Goal: Task Accomplishment & Management: Use online tool/utility

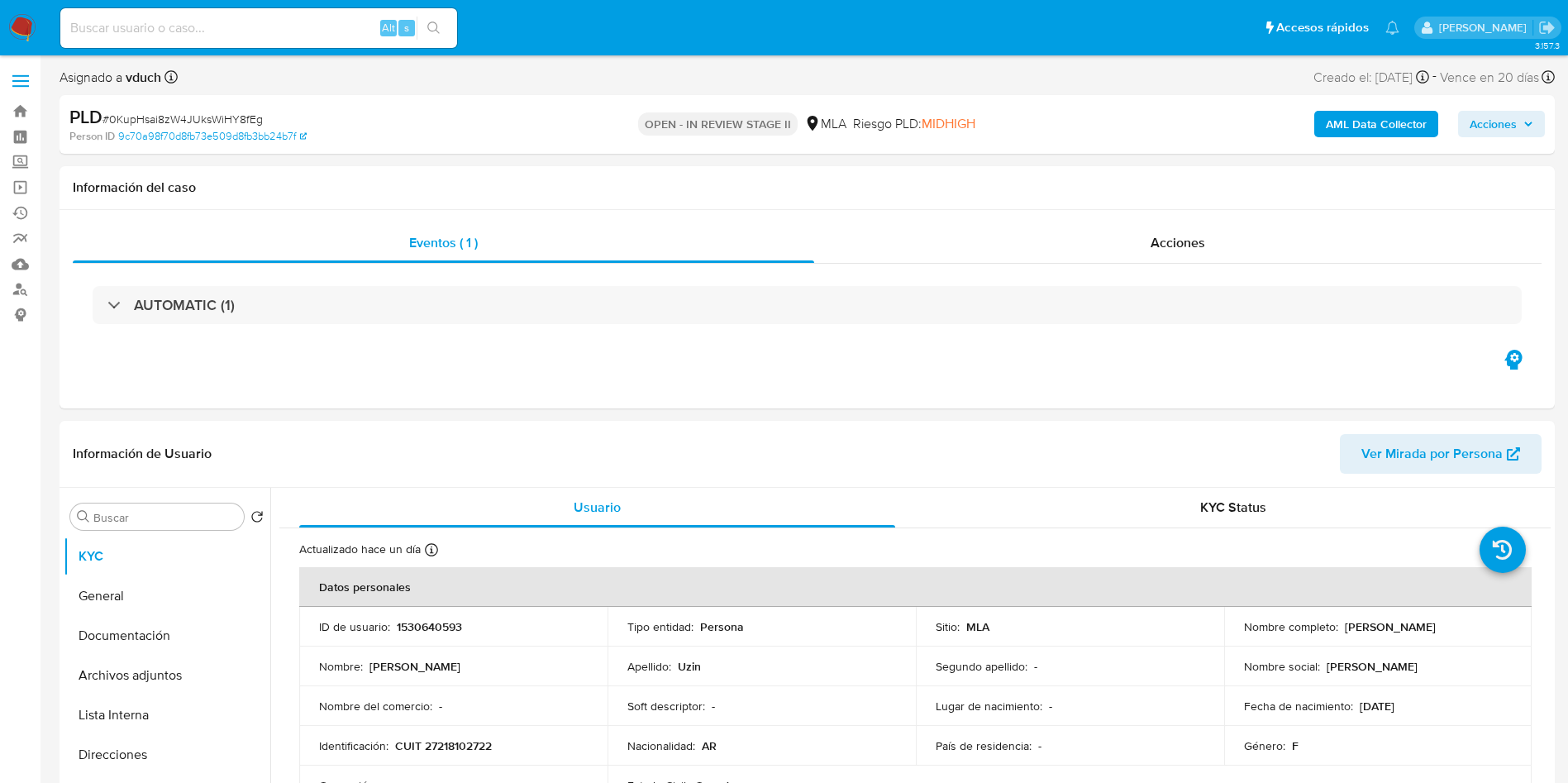
select select "10"
drag, startPoint x: 907, startPoint y: 333, endPoint x: 895, endPoint y: 345, distance: 17.0
click at [907, 332] on div "AUTOMATIC (1)" at bounding box center [807, 305] width 1469 height 83
click at [234, 121] on span "# 0KupHsai8zW4JUksWiHY8fEg" at bounding box center [182, 119] width 160 height 17
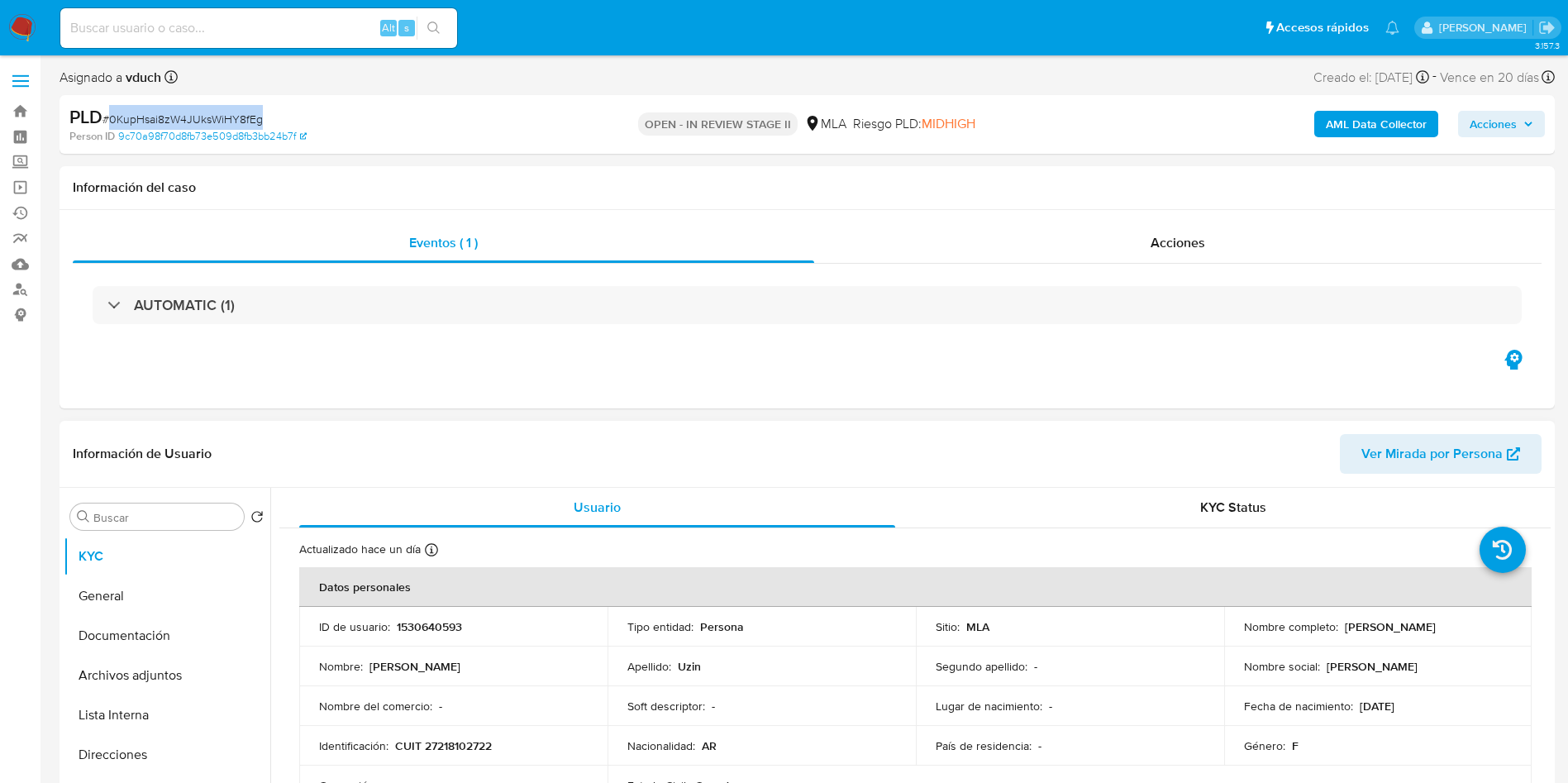
copy span "0KupHsai8zW4JUksWiHY8fEg"
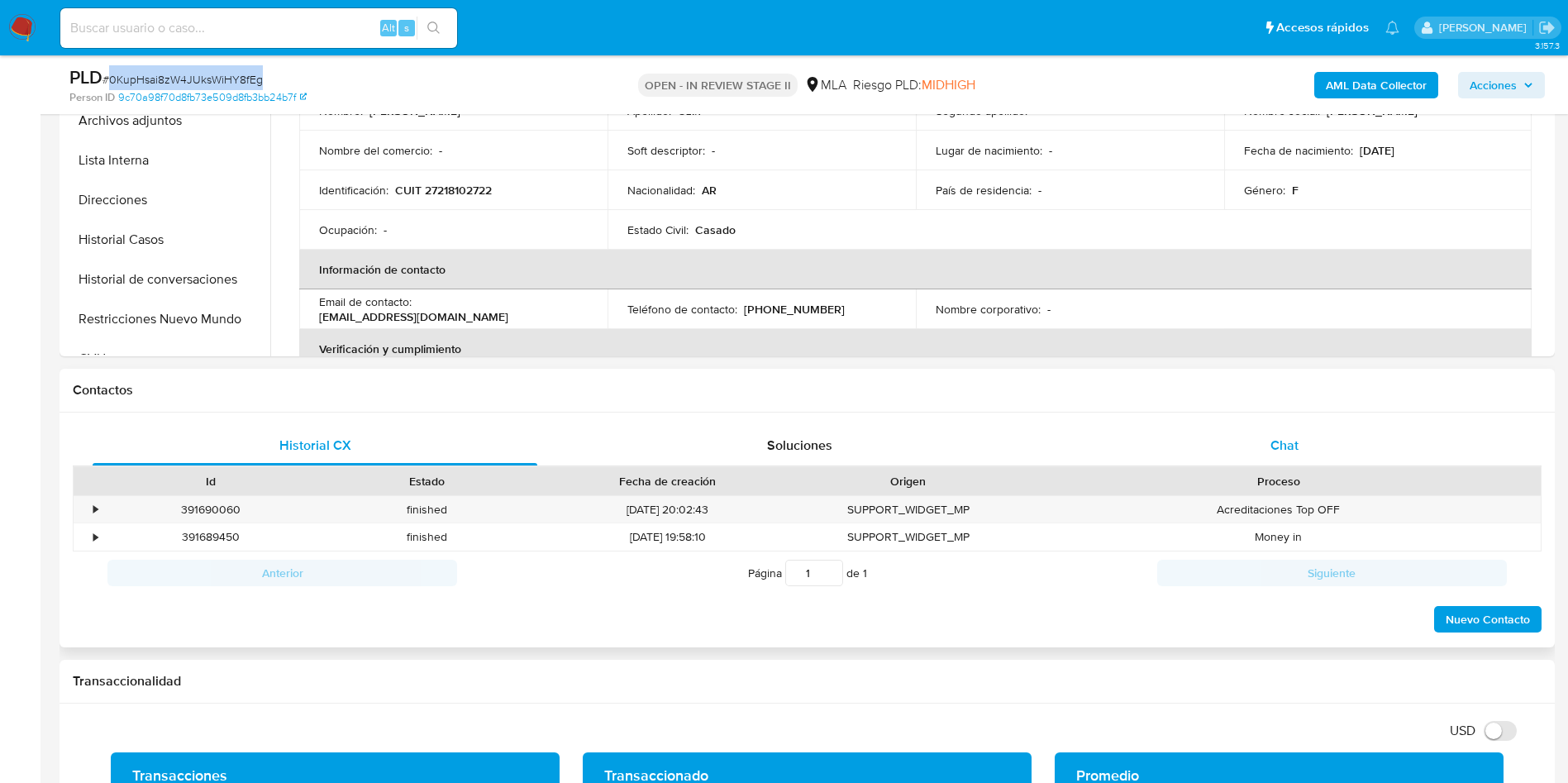
click at [1251, 439] on div "Chat" at bounding box center [1284, 445] width 445 height 40
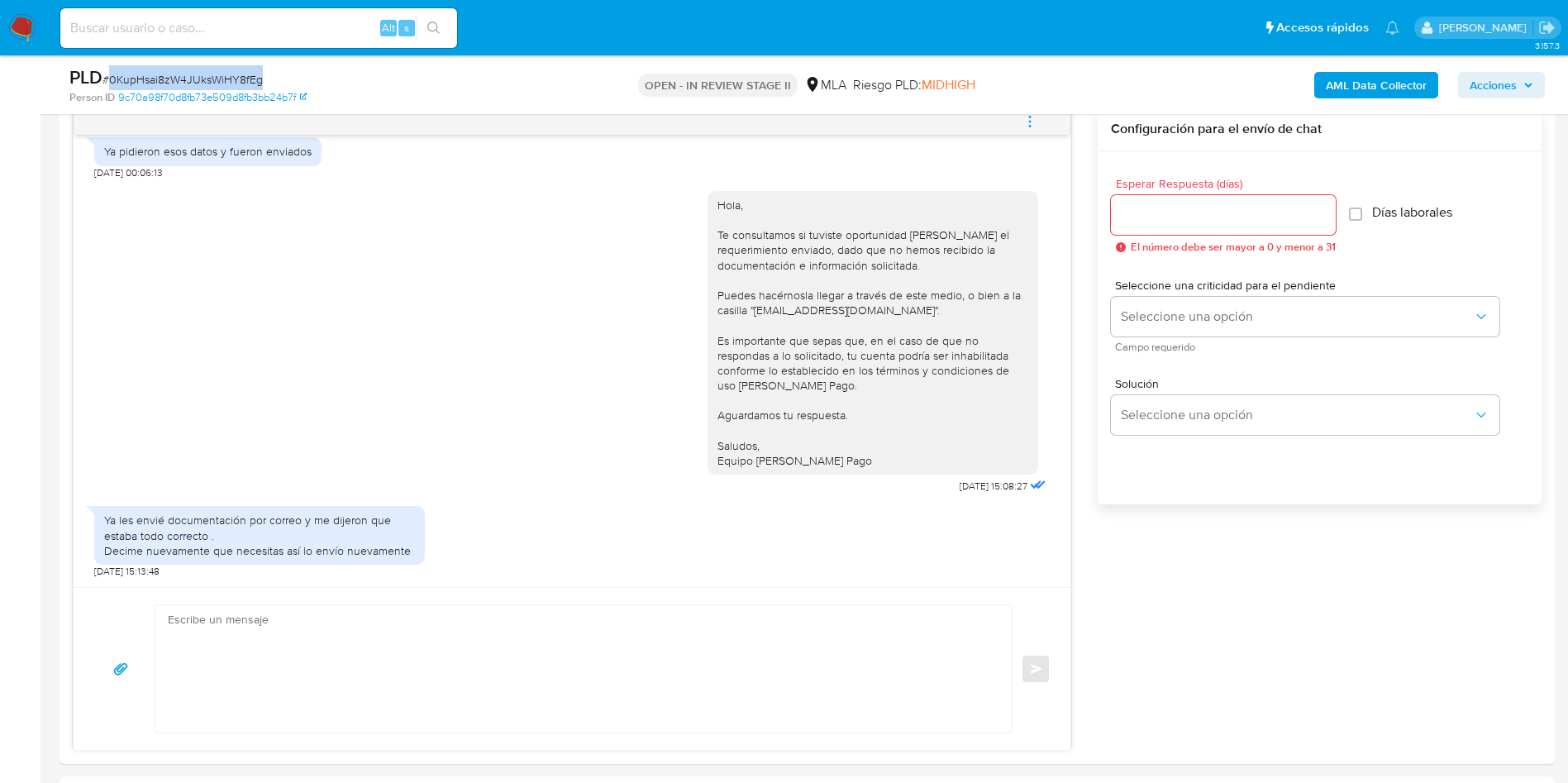
scroll to position [248, 0]
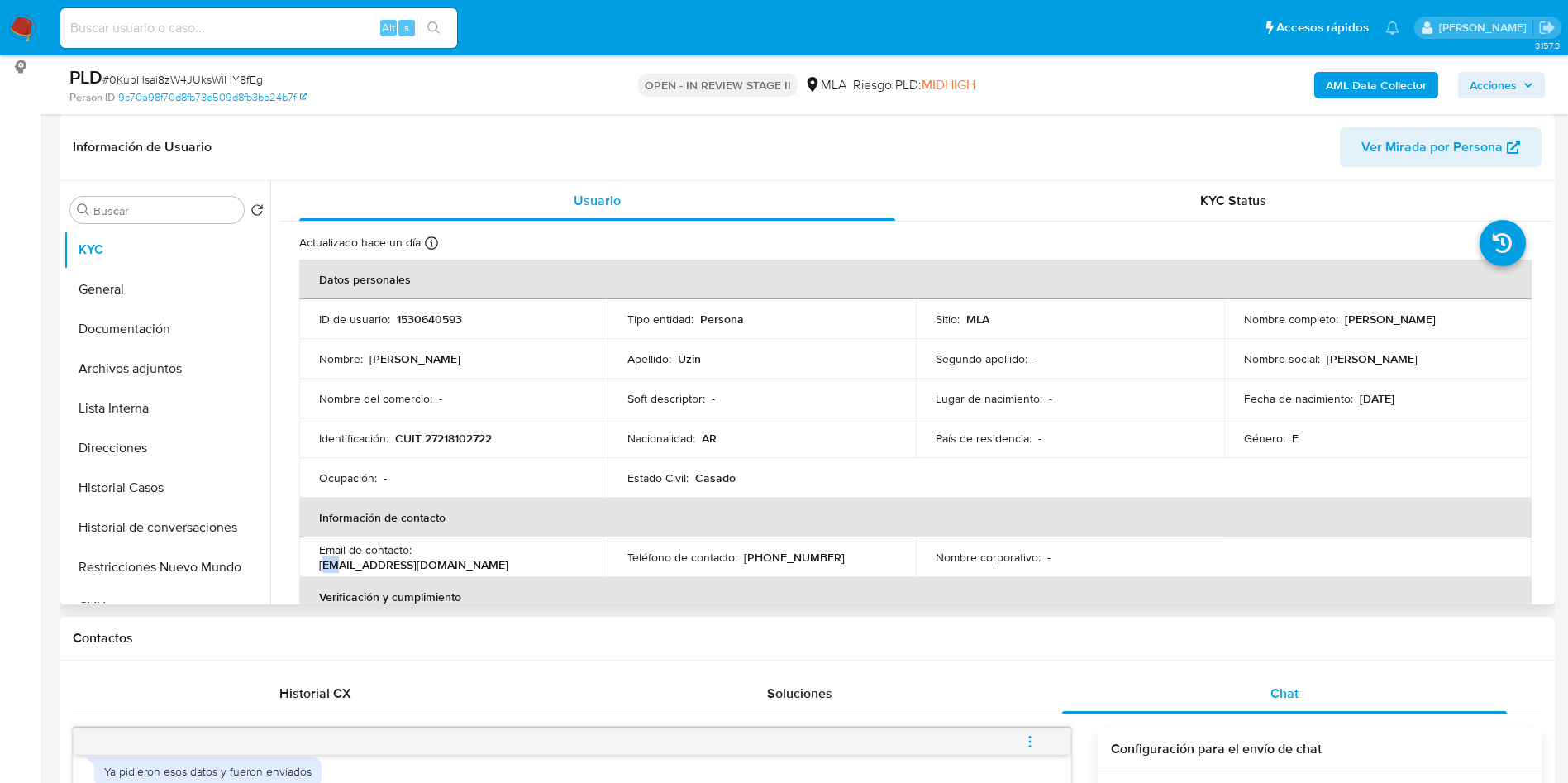
drag, startPoint x: 422, startPoint y: 555, endPoint x: 439, endPoint y: 553, distance: 17.1
click at [439, 557] on p "yaquelina1uzin@hotmail.com" at bounding box center [414, 565] width 190 height 15
click at [466, 557] on p "yaquelina1uzin@hotmail.com" at bounding box center [414, 565] width 190 height 15
drag, startPoint x: 417, startPoint y: 557, endPoint x: 563, endPoint y: 536, distance: 147.5
click at [582, 555] on div "Email de contacto : yaquelina1uzin@hotmail.com" at bounding box center [453, 557] width 269 height 29
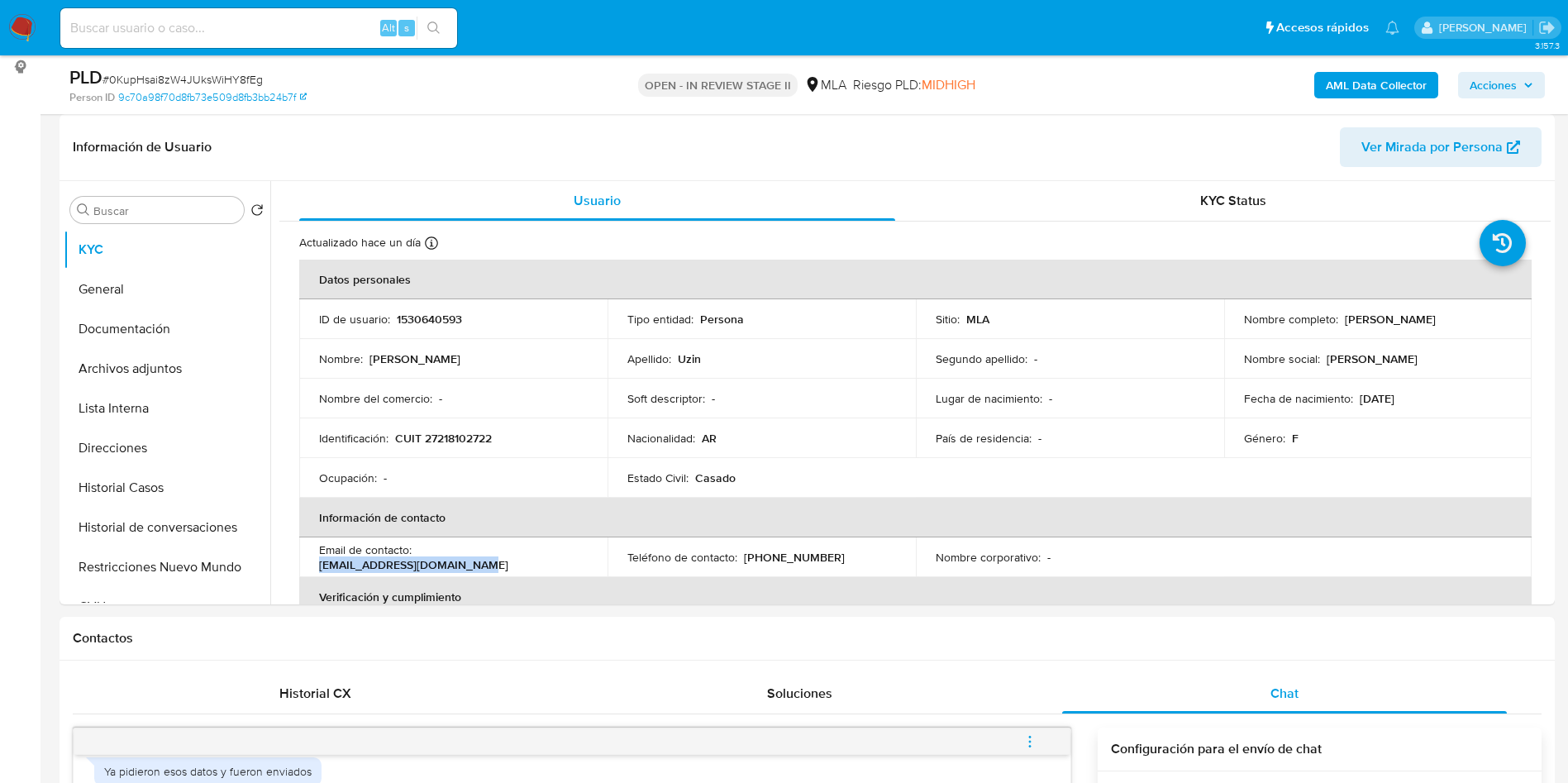
copy p "yaquelina1uzin@hotmail.com"
click at [446, 428] on td "Identificación : CUIT 27218102722" at bounding box center [453, 438] width 309 height 40
click at [446, 427] on td "Identificación : CUIT 27218102722" at bounding box center [453, 438] width 309 height 40
click at [449, 444] on p "CUIT 27218102722" at bounding box center [443, 438] width 97 height 15
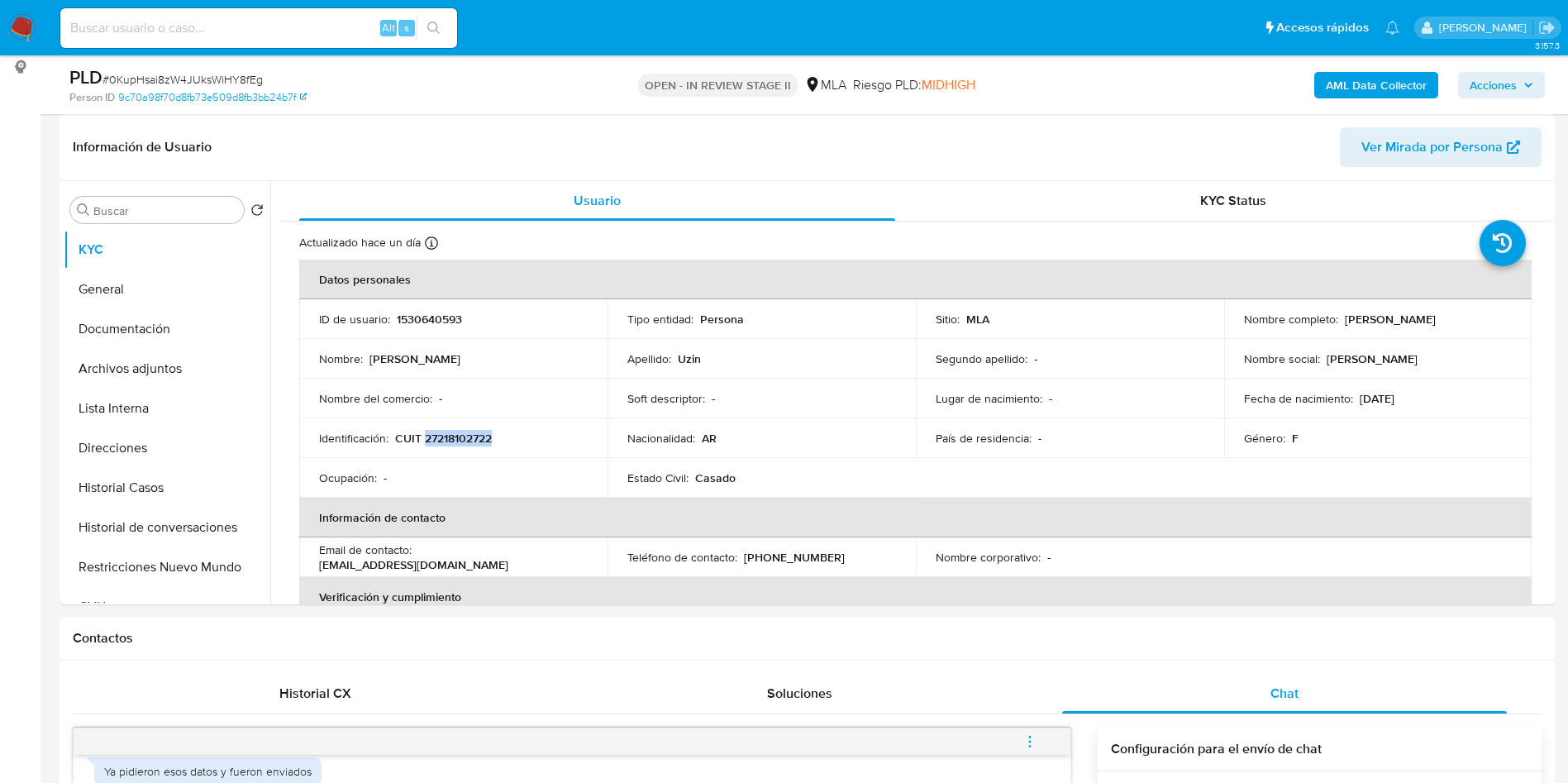
copy p "27218102722"
click at [1376, 321] on p "Jaquelina Veronica Uzin" at bounding box center [1390, 319] width 91 height 15
click at [1375, 321] on p "Jaquelina Veronica Uzin" at bounding box center [1390, 319] width 91 height 15
copy p "Jaquelina"
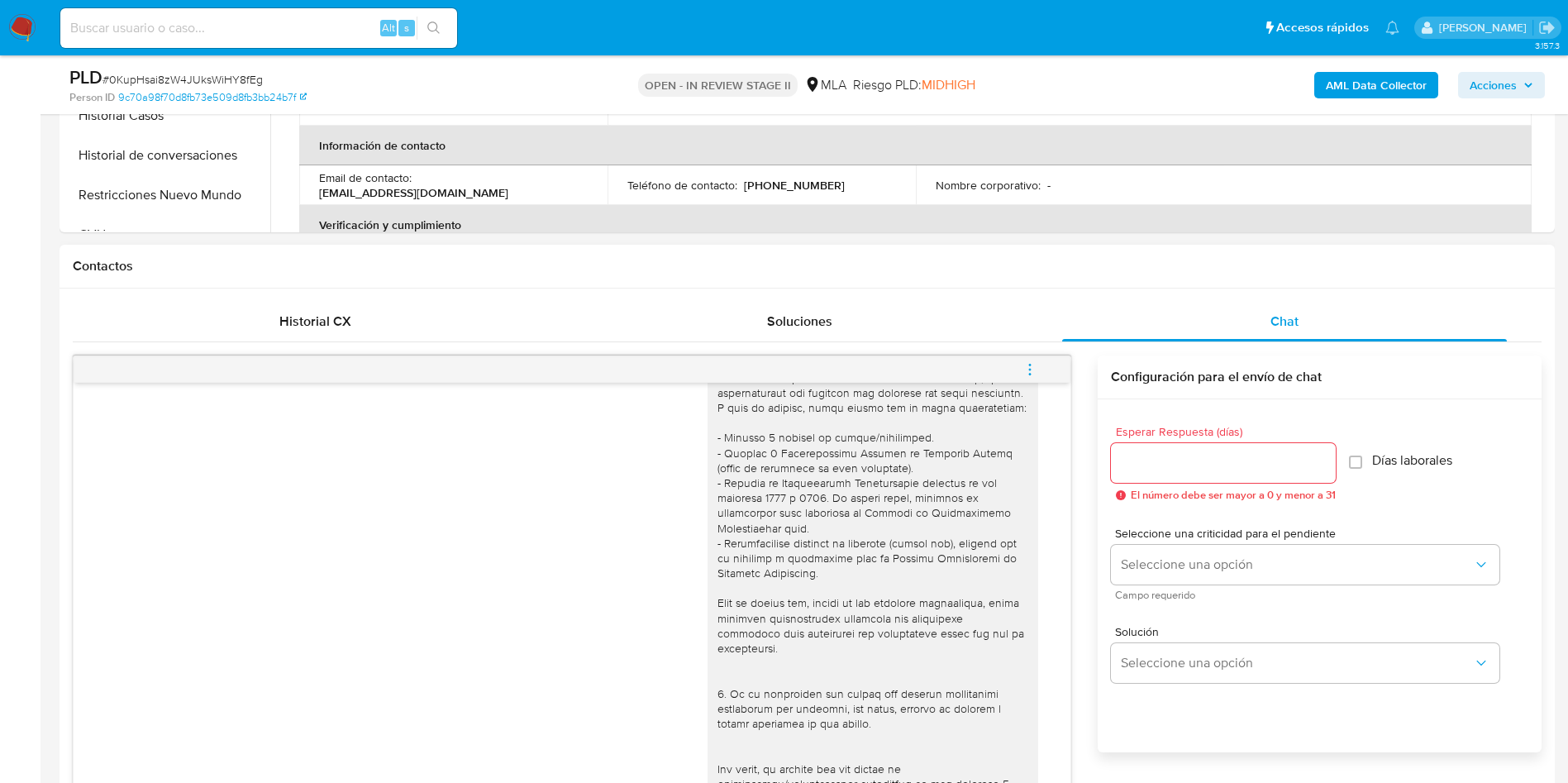
scroll to position [80, 0]
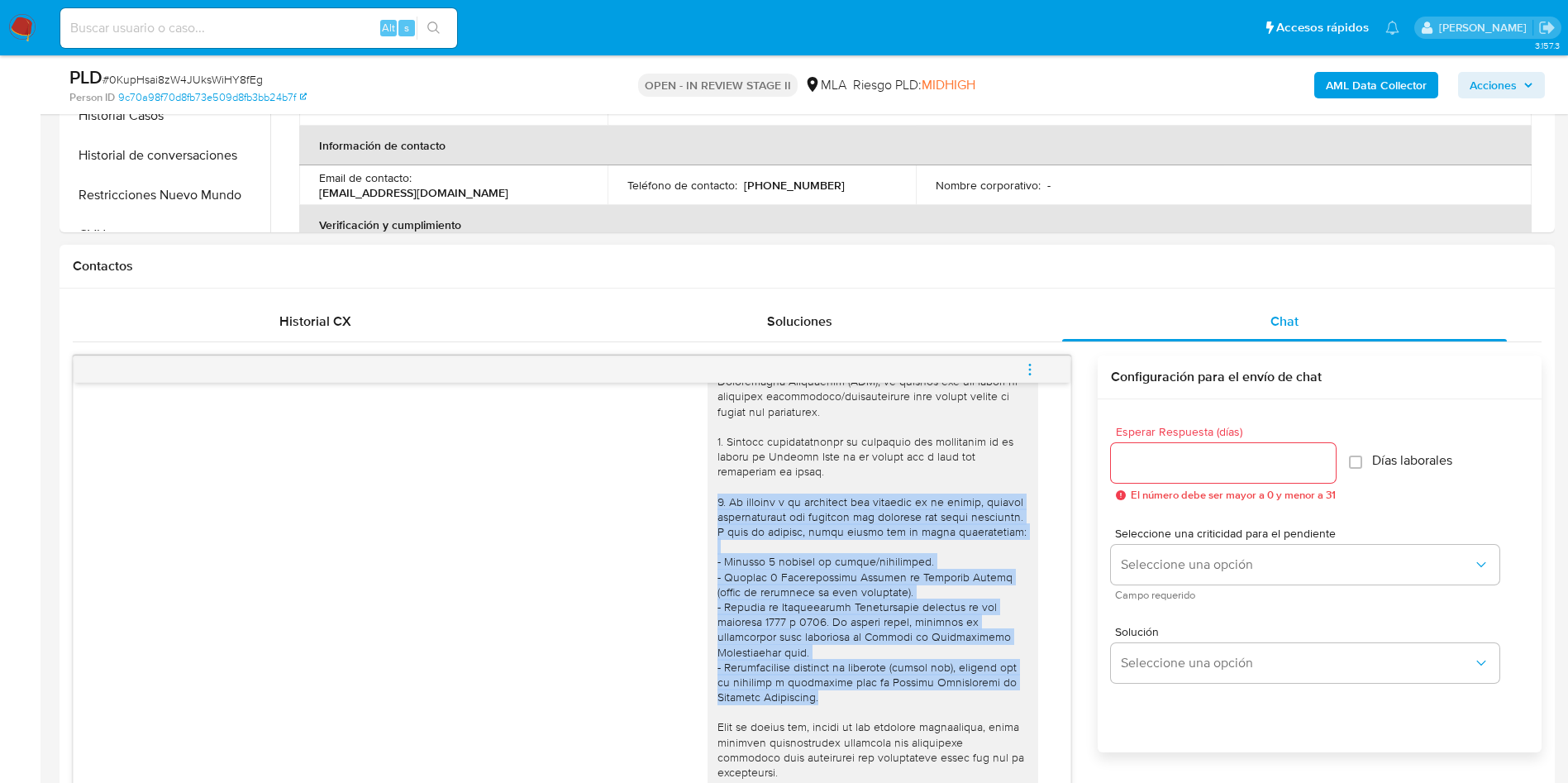
drag, startPoint x: 697, startPoint y: 502, endPoint x: 850, endPoint y: 705, distance: 254.2
click at [850, 705] on div at bounding box center [872, 757] width 331 height 871
copy div "2. De acuerdo a la actividad que realices en tu cuenta, adjunta documentación q…"
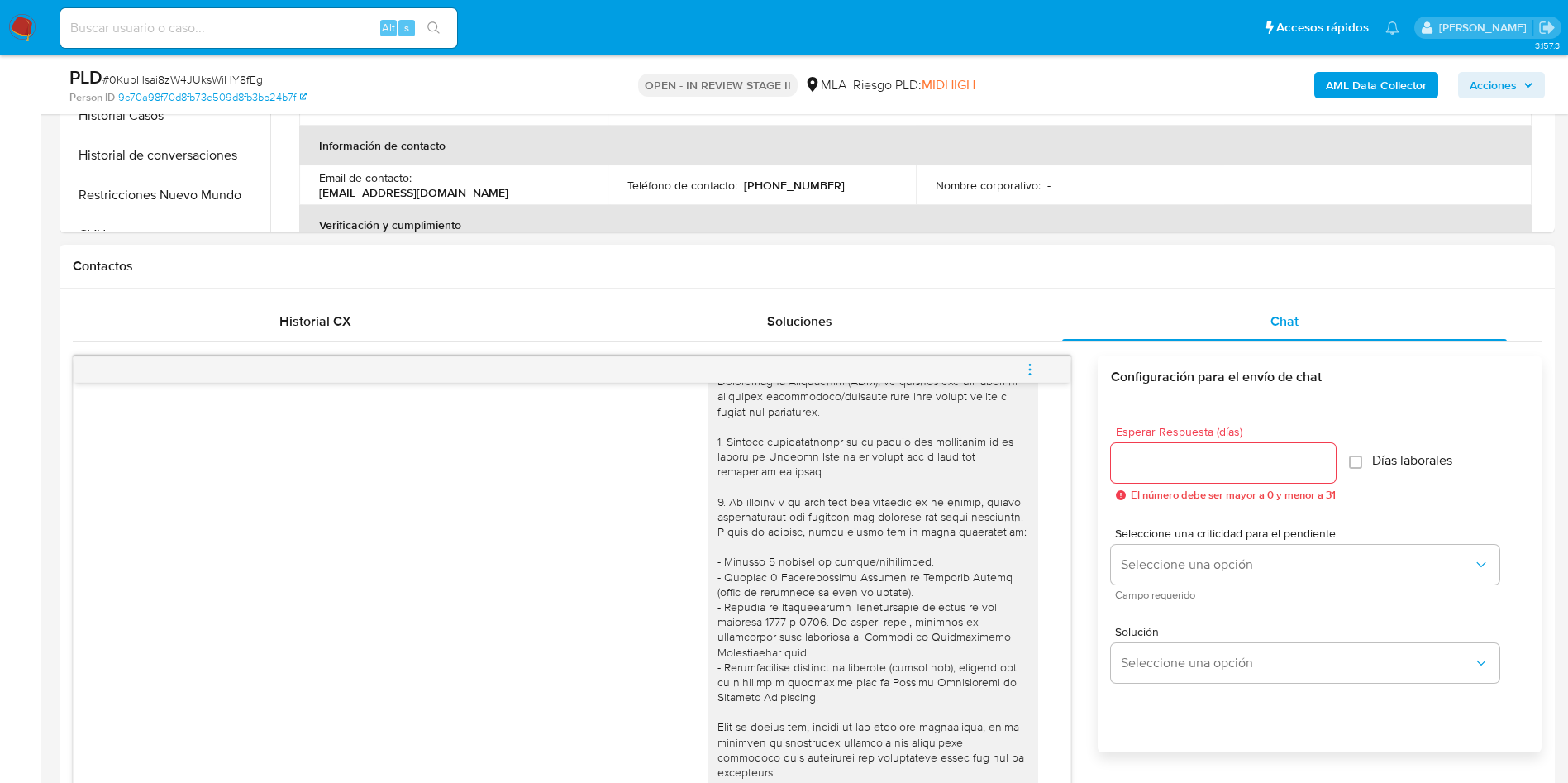
click at [721, 428] on div at bounding box center [872, 757] width 310 height 858
drag, startPoint x: 798, startPoint y: 584, endPoint x: 785, endPoint y: 584, distance: 13.0
click at [798, 584] on div at bounding box center [872, 757] width 310 height 858
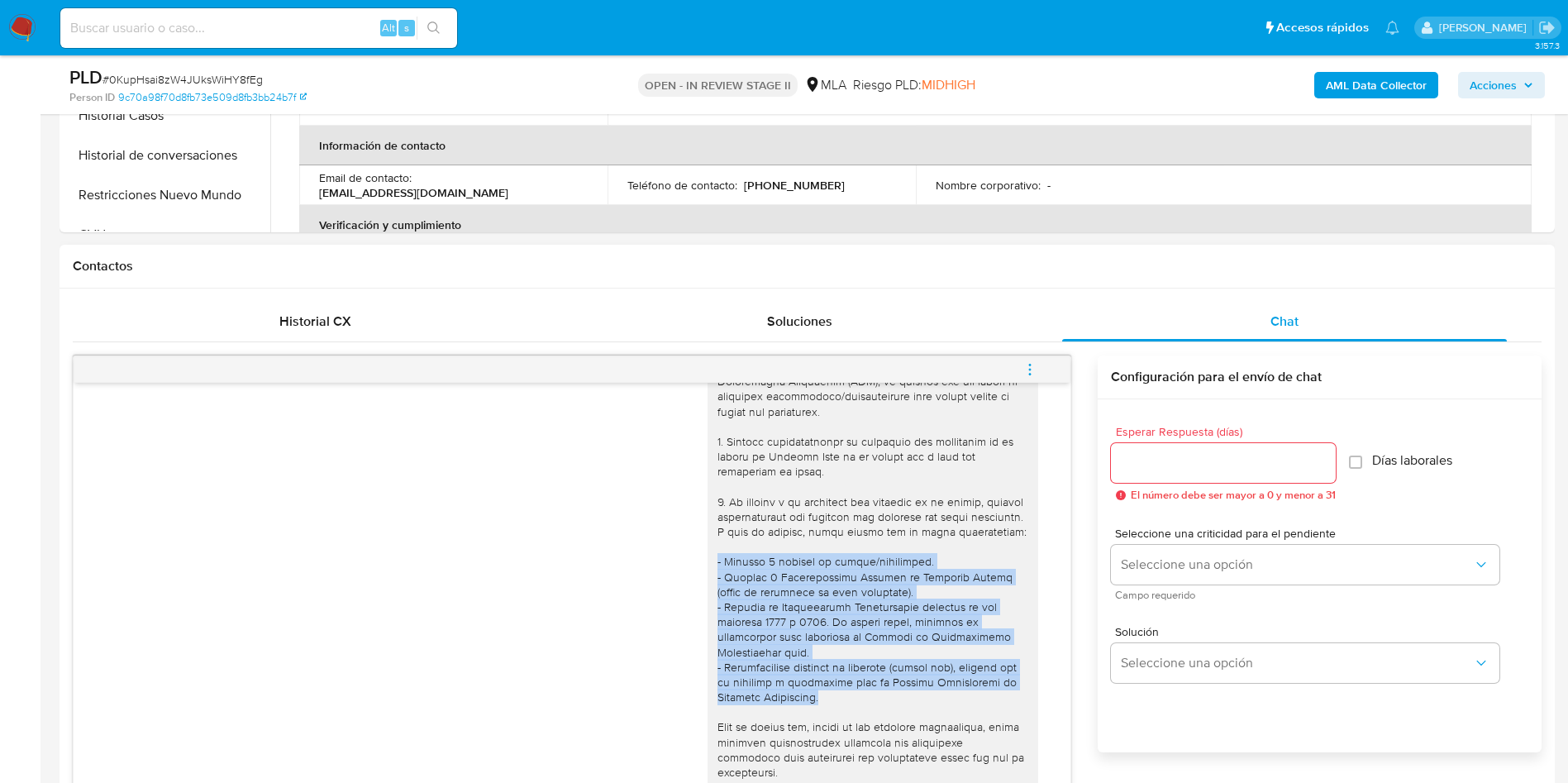
drag, startPoint x: 726, startPoint y: 602, endPoint x: 831, endPoint y: 717, distance: 155.7
click at [813, 709] on div at bounding box center [872, 757] width 331 height 871
copy div "- Últimos 3 recibos de sueldo/jubilación. - Últimas 6 Declaraciones Juradas de …"
click at [811, 679] on div at bounding box center [872, 757] width 310 height 858
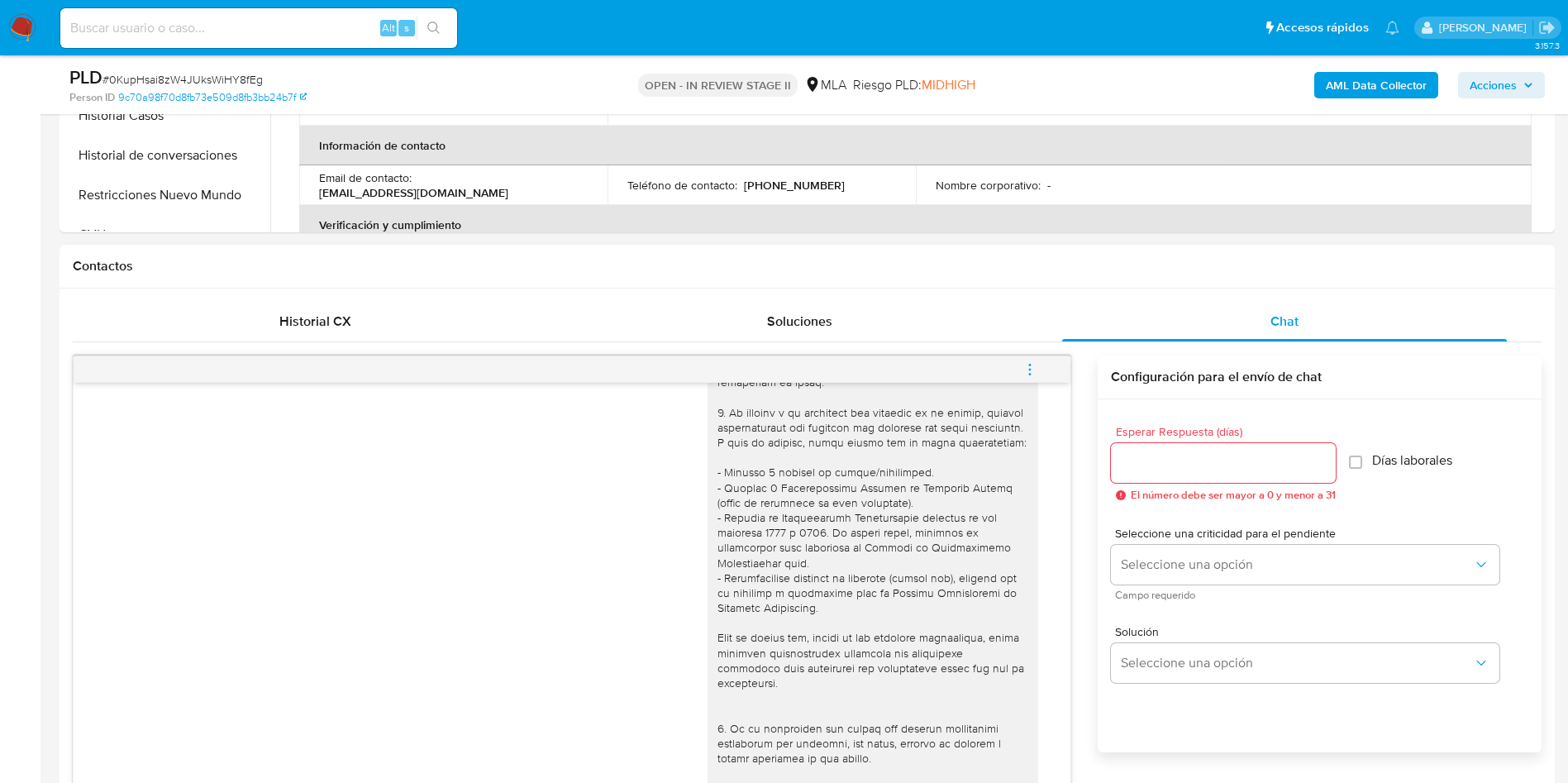
scroll to position [205, 0]
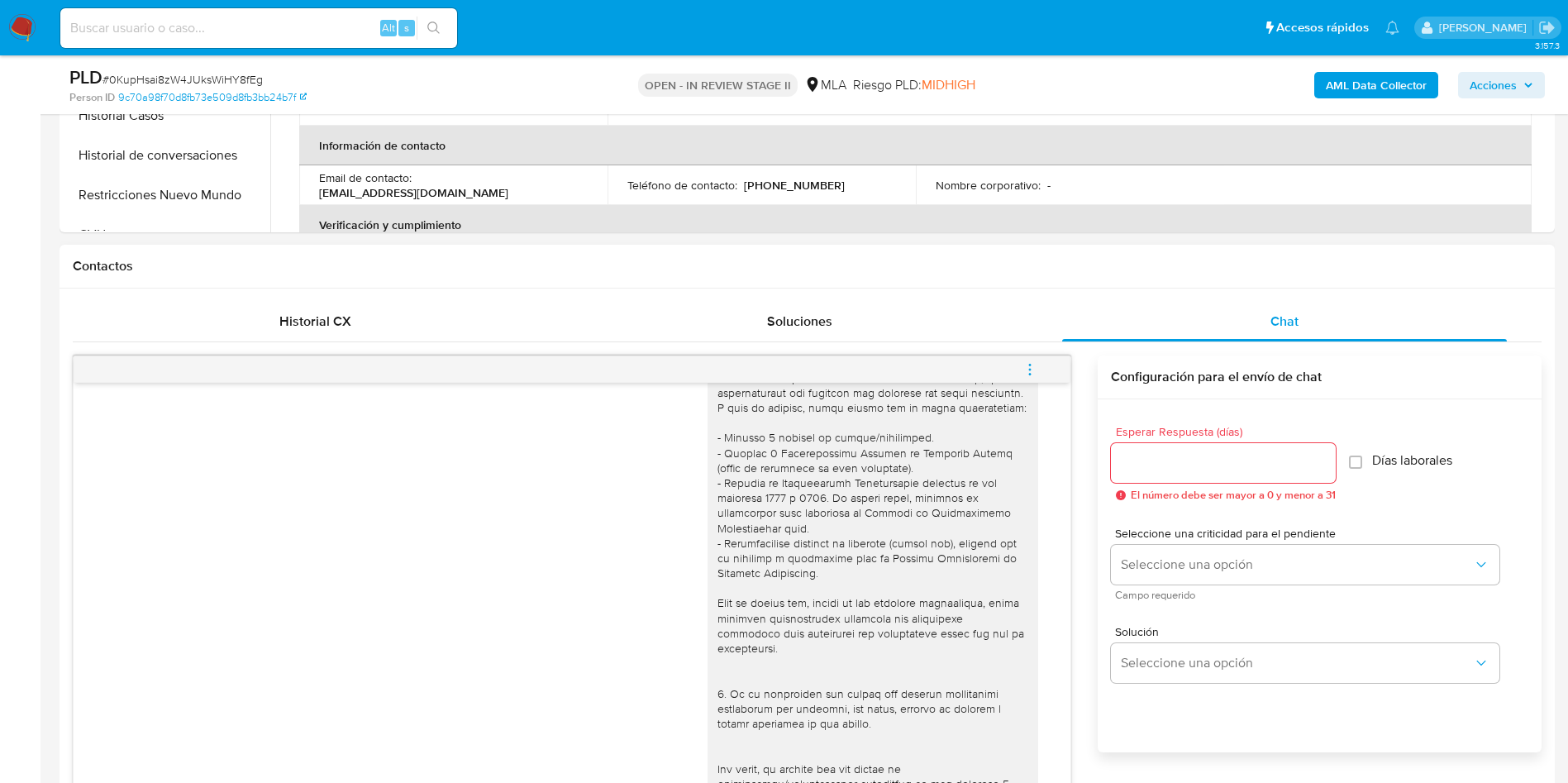
click at [731, 631] on div at bounding box center [872, 634] width 310 height 858
click at [732, 630] on div at bounding box center [872, 634] width 310 height 858
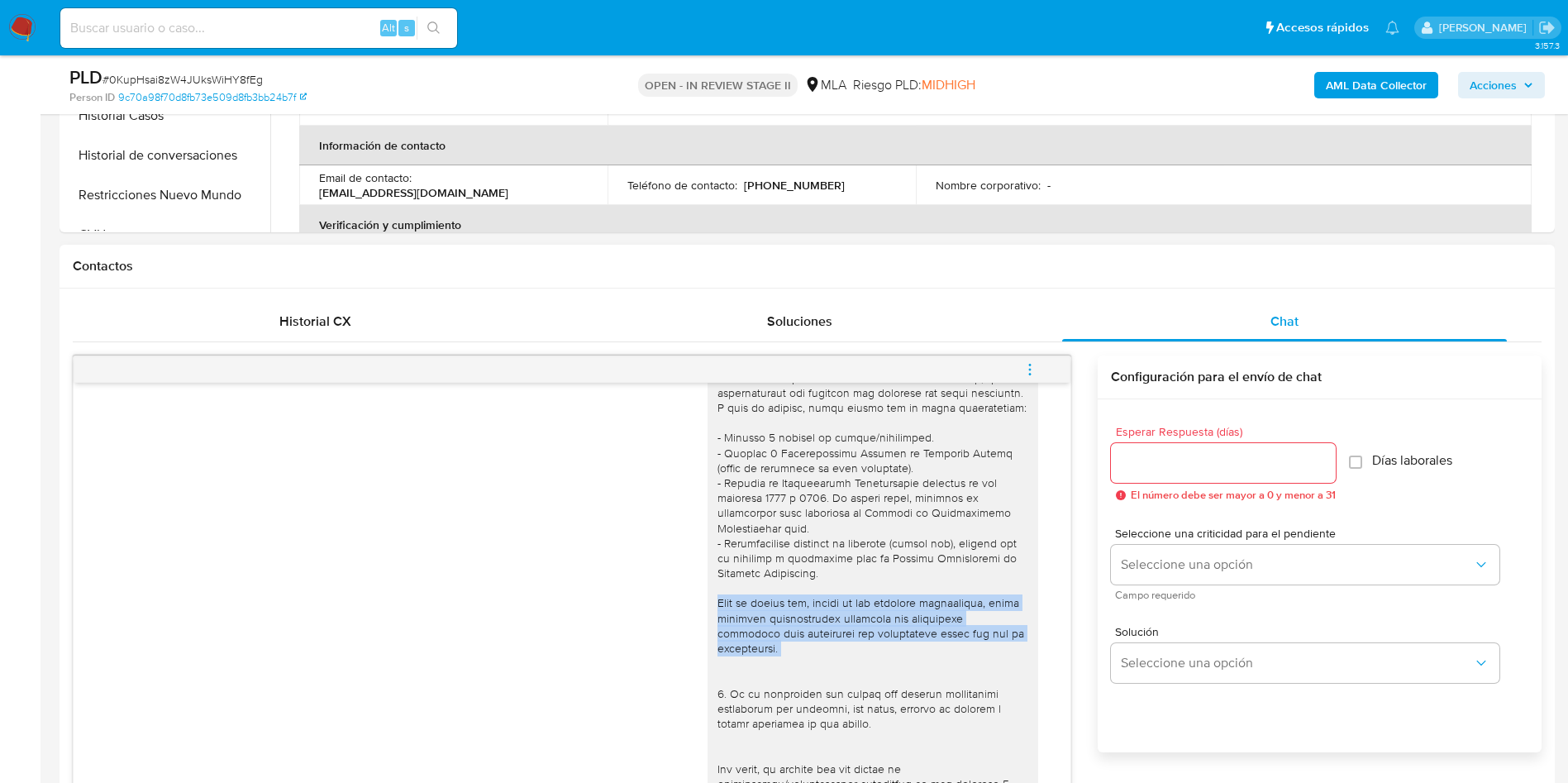
click at [732, 629] on div at bounding box center [872, 634] width 310 height 858
copy div "Tené en cuenta que, además de los ejemplos mencionados, podés adjuntar document…"
click at [901, 570] on div at bounding box center [872, 634] width 310 height 858
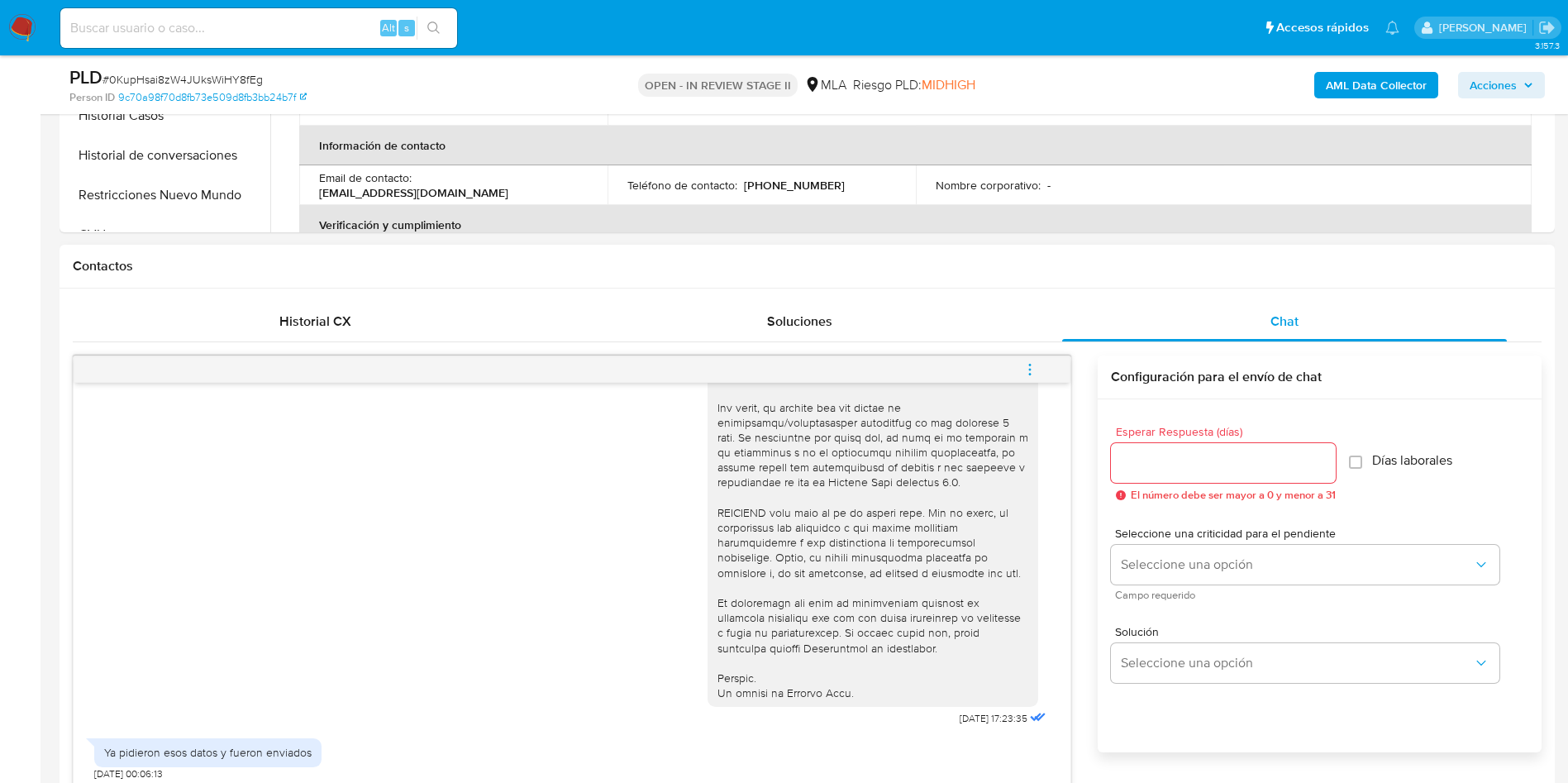
scroll to position [700, 0]
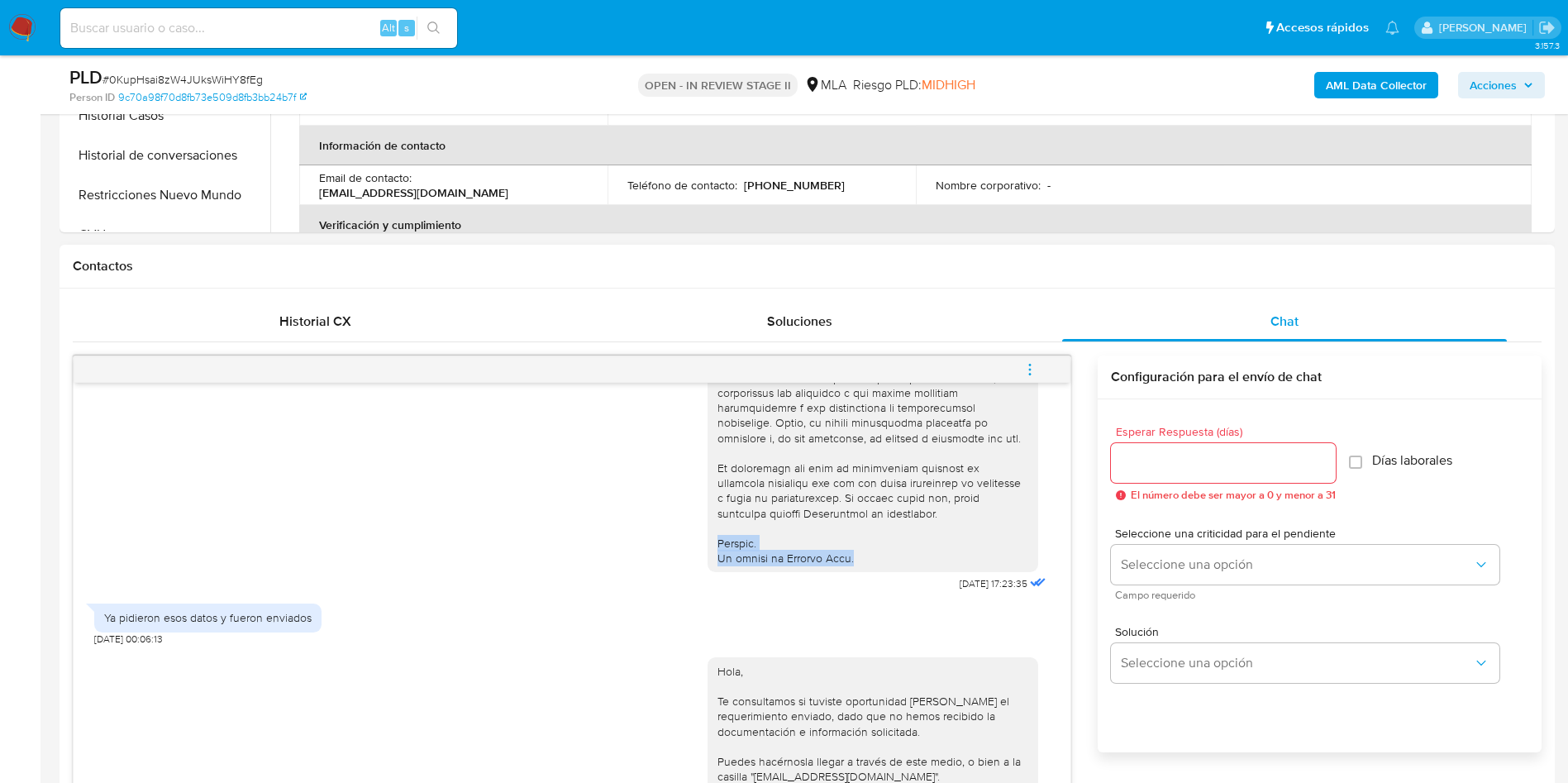
drag, startPoint x: 695, startPoint y: 580, endPoint x: 856, endPoint y: 599, distance: 162.1
click at [856, 573] on div at bounding box center [872, 137] width 331 height 871
copy div "Saludos. El equipo de Mercado Pago."
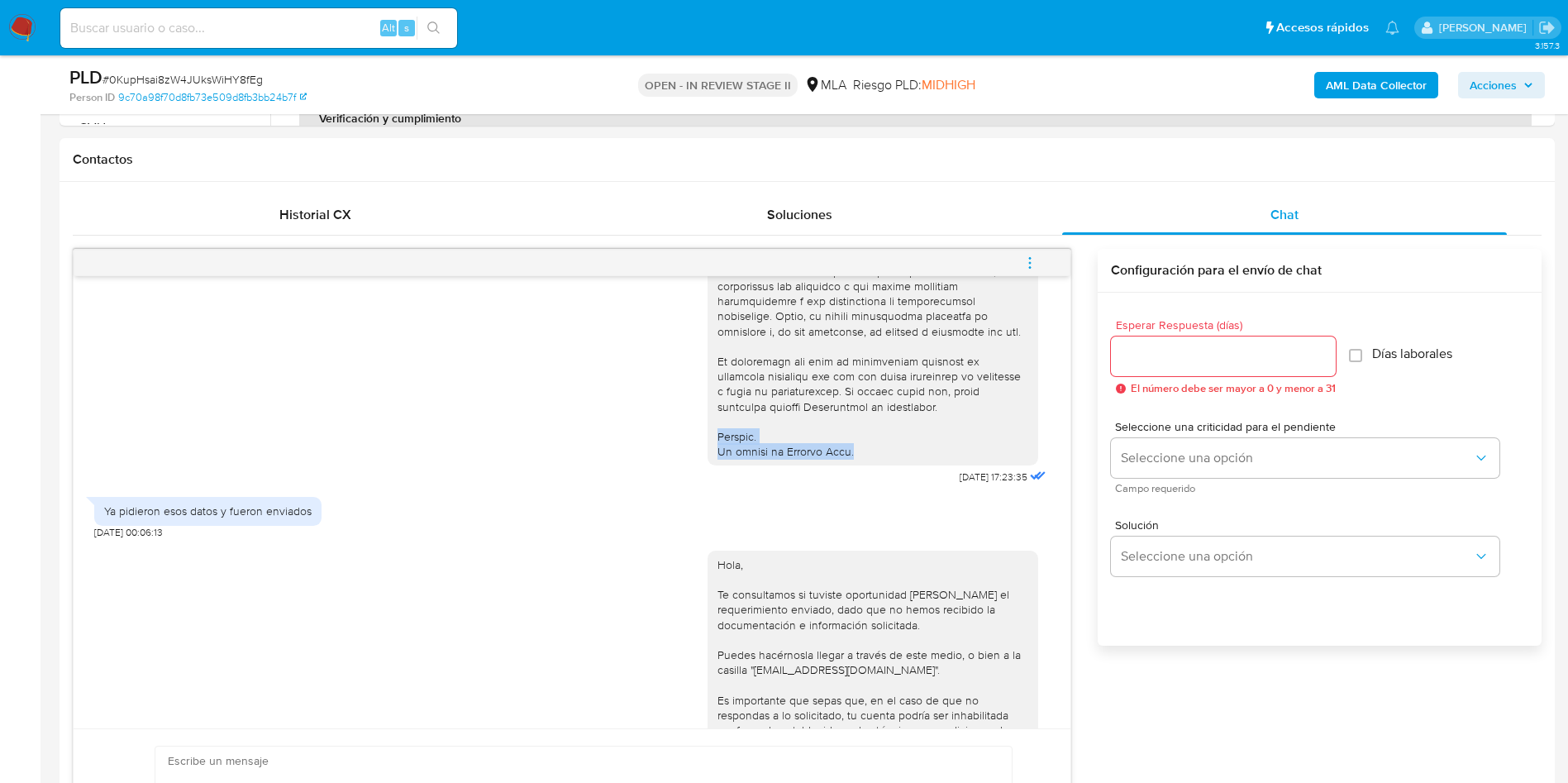
scroll to position [1116, 0]
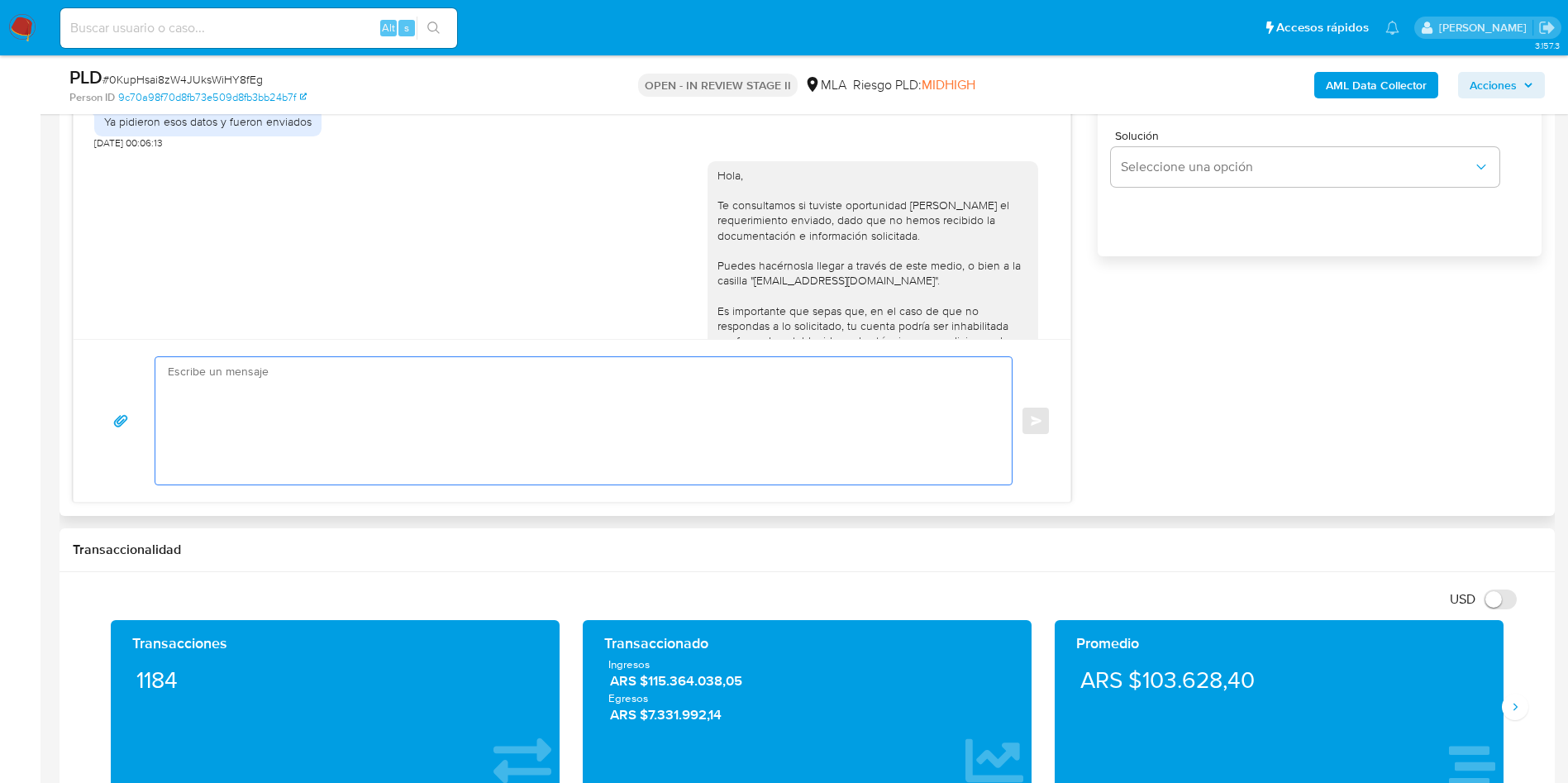
click at [269, 451] on textarea at bounding box center [579, 421] width 824 height 127
paste textarea "Hola Jaquelina. Gracias por tu respuesta. Sin embargo, nos ponemos en contacto …"
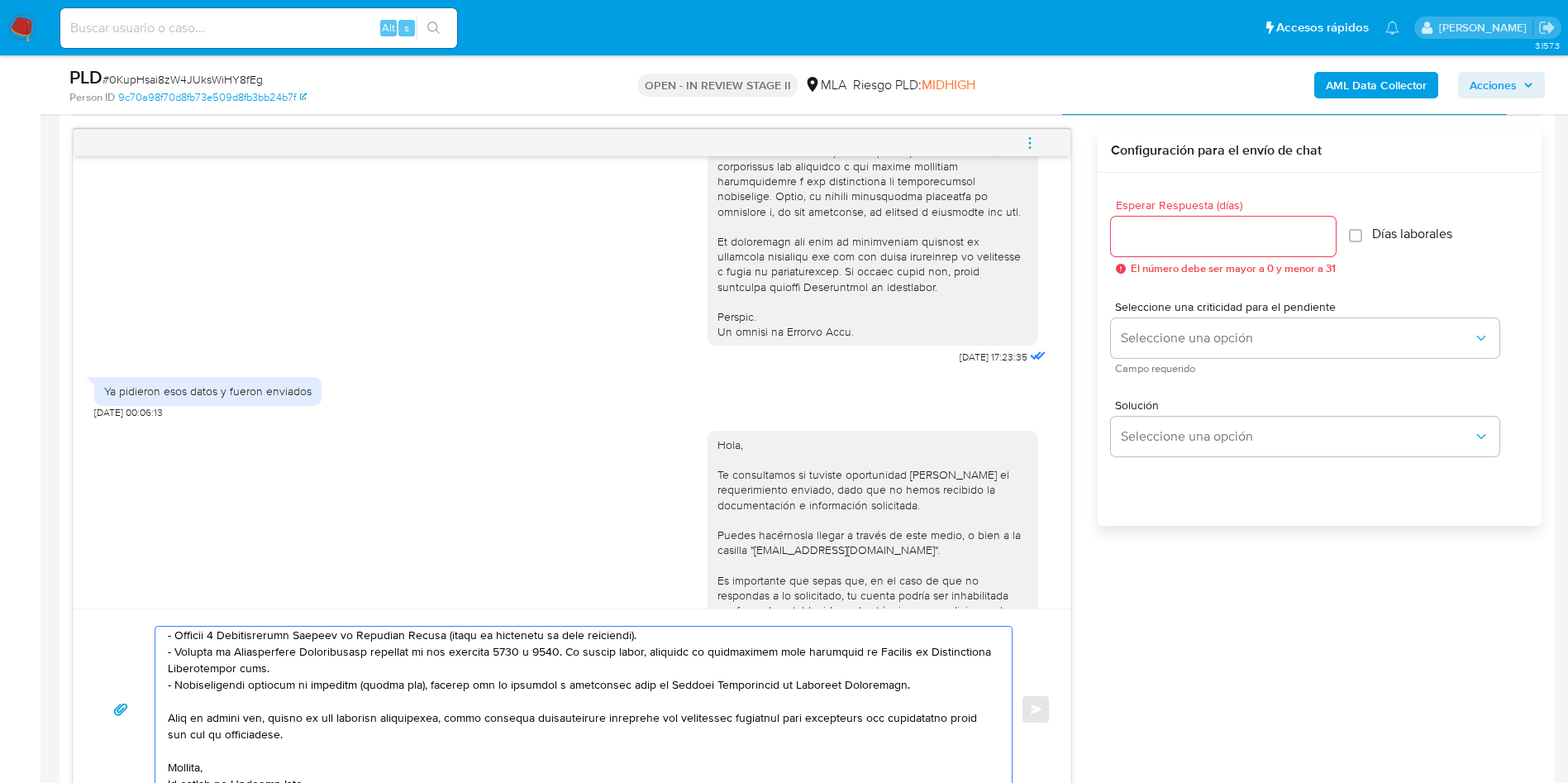
scroll to position [744, 0]
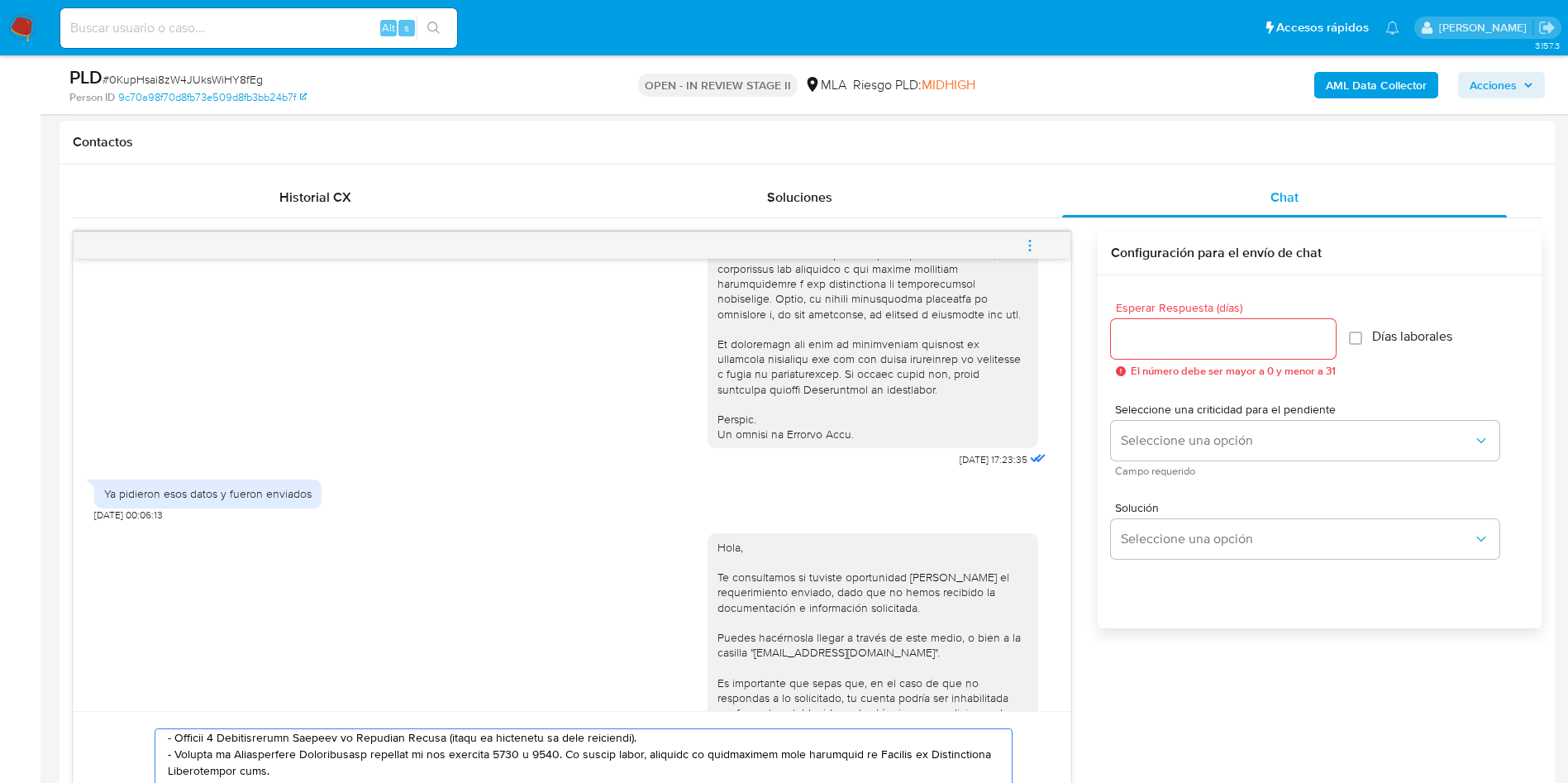
type textarea "Hola Jaquelina. Gracias por tu respuesta. Sin embargo, nos ponemos en contacto …"
click at [1206, 338] on input "Esperar Respuesta (días)" at bounding box center [1223, 338] width 225 height 21
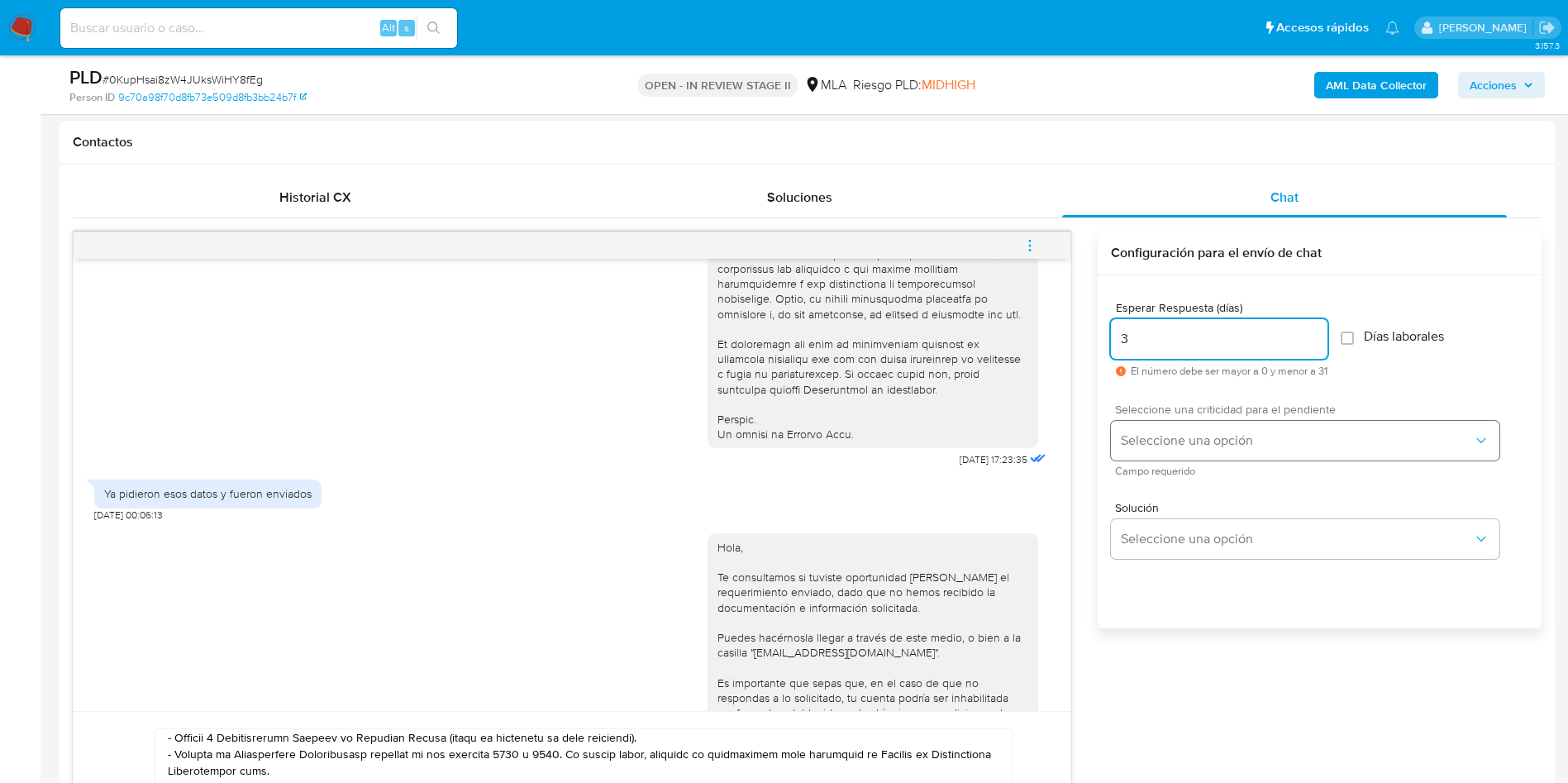
type input "3"
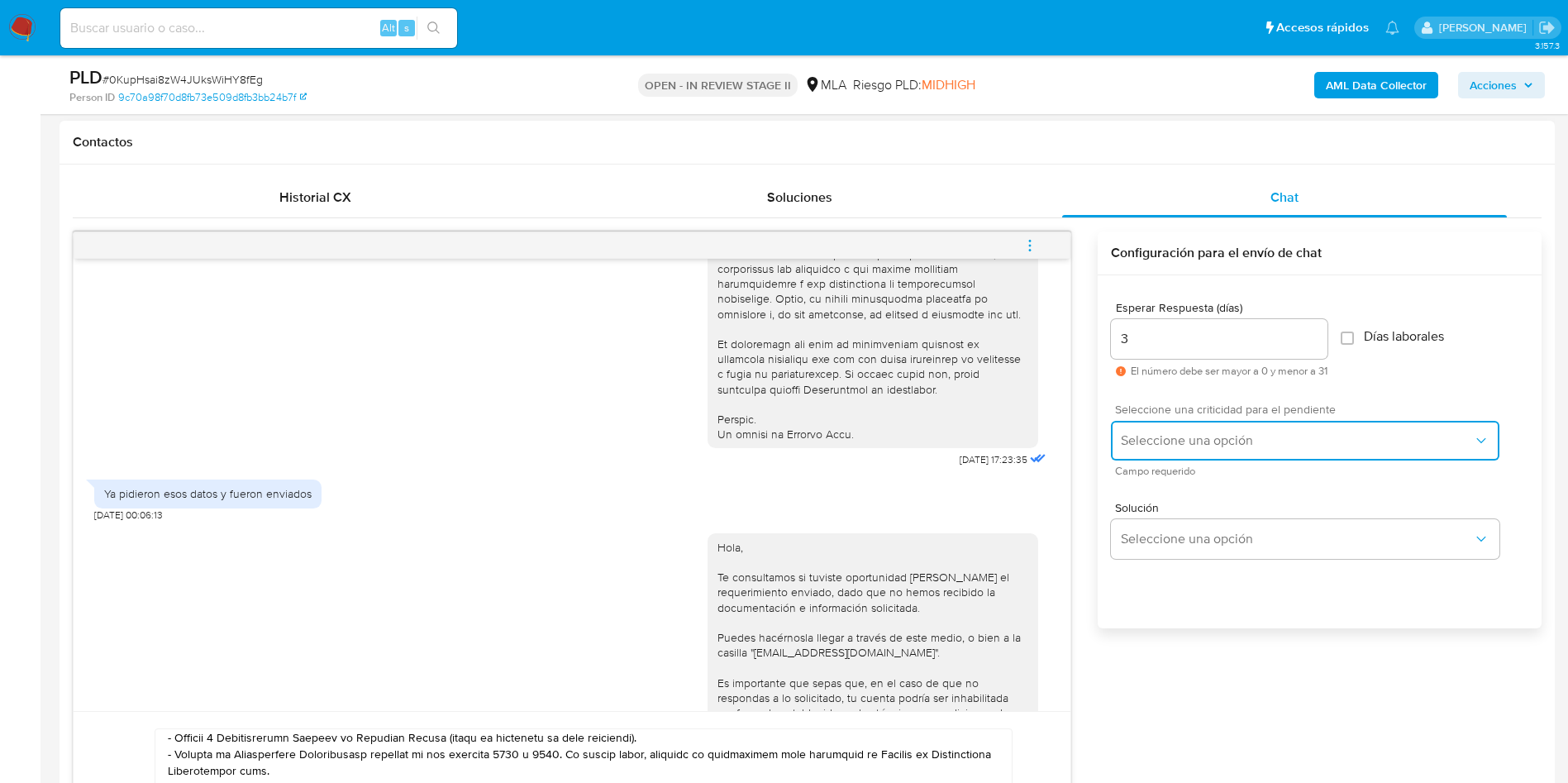
click at [1160, 444] on span "Seleccione una opción" at bounding box center [1297, 440] width 352 height 17
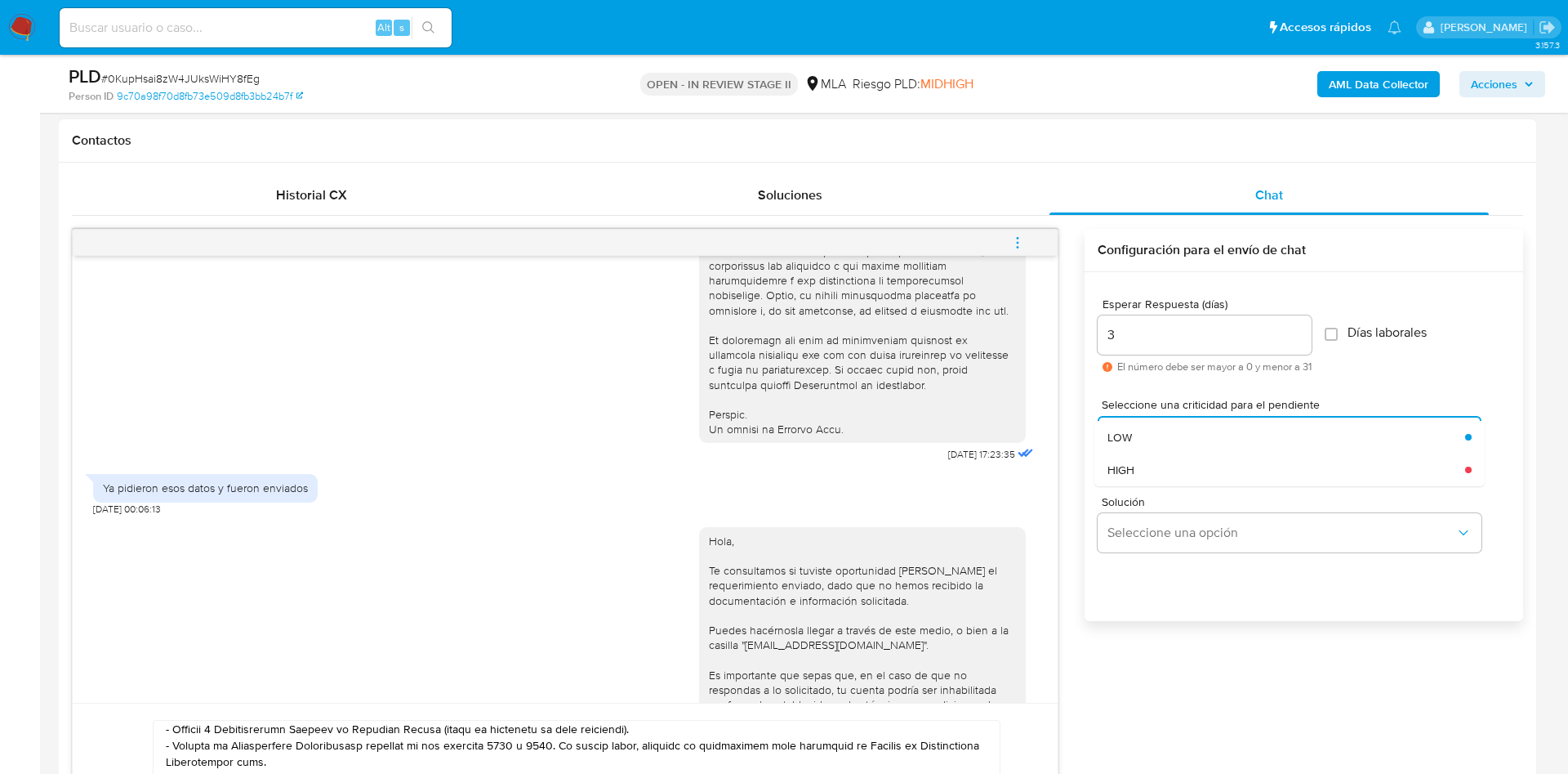
click at [1151, 434] on div "LOW" at bounding box center [1286, 437] width 358 height 33
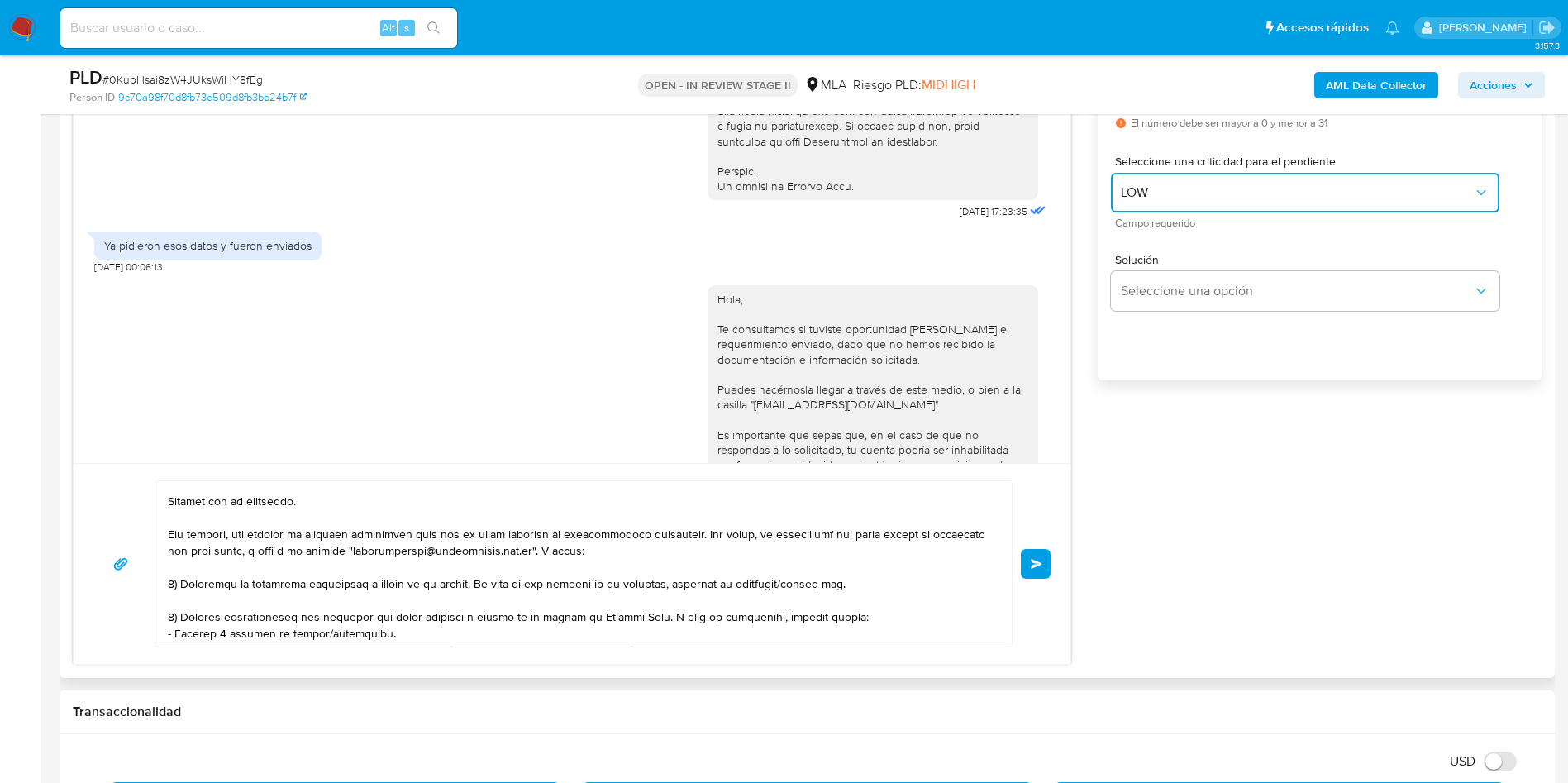
scroll to position [0, 0]
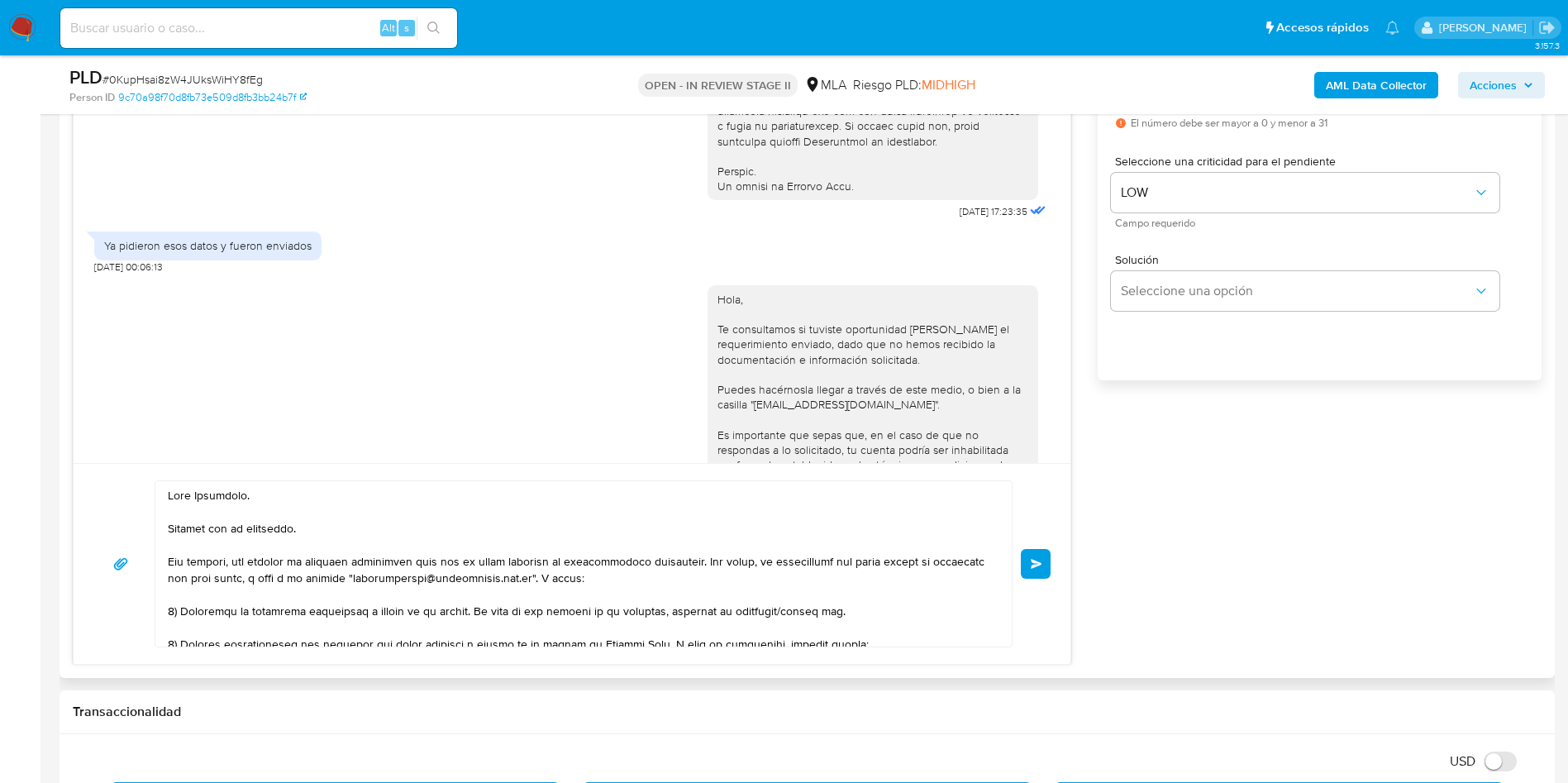
click at [181, 526] on textarea at bounding box center [579, 563] width 824 height 165
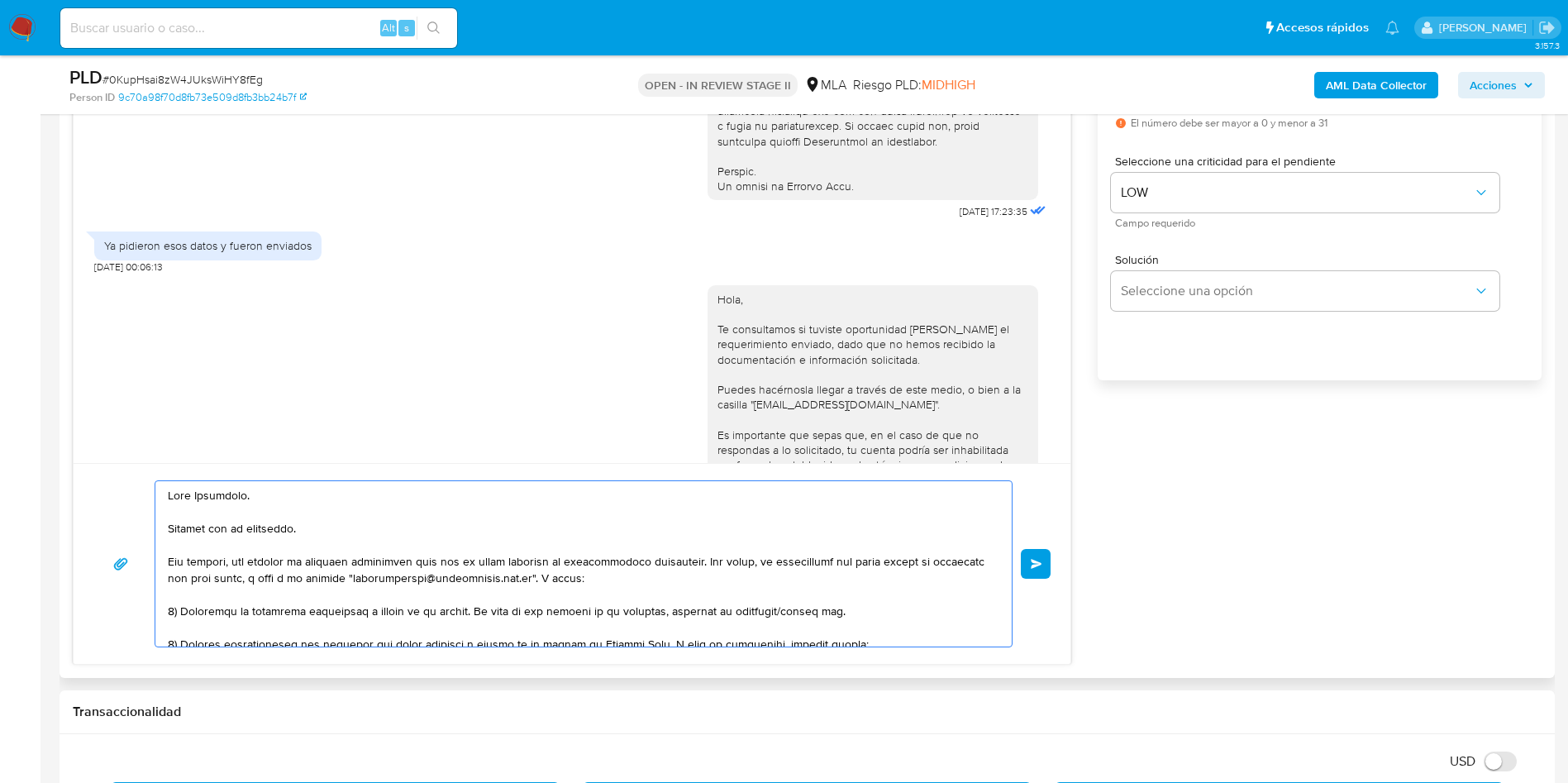
click at [174, 530] on textarea at bounding box center [579, 563] width 824 height 165
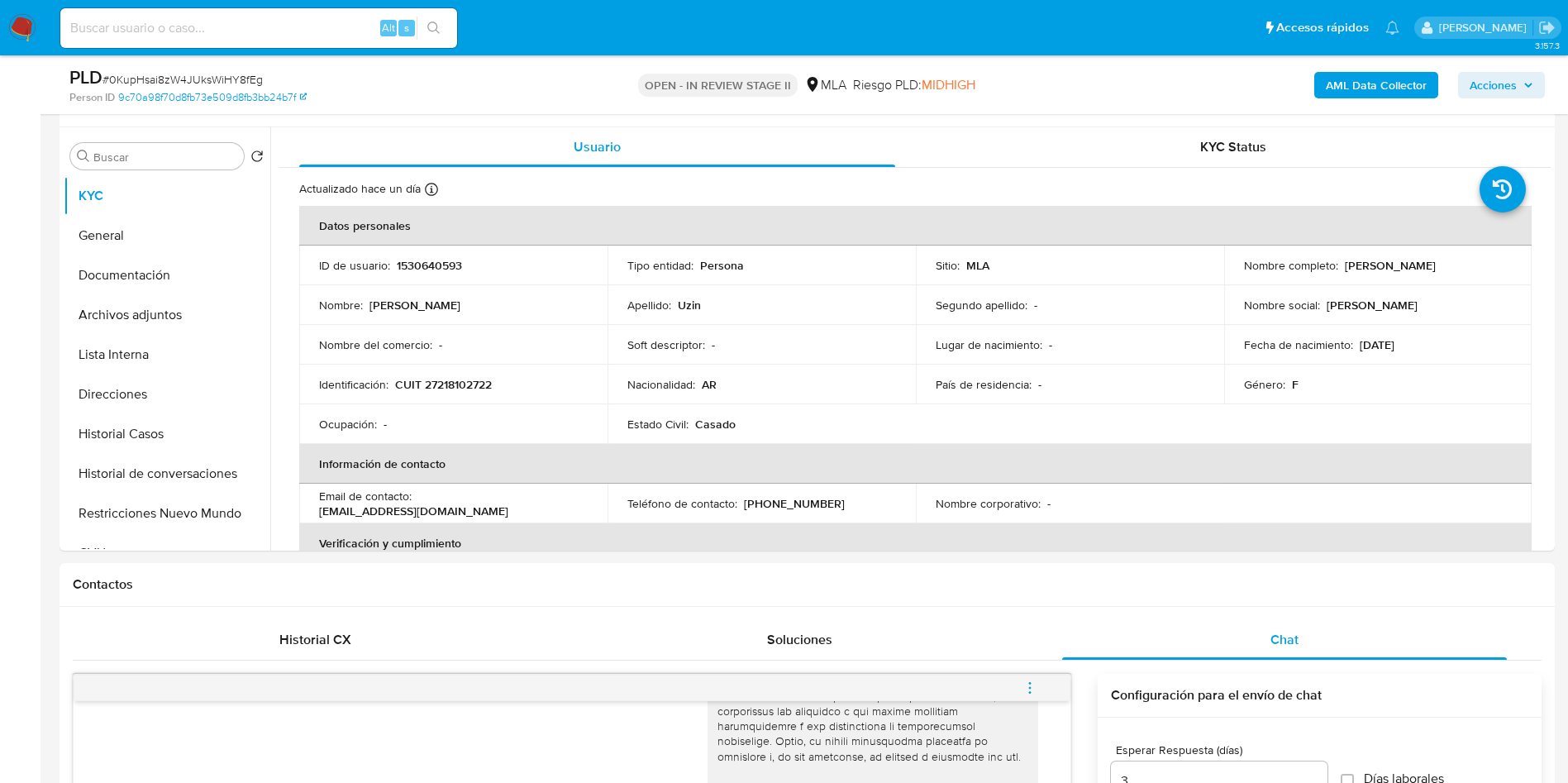
scroll to position [248, 0]
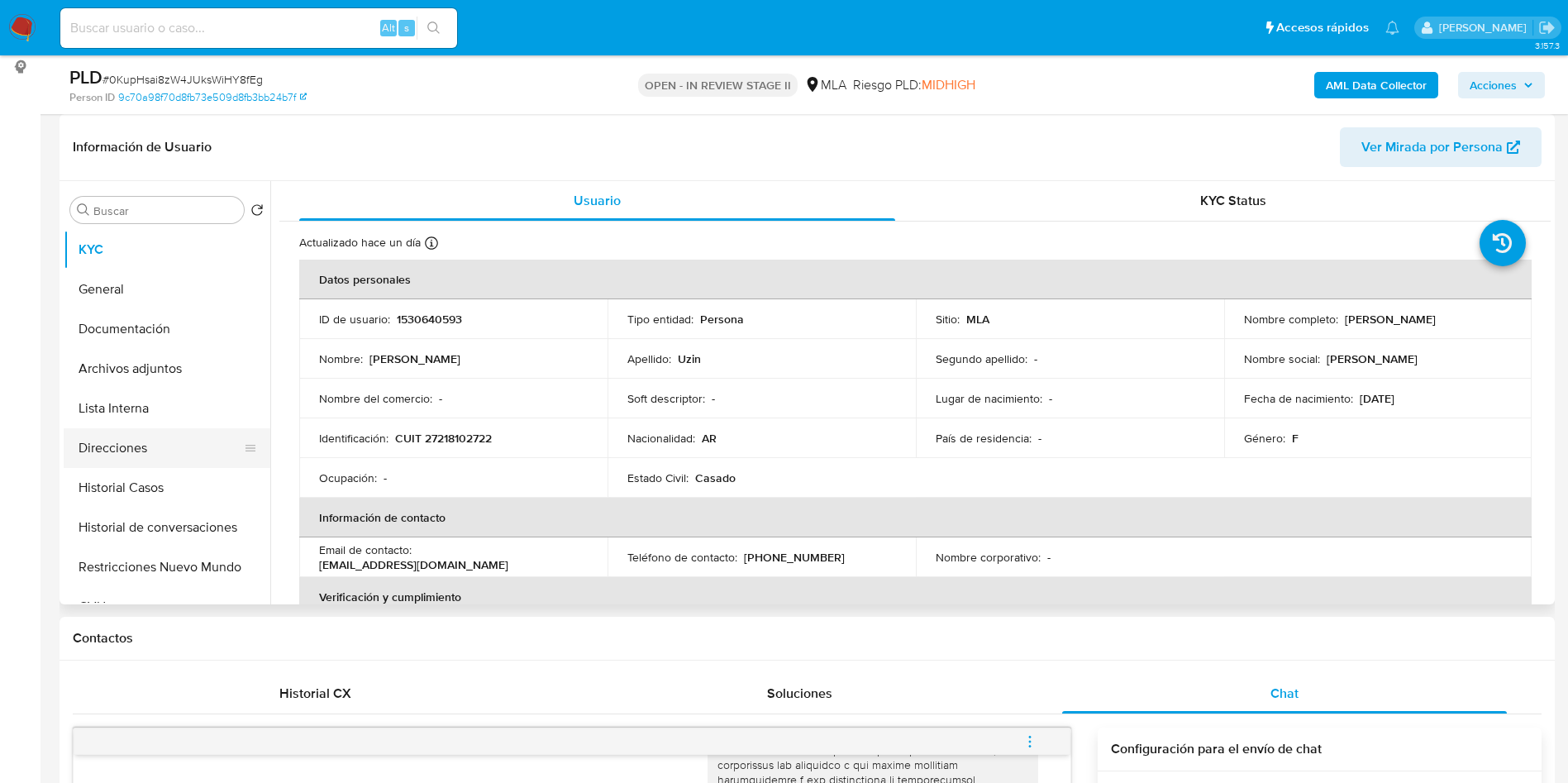
click at [123, 448] on button "Direcciones" at bounding box center [160, 448] width 193 height 40
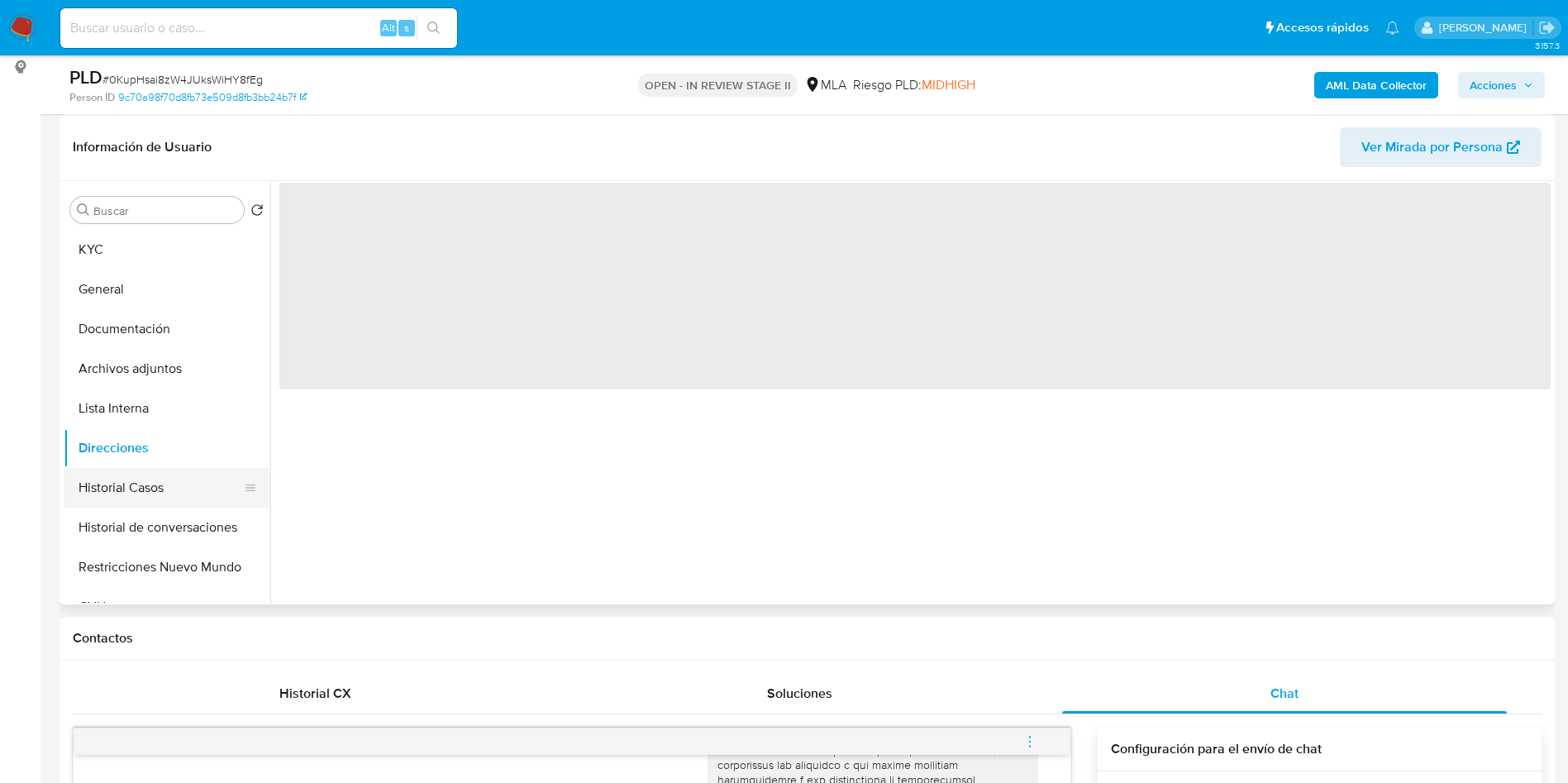
click at [114, 471] on button "Historial Casos" at bounding box center [160, 487] width 193 height 40
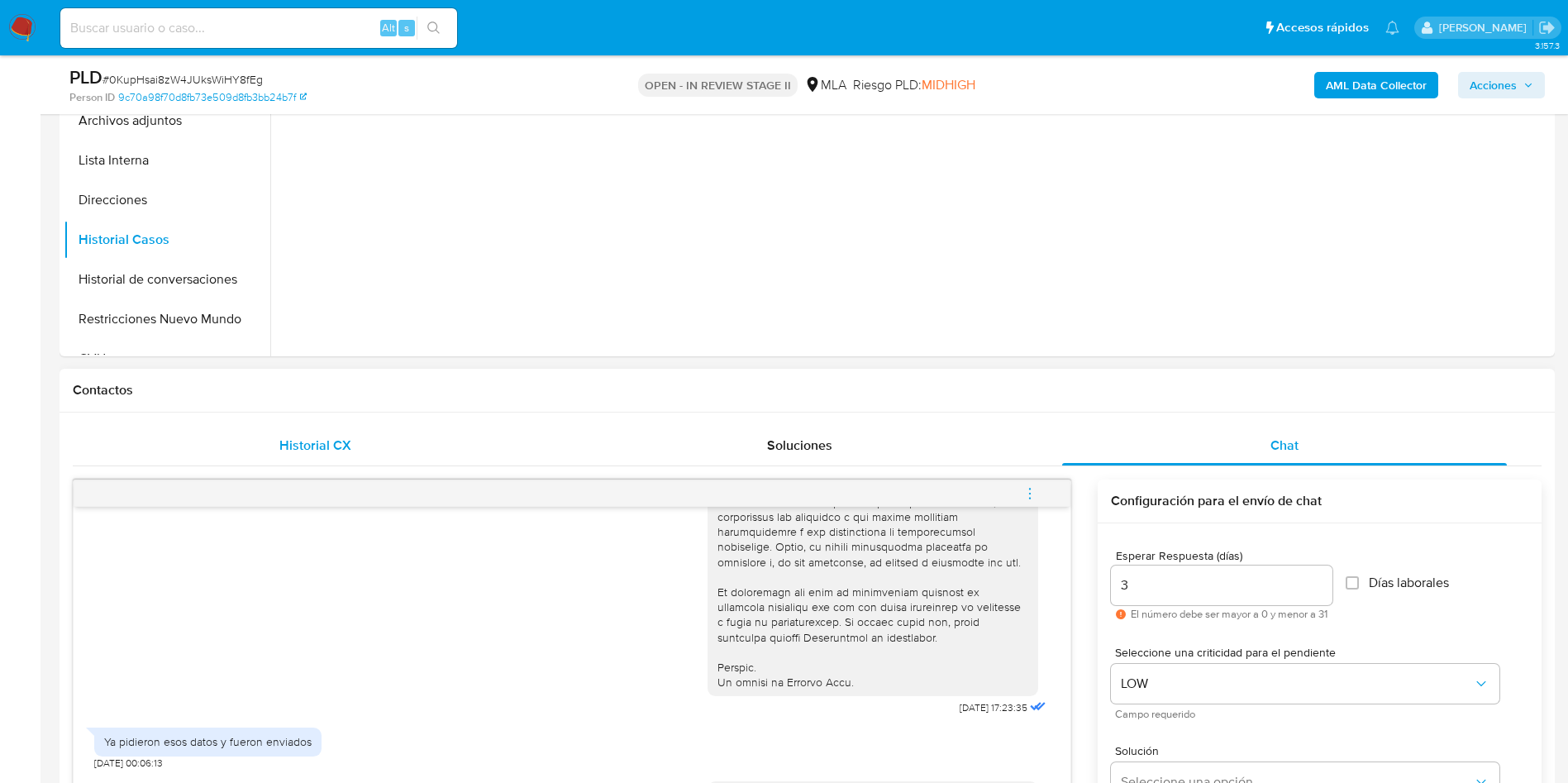
click at [263, 462] on div "Historial CX" at bounding box center [315, 445] width 445 height 40
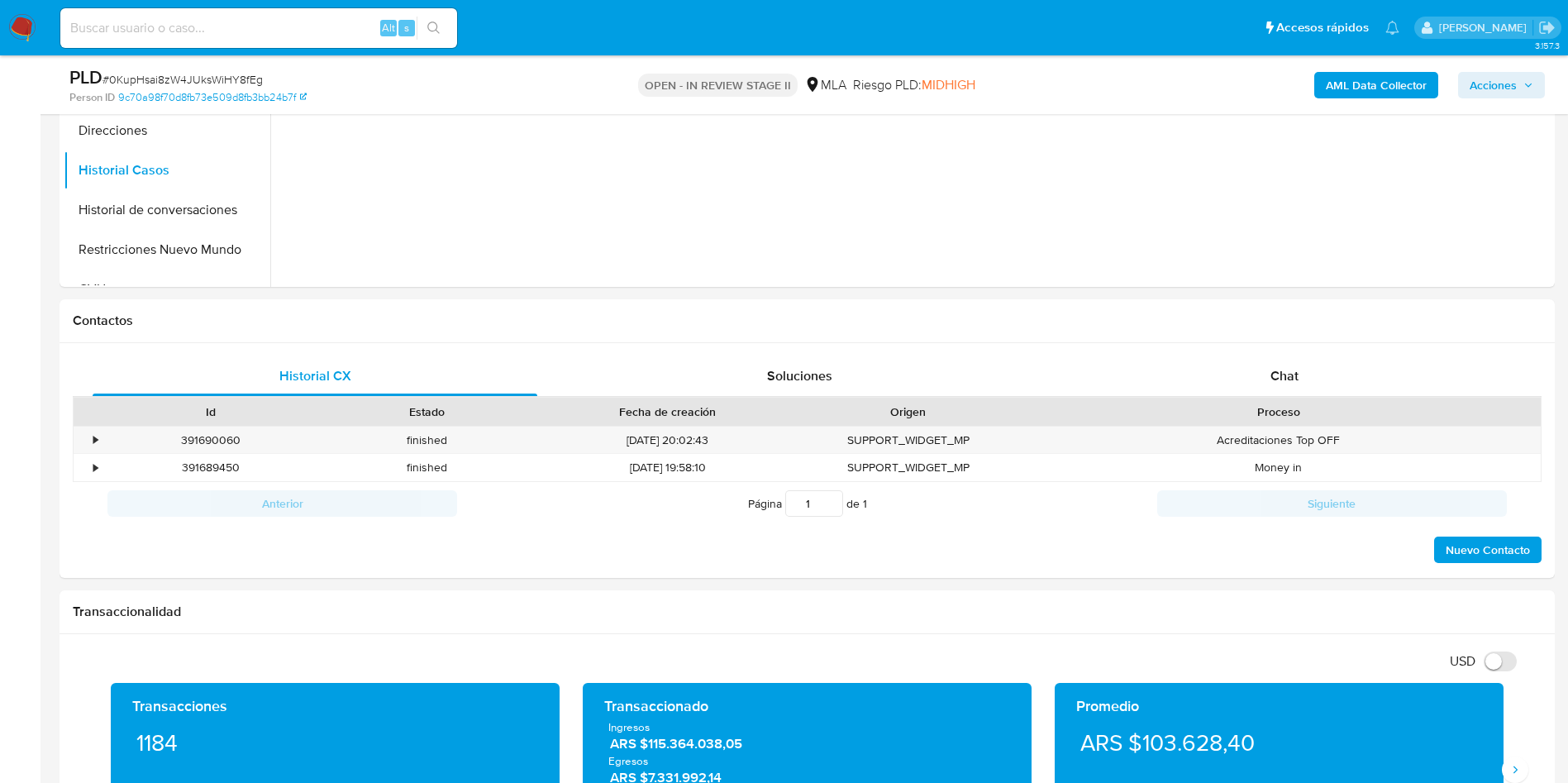
scroll to position [620, 0]
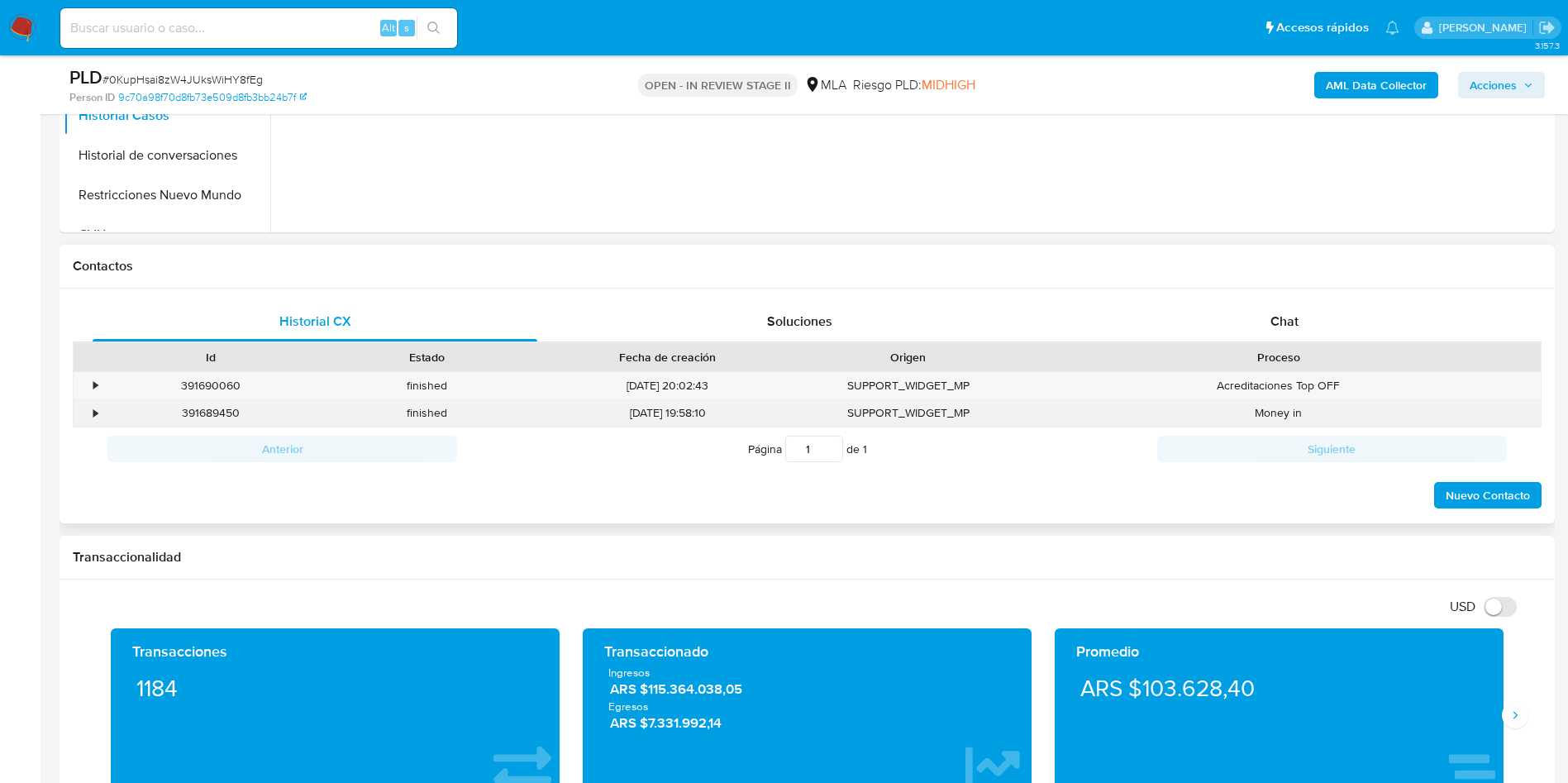
click at [105, 407] on div "391689450" at bounding box center [210, 413] width 216 height 28
click at [99, 407] on div "•" at bounding box center [88, 413] width 29 height 28
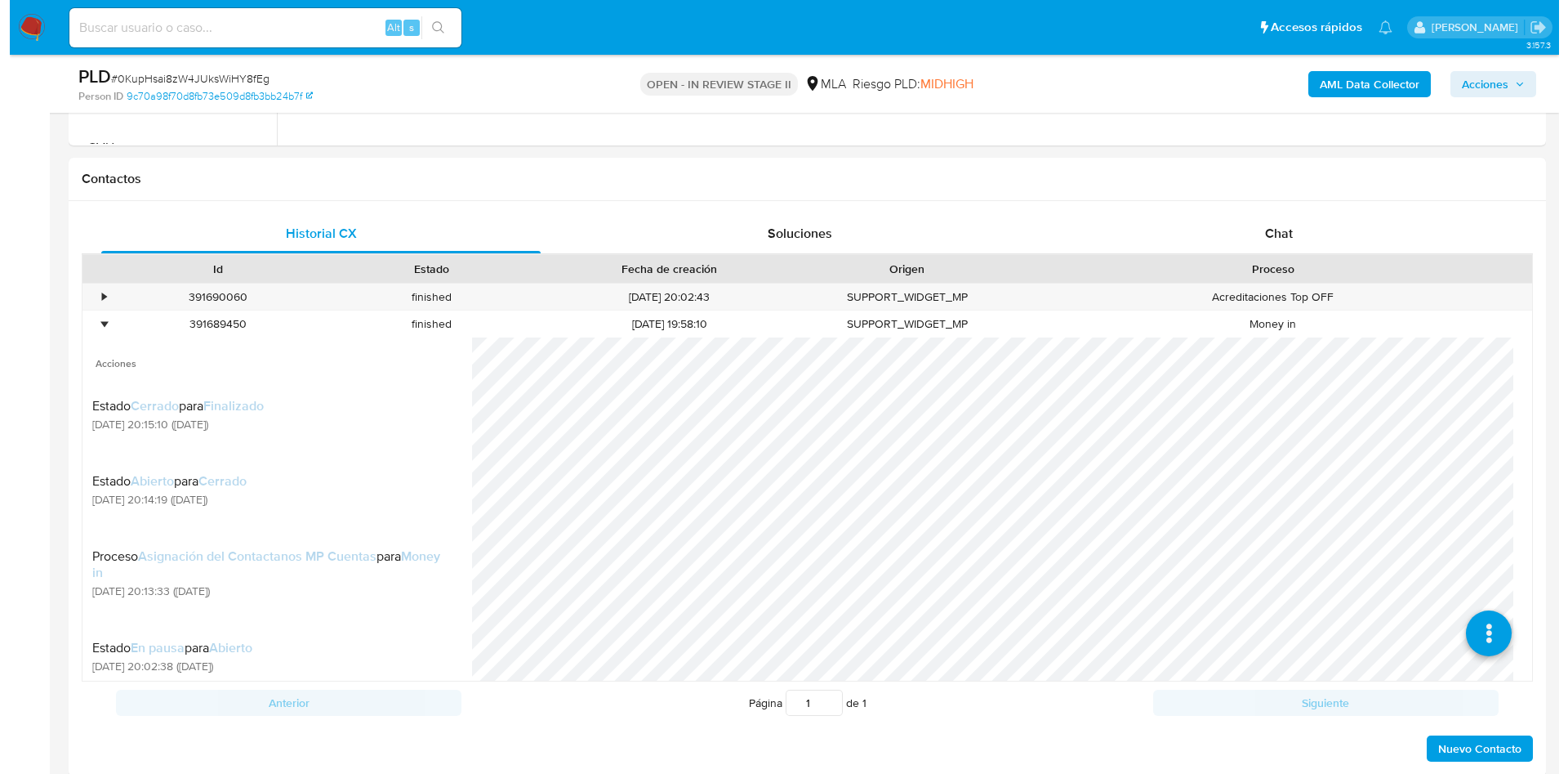
scroll to position [736, 0]
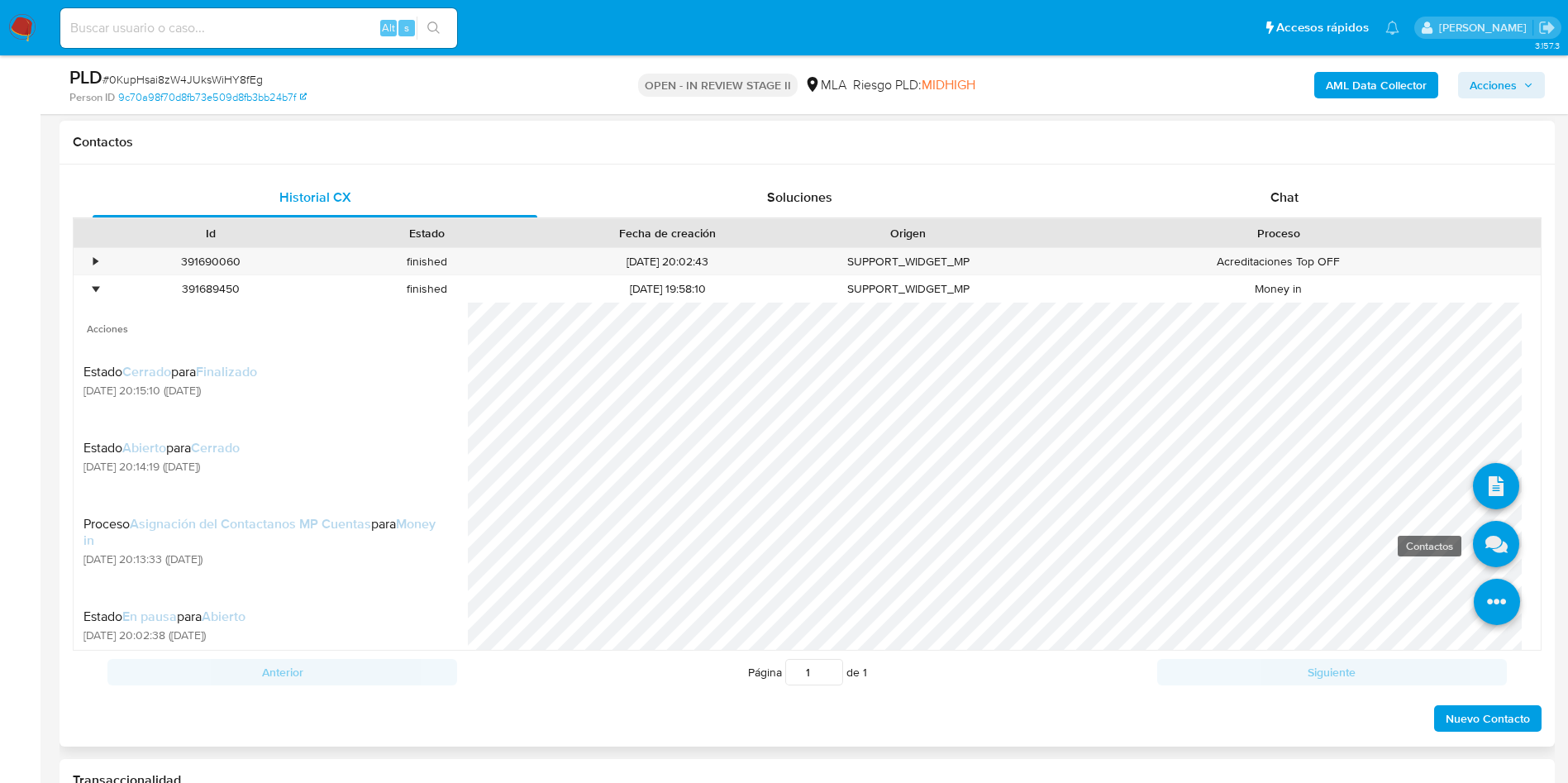
drag, startPoint x: 1496, startPoint y: 605, endPoint x: 1492, endPoint y: 559, distance: 46.2
click at [1496, 604] on icon at bounding box center [1497, 602] width 46 height 46
click at [1488, 532] on icon at bounding box center [1496, 543] width 46 height 46
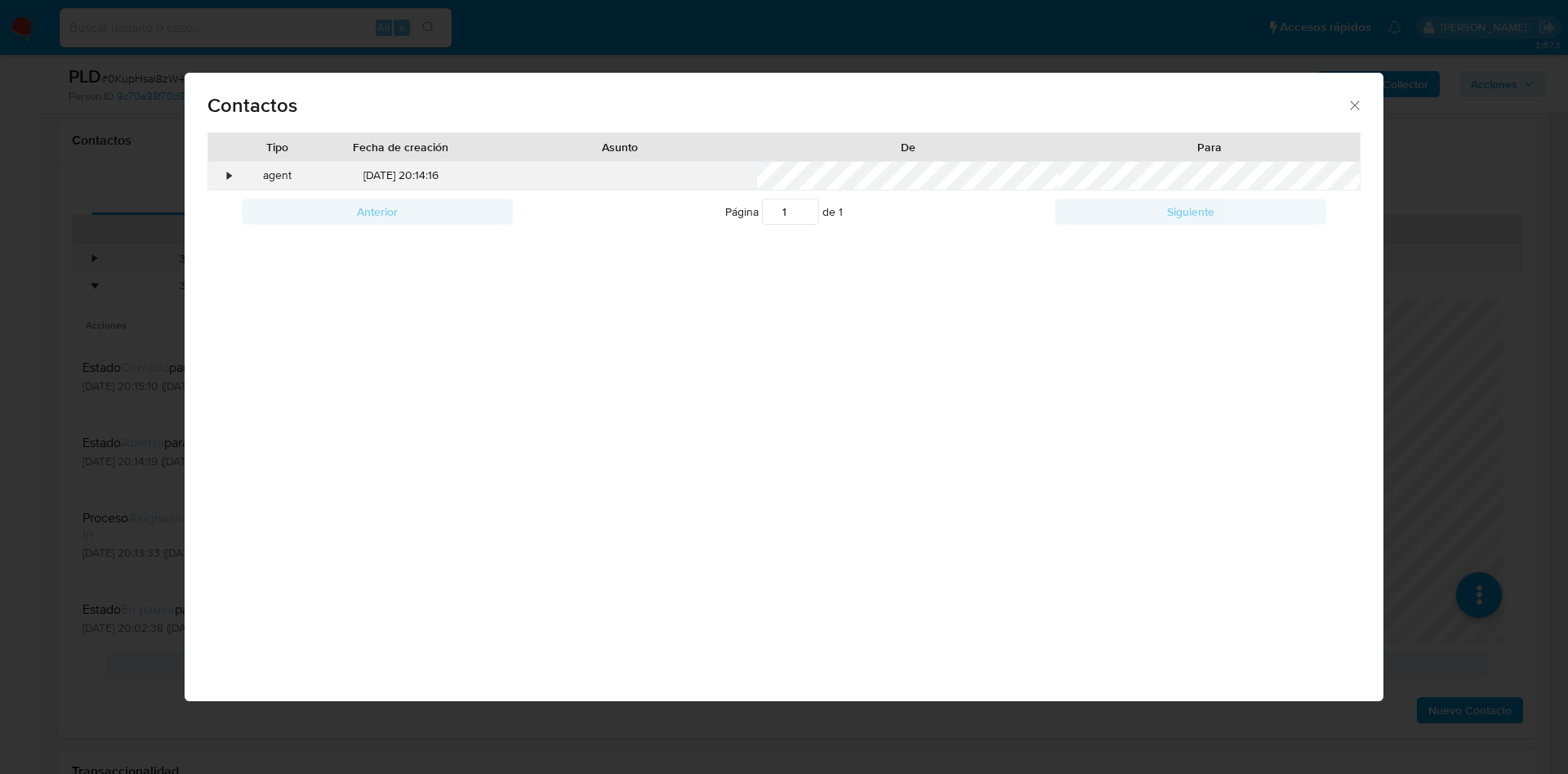
click at [225, 176] on div "•" at bounding box center [222, 176] width 28 height 28
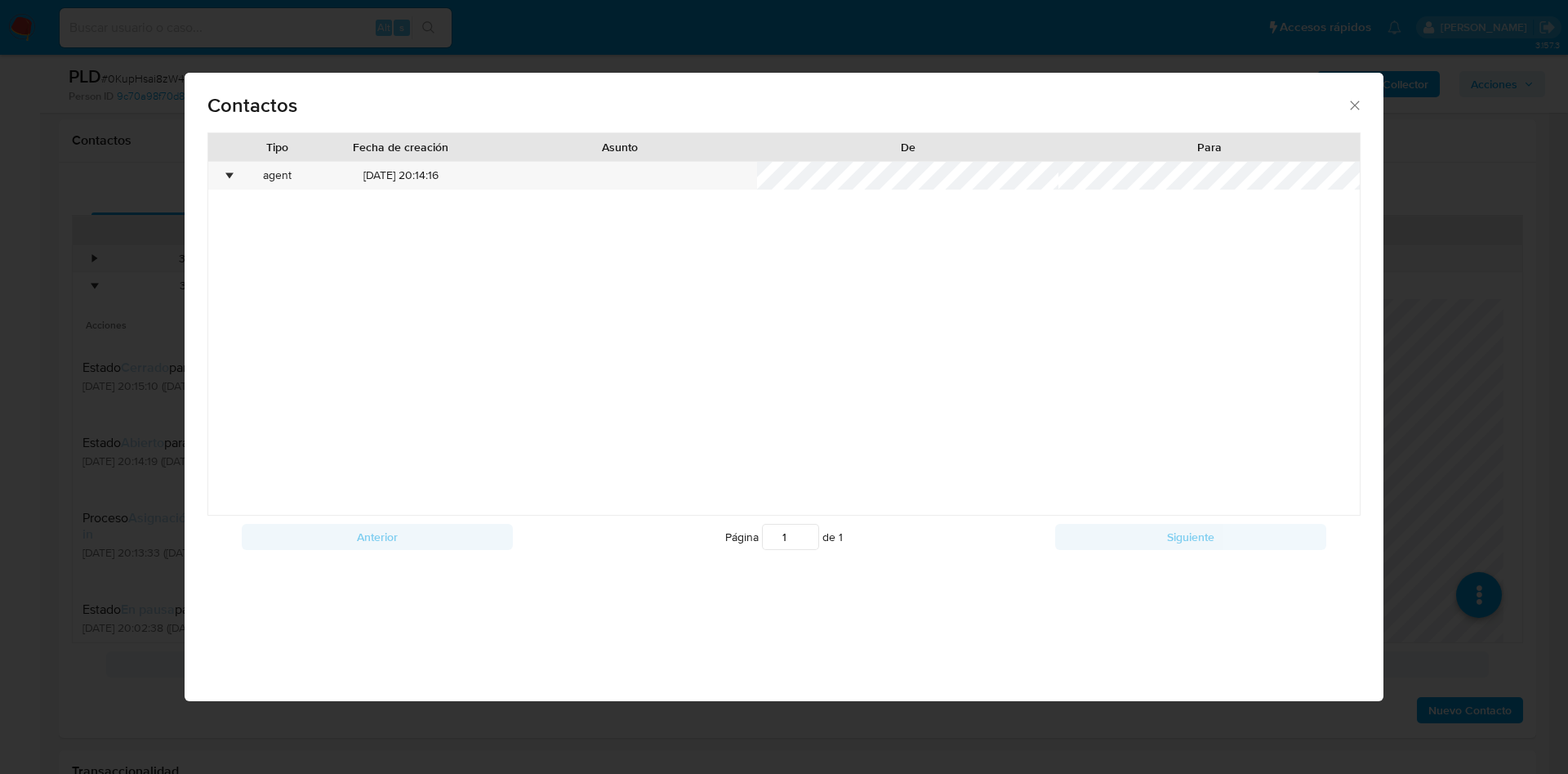
click at [1357, 101] on icon "close" at bounding box center [1355, 106] width 16 height 16
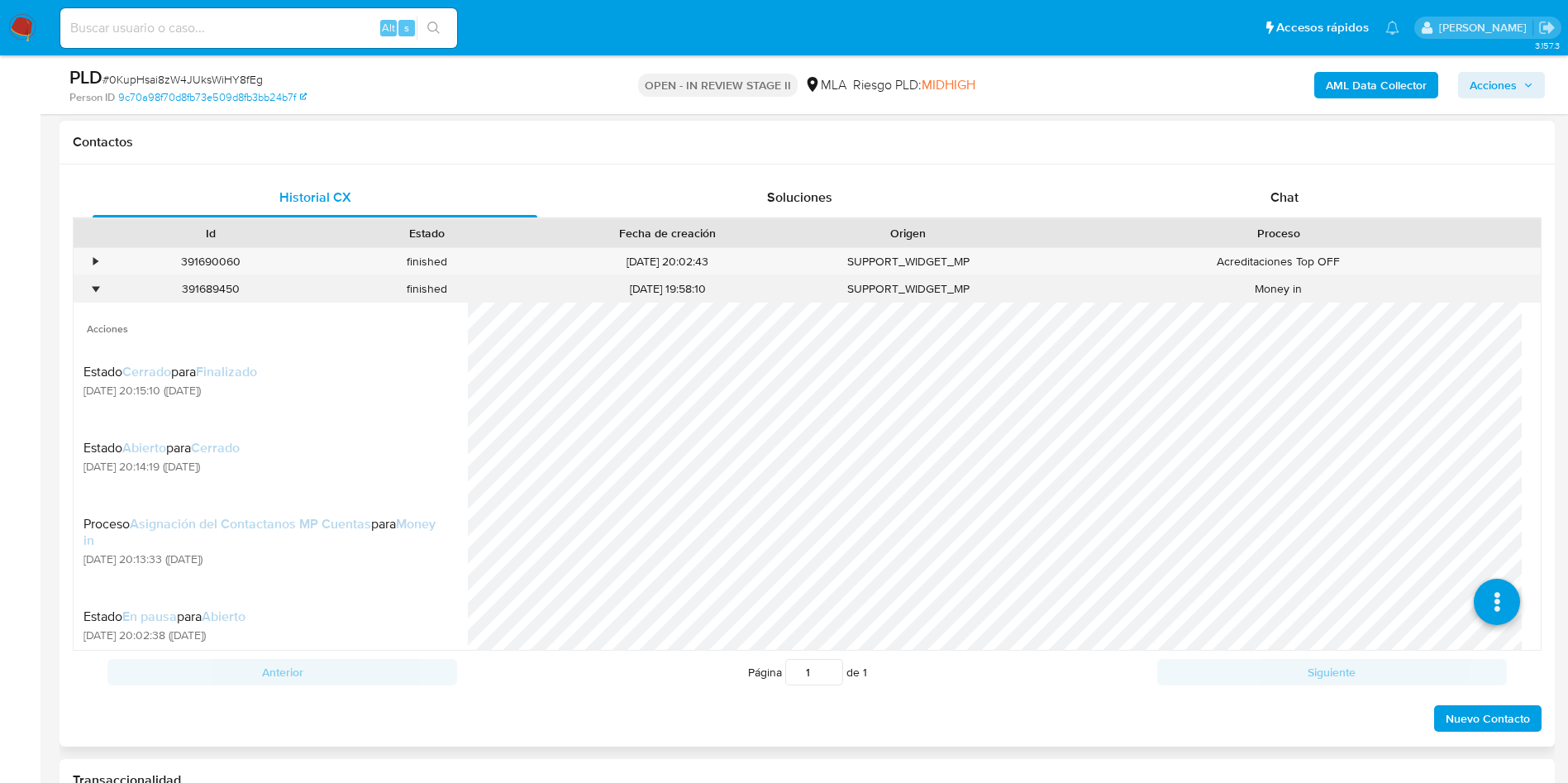
click at [104, 295] on div "391689450" at bounding box center [210, 289] width 216 height 28
click at [100, 282] on div "•" at bounding box center [88, 289] width 29 height 28
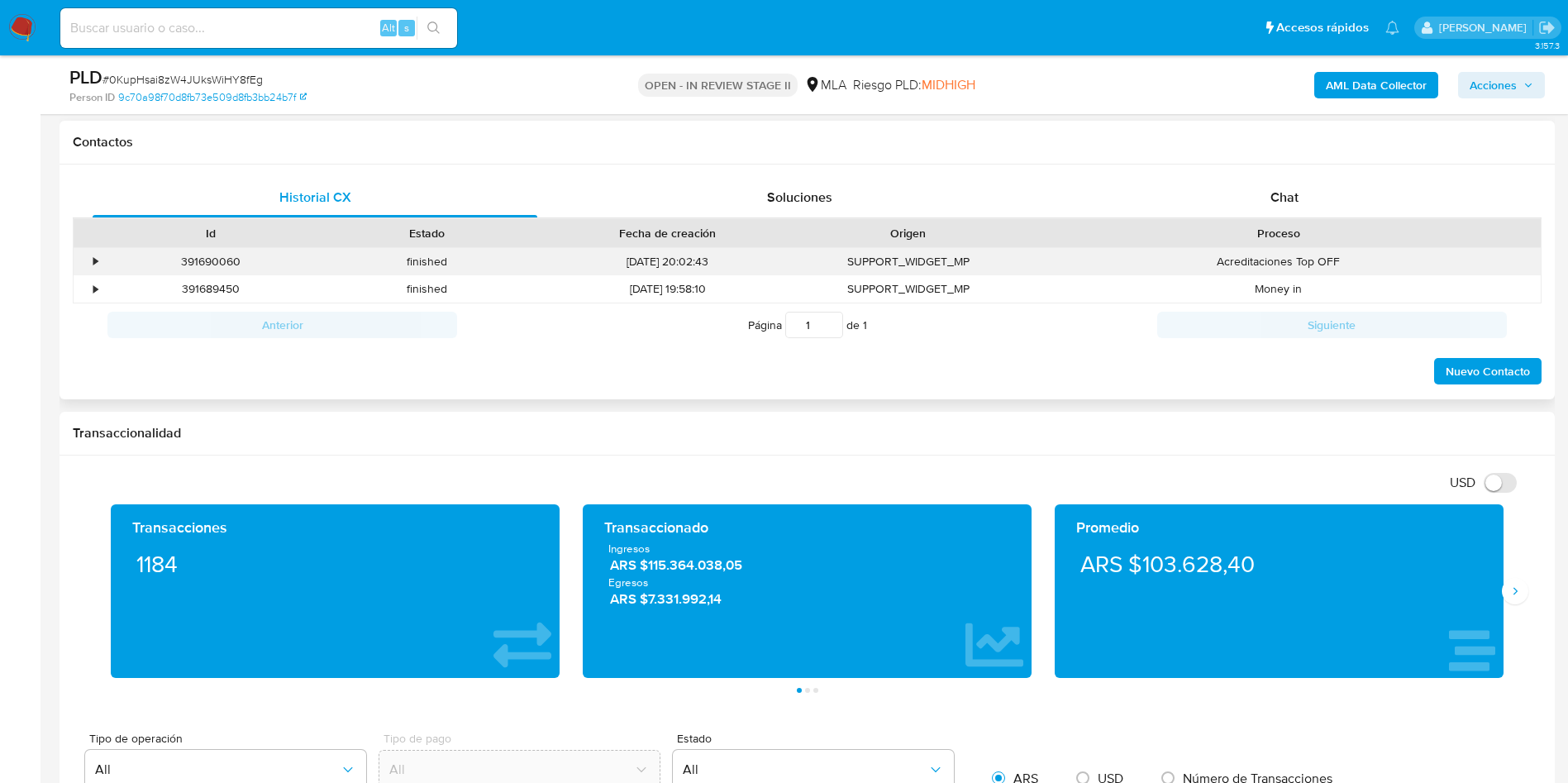
click at [88, 259] on div "•" at bounding box center [88, 262] width 29 height 28
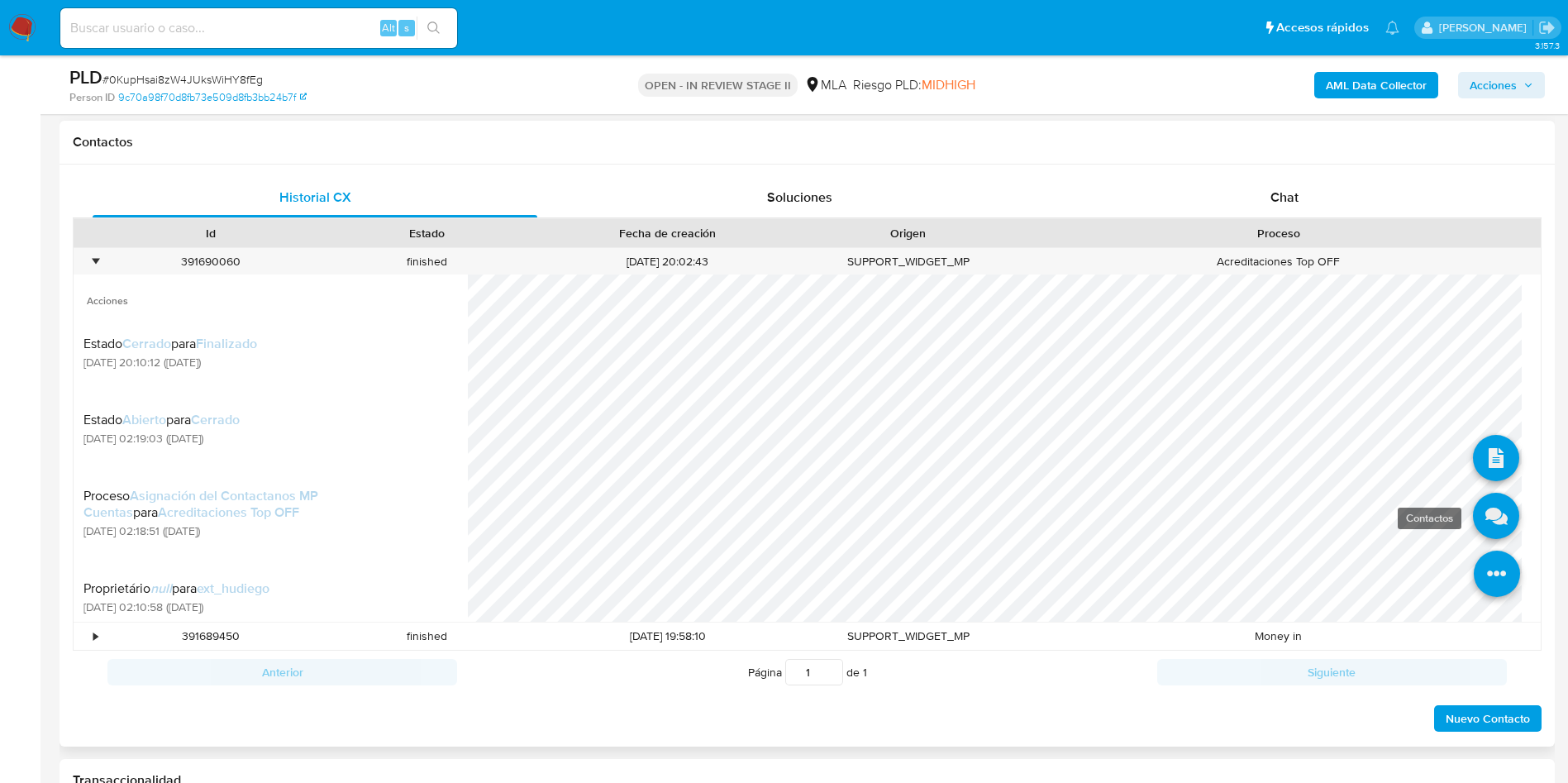
click at [1473, 519] on icon at bounding box center [1496, 517] width 46 height 46
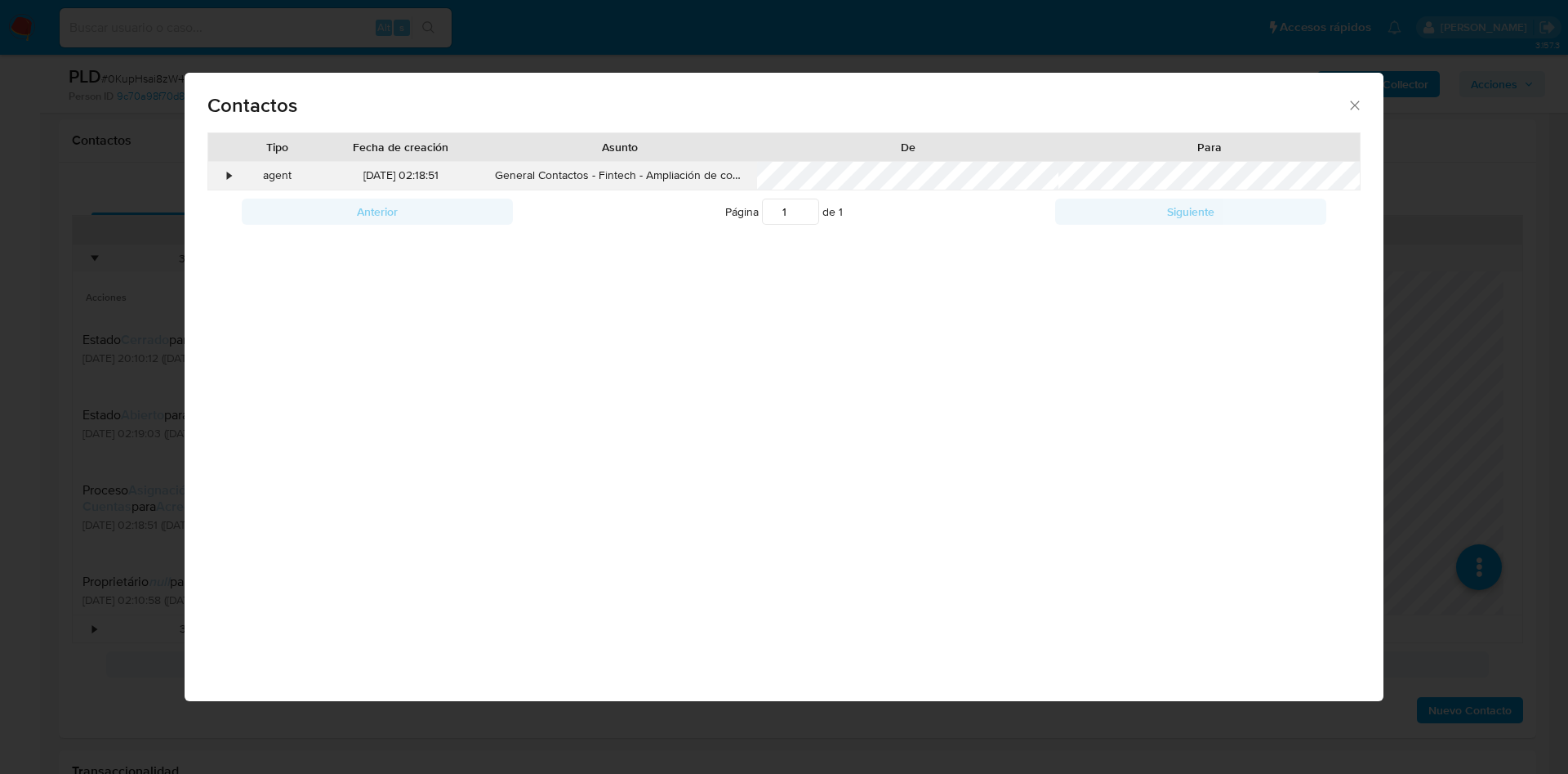
click at [234, 177] on div "•" at bounding box center [222, 176] width 28 height 28
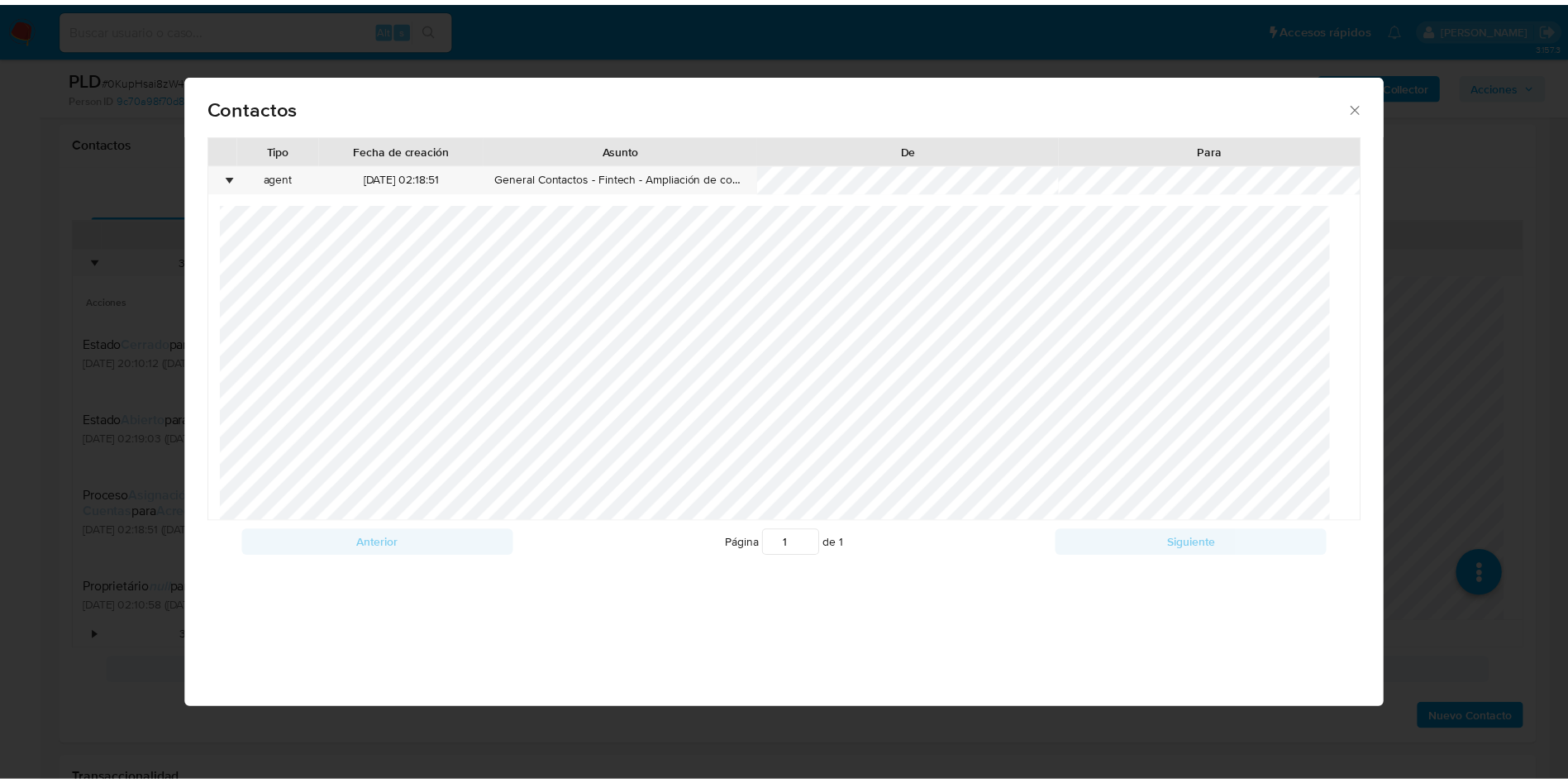
scroll to position [0, 0]
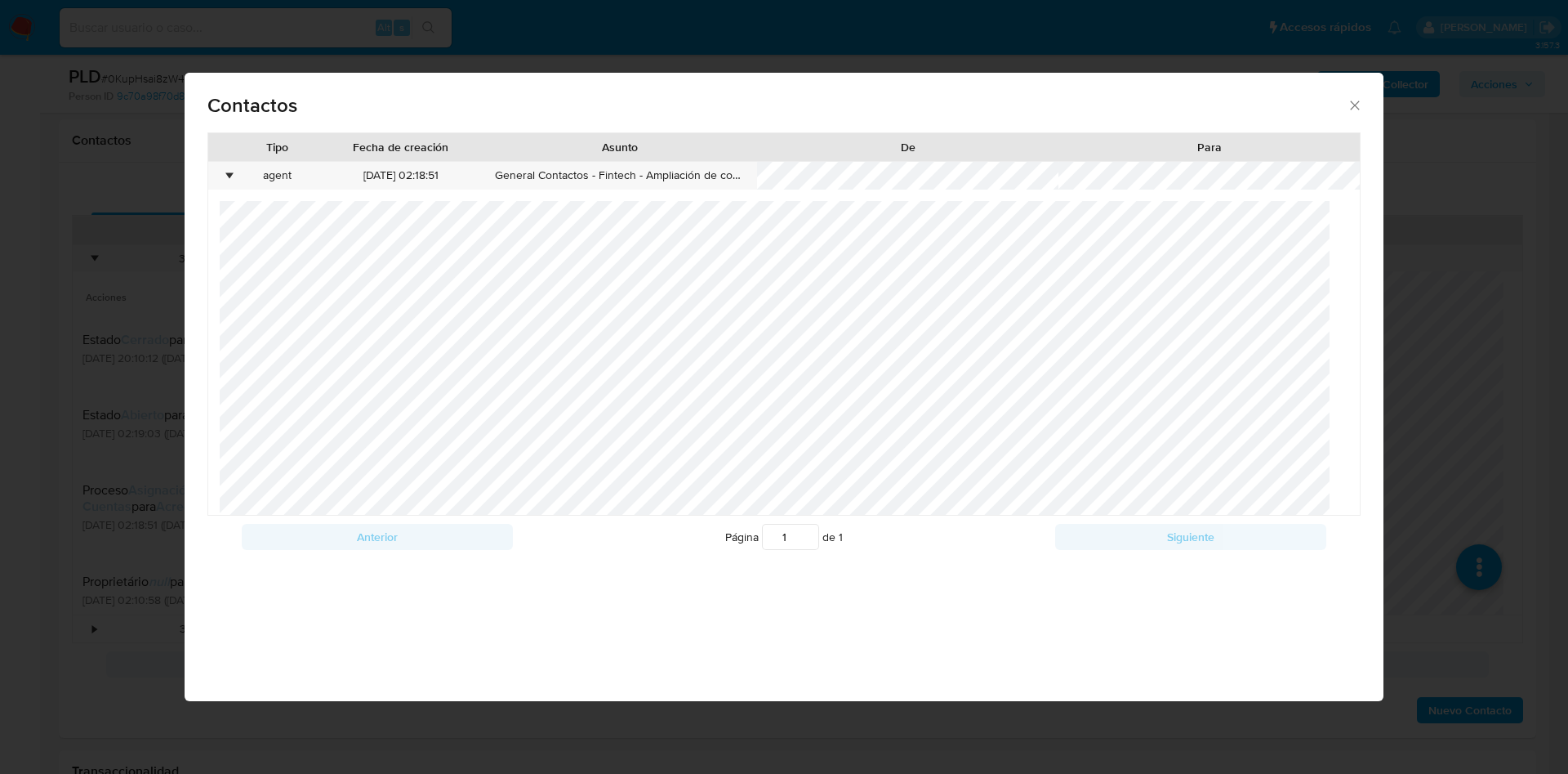
click at [35, 217] on div "Contactos Tipo Fecha de creación Asunto De Para • agent 24/06/2025 02:18:51 Gen…" at bounding box center [784, 387] width 1568 height 774
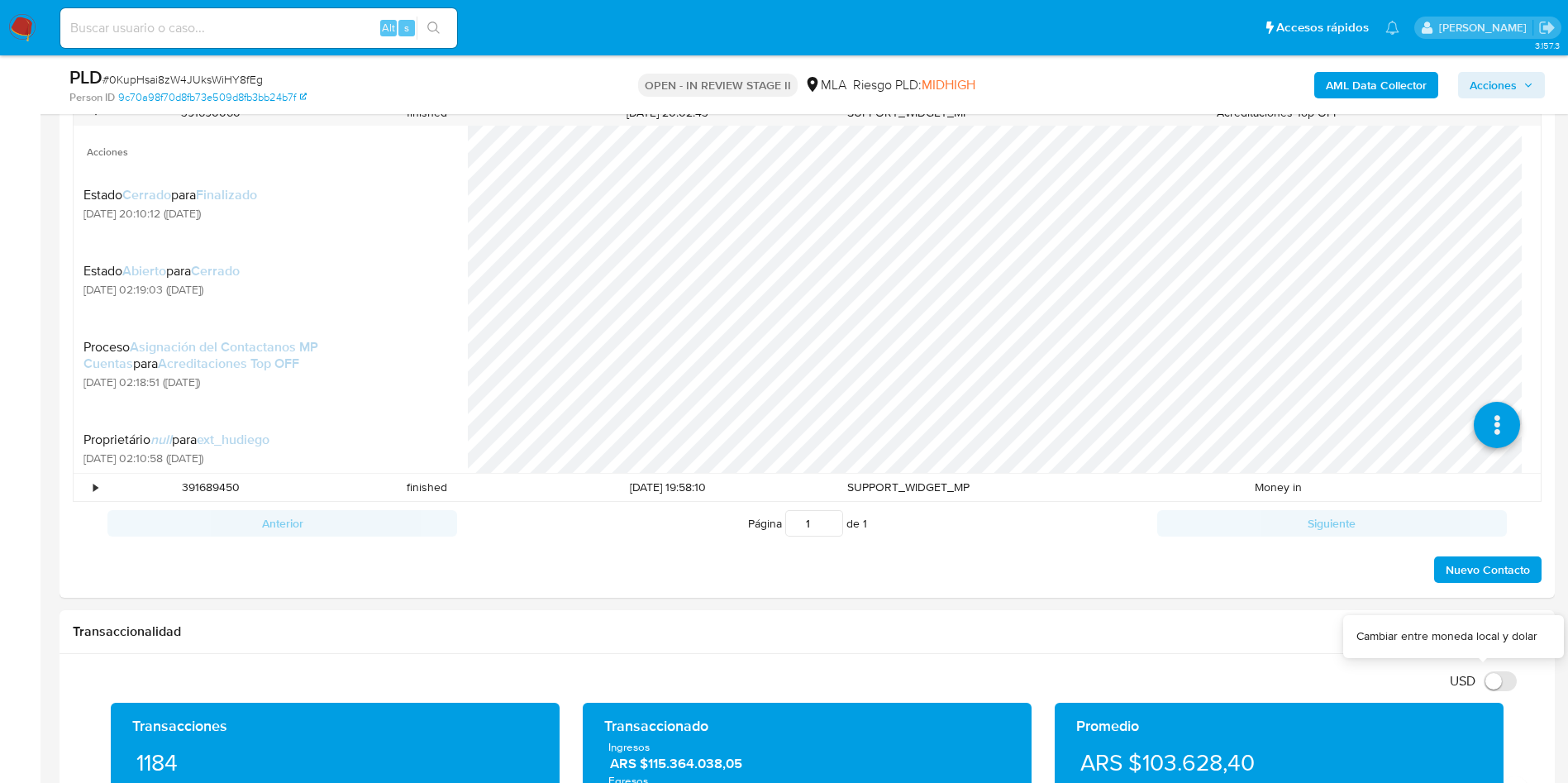
scroll to position [744, 0]
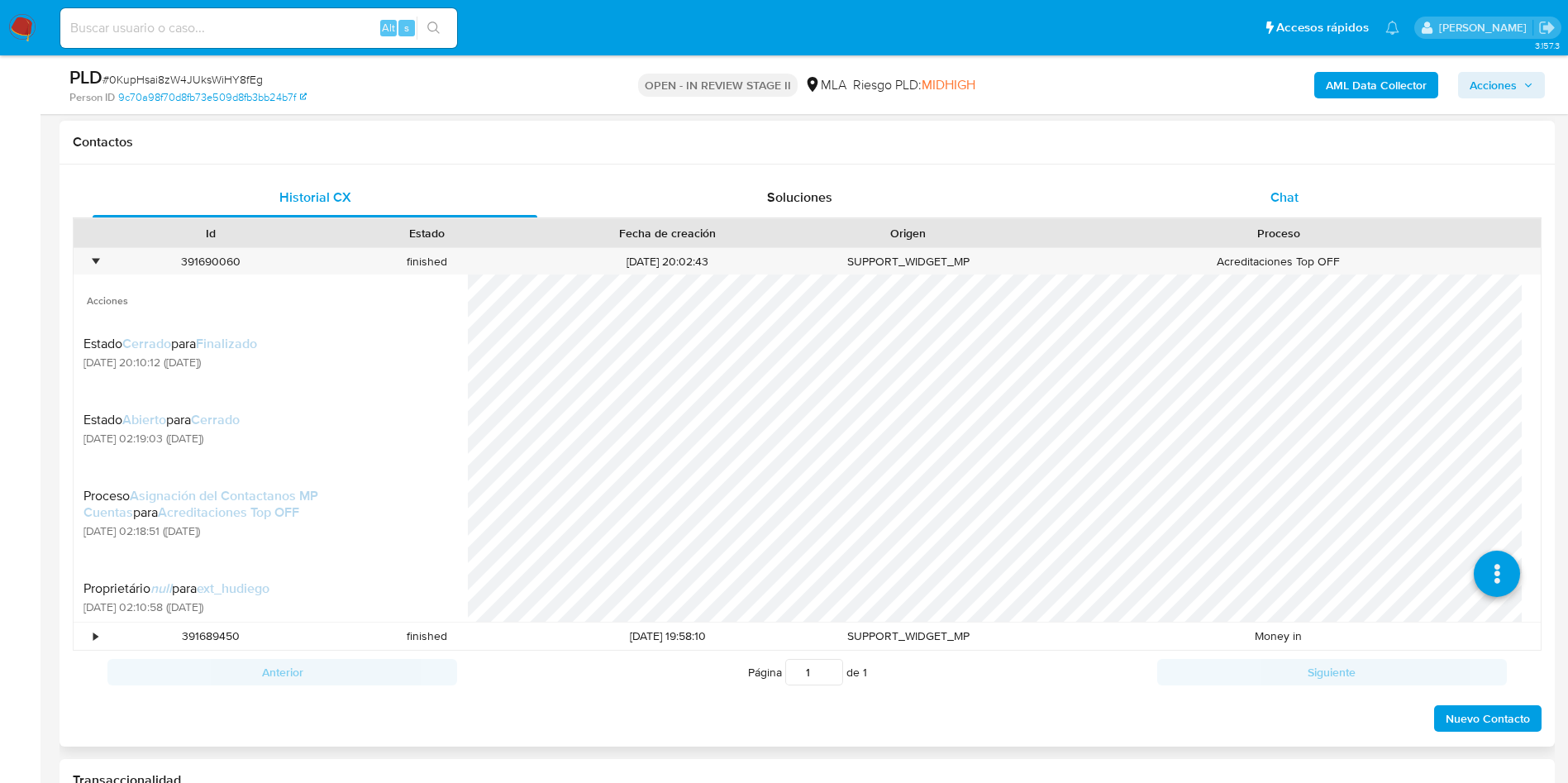
click at [1323, 186] on div "Chat" at bounding box center [1284, 197] width 445 height 40
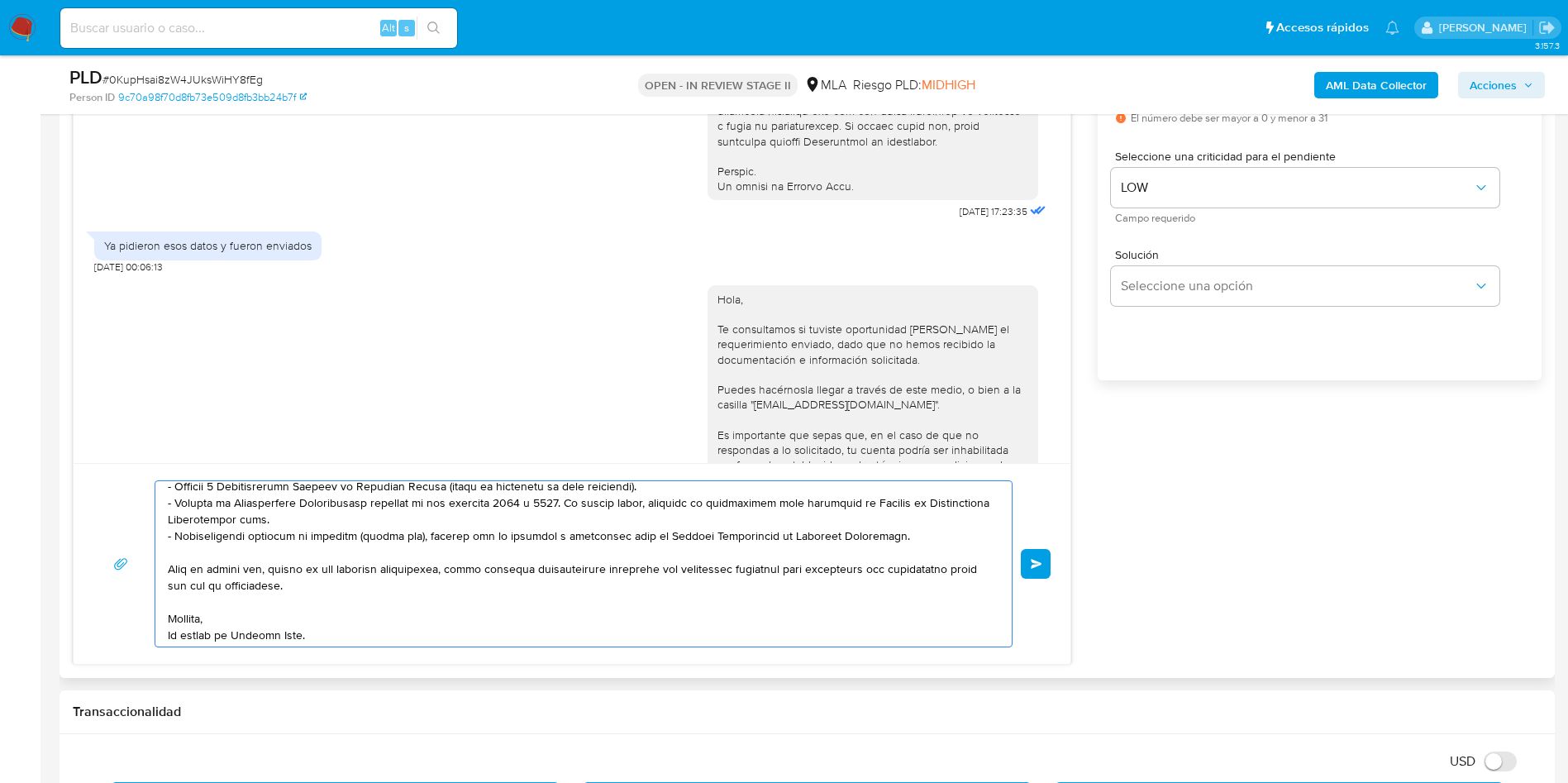
scroll to position [193, 0]
click at [351, 587] on textarea at bounding box center [579, 563] width 824 height 165
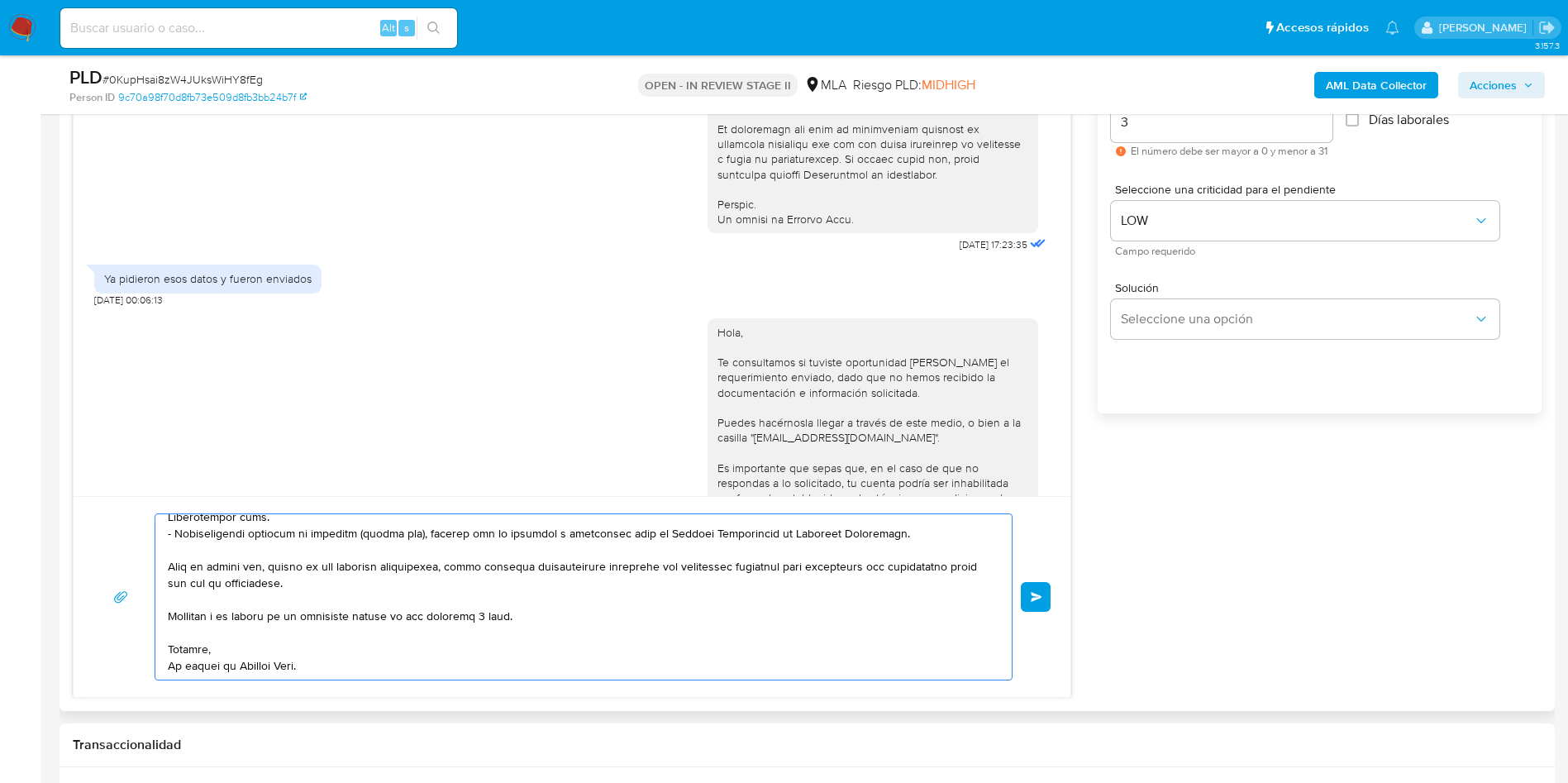
scroll to position [992, 0]
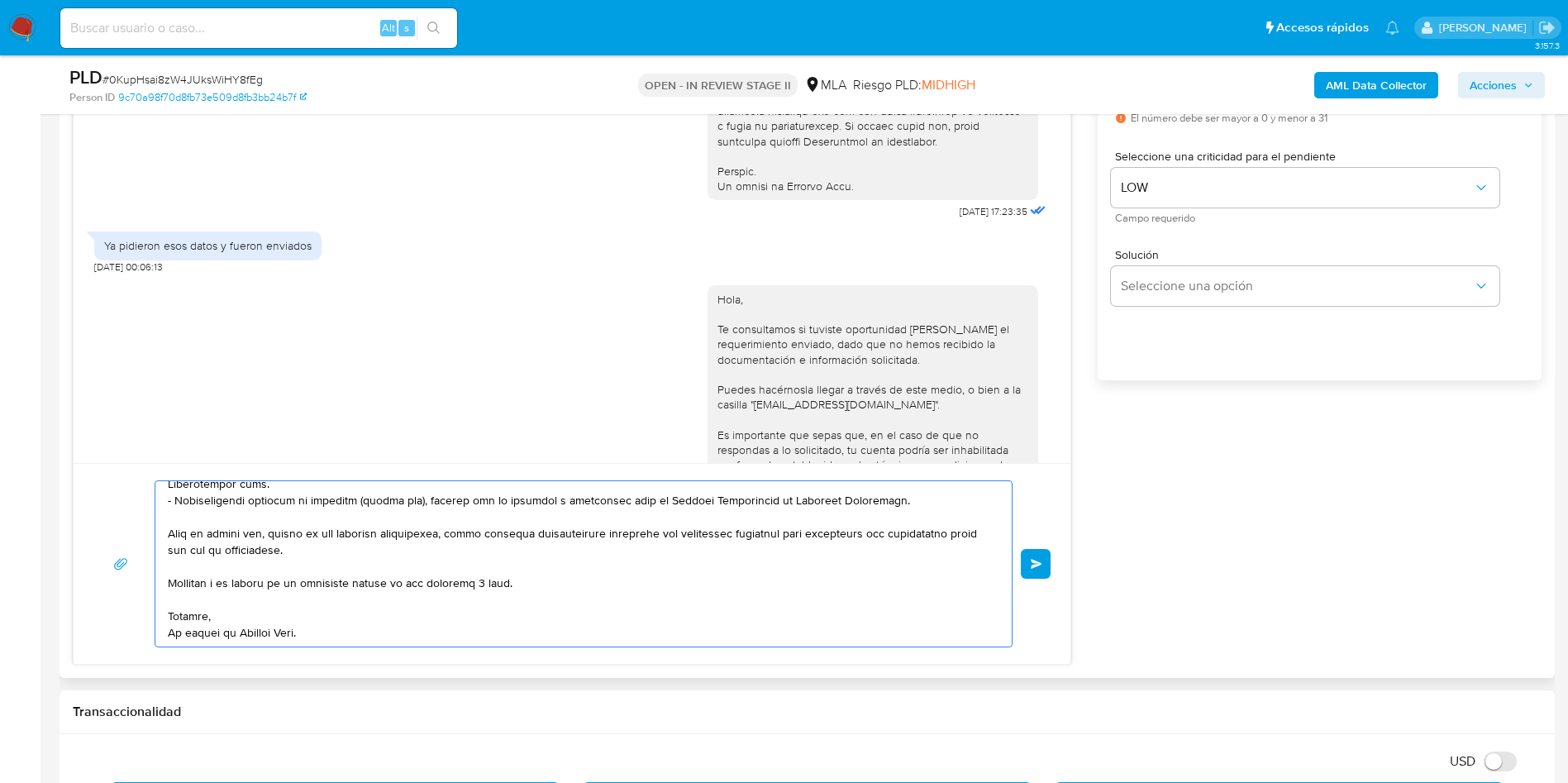
type textarea "Hola Jaquelina. Muchas gracias por tu respuesta. Sin embargo, nos ponemos en co…"
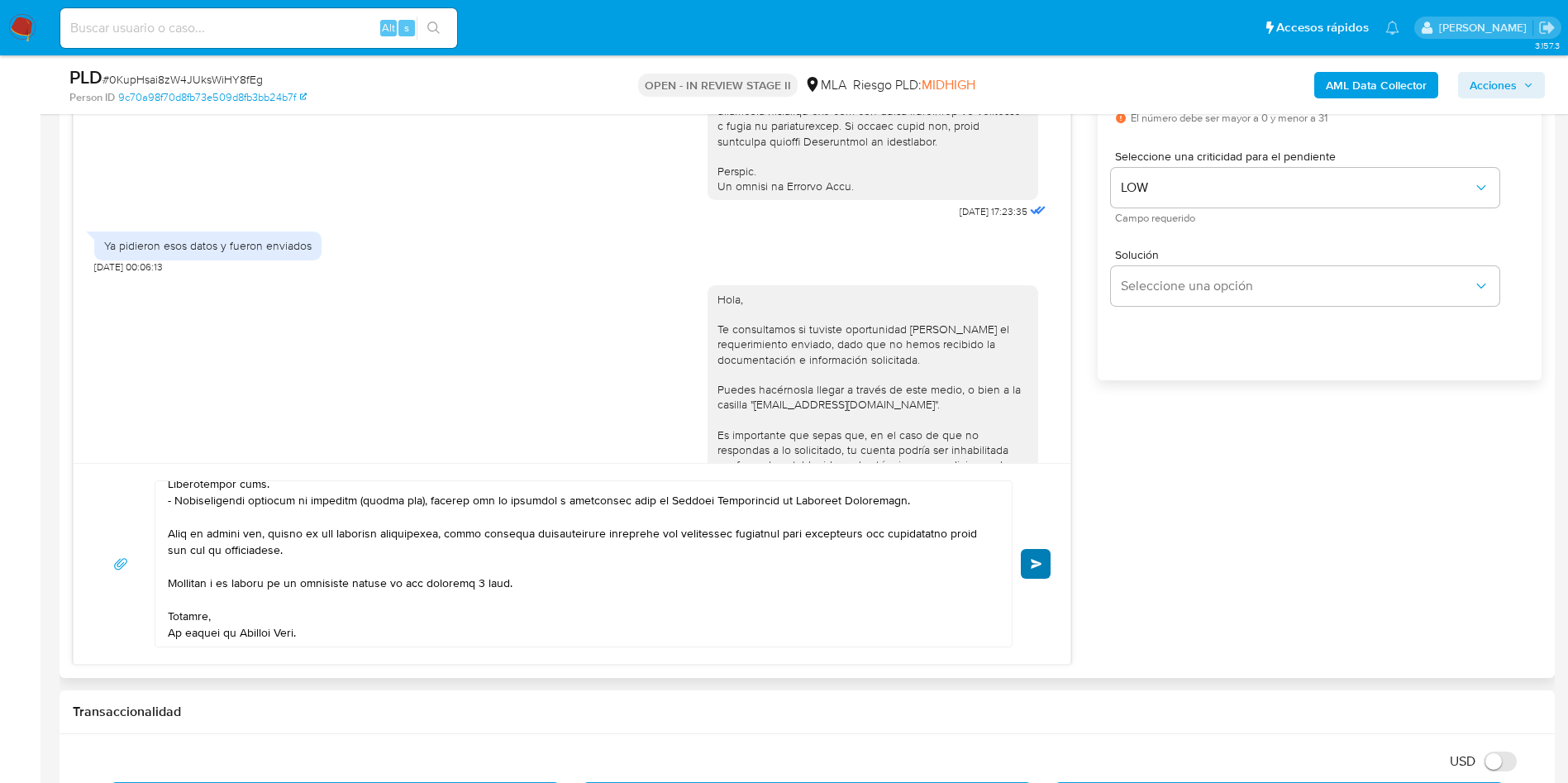
drag, startPoint x: 1014, startPoint y: 560, endPoint x: 1034, endPoint y: 564, distance: 20.4
click at [1014, 559] on div "Enviar" at bounding box center [571, 563] width 957 height 167
click at [1036, 564] on span "Enviar" at bounding box center [1036, 564] width 12 height 10
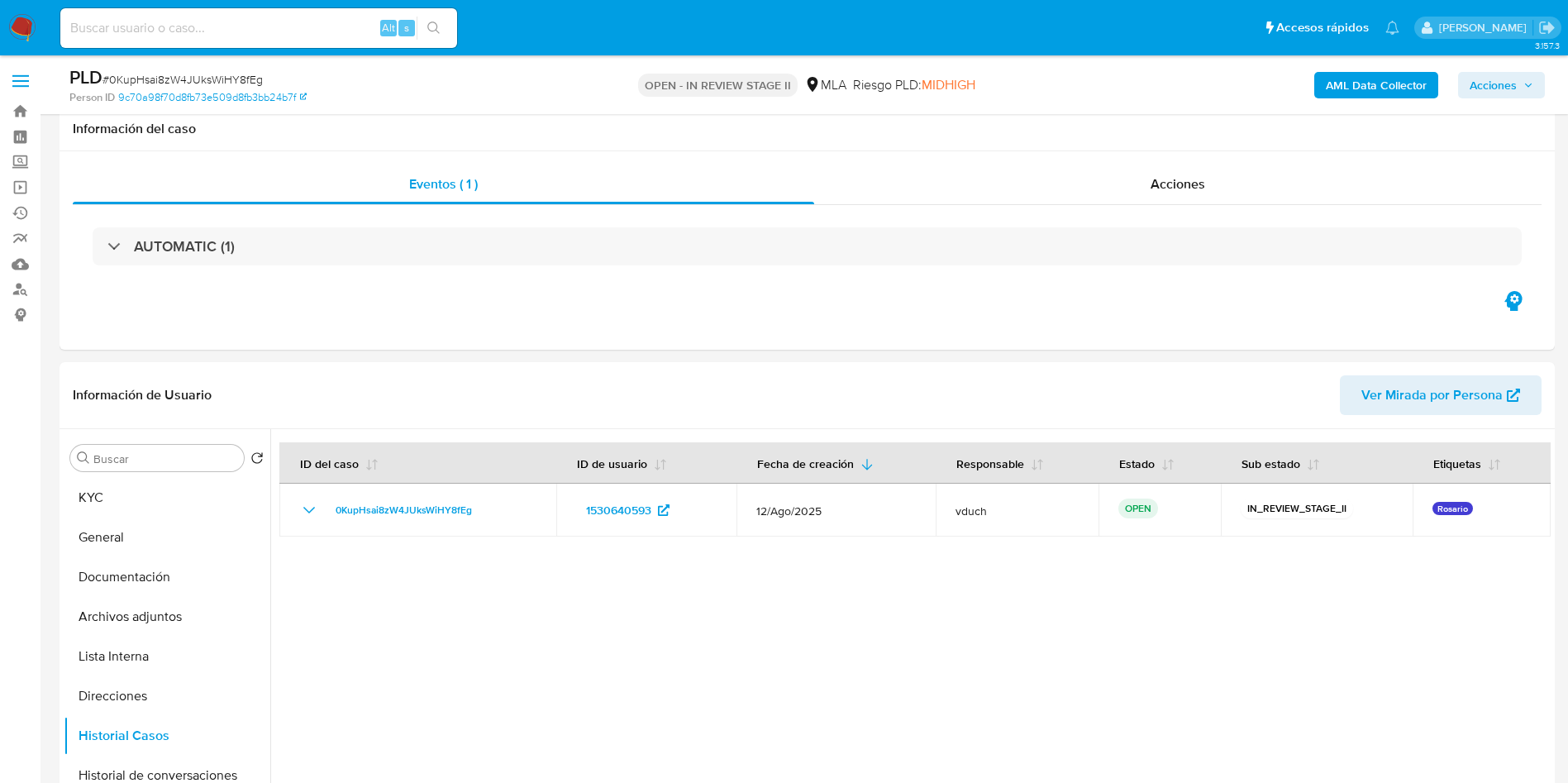
scroll to position [1567, 0]
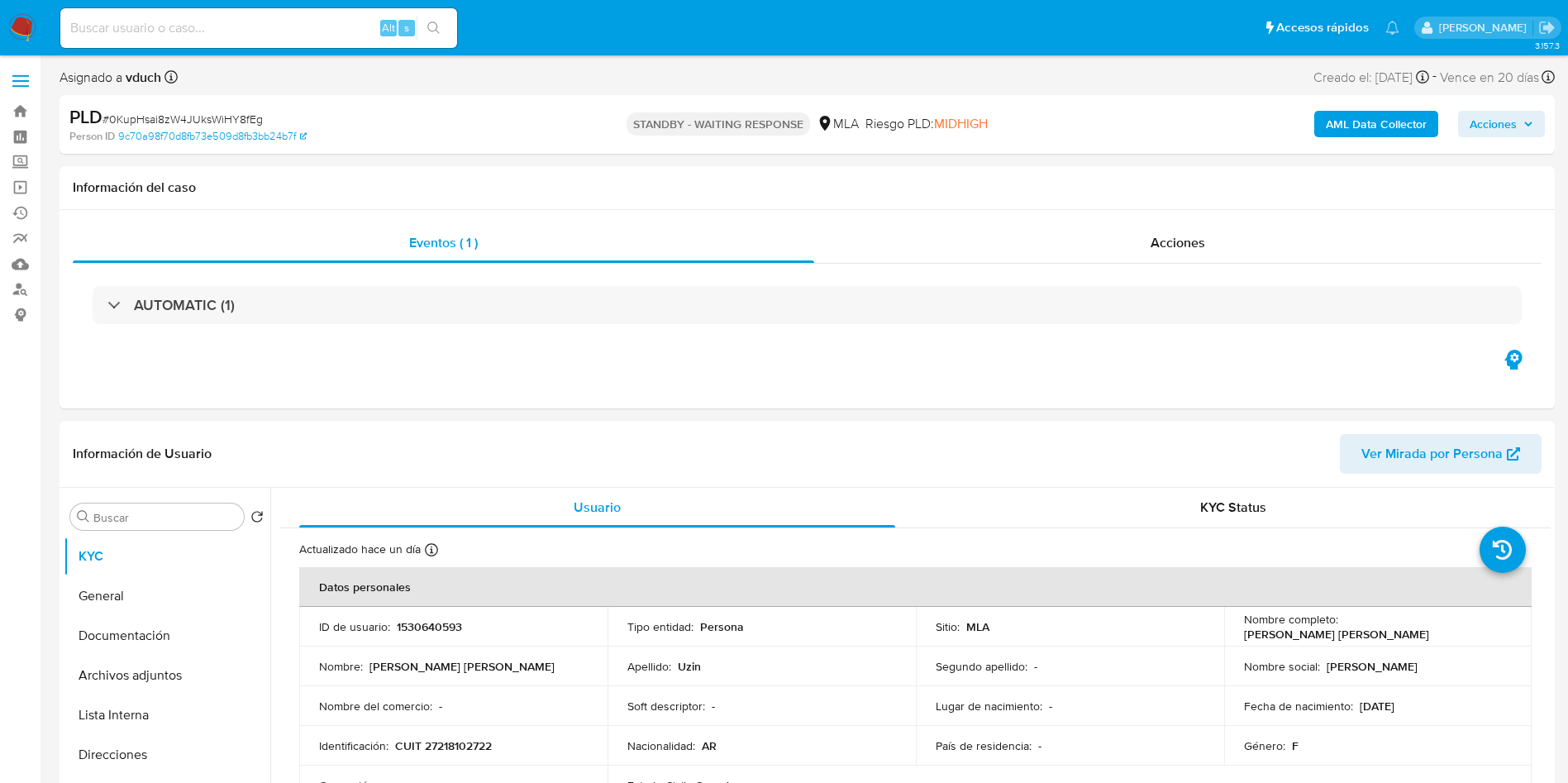
select select "10"
click at [296, 19] on input at bounding box center [259, 28] width 397 height 21
paste input "432287218"
type input "432287218"
click at [447, 22] on button "search-icon" at bounding box center [433, 28] width 34 height 23
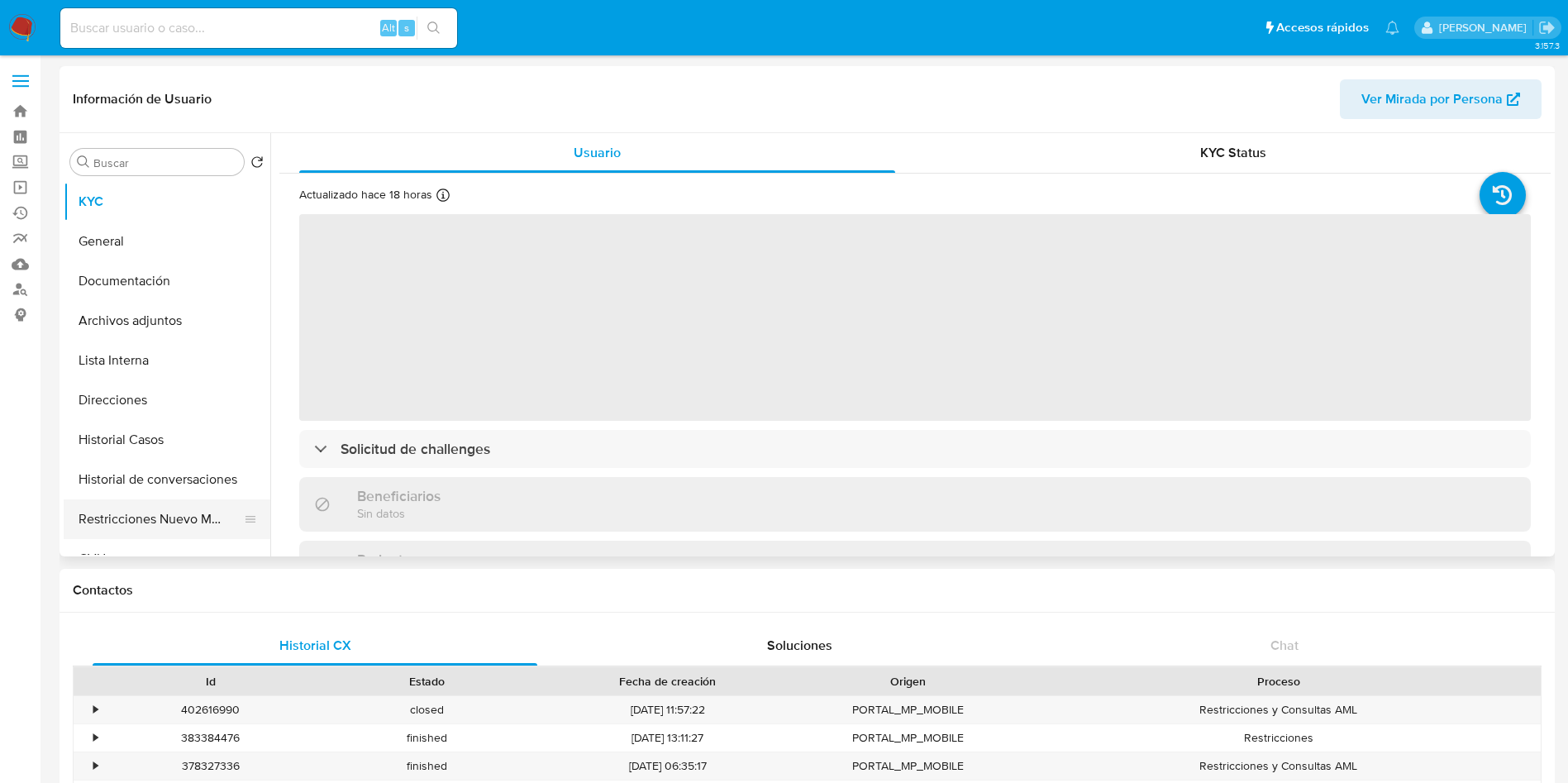
click at [103, 520] on button "Restricciones Nuevo Mundo" at bounding box center [160, 519] width 193 height 40
select select "10"
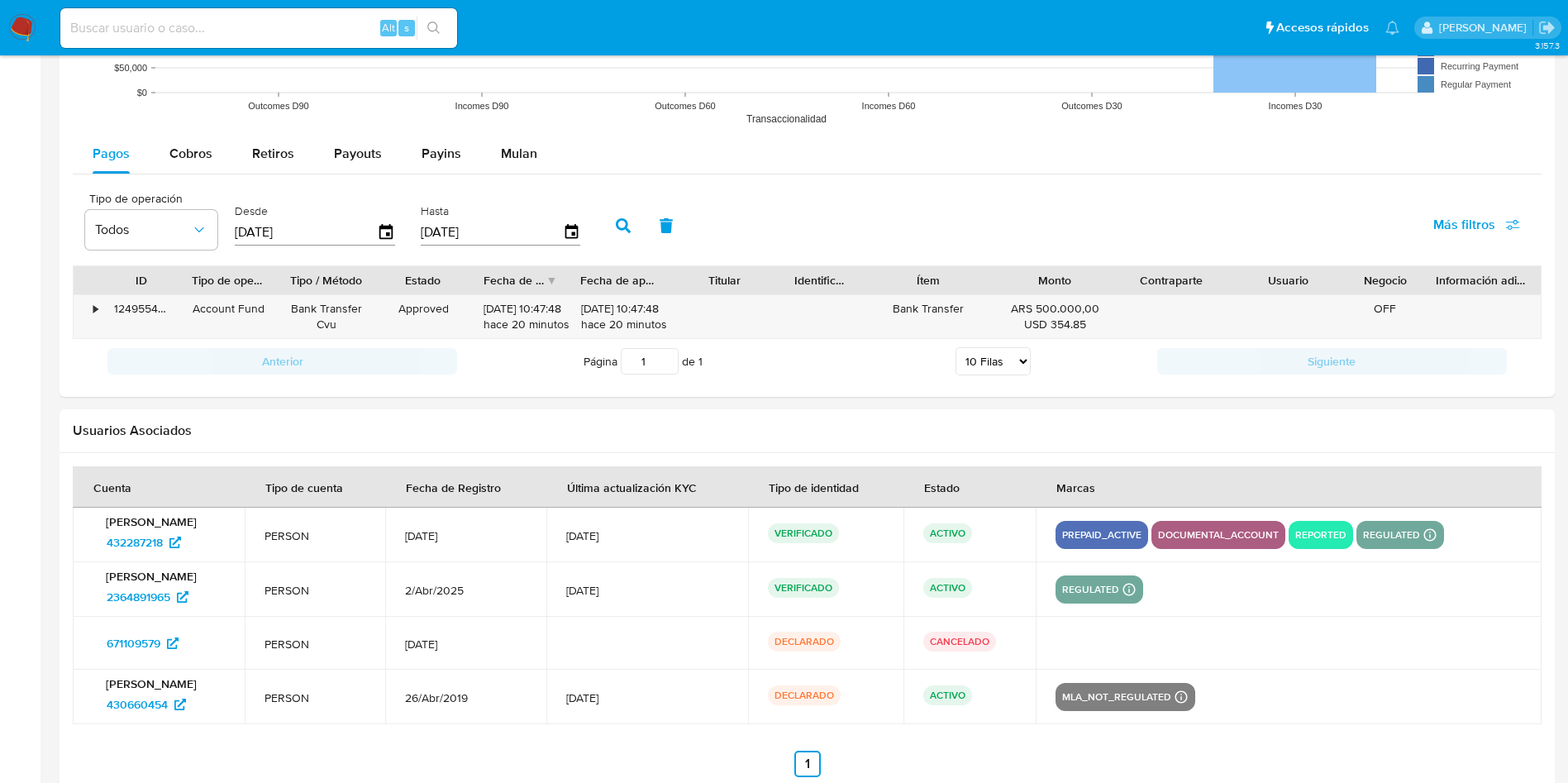
scroll to position [1488, 0]
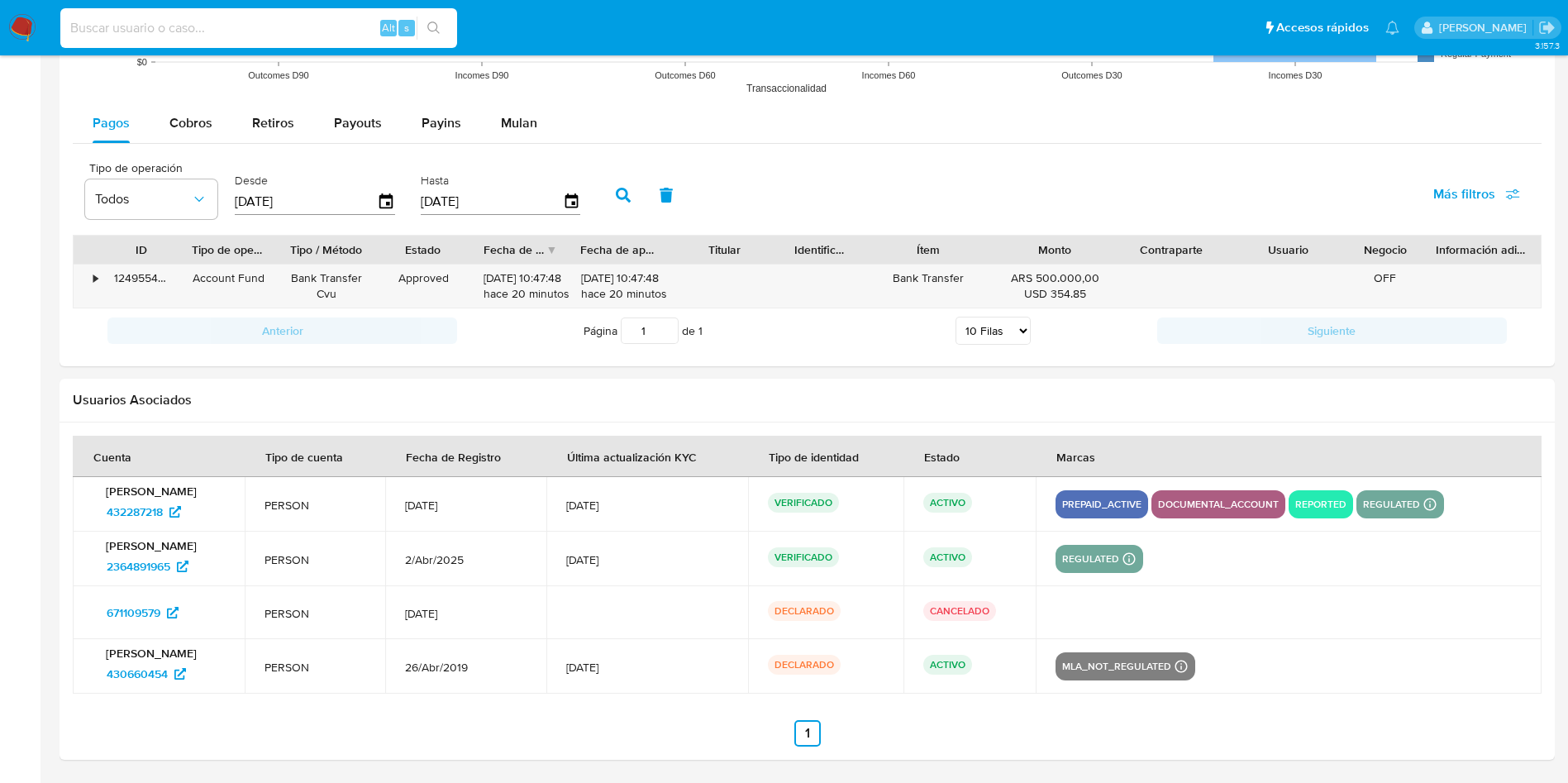
click at [194, 31] on input at bounding box center [259, 28] width 397 height 21
paste input "kDcvPgTm6lk3cGaFIjFlk2pj"
type input "kDcvPgTm6lk3cGaFIjFlk2pj"
click at [434, 29] on icon "search-icon" at bounding box center [433, 27] width 12 height 12
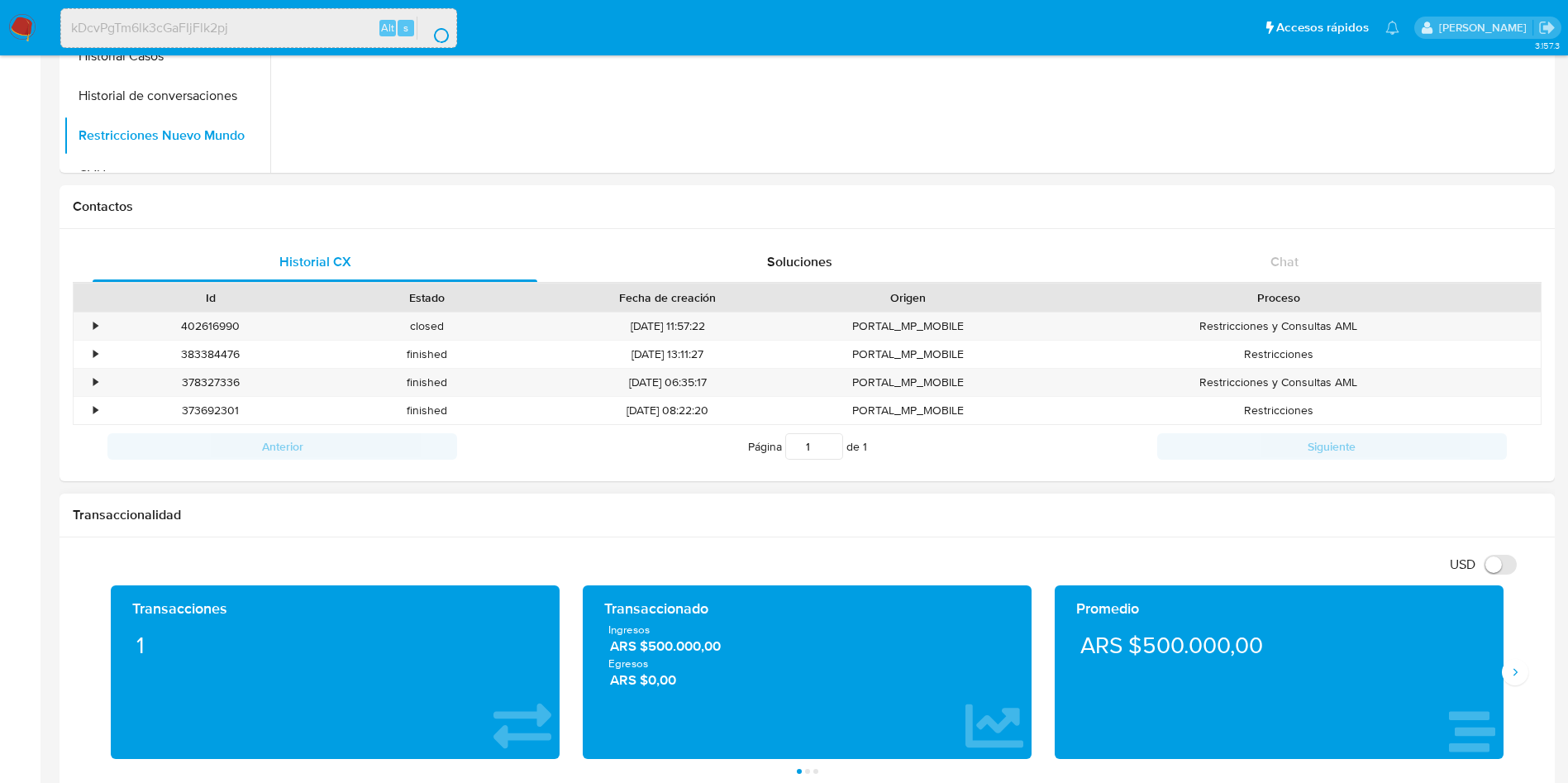
scroll to position [0, 0]
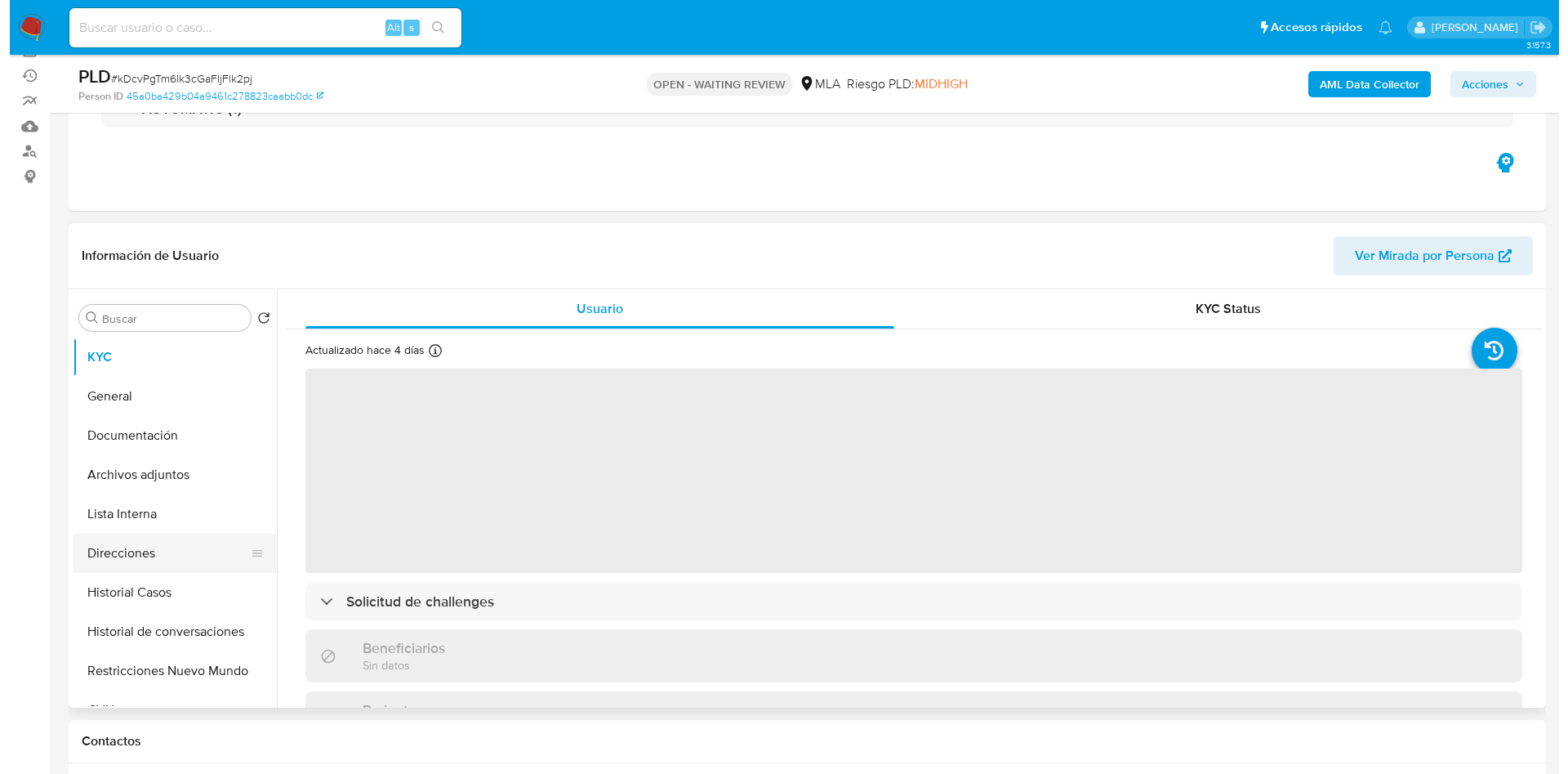
scroll to position [245, 0]
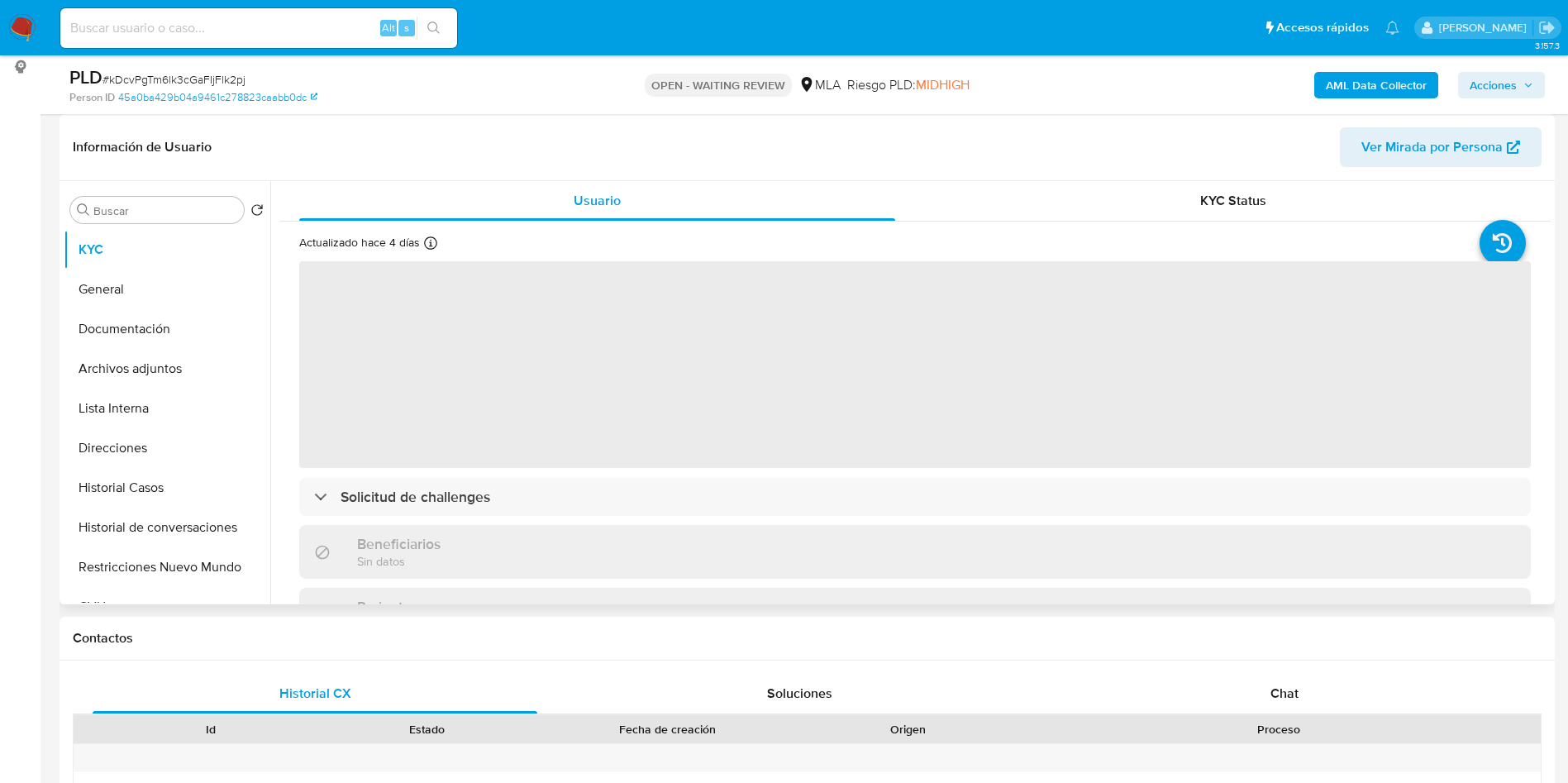
select select "10"
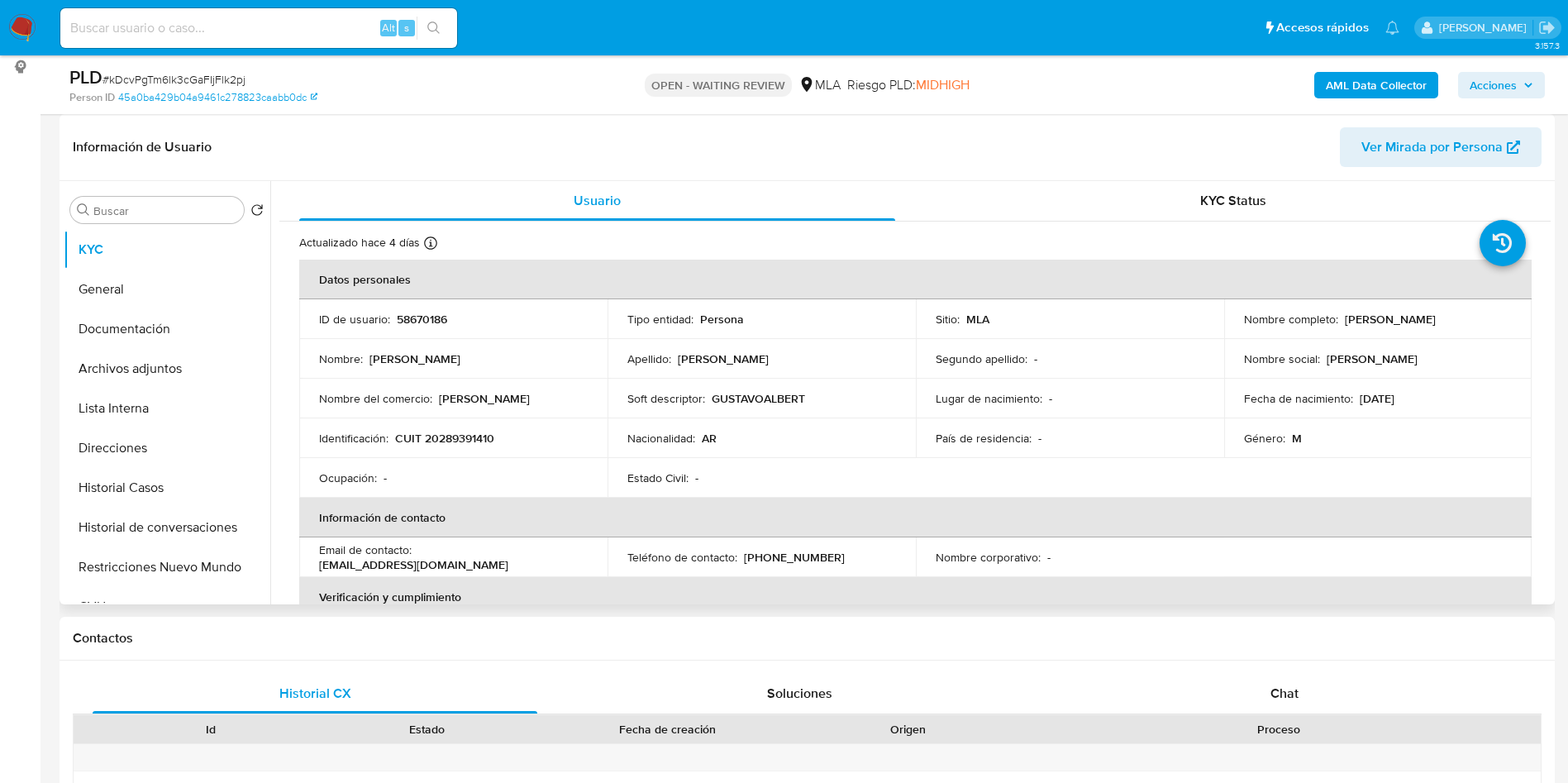
click at [417, 314] on p "58670186" at bounding box center [422, 319] width 51 height 15
click at [417, 315] on p "58670186" at bounding box center [422, 319] width 51 height 15
copy p "58670186"
click at [189, 479] on button "Historial Casos" at bounding box center [160, 487] width 193 height 40
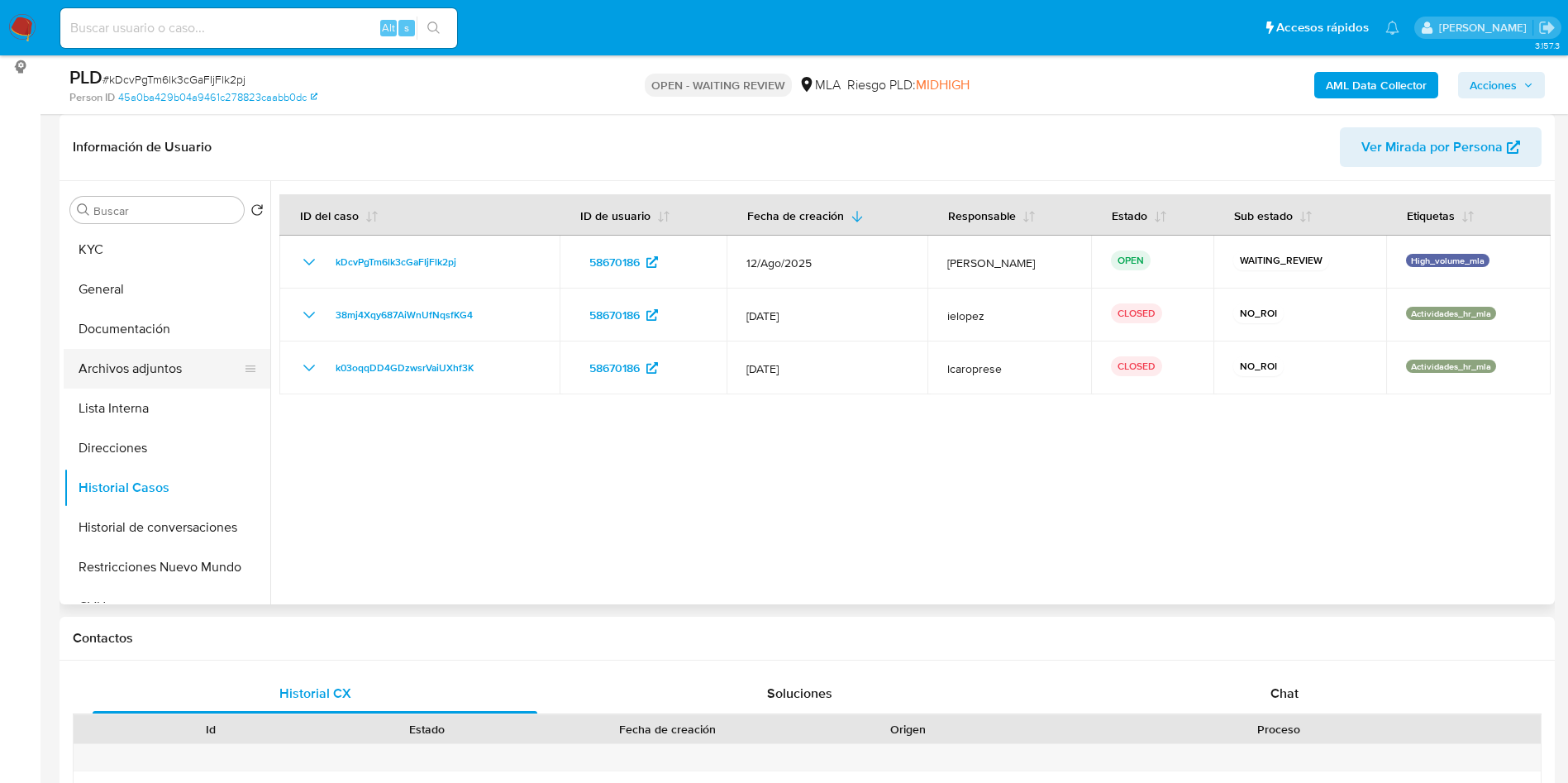
drag, startPoint x: 89, startPoint y: 371, endPoint x: 104, endPoint y: 374, distance: 15.3
click at [89, 371] on button "Archivos adjuntos" at bounding box center [160, 368] width 193 height 40
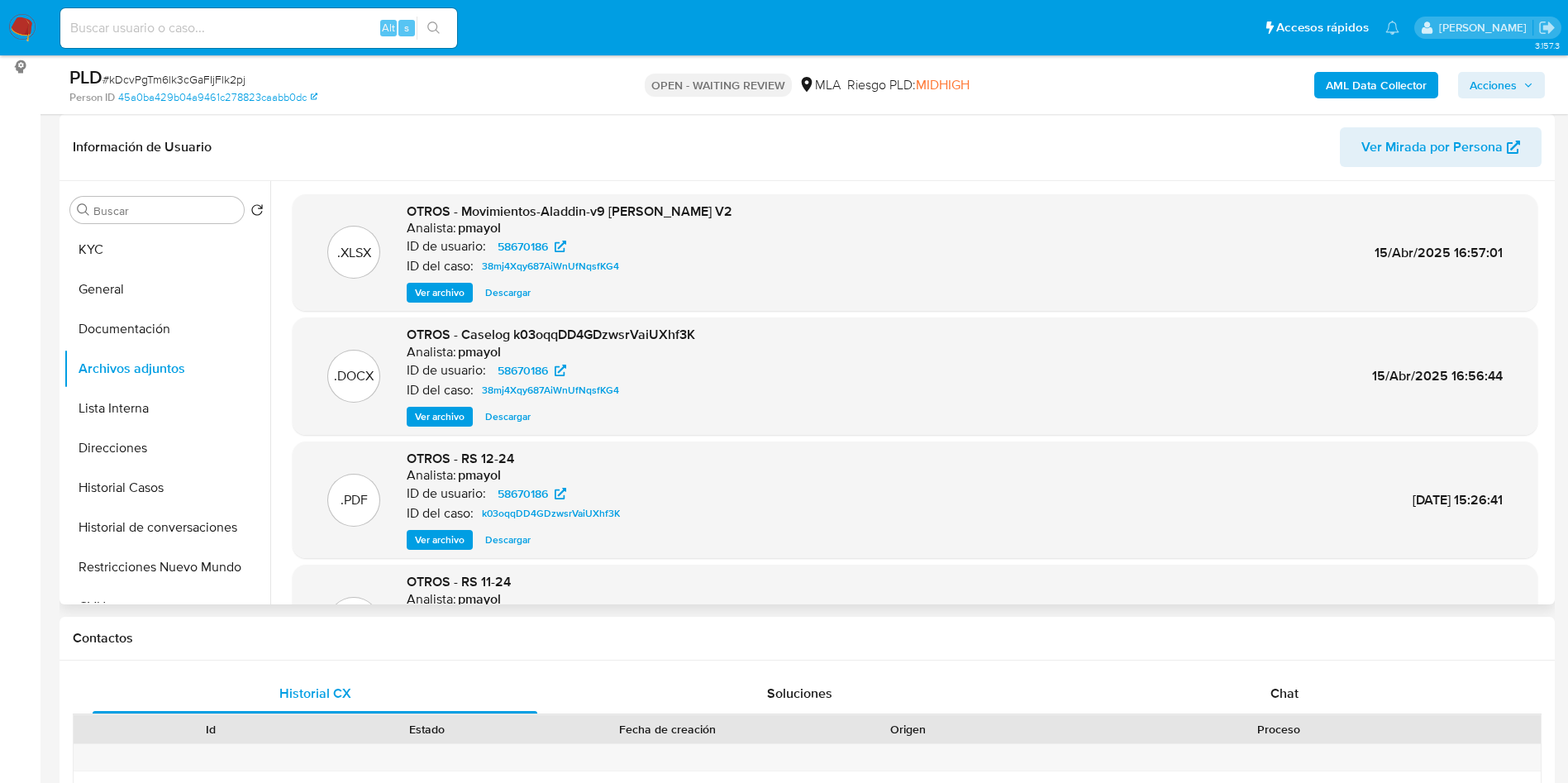
click at [427, 411] on span "Ver archivo" at bounding box center [439, 416] width 50 height 17
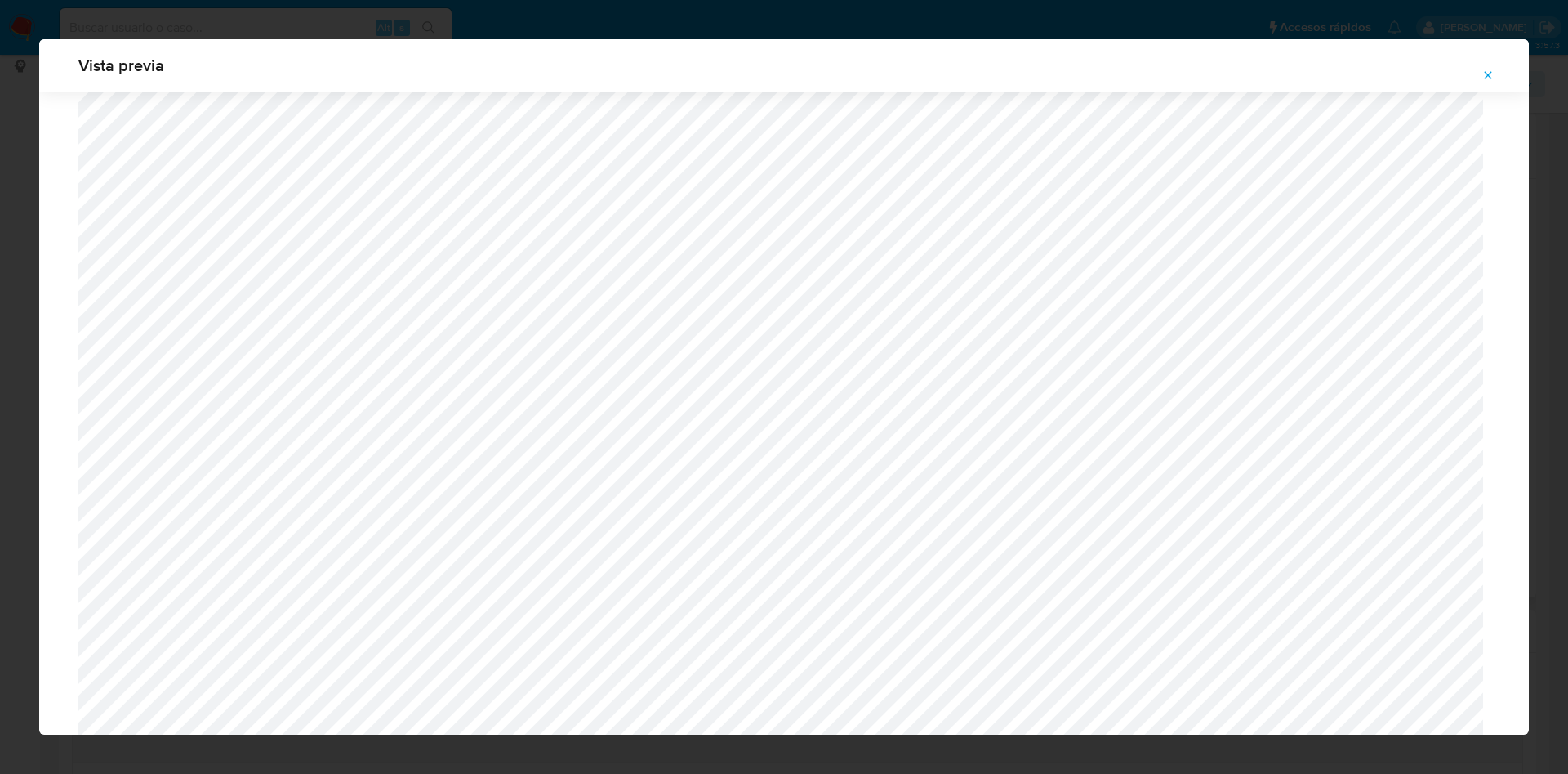
scroll to position [948, 0]
click at [1501, 62] on button "Attachment preview" at bounding box center [1487, 75] width 35 height 26
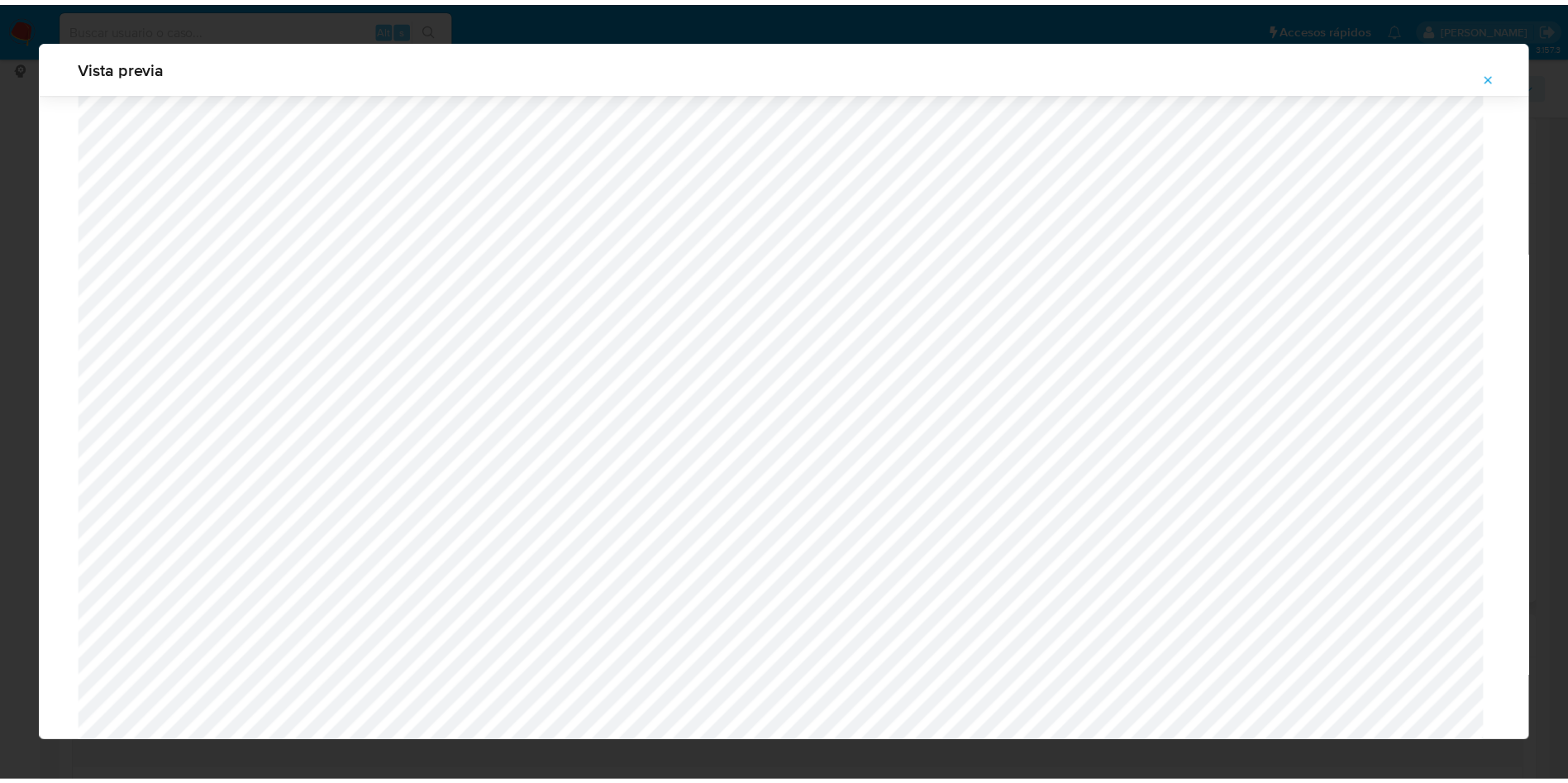
scroll to position [0, 0]
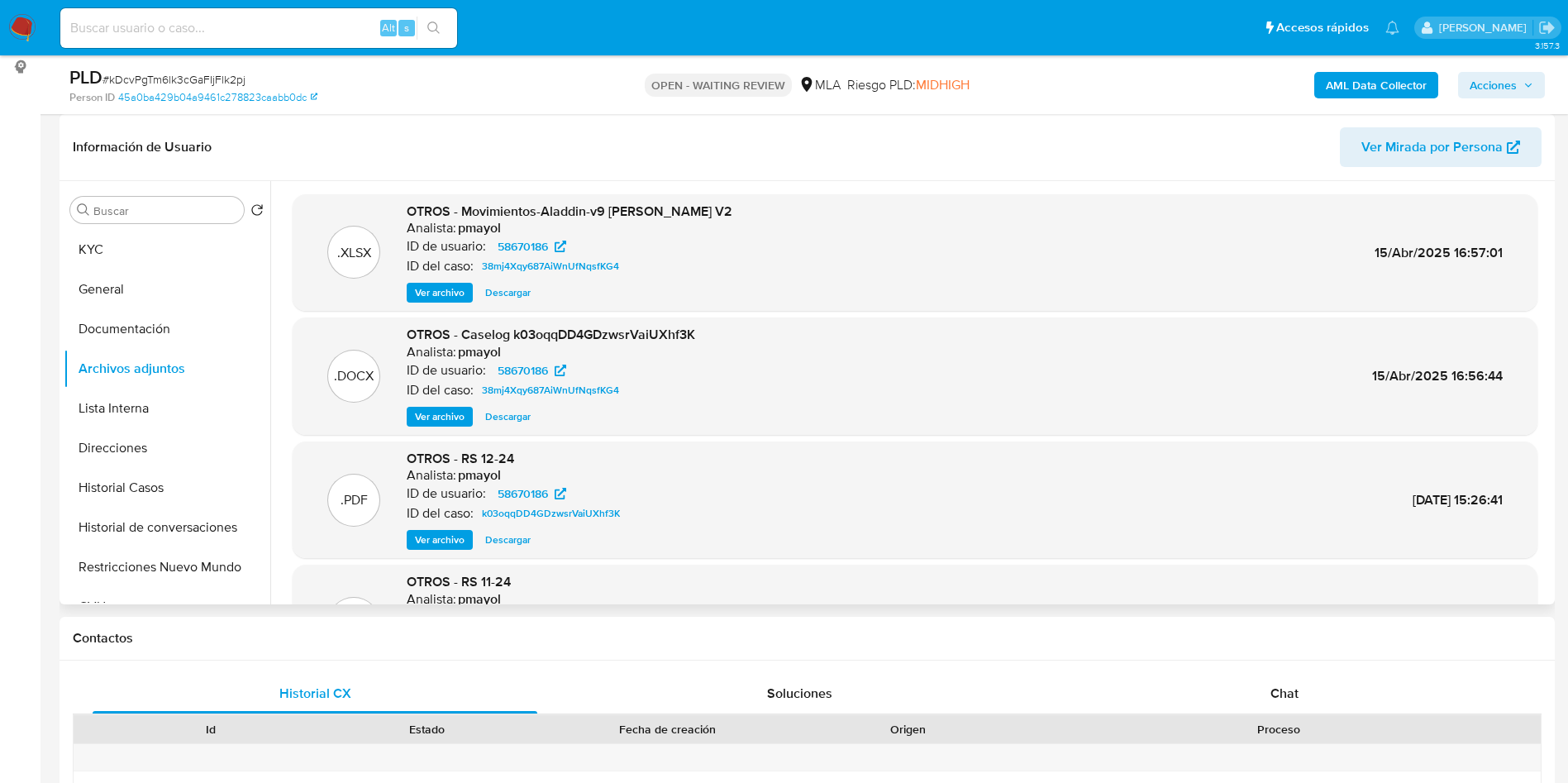
click at [268, 1] on nav "Pausado Ver notificaciones Alt s Accesos rápidos Presiona las siguientes teclas…" at bounding box center [784, 28] width 1568 height 55
click at [269, 23] on input at bounding box center [259, 28] width 397 height 21
paste input "prHbS6RYSv6ayvrOpwq7033Q"
type input "prHbS6RYSv6ayvrOpwq7033Q"
click at [448, 20] on button "search-icon" at bounding box center [433, 28] width 34 height 23
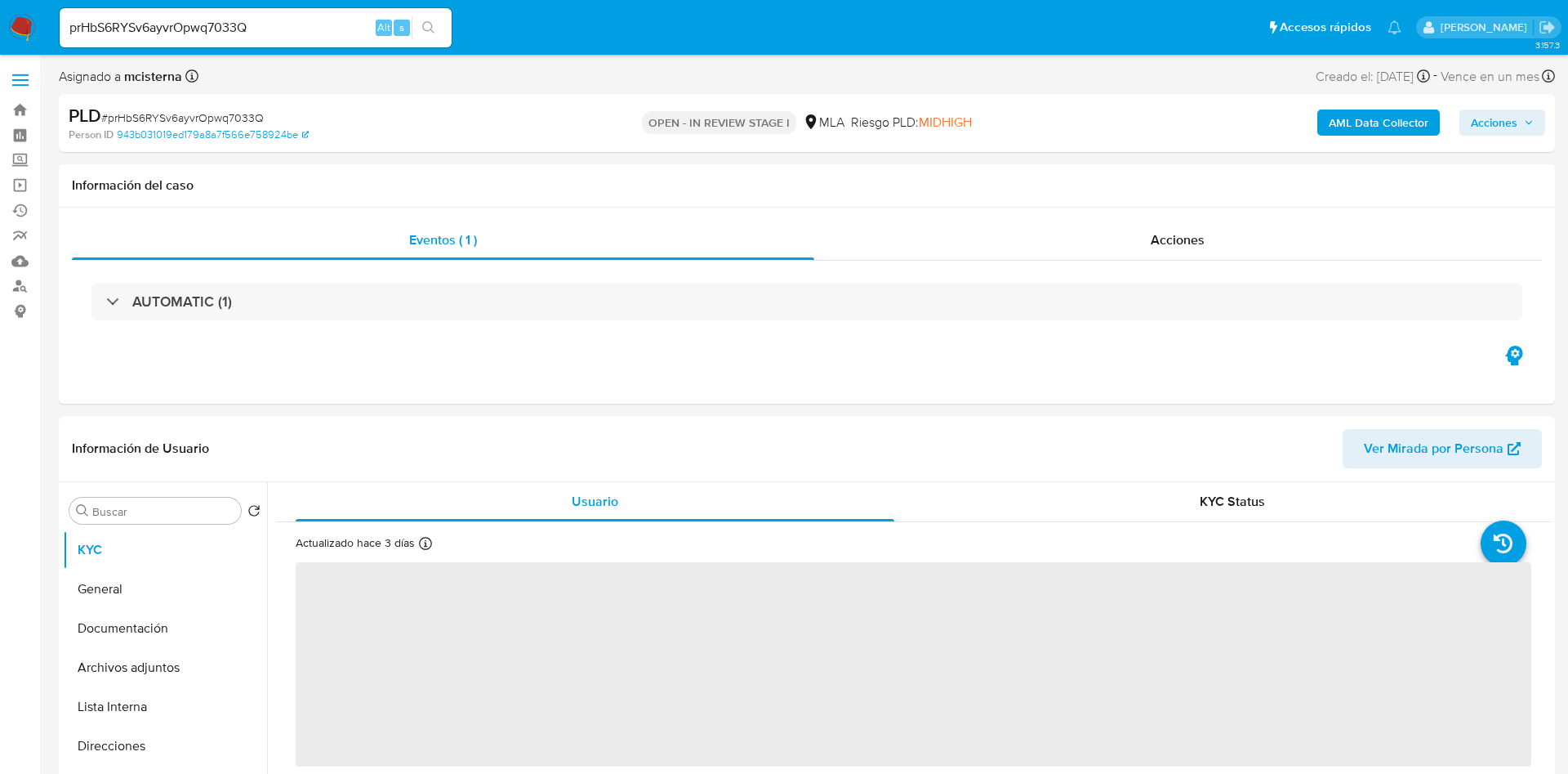
select select "10"
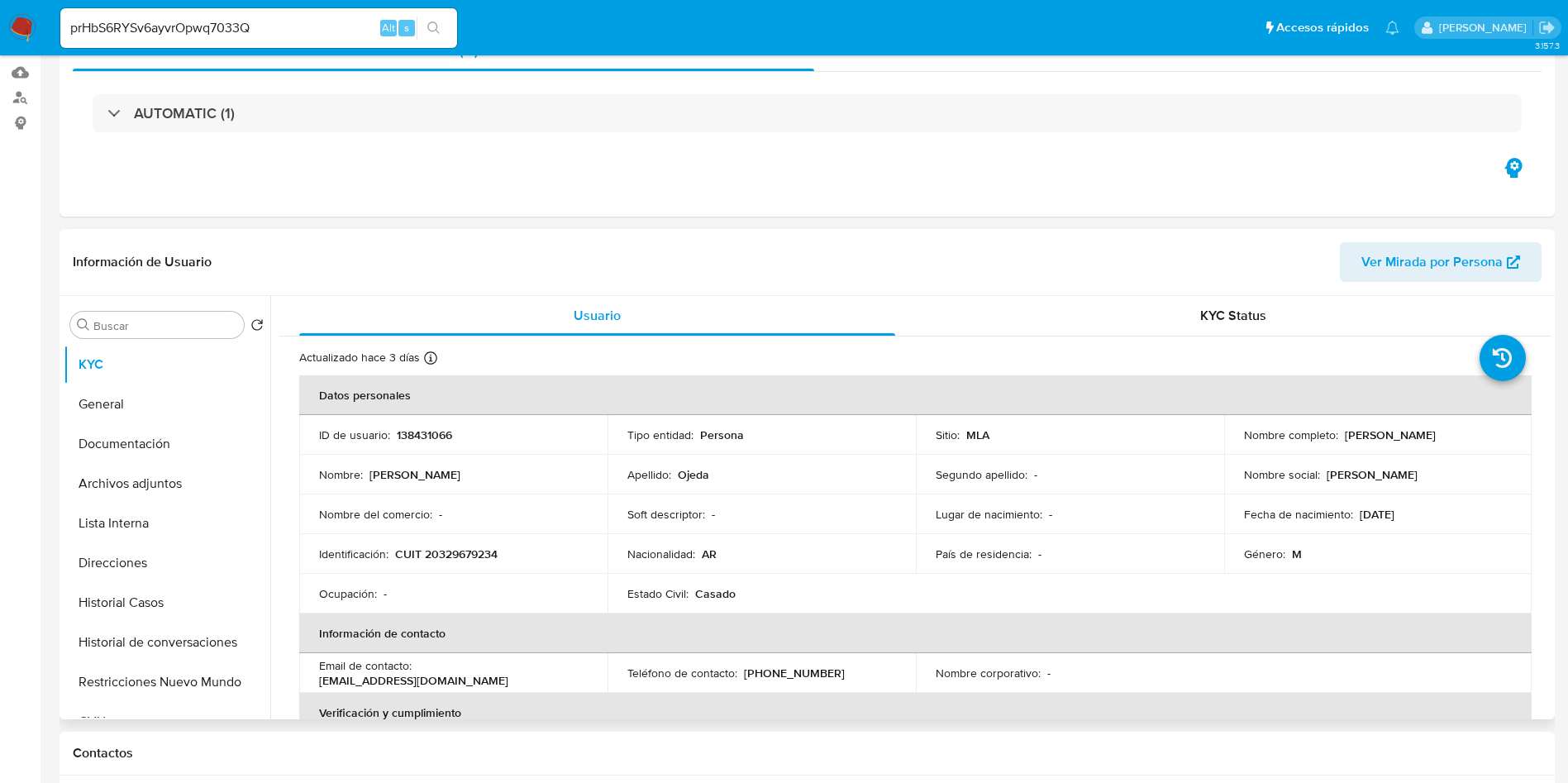
scroll to position [372, 0]
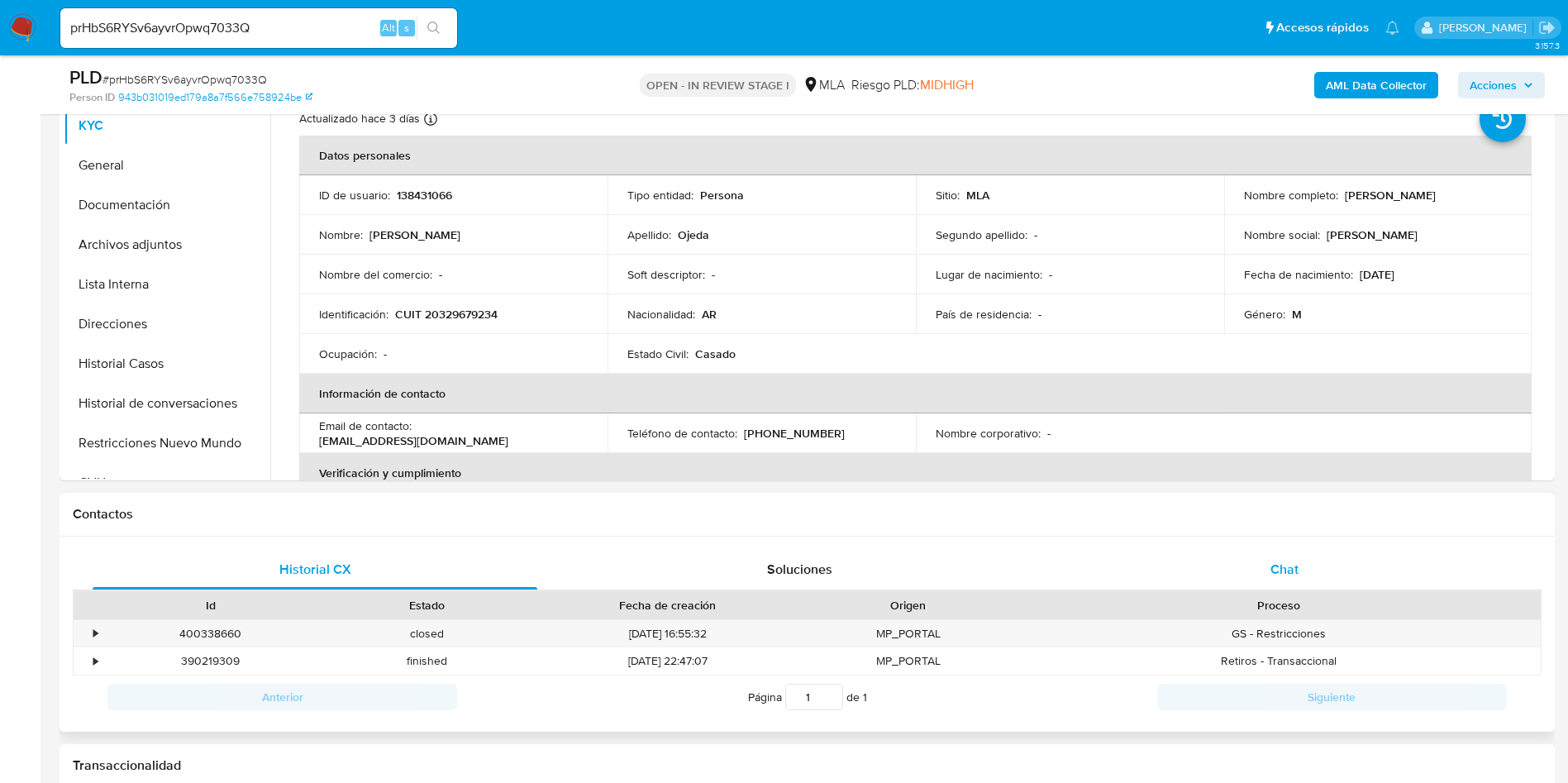
click at [1300, 562] on div "Chat" at bounding box center [1284, 569] width 445 height 40
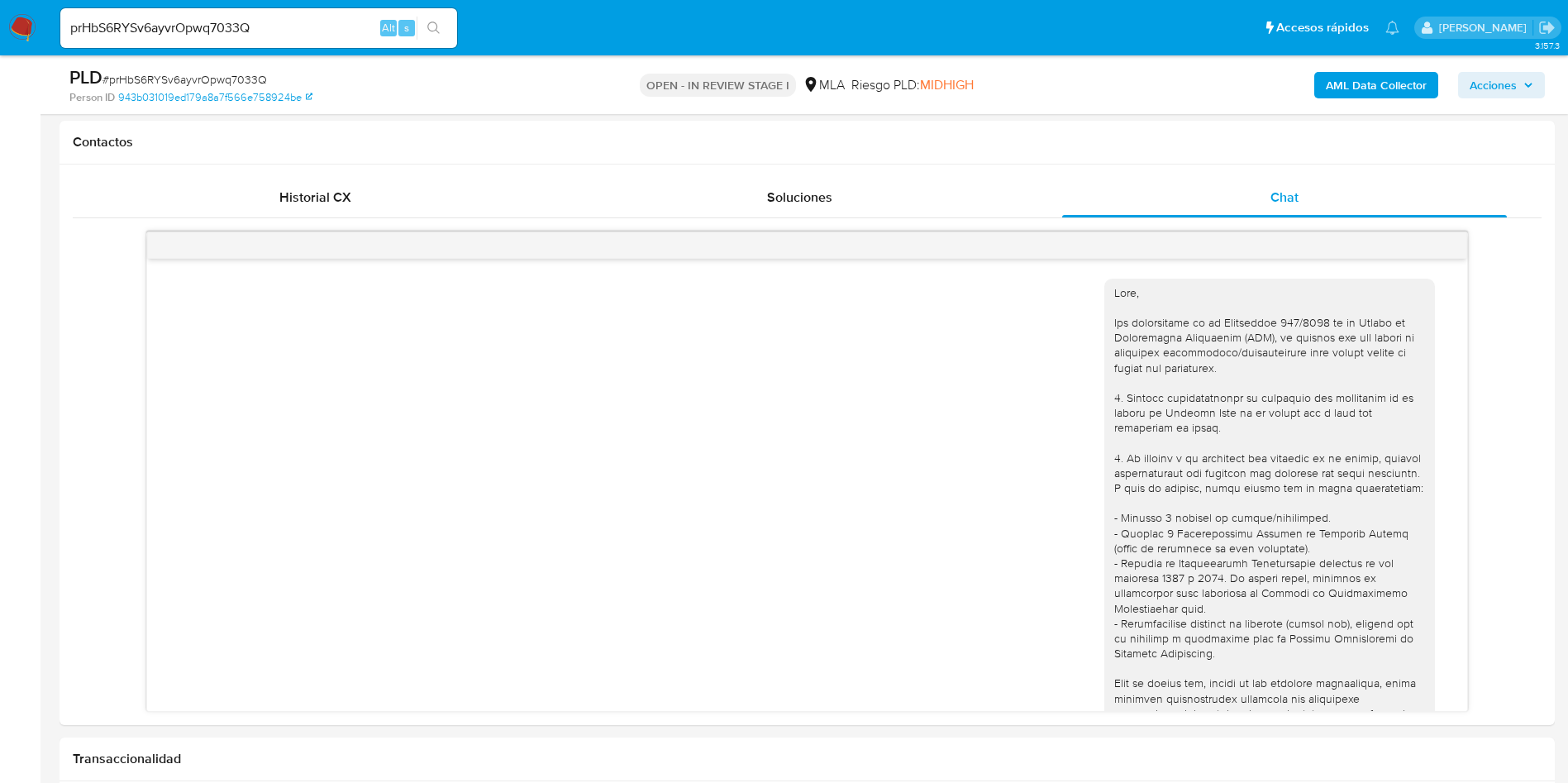
scroll to position [706, 0]
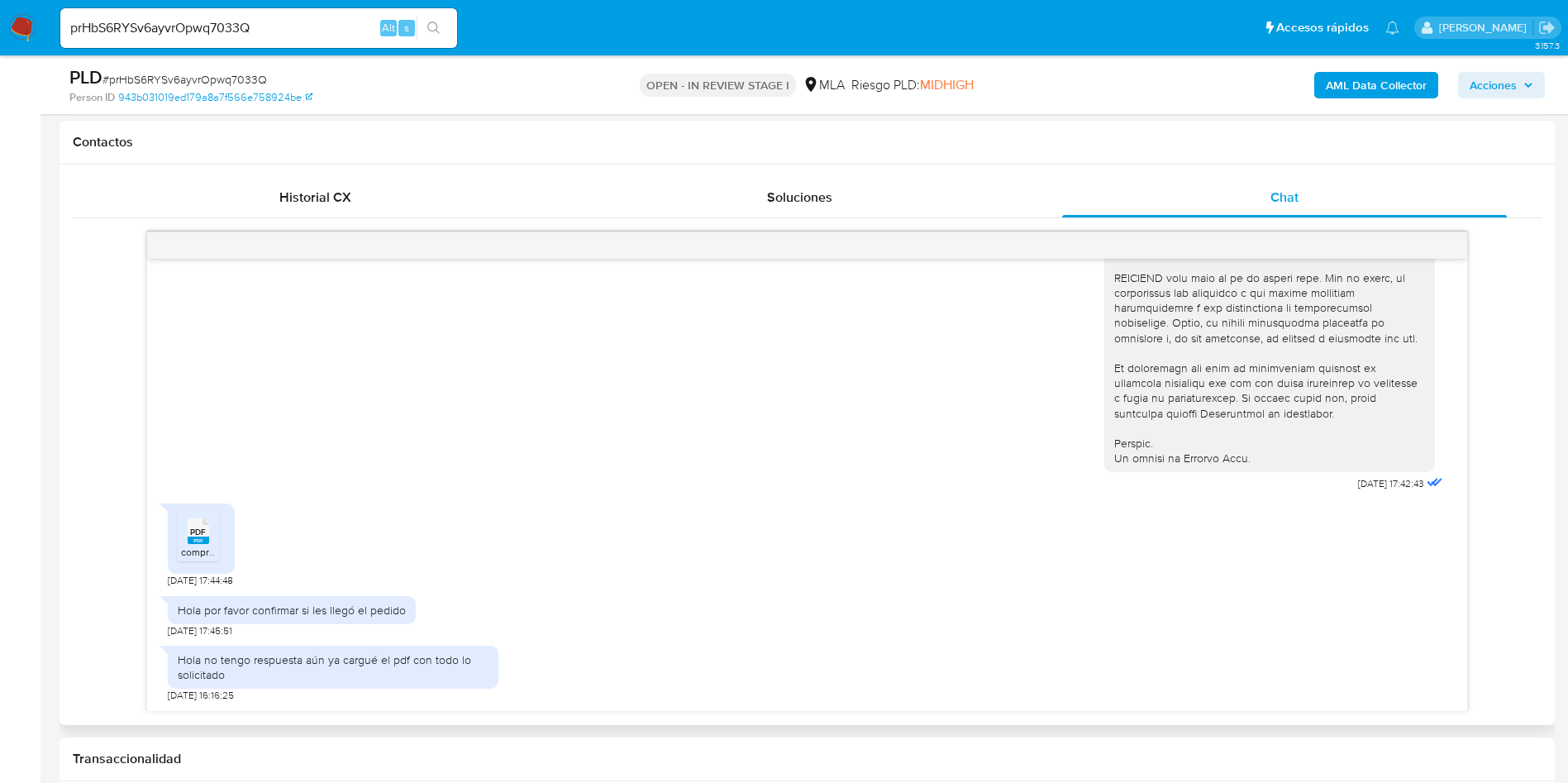
click at [185, 525] on div "PDF PDF" at bounding box center [199, 529] width 35 height 32
click at [296, 26] on input "prHbS6RYSv6ayvrOpwq7033Q" at bounding box center [259, 28] width 397 height 21
paste input "2uLFuWjAFB6eHsWDVMzxJr15"
type input "2uLFuWjAFB6eHsWDVMzxJr15"
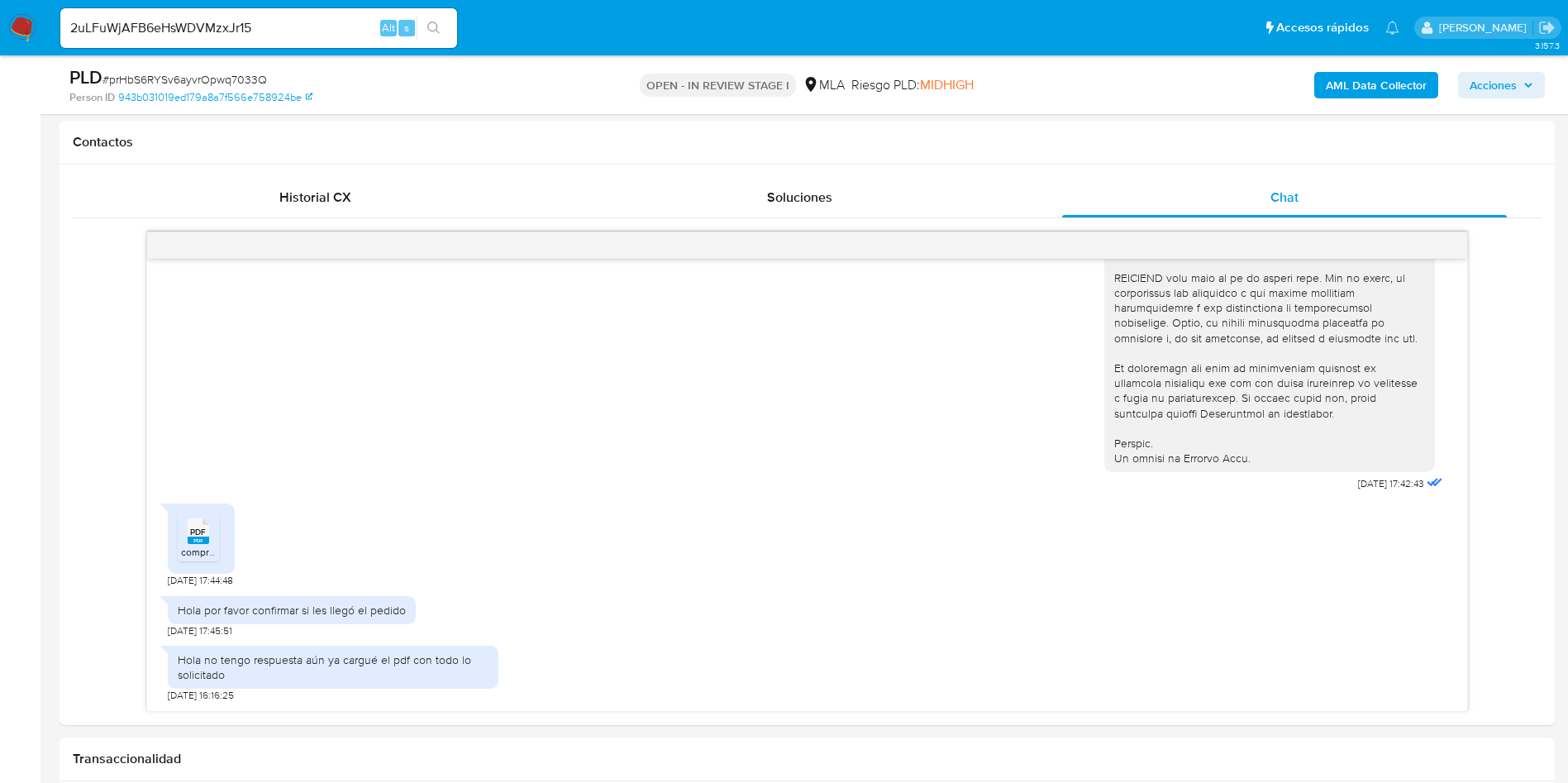
click at [422, 28] on button "search-icon" at bounding box center [433, 28] width 34 height 23
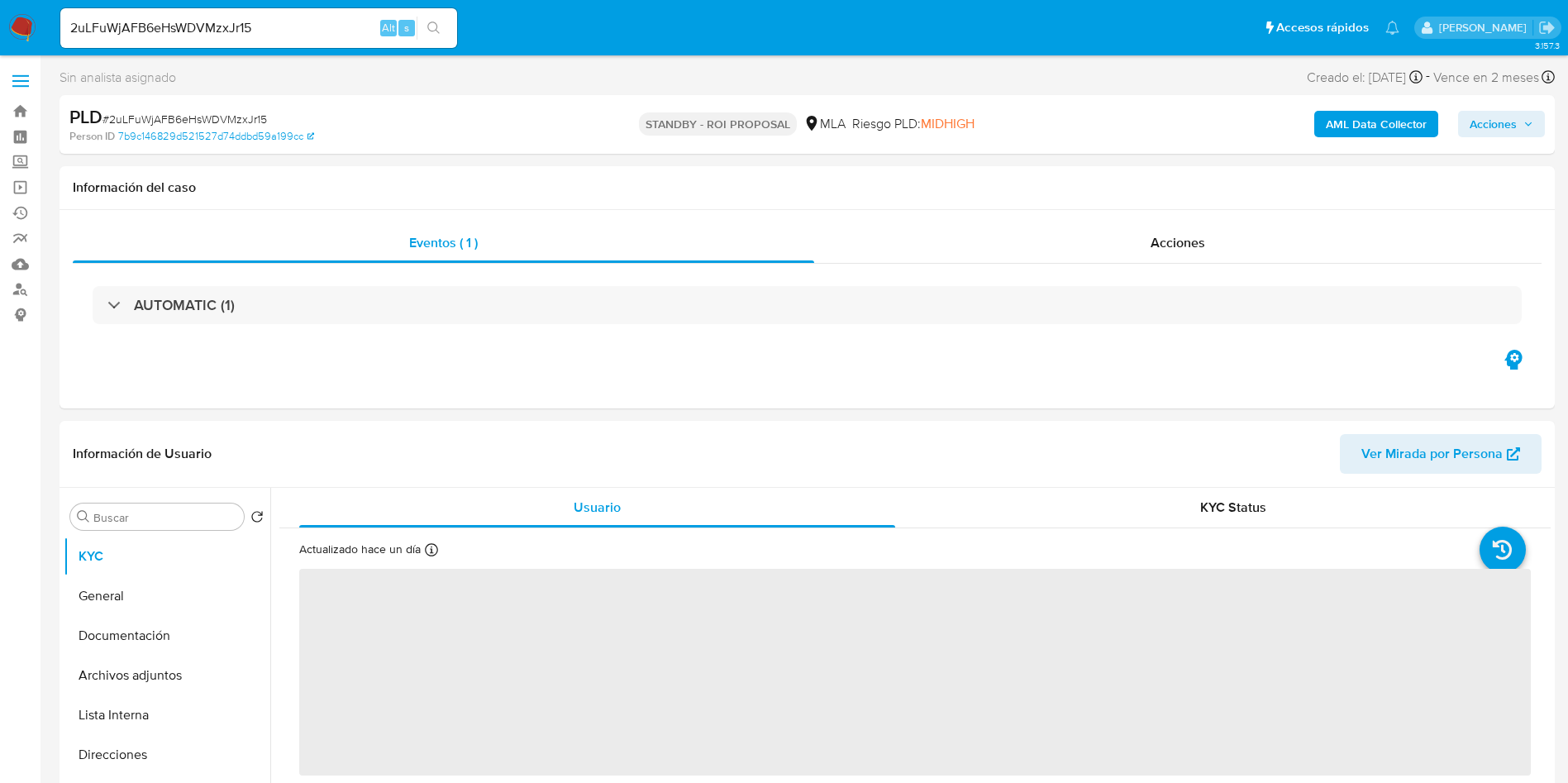
select select "10"
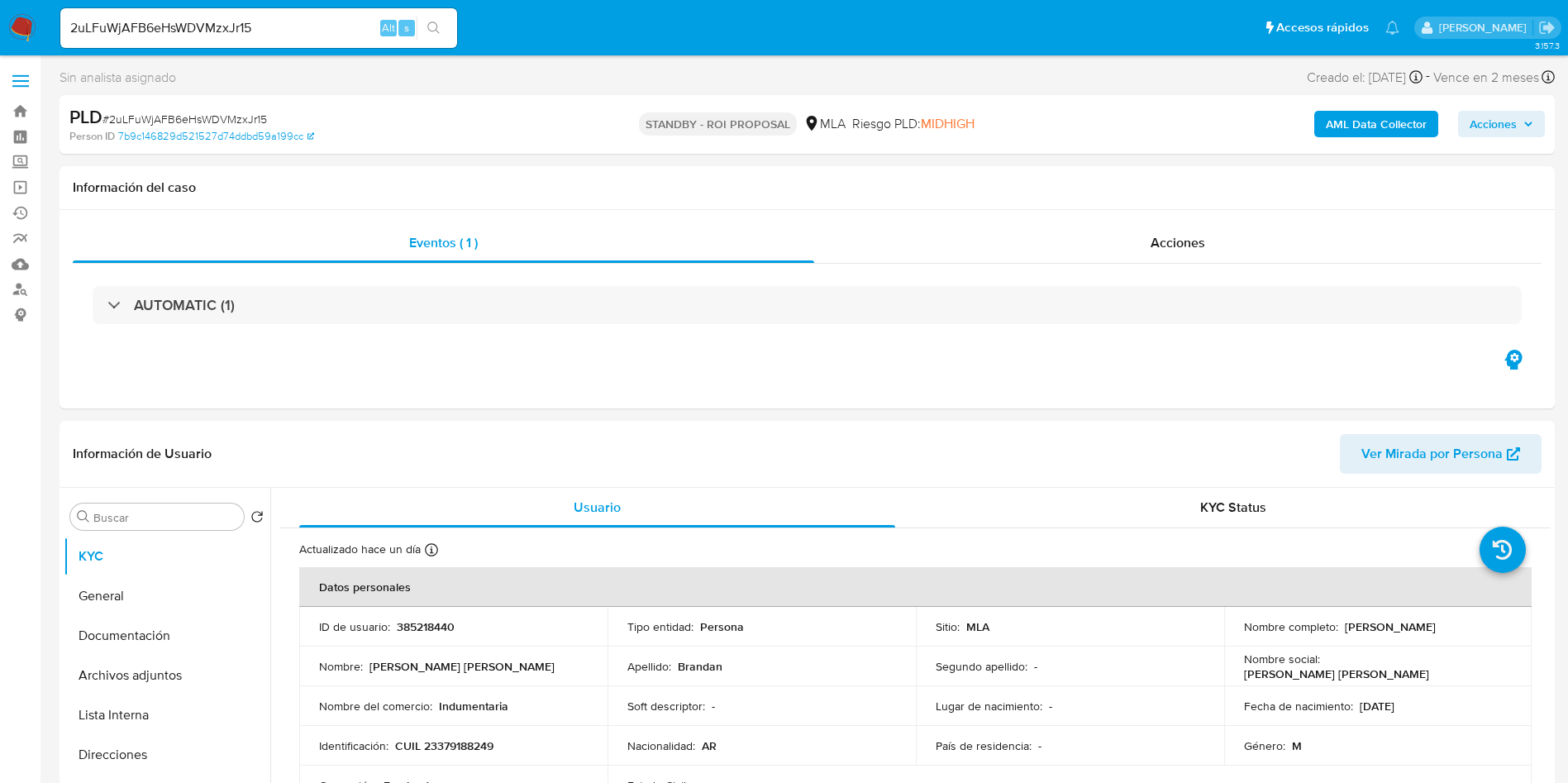
click at [334, 34] on input "2uLFuWjAFB6eHsWDVMzxJr15" at bounding box center [259, 28] width 397 height 21
paste input "wC0qisAqAmbv1zADQafx8isX"
click at [441, 41] on div "wC0qisAqAmbv1zADQafx8isX Alt s" at bounding box center [259, 28] width 397 height 40
click at [314, 44] on div "wC0qisAqAmbv1zADQafx8isX Alt s" at bounding box center [259, 28] width 397 height 40
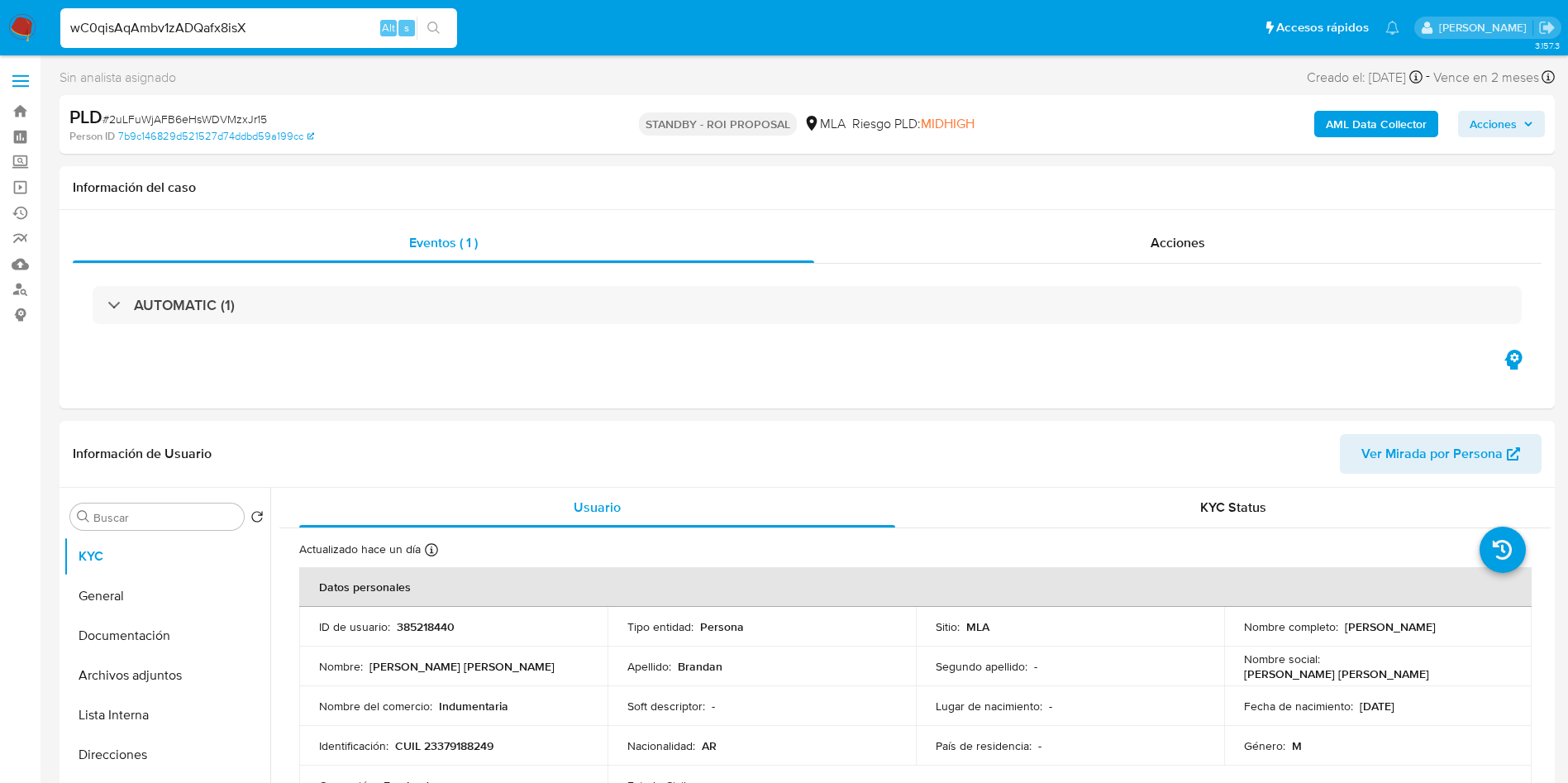
click at [334, 19] on input "wC0qisAqAmbv1zADQafx8isX" at bounding box center [259, 28] width 397 height 21
paste input "VxSSOVZLsAGunt0kynNLfhws"
type input "VxSSOVZLsAGunt0kynNLfhws"
click at [436, 23] on icon "search-icon" at bounding box center [433, 27] width 12 height 12
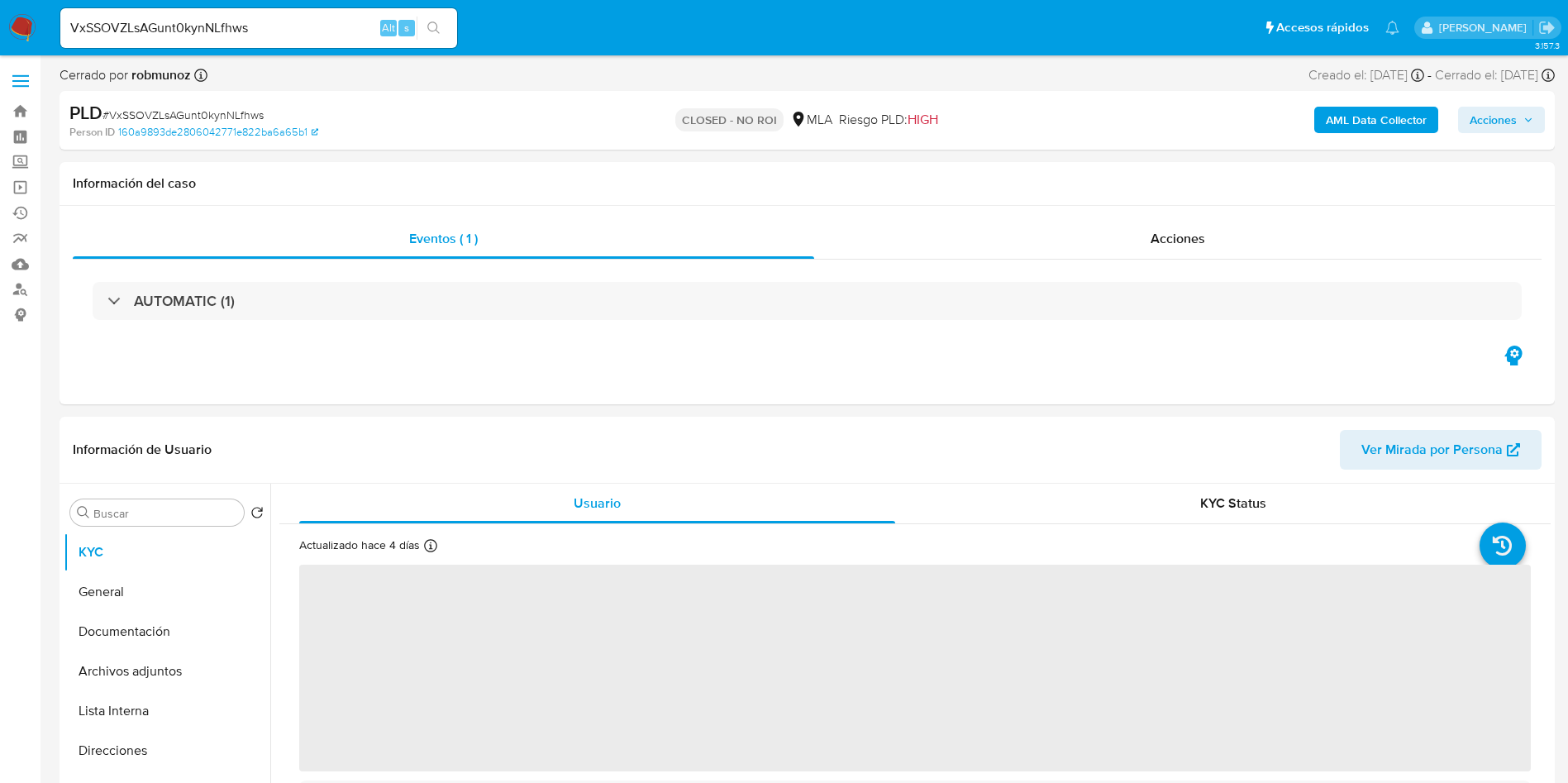
select select "10"
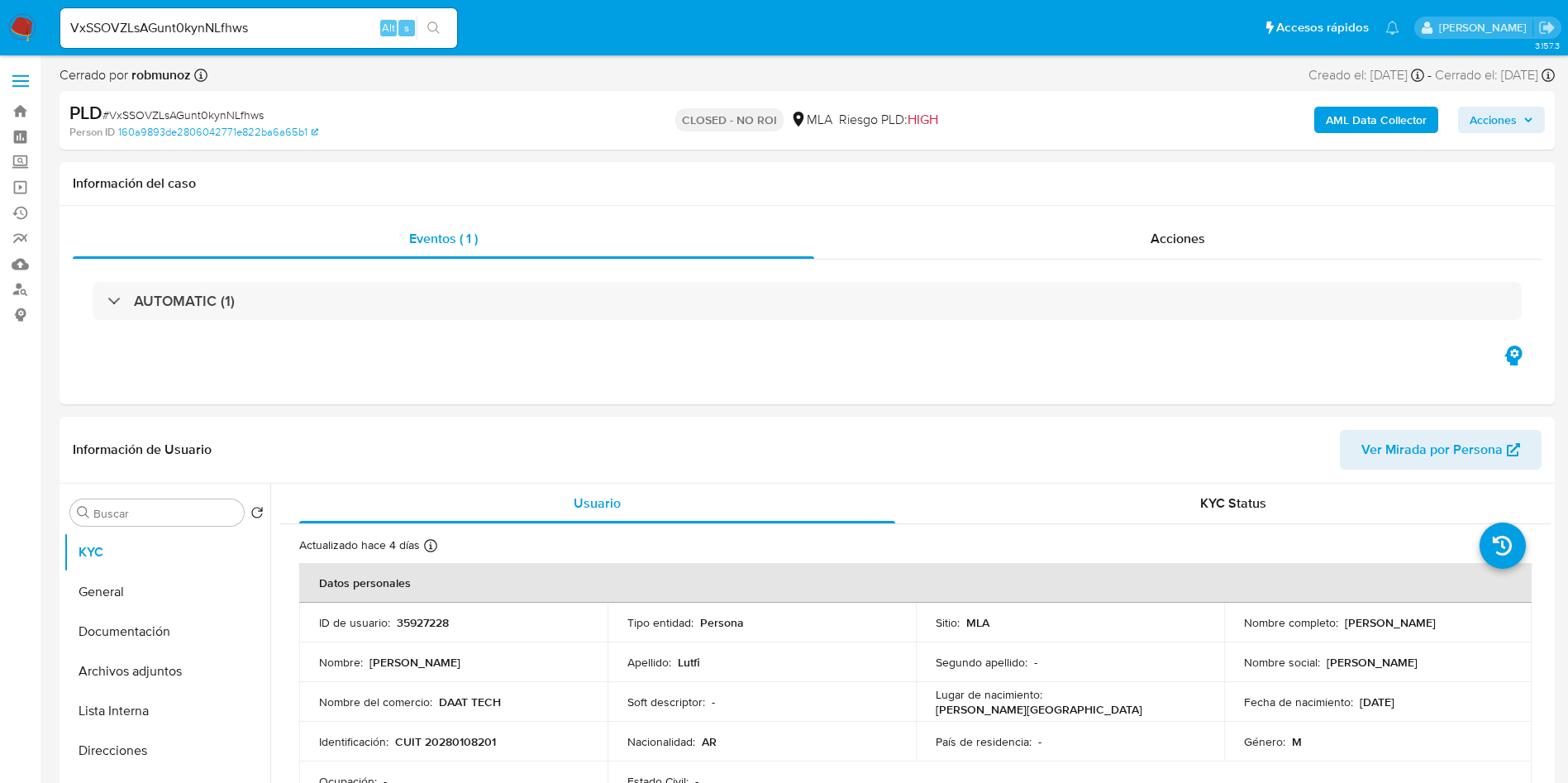
click at [332, 36] on input "VxSSOVZLsAGunt0kynNLfhws" at bounding box center [259, 28] width 397 height 21
click at [332, 35] on input "VxSSOVZLsAGunt0kynNLfhws" at bounding box center [259, 28] width 397 height 21
paste input "BhHpKPyJ2rdzsc2zd1BrDAFO"
type input "BhHpKPyJ2rdzsc2zd1BrDAFO"
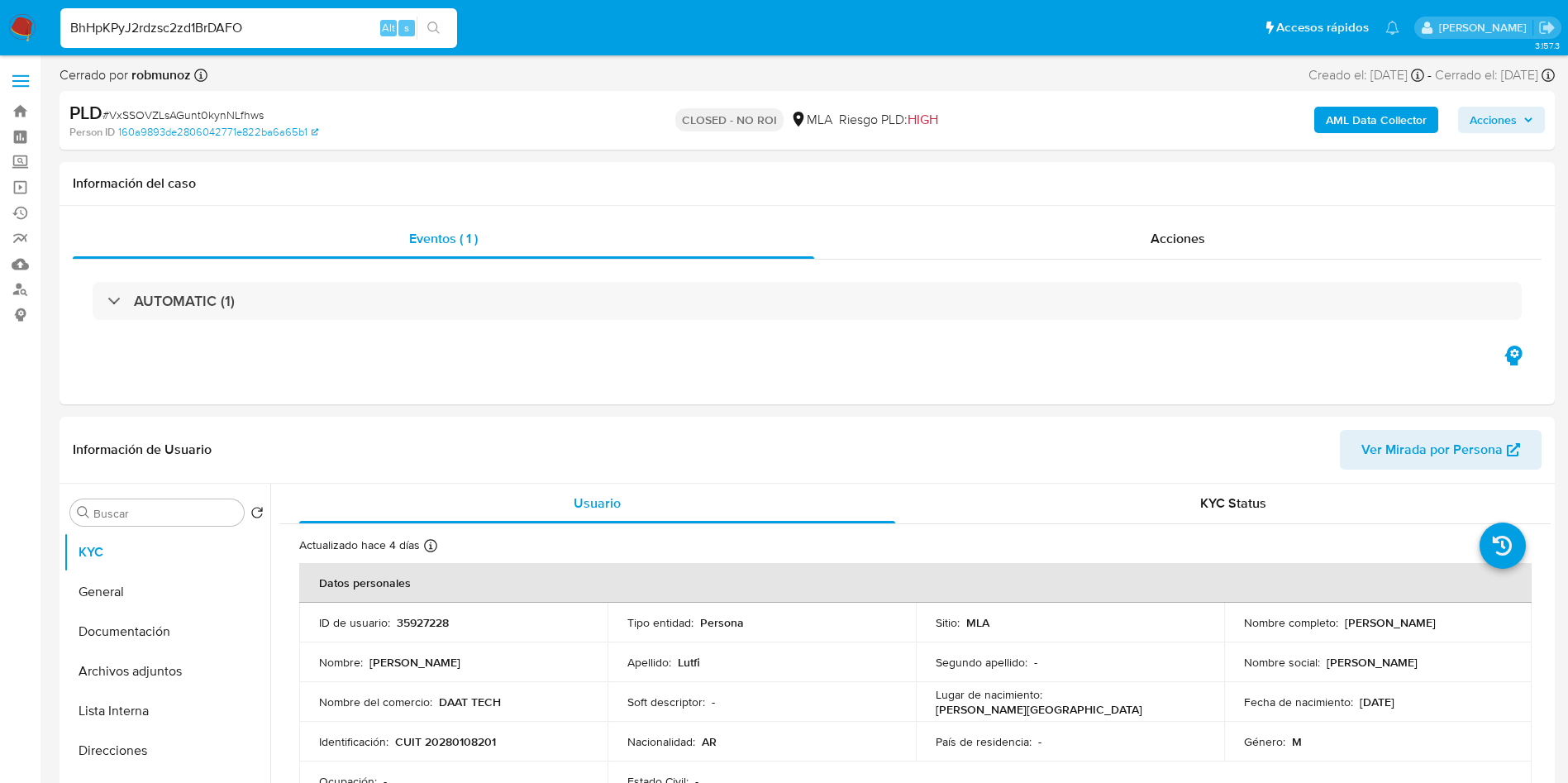
click at [441, 32] on button "search-icon" at bounding box center [433, 28] width 34 height 23
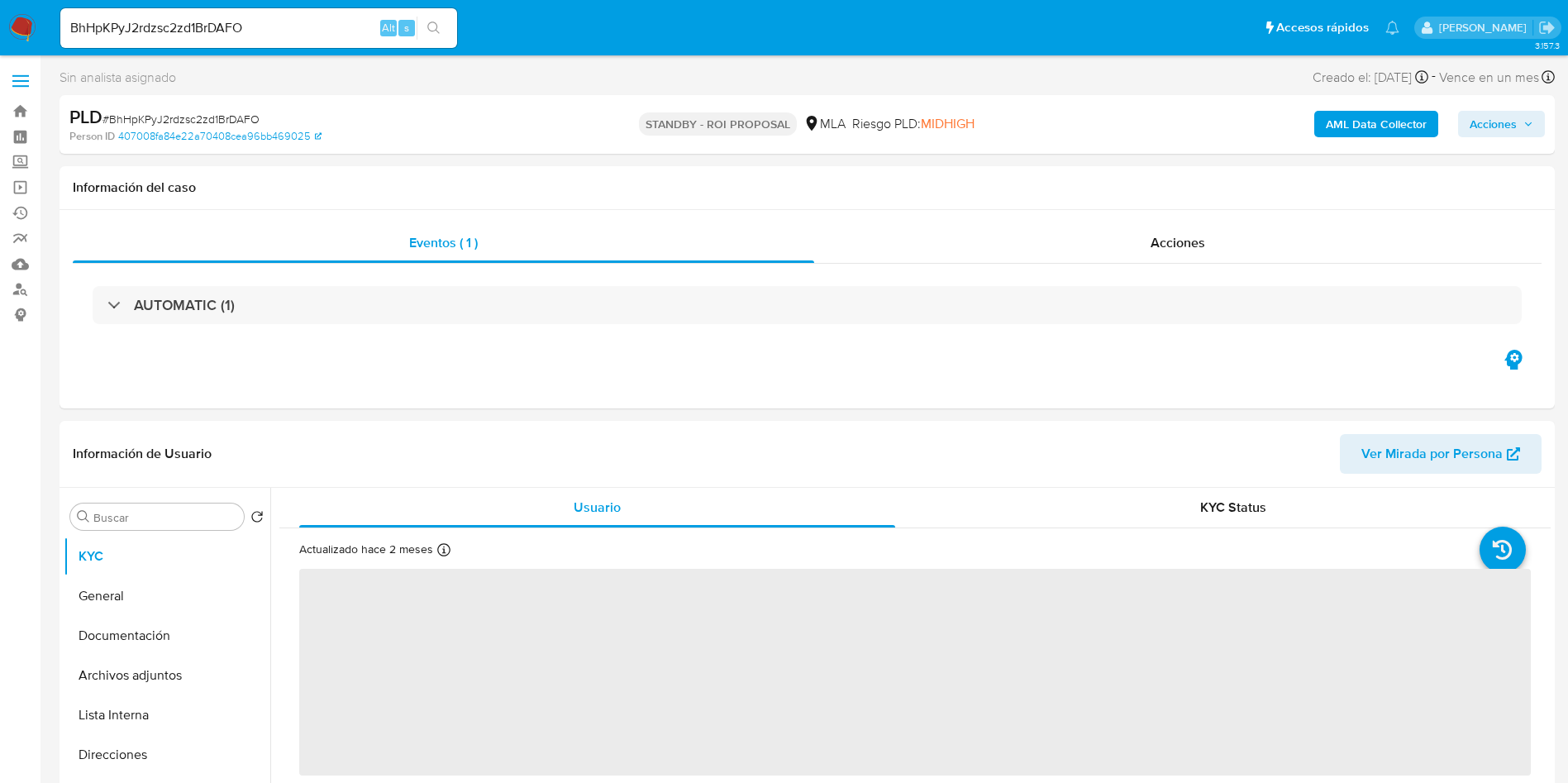
select select "10"
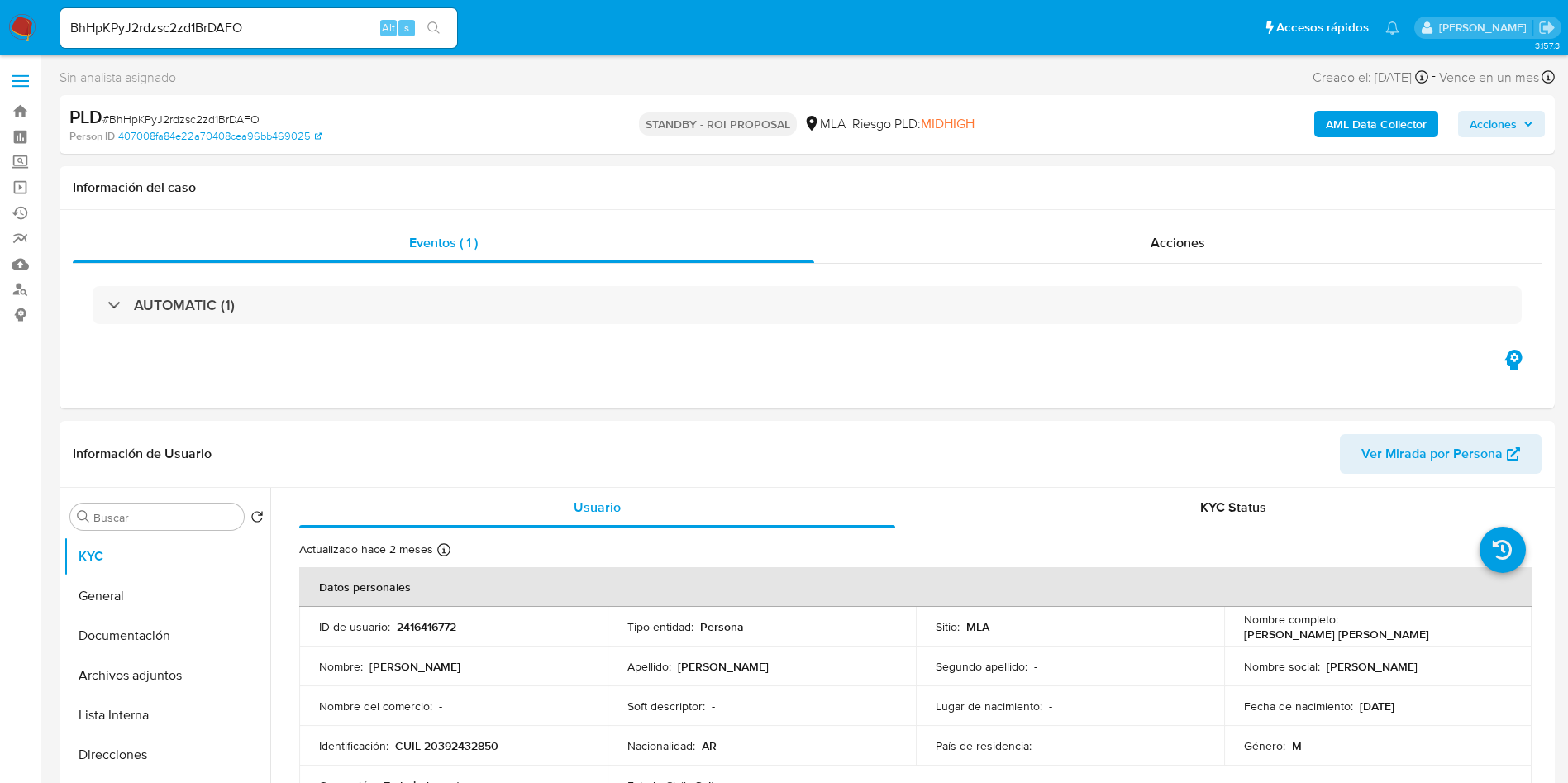
click at [341, 39] on div "BhHpKPyJ2rdzsc2zd1BrDAFO Alt s" at bounding box center [259, 28] width 397 height 40
click at [350, 30] on input "BhHpKPyJ2rdzsc2zd1BrDAFO" at bounding box center [259, 28] width 397 height 21
click at [296, 35] on input "BhHpKPyJ2rdzsc2zd1BrDAFO" at bounding box center [259, 28] width 397 height 21
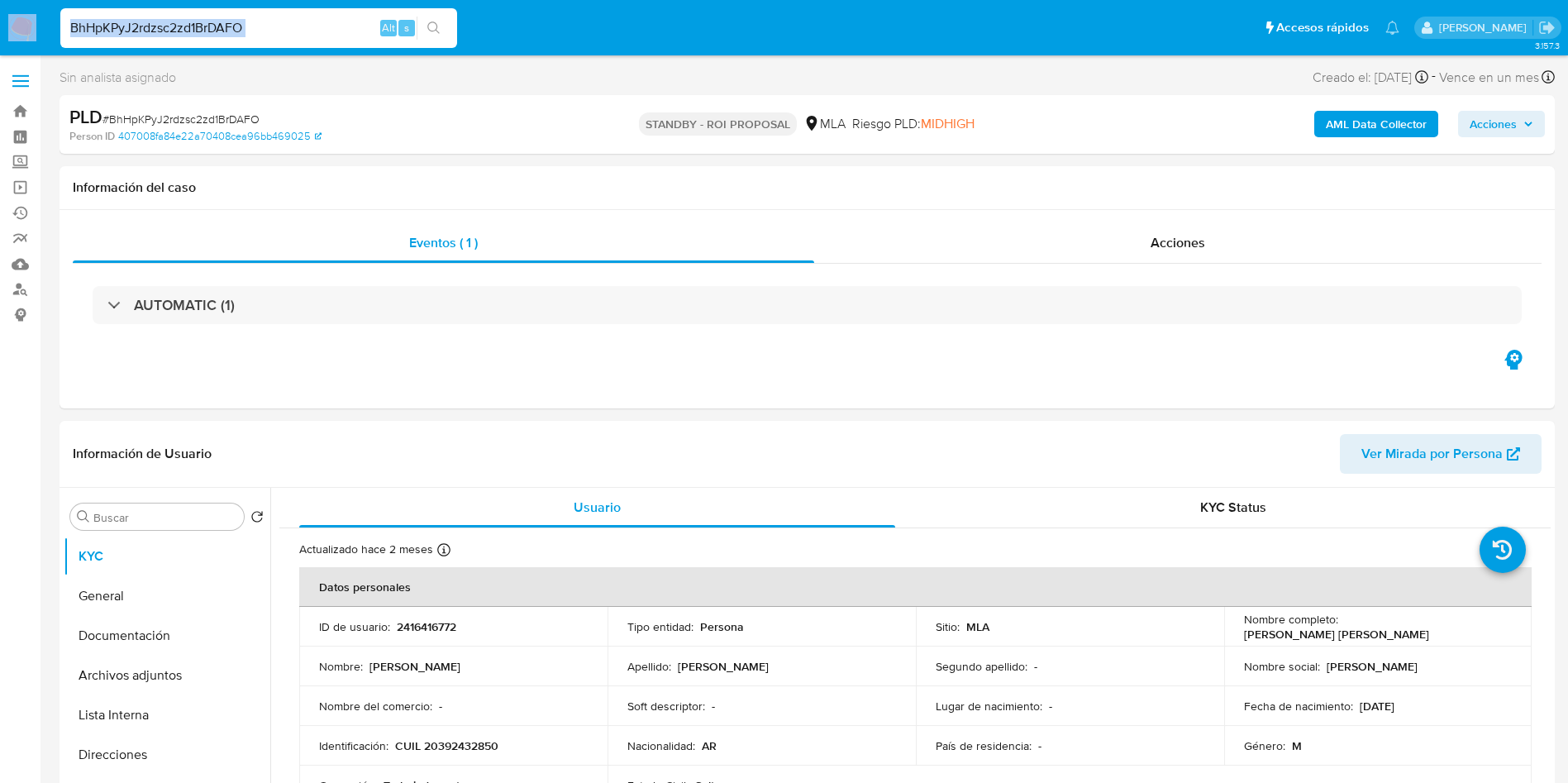
click at [296, 35] on input "BhHpKPyJ2rdzsc2zd1BrDAFO" at bounding box center [259, 28] width 397 height 21
drag, startPoint x: 205, startPoint y: 98, endPoint x: 232, endPoint y: 42, distance: 62.2
click at [206, 99] on div "PLD # BhHpKPyJ2rdzsc2zd1BrDAFO Person ID 407008fa84e22a70408cea96bb469025 STAND…" at bounding box center [807, 124] width 1495 height 59
click at [249, 15] on div "BhHpKPyJ2rdzsc2zd1BrDAFO Alt s" at bounding box center [259, 28] width 397 height 40
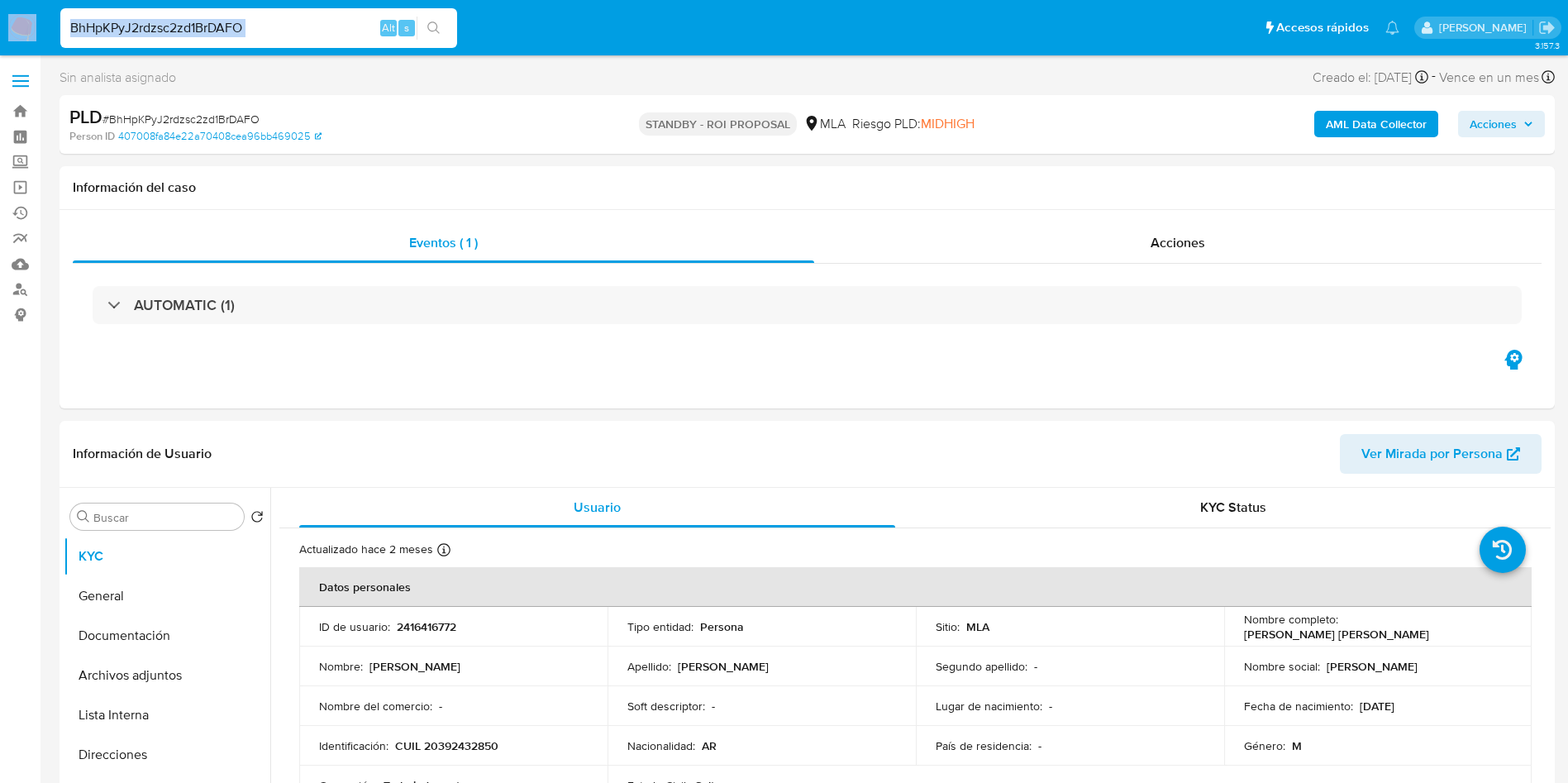
click at [253, 29] on input "BhHpKPyJ2rdzsc2zd1BrDAFO" at bounding box center [259, 28] width 397 height 21
paste input "yOlgl29UxUxb0py0UHFI6jXN"
type input "yOlgl29UxUxb0py0UHFI6jXN"
click at [439, 33] on icon "search-icon" at bounding box center [434, 28] width 13 height 13
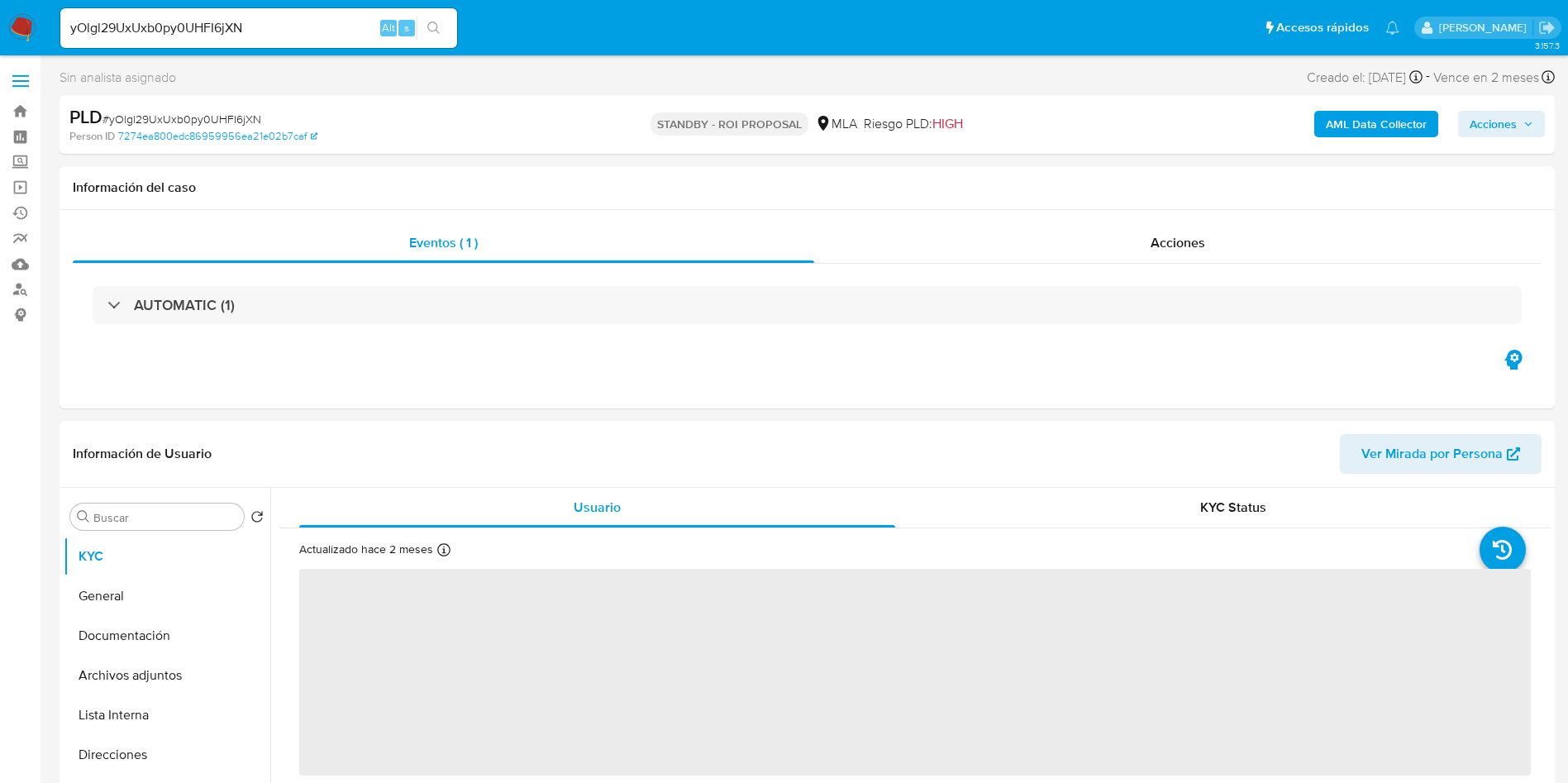
select select "10"
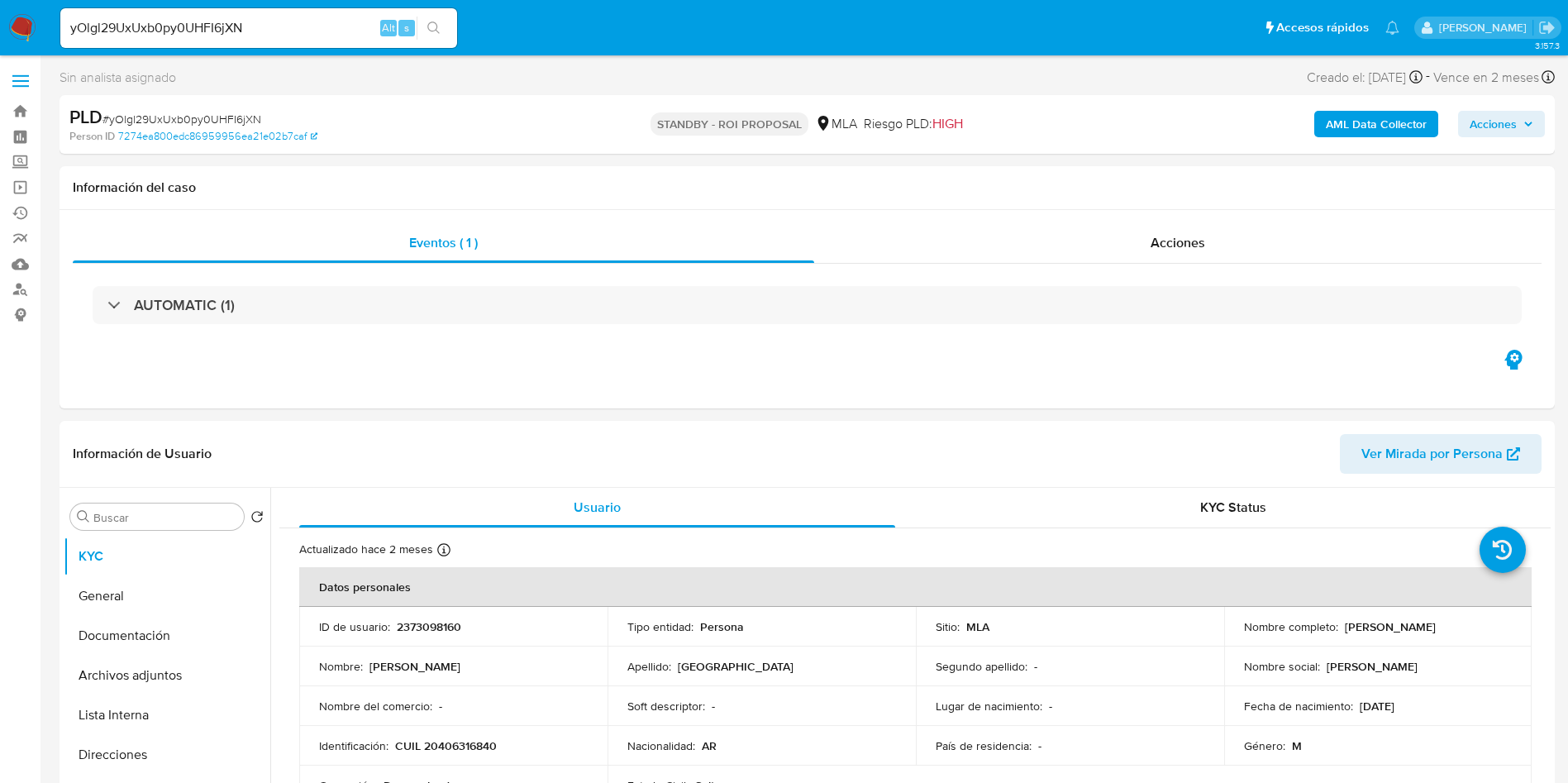
click at [306, 36] on input "yOlgl29UxUxb0py0UHFI6jXN" at bounding box center [259, 28] width 397 height 21
paste input "4lJWw1CgfB7FYNAV8tpVMVbR"
click at [455, 20] on input "4lJWw1CgfB7FYNAV8tpVMVbR" at bounding box center [259, 28] width 397 height 21
type input "4lJWw1CgfB7FYNAV8tpVMVbR"
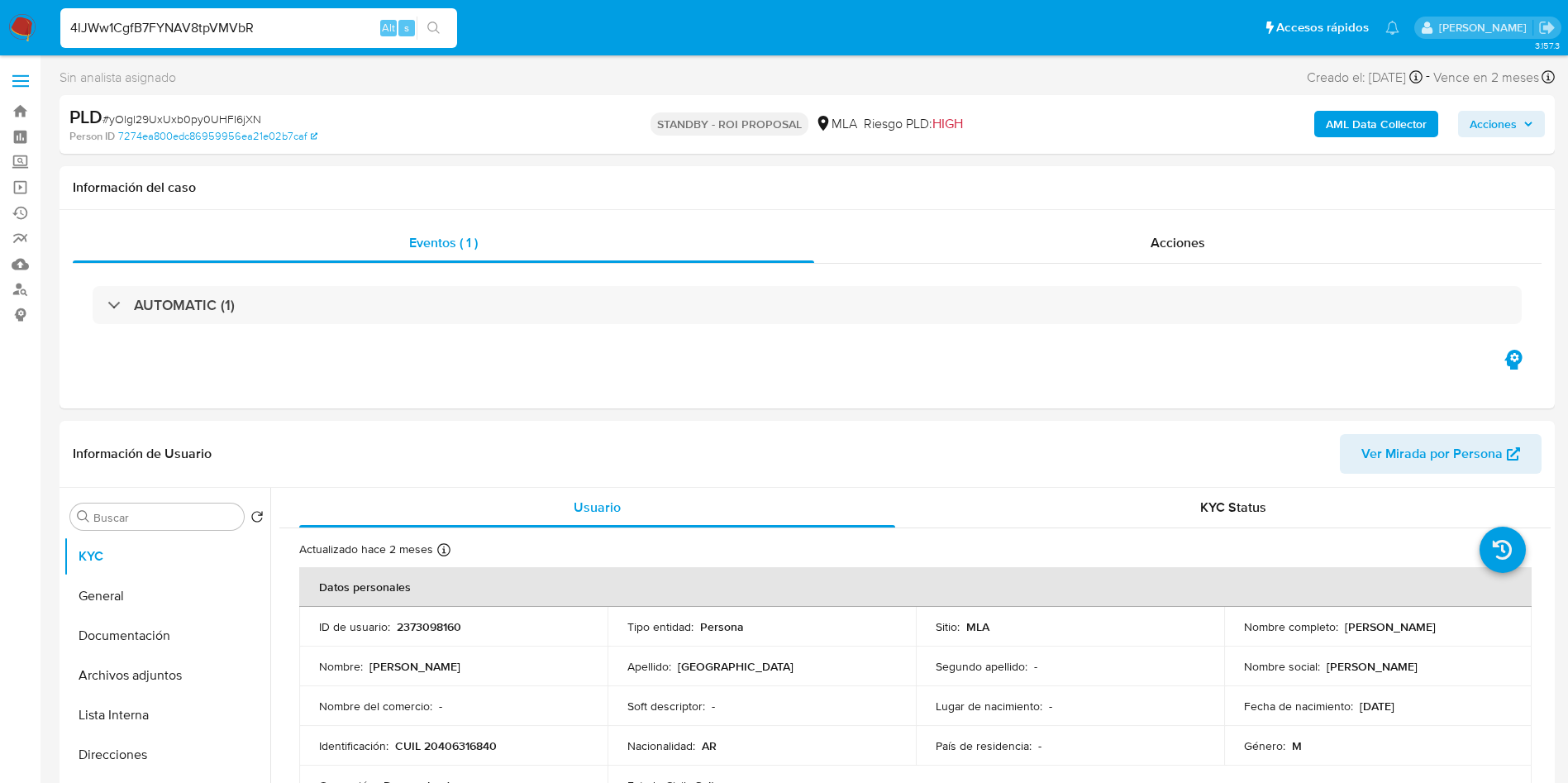
click at [427, 21] on icon "search-icon" at bounding box center [434, 28] width 13 height 13
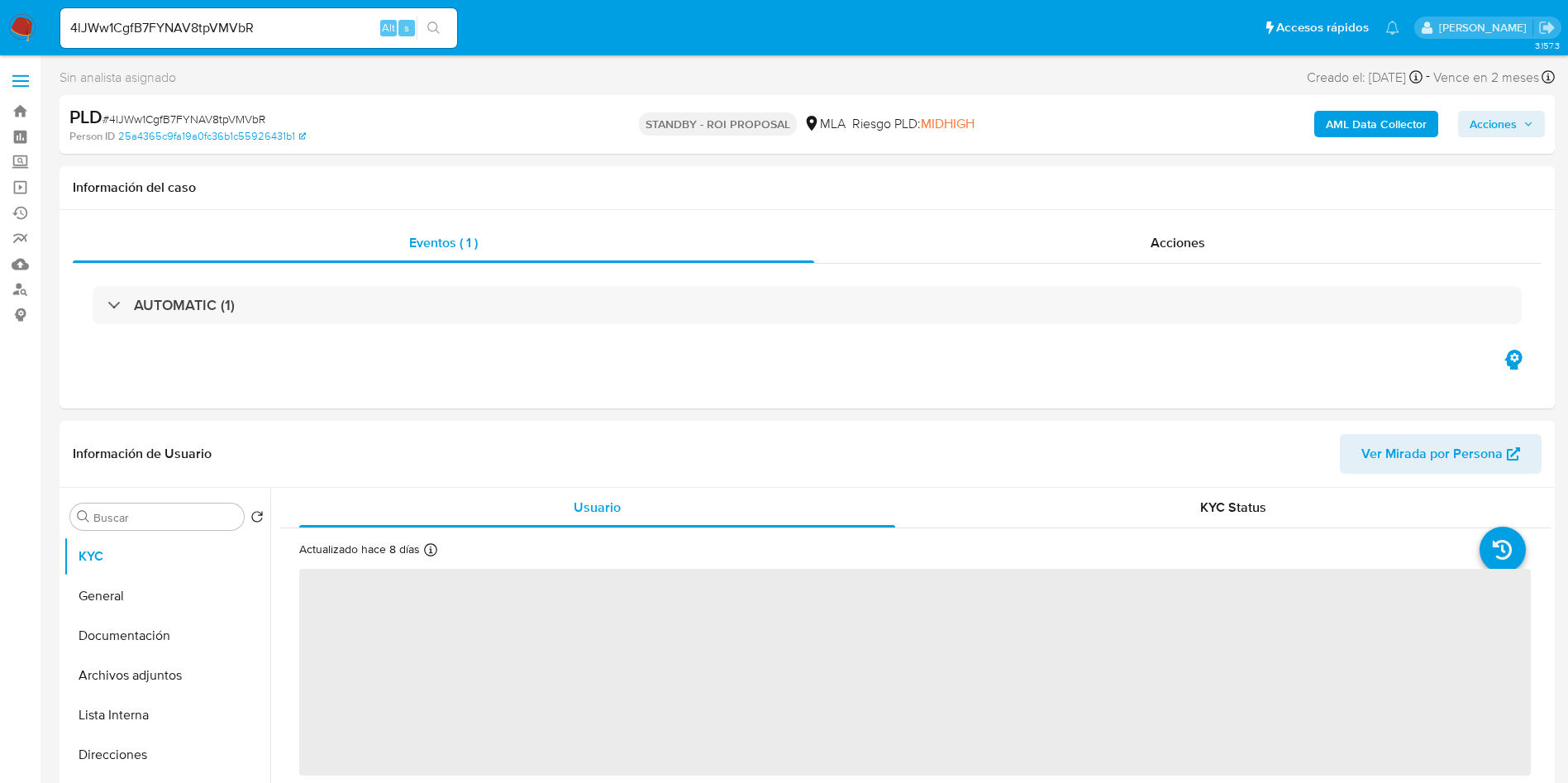
select select "10"
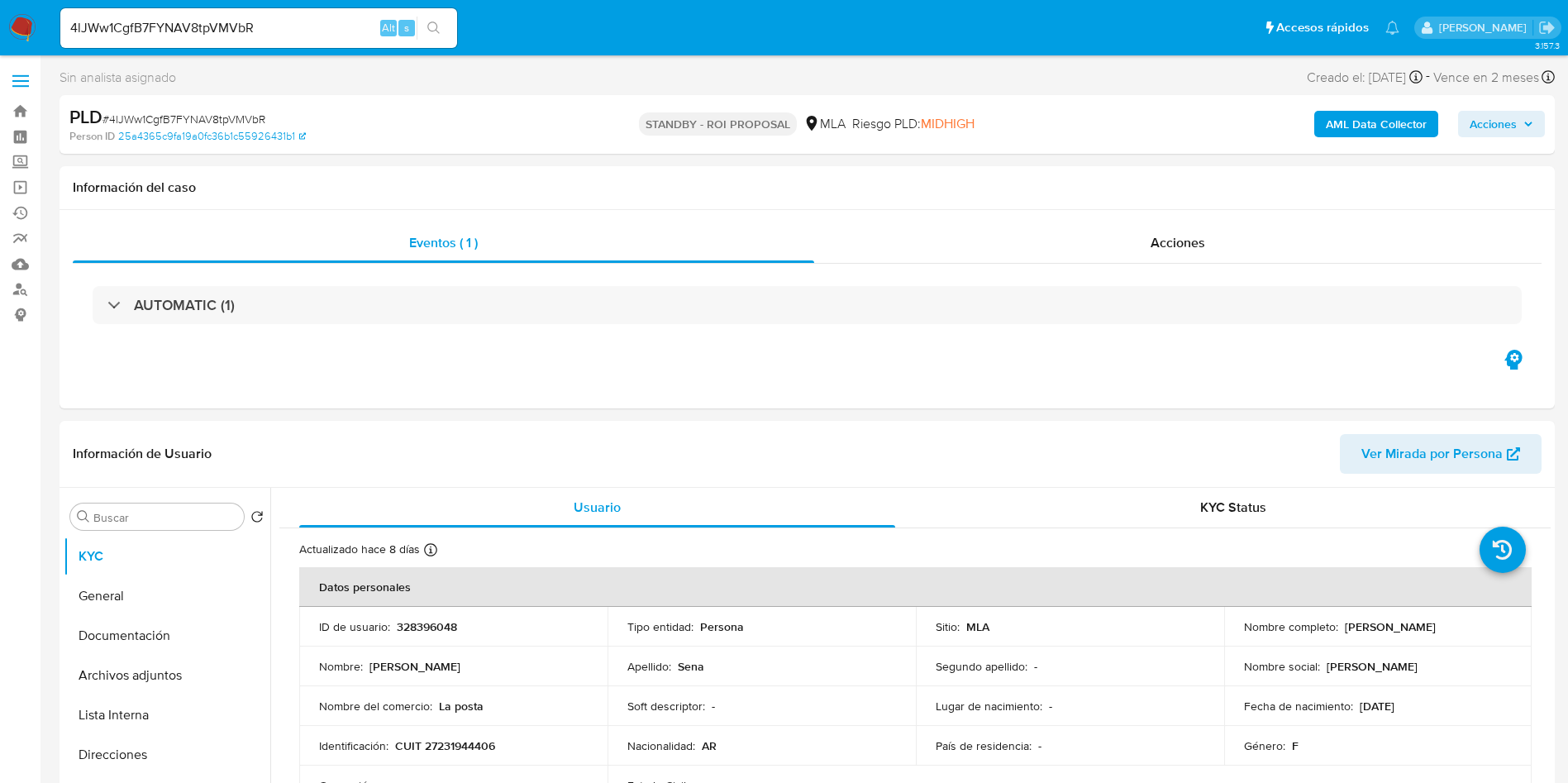
click at [313, 36] on input "4lJWw1CgfB7FYNAV8tpVMVbR" at bounding box center [259, 28] width 397 height 21
paste input "zFOQuaJkv0kevMihH6dJlkoZ"
type input "zFOQuaJkv0kevMihH6dJlkoZ"
click at [433, 25] on icon "search-icon" at bounding box center [434, 28] width 13 height 13
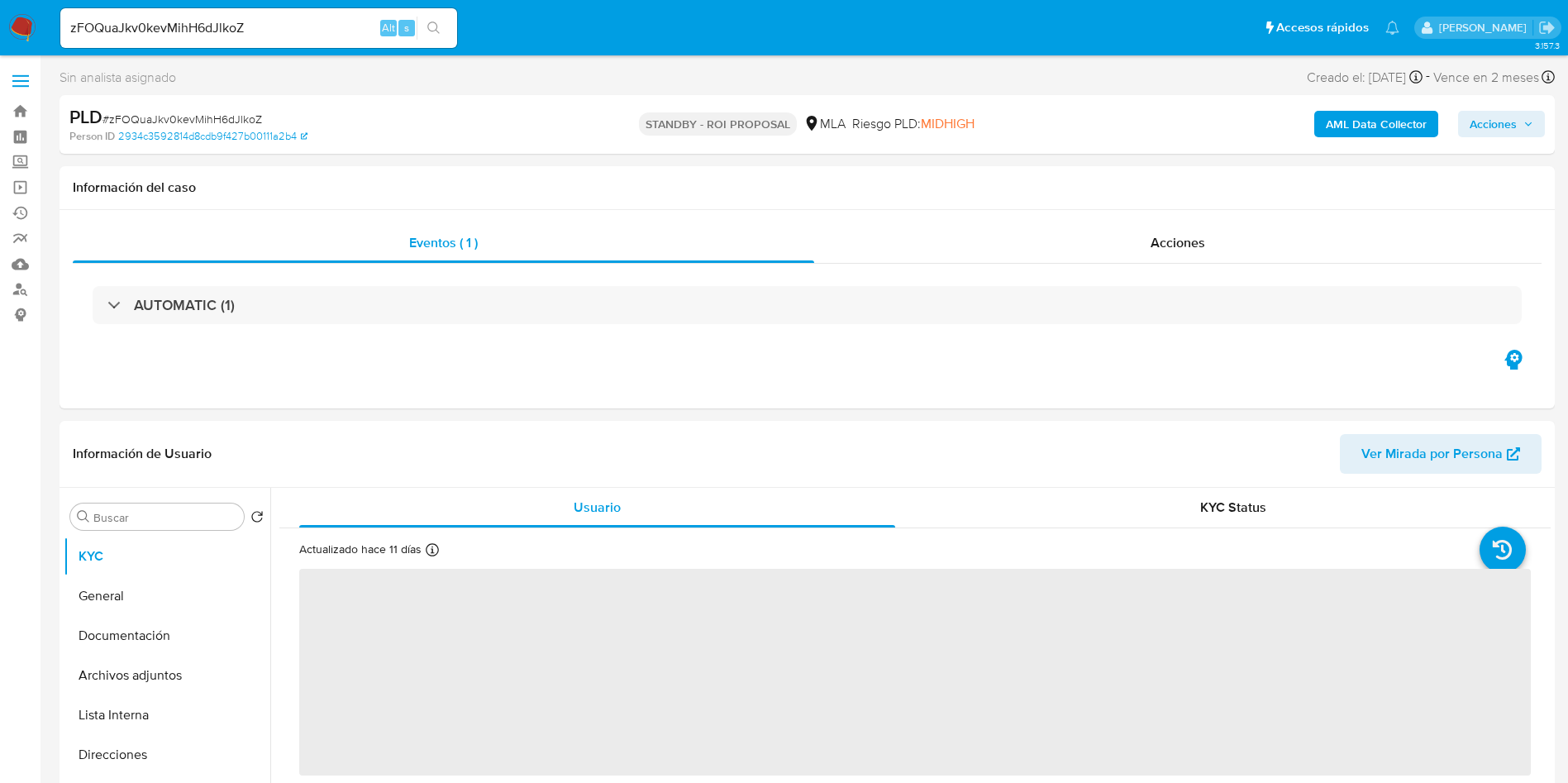
select select "10"
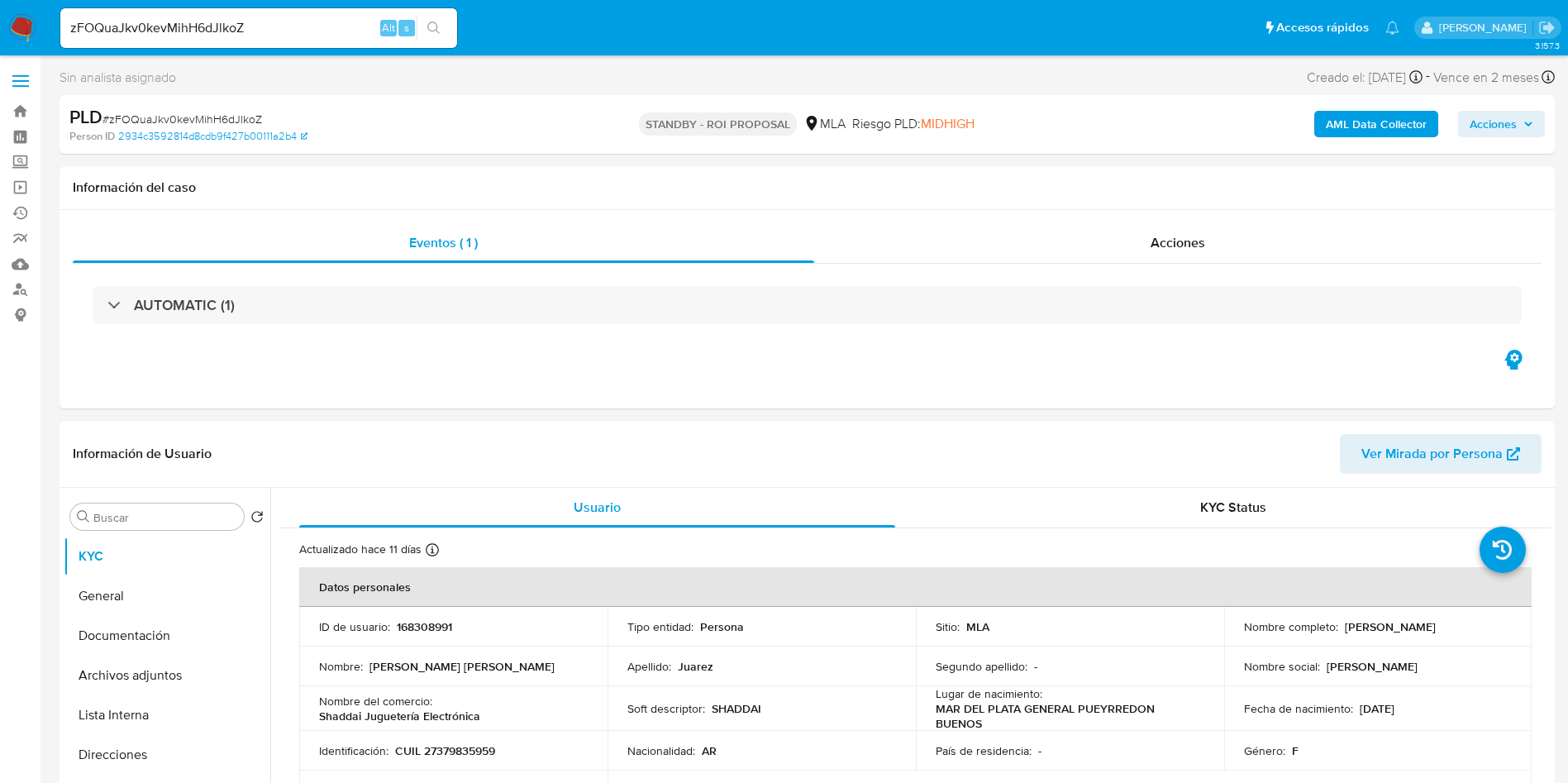
click at [282, 23] on input "zFOQuaJkv0kevMihH6dJlkoZ" at bounding box center [259, 28] width 397 height 21
drag, startPoint x: 282, startPoint y: 23, endPoint x: 316, endPoint y: 32, distance: 35.2
click at [282, 22] on input "zFOQuaJkv0kevMihH6dJlkoZ" at bounding box center [259, 28] width 397 height 21
paste input "QPqiC3TVBqPgkfpvT9MUMAwC"
type input "QPqiC3TVBqPgkfpvT9MUMAwC"
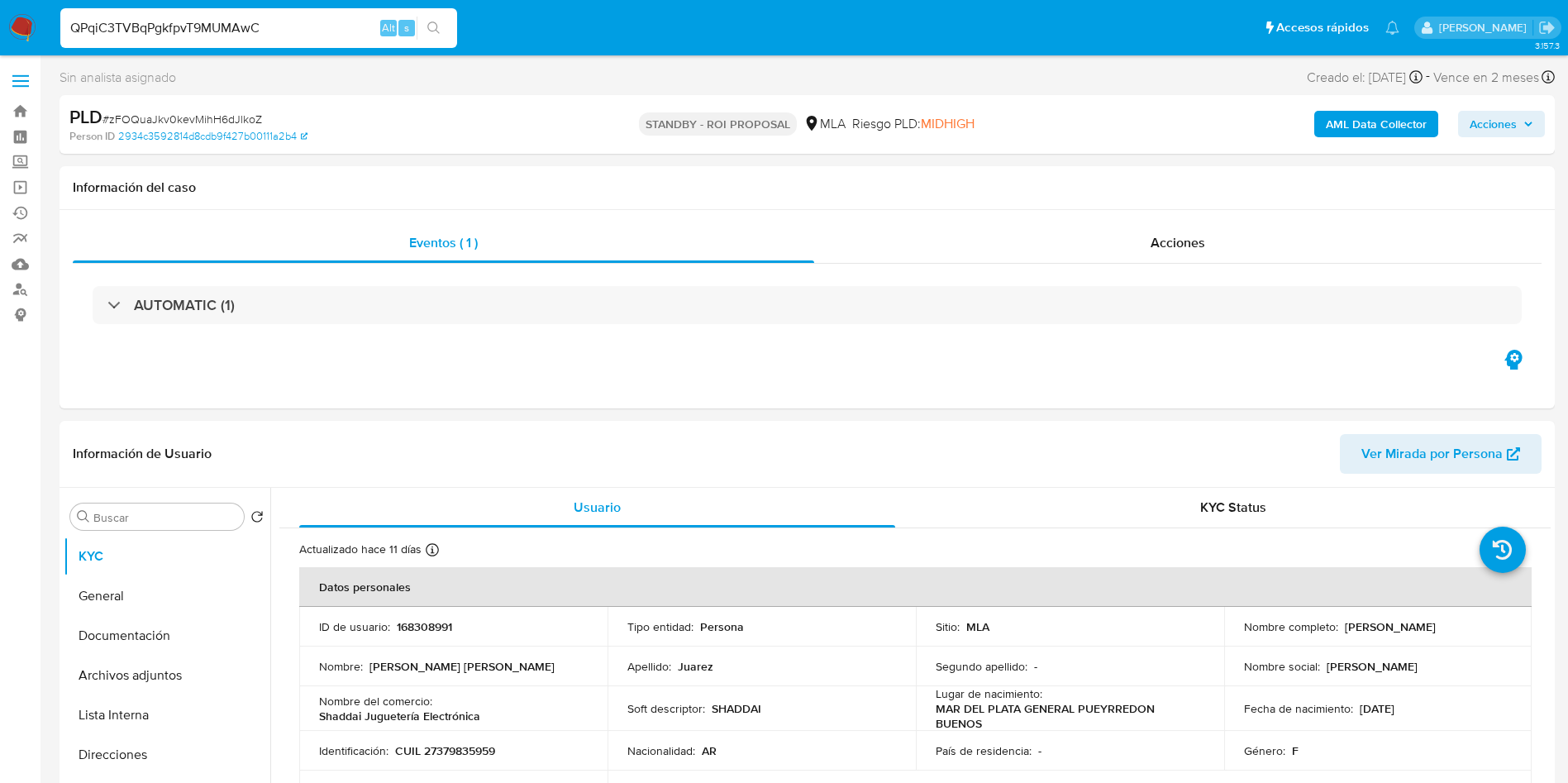
click at [443, 36] on button "search-icon" at bounding box center [433, 28] width 34 height 23
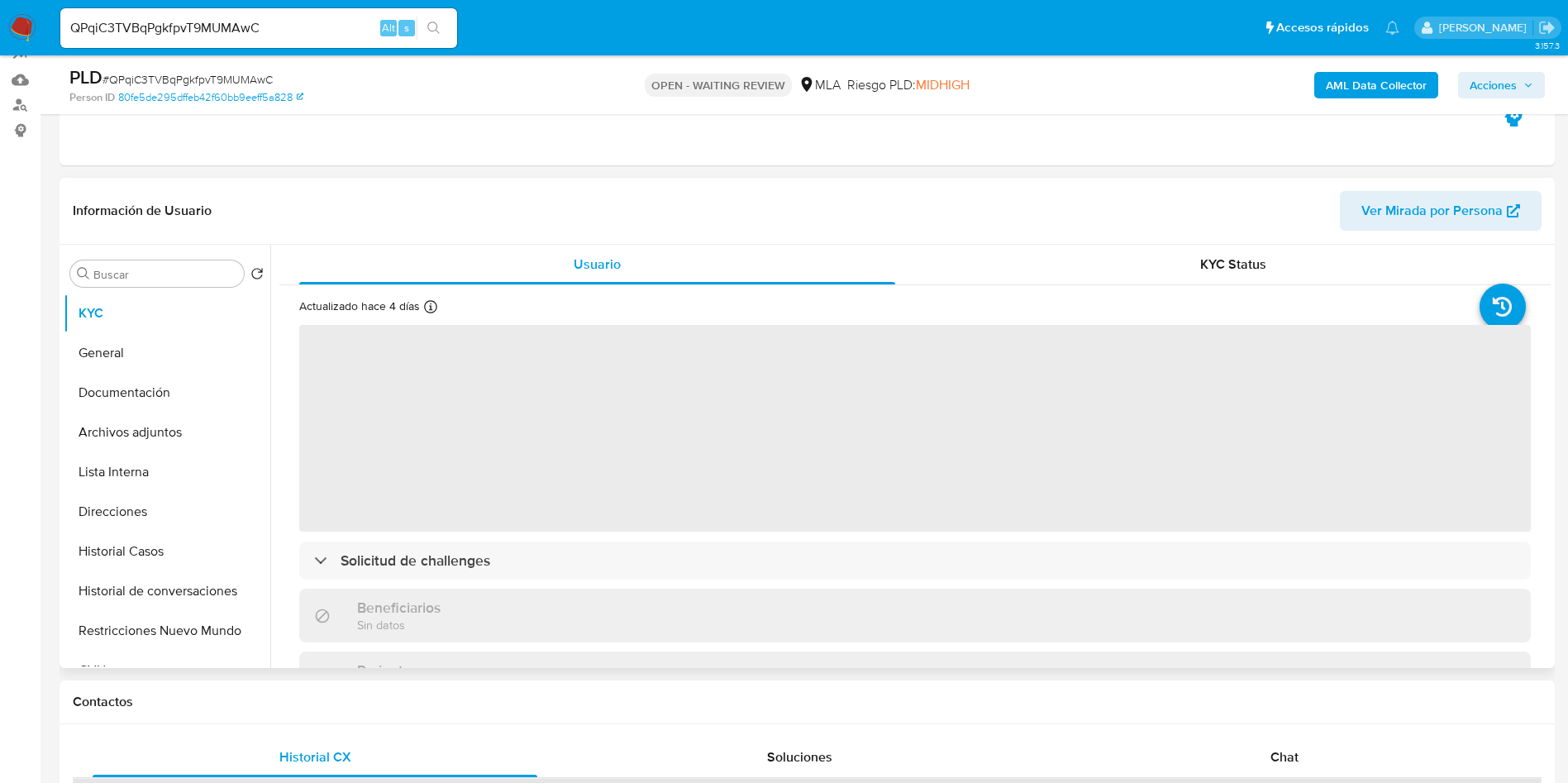
scroll to position [372, 0]
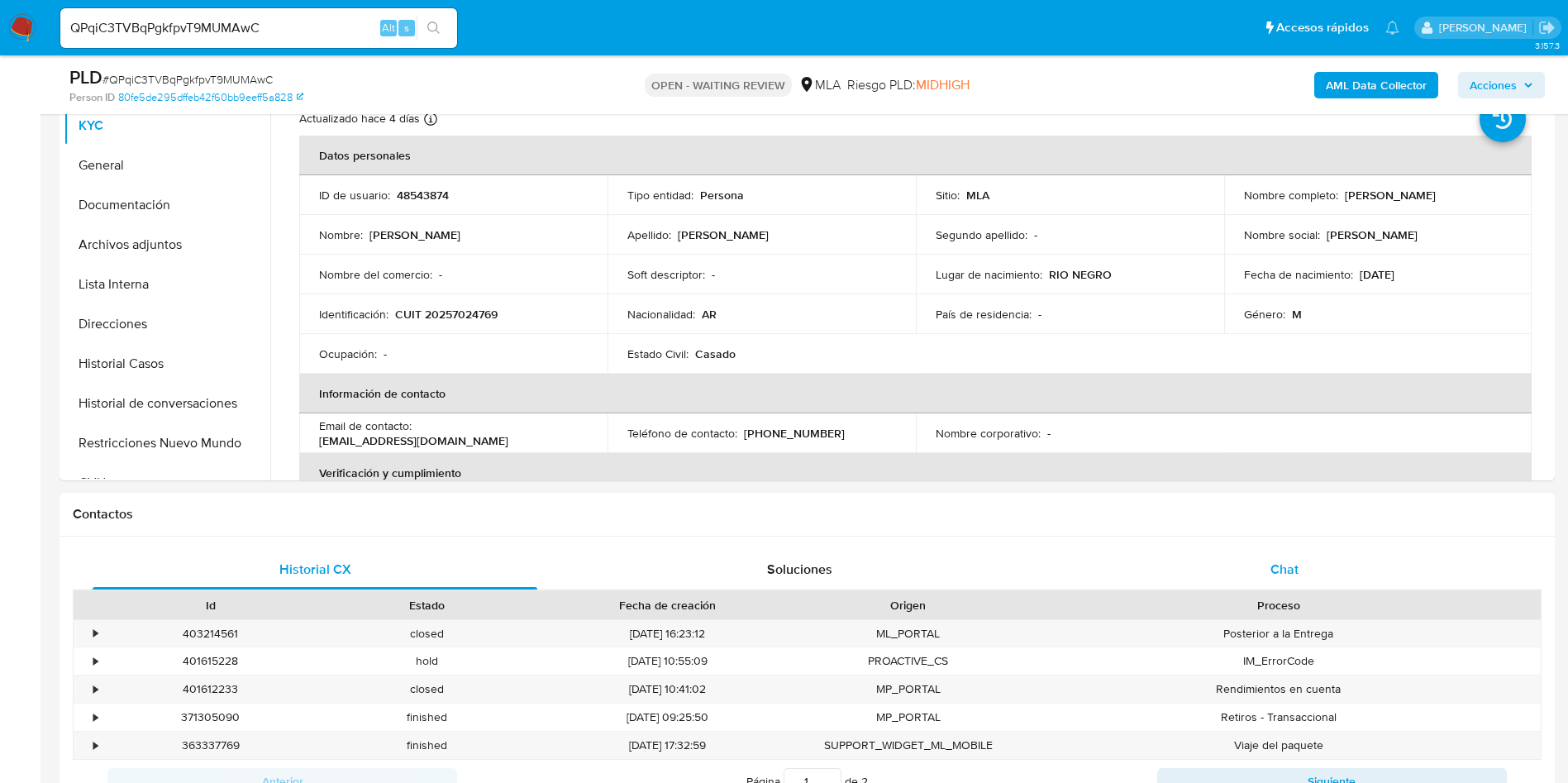
click at [1319, 568] on div "Chat" at bounding box center [1284, 569] width 445 height 40
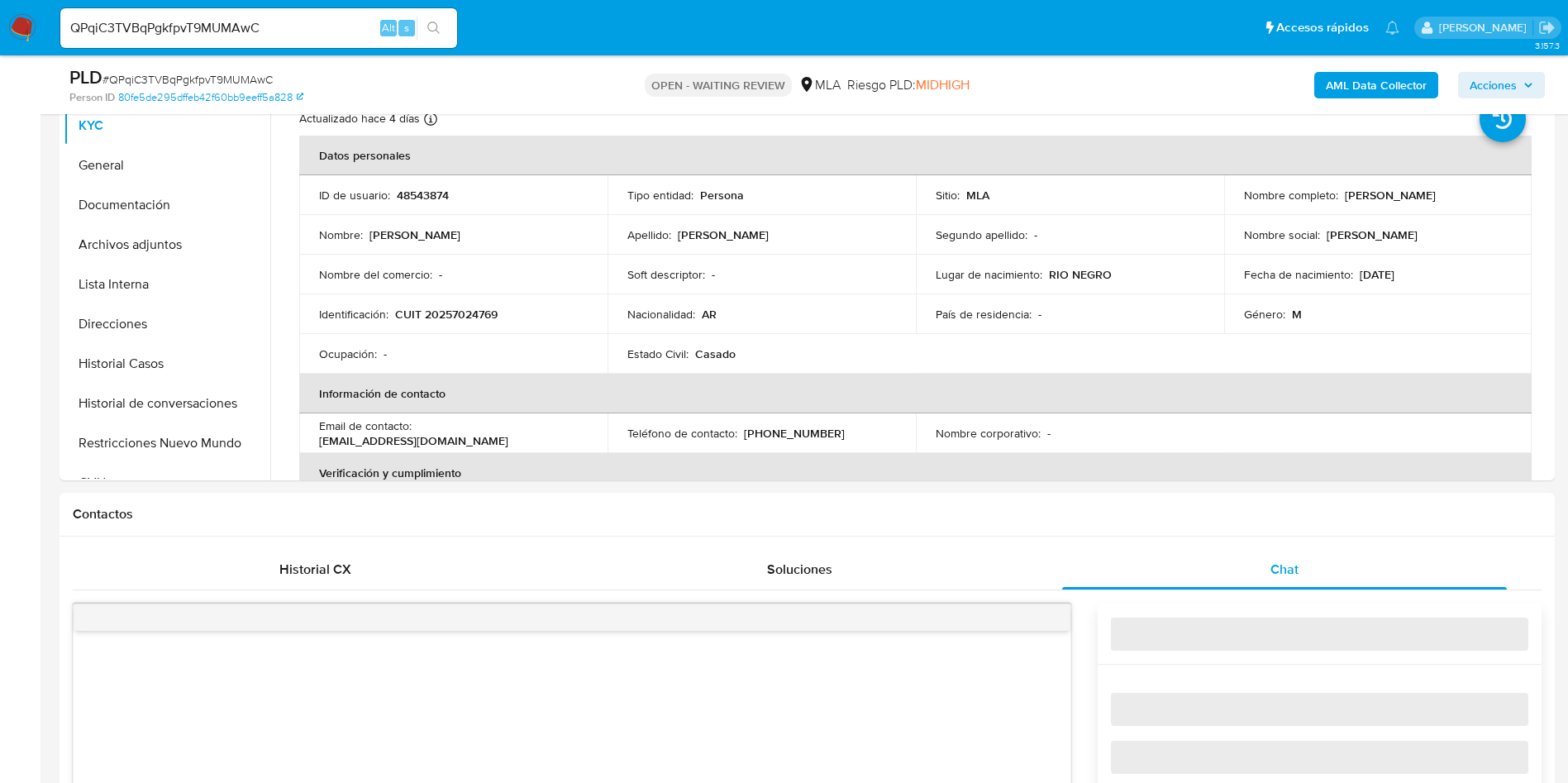
select select "10"
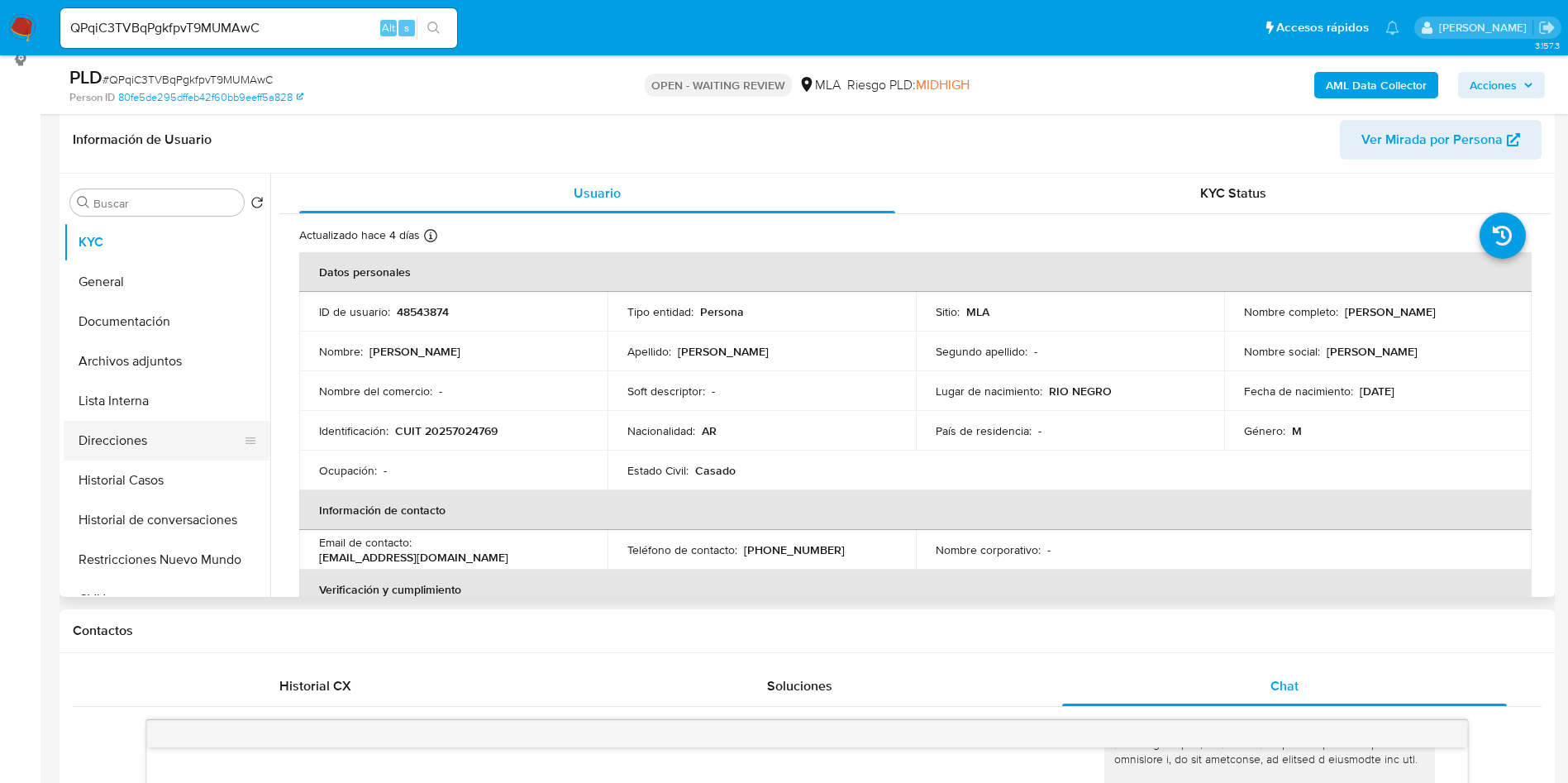
scroll to position [248, 0]
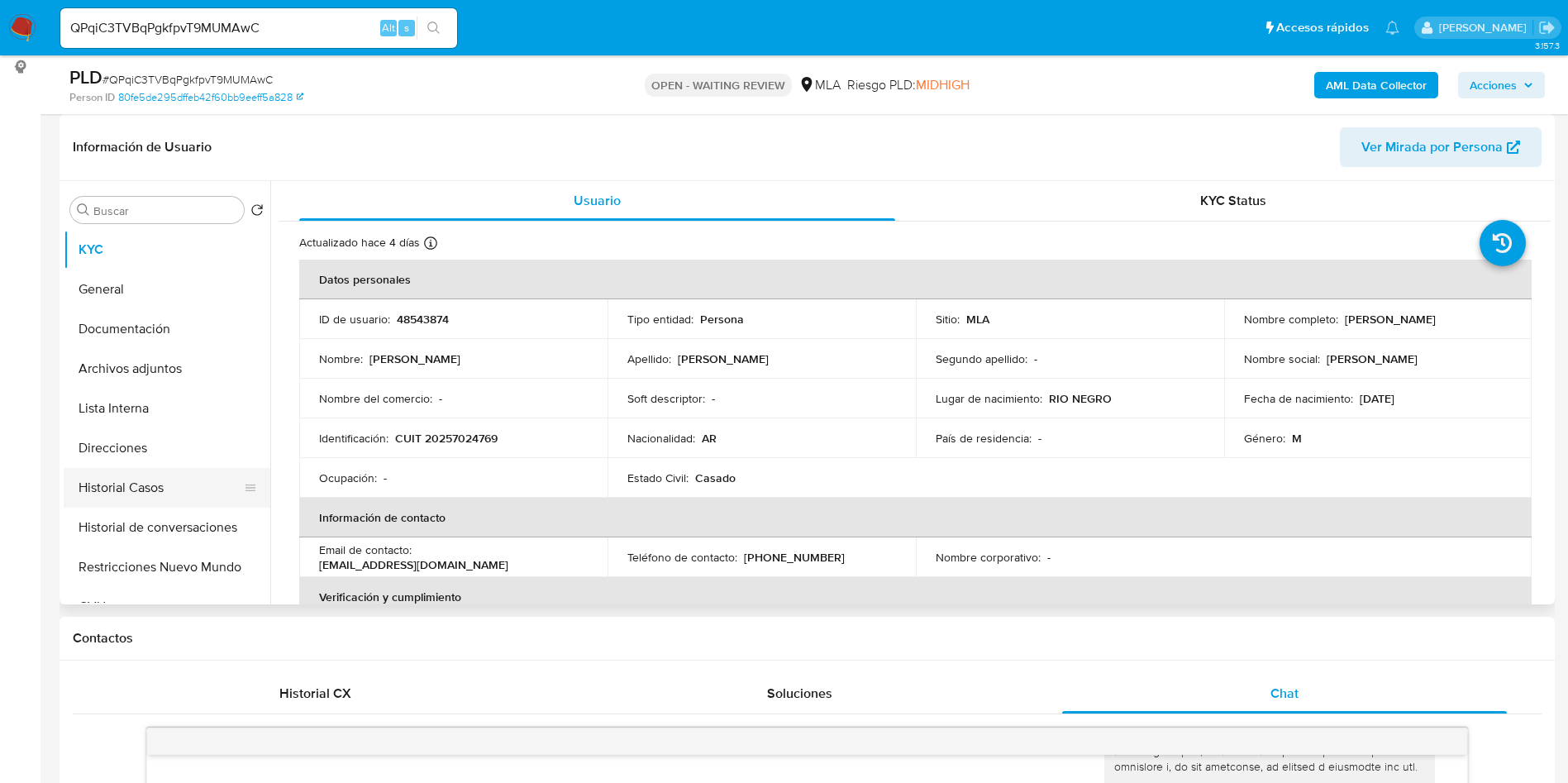
click at [146, 497] on button "Historial Casos" at bounding box center [160, 487] width 193 height 40
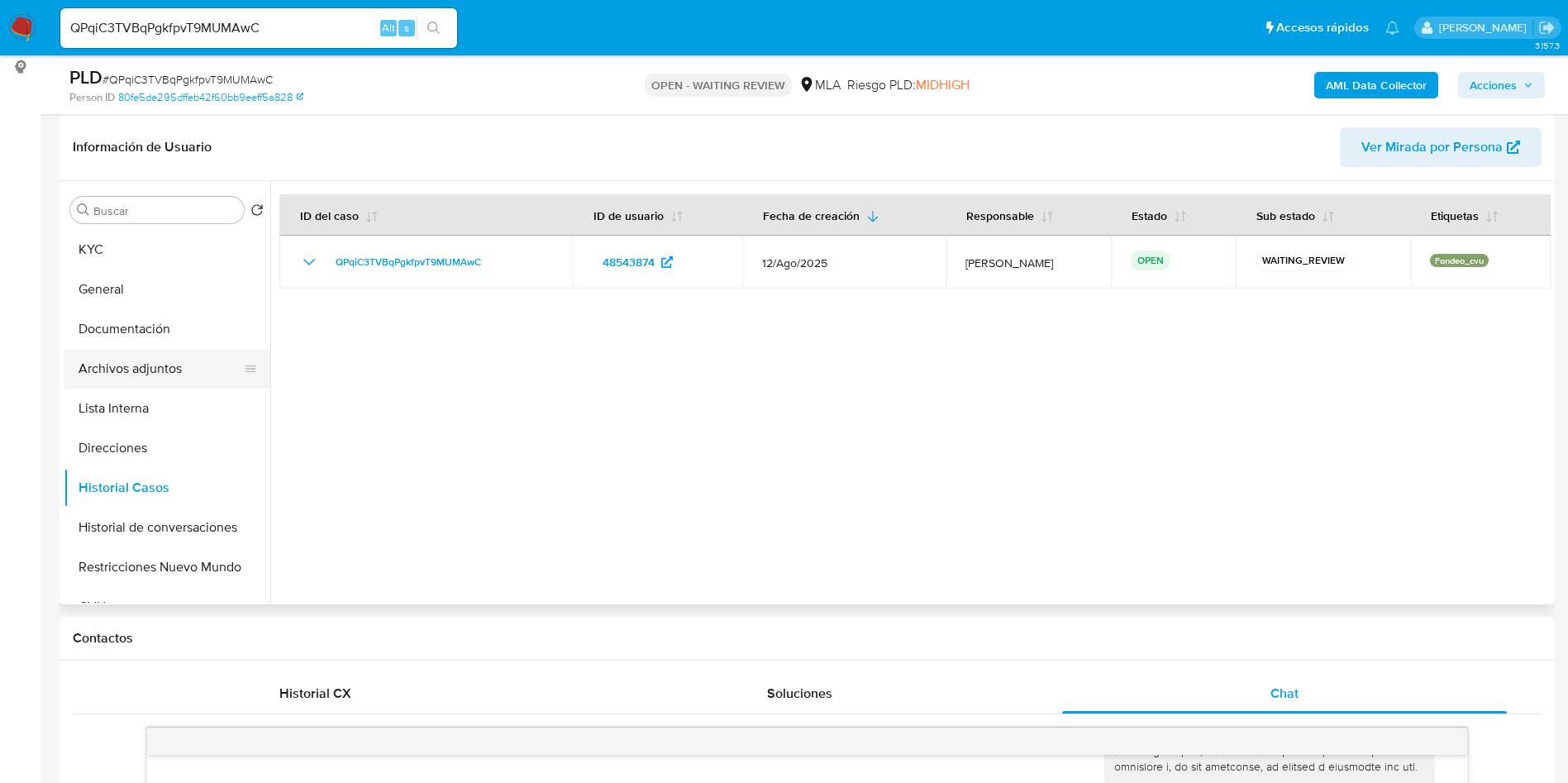
click at [160, 380] on button "Archivos adjuntos" at bounding box center [160, 368] width 193 height 40
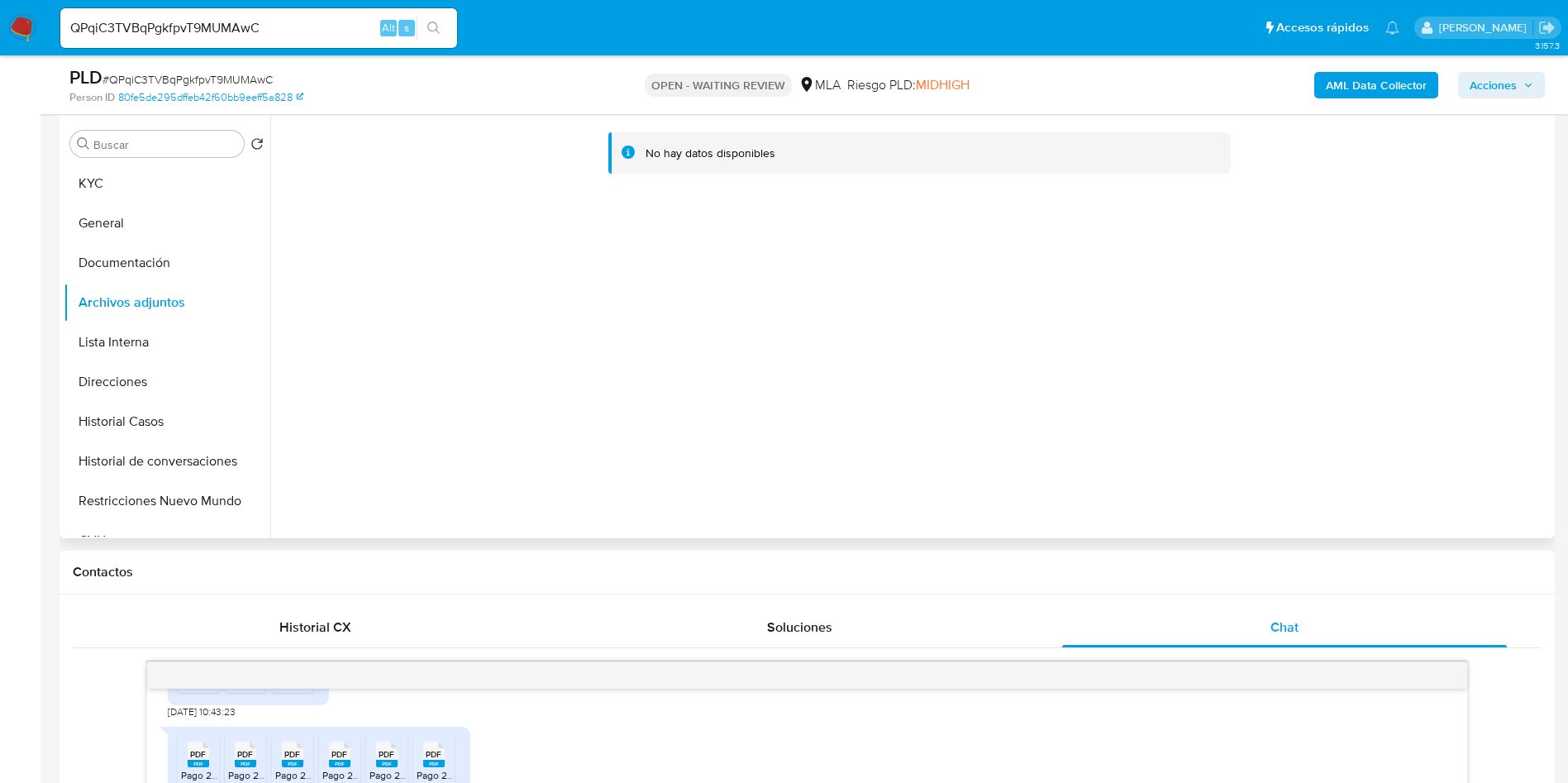
scroll to position [124, 0]
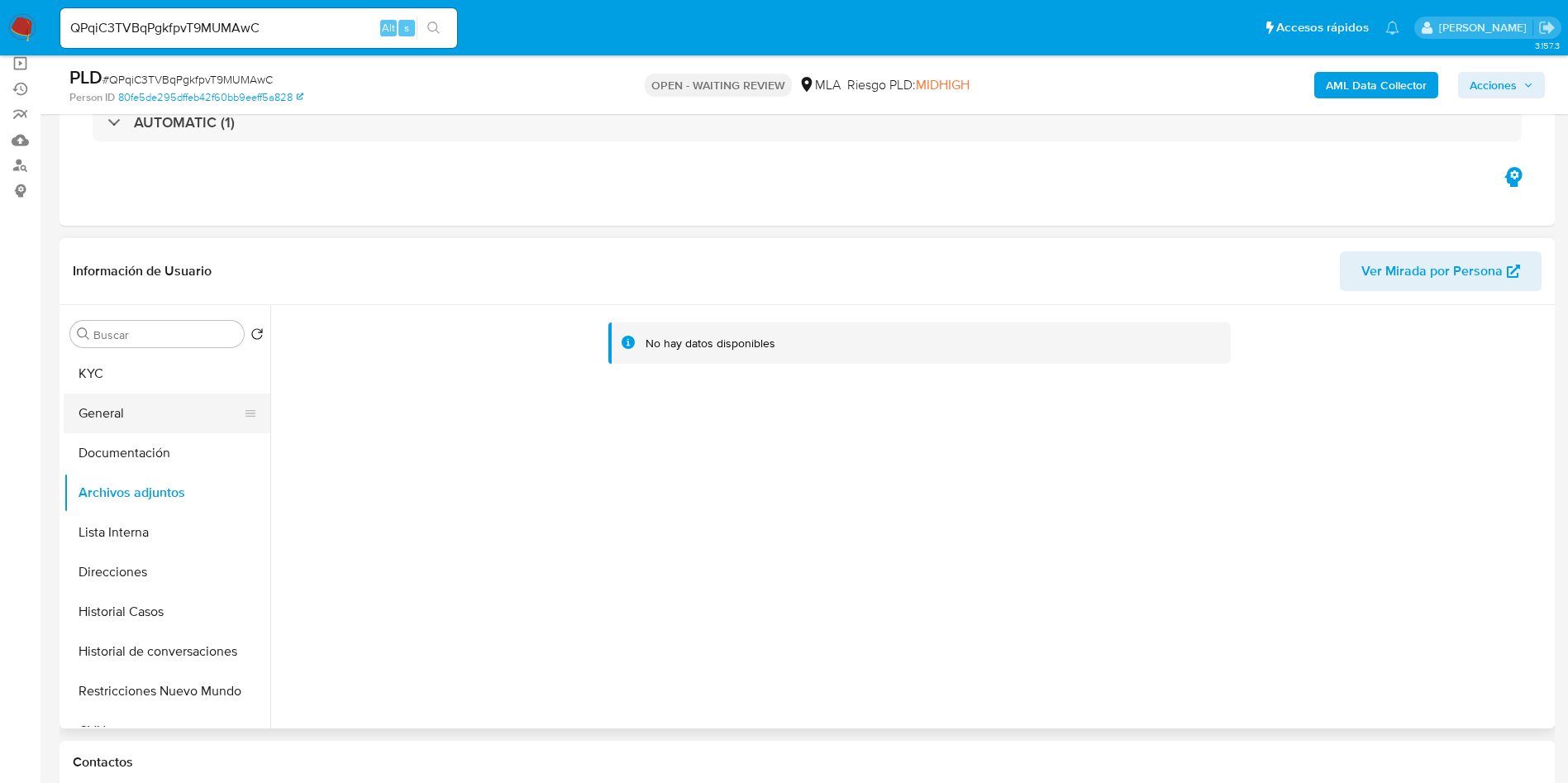
click at [101, 393] on button "General" at bounding box center [160, 413] width 193 height 40
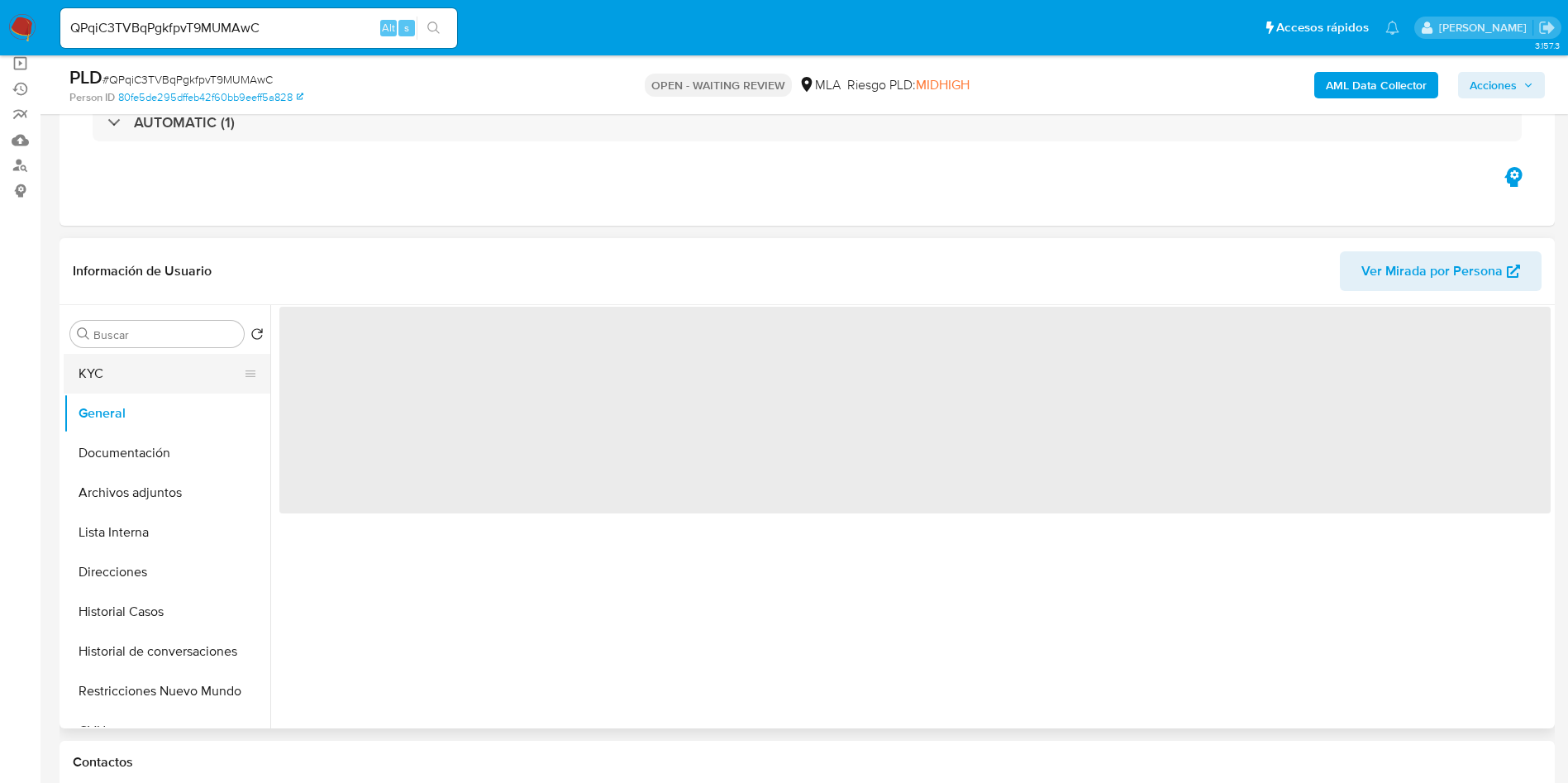
click at [146, 382] on button "KYC" at bounding box center [160, 373] width 193 height 40
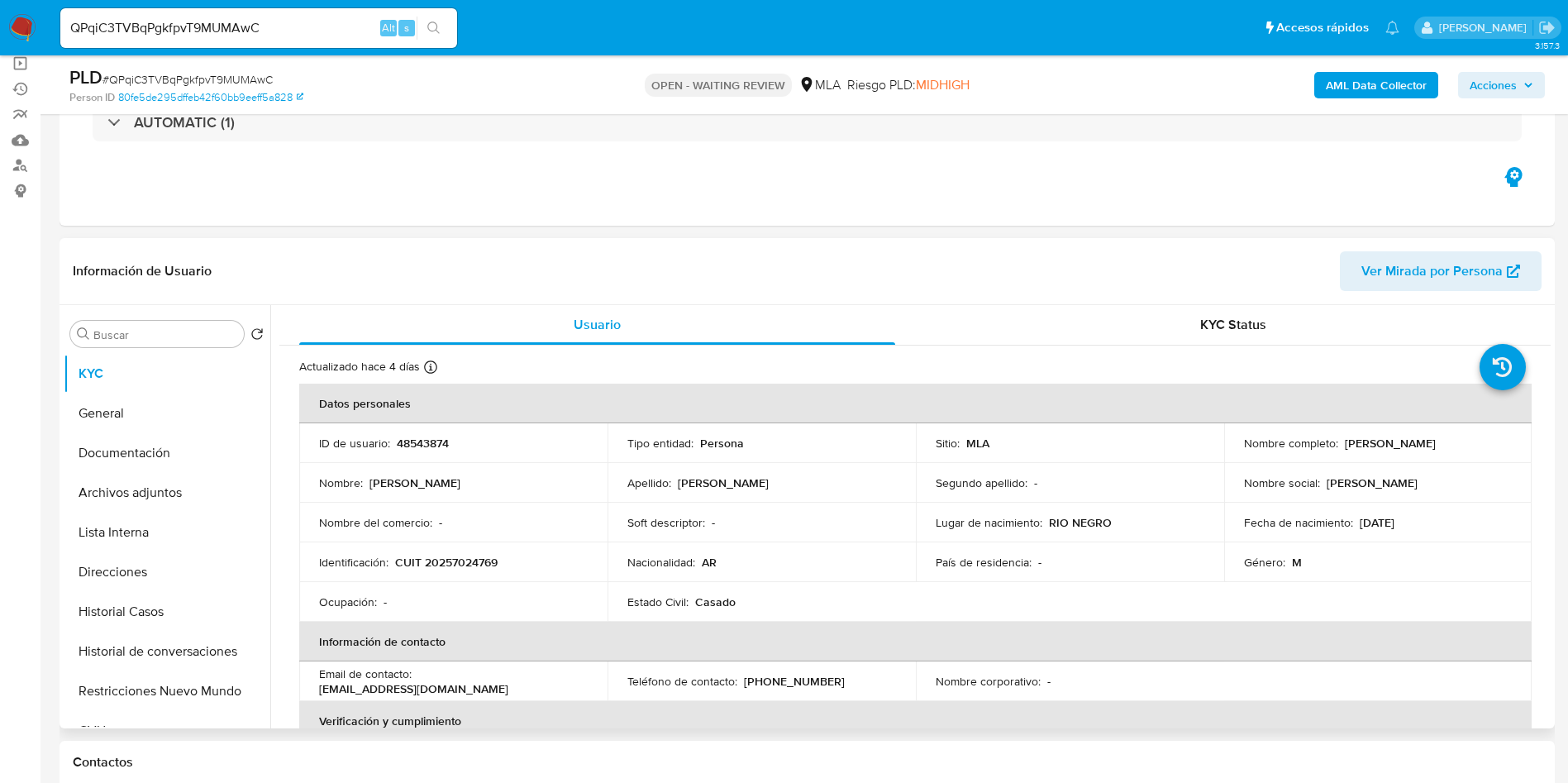
click at [403, 442] on p "48543874" at bounding box center [423, 443] width 53 height 15
copy p "48543874"
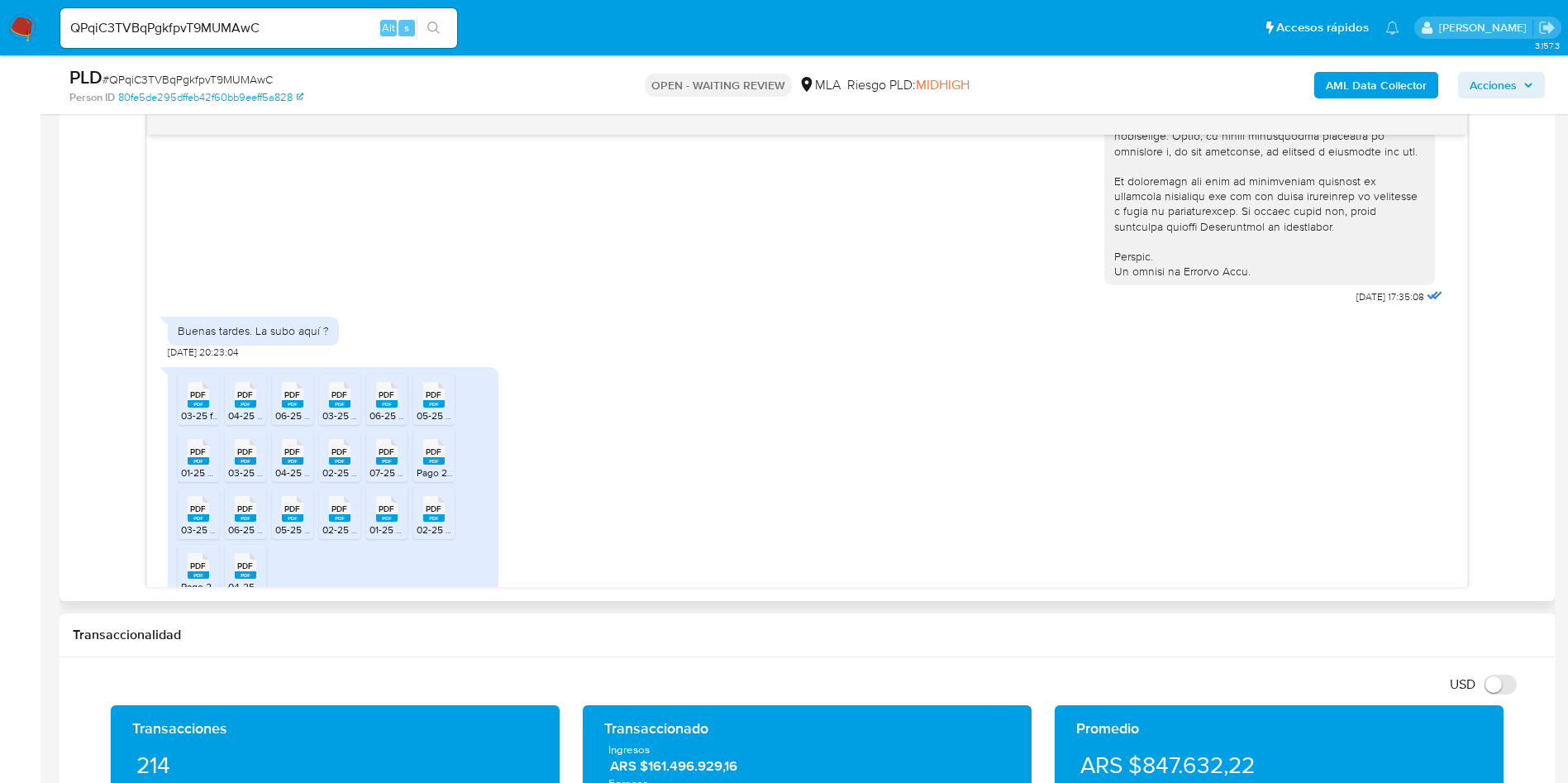
scroll to position [771, 0]
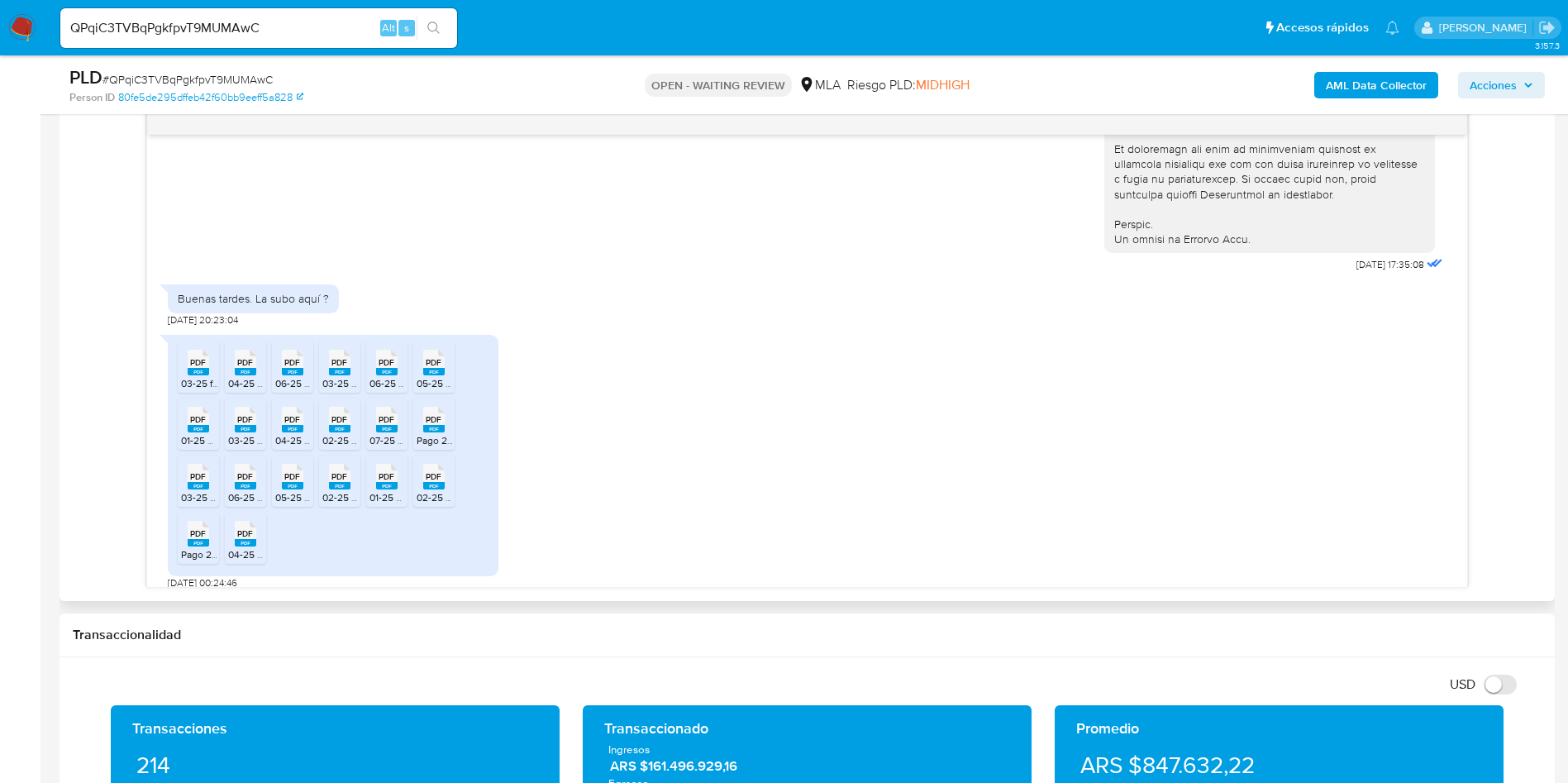
click at [184, 377] on div "PDF PDF" at bounding box center [199, 360] width 35 height 32
click at [226, 392] on li "PDF PDF 04-25 afip_presentacion_IVA WEB ST.pdf" at bounding box center [245, 368] width 41 height 52
click at [278, 377] on div "PDF PDF" at bounding box center [293, 360] width 35 height 32
click at [326, 377] on div "PDF PDF" at bounding box center [340, 360] width 35 height 32
click at [377, 375] on rect at bounding box center [386, 371] width 21 height 7
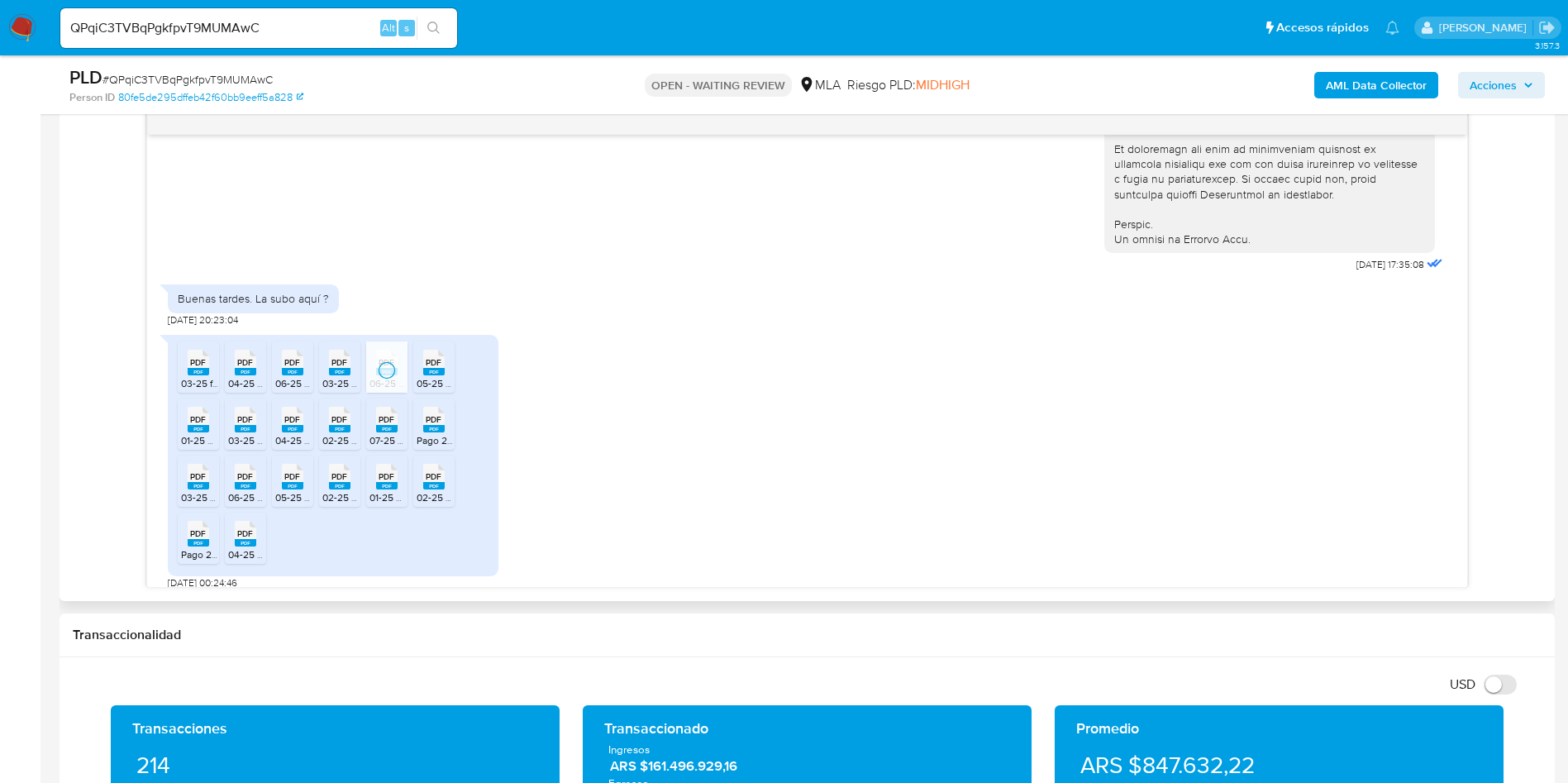
drag, startPoint x: 433, startPoint y: 400, endPoint x: 402, endPoint y: 407, distance: 31.8
click at [433, 375] on rect at bounding box center [433, 371] width 21 height 7
click at [190, 434] on icon "PDF" at bounding box center [198, 419] width 21 height 29
drag, startPoint x: 240, startPoint y: 460, endPoint x: 279, endPoint y: 457, distance: 39.1
click at [240, 432] on rect at bounding box center [245, 428] width 21 height 7
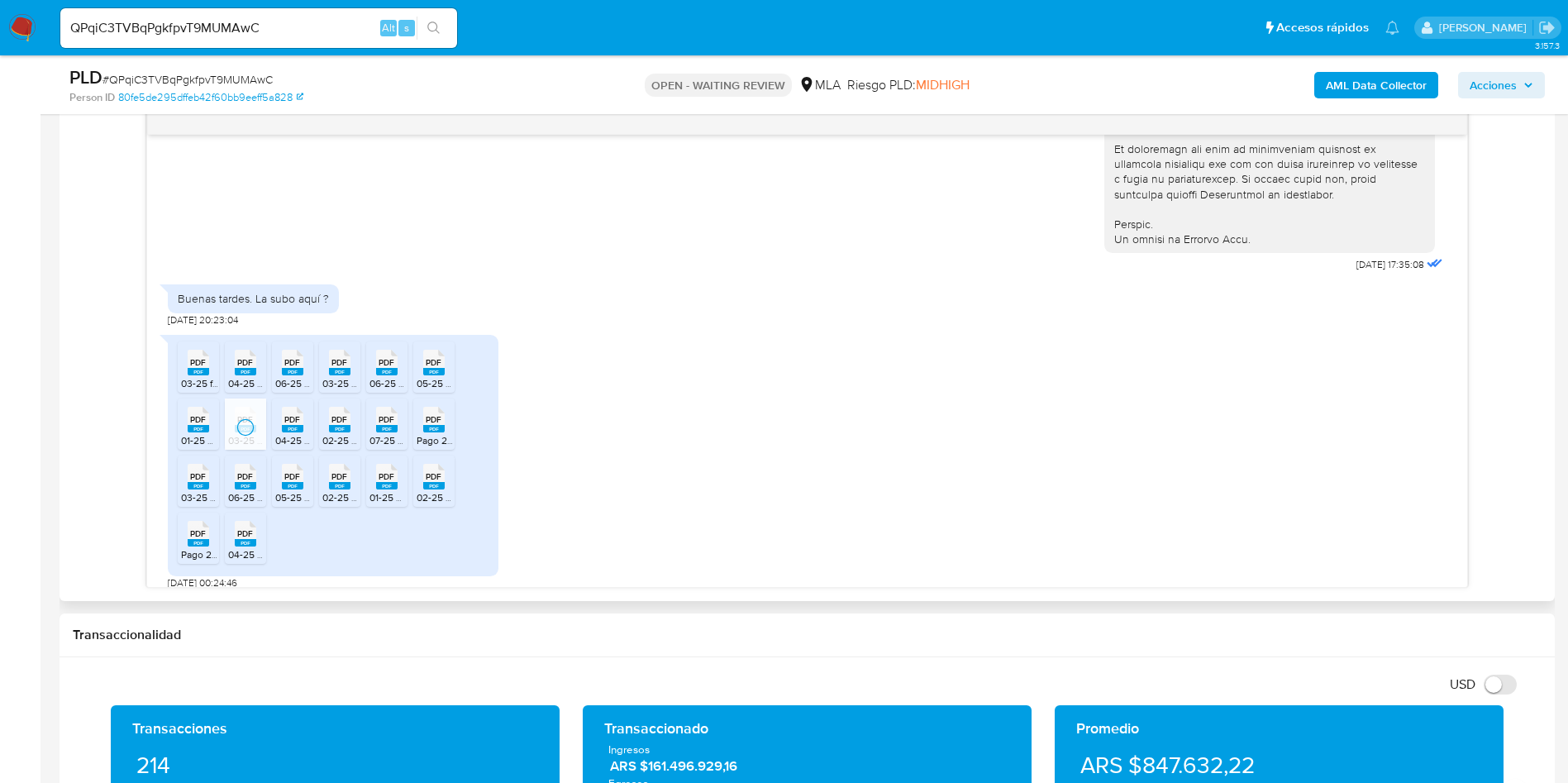
drag, startPoint x: 287, startPoint y: 456, endPoint x: 330, endPoint y: 456, distance: 43.0
click at [287, 434] on div "PDF PDF" at bounding box center [293, 417] width 35 height 32
drag, startPoint x: 330, startPoint y: 456, endPoint x: 380, endPoint y: 460, distance: 50.2
click at [331, 432] on rect at bounding box center [339, 428] width 21 height 7
click at [380, 432] on rect at bounding box center [386, 428] width 21 height 7
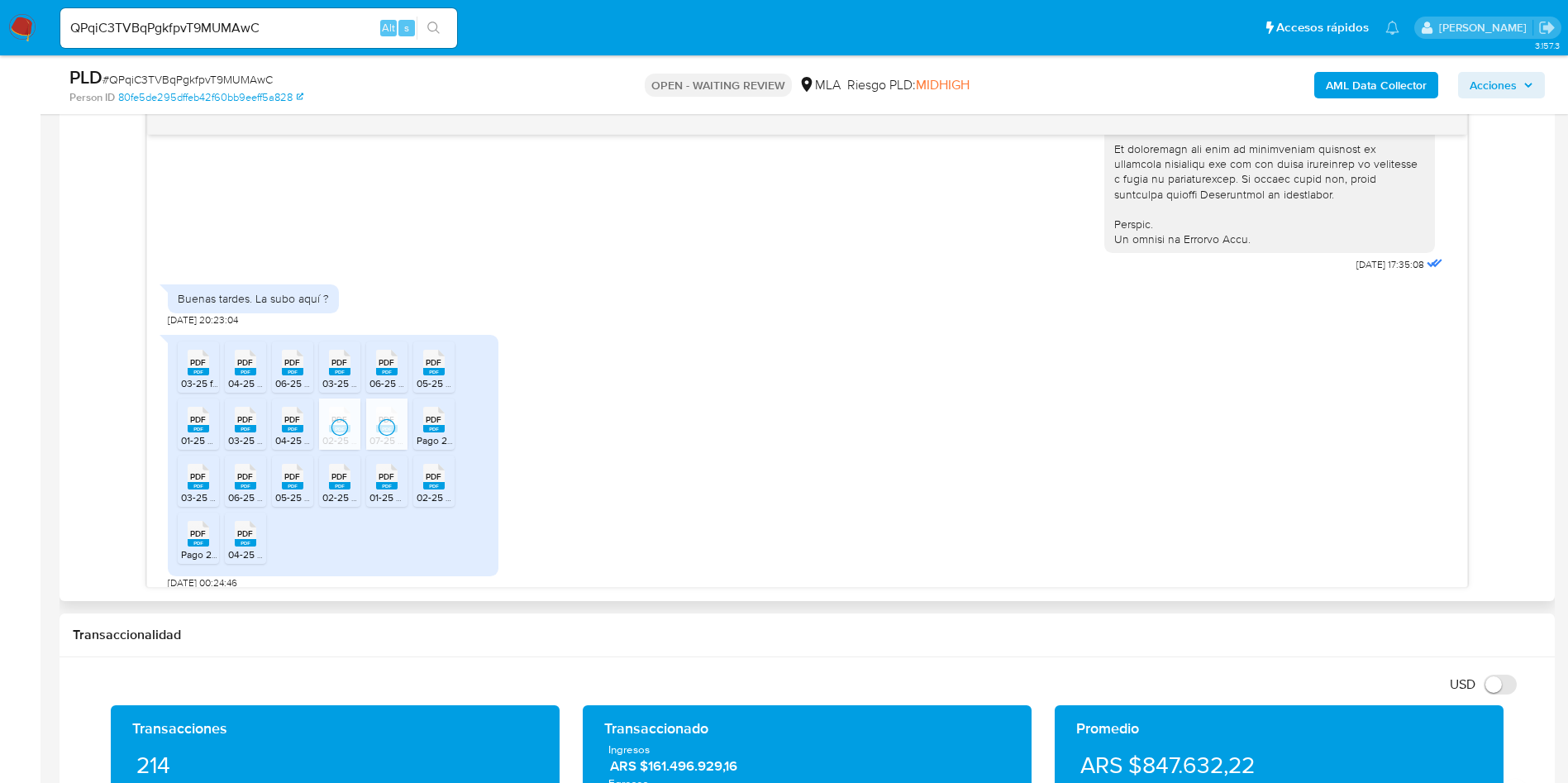
click at [423, 434] on icon "PDF" at bounding box center [433, 419] width 21 height 29
drag, startPoint x: 190, startPoint y: 519, endPoint x: 245, endPoint y: 517, distance: 55.0
click at [190, 489] on rect at bounding box center [198, 485] width 21 height 7
click at [250, 489] on rect at bounding box center [245, 485] width 21 height 7
click at [301, 489] on icon at bounding box center [292, 476] width 21 height 26
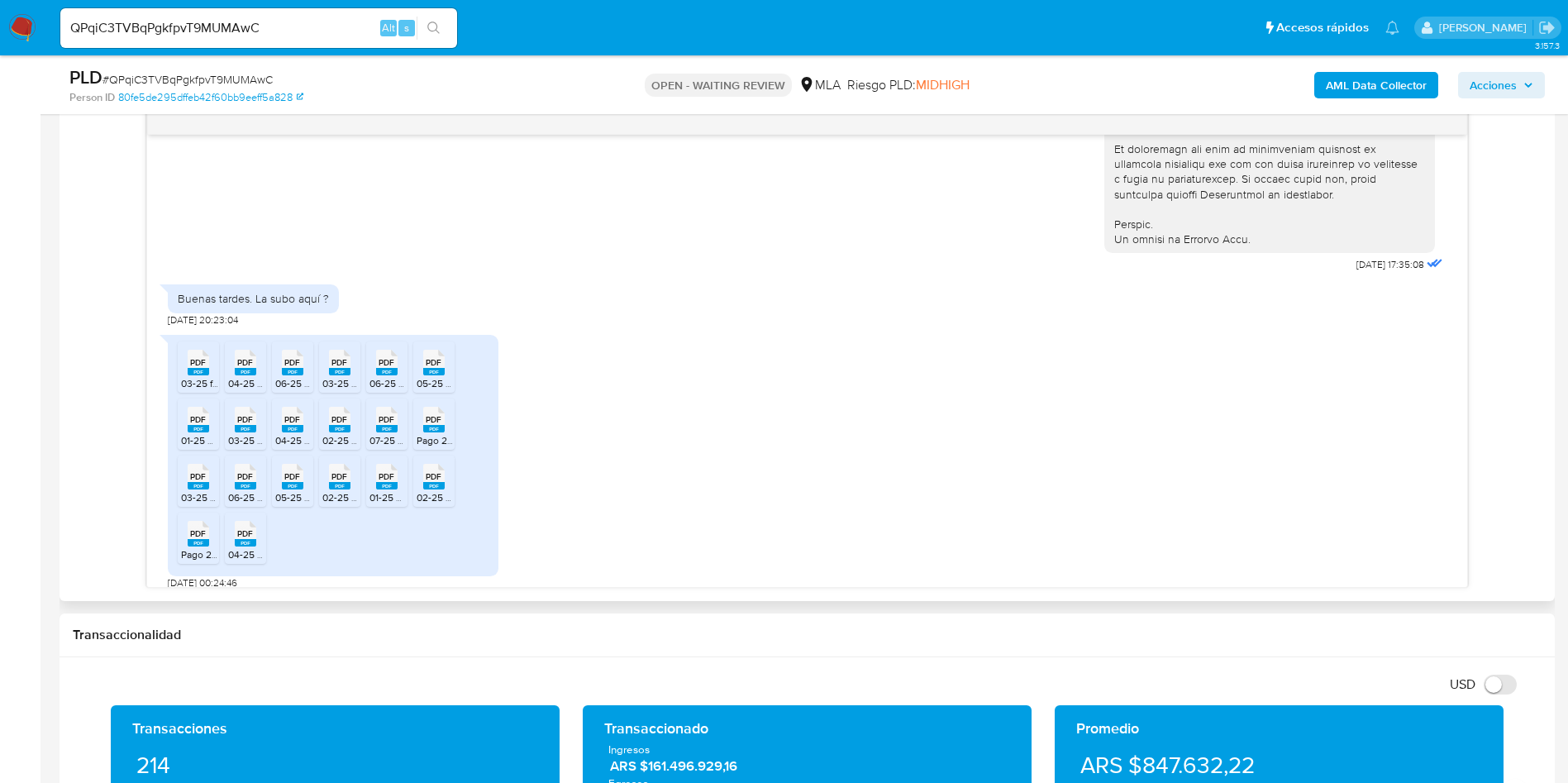
drag, startPoint x: 335, startPoint y: 509, endPoint x: 361, endPoint y: 511, distance: 26.1
click at [335, 482] on span "PDF" at bounding box center [339, 477] width 16 height 11
click at [374, 491] on div "PDF PDF" at bounding box center [387, 474] width 35 height 32
click at [437, 489] on rect at bounding box center [433, 485] width 21 height 7
click at [197, 539] on span "PDF" at bounding box center [197, 533] width 16 height 11
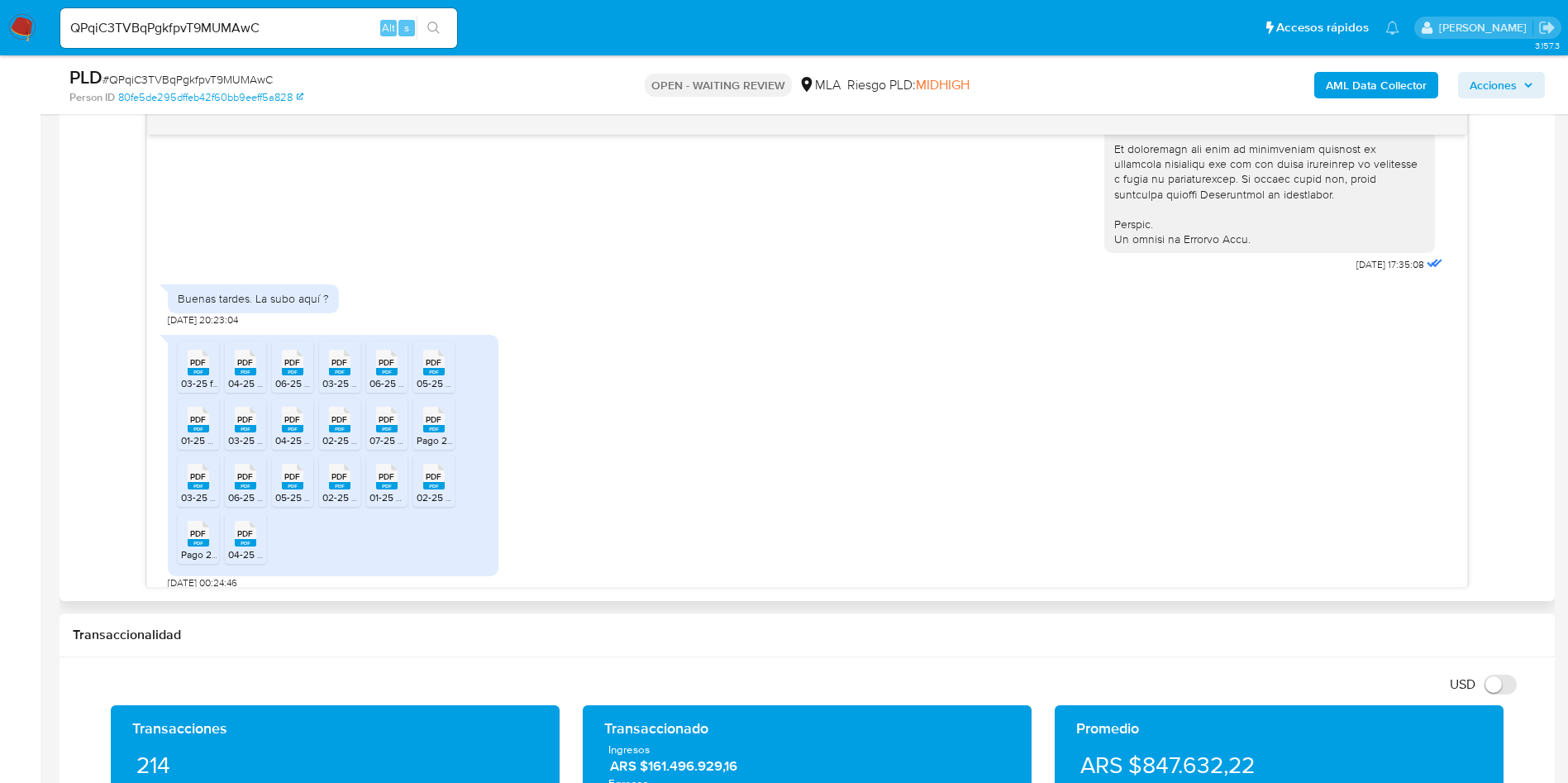
drag, startPoint x: 246, startPoint y: 556, endPoint x: 361, endPoint y: 450, distance: 156.4
click at [245, 546] on icon at bounding box center [245, 533] width 21 height 26
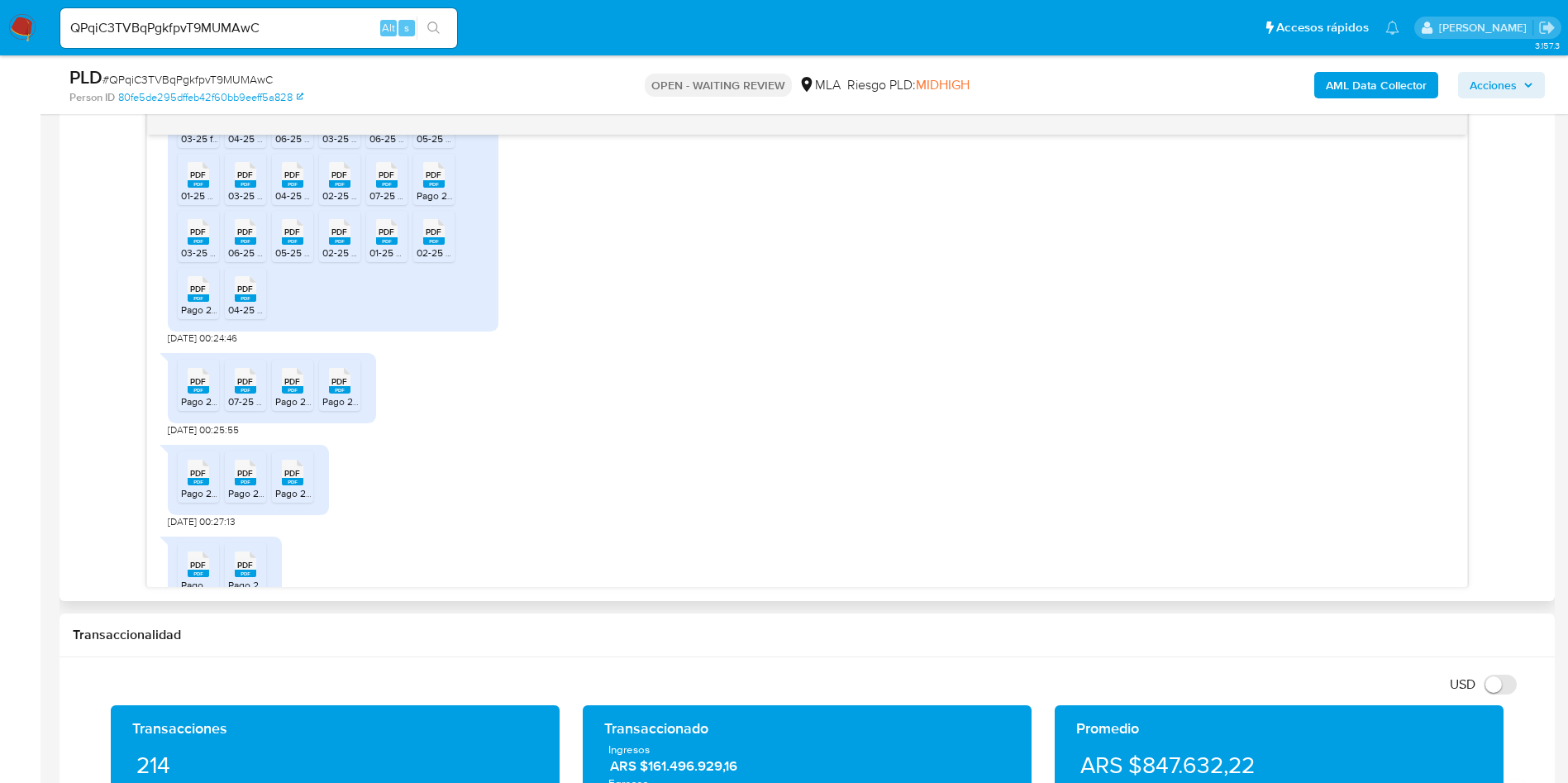
scroll to position [1019, 0]
click at [190, 391] on rect at bounding box center [198, 386] width 21 height 7
click at [249, 405] on span "07-25 DDJJ CM.pdf" at bounding box center [271, 397] width 85 height 14
drag, startPoint x: 294, startPoint y: 426, endPoint x: 326, endPoint y: 426, distance: 32.0
click at [294, 405] on span "Pago 202507.pdf" at bounding box center [312, 397] width 75 height 14
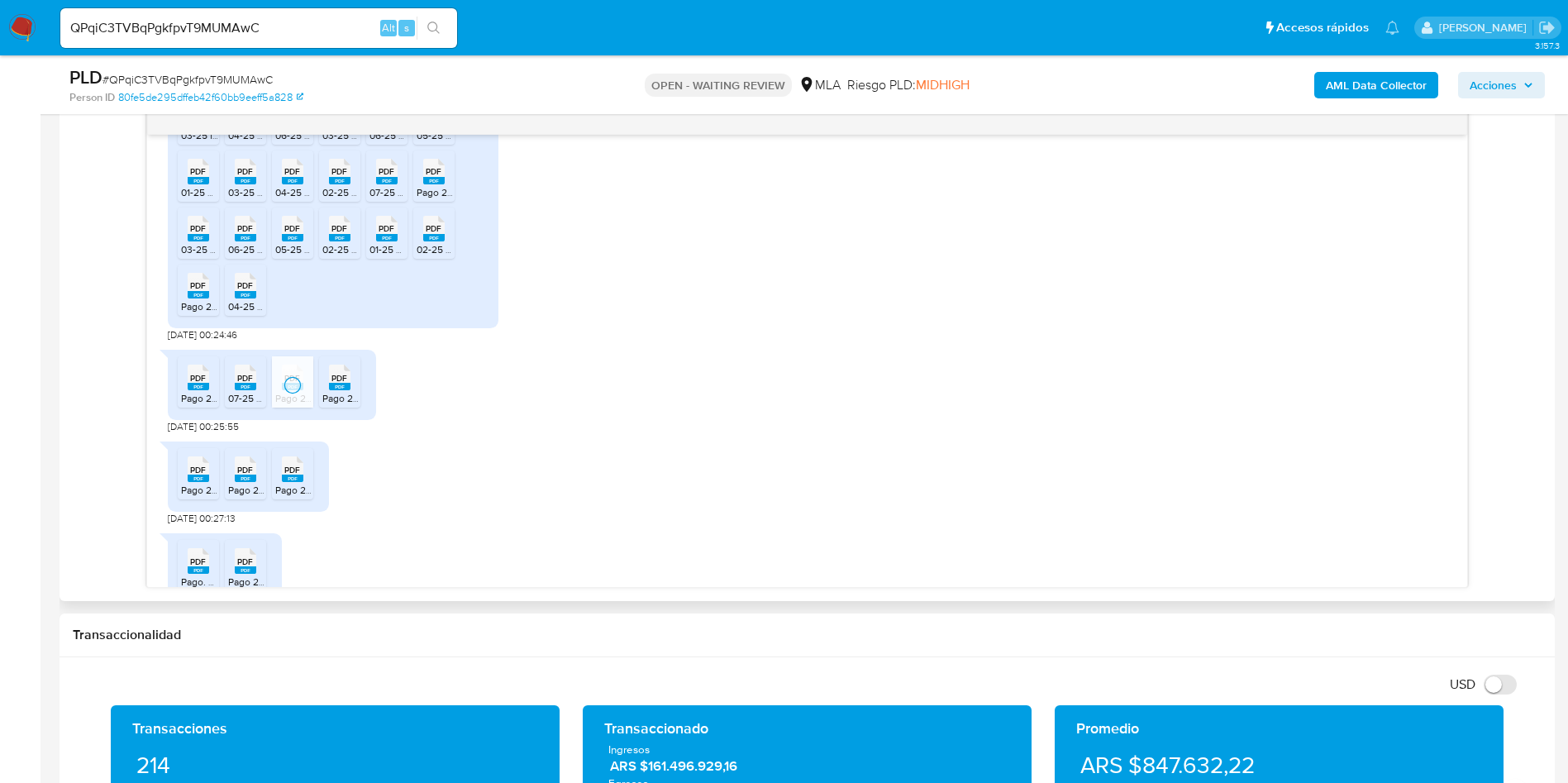
click at [345, 405] on span "Pago 202503.pdf" at bounding box center [360, 397] width 76 height 14
click at [197, 475] on span "PDF" at bounding box center [197, 470] width 16 height 11
click at [245, 482] on rect at bounding box center [245, 478] width 21 height 7
click at [286, 482] on rect at bounding box center [292, 478] width 21 height 7
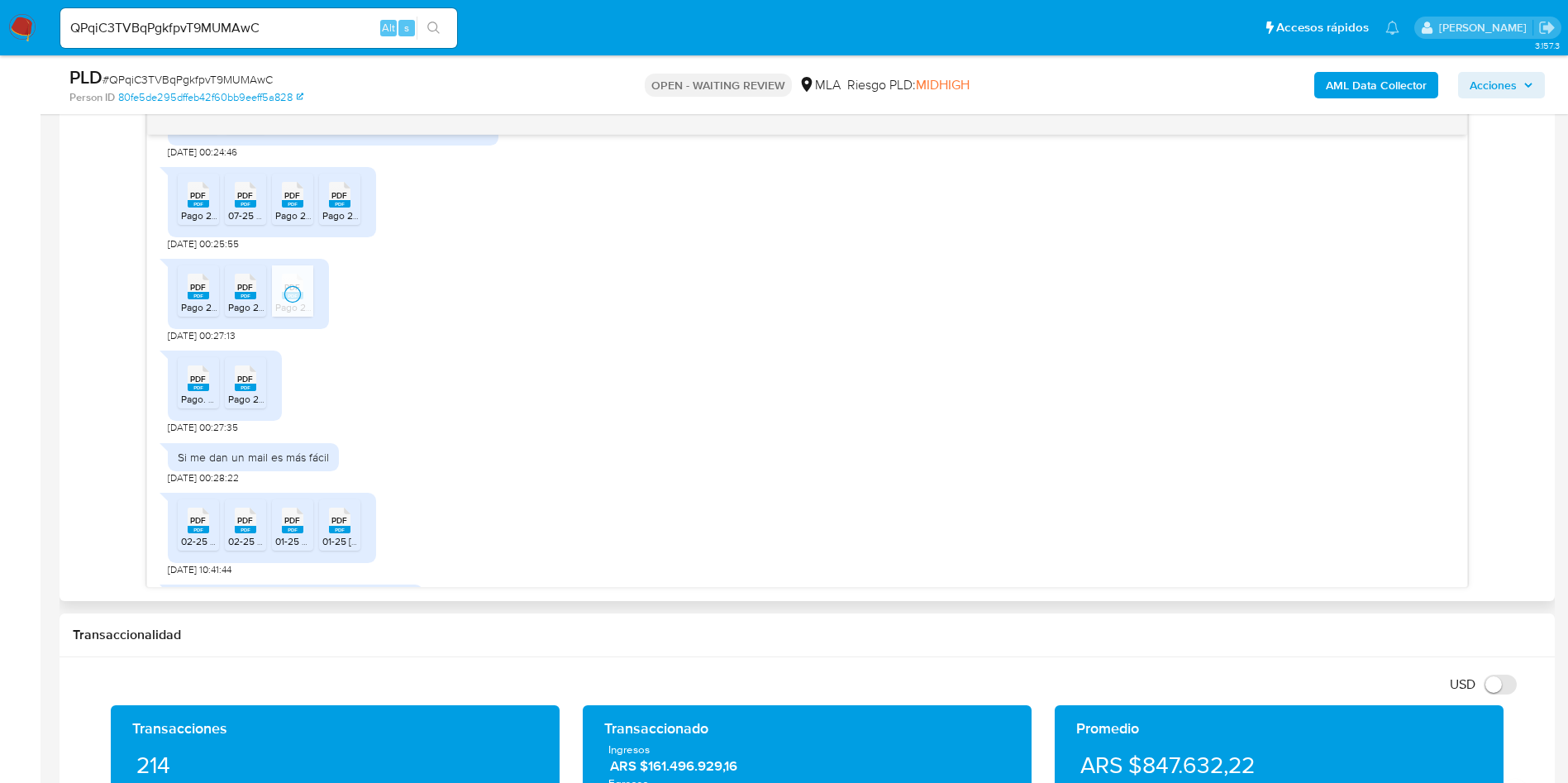
scroll to position [1268, 0]
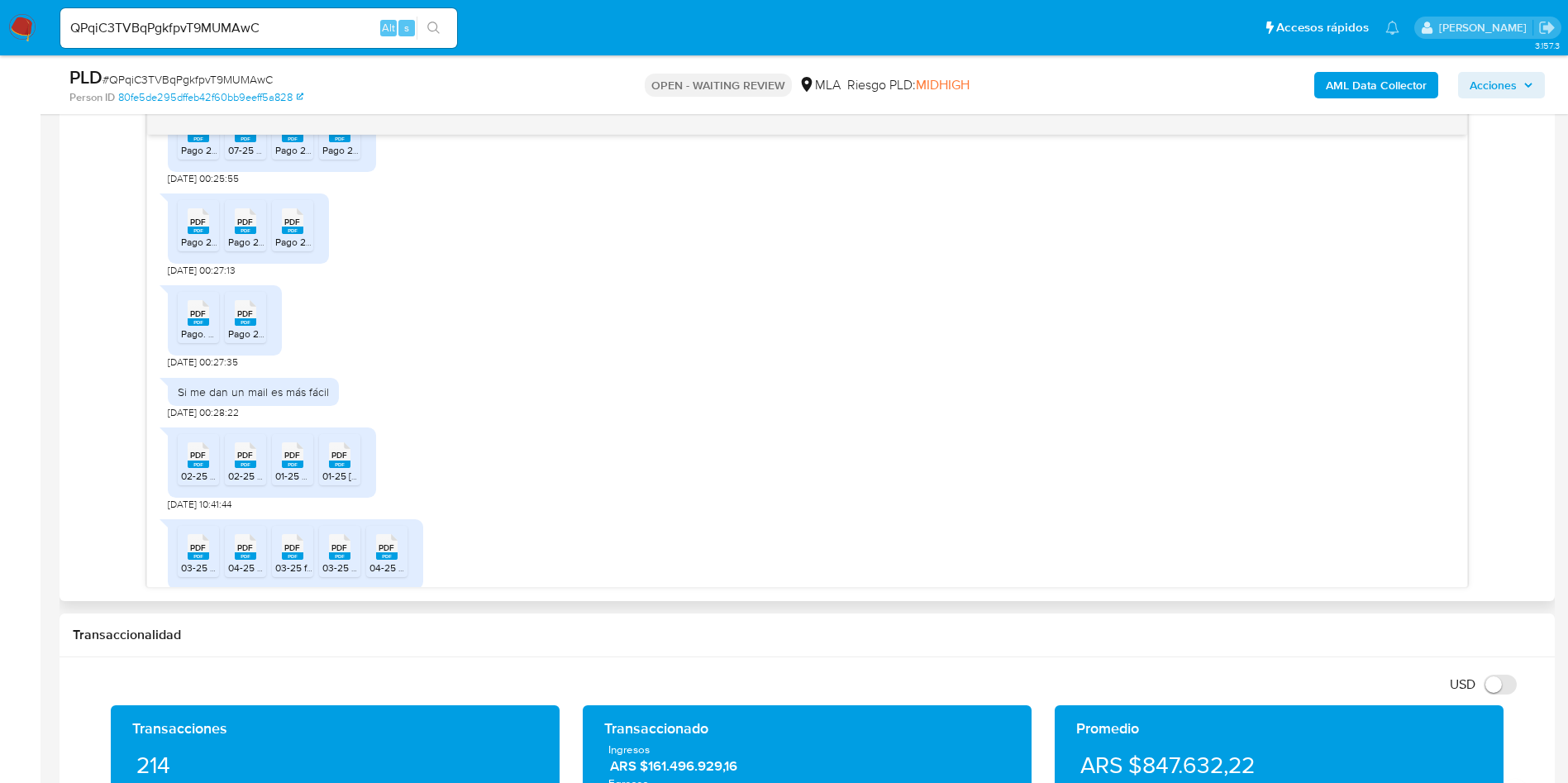
click at [196, 341] on span "Pago. 202505.pdf" at bounding box center [220, 333] width 78 height 14
click at [253, 341] on span "Pago 202507.pdf" at bounding box center [265, 333] width 75 height 14
click at [201, 483] on span "02-25 afip_presentacion_IVA WEB ST.pdf" at bounding box center [273, 475] width 183 height 14
click at [254, 470] on icon "PDF" at bounding box center [245, 454] width 21 height 29
click at [288, 468] on rect at bounding box center [292, 464] width 21 height 7
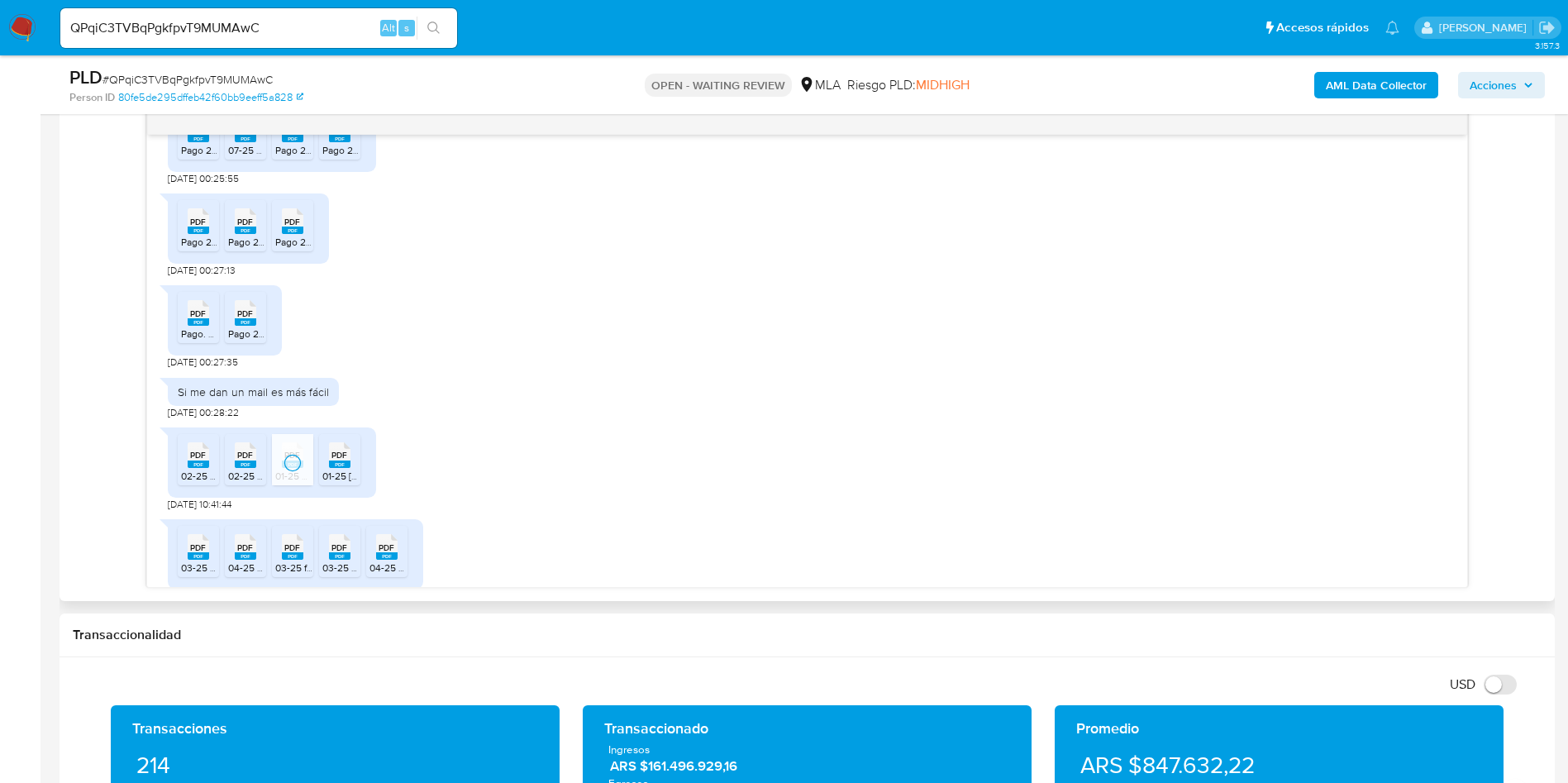
click at [332, 468] on rect at bounding box center [339, 464] width 21 height 7
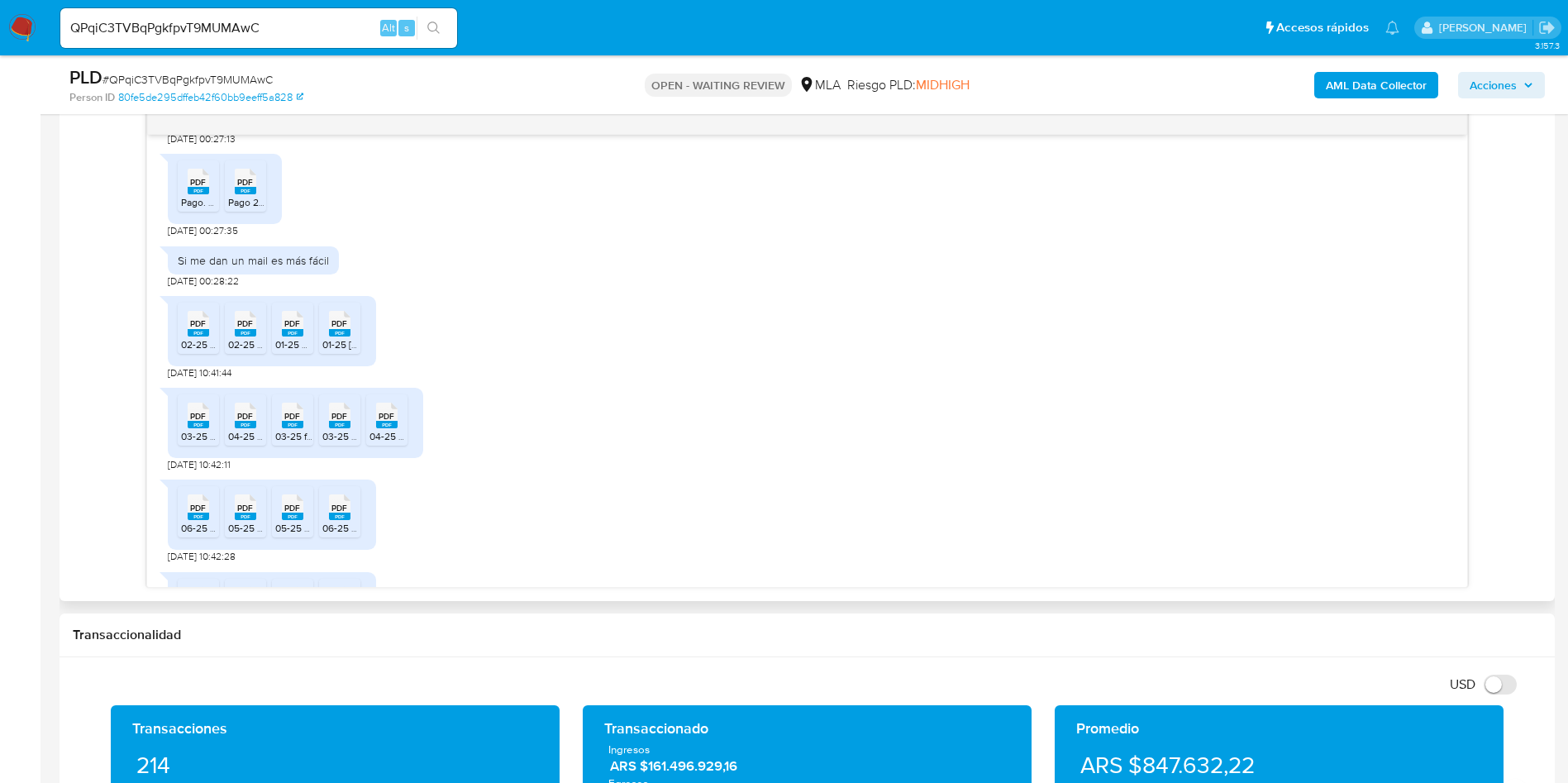
scroll to position [1515, 0]
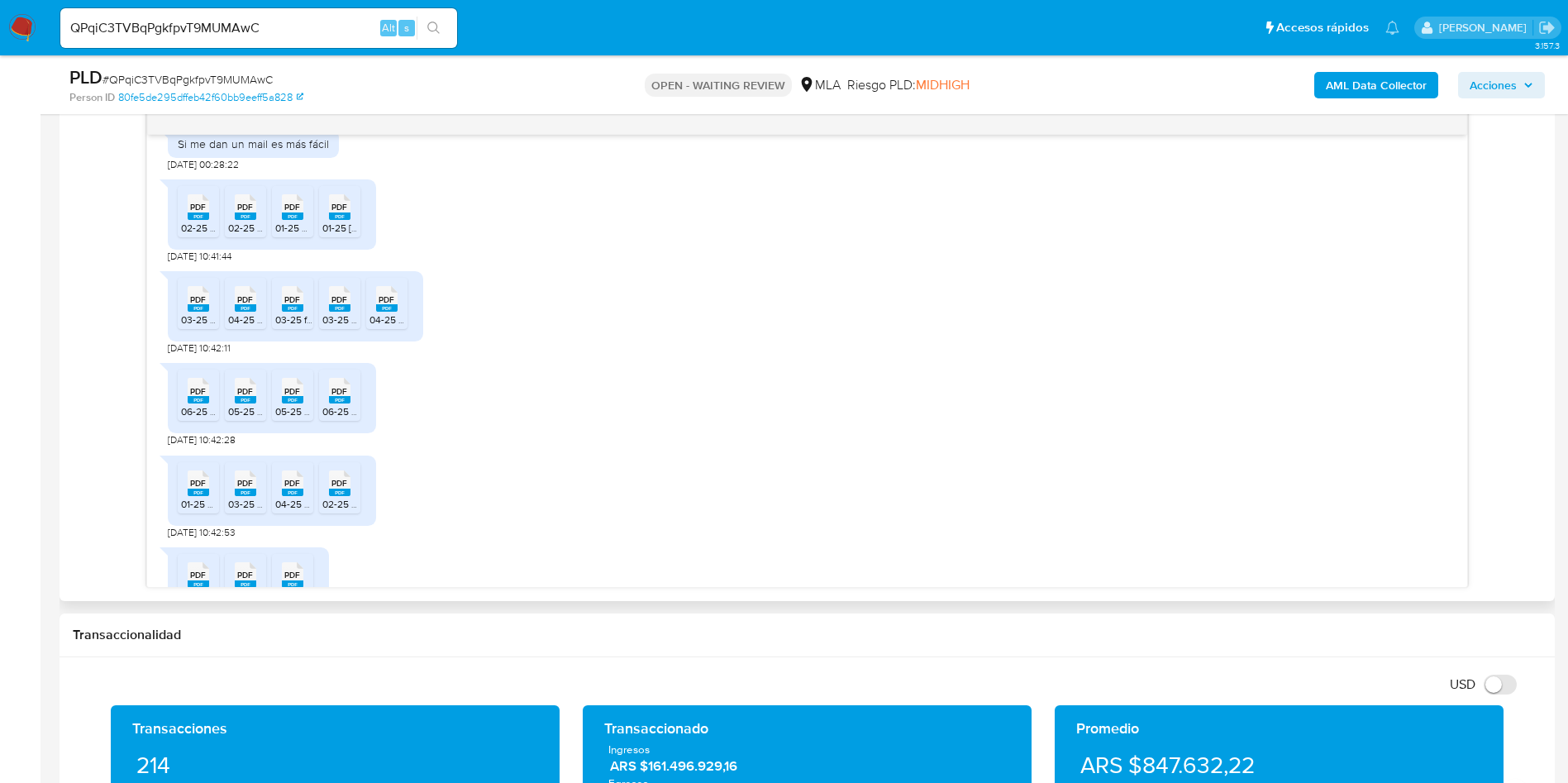
click at [194, 311] on rect at bounding box center [198, 308] width 21 height 7
click at [245, 311] on rect at bounding box center [245, 308] width 21 height 7
click at [286, 311] on rect at bounding box center [292, 308] width 21 height 7
click at [332, 311] on rect at bounding box center [339, 308] width 21 height 7
click at [380, 311] on rect at bounding box center [386, 308] width 21 height 7
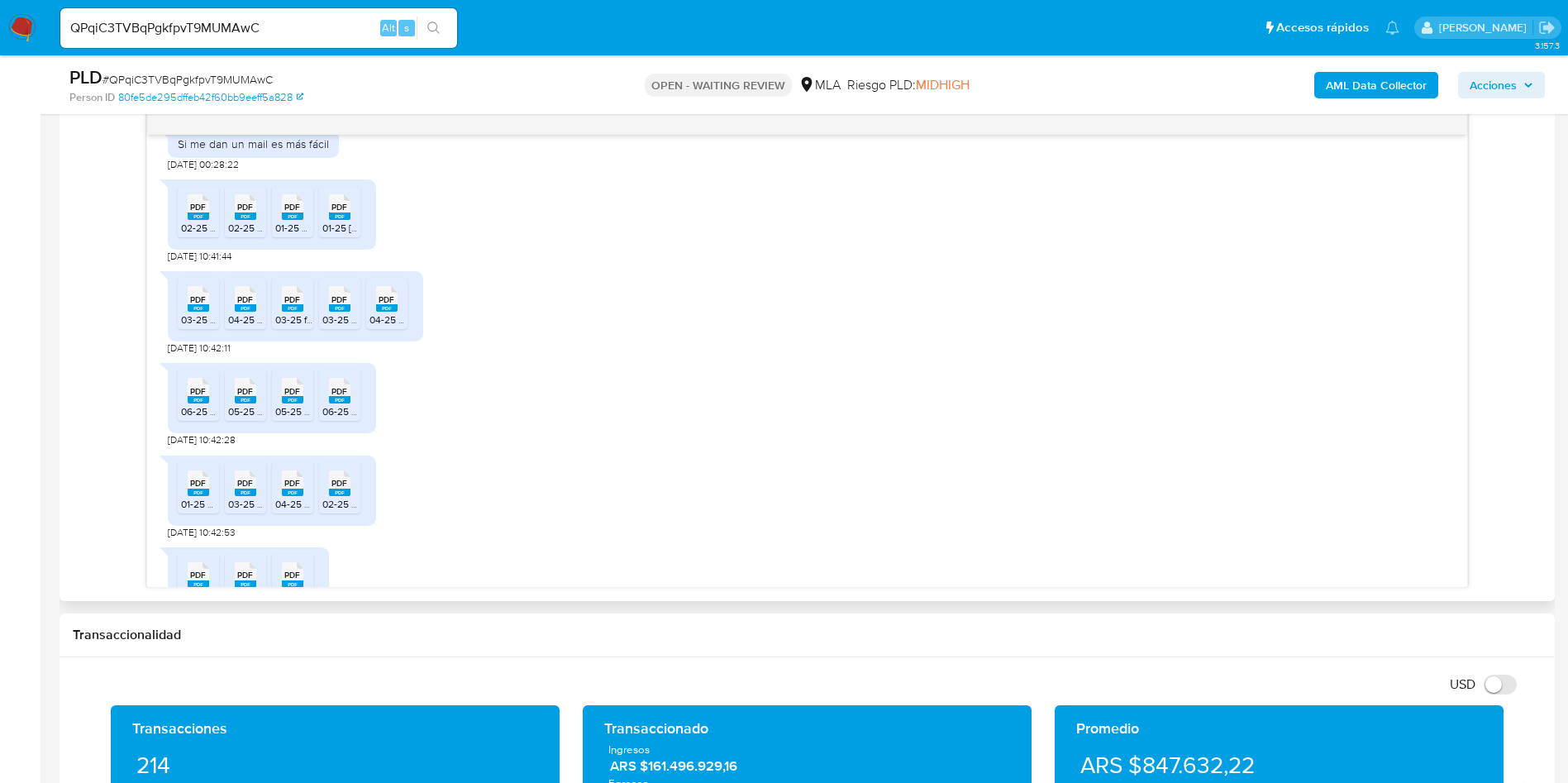
drag, startPoint x: 193, startPoint y: 433, endPoint x: 236, endPoint y: 431, distance: 43.0
click at [193, 403] on rect at bounding box center [198, 400] width 21 height 7
click at [238, 403] on rect at bounding box center [245, 400] width 21 height 7
click at [286, 403] on rect at bounding box center [292, 400] width 21 height 7
drag, startPoint x: 343, startPoint y: 430, endPoint x: 280, endPoint y: 456, distance: 68.2
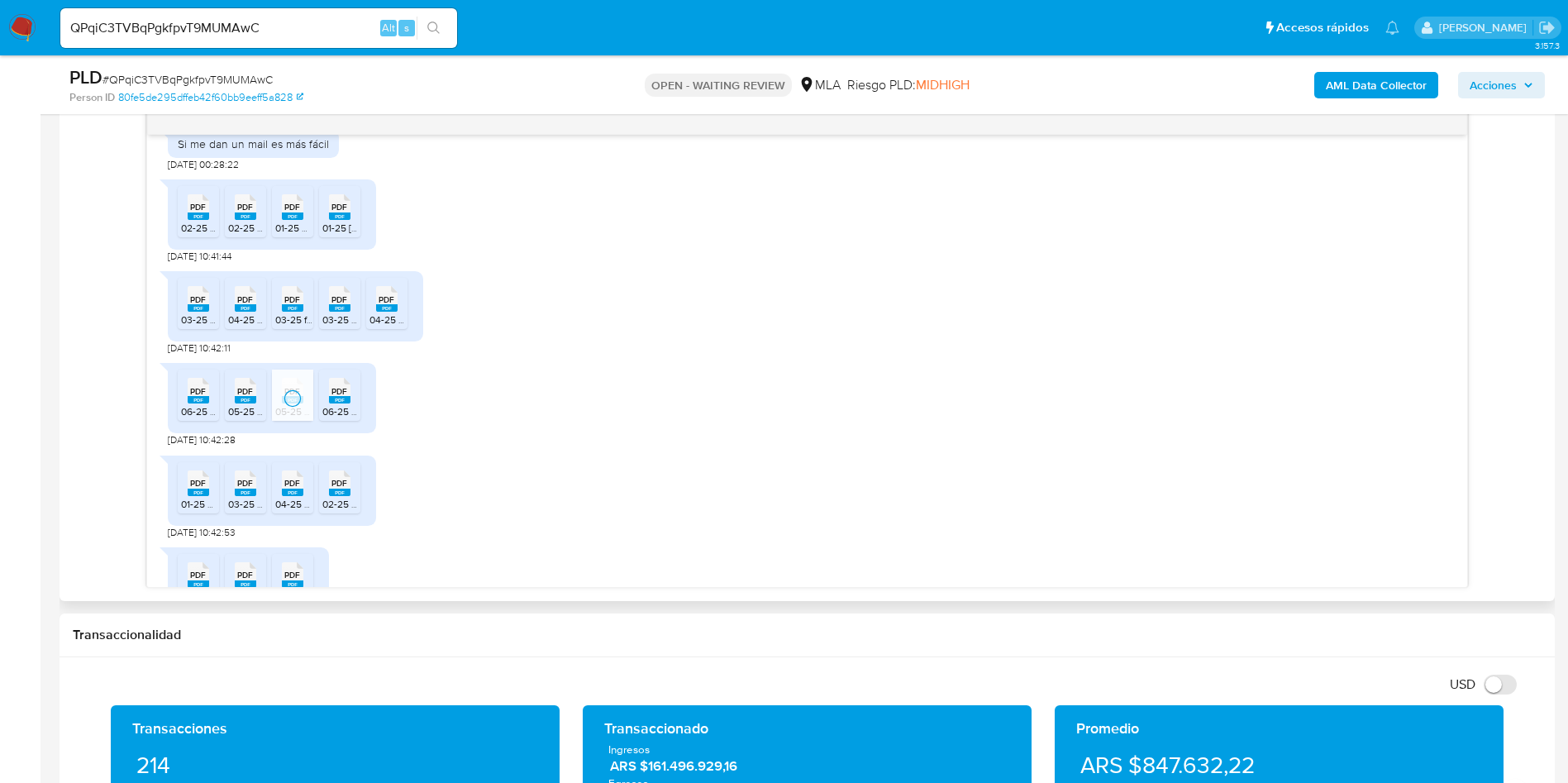
click at [343, 403] on rect at bounding box center [339, 400] width 21 height 7
click at [182, 497] on div "PDF PDF" at bounding box center [199, 481] width 35 height 32
click at [240, 488] on span "PDF" at bounding box center [245, 484] width 16 height 11
click at [305, 497] on div "PDF PDF" at bounding box center [293, 481] width 35 height 32
click at [365, 517] on ul "PDF PDF 01-25 DDJJ CM.pdf PDF PDF 03-25 DDJJ CM.pdf PDF PDF 04-25 DDJJ CM.pdf P…" at bounding box center [272, 491] width 189 height 57
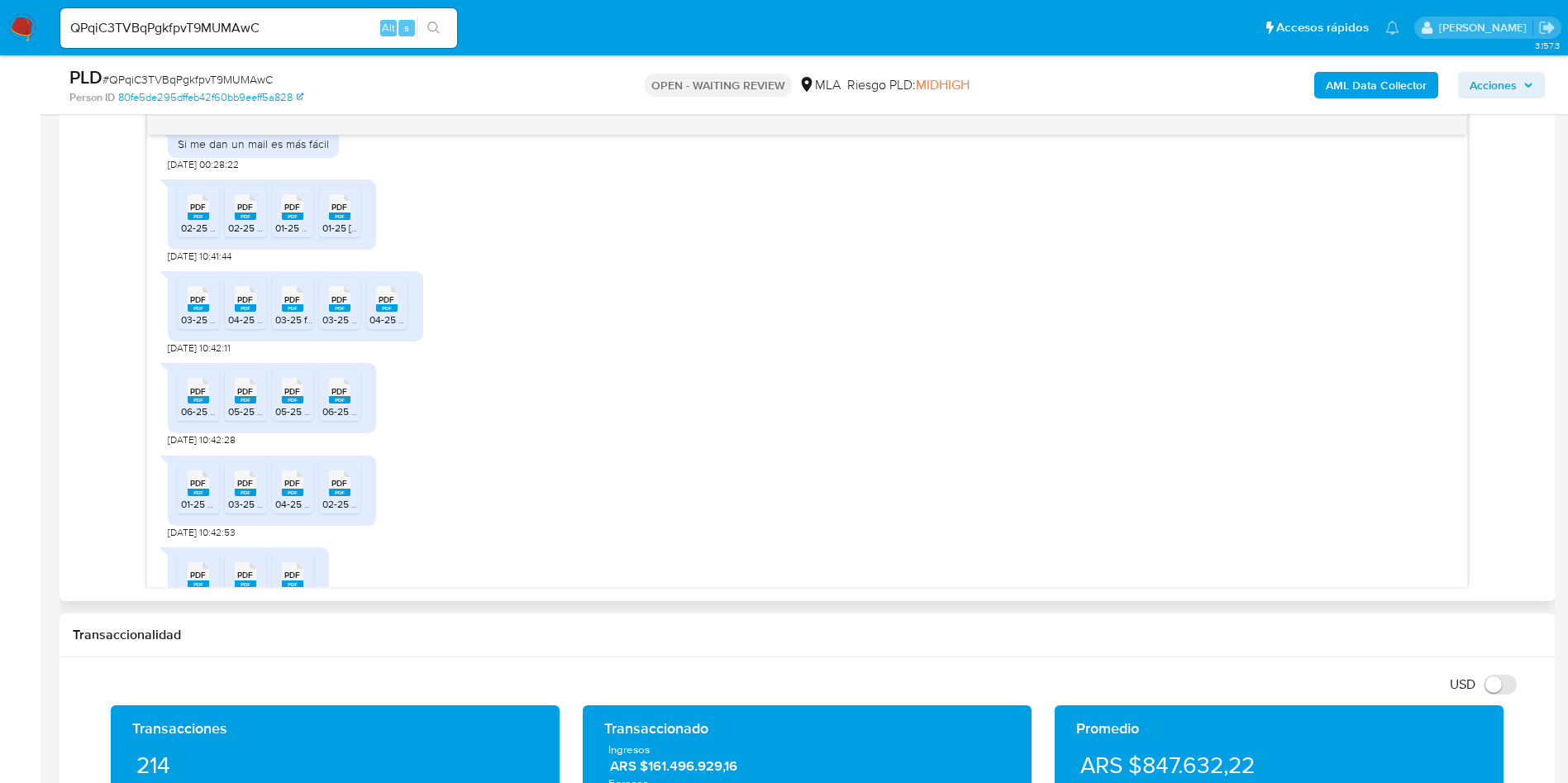
click at [350, 496] on rect at bounding box center [339, 492] width 21 height 7
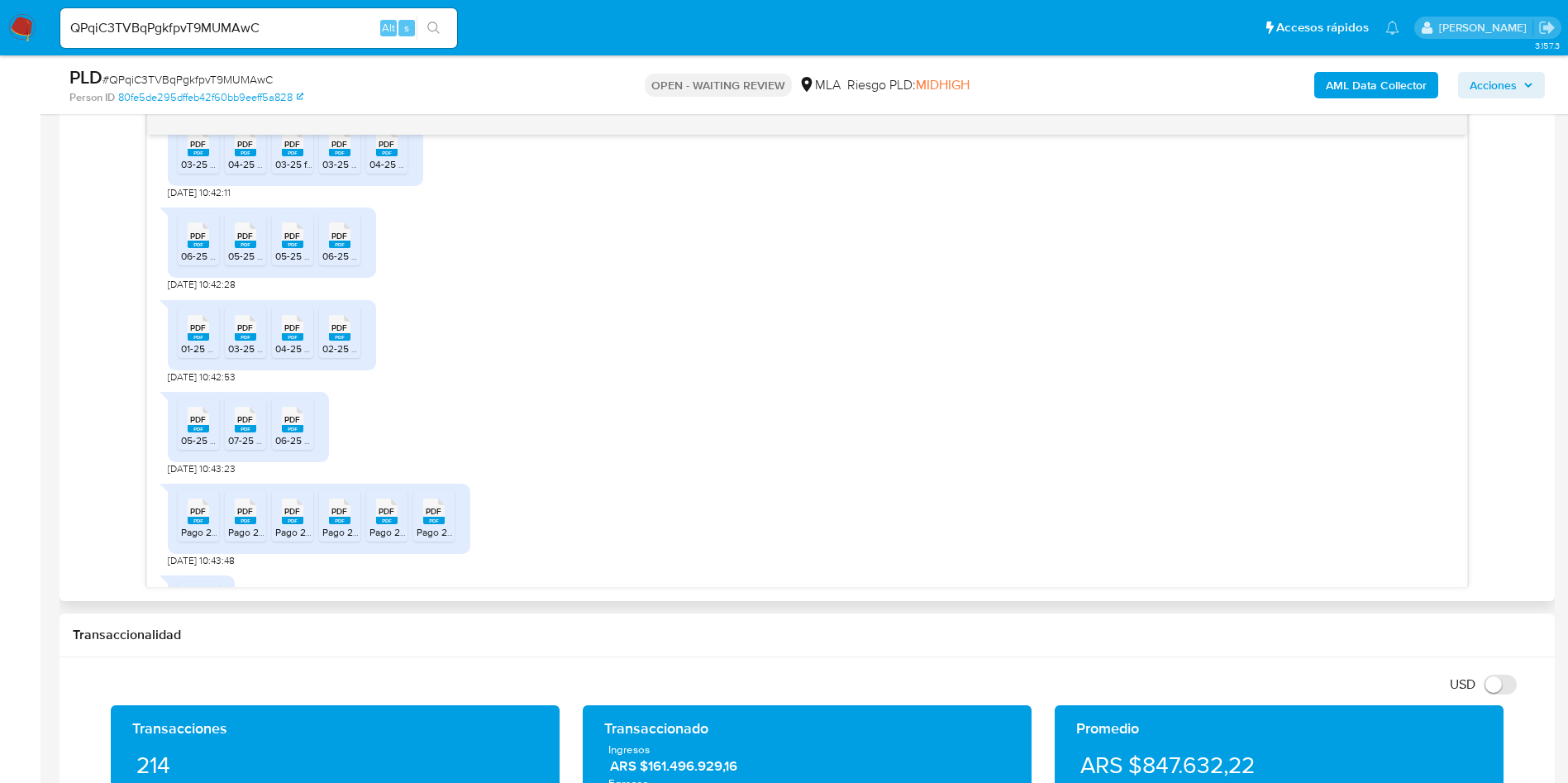
scroll to position [1763, 0]
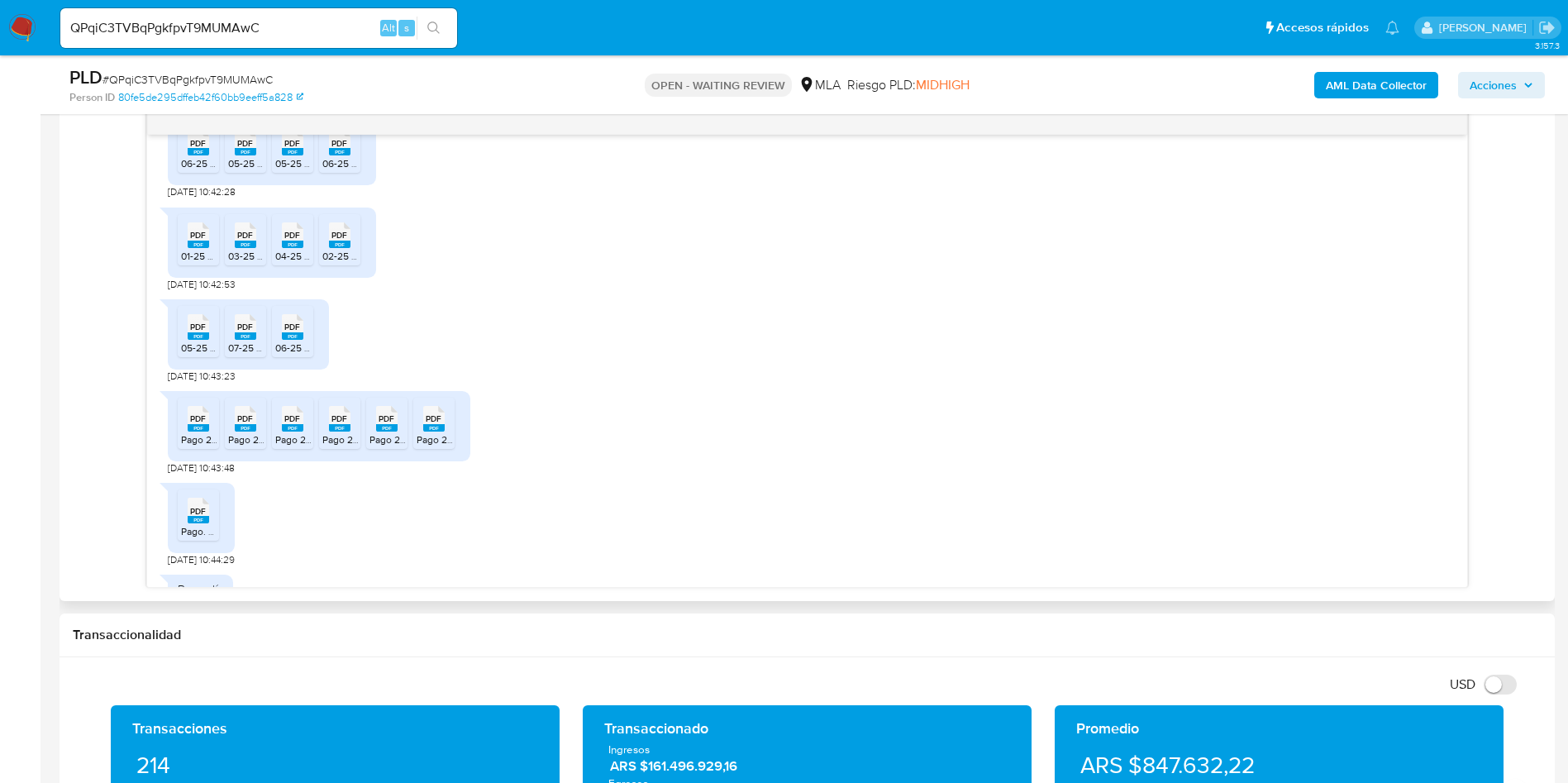
click at [173, 356] on div "PDF PDF 05-25 DDJJ CM.pdf PDF PDF 07-25 DDJJ CM.pdf PDF PDF 06-25 DDJJ CM.pdf" at bounding box center [248, 334] width 161 height 70
click at [184, 342] on div "PDF PDF" at bounding box center [199, 325] width 35 height 32
drag, startPoint x: 240, startPoint y: 365, endPoint x: 283, endPoint y: 365, distance: 43.0
click at [240, 340] on rect at bounding box center [245, 336] width 21 height 7
click at [291, 333] on span "PDF" at bounding box center [292, 327] width 16 height 11
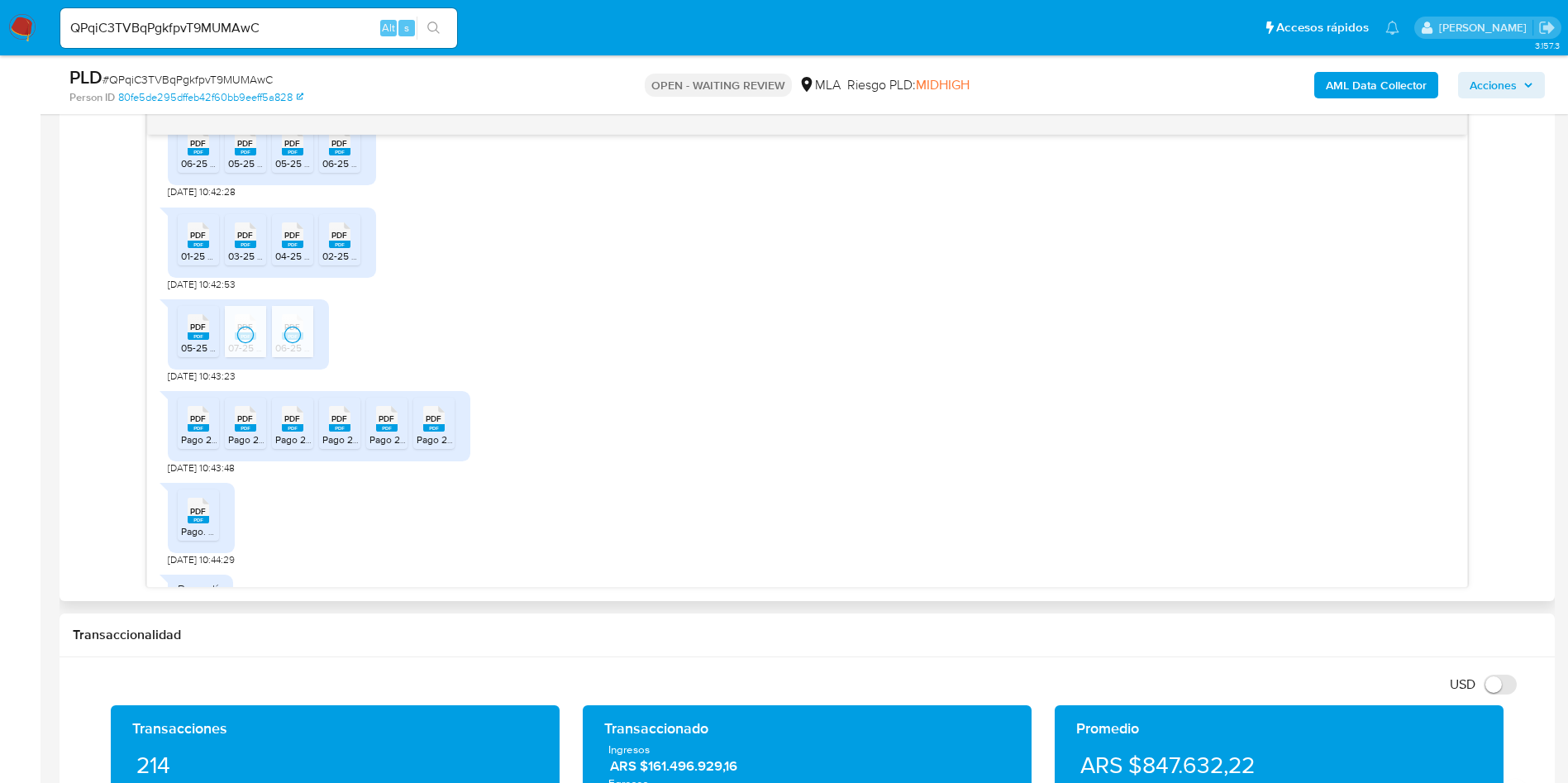
drag, startPoint x: 196, startPoint y: 456, endPoint x: 242, endPoint y: 457, distance: 46.0
click at [196, 431] on rect at bounding box center [198, 427] width 21 height 7
click at [242, 431] on rect at bounding box center [245, 427] width 21 height 7
click at [303, 433] on div "PDF PDF" at bounding box center [293, 416] width 35 height 32
click at [357, 433] on div "PDF PDF" at bounding box center [340, 416] width 35 height 32
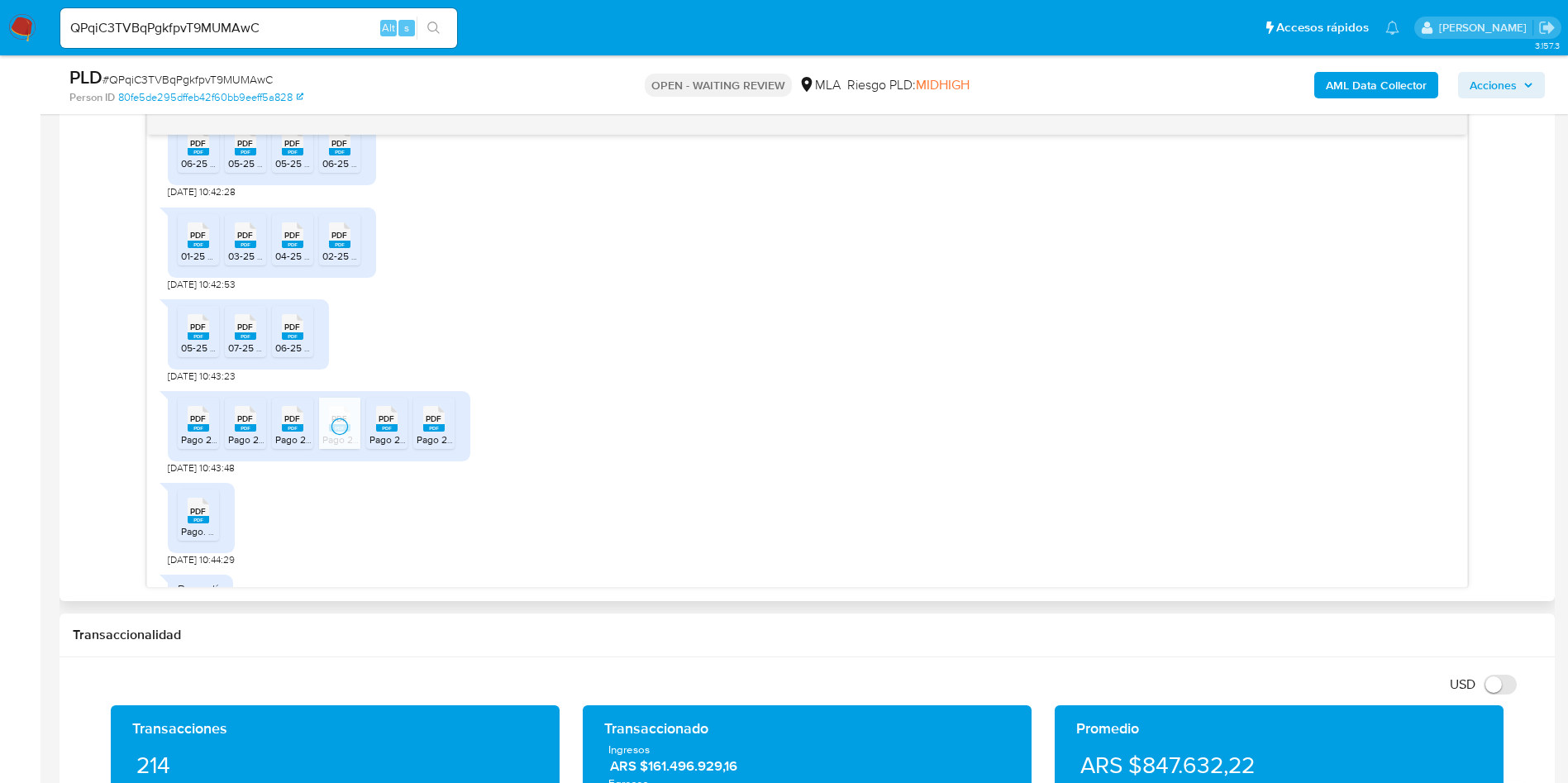
click at [384, 431] on rect at bounding box center [386, 427] width 21 height 7
click at [431, 431] on rect at bounding box center [433, 427] width 21 height 7
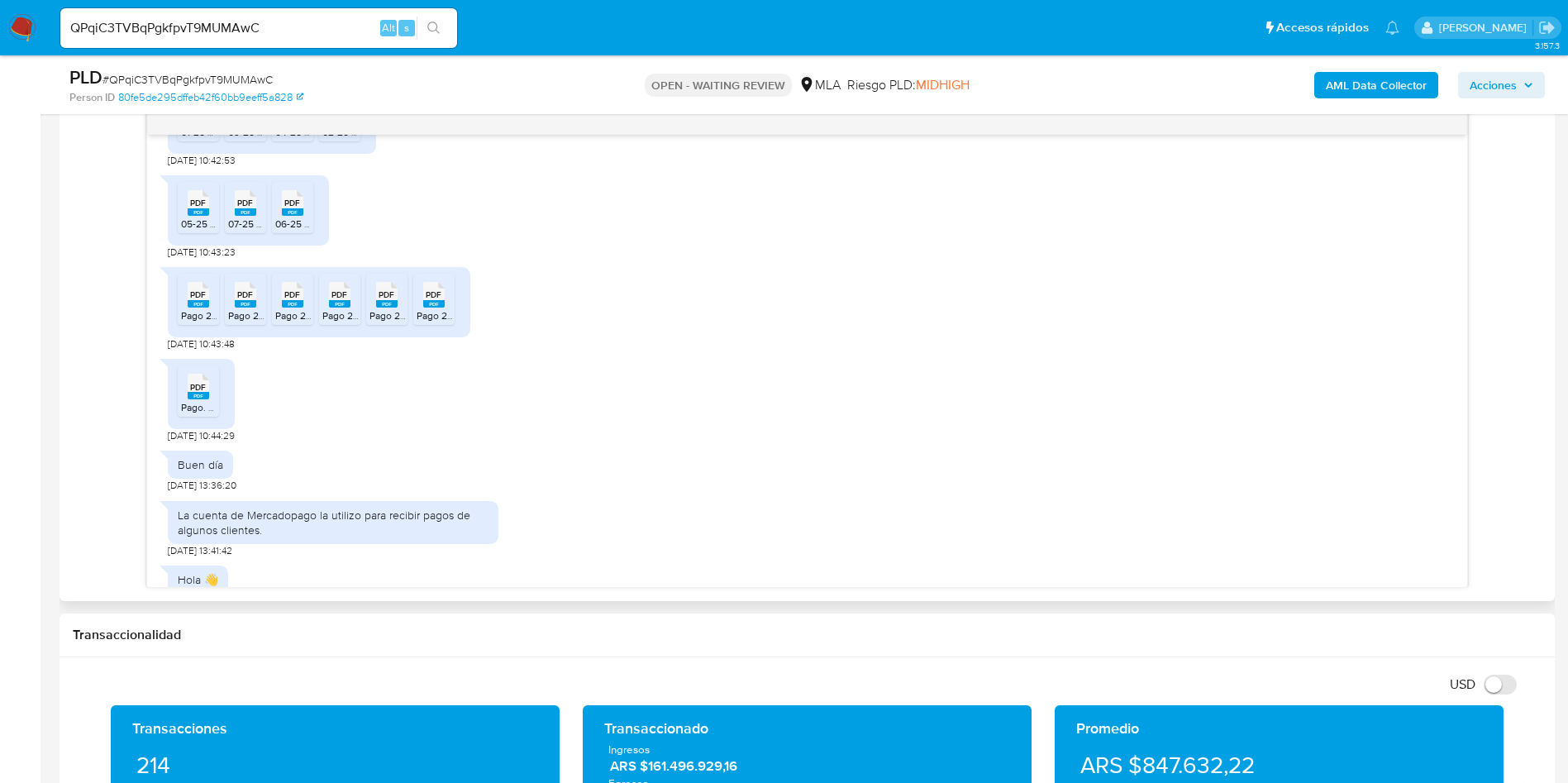
click at [201, 399] on rect at bounding box center [198, 395] width 21 height 7
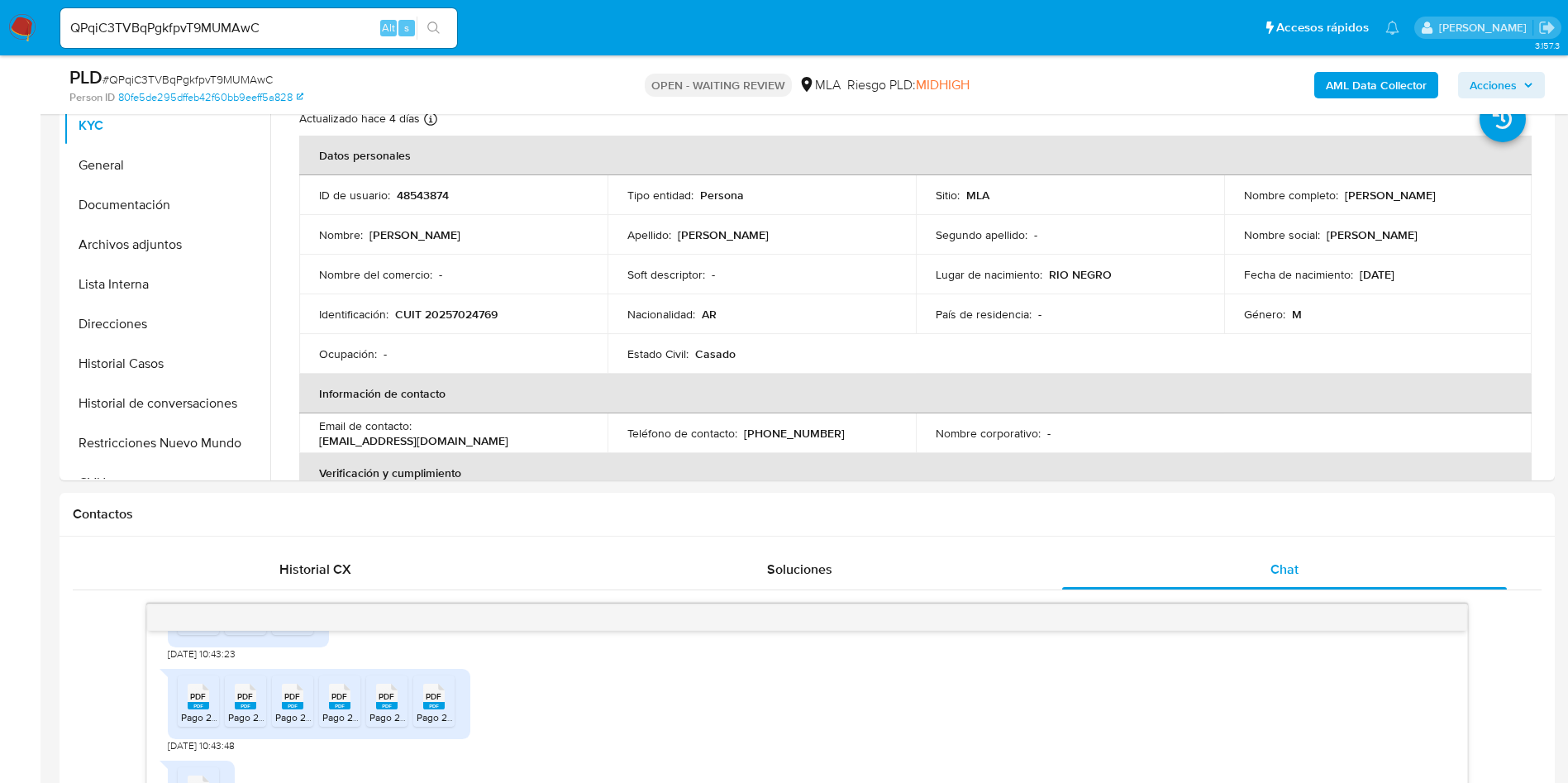
scroll to position [620, 0]
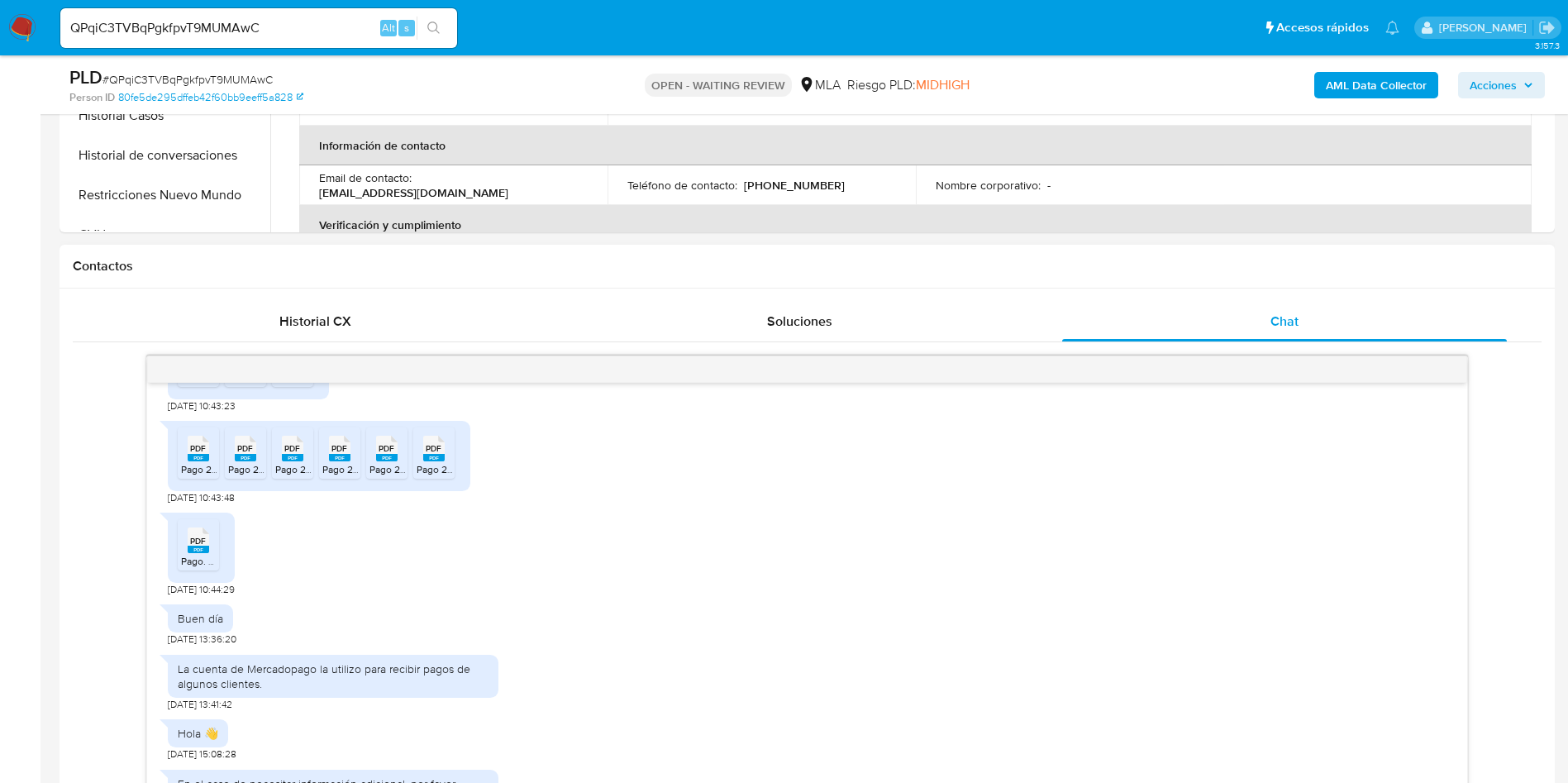
click at [836, 262] on h1 "Contactos" at bounding box center [807, 266] width 1469 height 17
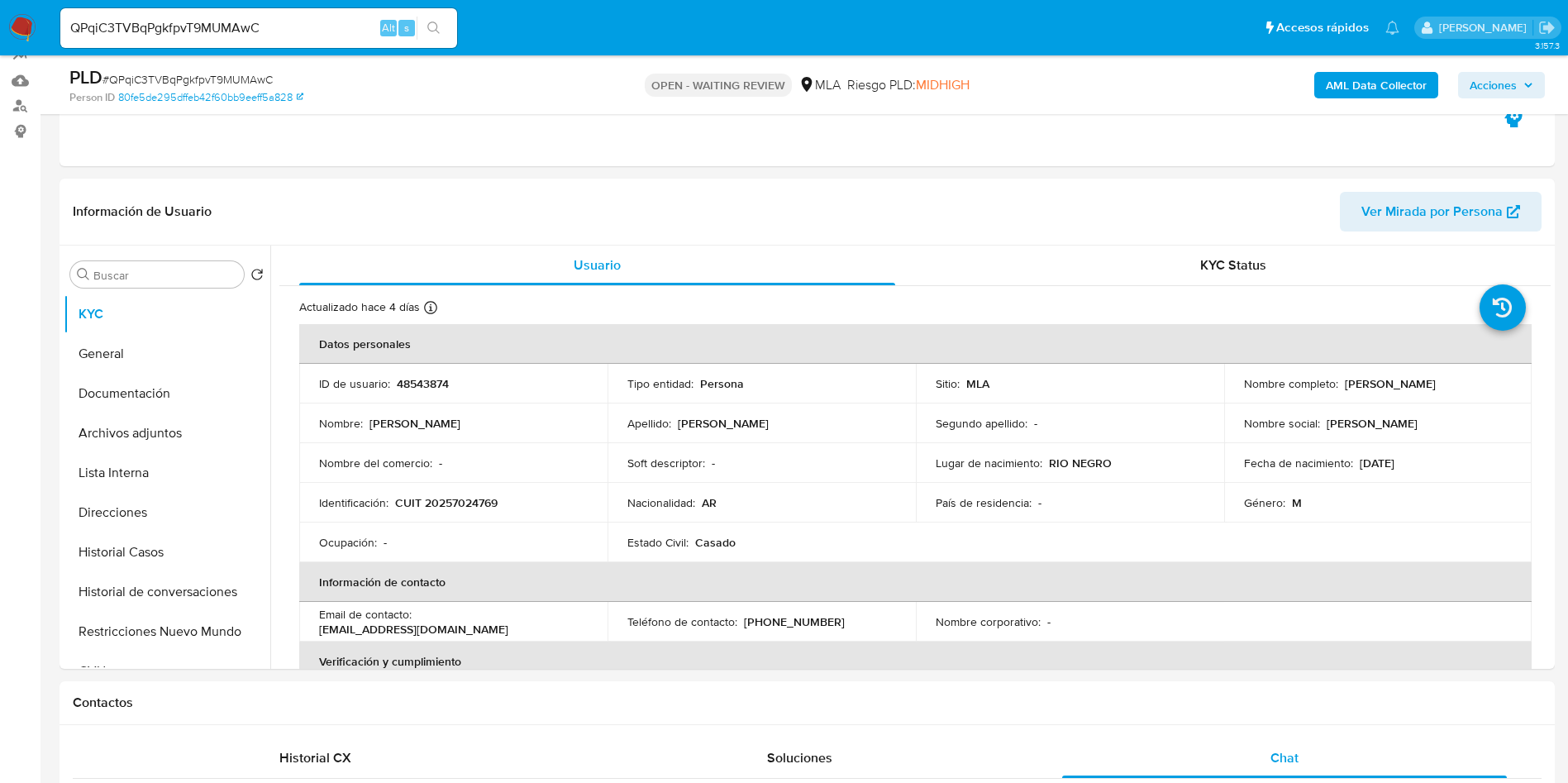
scroll to position [0, 0]
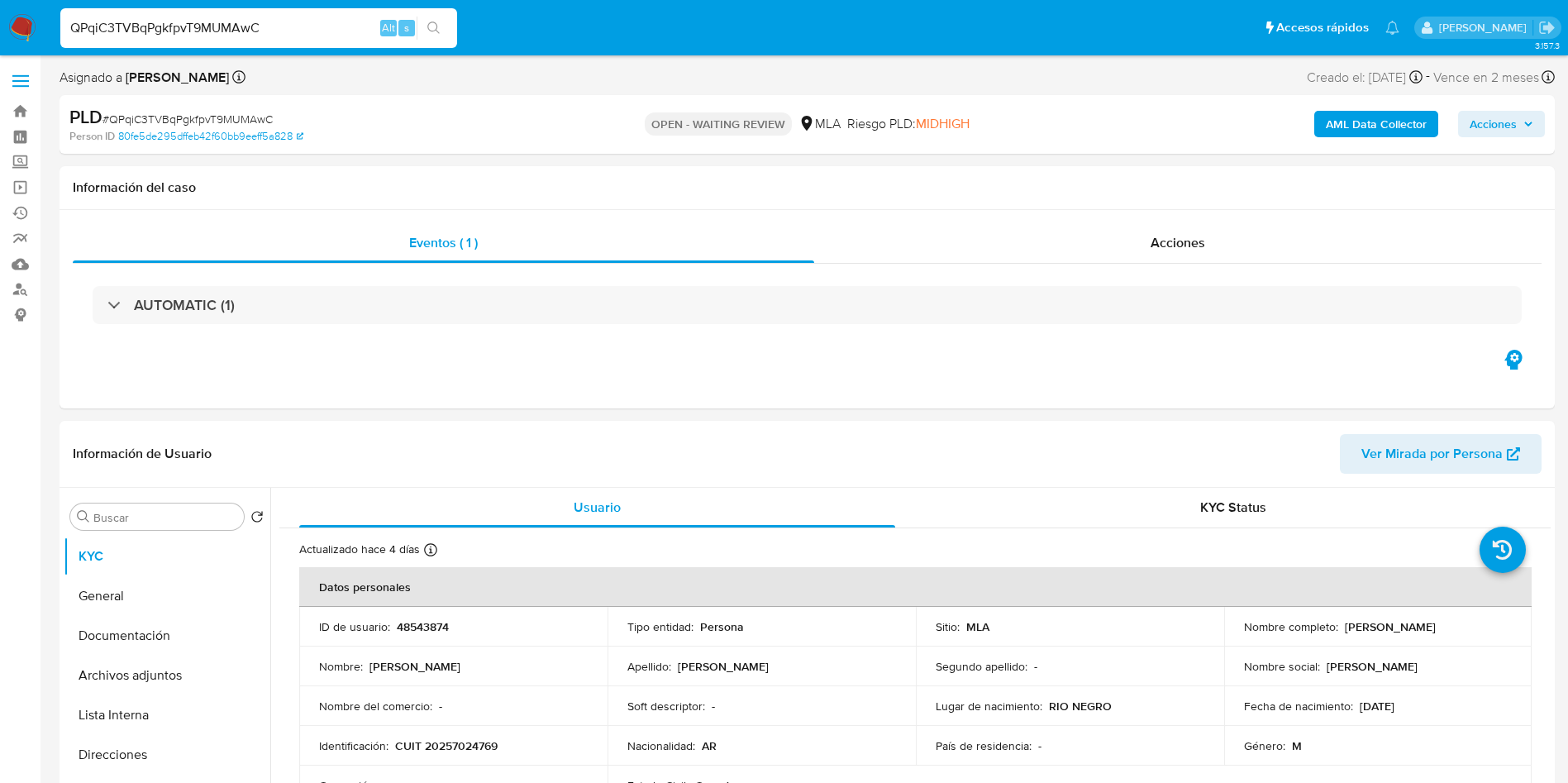
click at [284, 36] on input "QPqiC3TVBqPgkfpvT9MUMAwC" at bounding box center [259, 28] width 397 height 21
click at [284, 35] on input "QPqiC3TVBqPgkfpvT9MUMAwC" at bounding box center [259, 28] width 397 height 21
paste input "prHbS6RYSv6ayvrOpwq7033Q"
type input "prHbS6RYSv6ayvrOpwq7033Q"
click at [418, 34] on button "search-icon" at bounding box center [433, 28] width 34 height 23
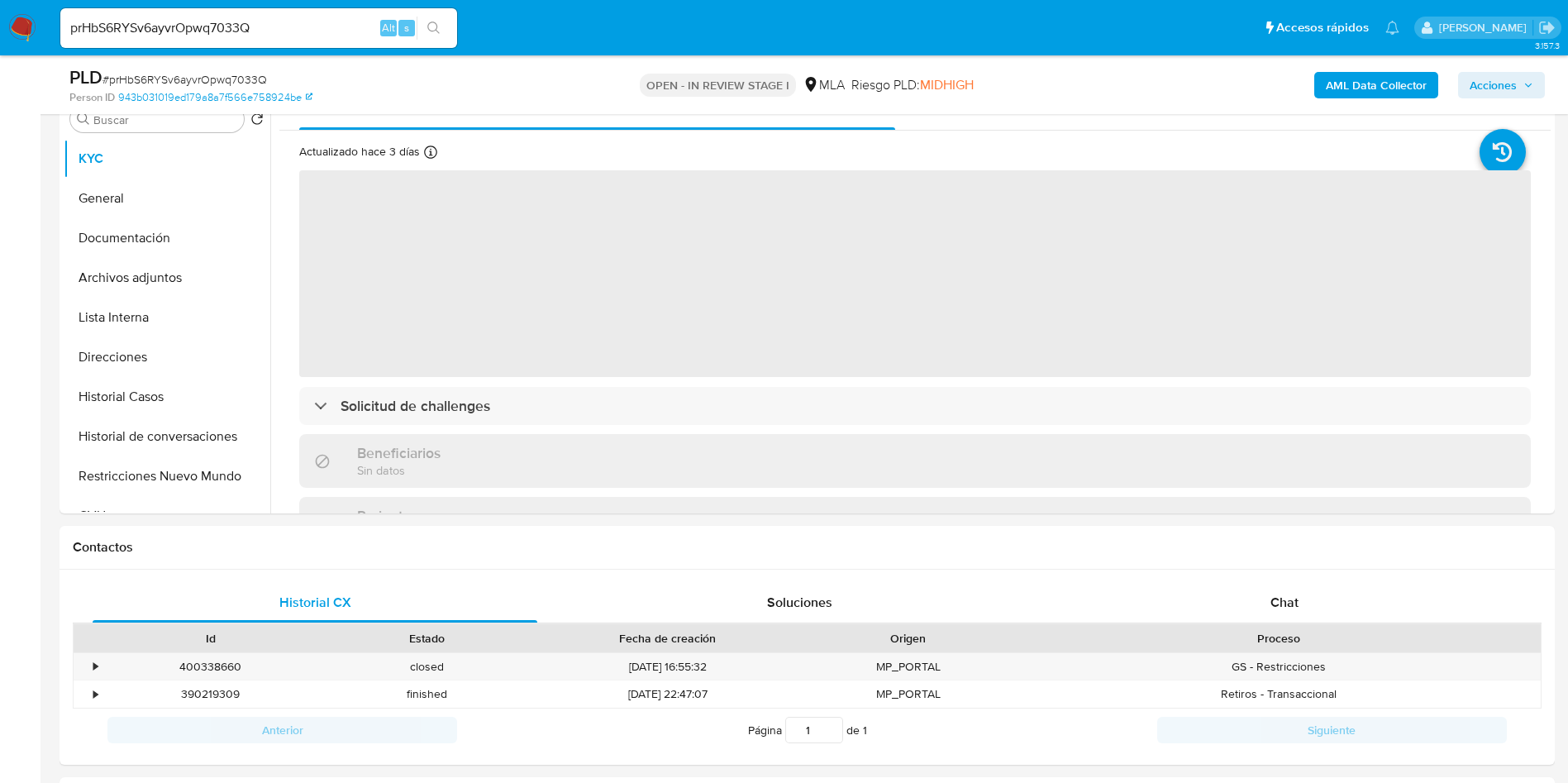
scroll to position [372, 0]
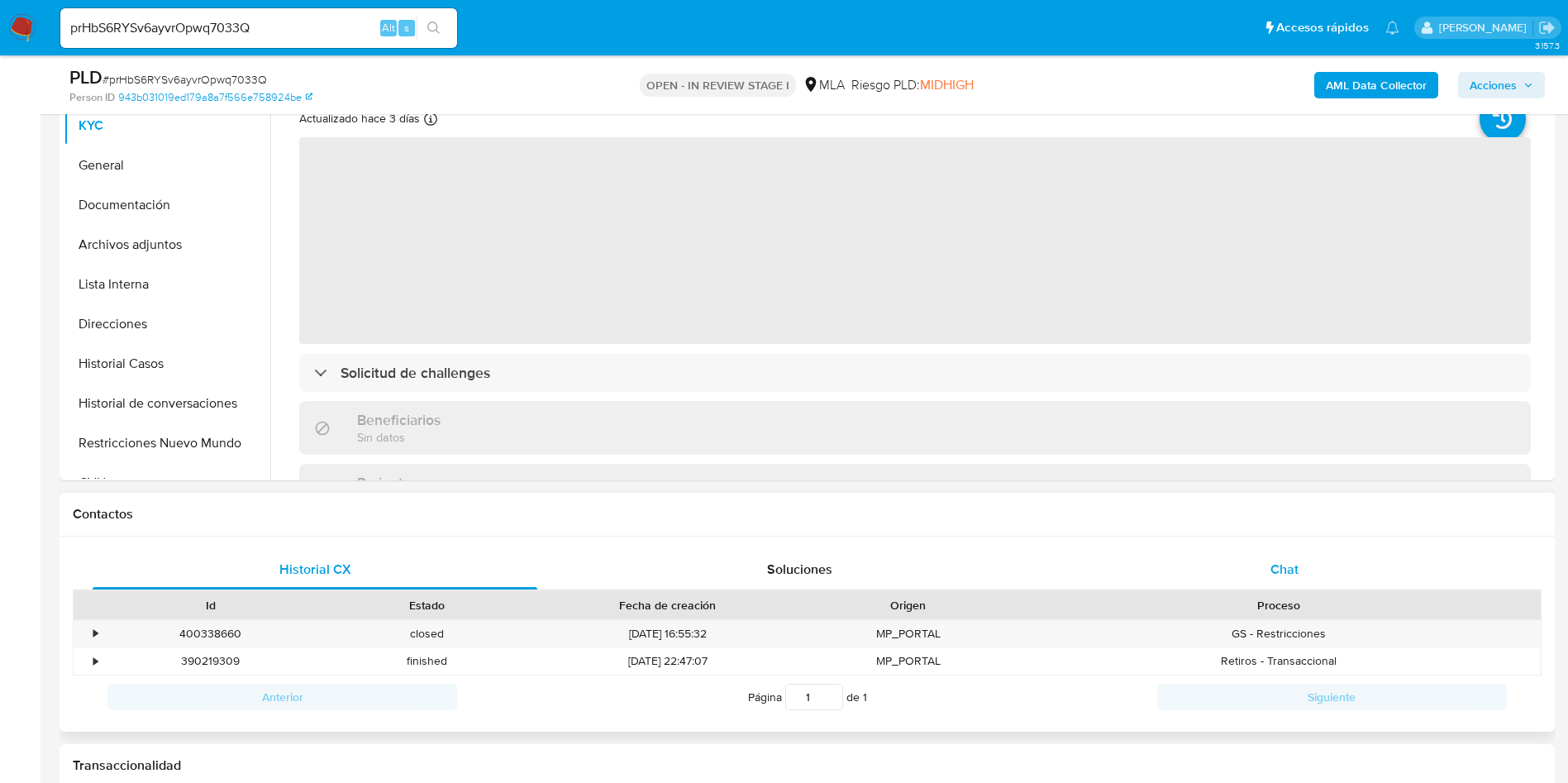
click at [1253, 587] on div "Chat" at bounding box center [1284, 569] width 445 height 40
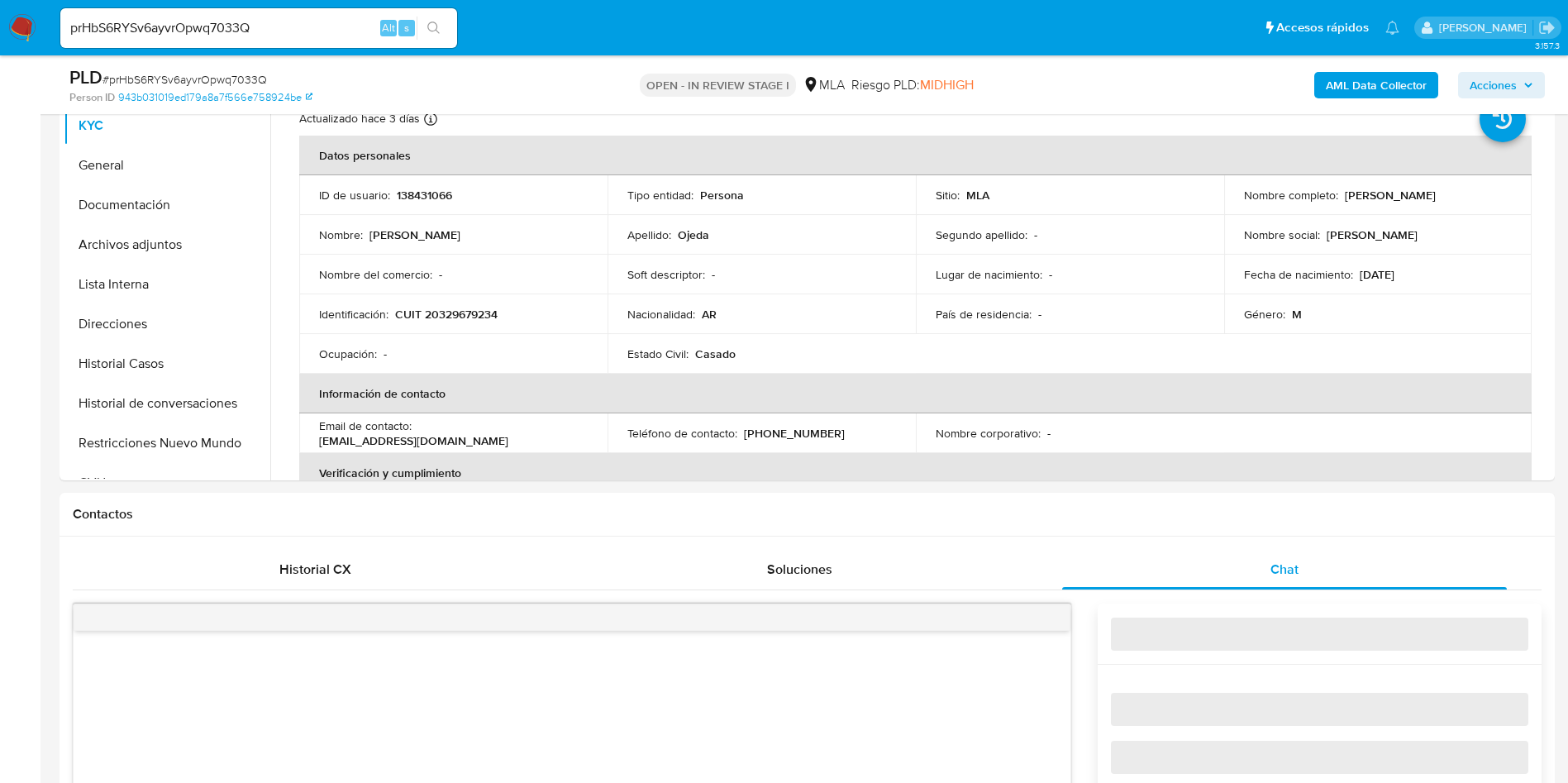
scroll to position [992, 0]
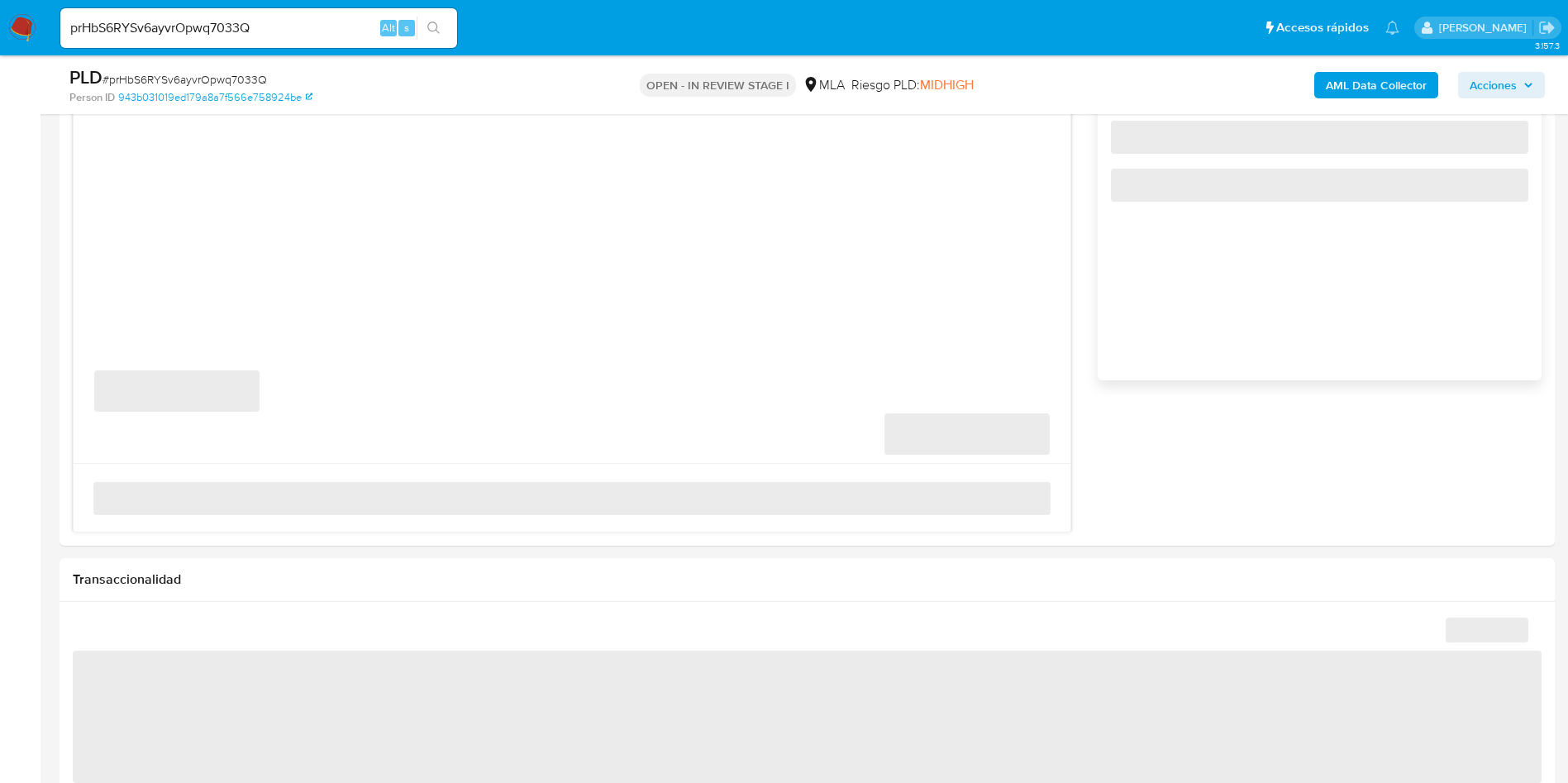
select select "10"
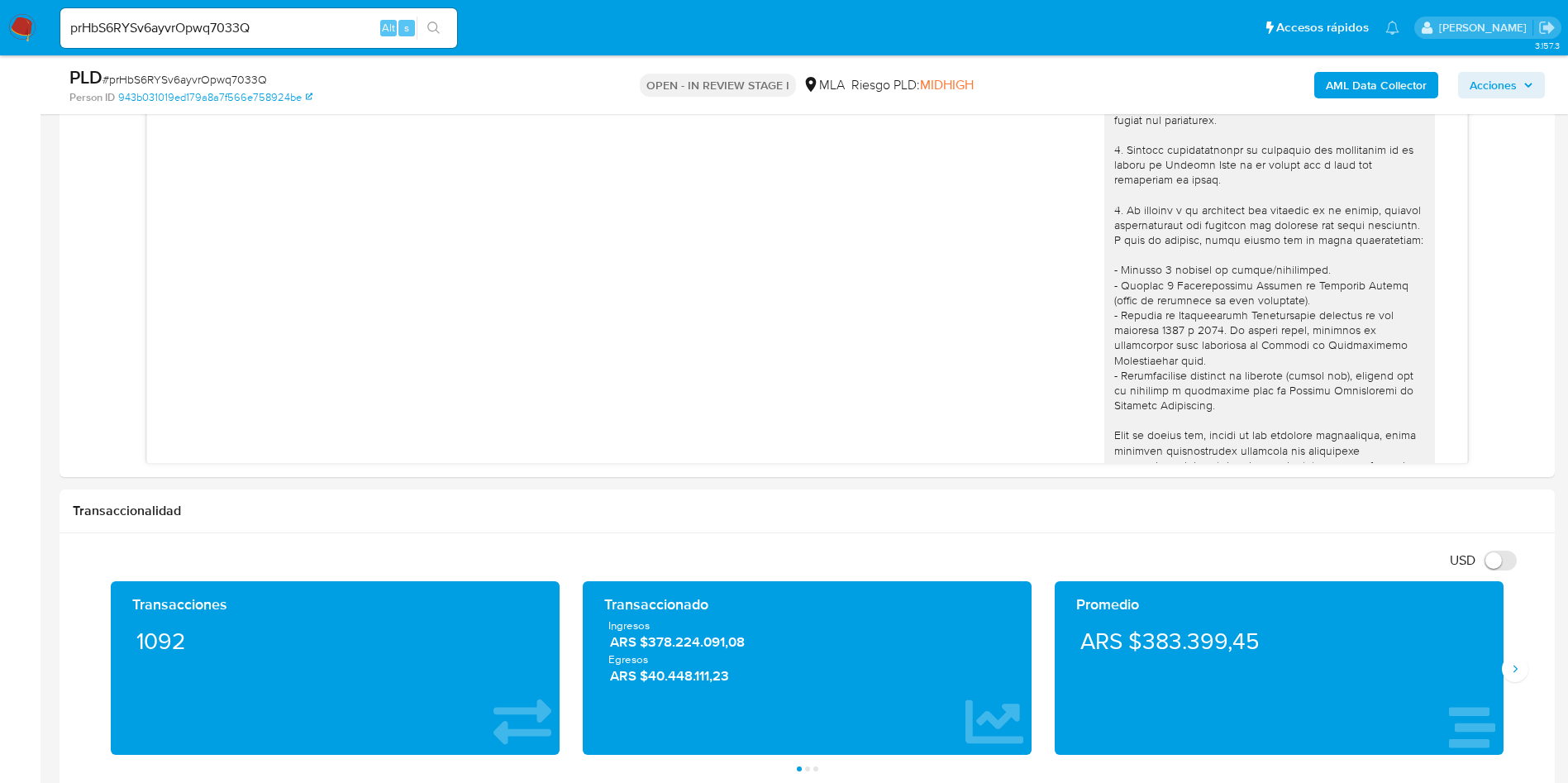
scroll to position [706, 0]
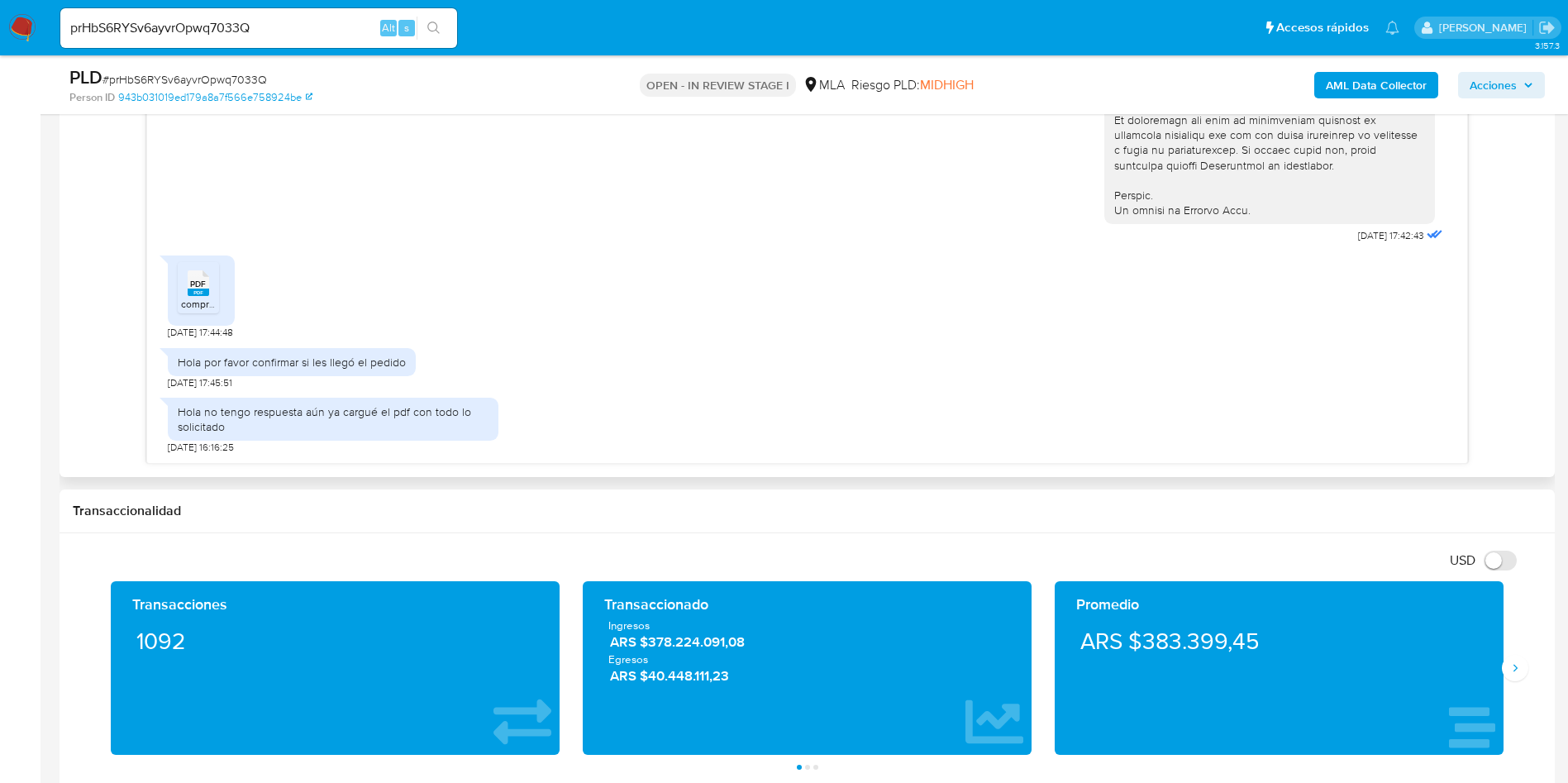
click at [182, 304] on span "comprobantes ingresos mp.pdf" at bounding box center [251, 303] width 139 height 14
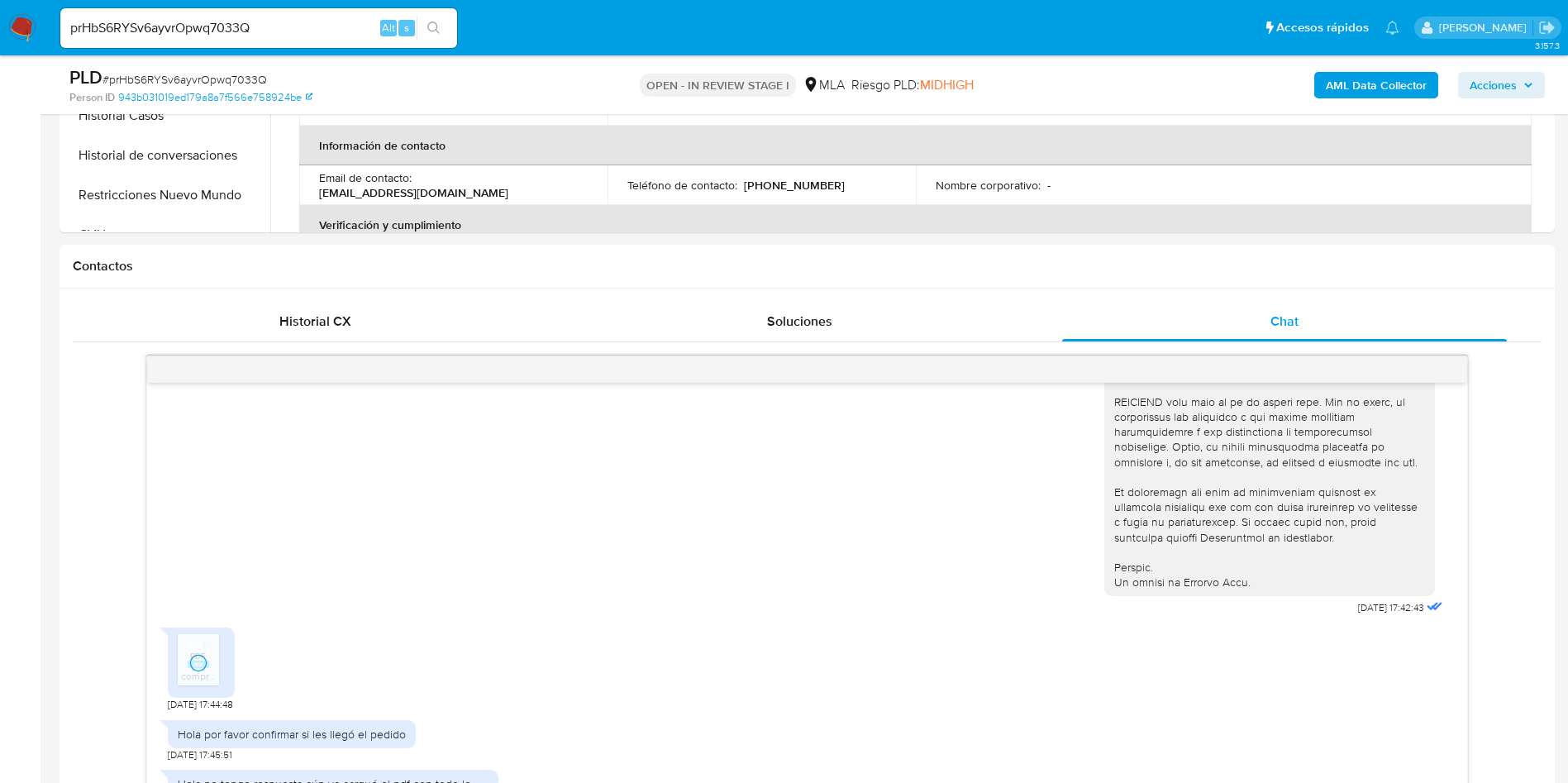
scroll to position [612, 0]
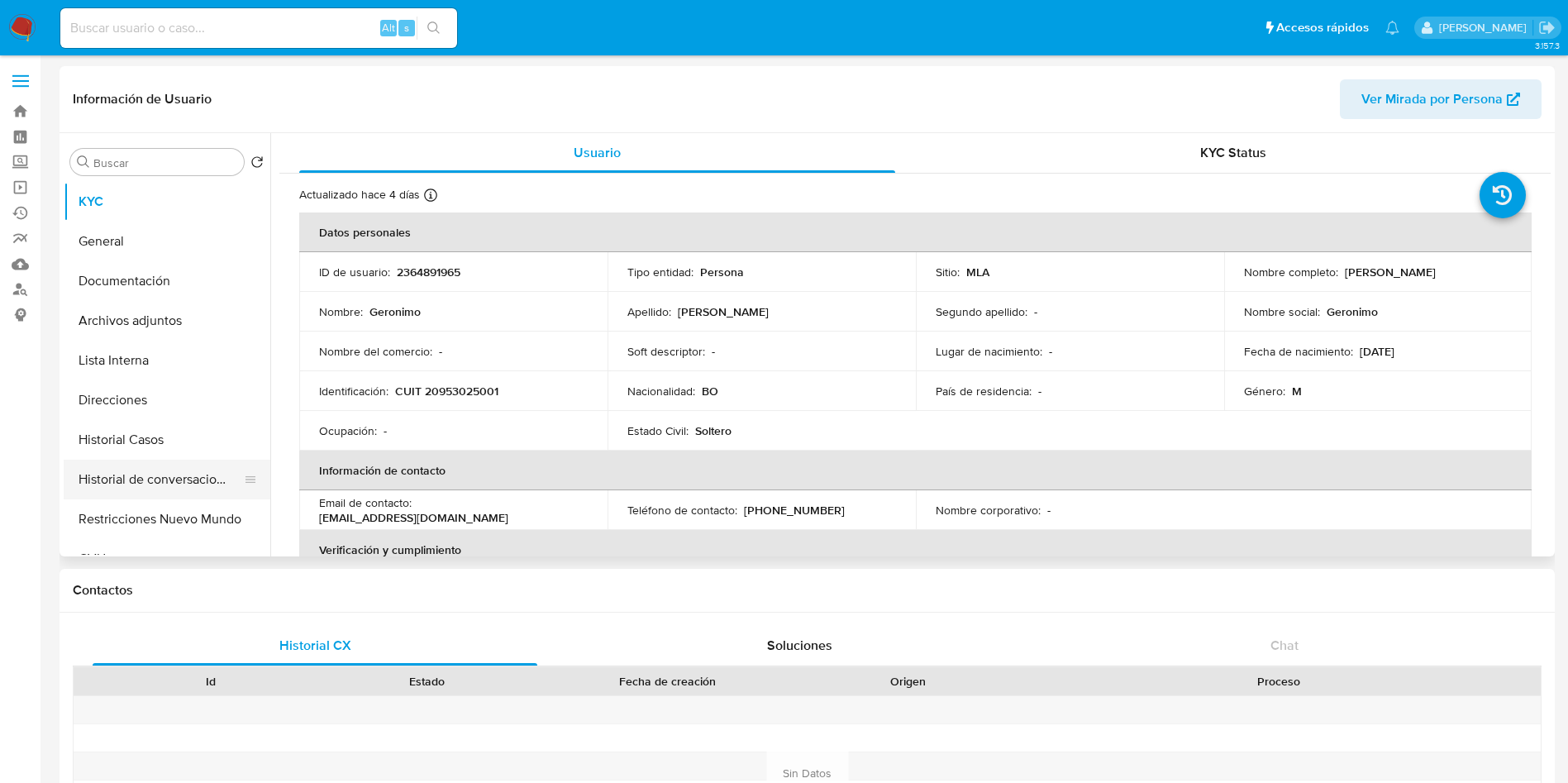
click at [140, 486] on button "Historial de conversaciones" at bounding box center [160, 479] width 193 height 40
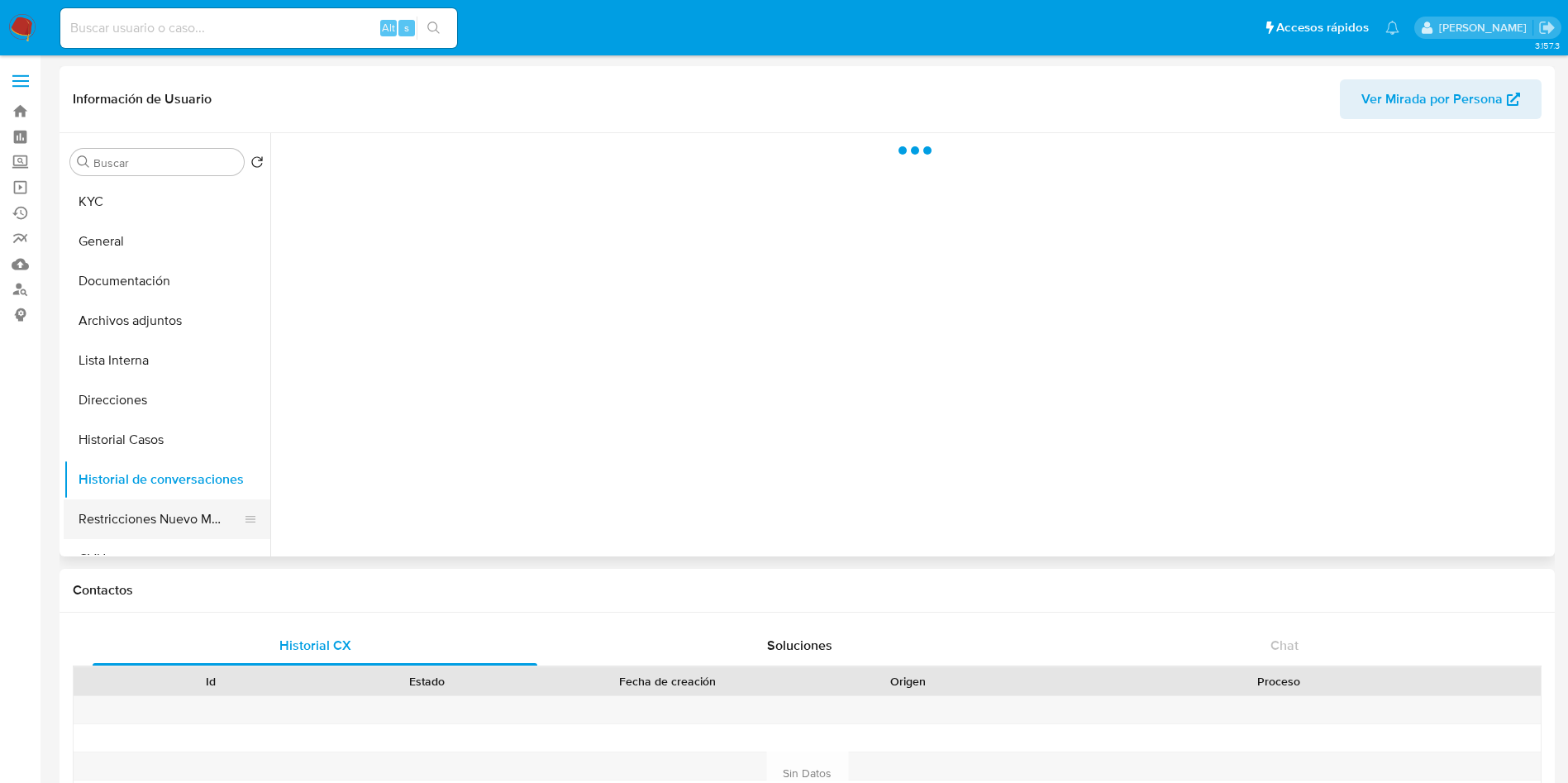
select select "10"
click at [141, 509] on button "Restricciones Nuevo Mundo" at bounding box center [160, 519] width 193 height 40
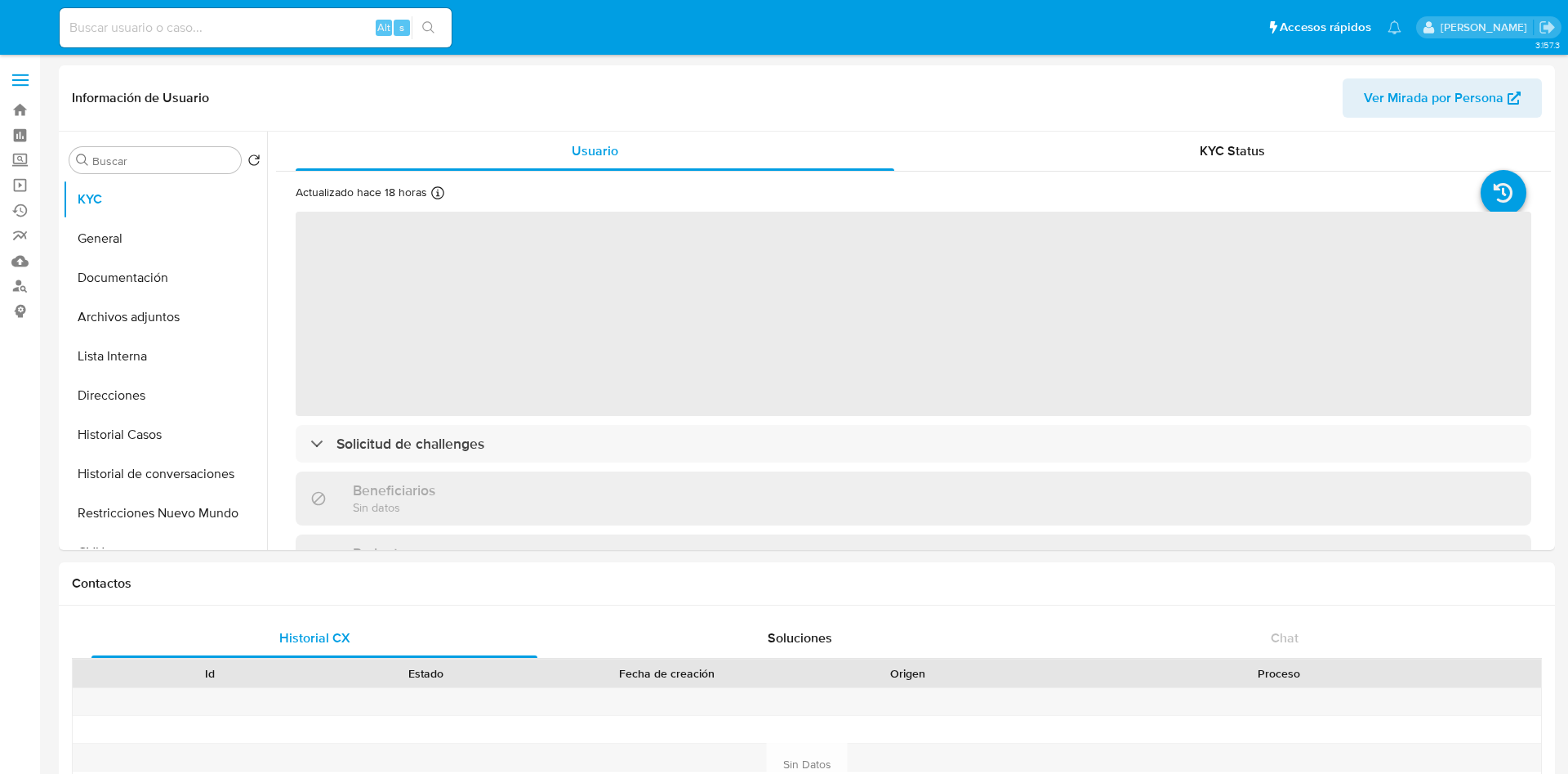
select select "10"
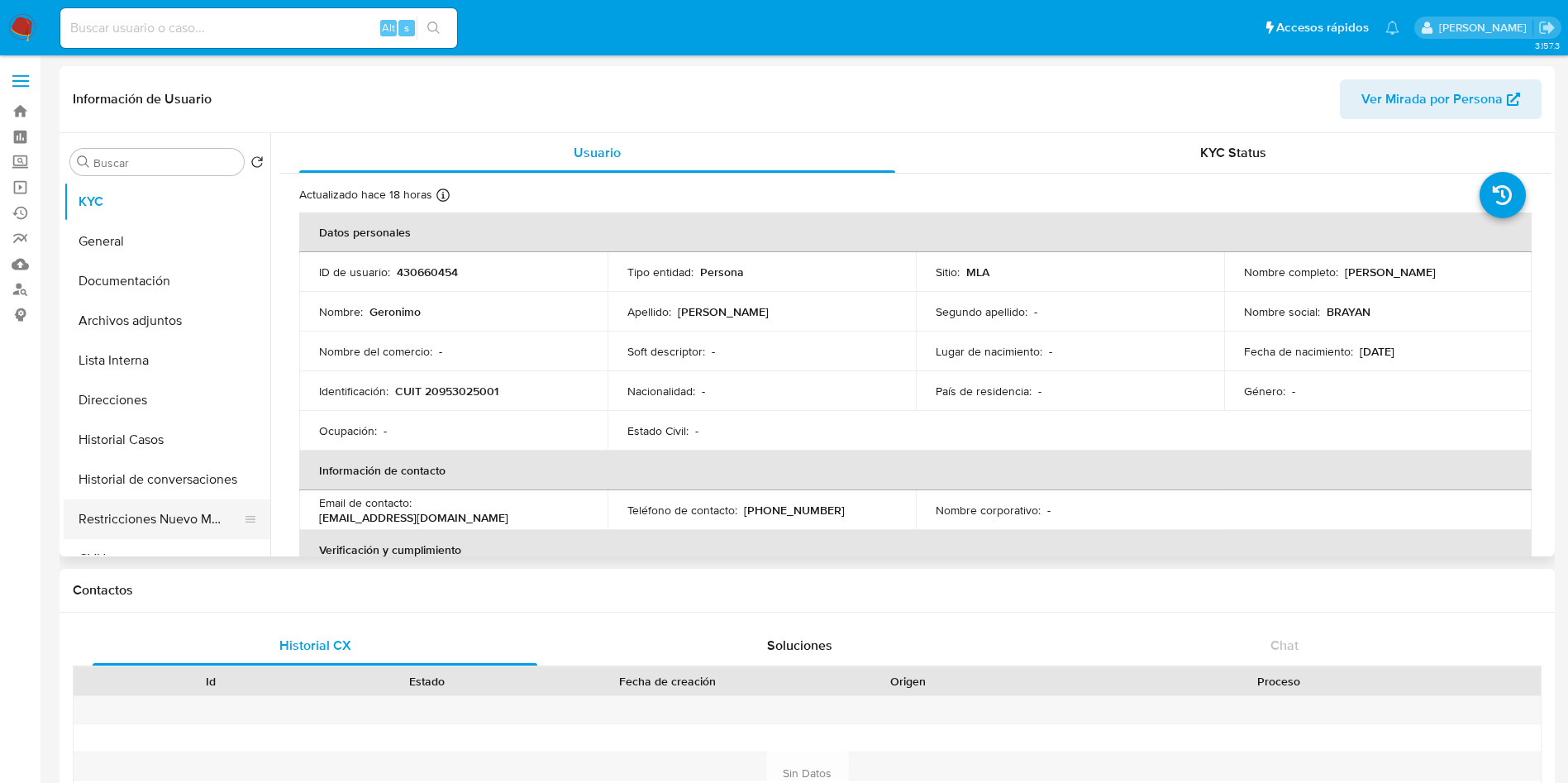
click at [133, 511] on button "Restricciones Nuevo Mundo" at bounding box center [160, 519] width 193 height 40
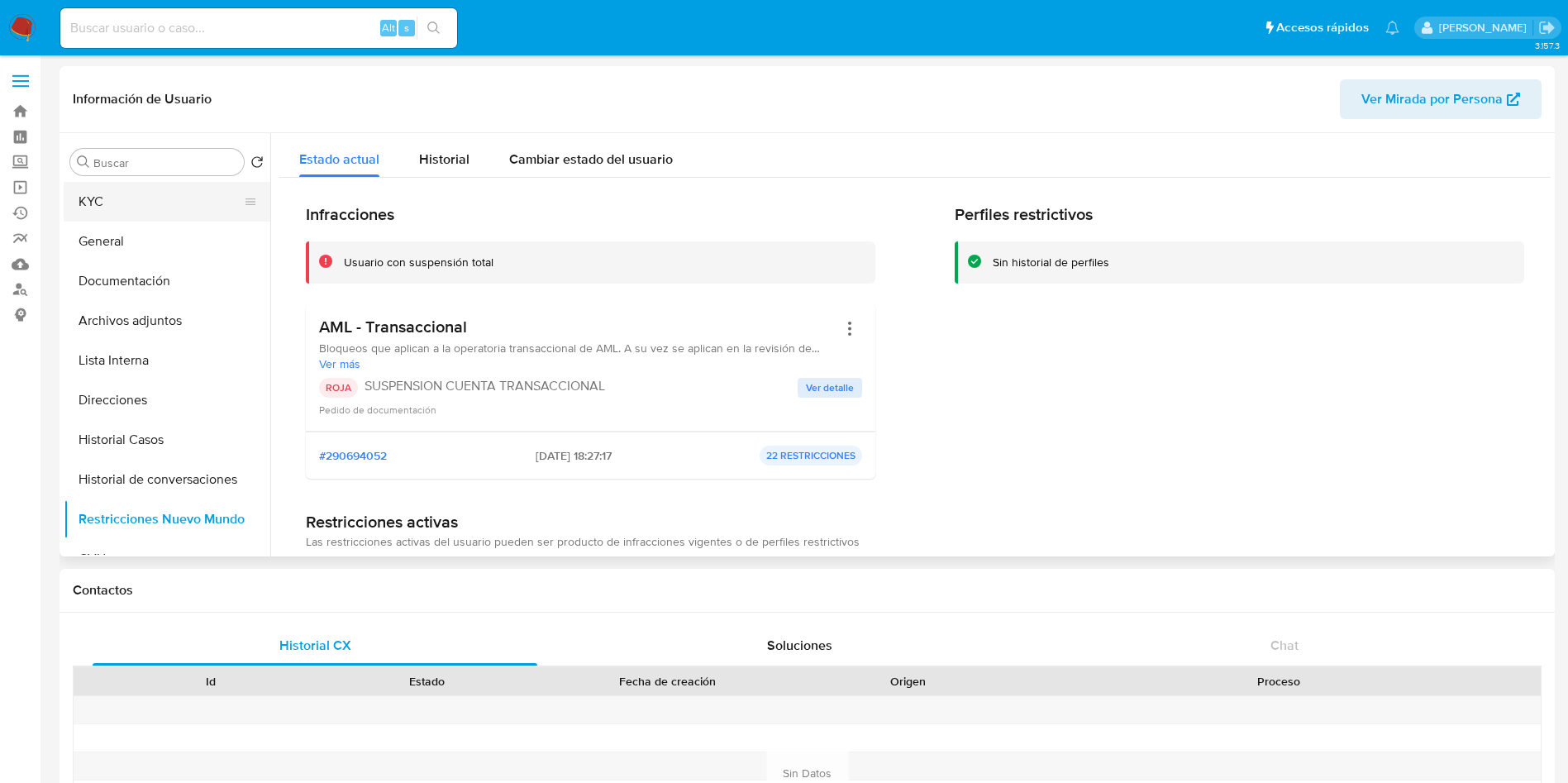
click at [106, 209] on button "KYC" at bounding box center [160, 201] width 193 height 40
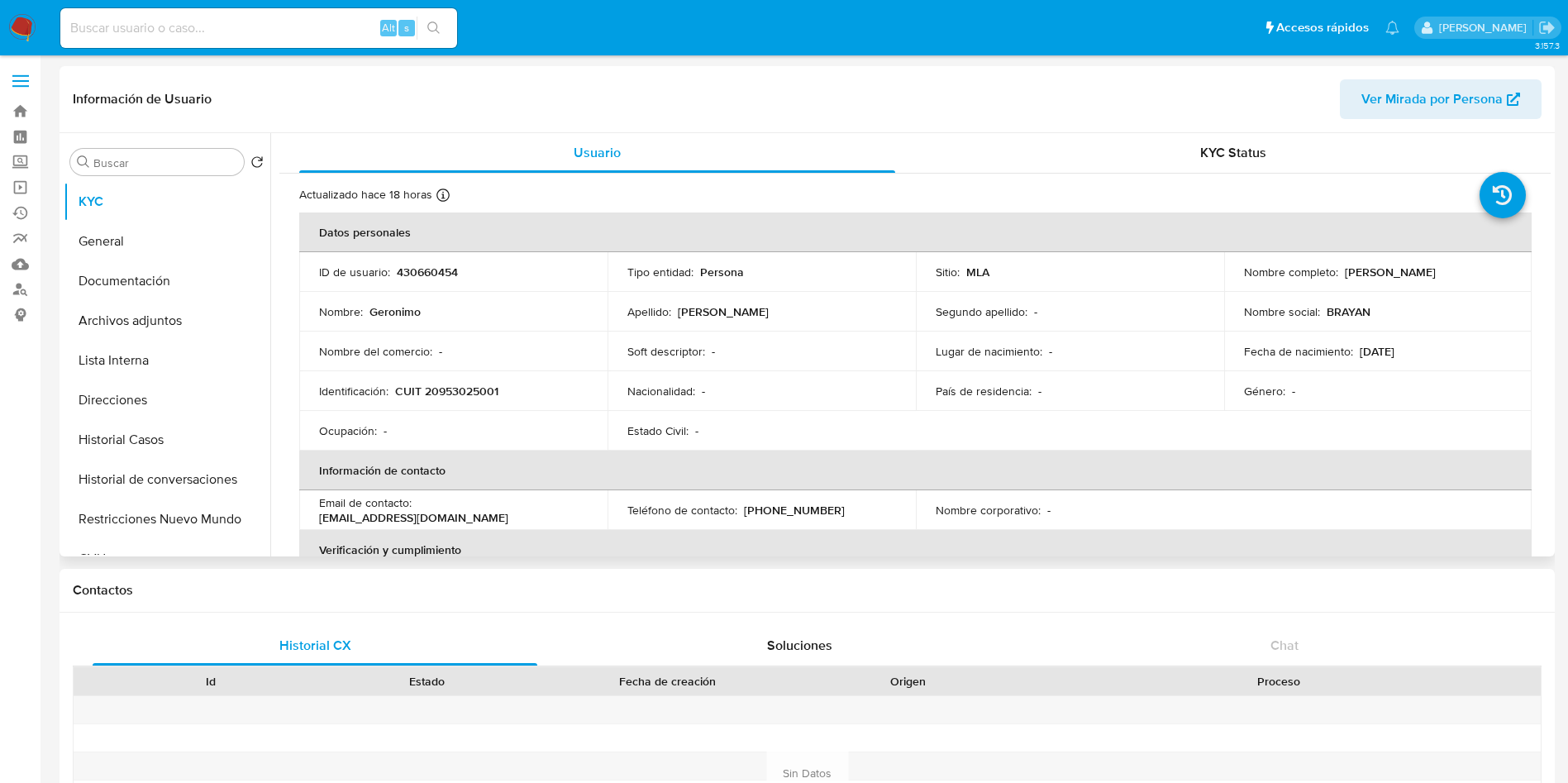
click at [428, 262] on td "ID de usuario : 430660454" at bounding box center [453, 272] width 309 height 40
copy p "430660454"
click at [389, 446] on td "Ocupación : -" at bounding box center [453, 430] width 309 height 40
click at [183, 535] on button "Restricciones Nuevo Mundo" at bounding box center [160, 519] width 193 height 40
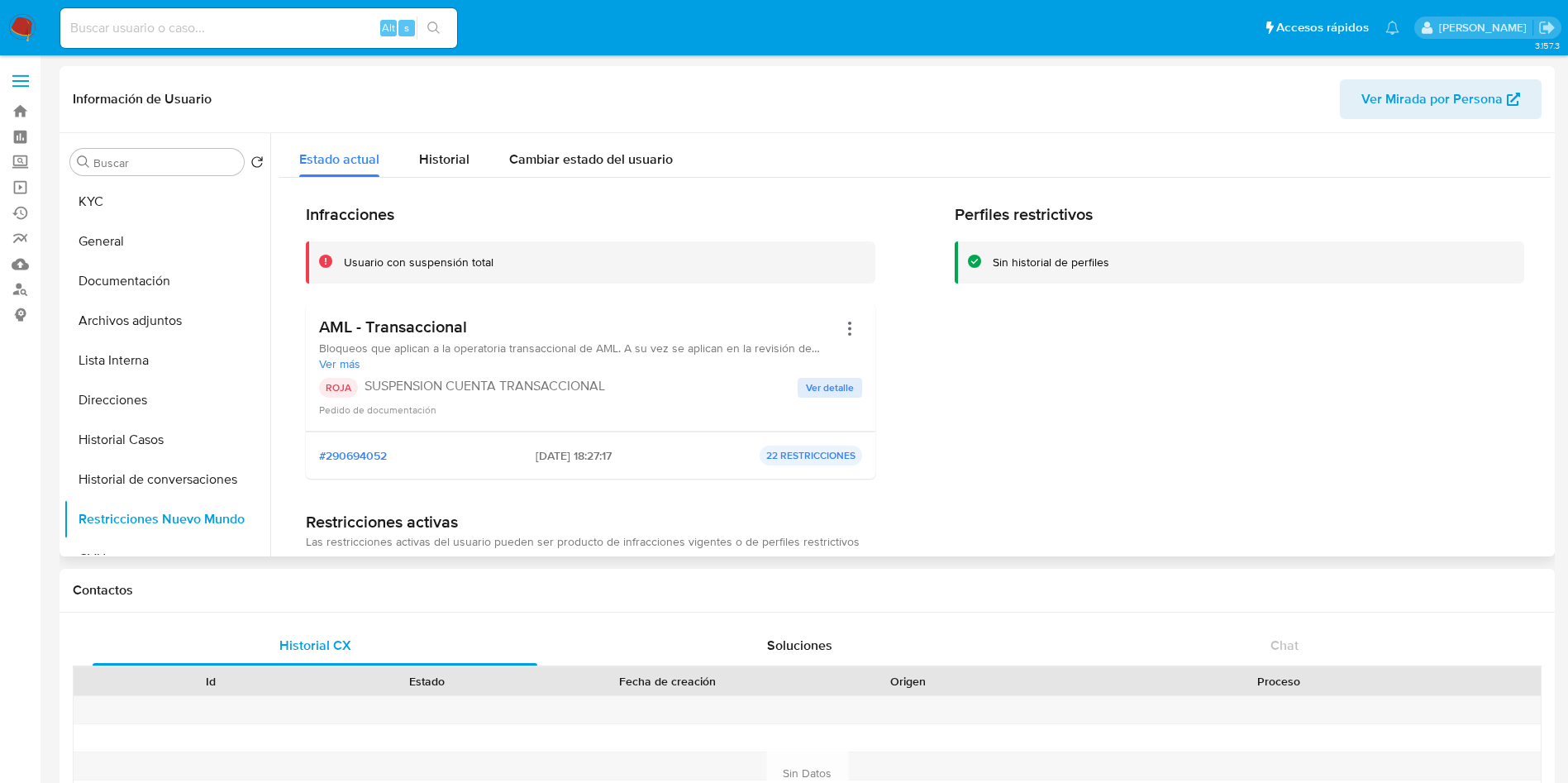
click at [371, 387] on p "SUSPENSION CUENTA TRANSACCIONAL" at bounding box center [581, 386] width 433 height 17
drag, startPoint x: 392, startPoint y: 380, endPoint x: 652, endPoint y: 380, distance: 260.0
click at [651, 380] on p "SUSPENSION CUENTA TRANSACCIONAL" at bounding box center [581, 386] width 433 height 17
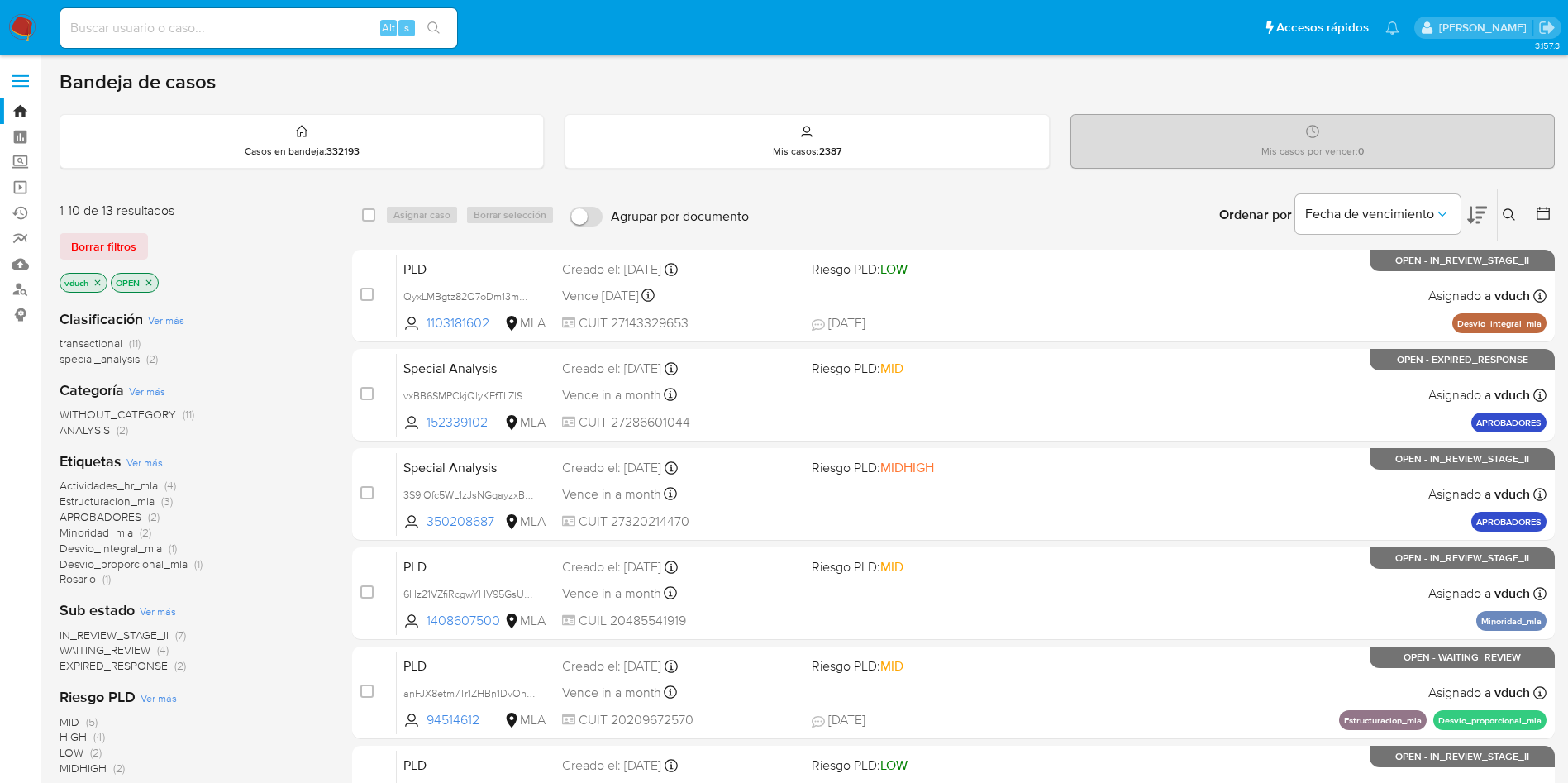
click at [154, 280] on icon "close-filter" at bounding box center [148, 283] width 10 height 10
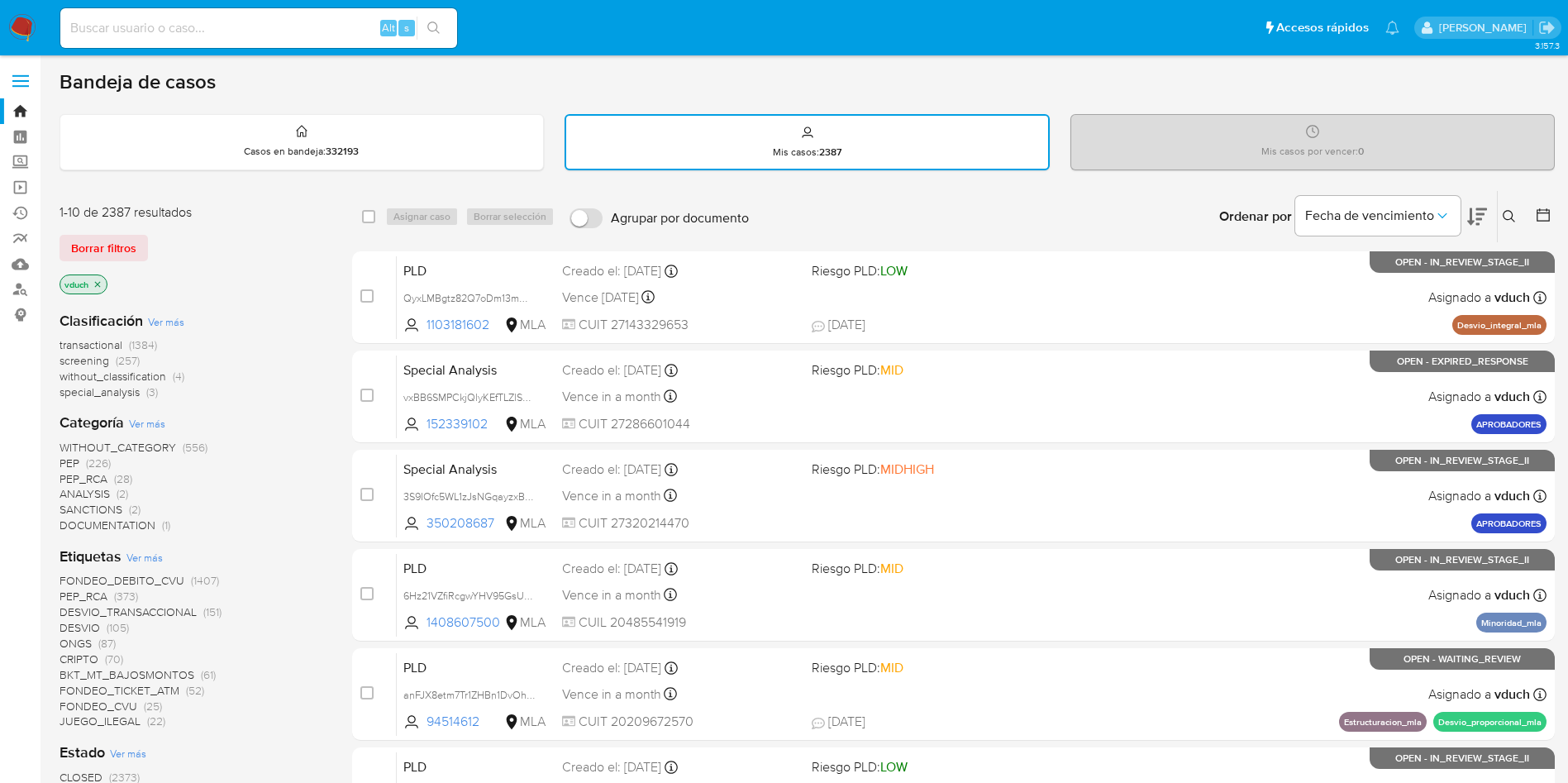
click at [94, 288] on icon "close-filter" at bounding box center [98, 284] width 10 height 10
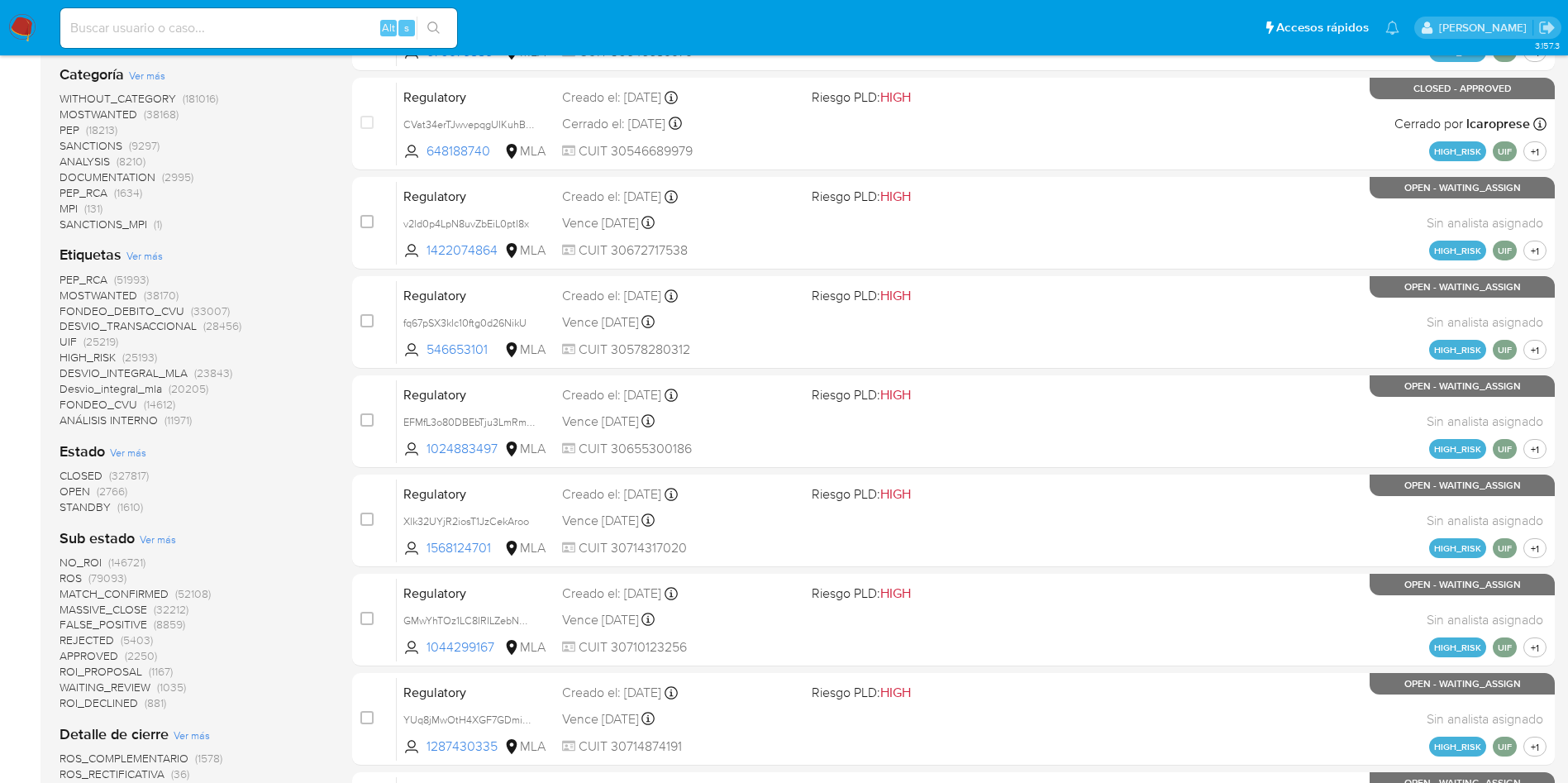
scroll to position [847, 0]
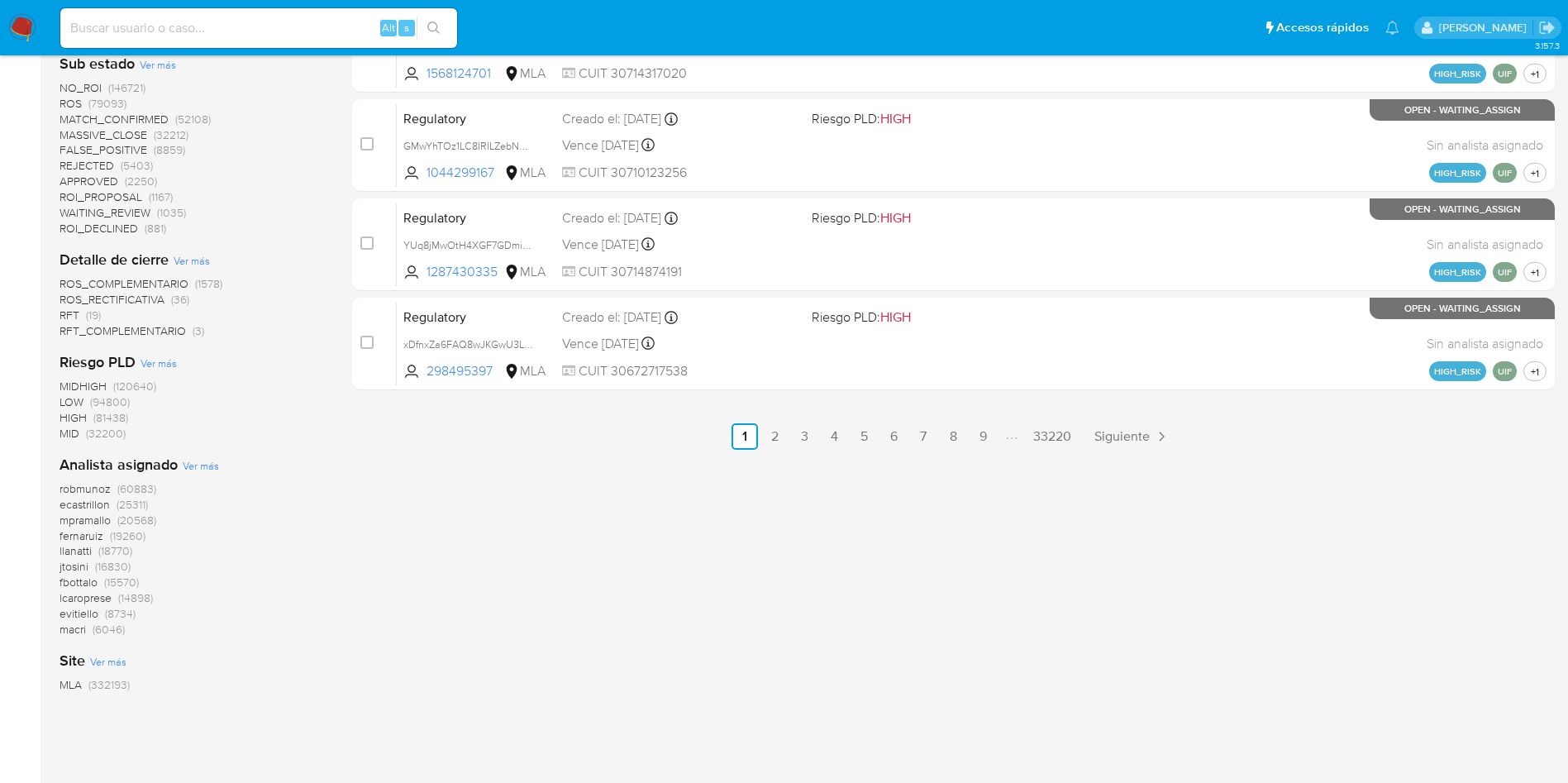
click at [209, 463] on span "Ver más" at bounding box center [200, 465] width 36 height 15
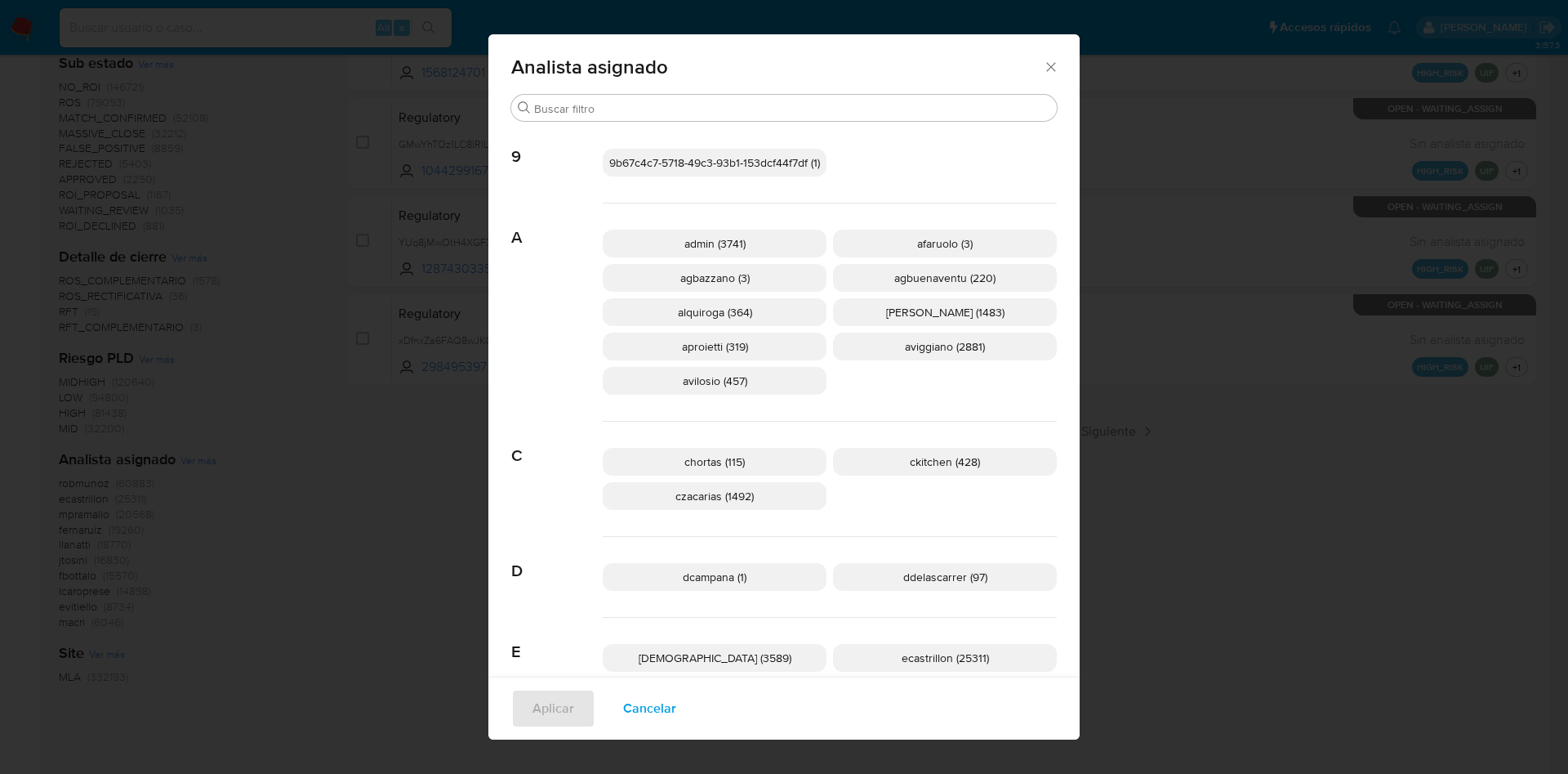
click at [313, 409] on div "Analista asignado Buscar 9 9b67c4c7-5718-49c3-93b1-153dcf44f7df (1) A admin (37…" at bounding box center [784, 387] width 1568 height 774
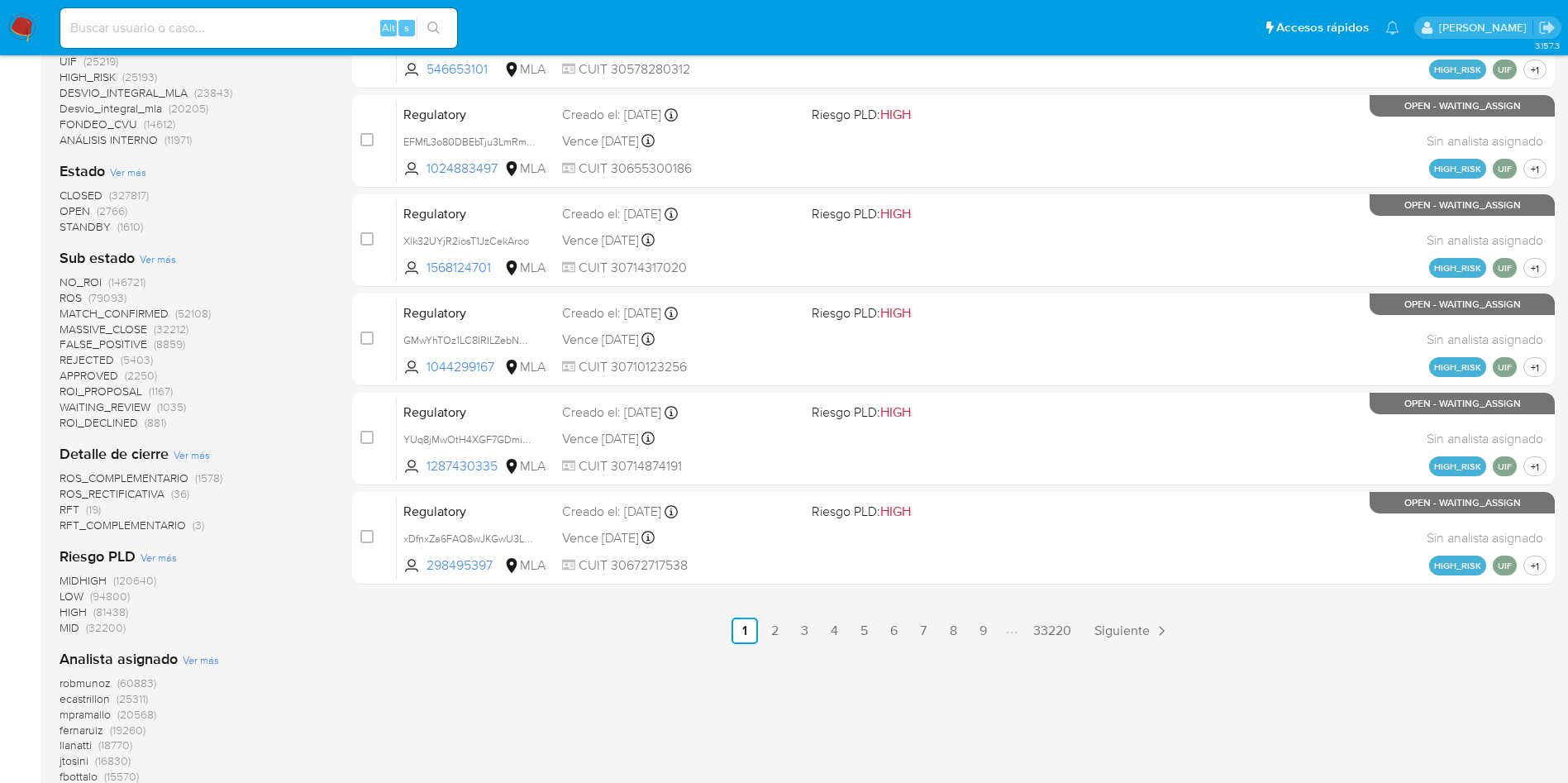
scroll to position [599, 0]
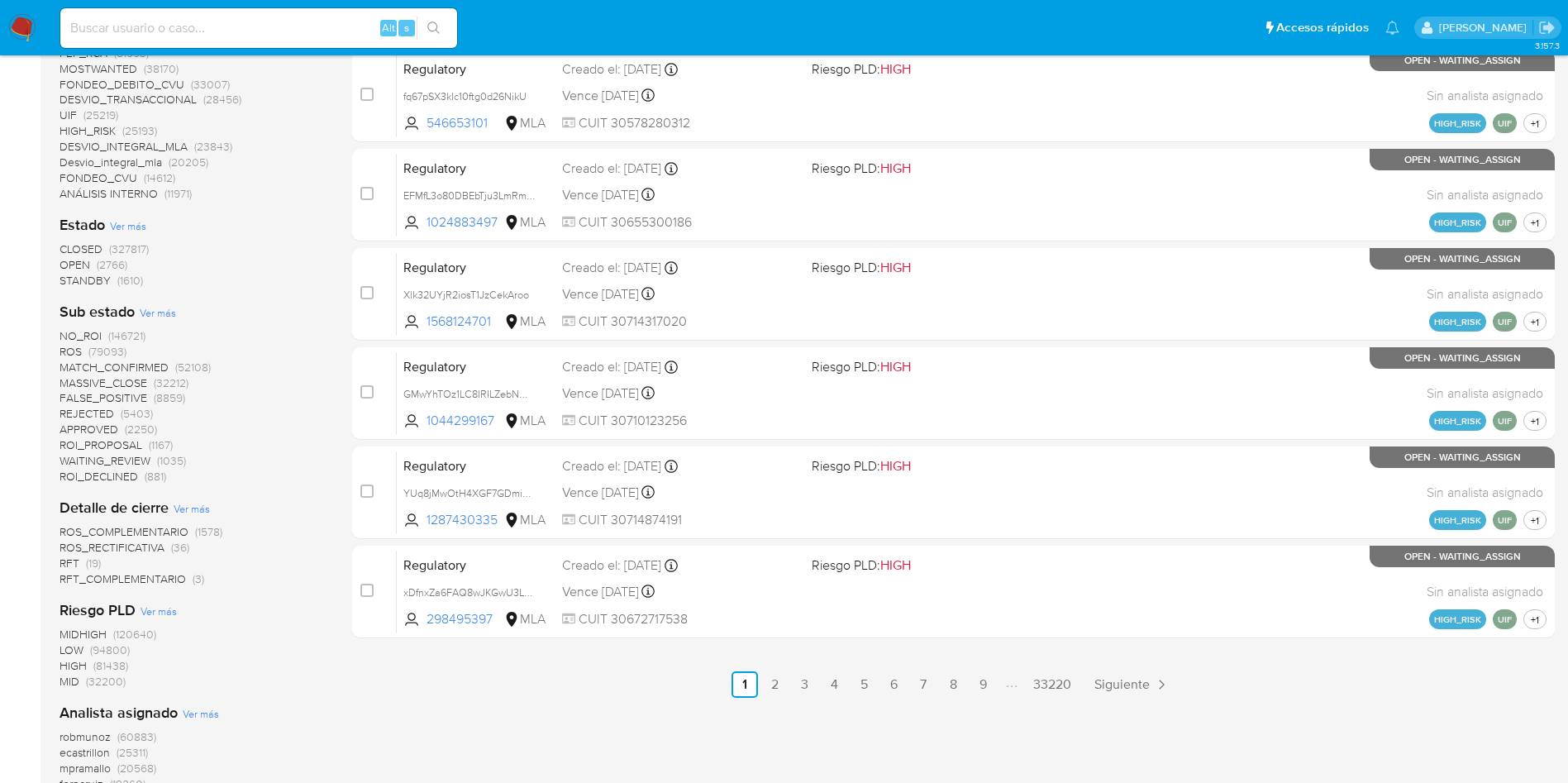
click at [150, 308] on span "Ver más" at bounding box center [158, 312] width 36 height 15
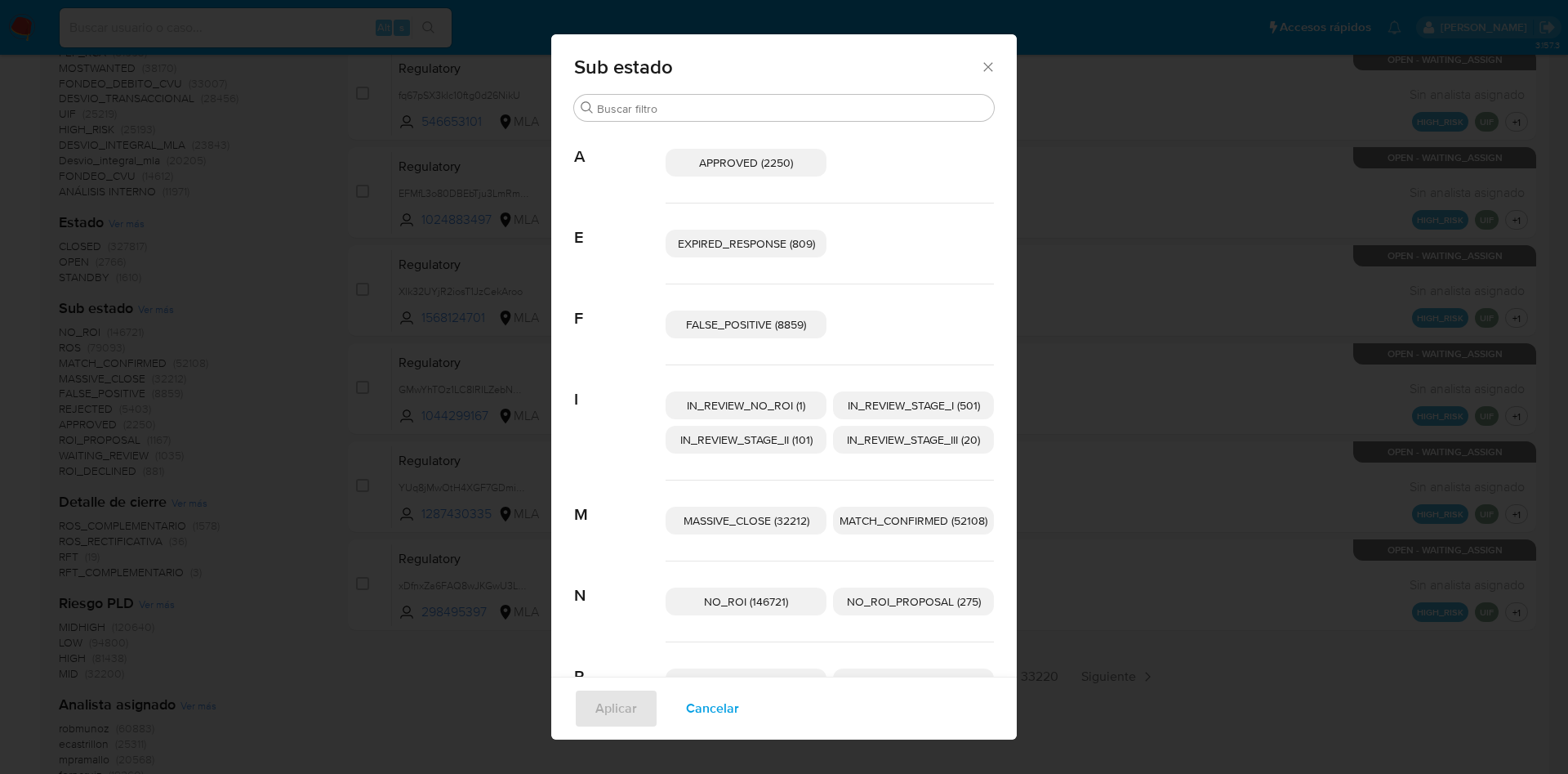
click at [367, 311] on div "Sub estado Buscar A APPROVED (2250) E EXPIRED_RESPONSE (809) F FALSE_POSITIVE (…" at bounding box center [784, 387] width 1568 height 774
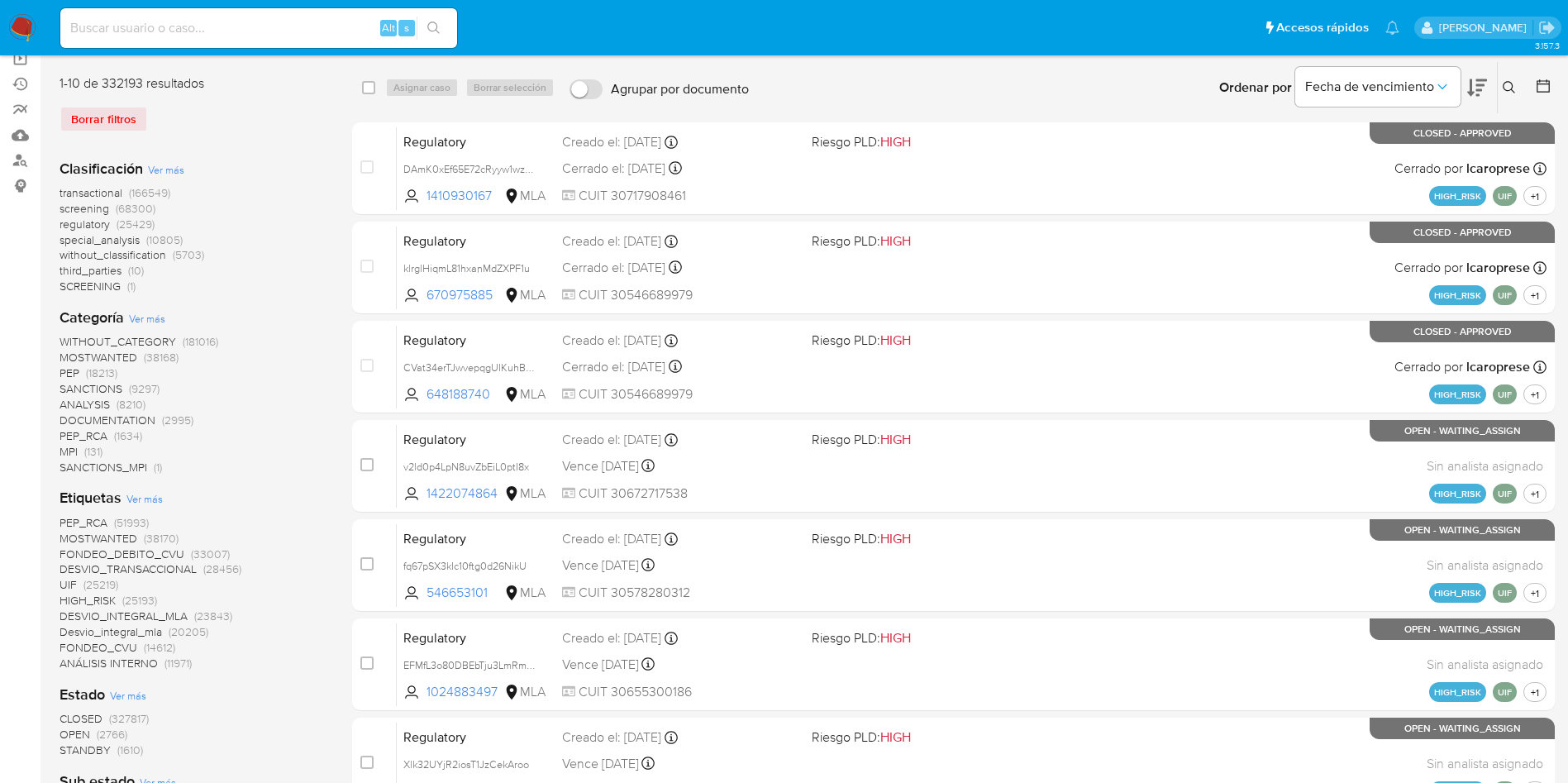
scroll to position [248, 0]
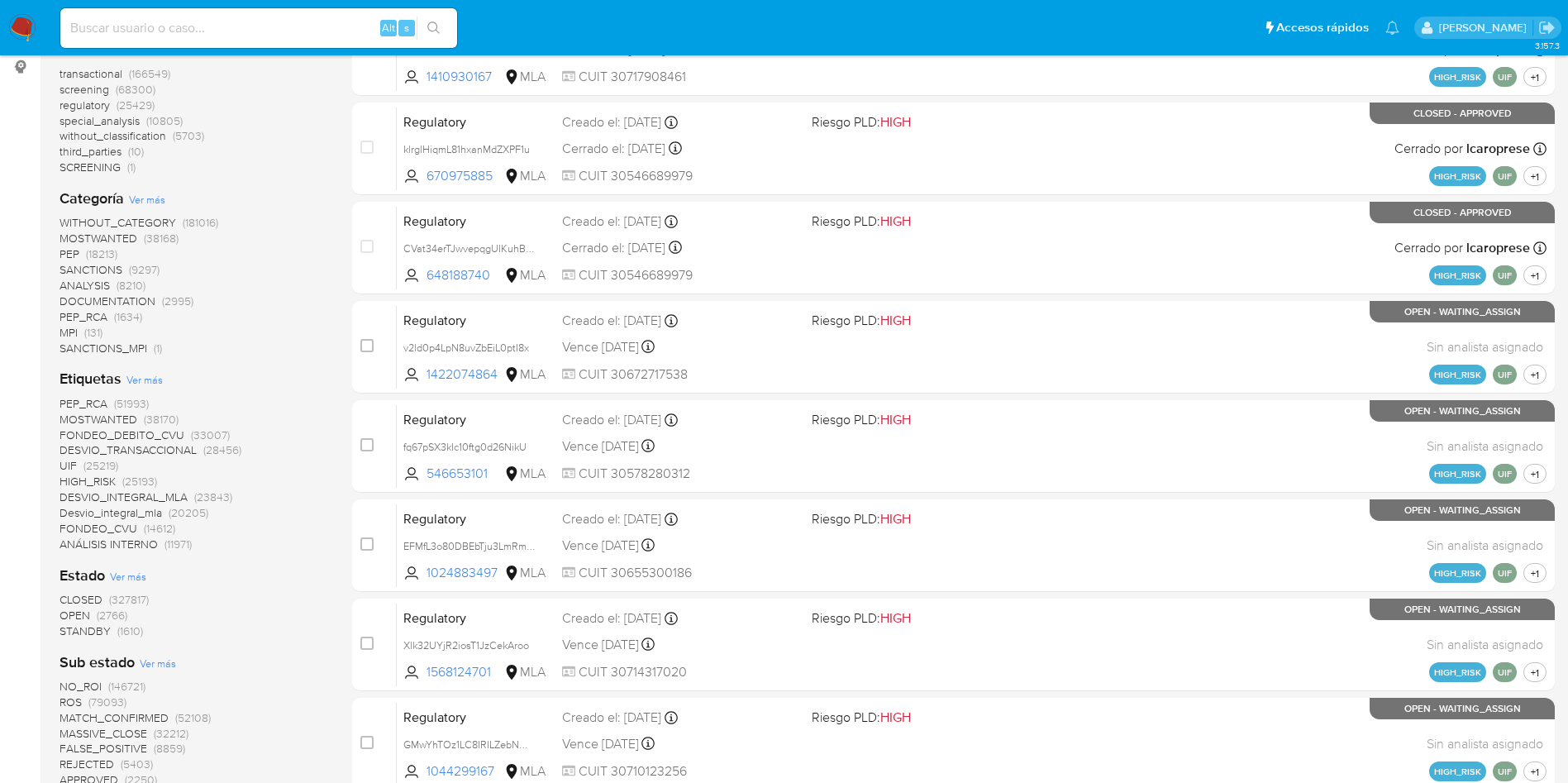
click at [101, 617] on span "(2766)" at bounding box center [111, 615] width 30 height 17
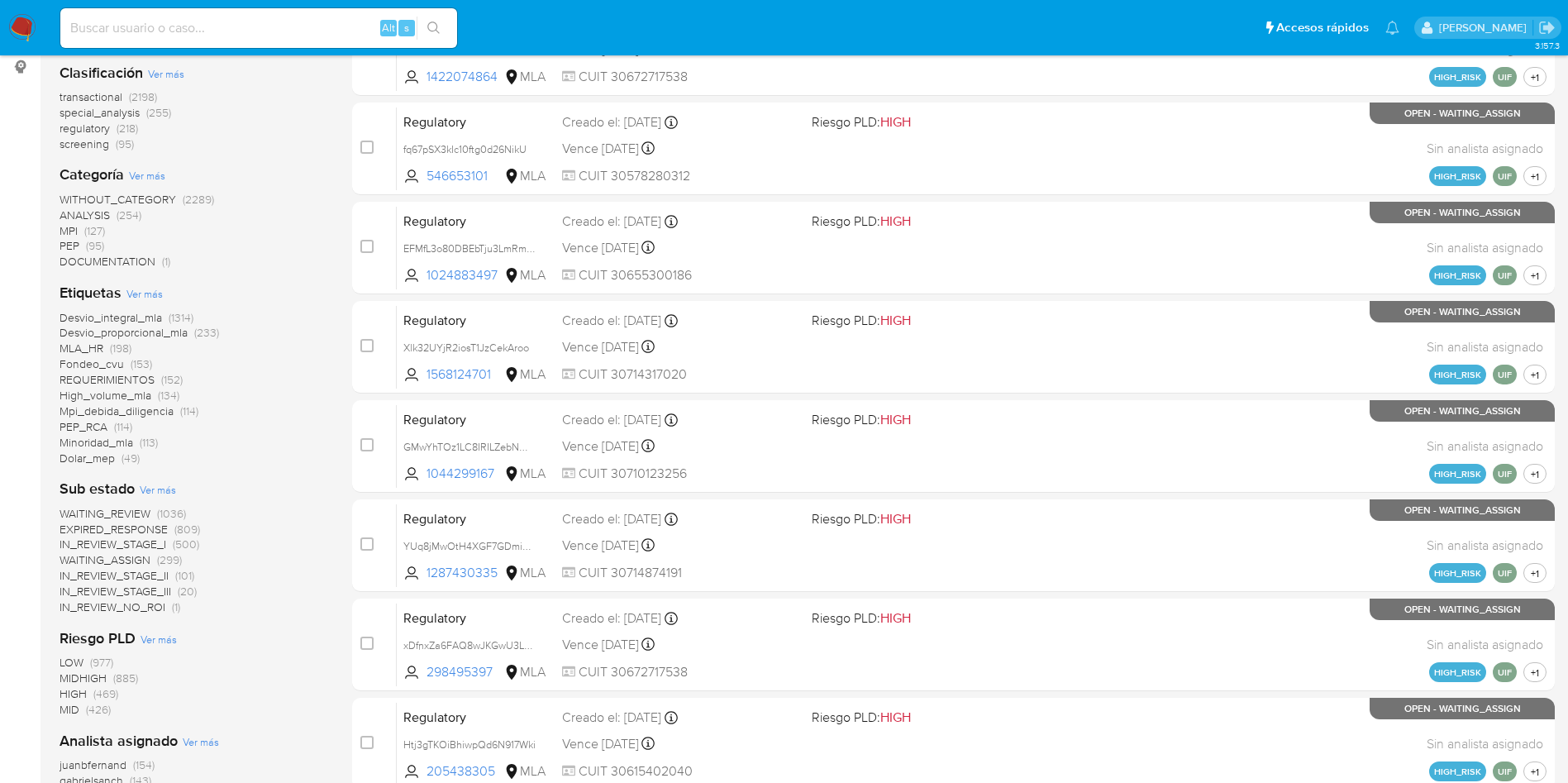
click at [146, 512] on span "WAITING_REVIEW" at bounding box center [105, 513] width 91 height 17
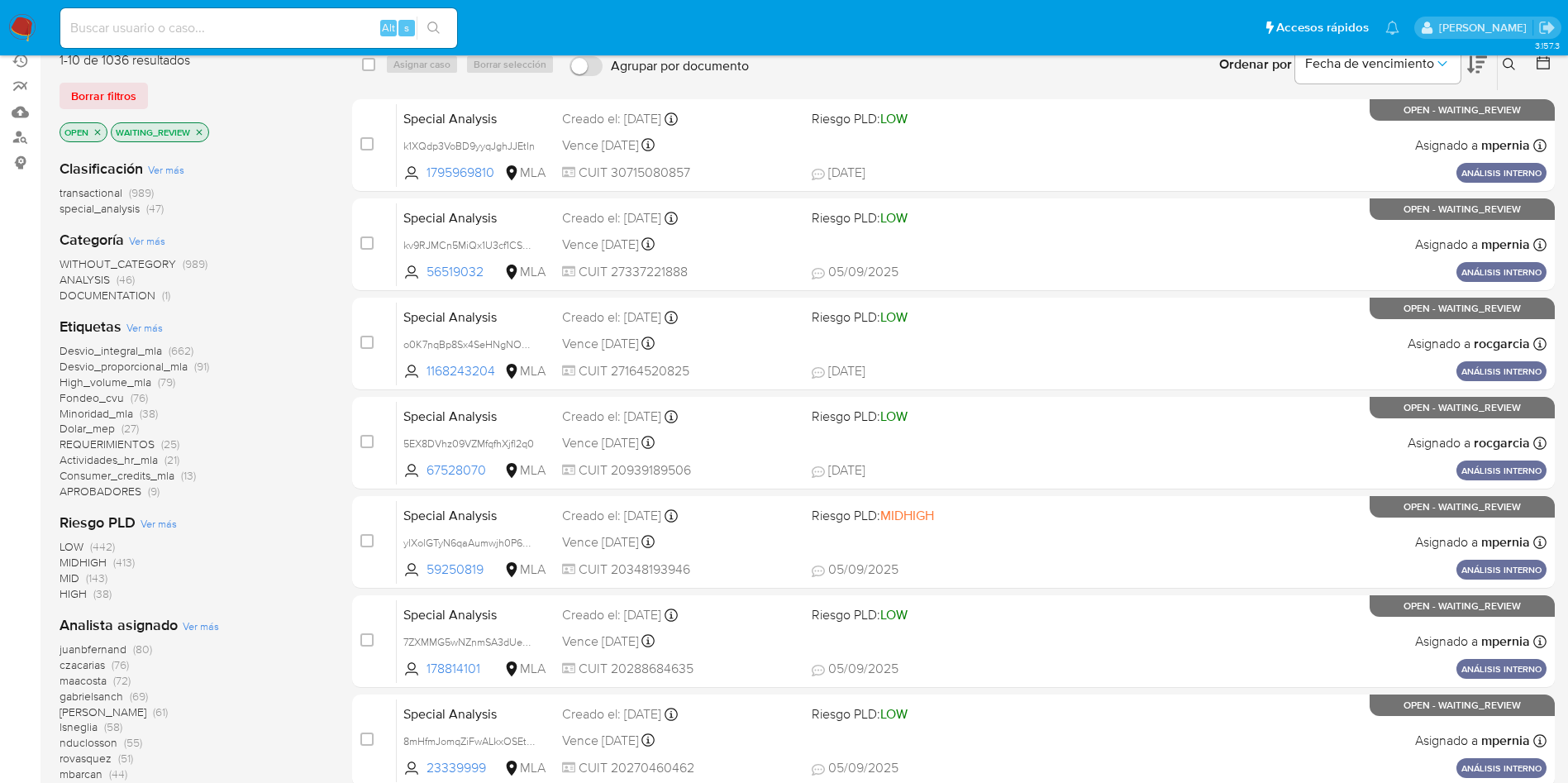
scroll to position [29, 0]
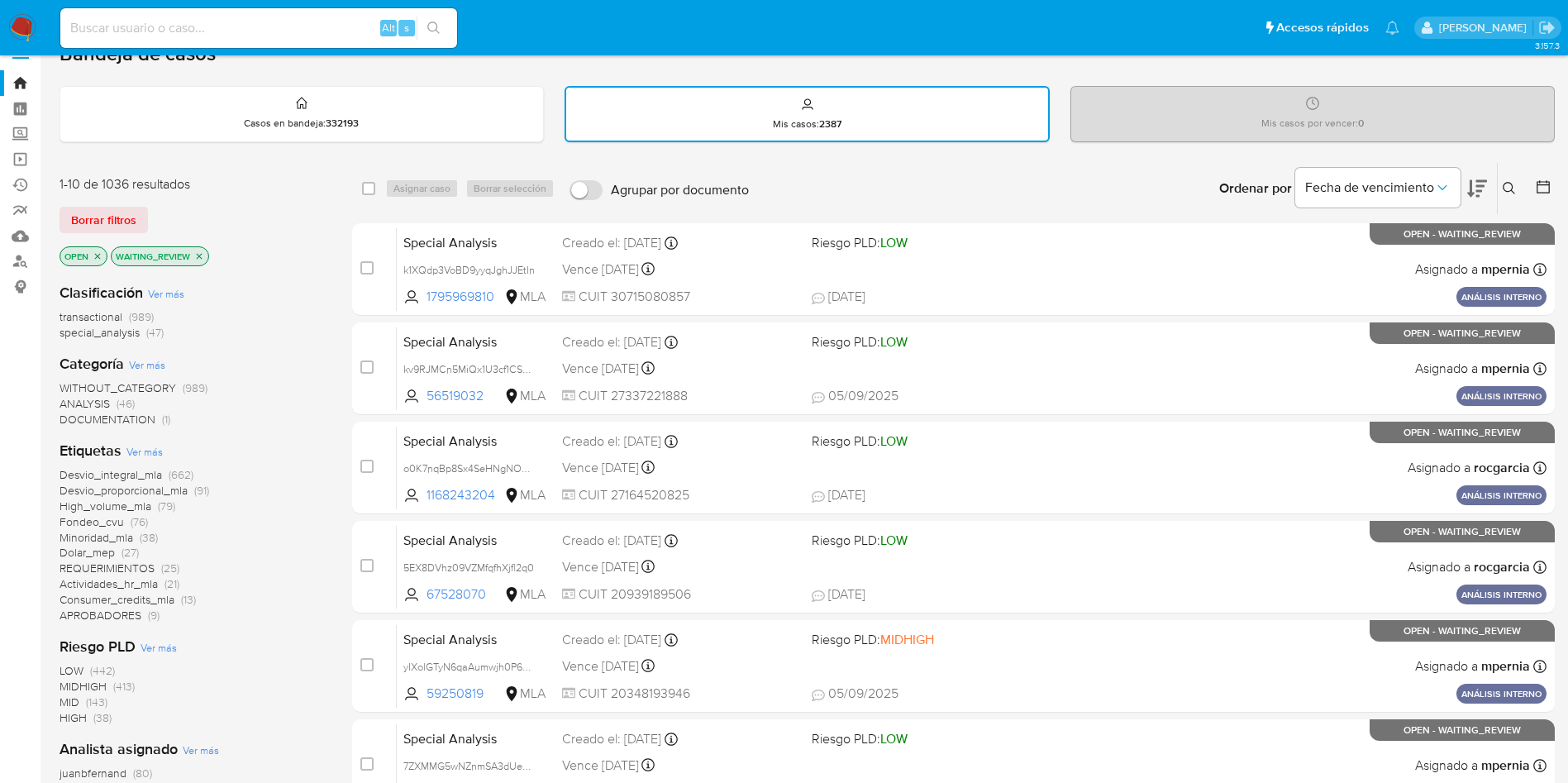
click at [94, 521] on span "Fondeo_cvu" at bounding box center [92, 521] width 64 height 17
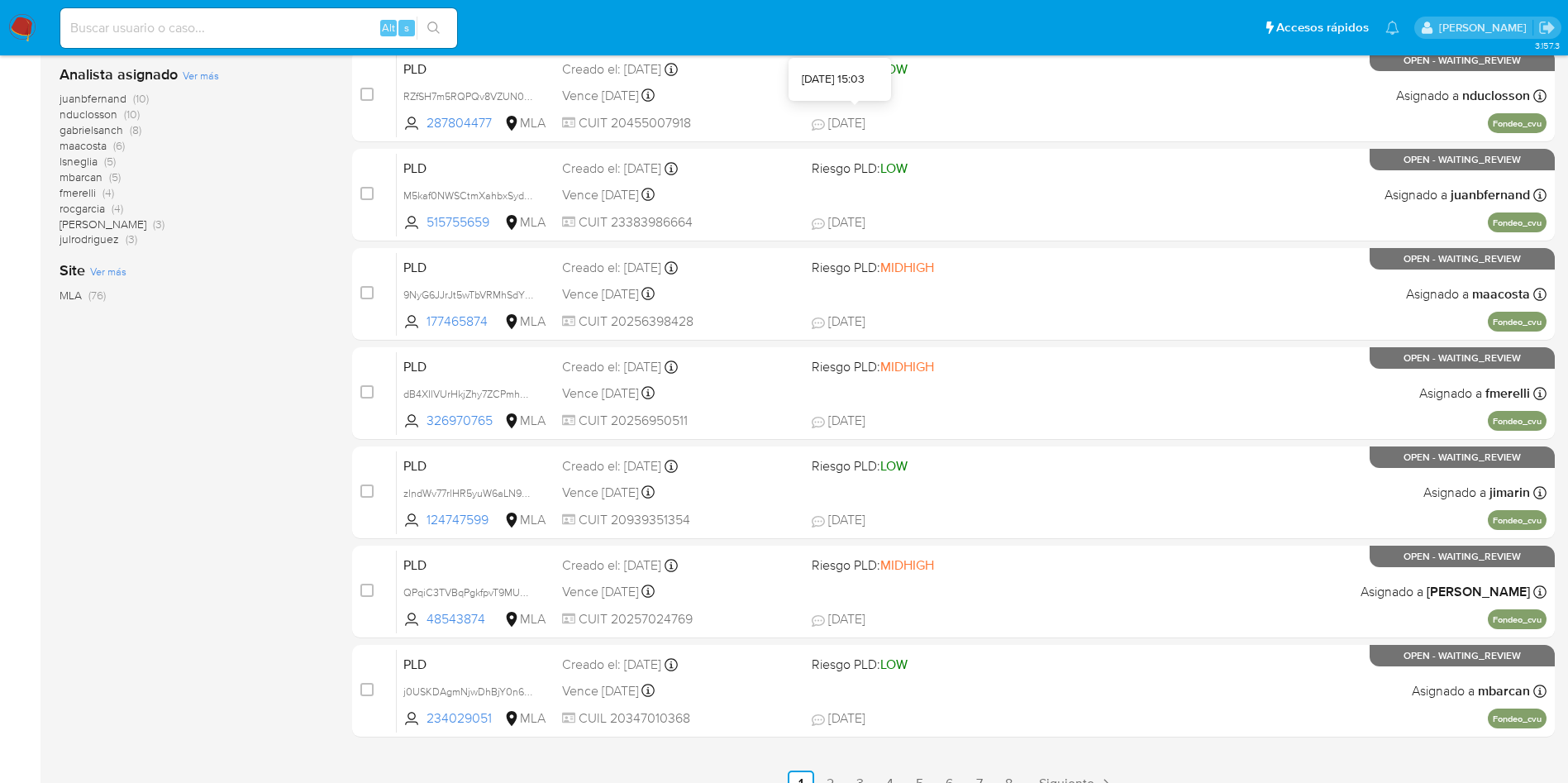
scroll to position [524, 0]
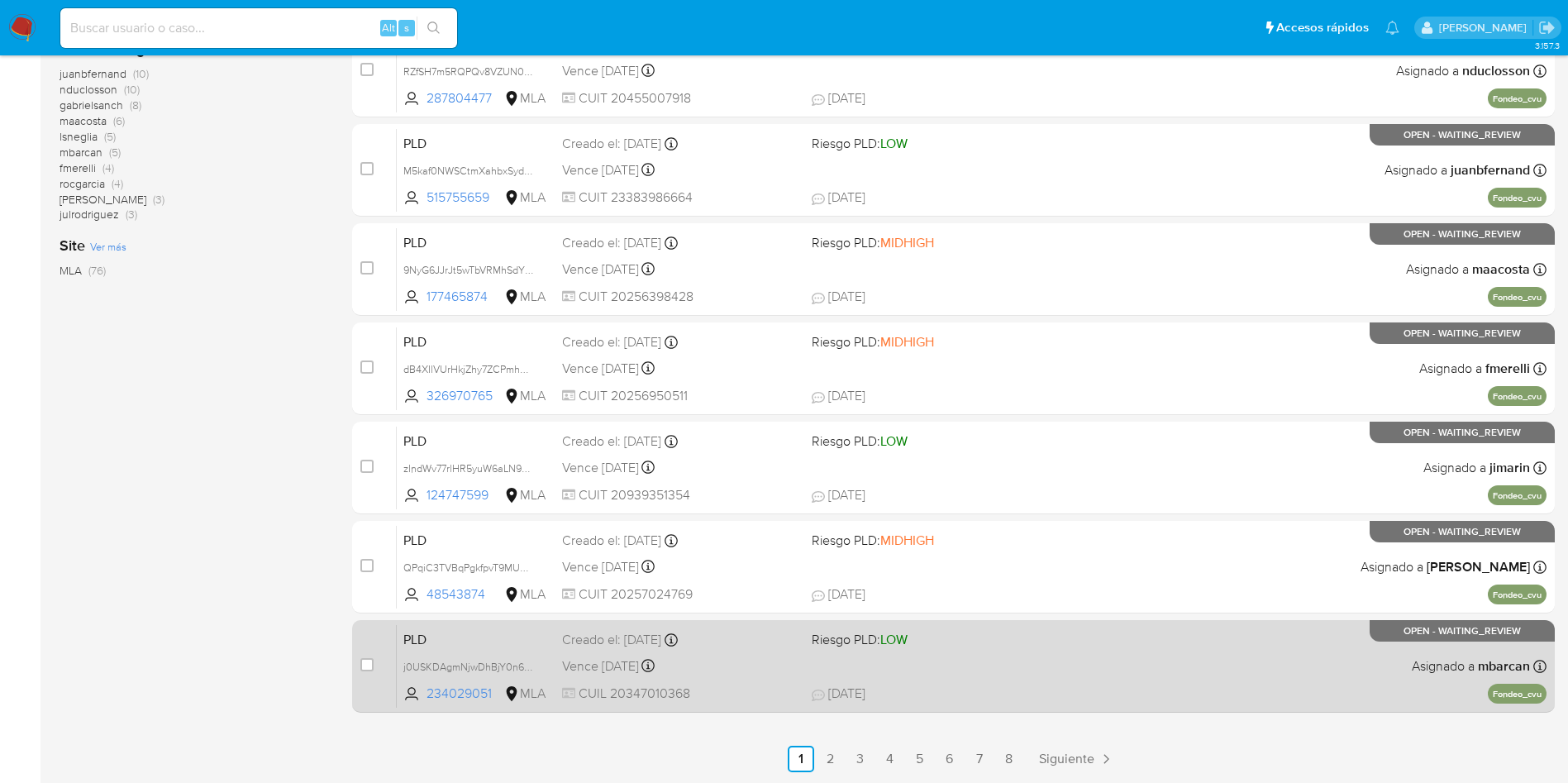
click at [880, 636] on span "Riesgo PLD: LOW" at bounding box center [860, 639] width 96 height 18
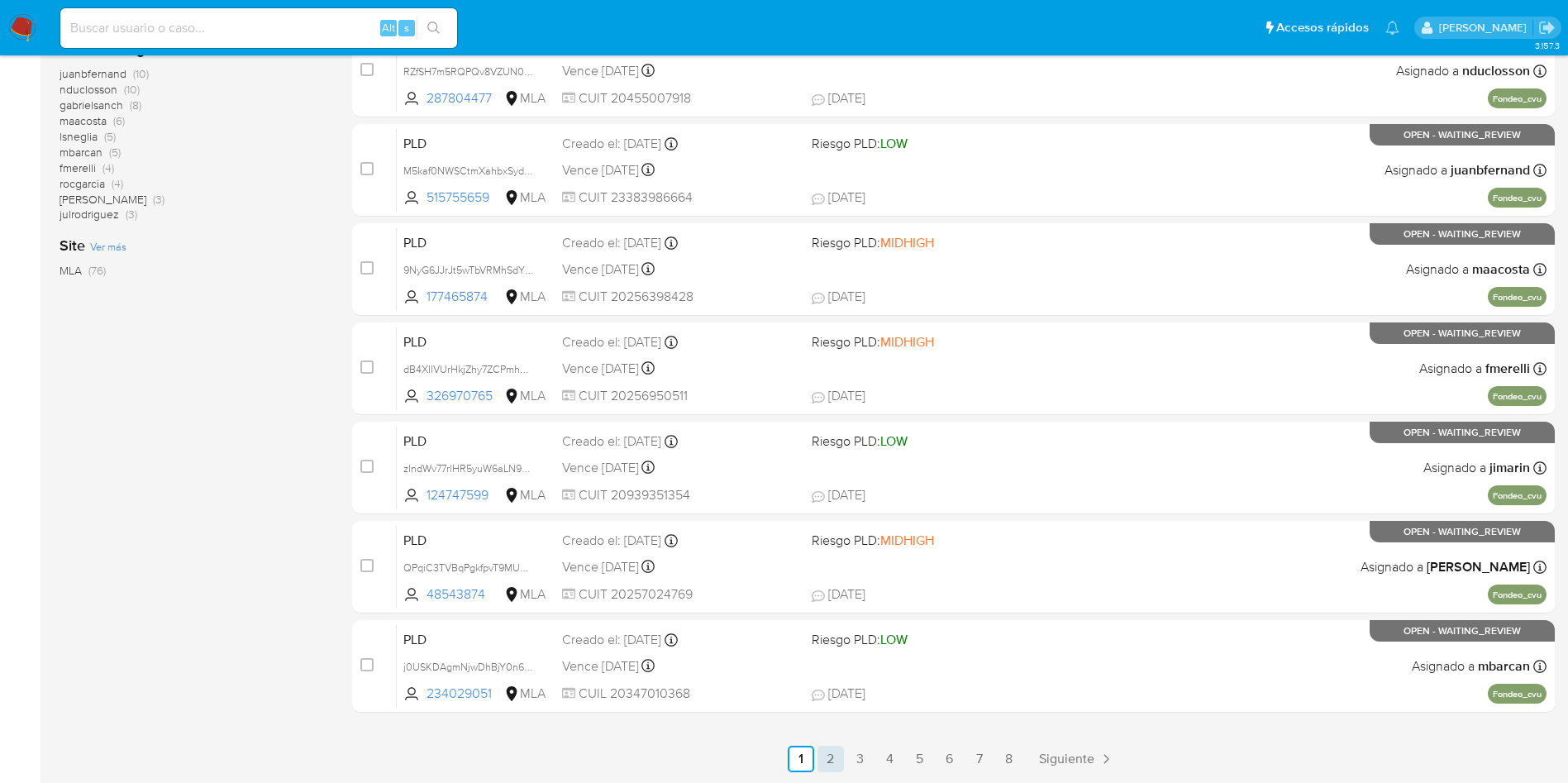
click at [840, 763] on link "2" at bounding box center [831, 758] width 27 height 27
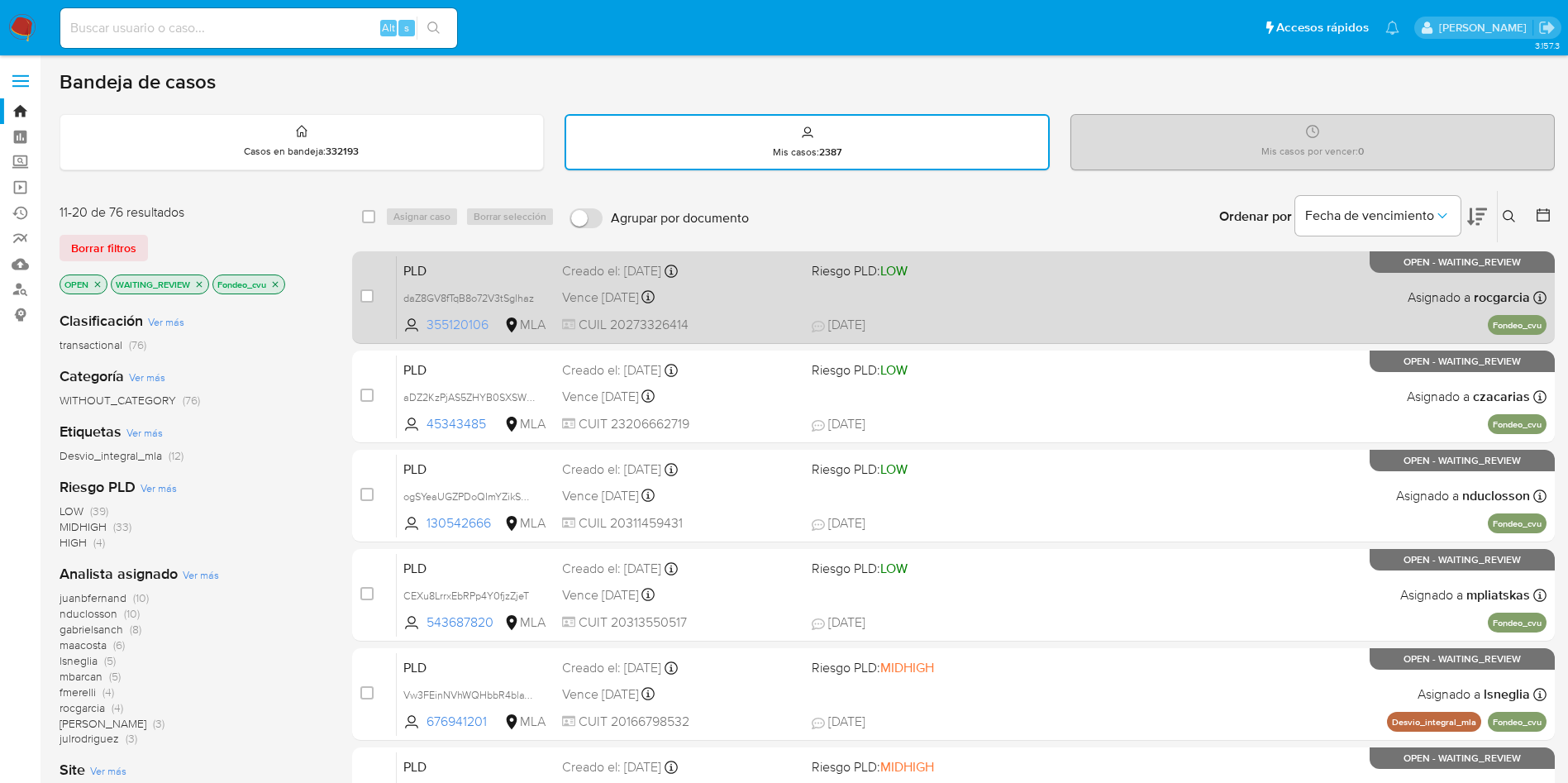
drag, startPoint x: 582, startPoint y: 298, endPoint x: 440, endPoint y: 327, distance: 144.9
drag, startPoint x: 440, startPoint y: 327, endPoint x: 413, endPoint y: 296, distance: 41.1
click at [413, 296] on span "daZ8GV8fTqB8o72V3tSglhaz" at bounding box center [469, 297] width 131 height 18
click at [692, 300] on div "Vence in 2 months Vence el 29/10/2025 12:36:32" at bounding box center [680, 297] width 237 height 22
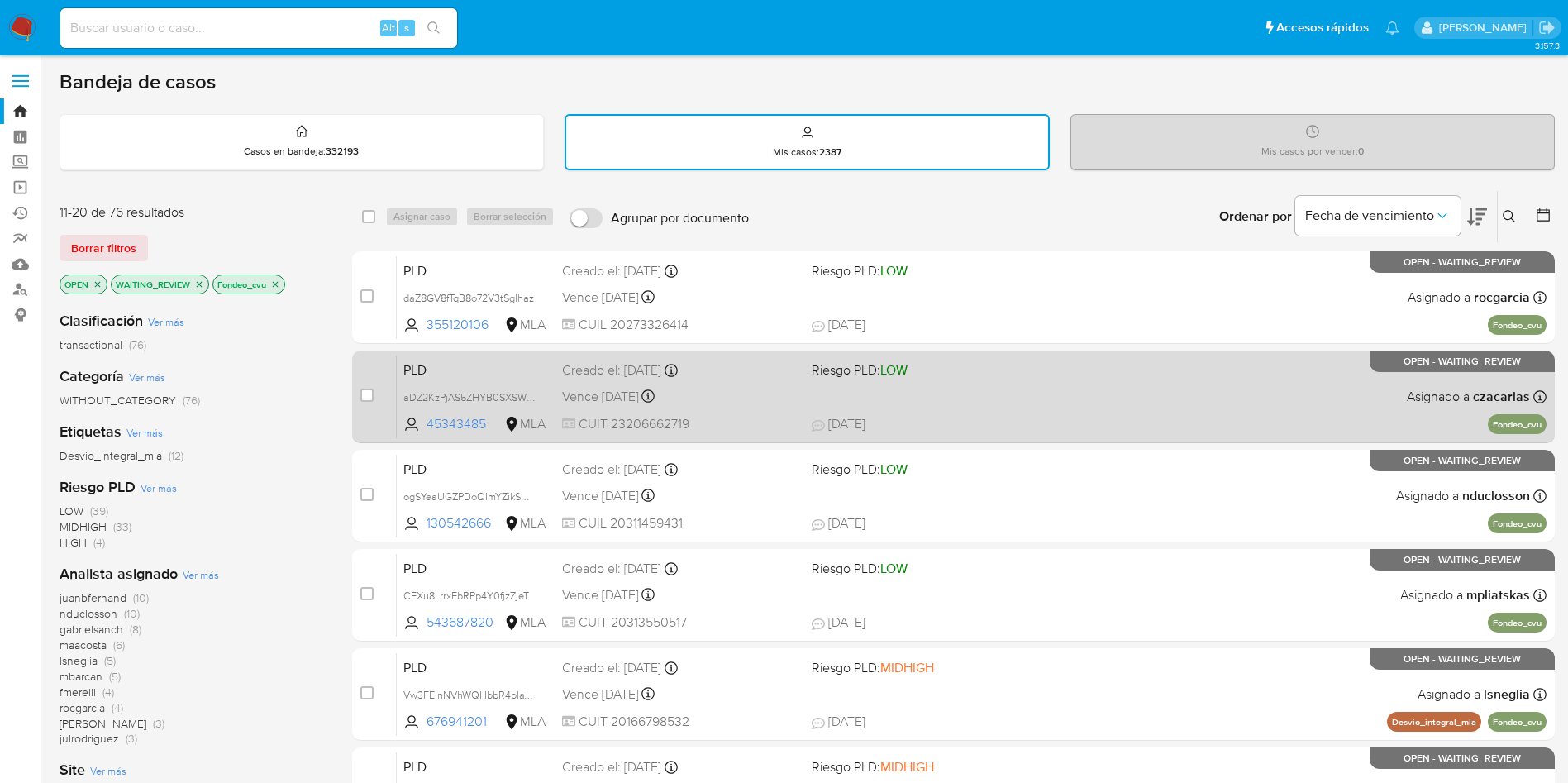
click at [866, 415] on span "21/08/2025" at bounding box center [838, 424] width 53 height 18
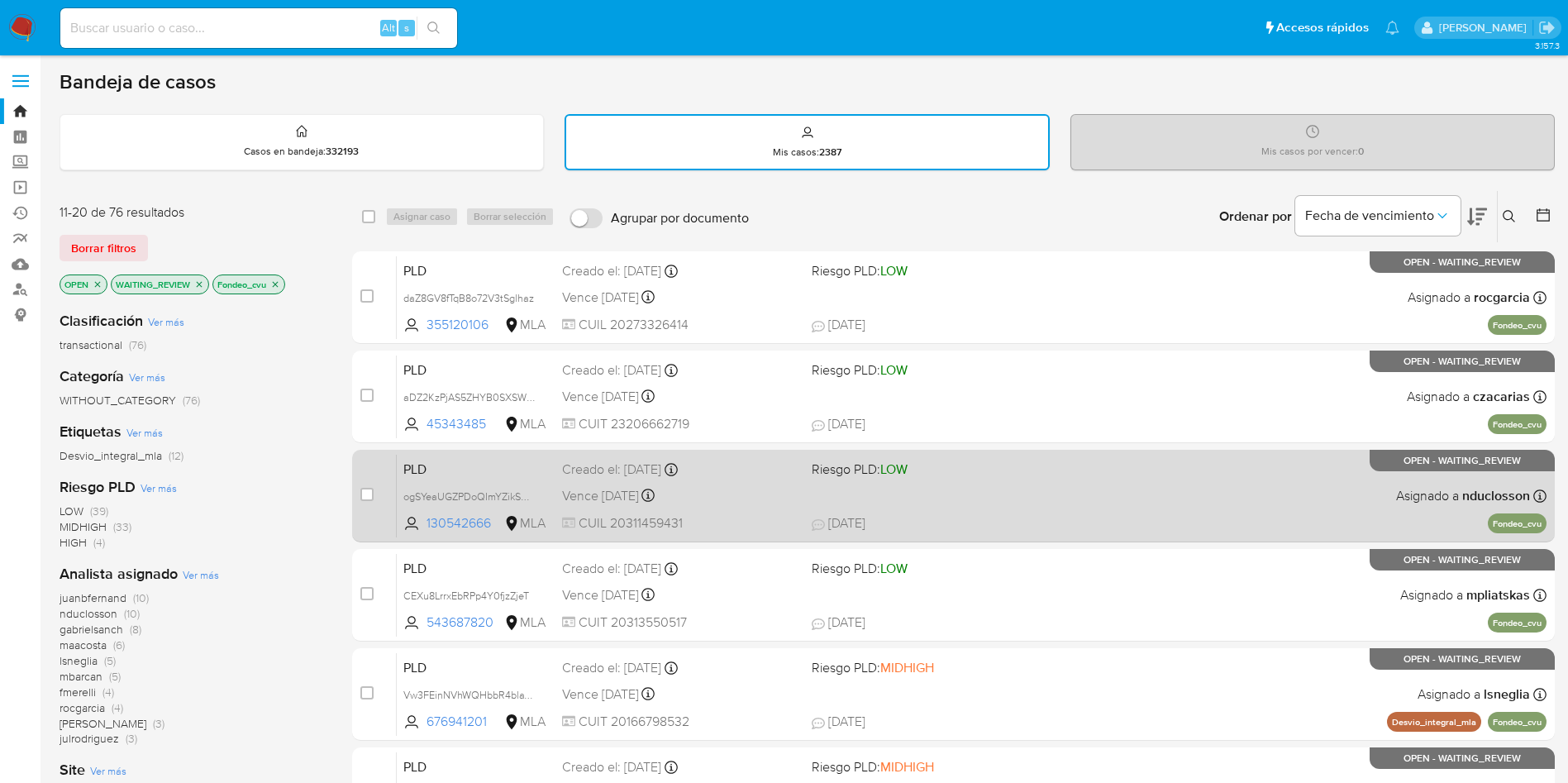
click at [726, 472] on div "Creado el: 12/08/2025 Creado el: 12/08/2025 12:36:21" at bounding box center [680, 470] width 237 height 18
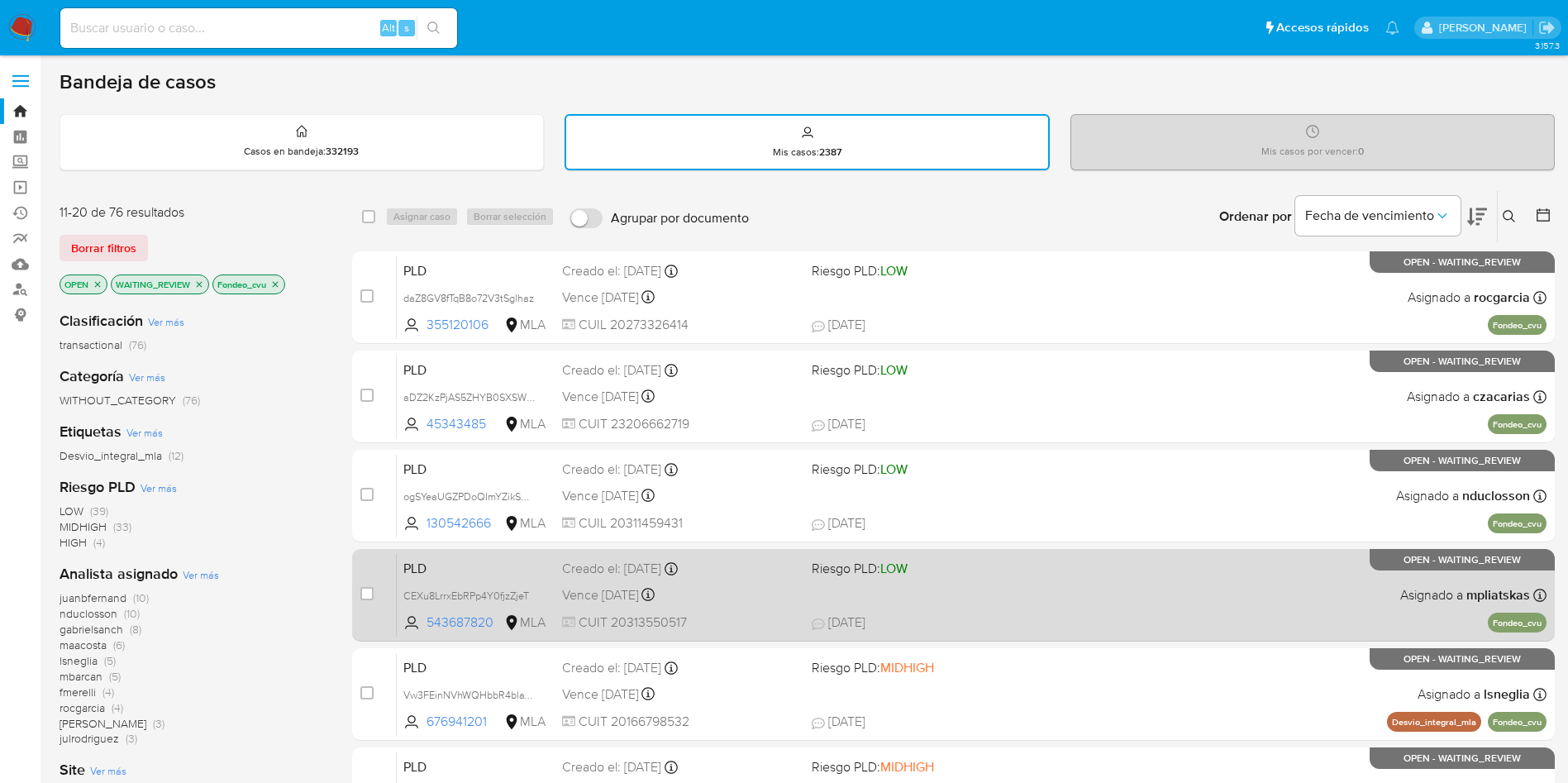
click at [814, 635] on div "PLD CEXu8LrrxEbRPp4Y0fjzZjeT 543687820 MLA Riesgo PLD: LOW Creado el: 12/08/202…" at bounding box center [972, 594] width 1150 height 84
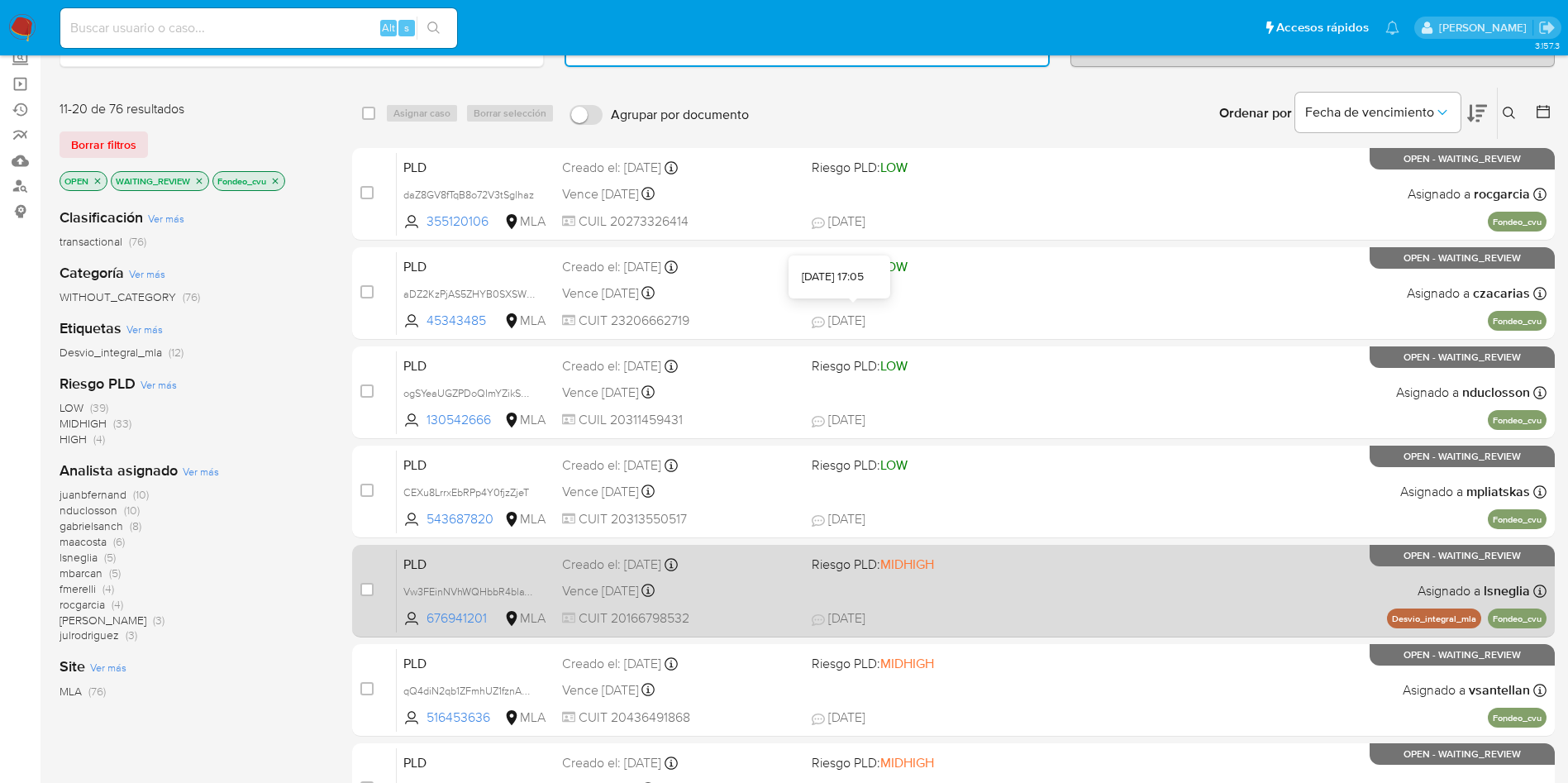
scroll to position [248, 0]
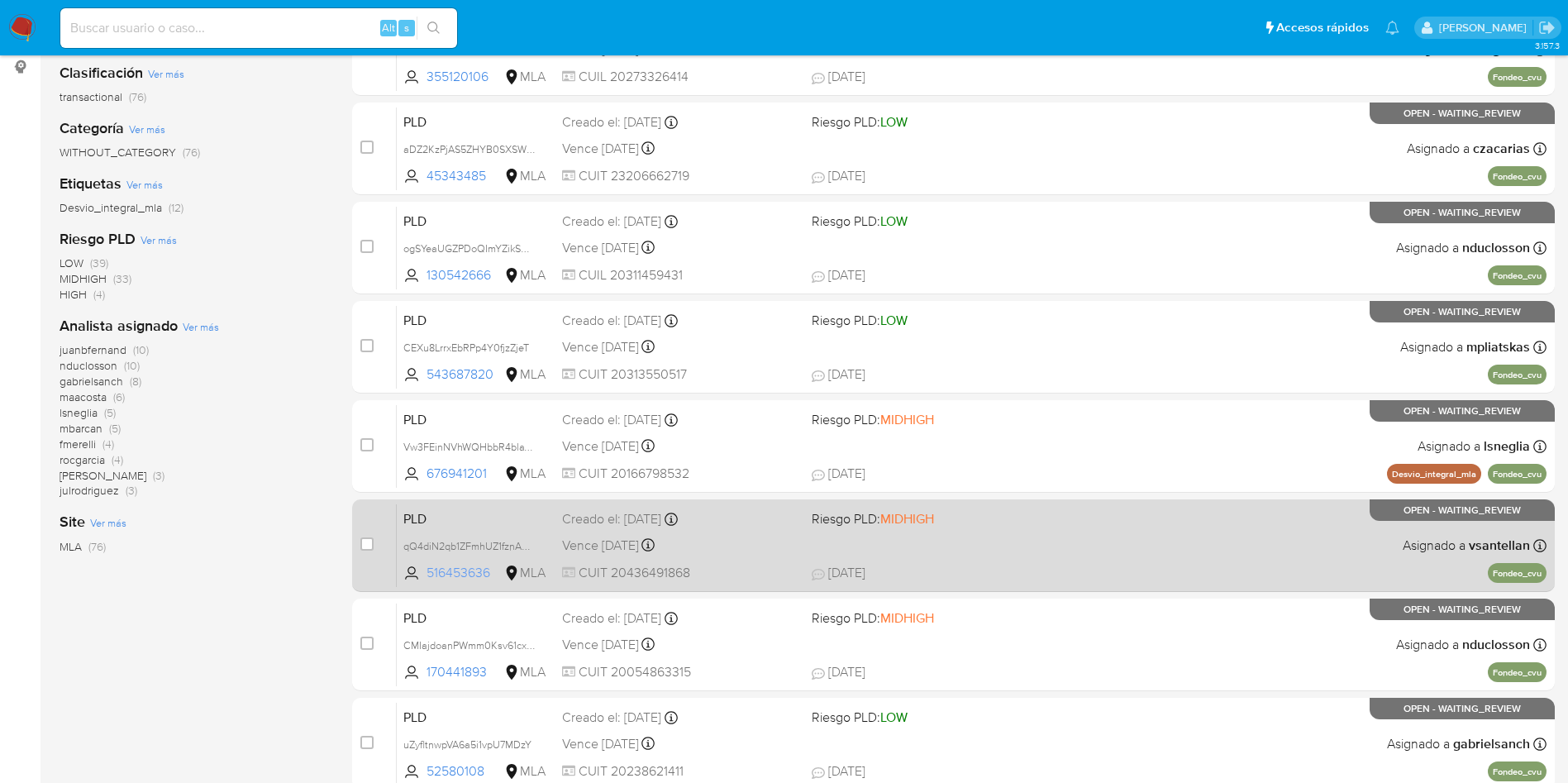
drag, startPoint x: 497, startPoint y: 532, endPoint x: 450, endPoint y: 576, distance: 64.4
click at [451, 577] on span "516453636" at bounding box center [463, 573] width 75 height 18
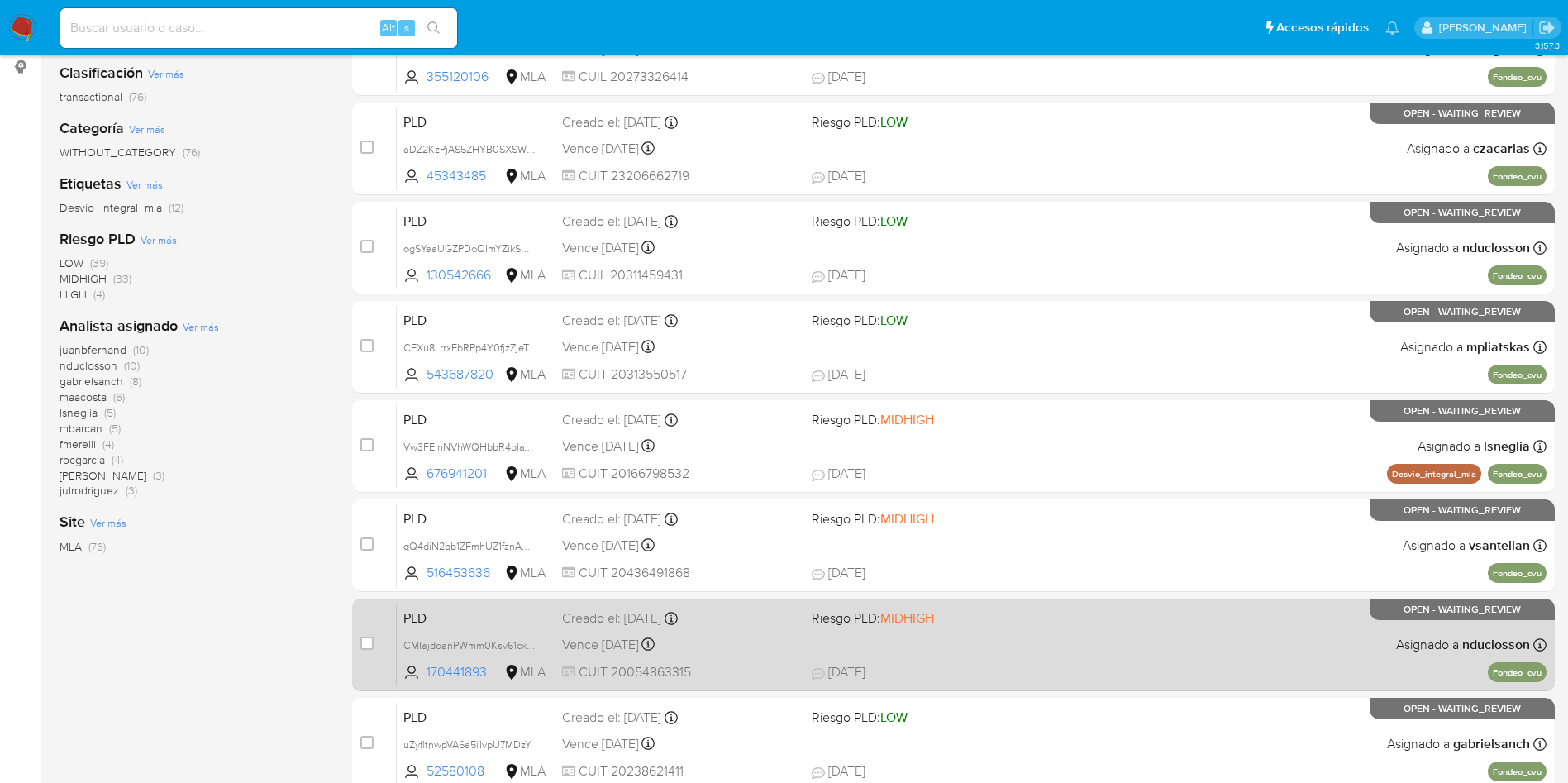
click at [639, 644] on span "Vence in 2 months" at bounding box center [600, 645] width 76 height 18
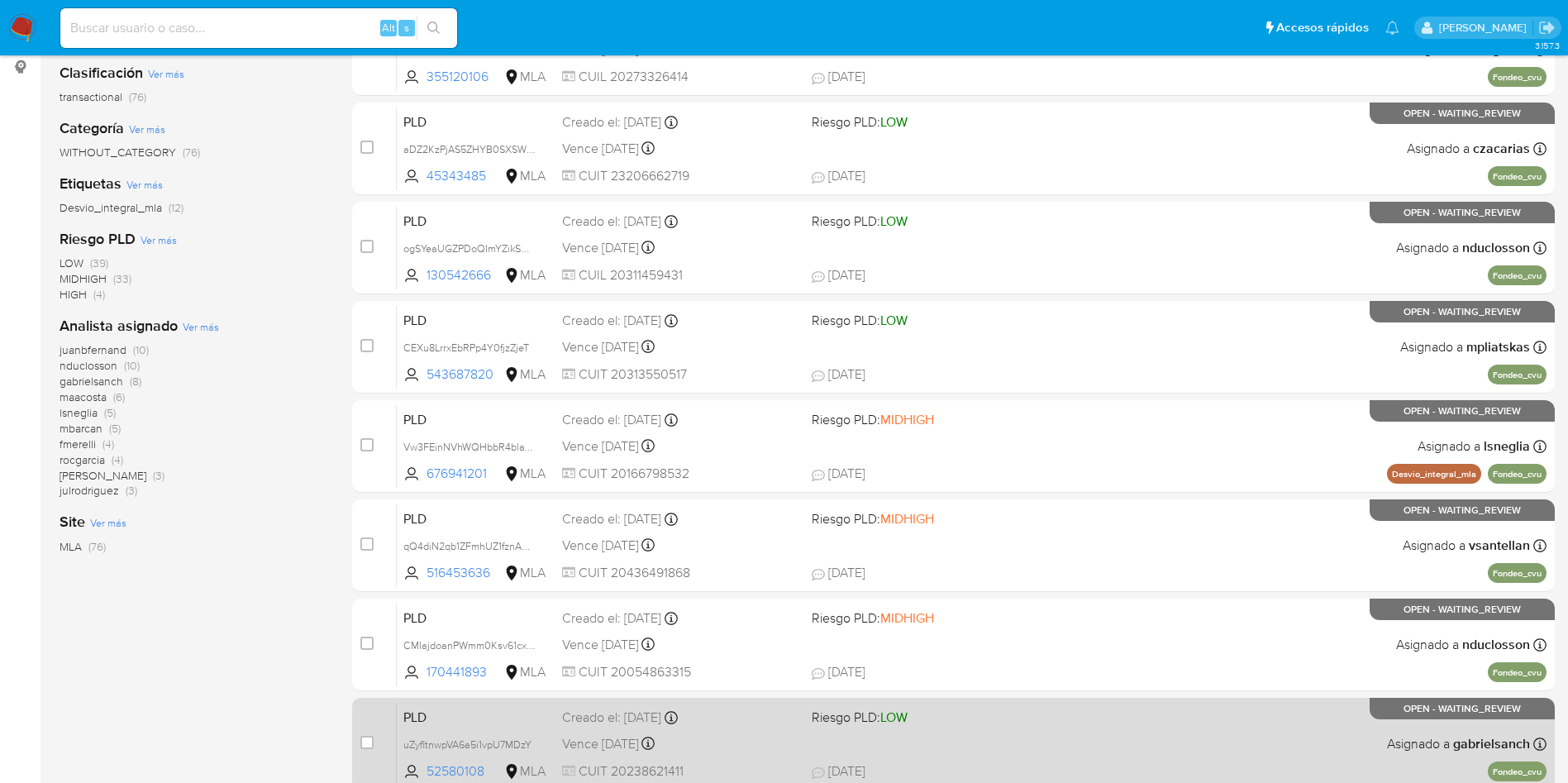
click at [625, 778] on span "CUIT 20238621411" at bounding box center [680, 771] width 237 height 18
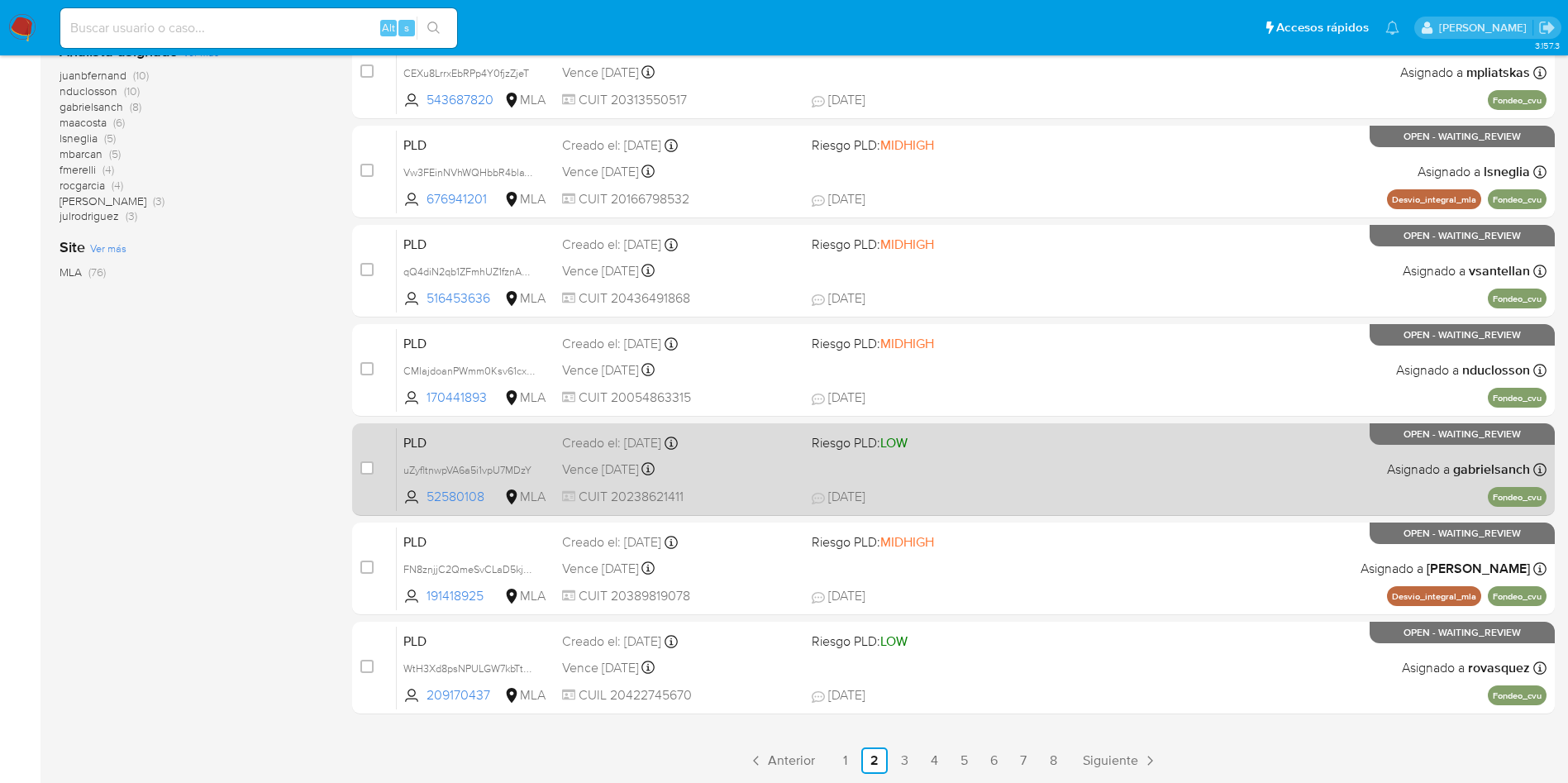
scroll to position [524, 0]
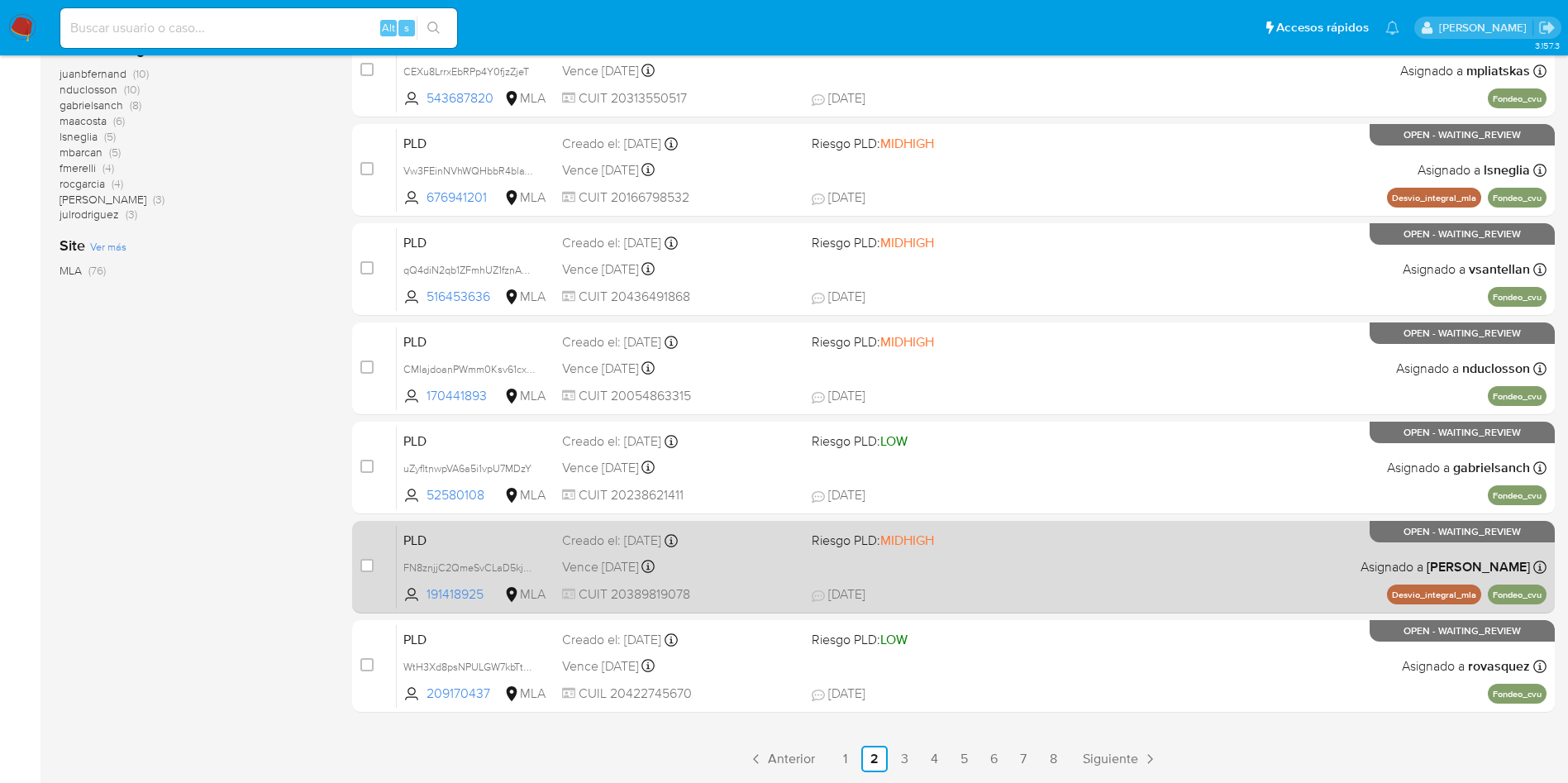
click at [650, 539] on div "Creado el: 12/08/2025 Creado el: 12/08/2025 12:31:37" at bounding box center [680, 541] width 237 height 18
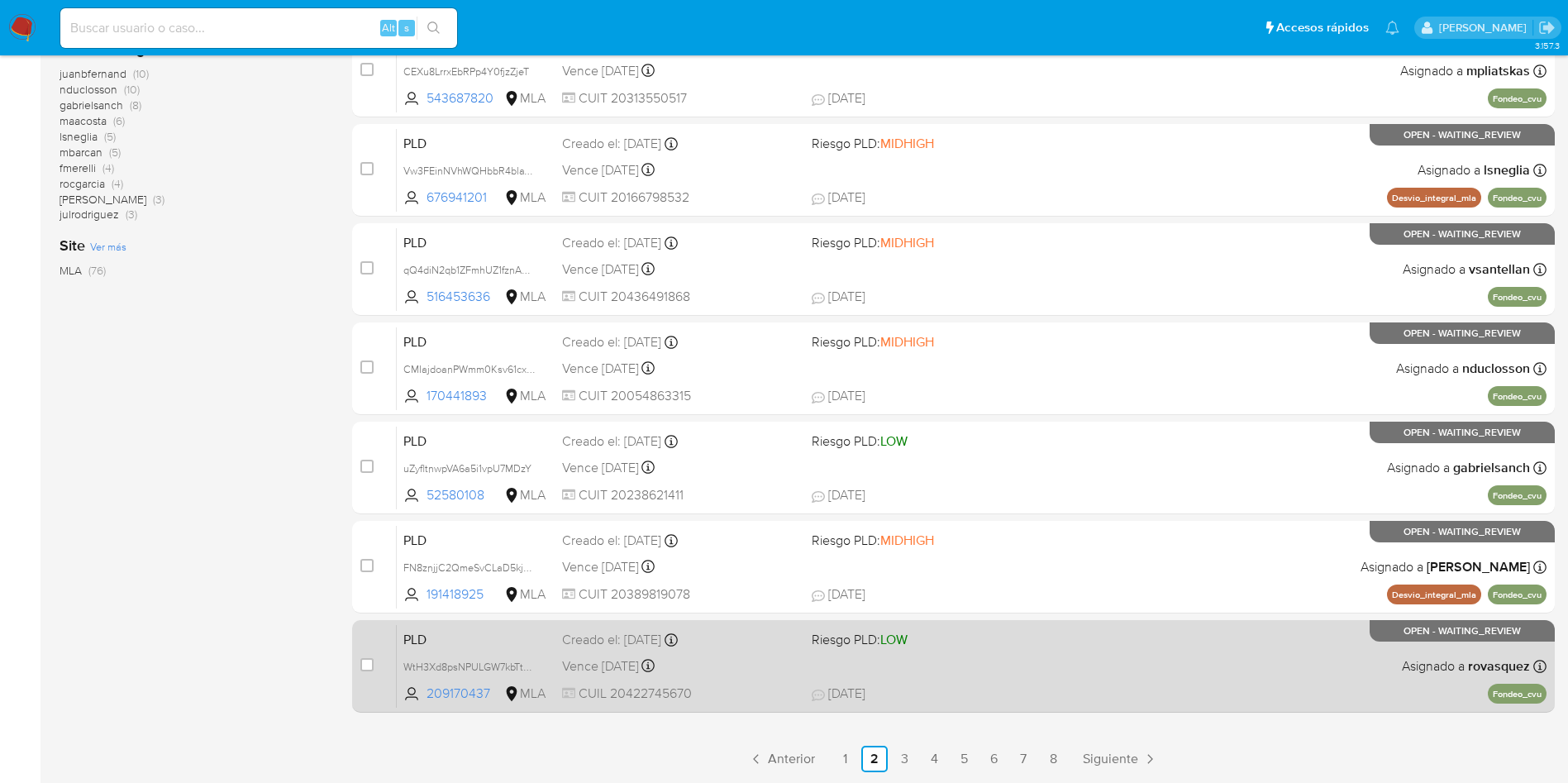
click at [804, 661] on div "PLD WtH3Xd8psNPULGW7kbTtUroX 209170437 MLA Riesgo PLD: LOW Creado el: 12/08/202…" at bounding box center [972, 666] width 1150 height 84
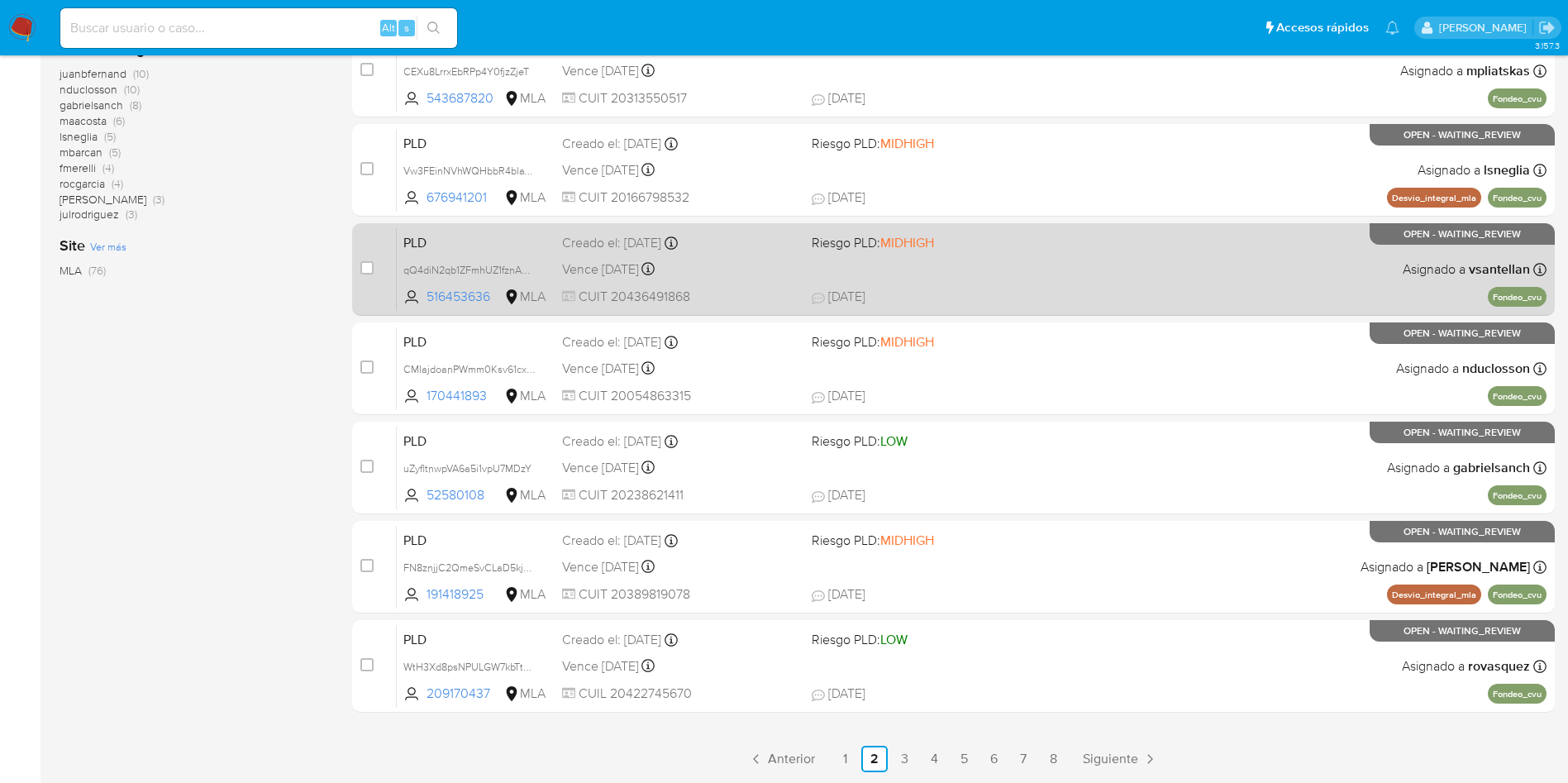
click at [905, 761] on link "3" at bounding box center [904, 758] width 27 height 27
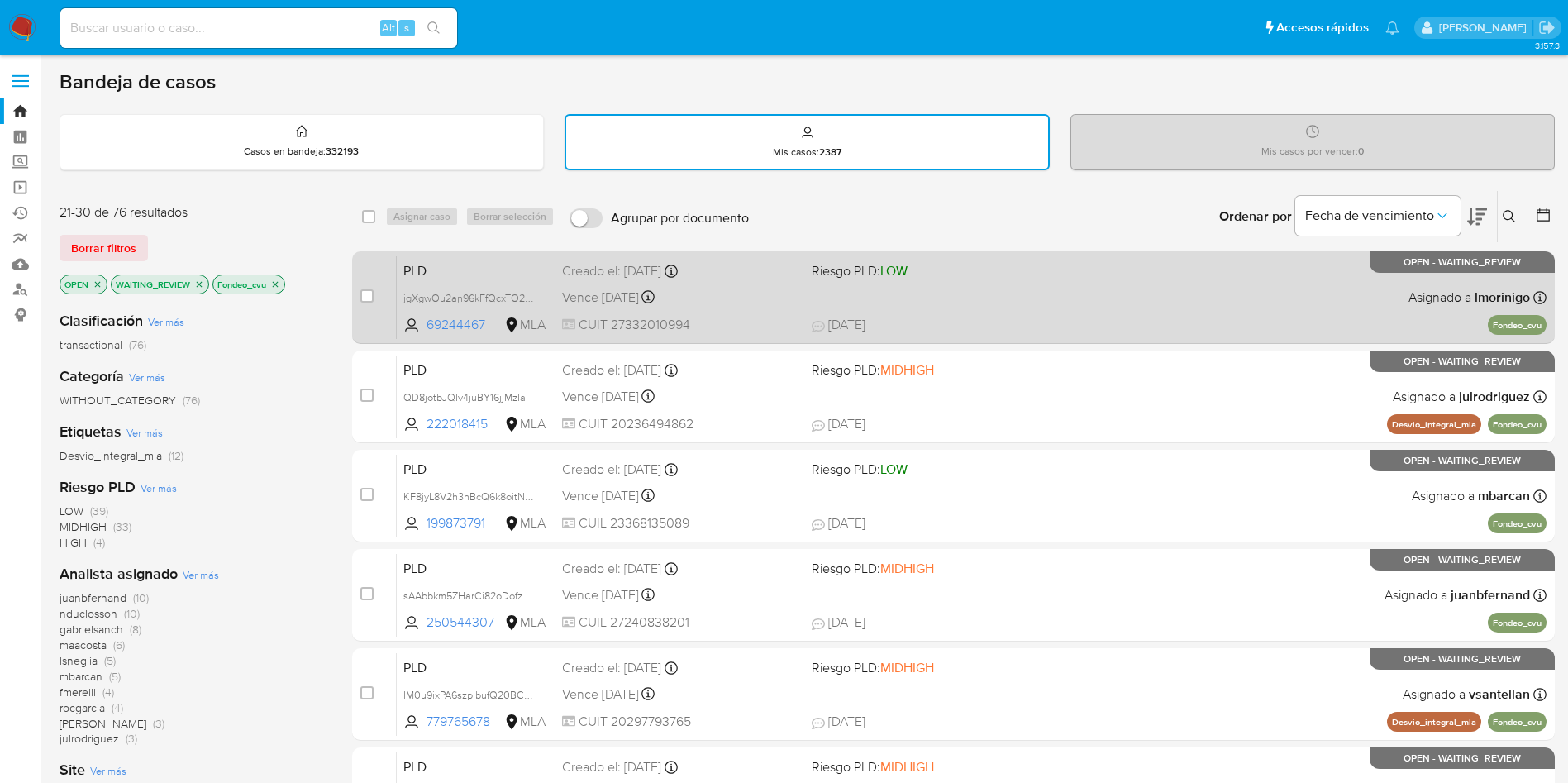
click at [576, 286] on div "Vence in 2 months Vence el 29/10/2025 12:31:24" at bounding box center [680, 297] width 237 height 22
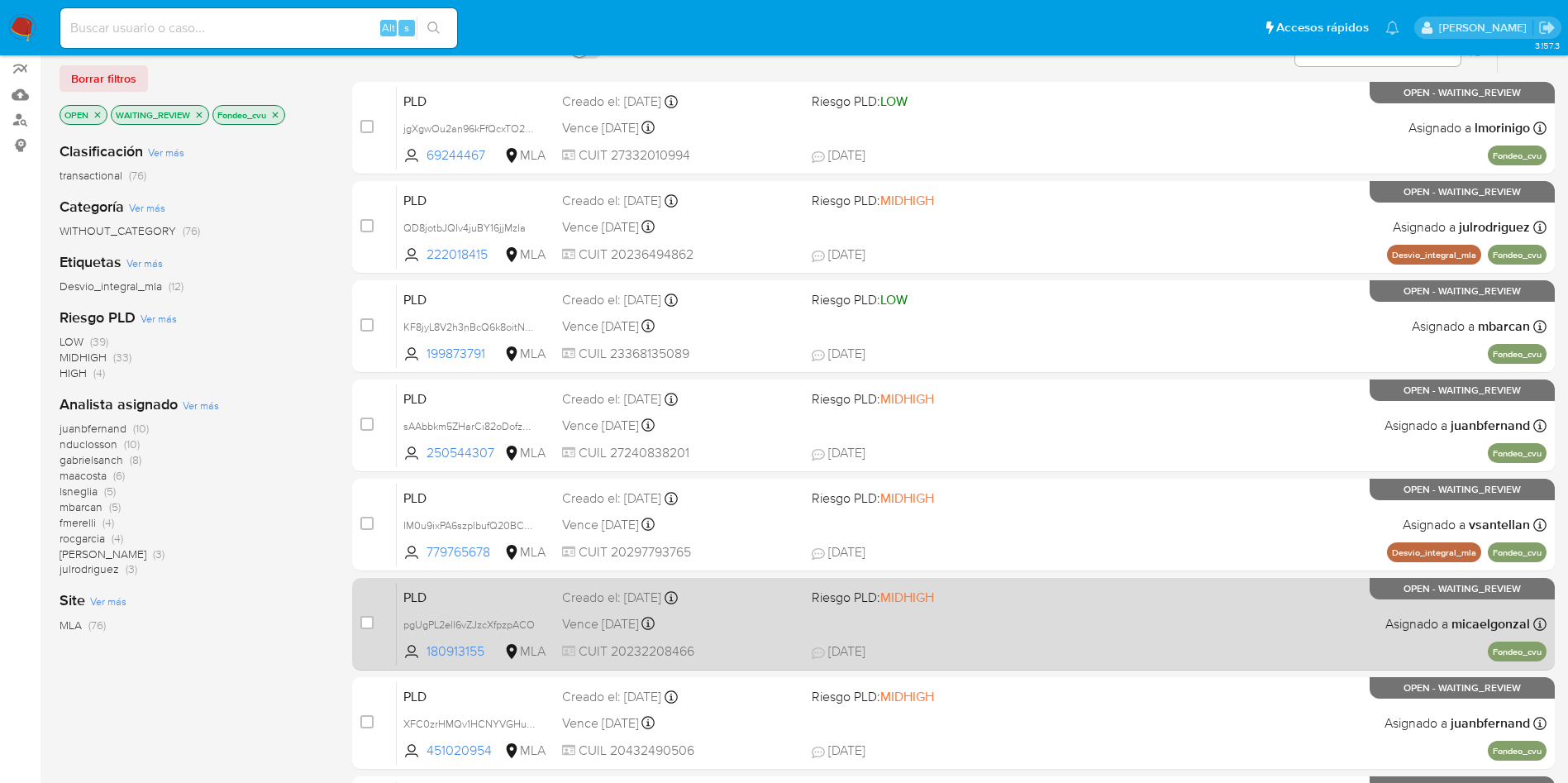
scroll to position [248, 0]
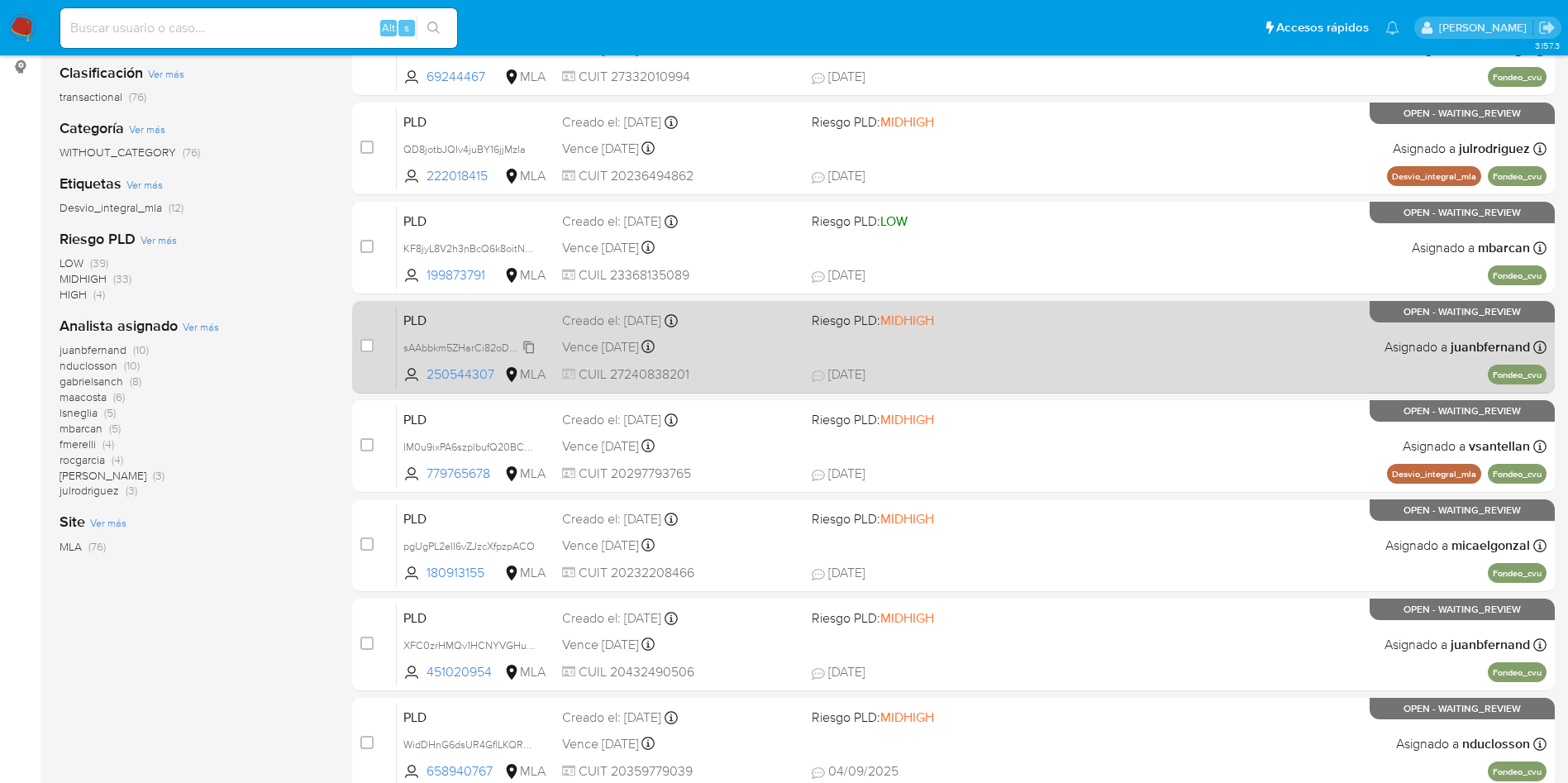
click at [458, 341] on span "sAAbbkm5ZHarCi82oDofzk8W" at bounding box center [473, 346] width 139 height 18
click at [769, 355] on div "Vence in 2 months Vence el 29/10/2025 12:18:30" at bounding box center [680, 346] width 237 height 22
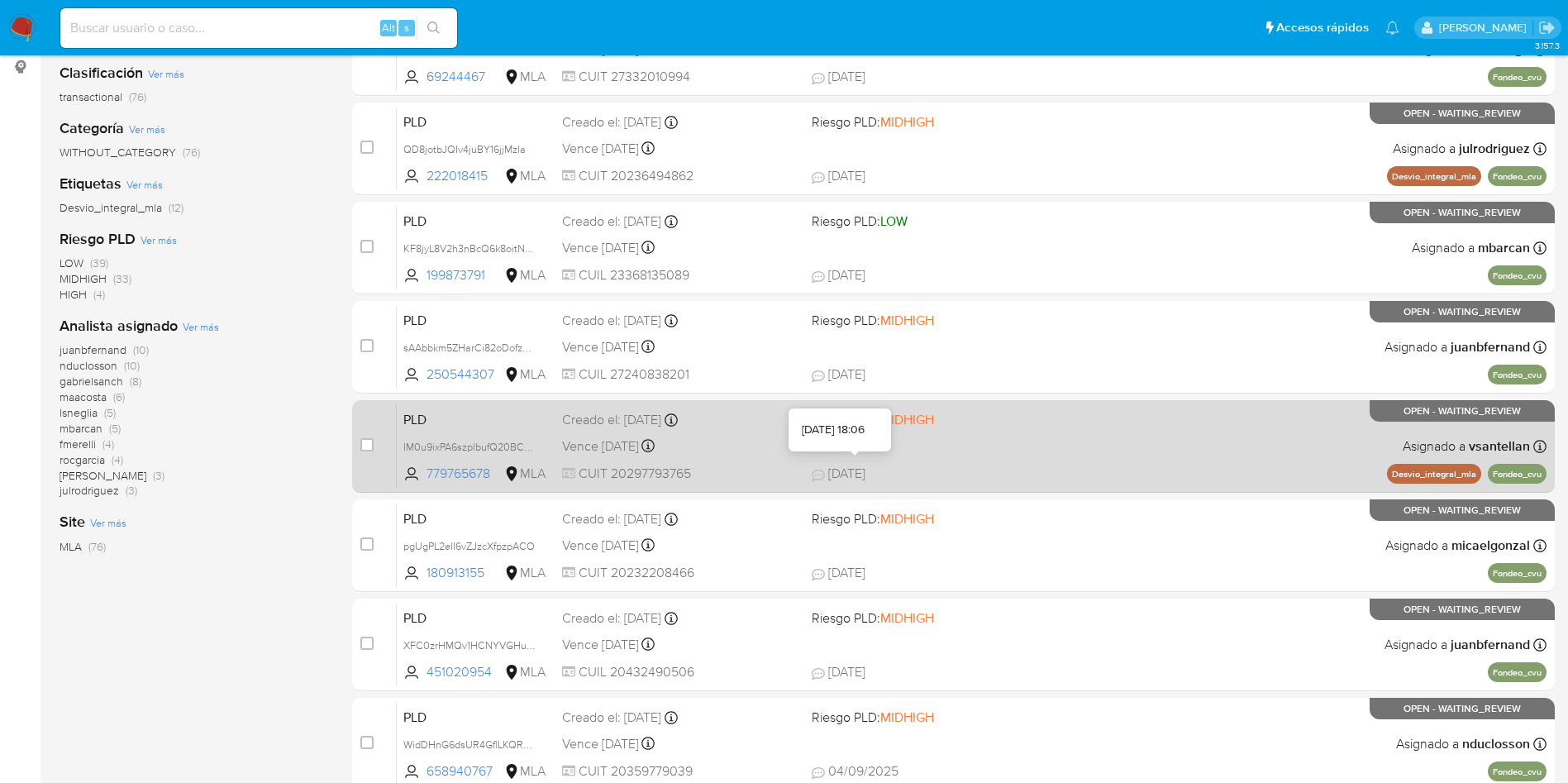
click at [861, 469] on span "23/08/2025" at bounding box center [838, 473] width 53 height 18
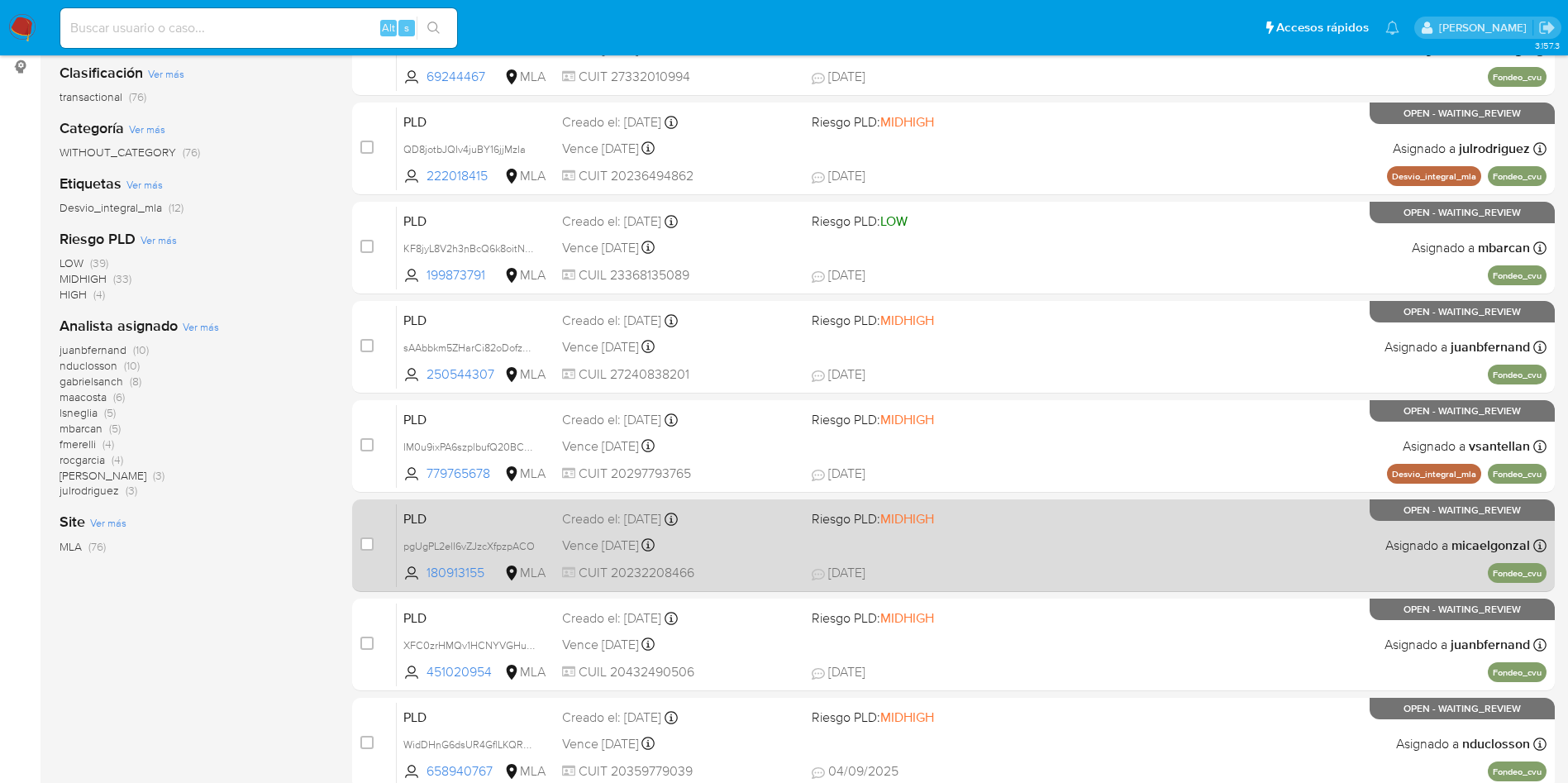
click at [908, 555] on div "PLD pgUgPL2elI6vZJzcXfpzpACO 180913155 MLA Riesgo PLD: MIDHIGH Creado el: 12/08…" at bounding box center [972, 545] width 1150 height 84
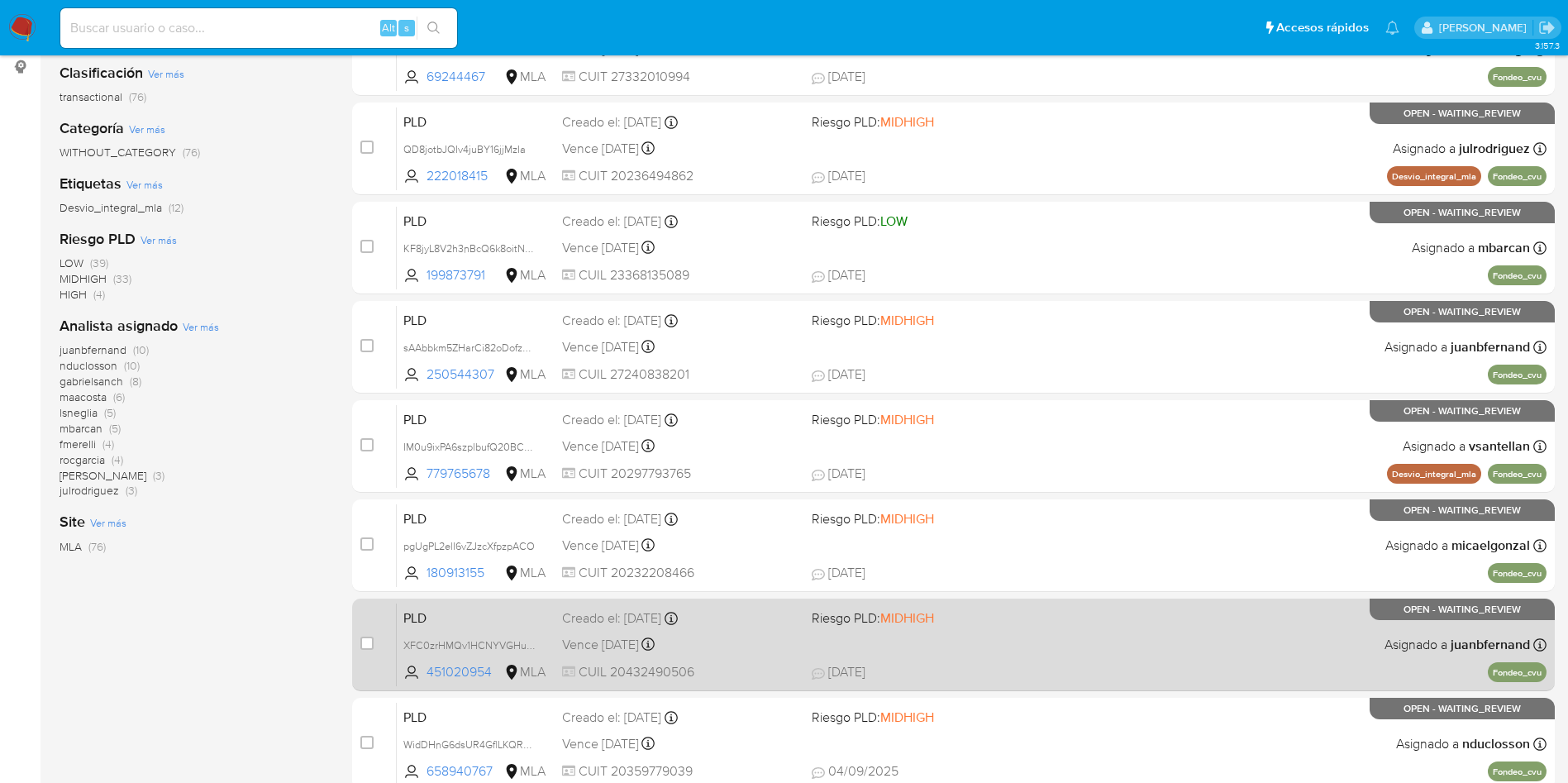
click at [907, 637] on div "PLD XFC0zrHMQv1HCNYVGHub3HKb 451020954 MLA Riesgo PLD: MIDHIGH Creado el: 12/08…" at bounding box center [972, 644] width 1150 height 84
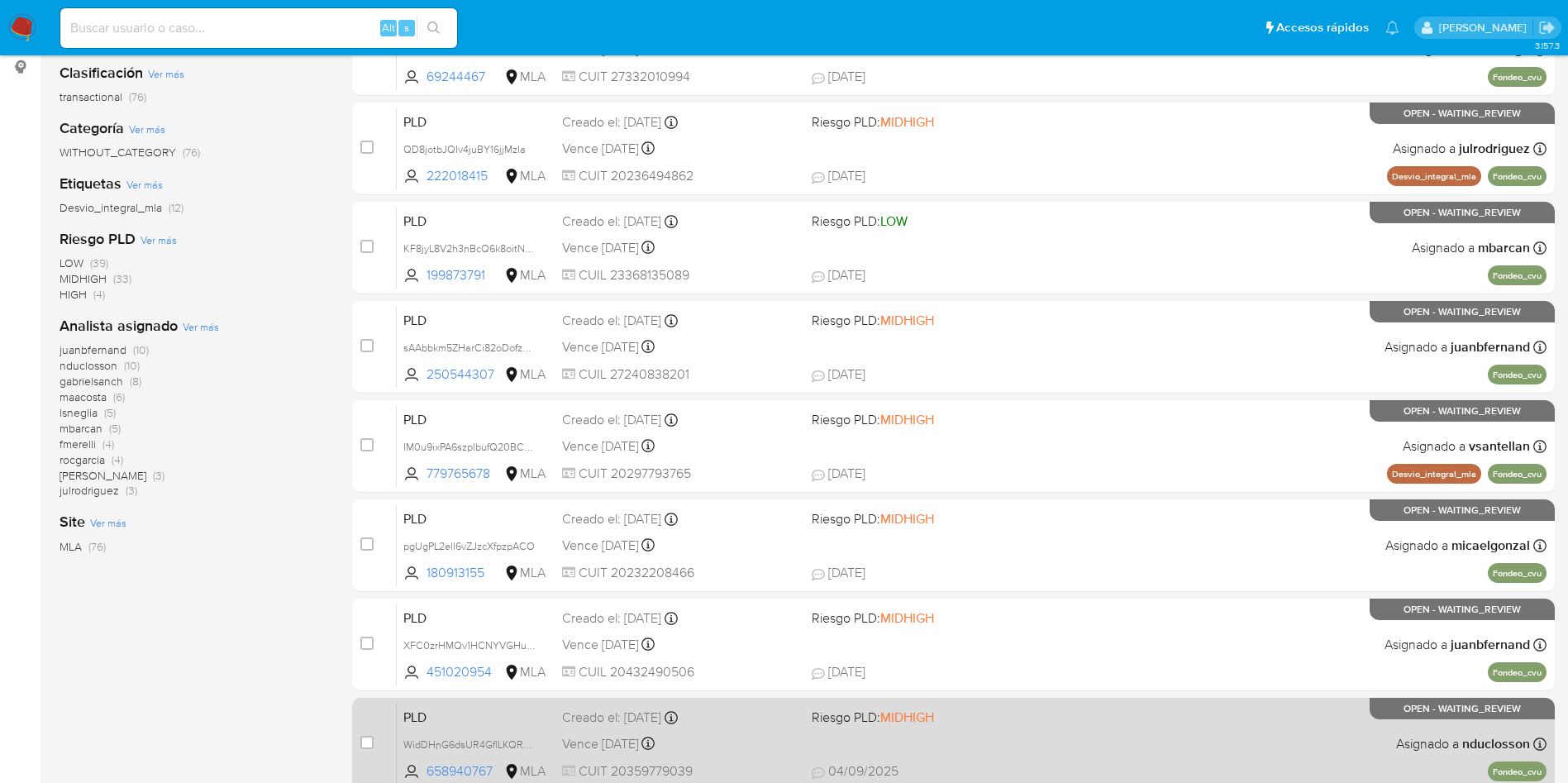
click at [890, 744] on div "PLD WidDHnG6dsUR4GflLKQRmgfq 658940767 MLA Riesgo PLD: MIDHIGH Creado el: 12/08…" at bounding box center [972, 743] width 1150 height 84
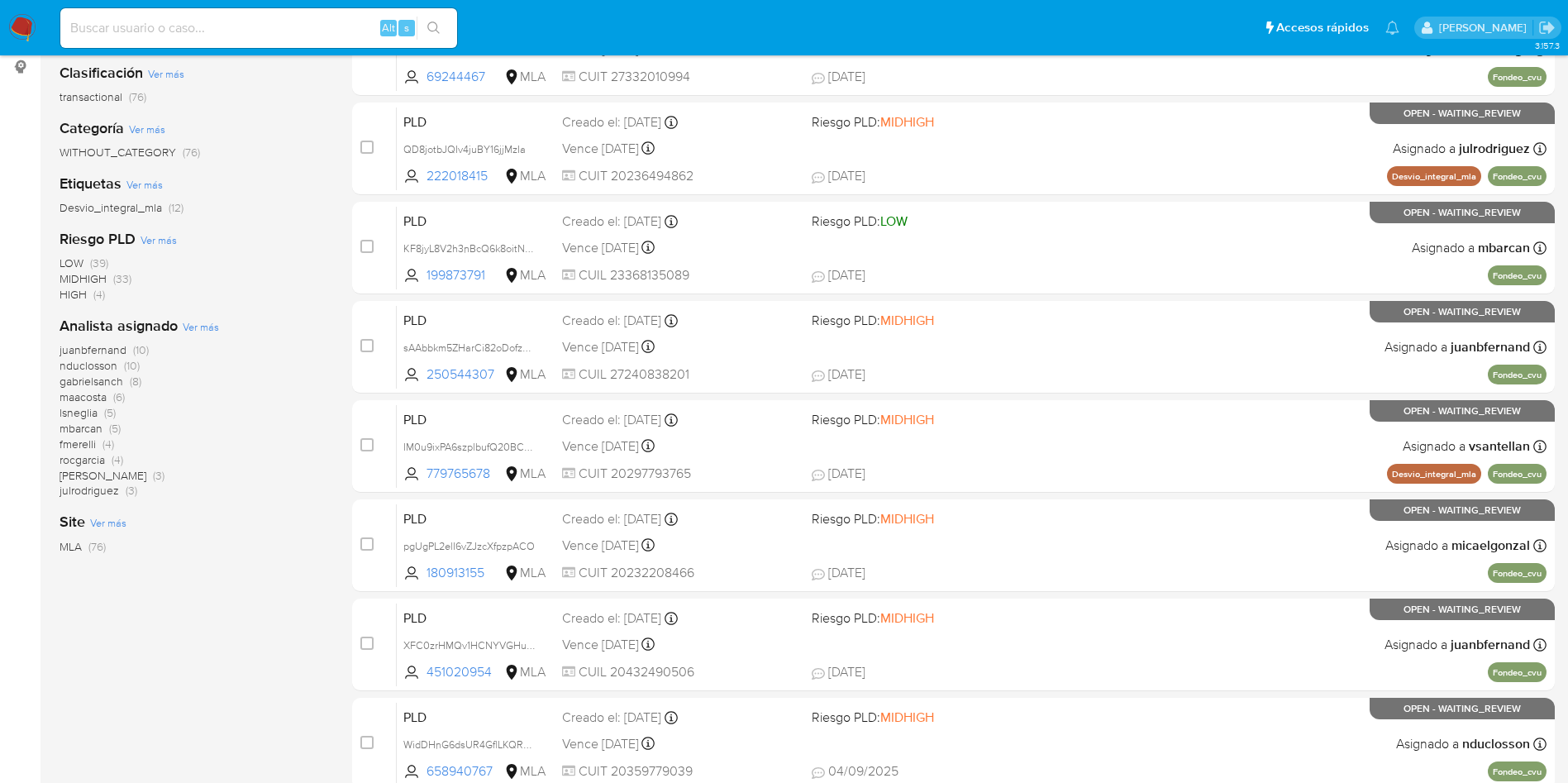
drag, startPoint x: 333, startPoint y: 18, endPoint x: 333, endPoint y: 29, distance: 11.0
click at [333, 16] on div "Alt s" at bounding box center [259, 28] width 397 height 40
paste input "TZYESrCbR0dJGcRAEKyYMDkZ"
type input "TZYESrCbR0dJGcRAEKyYMDkZ"
click at [443, 22] on button "search-icon" at bounding box center [433, 28] width 34 height 23
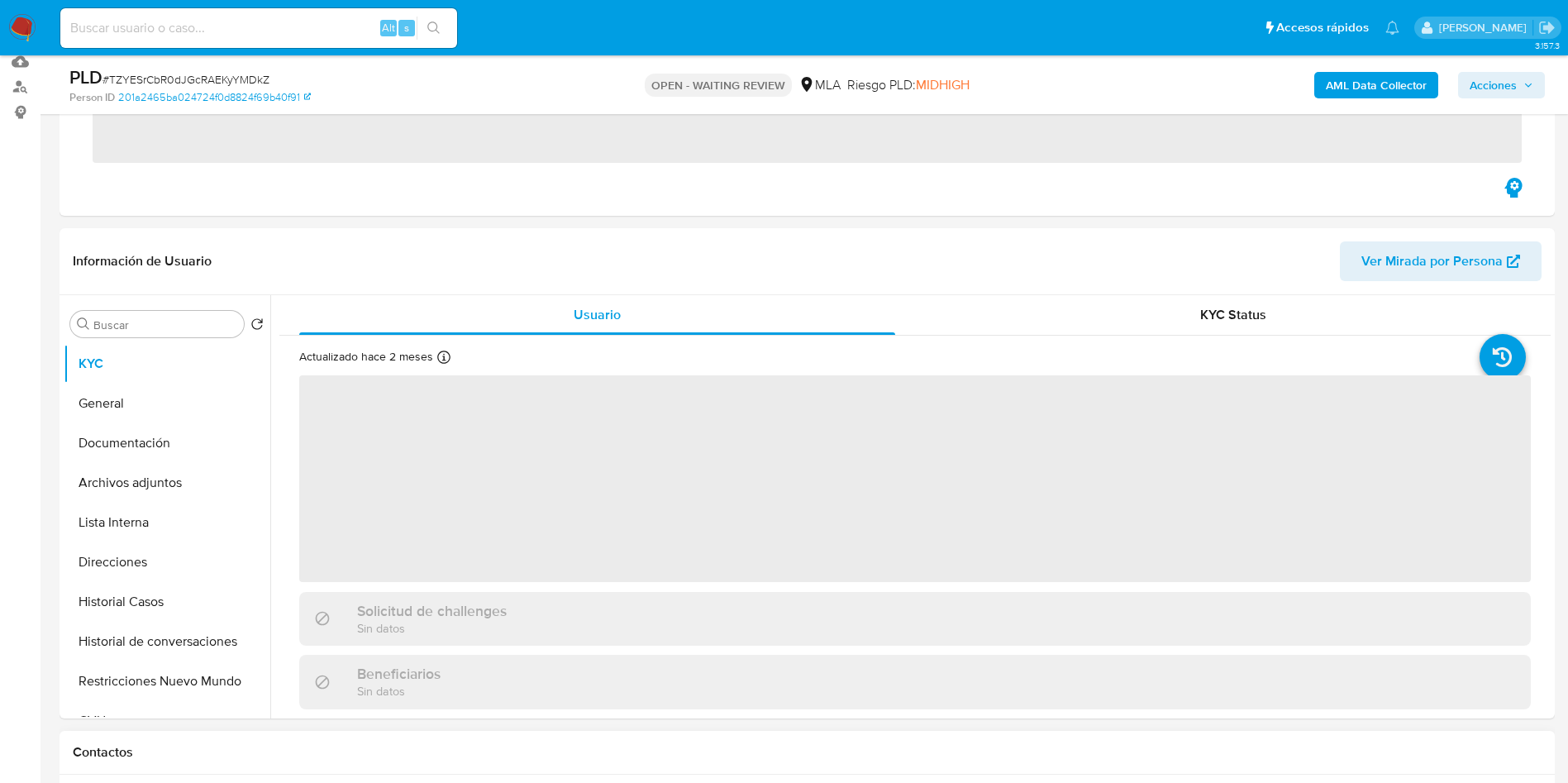
scroll to position [372, 0]
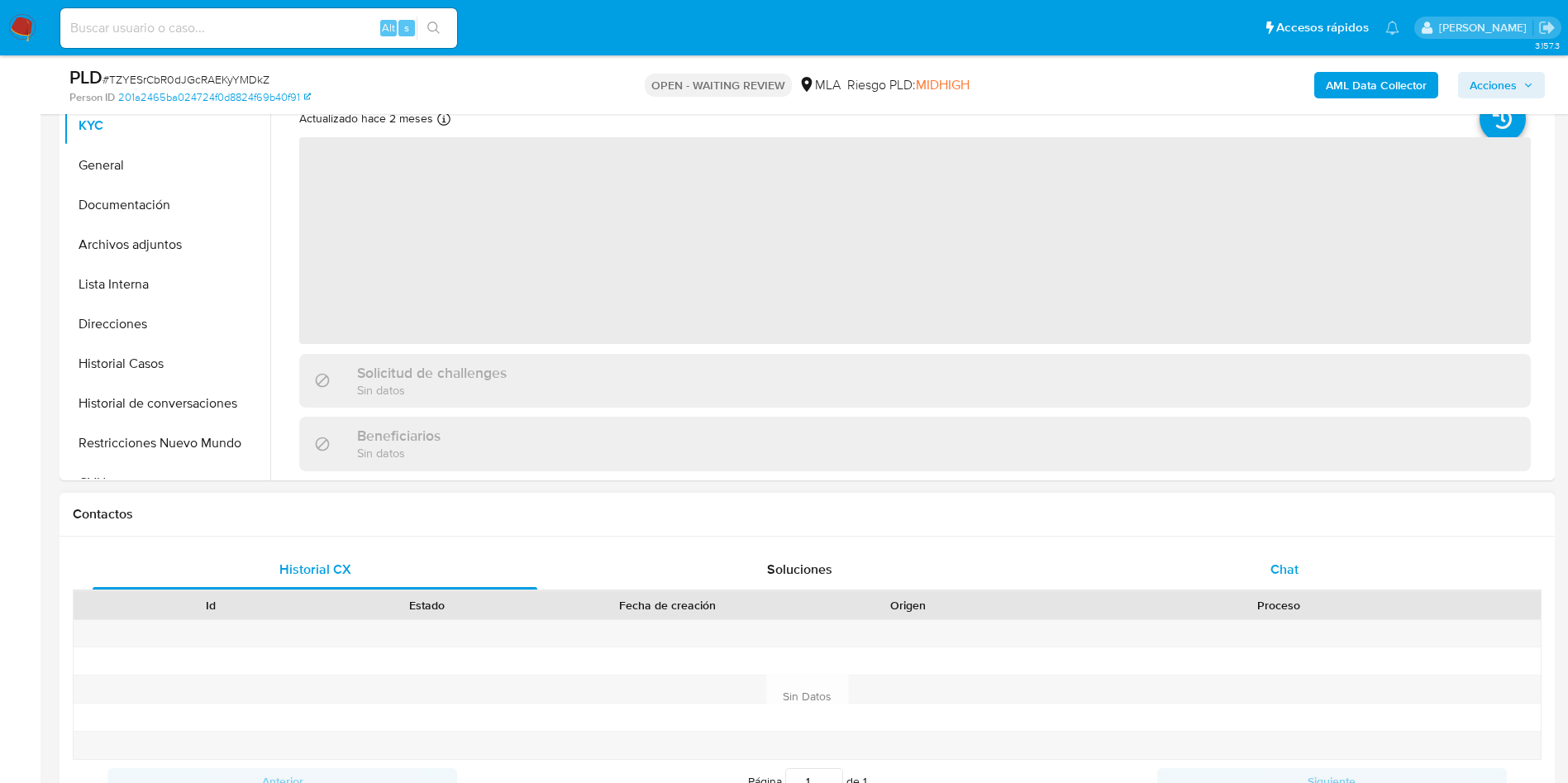
click at [1323, 548] on div "Historial CX Soluciones Chat Id Estado Fecha de creación Origen Proceso Anterio…" at bounding box center [807, 675] width 1495 height 279
click at [1303, 576] on div "Chat" at bounding box center [1284, 569] width 445 height 40
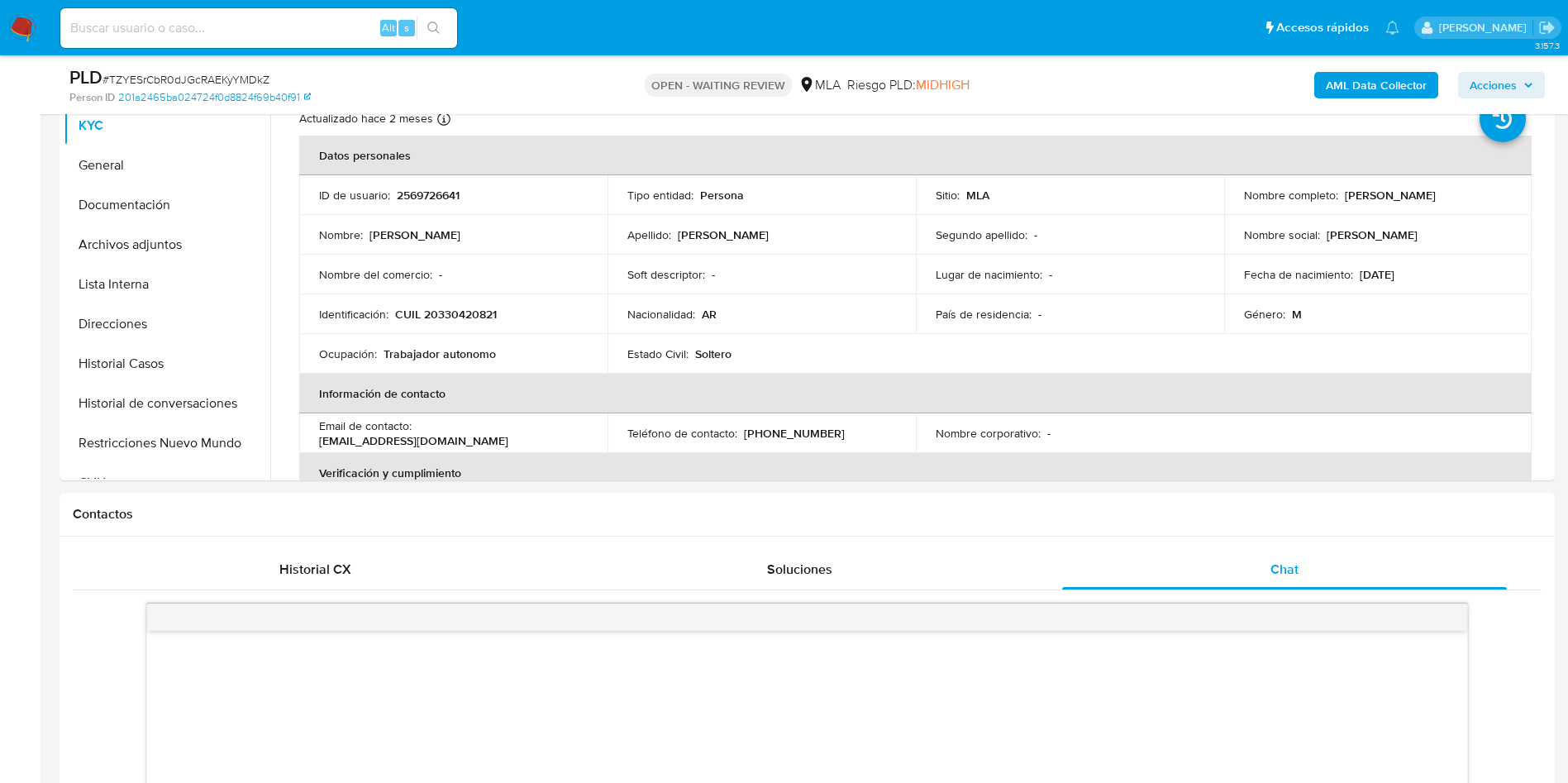
scroll to position [868, 0]
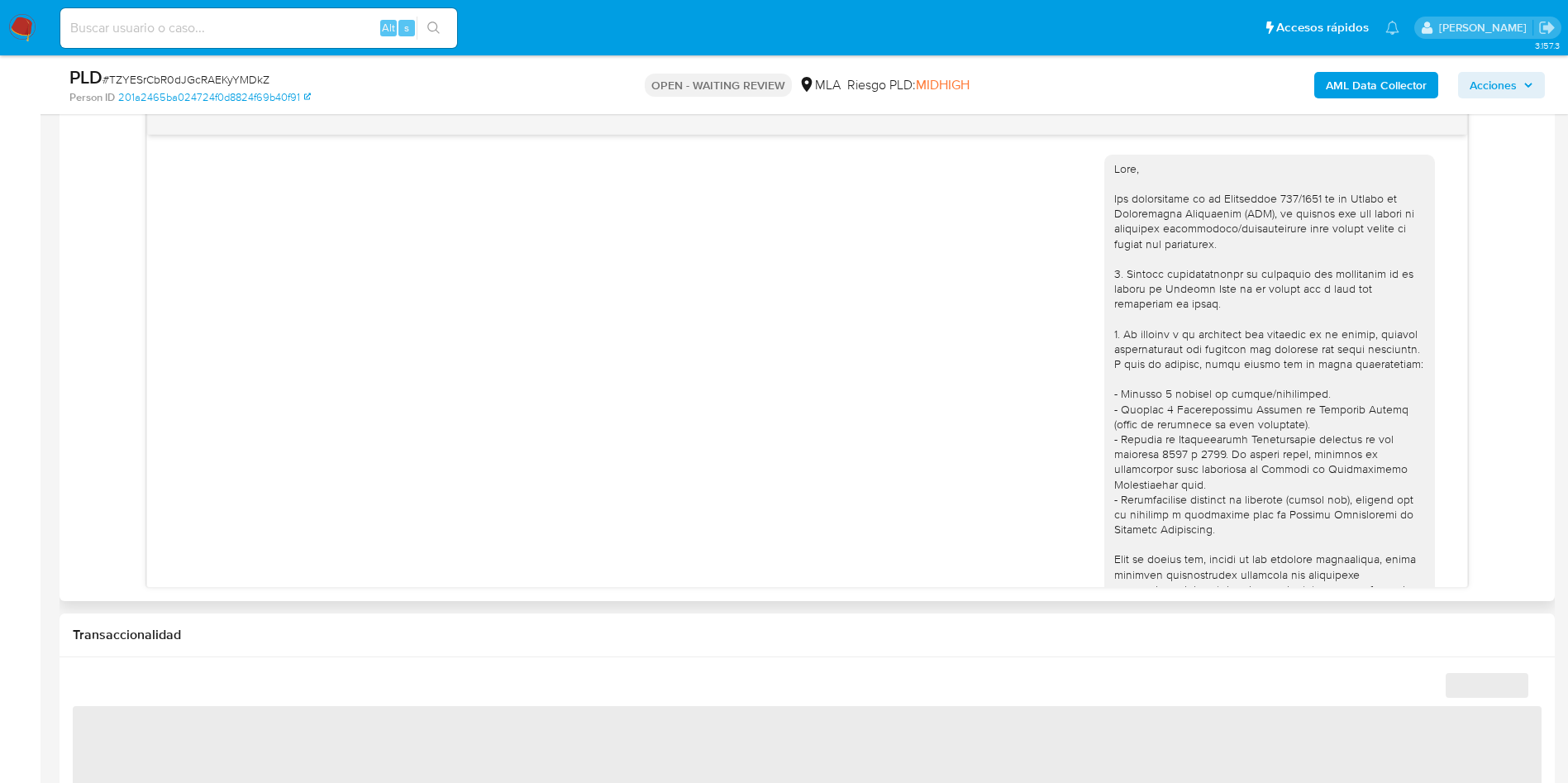
select select "10"
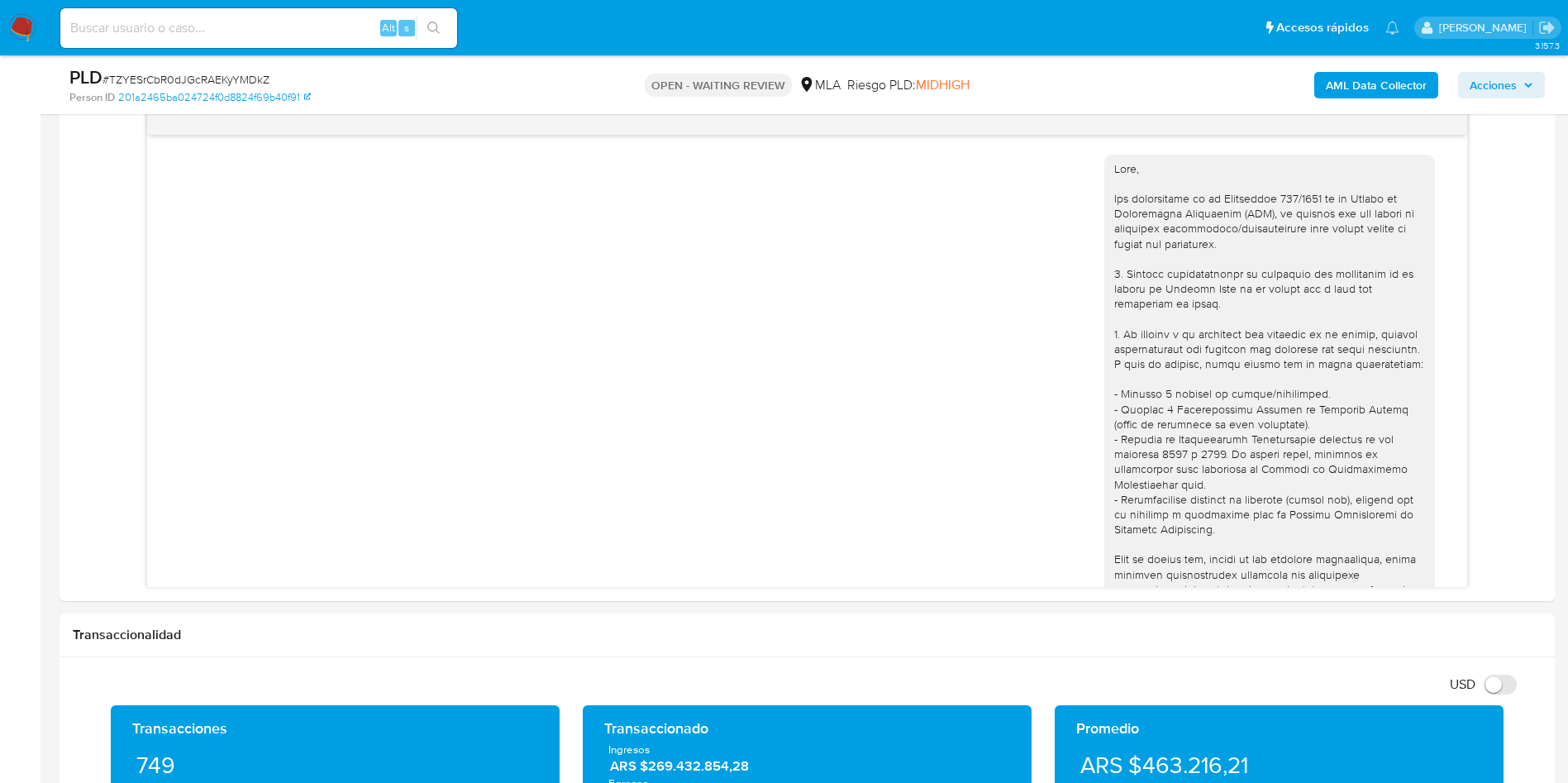
scroll to position [550, 0]
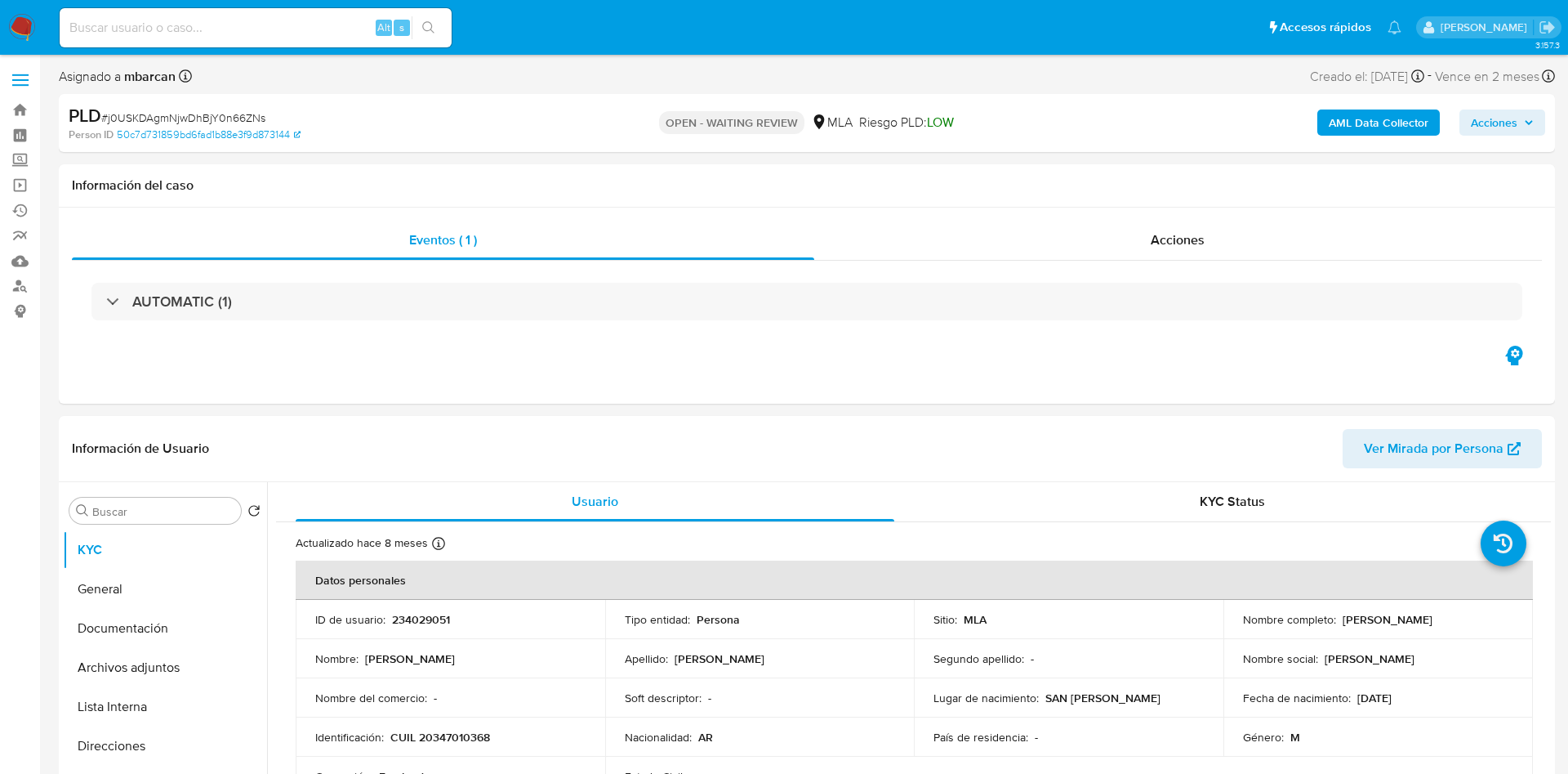
select select "10"
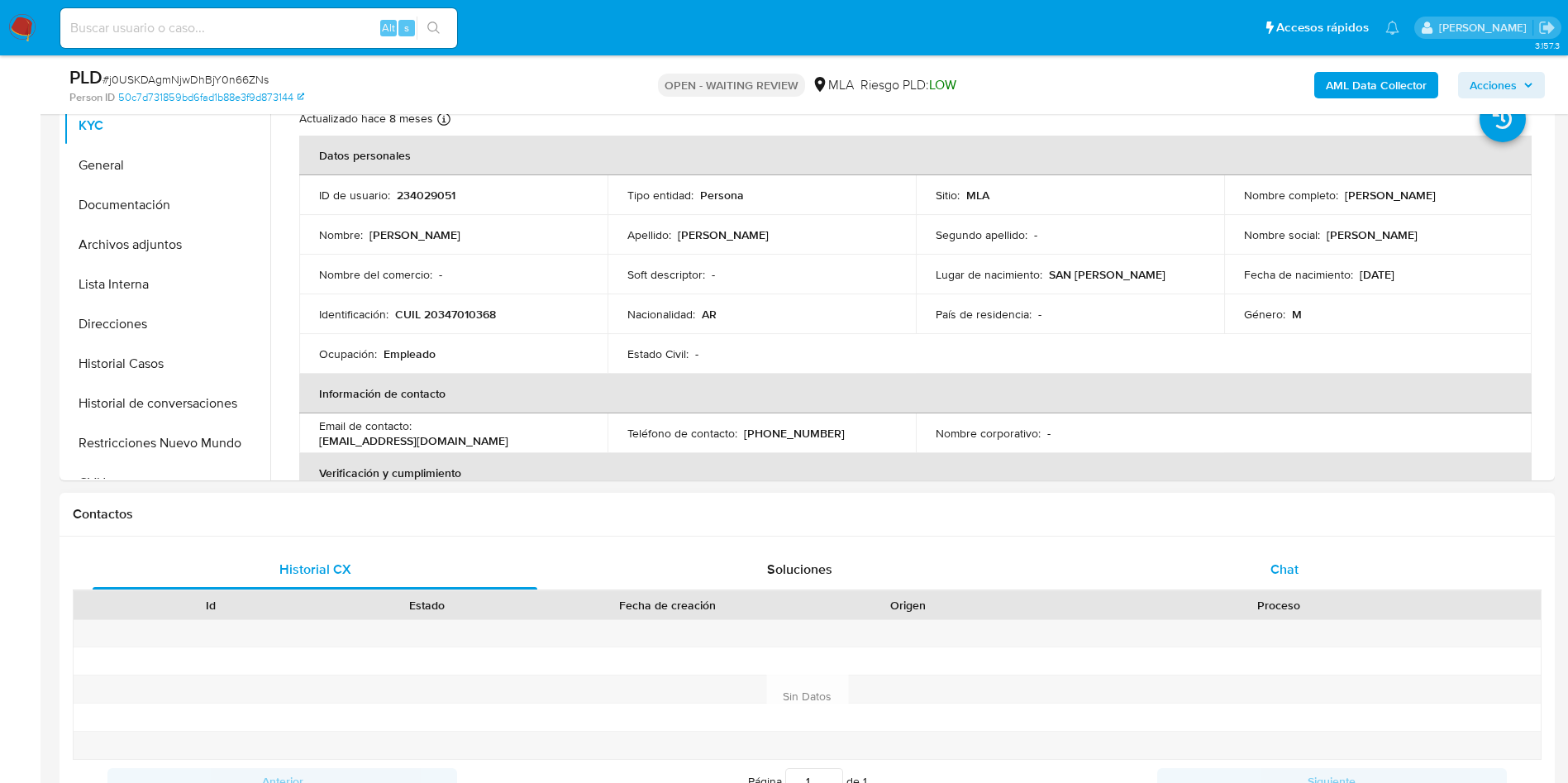
drag, startPoint x: 1246, startPoint y: 569, endPoint x: 1223, endPoint y: 583, distance: 26.9
click at [1246, 568] on div "Chat" at bounding box center [1284, 569] width 445 height 40
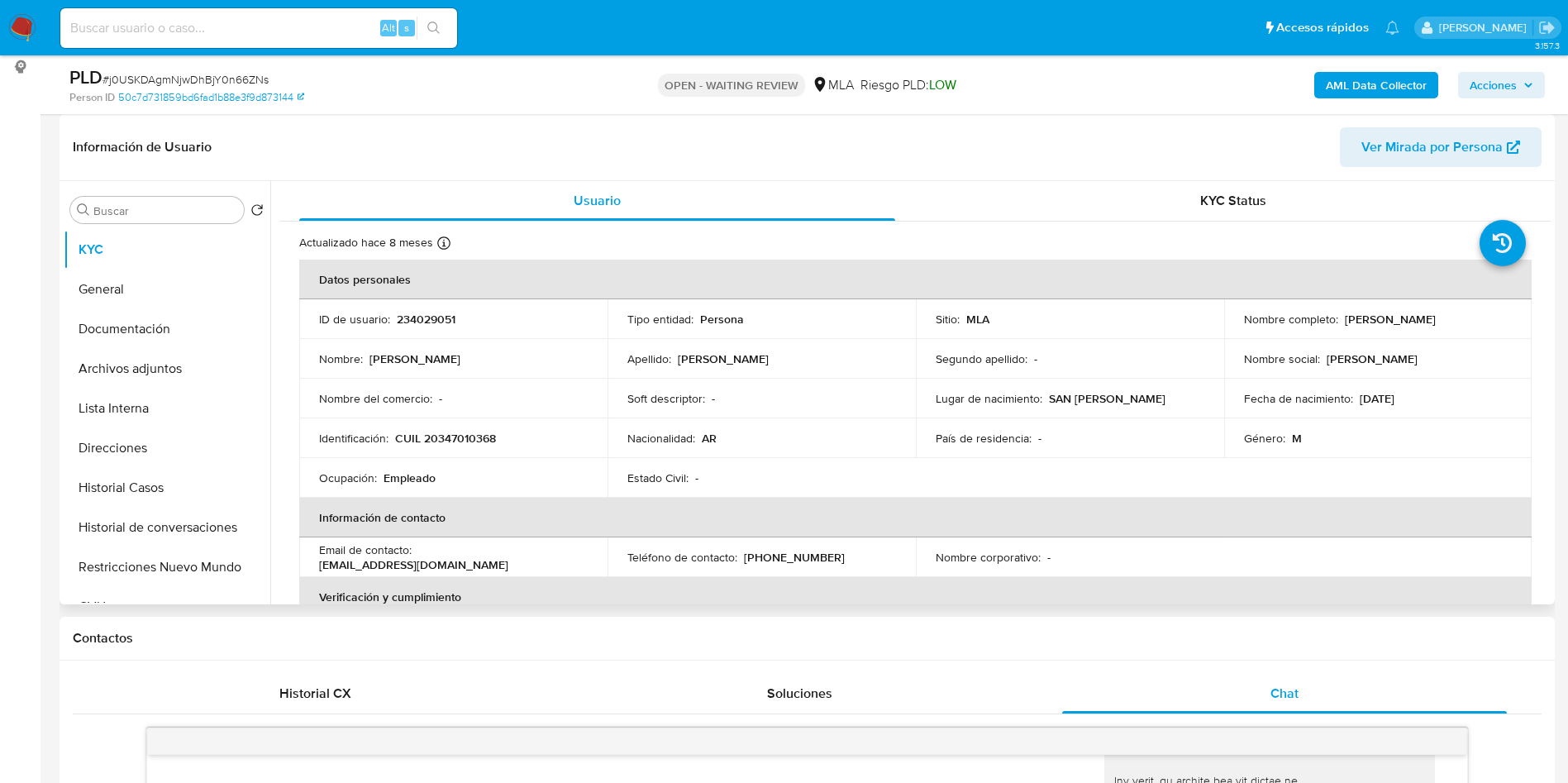
click at [405, 313] on p "234029051" at bounding box center [427, 319] width 59 height 15
click at [405, 312] on p "234029051" at bounding box center [427, 319] width 59 height 15
copy p "234029051"
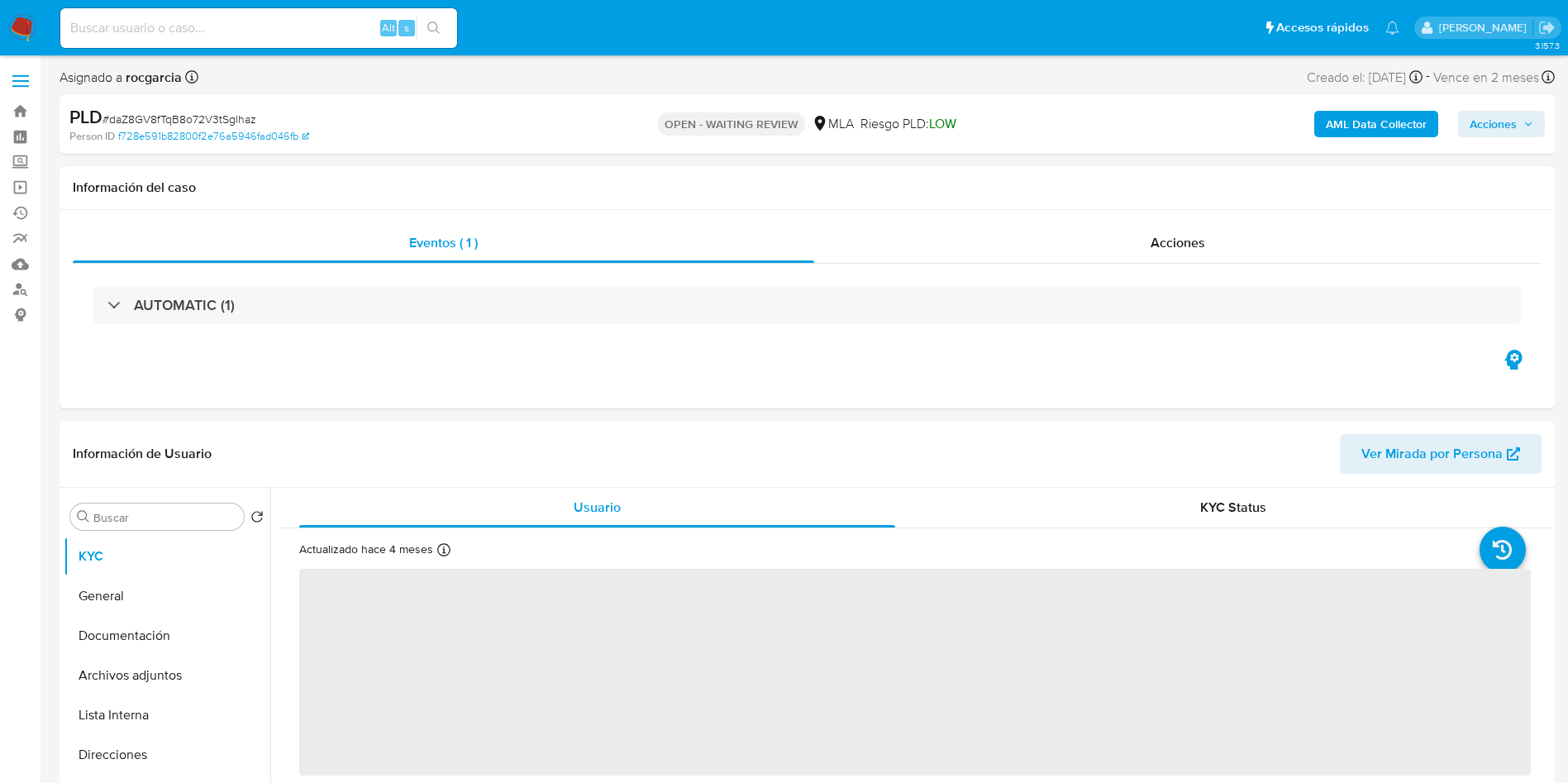
select select "10"
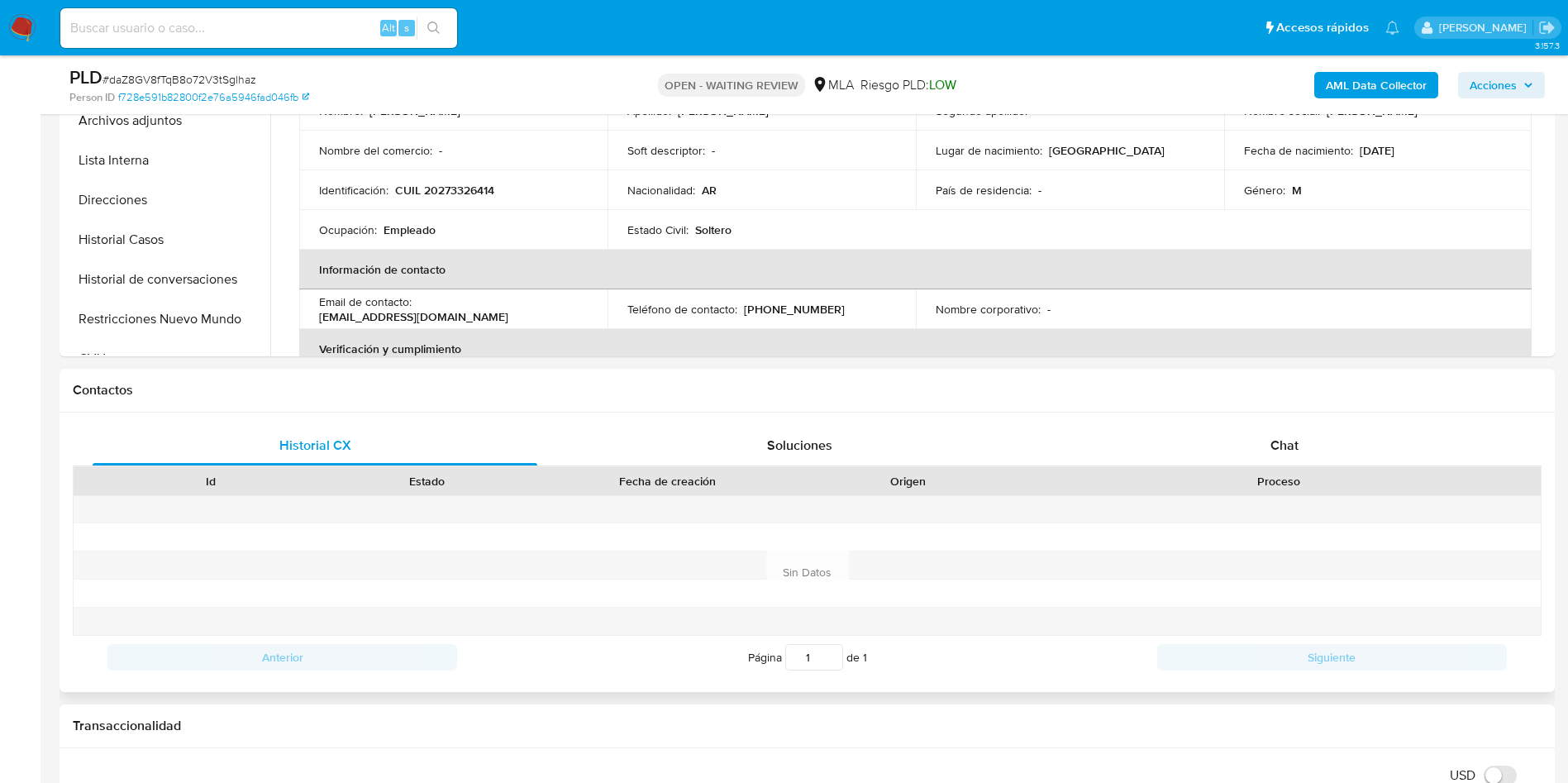
click at [1304, 422] on div "Historial CX Soluciones Chat Id Estado Fecha de creación Origen Proceso Anterio…" at bounding box center [807, 552] width 1495 height 279
click at [1309, 432] on div "Chat" at bounding box center [1284, 445] width 445 height 40
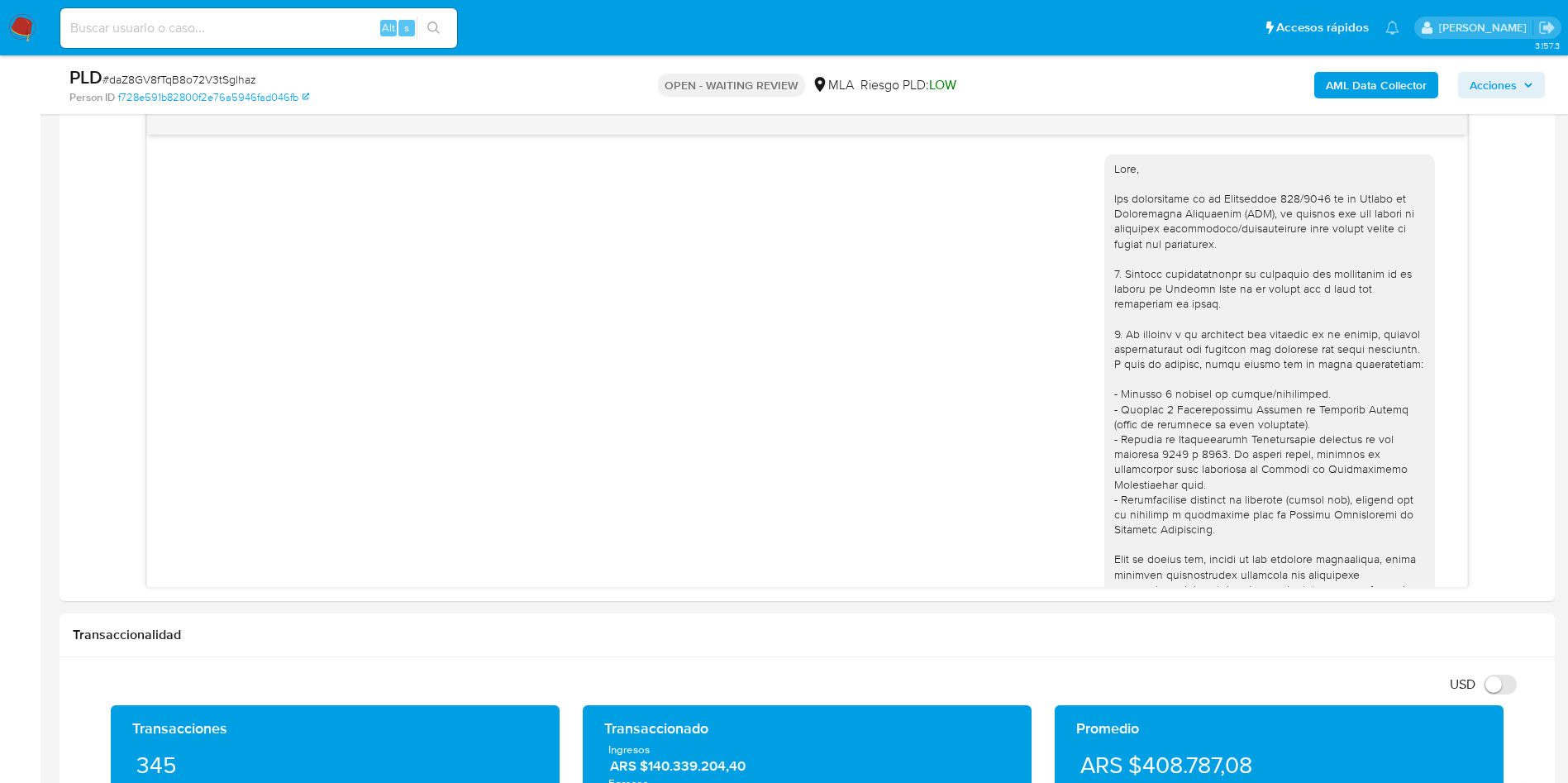
scroll to position [1388, 0]
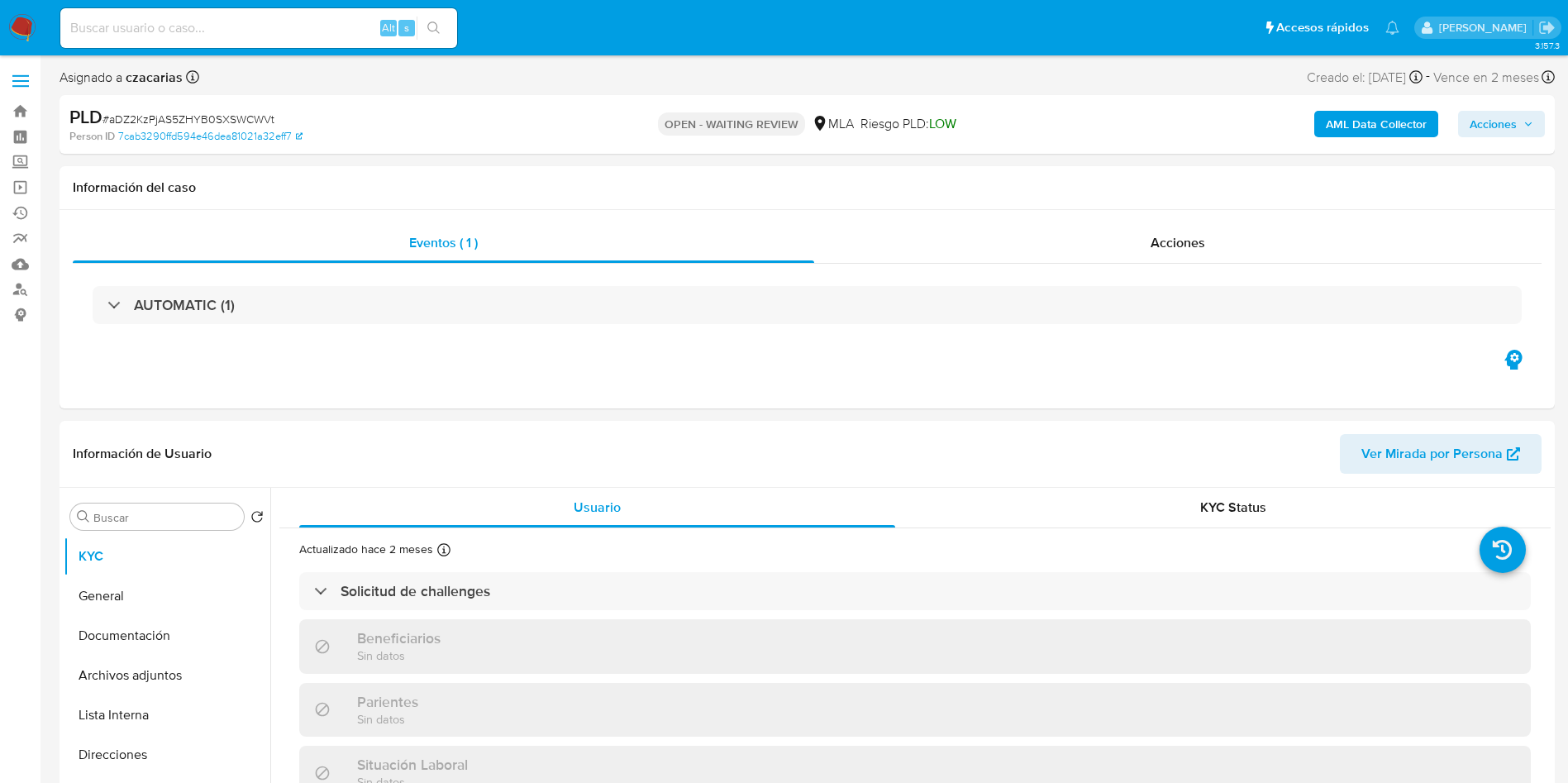
select select "10"
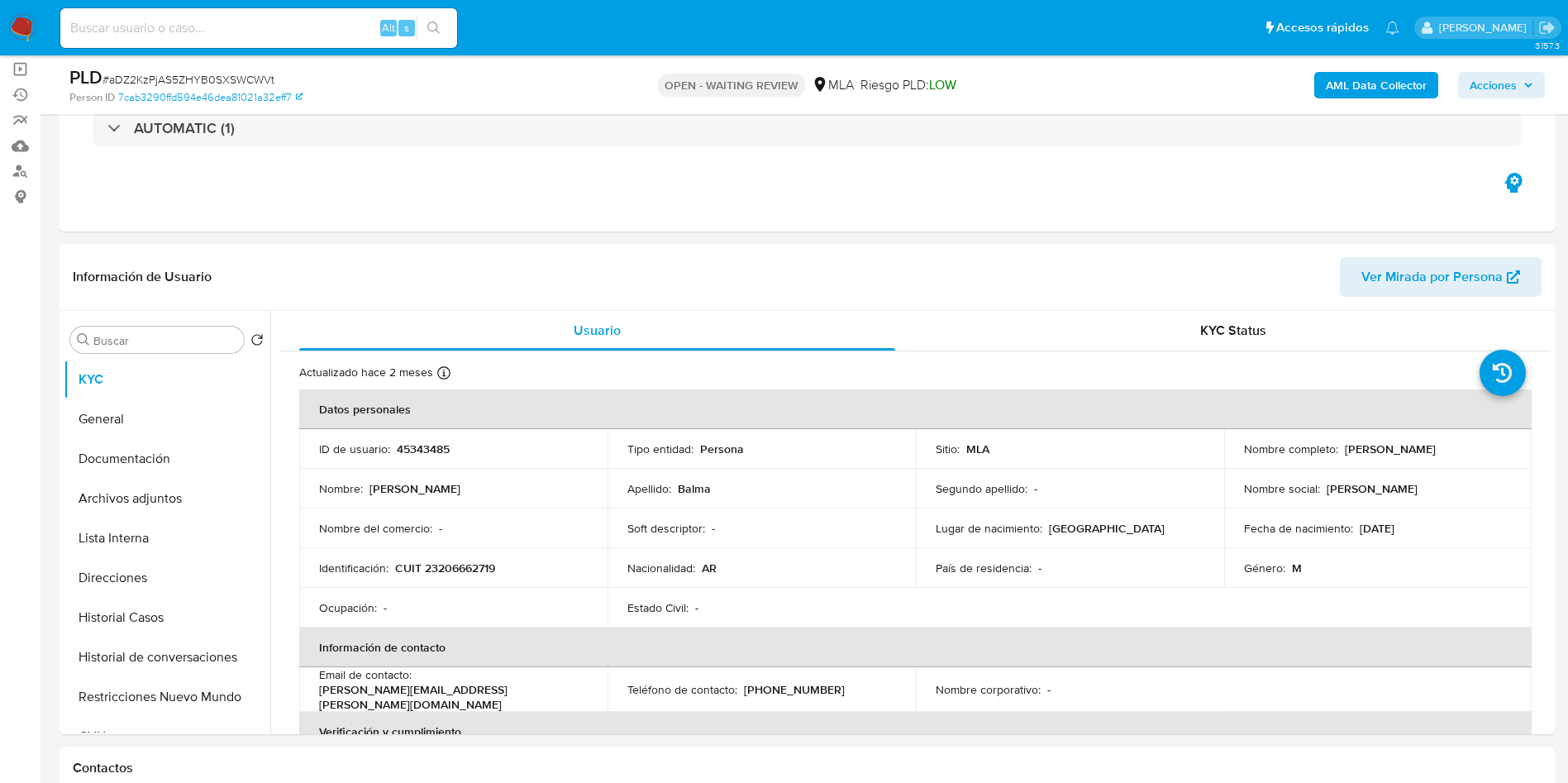
scroll to position [372, 0]
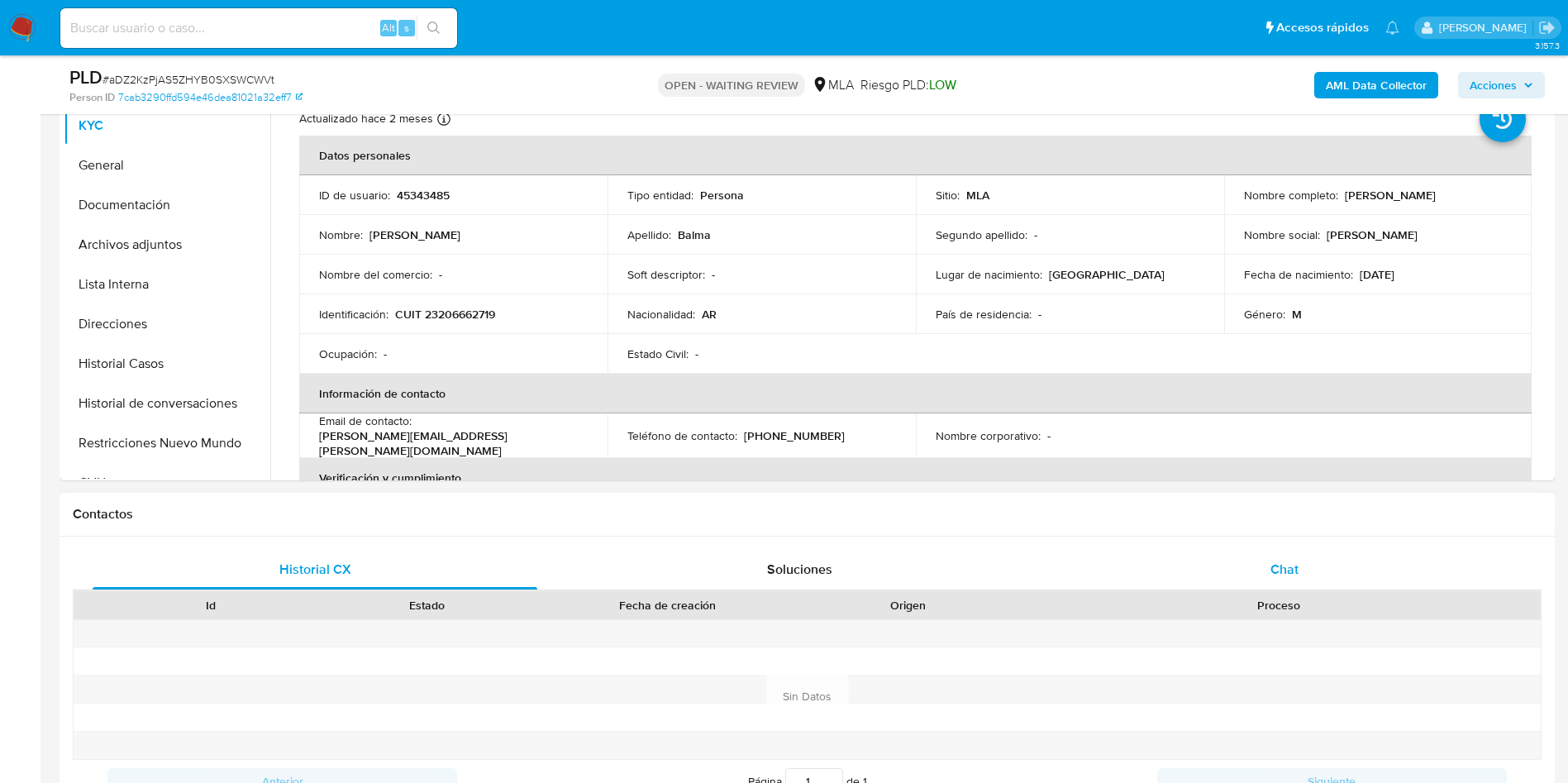
click at [1321, 559] on div "Chat" at bounding box center [1284, 569] width 445 height 40
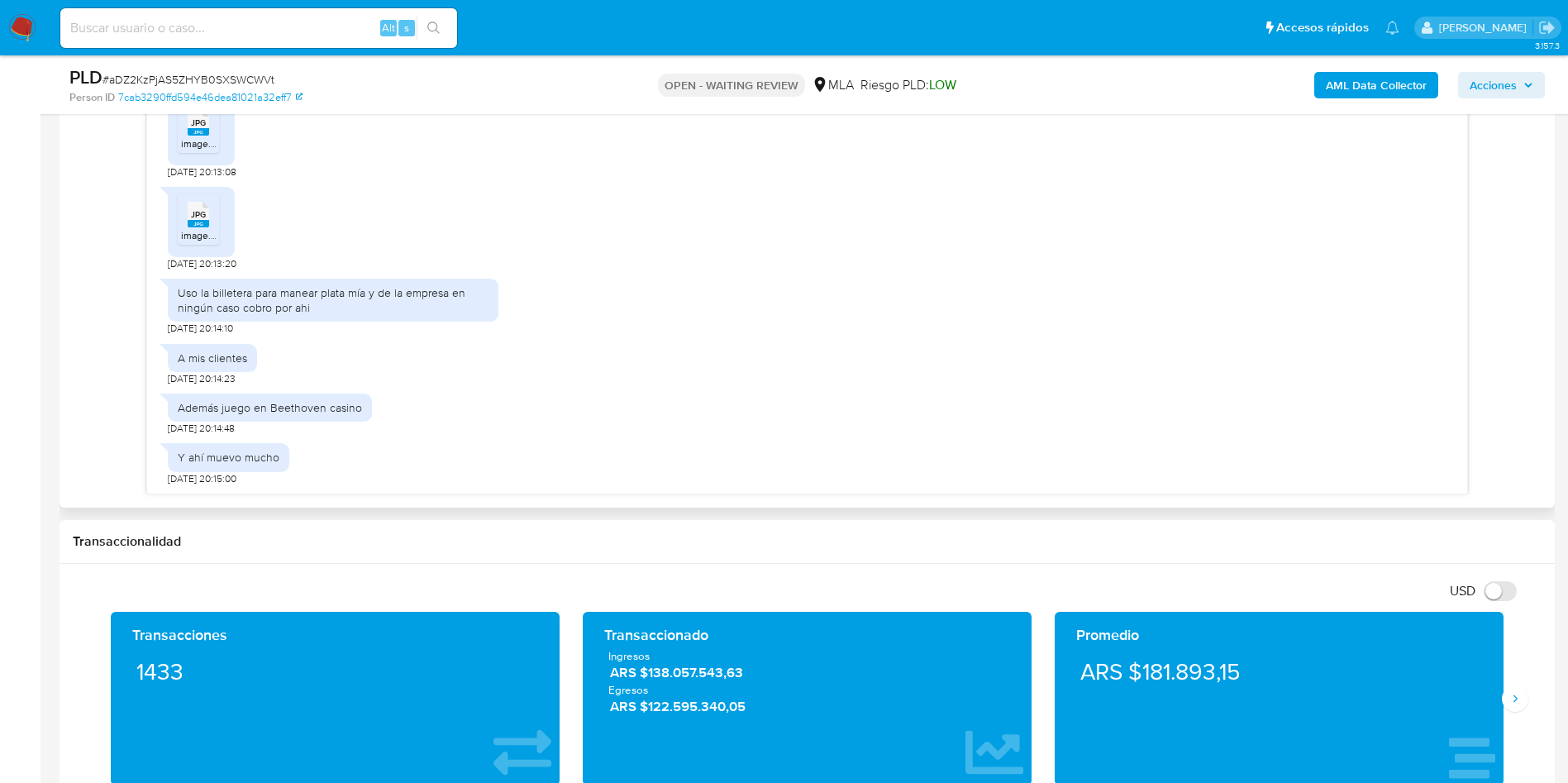
scroll to position [992, 0]
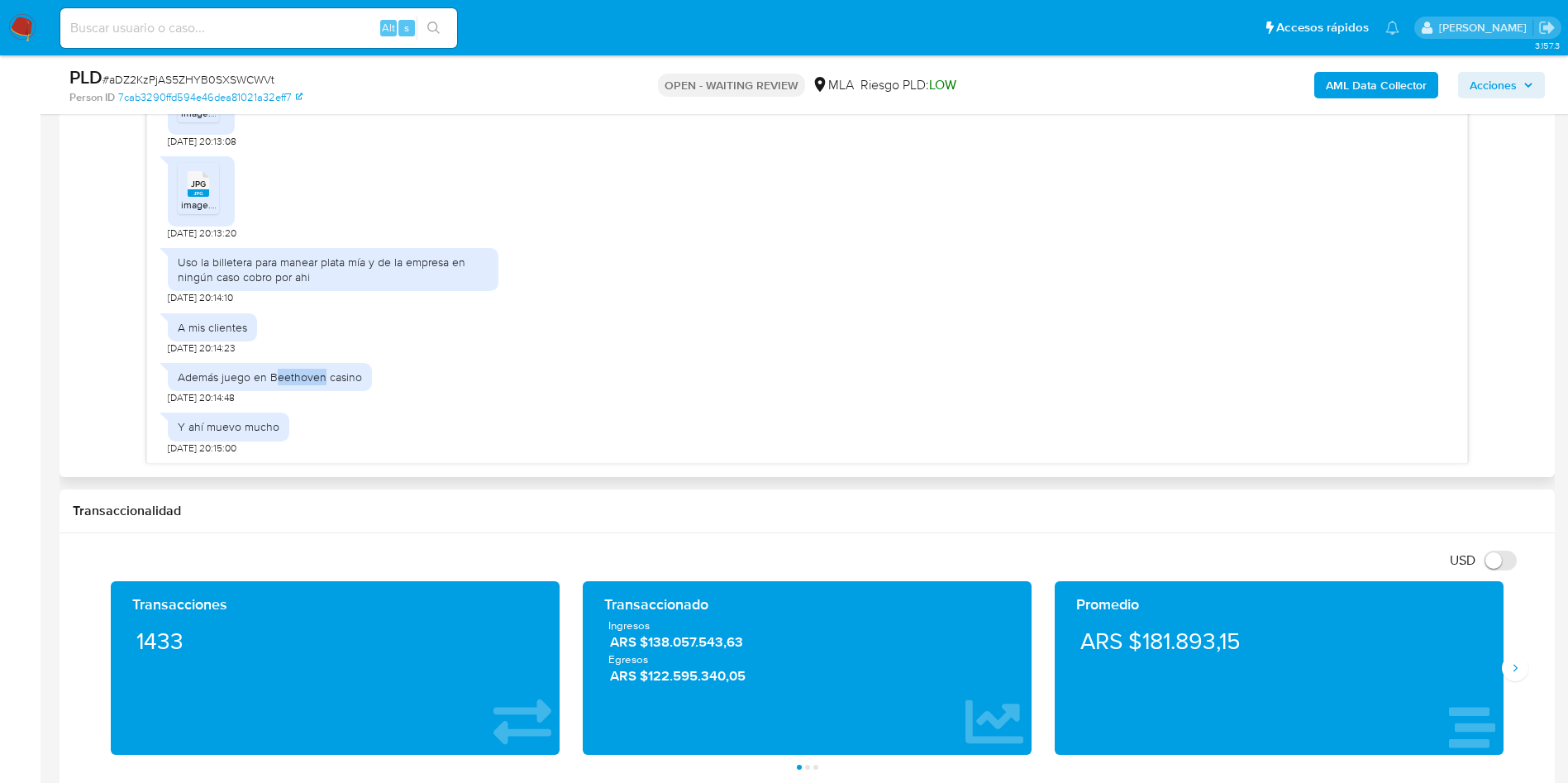
drag, startPoint x: 275, startPoint y: 377, endPoint x: 322, endPoint y: 374, distance: 47.1
click at [322, 374] on div "Además juego en Beethoven casino" at bounding box center [270, 377] width 184 height 15
click at [357, 383] on div "Además juego en Beethoven casino" at bounding box center [270, 377] width 184 height 15
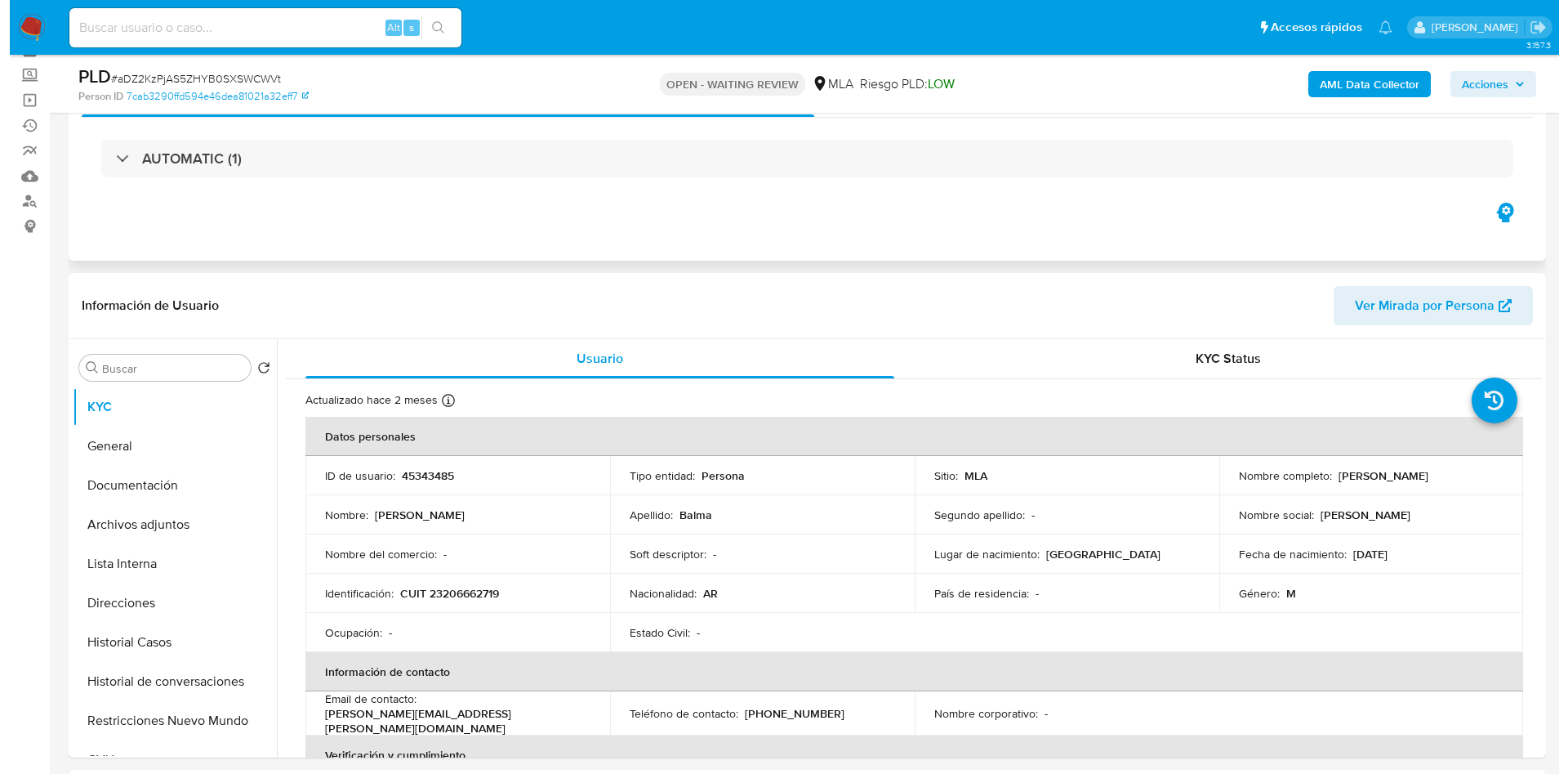
scroll to position [123, 0]
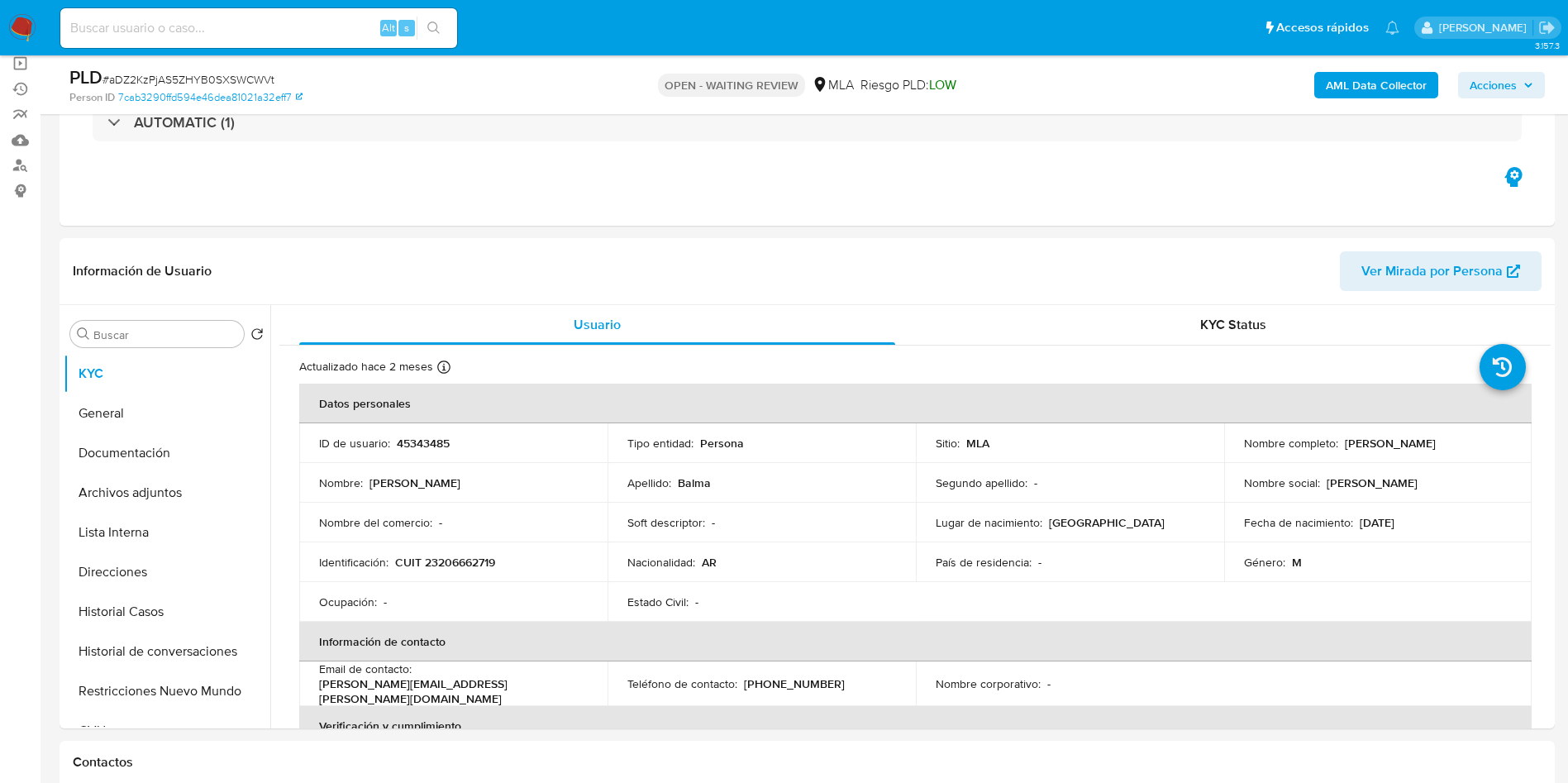
click at [1319, 84] on button "AML Data Collector" at bounding box center [1376, 85] width 124 height 27
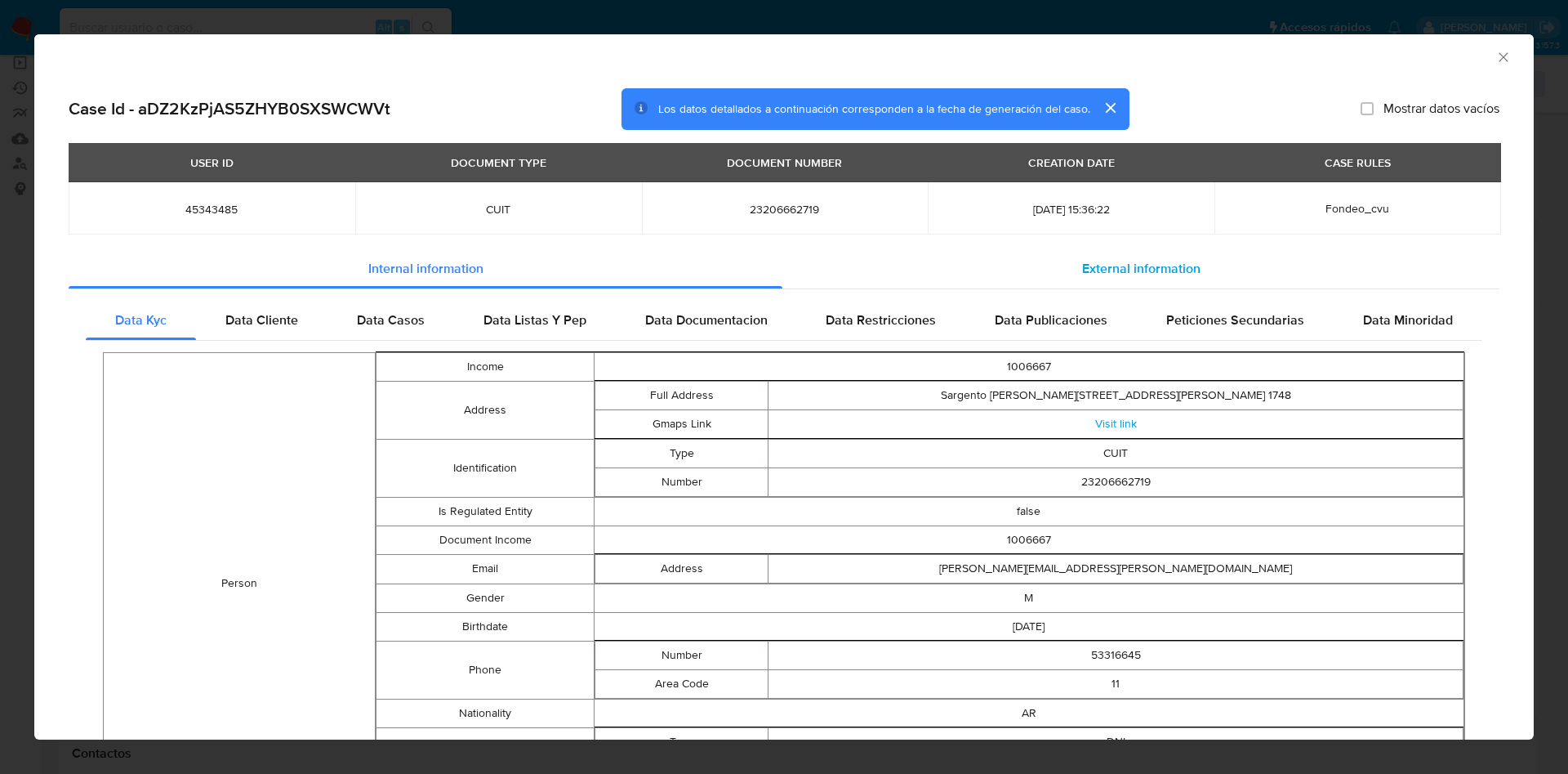
click at [1158, 266] on span "External information" at bounding box center [1141, 268] width 118 height 19
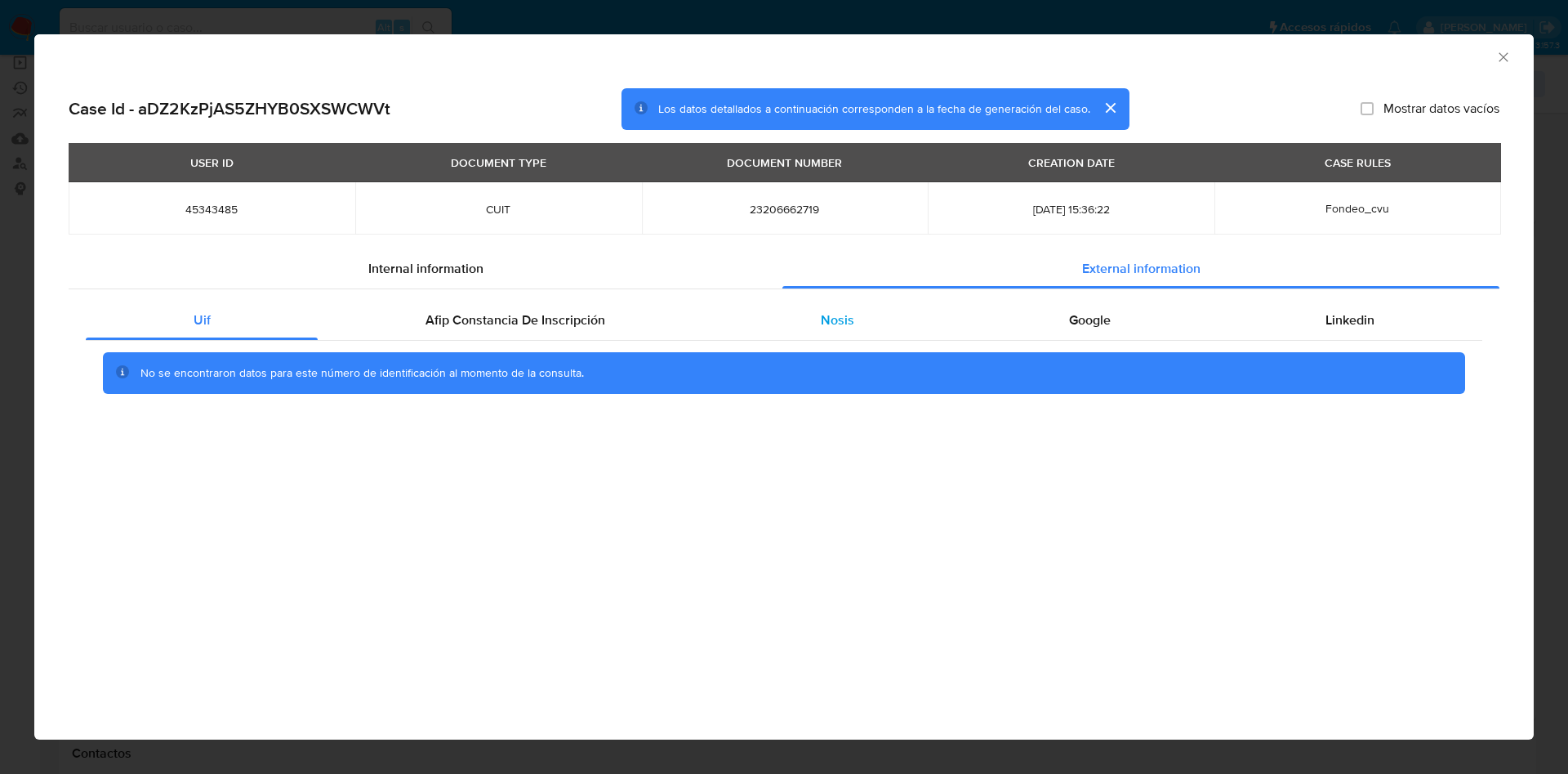
click at [875, 323] on div "Nosis" at bounding box center [836, 320] width 248 height 39
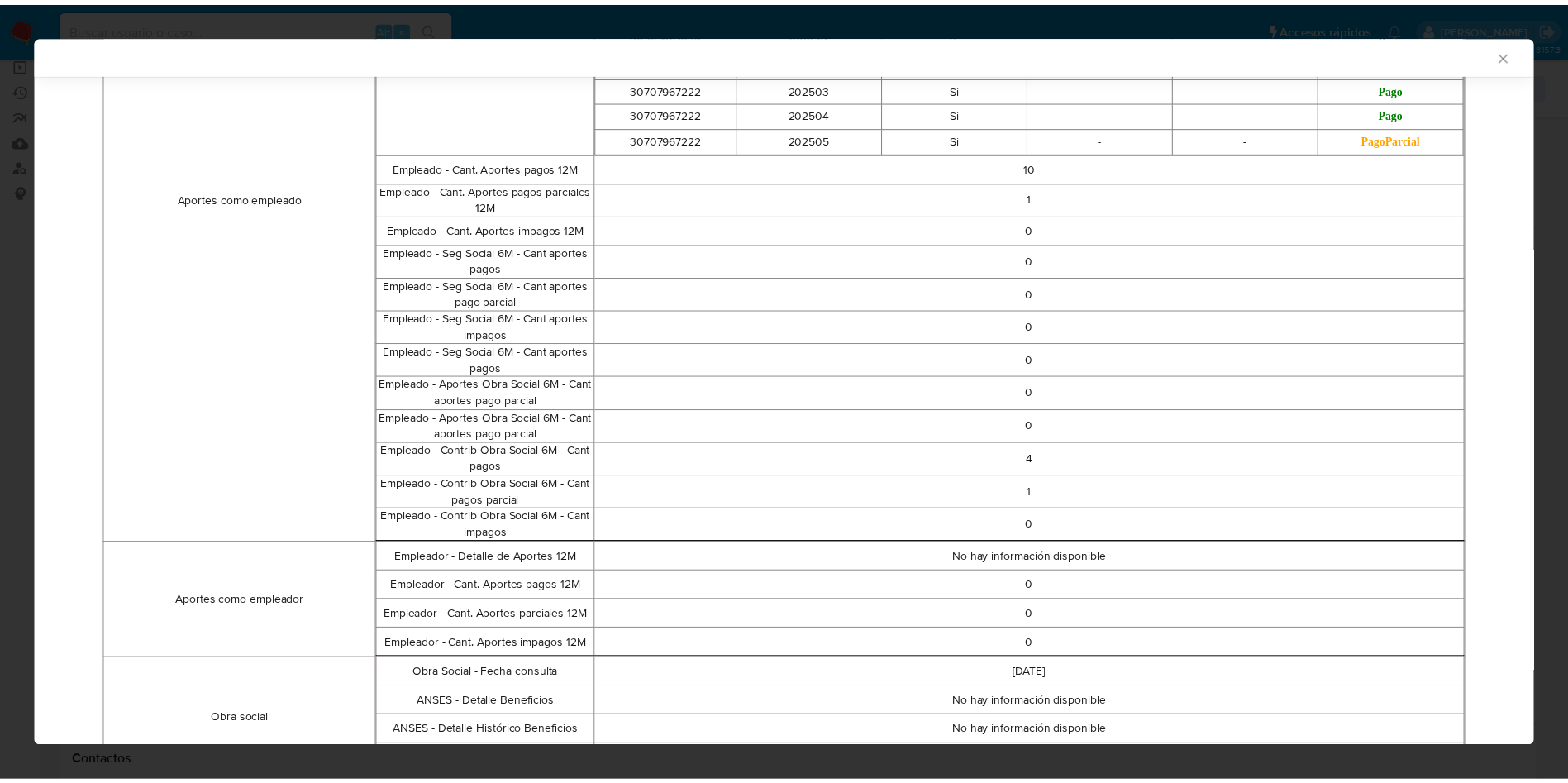
scroll to position [1199, 0]
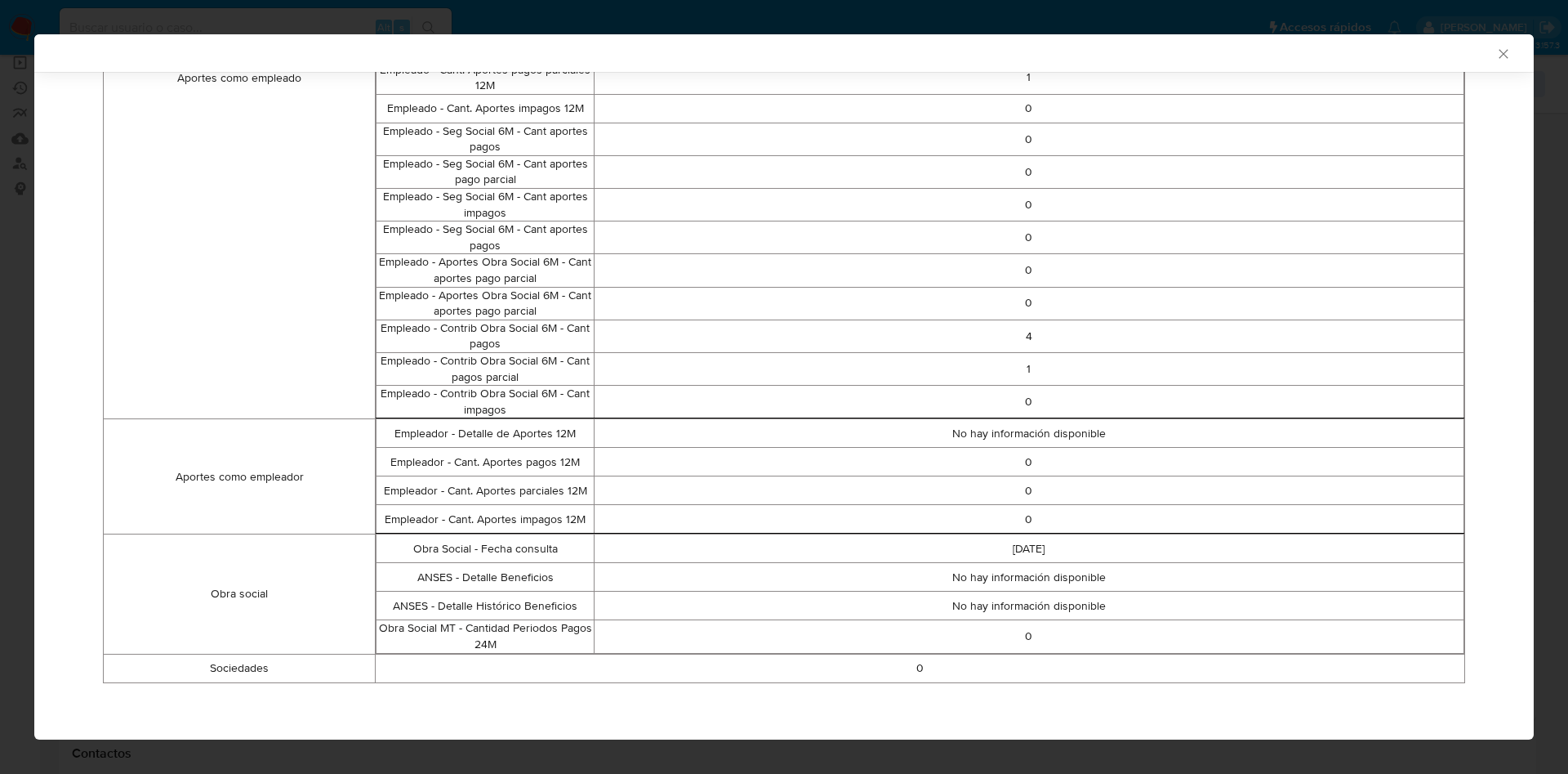
click at [1495, 52] on icon "Cerrar ventana" at bounding box center [1503, 54] width 16 height 16
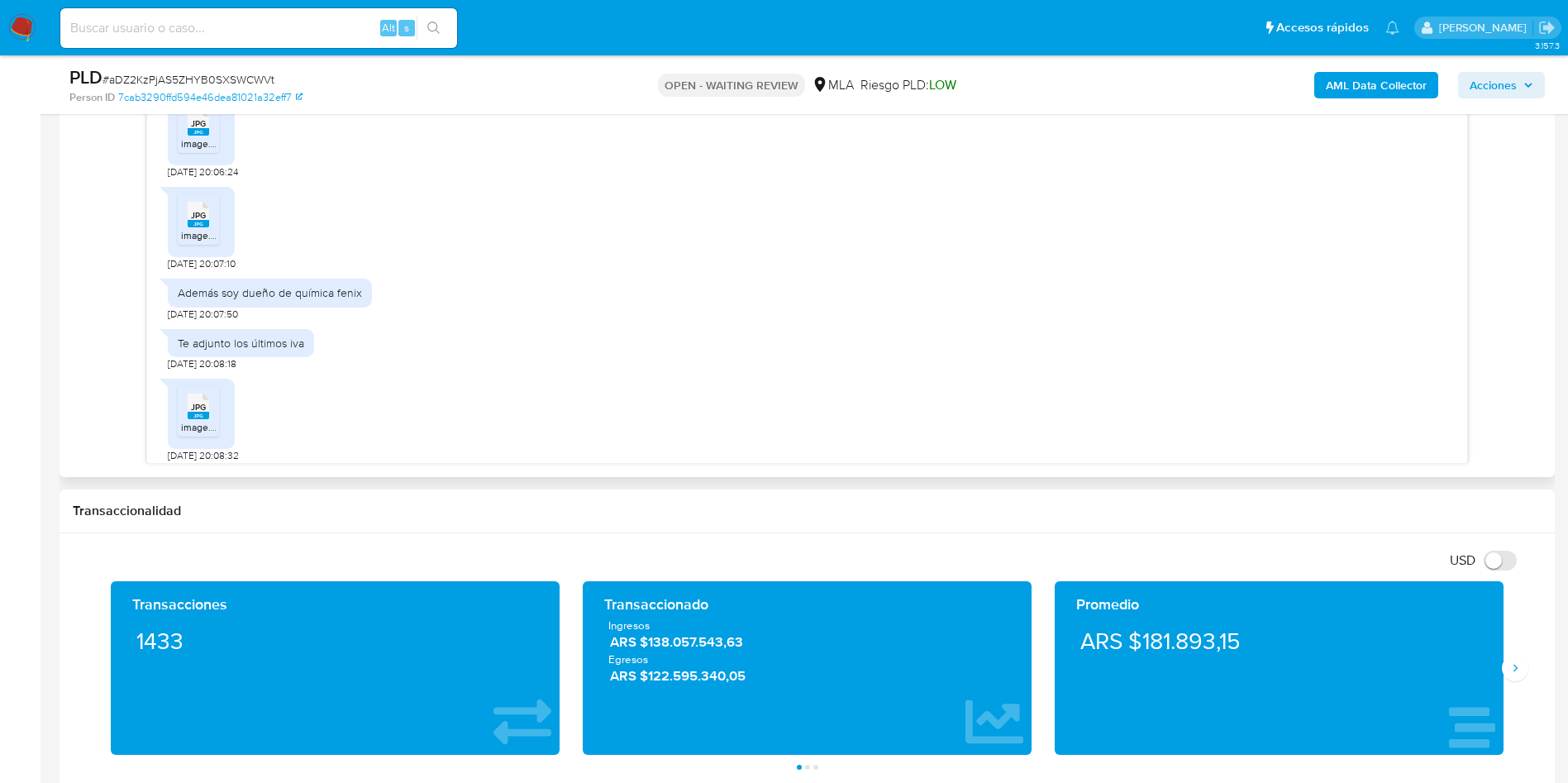
scroll to position [1227, 0]
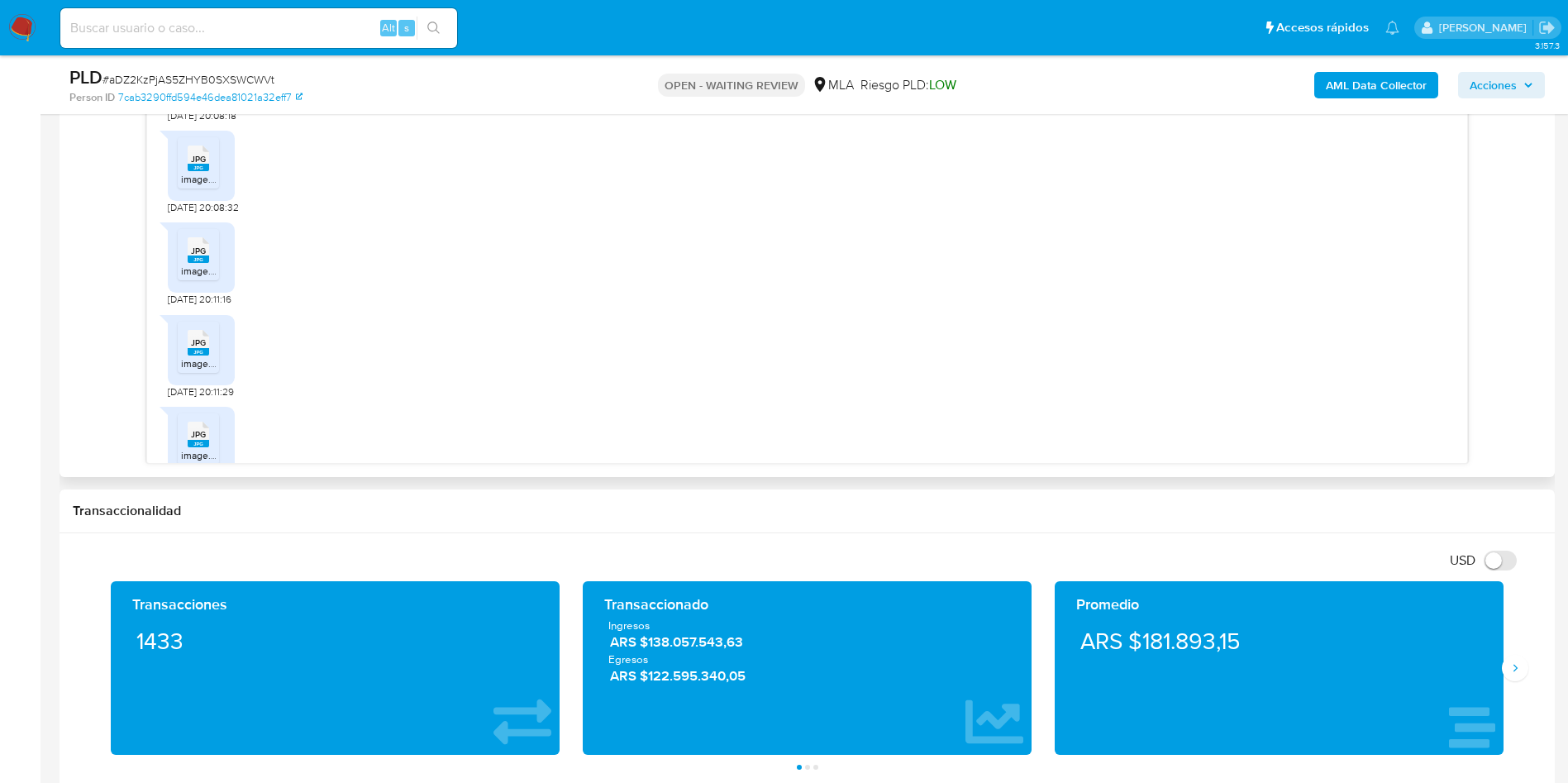
click at [188, 173] on icon "JPG" at bounding box center [198, 158] width 21 height 29
click at [188, 263] on rect at bounding box center [198, 259] width 21 height 7
click at [205, 348] on span "JPG" at bounding box center [198, 343] width 15 height 11
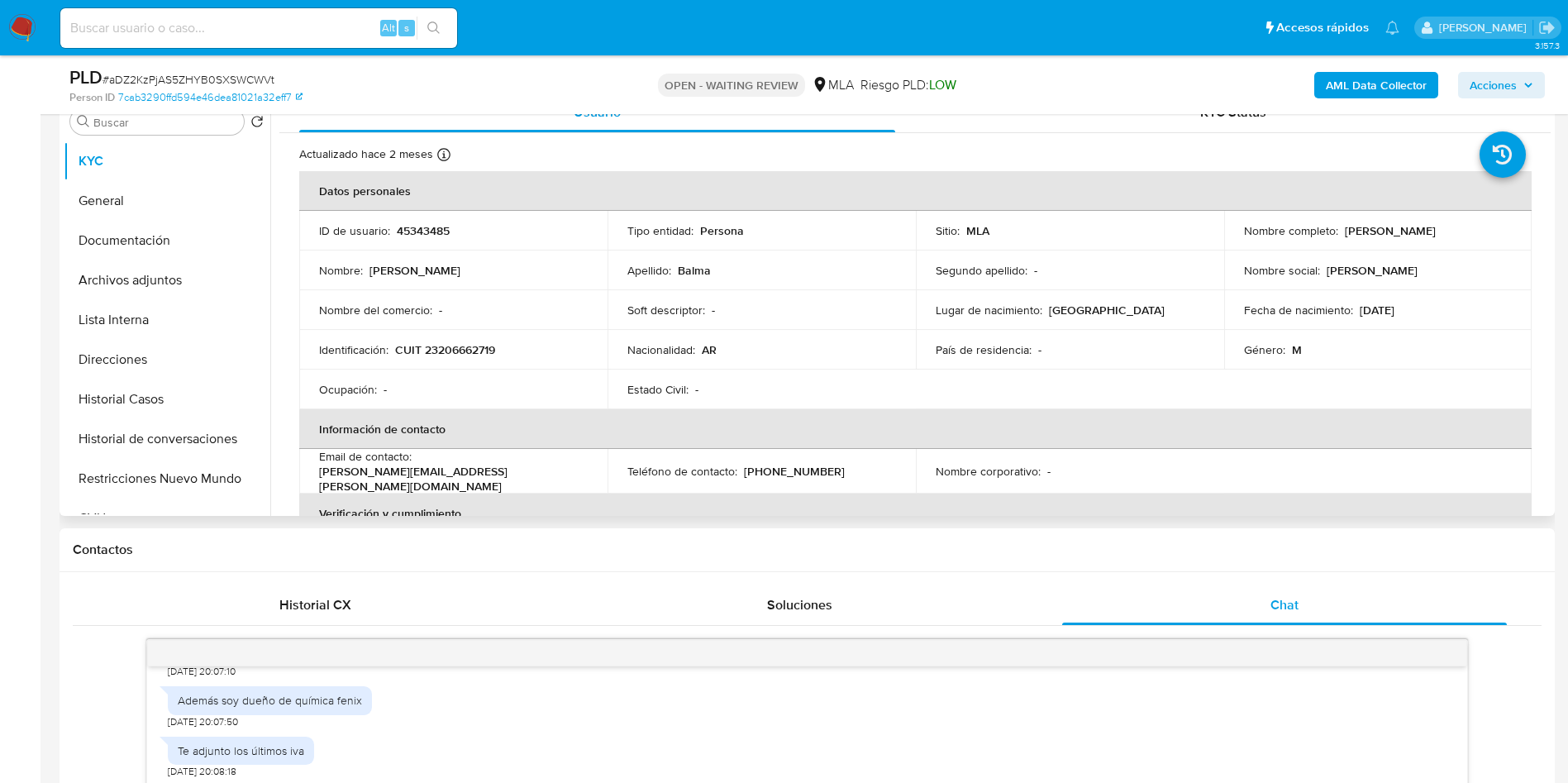
scroll to position [124, 0]
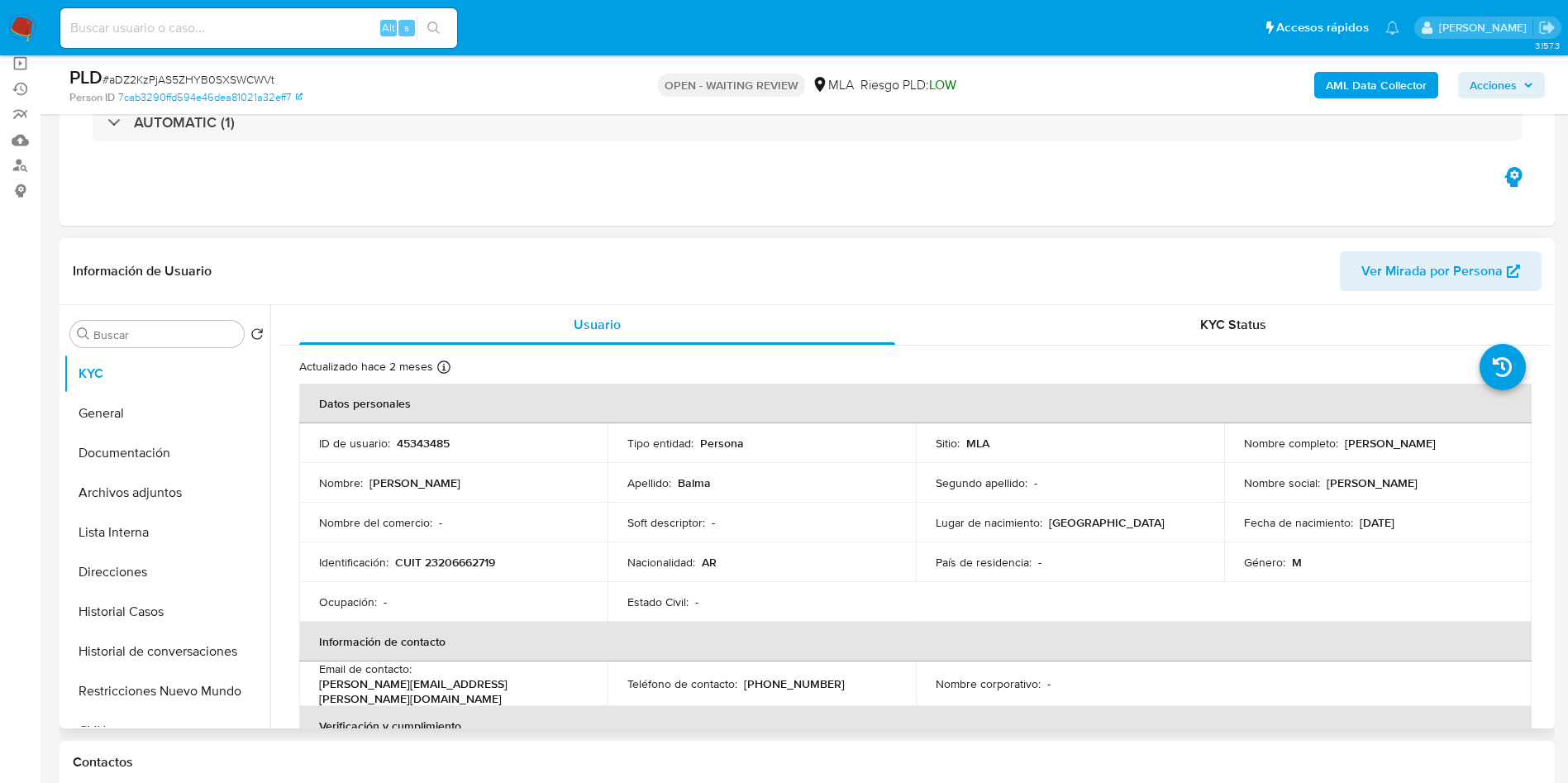
click at [413, 436] on p "45343485" at bounding box center [423, 443] width 53 height 15
copy p "45343485"
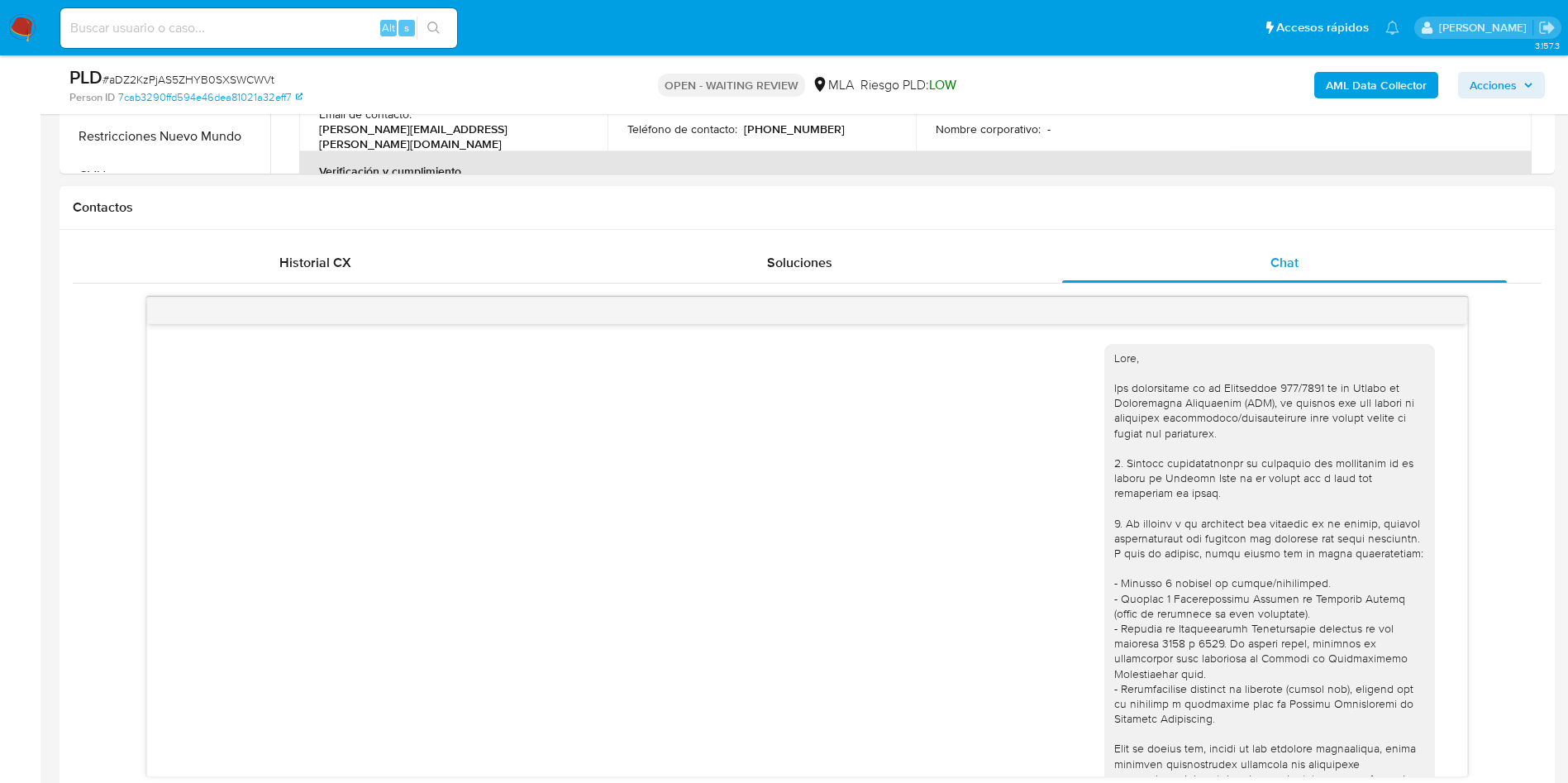
scroll to position [0, 0]
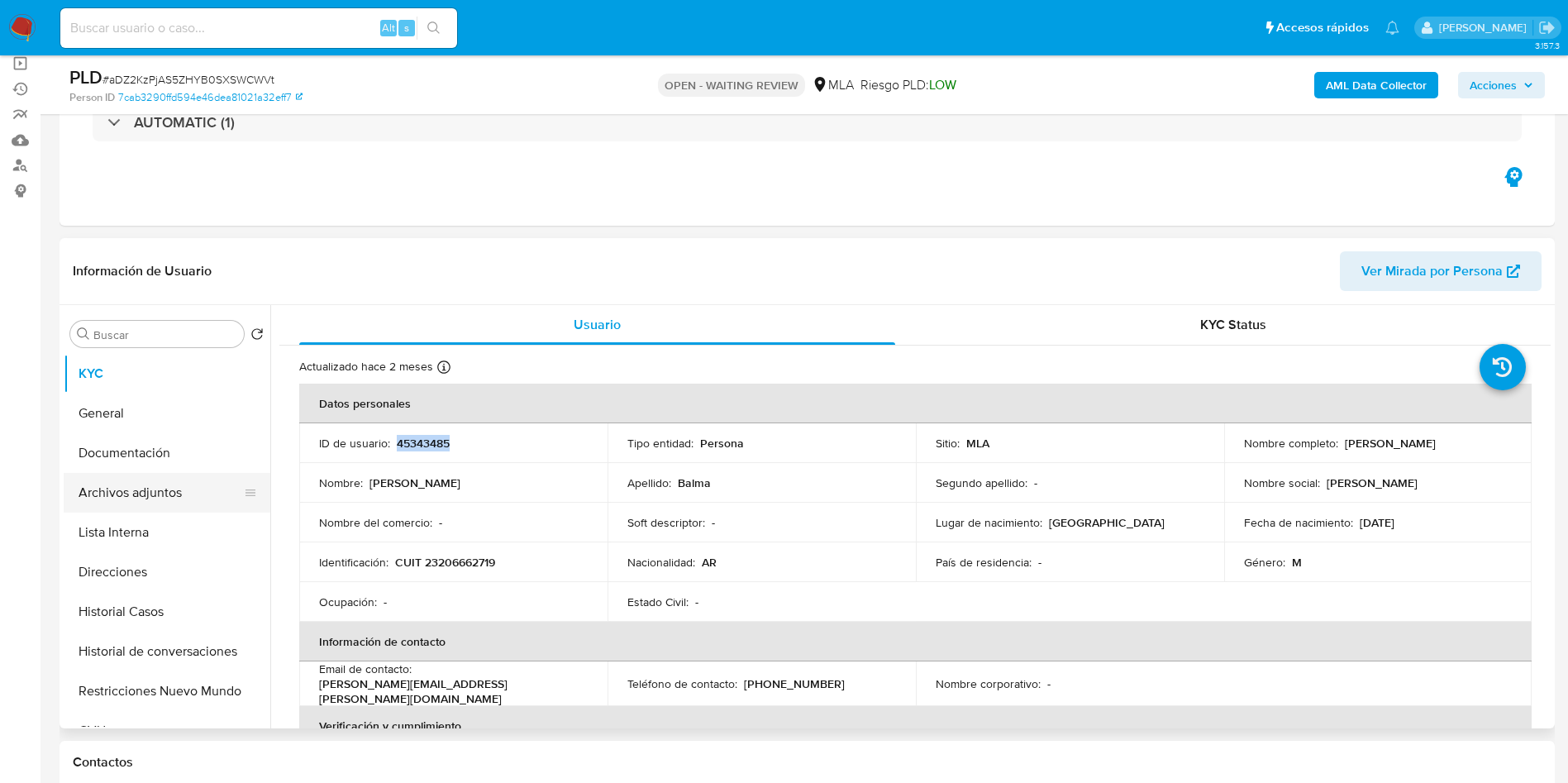
click at [183, 486] on button "Archivos adjuntos" at bounding box center [160, 492] width 193 height 40
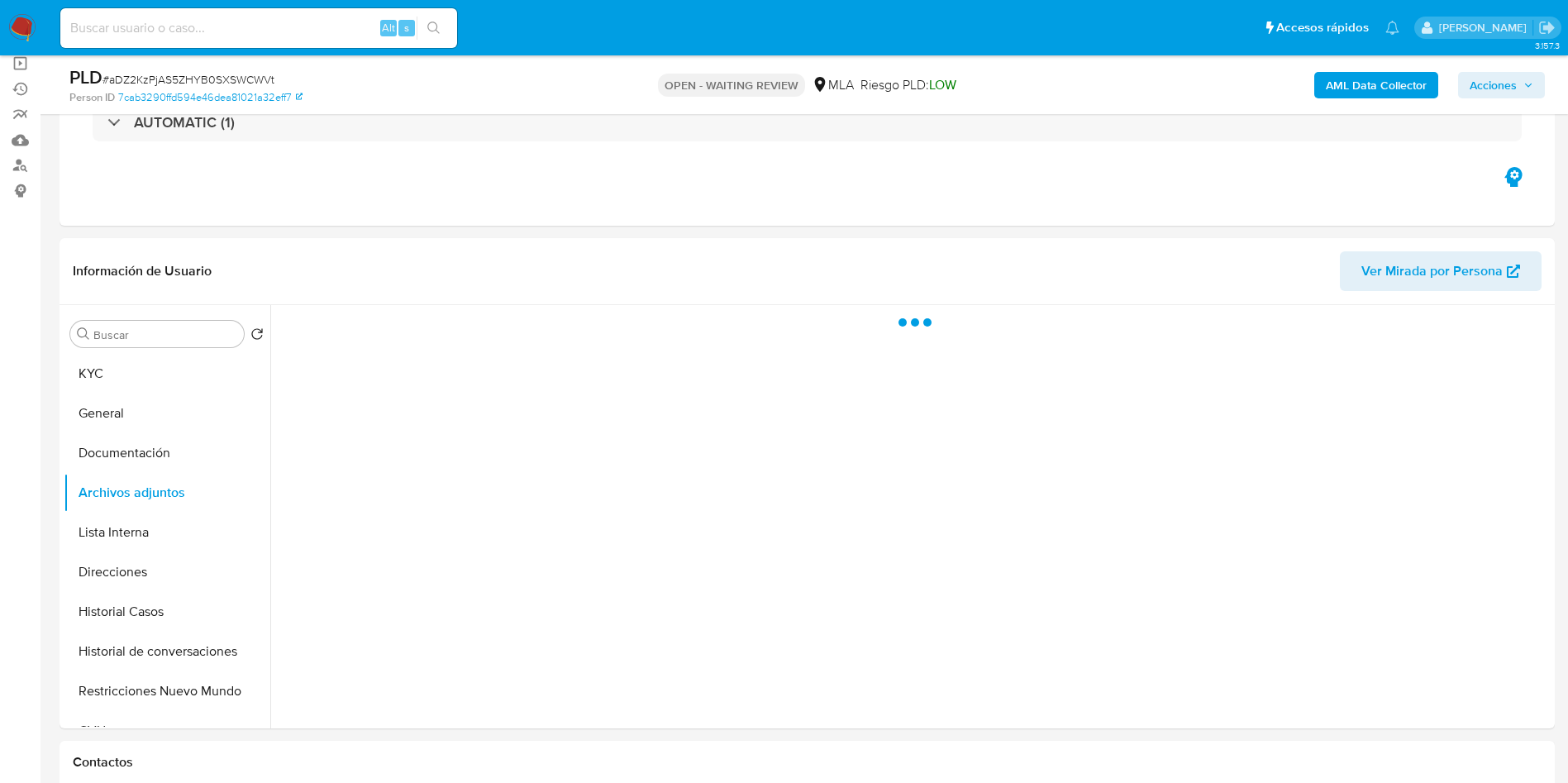
scroll to position [248, 0]
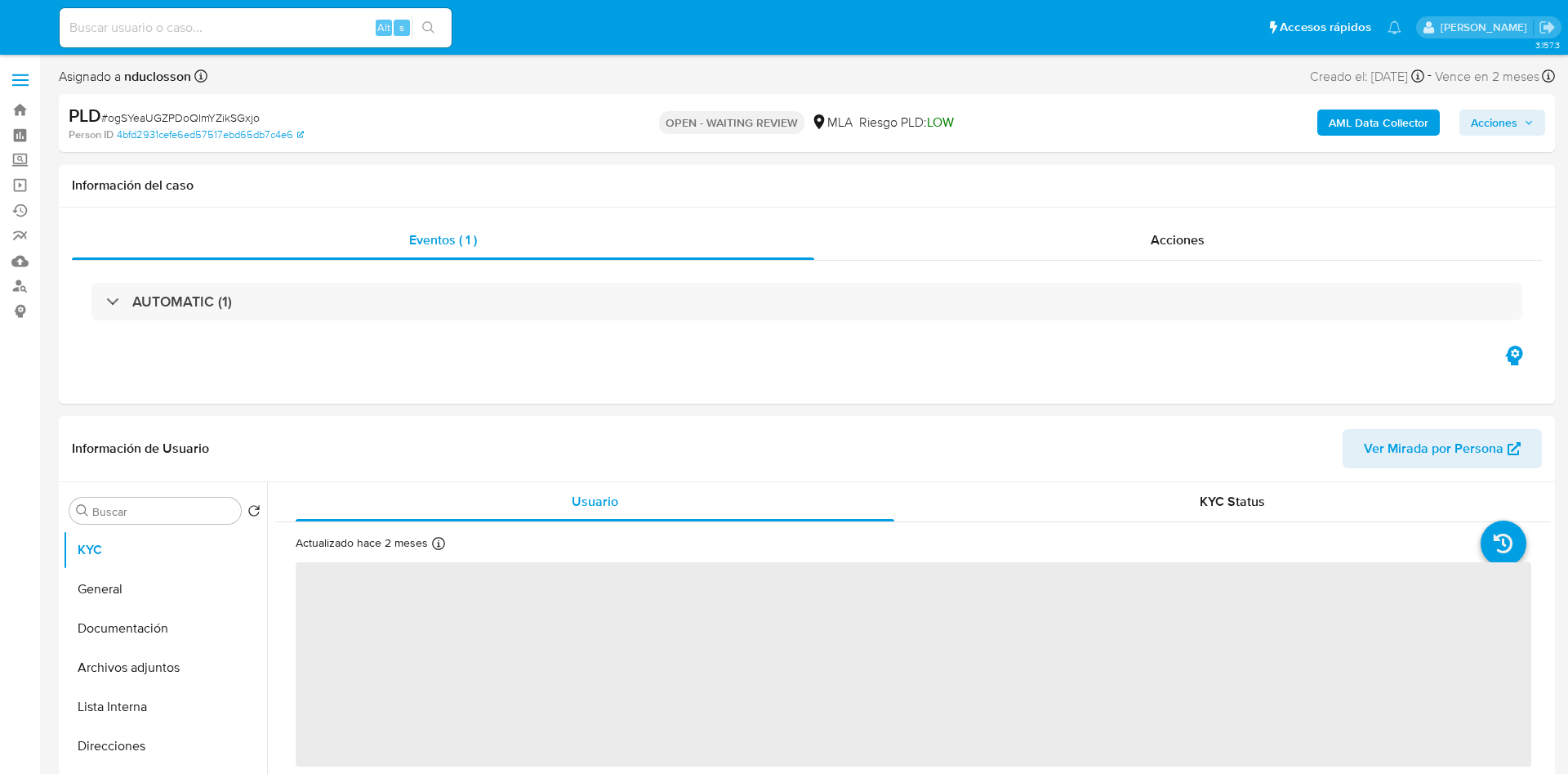
select select "10"
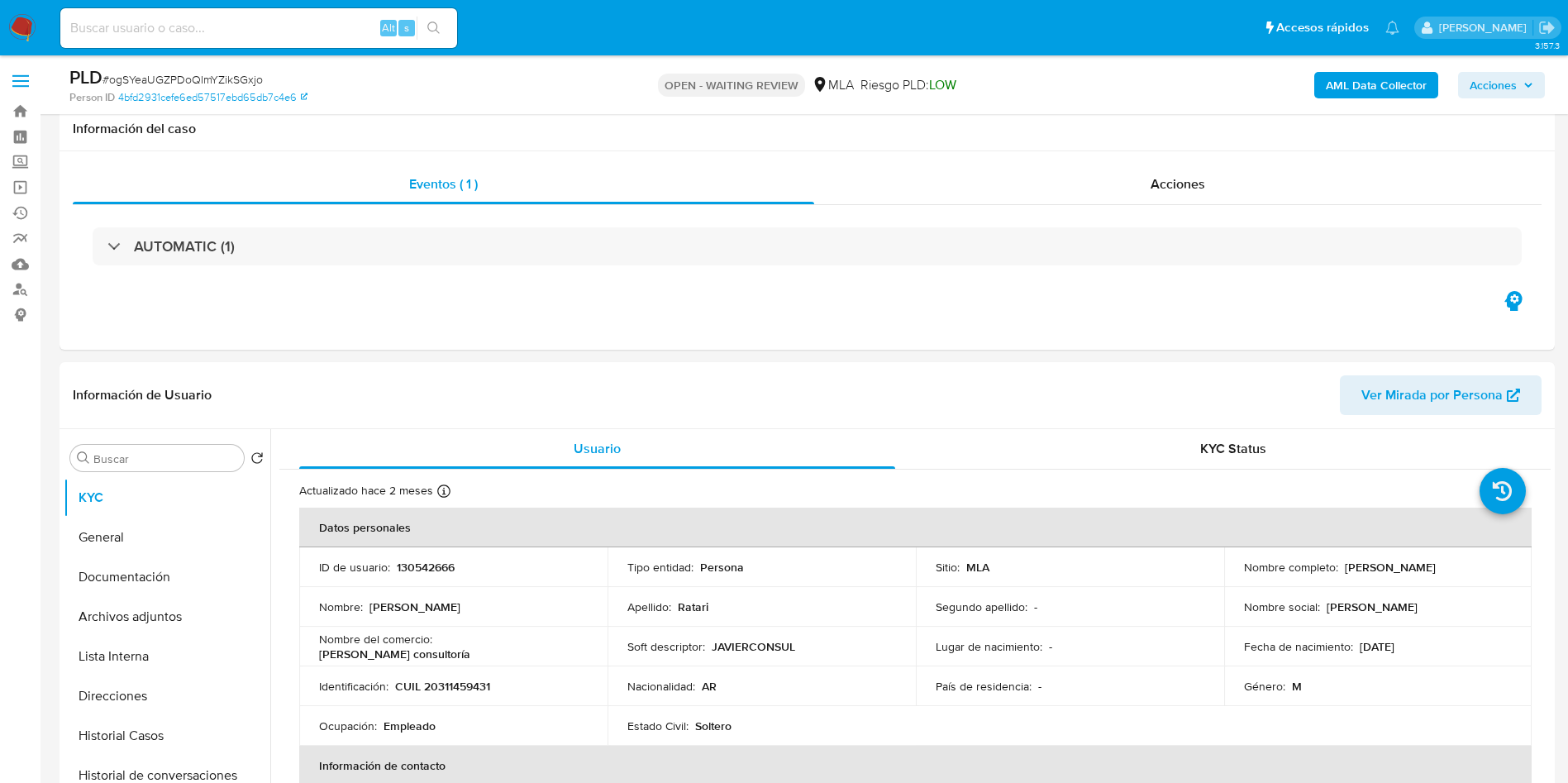
scroll to position [496, 0]
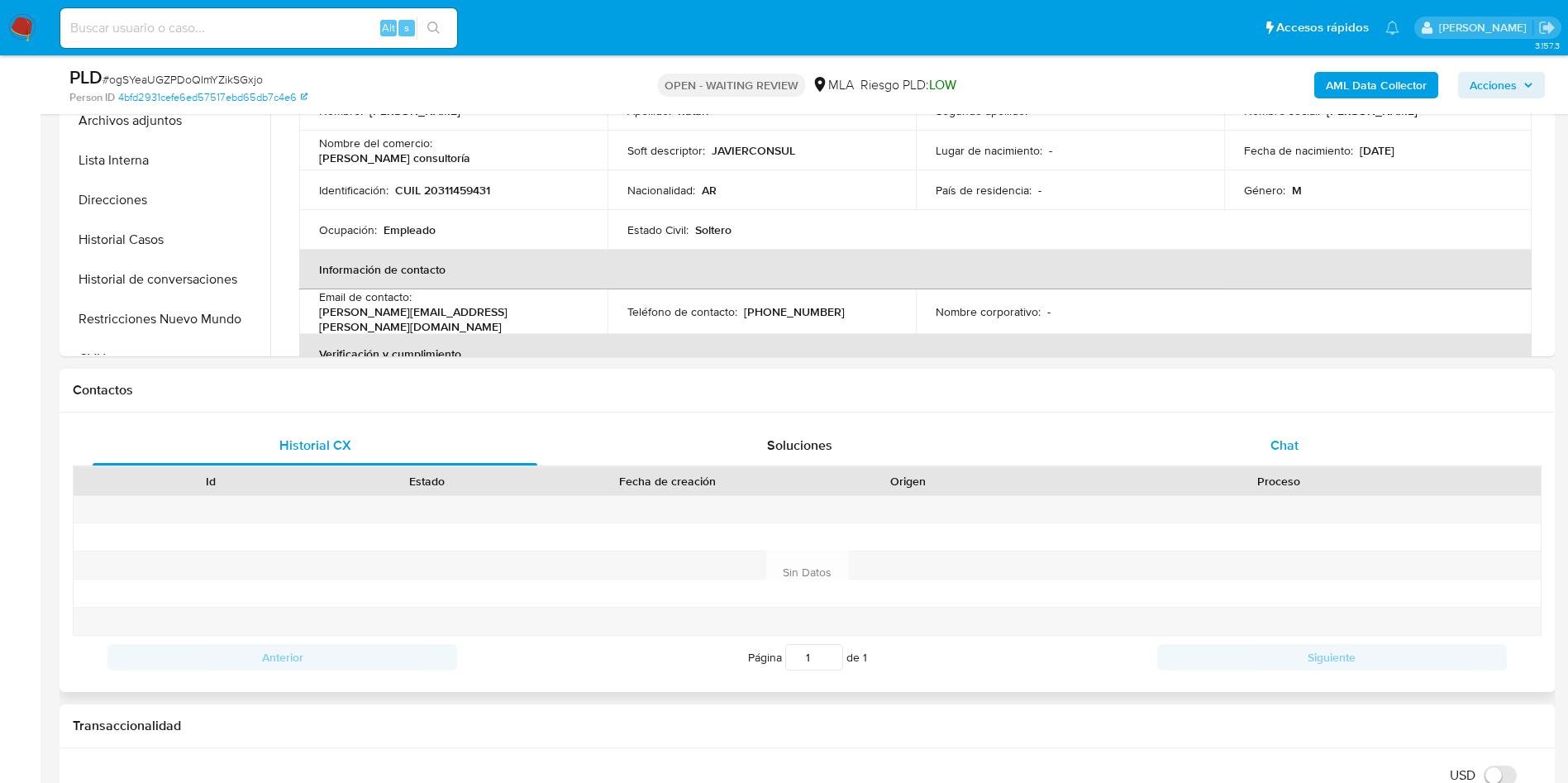
click at [1519, 457] on button "Chat" at bounding box center [1285, 445] width 485 height 40
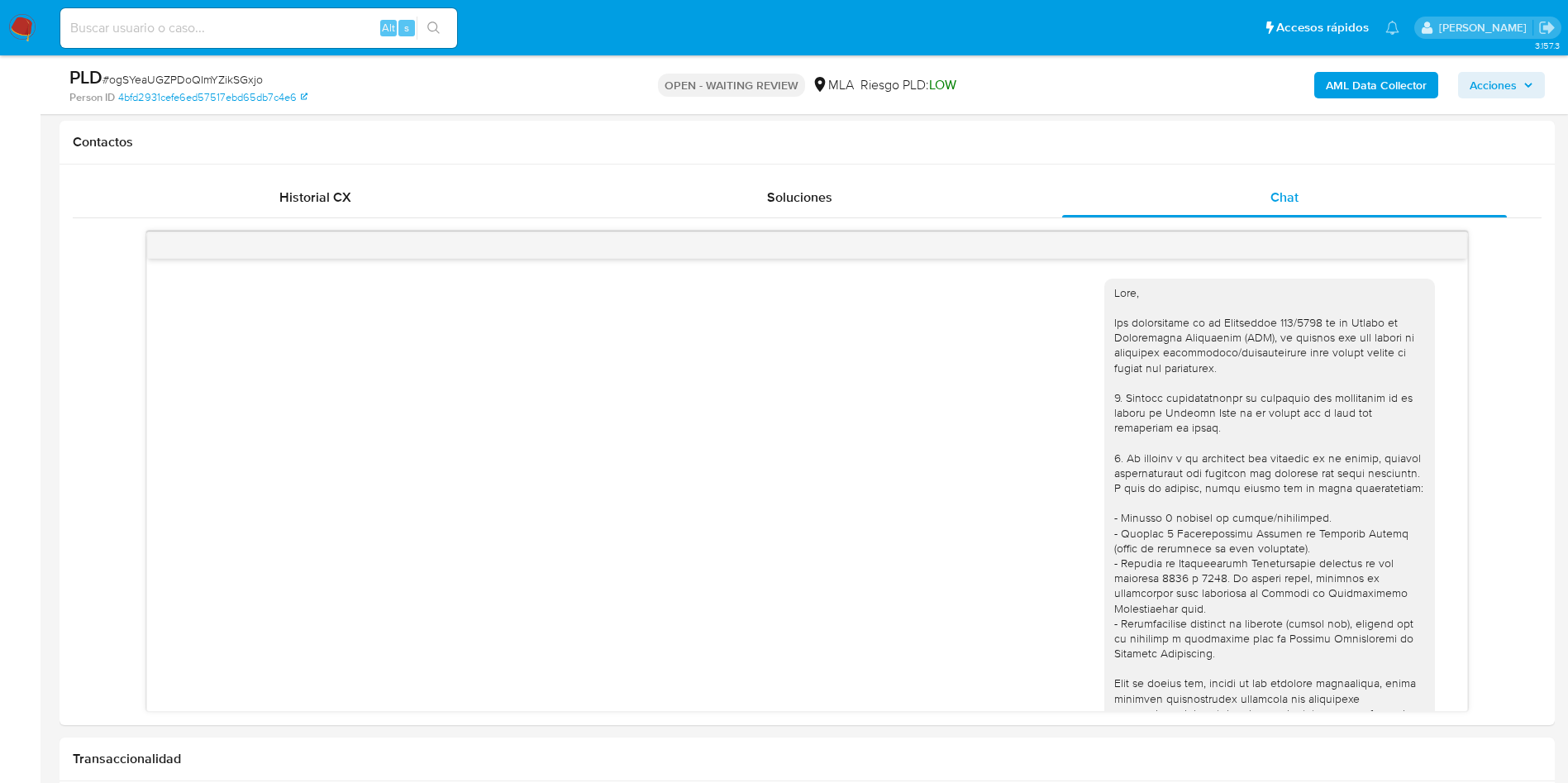
scroll to position [990, 0]
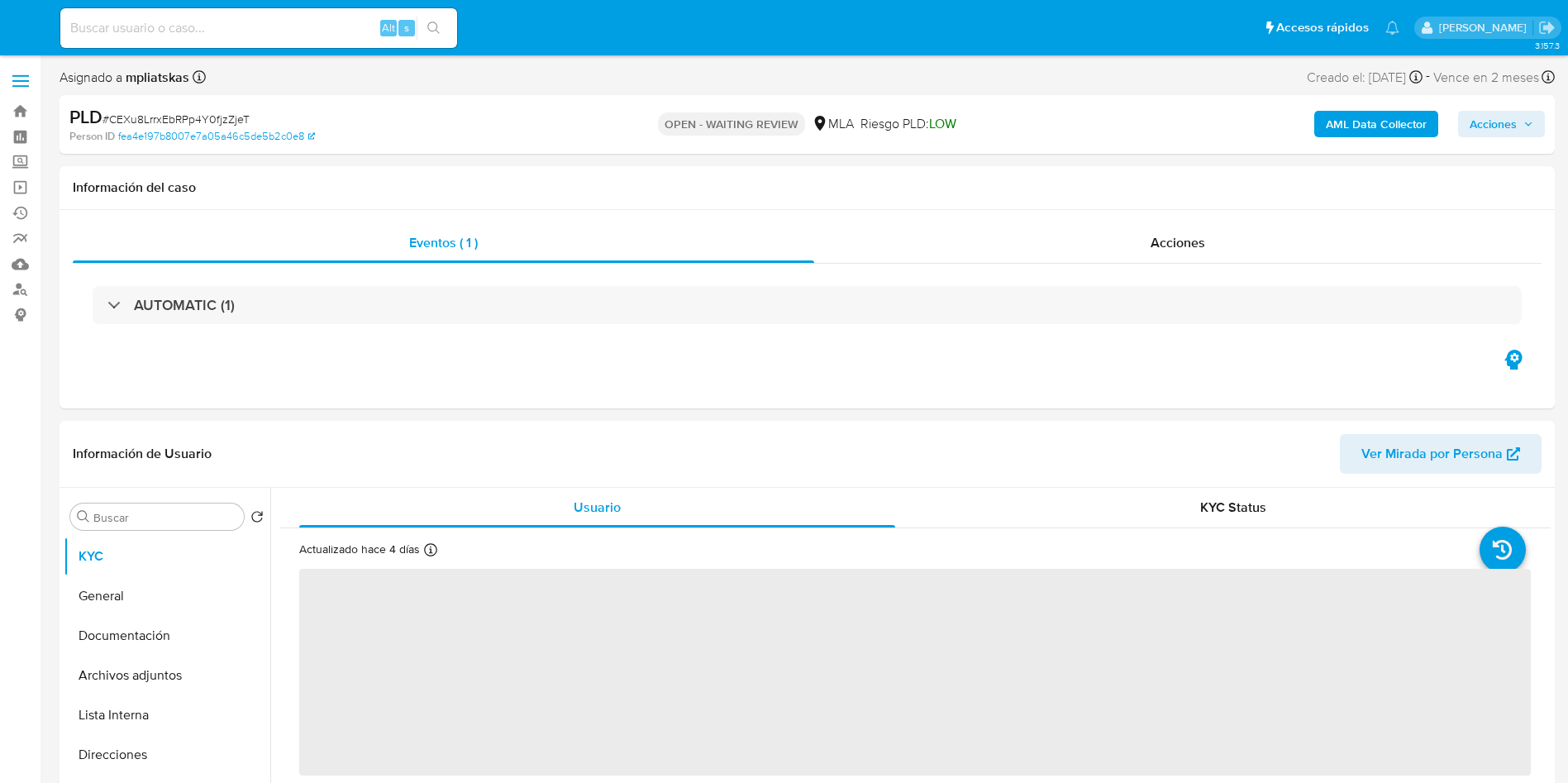
select select "10"
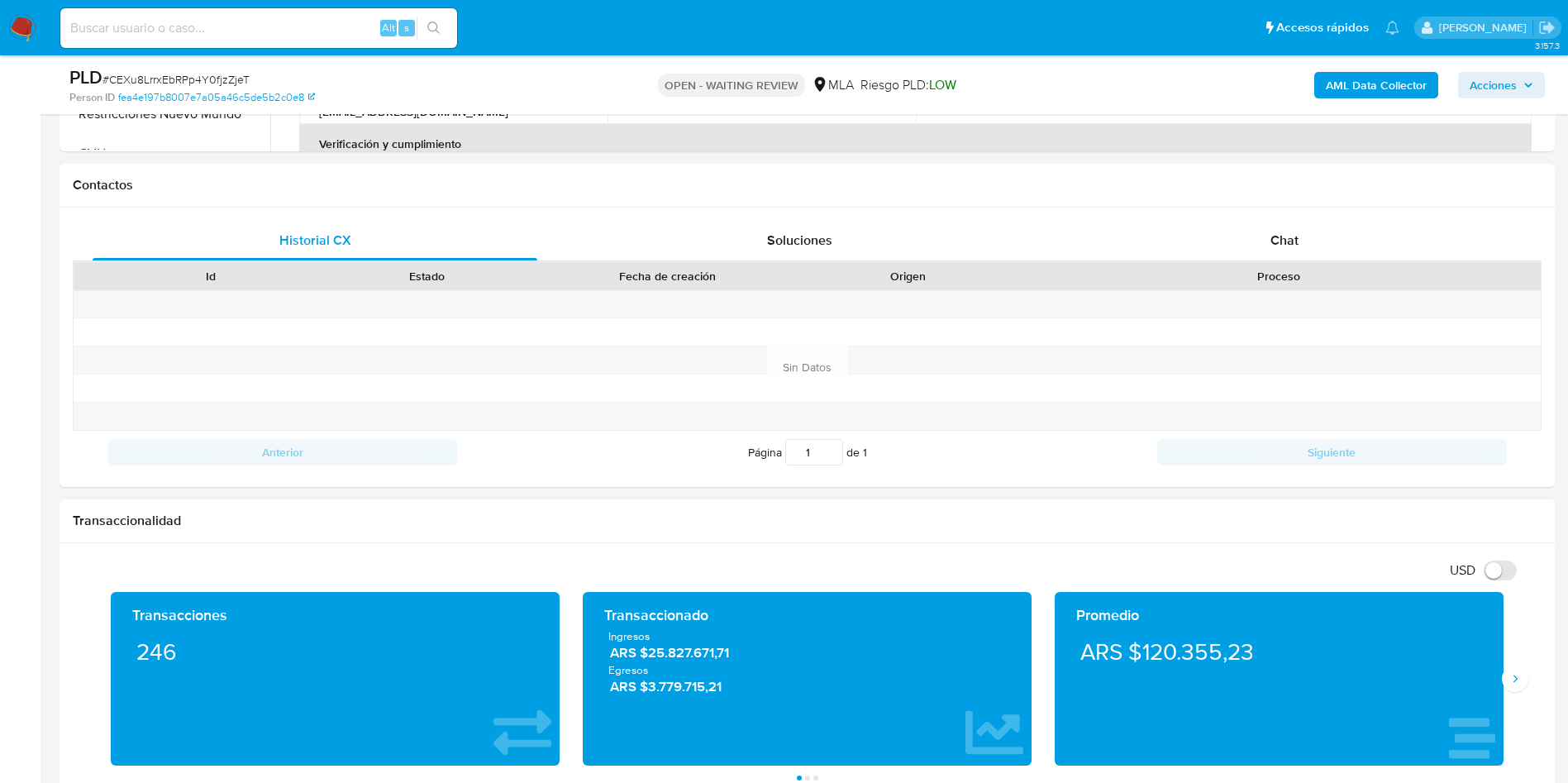
scroll to position [744, 0]
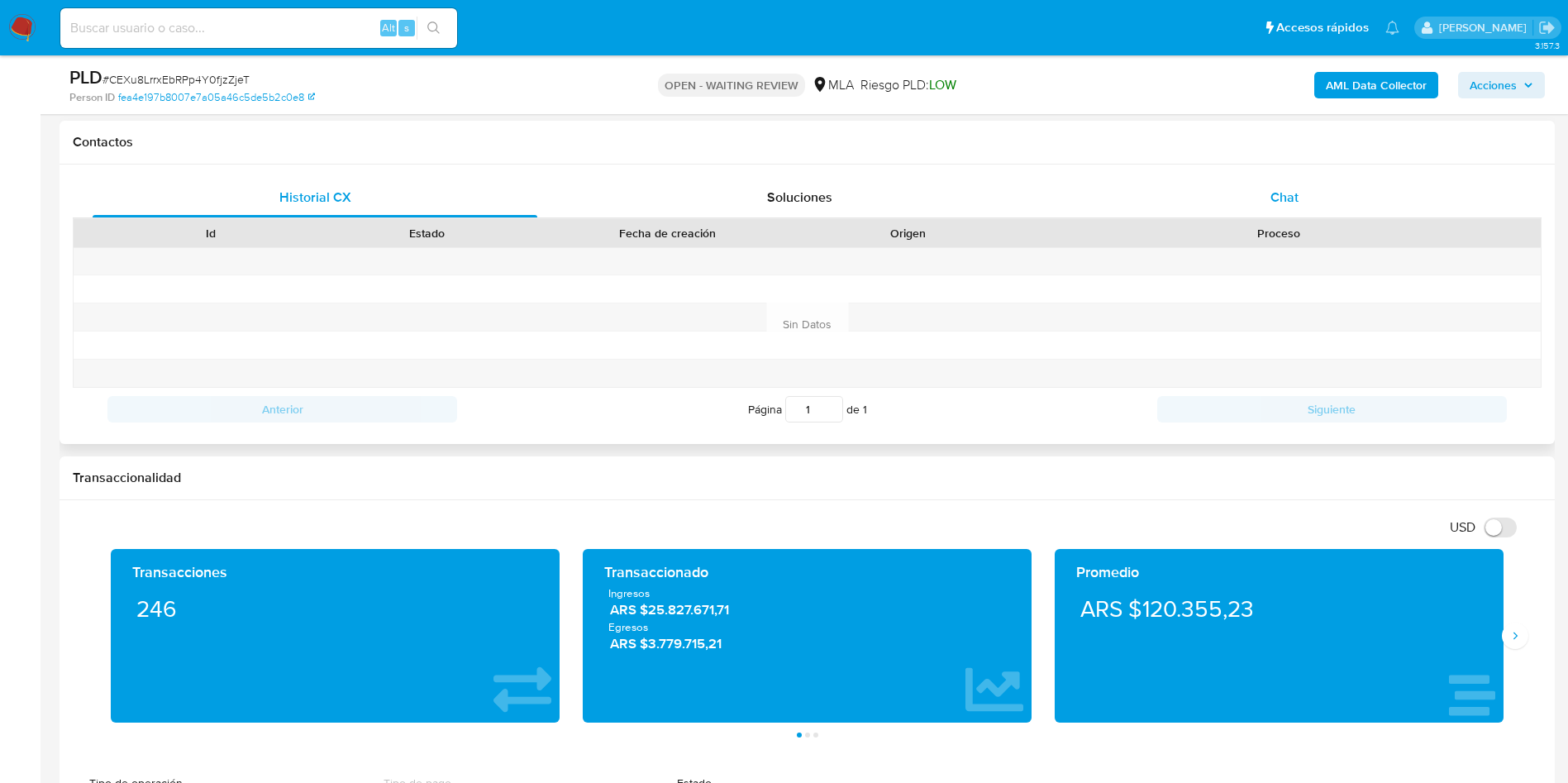
click at [1401, 183] on div "Chat" at bounding box center [1284, 197] width 445 height 40
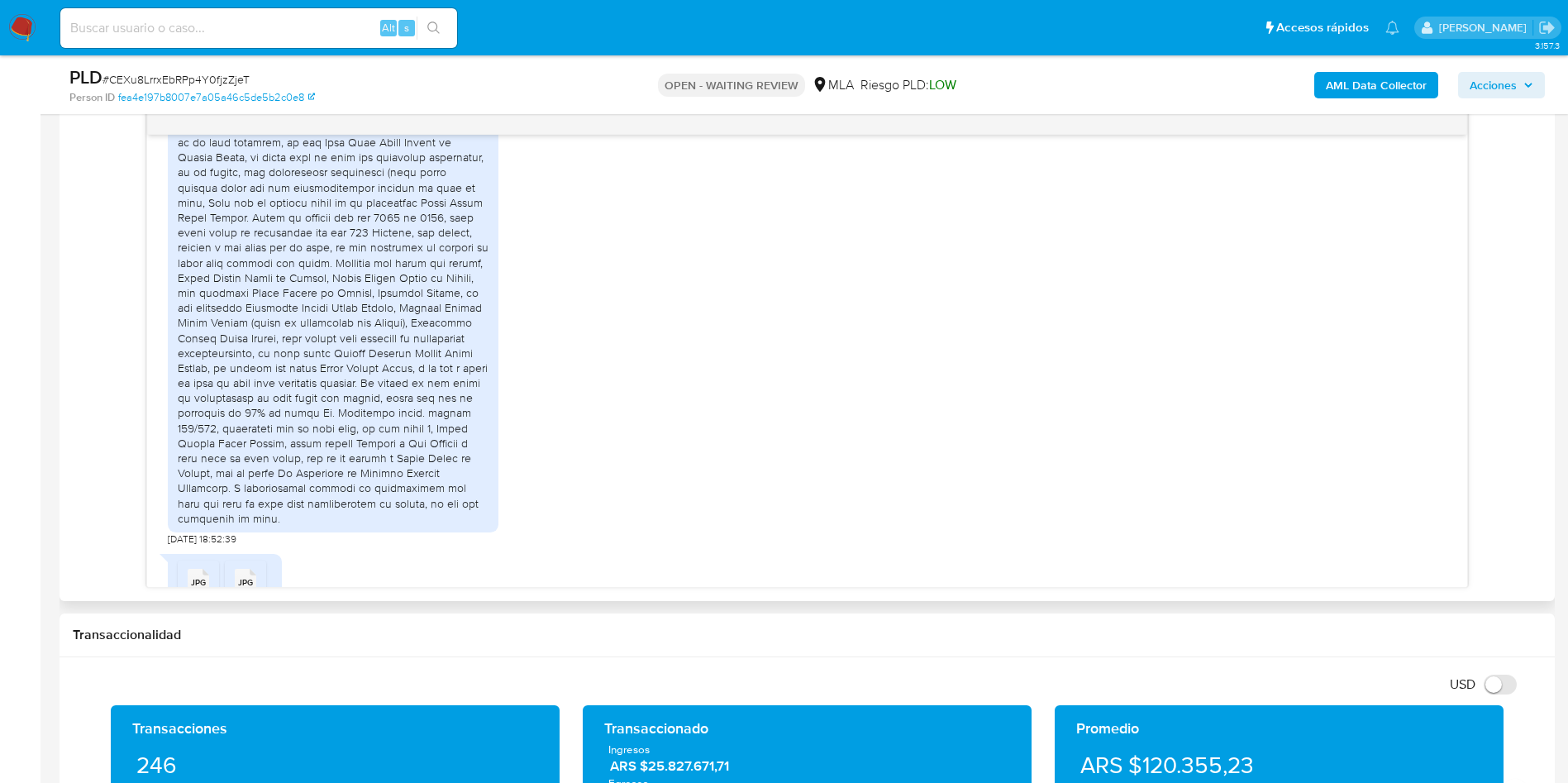
scroll to position [1385, 0]
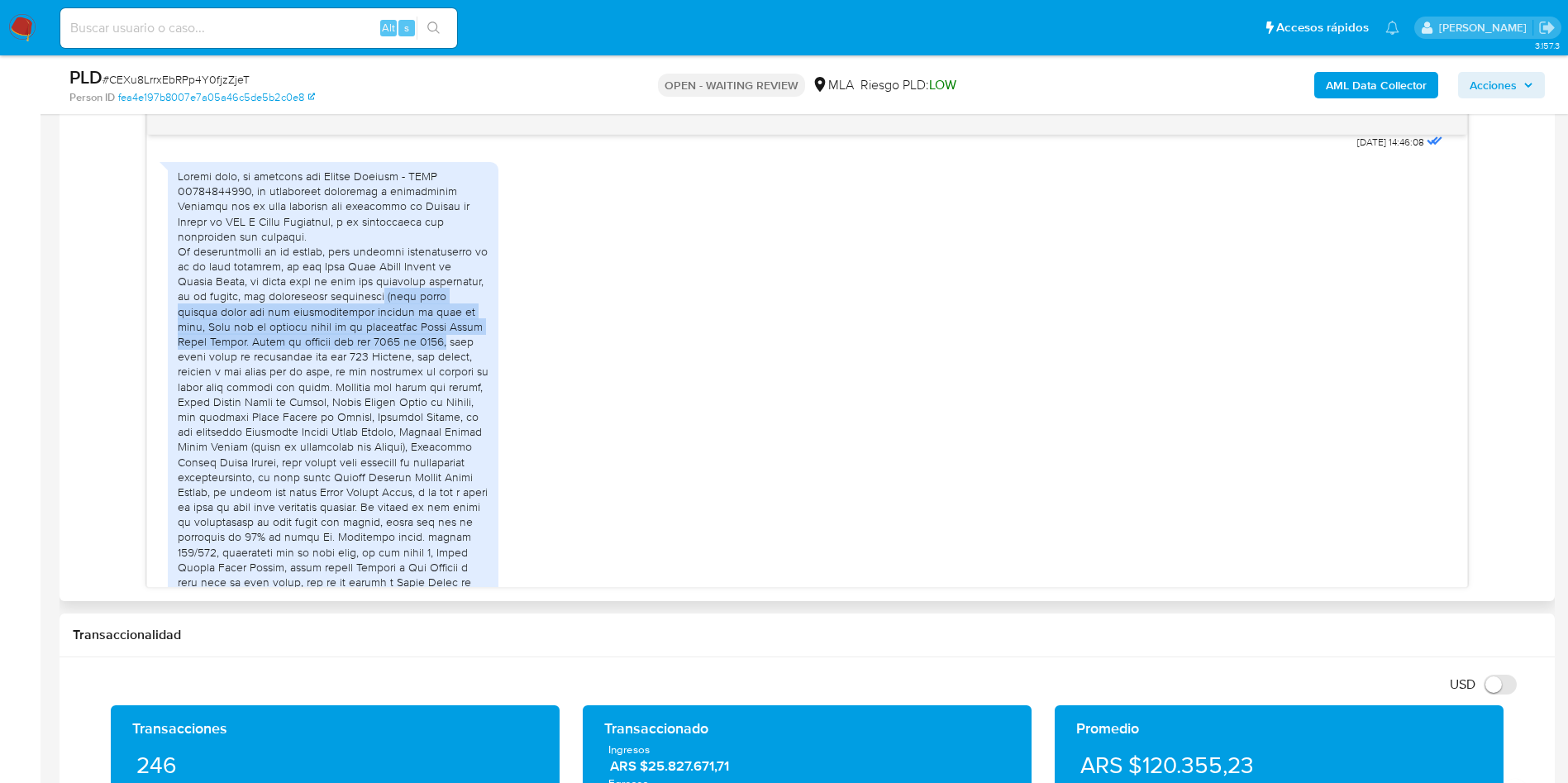
drag, startPoint x: 434, startPoint y: 308, endPoint x: 487, endPoint y: 360, distance: 74.2
click at [487, 360] on div at bounding box center [333, 409] width 310 height 481
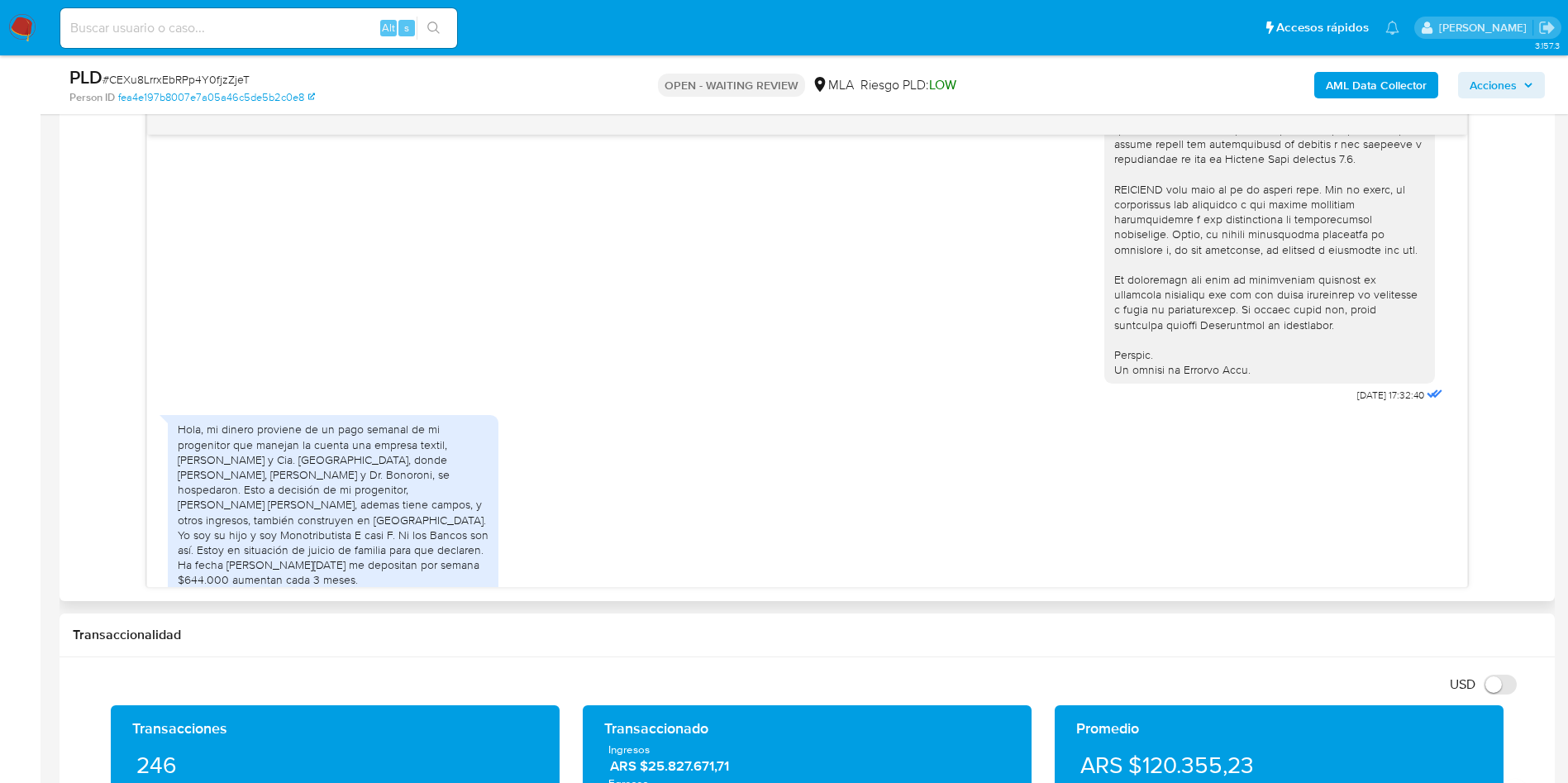
scroll to position [1012, 0]
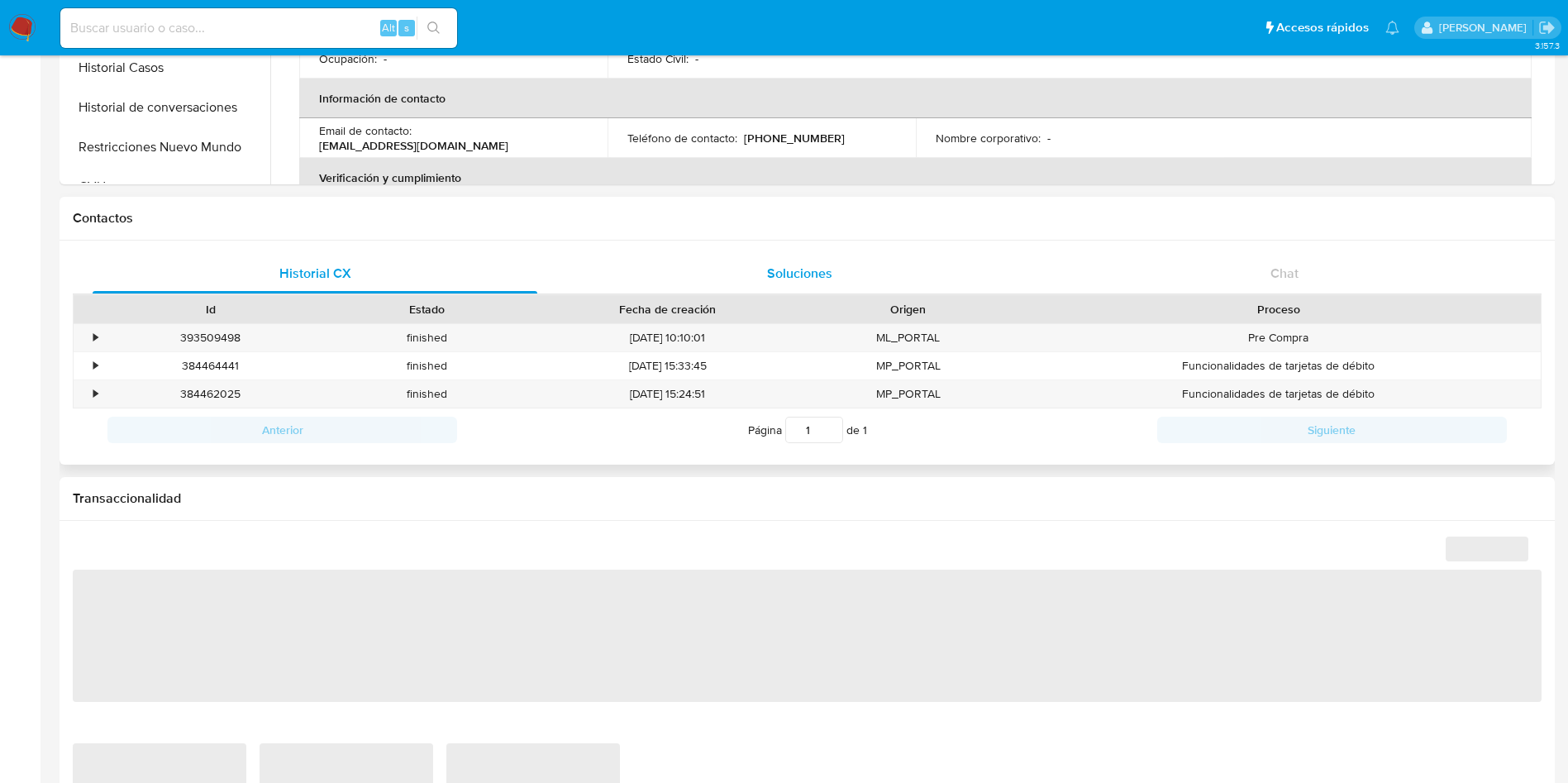
scroll to position [124, 0]
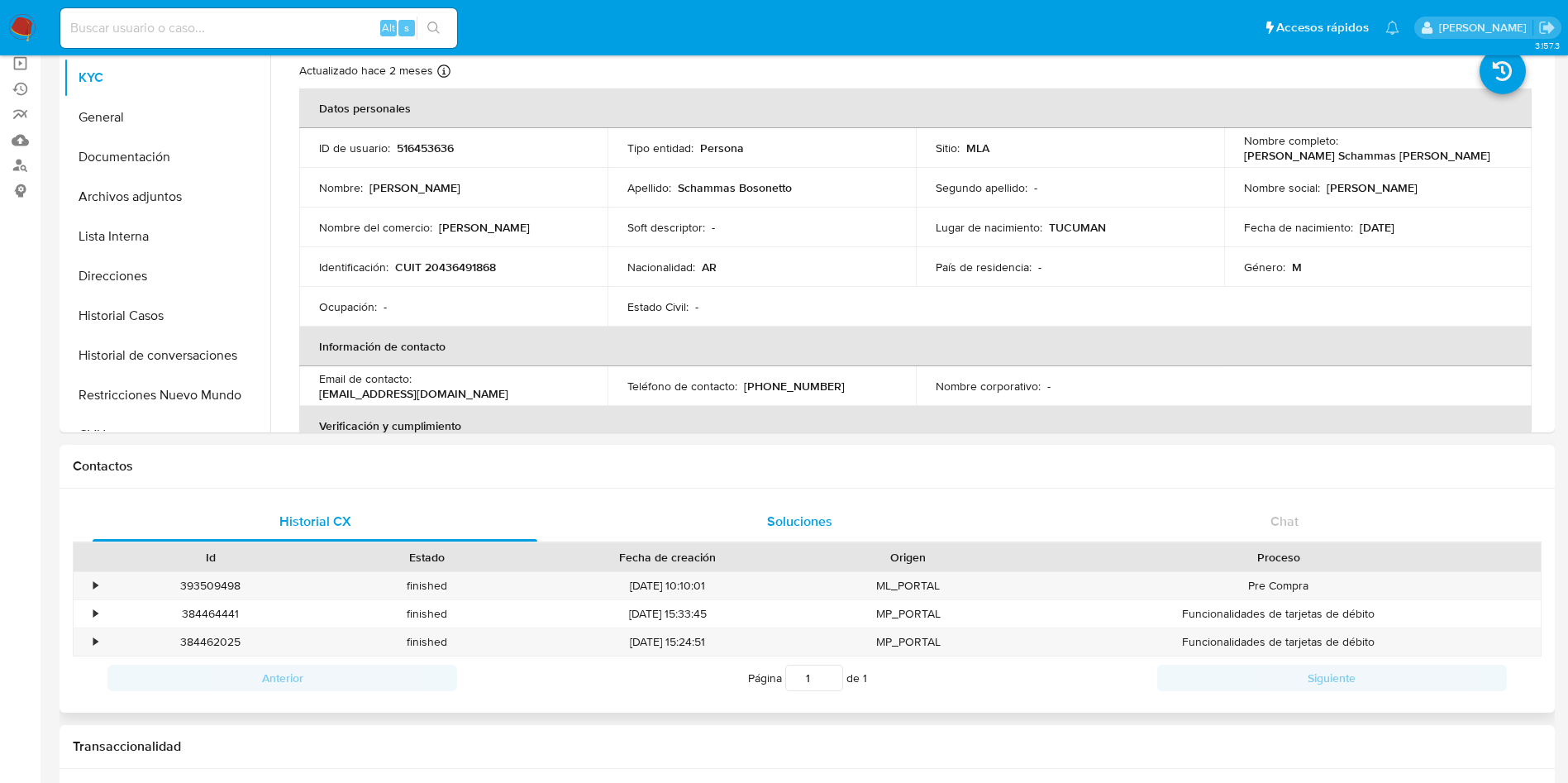
select select "10"
click at [181, 343] on button "Historial de conversaciones" at bounding box center [160, 355] width 193 height 40
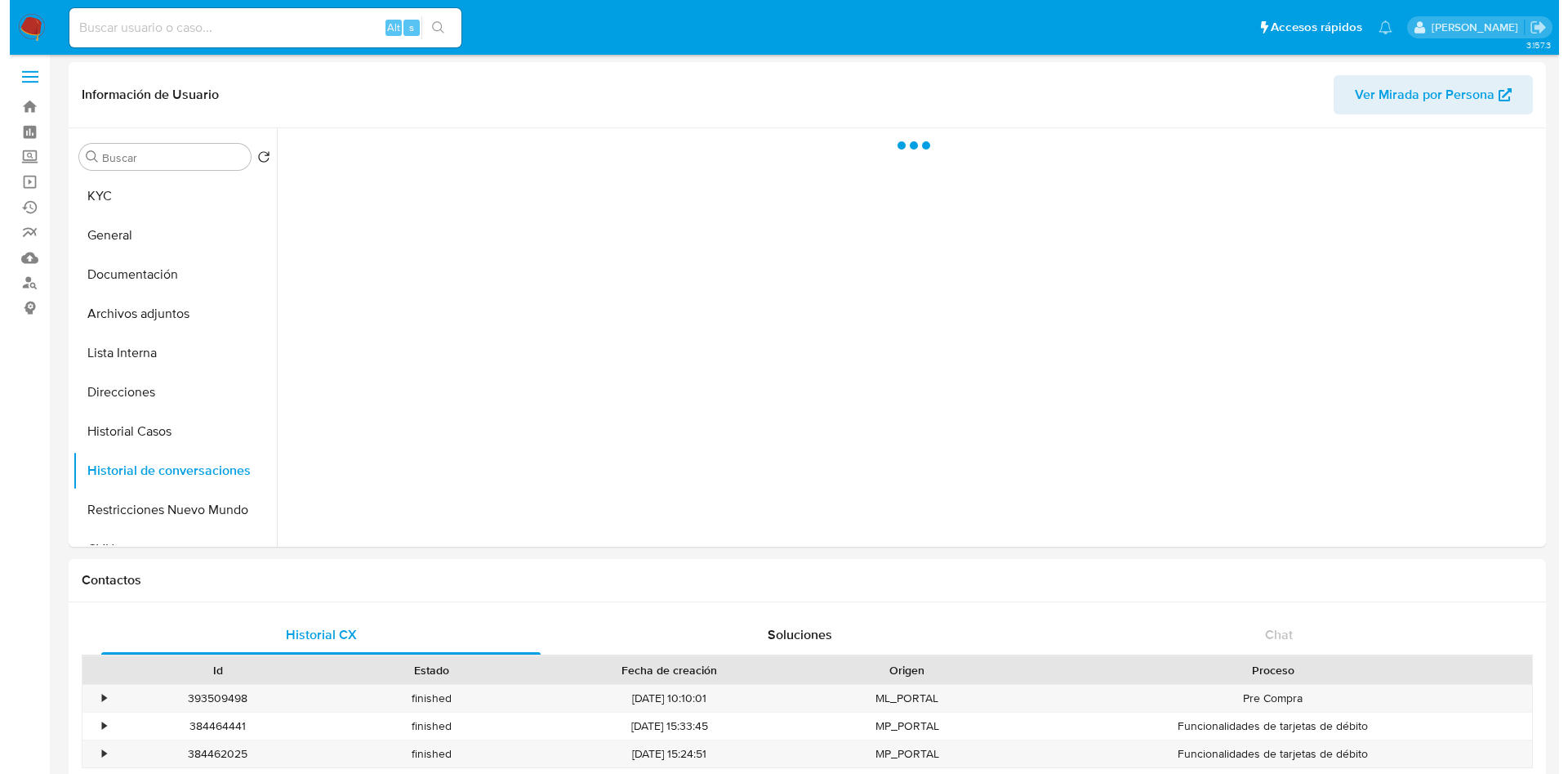
scroll to position [0, 0]
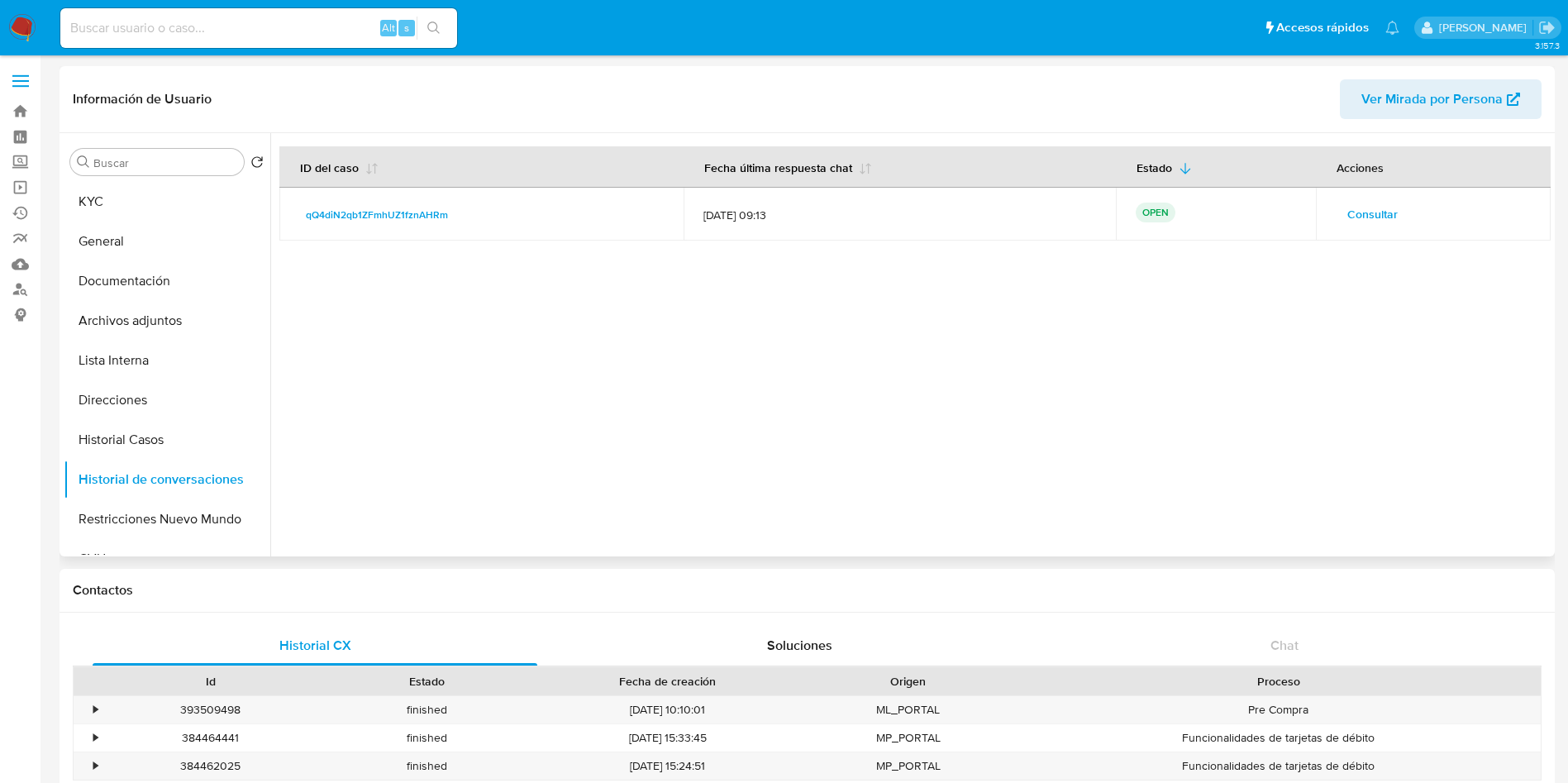
click at [1365, 214] on span "Consultar" at bounding box center [1373, 214] width 51 height 23
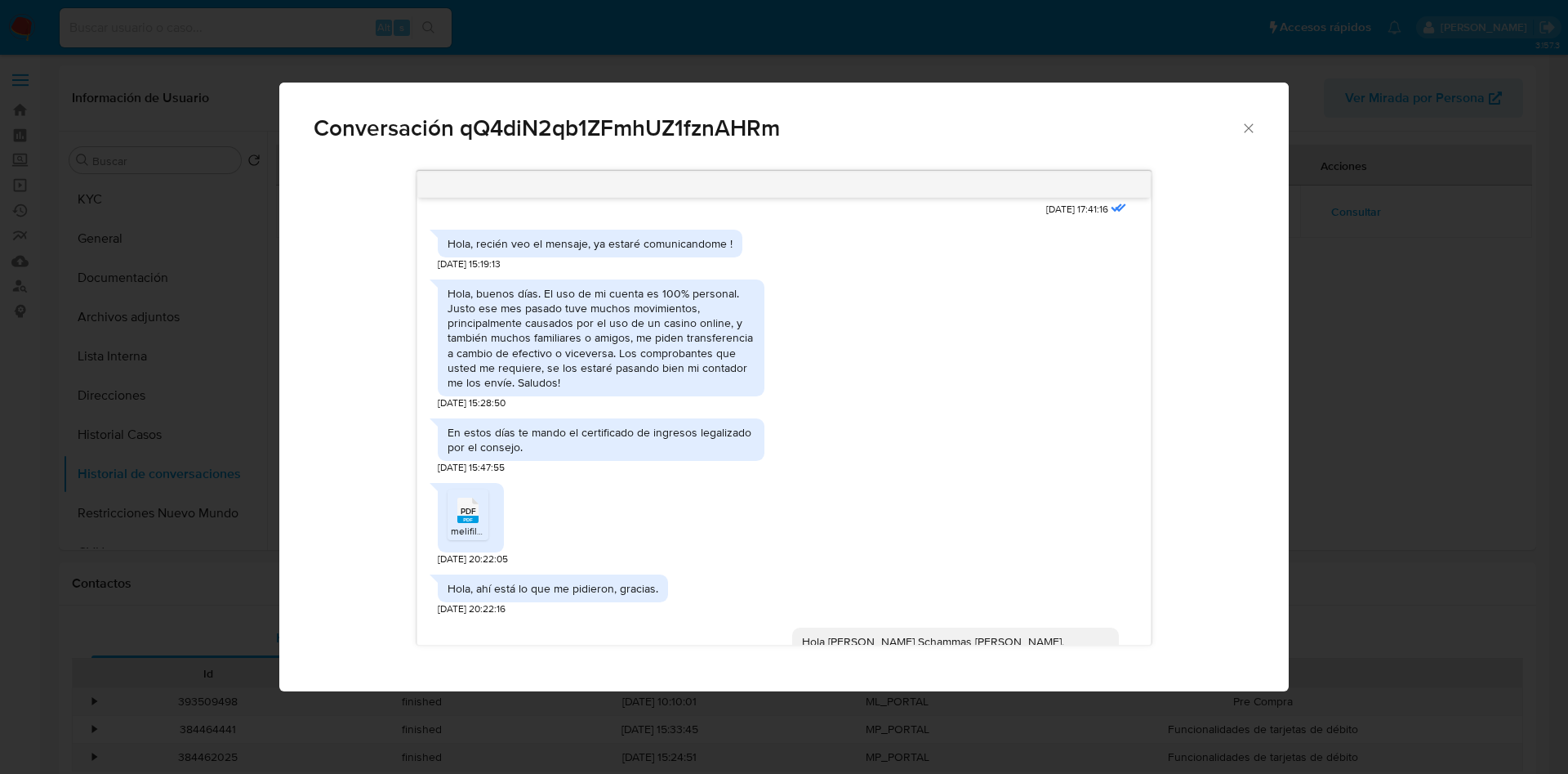
scroll to position [1011, 0]
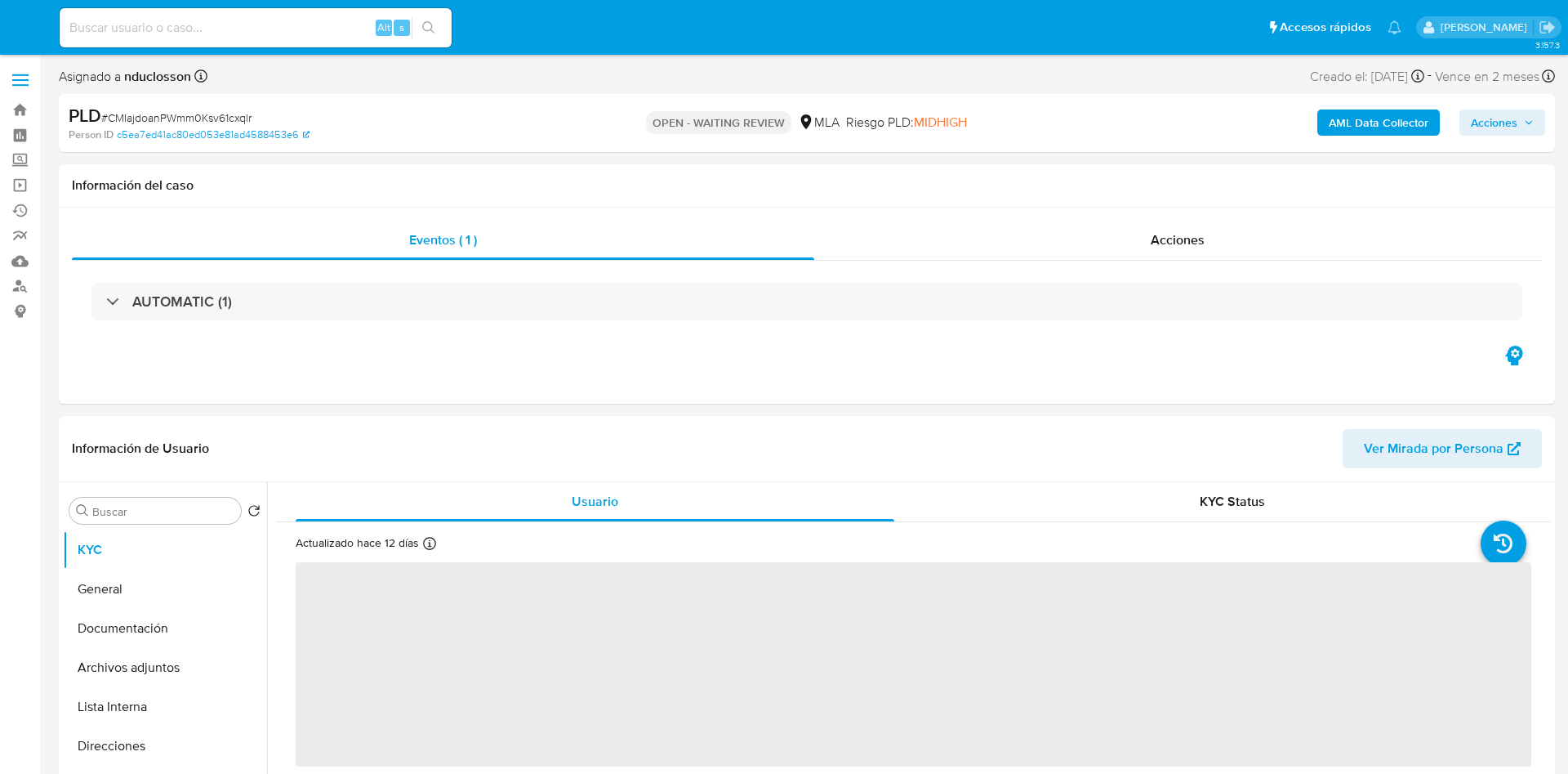
select select "10"
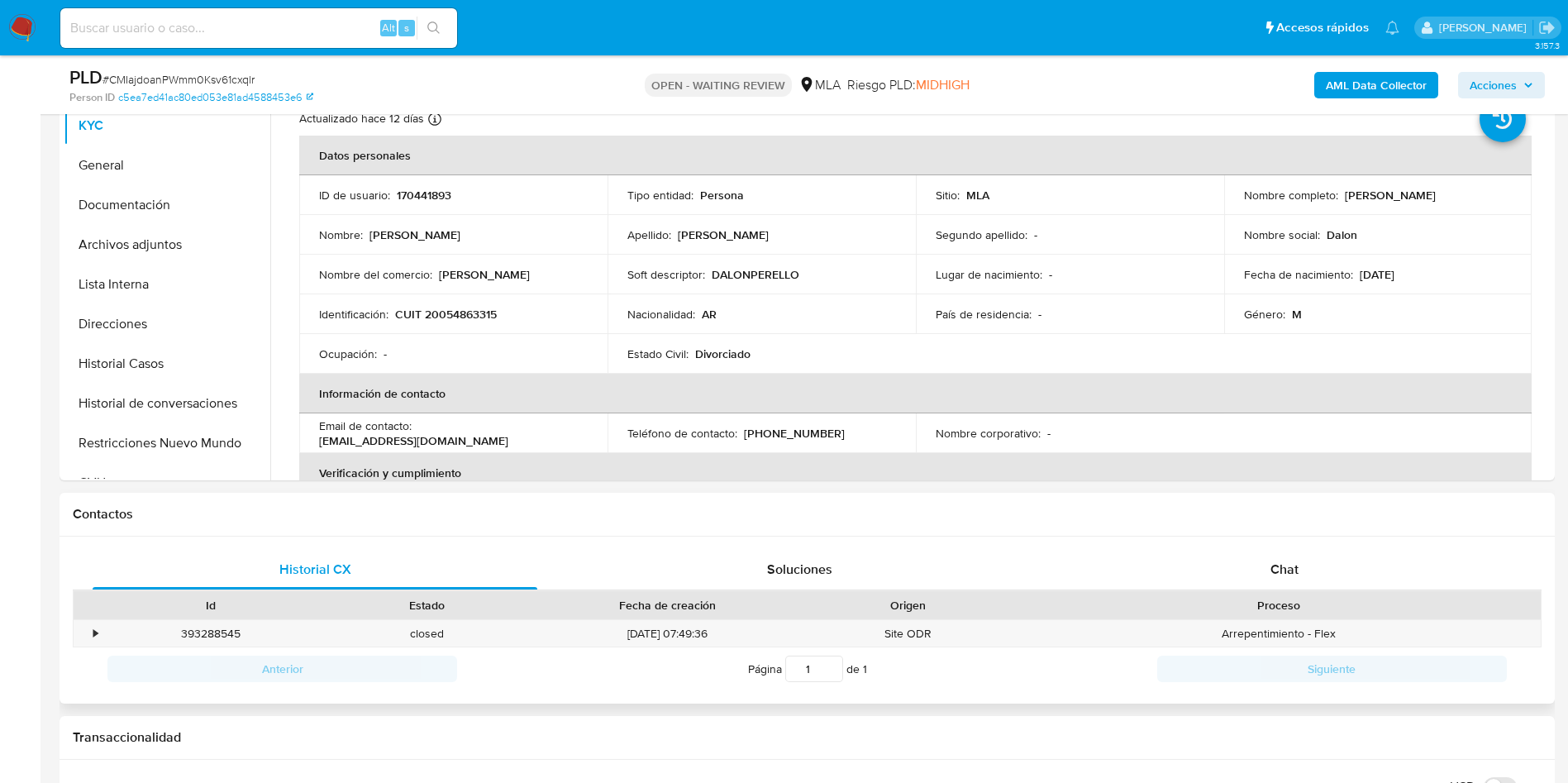
click at [1407, 601] on div "Proceso" at bounding box center [1279, 605] width 501 height 17
click at [1408, 573] on div "Chat" at bounding box center [1284, 569] width 445 height 40
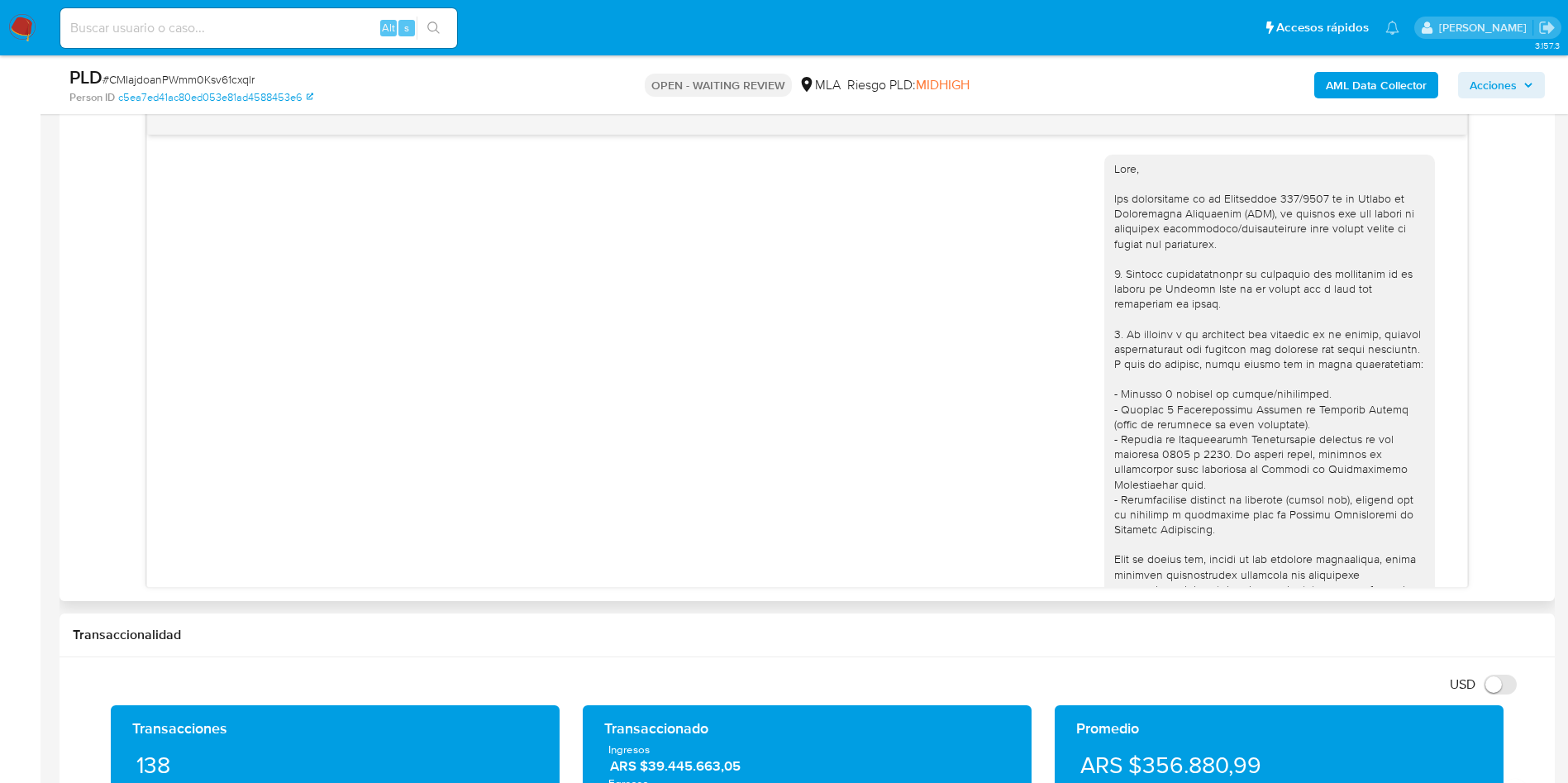
scroll to position [898, 0]
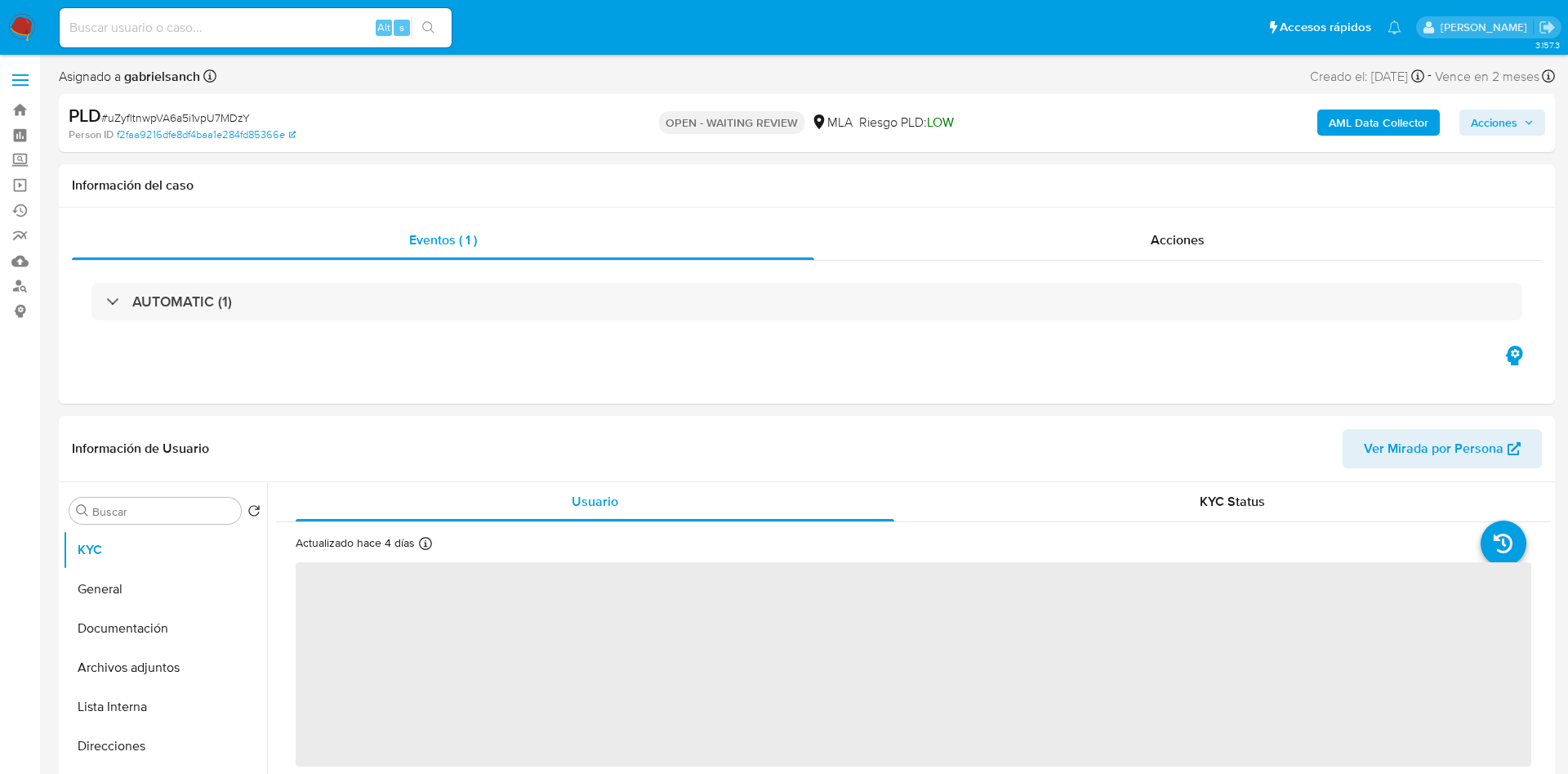
select select "10"
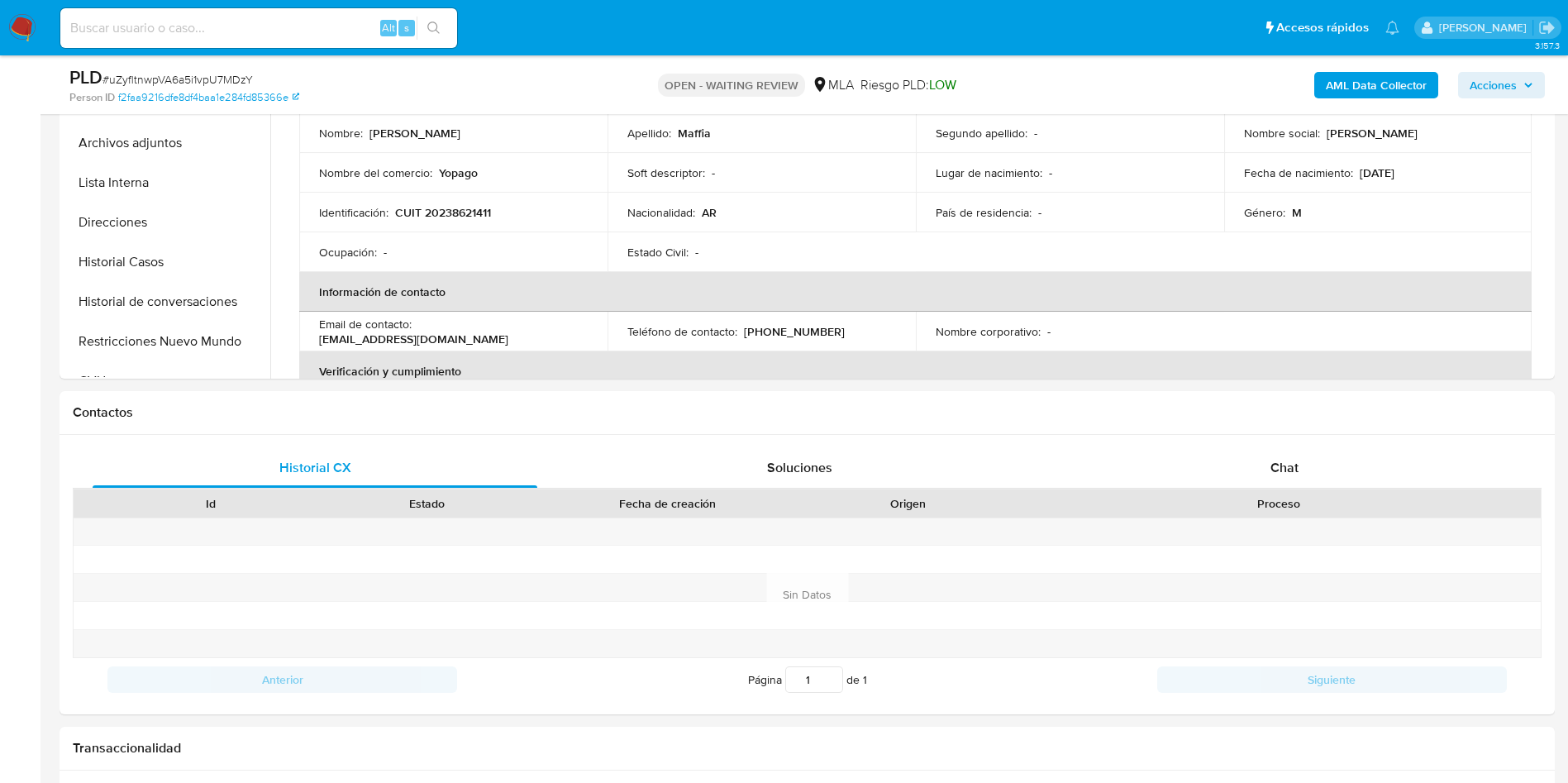
scroll to position [744, 0]
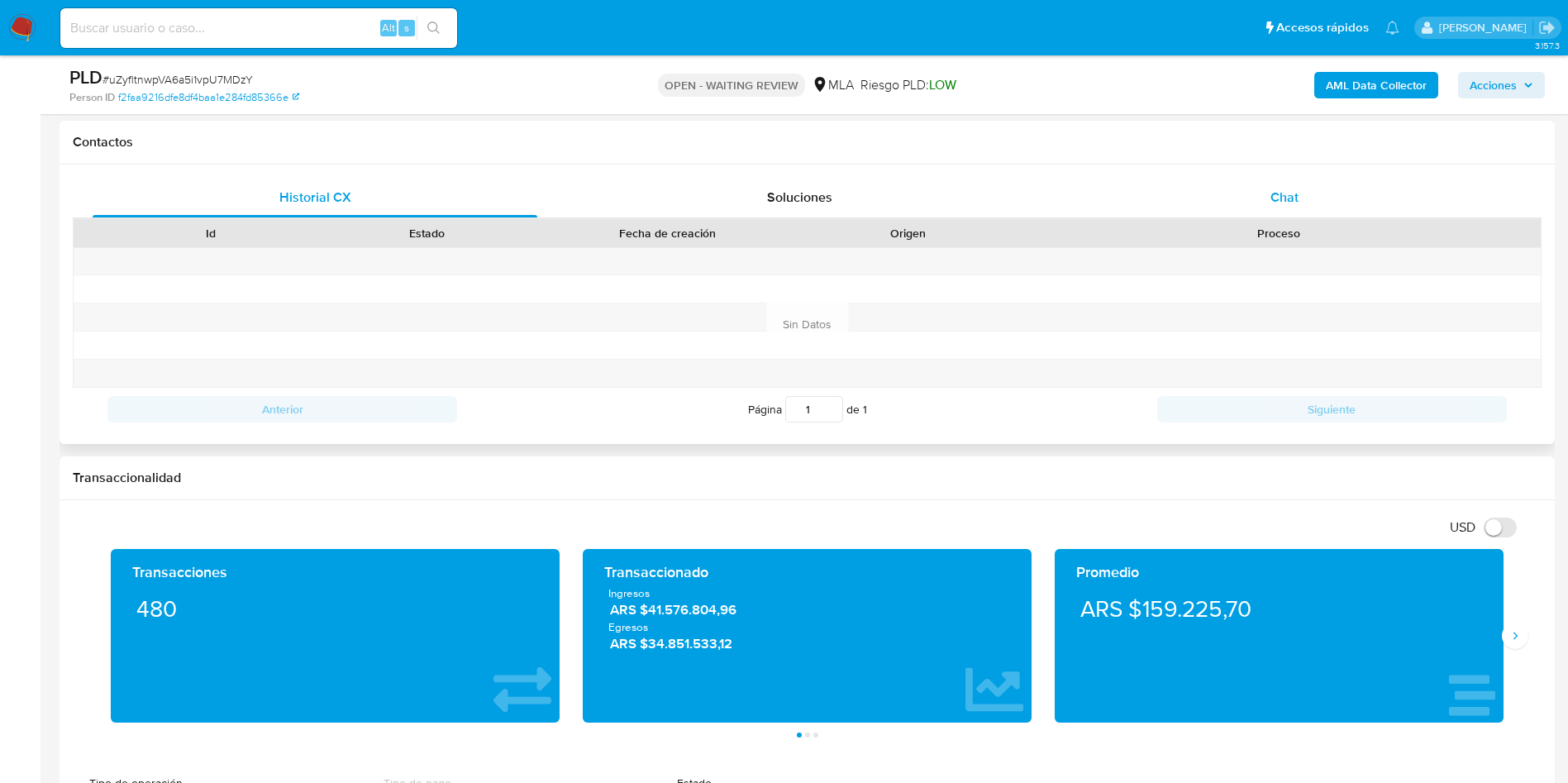
click at [1271, 213] on div "Chat" at bounding box center [1284, 197] width 445 height 40
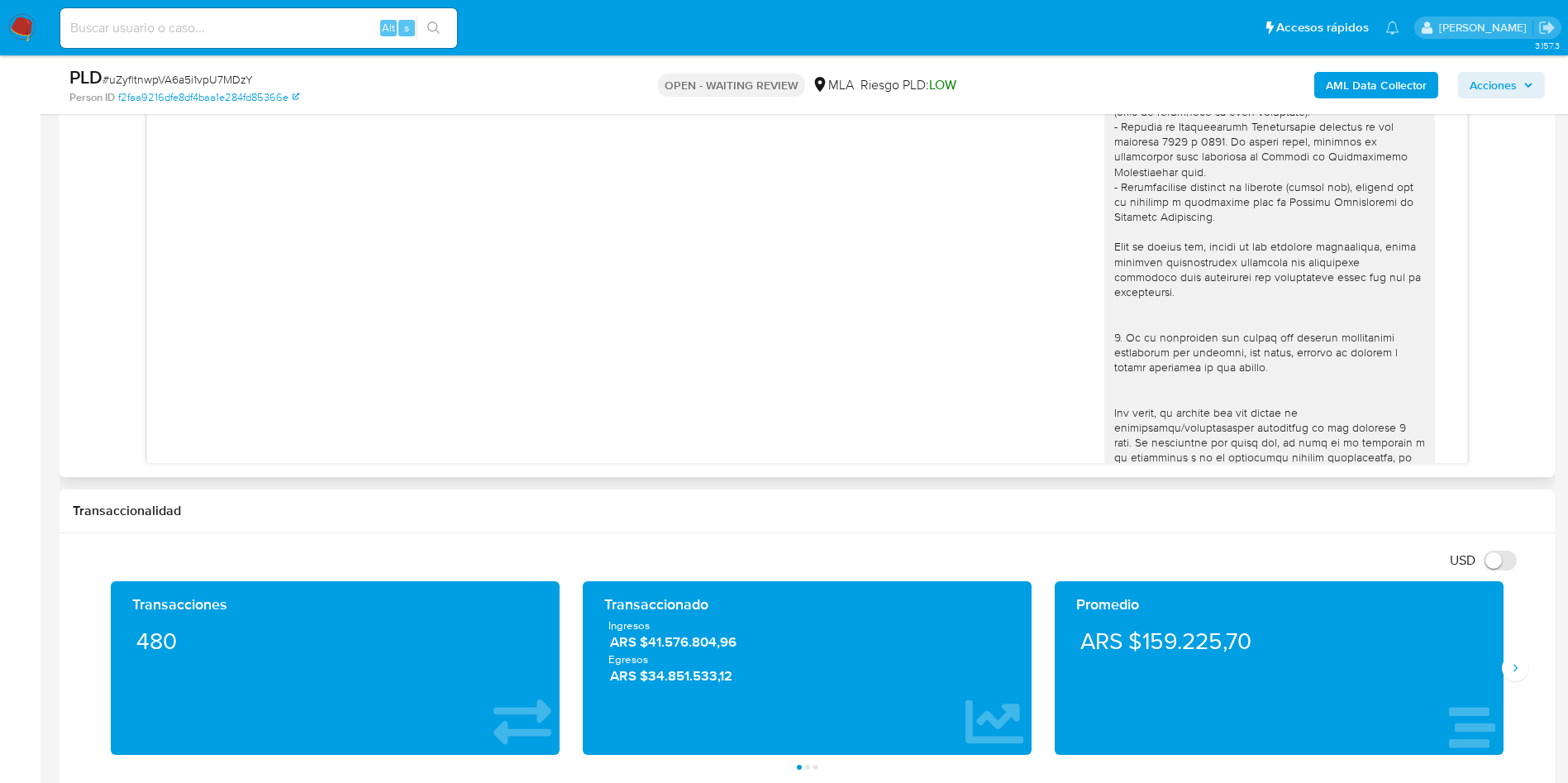
scroll to position [0, 0]
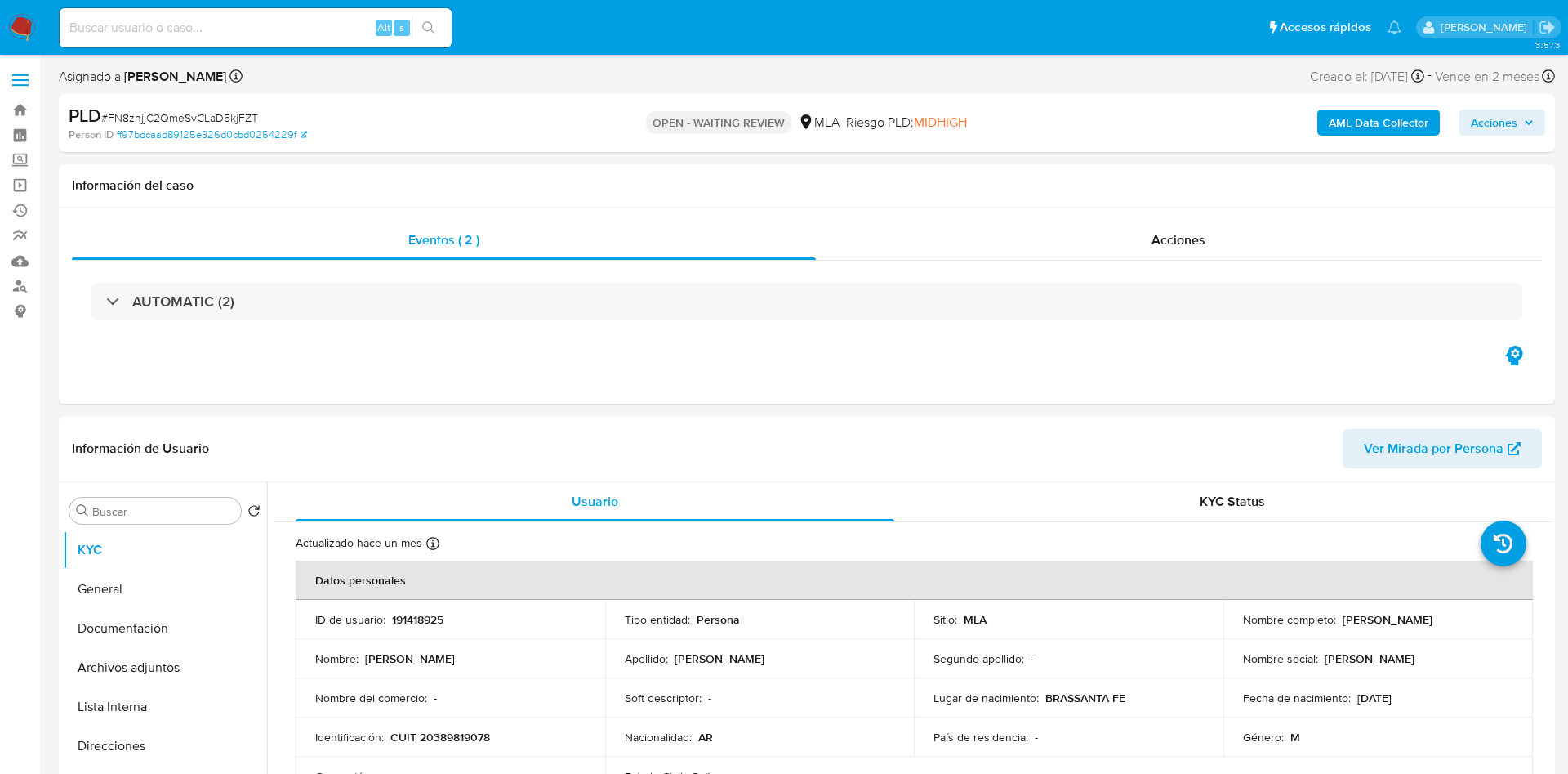
select select "10"
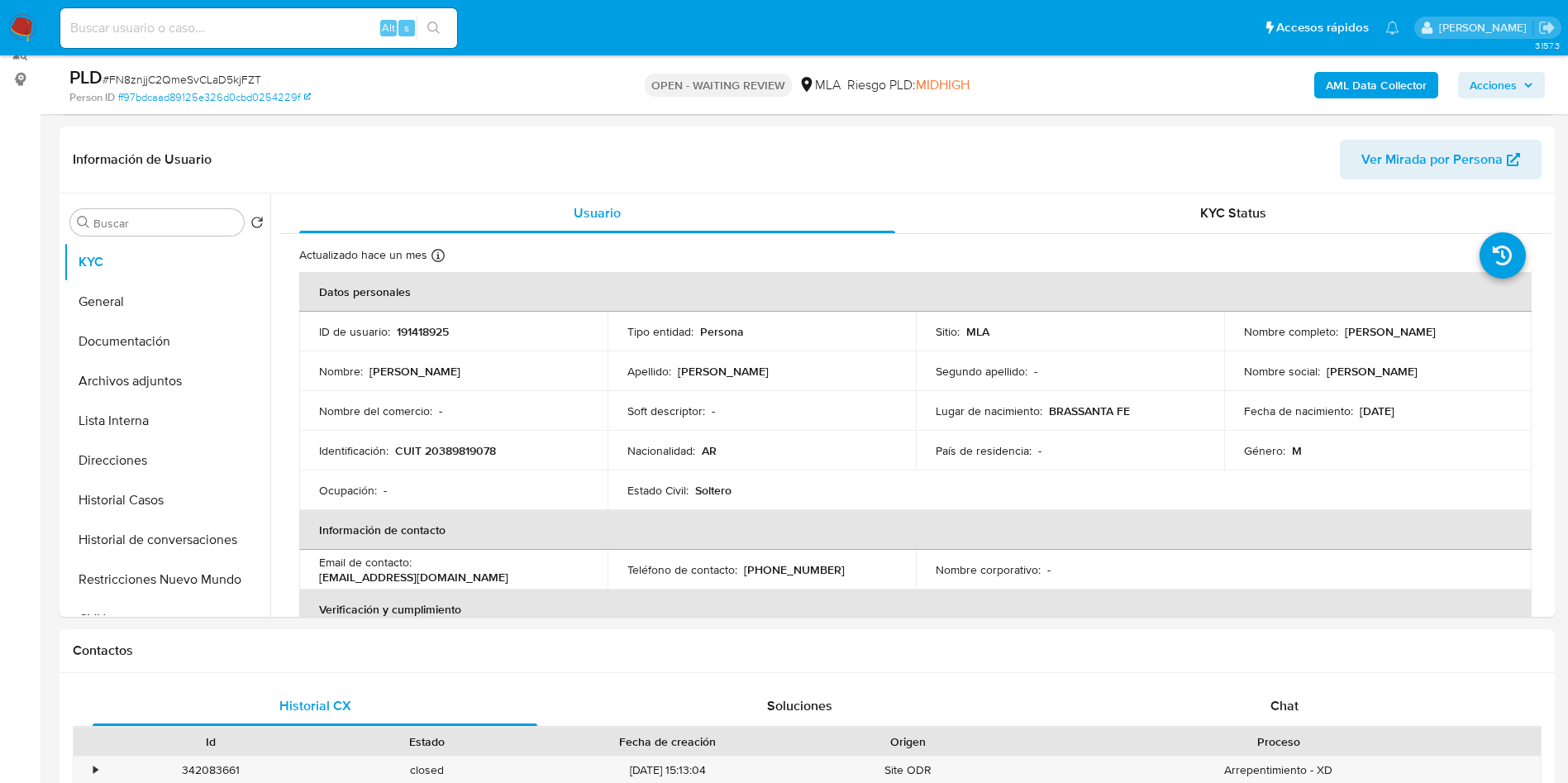
scroll to position [372, 0]
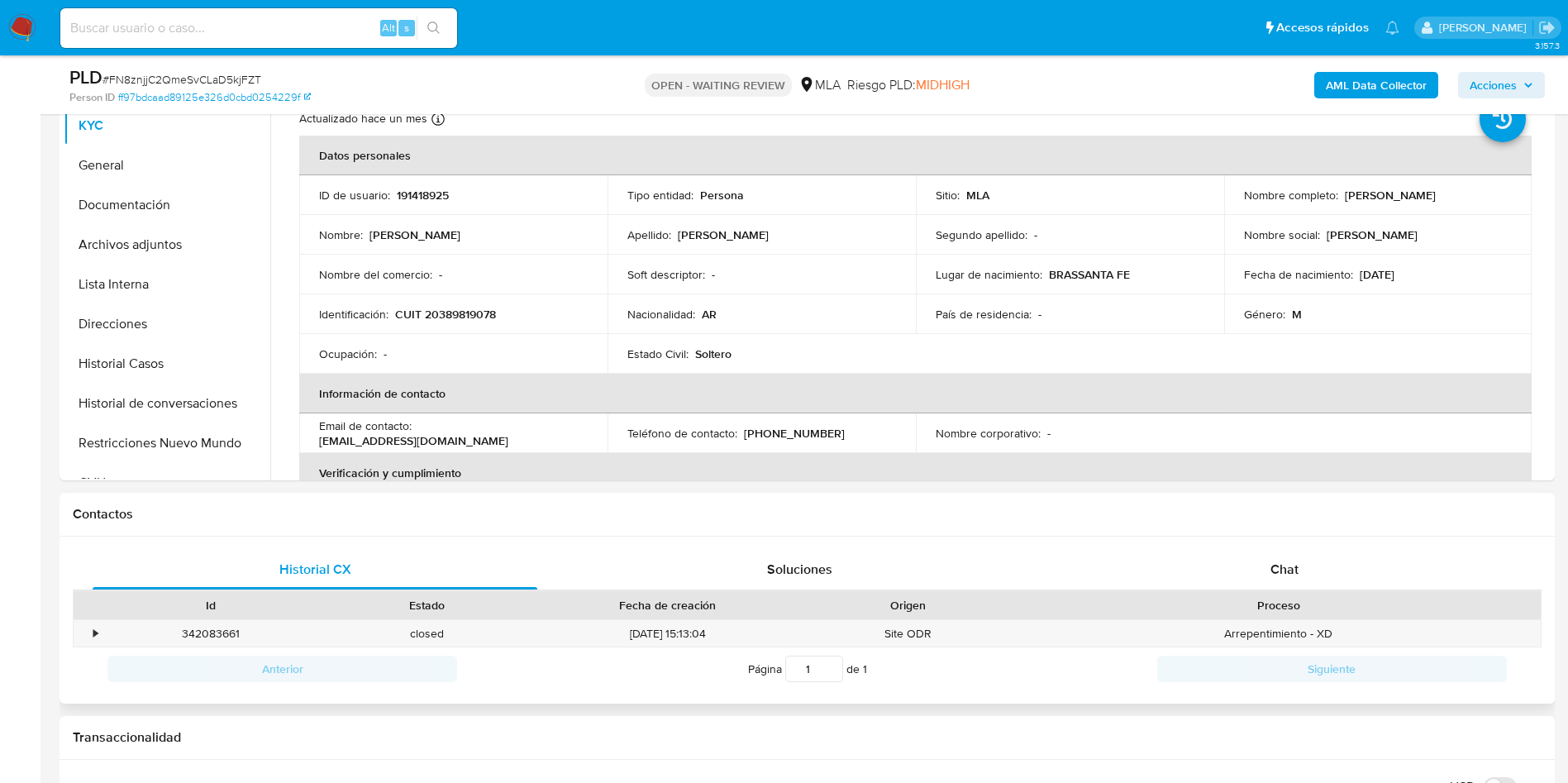
click at [1270, 591] on div "Proceso" at bounding box center [1279, 605] width 524 height 29
click at [1342, 557] on div "Chat" at bounding box center [1284, 569] width 445 height 40
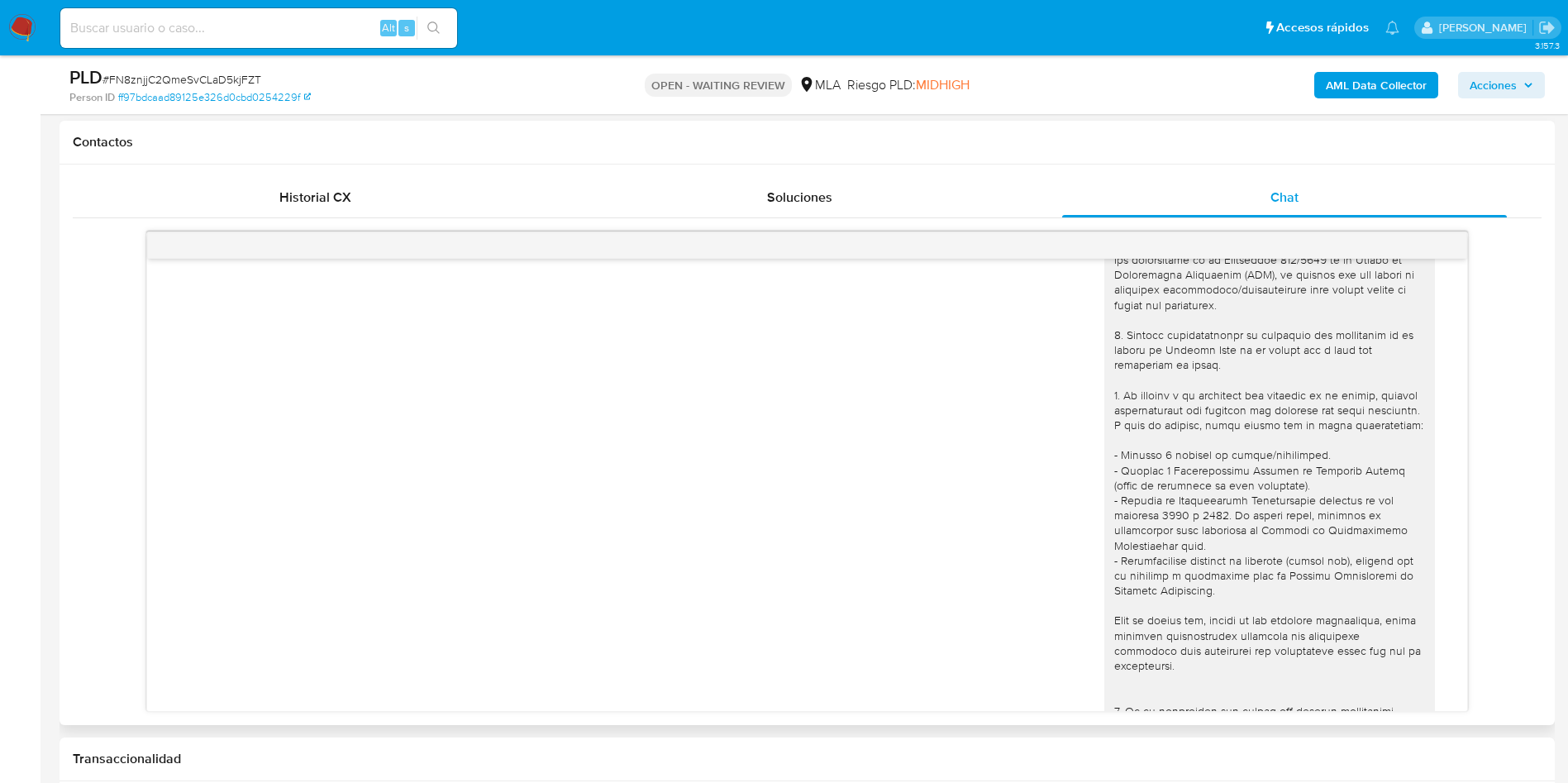
scroll to position [0, 0]
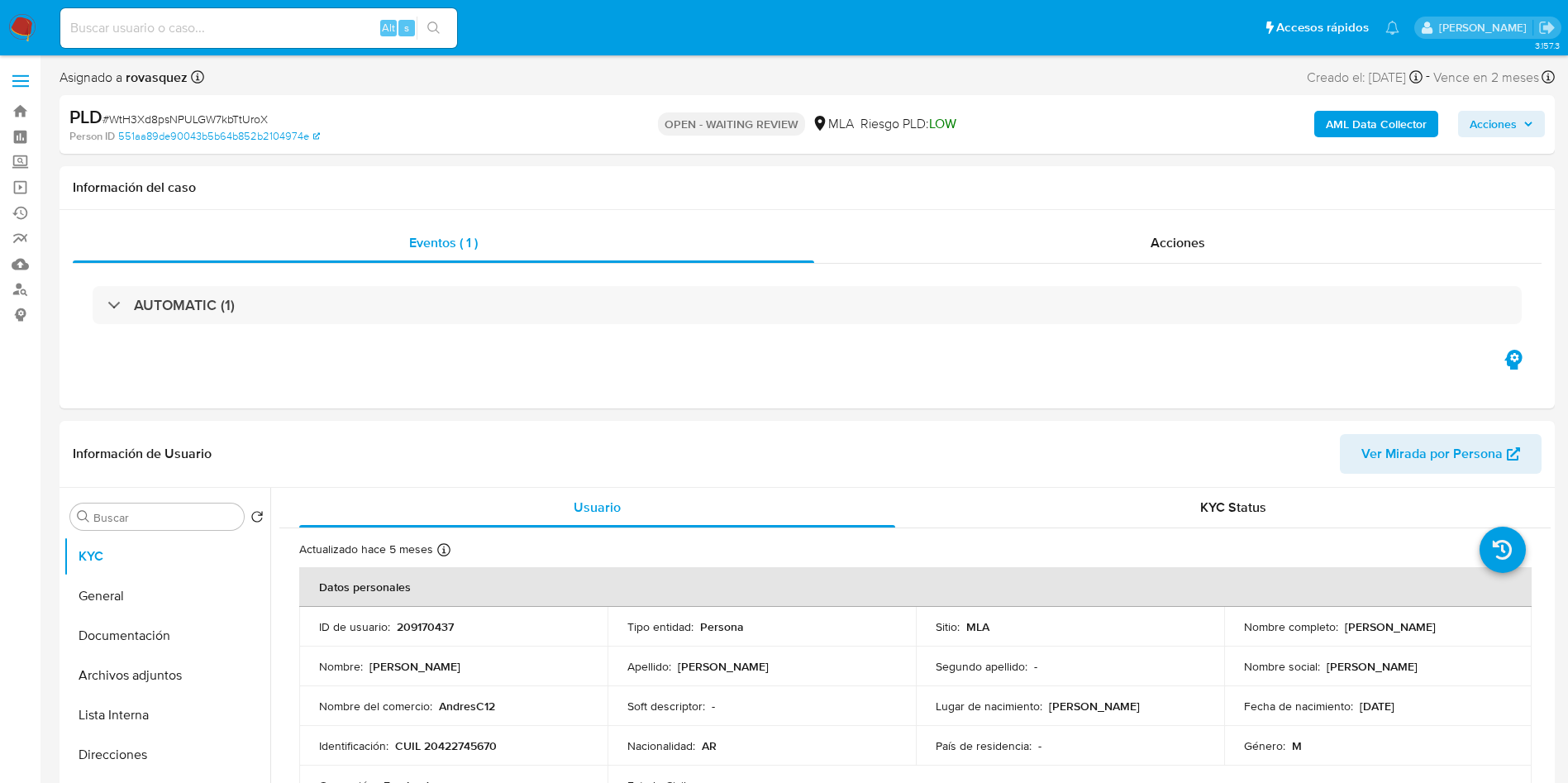
select select "10"
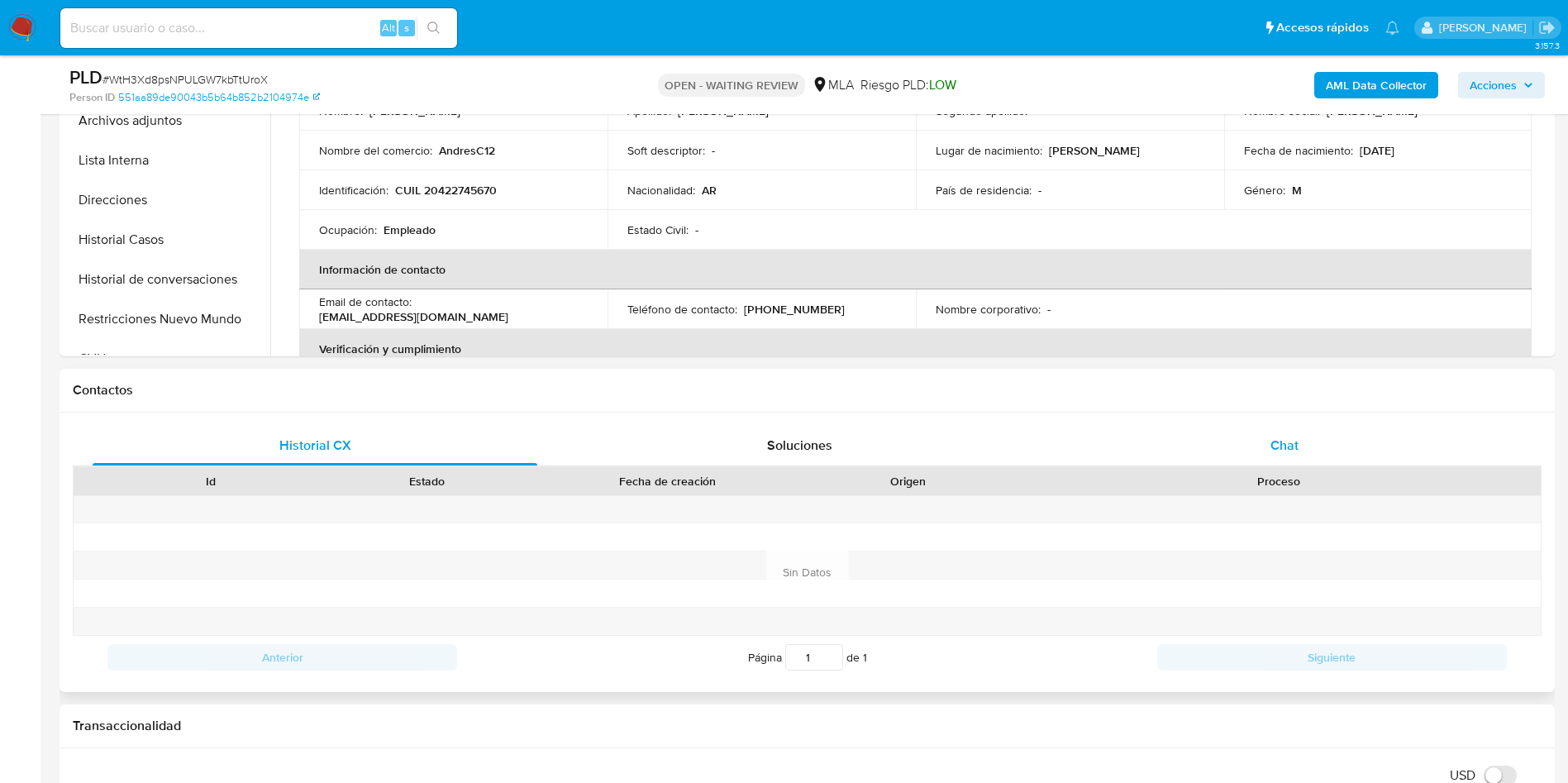
click at [1361, 450] on div "Chat" at bounding box center [1284, 445] width 445 height 40
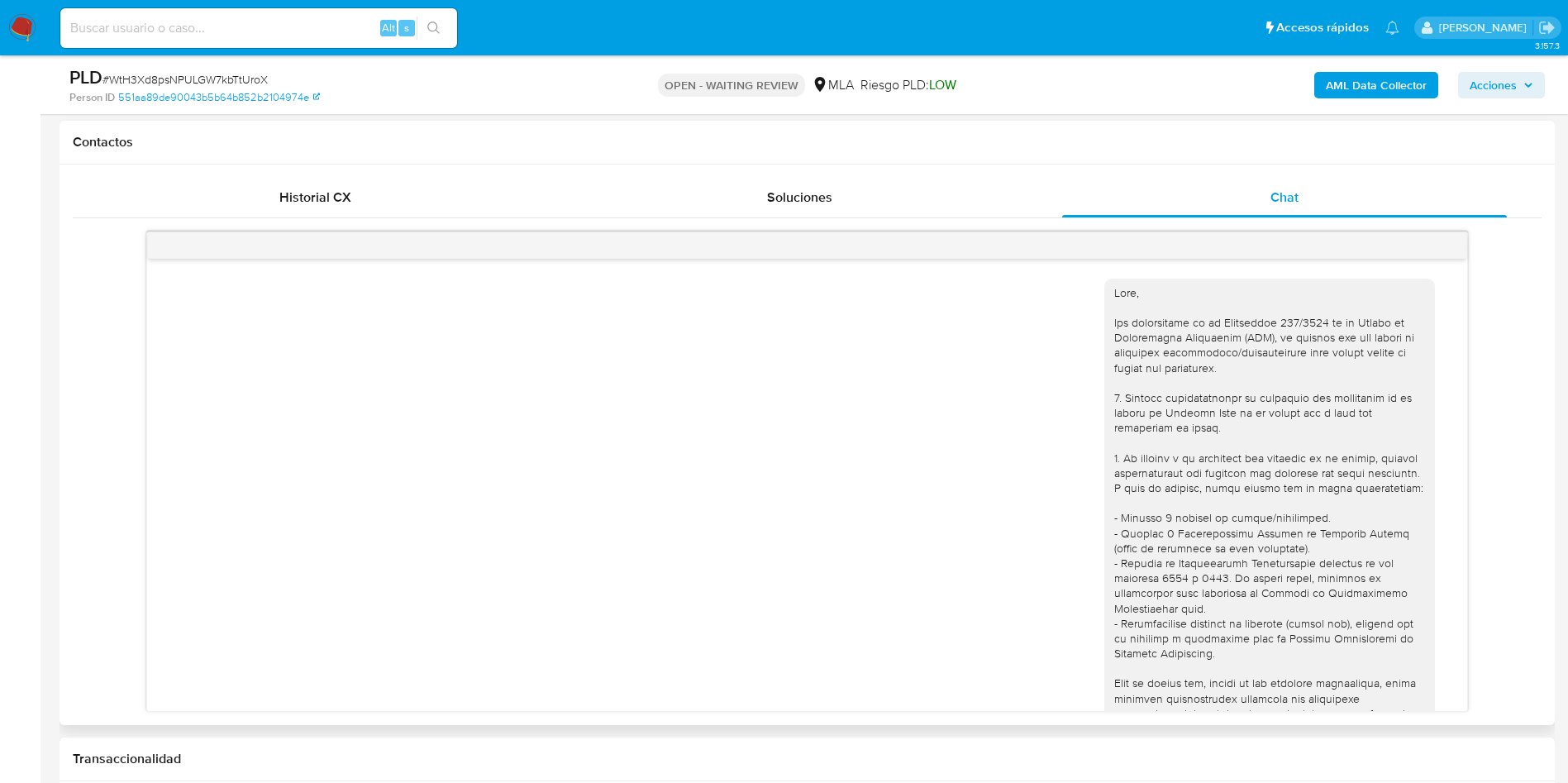
scroll to position [998, 0]
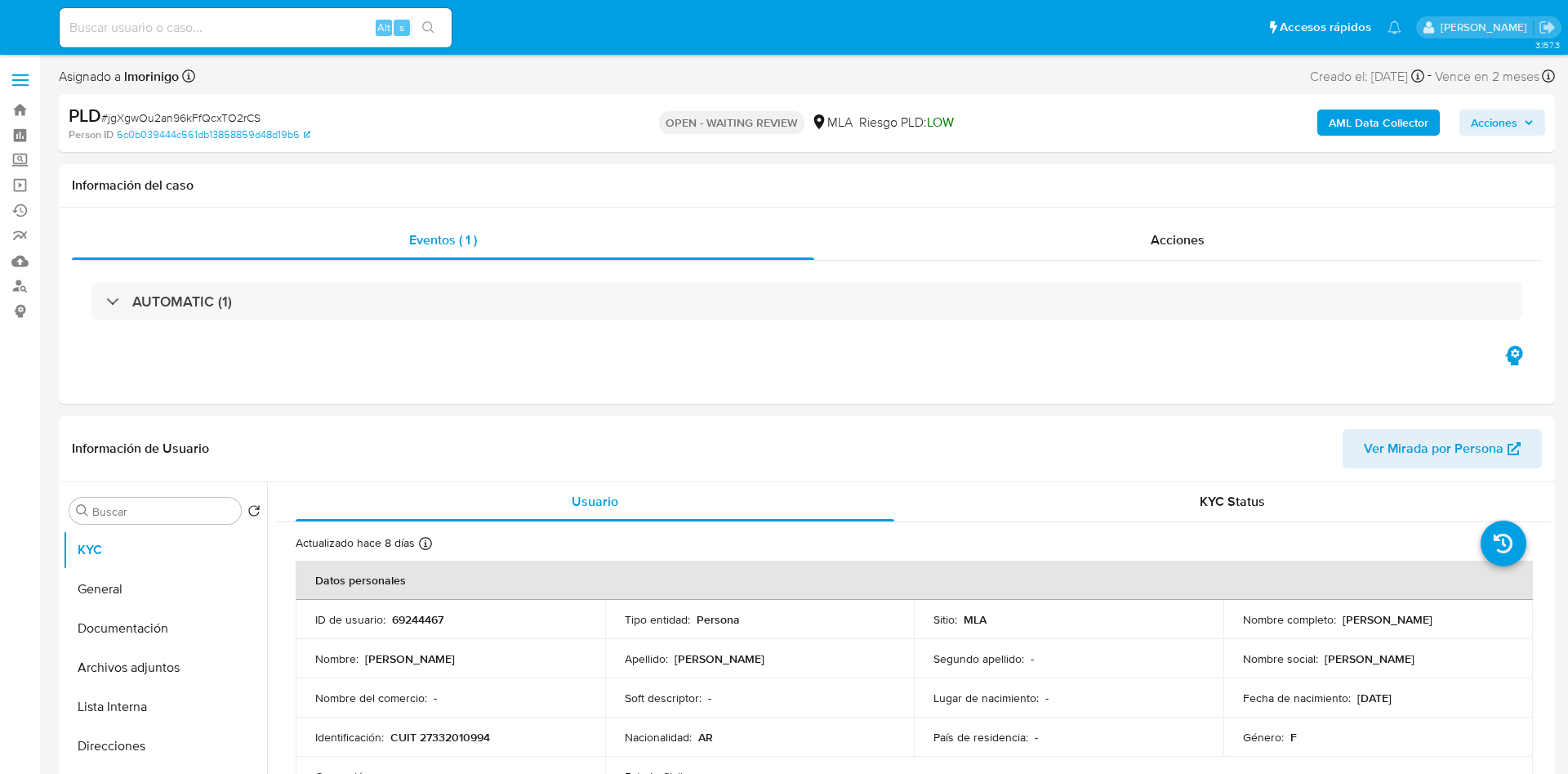
select select "10"
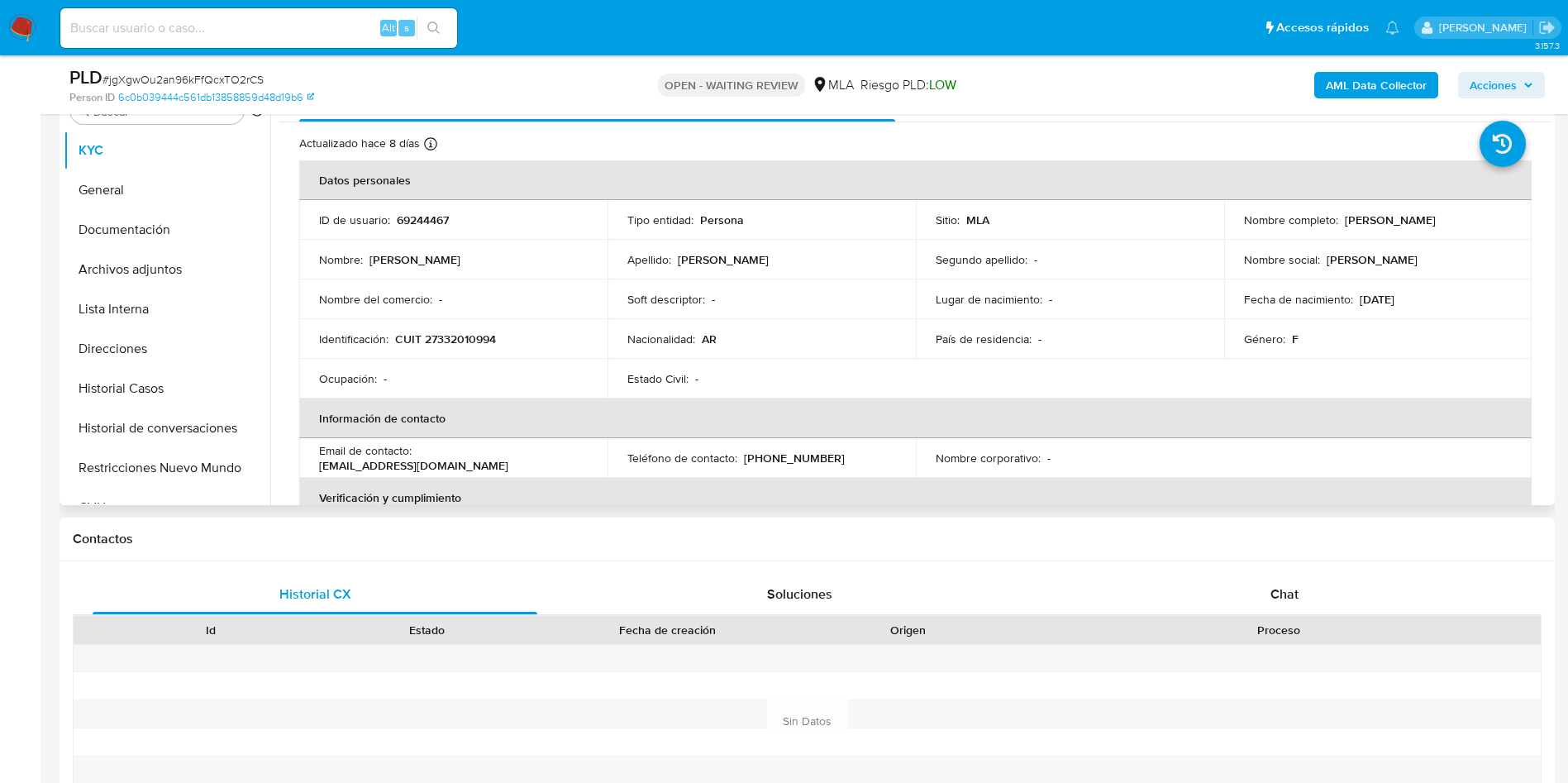
scroll to position [372, 0]
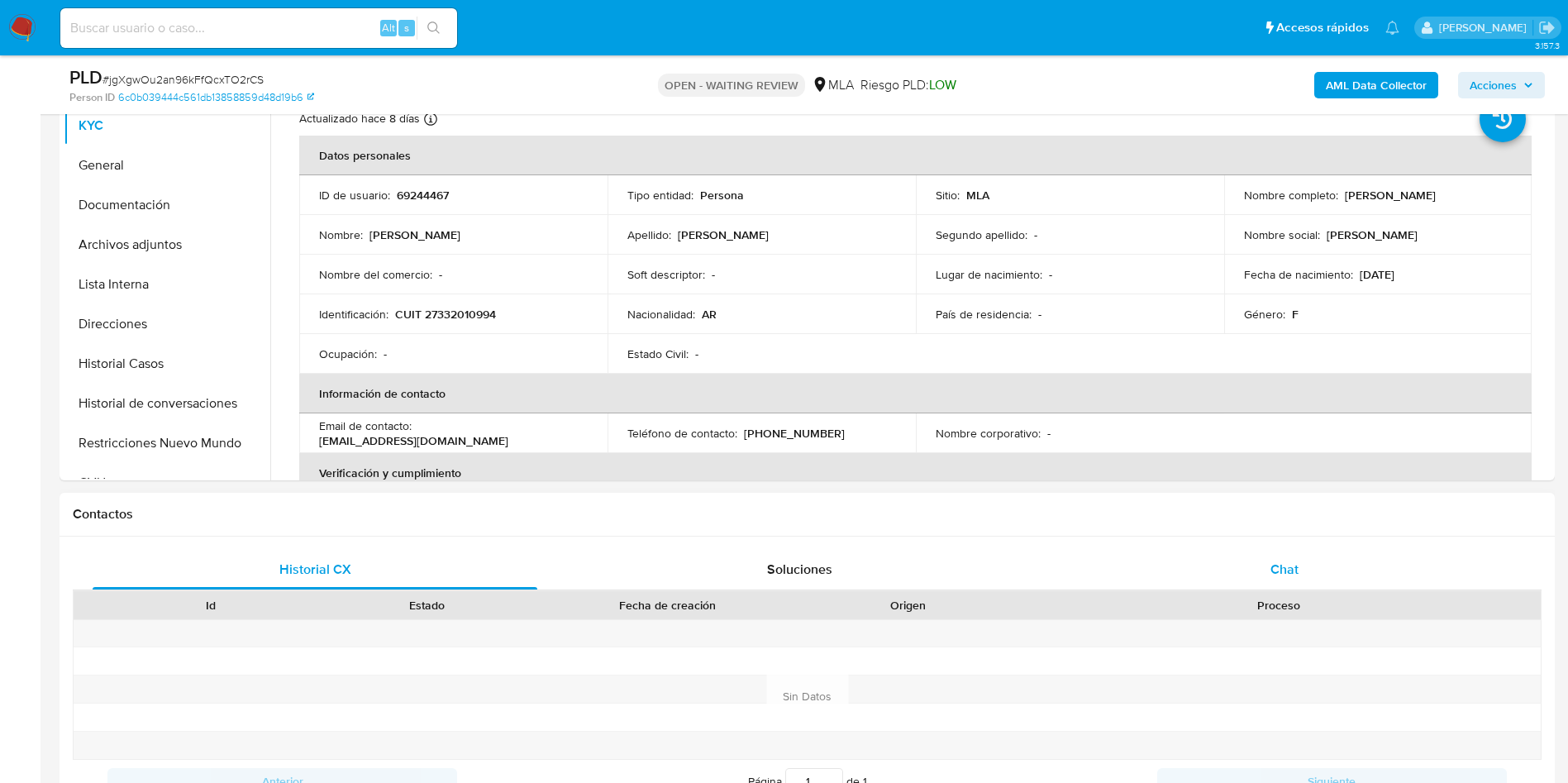
drag, startPoint x: 1309, startPoint y: 574, endPoint x: 1270, endPoint y: 569, distance: 39.3
click at [1309, 573] on div "Chat" at bounding box center [1284, 569] width 445 height 40
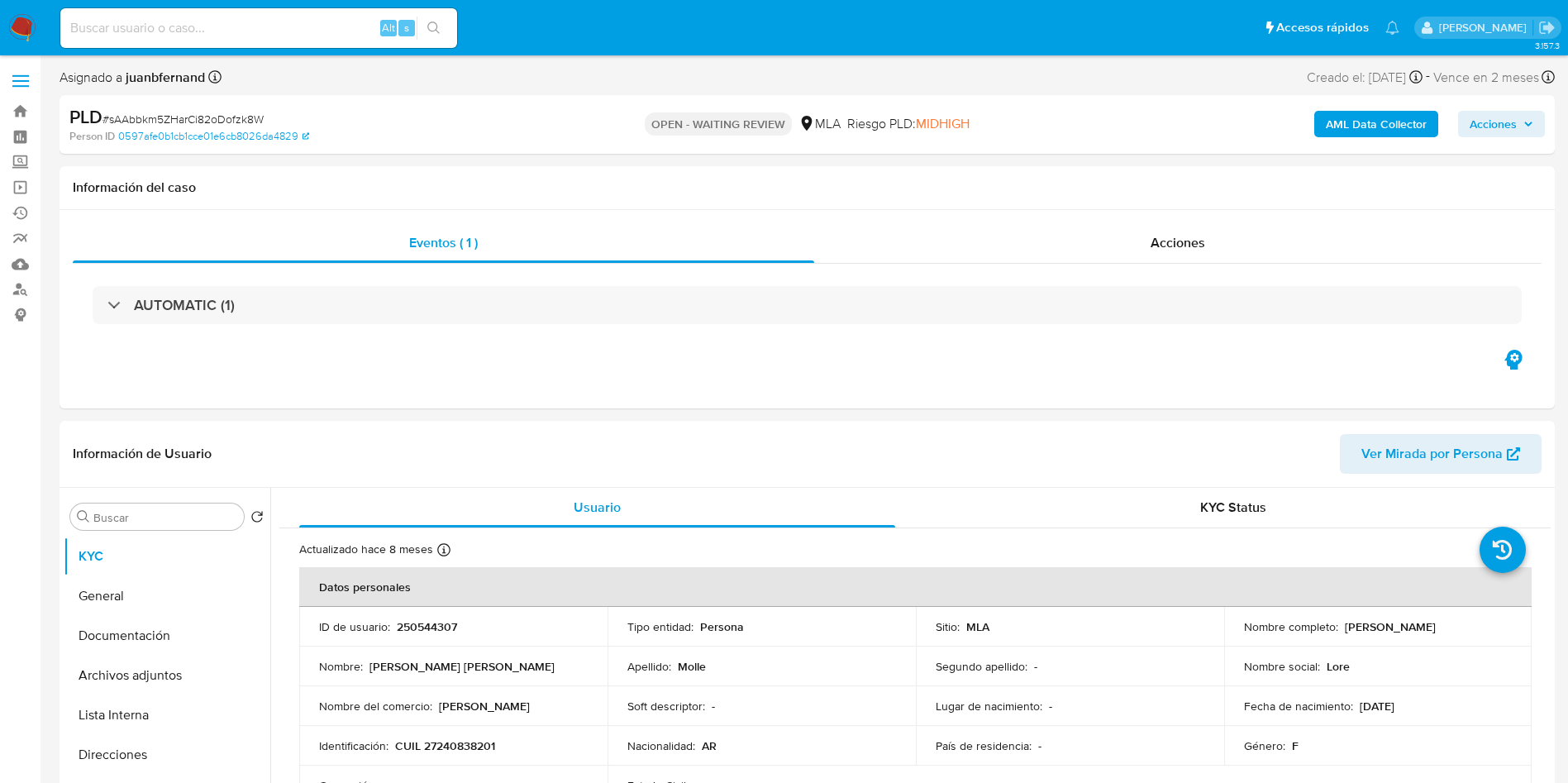
select select "10"
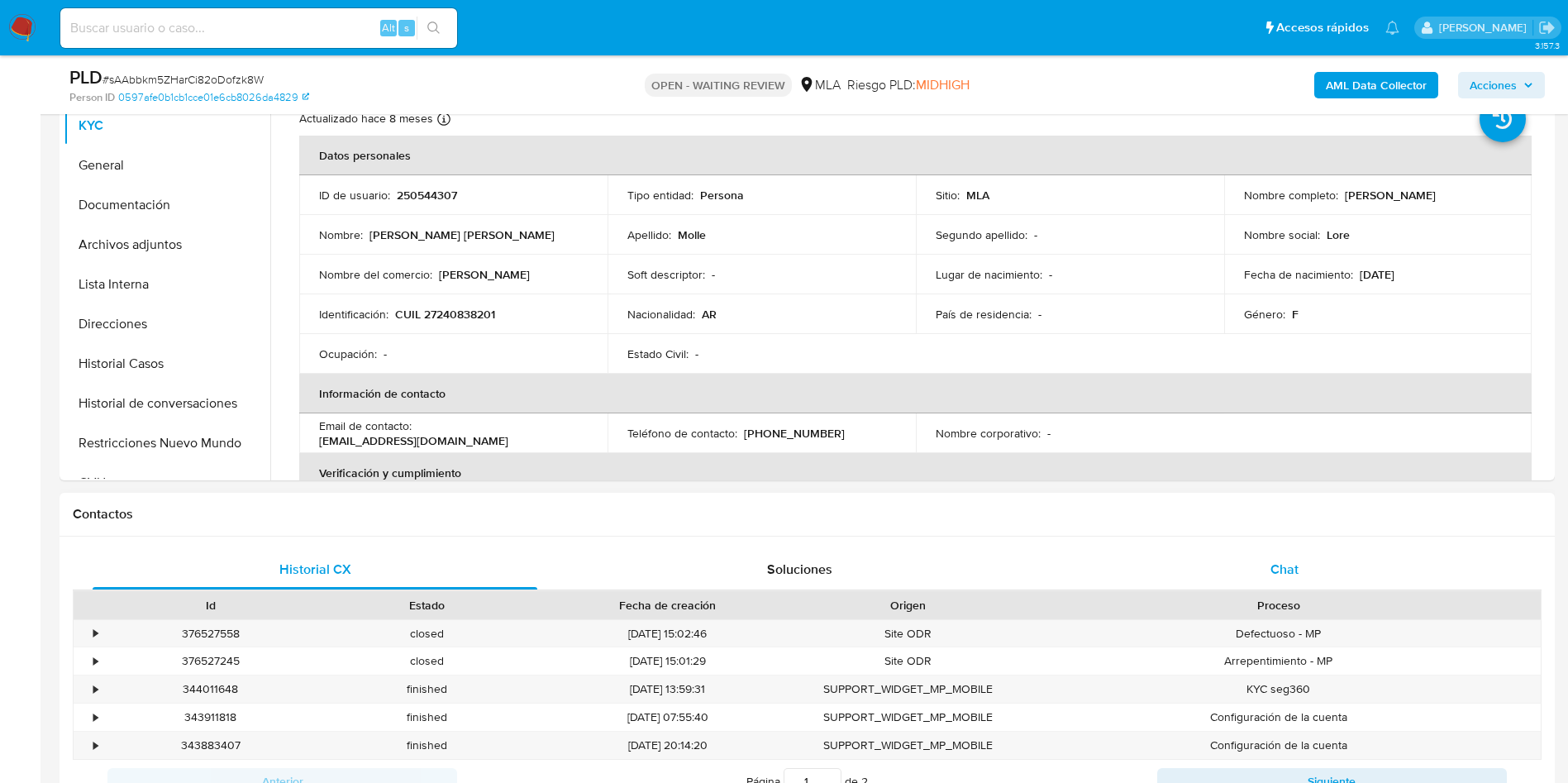
click at [1253, 625] on div "Defectuoso - MP" at bounding box center [1279, 634] width 524 height 28
click at [1280, 582] on div "Chat" at bounding box center [1284, 569] width 445 height 40
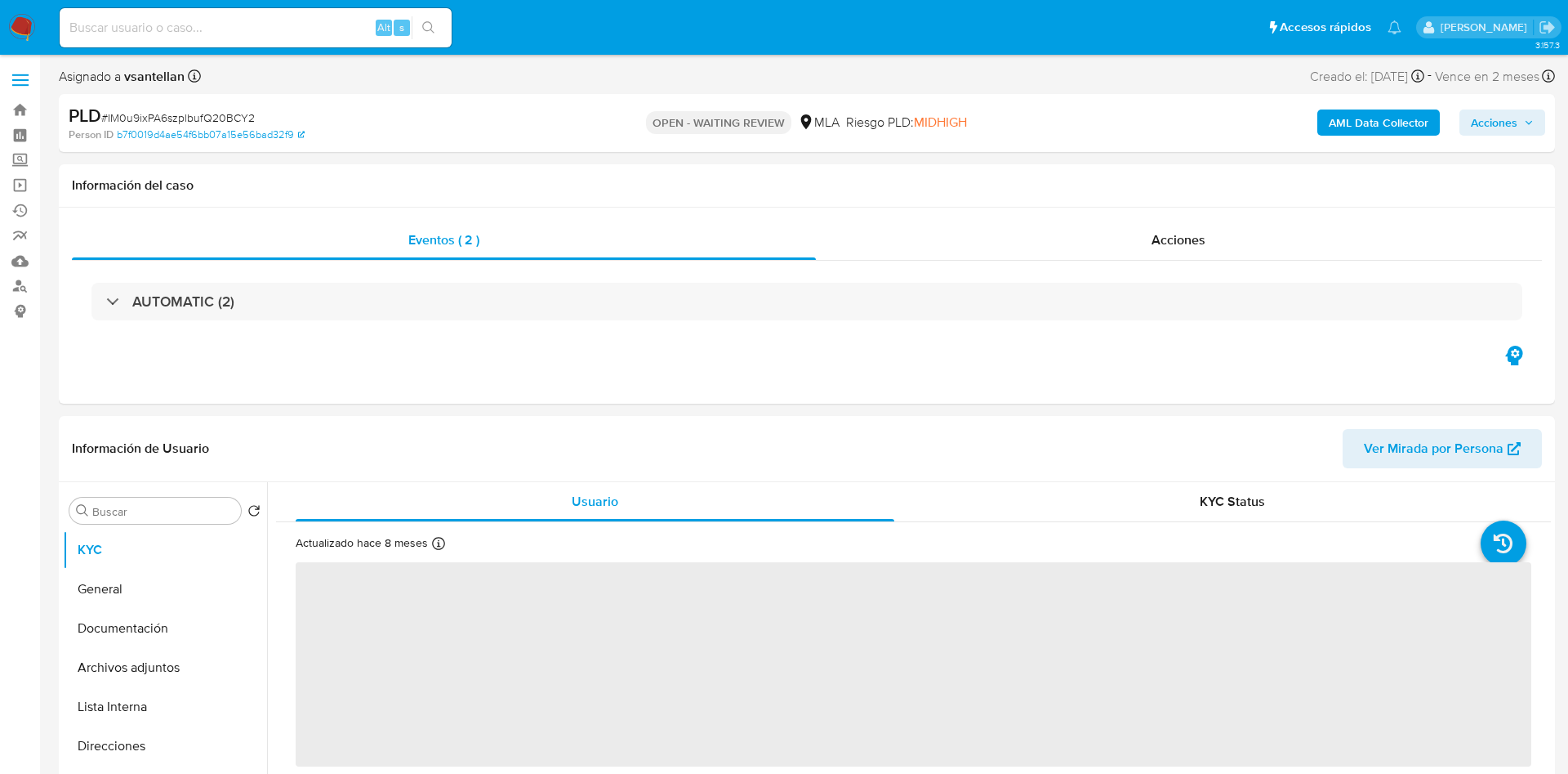
select select "10"
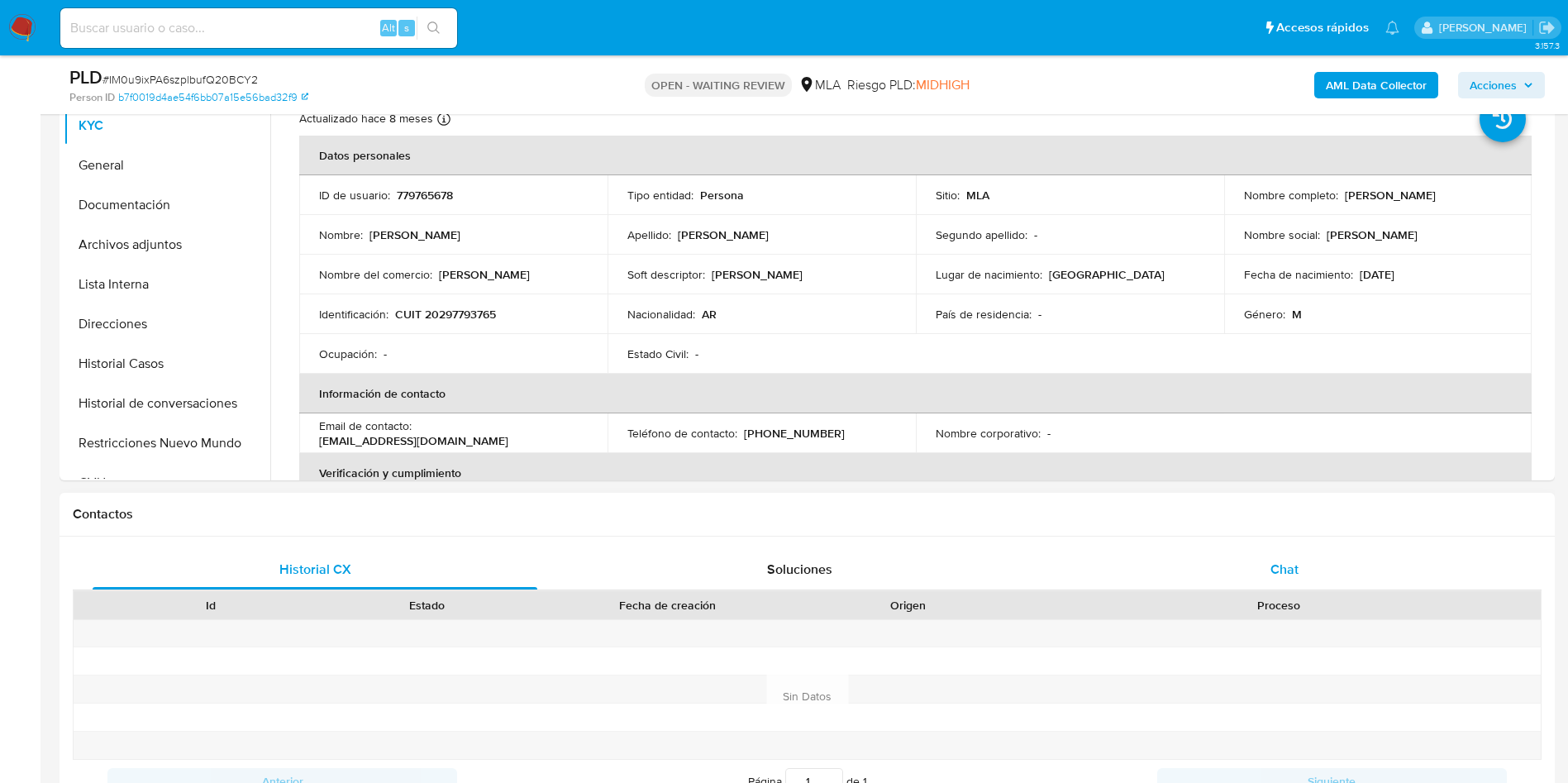
click at [1316, 550] on div "Chat" at bounding box center [1284, 569] width 445 height 40
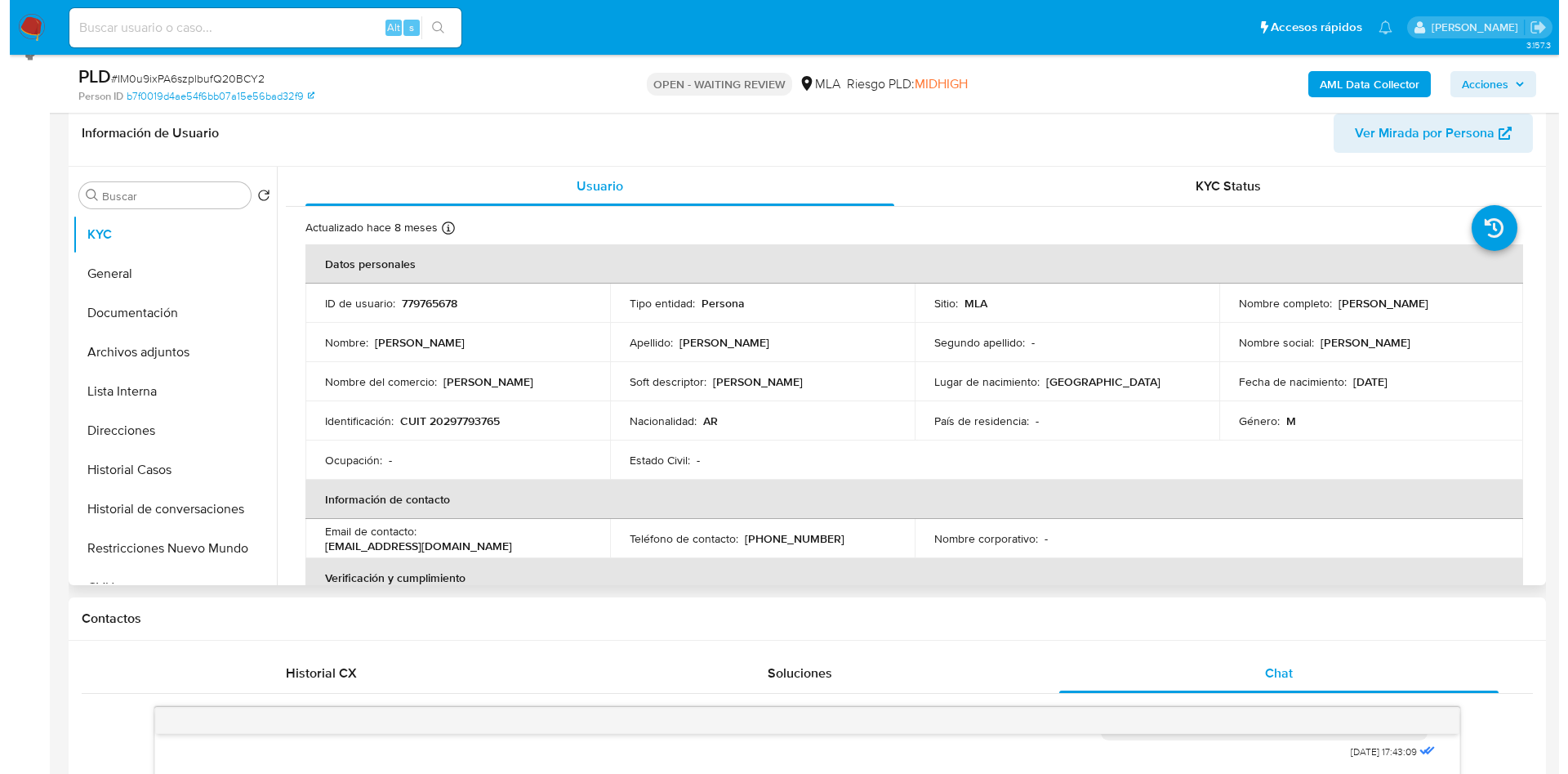
scroll to position [123, 0]
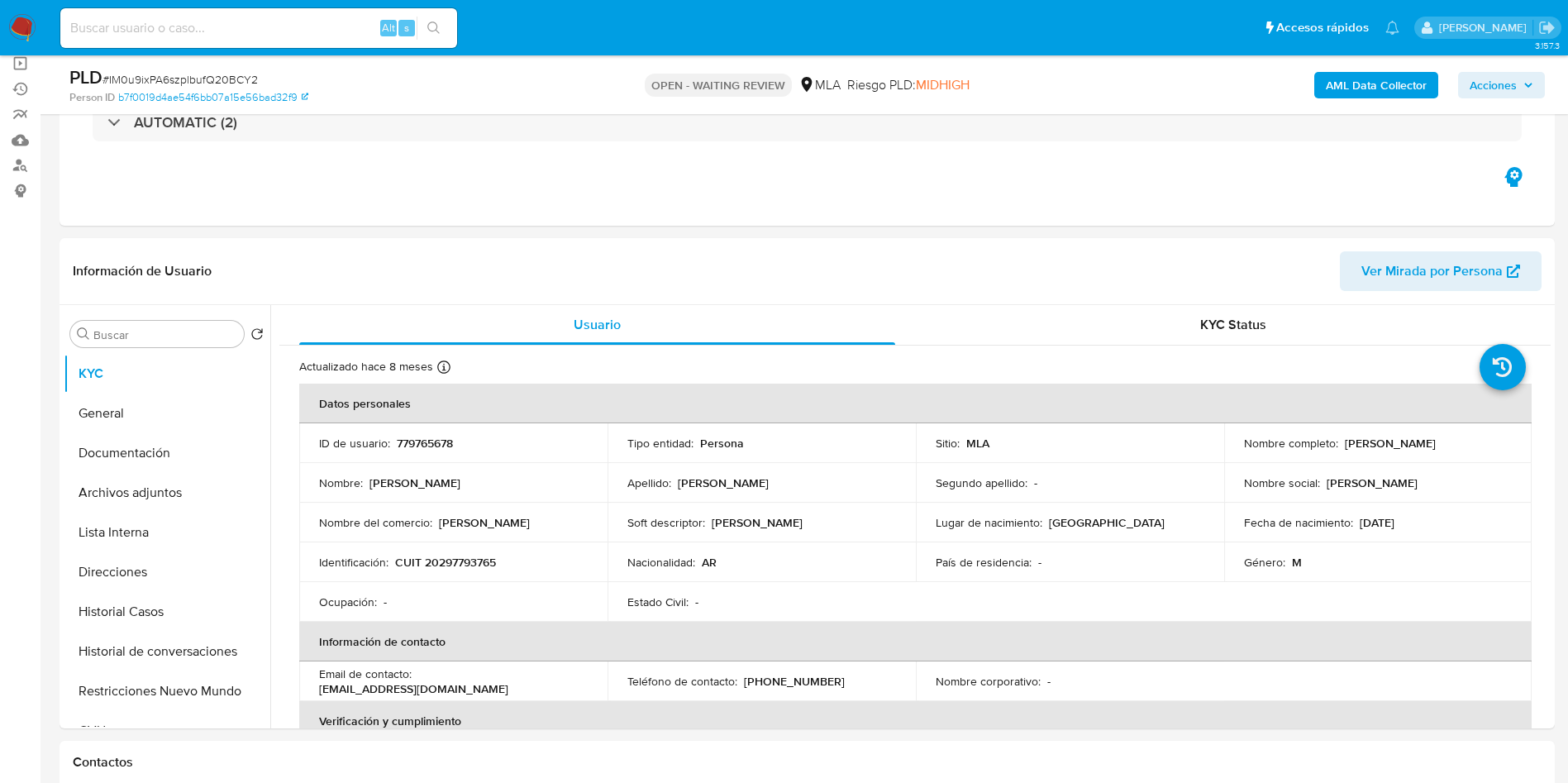
click at [1399, 87] on b "AML Data Collector" at bounding box center [1375, 85] width 100 height 27
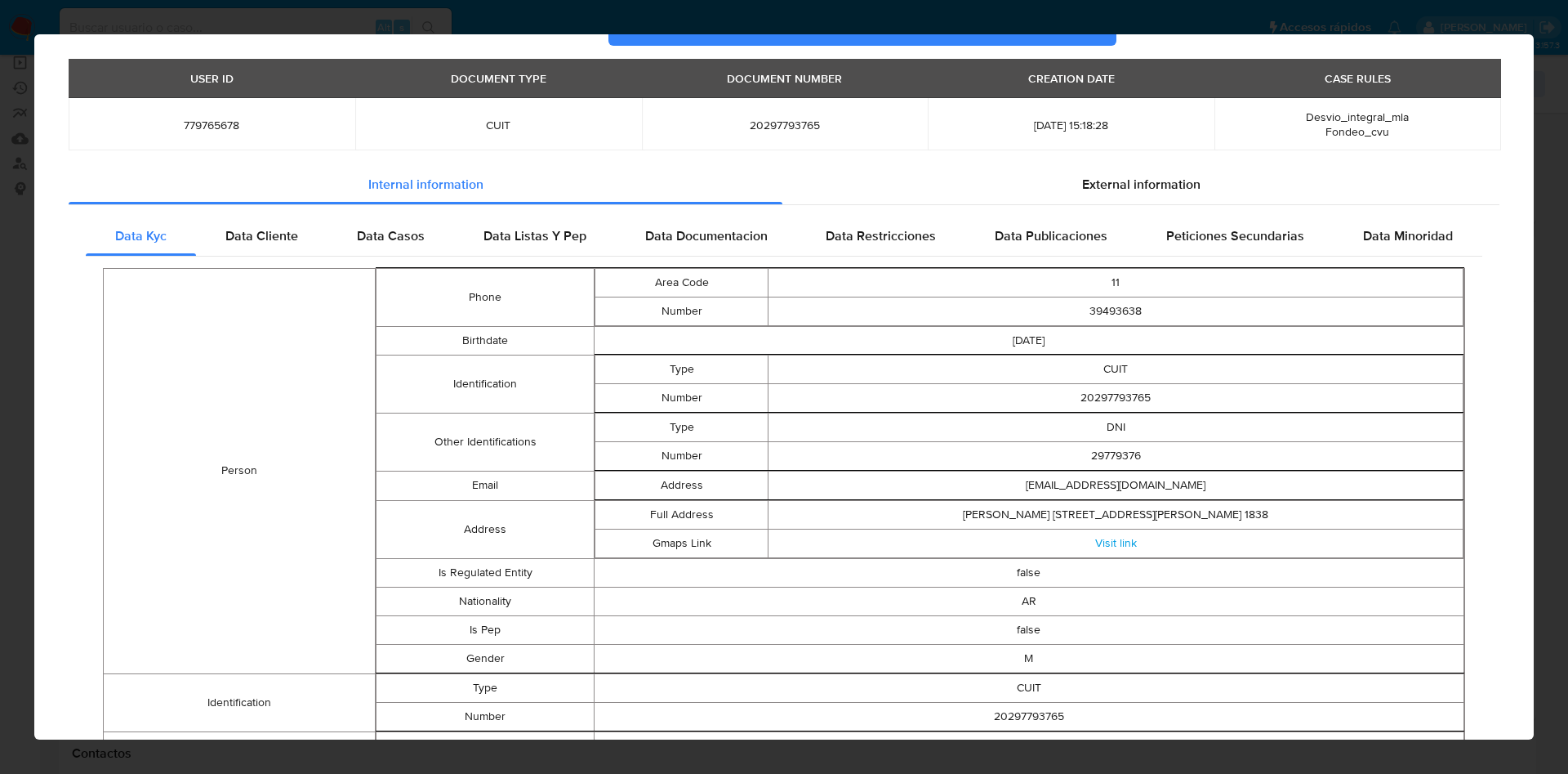
scroll to position [0, 0]
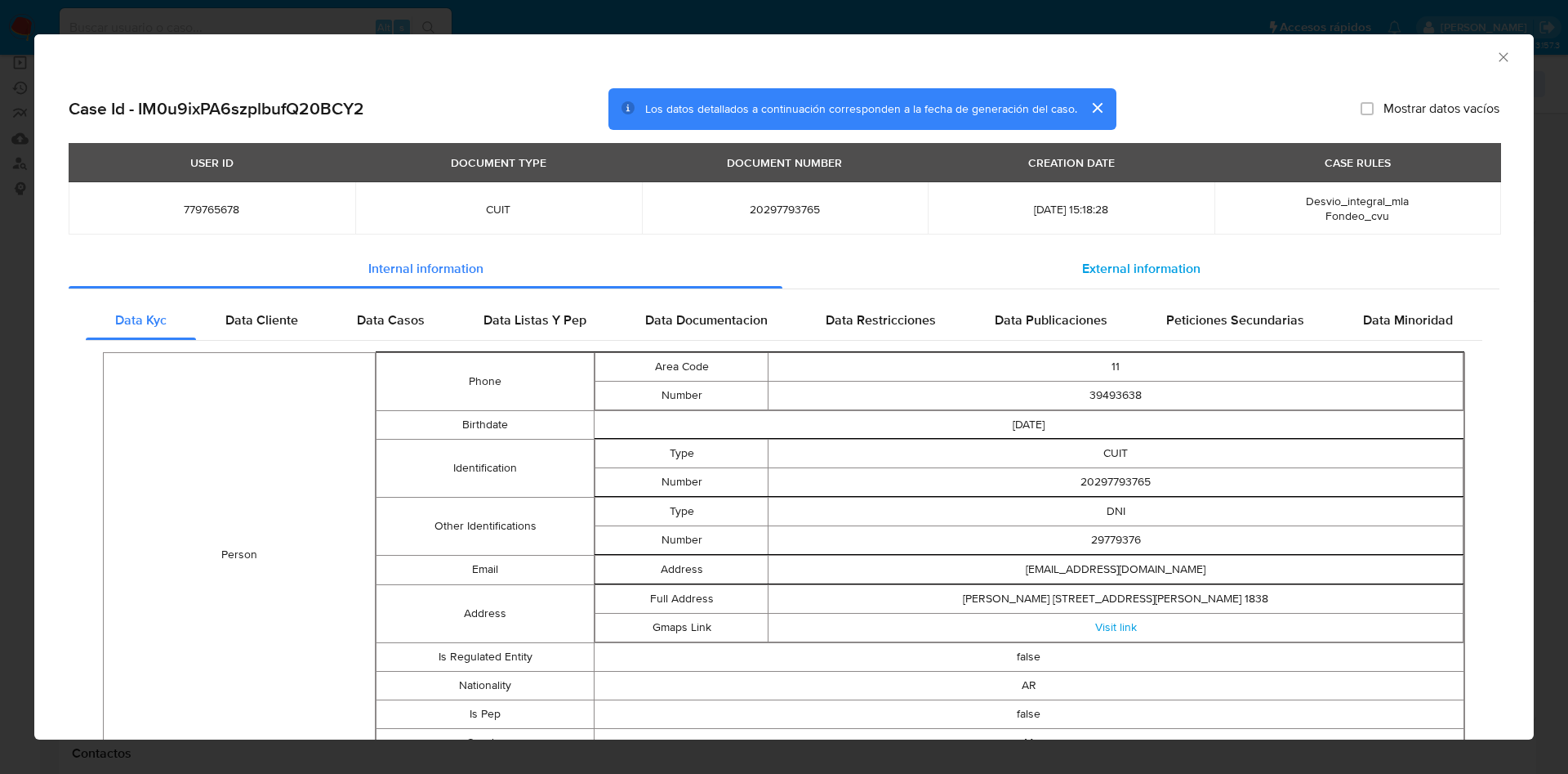
click at [1223, 285] on div "External information" at bounding box center [1141, 269] width 717 height 39
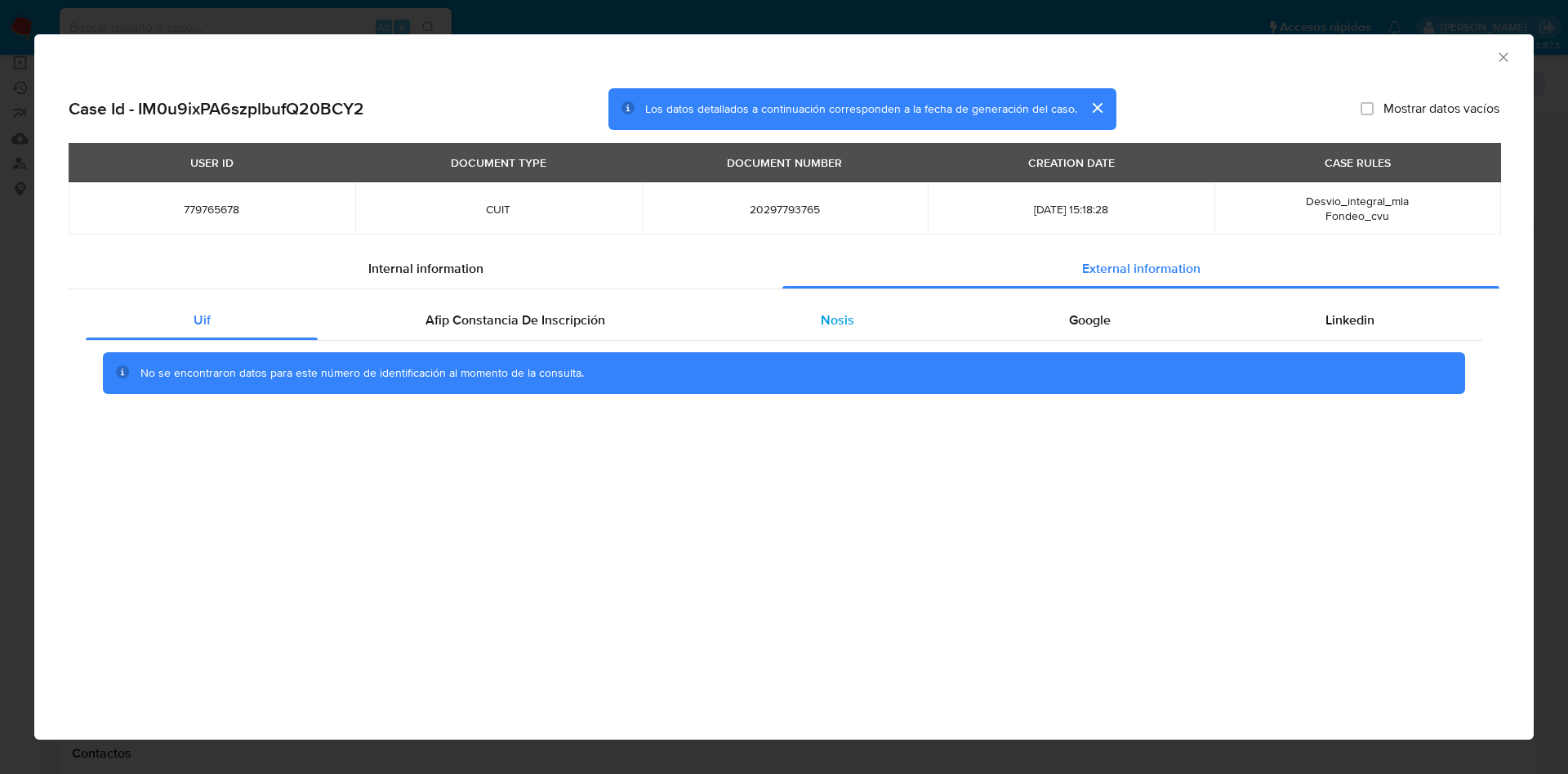
click at [775, 332] on div "Nosis" at bounding box center [836, 320] width 248 height 39
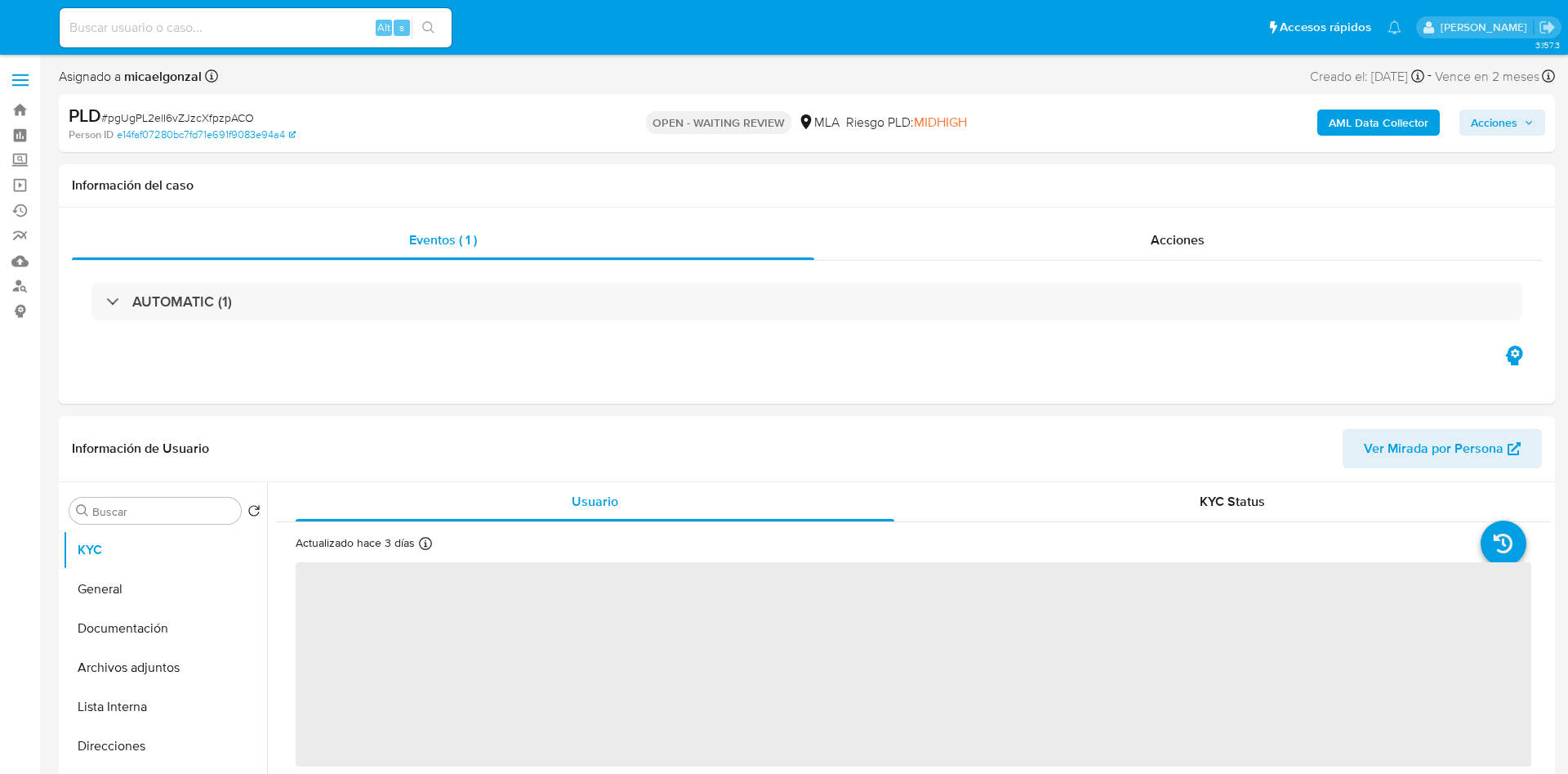
select select "10"
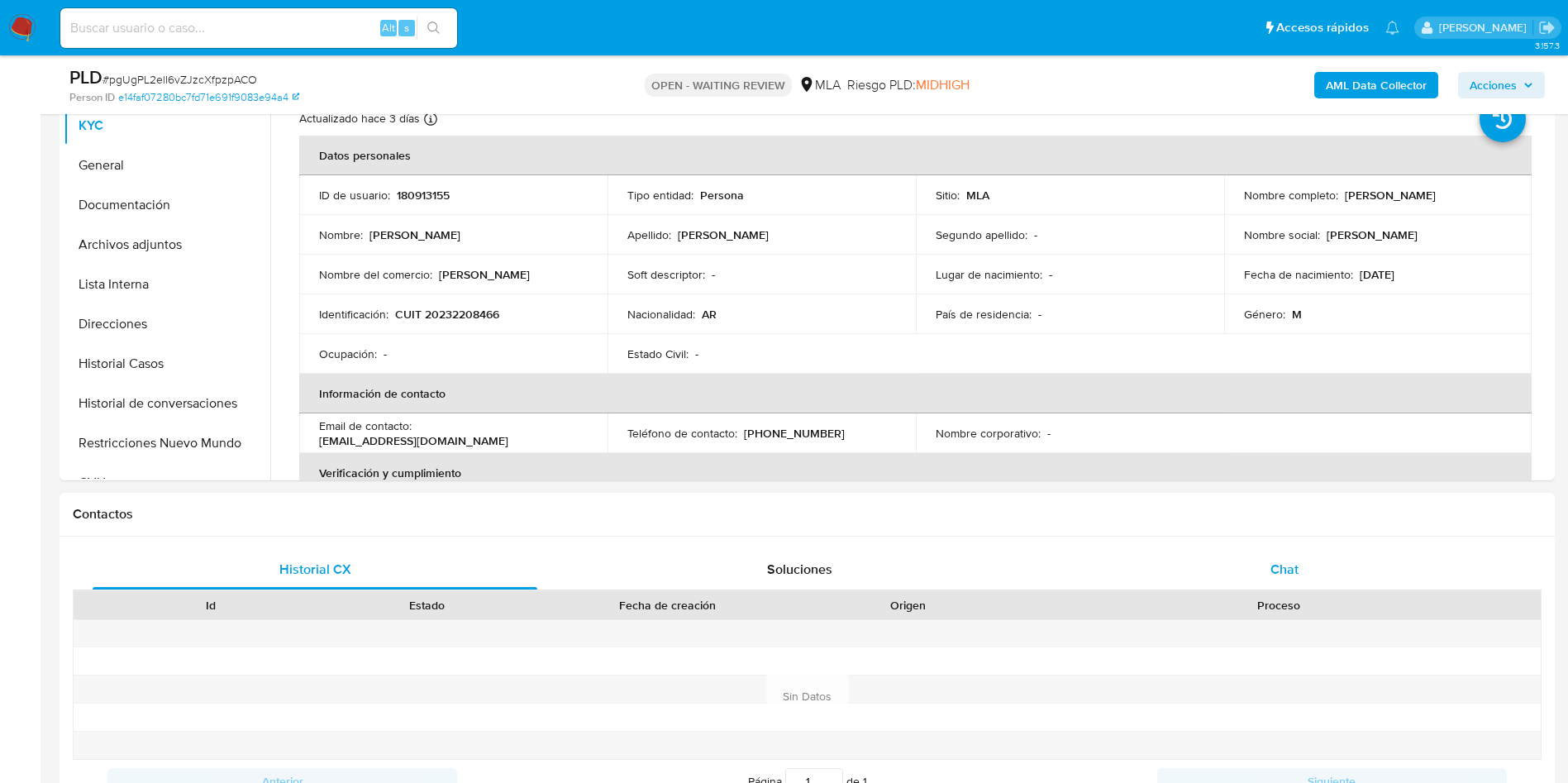
click at [1350, 569] on div "Chat" at bounding box center [1284, 569] width 445 height 40
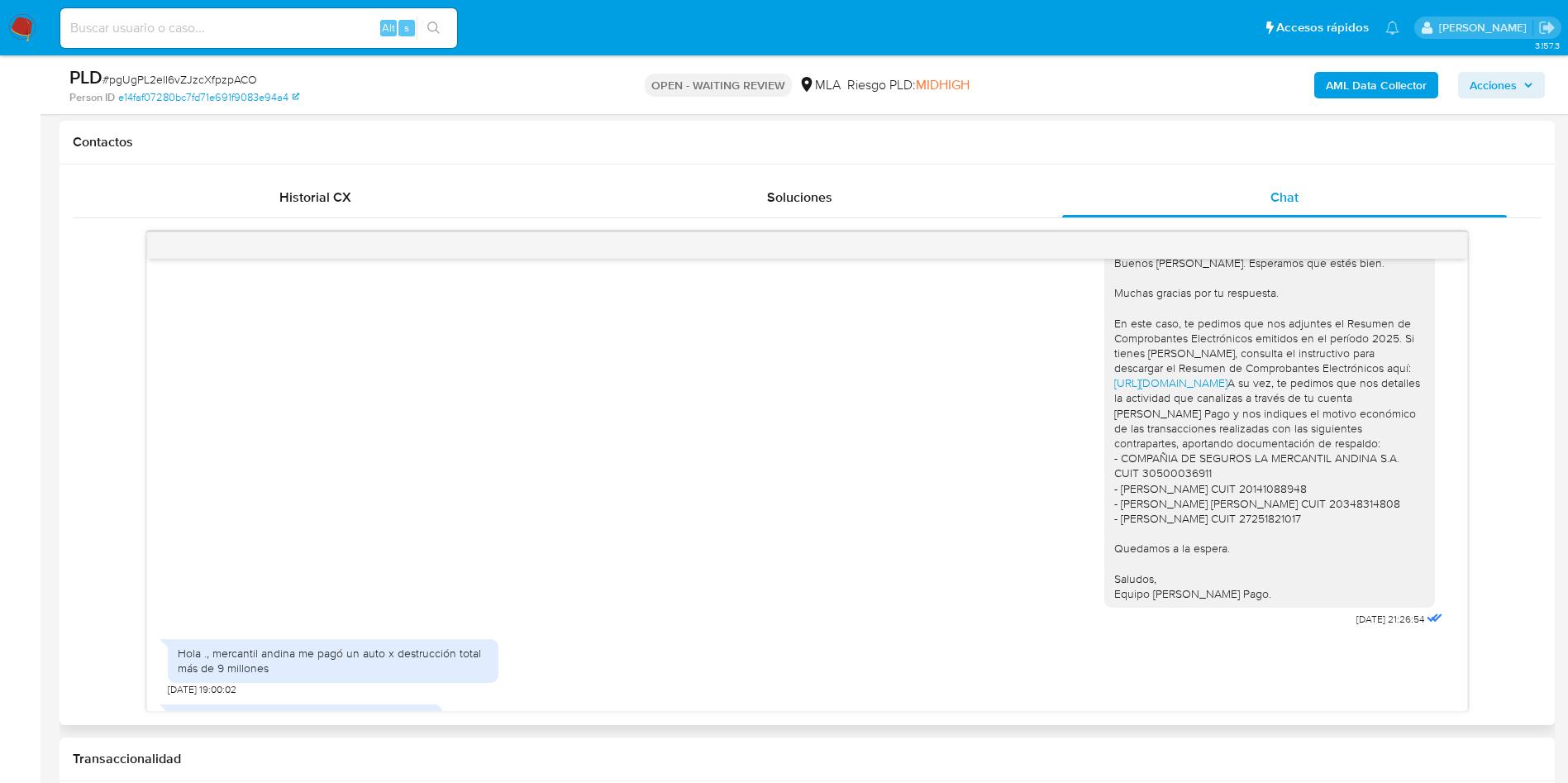
scroll to position [837, 0]
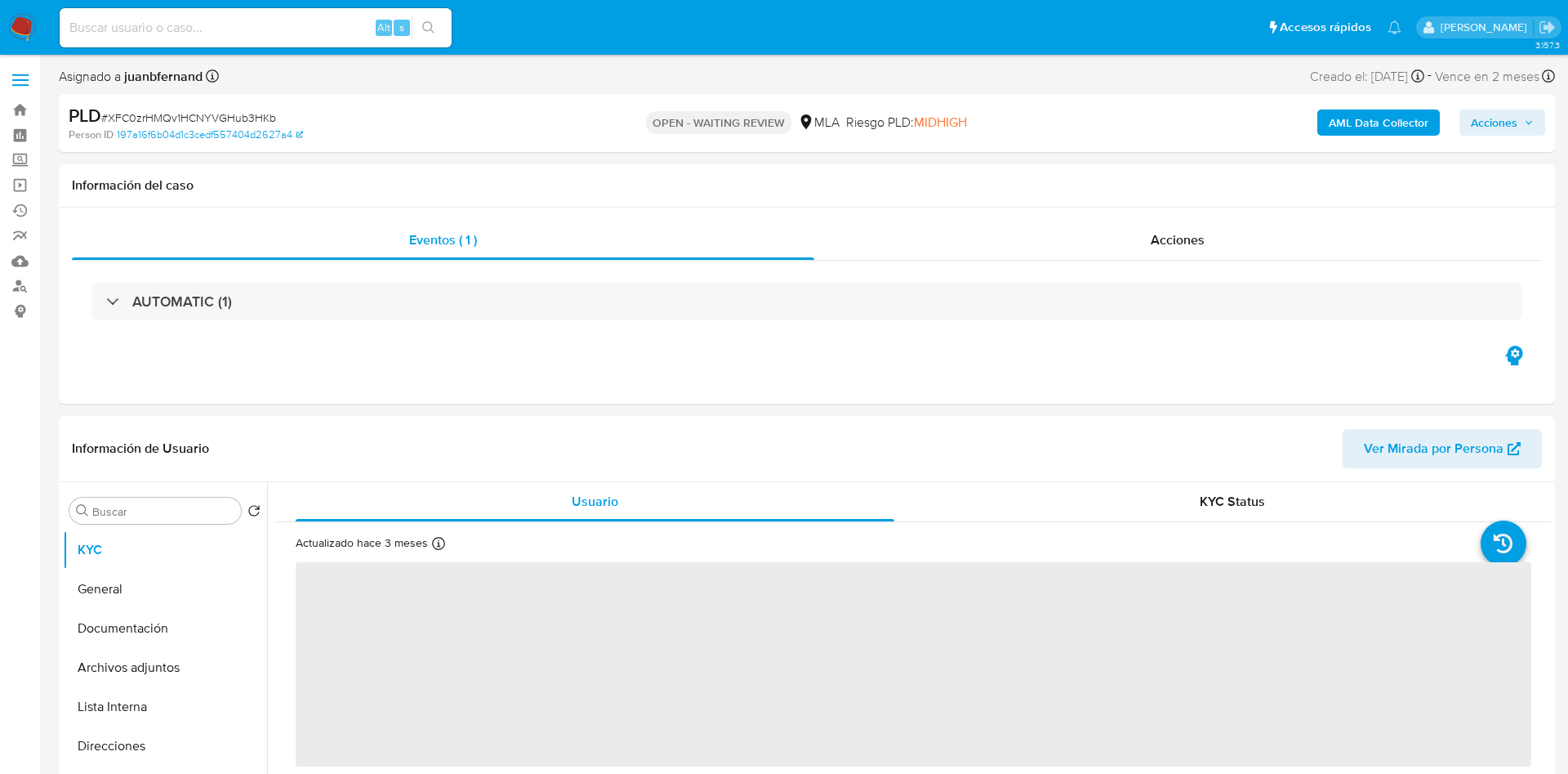
select select "10"
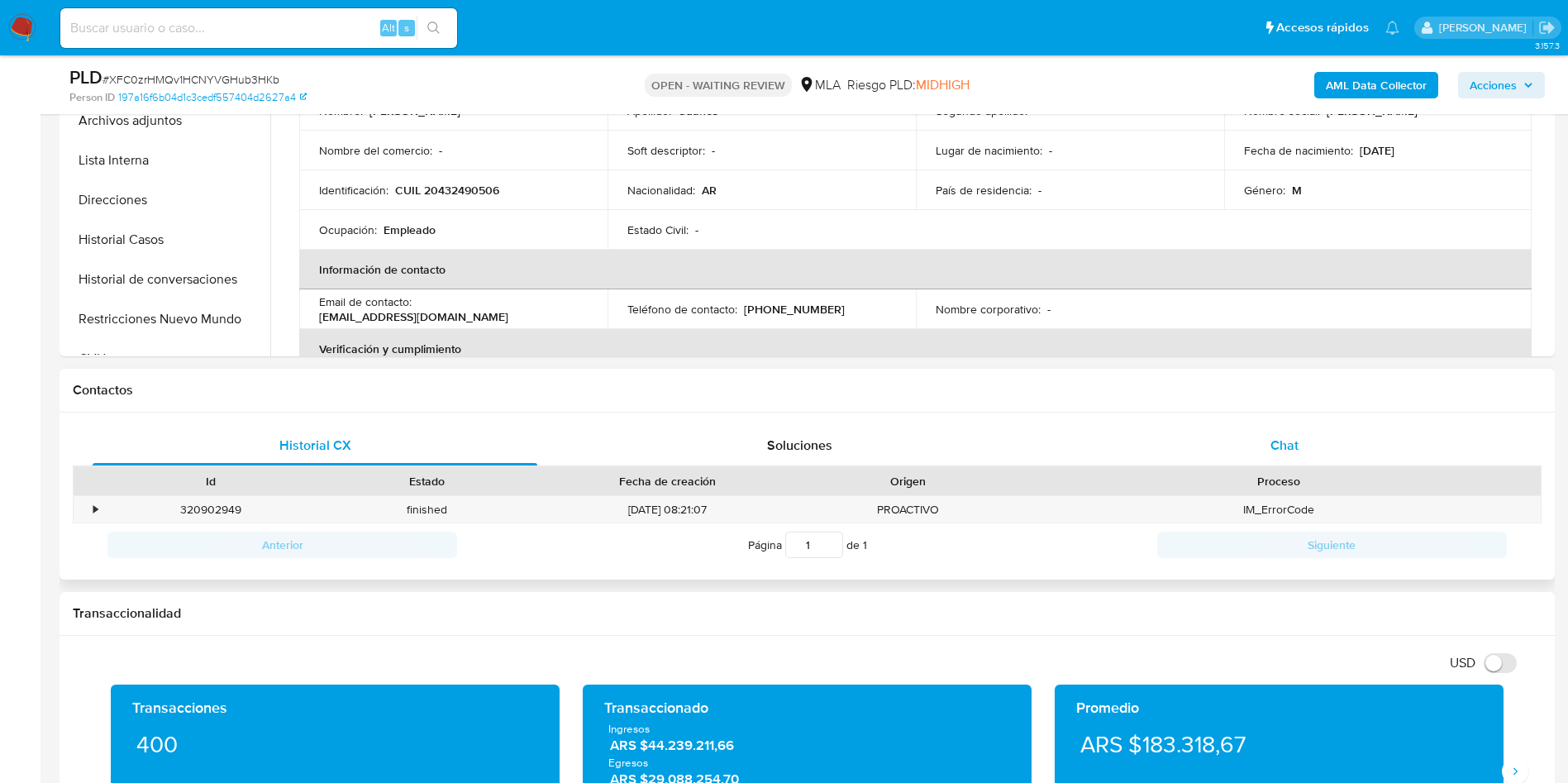
click at [1374, 434] on div "Chat" at bounding box center [1284, 445] width 445 height 40
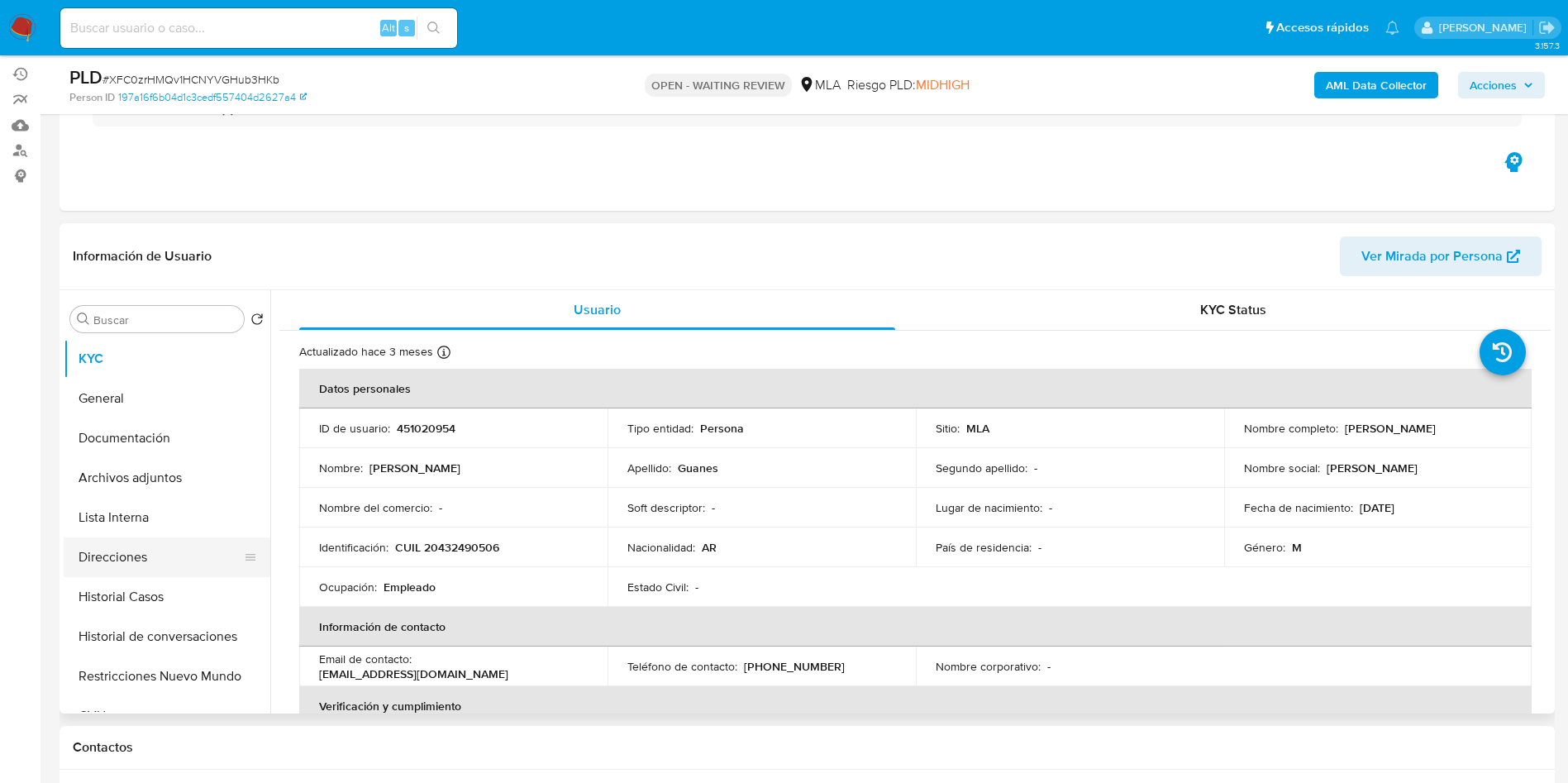
scroll to position [124, 0]
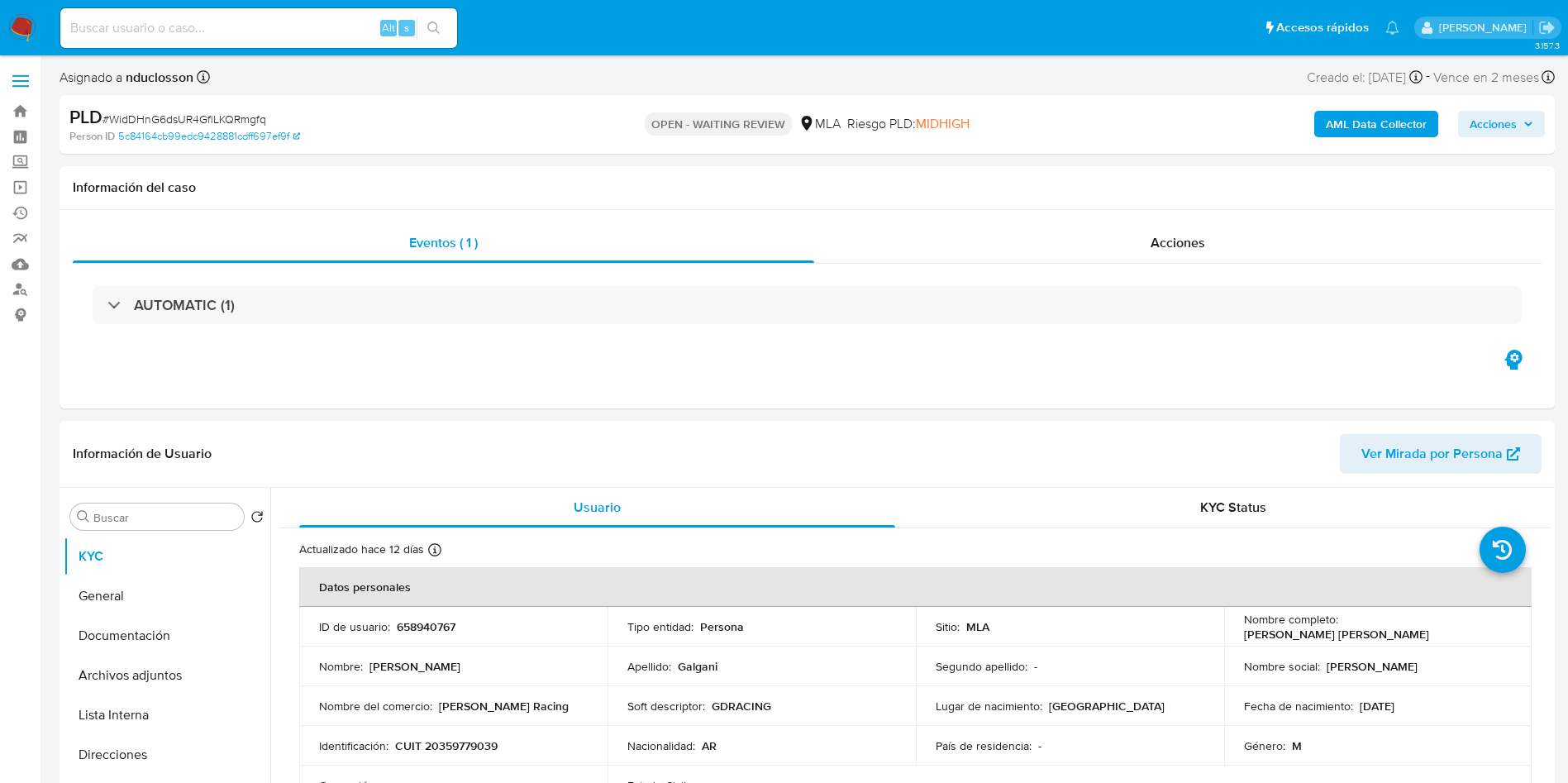
select select "10"
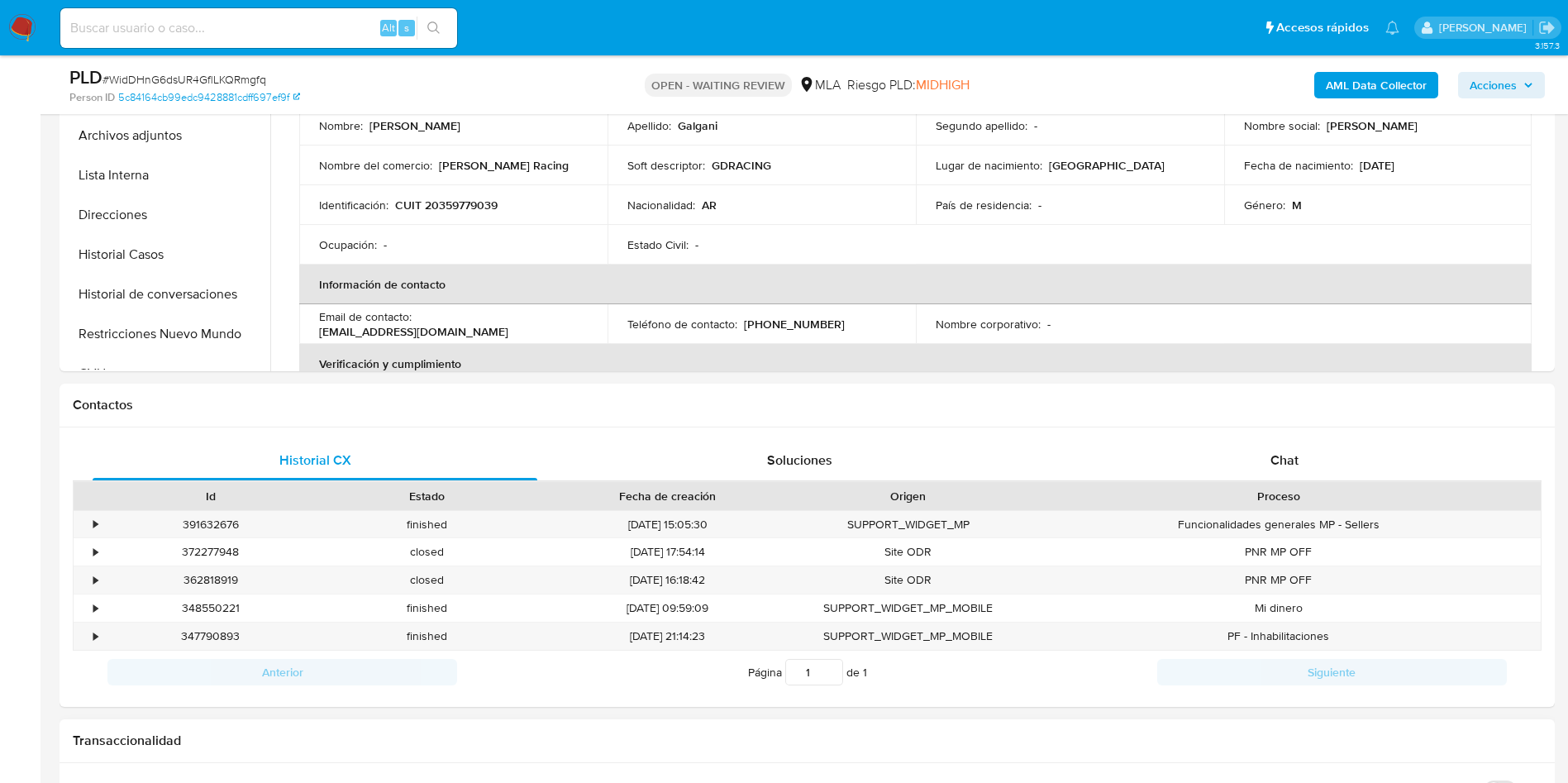
scroll to position [744, 0]
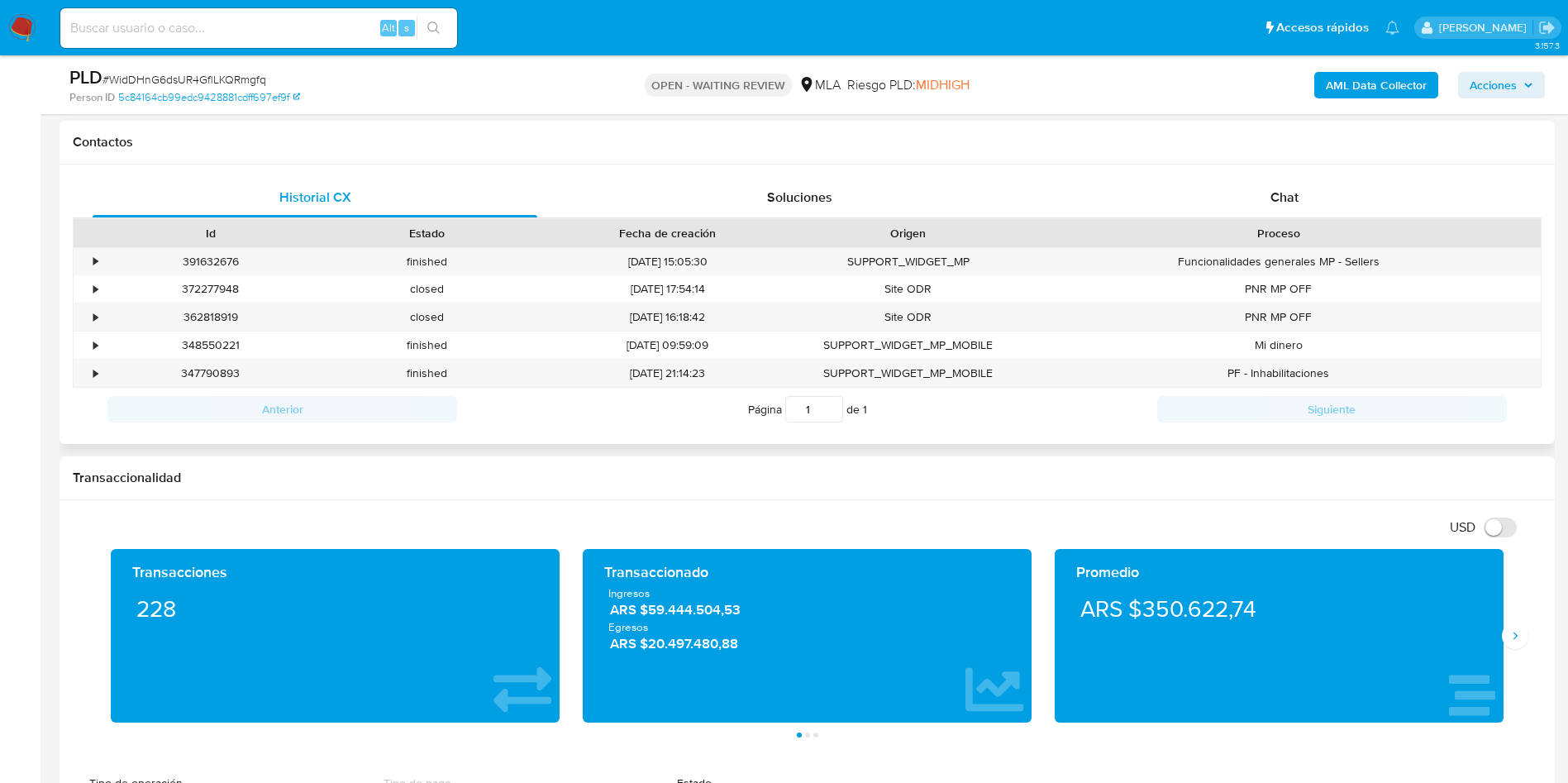
click at [1357, 165] on div "Historial CX Soluciones Chat Id Estado Fecha de creación Origen Proceso • 39163…" at bounding box center [807, 304] width 1495 height 279
click at [1305, 181] on div "Chat" at bounding box center [1284, 197] width 445 height 40
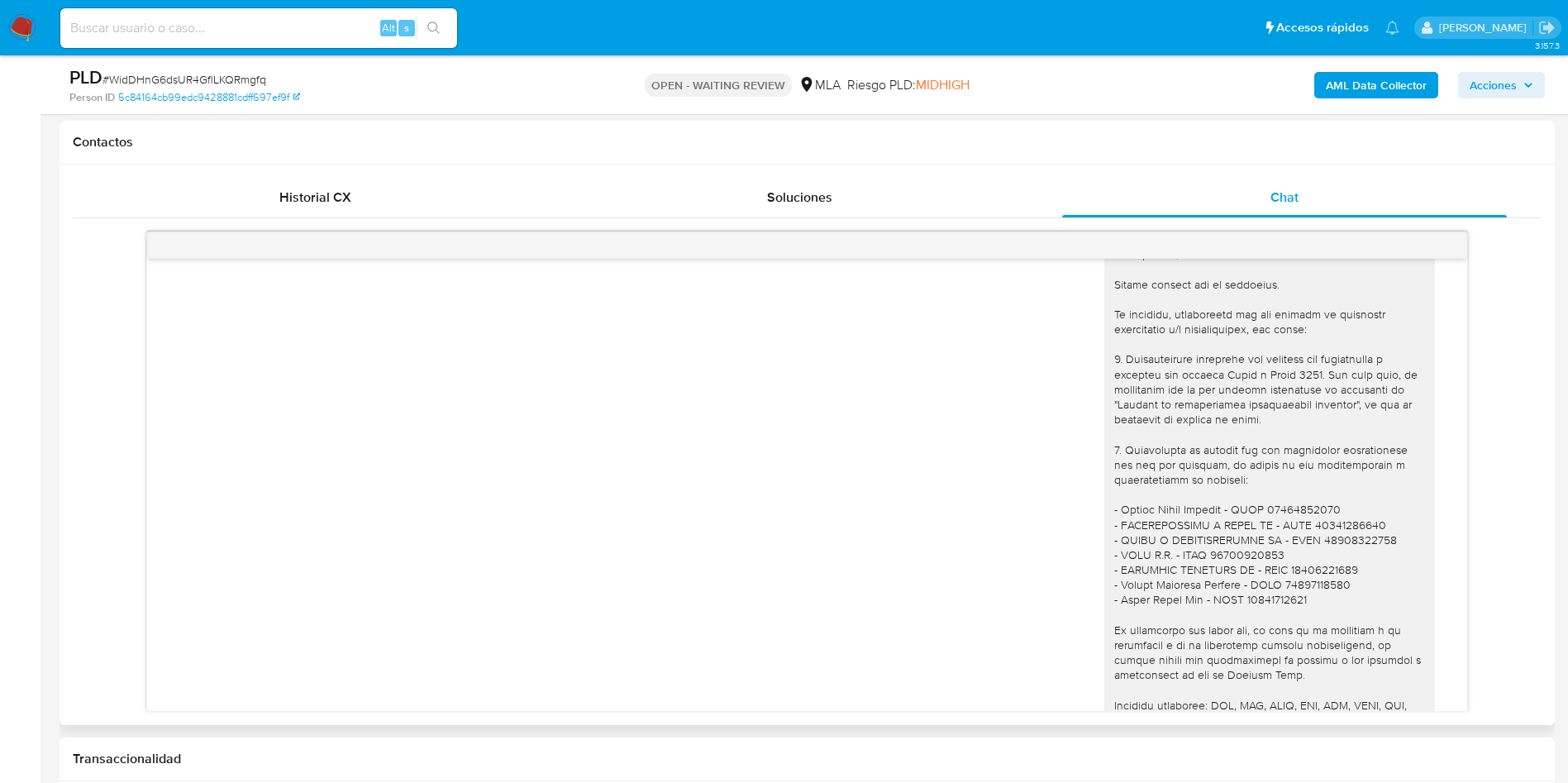
scroll to position [1736, 0]
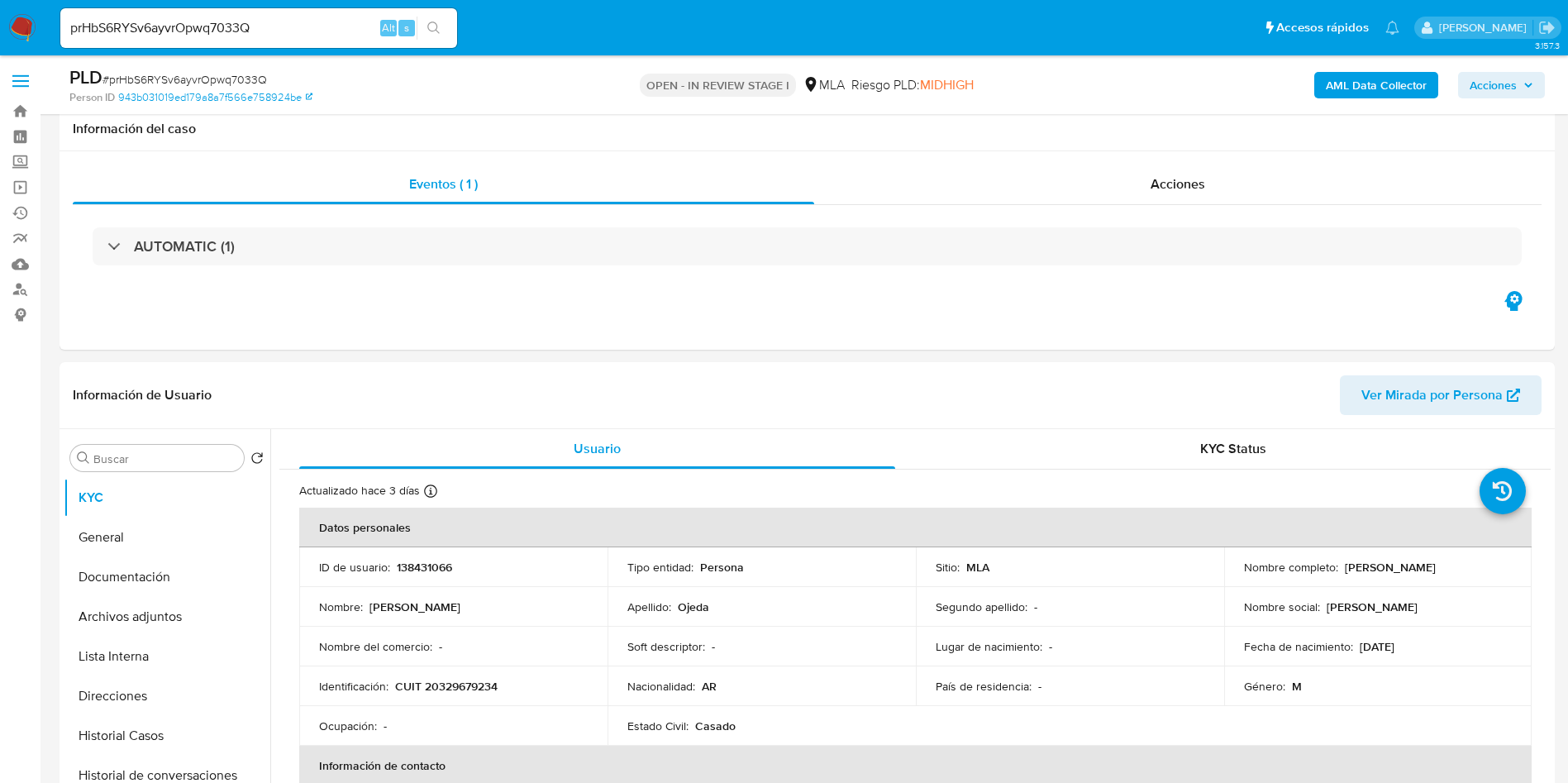
select select "10"
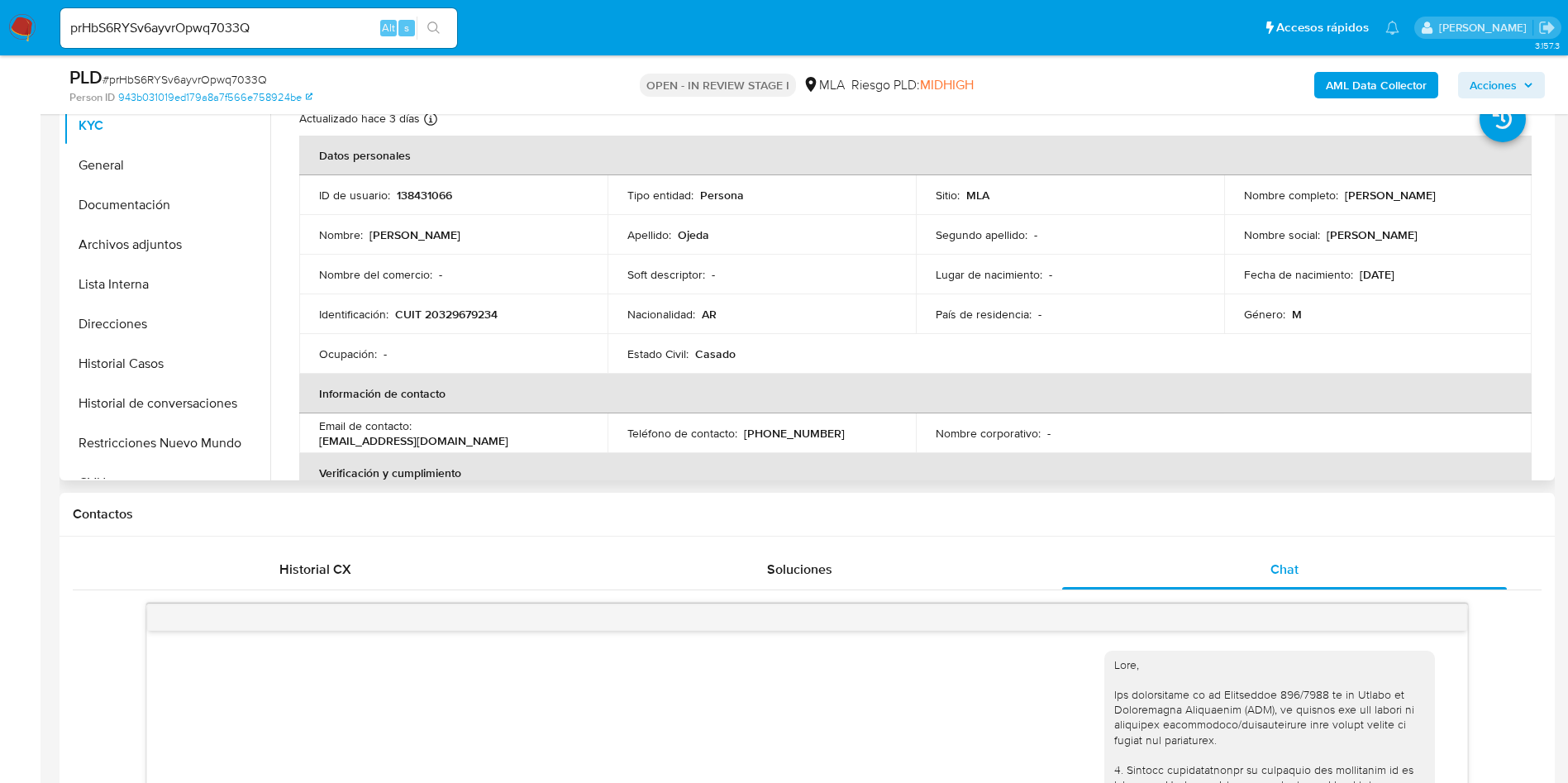
scroll to position [706, 0]
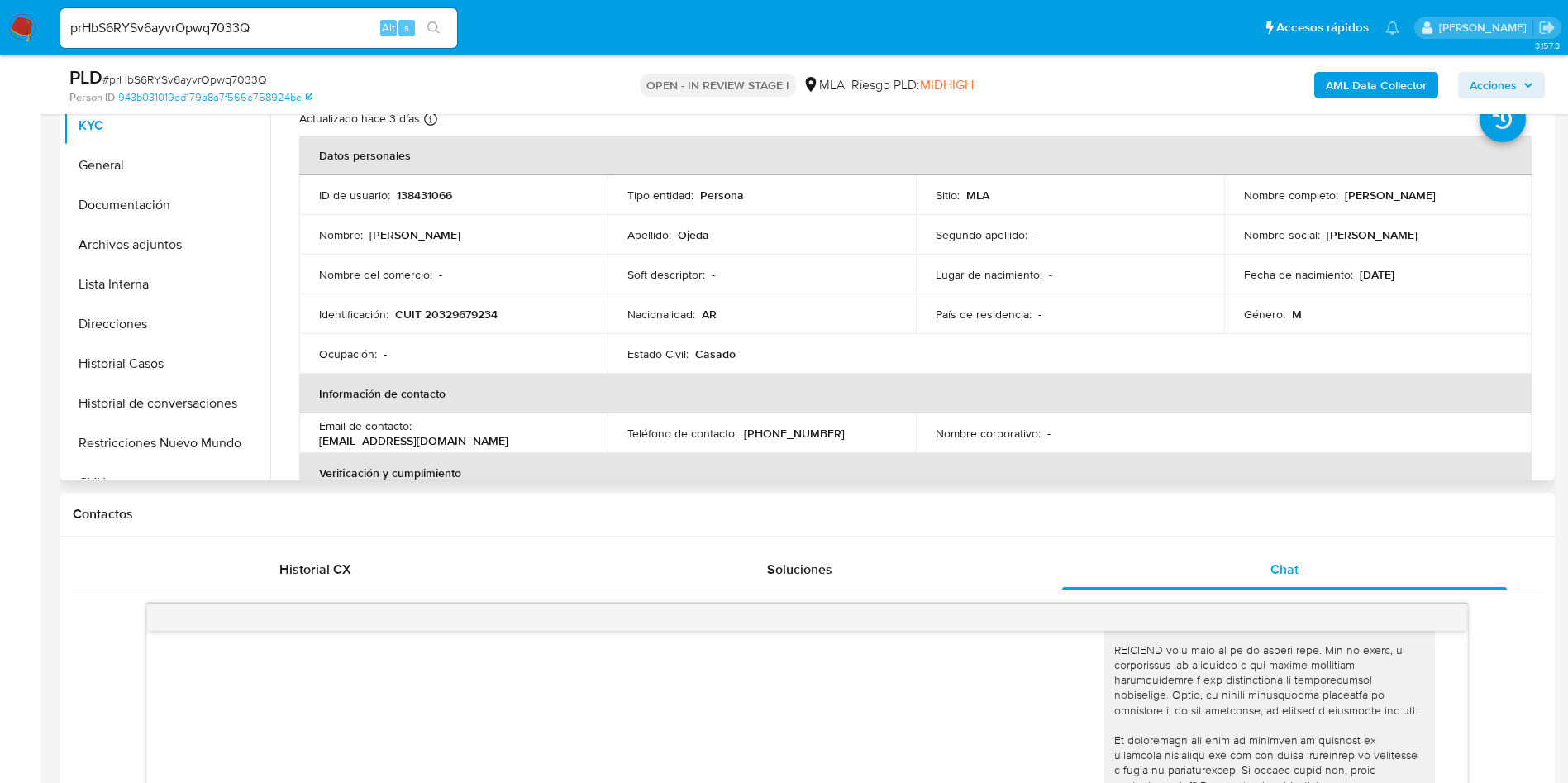
click at [428, 198] on p "138431066" at bounding box center [425, 195] width 55 height 15
copy p "138431066"
click at [280, 6] on div "prHbS6RYSv6ayvrOpwq7033Q Alt s" at bounding box center [259, 28] width 397 height 46
click at [279, 29] on input "prHbS6RYSv6ayvrOpwq7033Q" at bounding box center [259, 28] width 397 height 21
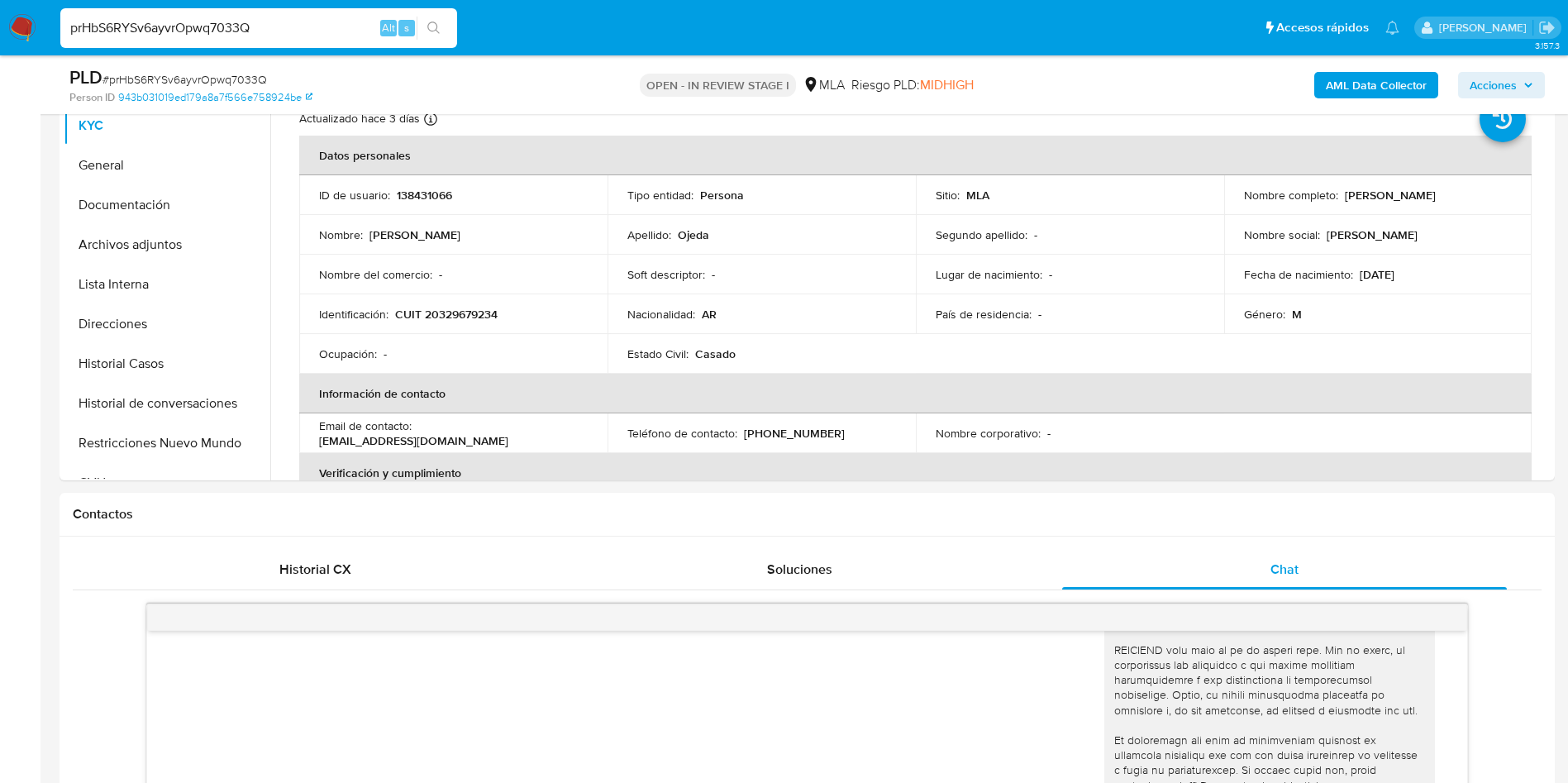
click at [279, 28] on input "prHbS6RYSv6ayvrOpwq7033Q" at bounding box center [259, 28] width 397 height 21
paste input "euXRL6SUZNHJREkXb4QAtB9a"
type input "euXRL6SUZNHJREkXb4QAtB9a"
click at [439, 32] on icon "search-icon" at bounding box center [434, 28] width 13 height 13
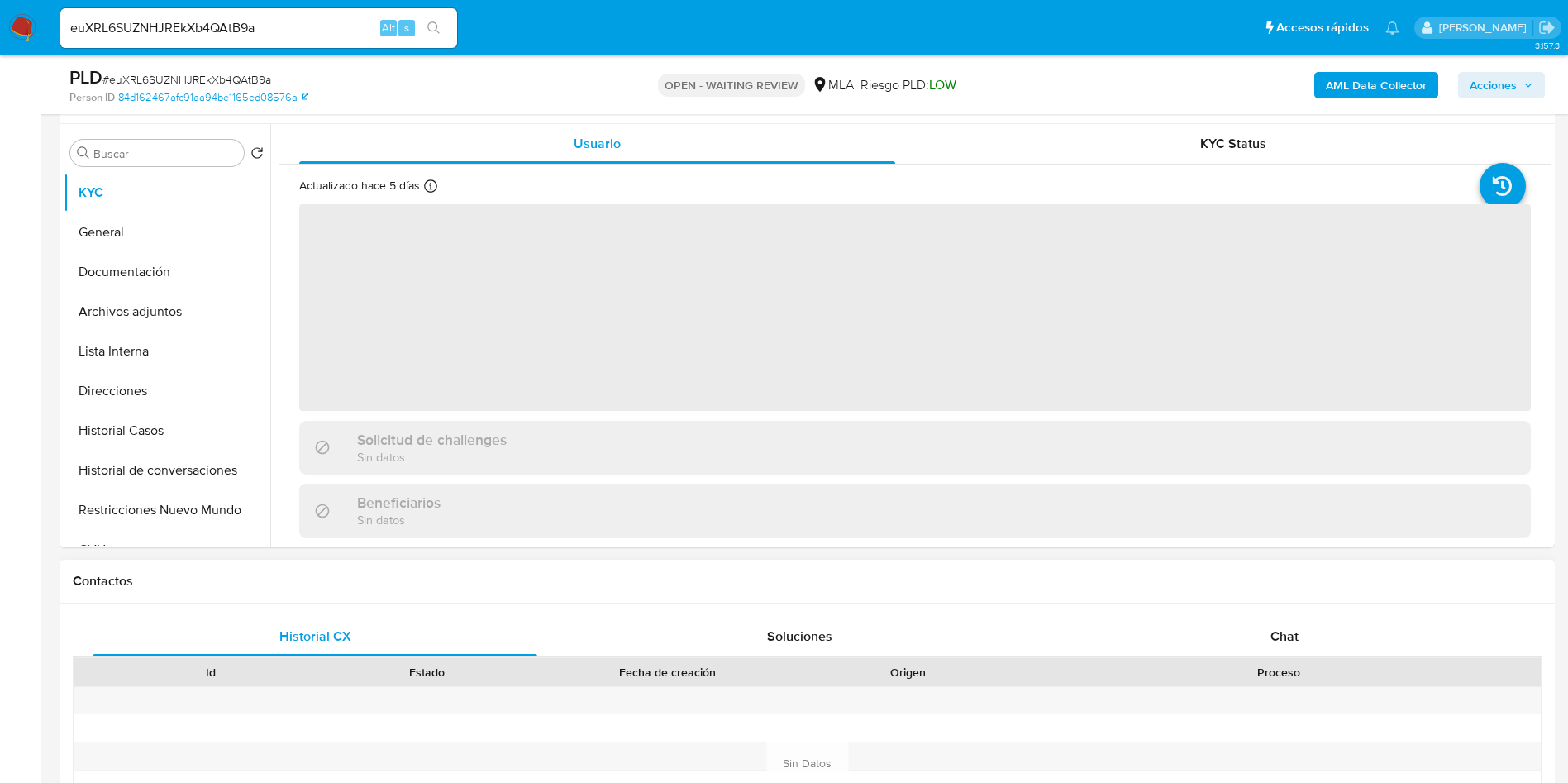
scroll to position [372, 0]
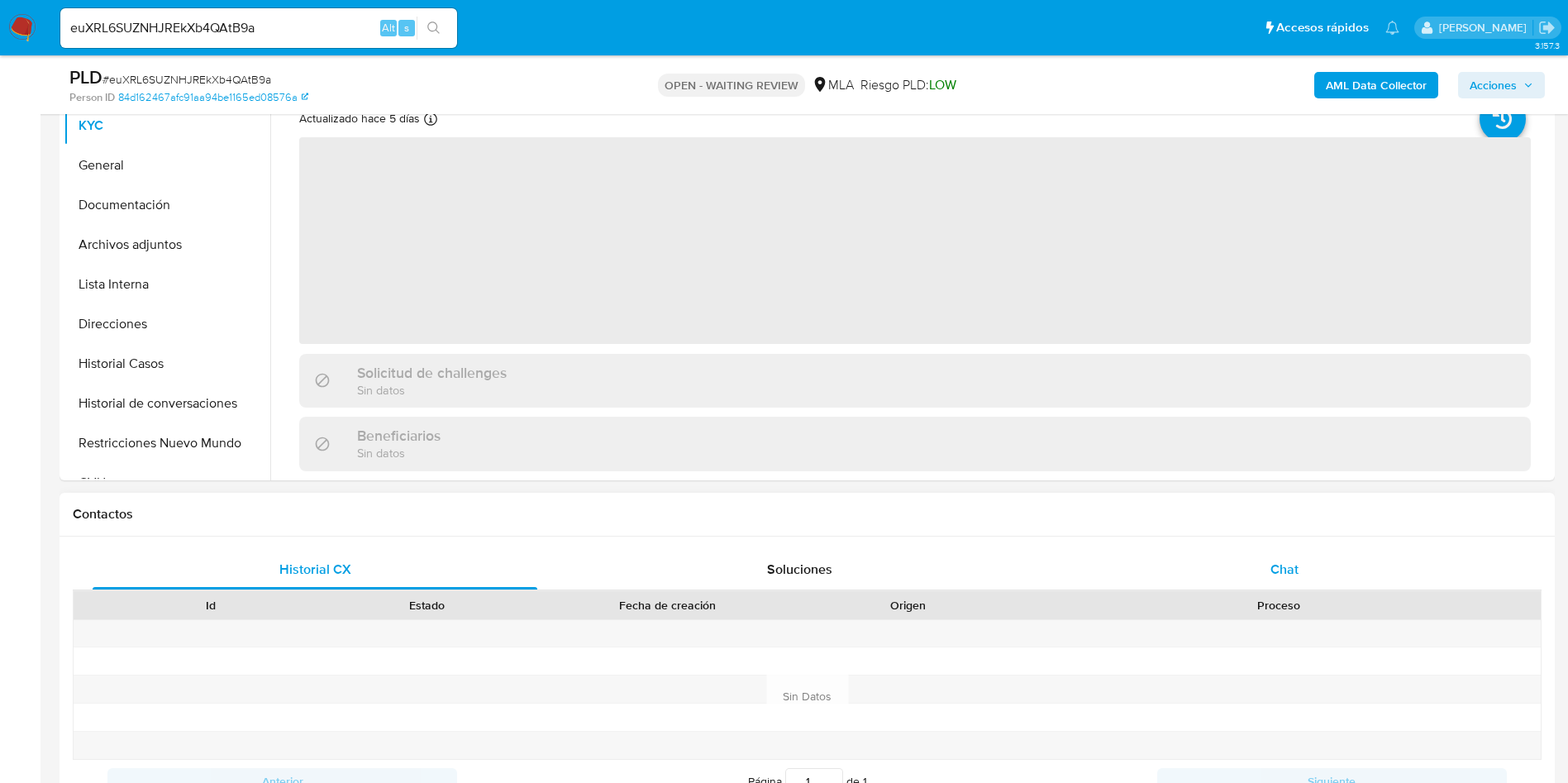
click at [1289, 589] on div "Historial CX Soluciones Chat Id Estado Fecha de creación Origen Proceso Anterio…" at bounding box center [807, 676] width 1469 height 253
click at [1299, 568] on div "Chat" at bounding box center [1284, 569] width 445 height 40
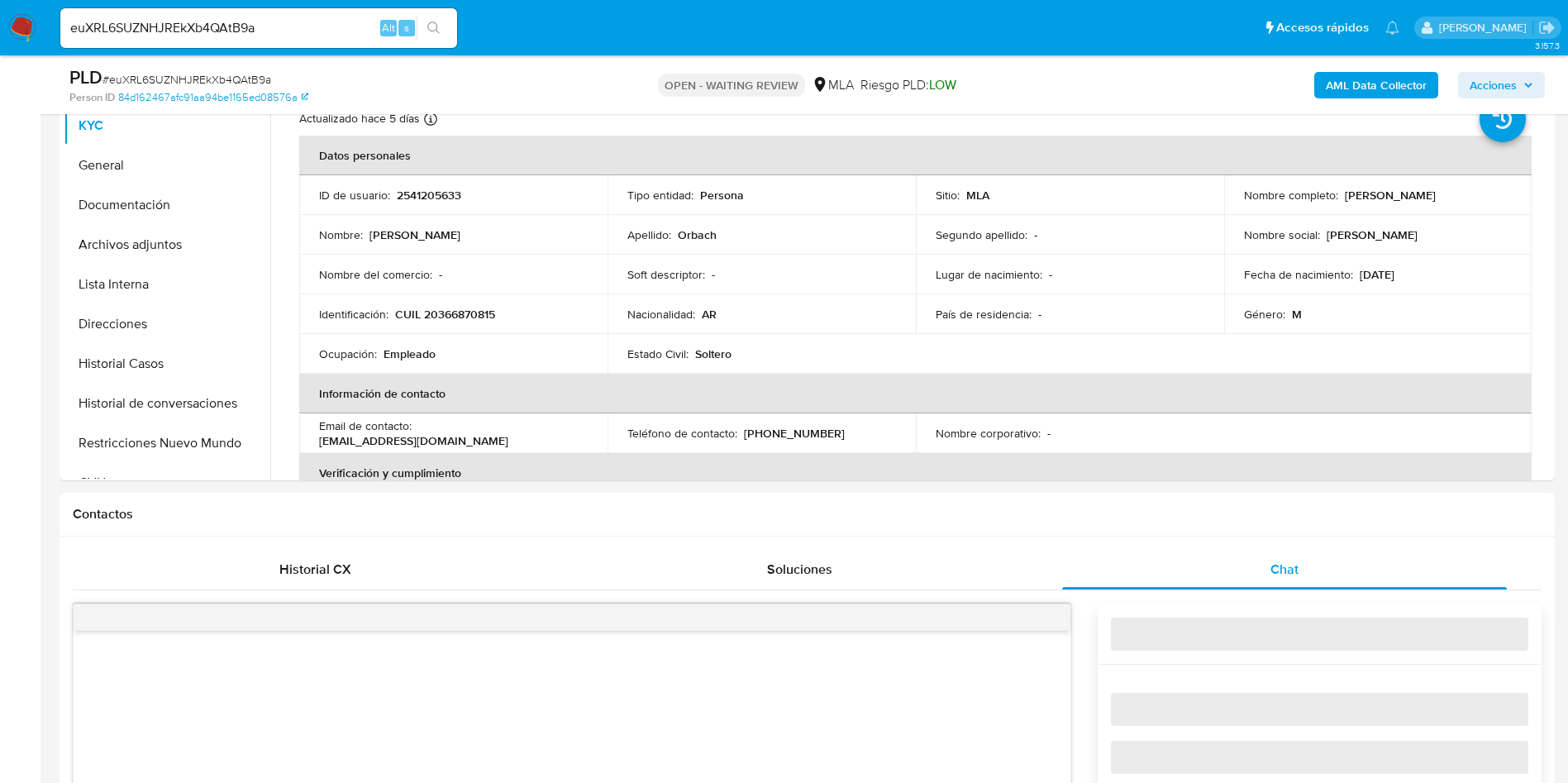
select select "10"
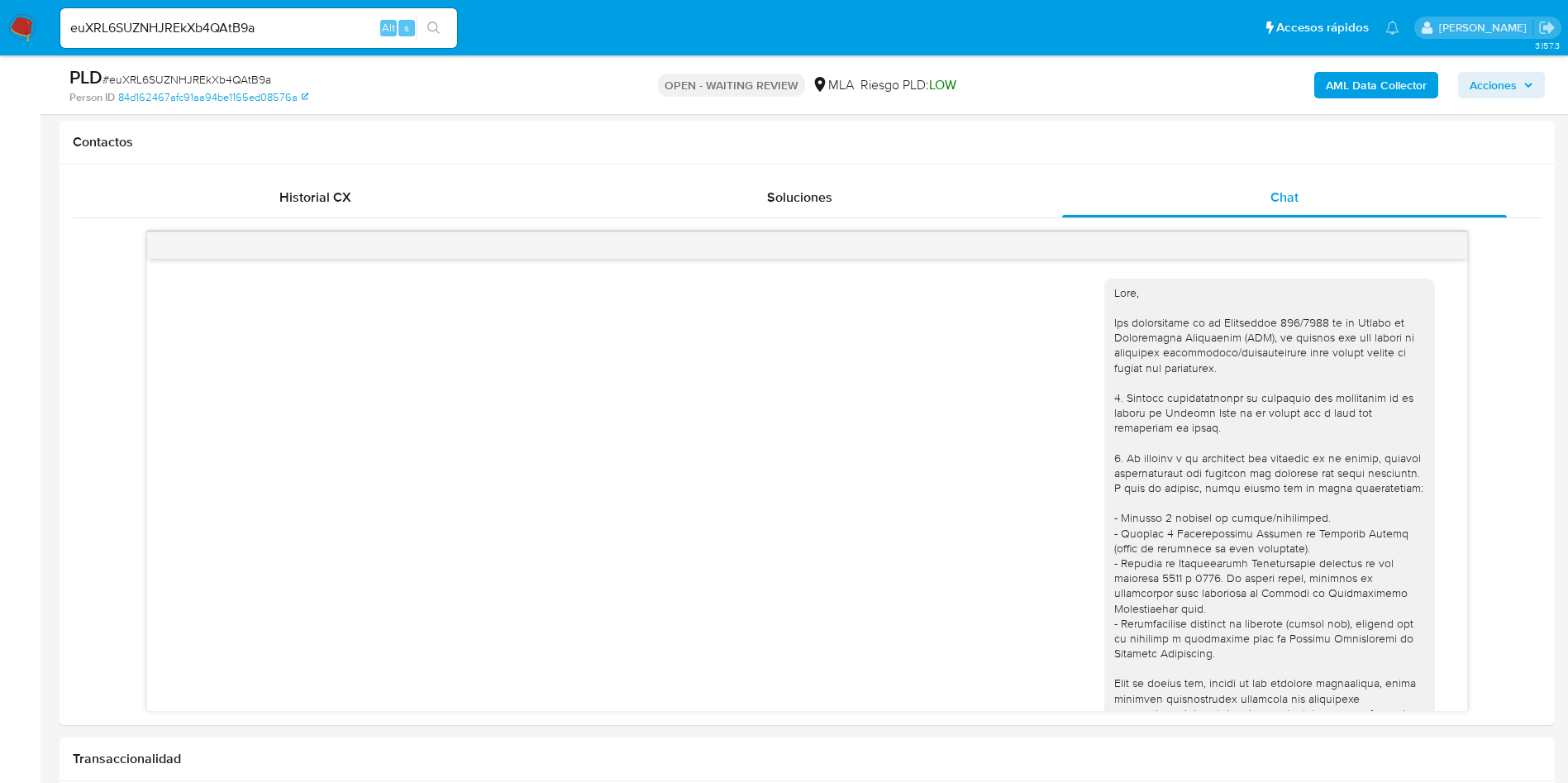
scroll to position [248, 0]
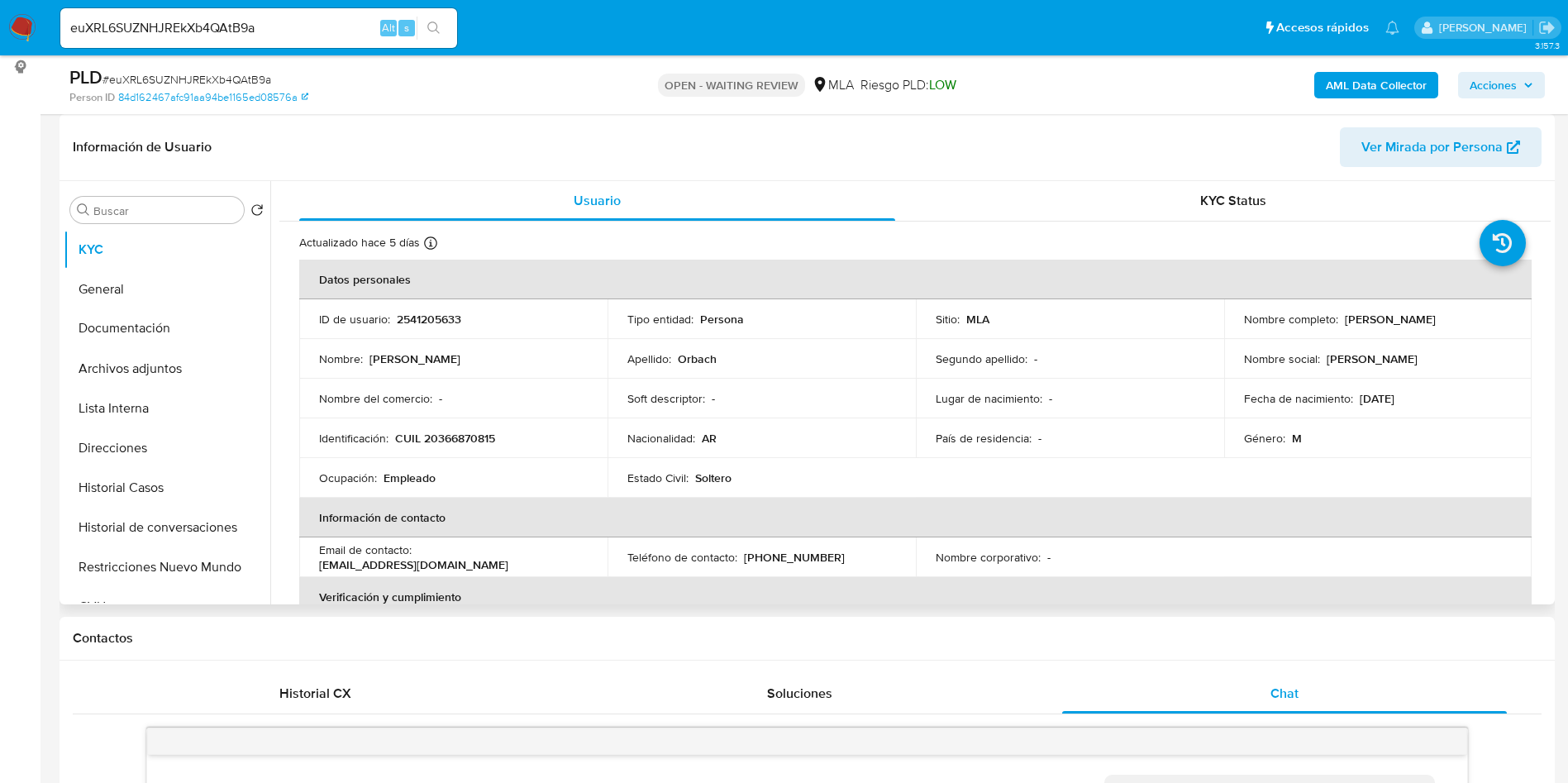
click at [244, 332] on icon at bounding box center [251, 329] width 13 height 13
click at [225, 325] on button "Documentación" at bounding box center [160, 329] width 193 height 40
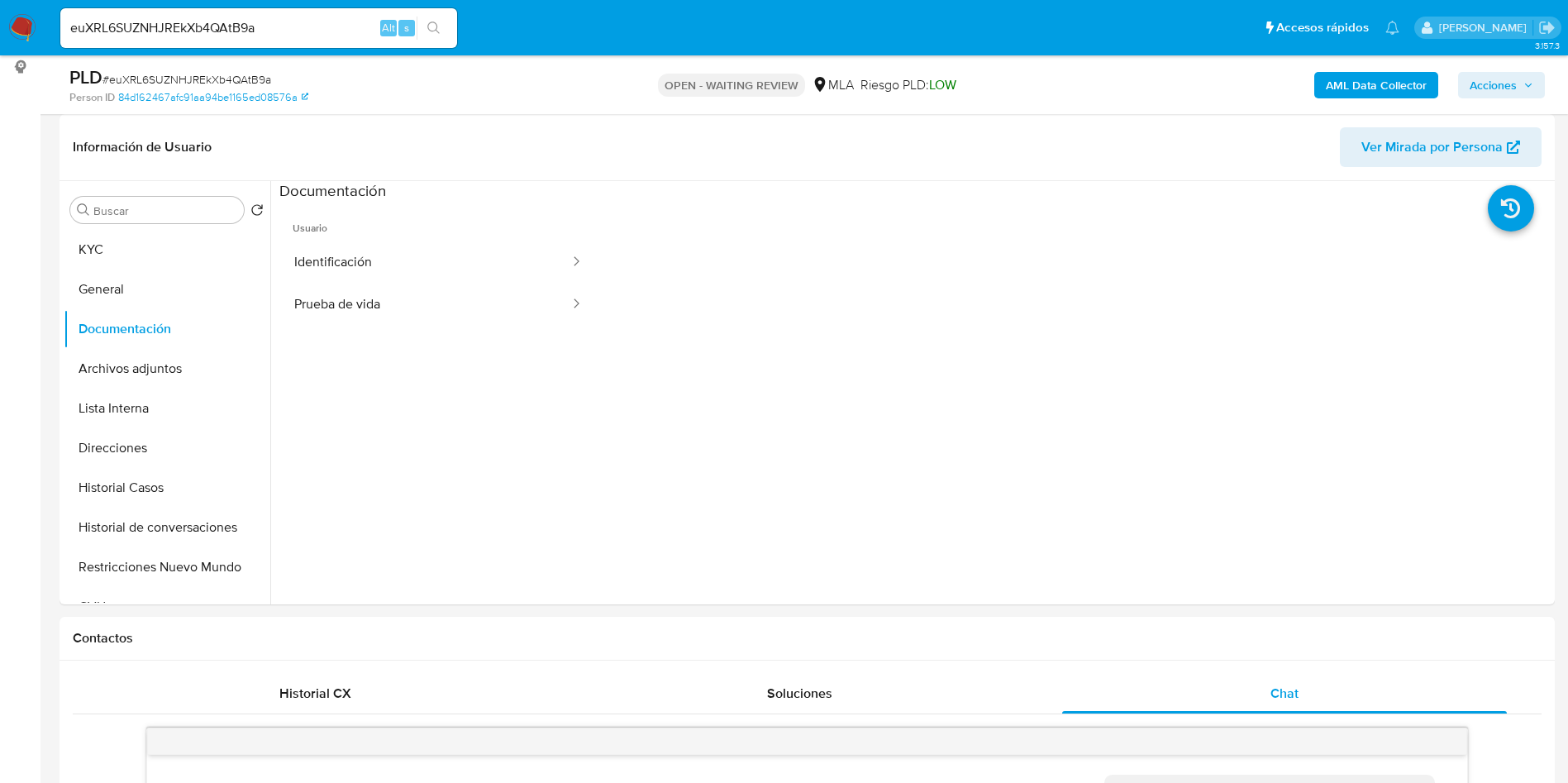
click at [325, 29] on input "euXRL6SUZNHJREkXb4QAtB9a" at bounding box center [259, 28] width 397 height 21
click at [325, 28] on input "euXRL6SUZNHJREkXb4QAtB9a" at bounding box center [259, 28] width 397 height 21
paste input "uPLP9sm1puJyJwpRptvQ5pvv"
click at [343, 22] on input "euXRL6SUZNHJREkXb4QAtB9auPLP9sm1puJyJwpRptvQ5pvv" at bounding box center [259, 28] width 397 height 21
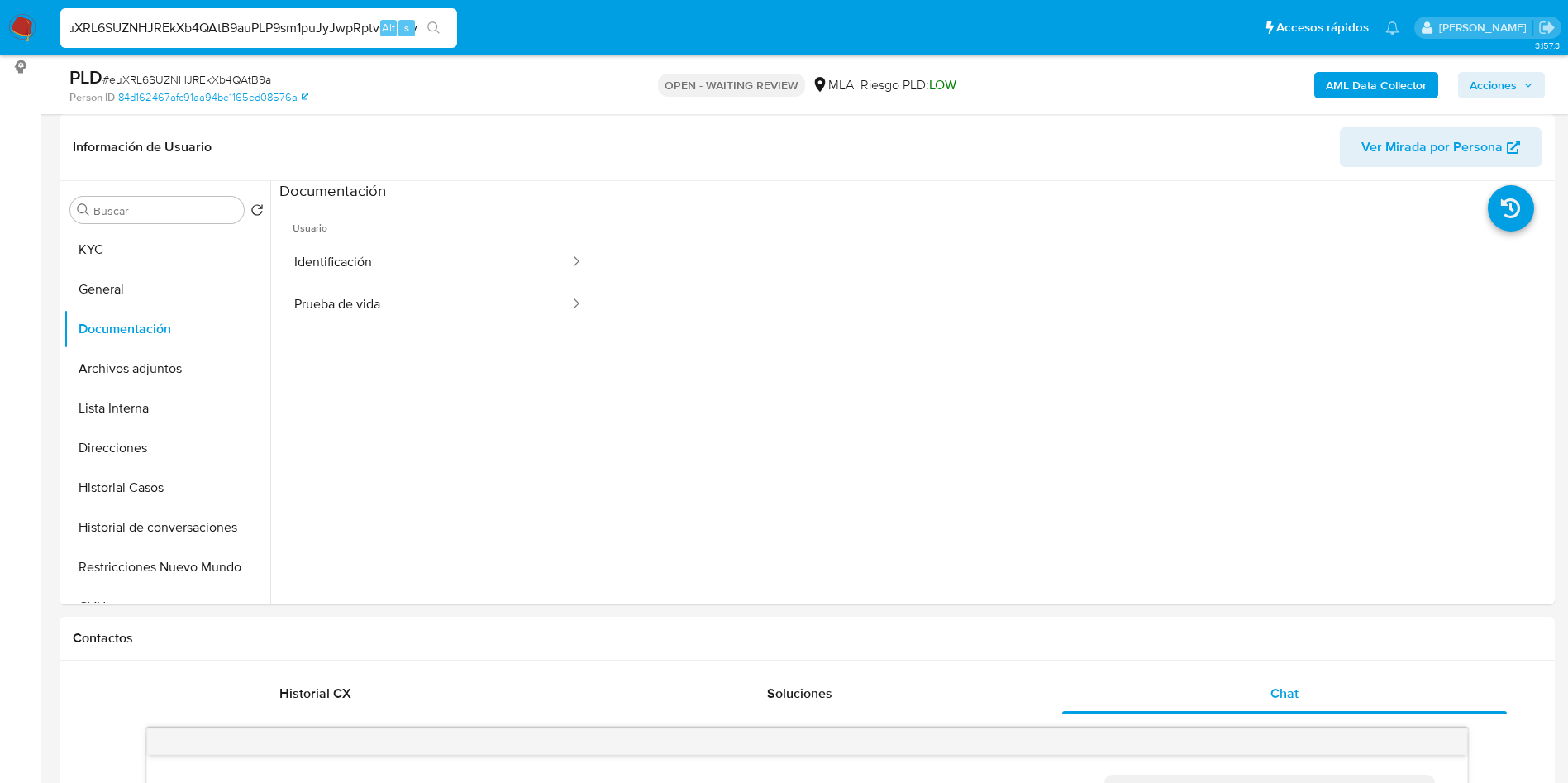
click at [343, 22] on input "euXRL6SUZNHJREkXb4QAtB9auPLP9sm1puJyJwpRptvQ5pvv" at bounding box center [259, 28] width 397 height 21
paste input
type input "uPLP9sm1puJyJwpRptvQ5pvv"
click at [437, 23] on icon "search-icon" at bounding box center [433, 27] width 12 height 12
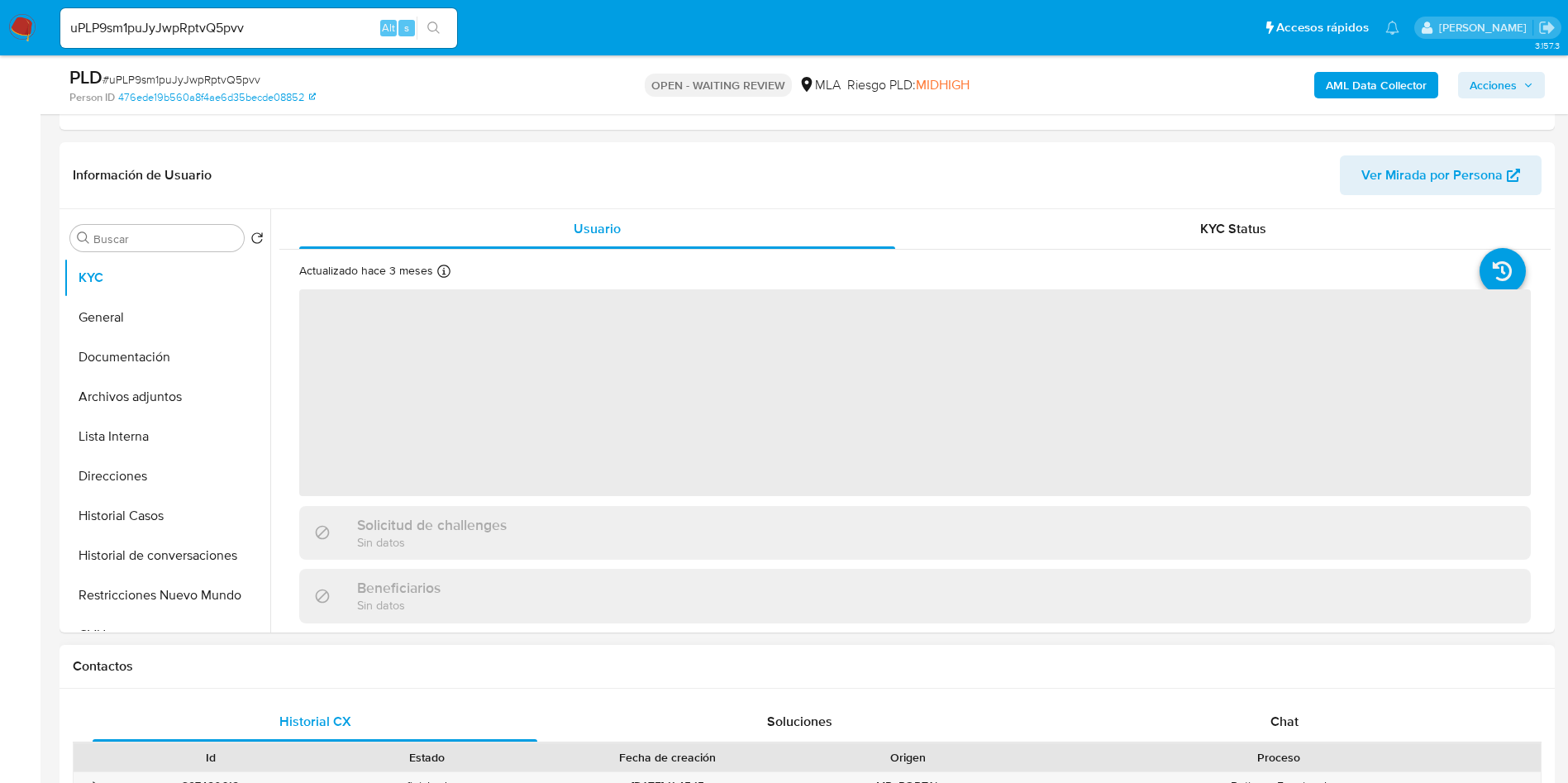
scroll to position [620, 0]
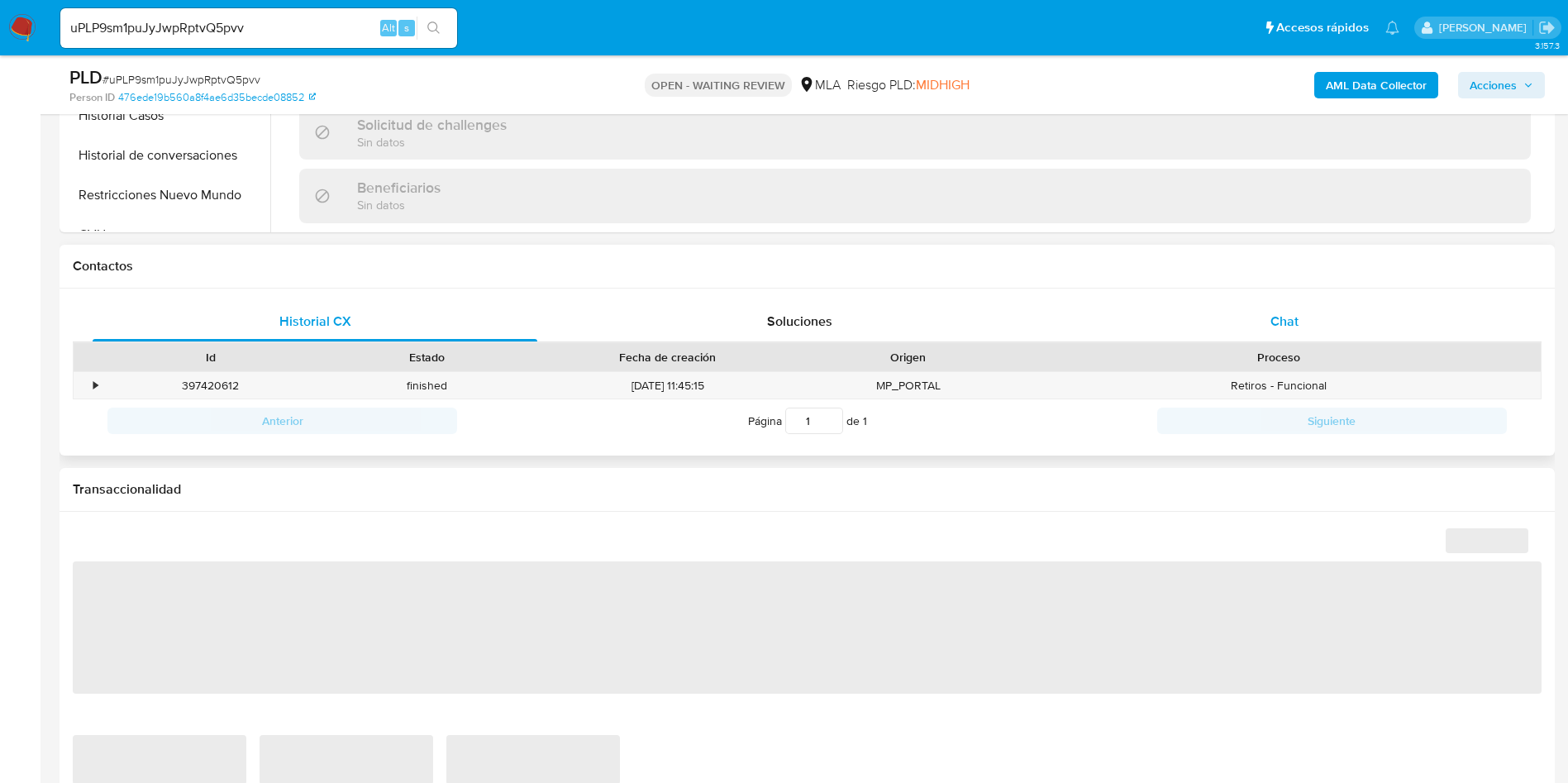
click at [1342, 340] on div "Chat" at bounding box center [1284, 321] width 445 height 40
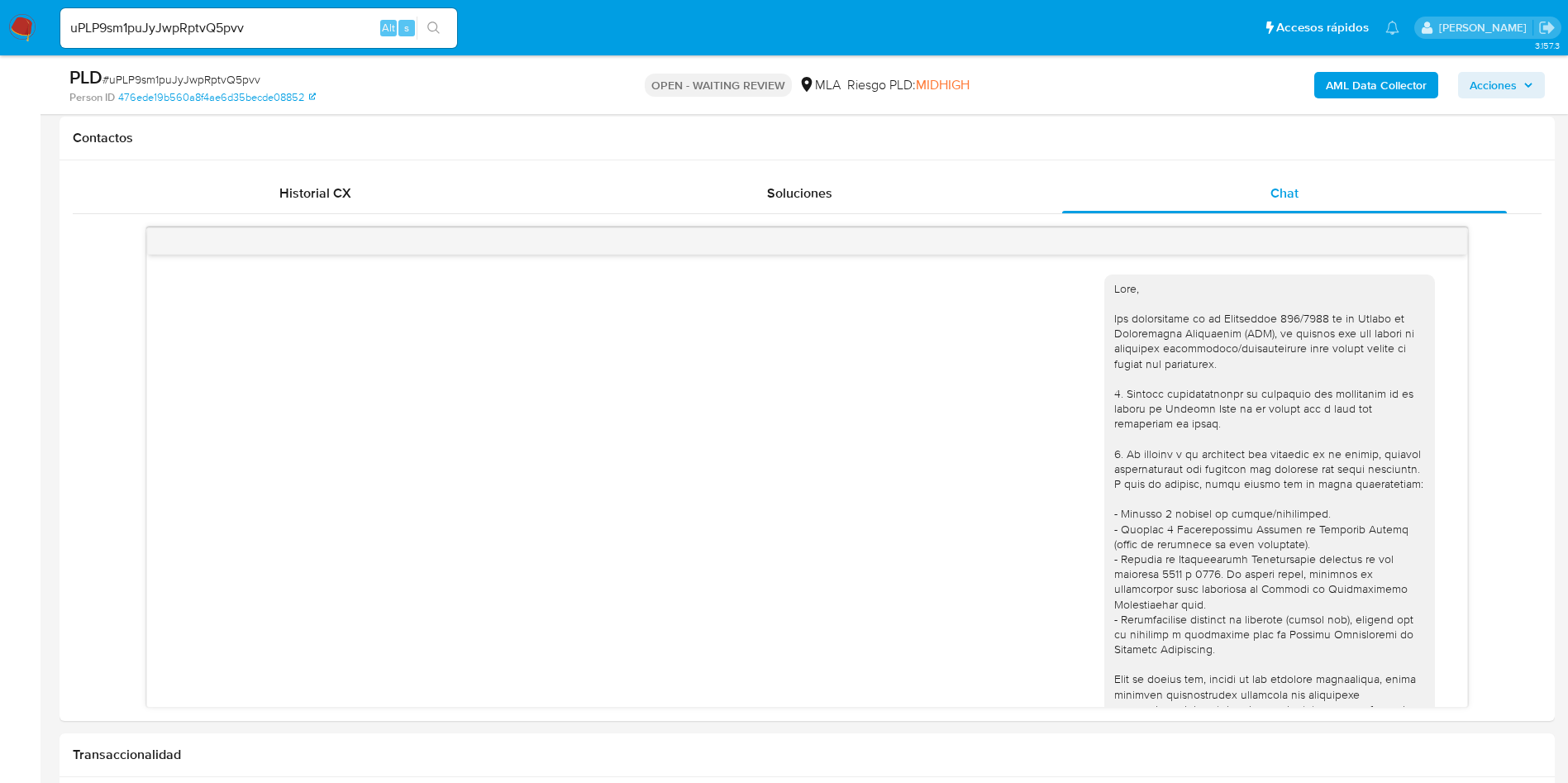
scroll to position [868, 0]
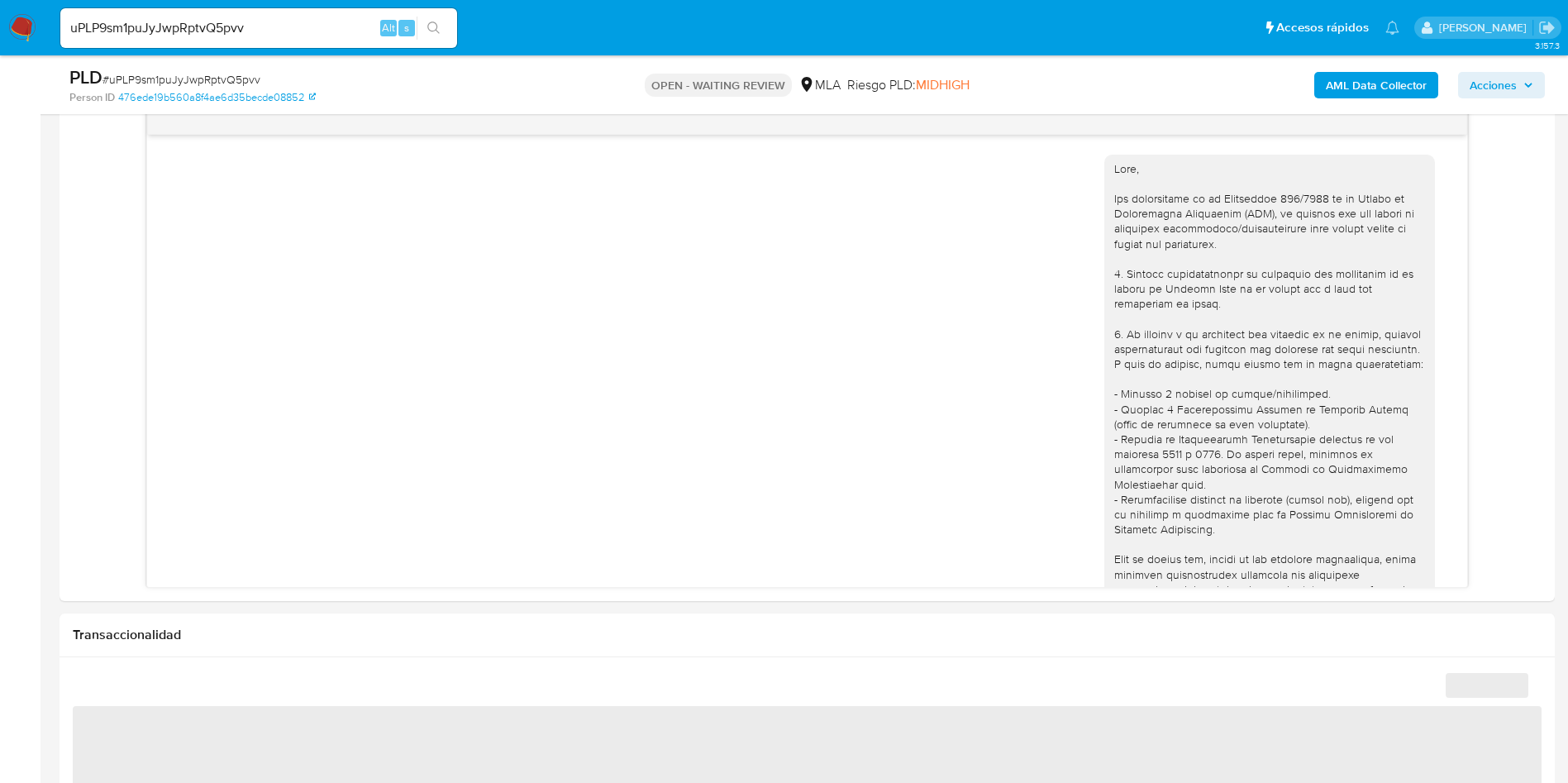
select select "10"
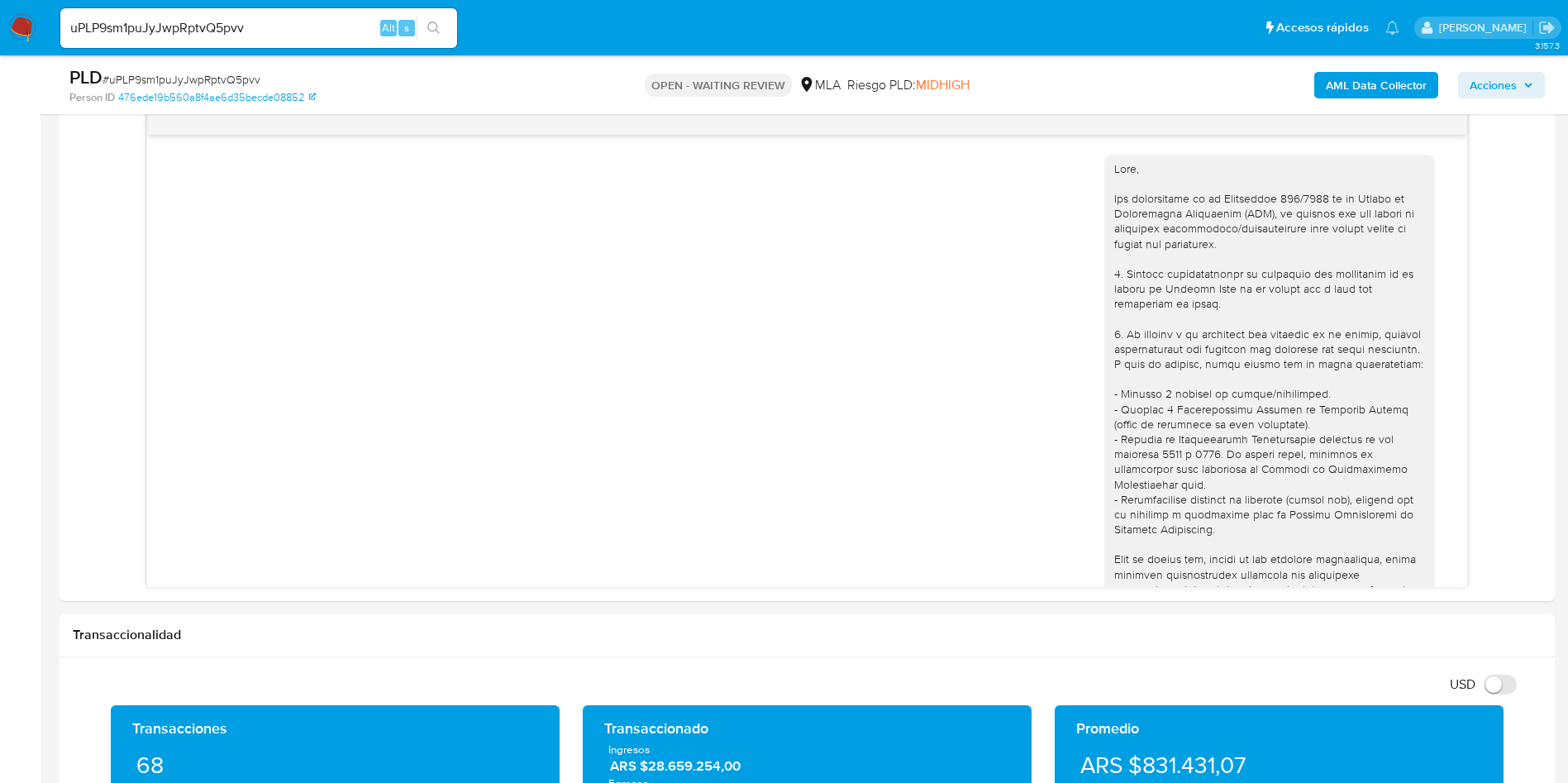
scroll to position [629, 0]
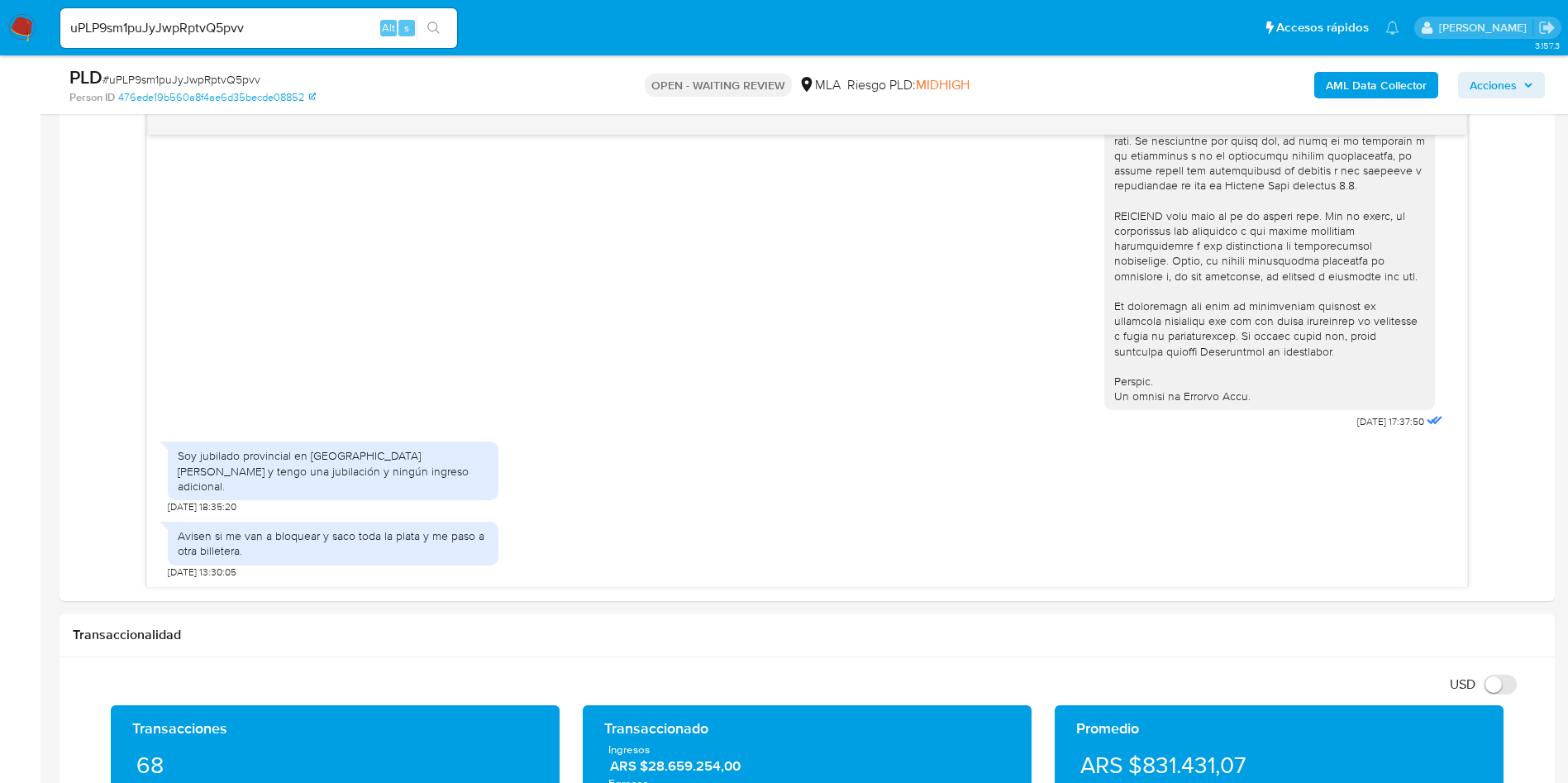
click at [310, 34] on input "uPLP9sm1puJyJwpRptvQ5pvv" at bounding box center [259, 28] width 397 height 21
click at [310, 32] on input "uPLP9sm1puJyJwpRptvQ5pvv" at bounding box center [259, 28] width 397 height 21
paste input "PJd14VA7SXrOY69shlIXnFEK"
type input "PJd14VA7SXrOY69shlIXnFEK"
click at [428, 26] on icon "search-icon" at bounding box center [433, 27] width 12 height 12
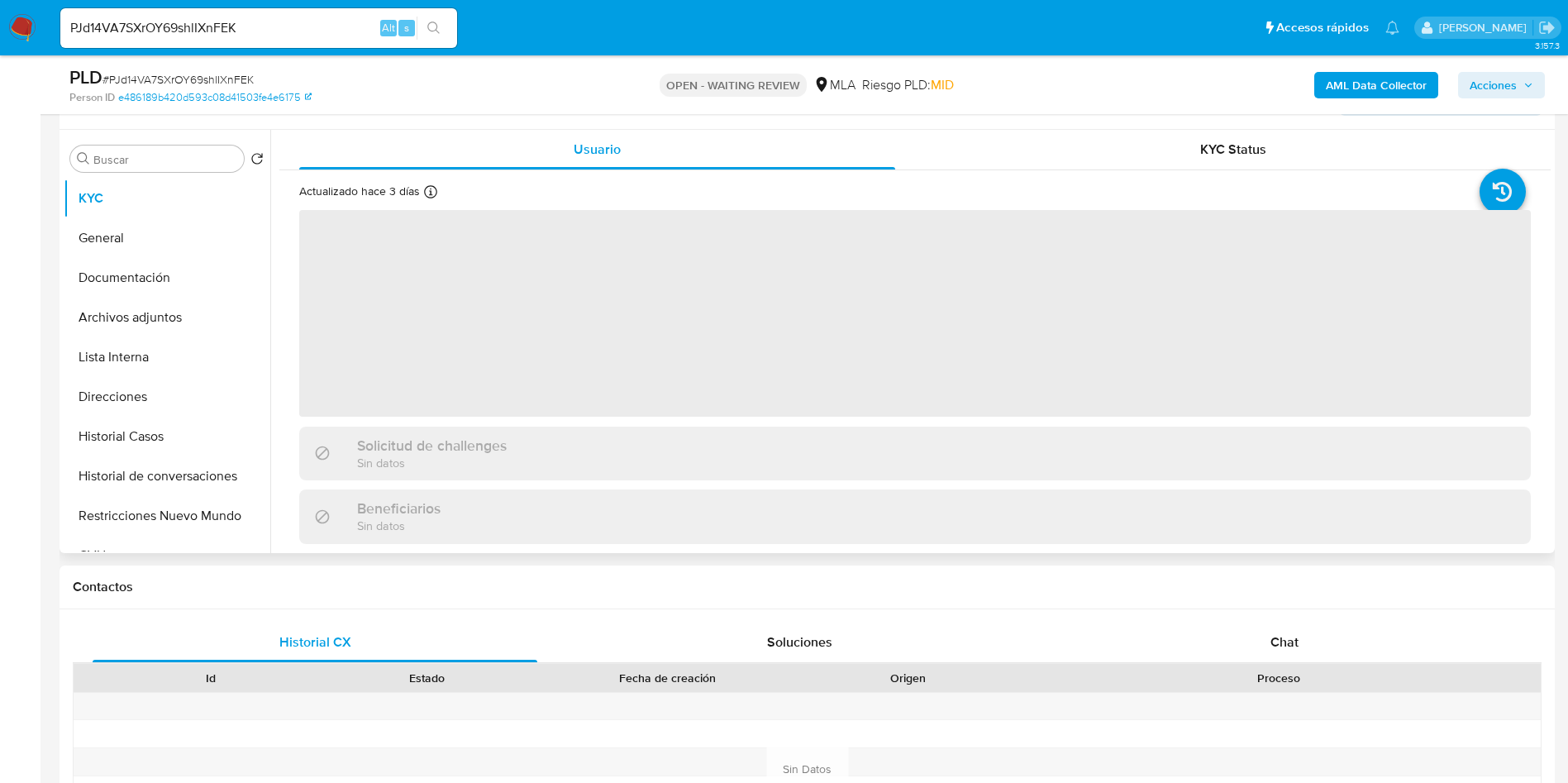
scroll to position [372, 0]
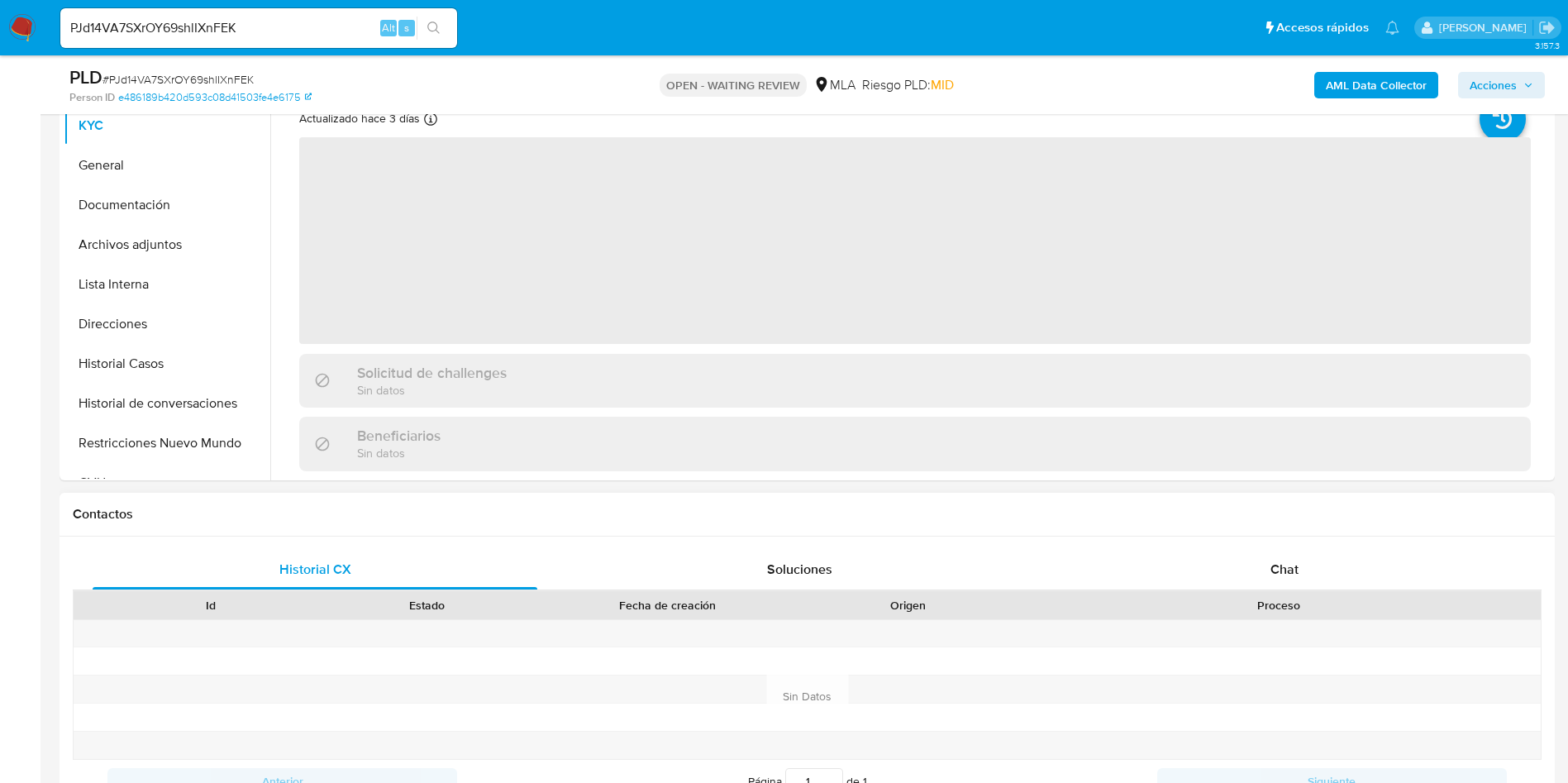
click at [1305, 620] on div at bounding box center [1279, 634] width 524 height 28
click at [1307, 576] on div "Chat" at bounding box center [1284, 569] width 445 height 40
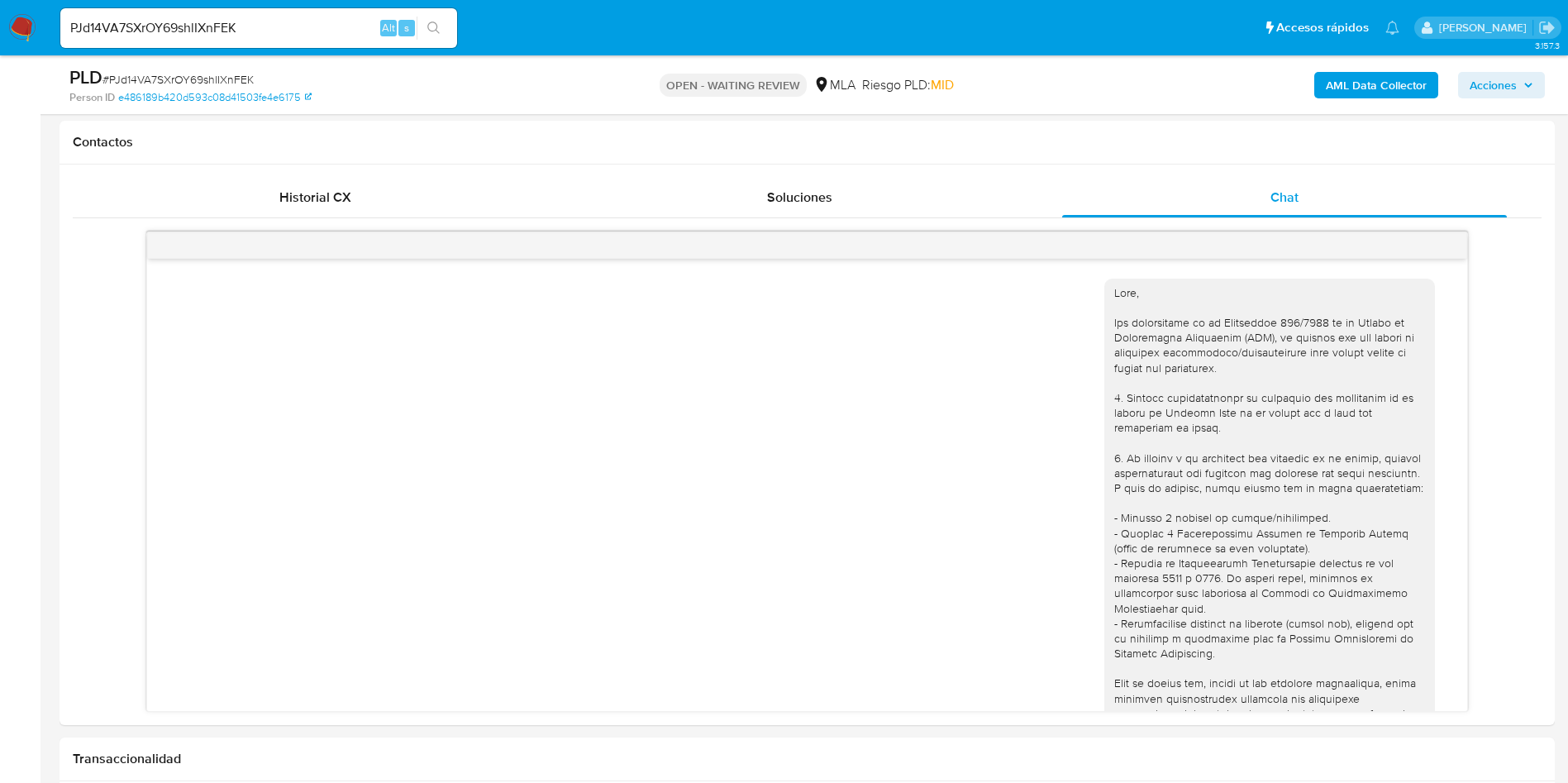
scroll to position [637, 0]
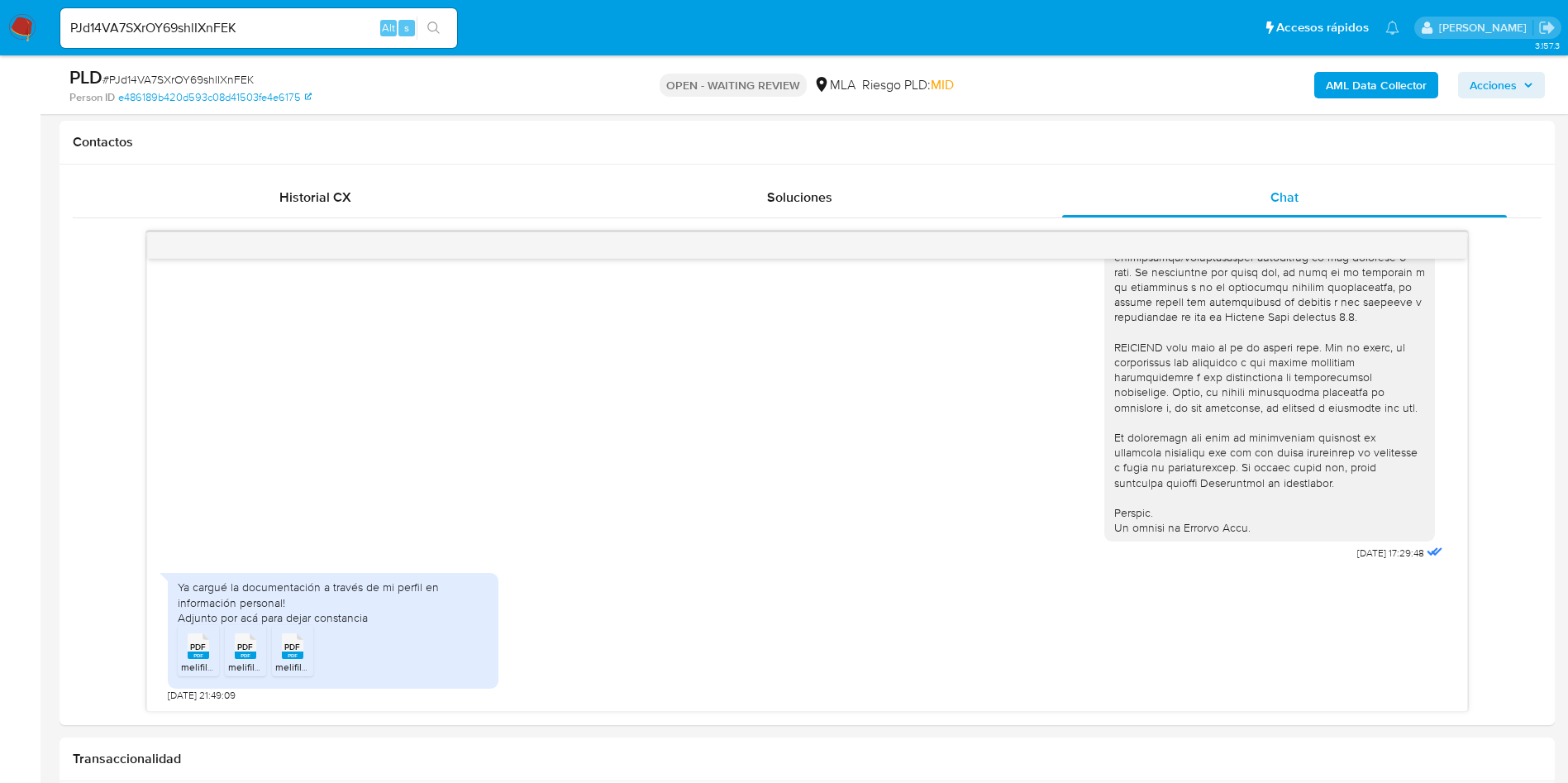
select select "10"
click at [201, 649] on span "PDF" at bounding box center [197, 647] width 16 height 11
click at [245, 653] on rect at bounding box center [245, 655] width 21 height 7
click at [287, 651] on span "PDF" at bounding box center [292, 647] width 16 height 11
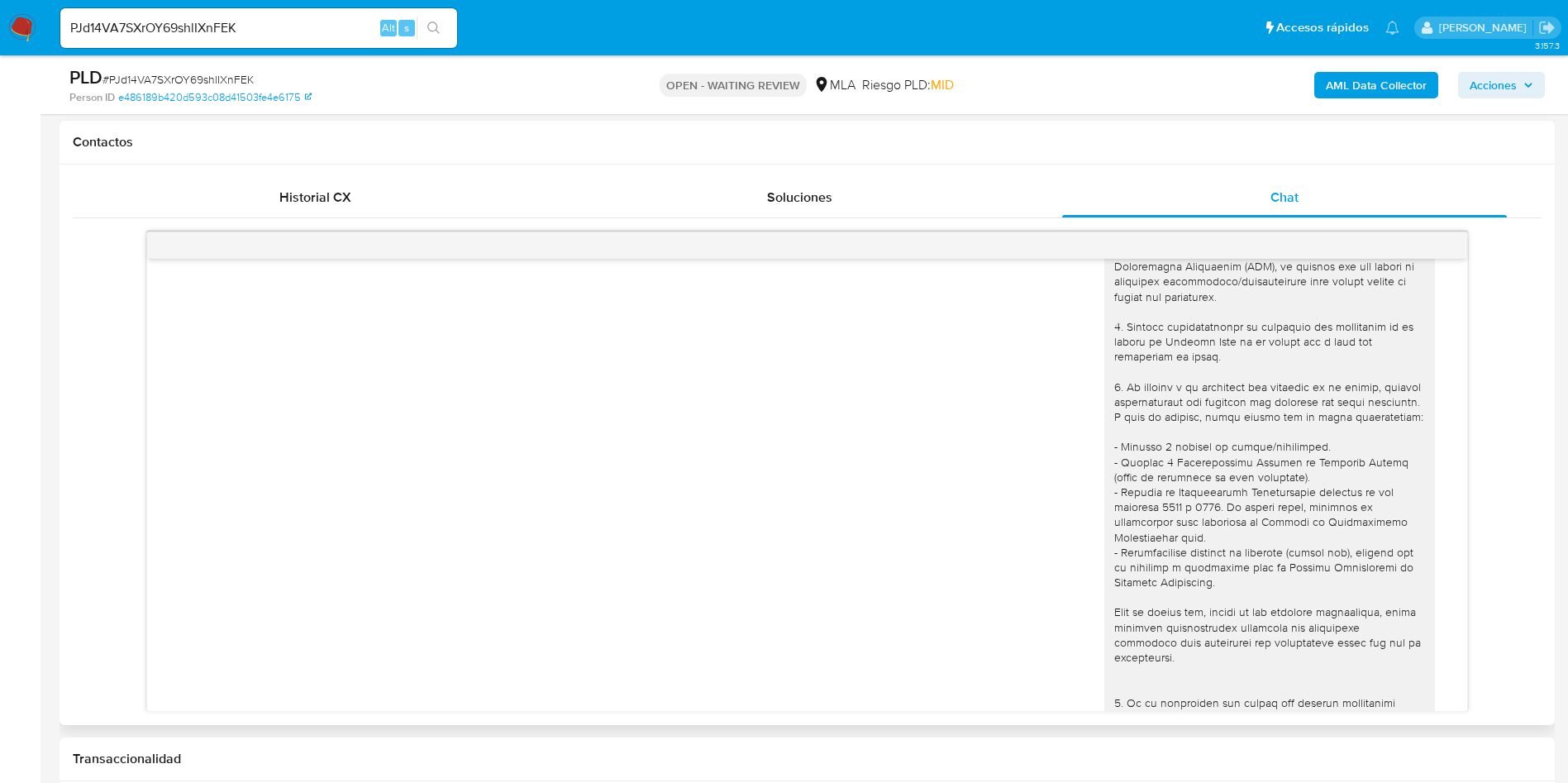
scroll to position [0, 0]
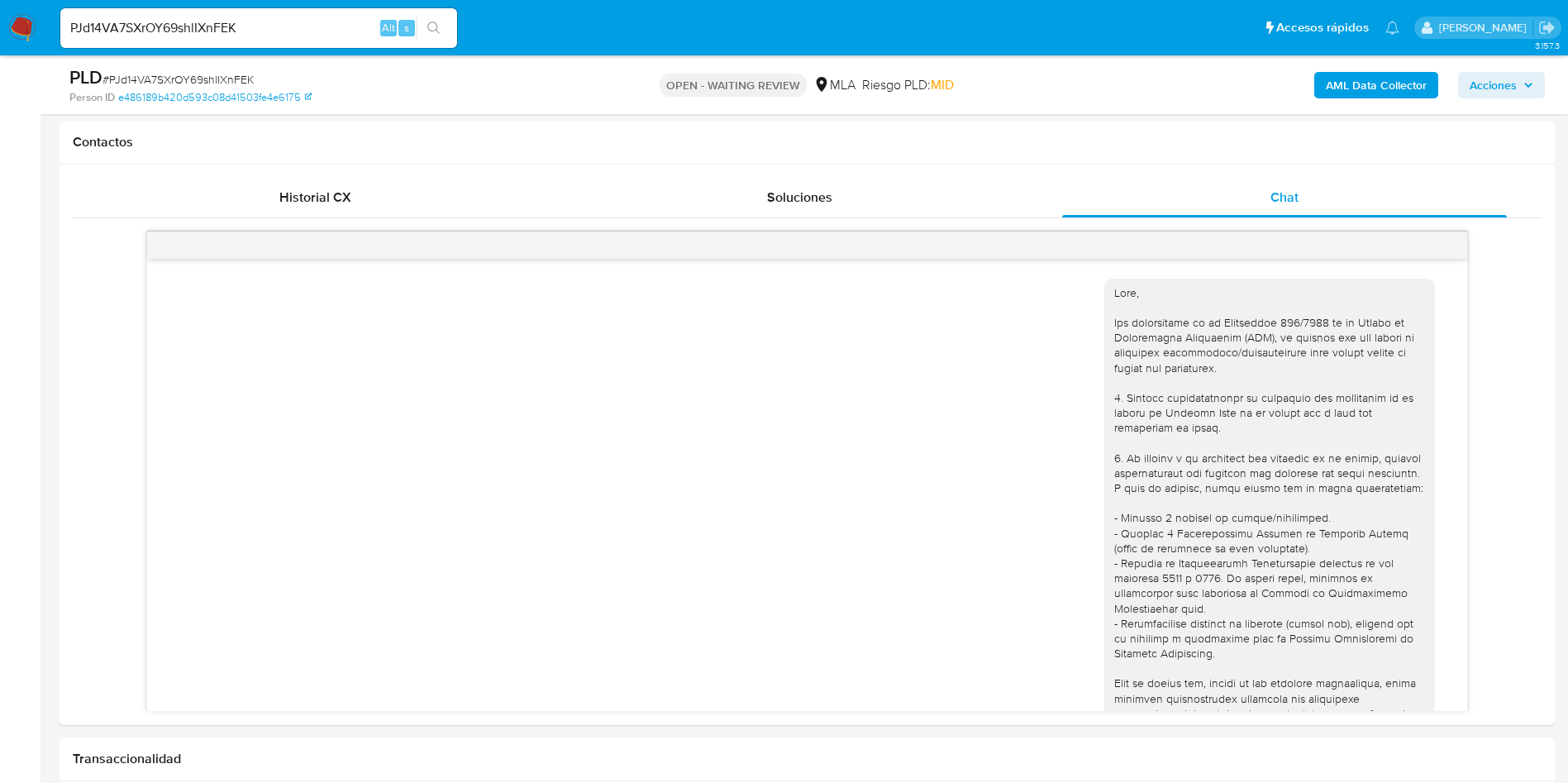
click at [331, 23] on input "PJd14VA7SXrOY69shlIXnFEK" at bounding box center [259, 28] width 397 height 21
click at [331, 22] on input "PJd14VA7SXrOY69shlIXnFEK" at bounding box center [259, 28] width 397 height 21
paste input "qU4ewiJheiizgRx13xwKz8S8"
type input "qU4ewiJheiizgRx13xwKz8S8"
click at [414, 21] on div "s" at bounding box center [407, 29] width 17 height 17
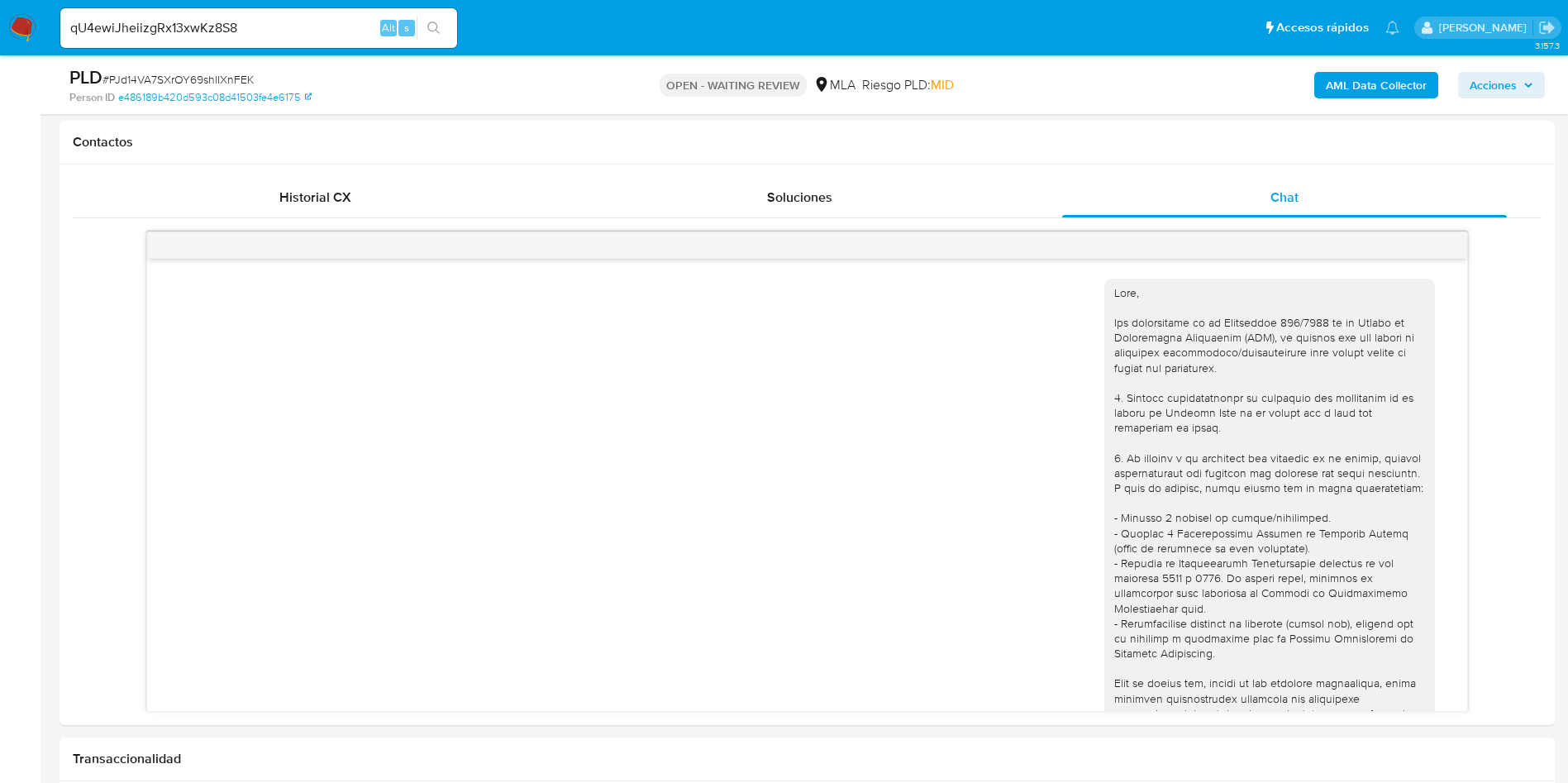
click at [431, 25] on icon "search-icon" at bounding box center [434, 28] width 13 height 13
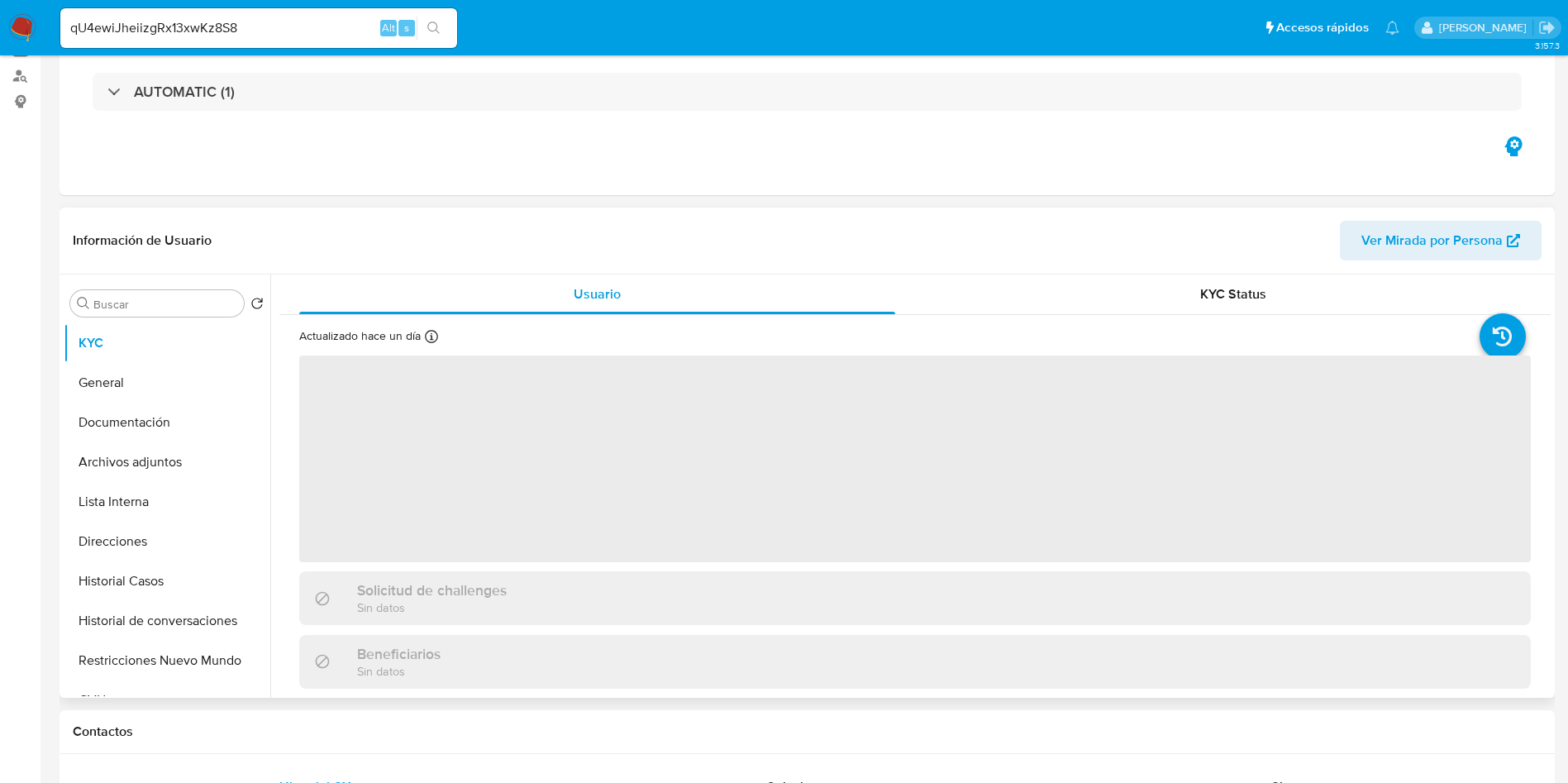
scroll to position [372, 0]
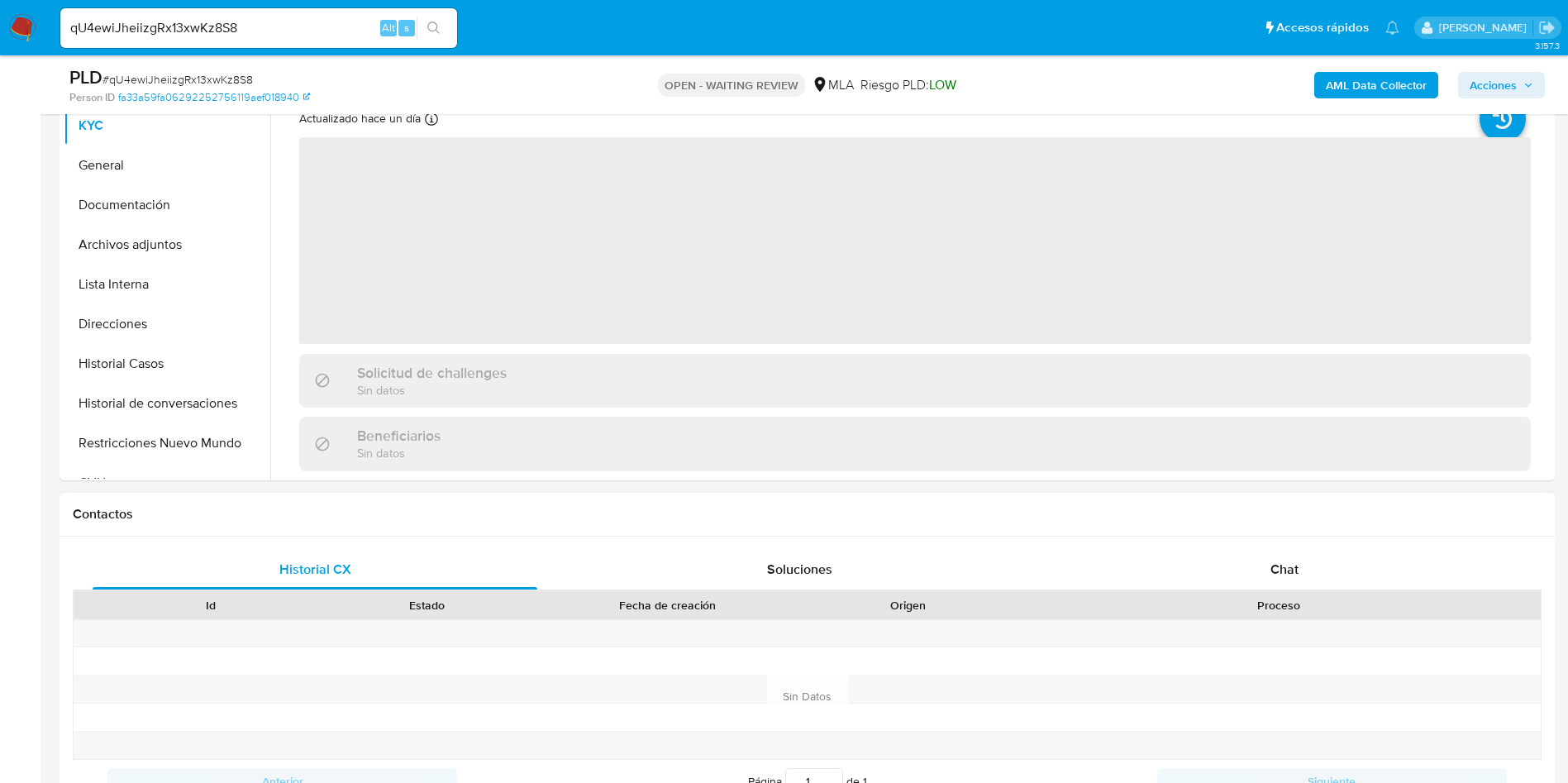
click at [1246, 523] on div "Contactos" at bounding box center [807, 515] width 1495 height 44
click at [1253, 559] on div "Chat" at bounding box center [1284, 569] width 445 height 40
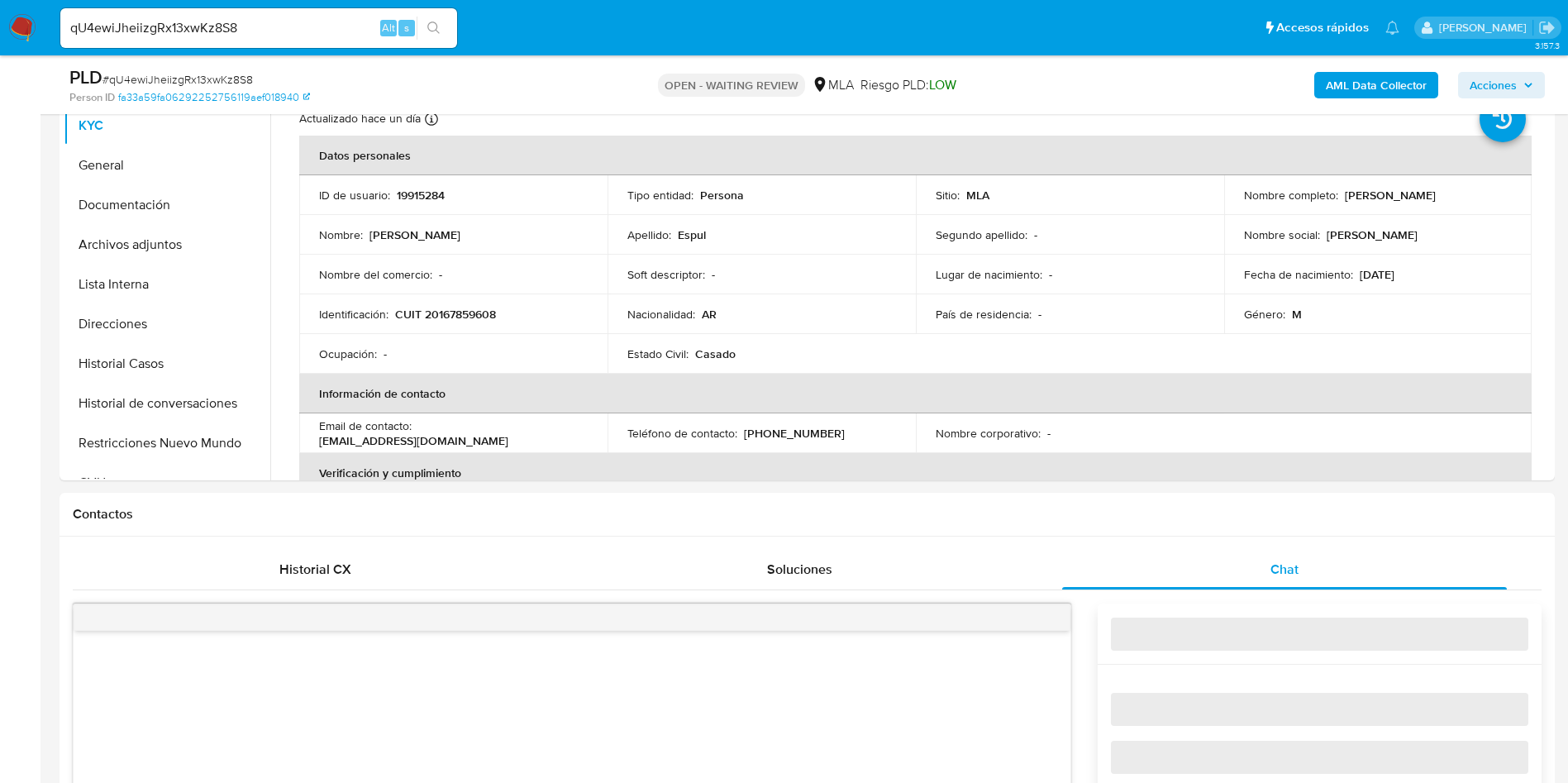
select select "10"
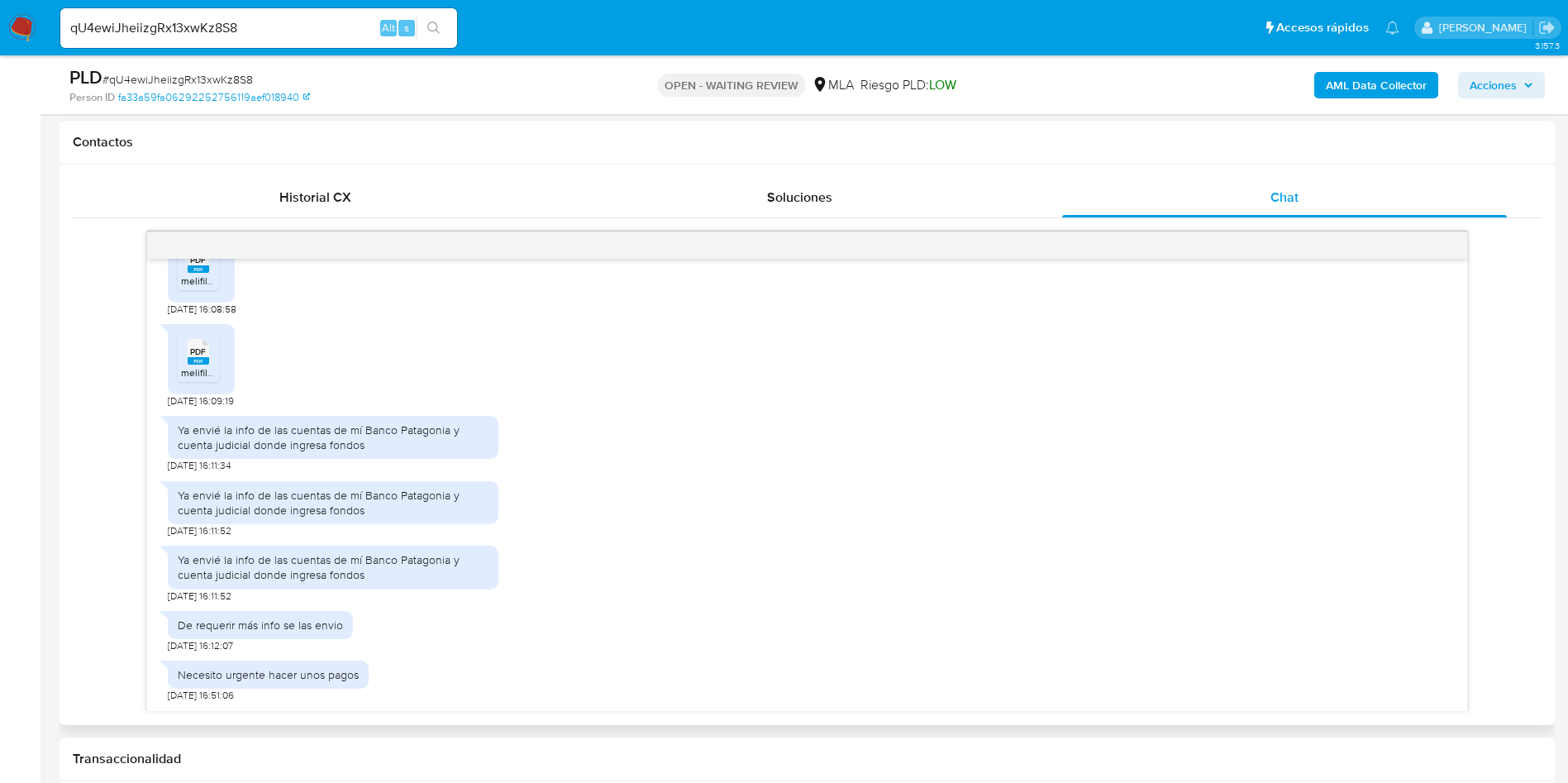
scroll to position [2813, 0]
click at [329, 36] on input "qU4ewiJheiizgRx13xwKz8S8" at bounding box center [259, 28] width 397 height 21
paste input "cuiKZAAp1R9X2aIRmZxyElZH"
type input "cuiKZAAp1R9X2aIRmZxyElZH"
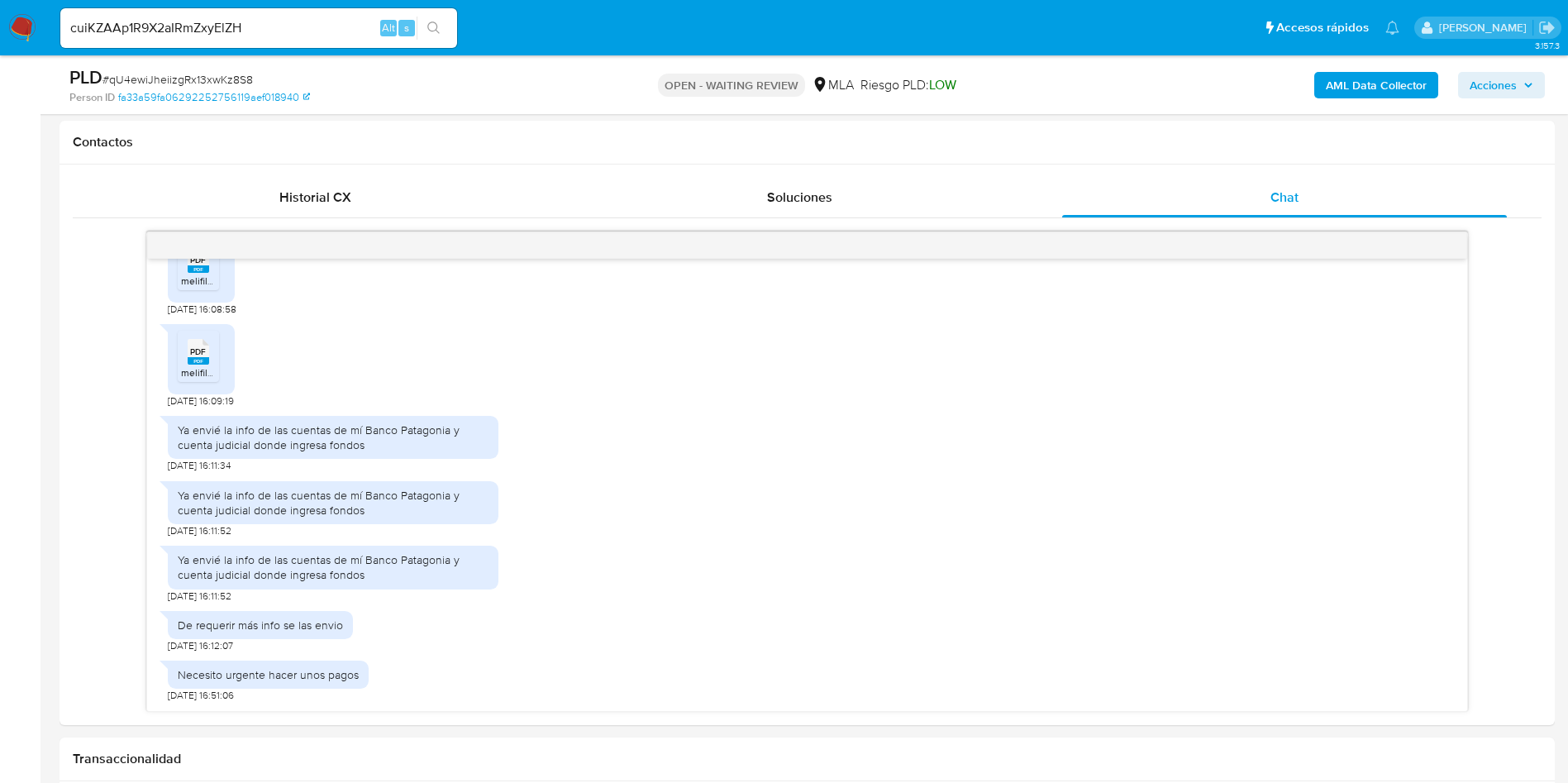
click at [421, 27] on button "search-icon" at bounding box center [433, 28] width 34 height 23
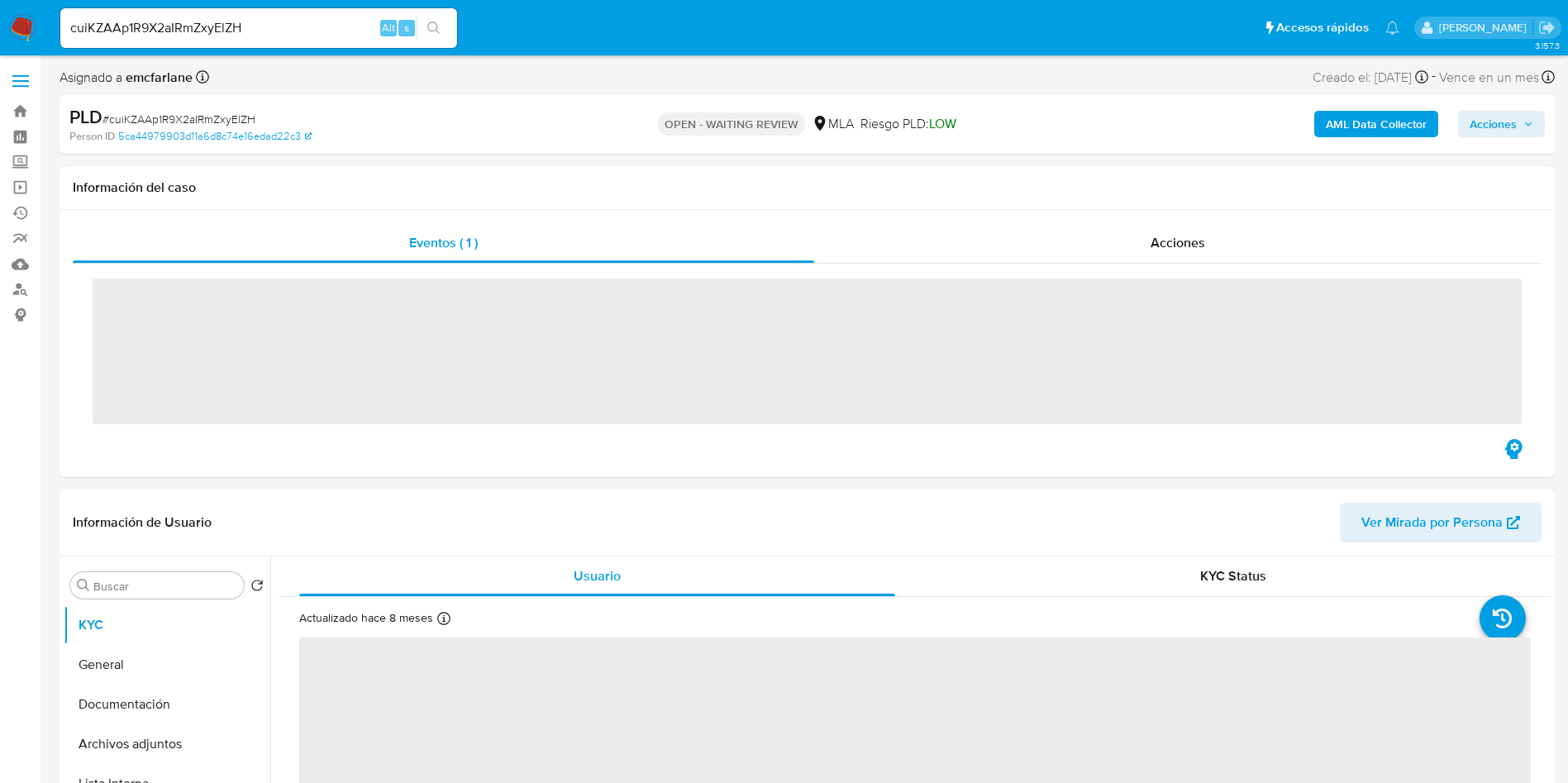
scroll to position [620, 0]
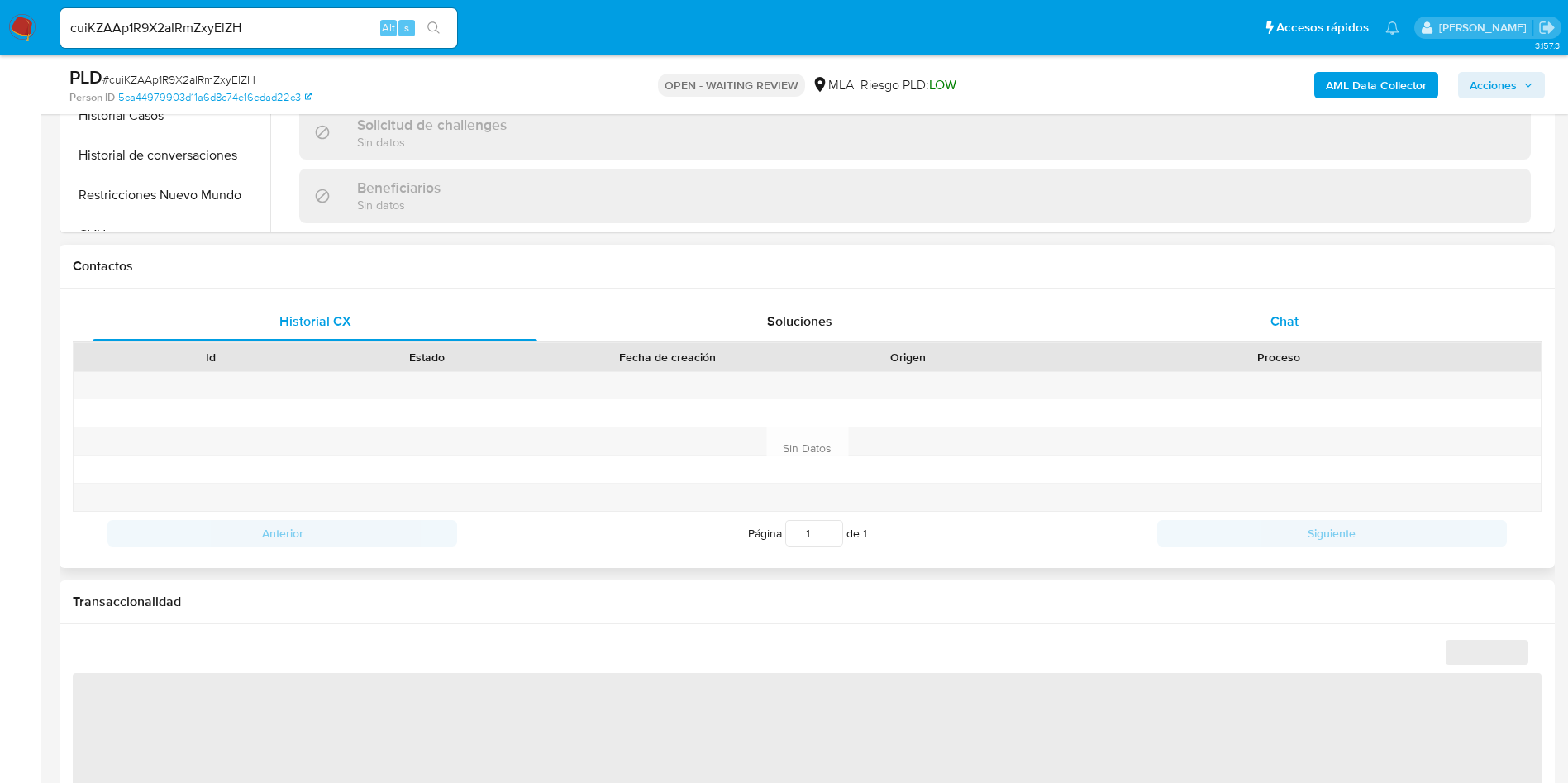
click at [1320, 334] on div "Chat" at bounding box center [1284, 321] width 445 height 40
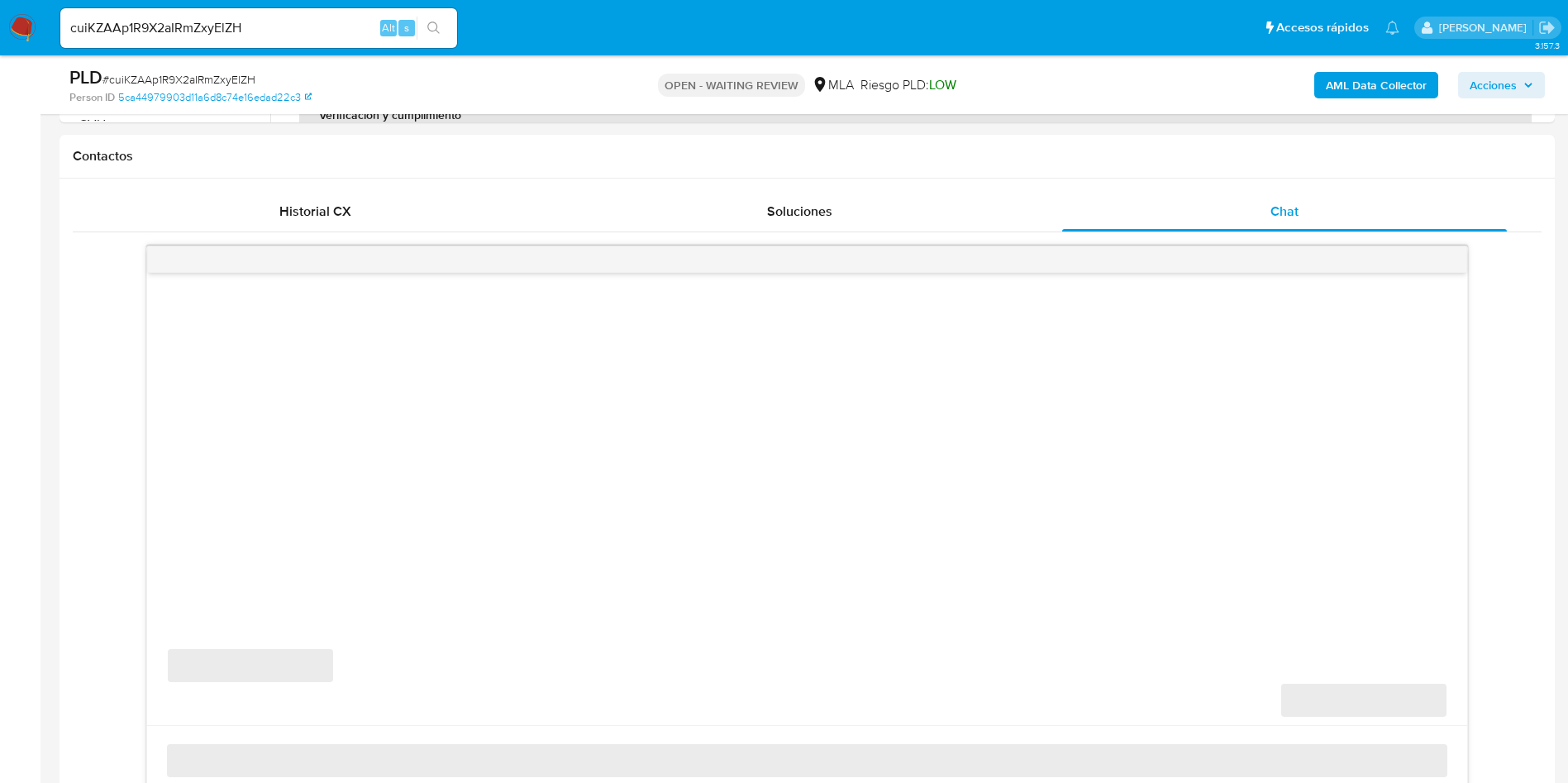
select select "10"
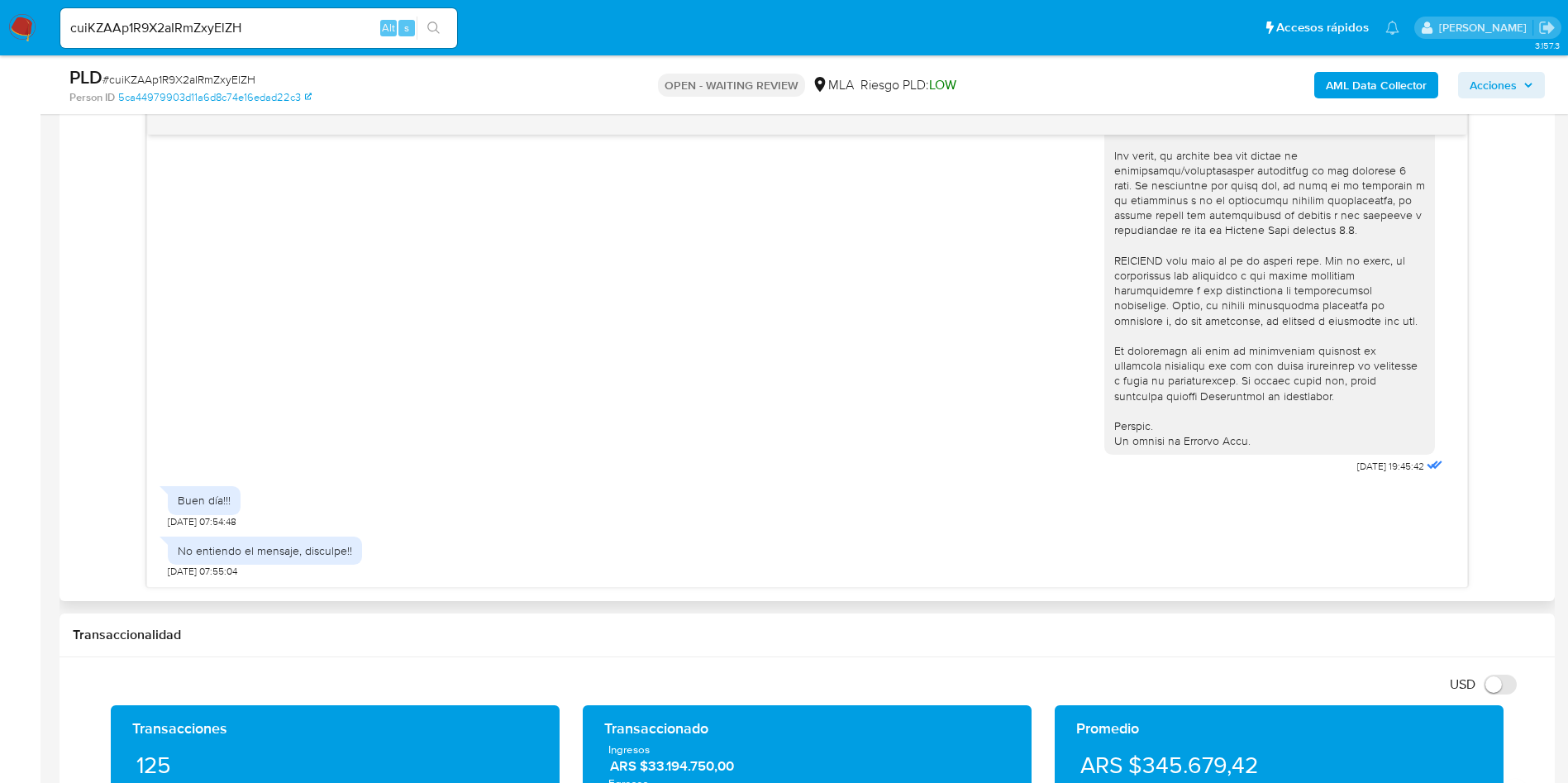
scroll to position [600, 0]
click at [245, 29] on input "cuiKZAAp1R9X2aIRmZxyElZH" at bounding box center [259, 28] width 397 height 21
paste input "Ikab653txMN6oRLI9H3JgbeB"
type input "Ikab653txMN6oRLI9H3JgbeB"
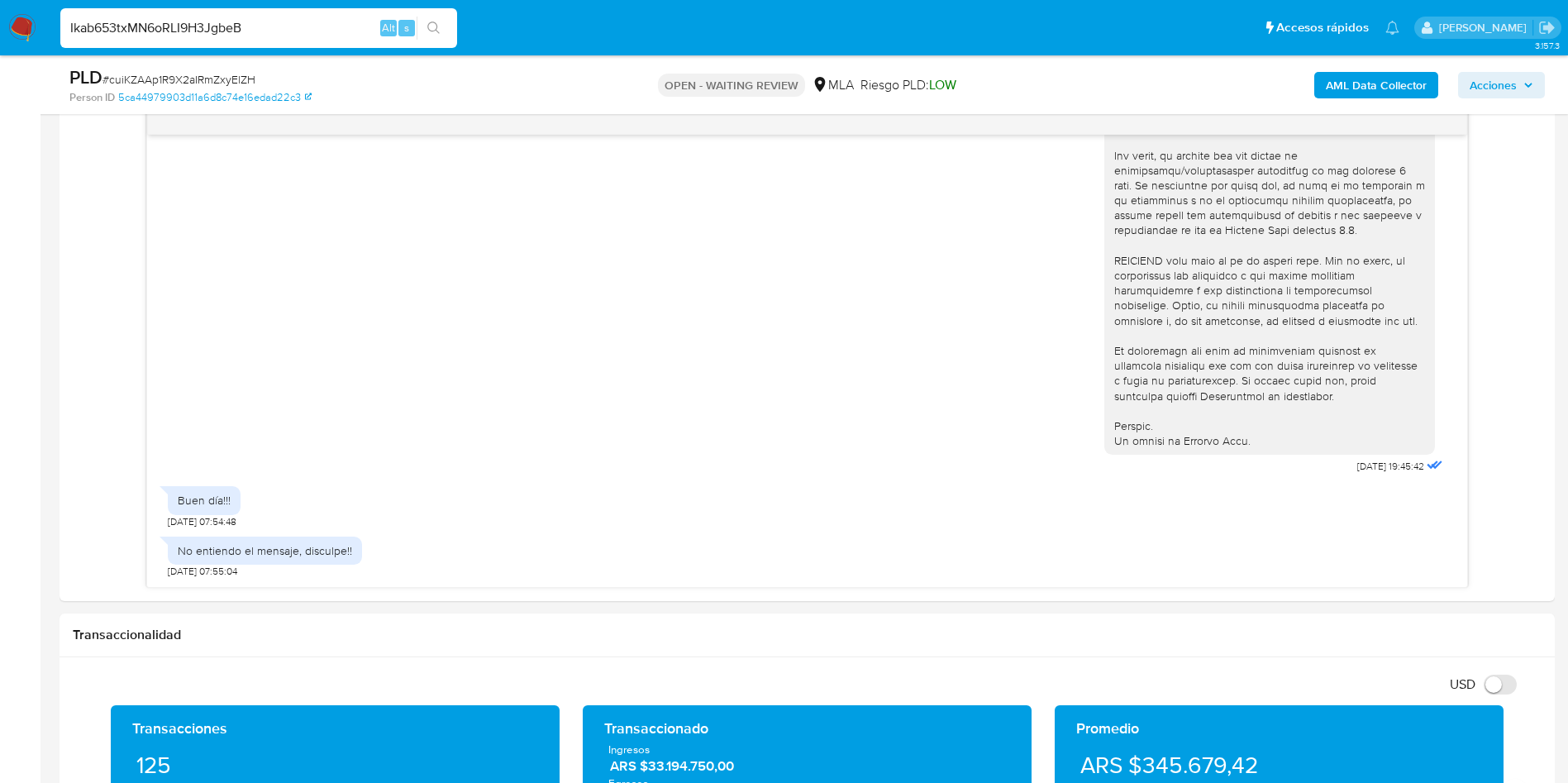
click at [425, 33] on button "search-icon" at bounding box center [433, 28] width 34 height 23
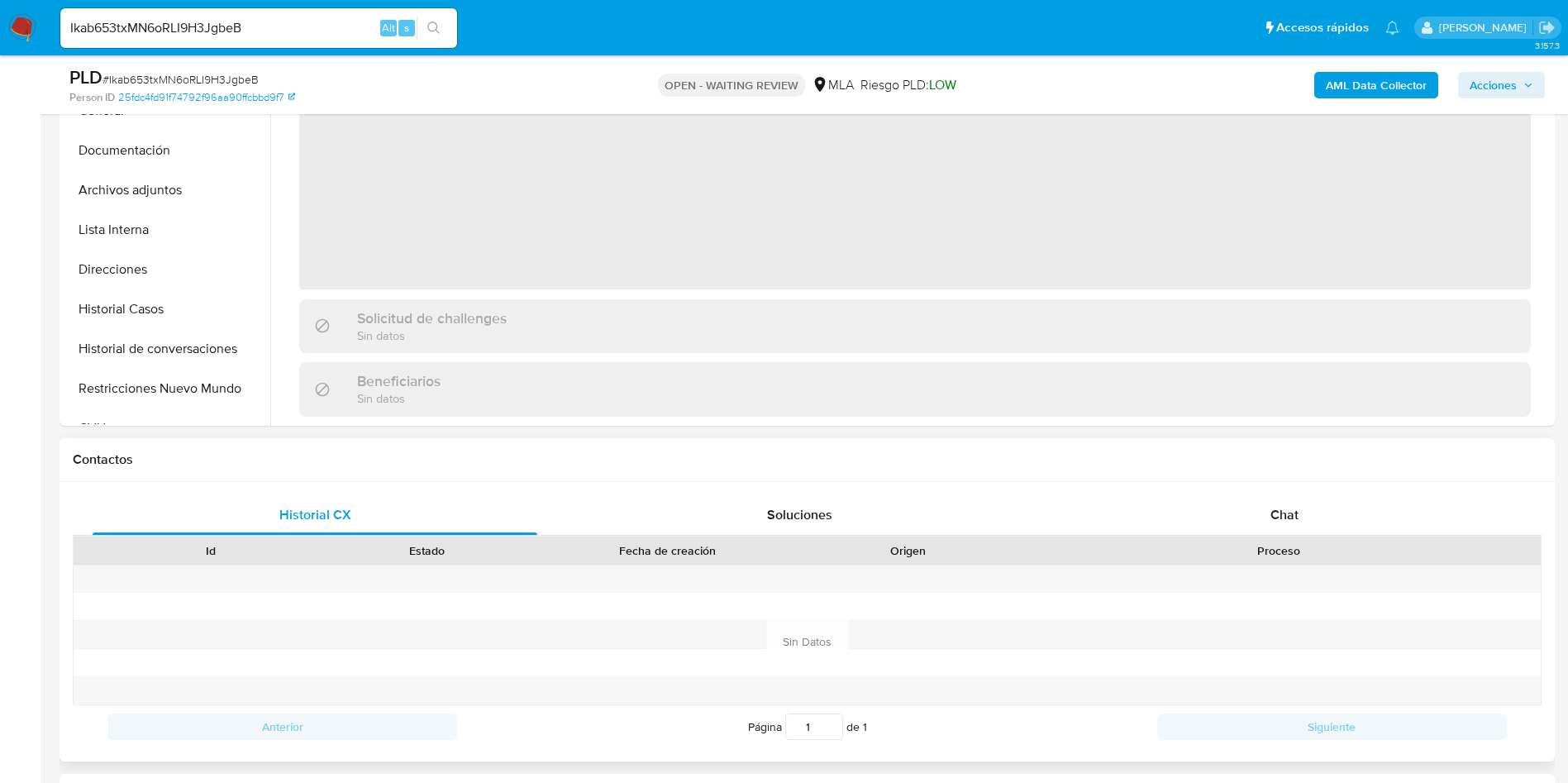
scroll to position [496, 0]
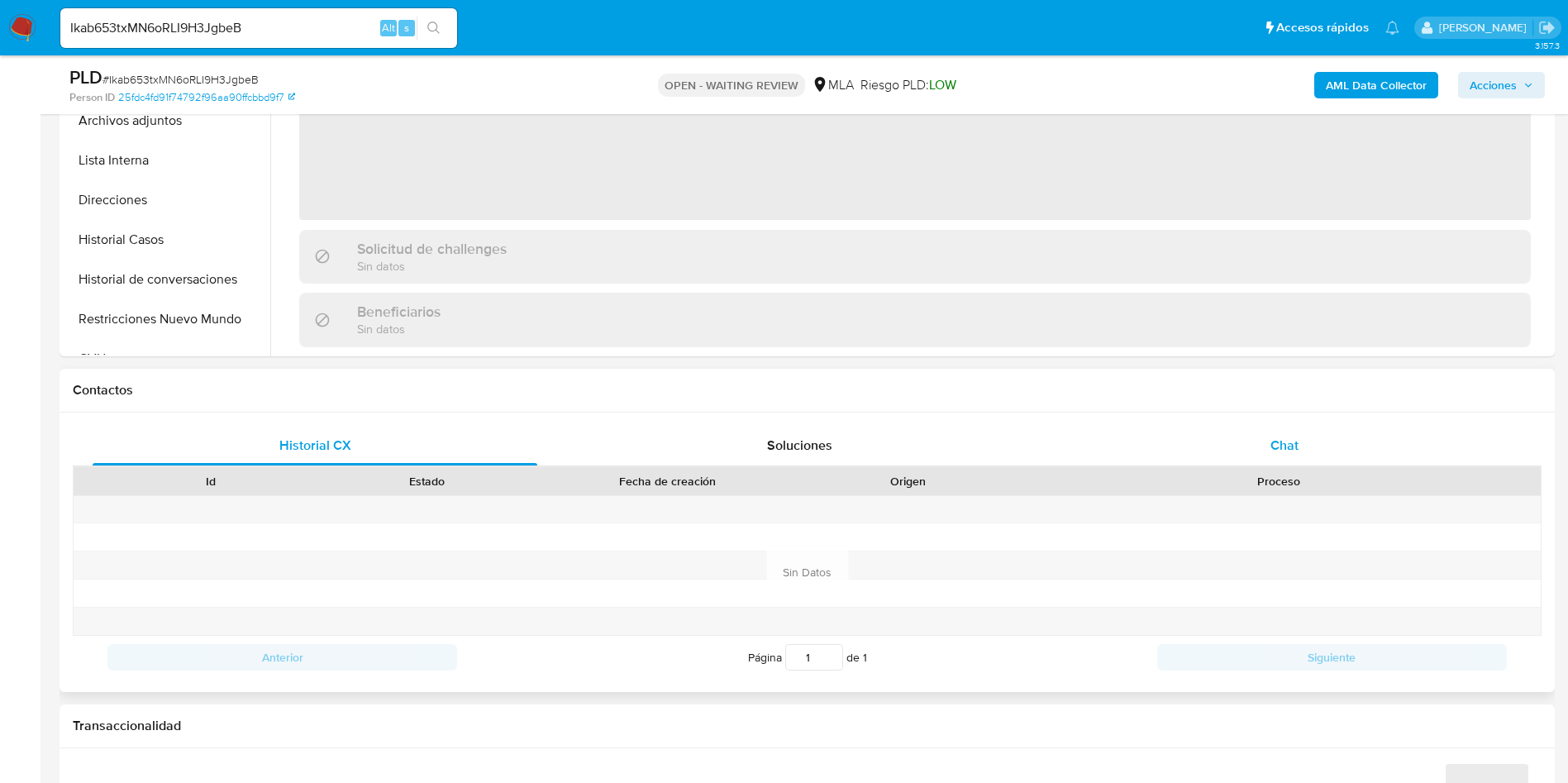
click at [1297, 478] on div "Proceso" at bounding box center [1279, 481] width 501 height 17
click at [1305, 455] on div "Chat" at bounding box center [1284, 445] width 445 height 40
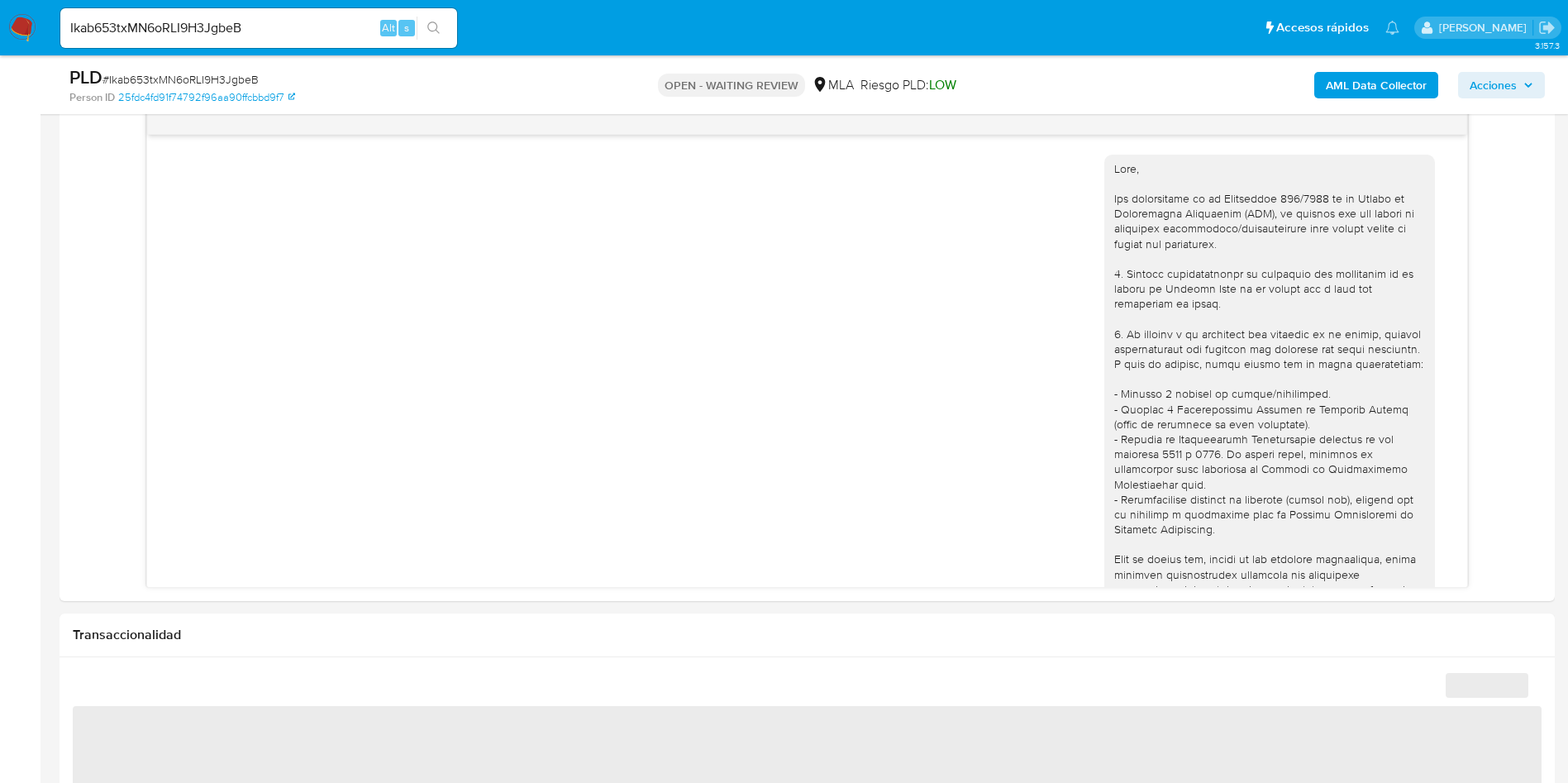
scroll to position [550, 0]
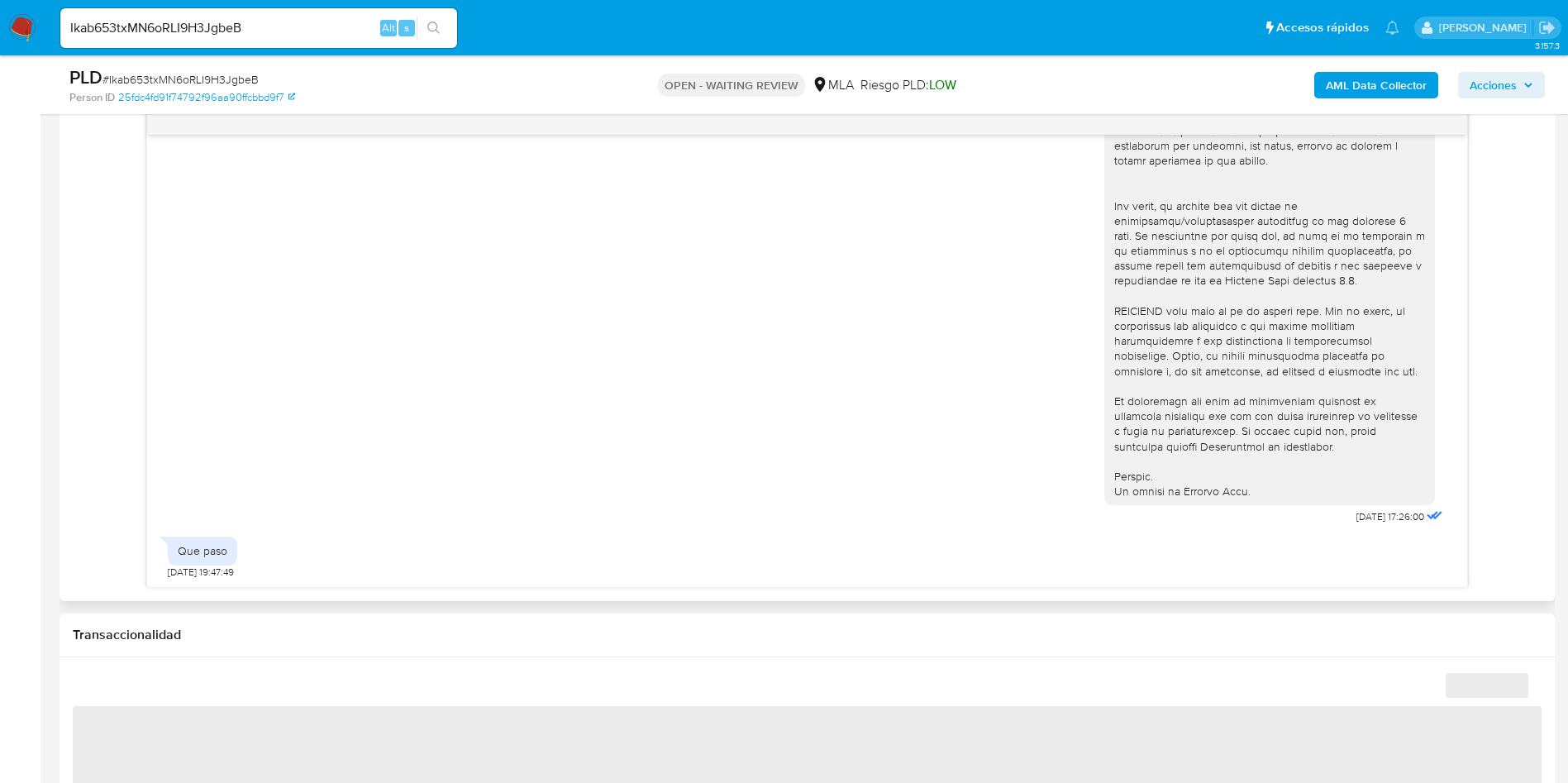
select select "10"
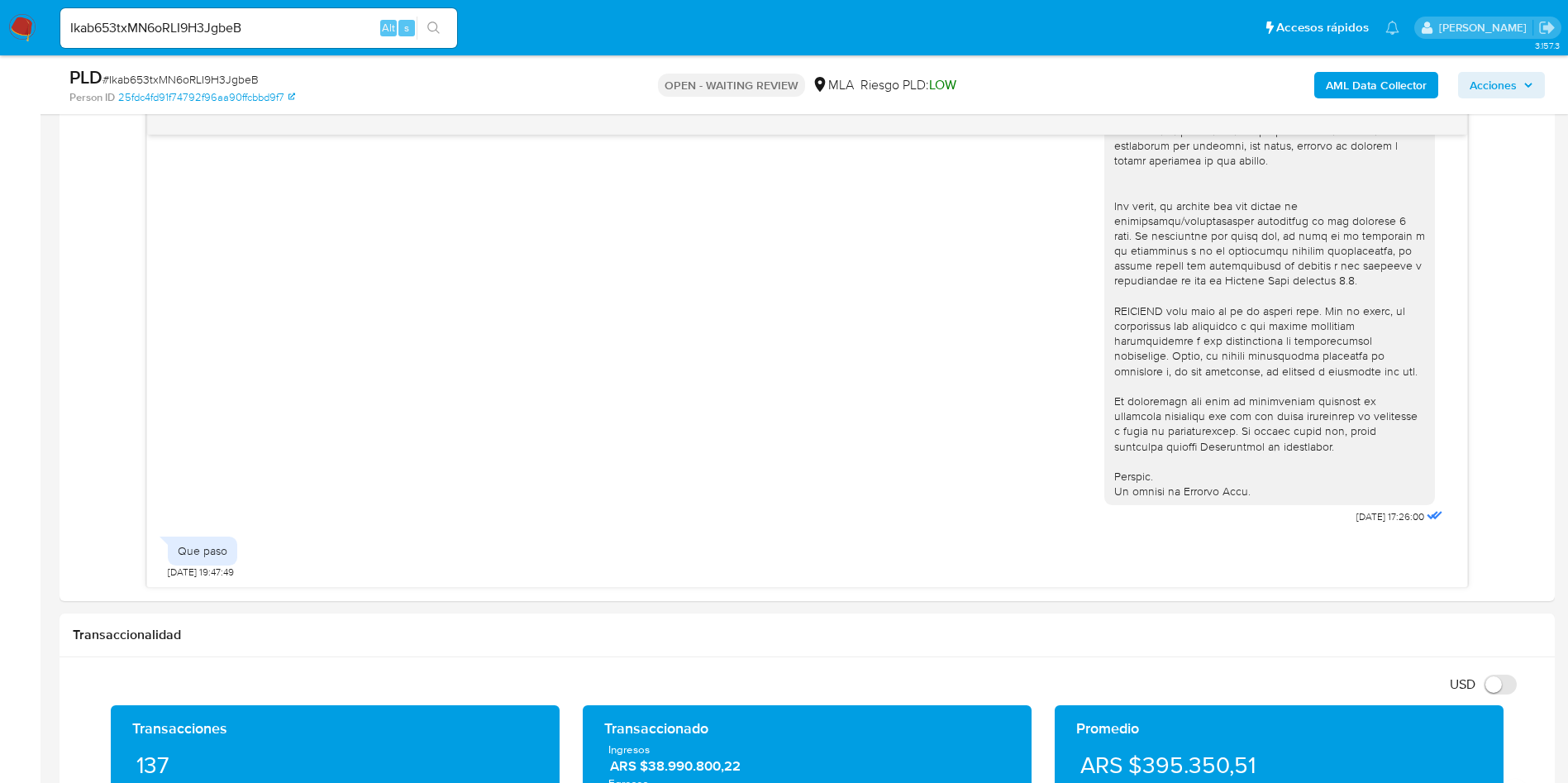
click at [312, 33] on input "Ikab653txMN6oRLI9H3JgbeB" at bounding box center [259, 28] width 397 height 21
click at [311, 33] on input "Ikab653txMN6oRLI9H3JgbeB" at bounding box center [259, 28] width 397 height 21
paste input "v3aUvxBkzGOtel0SgPNtI7mY"
type input "v3aUvxBkzGOtel0SgPNtI7mY"
click at [464, 33] on ul "Pausado Ver notificaciones v3aUvxBkzGOtel0SgPNtI7mY Alt s Accesos rápidos Presi…" at bounding box center [731, 27] width 1356 height 41
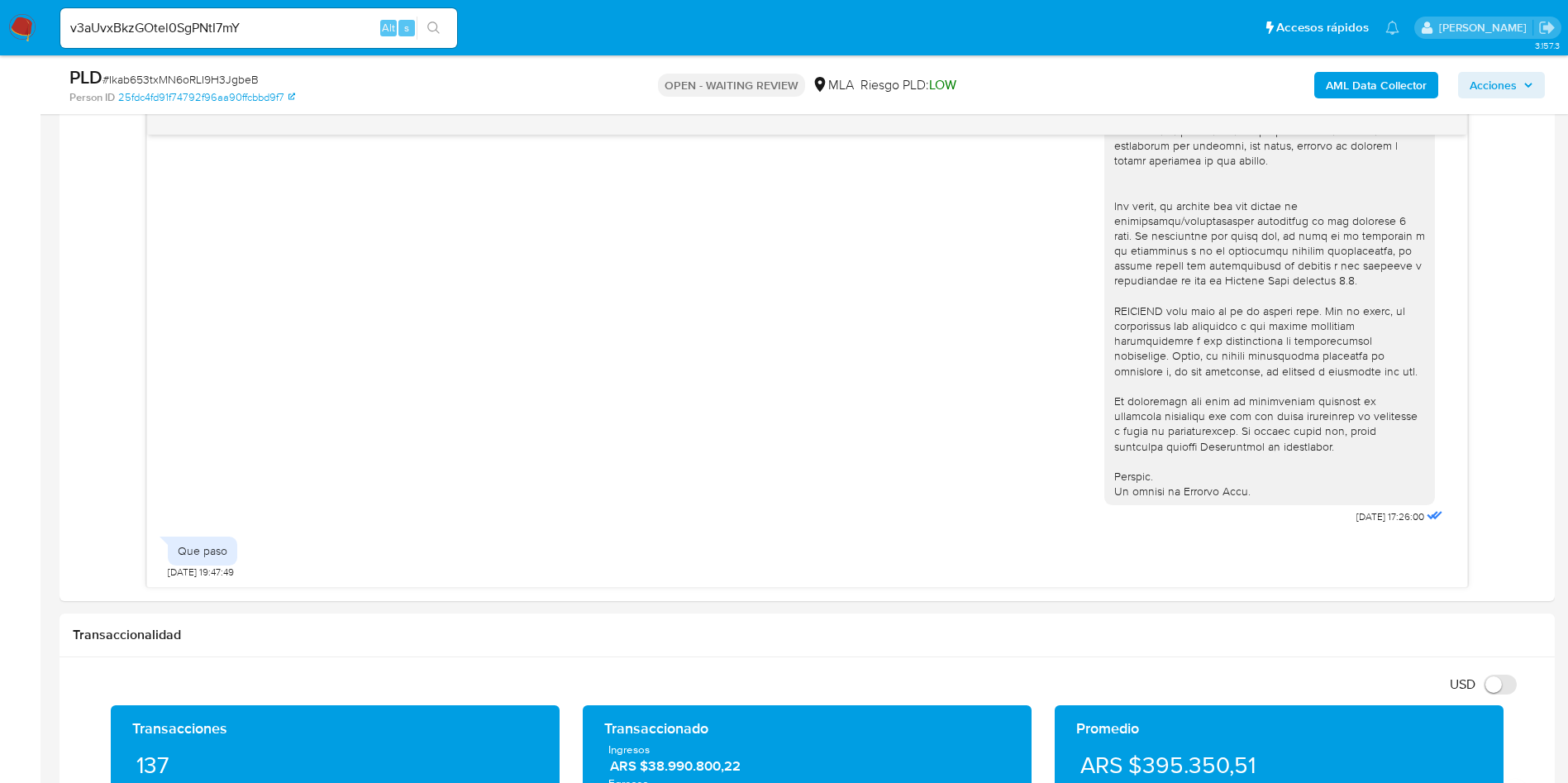
click at [421, 31] on button "search-icon" at bounding box center [433, 28] width 34 height 23
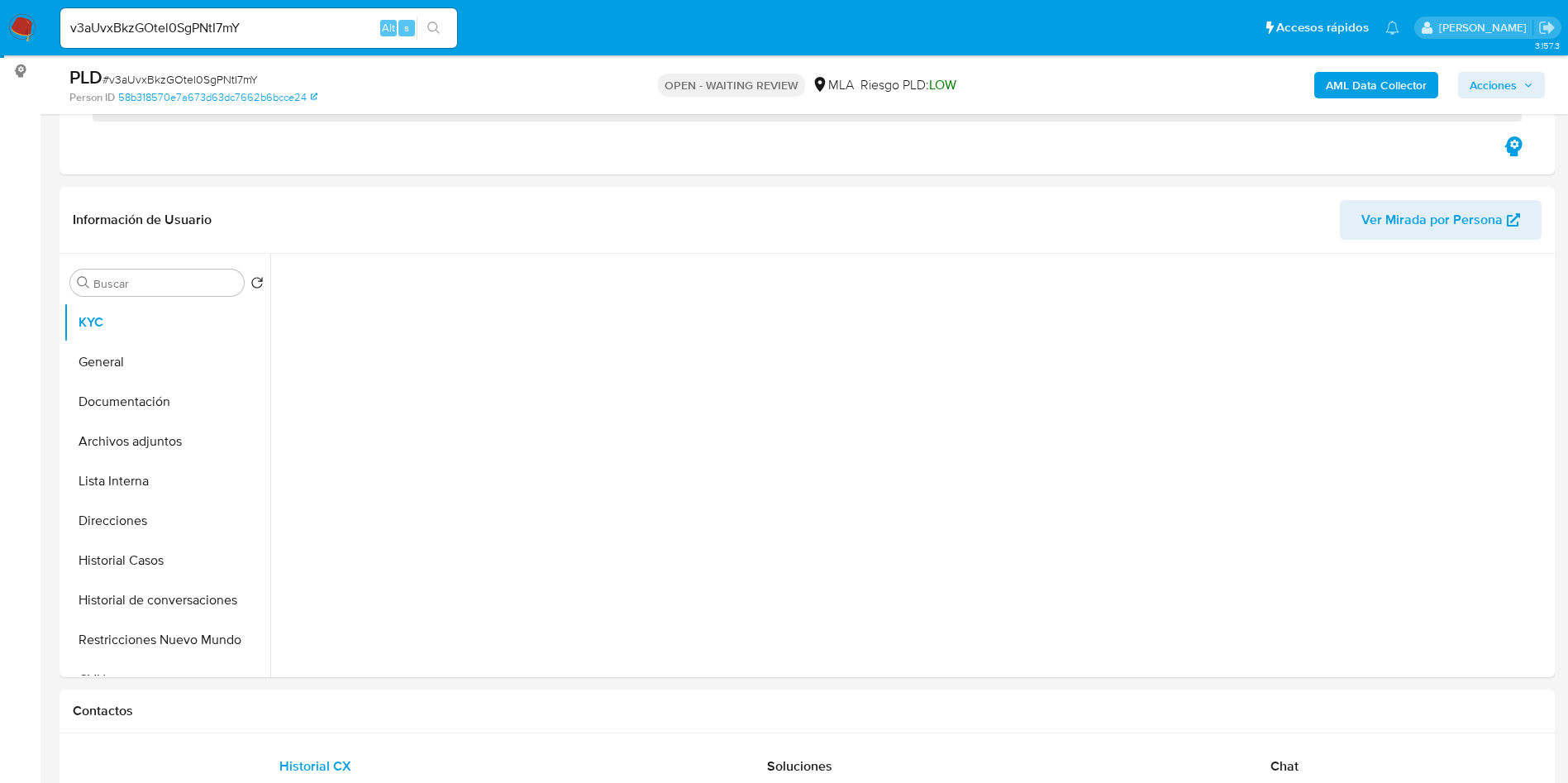
scroll to position [620, 0]
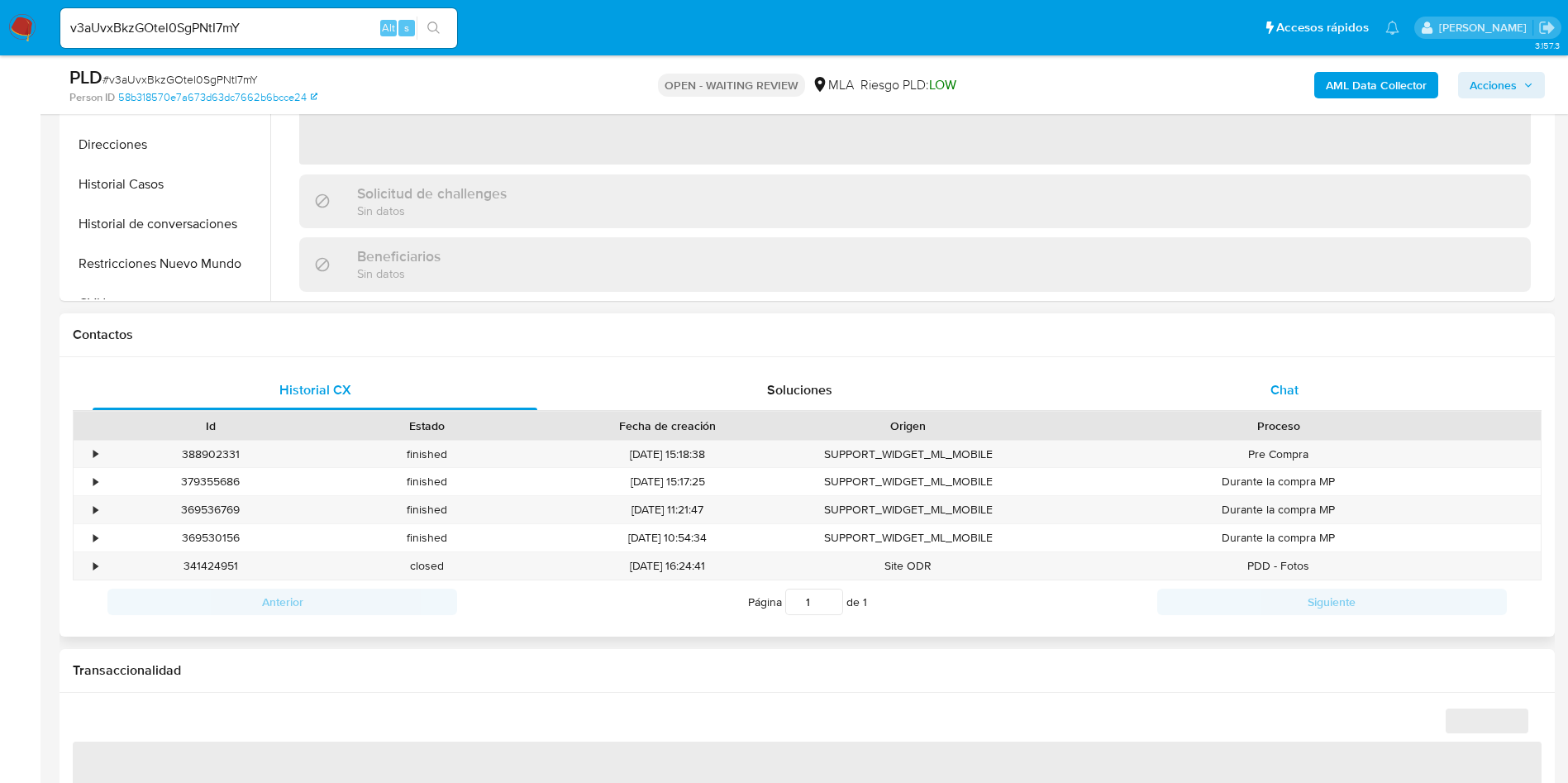
click at [1291, 382] on span "Chat" at bounding box center [1284, 390] width 29 height 19
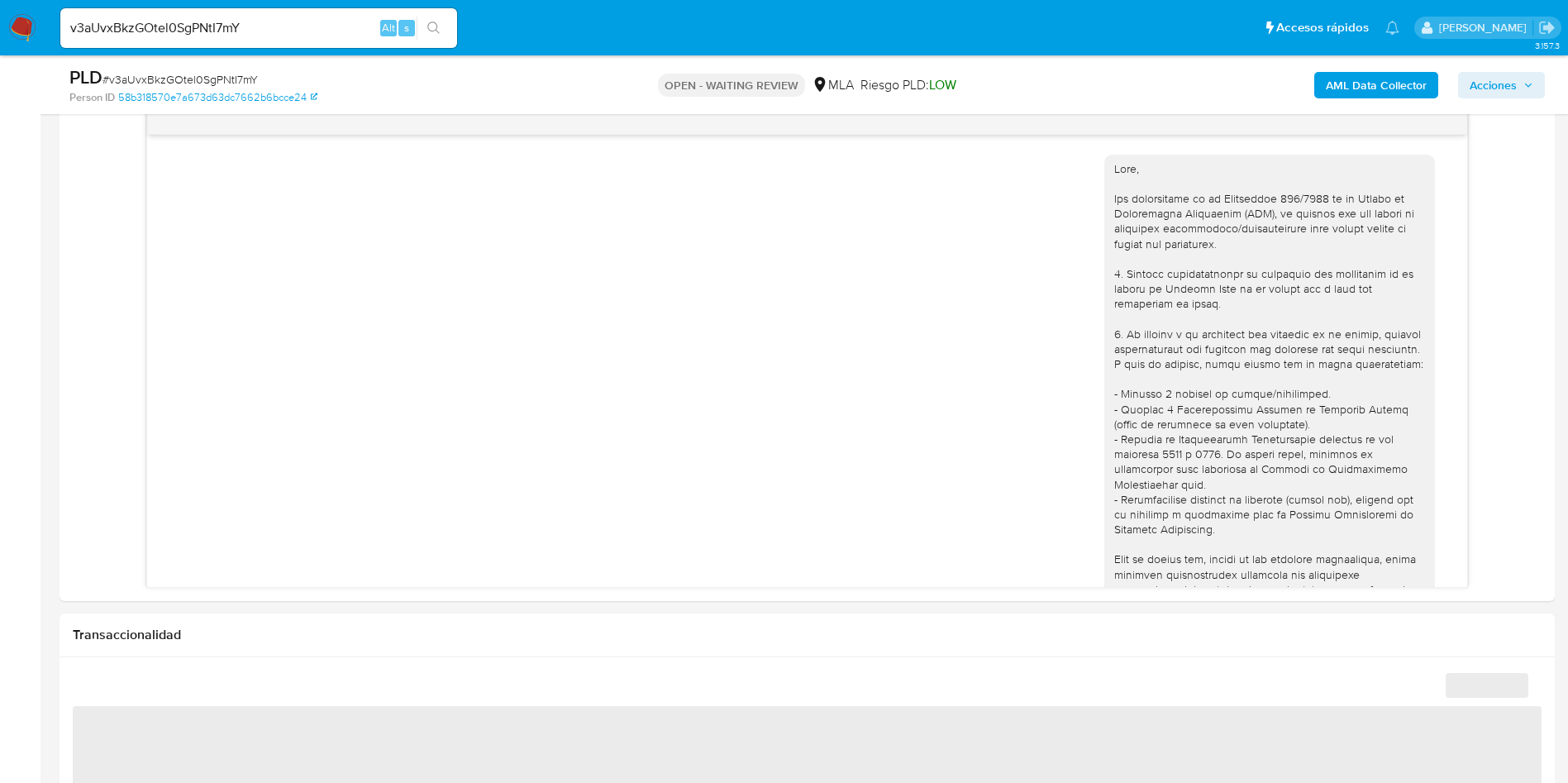
scroll to position [750, 0]
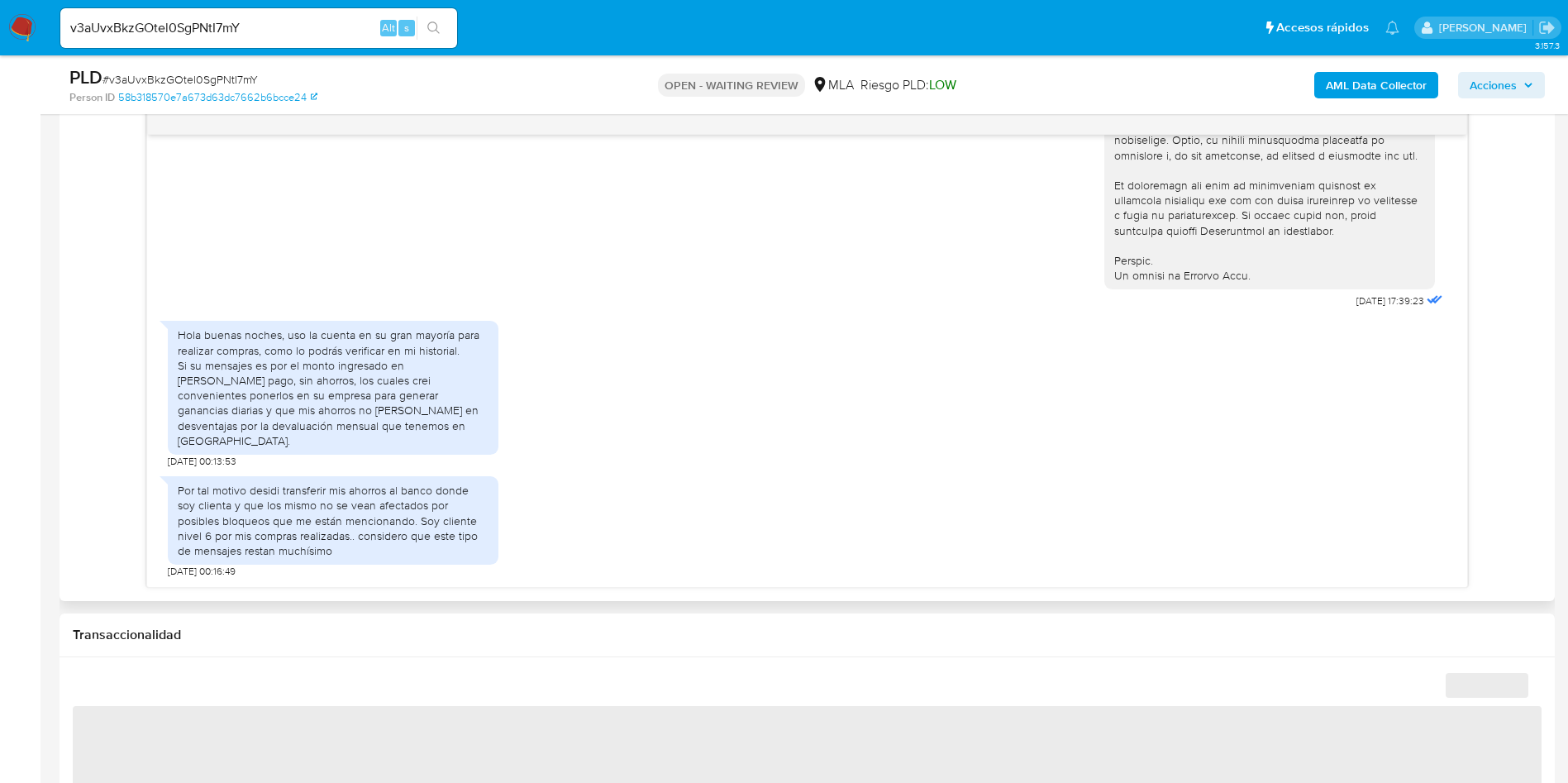
select select "10"
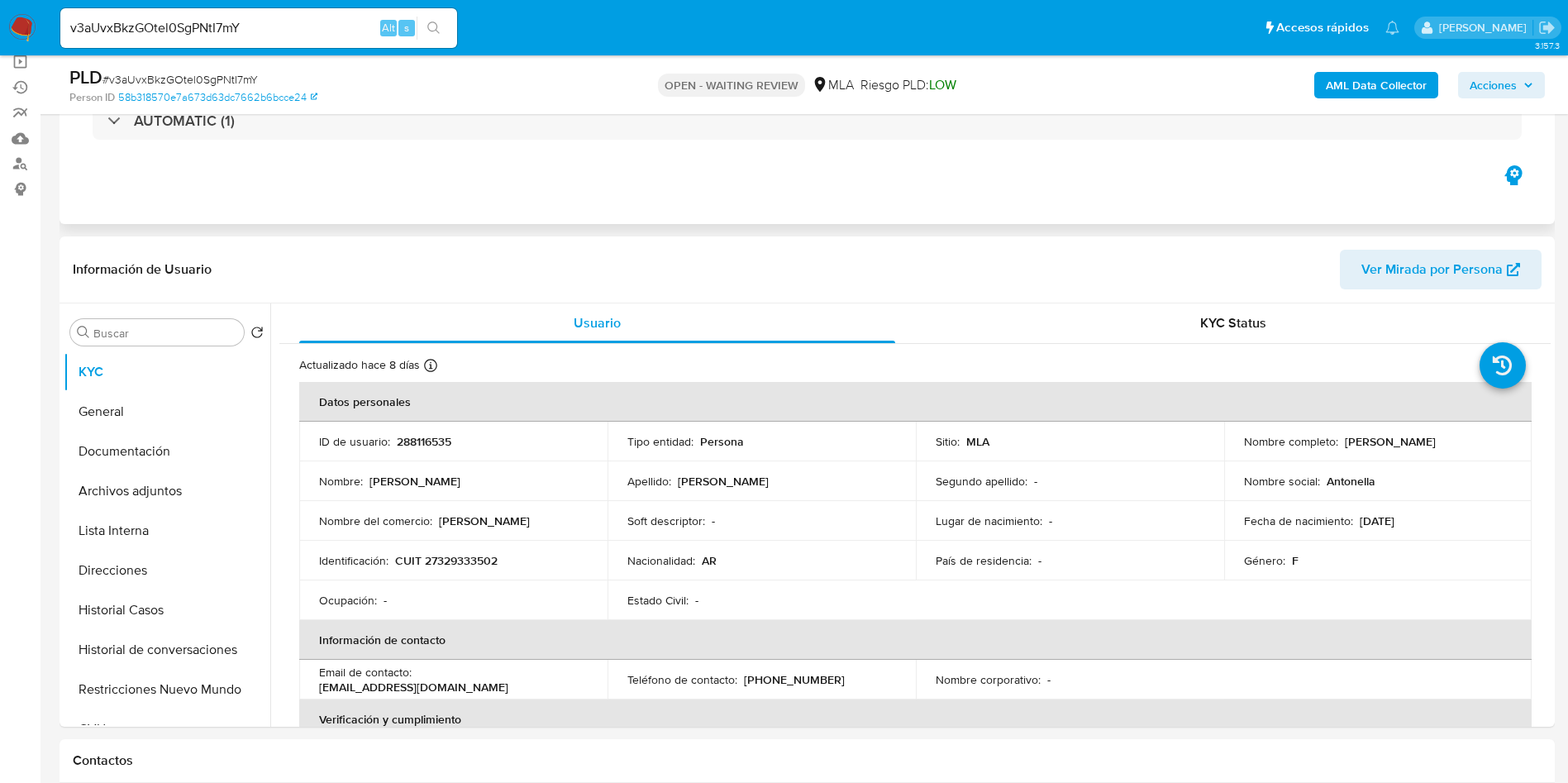
scroll to position [248, 0]
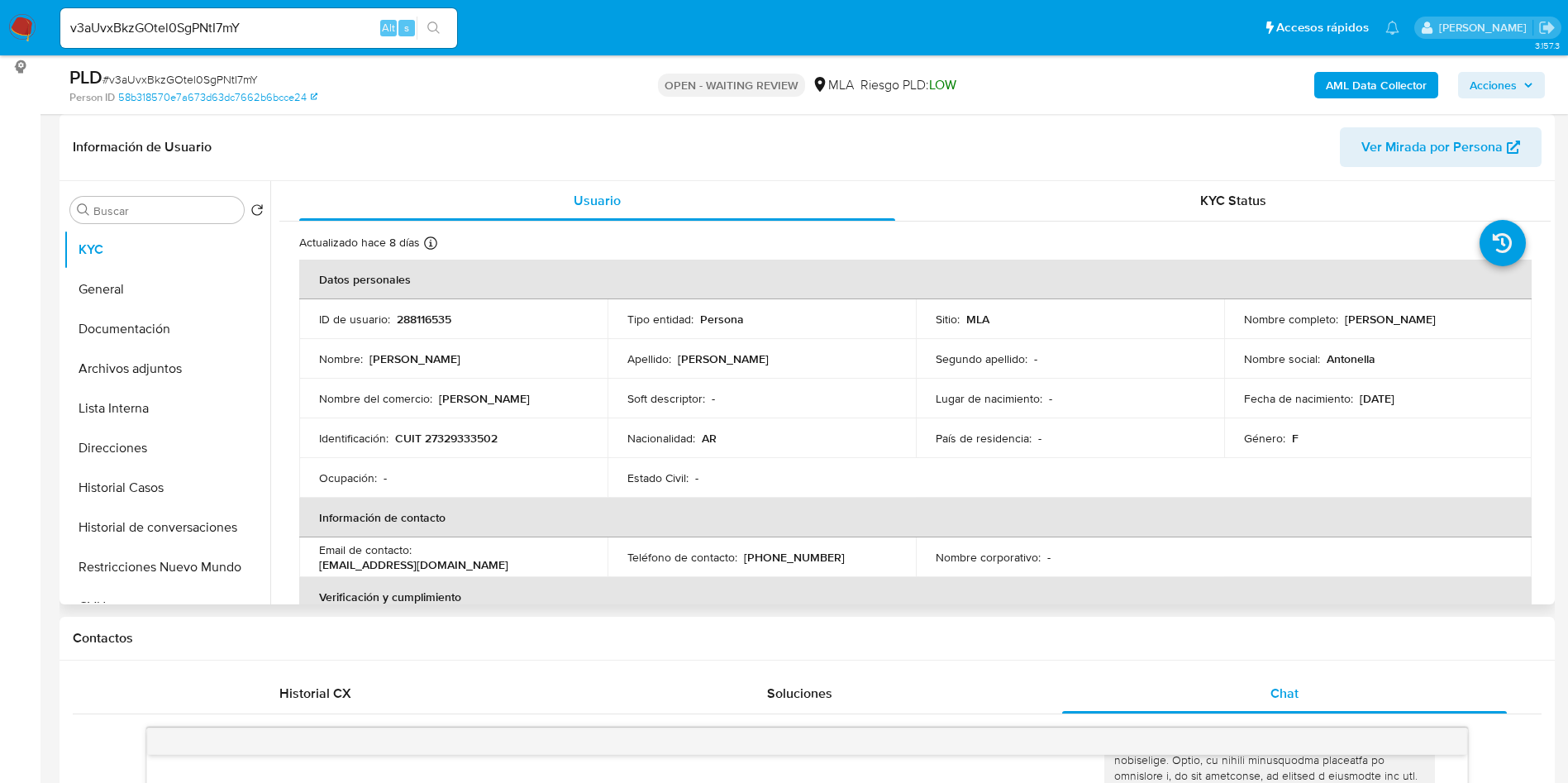
click at [392, 334] on td "ID de usuario : 288116535" at bounding box center [453, 319] width 309 height 40
click at [412, 322] on p "288116535" at bounding box center [424, 319] width 54 height 15
click at [412, 321] on p "288116535" at bounding box center [424, 319] width 54 height 15
copy p "288116535"
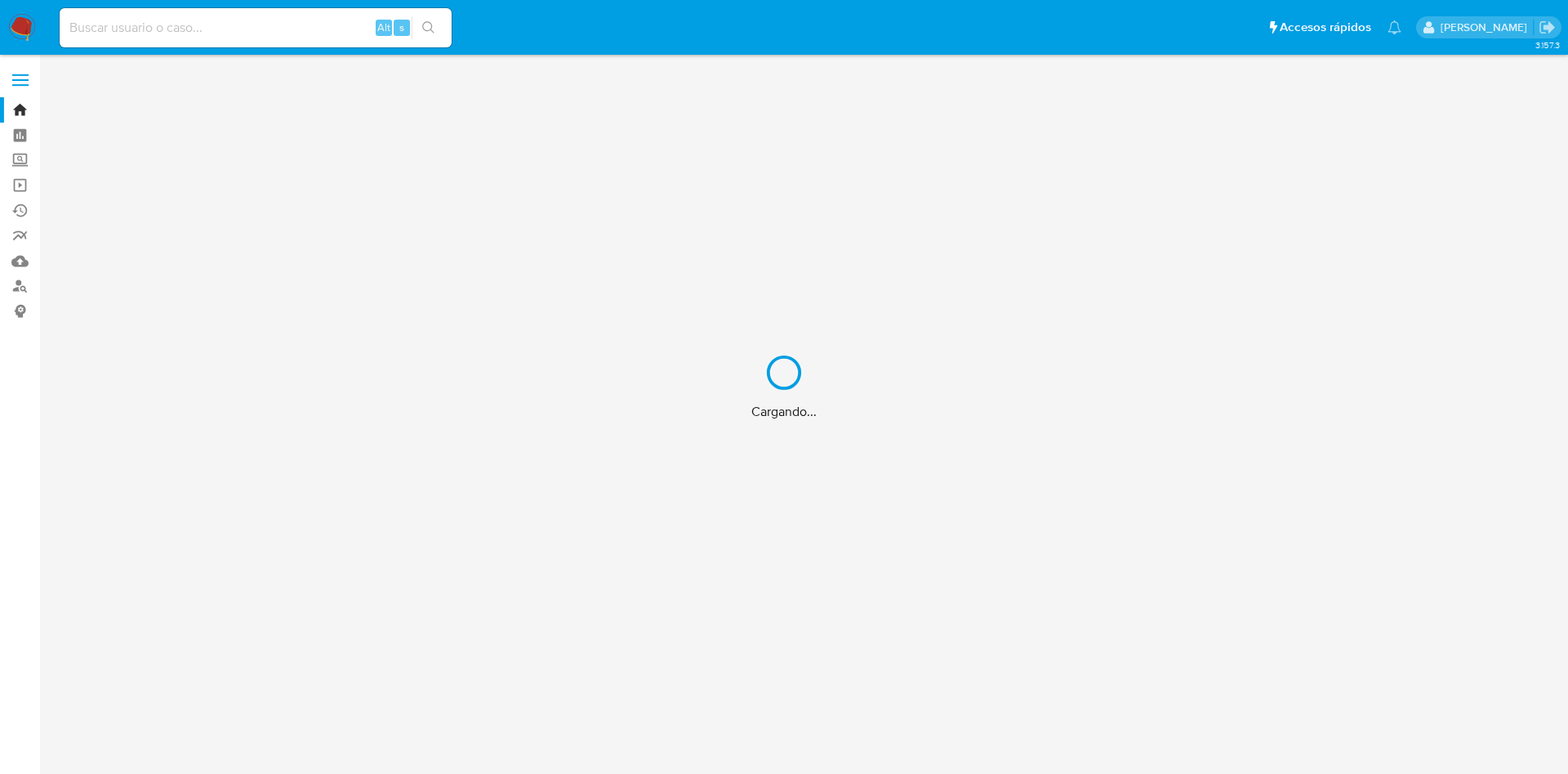
drag, startPoint x: 303, startPoint y: 24, endPoint x: 304, endPoint y: 33, distance: 9.1
click at [303, 23] on div "Cargando..." at bounding box center [784, 387] width 1568 height 774
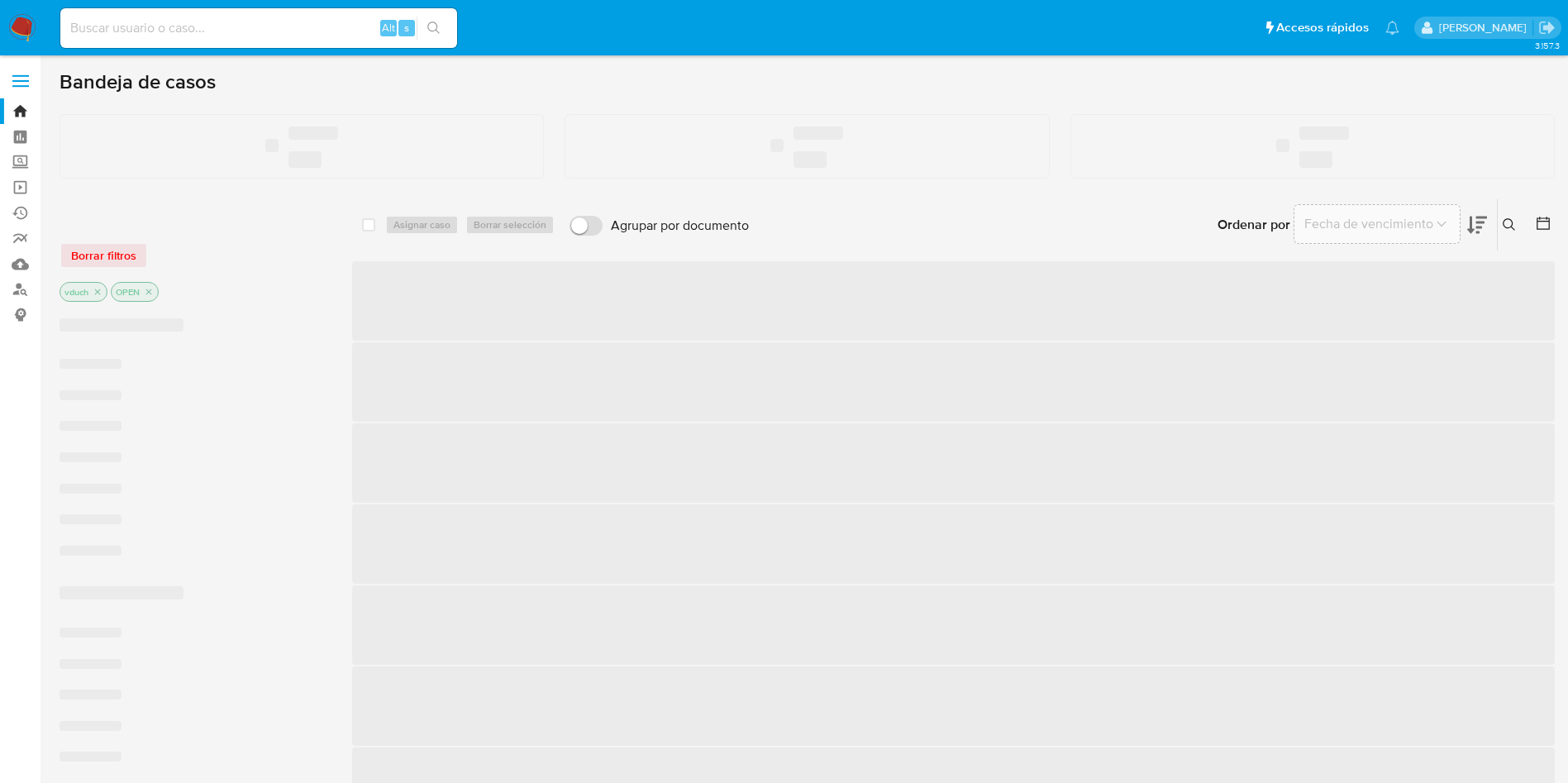
click at [333, 25] on input at bounding box center [259, 28] width 397 height 21
paste input "euXRL6SUZNHJREkXb4QAtB9a"
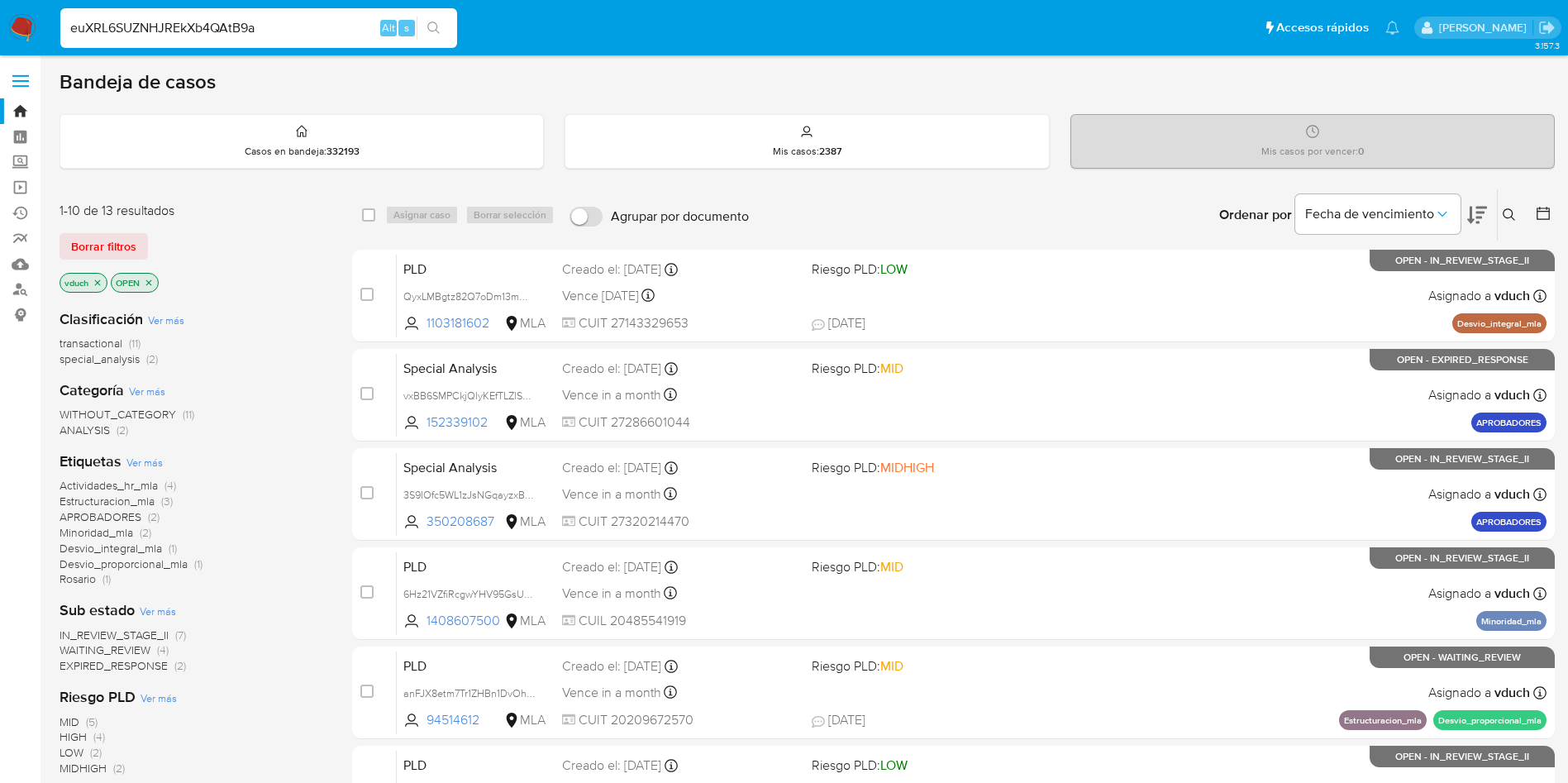
type input "euXRL6SUZNHJREkXb4QAtB9a"
click at [430, 28] on icon "search-icon" at bounding box center [434, 28] width 13 height 13
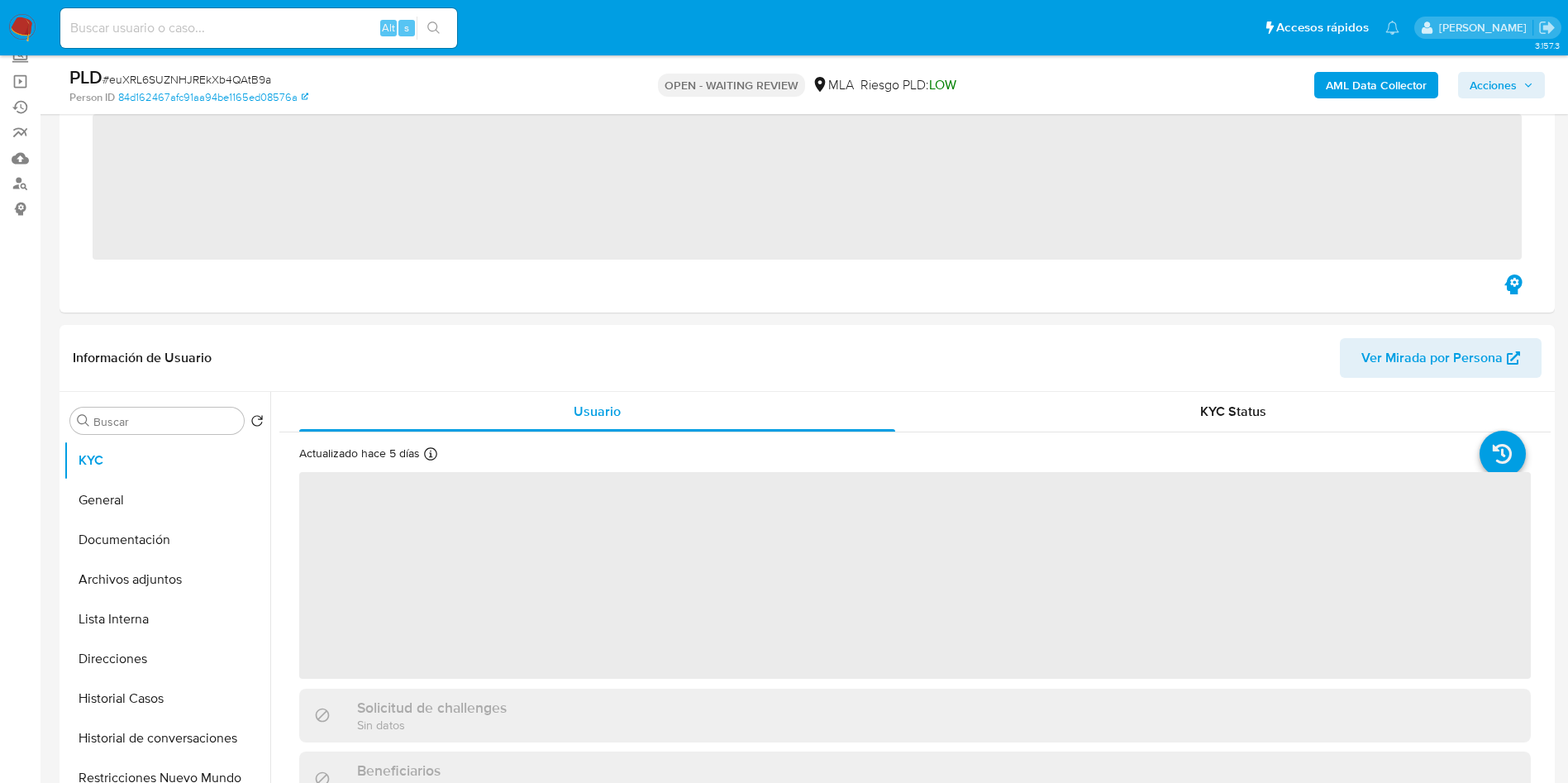
scroll to position [496, 0]
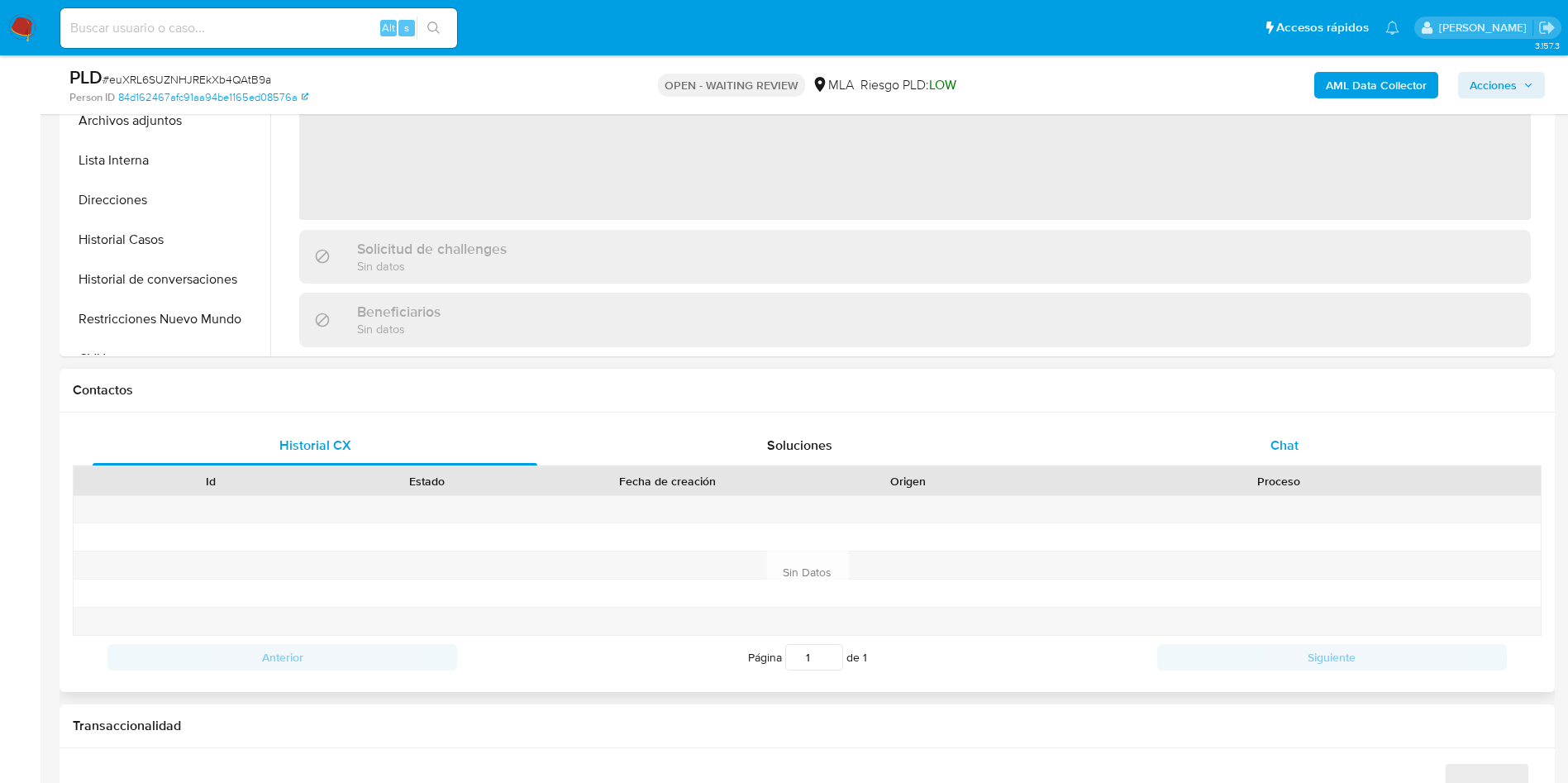
click at [1326, 428] on div "Chat" at bounding box center [1284, 445] width 445 height 40
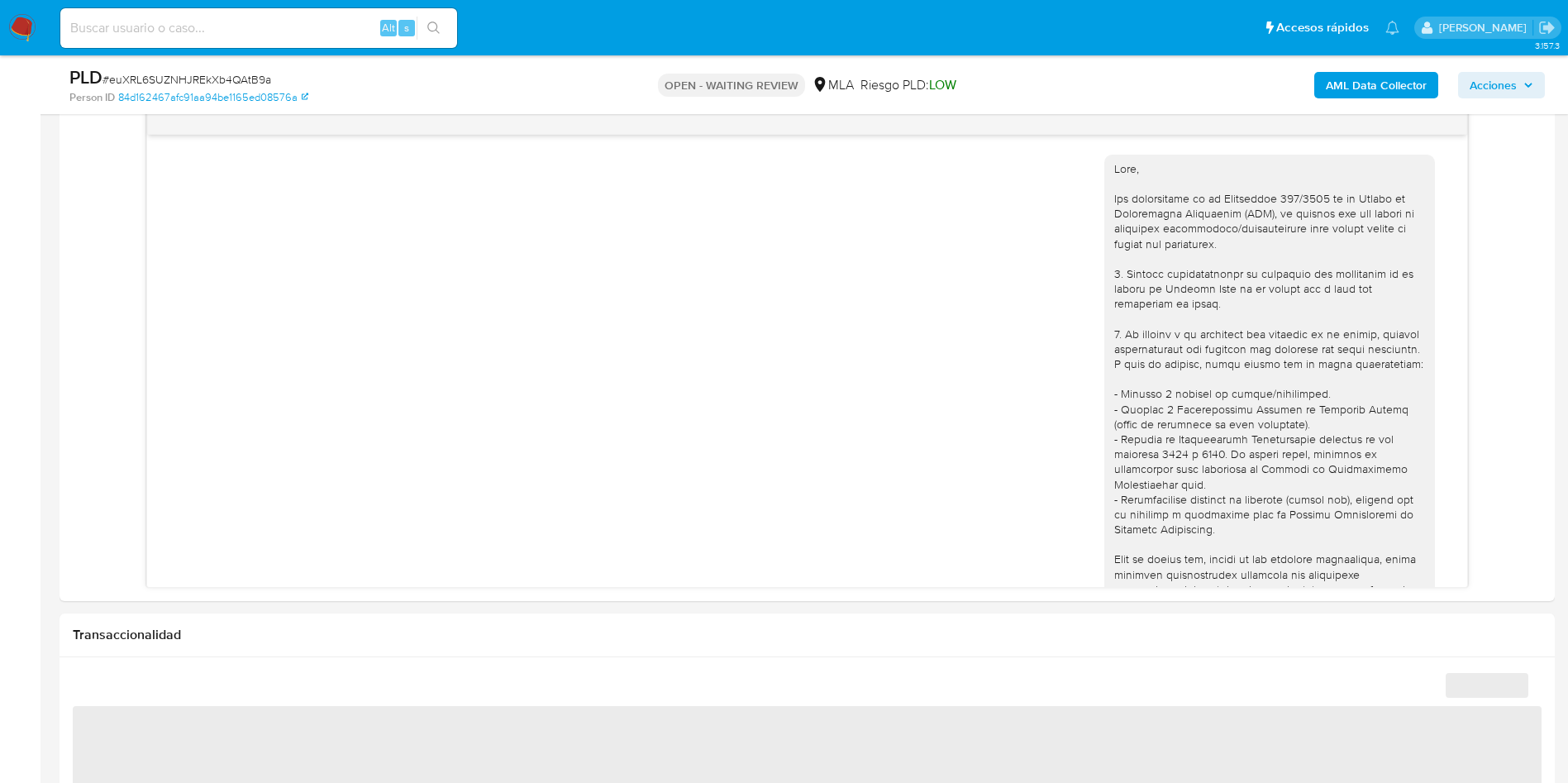
scroll to position [579, 0]
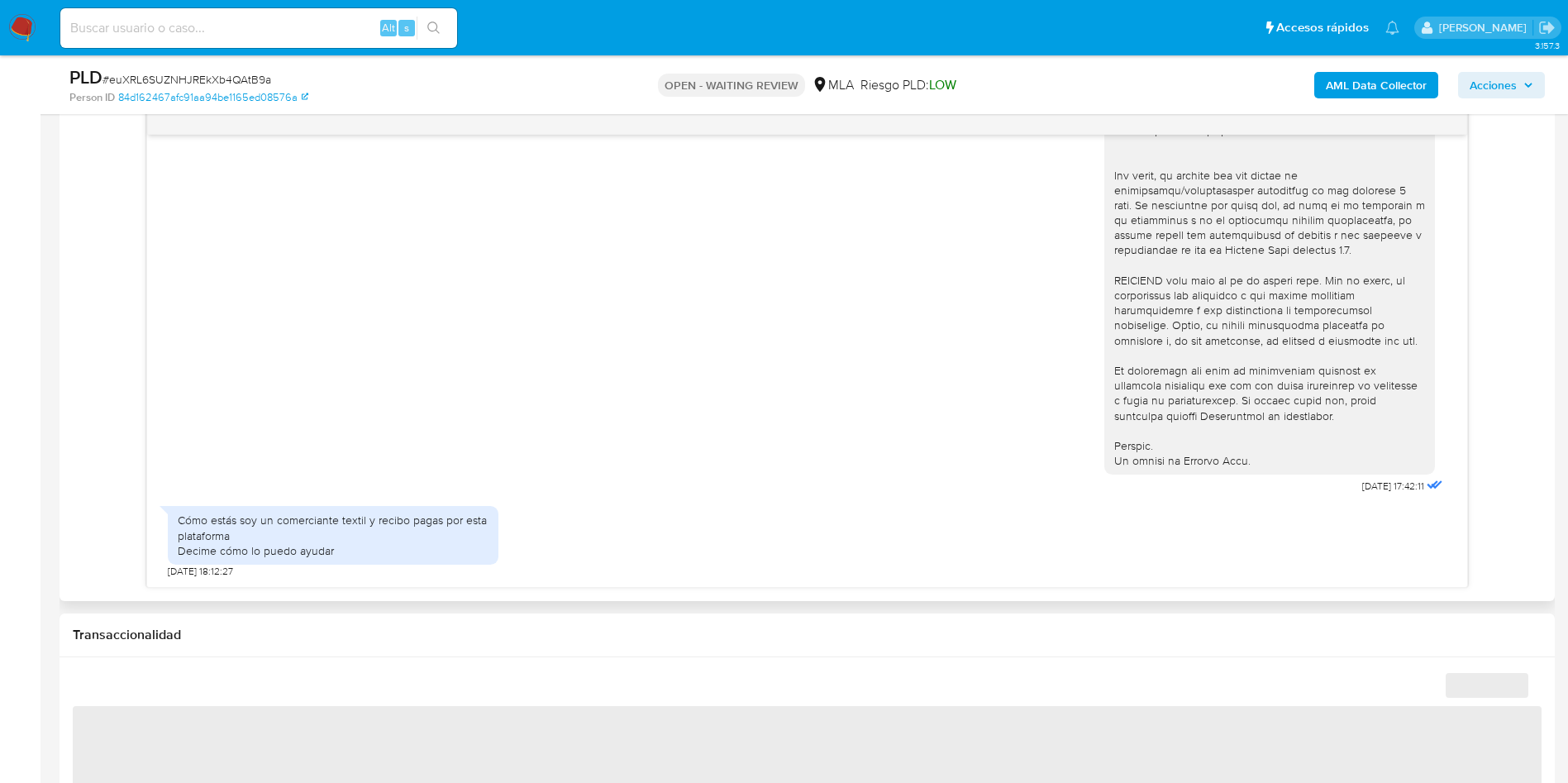
select select "10"
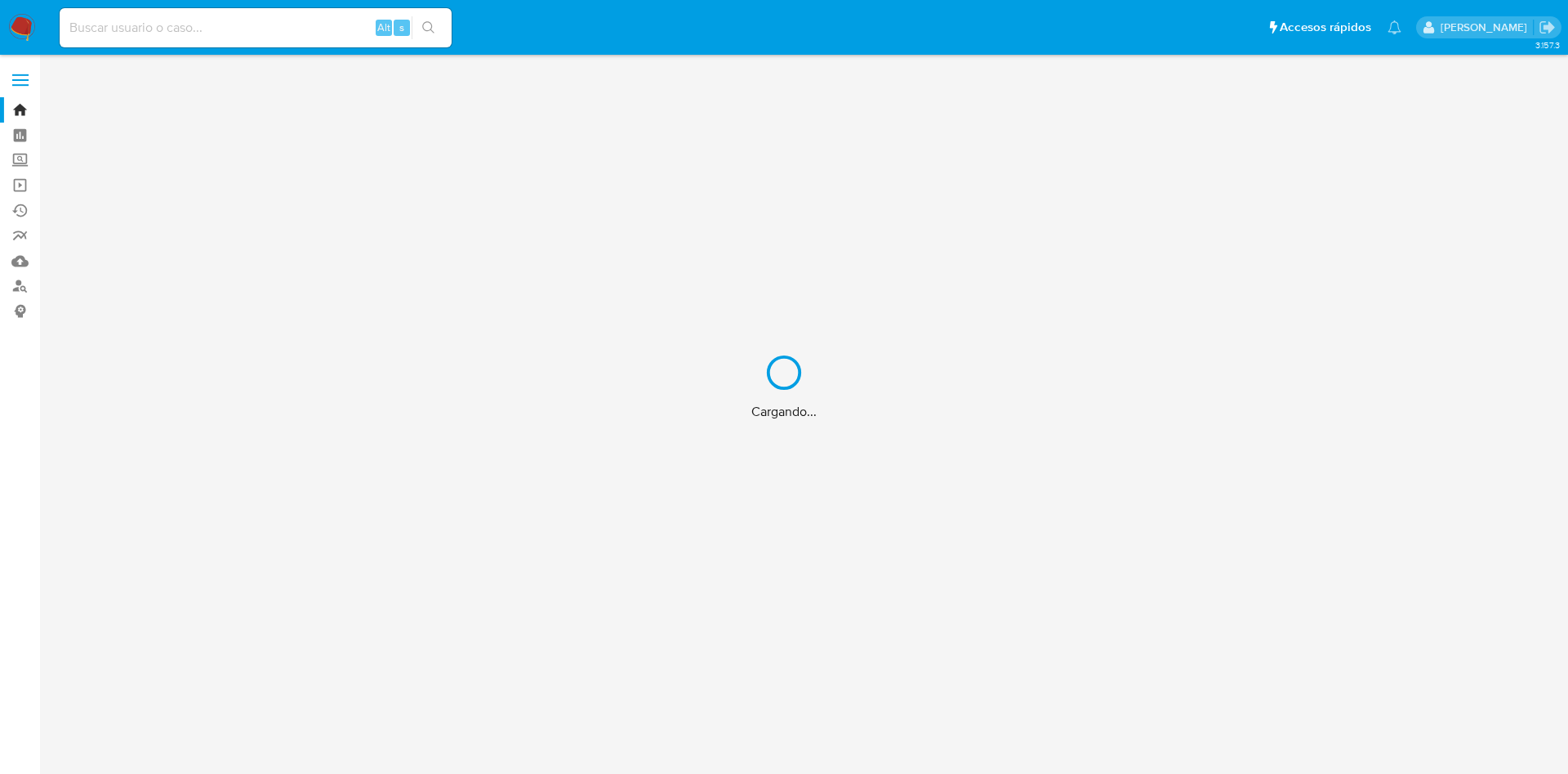
click at [312, 25] on div "Cargando..." at bounding box center [784, 387] width 1568 height 774
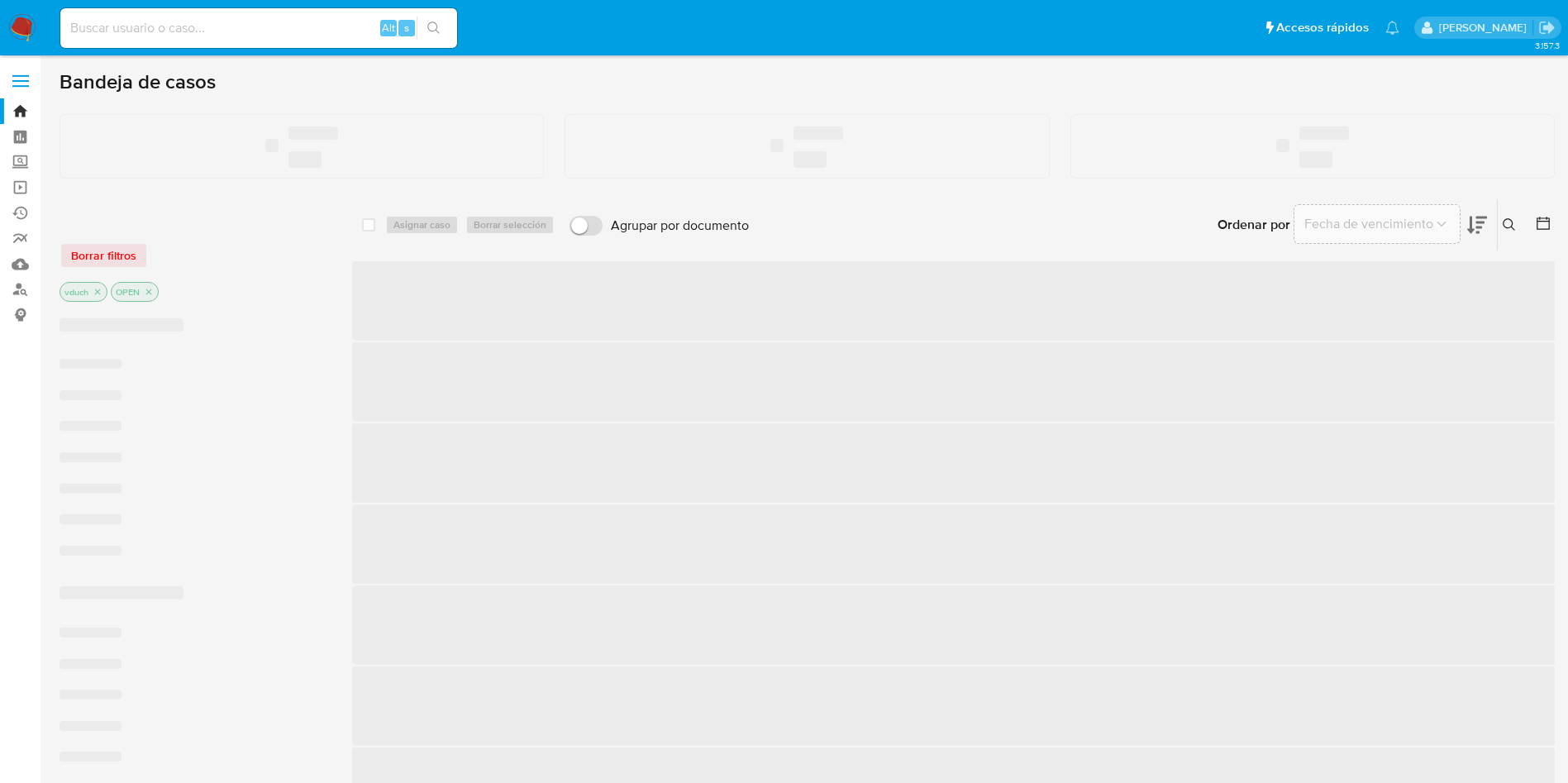
click at [317, 30] on input at bounding box center [259, 28] width 397 height 21
paste input "LOqo00jSL4m9vyjlpPHkROsR"
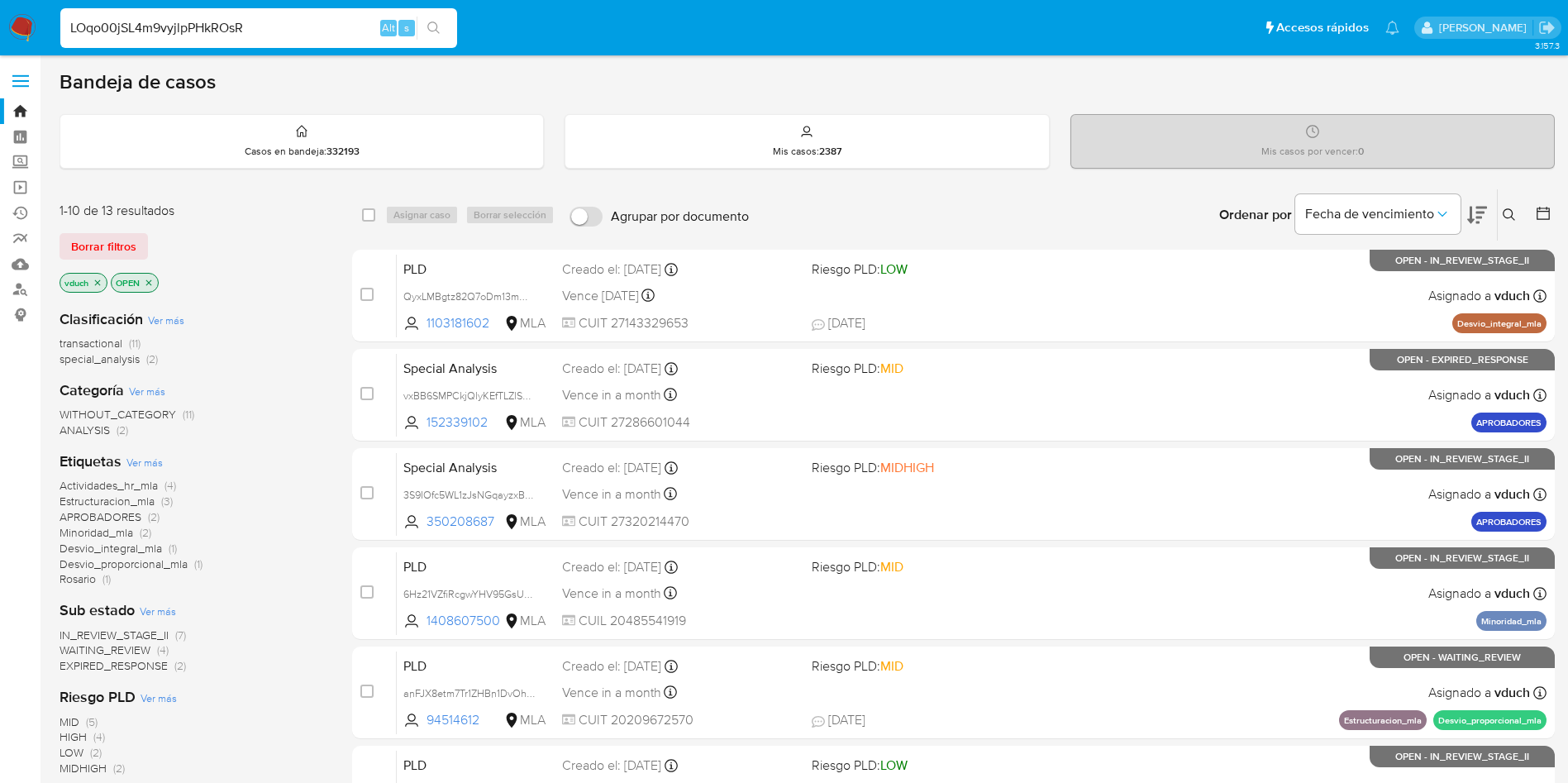
type input "LOqo00jSL4m9vyjlpPHkROsR"
click at [435, 21] on icon "search-icon" at bounding box center [433, 27] width 12 height 12
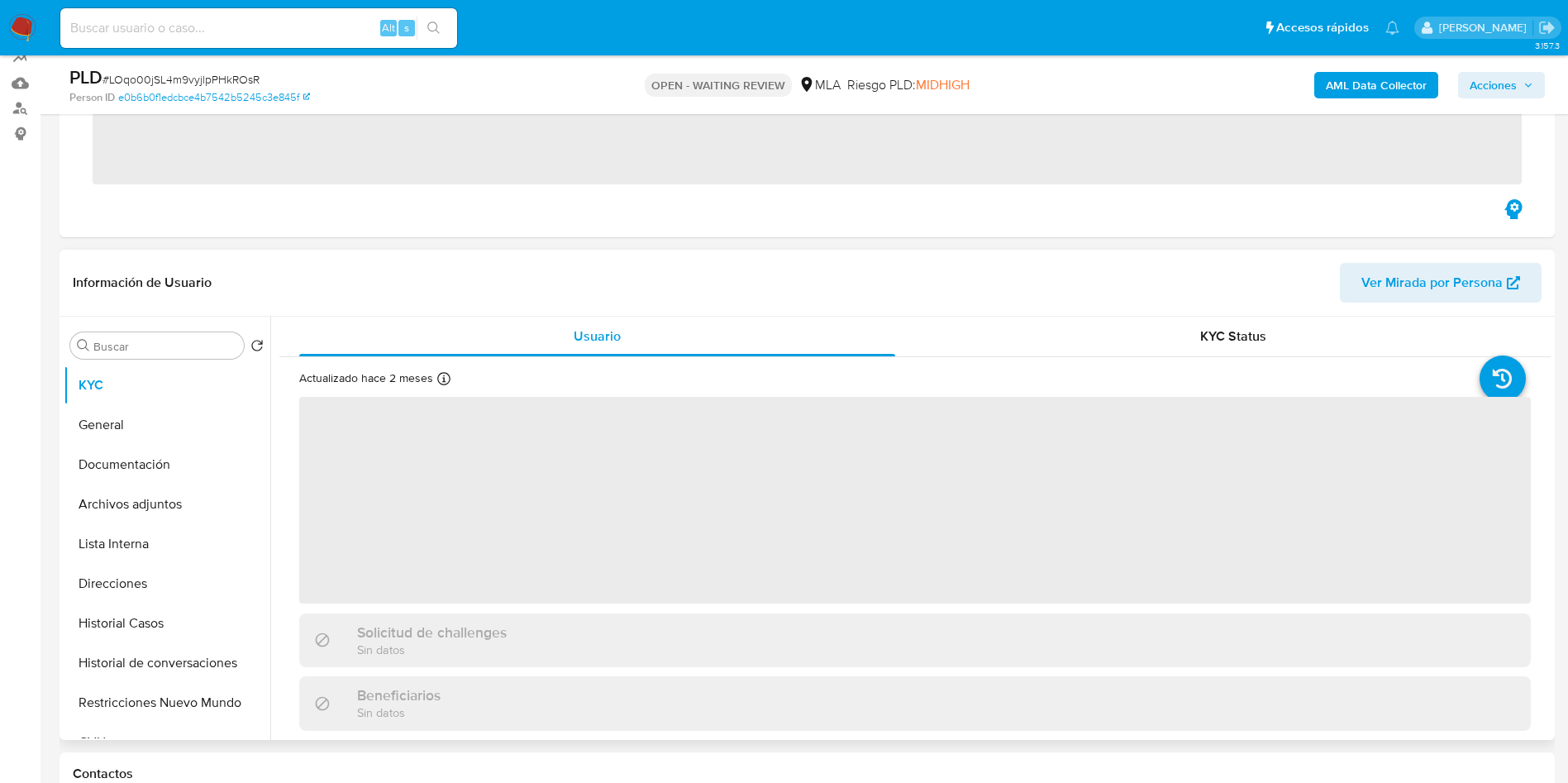
scroll to position [248, 0]
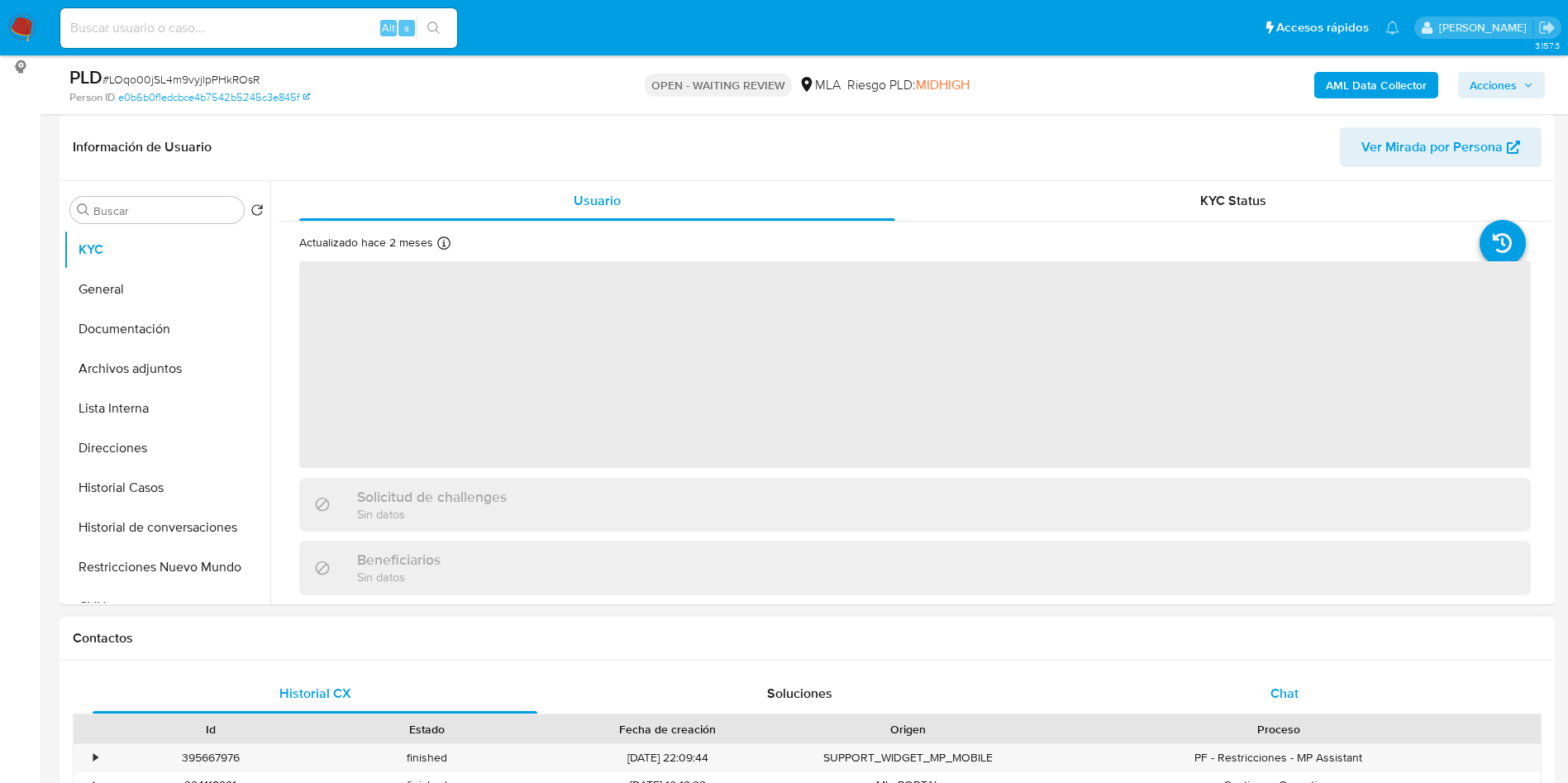
click at [1313, 696] on div "Chat" at bounding box center [1284, 693] width 445 height 40
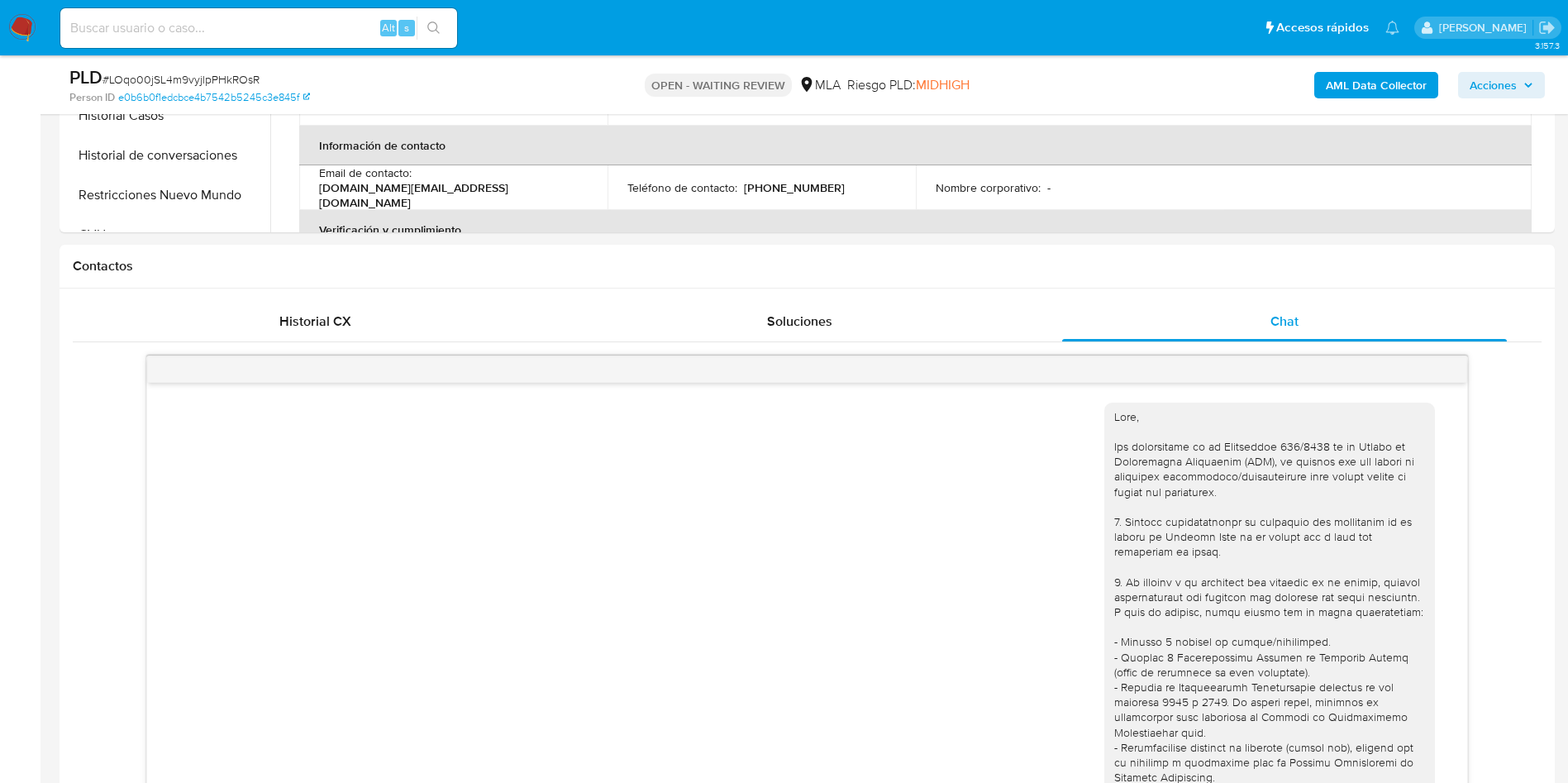
scroll to position [607, 0]
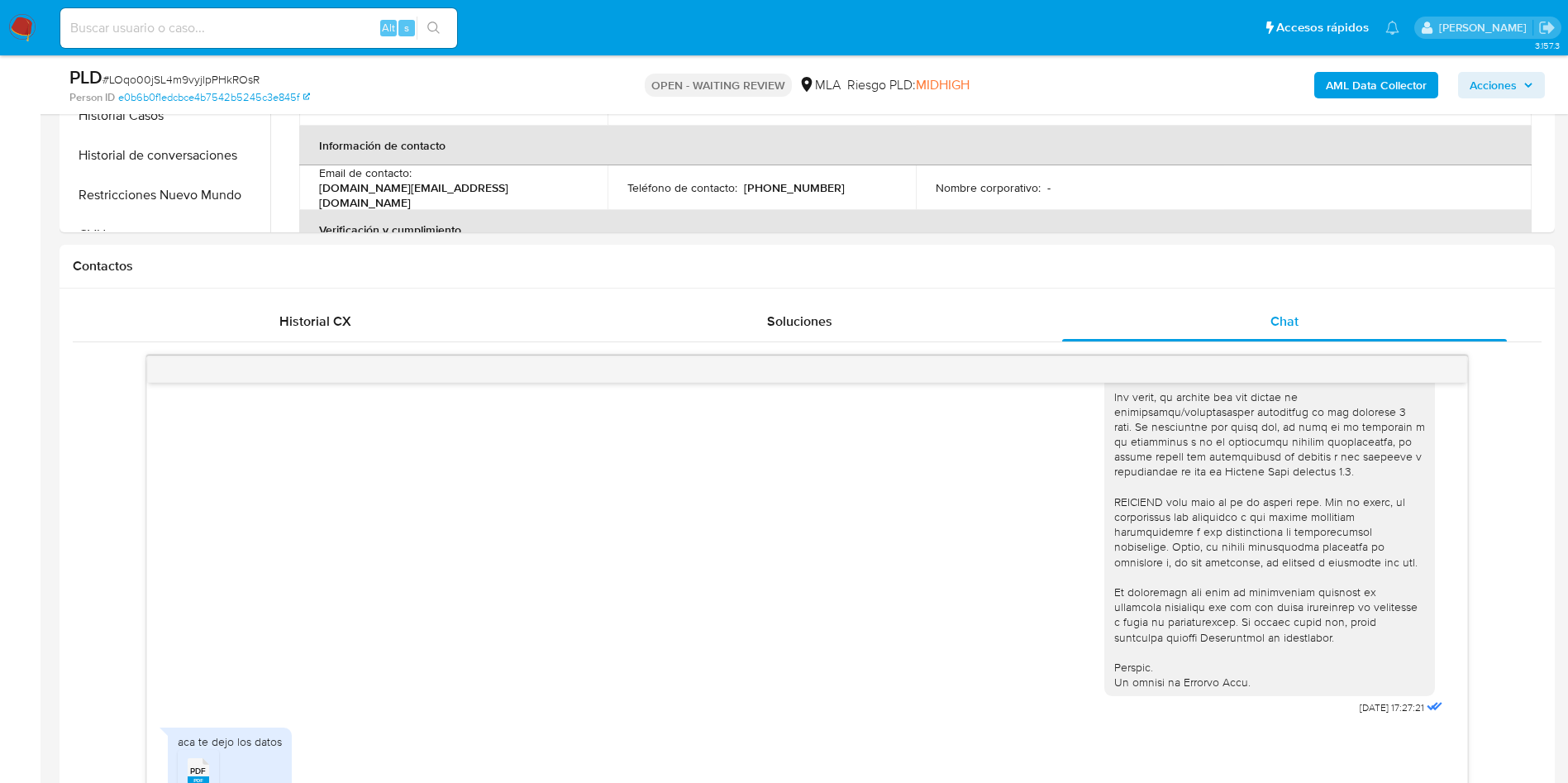
select select "10"
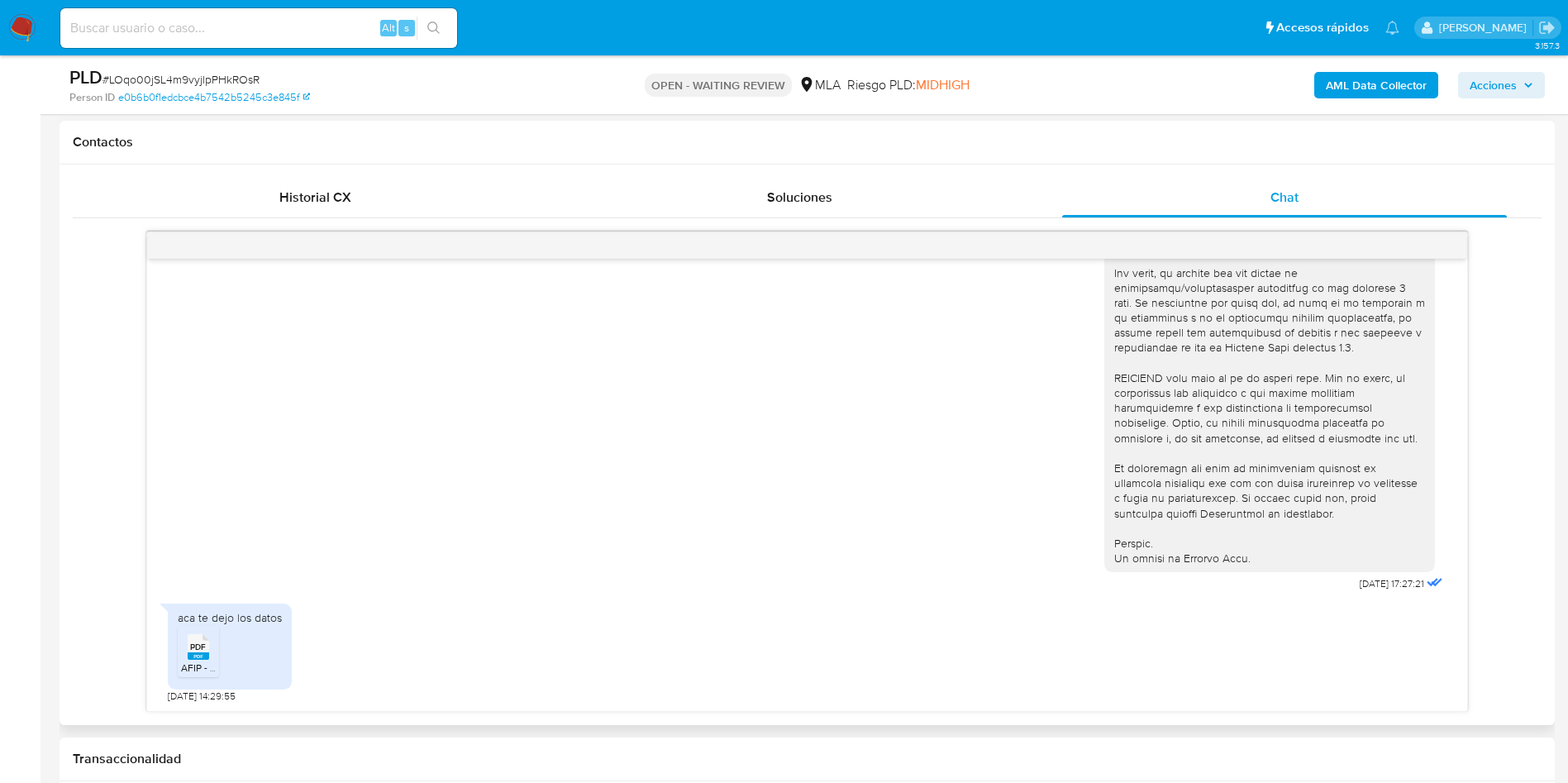
click at [197, 661] on span "AFIP - Administración Federal de Ingresos Públicos 19-08-2025.pdf" at bounding box center [320, 667] width 276 height 14
click at [342, 20] on input at bounding box center [259, 28] width 397 height 21
paste input "fXUPoxocaShoLy2lE7gYcg5Z"
type input "fXUPoxocaShoLy2lE7gYcg5Z"
click at [435, 29] on icon "search-icon" at bounding box center [434, 28] width 13 height 13
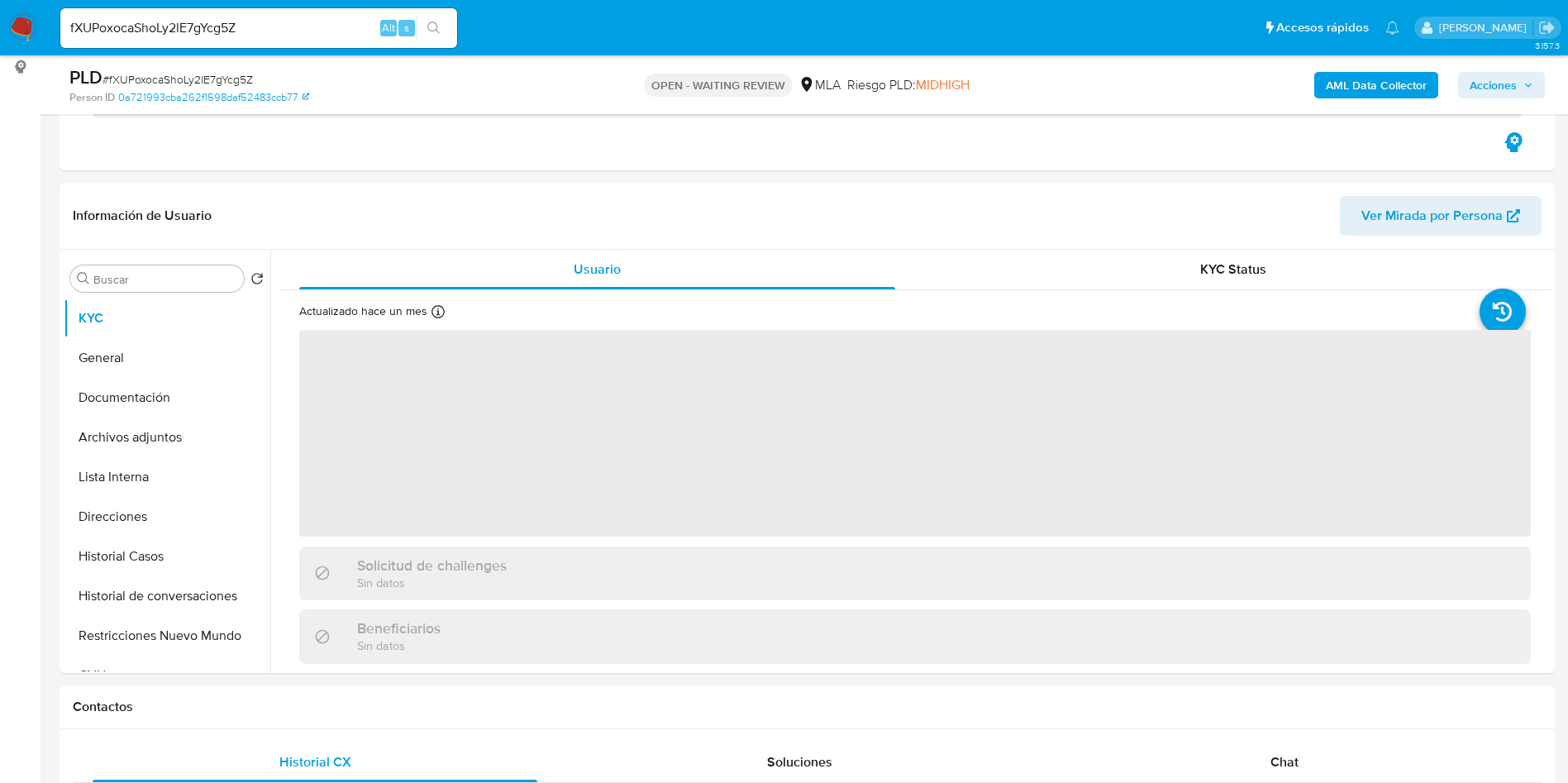
scroll to position [372, 0]
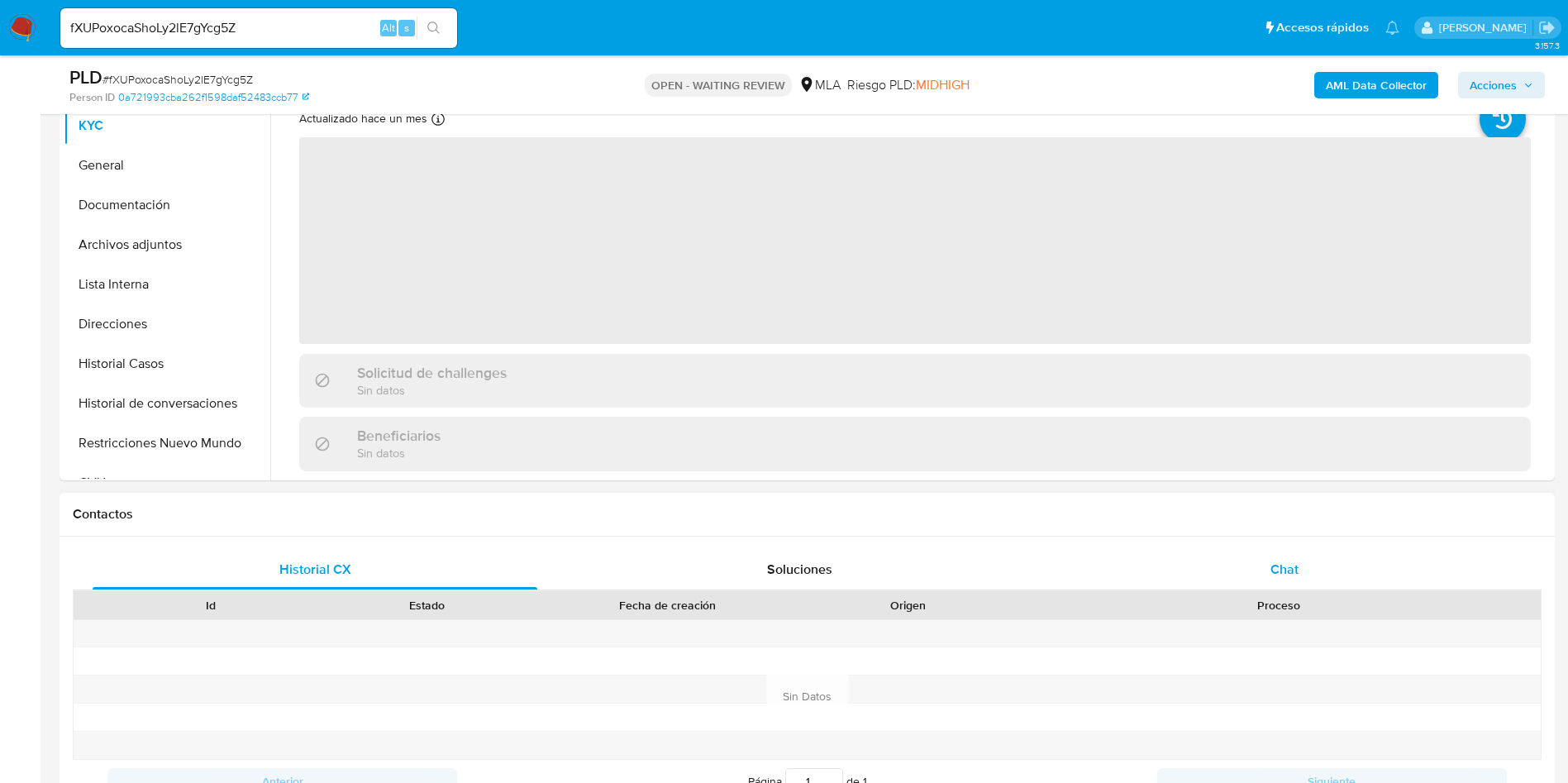
click at [1261, 564] on div "Chat" at bounding box center [1284, 569] width 445 height 40
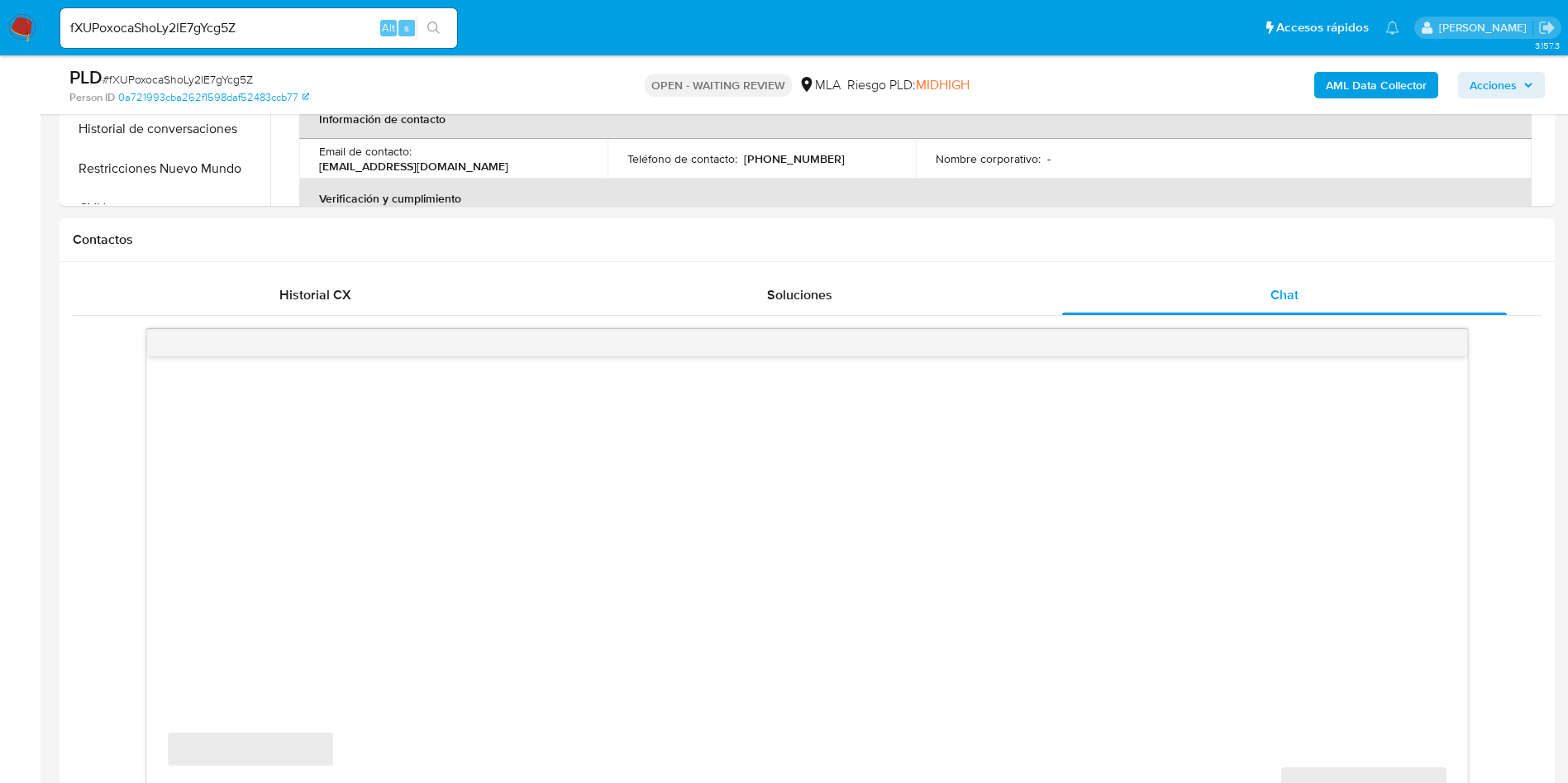
scroll to position [744, 0]
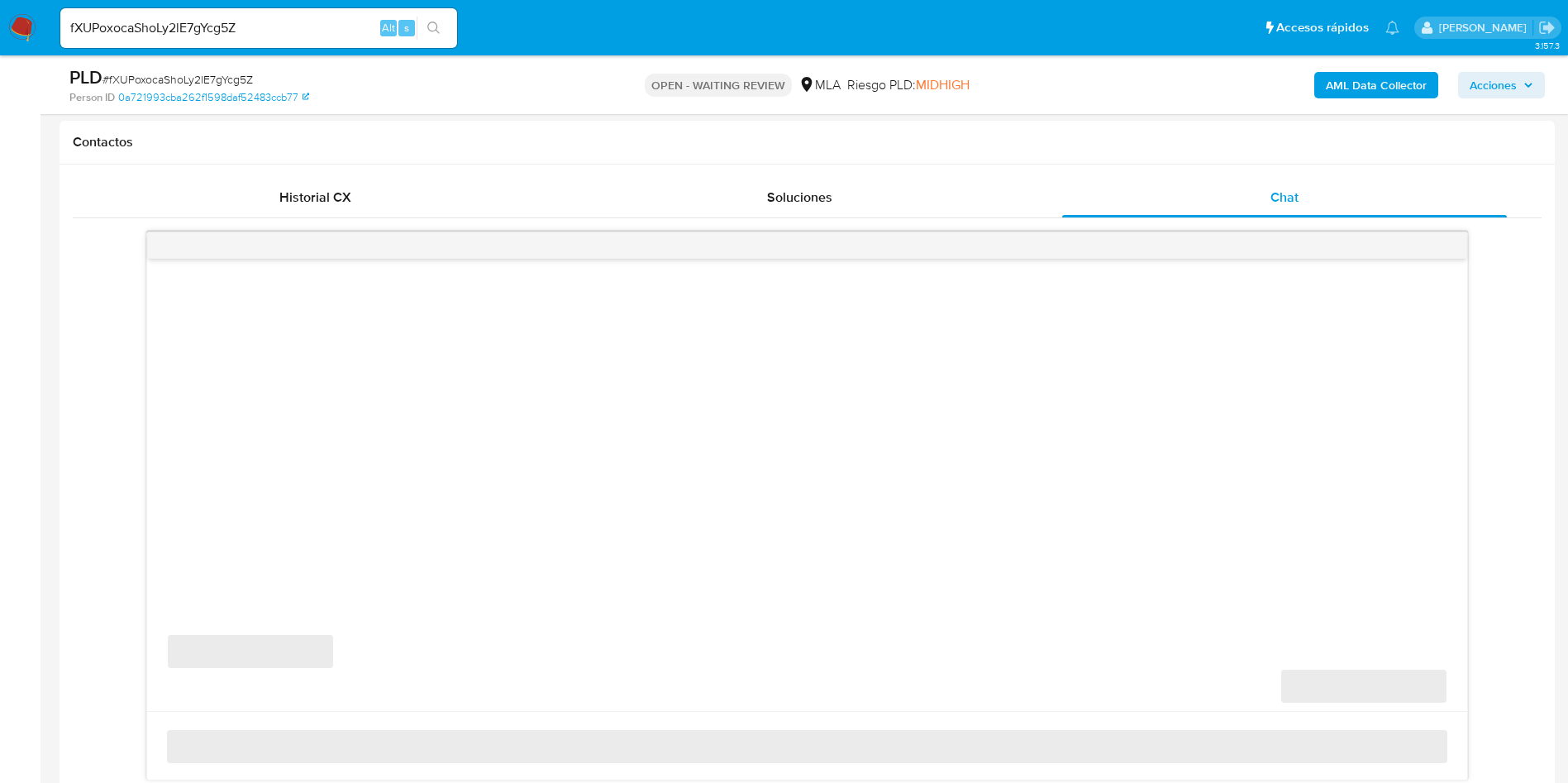
select select "10"
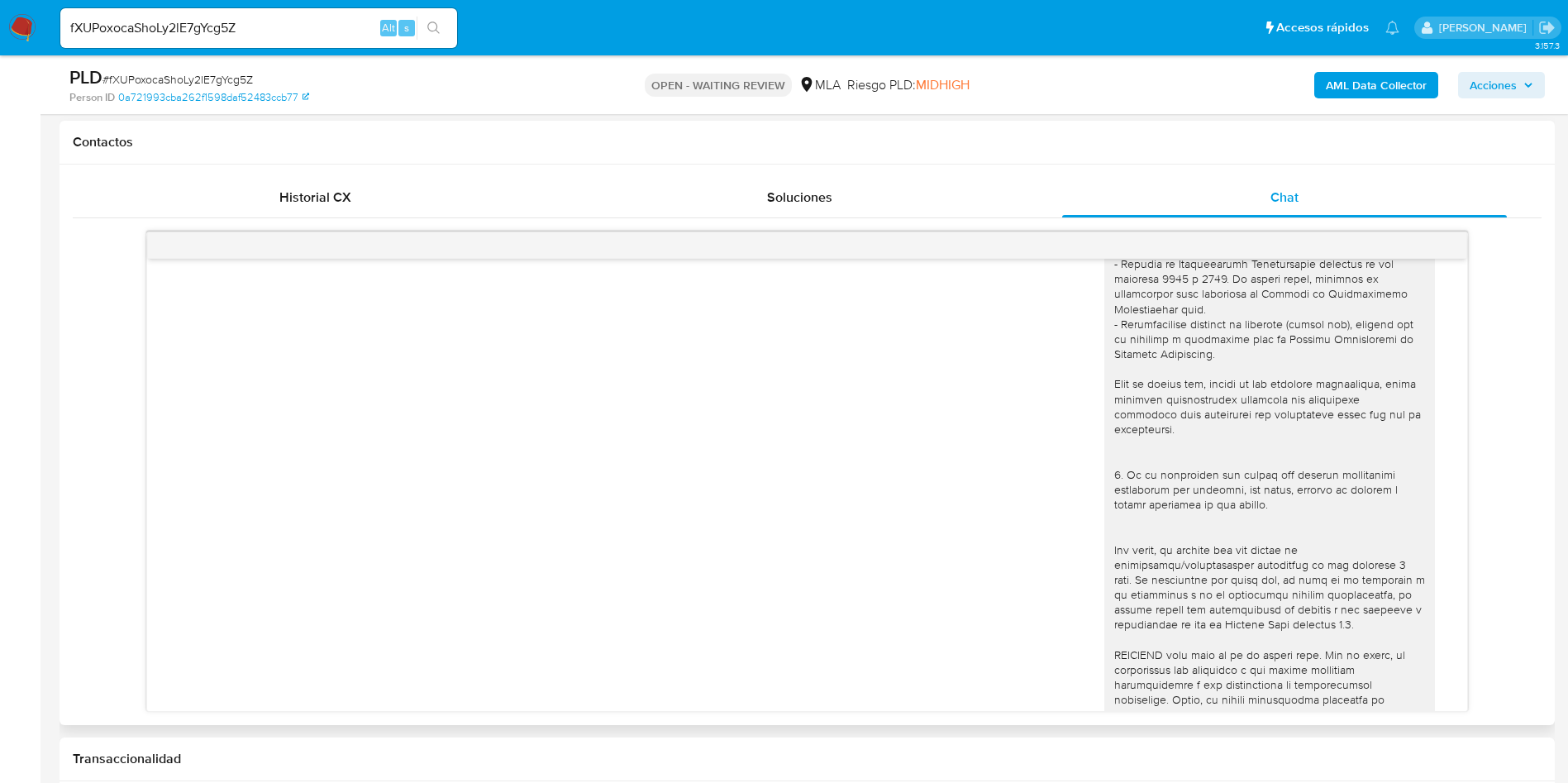
scroll to position [898, 0]
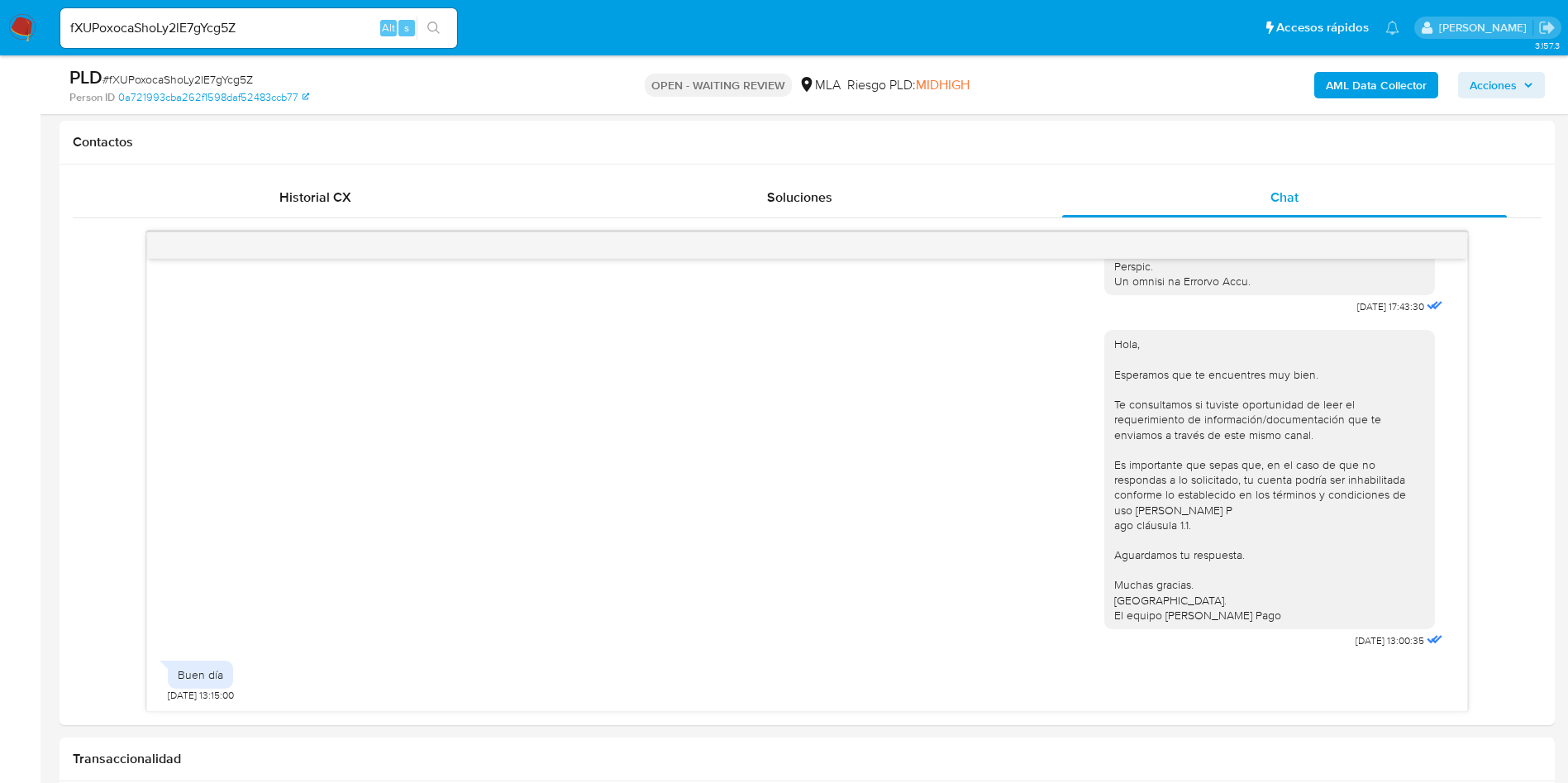
click at [350, 41] on div "fXUPoxocaShoLy2lE7gYcg5Z Alt s" at bounding box center [259, 28] width 397 height 40
click at [355, 32] on input "fXUPoxocaShoLy2lE7gYcg5Z" at bounding box center [259, 28] width 397 height 21
click at [355, 31] on input "fXUPoxocaShoLy2lE7gYcg5Z" at bounding box center [259, 28] width 397 height 21
paste input "a5Vazl31B1qmqs30mBBO5pcx"
type input "a5Vazl31B1qmqs30mBBO5pcx"
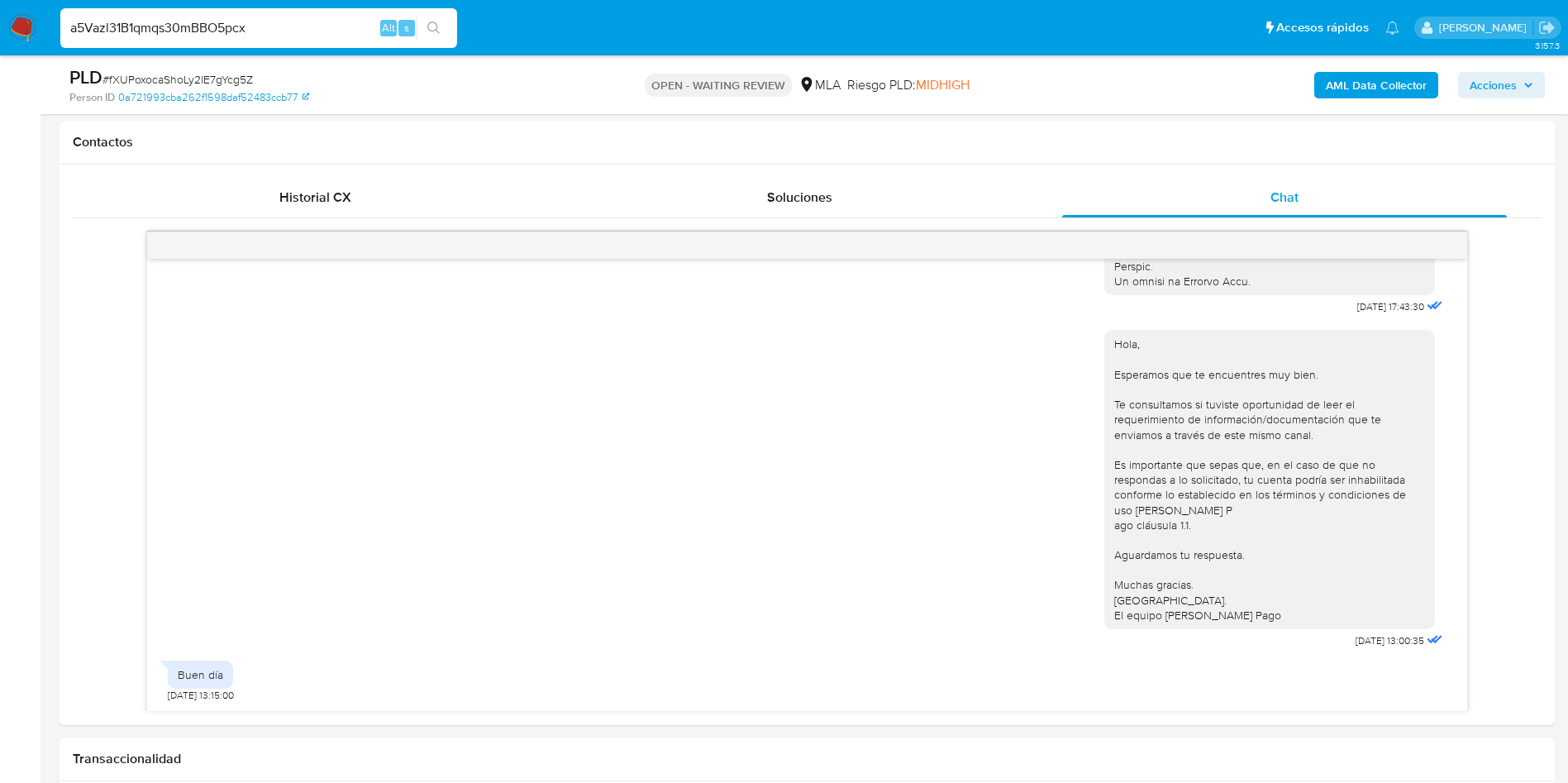
click at [447, 23] on button "search-icon" at bounding box center [433, 28] width 34 height 23
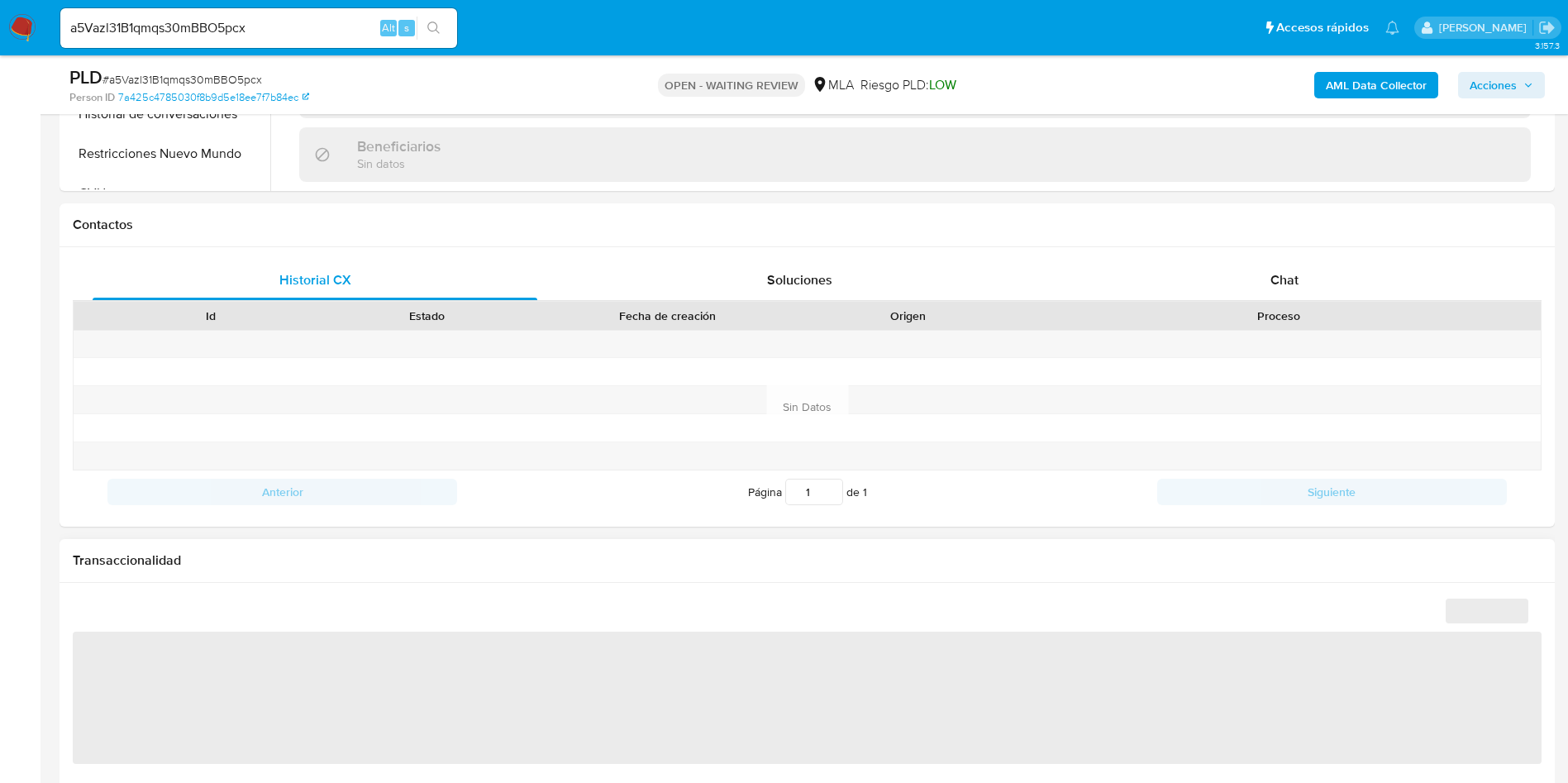
scroll to position [744, 0]
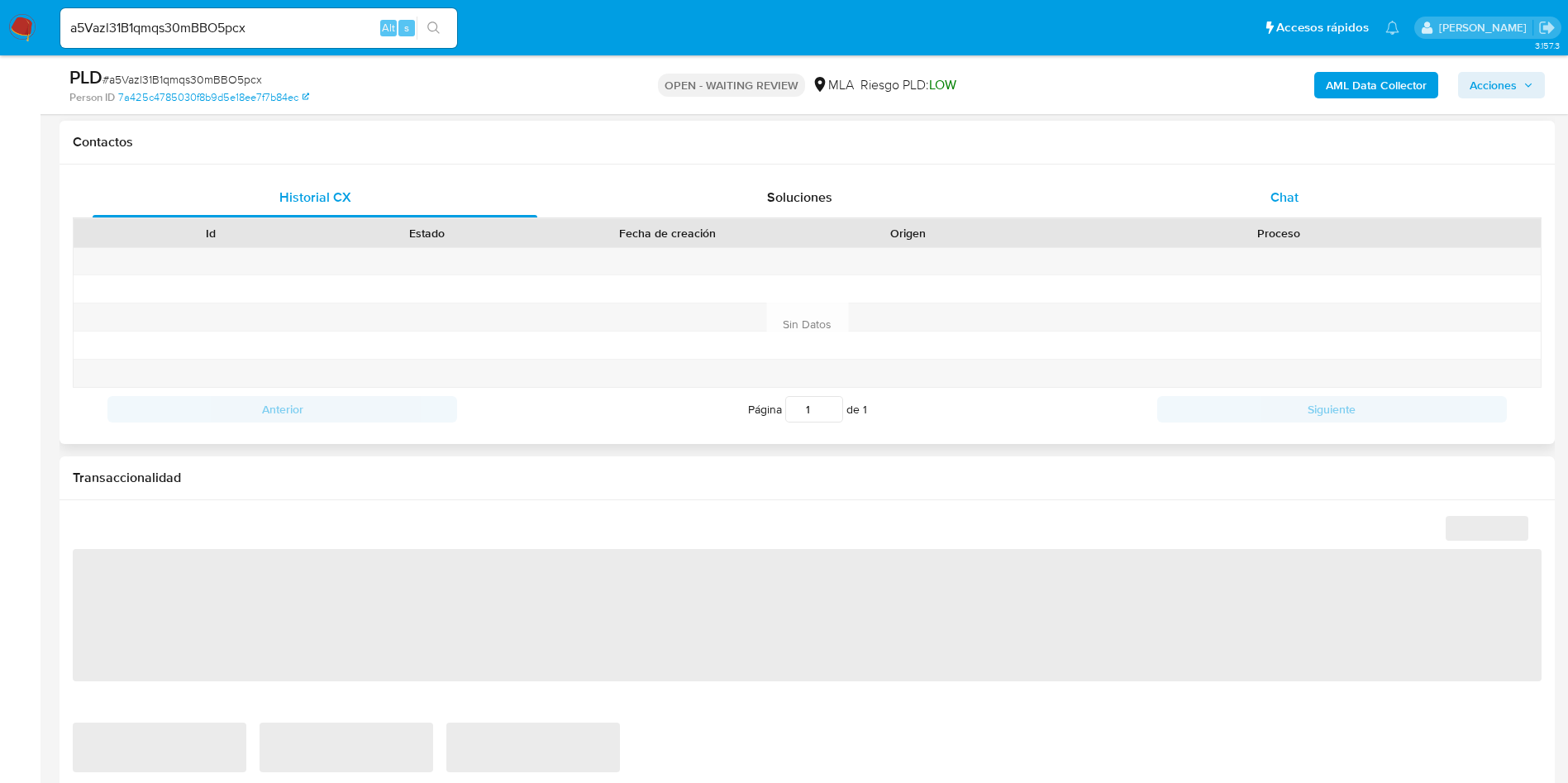
click at [1369, 205] on div "Chat" at bounding box center [1284, 197] width 445 height 40
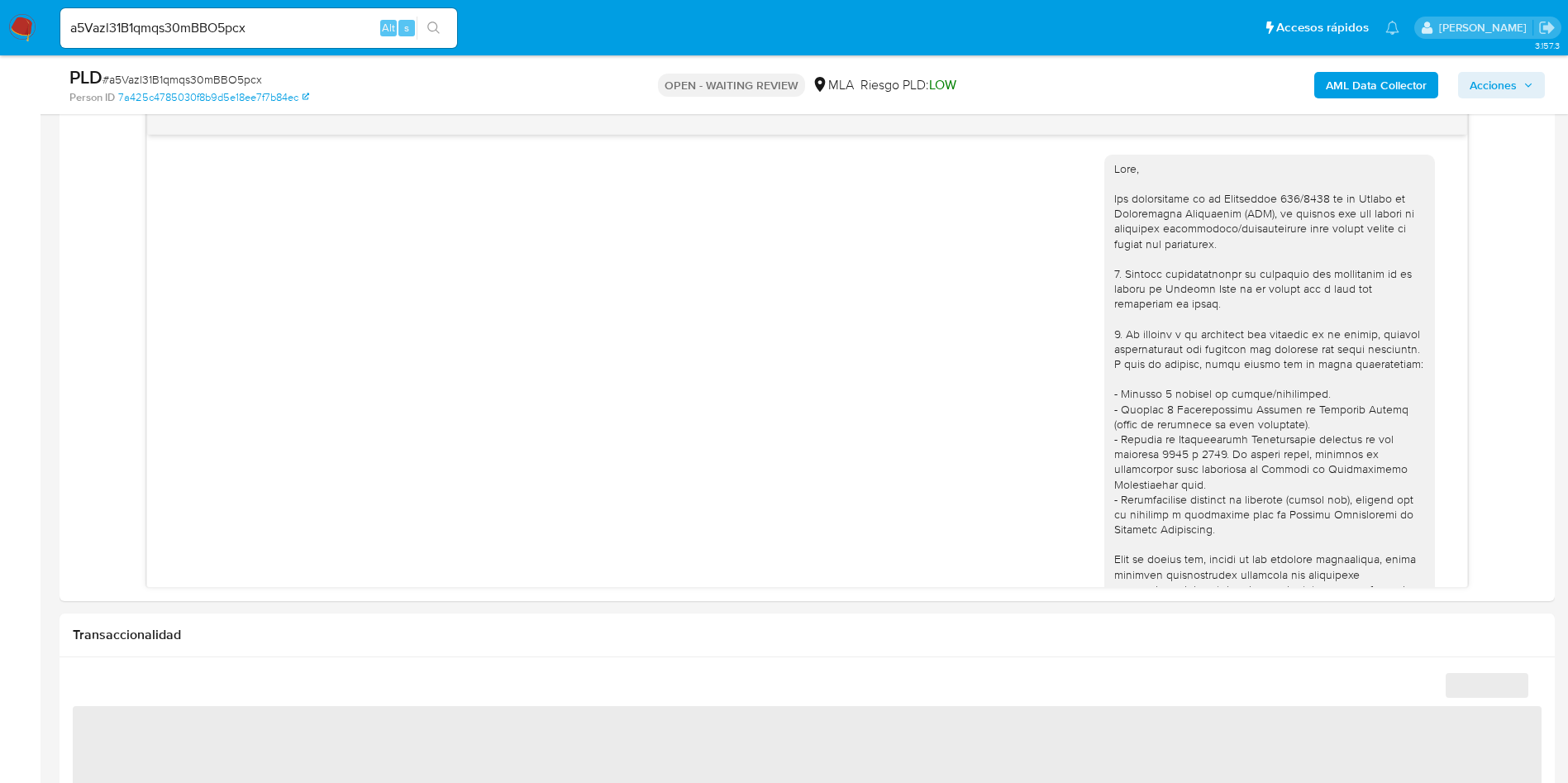
scroll to position [614, 0]
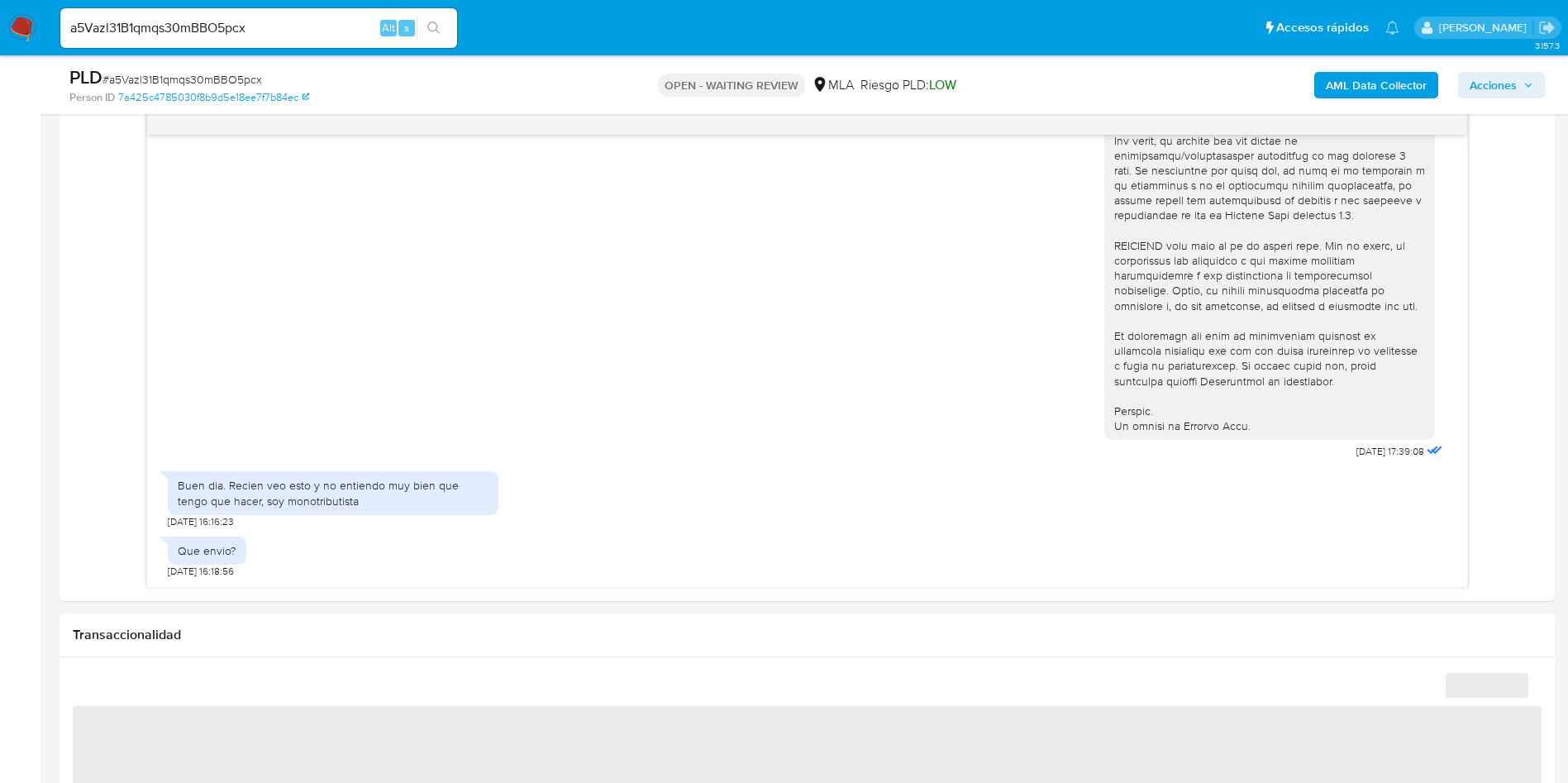
select select "10"
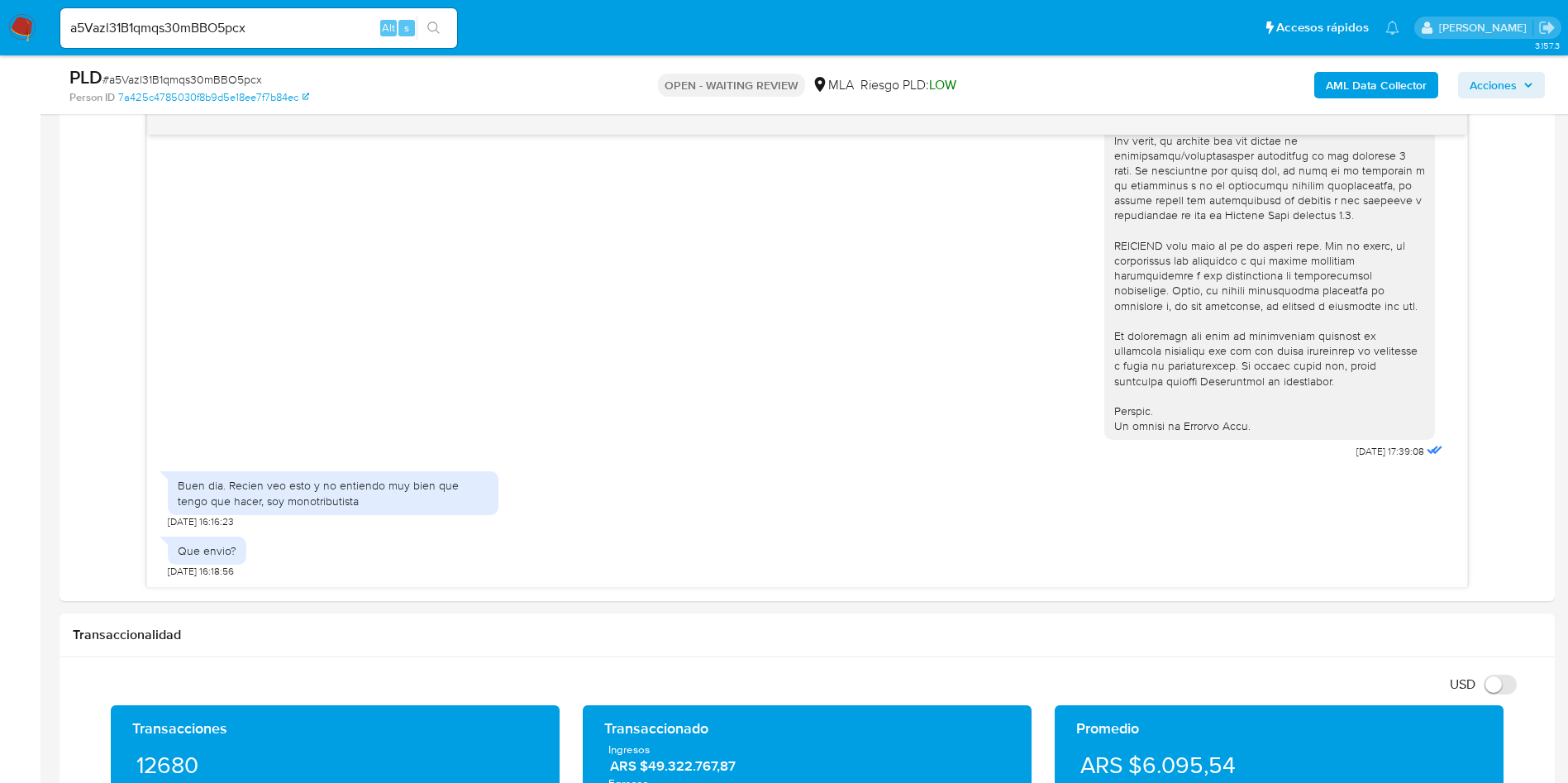
click at [342, 20] on input "a5Vazl31B1qmqs30mBBO5pcx" at bounding box center [259, 28] width 397 height 21
click at [342, 18] on input "a5Vazl31B1qmqs30mBBO5pcx" at bounding box center [259, 28] width 397 height 21
paste input "ZtoZUm5nt3LmK0b16oWtDff3"
type input "ZtoZUm5nt3LmK0b16oWtDff3"
click at [436, 25] on icon "search-icon" at bounding box center [434, 28] width 13 height 13
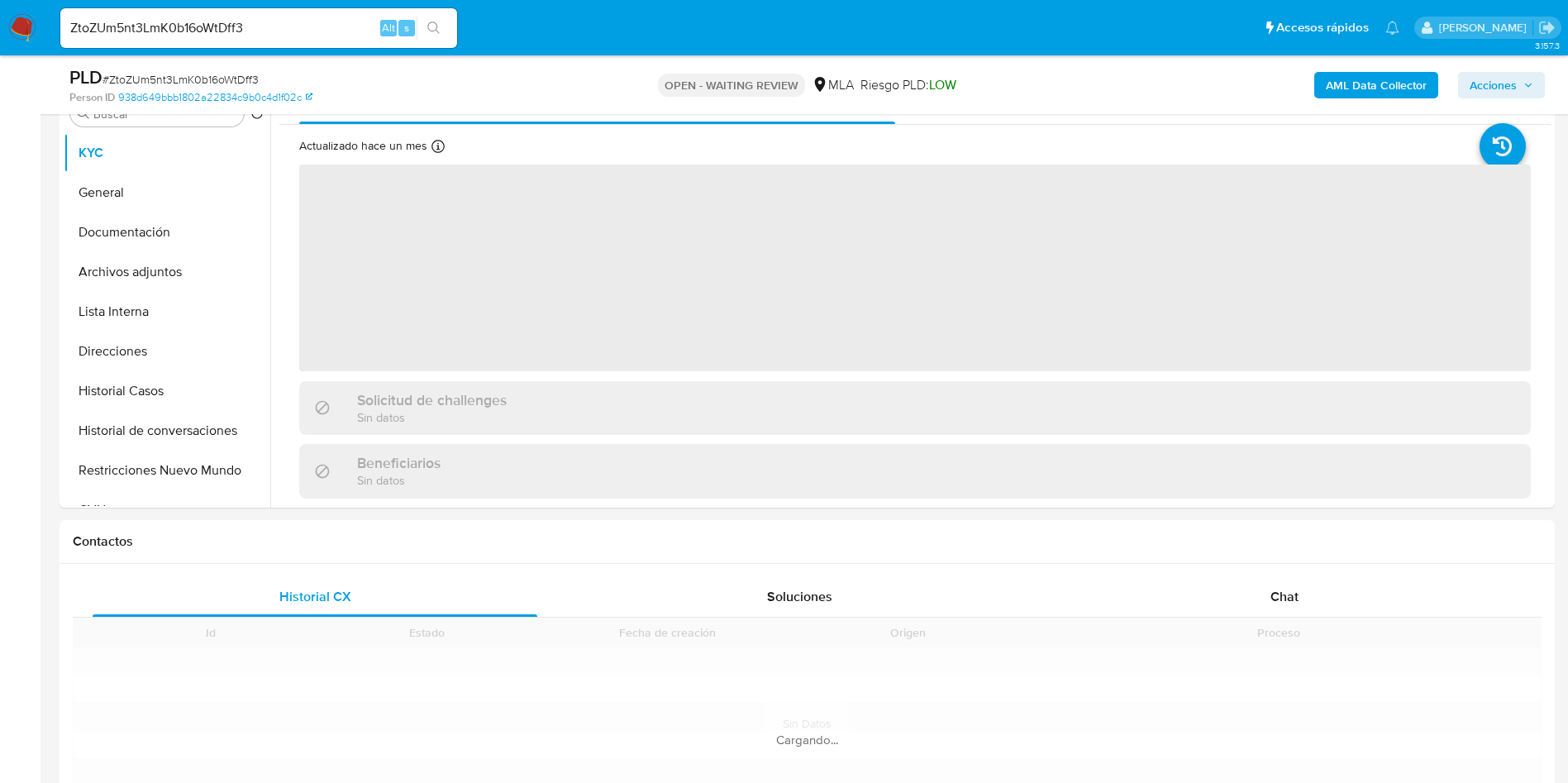
scroll to position [744, 0]
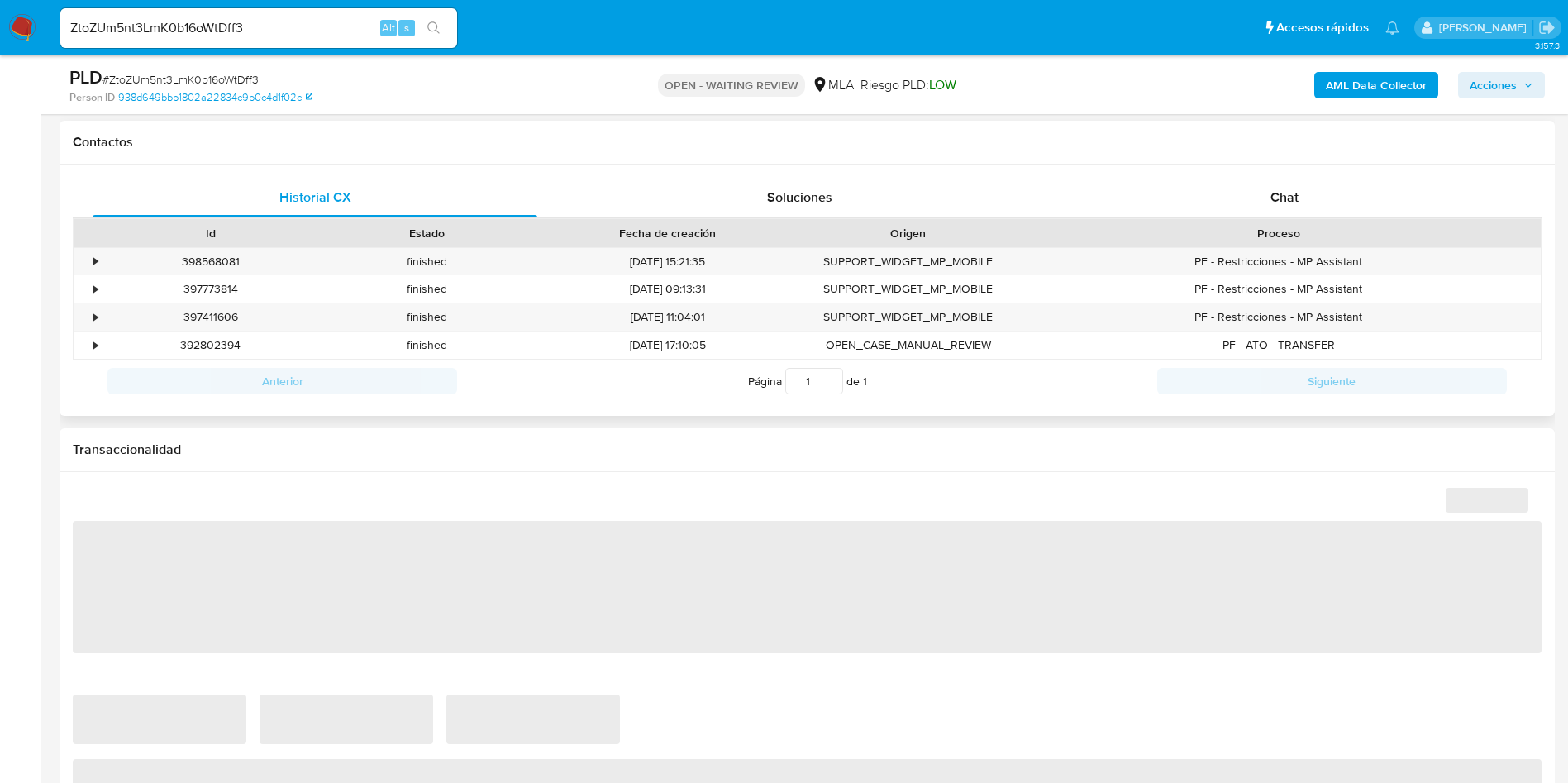
click at [1358, 229] on div "Proceso" at bounding box center [1279, 233] width 501 height 17
click at [1366, 222] on div "Proceso" at bounding box center [1279, 233] width 524 height 29
click at [1377, 205] on div "Chat" at bounding box center [1284, 197] width 445 height 40
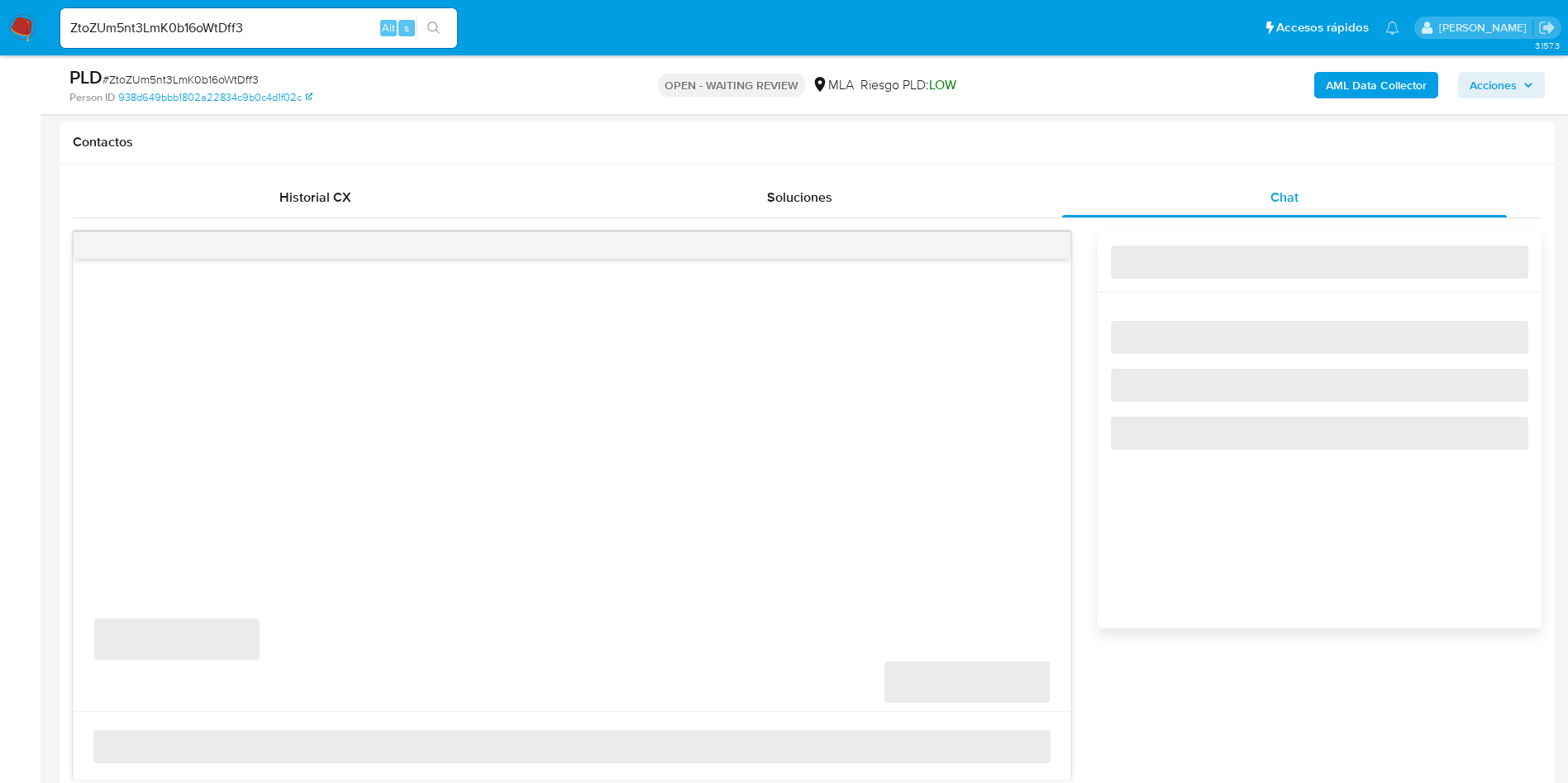
select select "10"
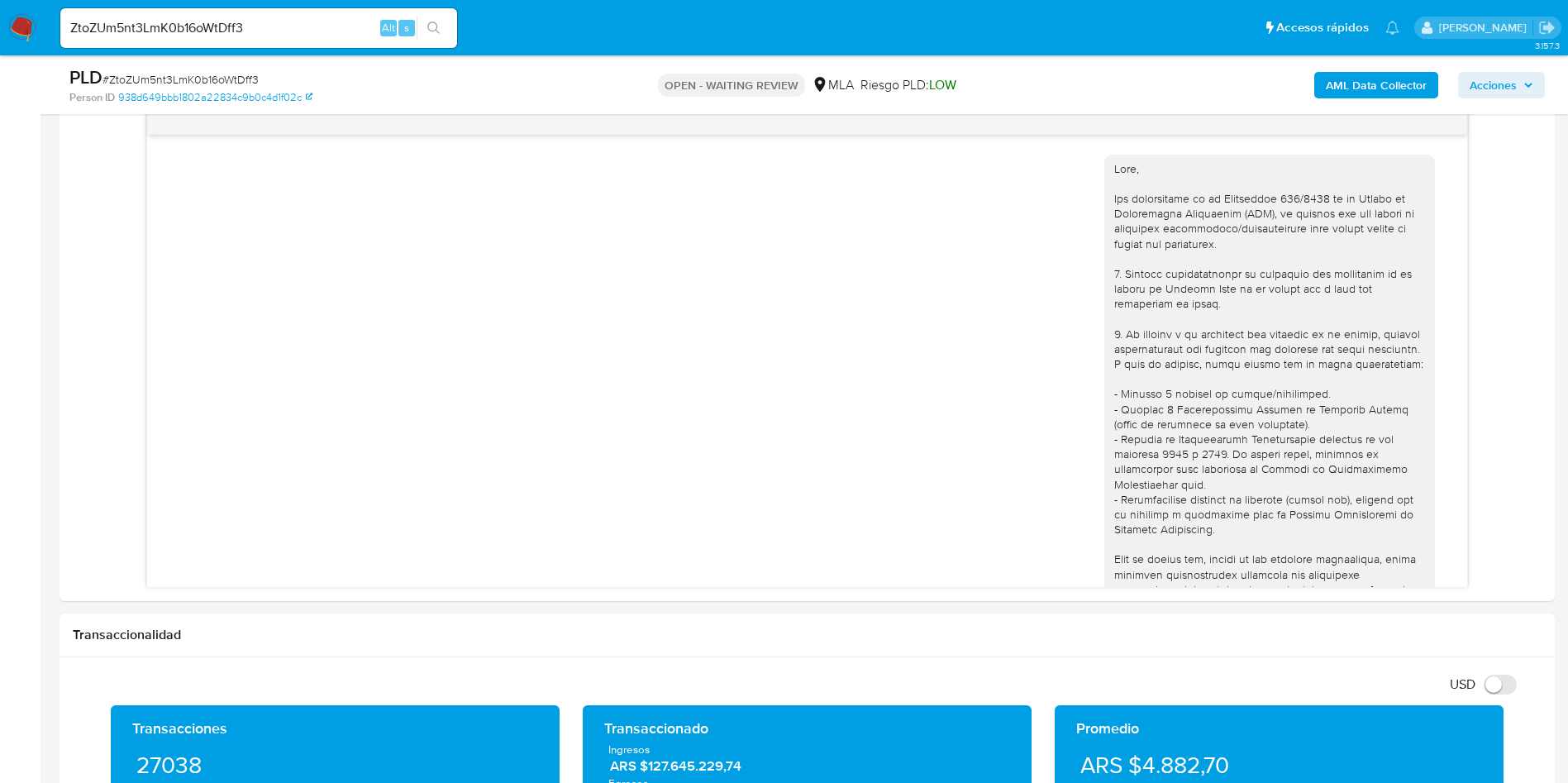
scroll to position [607, 0]
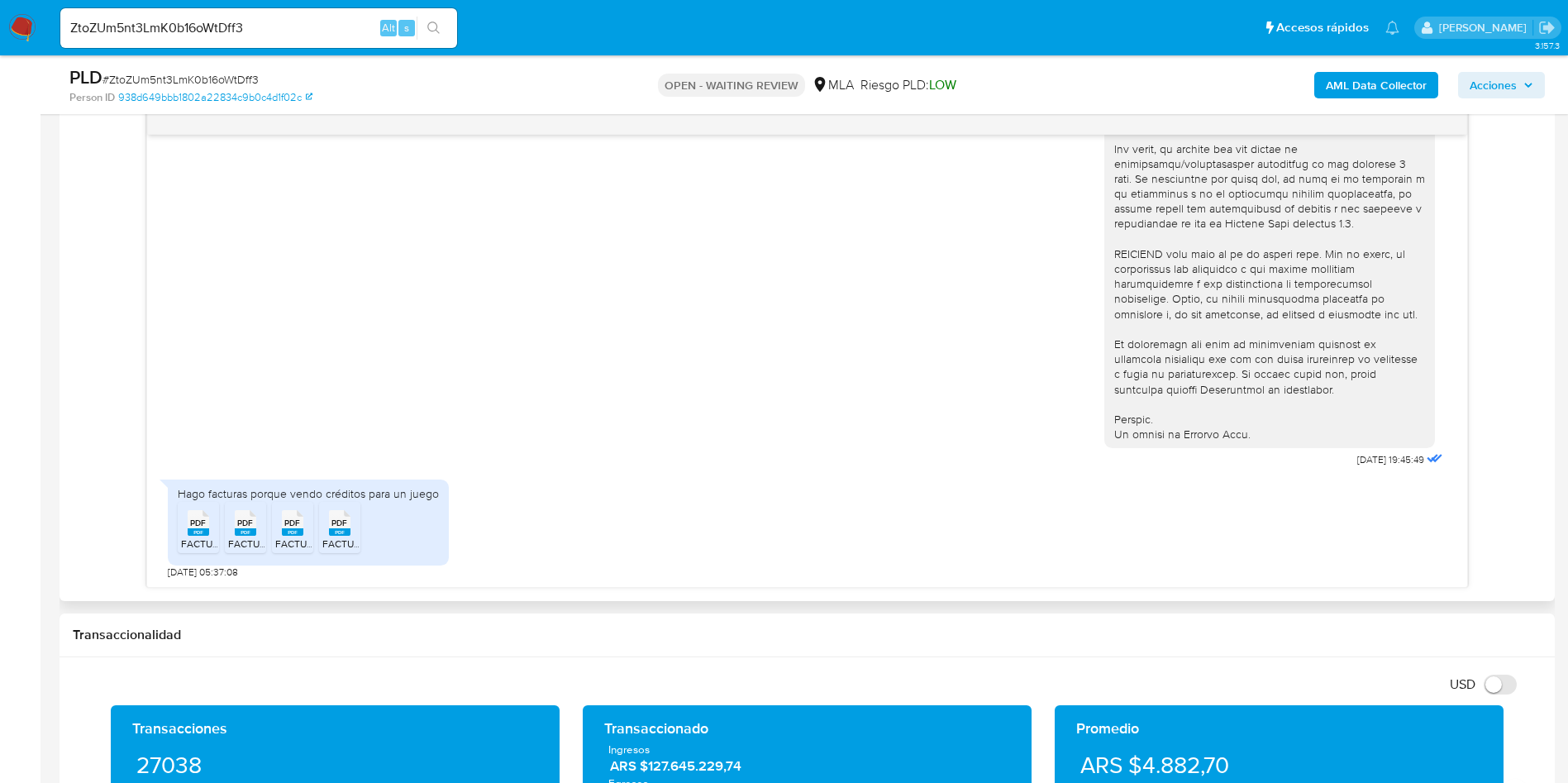
click at [194, 531] on rect at bounding box center [198, 532] width 21 height 7
click at [239, 538] on span "FACTURA MAYO .pdf" at bounding box center [275, 543] width 93 height 14
click at [287, 521] on span "PDF" at bounding box center [292, 523] width 16 height 11
click at [341, 532] on rect at bounding box center [339, 532] width 21 height 7
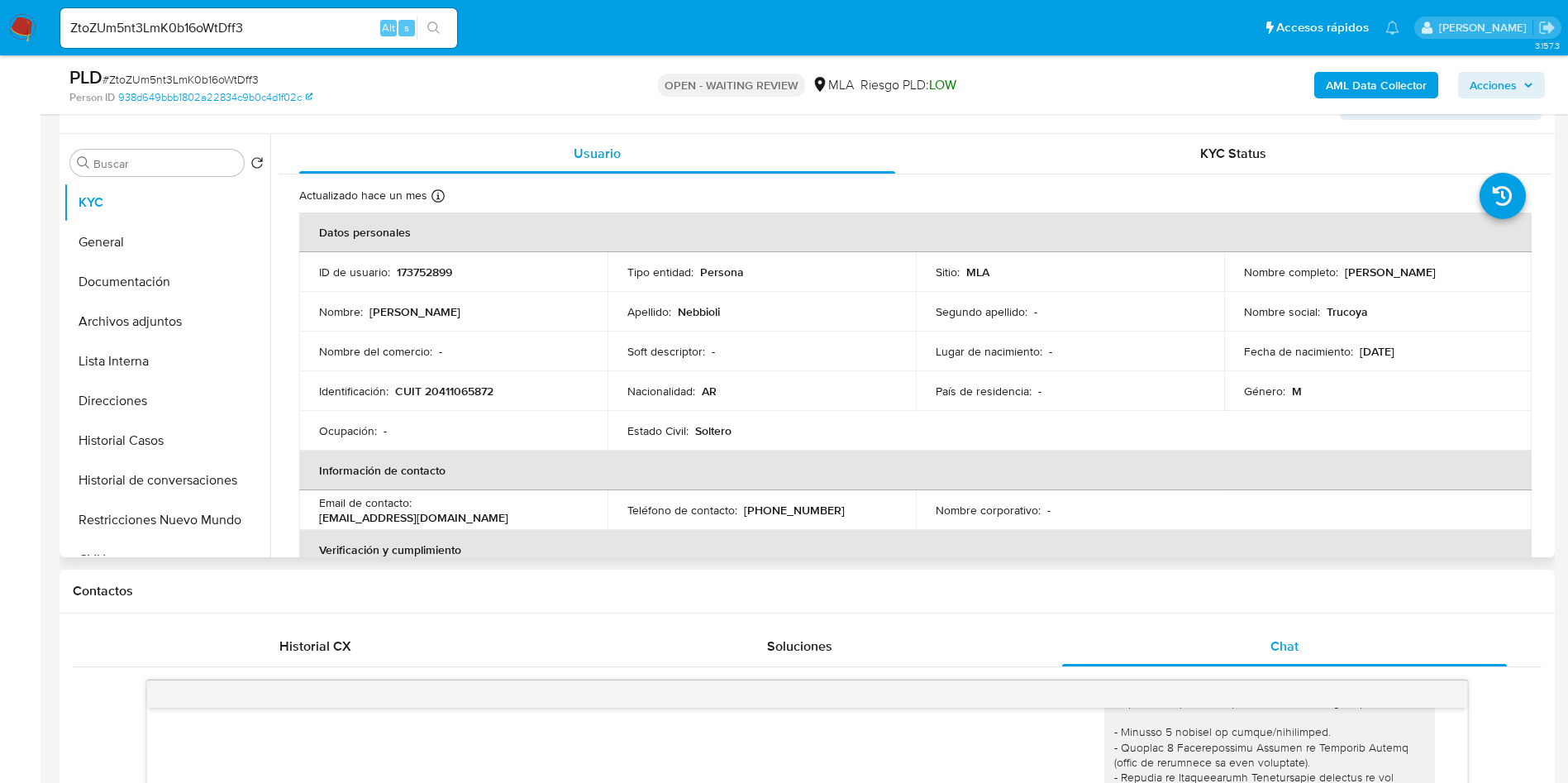
scroll to position [248, 0]
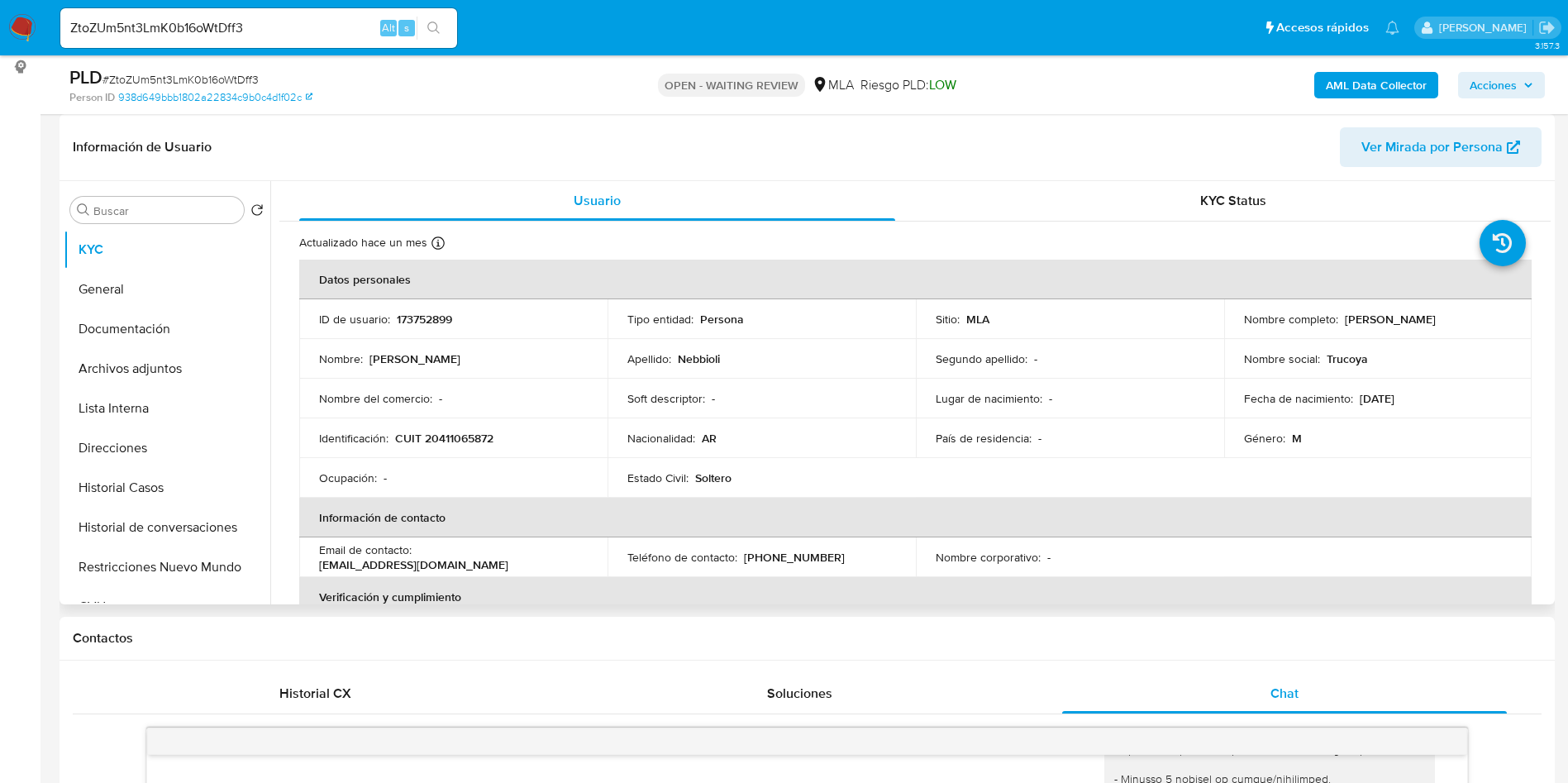
click at [445, 444] on p "CUIT 20411065872" at bounding box center [444, 438] width 99 height 15
copy p "20411065872"
click at [447, 327] on td "ID de usuario : 173752899" at bounding box center [453, 319] width 309 height 40
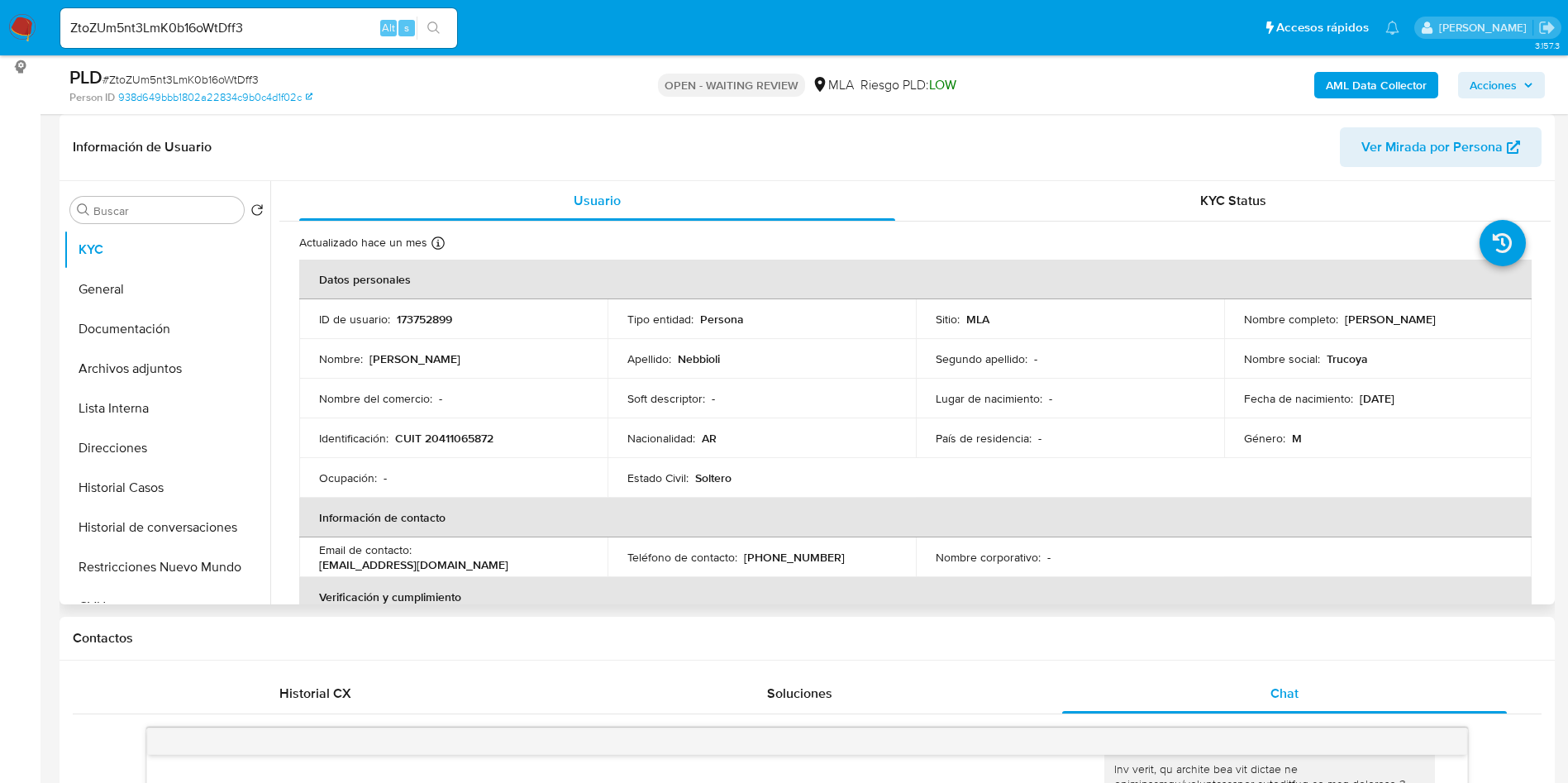
click at [423, 314] on p "173752899" at bounding box center [425, 319] width 55 height 15
drag, startPoint x: 423, startPoint y: 314, endPoint x: 427, endPoint y: 323, distance: 9.8
click at [423, 313] on p "173752899" at bounding box center [425, 319] width 55 height 15
copy p "173752899"
click at [227, 61] on div "PLD # ZtoZUm5nt3LmK0b16oWtDff3 Person ID 938d649bbb1802a22834c9b0c4d1f02c OPEN …" at bounding box center [807, 85] width 1495 height 59
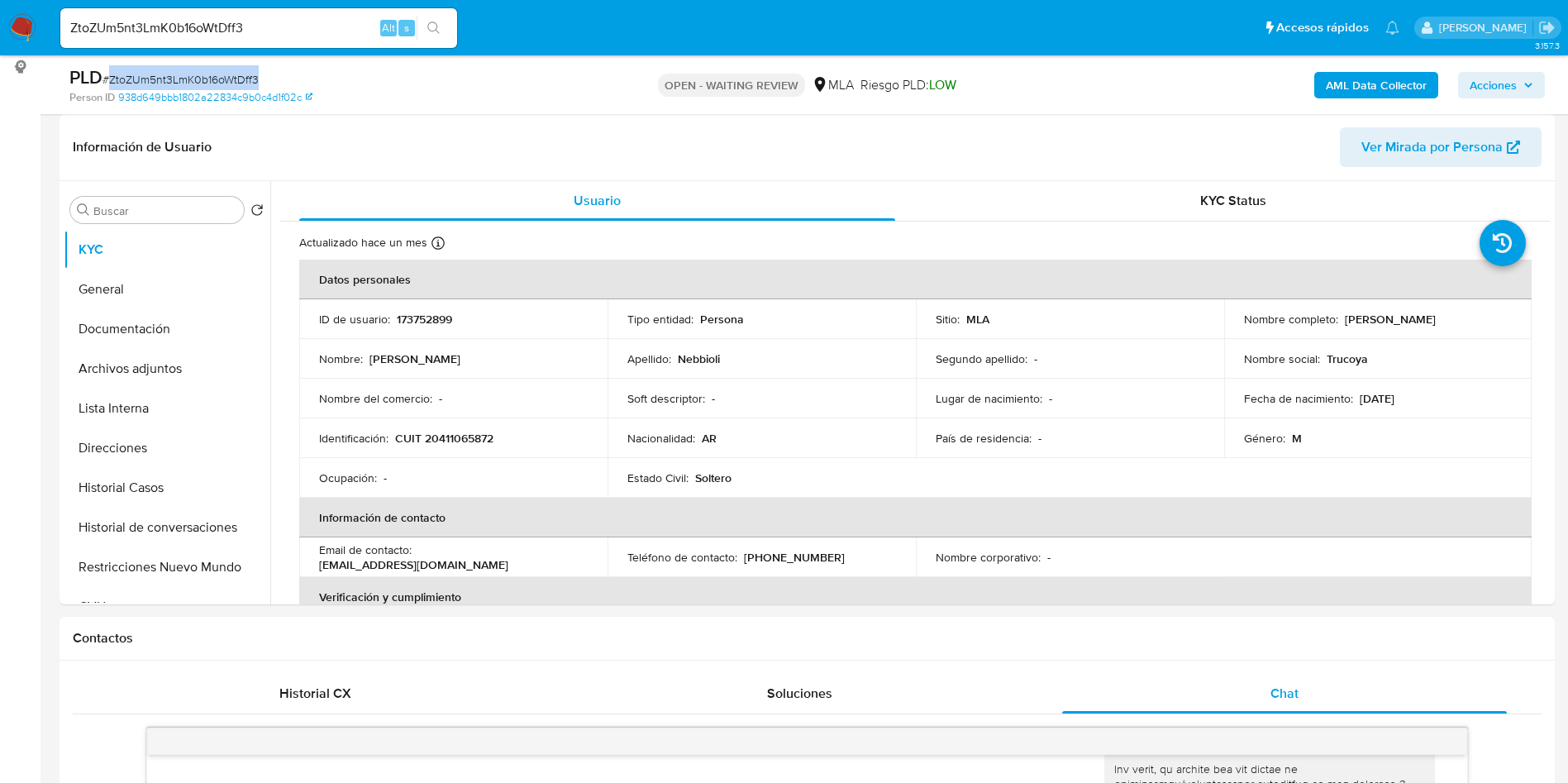
click at [227, 61] on div "PLD # ZtoZUm5nt3LmK0b16oWtDff3 Person ID 938d649bbb1802a22834c9b0c4d1f02c OPEN …" at bounding box center [807, 85] width 1495 height 59
copy span "ZtoZUm5nt3LmK0b16oWtDff3"
click at [333, 20] on input "ZtoZUm5nt3LmK0b16oWtDff3" at bounding box center [259, 28] width 397 height 21
drag, startPoint x: 333, startPoint y: 20, endPoint x: 361, endPoint y: 25, distance: 28.4
click at [333, 20] on input "ZtoZUm5nt3LmK0b16oWtDff3" at bounding box center [259, 28] width 397 height 21
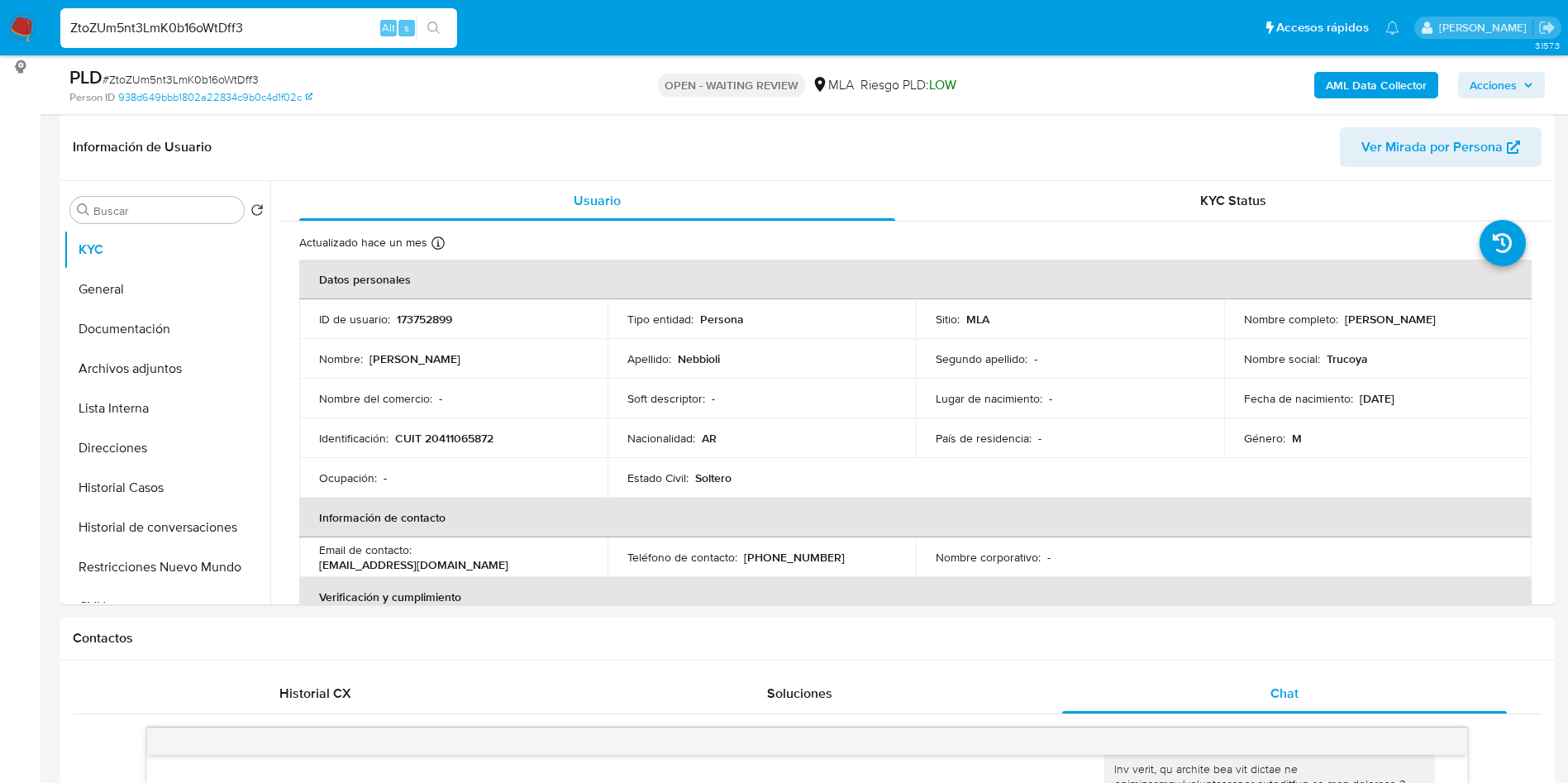
paste input "p5T807jVLAscGUt8qDQlje3f"
type input "p5T807jVLAscGUt8qDQlje3f"
click at [439, 30] on icon "search-icon" at bounding box center [434, 28] width 13 height 13
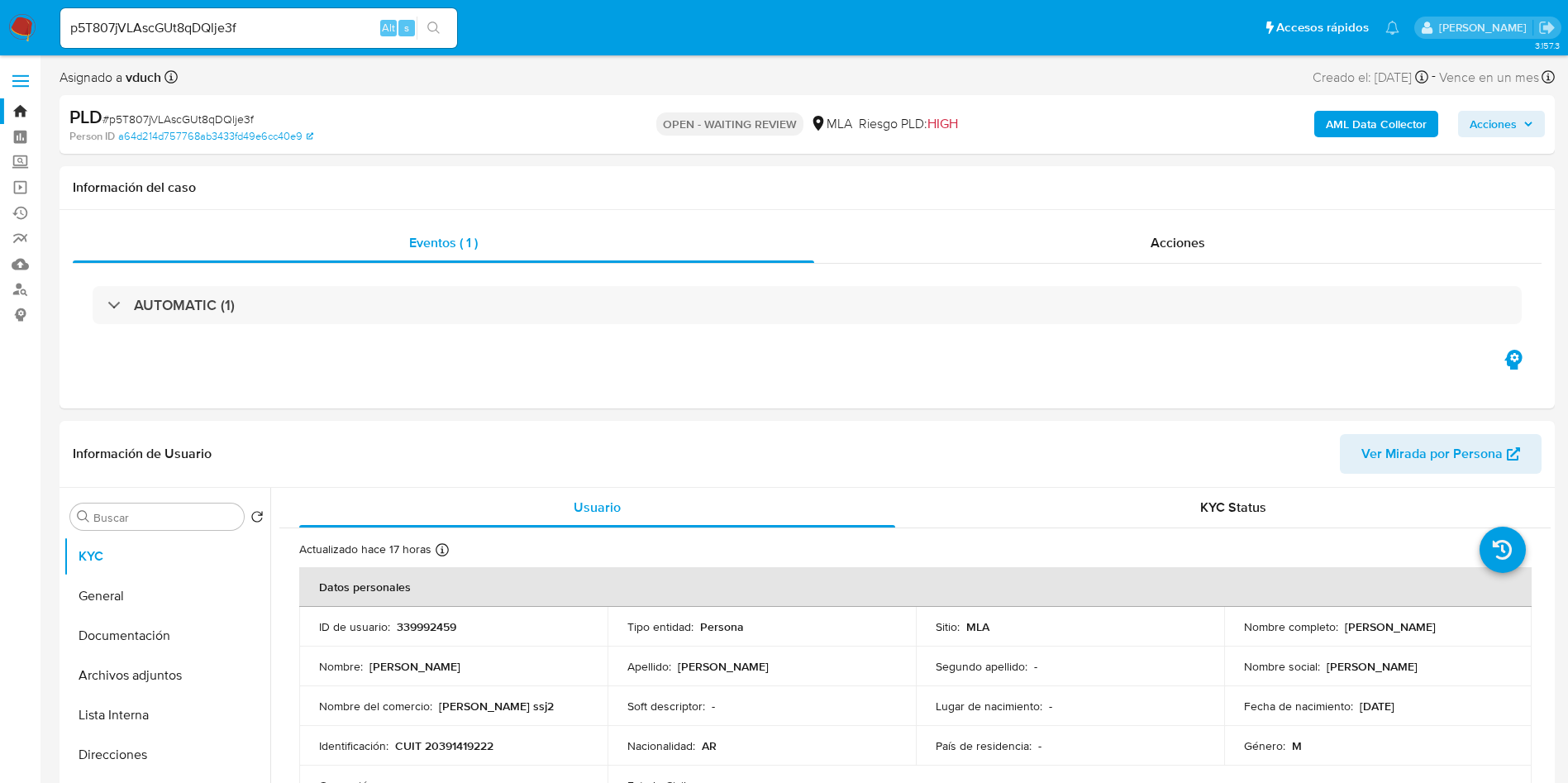
select select "10"
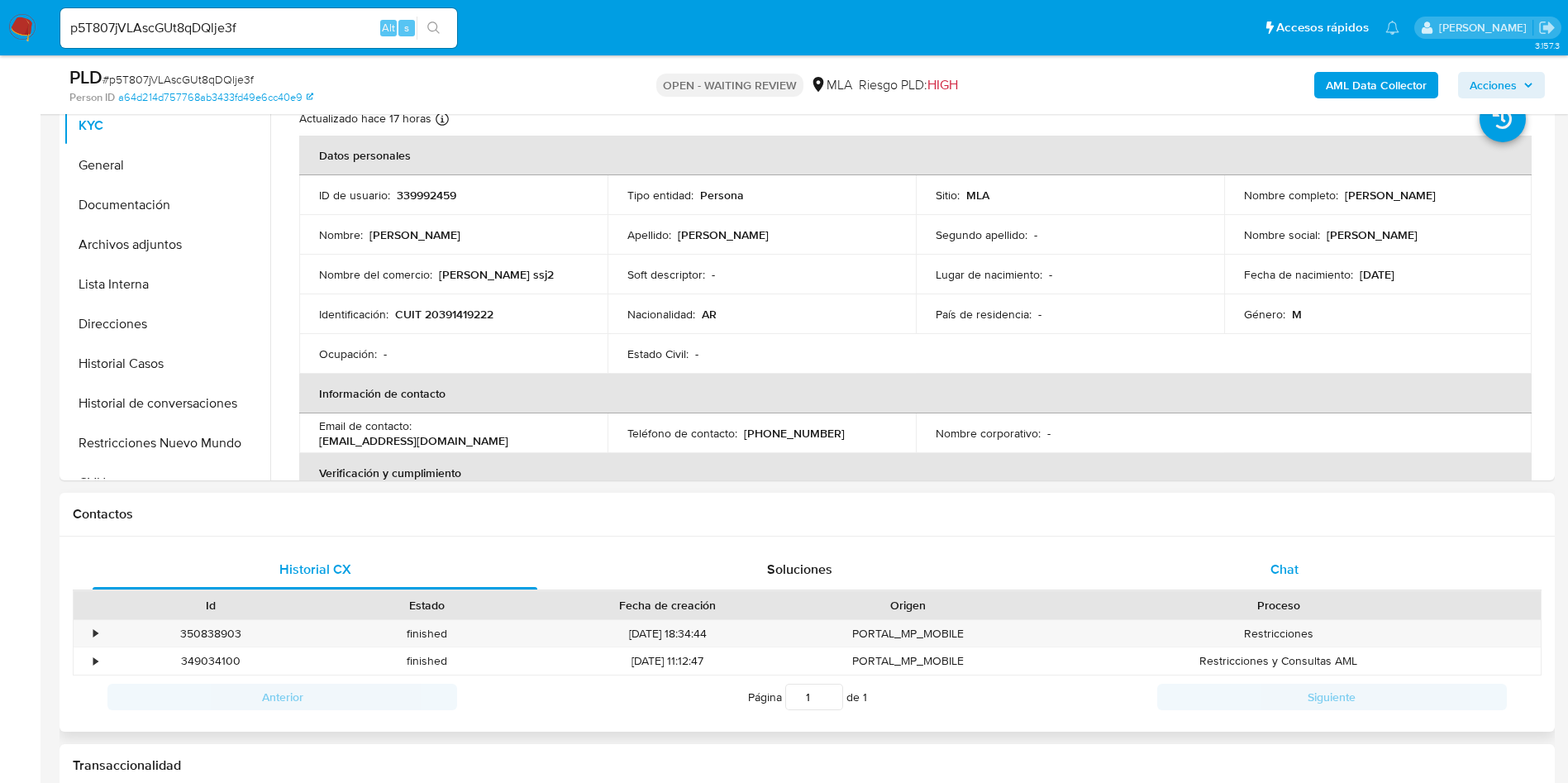
drag, startPoint x: 1417, startPoint y: 558, endPoint x: 1401, endPoint y: 559, distance: 16.0
click at [1416, 559] on div "Chat" at bounding box center [1284, 569] width 445 height 40
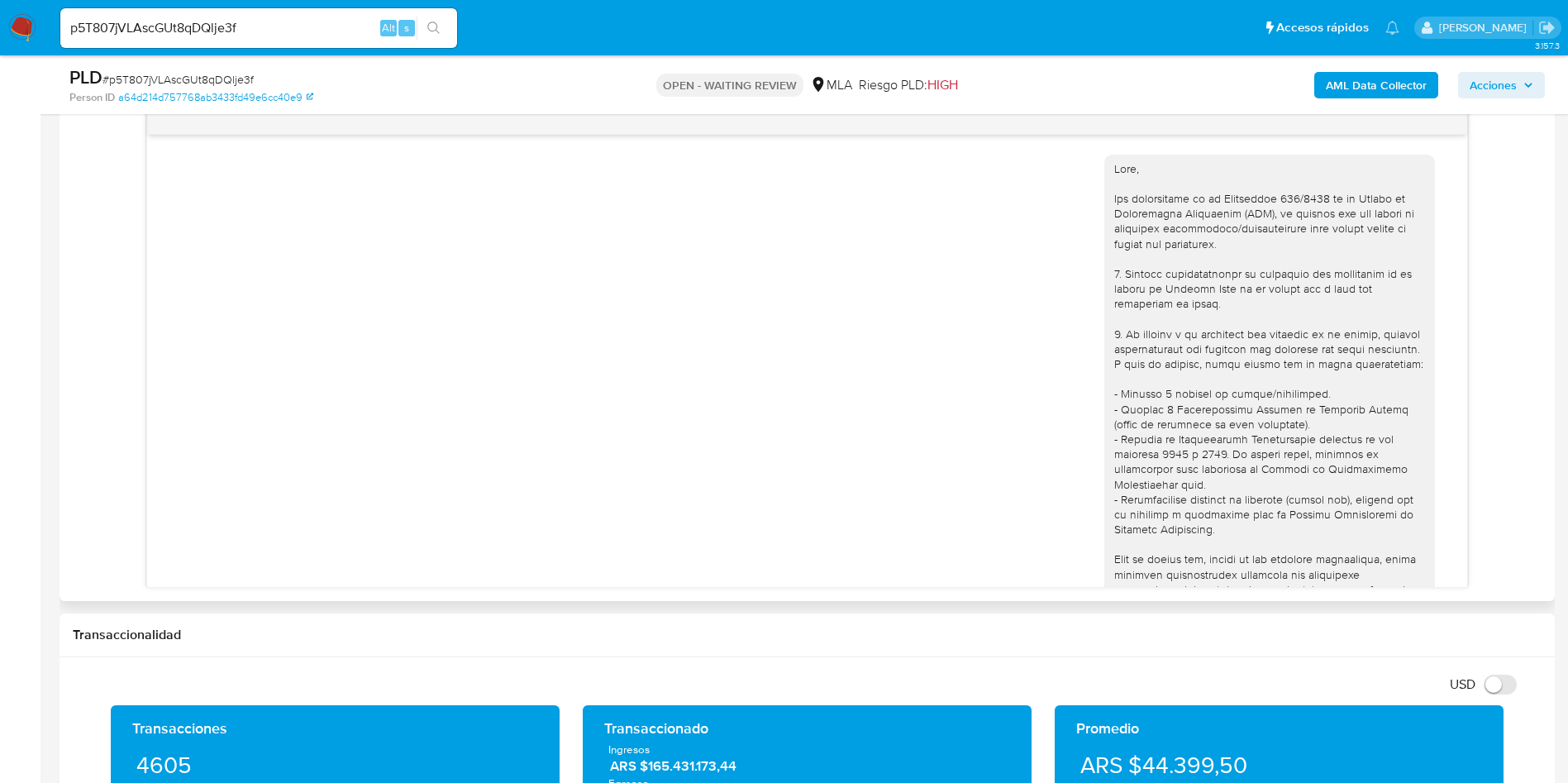
scroll to position [1417, 0]
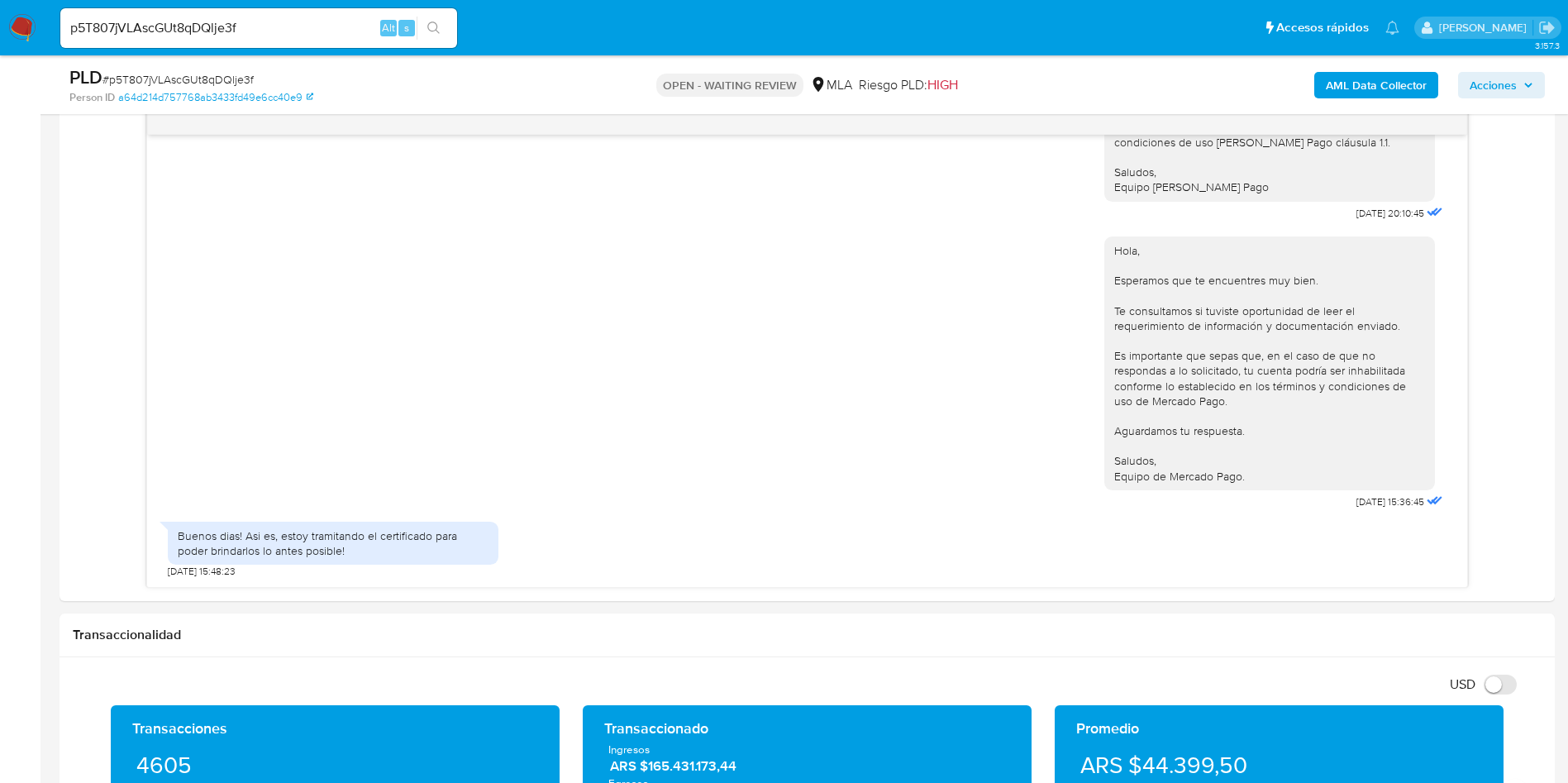
click at [293, 20] on input "p5T807jVLAscGUt8qDQlje3f" at bounding box center [259, 28] width 397 height 21
paste input "7tRNcD56yI2VudklXIT5d2gU"
type input "7tRNcD56yI2VudklXIT5d2gU"
click at [431, 21] on icon "search-icon" at bounding box center [434, 28] width 13 height 13
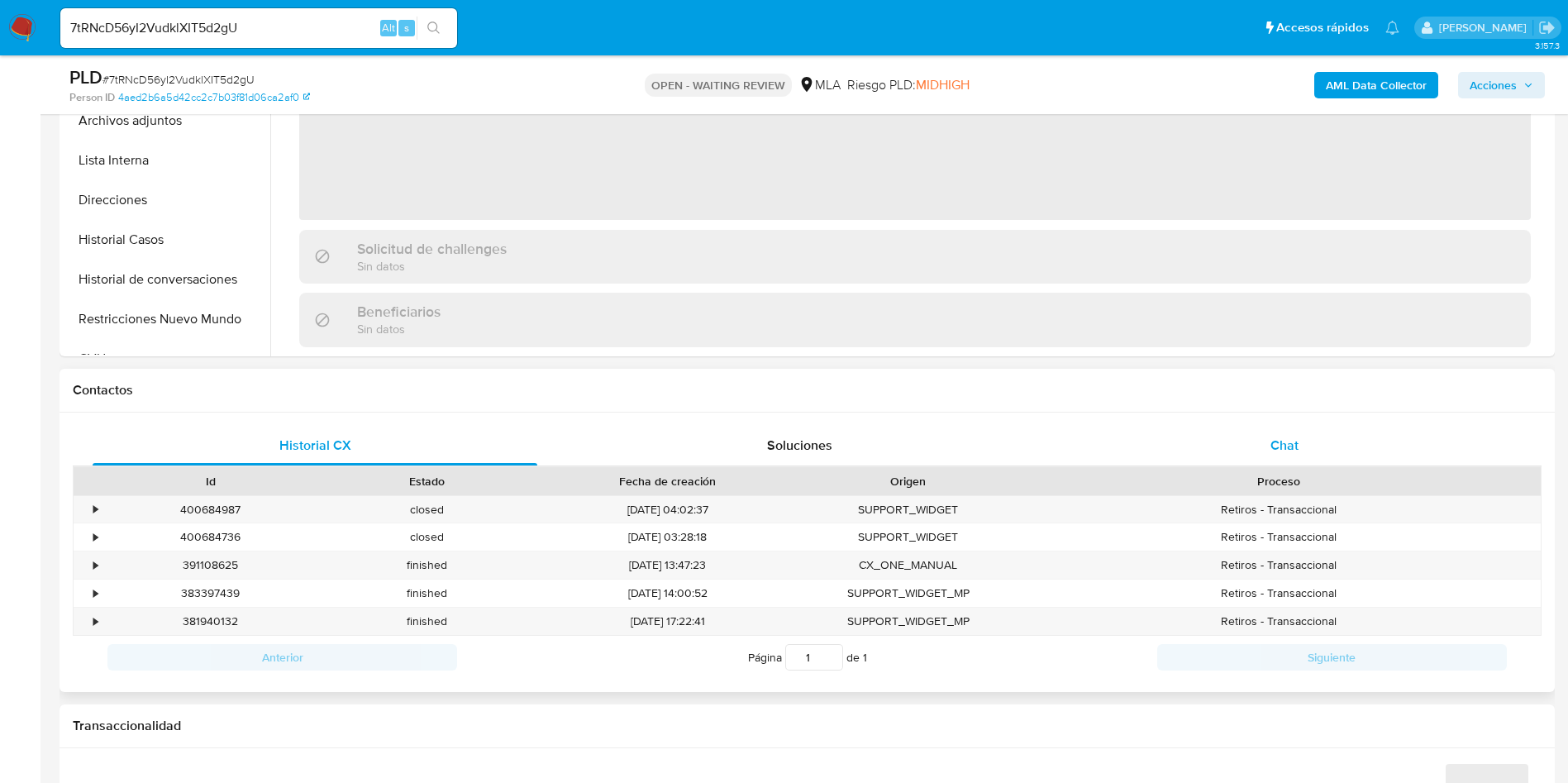
click at [1303, 438] on div "Chat" at bounding box center [1284, 445] width 445 height 40
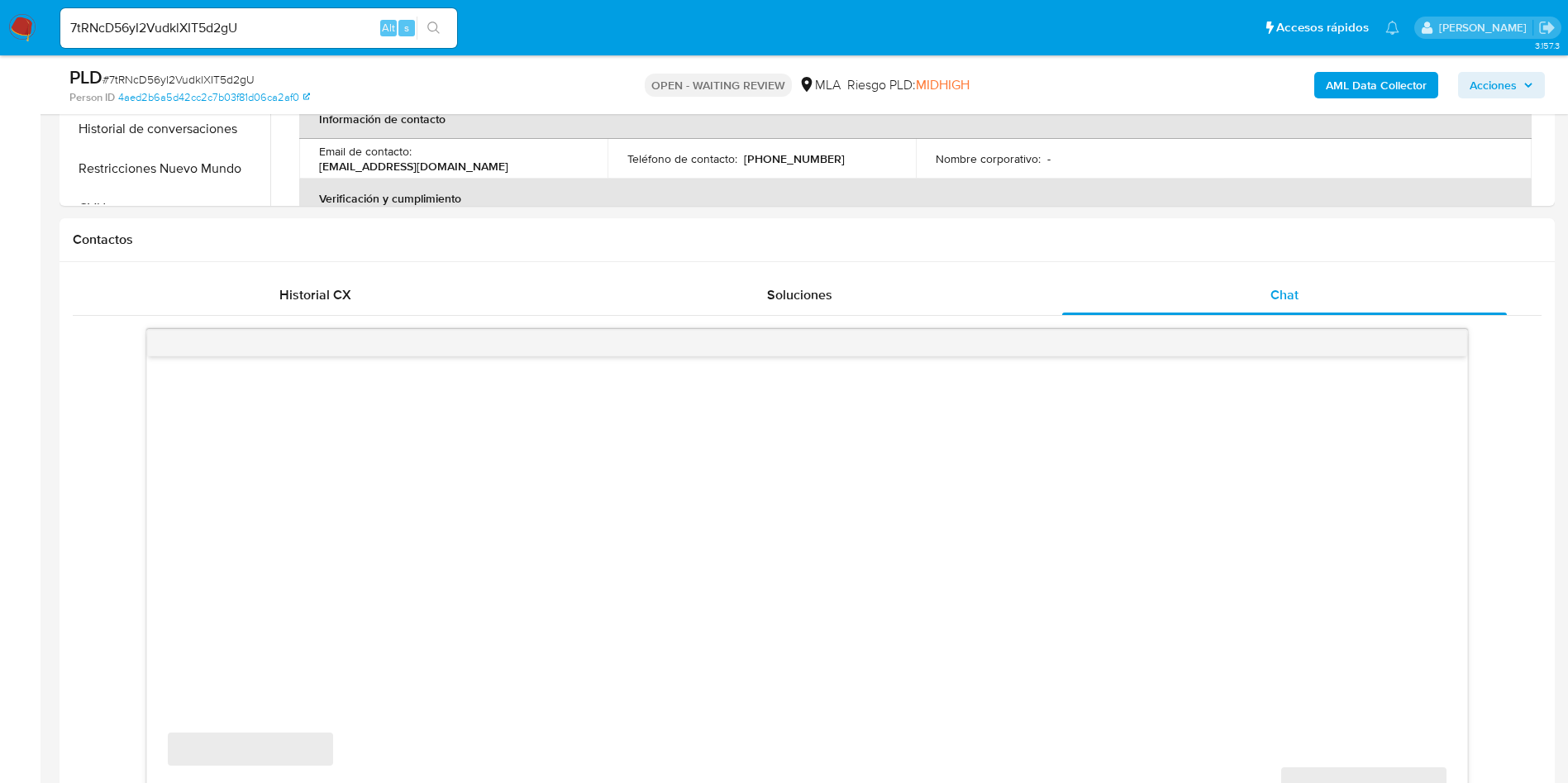
scroll to position [868, 0]
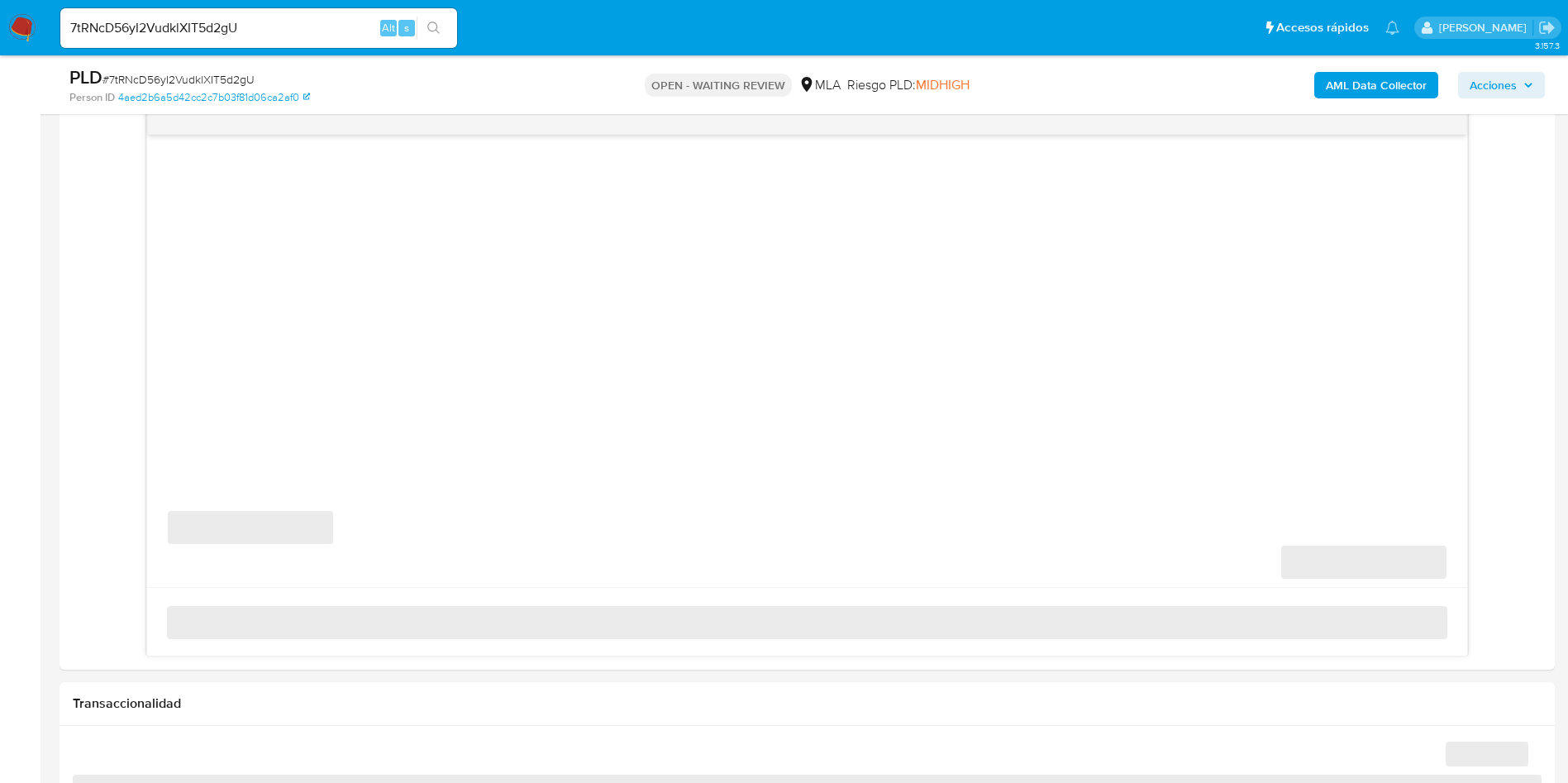
select select "10"
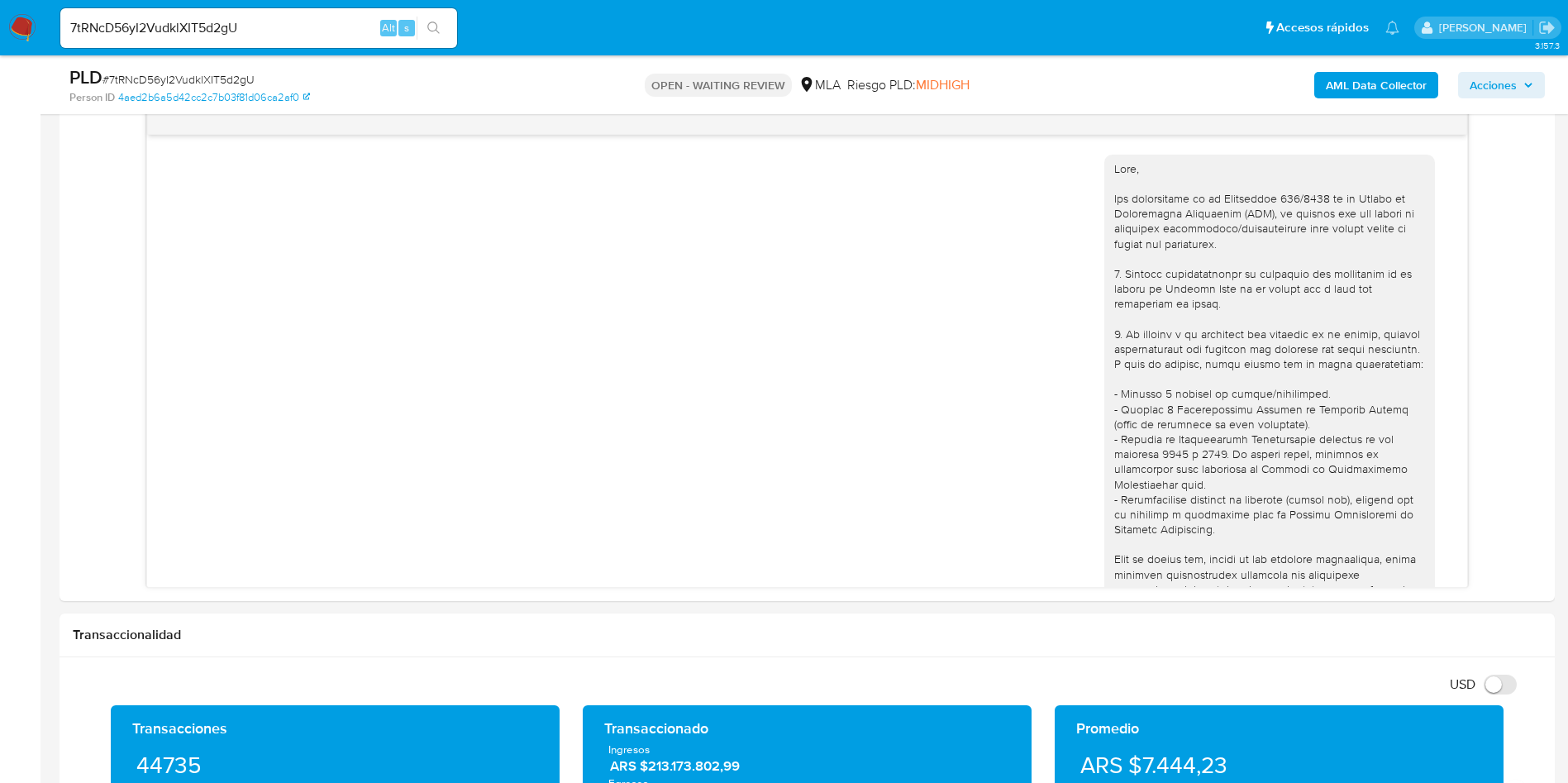
scroll to position [607, 0]
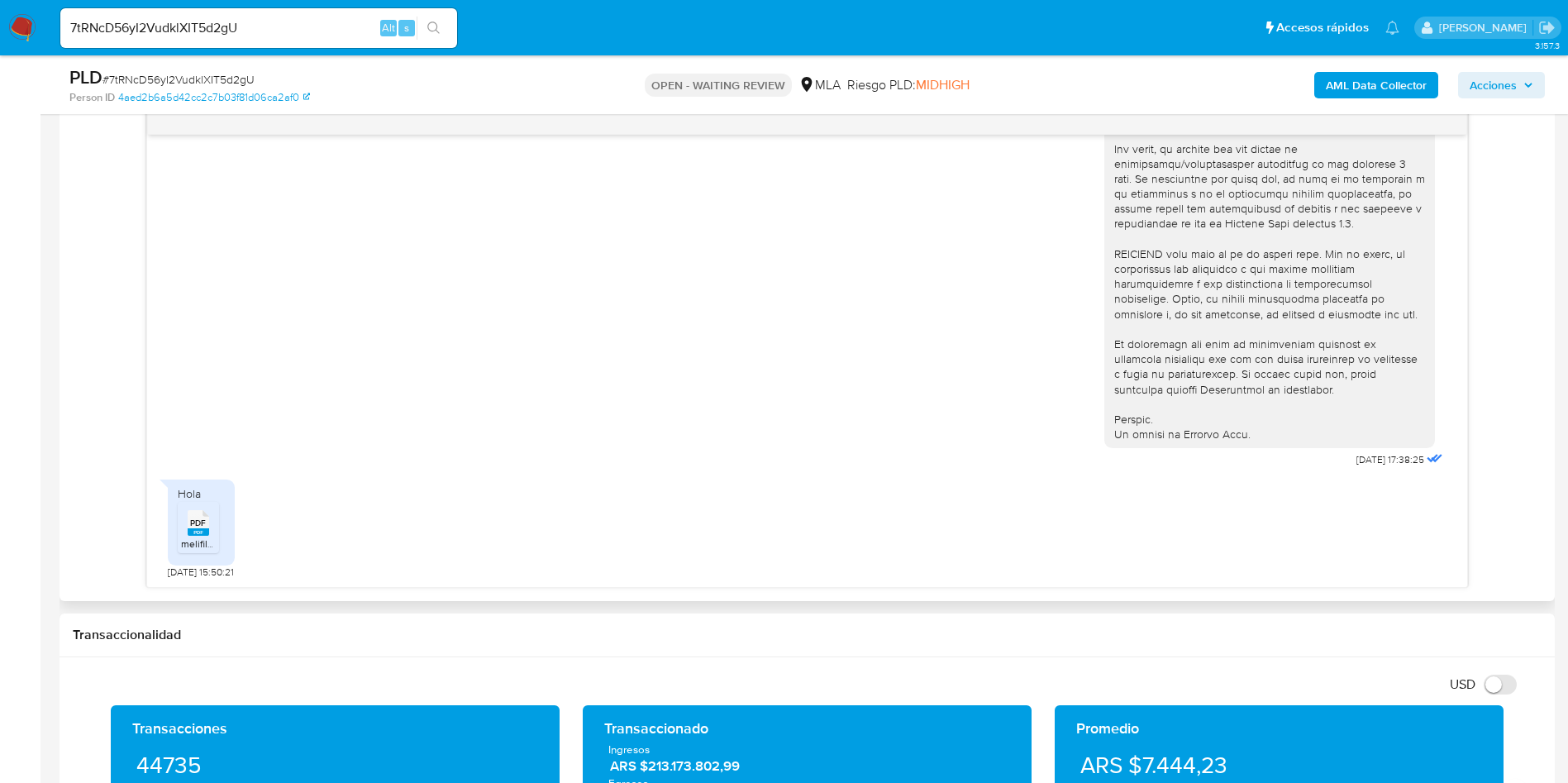
click at [202, 521] on span "PDF" at bounding box center [197, 523] width 16 height 11
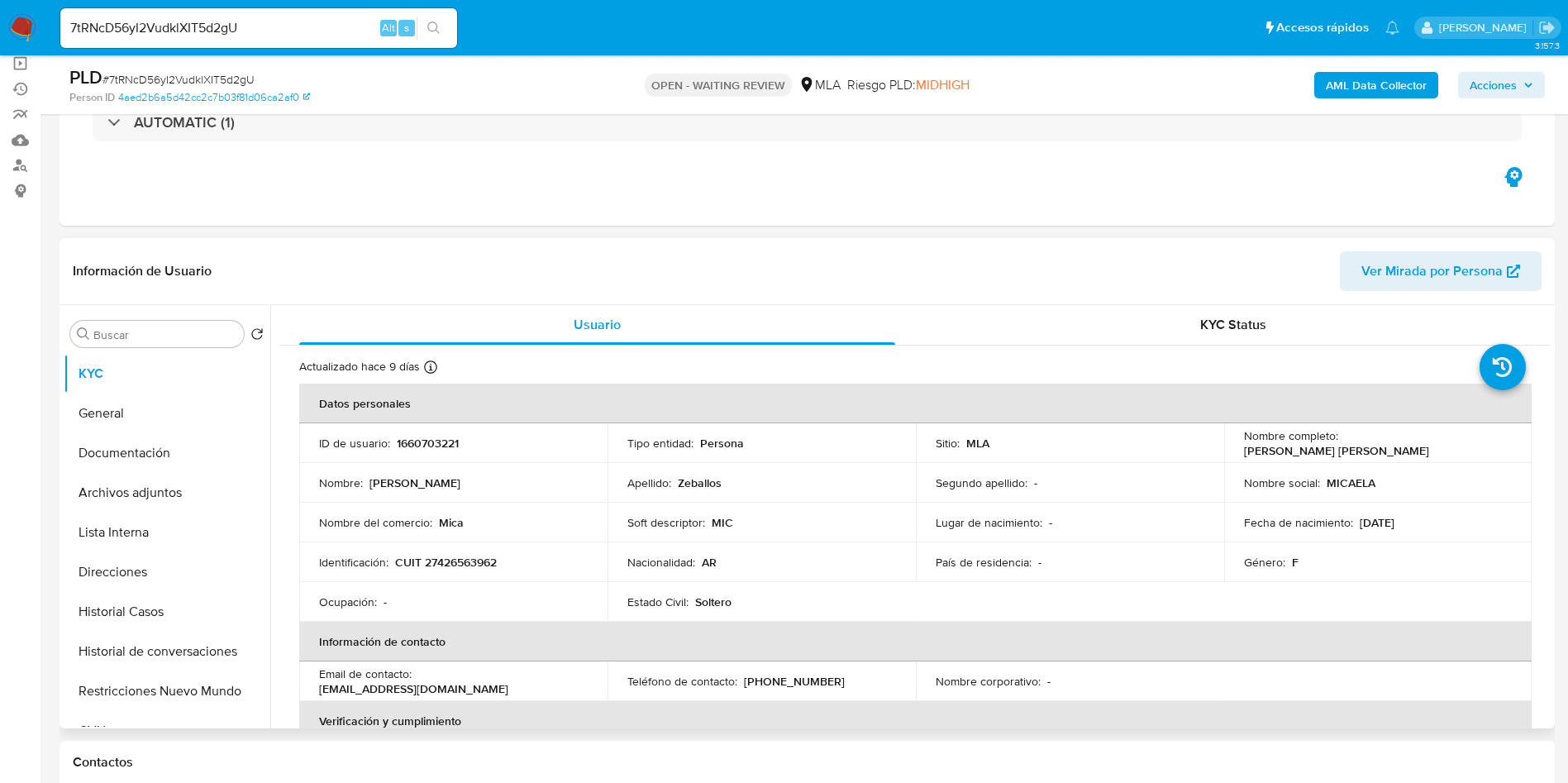
click at [429, 438] on p "1660703221" at bounding box center [427, 443] width 62 height 15
copy p "1660703221"
click at [242, 68] on div "PLD # 7tRNcD56yI2VudklXIT5d2gU" at bounding box center [312, 77] width 486 height 25
click at [242, 66] on div "PLD # 7tRNcD56yI2VudklXIT5d2gU" at bounding box center [312, 77] width 486 height 25
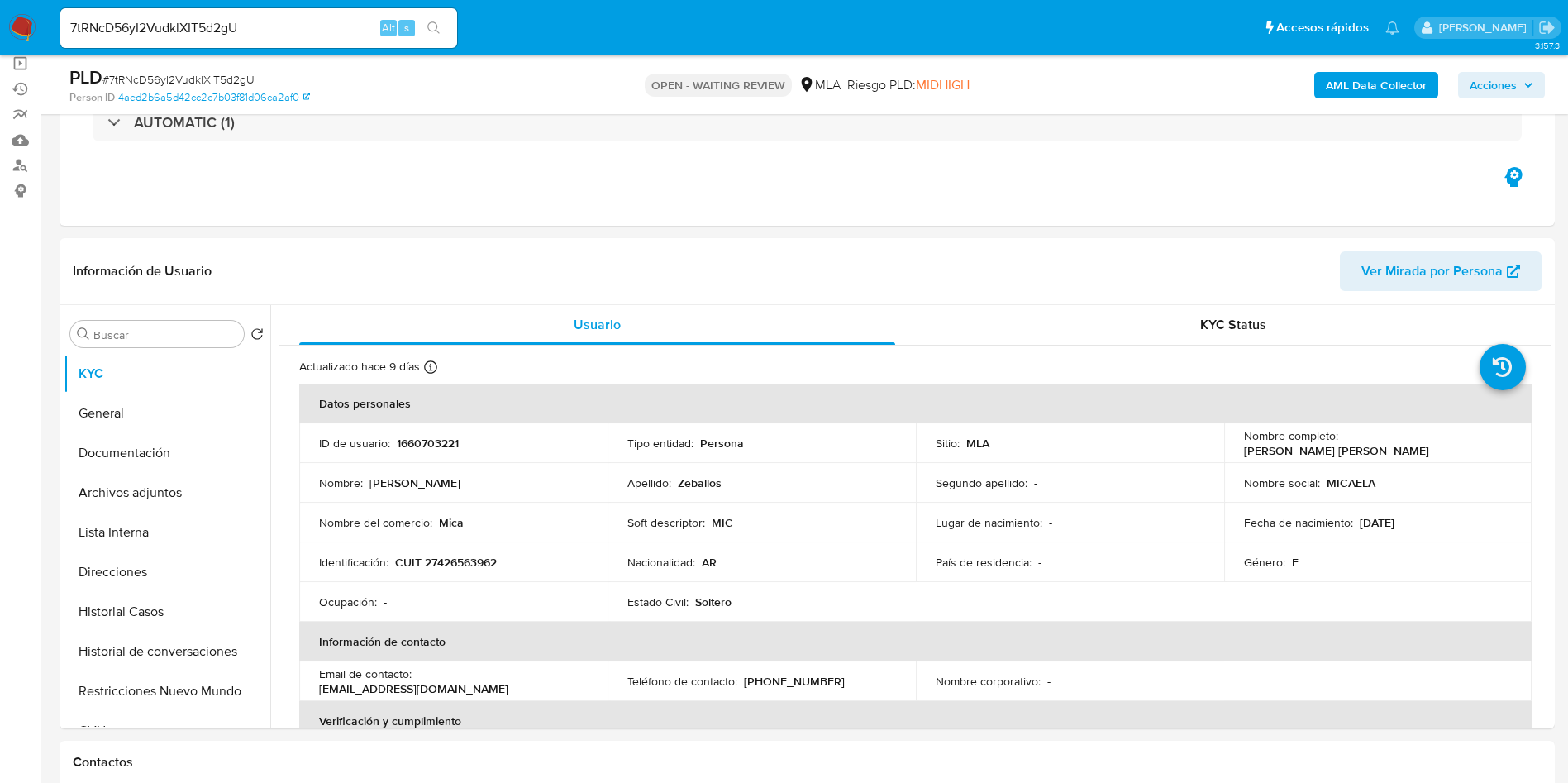
click at [216, 81] on span "# 7tRNcD56yI2VudklXIT5d2gU" at bounding box center [178, 79] width 152 height 17
copy span "7tRNcD56yI2VudklXIT5d2gU"
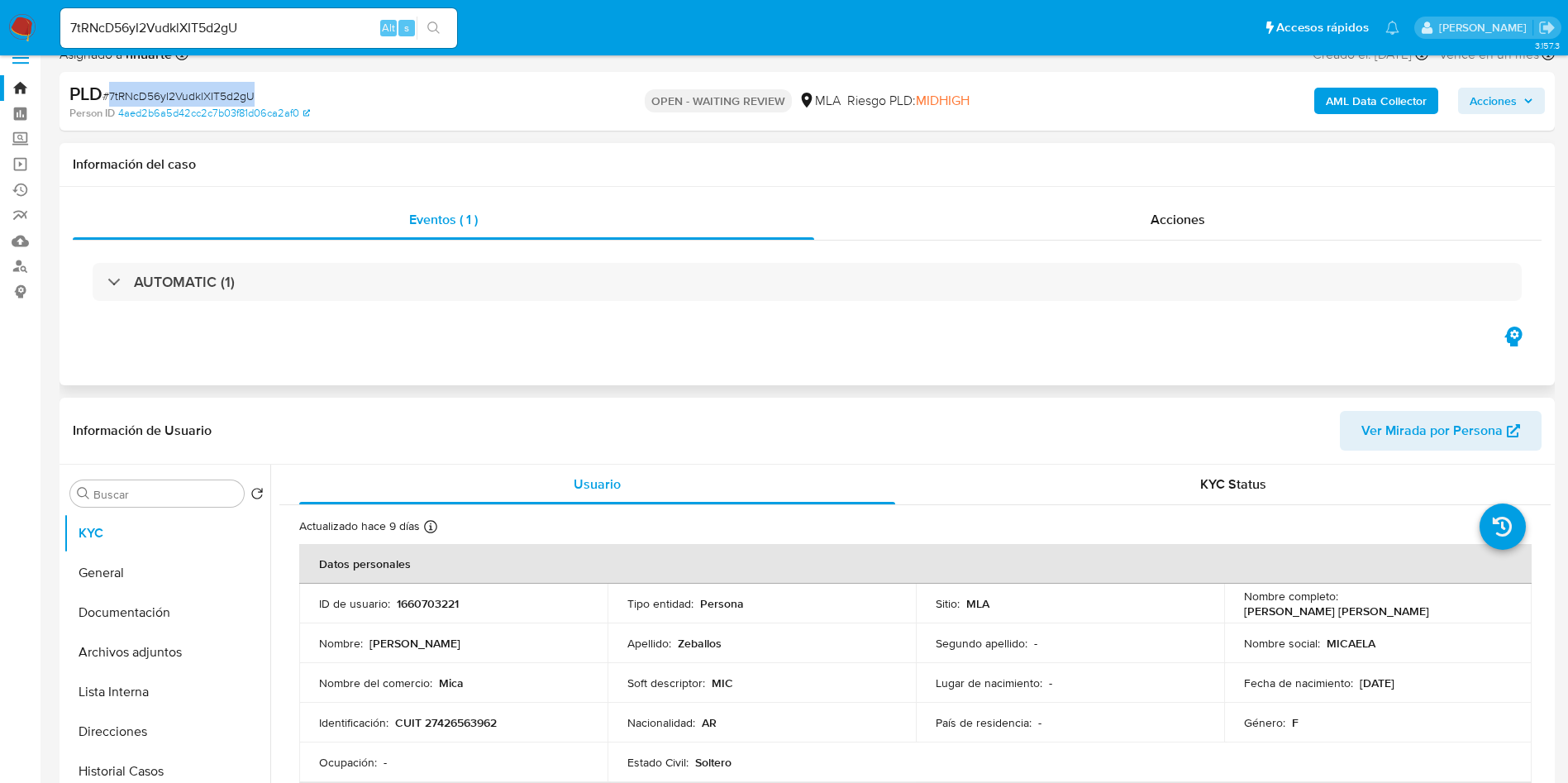
scroll to position [0, 0]
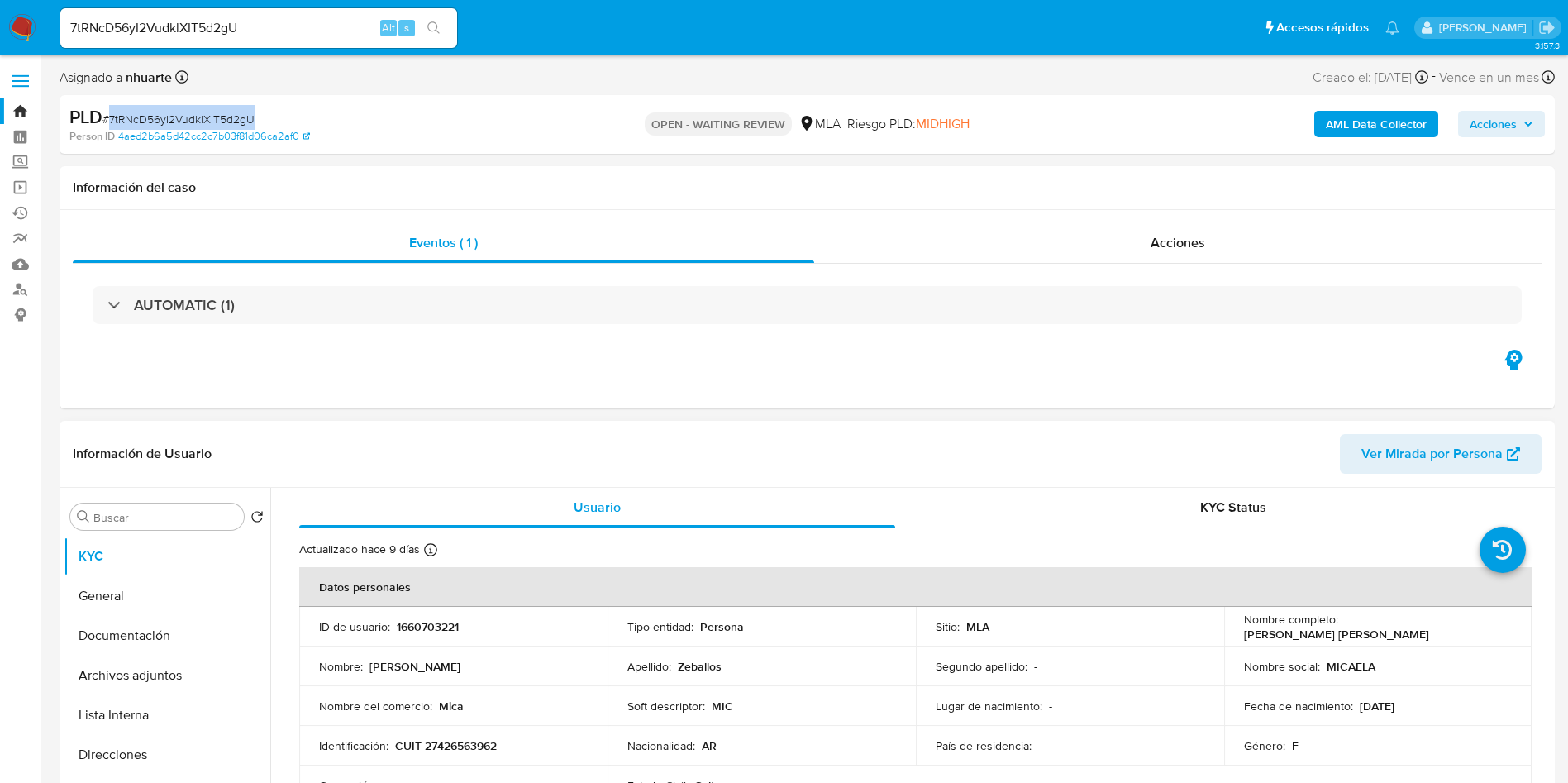
click at [842, 429] on div "Información de Usuario Ver Mirada por Persona" at bounding box center [807, 454] width 1495 height 67
click at [287, 21] on input "7tRNcD56yI2VudklXIT5d2gU" at bounding box center [259, 28] width 397 height 21
paste input "aDZ2KzPjAS5ZHYB0SXSWCWVt"
type input "aDZ2KzPjAS5ZHYB0SXSWCWVt"
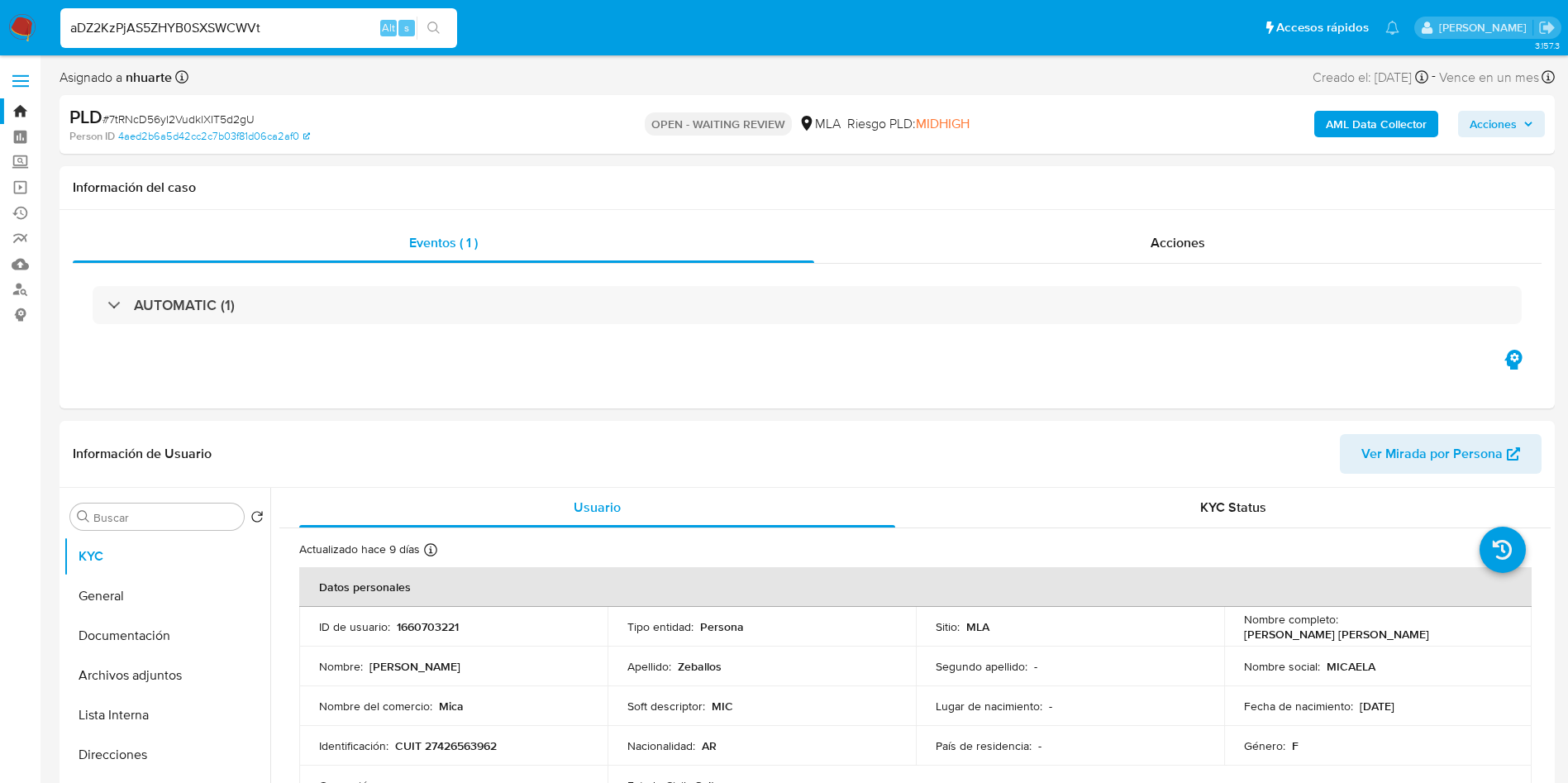
click at [439, 21] on icon "search-icon" at bounding box center [434, 28] width 13 height 13
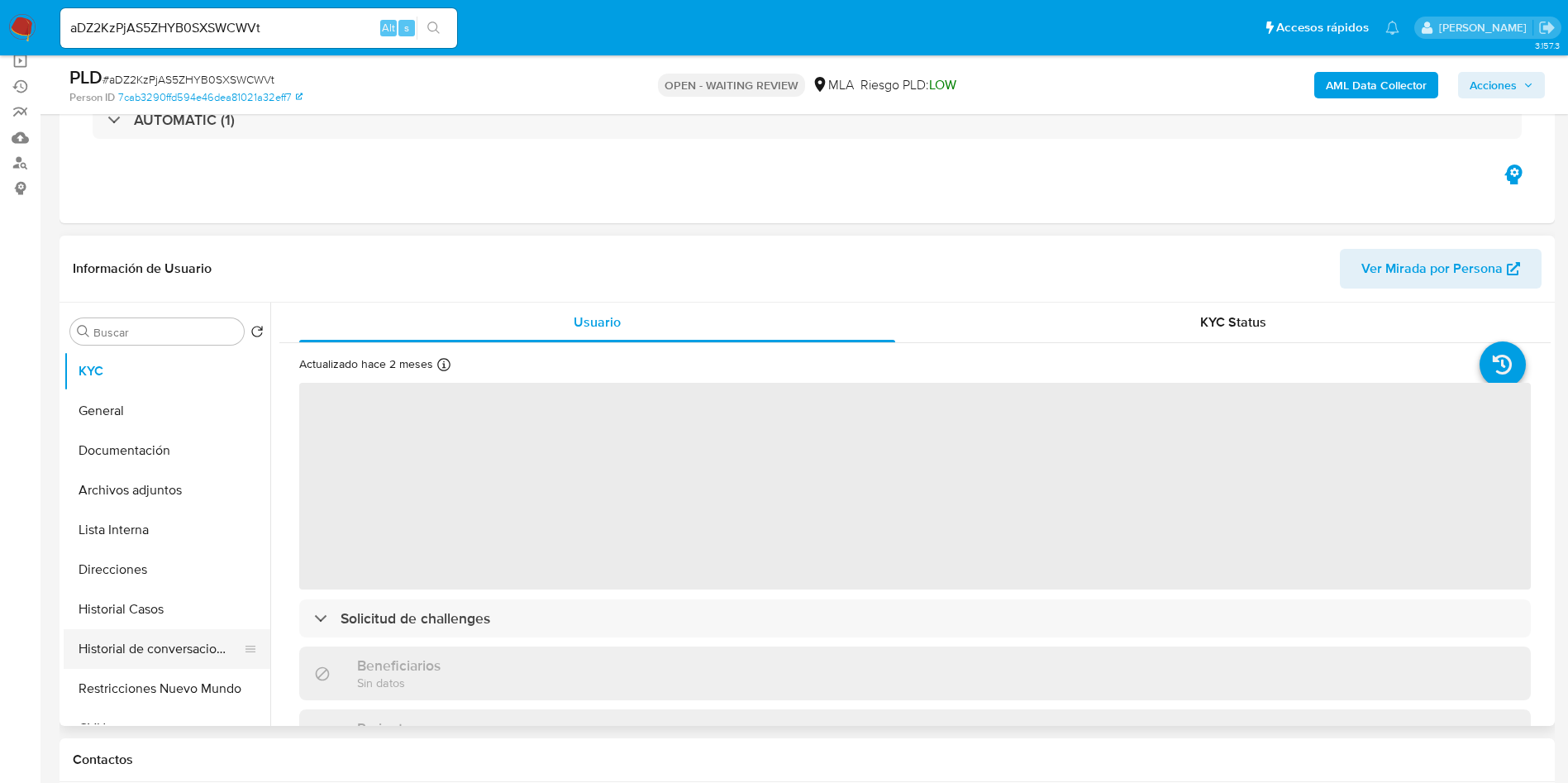
scroll to position [248, 0]
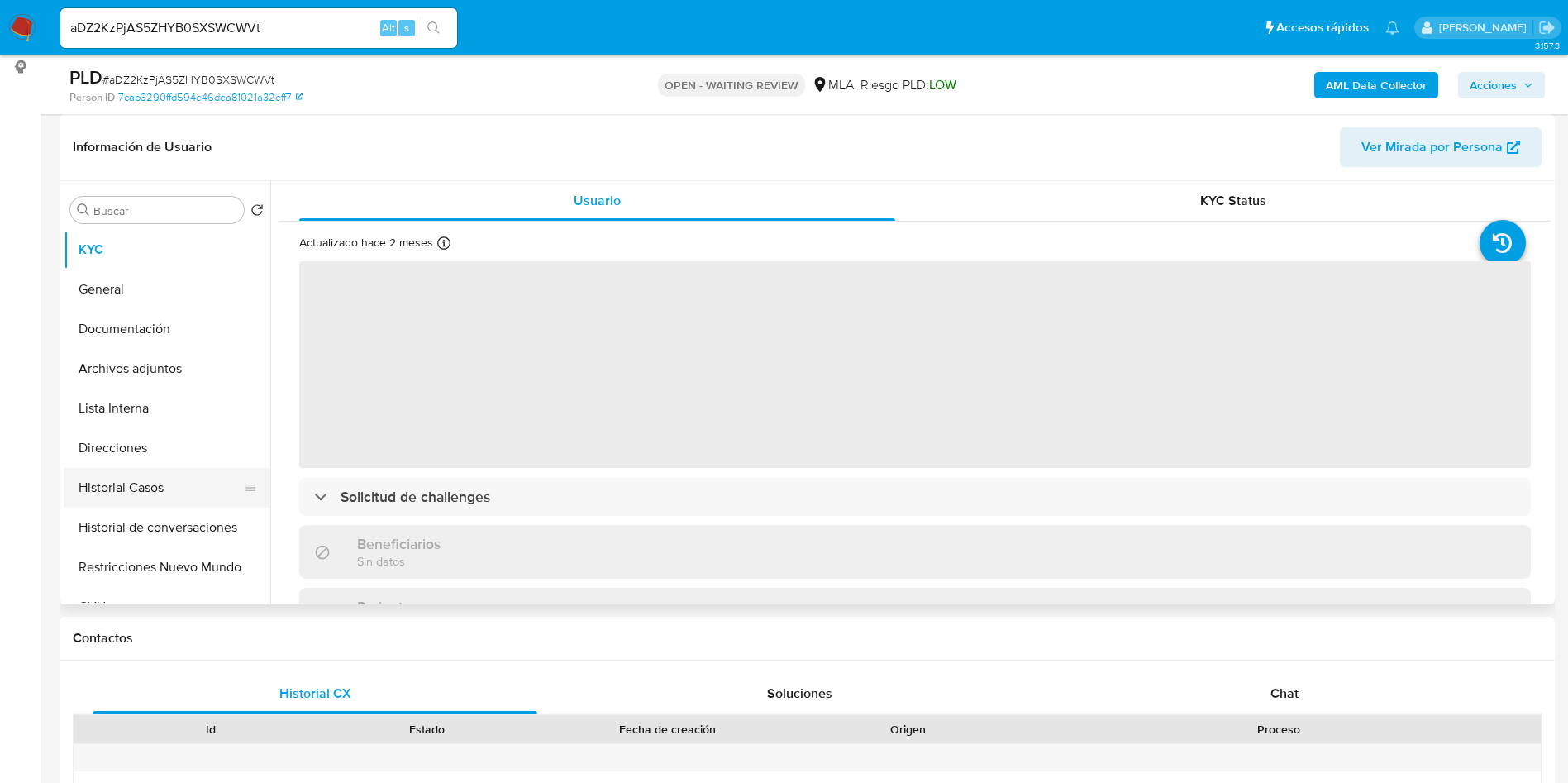
click at [184, 484] on button "Historial Casos" at bounding box center [160, 487] width 193 height 40
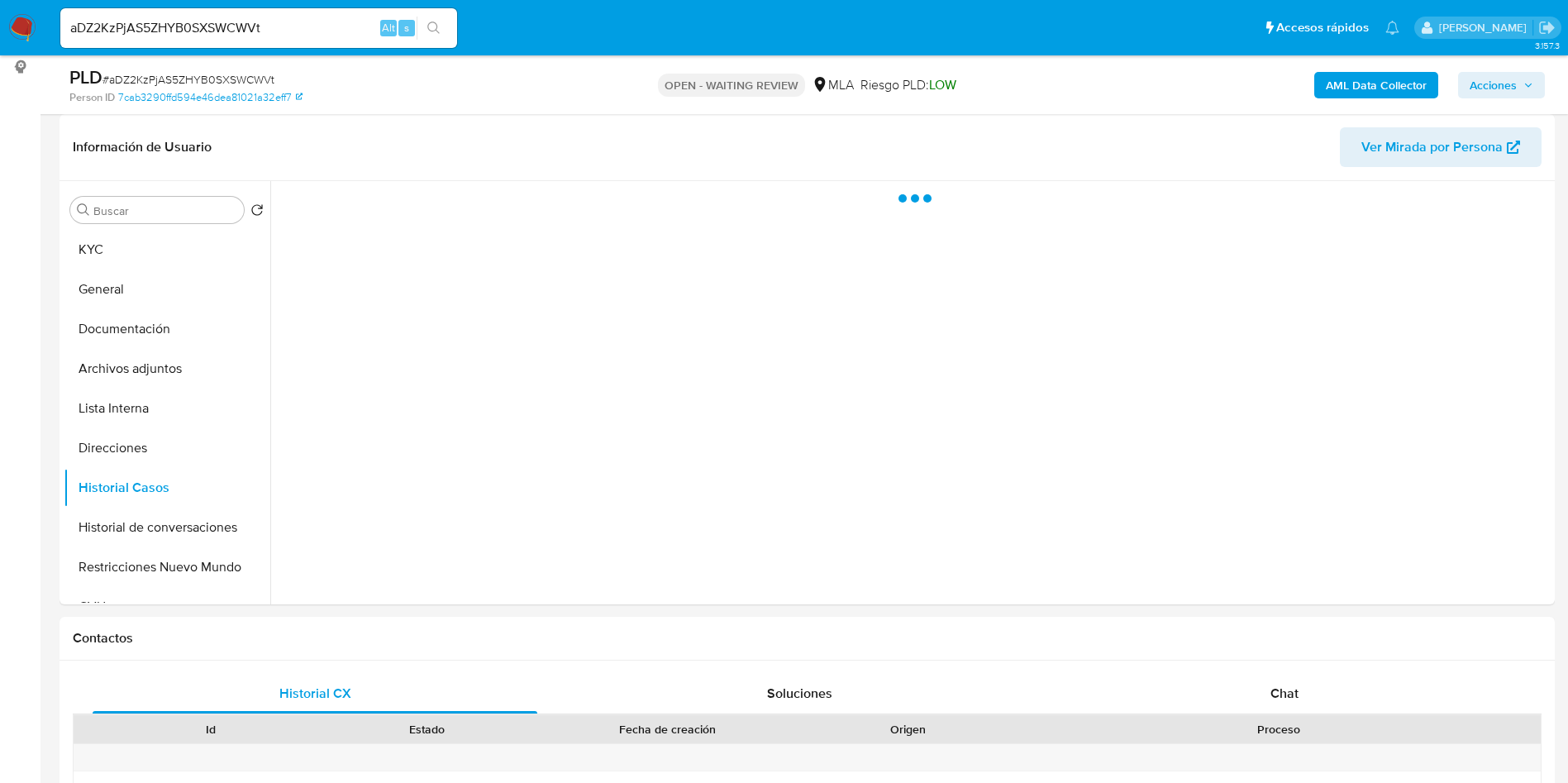
select select "10"
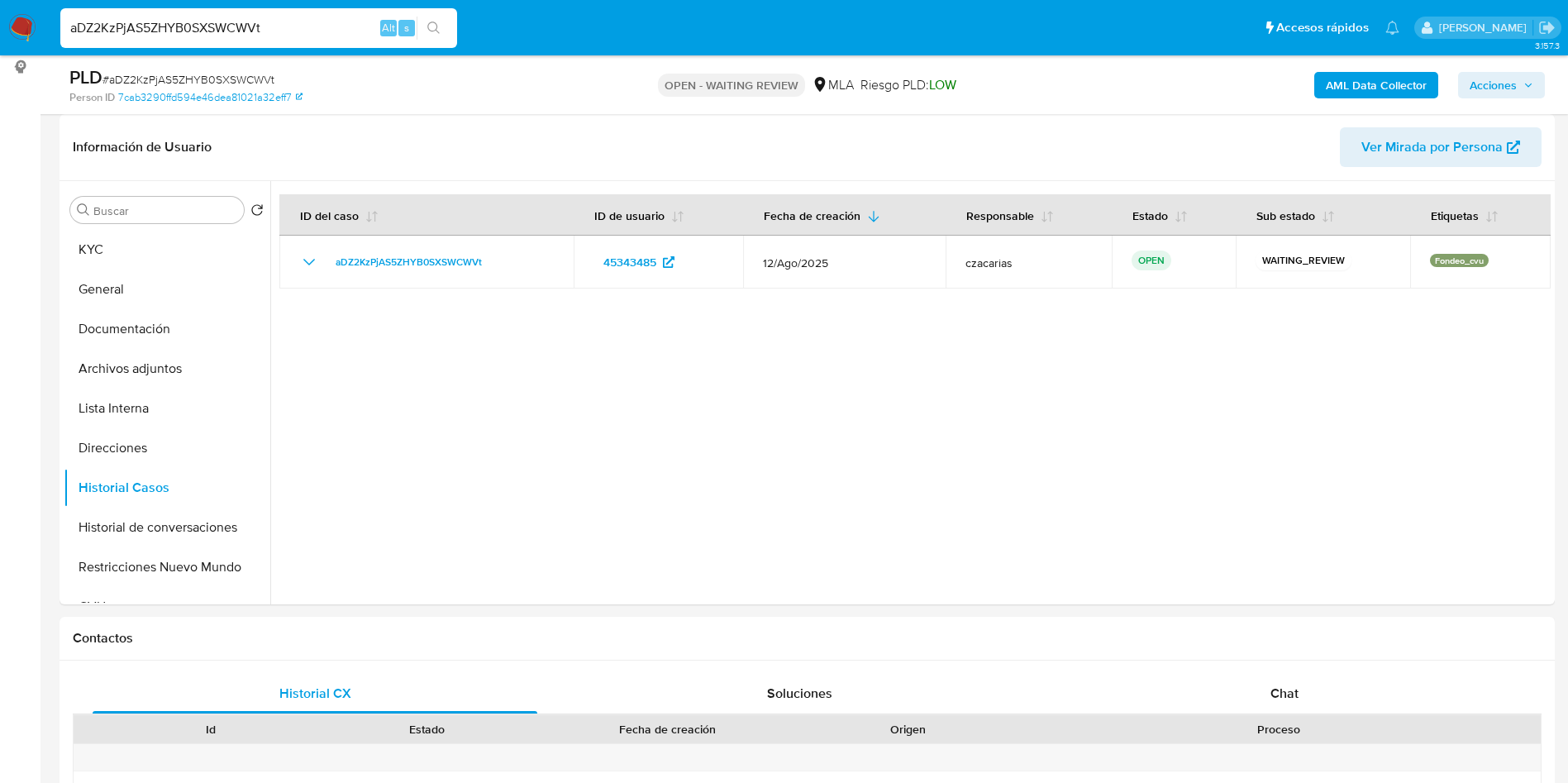
click at [293, 23] on input "aDZ2KzPjAS5ZHYB0SXSWCWVt" at bounding box center [259, 28] width 397 height 21
click at [342, 28] on input "aDZ2KzPjAS5ZHYB0SXSWCWVt" at bounding box center [259, 28] width 397 height 21
paste input "7tRNcD56yI2VudklXIT5d2gU"
click at [330, 23] on input "aDZ2KzPjAS5ZHYB0SXSWCWVt7tRNcD56yI2VudklXIT5d2gU" at bounding box center [259, 28] width 397 height 21
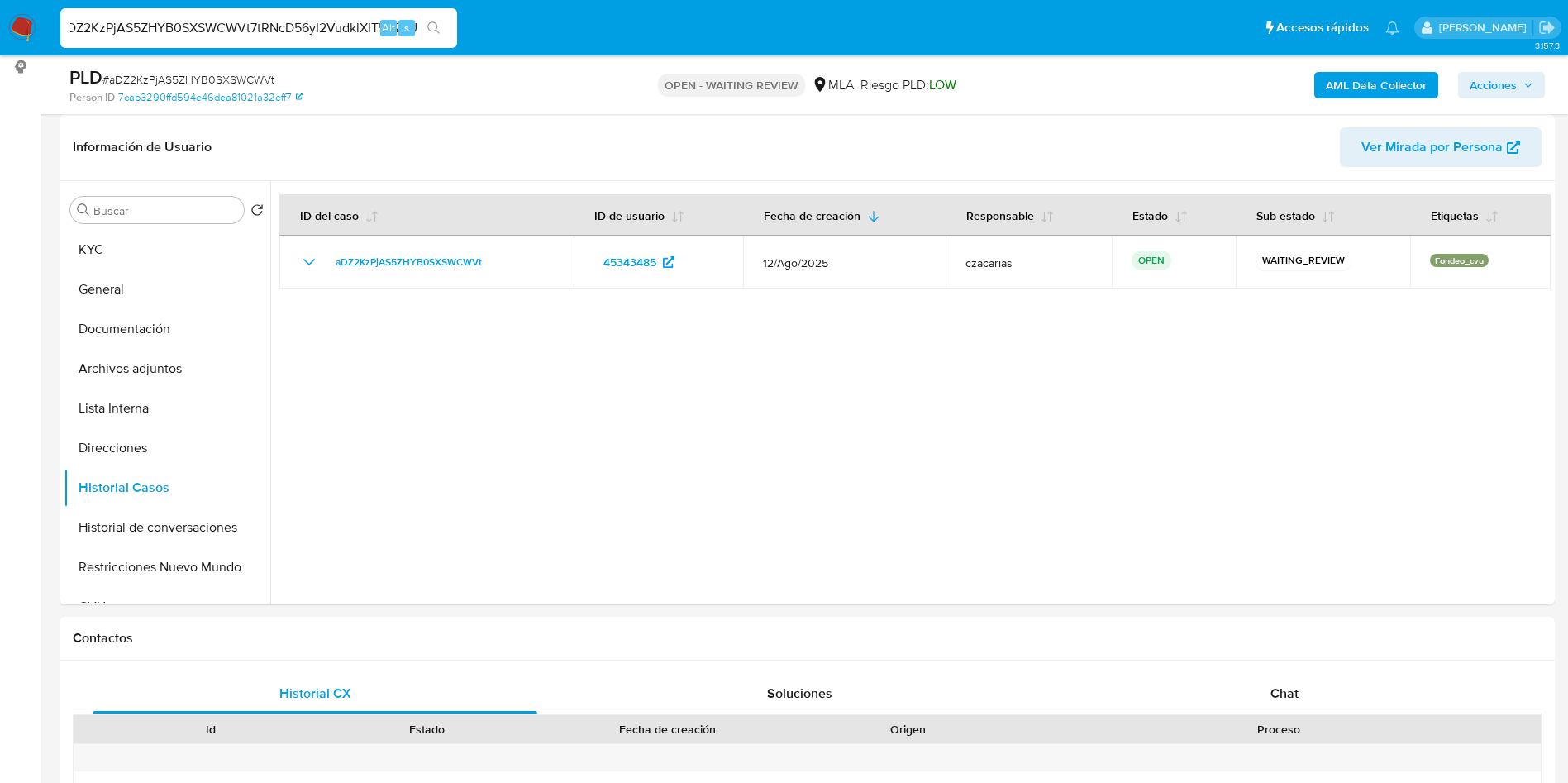
click at [329, 22] on input "aDZ2KzPjAS5ZHYB0SXSWCWVt7tRNcD56yI2VudklXIT5d2gU" at bounding box center [259, 28] width 397 height 21
paste input
type input "7tRNcD56yI2VudklXIT5d2gU"
click at [439, 23] on icon "search-icon" at bounding box center [434, 28] width 13 height 13
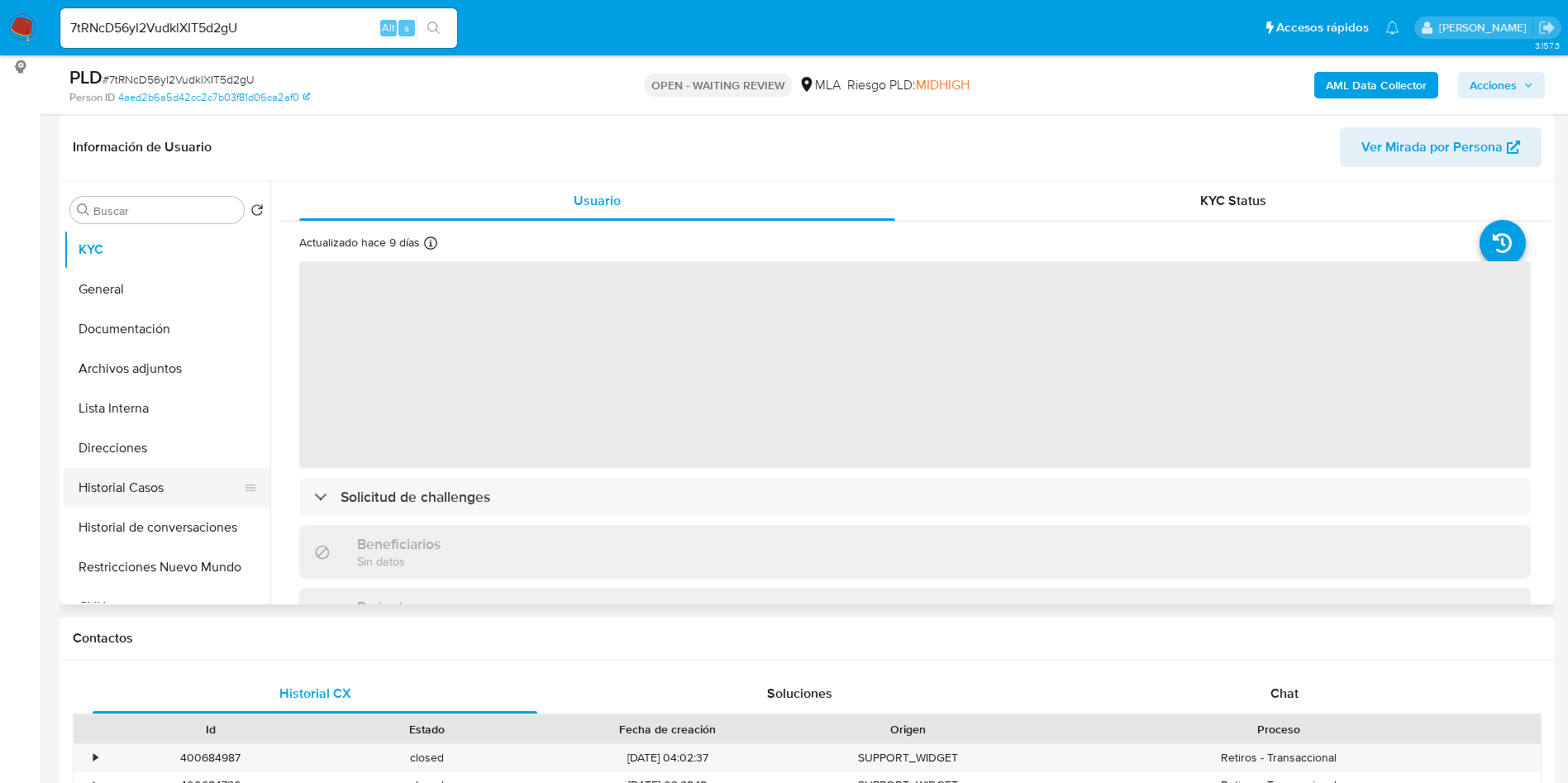
click at [145, 485] on button "Historial Casos" at bounding box center [160, 487] width 193 height 40
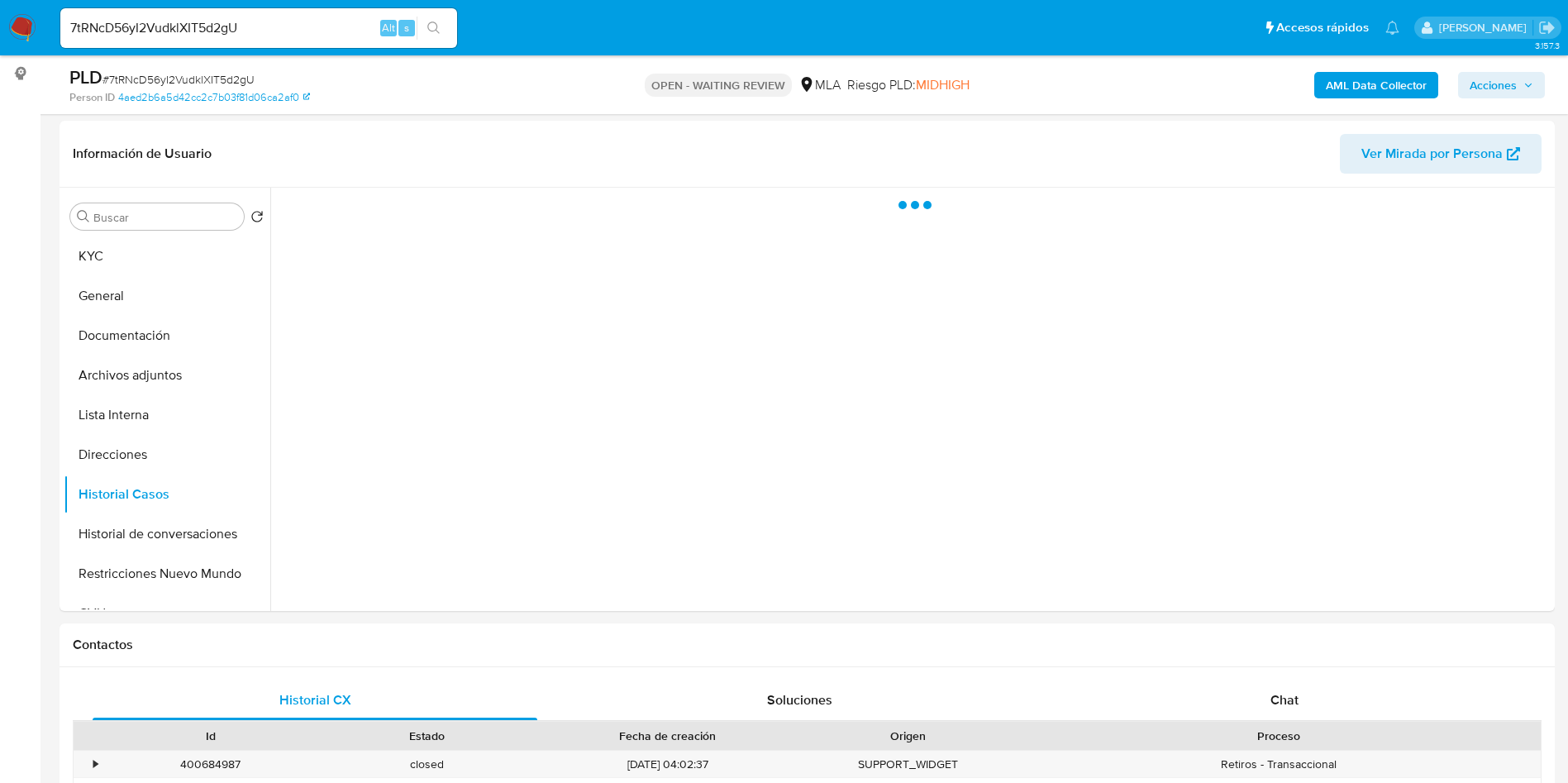
scroll to position [248, 0]
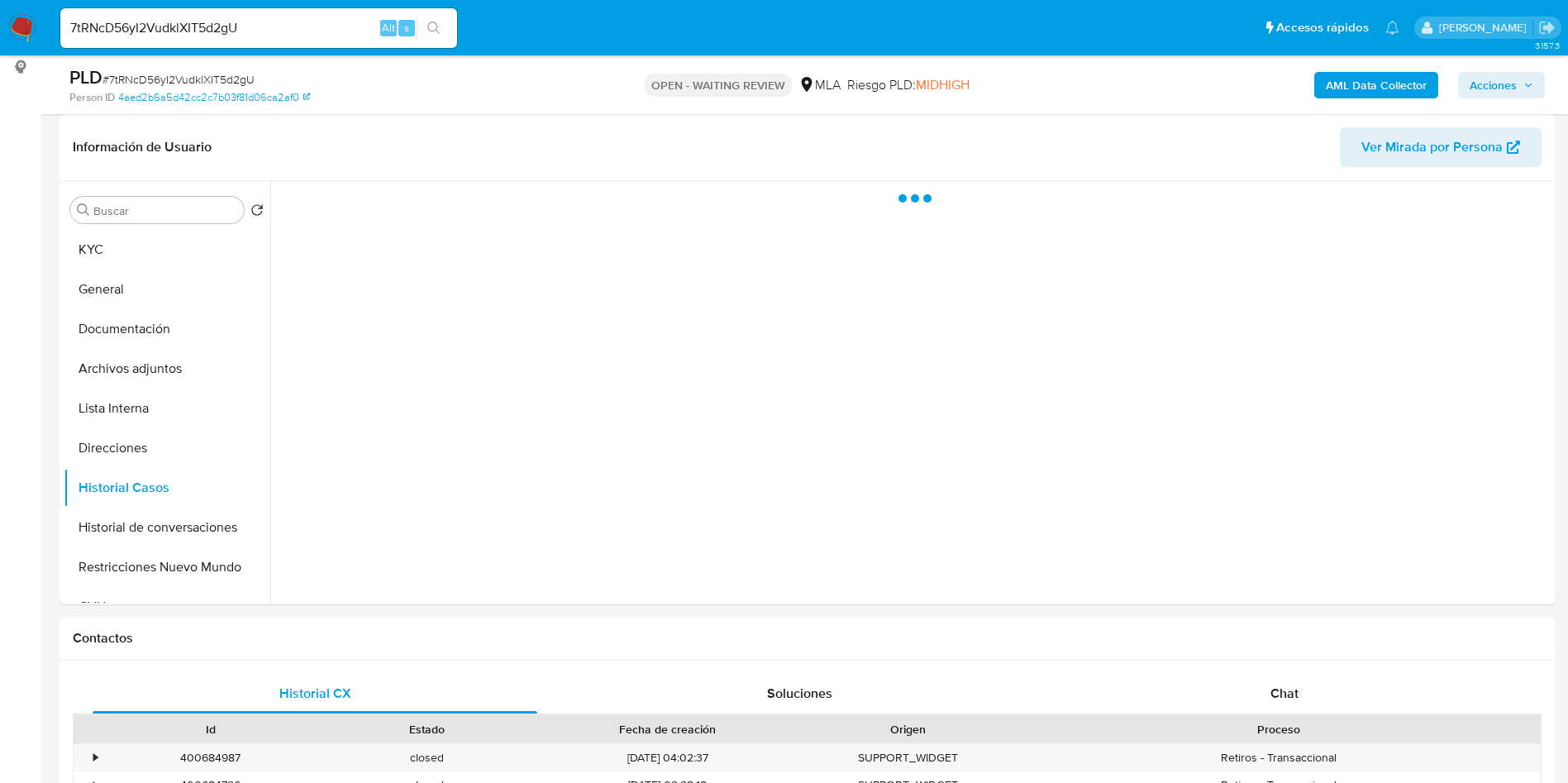
select select "10"
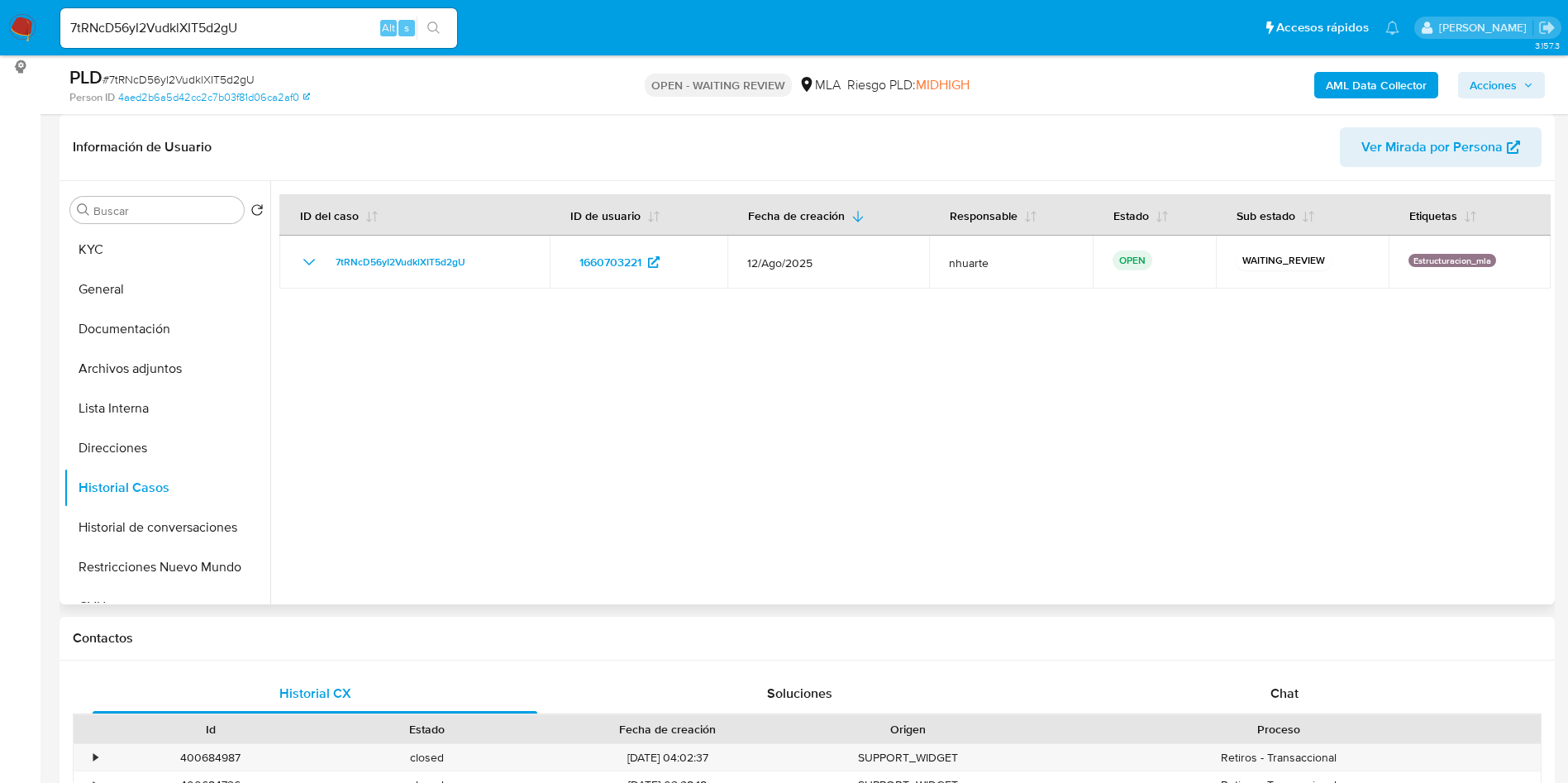
click at [787, 405] on div at bounding box center [910, 392] width 1281 height 423
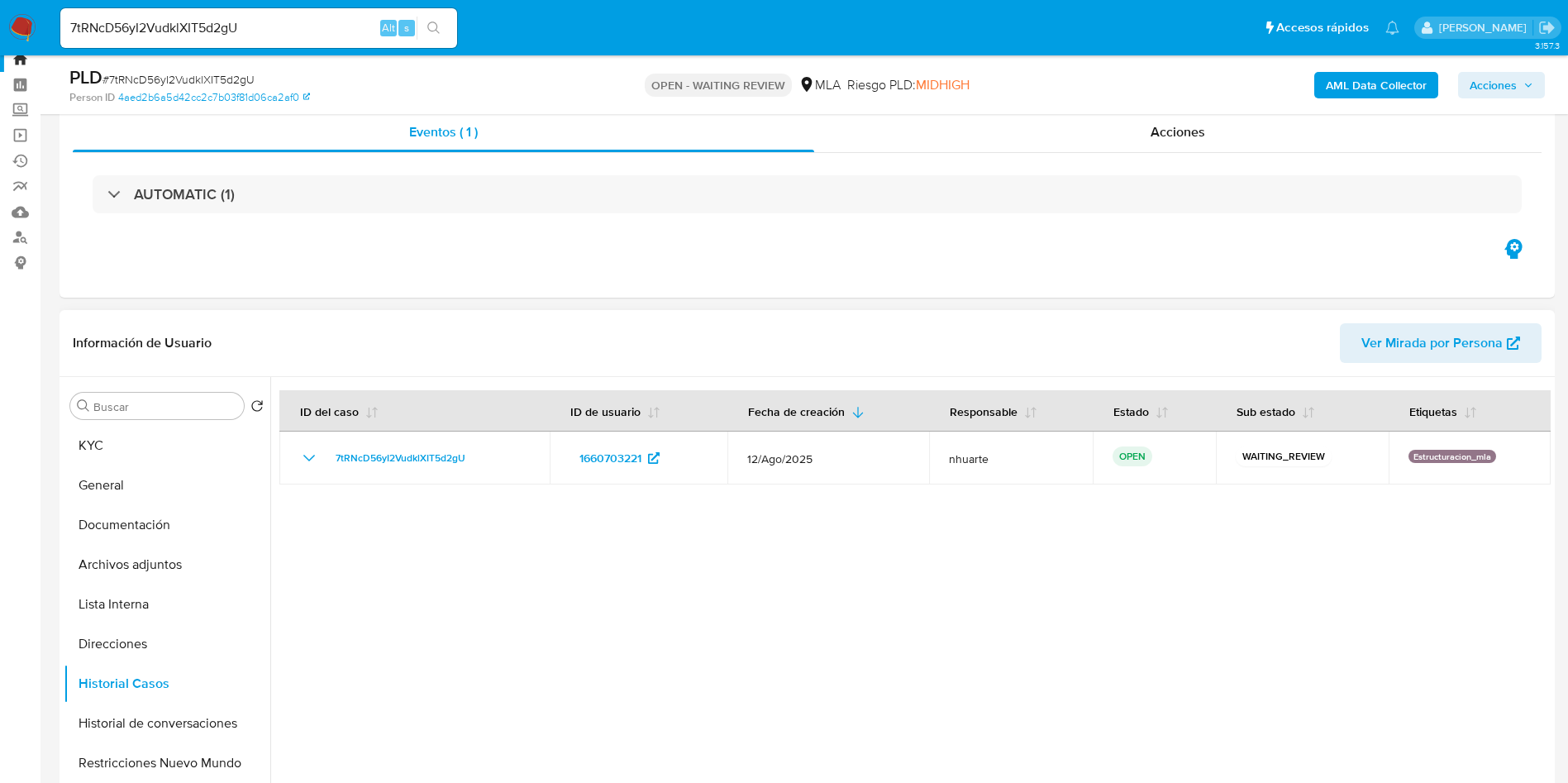
scroll to position [0, 0]
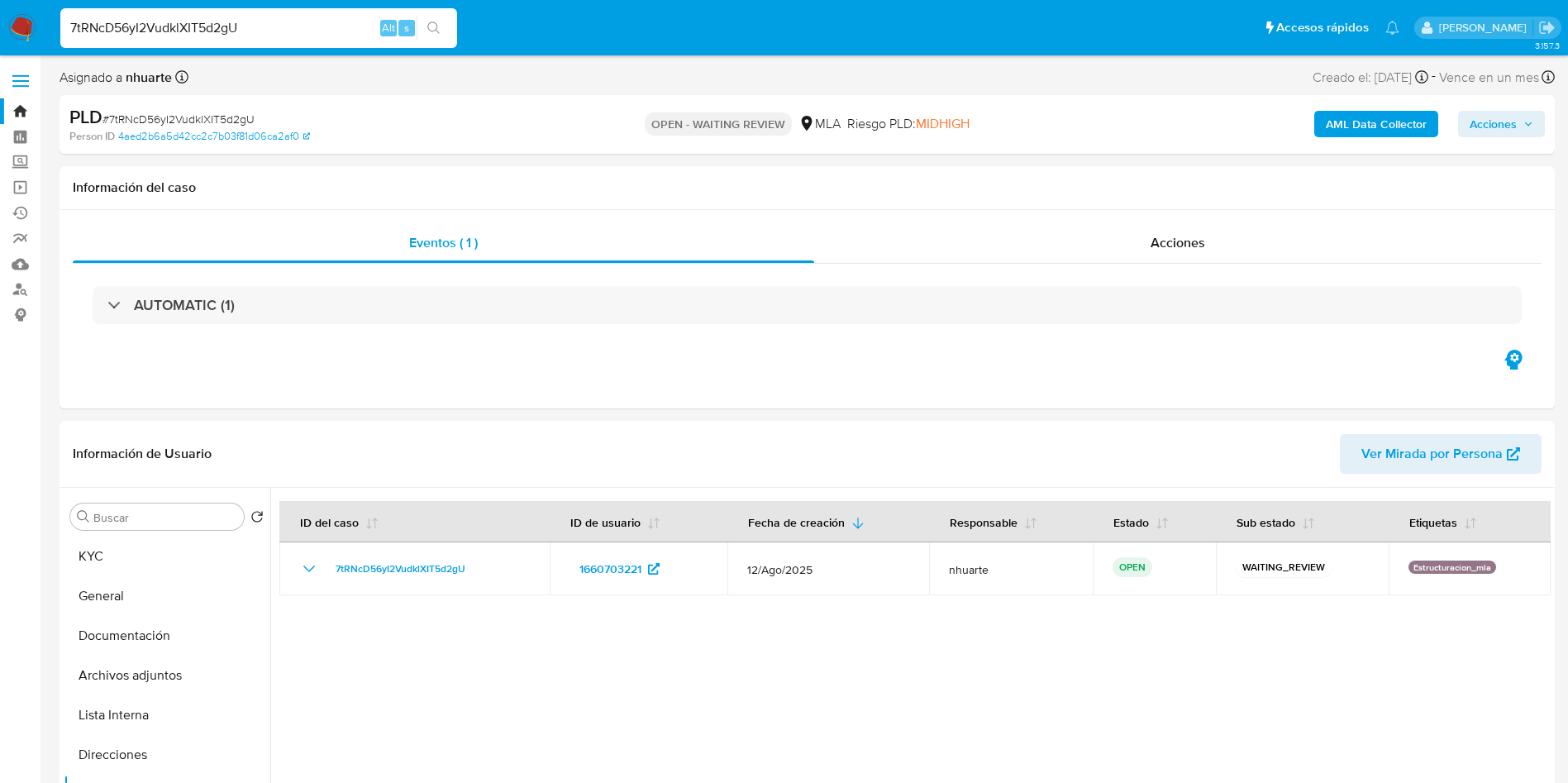
click at [223, 30] on input "7tRNcD56yI2VudklXIT5d2gU" at bounding box center [259, 28] width 397 height 21
click at [223, 29] on input "7tRNcD56yI2VudklXIT5d2gU" at bounding box center [259, 28] width 397 height 21
paste input "aDZ2KzPjAS5ZHYB0SXSWCWVt"
type input "aDZ2KzPjAS5ZHYB0SXSWCWVt"
click at [424, 31] on button "search-icon" at bounding box center [433, 28] width 34 height 23
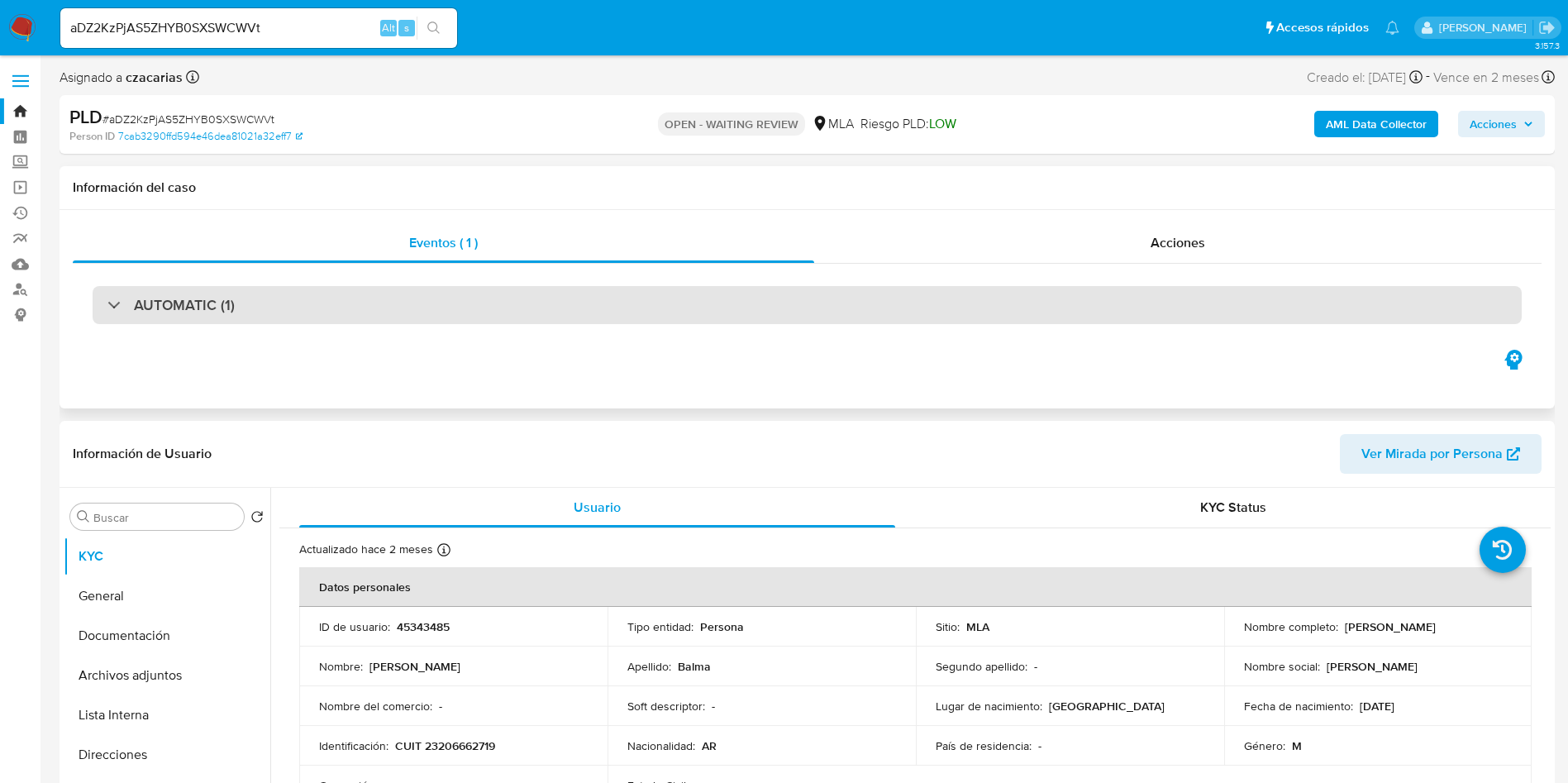
select select "10"
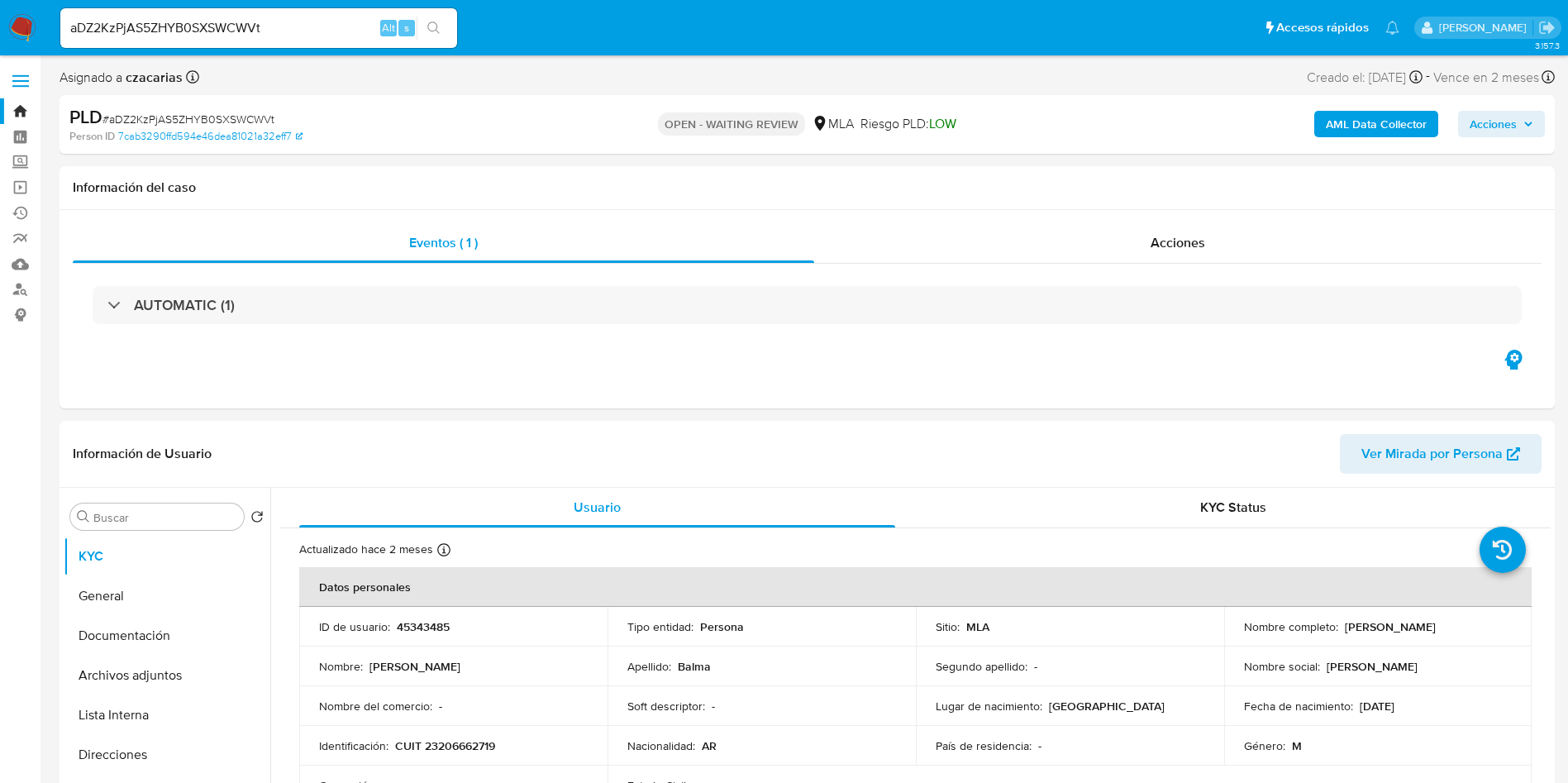
click at [285, 35] on input "aDZ2KzPjAS5ZHYB0SXSWCWVt" at bounding box center [259, 28] width 397 height 21
paste input "430660454"
type input "430660454"
click at [440, 31] on icon "search-icon" at bounding box center [434, 28] width 13 height 13
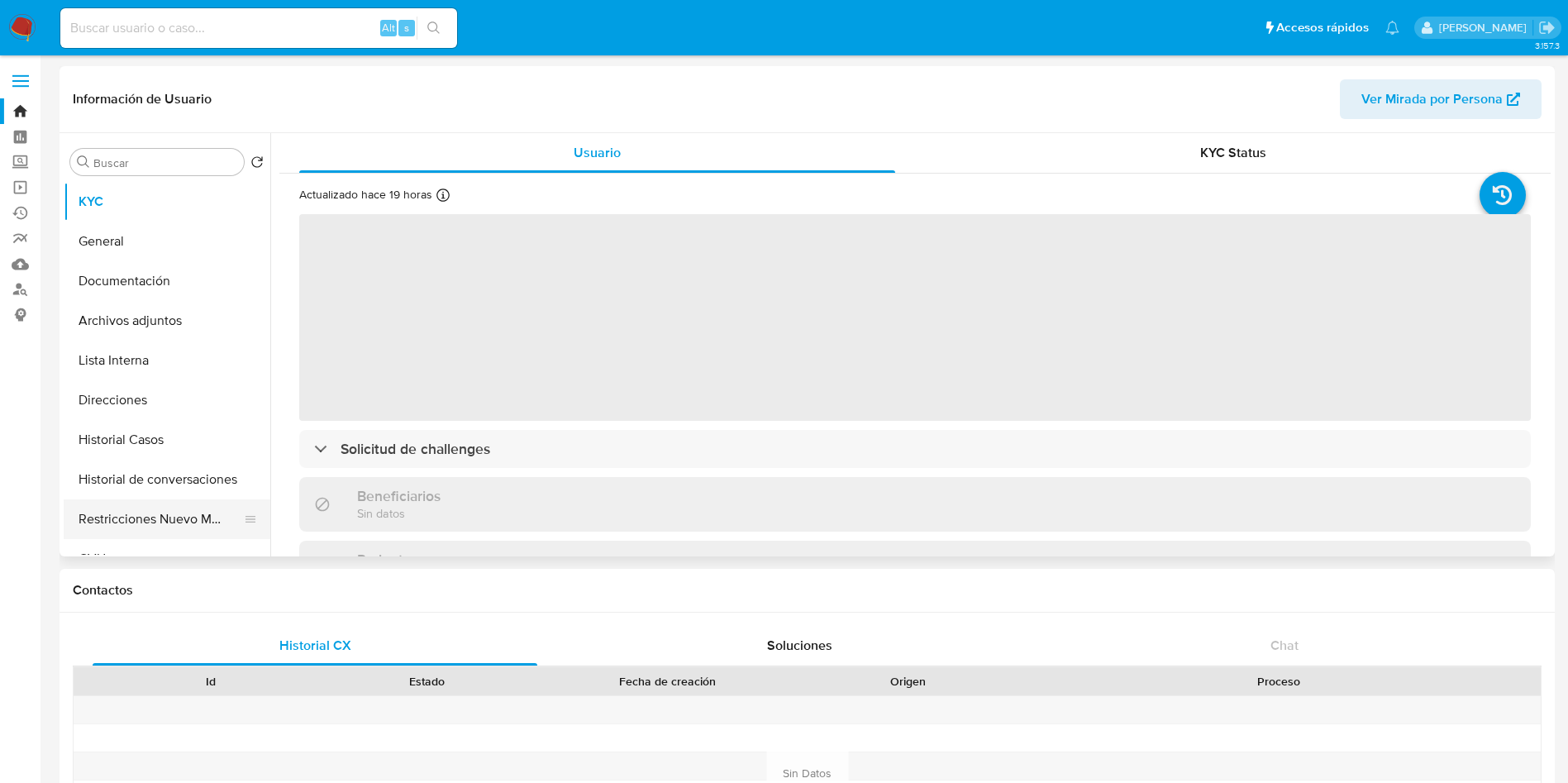
click at [167, 521] on button "Restricciones Nuevo Mundo" at bounding box center [160, 519] width 193 height 40
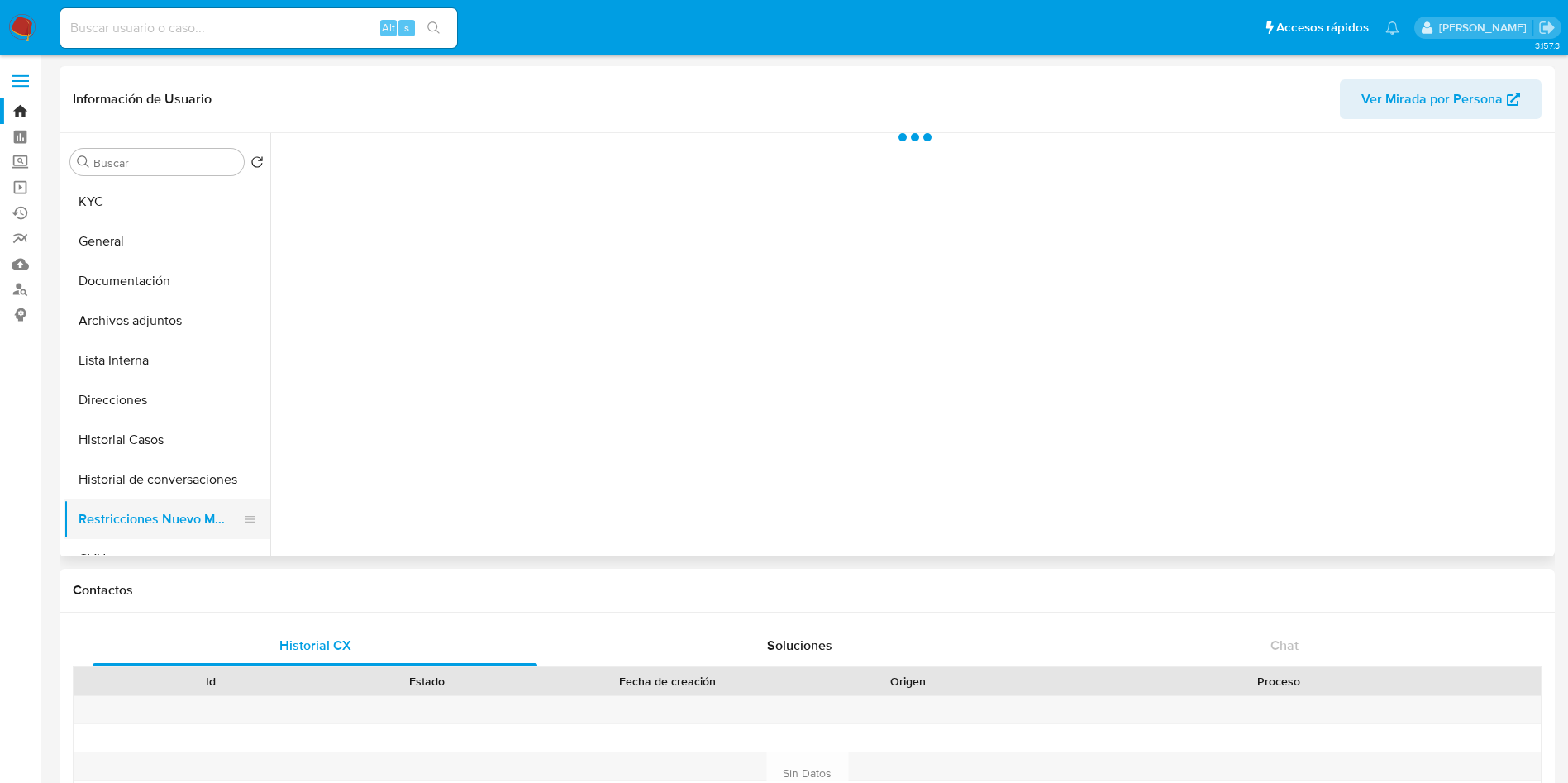
select select "10"
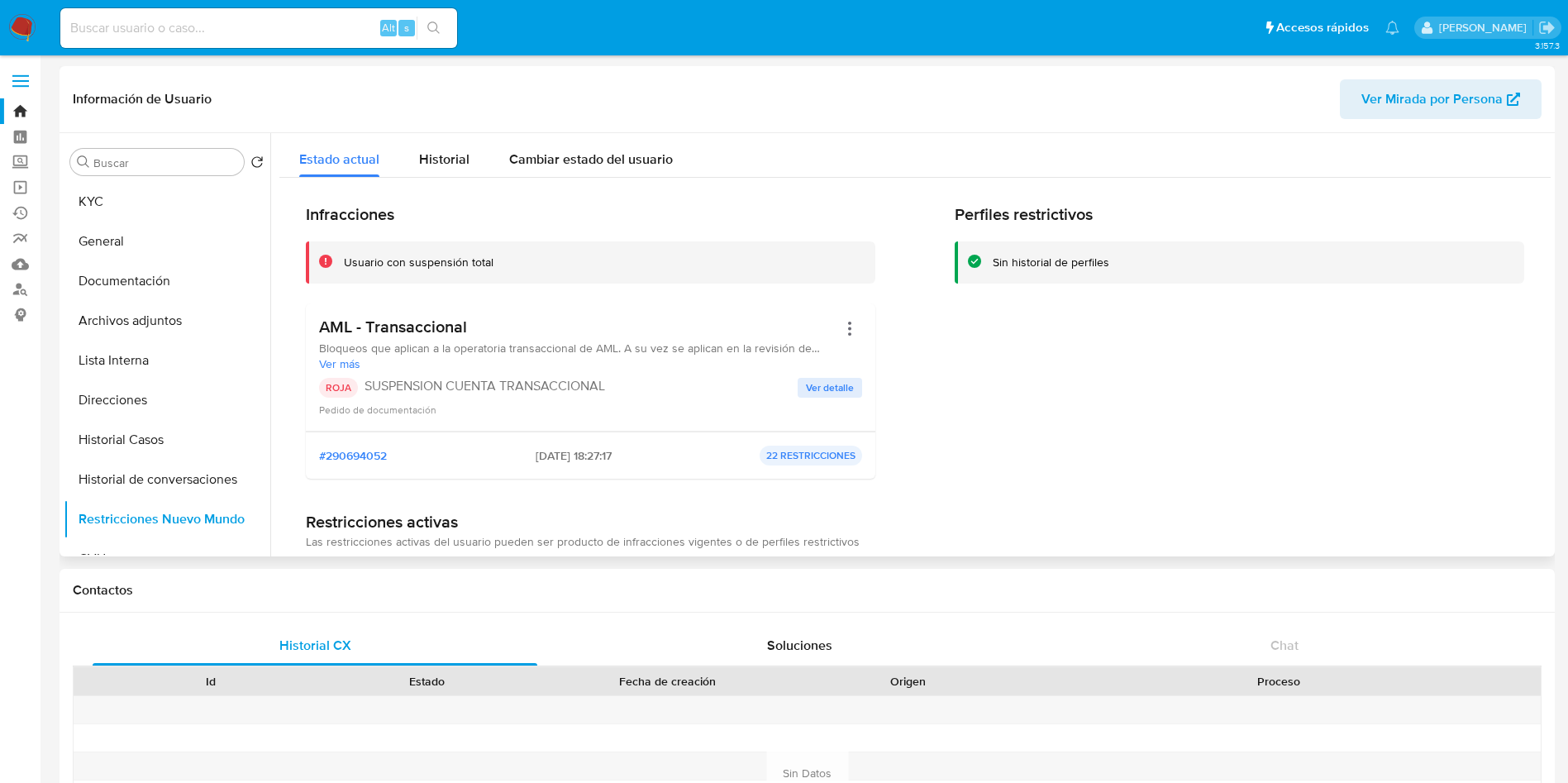
drag, startPoint x: 607, startPoint y: 381, endPoint x: 368, endPoint y: 391, distance: 239.2
click at [368, 391] on p "SUSPENSION CUENTA TRANSACCIONAL" at bounding box center [581, 386] width 433 height 17
click at [368, 398] on div "ROJA SUSPENSION CUENTA TRANSACCIONAL Ver detalle Pedido de documentación" at bounding box center [591, 397] width 544 height 40
drag, startPoint x: 366, startPoint y: 380, endPoint x: 603, endPoint y: 389, distance: 237.2
click at [603, 389] on p "SUSPENSION CUENTA TRANSACCIONAL" at bounding box center [581, 386] width 433 height 17
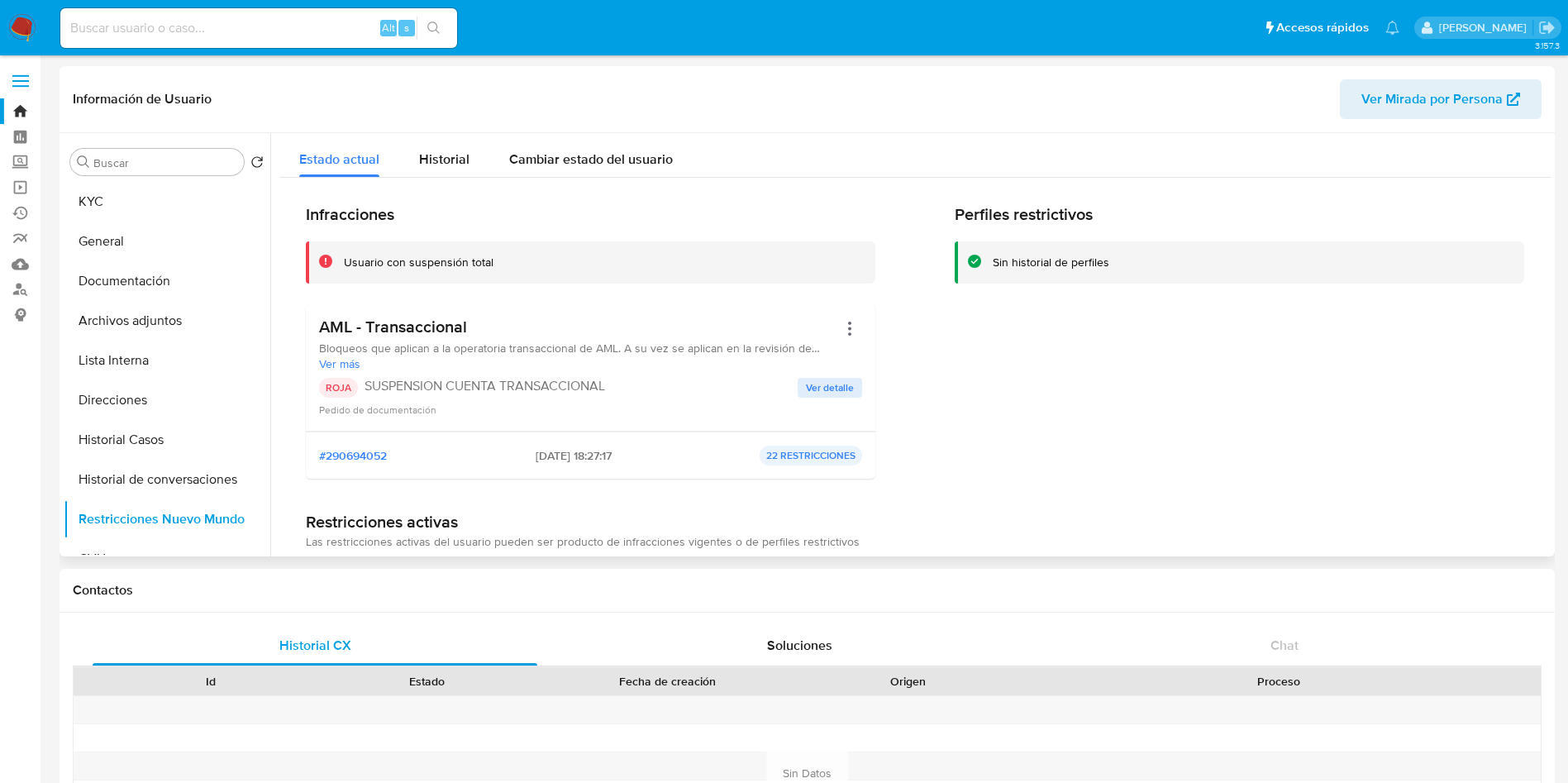
click at [569, 409] on div "Pedido de documentación" at bounding box center [591, 409] width 544 height 17
drag, startPoint x: 367, startPoint y: 383, endPoint x: 616, endPoint y: 387, distance: 249.0
click at [616, 387] on p "SUSPENSION CUENTA TRANSACCIONAL" at bounding box center [581, 386] width 433 height 17
click at [616, 388] on p "SUSPENSION CUENTA TRANSACCIONAL" at bounding box center [581, 386] width 433 height 17
drag, startPoint x: 366, startPoint y: 385, endPoint x: 614, endPoint y: 382, distance: 248.0
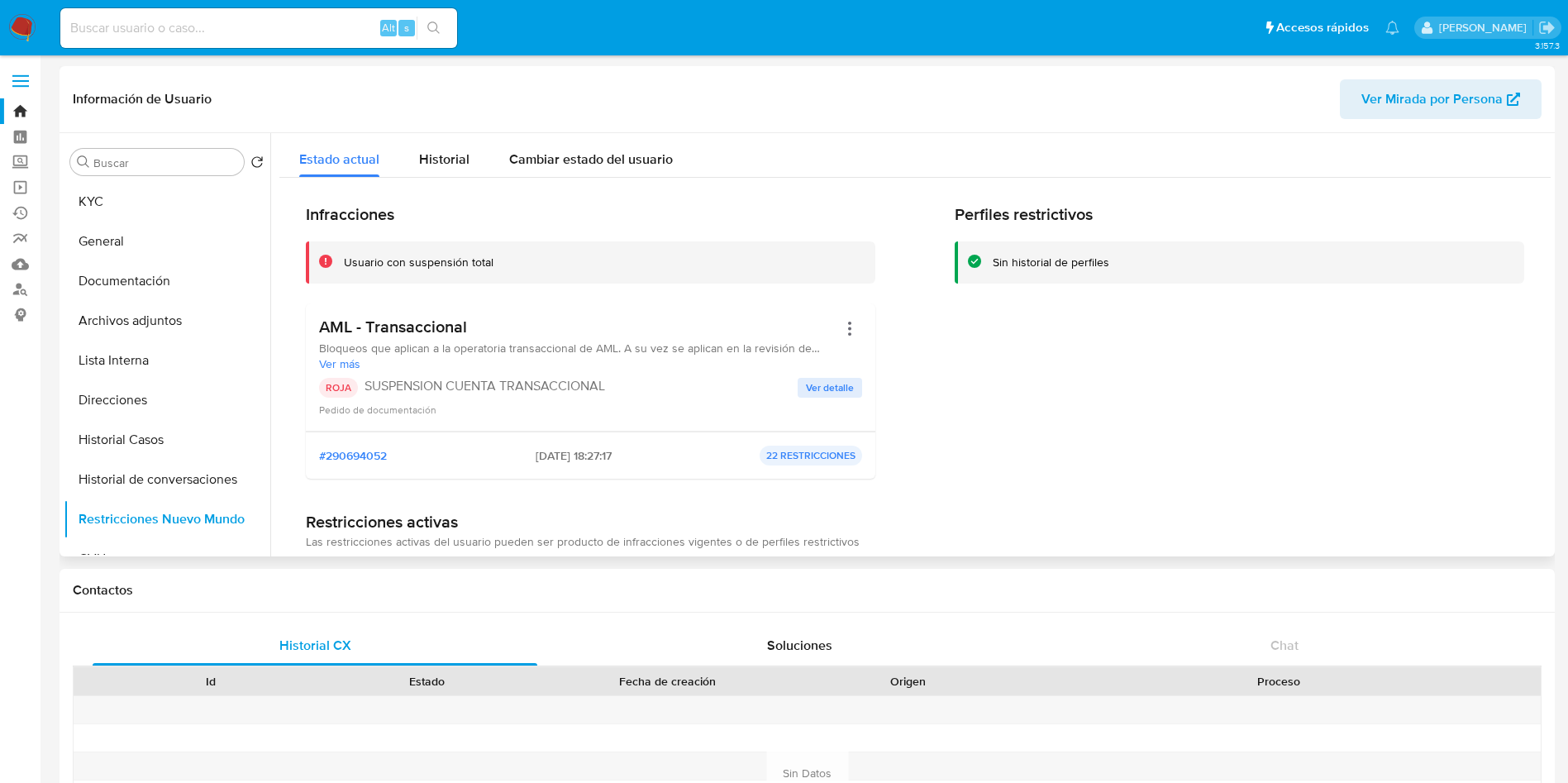
click at [614, 382] on p "SUSPENSION CUENTA TRANSACCIONAL" at bounding box center [581, 386] width 433 height 17
click at [257, 30] on input at bounding box center [259, 28] width 397 height 21
paste input "430660454"
click at [448, 31] on button "search-icon" at bounding box center [433, 28] width 34 height 23
click at [433, 29] on icon "search-icon" at bounding box center [434, 28] width 13 height 13
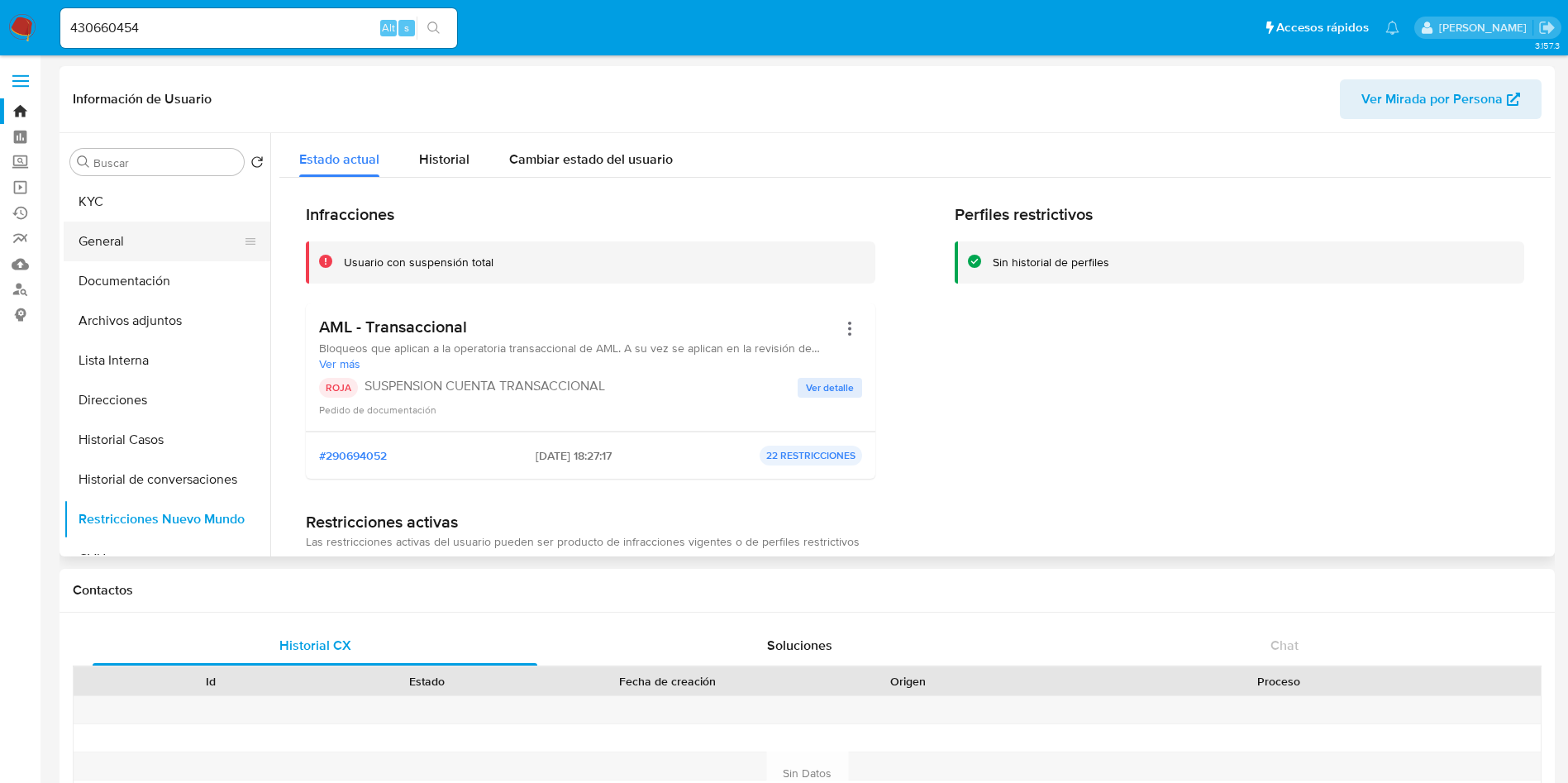
click at [136, 256] on button "General" at bounding box center [160, 241] width 193 height 40
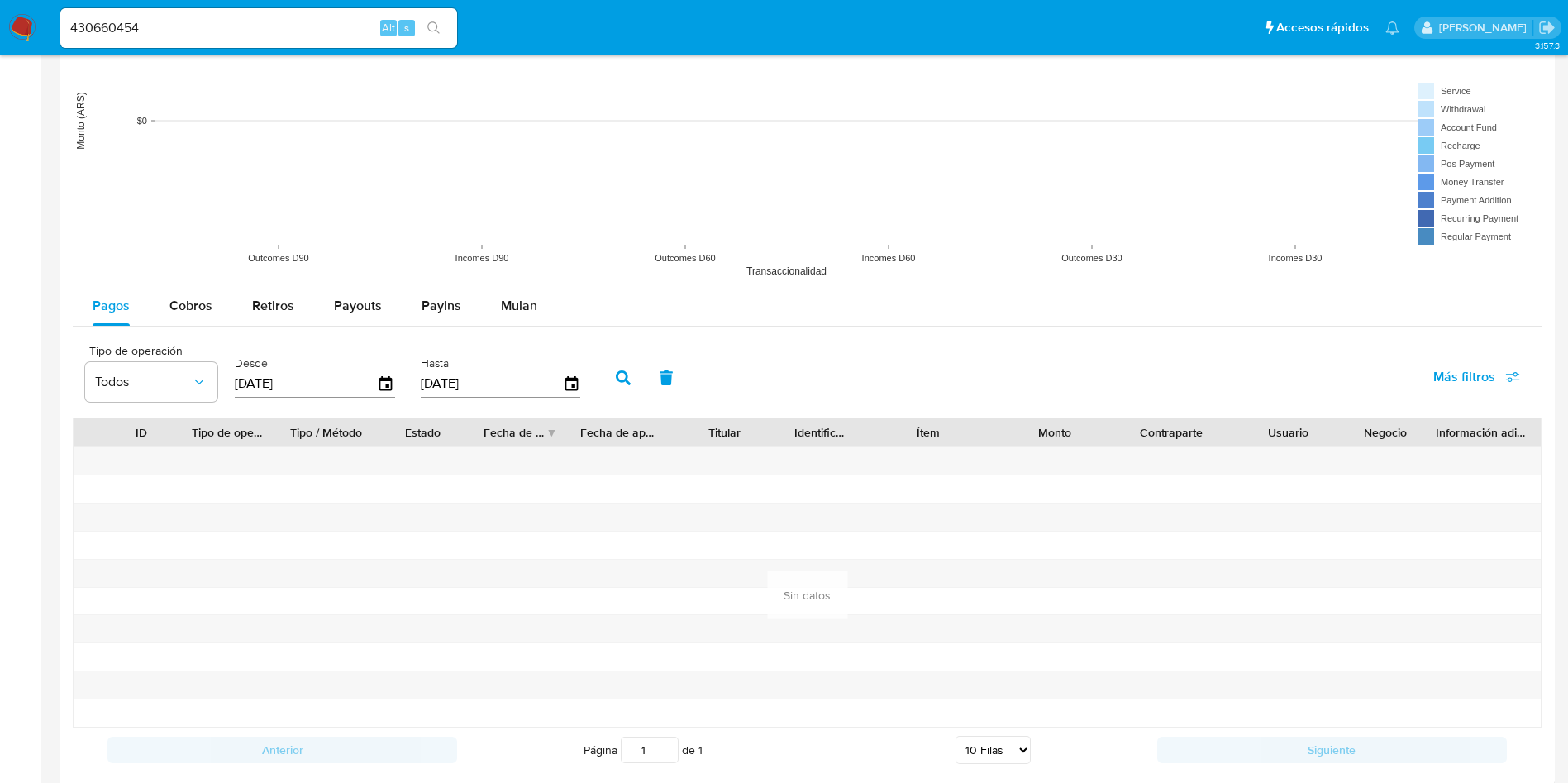
scroll to position [1736, 0]
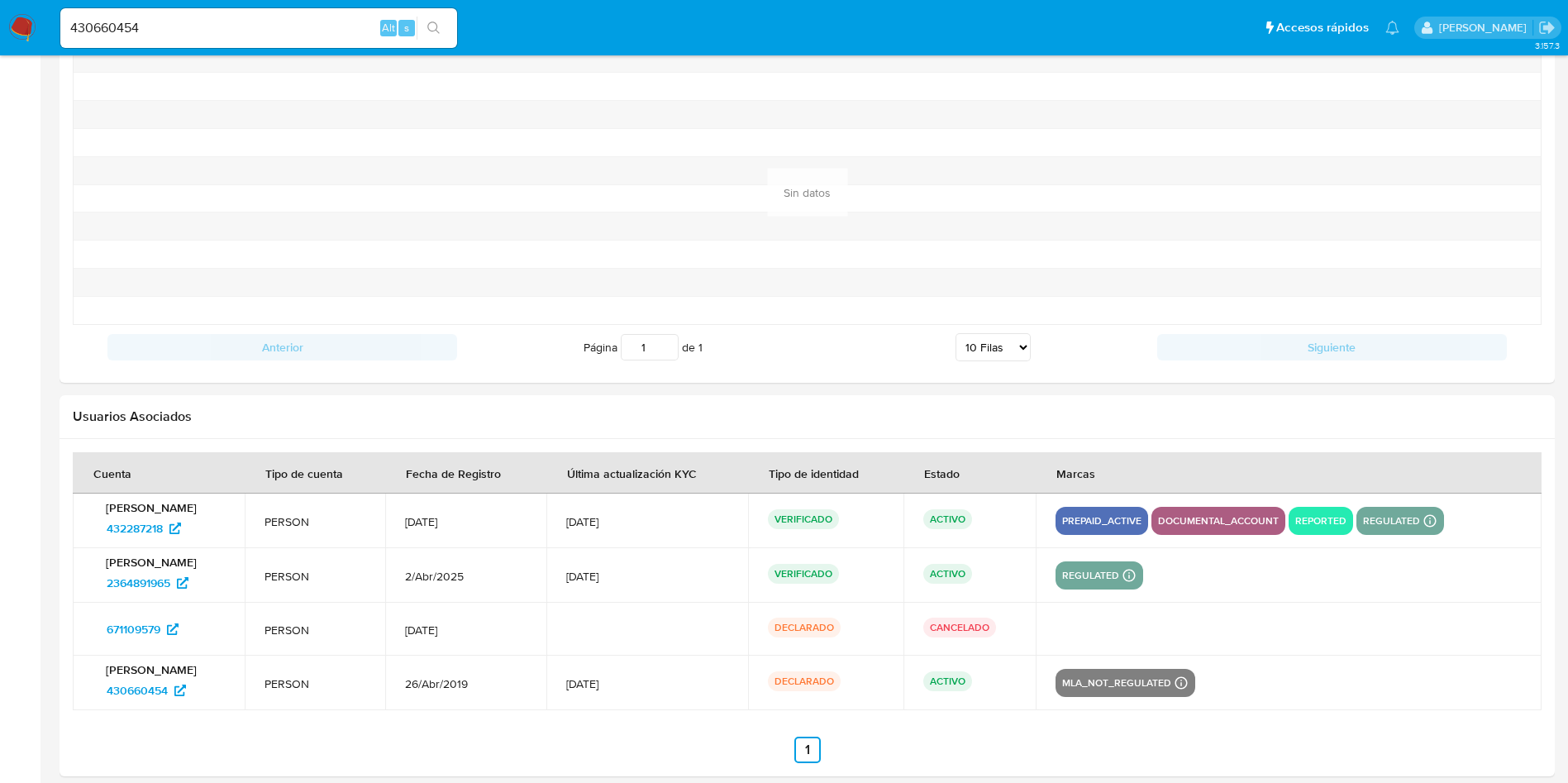
click at [315, 12] on div "430660454 Alt s" at bounding box center [259, 28] width 397 height 40
click at [305, 41] on div "430660454 Alt s" at bounding box center [259, 28] width 397 height 40
click at [350, 35] on input "430660454" at bounding box center [259, 28] width 397 height 21
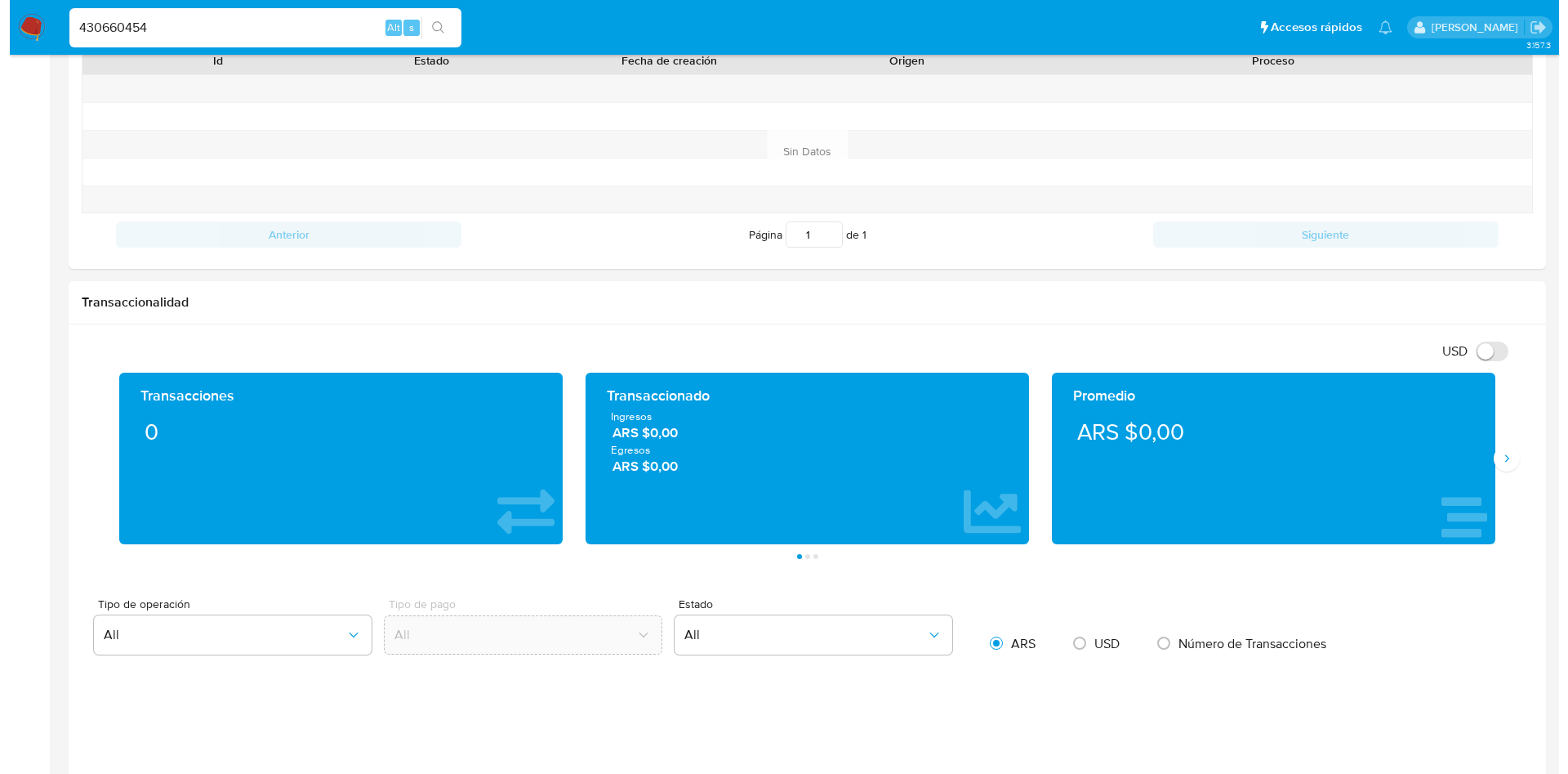
scroll to position [0, 0]
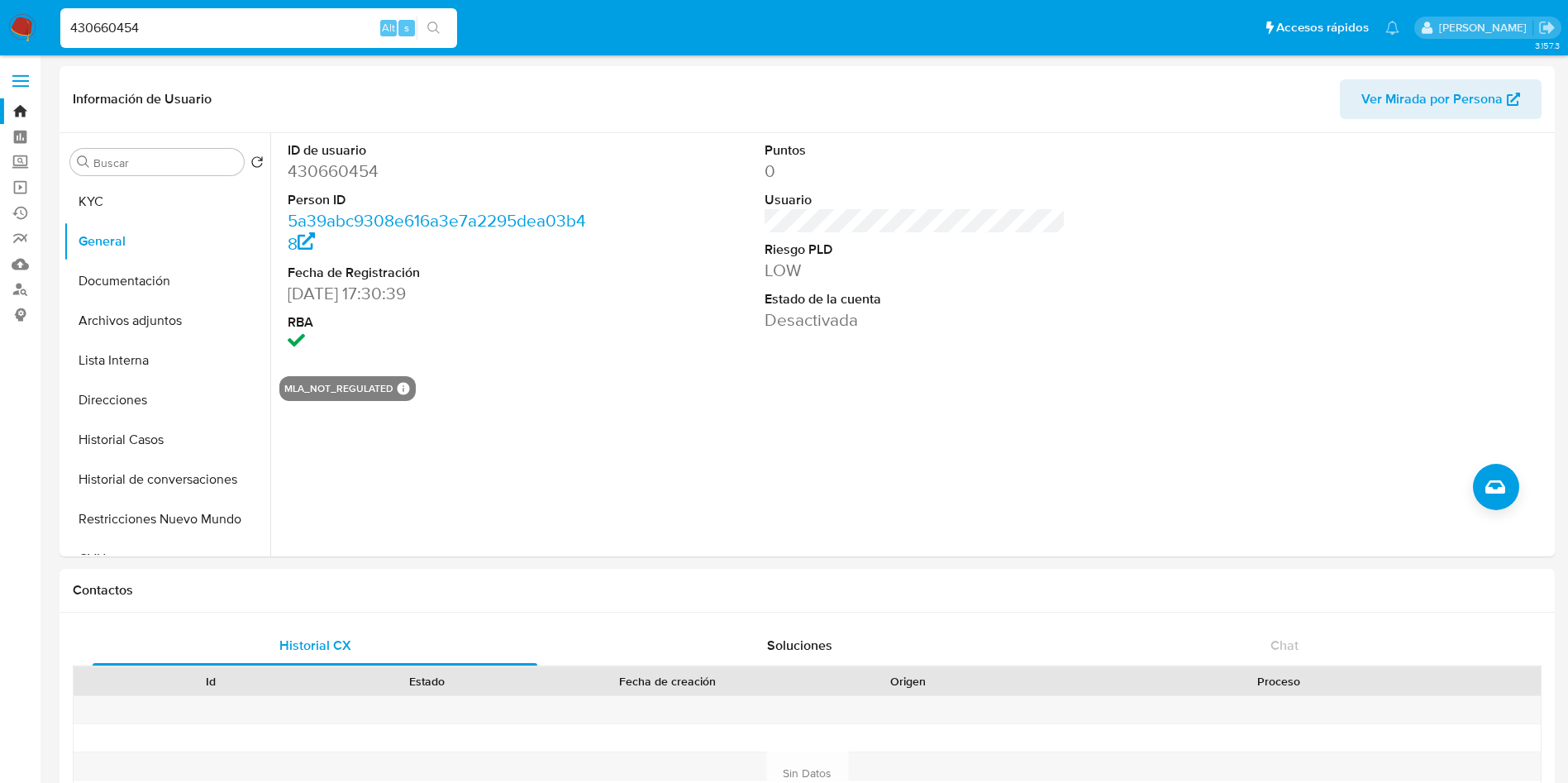
click at [247, 37] on input "430660454" at bounding box center [259, 28] width 397 height 21
paste input "0KupHsai8zW4JUksWiHY8fEg"
type input "0KupHsai8zW4JUksWiHY8fEg"
click at [438, 38] on button "search-icon" at bounding box center [433, 28] width 34 height 23
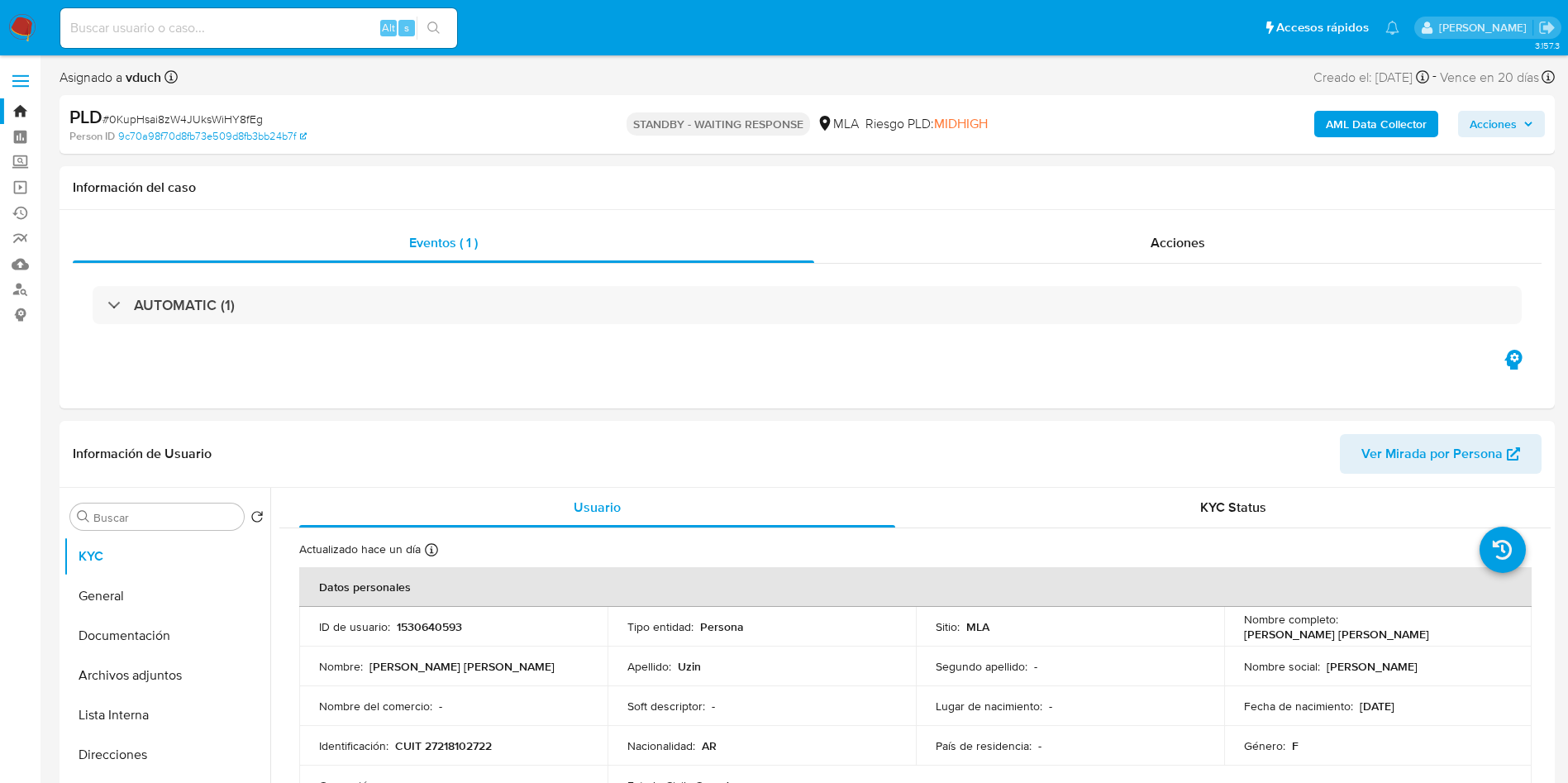
select select "10"
click at [275, 24] on input at bounding box center [259, 28] width 397 height 21
paste input "mM2QivNKEy07MOnsmMtfI12i"
type input "mM2QivNKEy07MOnsmMtfI12i"
click at [444, 29] on button "search-icon" at bounding box center [433, 28] width 34 height 23
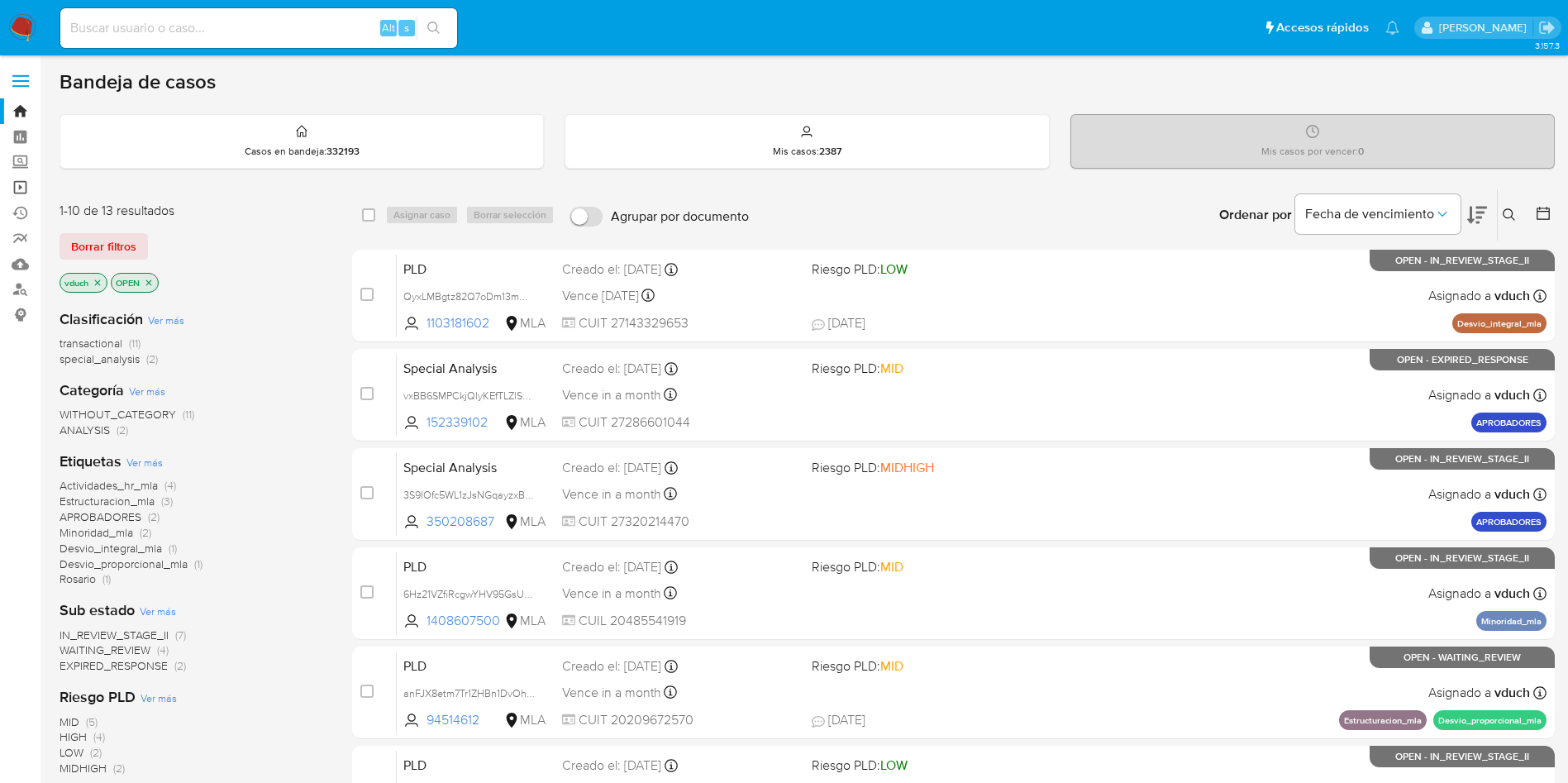
click at [25, 188] on link "Operaciones masivas" at bounding box center [99, 187] width 197 height 26
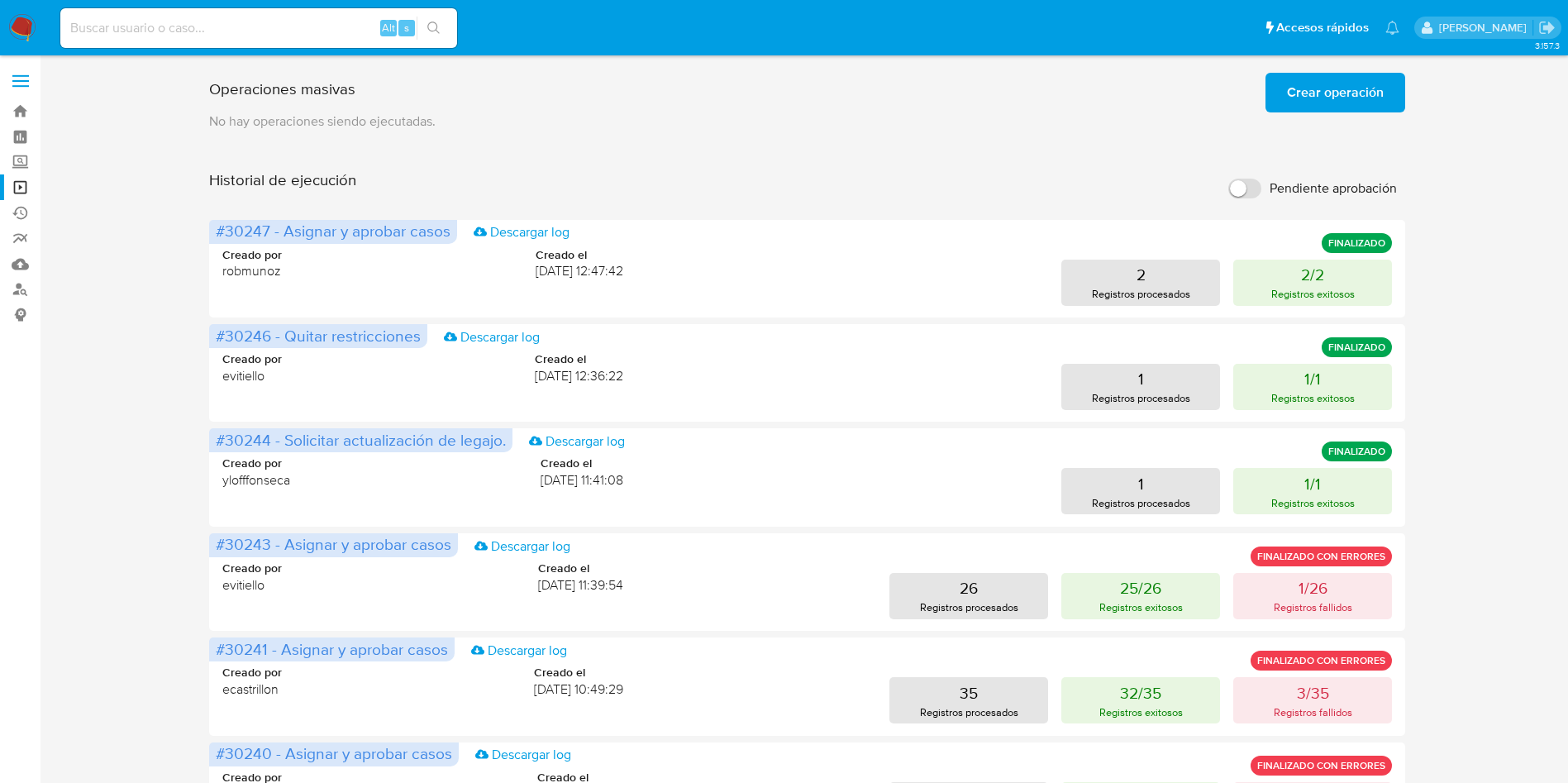
click at [1316, 97] on span "Crear operación" at bounding box center [1335, 92] width 97 height 36
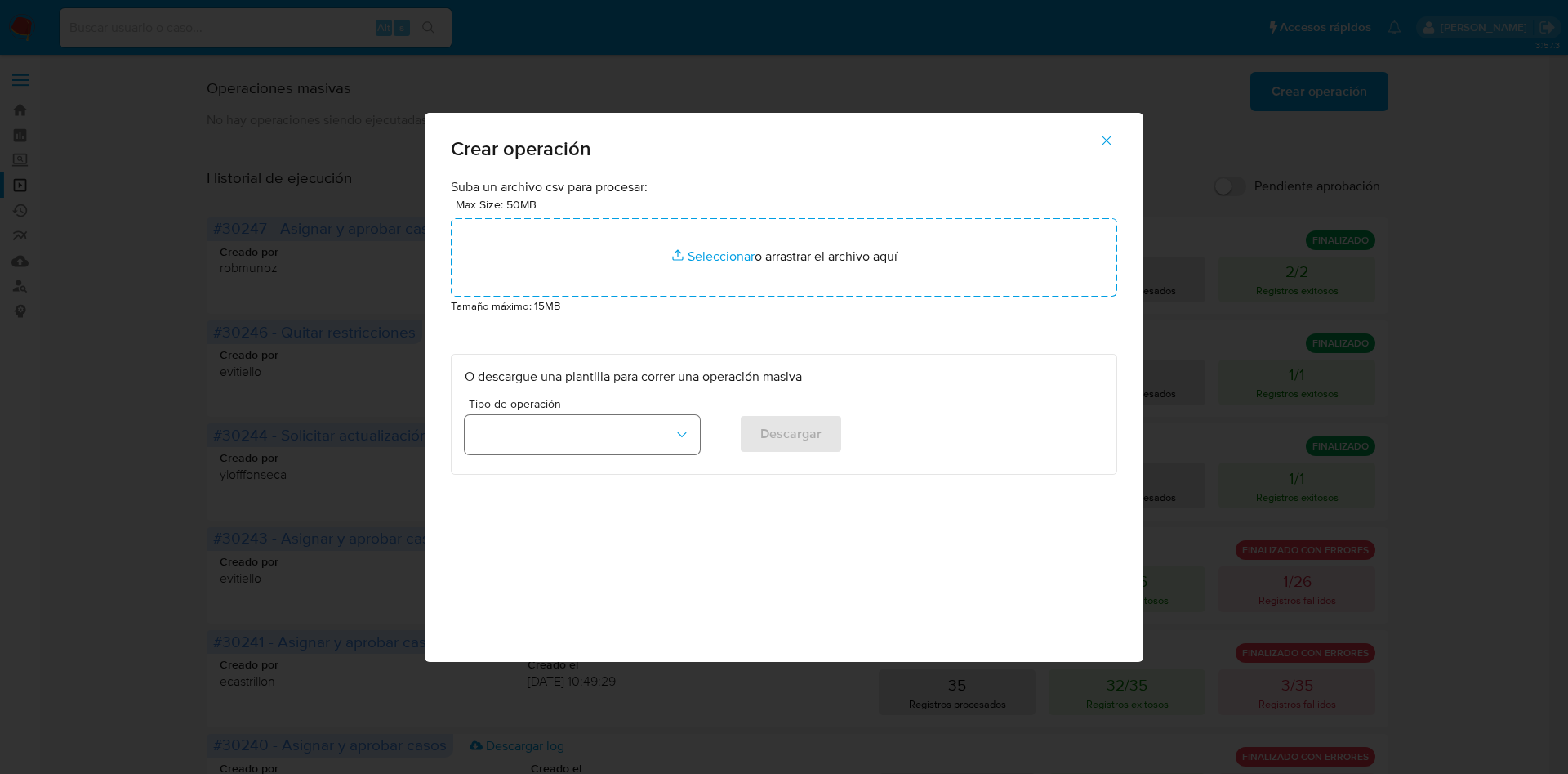
click at [646, 430] on button "button" at bounding box center [582, 434] width 235 height 39
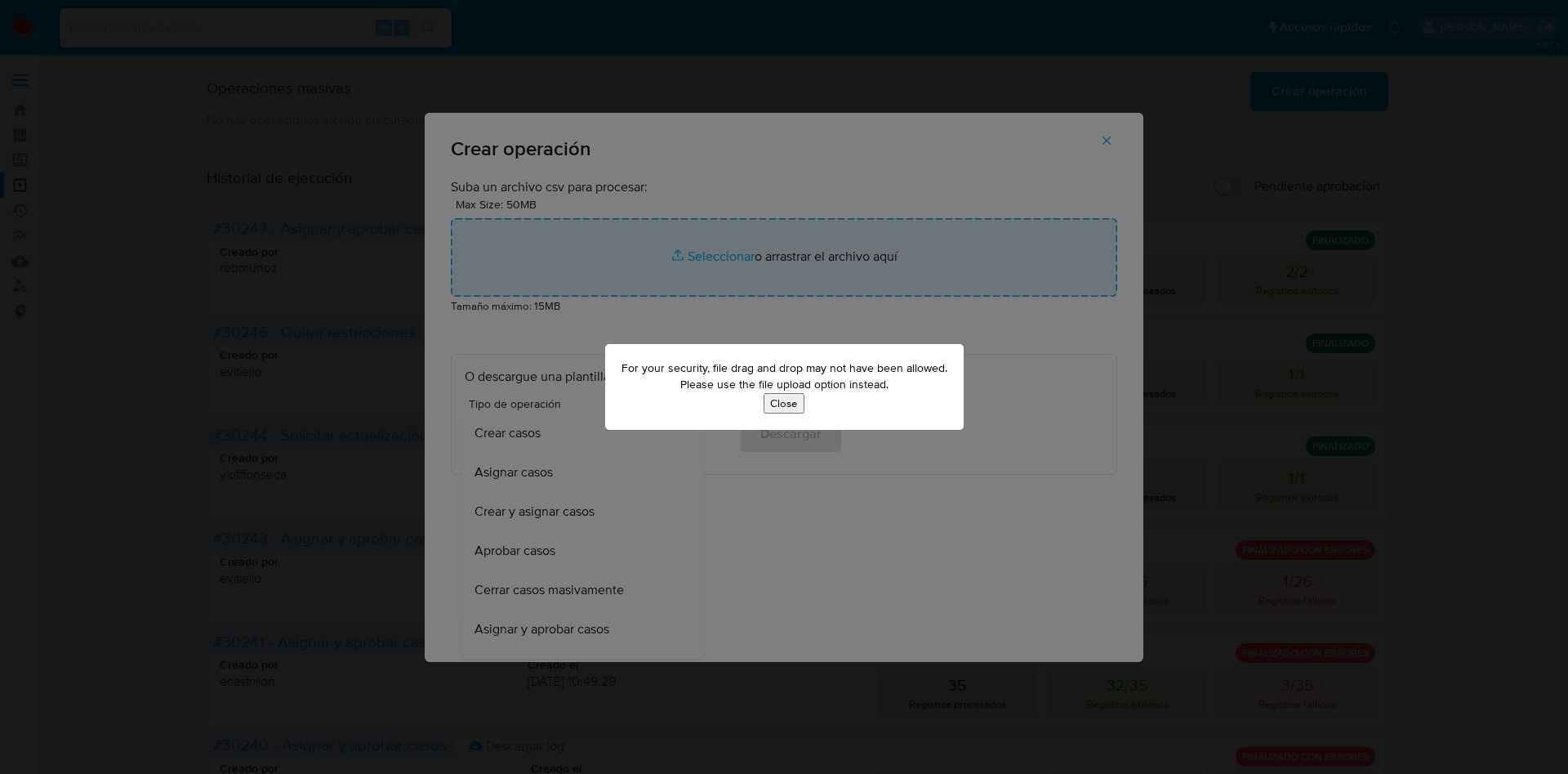
click at [789, 405] on button "Close" at bounding box center [784, 403] width 41 height 20
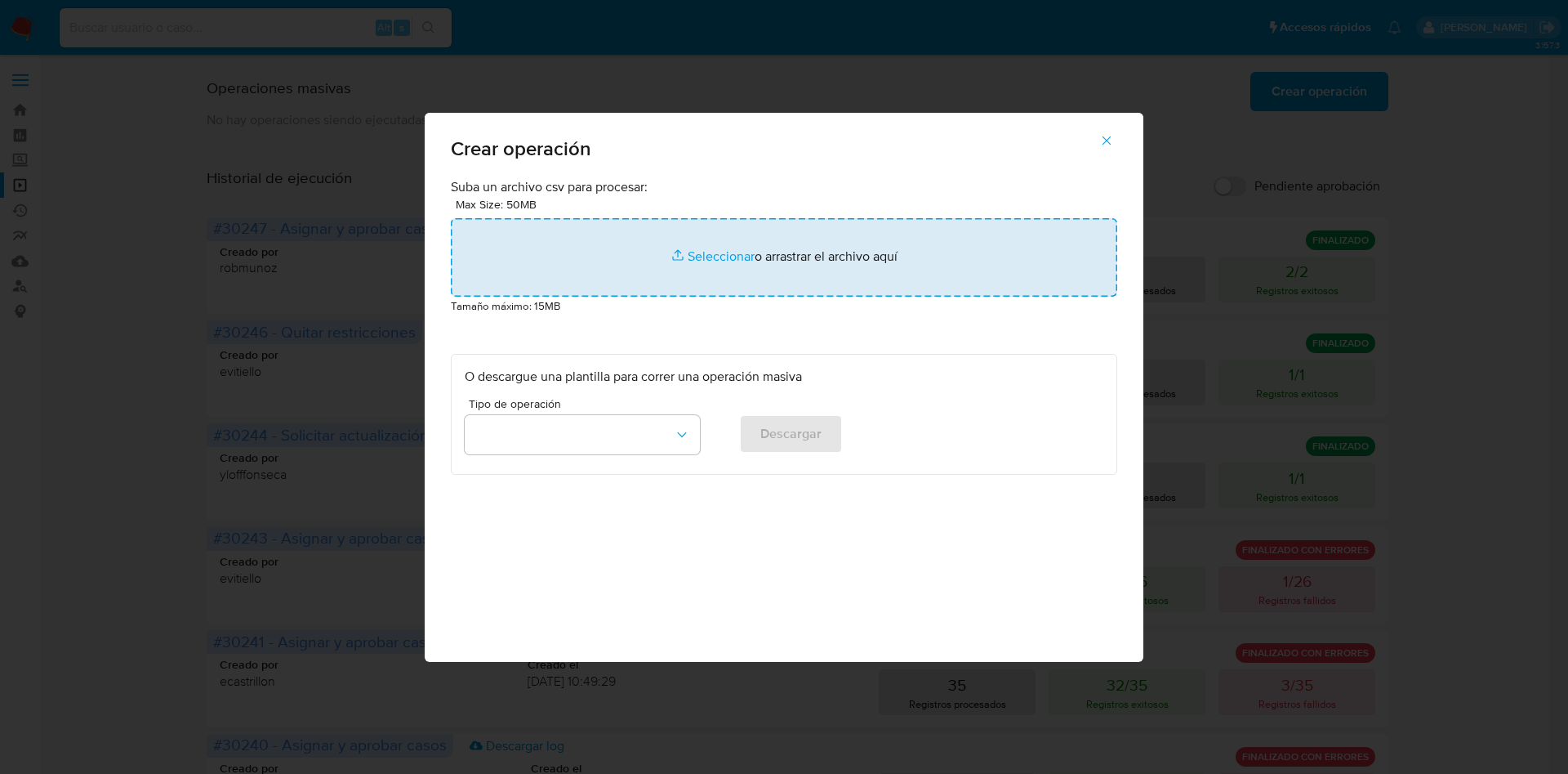
click at [730, 255] on input "file" at bounding box center [784, 258] width 666 height 78
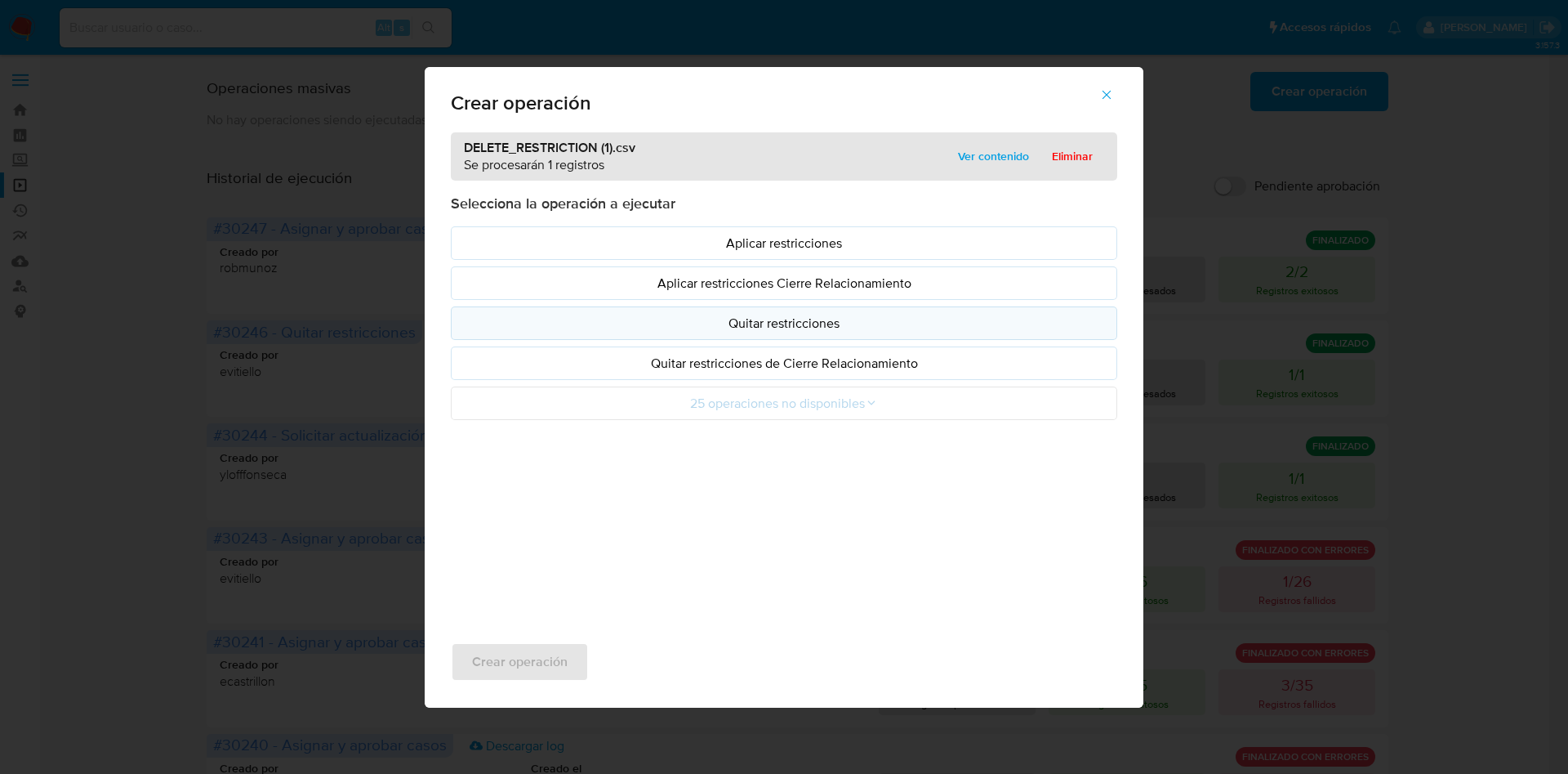
click at [810, 323] on p "Quitar restricciones" at bounding box center [784, 323] width 639 height 19
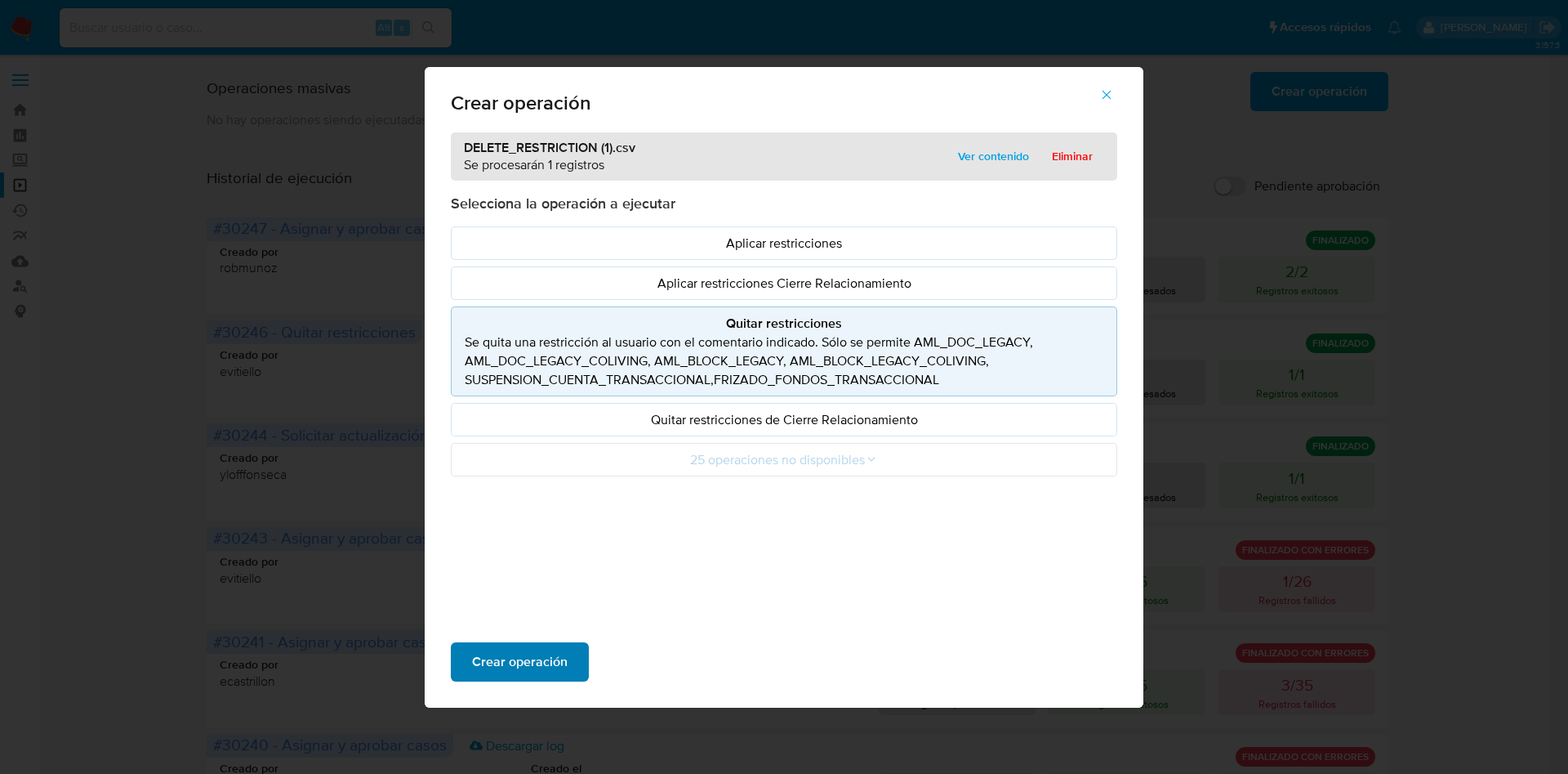
click at [547, 645] on span "Crear operación" at bounding box center [520, 661] width 96 height 36
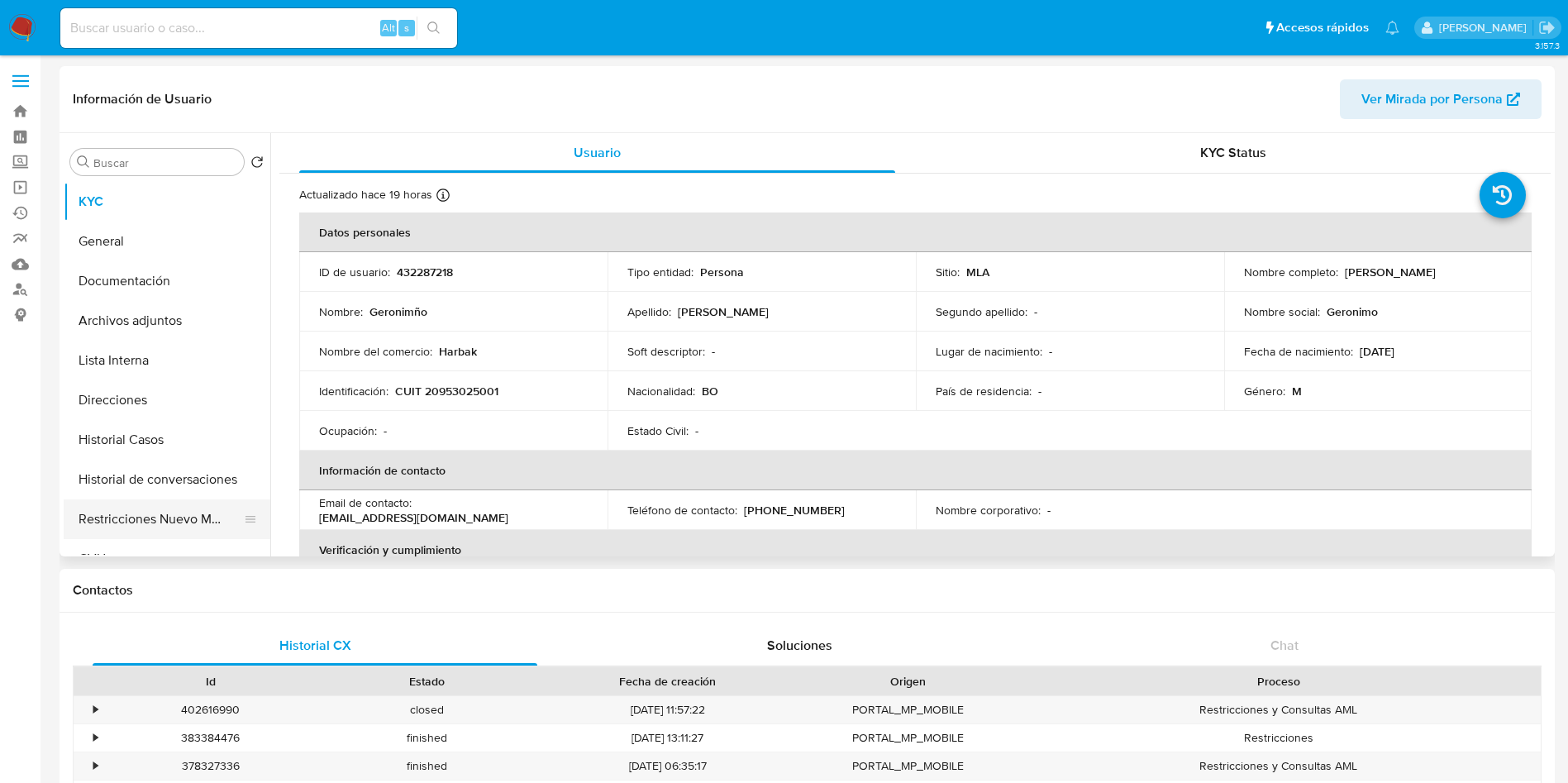
click at [159, 528] on button "Restricciones Nuevo Mundo" at bounding box center [160, 519] width 193 height 40
select select "10"
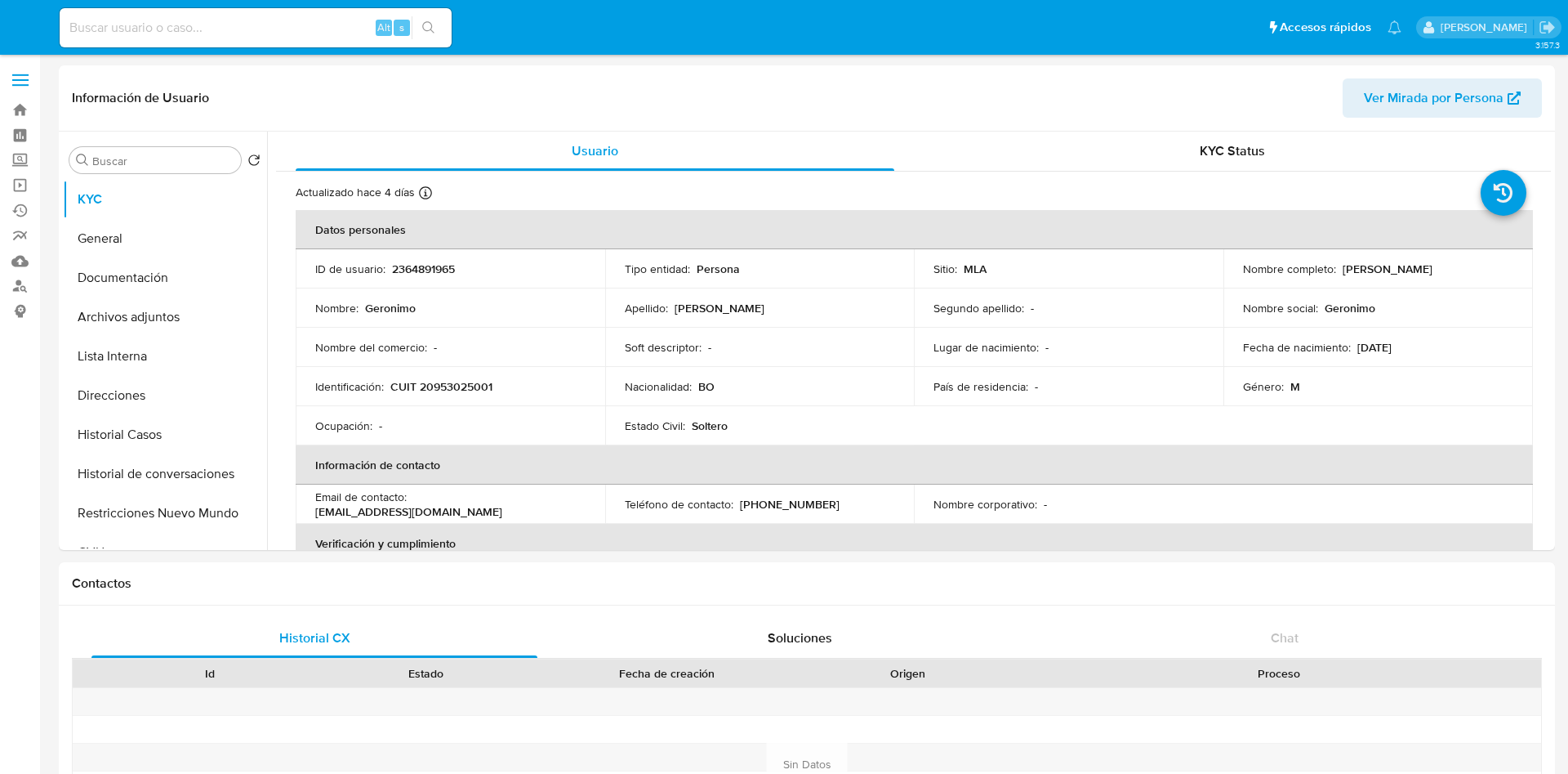
select select "10"
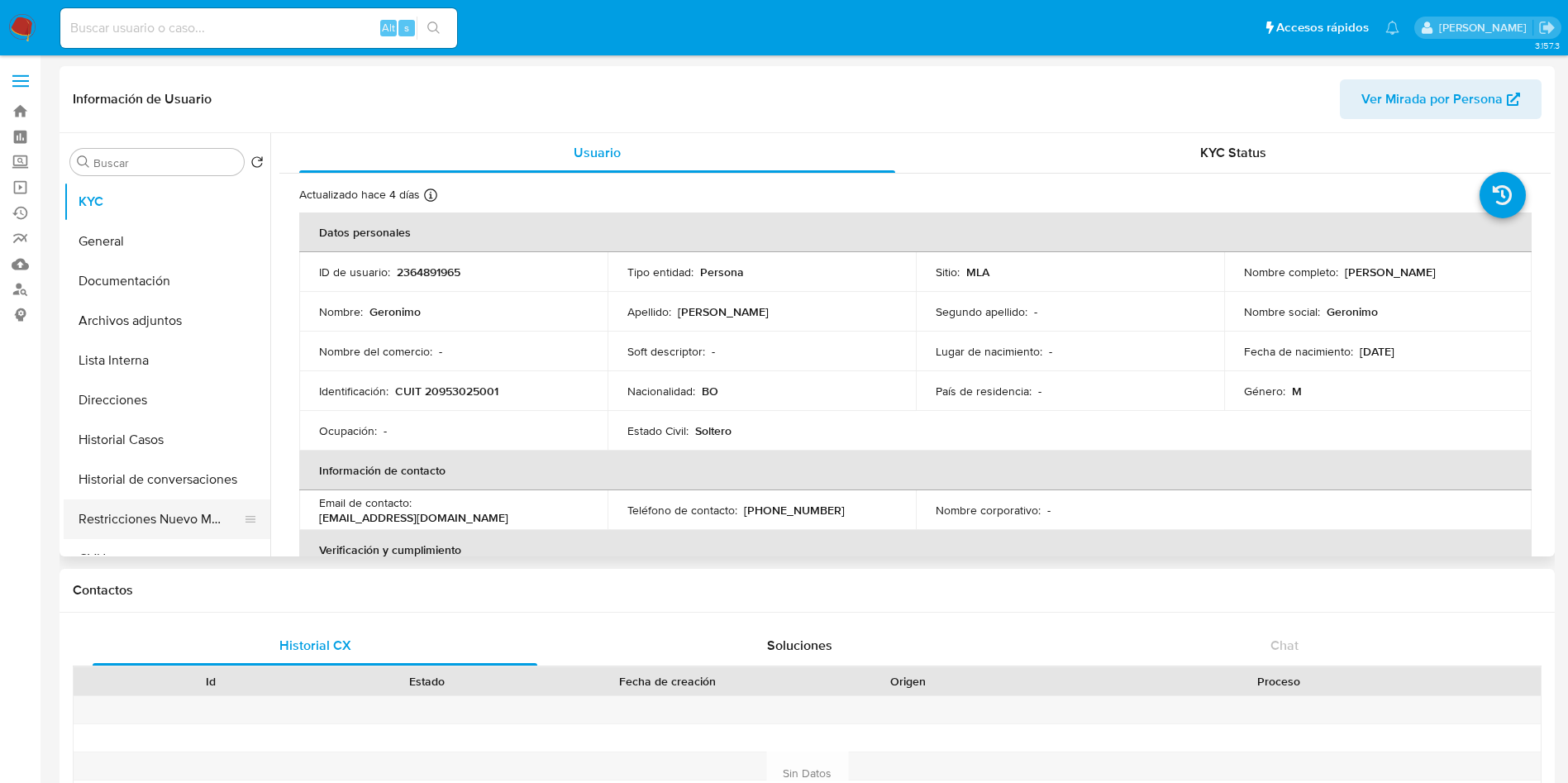
click at [205, 533] on button "Restricciones Nuevo Mundo" at bounding box center [160, 519] width 193 height 40
select select "10"
click at [165, 512] on button "Restricciones Nuevo Mundo" at bounding box center [160, 519] width 193 height 40
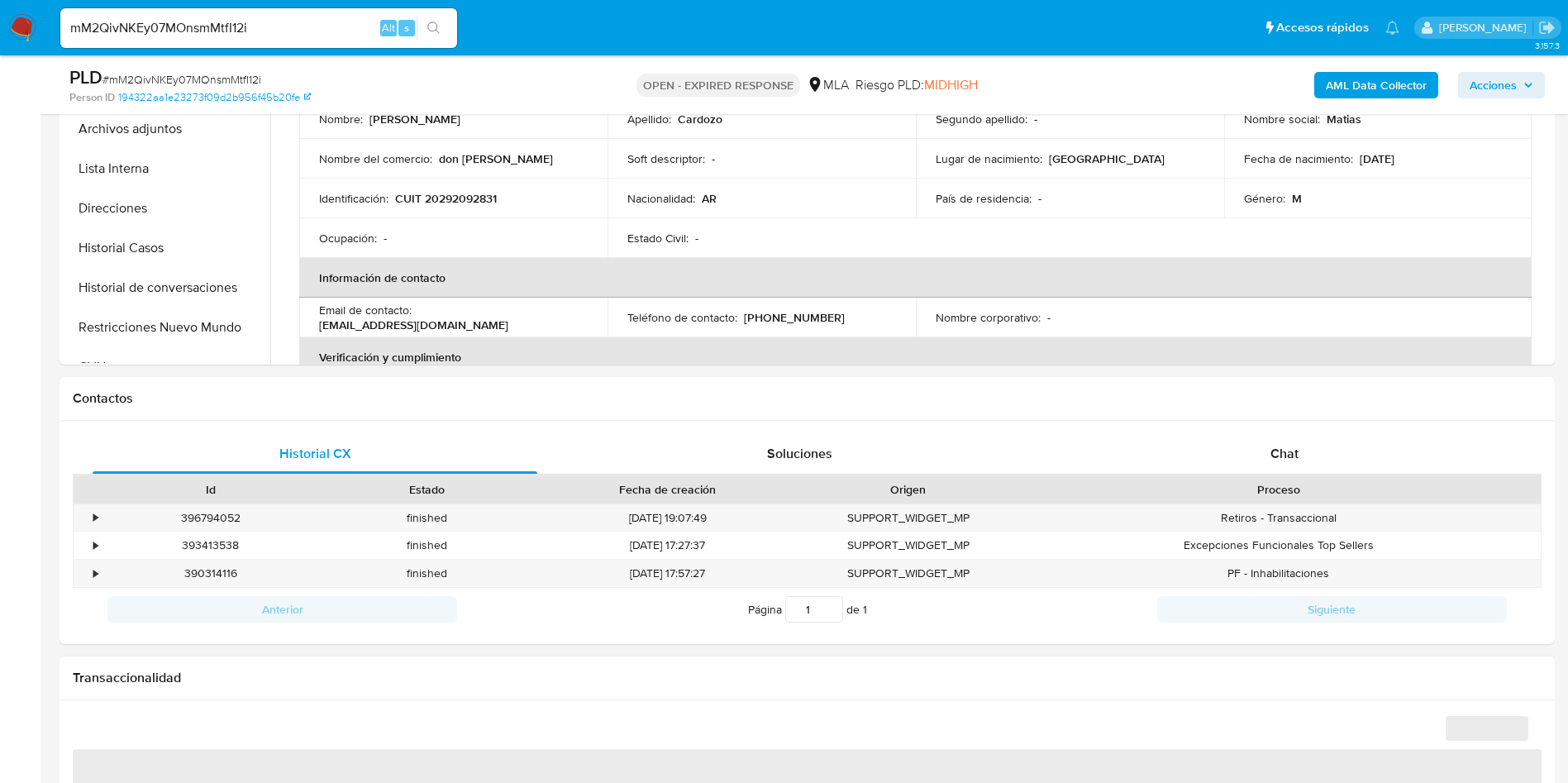
scroll to position [496, 0]
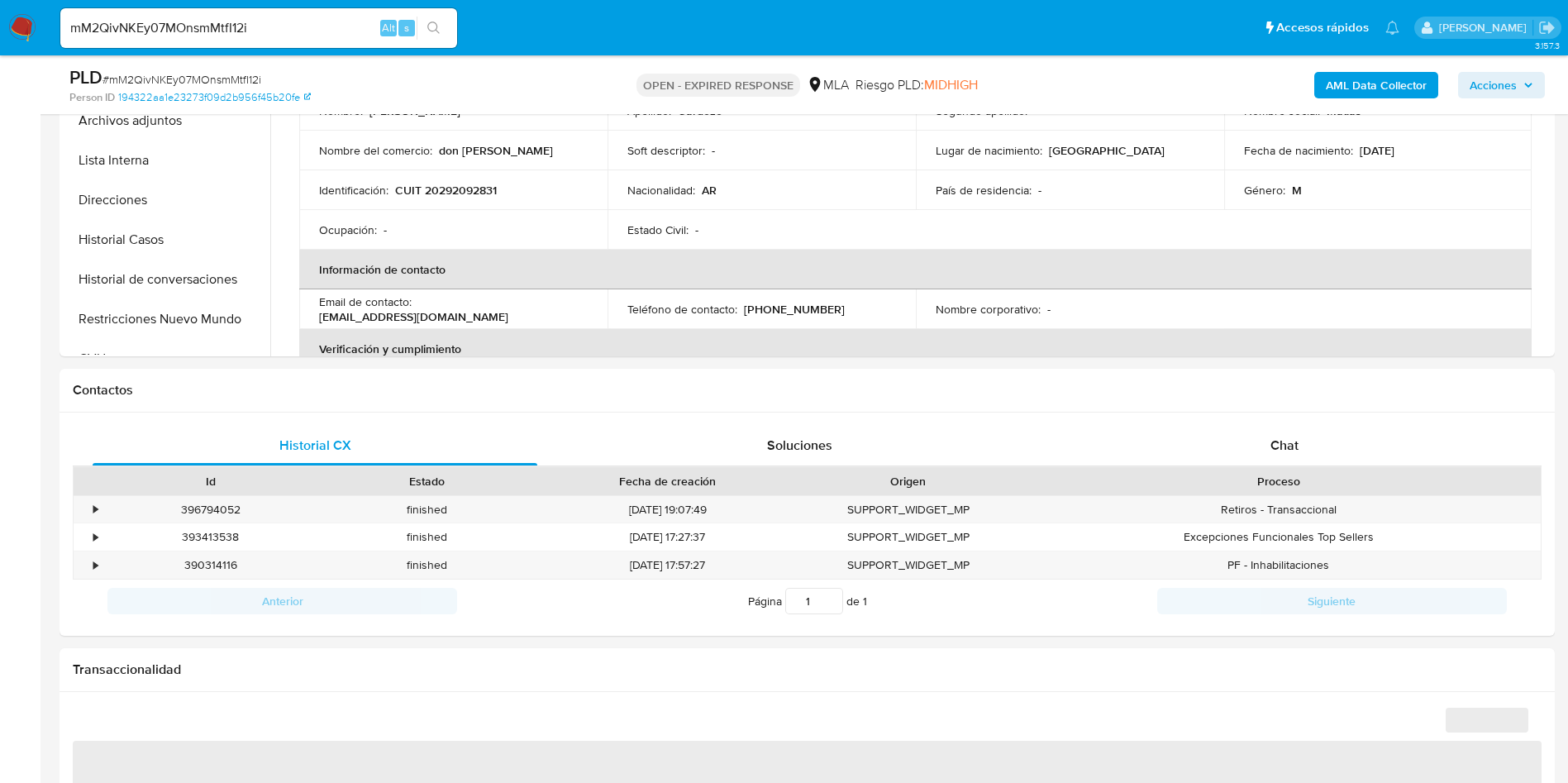
select select "10"
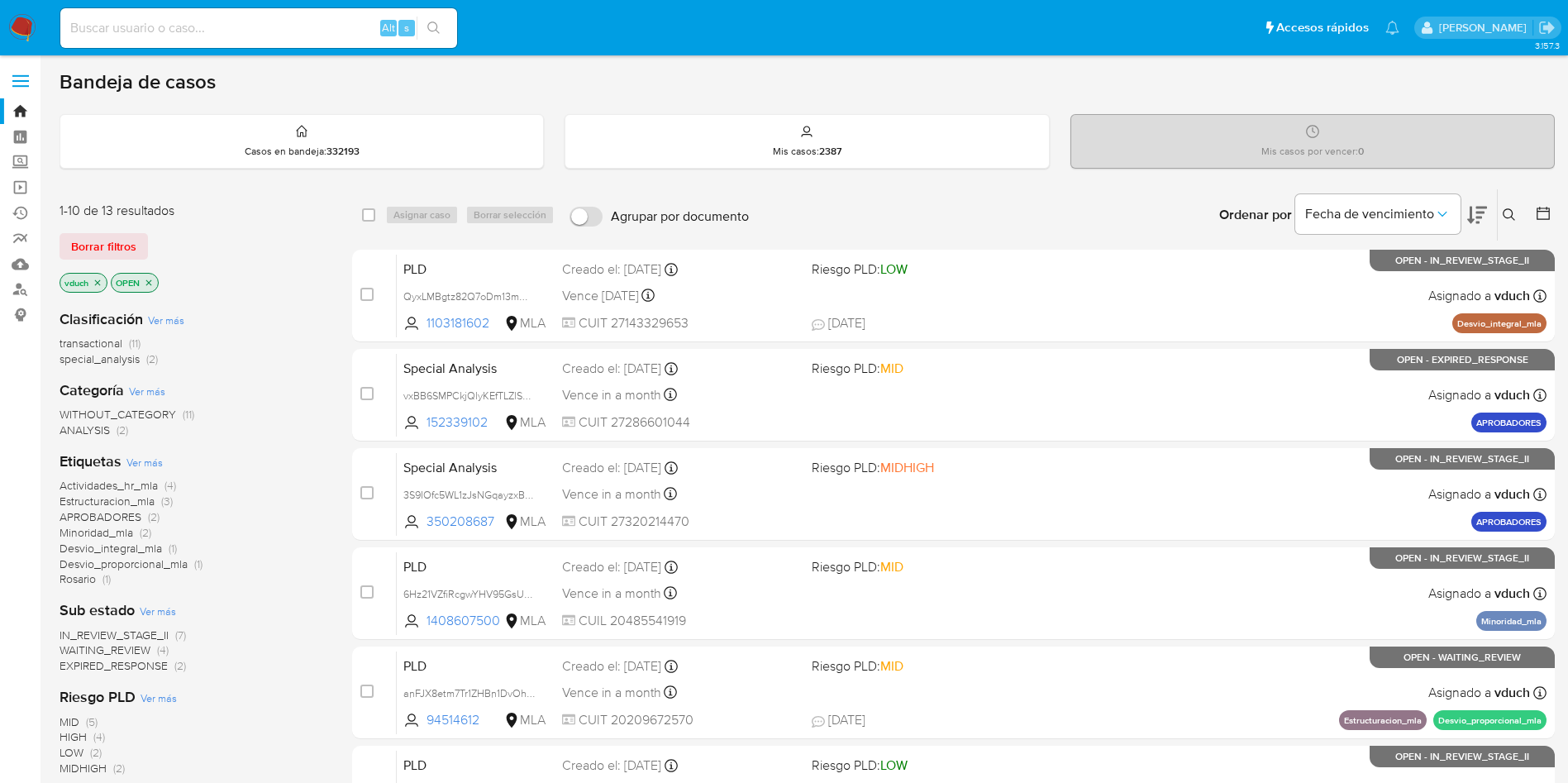
click at [1527, 213] on div at bounding box center [1540, 216] width 29 height 52
click at [1515, 216] on icon at bounding box center [1509, 215] width 13 height 13
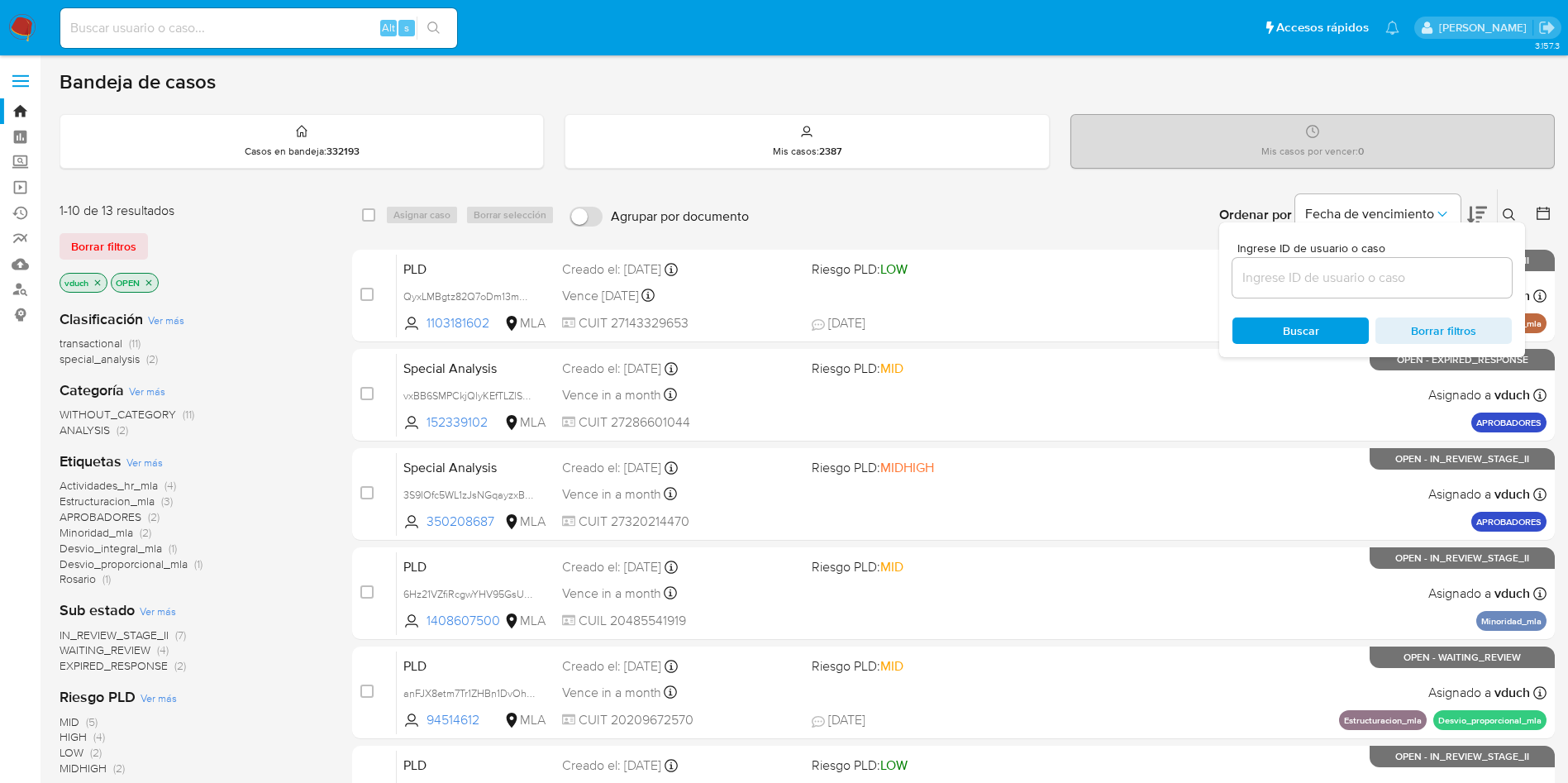
click at [1404, 290] on div at bounding box center [1372, 277] width 279 height 40
click at [1402, 281] on input at bounding box center [1372, 277] width 279 height 21
paste input "mM2QivNKEy07MOnsmMtfI12i"
type input "mM2QivNKEy07MOnsmMtfI12i"
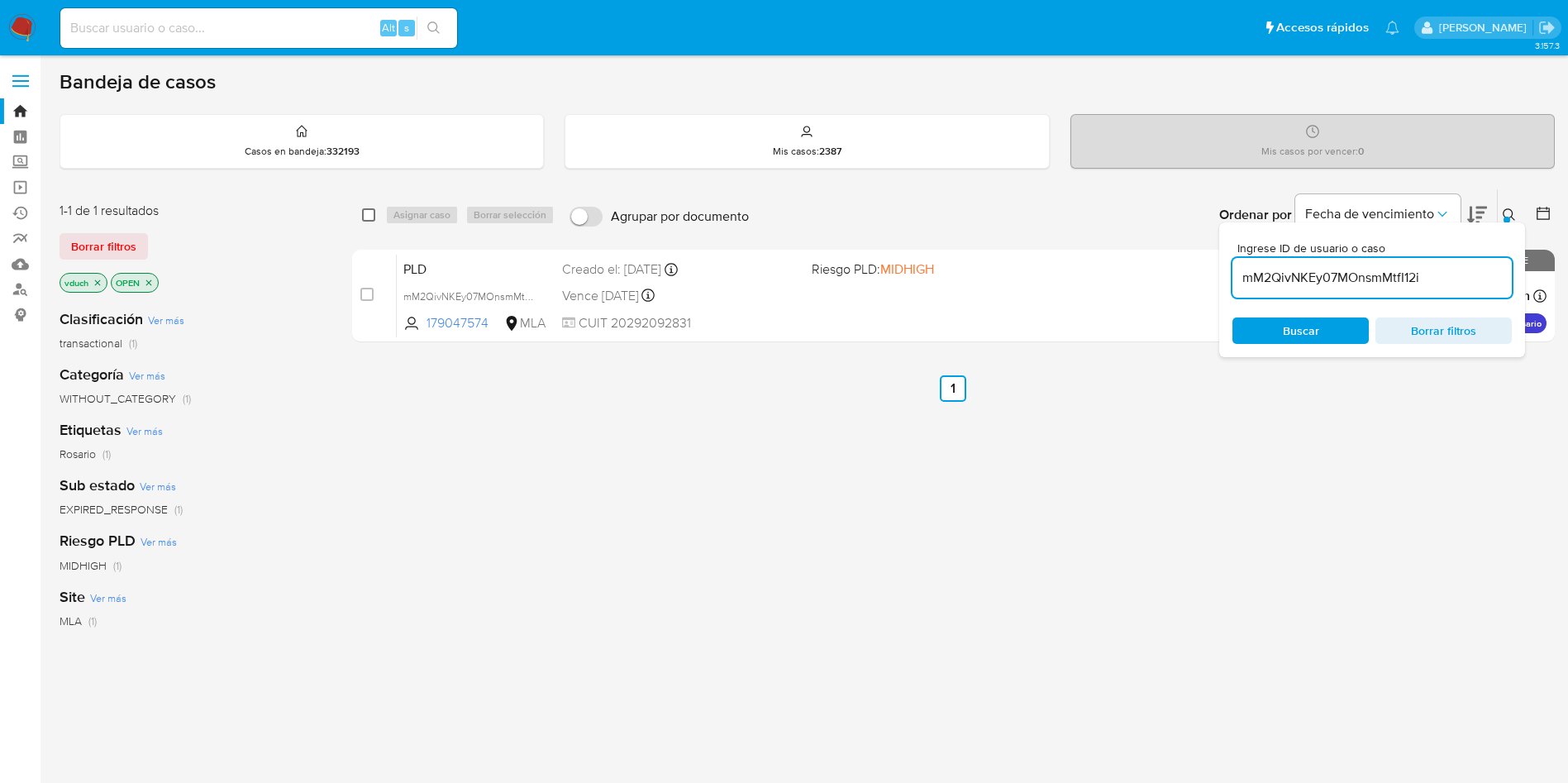
click at [370, 218] on input "checkbox" at bounding box center [369, 215] width 13 height 13
checkbox input "true"
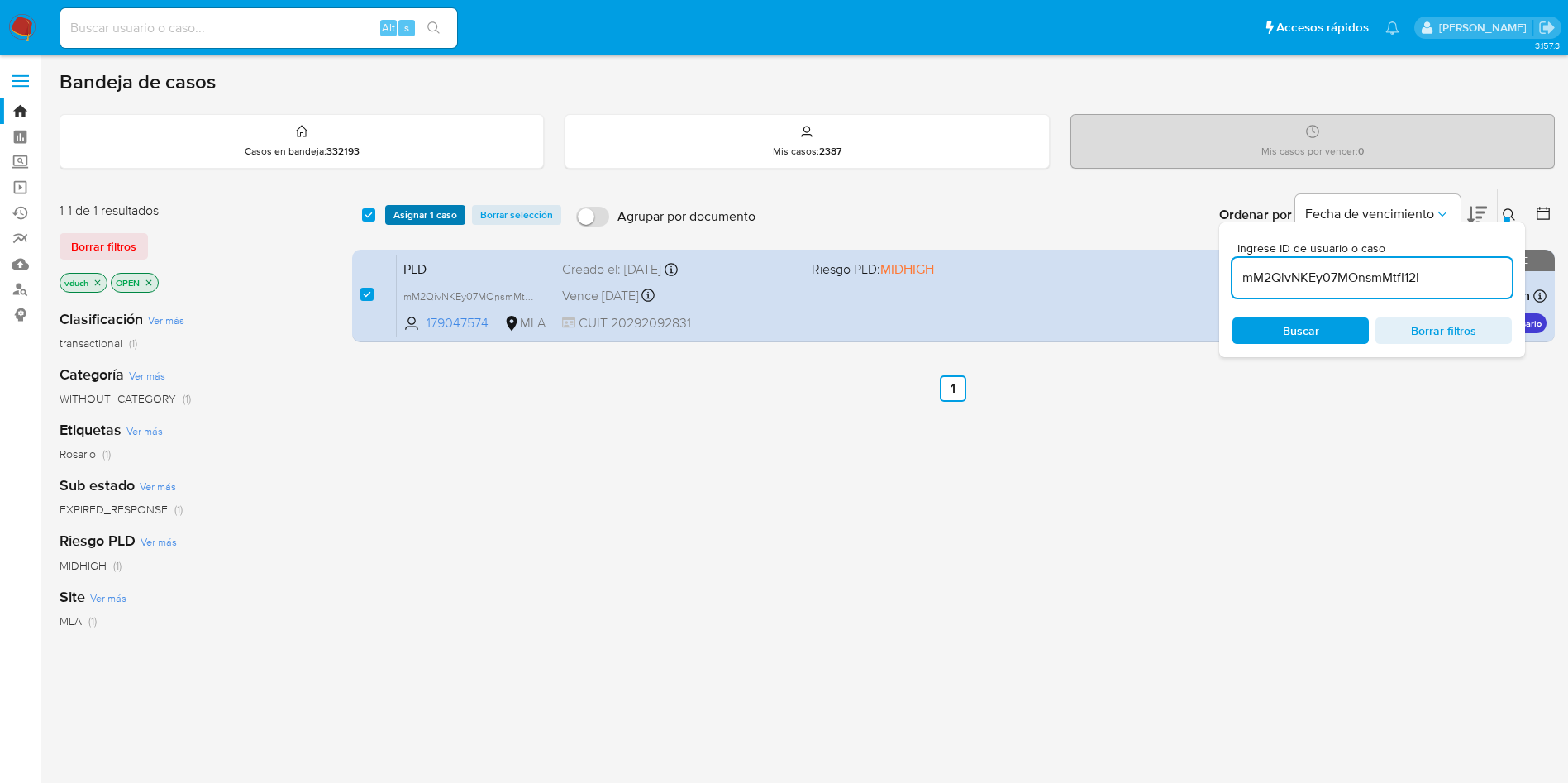
click at [386, 219] on button "Asignar 1 caso" at bounding box center [425, 216] width 80 height 20
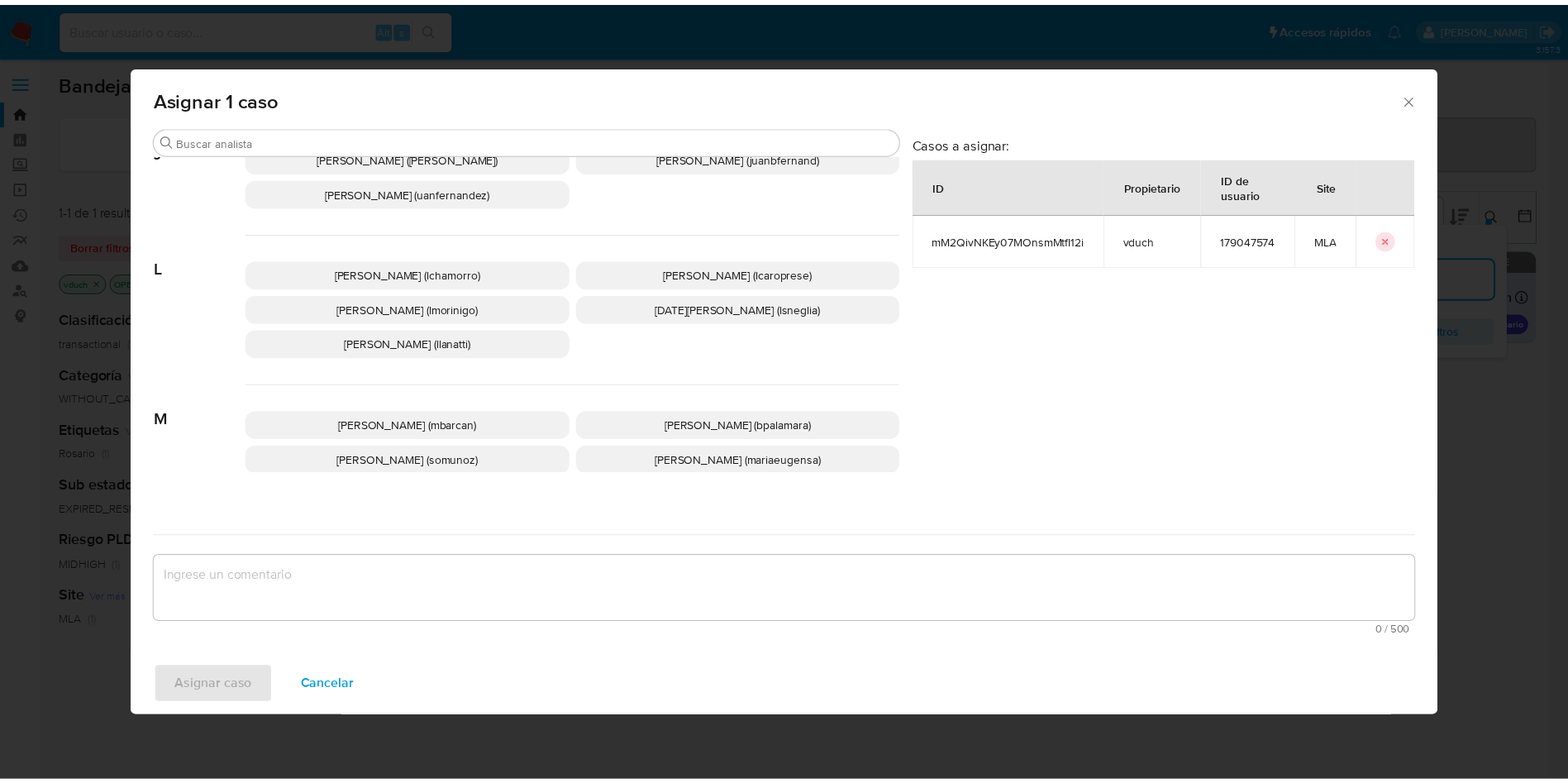
scroll to position [1430, 0]
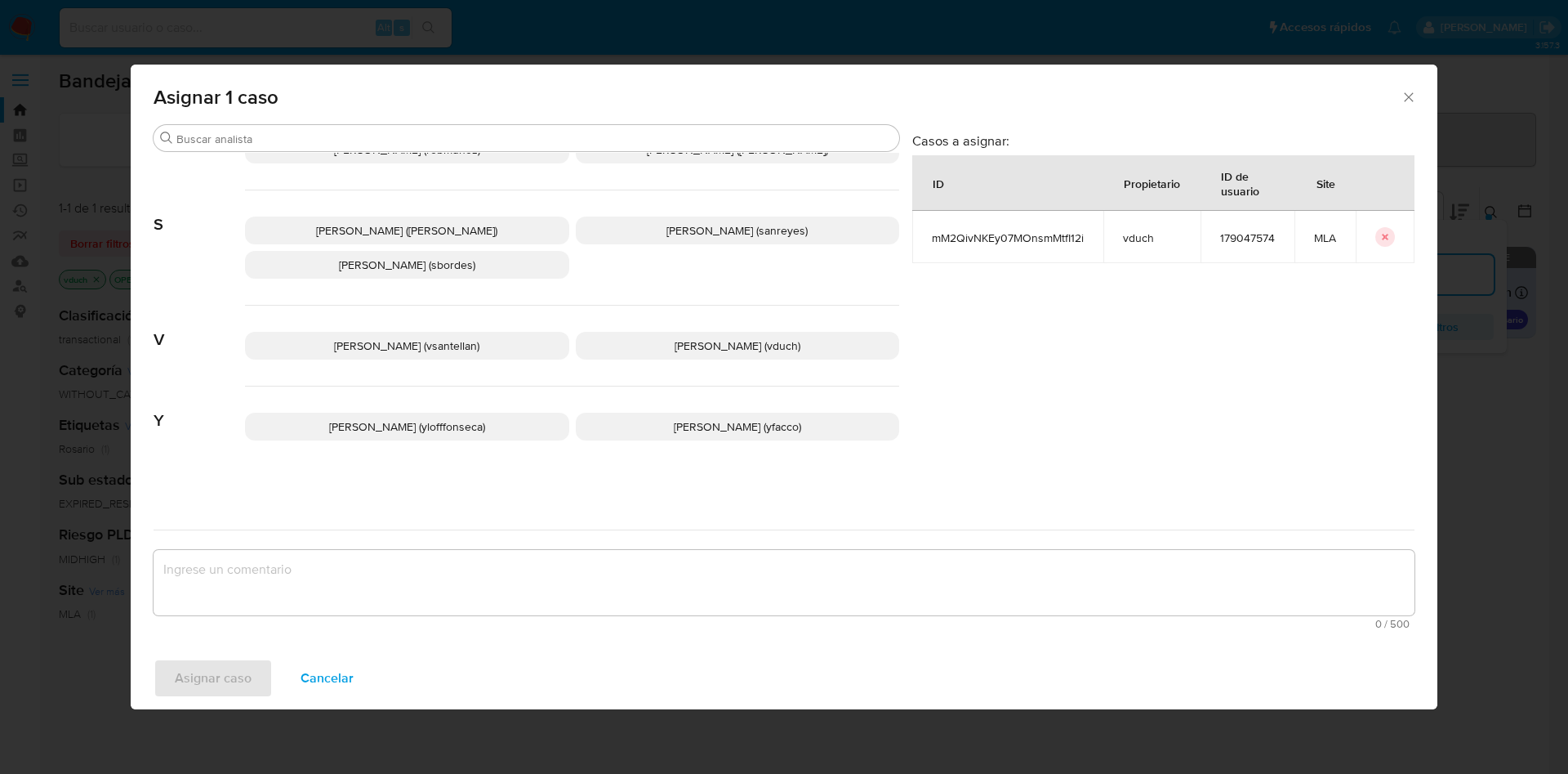
click at [696, 333] on p "[PERSON_NAME] (vduch)" at bounding box center [738, 345] width 324 height 28
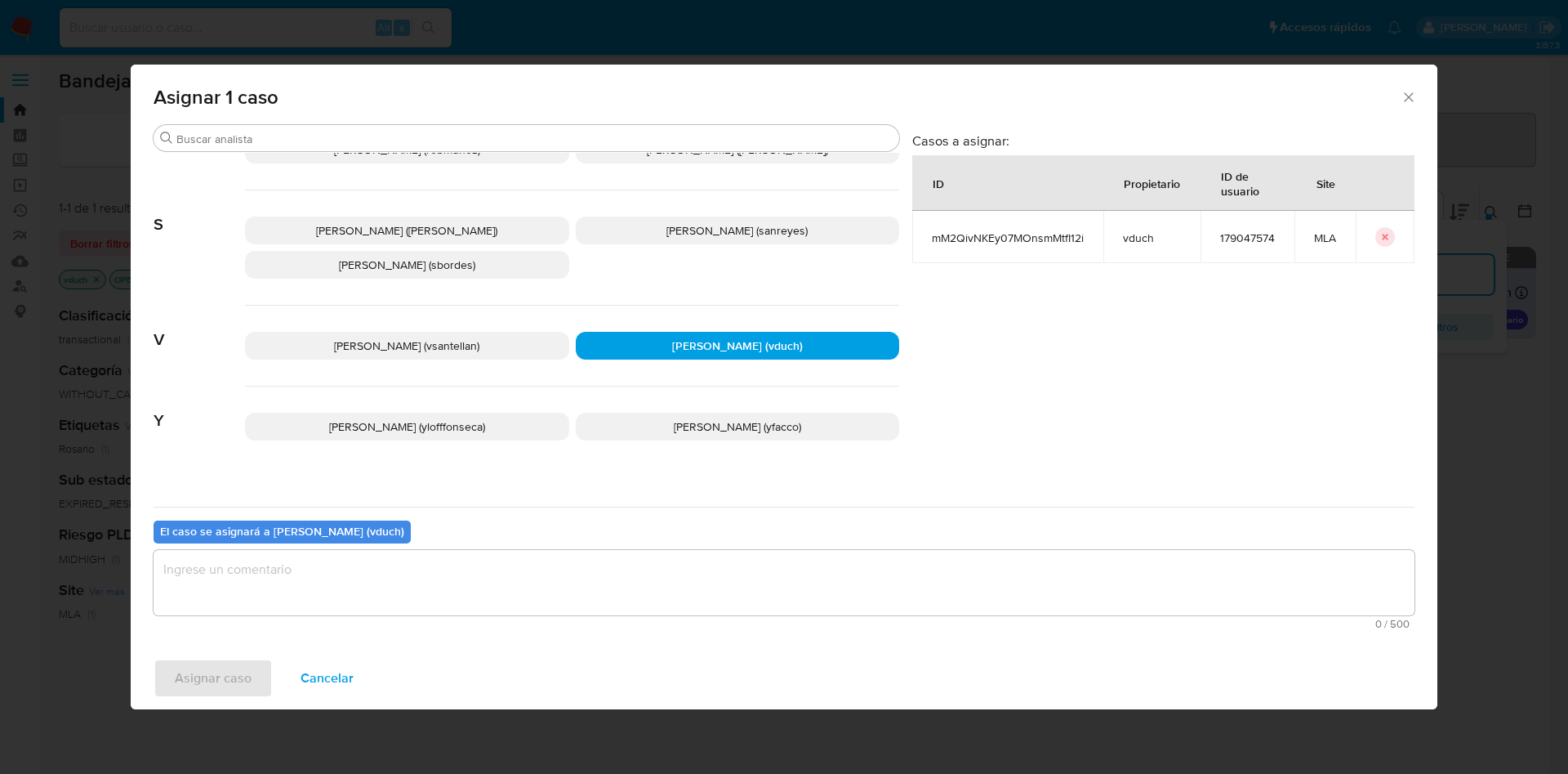
click at [747, 579] on textarea "assign-modal" at bounding box center [784, 583] width 1261 height 66
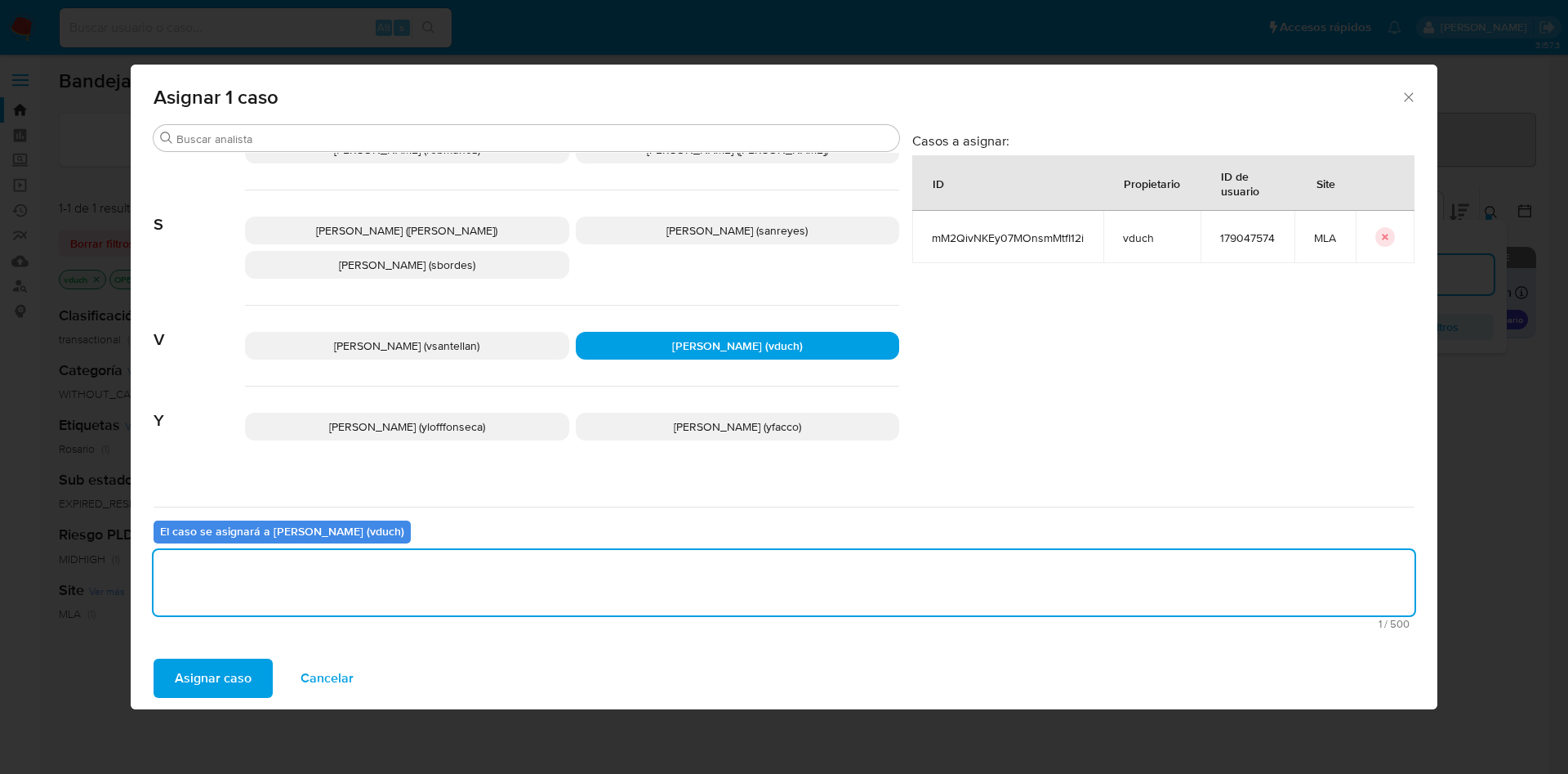
click at [235, 677] on span "Asignar caso" at bounding box center [213, 677] width 76 height 36
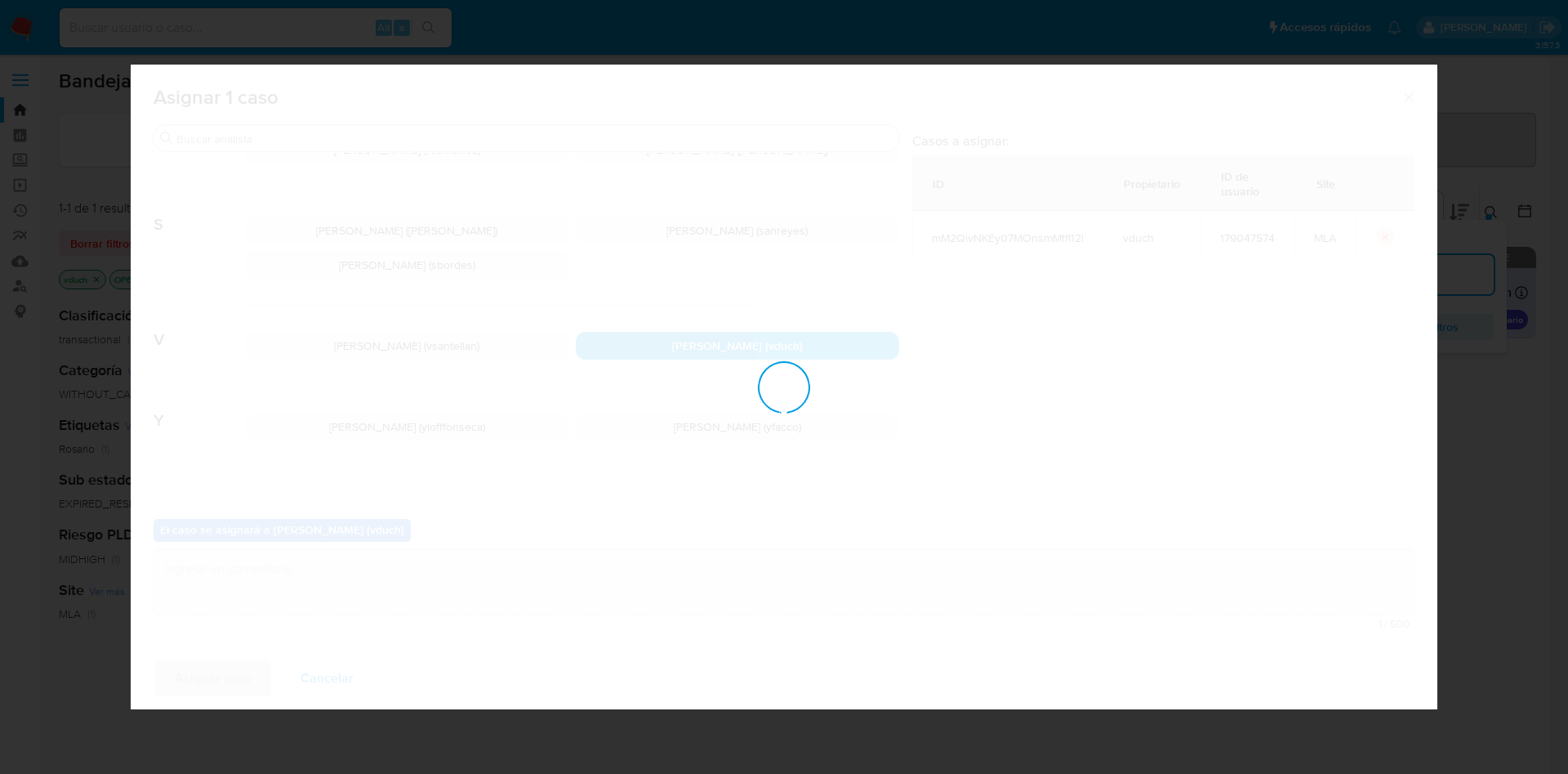
checkbox input "false"
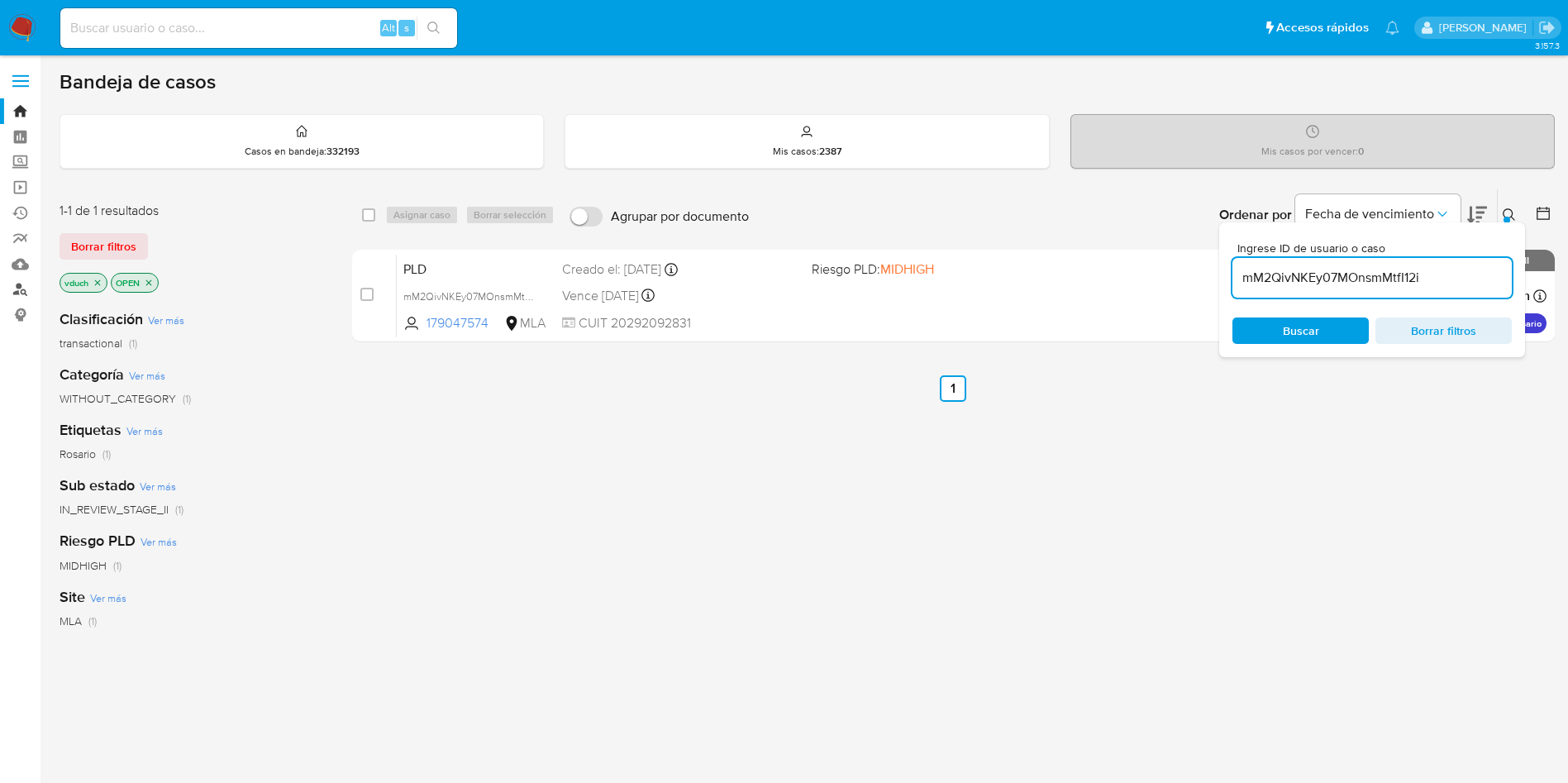
click at [20, 289] on link "Buscador de personas" at bounding box center [99, 290] width 197 height 26
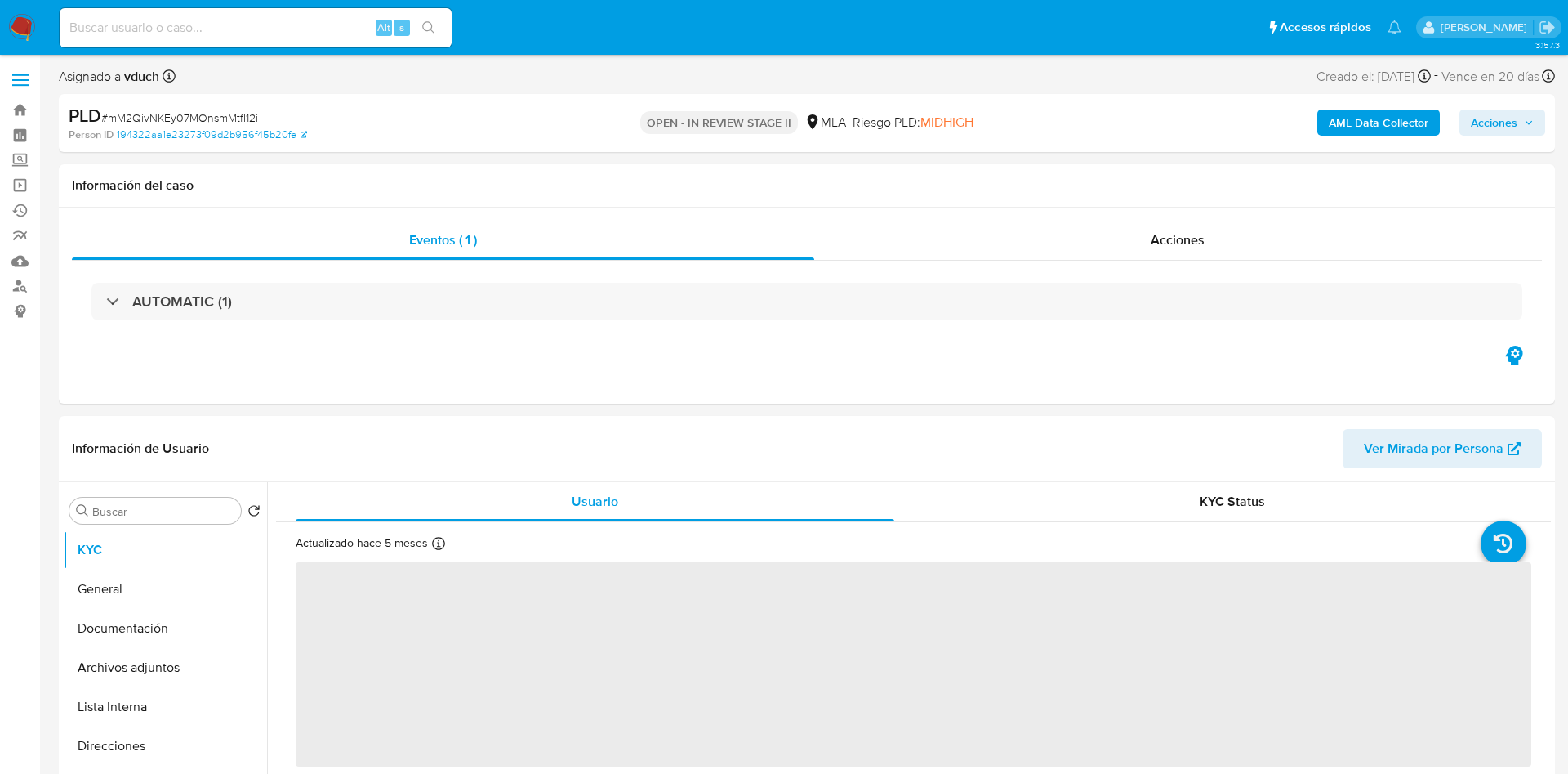
select select "10"
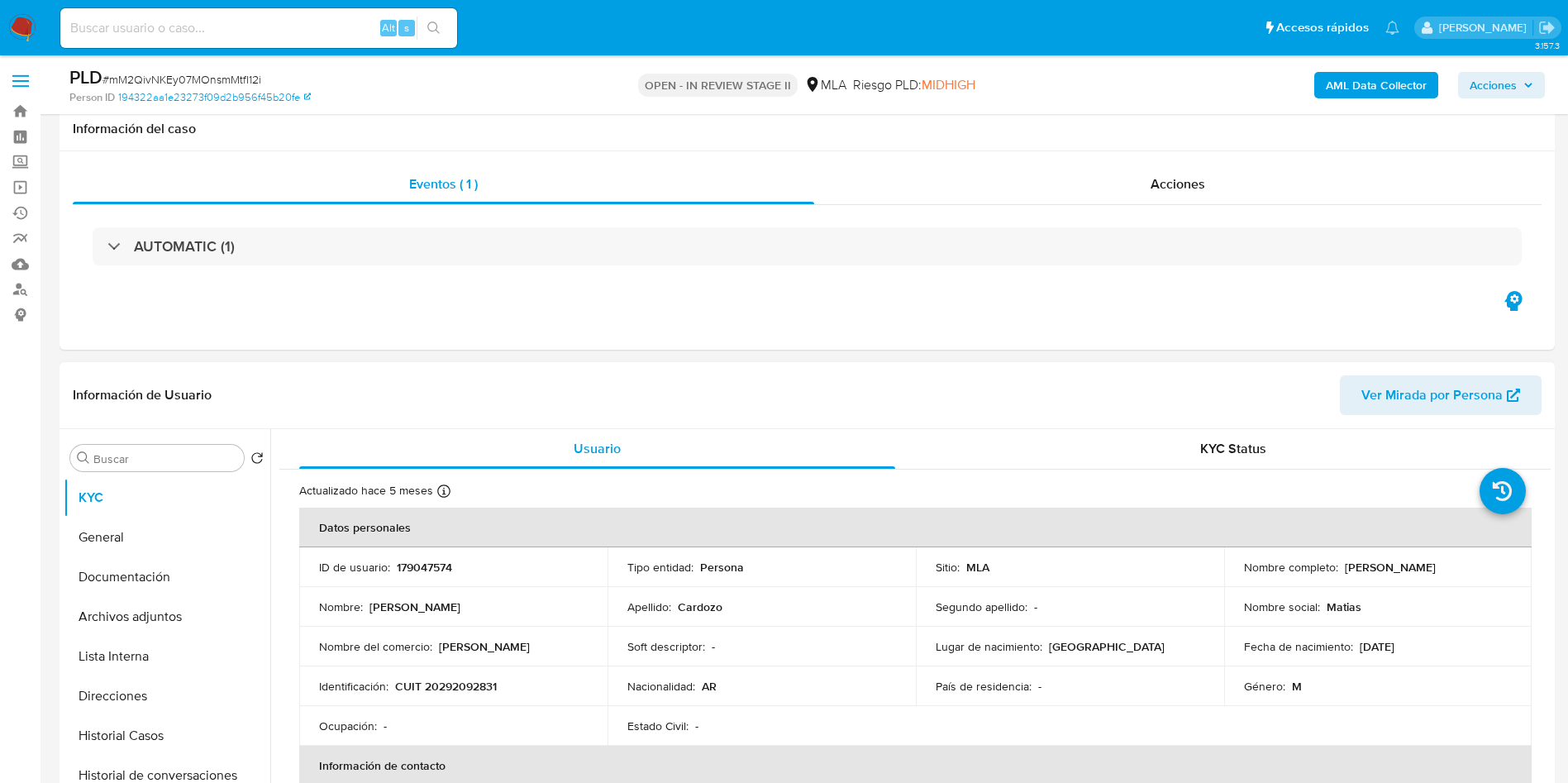
scroll to position [372, 0]
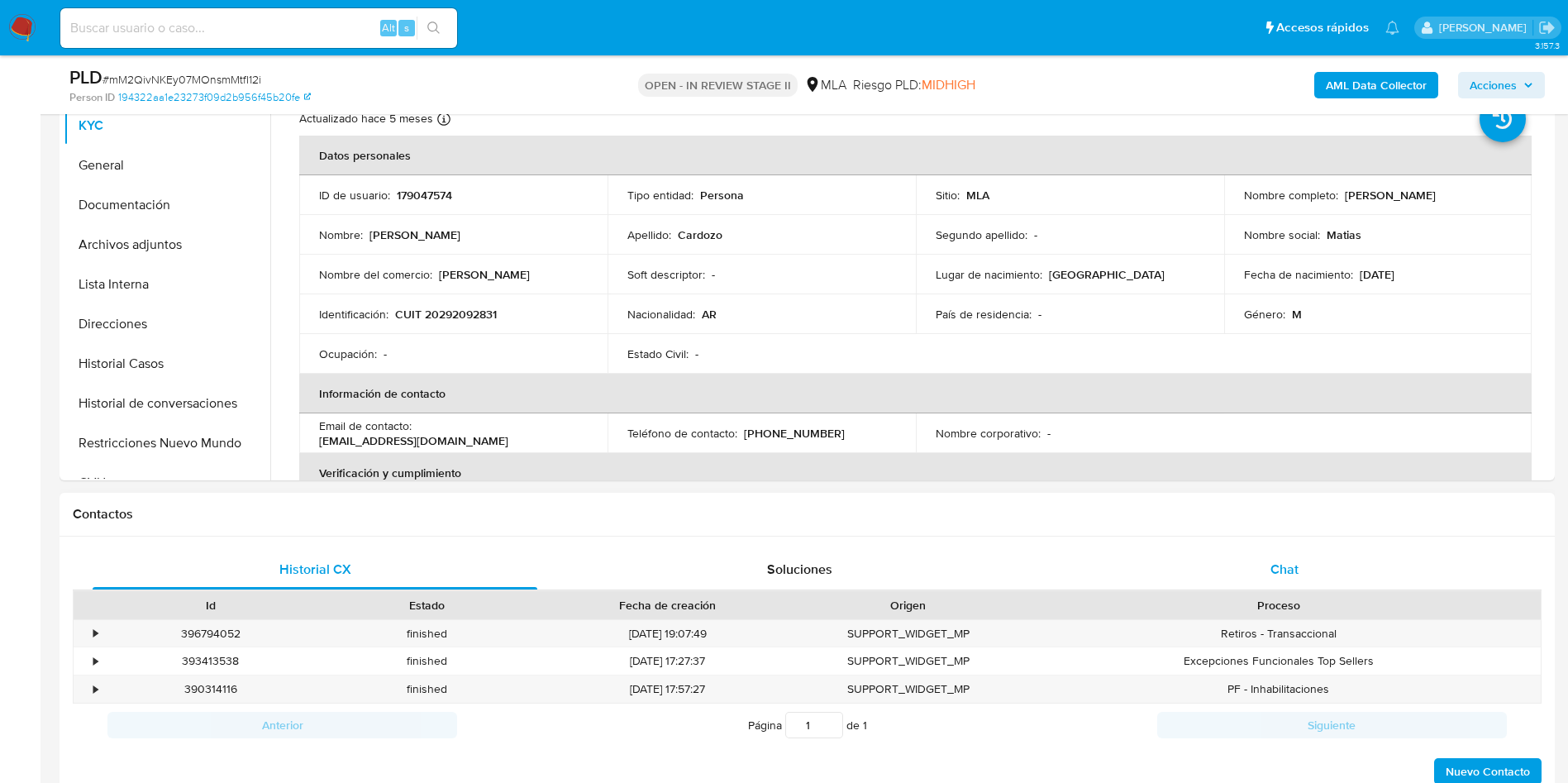
click at [1164, 566] on div "Chat" at bounding box center [1284, 569] width 445 height 40
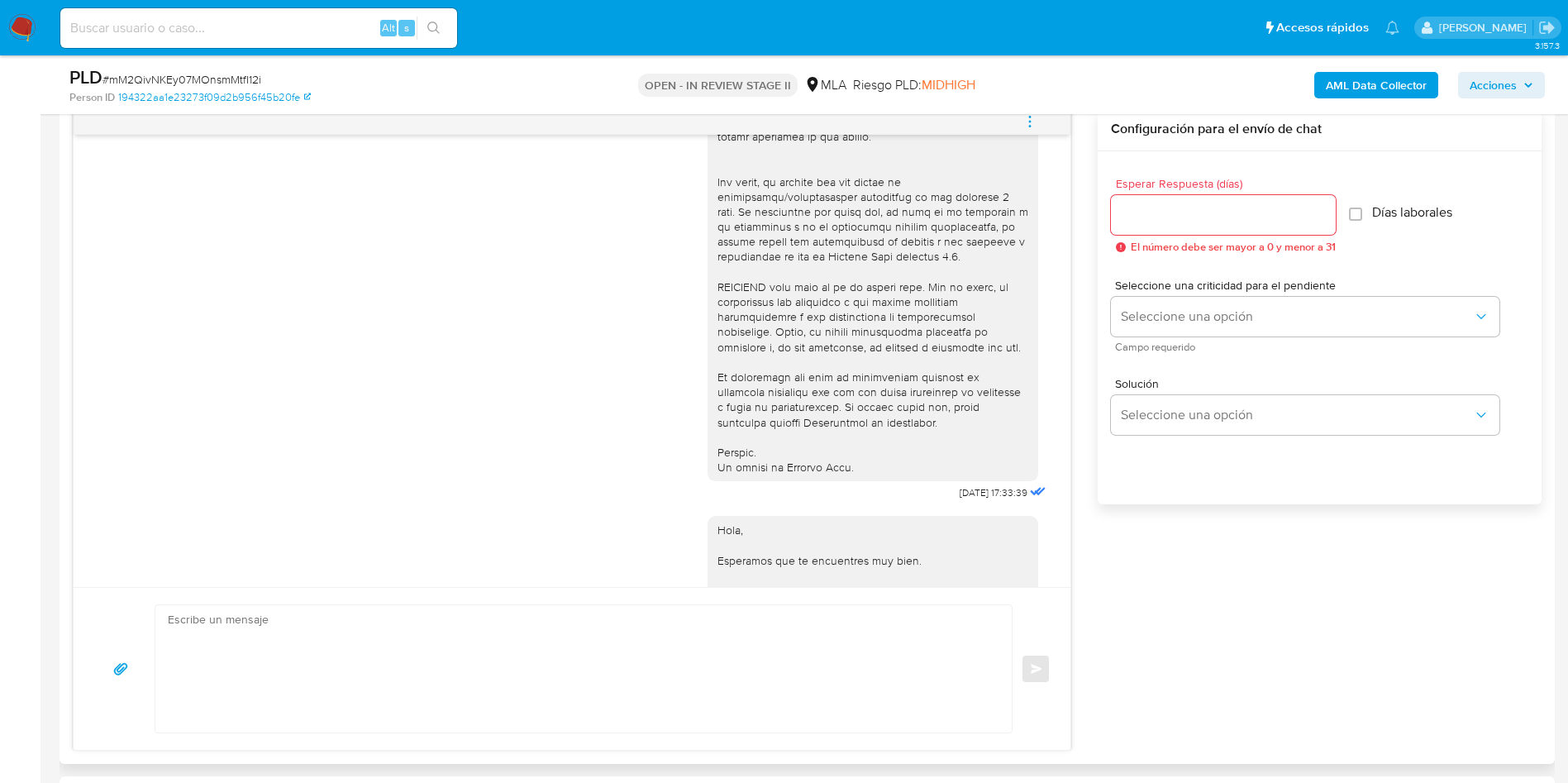
scroll to position [0, 0]
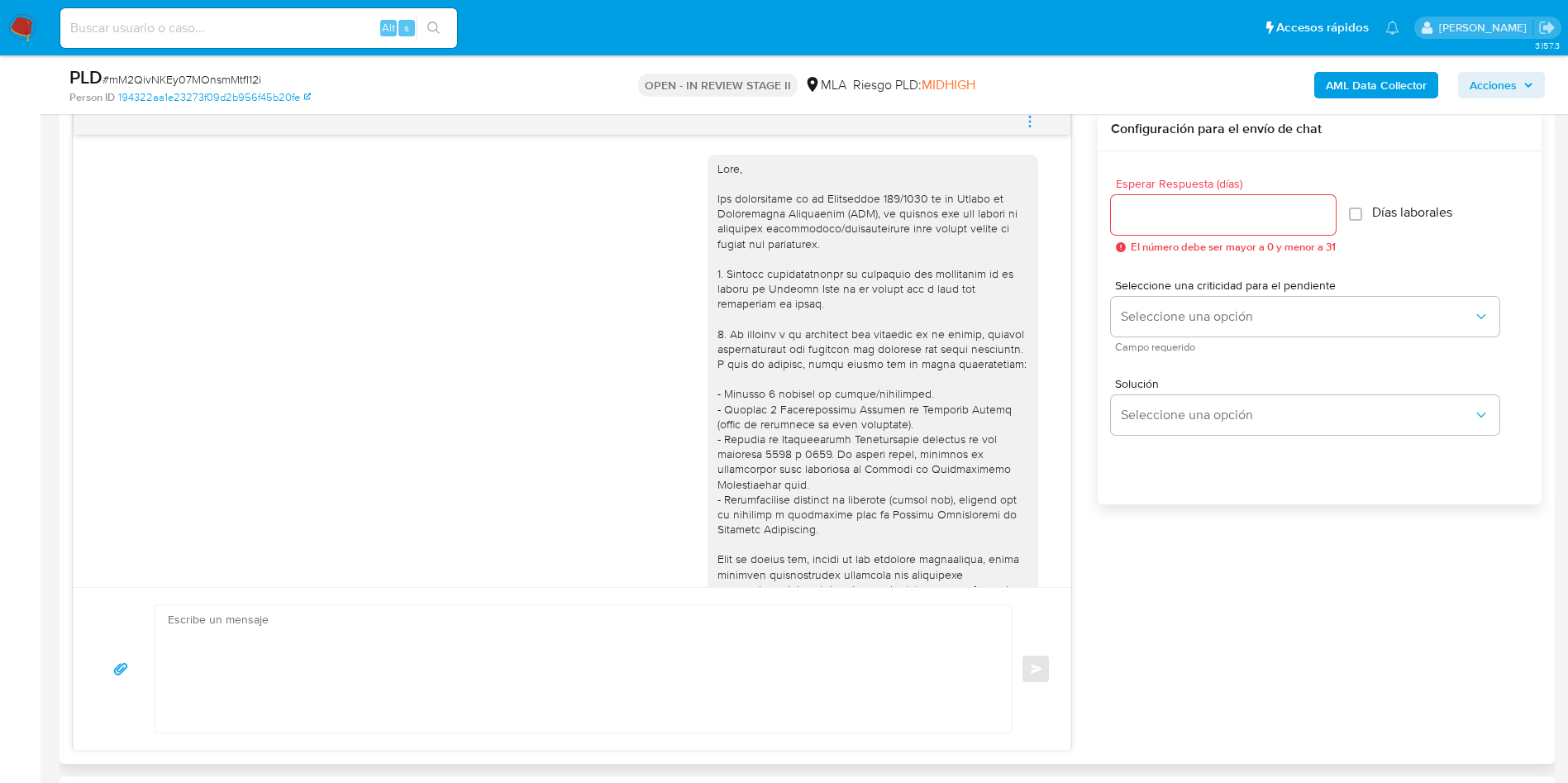
click at [1040, 126] on button "menu-action" at bounding box center [1030, 121] width 54 height 40
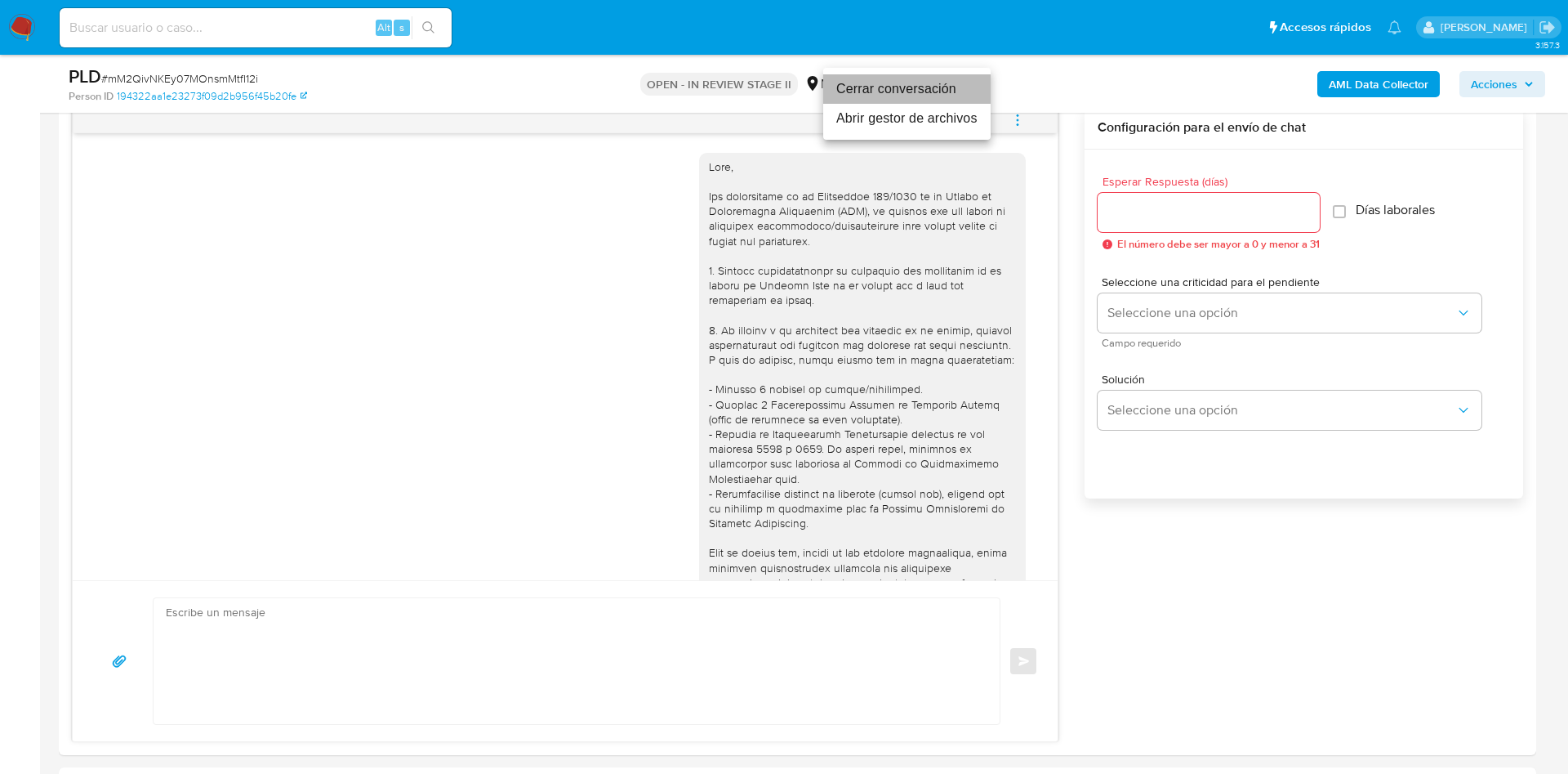
click at [912, 93] on li "Cerrar conversación" at bounding box center [907, 89] width 167 height 29
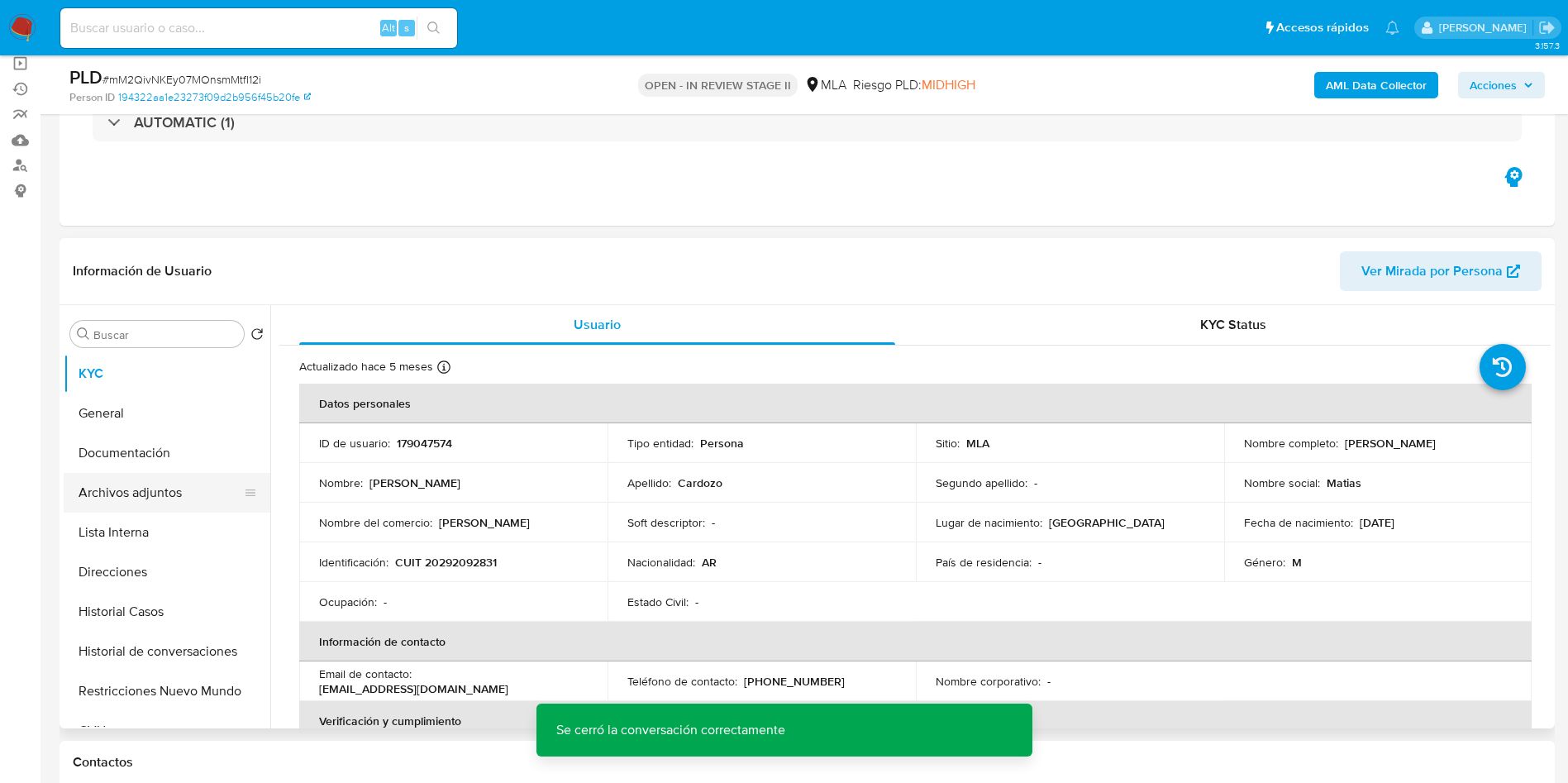
click at [183, 503] on button "Archivos adjuntos" at bounding box center [160, 492] width 193 height 40
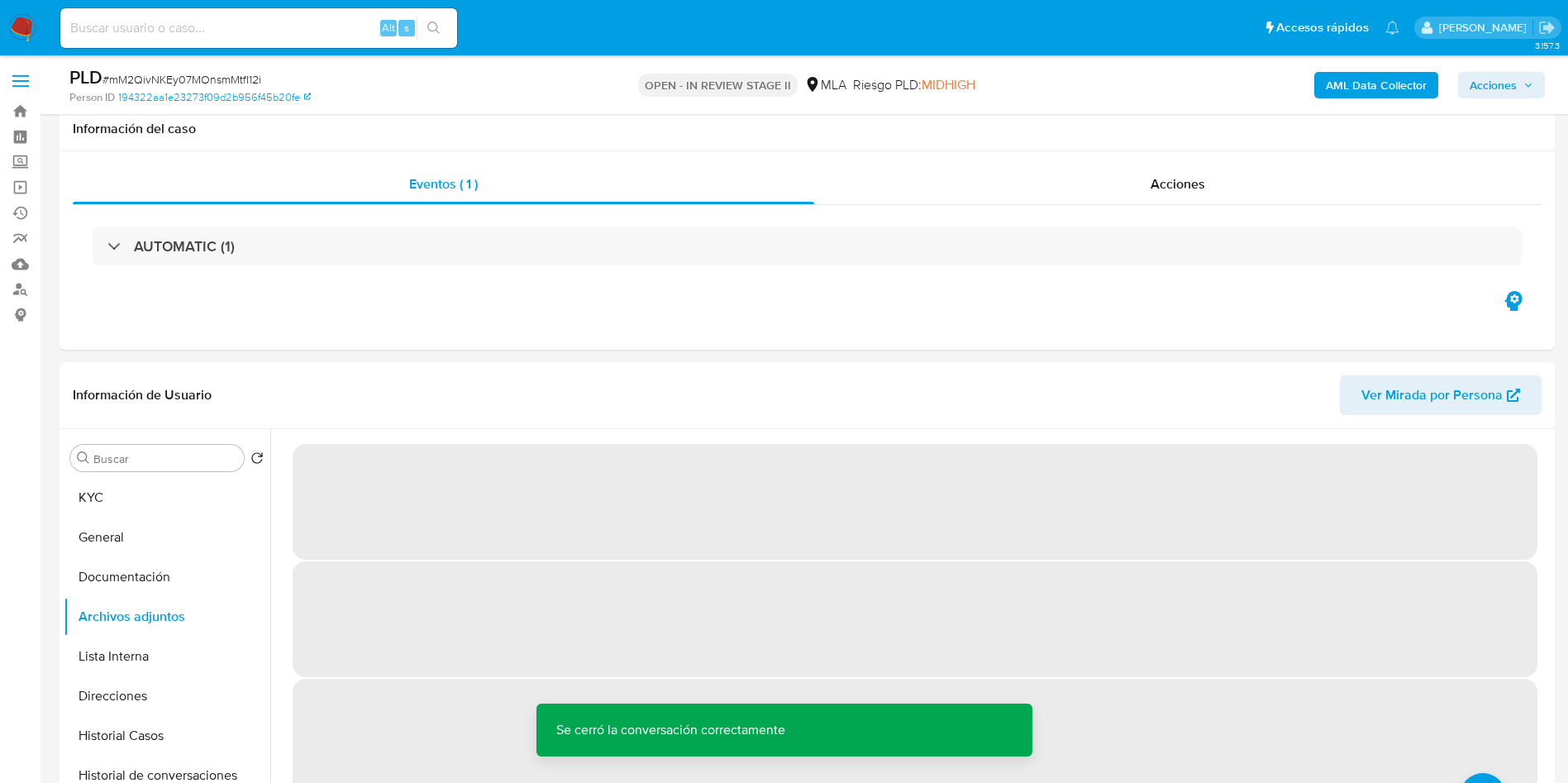
scroll to position [248, 0]
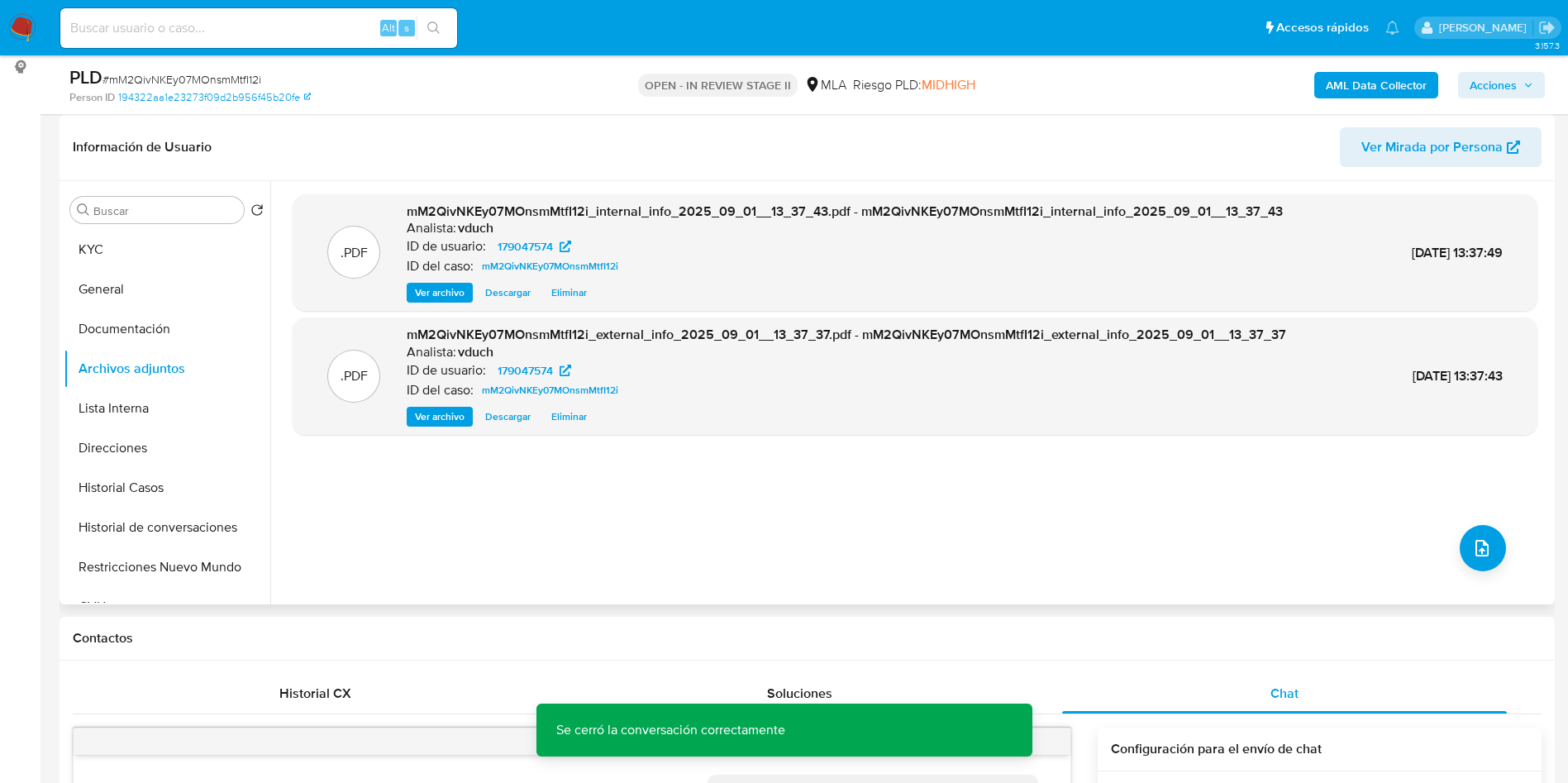
click at [270, 234] on div ".PDF mM2QivNKEy07MOnsmMtfI12i_internal_info_2025_09_01__13_37_43.pdf - mM2QivNK…" at bounding box center [910, 392] width 1281 height 423
click at [217, 249] on button "KYC" at bounding box center [160, 249] width 193 height 40
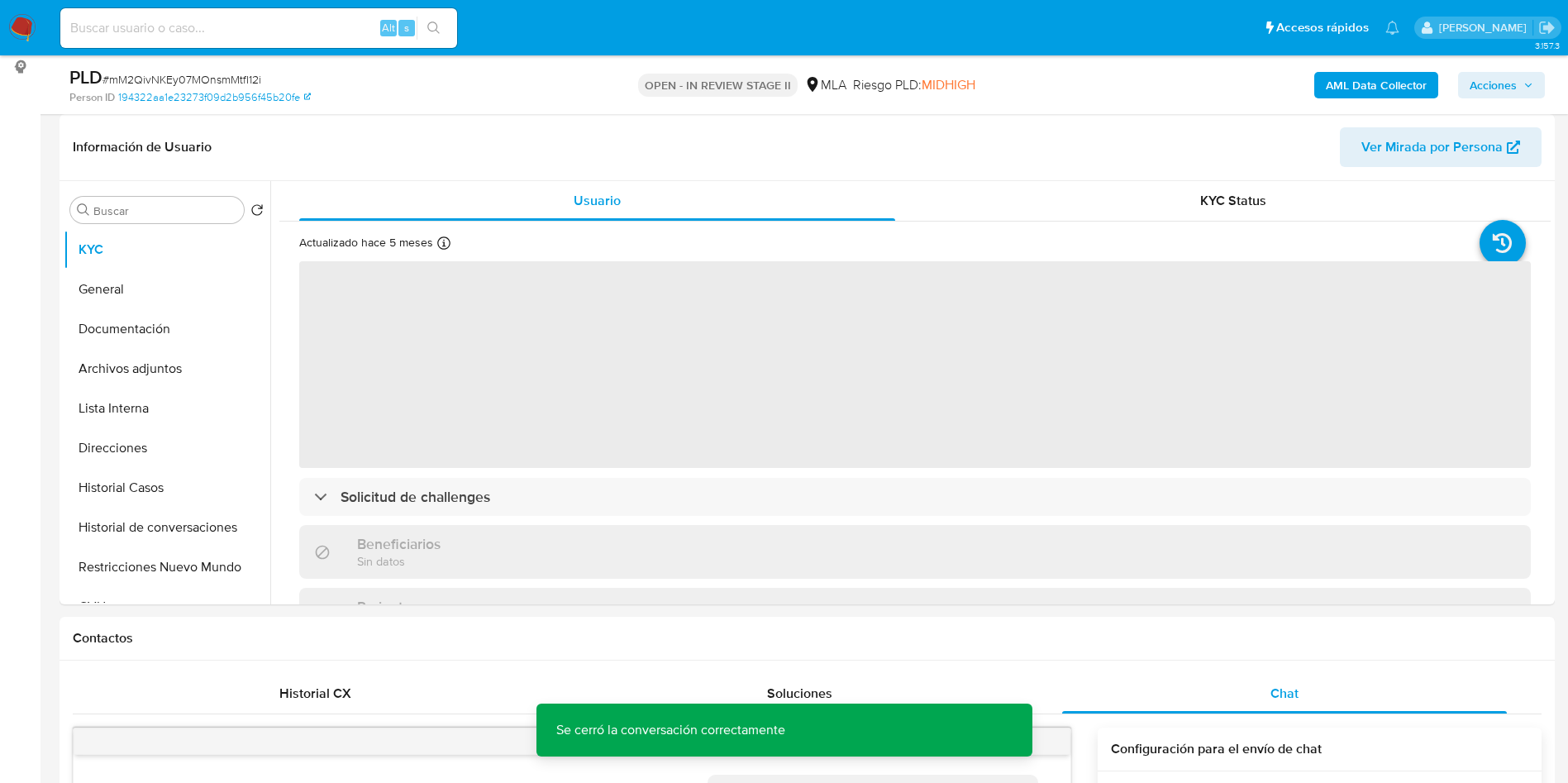
click at [113, 100] on b "Person ID" at bounding box center [91, 98] width 45 height 15
click at [158, 69] on div "PLD # mM2QivNKEy07MOnsmMtfI12i" at bounding box center [312, 77] width 486 height 25
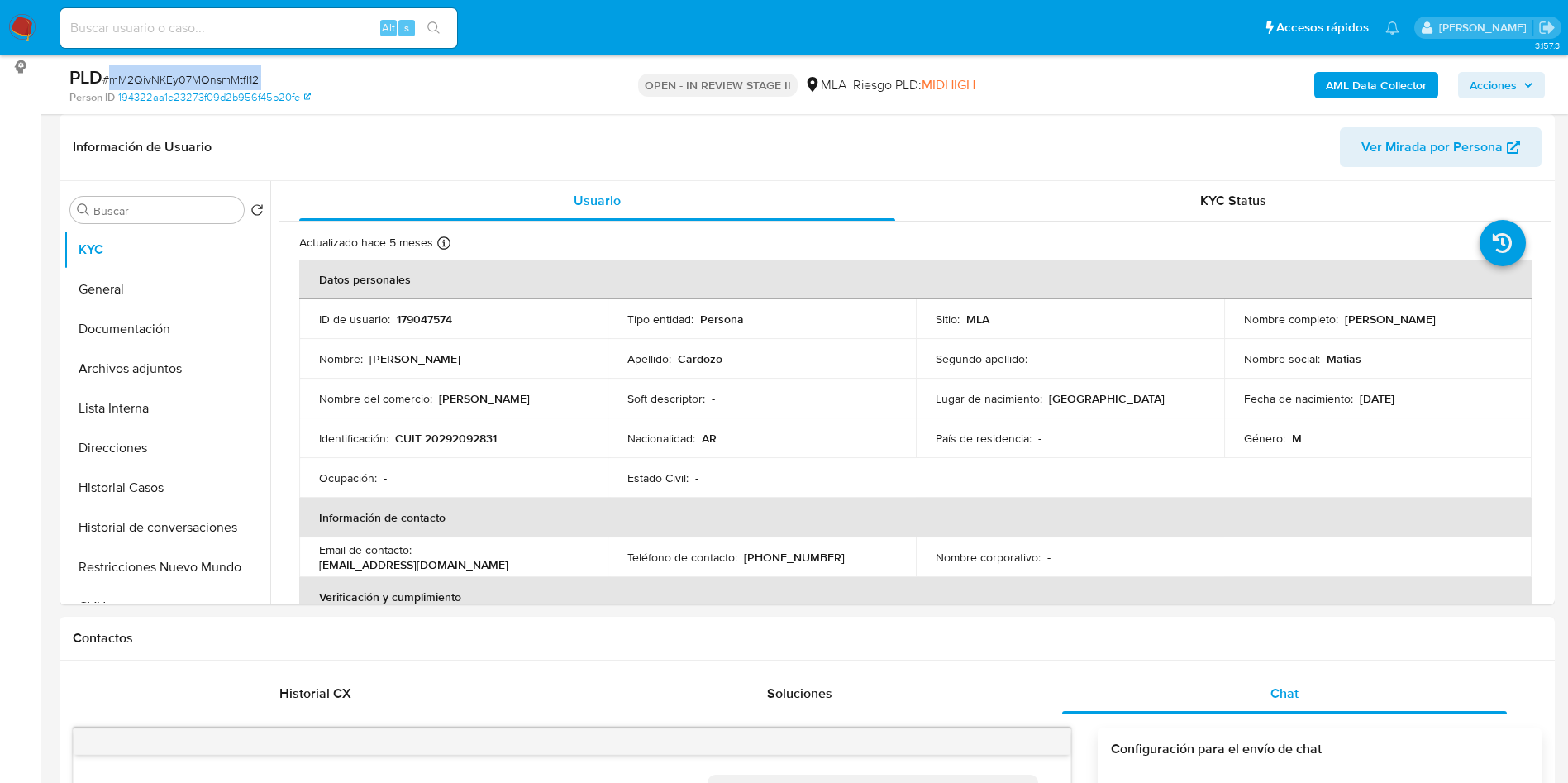
click at [158, 69] on div "PLD # mM2QivNKEy07MOnsmMtfI12i" at bounding box center [312, 77] width 486 height 25
copy span "mM2QivNKEy07MOnsmMtfI12i"
click at [229, 334] on button "Documentación" at bounding box center [160, 329] width 193 height 40
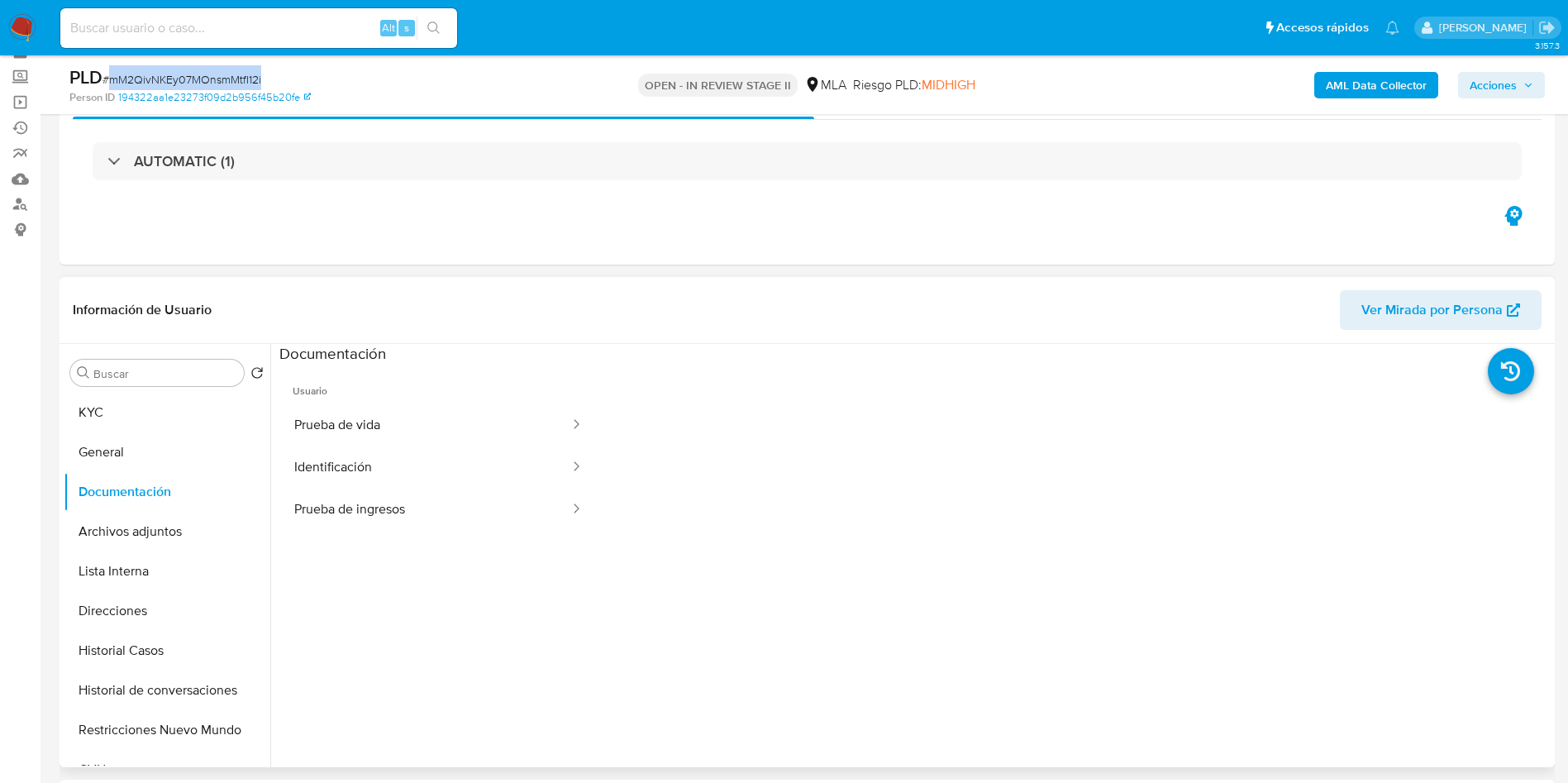
scroll to position [124, 0]
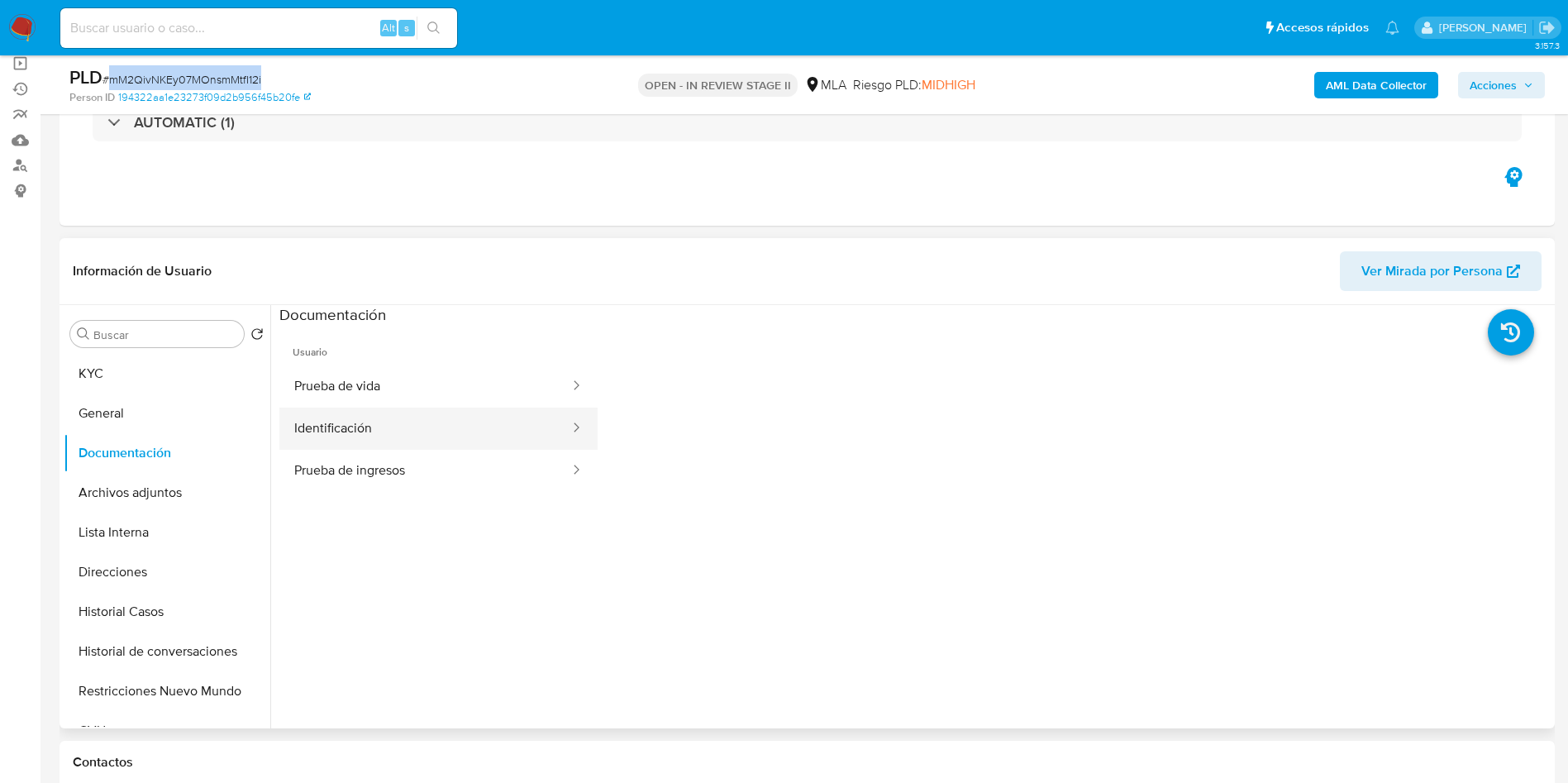
click at [352, 443] on button "Identificación" at bounding box center [425, 428] width 292 height 42
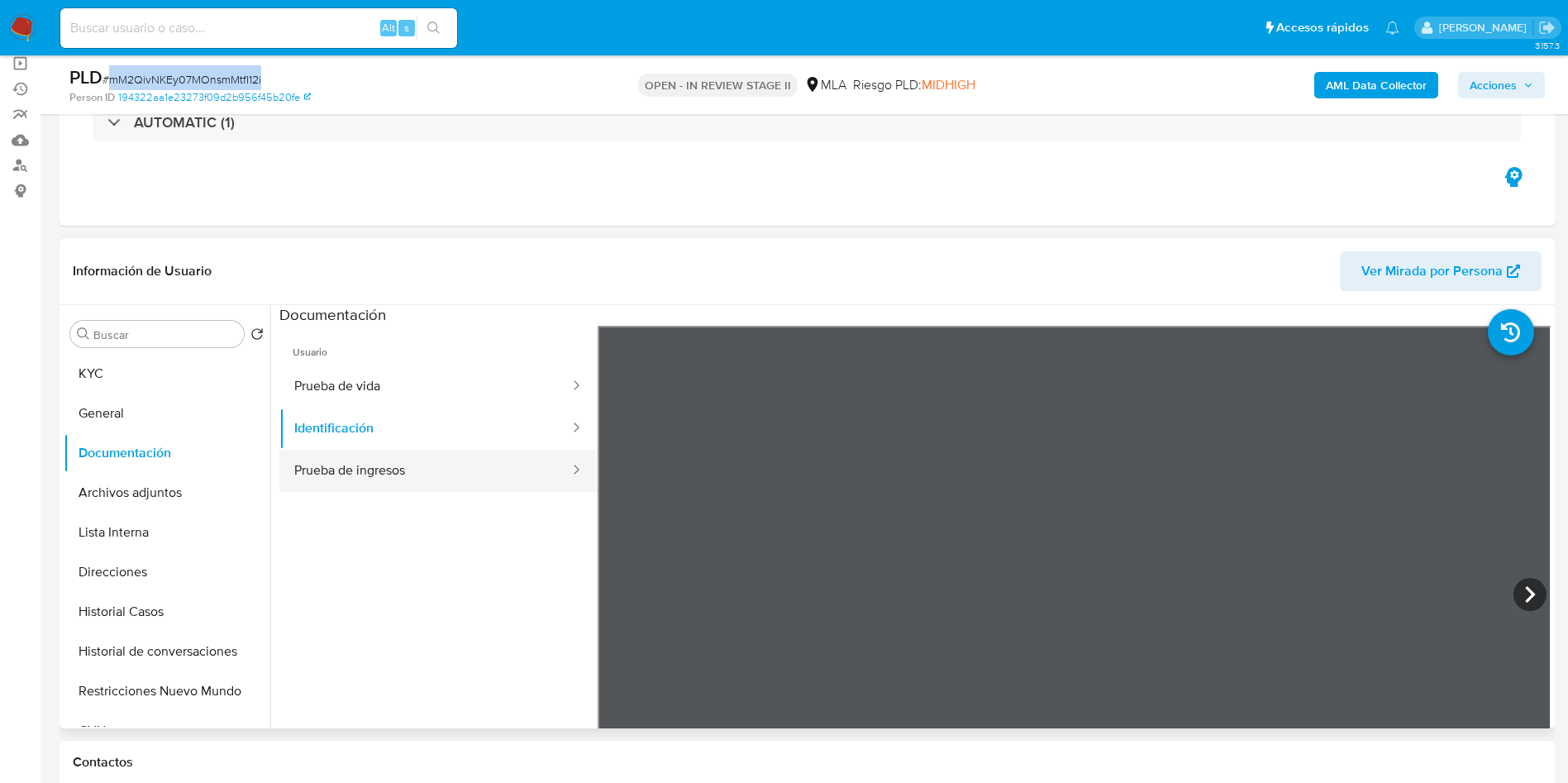
click at [354, 458] on button "Prueba de ingresos" at bounding box center [425, 471] width 292 height 42
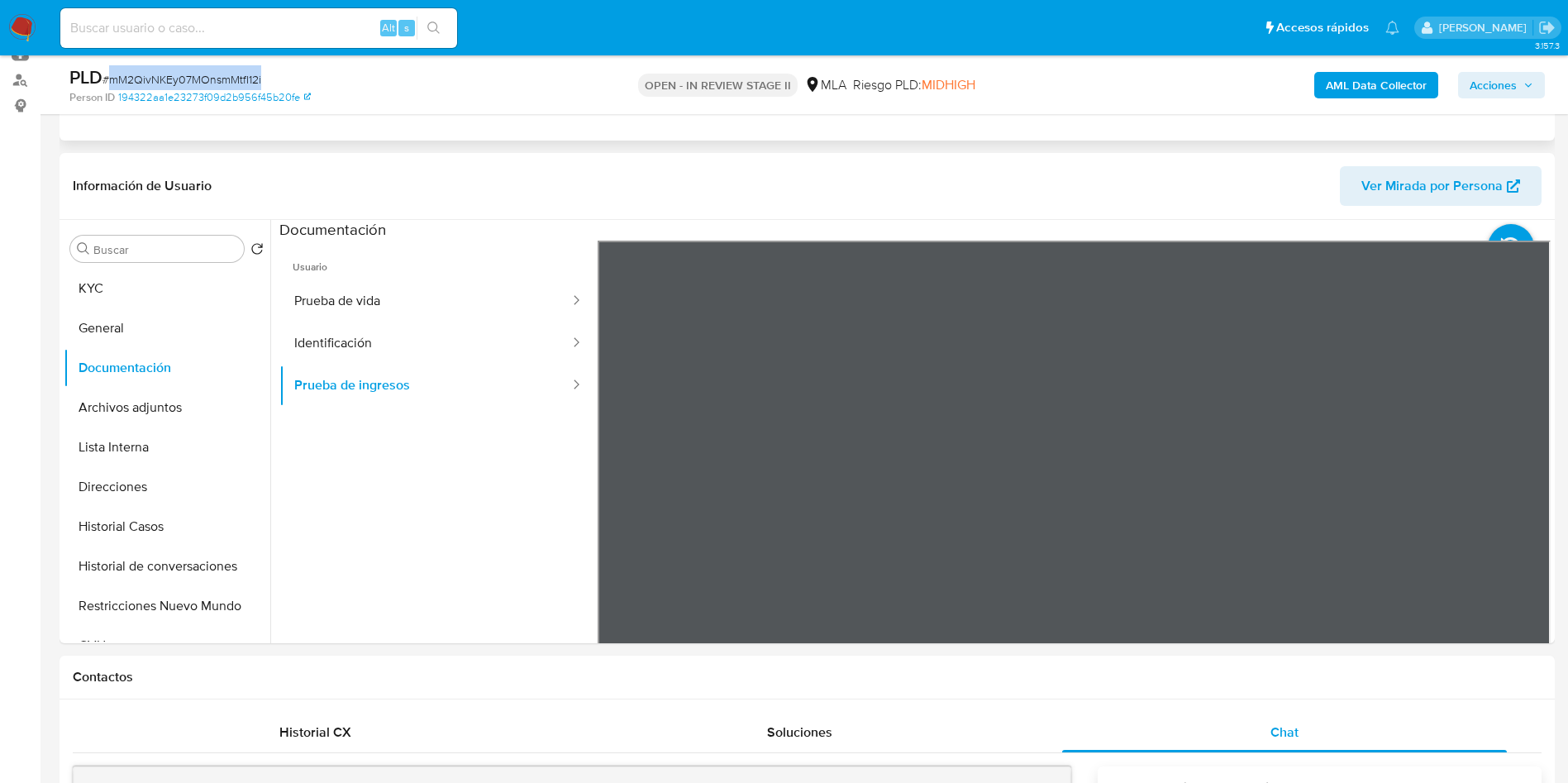
scroll to position [248, 0]
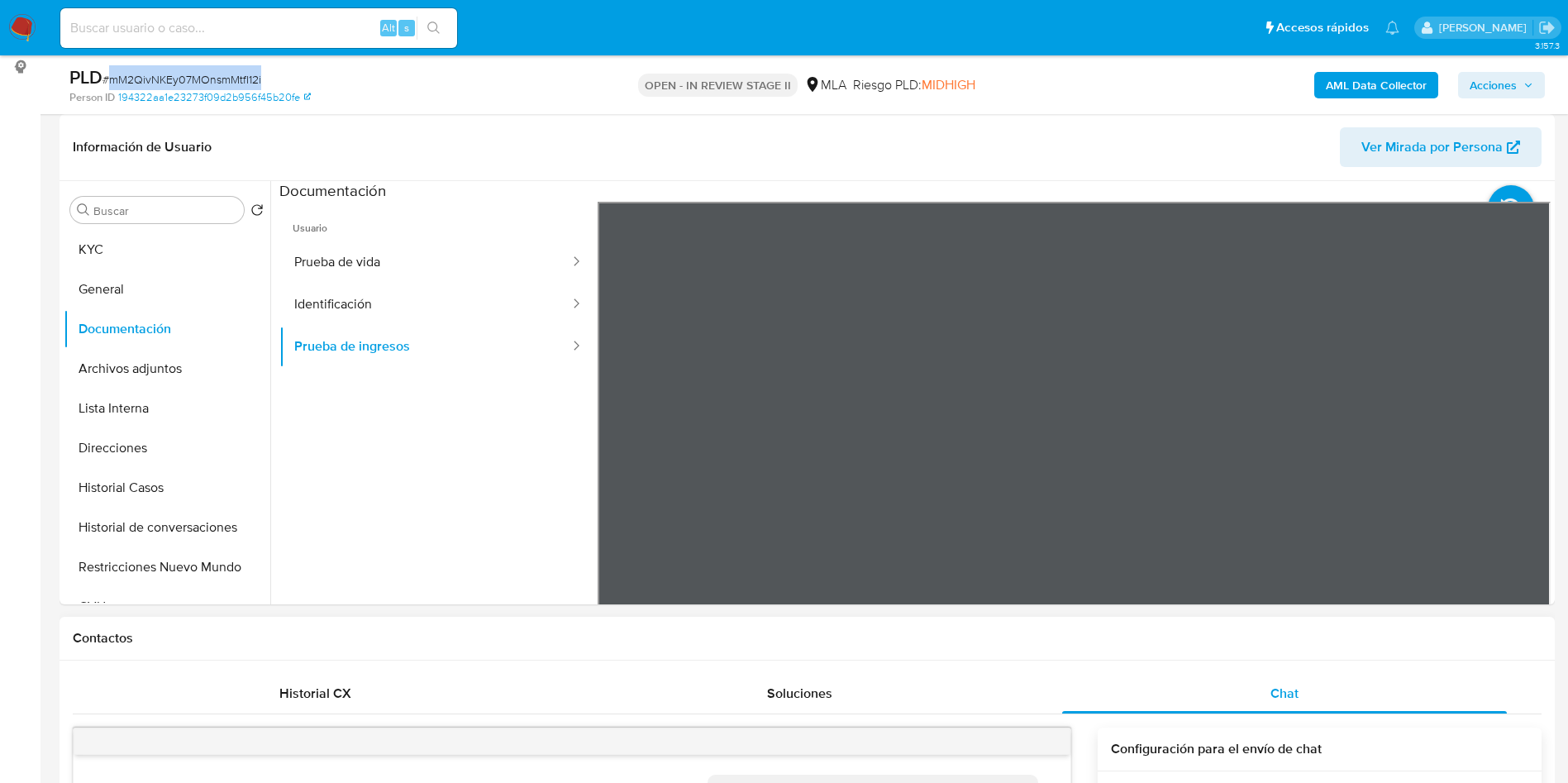
click at [859, 148] on div "Información de Usuario Ver Mirada por Persona Buscar Volver al orden por defect…" at bounding box center [807, 359] width 1495 height 490
click at [234, 69] on div "PLD # mM2QivNKEy07MOnsmMtfI12i" at bounding box center [312, 77] width 486 height 25
copy span "mM2QivNKEy07MOnsmMtfI12i"
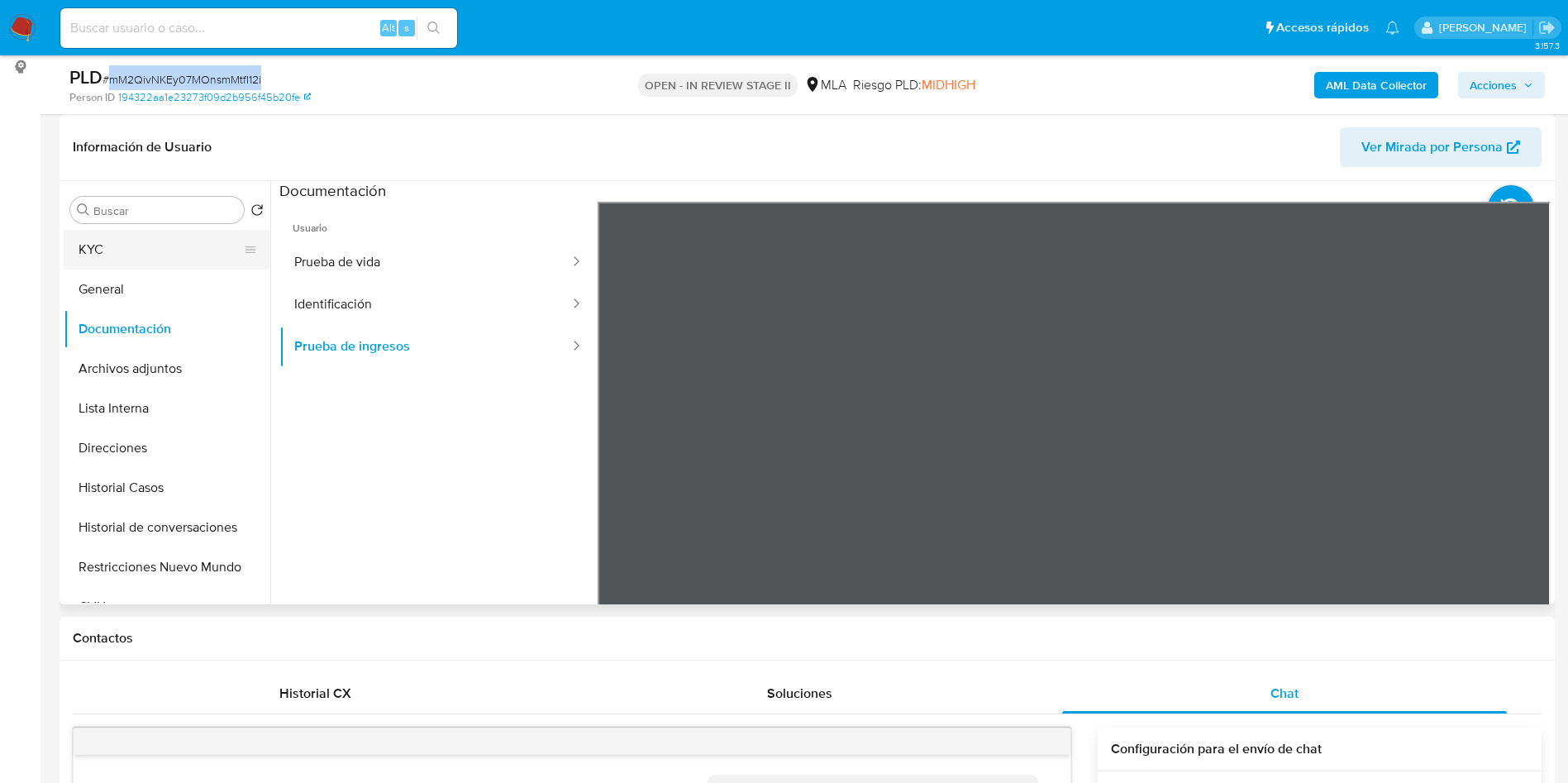
click at [164, 254] on button "KYC" at bounding box center [160, 249] width 193 height 40
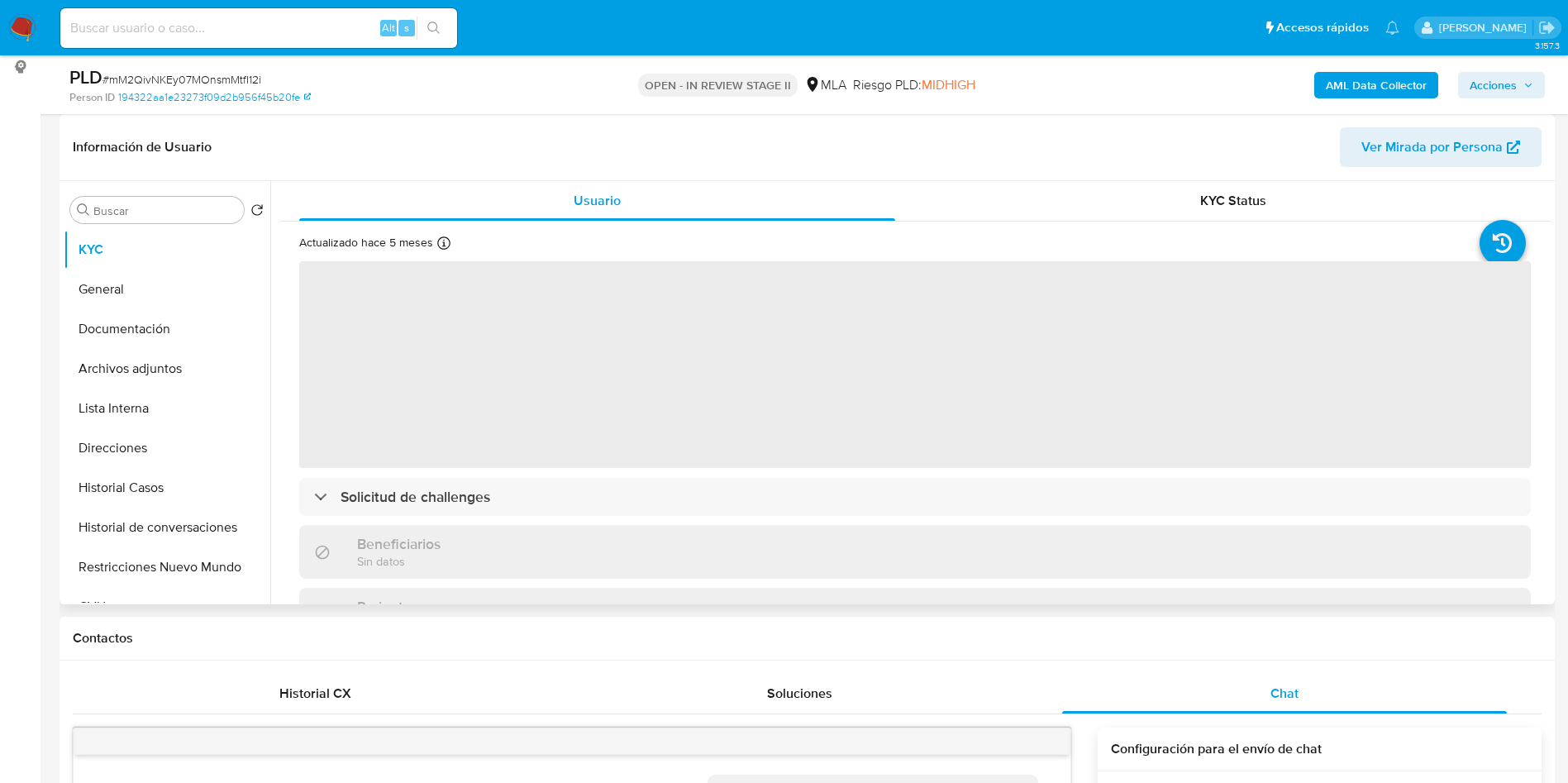
click at [701, 393] on span "‌" at bounding box center [915, 365] width 1232 height 206
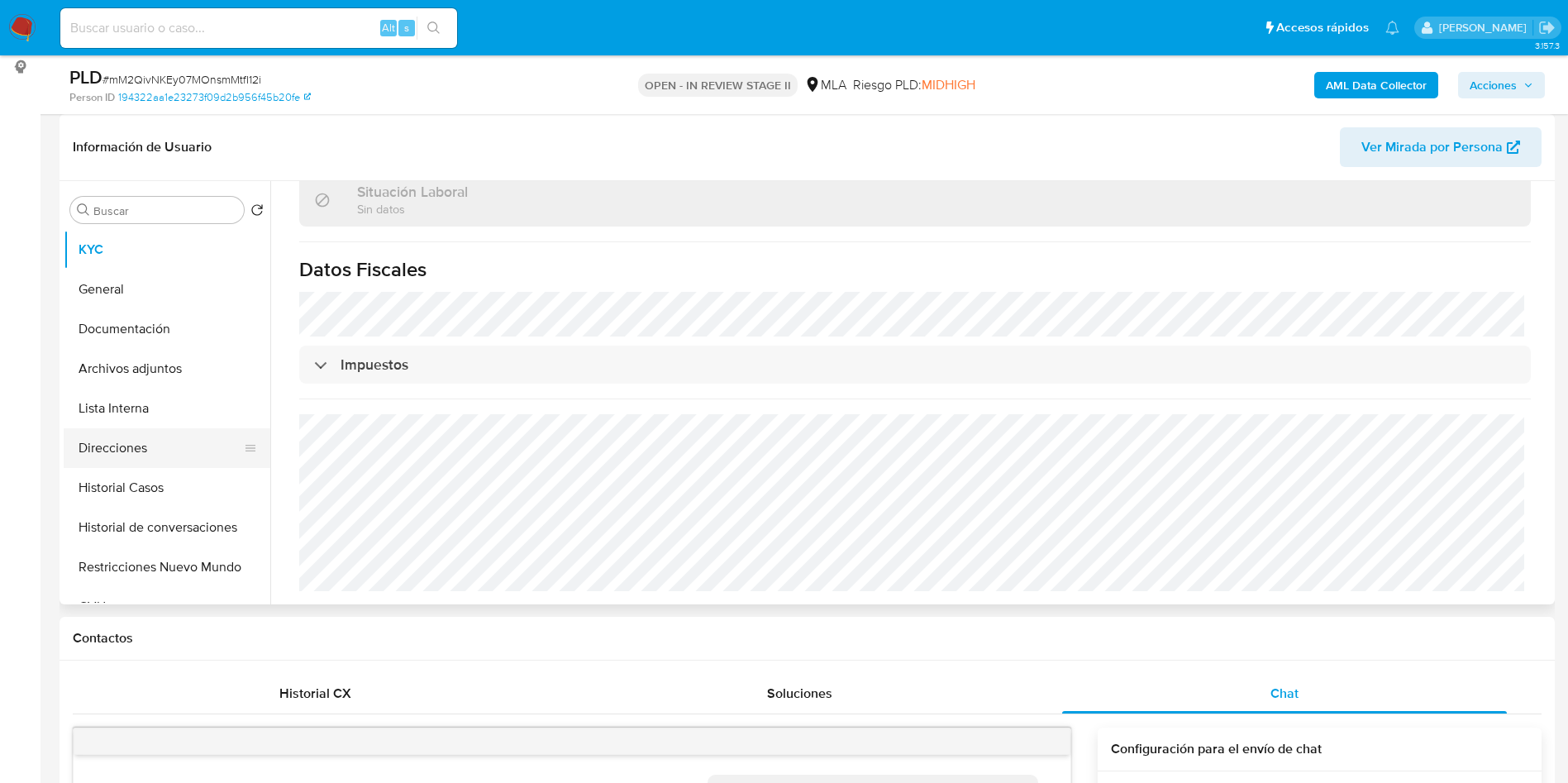
scroll to position [870, 0]
click at [173, 450] on button "Direcciones" at bounding box center [160, 448] width 193 height 40
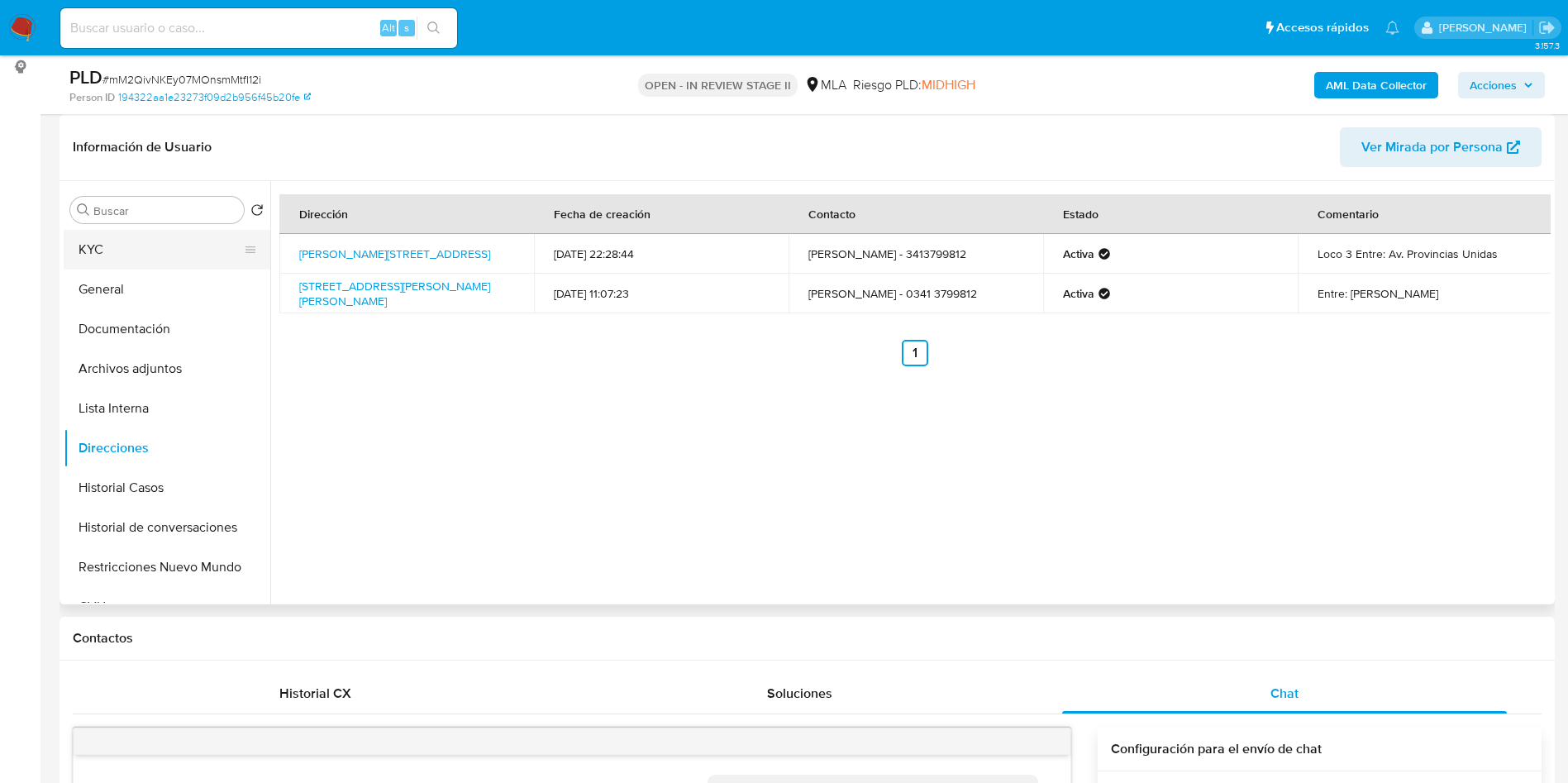
click at [151, 258] on button "KYC" at bounding box center [160, 249] width 193 height 40
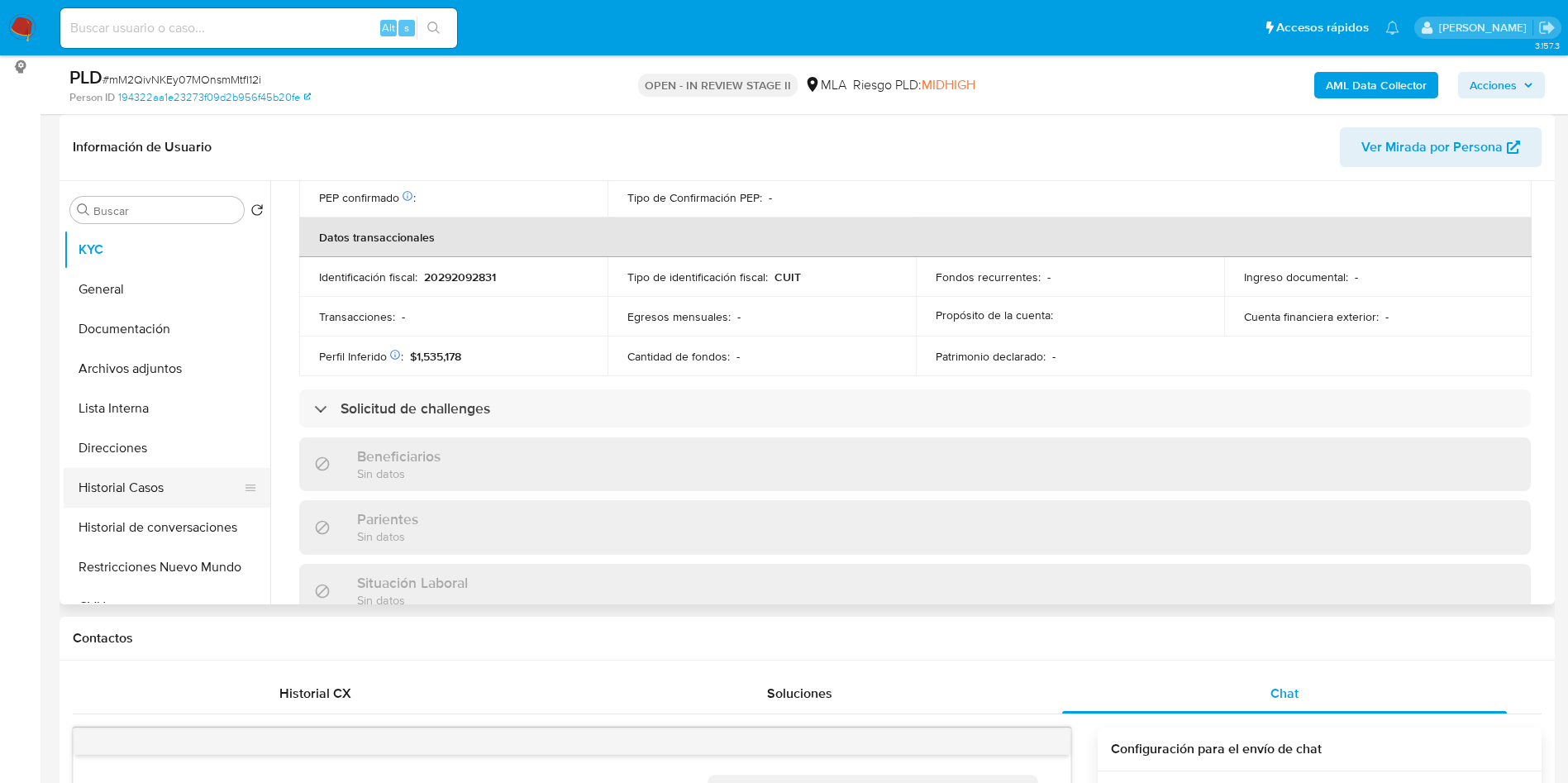
scroll to position [870, 0]
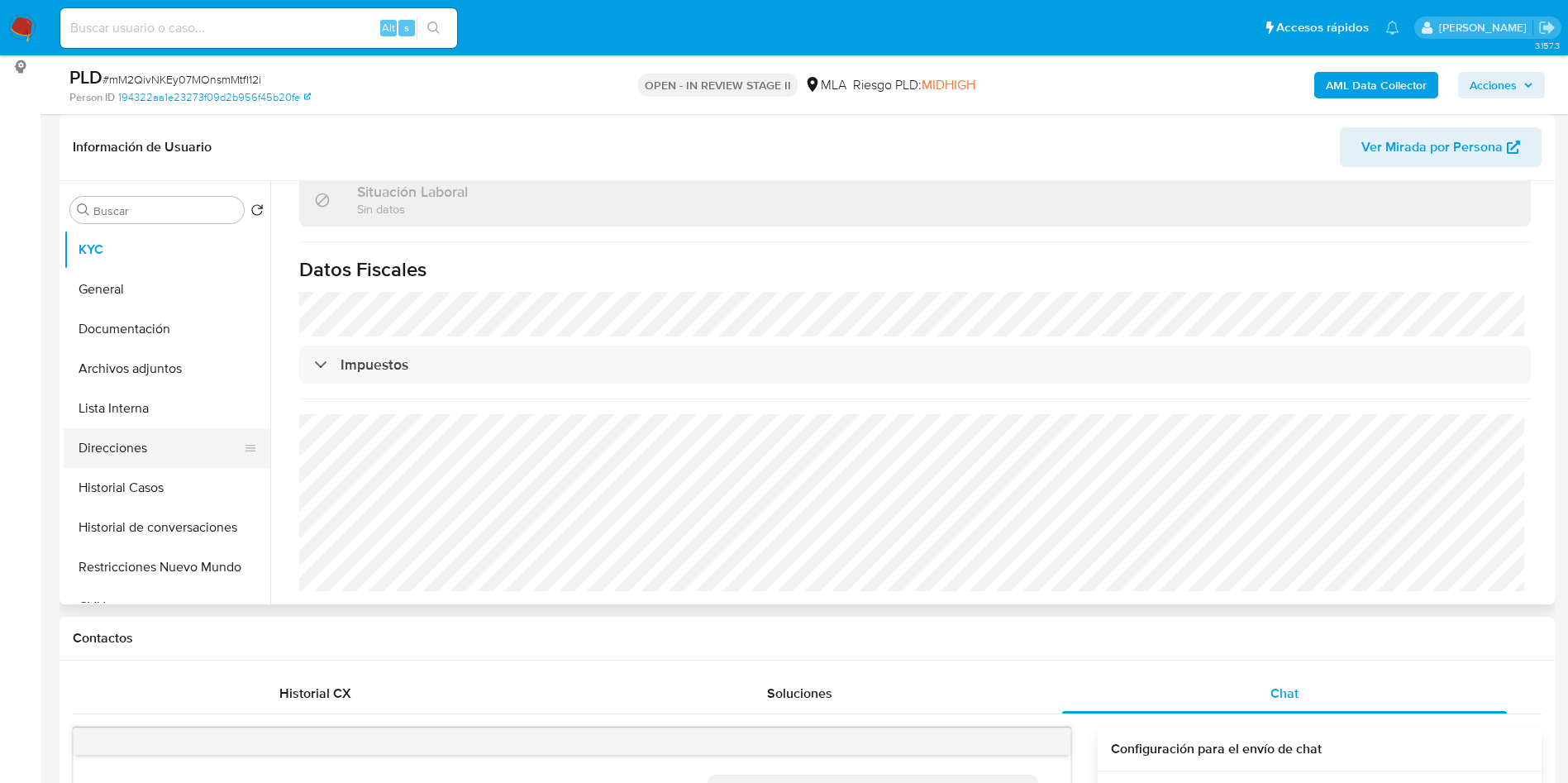
click at [193, 453] on button "Direcciones" at bounding box center [160, 448] width 193 height 40
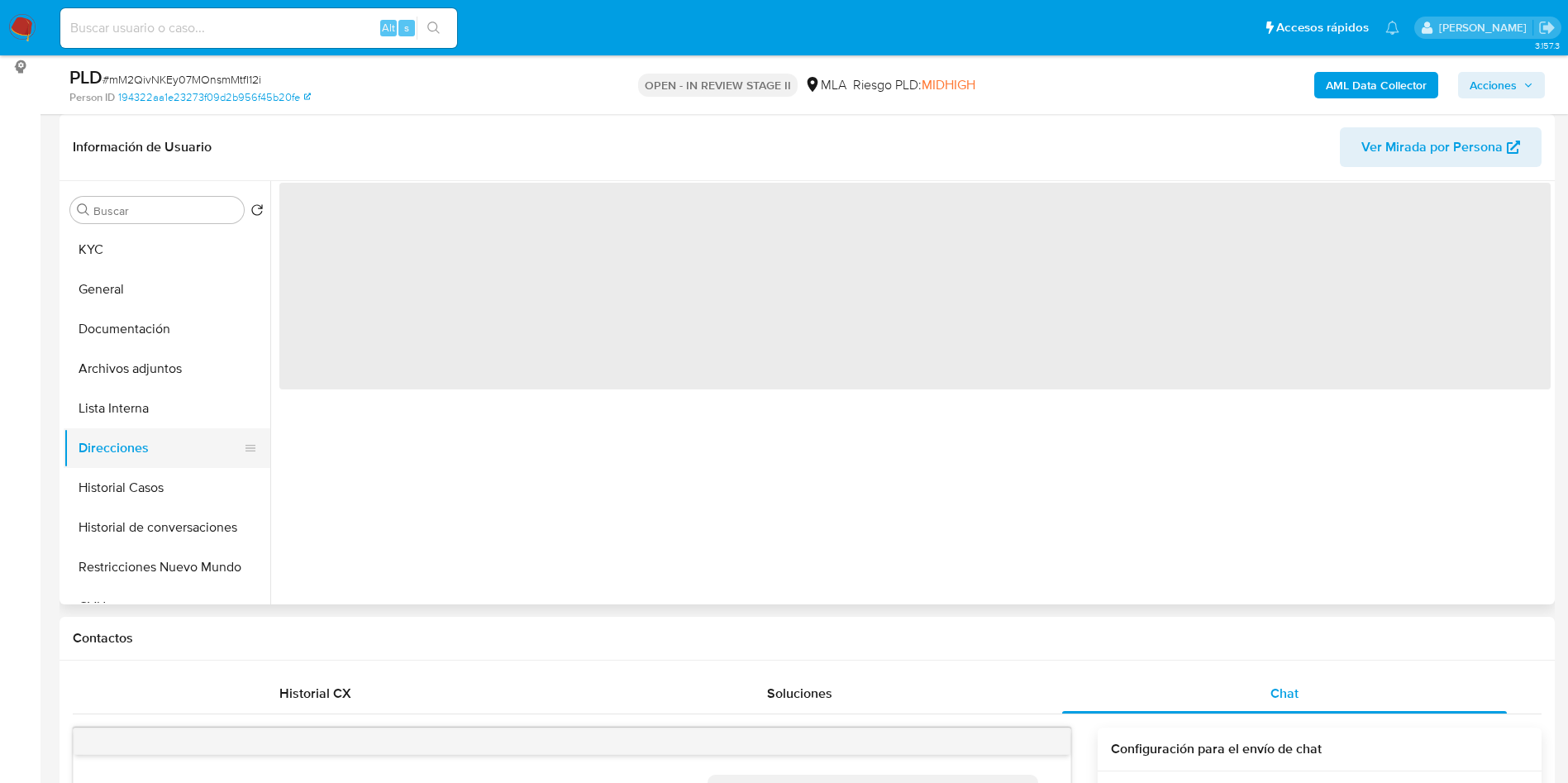
scroll to position [0, 0]
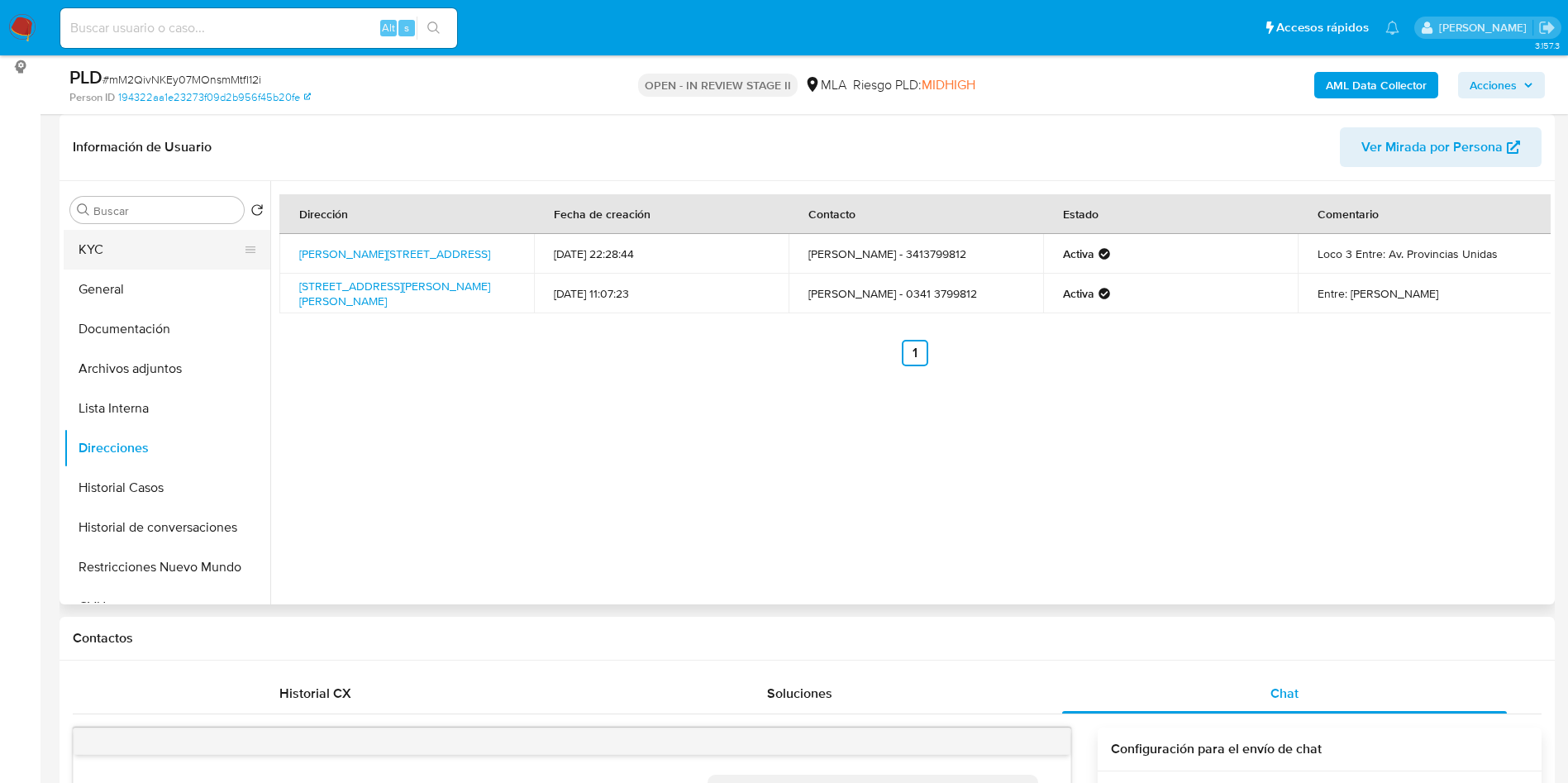
click at [216, 246] on button "KYC" at bounding box center [160, 249] width 193 height 40
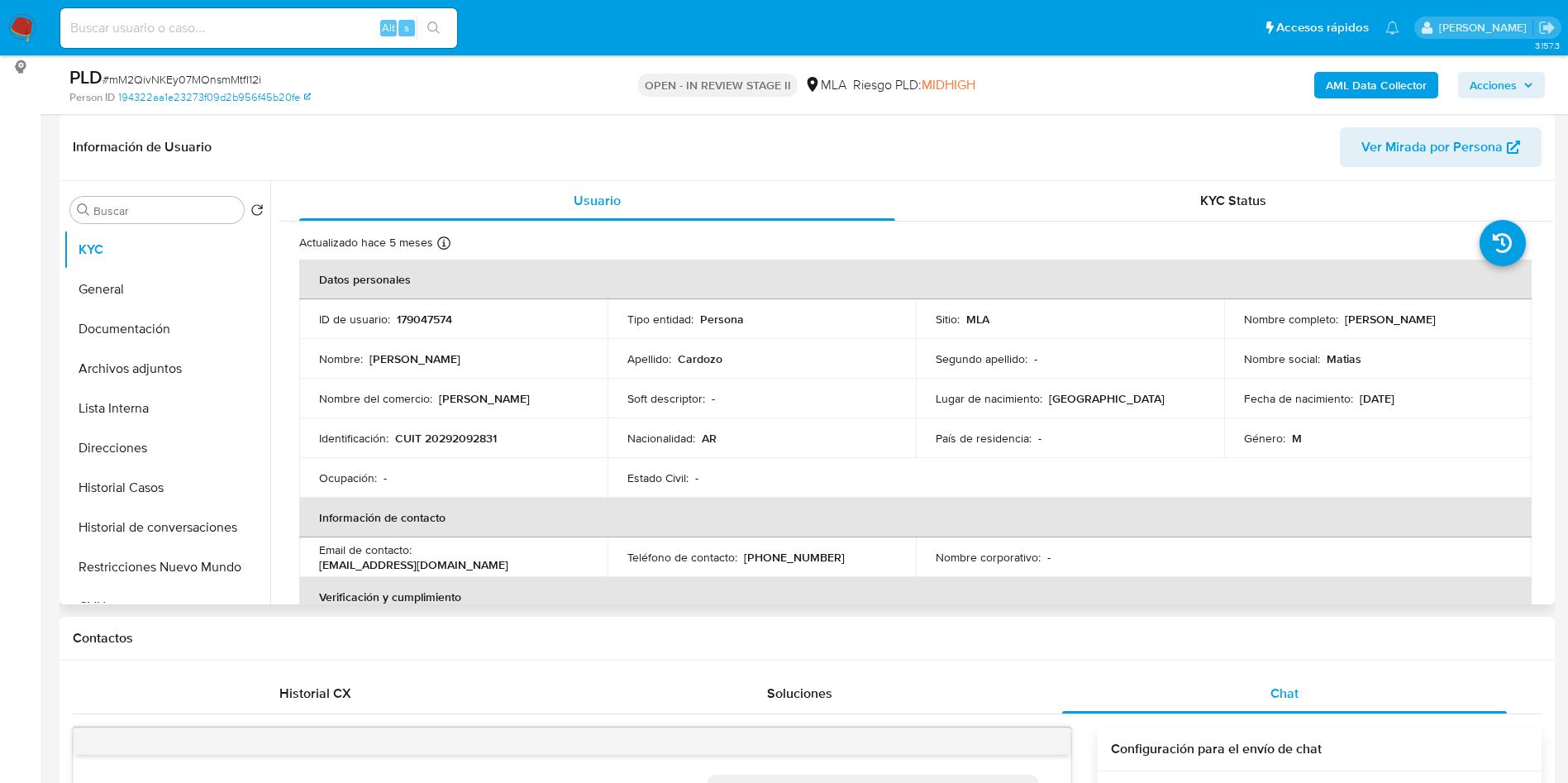
click at [409, 315] on p "179047574" at bounding box center [425, 319] width 55 height 15
copy p "179047574"
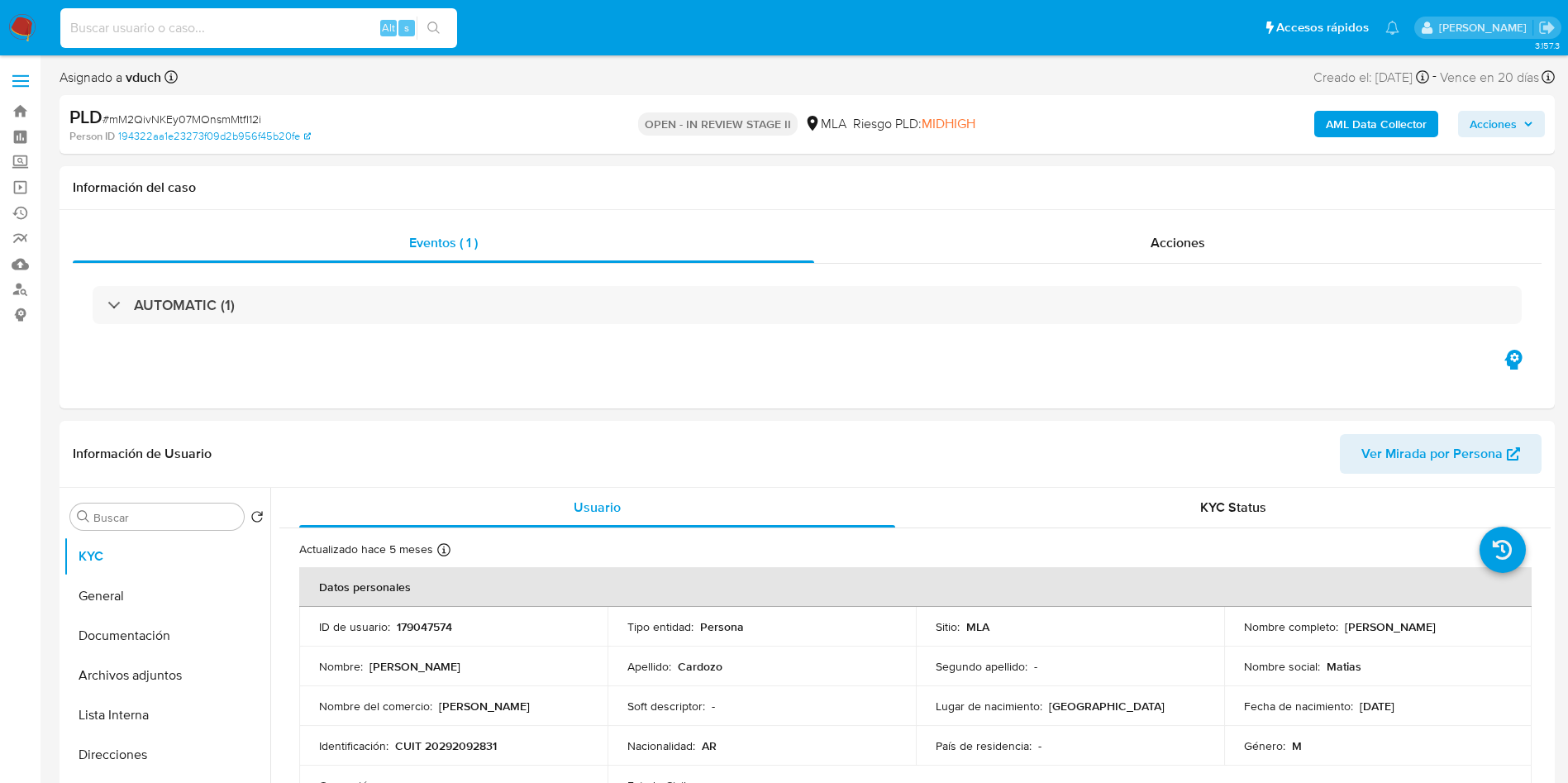
click at [325, 34] on input at bounding box center [259, 28] width 397 height 21
paste input "B4fYU86HkEt2oYrxCtOztJ2U"
type input "B4fYU86HkEt2oYrxCtOztJ2U"
click at [424, 25] on button "search-icon" at bounding box center [433, 28] width 34 height 23
select select "10"
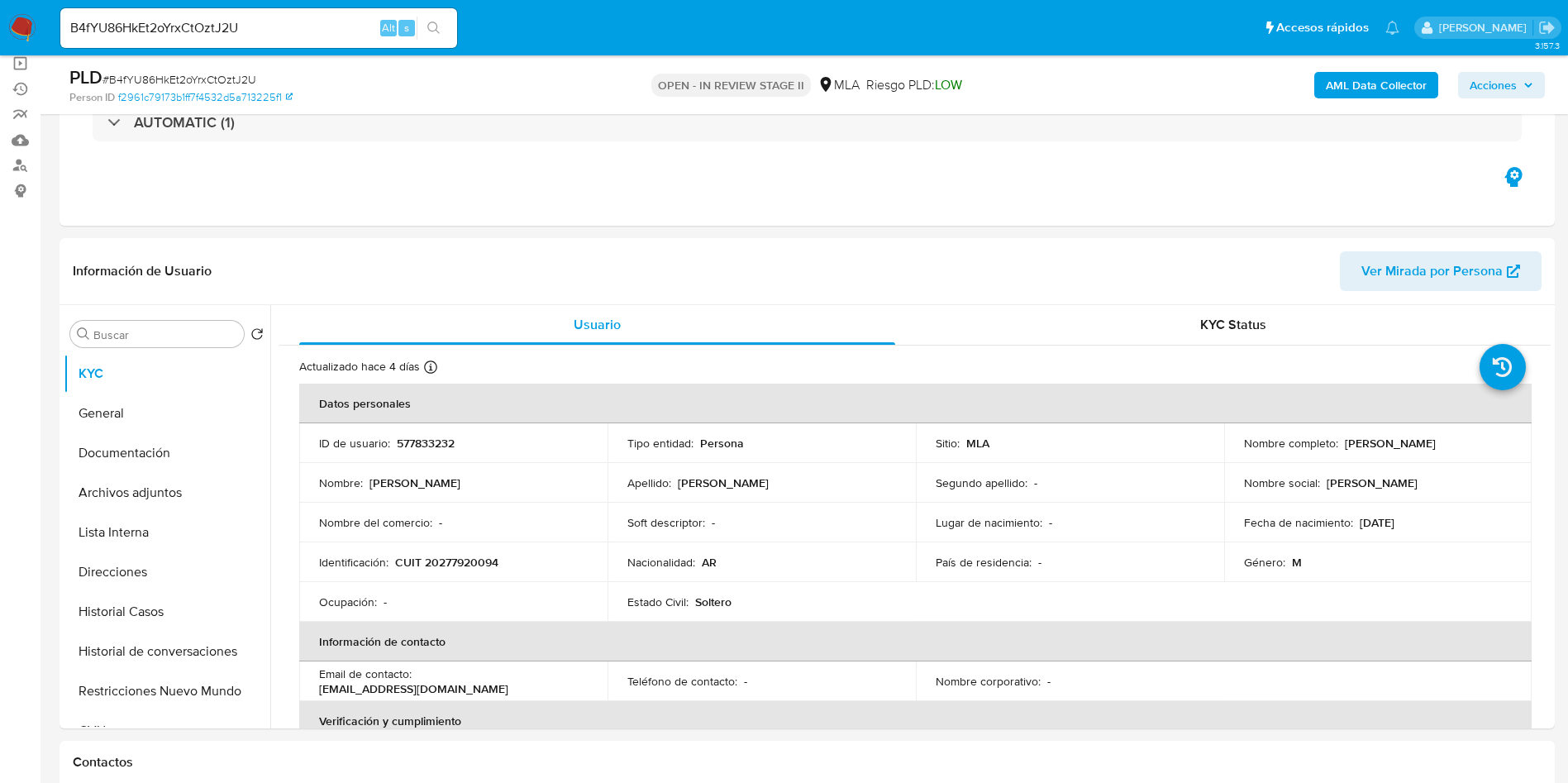
drag, startPoint x: 146, startPoint y: 607, endPoint x: 0, endPoint y: 543, distance: 159.4
click at [141, 604] on button "Historial Casos" at bounding box center [167, 612] width 206 height 40
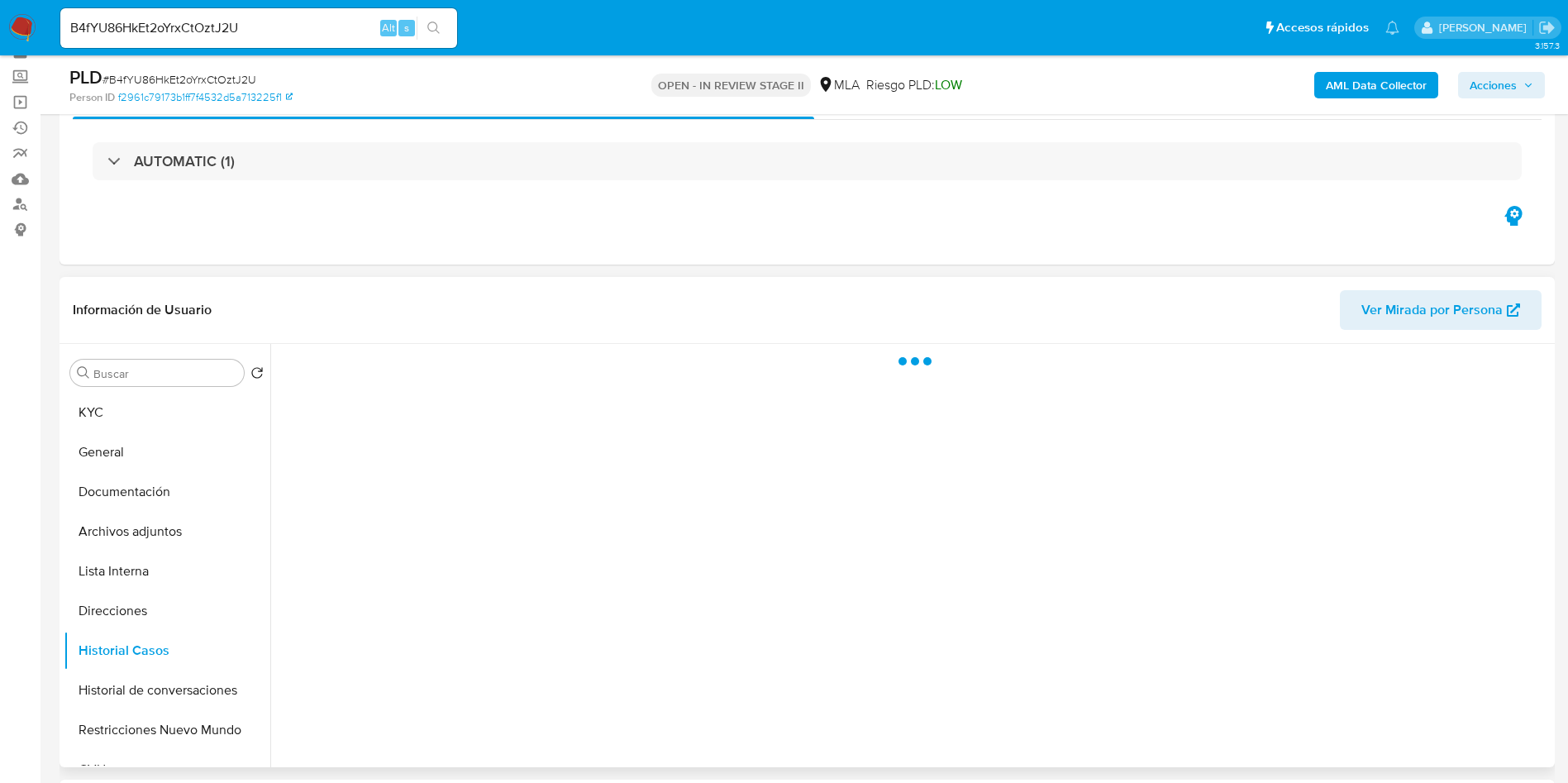
scroll to position [124, 0]
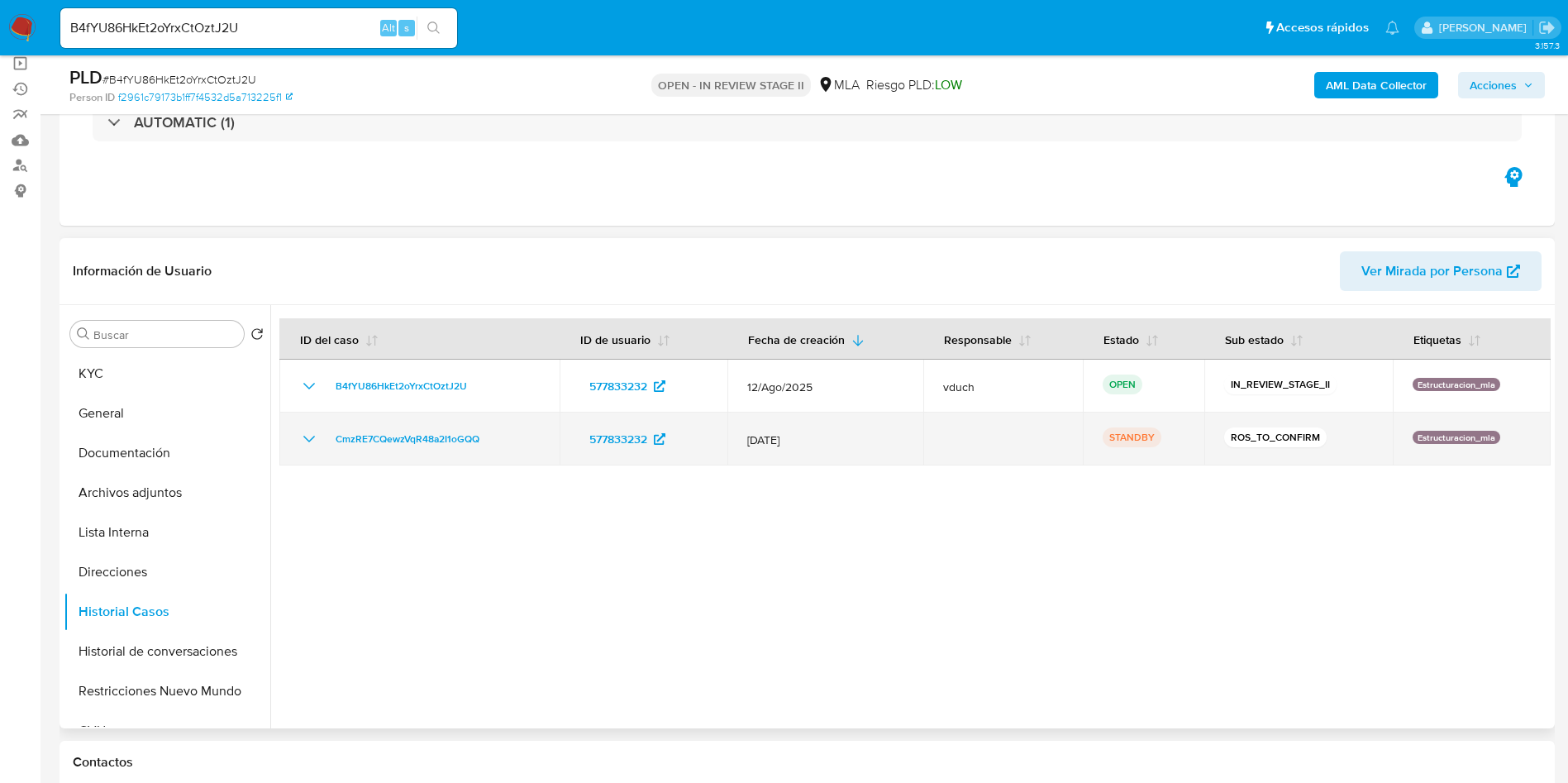
click at [308, 437] on icon "Mostrar/Ocultar" at bounding box center [310, 439] width 20 height 20
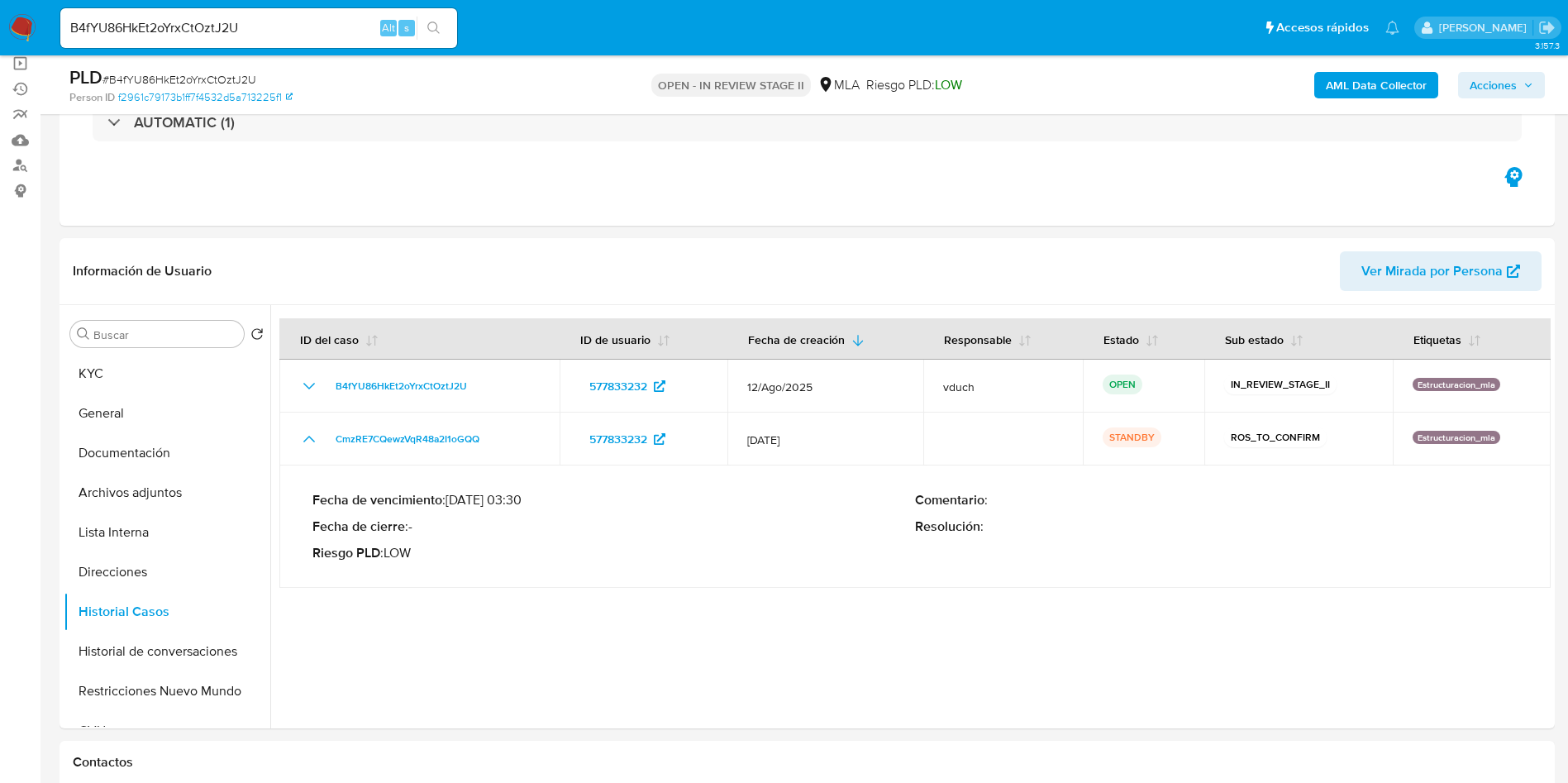
click at [294, 20] on input "B4fYU86HkEt2oYrxCtOztJ2U" at bounding box center [259, 28] width 397 height 21
paste input "akdtuMg3MzyIMwAdV5vRhSFd"
type input "akdtuMg3MzyIMwAdV5vRhSFd"
click at [420, 30] on button "search-icon" at bounding box center [433, 28] width 34 height 23
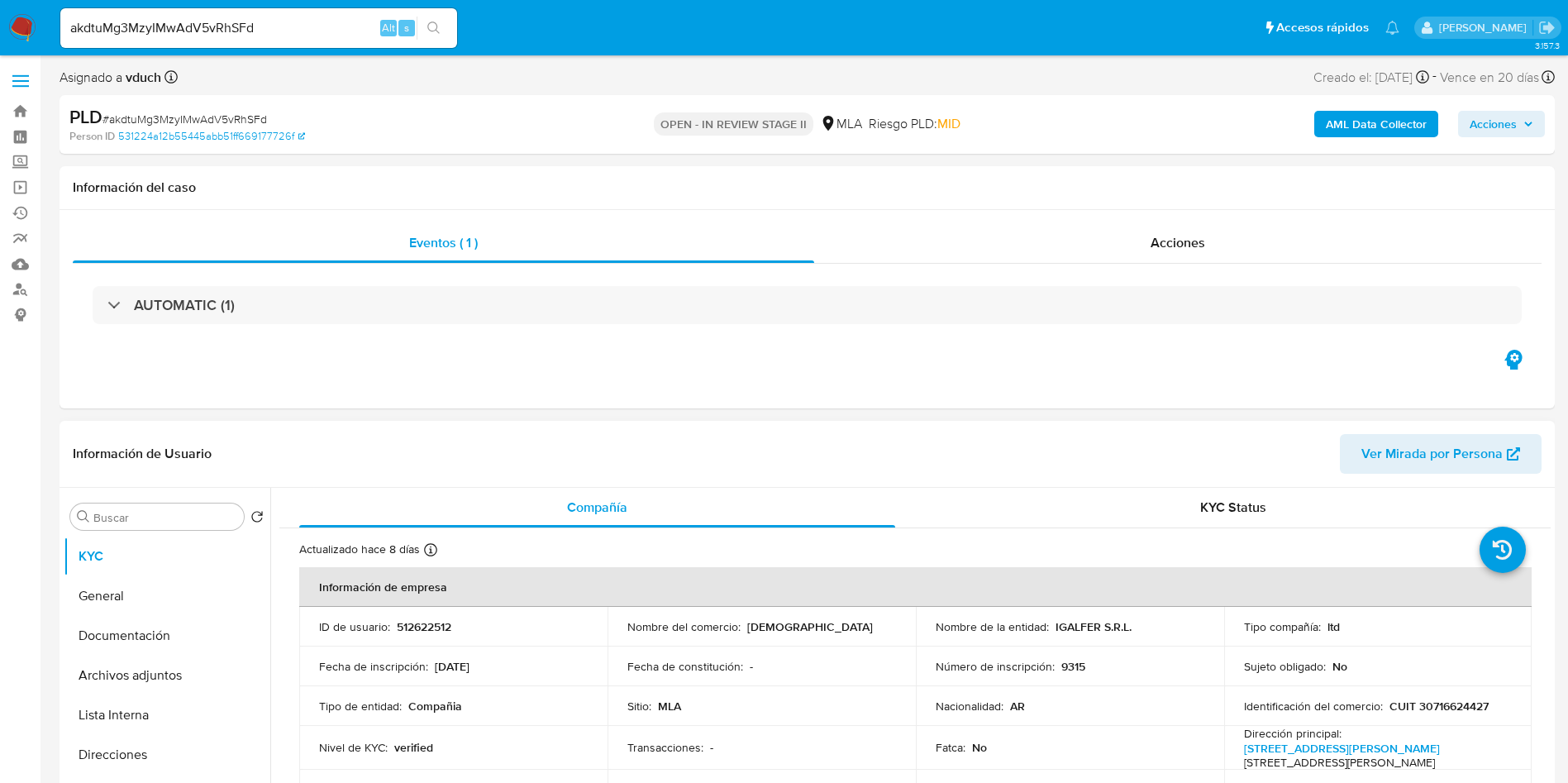
select select "10"
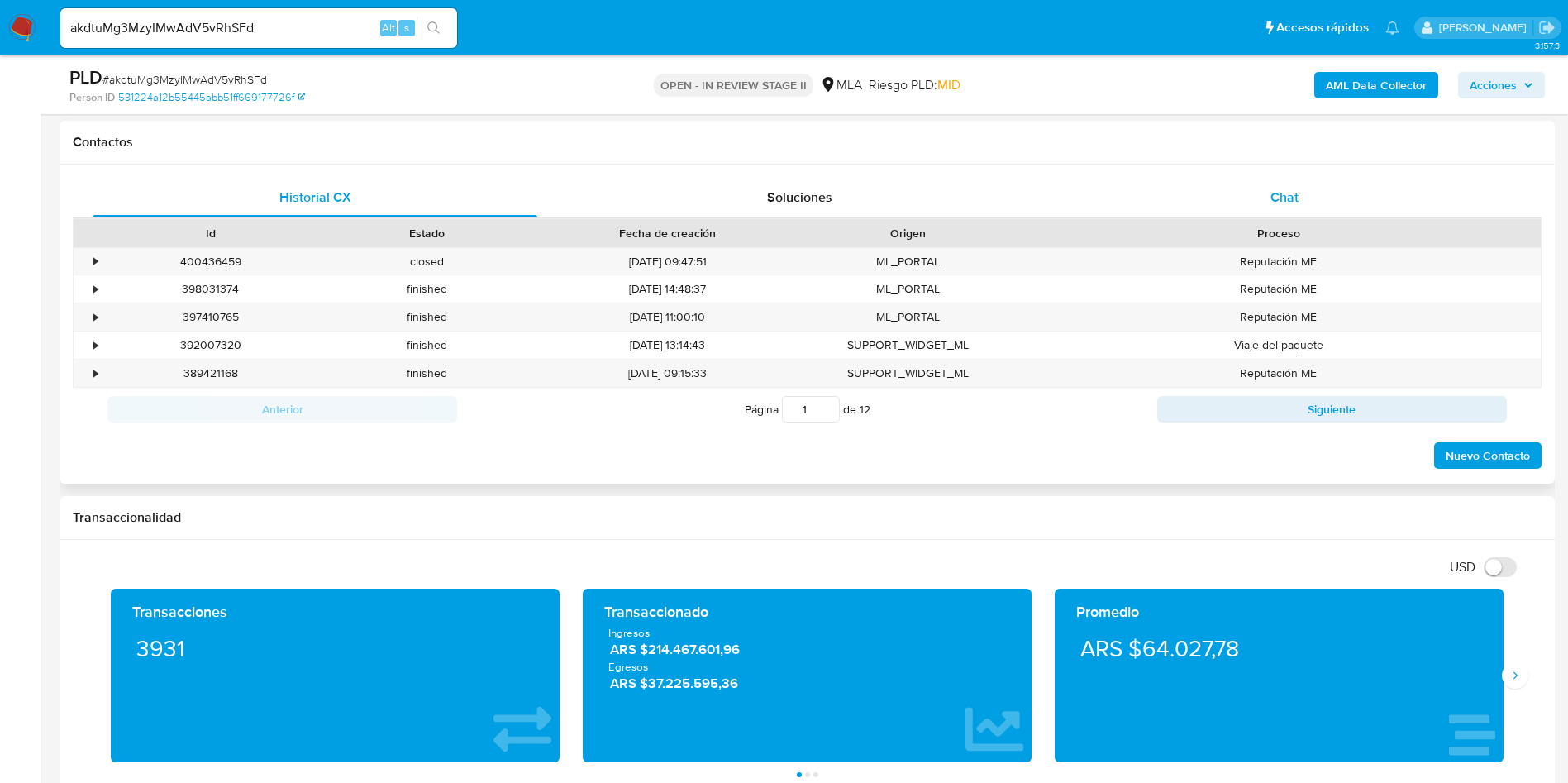
click at [1326, 192] on div "Chat" at bounding box center [1284, 197] width 445 height 40
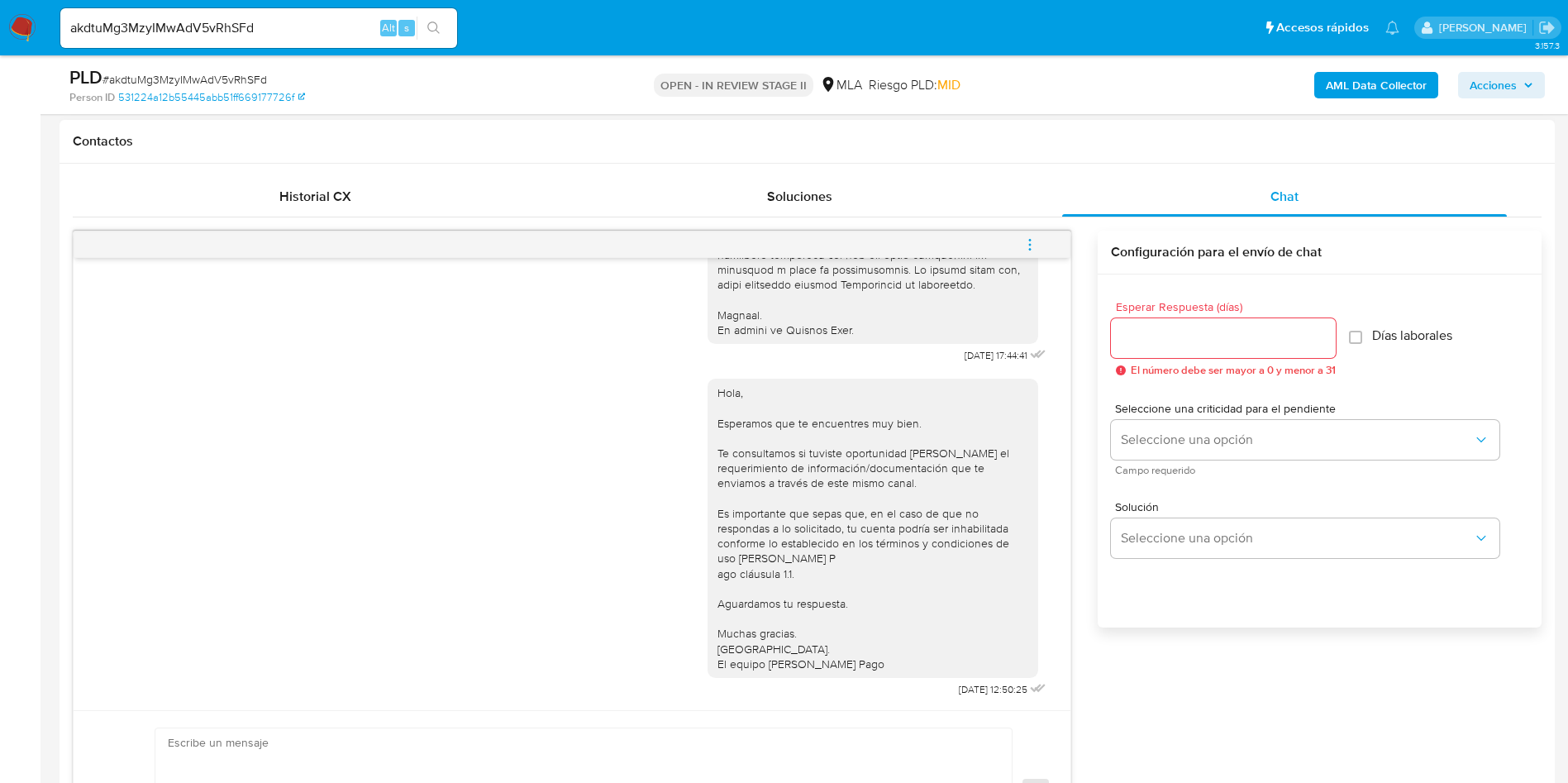
scroll to position [620, 0]
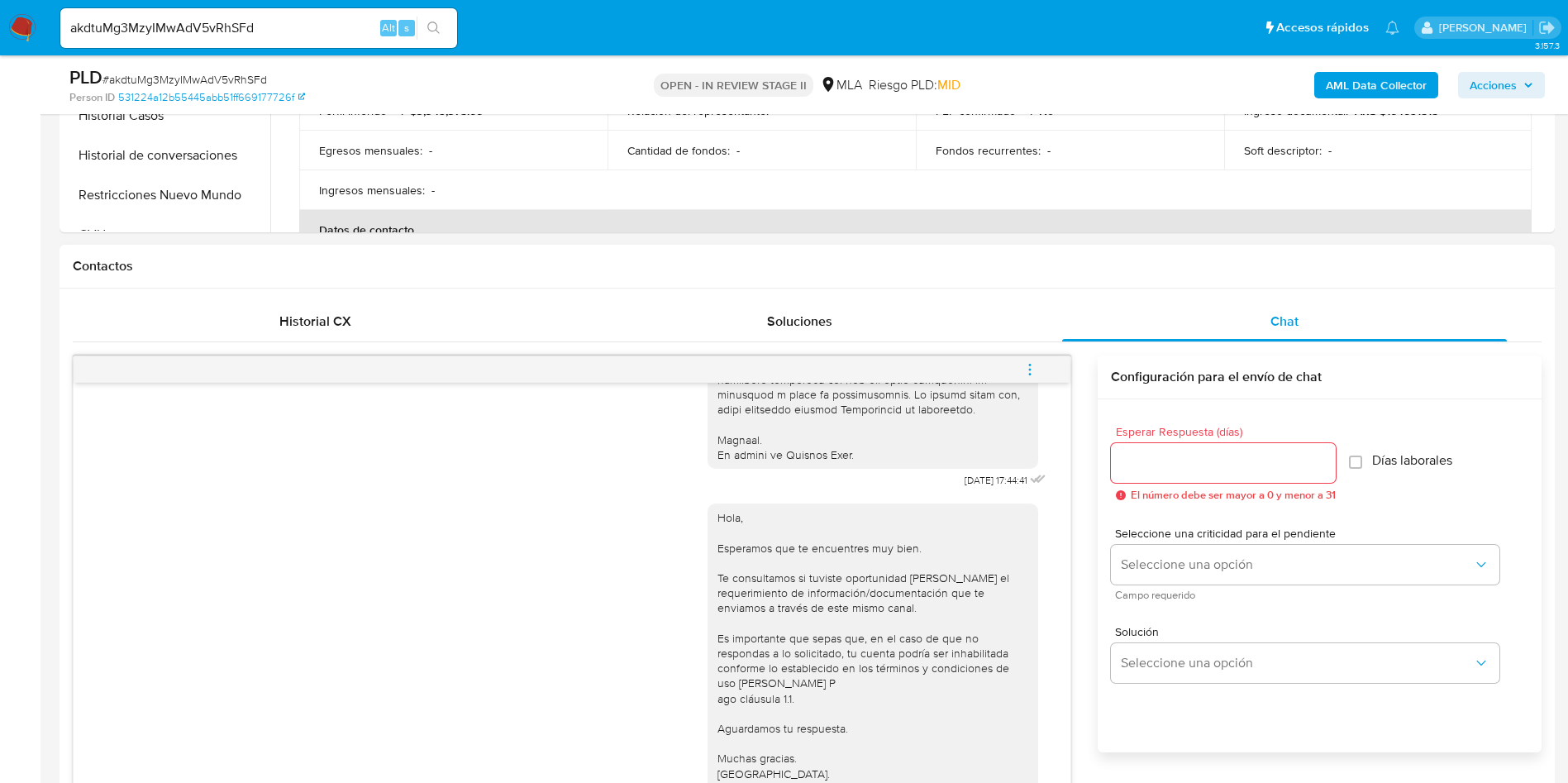
click at [1034, 359] on span "menu-action" at bounding box center [1030, 369] width 15 height 40
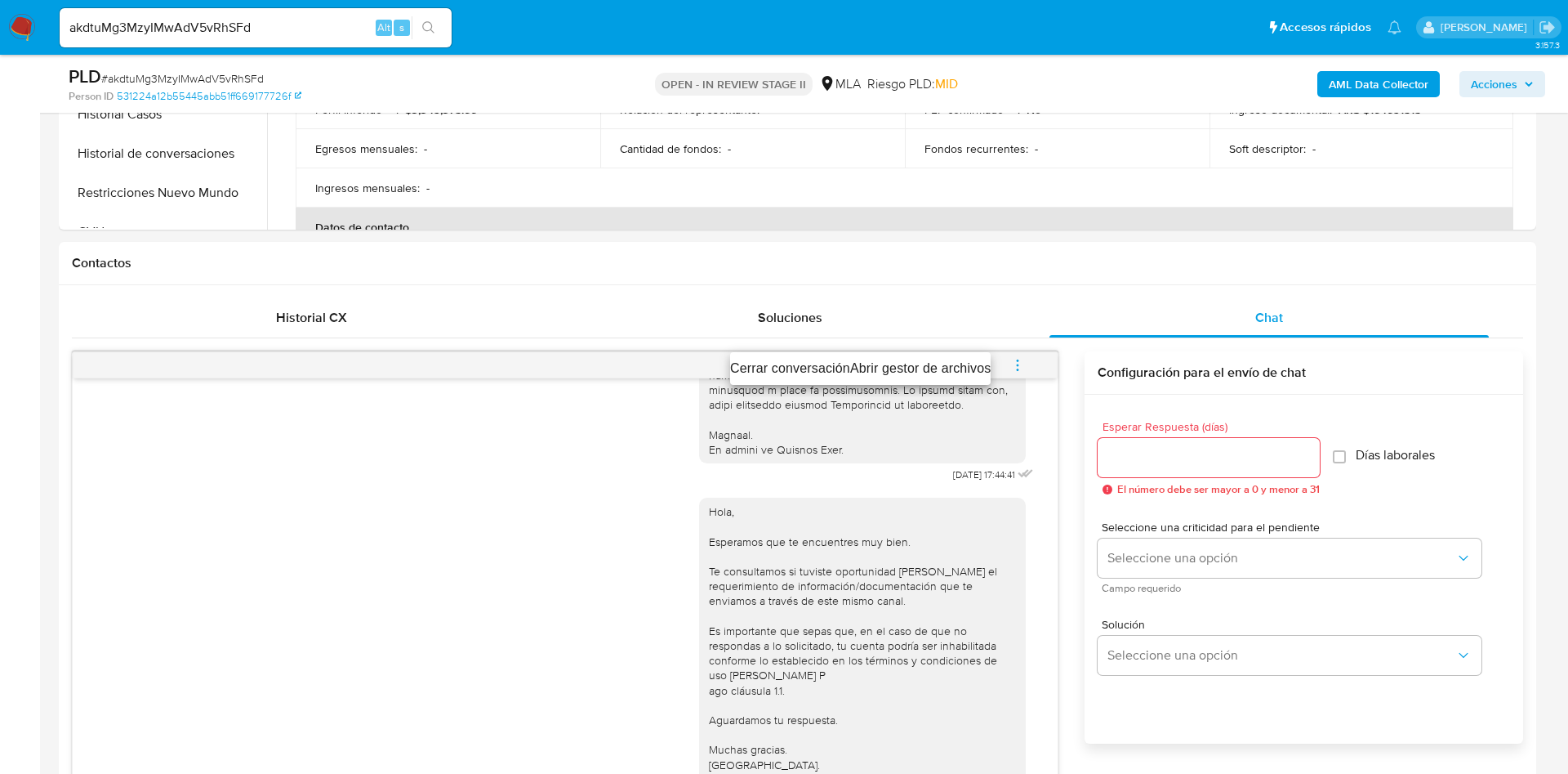
click at [810, 376] on li "Cerrar conversación" at bounding box center [790, 369] width 120 height 20
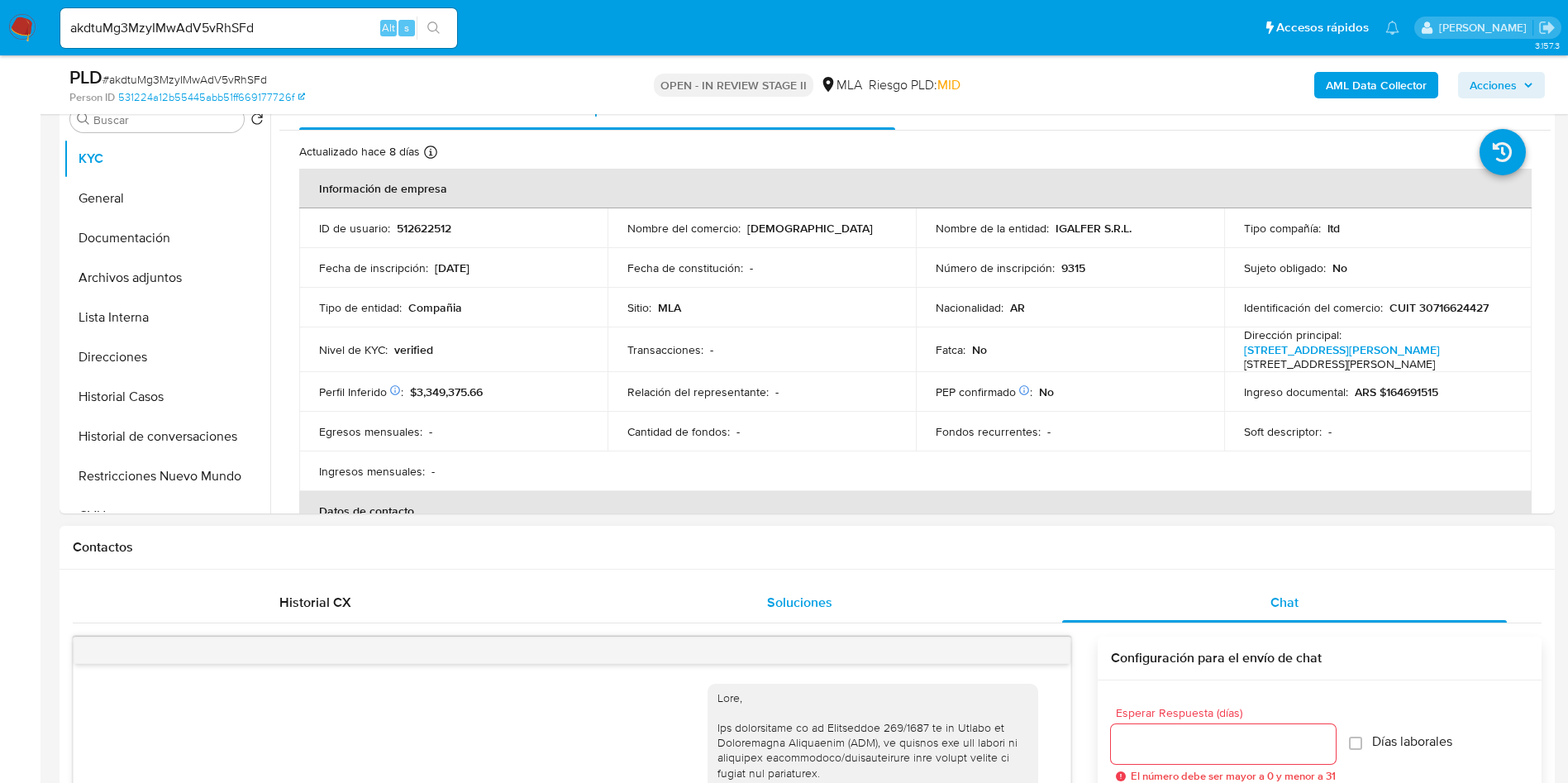
scroll to position [124, 0]
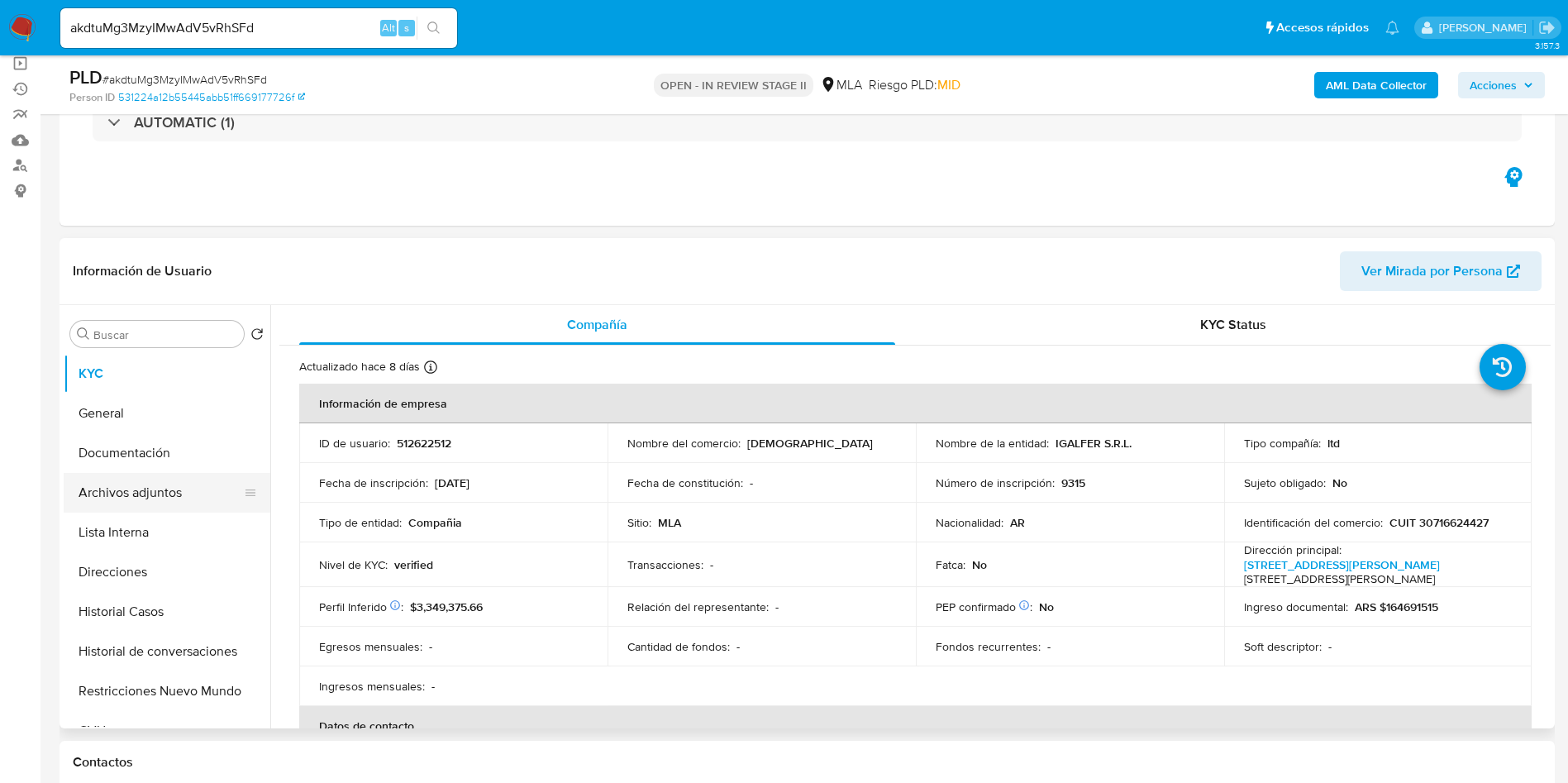
click at [165, 500] on button "Archivos adjuntos" at bounding box center [160, 492] width 193 height 40
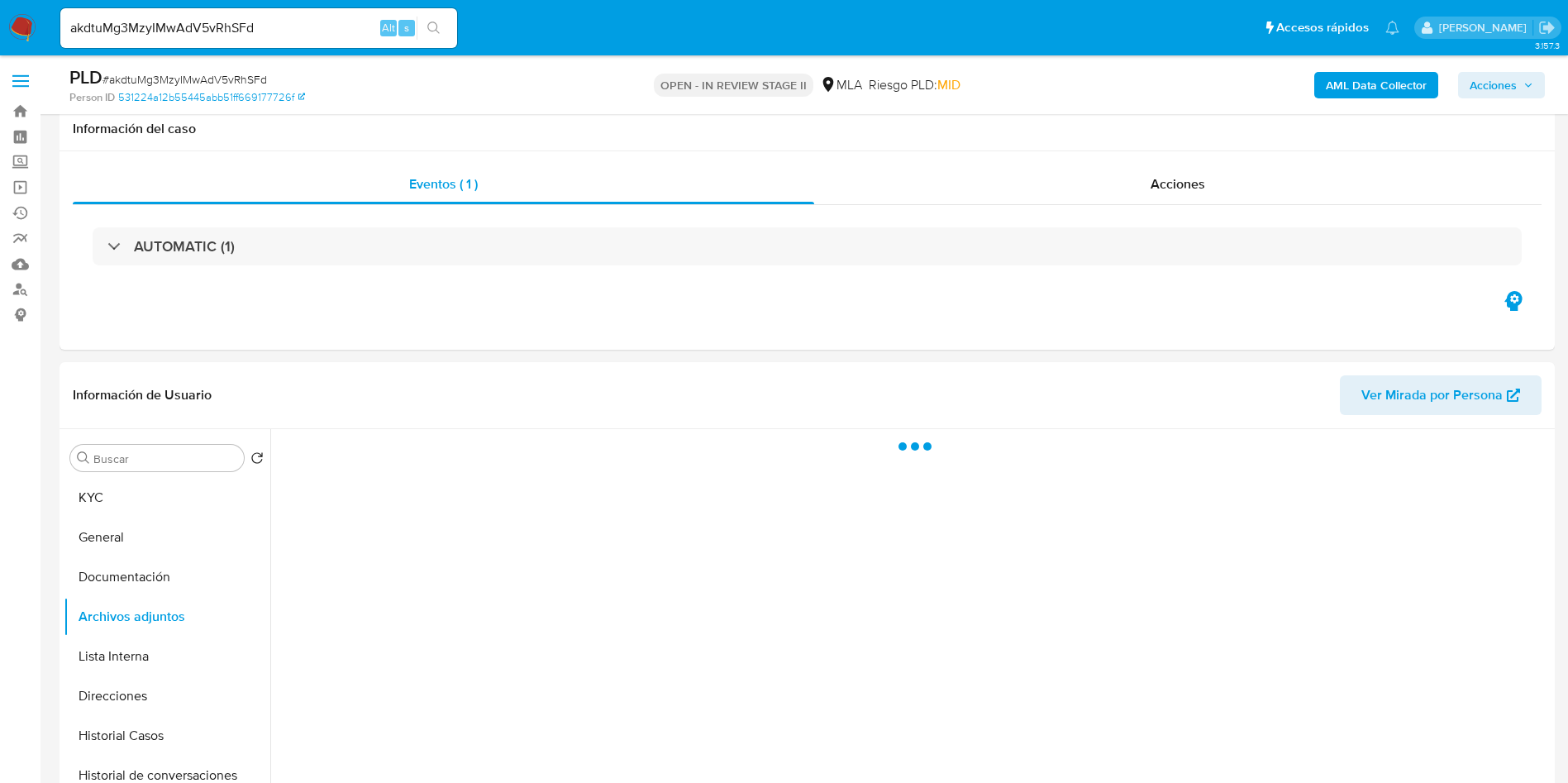
scroll to position [248, 0]
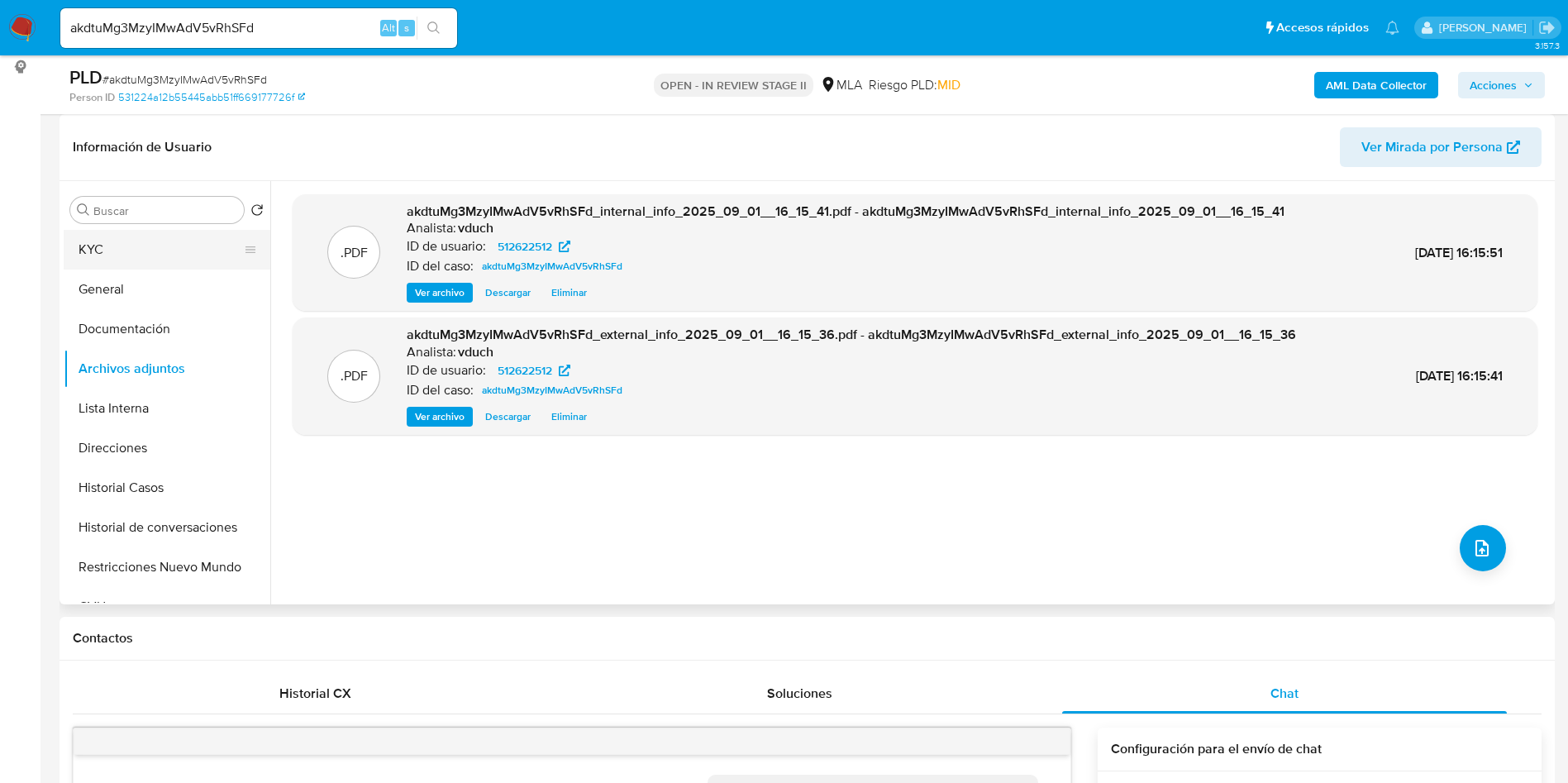
click at [190, 253] on button "KYC" at bounding box center [160, 249] width 193 height 40
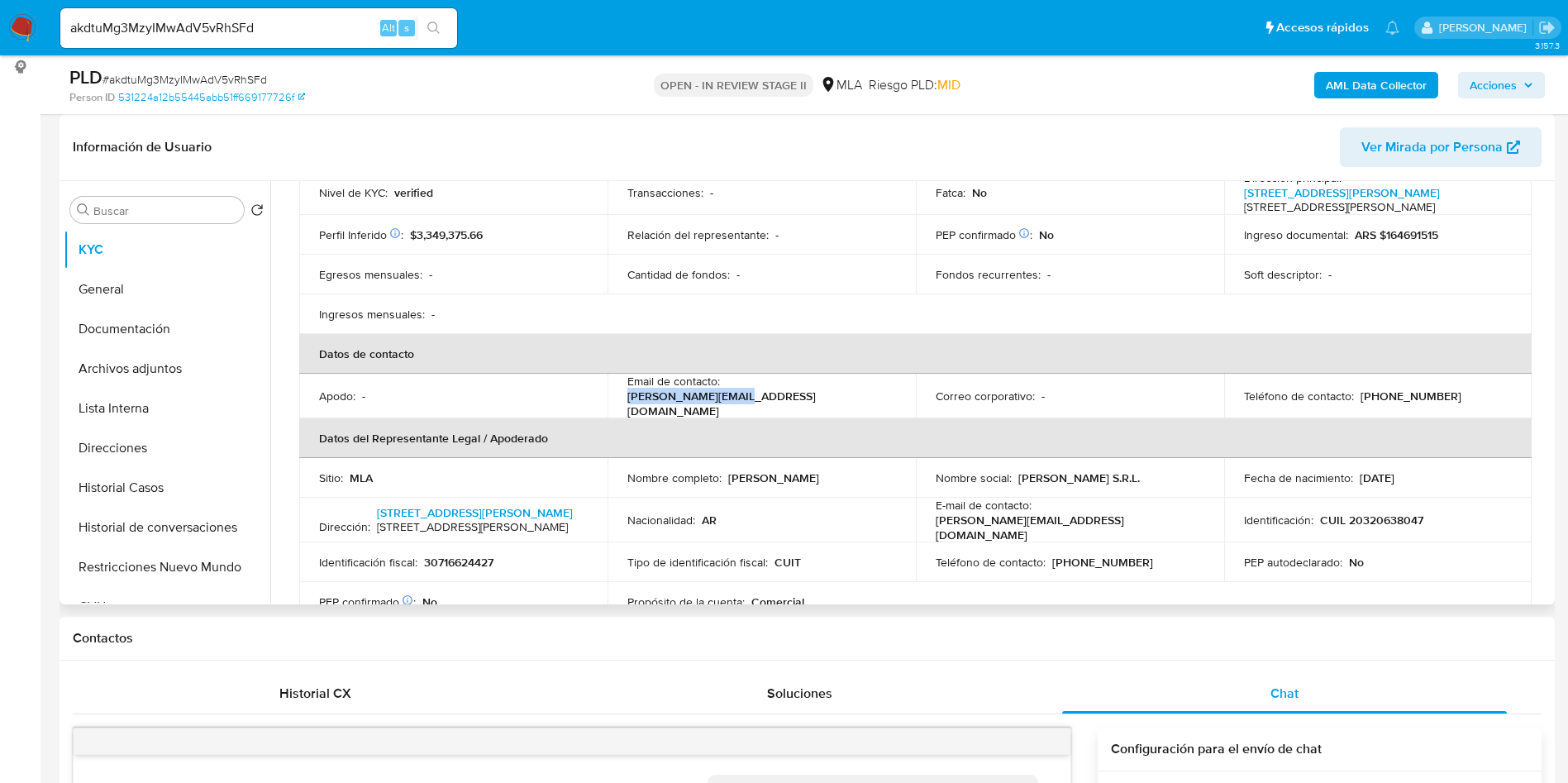
drag, startPoint x: 726, startPoint y: 393, endPoint x: 844, endPoint y: 394, distance: 118.0
click at [844, 394] on div "Email de contacto : ignacio@igalfer.com" at bounding box center [762, 396] width 269 height 44
copy p "[PERSON_NAME][EMAIL_ADDRESS][DOMAIN_NAME]"
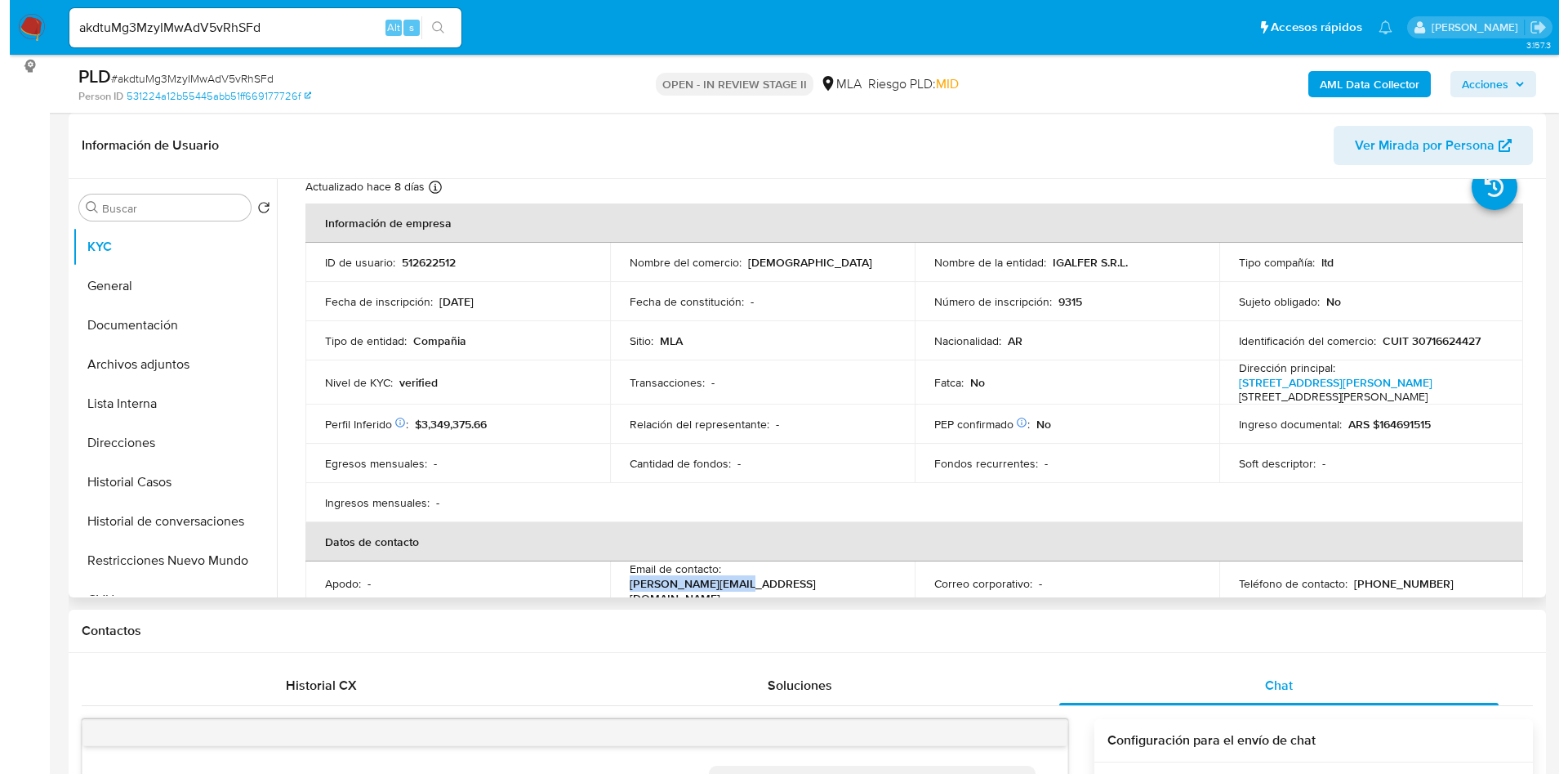
scroll to position [0, 0]
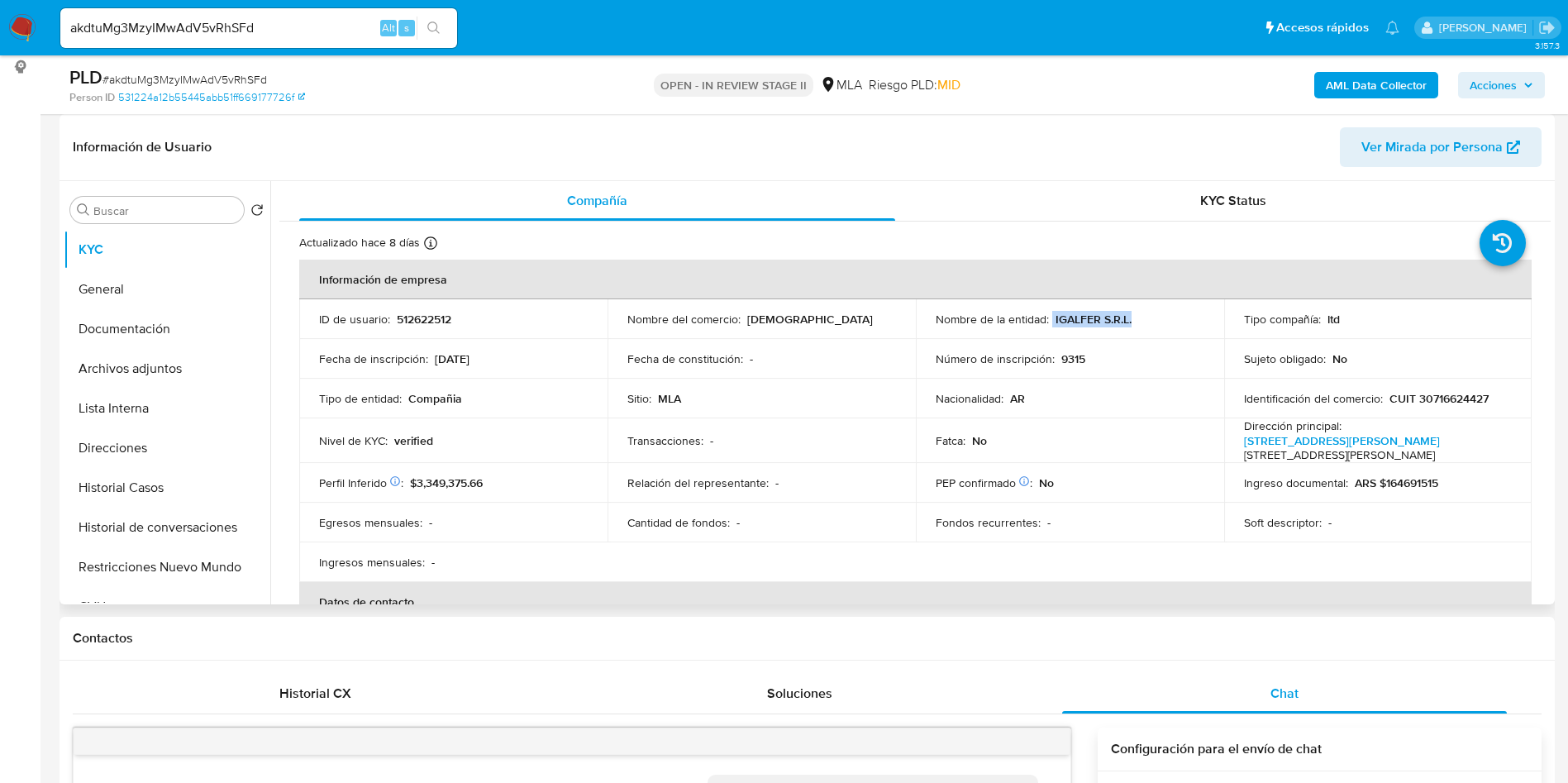
drag, startPoint x: 1050, startPoint y: 317, endPoint x: 1149, endPoint y: 322, distance: 99.1
click at [1149, 322] on div "Nombre de la entidad : IGALFER S.R.L." at bounding box center [1071, 319] width 269 height 15
copy div "IGALFER S.R.L."
click at [112, 384] on button "Archivos adjuntos" at bounding box center [160, 368] width 193 height 40
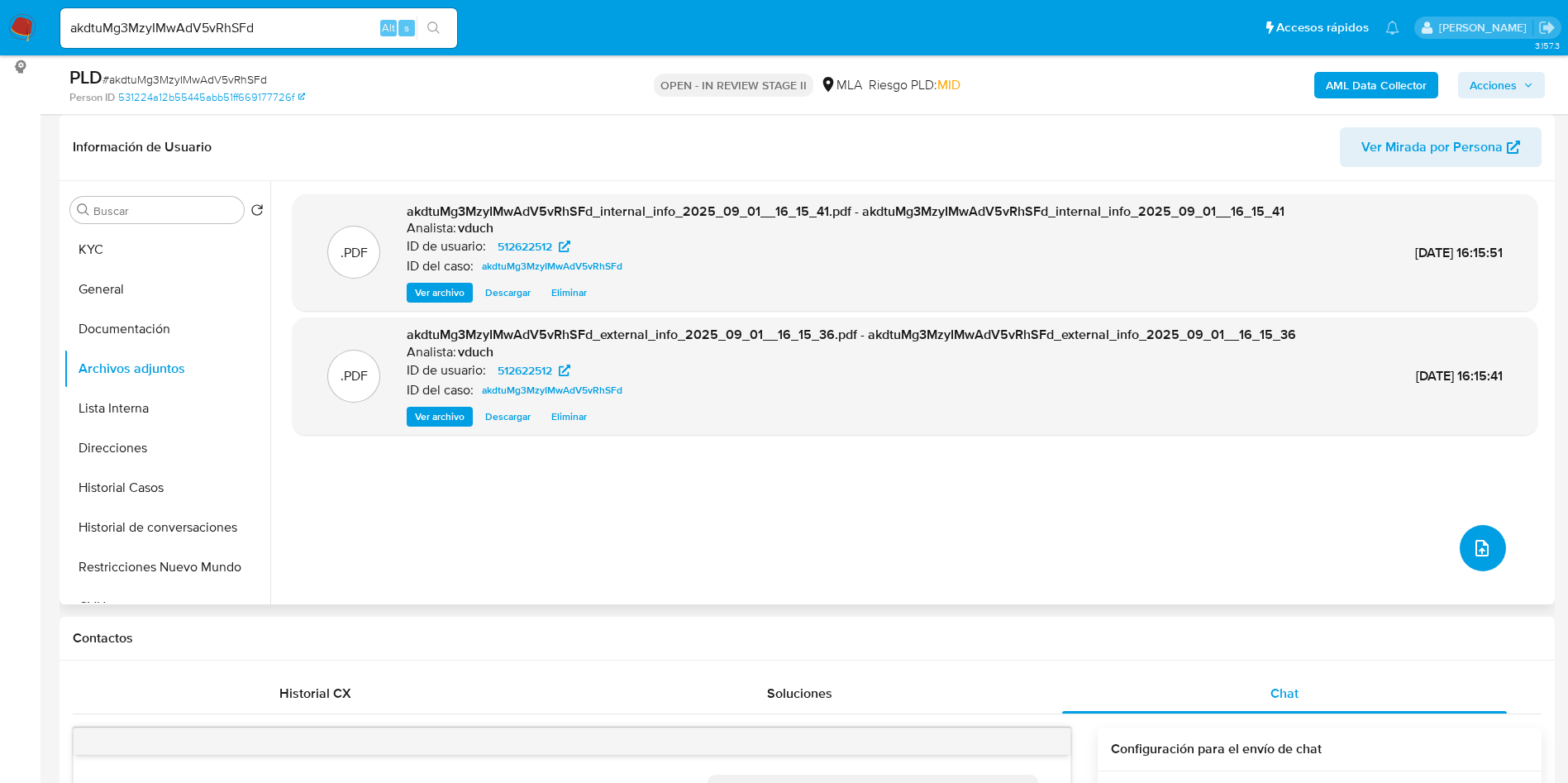
click at [1472, 556] on span "upload-file" at bounding box center [1482, 548] width 20 height 20
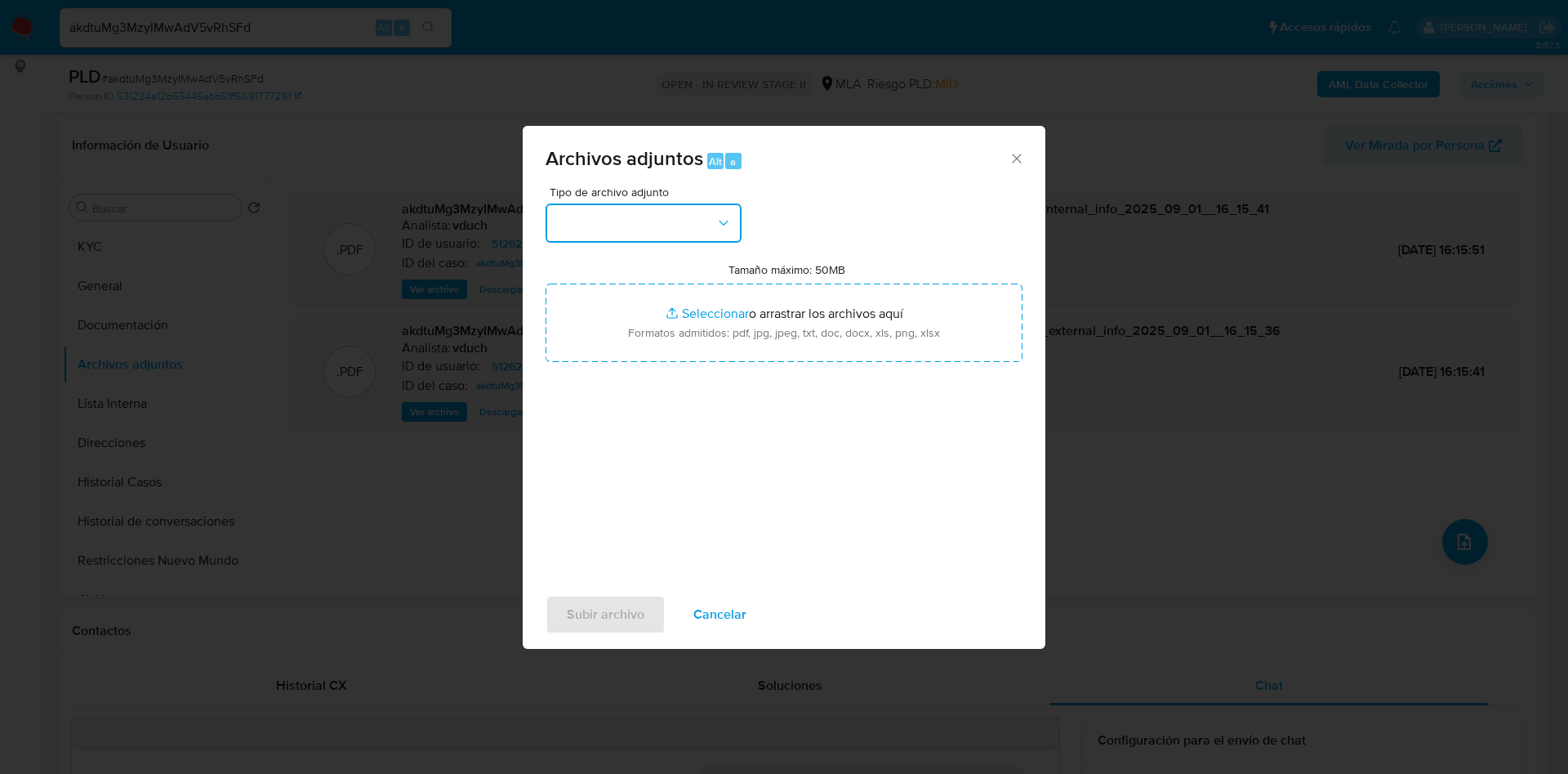
click at [705, 229] on button "button" at bounding box center [642, 222] width 196 height 39
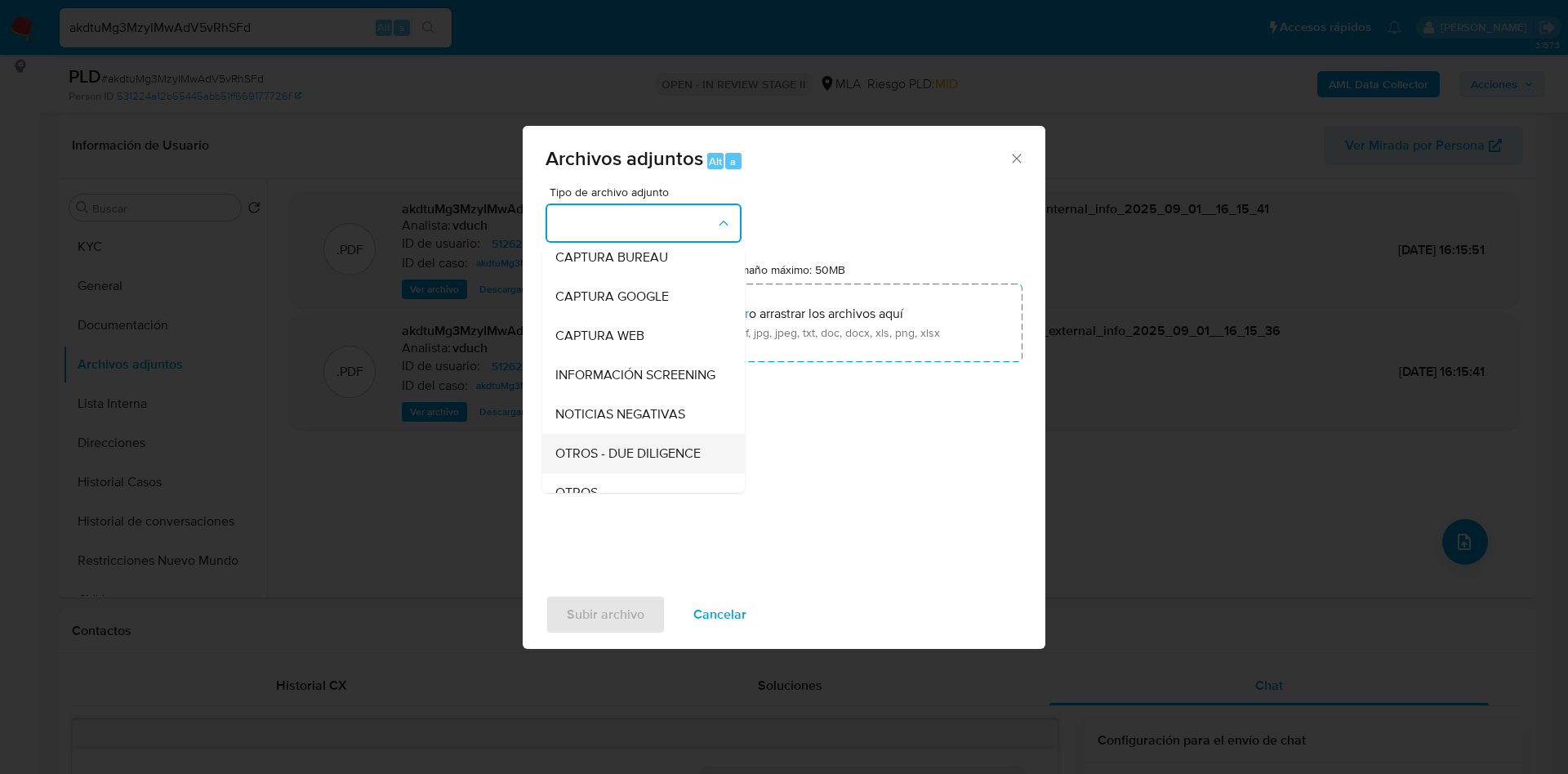
scroll to position [123, 0]
click at [608, 458] on div "OTROS" at bounding box center [638, 458] width 167 height 39
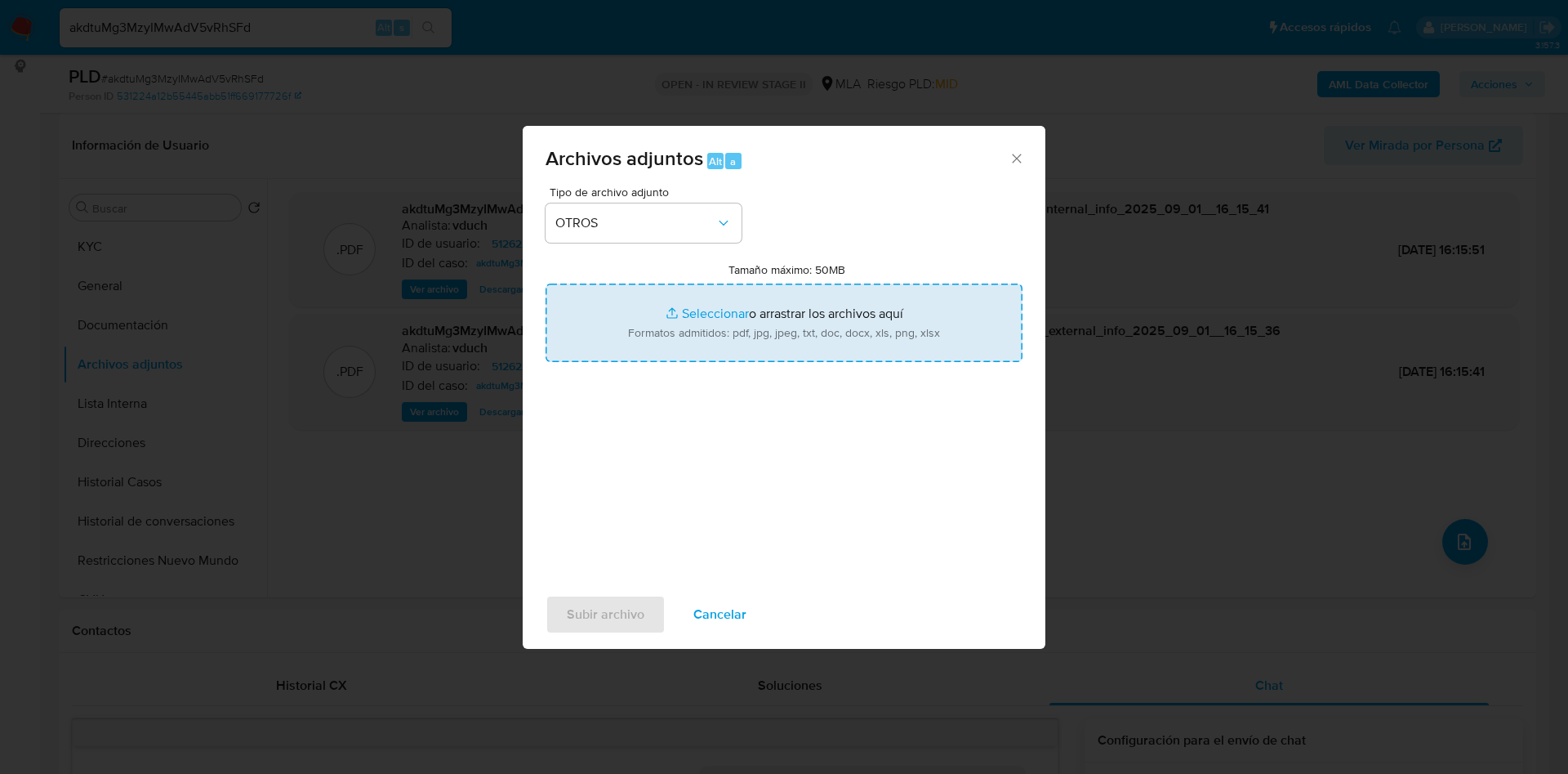
type input "C:\fakepath\IGALFER S.R.L. - Correo de Mercadolibre SRL.pdf"
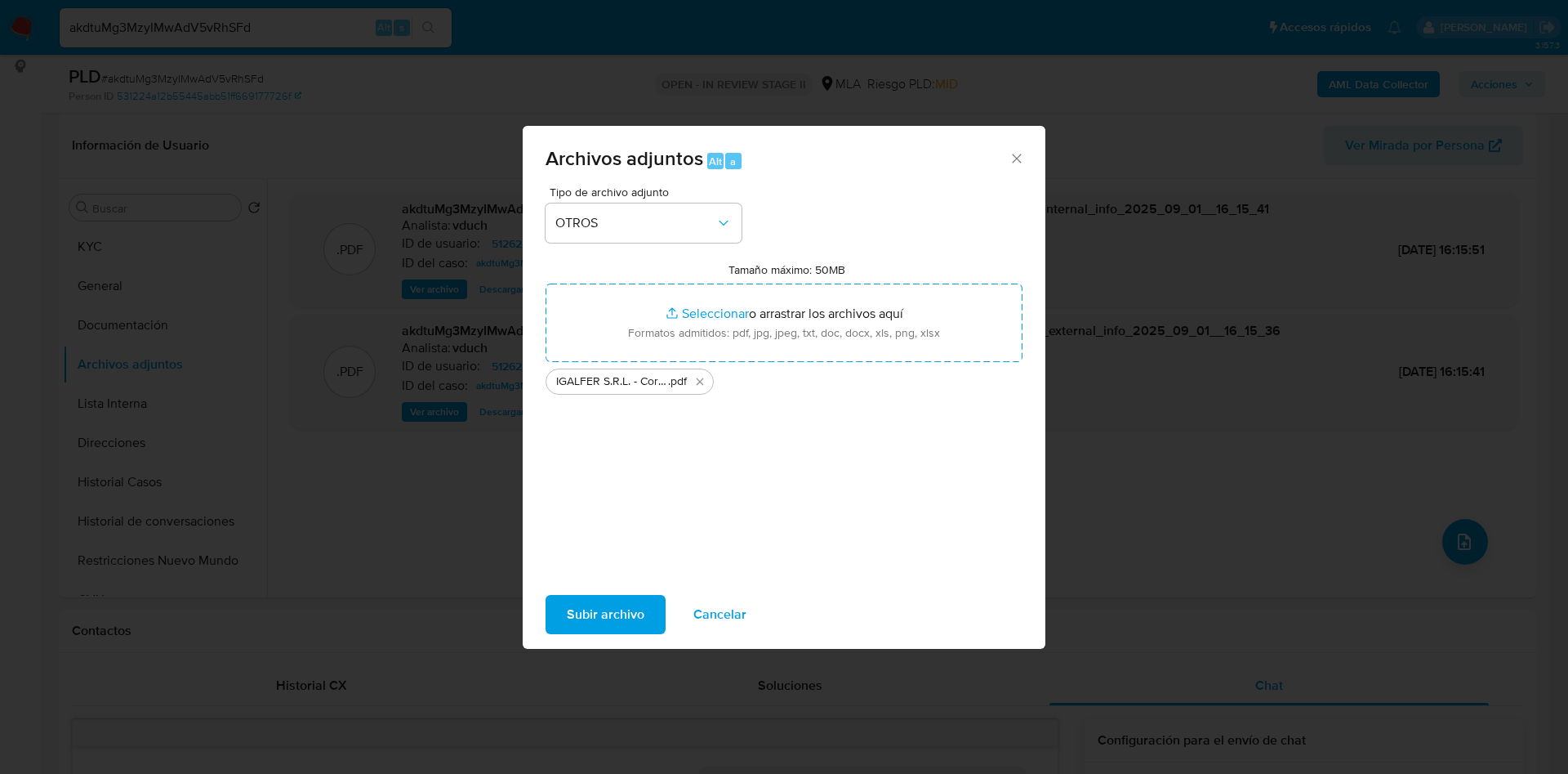
click at [639, 622] on span "Subir archivo" at bounding box center [605, 614] width 77 height 36
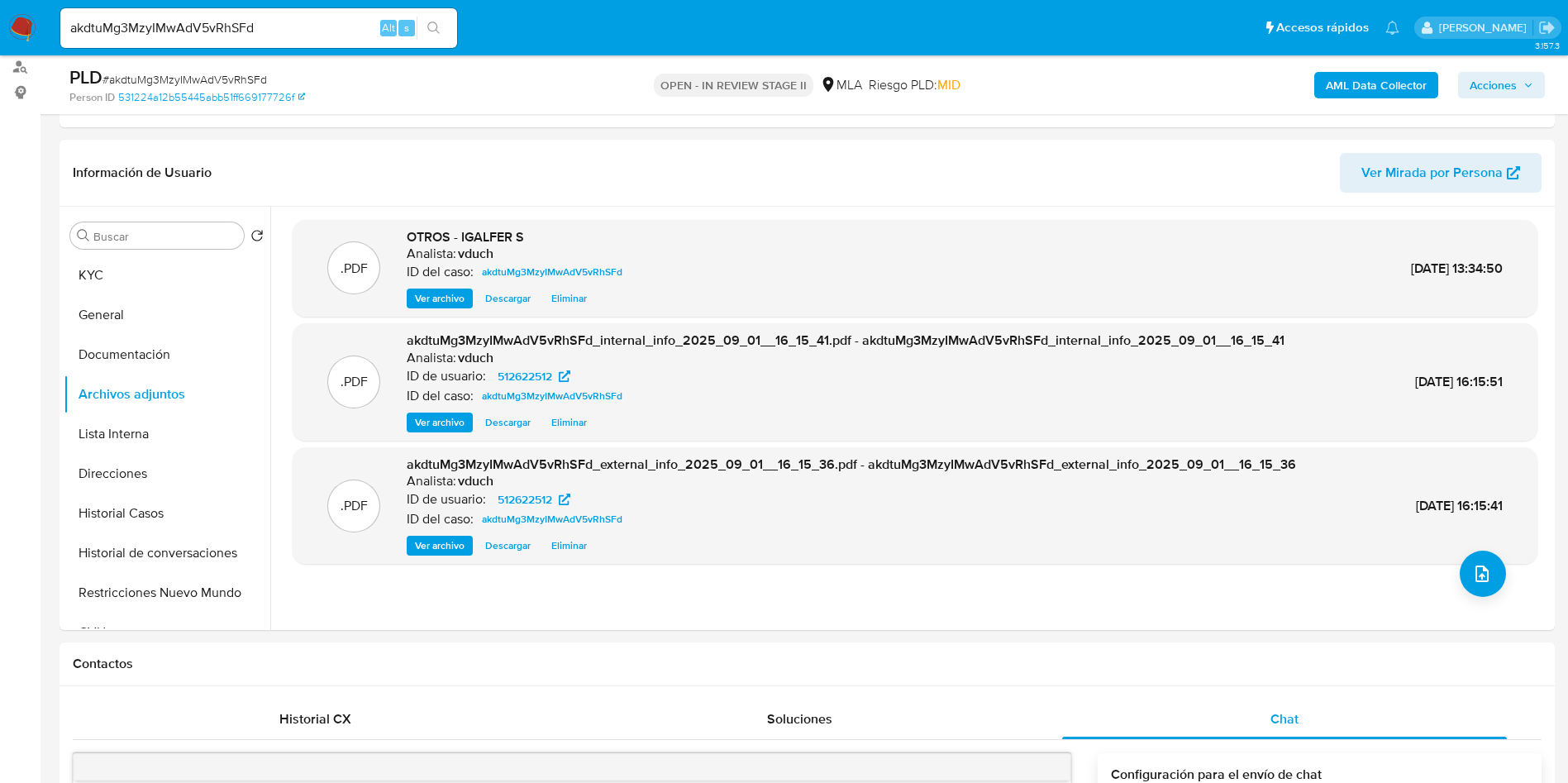
scroll to position [0, 0]
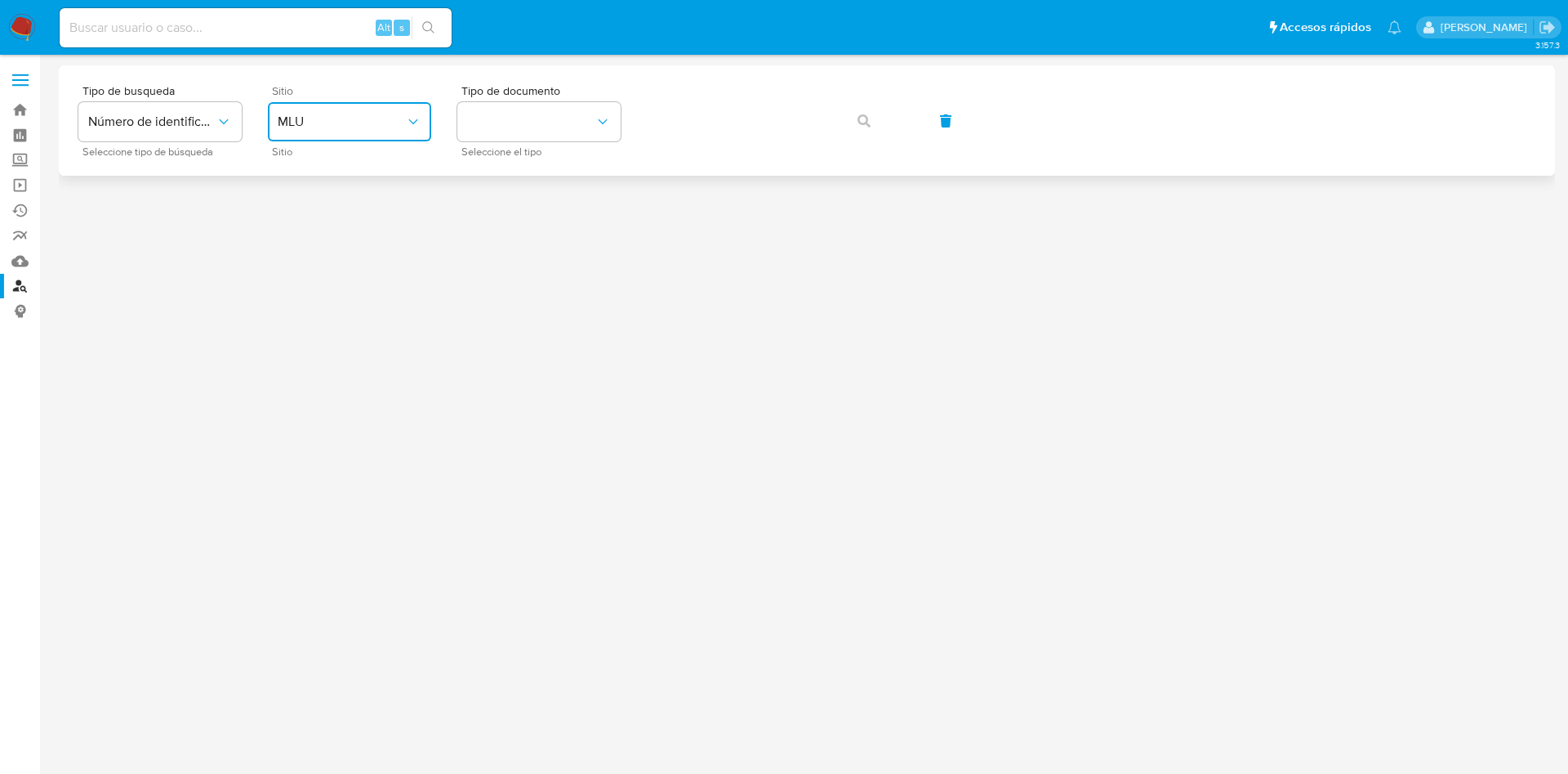
click at [327, 122] on span "MLU" at bounding box center [341, 122] width 127 height 16
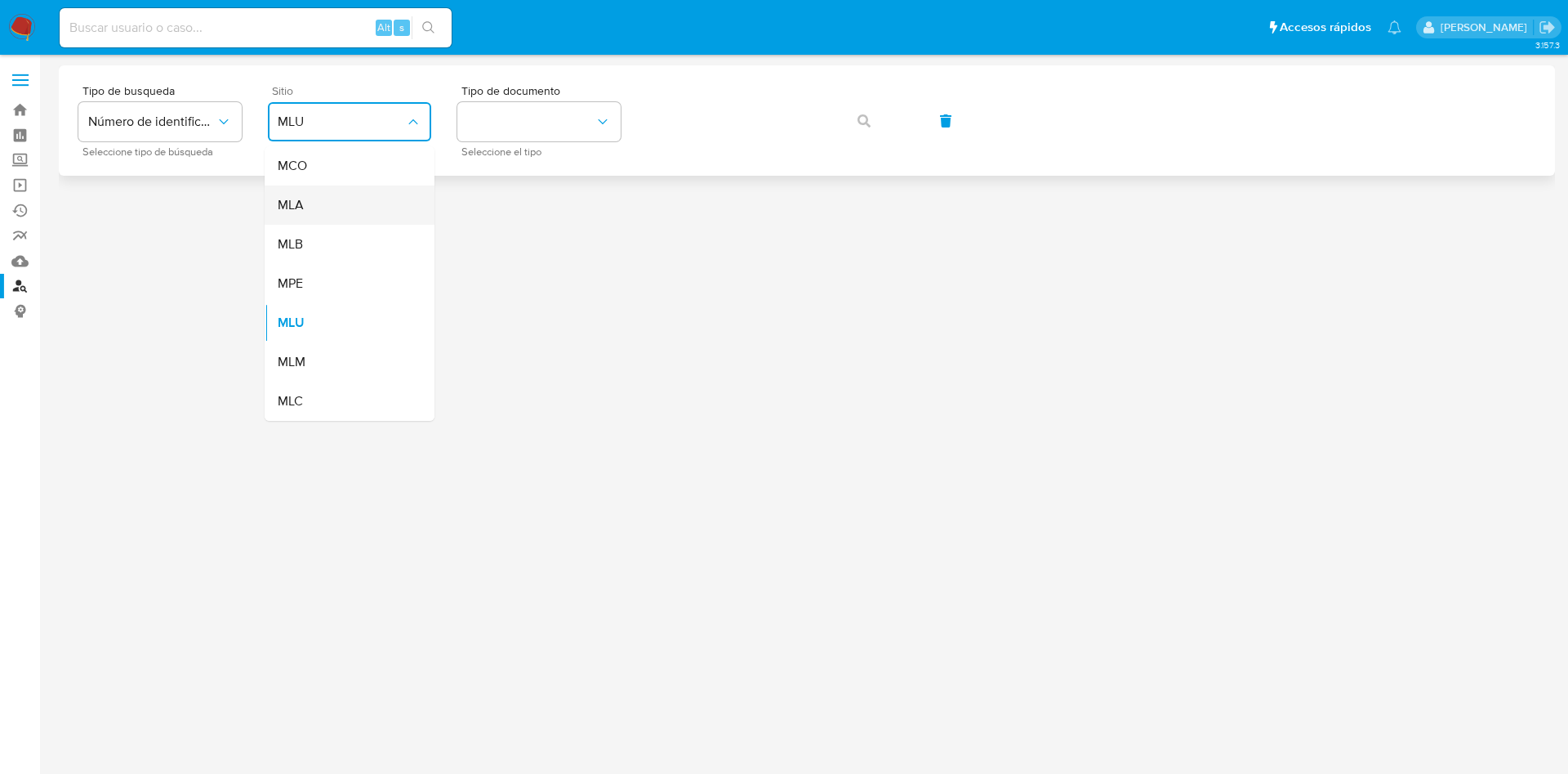
click at [322, 199] on div "MLA" at bounding box center [344, 205] width 134 height 39
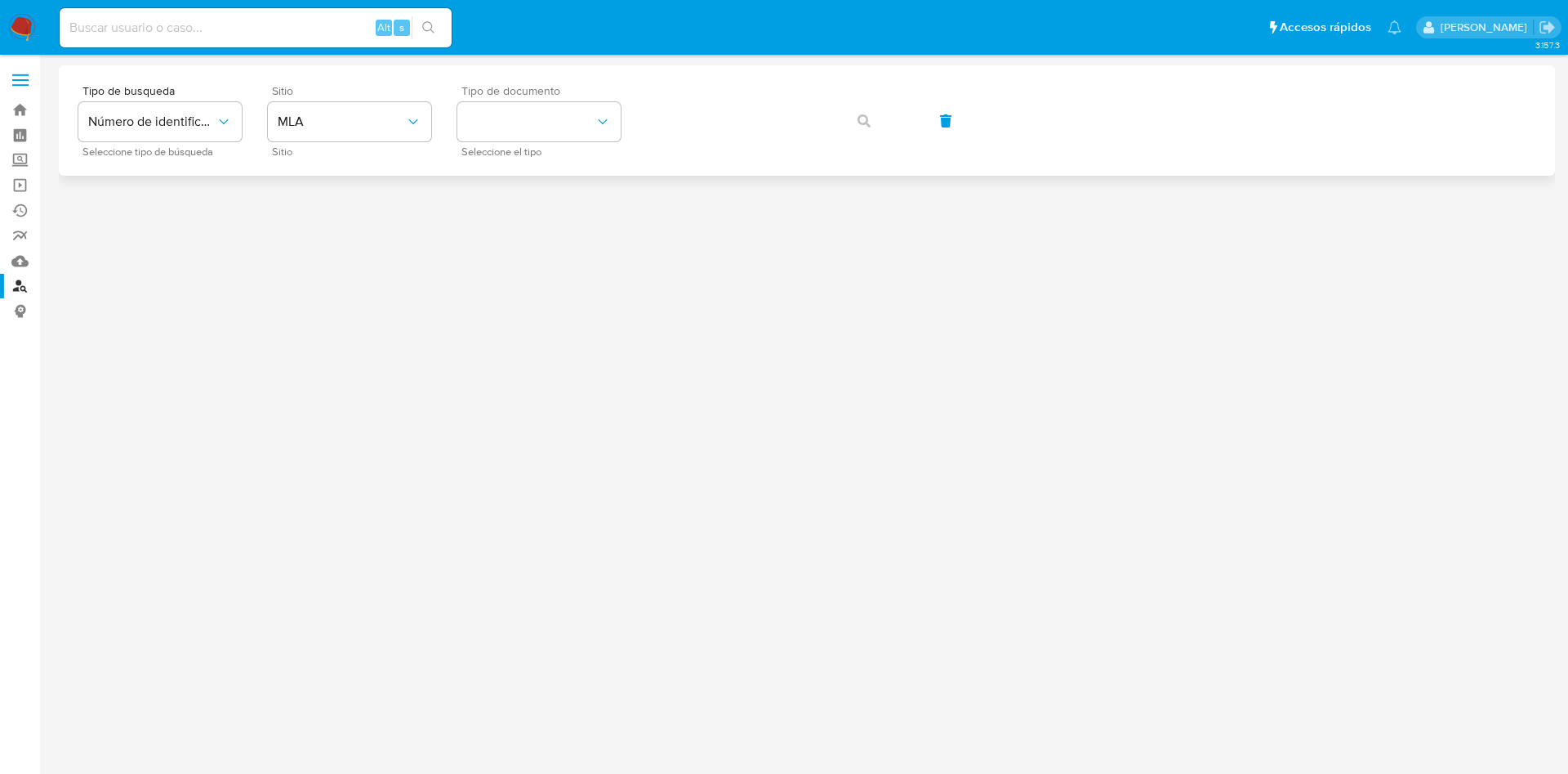
click at [541, 97] on span "Tipo de documento" at bounding box center [542, 90] width 163 height 12
click at [518, 109] on button "identificationType" at bounding box center [539, 121] width 163 height 39
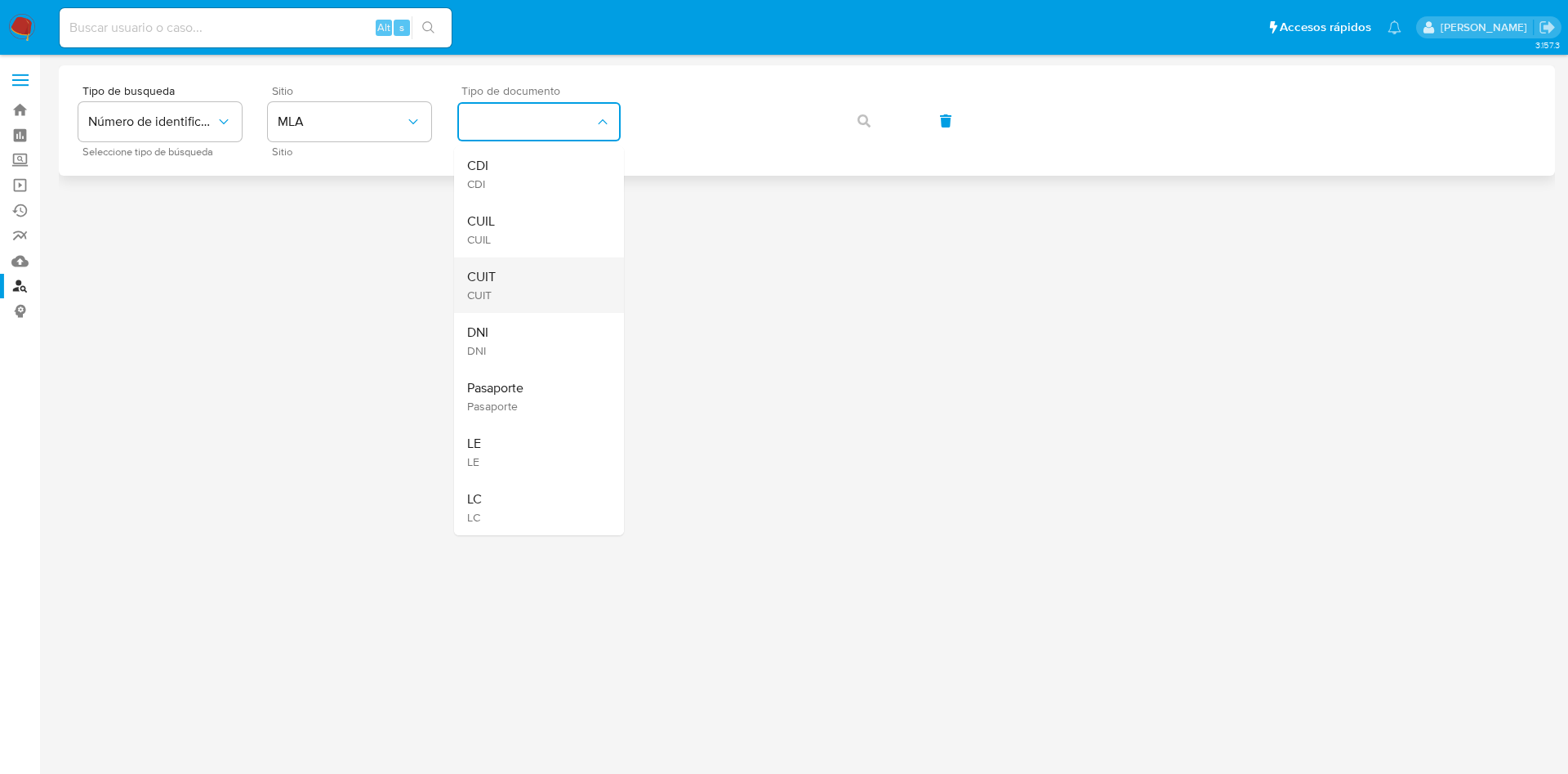
click at [502, 271] on div "CUIT CUIT" at bounding box center [533, 285] width 134 height 56
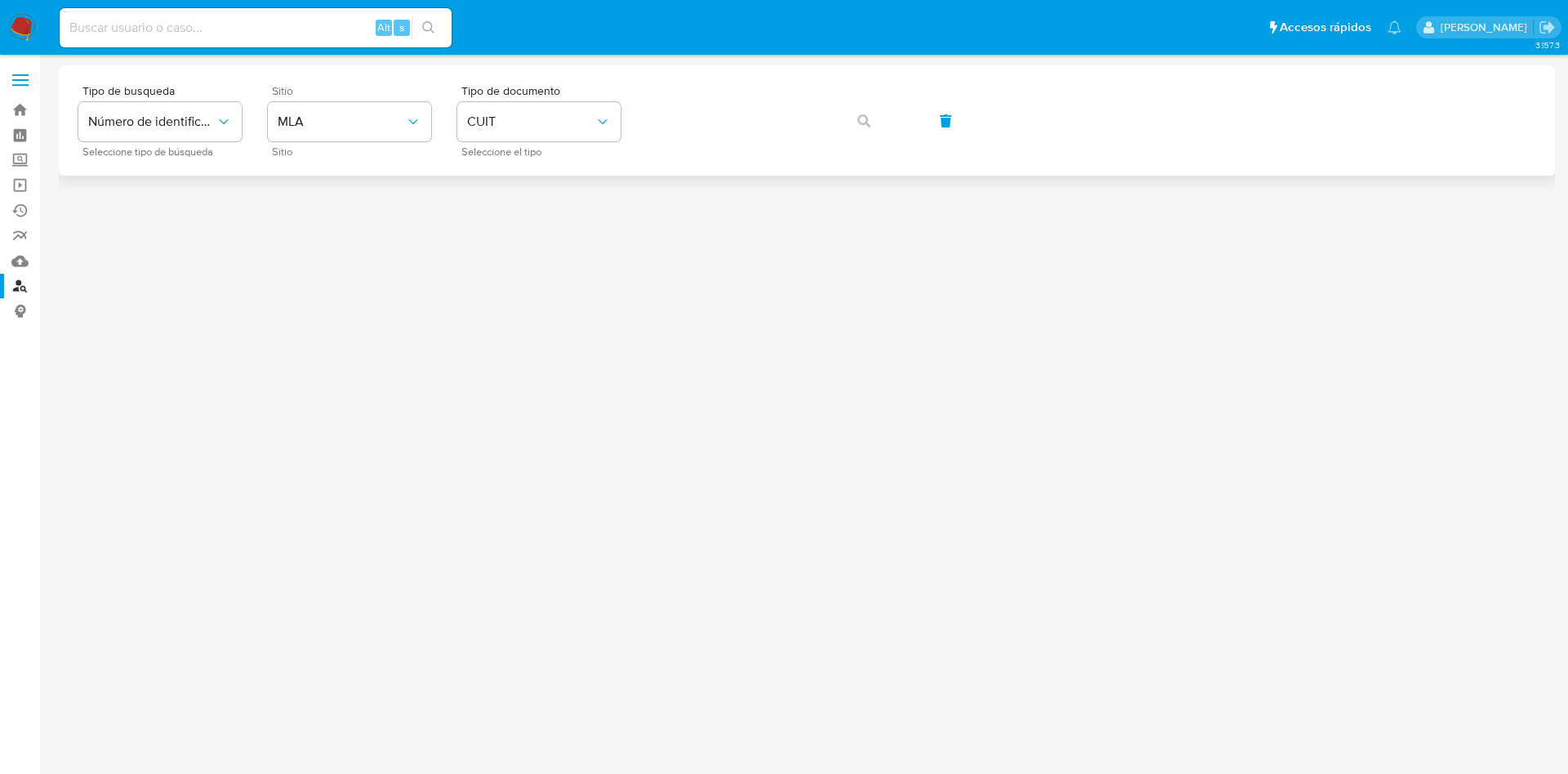
click at [646, 146] on div "Tipo de busqueda Número de identificación Seleccione tipo de búsqueda Sitio MLA…" at bounding box center [806, 120] width 1457 height 71
click at [856, 117] on button "button" at bounding box center [864, 120] width 56 height 39
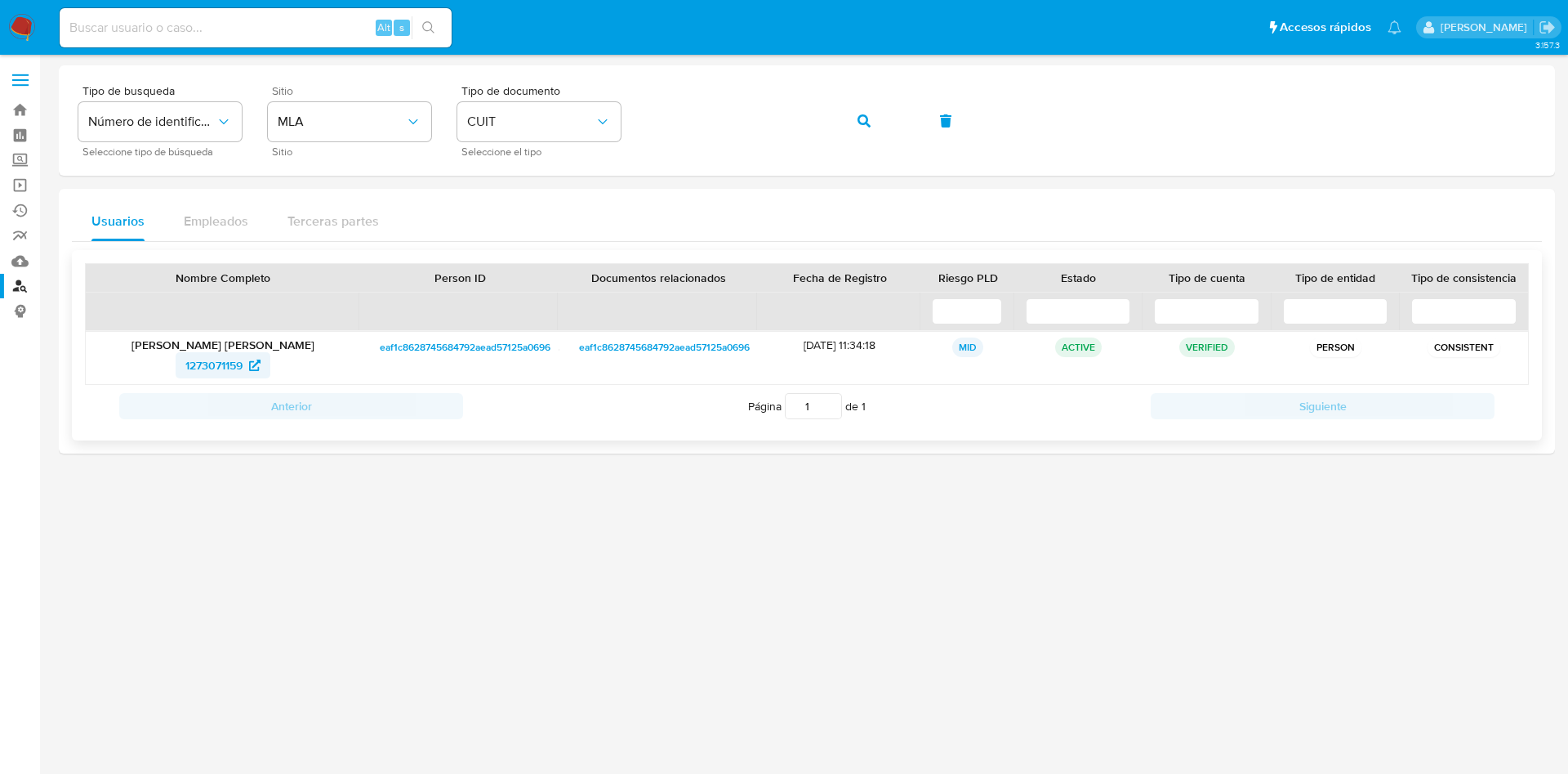
click at [240, 362] on span "1273071159" at bounding box center [214, 365] width 57 height 26
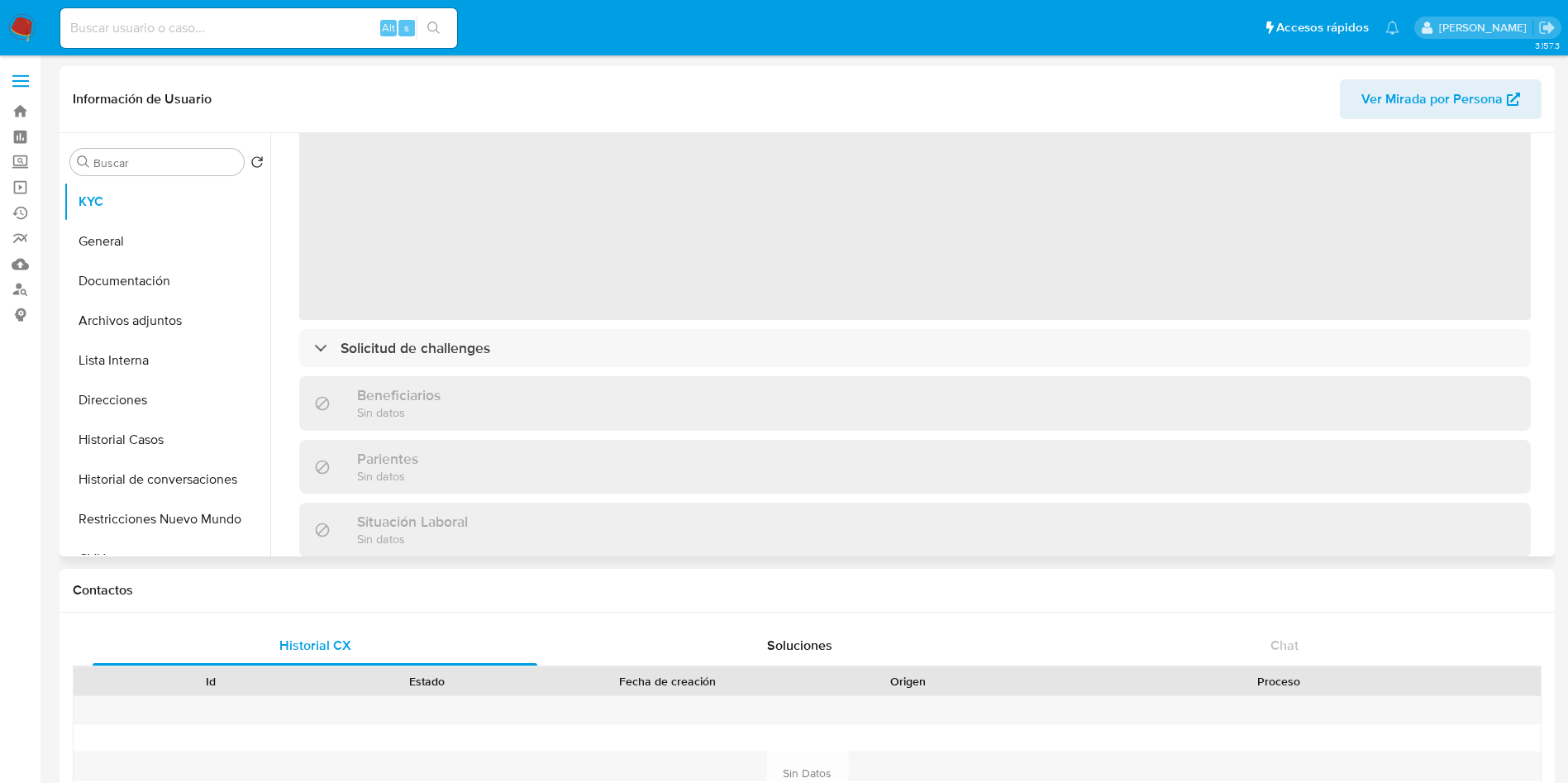
scroll to position [124, 0]
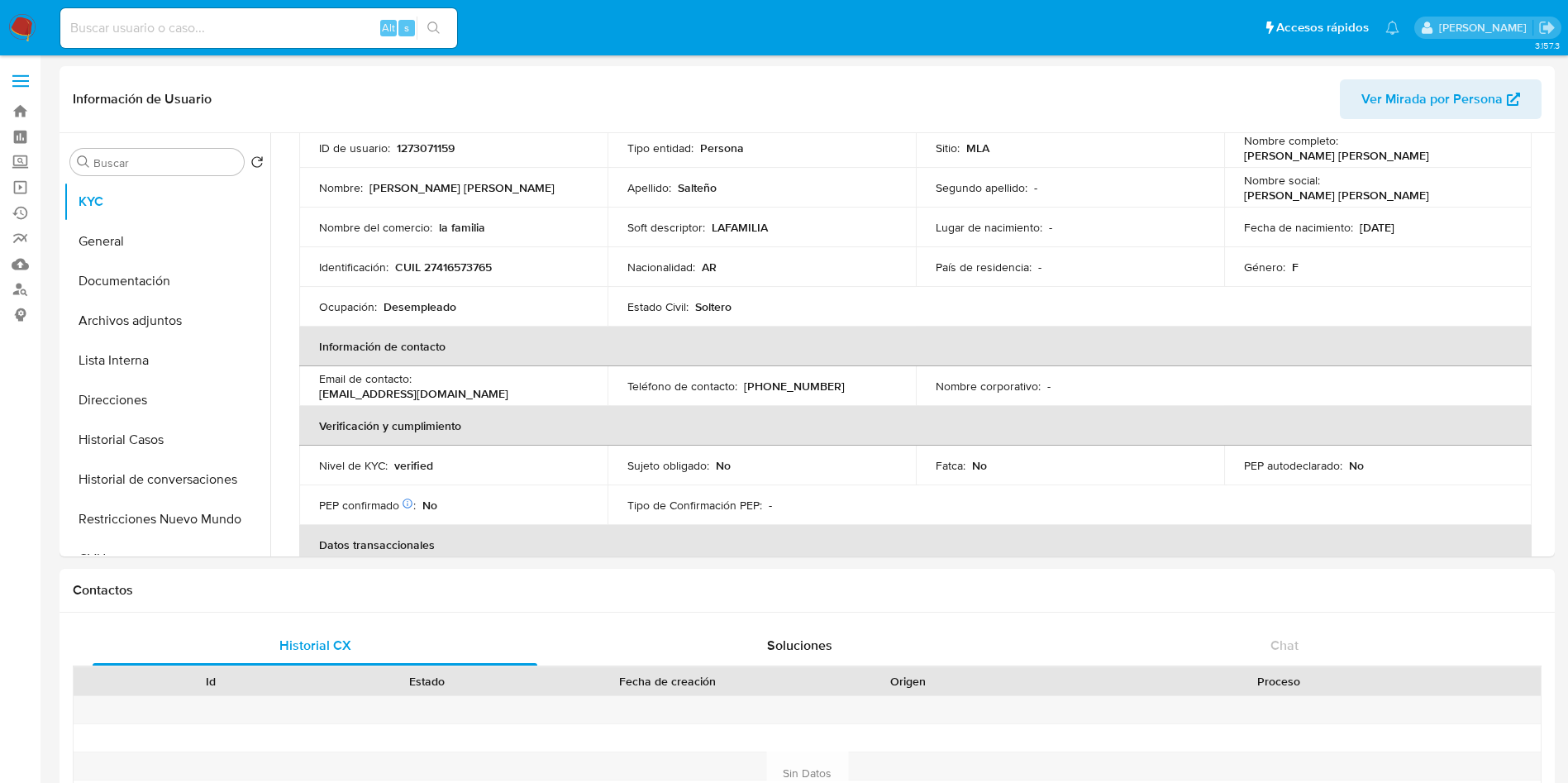
select select "10"
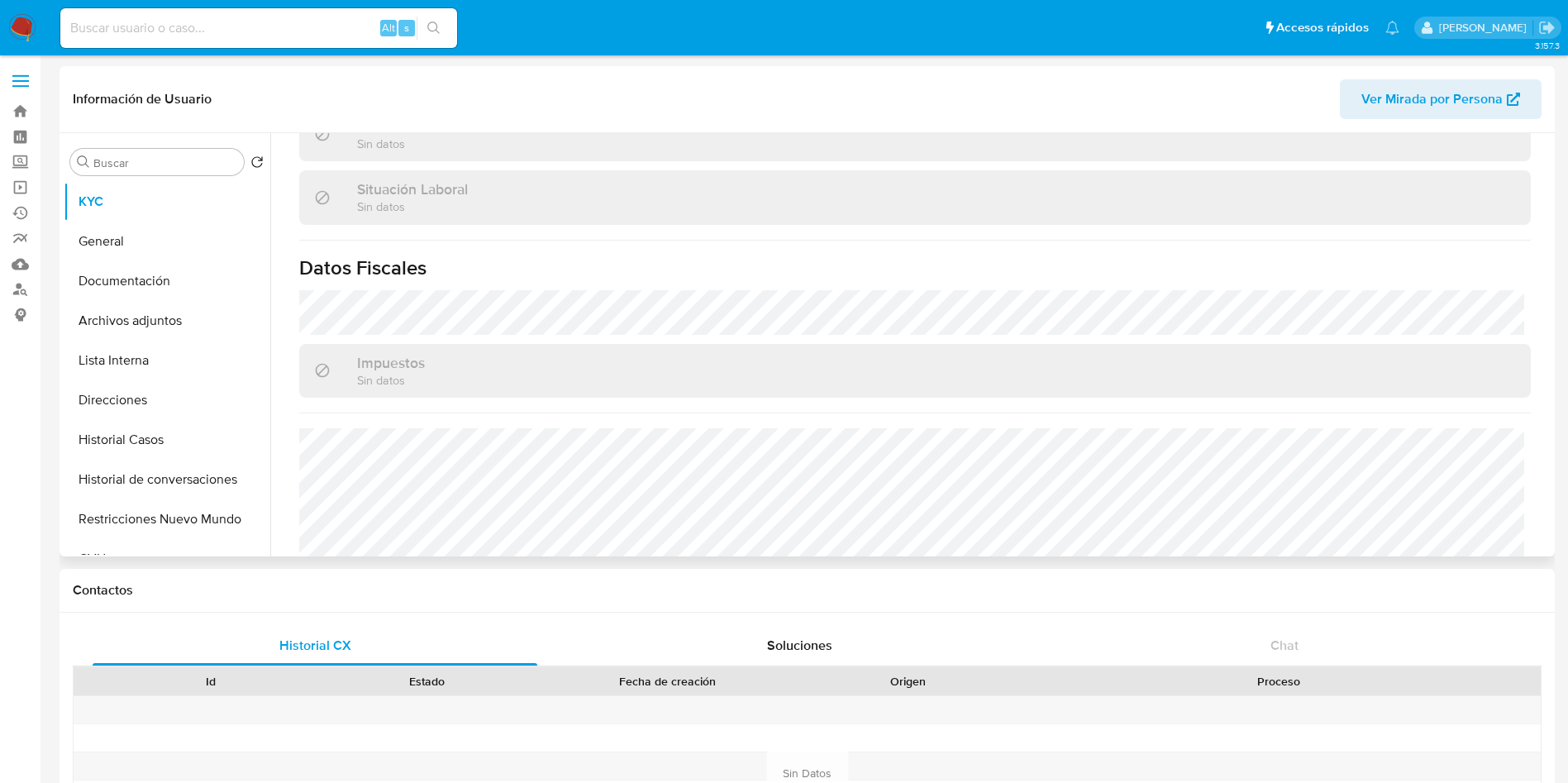
scroll to position [840, 0]
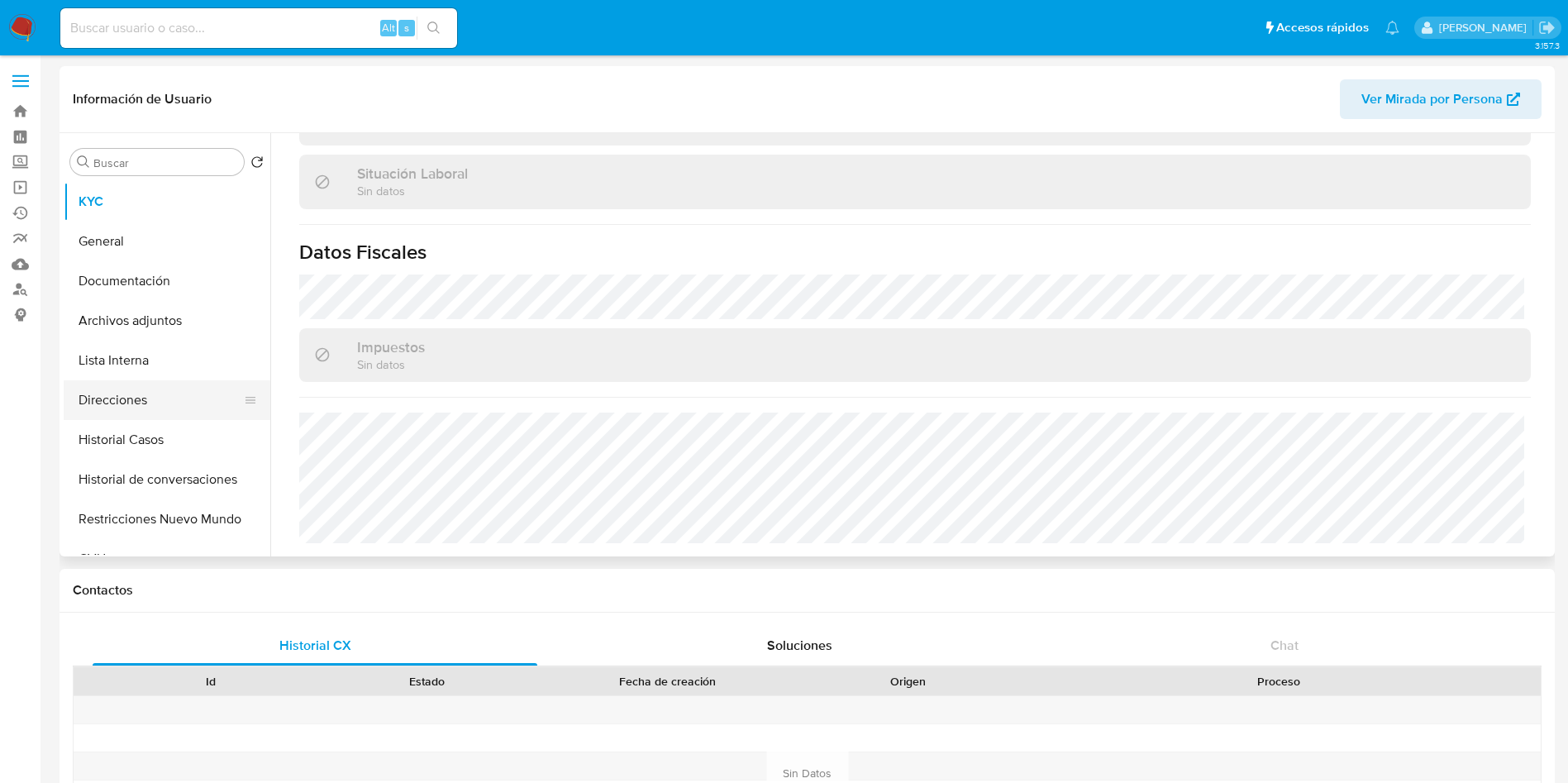
click at [181, 409] on button "Direcciones" at bounding box center [160, 400] width 193 height 40
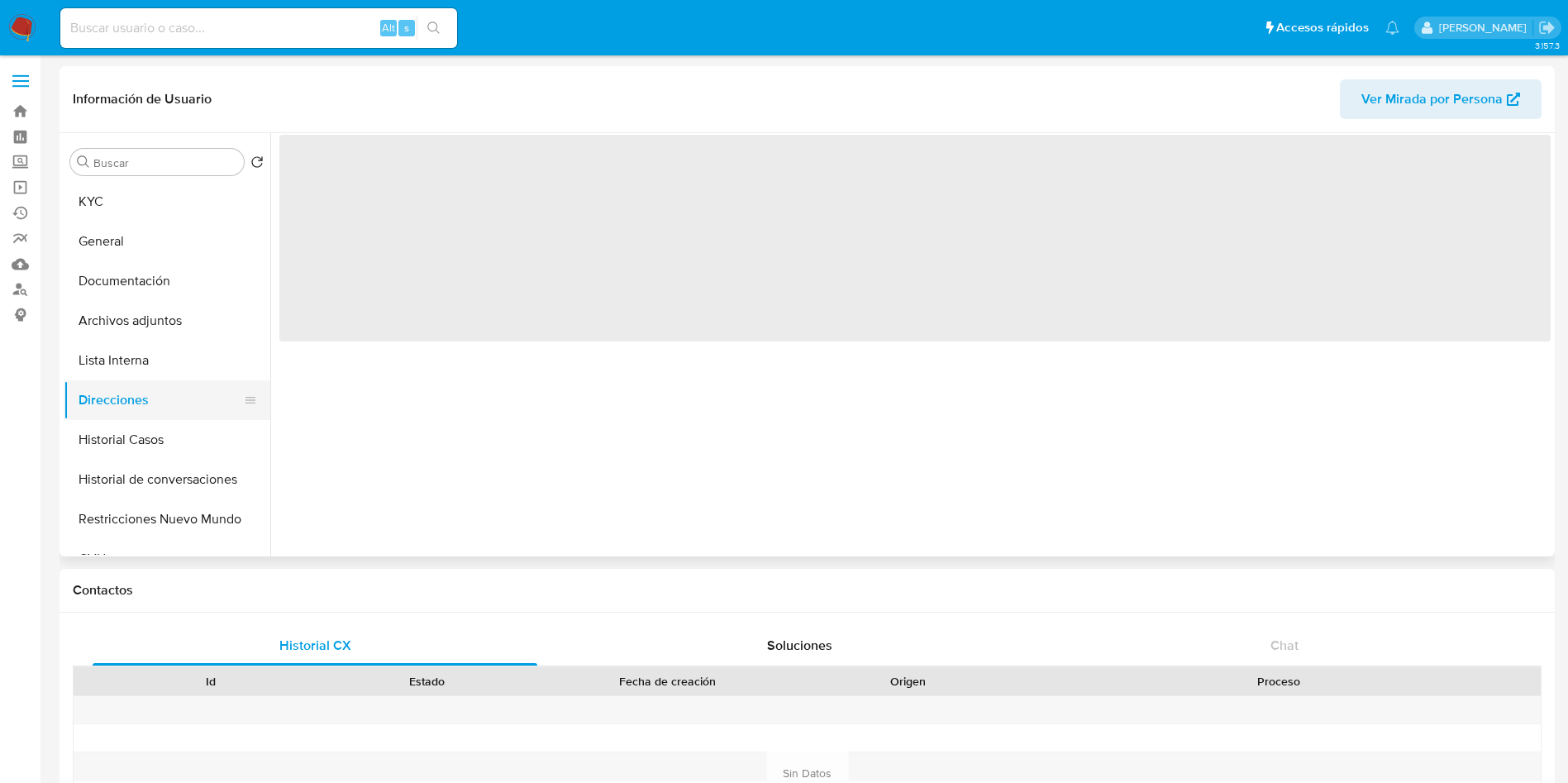
scroll to position [0, 0]
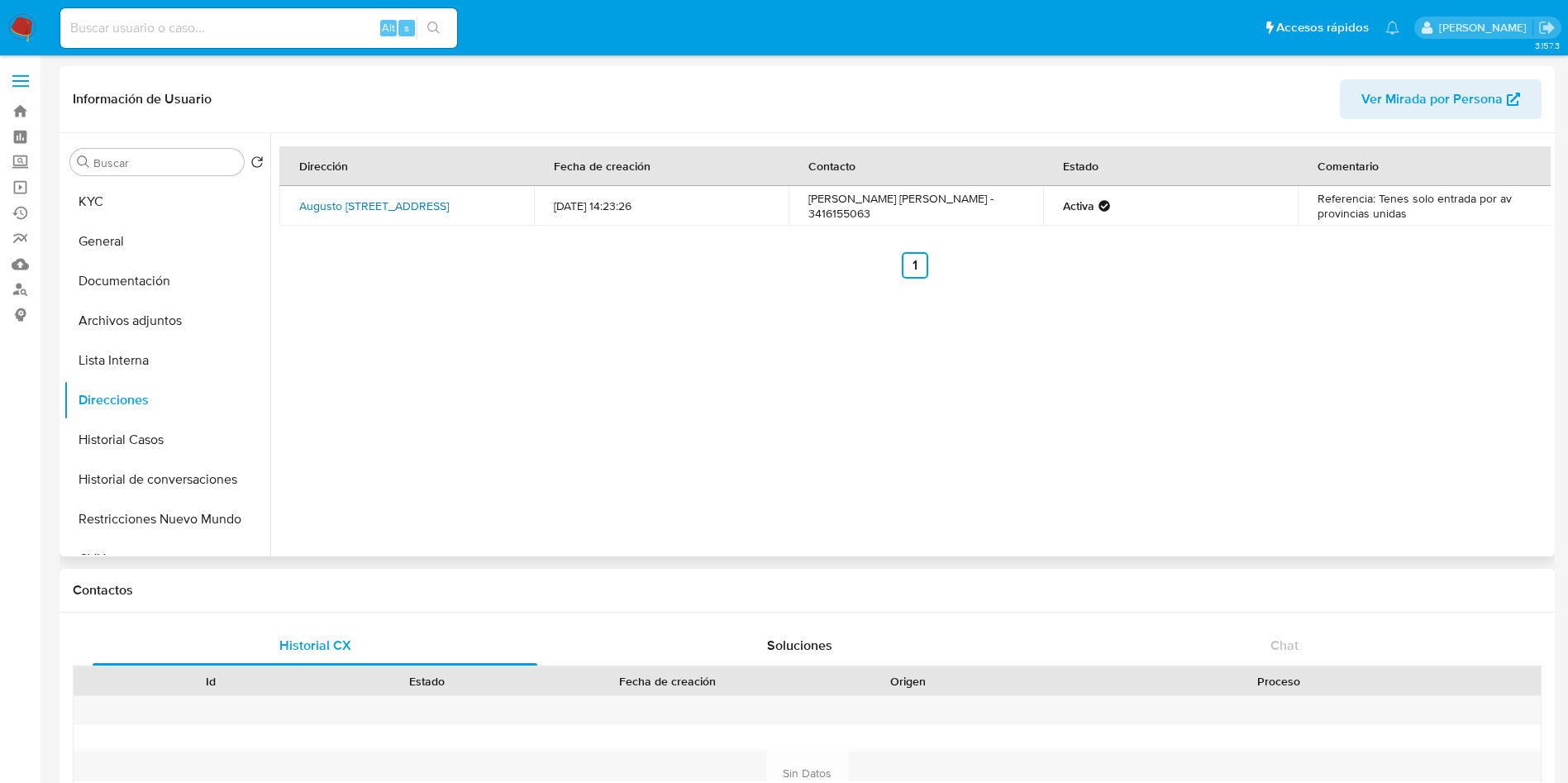
click at [381, 214] on link "Augusto [STREET_ADDRESS]" at bounding box center [374, 205] width 149 height 17
click at [137, 210] on button "KYC" at bounding box center [160, 201] width 193 height 40
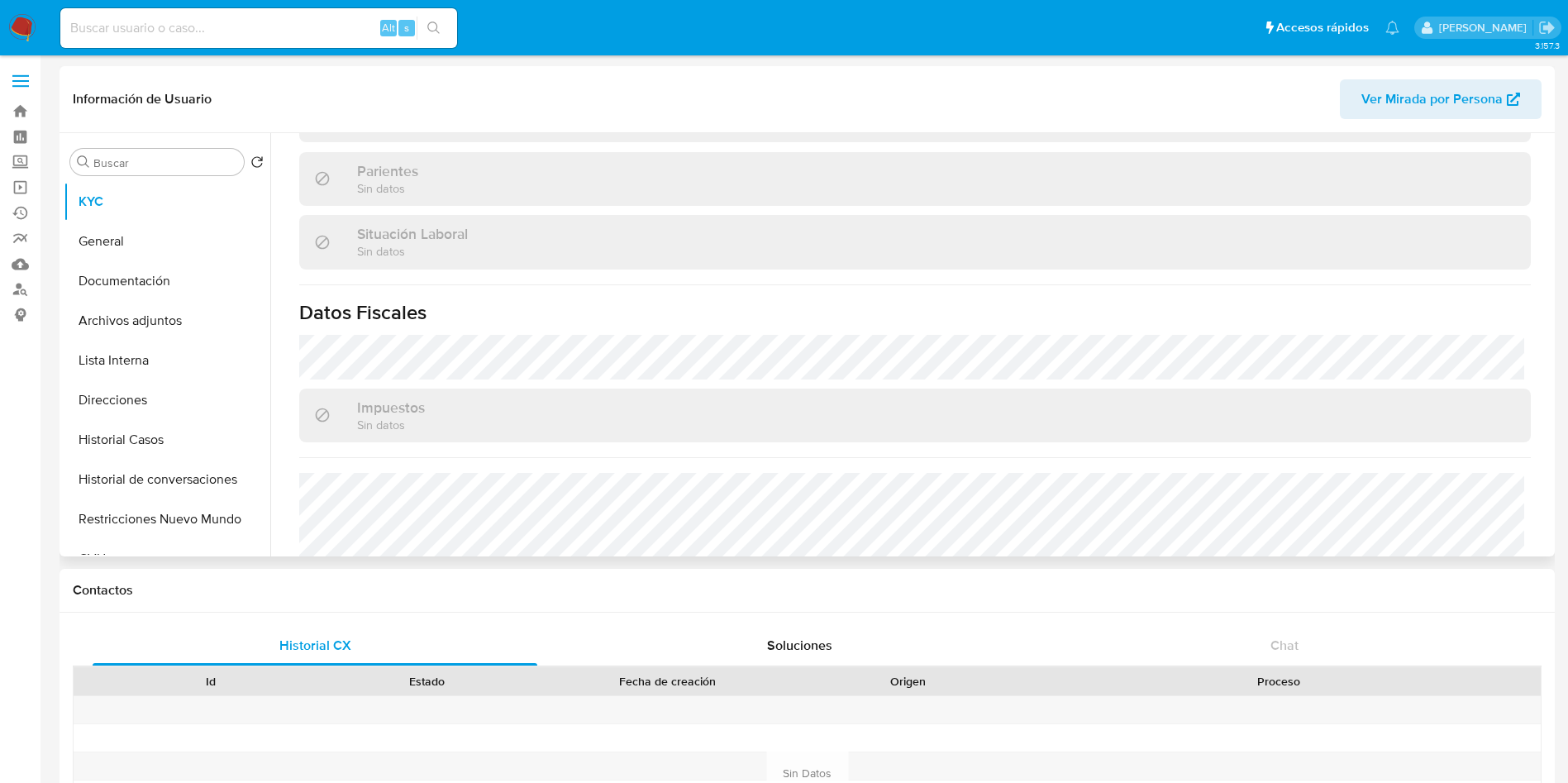
scroll to position [840, 0]
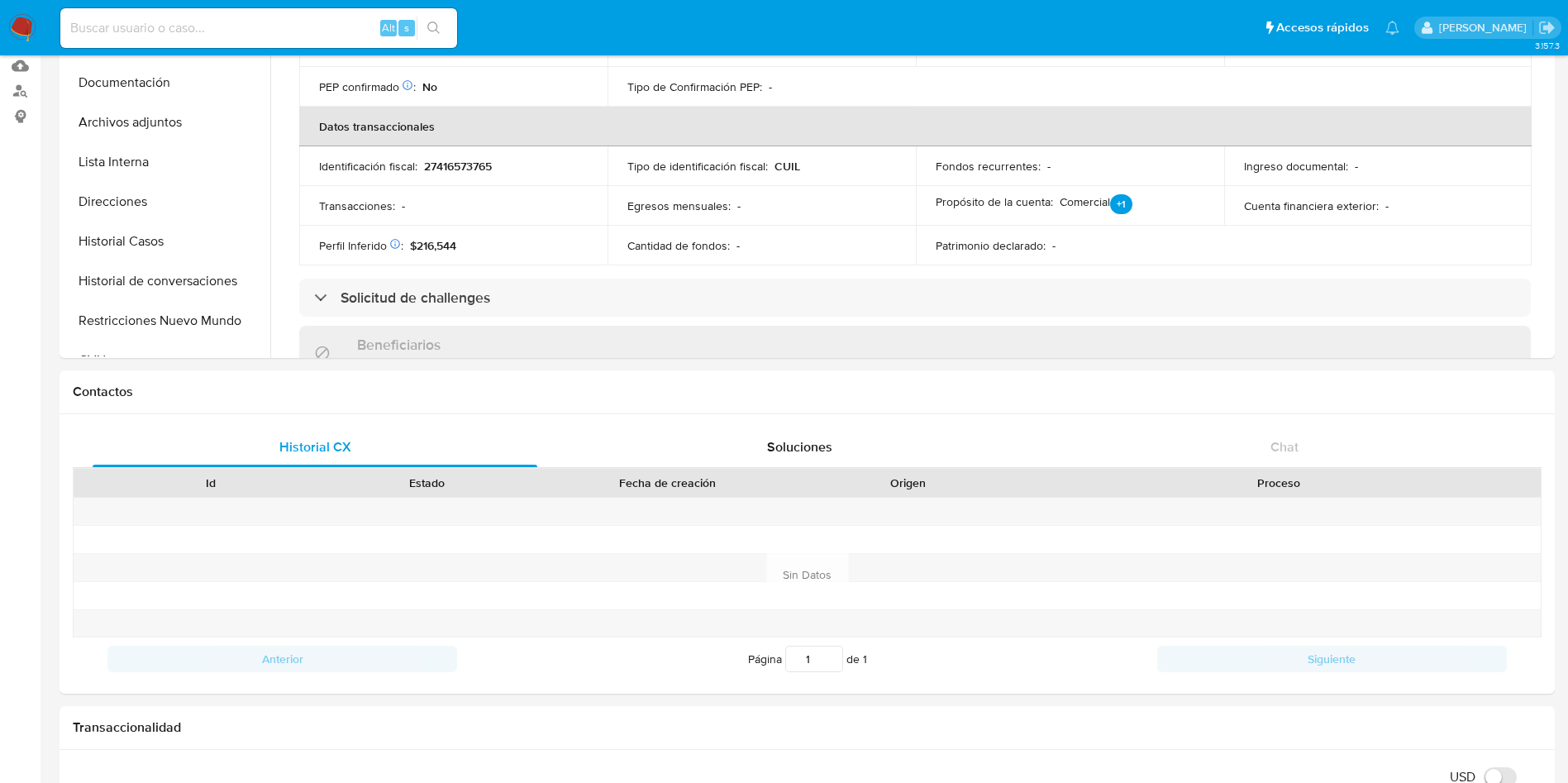
scroll to position [0, 0]
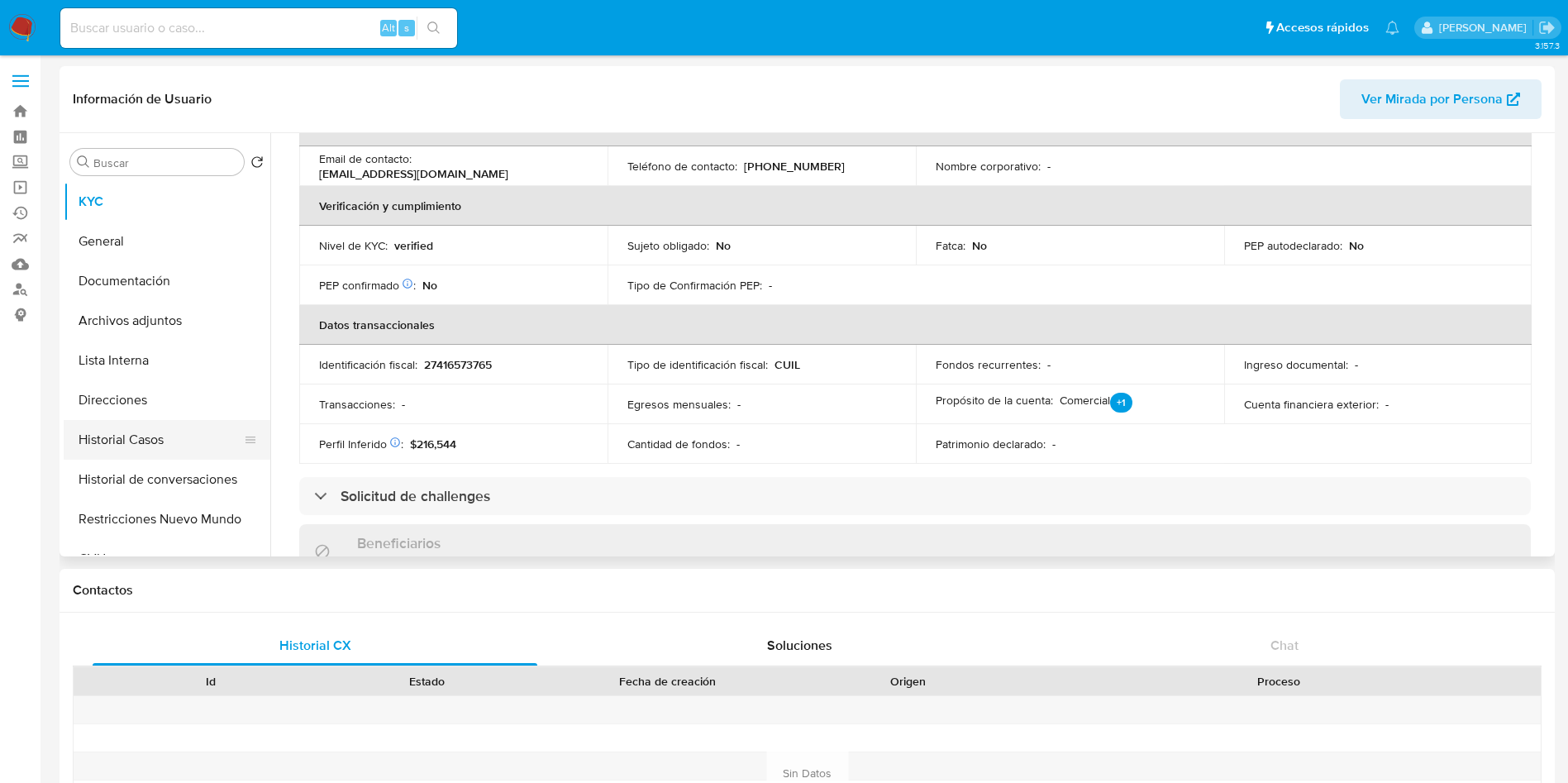
click at [183, 440] on button "Historial Casos" at bounding box center [160, 439] width 193 height 40
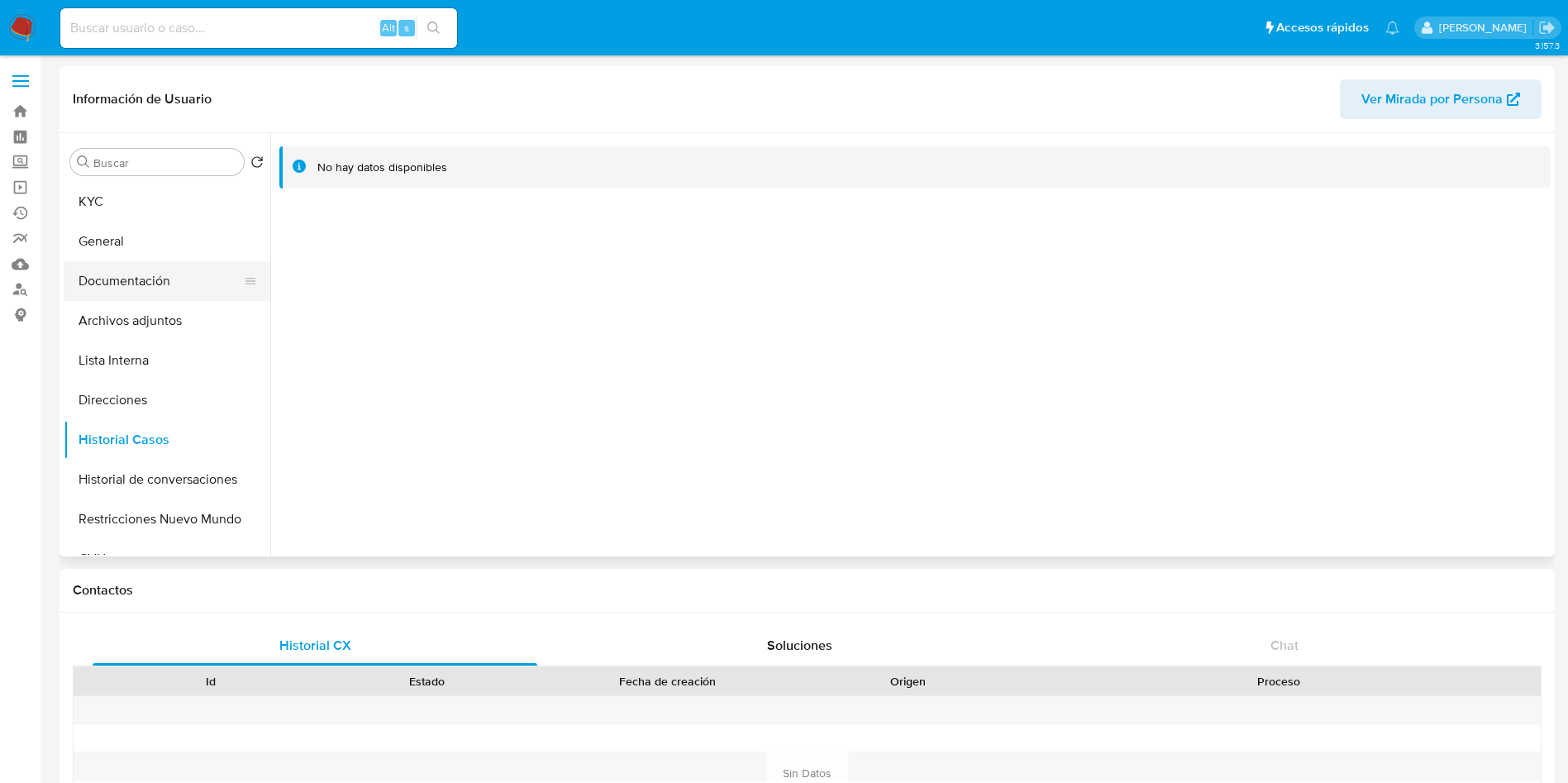
click at [173, 282] on button "Documentación" at bounding box center [160, 281] width 193 height 40
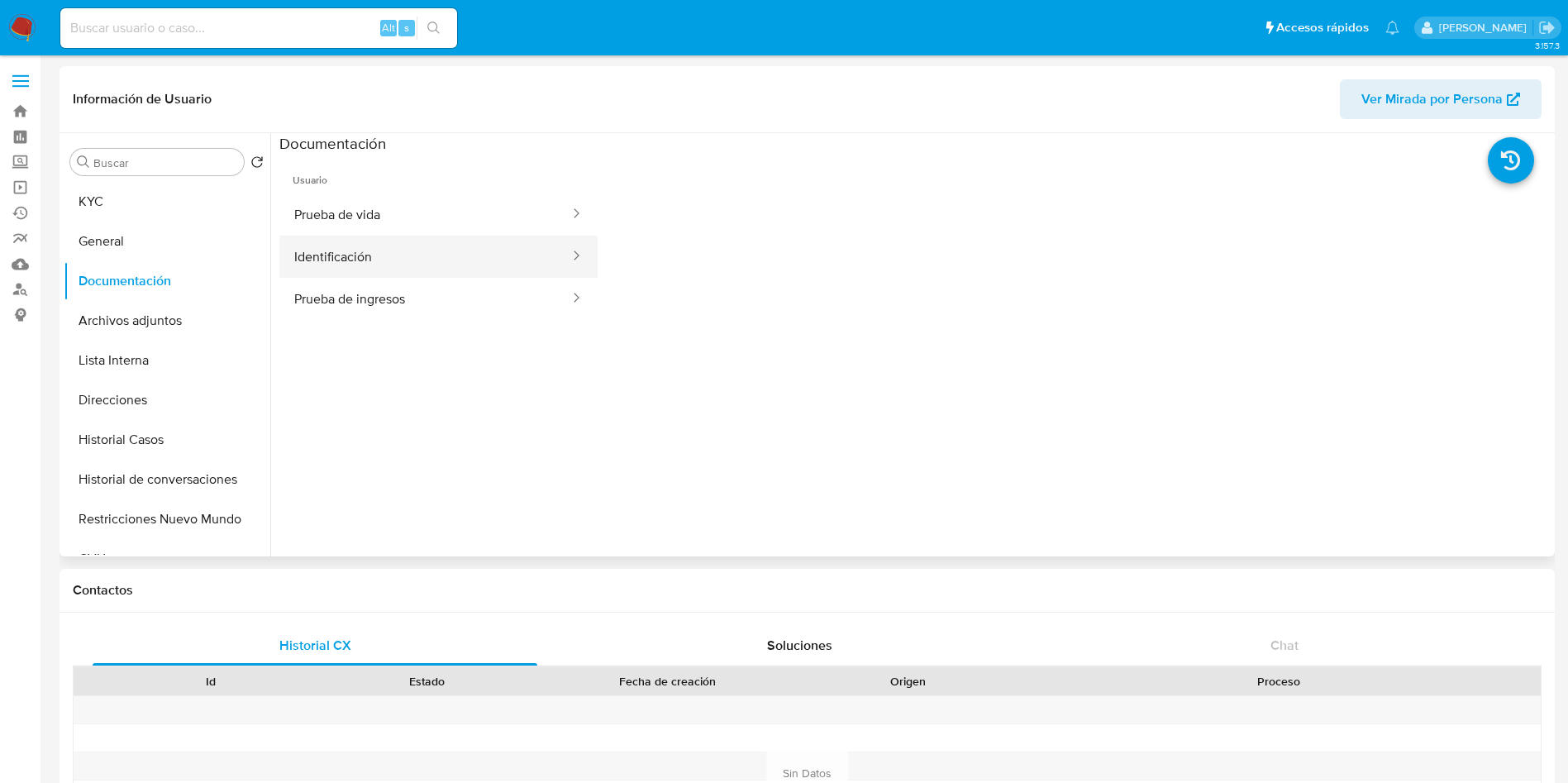
click at [332, 270] on button "Identificación" at bounding box center [425, 257] width 292 height 42
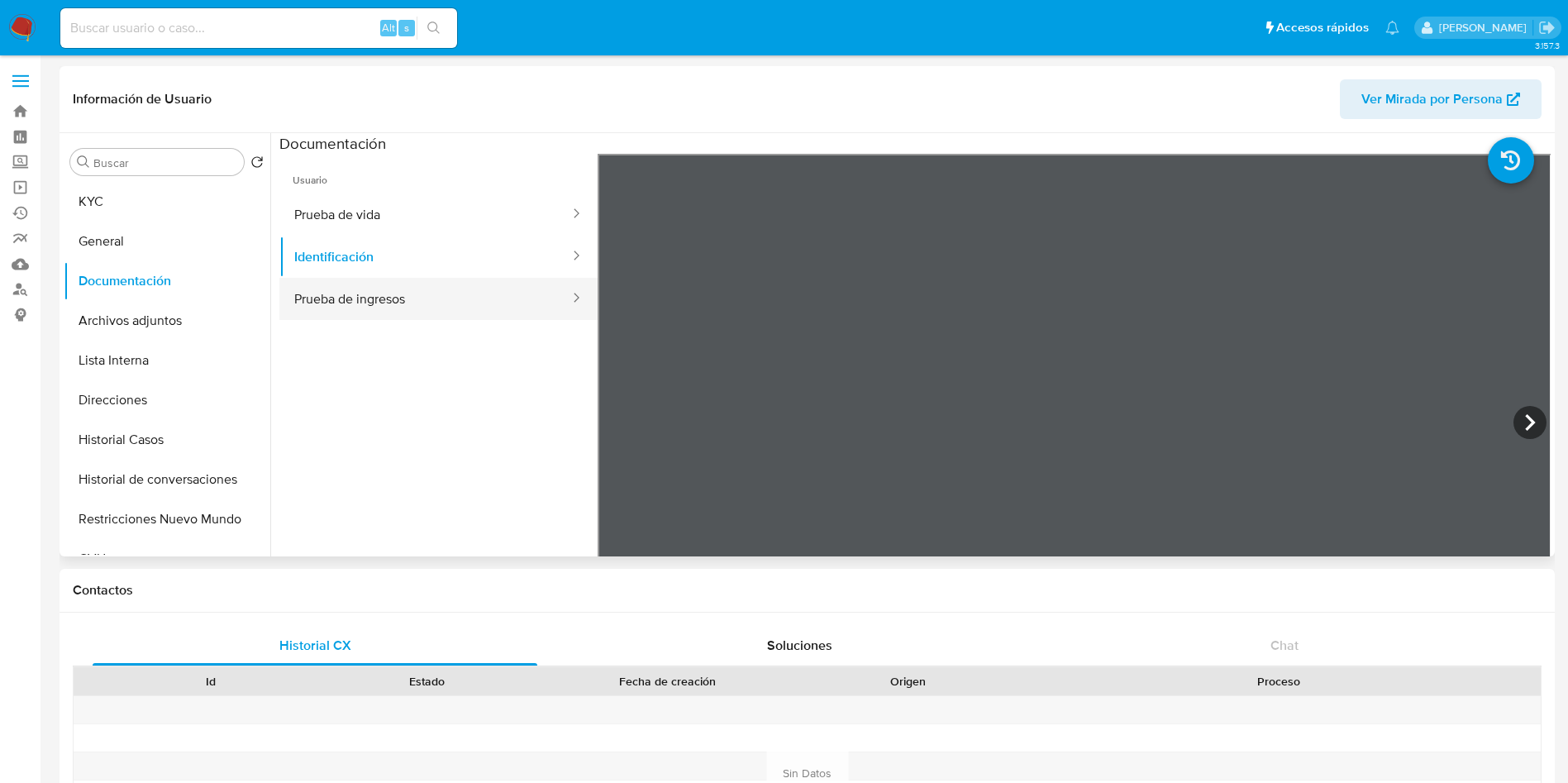
click at [346, 298] on button "Prueba de ingresos" at bounding box center [425, 299] width 292 height 42
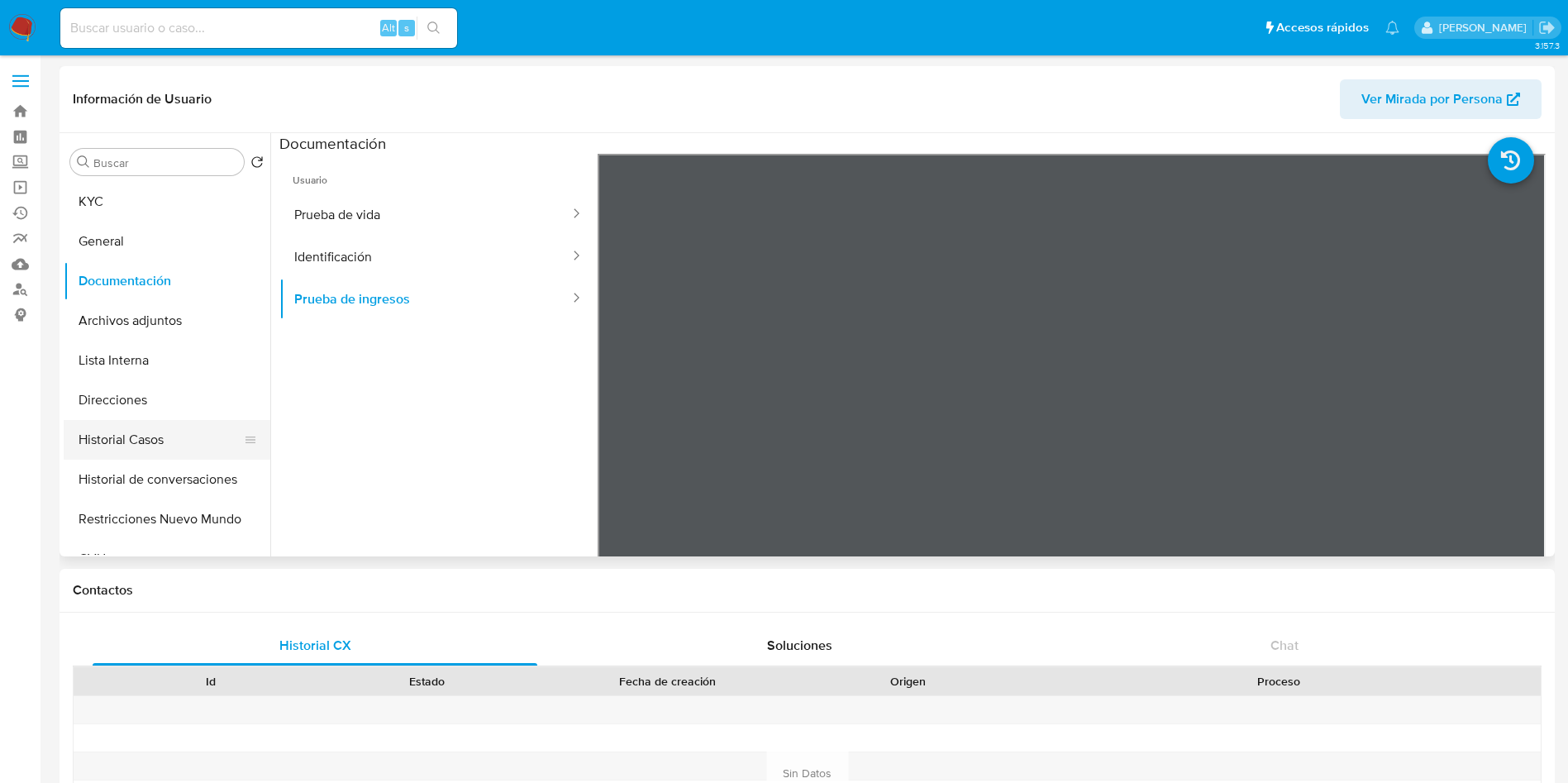
click at [181, 431] on button "Historial Casos" at bounding box center [160, 439] width 193 height 40
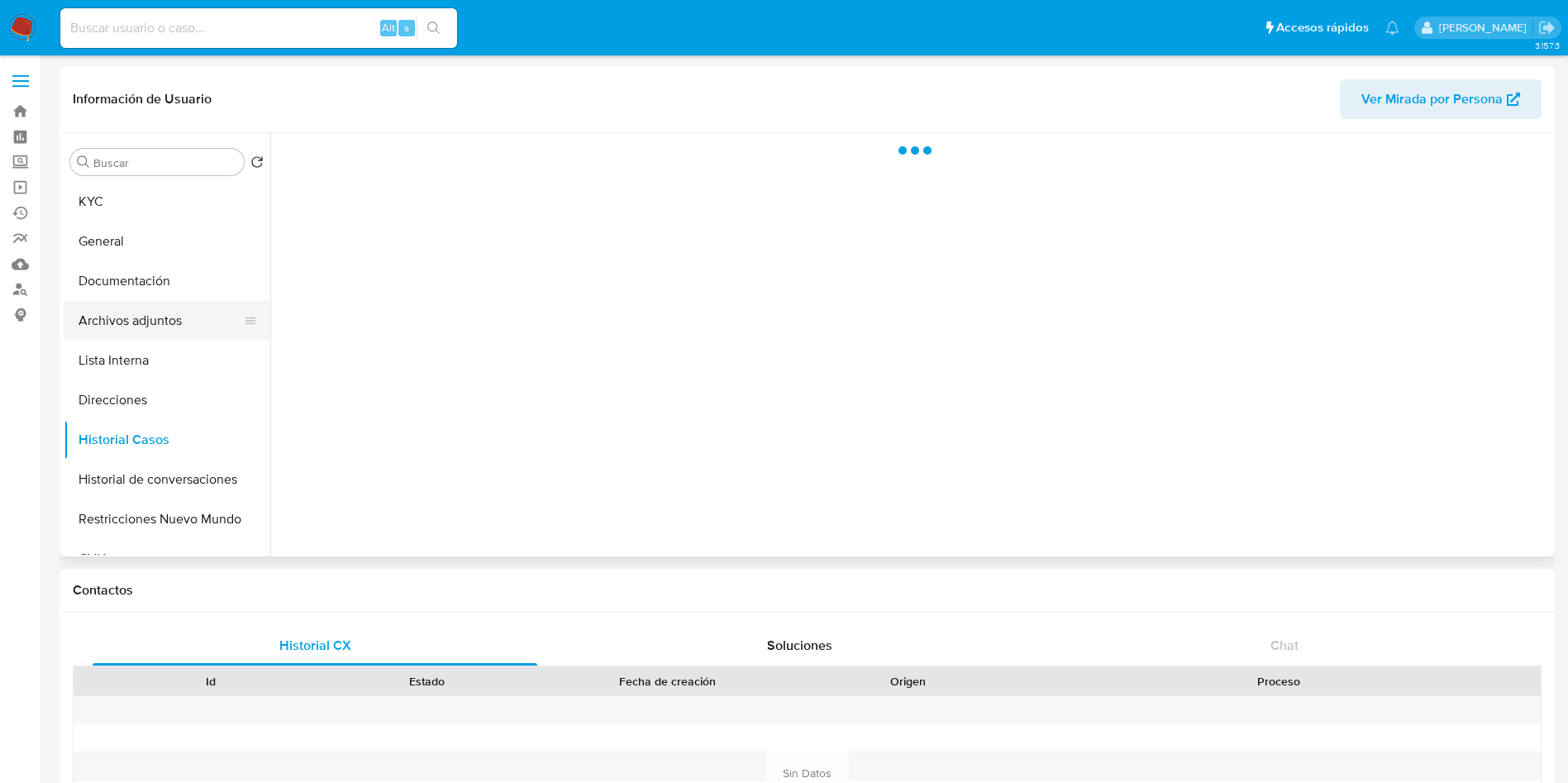
click at [173, 311] on button "Archivos adjuntos" at bounding box center [160, 321] width 193 height 40
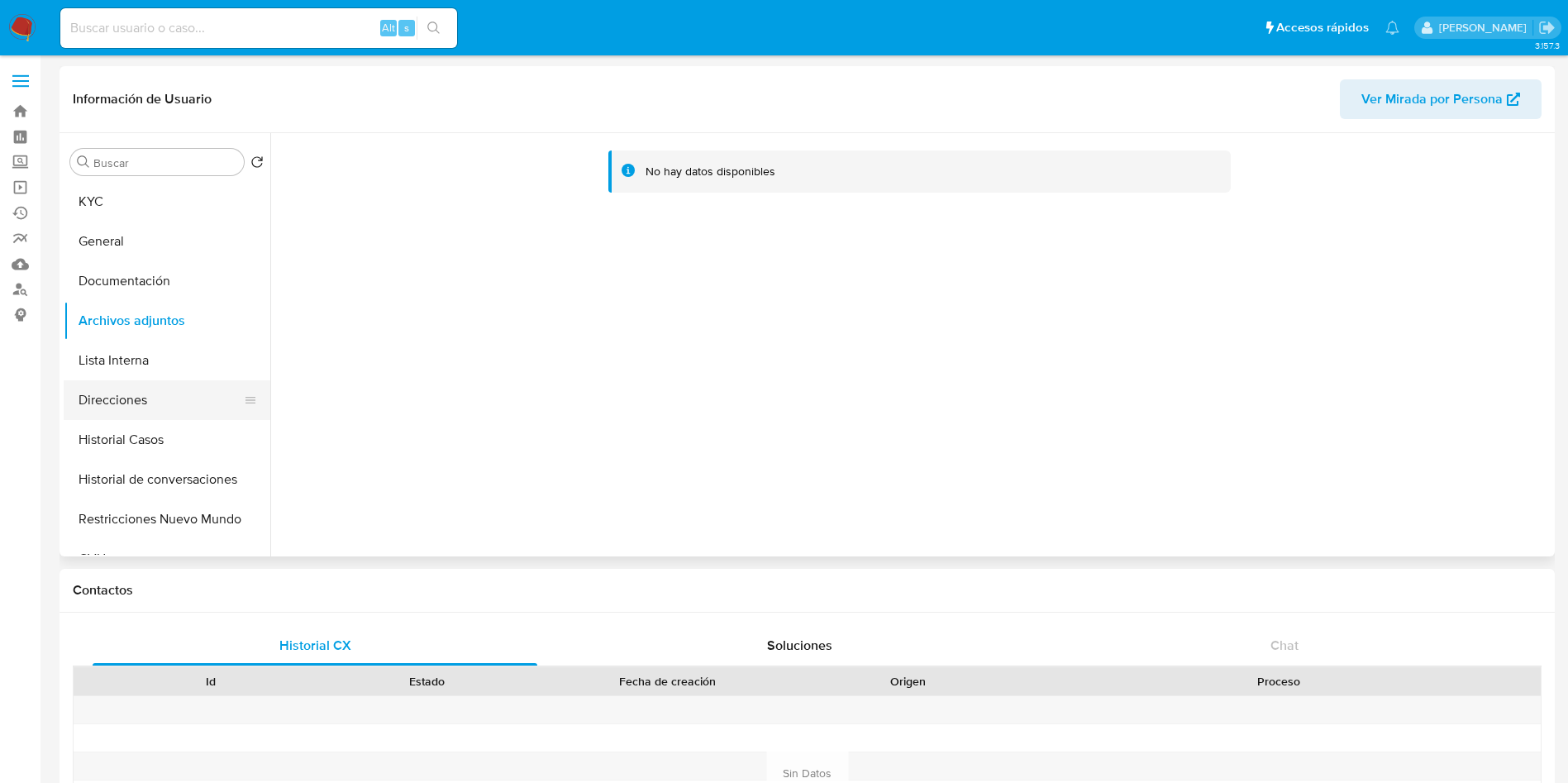
click at [128, 399] on button "Direcciones" at bounding box center [160, 400] width 193 height 40
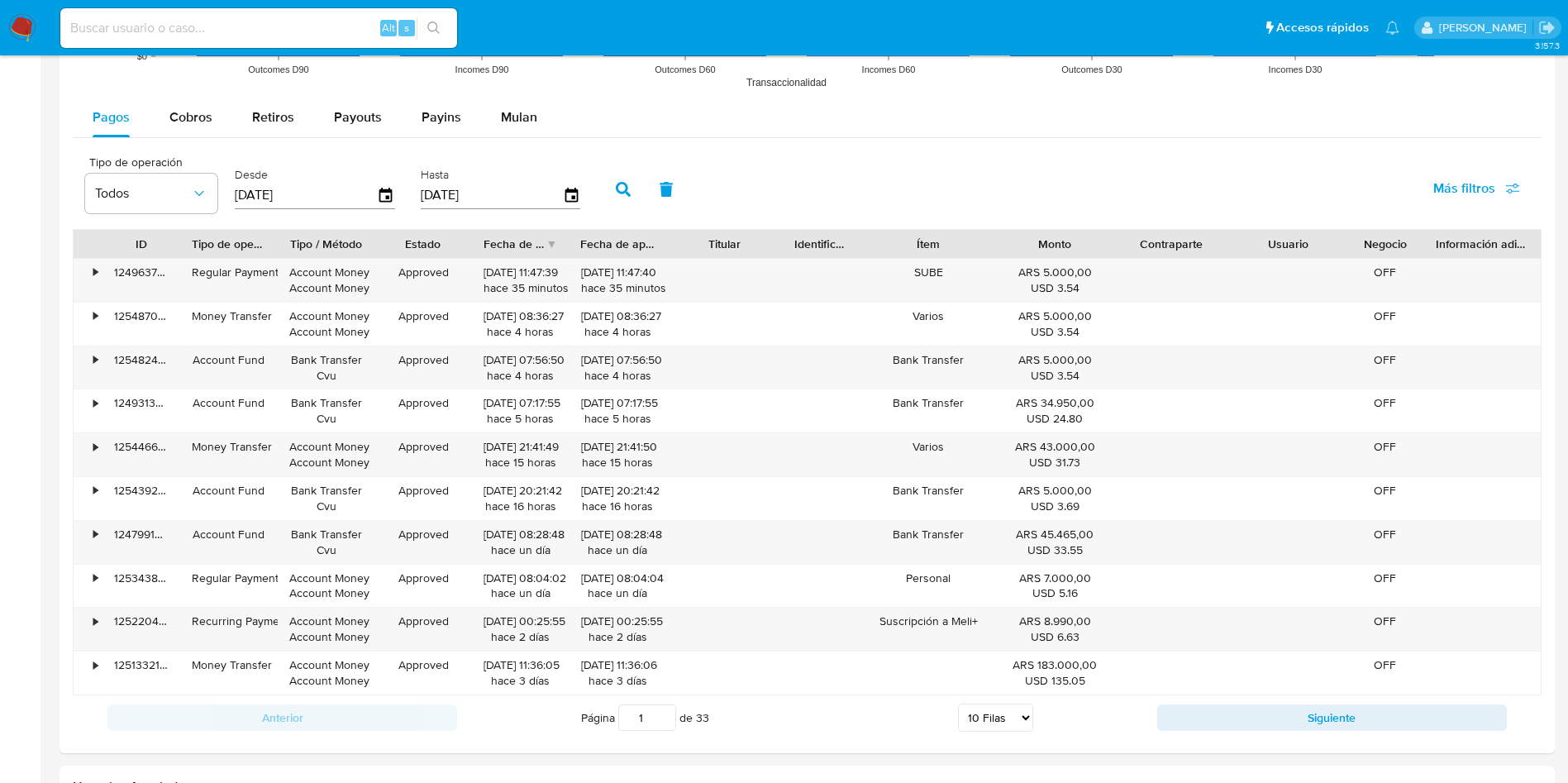
scroll to position [1488, 0]
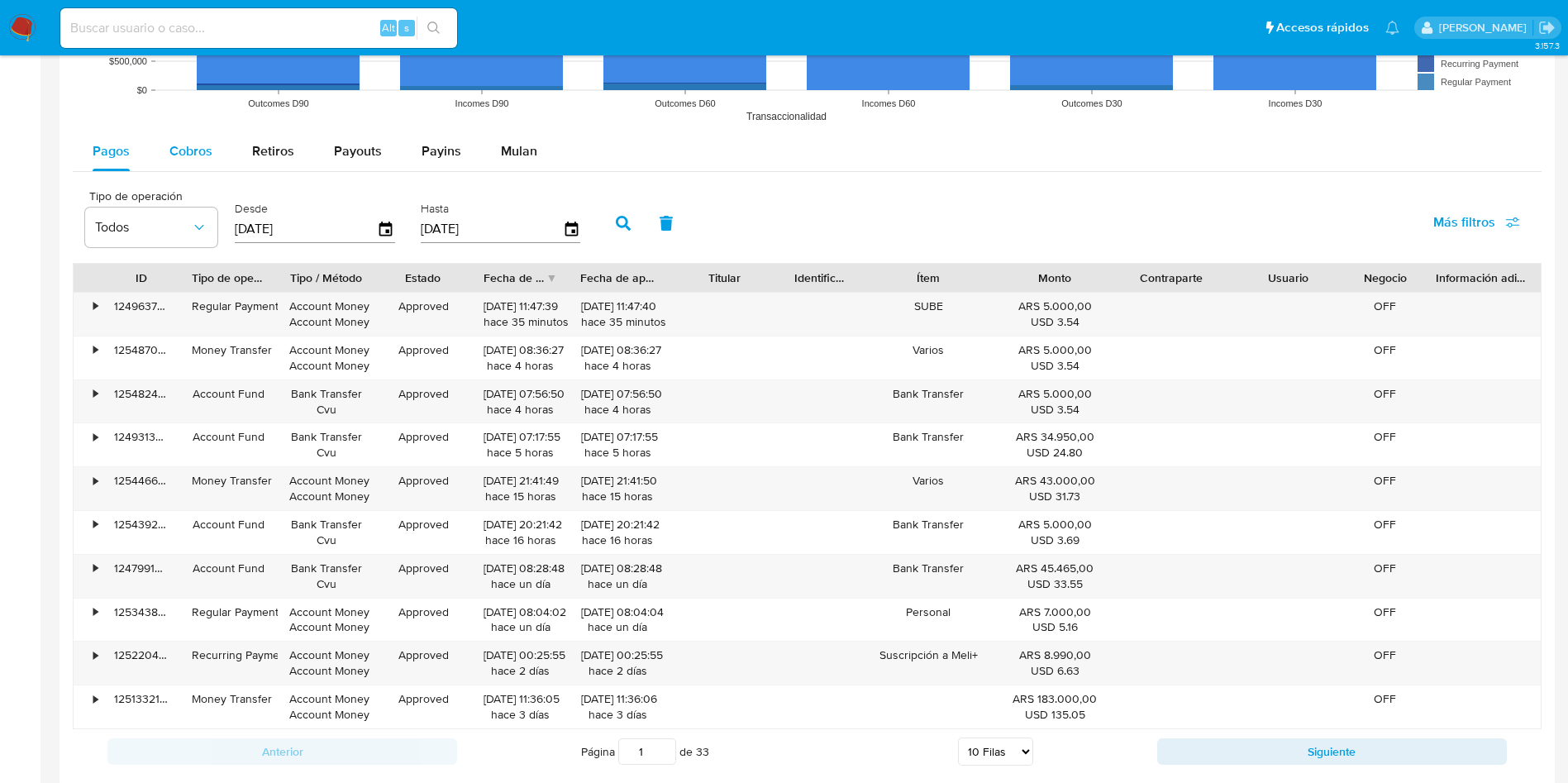
click at [158, 133] on button "Cobros" at bounding box center [191, 151] width 83 height 40
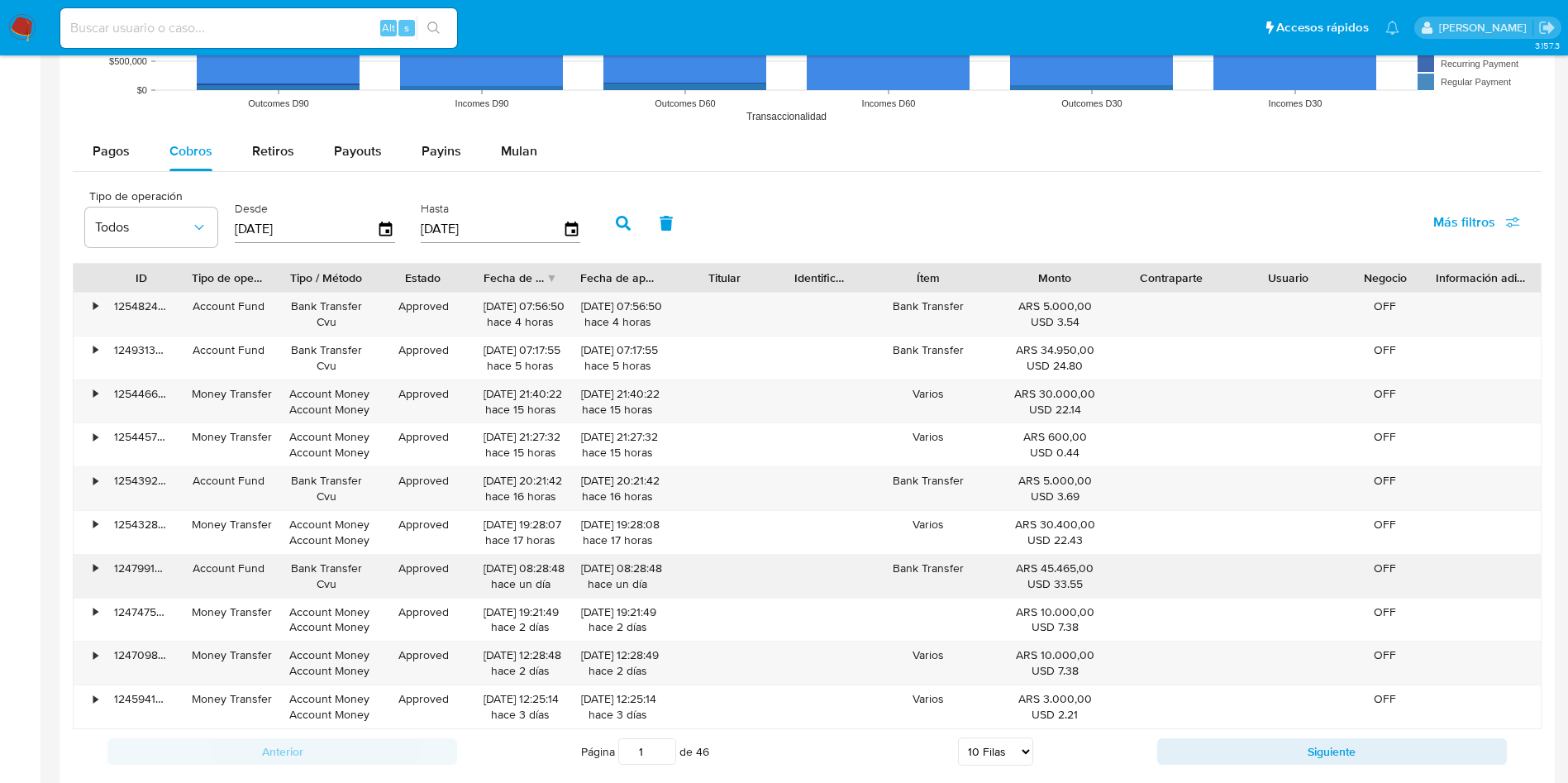
scroll to position [1736, 0]
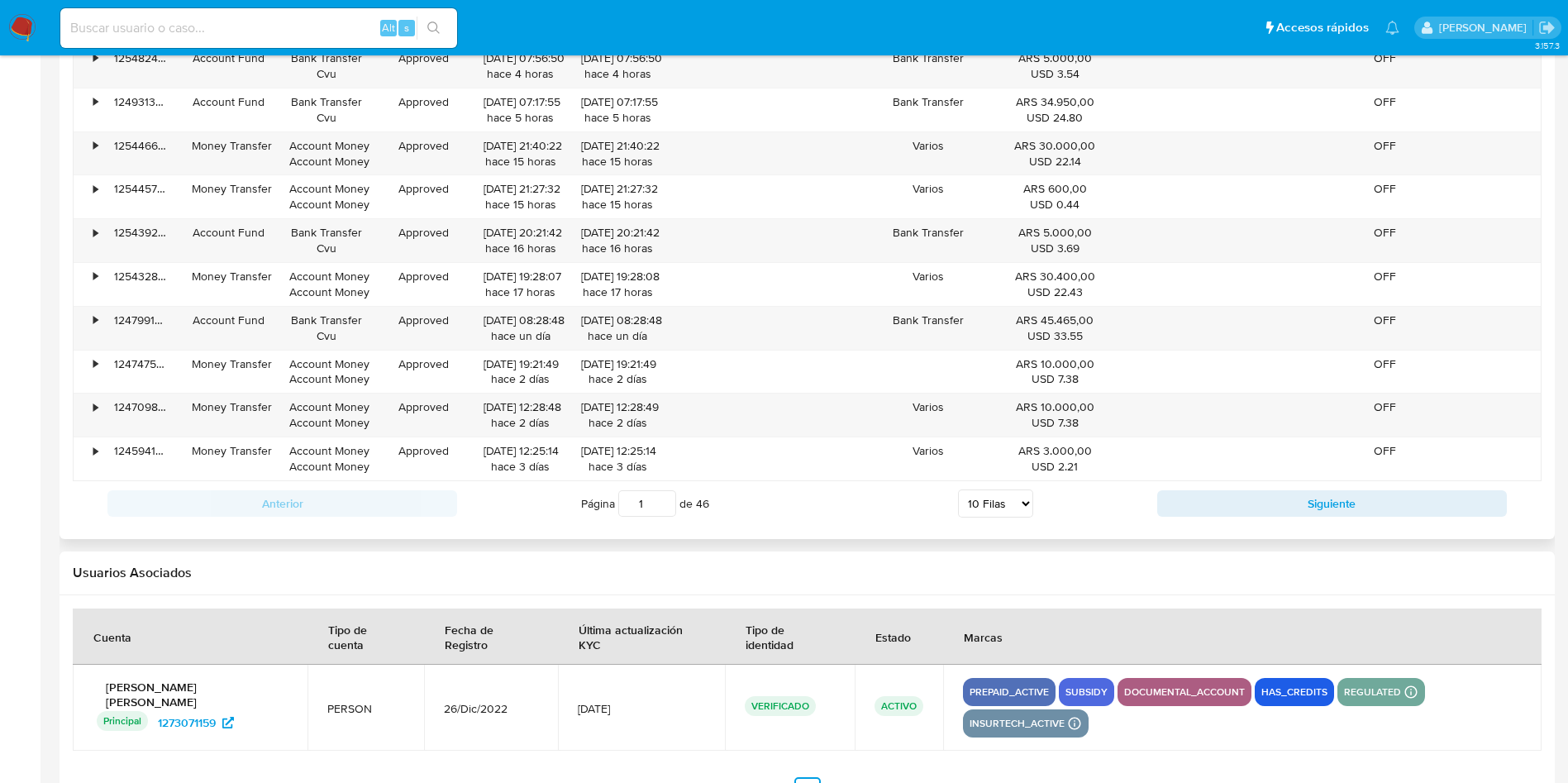
click at [993, 518] on div "Página 1 de 46 5 [PERSON_NAME] 10 [PERSON_NAME] 20 [PERSON_NAME] 25 [PERSON_NAM…" at bounding box center [807, 504] width 700 height 33
click at [1003, 510] on select "5 Filas 10 Filas 20 Filas 25 Filas 50 Filas 100 Filas" at bounding box center [996, 503] width 76 height 29
select select "100"
click at [958, 489] on select "5 Filas 10 Filas 20 Filas 25 Filas 50 Filas 100 Filas" at bounding box center [996, 503] width 76 height 29
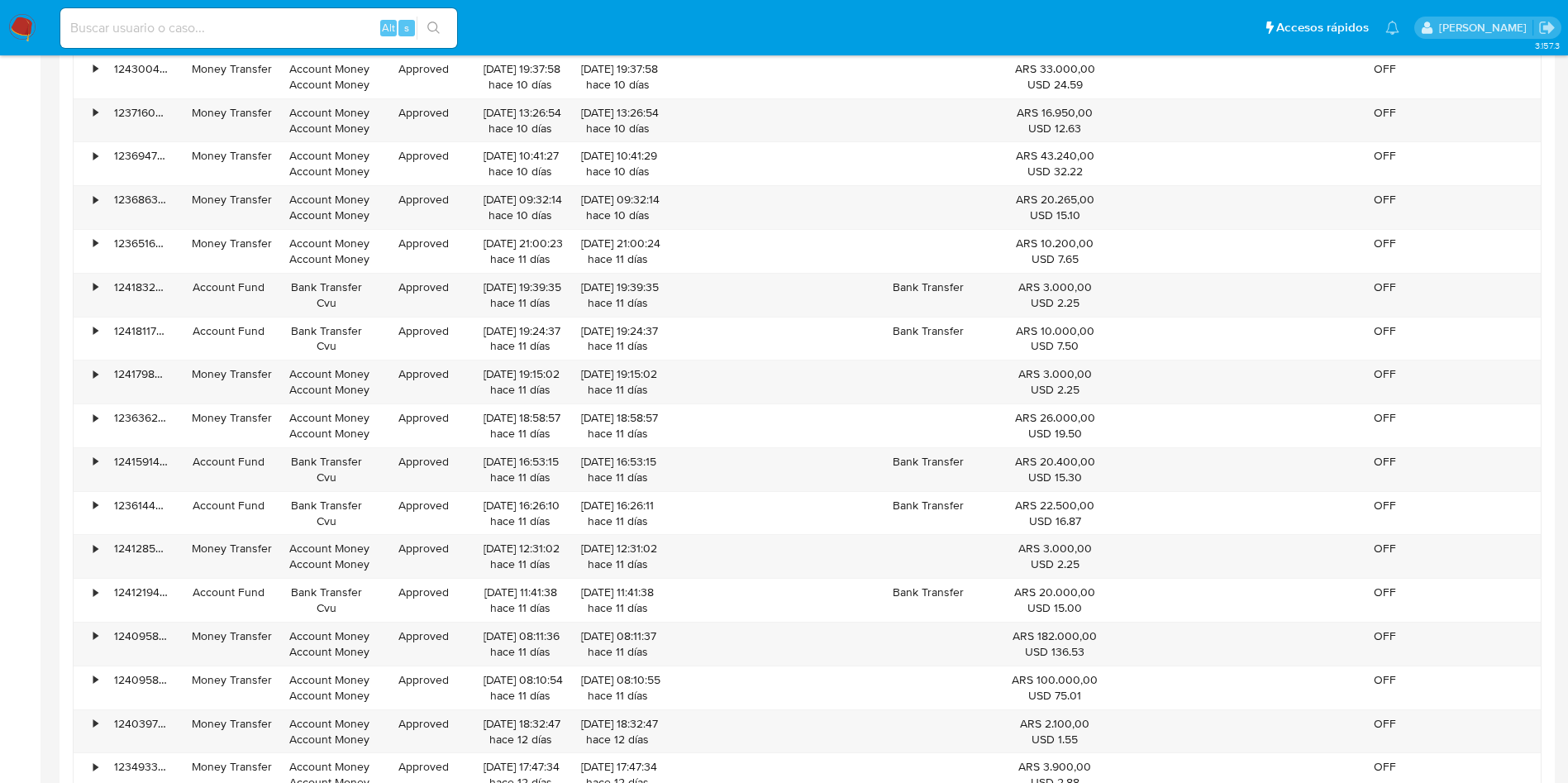
scroll to position [3968, 0]
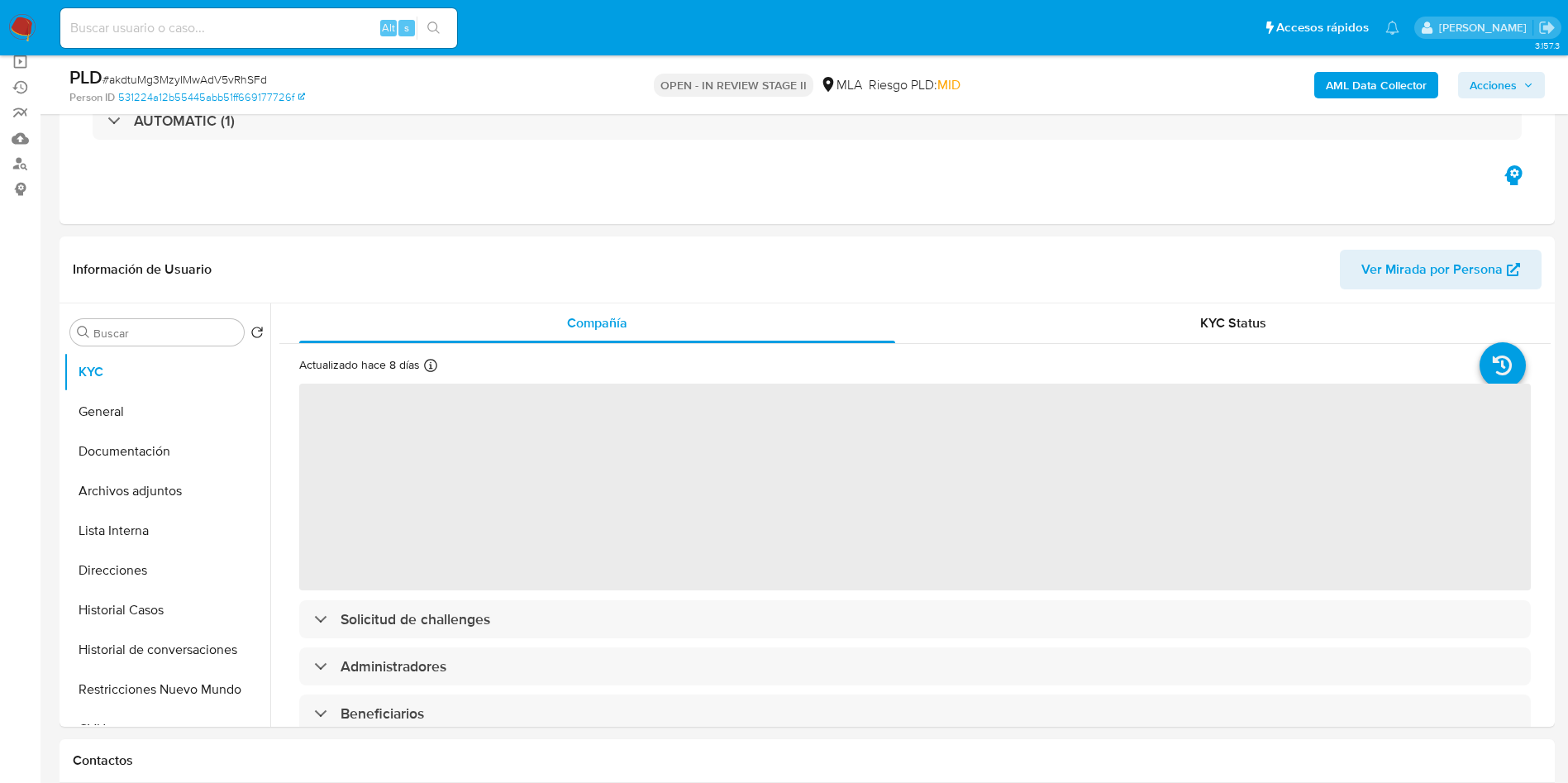
scroll to position [248, 0]
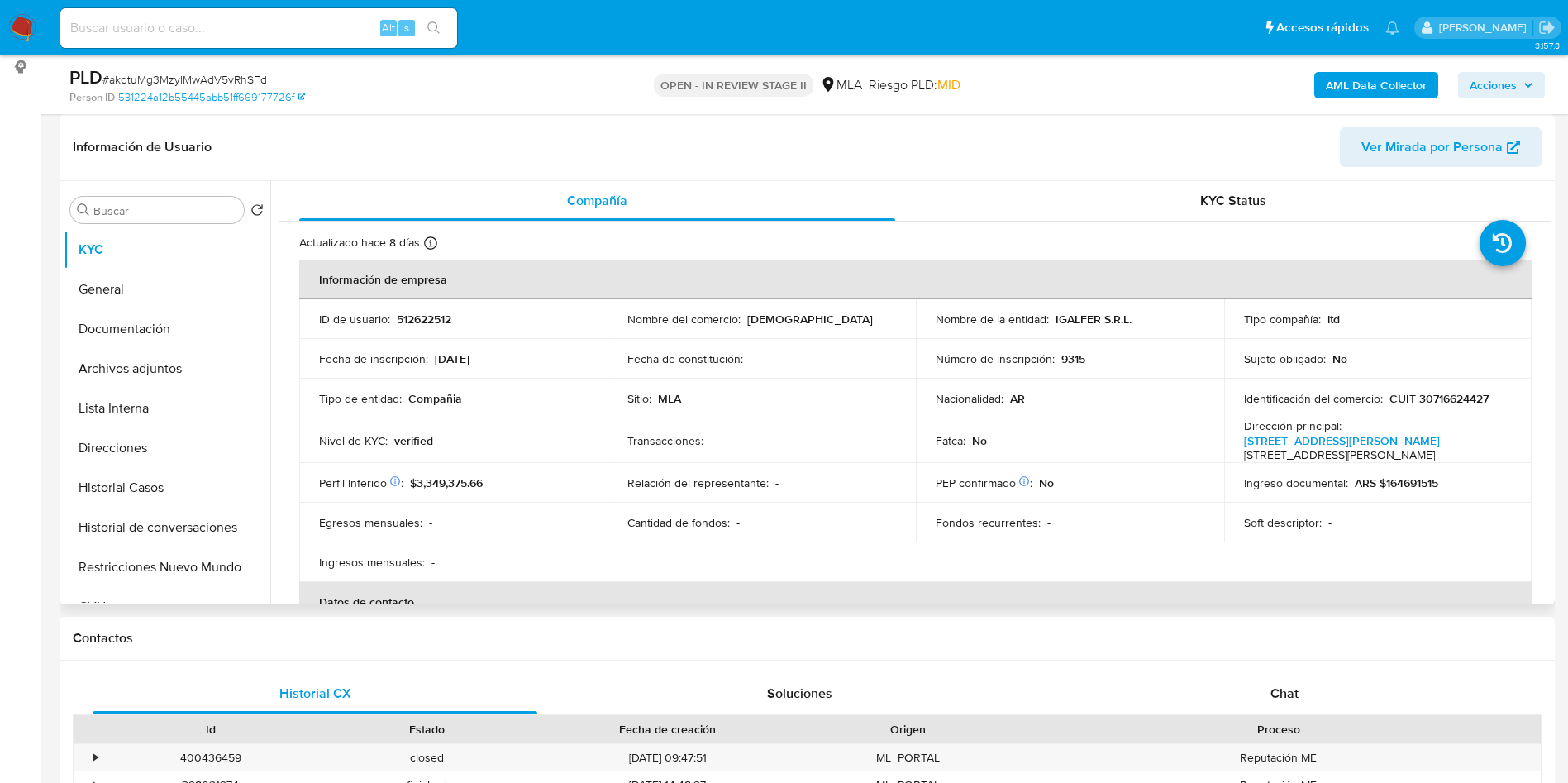
select select "10"
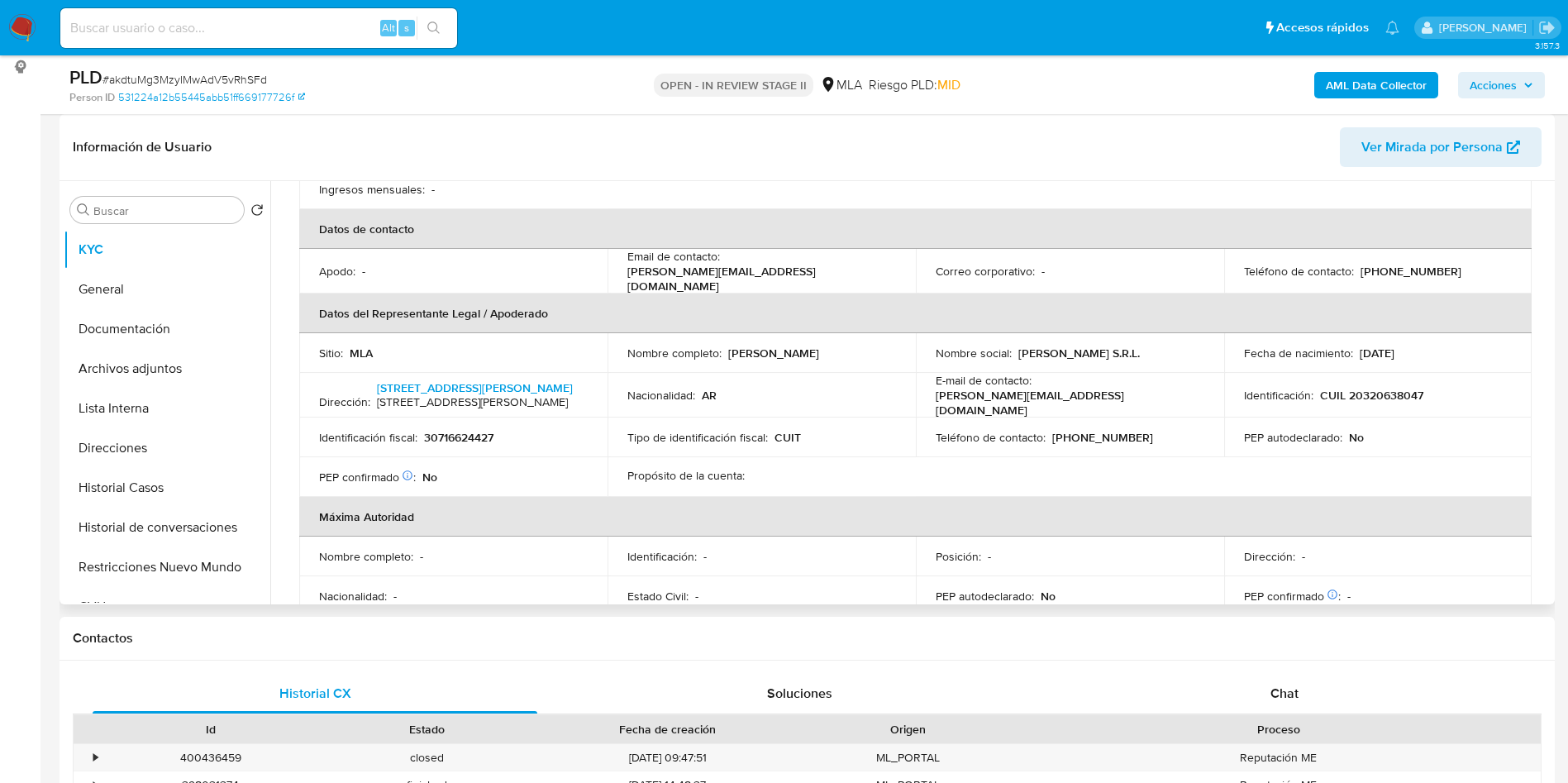
scroll to position [372, 0]
click at [158, 336] on button "Documentación" at bounding box center [160, 329] width 193 height 40
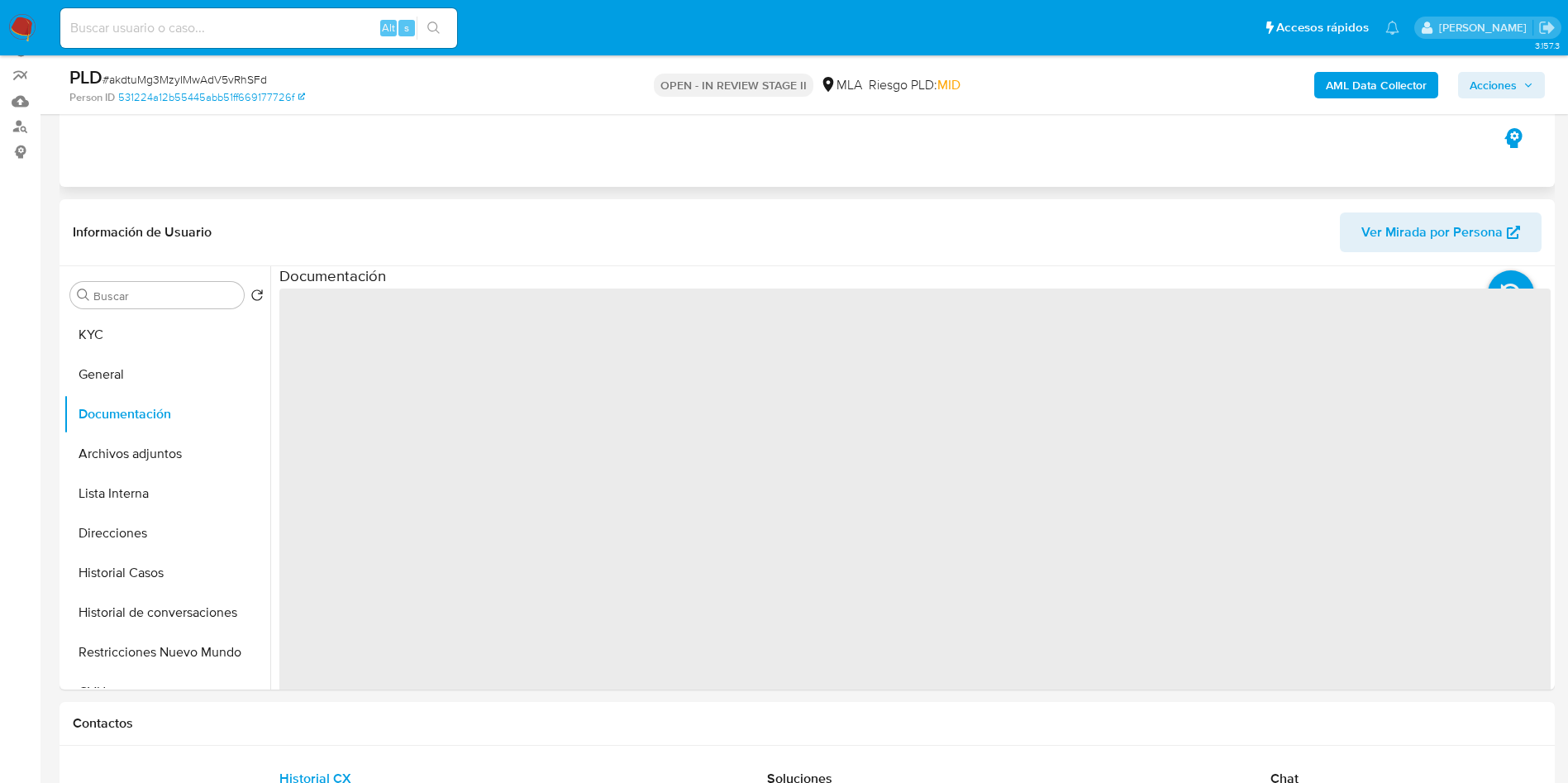
scroll to position [124, 0]
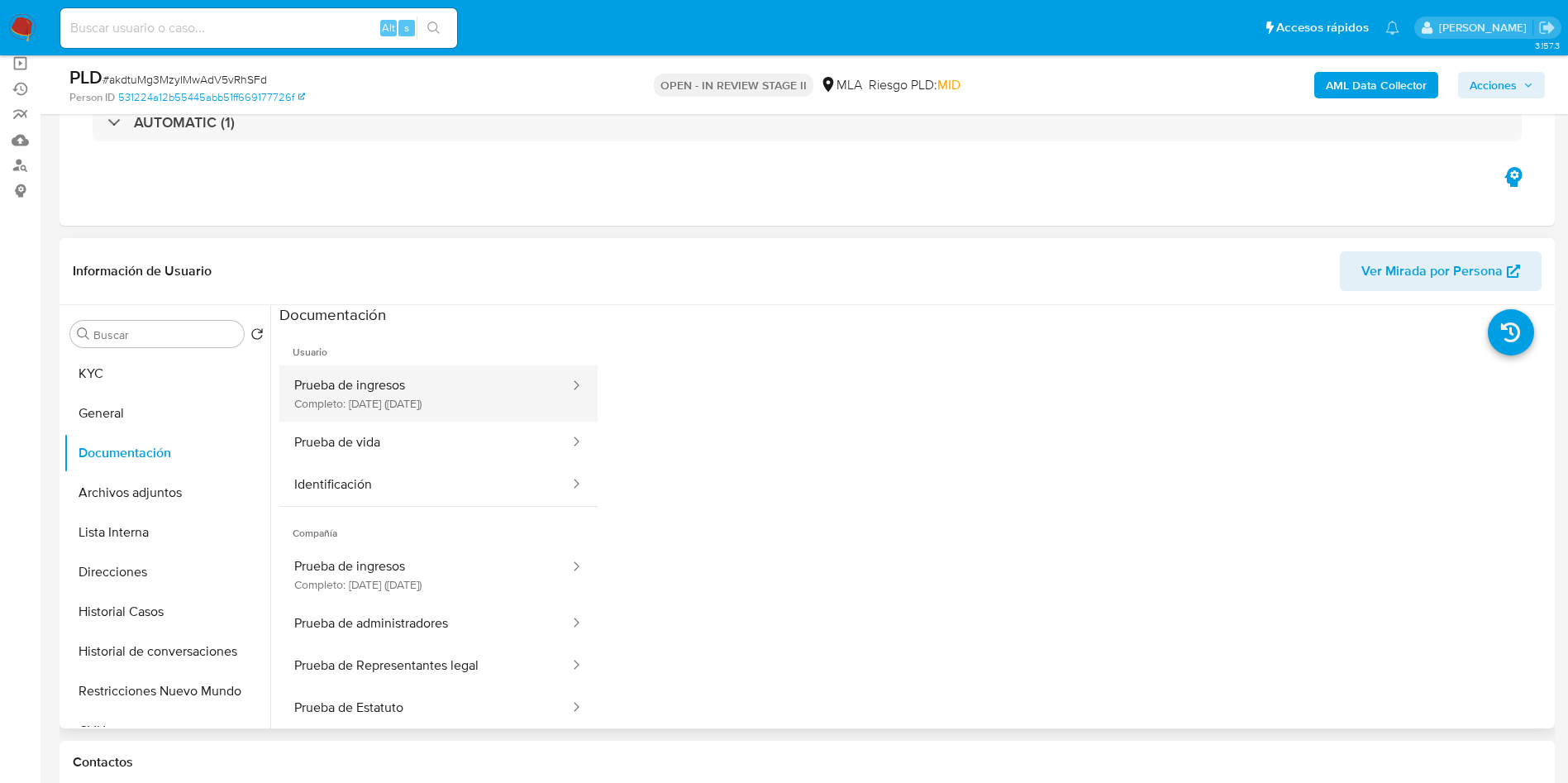
click at [335, 392] on button "Prueba de ingresos Completo: [DATE] ([DATE])" at bounding box center [425, 393] width 292 height 56
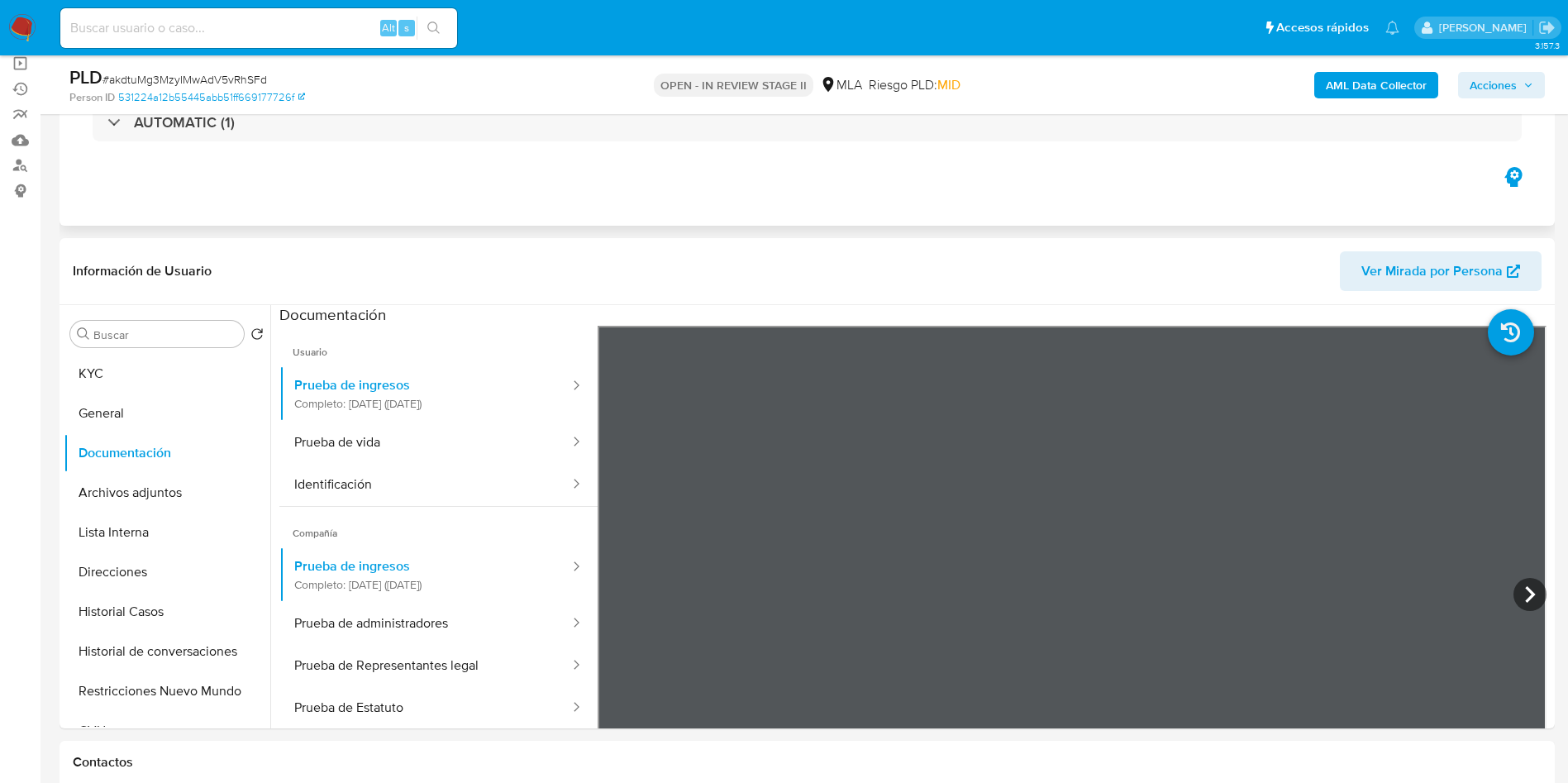
scroll to position [248, 0]
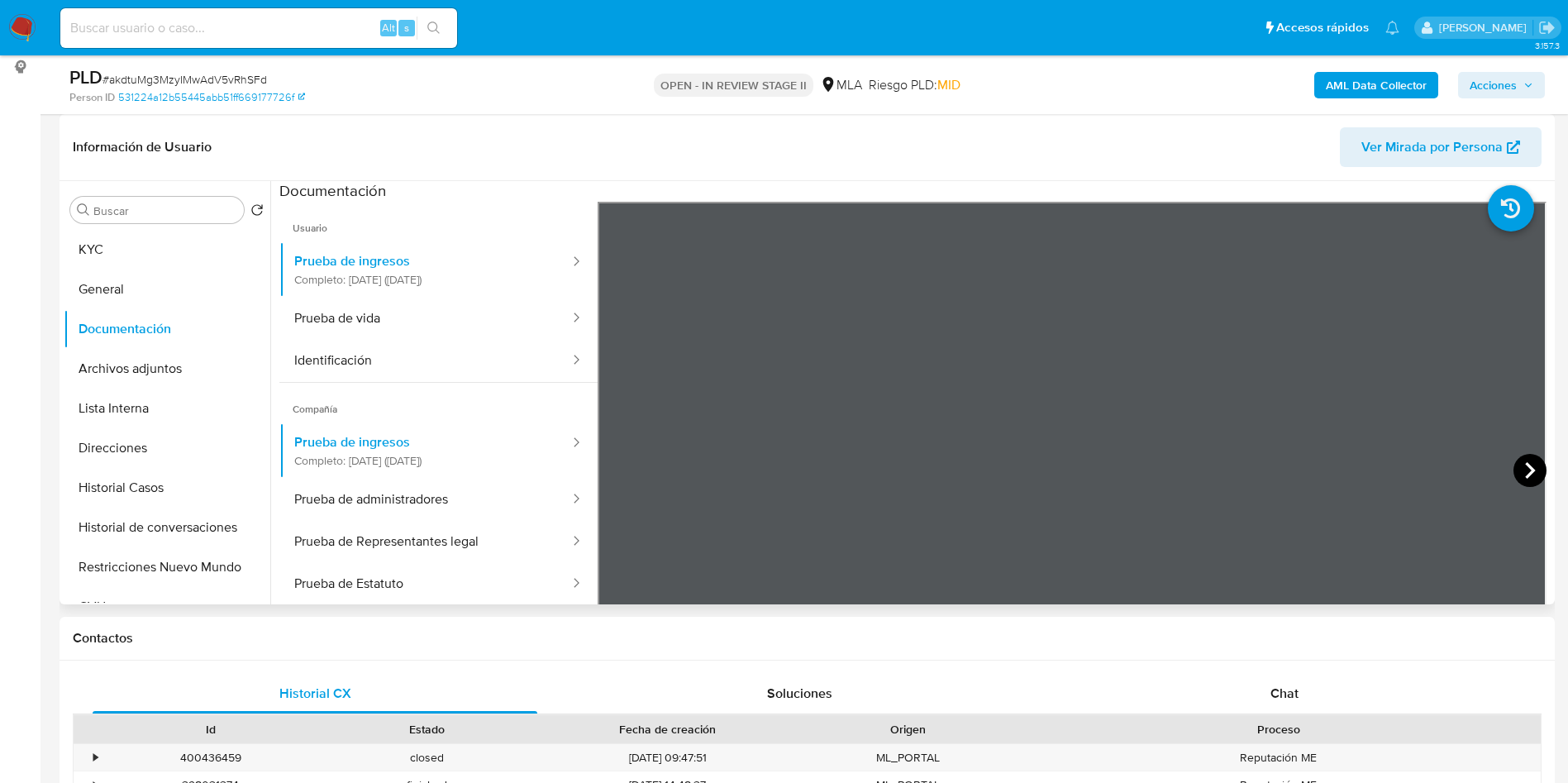
click at [1536, 473] on icon at bounding box center [1530, 471] width 33 height 33
click at [154, 378] on button "Archivos adjuntos" at bounding box center [160, 368] width 193 height 40
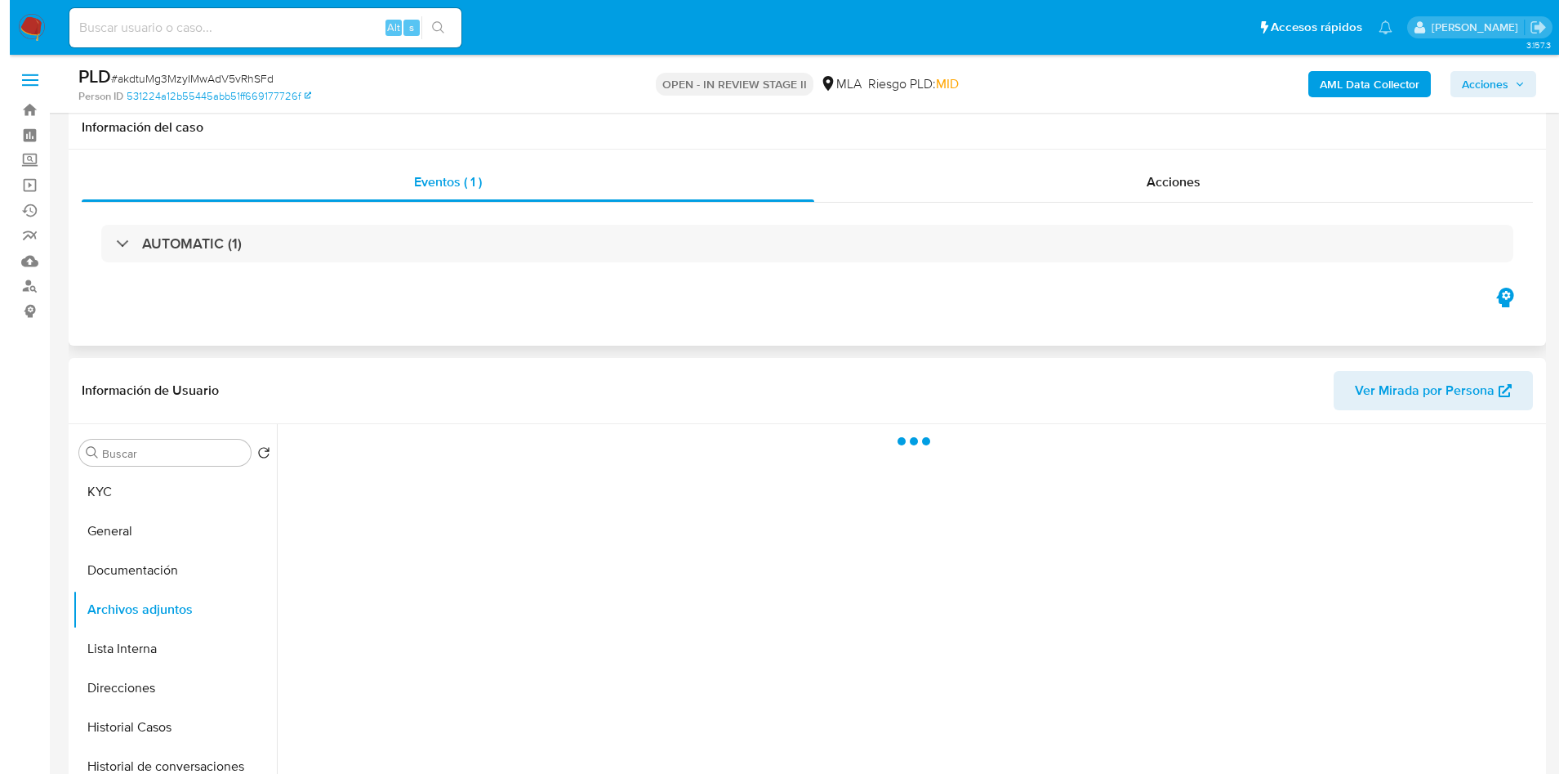
scroll to position [123, 0]
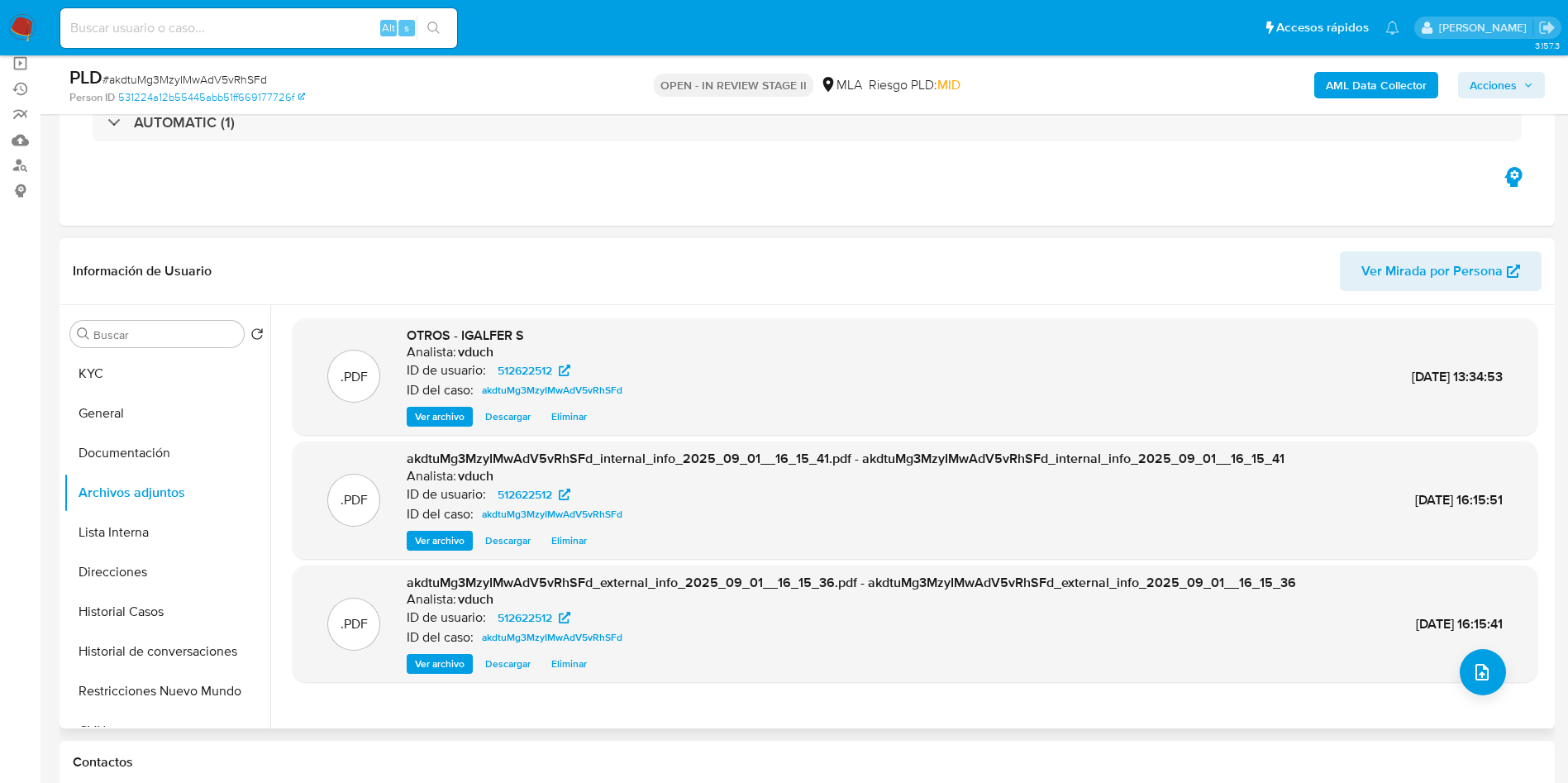
click at [450, 433] on div ".PDF OTROS - IGALFER S Analista: vduch ID de usuario: 512622512 ID del caso: ak…" at bounding box center [915, 376] width 1245 height 117
click at [441, 429] on div ".PDF OTROS - IGALFER S Analista: vduch ID de usuario: 512622512 ID del caso: ak…" at bounding box center [915, 376] width 1245 height 117
click at [1480, 673] on icon "upload-file" at bounding box center [1482, 672] width 20 height 20
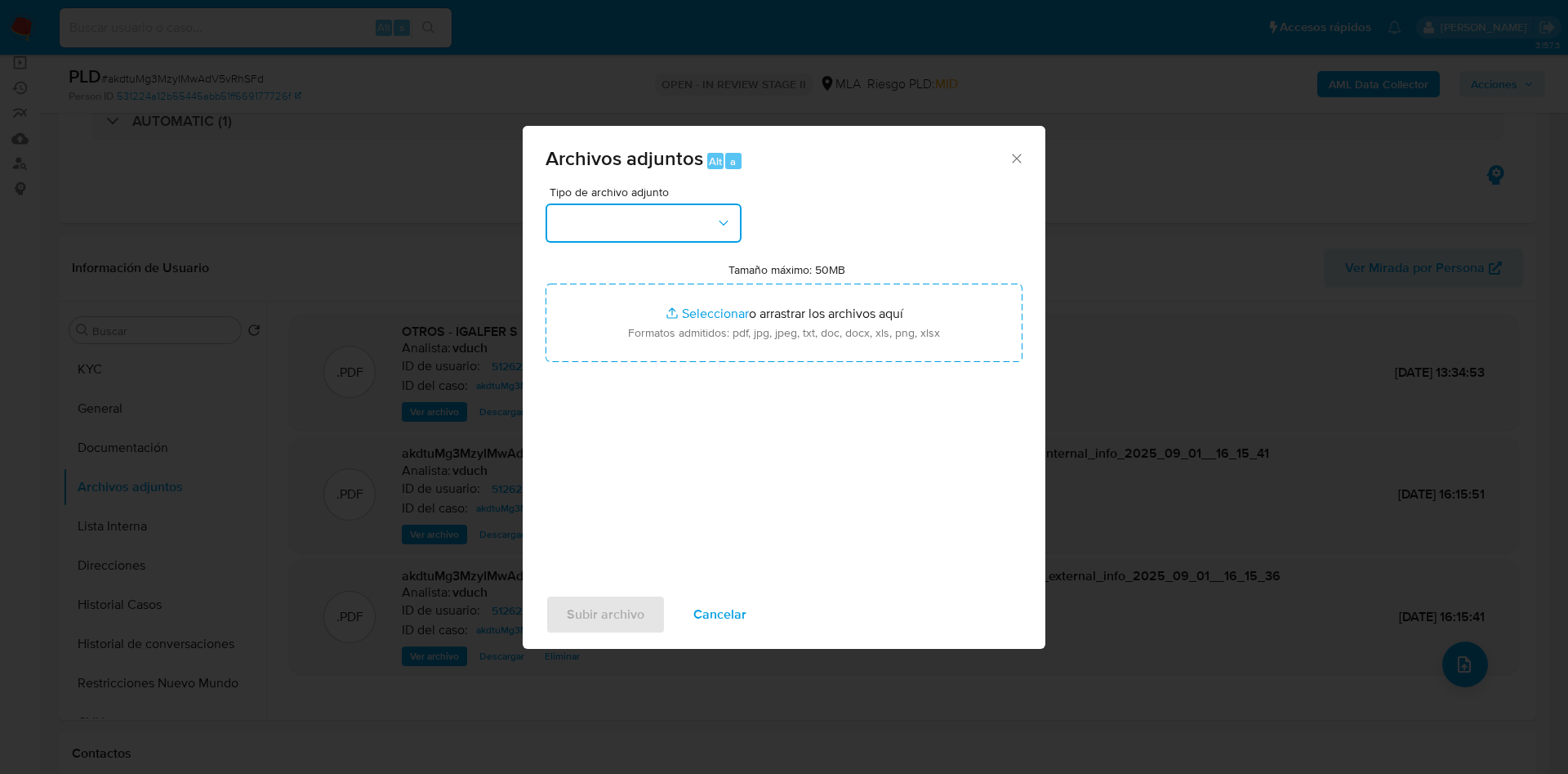
click at [653, 228] on button "button" at bounding box center [642, 222] width 196 height 39
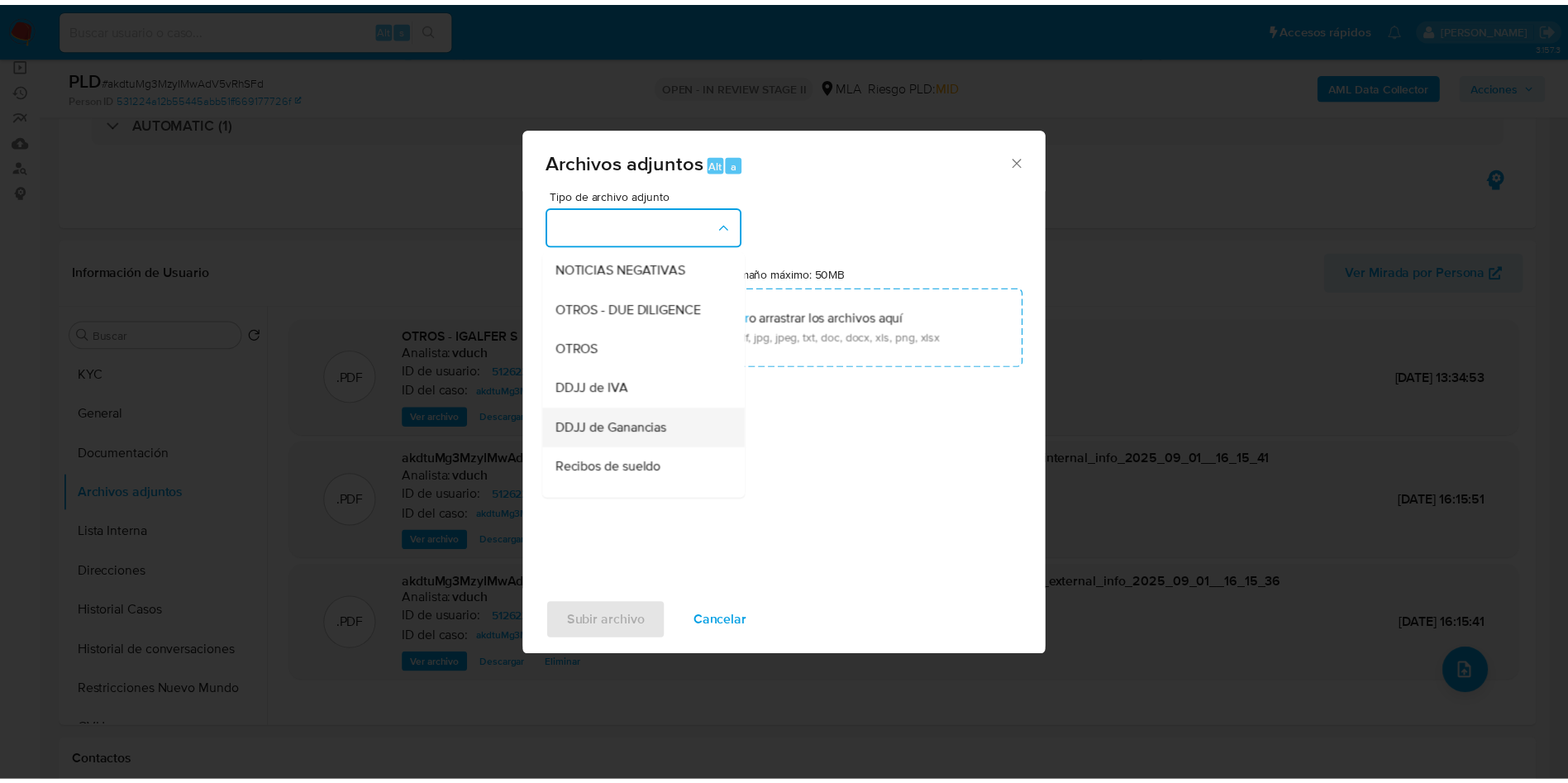
scroll to position [248, 0]
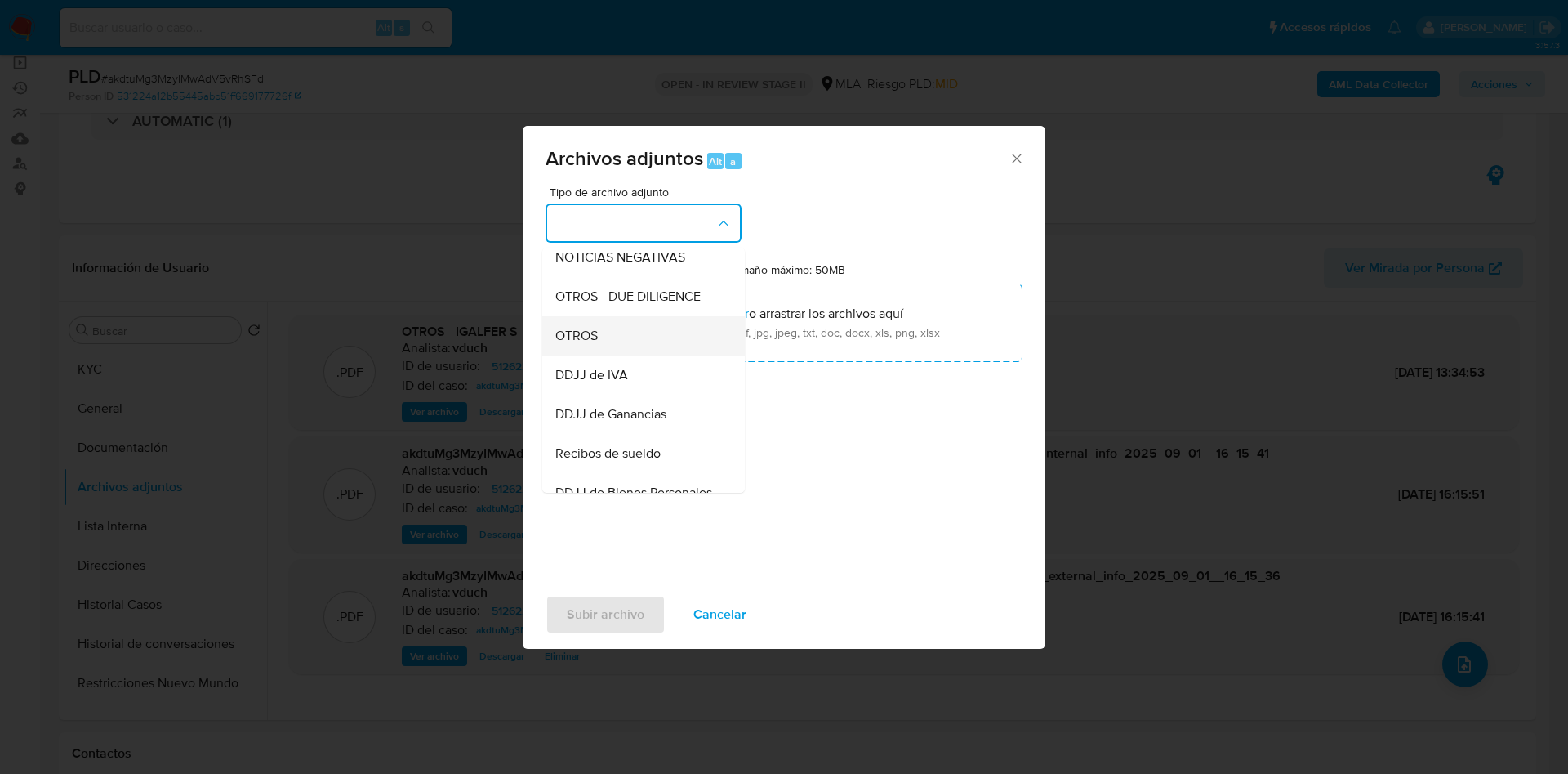
click at [605, 355] on div "OTROS" at bounding box center [638, 335] width 167 height 39
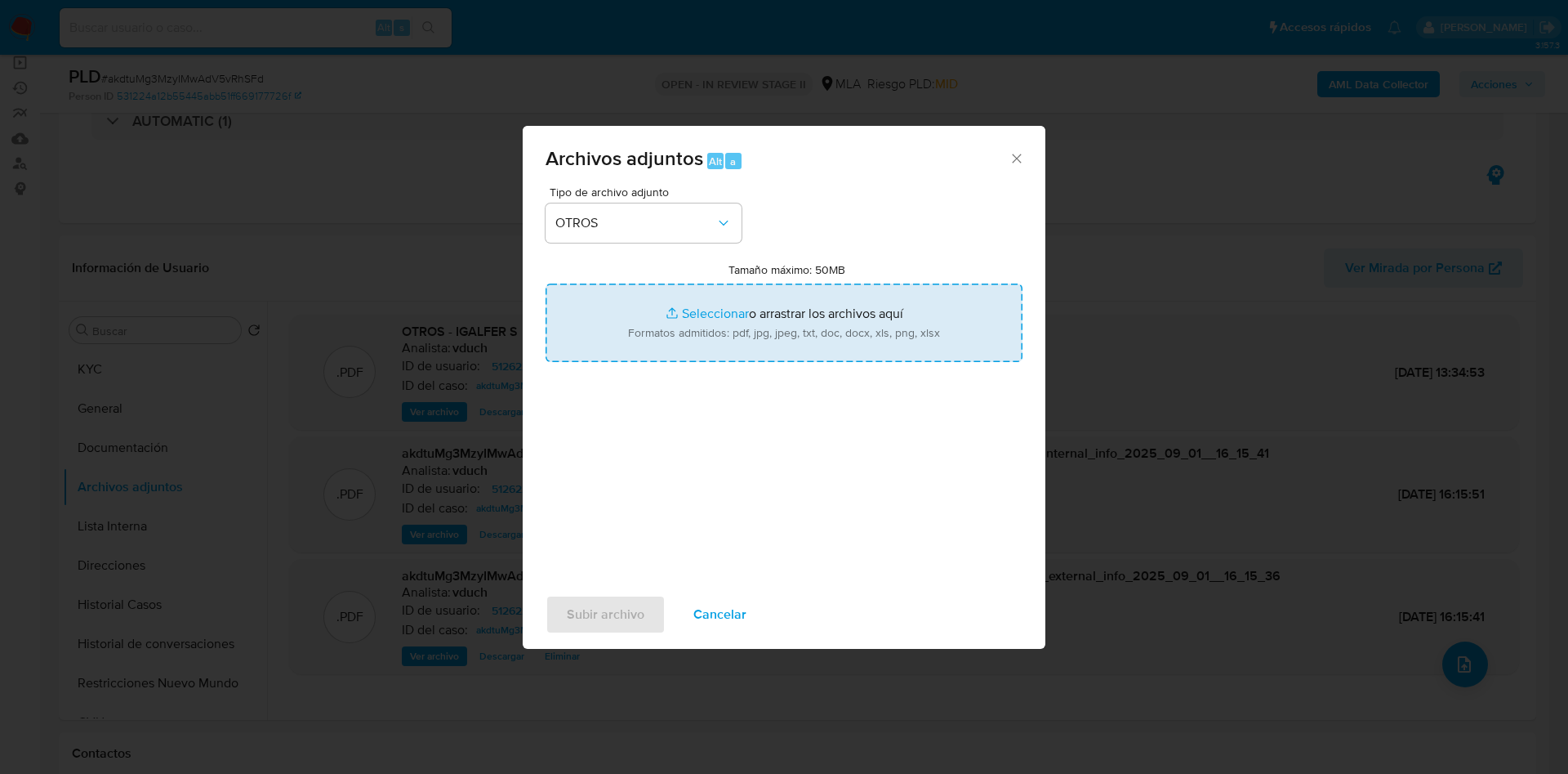
type input "C:\fakepath\Caselog akdtuMg3MzyIMwAdV5vRhSFd_2025_08_18_16_58_45.docx"
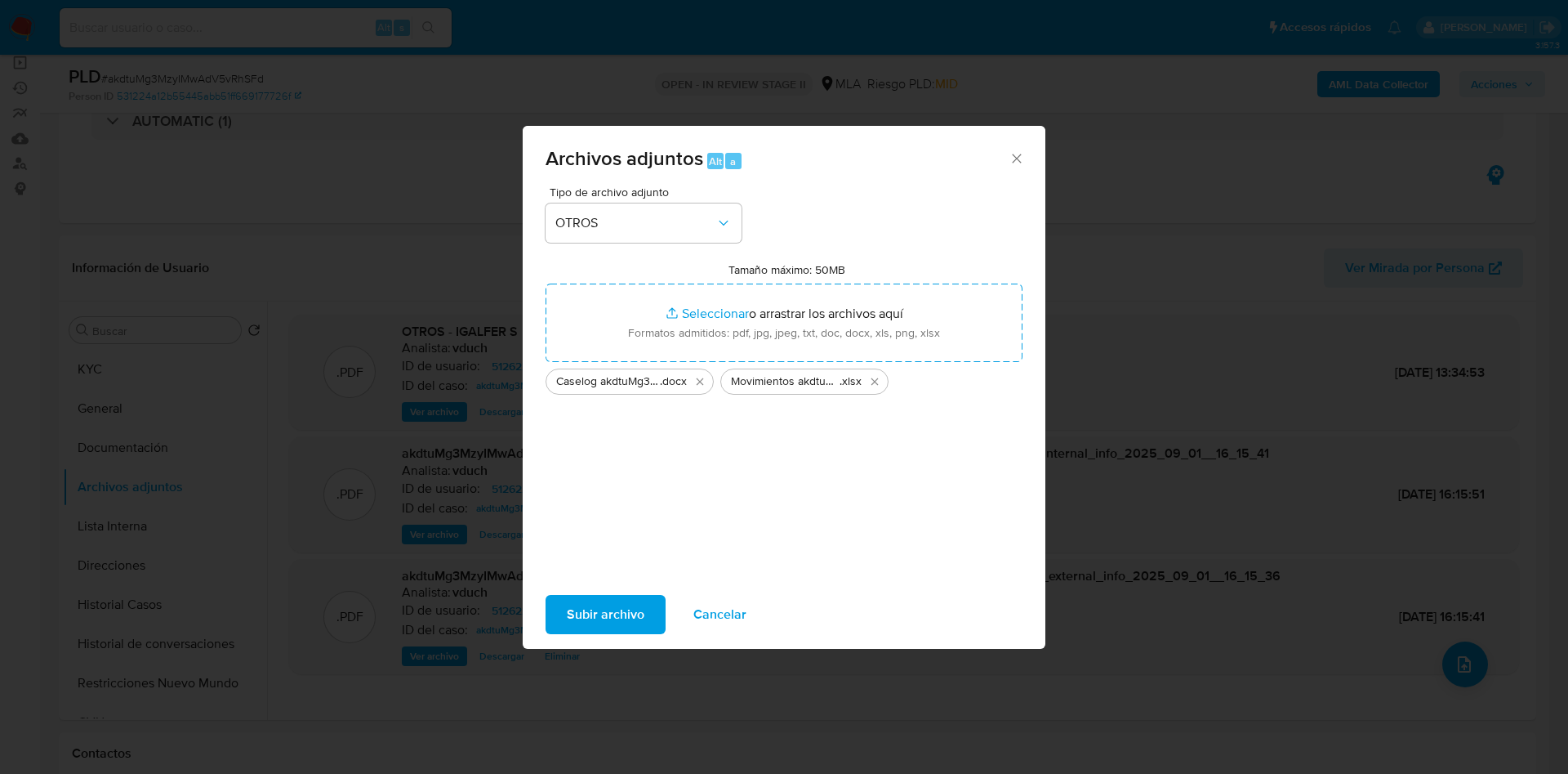
click at [608, 598] on span "Subir archivo" at bounding box center [605, 614] width 77 height 36
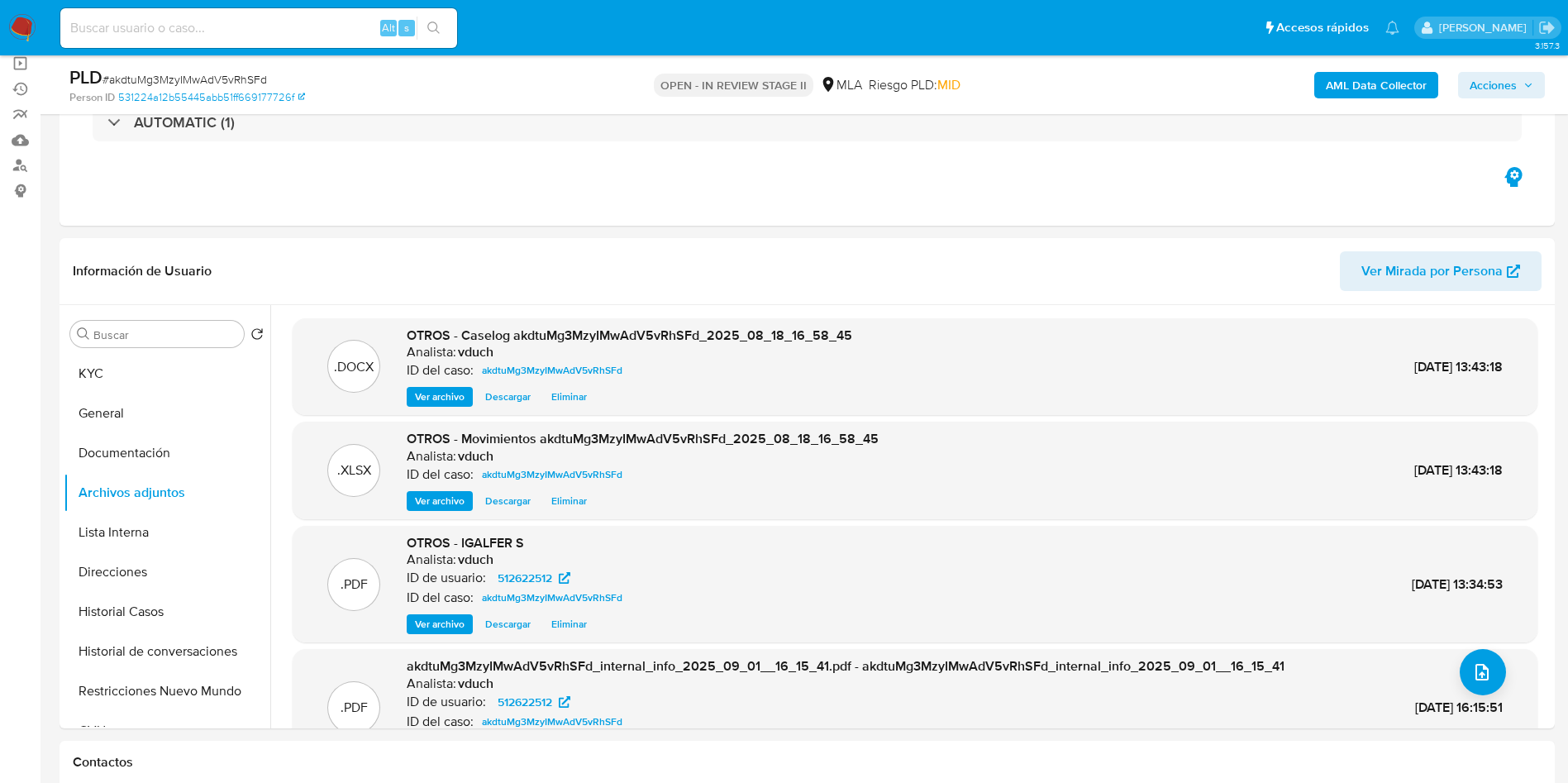
click at [1476, 84] on span "Acciones" at bounding box center [1493, 85] width 47 height 27
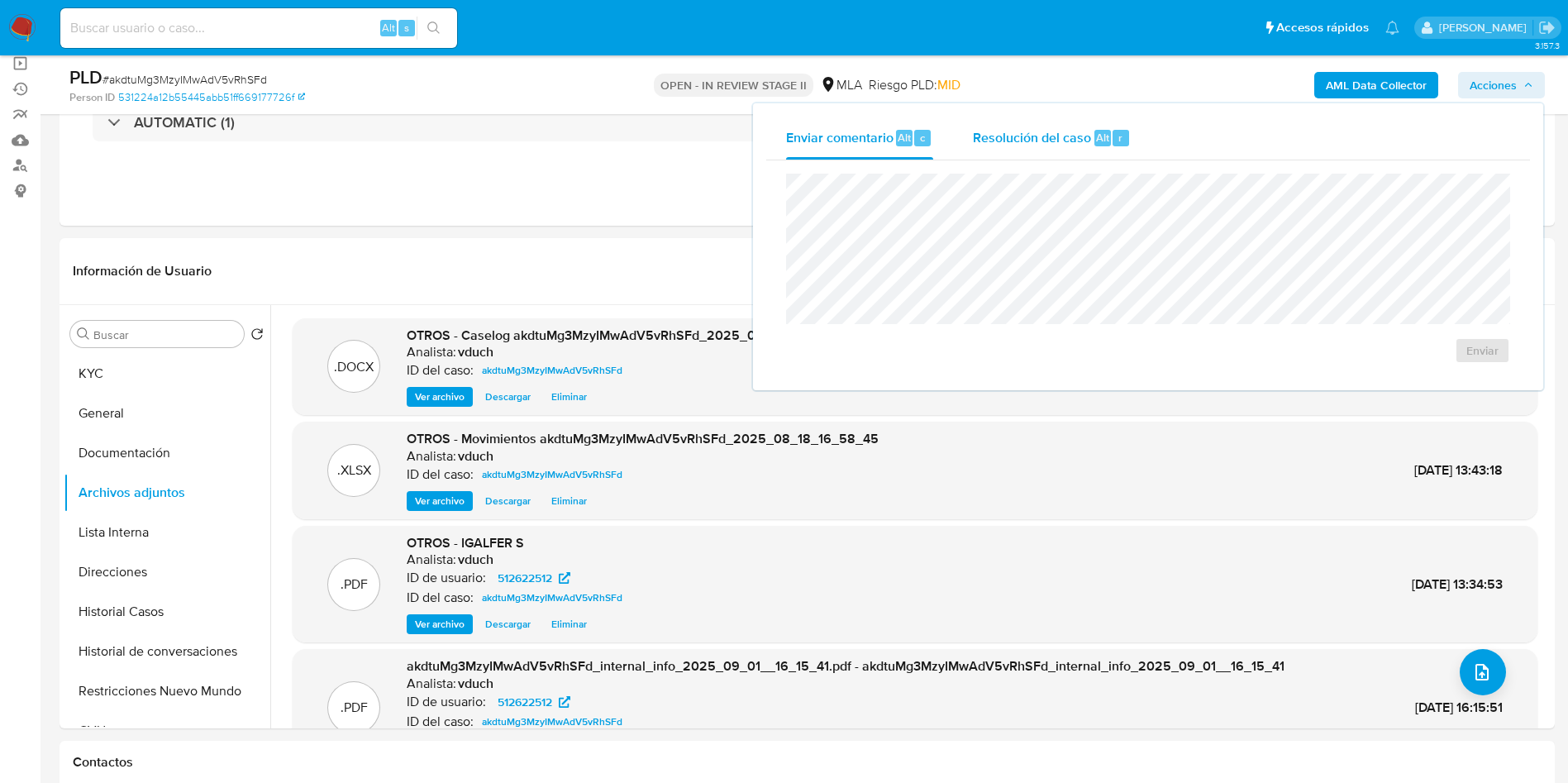
click at [1123, 133] on div "r" at bounding box center [1121, 138] width 17 height 17
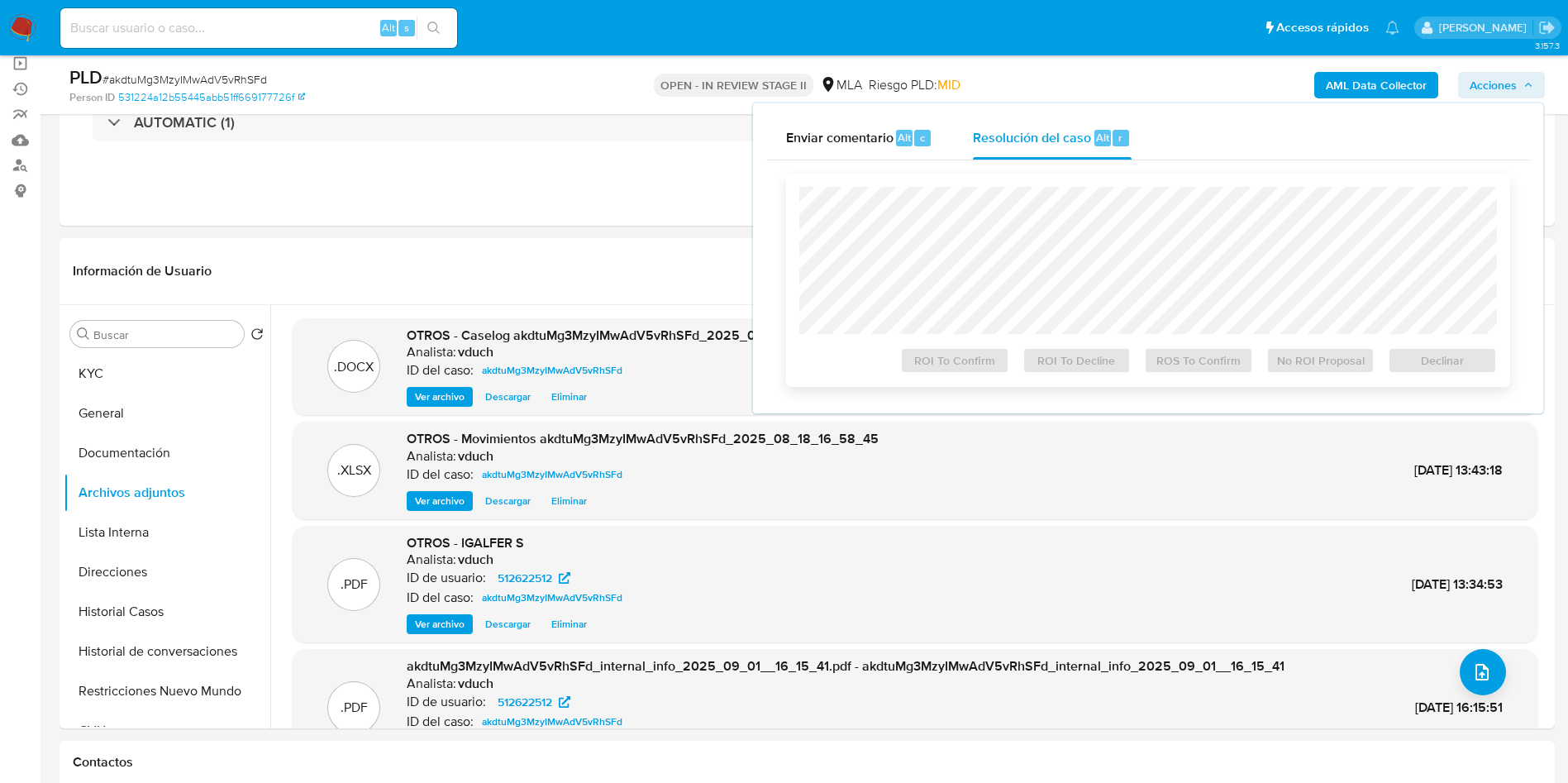
click at [1110, 188] on div at bounding box center [1148, 261] width 697 height 147
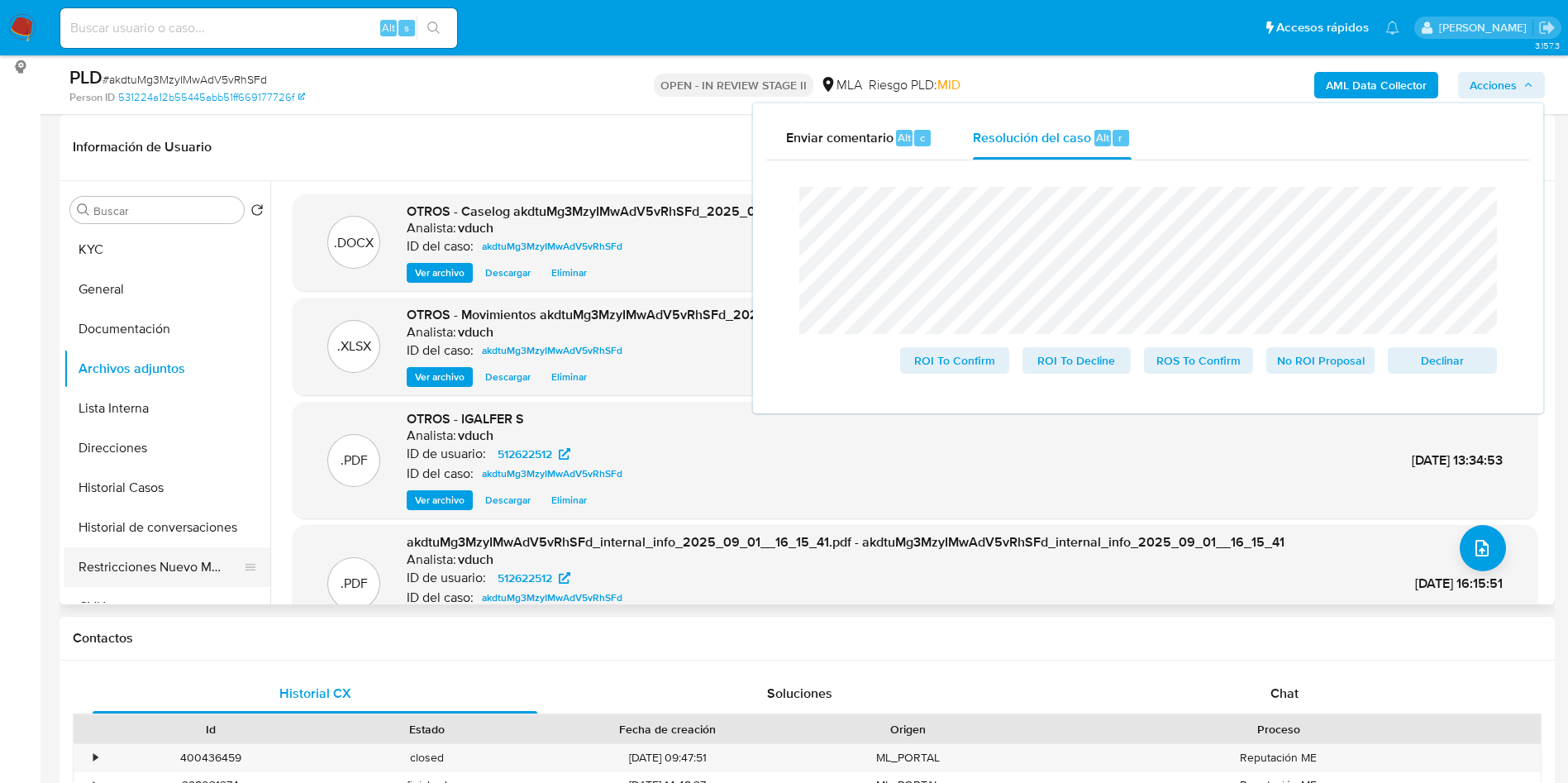
click at [127, 560] on button "Restricciones Nuevo Mundo" at bounding box center [160, 567] width 193 height 40
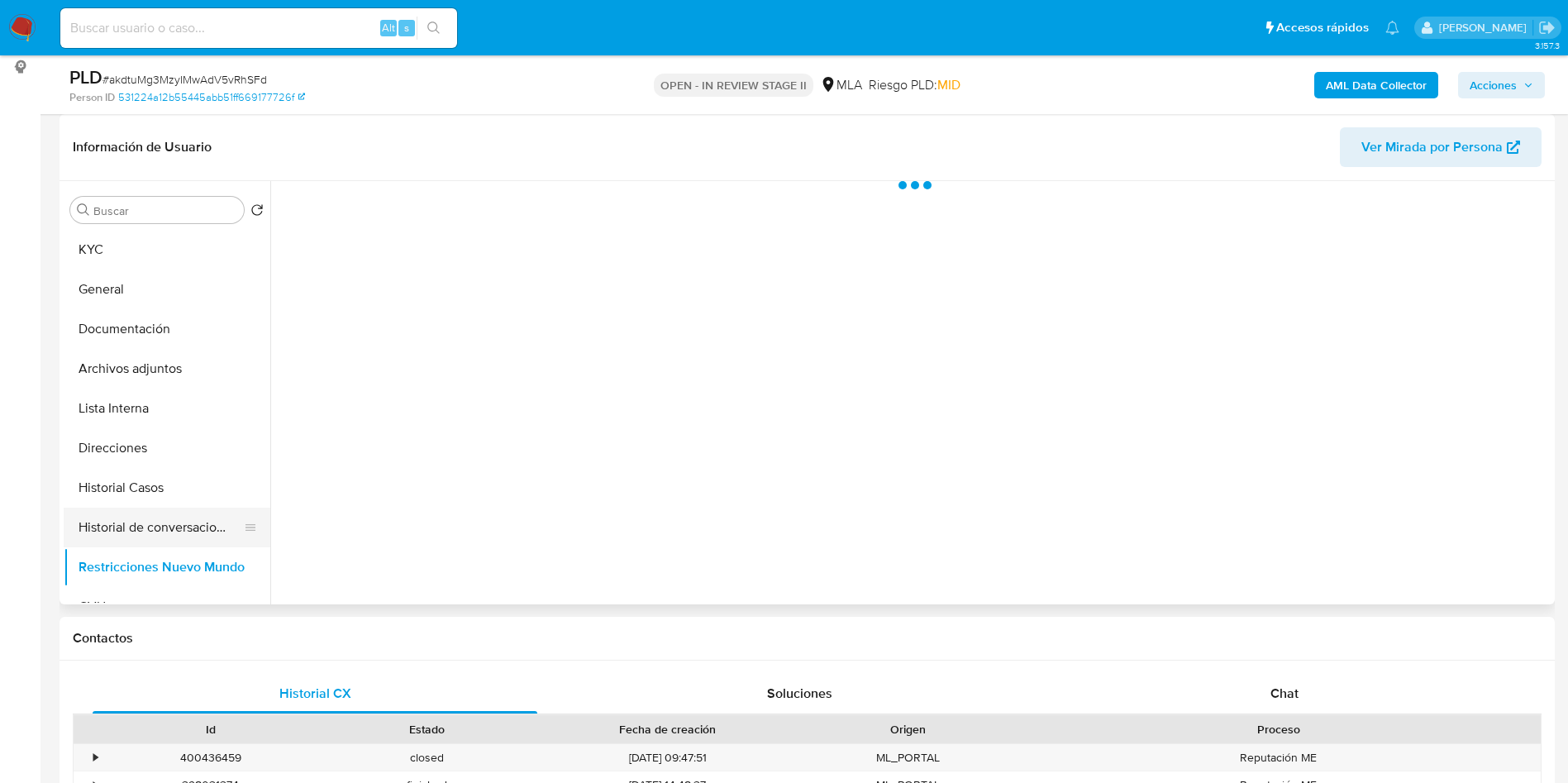
click at [128, 535] on button "Historial de conversaciones" at bounding box center [160, 527] width 193 height 40
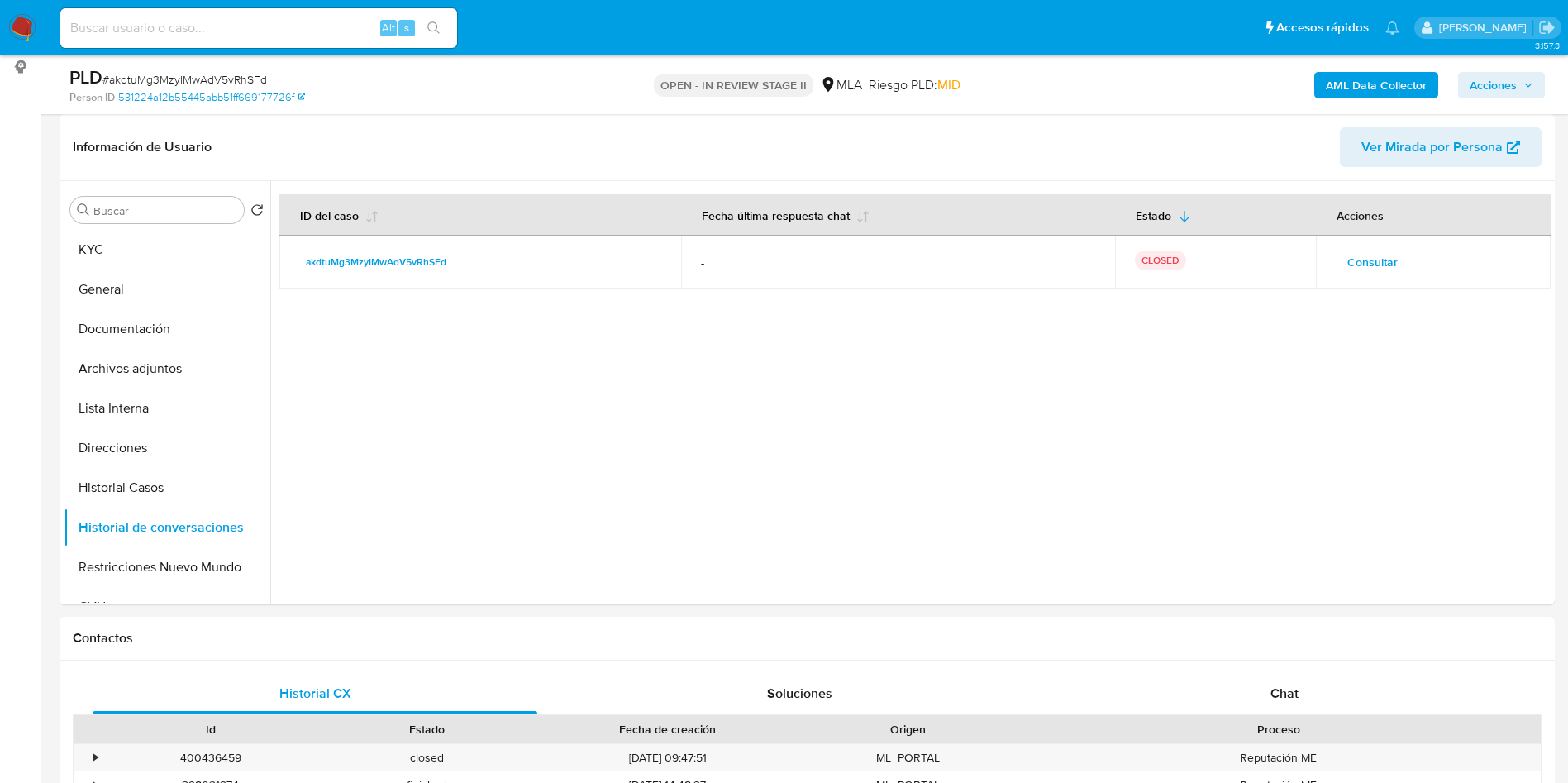
click at [1489, 97] on span "Acciones" at bounding box center [1493, 85] width 47 height 27
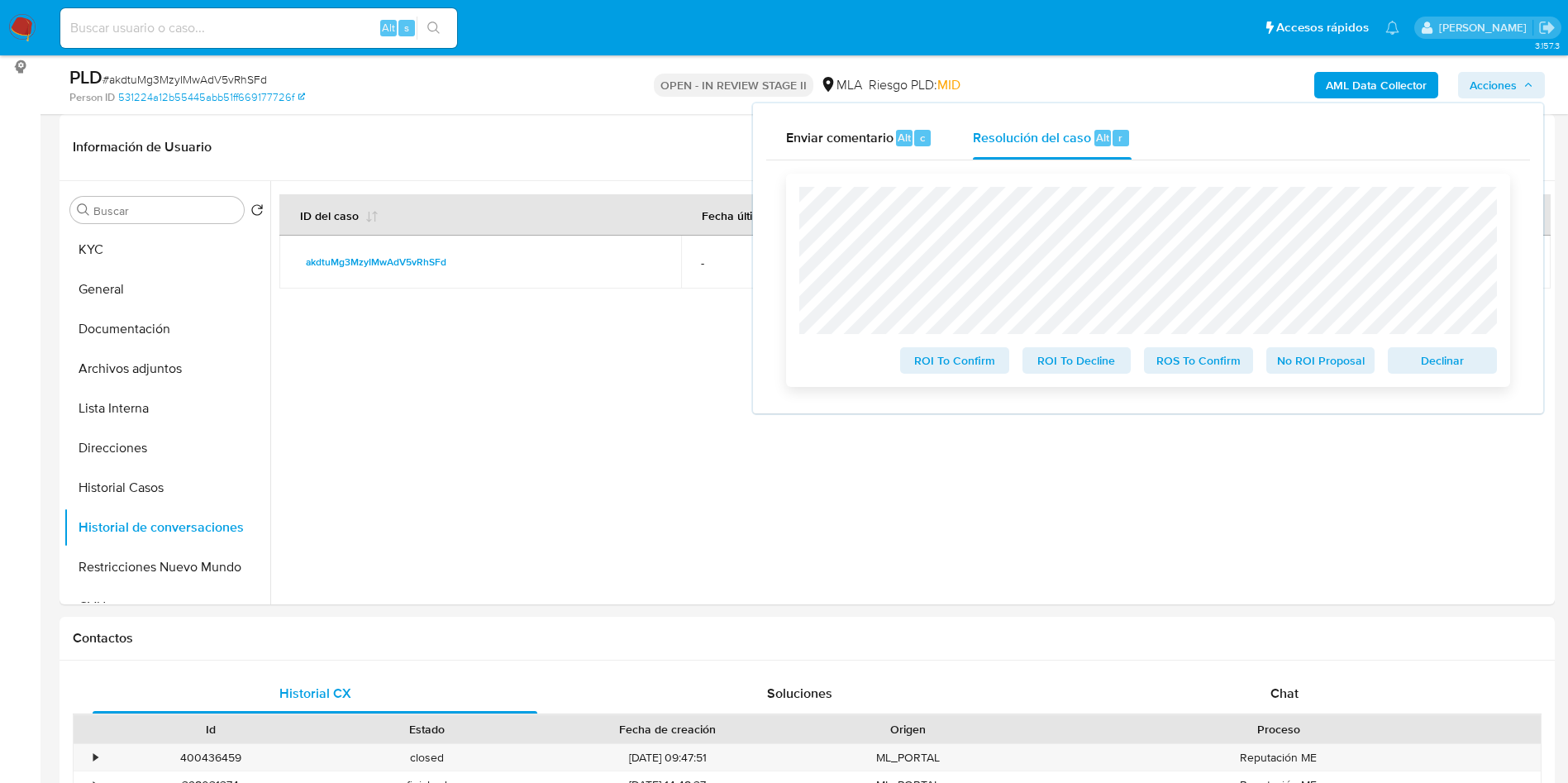
click at [1331, 357] on span "No ROI Proposal" at bounding box center [1320, 360] width 86 height 23
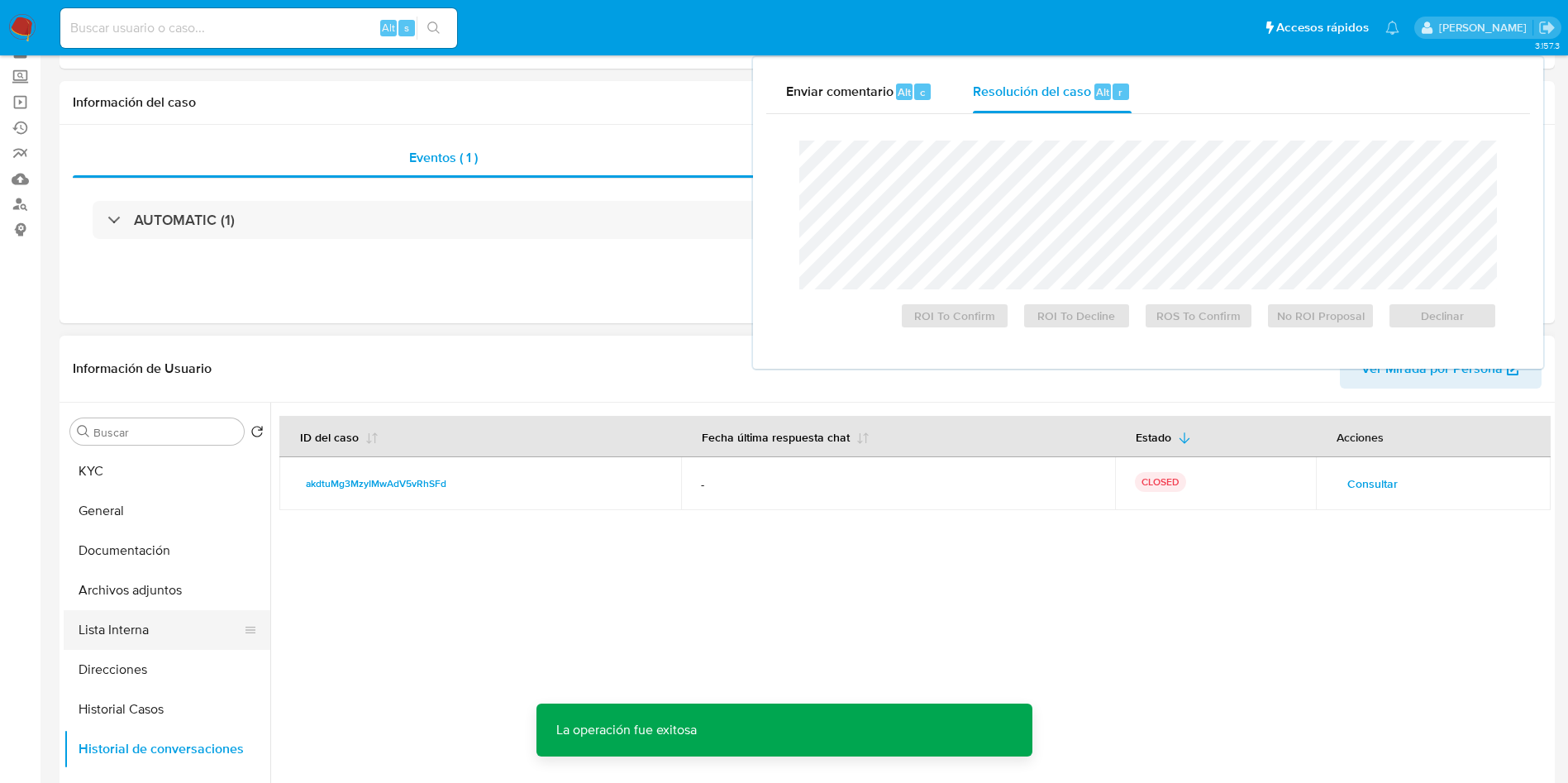
scroll to position [124, 0]
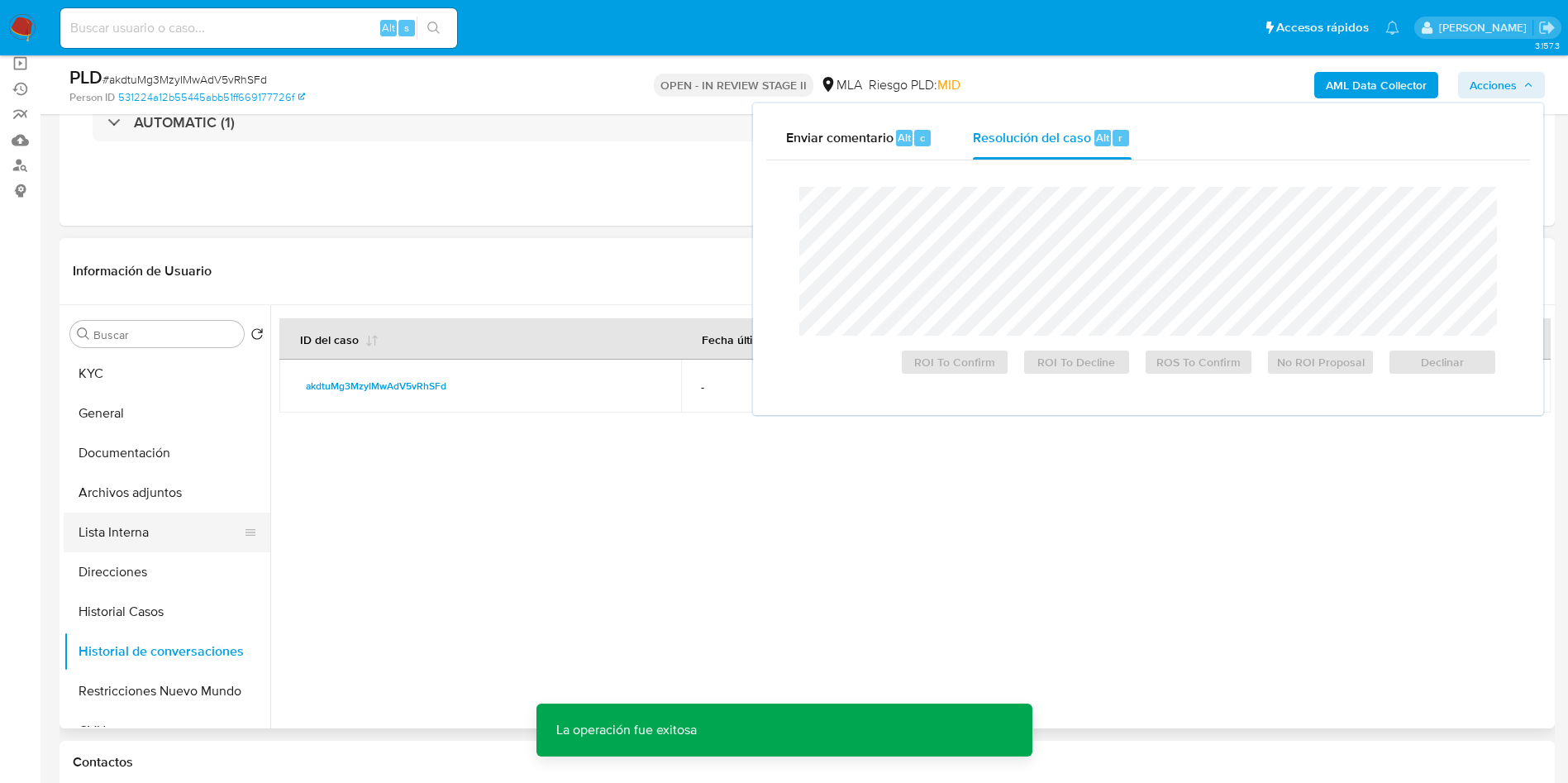
click at [146, 520] on button "Lista Interna" at bounding box center [160, 532] width 193 height 40
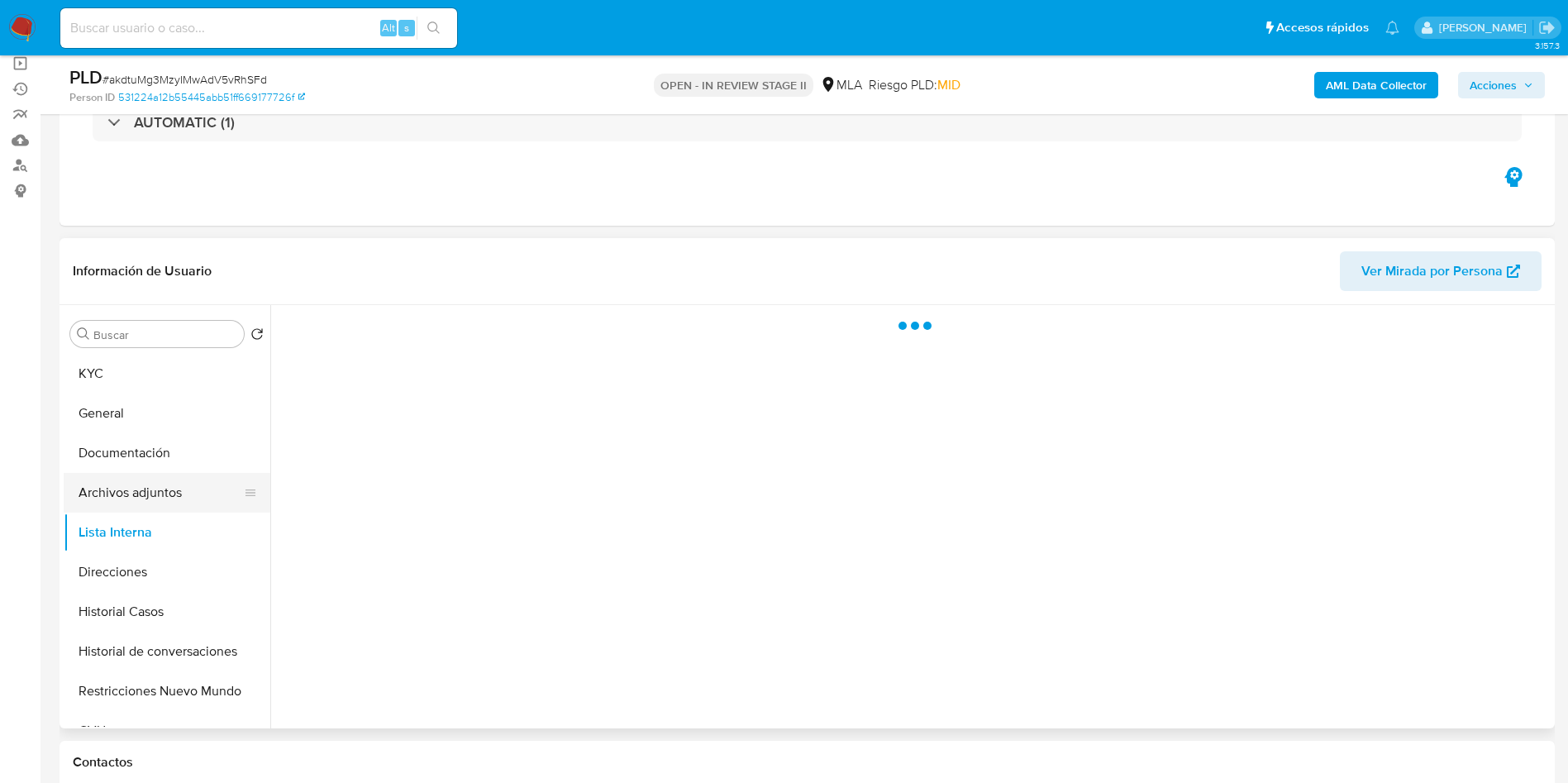
click at [176, 479] on button "Archivos adjuntos" at bounding box center [160, 492] width 193 height 40
click at [161, 471] on button "Documentación" at bounding box center [160, 452] width 193 height 40
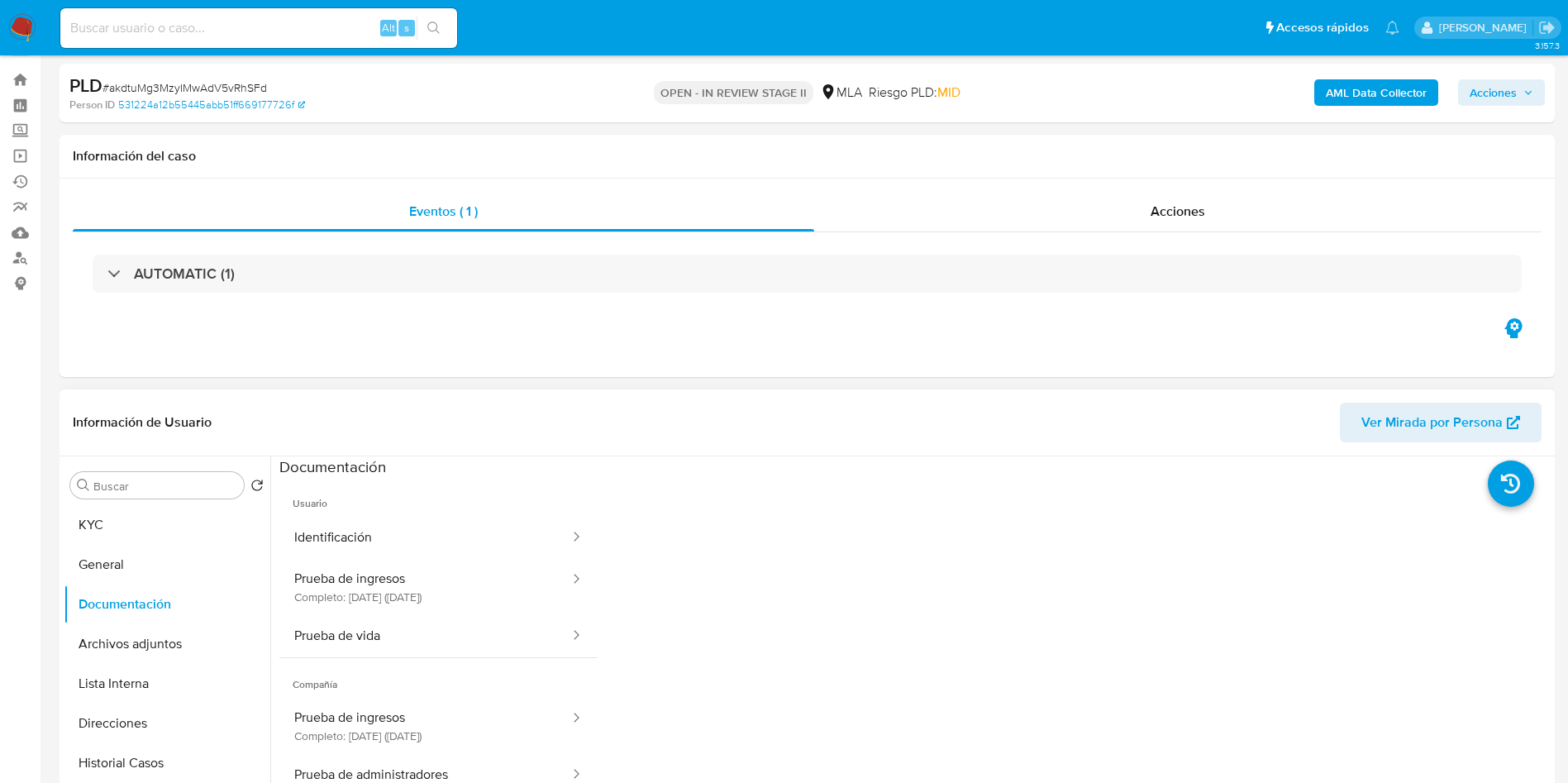
scroll to position [248, 0]
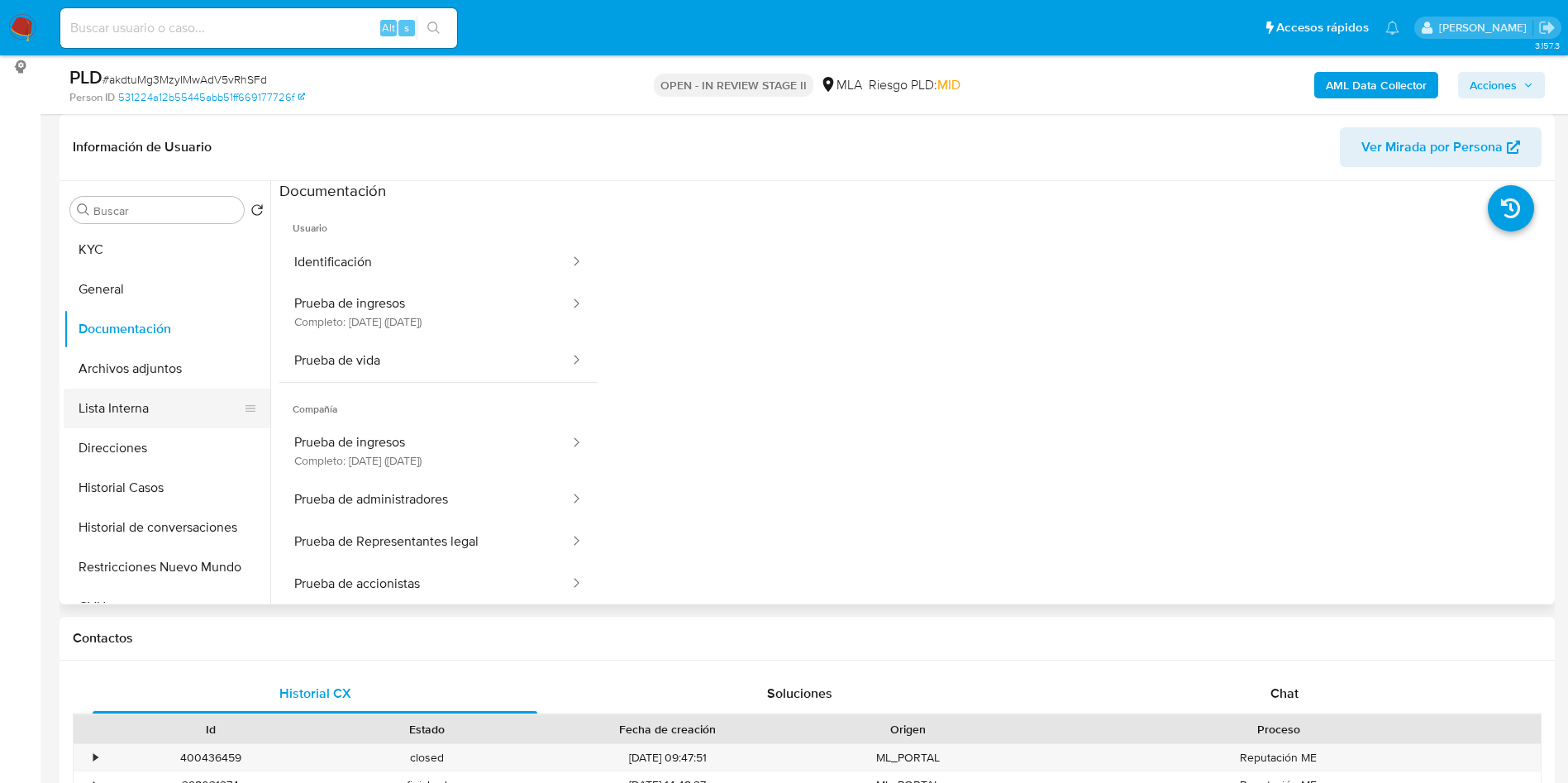
click at [186, 389] on button "Lista Interna" at bounding box center [160, 408] width 193 height 40
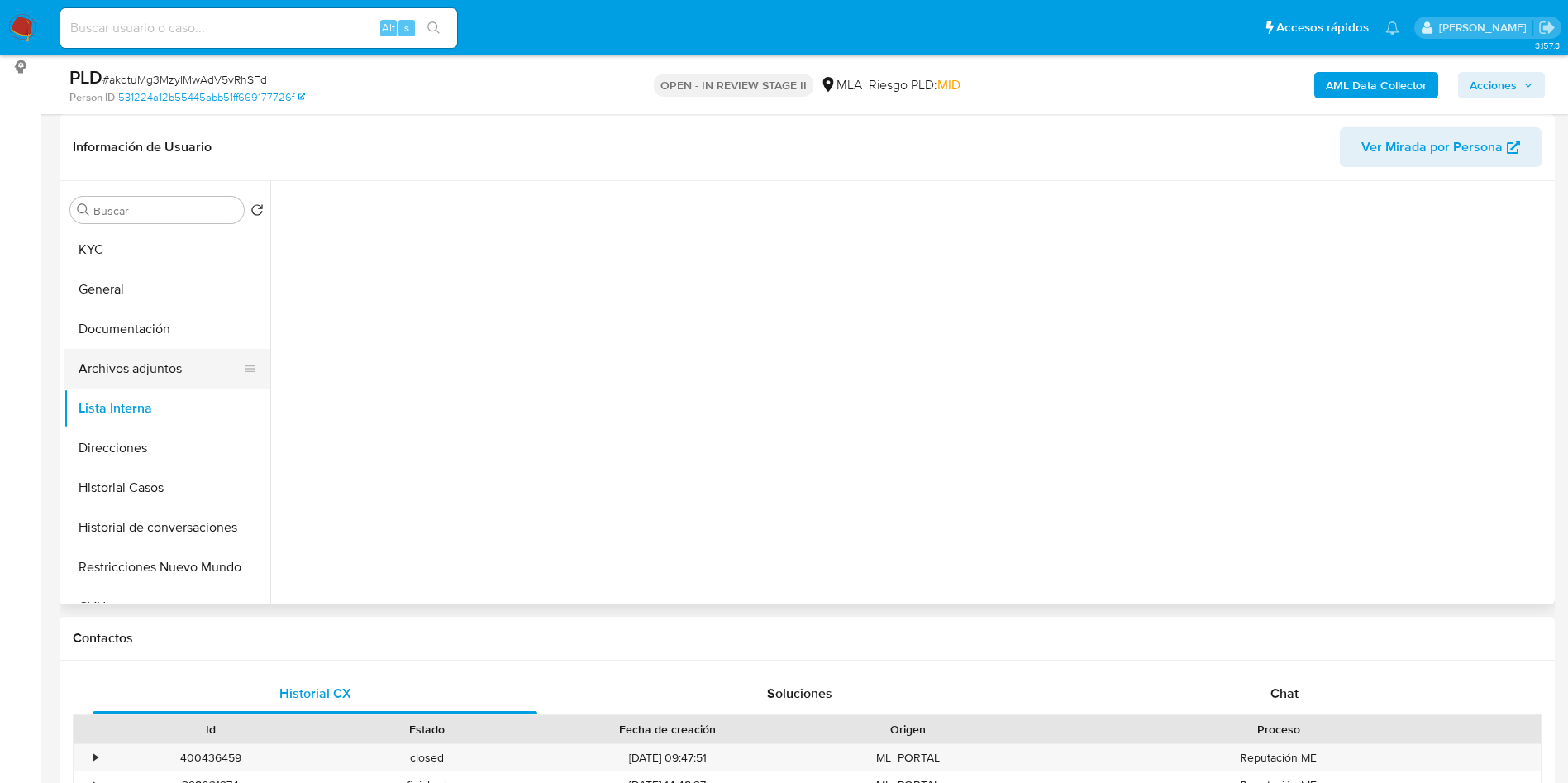
click at [184, 367] on button "Archivos adjuntos" at bounding box center [160, 368] width 193 height 40
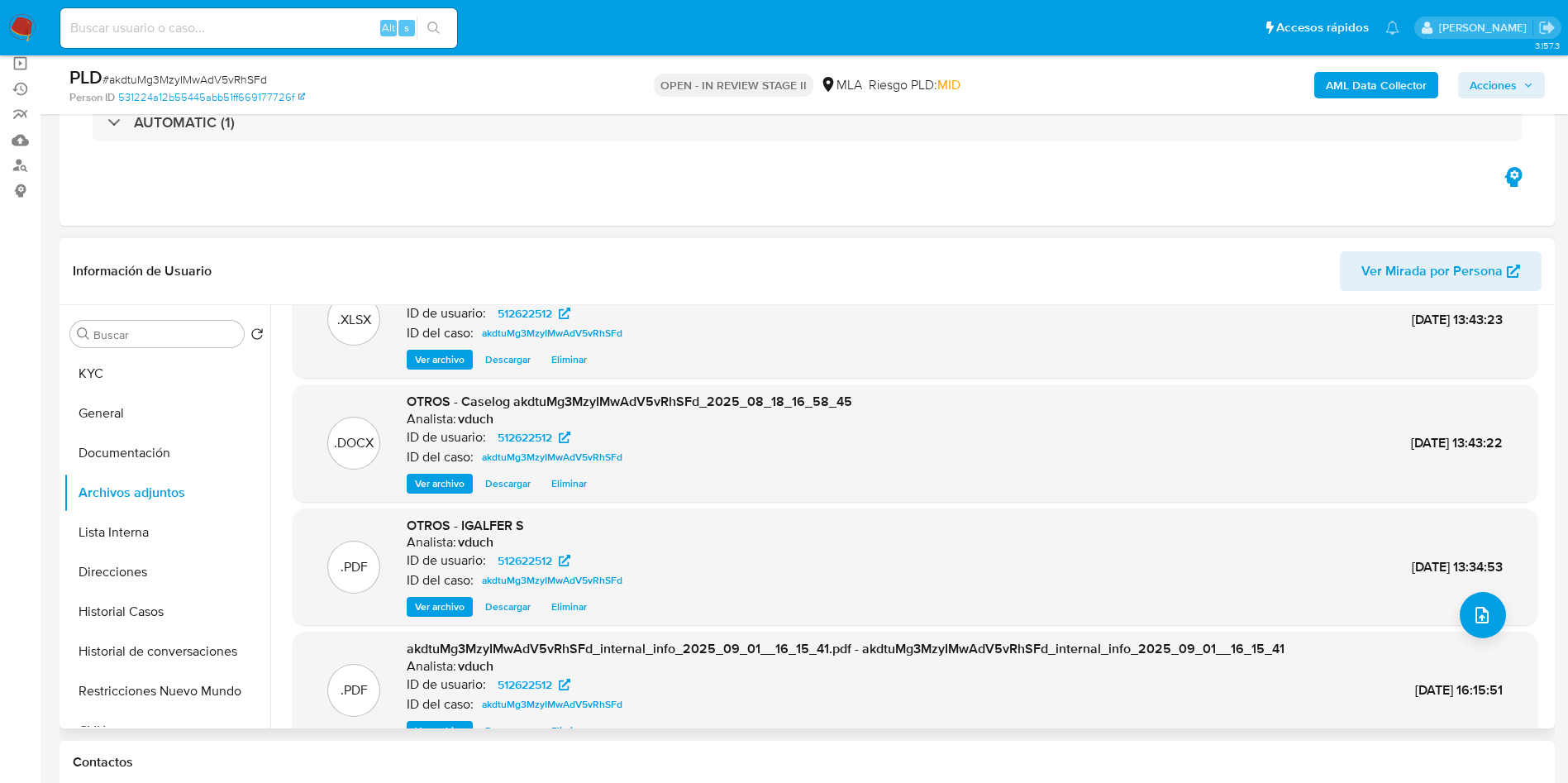
scroll to position [0, 0]
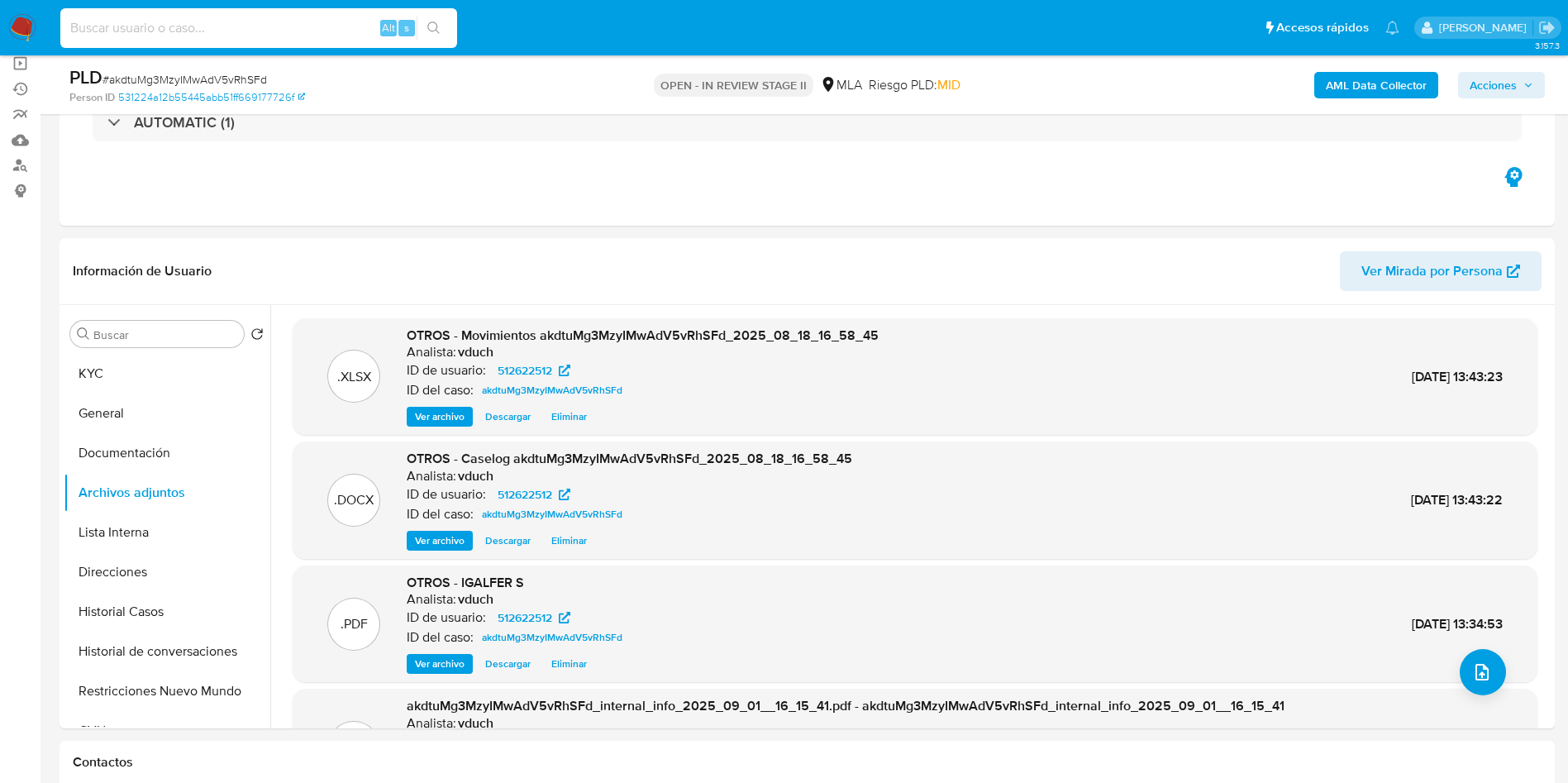
click at [254, 26] on input at bounding box center [259, 28] width 397 height 21
paste input "UG8UgYZKhiDhsHpgAnT1CoBU"
type input "UG8UgYZKhiDhsHpgAnT1CoBU"
click at [441, 31] on button "search-icon" at bounding box center [433, 28] width 34 height 23
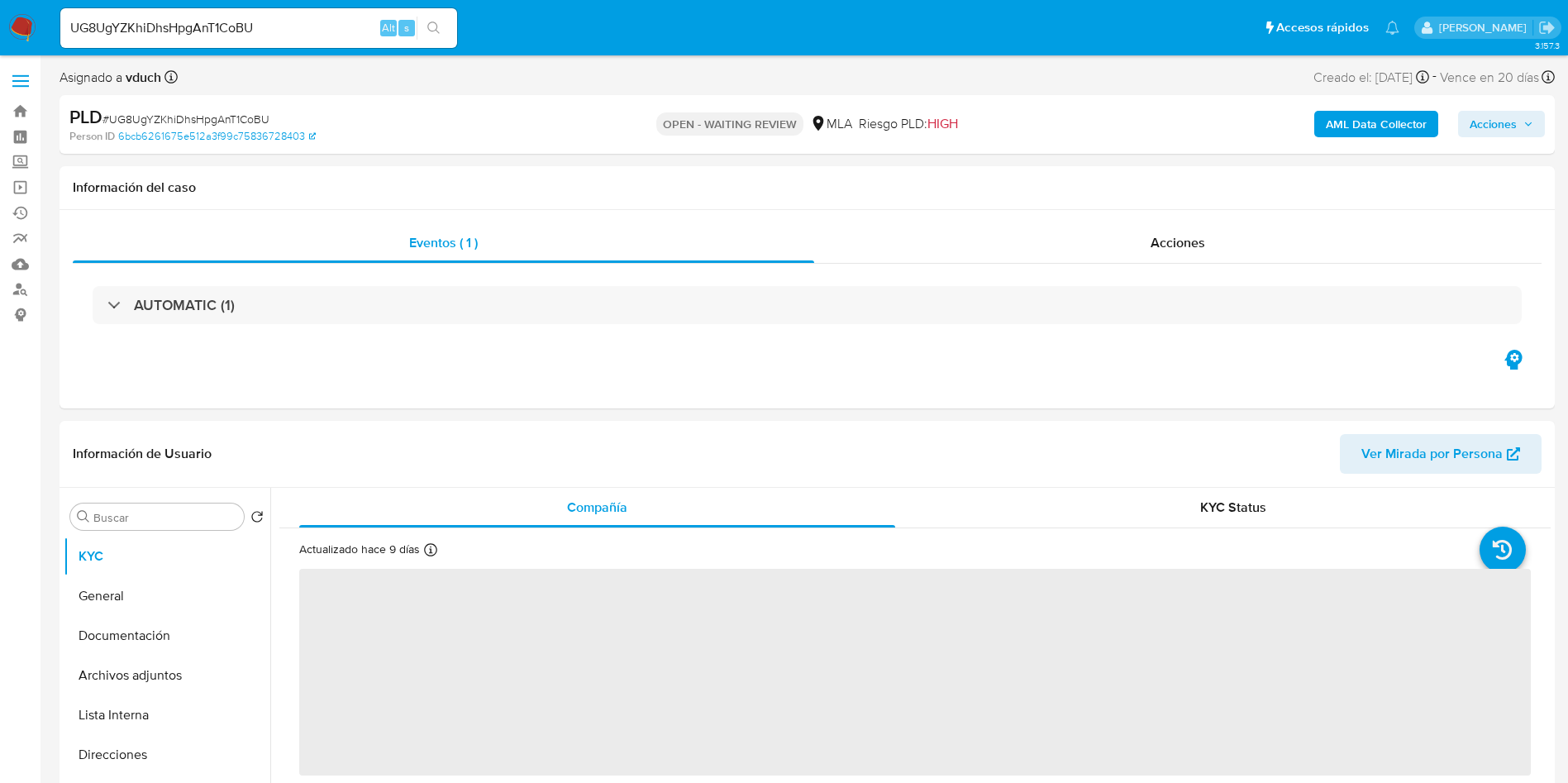
select select "10"
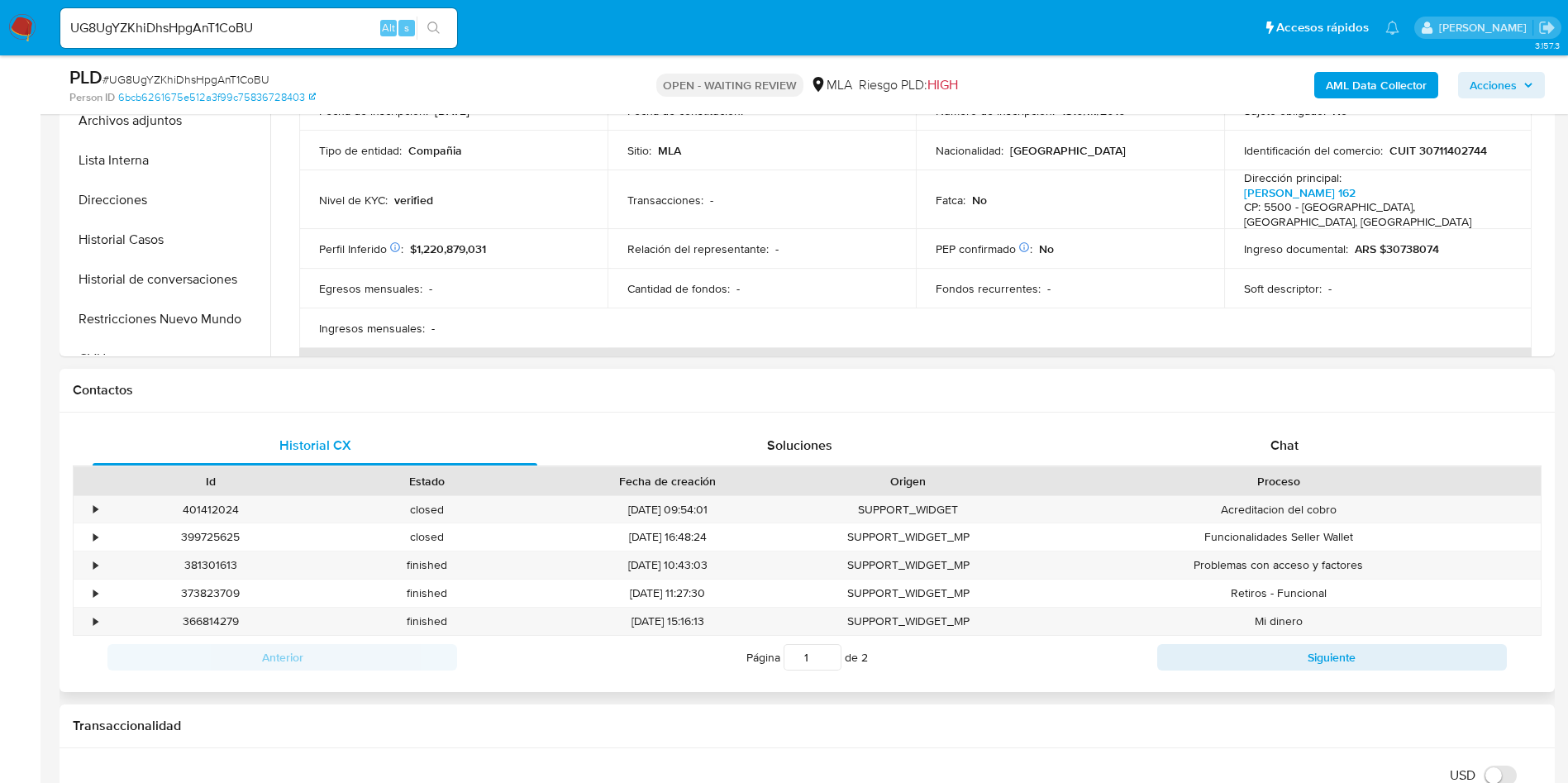
drag, startPoint x: 1455, startPoint y: 431, endPoint x: 713, endPoint y: 469, distance: 743.0
click at [1455, 431] on div "Chat" at bounding box center [1284, 445] width 445 height 40
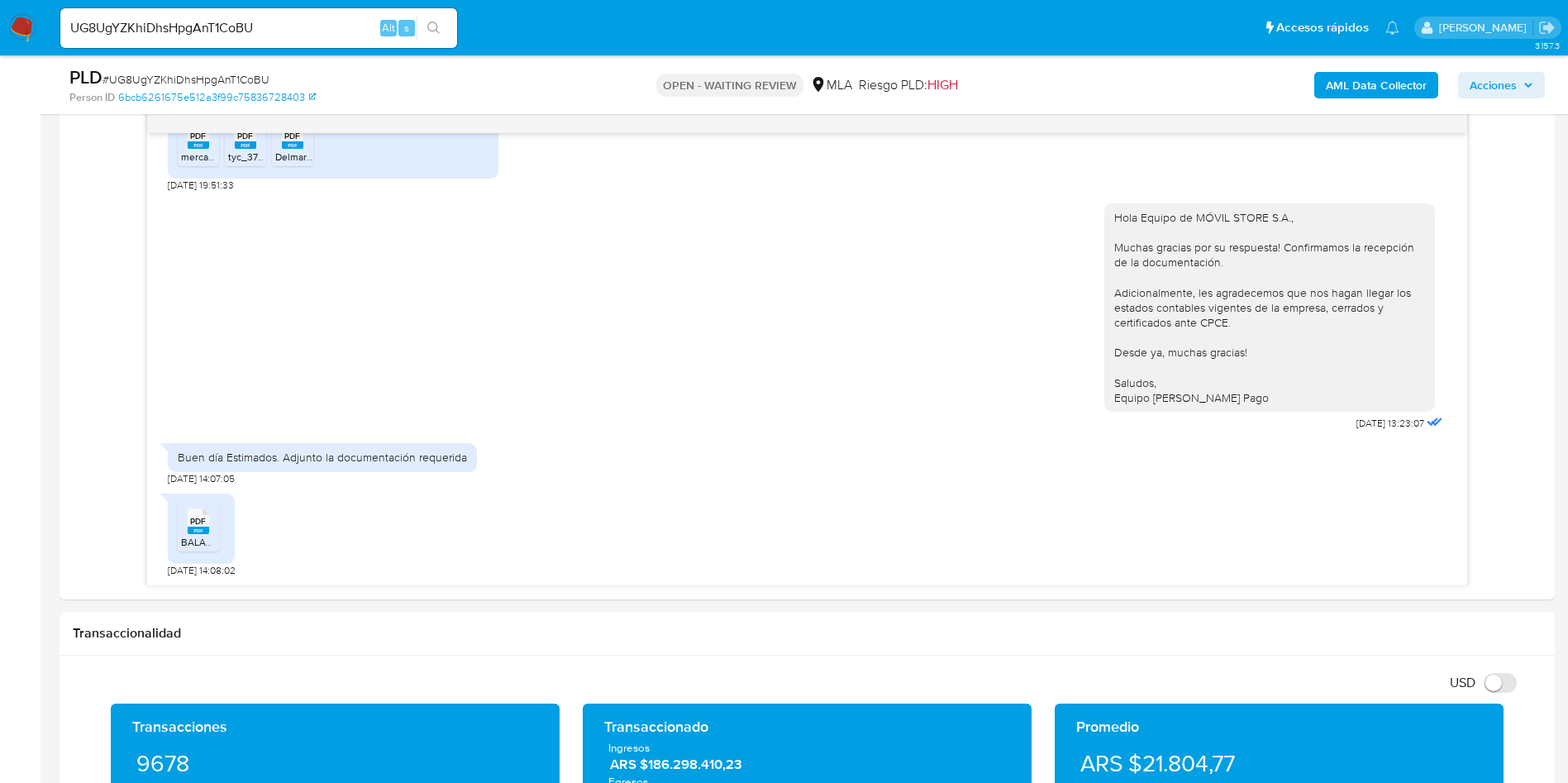
scroll to position [868, 0]
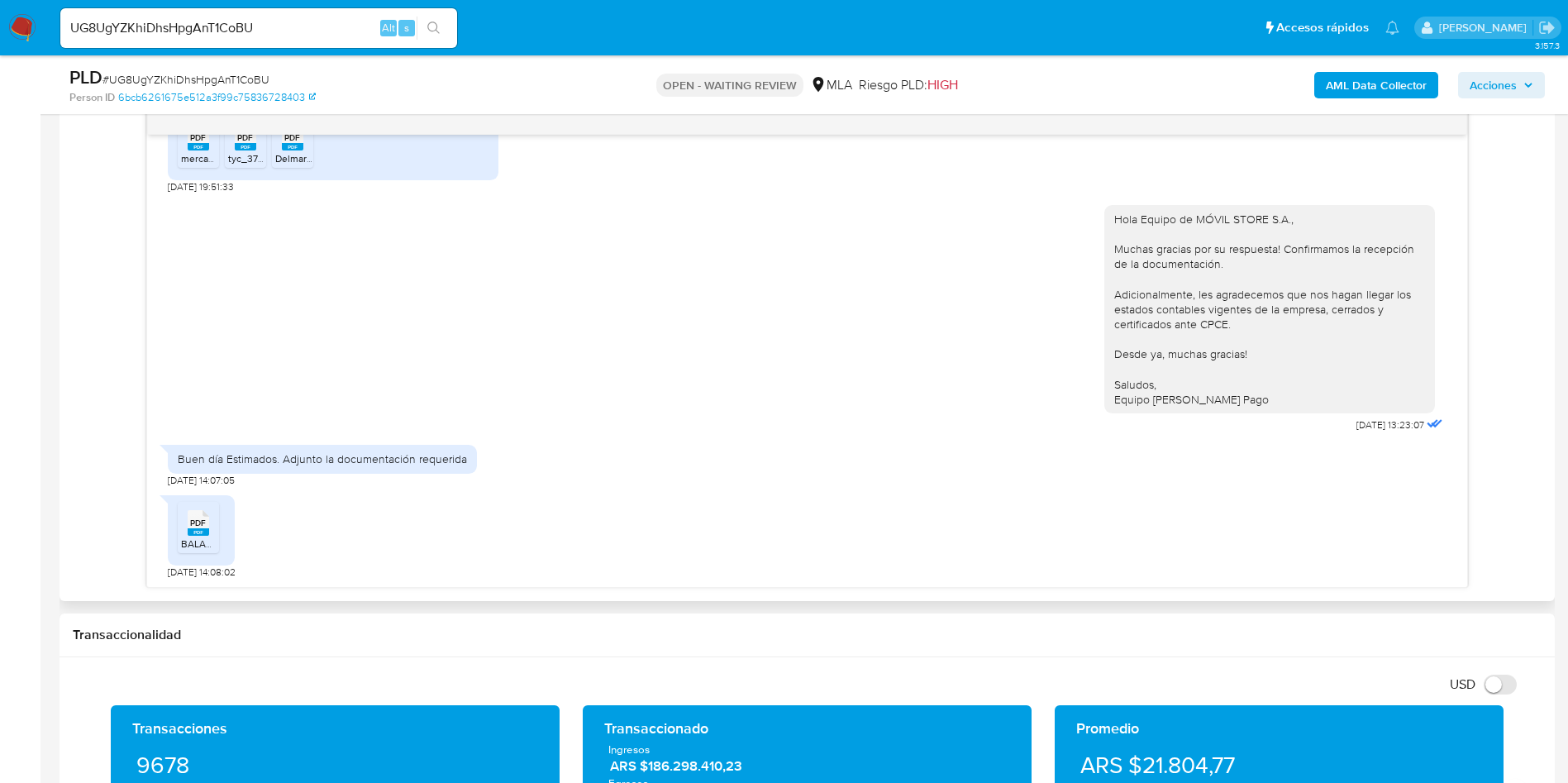
click at [206, 534] on rect at bounding box center [198, 532] width 21 height 7
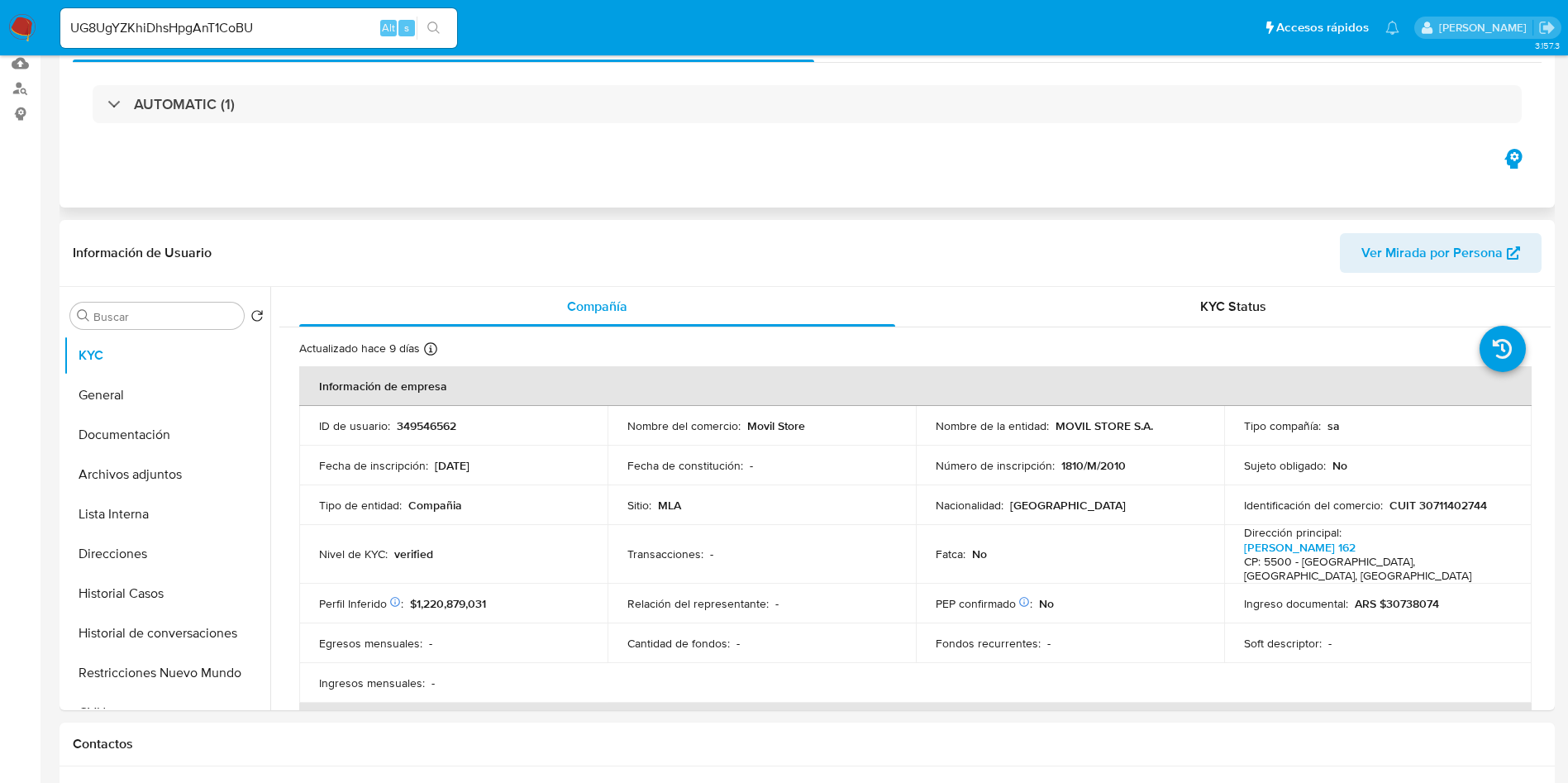
scroll to position [0, 0]
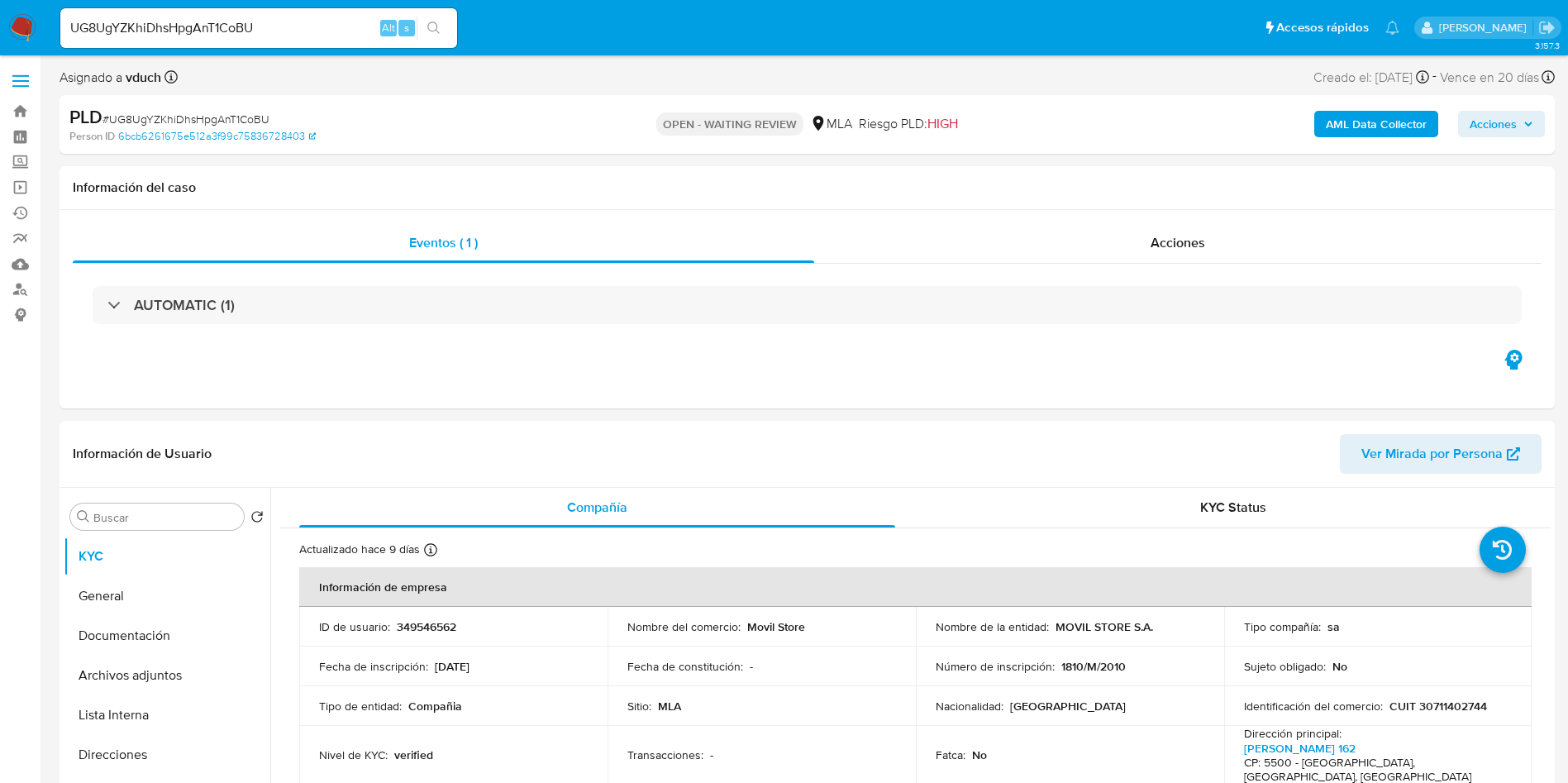
click at [211, 79] on div "Asignado a vduch Asignado el: 18/08/2025 14:10:32 Creado el: 12/08/2025 Creado …" at bounding box center [807, 80] width 1495 height 29
click at [245, 102] on div "PLD # UG8UgYZKhiDhsHpgAnT1CoBU Person ID 6bcb6261675e512a3f99c75836728403 OPEN …" at bounding box center [807, 124] width 1495 height 59
copy span "UG8UgYZKhiDhsHpgAnT1CoBU"
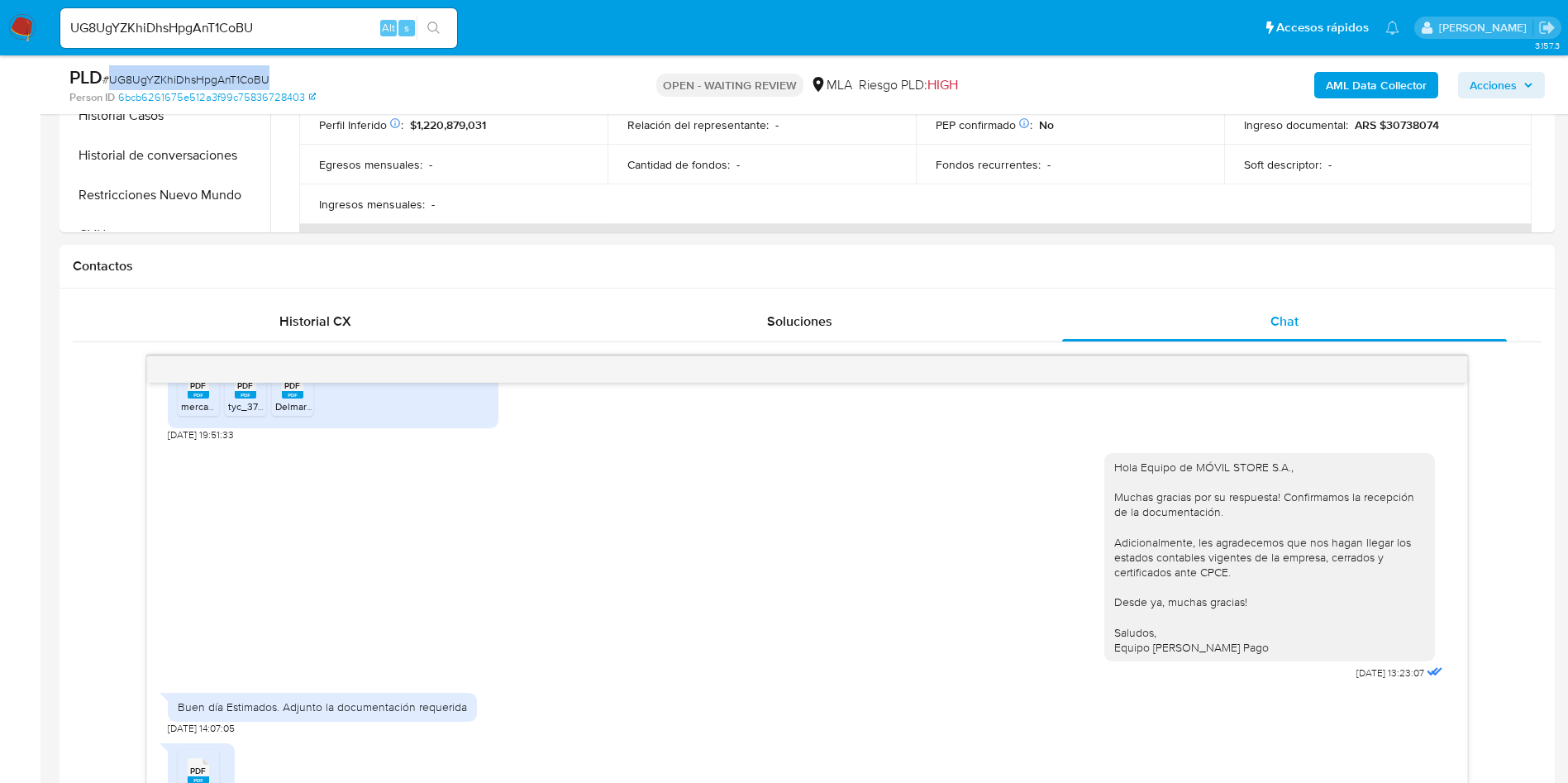
scroll to position [744, 0]
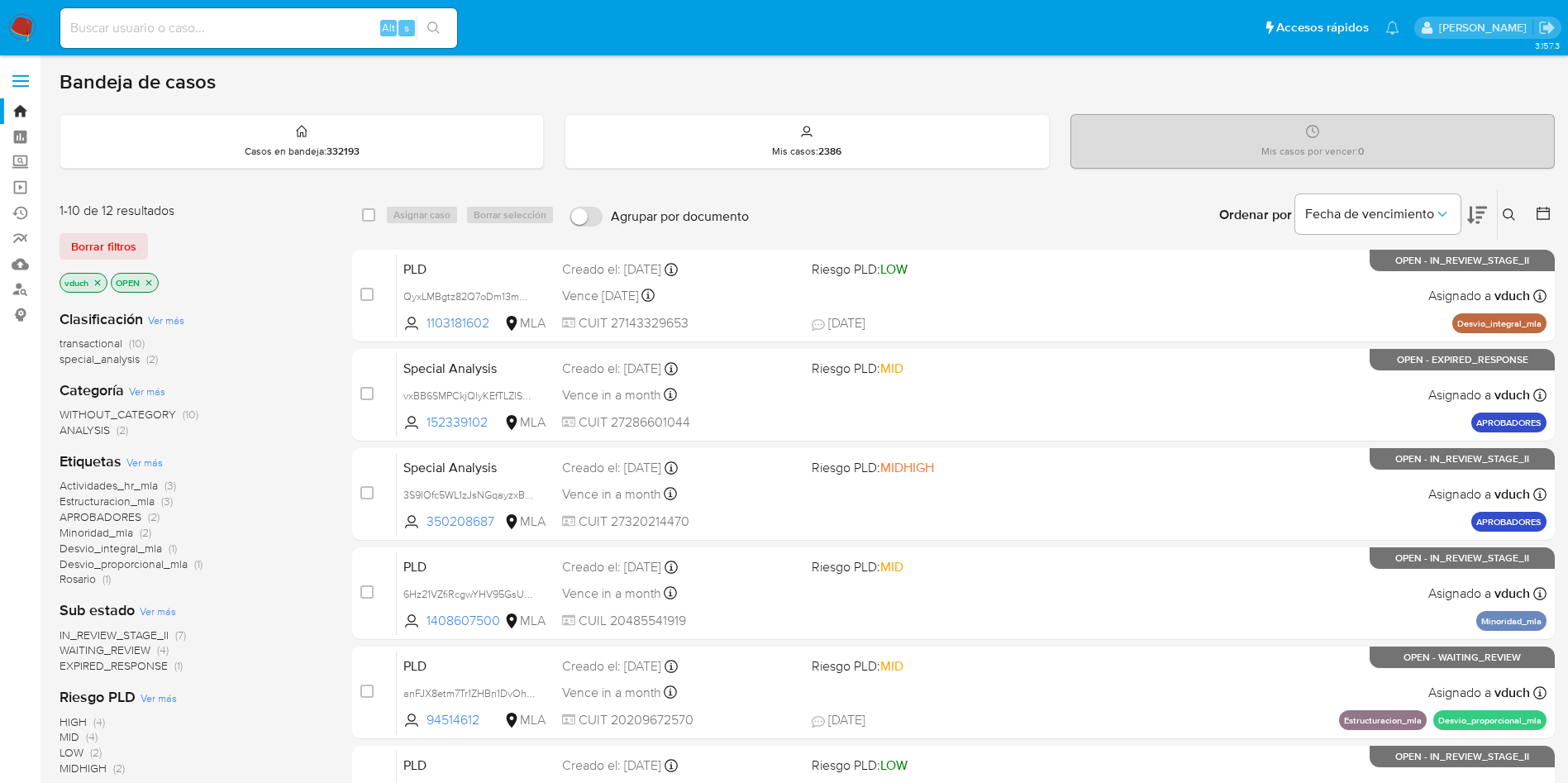
click at [1518, 213] on button at bounding box center [1512, 216] width 28 height 20
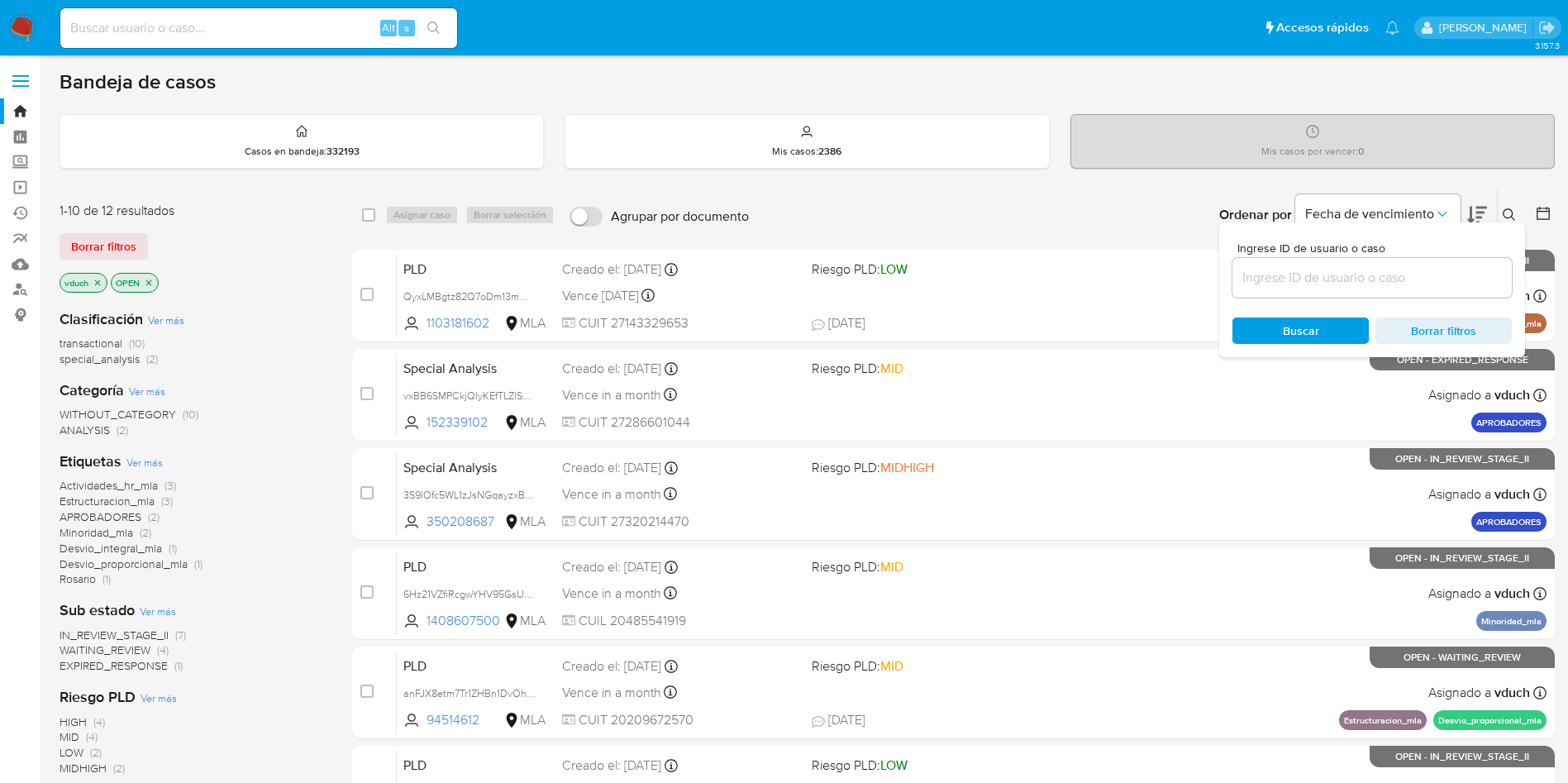
click at [1449, 294] on div at bounding box center [1372, 277] width 279 height 40
drag, startPoint x: 1430, startPoint y: 278, endPoint x: 1403, endPoint y: 270, distance: 28.2
click at [1430, 277] on input at bounding box center [1372, 277] width 279 height 21
paste input "UG8UgYZKhiDhsHpgAnT1CoBU"
type input "UG8UgYZKhiDhsHpgAnT1CoBU"
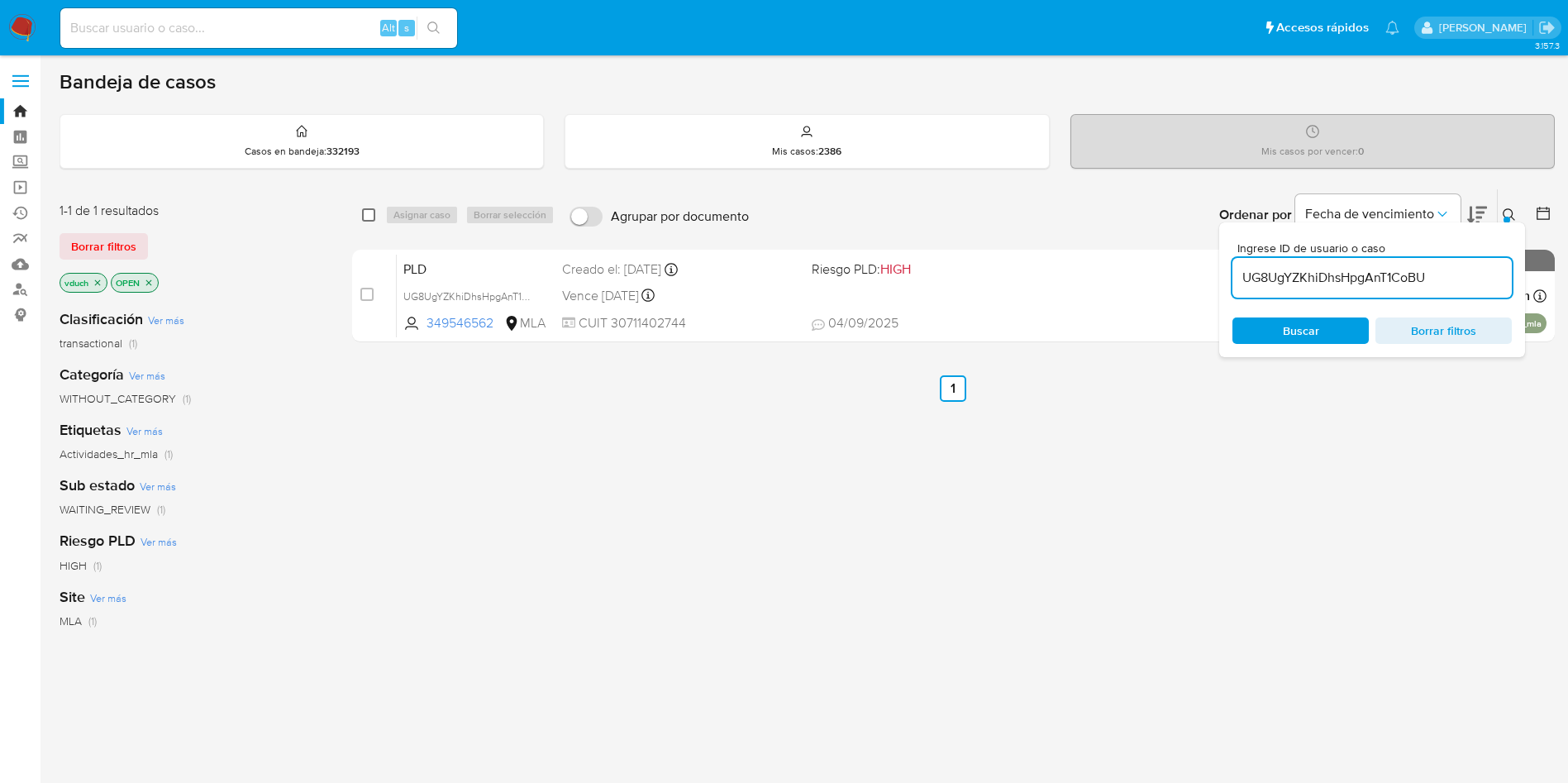
click at [367, 214] on input "checkbox" at bounding box center [369, 215] width 13 height 13
checkbox input "true"
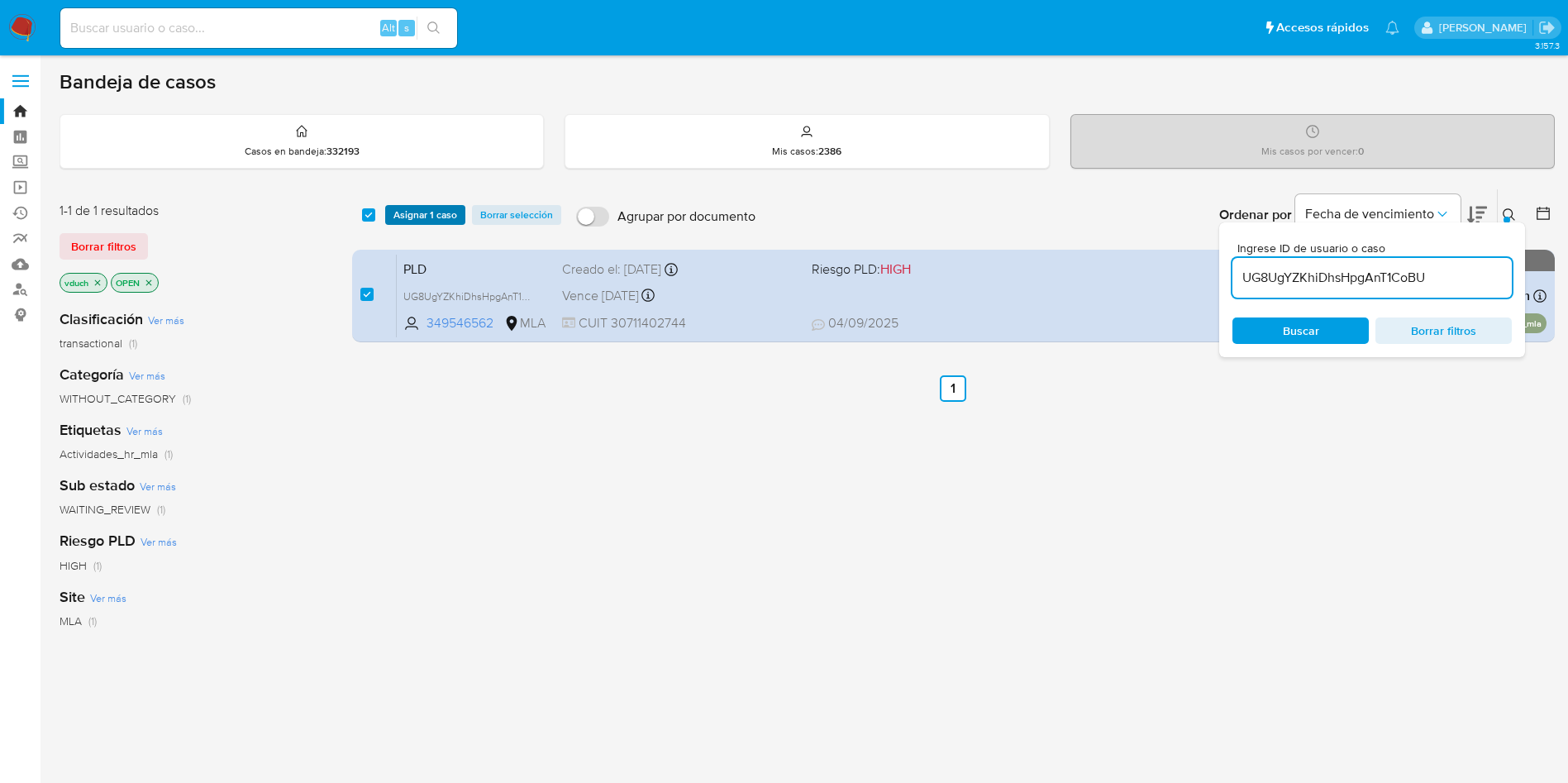
click at [390, 215] on button "Asignar 1 caso" at bounding box center [425, 216] width 80 height 20
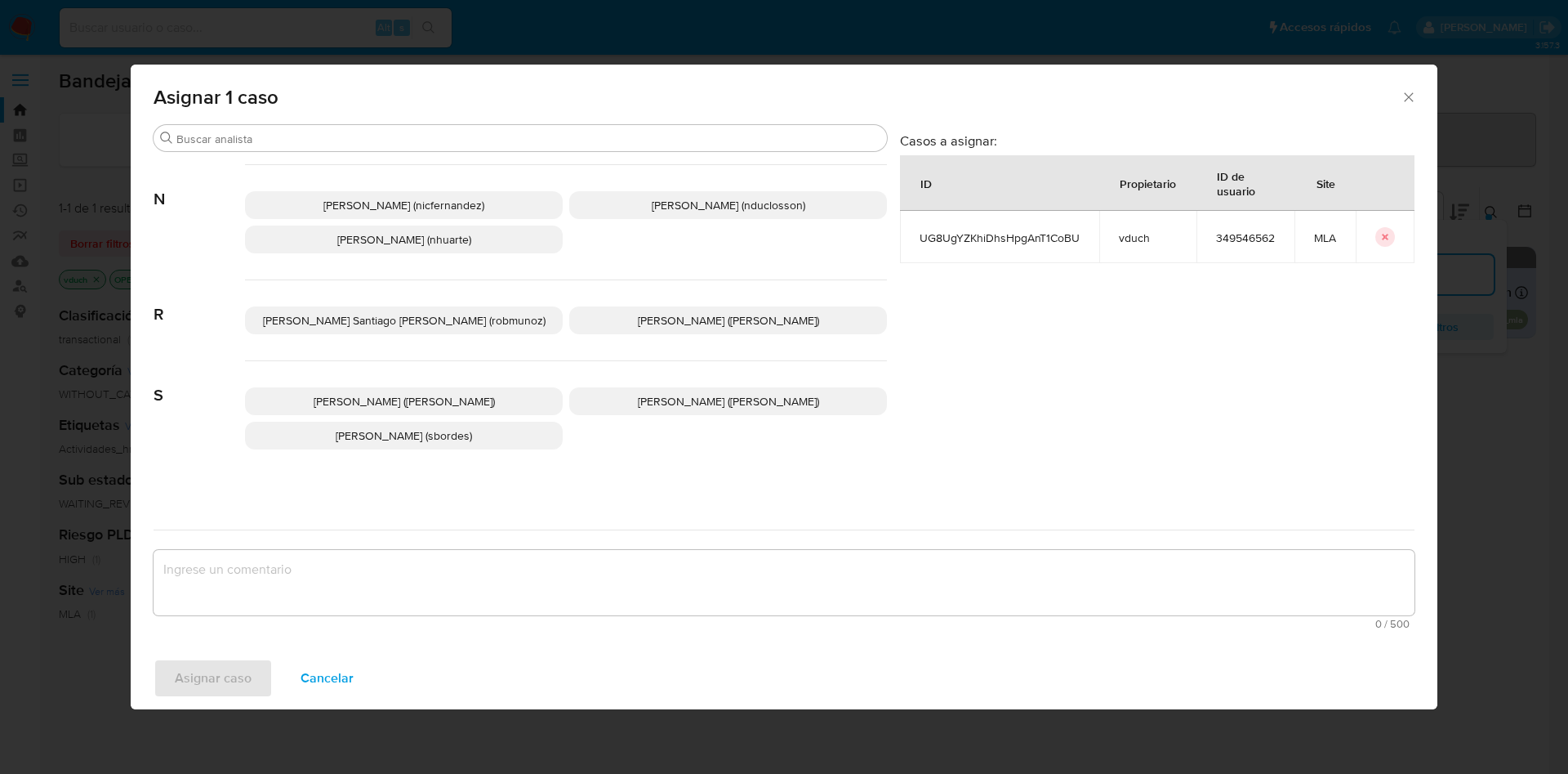
scroll to position [1413, 0]
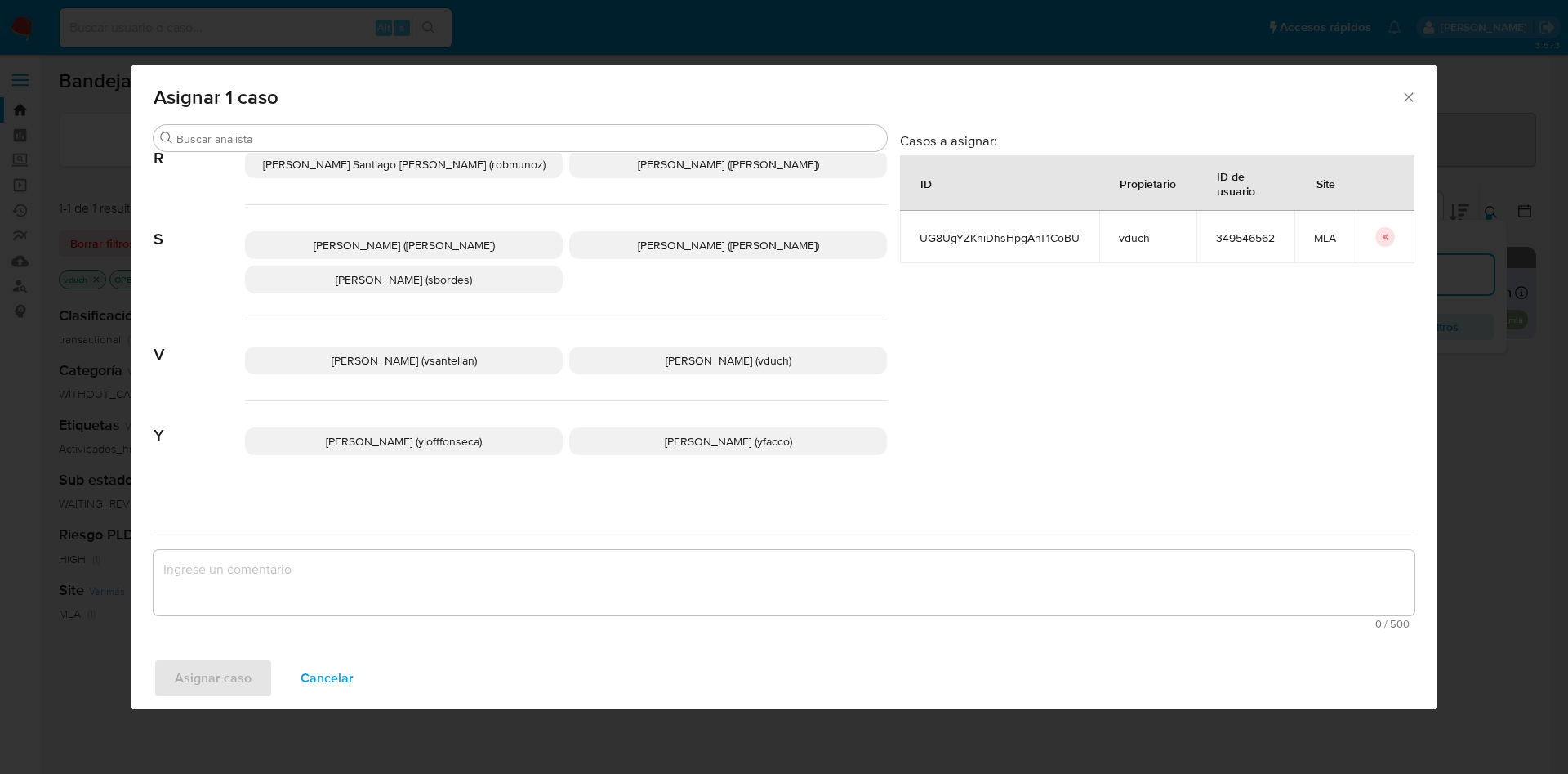
click at [700, 352] on span "Valeria Duch (vduch)" at bounding box center [728, 361] width 126 height 16
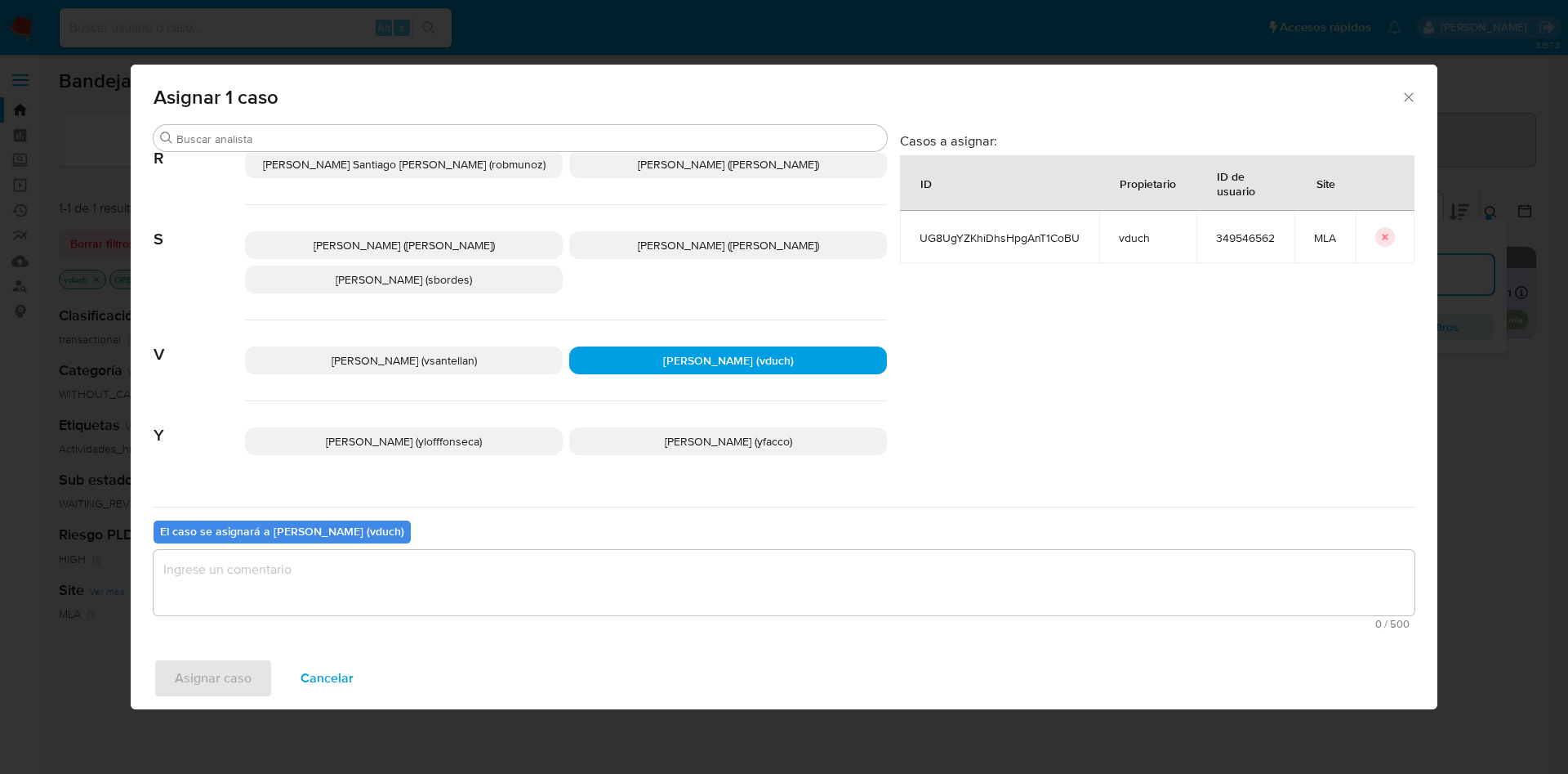
click at [726, 556] on textarea "assign-modal" at bounding box center [784, 583] width 1261 height 66
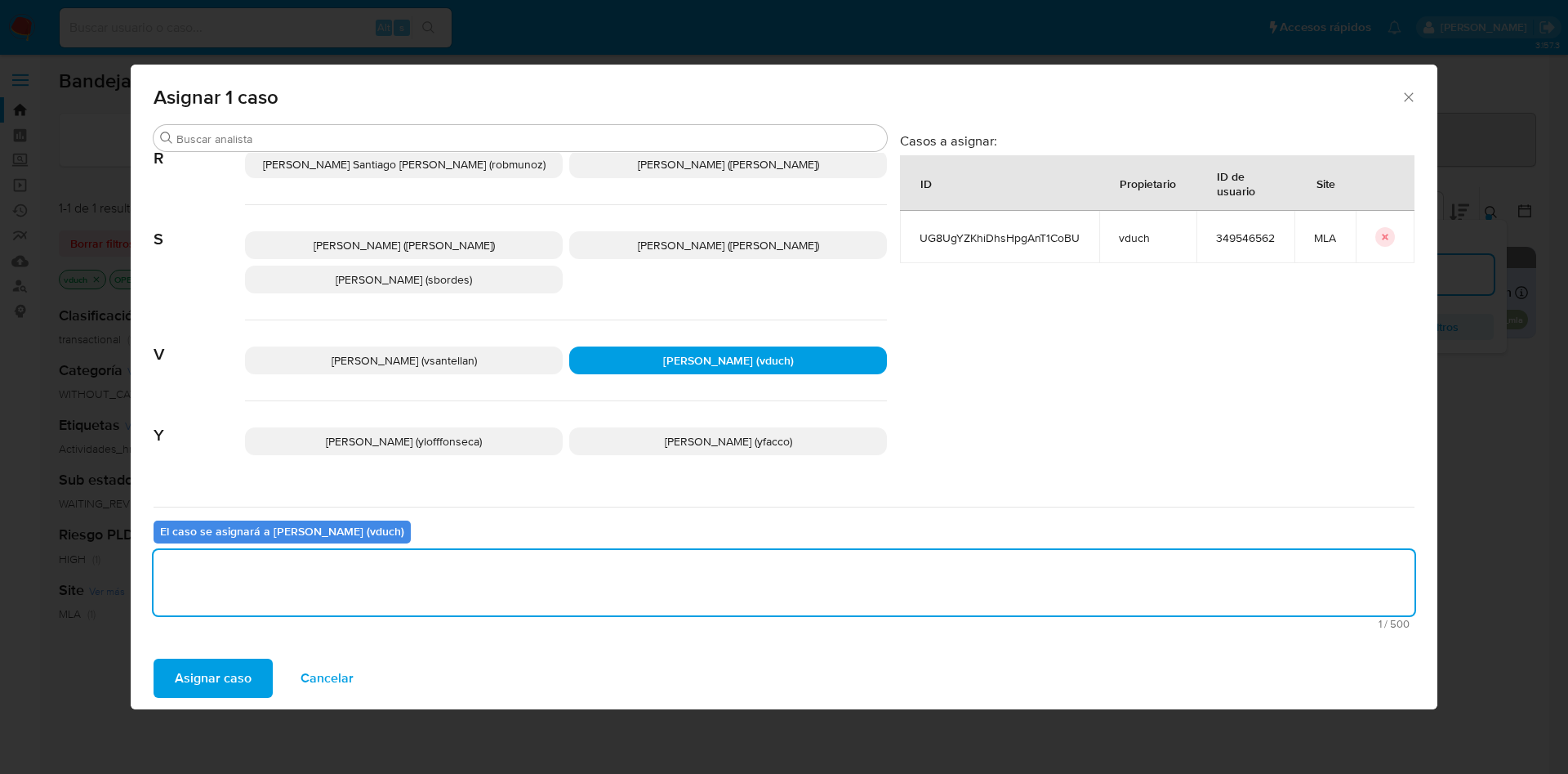
click at [191, 684] on span "Asignar caso" at bounding box center [213, 677] width 76 height 36
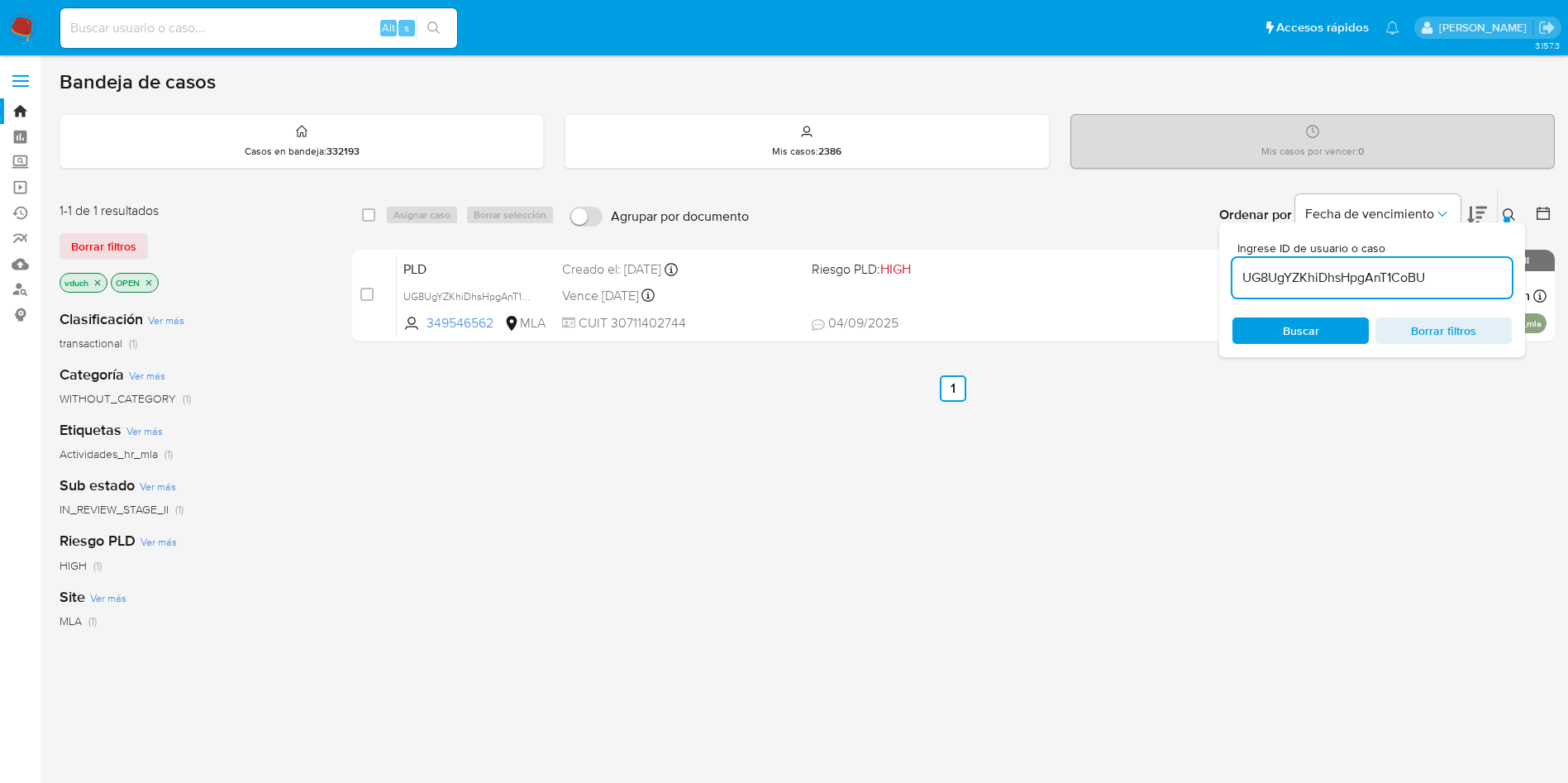
click at [1395, 270] on input "UG8UgYZKhiDhsHpgAnT1CoBU" at bounding box center [1372, 277] width 279 height 21
click at [372, 215] on input "checkbox" at bounding box center [369, 215] width 13 height 13
checkbox input "true"
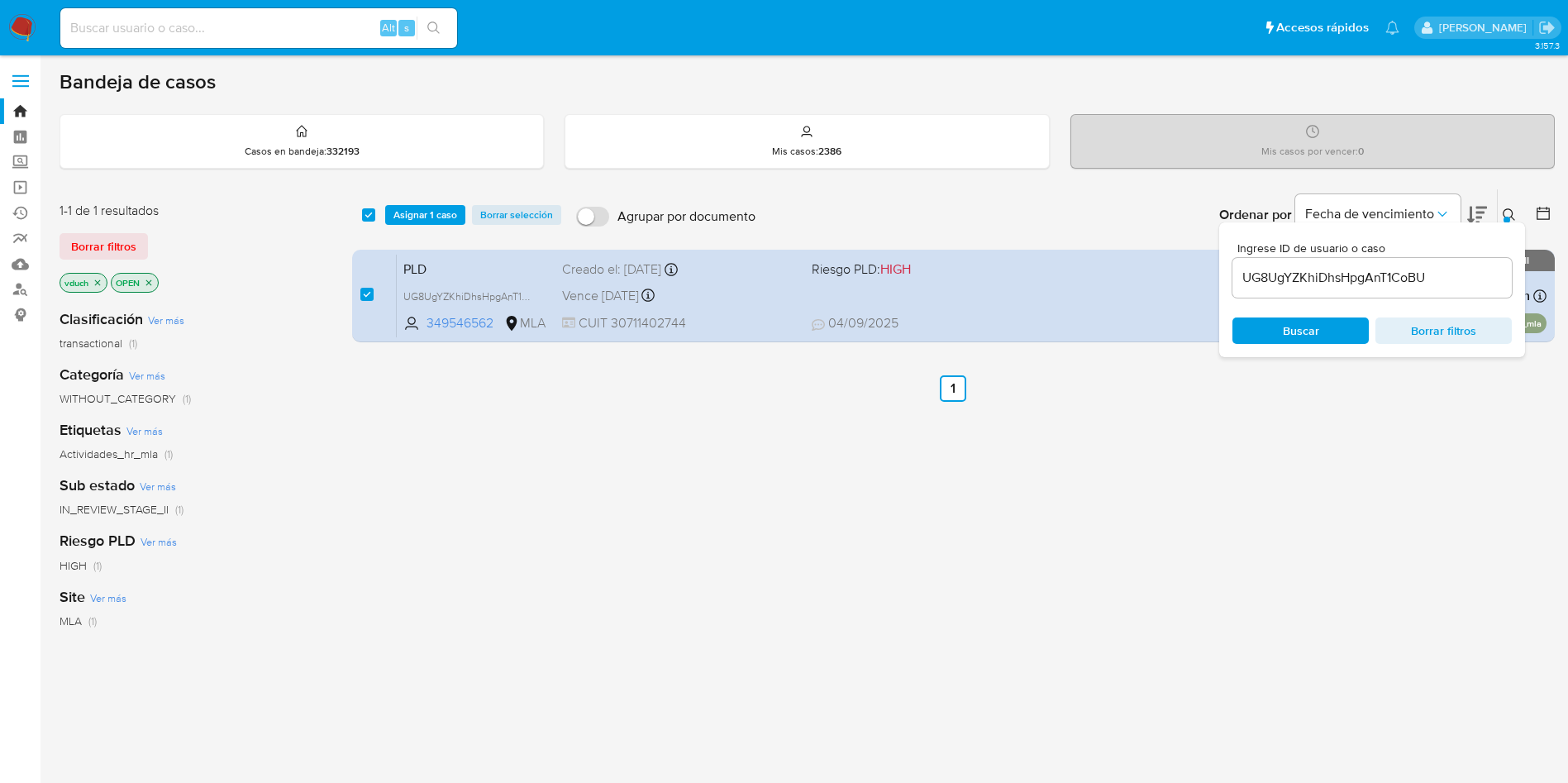
click at [402, 203] on div "select-all-cases-checkbox Asignar 1 caso Borrar selección Agrupar por documento…" at bounding box center [954, 216] width 1203 height 52
click at [463, 207] on button "Asignar 1 caso" at bounding box center [425, 216] width 80 height 20
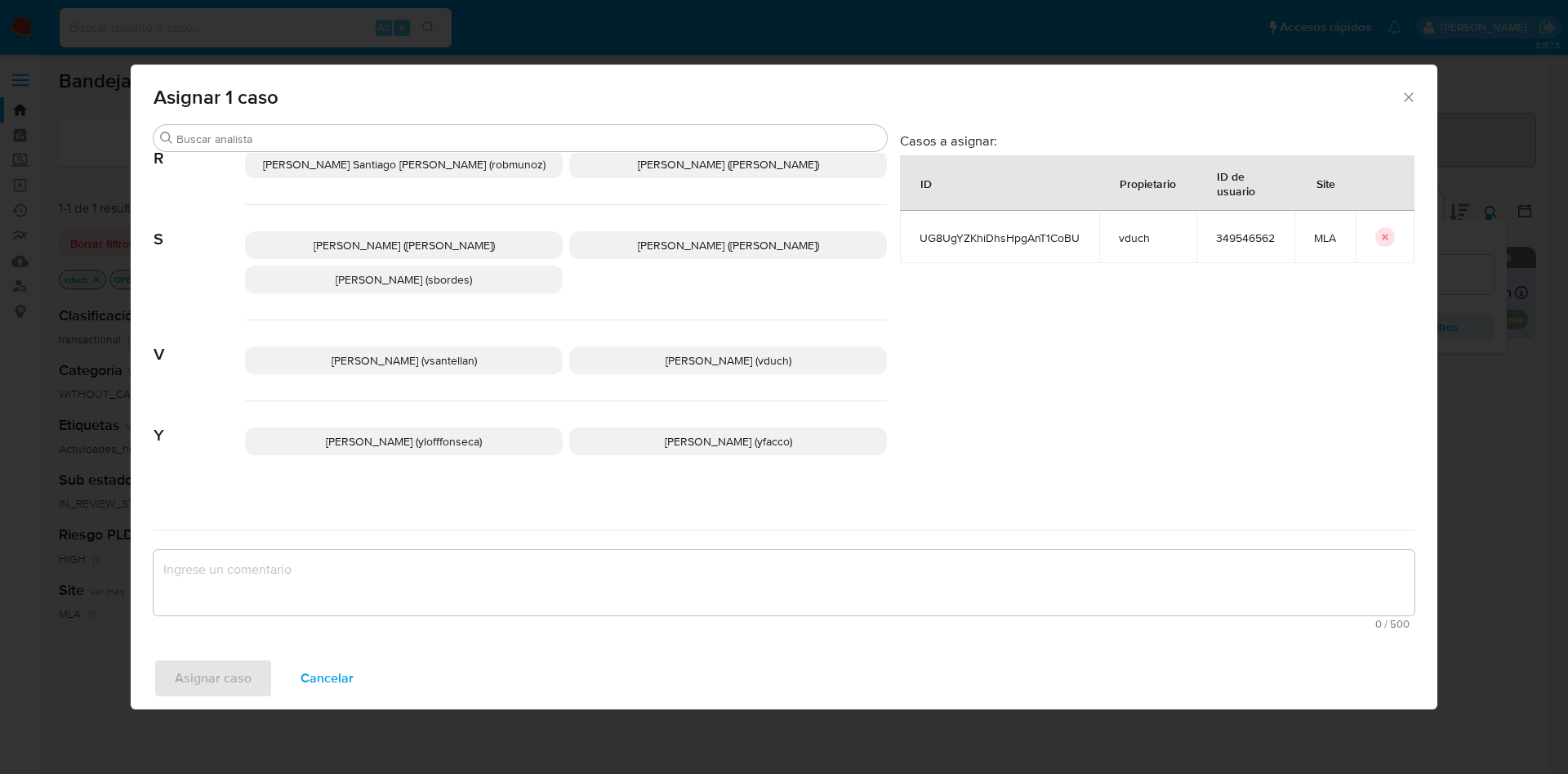
click at [723, 352] on span "Valeria Duch (vduch)" at bounding box center [728, 361] width 126 height 16
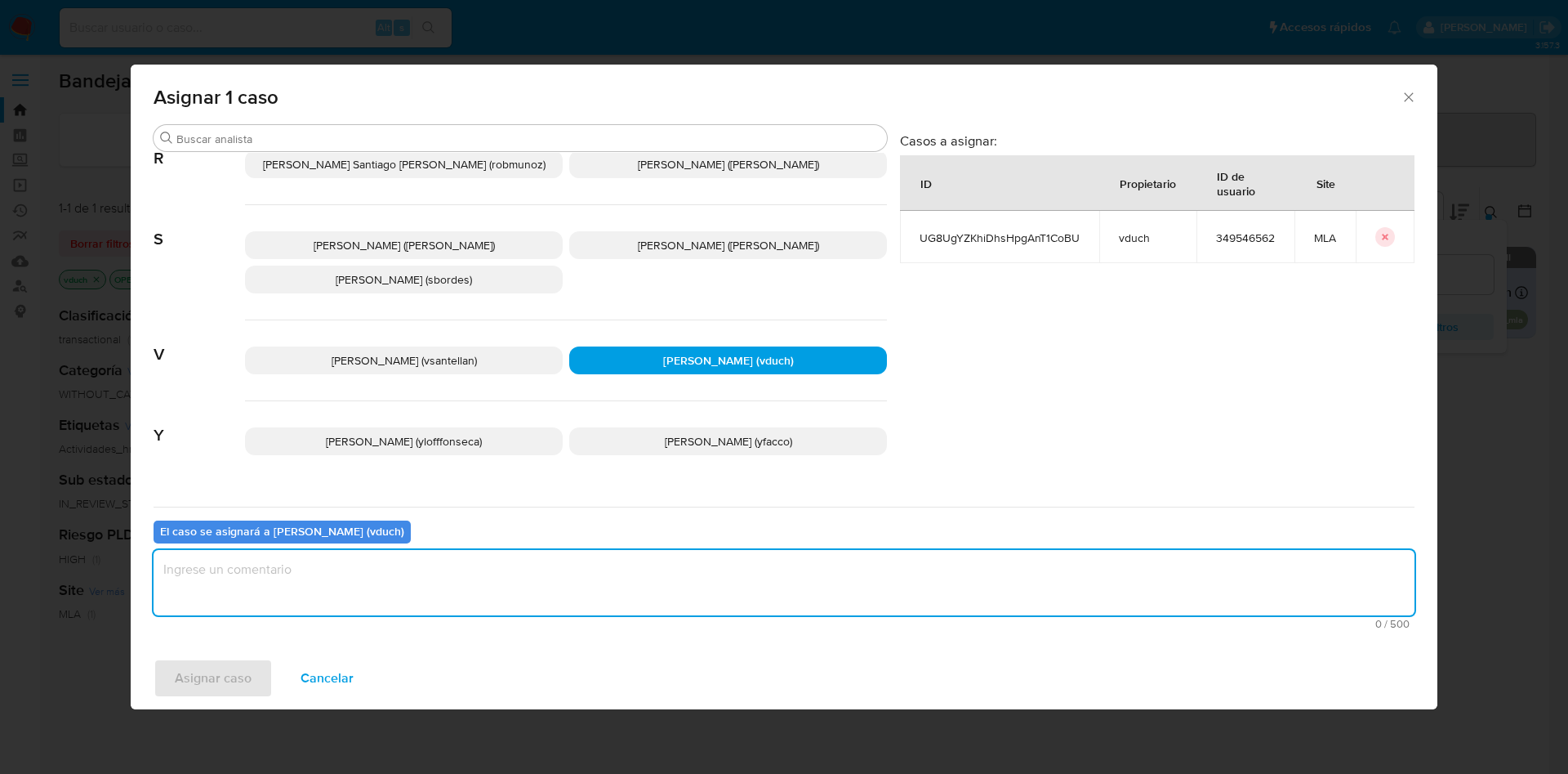
drag, startPoint x: 727, startPoint y: 554, endPoint x: 711, endPoint y: 566, distance: 20.0
click at [728, 555] on textarea "assign-modal" at bounding box center [784, 583] width 1261 height 66
click at [237, 687] on span "Asignar caso" at bounding box center [213, 677] width 76 height 36
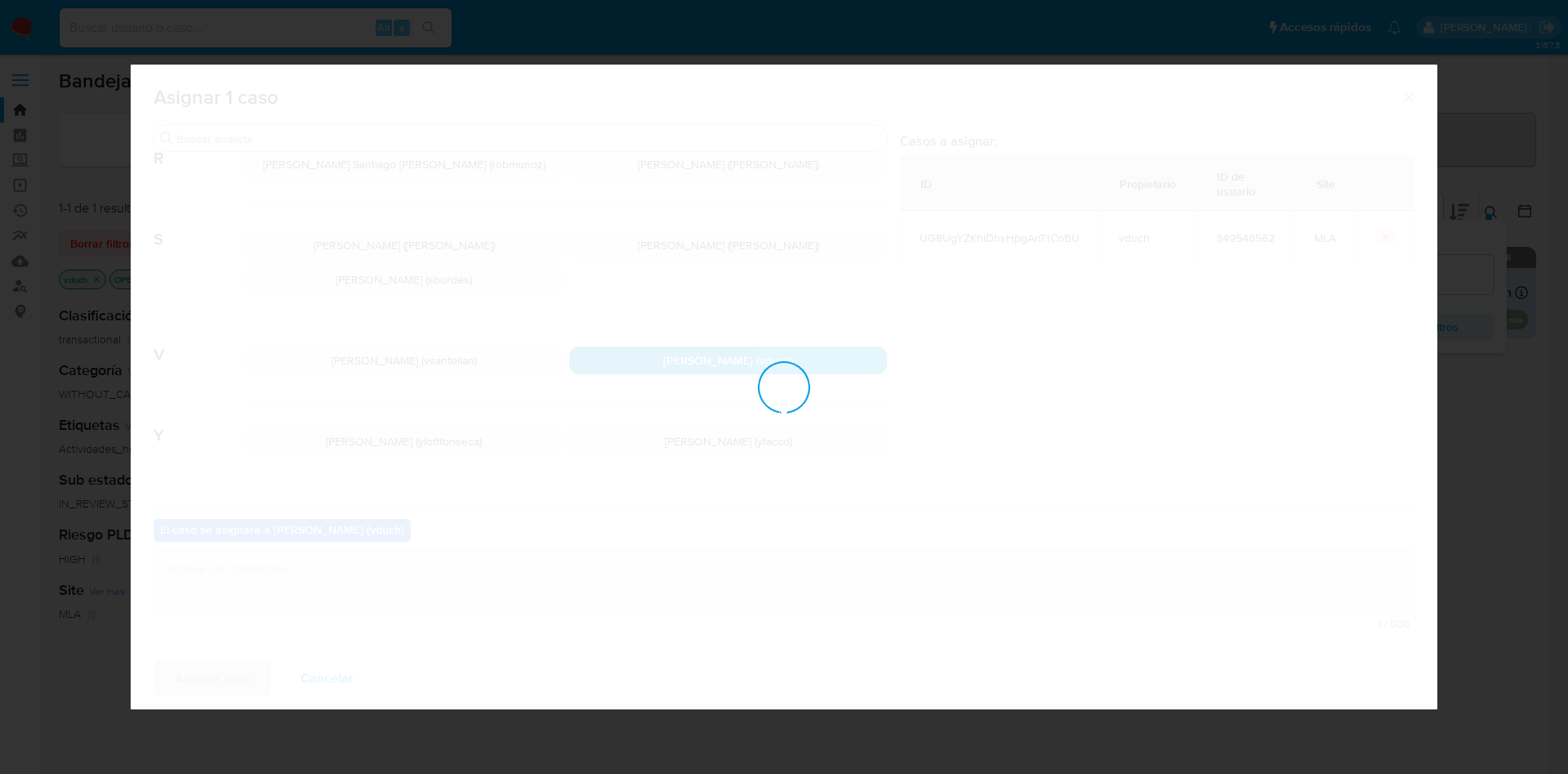
checkbox input "false"
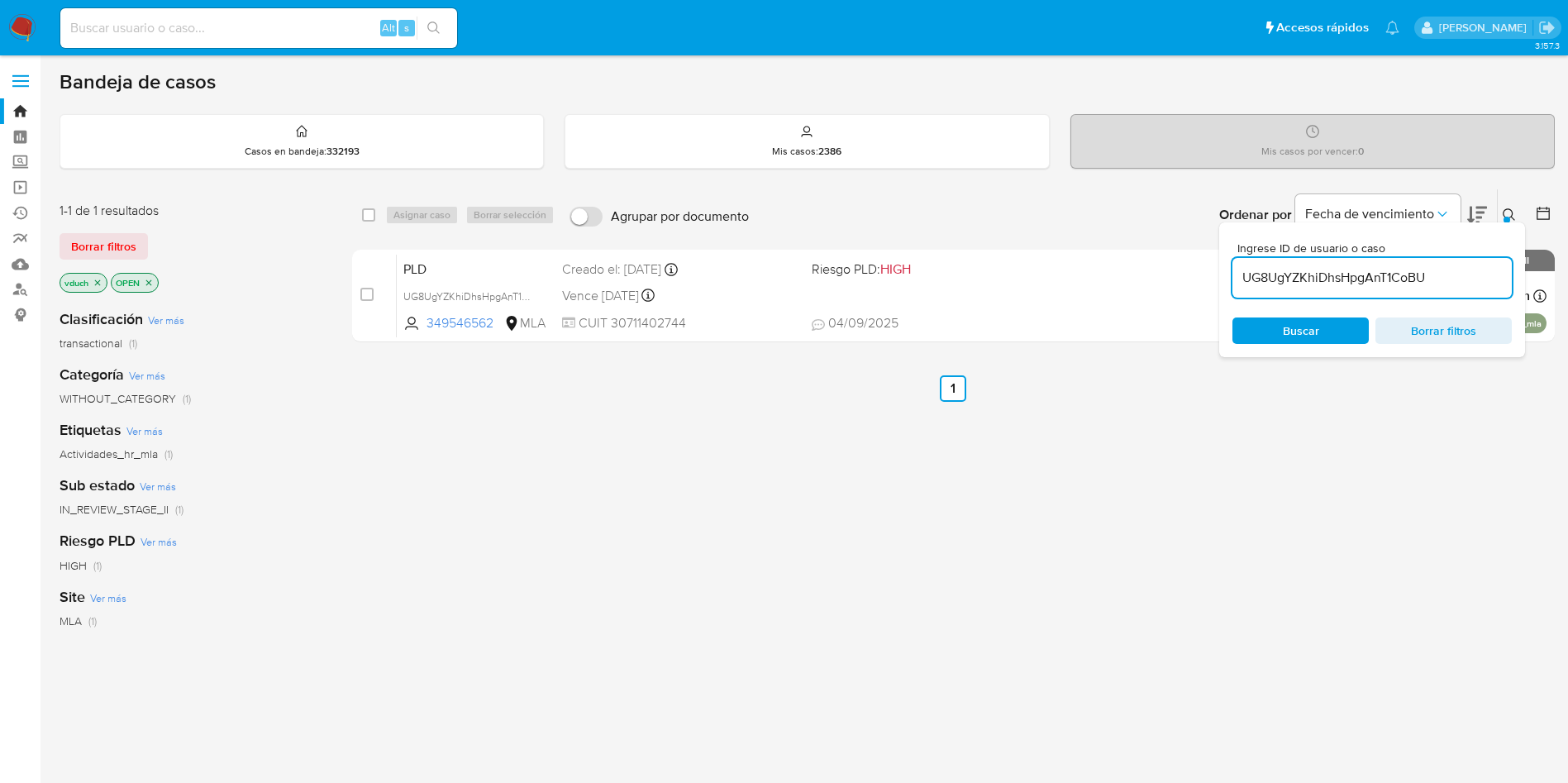
click at [1381, 275] on input "UG8UgYZKhiDhsHpgAnT1CoBU" at bounding box center [1372, 277] width 279 height 21
paste input "9YLij2Q6Lcu13krFGSQ7U3gA"
type input "9YLij2Q6Lcu13krFGSQ7U3gA"
click at [987, 778] on div "select-all-cases-checkbox Asignar caso Borrar selección Agrupar por documento O…" at bounding box center [954, 563] width 1203 height 749
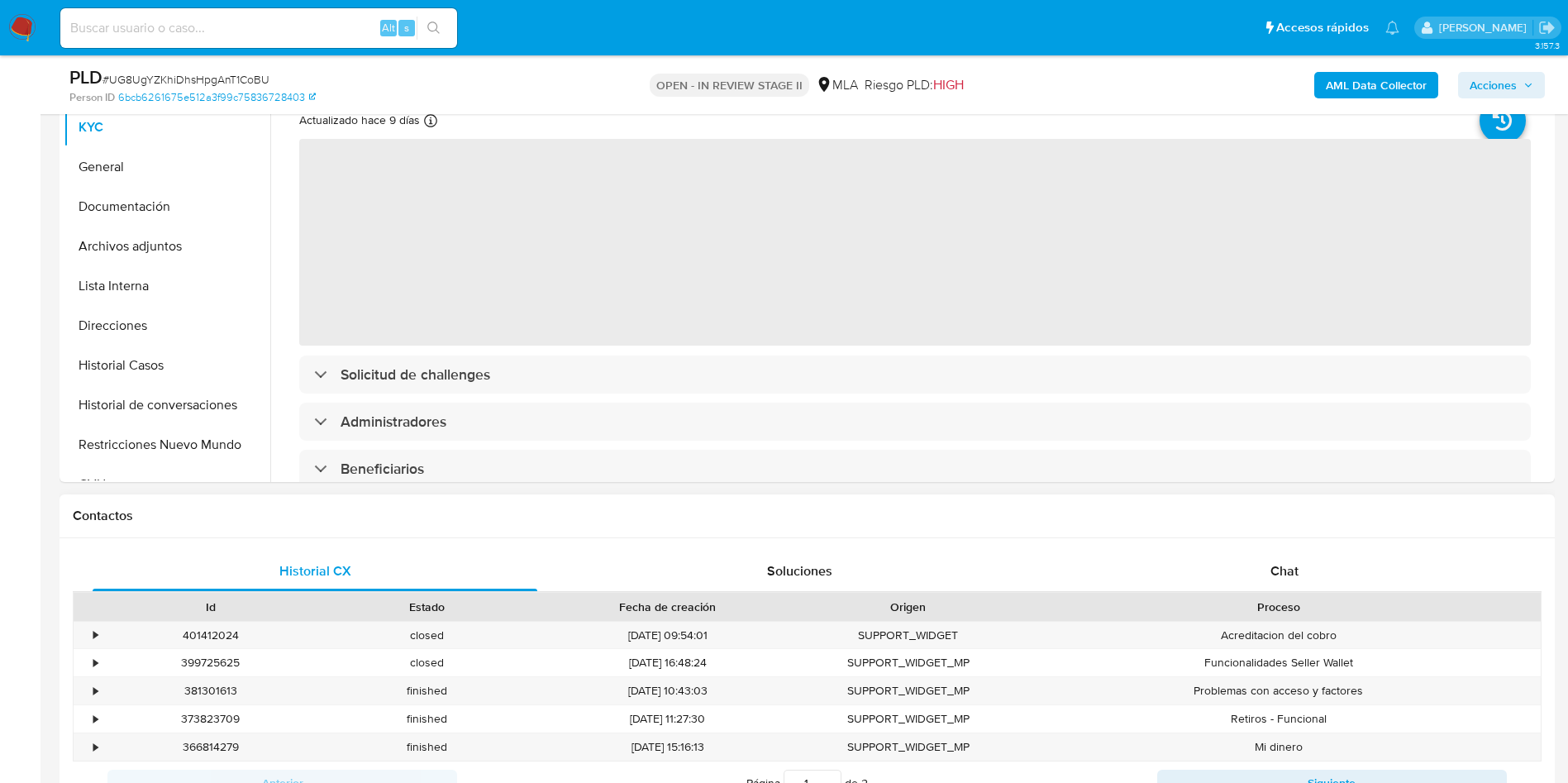
scroll to position [372, 0]
select select "10"
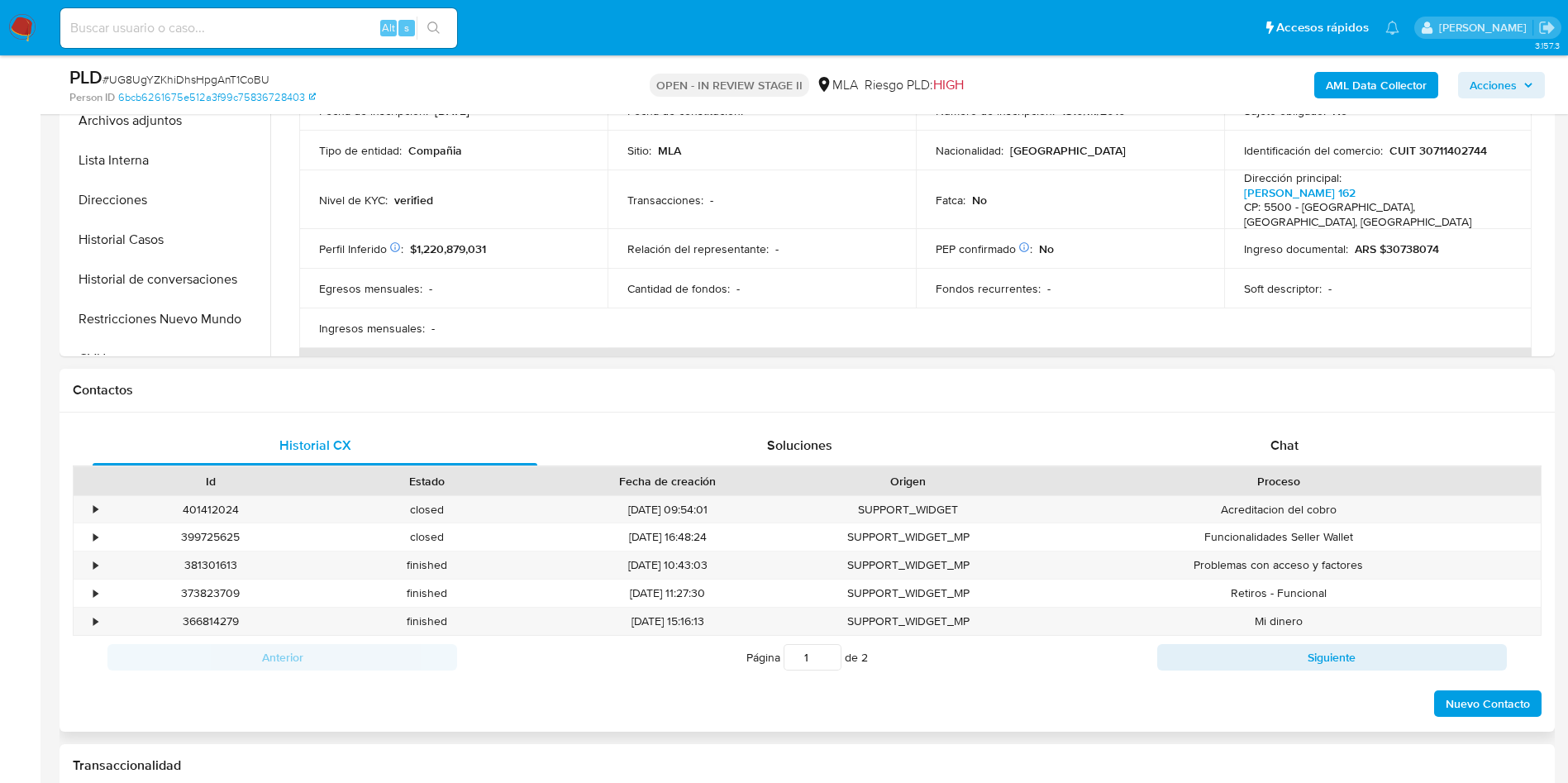
click at [1300, 409] on div "Contactos" at bounding box center [807, 391] width 1495 height 44
click at [1295, 450] on span "Chat" at bounding box center [1284, 445] width 29 height 19
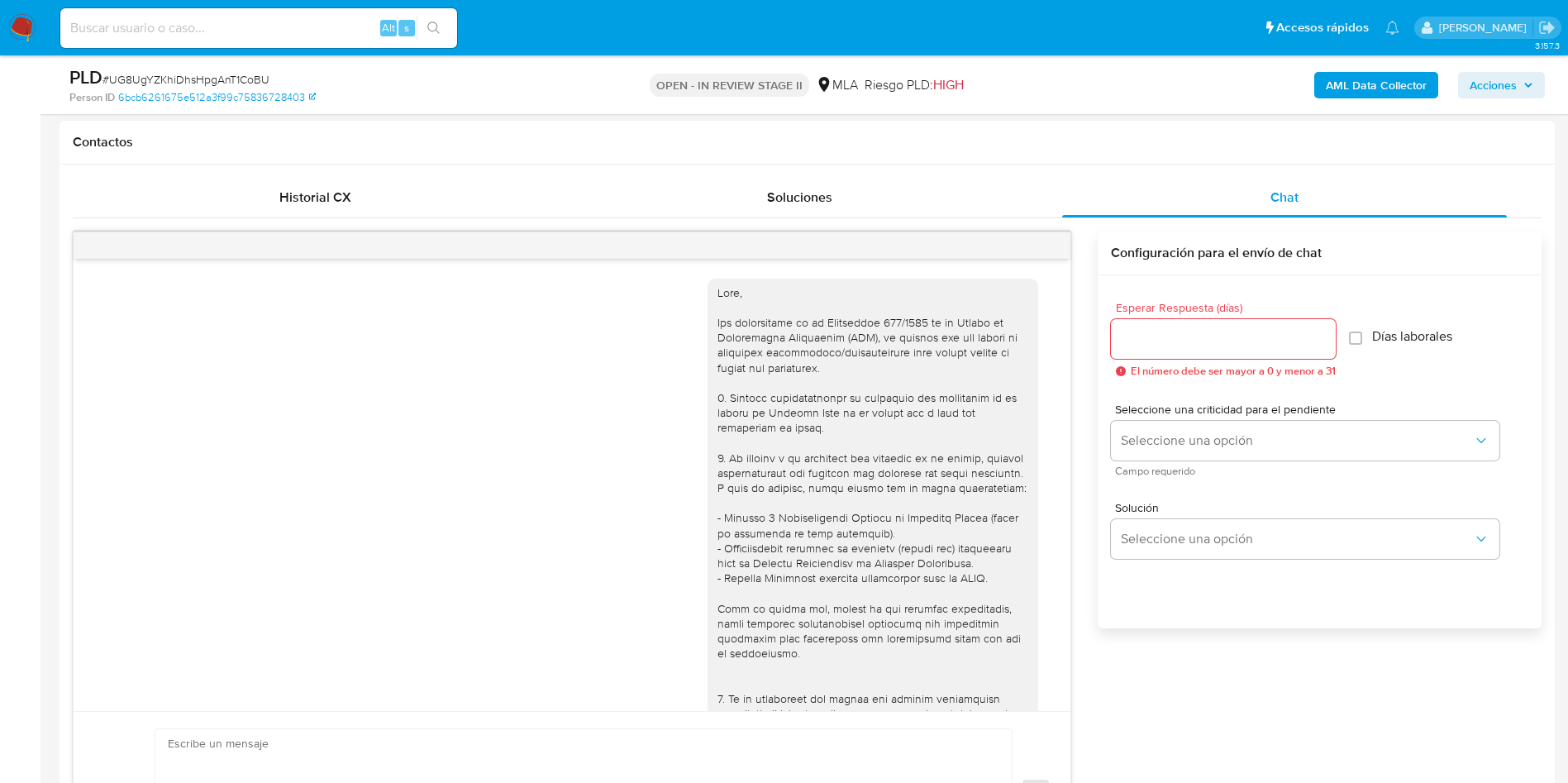
scroll to position [1286, 0]
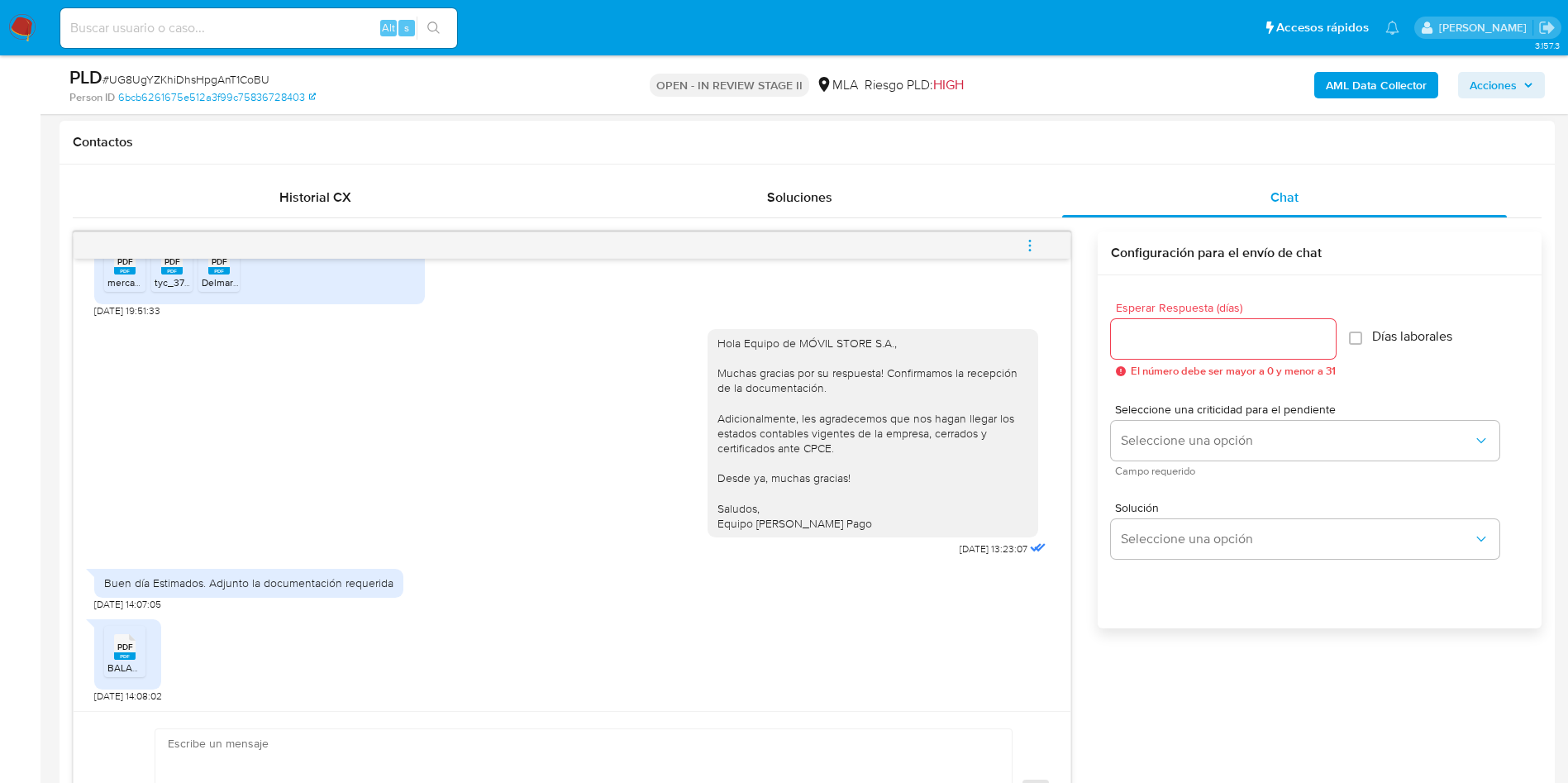
click at [139, 636] on div "PDF PDF" at bounding box center [125, 645] width 35 height 32
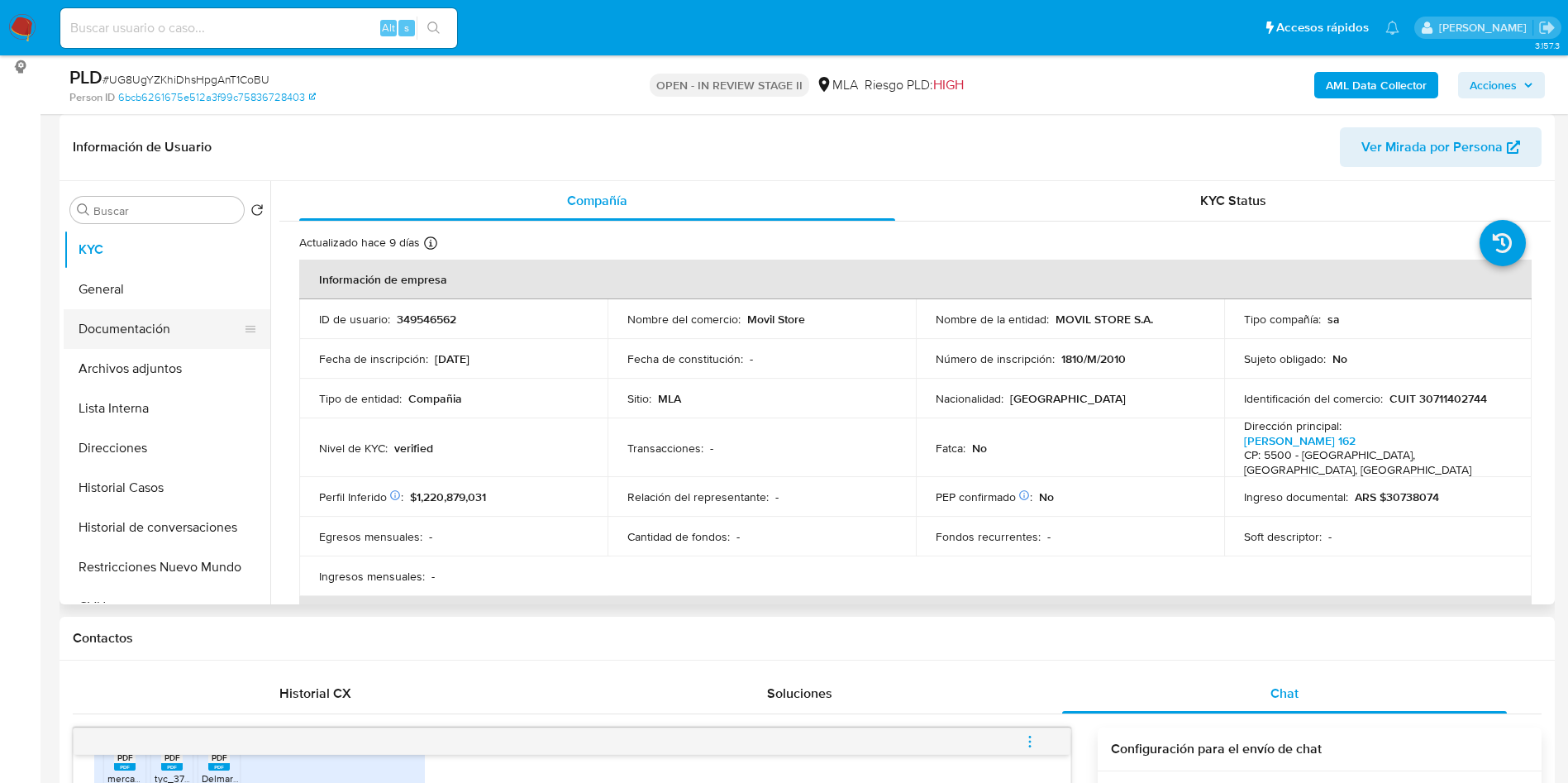
click at [189, 343] on button "Documentación" at bounding box center [160, 329] width 193 height 40
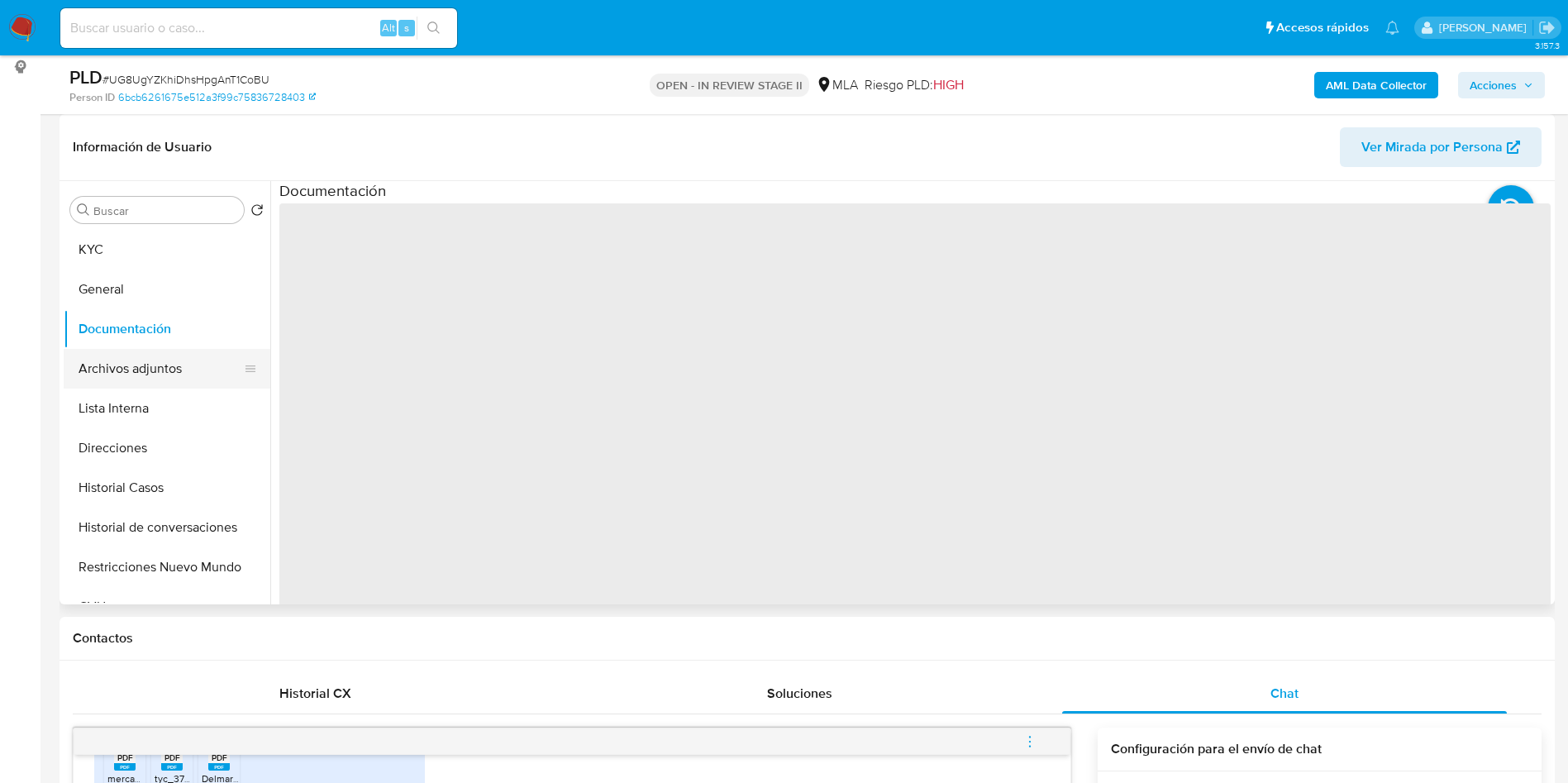
click at [168, 365] on button "Archivos adjuntos" at bounding box center [160, 368] width 193 height 40
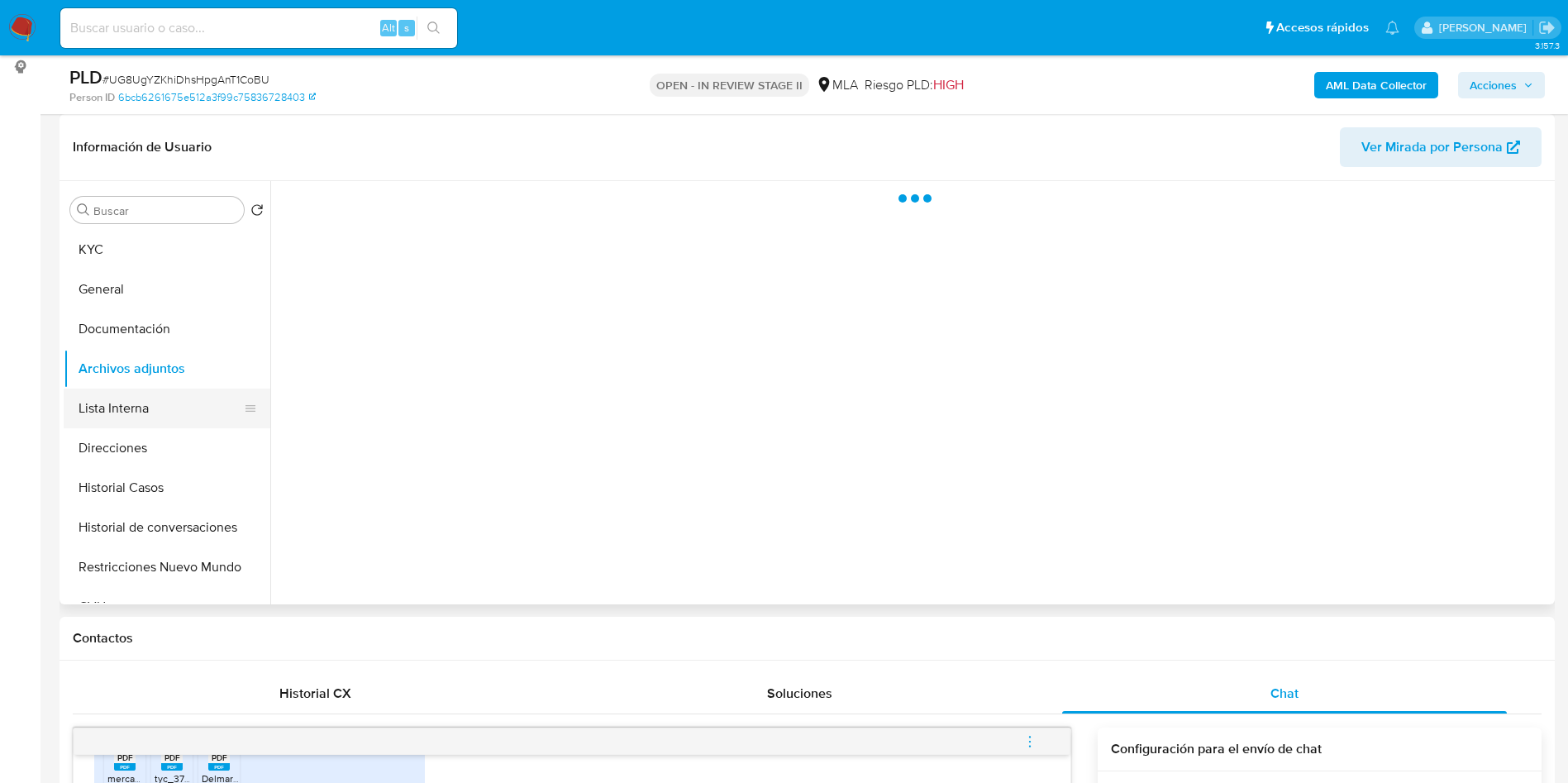
click at [112, 415] on button "Lista Interna" at bounding box center [160, 408] width 193 height 40
click at [141, 378] on button "Archivos adjuntos" at bounding box center [160, 368] width 193 height 40
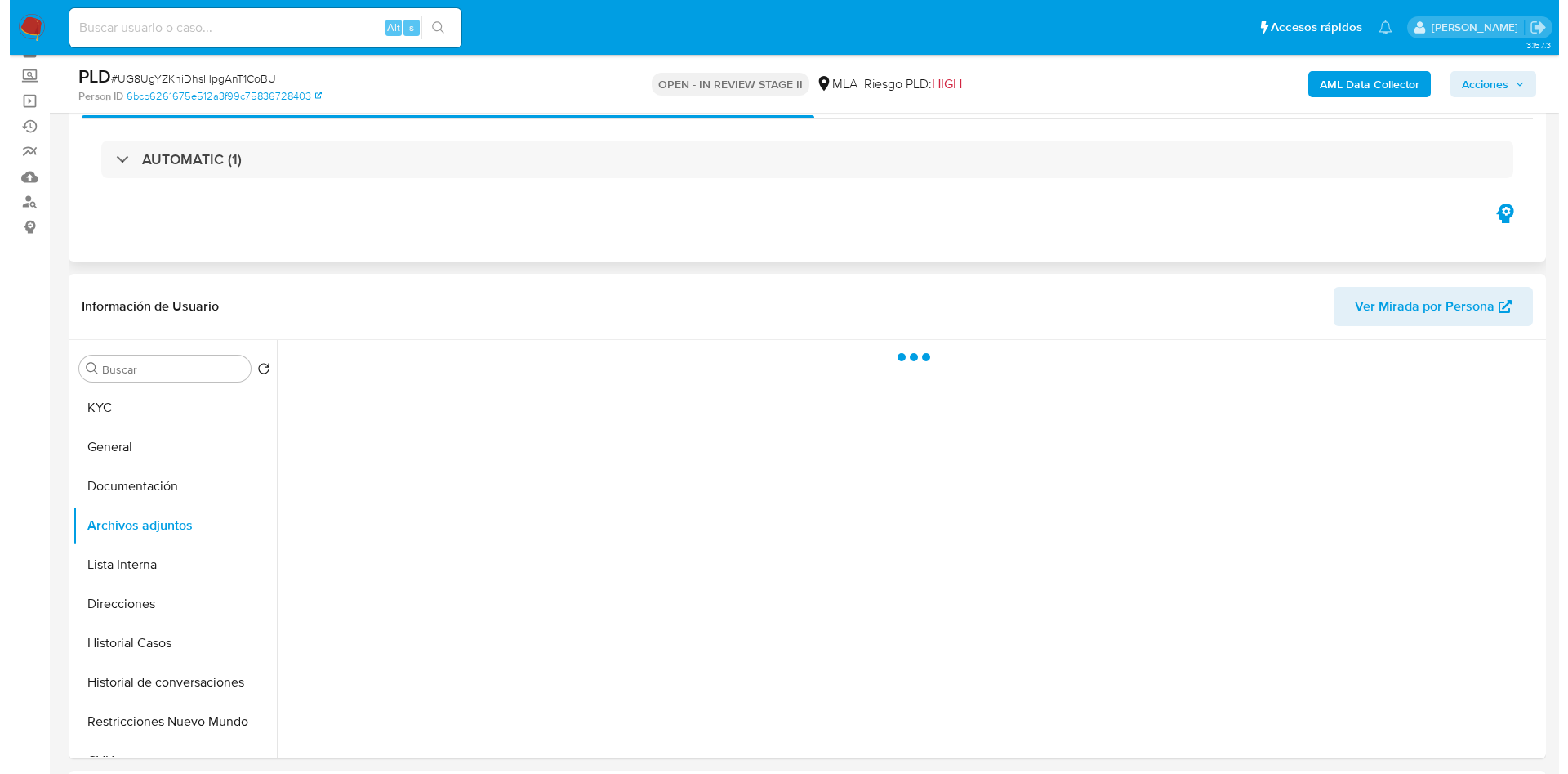
scroll to position [123, 0]
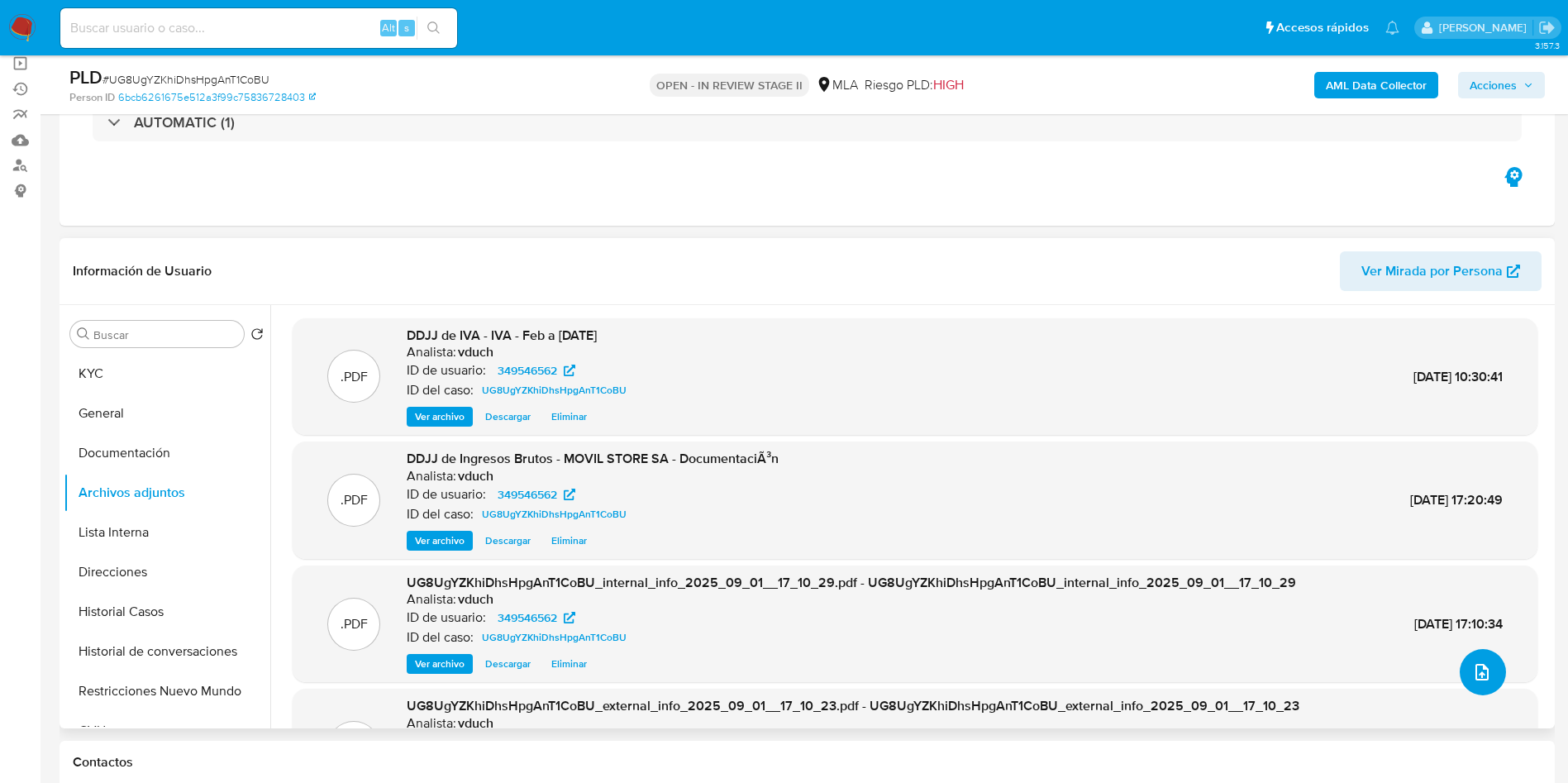
click at [1477, 671] on icon "upload-file" at bounding box center [1482, 672] width 20 height 20
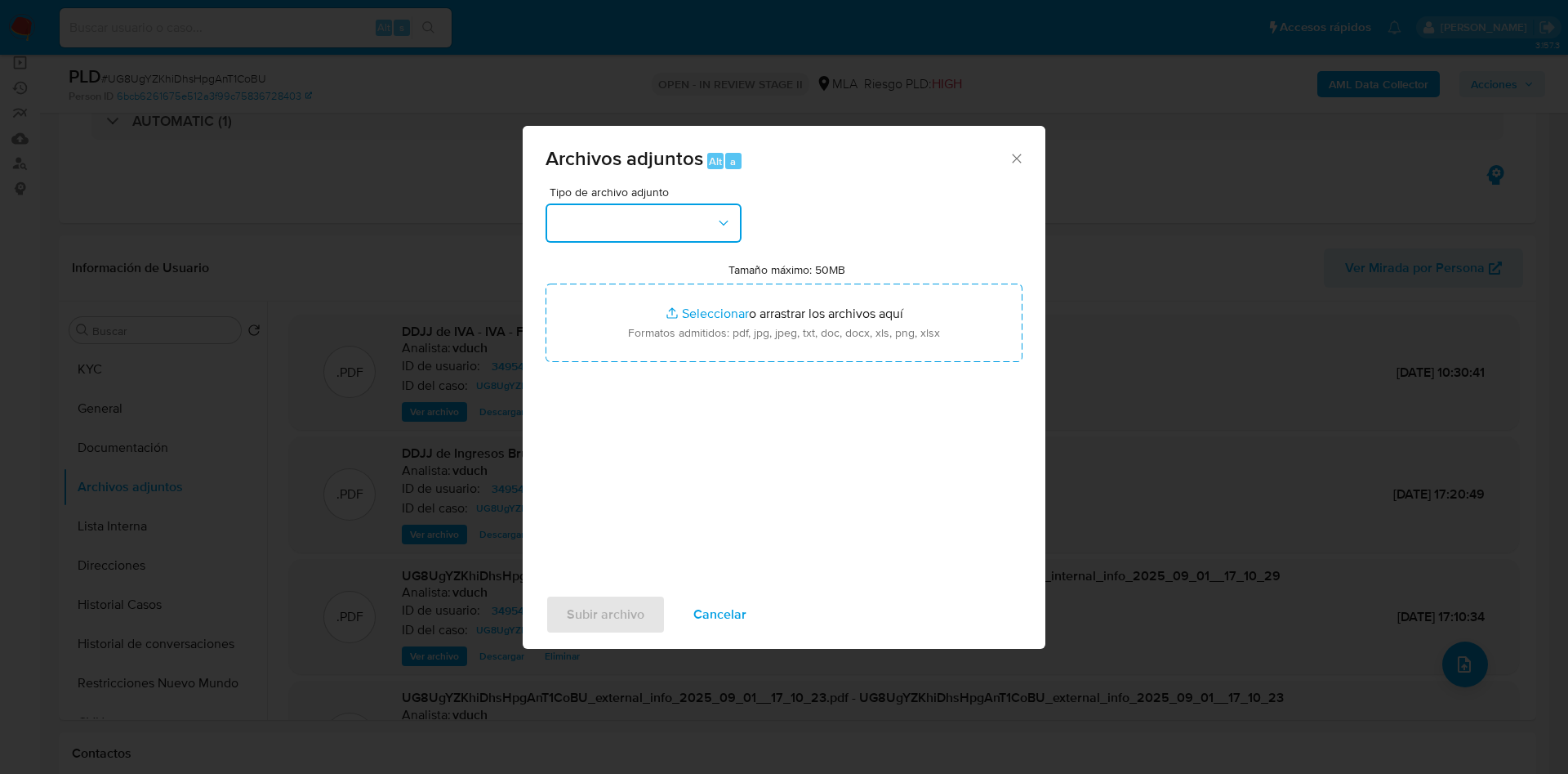
click at [710, 228] on button "button" at bounding box center [642, 222] width 196 height 39
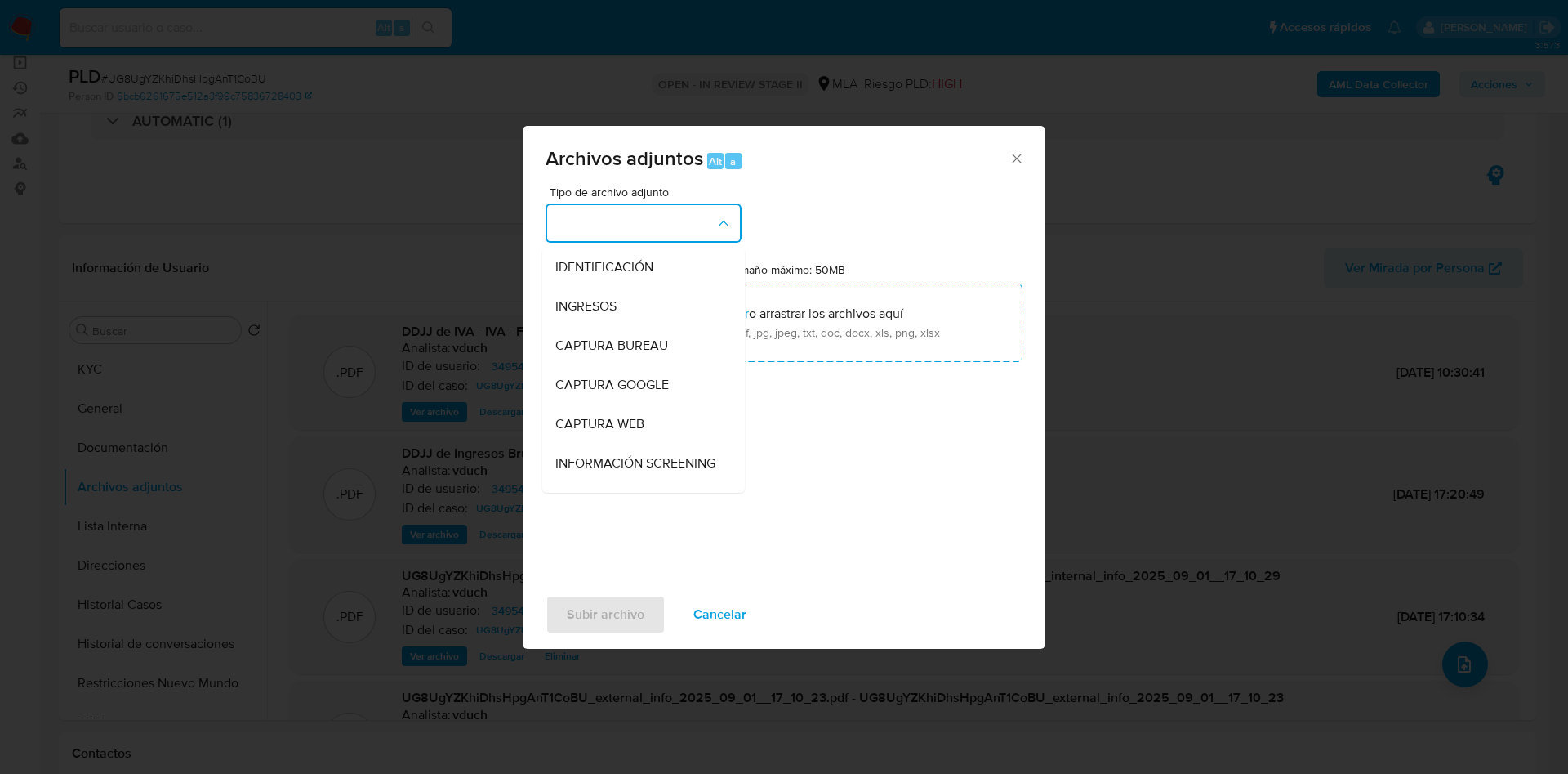
click at [878, 431] on div "Tipo de archivo adjunto IDENTIFICACIÓN INGRESOS CAPTURA BUREAU CAPTURA GOOGLE C…" at bounding box center [784, 380] width 477 height 386
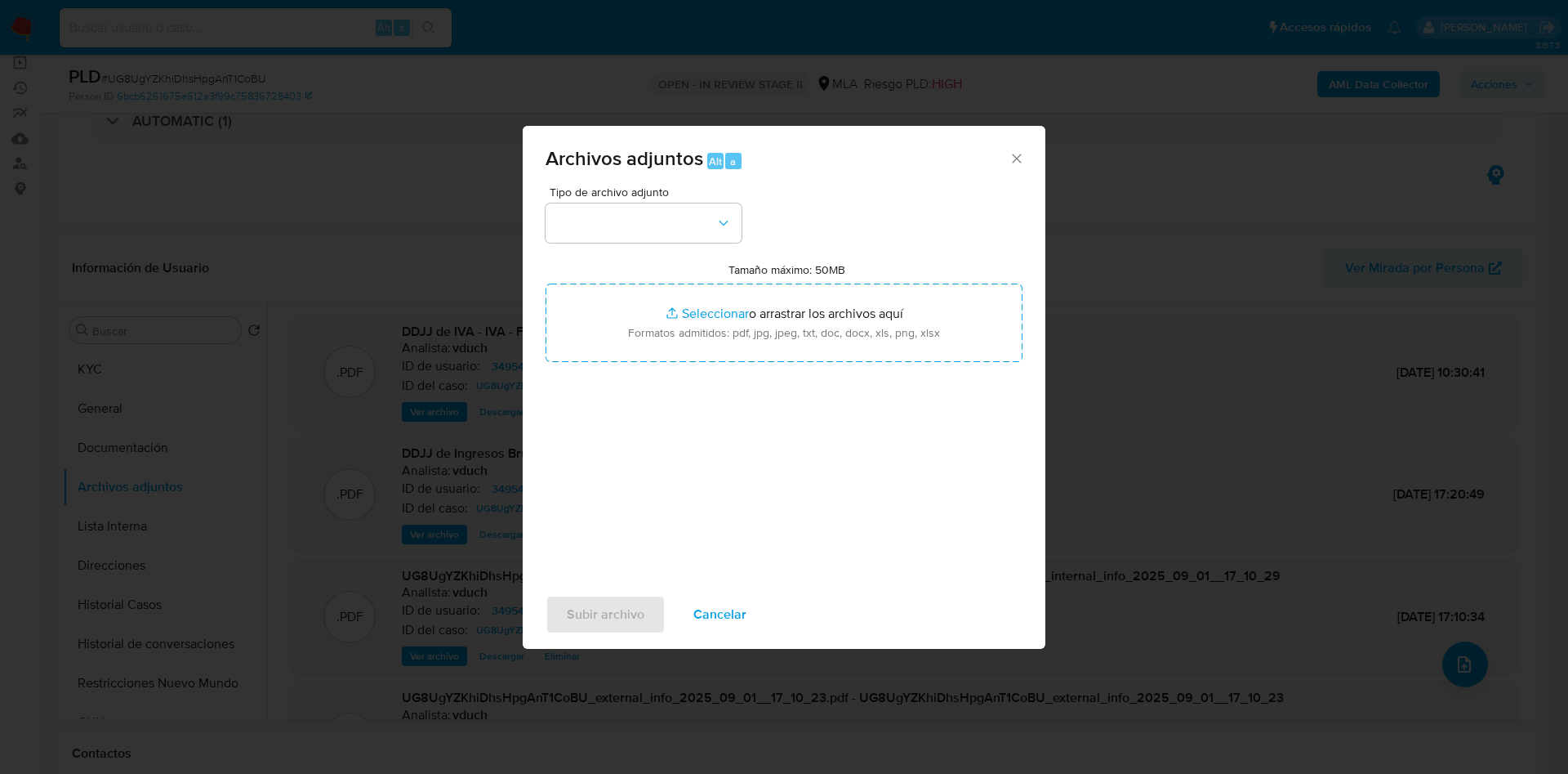
click at [736, 611] on span "Cancelar" at bounding box center [720, 614] width 53 height 36
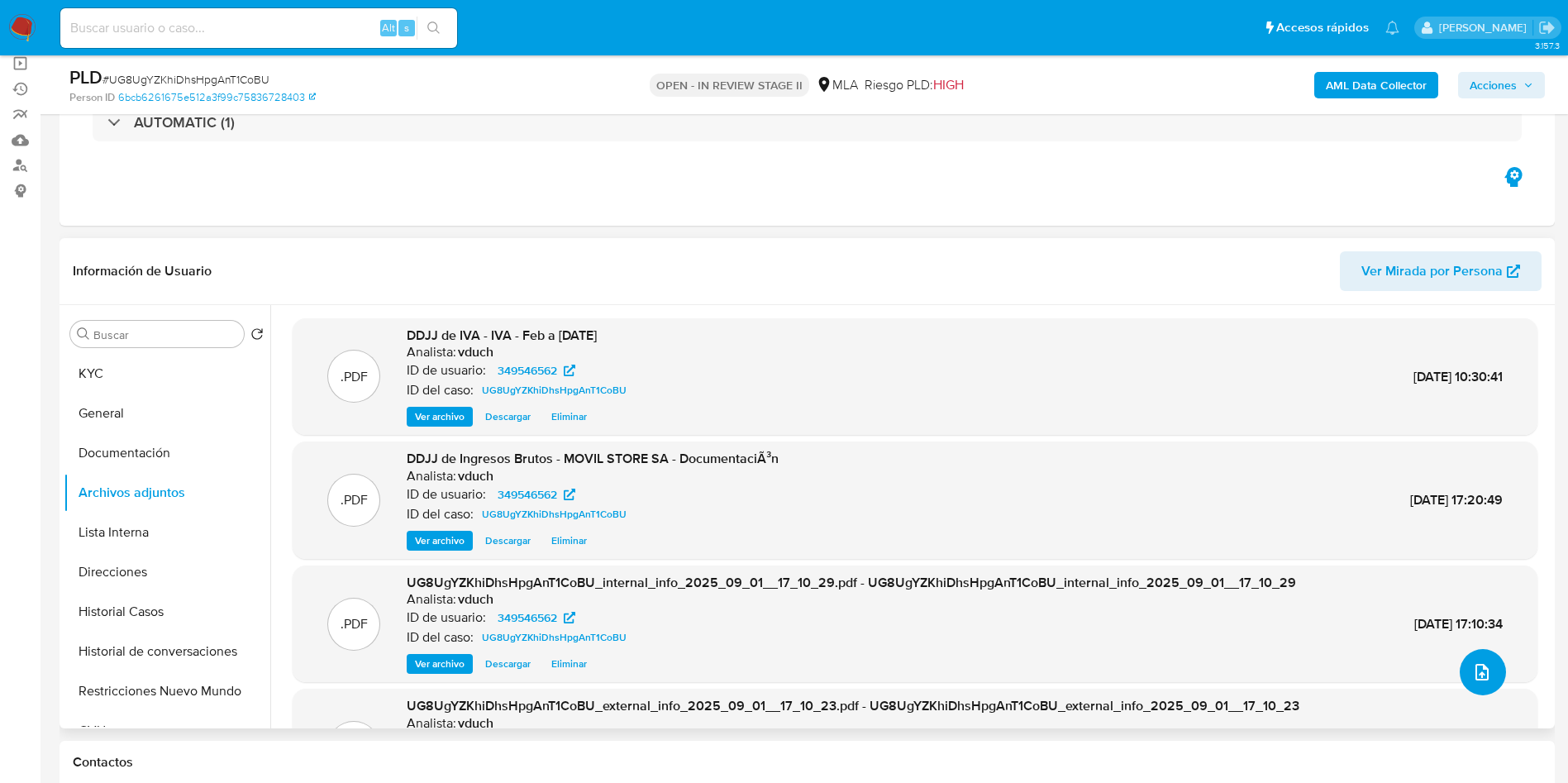
click at [1487, 672] on button "upload-file" at bounding box center [1483, 672] width 46 height 46
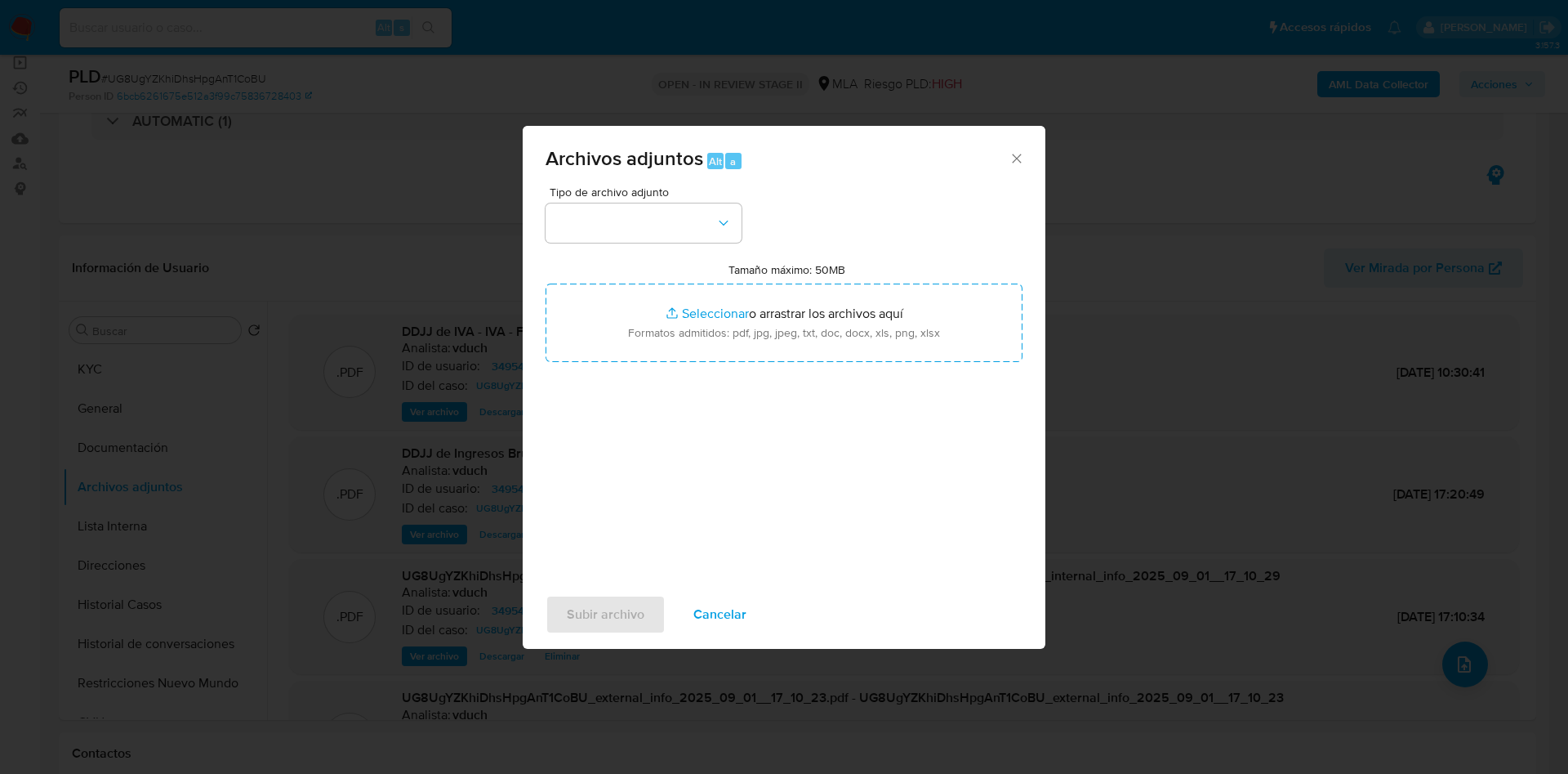
click at [614, 192] on span "Tipo de archivo adjunto" at bounding box center [647, 192] width 196 height 12
click at [671, 243] on div "Tipo de archivo adjunto Tamaño máximo: 50MB Seleccionar archivos Seleccionar o …" at bounding box center [784, 380] width 477 height 386
click at [701, 227] on button "button" at bounding box center [642, 222] width 196 height 39
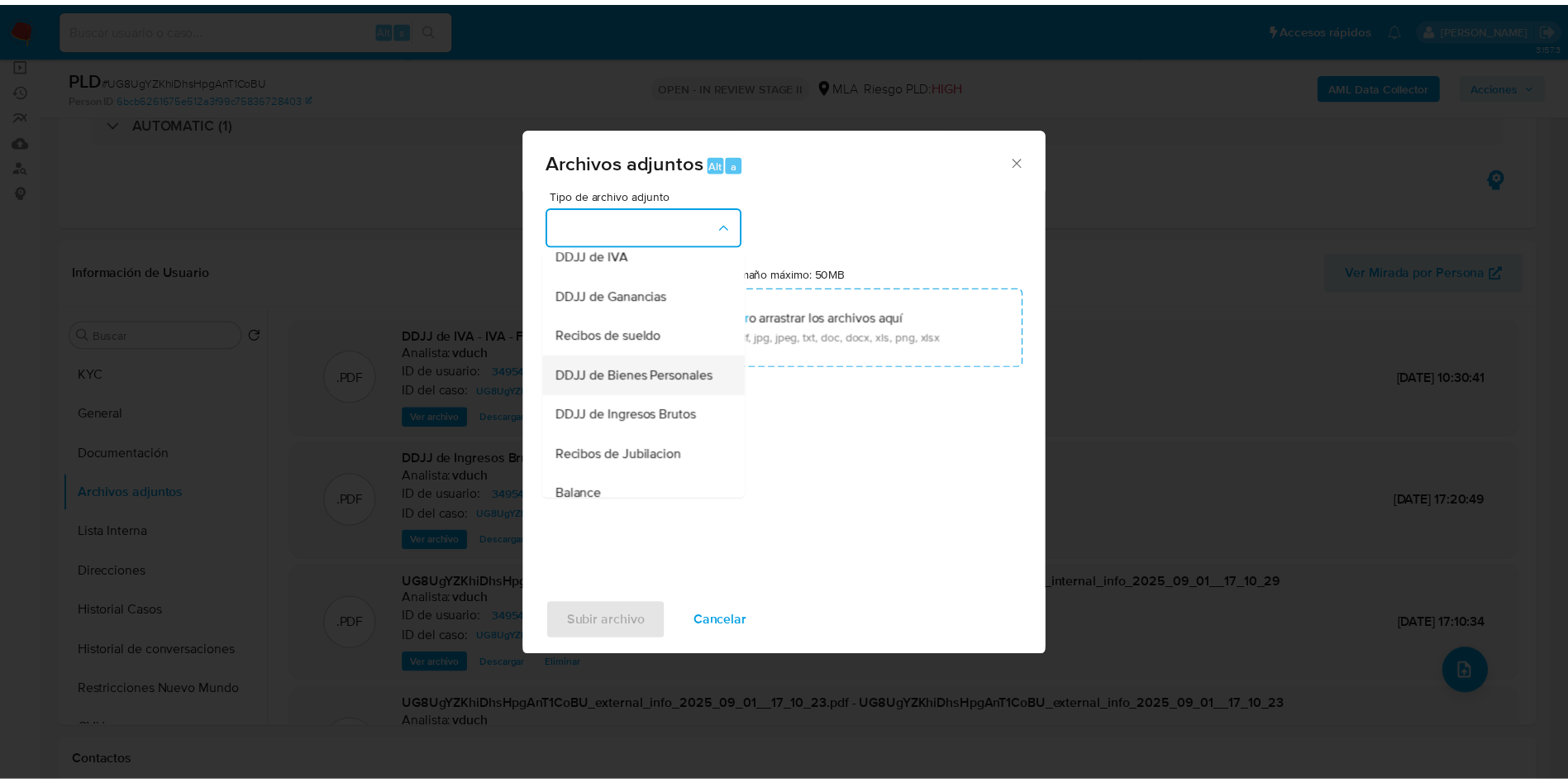
scroll to position [496, 0]
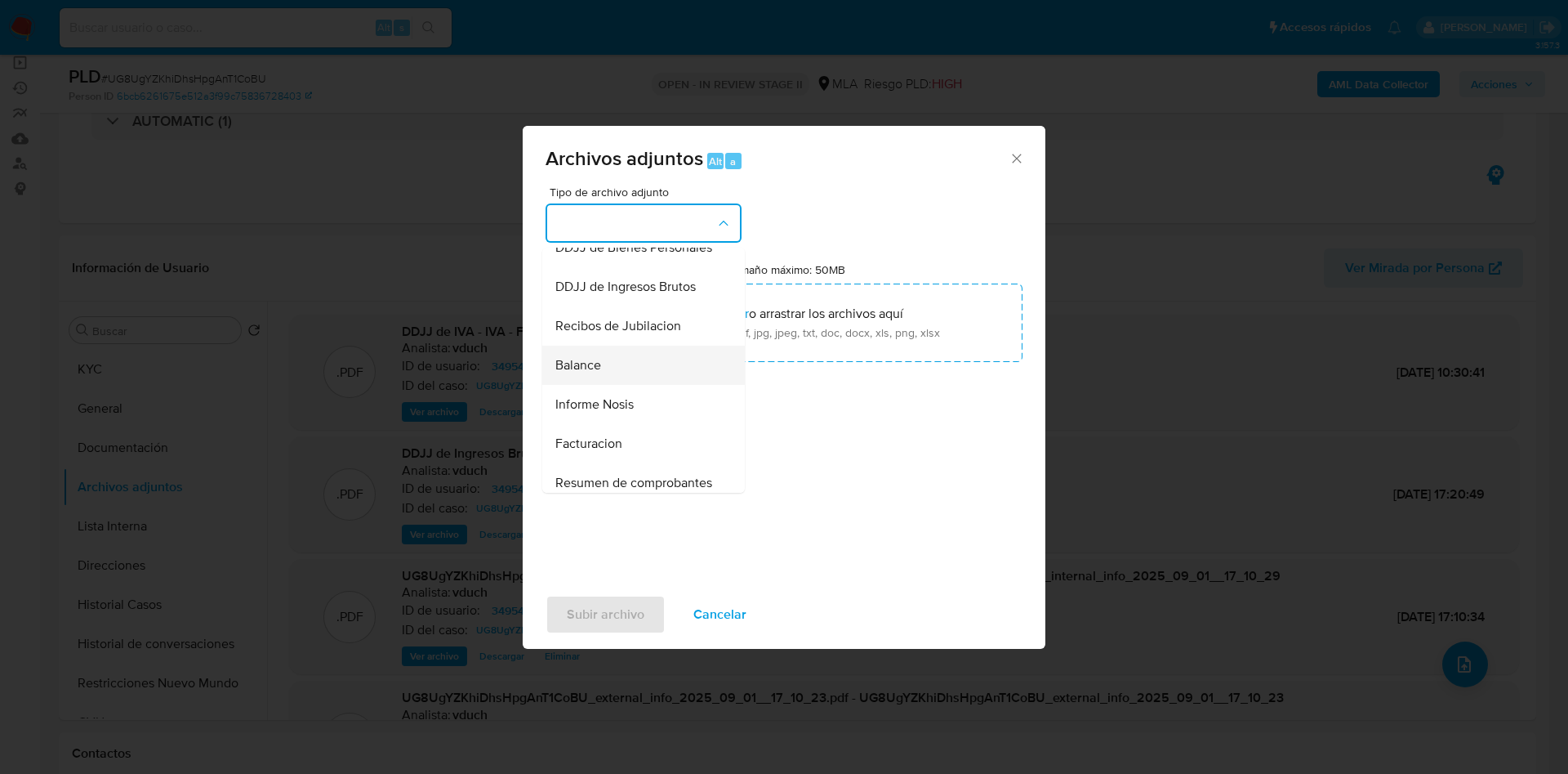
click at [625, 385] on div "Balance" at bounding box center [638, 365] width 167 height 39
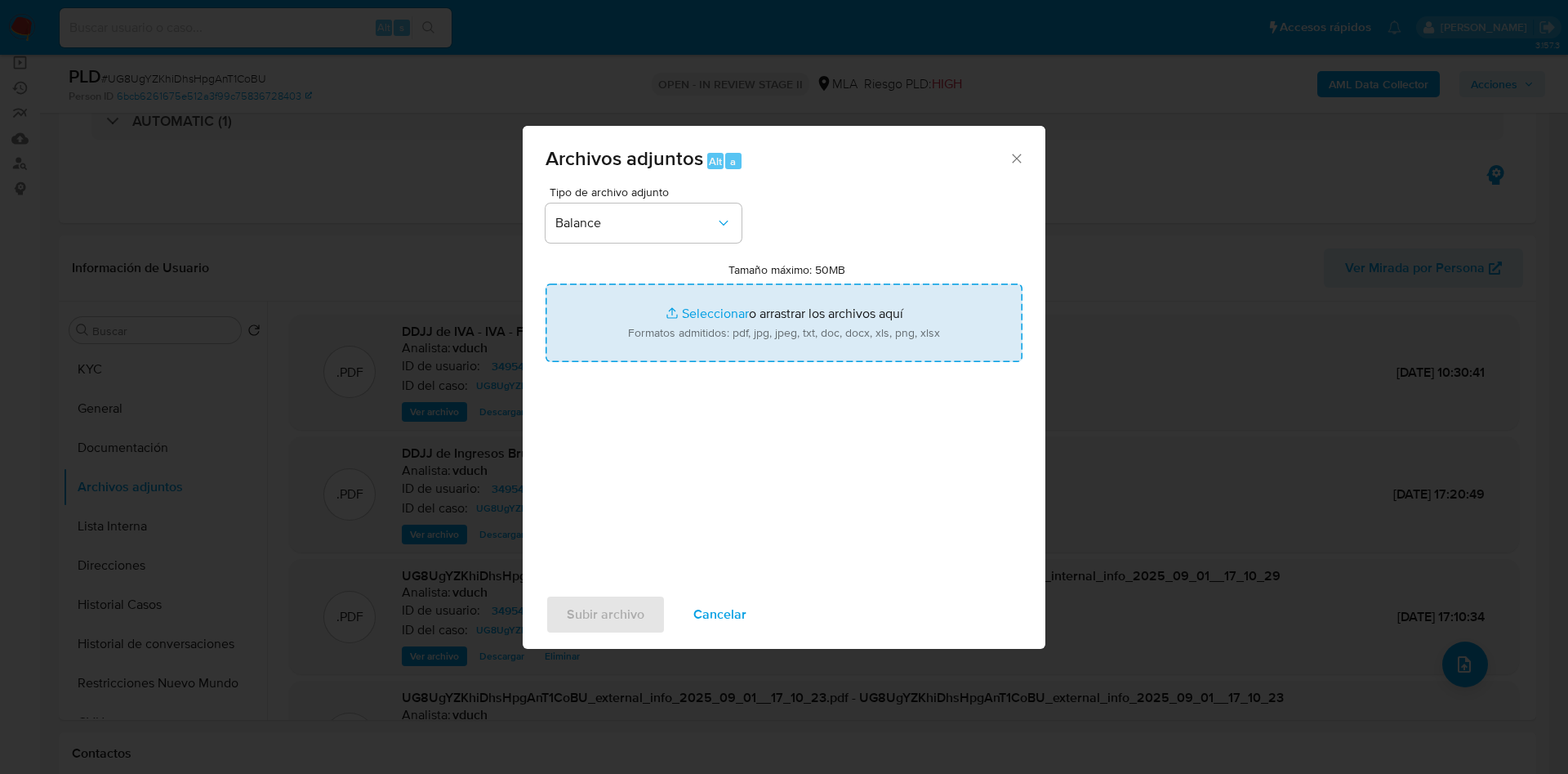
type input "C:\fakepath\EECC - Abril 2024.pdf"
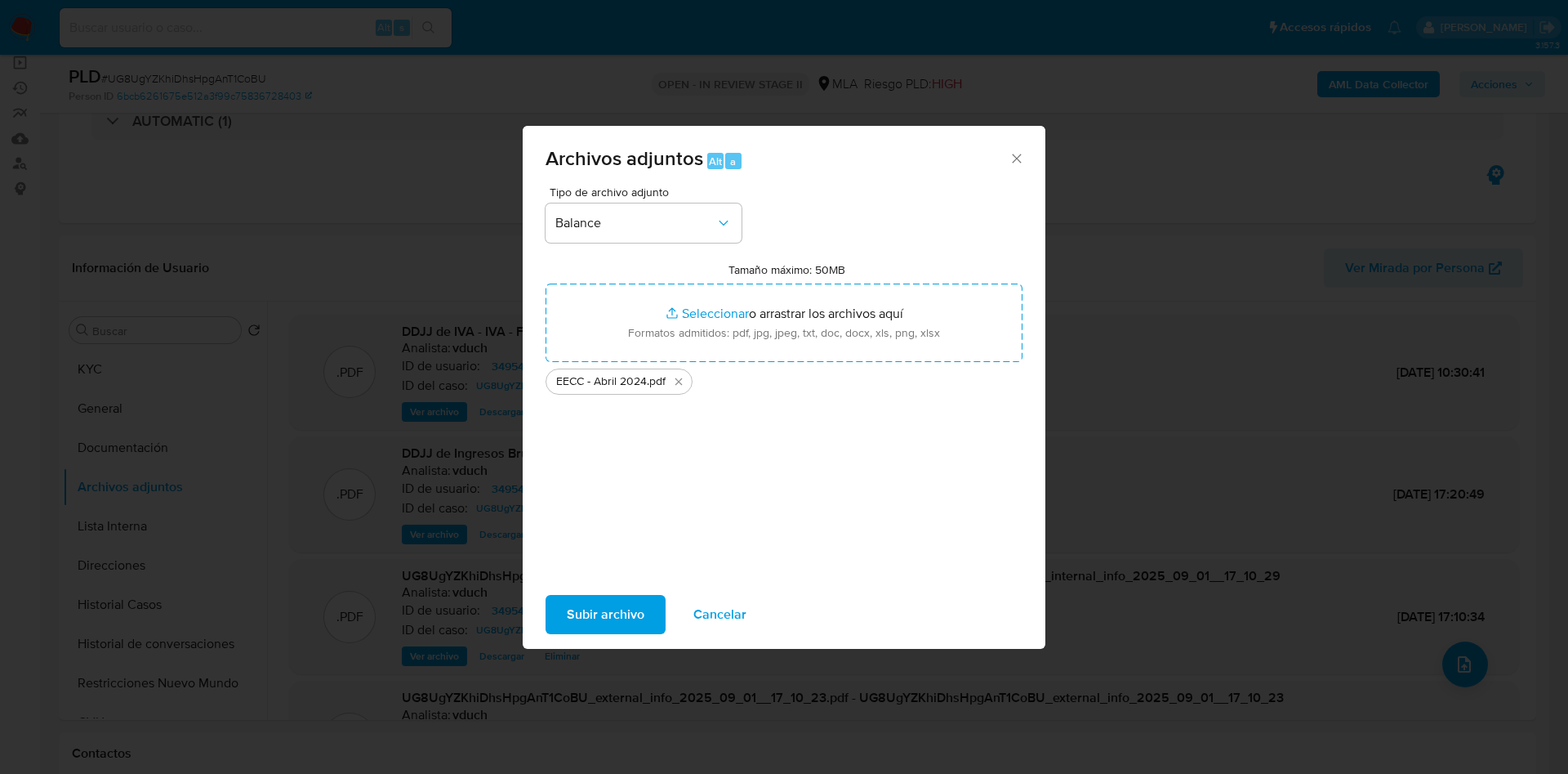
click at [604, 618] on span "Subir archivo" at bounding box center [605, 614] width 77 height 36
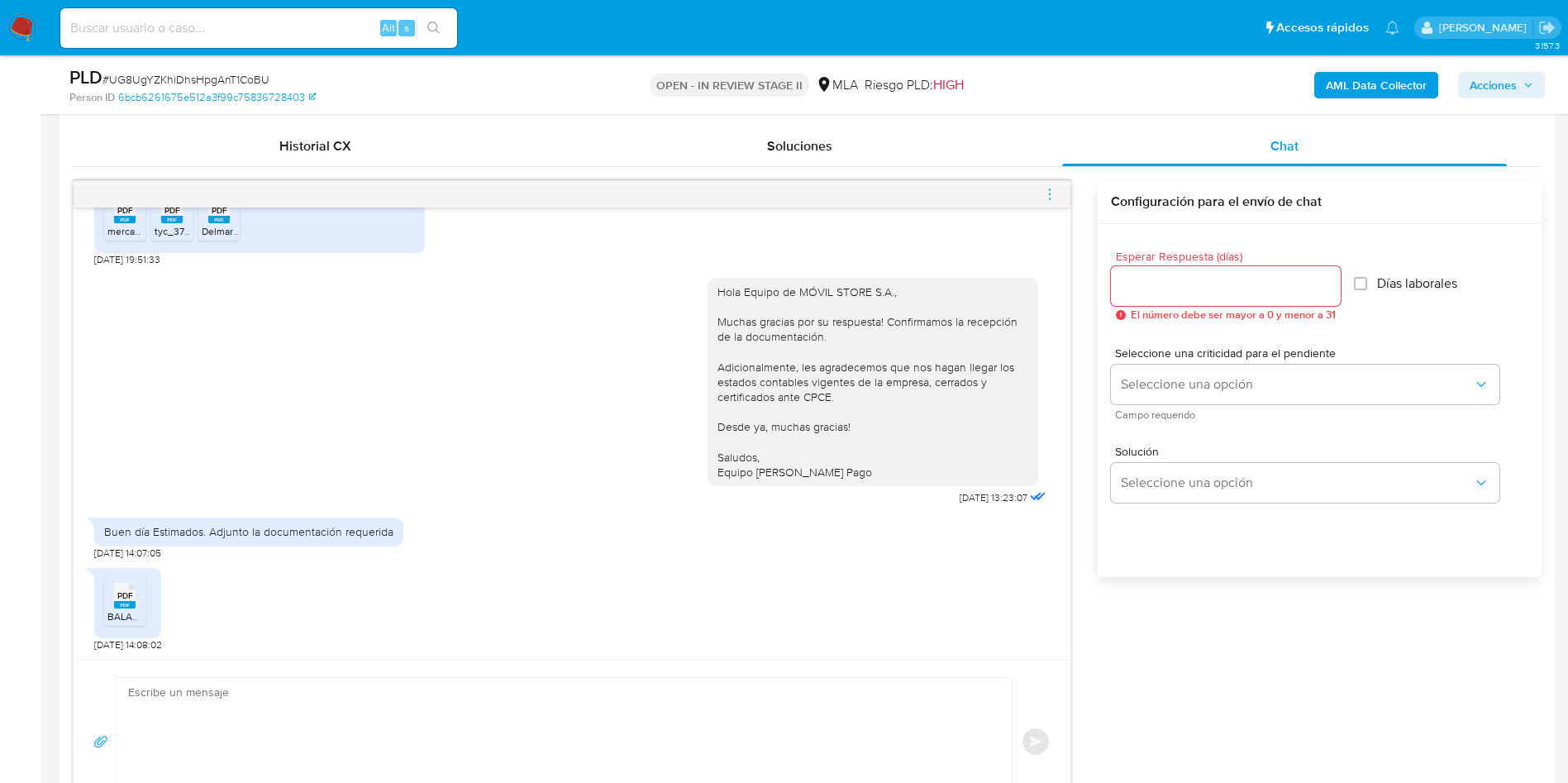
scroll to position [868, 0]
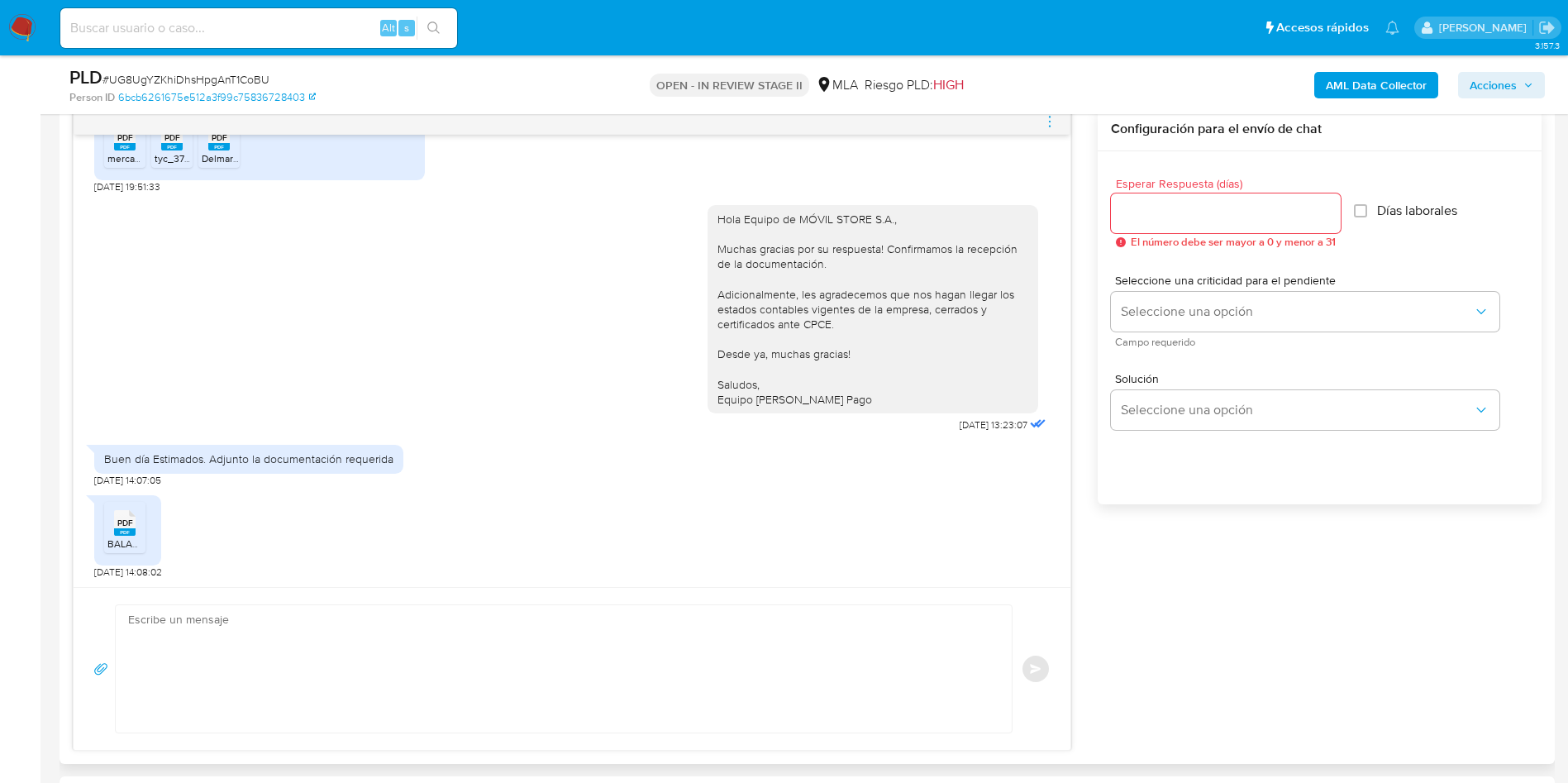
click at [447, 637] on textarea at bounding box center [559, 669] width 863 height 127
paste textarea "Hola, ¡Muchas gracias por tu respuesta! Confirmamos la recepción de la document…"
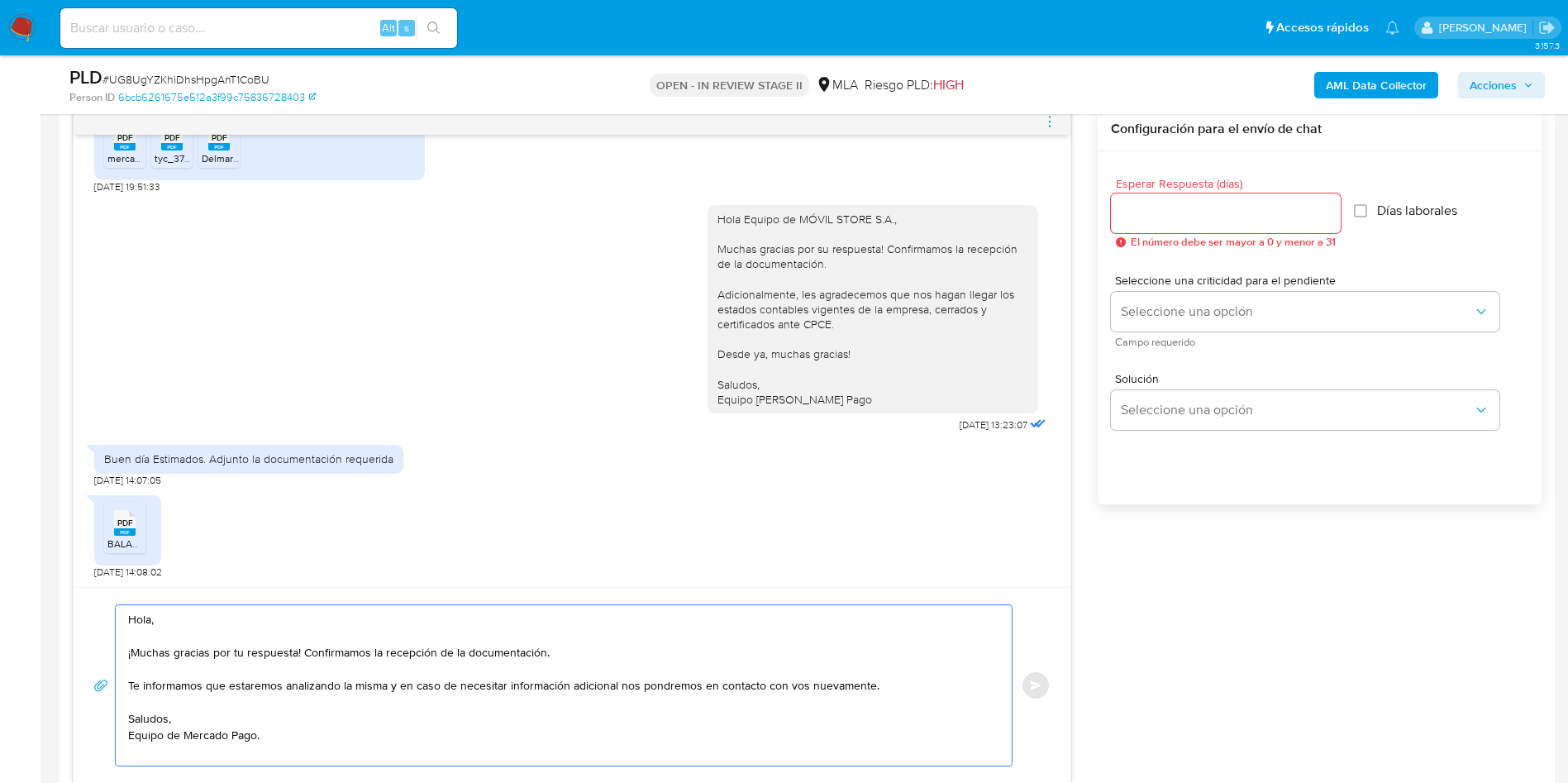
type textarea "Hola, ¡Muchas gracias por tu respuesta! Confirmamos la recepción de la document…"
click at [1168, 196] on div at bounding box center [1225, 213] width 229 height 40
click at [1147, 208] on input "Esperar Respuesta (días)" at bounding box center [1225, 213] width 229 height 21
type input "0"
click at [1039, 682] on span "Enviar" at bounding box center [1036, 685] width 12 height 10
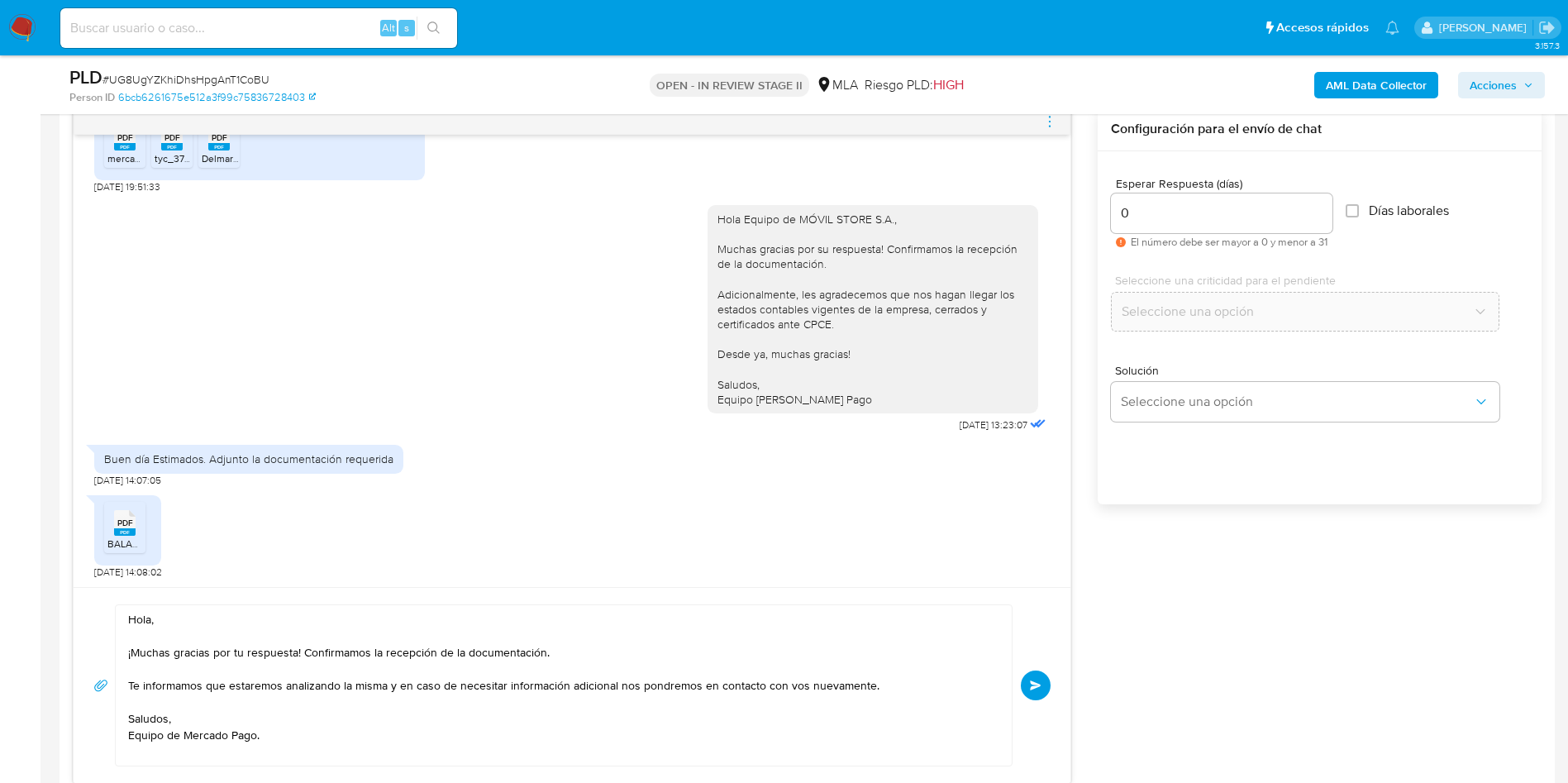
click at [197, 76] on span "# UG8UgYZKhiDhsHpgAnT1CoBU" at bounding box center [185, 79] width 167 height 17
copy span "UG8UgYZKhiDhsHpgAnT1CoBU"
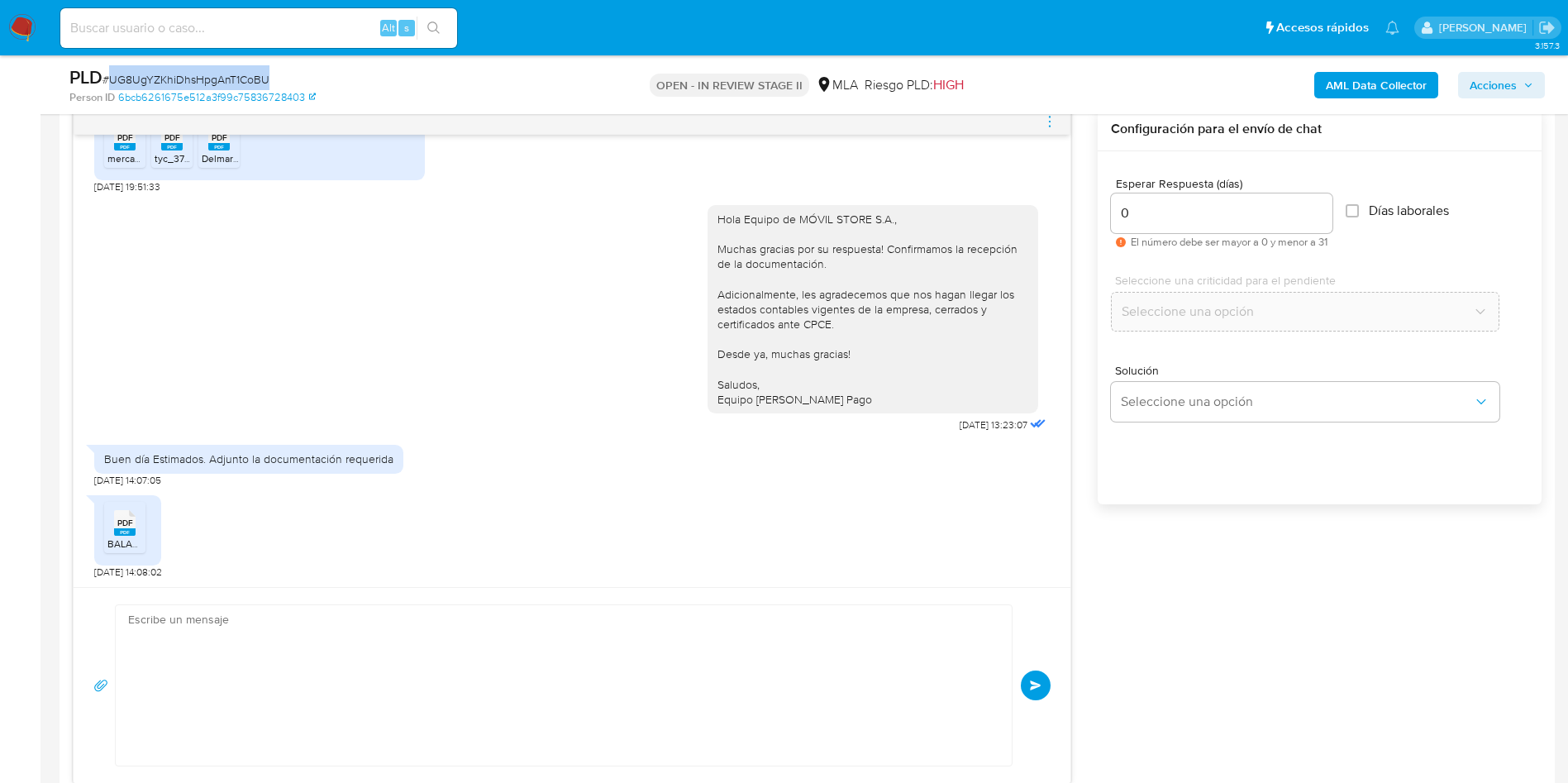
scroll to position [1500, 0]
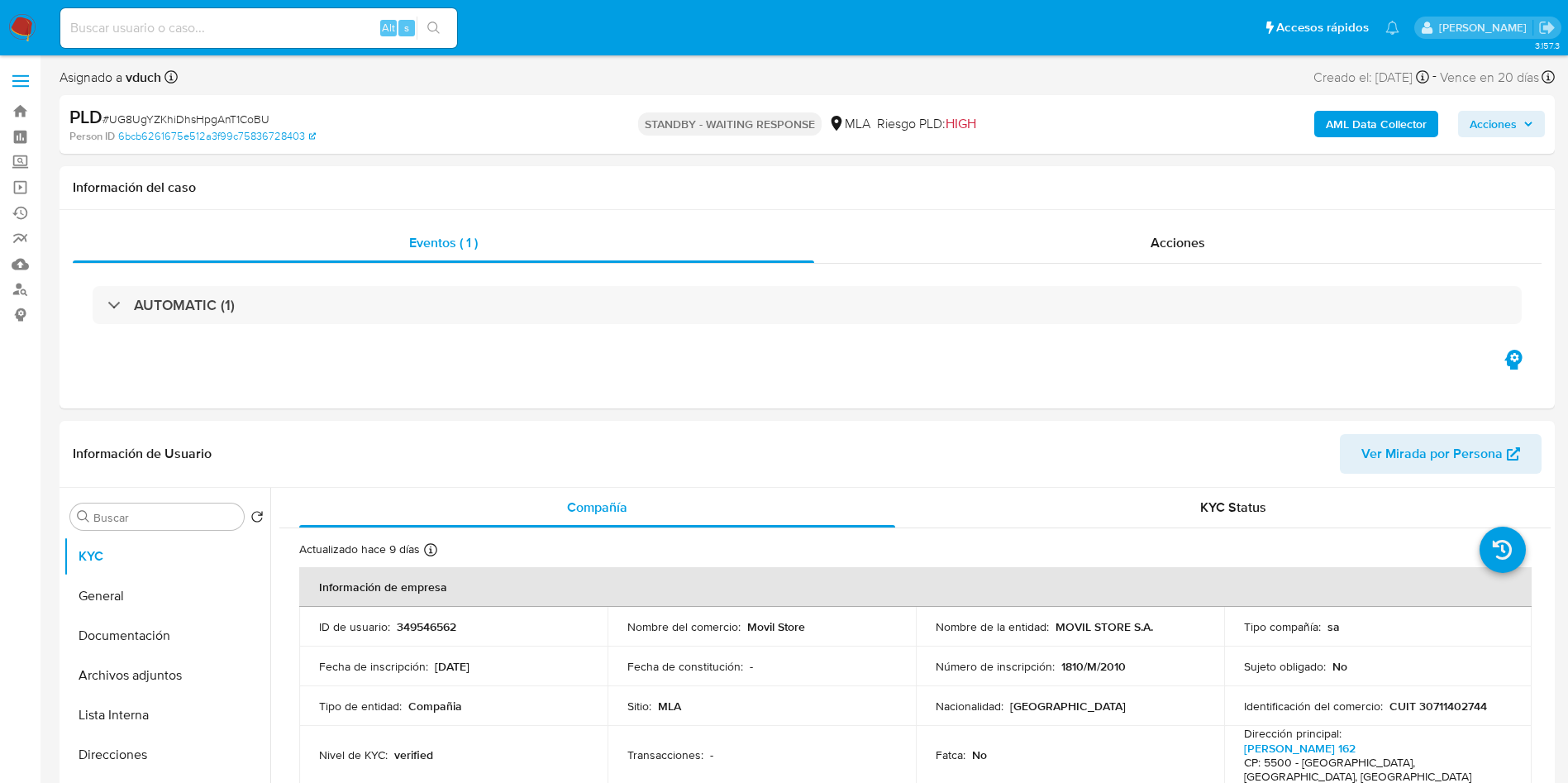
select select "10"
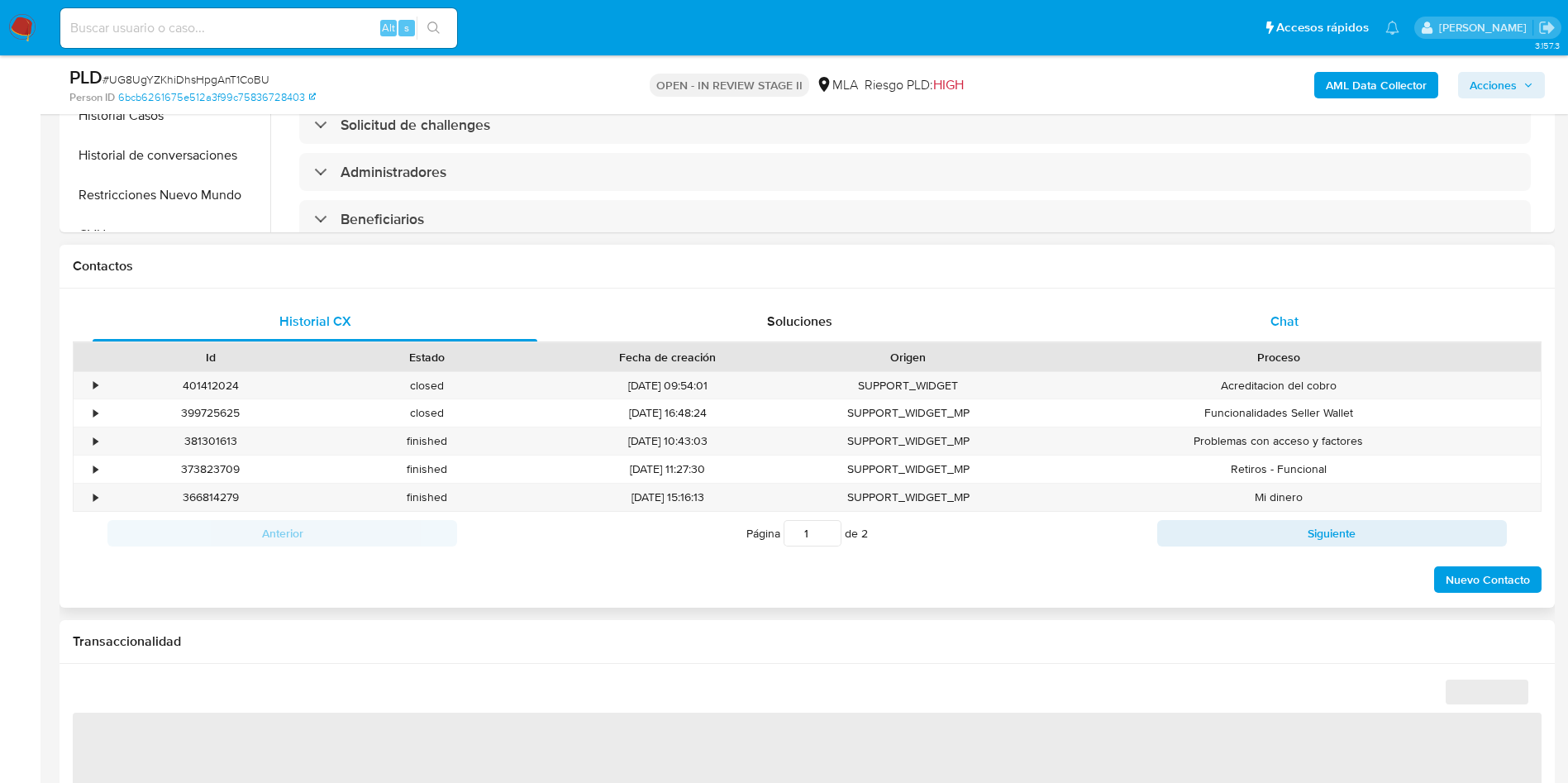
click at [1305, 320] on div "Chat" at bounding box center [1284, 321] width 445 height 40
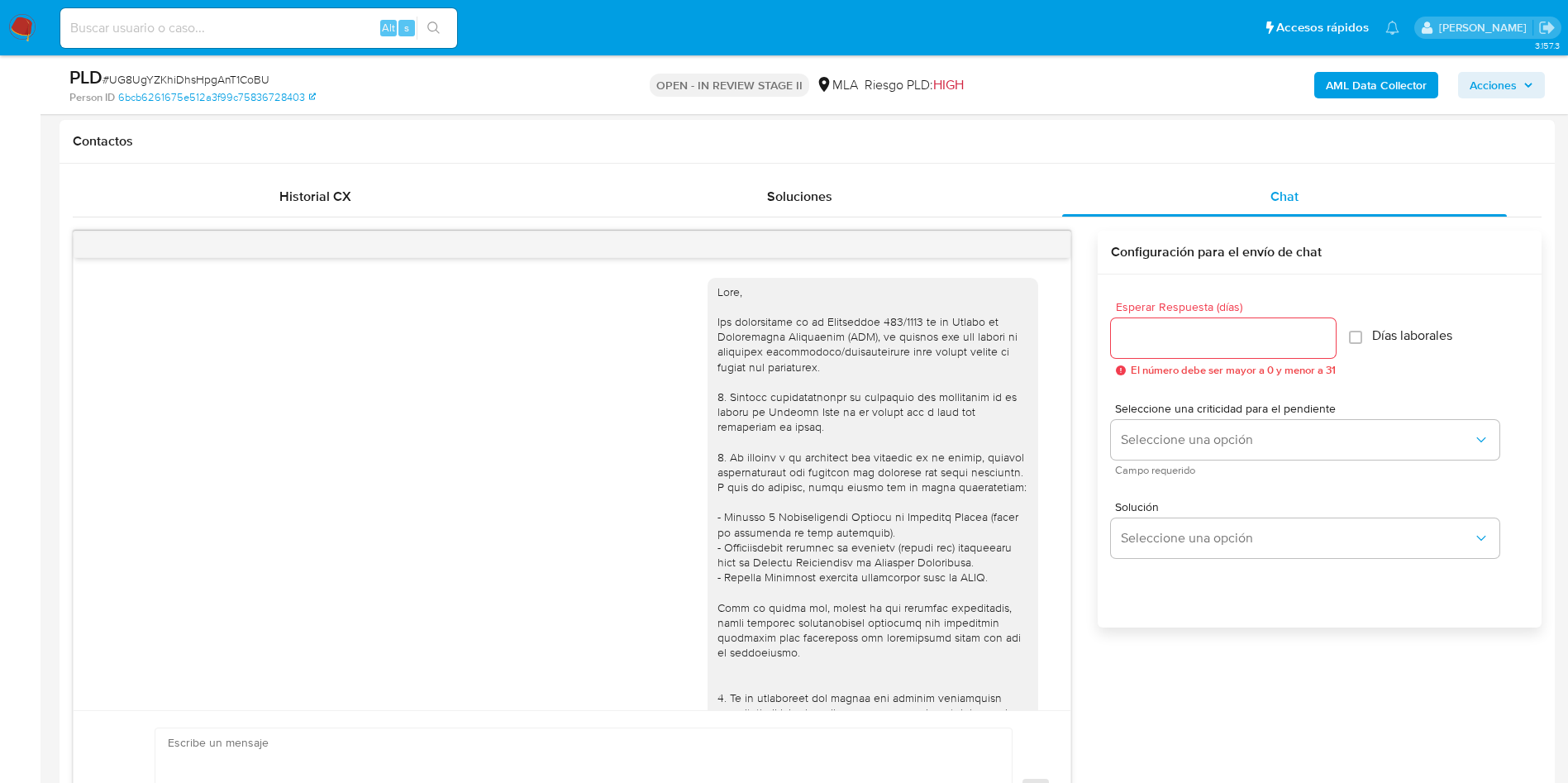
scroll to position [868, 0]
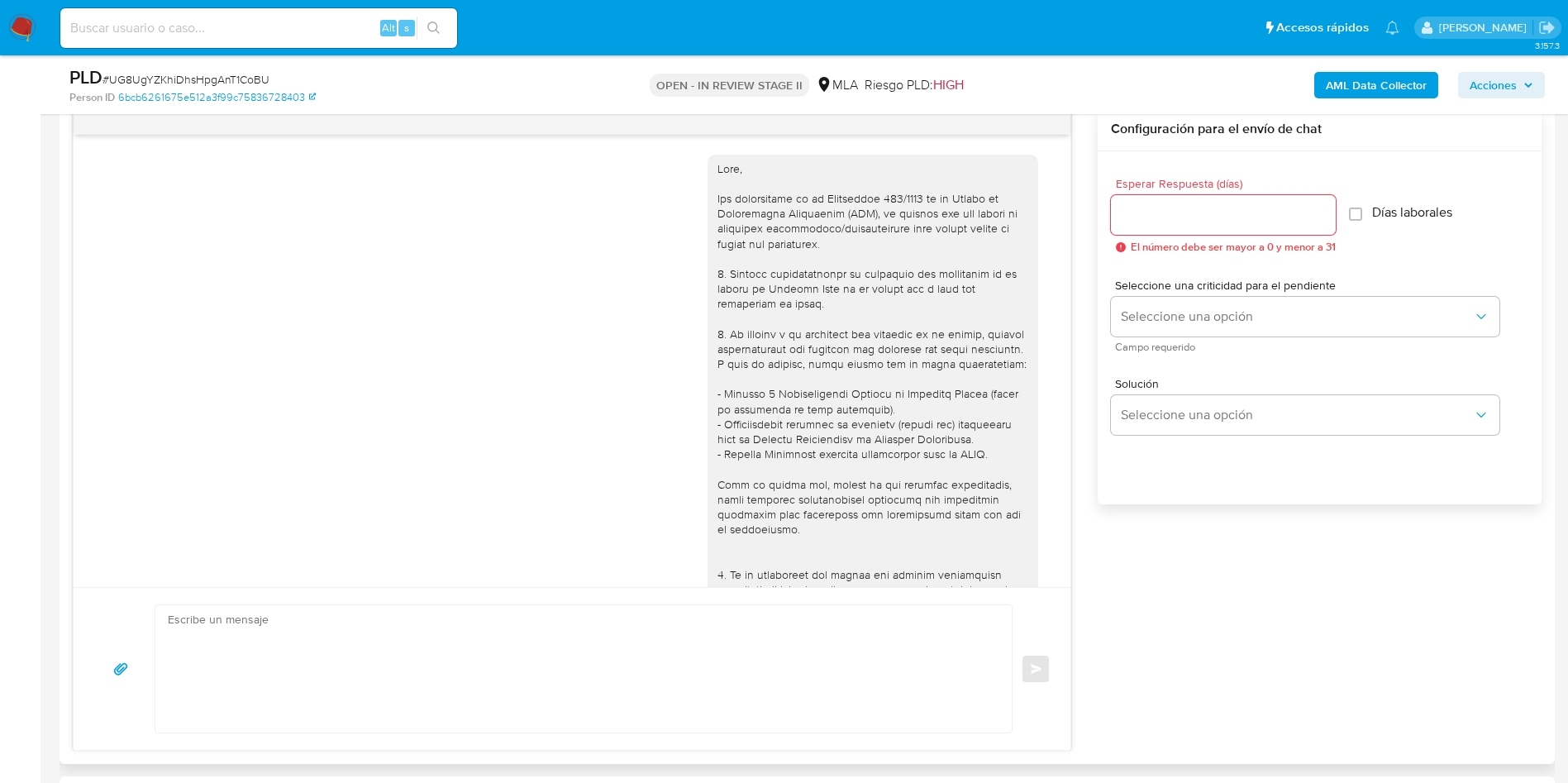
select select "10"
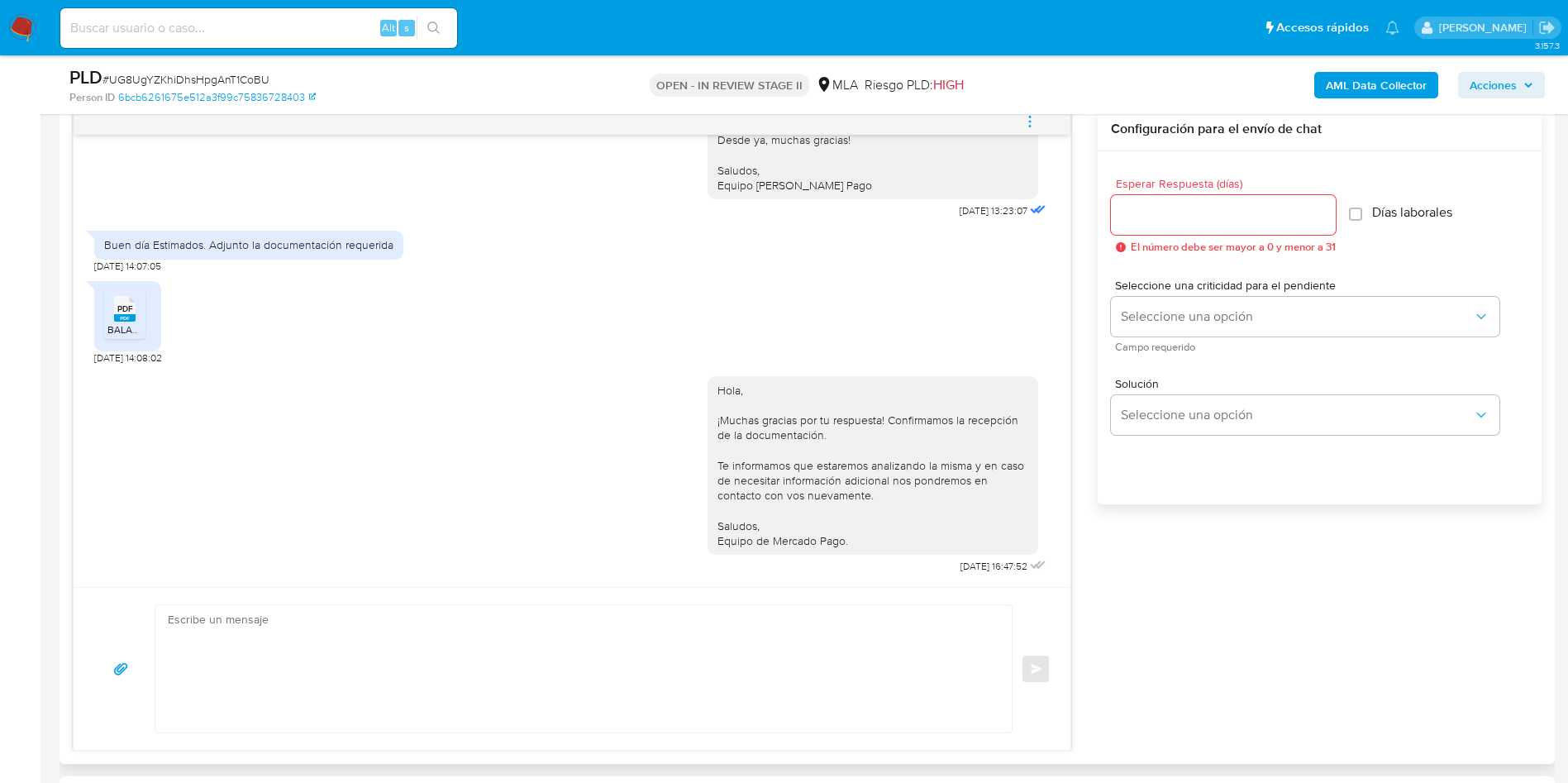
click at [1033, 119] on icon "menu-action" at bounding box center [1030, 122] width 15 height 15
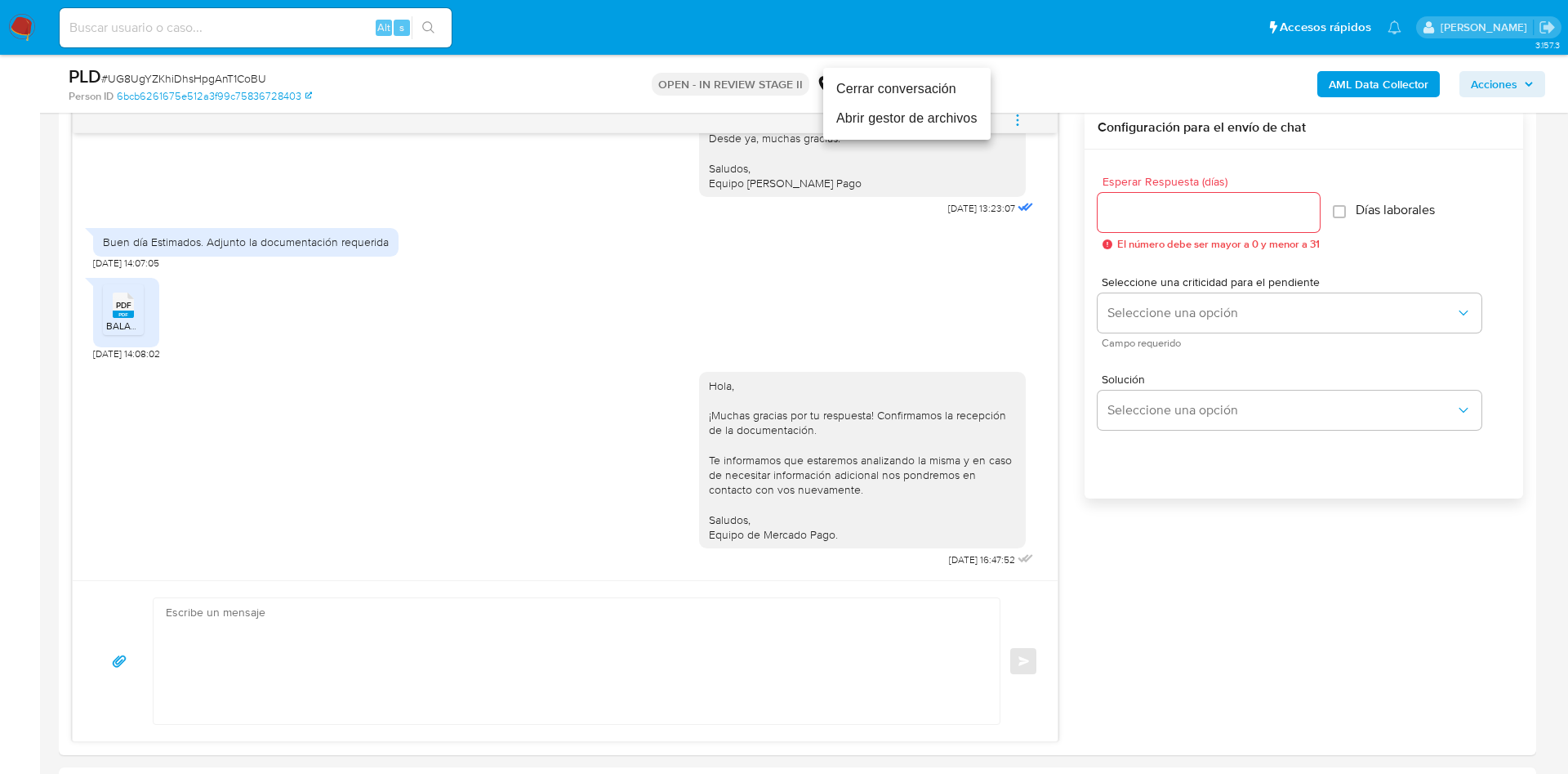
click at [911, 98] on li "Cerrar conversación" at bounding box center [907, 89] width 167 height 29
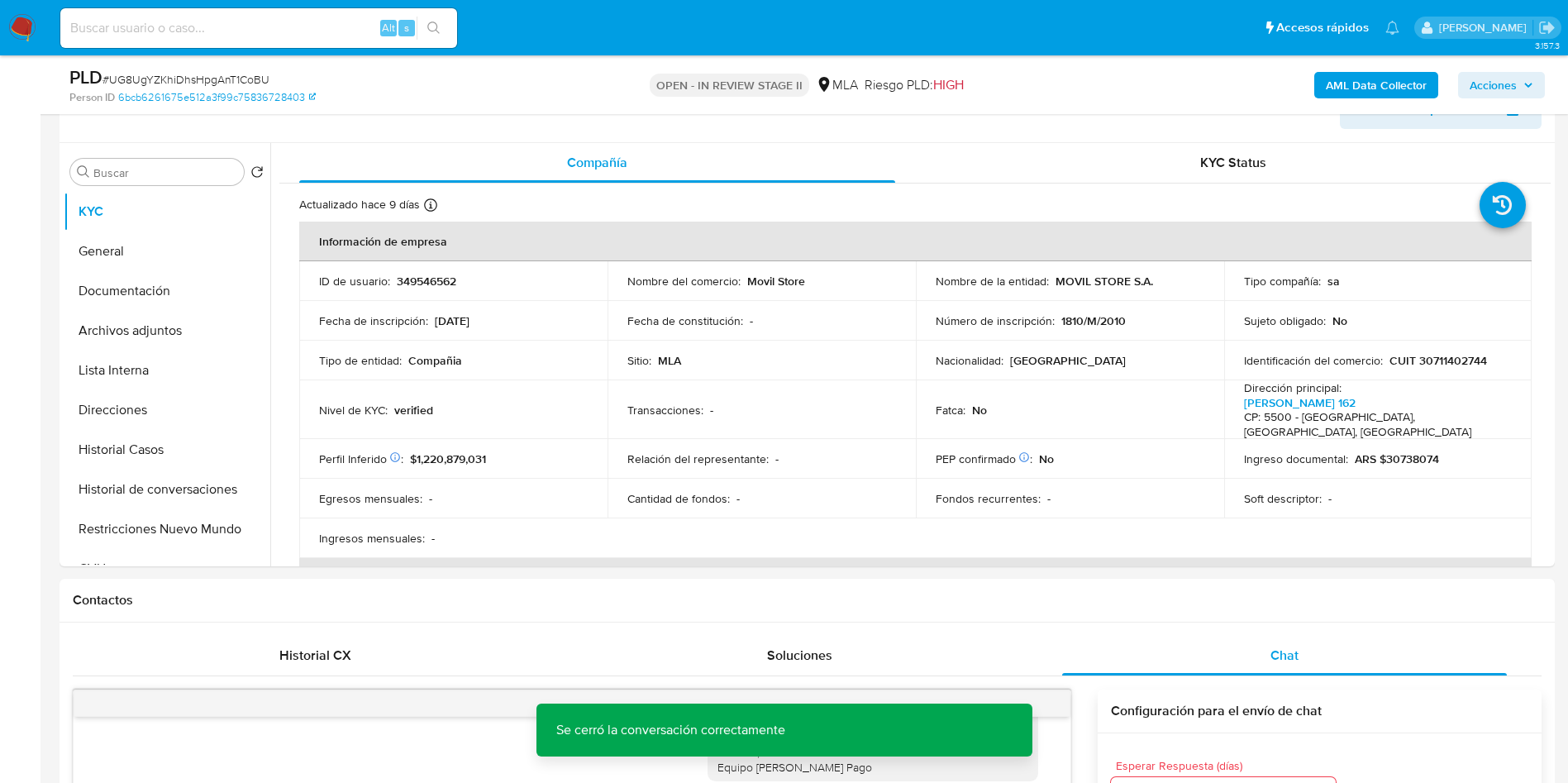
scroll to position [0, 0]
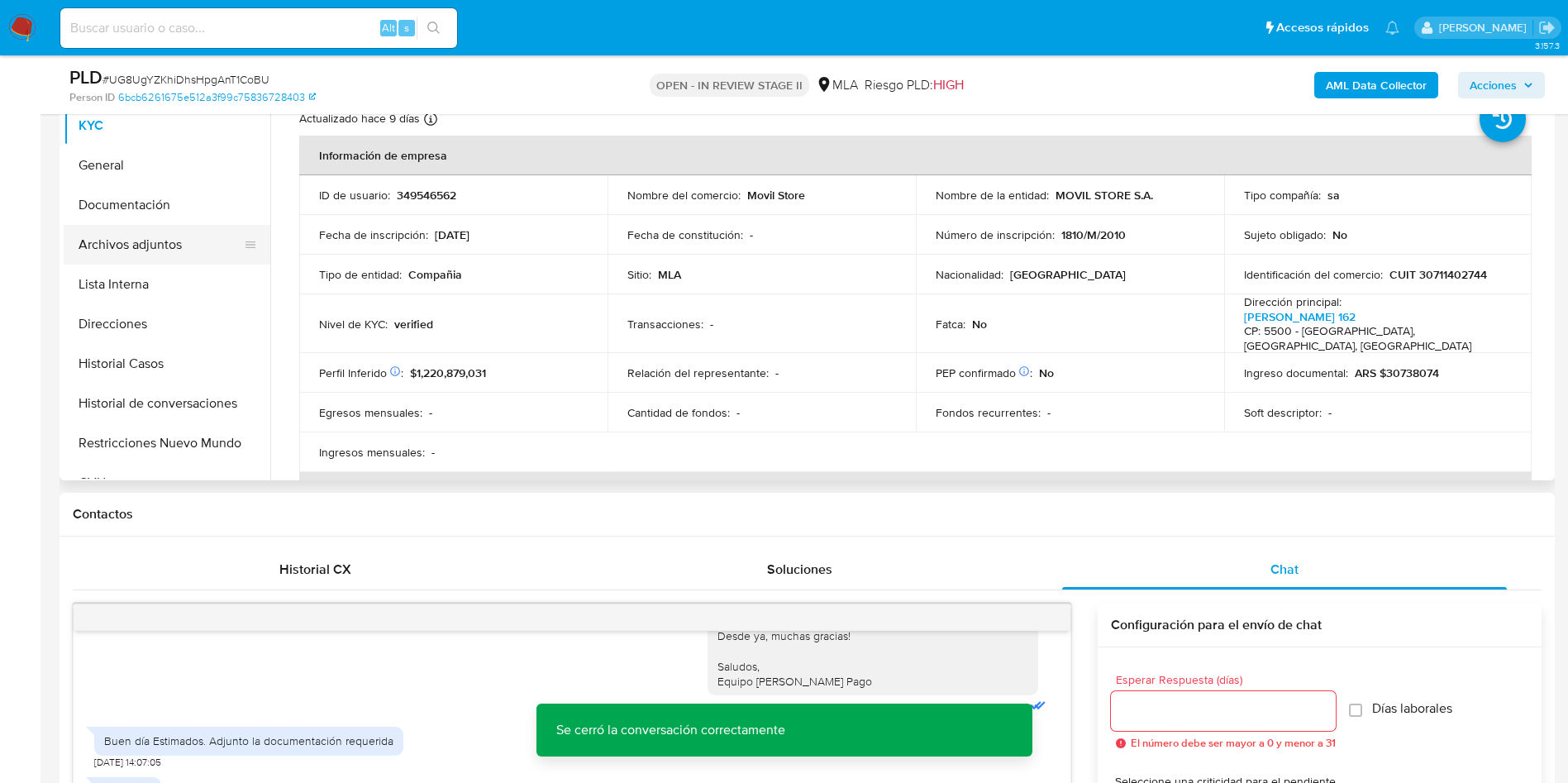
click at [129, 240] on button "Archivos adjuntos" at bounding box center [160, 244] width 193 height 40
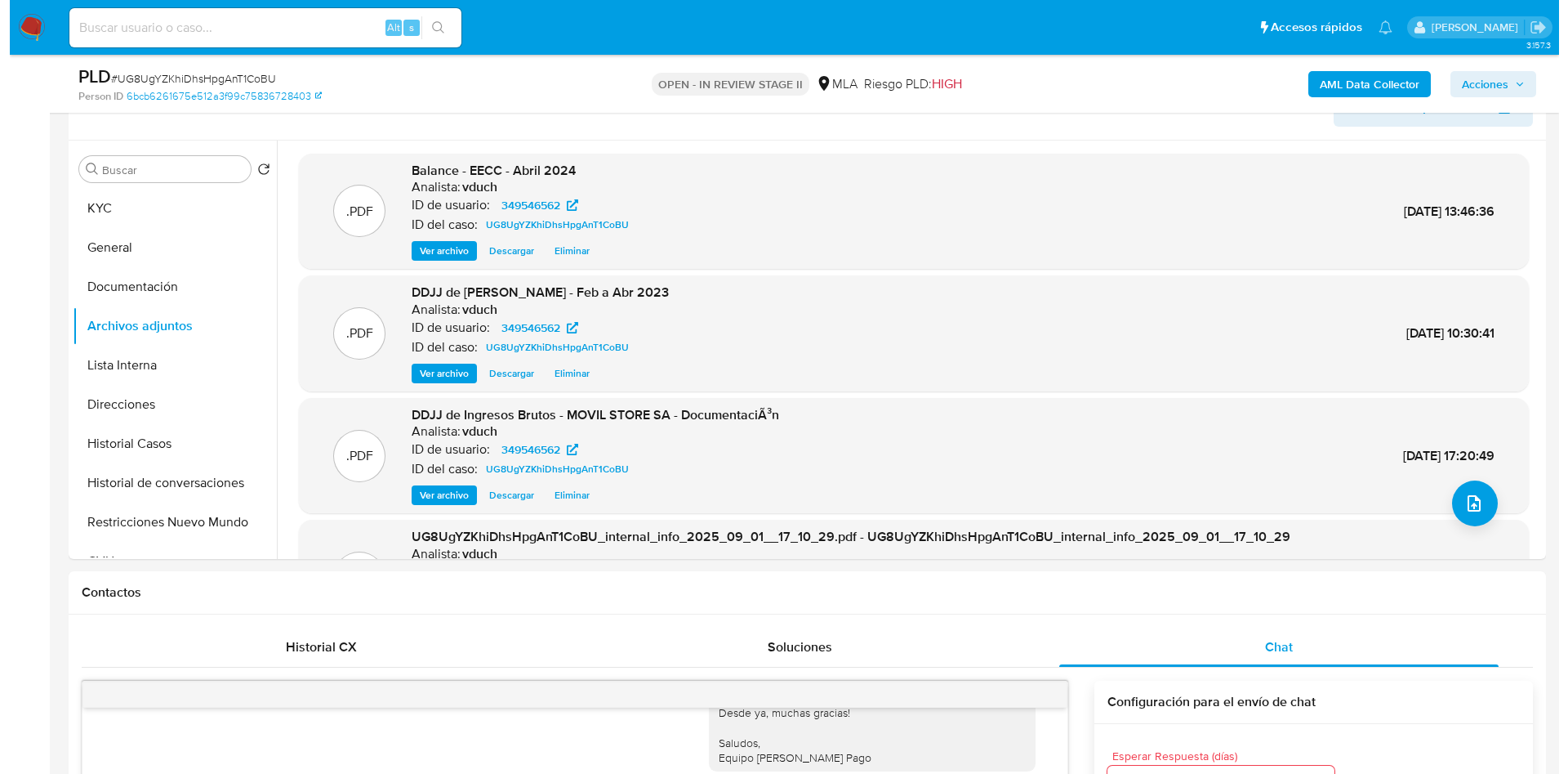
scroll to position [245, 0]
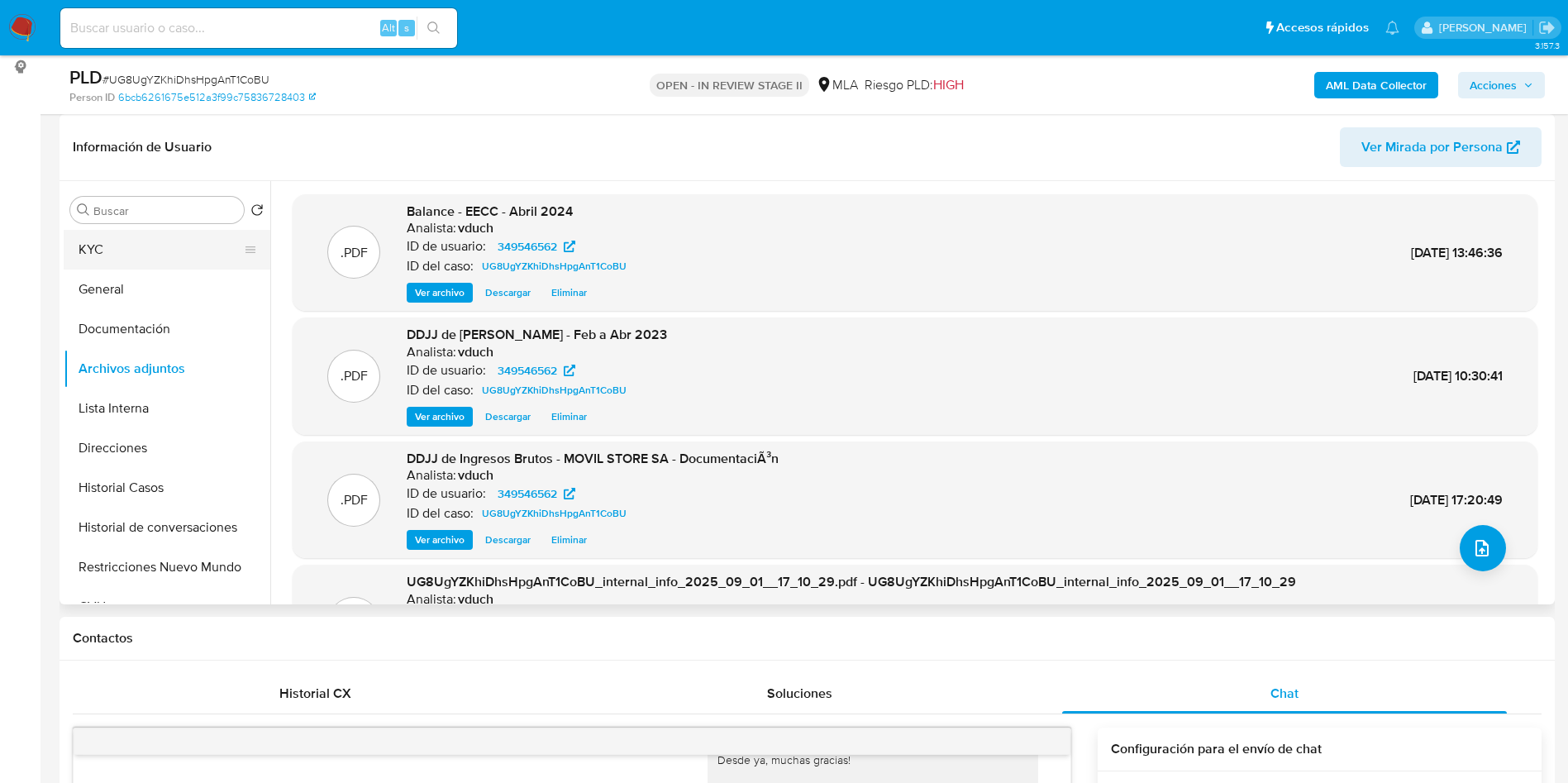
drag, startPoint x: 124, startPoint y: 230, endPoint x: 123, endPoint y: 244, distance: 14.0
click at [125, 230] on button "KYC" at bounding box center [160, 249] width 193 height 40
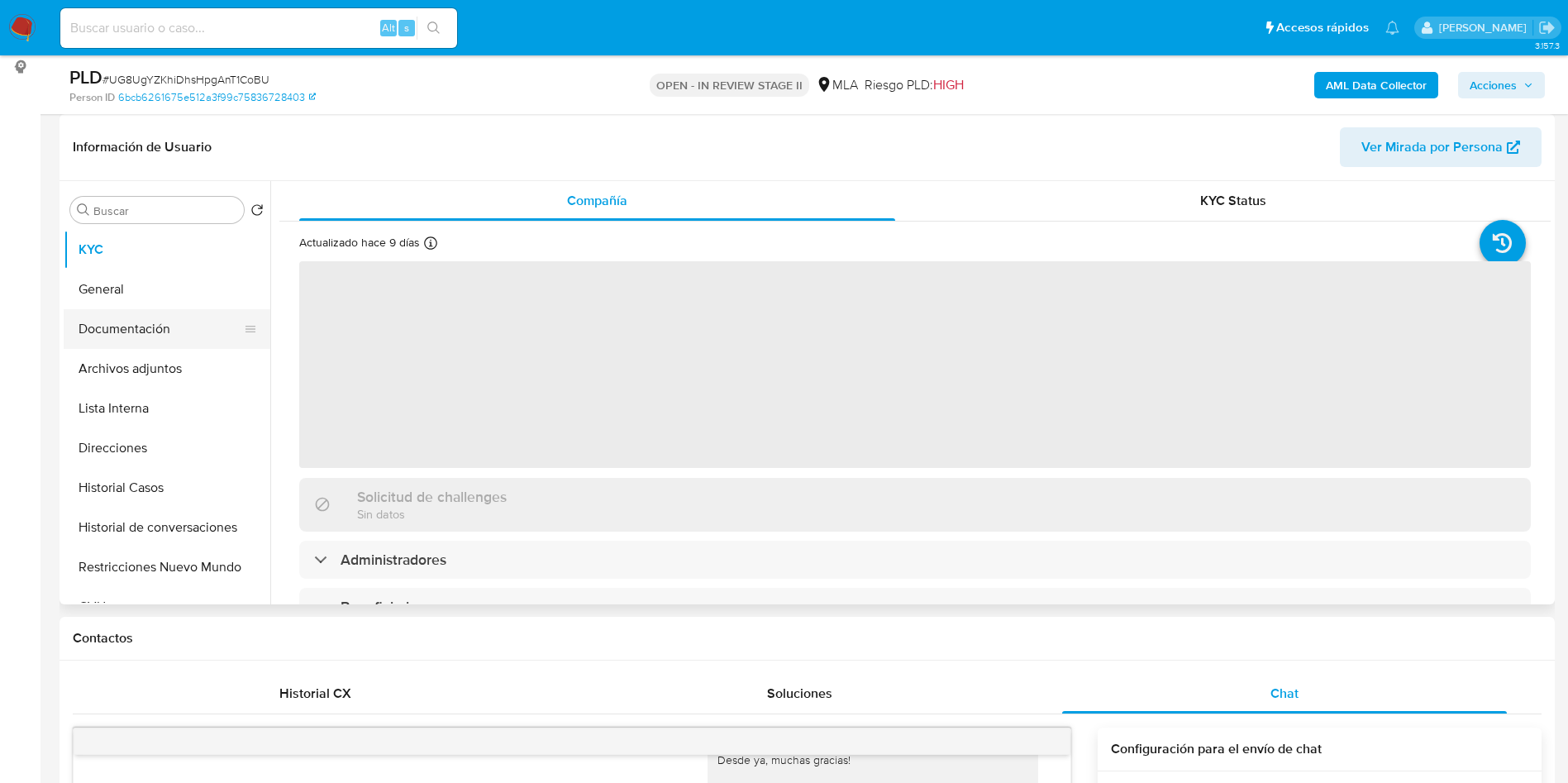
click at [191, 346] on button "Documentación" at bounding box center [160, 329] width 193 height 40
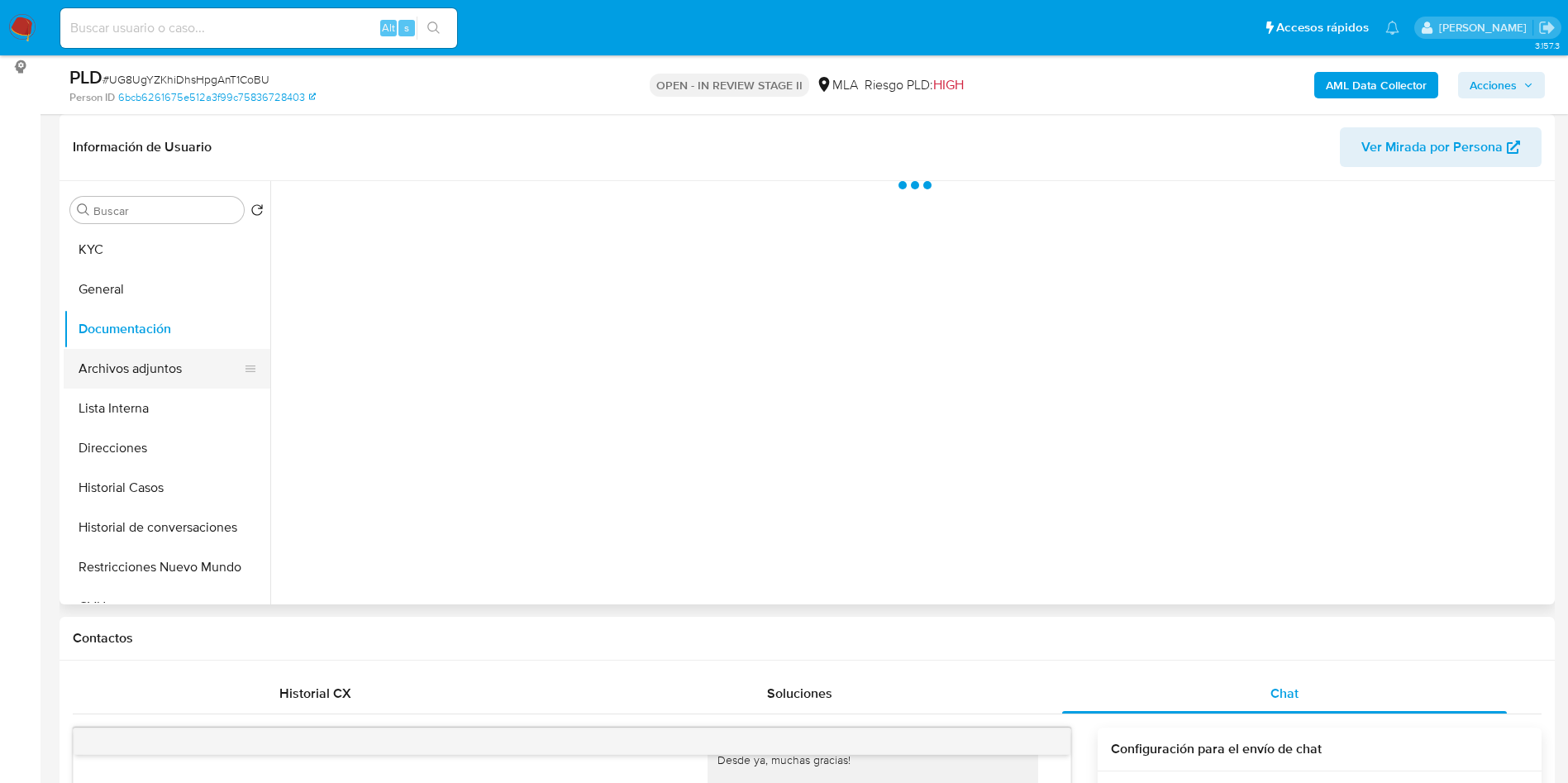
click at [186, 356] on button "Archivos adjuntos" at bounding box center [160, 368] width 193 height 40
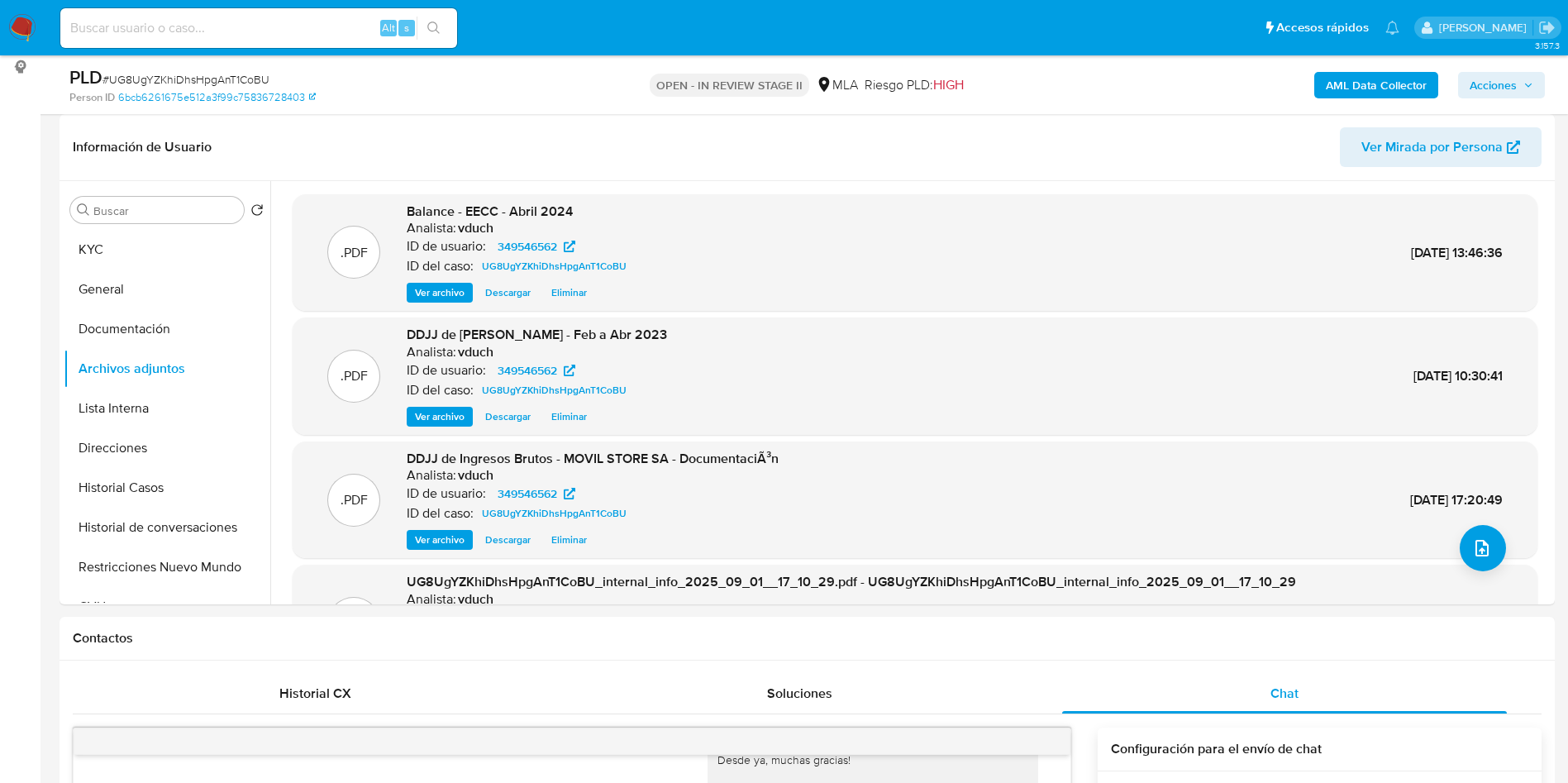
click at [260, 67] on div "PLD # UG8UgYZKhiDhsHpgAnT1CoBU" at bounding box center [312, 77] width 486 height 25
copy span "UG8UgYZKhiDhsHpgAnT1CoBU"
click at [1487, 546] on button "upload-file" at bounding box center [1483, 548] width 46 height 46
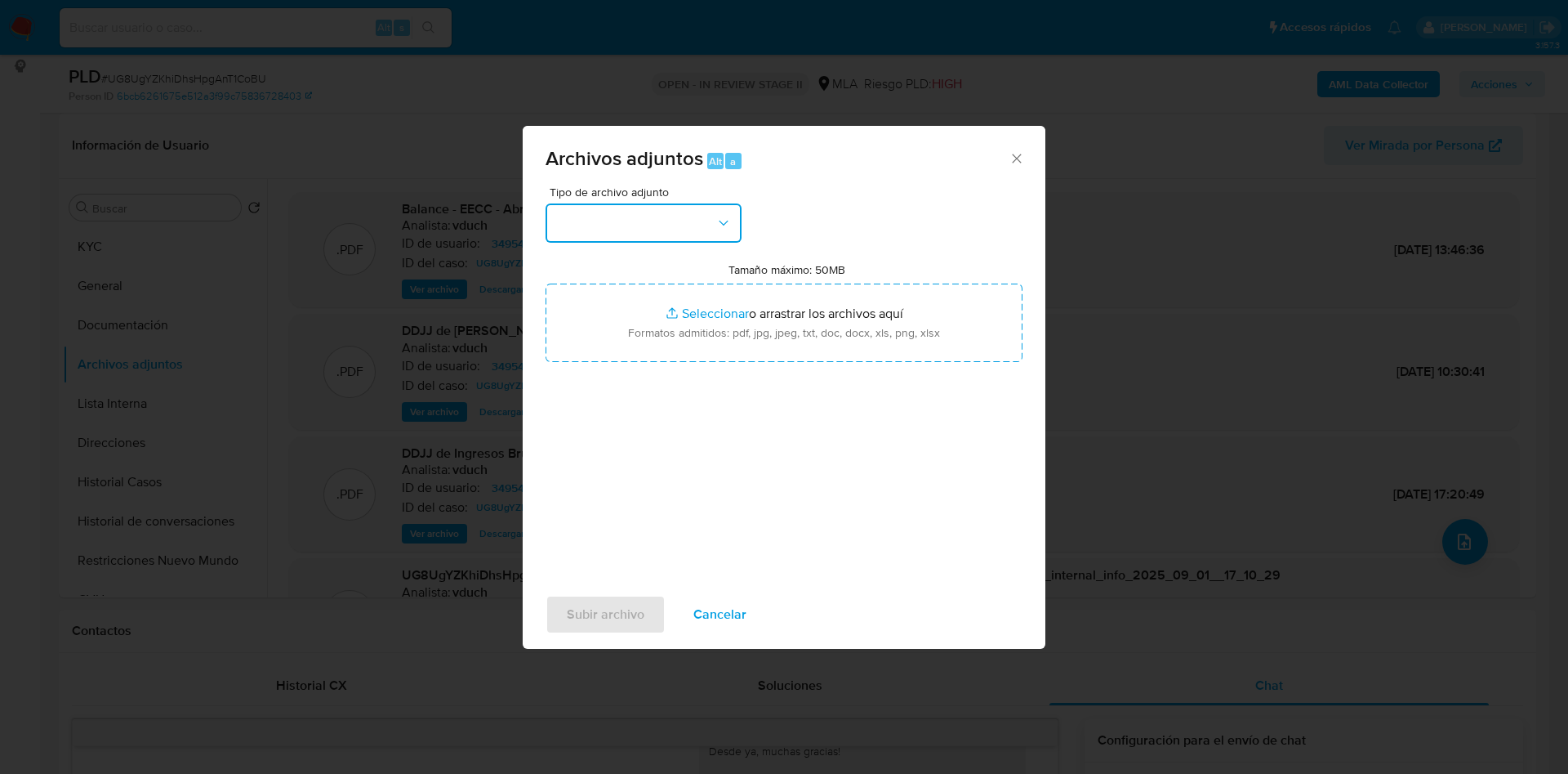
click at [675, 237] on button "button" at bounding box center [642, 222] width 196 height 39
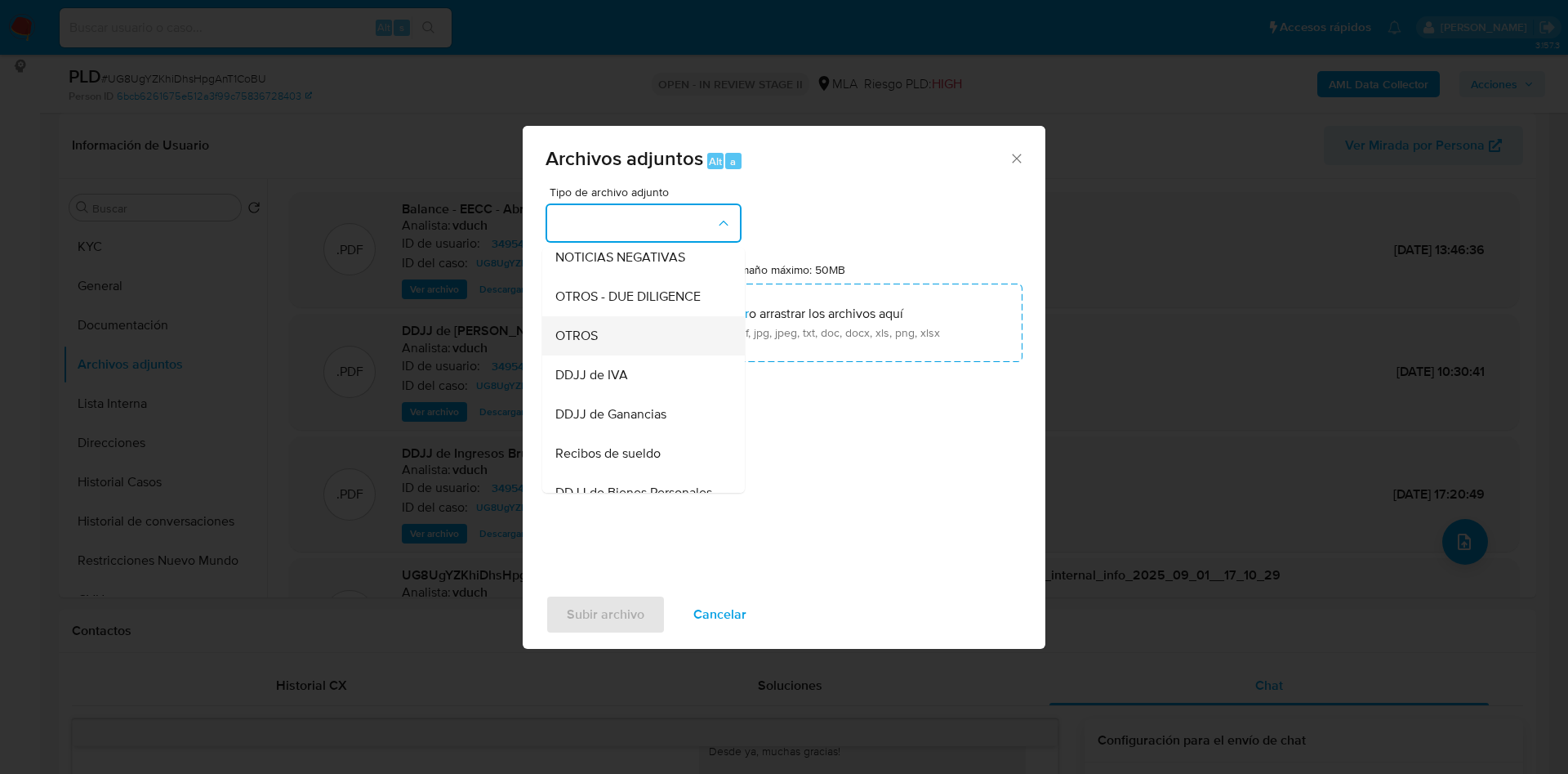
click at [577, 339] on div "OTROS" at bounding box center [638, 335] width 167 height 39
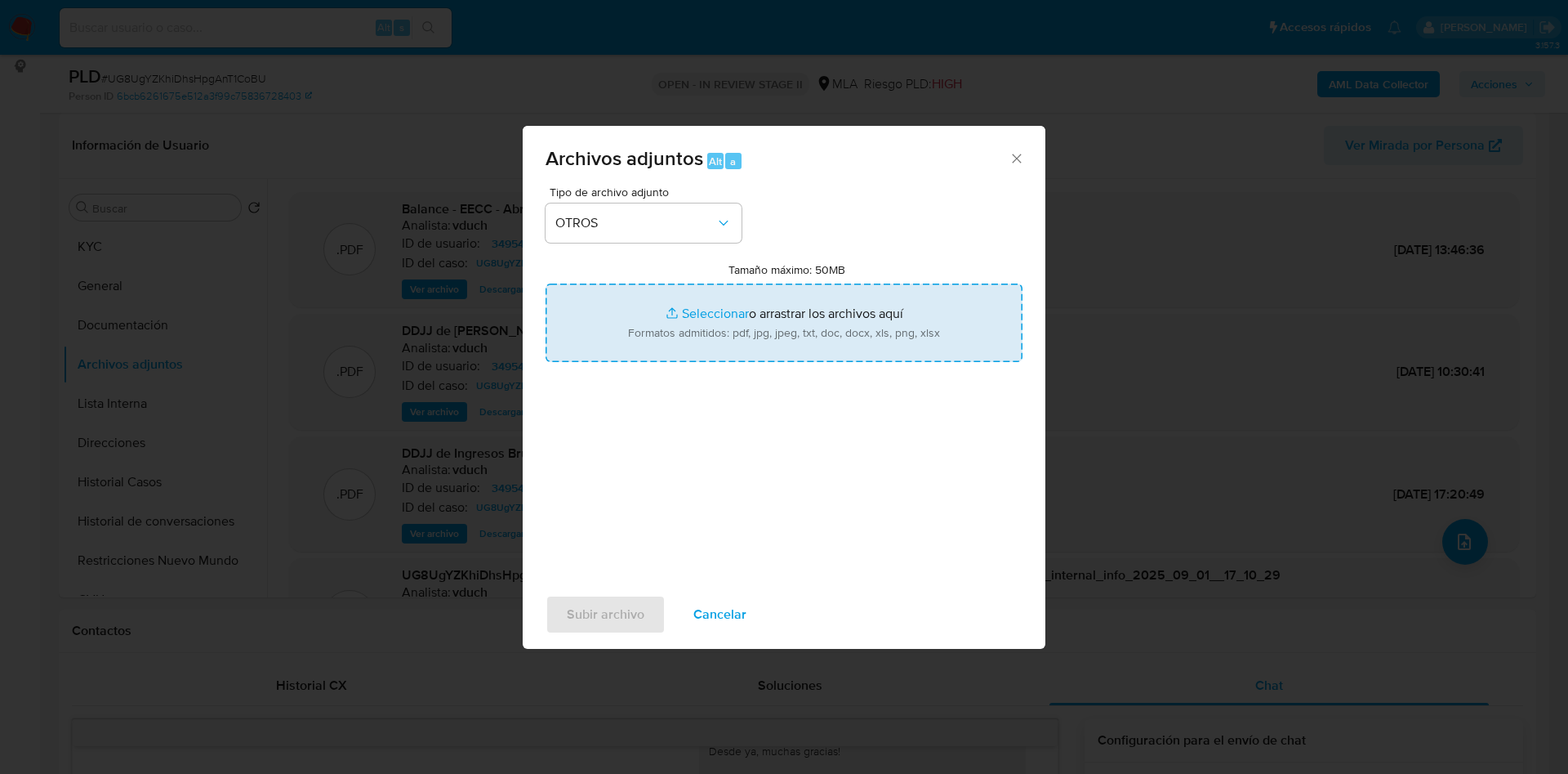
type input "C:\fakepath\Caselog UG8UgYZKhiDhsHpgAnT1CoBU_2025_08_18_15_04_56.docx"
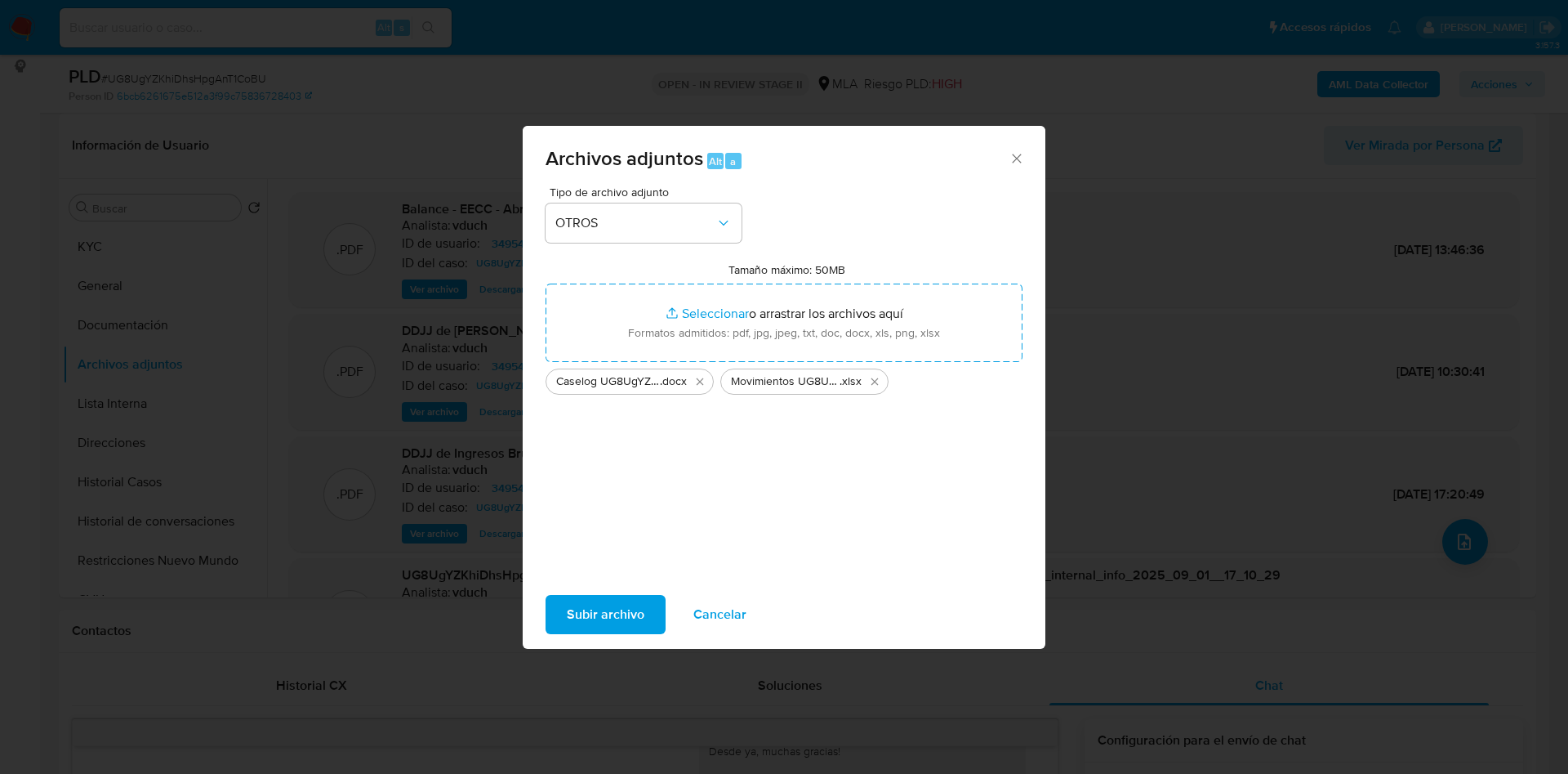
click at [593, 626] on span "Subir archivo" at bounding box center [605, 614] width 77 height 36
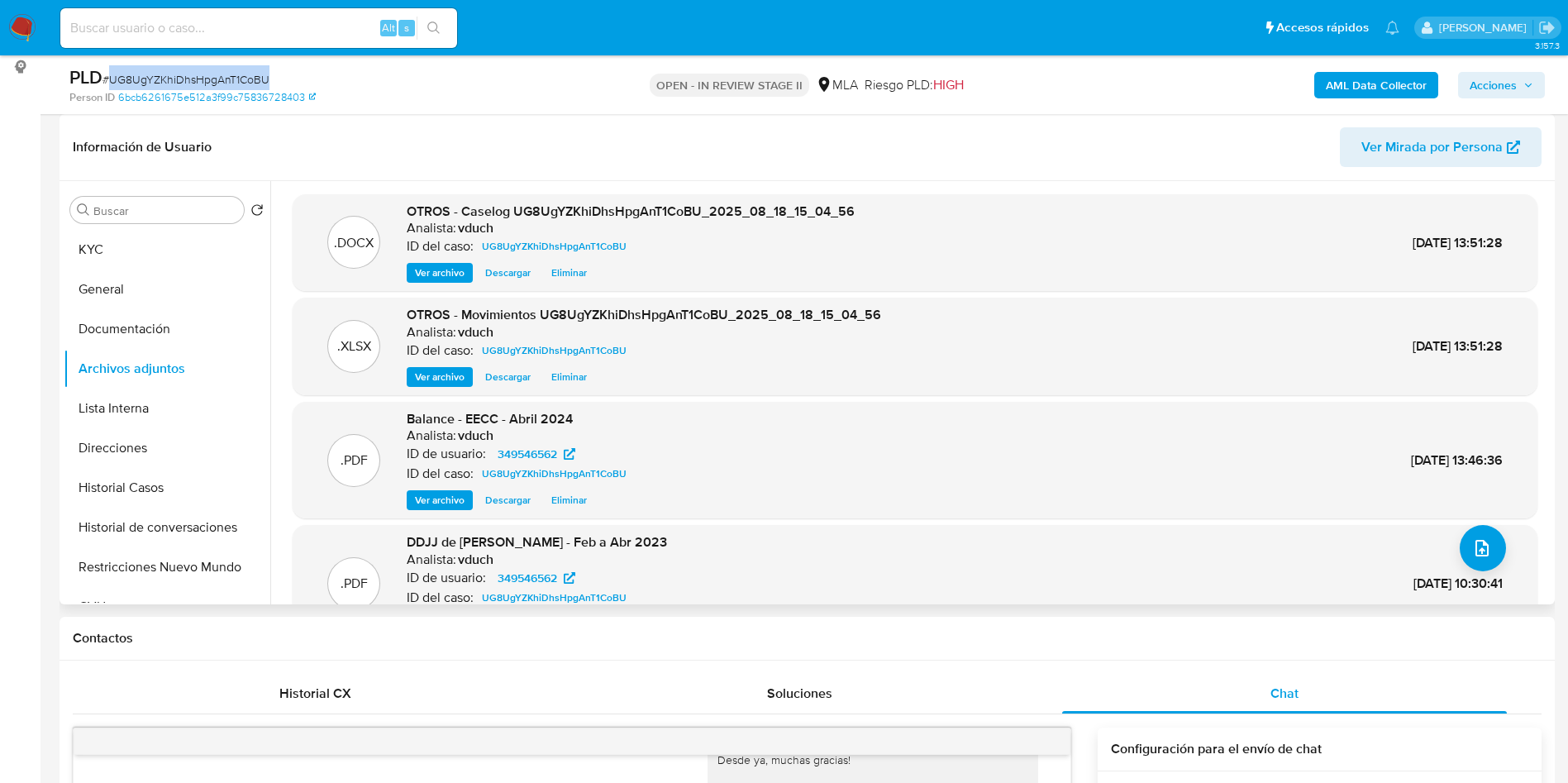
drag, startPoint x: 0, startPoint y: 399, endPoint x: 278, endPoint y: 173, distance: 358.3
click at [1524, 74] on span "Acciones" at bounding box center [1502, 85] width 64 height 23
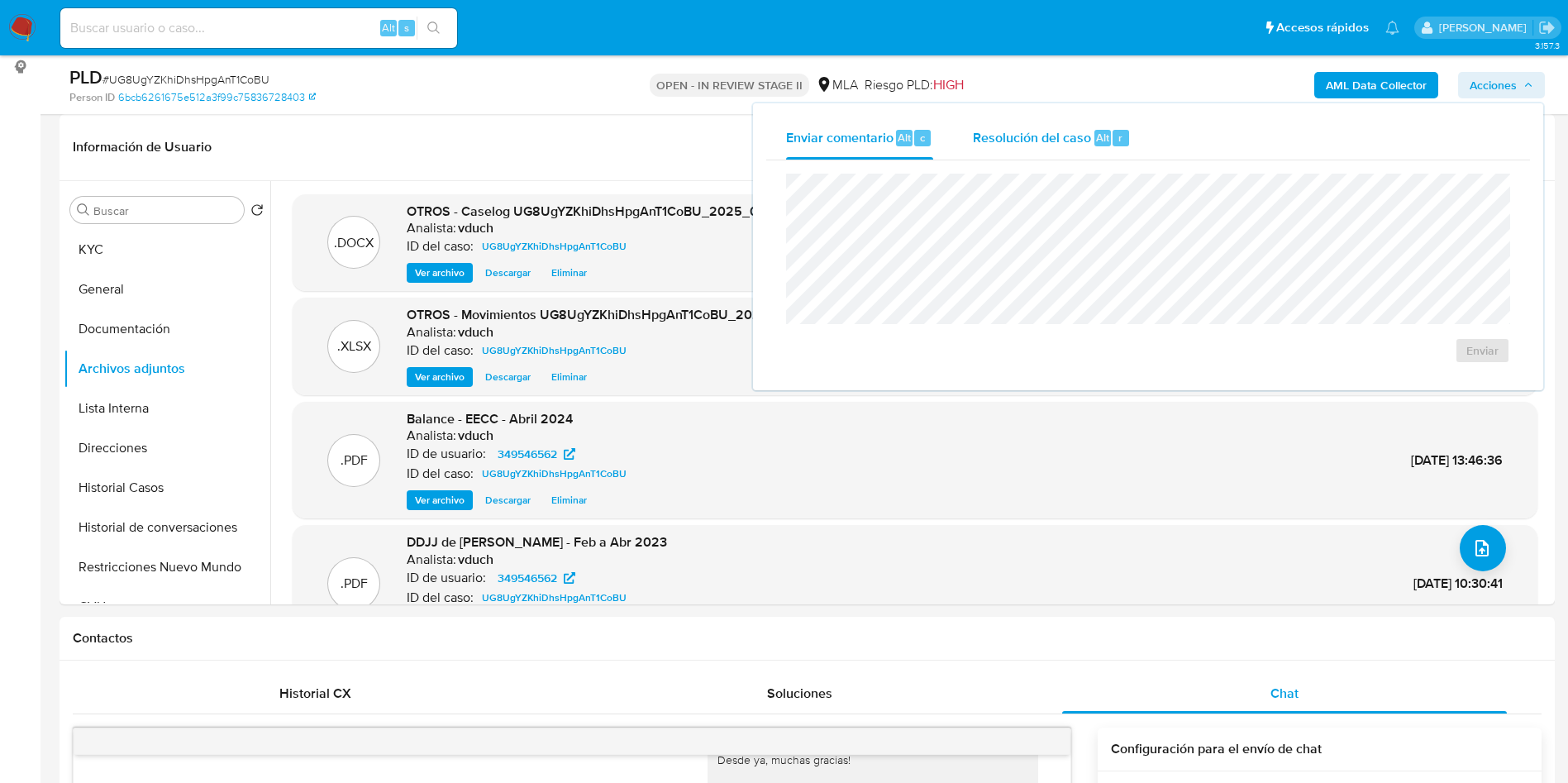
click at [1106, 125] on div "Resolución del caso Alt r" at bounding box center [1051, 138] width 158 height 43
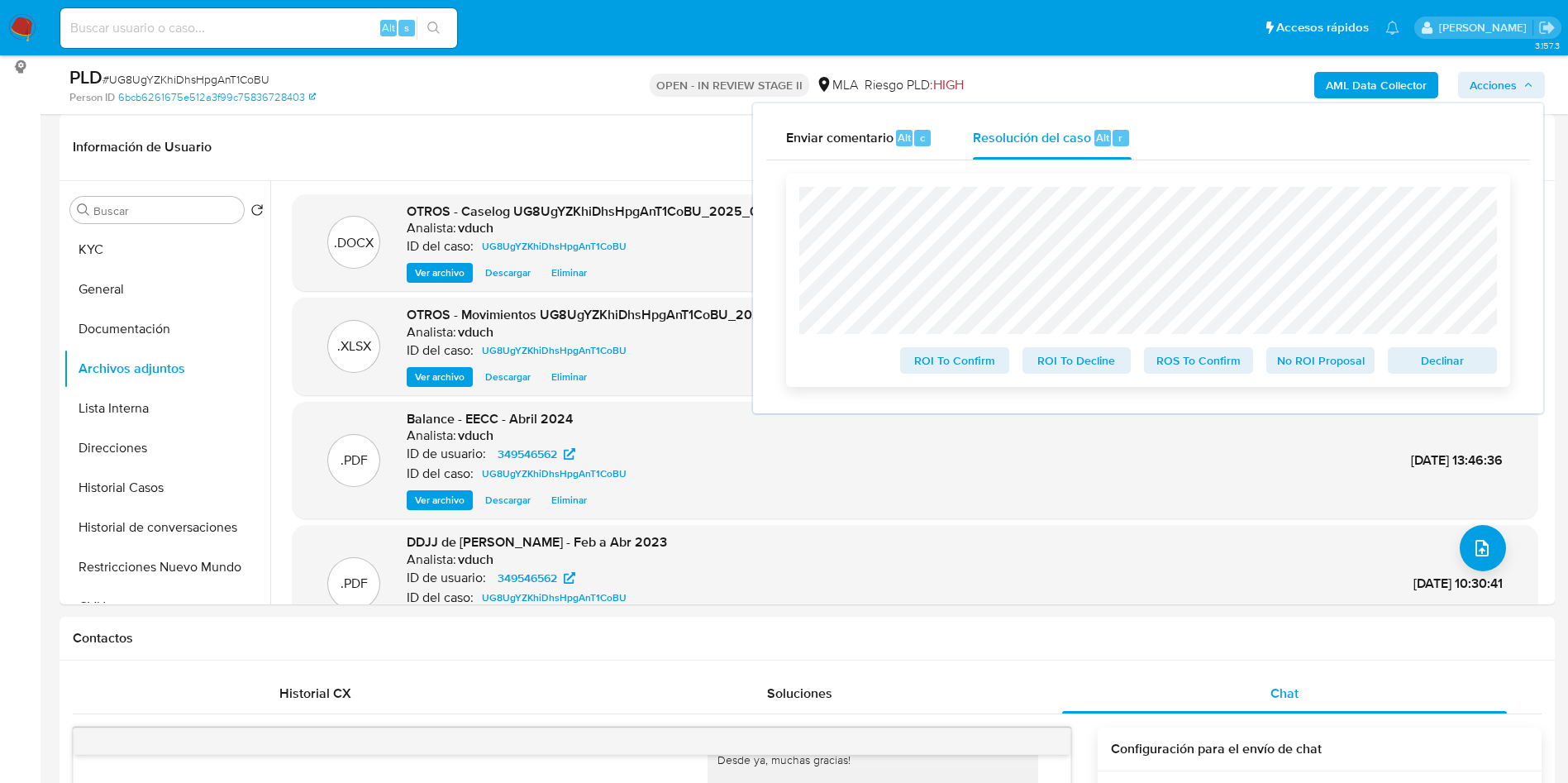
click at [1307, 361] on span "No ROI Proposal" at bounding box center [1320, 360] width 86 height 23
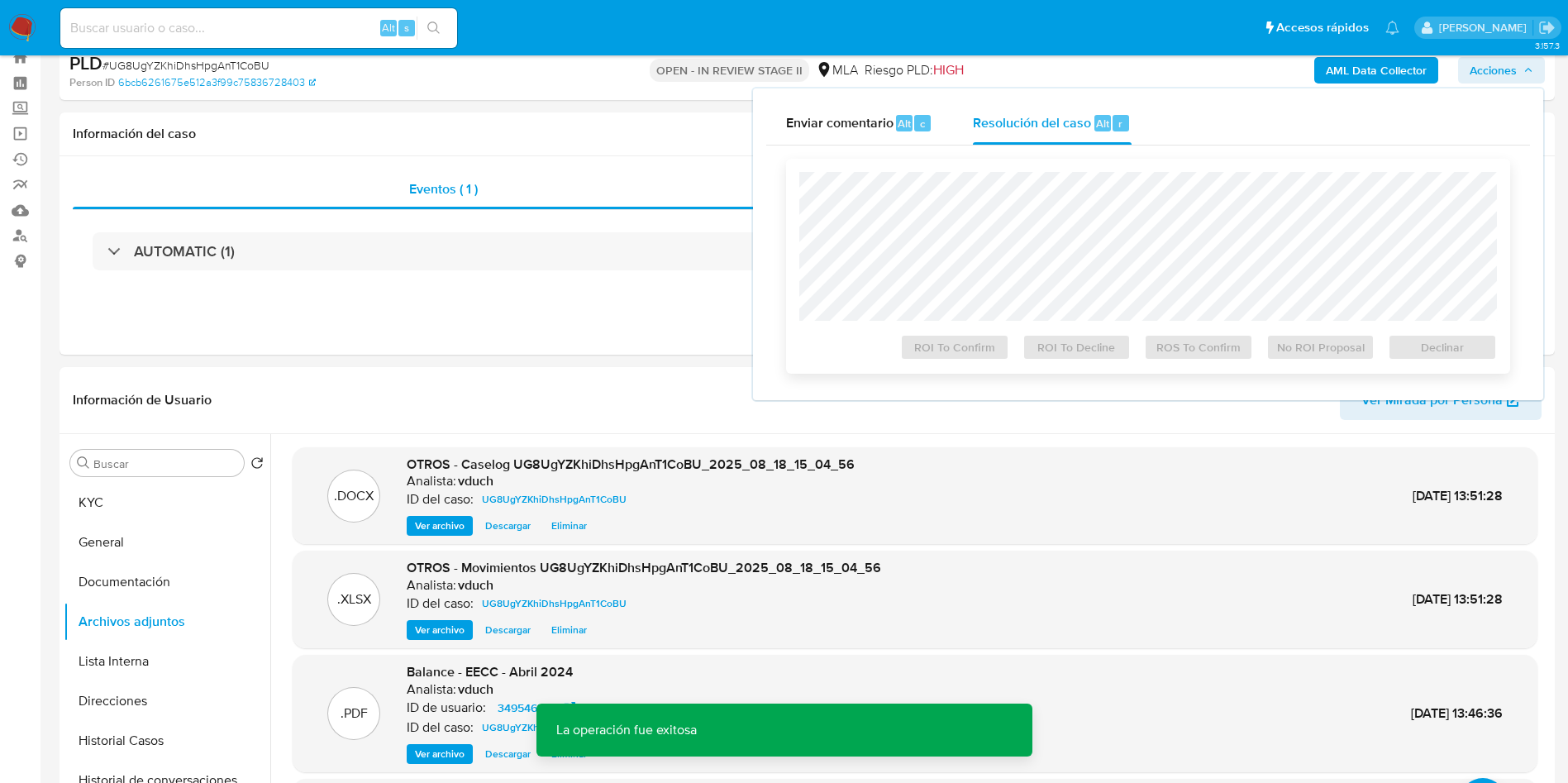
scroll to position [0, 0]
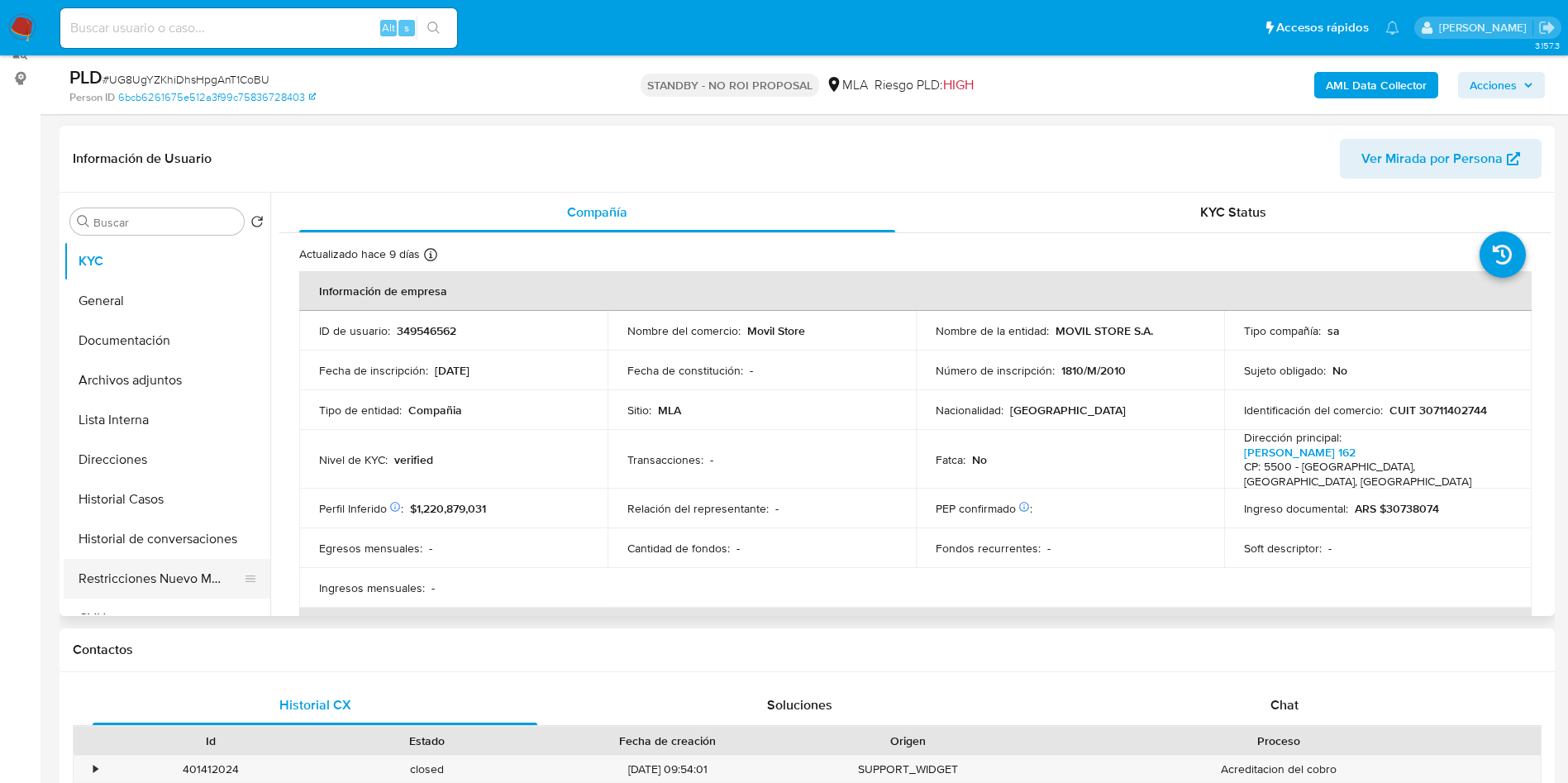
scroll to position [248, 0]
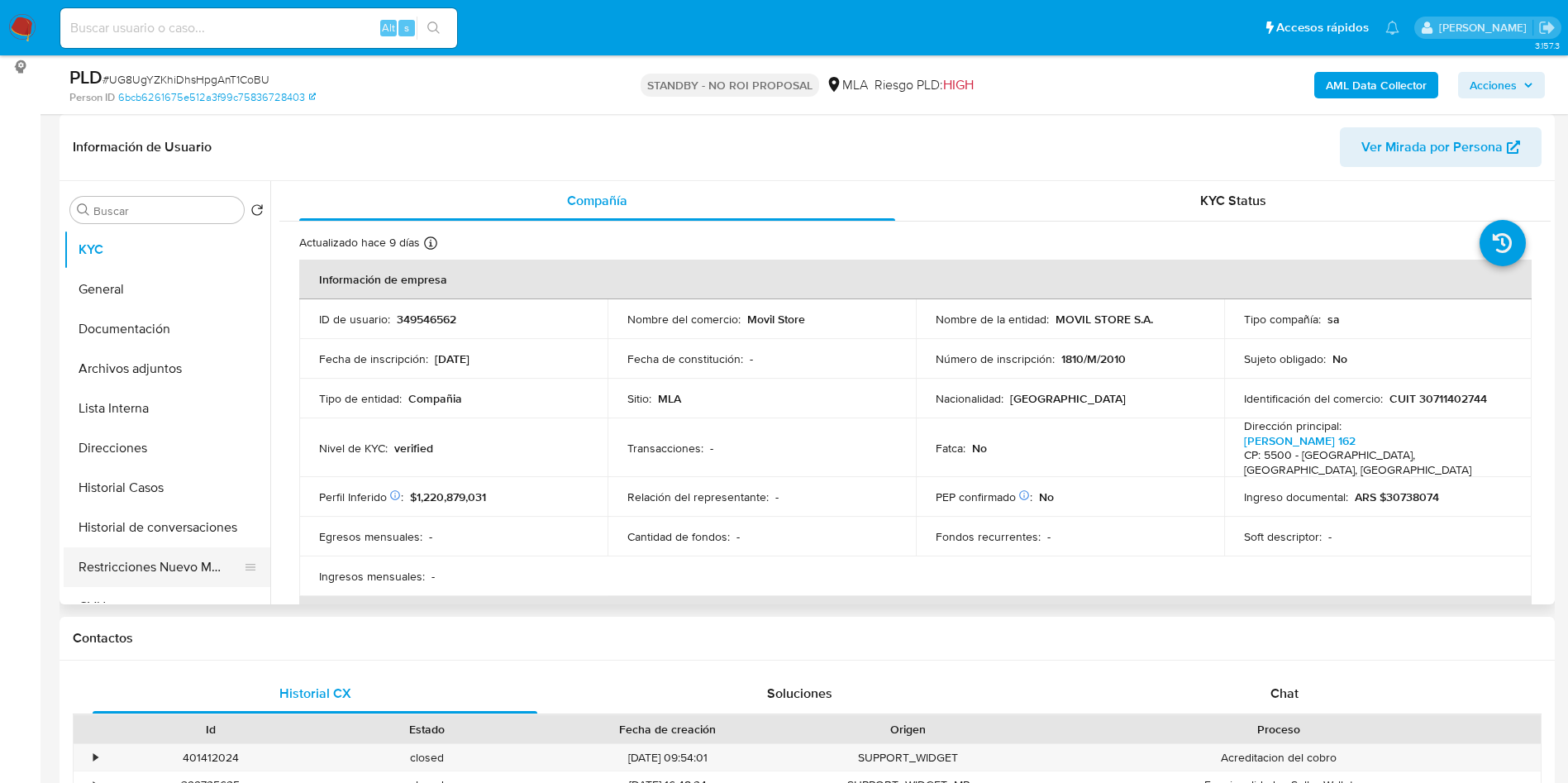
click at [151, 549] on button "Restricciones Nuevo Mundo" at bounding box center [160, 567] width 193 height 40
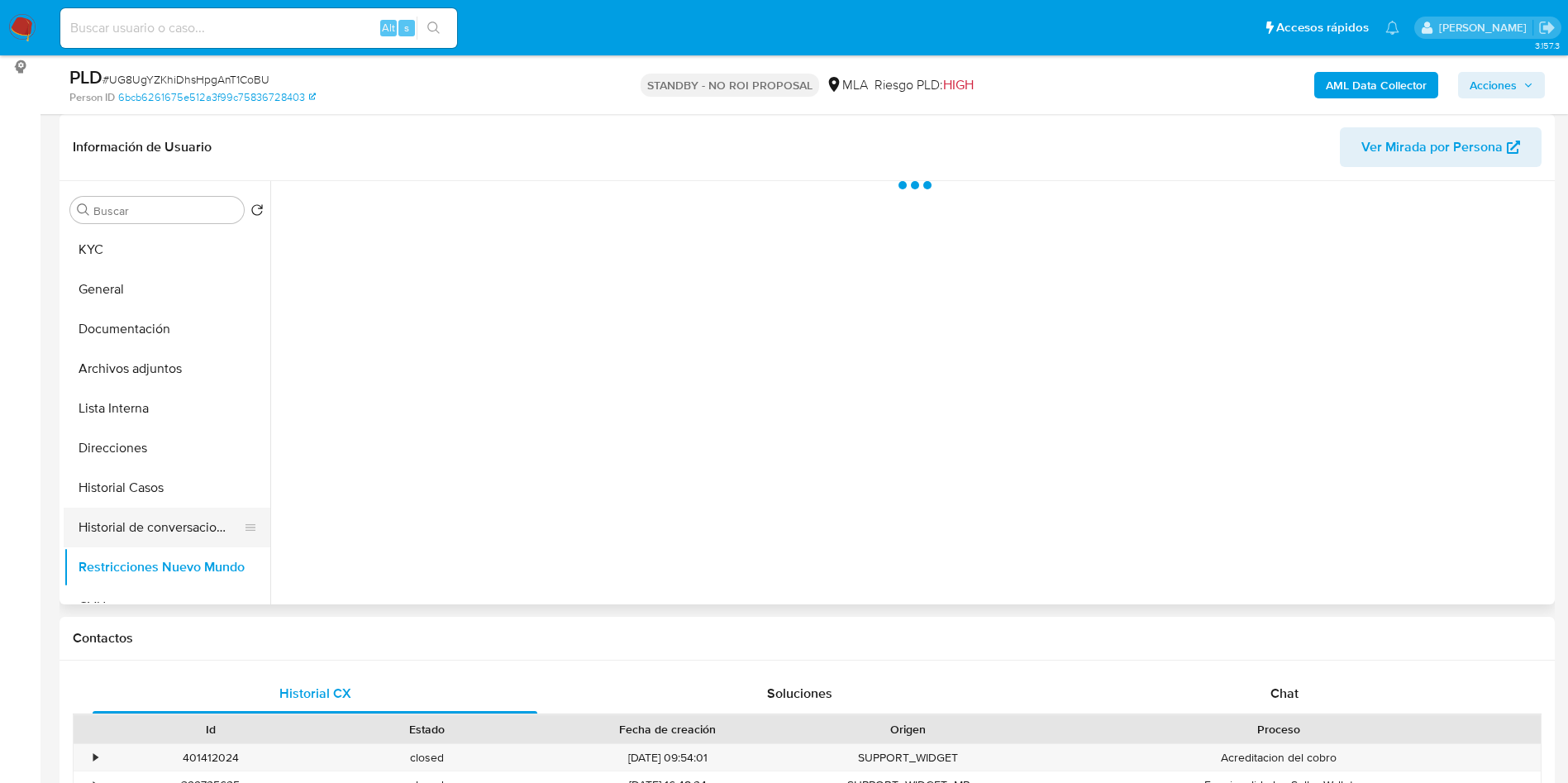
click at [152, 534] on button "Historial de conversaciones" at bounding box center [160, 527] width 193 height 40
select select "10"
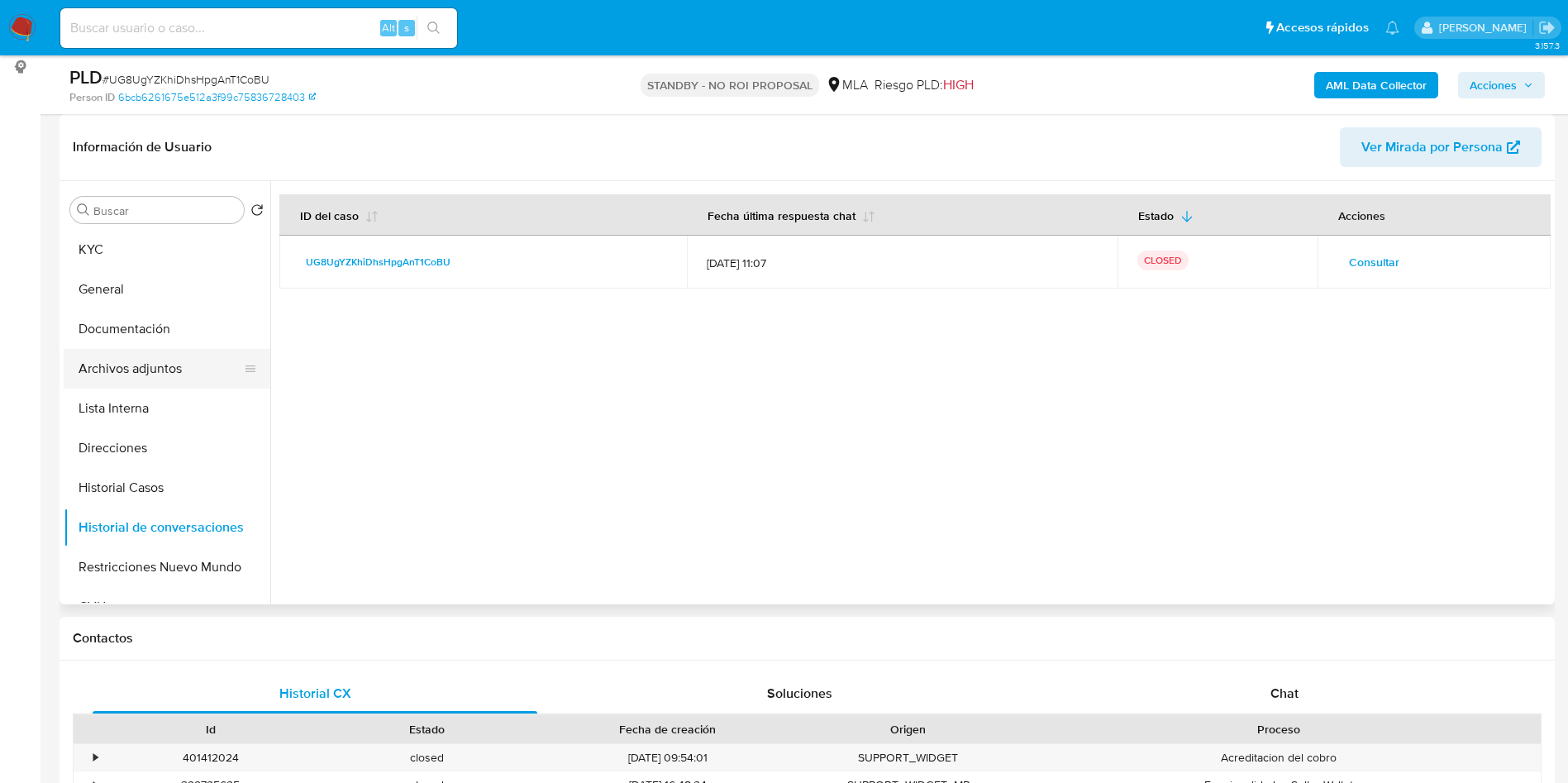
click at [162, 378] on button "Archivos adjuntos" at bounding box center [160, 368] width 193 height 40
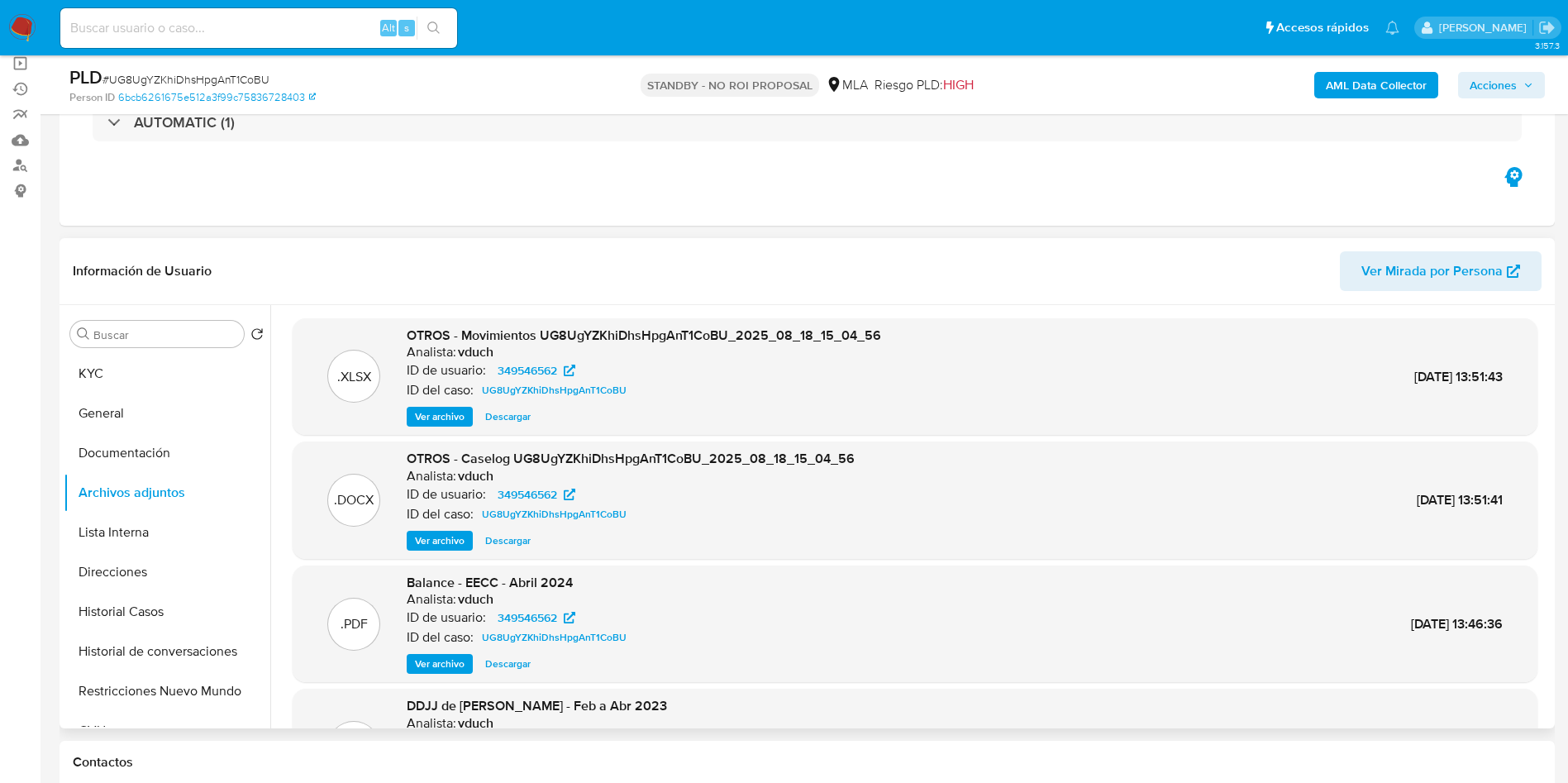
scroll to position [124, 0]
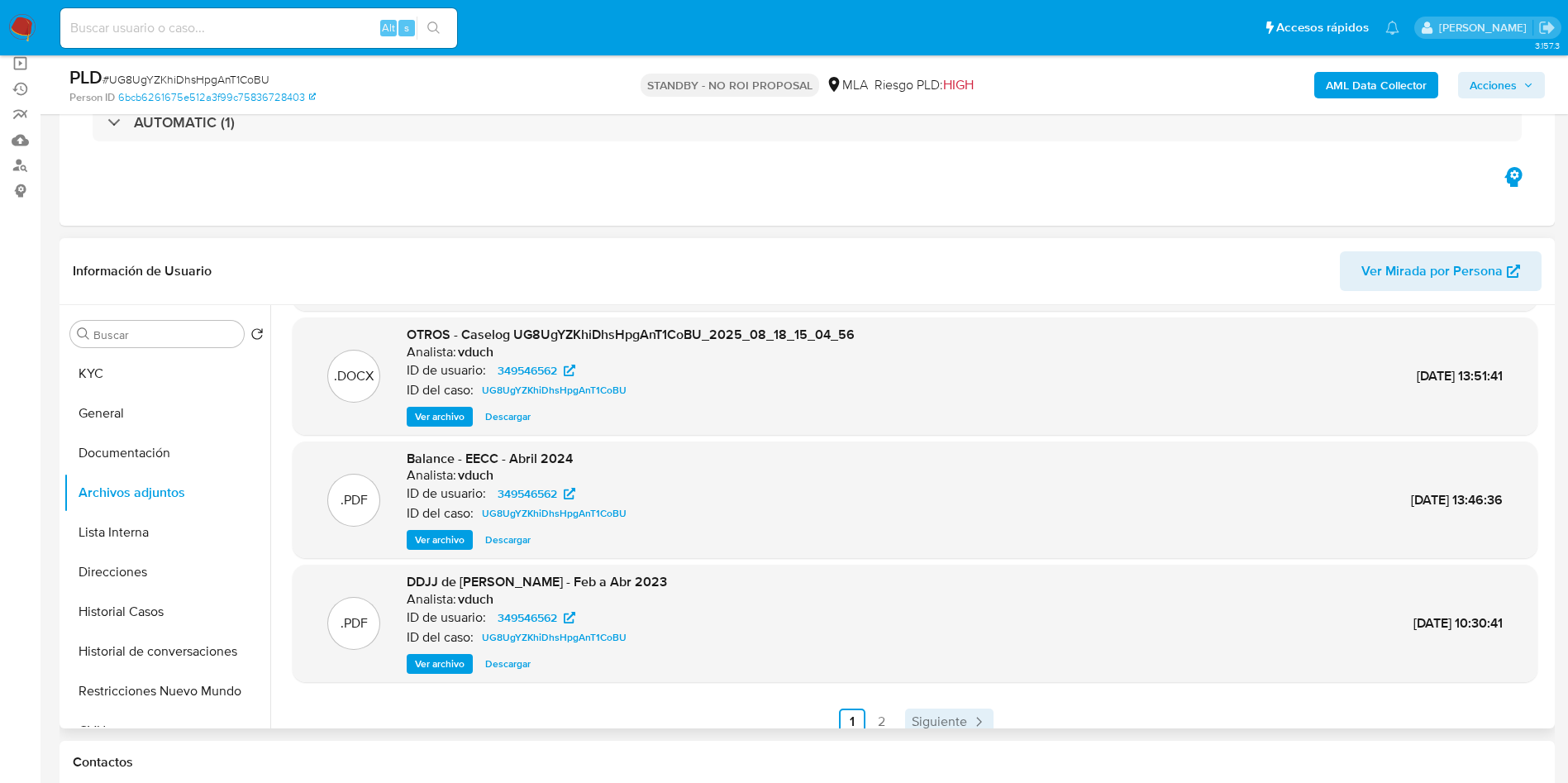
click at [967, 710] on link "Siguiente" at bounding box center [950, 721] width 88 height 27
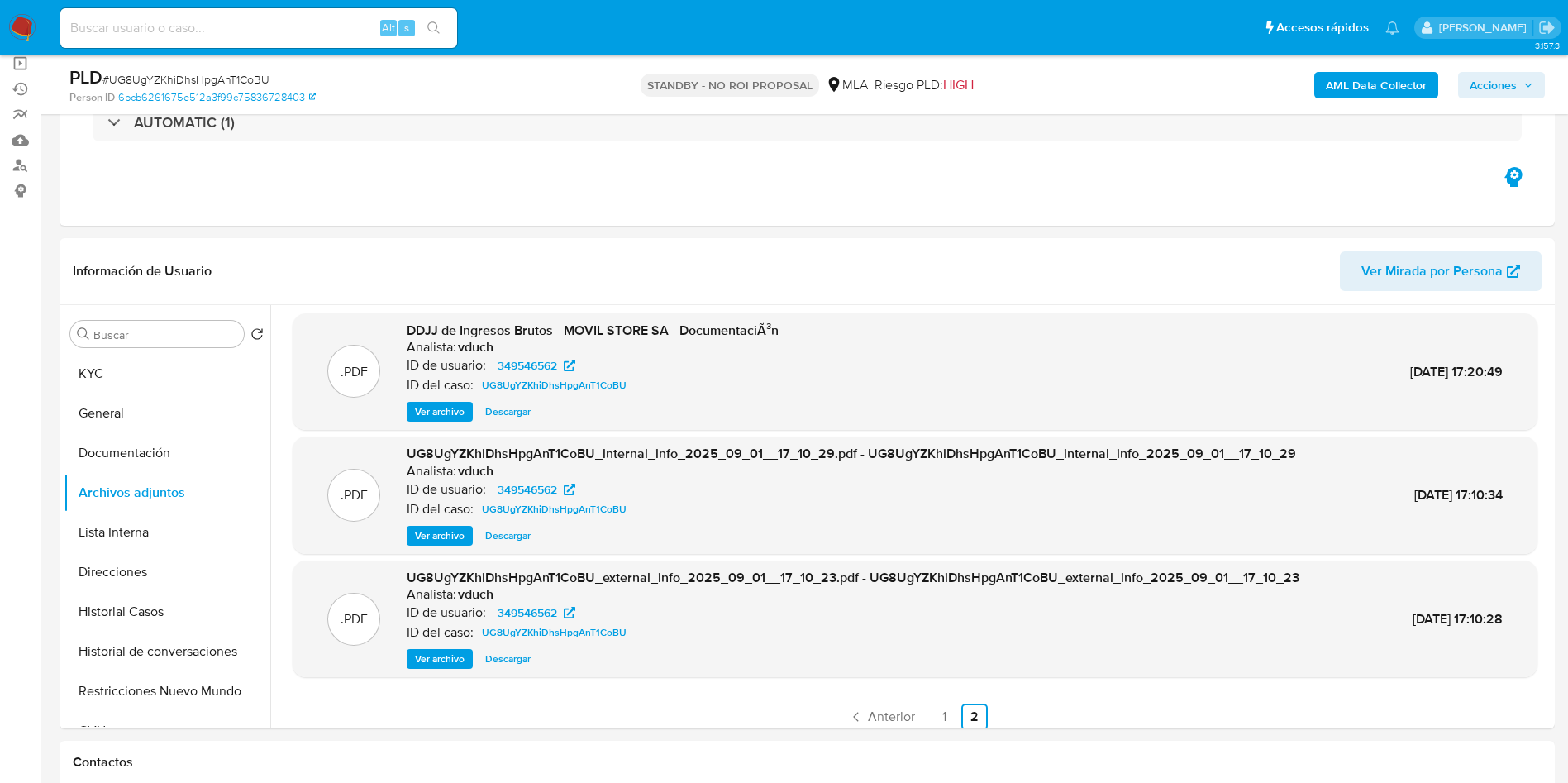
scroll to position [0, 0]
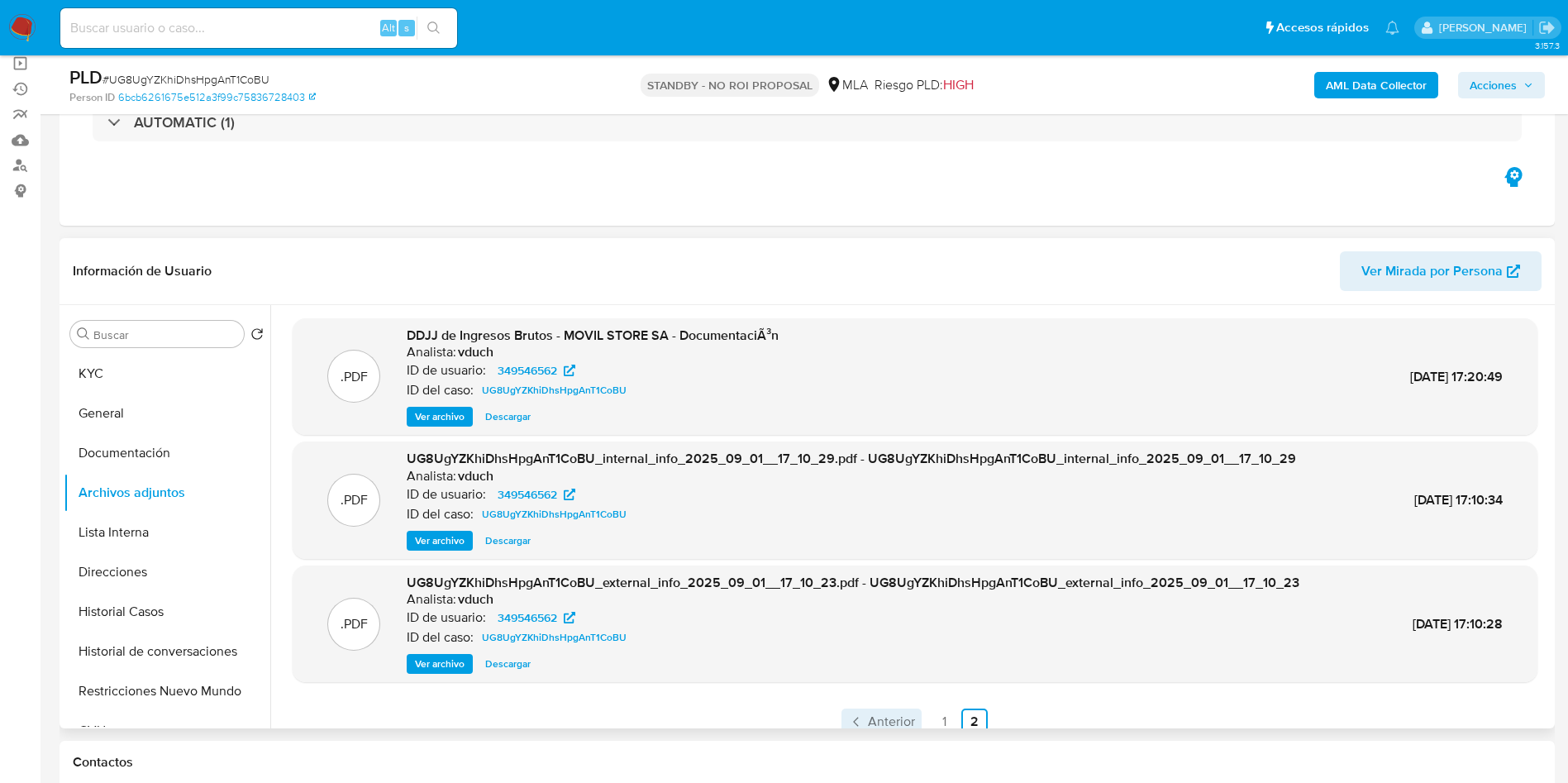
click at [868, 721] on span "Anterior" at bounding box center [891, 721] width 47 height 13
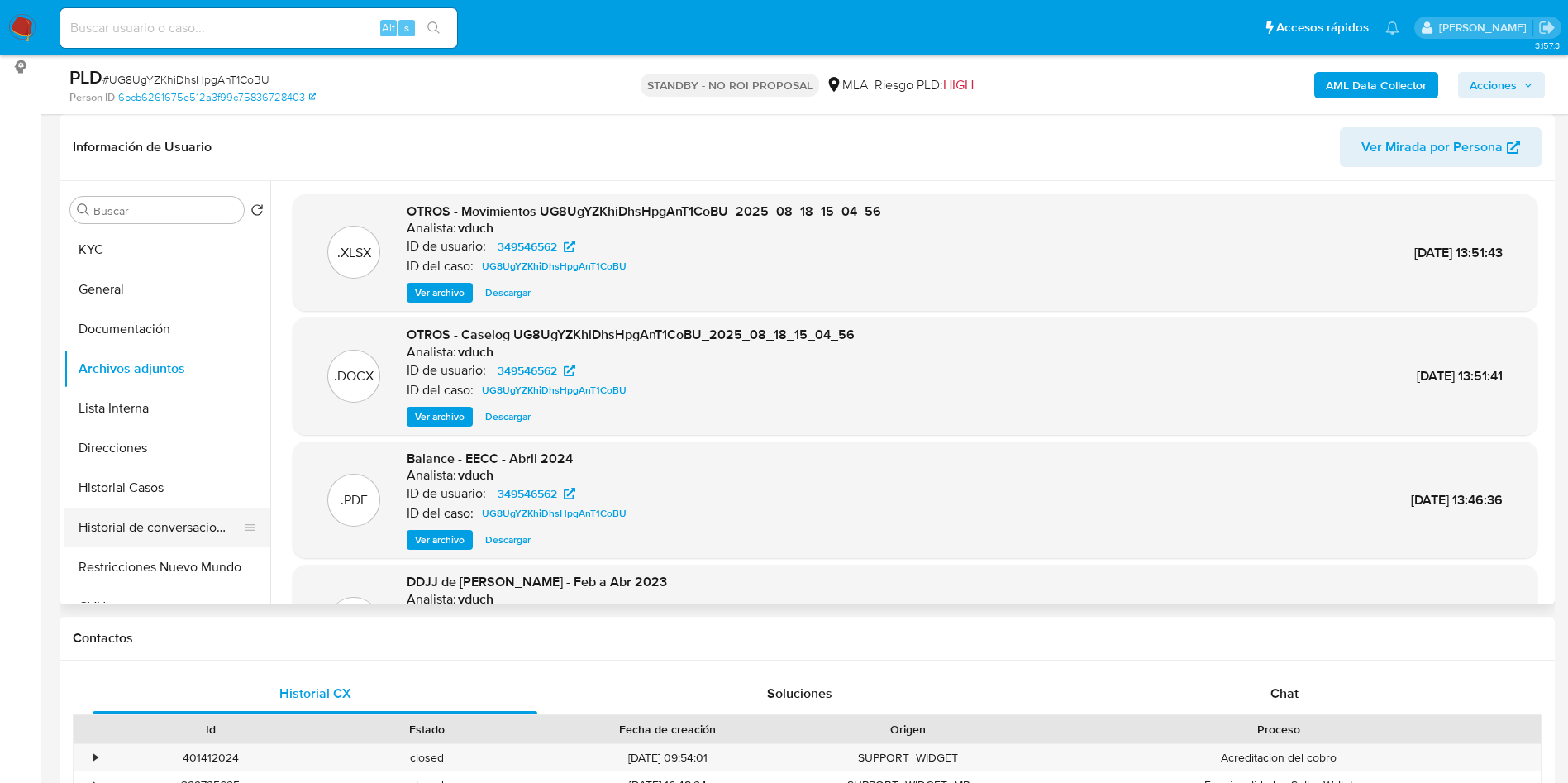
click at [153, 537] on button "Historial de conversaciones" at bounding box center [160, 527] width 193 height 40
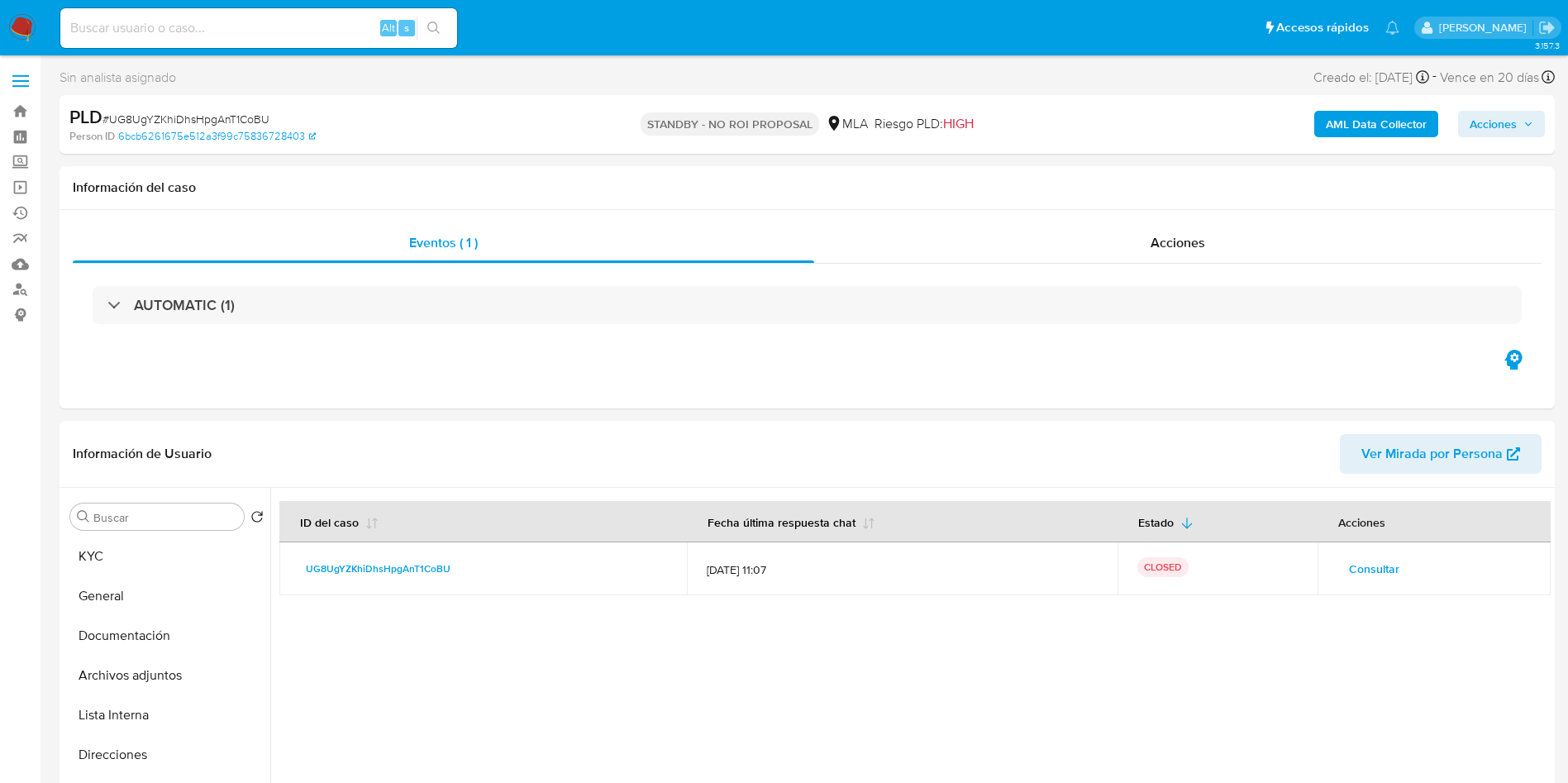
click at [222, 19] on input at bounding box center [259, 28] width 397 height 21
paste input "KGzsAizVSQOEg0VsCUdxEXO2"
type input "KGzsAizVSQOEg0VsCUdxEXO2"
click at [414, 24] on div "s" at bounding box center [407, 29] width 17 height 17
click at [427, 29] on button "search-icon" at bounding box center [433, 28] width 34 height 23
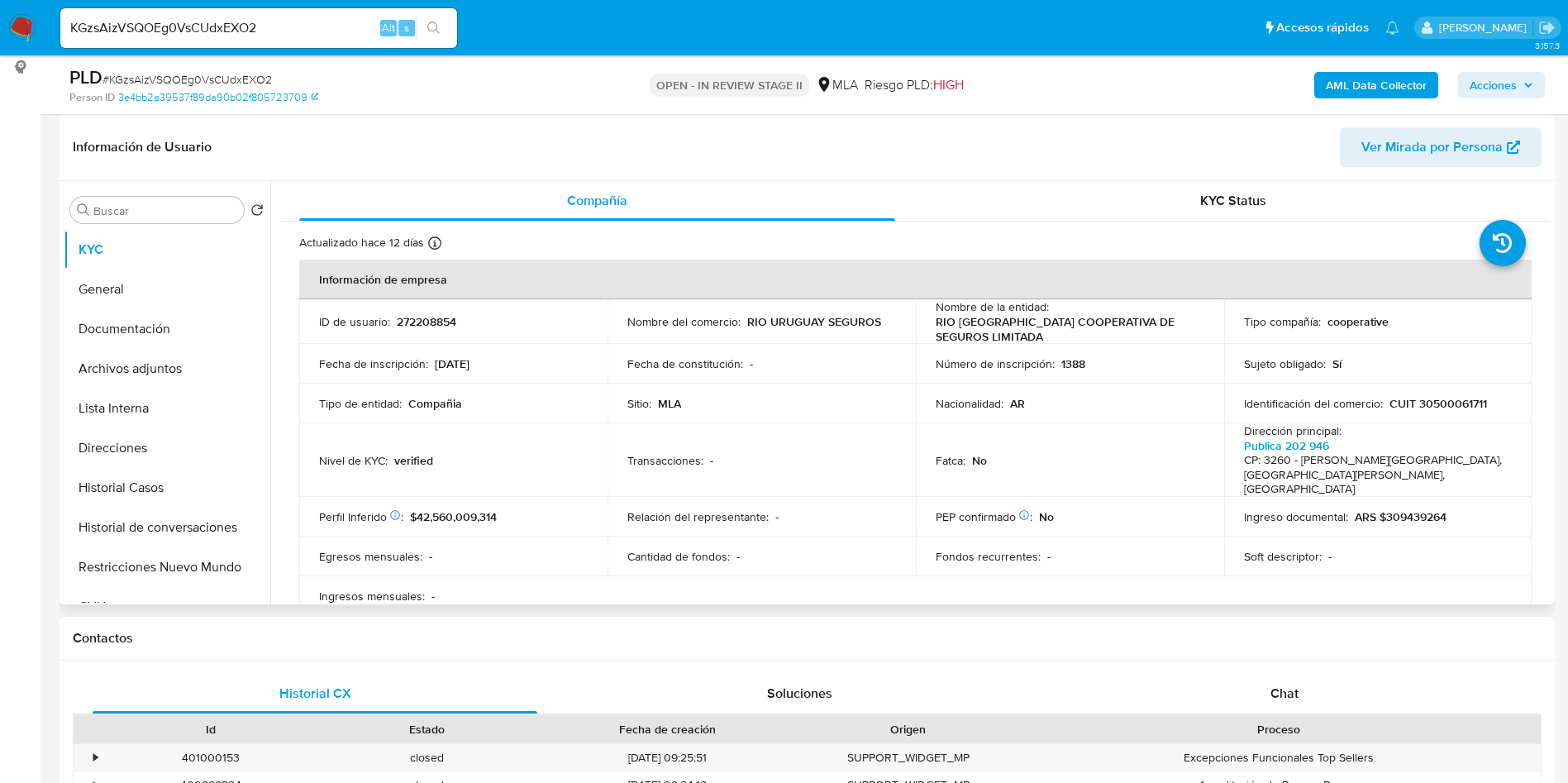
select select "10"
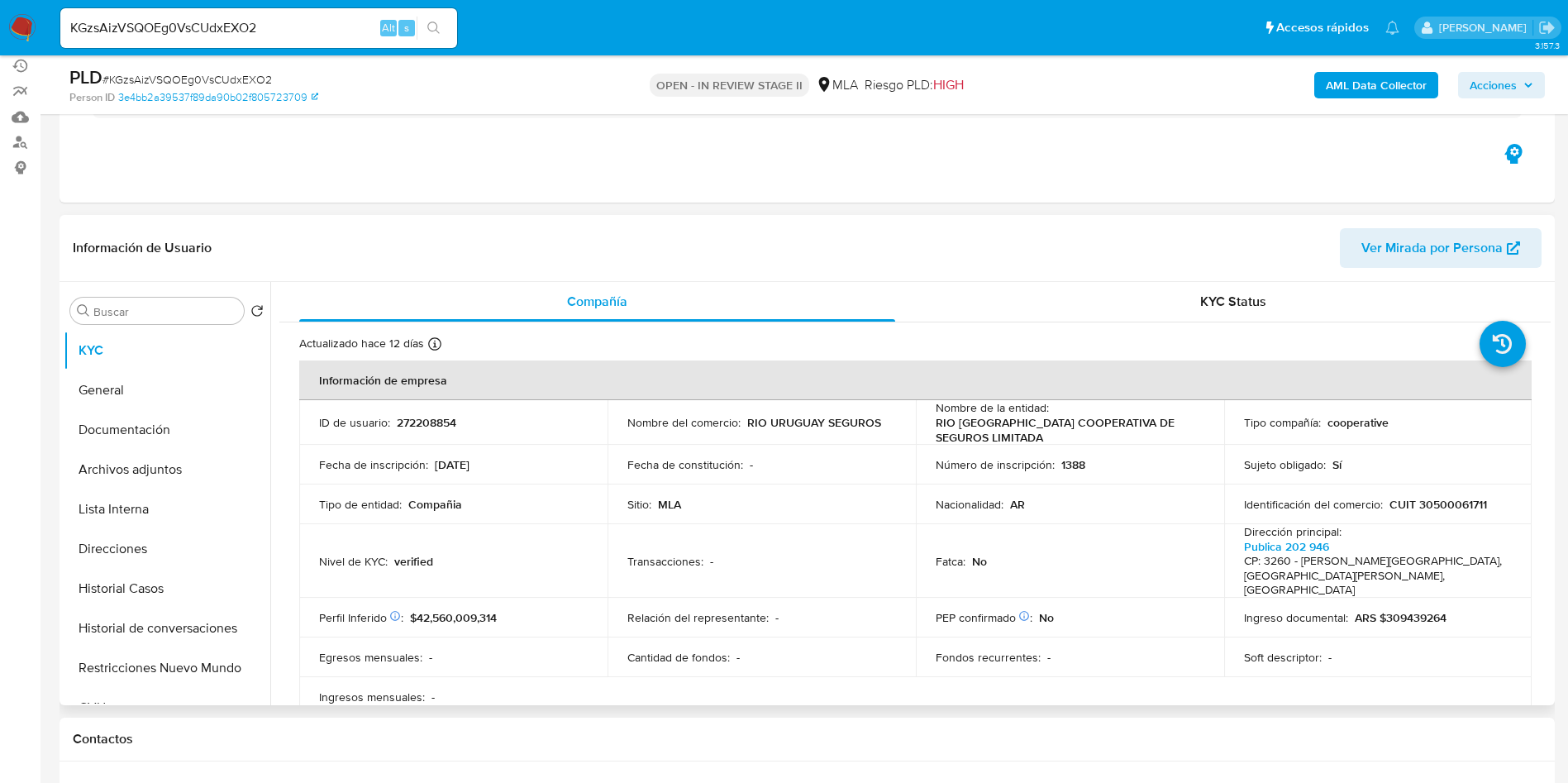
scroll to position [124, 0]
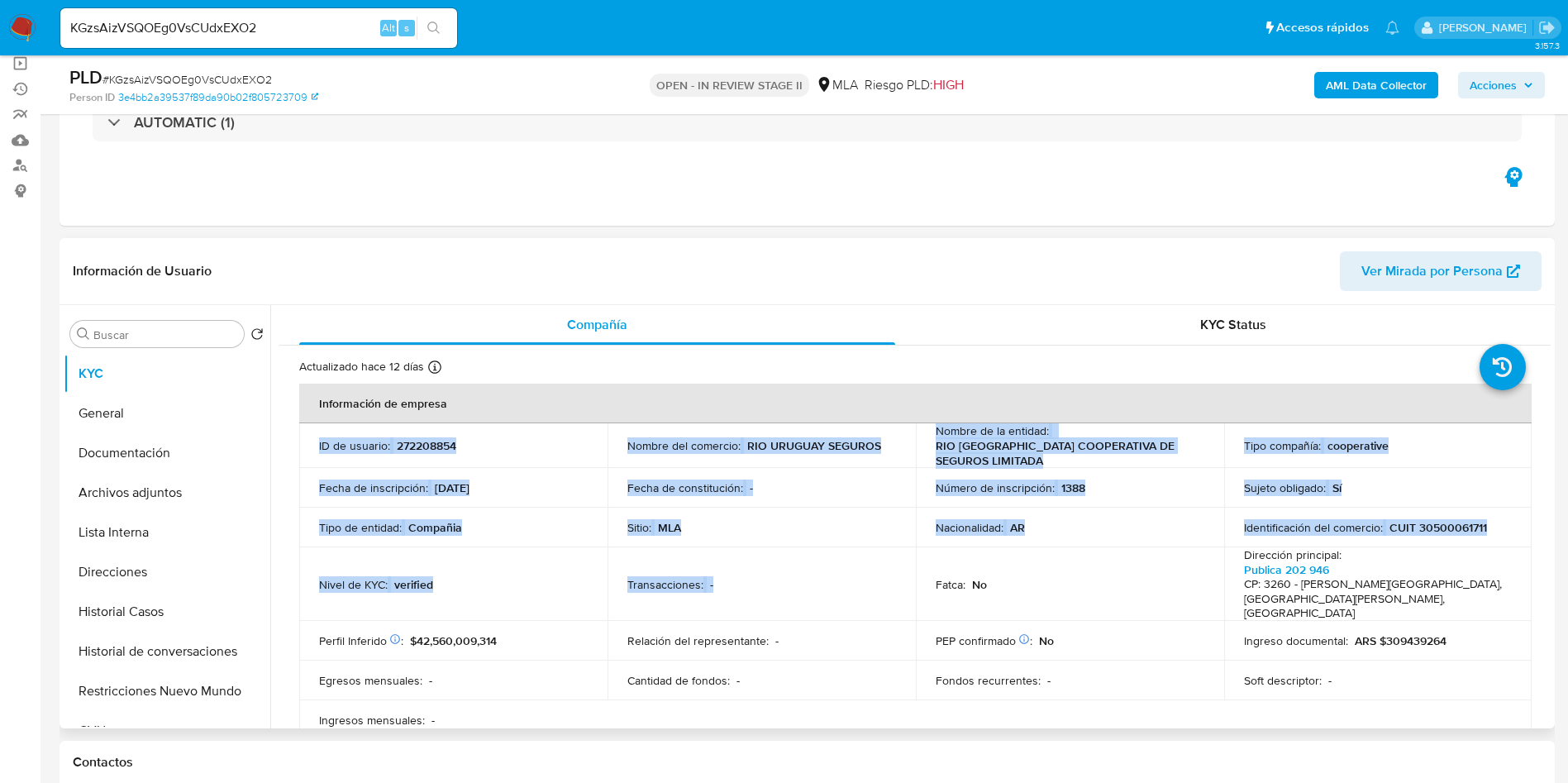
drag, startPoint x: 887, startPoint y: 592, endPoint x: 918, endPoint y: 408, distance: 186.6
click at [918, 403] on table "Información de empresa ID de usuario : 272208854 Nombre del comercio : RIO URUG…" at bounding box center [916, 778] width 1233 height 791
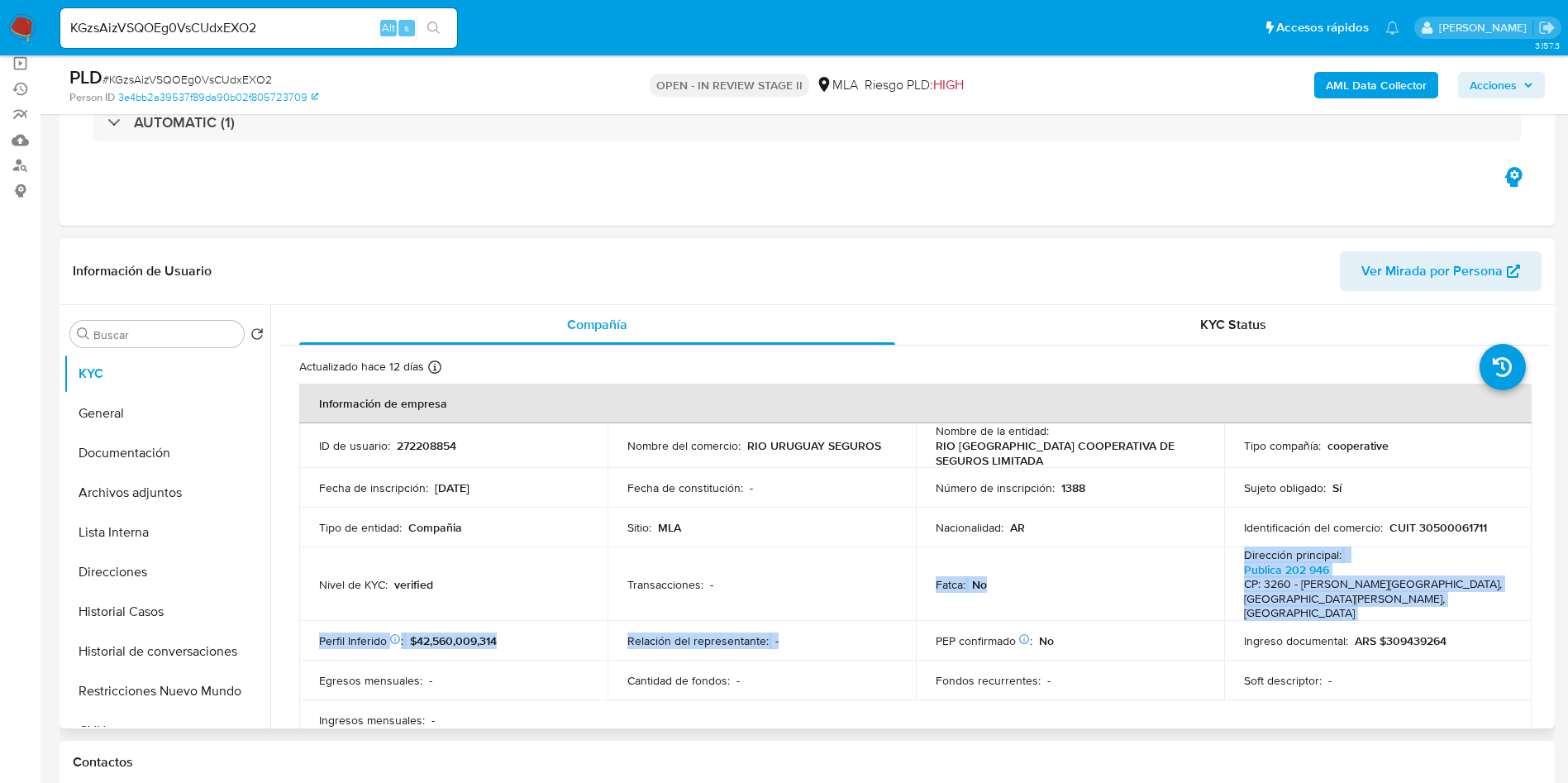
click at [907, 606] on tbody "ID de usuario : 272208854 Nombre del comercio : RIO URUGUAY SEGUROS Nombre de l…" at bounding box center [916, 581] width 1233 height 317
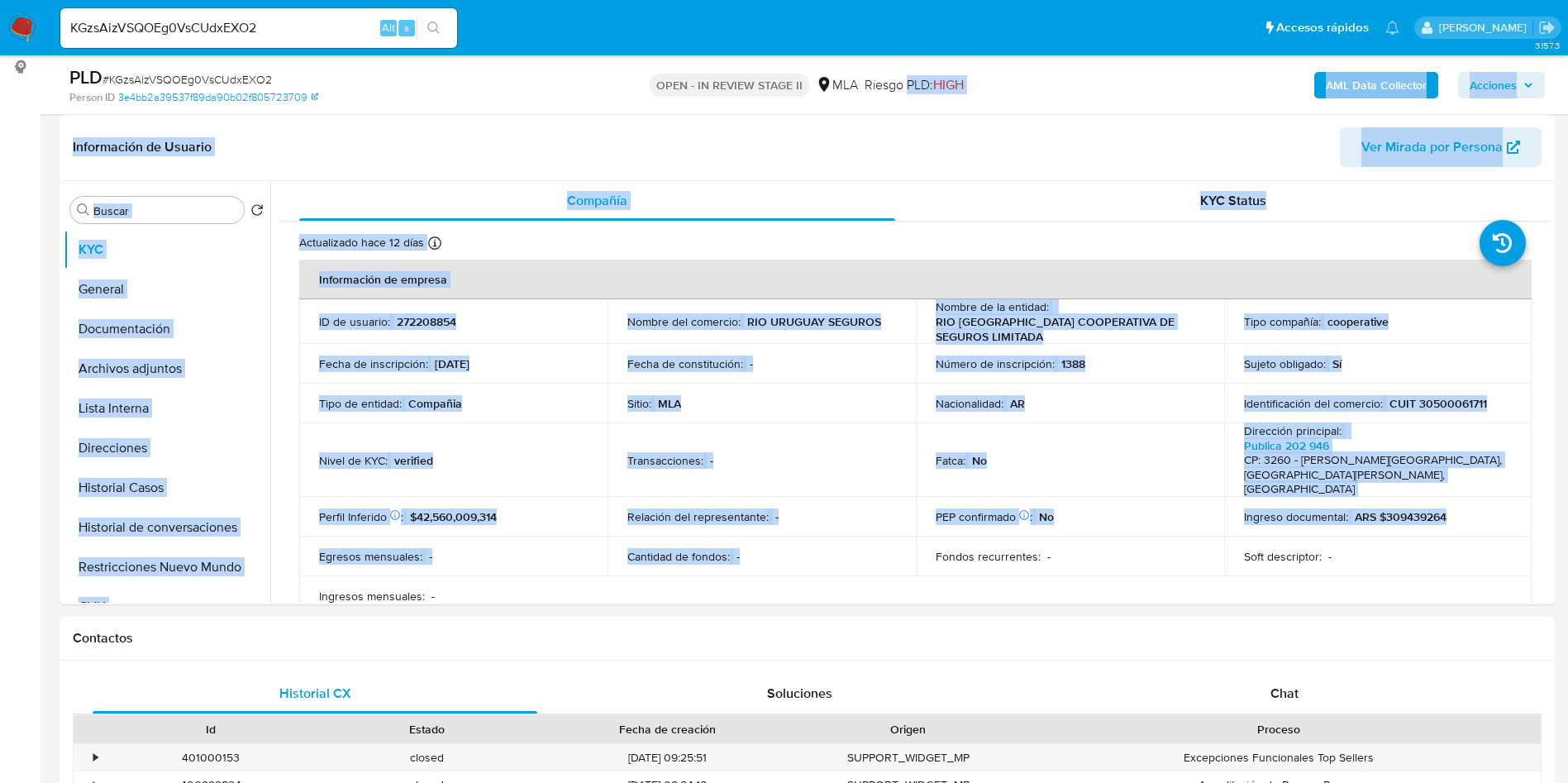
drag, startPoint x: 876, startPoint y: 515, endPoint x: 909, endPoint y: 39, distance: 477.1
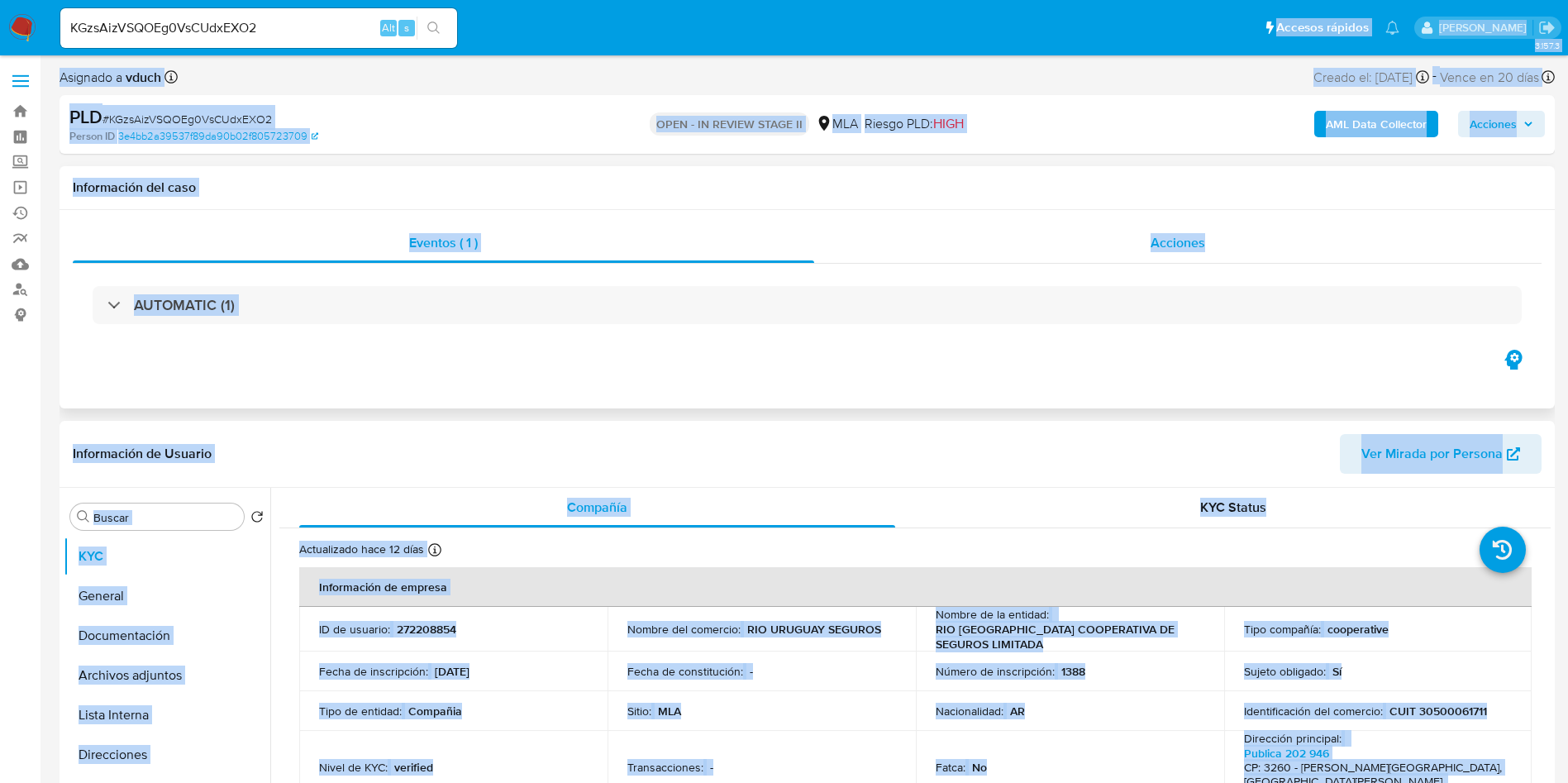
click at [868, 241] on div "Acciones" at bounding box center [1178, 242] width 728 height 40
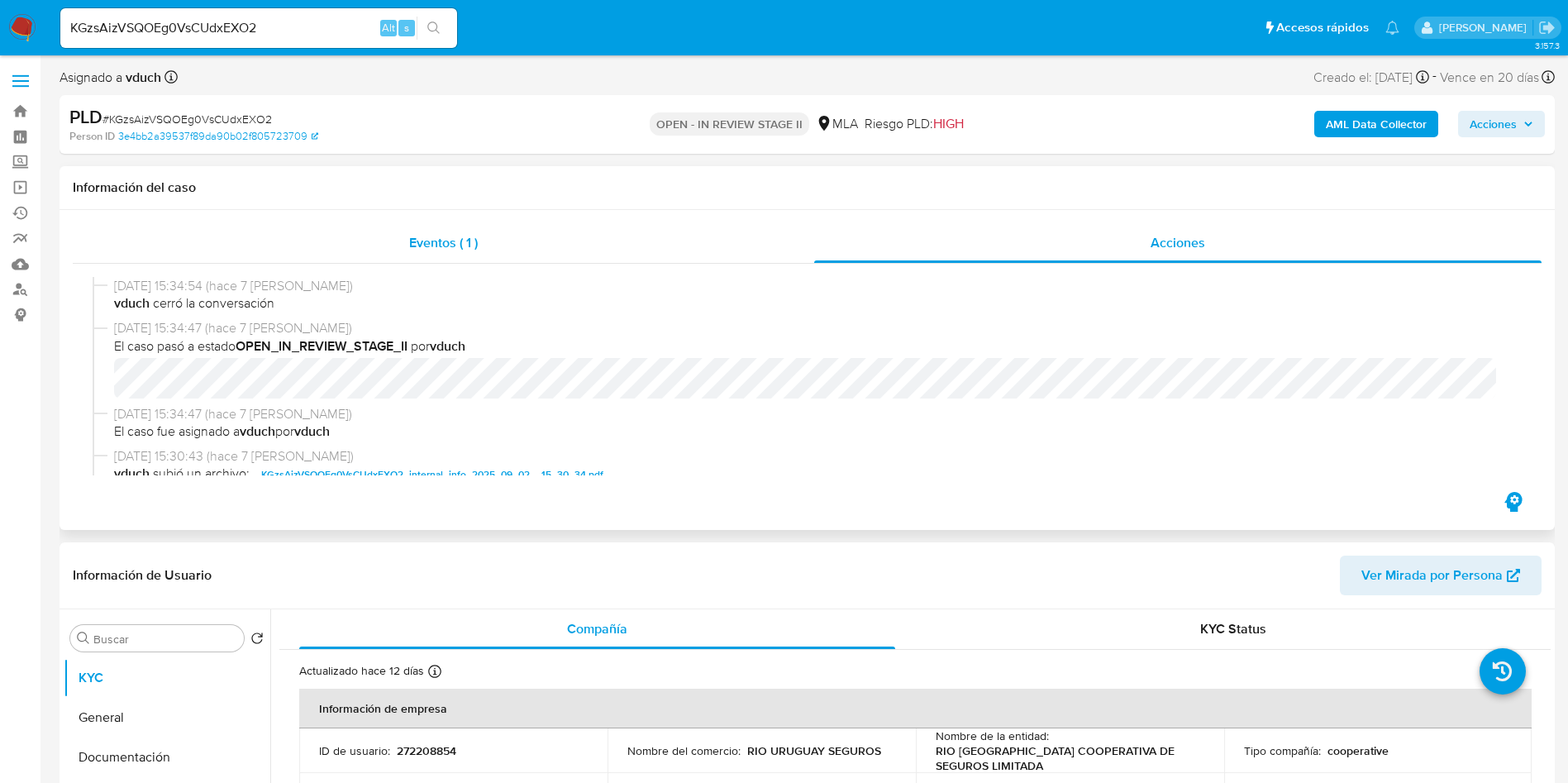
click at [479, 228] on div "Eventos ( 1 )" at bounding box center [443, 242] width 742 height 40
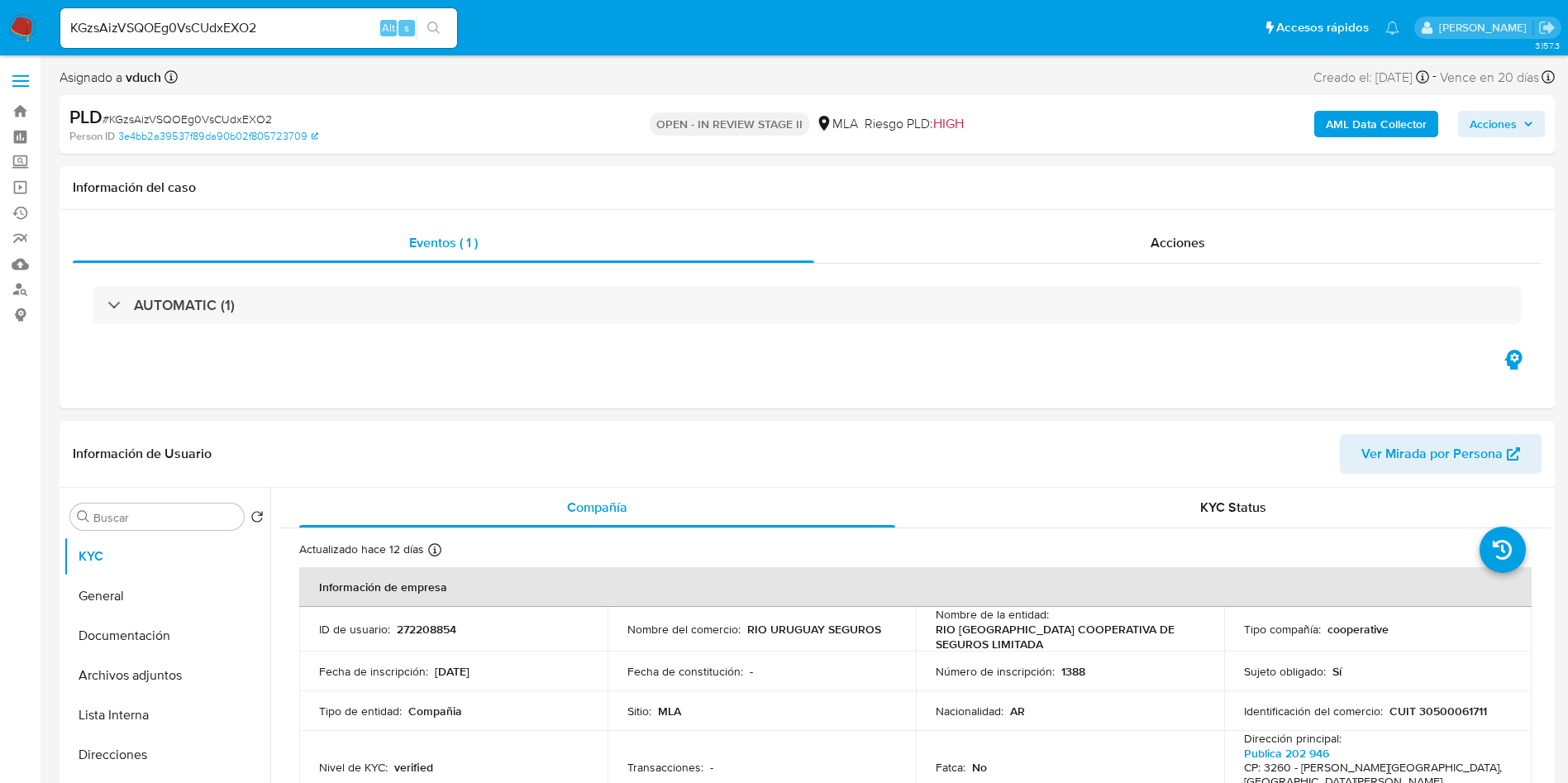
click at [778, 51] on nav "Pausado Ver notificaciones KGzsAizVSQOEg0VsCUdxEXO2 Alt s Accesos rápidos Presi…" at bounding box center [784, 28] width 1568 height 55
click at [751, 150] on div "PLD # KGzsAizVSQOEg0VsCUdxEXO2 Person ID 3e4bb2a39537f89da90b02f805723709 OPEN …" at bounding box center [807, 124] width 1495 height 59
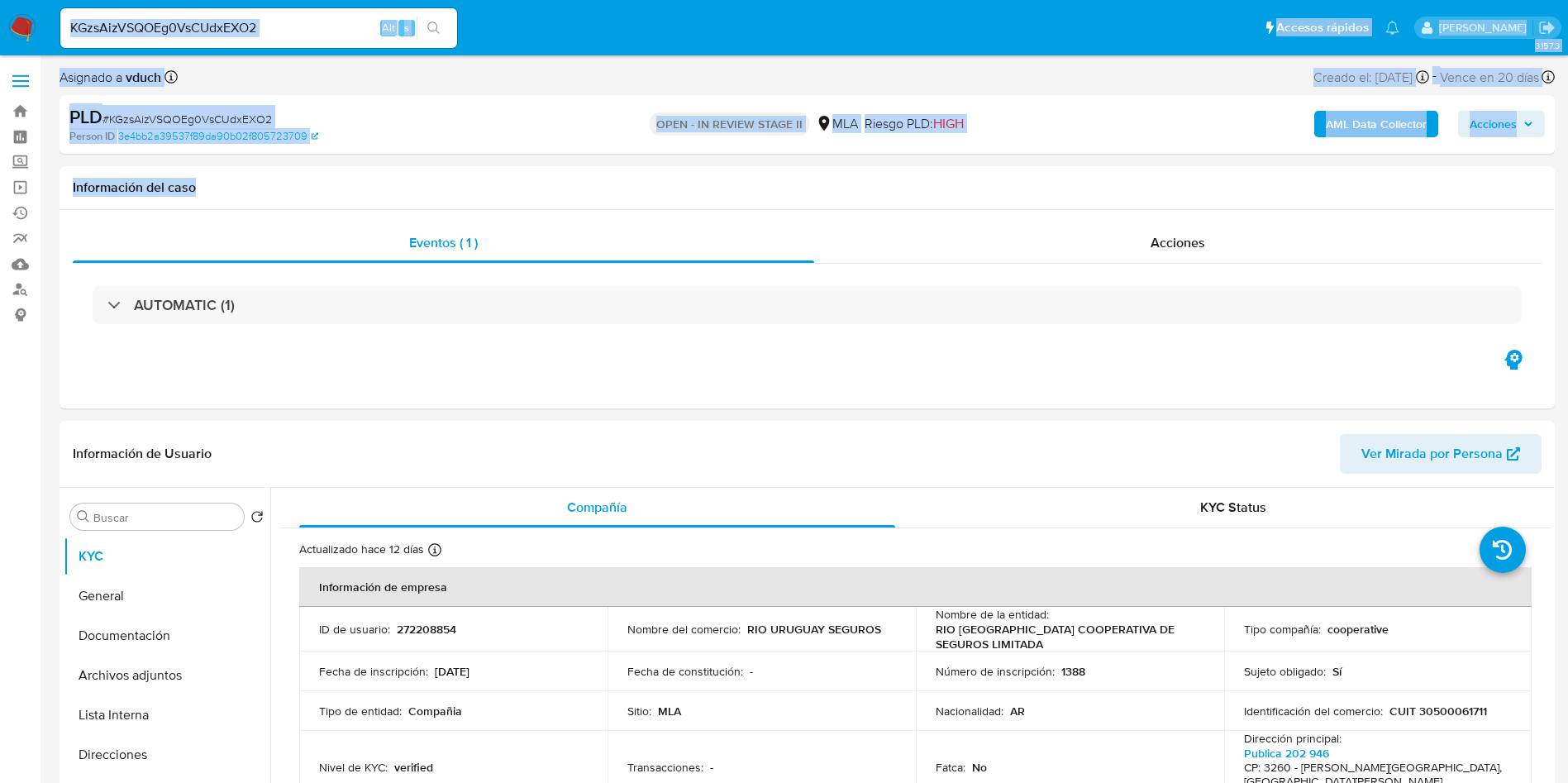
drag, startPoint x: 747, startPoint y: 165, endPoint x: 754, endPoint y: 35, distance: 130.2
click at [770, 118] on p "OPEN - IN REVIEW STAGE II" at bounding box center [729, 123] width 159 height 23
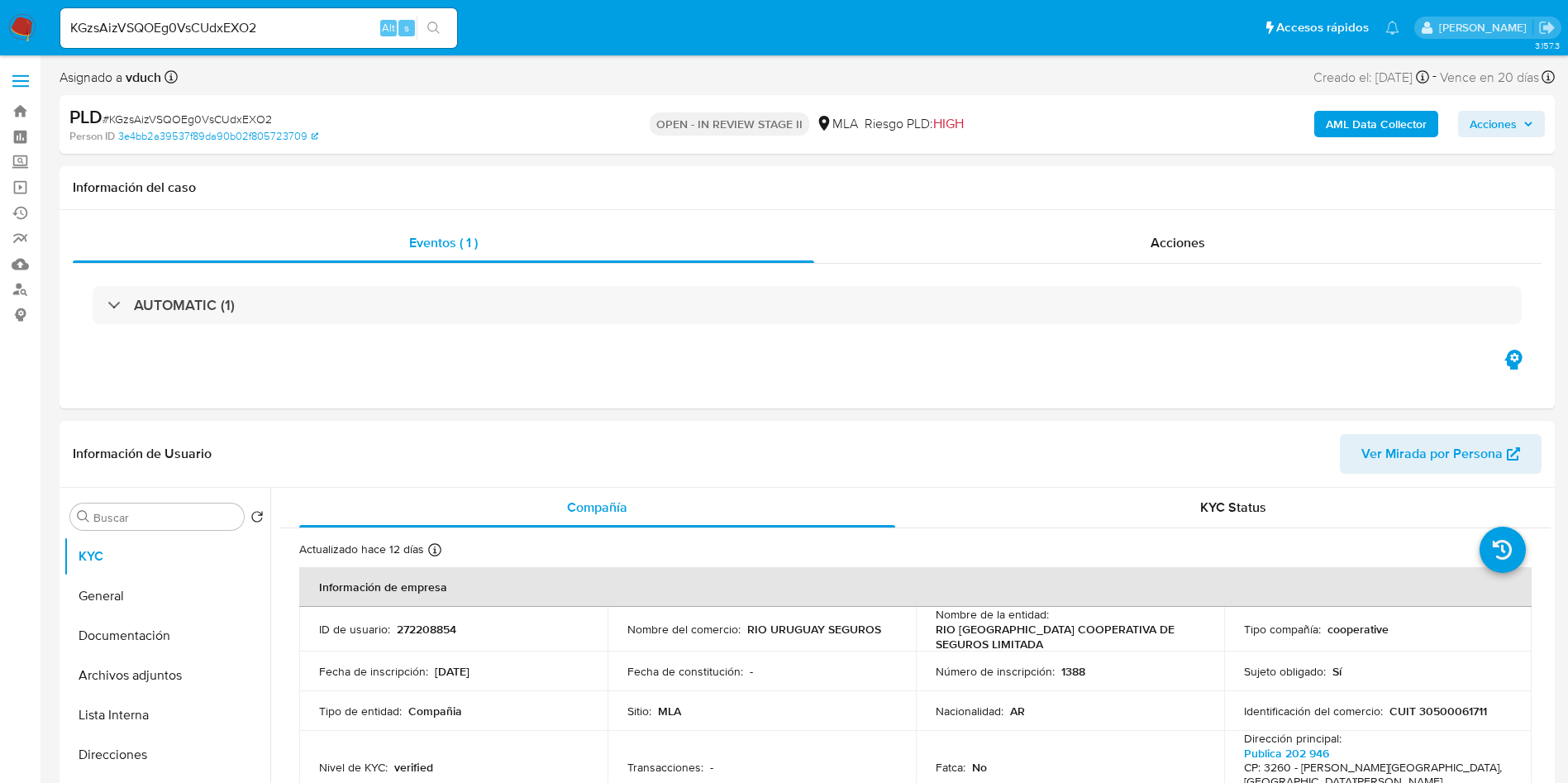
click at [726, 153] on div "PLD # KGzsAizVSQOEg0VsCUdxEXO2 Person ID 3e4bb2a39537f89da90b02f805723709 OPEN …" at bounding box center [807, 124] width 1495 height 59
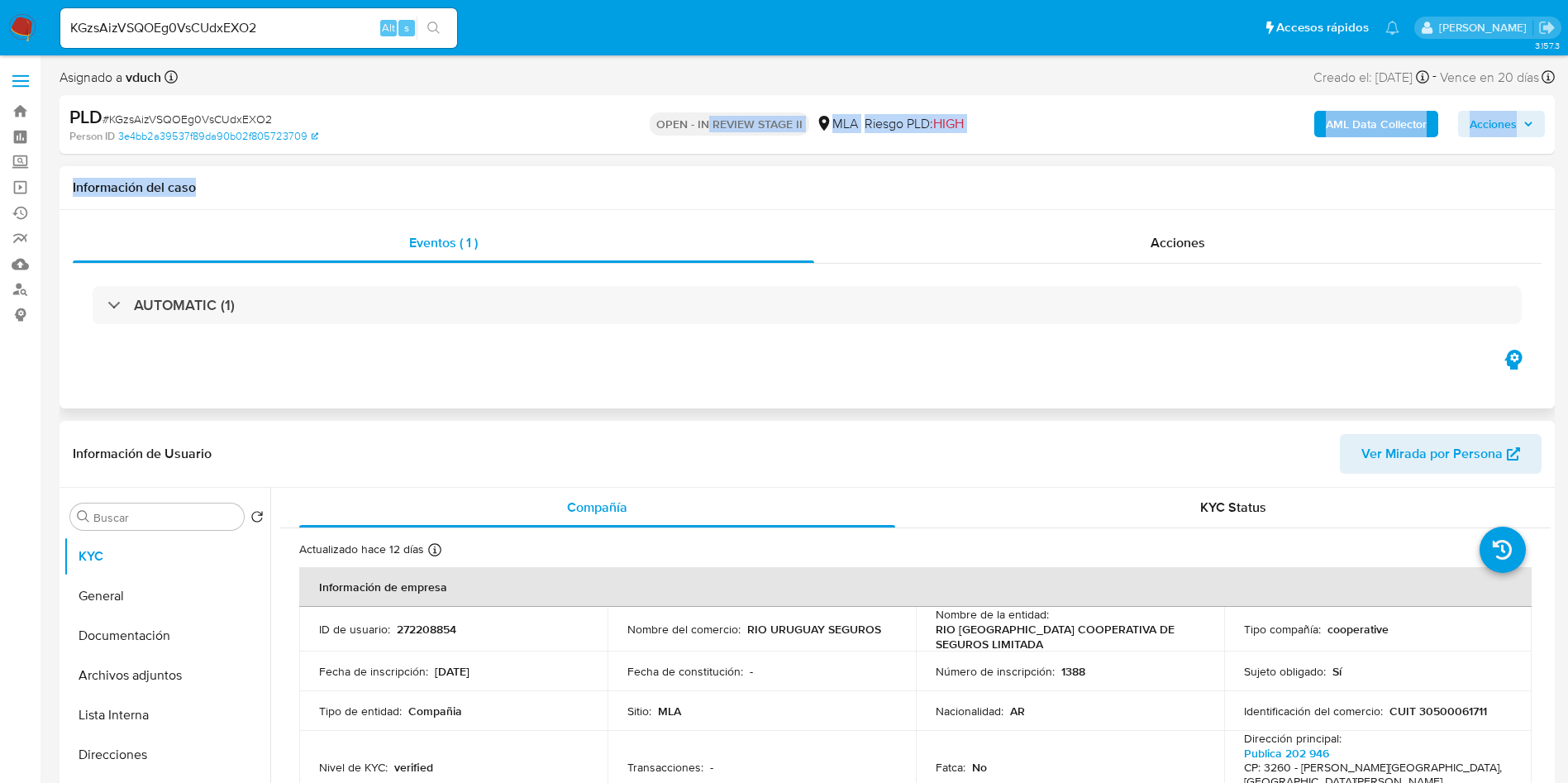
drag, startPoint x: 704, startPoint y: 130, endPoint x: 710, endPoint y: 172, distance: 42.4
click at [704, 119] on p "OPEN - IN REVIEW STAGE II" at bounding box center [729, 123] width 159 height 23
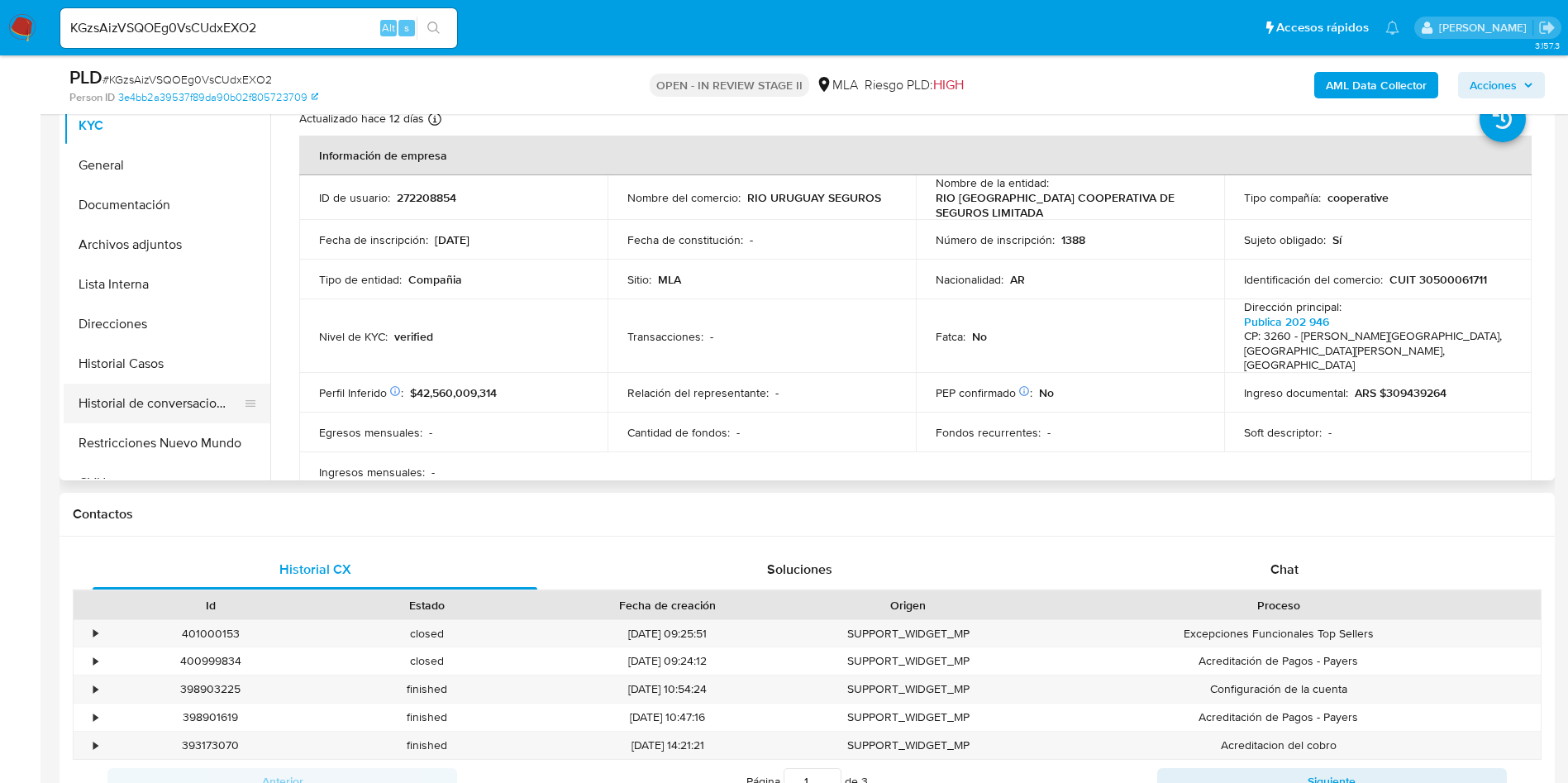
click at [90, 402] on button "Historial de conversaciones" at bounding box center [160, 403] width 193 height 40
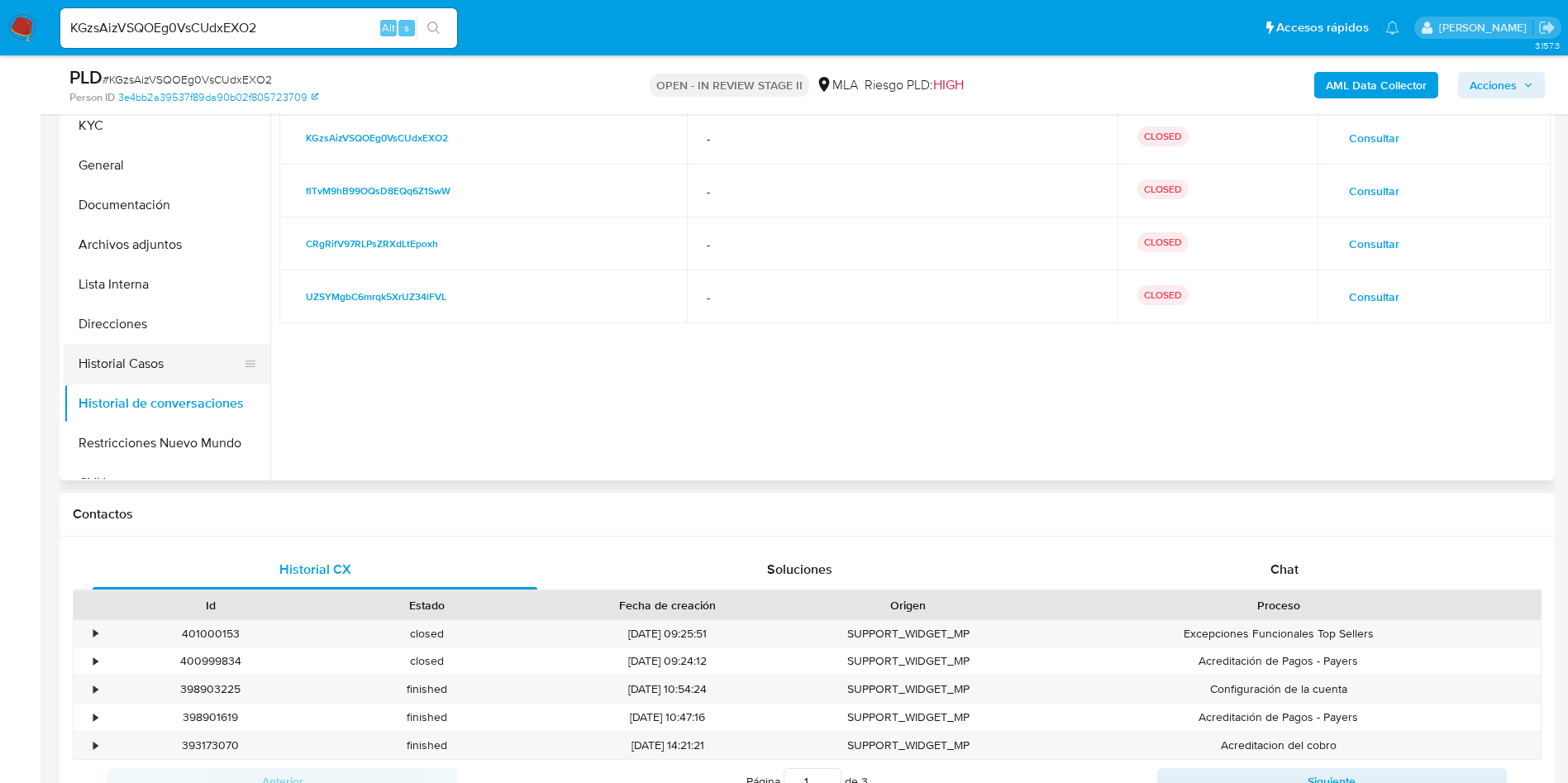
click at [134, 355] on button "Historial Casos" at bounding box center [160, 363] width 193 height 40
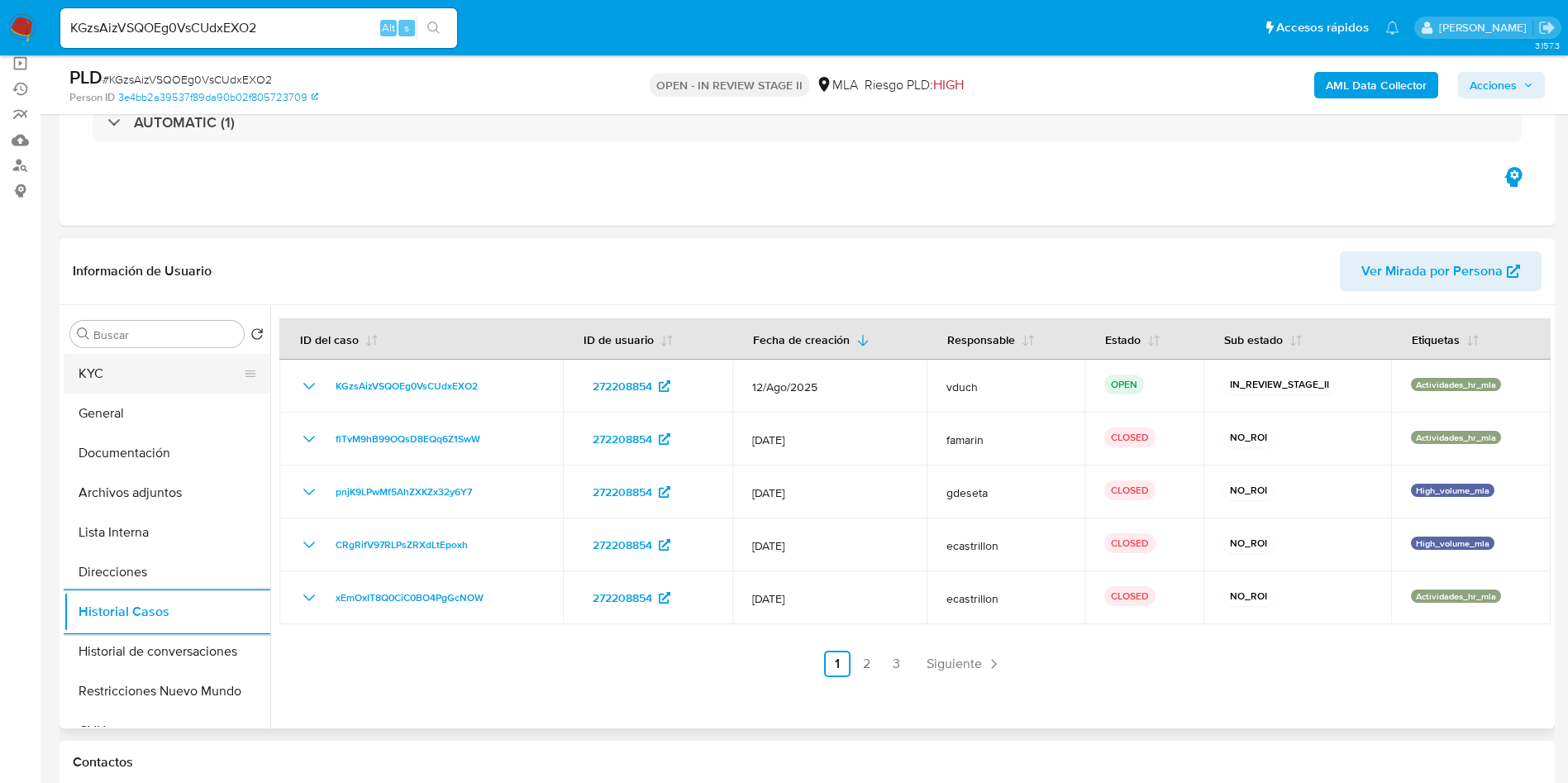
click at [163, 378] on button "KYC" at bounding box center [160, 373] width 193 height 40
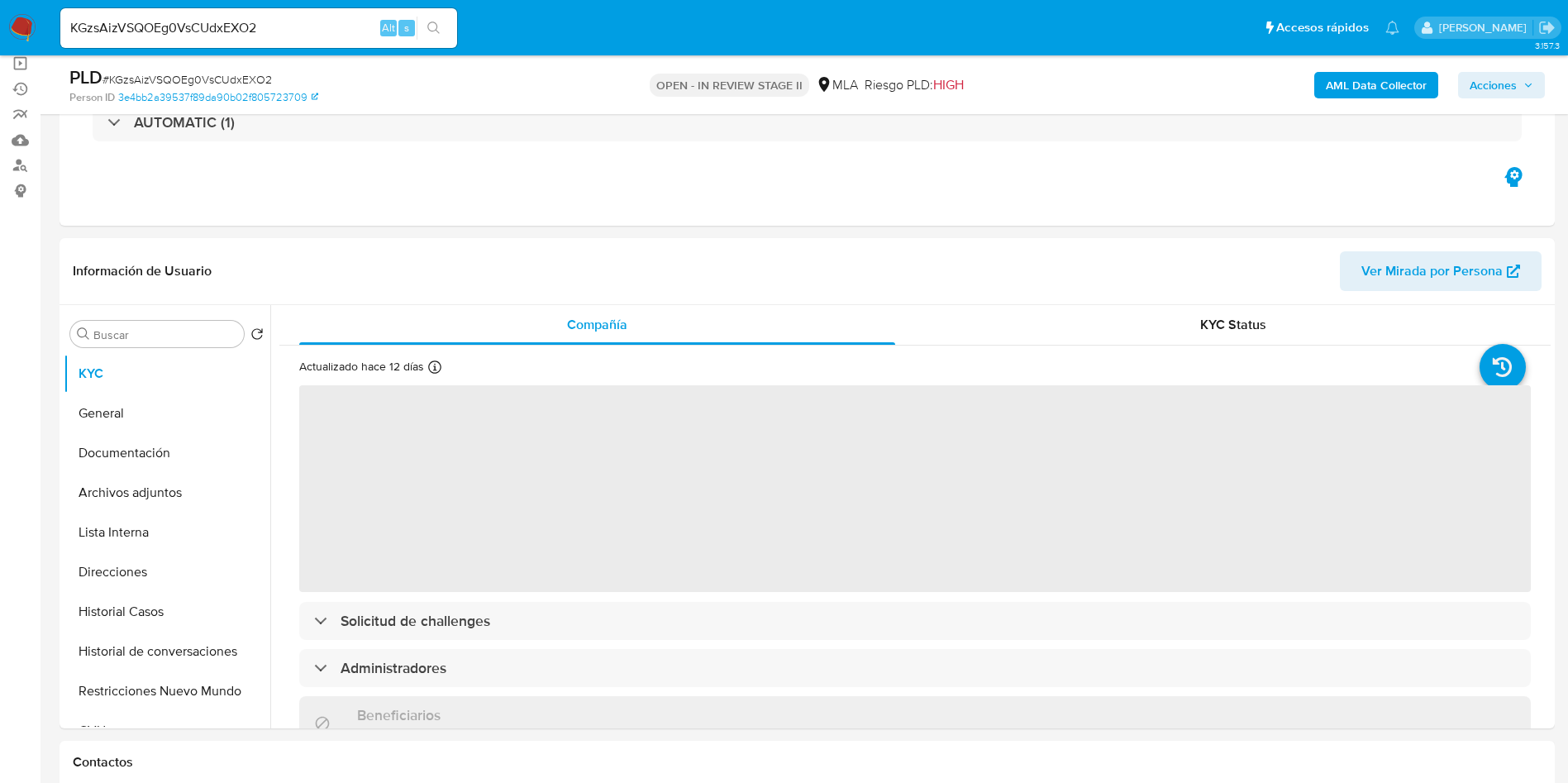
click at [245, 67] on div "PLD # KGzsAizVSQOEg0VsCUdxEXO2" at bounding box center [312, 77] width 486 height 25
copy span "KGzsAizVSQOEg0VsCUdxEXO2"
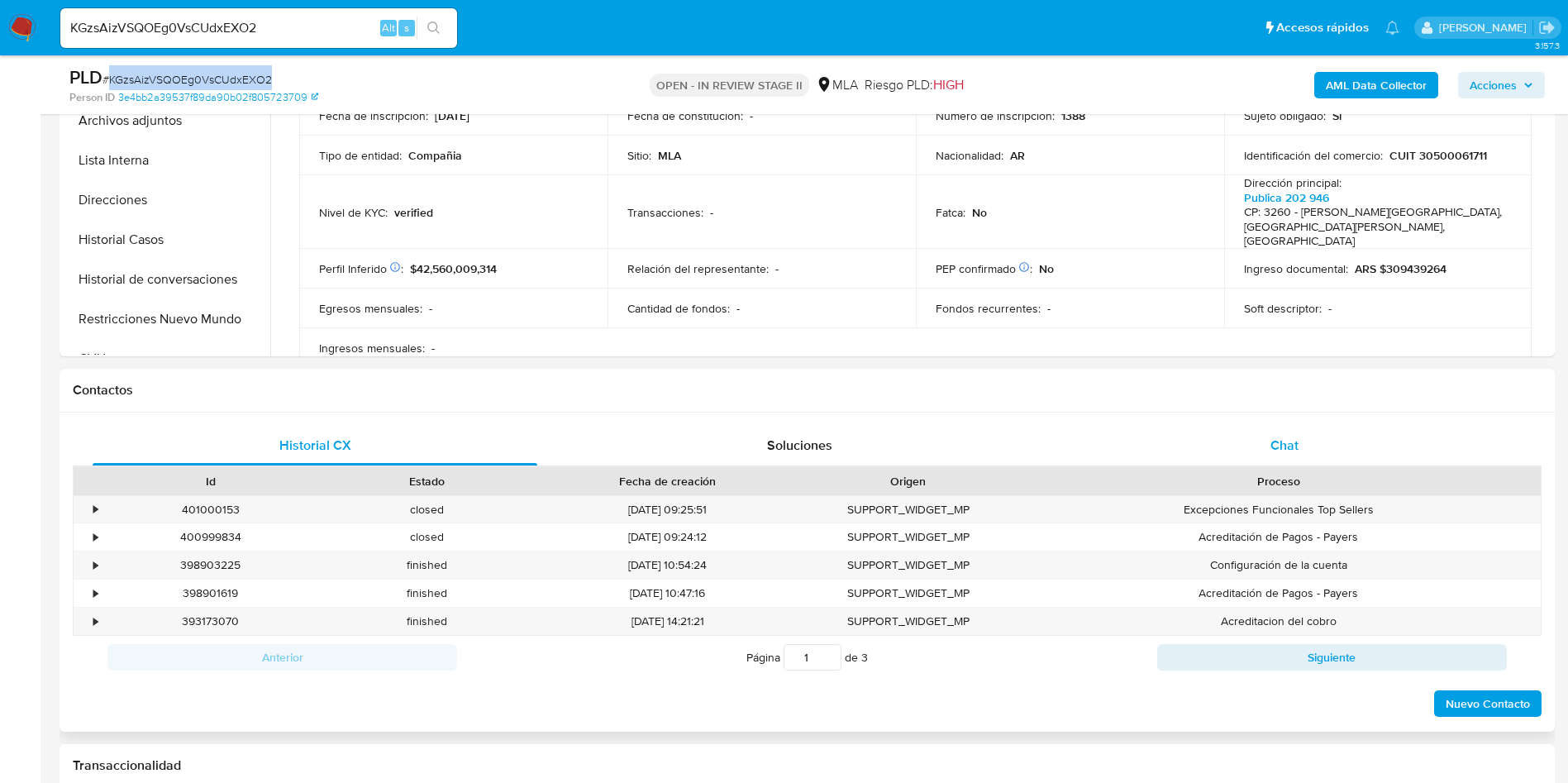
click at [1300, 457] on div "Chat" at bounding box center [1284, 445] width 445 height 40
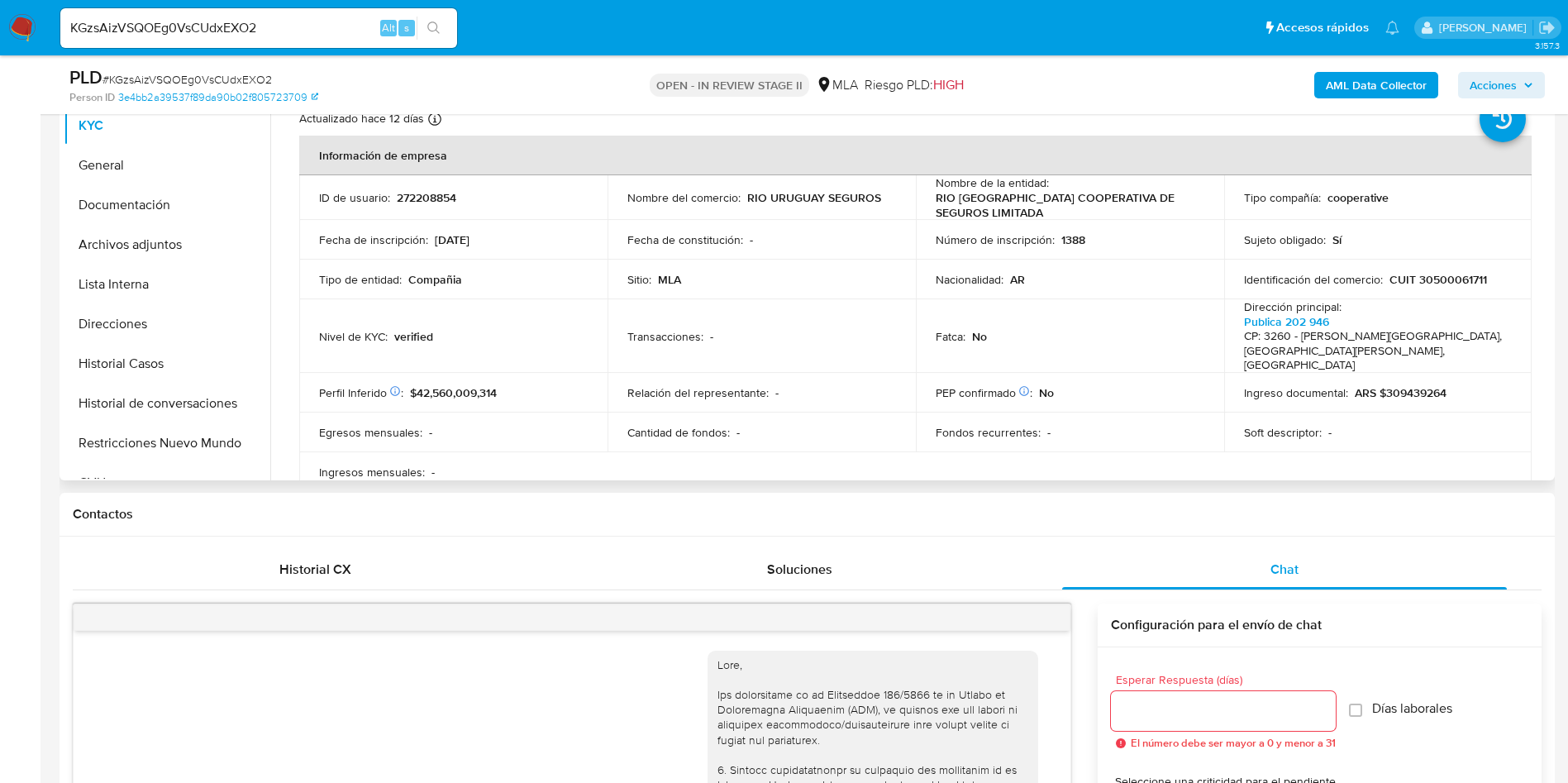
click at [554, 413] on td "Egresos mensuales : -" at bounding box center [453, 432] width 309 height 40
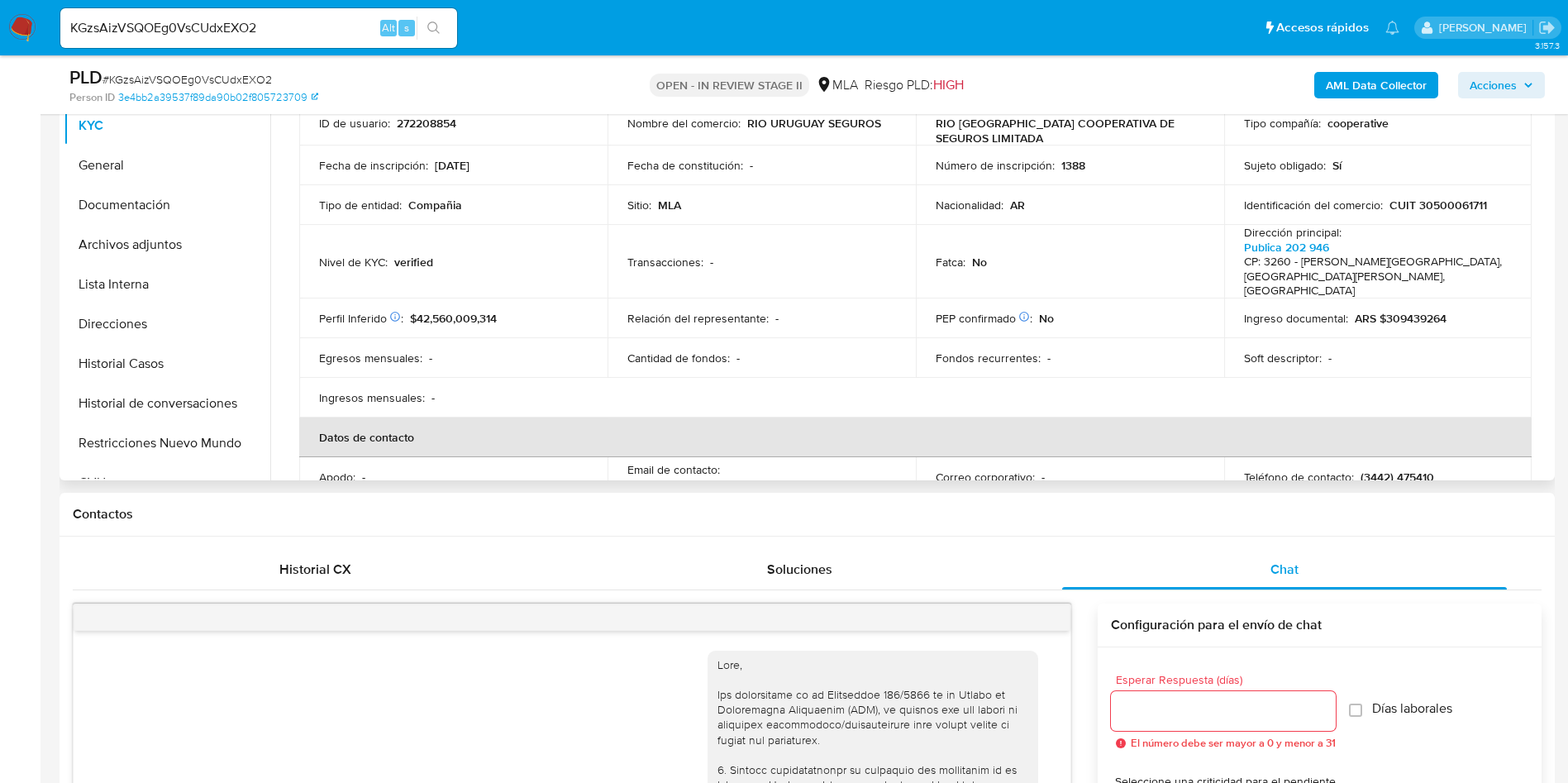
scroll to position [124, 0]
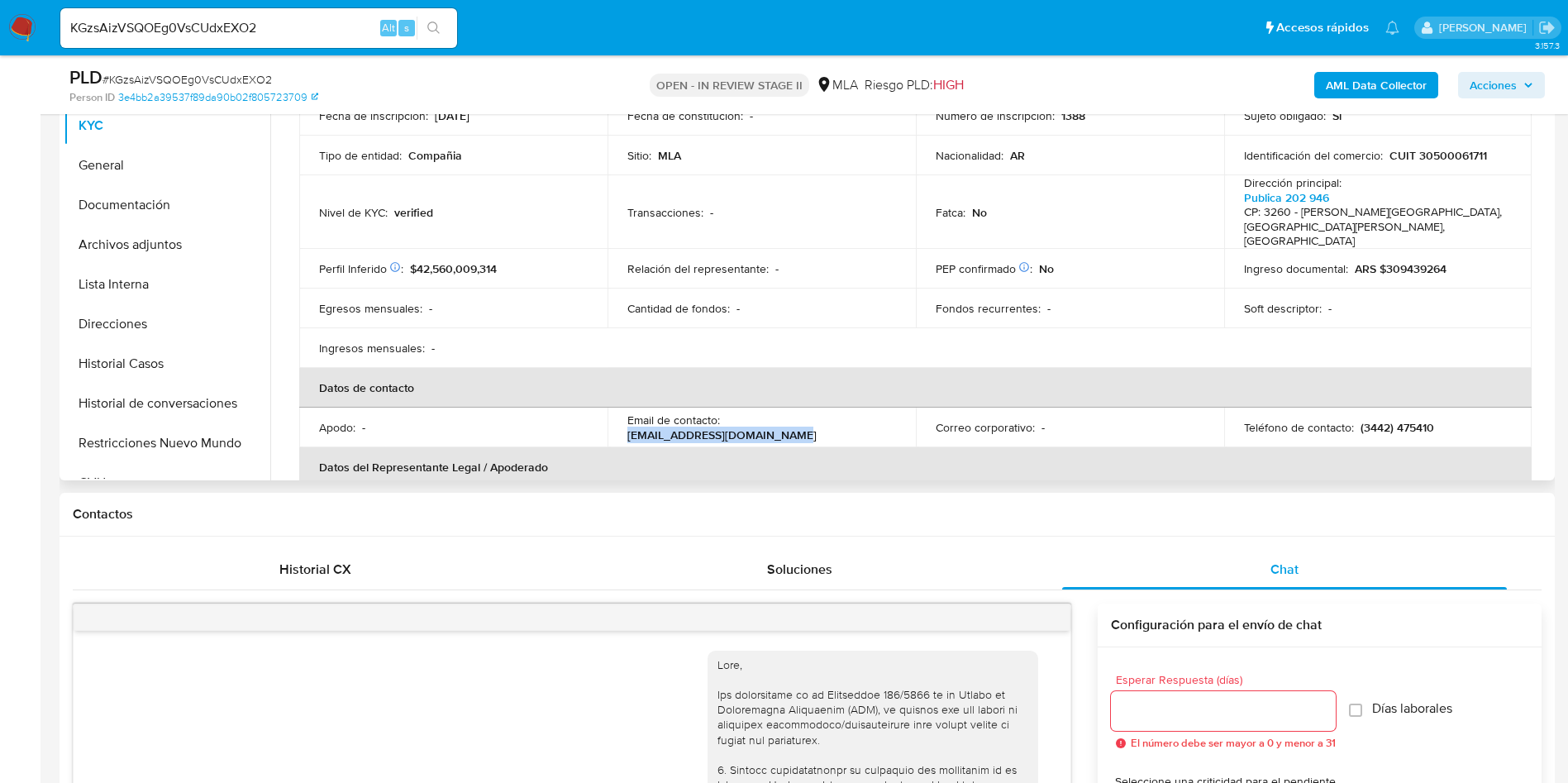
drag, startPoint x: 726, startPoint y: 414, endPoint x: 902, endPoint y: 415, distance: 176.0
click at [902, 415] on td "Email de contacto : cobranzas@riouruguay.com.ar" at bounding box center [762, 427] width 309 height 40
copy p "cobranzas@riouruguay.com.ar"
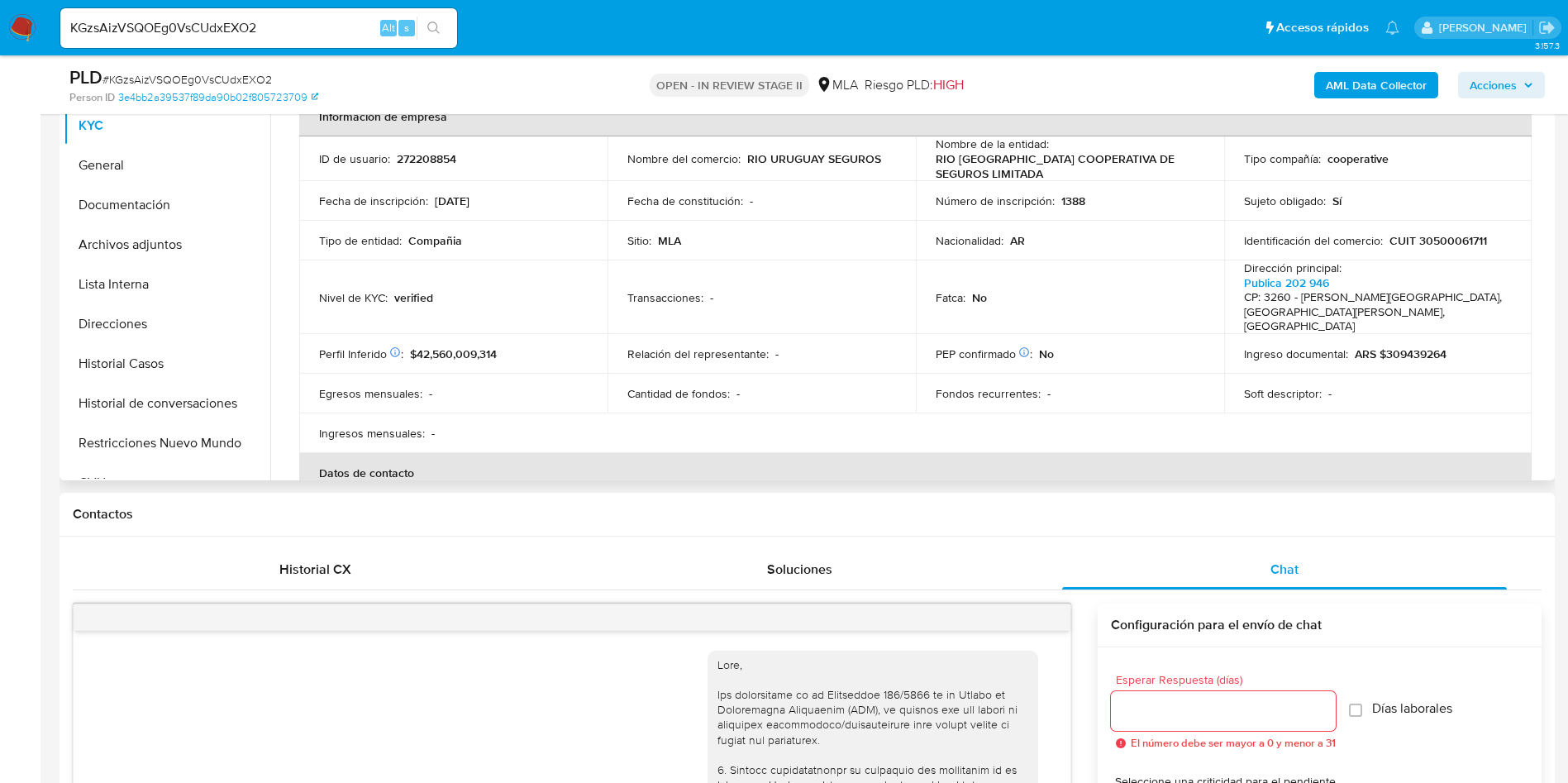
scroll to position [0, 0]
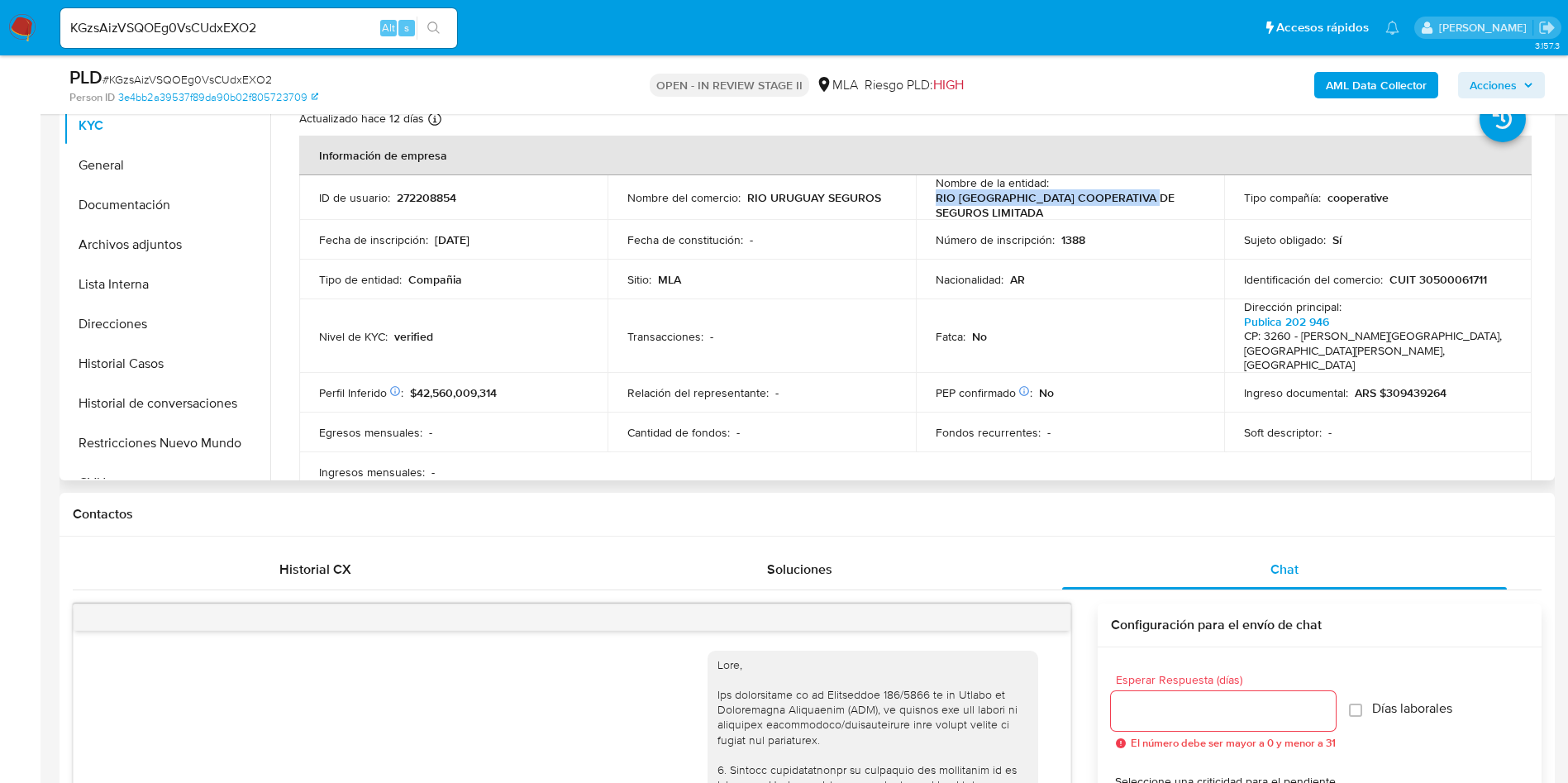
drag, startPoint x: 931, startPoint y: 196, endPoint x: 1167, endPoint y: 200, distance: 236.0
click at [1167, 200] on p "RIO URUGUAY COOPERATIVA DE SEGUROS LIMITADA" at bounding box center [1067, 205] width 262 height 29
copy p "RIO URUGUAY COOPERATIVA DE SEGUROS"
click at [153, 228] on button "Archivos adjuntos" at bounding box center [160, 244] width 193 height 40
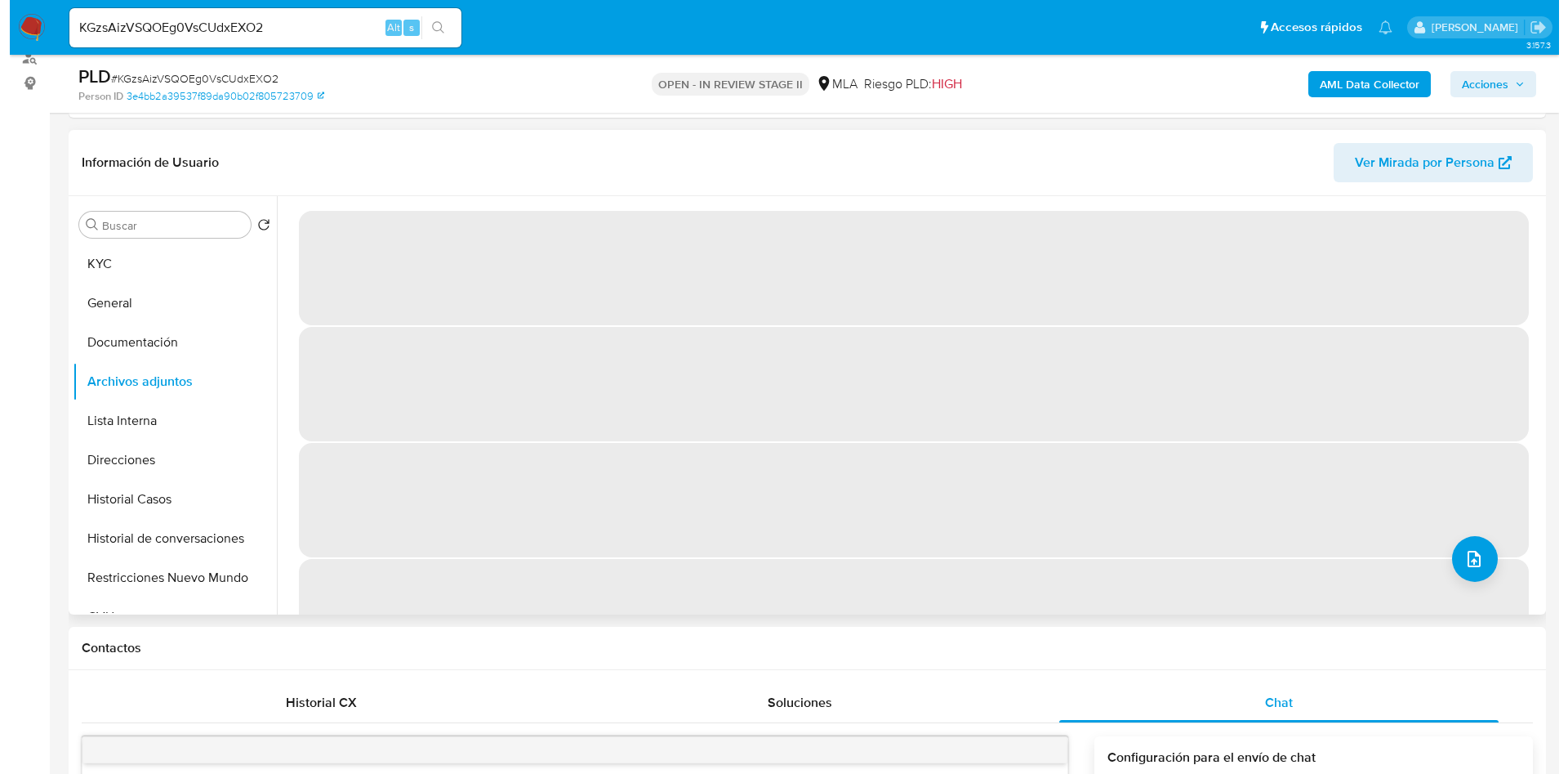
scroll to position [123, 0]
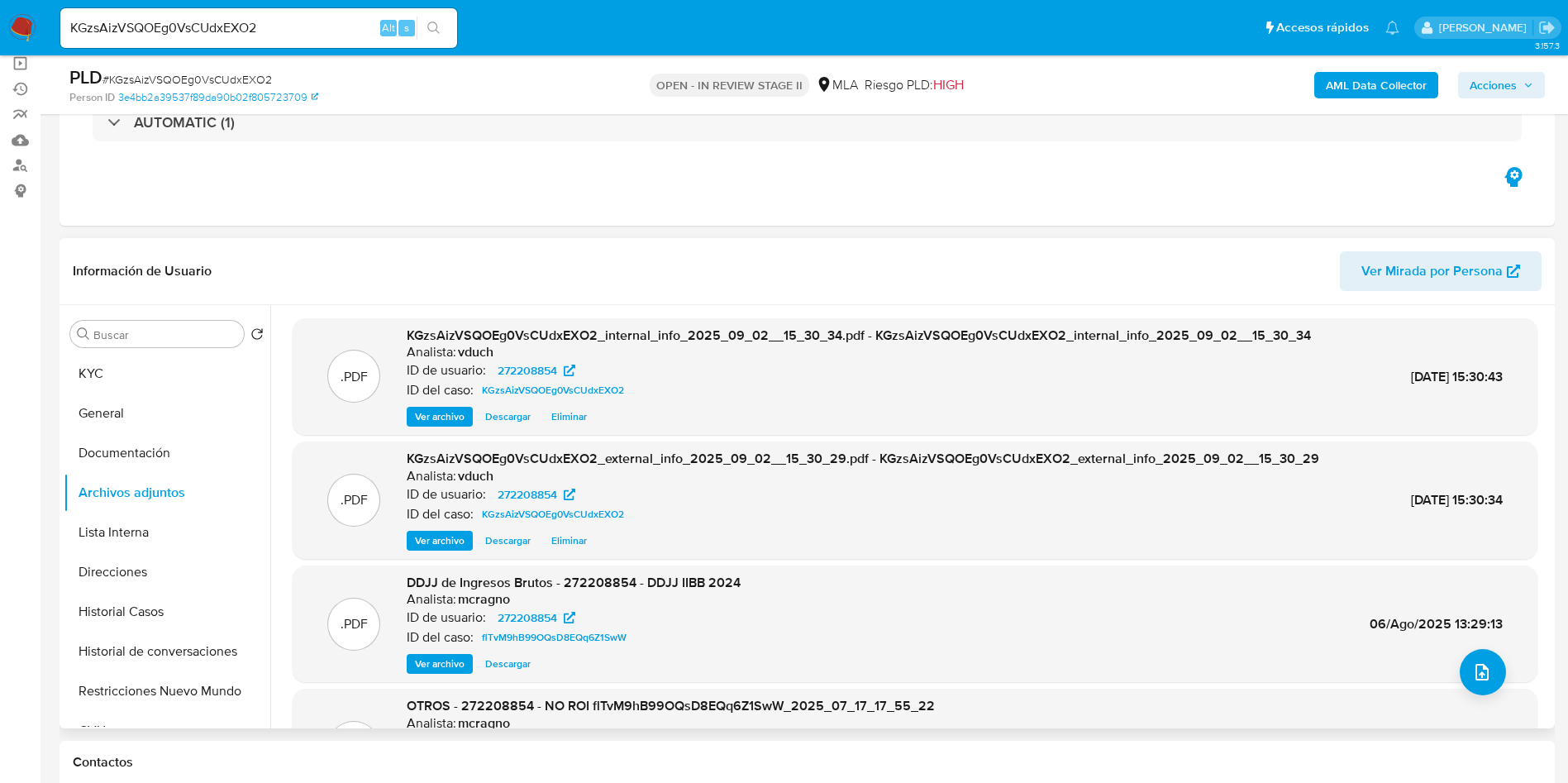
click at [1450, 651] on div ".PDF DDJJ de Ingresos Brutos - 272208854 - DDJJ IIBB 2024 Analista: mcragno ID …" at bounding box center [916, 624] width 1229 height 100
click at [1479, 662] on icon "upload-file" at bounding box center [1482, 672] width 20 height 20
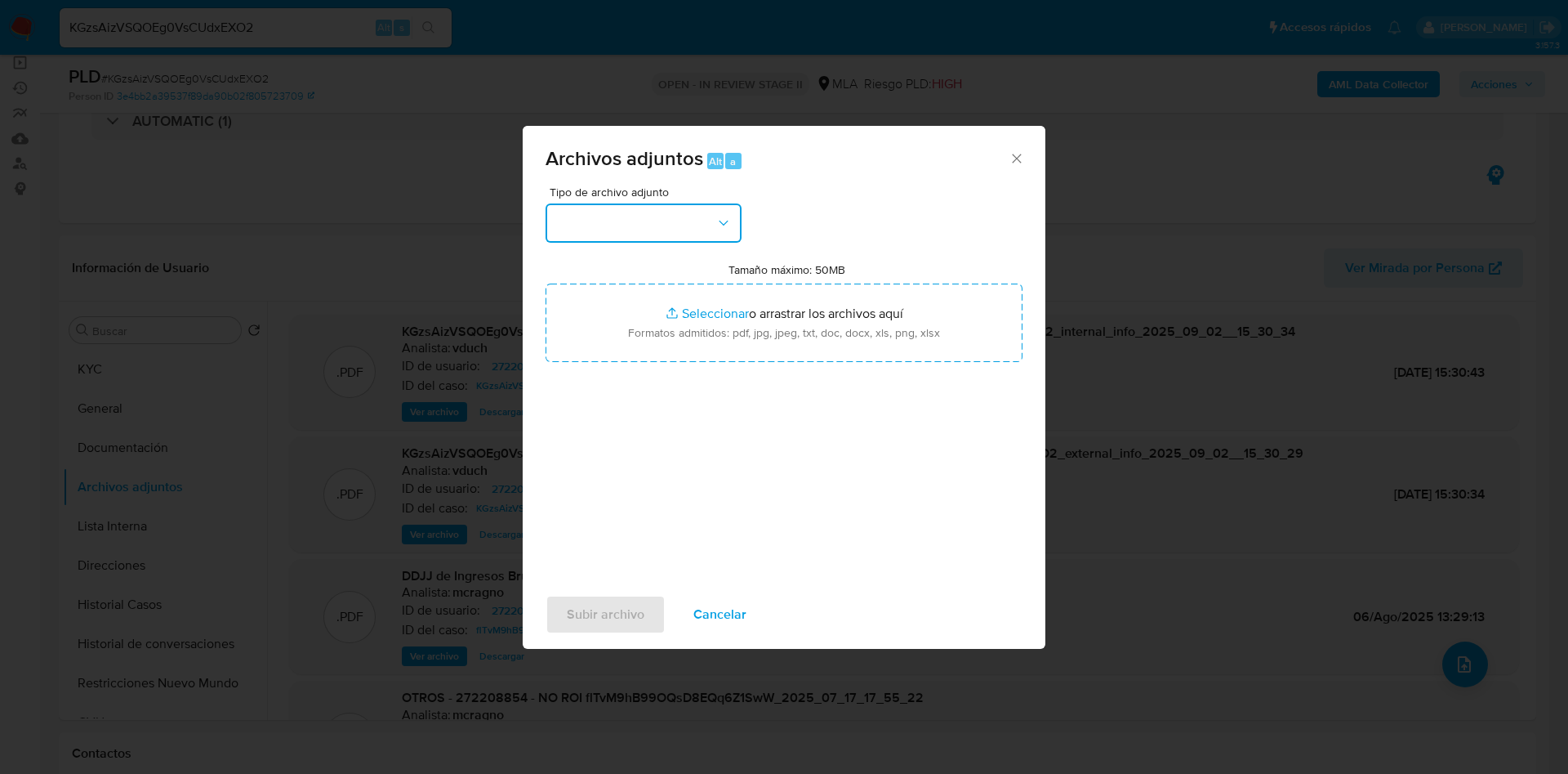
click at [622, 235] on button "button" at bounding box center [642, 222] width 196 height 39
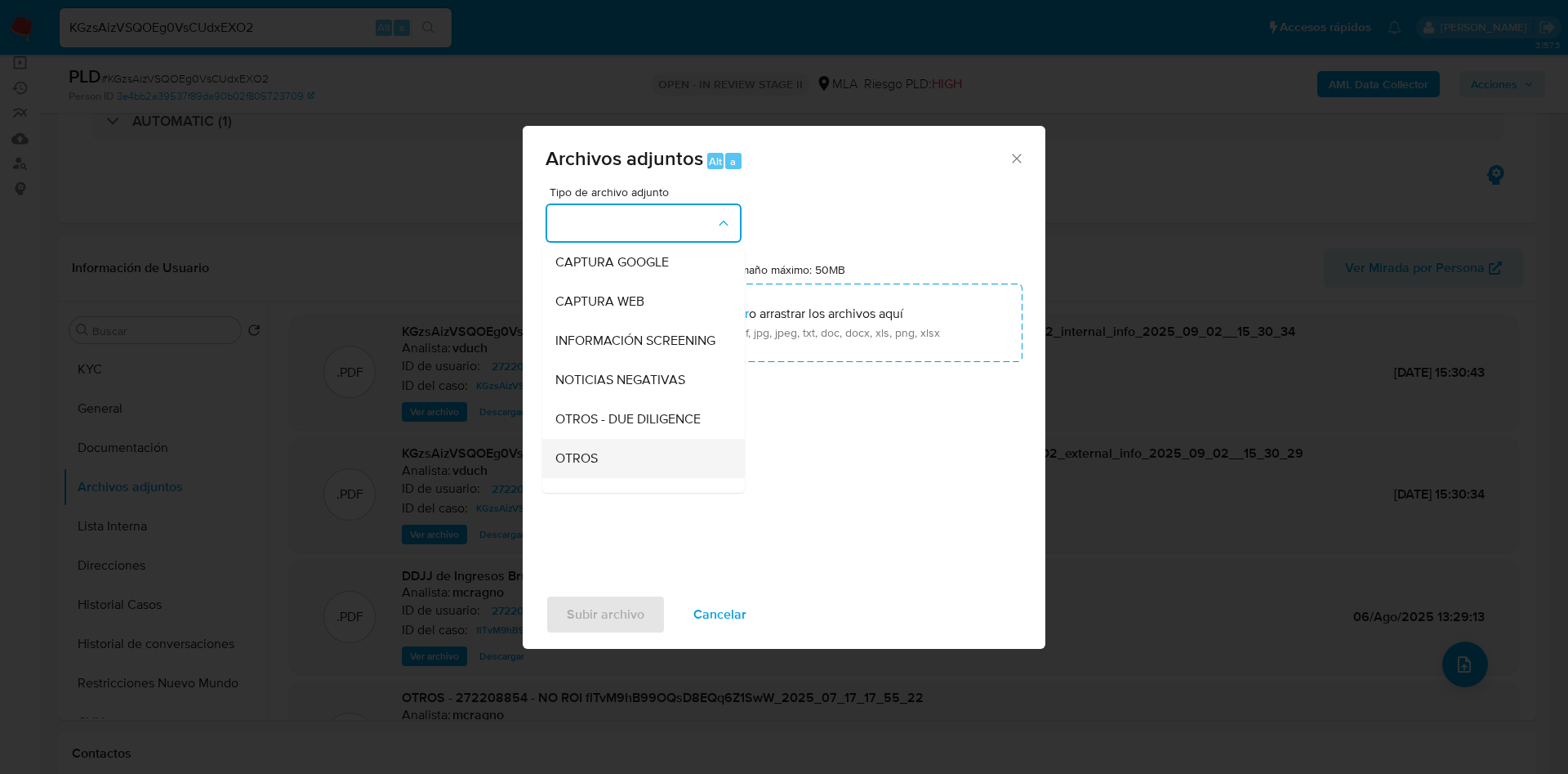
click at [608, 466] on div "OTROS" at bounding box center [638, 458] width 167 height 39
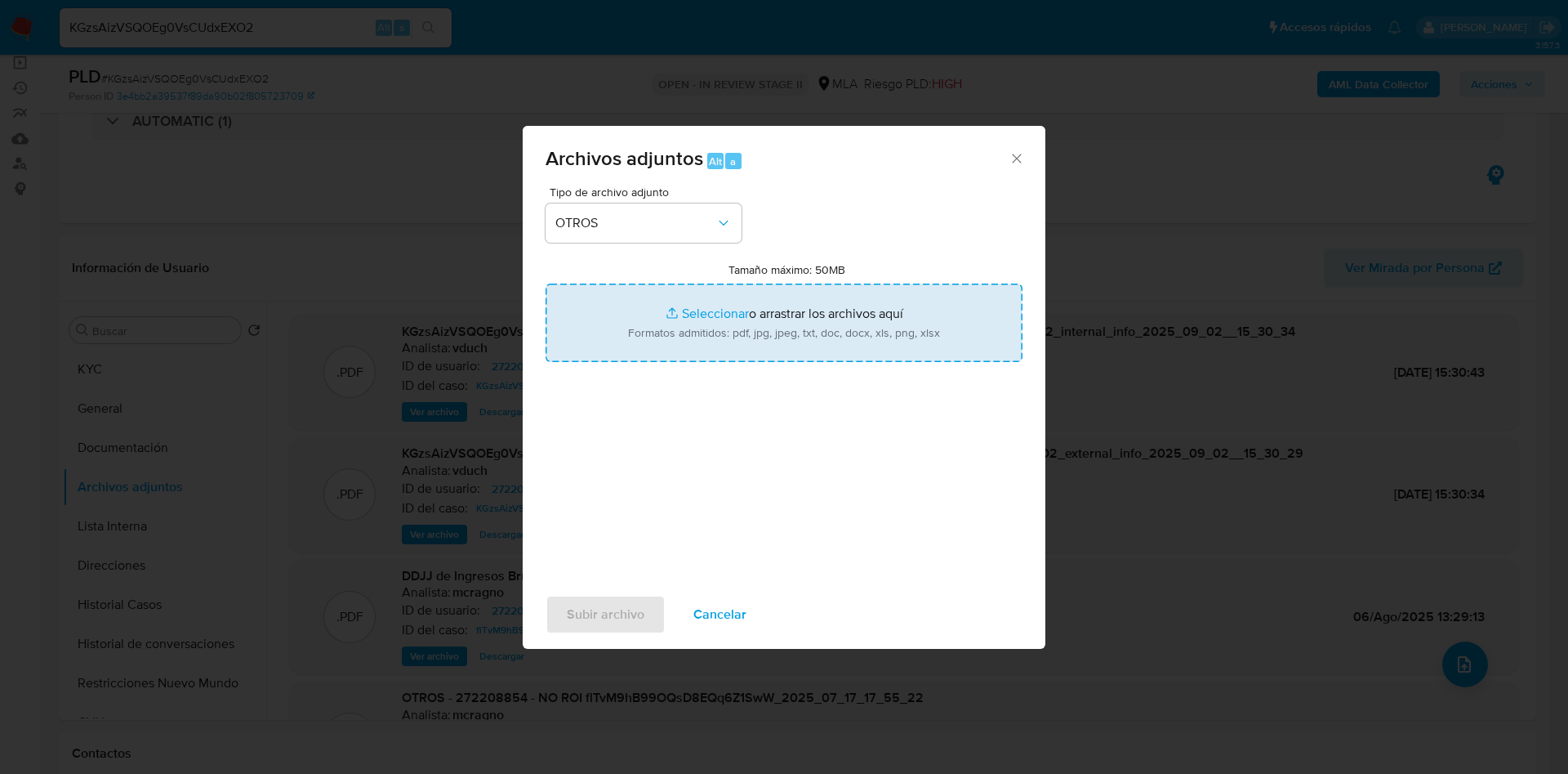
type input "C:\fakepath\RIO URUGUAY COOPERATIVA DE SEGUROS - Correo de Mercadolibre SRL.pdf"
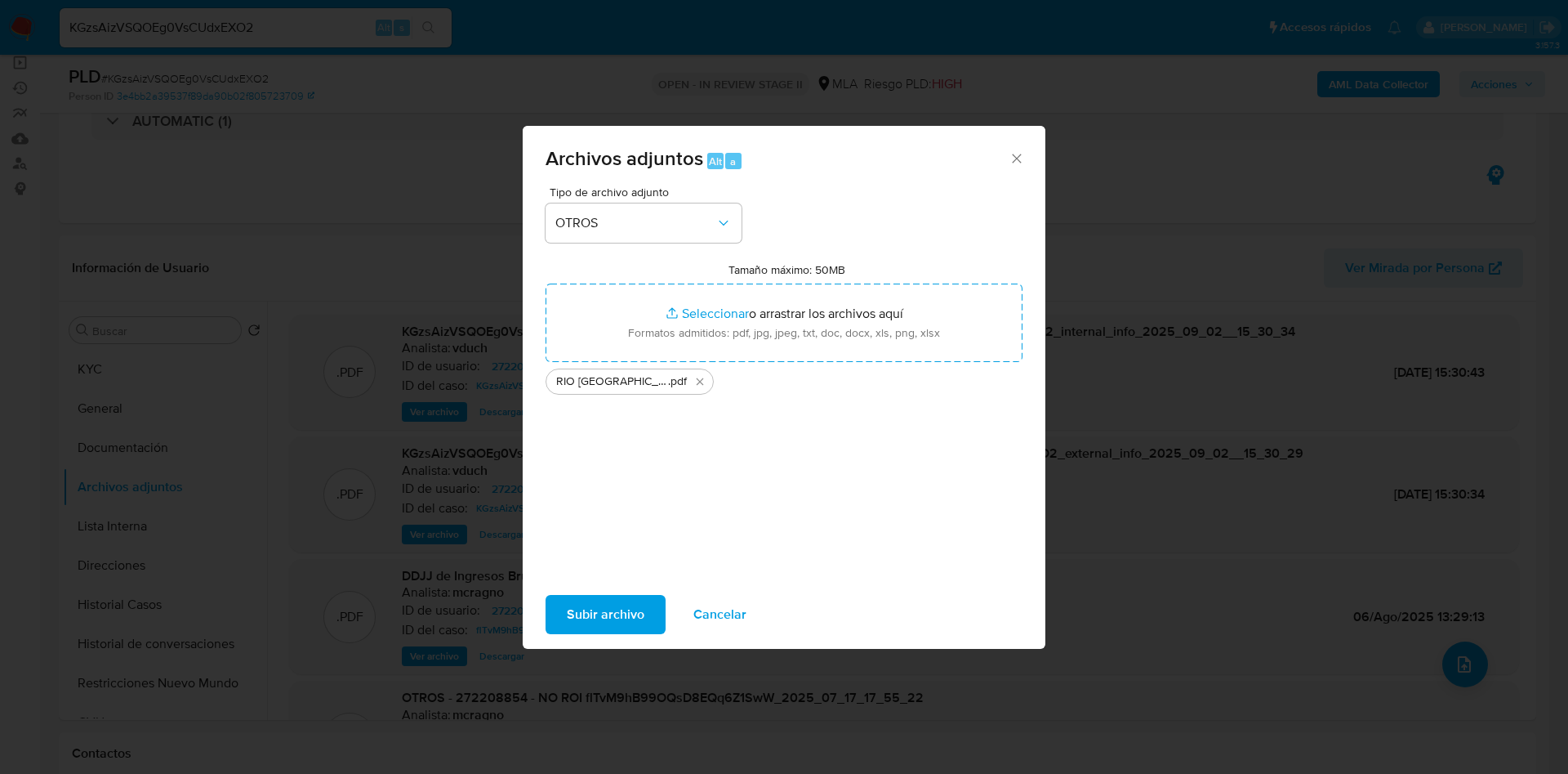
click at [613, 612] on span "Subir archivo" at bounding box center [605, 614] width 77 height 36
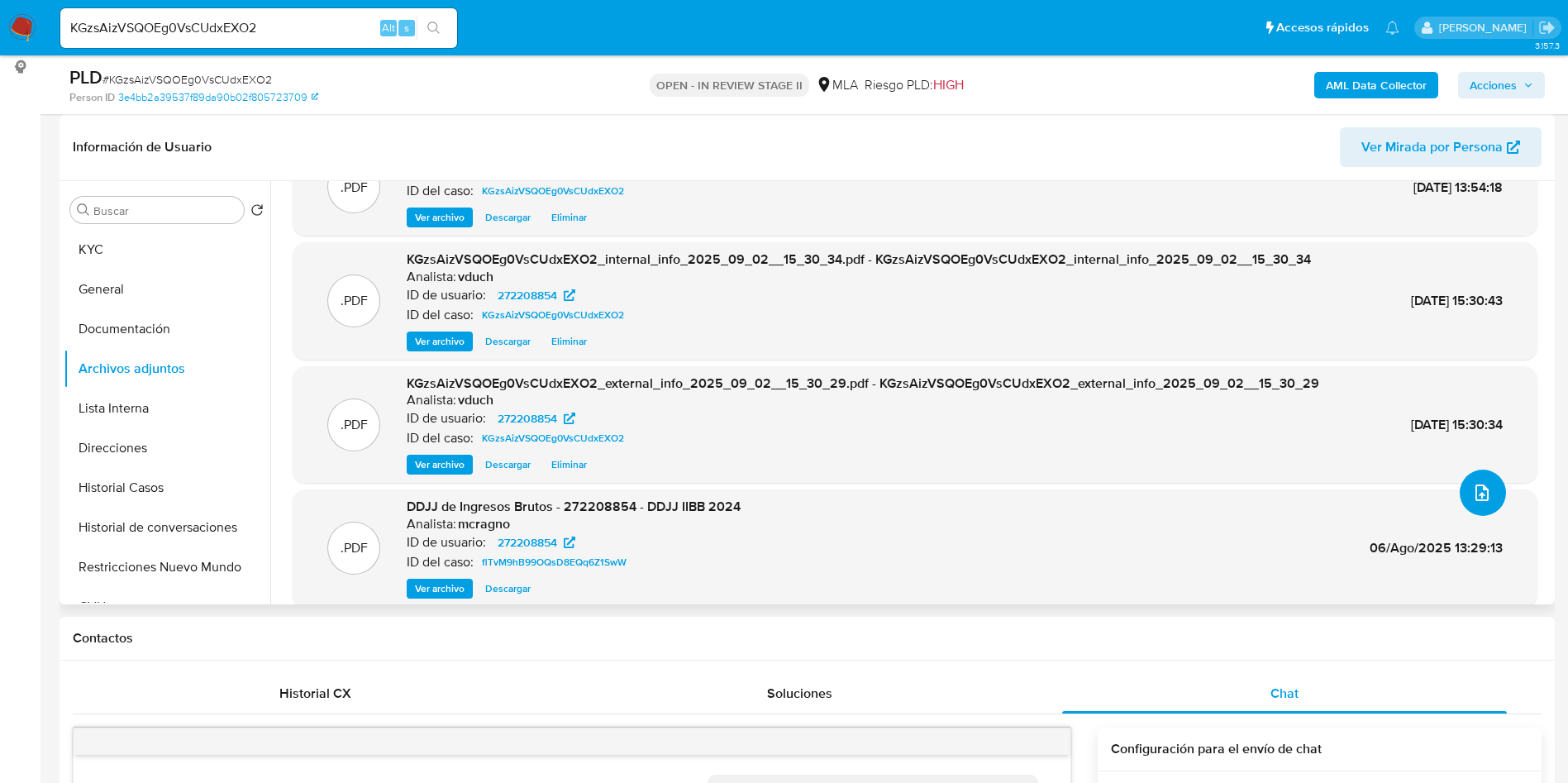
scroll to position [0, 0]
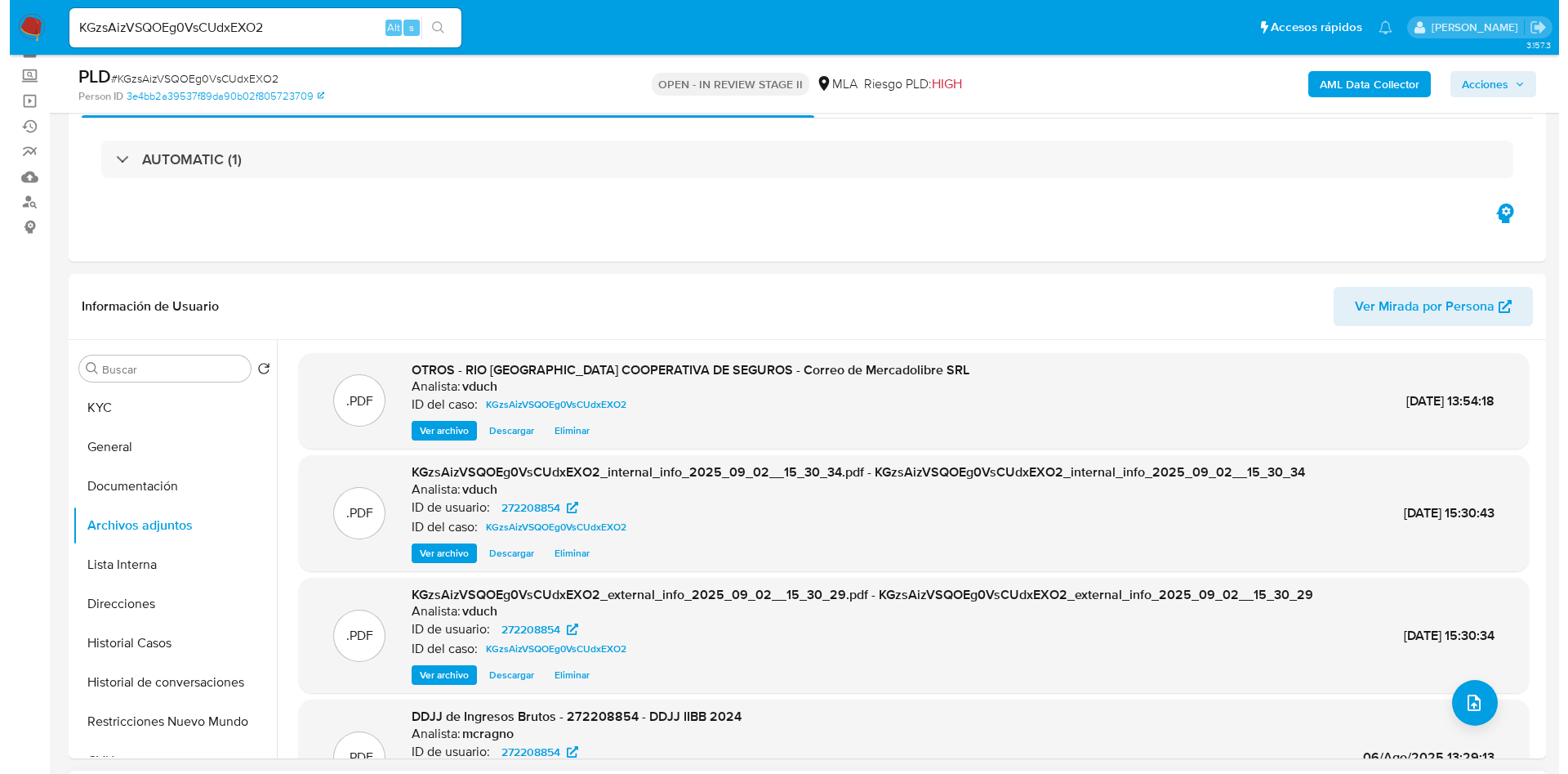
scroll to position [123, 0]
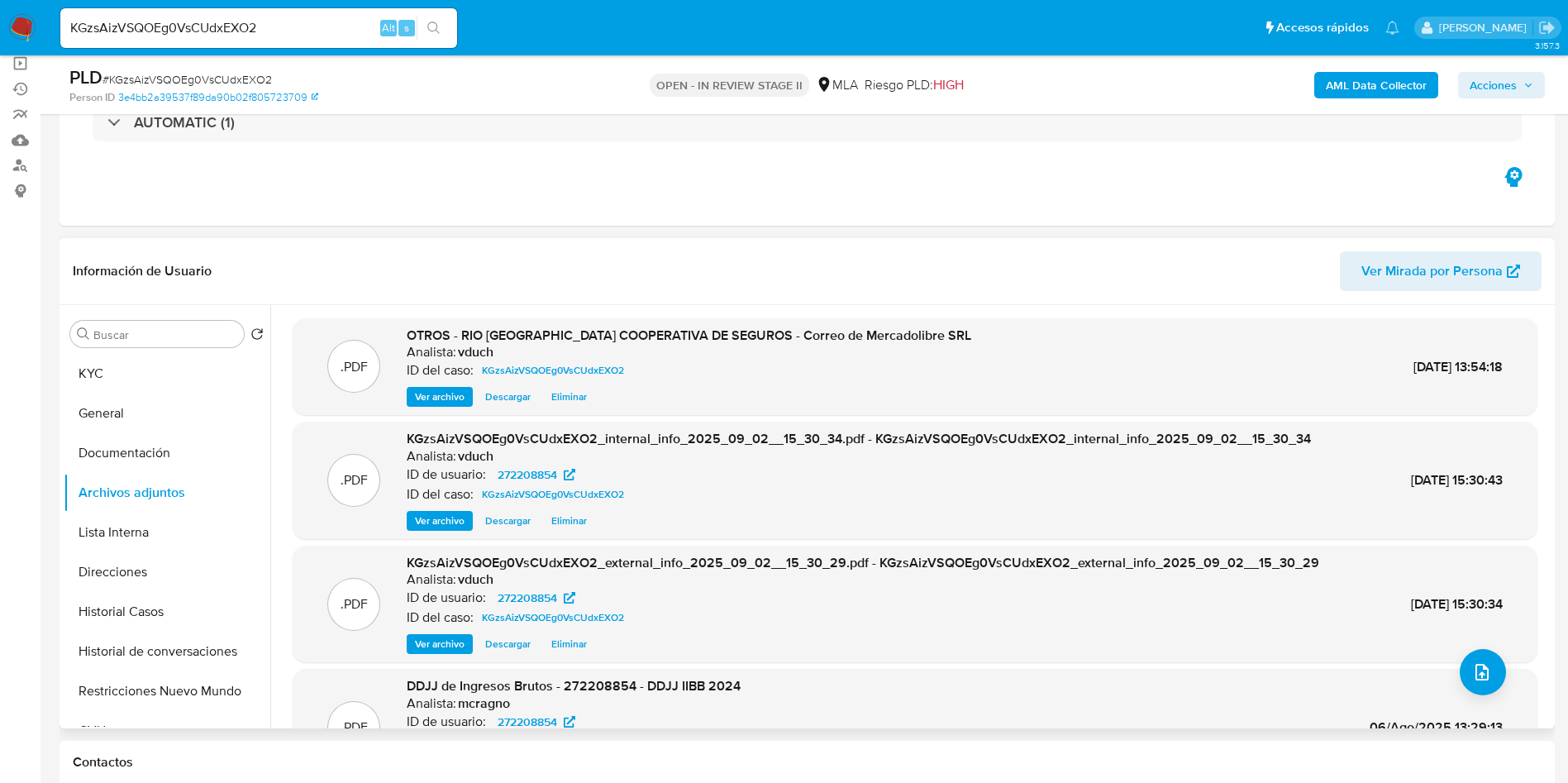
click at [1451, 685] on div ".PDF DDJJ de Ingresos Brutos - 272208854 - DDJJ IIBB 2024 Analista: mcragno ID …" at bounding box center [916, 727] width 1229 height 100
click at [1445, 666] on div ".PDF OTROS - RIO URUGUAY COOPERATIVA DE SEGUROS - Correo de Mercadolibre SRL An…" at bounding box center [915, 578] width 1245 height 520
click at [1475, 670] on icon "upload-file" at bounding box center [1482, 672] width 20 height 20
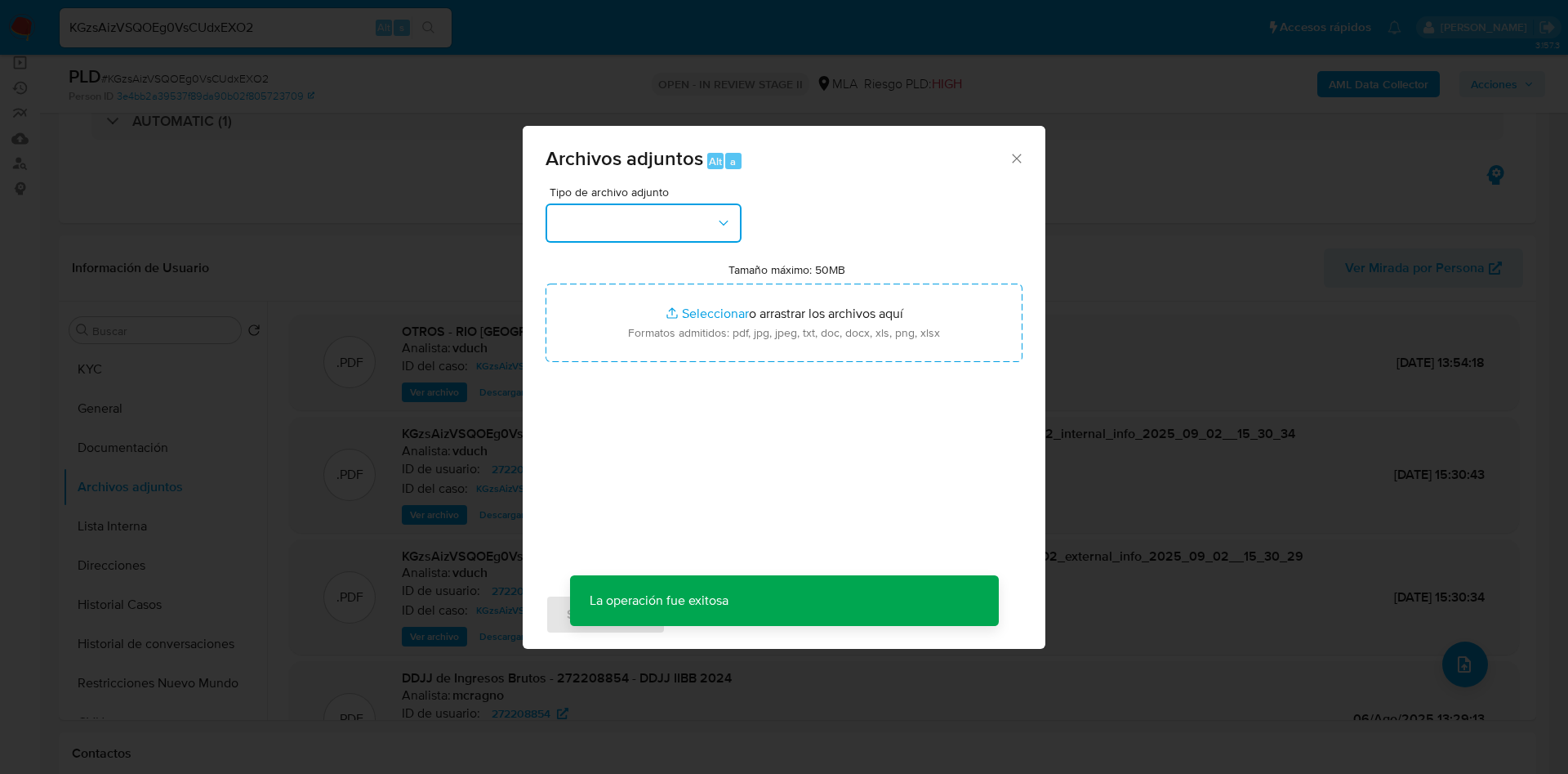
click at [694, 230] on button "button" at bounding box center [642, 222] width 196 height 39
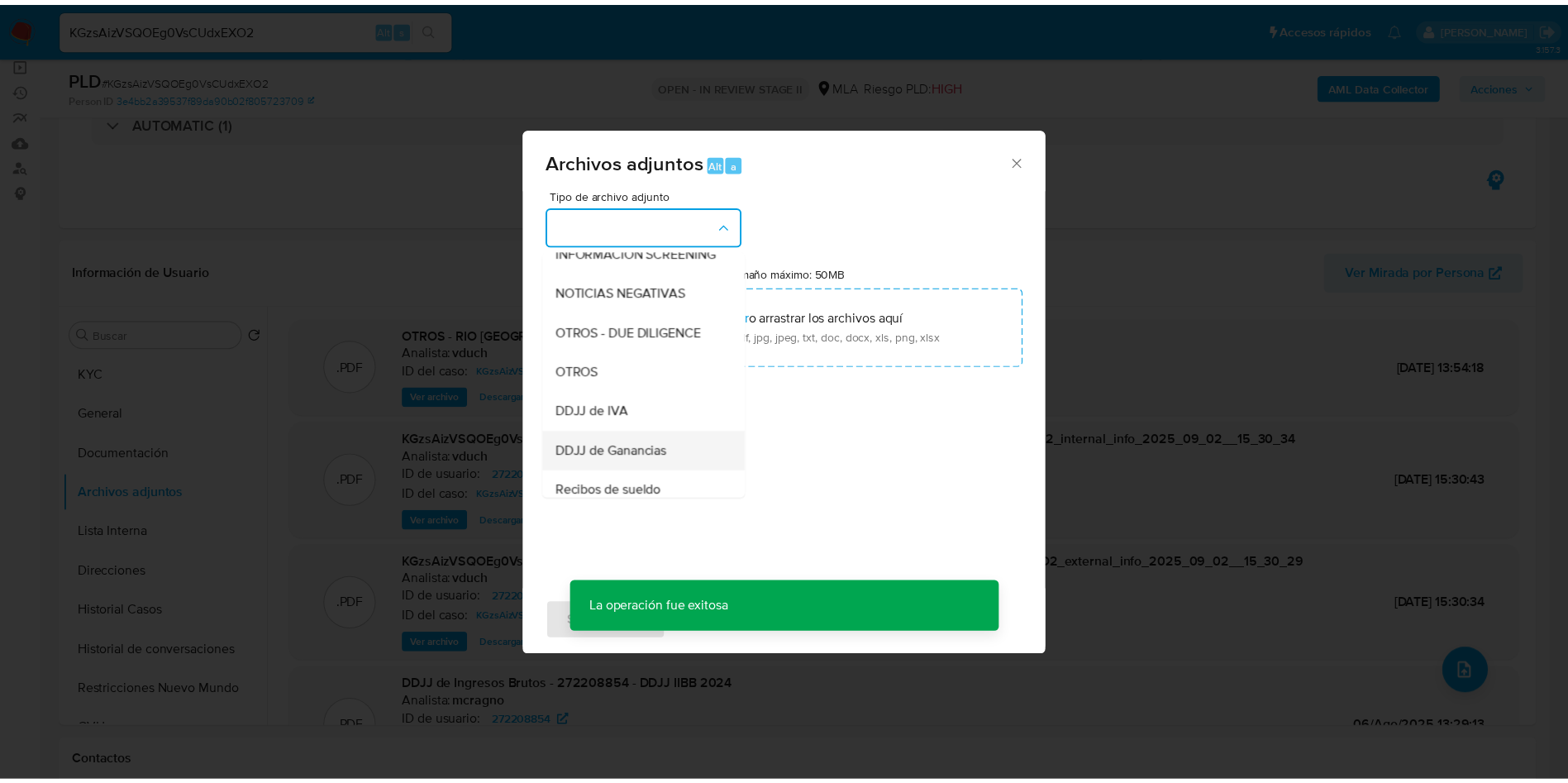
scroll to position [248, 0]
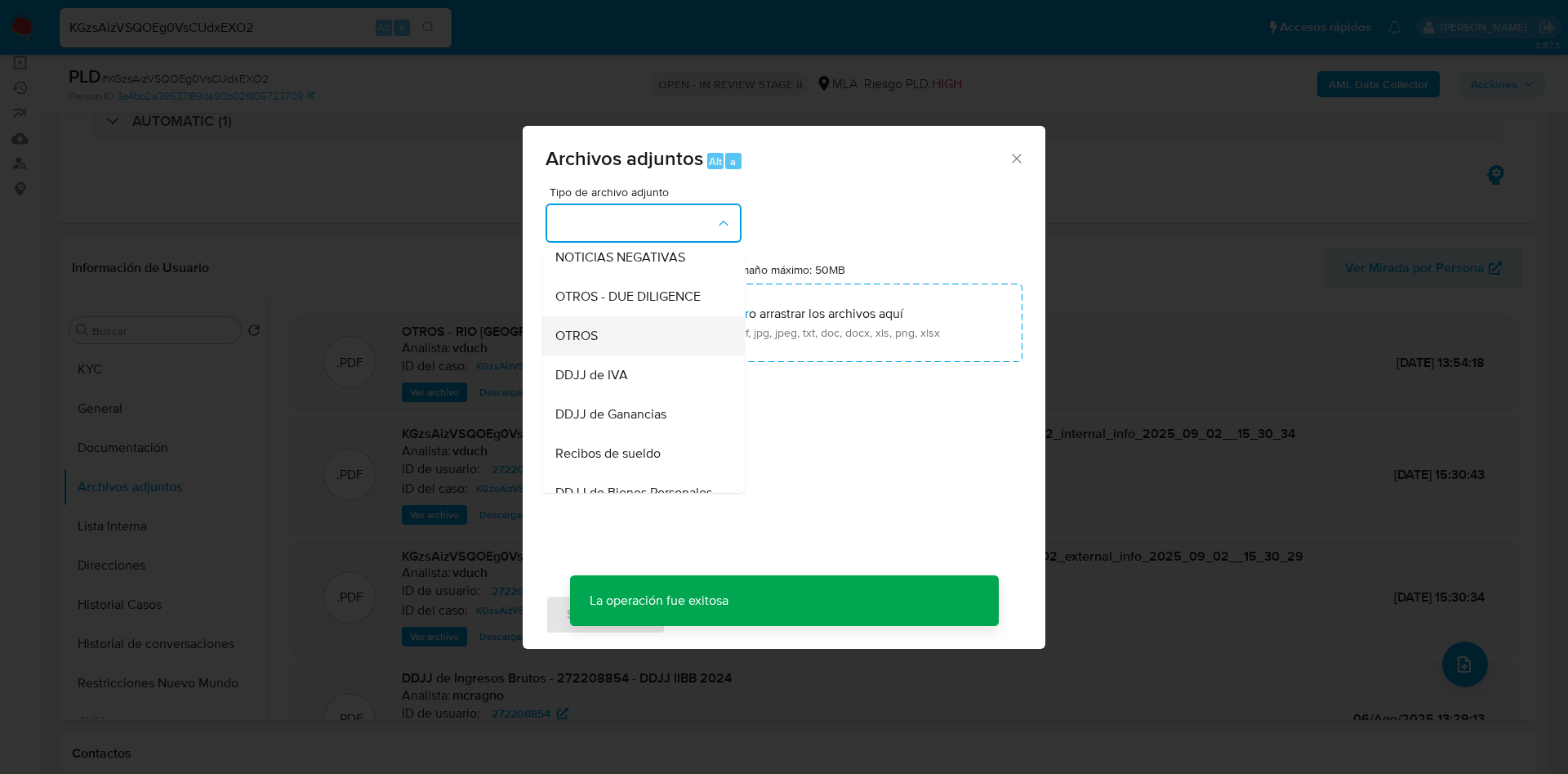
click at [619, 342] on div "OTROS" at bounding box center [638, 335] width 167 height 39
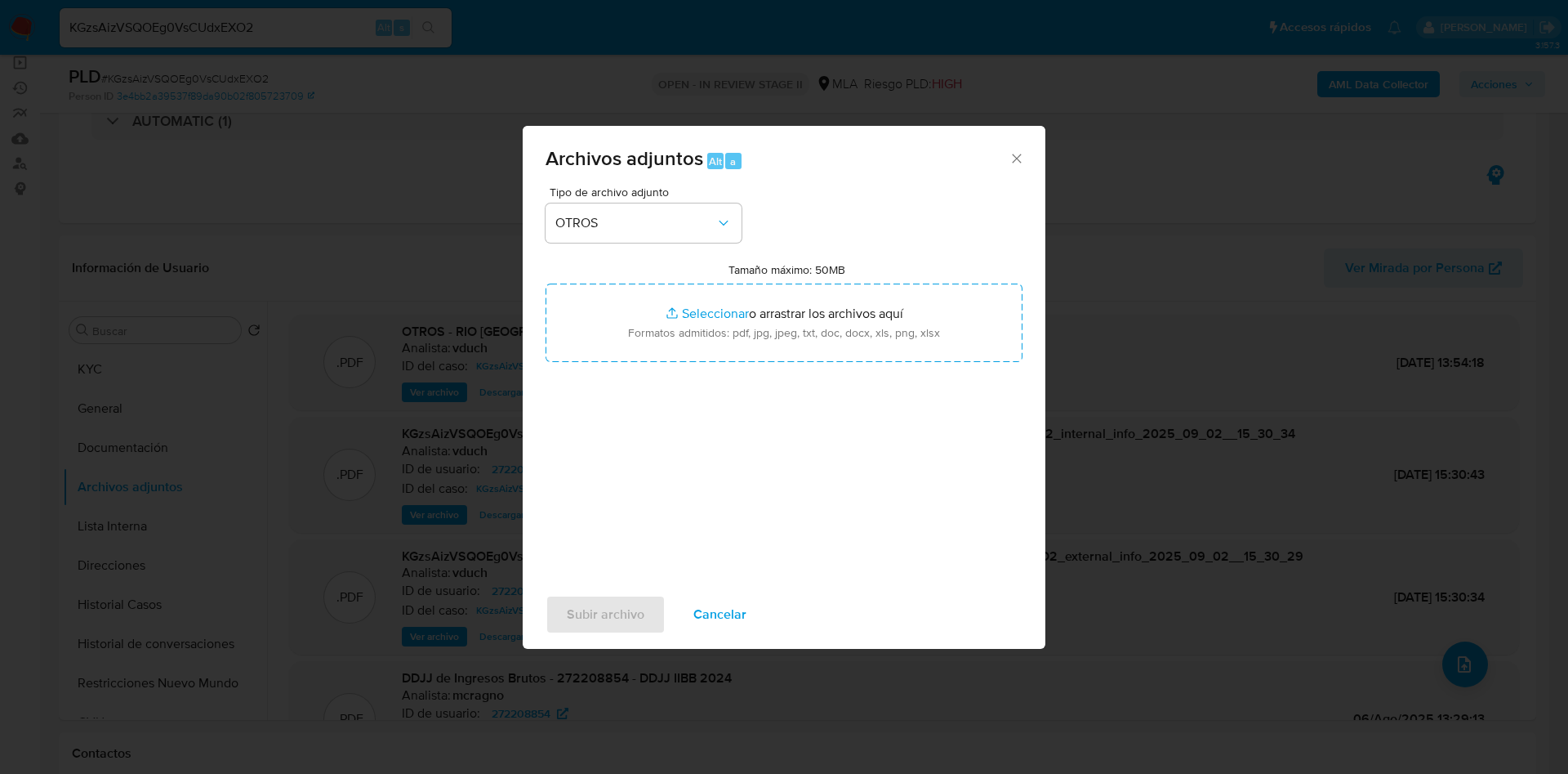
click at [738, 606] on span "Cancelar" at bounding box center [720, 614] width 53 height 36
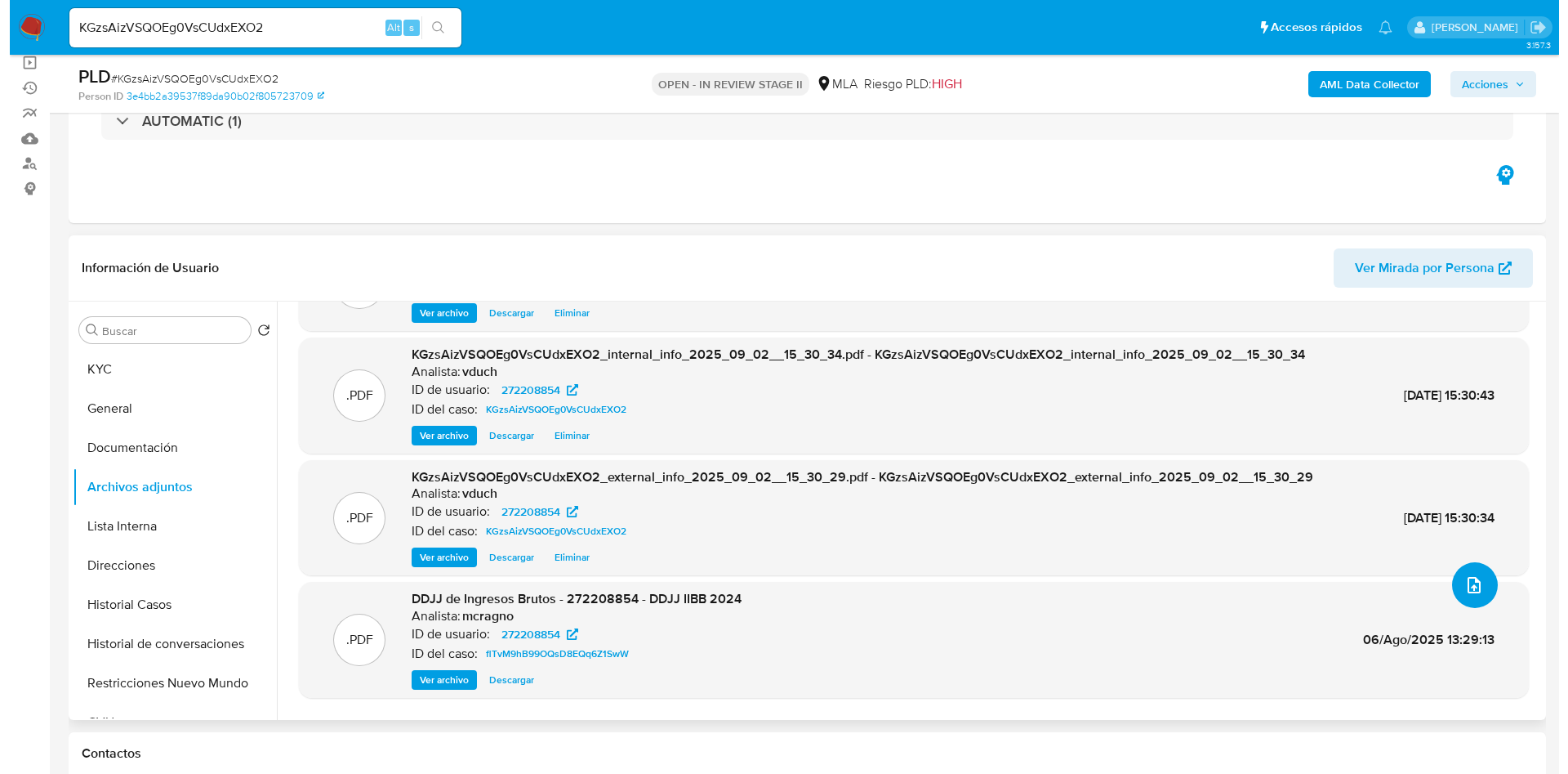
scroll to position [117, 0]
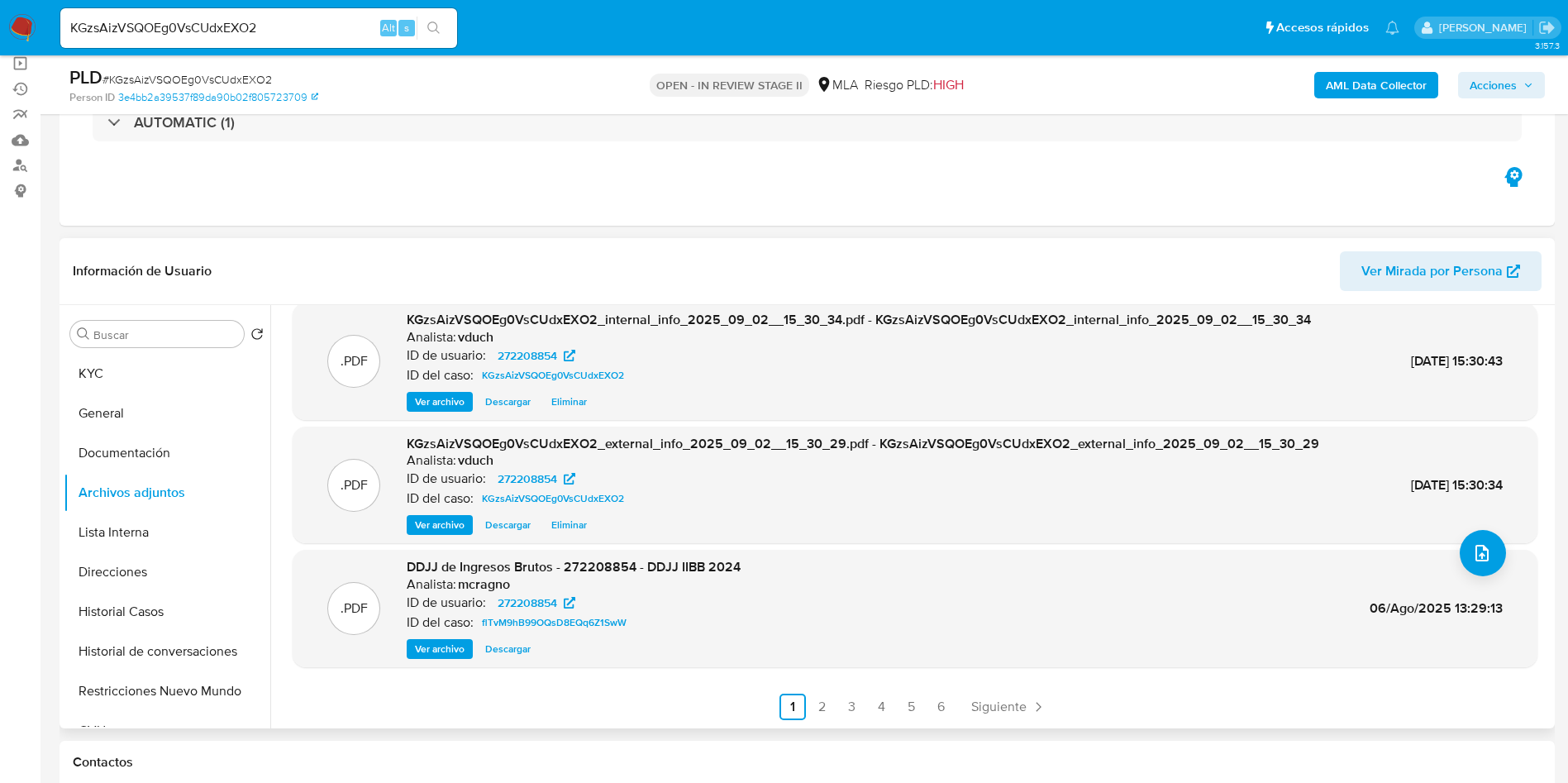
click at [439, 645] on span "Ver archivo" at bounding box center [439, 649] width 50 height 17
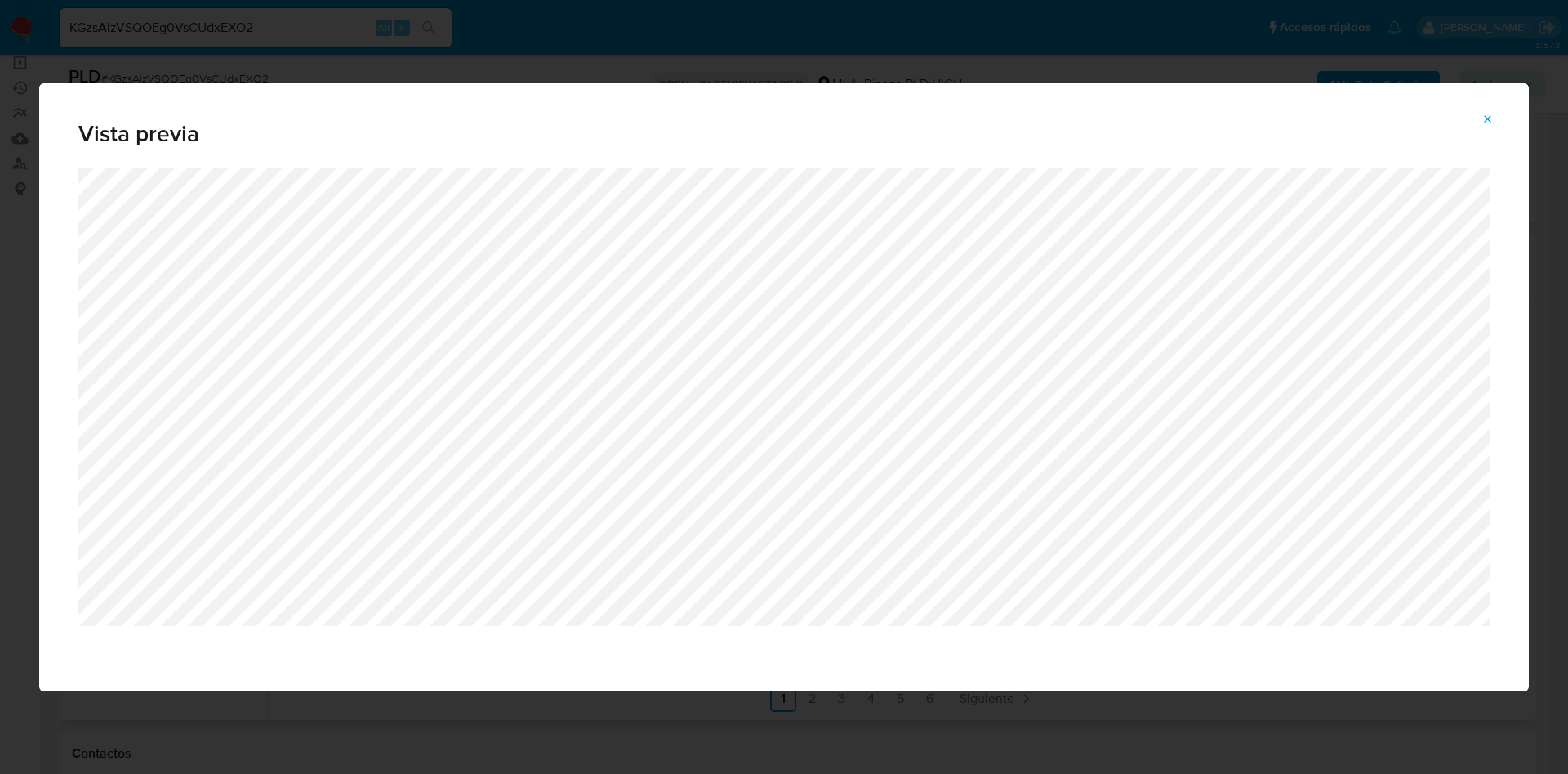
click at [1078, 772] on div "Vista previa" at bounding box center [784, 387] width 1568 height 774
click at [1484, 122] on icon "Attachment preview" at bounding box center [1488, 119] width 13 height 13
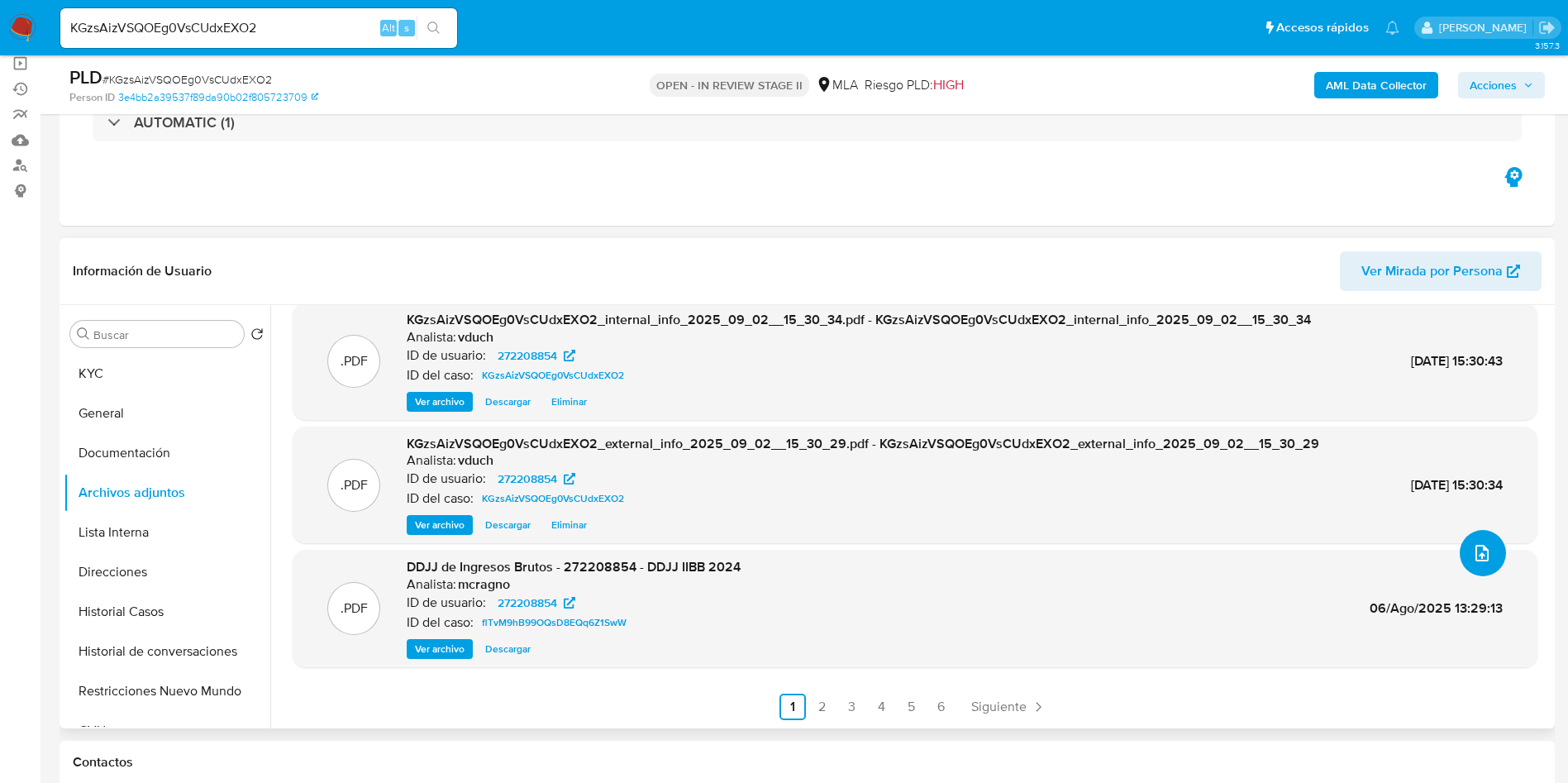
click at [1475, 555] on icon "upload-file" at bounding box center [1482, 554] width 20 height 20
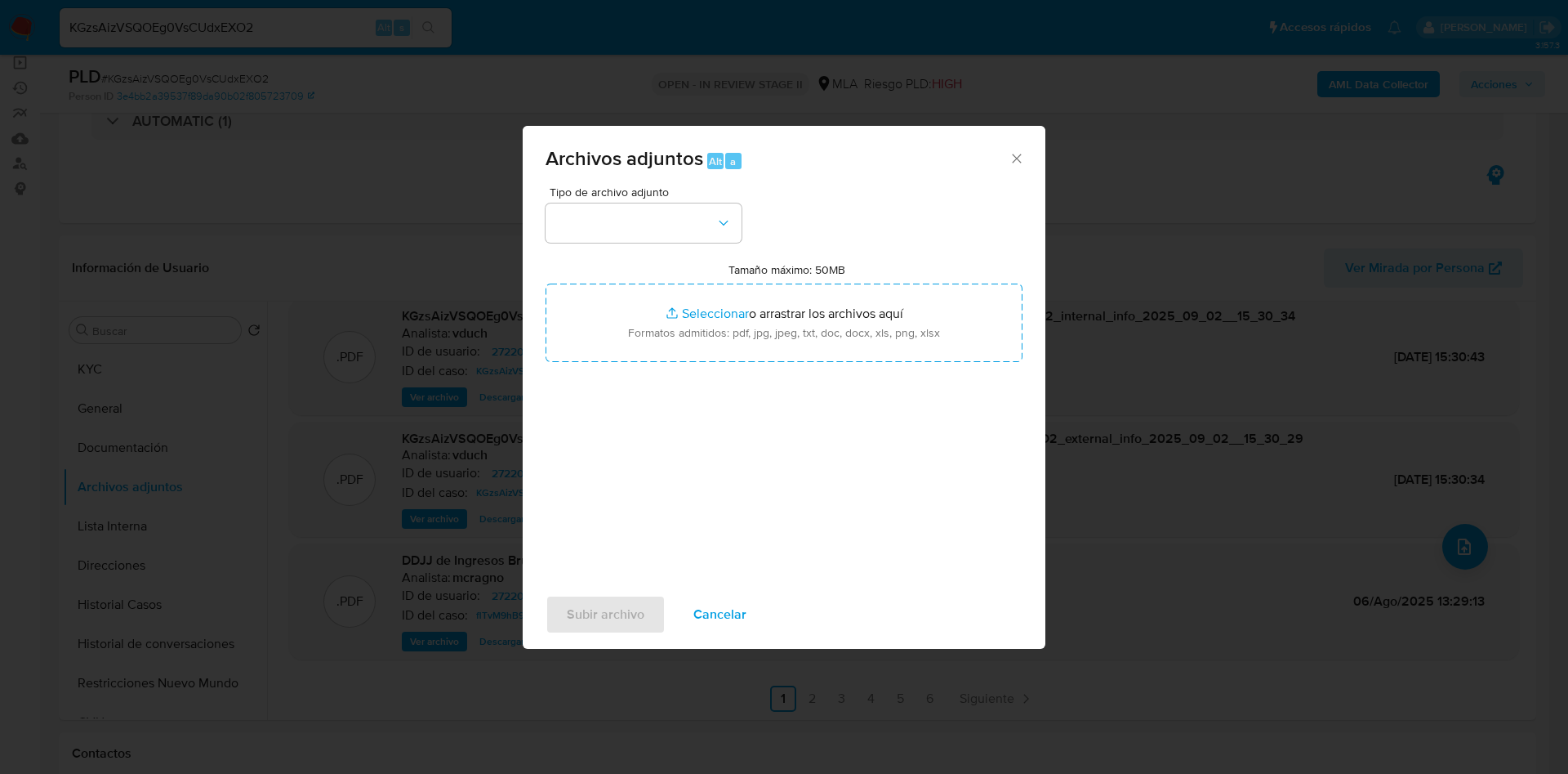
click at [695, 249] on div "Tipo de archivo adjunto Tamaño máximo: 50MB Seleccionar archivos Seleccionar o …" at bounding box center [784, 380] width 477 height 386
click at [727, 229] on icon "button" at bounding box center [723, 223] width 16 height 16
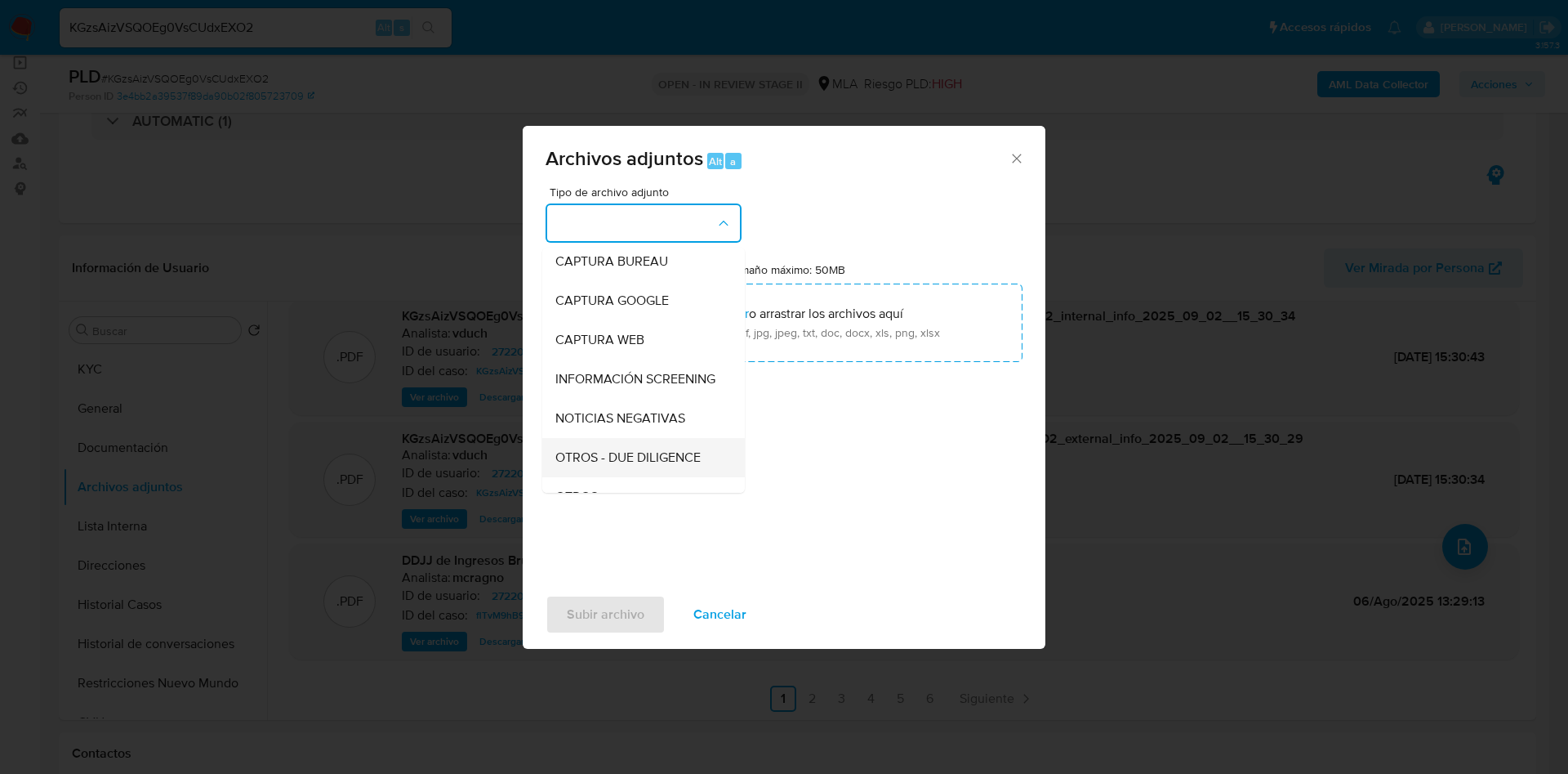
scroll to position [123, 0]
click at [629, 467] on div "OTROS" at bounding box center [638, 458] width 167 height 39
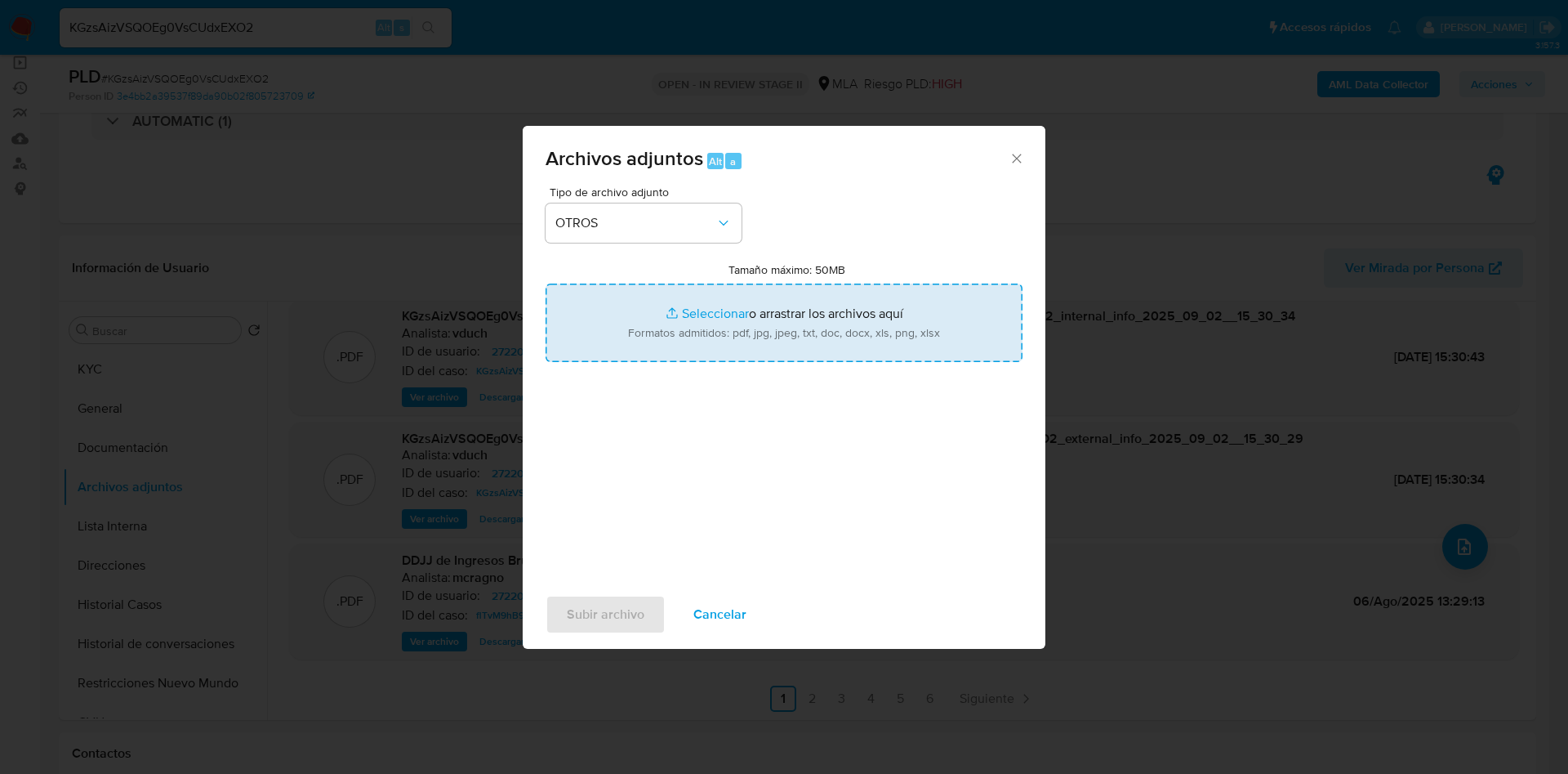
type input "C:\fakepath\Caselog KGzsAizVSQOEg0VsCUdxEXO2_2025_09_02_10_08_33.docx"
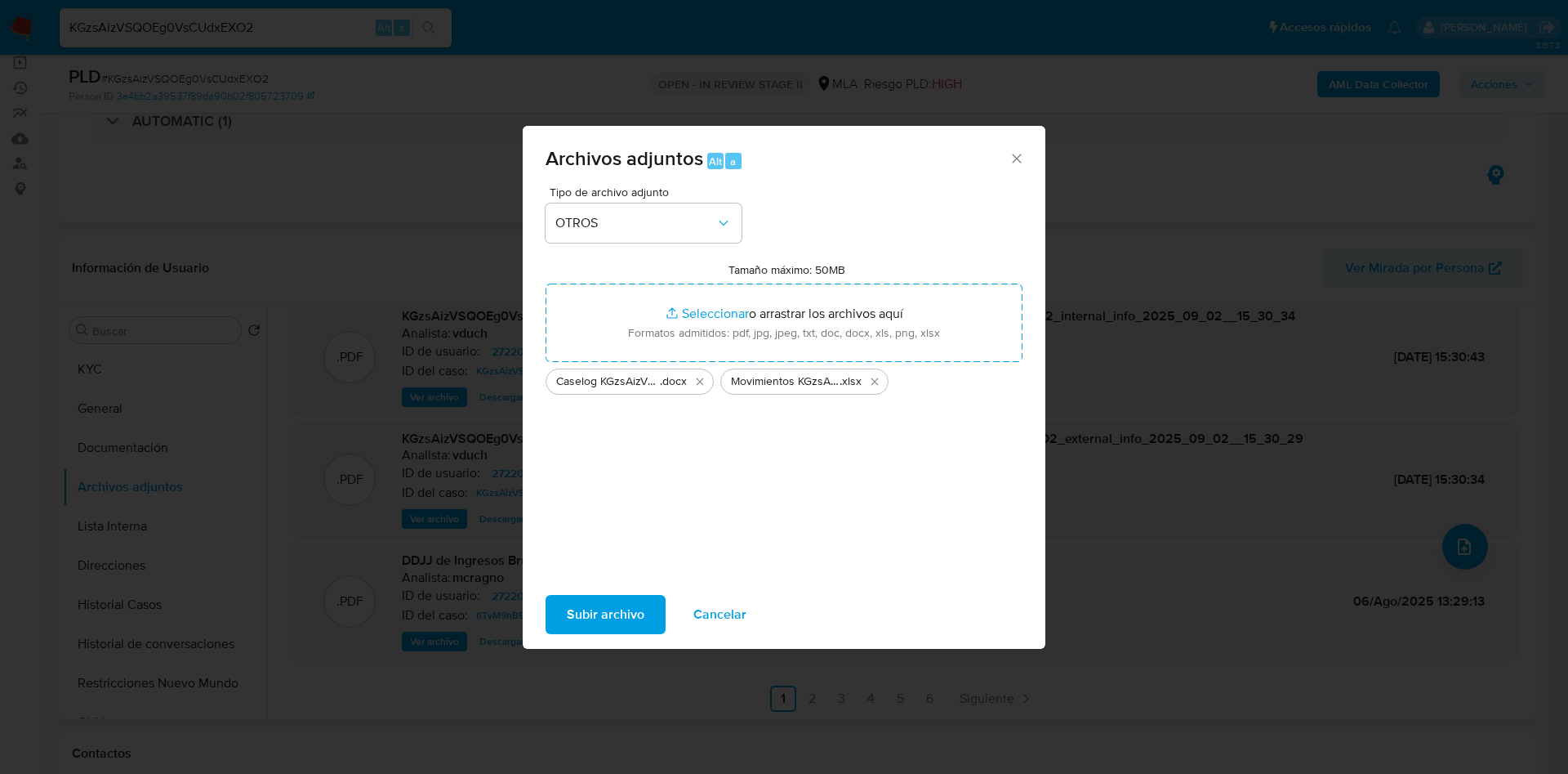
click at [620, 598] on span "Subir archivo" at bounding box center [605, 614] width 77 height 36
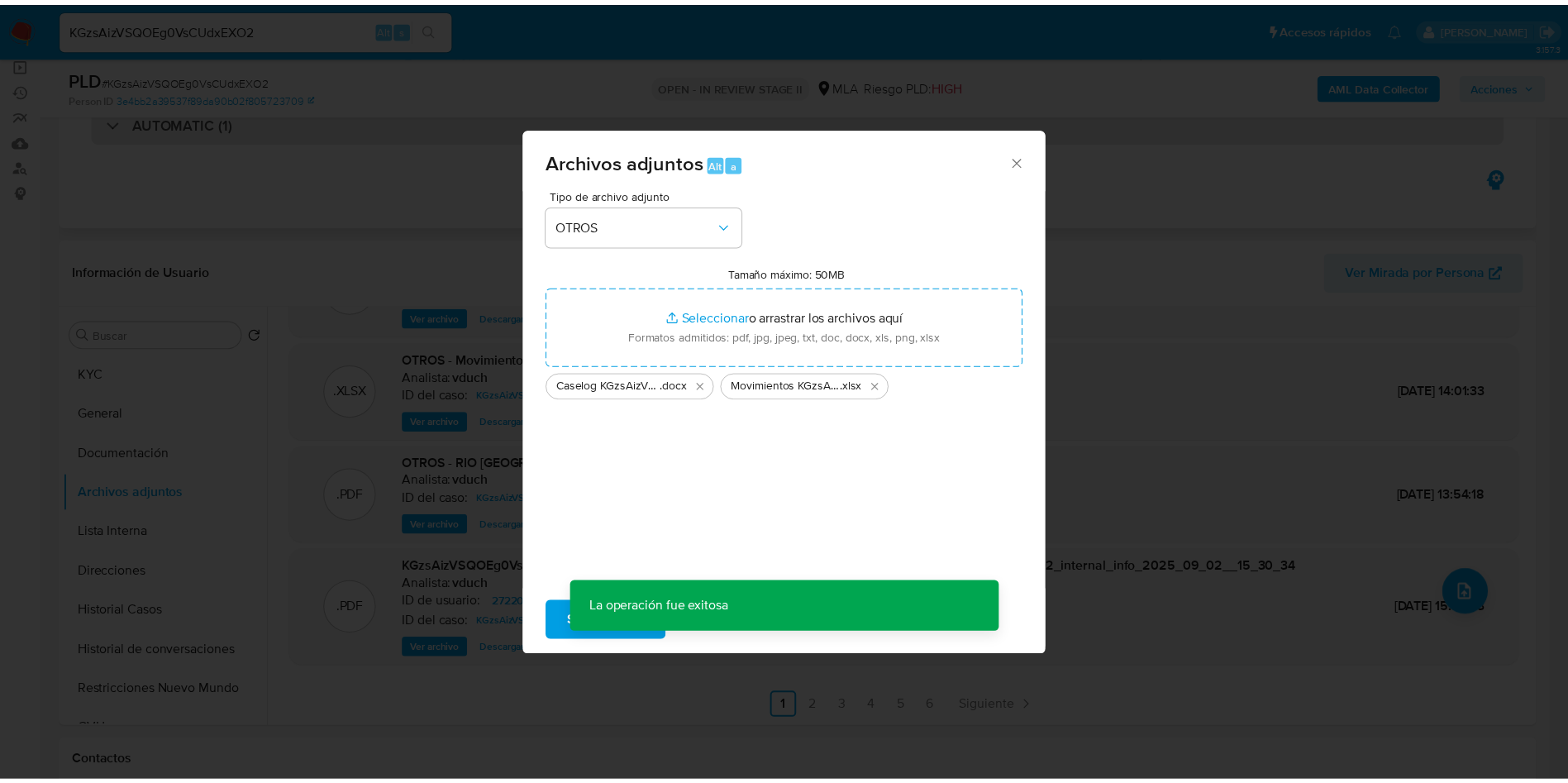
scroll to position [79, 0]
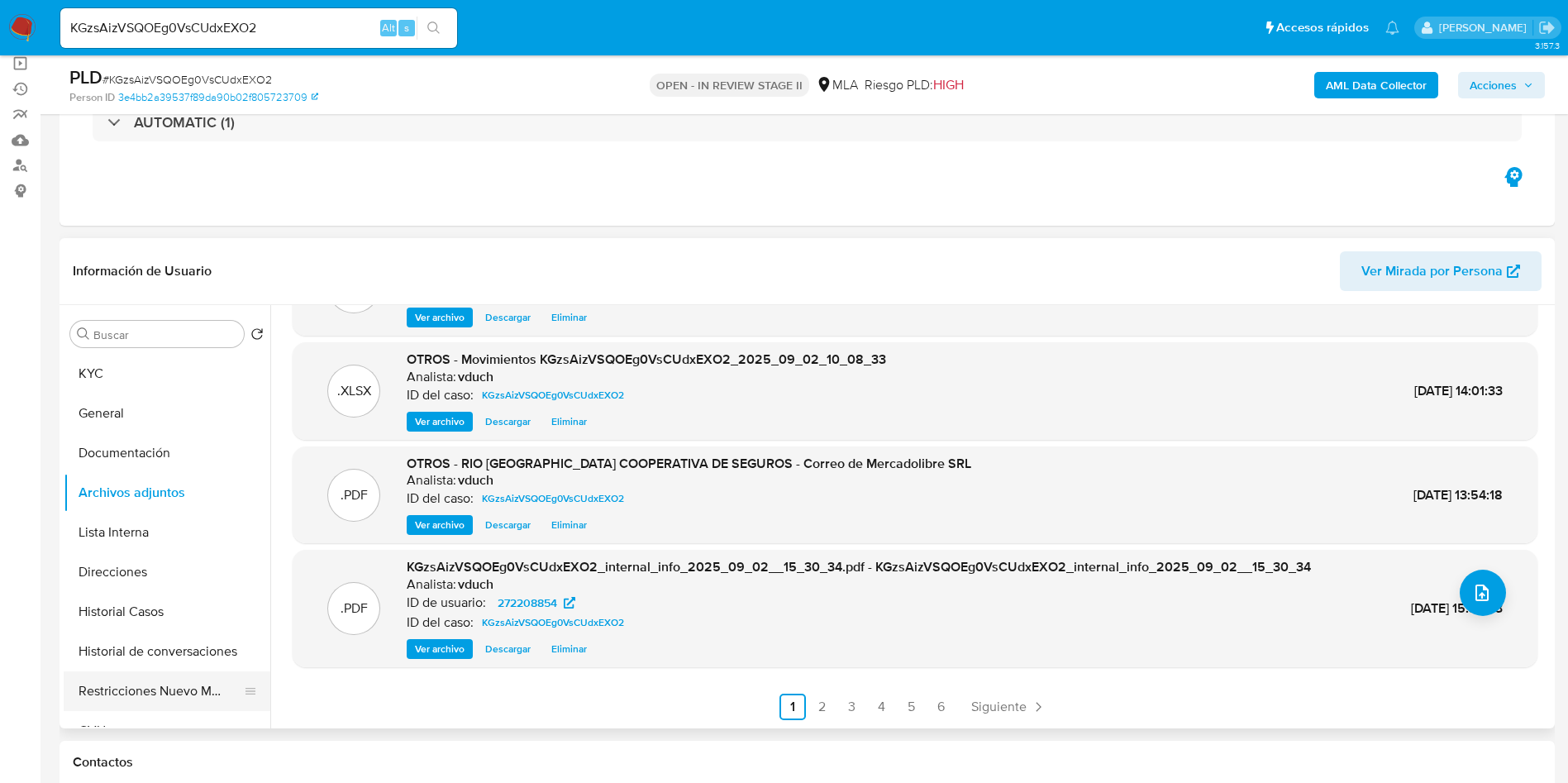
click at [153, 681] on button "Restricciones Nuevo Mundo" at bounding box center [160, 691] width 193 height 40
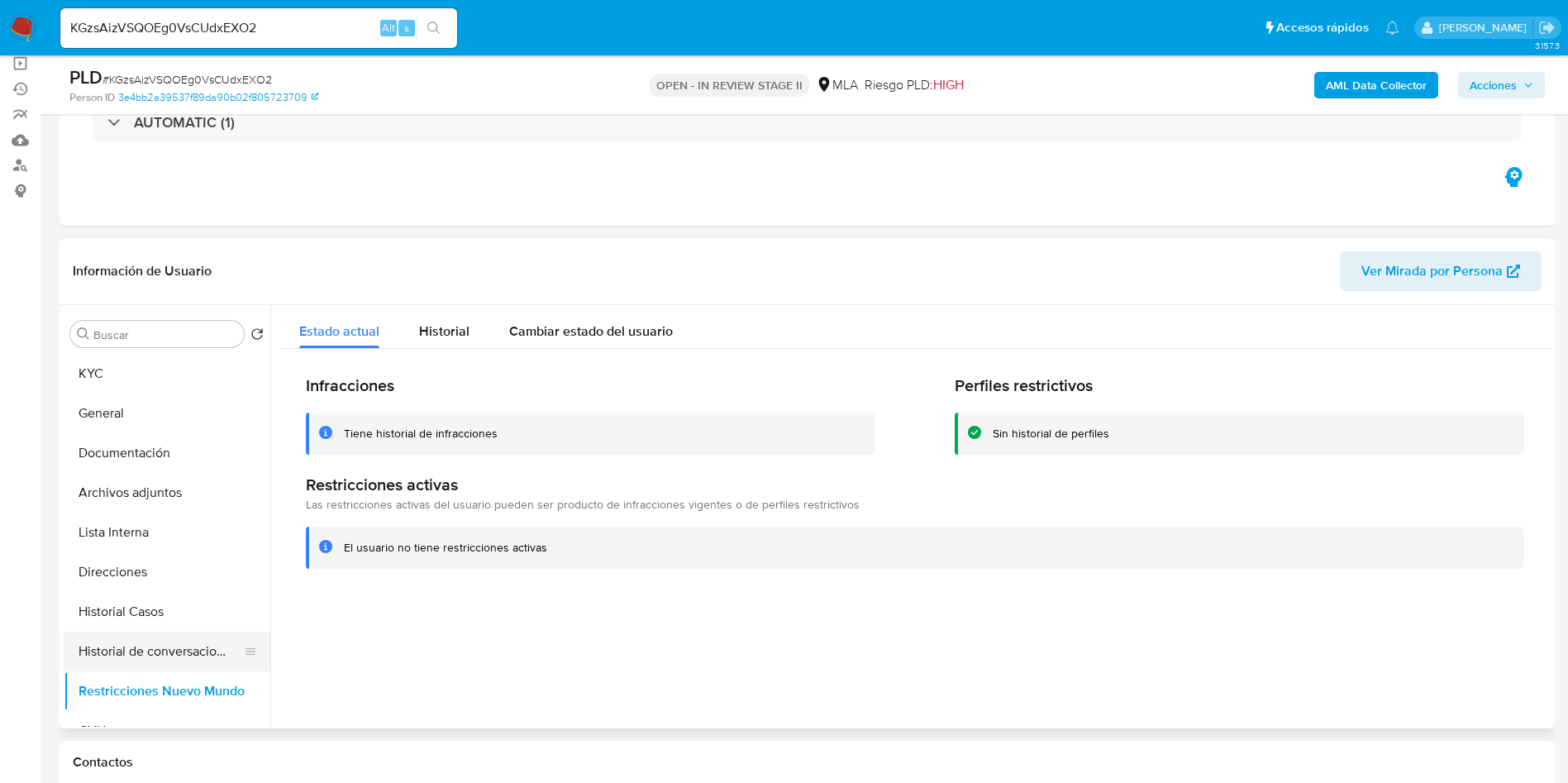
click at [136, 645] on button "Historial de conversaciones" at bounding box center [160, 651] width 193 height 40
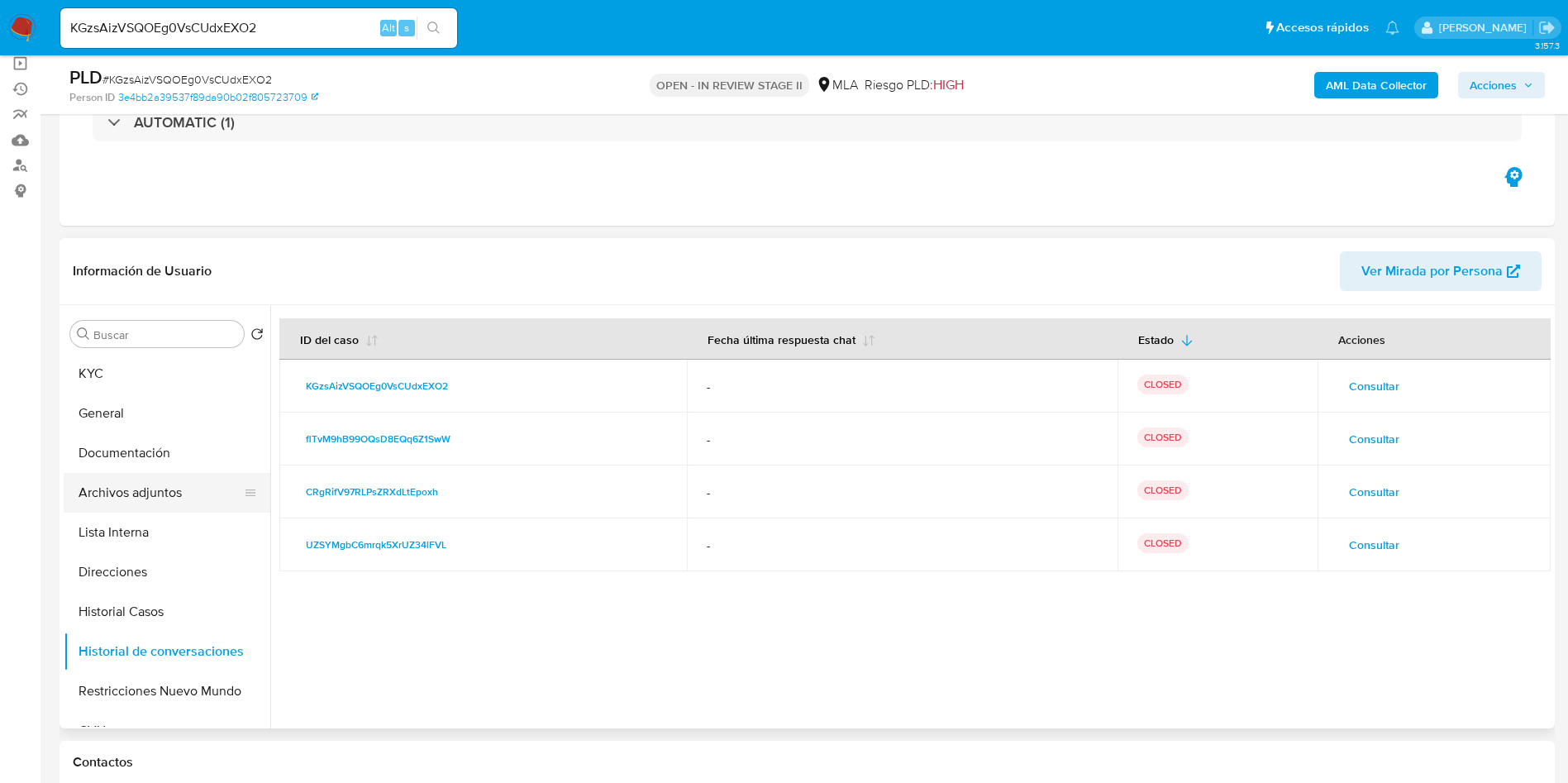
click at [149, 485] on button "Archivos adjuntos" at bounding box center [160, 492] width 193 height 40
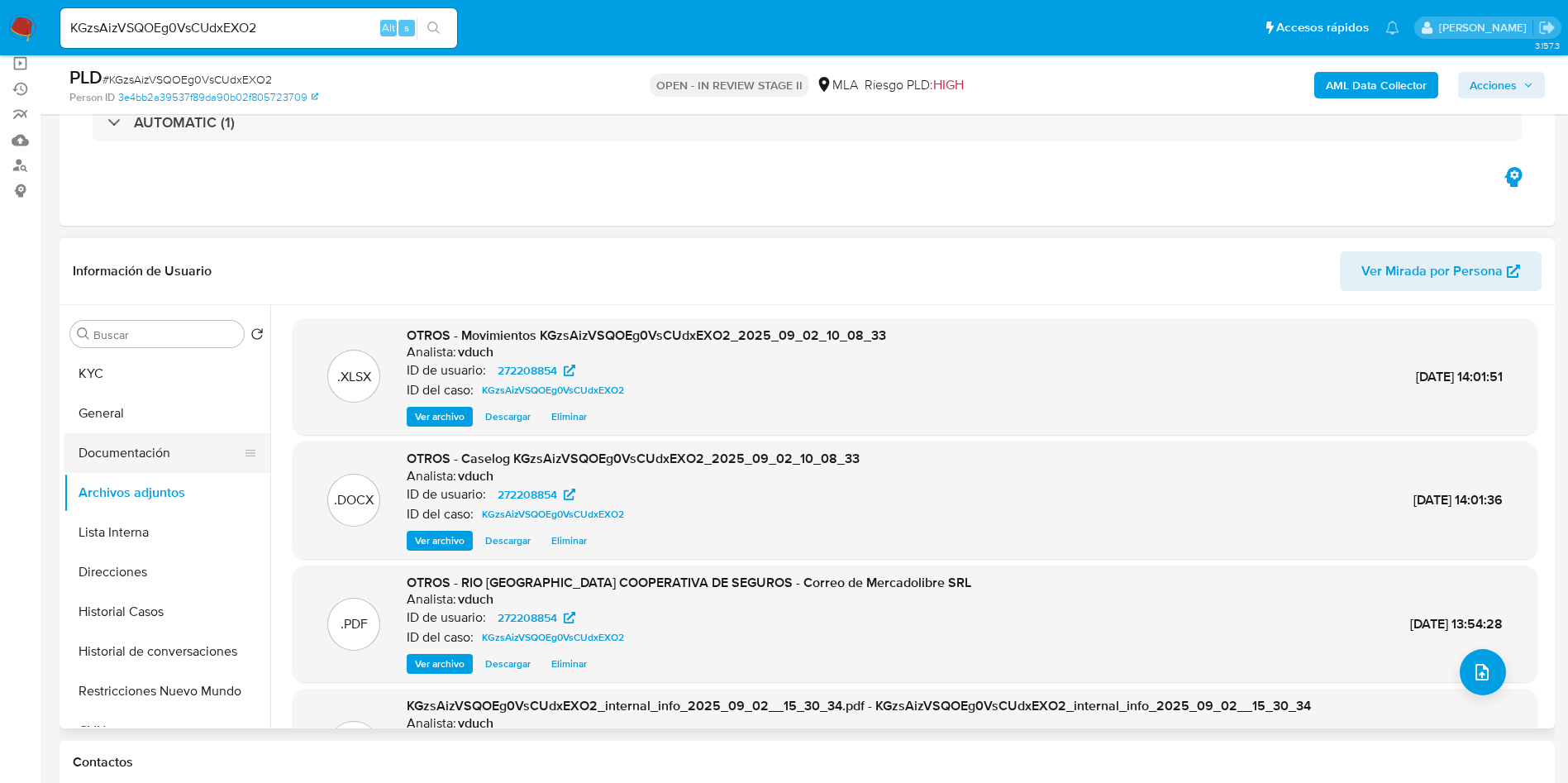
click at [139, 449] on button "Documentación" at bounding box center [160, 452] width 193 height 40
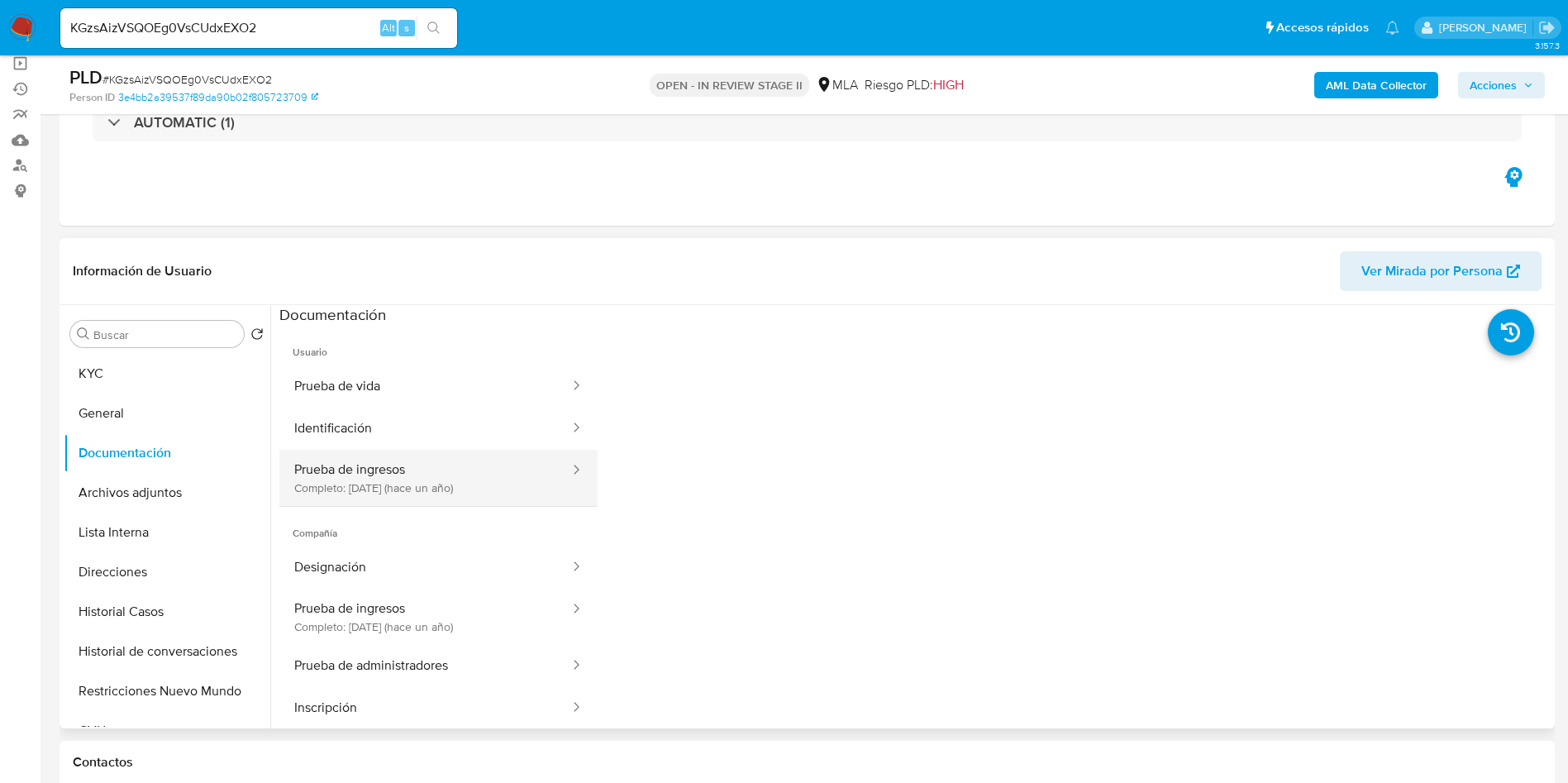
click at [359, 487] on button "Prueba de ingresos Completo: 25/06/2024 (hace un año)" at bounding box center [425, 477] width 292 height 56
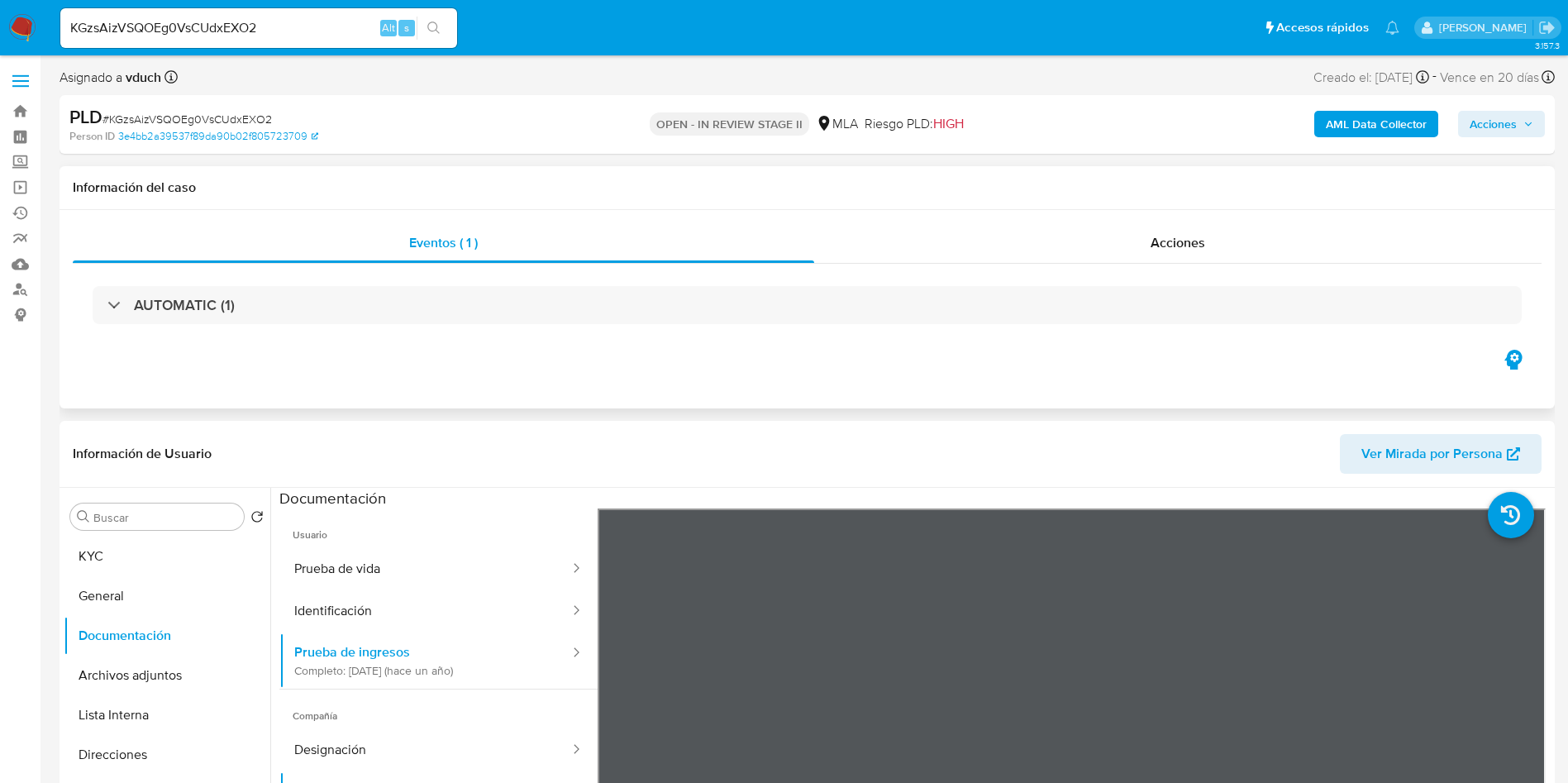
scroll to position [124, 0]
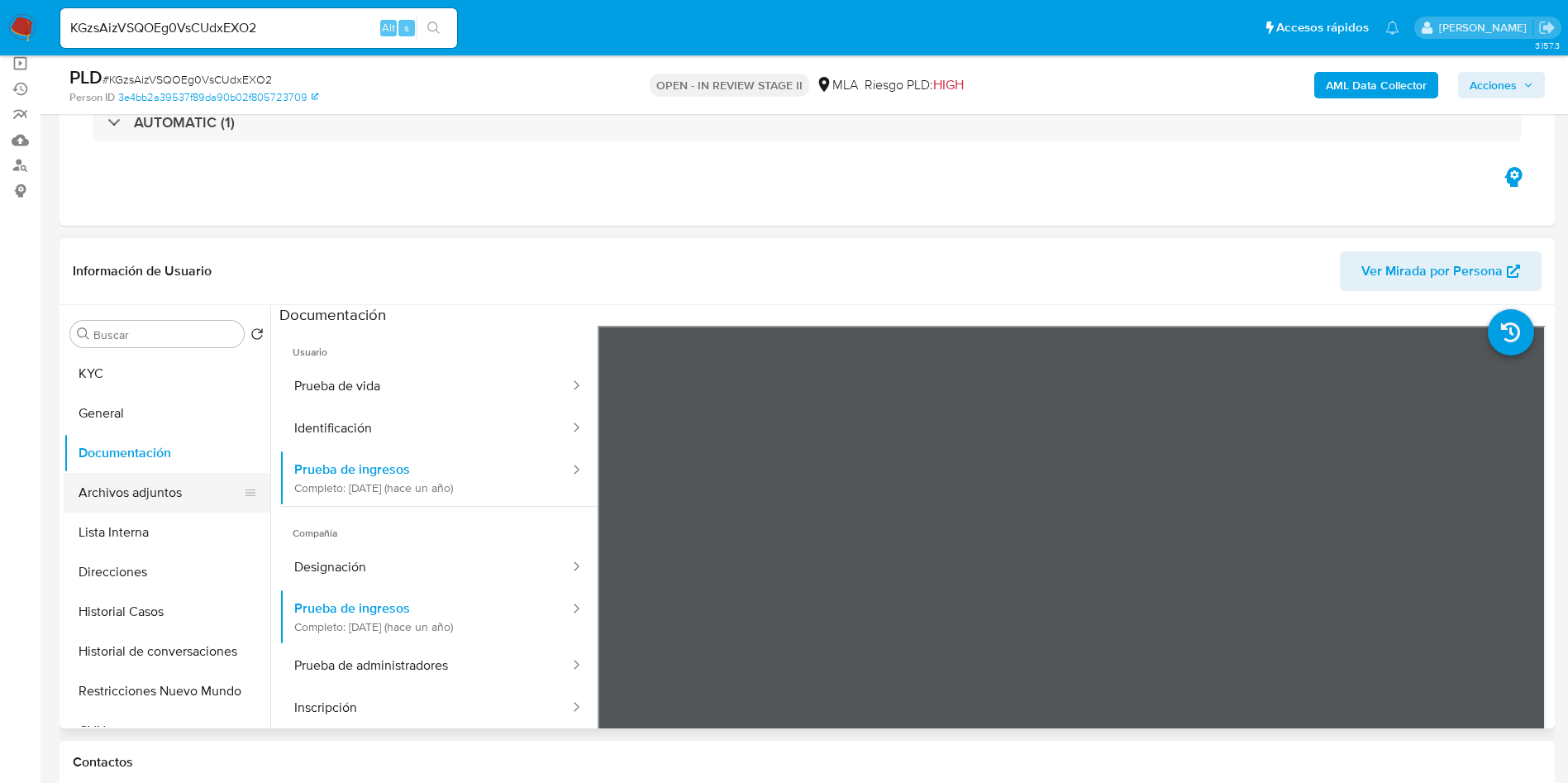
click at [197, 507] on button "Archivos adjuntos" at bounding box center [160, 492] width 193 height 40
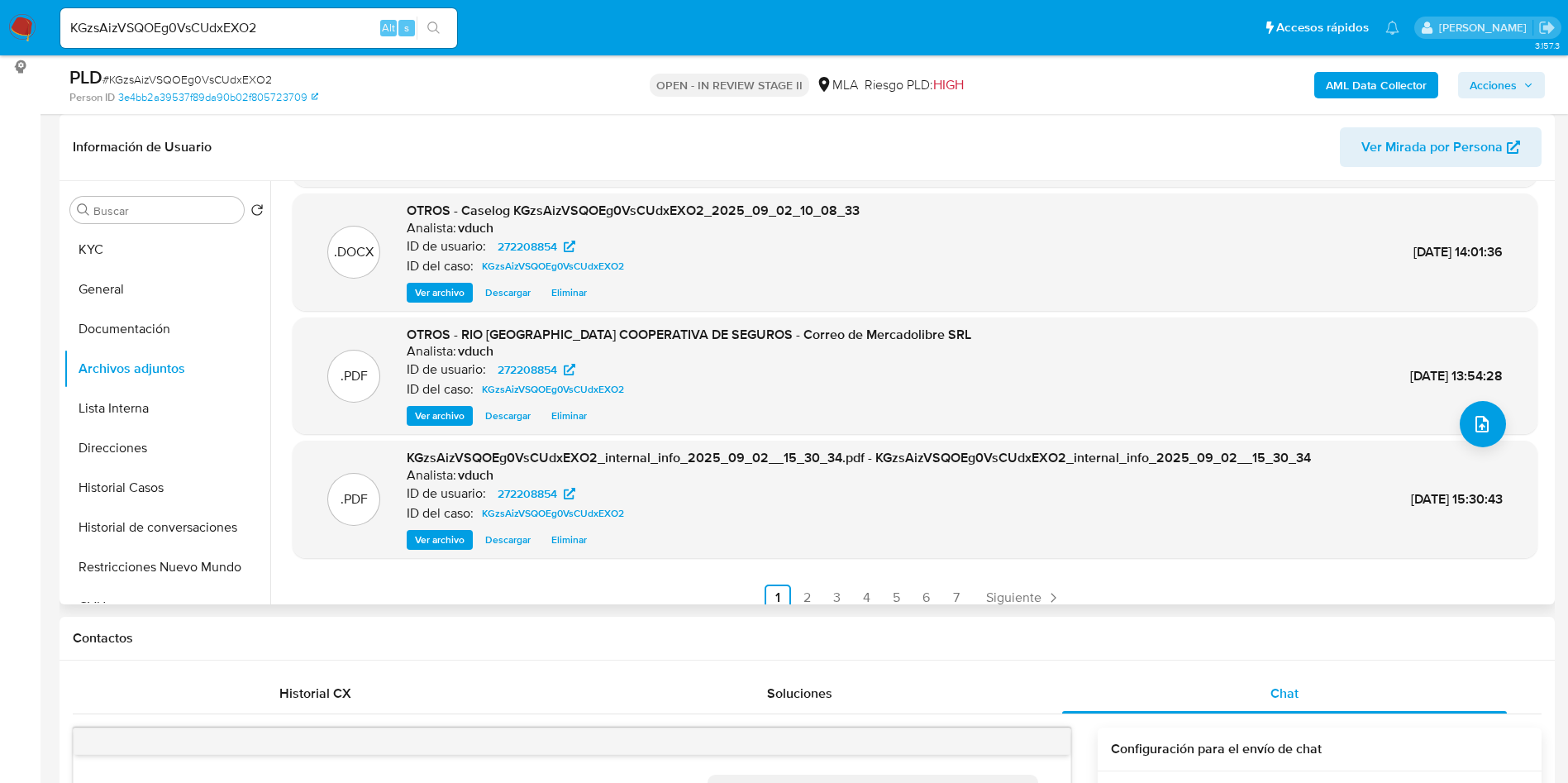
scroll to position [139, 0]
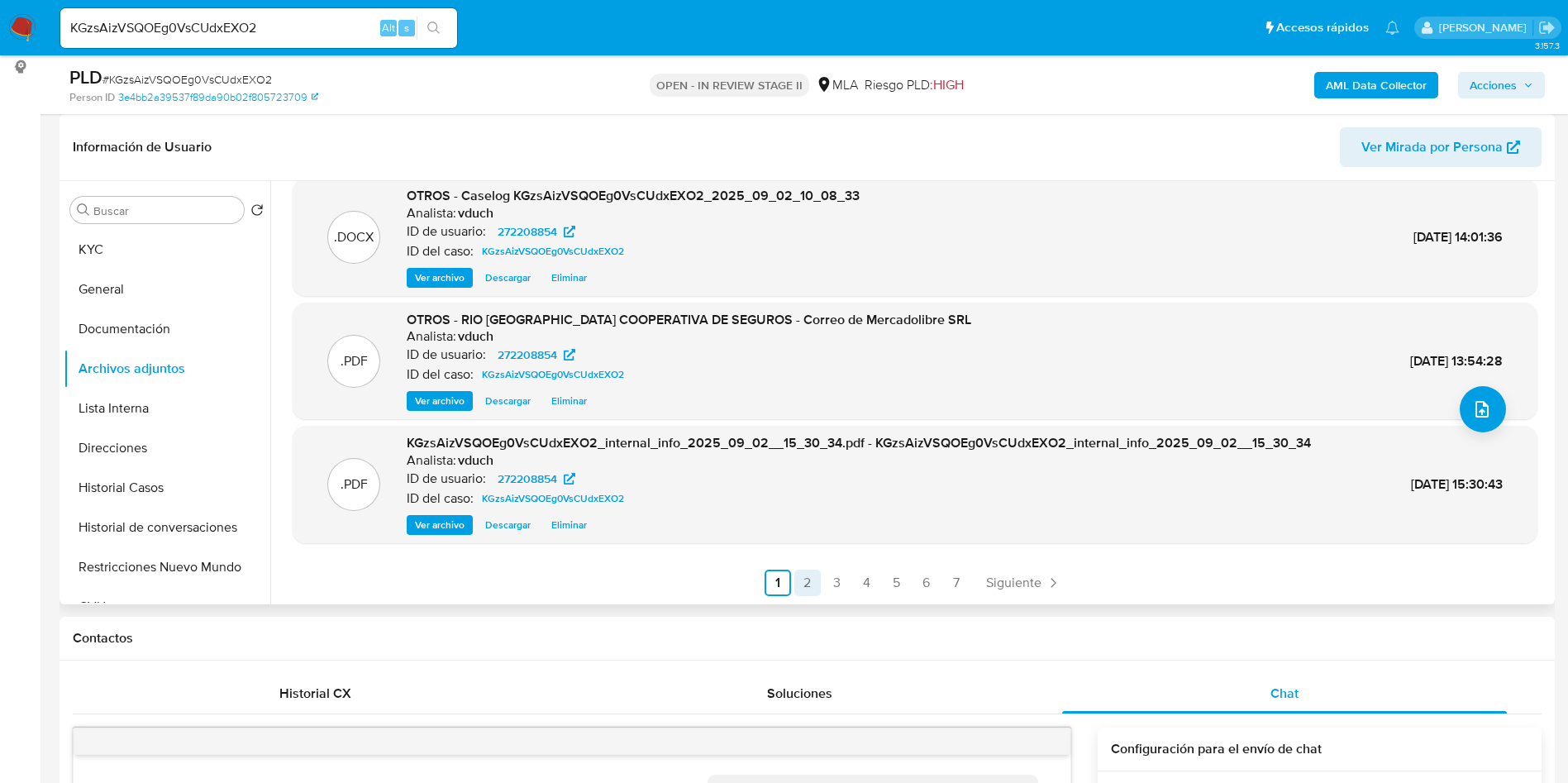
click at [804, 579] on link "2" at bounding box center [807, 582] width 27 height 27
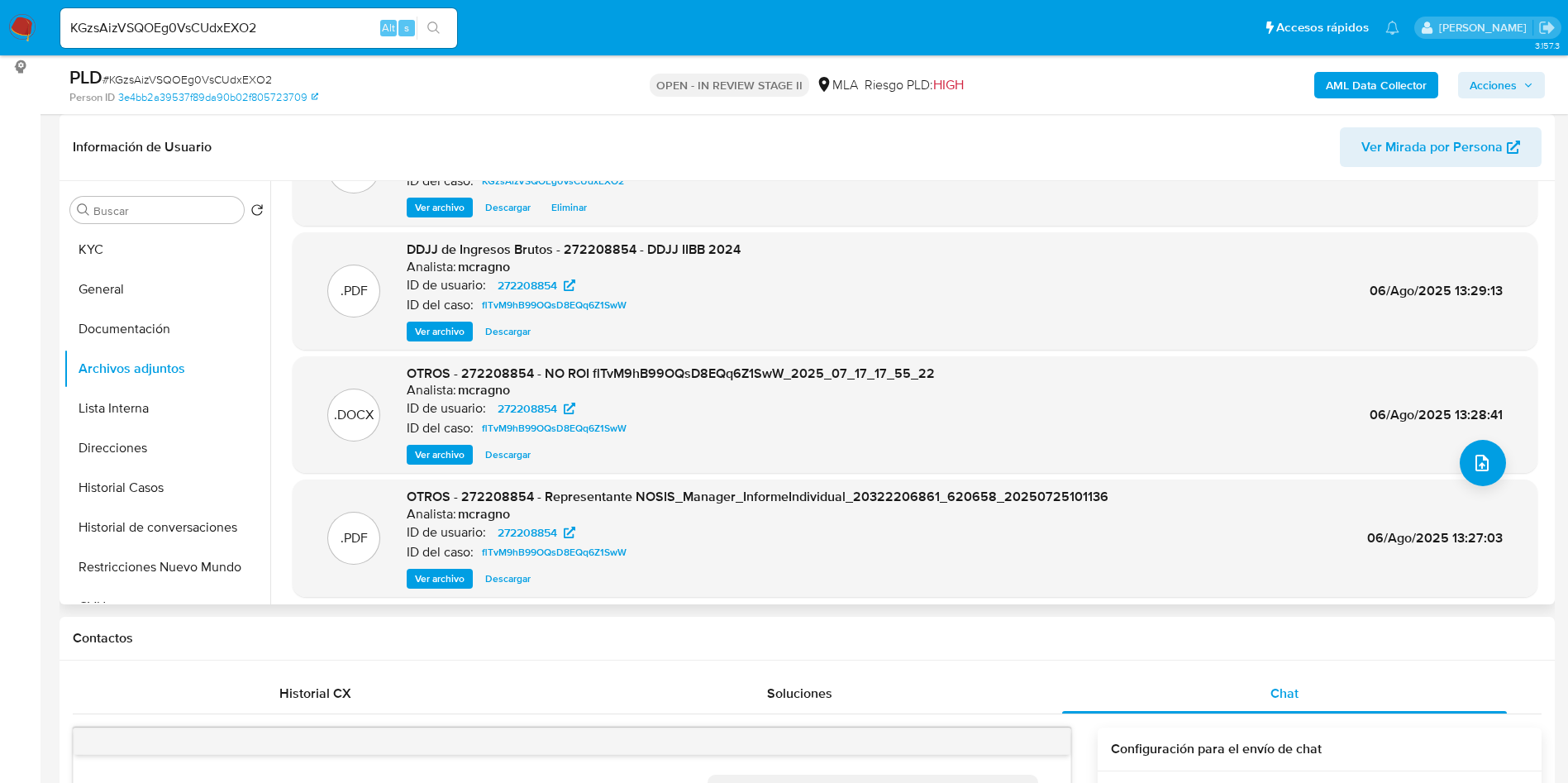
scroll to position [124, 0]
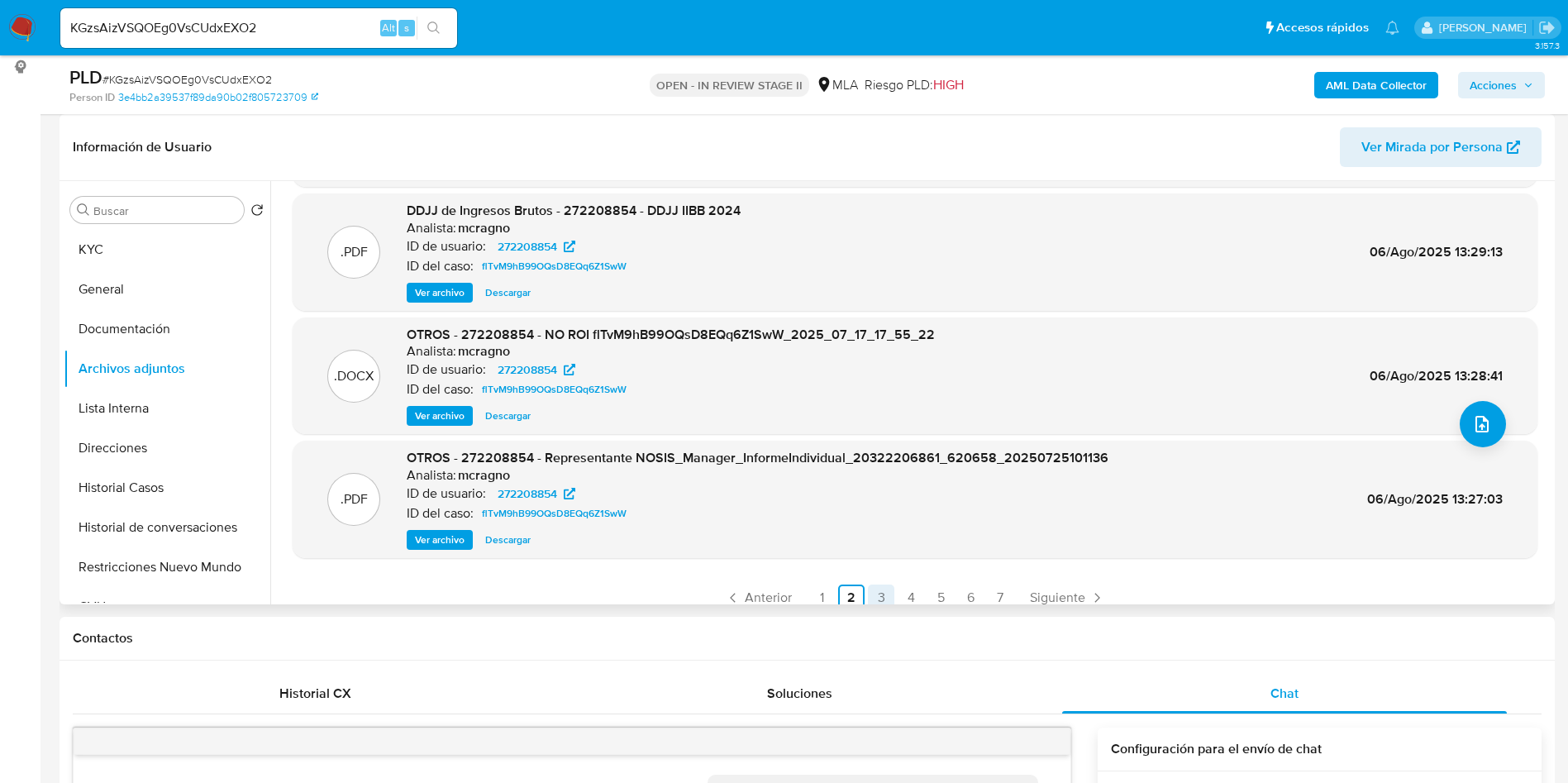
click at [873, 595] on link "3" at bounding box center [881, 597] width 27 height 27
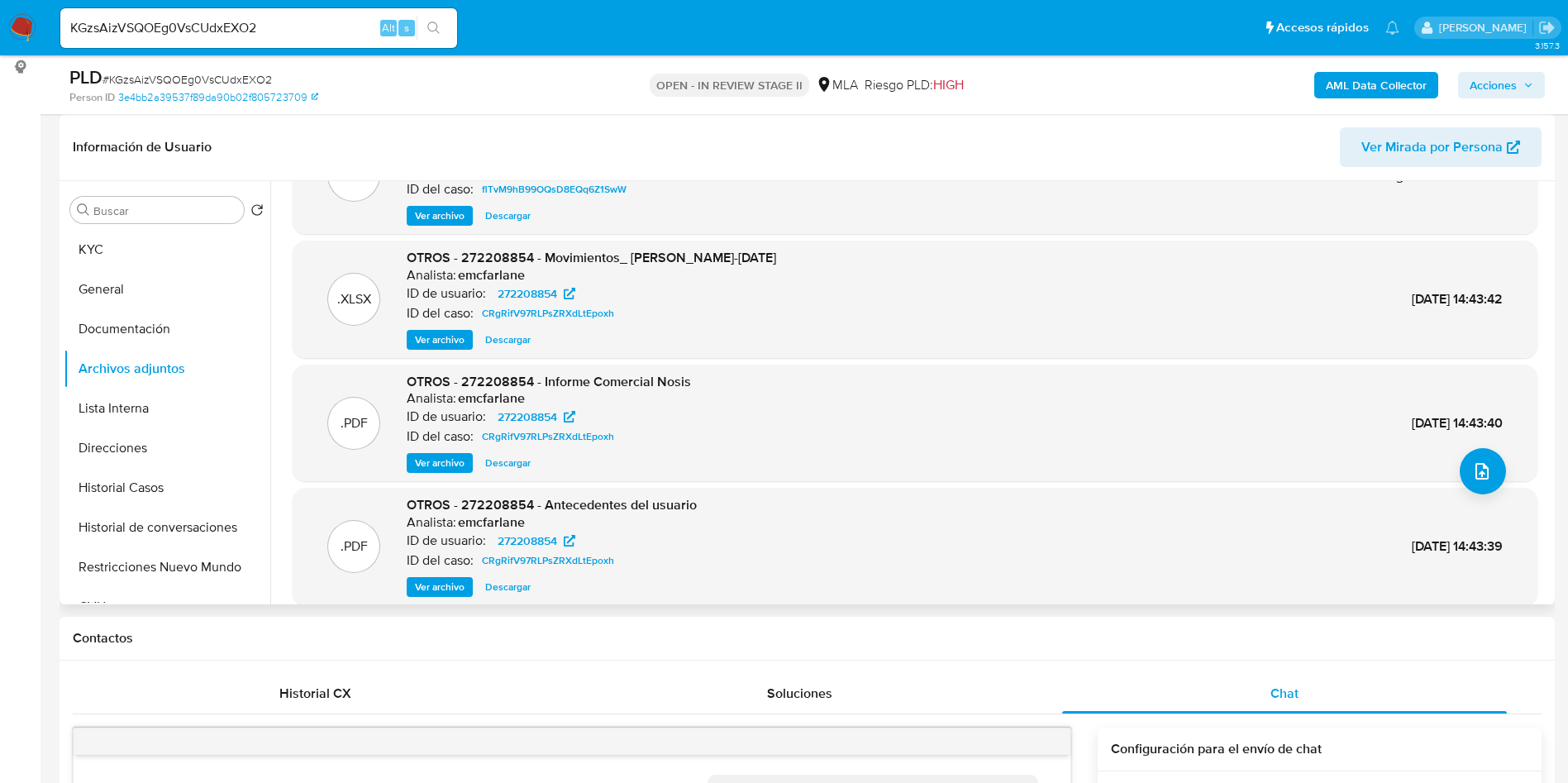
scroll to position [139, 0]
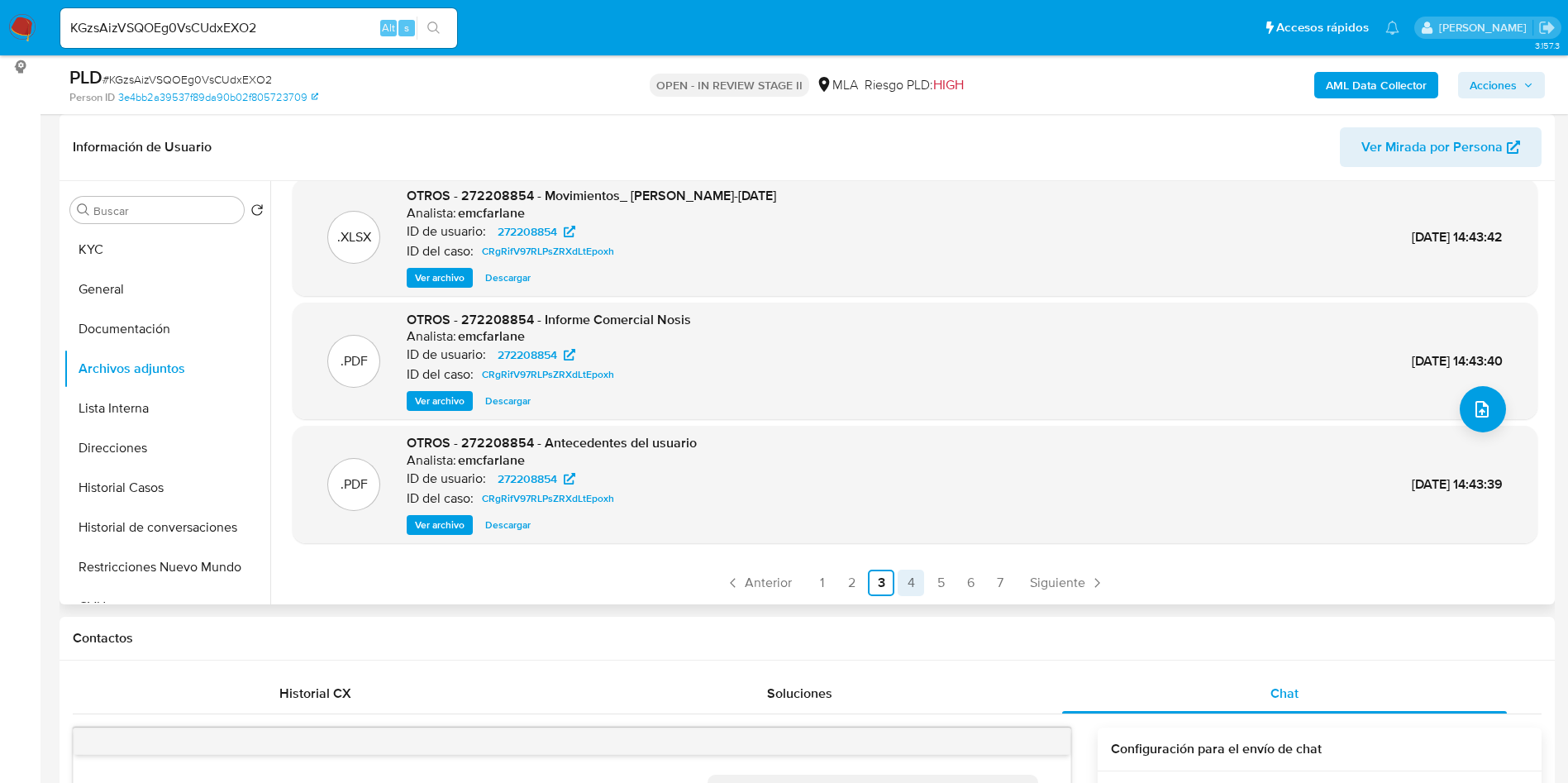
click at [903, 584] on link "4" at bounding box center [911, 582] width 27 height 27
click at [934, 587] on link "5" at bounding box center [941, 582] width 27 height 27
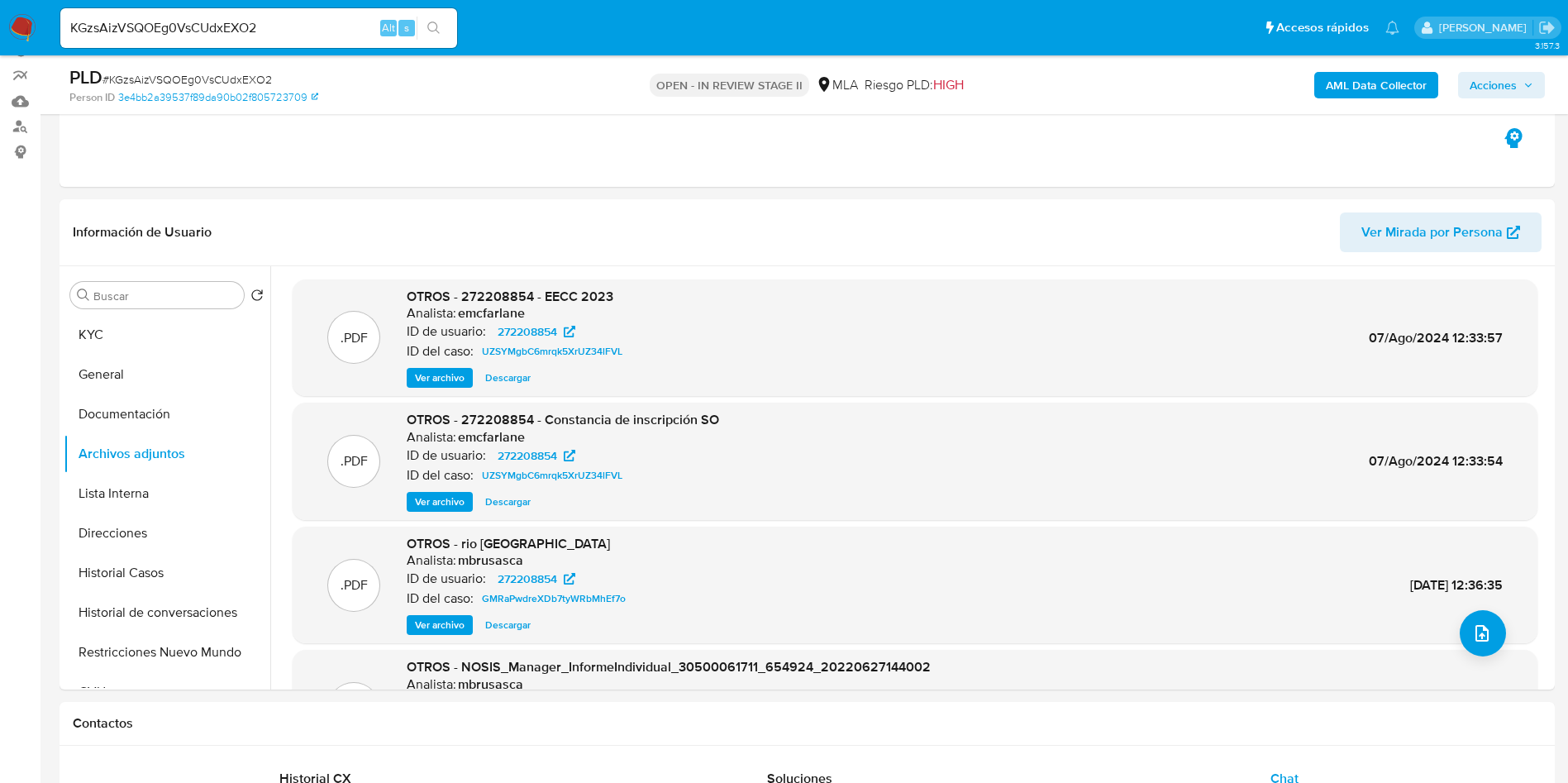
scroll to position [124, 0]
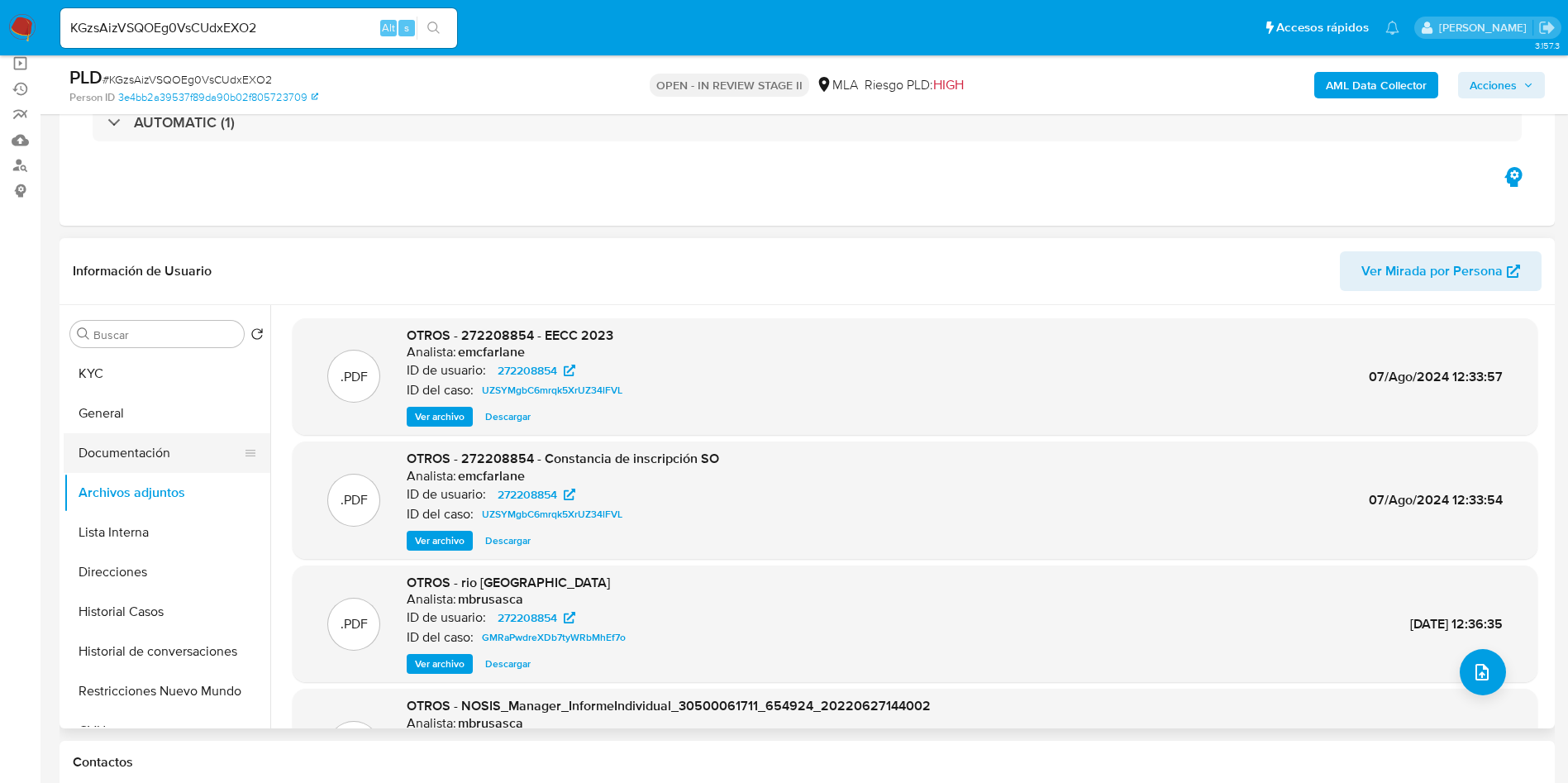
click at [165, 446] on button "Documentación" at bounding box center [160, 452] width 193 height 40
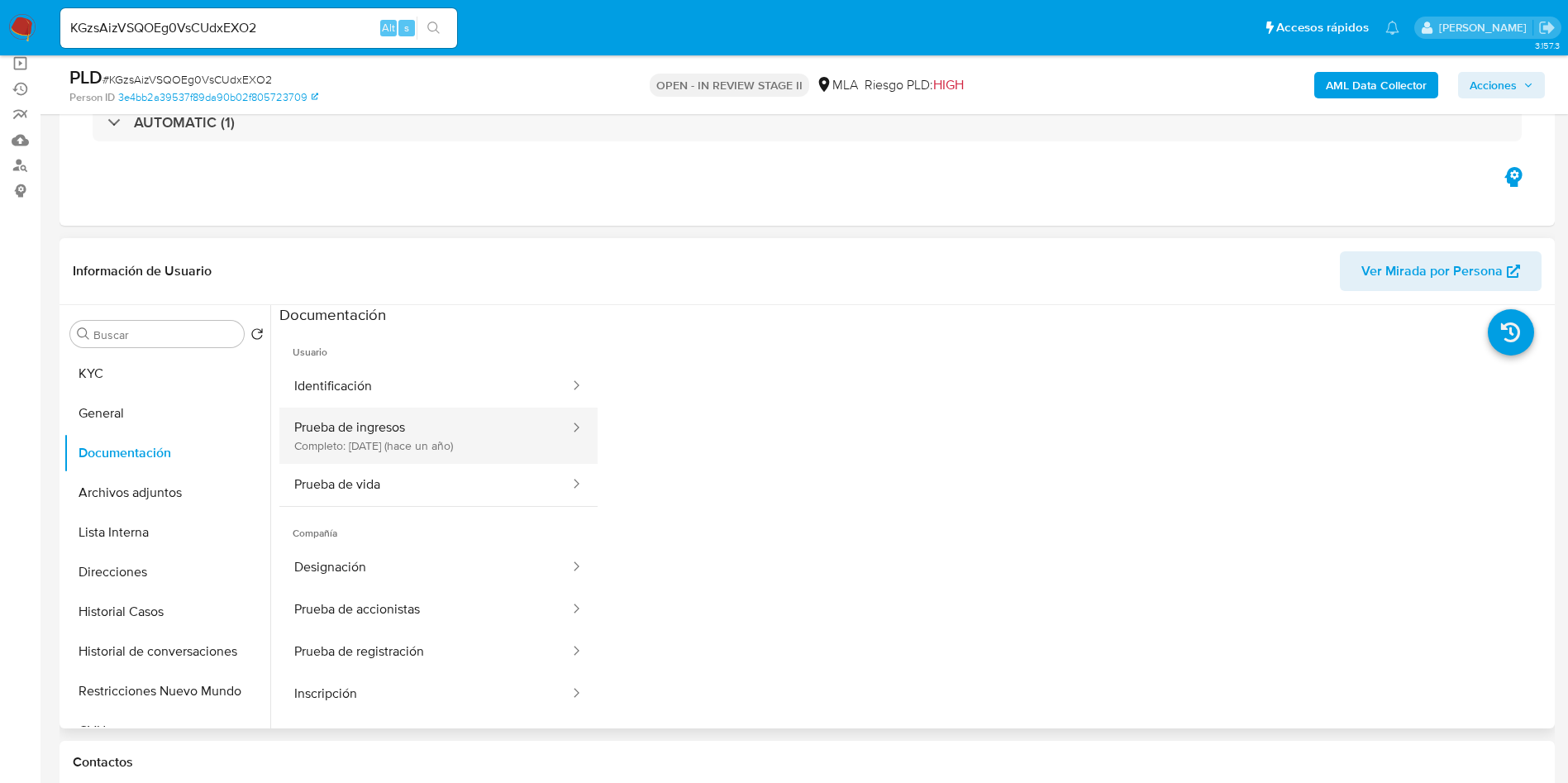
click at [514, 453] on button "Prueba de ingresos Completo: 25/06/2024 (hace un año)" at bounding box center [425, 435] width 292 height 56
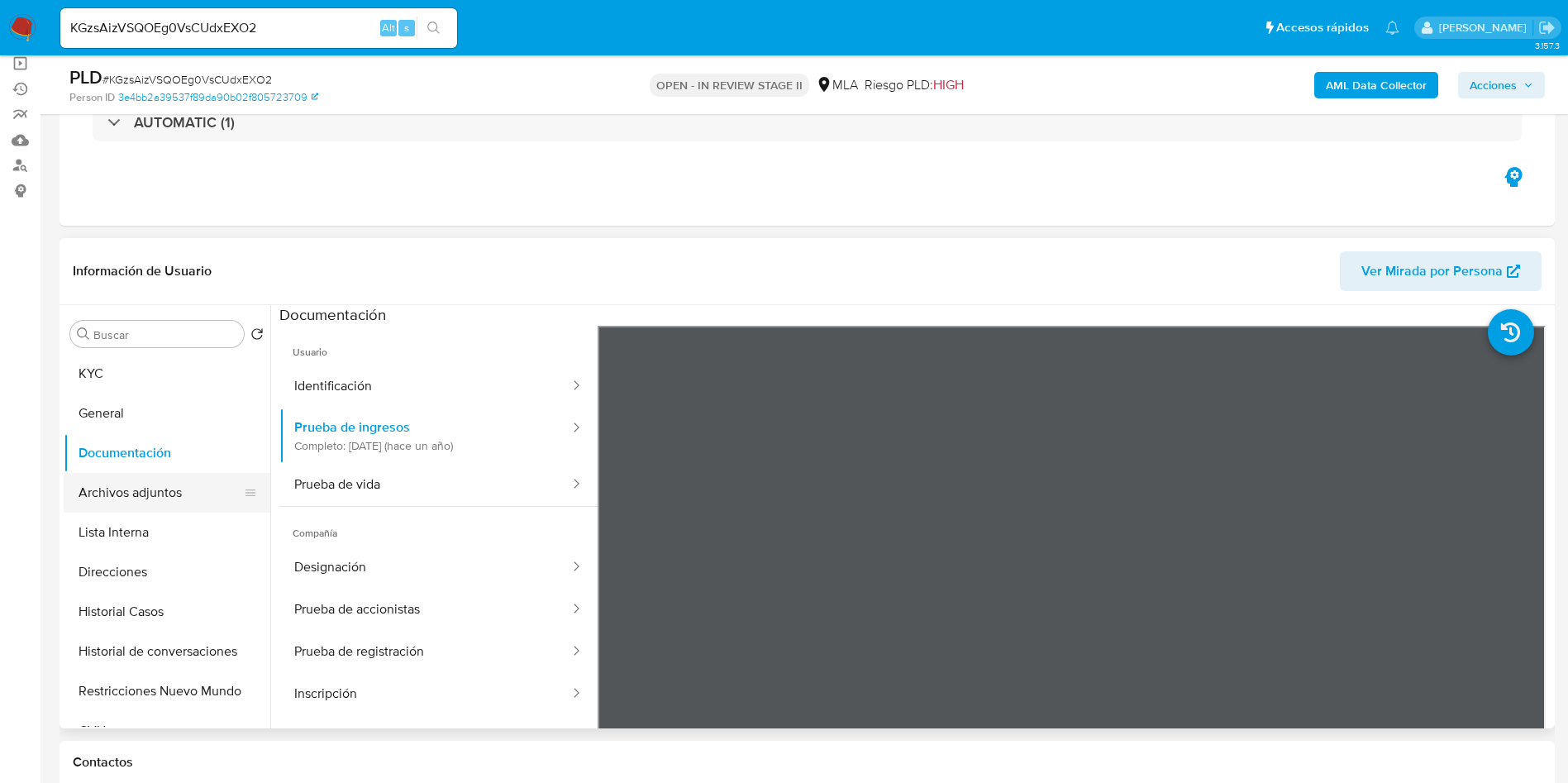
click at [172, 488] on button "Archivos adjuntos" at bounding box center [160, 492] width 193 height 40
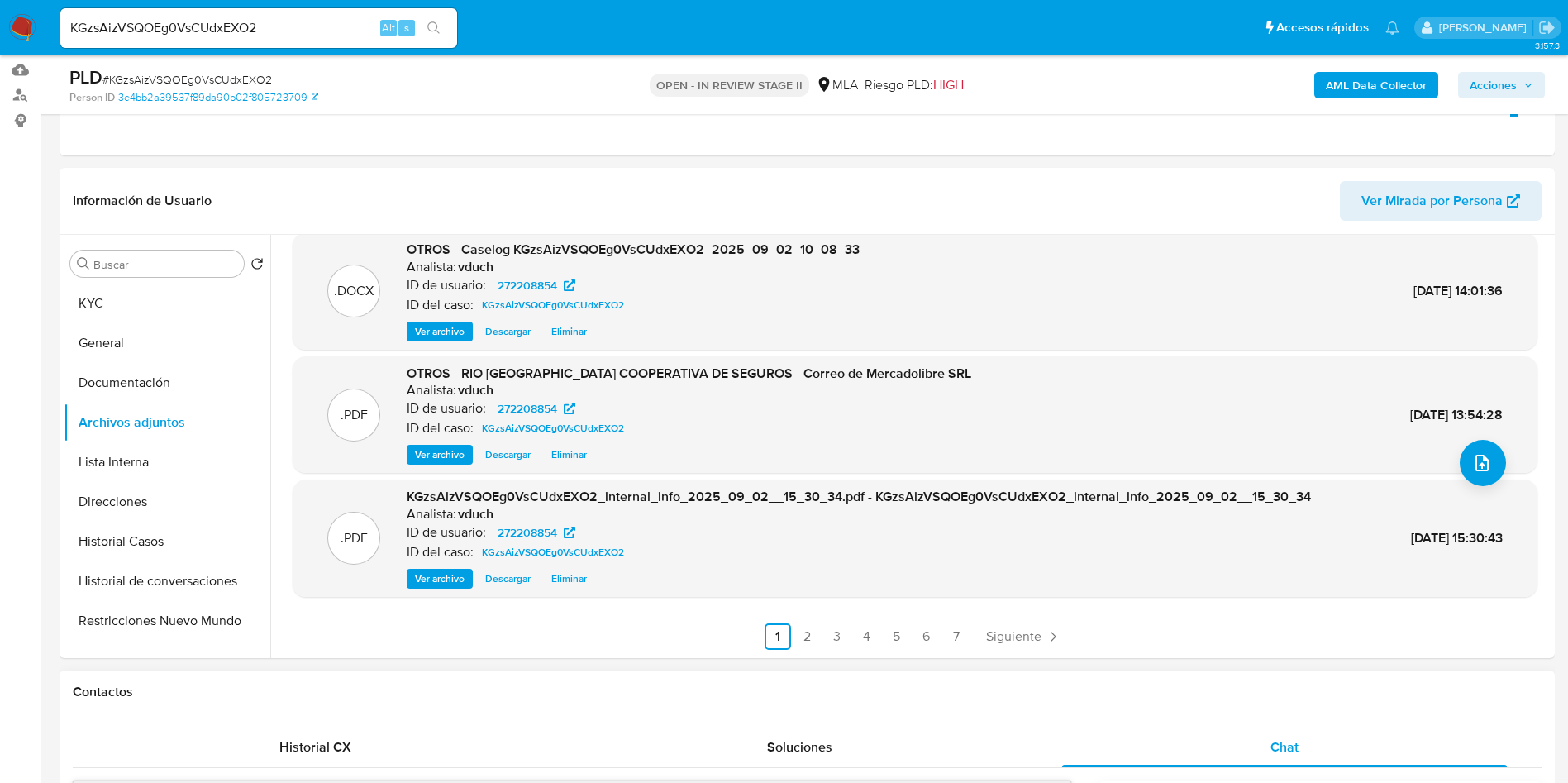
scroll to position [372, 0]
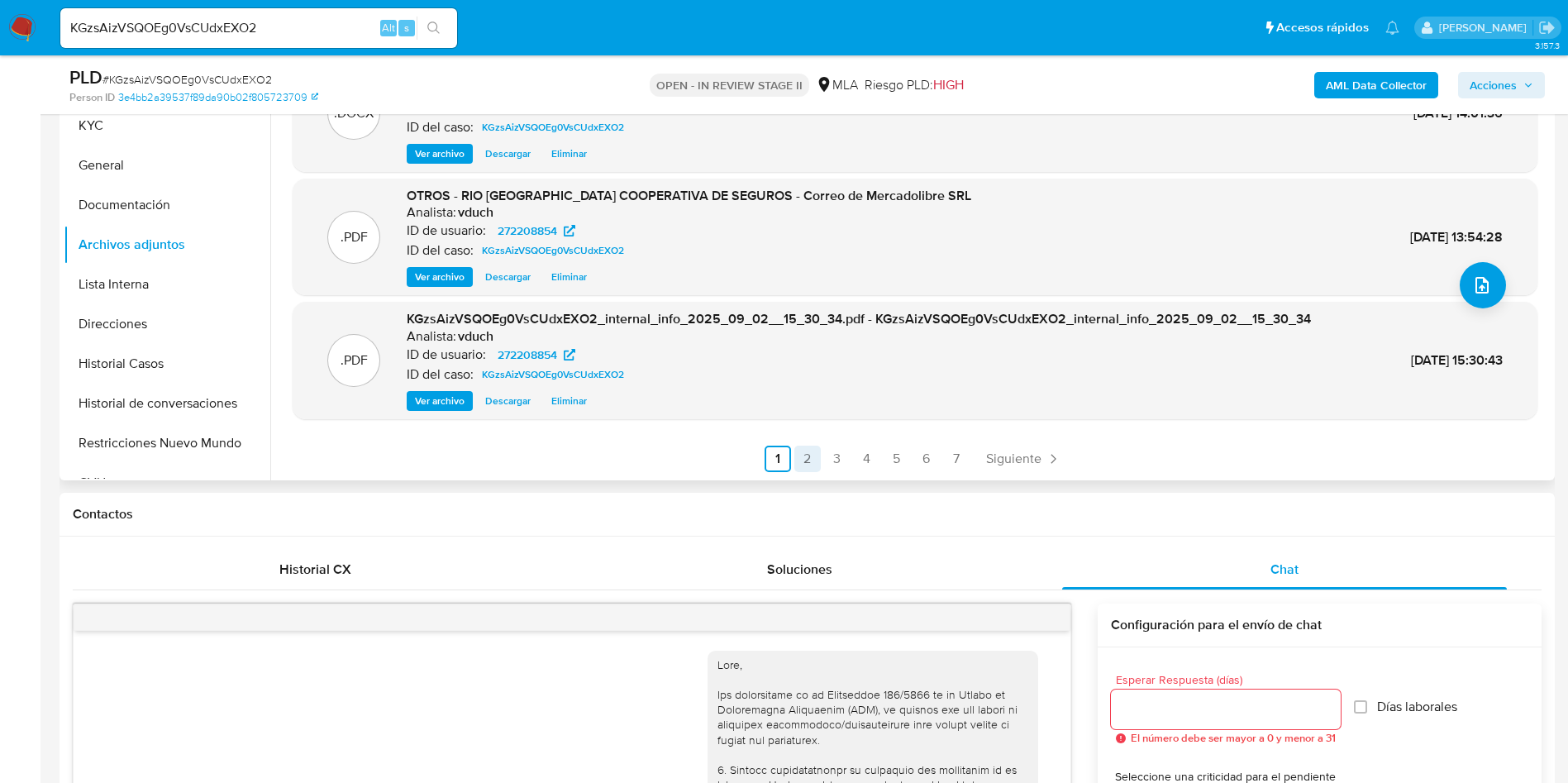
click at [861, 459] on link "4" at bounding box center [867, 459] width 27 height 27
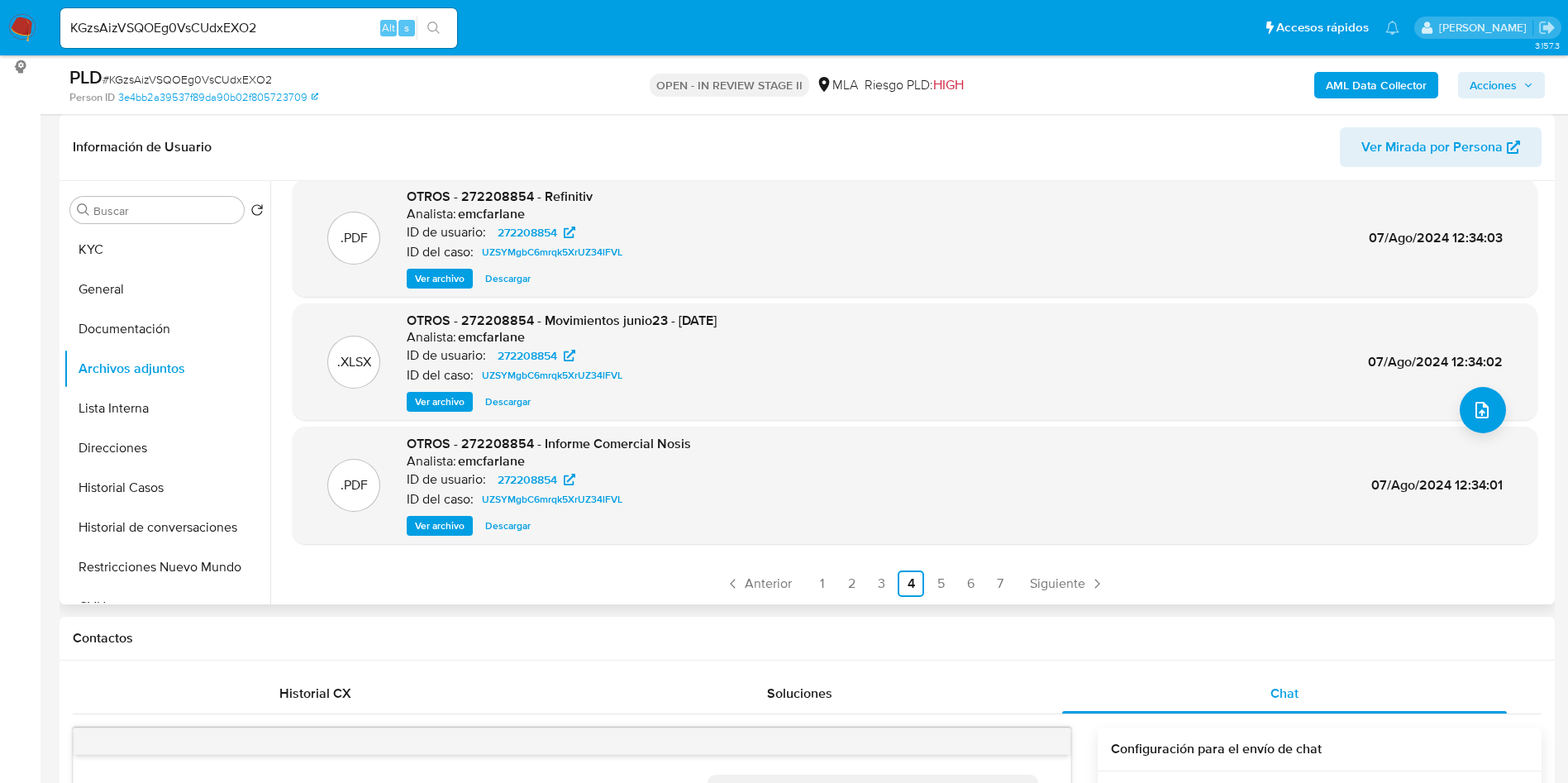
scroll to position [139, 0]
click at [942, 595] on link "5" at bounding box center [941, 582] width 27 height 27
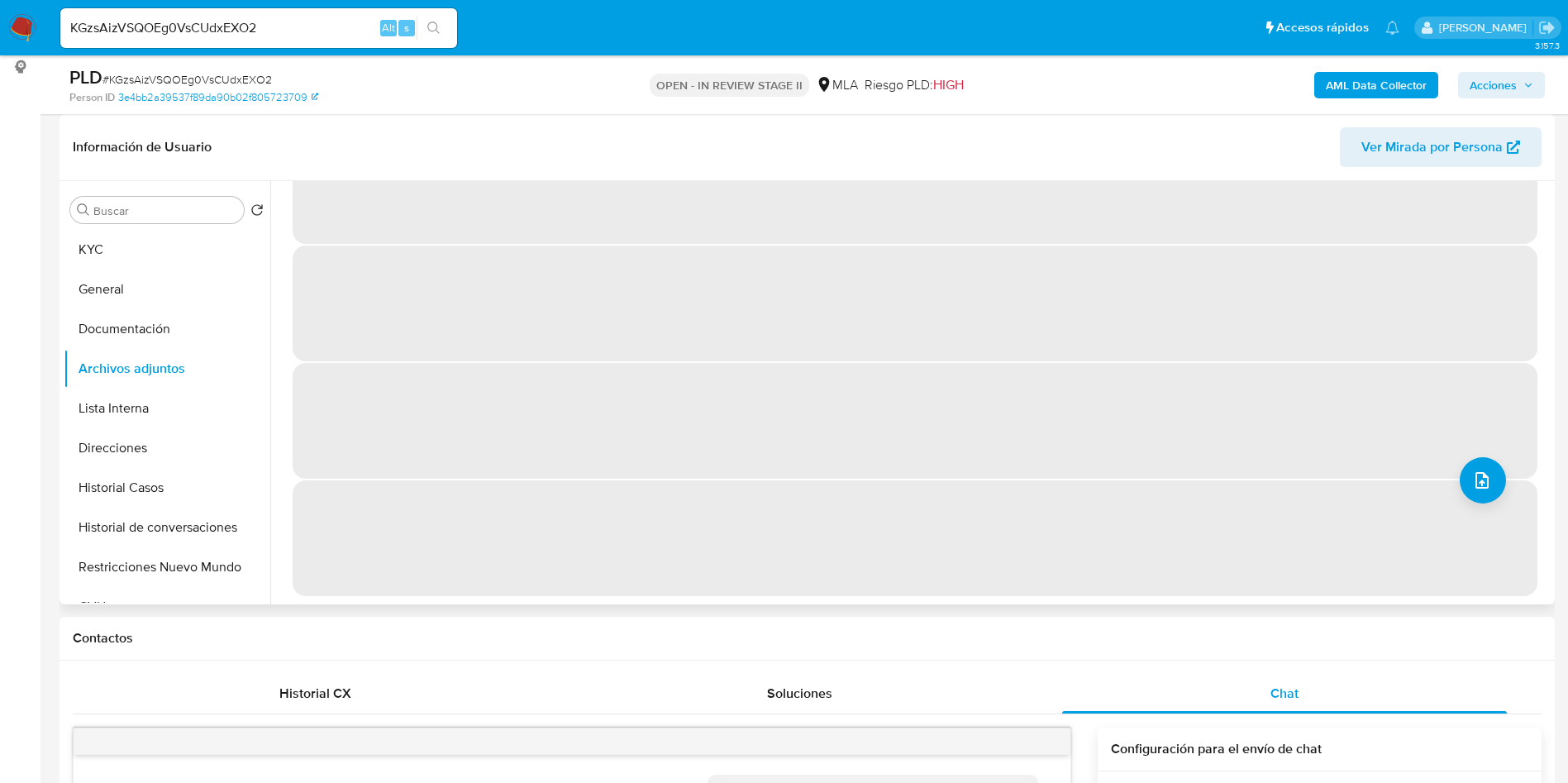
scroll to position [0, 0]
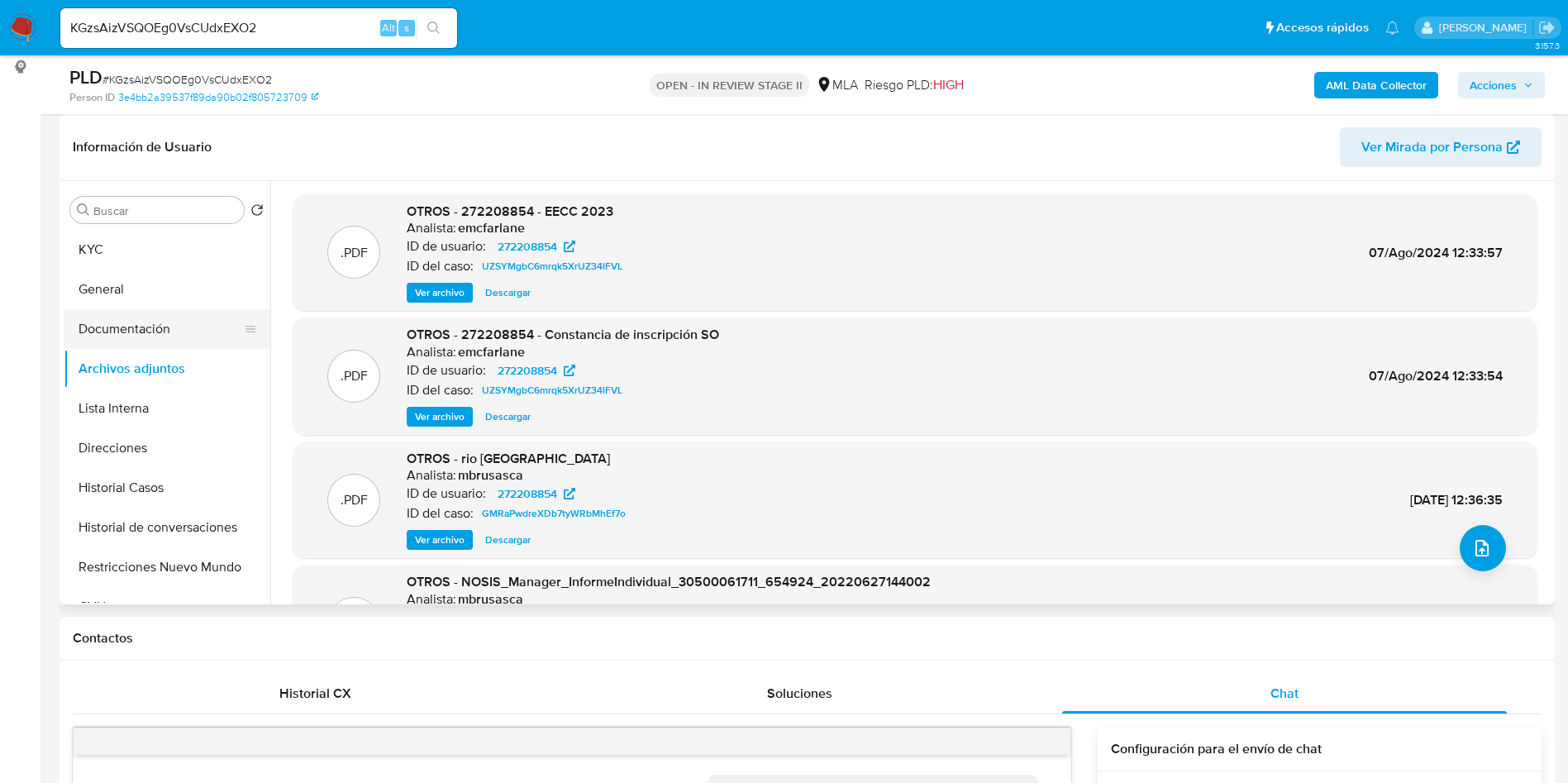
click at [180, 328] on button "Documentación" at bounding box center [160, 329] width 193 height 40
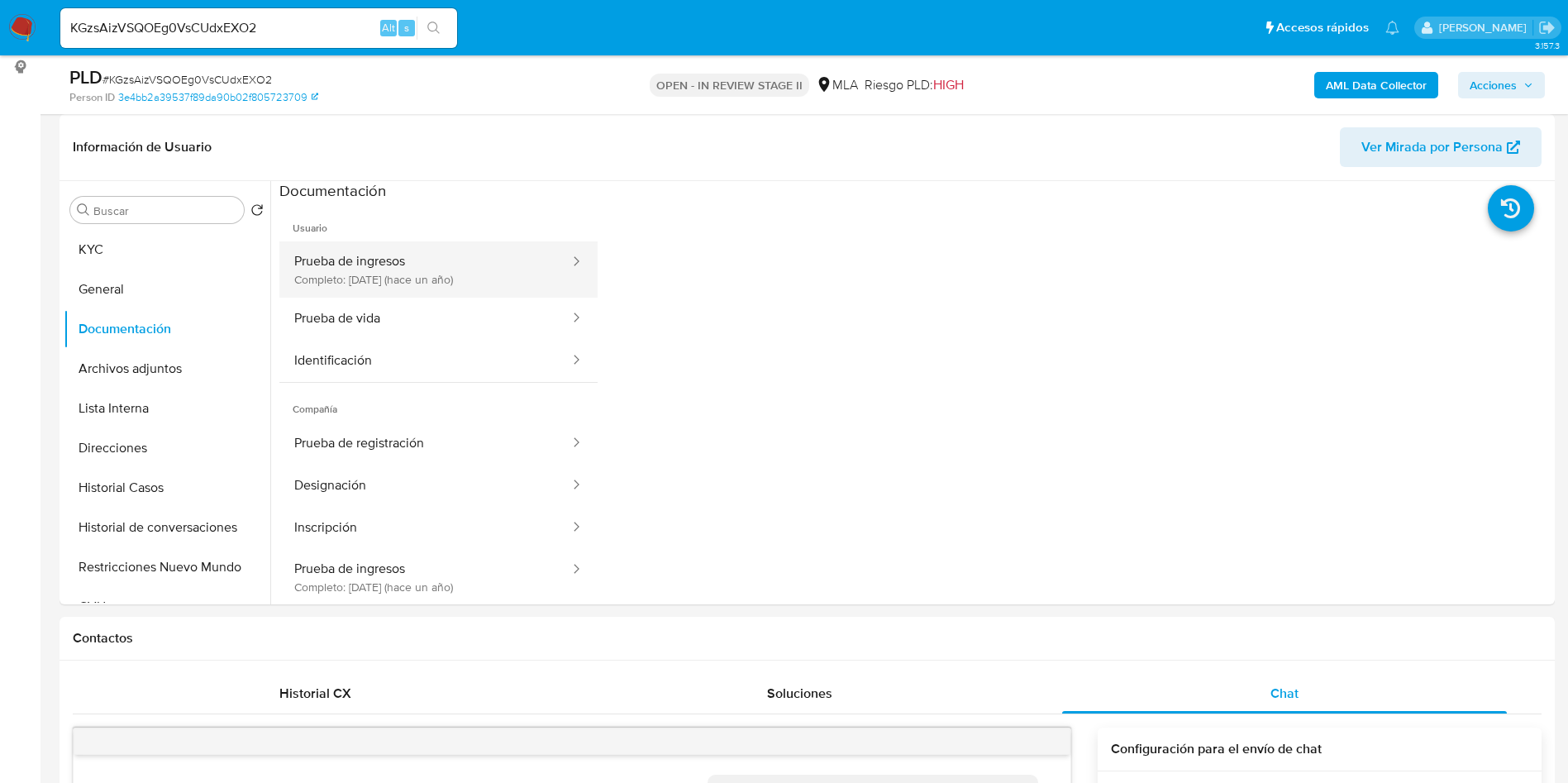
click at [428, 284] on button "Prueba de ingresos Completo: 25/06/2024 (hace un año)" at bounding box center [425, 269] width 292 height 56
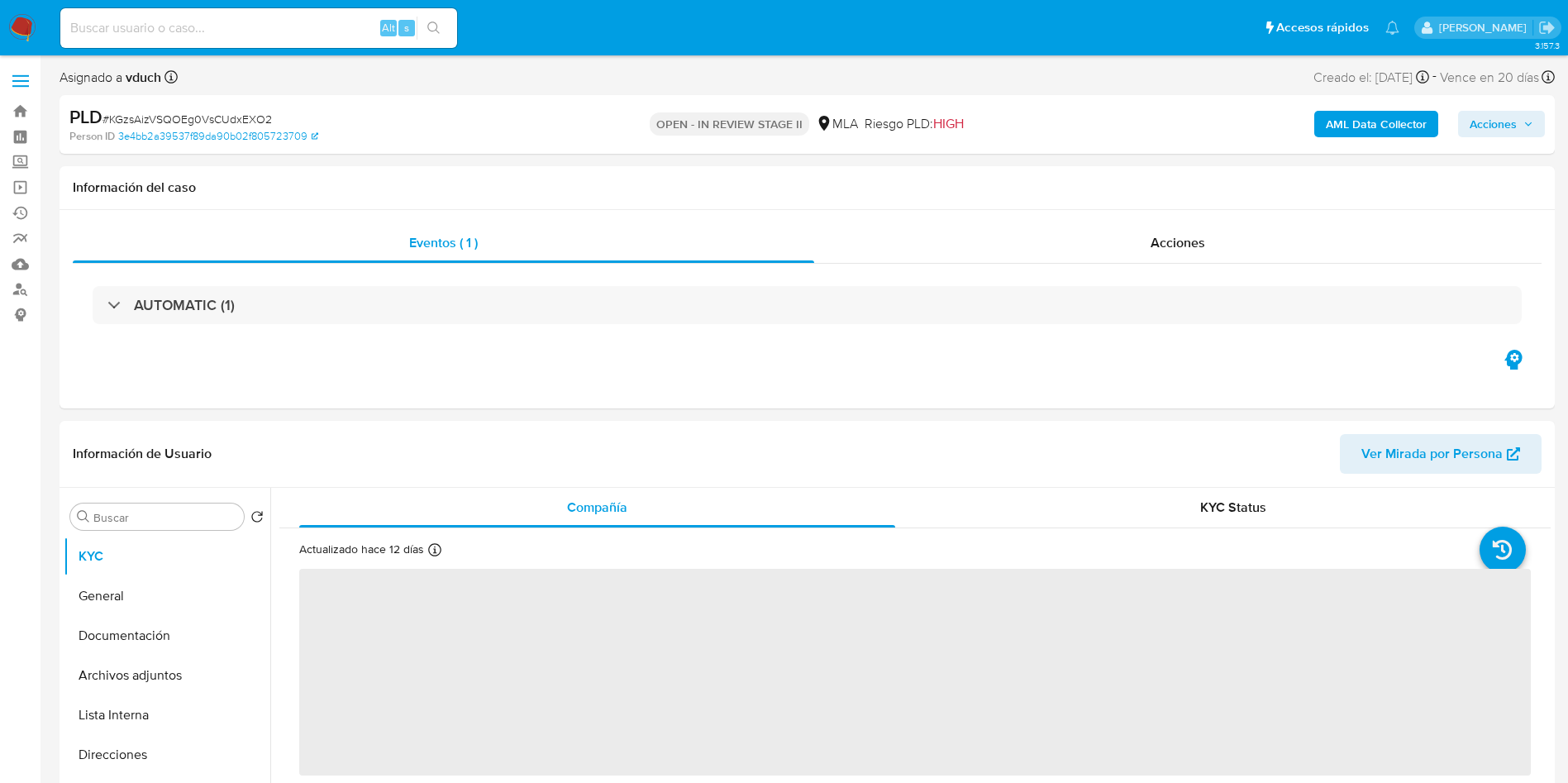
click at [1495, 117] on span "Acciones" at bounding box center [1493, 123] width 47 height 27
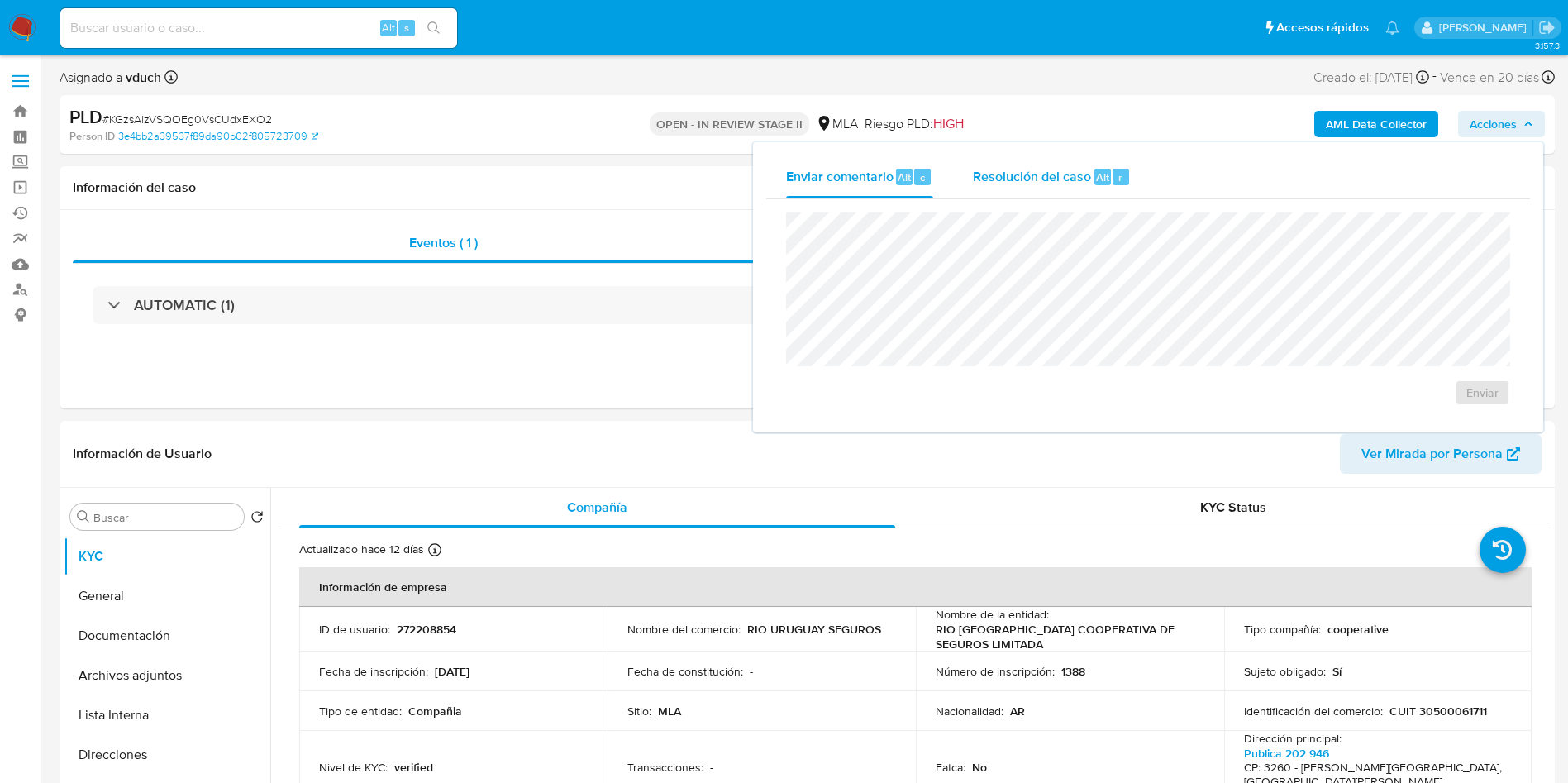
click at [1071, 181] on span "Resolución del caso" at bounding box center [1032, 176] width 118 height 19
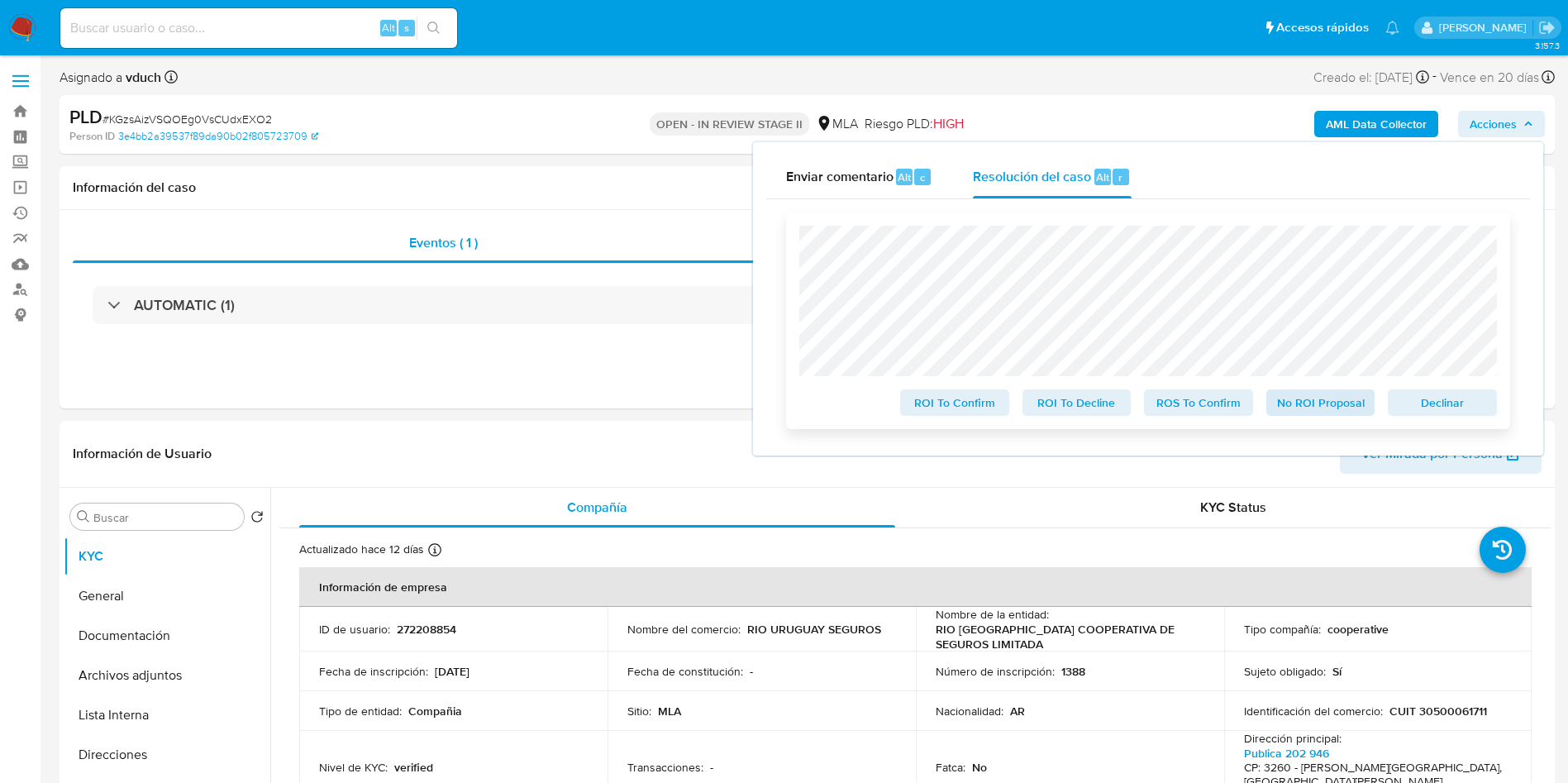
select select "10"
click at [1331, 403] on span "No ROI Proposal" at bounding box center [1320, 402] width 86 height 23
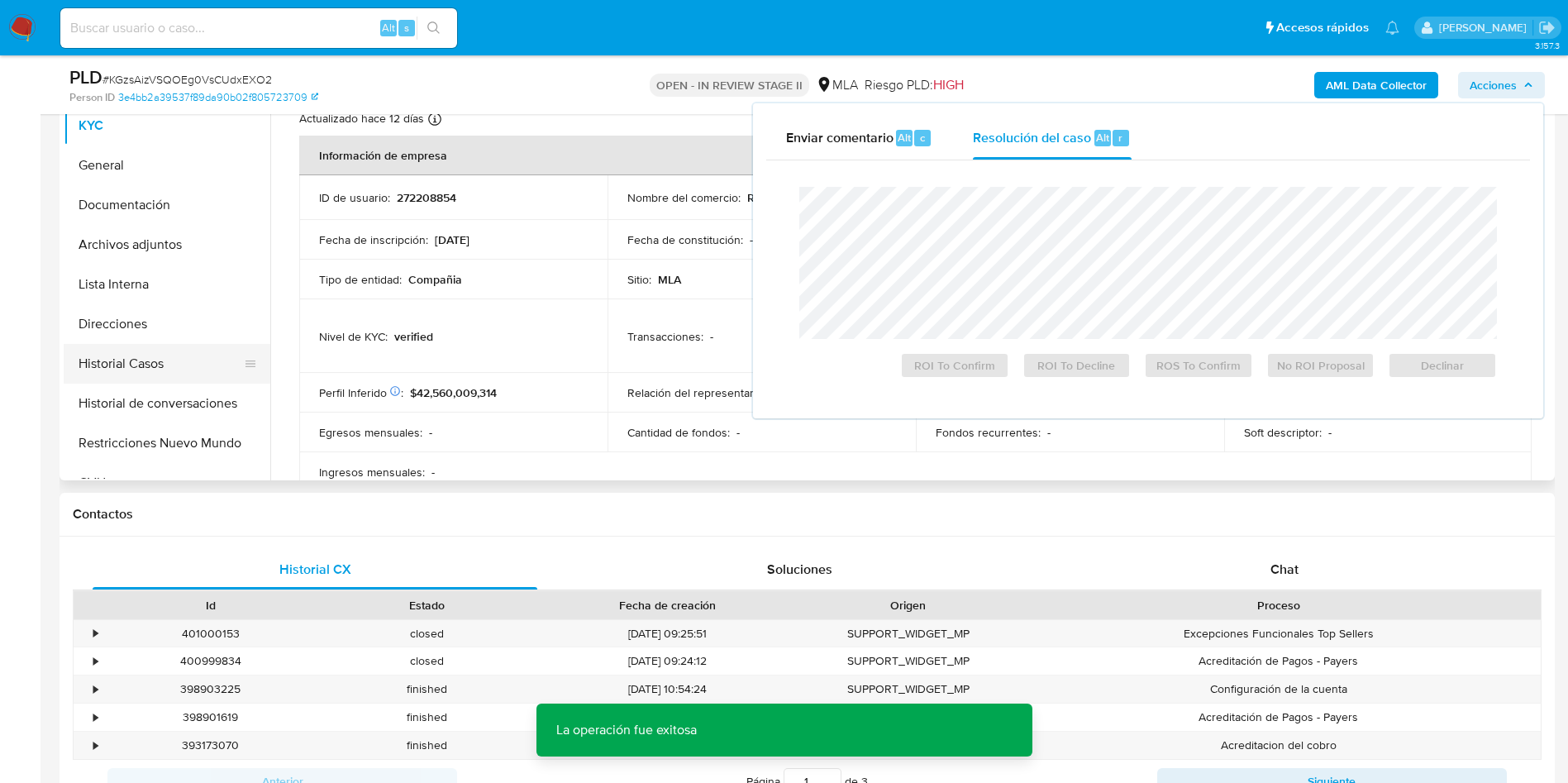
click at [141, 366] on button "Historial Casos" at bounding box center [160, 363] width 193 height 40
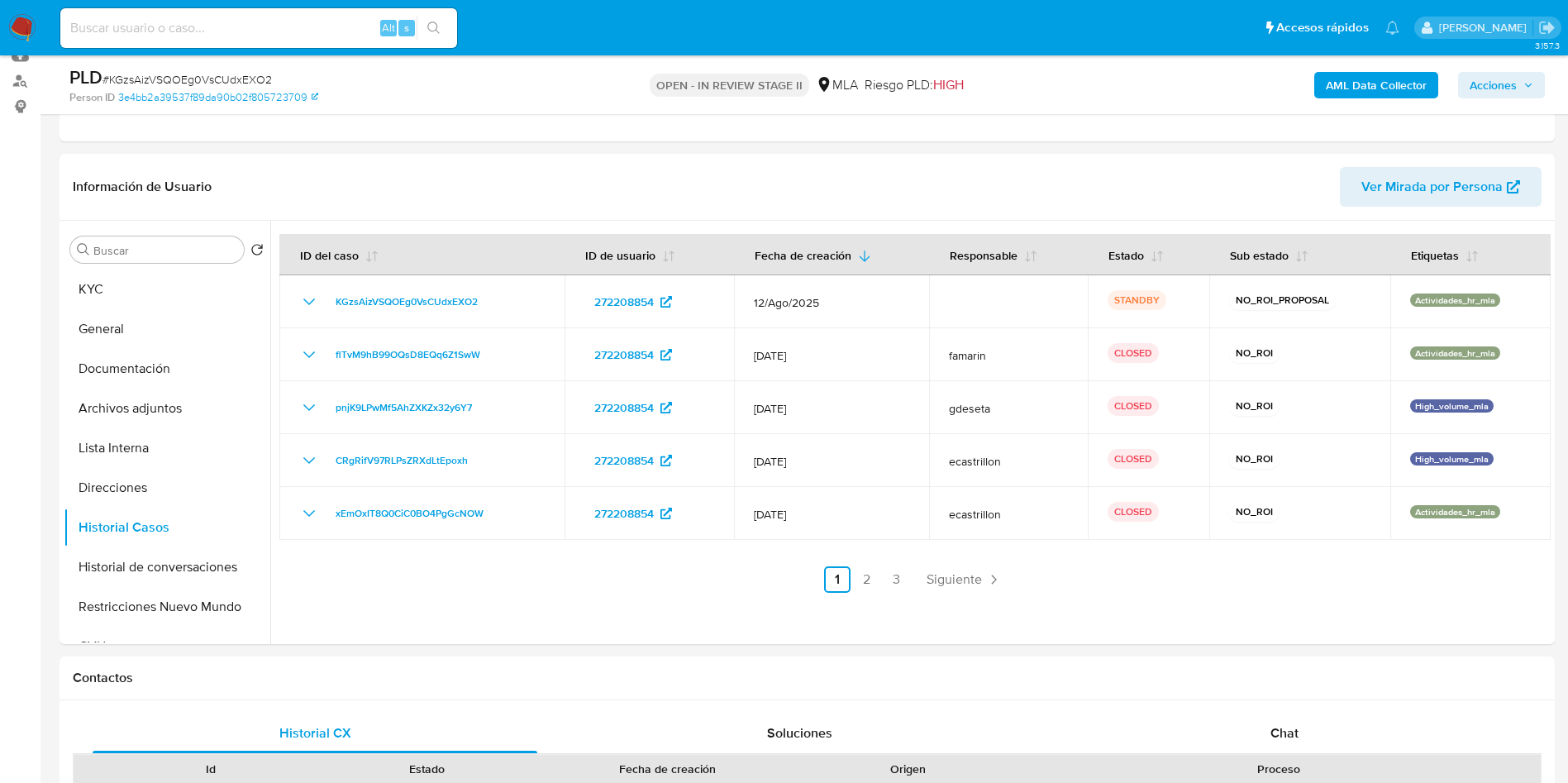
scroll to position [248, 0]
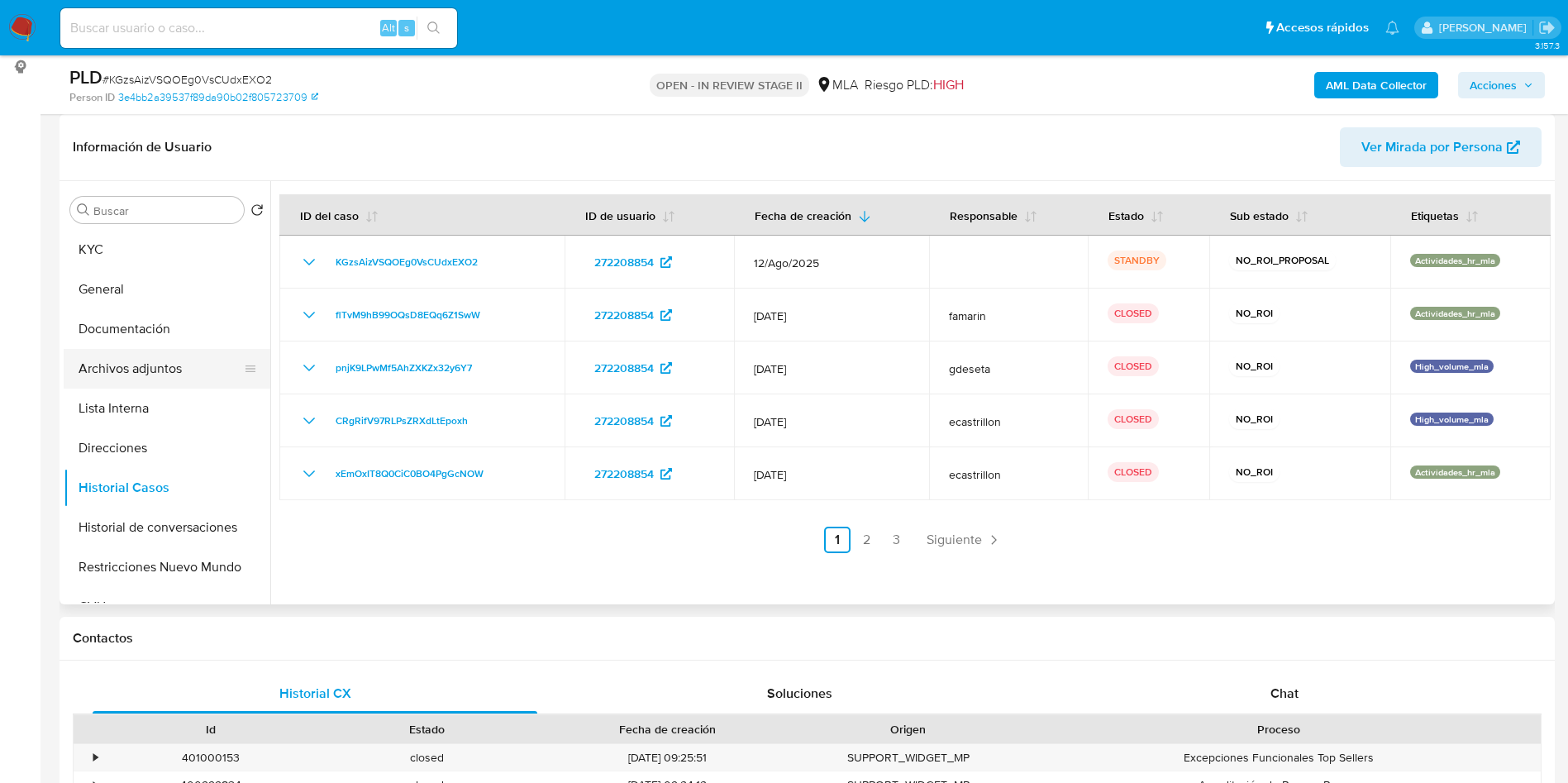
click at [130, 370] on button "Archivos adjuntos" at bounding box center [160, 368] width 193 height 40
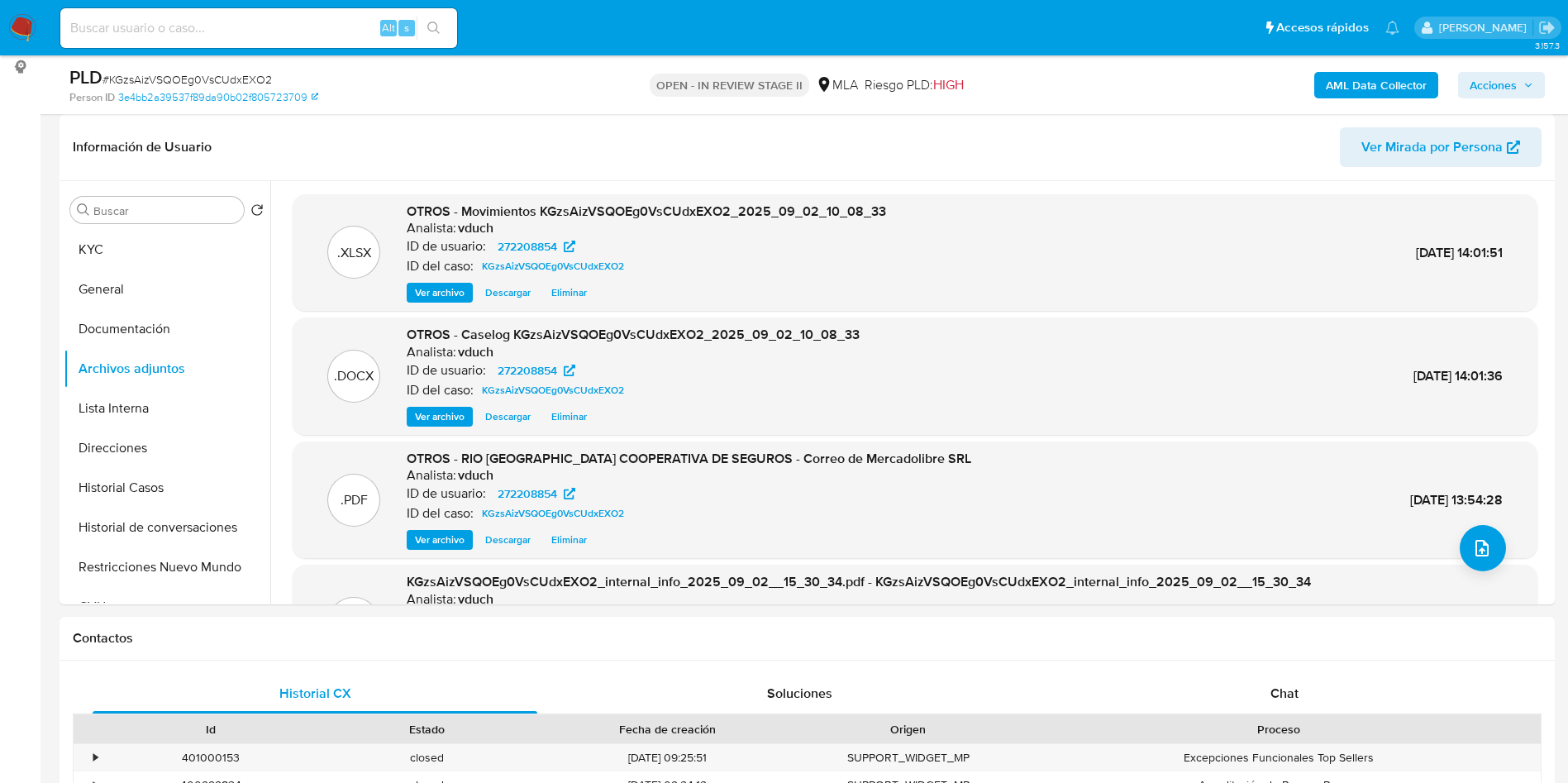
scroll to position [139, 0]
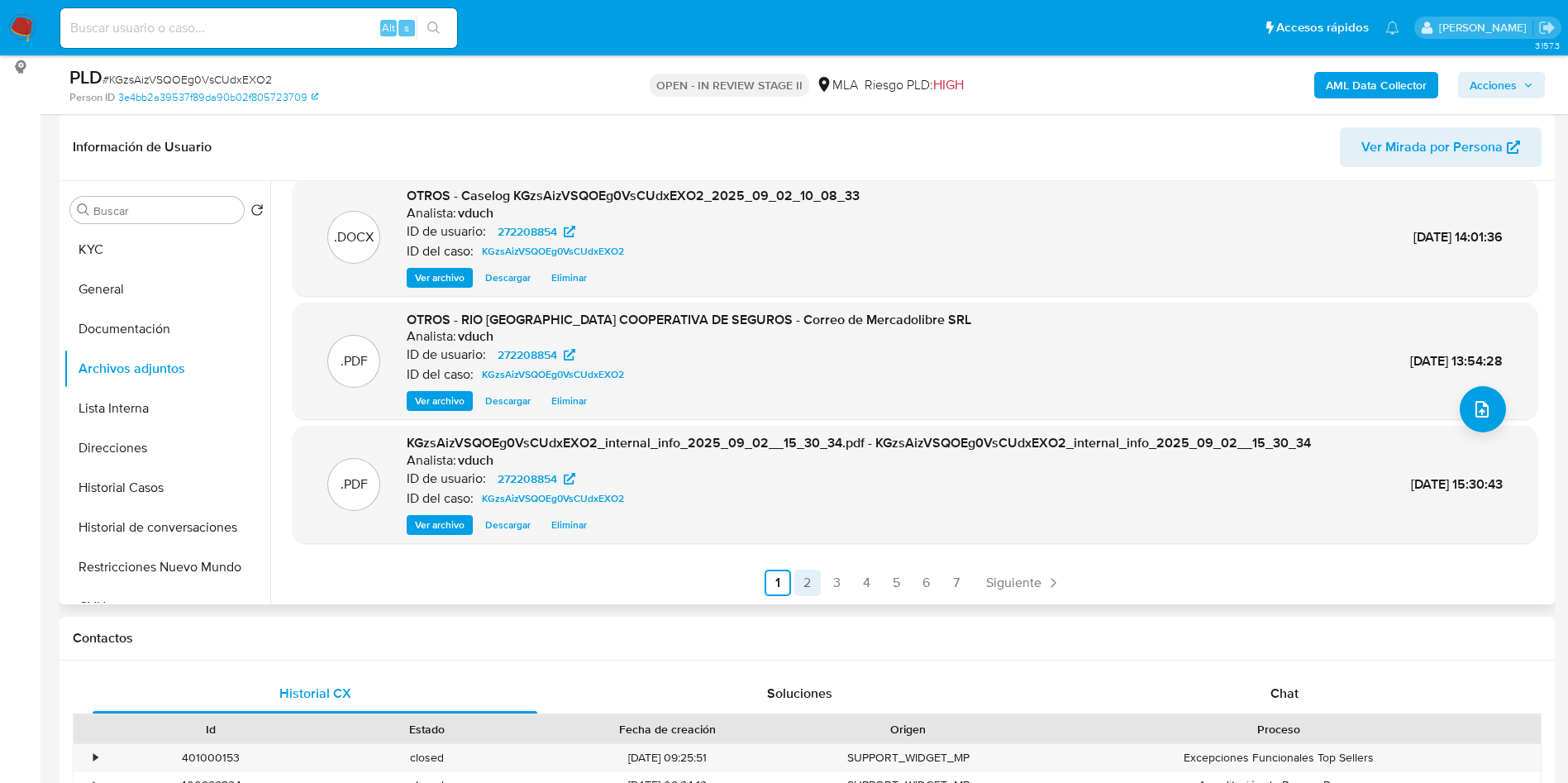
click at [794, 589] on link "2" at bounding box center [807, 582] width 27 height 27
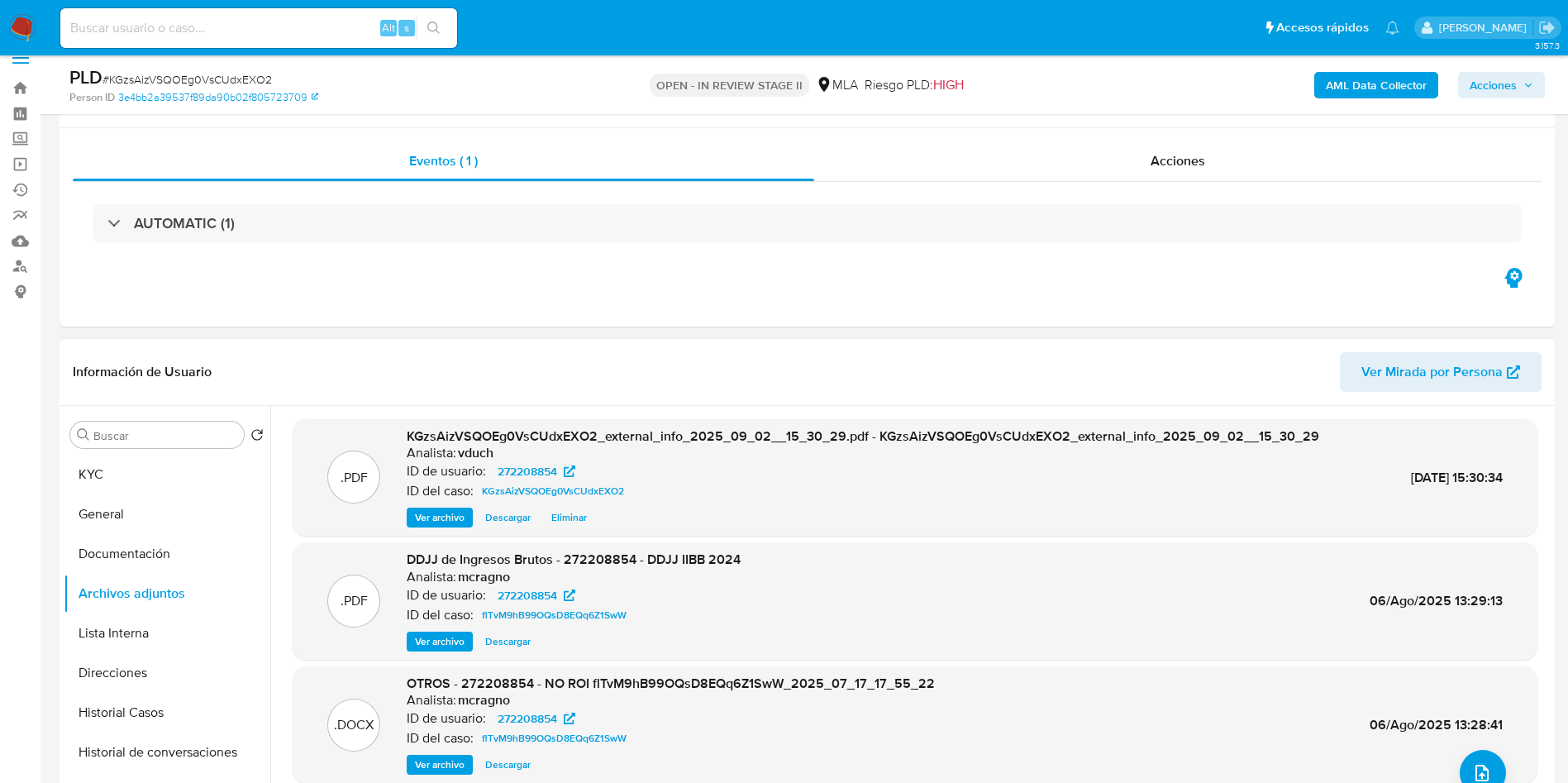
scroll to position [0, 0]
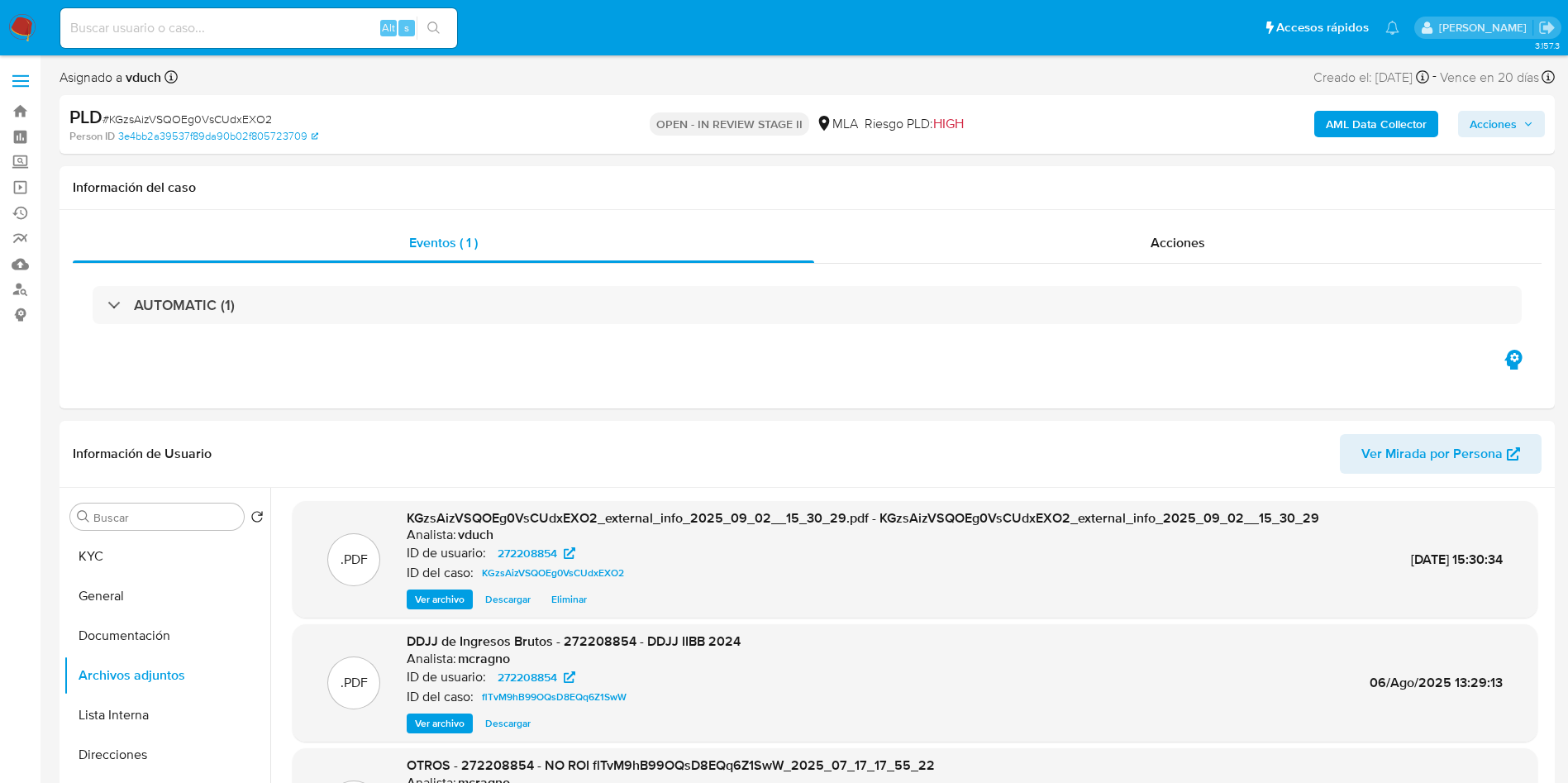
click at [297, 18] on input at bounding box center [259, 28] width 397 height 21
paste input "9YLij2Q6Lcu13krFGSQ7U3gA"
type input "9YLij2Q6Lcu13krFGSQ7U3gA"
click at [436, 18] on button "search-icon" at bounding box center [433, 28] width 34 height 23
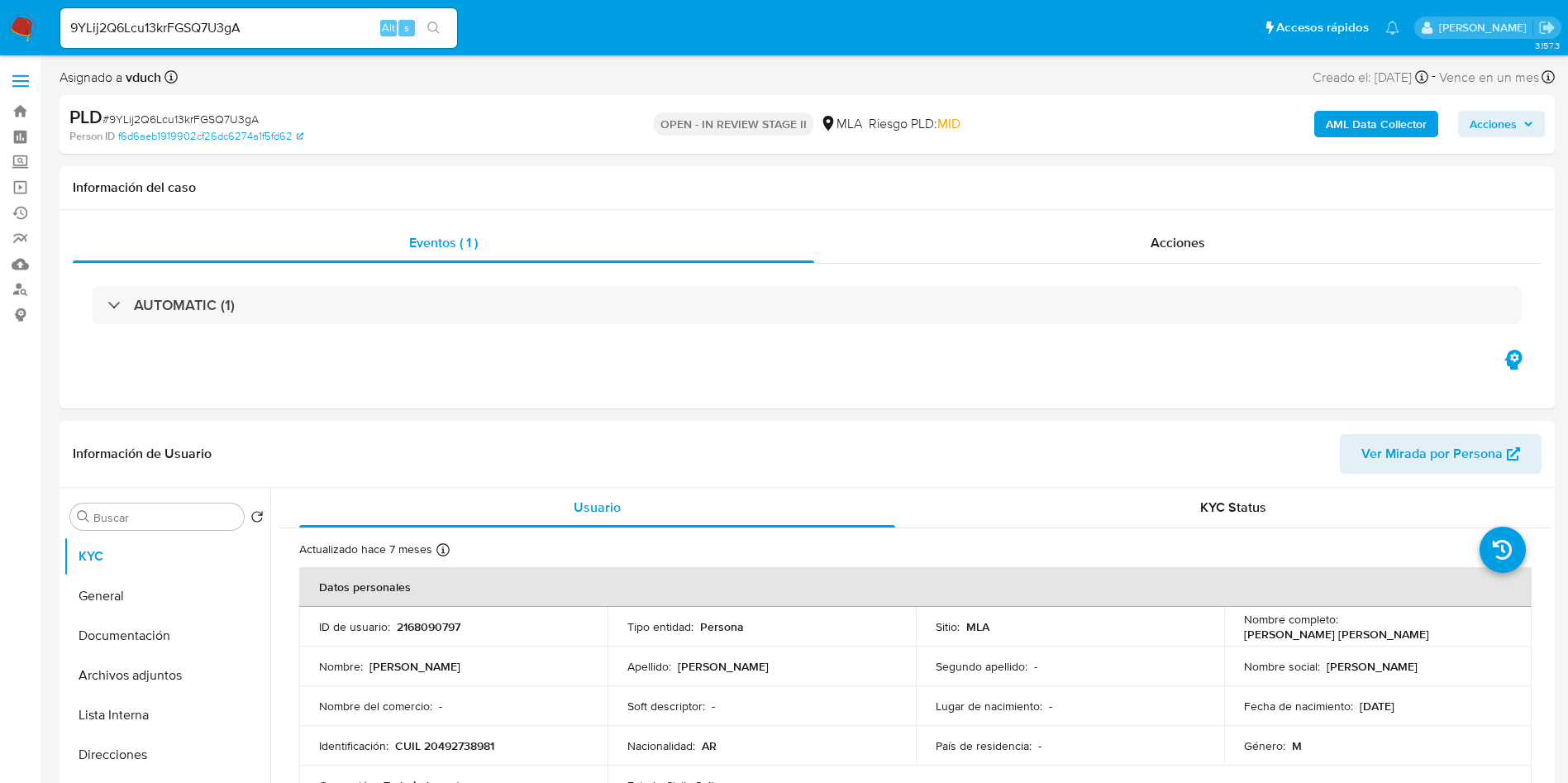
select select "10"
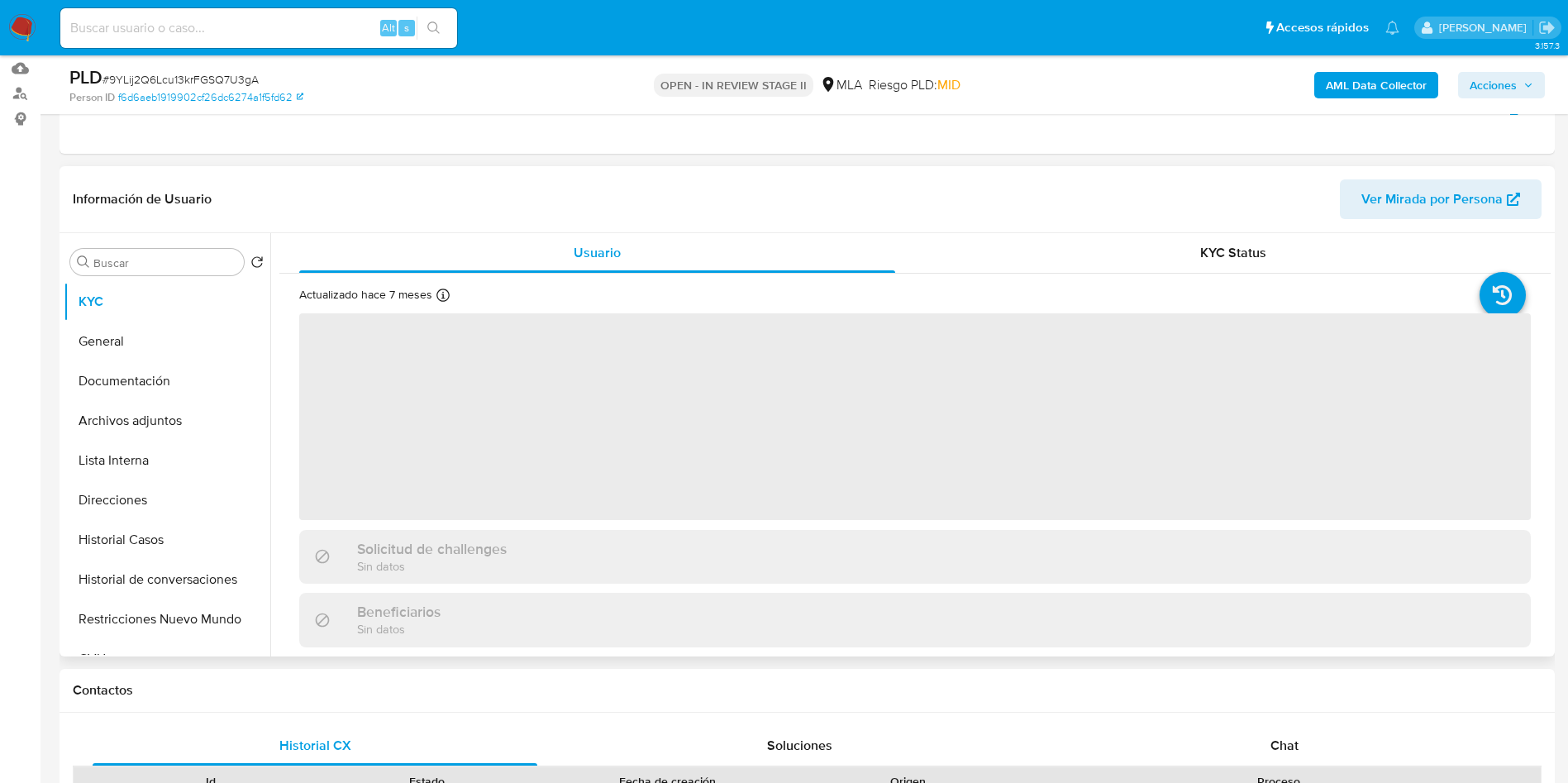
scroll to position [248, 0]
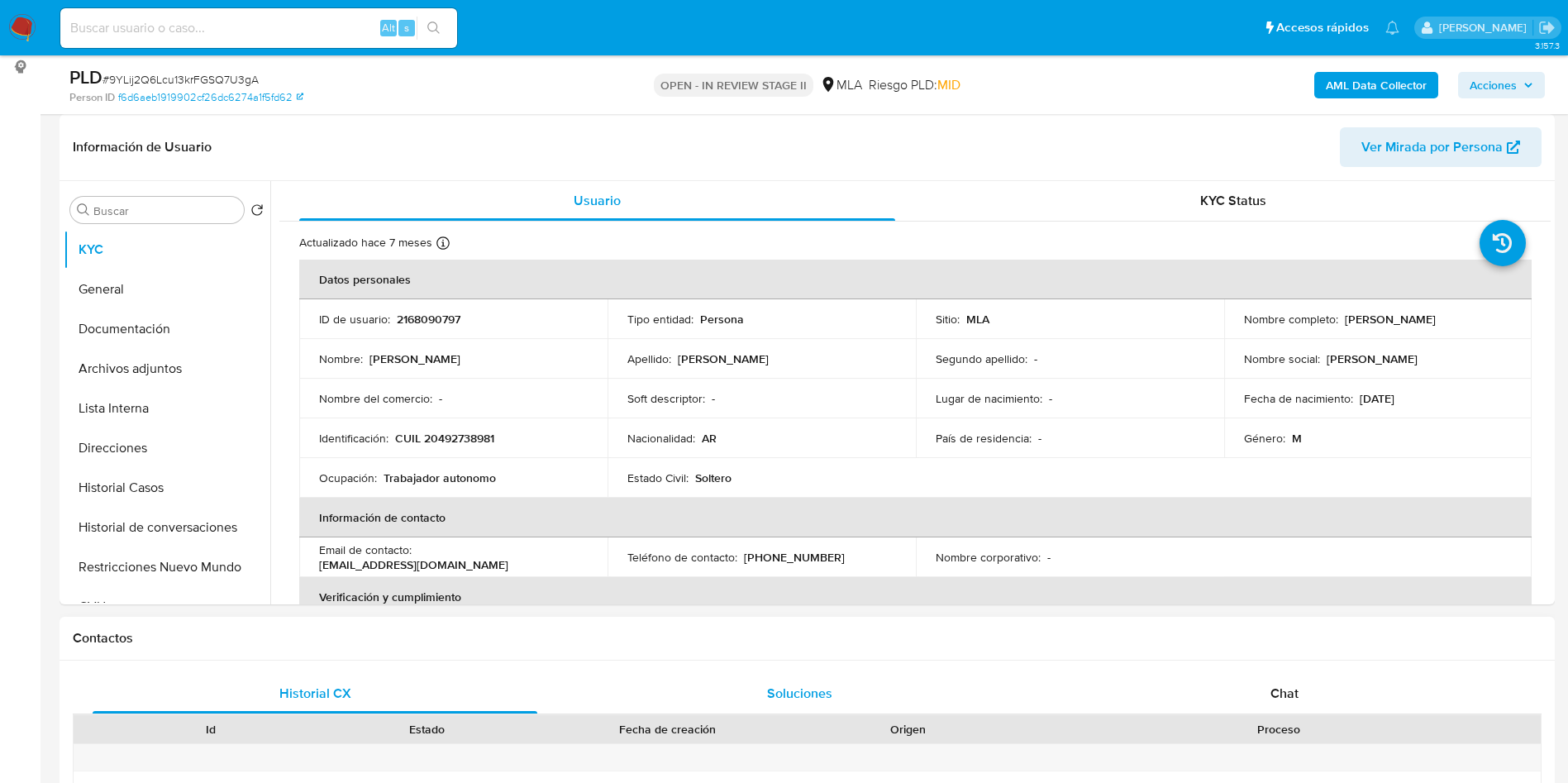
select select "10"
click at [1258, 705] on div "Chat" at bounding box center [1284, 693] width 445 height 40
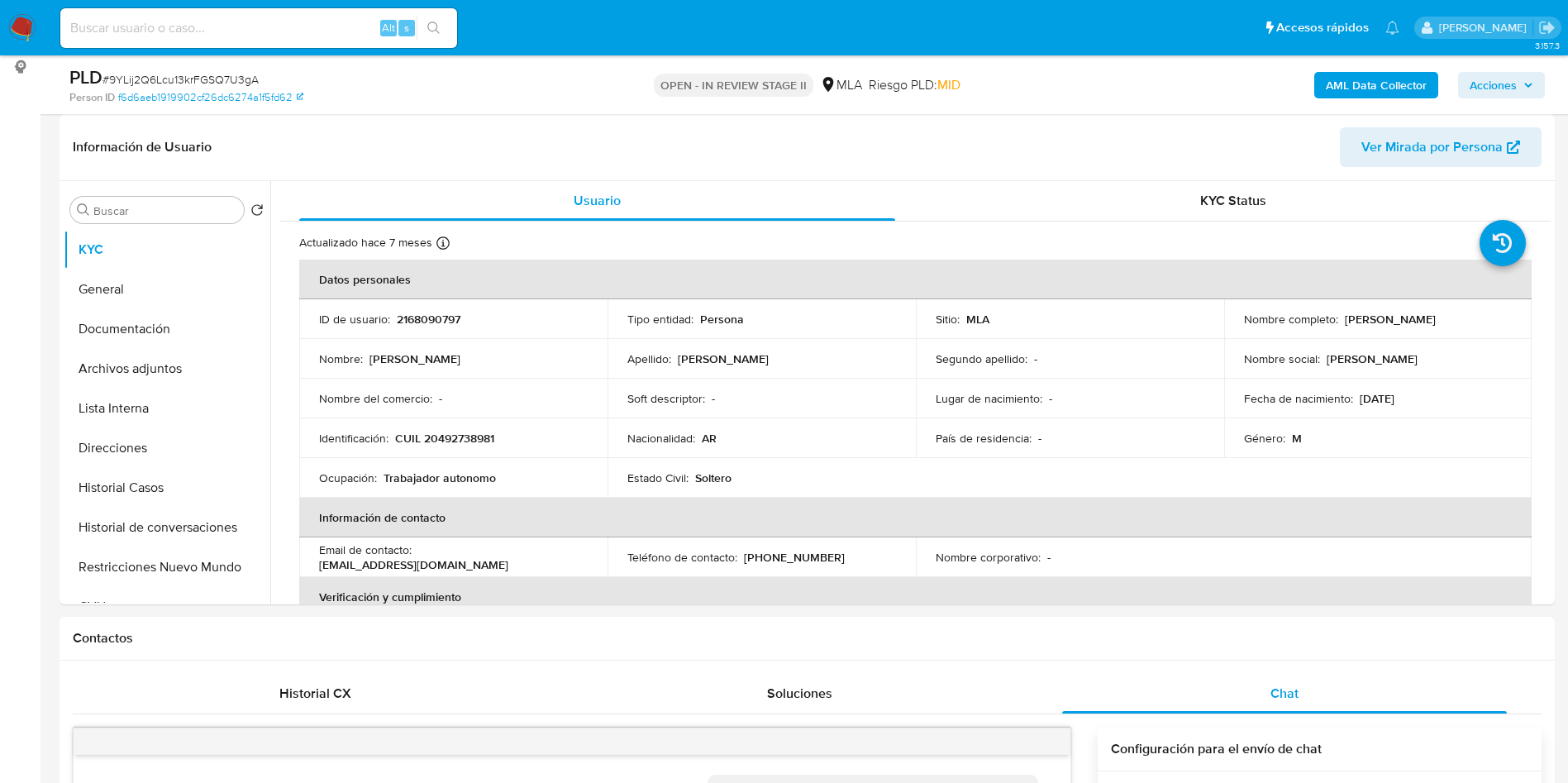
scroll to position [668, 0]
click at [281, 22] on input at bounding box center [259, 28] width 397 height 21
paste input "QyxLMBgtz82Q7oDm13mMoyl9"
type input "QyxLMBgtz82Q7oDm13mMoyl9"
click at [446, 18] on button "search-icon" at bounding box center [433, 28] width 34 height 23
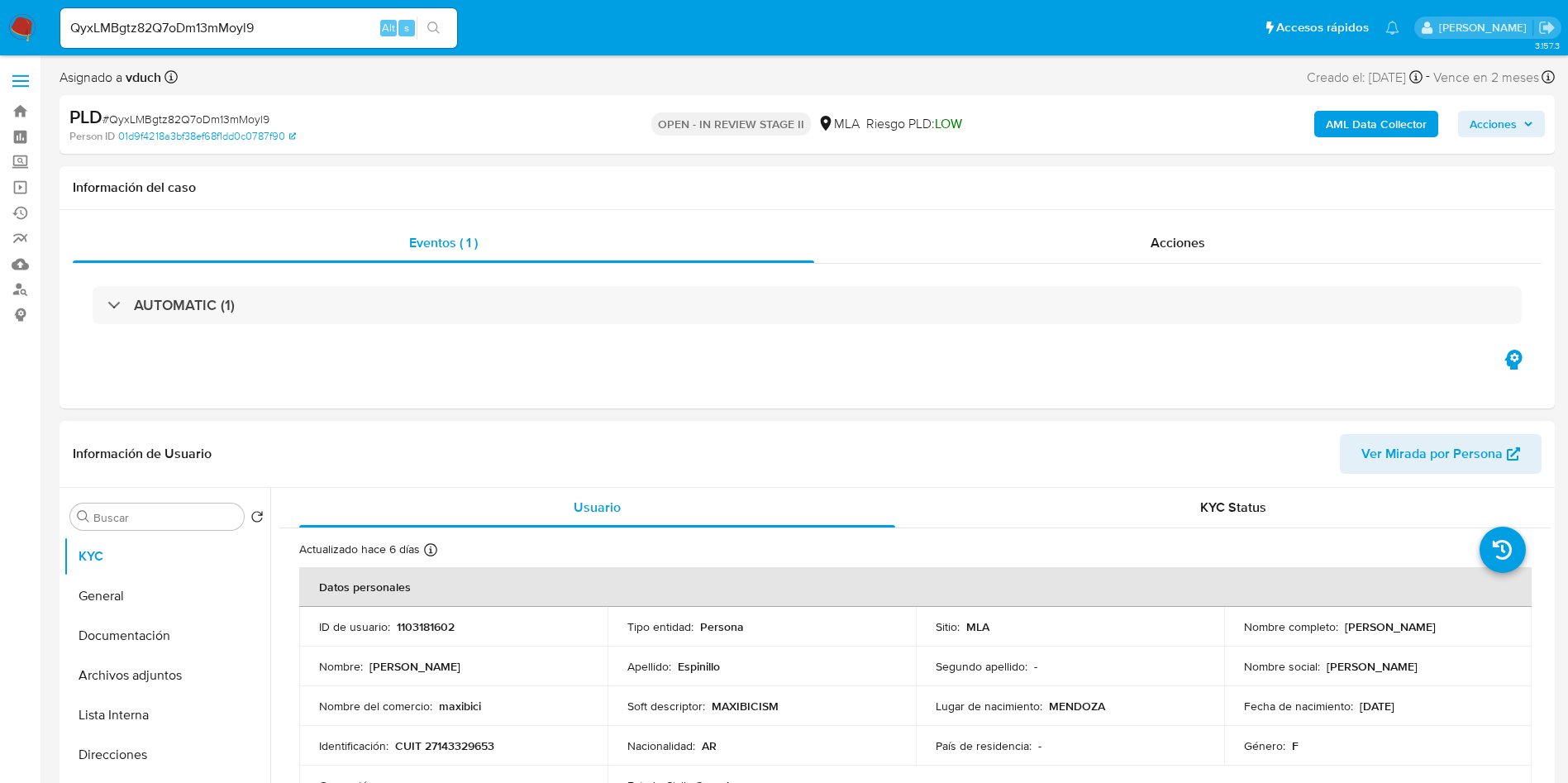
select select "10"
click at [420, 755] on td "Identificación : CUIT 27143329653" at bounding box center [453, 745] width 309 height 40
click at [445, 738] on p "CUIT 27143329653" at bounding box center [445, 745] width 99 height 15
drag, startPoint x: 445, startPoint y: 738, endPoint x: 426, endPoint y: 737, distance: 19.0
click at [445, 738] on p "CUIT 27143329653" at bounding box center [445, 745] width 99 height 15
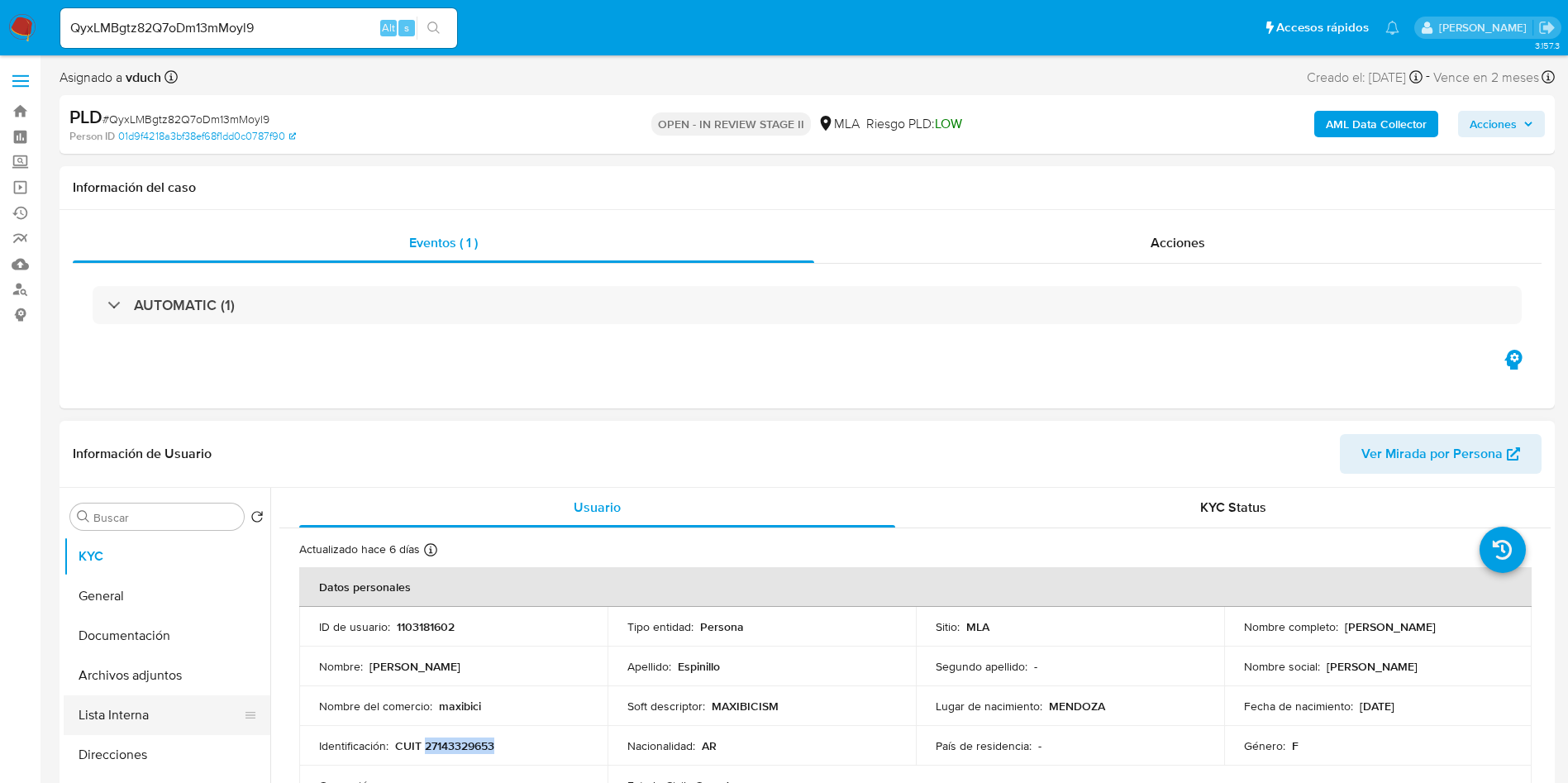
copy p "27143329653"
click at [223, 678] on button "Archivos adjuntos" at bounding box center [160, 675] width 193 height 40
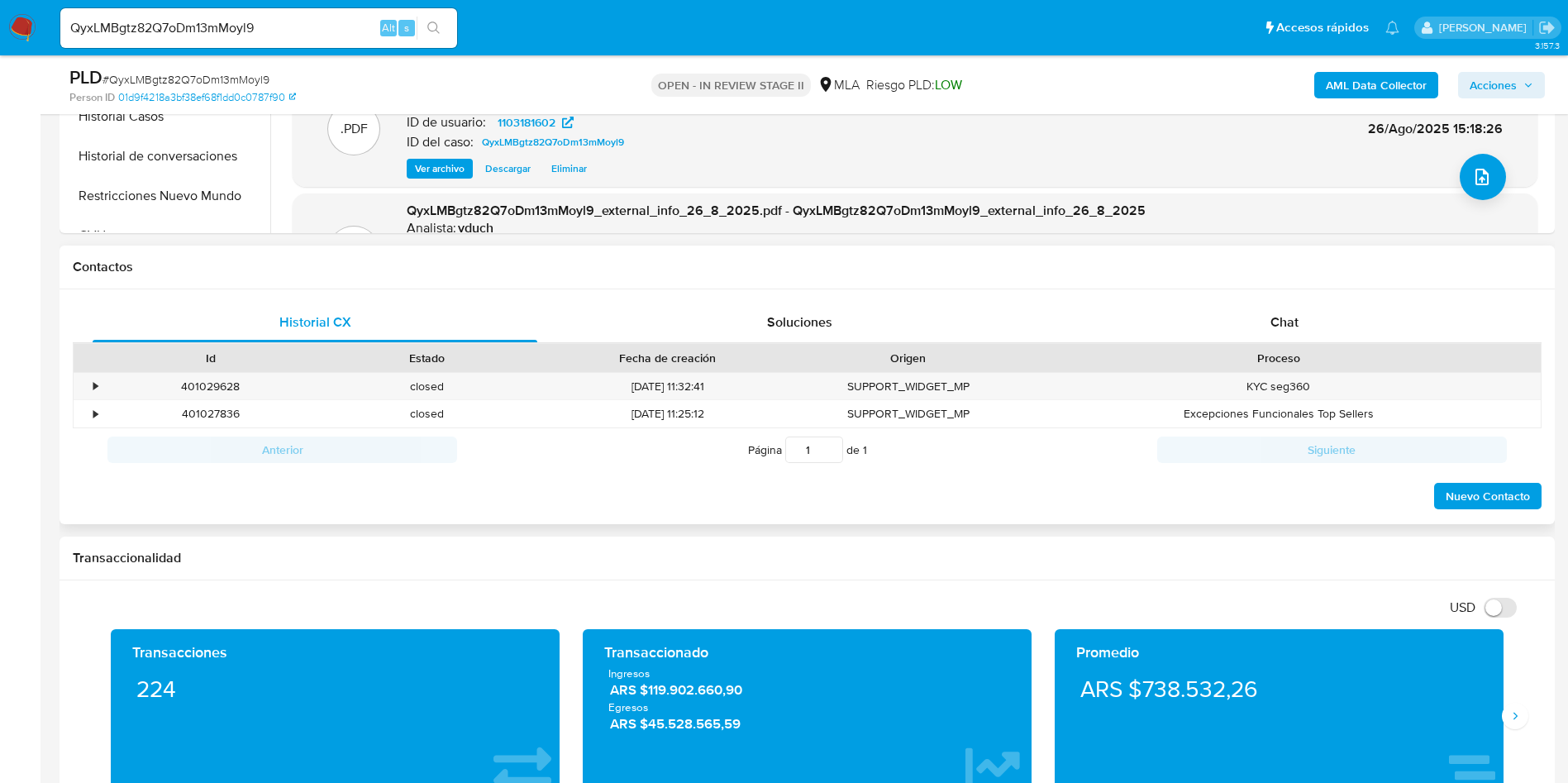
scroll to position [620, 0]
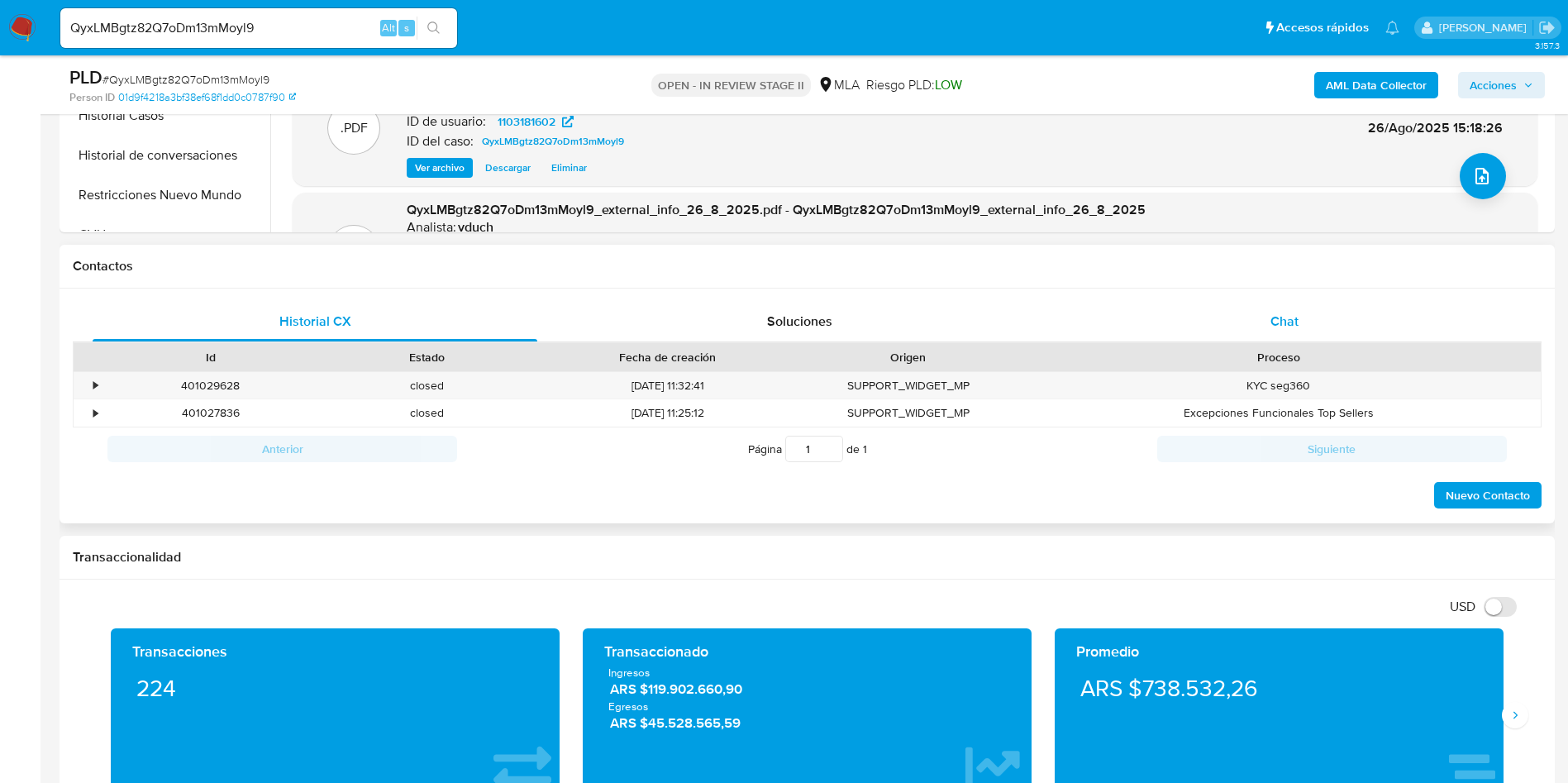
click at [1320, 333] on div "Chat" at bounding box center [1284, 321] width 445 height 40
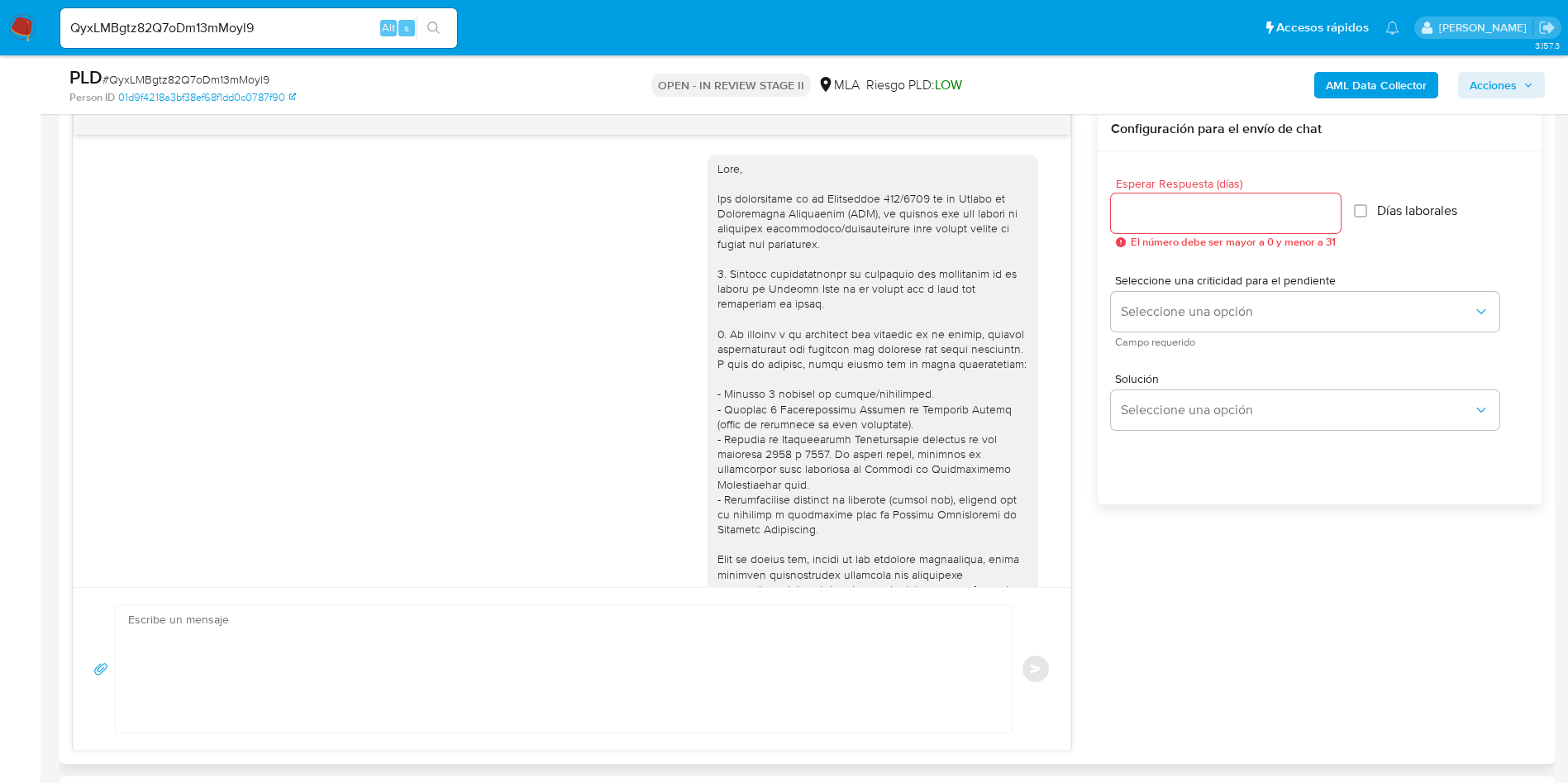
scroll to position [1243, 0]
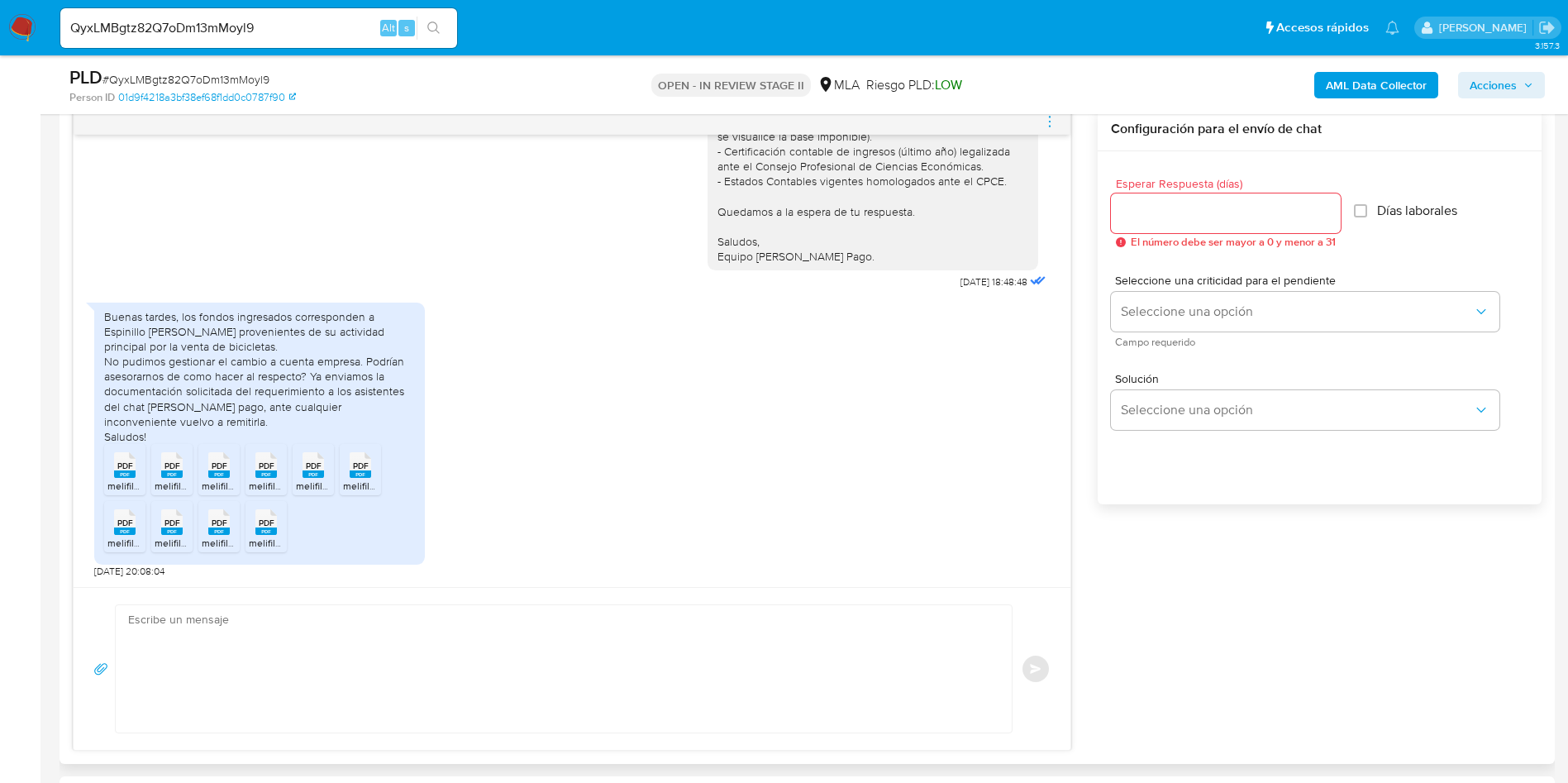
click at [208, 329] on div "Buenas tardes, los fondos ingresados corresponden a Espinillo [PERSON_NAME] pro…" at bounding box center [259, 377] width 310 height 135
click at [501, 366] on div "Buenas tardes, los fondos ingresados corresponden a Espinillo [PERSON_NAME] pro…" at bounding box center [571, 436] width 955 height 285
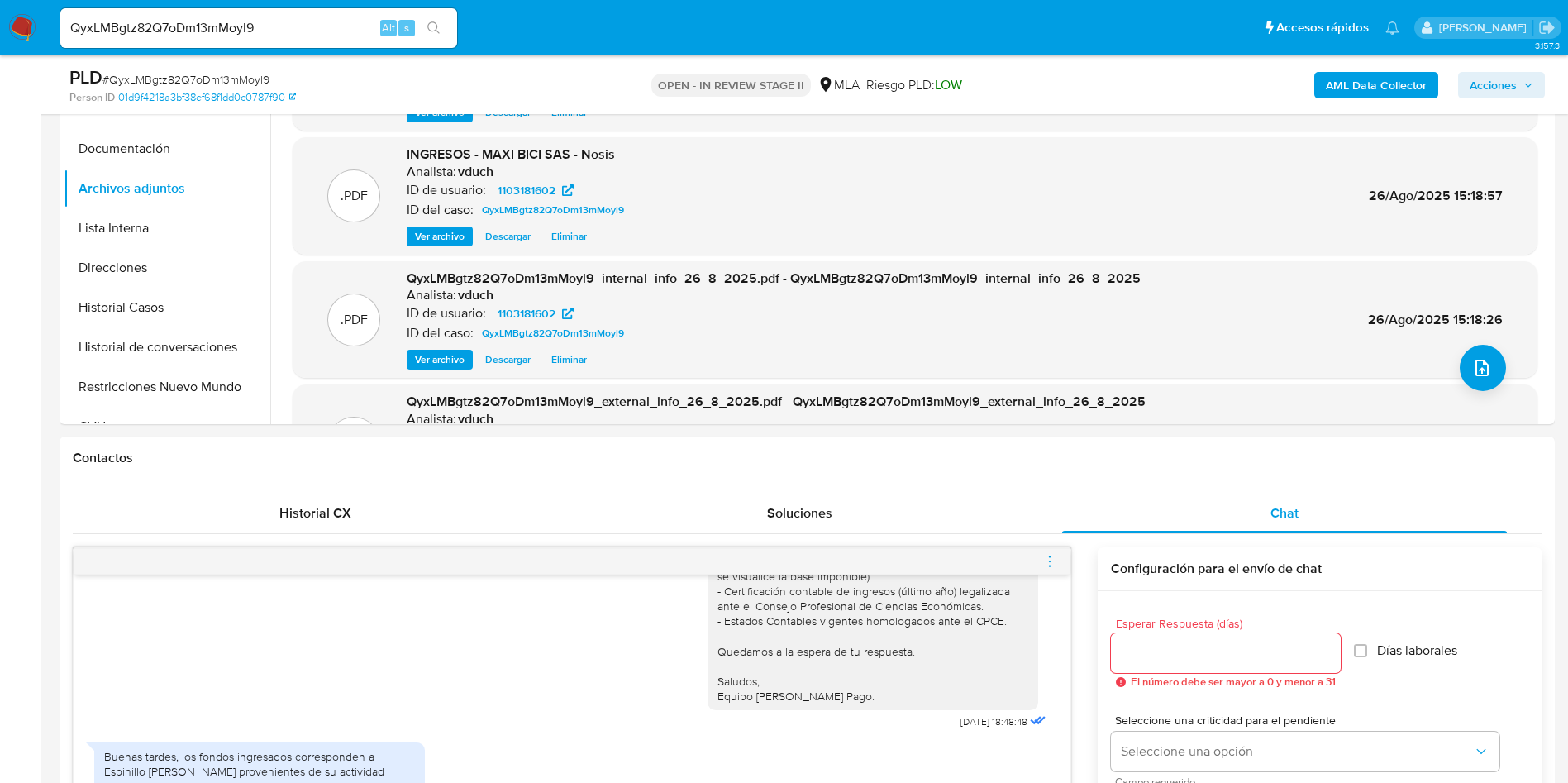
scroll to position [248, 0]
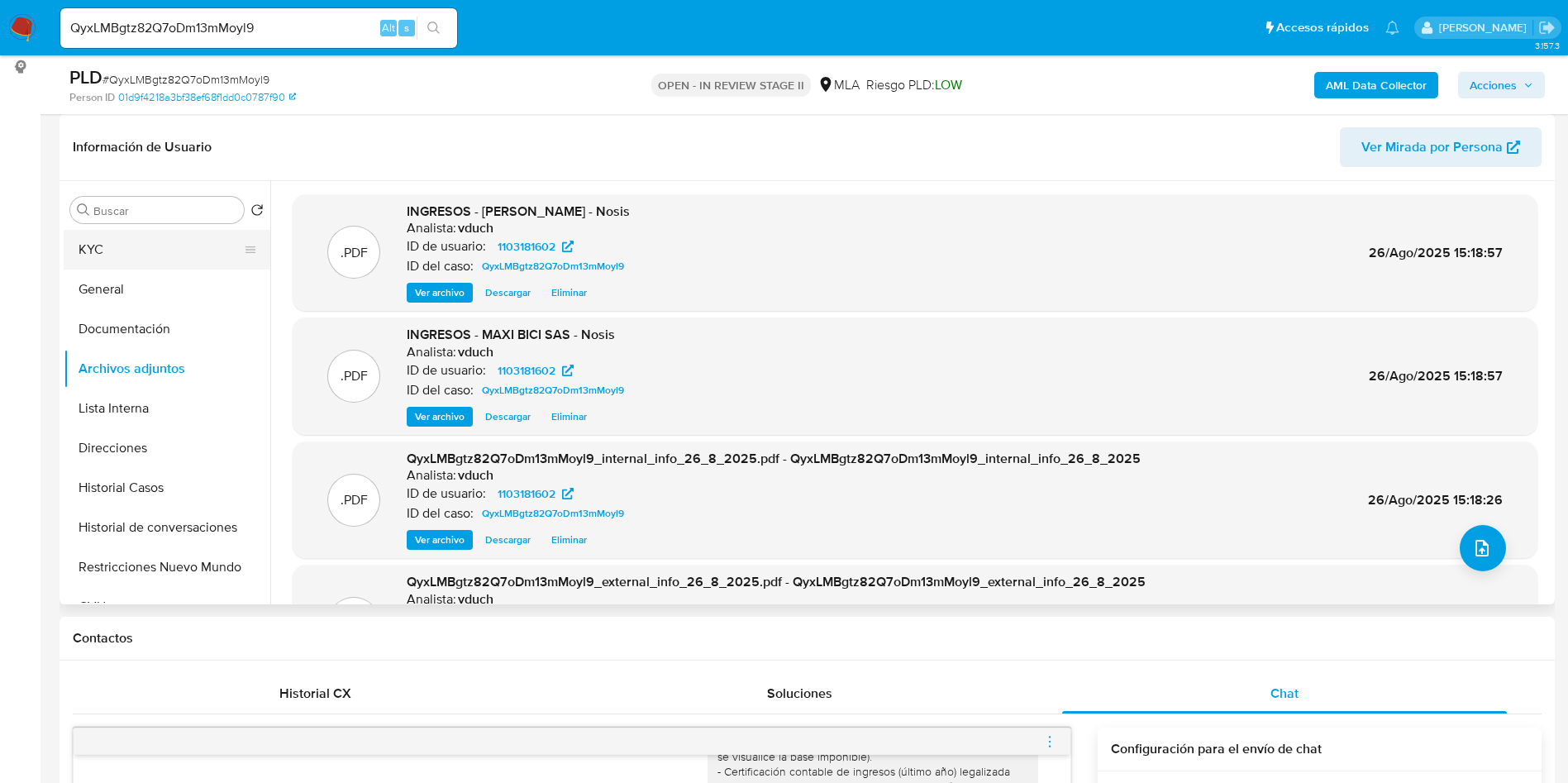
click at [244, 251] on icon at bounding box center [251, 250] width 13 height 13
click at [126, 268] on button "KYC" at bounding box center [160, 249] width 193 height 40
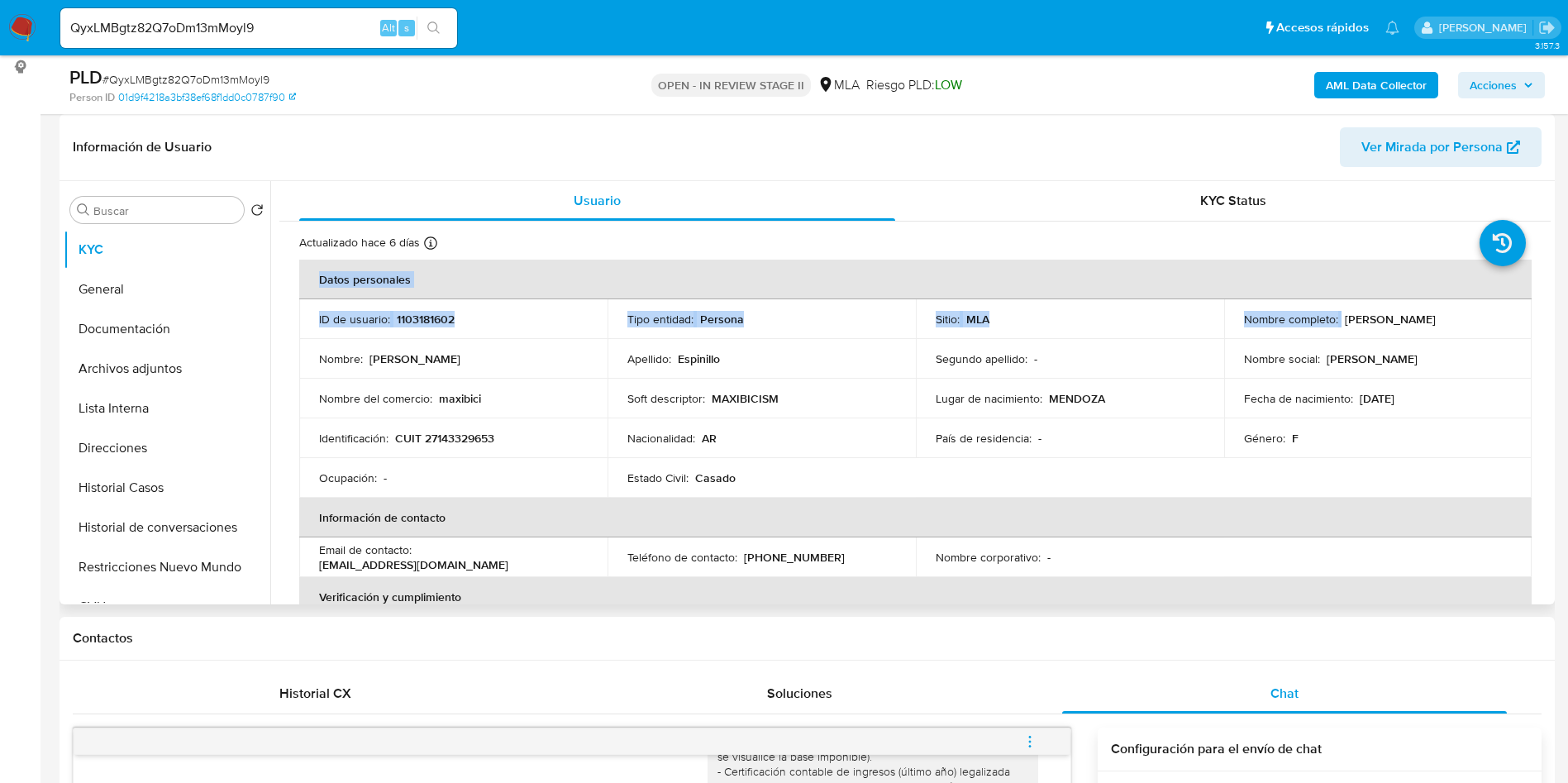
drag, startPoint x: 1337, startPoint y: 317, endPoint x: 1543, endPoint y: 329, distance: 206.3
click at [1264, 333] on td "Nombre completo : [PERSON_NAME]" at bounding box center [1378, 319] width 309 height 40
drag, startPoint x: 1341, startPoint y: 318, endPoint x: 1446, endPoint y: 318, distance: 105.0
click at [1446, 318] on div "Nombre completo : [PERSON_NAME]" at bounding box center [1379, 319] width 269 height 15
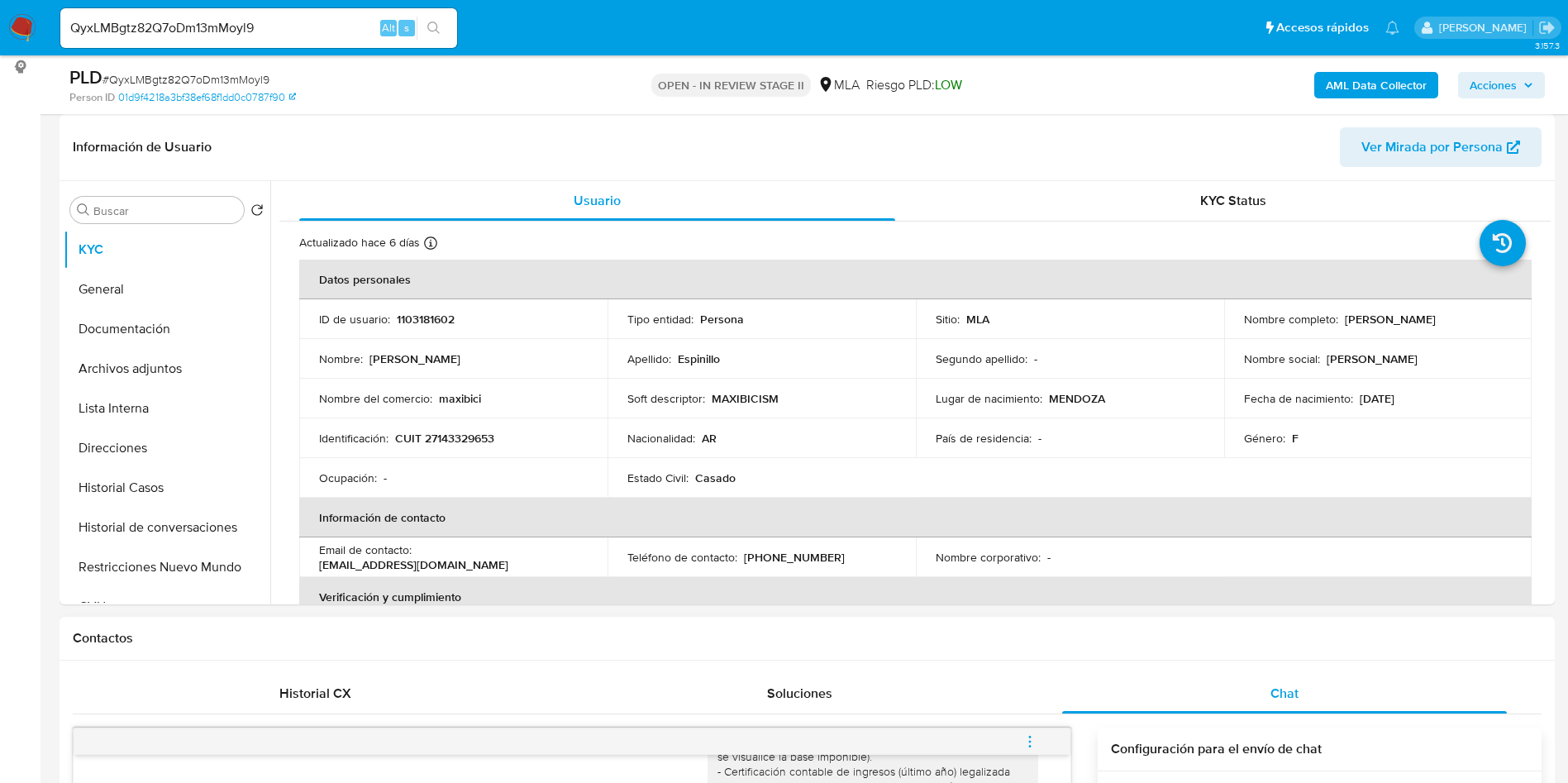
copy p "[PERSON_NAME]"
click at [439, 439] on p "CUIT 27143329653" at bounding box center [445, 438] width 99 height 15
copy p "27143329653"
drag, startPoint x: 1345, startPoint y: 318, endPoint x: 1376, endPoint y: 318, distance: 31.0
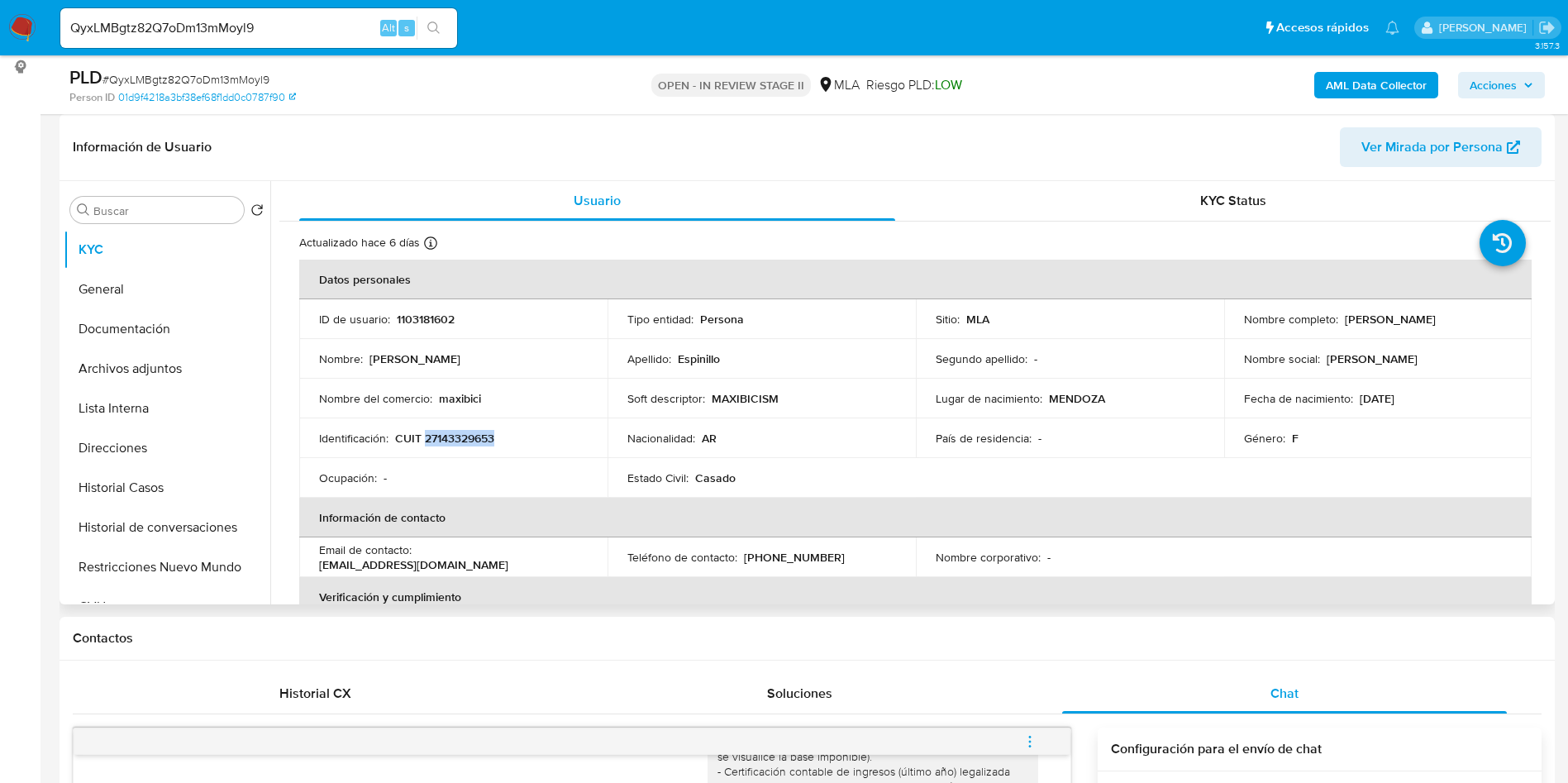
click at [1418, 318] on p "[PERSON_NAME]" at bounding box center [1390, 319] width 91 height 15
click at [1369, 318] on p "[PERSON_NAME]" at bounding box center [1390, 319] width 91 height 15
drag, startPoint x: 1342, startPoint y: 317, endPoint x: 1457, endPoint y: 318, distance: 115.0
click at [1457, 318] on div "Nombre completo : [PERSON_NAME]" at bounding box center [1379, 319] width 269 height 15
copy p "[PERSON_NAME]"
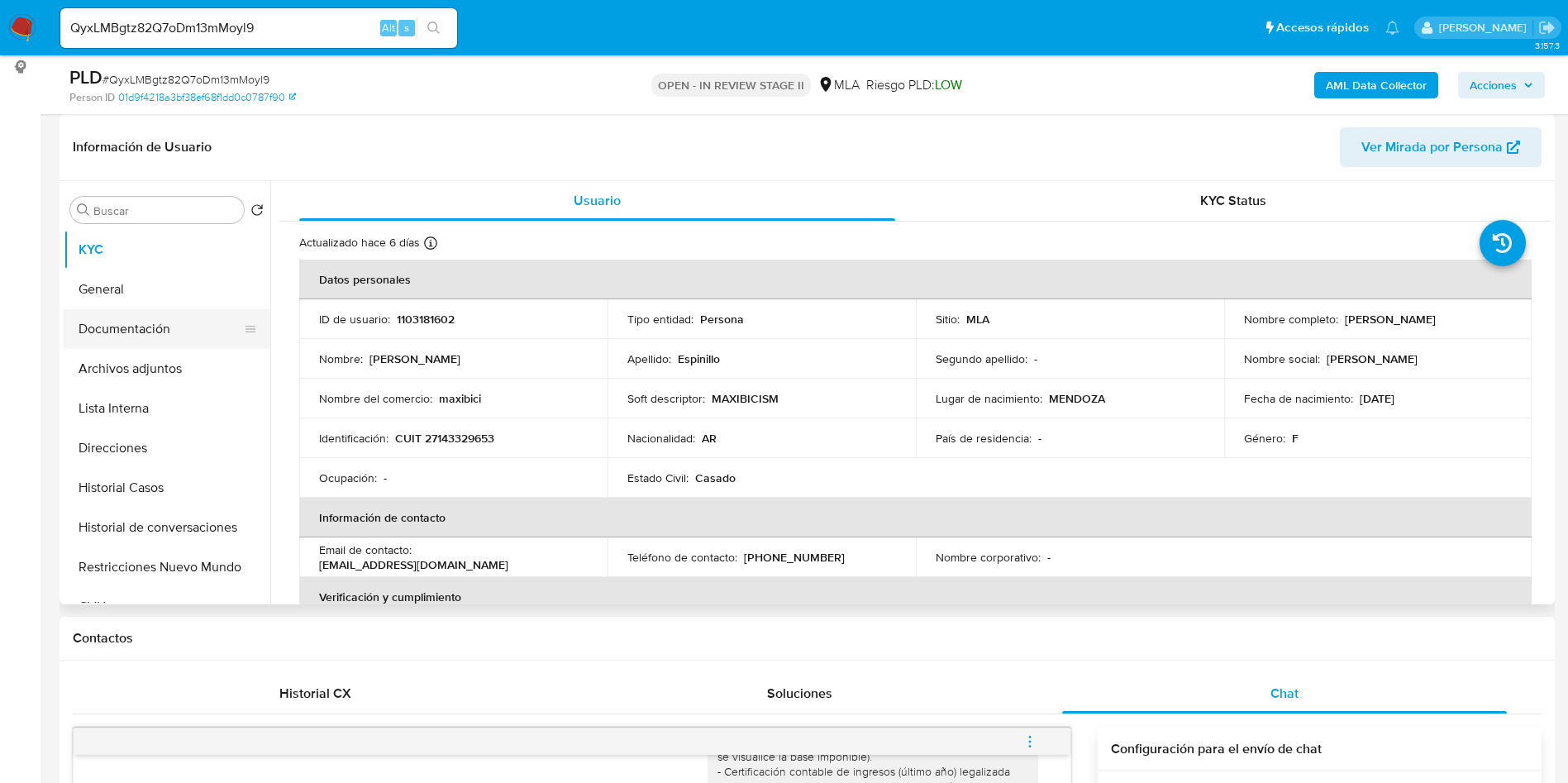
click at [120, 336] on button "Documentación" at bounding box center [160, 329] width 193 height 40
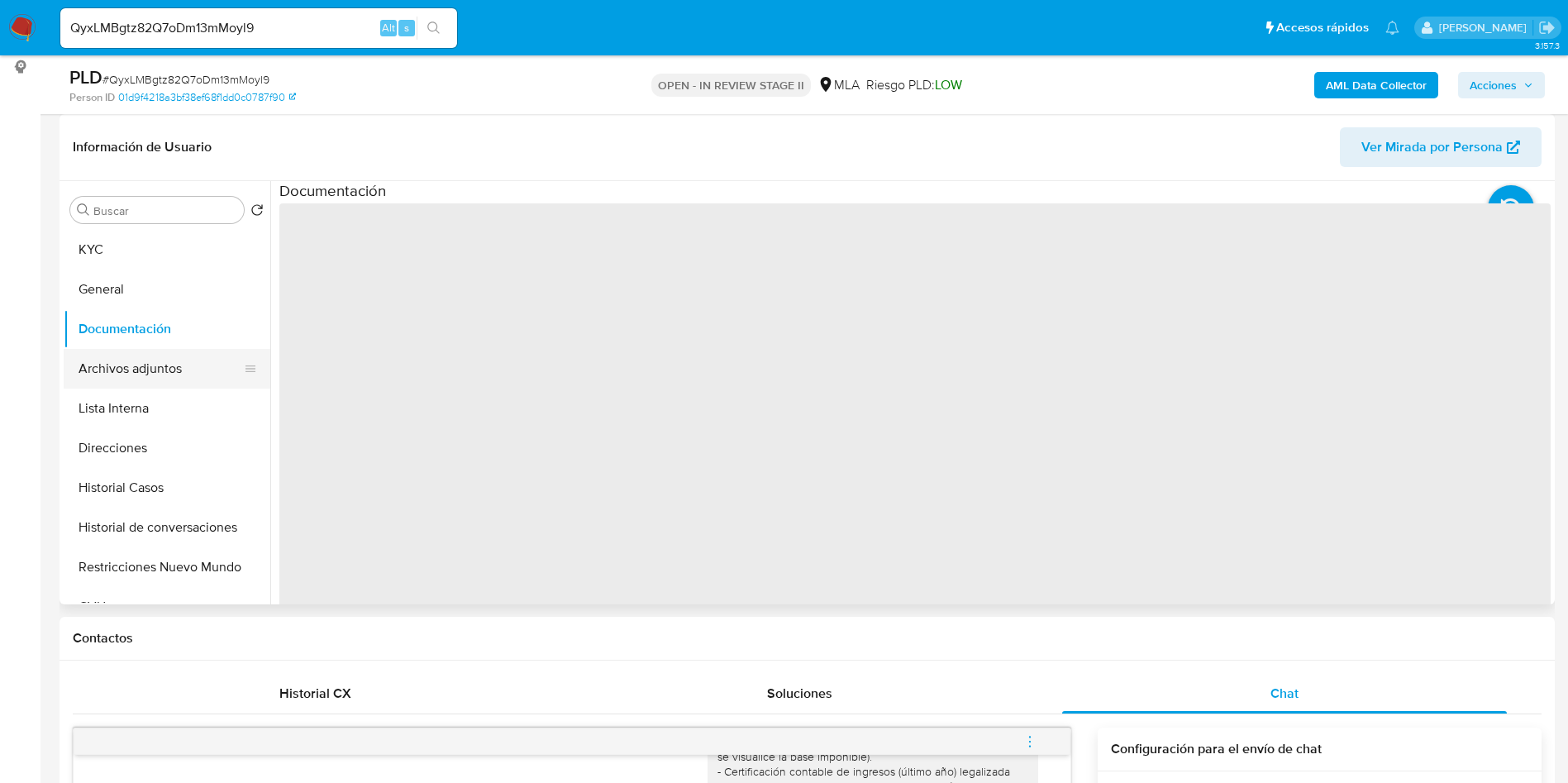
drag, startPoint x: 149, startPoint y: 404, endPoint x: 147, endPoint y: 377, distance: 27.1
click at [149, 404] on button "Lista Interna" at bounding box center [167, 408] width 206 height 40
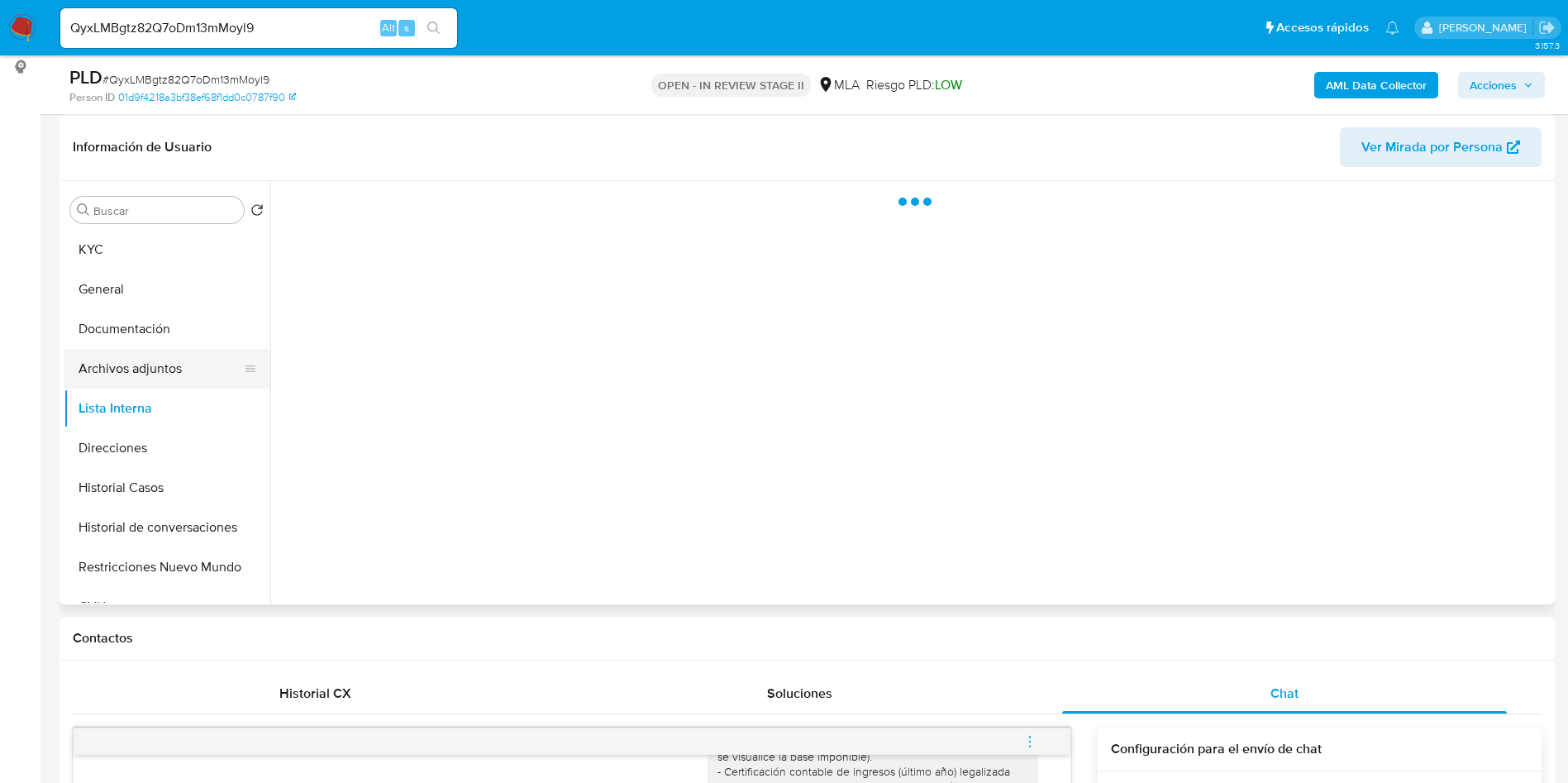
click at [147, 368] on button "Archivos adjuntos" at bounding box center [160, 368] width 193 height 40
drag, startPoint x: 147, startPoint y: 378, endPoint x: 158, endPoint y: 411, distance: 34.8
click at [147, 379] on button "Archivos adjuntos" at bounding box center [167, 368] width 206 height 40
click at [158, 411] on button "Lista Interna" at bounding box center [160, 408] width 193 height 40
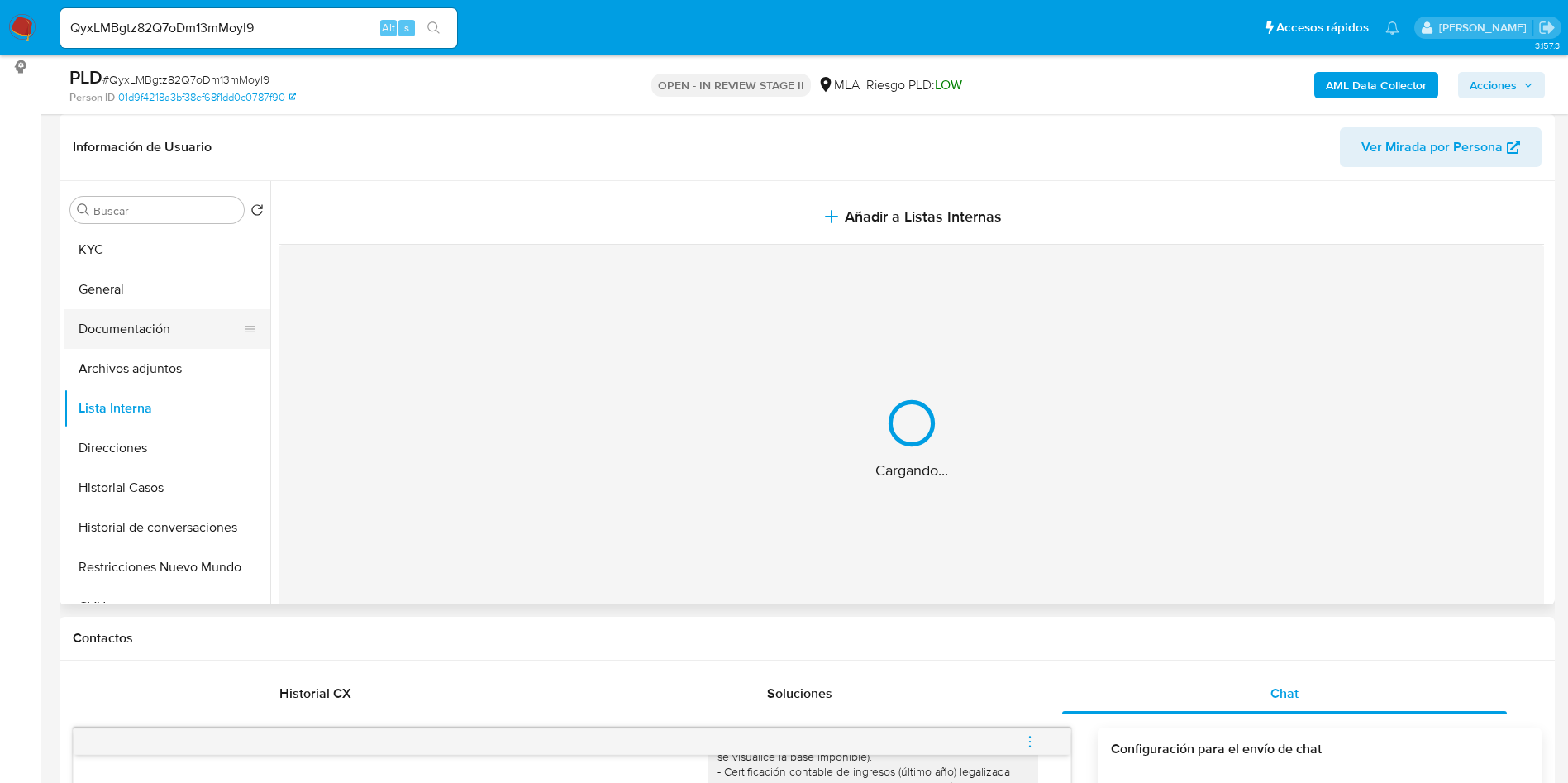
click at [183, 345] on button "Documentación" at bounding box center [160, 329] width 193 height 40
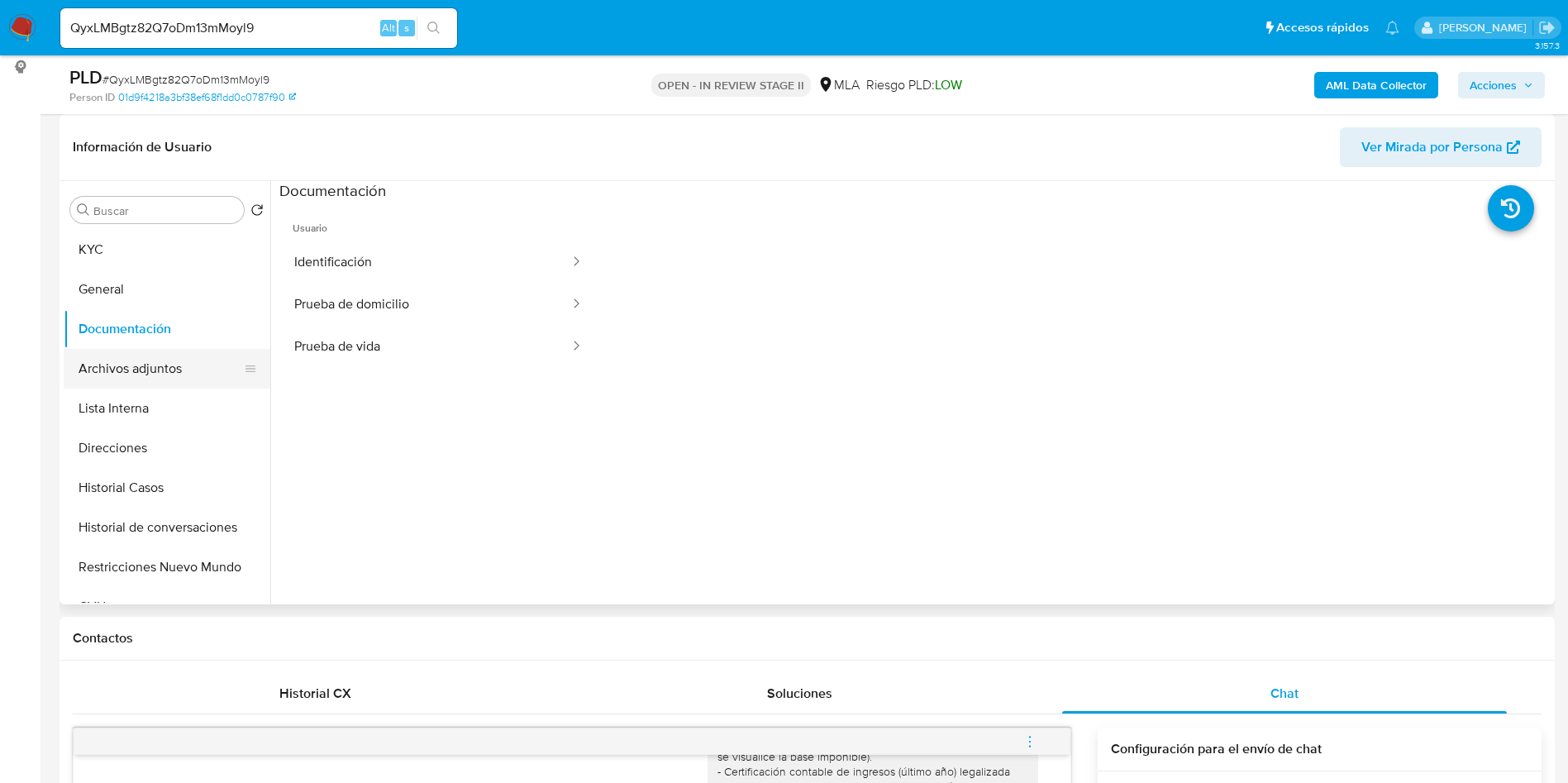
click at [172, 376] on button "Archivos adjuntos" at bounding box center [160, 368] width 193 height 40
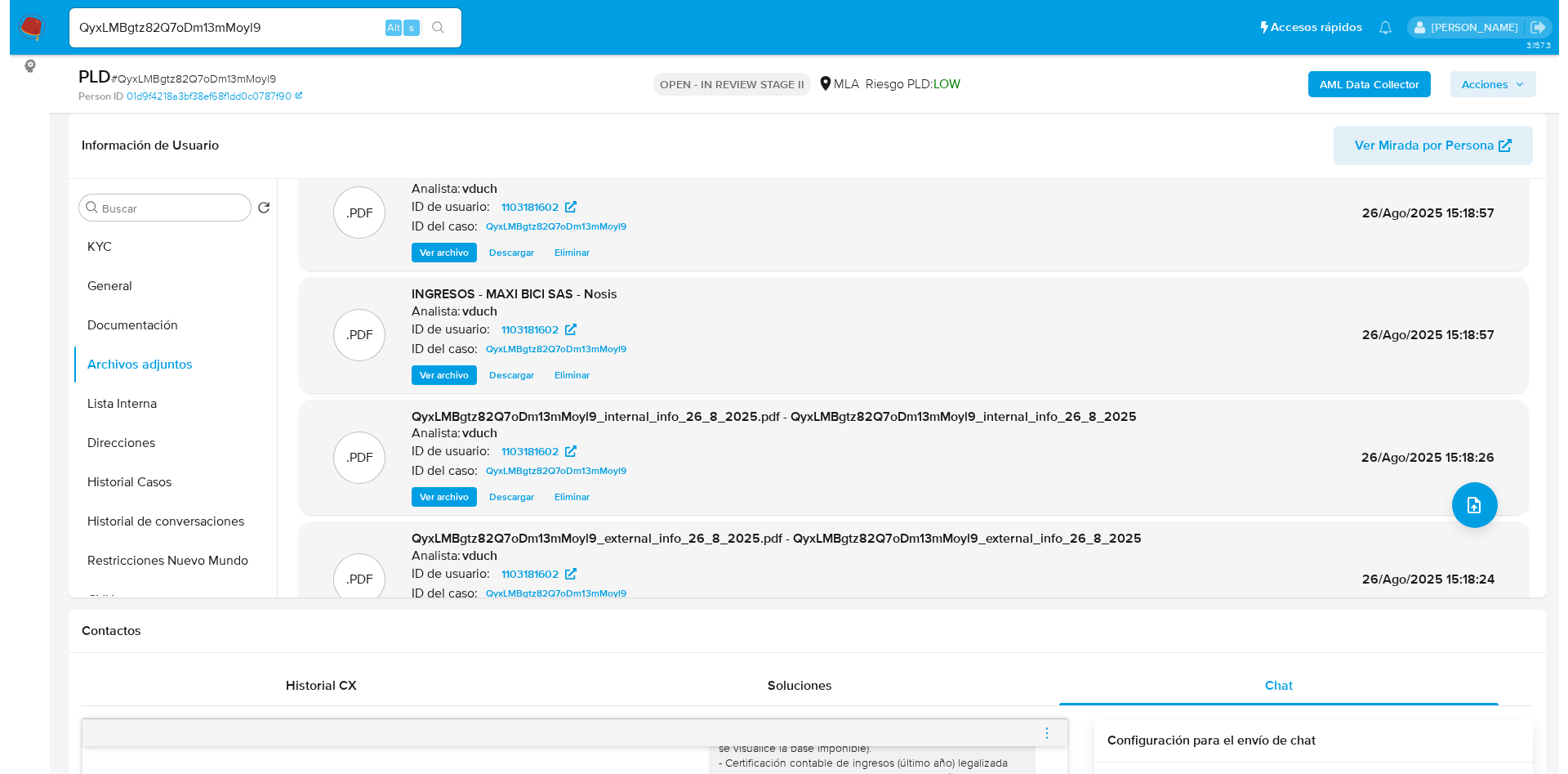
scroll to position [0, 0]
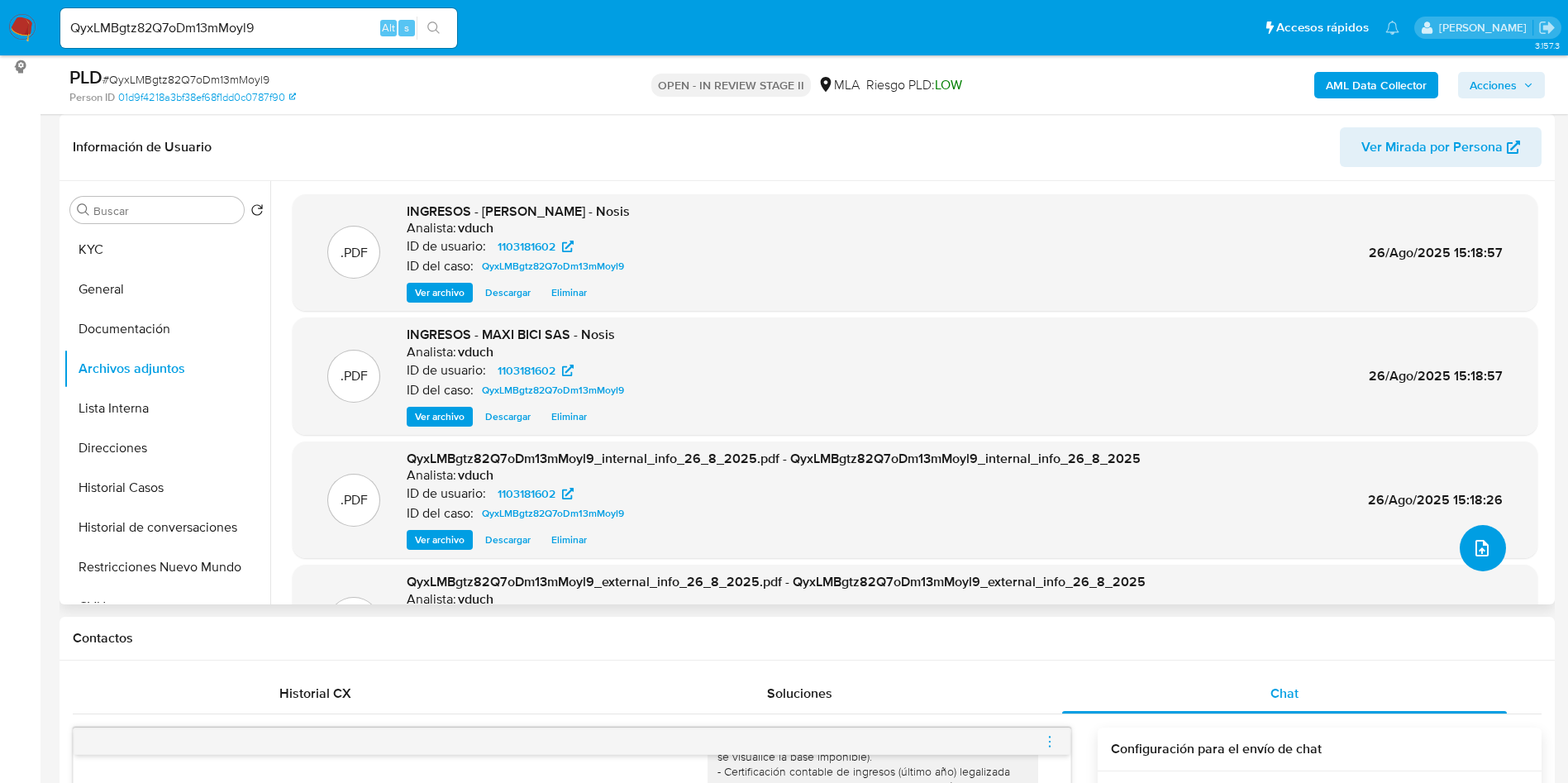
click at [1460, 548] on button "upload-file" at bounding box center [1483, 548] width 46 height 46
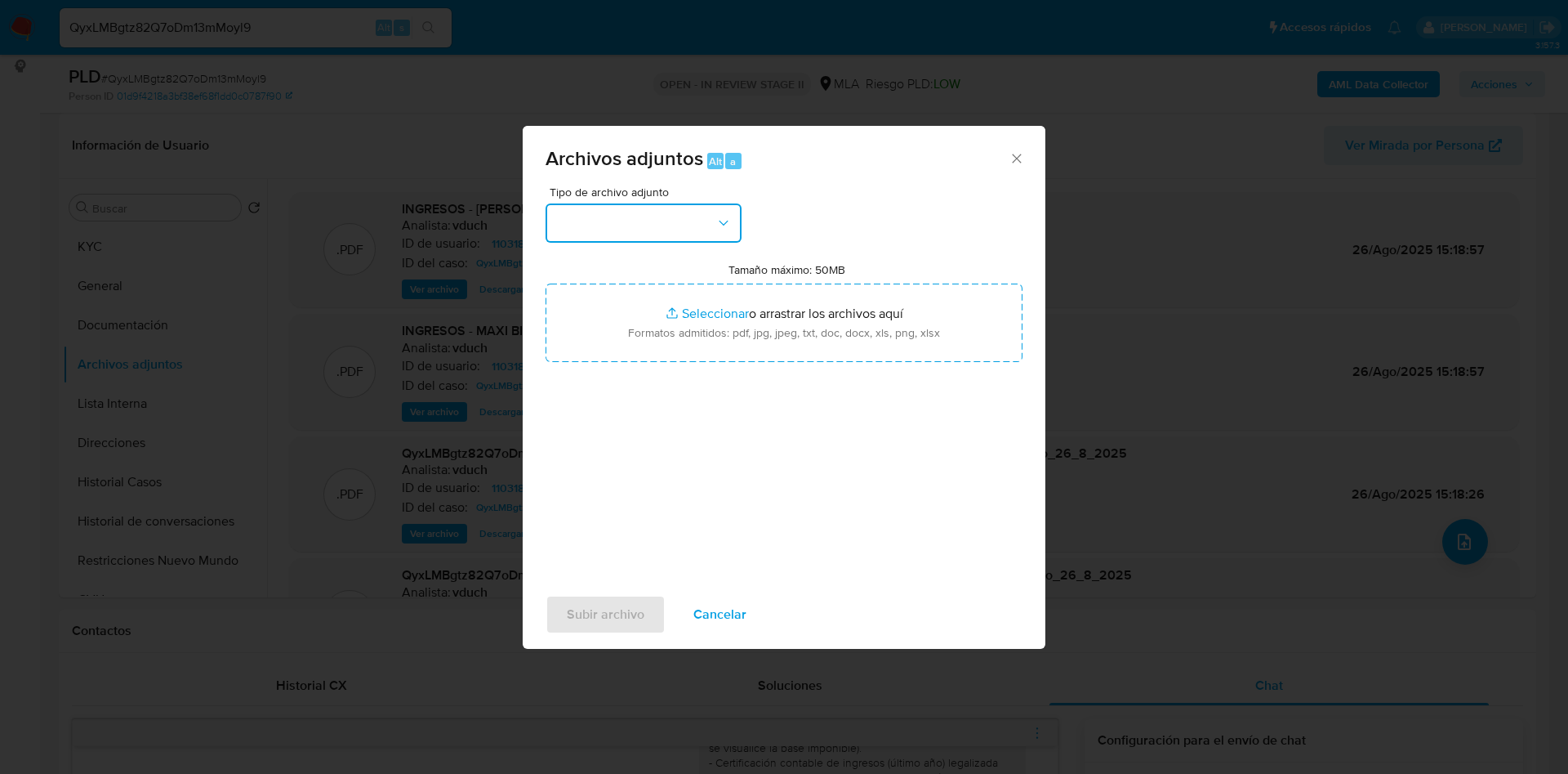
click at [679, 229] on button "button" at bounding box center [642, 222] width 196 height 39
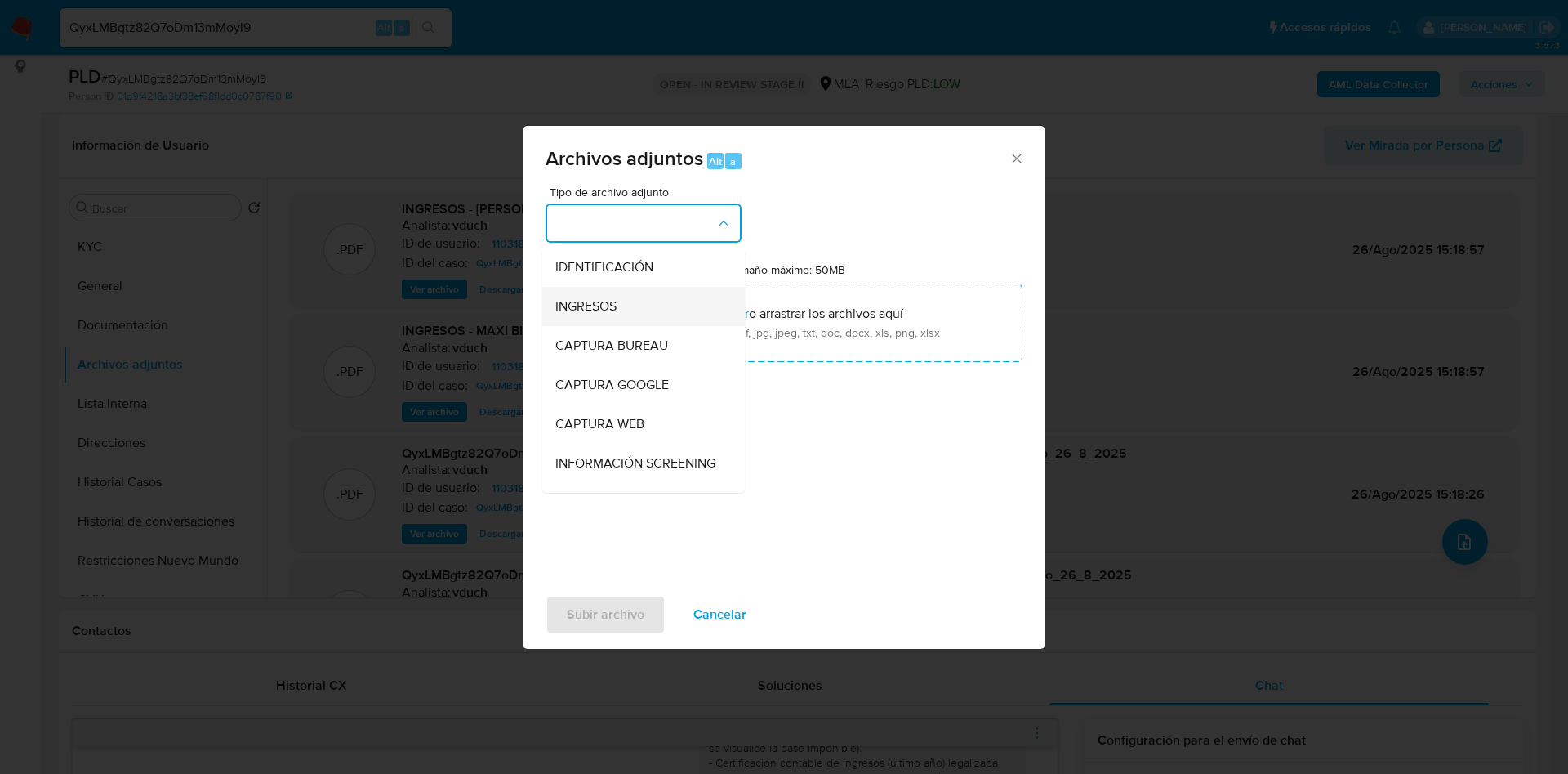
click at [586, 299] on span "INGRESOS" at bounding box center [585, 307] width 61 height 16
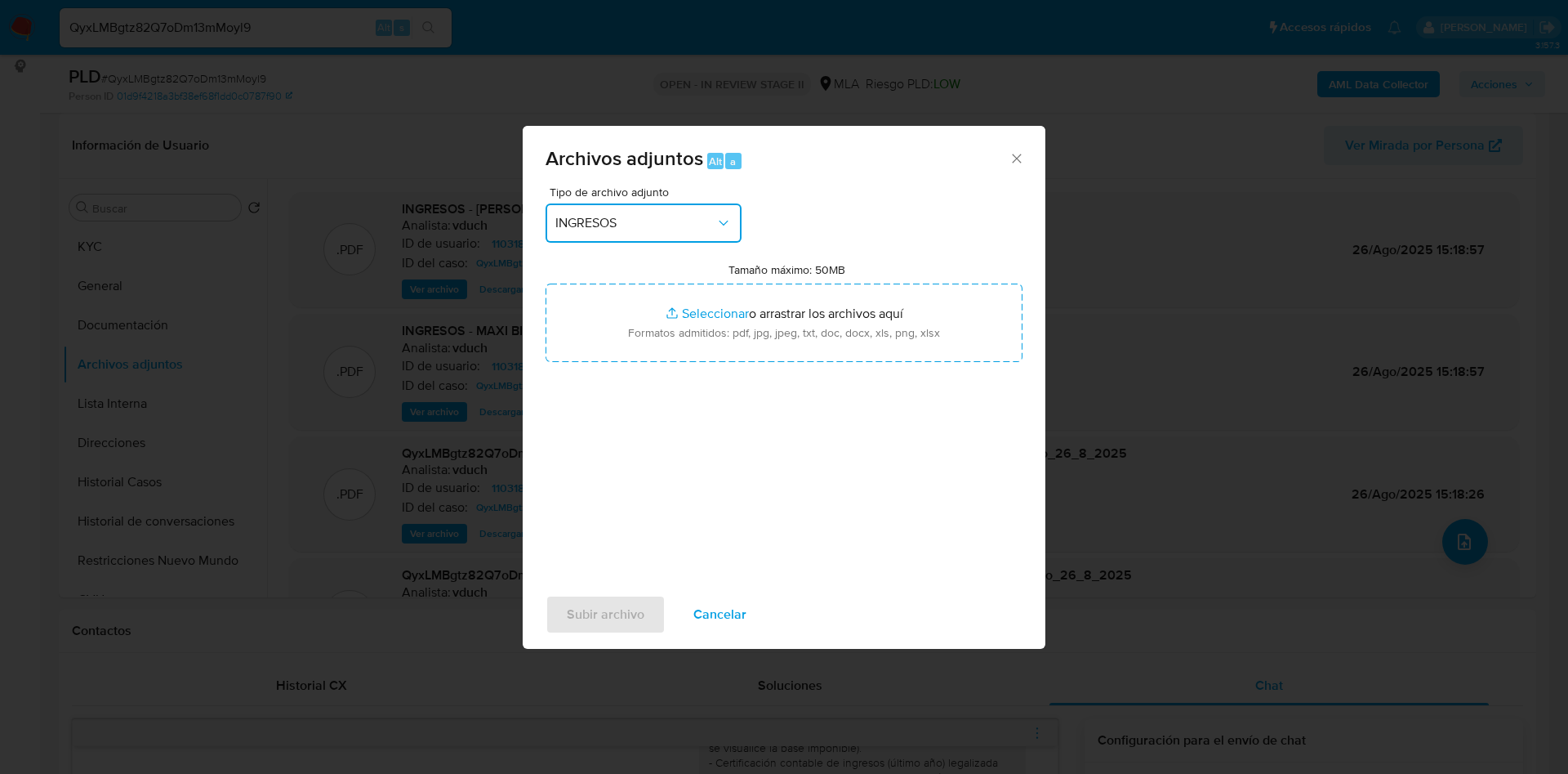
click at [838, 680] on div "Archivos adjuntos Alt a Tipo de archivo adjunto INGRESOS Tamaño máximo: 50MB Se…" at bounding box center [784, 387] width 1568 height 774
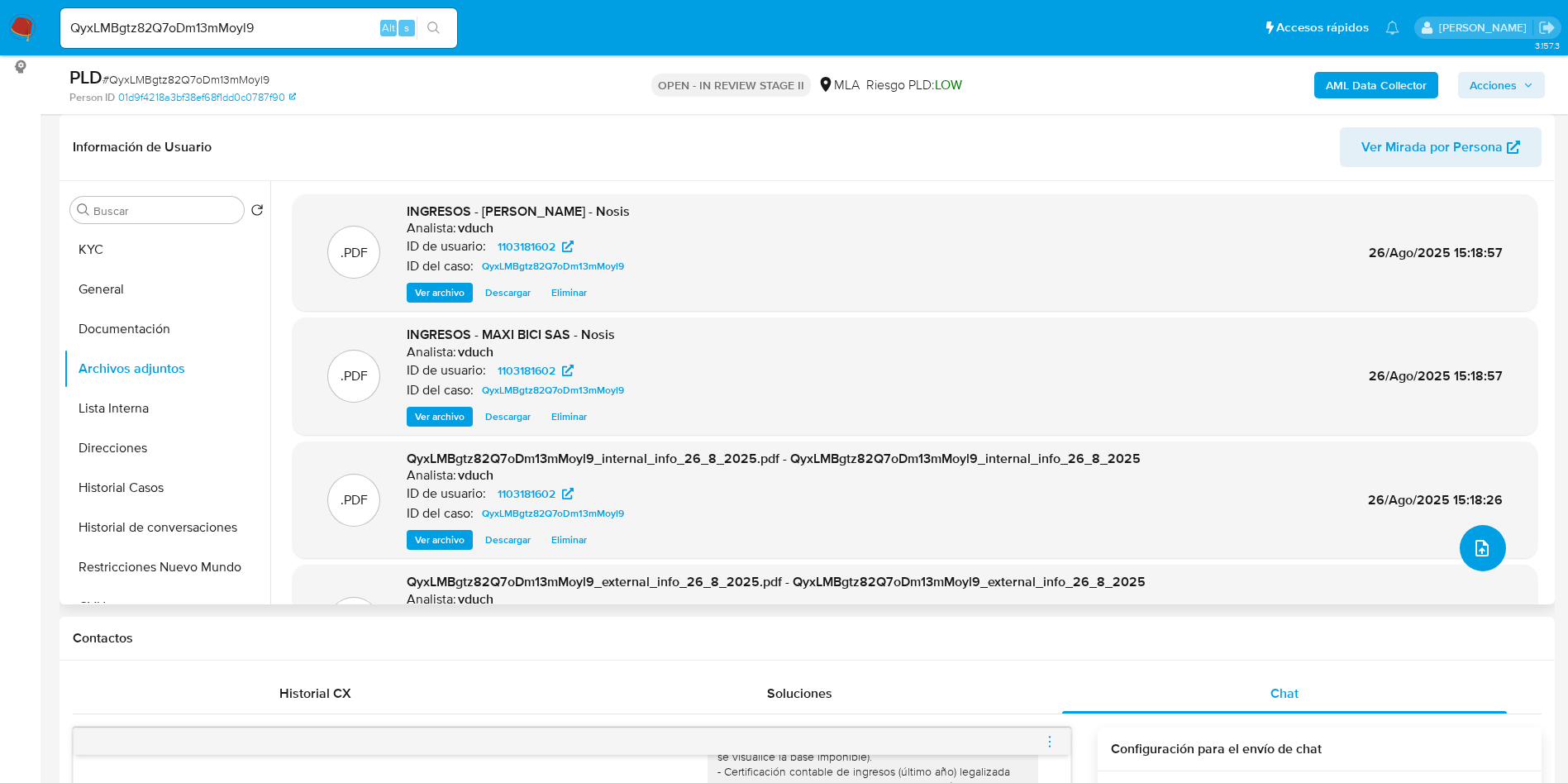
click at [1472, 552] on icon "upload-file" at bounding box center [1482, 548] width 20 height 20
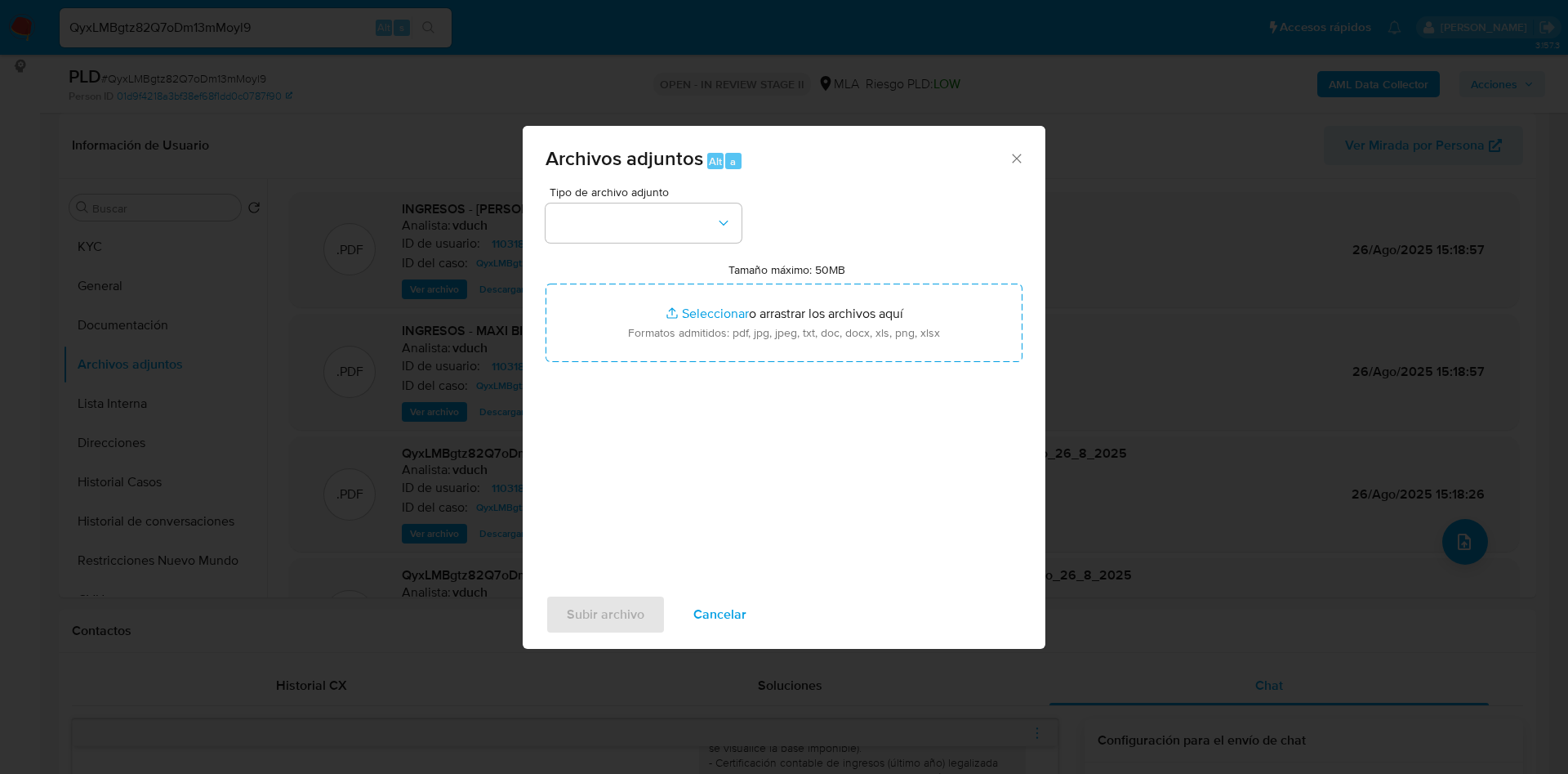
click at [622, 198] on span "Tipo de archivo adjunto" at bounding box center [647, 192] width 196 height 12
click at [631, 228] on button "button" at bounding box center [642, 222] width 196 height 39
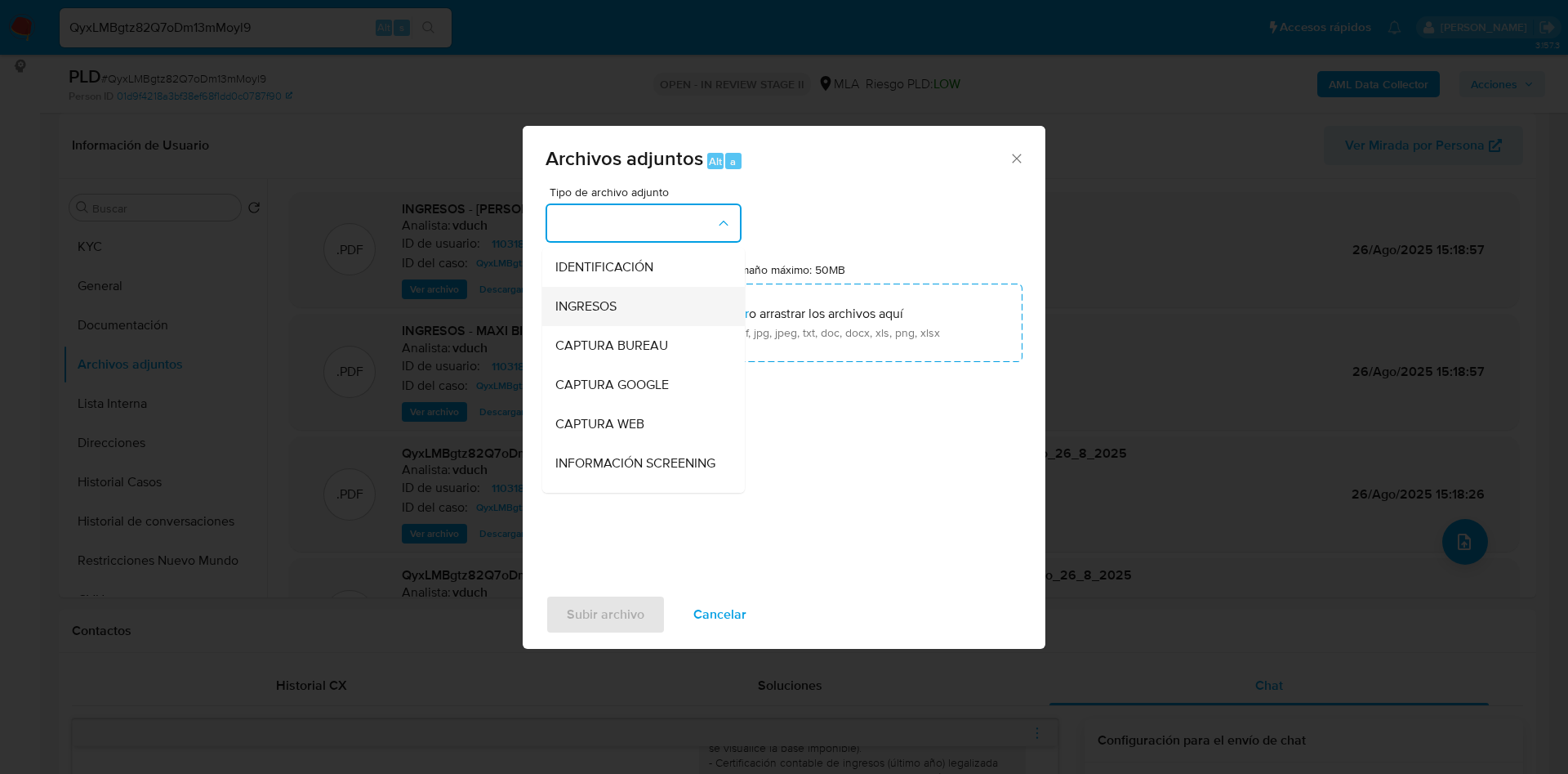
click at [606, 300] on span "INGRESOS" at bounding box center [585, 307] width 61 height 16
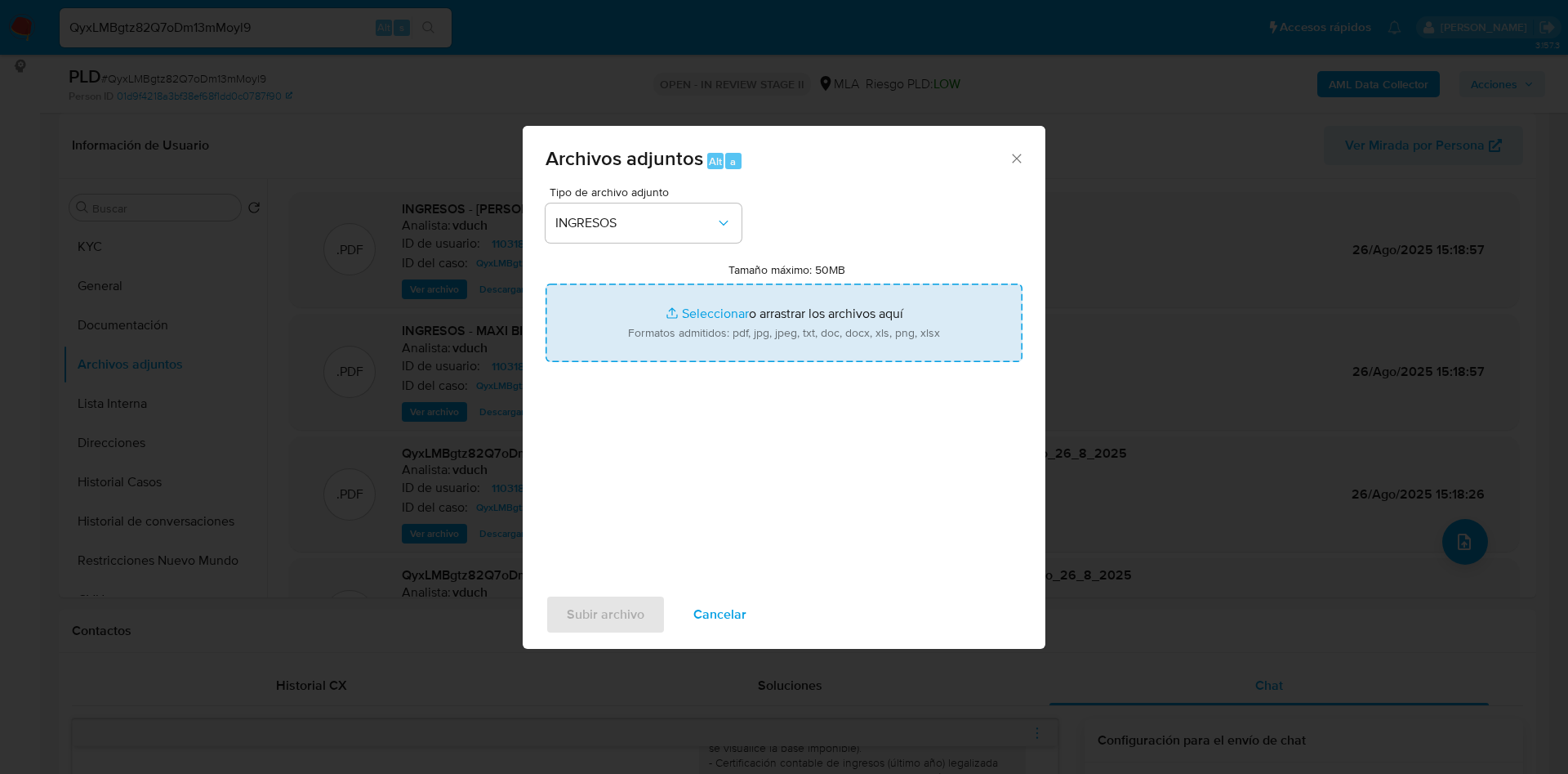
type input "C:\fakepath\[PERSON_NAME] - Documentacion.pdf"
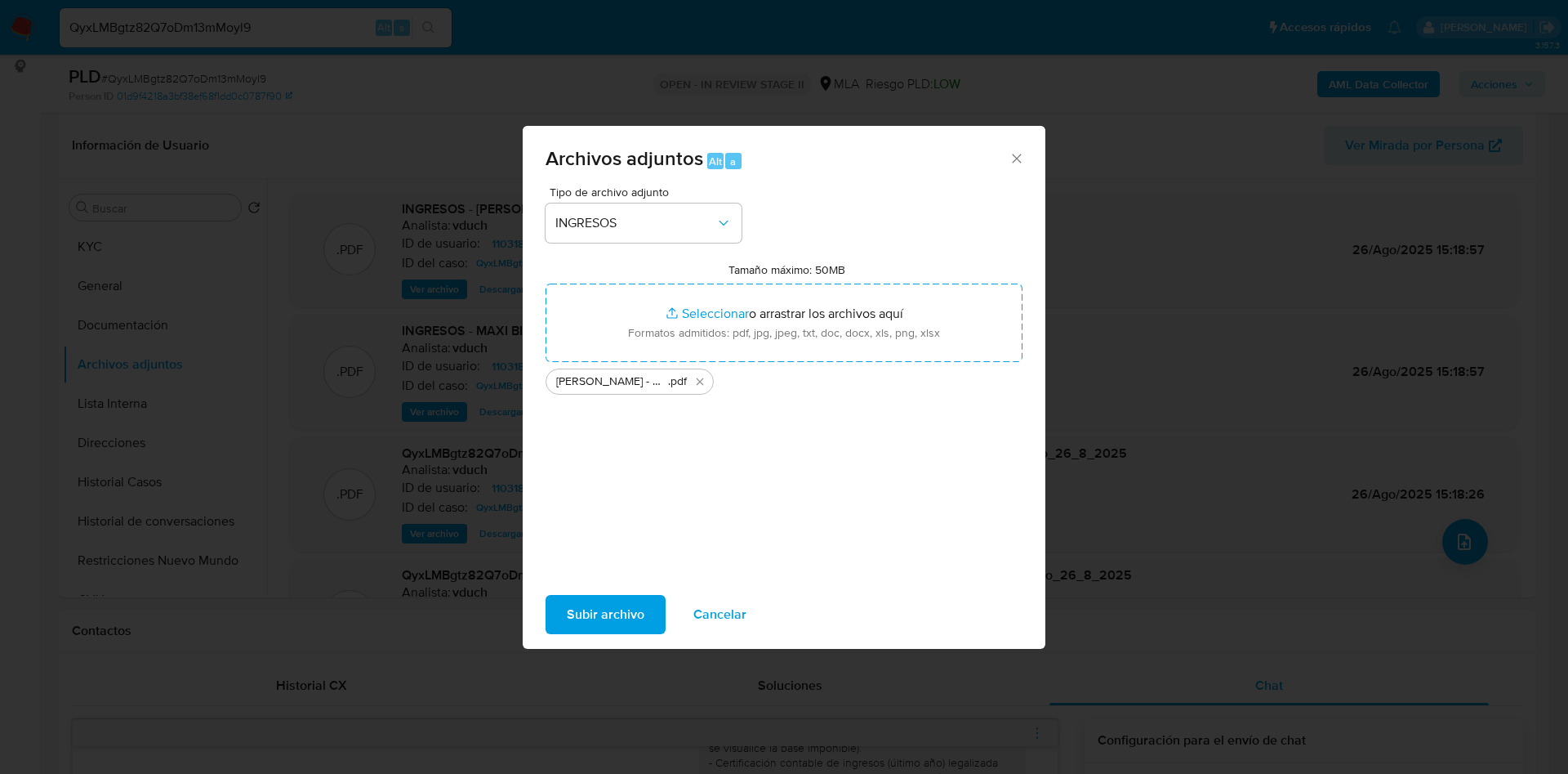
click at [592, 599] on span "Subir archivo" at bounding box center [605, 614] width 77 height 36
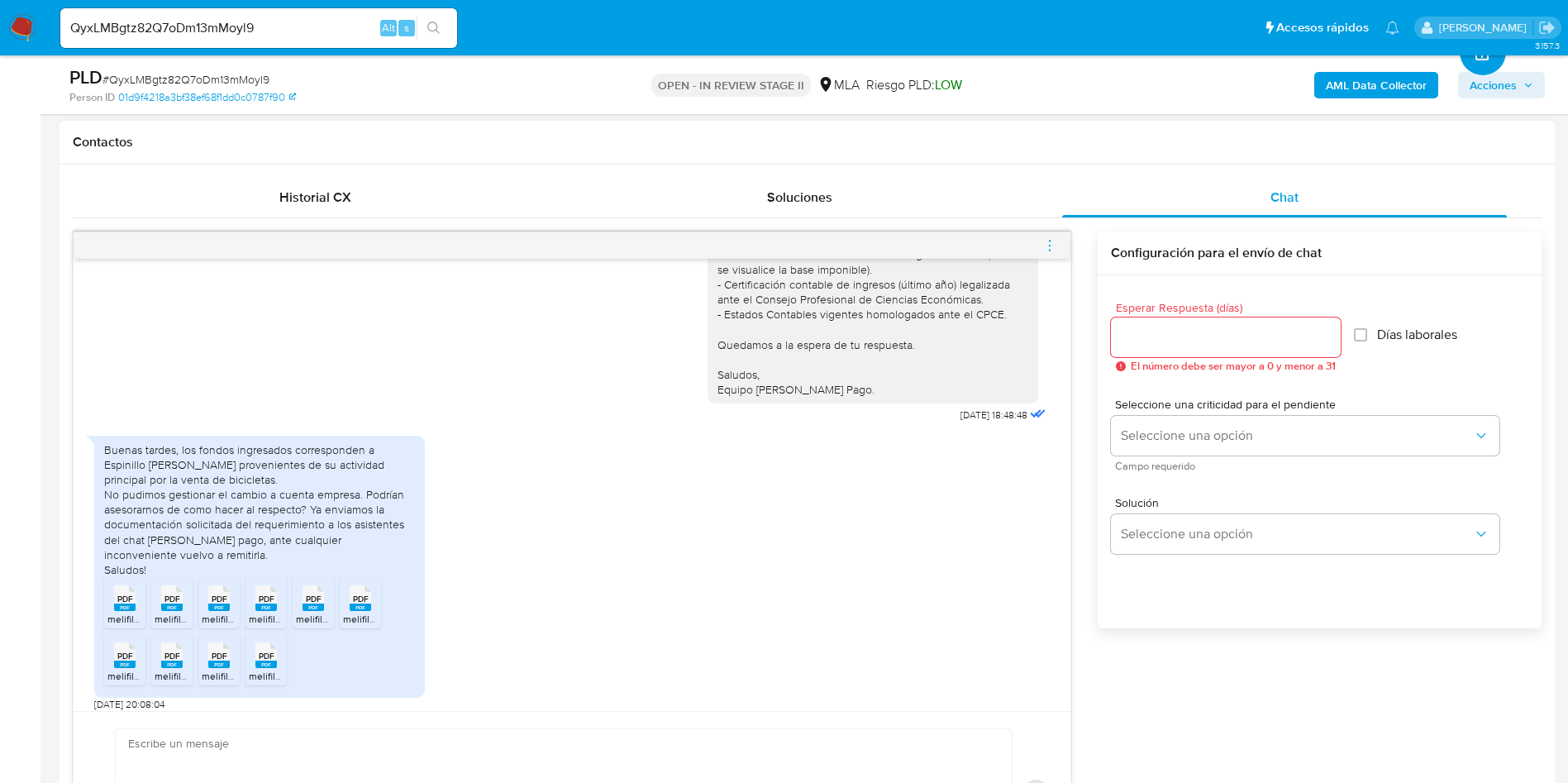
scroll to position [1243, 0]
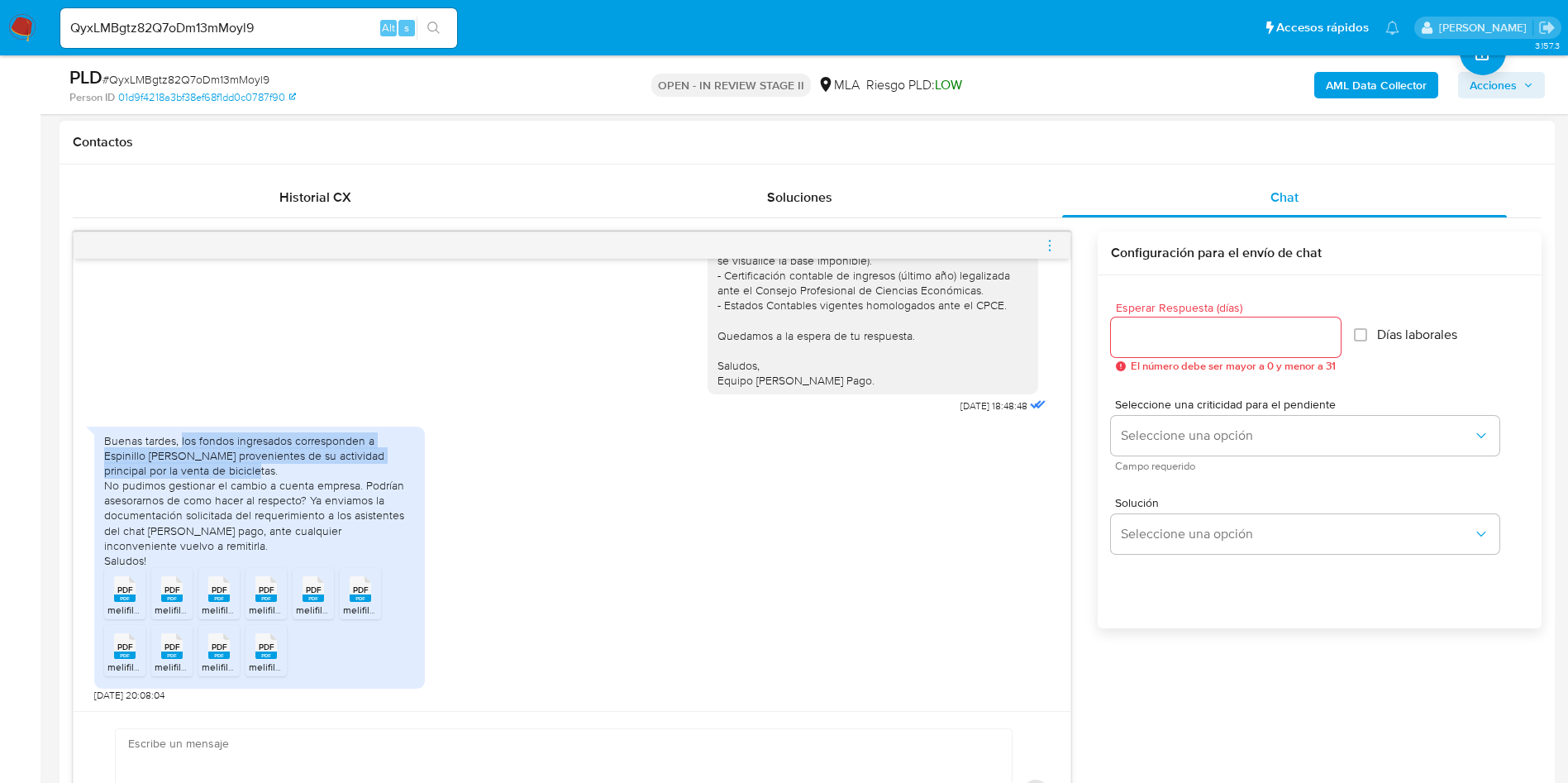
drag, startPoint x: 259, startPoint y: 474, endPoint x: 181, endPoint y: 444, distance: 83.6
click at [181, 444] on div "Buenas tardes, los fondos ingresados corresponden a Espinillo [PERSON_NAME] pro…" at bounding box center [259, 500] width 310 height 135
copy div "los fondos ingresados corresponden a Espinillo [PERSON_NAME] provenientes de su…"
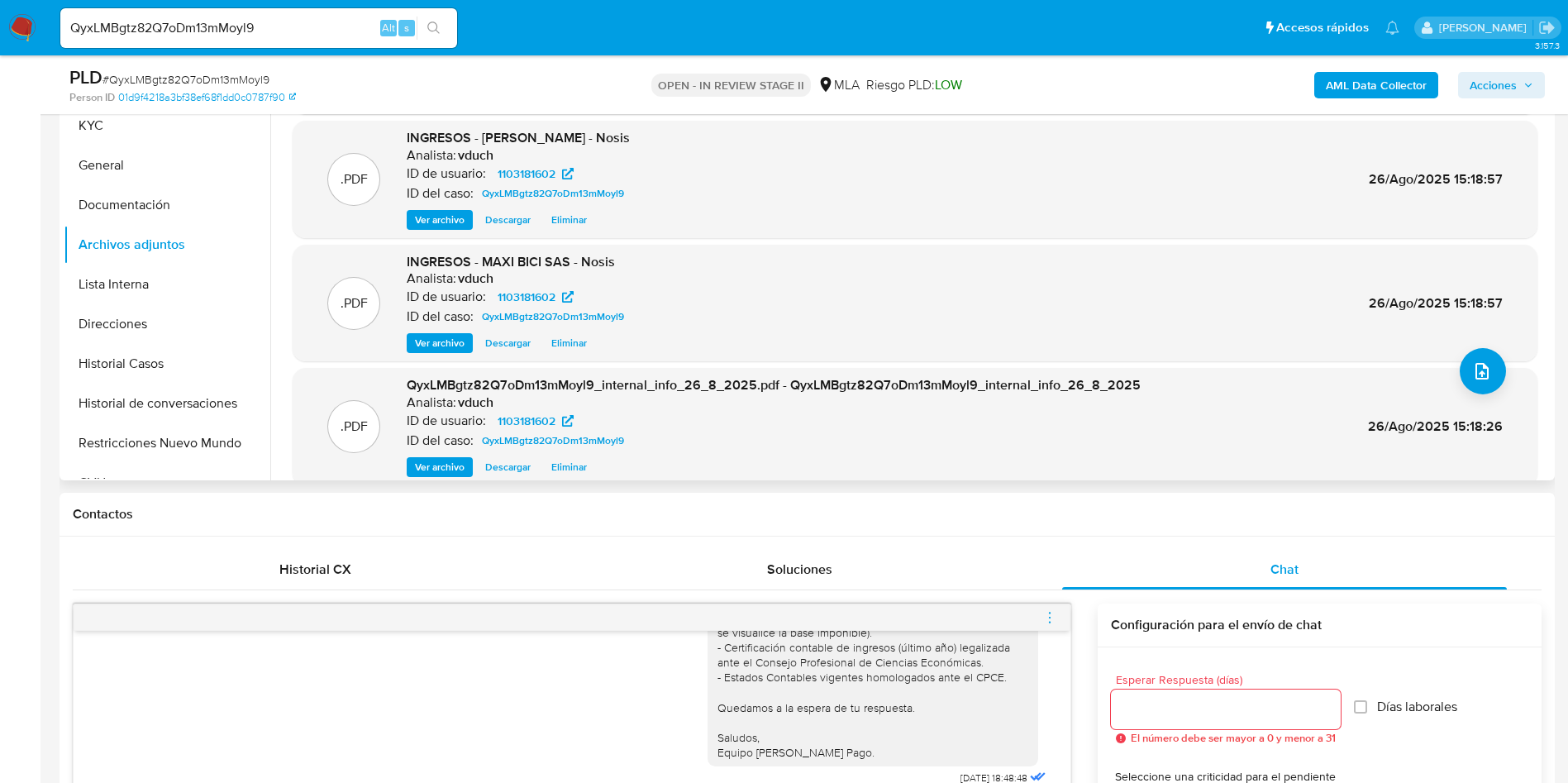
scroll to position [0, 0]
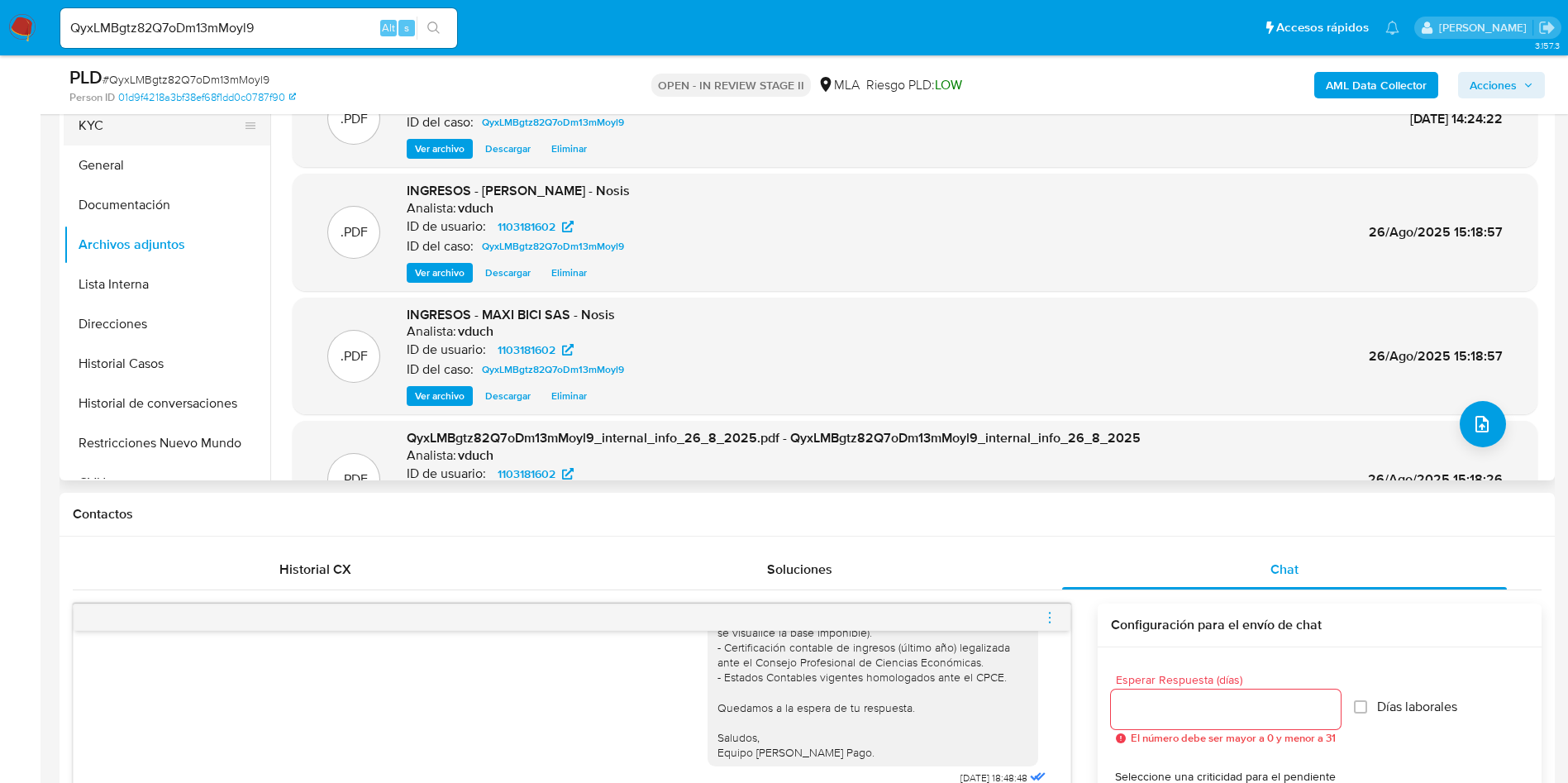
click at [118, 125] on button "KYC" at bounding box center [160, 125] width 193 height 40
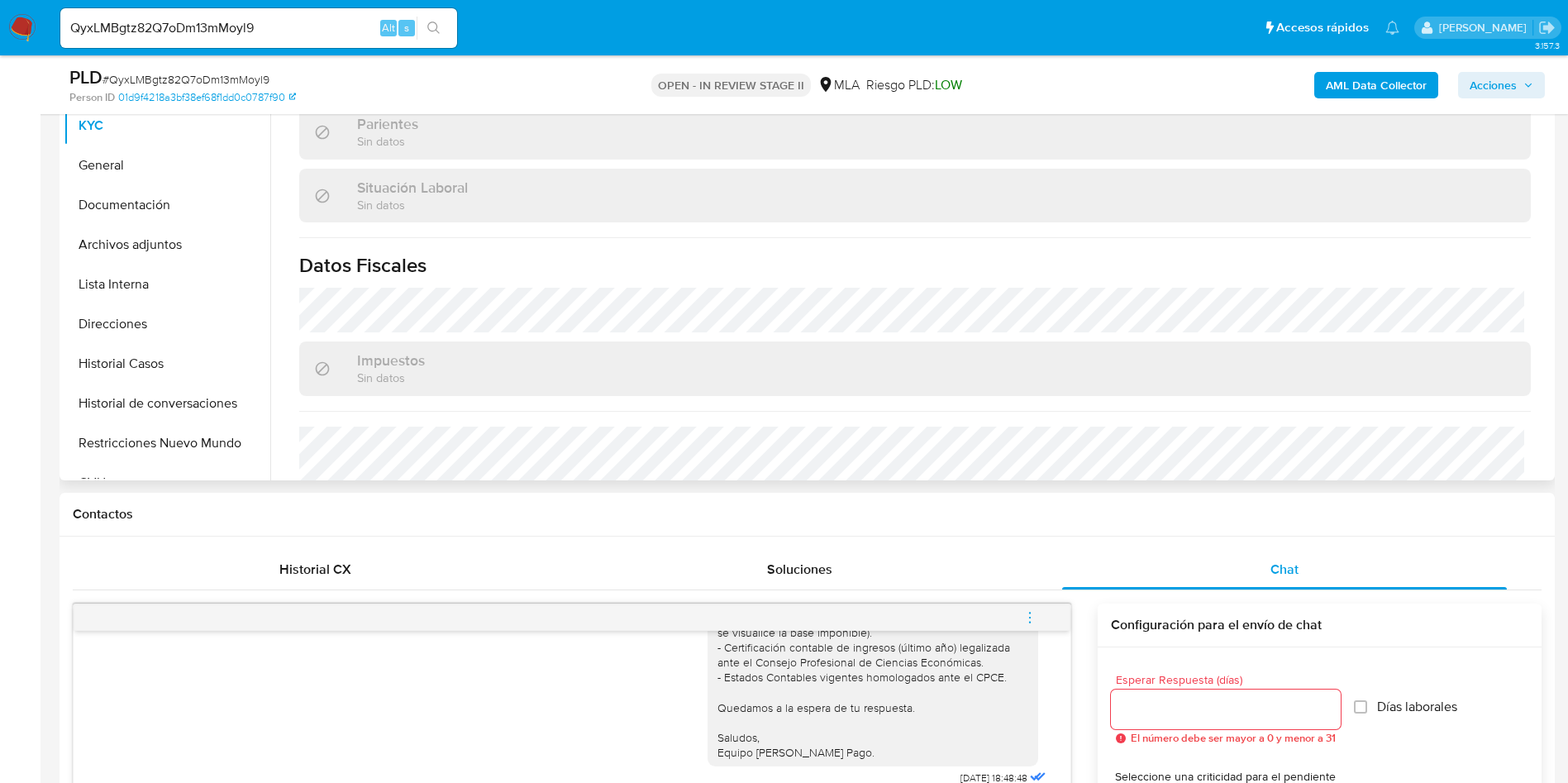
scroll to position [496, 0]
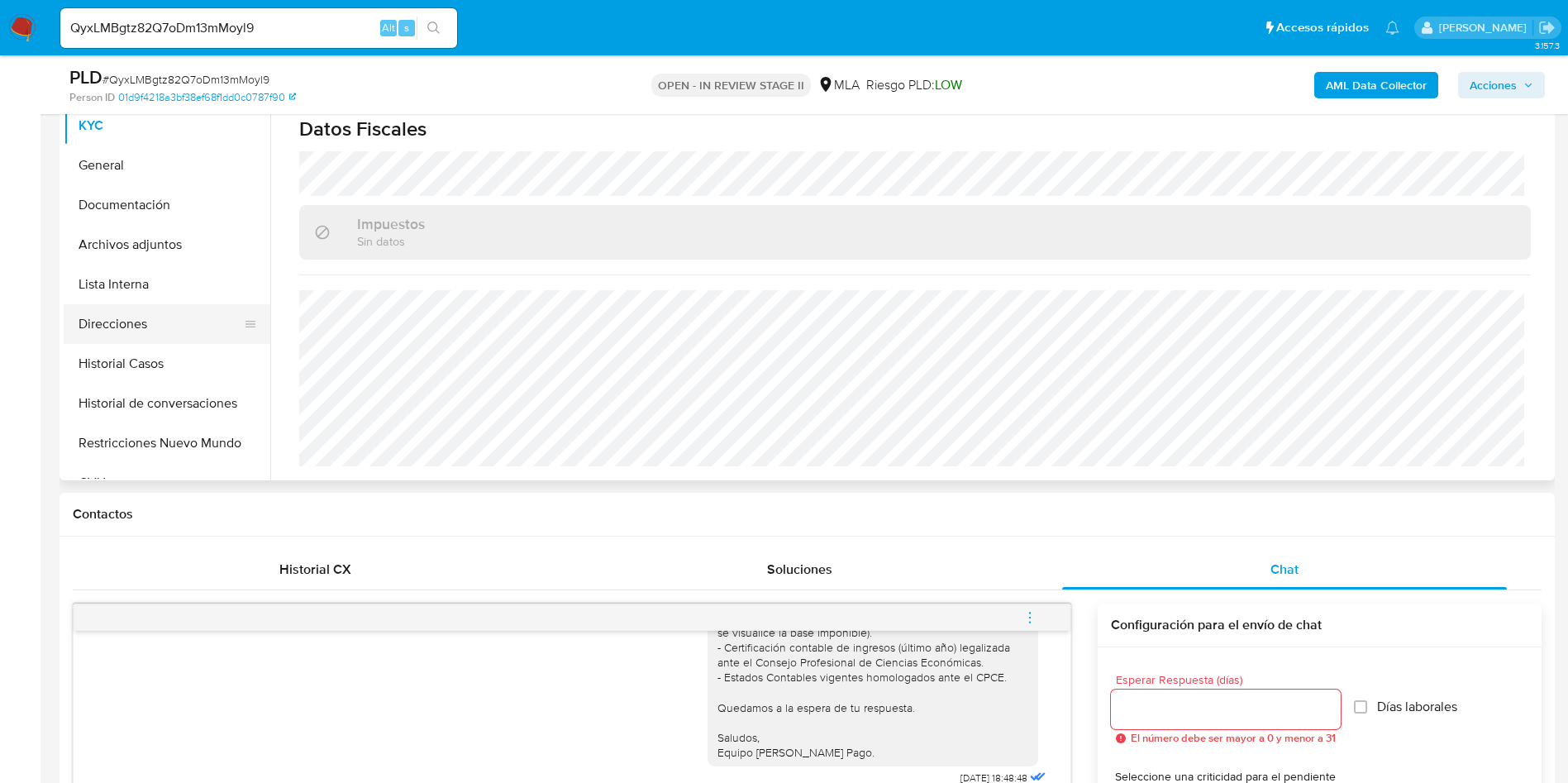
click at [216, 331] on button "Direcciones" at bounding box center [160, 323] width 193 height 40
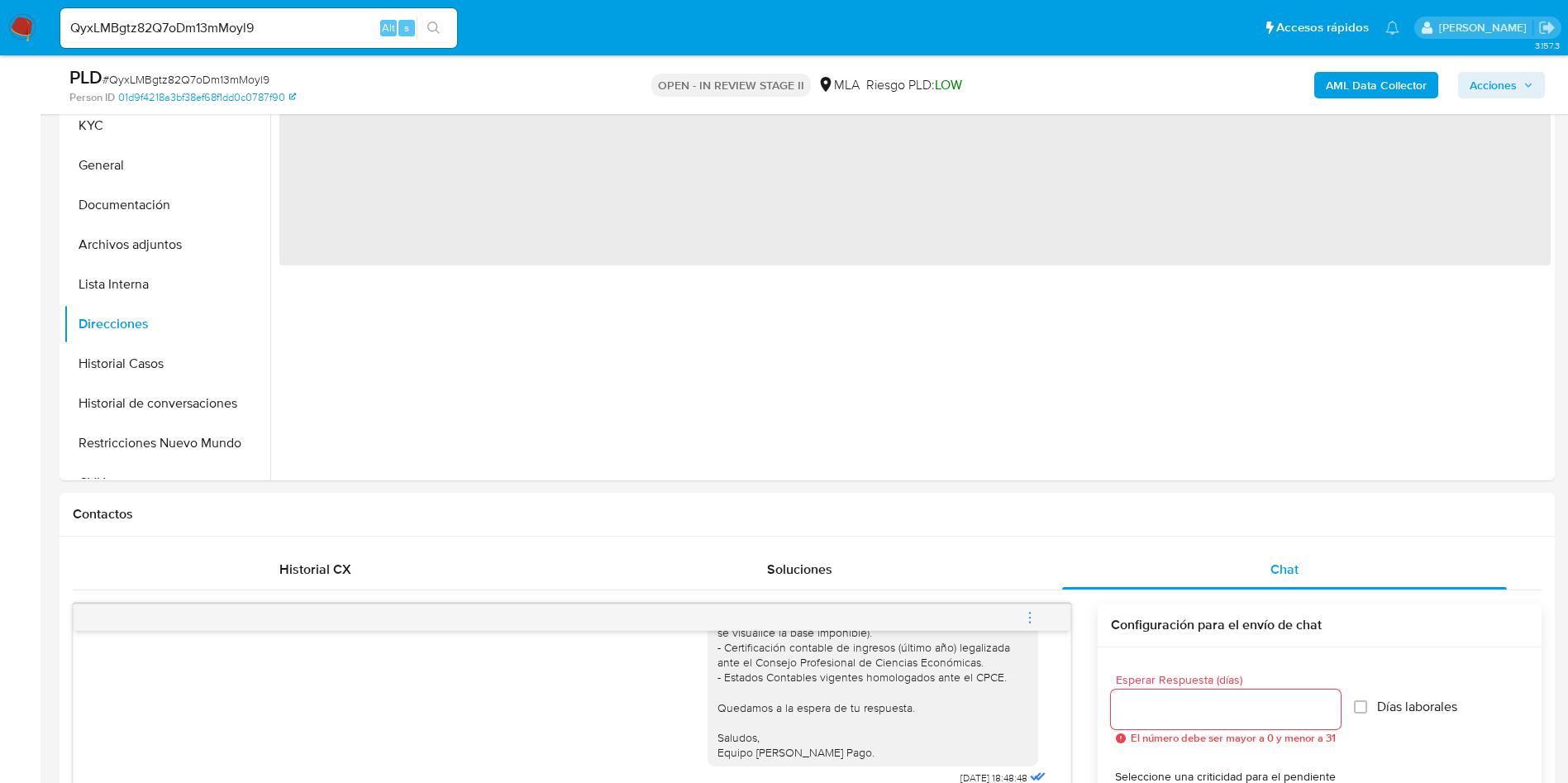
scroll to position [248, 0]
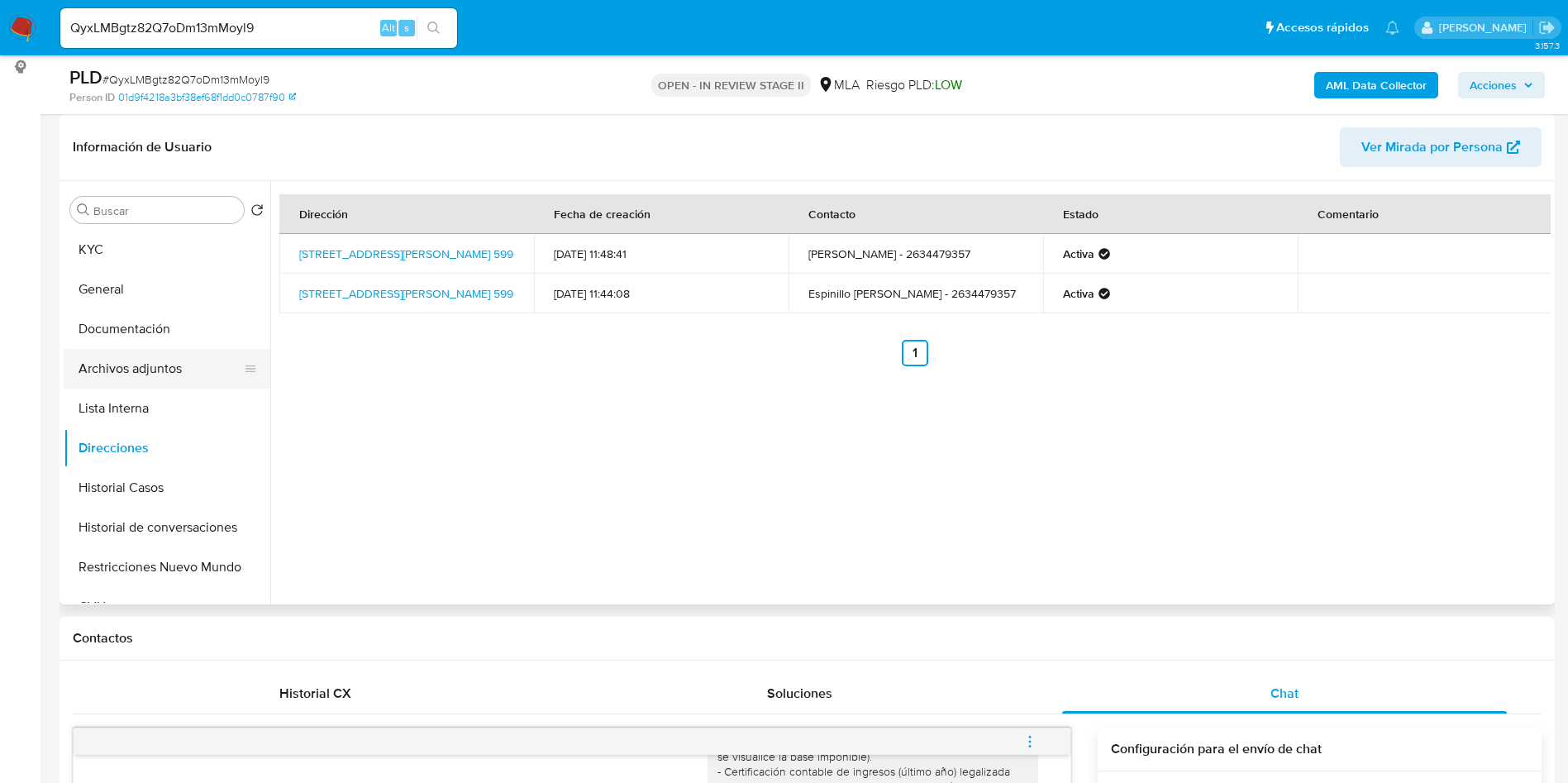
drag, startPoint x: 133, startPoint y: 358, endPoint x: 140, endPoint y: 364, distance: 9.2
click at [134, 358] on button "Archivos adjuntos" at bounding box center [160, 368] width 193 height 40
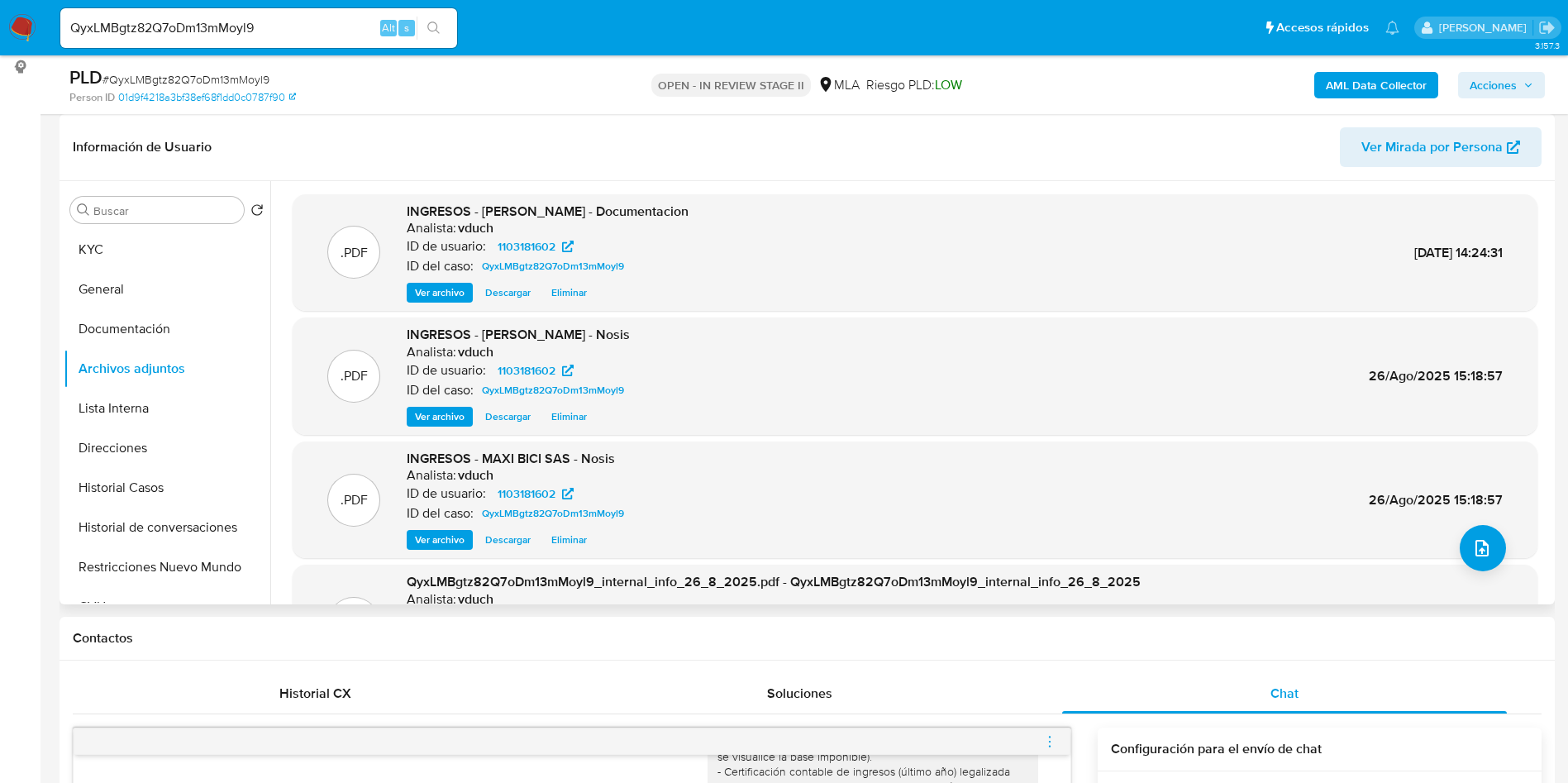
click at [446, 295] on span "Ver archivo" at bounding box center [439, 293] width 50 height 17
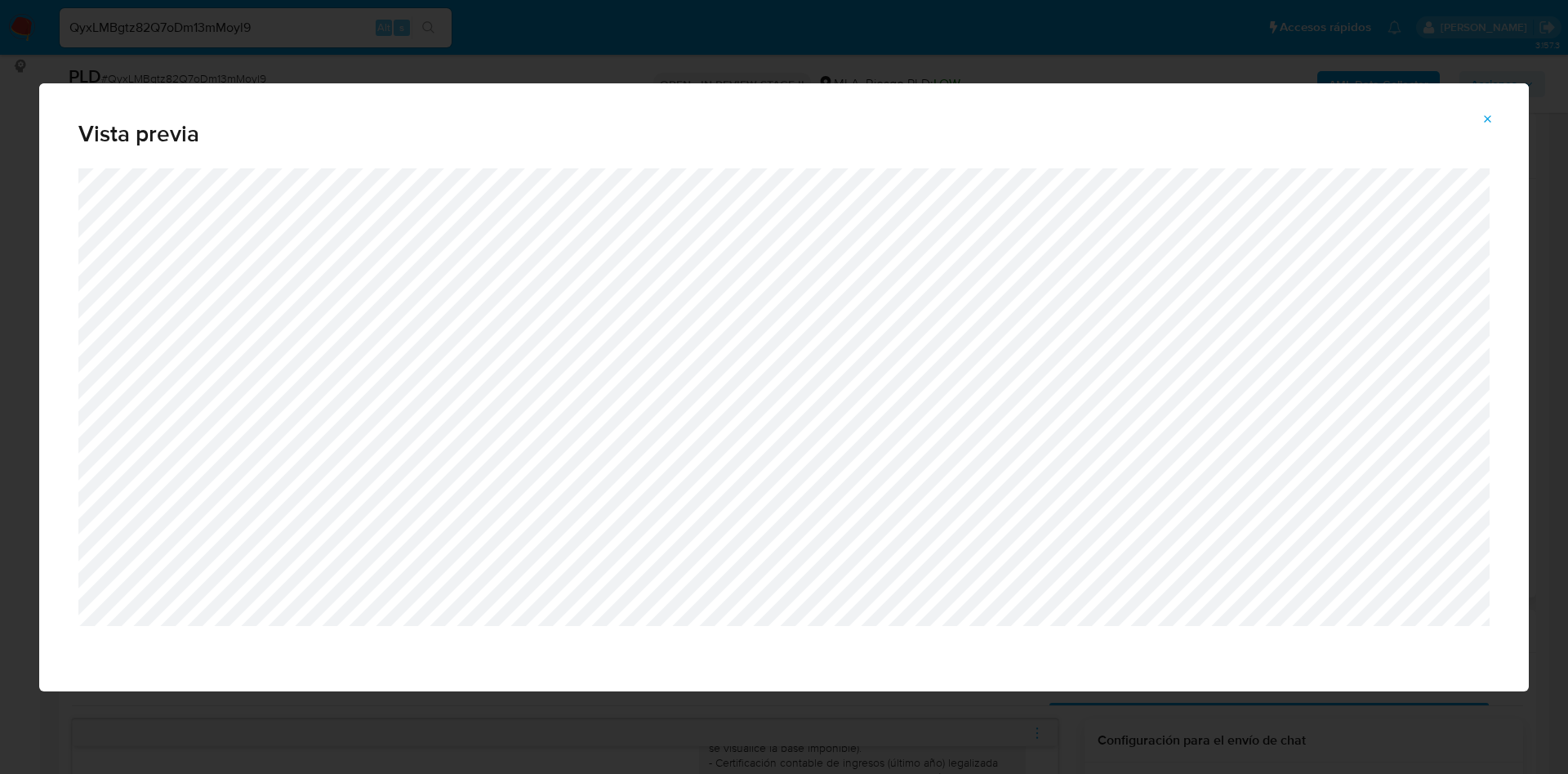
click at [1482, 114] on icon "Attachment preview" at bounding box center [1488, 119] width 13 height 13
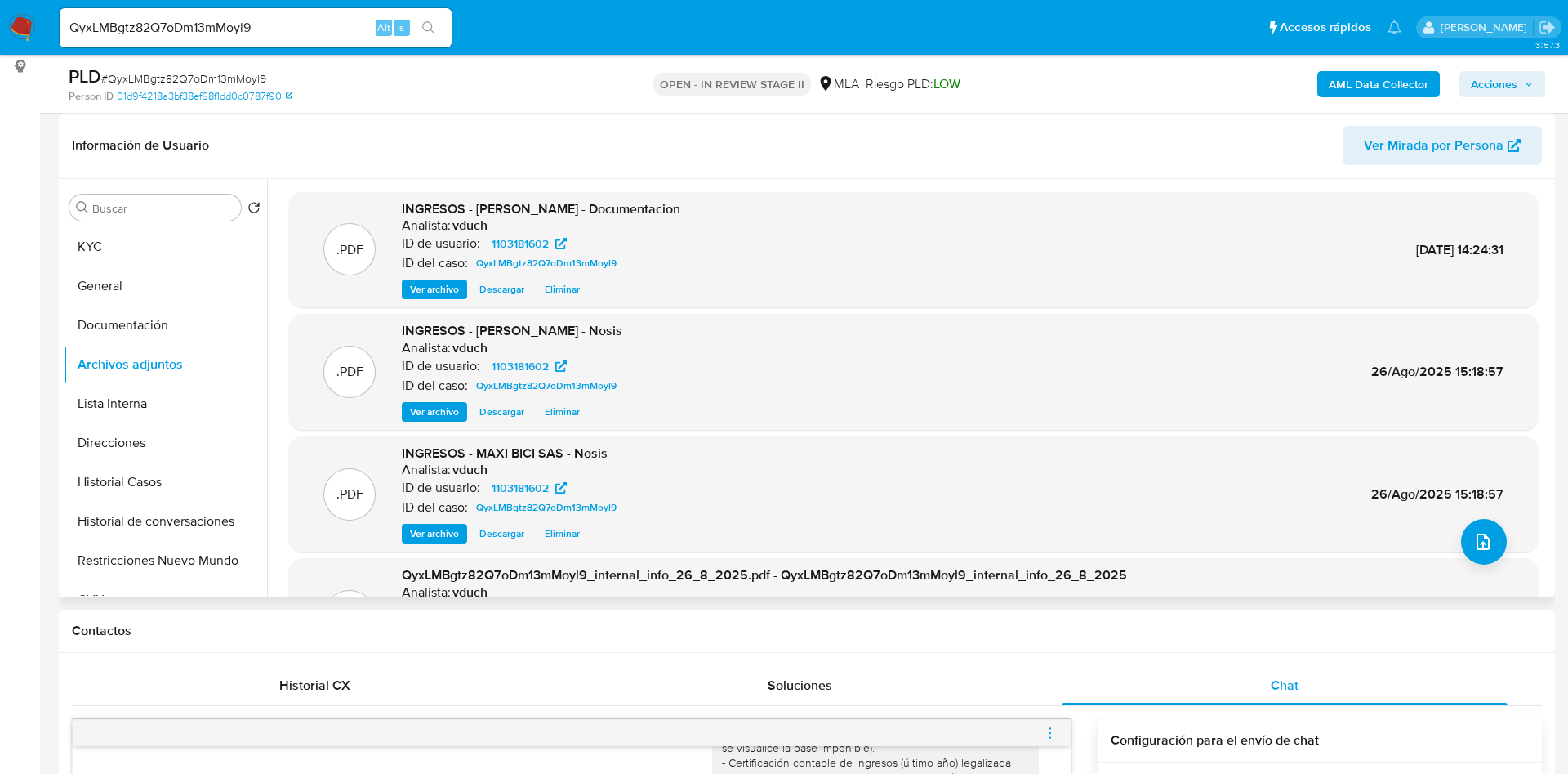
click at [1493, 110] on div "PLD # QyxLMBgtz82Q7oDm13mMoyl9 Person ID 01d9f4218a3bf38ef68f1dd0c0787f90 OPEN …" at bounding box center [807, 84] width 1496 height 58
click at [1494, 112] on div "PLD # QyxLMBgtz82Q7oDm13mMoyl9 Person ID 01d9f4218a3bf38ef68f1dd0c0787f90 OPEN …" at bounding box center [807, 84] width 1496 height 58
click at [1487, 114] on div "Información de Usuario Ver Mirada por Persona" at bounding box center [807, 146] width 1496 height 66
click at [1484, 118] on div "Información de Usuario Ver Mirada por Persona" at bounding box center [807, 146] width 1496 height 66
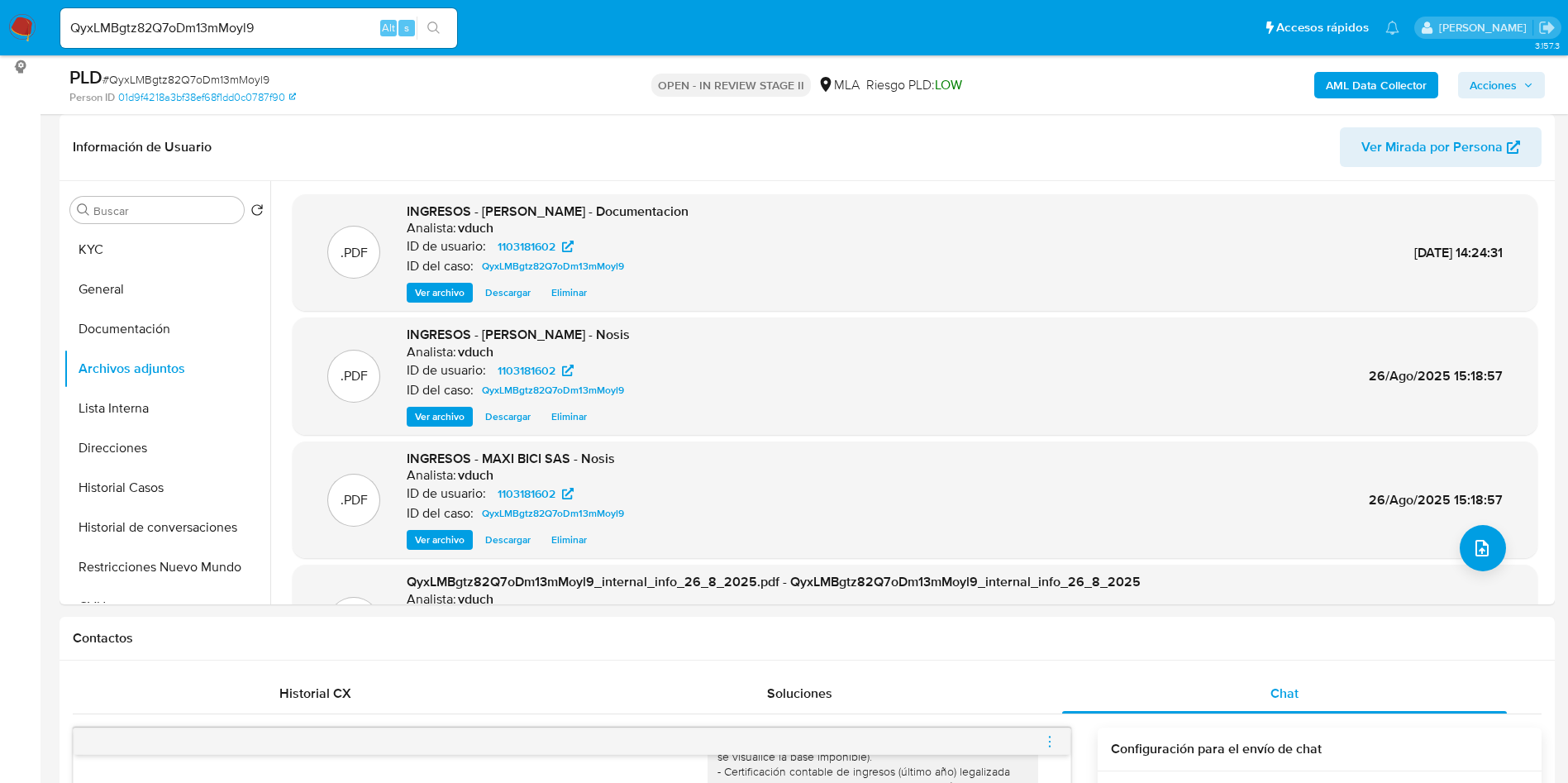
click at [448, 422] on span "Ver archivo" at bounding box center [439, 416] width 50 height 17
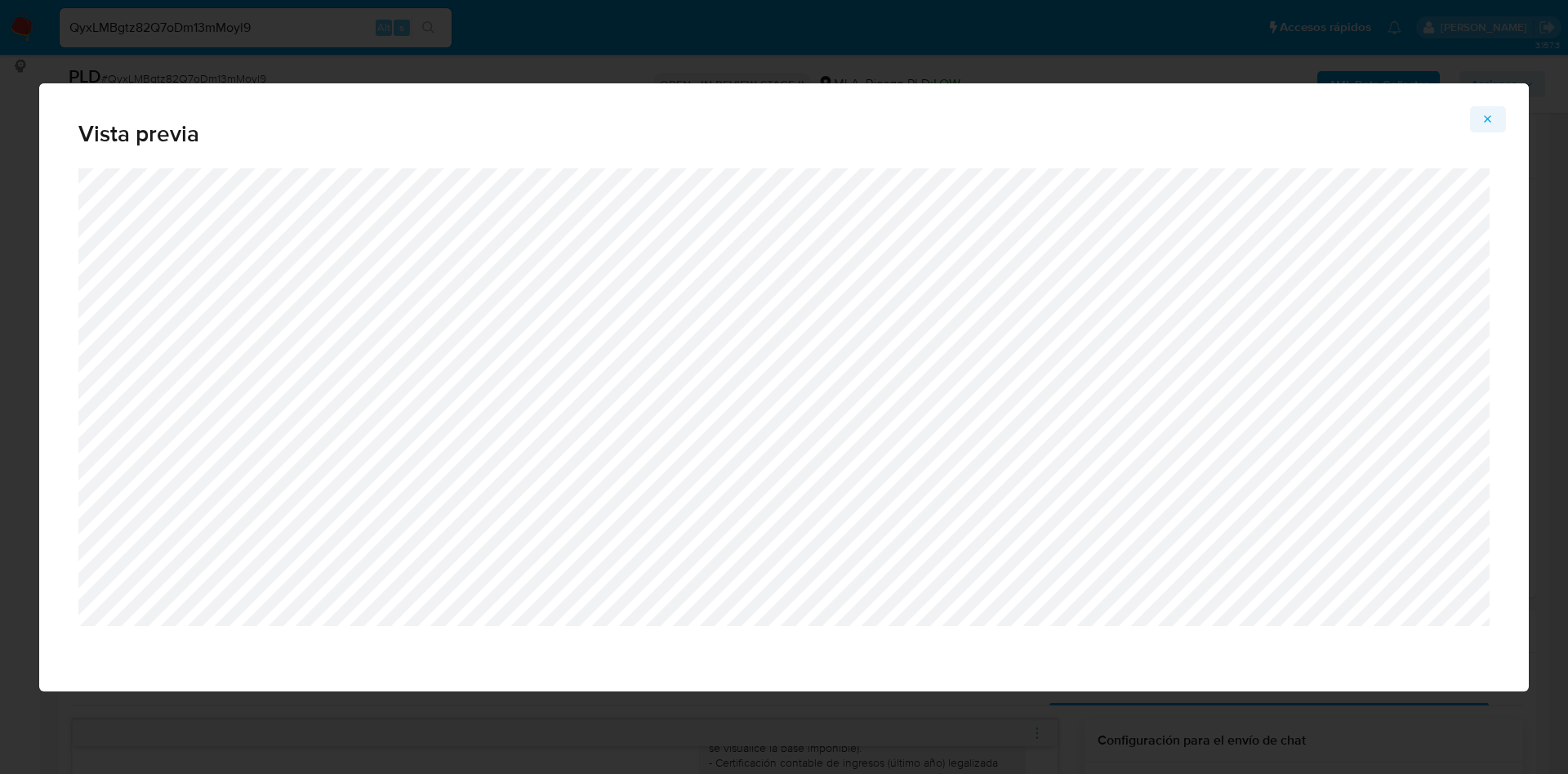
click at [1484, 121] on icon "Attachment preview" at bounding box center [1488, 119] width 13 height 13
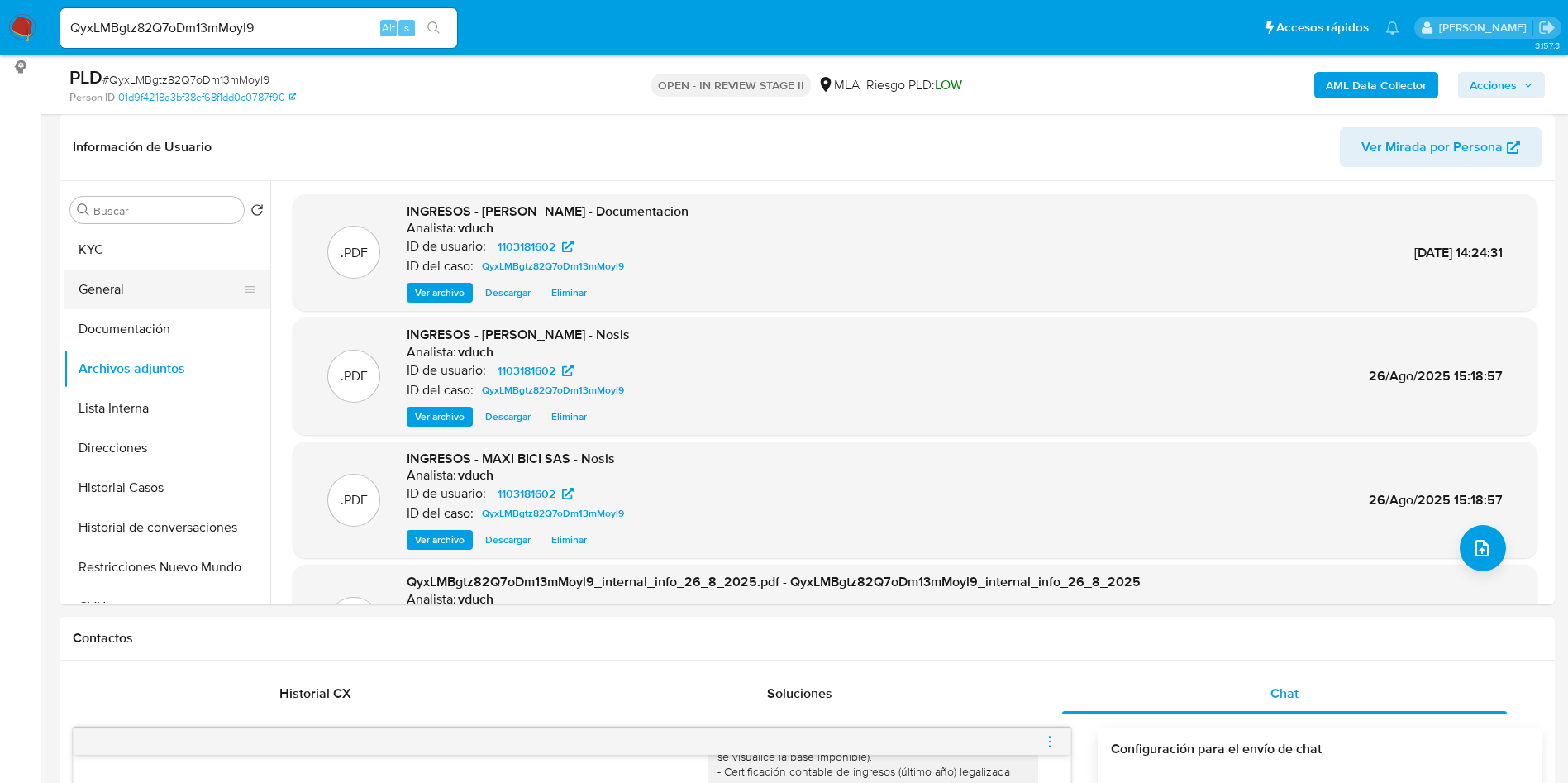
click at [154, 278] on button "General" at bounding box center [160, 289] width 193 height 40
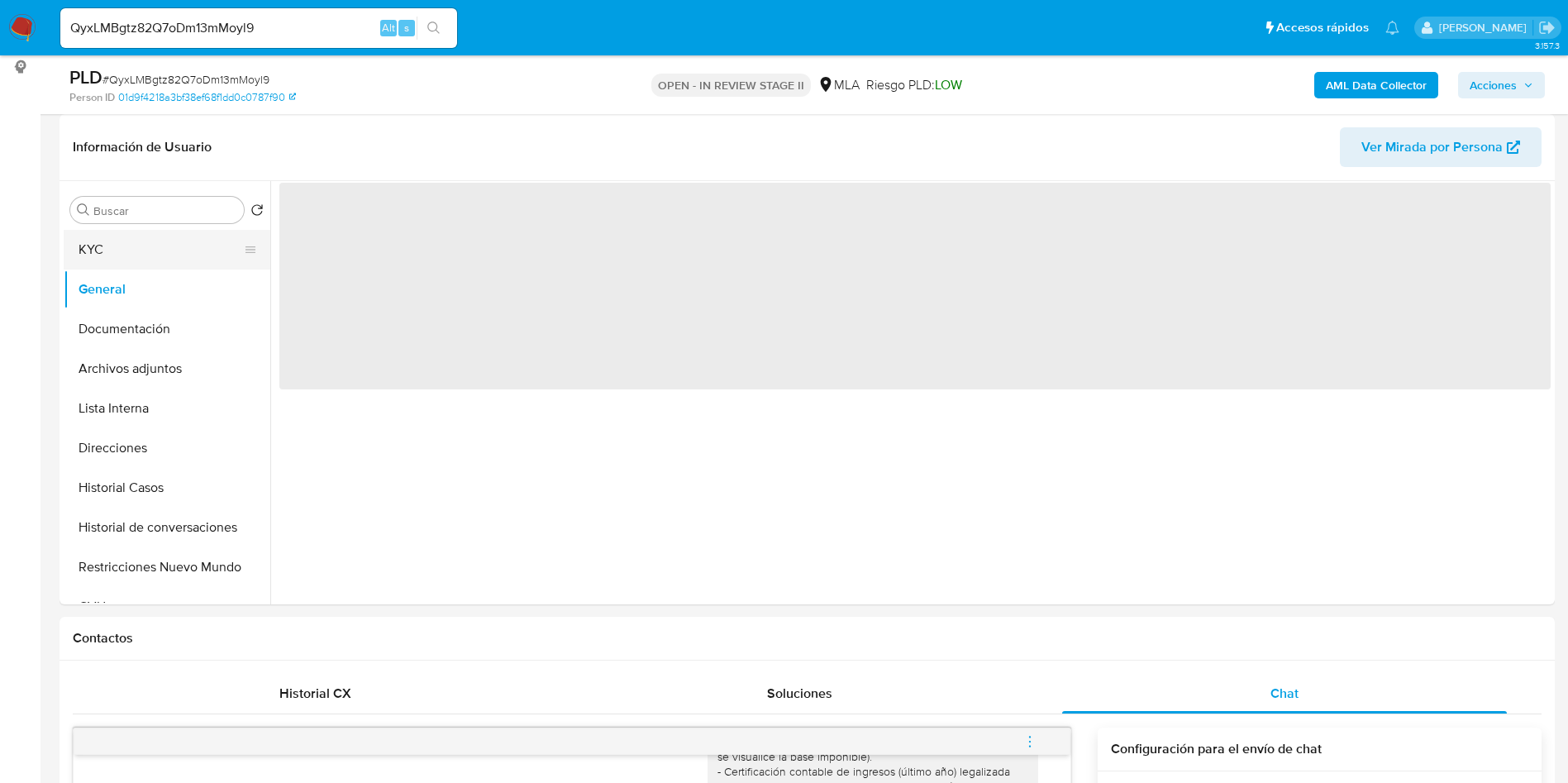
click at [169, 251] on button "KYC" at bounding box center [160, 249] width 193 height 40
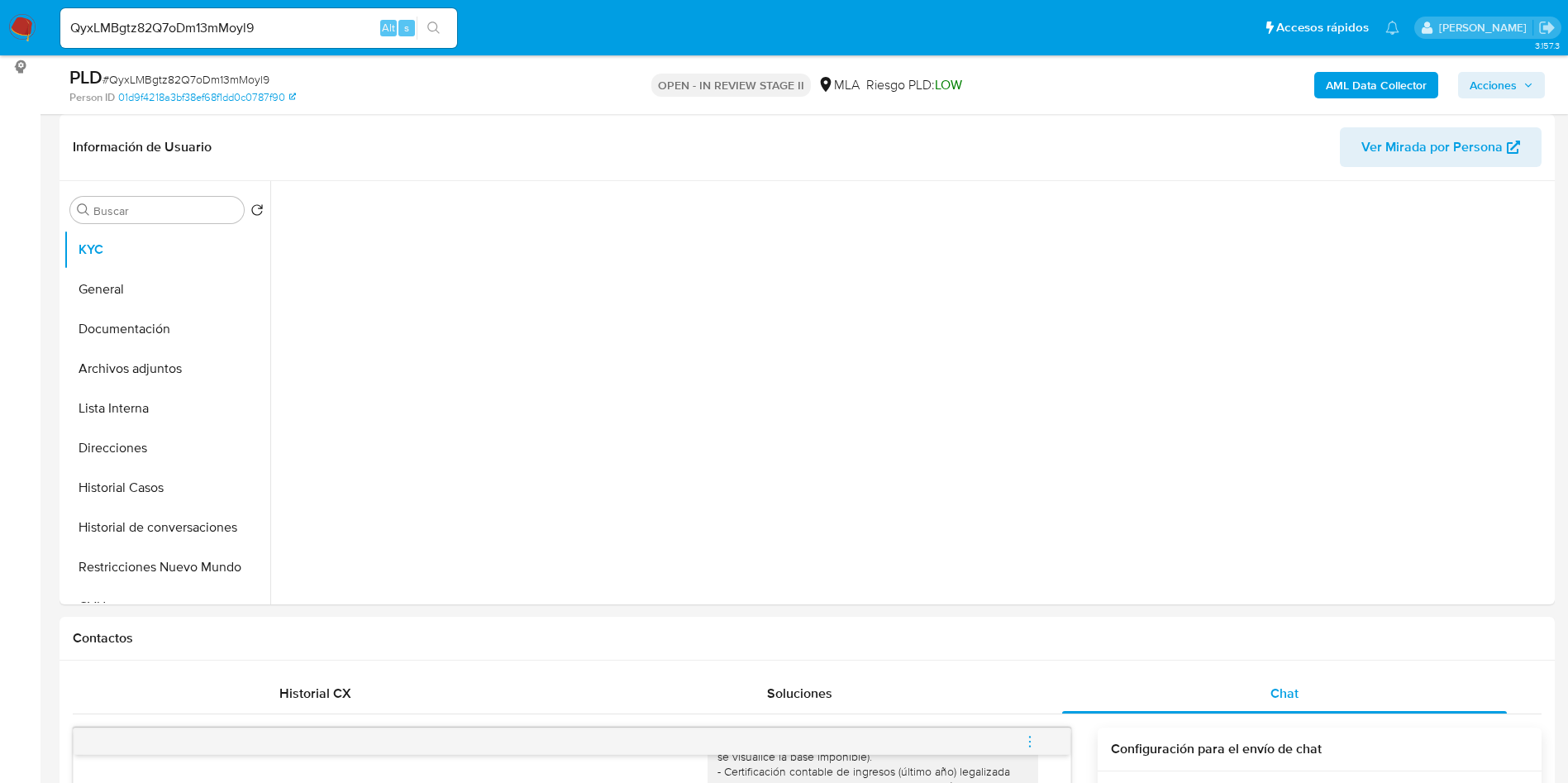
scroll to position [124, 0]
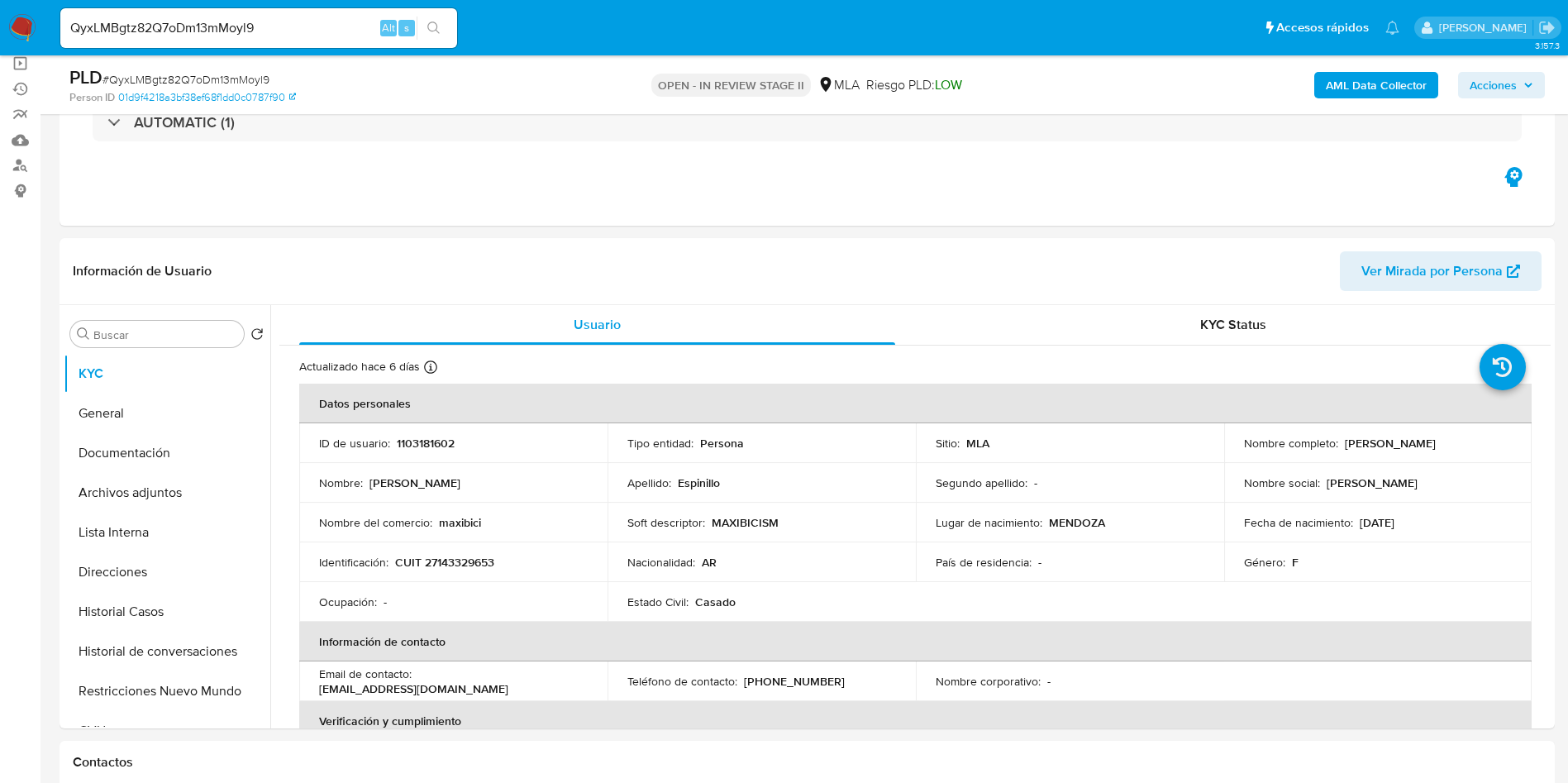
click at [451, 555] on p "CUIT 27143329653" at bounding box center [445, 562] width 99 height 15
copy p "27143329653"
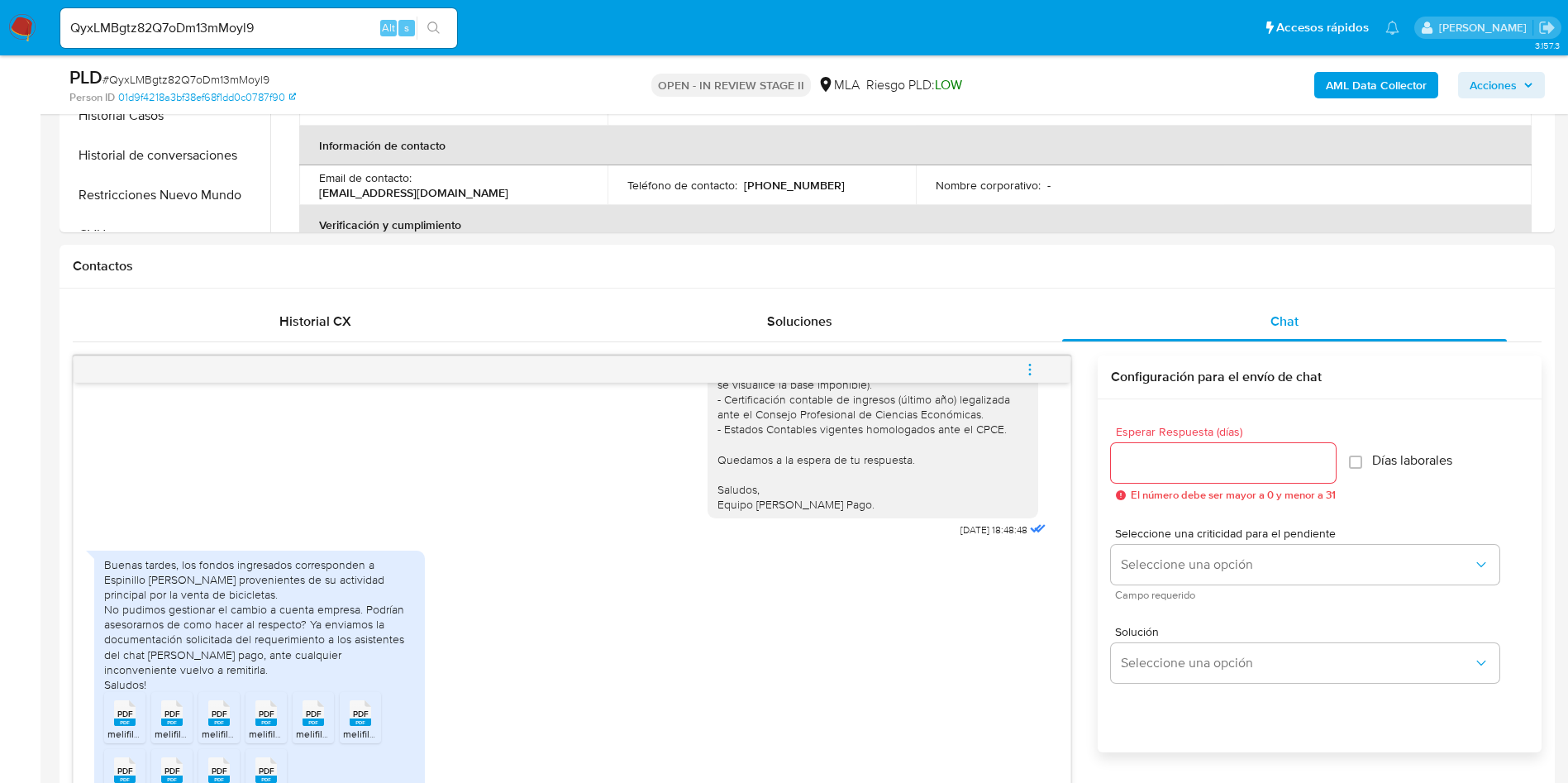
scroll to position [868, 0]
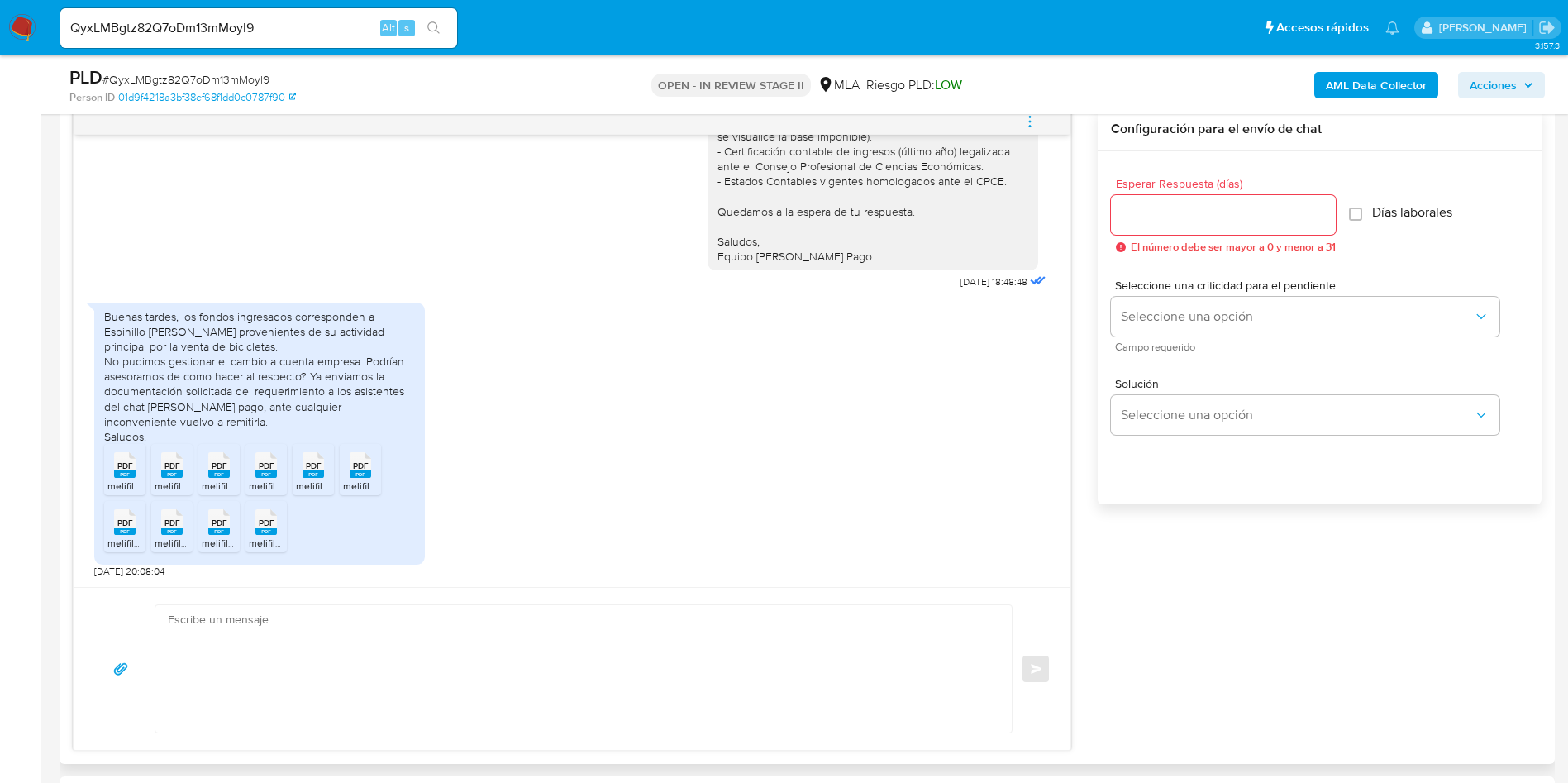
click at [365, 653] on textarea at bounding box center [579, 669] width 824 height 127
paste textarea "Hola, ¡Muchas gracias por tu respuesta! Confirmamos la recepción de la document…"
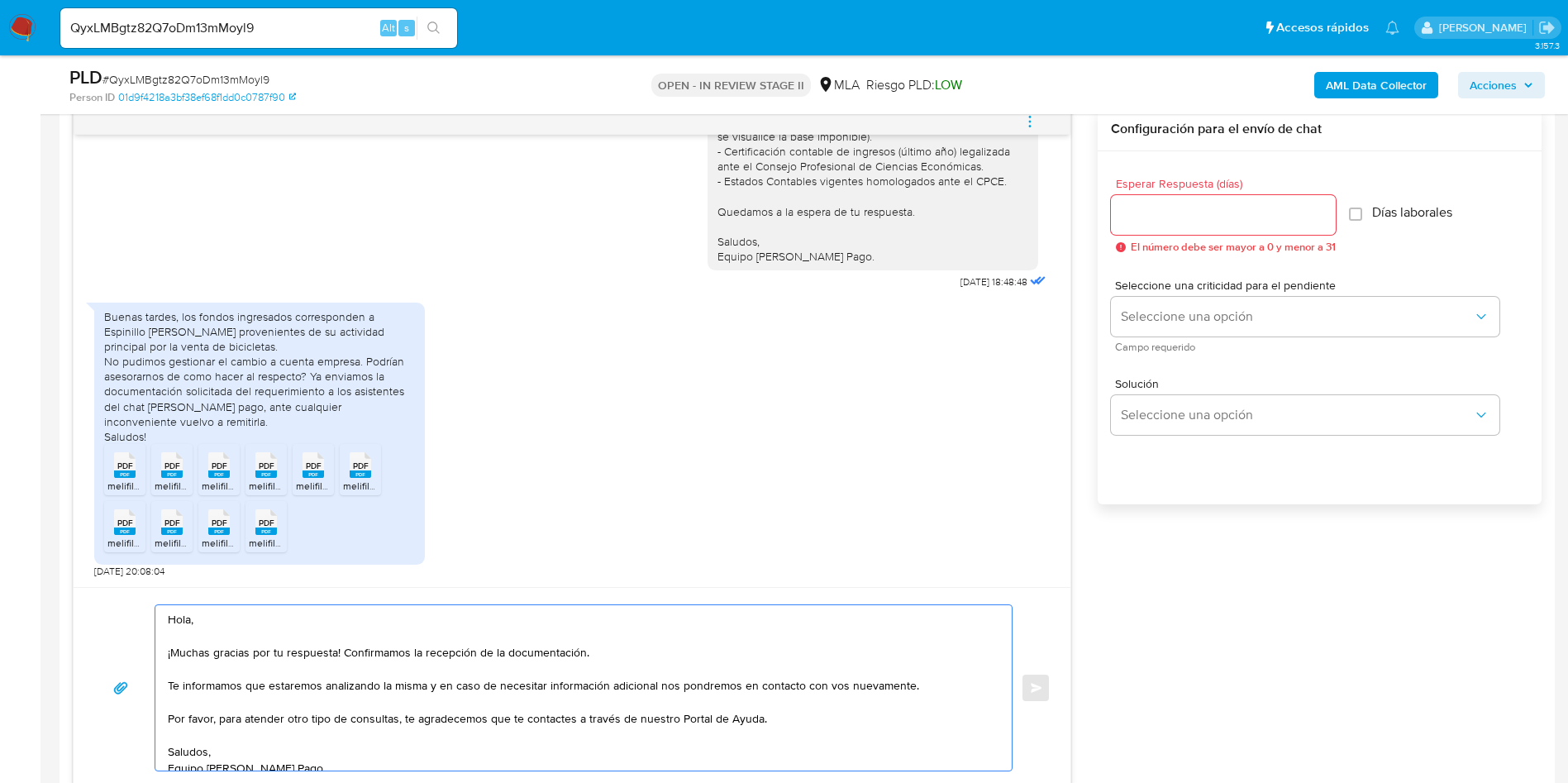
scroll to position [22, 0]
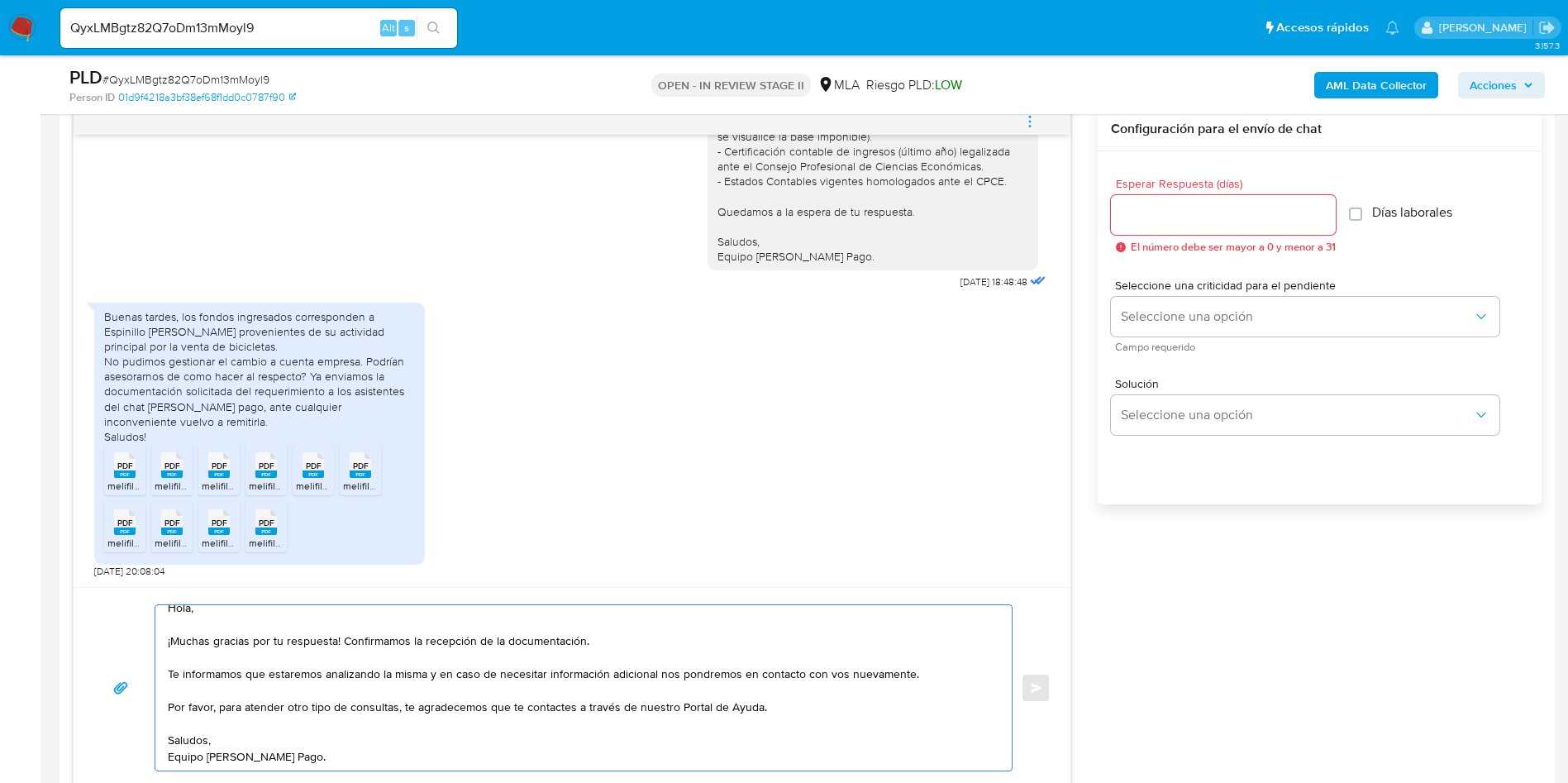
type textarea "Hola, ¡Muchas gracias por tu respuesta! Confirmamos la recepción de la document…"
click at [1156, 210] on input "Esperar Respuesta (días)" at bounding box center [1223, 215] width 225 height 21
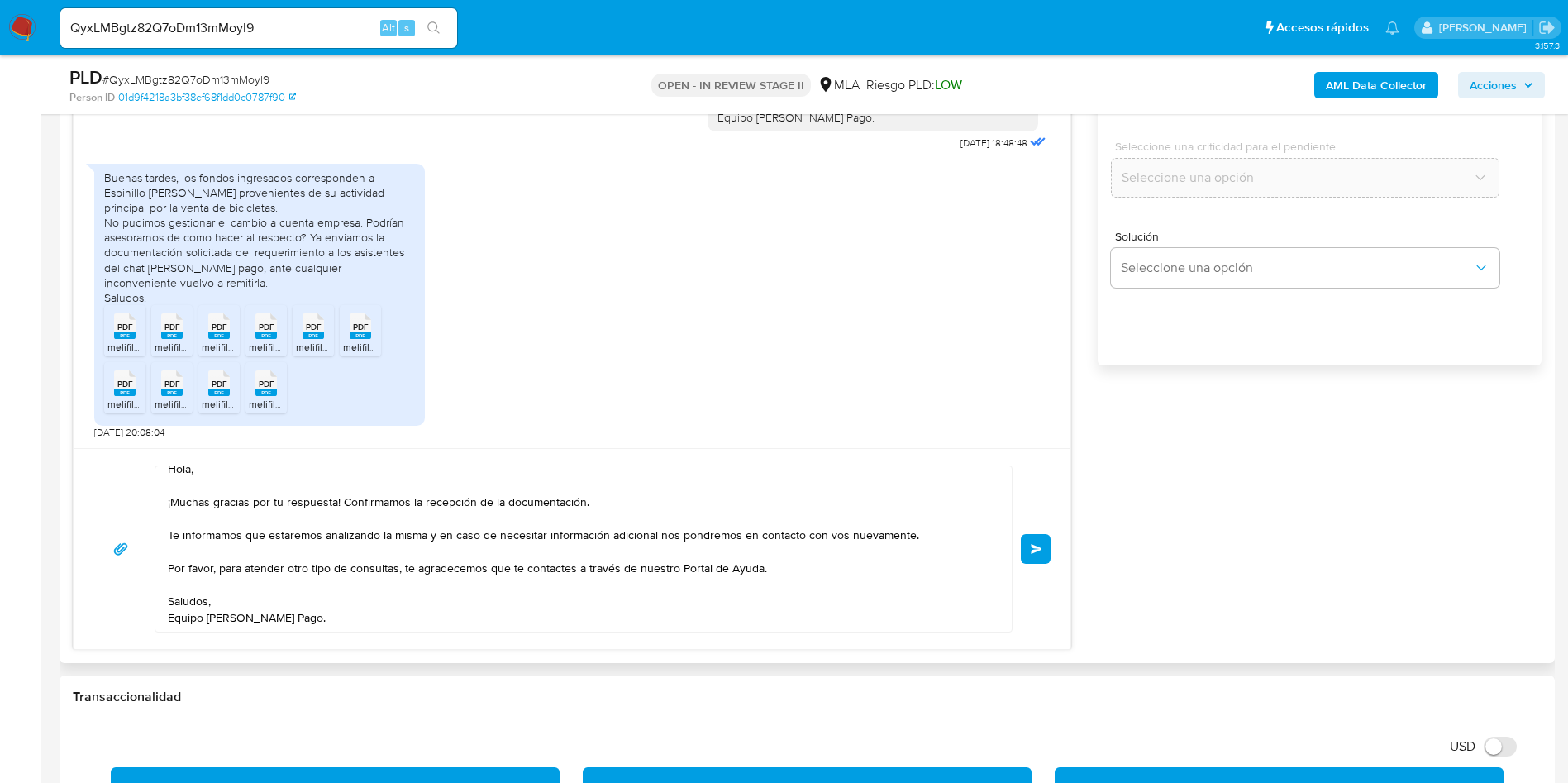
scroll to position [1116, 0]
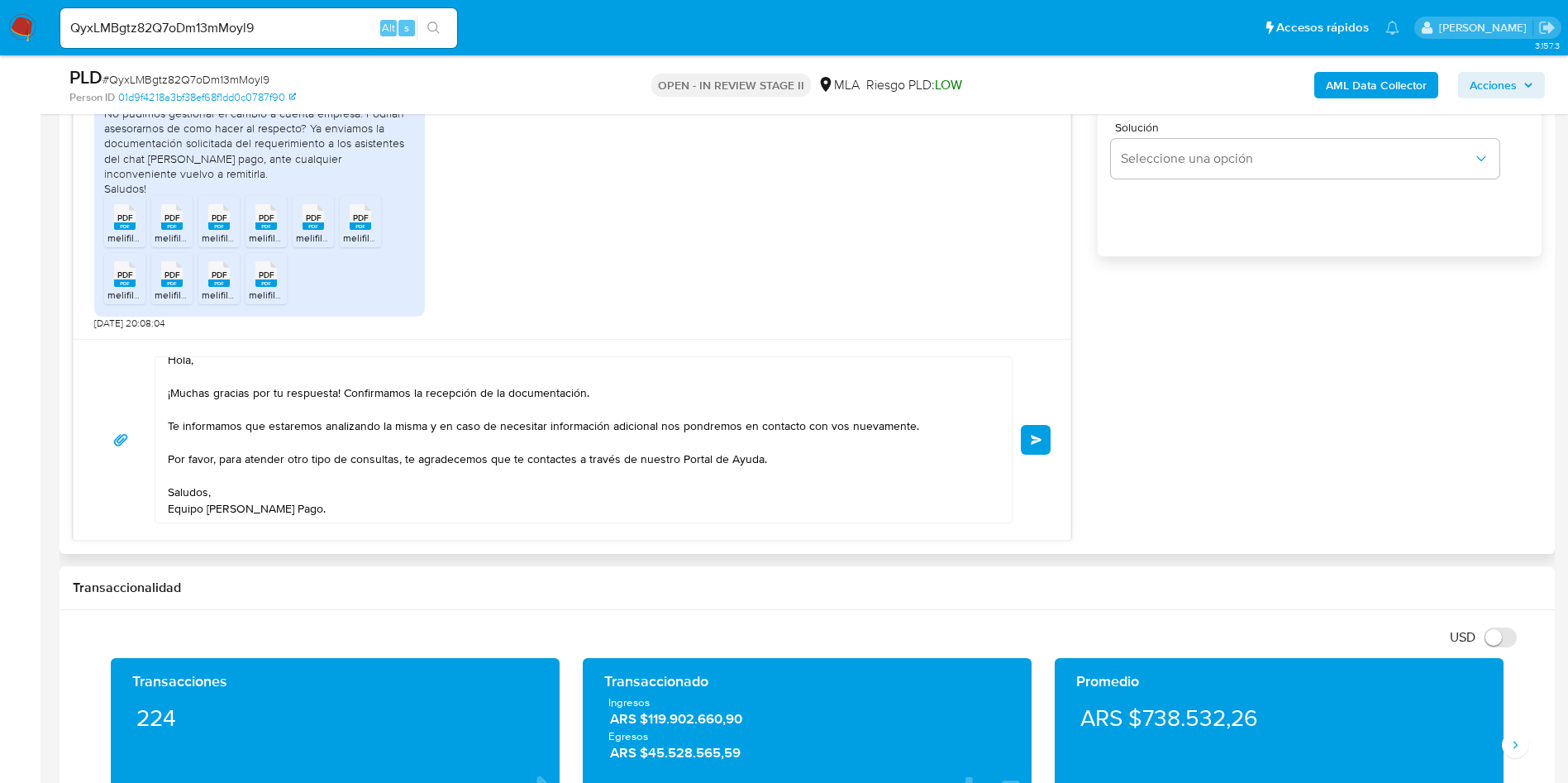
type input "0"
click at [310, 535] on div "Hola, ¡Muchas gracias por tu respuesta! Confirmamos la recepción de la document…" at bounding box center [572, 439] width 997 height 201
click at [310, 505] on textarea "Hola, ¡Muchas gracias por tu respuesta! Confirmamos la recepción de la document…" at bounding box center [579, 439] width 824 height 165
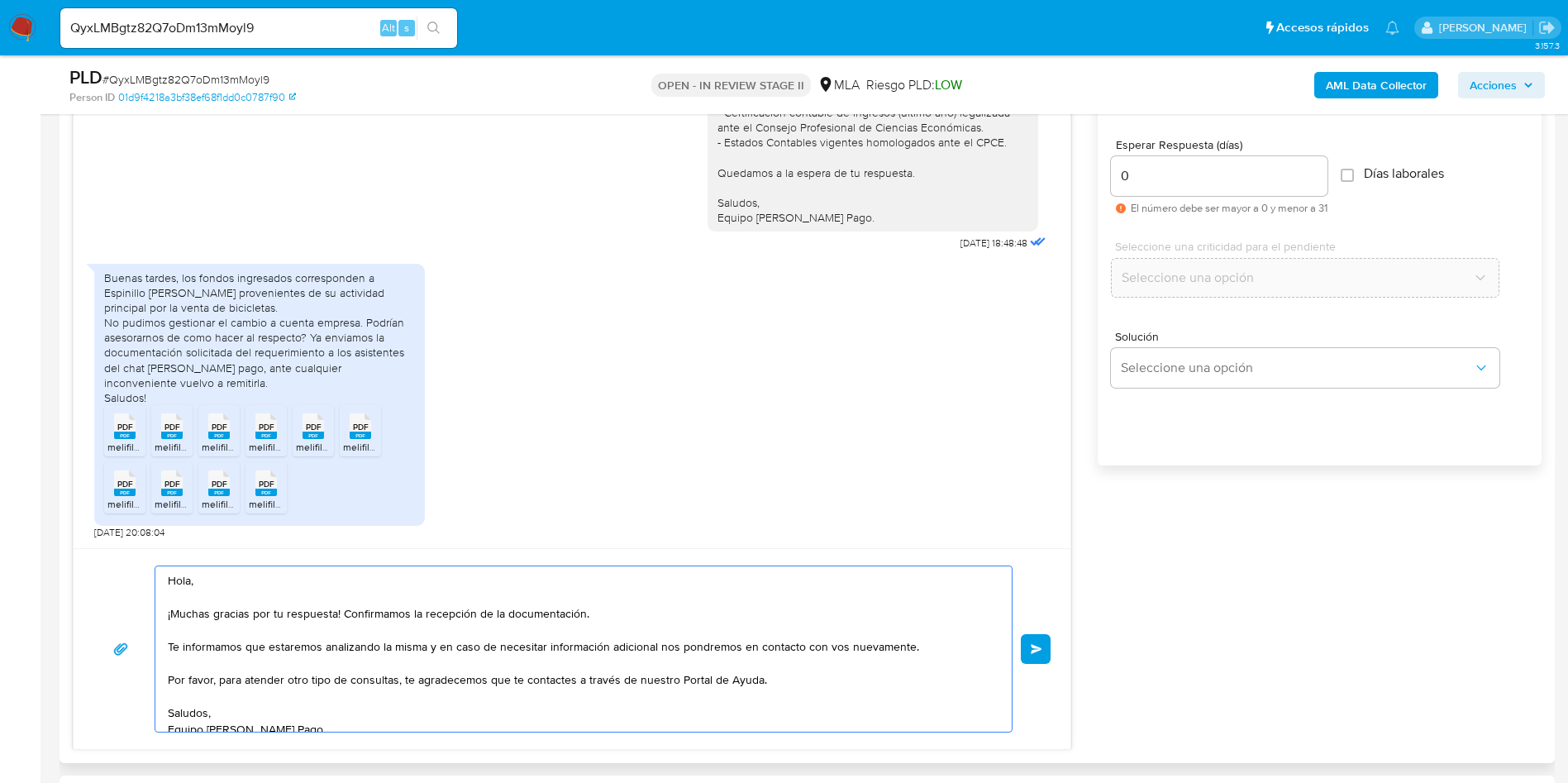
scroll to position [868, 0]
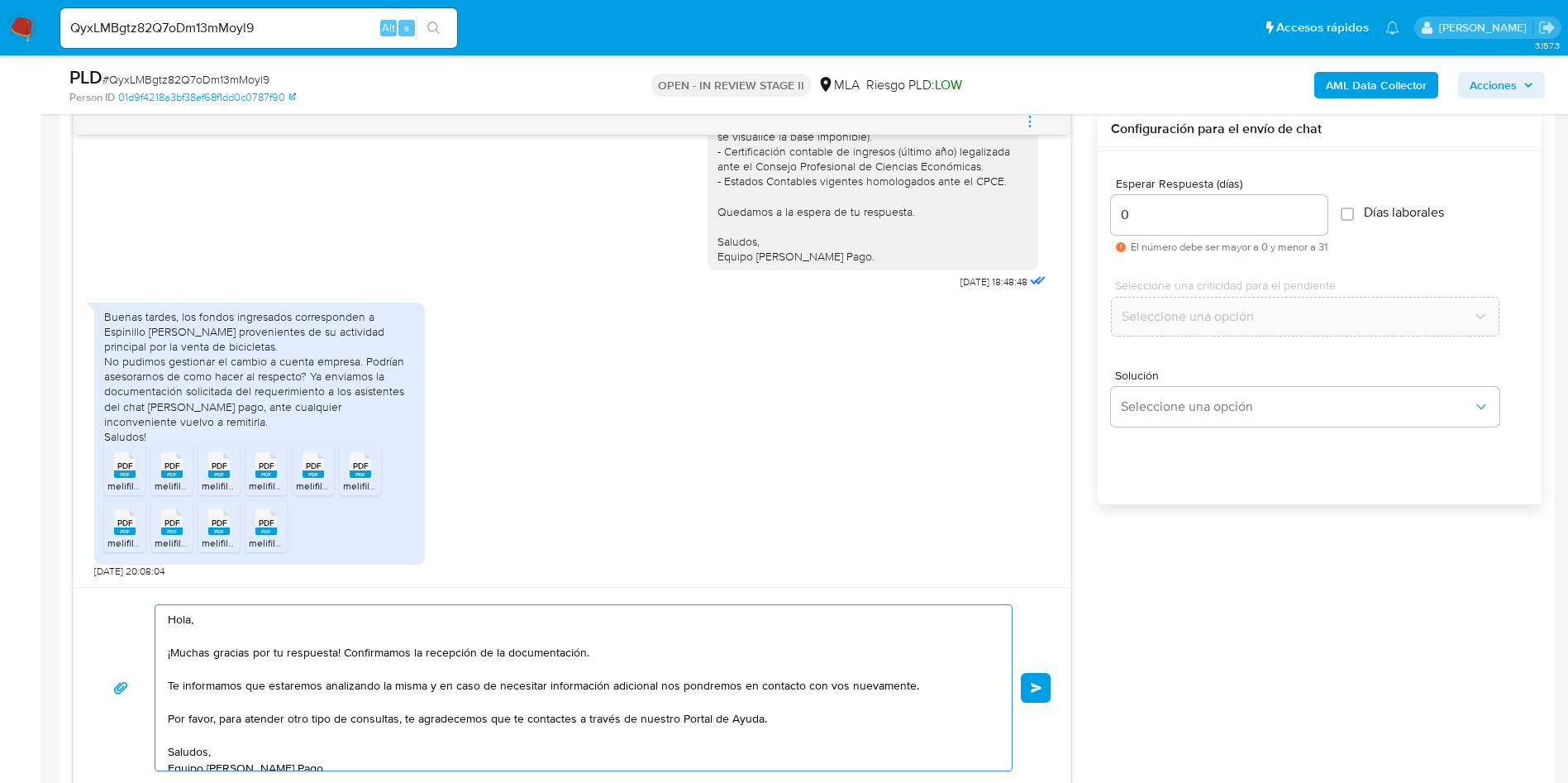
type textarea "Hola, ¡Muchas gracias por tu respuesta! Confirmamos la recepción de la document…"
click at [1057, 694] on div "Hola, ¡Muchas gracias por tu respuesta! Confirmamos la recepción de la document…" at bounding box center [572, 687] width 997 height 201
click at [1045, 694] on button "Enviar" at bounding box center [1036, 687] width 29 height 29
click at [222, 71] on span "# QyxLMBgtz82Q7oDm13mMoyl9" at bounding box center [185, 79] width 167 height 17
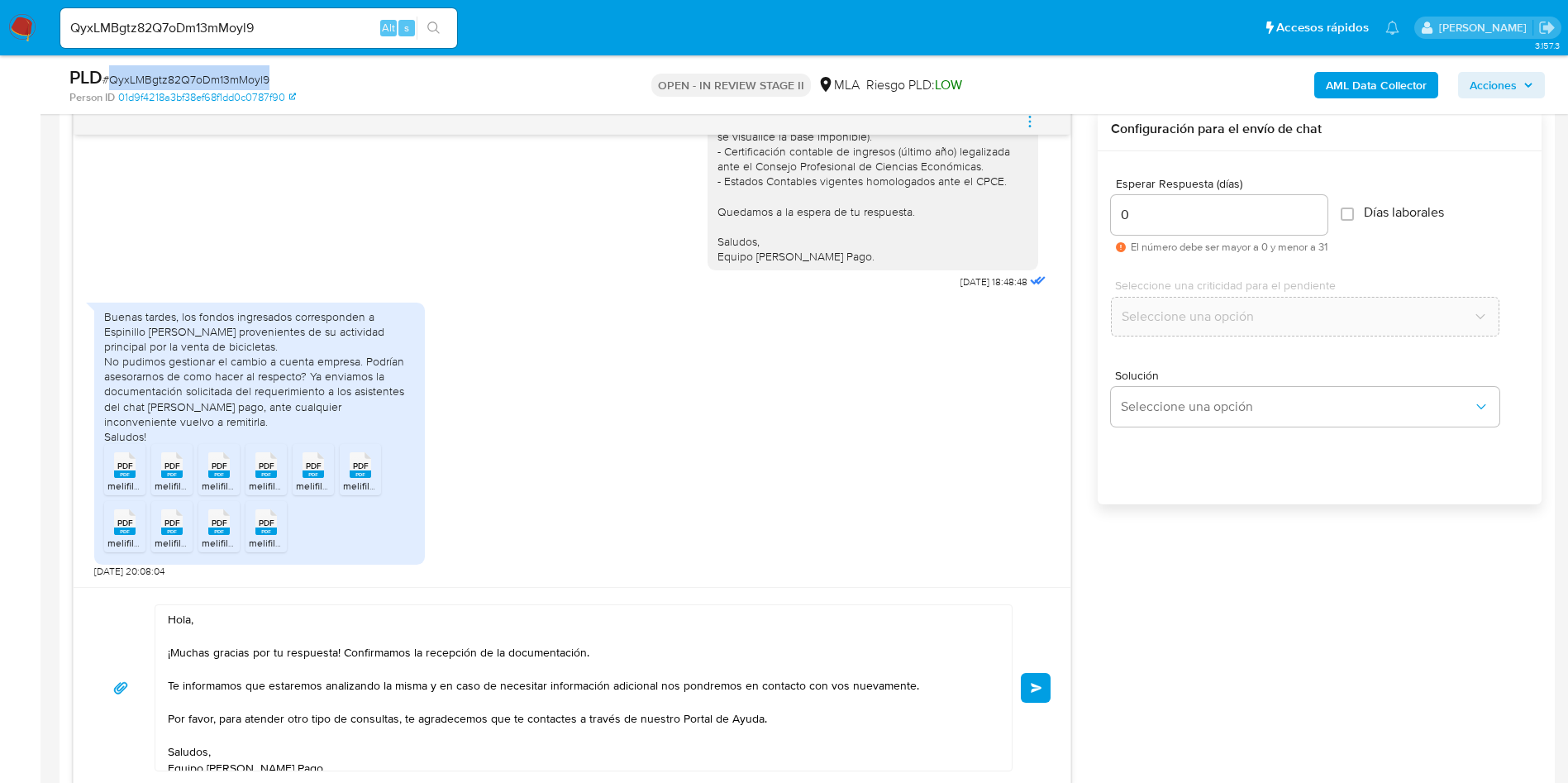
copy span "QyxLMBgtz82Q7oDm13mMoyl9"
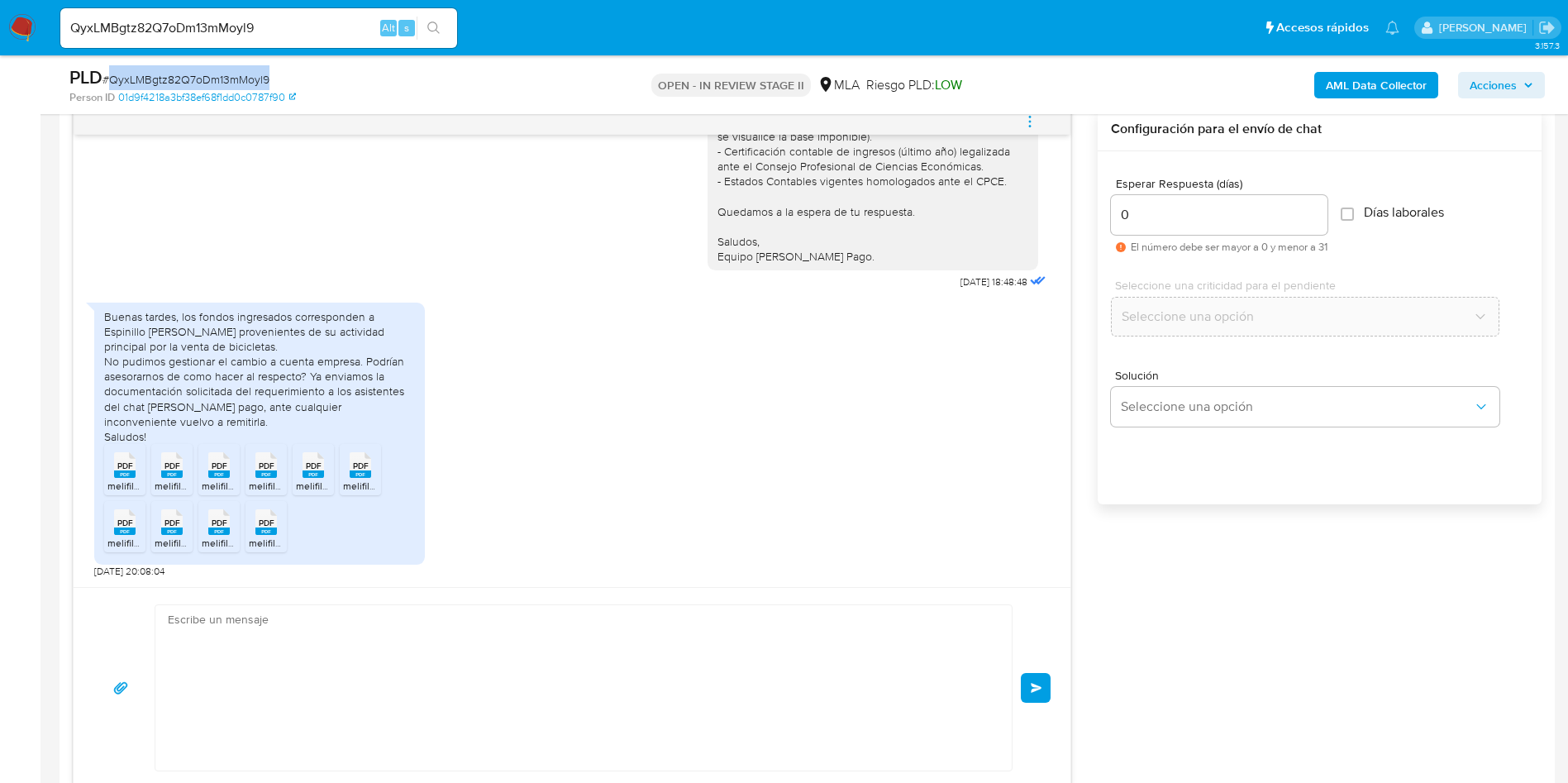
scroll to position [1516, 0]
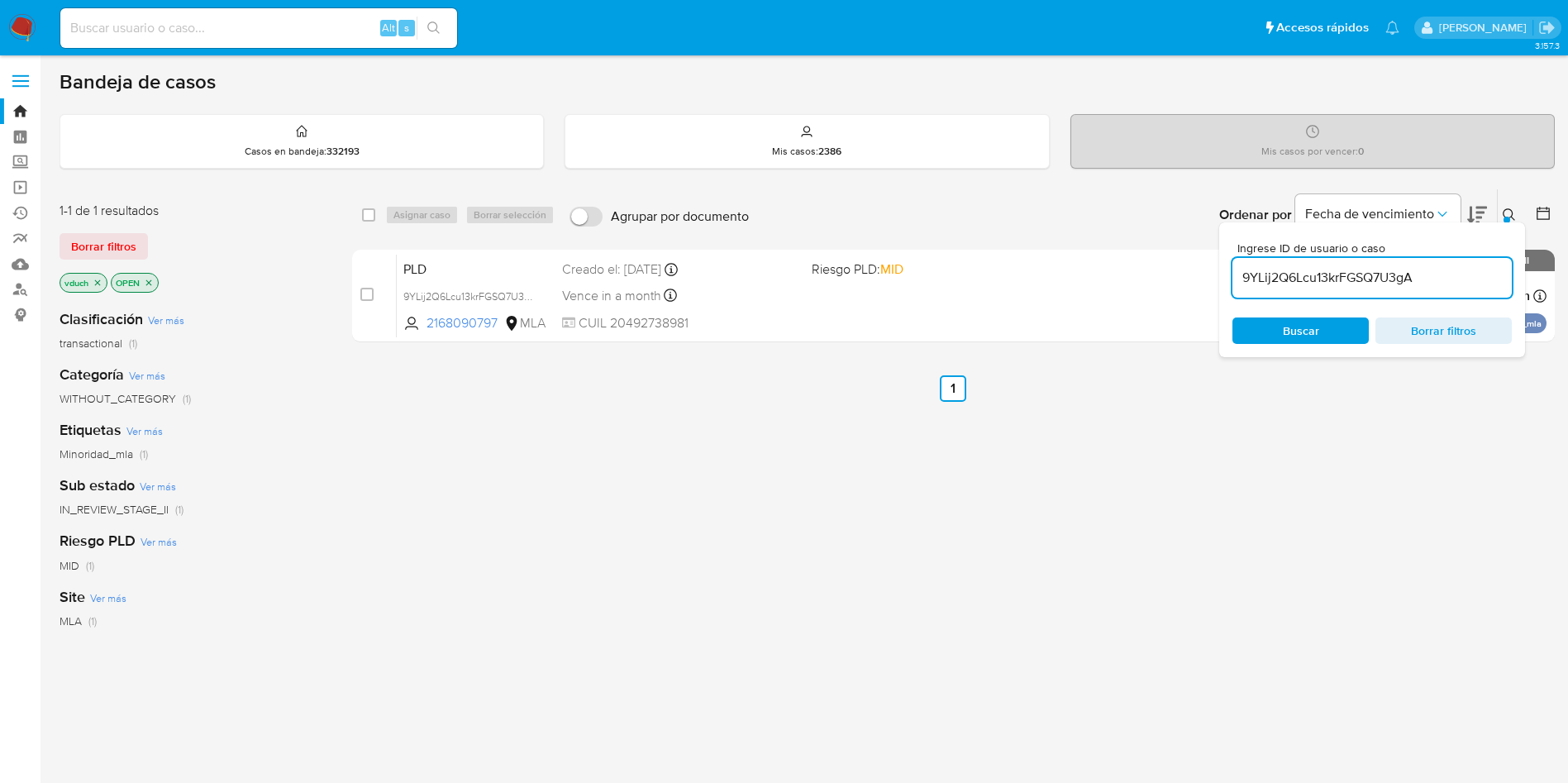
click at [1374, 270] on input "9YLij2Q6Lcu13krFGSQ7U3gA" at bounding box center [1372, 277] width 279 height 21
paste input "QyxLMBgtz82Q7oDm13mMoyl9"
type input "QyxLMBgtz82Q7oDm13mMoyl9"
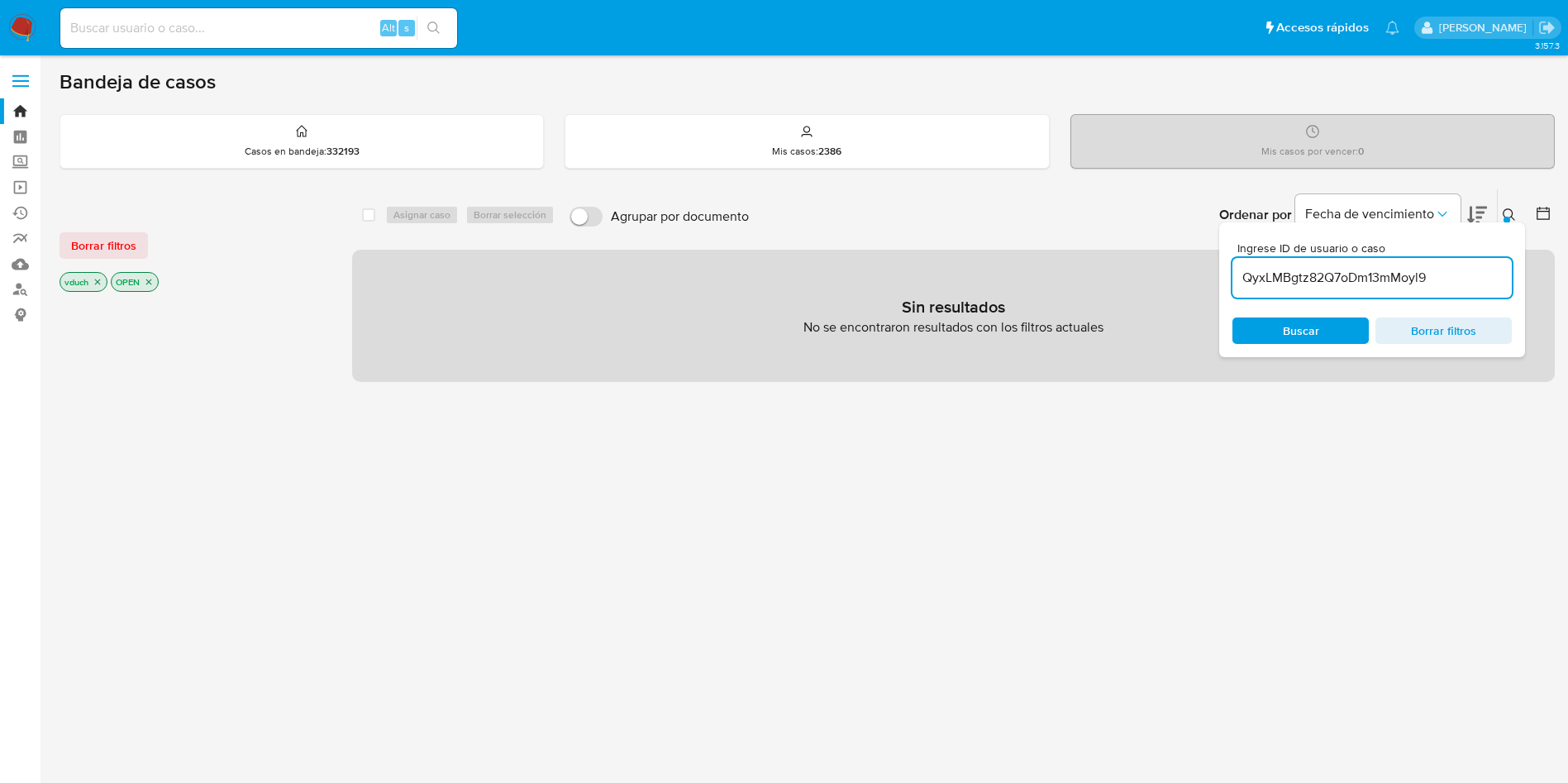
click at [154, 282] on icon "close-filter" at bounding box center [148, 282] width 10 height 10
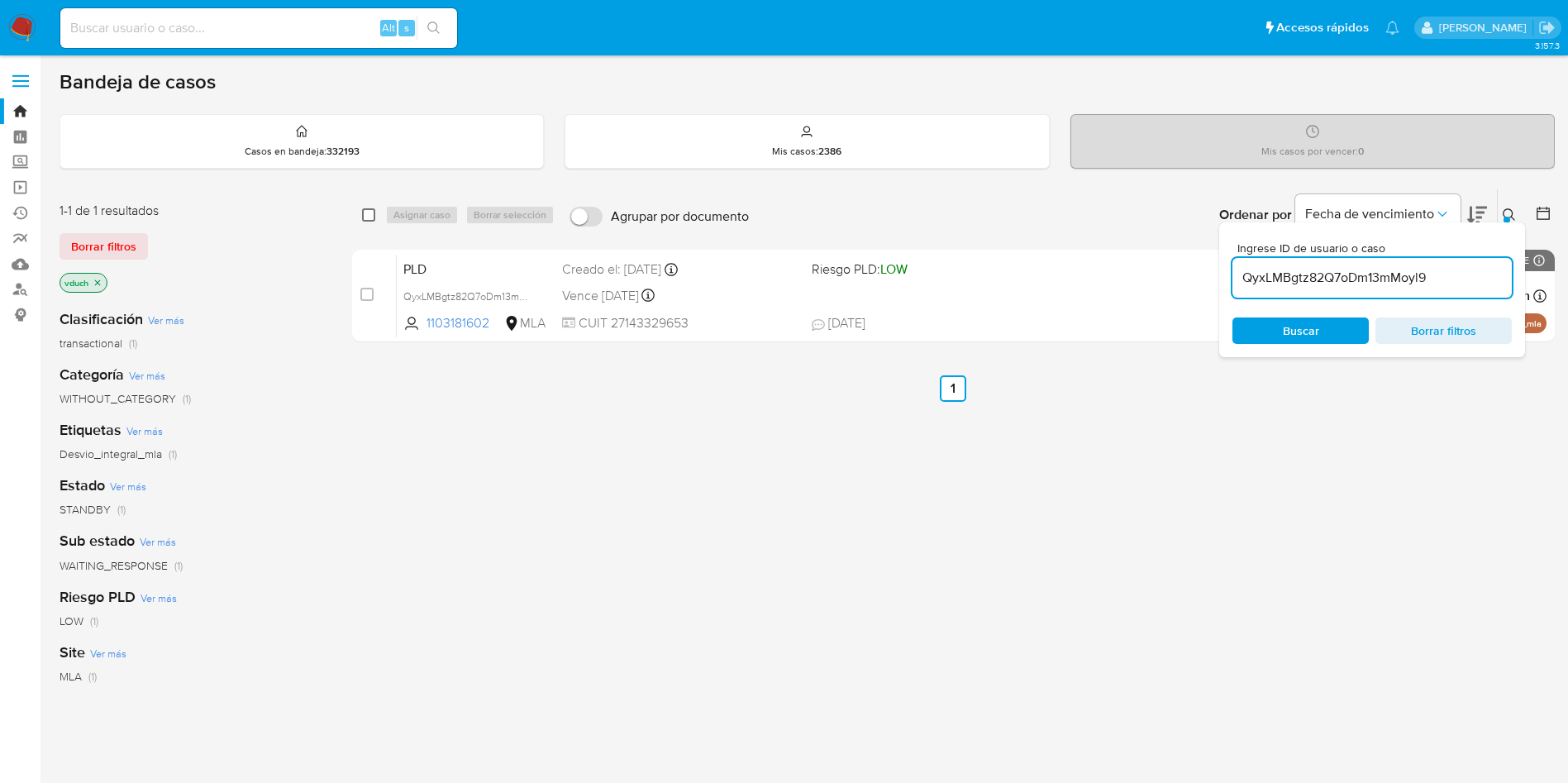
click at [369, 217] on input "checkbox" at bounding box center [369, 215] width 13 height 13
checkbox input "true"
click at [423, 216] on span "Asignar caso" at bounding box center [422, 215] width 57 height 17
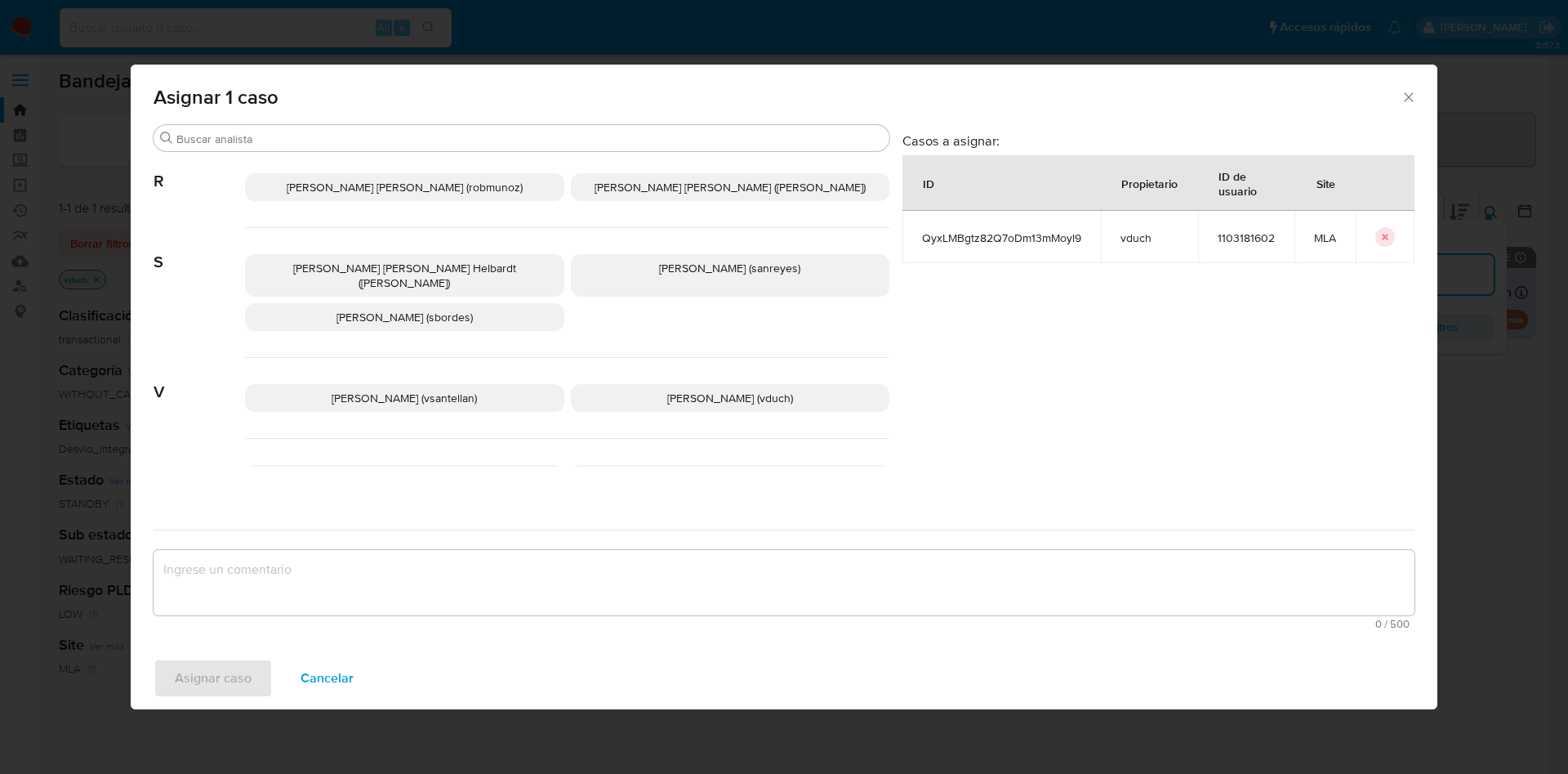
scroll to position [1413, 0]
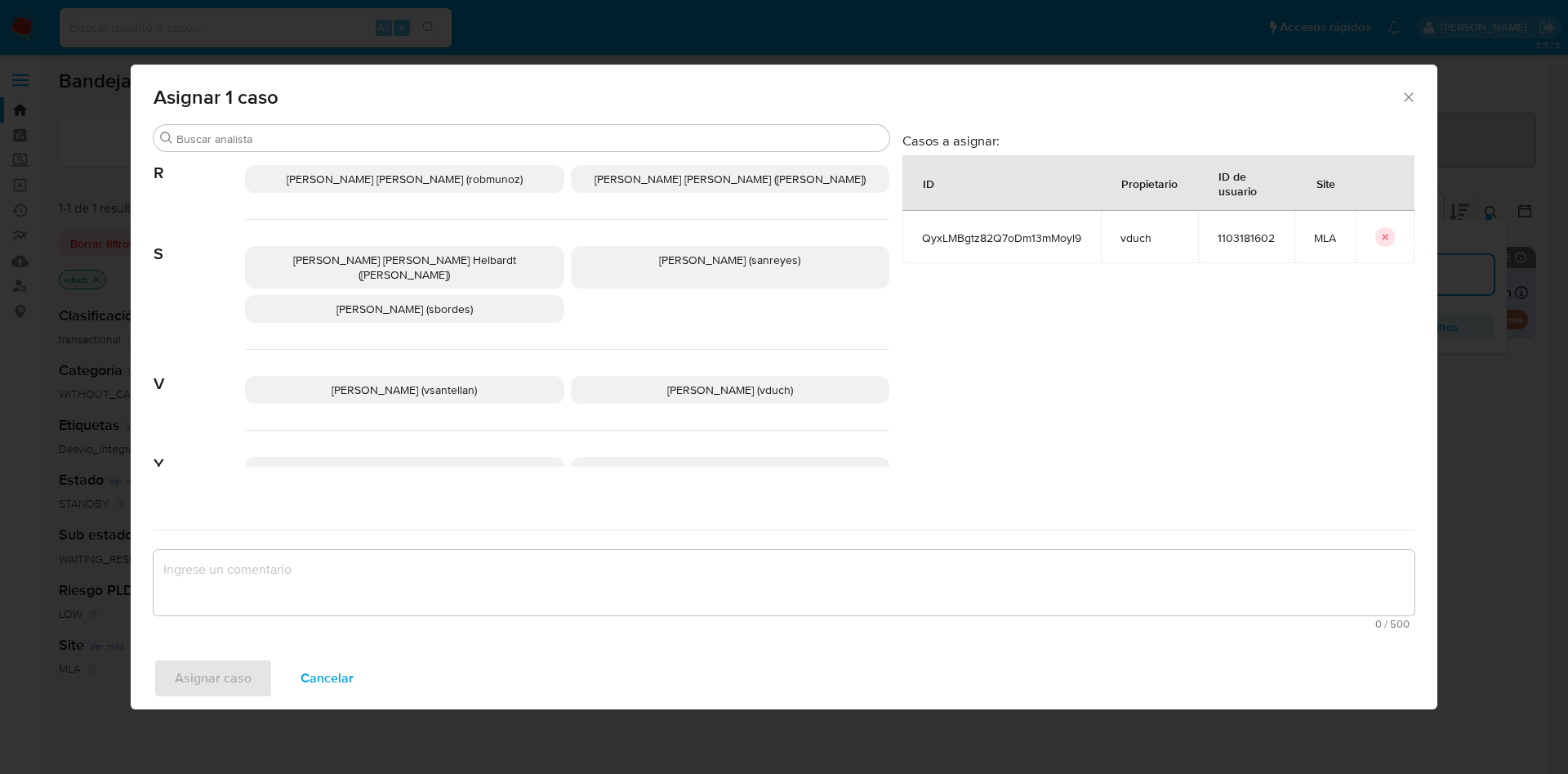
click at [728, 382] on span "[PERSON_NAME] (vduch)" at bounding box center [730, 390] width 126 height 16
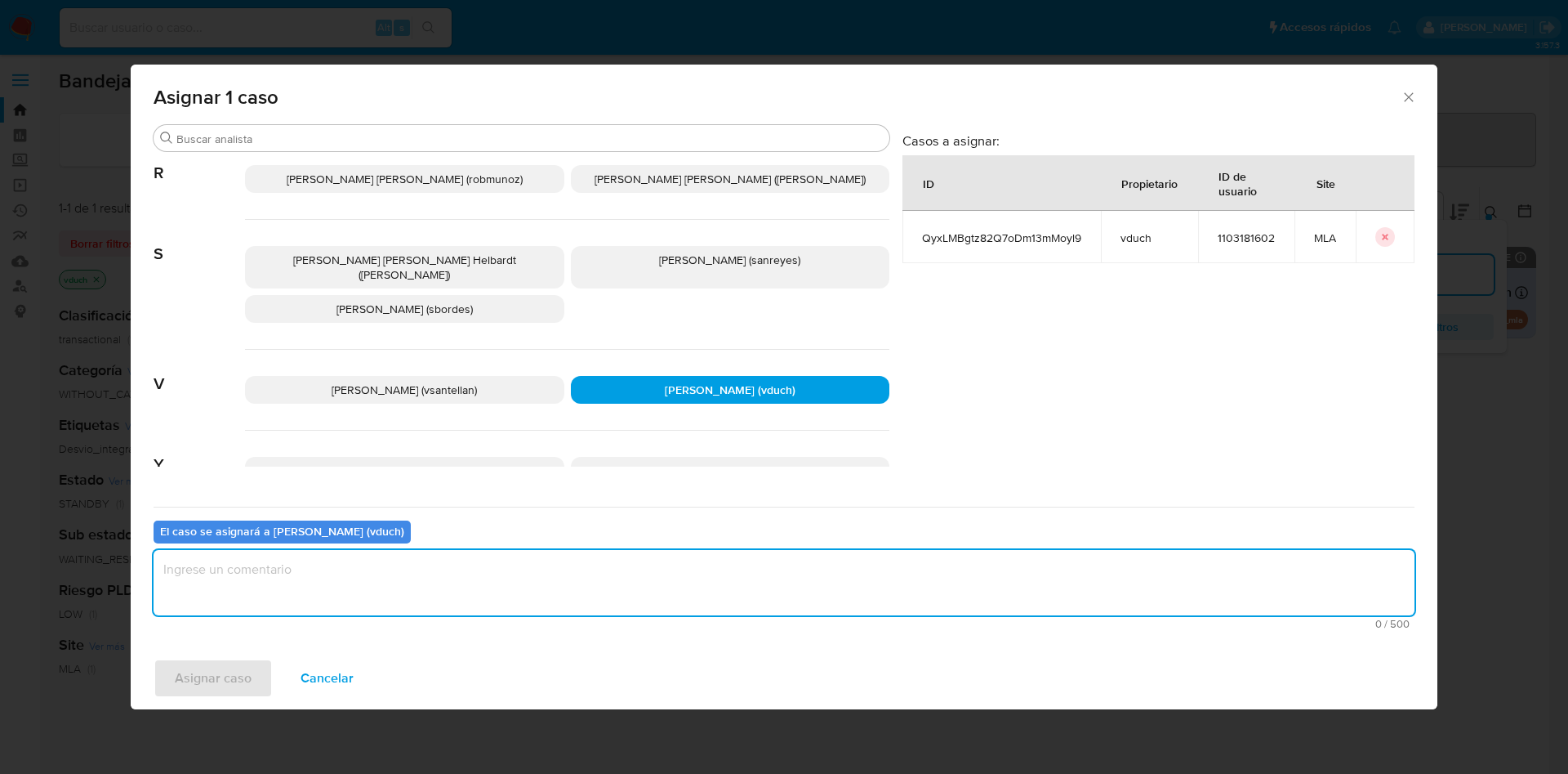
click at [741, 576] on textarea "assign-modal" at bounding box center [784, 583] width 1261 height 66
click at [213, 676] on span "Asignar caso" at bounding box center [213, 677] width 76 height 36
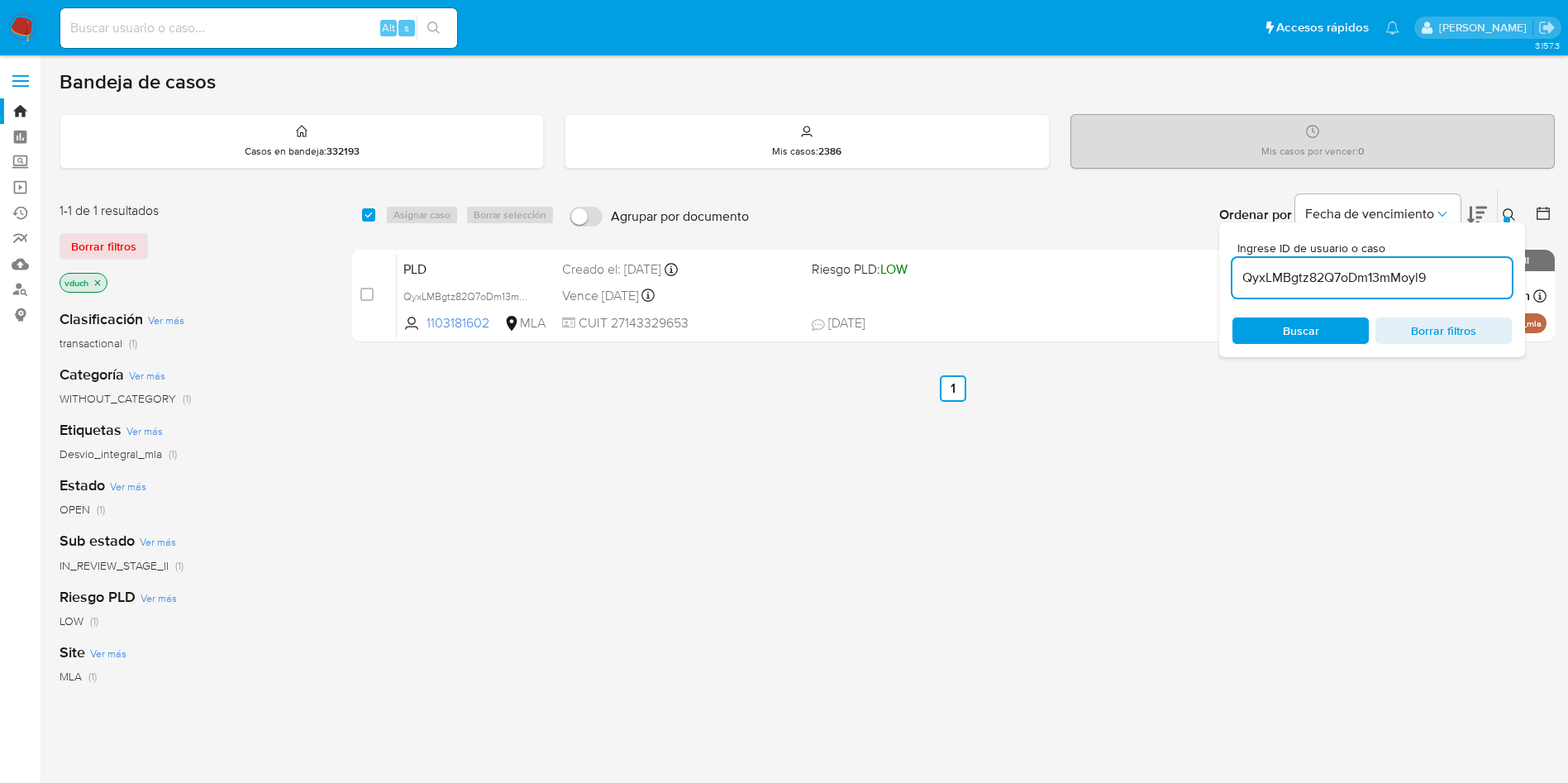
click at [1433, 276] on input "QyxLMBgtz82Q7oDm13mMoyl9" at bounding box center [1372, 277] width 279 height 21
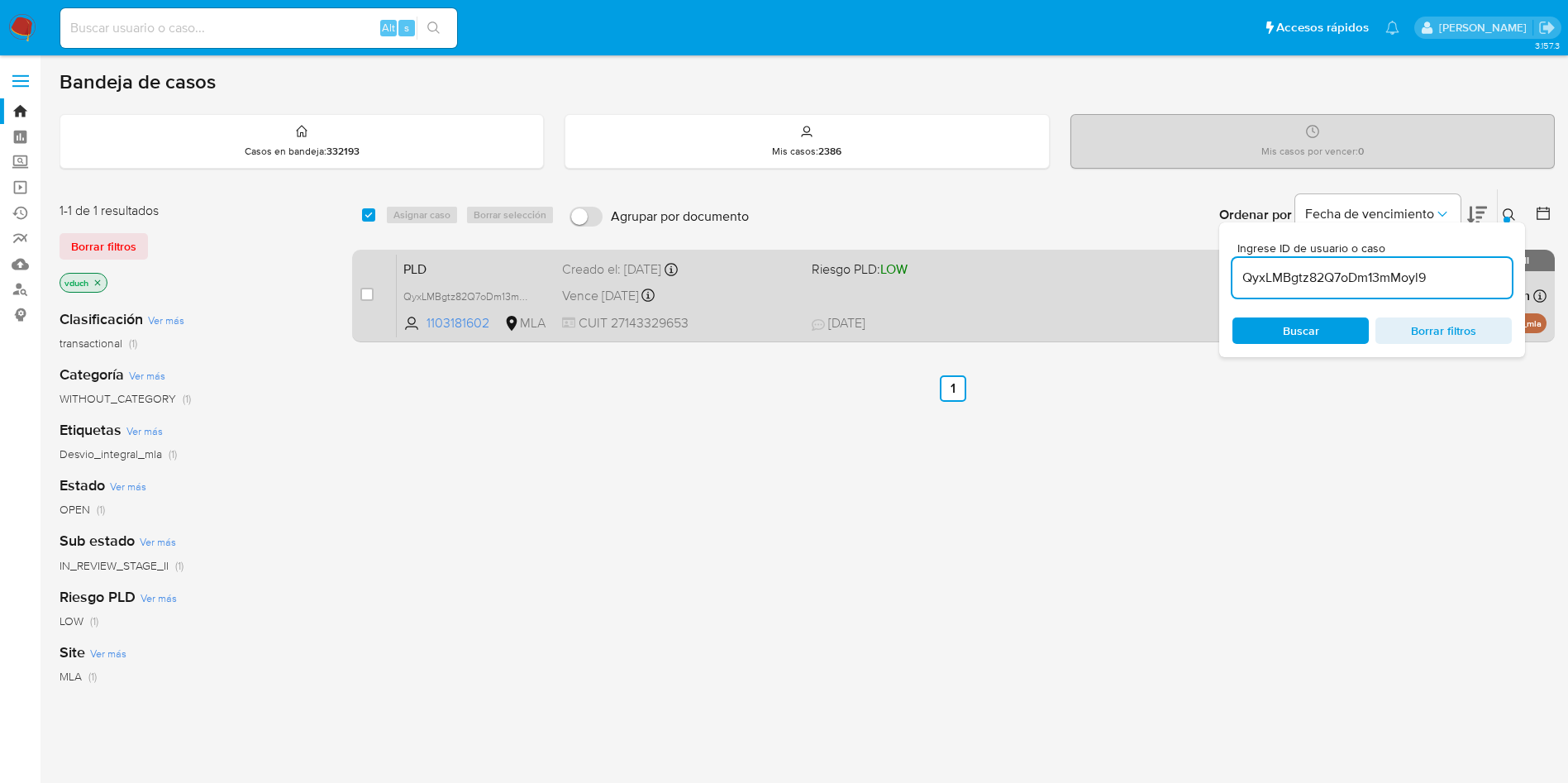
paste input "Sm8GcItAvgvRC3Xu6rv4Ados"
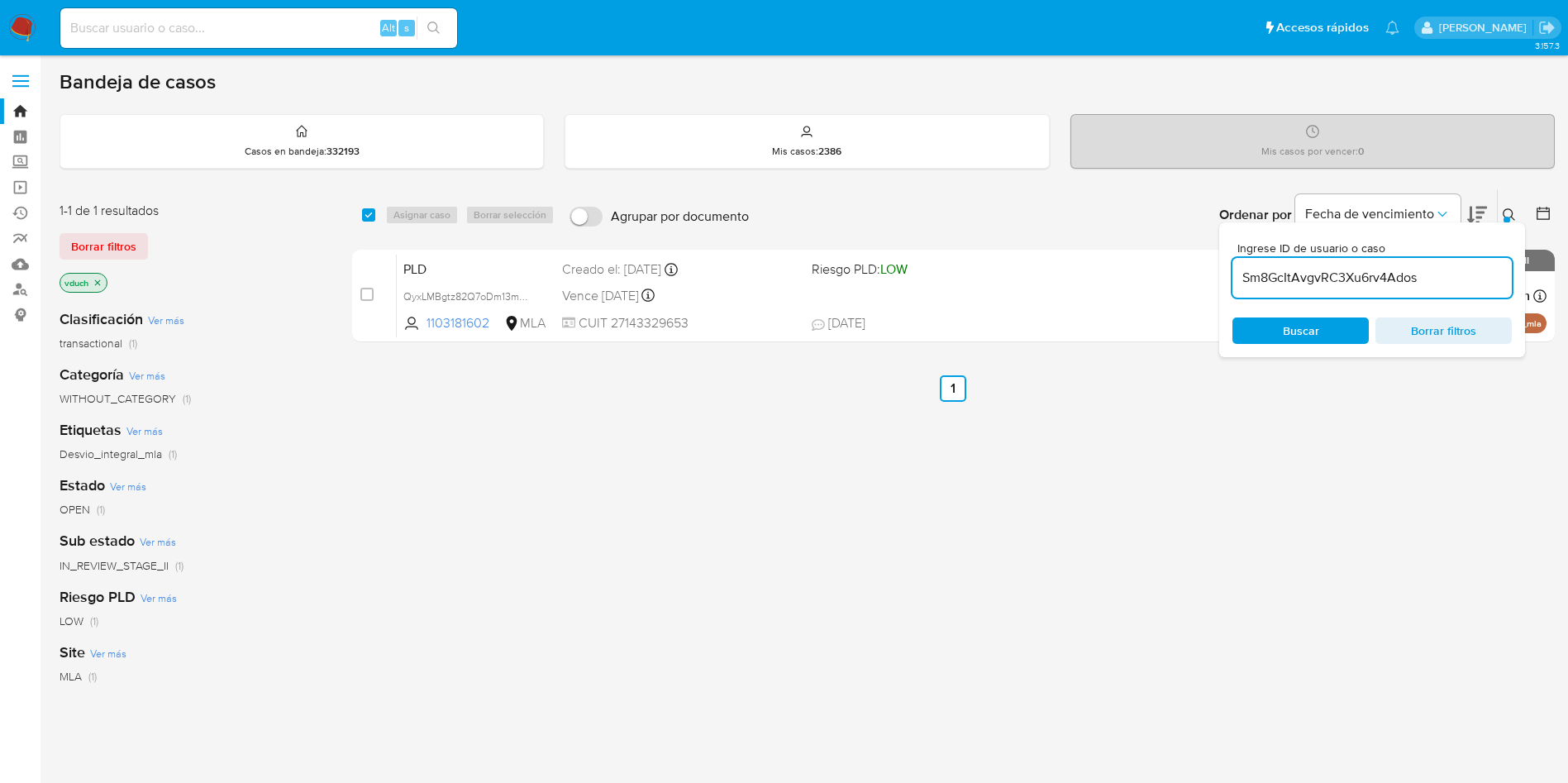
type input "Sm8GcItAvgvRC3Xu6rv4Ados"
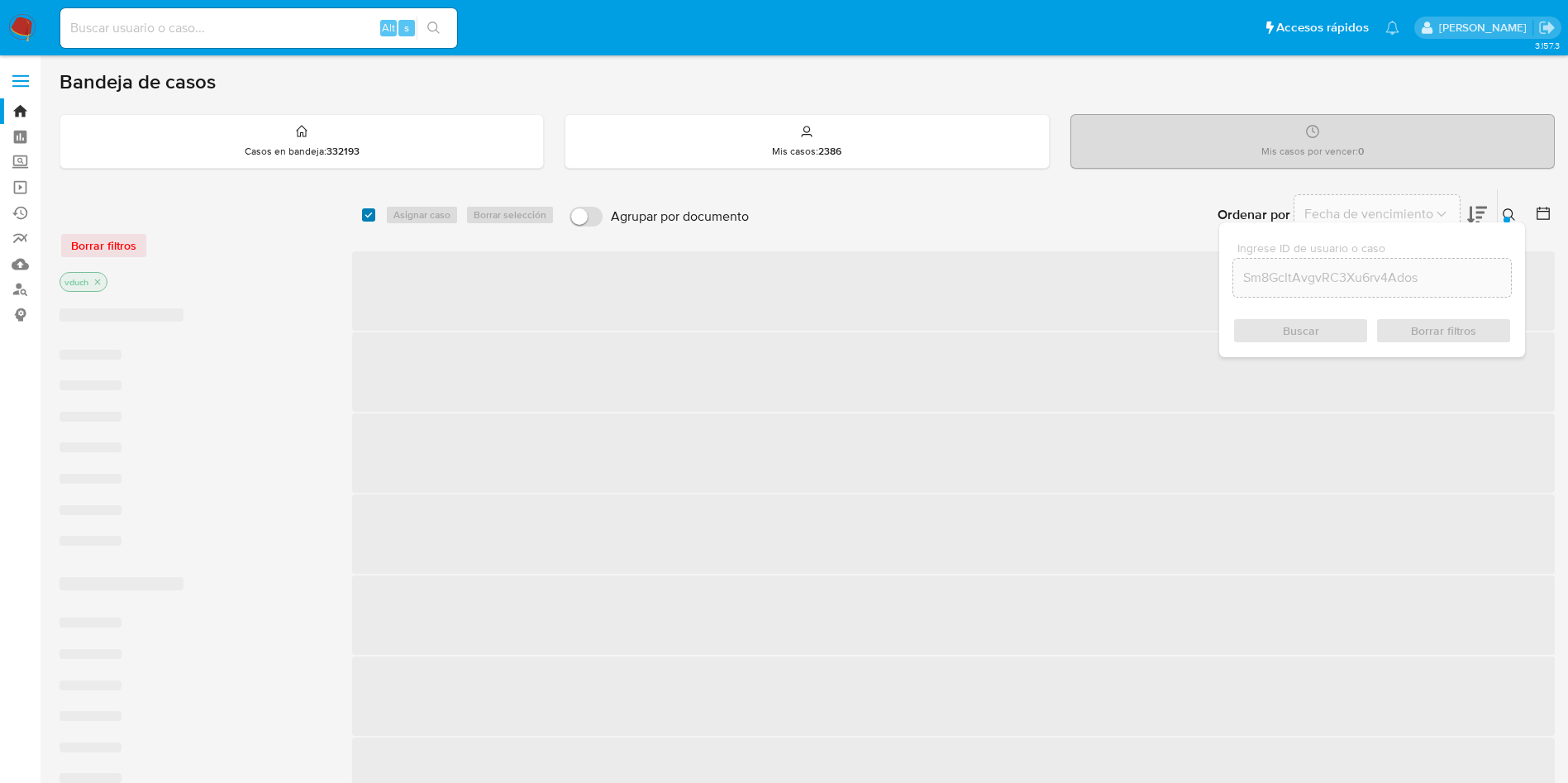
click at [373, 216] on input "checkbox" at bounding box center [369, 215] width 13 height 13
checkbox input "true"
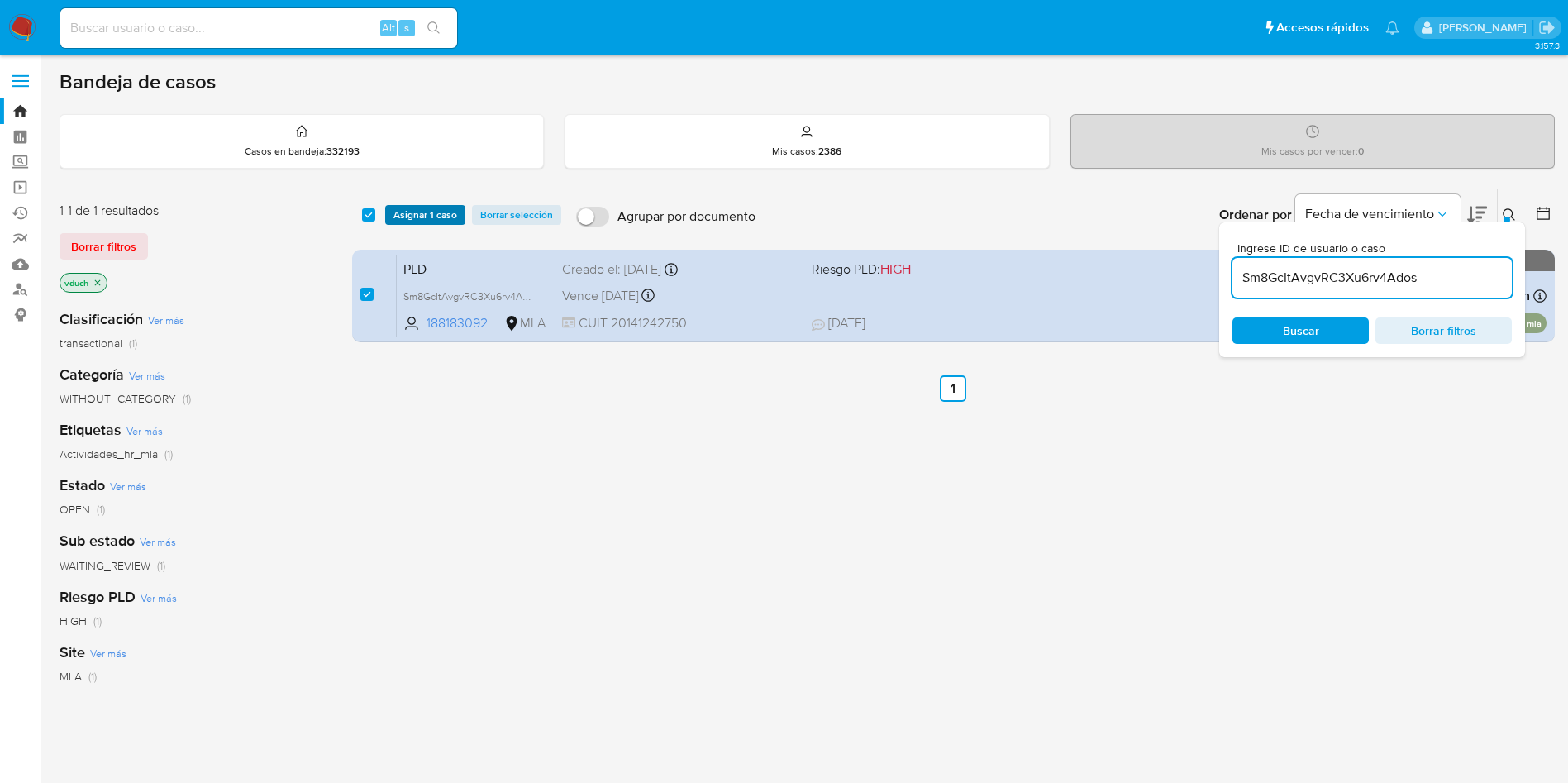
click at [392, 216] on button "Asignar 1 caso" at bounding box center [425, 216] width 80 height 20
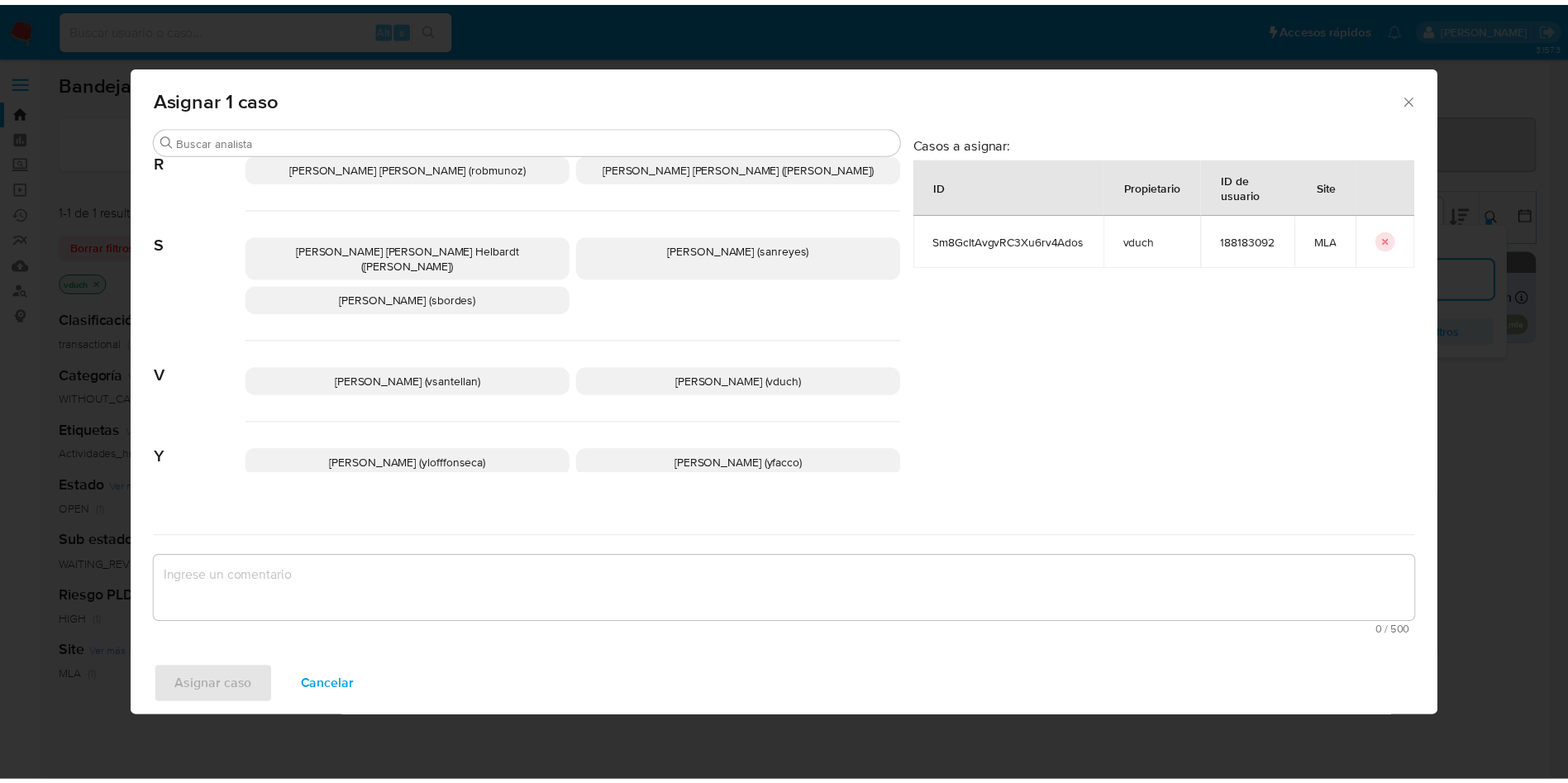
scroll to position [1430, 0]
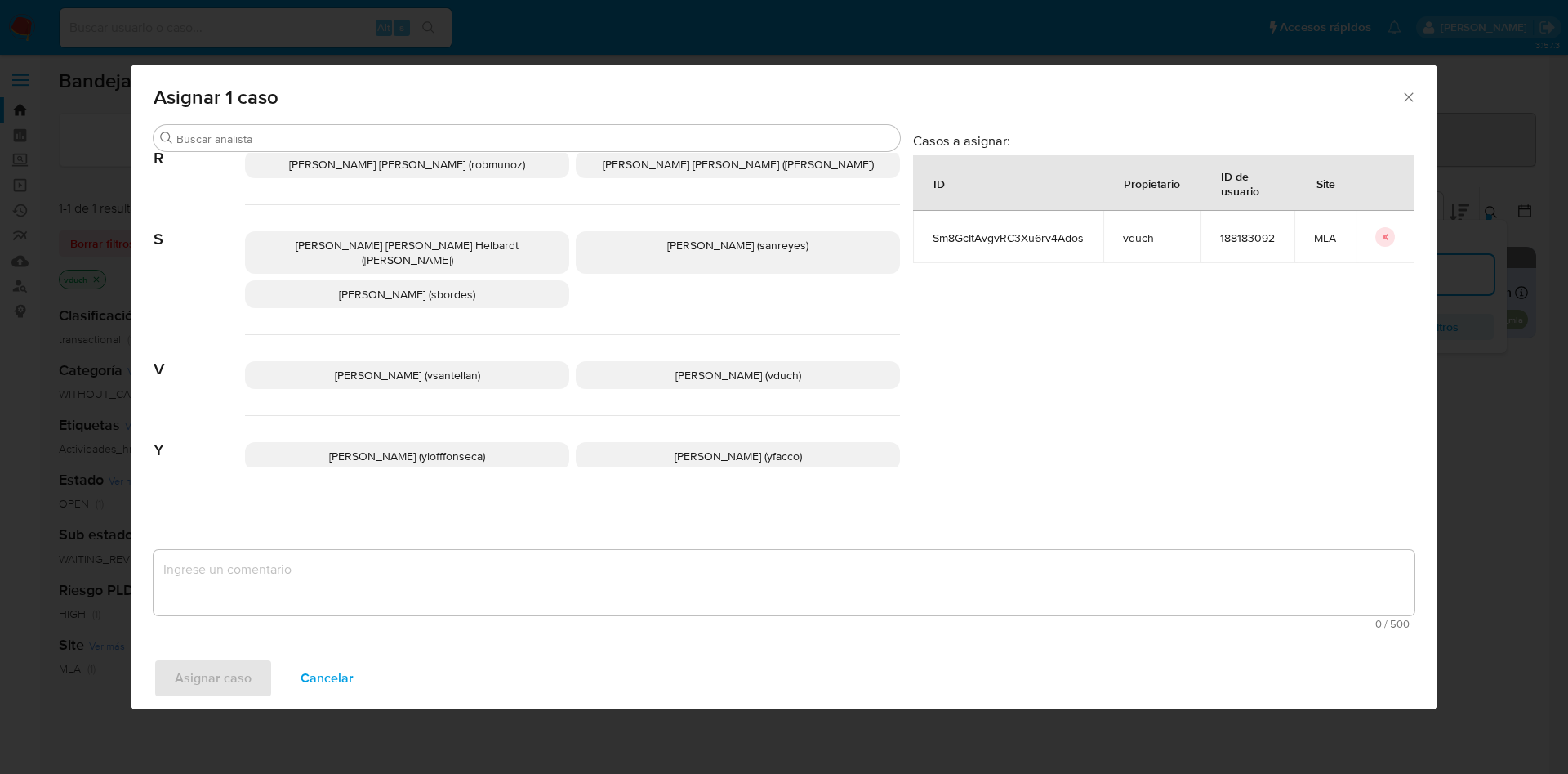
click at [710, 362] on p "[PERSON_NAME] (vduch)" at bounding box center [738, 375] width 324 height 28
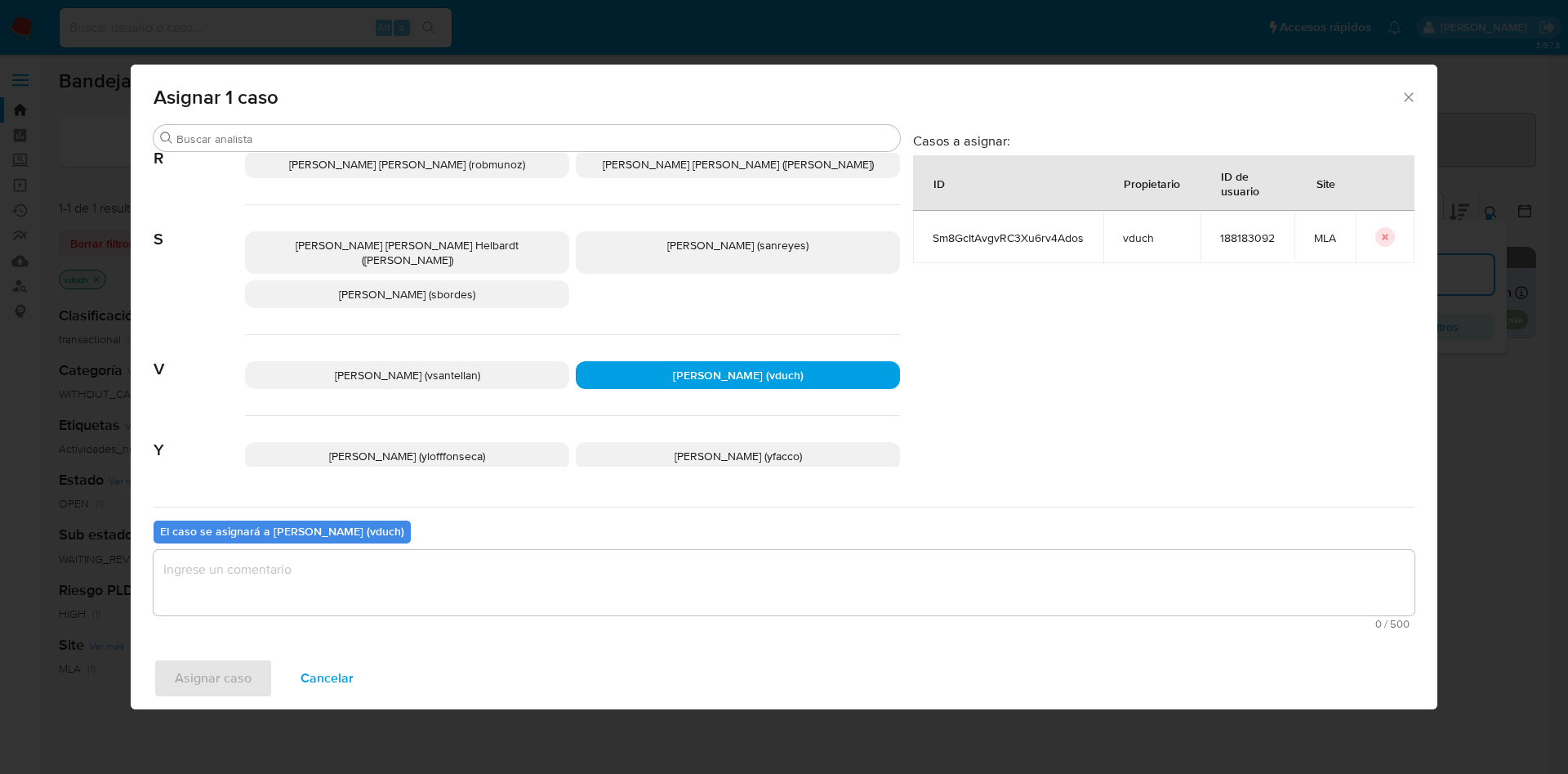
click at [732, 618] on span "0 / 500" at bounding box center [784, 624] width 1251 height 11
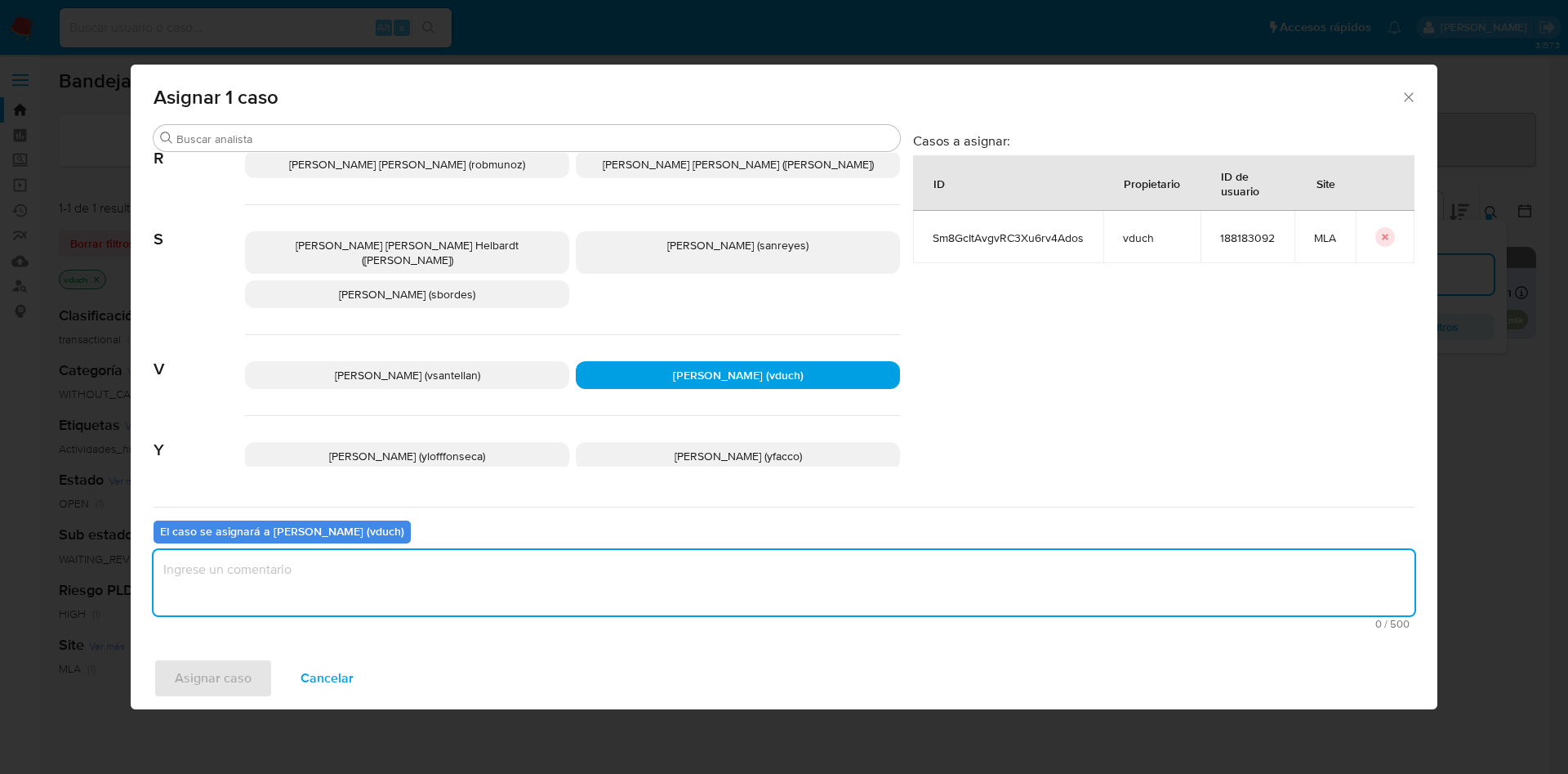
click at [653, 590] on textarea "assign-modal" at bounding box center [784, 583] width 1261 height 66
click at [252, 678] on button "Asignar caso" at bounding box center [213, 677] width 119 height 39
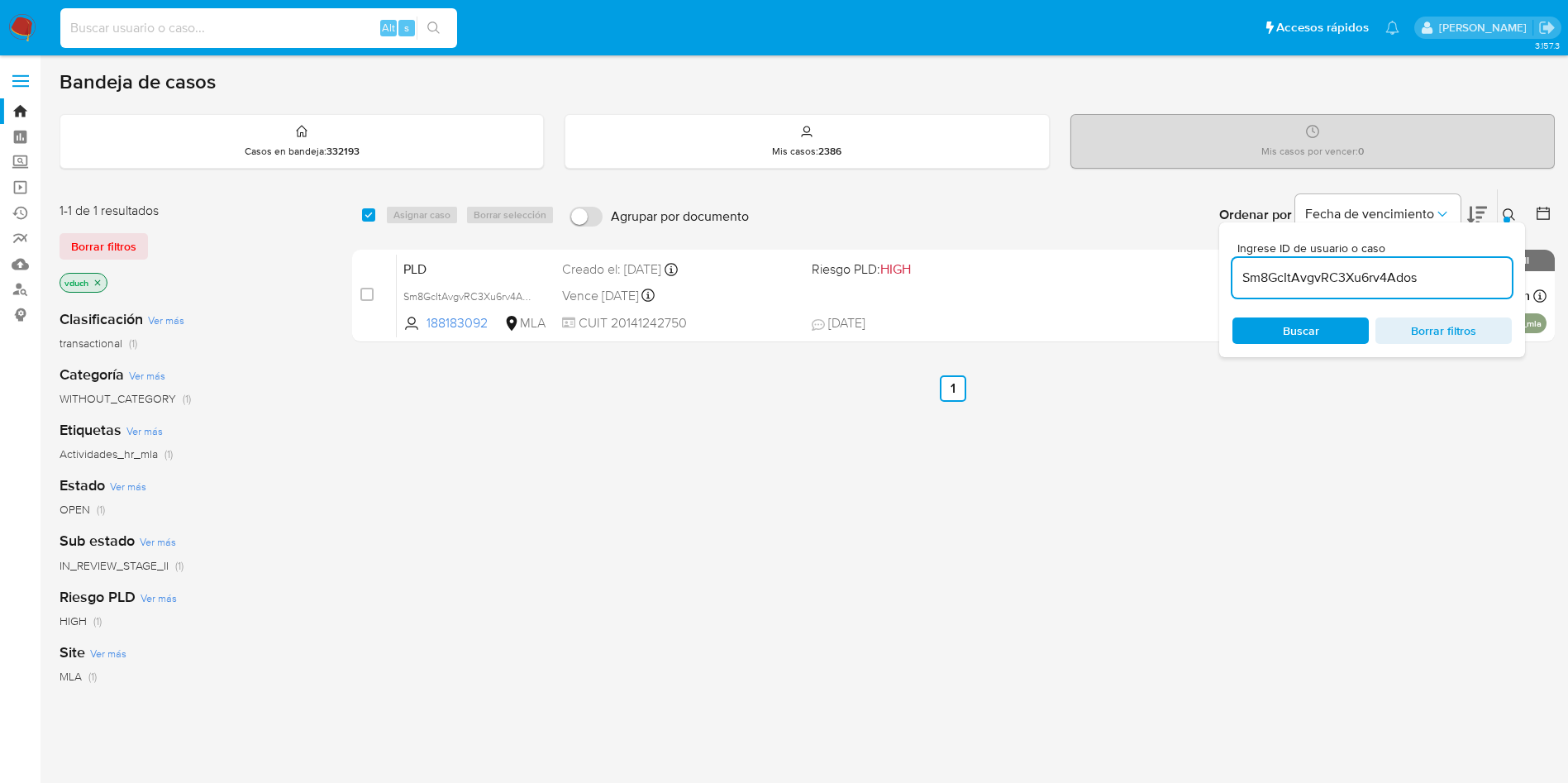
click at [215, 32] on input at bounding box center [259, 28] width 397 height 21
paste input "113664207"
type input "113664207"
click at [445, 20] on button "search-icon" at bounding box center [433, 28] width 34 height 23
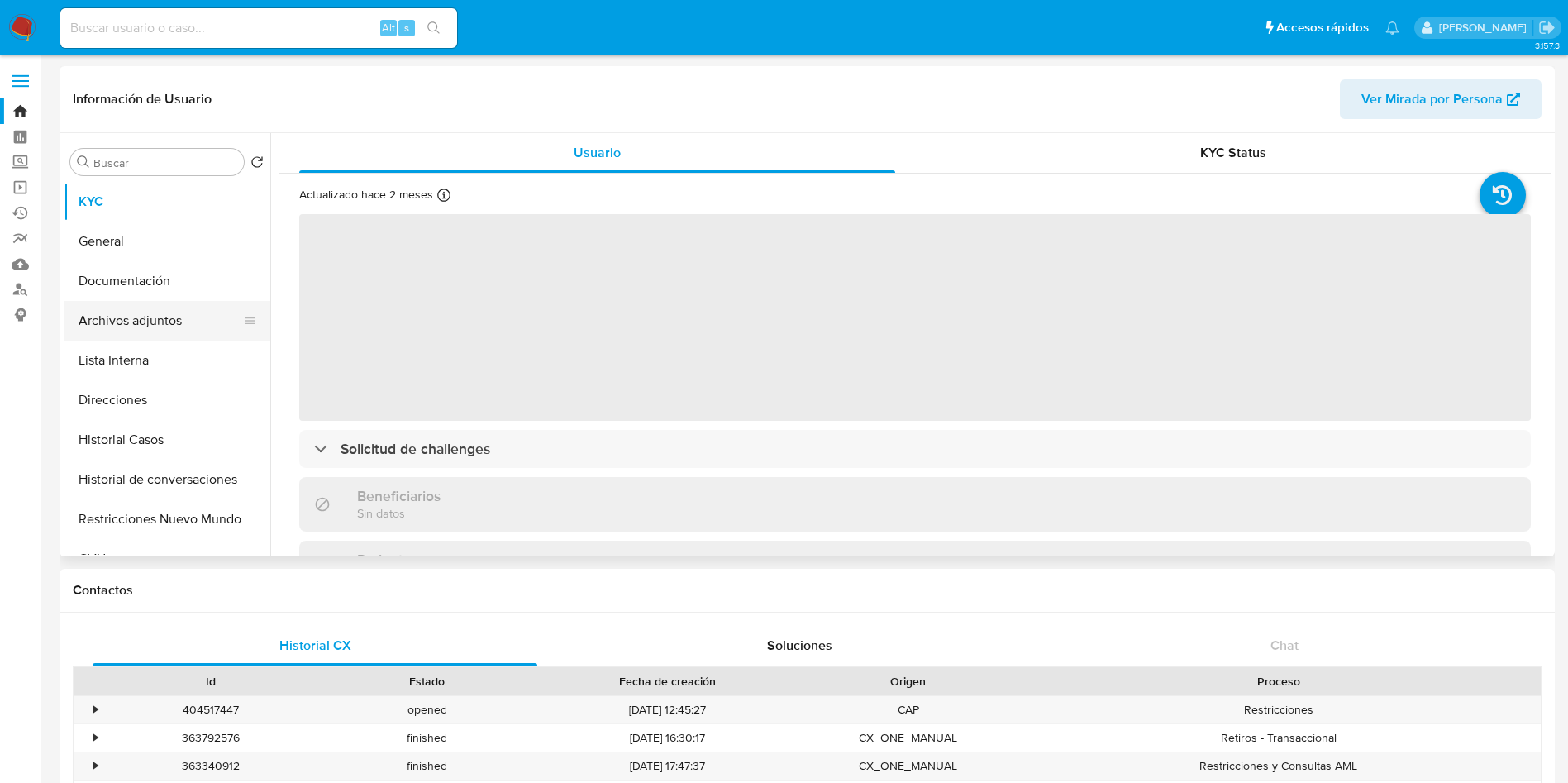
click at [181, 310] on button "Archivos adjuntos" at bounding box center [160, 321] width 193 height 40
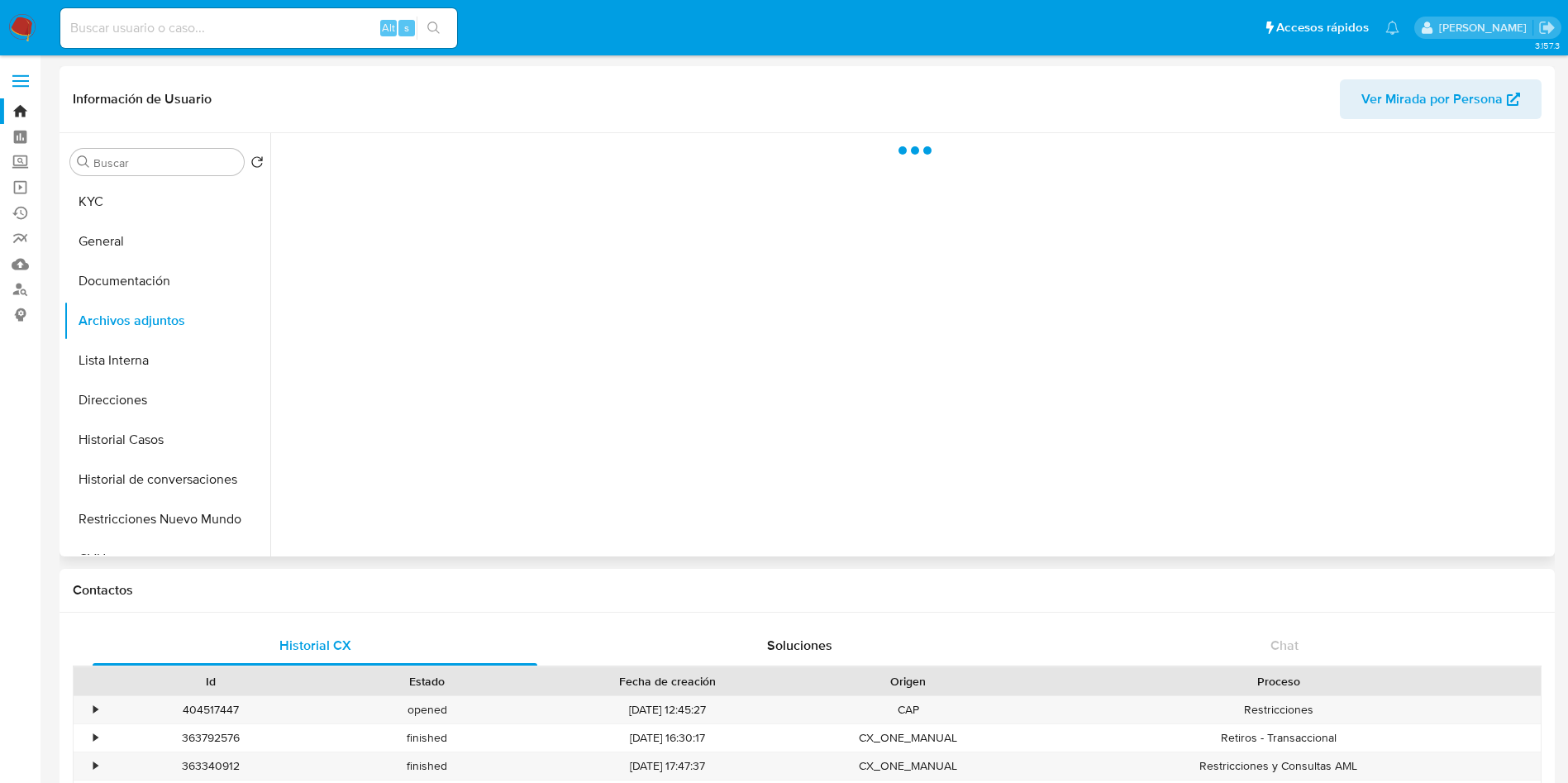
select select "10"
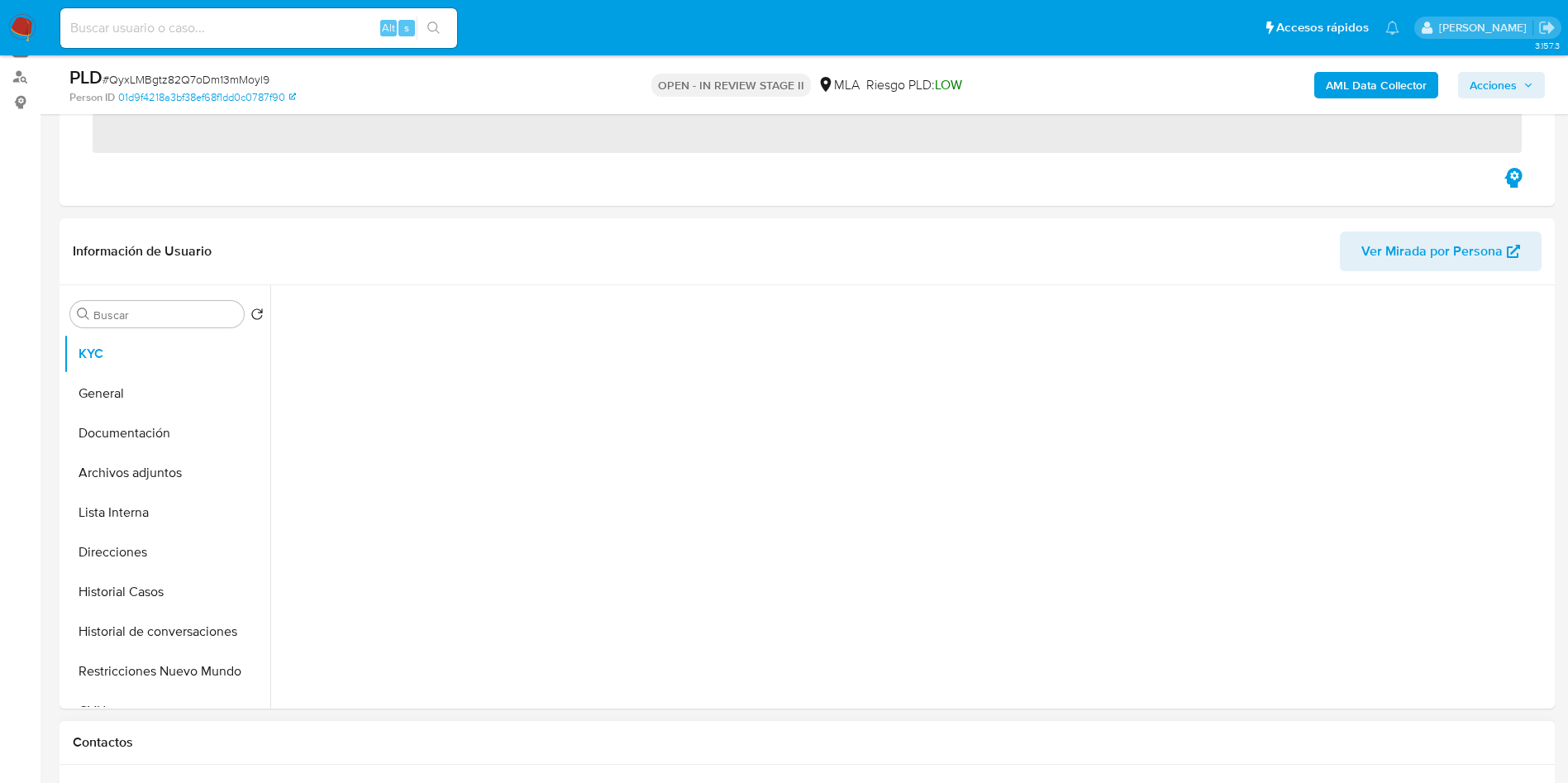
scroll to position [620, 0]
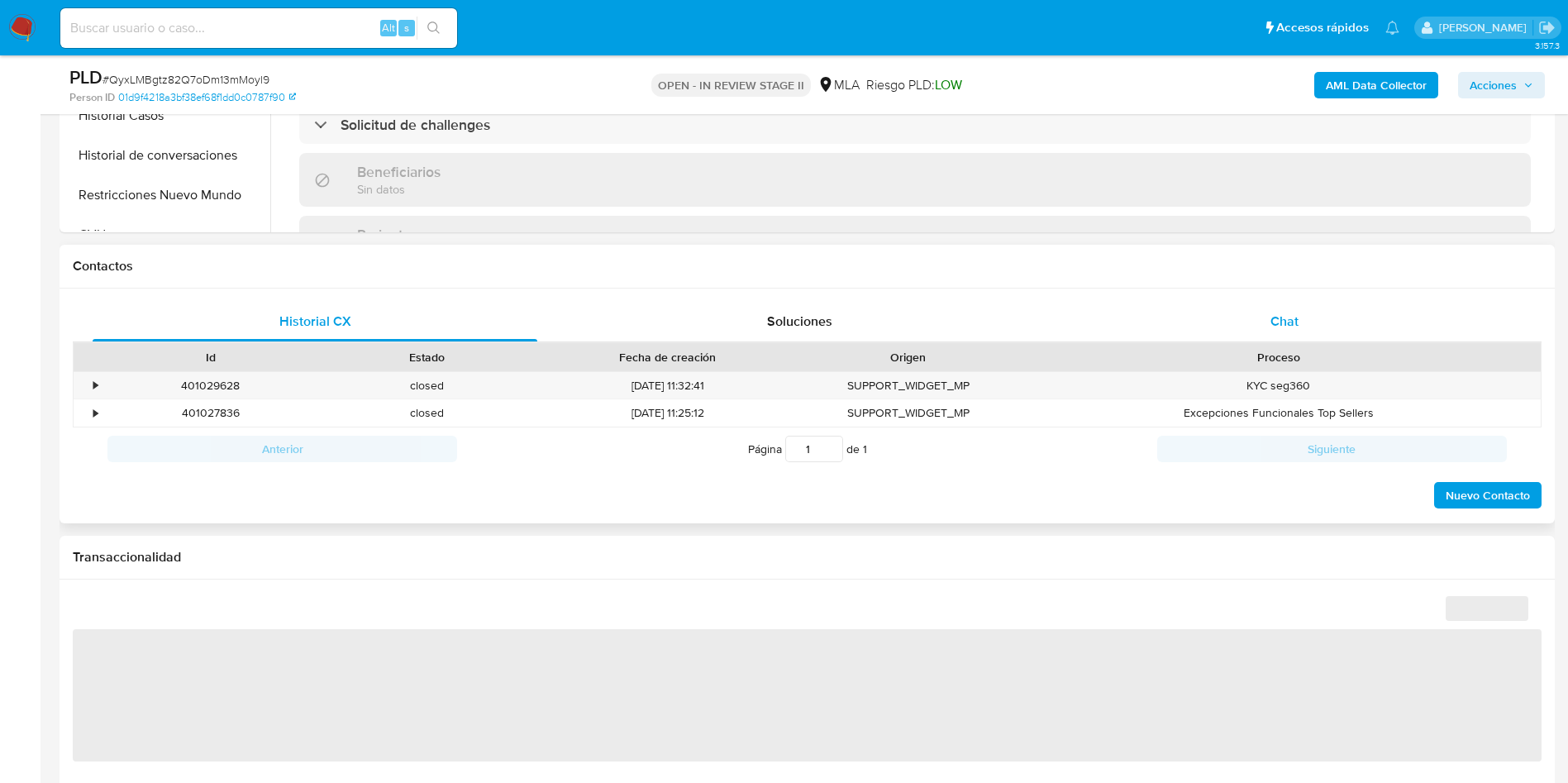
click at [1303, 334] on div "Chat" at bounding box center [1284, 321] width 445 height 40
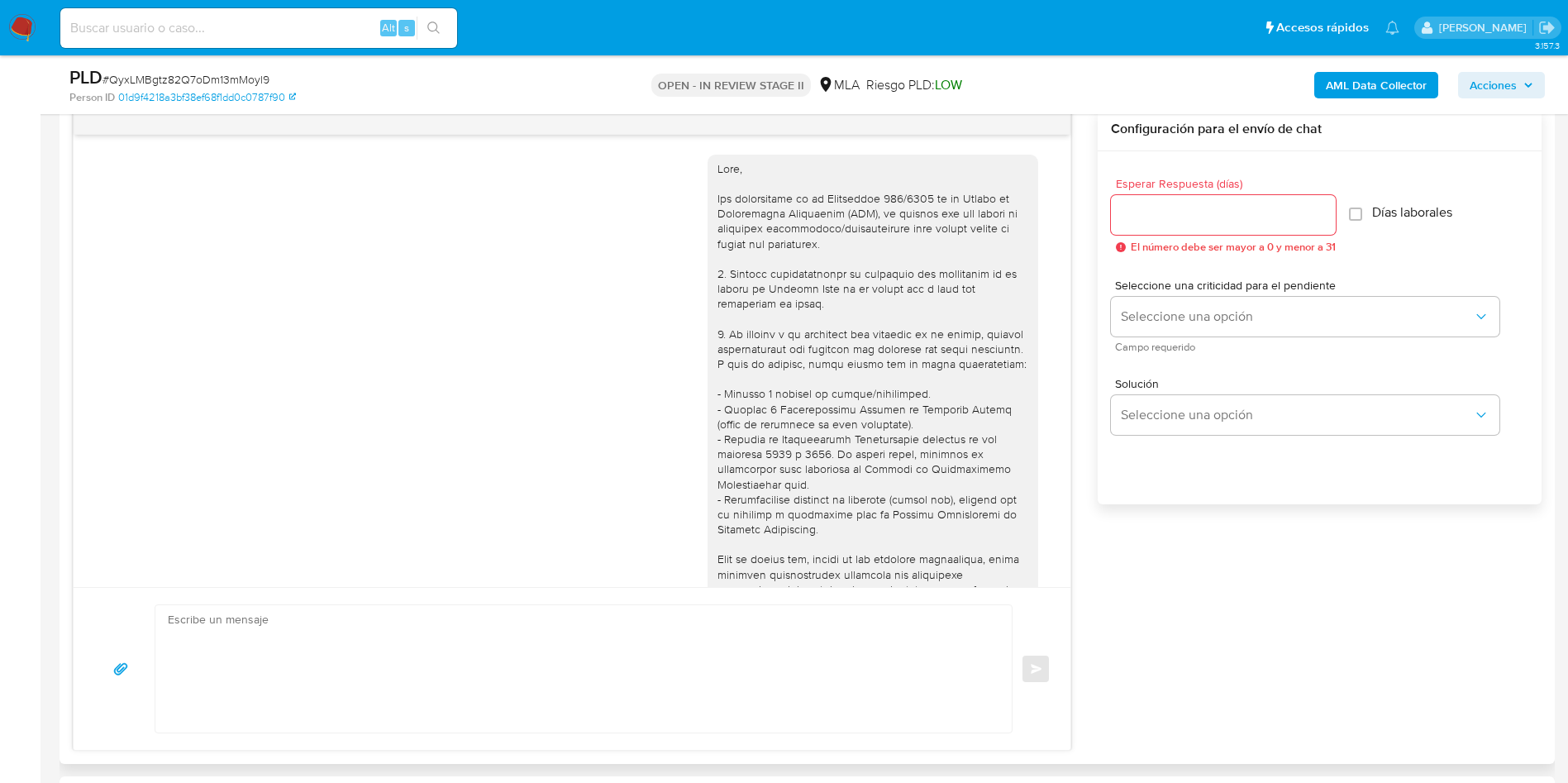
scroll to position [1516, 0]
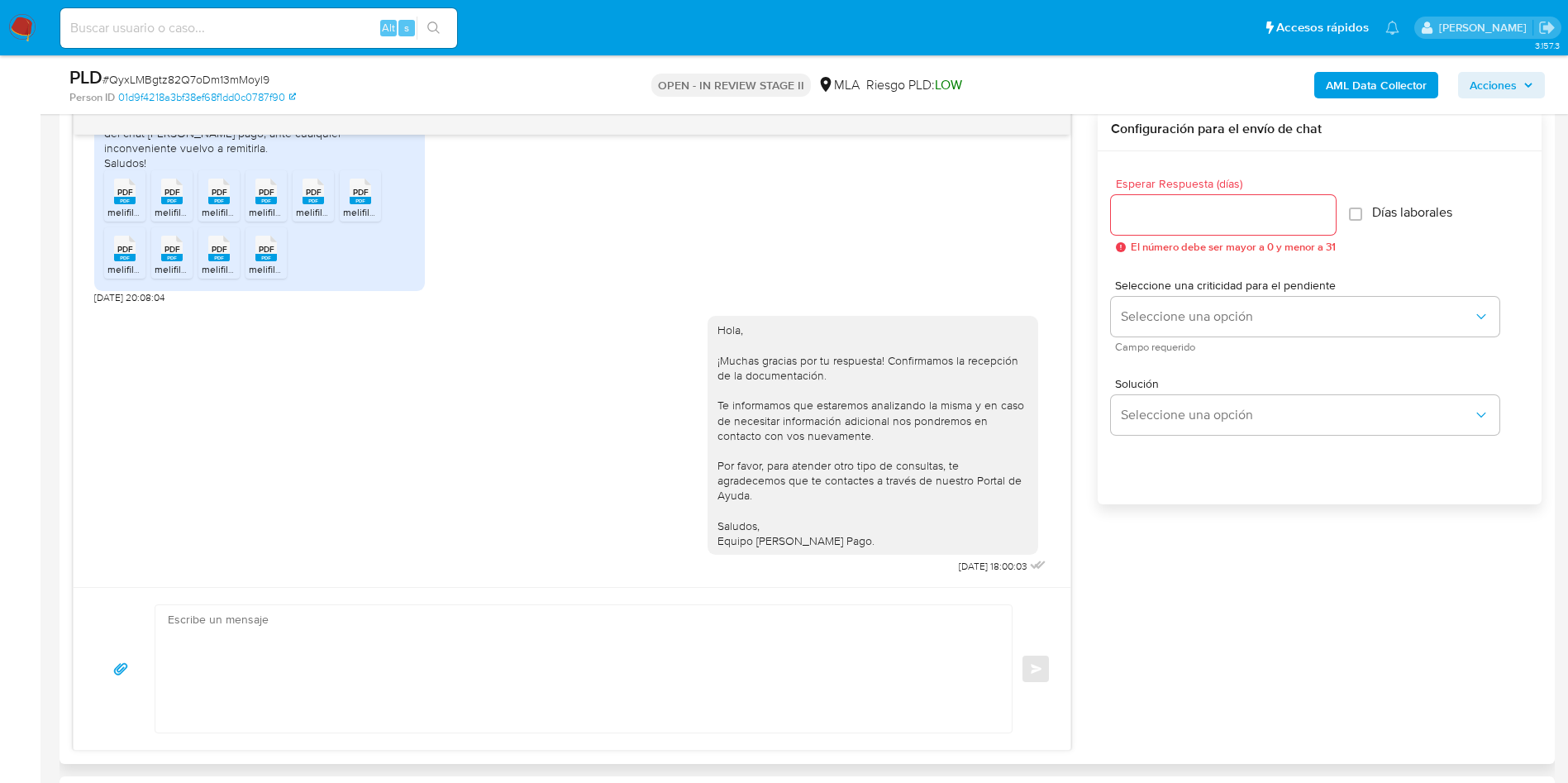
select select "10"
click at [1046, 129] on button "menu-action" at bounding box center [1030, 121] width 54 height 40
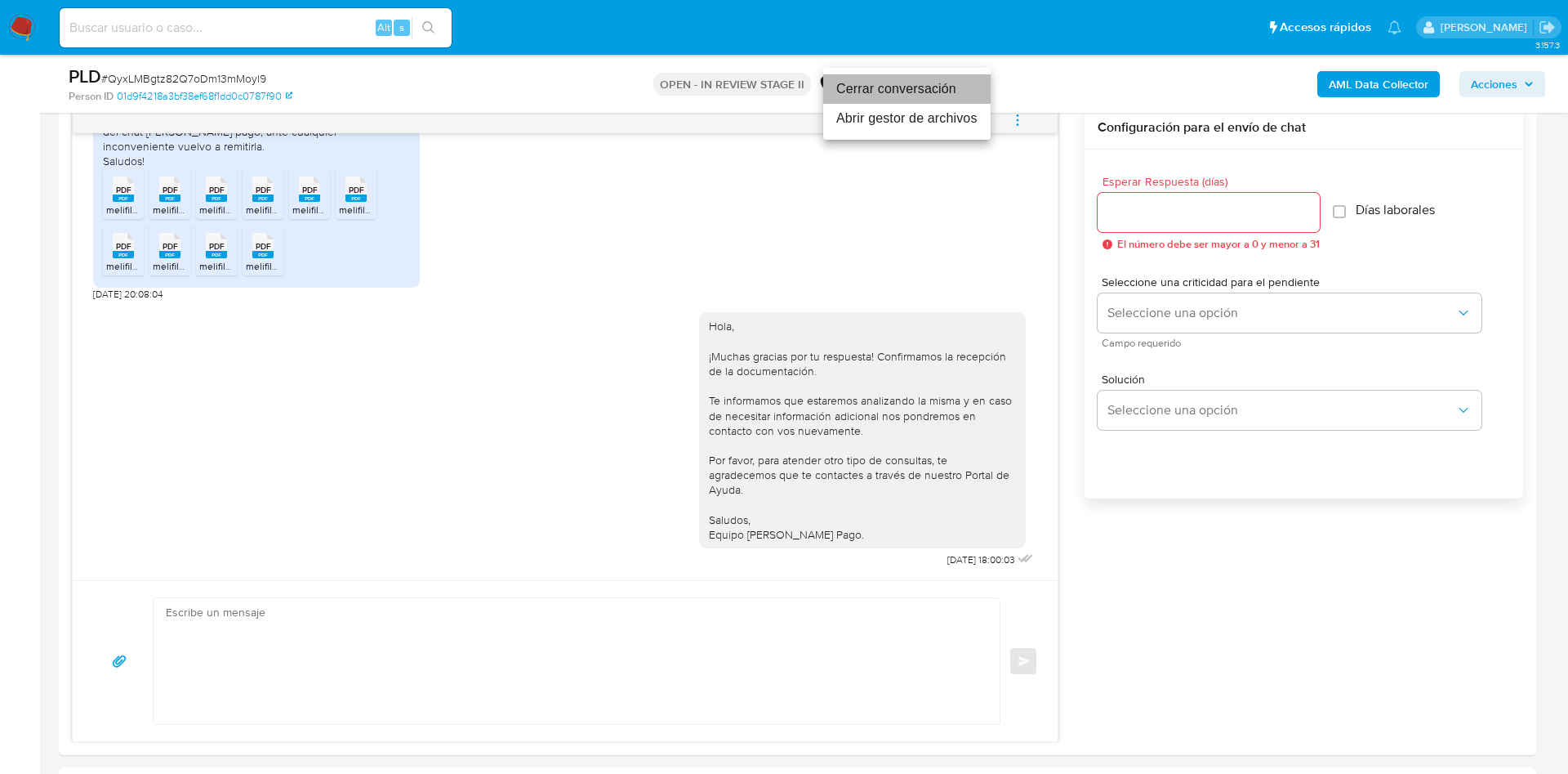
click at [960, 98] on li "Cerrar conversación" at bounding box center [907, 89] width 167 height 29
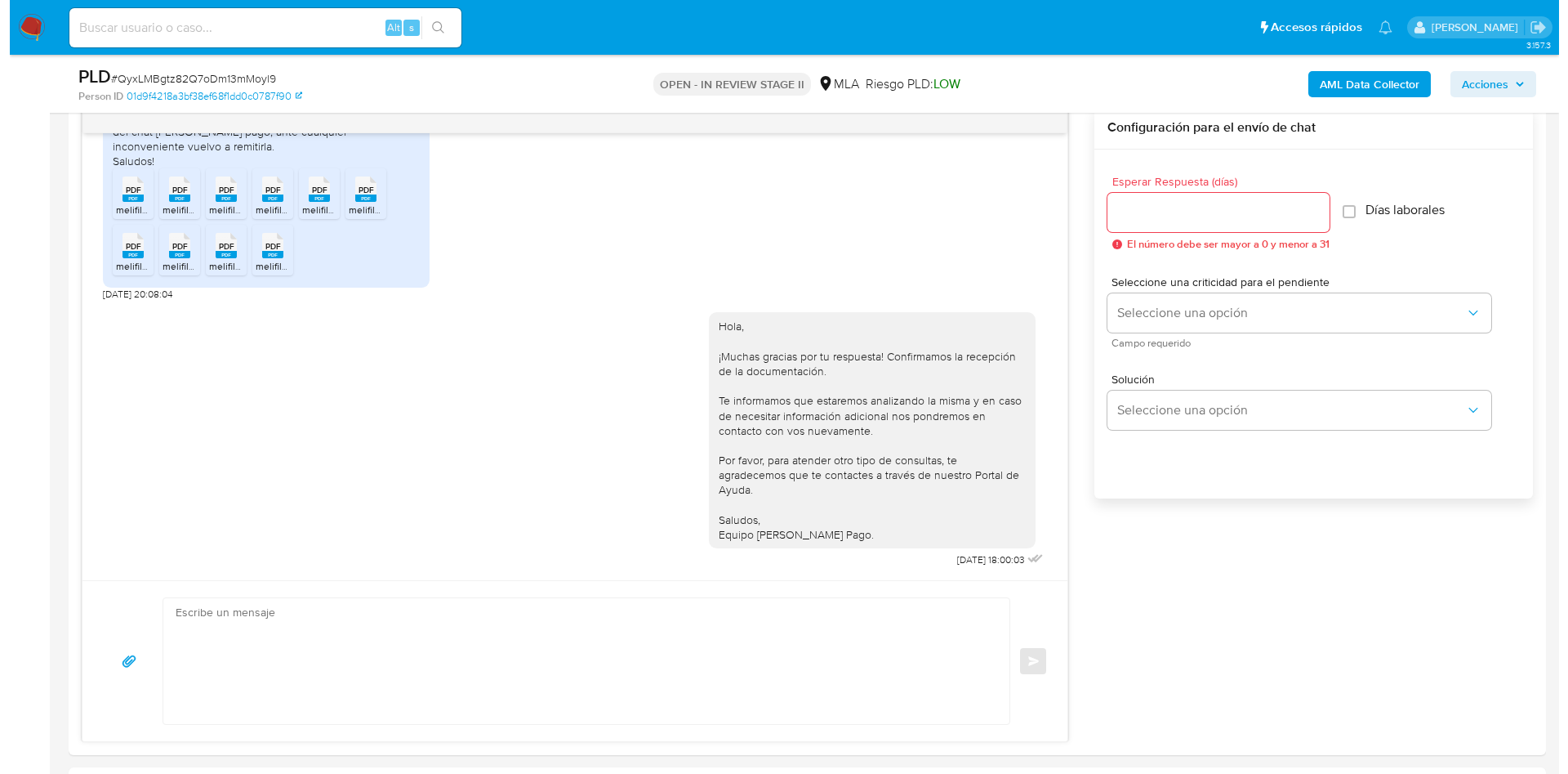
scroll to position [245, 0]
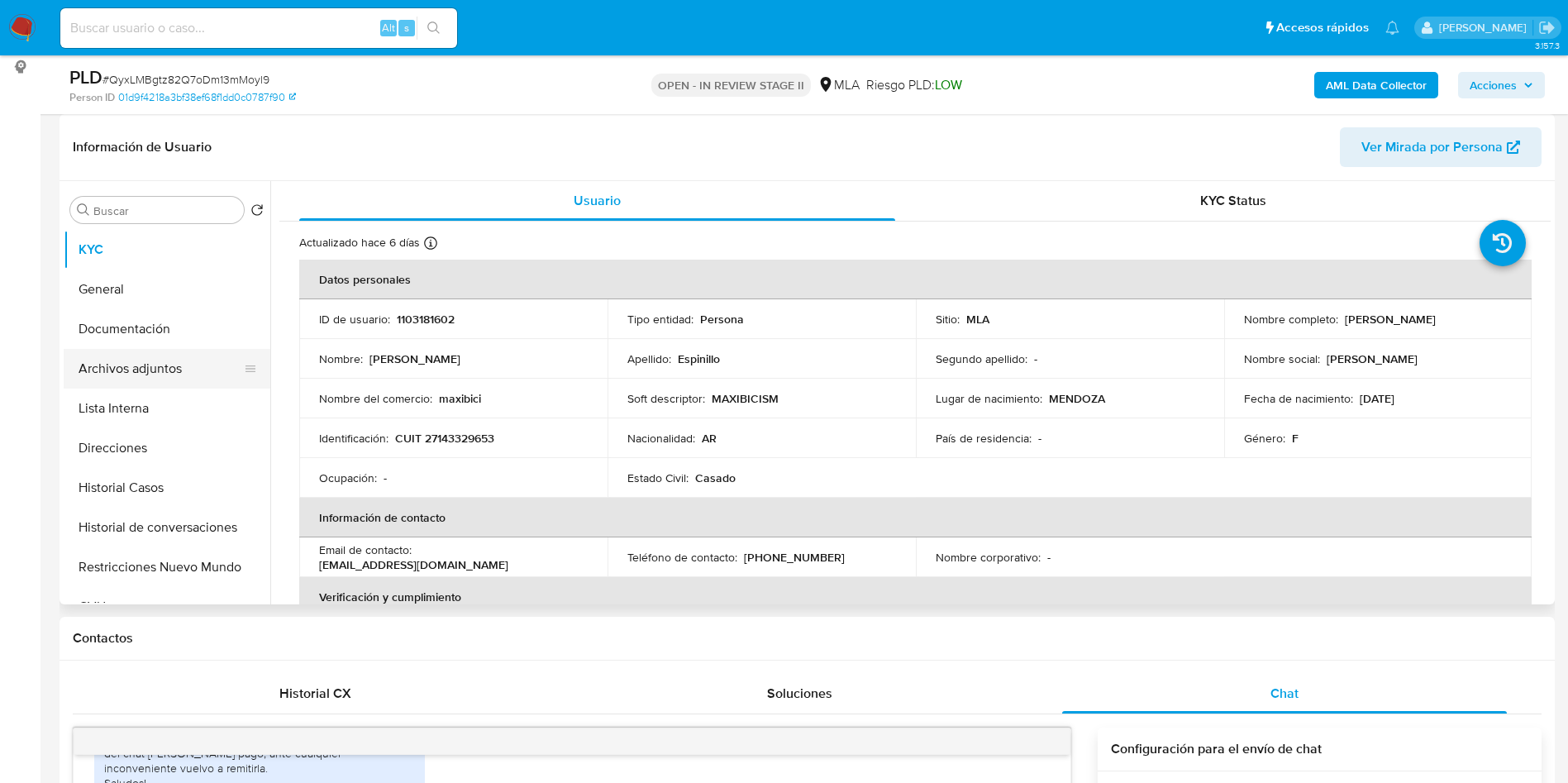
click at [140, 379] on button "Archivos adjuntos" at bounding box center [160, 368] width 193 height 40
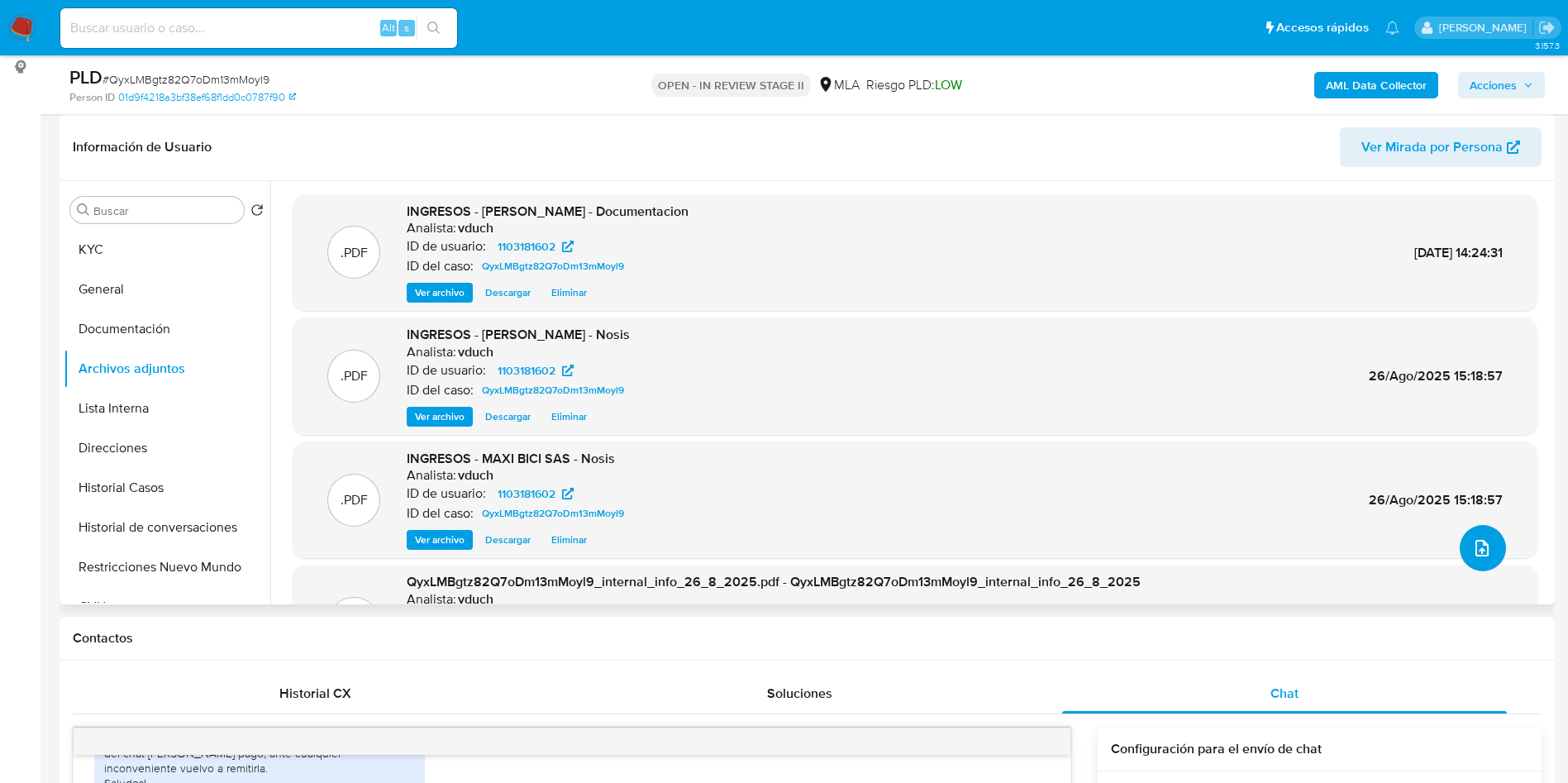
click at [1479, 554] on icon "upload-file" at bounding box center [1482, 548] width 20 height 20
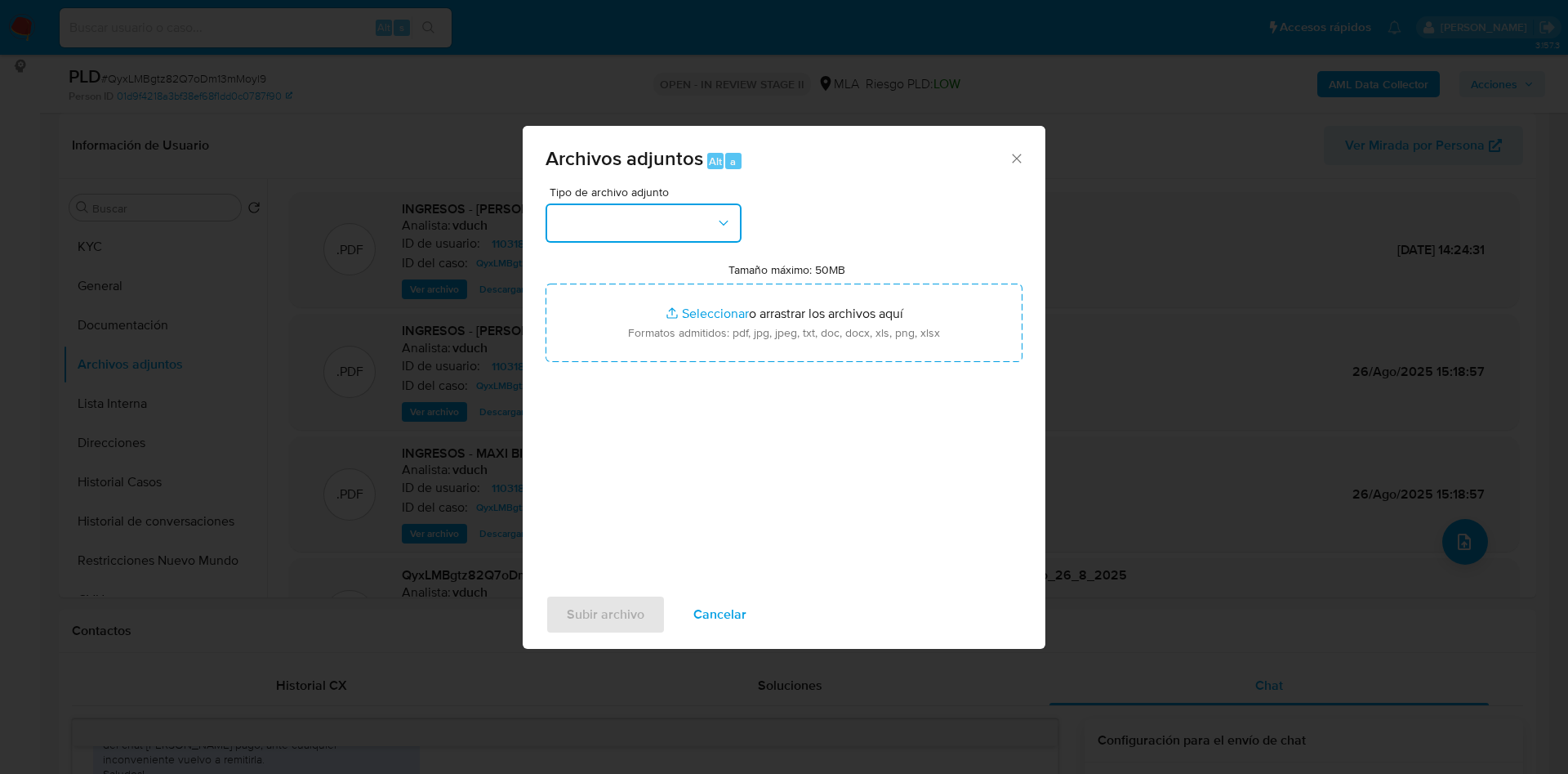
click at [704, 242] on button "button" at bounding box center [642, 222] width 196 height 39
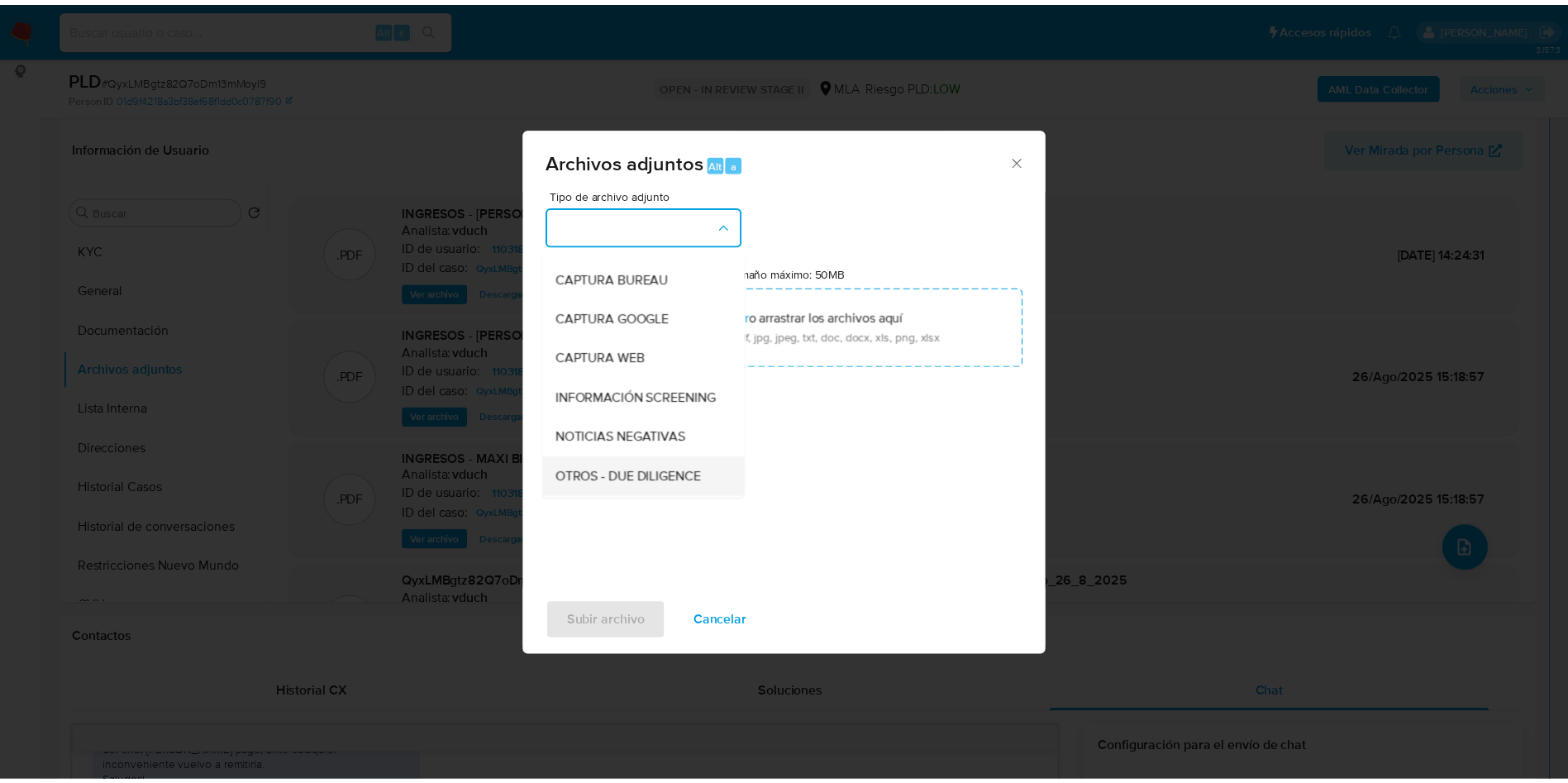
scroll to position [124, 0]
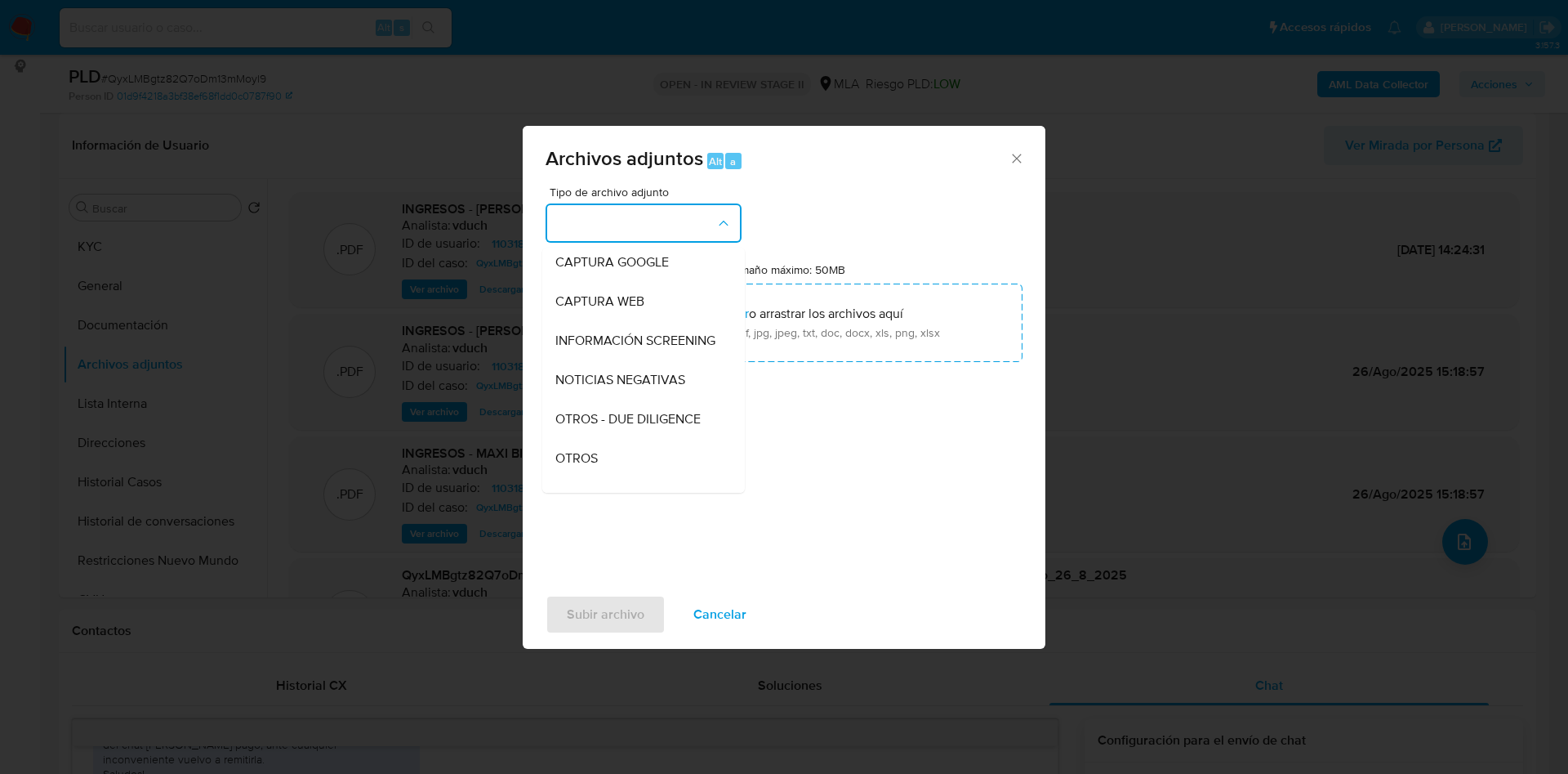
click at [613, 478] on div "OTROS" at bounding box center [638, 458] width 167 height 39
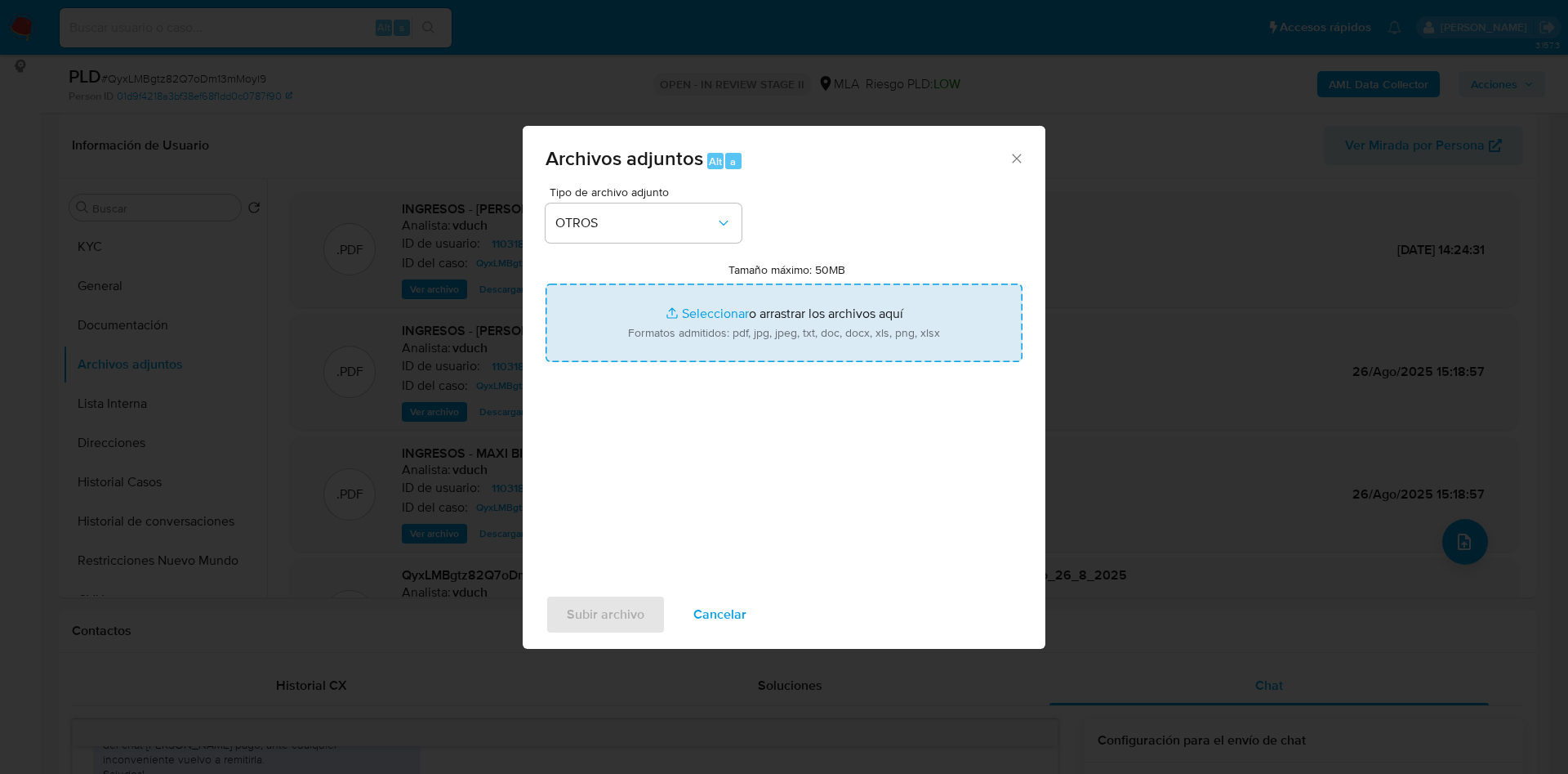
type input "C:\fakepath\Caselog QyxLMBgtz82Q7oDm13mMoyl9_2025_08_18_21_30_10.docx"
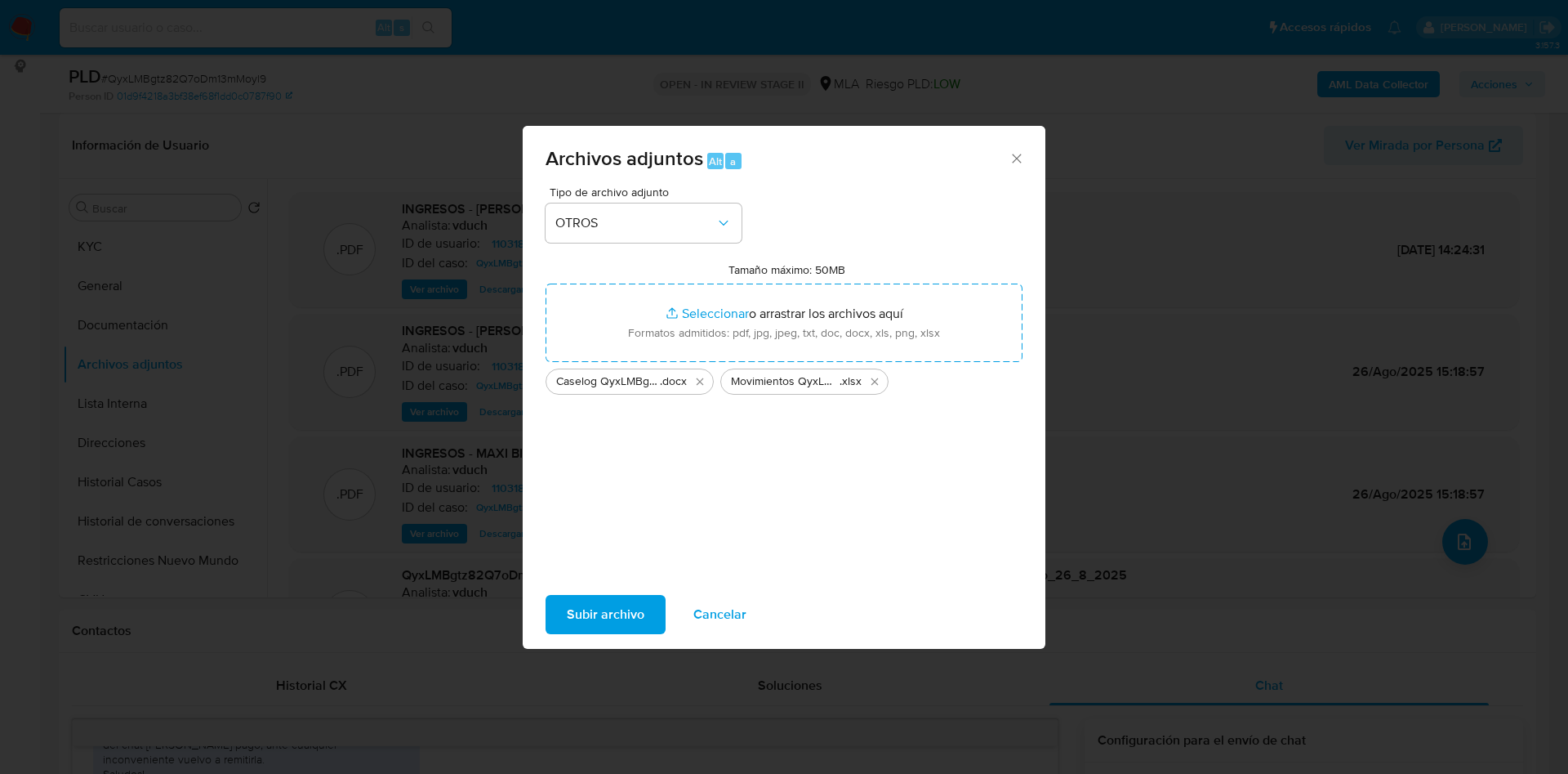
click at [609, 604] on span "Subir archivo" at bounding box center [605, 614] width 77 height 36
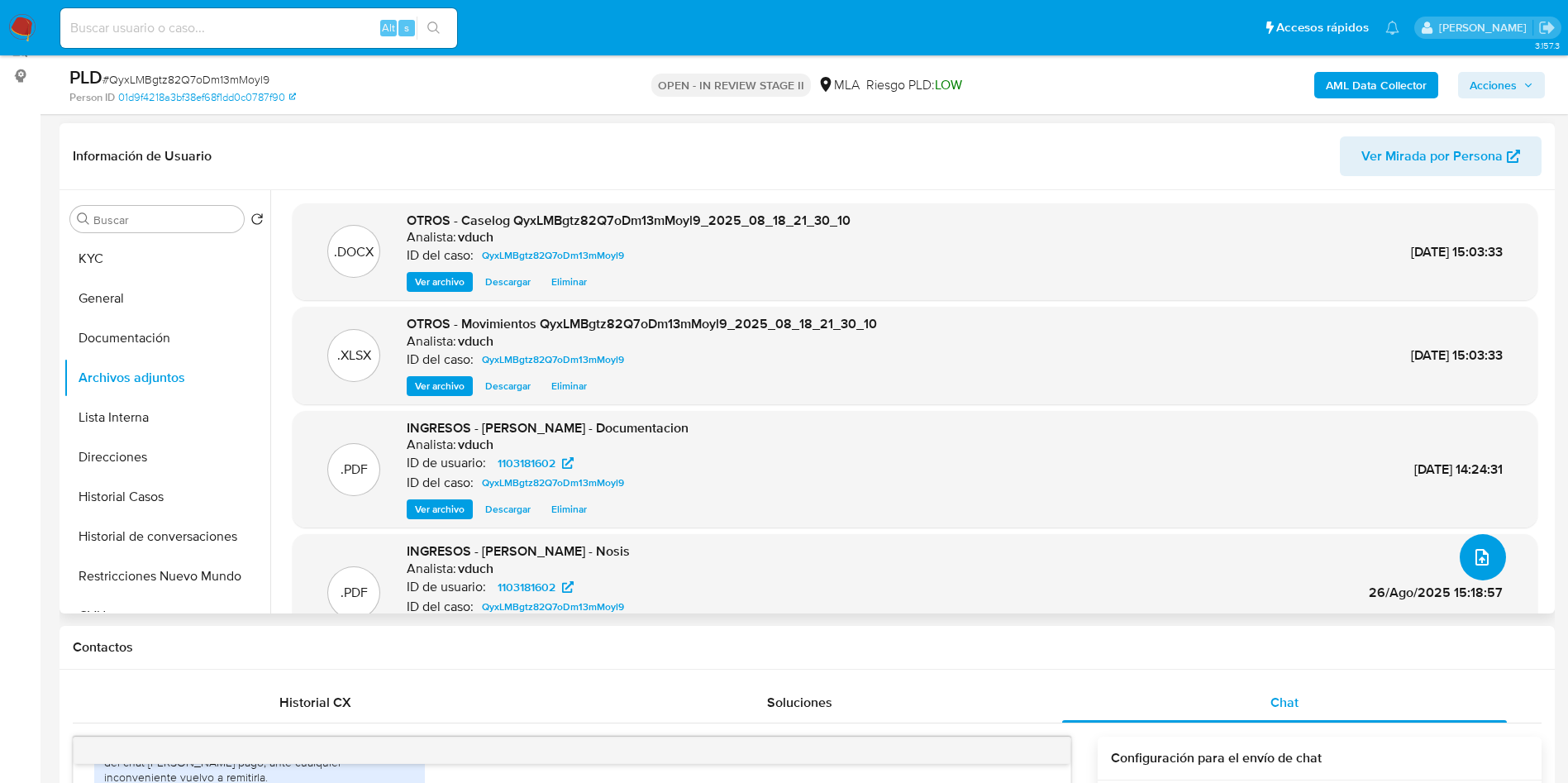
scroll to position [0, 0]
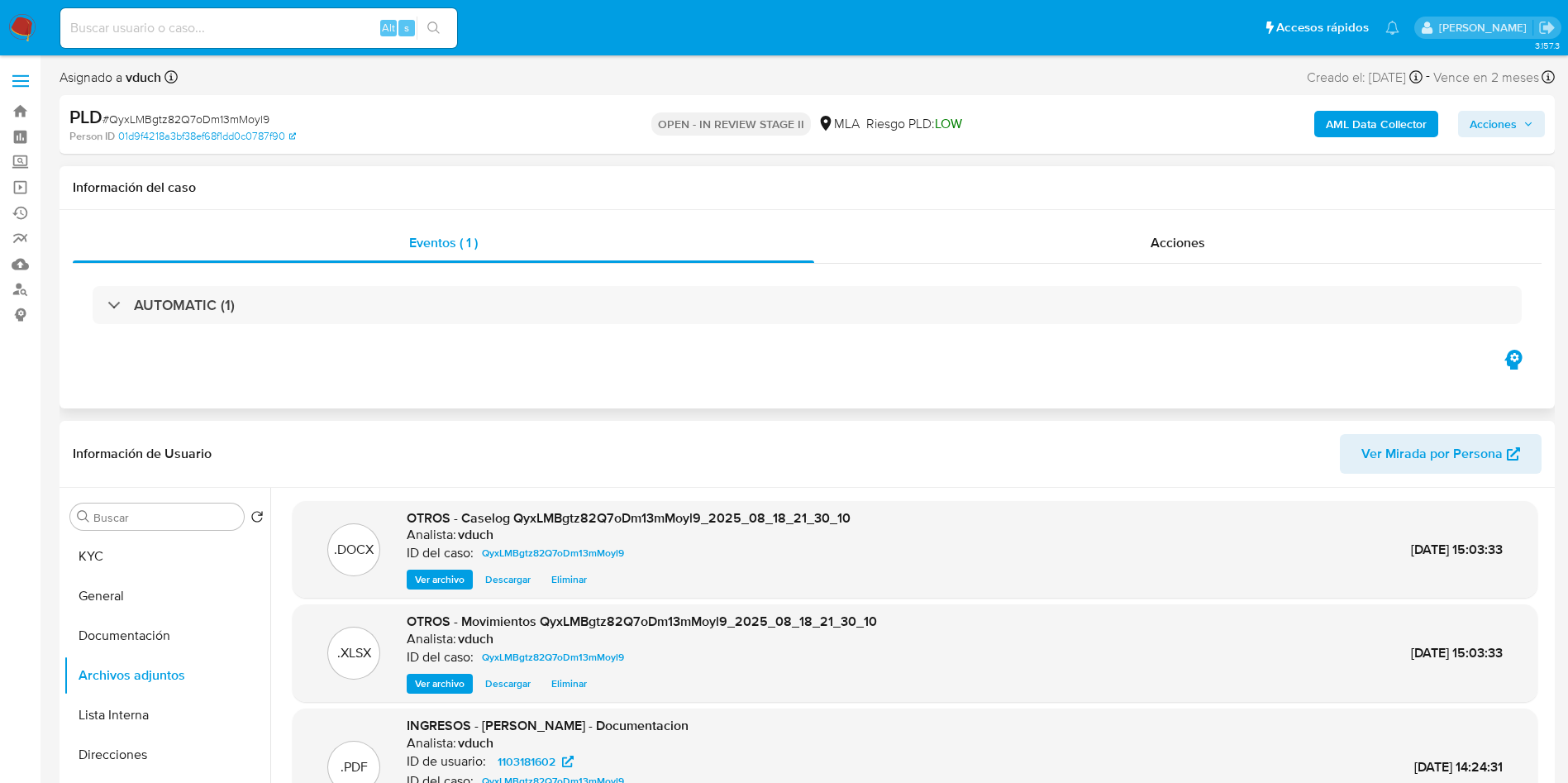
click at [1361, 251] on div "Acciones" at bounding box center [1178, 242] width 728 height 40
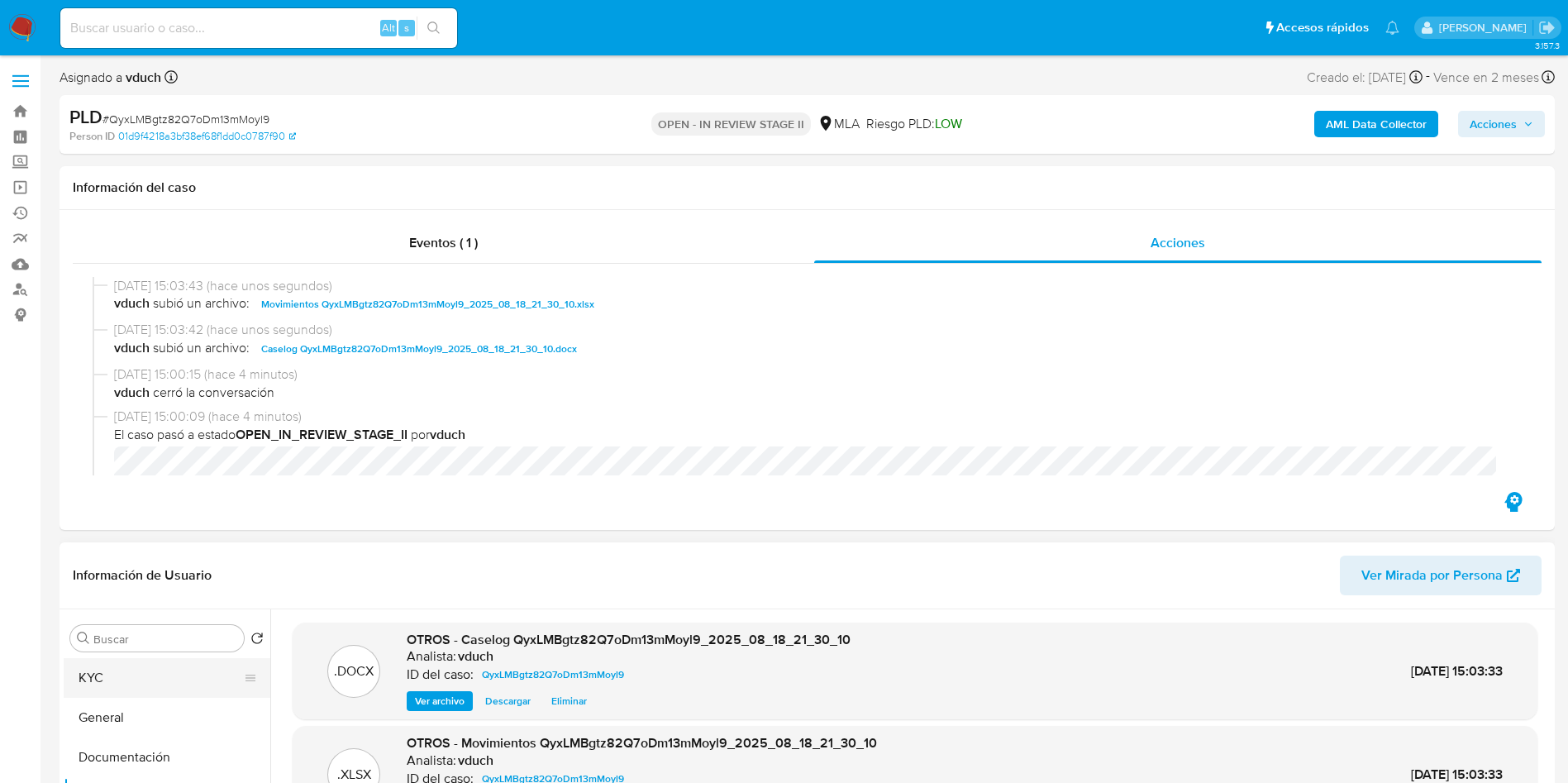
click at [123, 662] on button "KYC" at bounding box center [160, 677] width 193 height 40
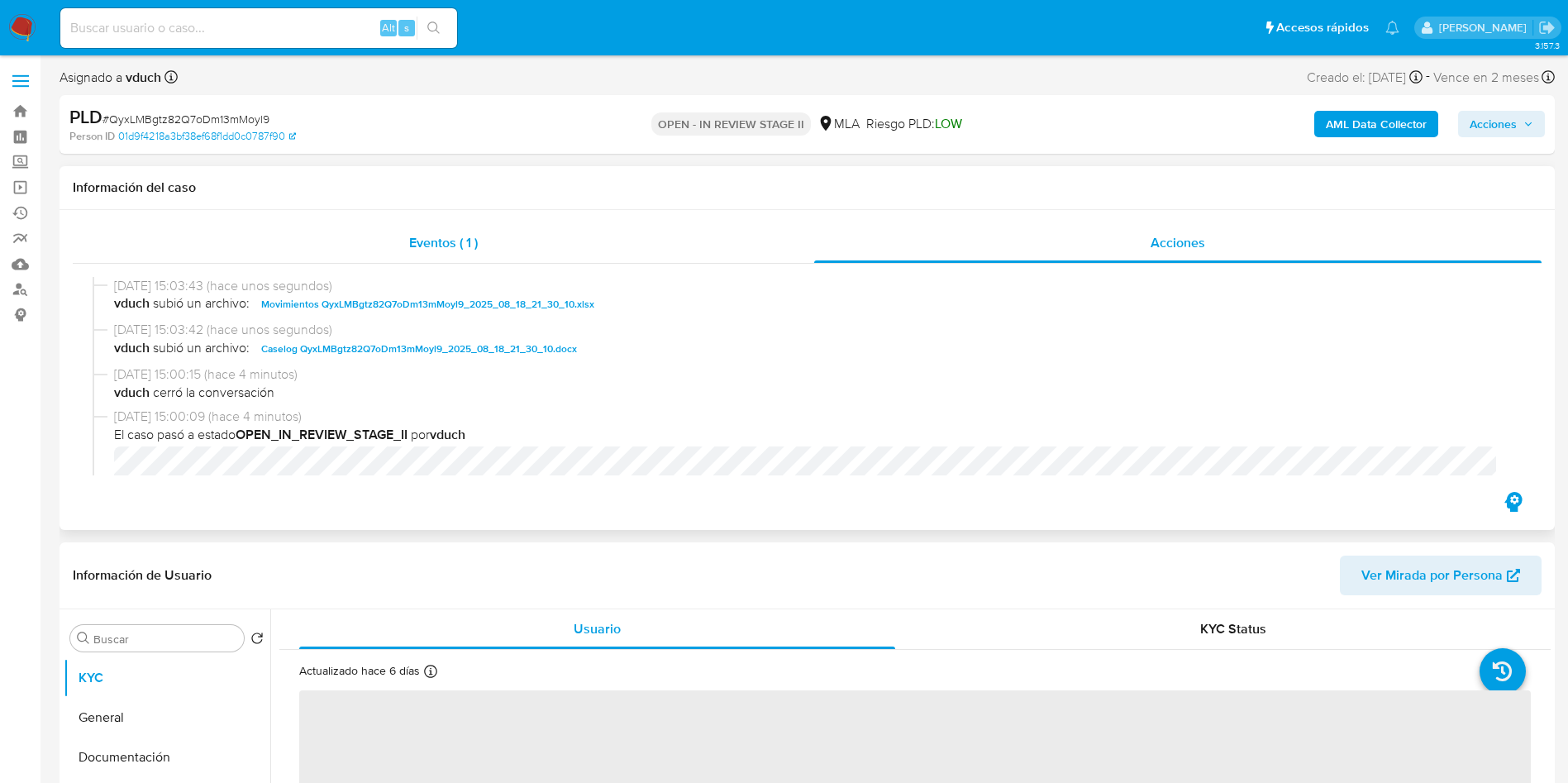
click at [501, 252] on div "Eventos ( 1 )" at bounding box center [443, 242] width 742 height 40
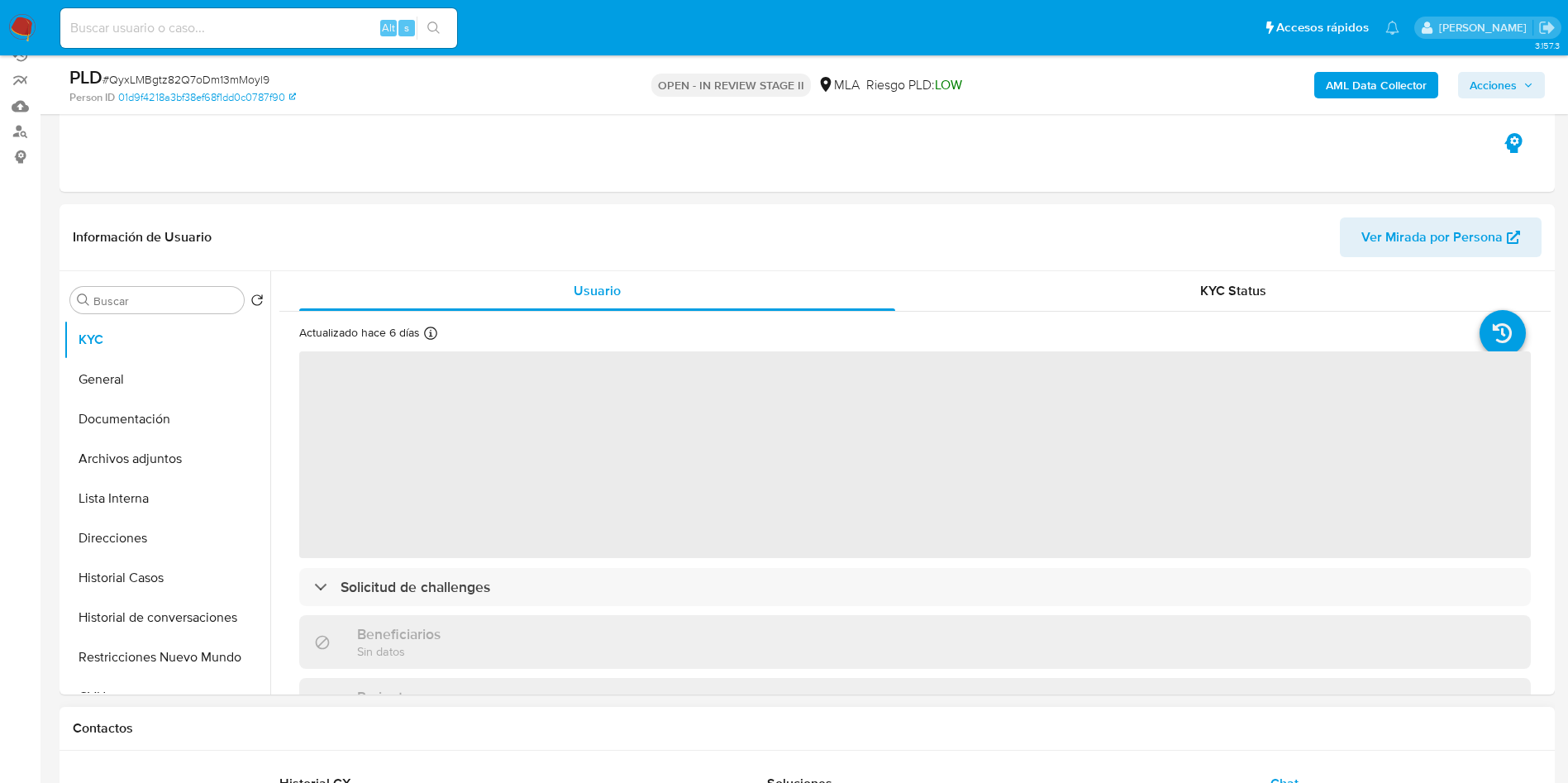
scroll to position [248, 0]
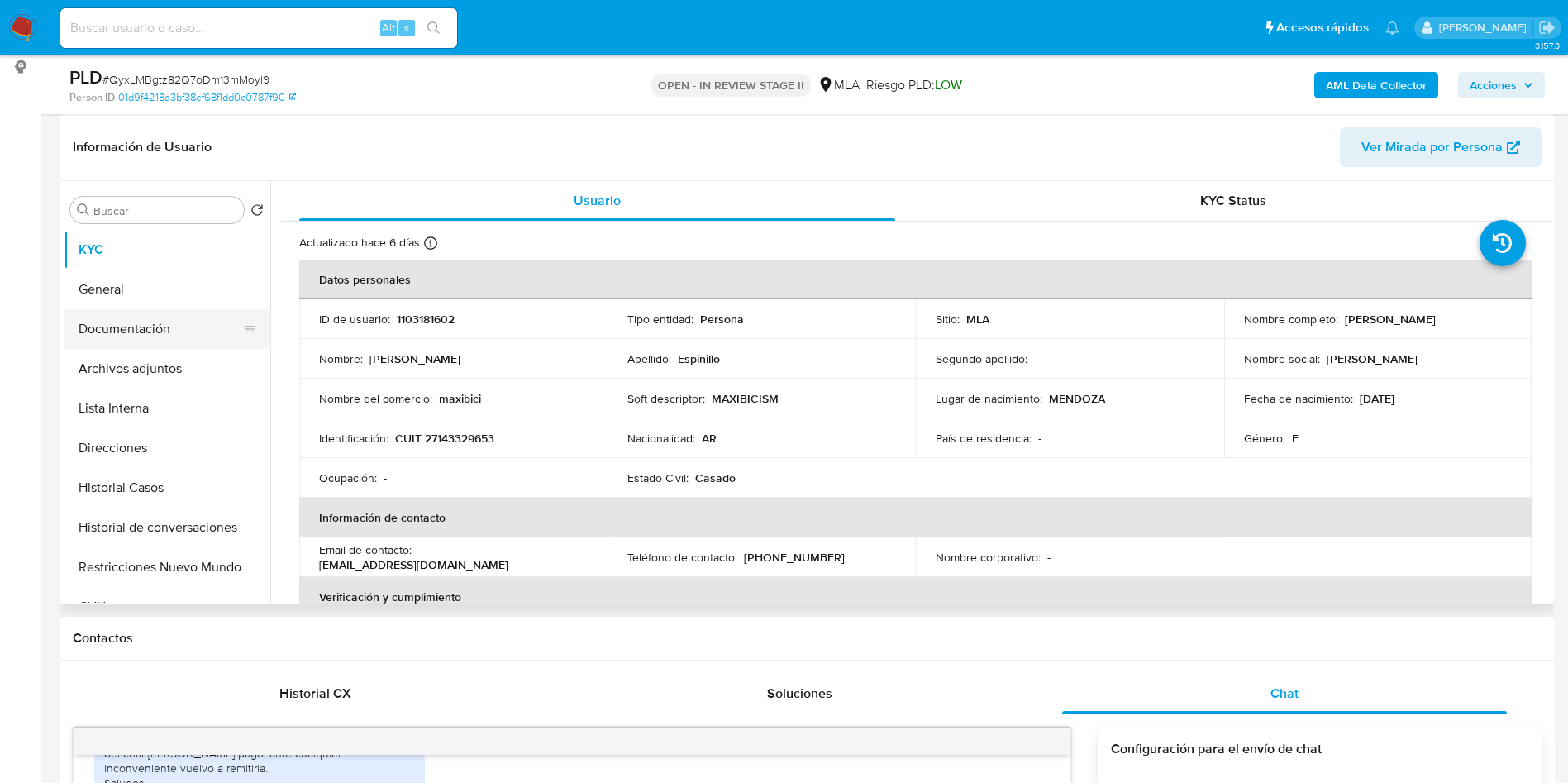
click at [136, 333] on button "Documentación" at bounding box center [160, 329] width 193 height 40
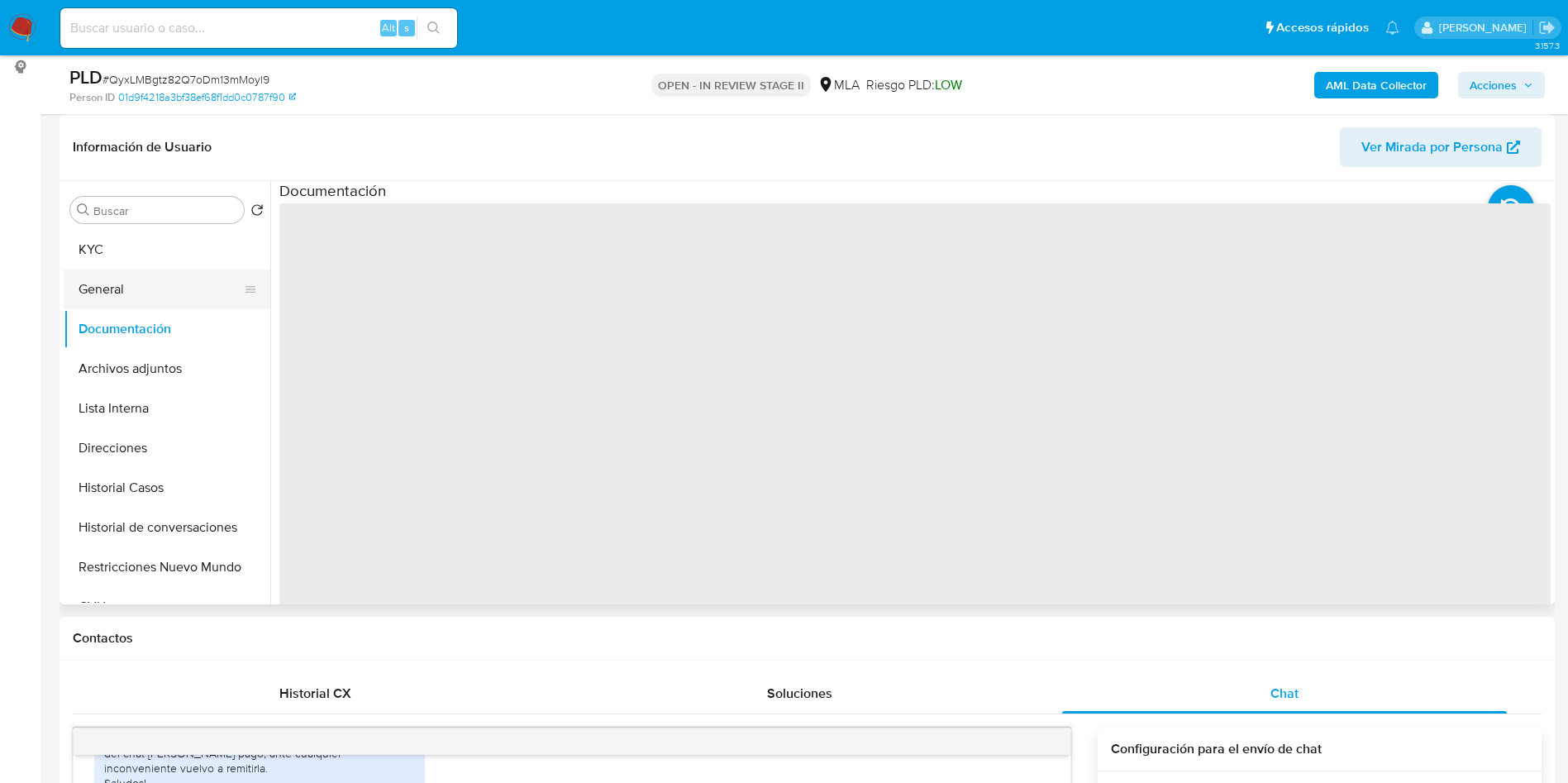
click at [101, 298] on button "General" at bounding box center [160, 289] width 193 height 40
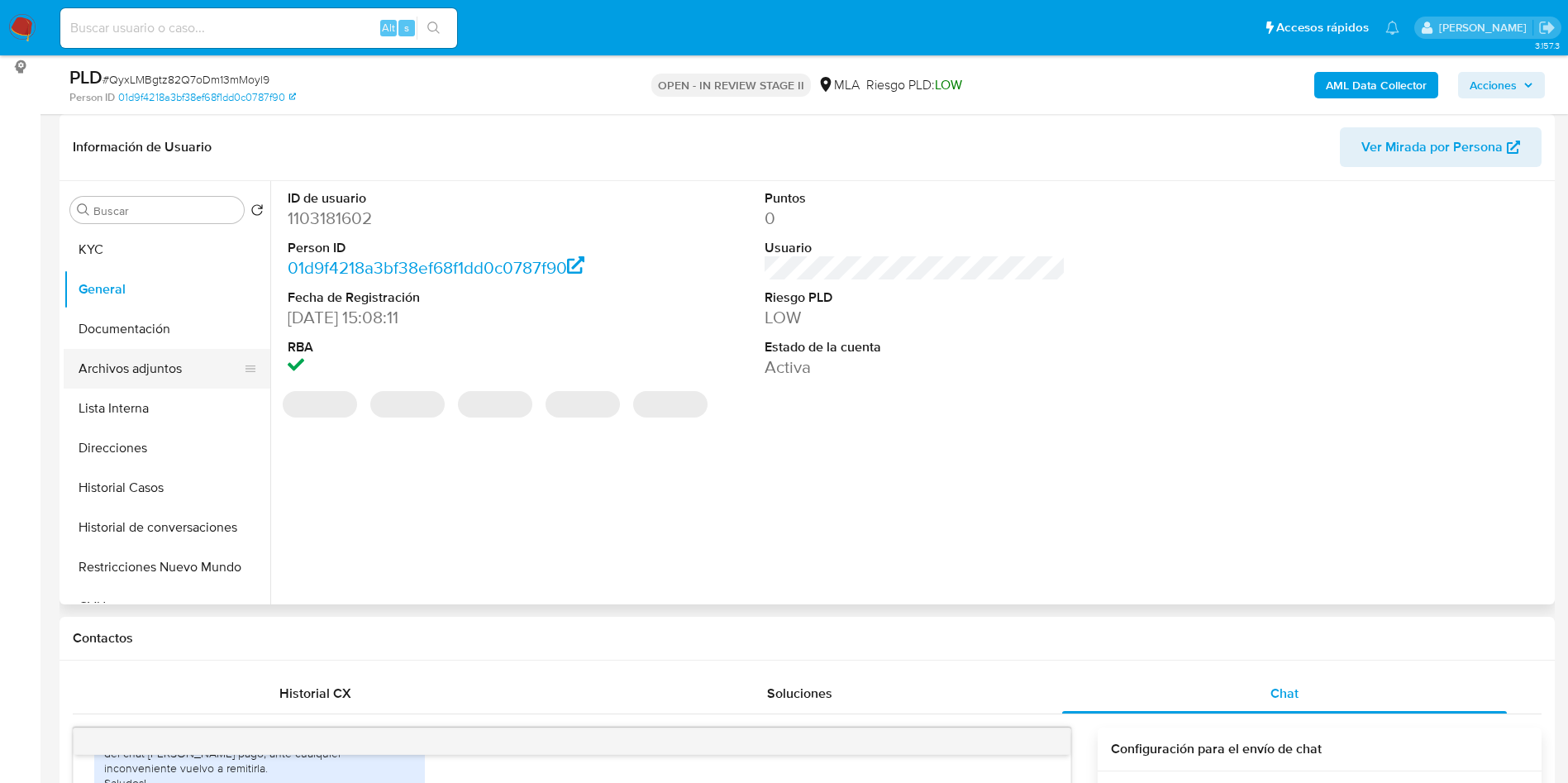
click at [130, 364] on button "Archivos adjuntos" at bounding box center [160, 368] width 193 height 40
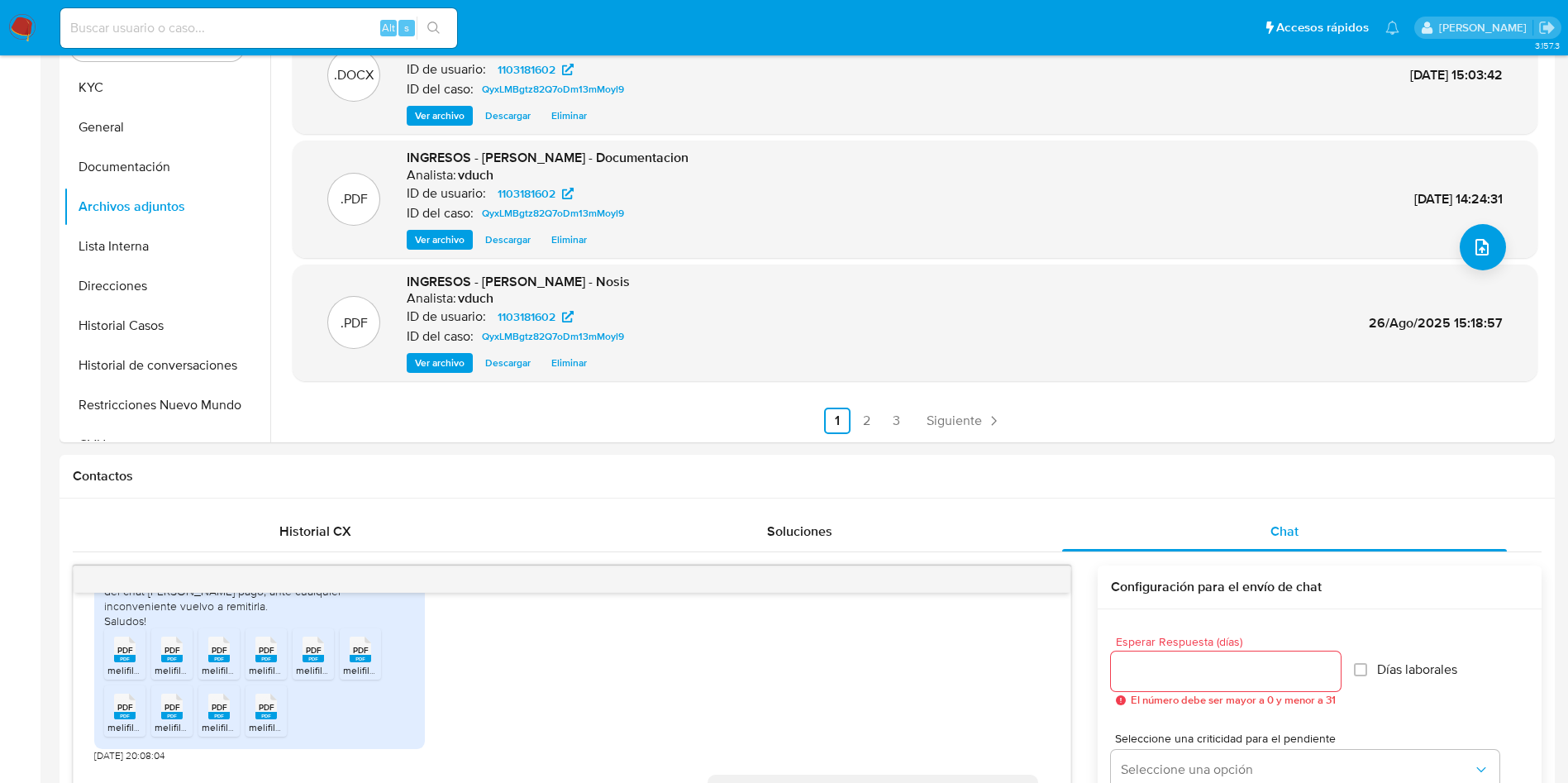
scroll to position [0, 0]
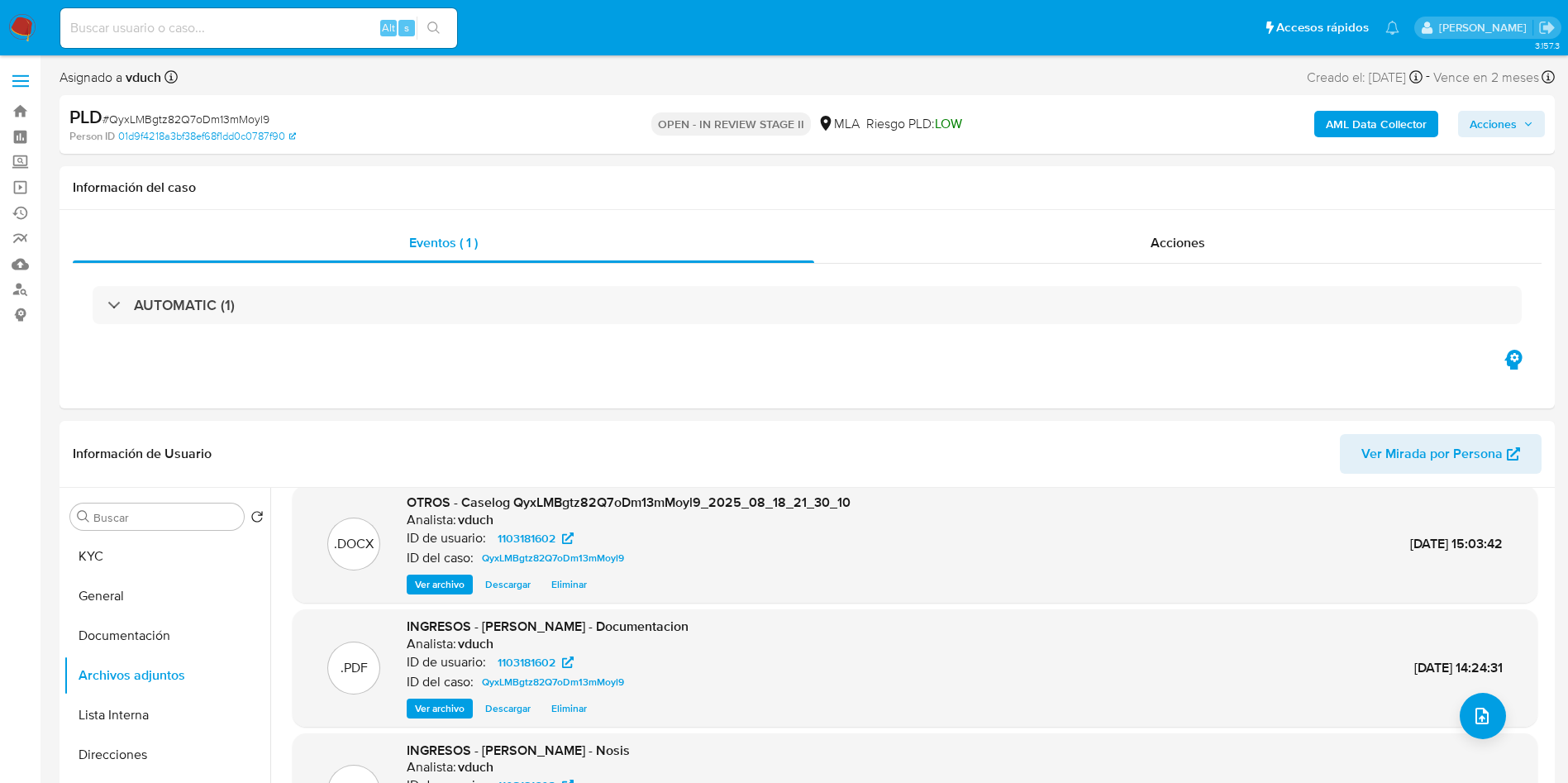
click at [1503, 133] on span "Acciones" at bounding box center [1493, 123] width 47 height 27
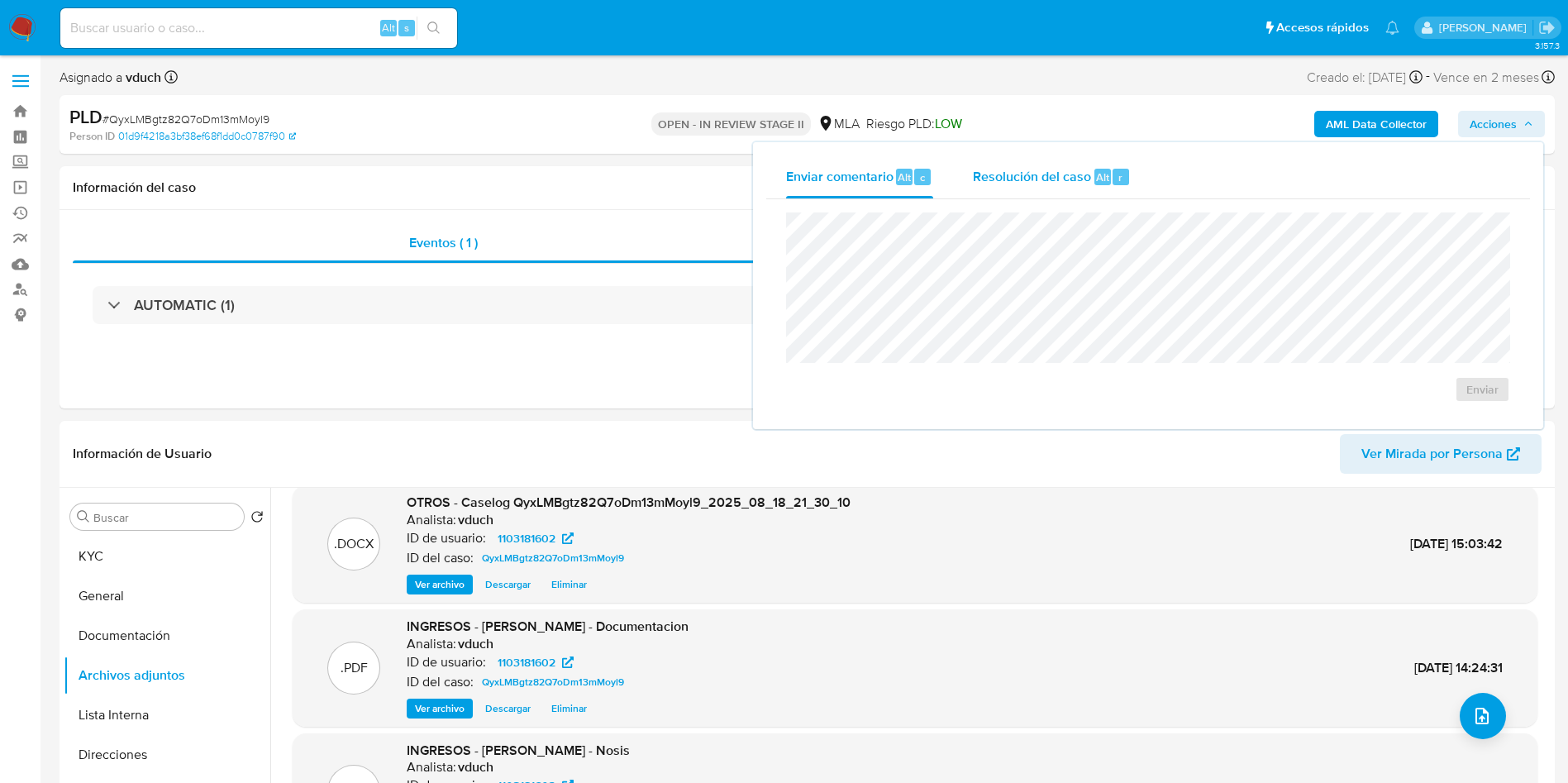
click at [1071, 165] on div "Resolución del caso Alt r" at bounding box center [1051, 177] width 158 height 43
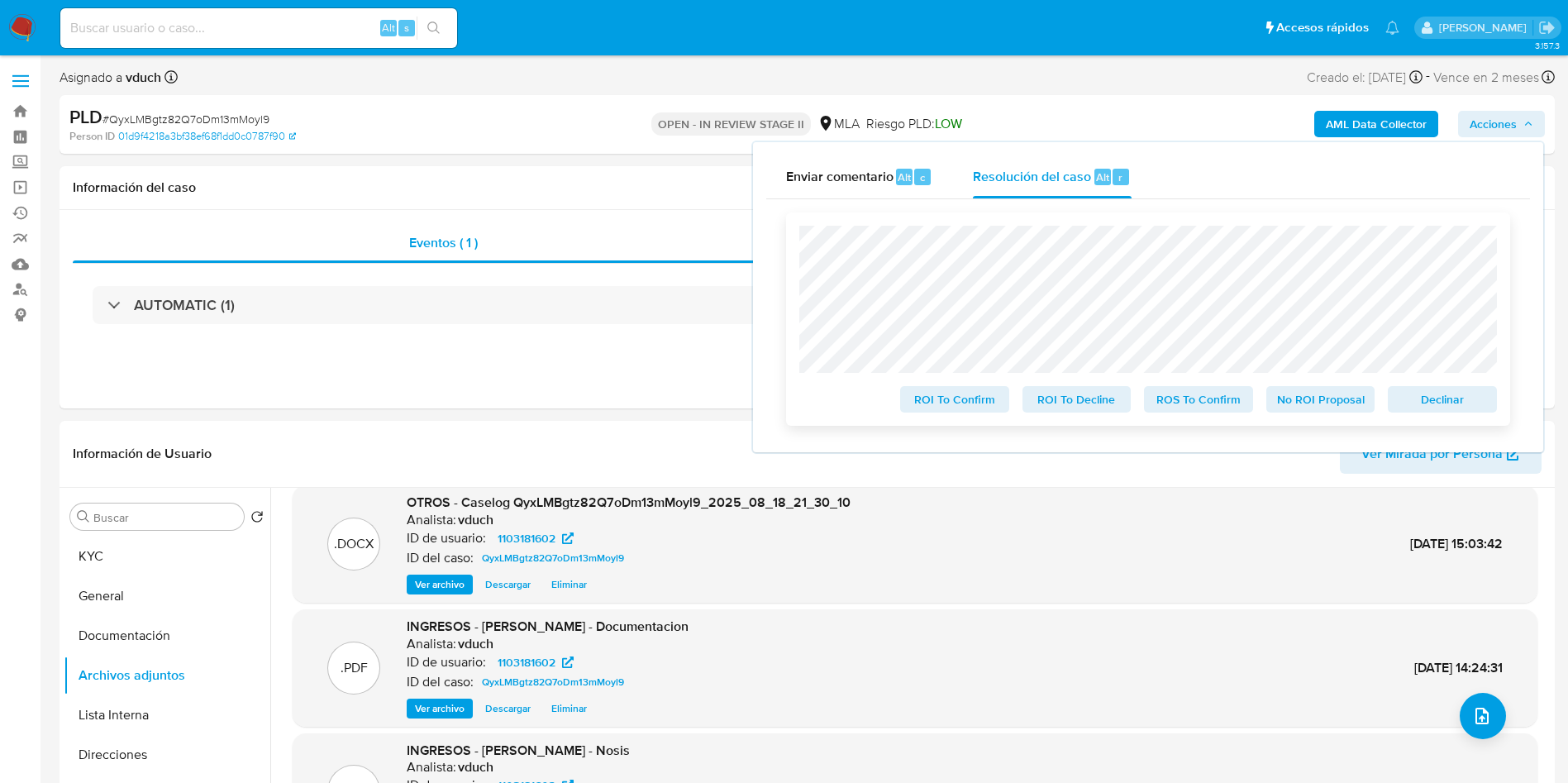
click at [1332, 391] on span "No ROI Proposal" at bounding box center [1320, 399] width 86 height 23
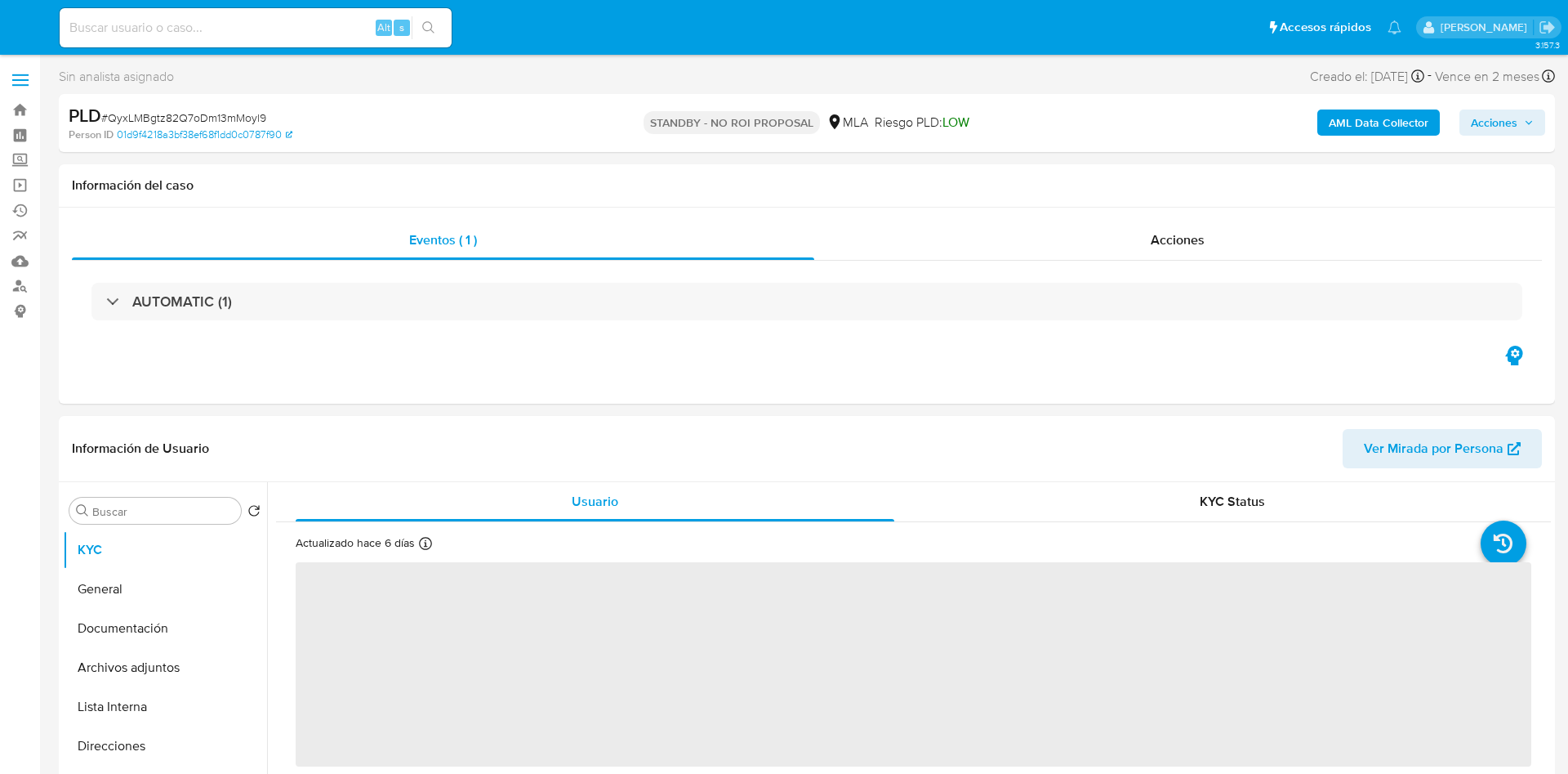
select select "10"
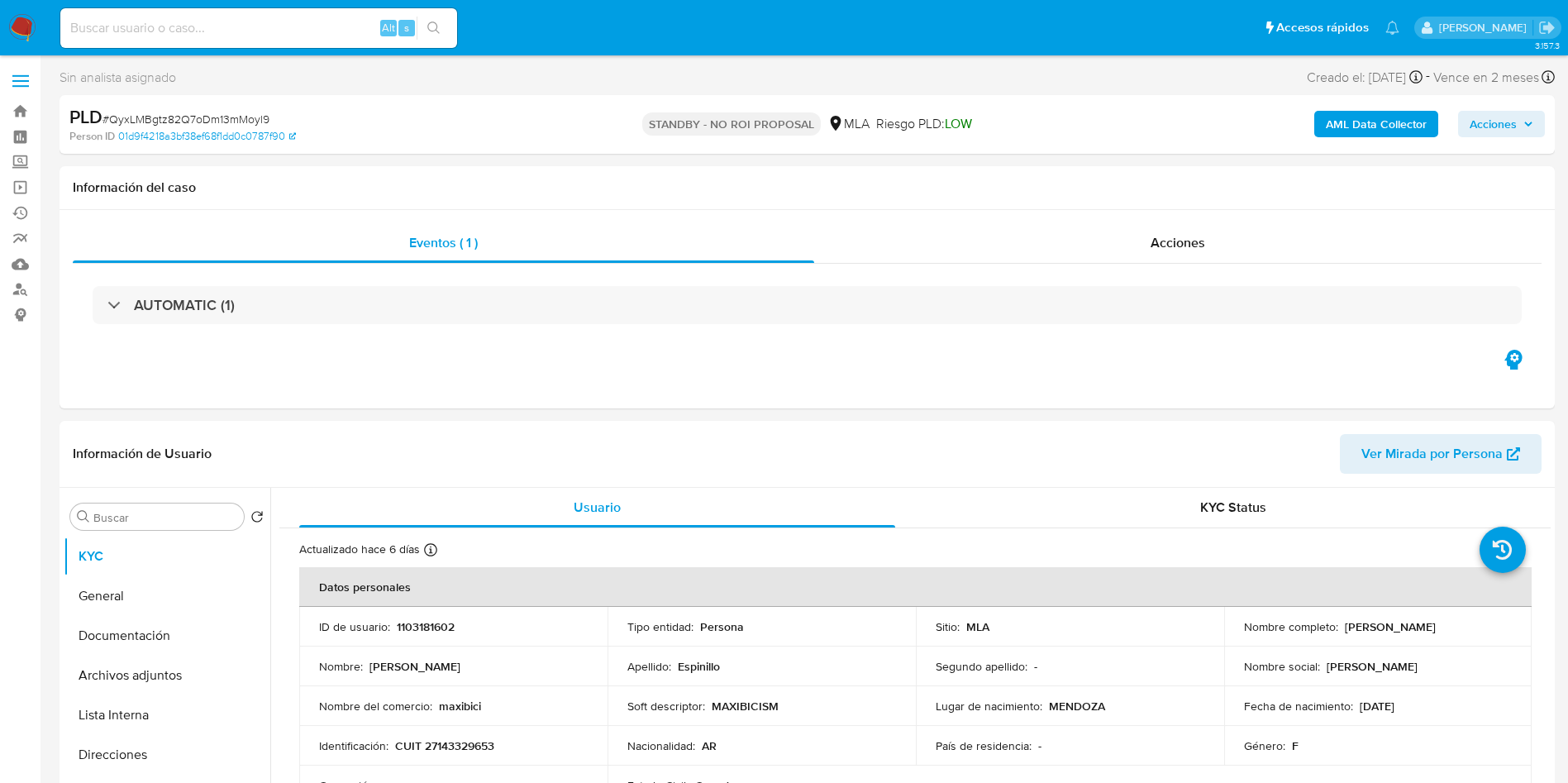
click at [254, 26] on input at bounding box center [259, 28] width 397 height 21
paste input "Sm8GcItAvgvRC3Xu6rv4Ados"
type input "Sm8GcItAvgvRC3Xu6rv4Ados"
click at [437, 22] on icon "search-icon" at bounding box center [434, 28] width 13 height 13
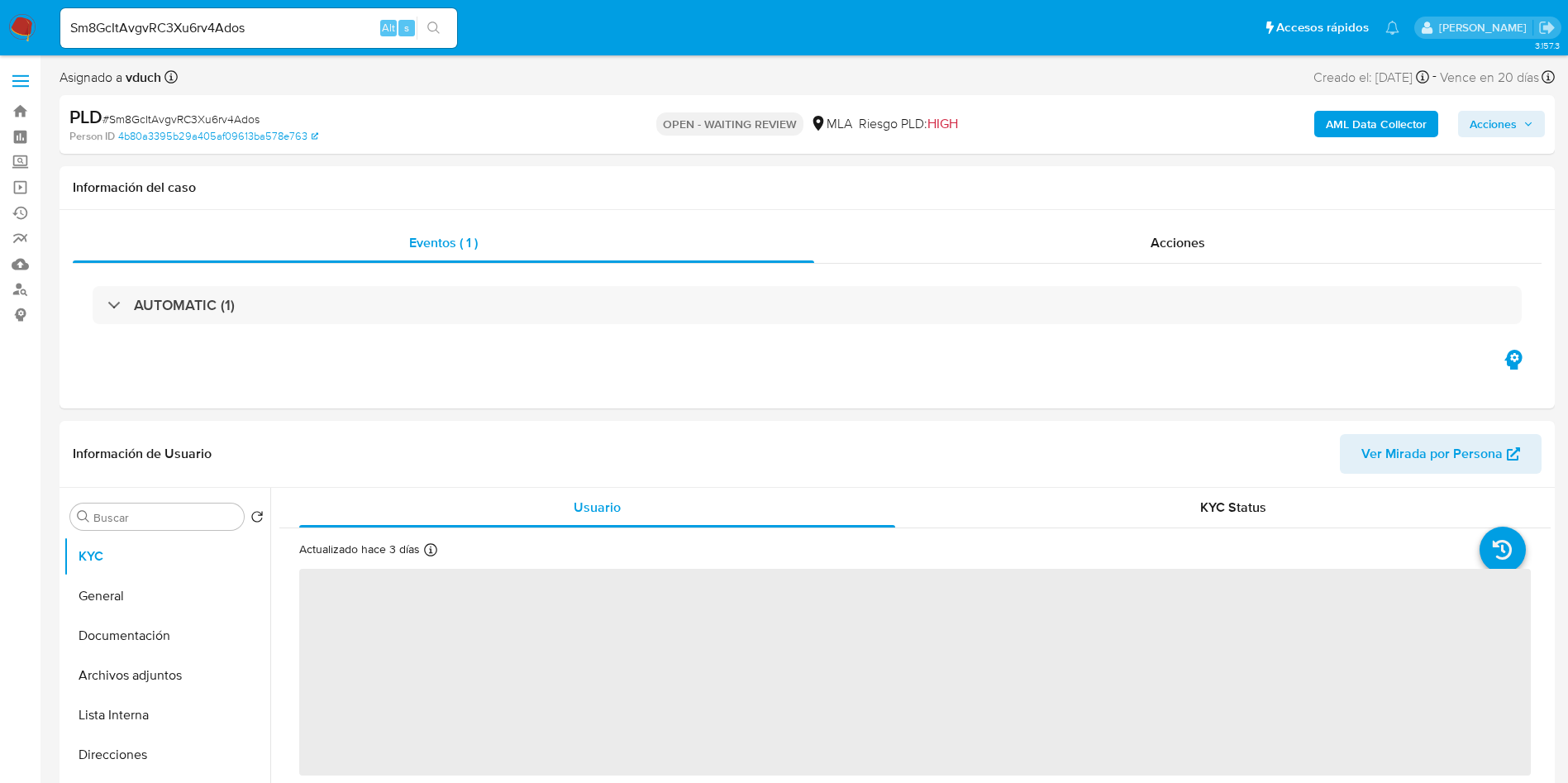
select select "10"
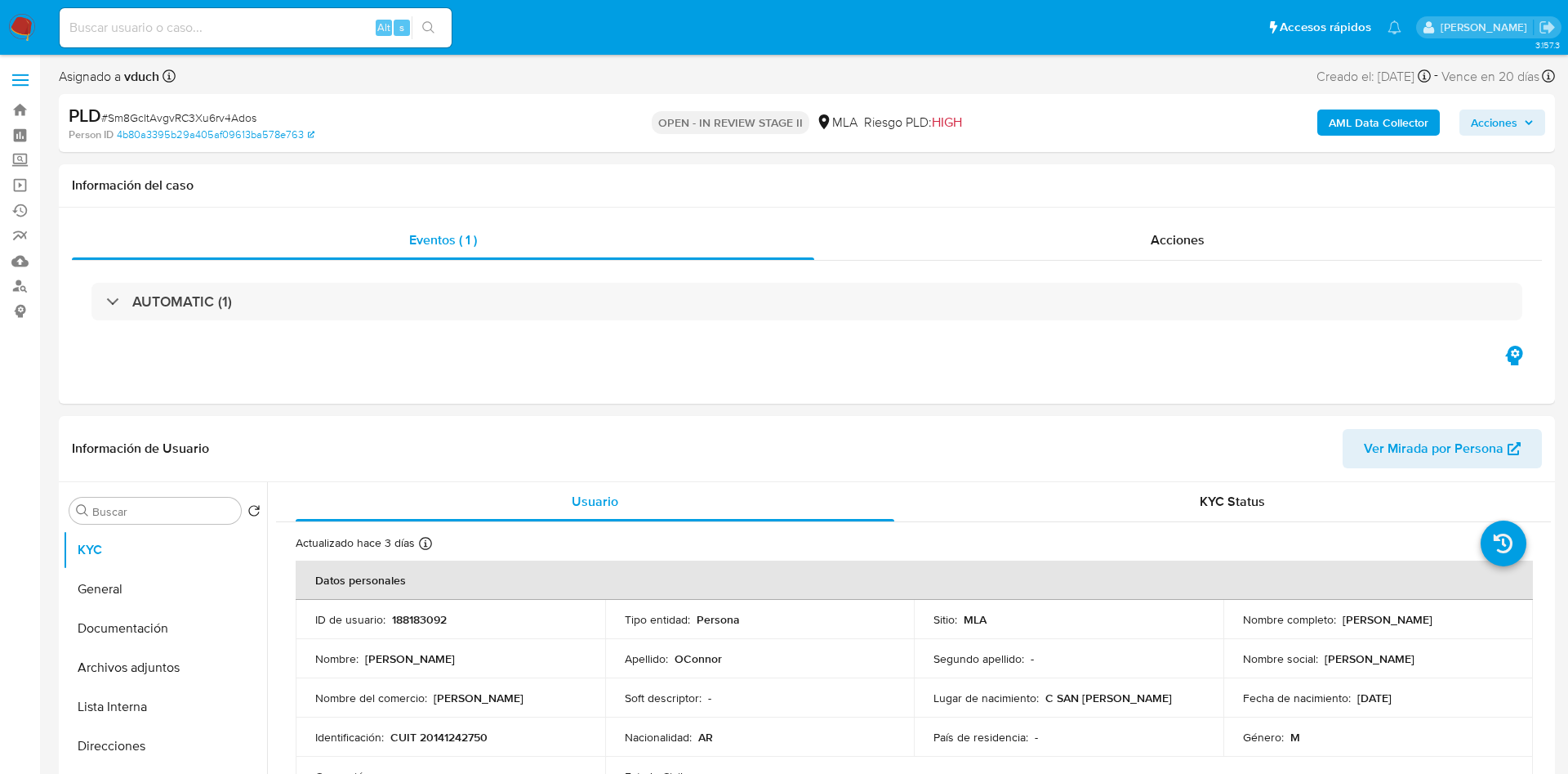
select select "10"
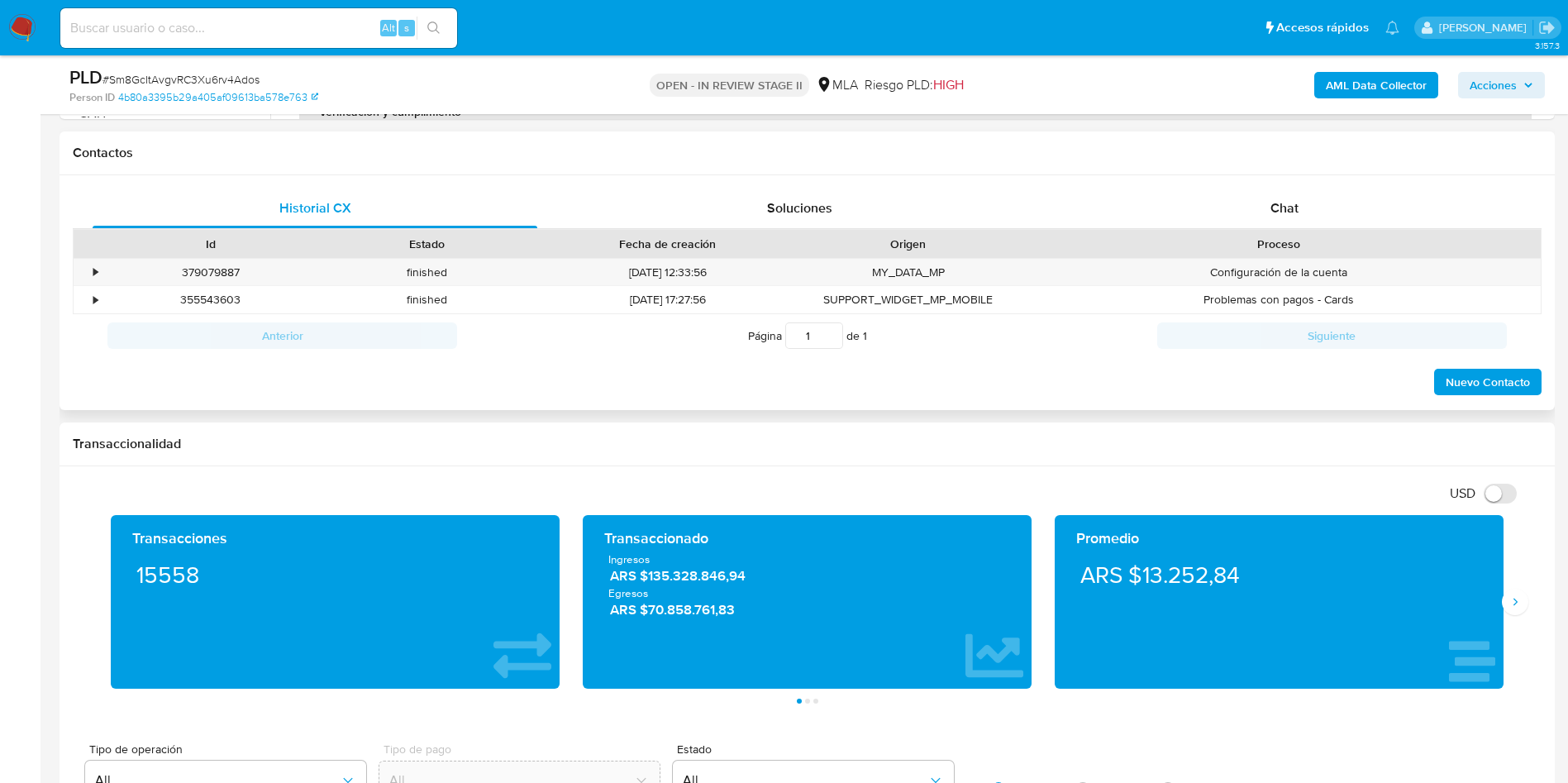
scroll to position [744, 0]
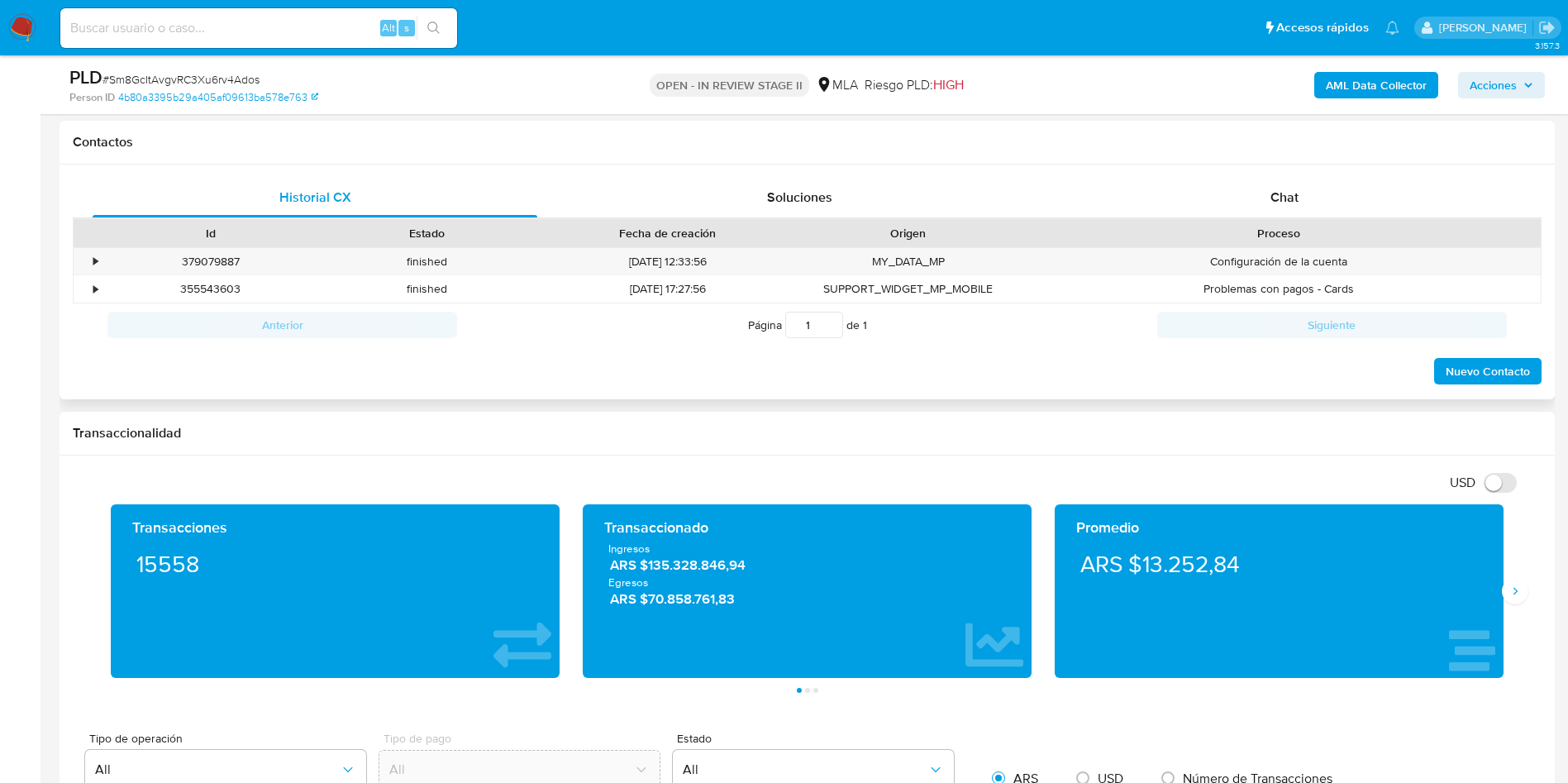
click at [1231, 165] on div "Historial CX Soluciones Chat Id Estado Fecha de creación Origen Proceso • 37907…" at bounding box center [807, 283] width 1495 height 236
click at [1268, 193] on div "Chat" at bounding box center [1284, 197] width 445 height 40
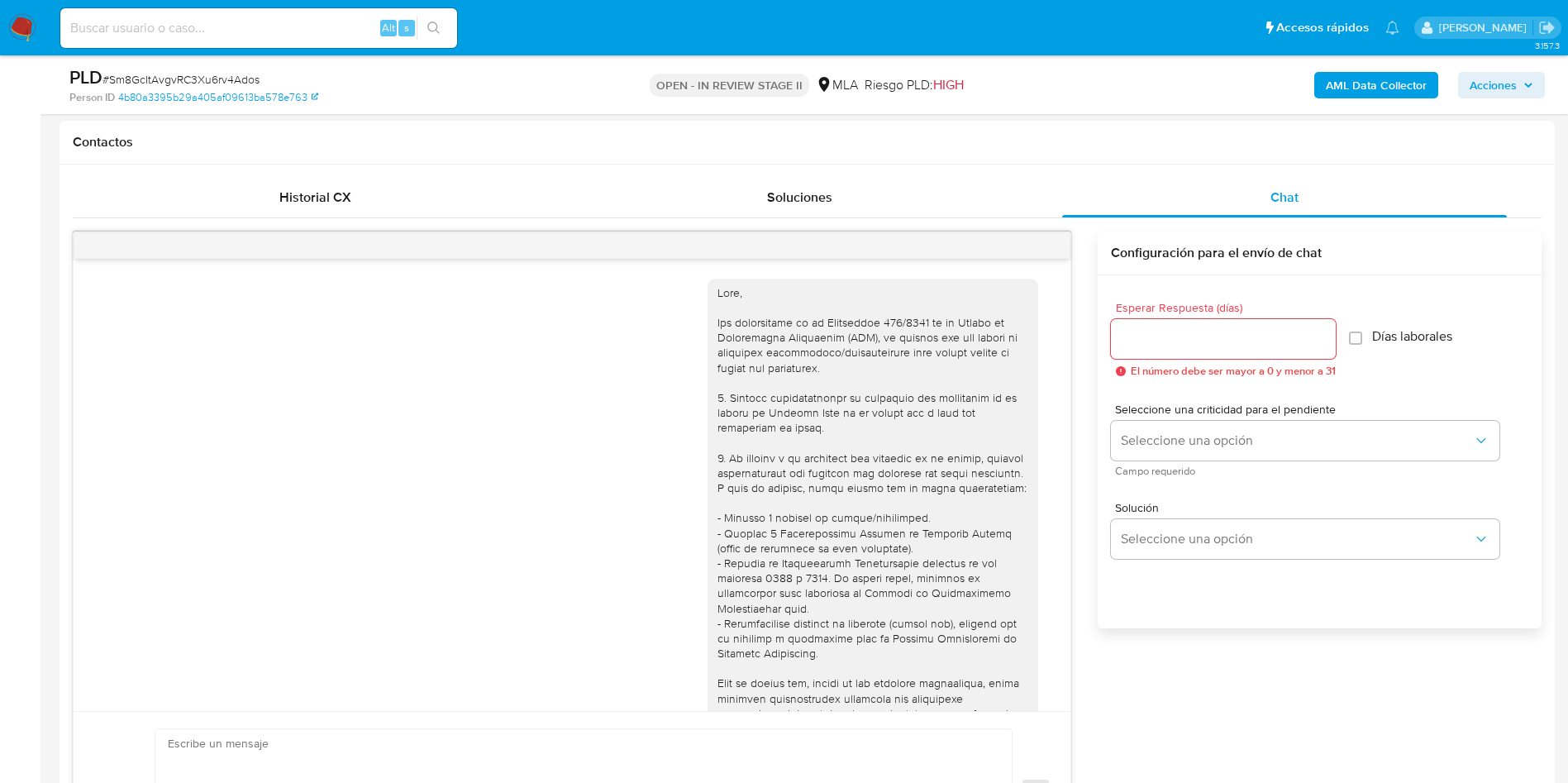
scroll to position [1383, 0]
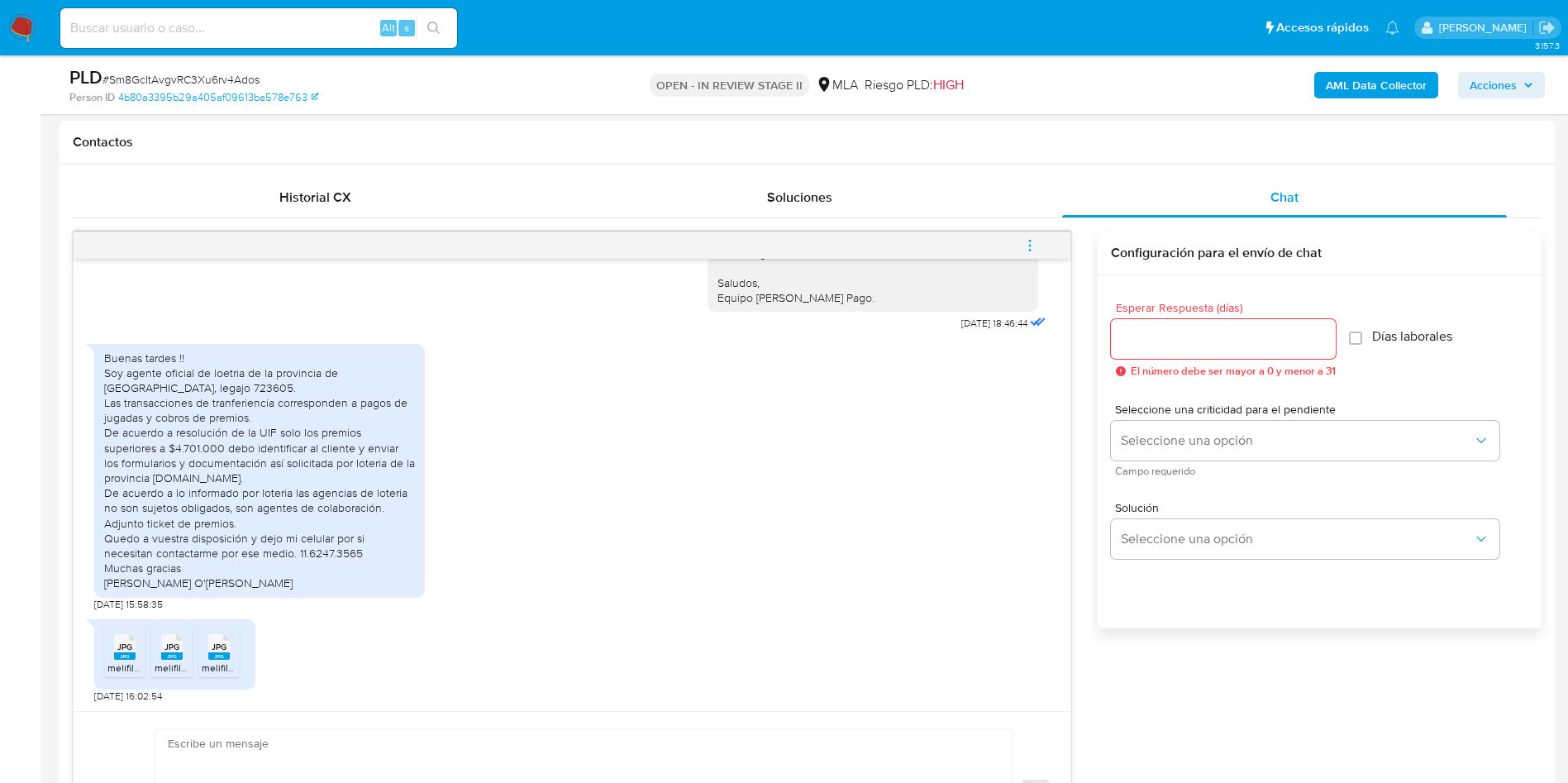
click at [122, 647] on span "JPG" at bounding box center [124, 647] width 15 height 11
click at [165, 648] on span "JPG" at bounding box center [172, 647] width 15 height 11
click at [222, 652] on span "JPG" at bounding box center [219, 647] width 15 height 11
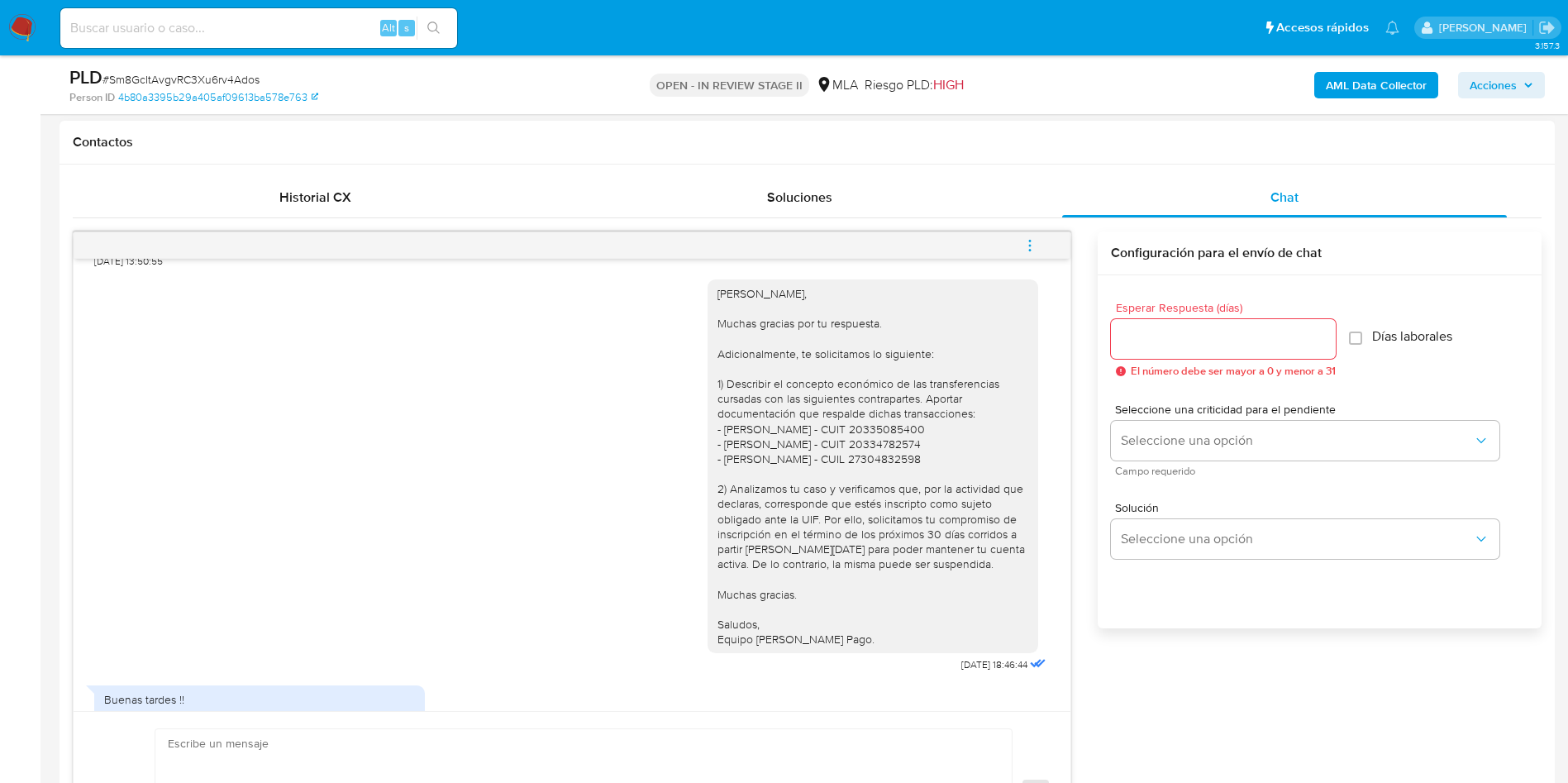
scroll to position [1382, 0]
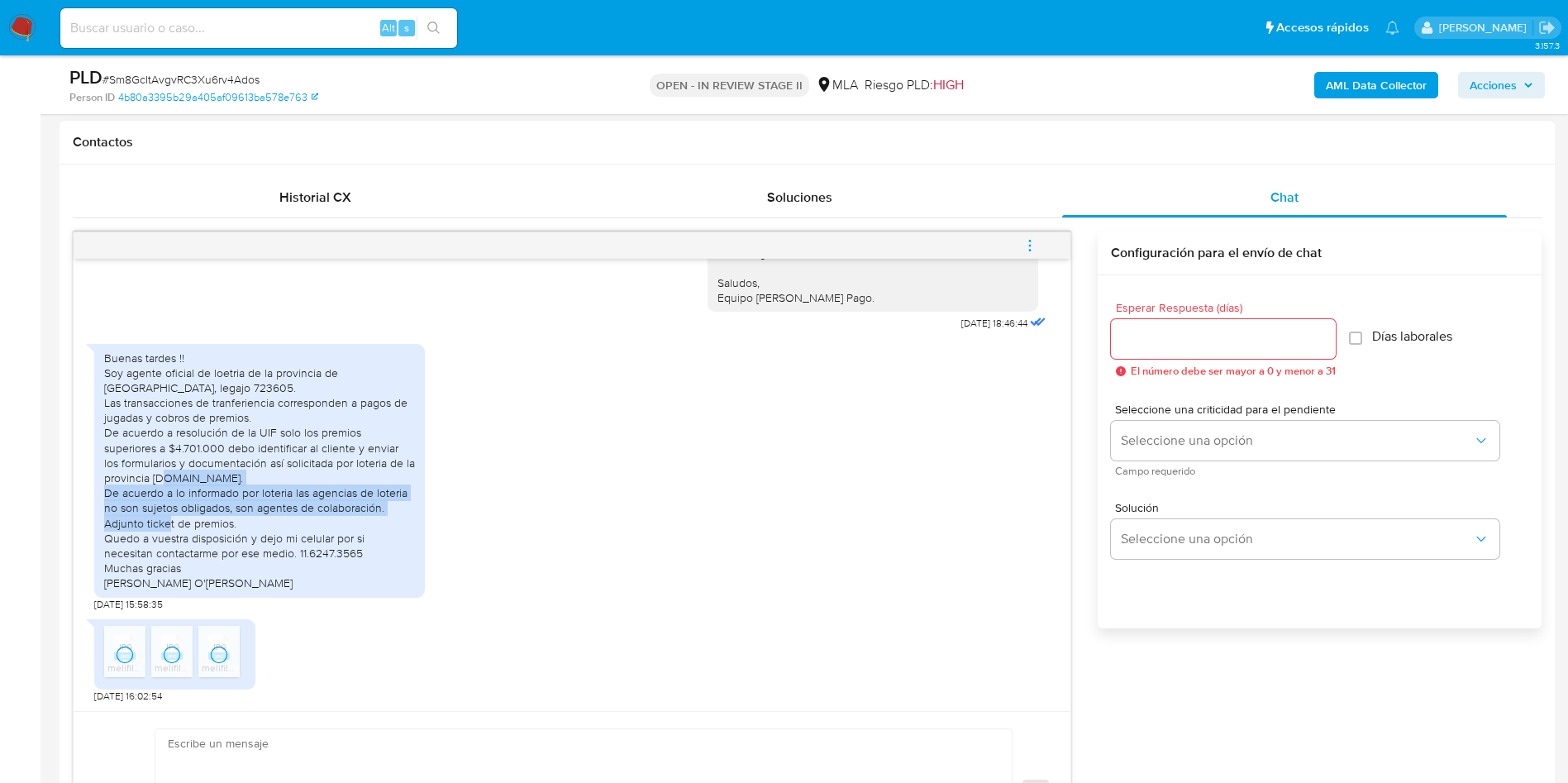
drag, startPoint x: 100, startPoint y: 496, endPoint x: 242, endPoint y: 523, distance: 144.5
click at [242, 523] on div "Buenas tardes !! Soy agente oficial de loetria de la provincia de [GEOGRAPHIC_D…" at bounding box center [259, 470] width 331 height 253
copy div "De acuerdo a lo informado por loteria las agencias de loteria no son sujetos ob…"
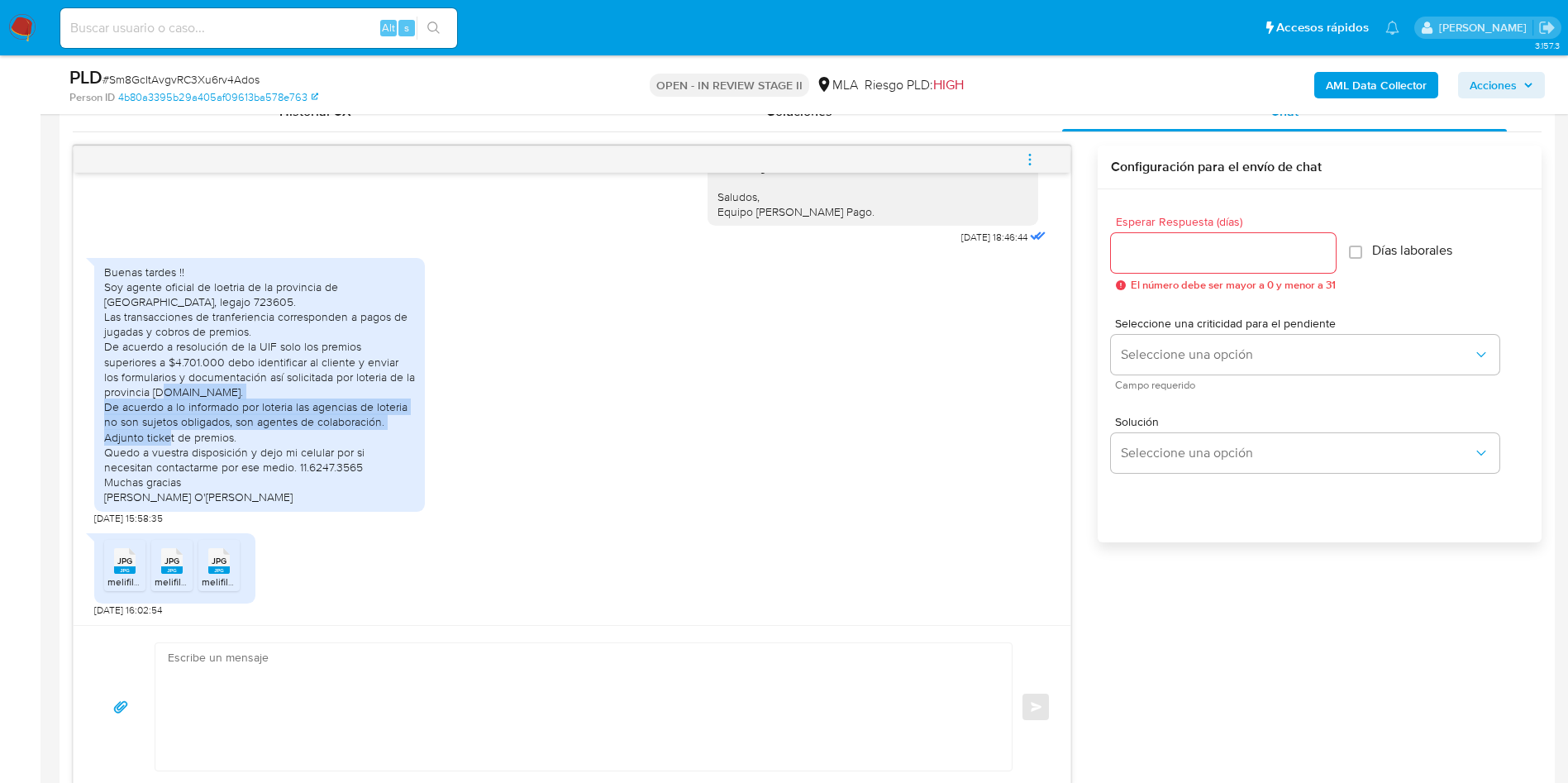
scroll to position [868, 0]
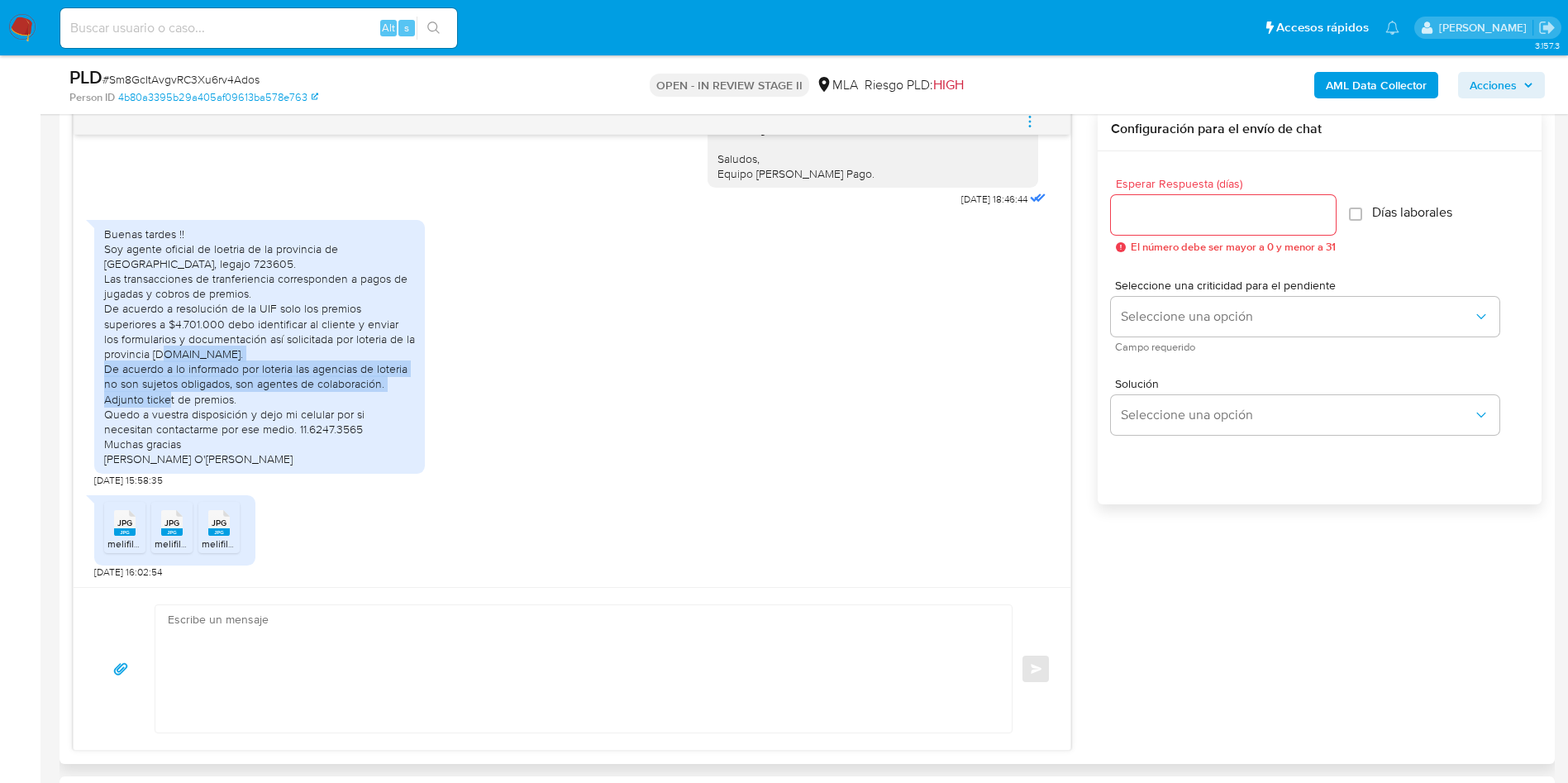
click at [116, 533] on rect at bounding box center [124, 532] width 21 height 7
click at [170, 528] on span "JPG" at bounding box center [172, 523] width 15 height 11
click at [221, 522] on span "JPG" at bounding box center [219, 523] width 15 height 11
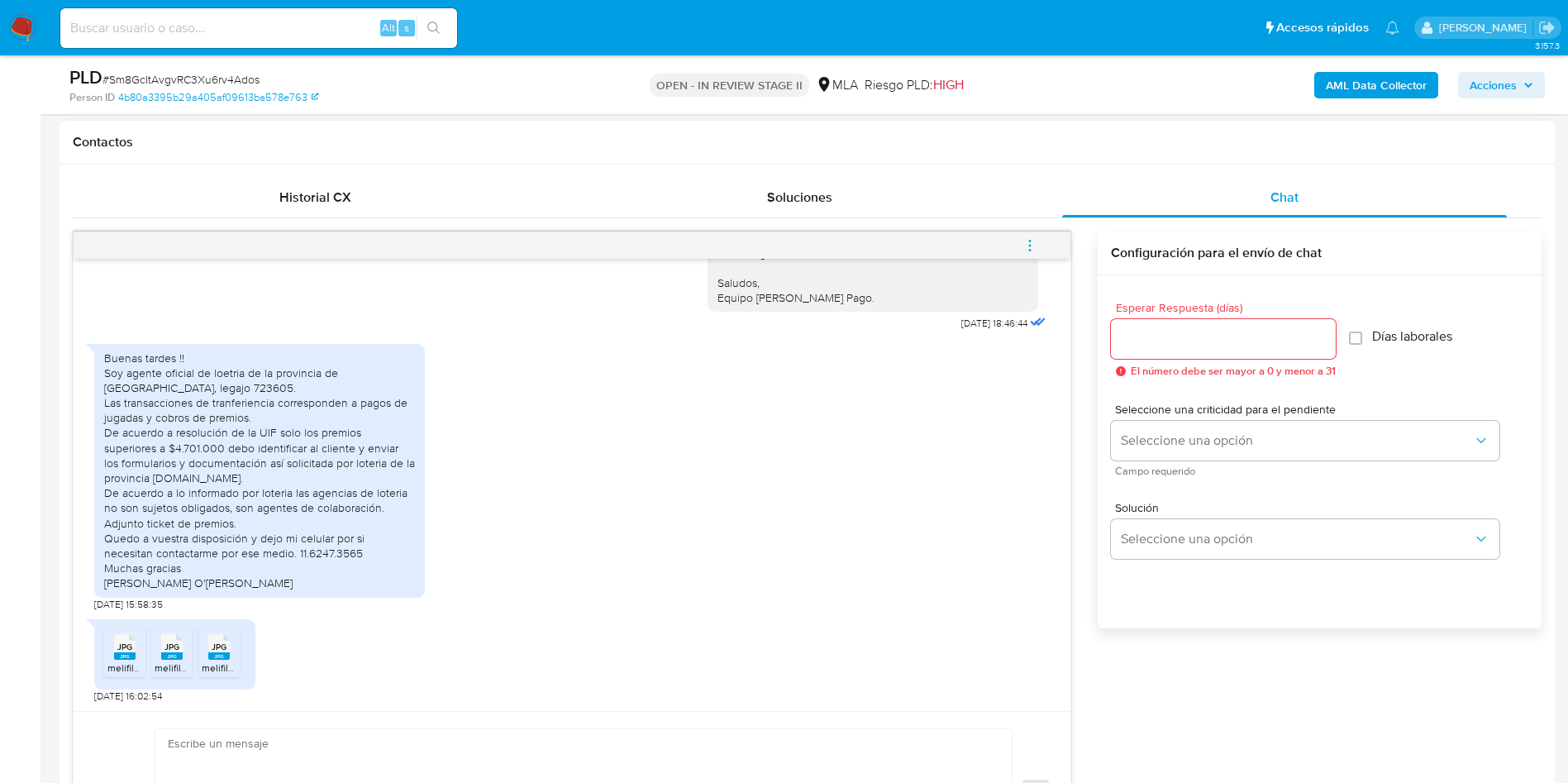
scroll to position [1382, 0]
drag, startPoint x: 108, startPoint y: 497, endPoint x: 390, endPoint y: 509, distance: 282.3
click at [390, 509] on div "Buenas tardes !! Soy agente oficial de loetria de la provincia de [GEOGRAPHIC_D…" at bounding box center [259, 470] width 310 height 240
copy div "De acuerdo a lo informado por loteria las agencias de loteria no son sujetos ob…"
drag, startPoint x: 106, startPoint y: 374, endPoint x: 218, endPoint y: 382, distance: 112.3
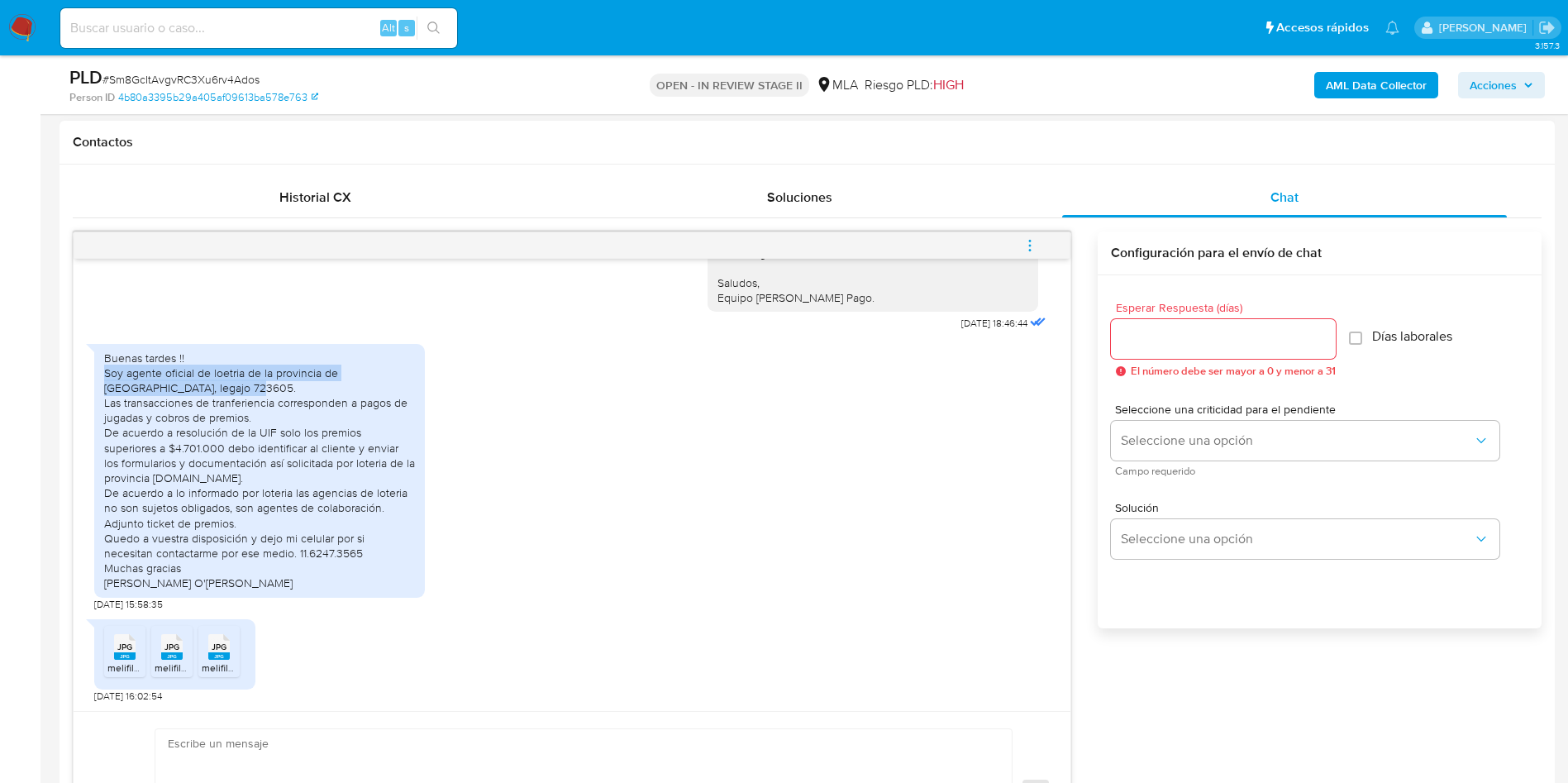
click at [218, 382] on div "Buenas tardes !! Soy agente oficial de loetria de la provincia de [GEOGRAPHIC_D…" at bounding box center [259, 470] width 310 height 240
copy div "Soy agente oficial de loetria de la provincia de [GEOGRAPHIC_DATA], legajo 7236…"
click at [140, 392] on div "Buenas tardes !! Soy agente oficial de loetria de la provincia de [GEOGRAPHIC_D…" at bounding box center [259, 470] width 310 height 240
click at [214, 428] on div "Buenas tardes !! Soy agente oficial de loetria de la provincia de [GEOGRAPHIC_D…" at bounding box center [259, 470] width 310 height 240
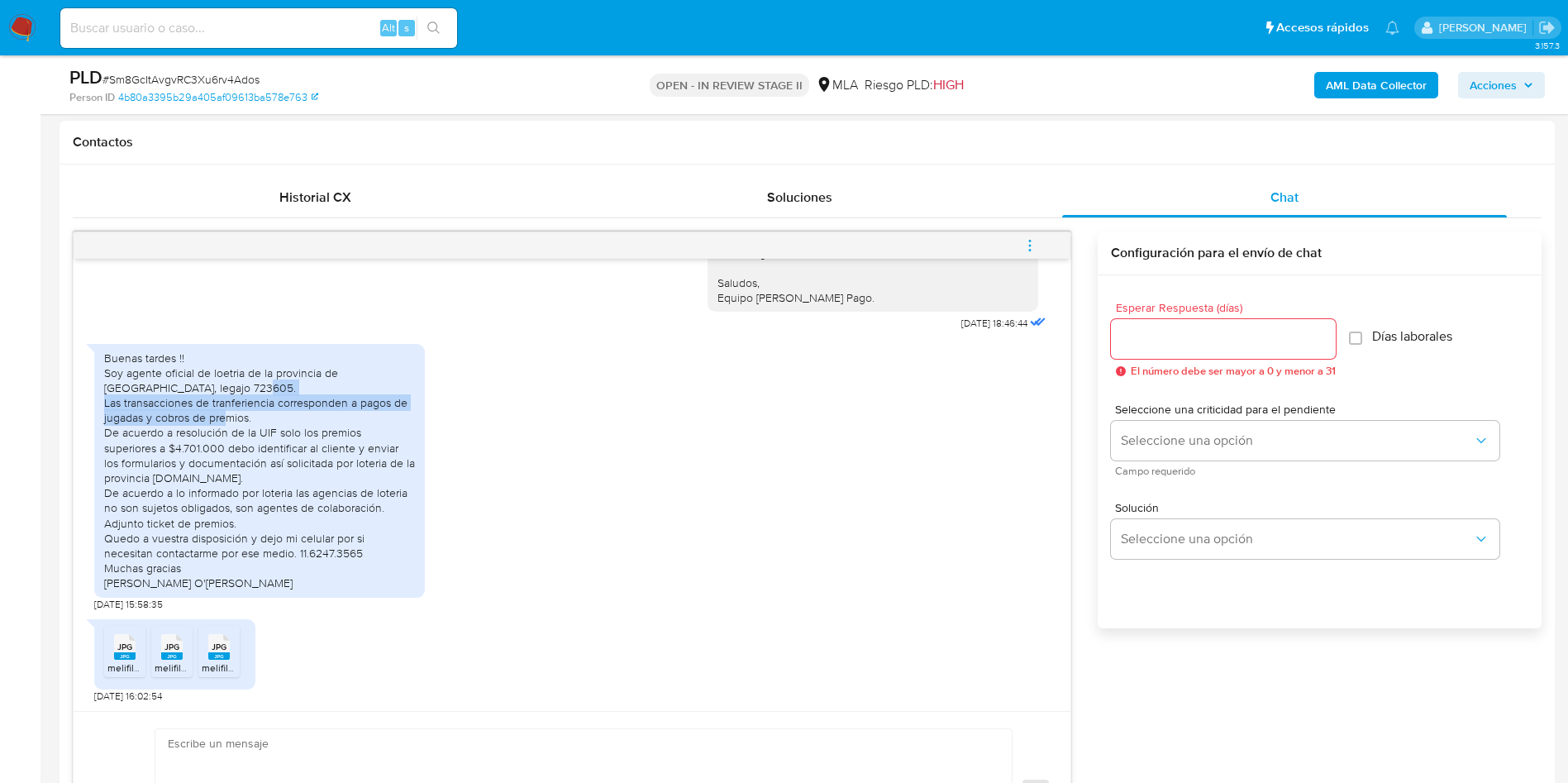
drag, startPoint x: 130, startPoint y: 398, endPoint x: 278, endPoint y: 415, distance: 149.0
click at [278, 415] on div "Buenas tardes !! Soy agente oficial de loetria de la provincia de [GEOGRAPHIC_D…" at bounding box center [259, 470] width 331 height 253
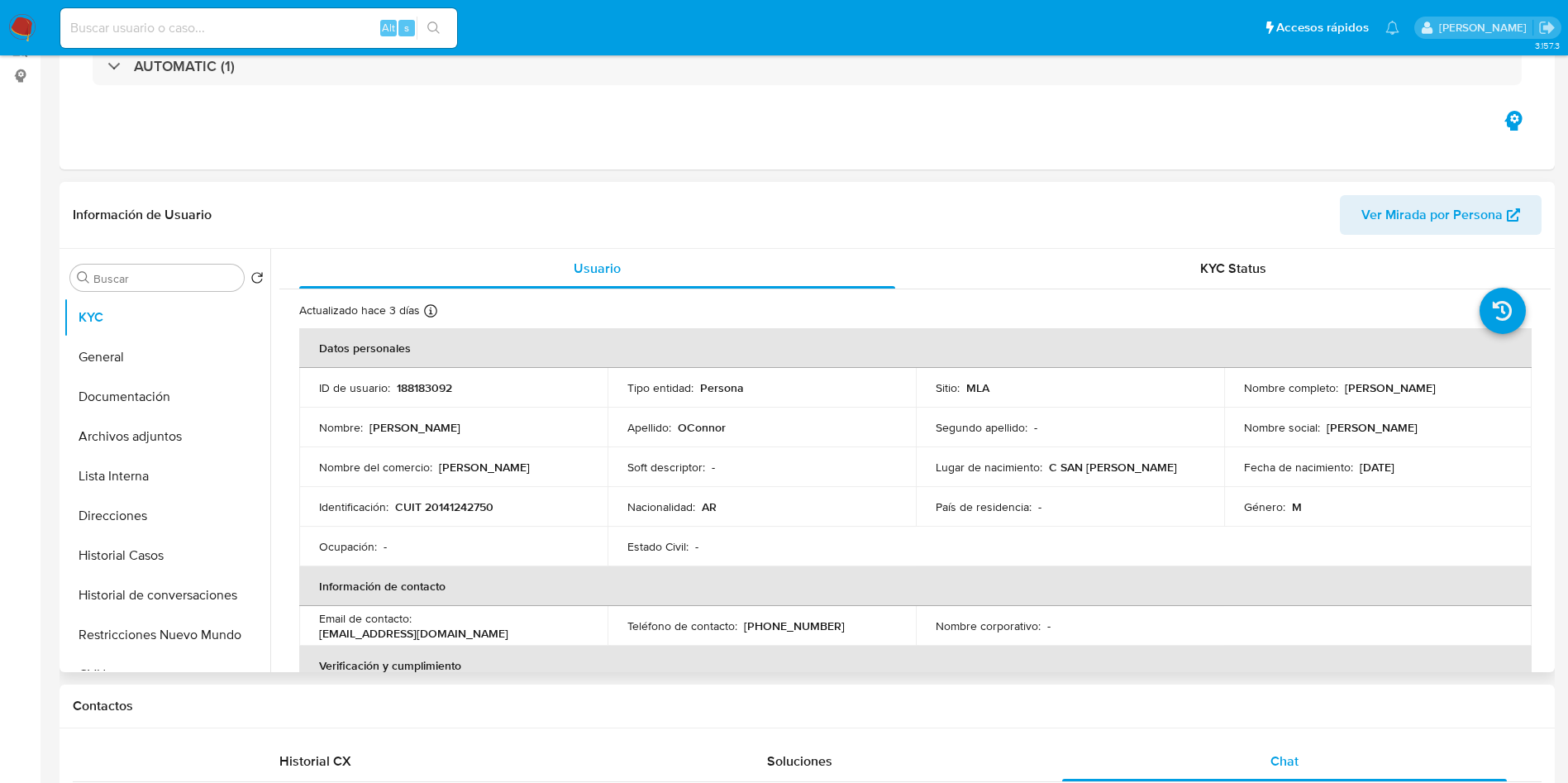
scroll to position [0, 0]
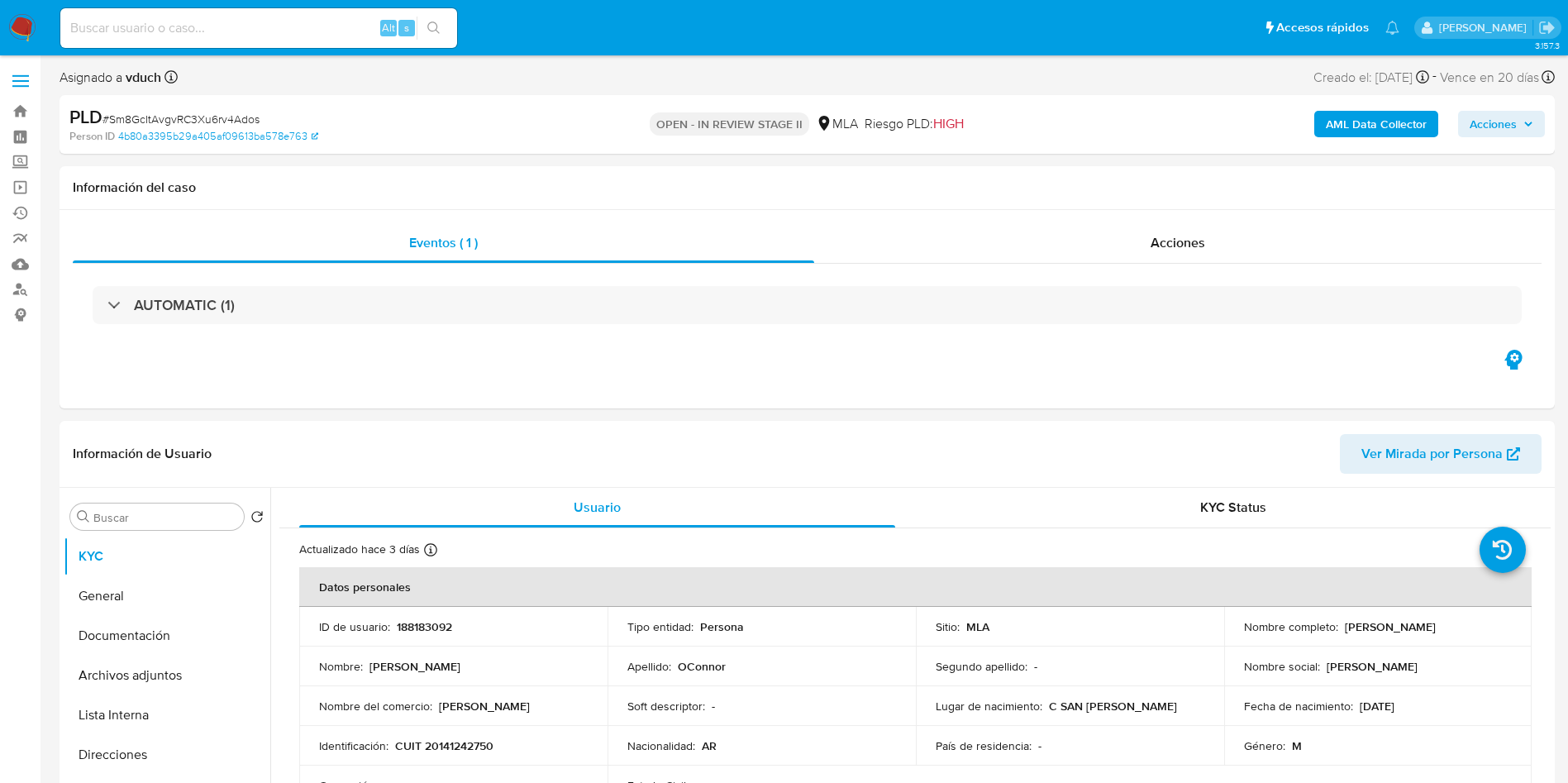
click at [240, 123] on span "# Sm8GcItAvgvRC3Xu6rv4Ados" at bounding box center [181, 119] width 158 height 17
copy span "Sm8GcItAvgvRC3Xu6rv4Ados"
click at [276, 34] on input at bounding box center [259, 28] width 397 height 21
paste input "6Hz21VZfiRcgwYHV95GsUZKe"
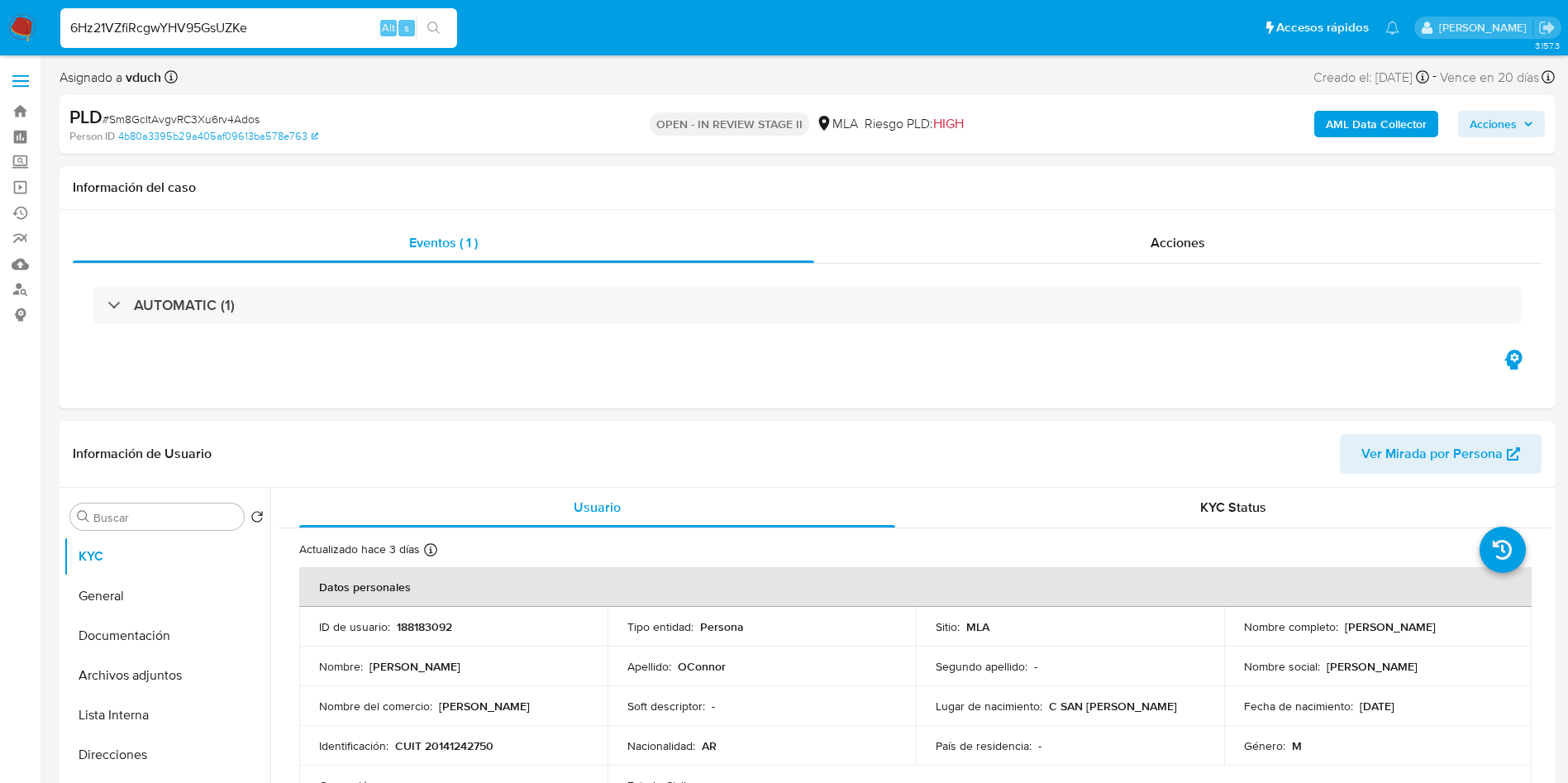
type input "6Hz21VZfiRcgwYHV95GsUZKe"
click at [431, 21] on icon "search-icon" at bounding box center [434, 28] width 13 height 13
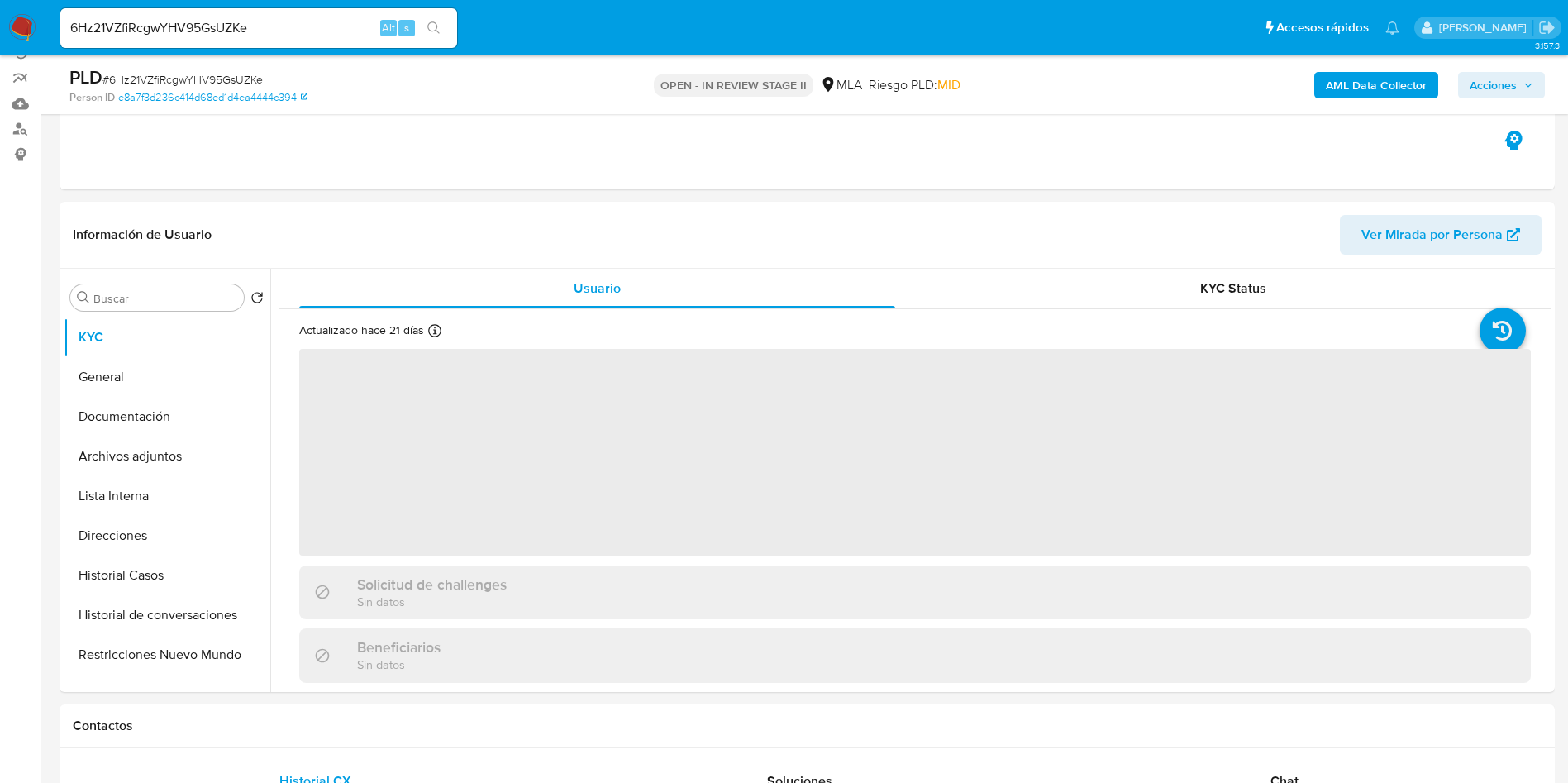
scroll to position [248, 0]
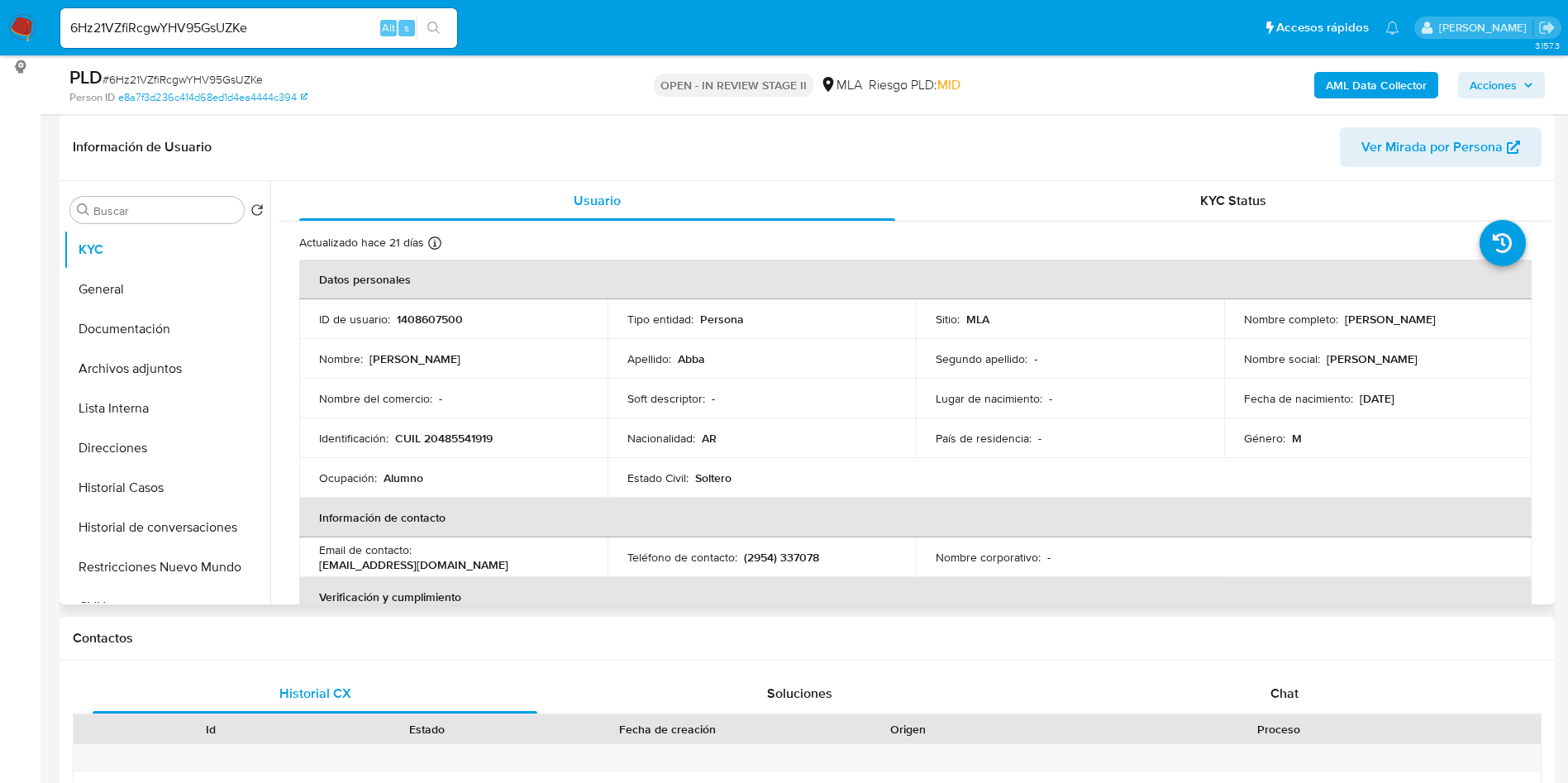
select select "10"
click at [237, 74] on span "# 6Hz21VZfiRcgwYHV95GsUZKe" at bounding box center [182, 79] width 160 height 17
copy span "6Hz21VZfiRcgwYHV95GsUZKe"
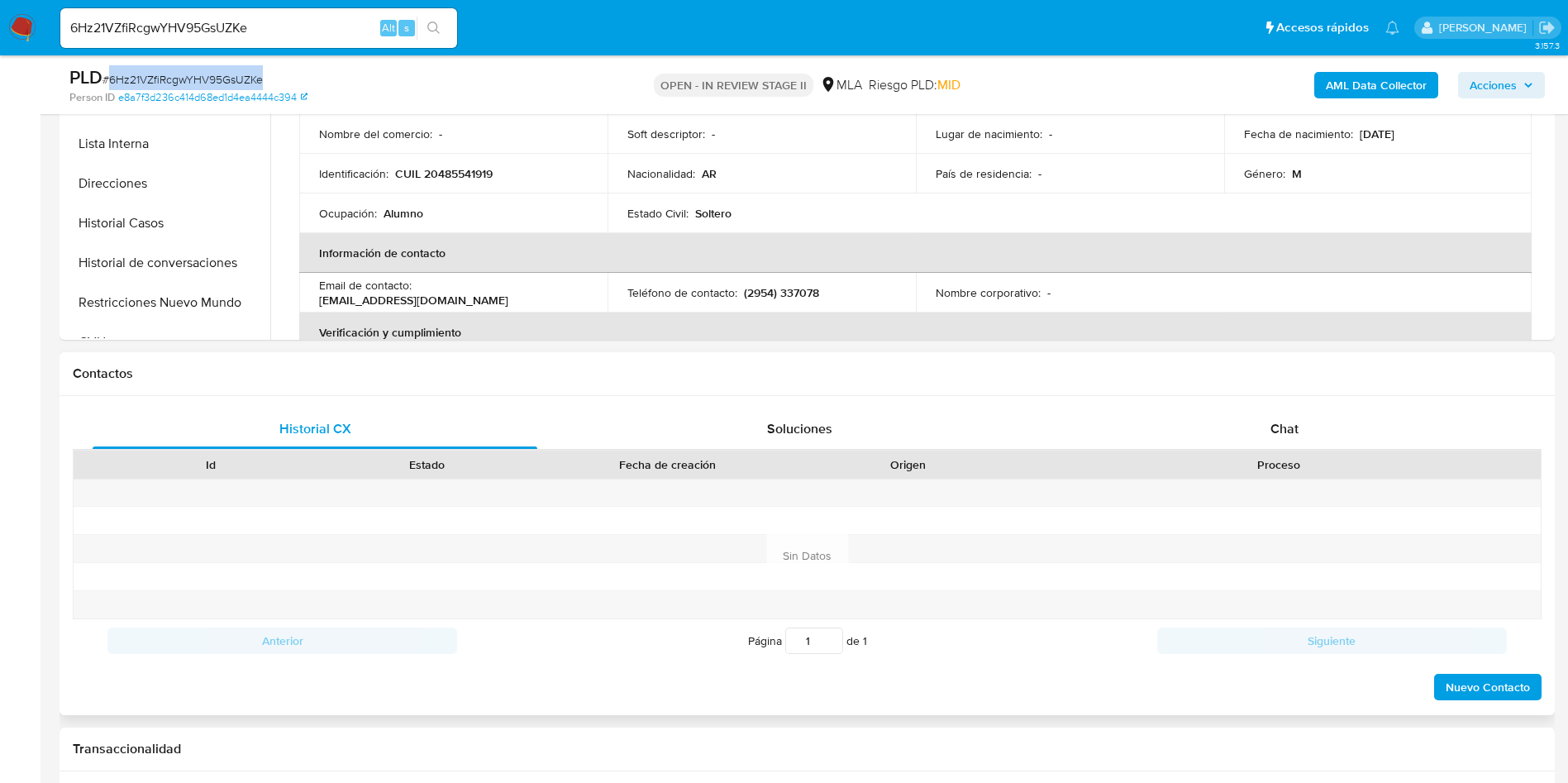
scroll to position [744, 0]
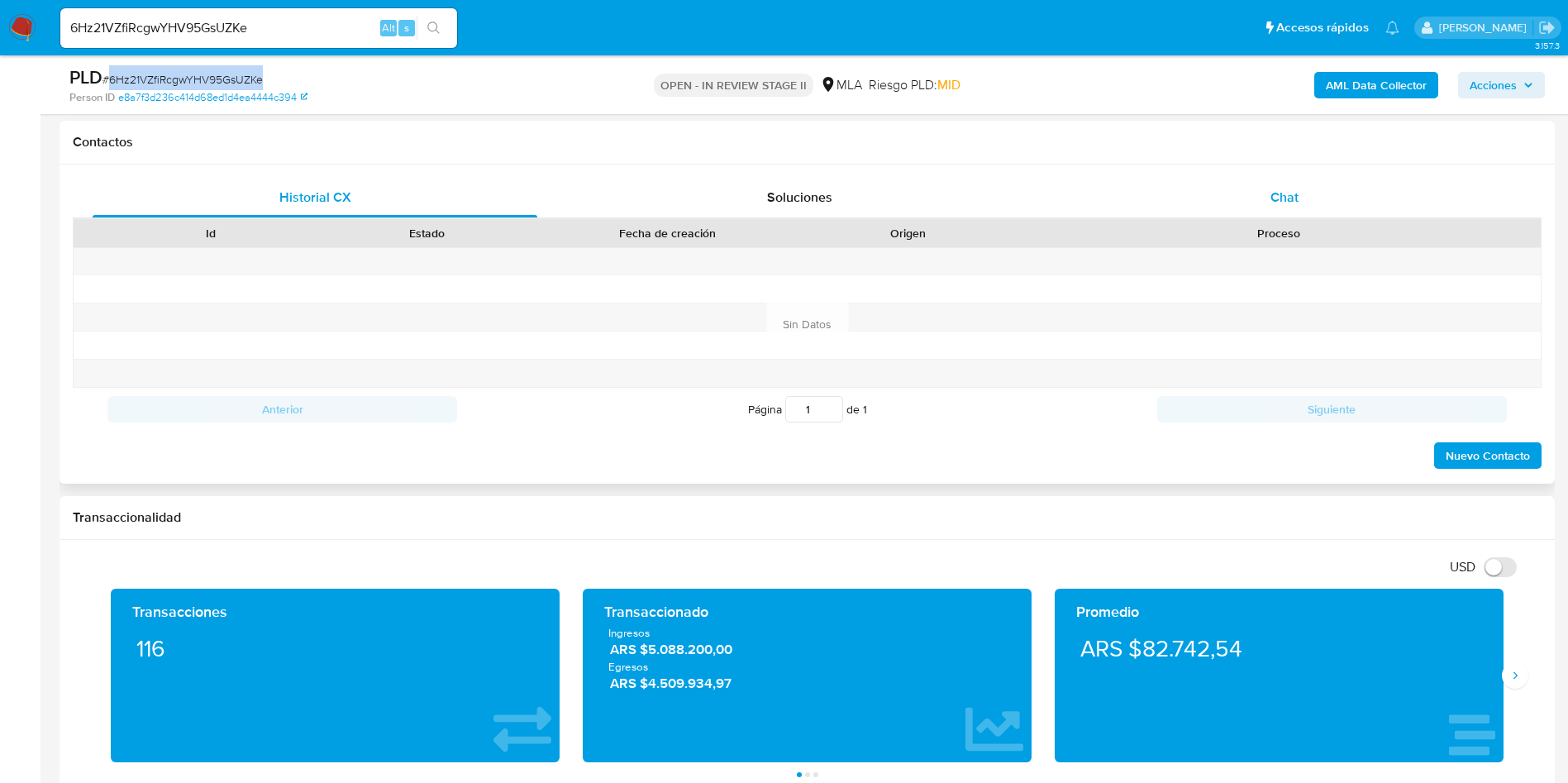
click at [1296, 181] on div "Chat" at bounding box center [1284, 197] width 445 height 40
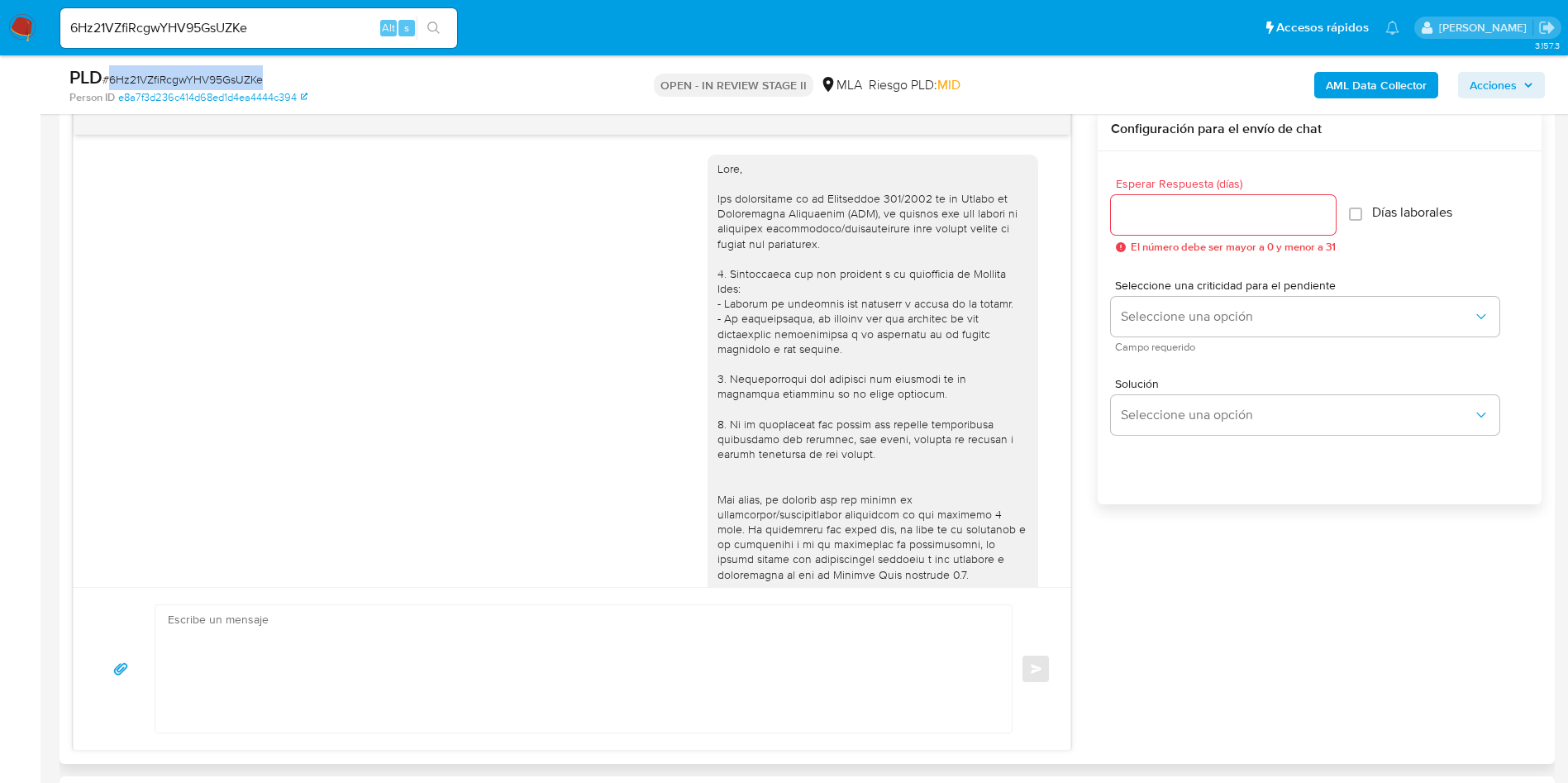
scroll to position [668, 0]
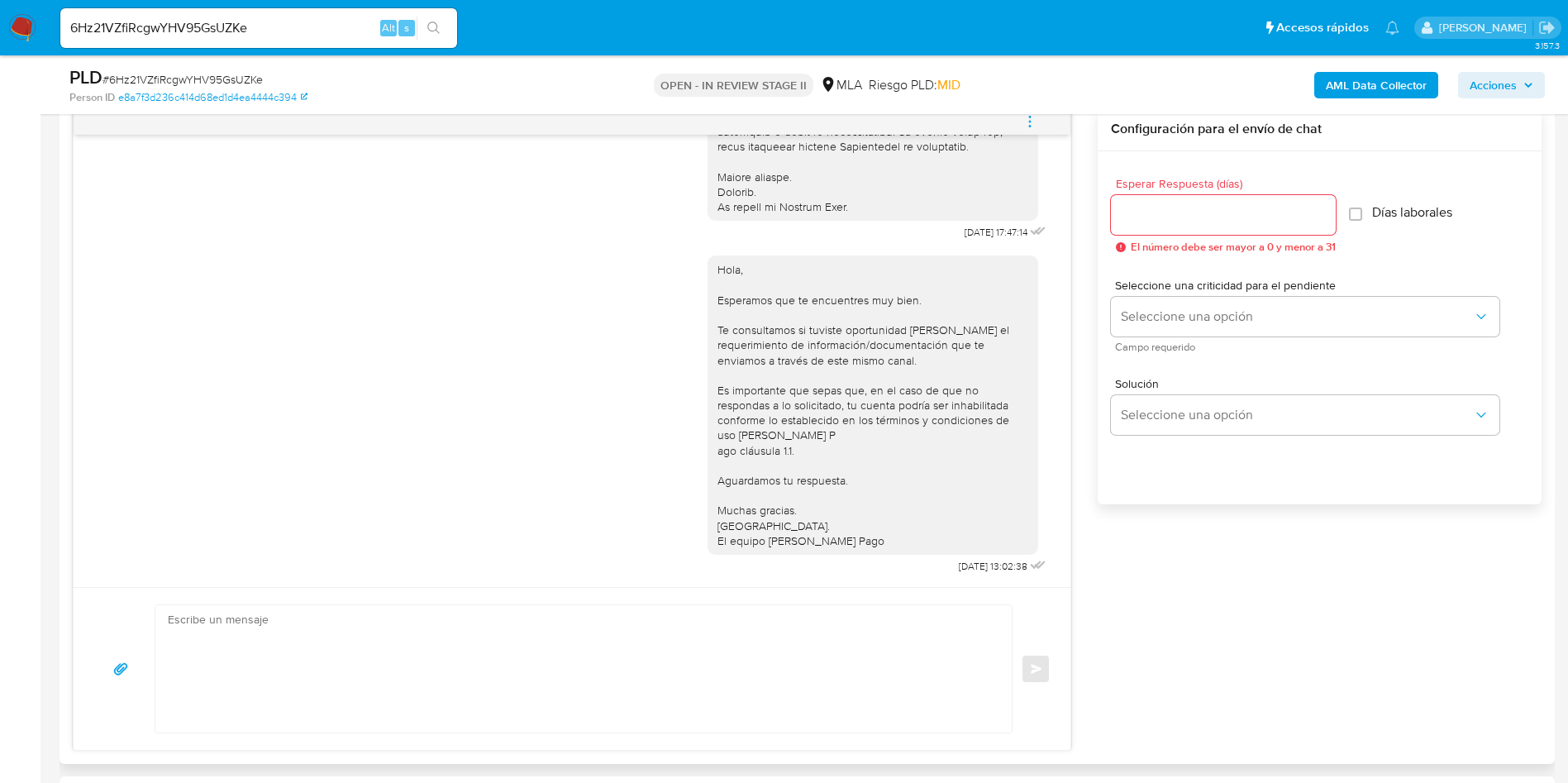
click at [351, 638] on textarea at bounding box center [579, 669] width 824 height 127
paste textarea "Hola XXX, ¡Gracias por tu respuesta! Queremos informarte que el uso de la cuent…"
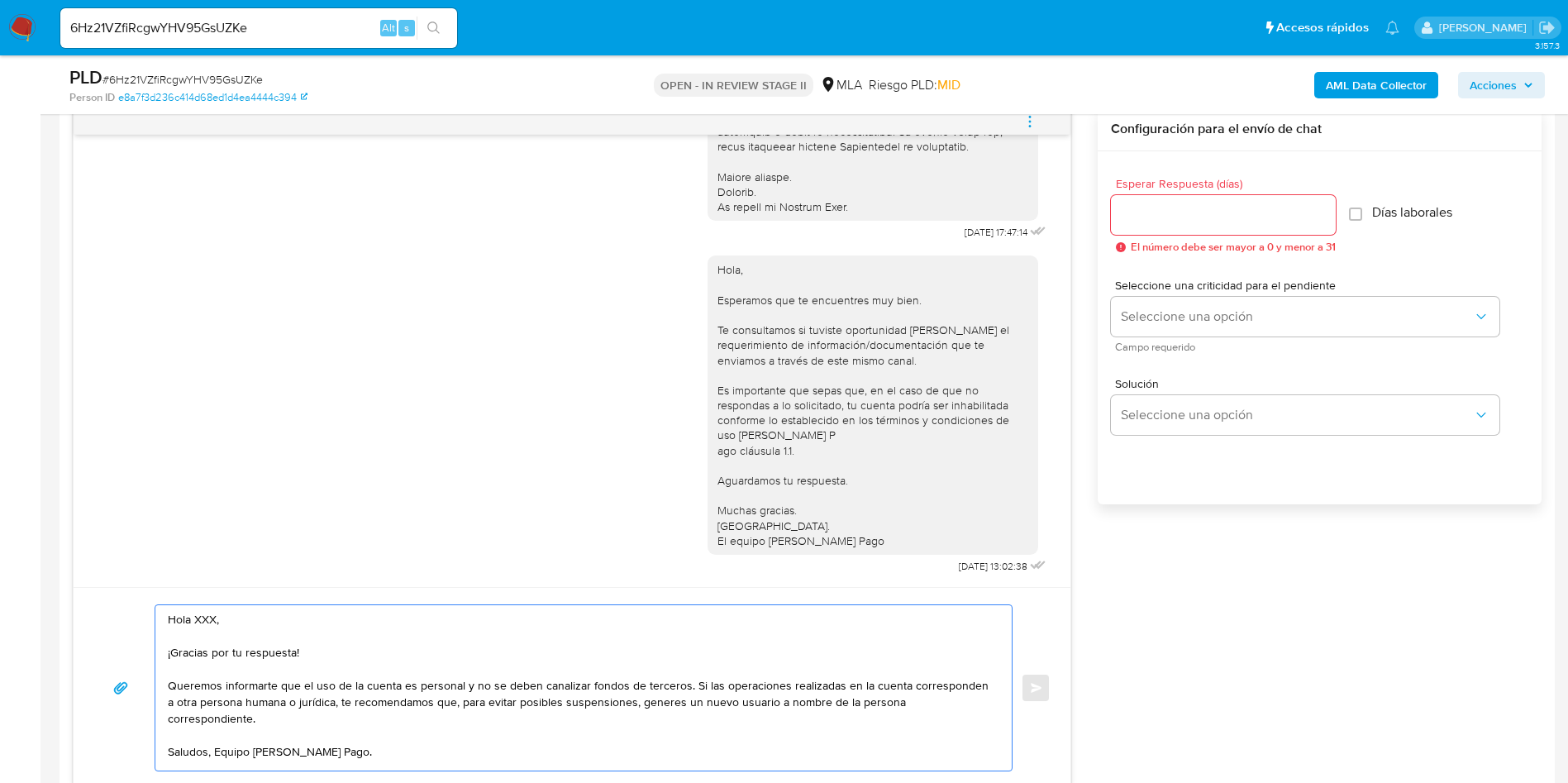
scroll to position [6, 0]
click at [198, 619] on textarea "Hola XXX, ¡Gracias por tu respuesta! Queremos informarte que el uso de la cuent…" at bounding box center [579, 687] width 824 height 165
click at [294, 646] on textarea "Hola, ¡Gracias por tu respuesta! Queremos informarte que el uso de la cuenta es…" at bounding box center [579, 687] width 824 height 165
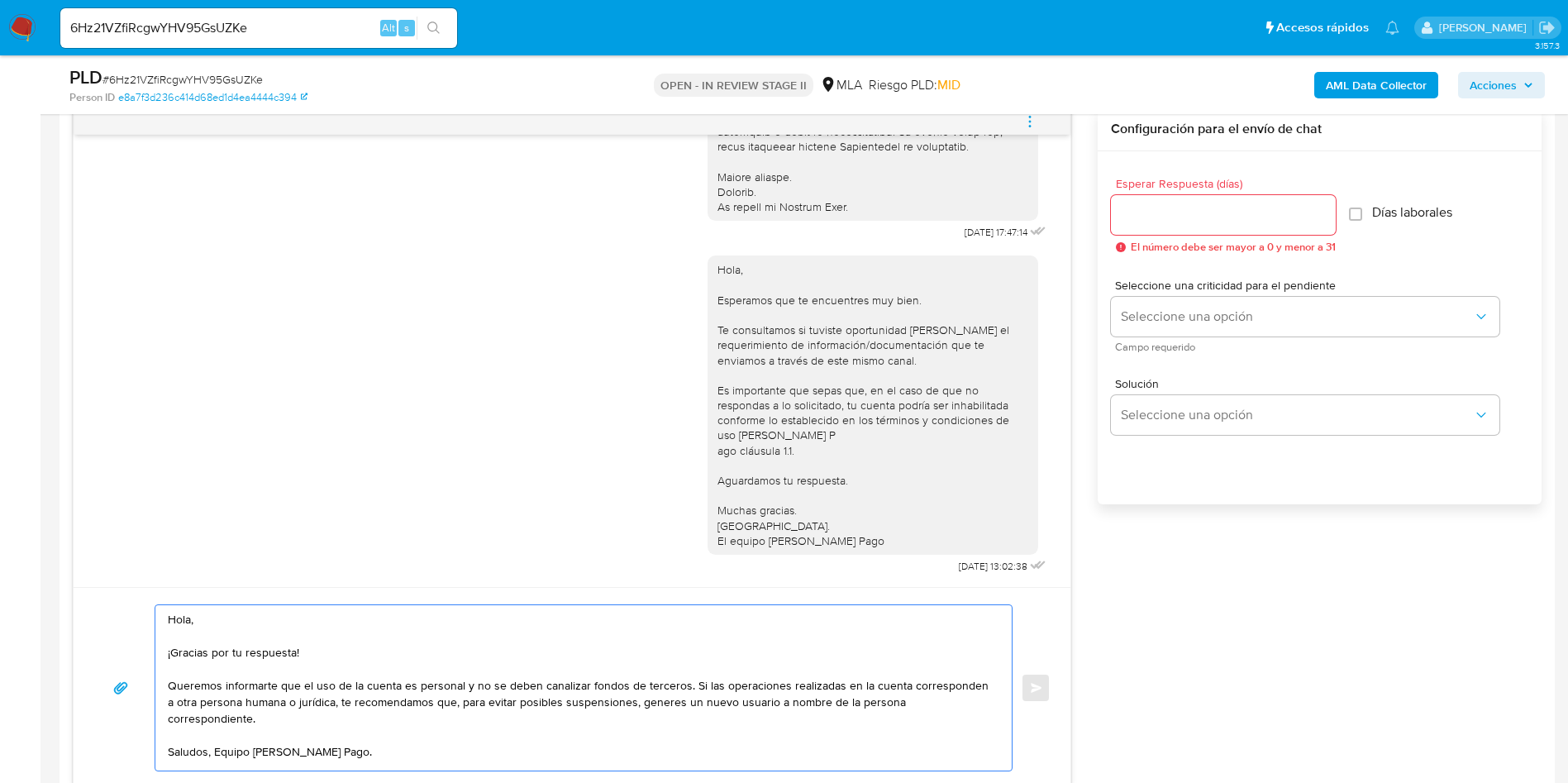
click at [294, 646] on textarea "Hola, ¡Gracias por tu respuesta! Queremos informarte que el uso de la cuenta es…" at bounding box center [579, 687] width 824 height 165
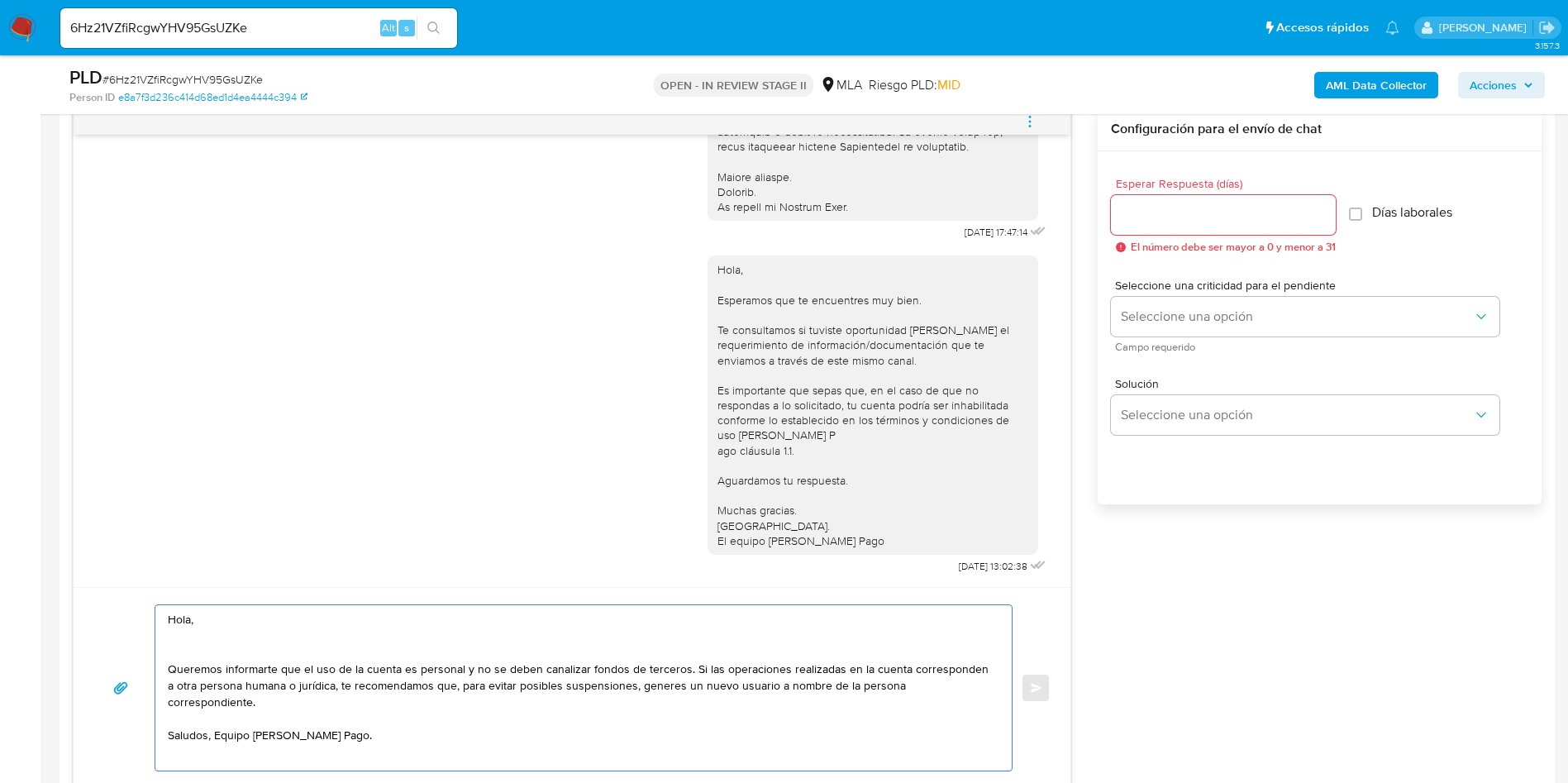
scroll to position [0, 0]
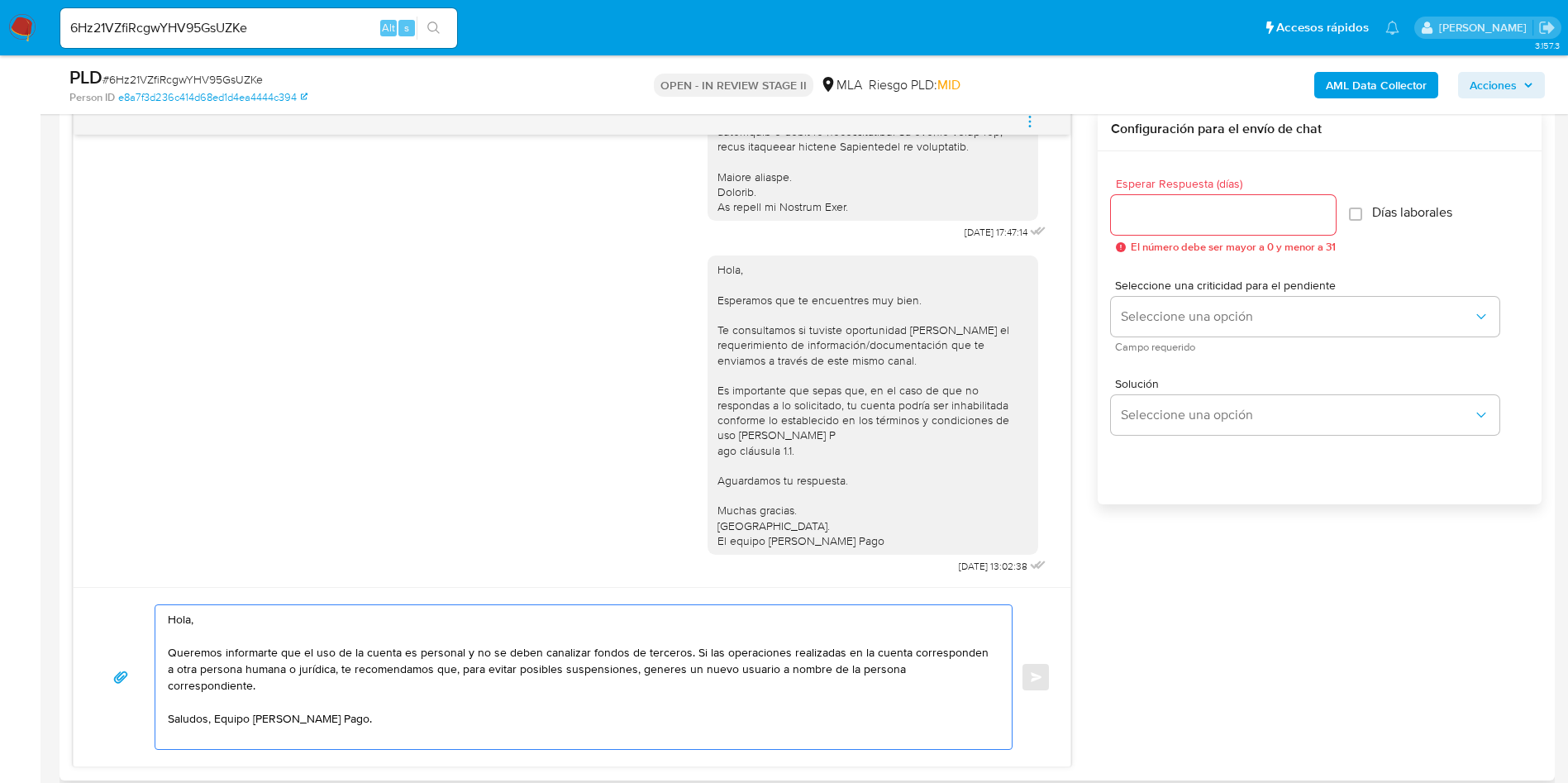
click at [214, 705] on textarea "Hola, Queremos informarte que el uso de la cuenta es personal y no se deben can…" at bounding box center [579, 677] width 824 height 144
click at [541, 751] on textarea "Hola, Queremos informarte que el uso de la cuenta es personal y no se deben can…" at bounding box center [579, 685] width 824 height 160
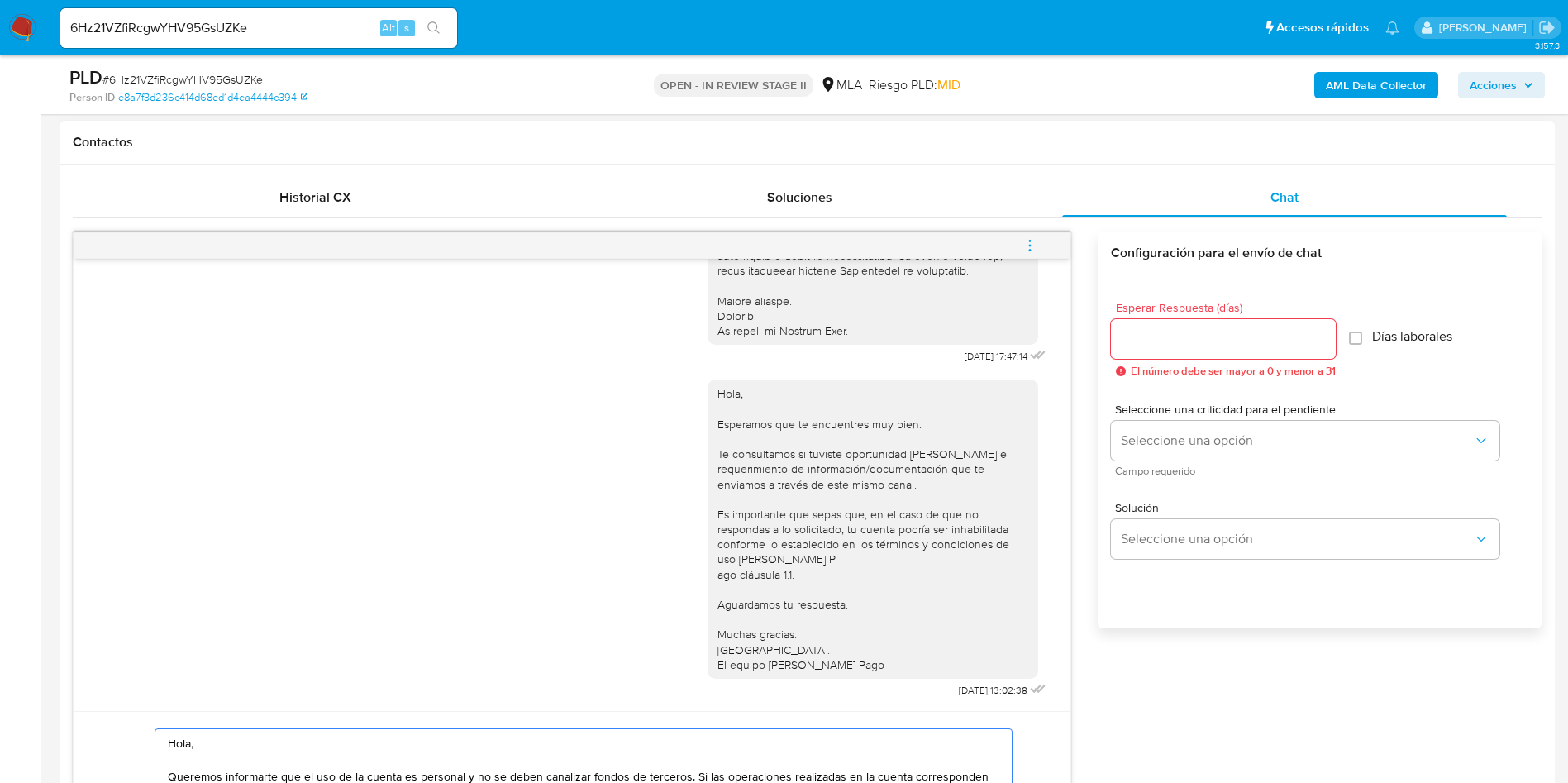
type textarea "Hola, Queremos informarte que el uso de la cuenta es personal y no se deben can…"
click at [1174, 337] on input "Esperar Respuesta (días)" at bounding box center [1223, 338] width 225 height 21
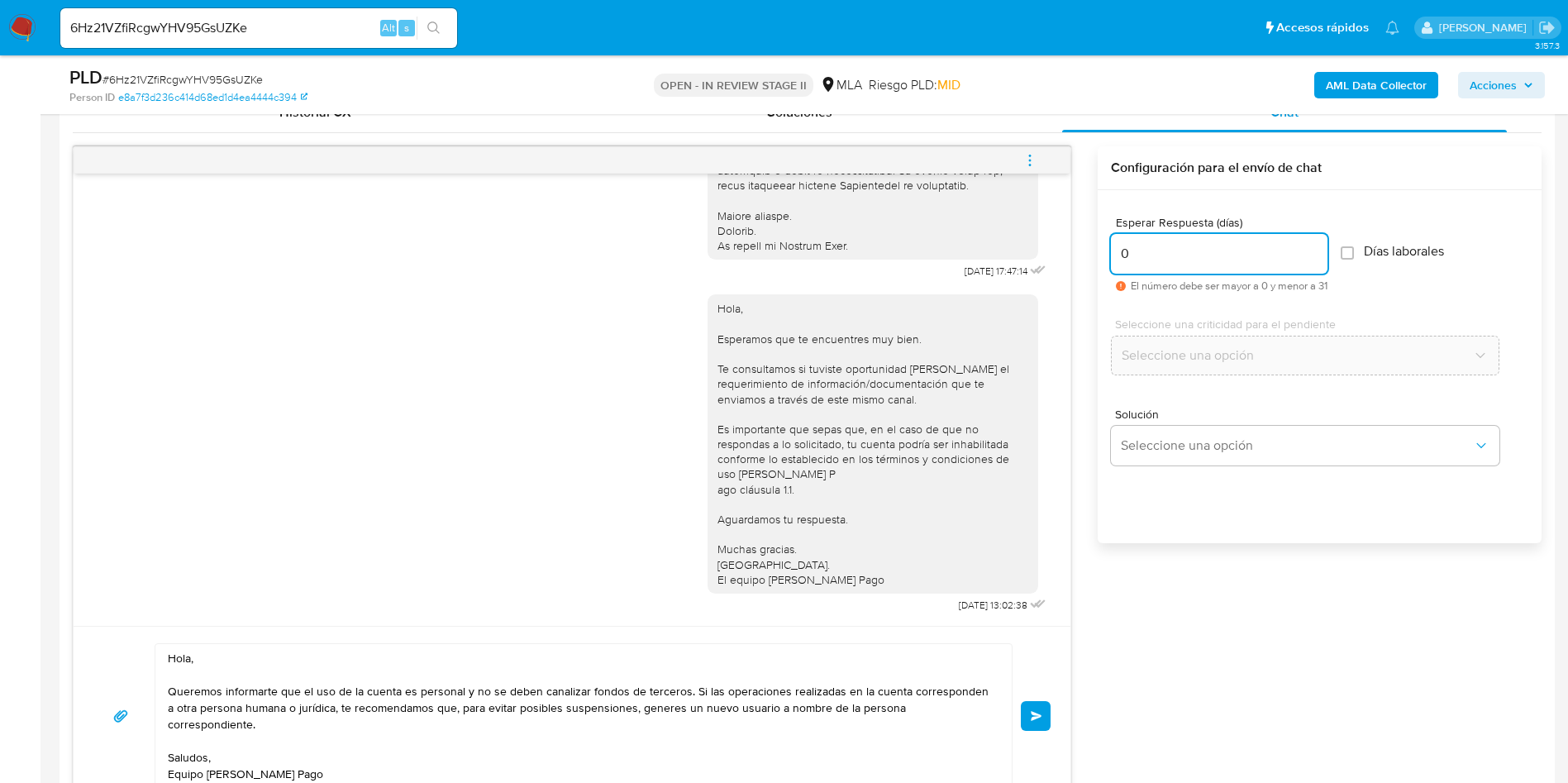
scroll to position [868, 0]
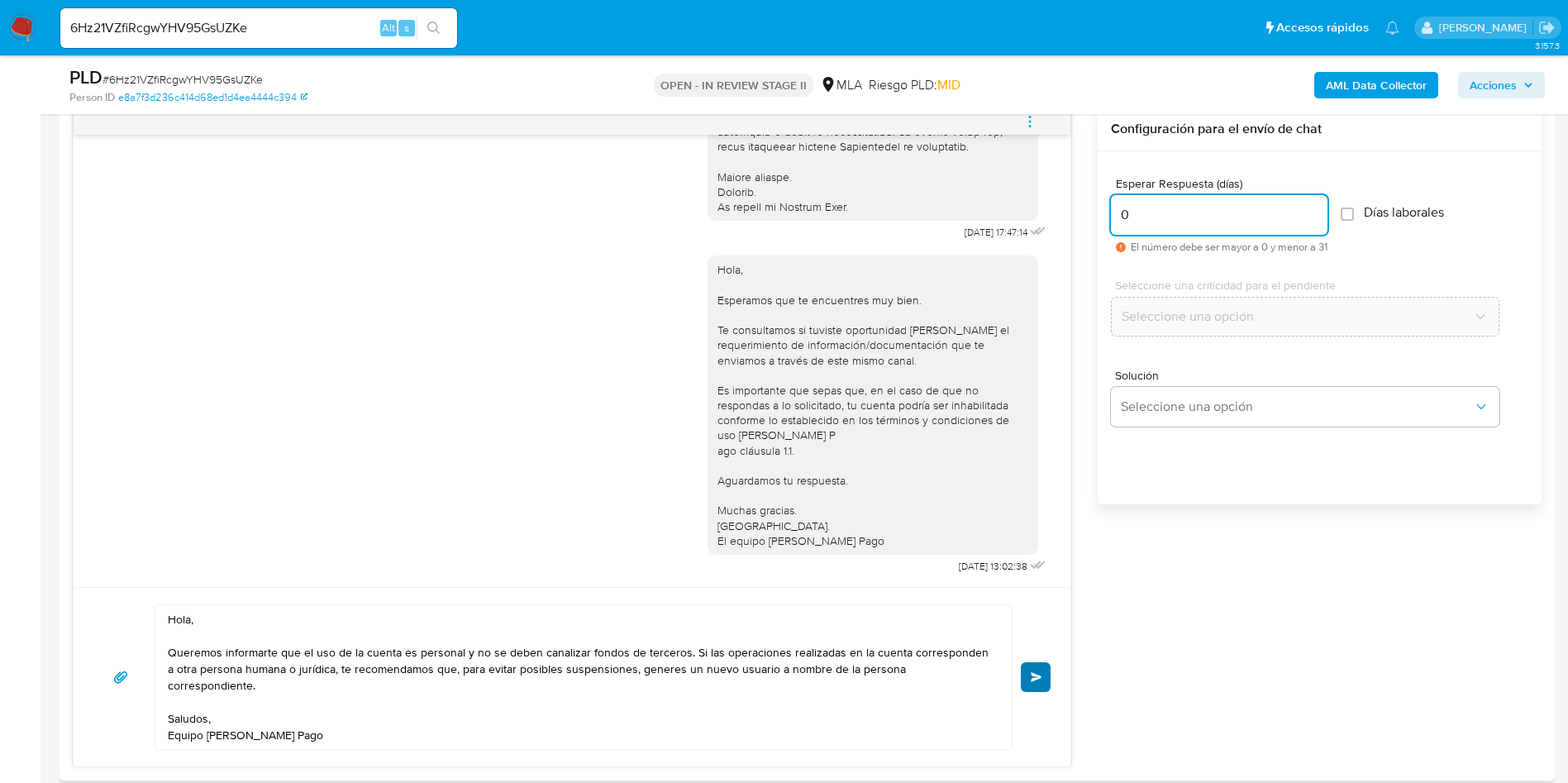
type input "0"
click at [1032, 672] on span "Enviar" at bounding box center [1036, 677] width 12 height 10
click at [216, 81] on span "# 6Hz21VZfiRcgwYHV95GsUZKe" at bounding box center [182, 79] width 160 height 17
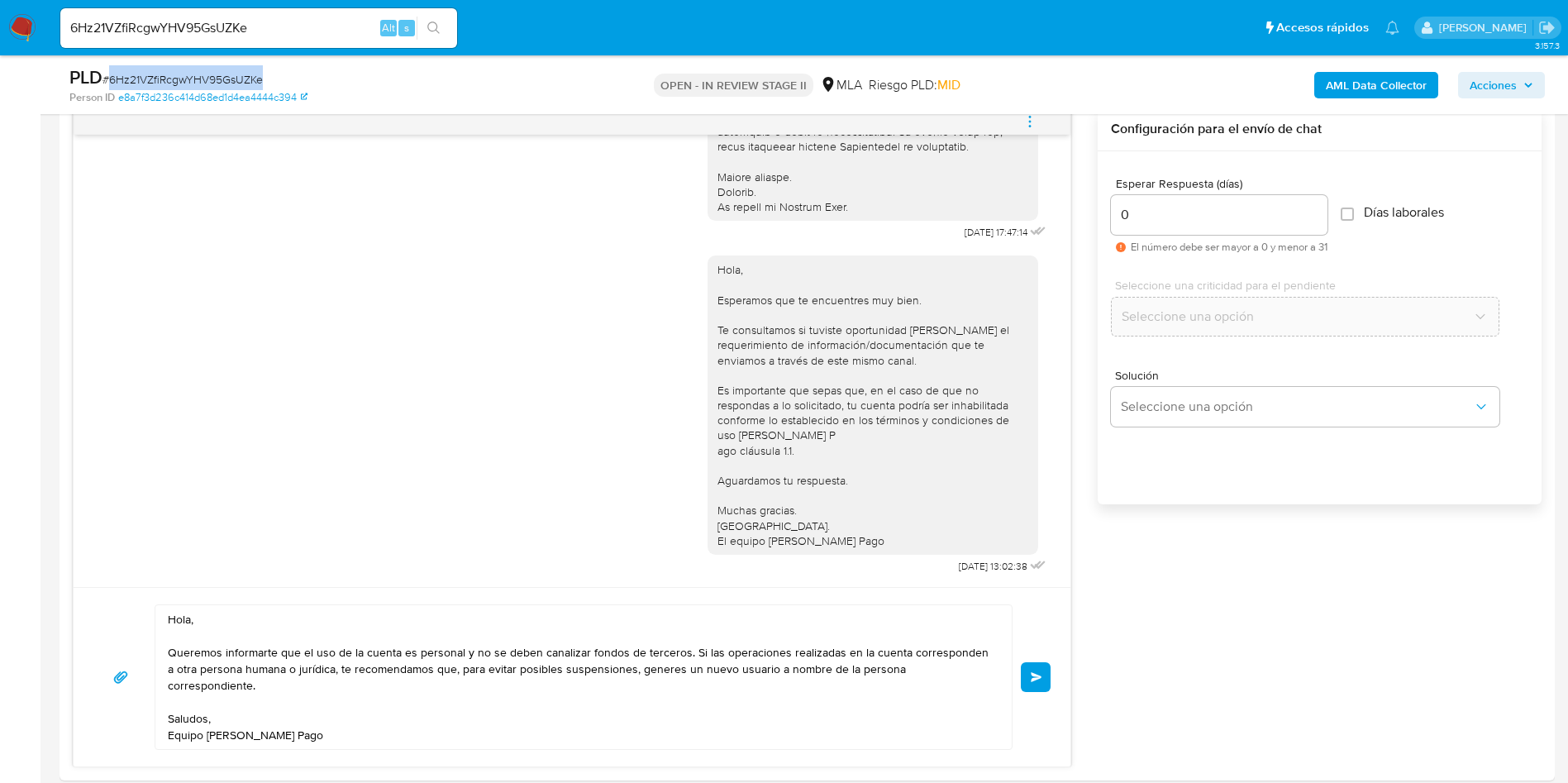
click at [216, 81] on span "# 6Hz21VZfiRcgwYHV95GsUZKe" at bounding box center [182, 79] width 160 height 17
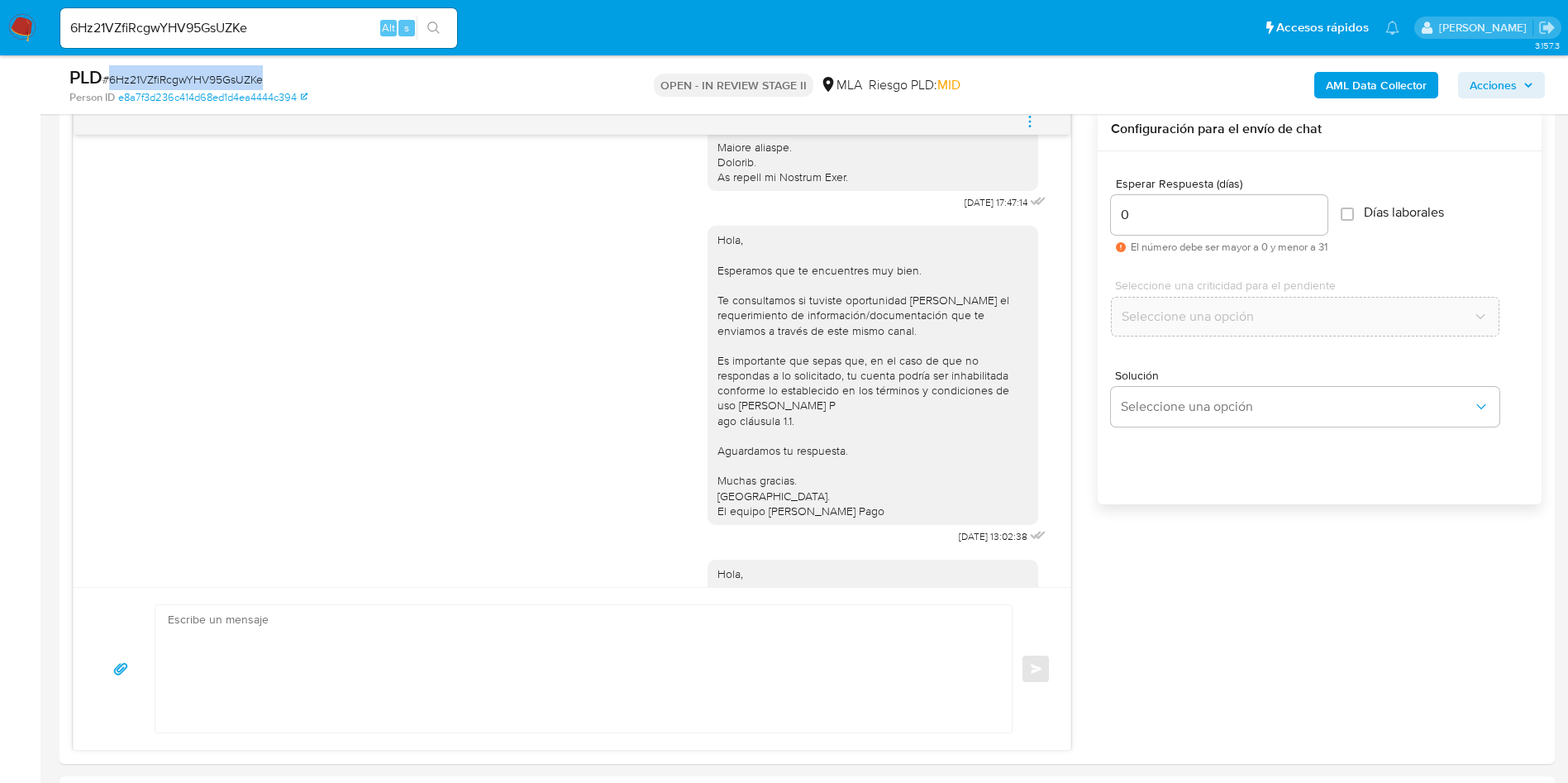
scroll to position [882, 0]
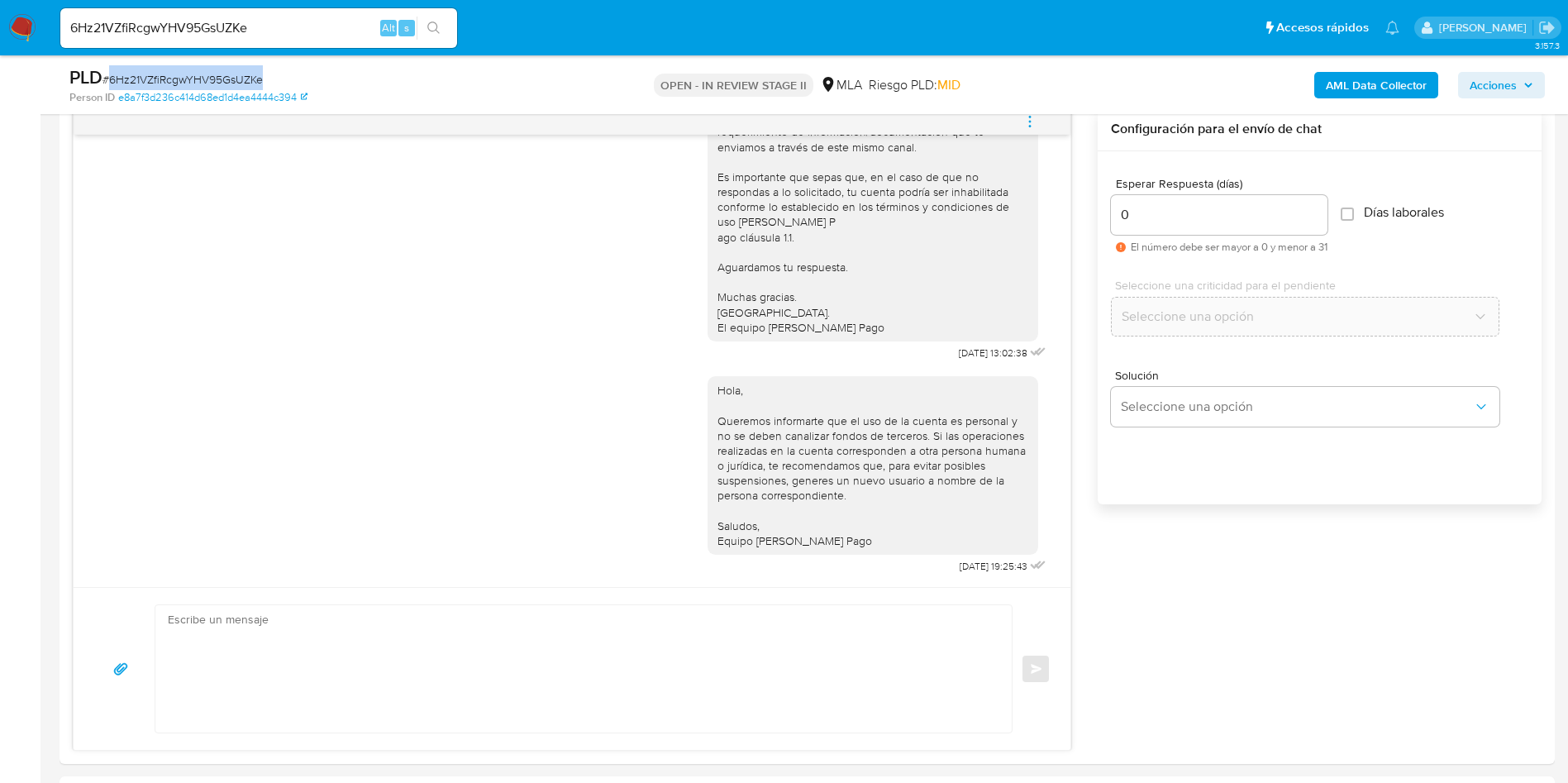
copy span "6Hz21VZfiRcgwYHV95GsUZKe"
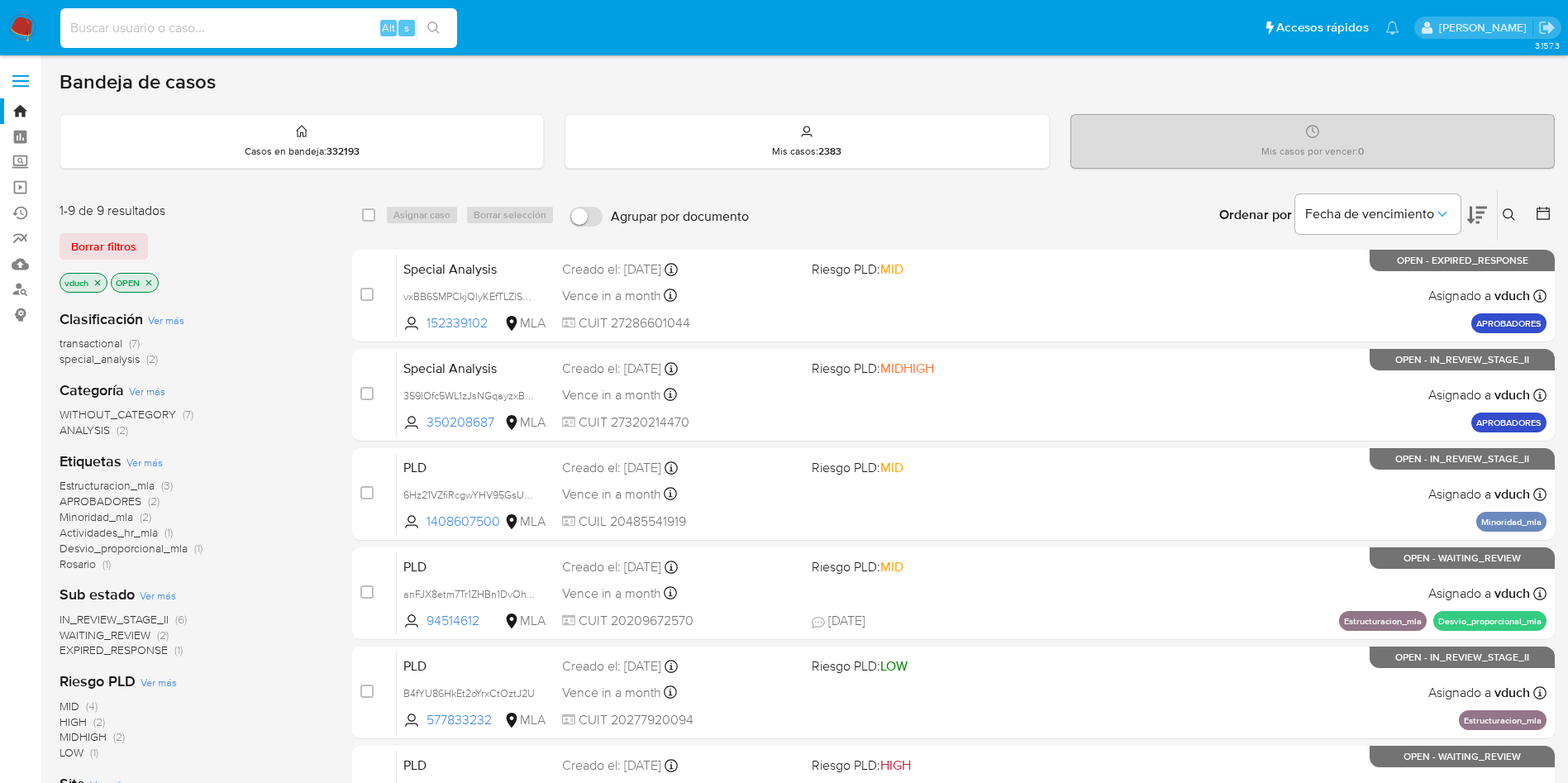
click at [315, 22] on input at bounding box center [259, 28] width 397 height 21
paste input "646390934"
type input "646390934"
click at [419, 31] on button "search-icon" at bounding box center [433, 28] width 34 height 23
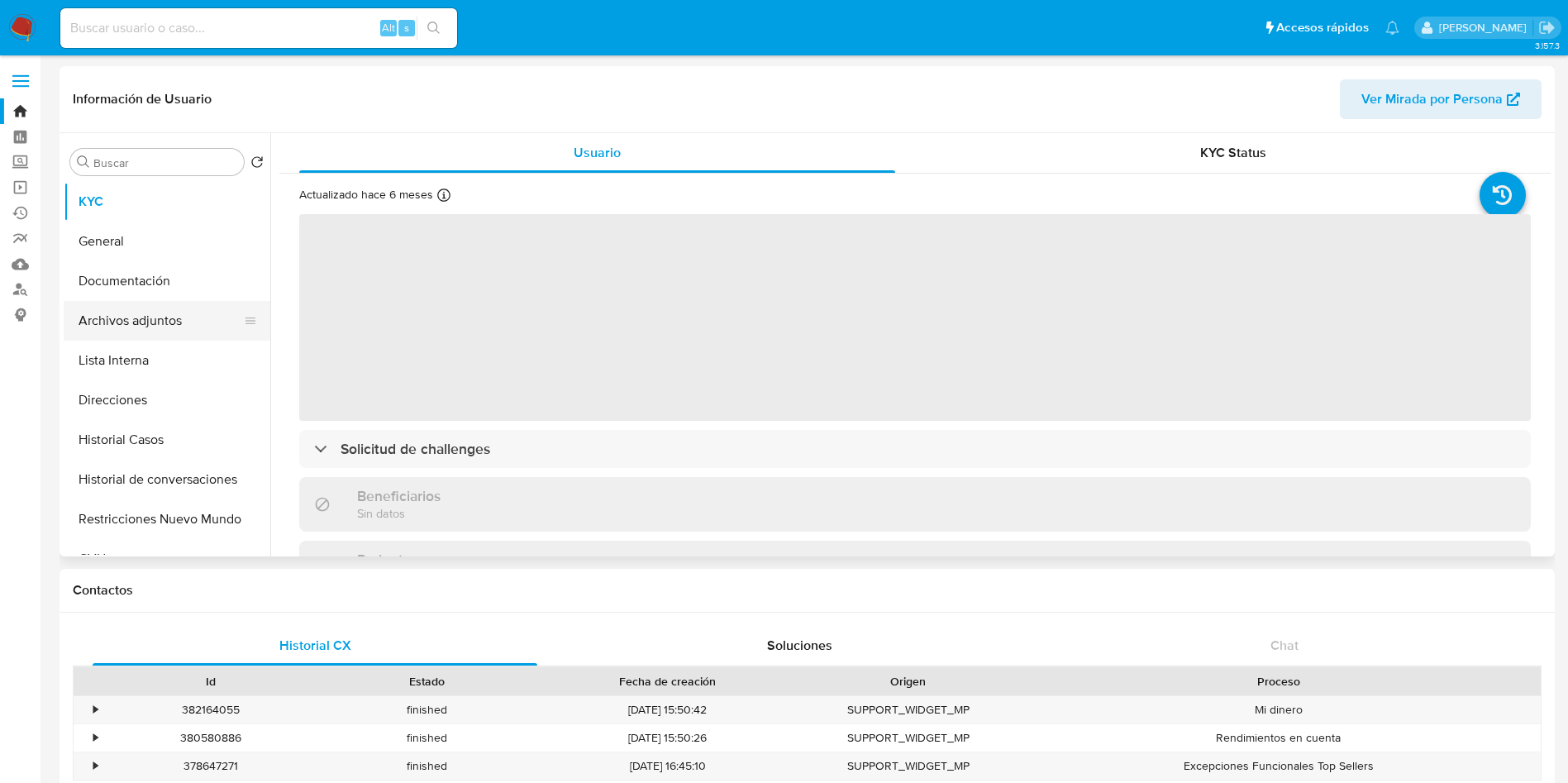
click at [135, 326] on button "Archivos adjuntos" at bounding box center [160, 321] width 193 height 40
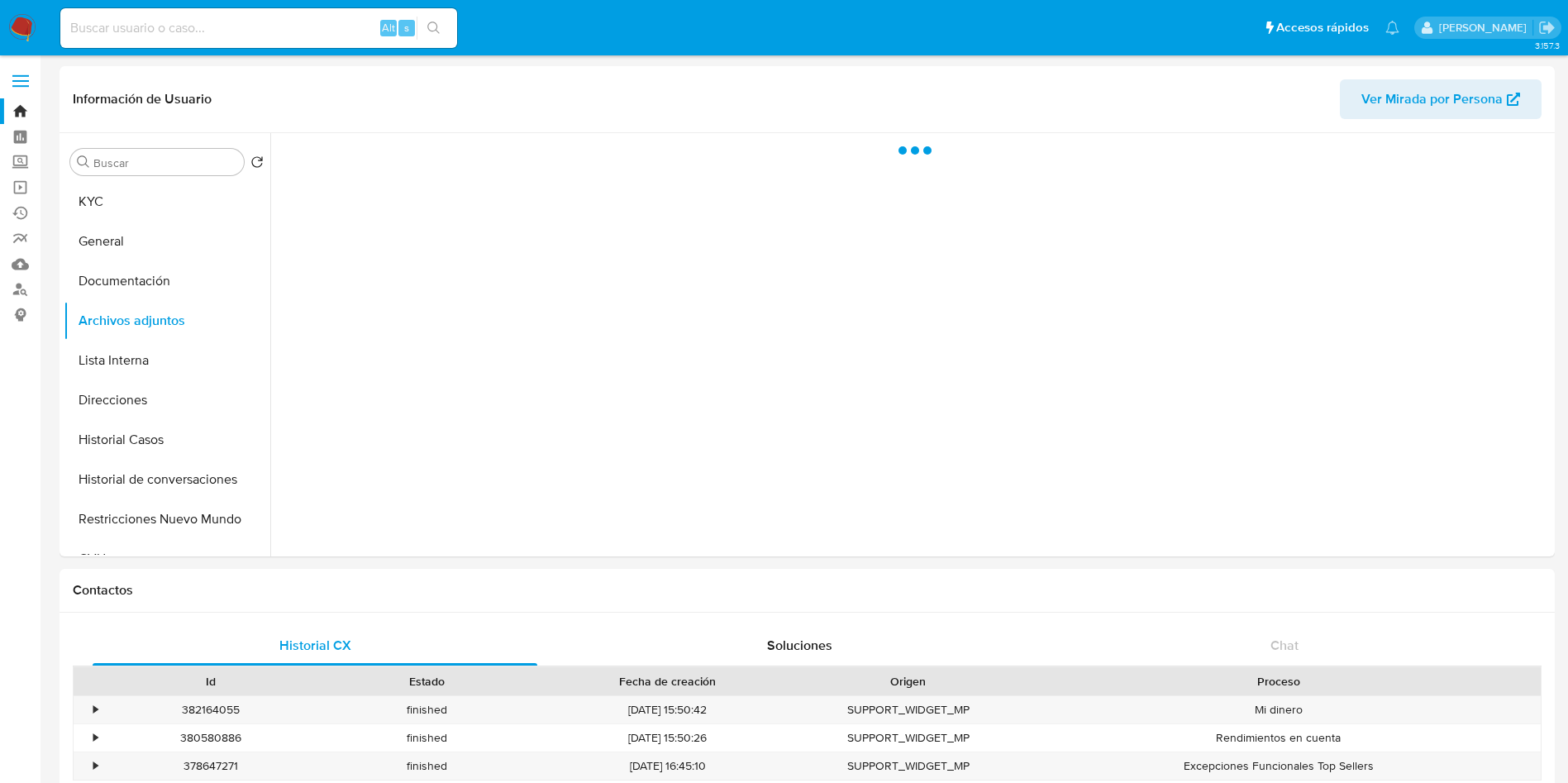
select select "10"
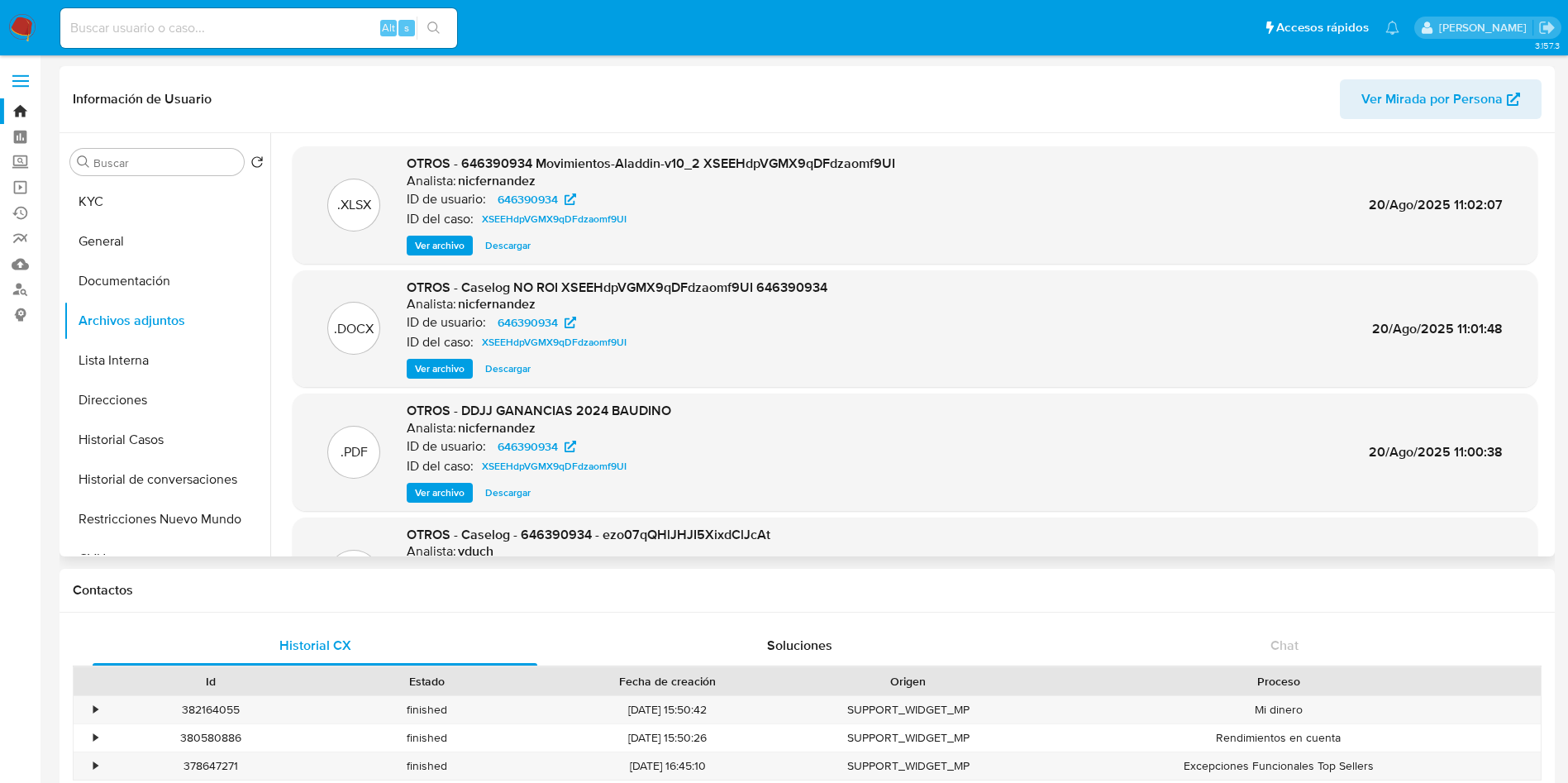
click at [438, 364] on span "Ver archivo" at bounding box center [439, 368] width 50 height 17
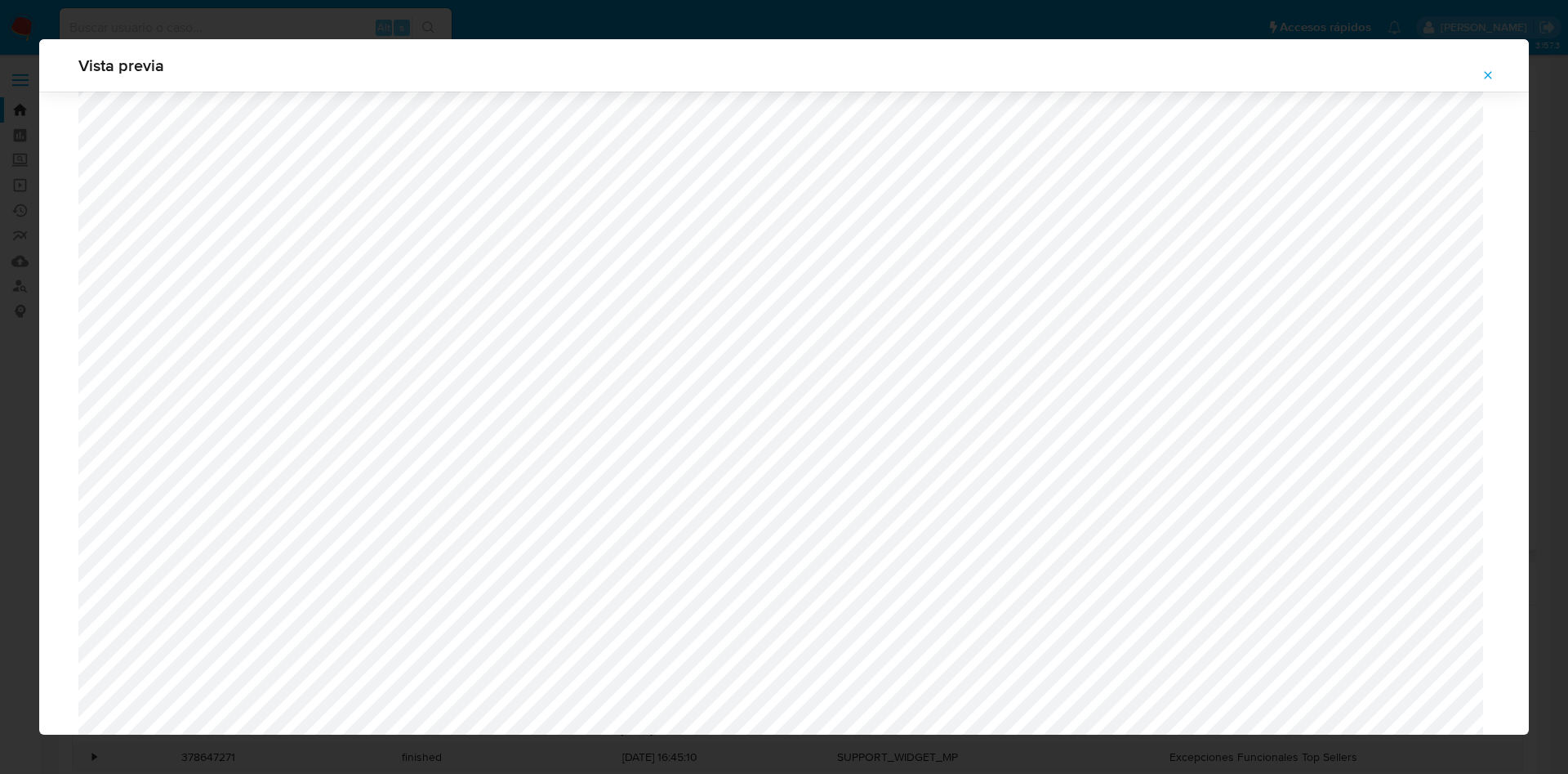
scroll to position [1316, 0]
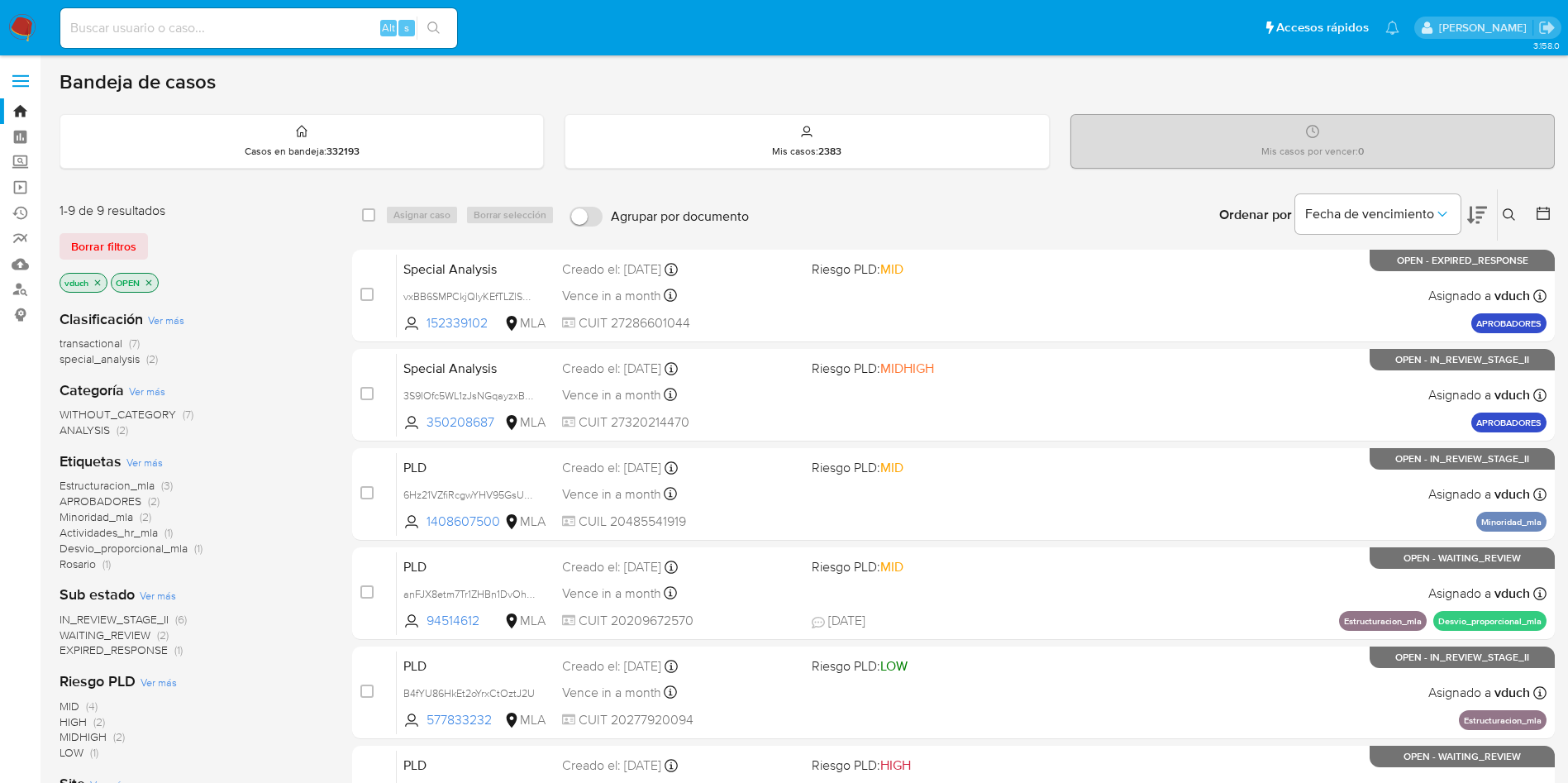
click at [322, 14] on div "Alt s" at bounding box center [259, 28] width 397 height 40
click at [333, 29] on input at bounding box center [259, 28] width 397 height 21
paste input "vxBB6SMPCkjQlyKEfTLZlSGw"
type input "vxBB6SMPCkjQlyKEfTLZlSGw"
click at [439, 27] on icon "search-icon" at bounding box center [434, 28] width 13 height 13
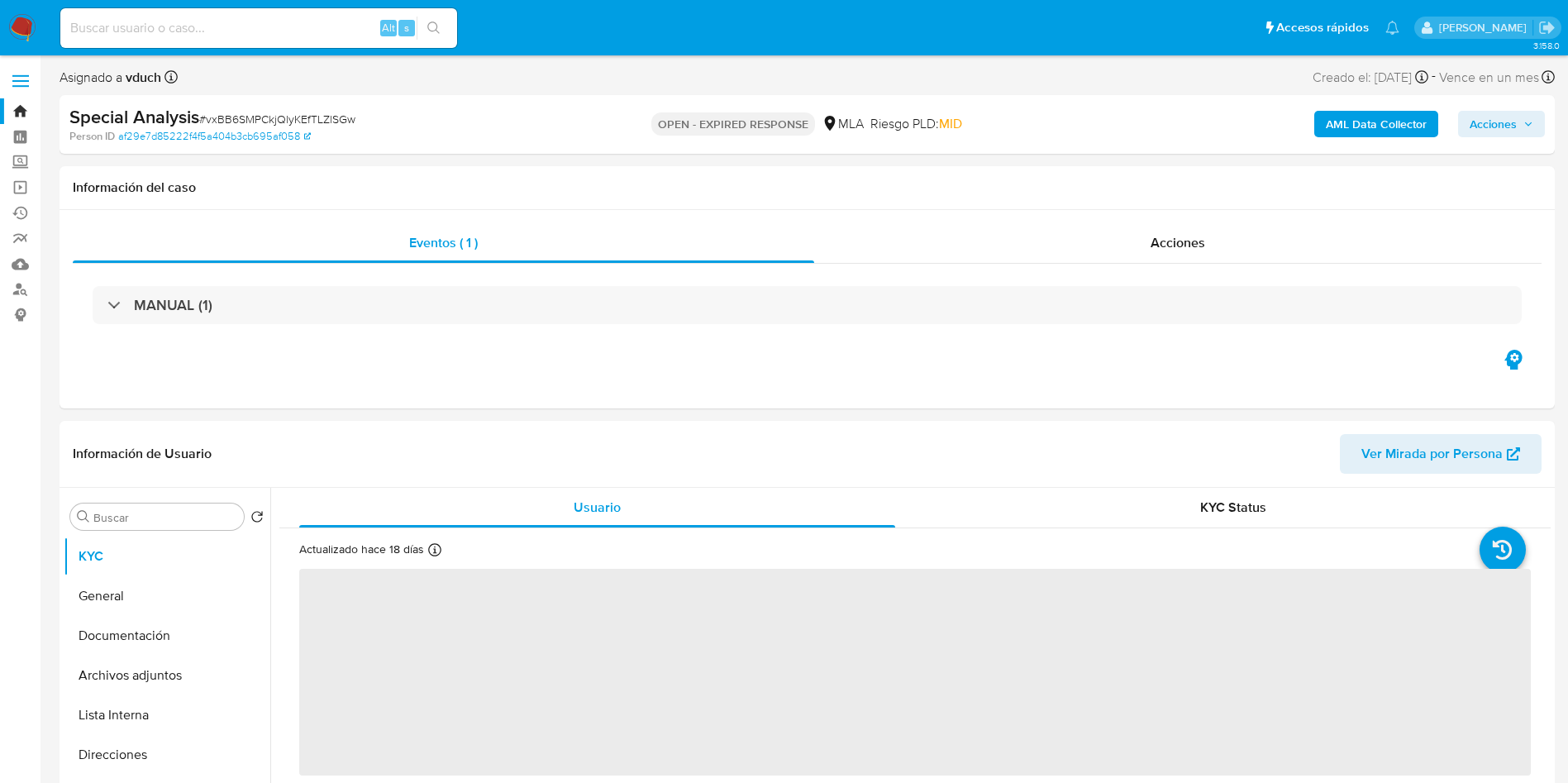
select select "10"
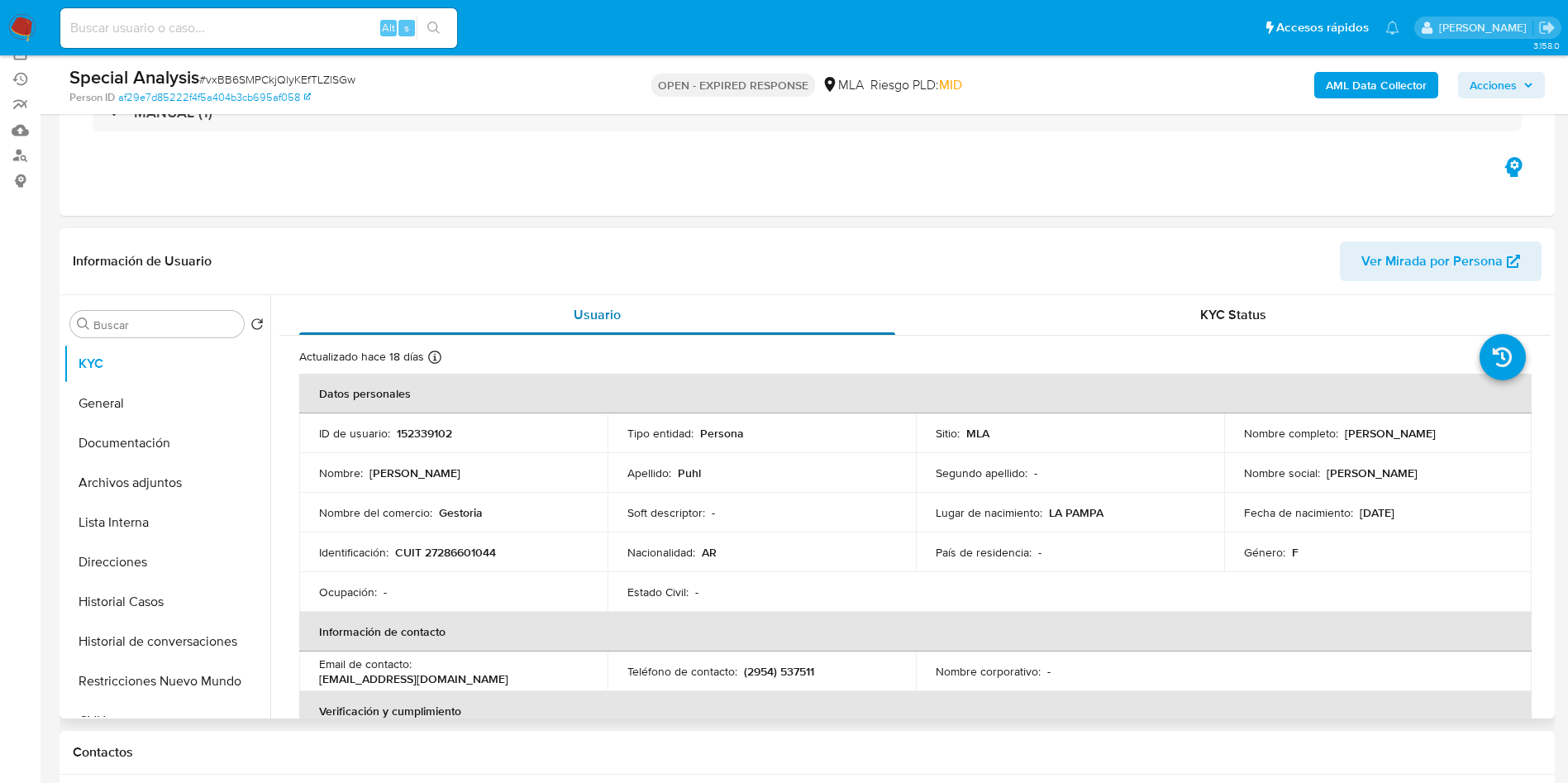
scroll to position [248, 0]
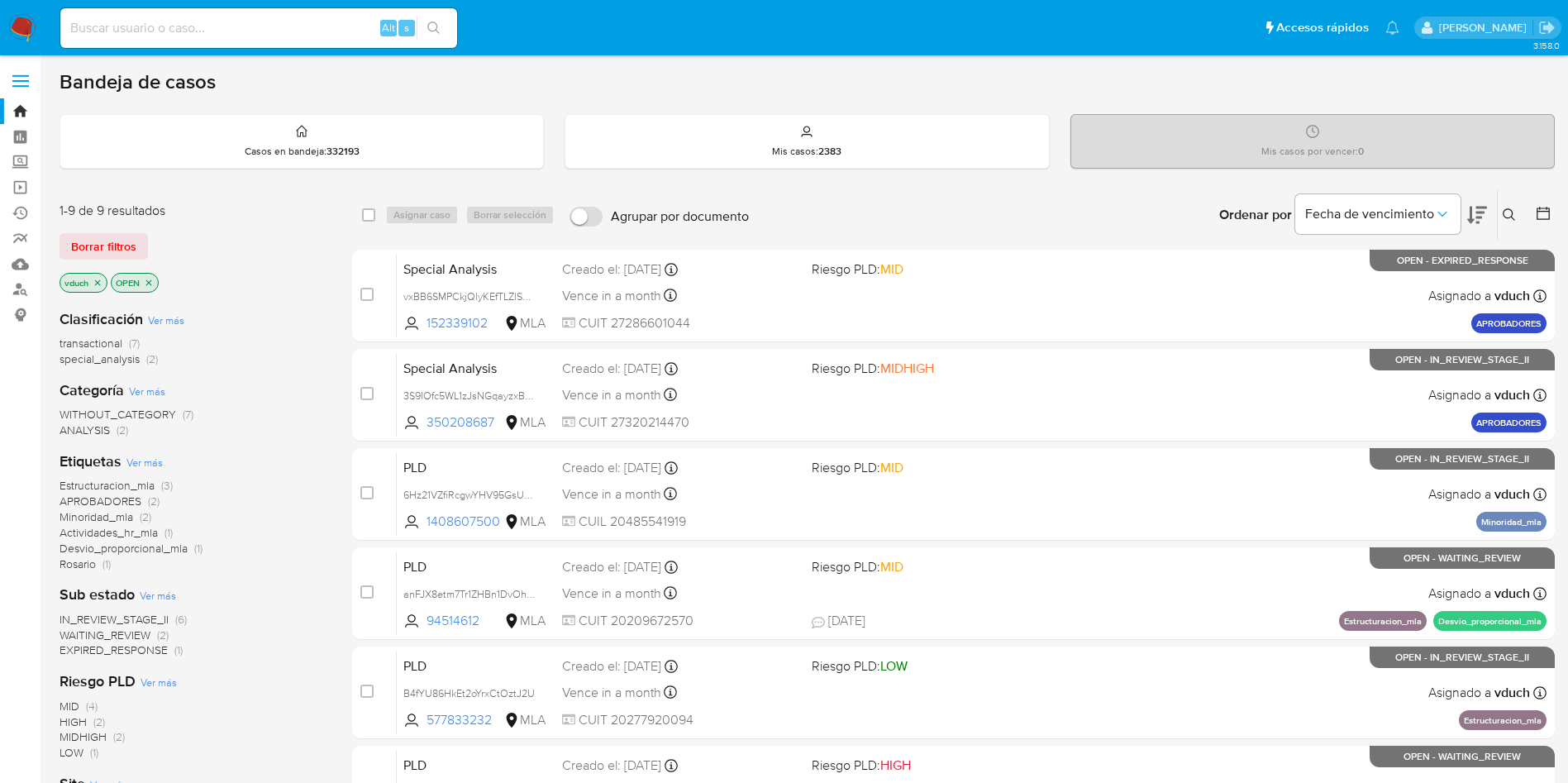
click at [1504, 214] on icon at bounding box center [1508, 214] width 12 height 12
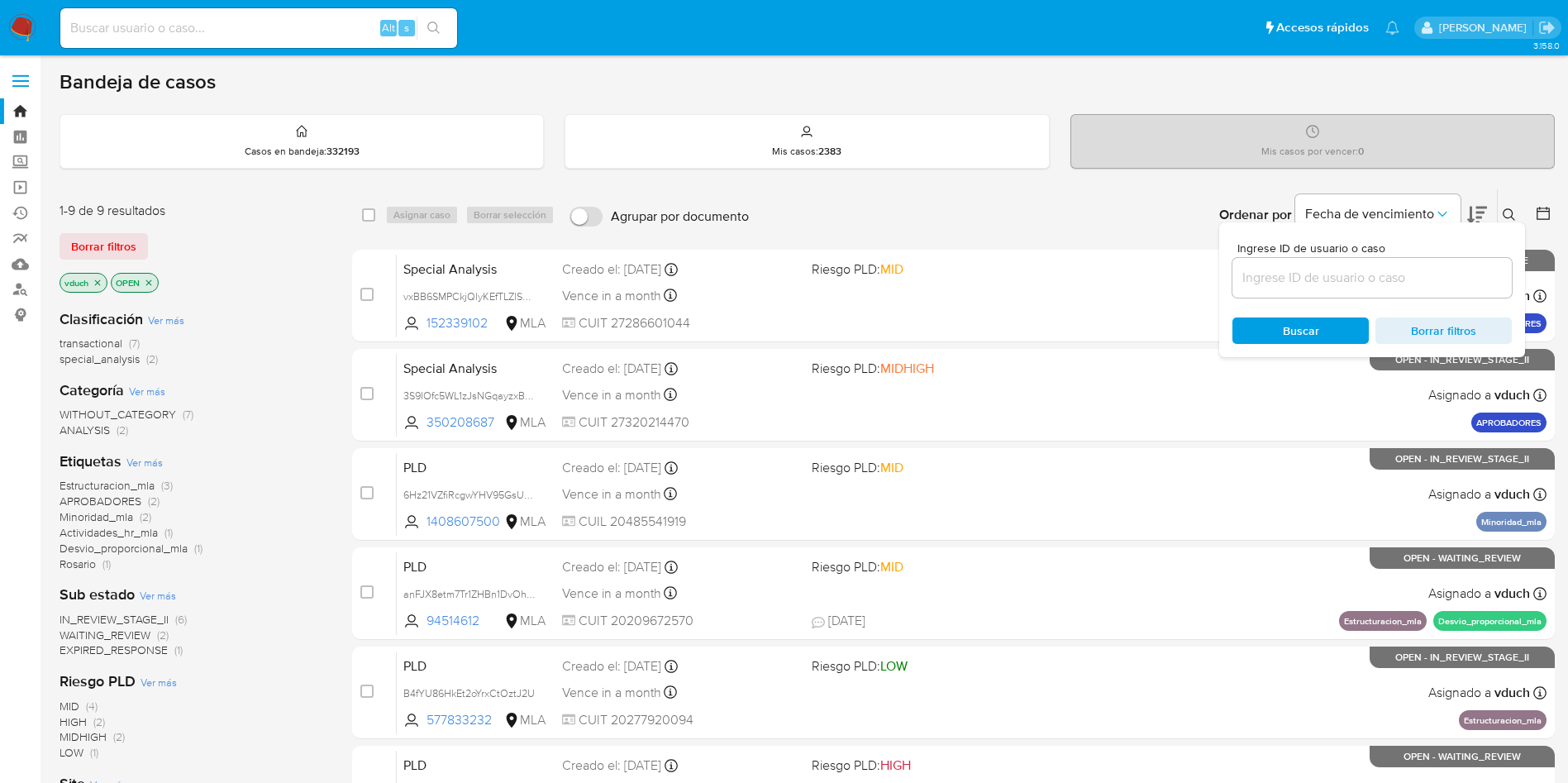
click at [1419, 270] on input at bounding box center [1372, 277] width 279 height 21
type input "vxBB6SMPCkjQlyKEfTLZlSGw"
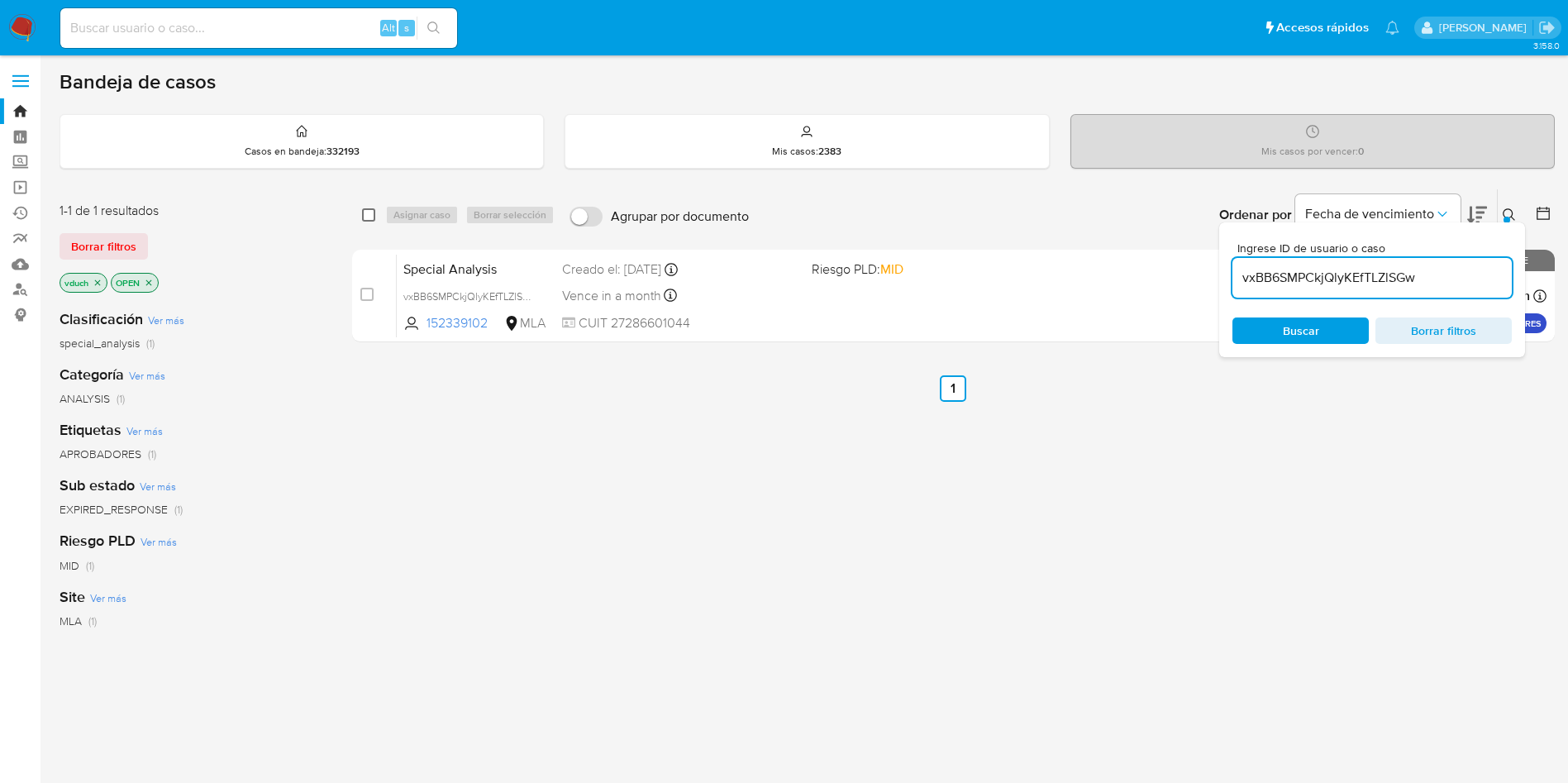
click at [373, 213] on input "checkbox" at bounding box center [369, 215] width 13 height 13
checkbox input "true"
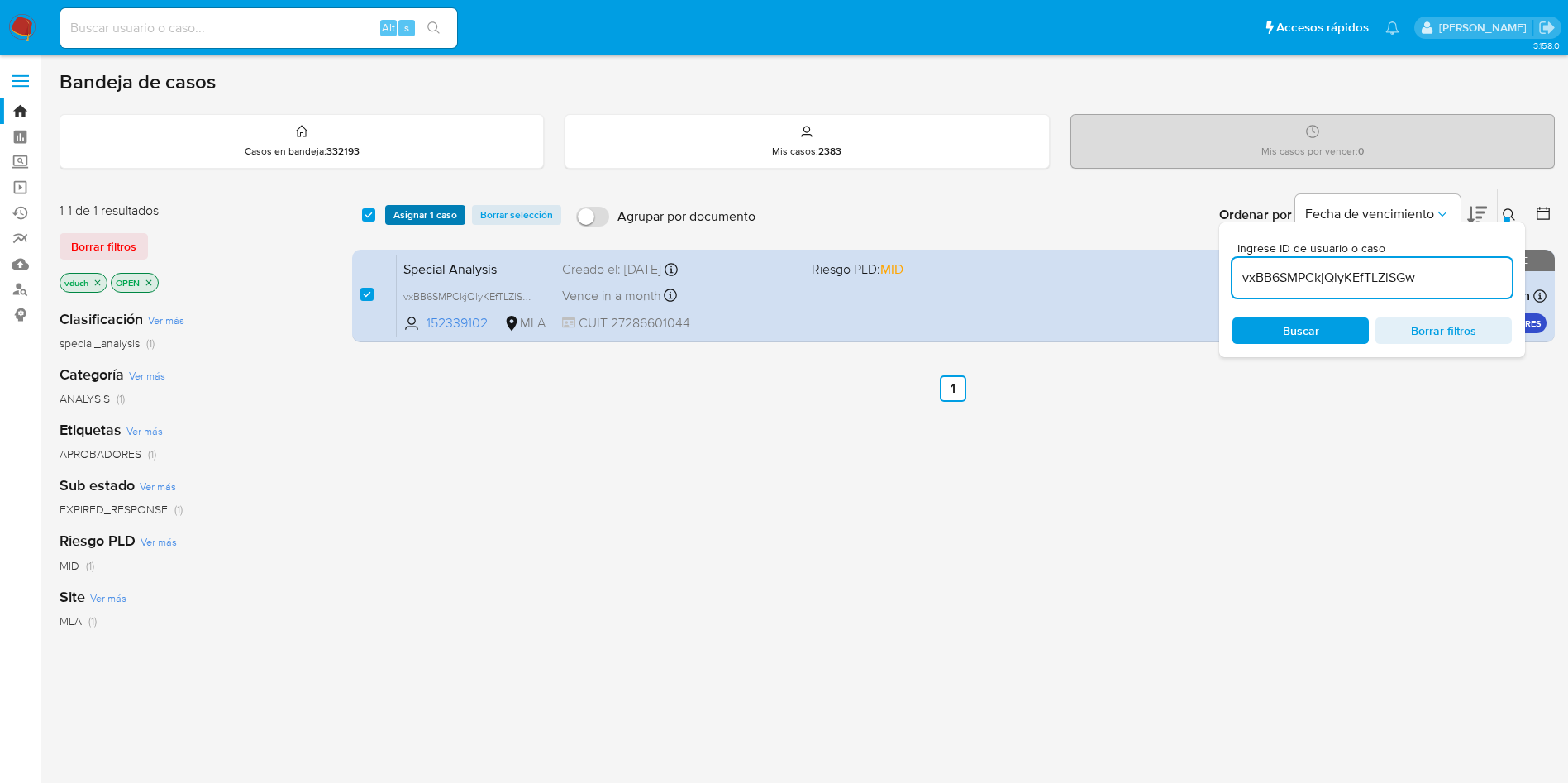
click at [404, 214] on span "Asignar 1 caso" at bounding box center [425, 215] width 64 height 17
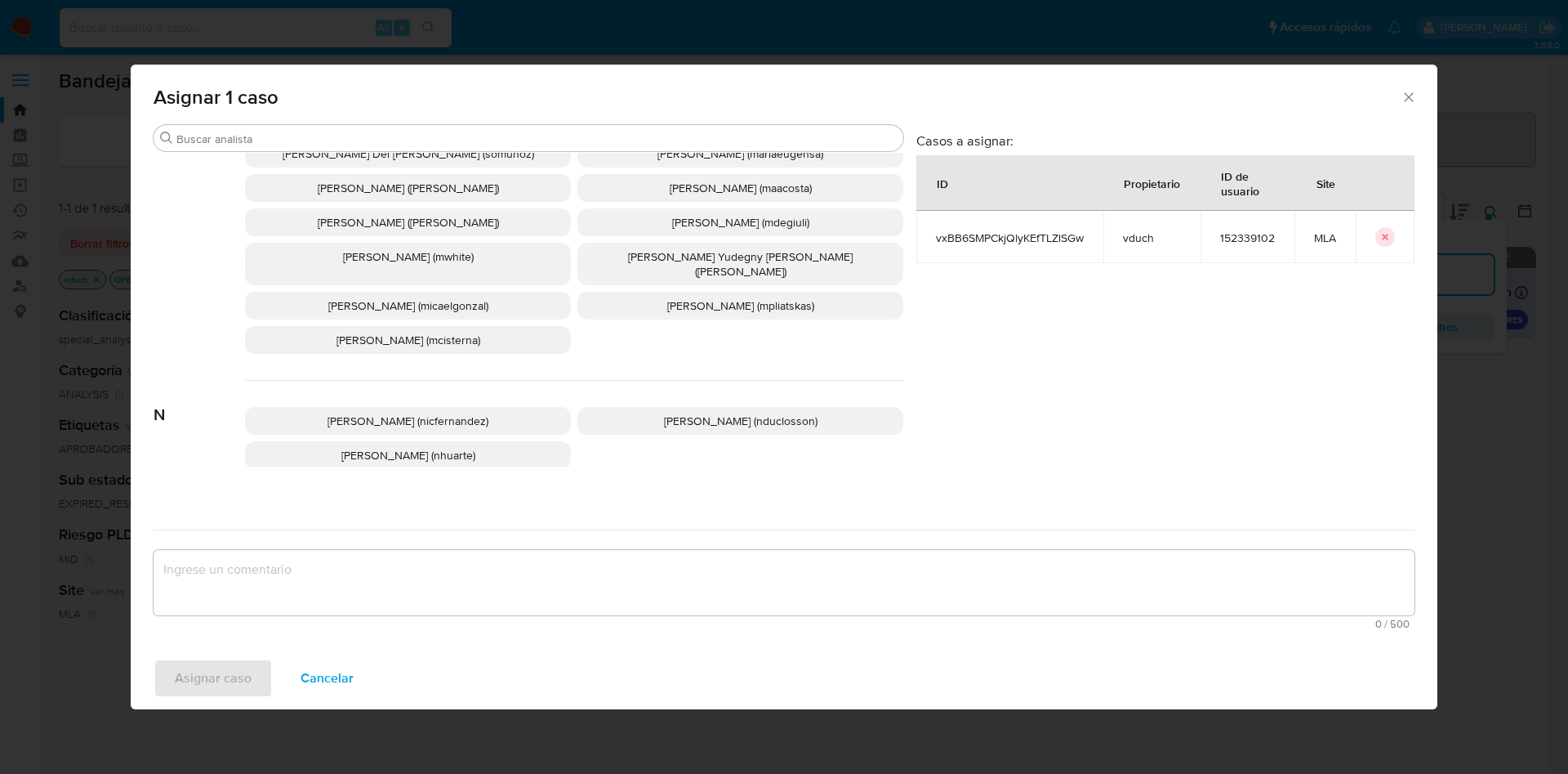
scroll to position [1413, 0]
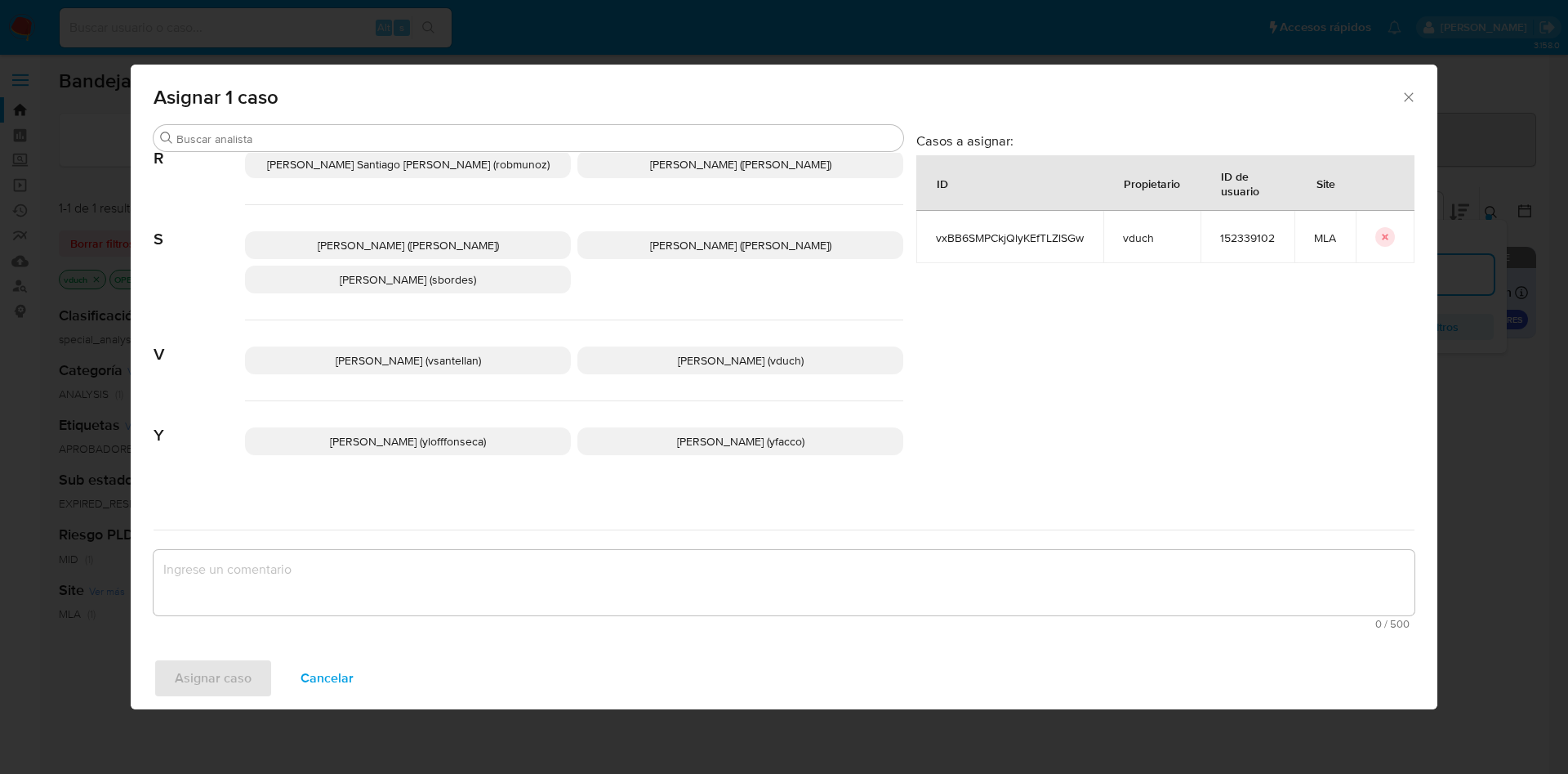
click at [776, 346] on p "[PERSON_NAME] (vduch)" at bounding box center [740, 360] width 326 height 28
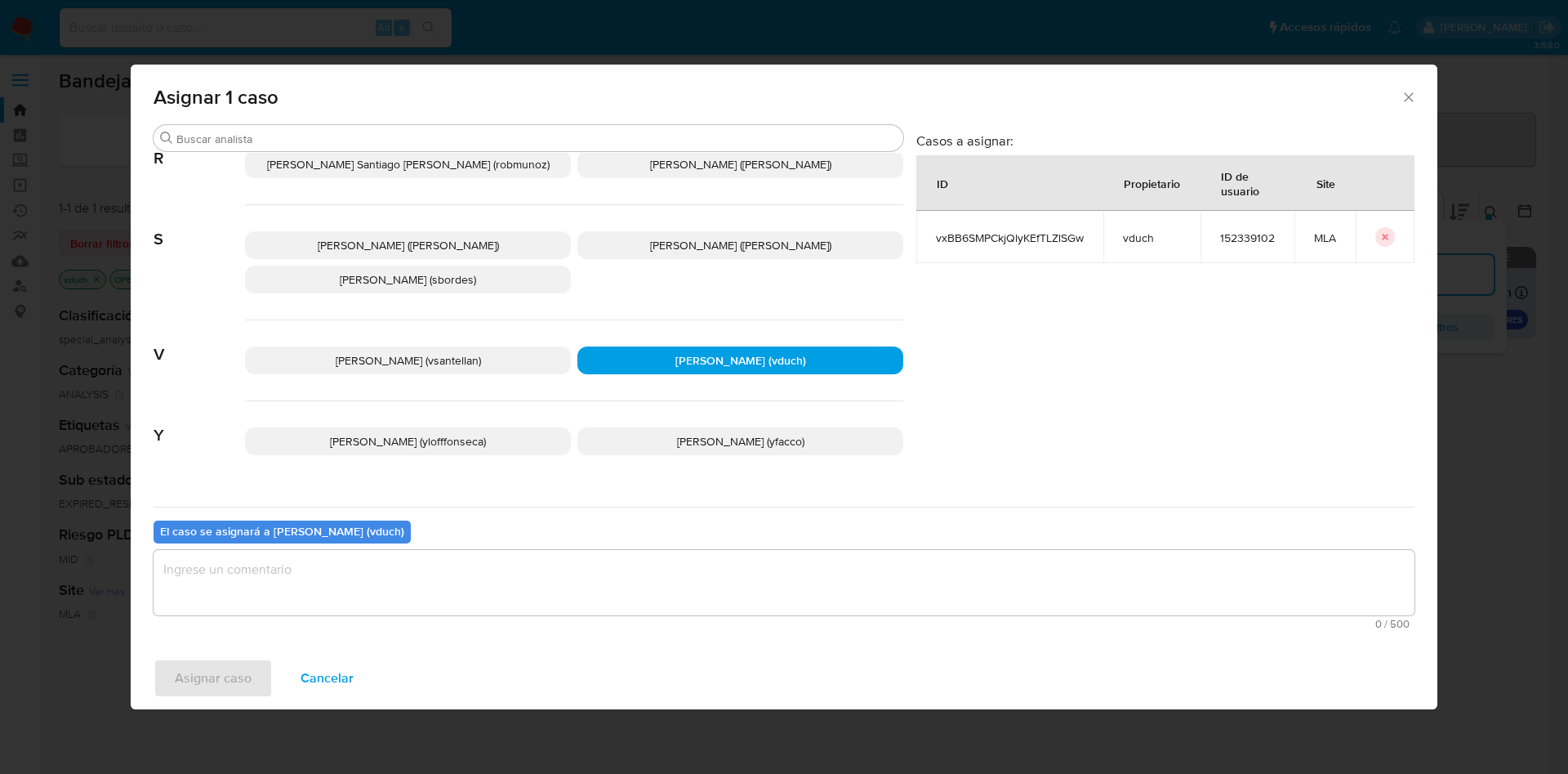
click at [791, 575] on textarea "assign-modal" at bounding box center [784, 583] width 1261 height 66
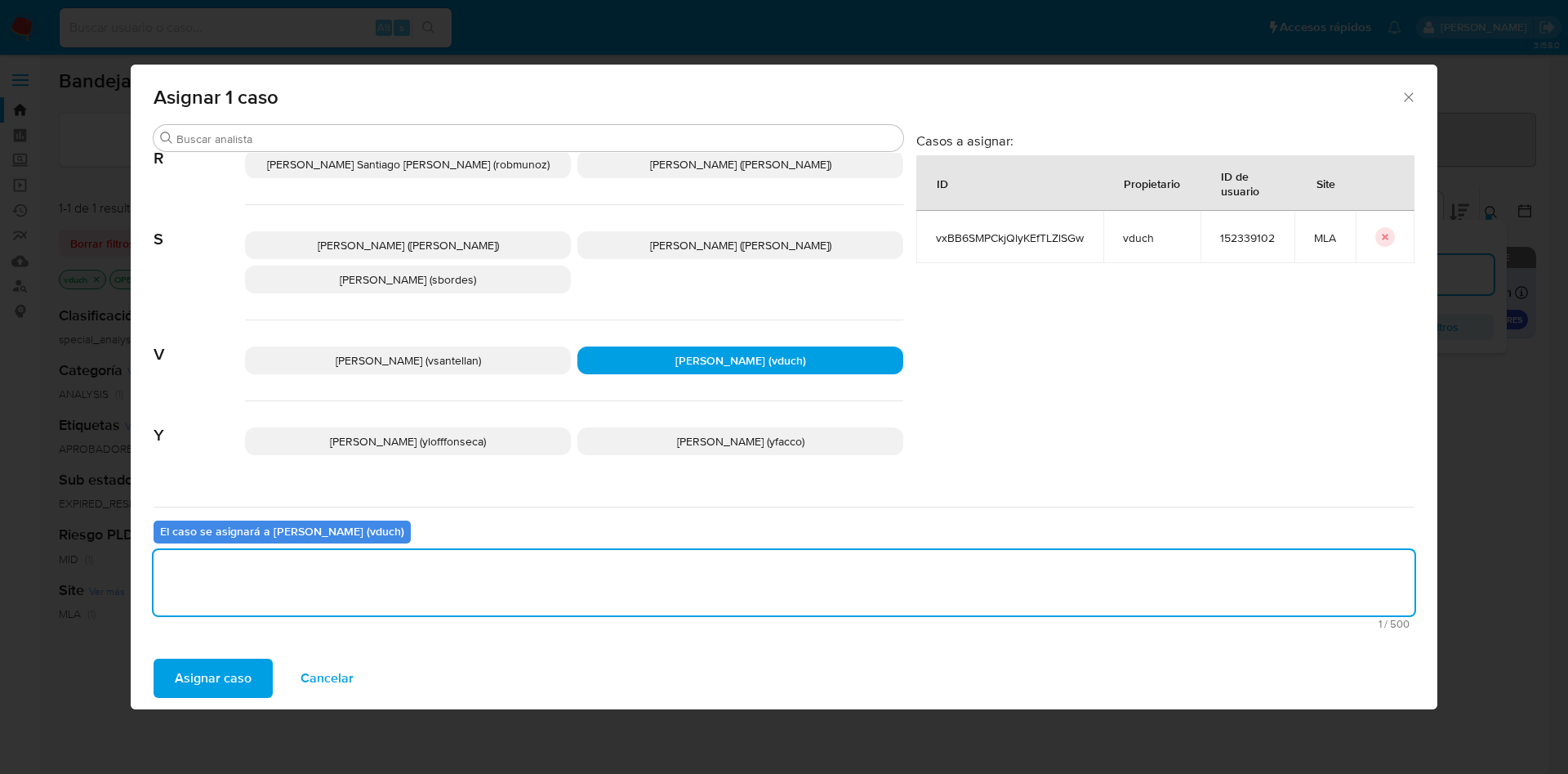
click at [219, 671] on span "Asignar caso" at bounding box center [213, 677] width 76 height 36
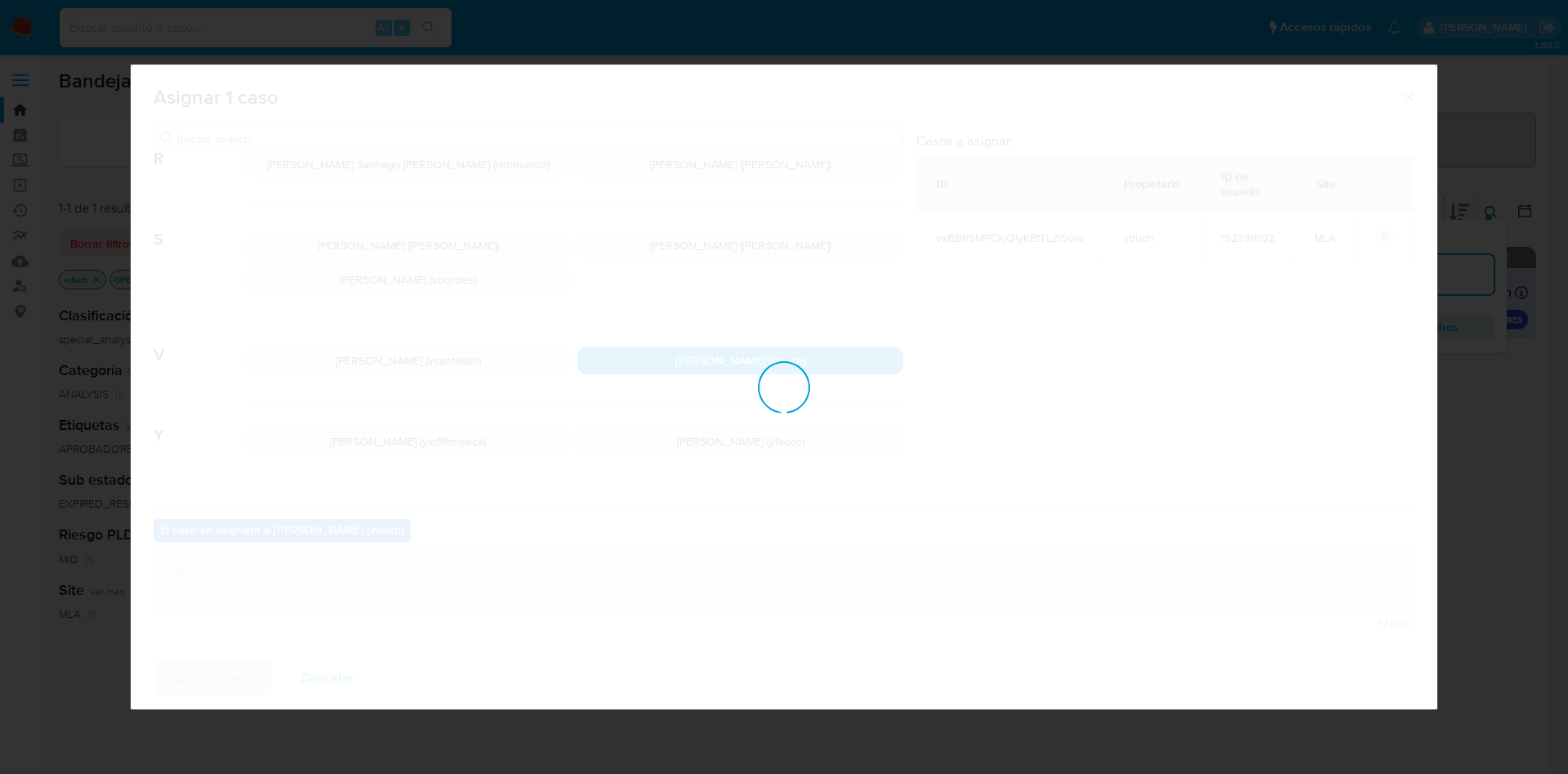
checkbox input "false"
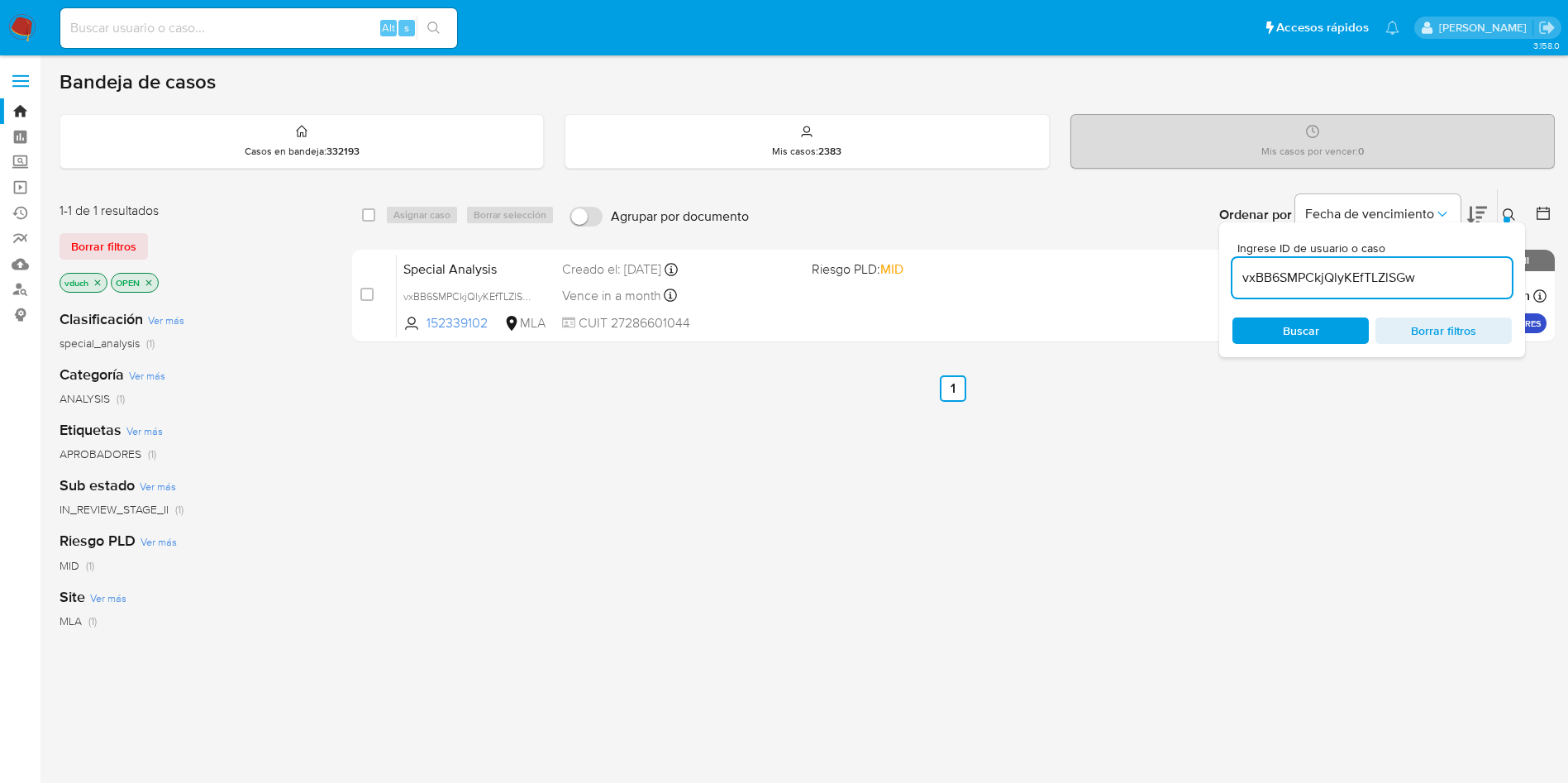
click at [1388, 286] on input "vxBB6SMPCkjQlyKEfTLZlSGw" at bounding box center [1372, 277] width 279 height 21
paste input "6Hz21VZfiRcgwYHV95GsUZKe"
type input "6Hz21VZfiRcgwYHV95GsUZKe"
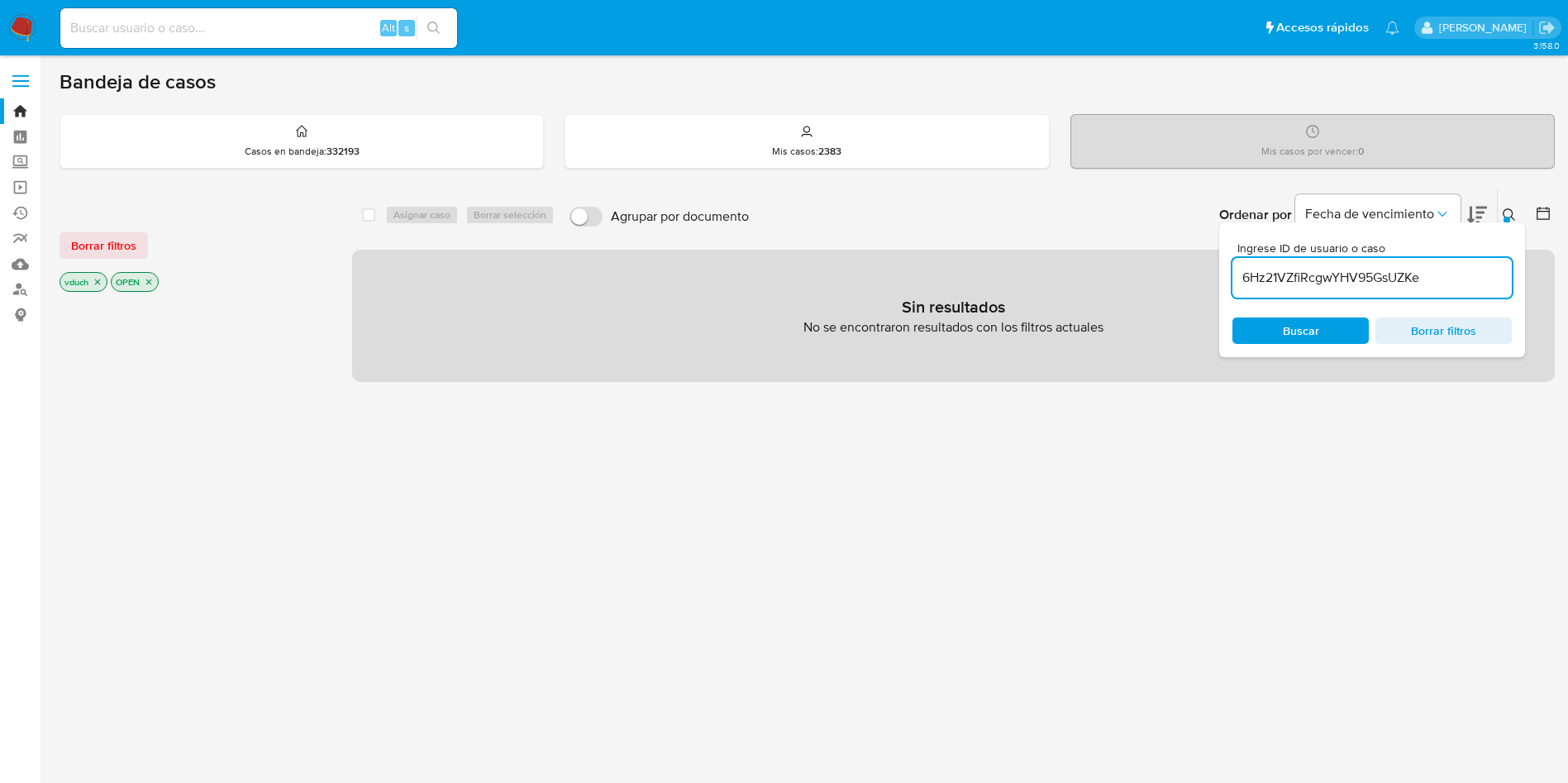
click at [153, 281] on icon "close-filter" at bounding box center [148, 282] width 10 height 10
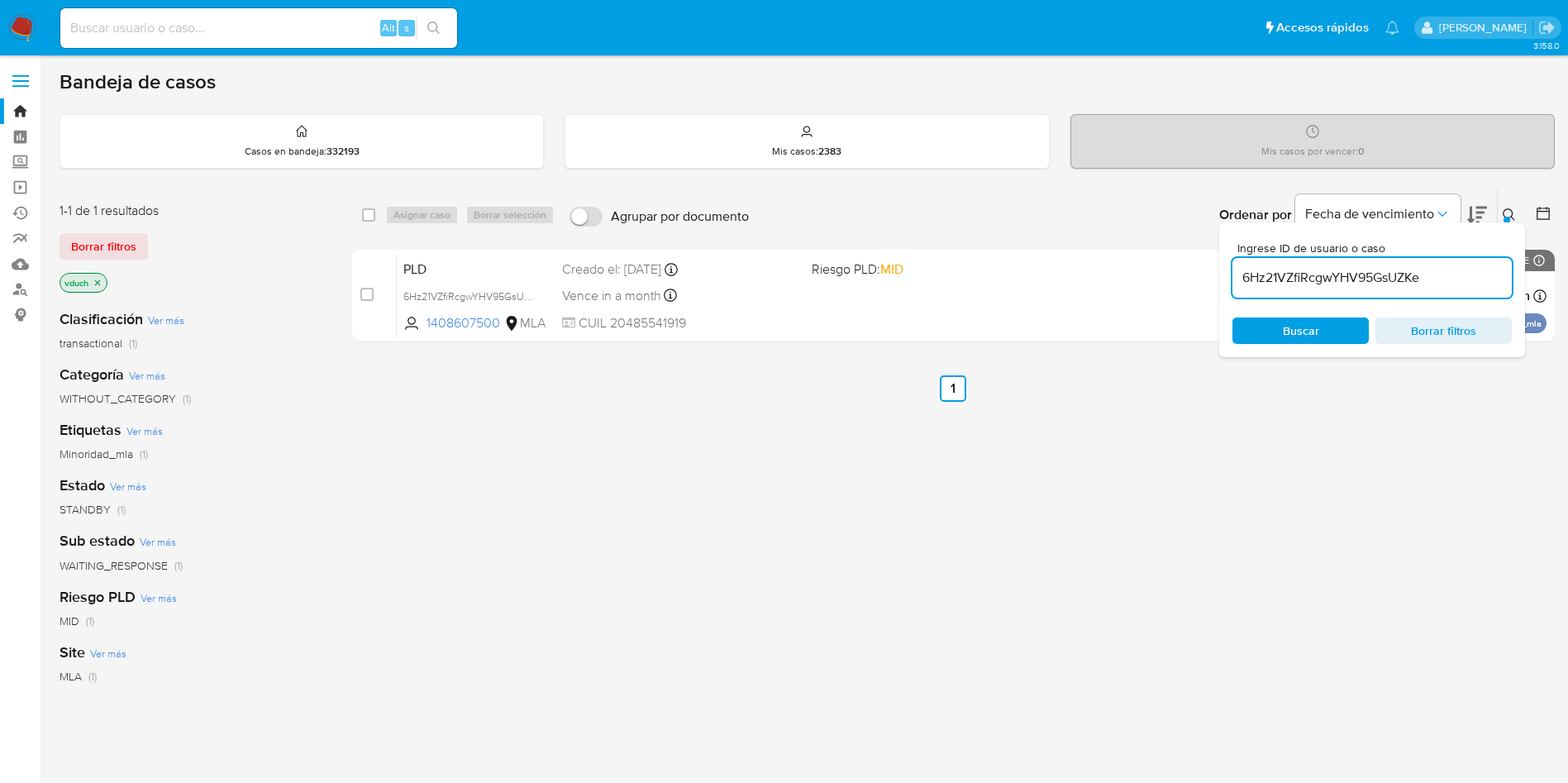
click at [371, 222] on div "select-all-cases-checkbox" at bounding box center [369, 215] width 13 height 17
click at [372, 214] on input "checkbox" at bounding box center [369, 215] width 13 height 13
checkbox input "true"
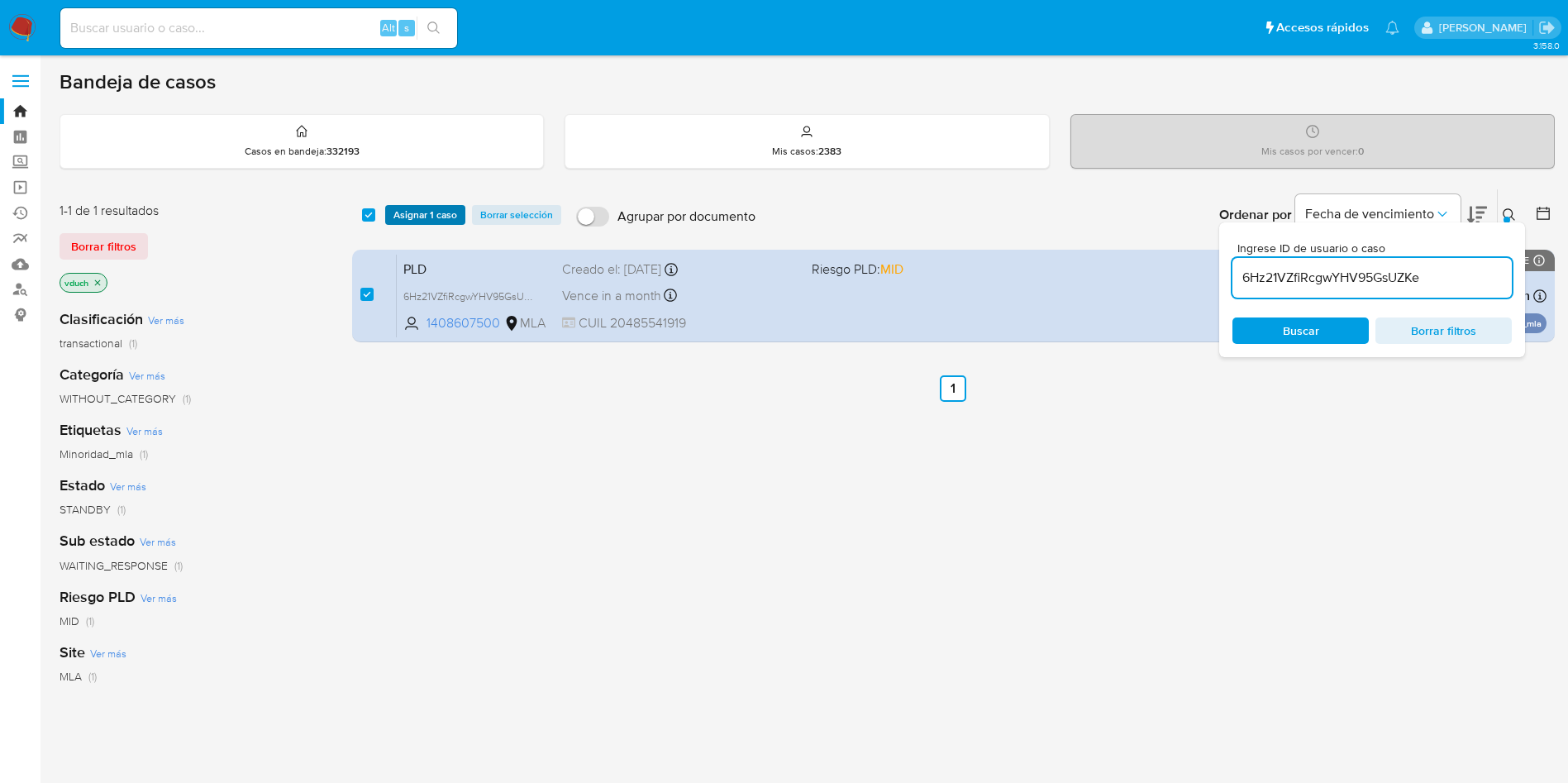
click at [398, 216] on span "Asignar 1 caso" at bounding box center [425, 215] width 64 height 17
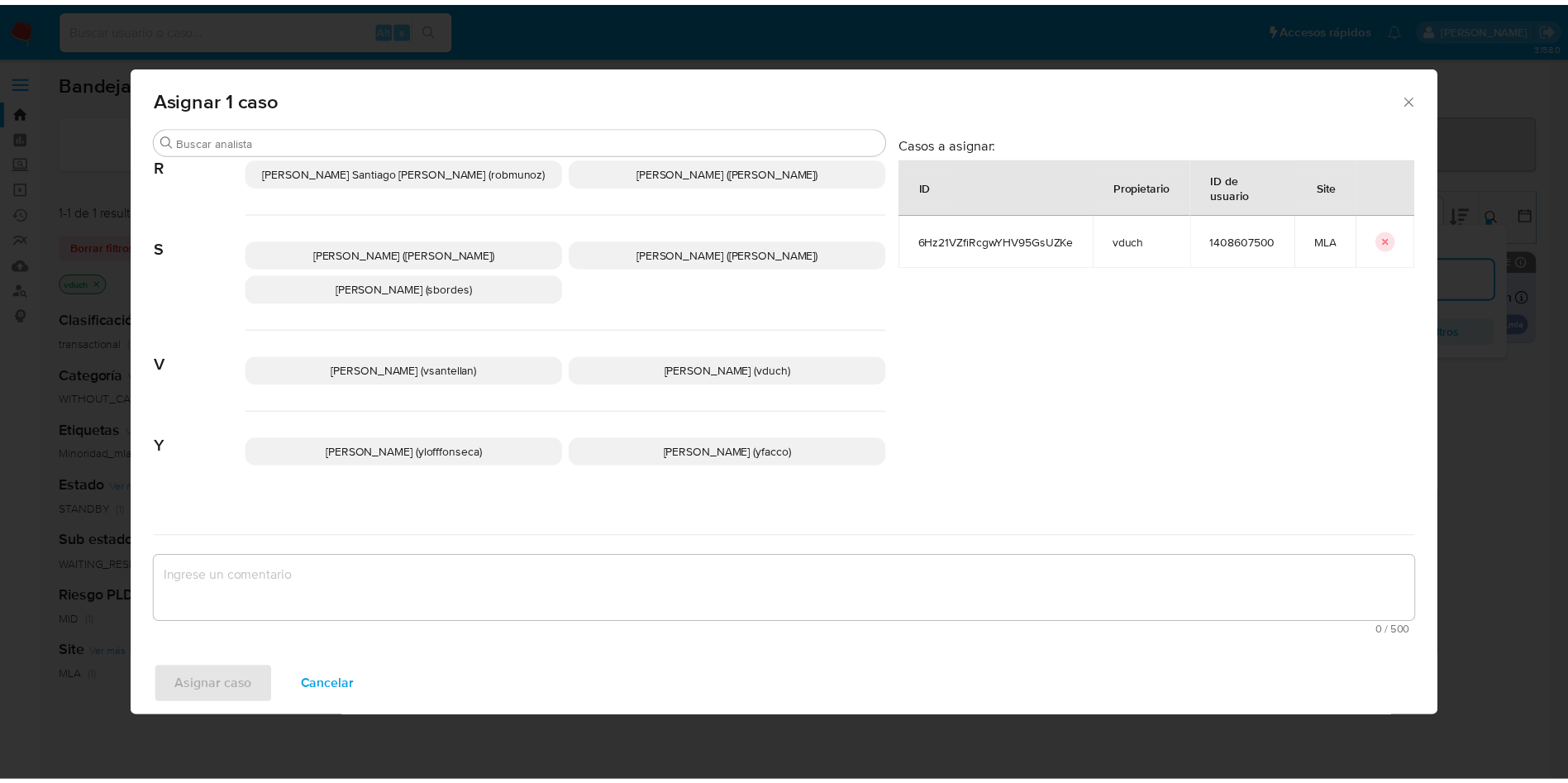
scroll to position [1430, 0]
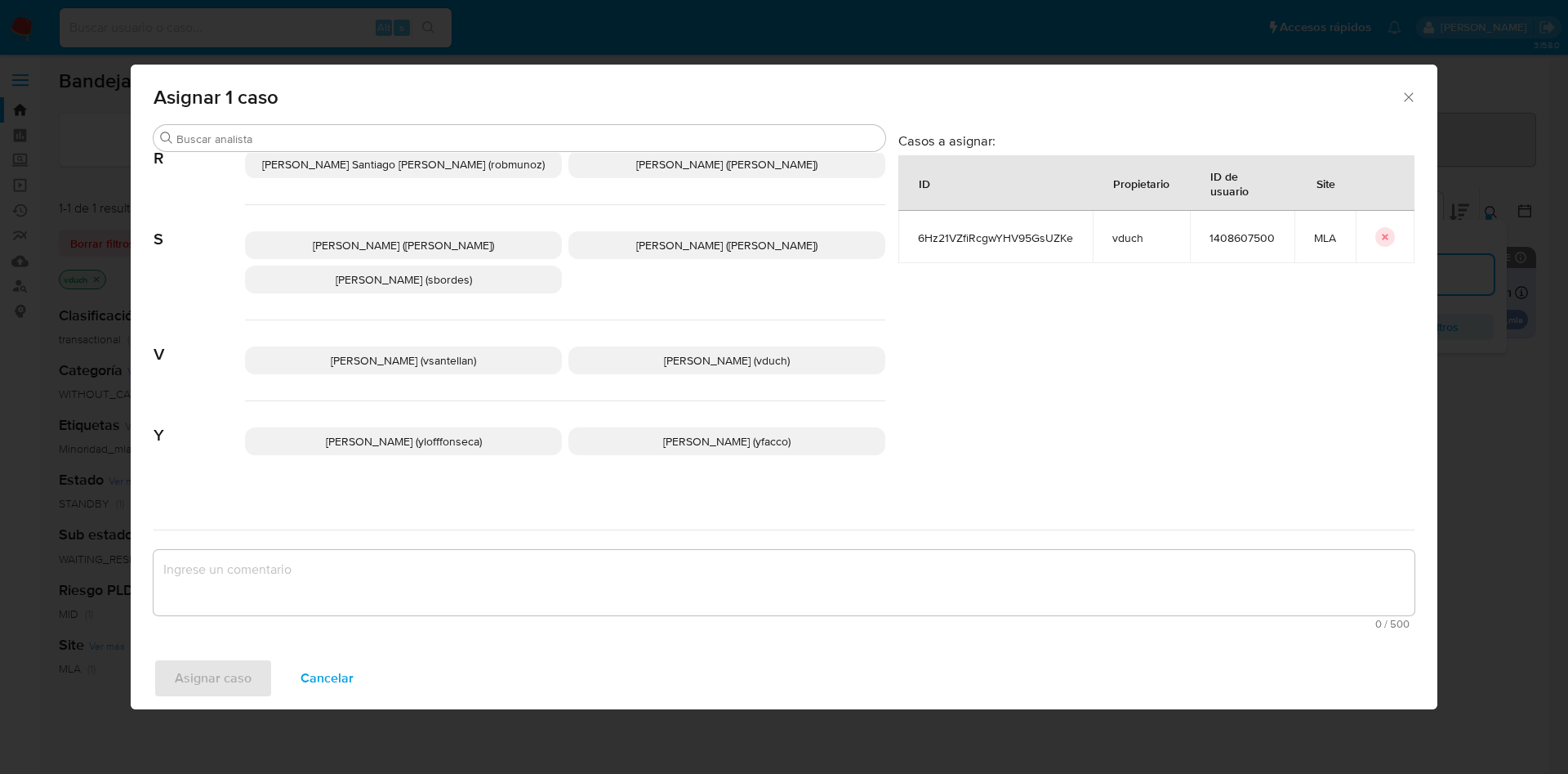
click at [739, 352] on span "Valeria Duch (vduch)" at bounding box center [727, 361] width 126 height 16
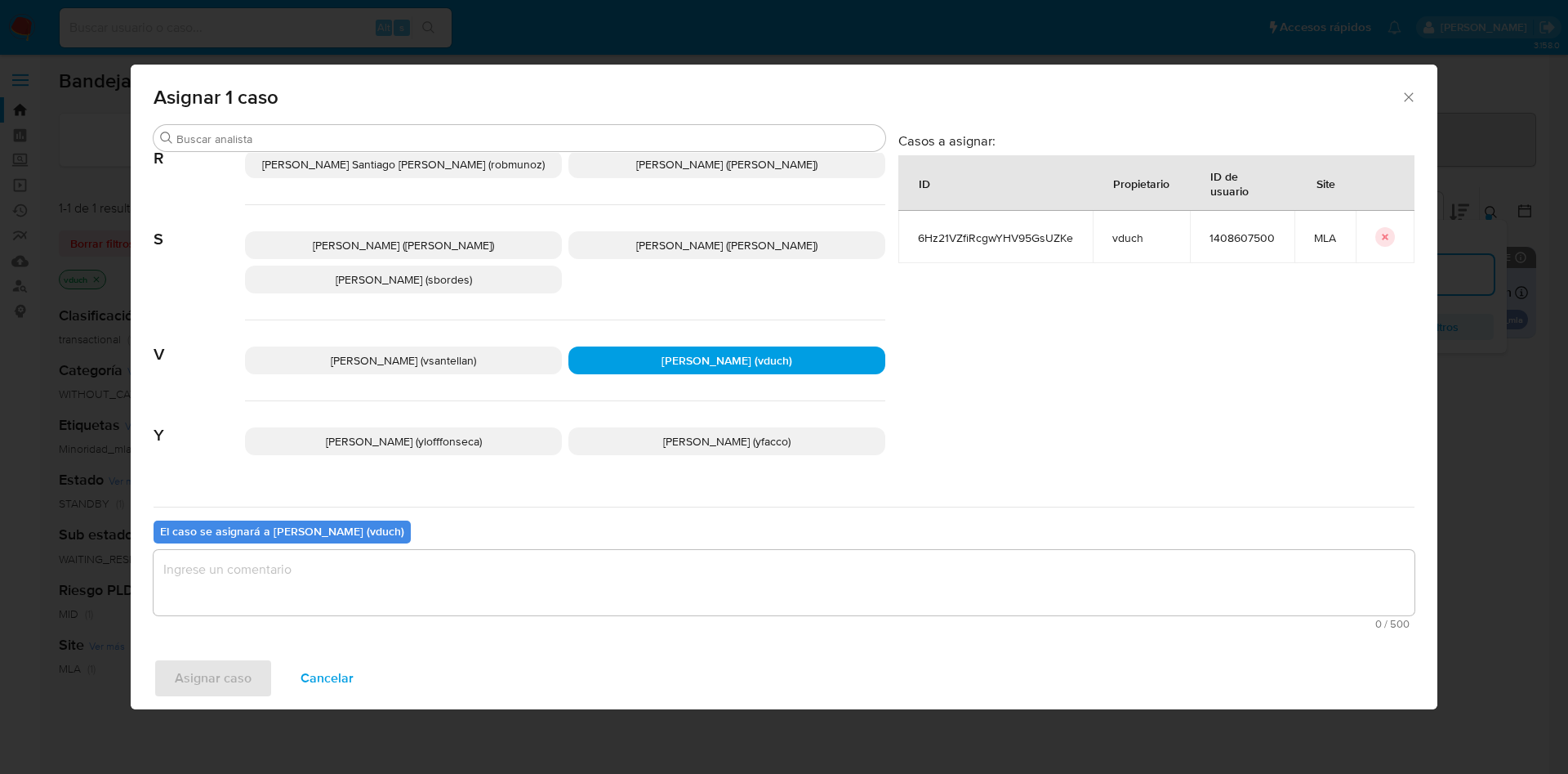
click at [773, 577] on textarea "assign-modal" at bounding box center [784, 583] width 1261 height 66
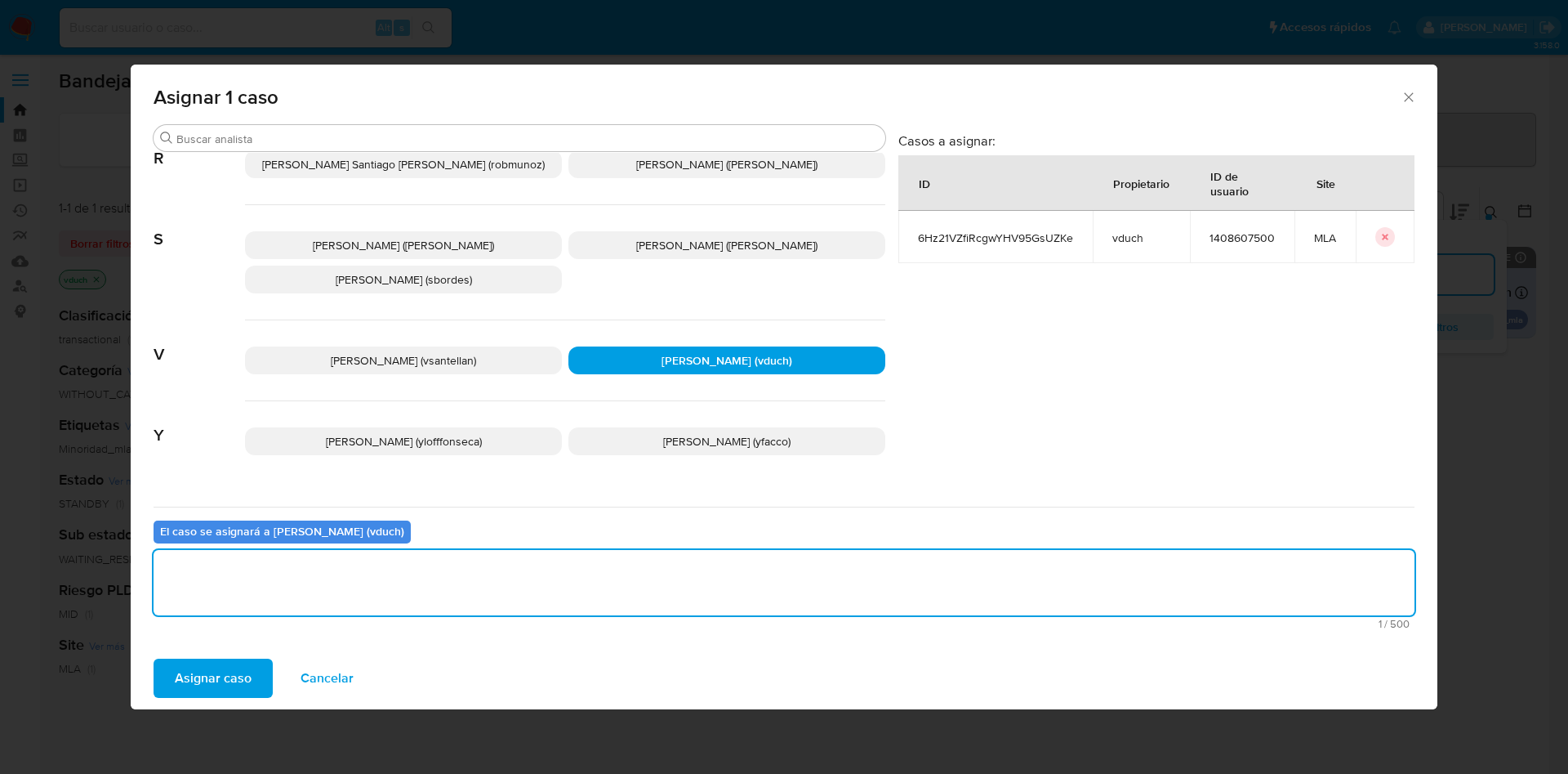
click at [211, 665] on span "Asignar caso" at bounding box center [213, 677] width 76 height 36
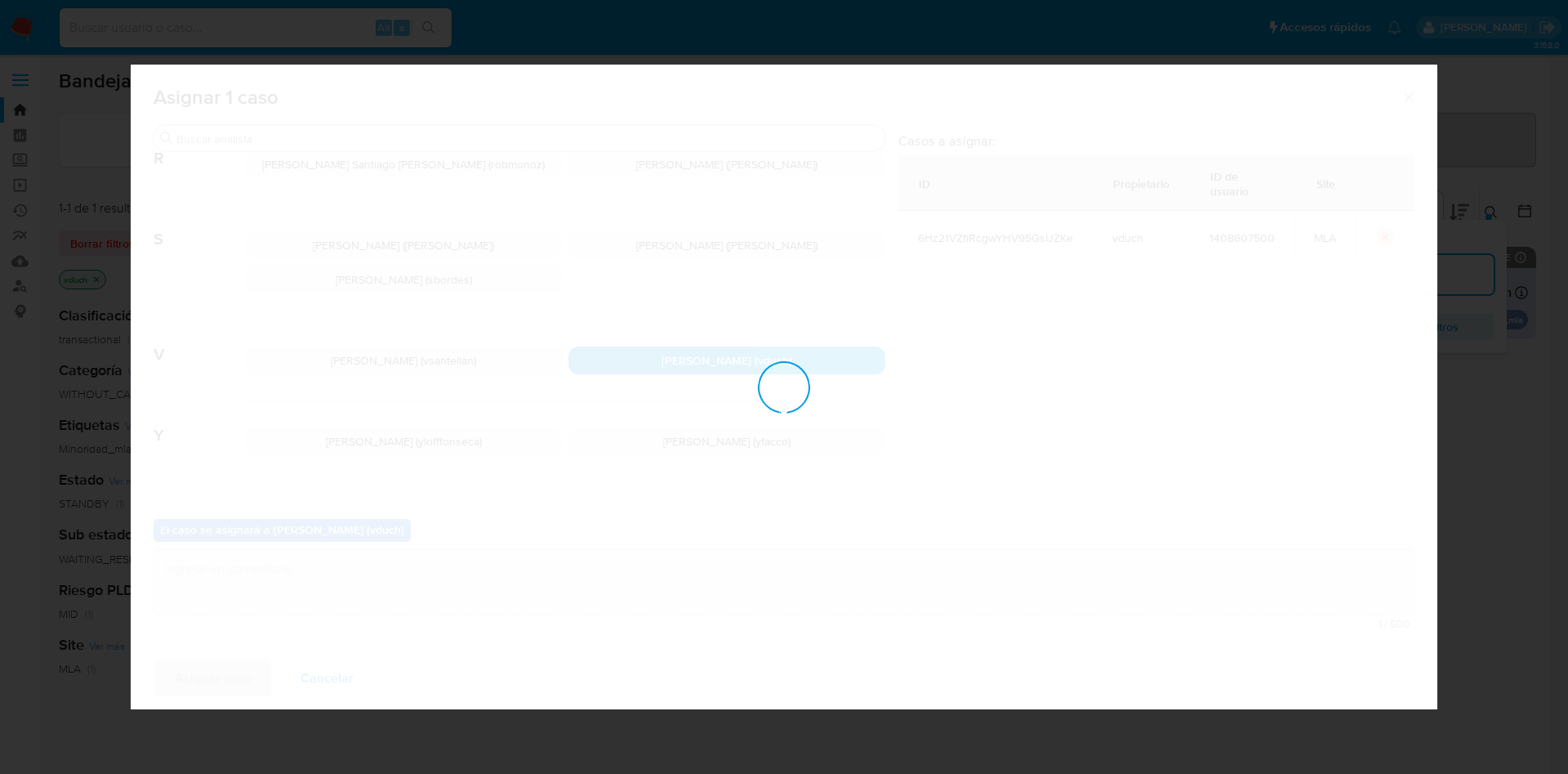
checkbox input "false"
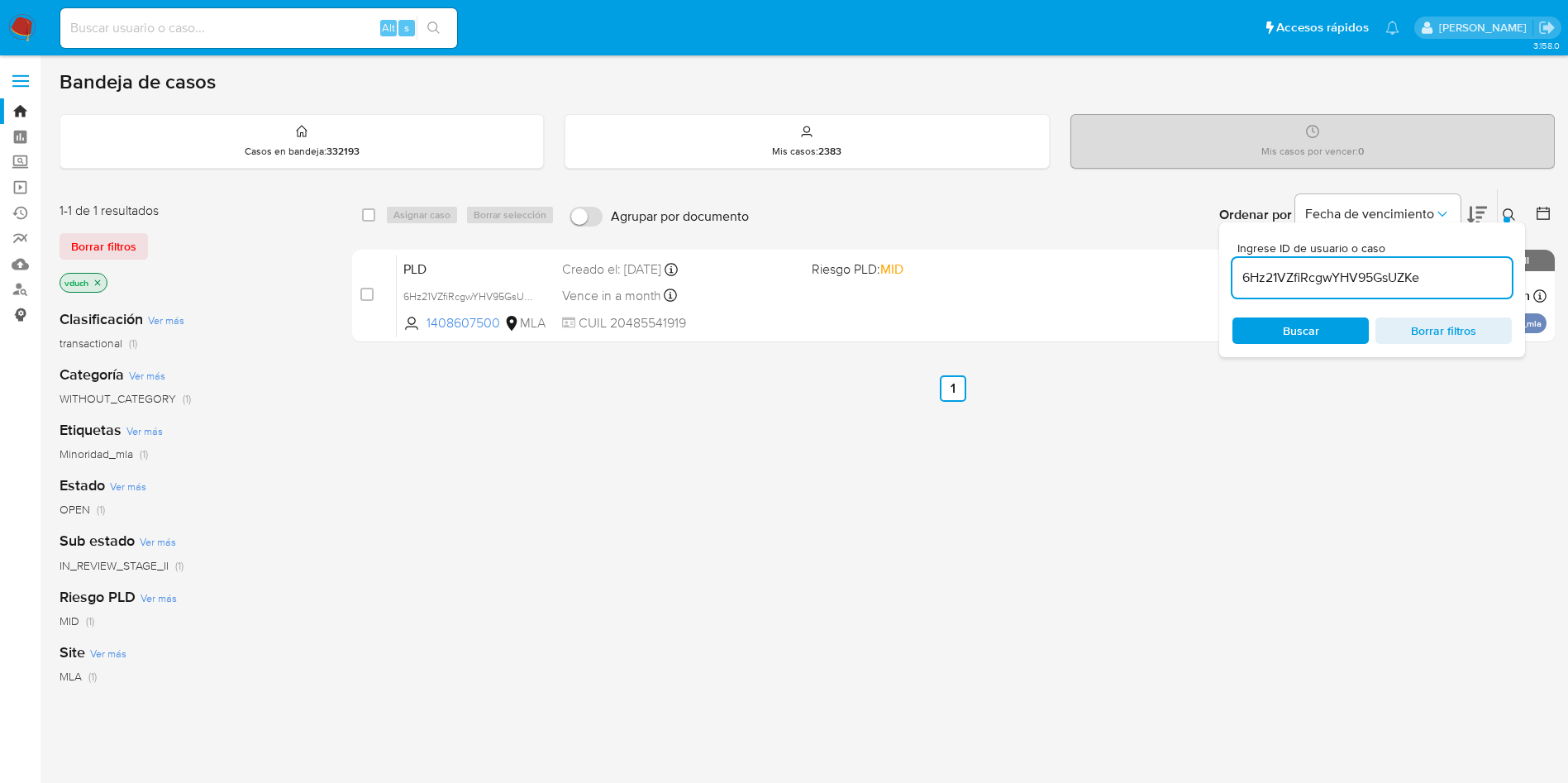
click at [20, 305] on link "Consolidado" at bounding box center [99, 315] width 197 height 26
click at [27, 286] on link "Buscador de personas" at bounding box center [99, 290] width 197 height 26
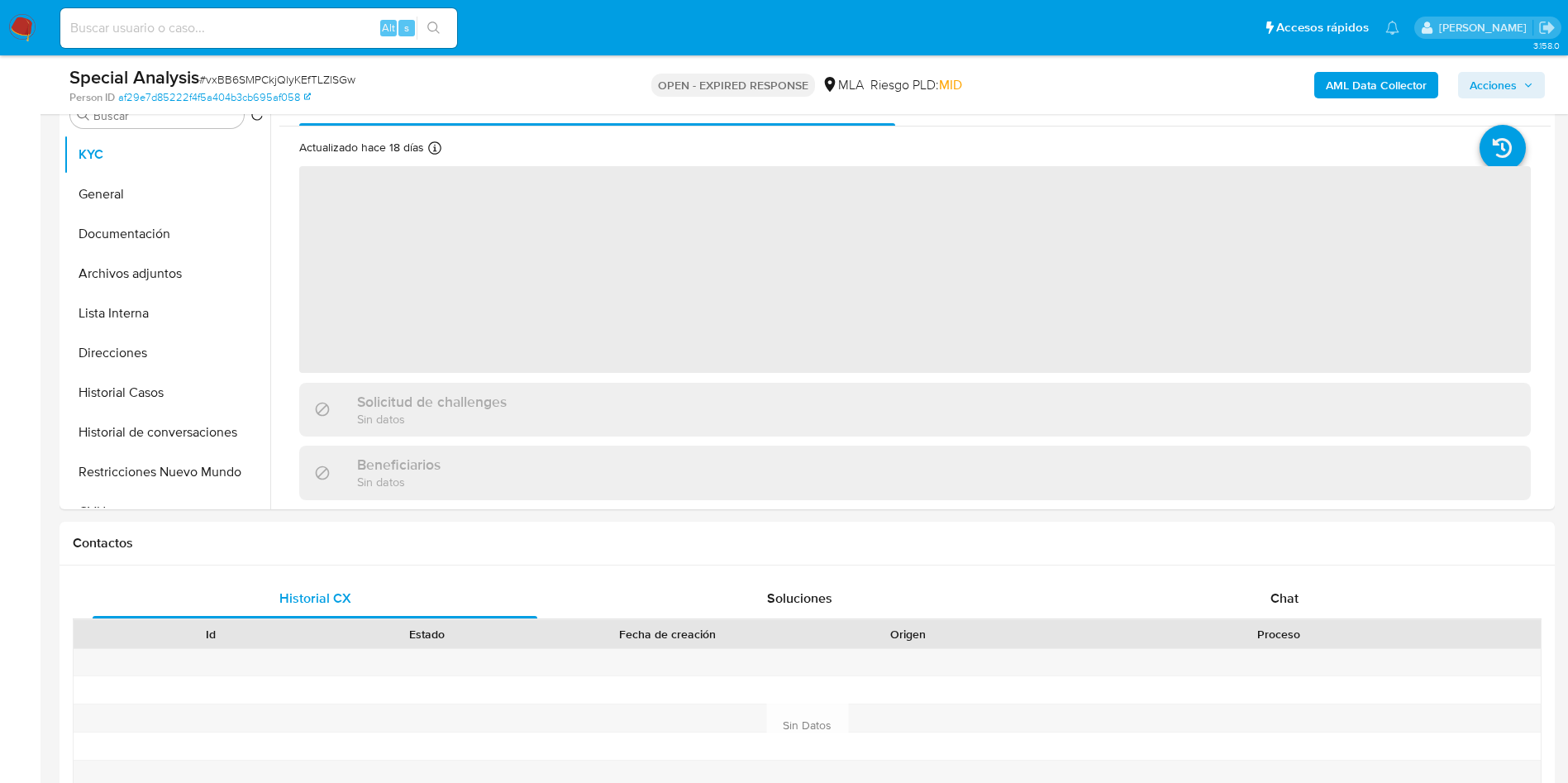
scroll to position [372, 0]
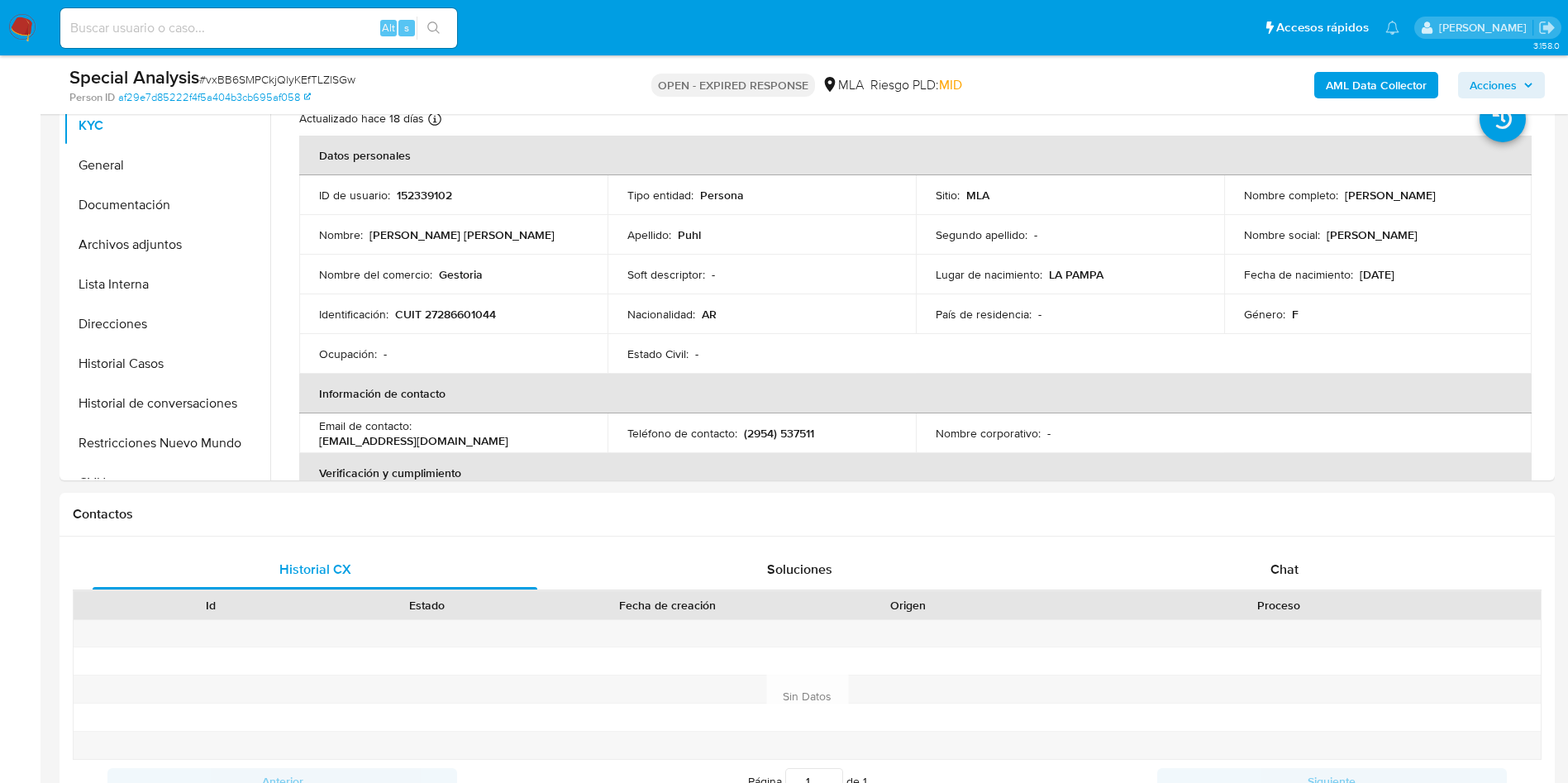
select select "10"
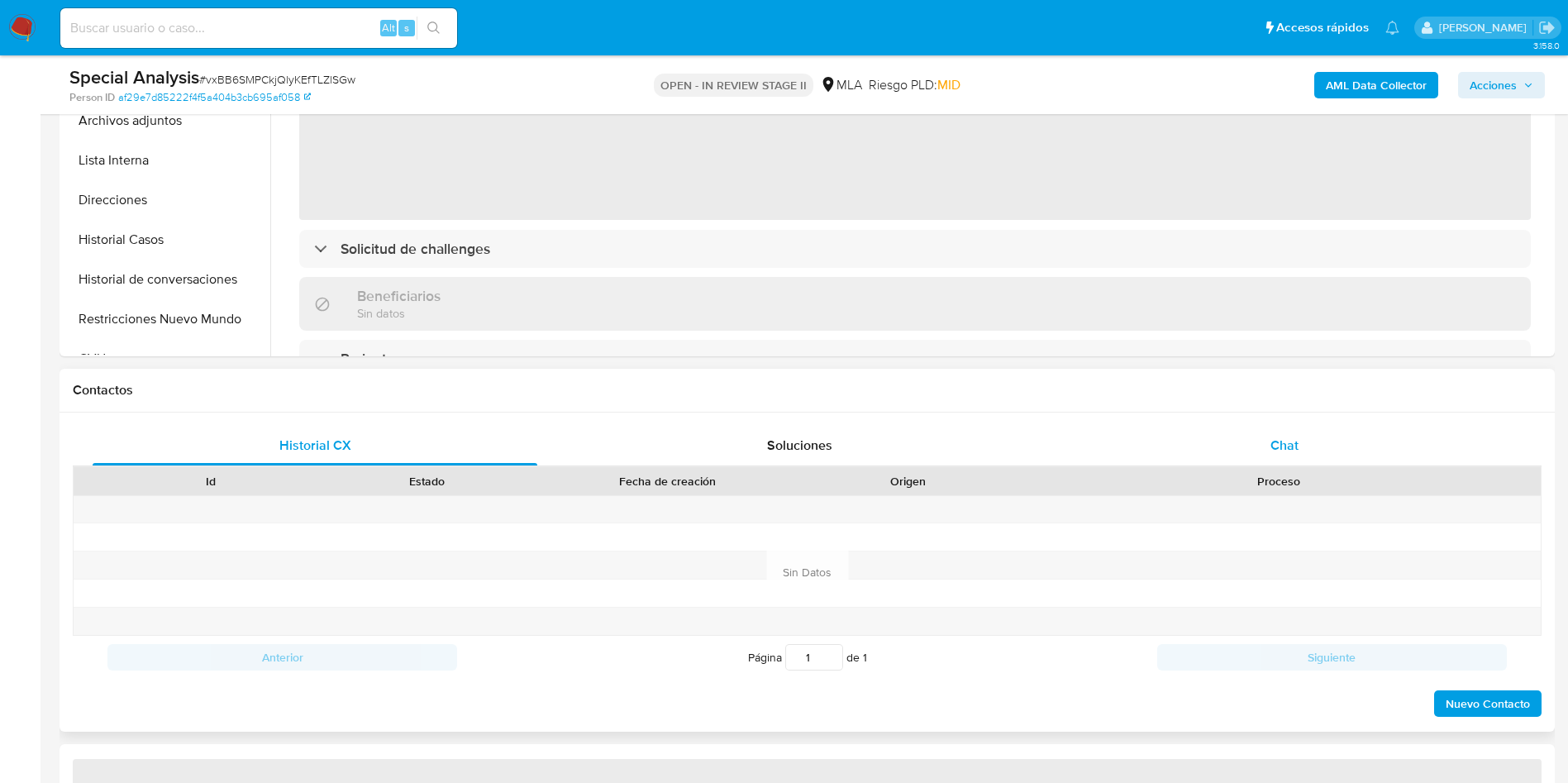
click at [1251, 450] on div "Chat" at bounding box center [1284, 445] width 445 height 40
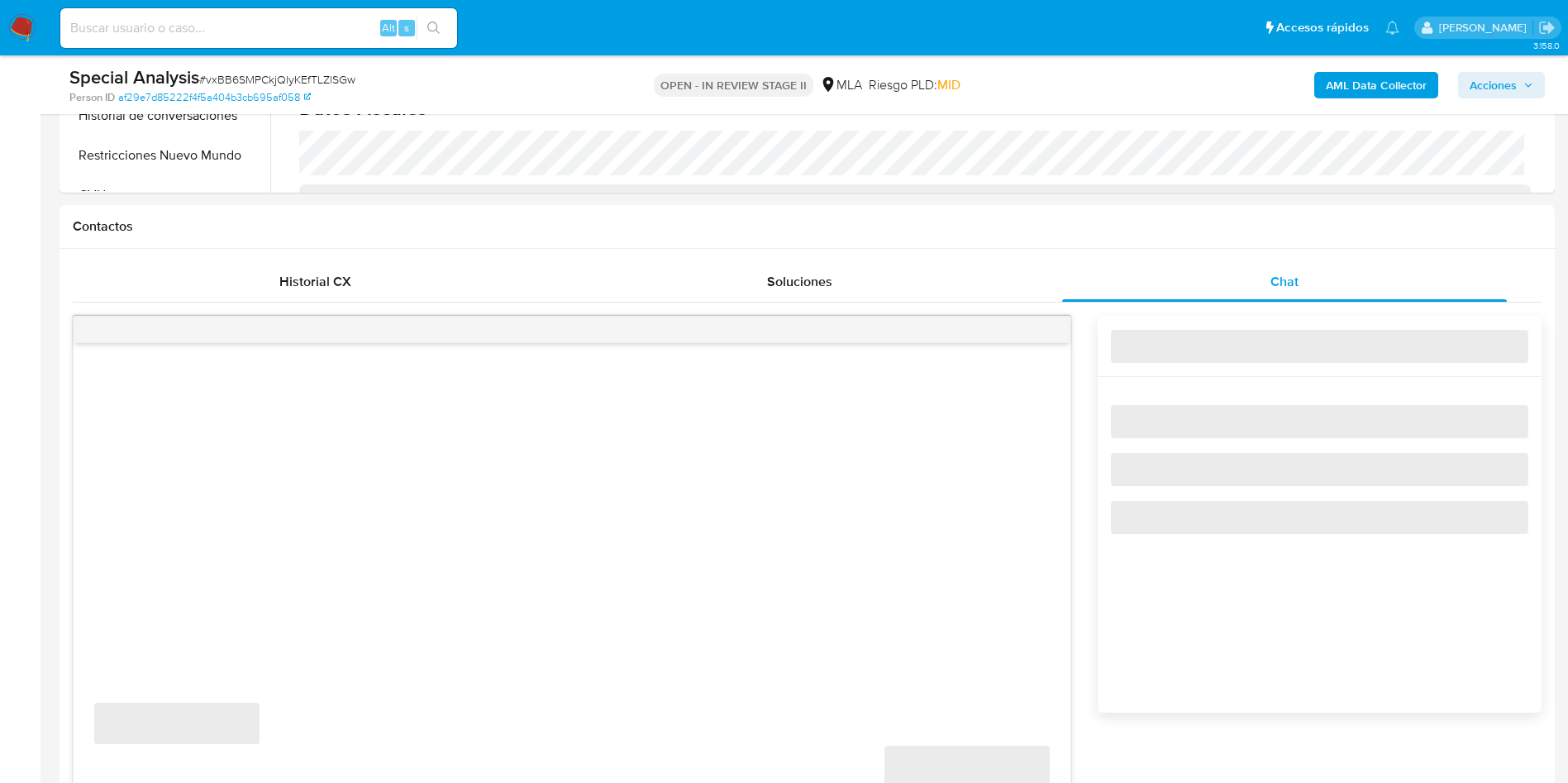
select select "10"
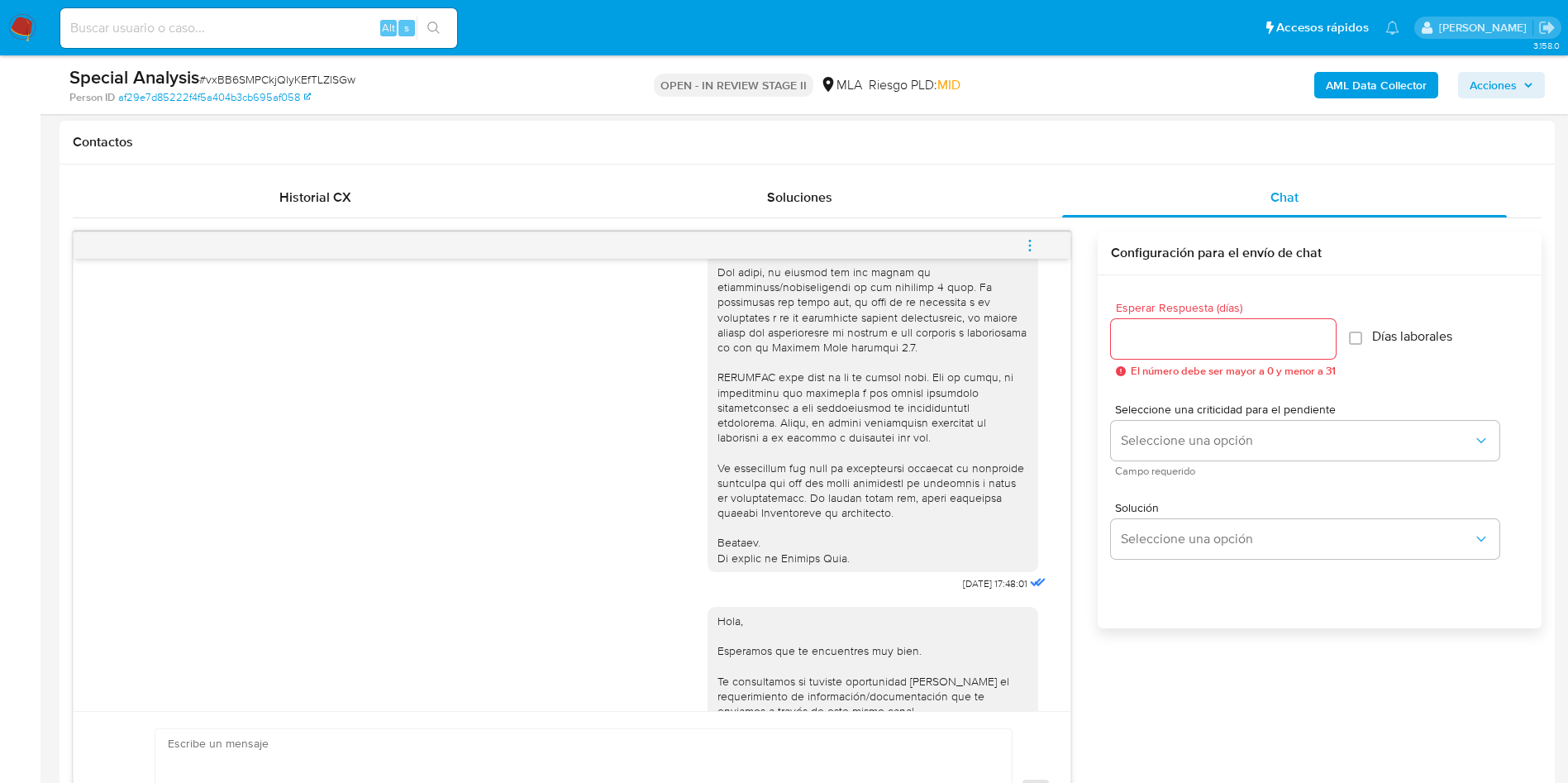
scroll to position [367, 0]
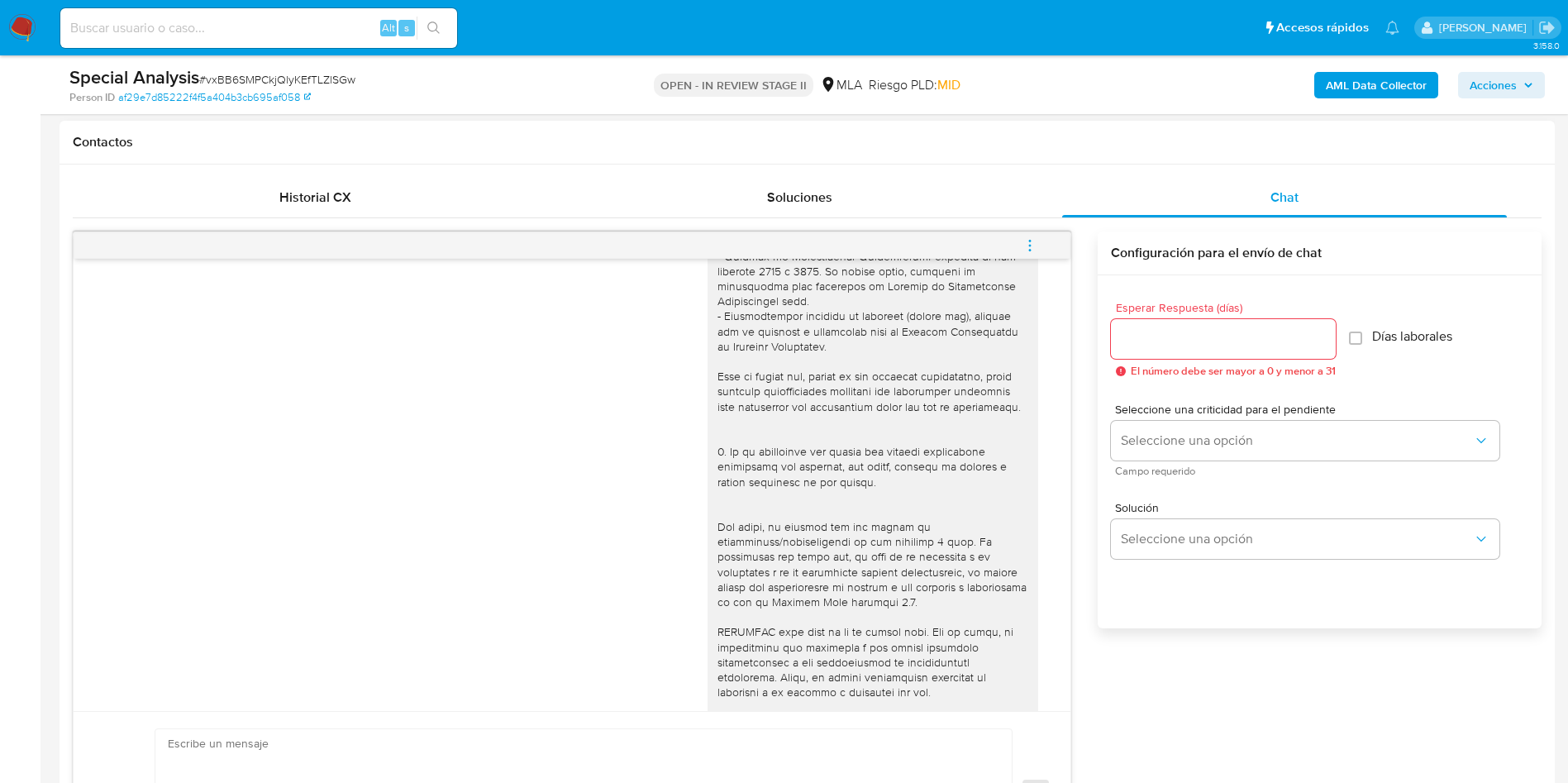
click at [1052, 226] on button "menu-action" at bounding box center [1030, 245] width 54 height 40
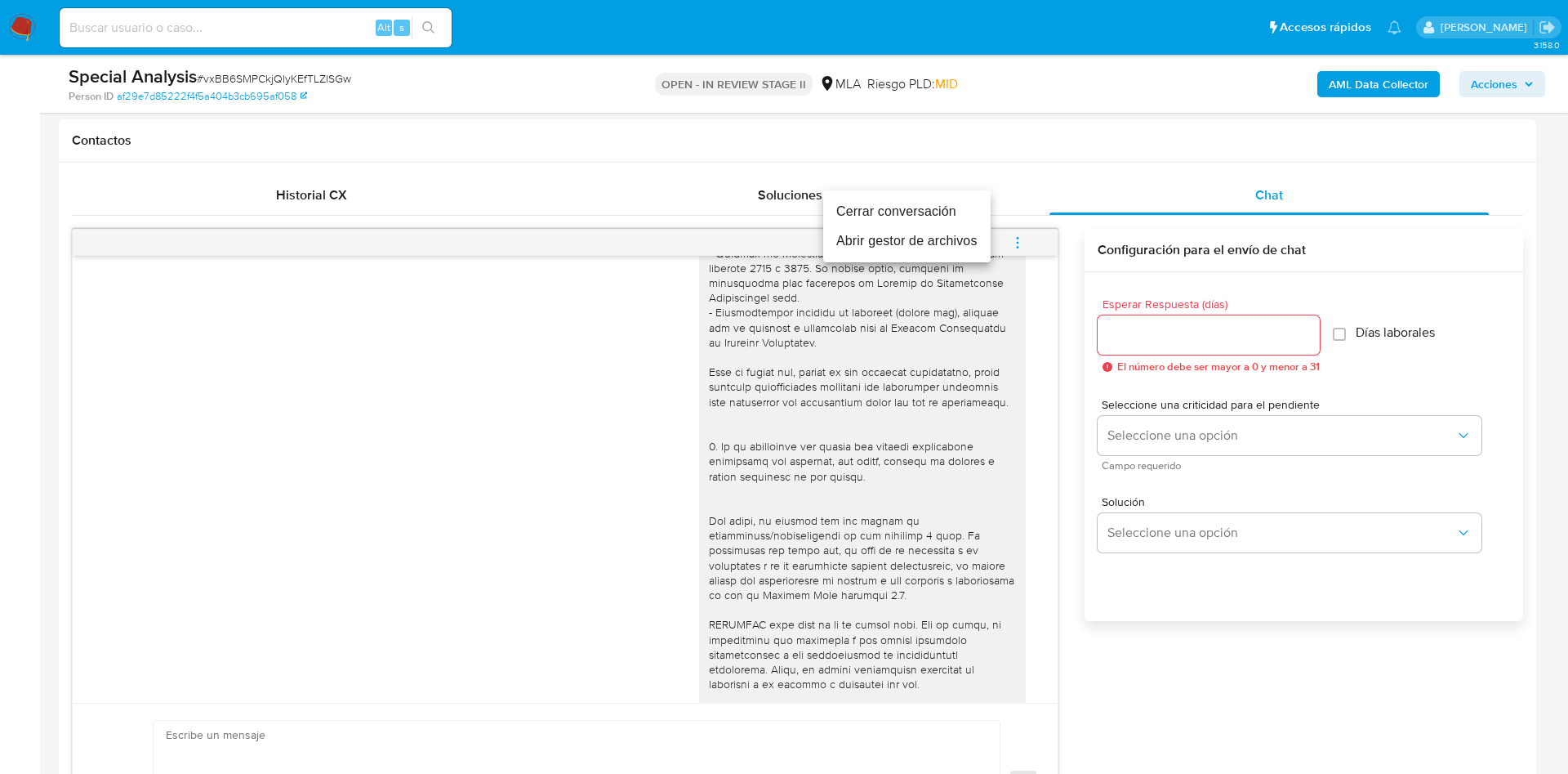
click at [943, 214] on li "Cerrar conversación" at bounding box center [907, 211] width 167 height 29
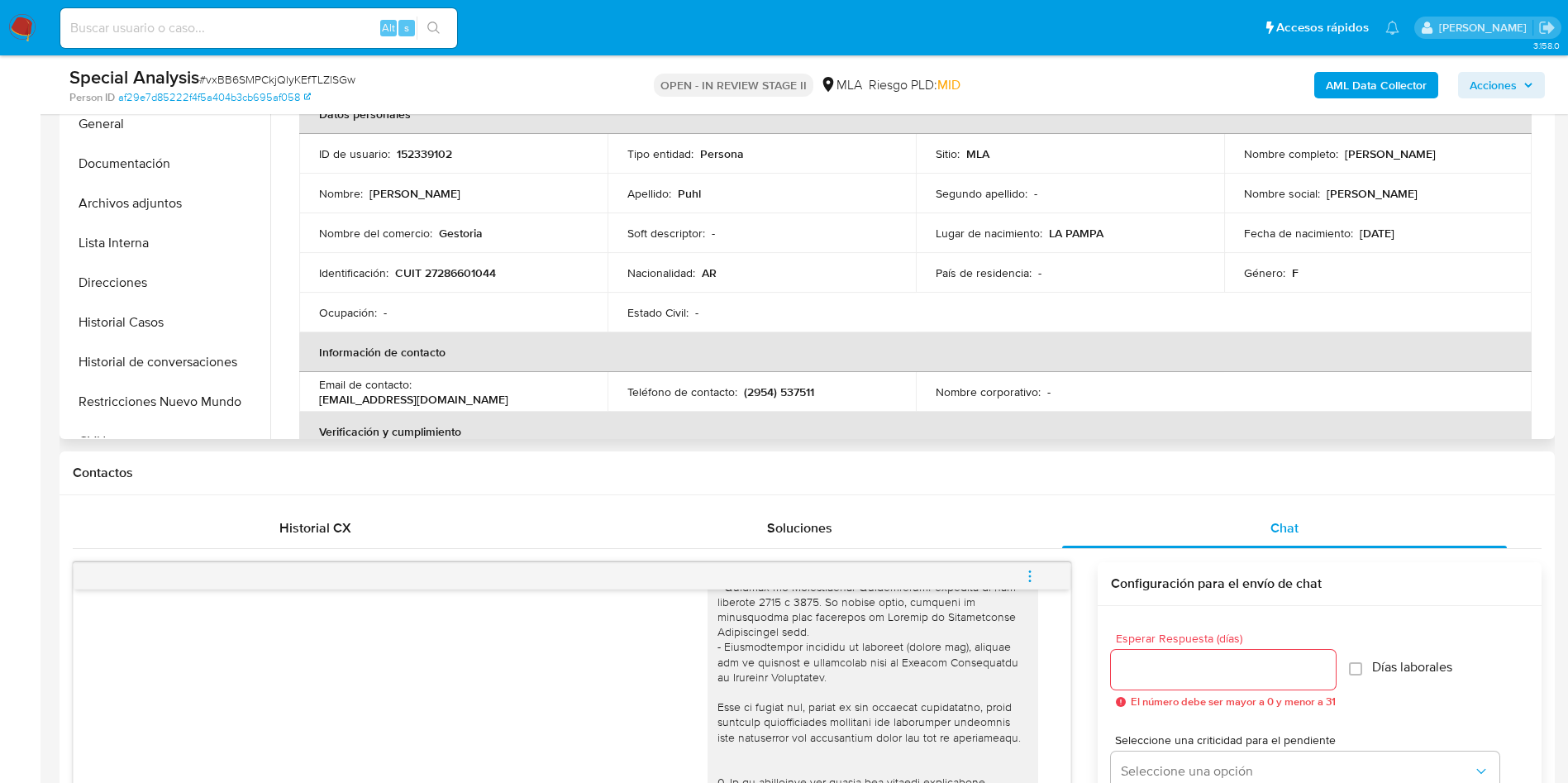
scroll to position [372, 0]
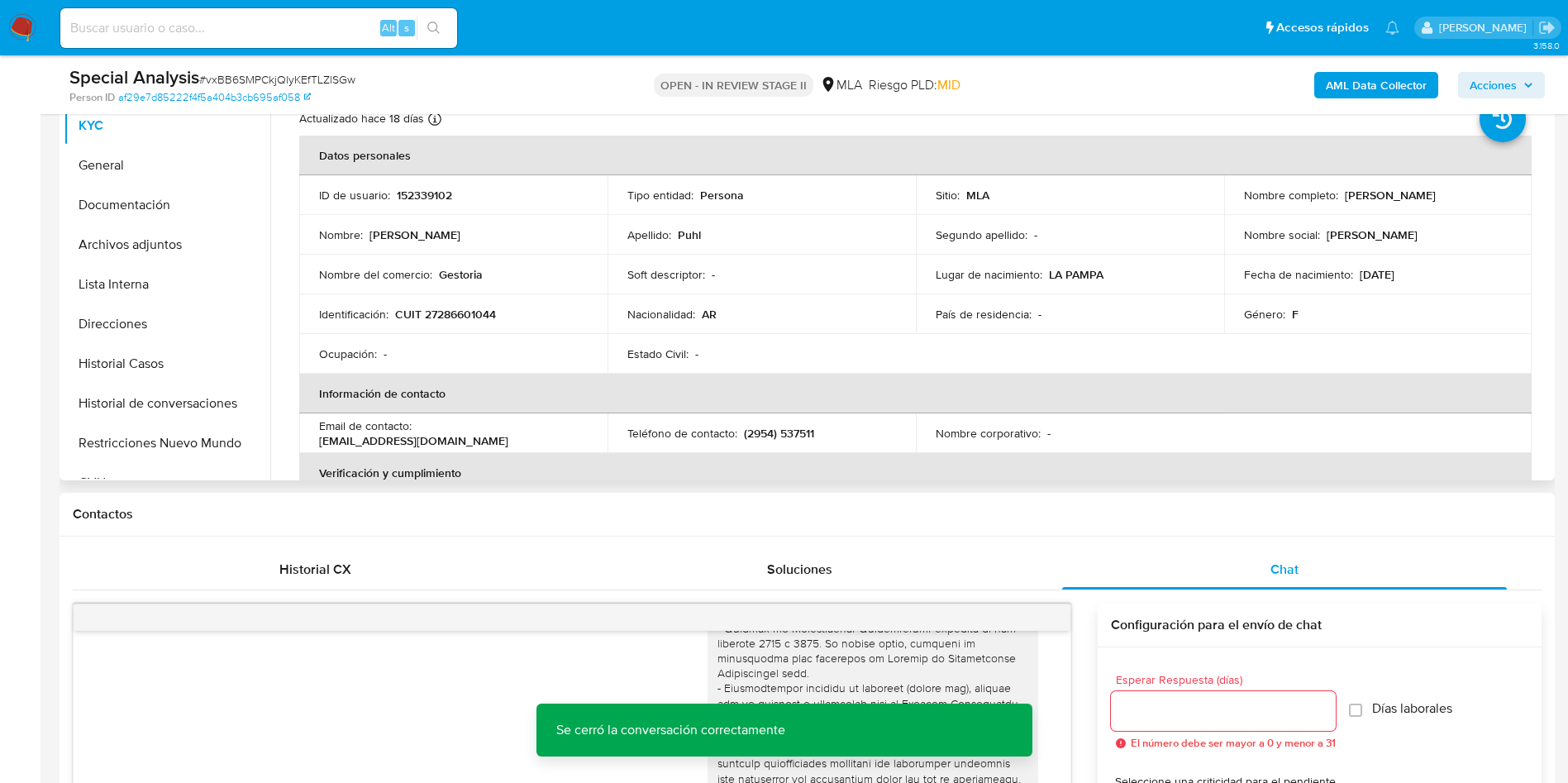
click at [442, 183] on td "ID de usuario : 152339102" at bounding box center [453, 194] width 309 height 40
copy p "152339102"
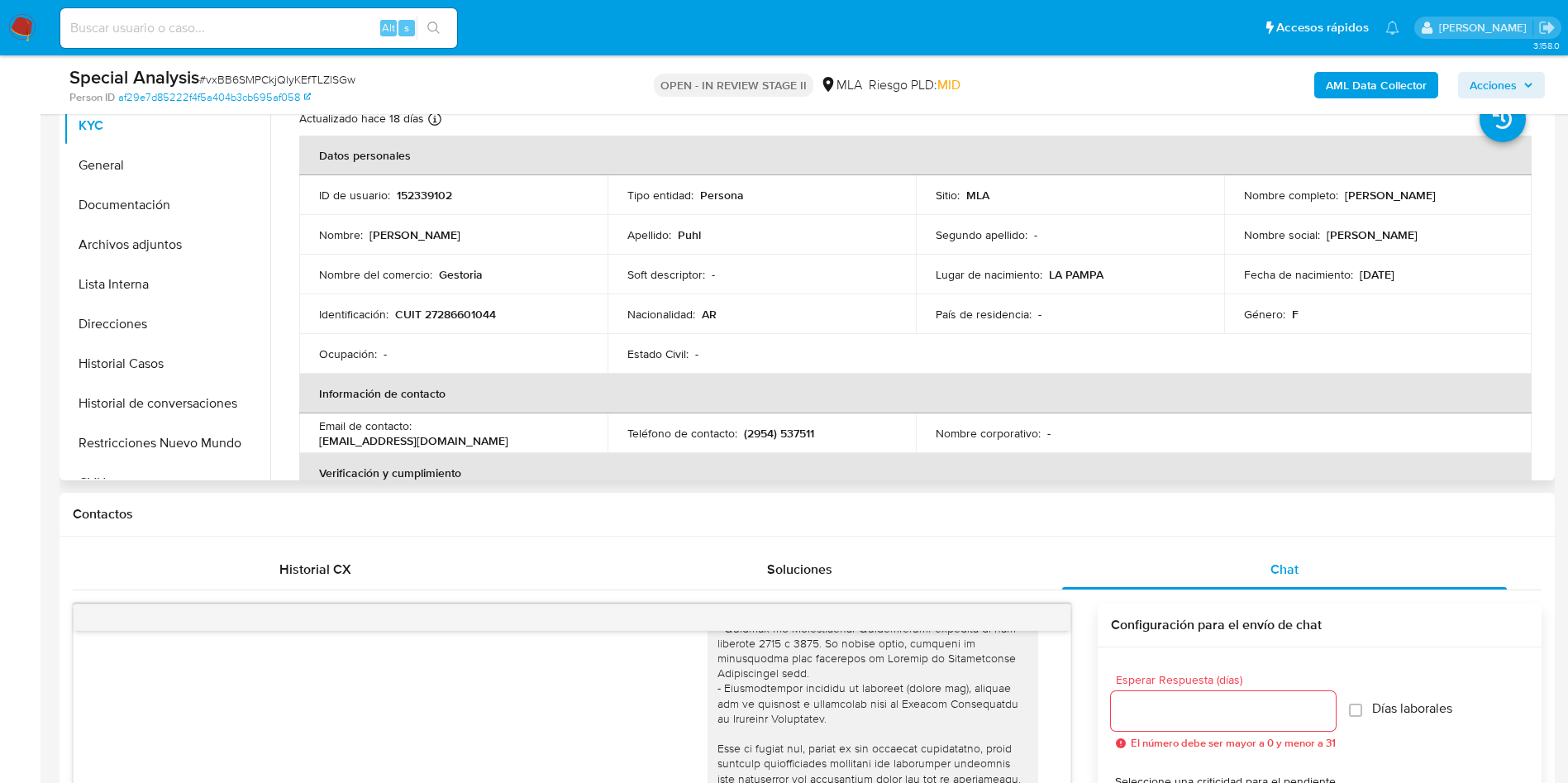
click at [487, 438] on p "[EMAIL_ADDRESS][DOMAIN_NAME]" at bounding box center [414, 440] width 190 height 15
click at [429, 433] on p "[EMAIL_ADDRESS][DOMAIN_NAME]" at bounding box center [414, 440] width 190 height 15
drag, startPoint x: 418, startPoint y: 431, endPoint x: 537, endPoint y: 438, distance: 119.2
click at [537, 438] on div "Email de contacto : [EMAIL_ADDRESS][DOMAIN_NAME]" at bounding box center [453, 433] width 269 height 29
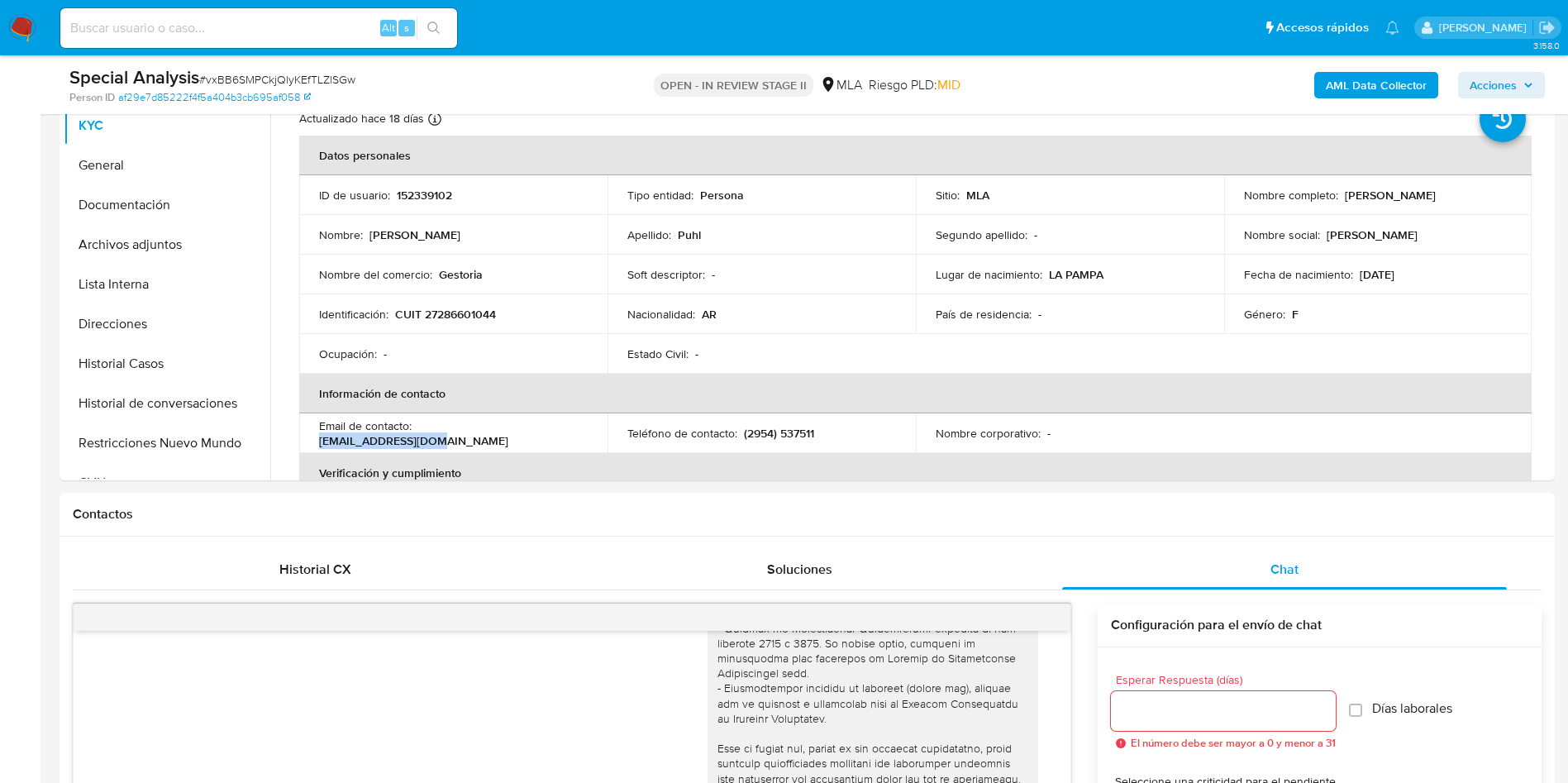
copy p "[EMAIL_ADDRESS][DOMAIN_NAME]"
click at [870, 570] on div "Soluciones" at bounding box center [799, 569] width 445 height 40
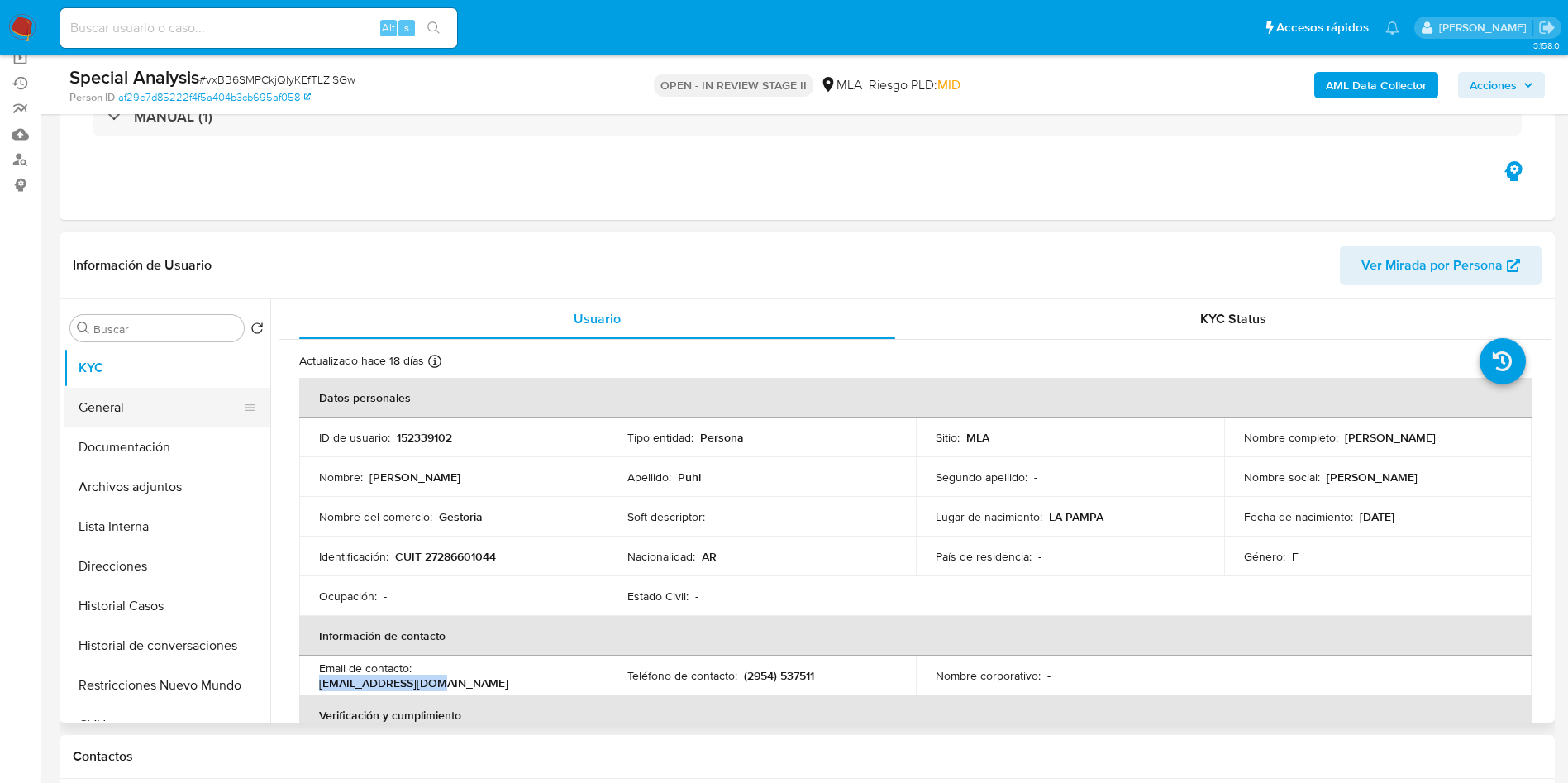
scroll to position [124, 0]
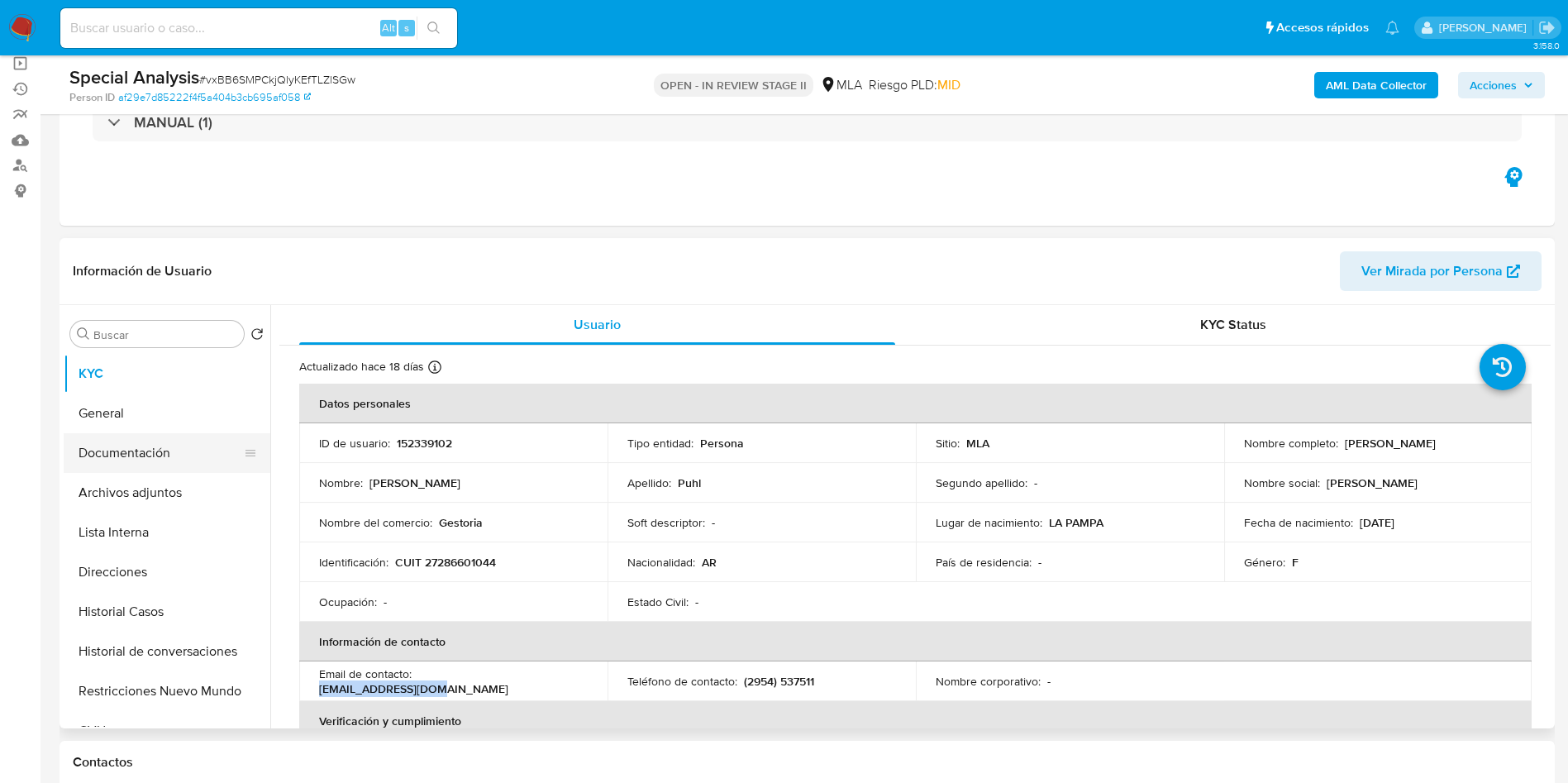
click at [165, 447] on button "Documentación" at bounding box center [160, 452] width 193 height 40
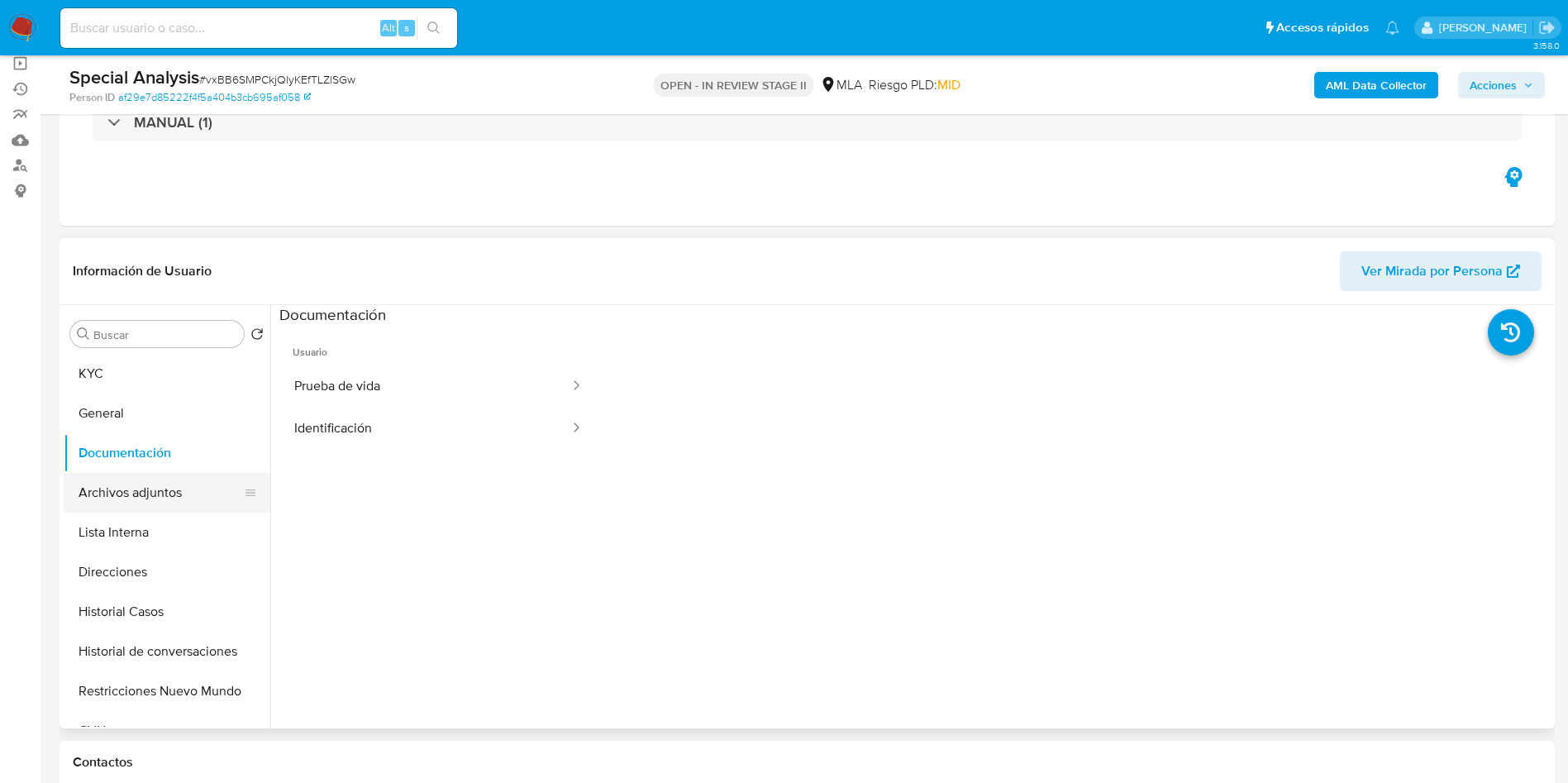
click at [100, 496] on button "Archivos adjuntos" at bounding box center [160, 492] width 193 height 40
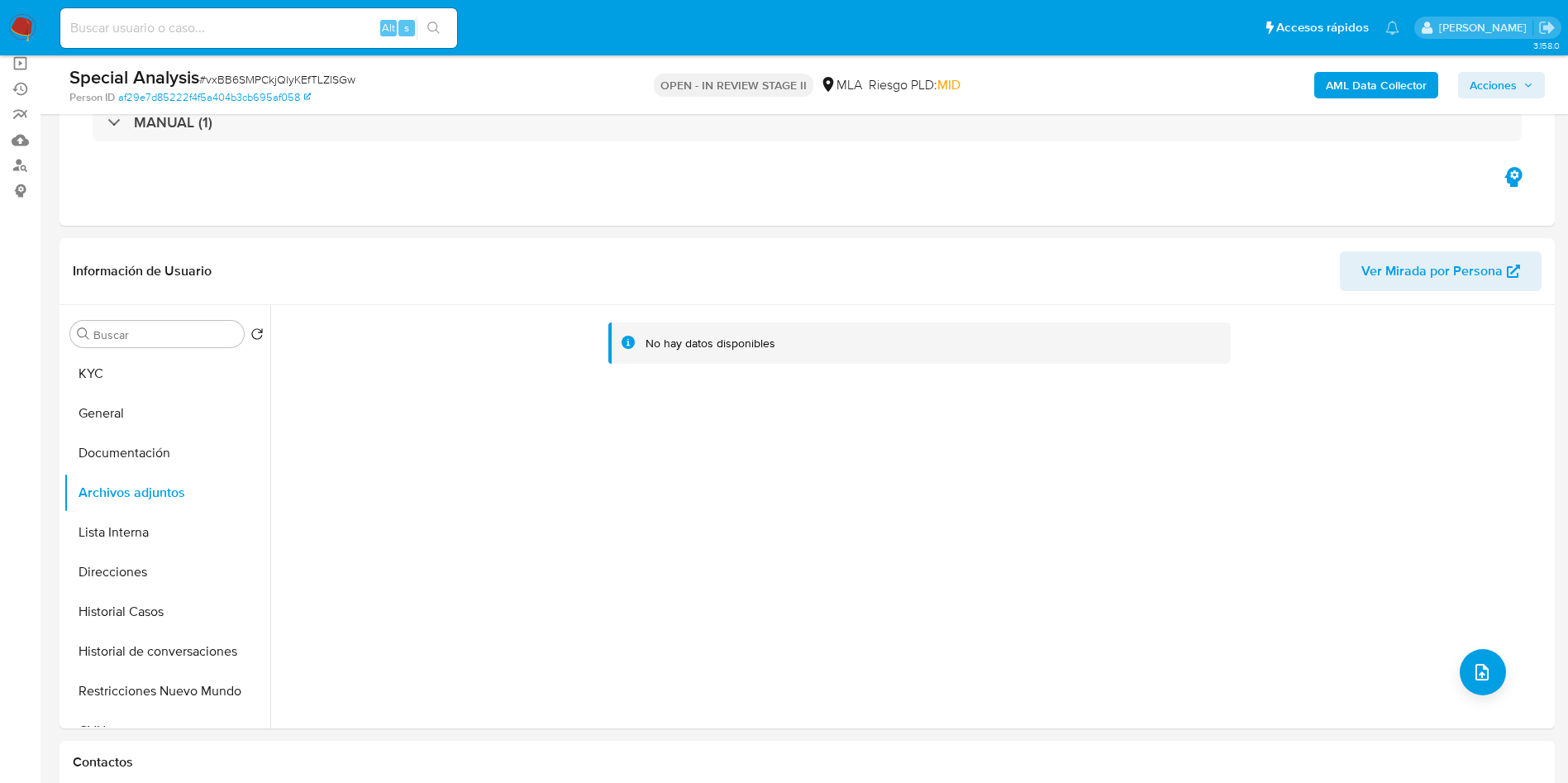
click at [1373, 90] on b "AML Data Collector" at bounding box center [1375, 85] width 100 height 27
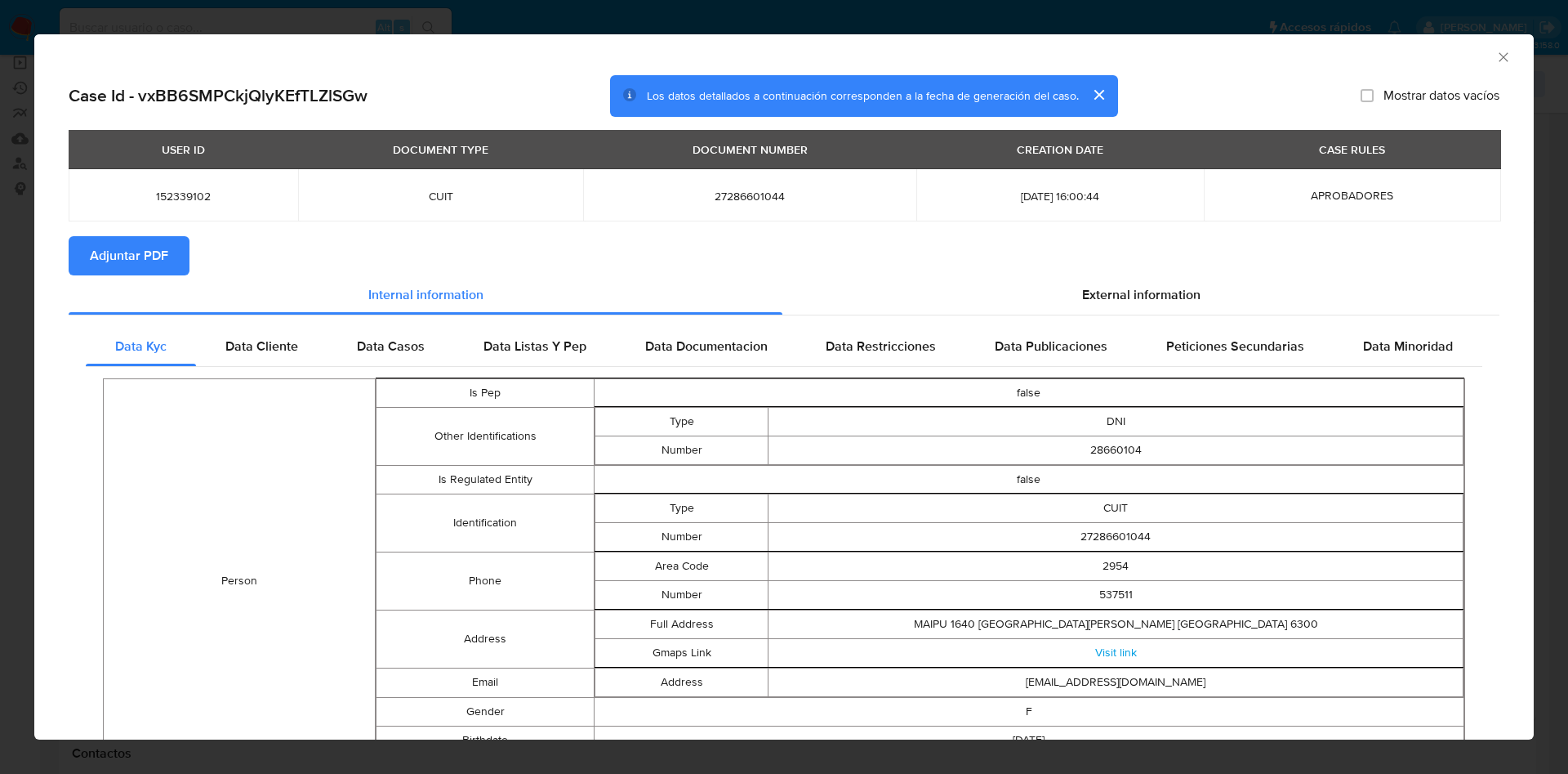
click at [151, 262] on span "Adjuntar PDF" at bounding box center [129, 255] width 78 height 36
click at [1495, 60] on icon "Cerrar ventana" at bounding box center [1503, 57] width 16 height 16
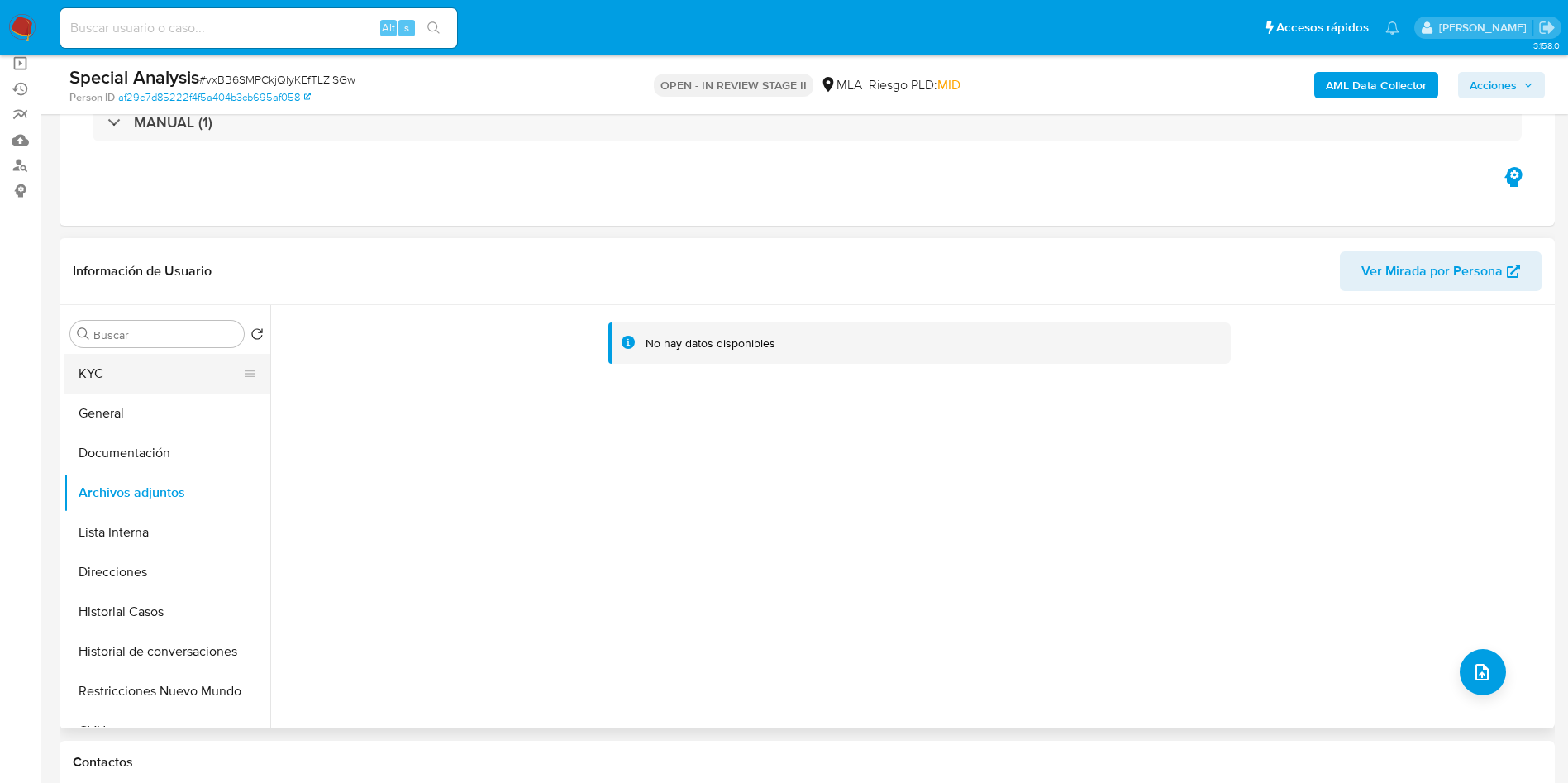
click at [218, 365] on button "KYC" at bounding box center [160, 373] width 193 height 40
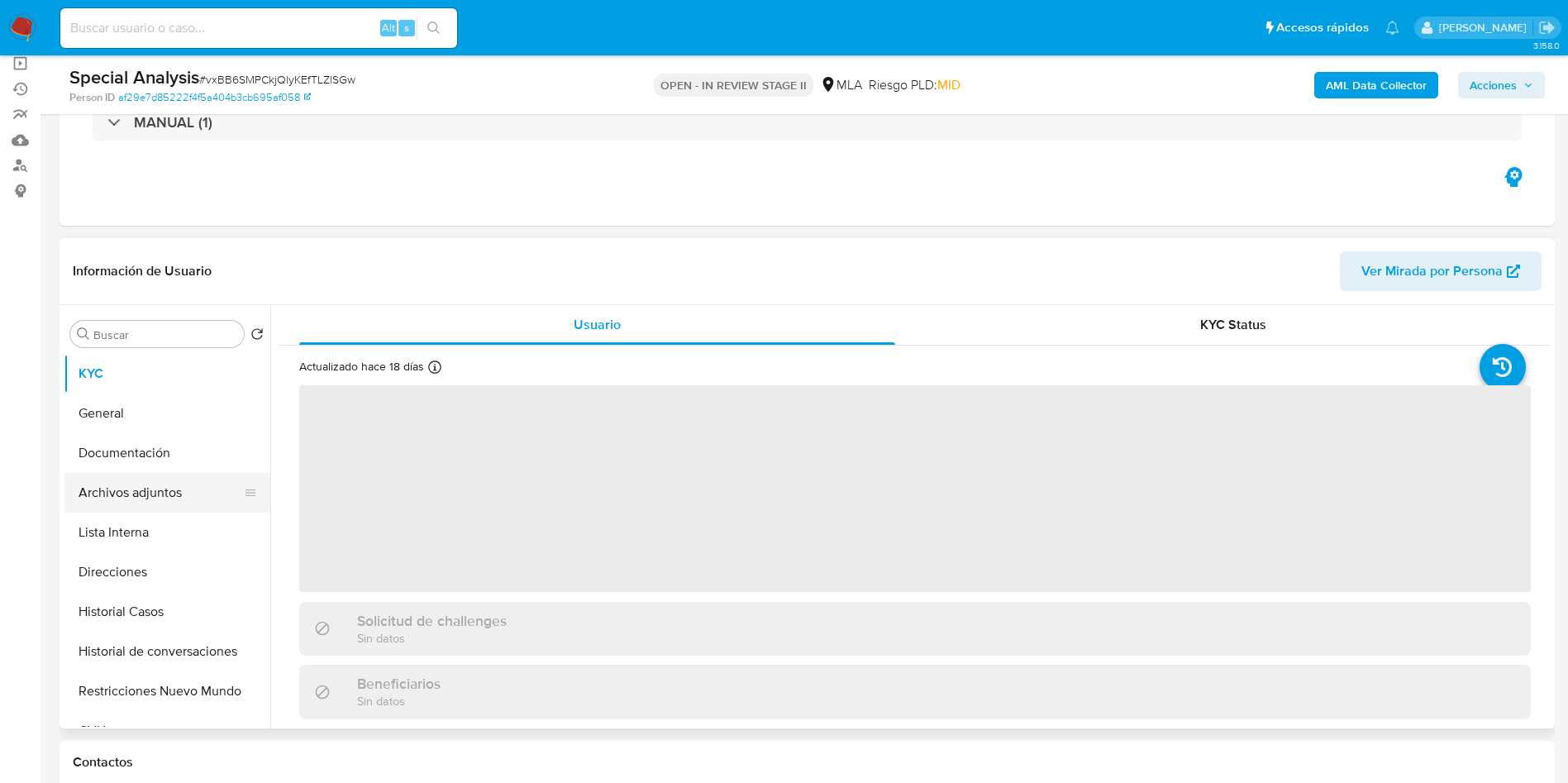
click at [187, 488] on button "Archivos adjuntos" at bounding box center [160, 492] width 193 height 40
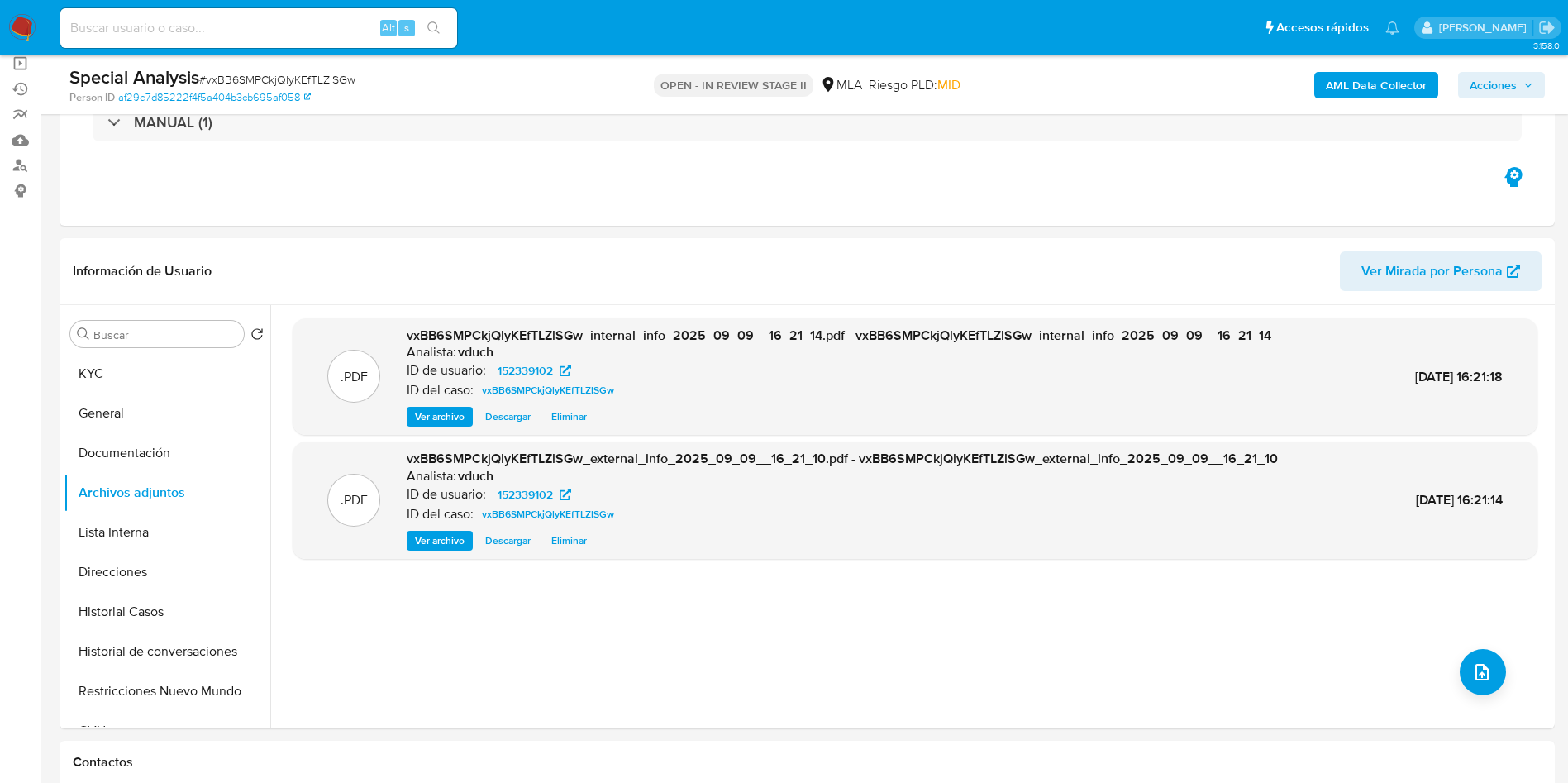
click at [298, 81] on span "# vxBB6SMPCkjQlyKEfTLZlSGw" at bounding box center [277, 79] width 157 height 17
copy span "vxBB6SMPCkjQlyKEfTLZlSGw"
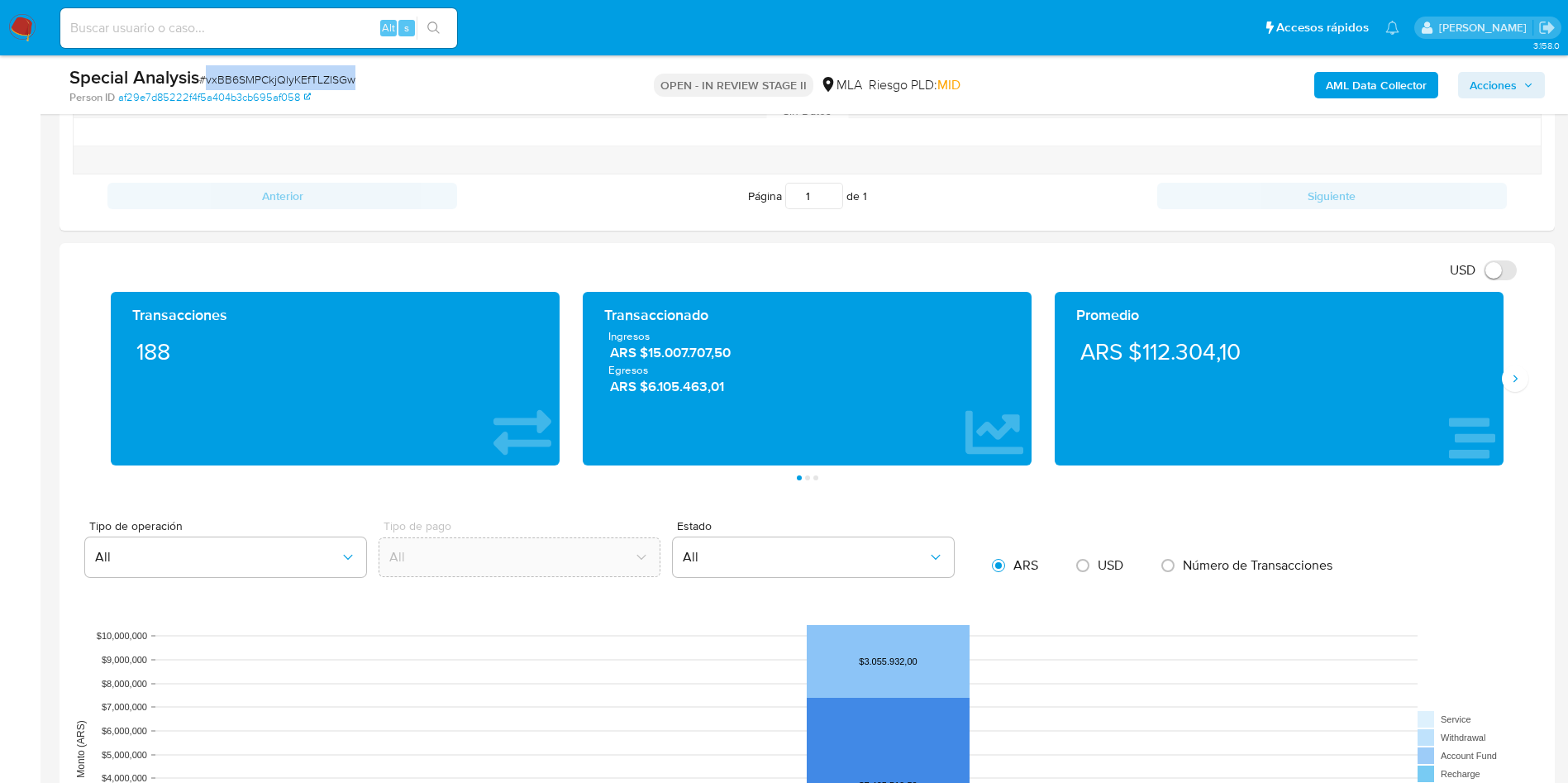
scroll to position [868, 0]
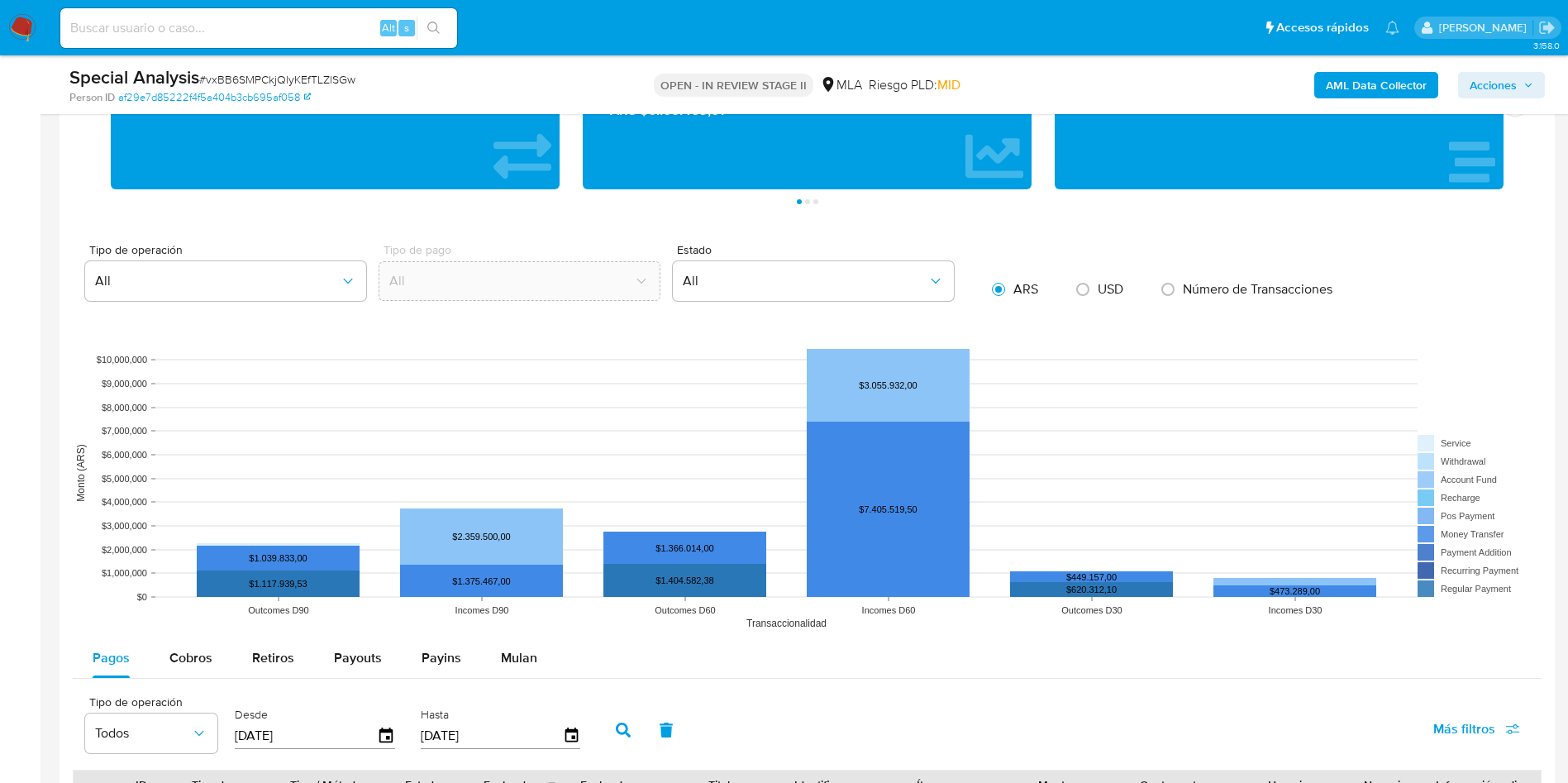
scroll to position [620, 0]
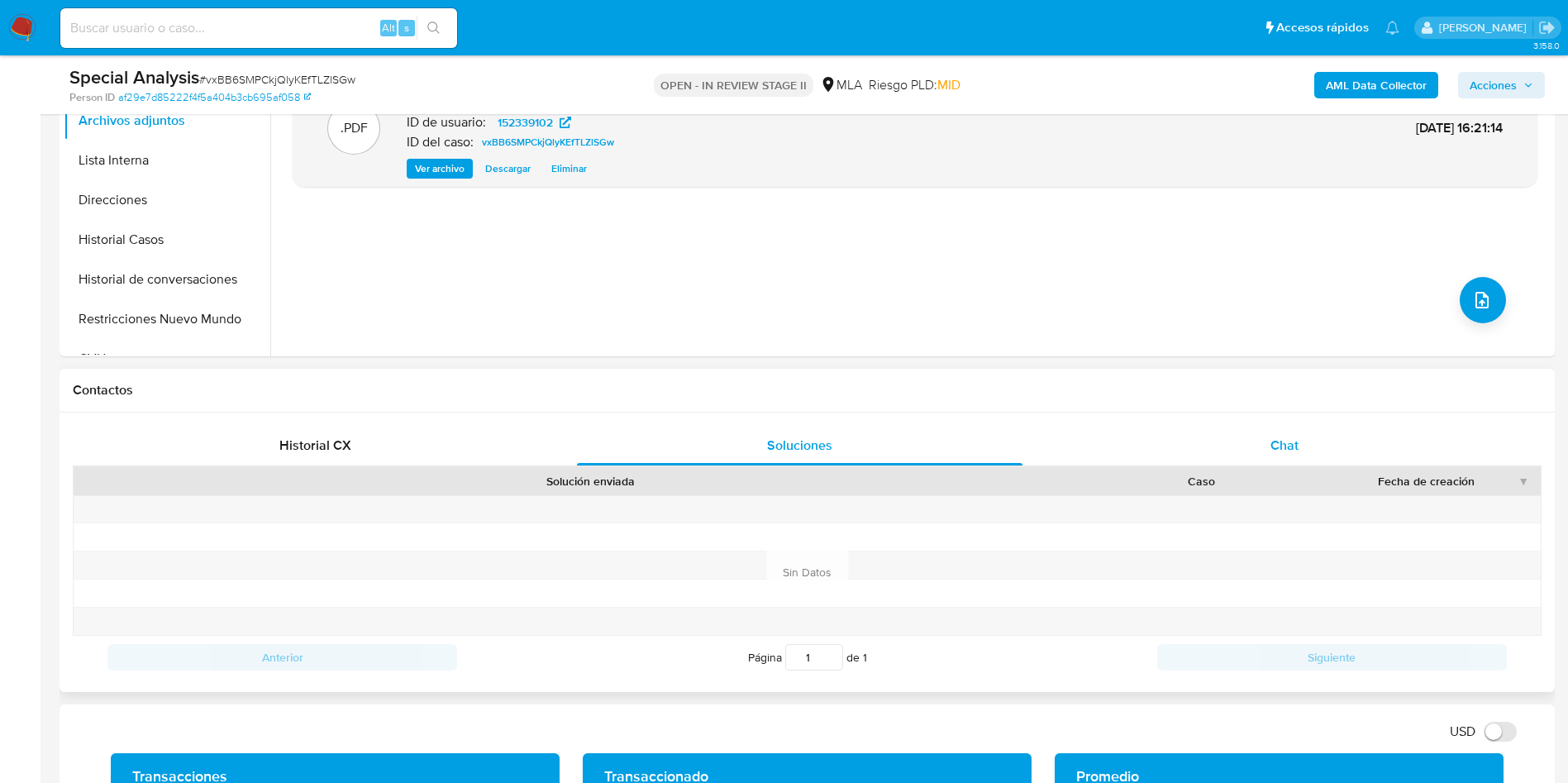
click at [1279, 441] on span "Chat" at bounding box center [1284, 445] width 29 height 19
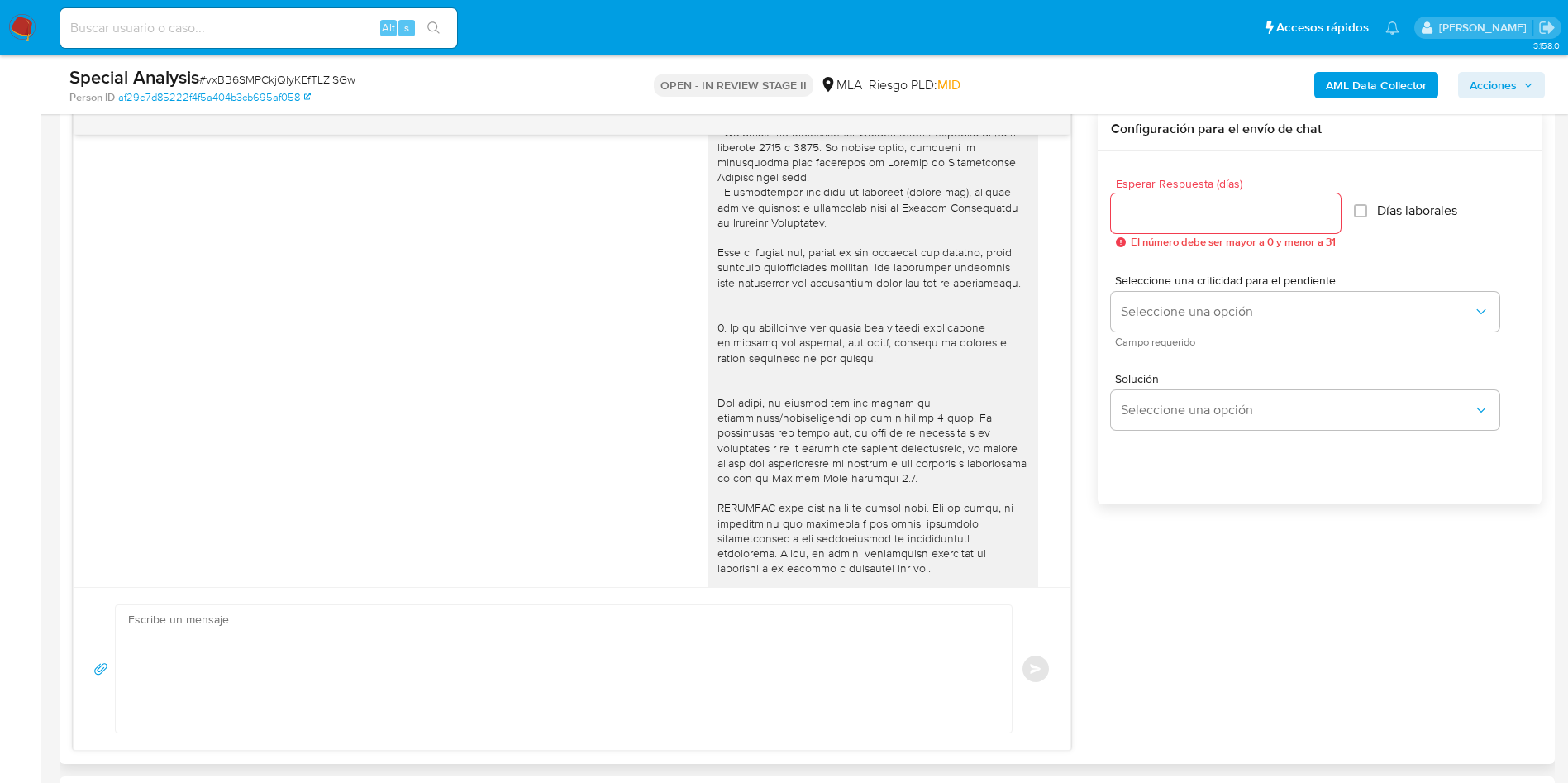
scroll to position [863, 0]
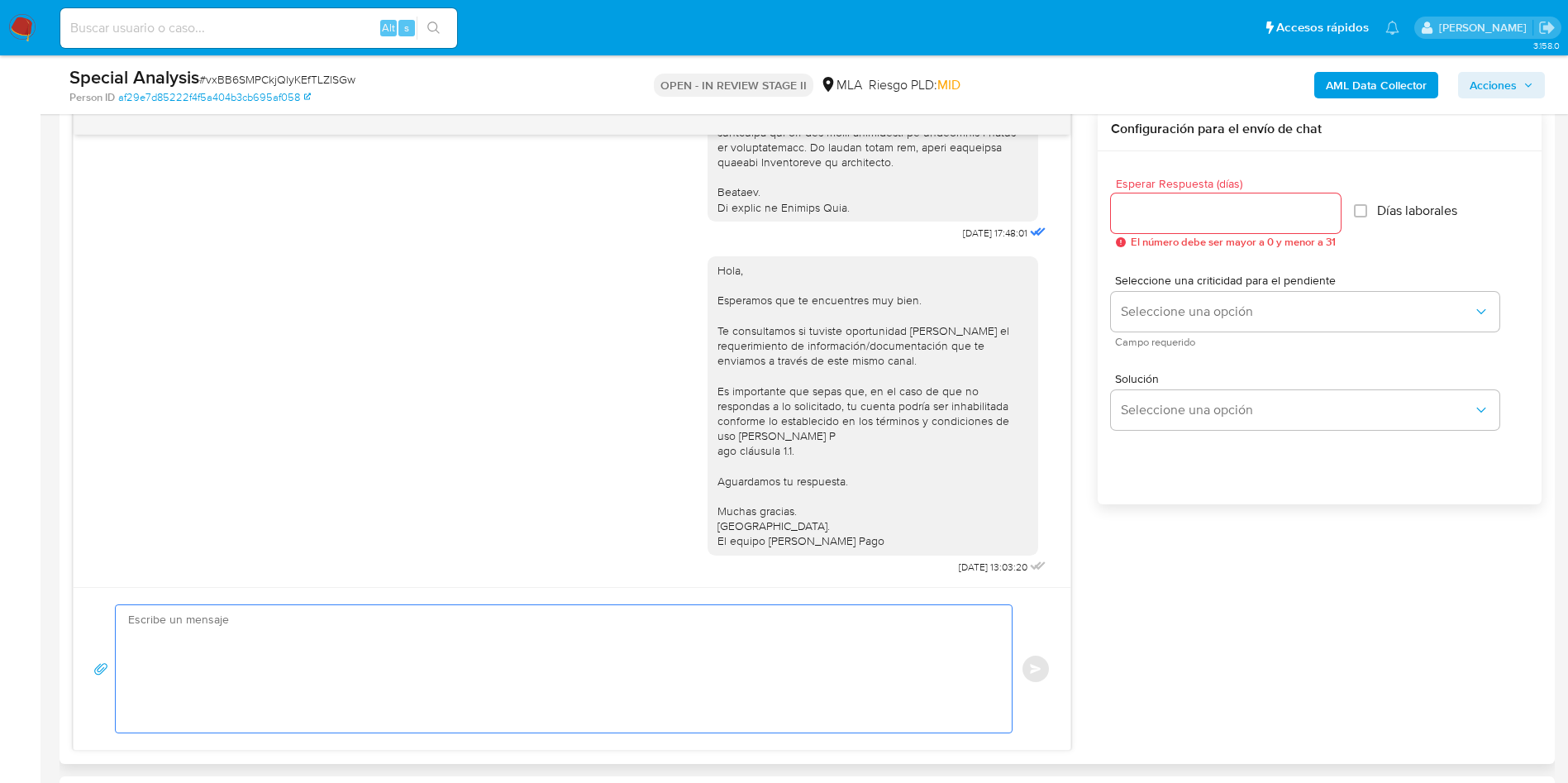
drag, startPoint x: 795, startPoint y: 625, endPoint x: 785, endPoint y: 626, distance: 10.0
click at [793, 626] on textarea at bounding box center [559, 669] width 863 height 127
paste textarea "Hola, Queremos informarte que el uso de la cuenta es personal y no se deben can…"
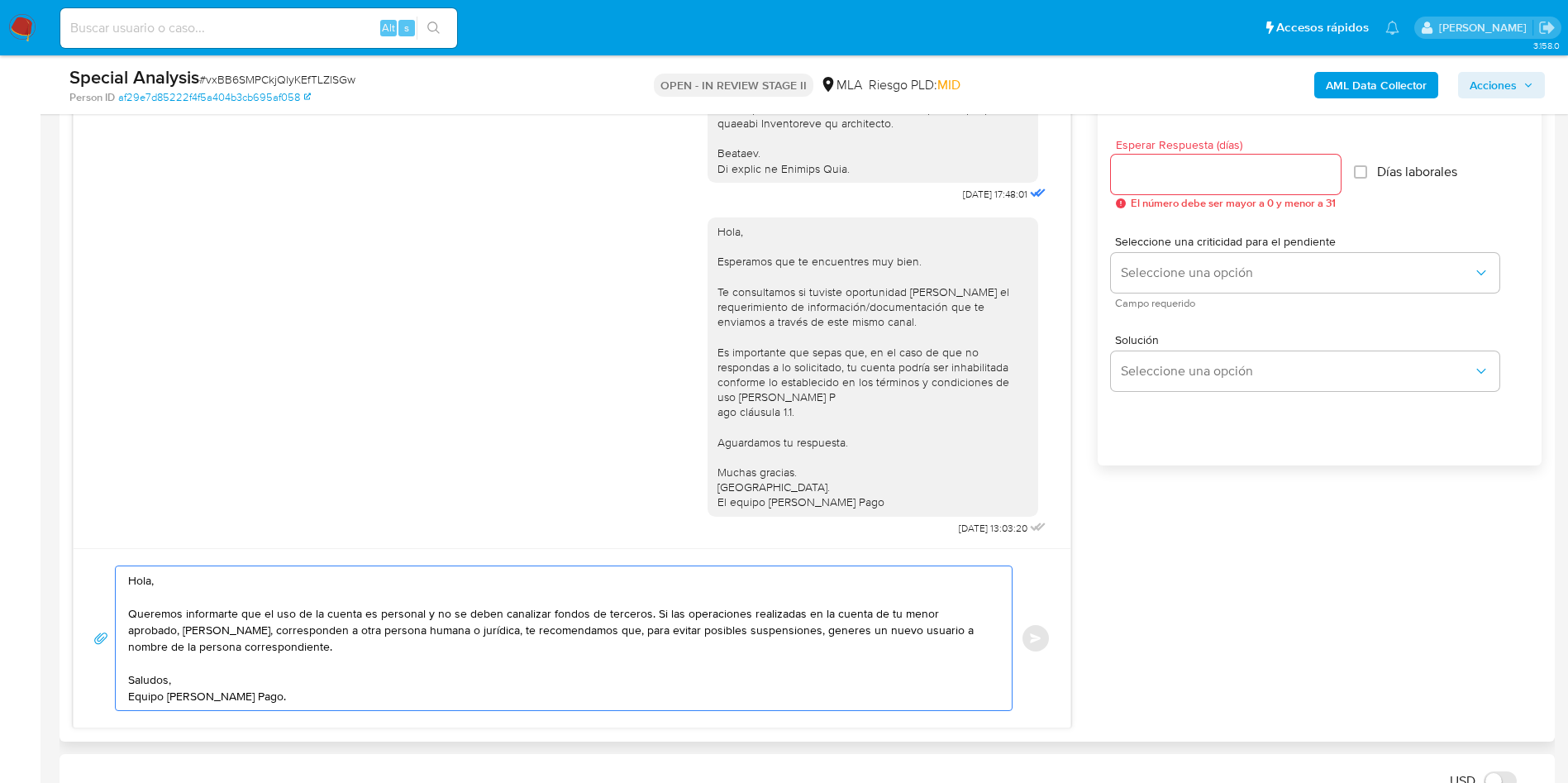
scroll to position [868, 0]
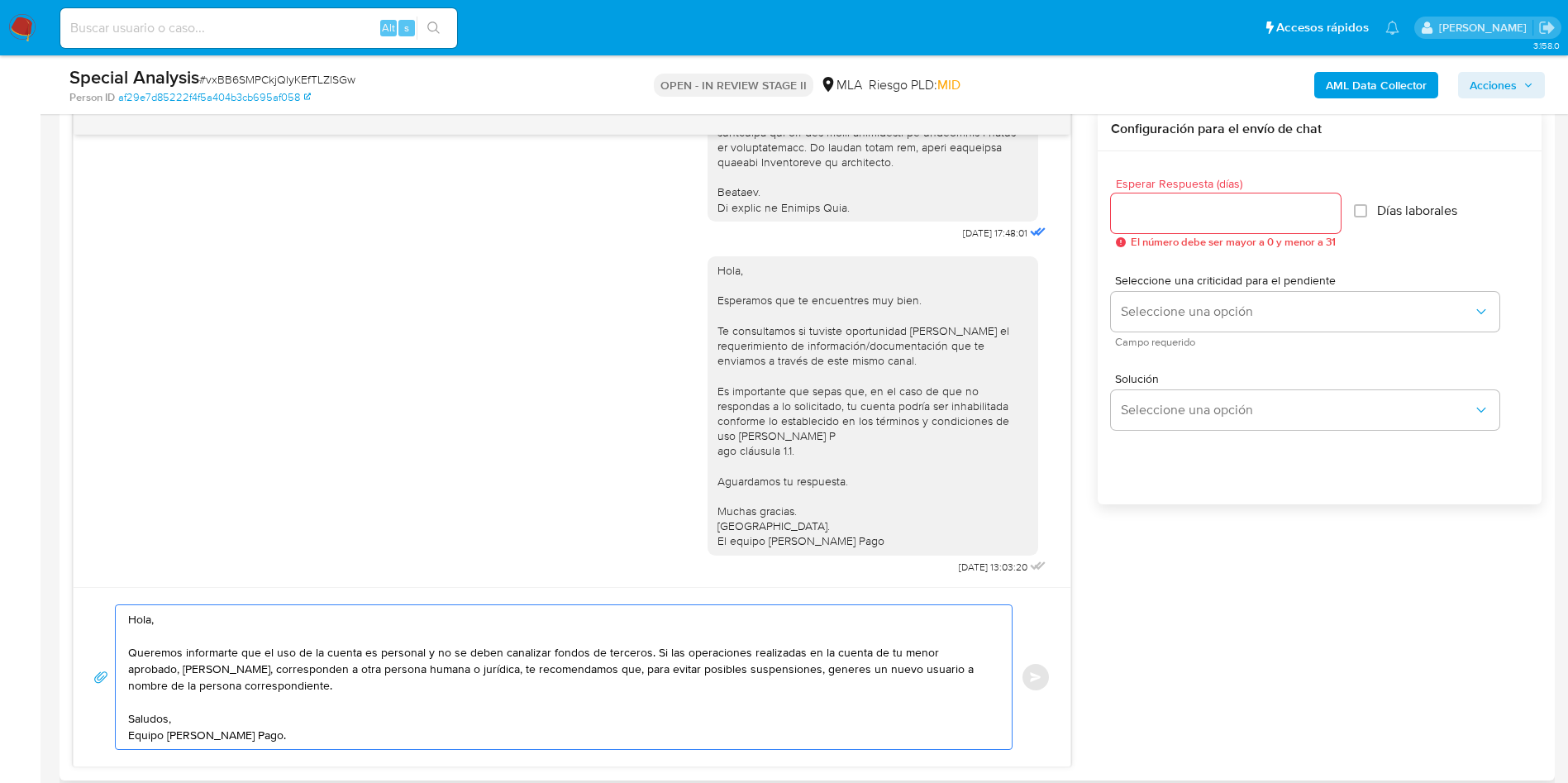
type textarea "Hola, Queremos informarte que el uso de la cuenta es personal y no se deben can…"
click at [1165, 204] on input "Esperar Respuesta (días)" at bounding box center [1225, 213] width 229 height 21
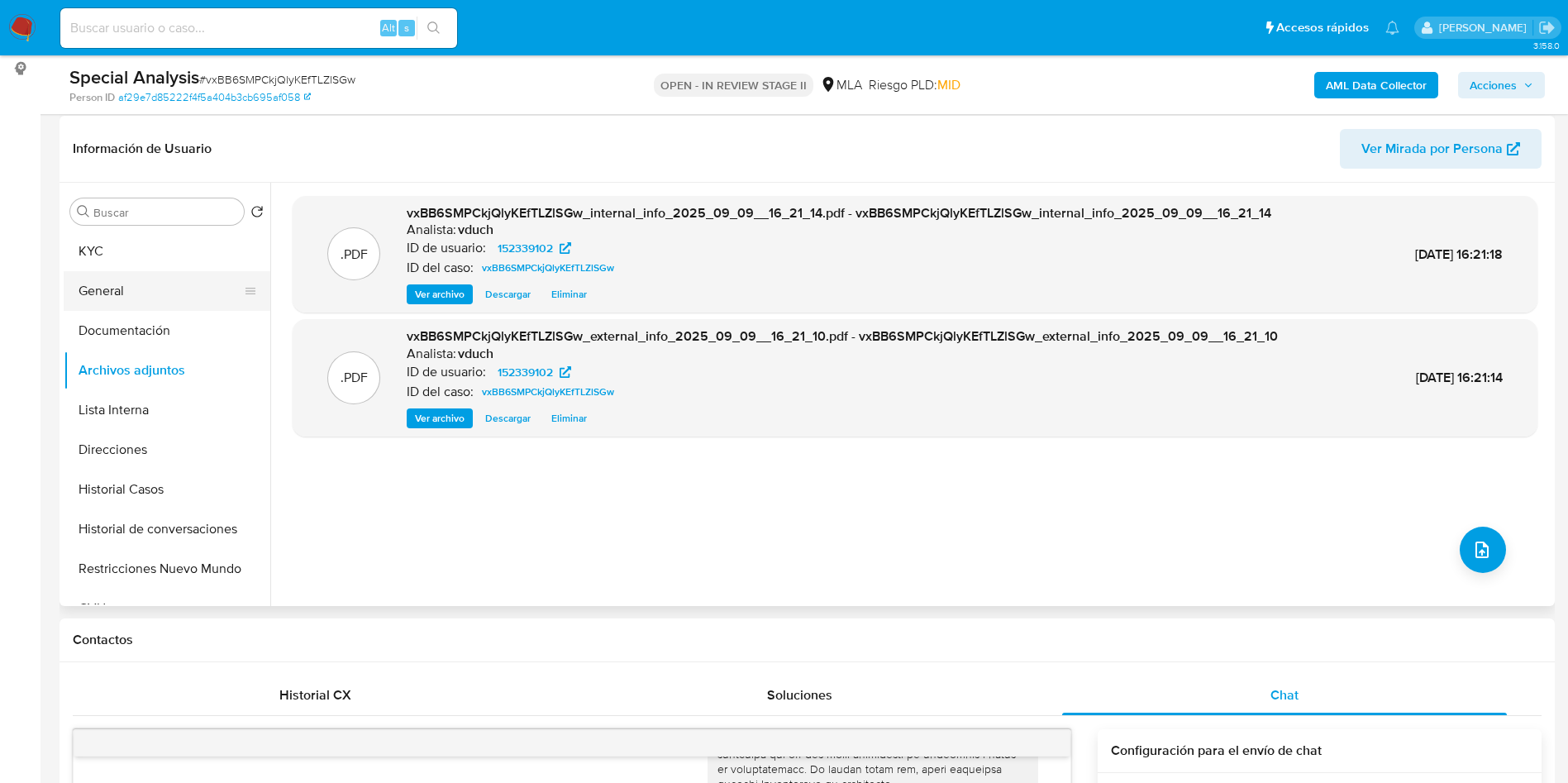
scroll to position [124, 0]
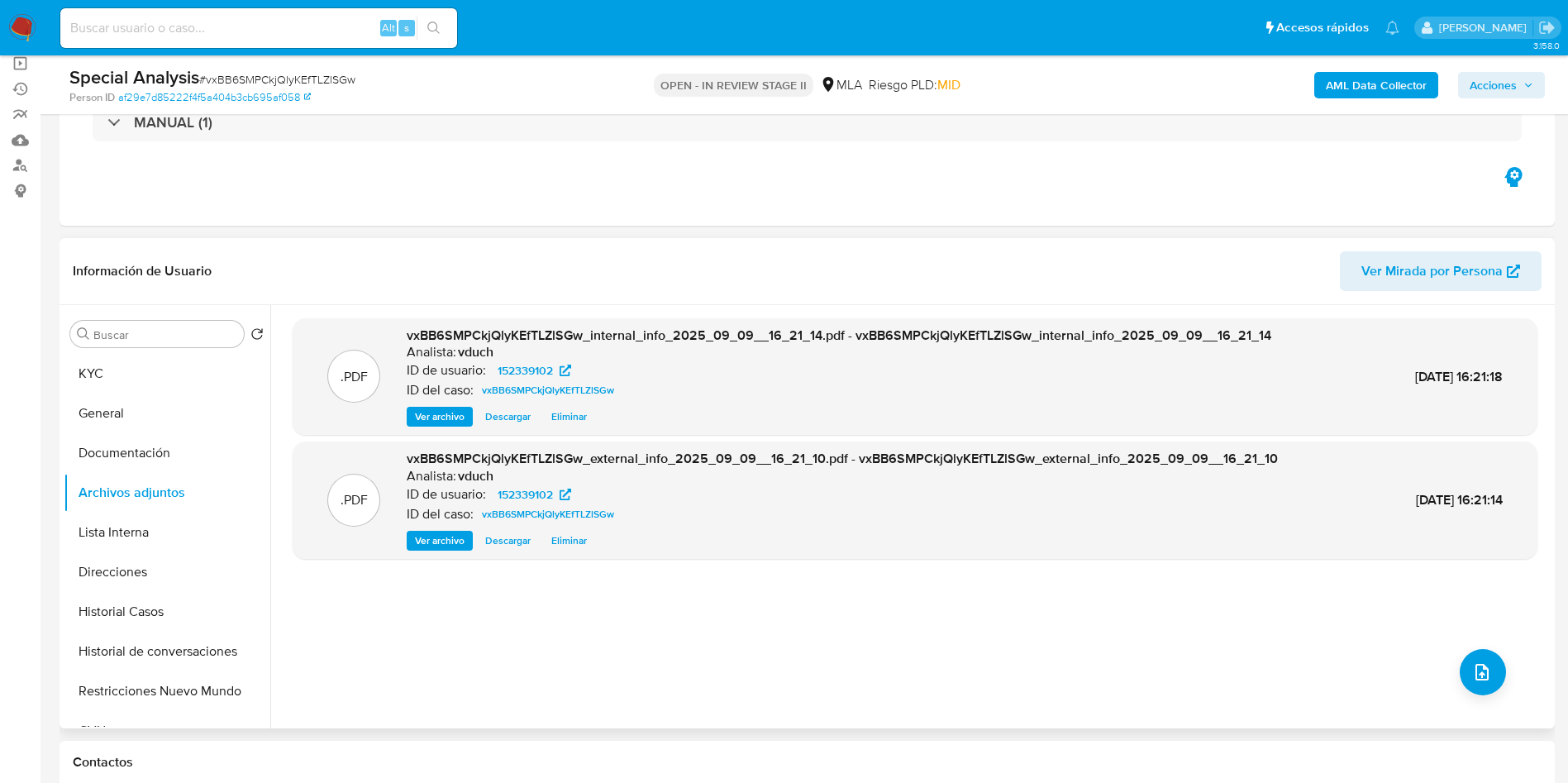
type input "0"
click at [172, 347] on div "Buscar Volver al orden por defecto KYC General Documentación Archivos adjuntos …" at bounding box center [167, 518] width 206 height 421
click at [164, 340] on input "Buscar" at bounding box center [165, 334] width 144 height 15
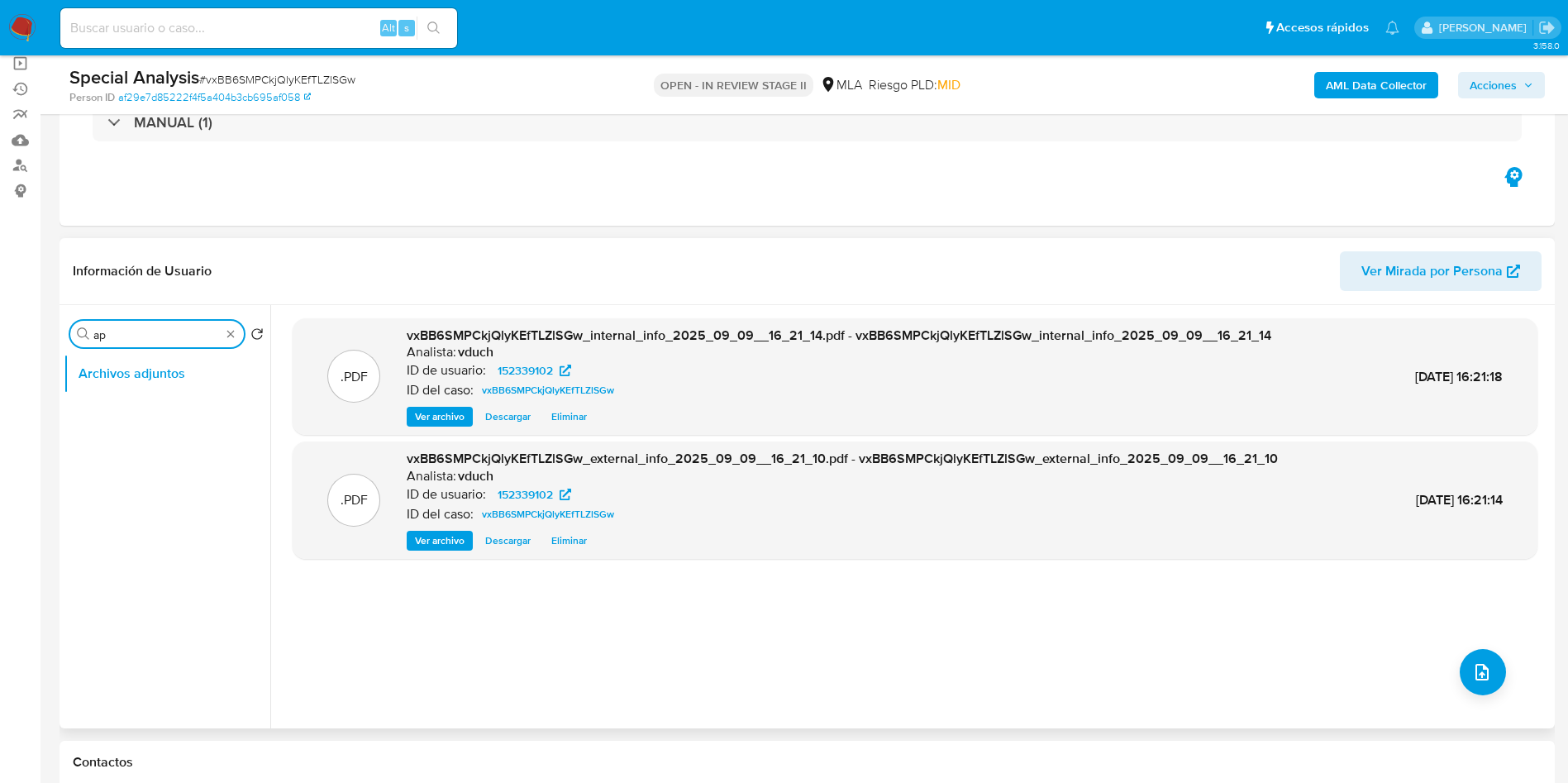
type input "apr"
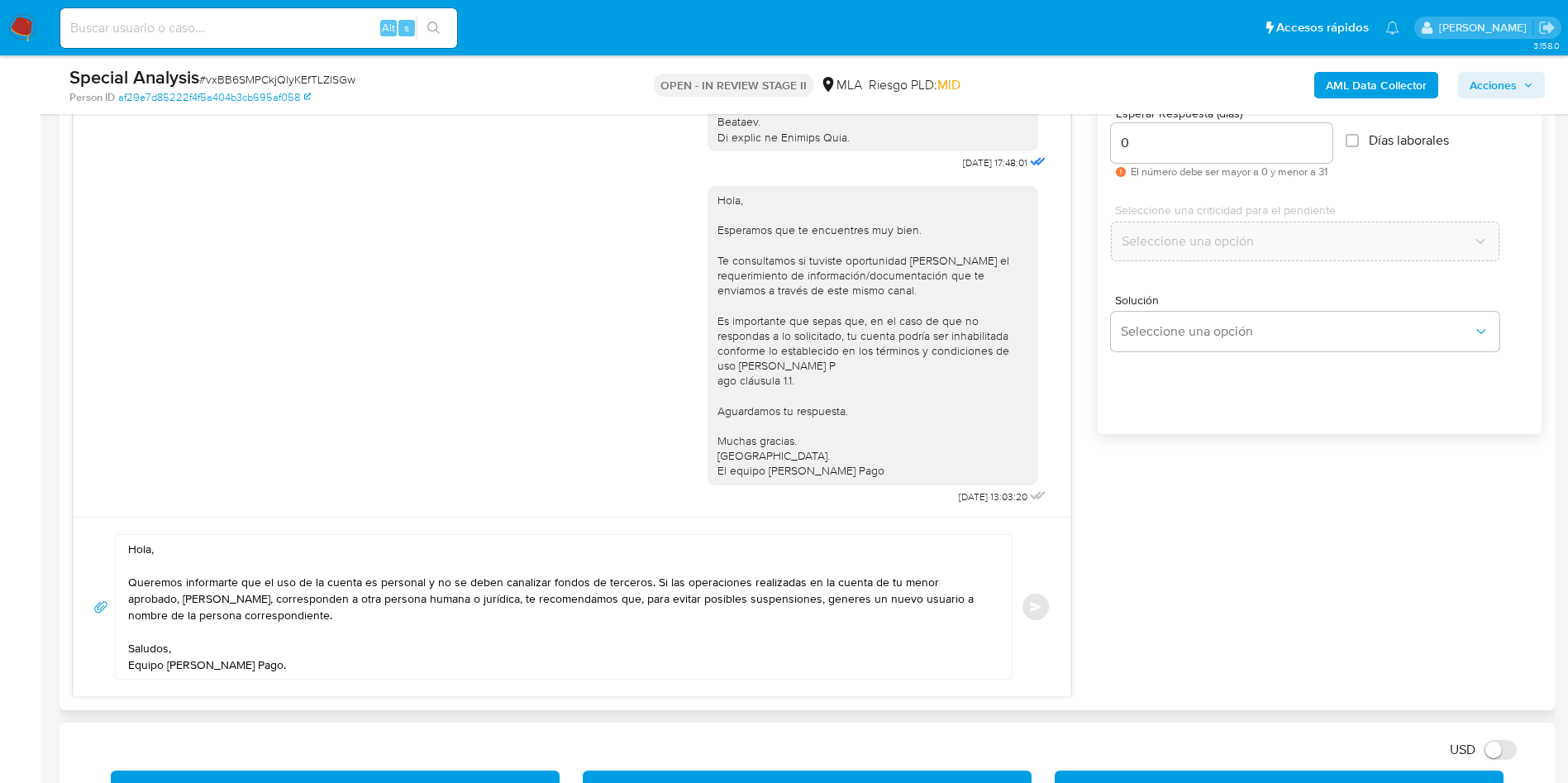
scroll to position [1116, 0]
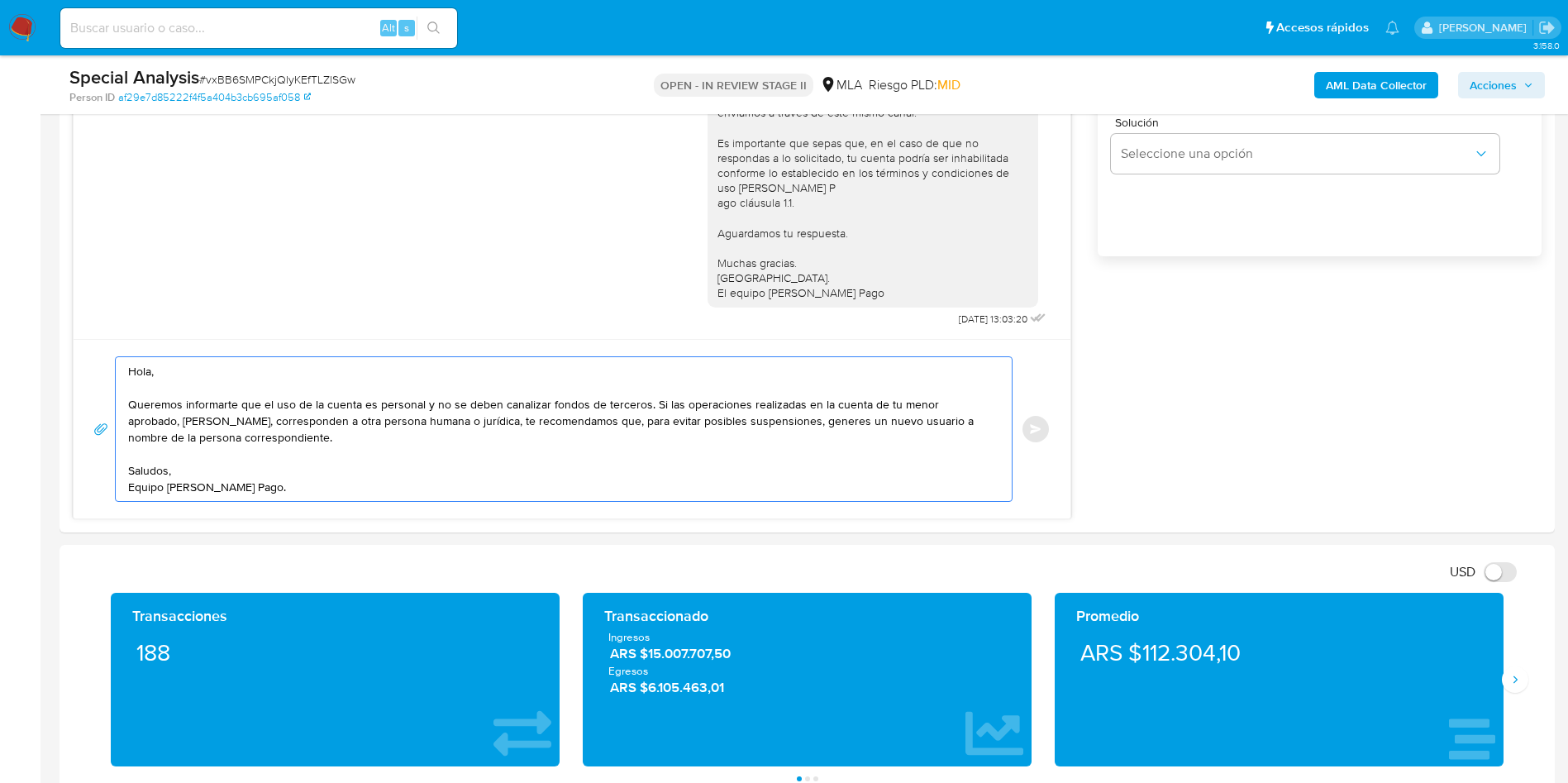
drag, startPoint x: 313, startPoint y: 485, endPoint x: 0, endPoint y: 322, distance: 352.9
click at [0, 322] on section "Bandeja Tablero Screening Búsqueda en Listas Watchlist Herramientas Operaciones…" at bounding box center [784, 753] width 1568 height 3736
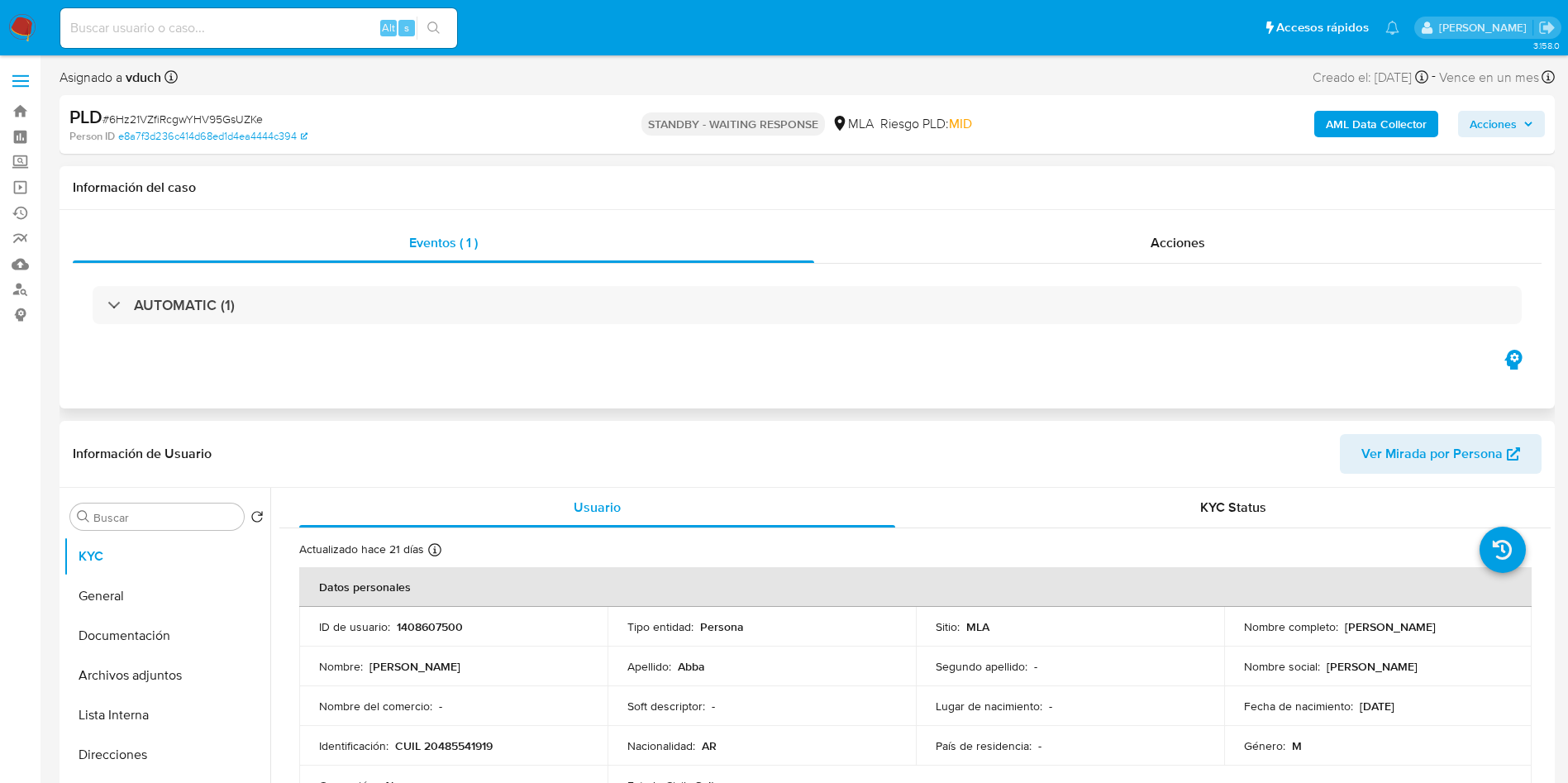
select select "10"
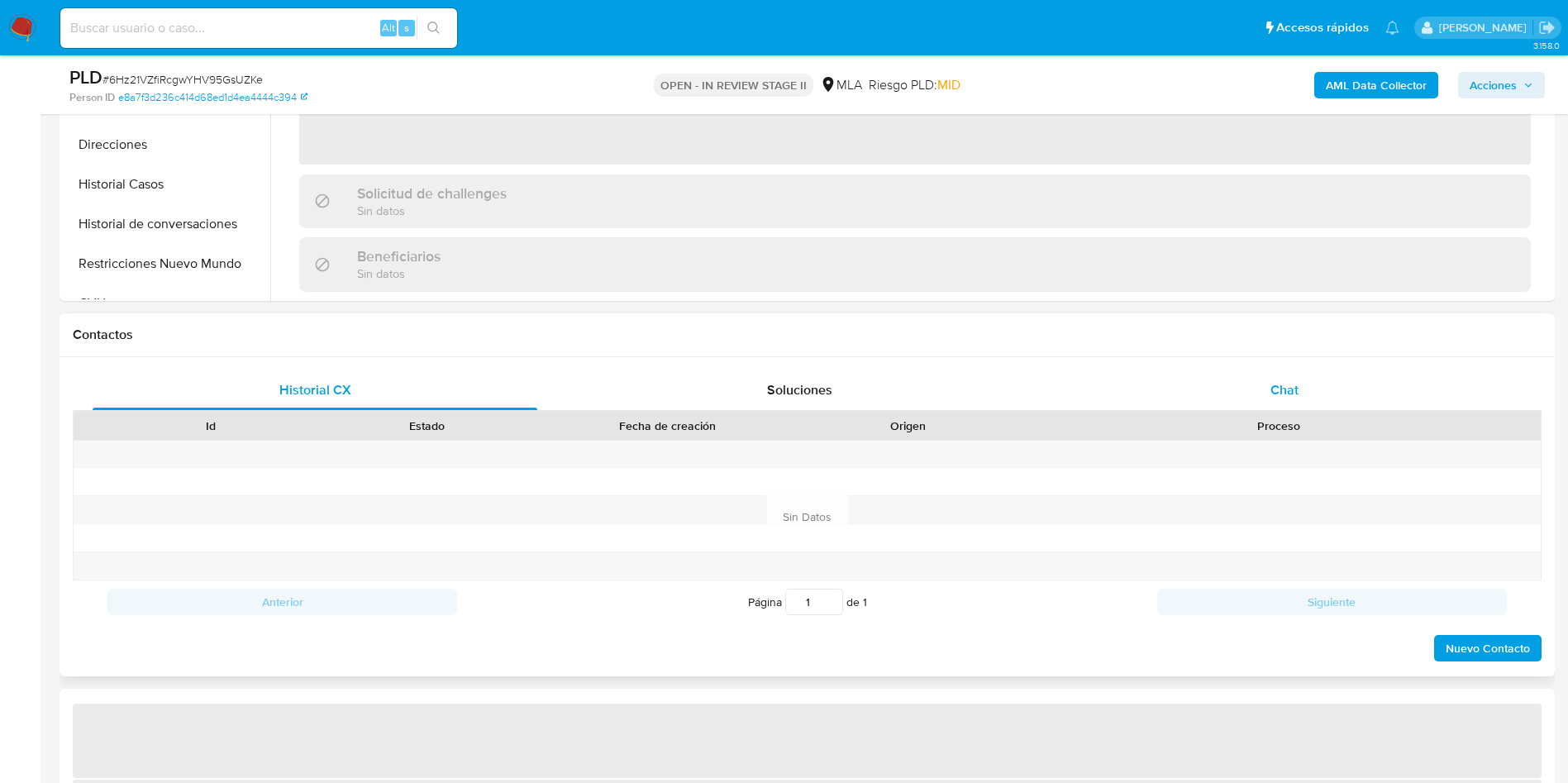
click at [1310, 383] on div "Chat" at bounding box center [1284, 390] width 445 height 40
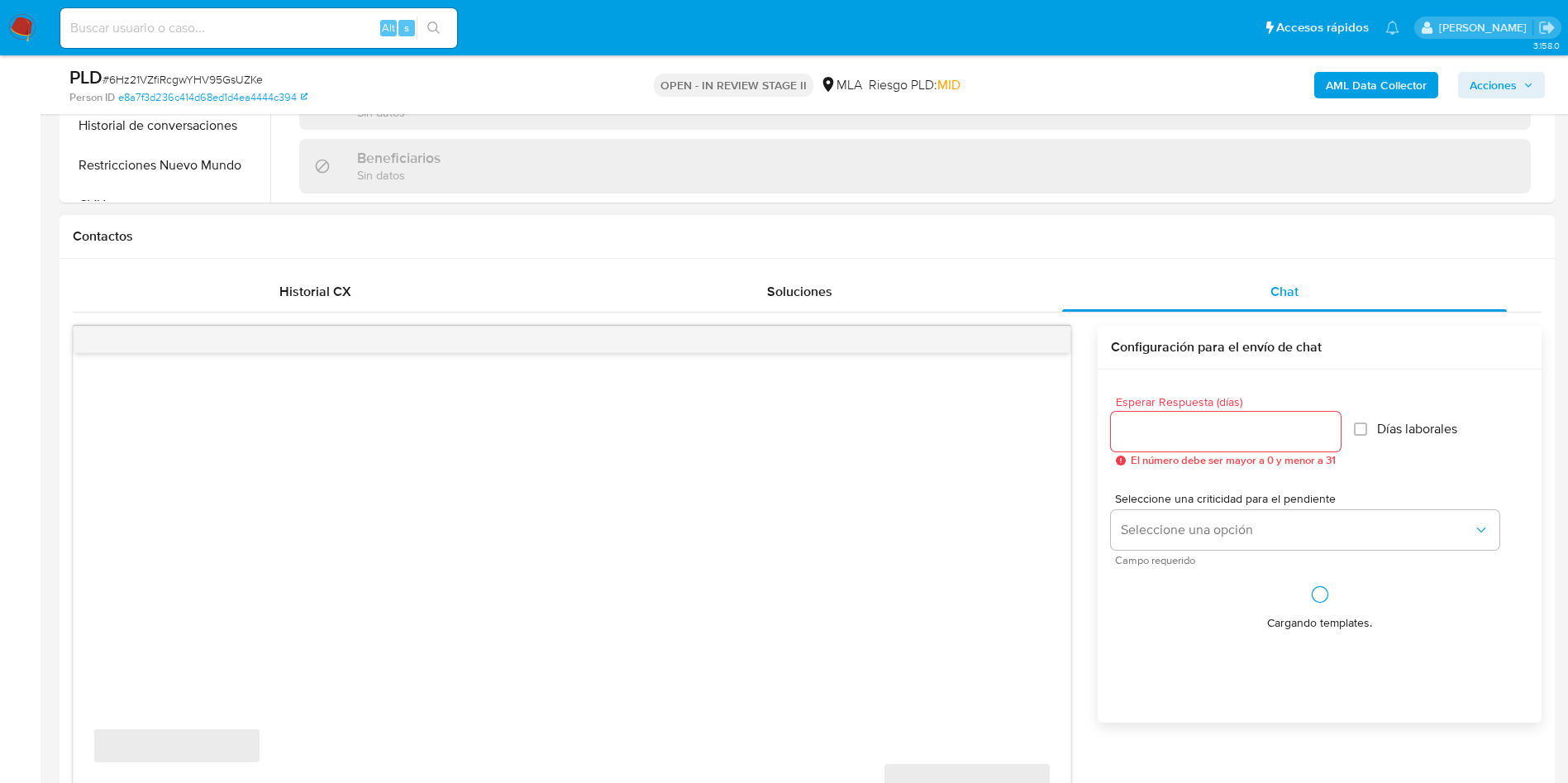
scroll to position [868, 0]
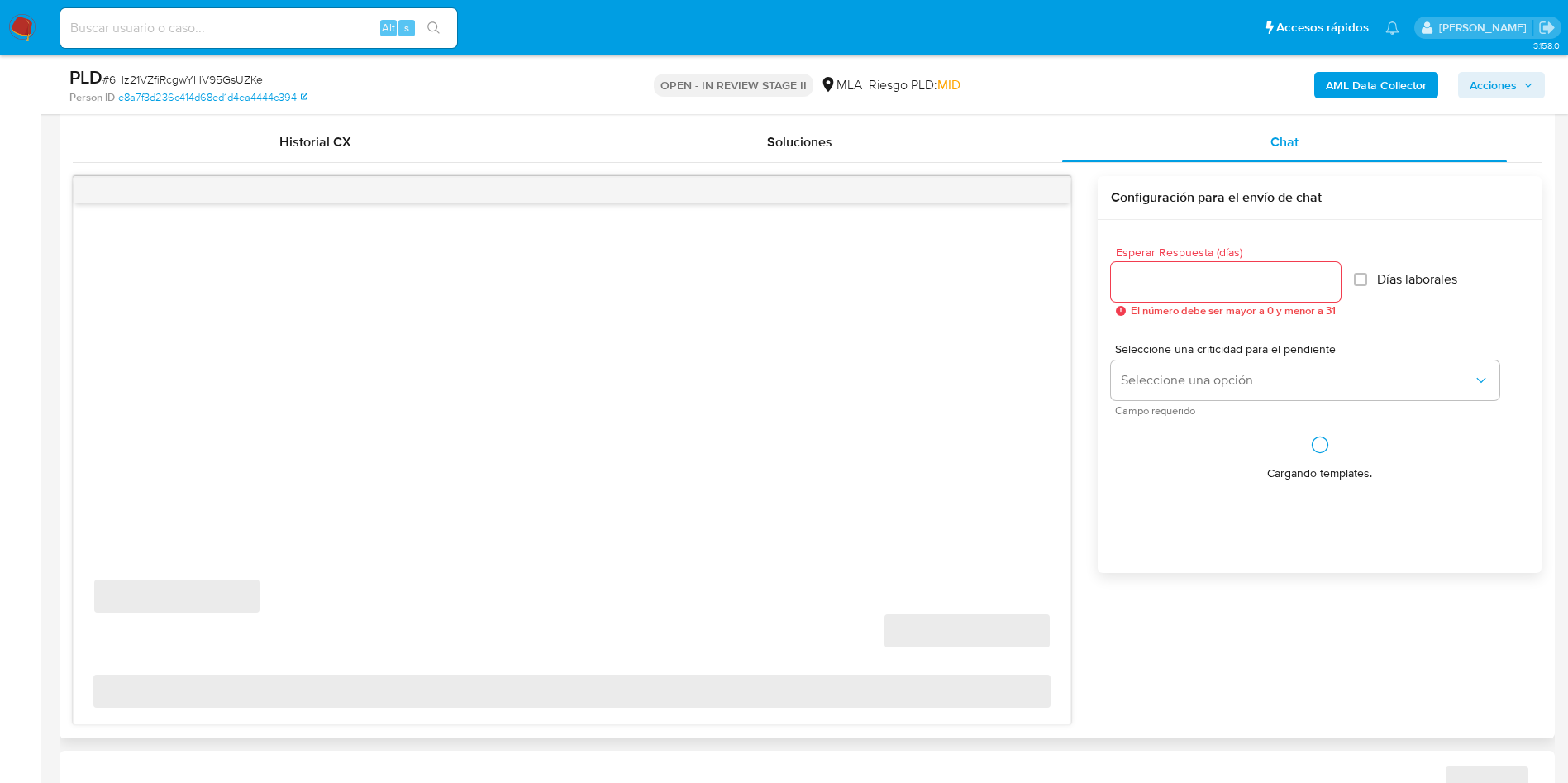
select select "10"
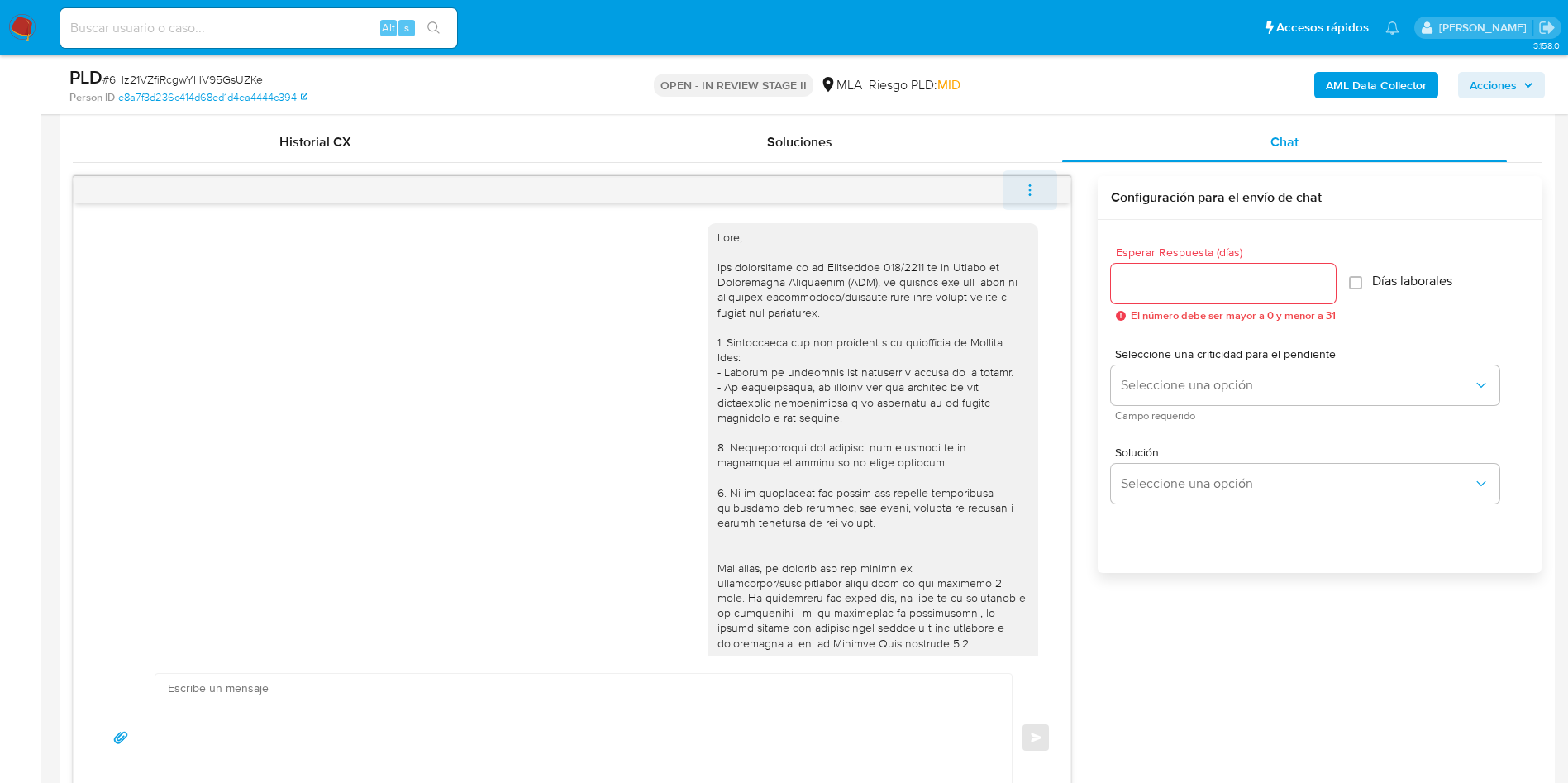
scroll to position [882, 0]
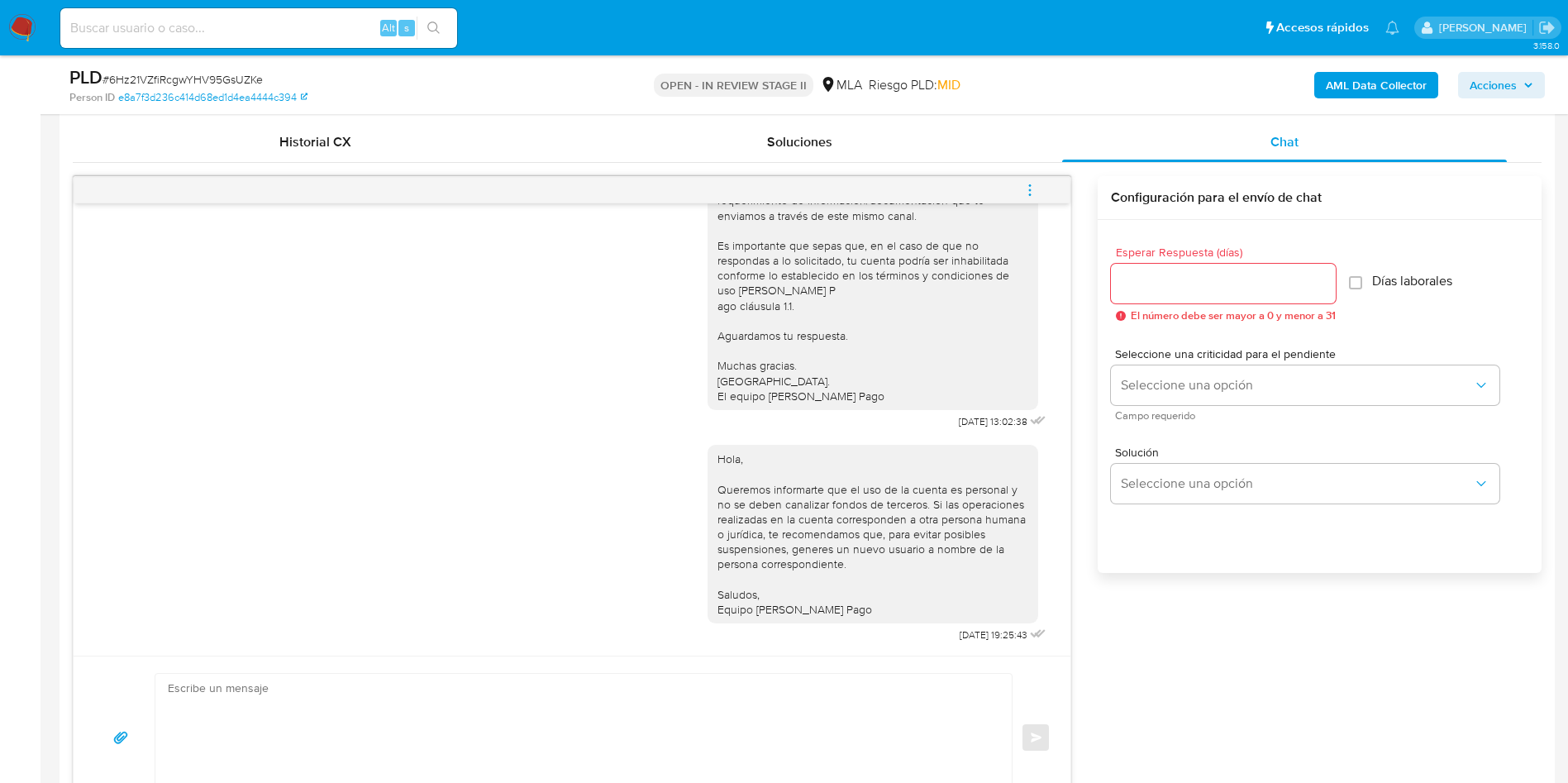
click at [1044, 193] on button "menu-action" at bounding box center [1030, 190] width 54 height 40
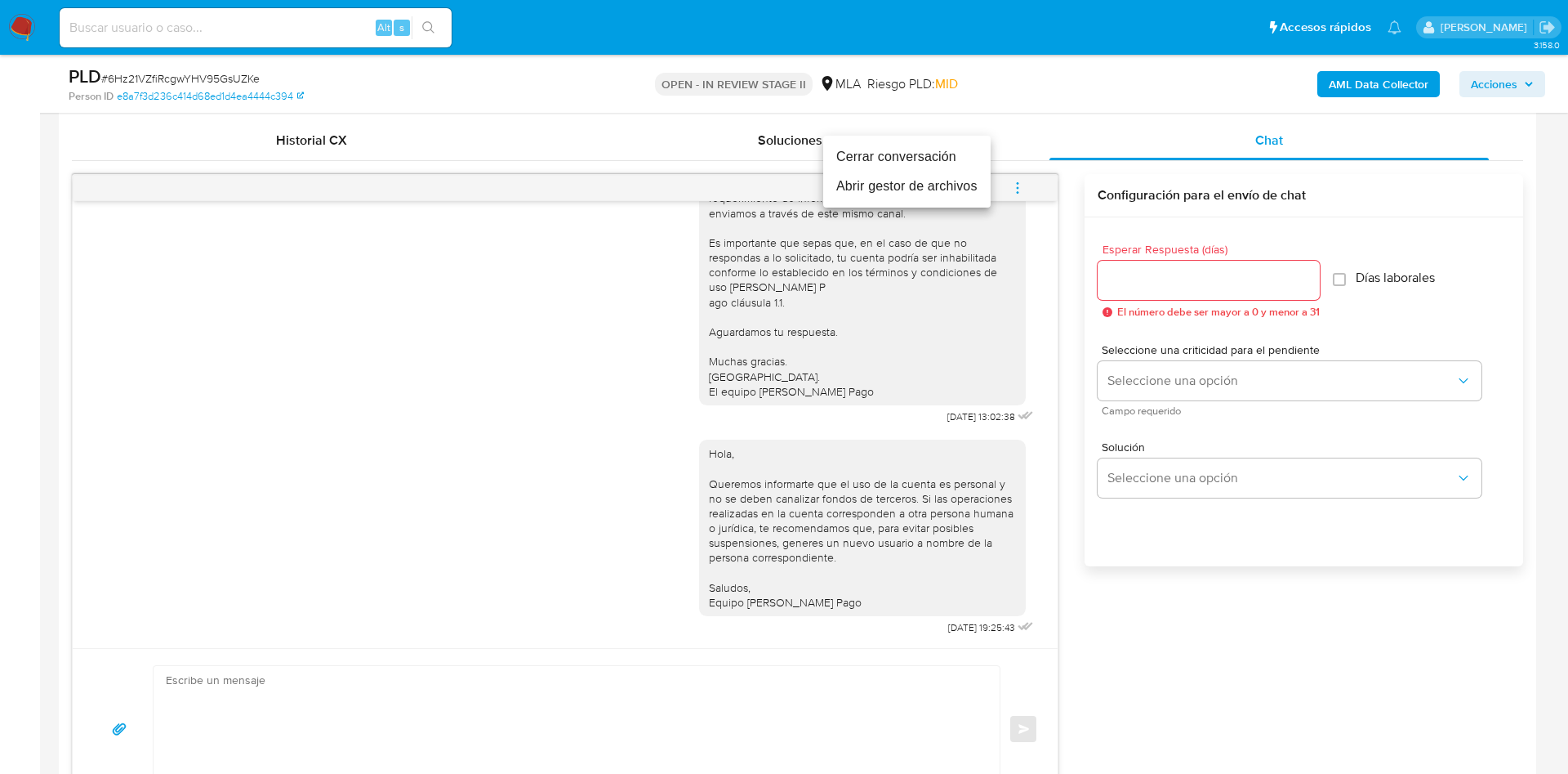
click at [941, 163] on li "Cerrar conversación" at bounding box center [907, 157] width 167 height 29
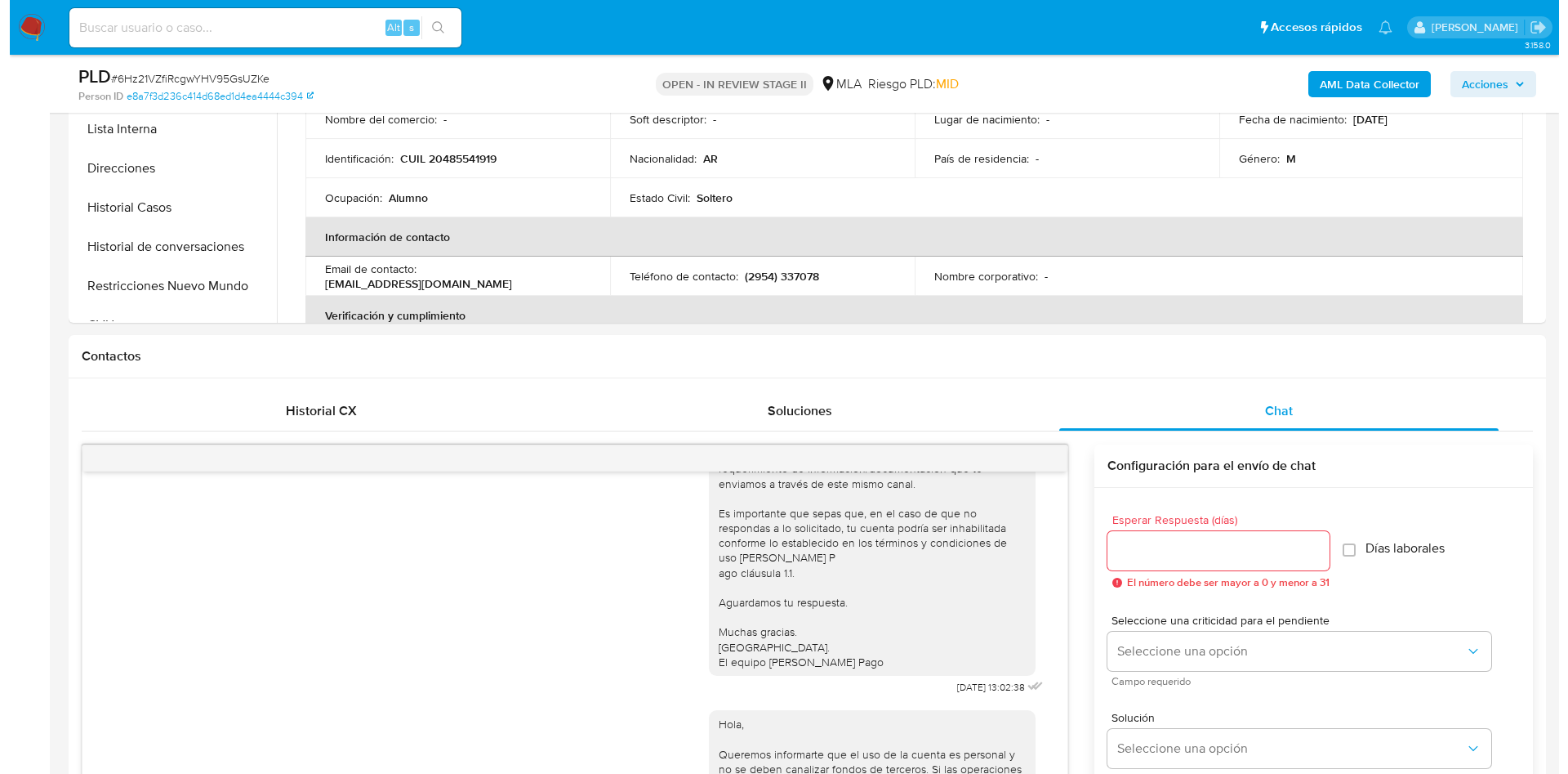
scroll to position [245, 0]
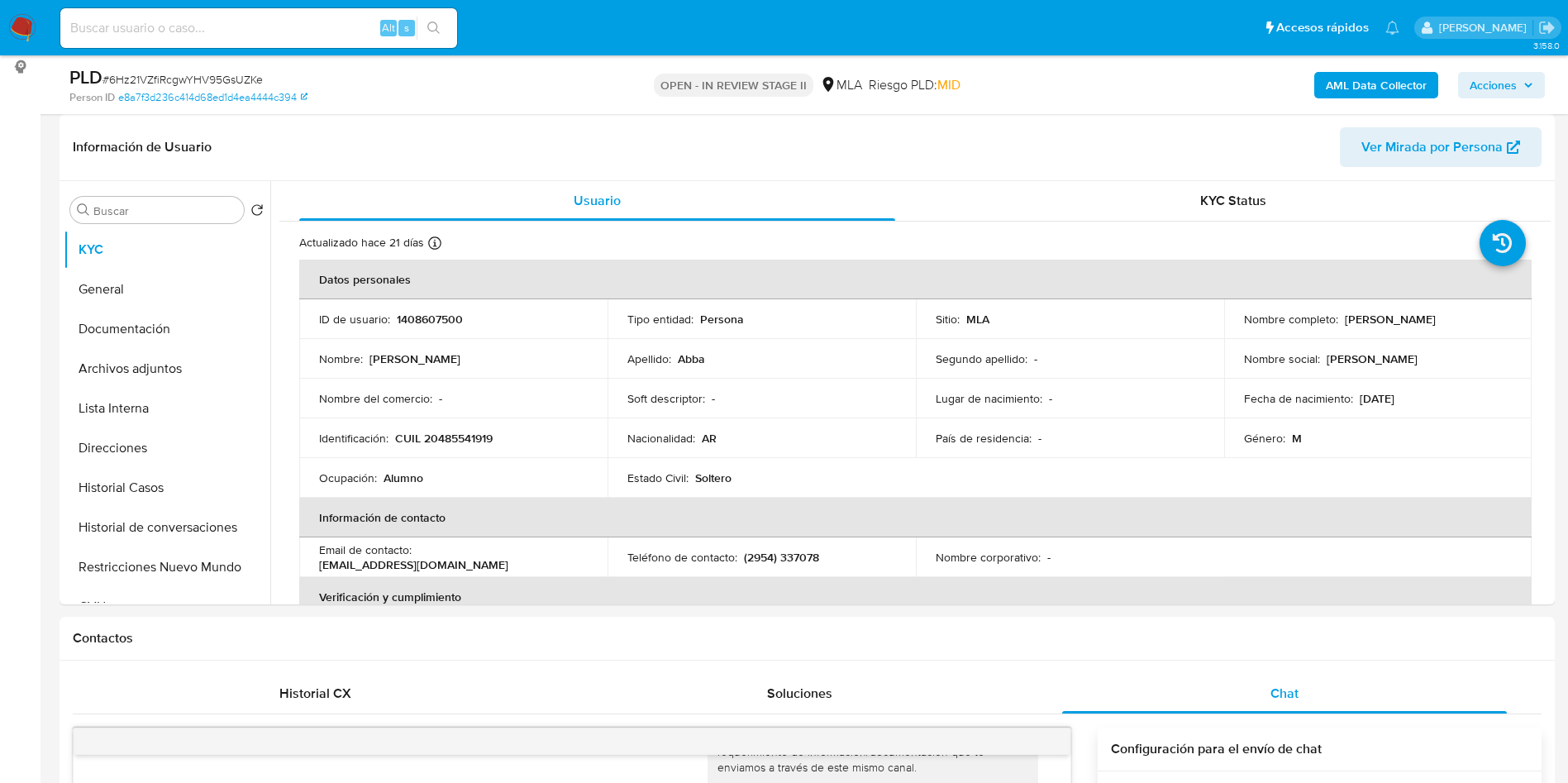
click at [248, 68] on div "PLD # 6Hz21VZfiRcgwYHV95GsUZKe" at bounding box center [312, 77] width 486 height 25
copy span "6Hz21VZfiRcgwYHV95GsUZKe"
click at [180, 360] on button "Archivos adjuntos" at bounding box center [160, 368] width 193 height 40
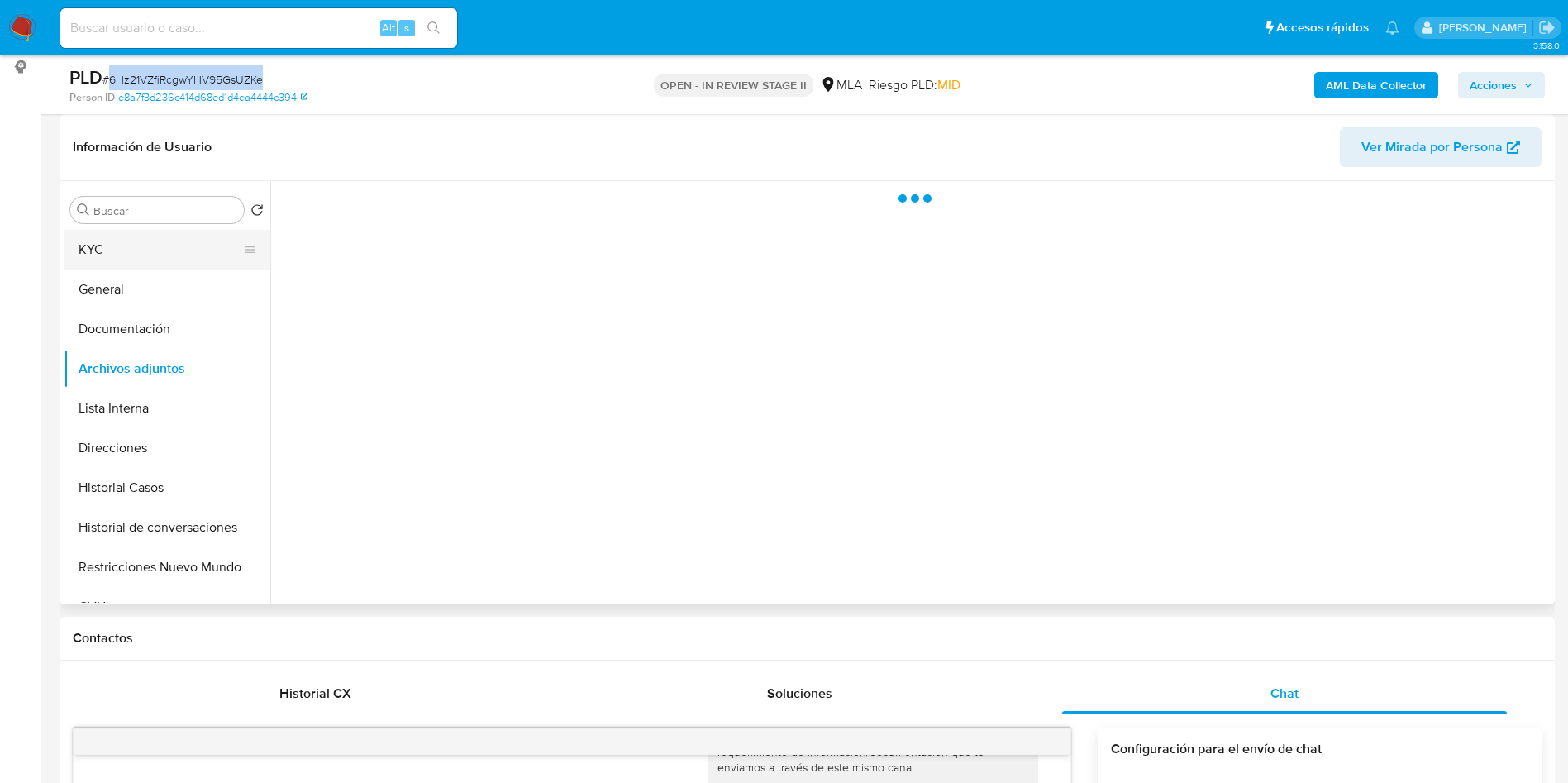
click at [164, 249] on button "KYC" at bounding box center [160, 249] width 193 height 40
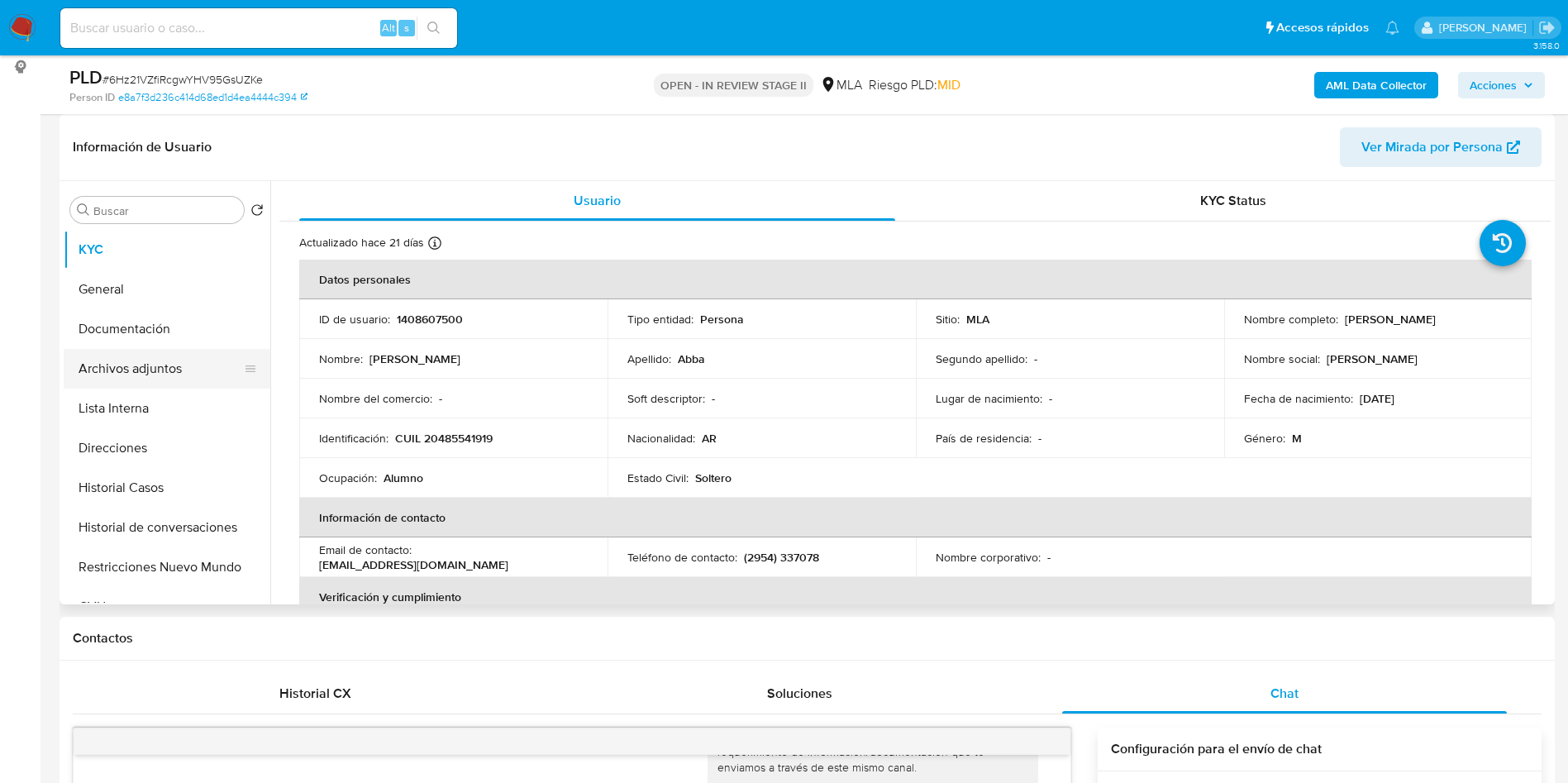
click at [117, 356] on button "Archivos adjuntos" at bounding box center [160, 368] width 193 height 40
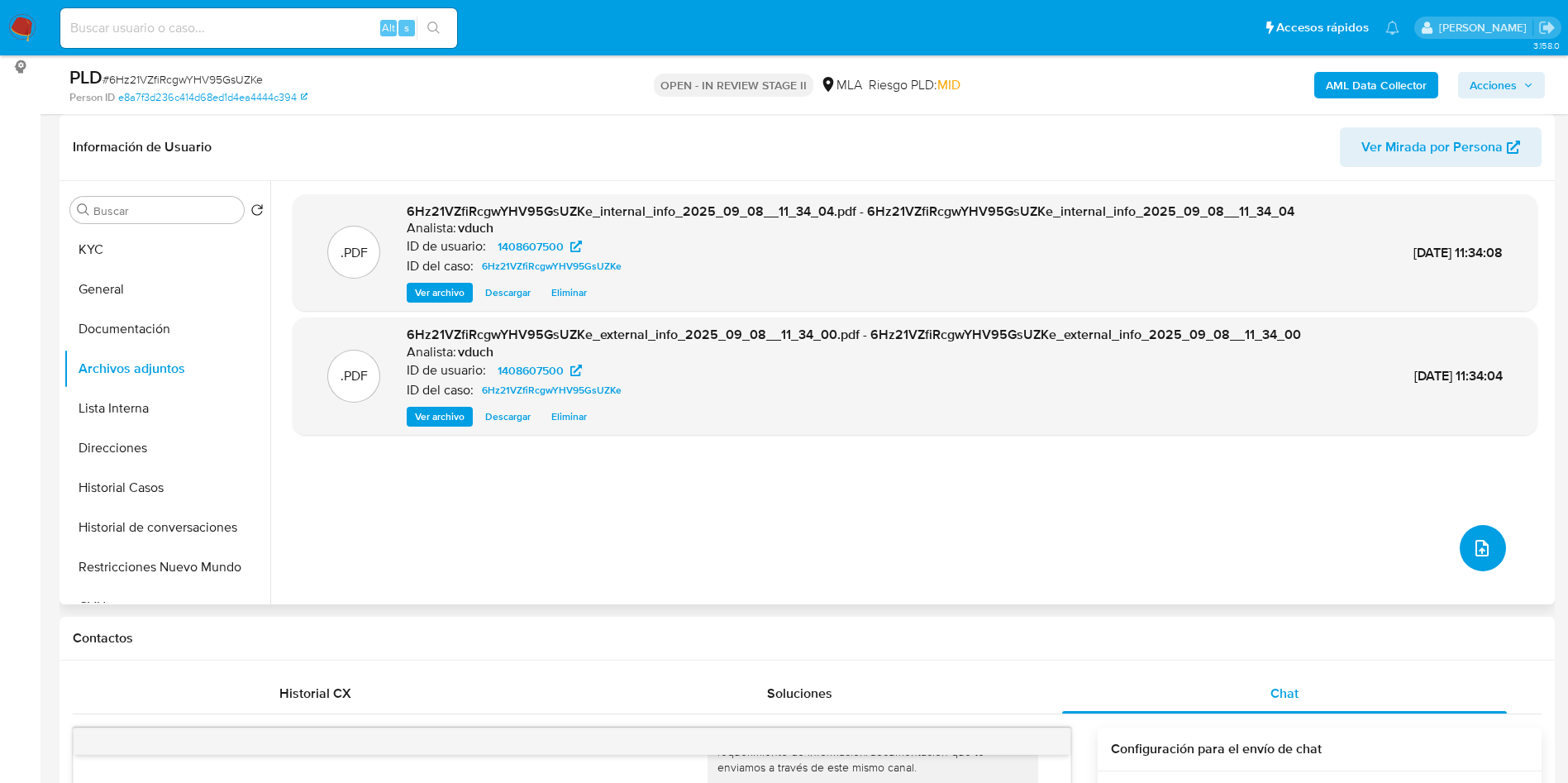
click at [1492, 547] on button "upload-file" at bounding box center [1483, 548] width 46 height 46
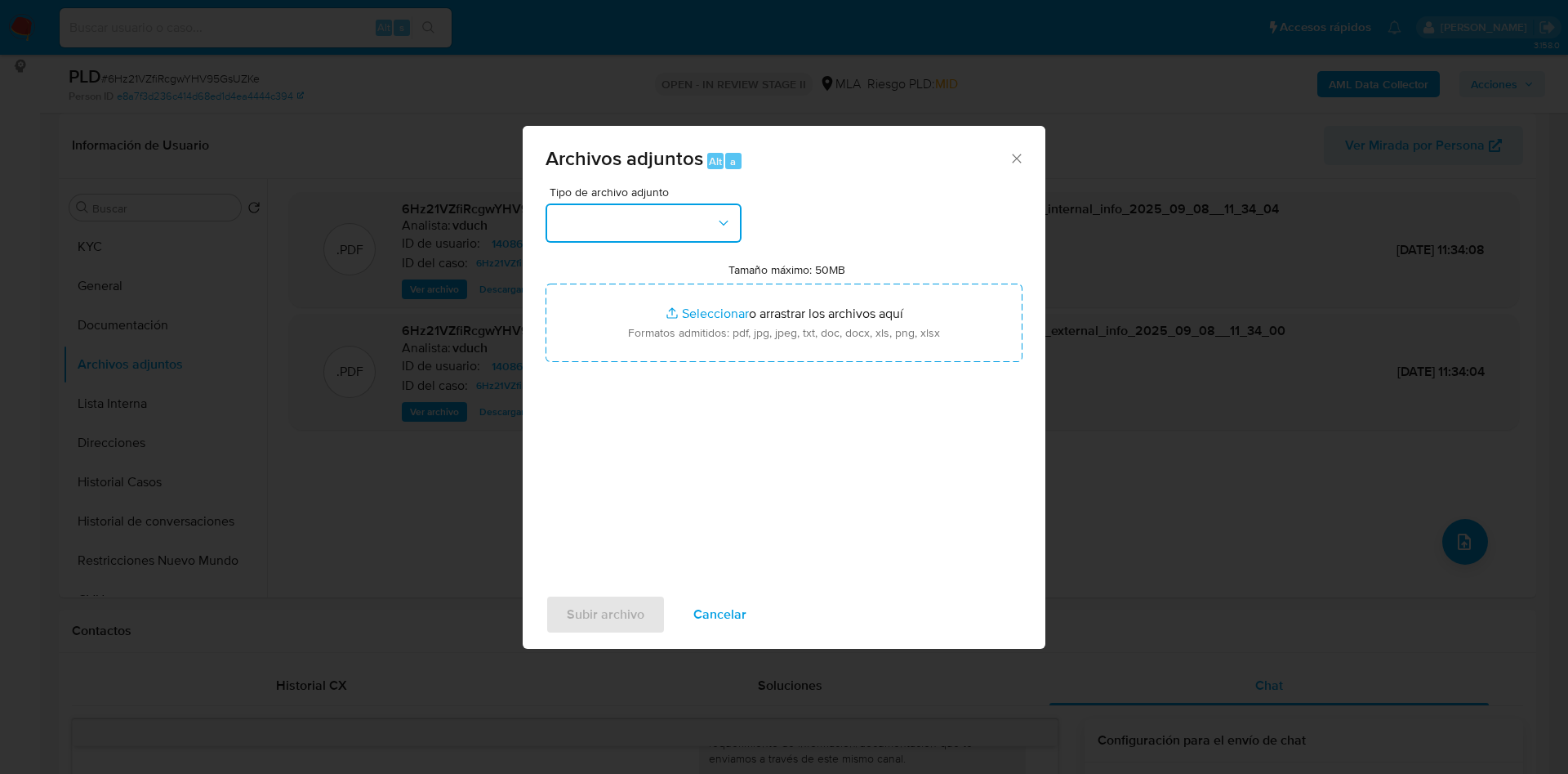
click at [655, 203] on button "button" at bounding box center [642, 222] width 196 height 39
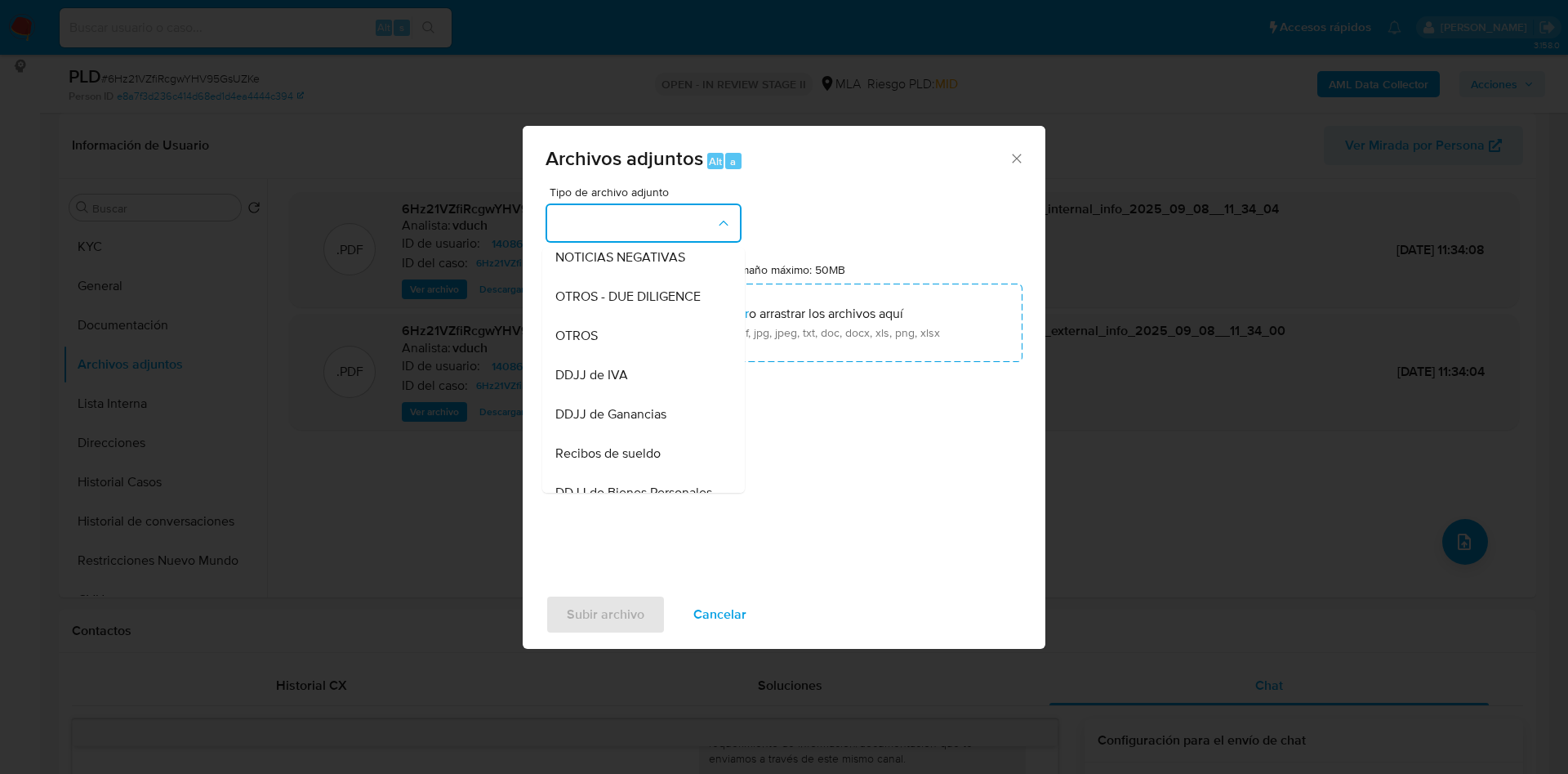
drag, startPoint x: 608, startPoint y: 351, endPoint x: 671, endPoint y: 424, distance: 96.4
click at [609, 351] on div "OTROS" at bounding box center [638, 335] width 167 height 39
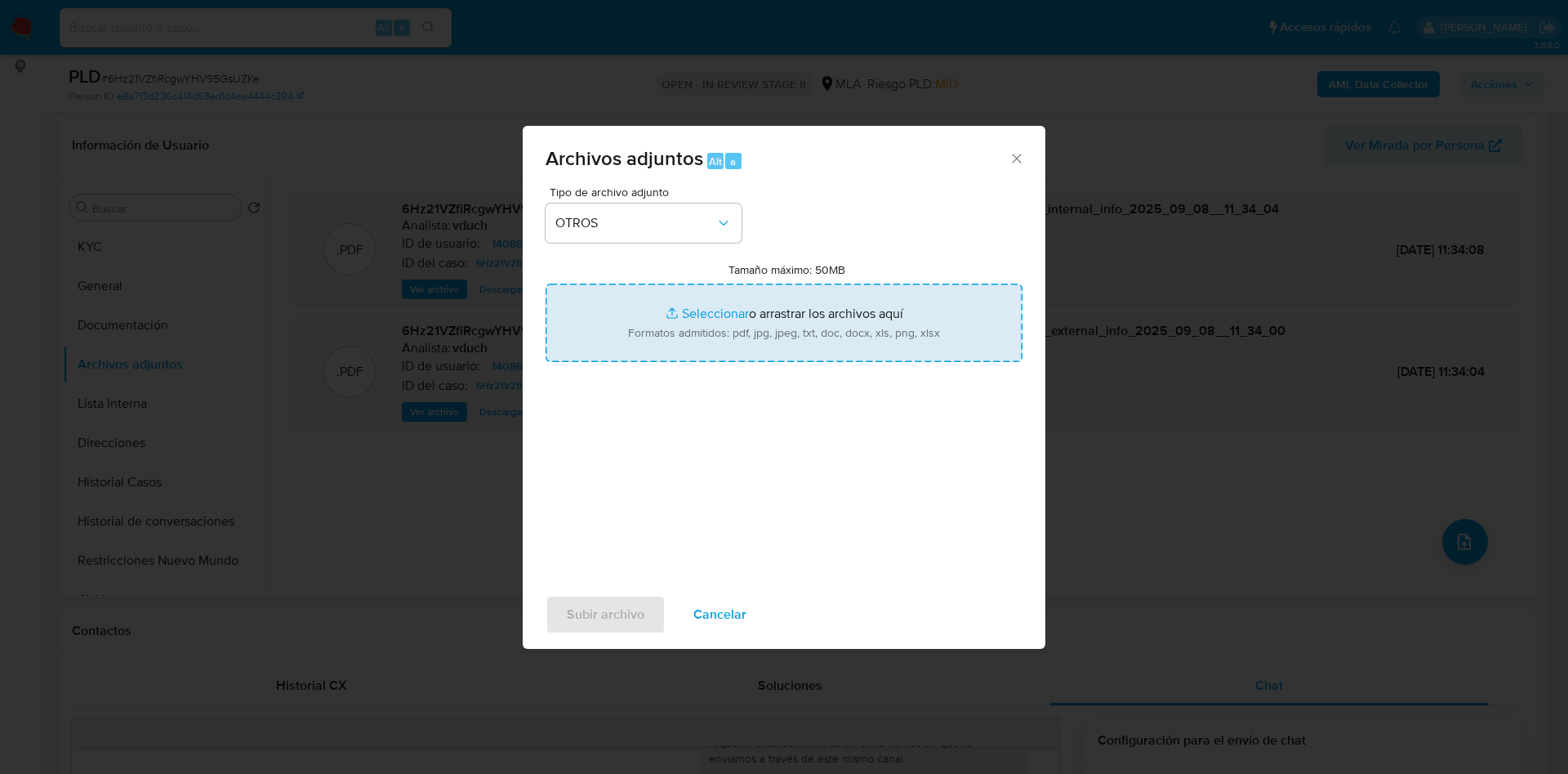
type input "C:\fakepath\Caselog 6Hz21VZfiRcgwYHV95GsUZKe_2025_08_18_18_04_14.docx"
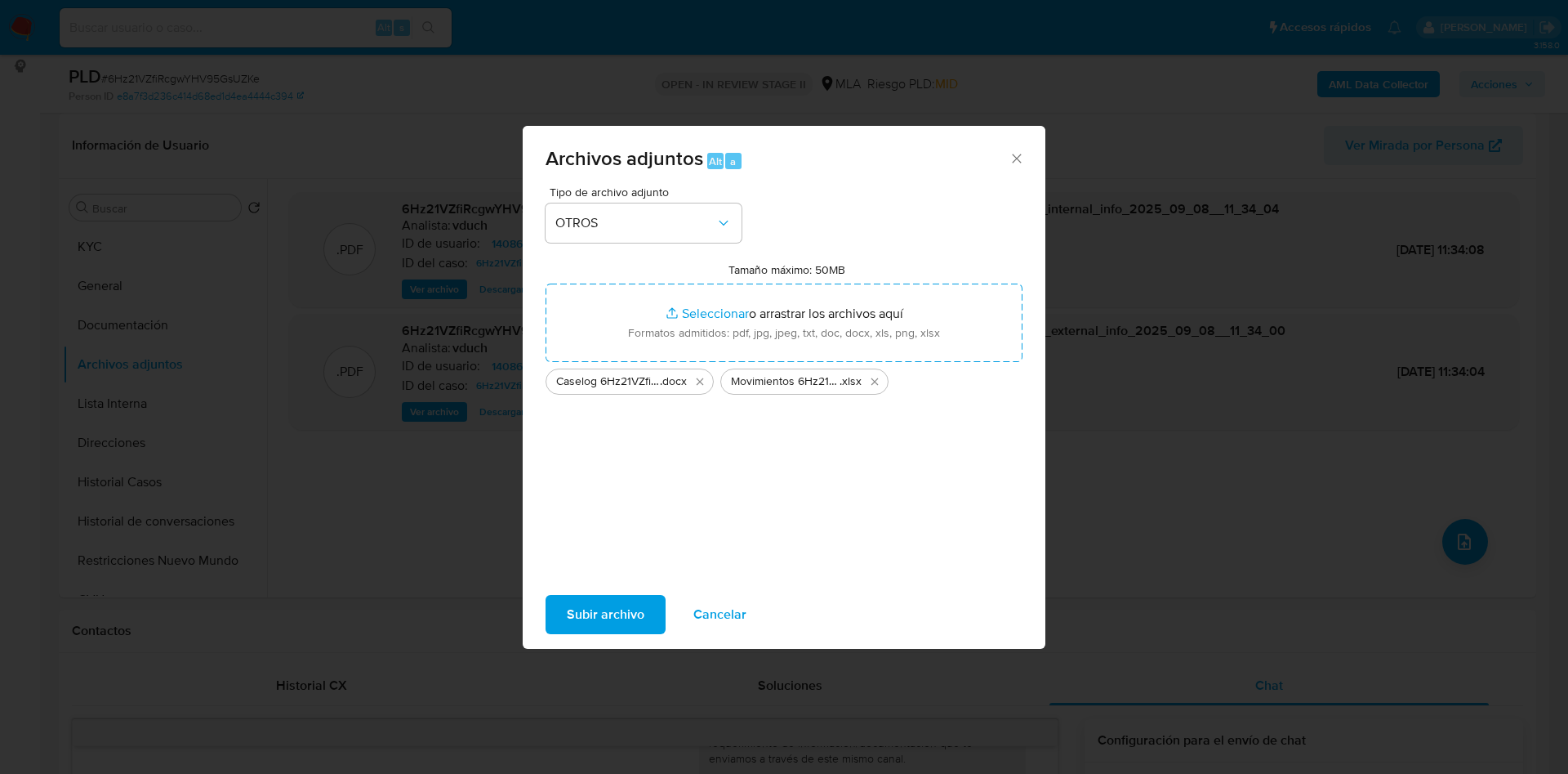
click span "Subir archivo"
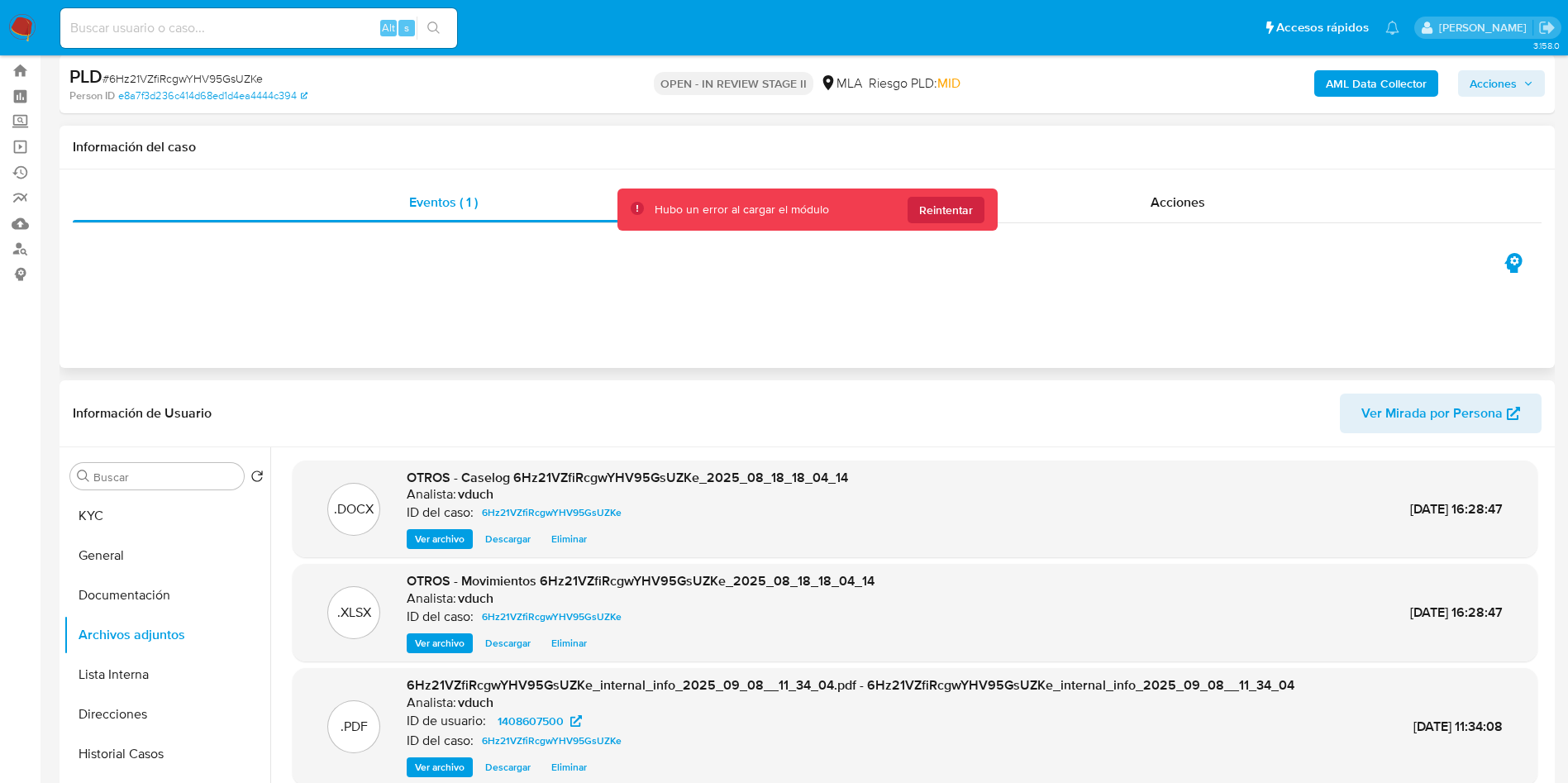
scroll to position [0, 0]
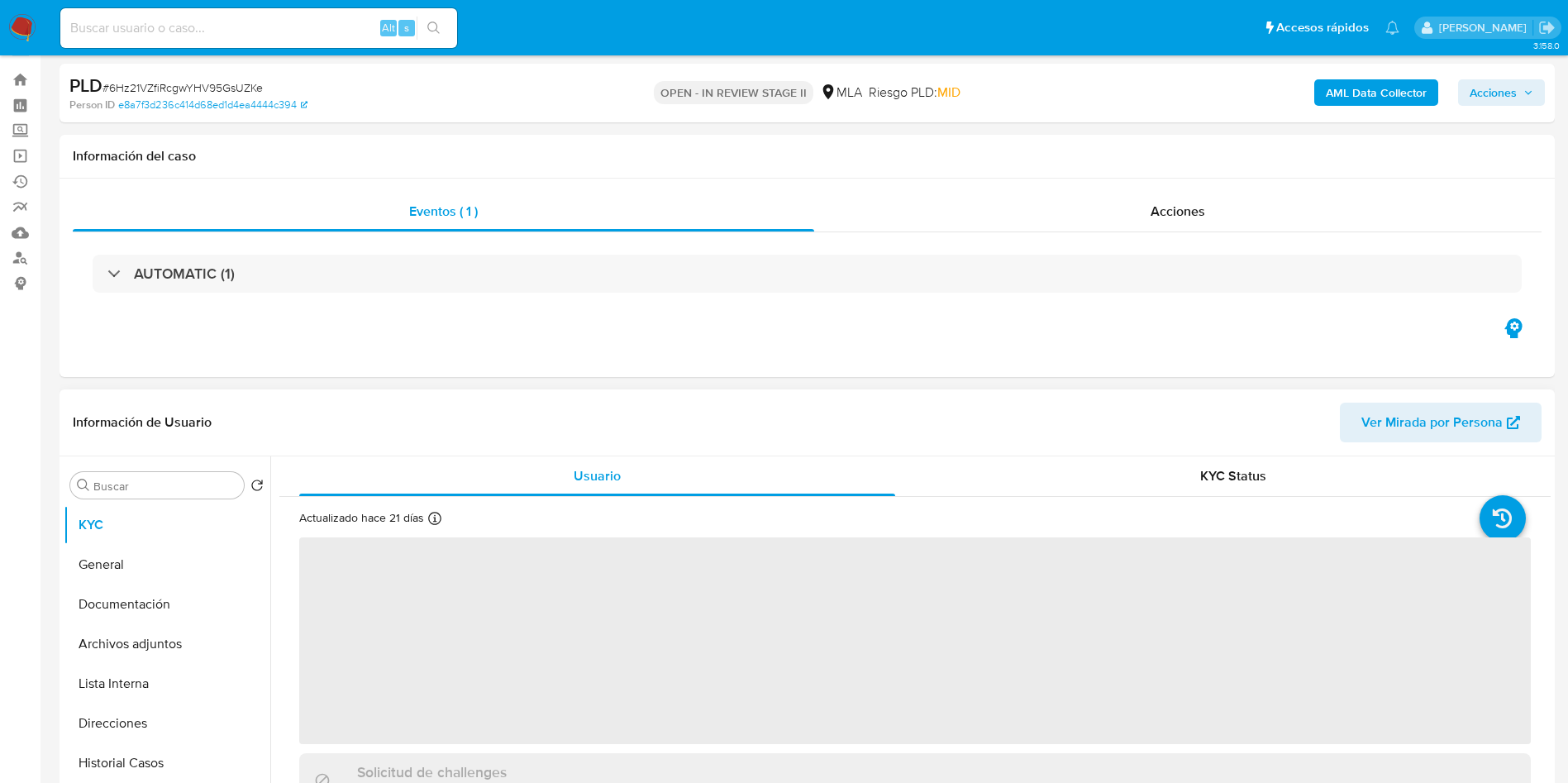
scroll to position [124, 0]
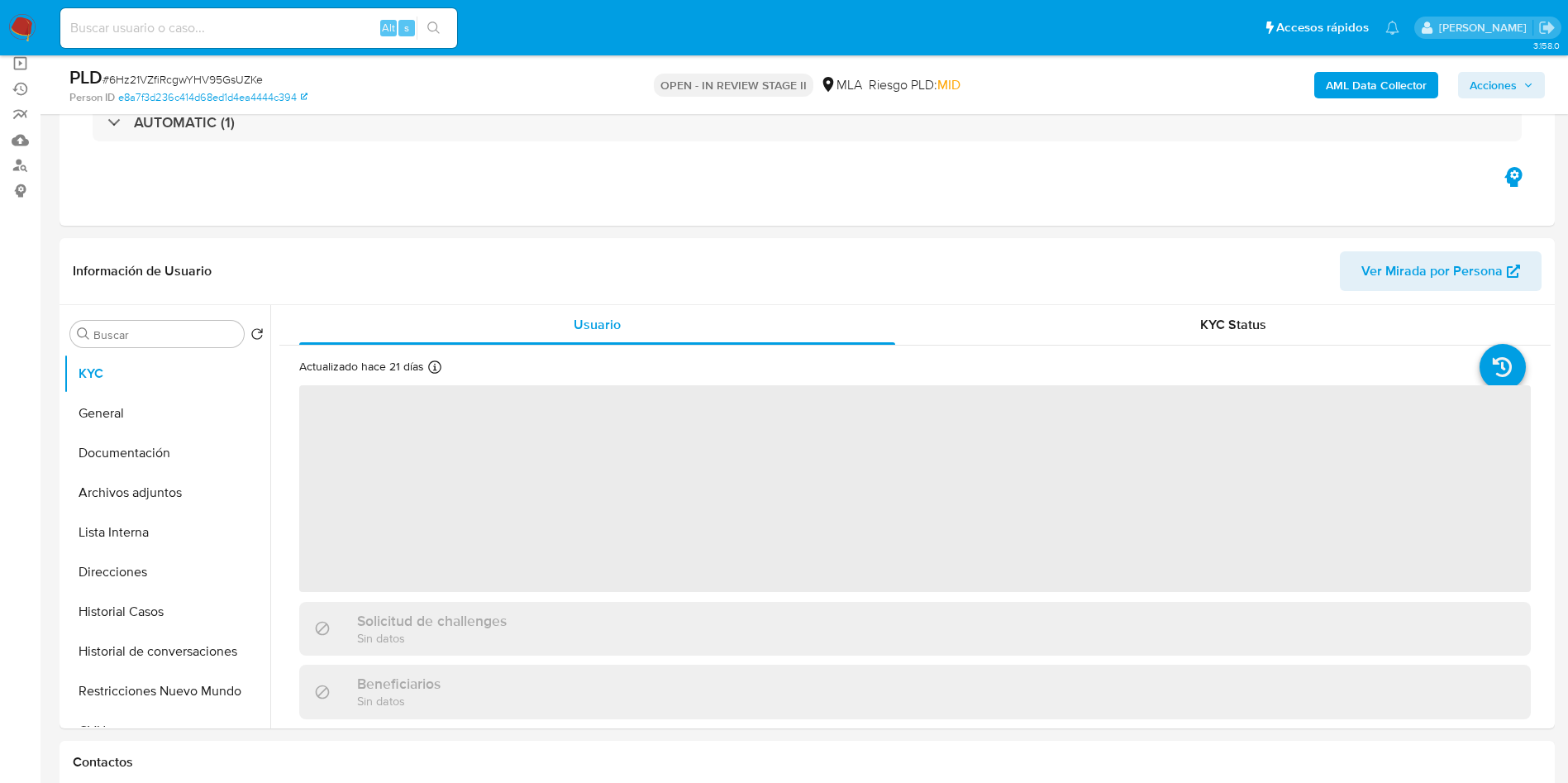
click at [1510, 83] on span "Acciones" at bounding box center [1493, 85] width 47 height 27
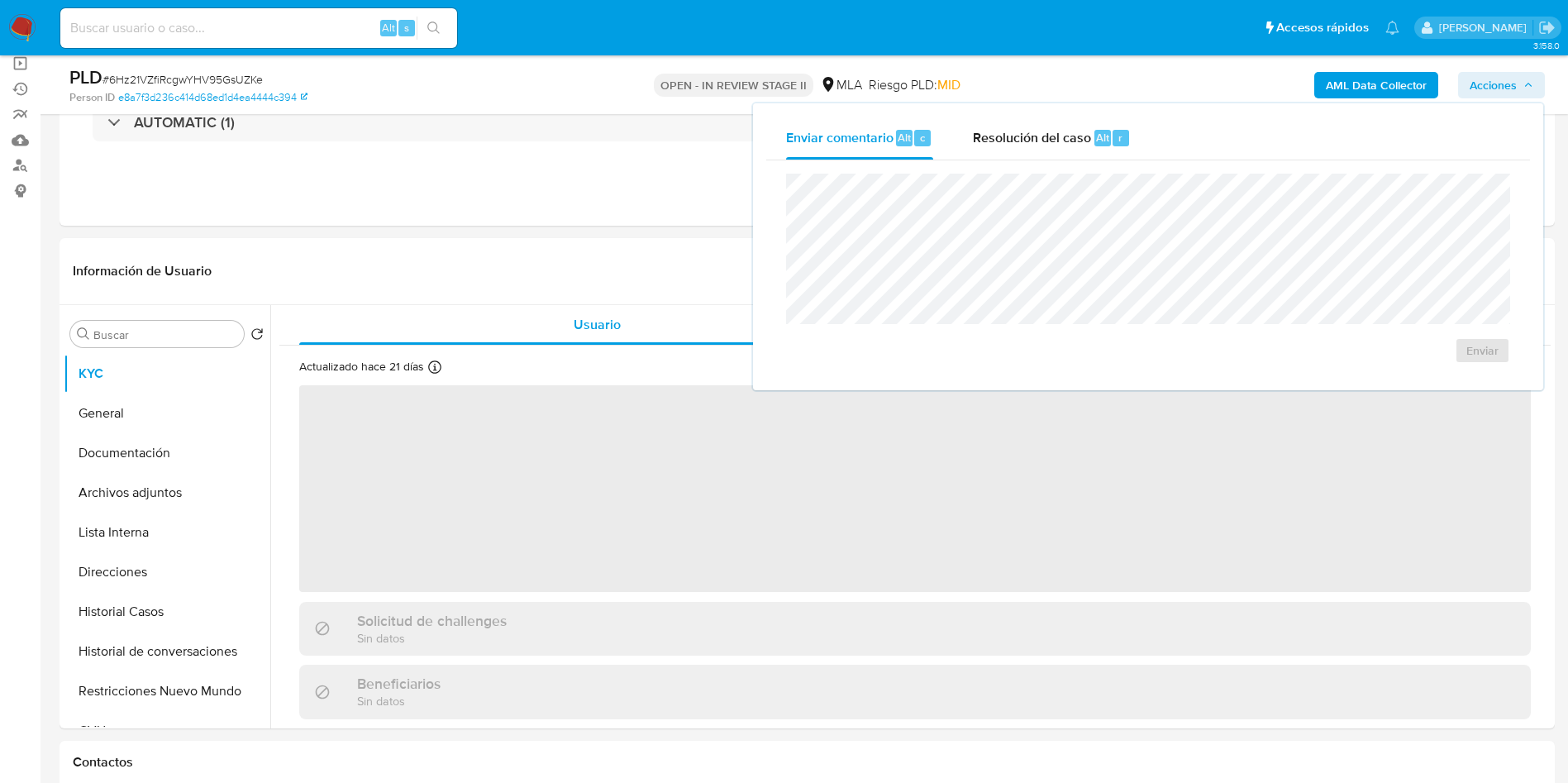
click at [1075, 169] on div "Enviar" at bounding box center [1148, 268] width 764 height 216
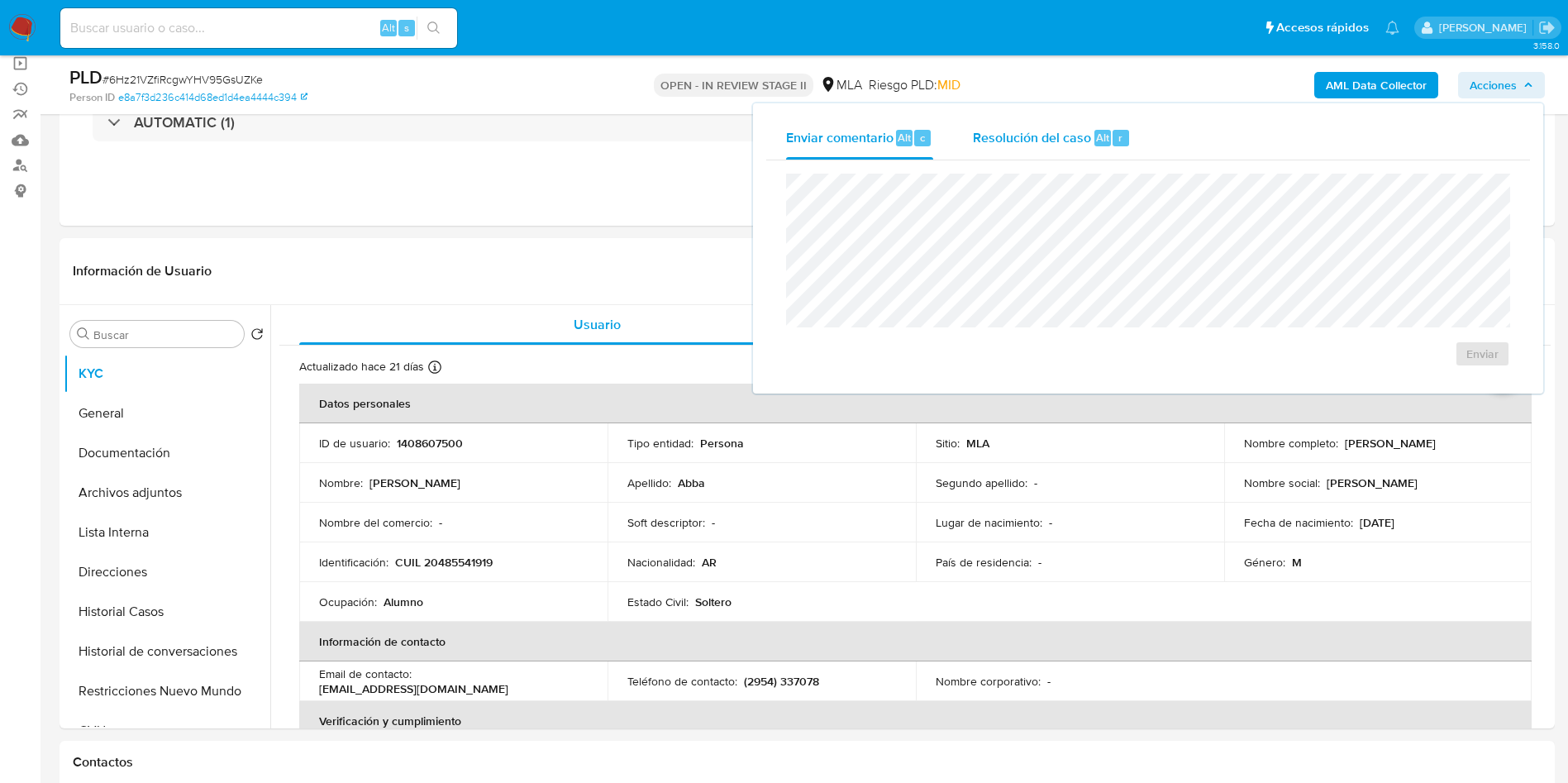
click at [1093, 148] on div "Resolución del caso Alt r" at bounding box center [1051, 138] width 158 height 43
select select "10"
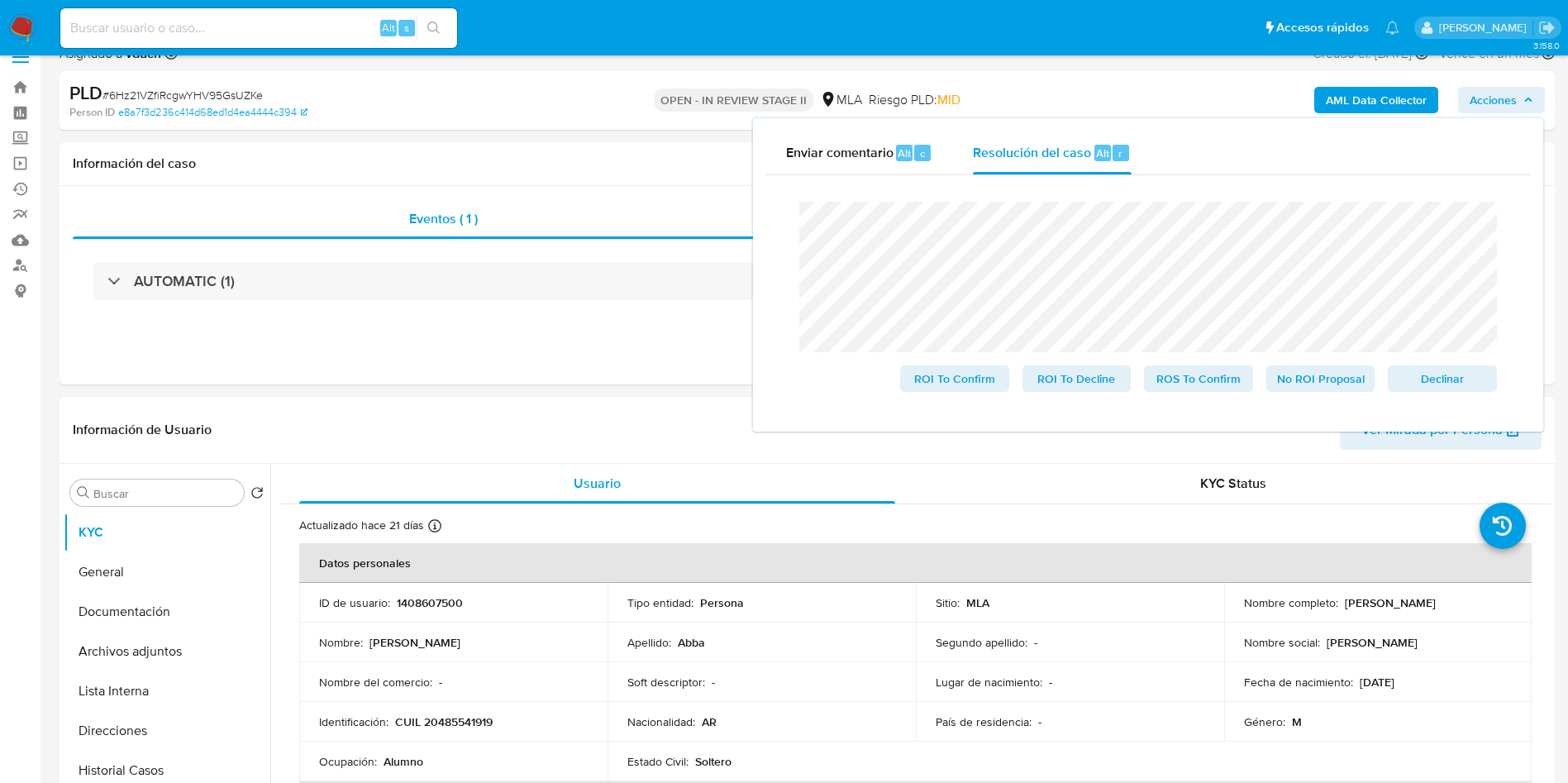
scroll to position [0, 0]
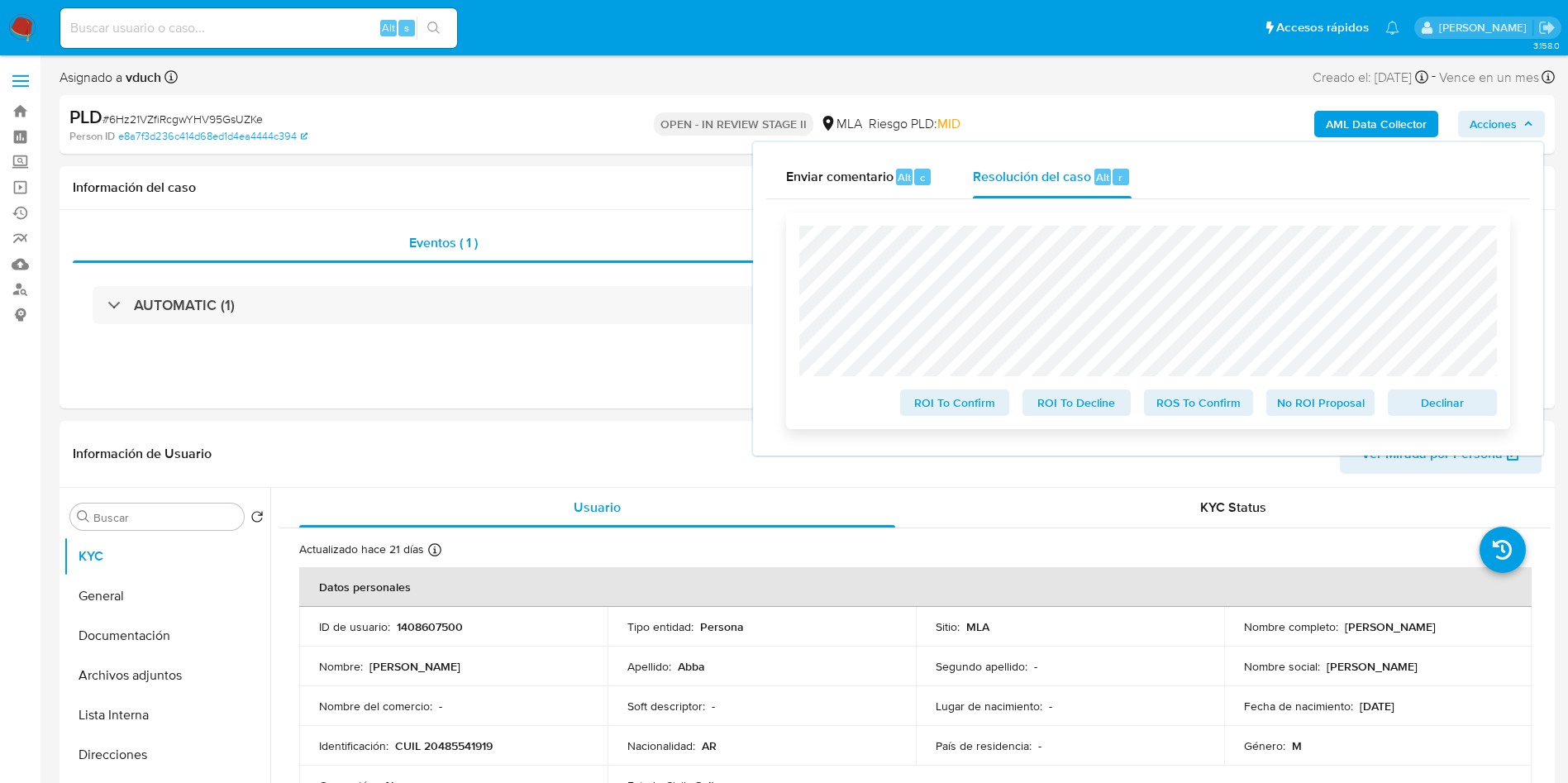
click at [1285, 402] on span "No ROI Proposal" at bounding box center [1320, 402] width 86 height 23
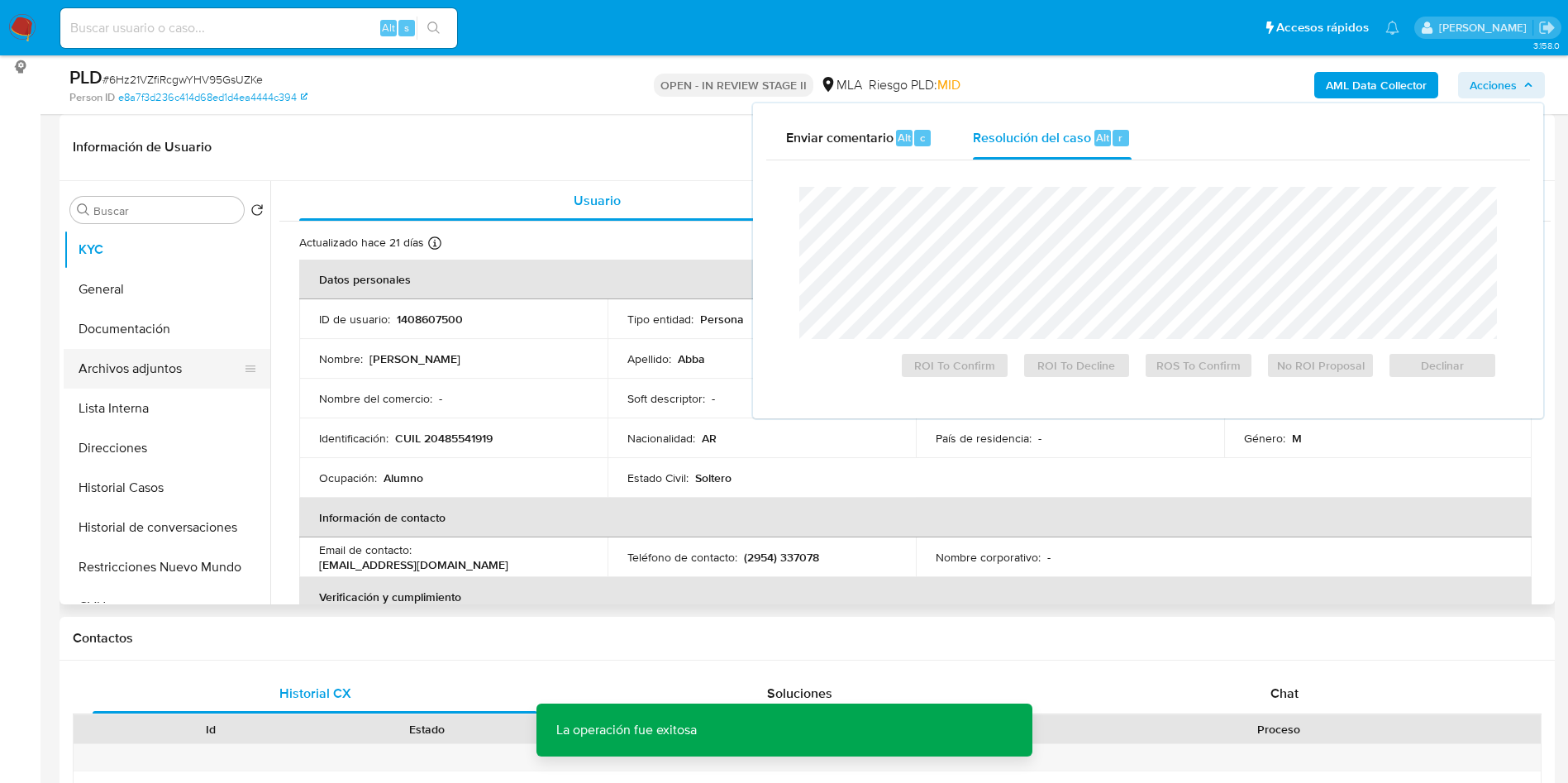
click at [146, 367] on button "Archivos adjuntos" at bounding box center [160, 368] width 193 height 40
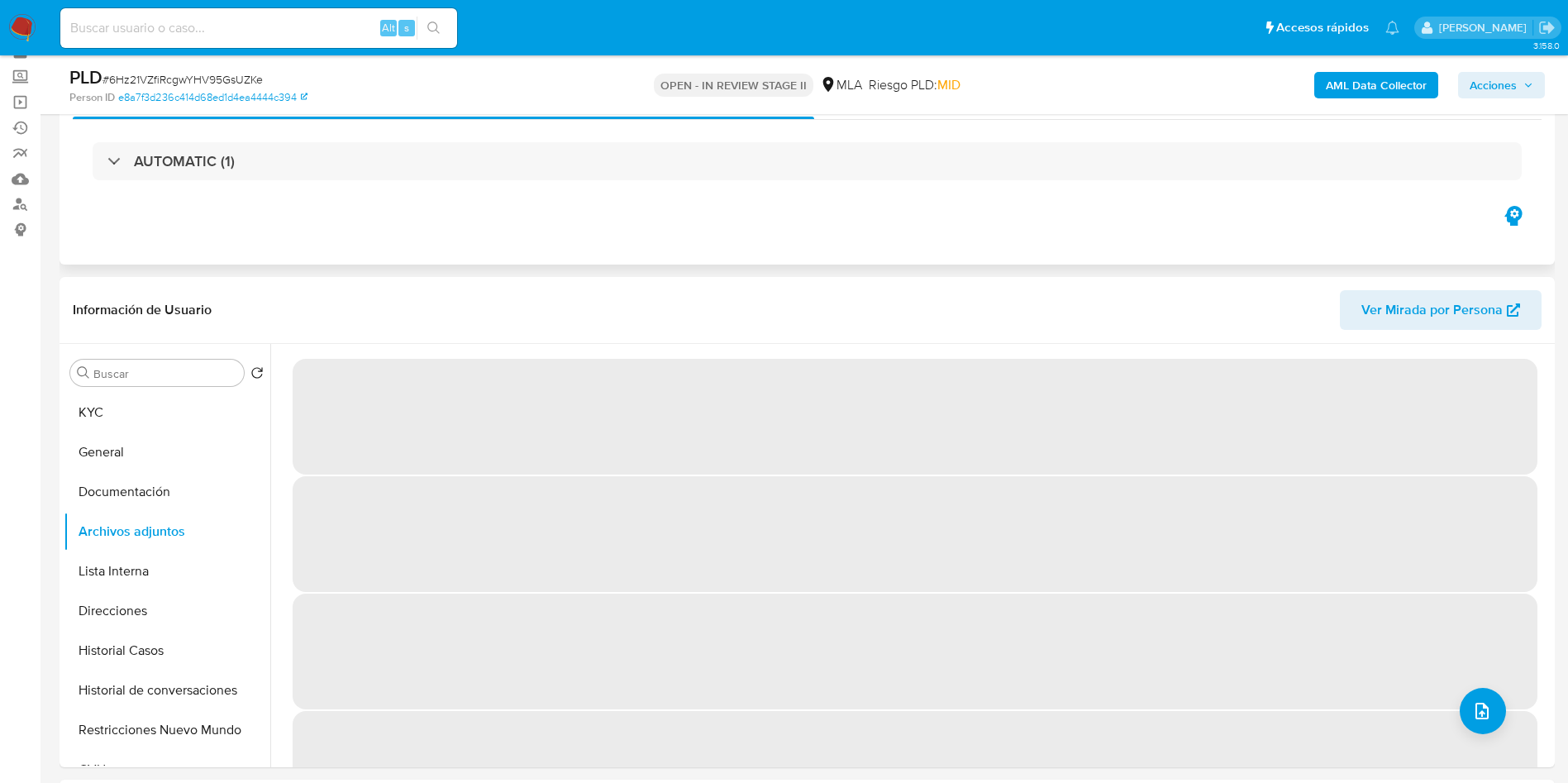
scroll to position [124, 0]
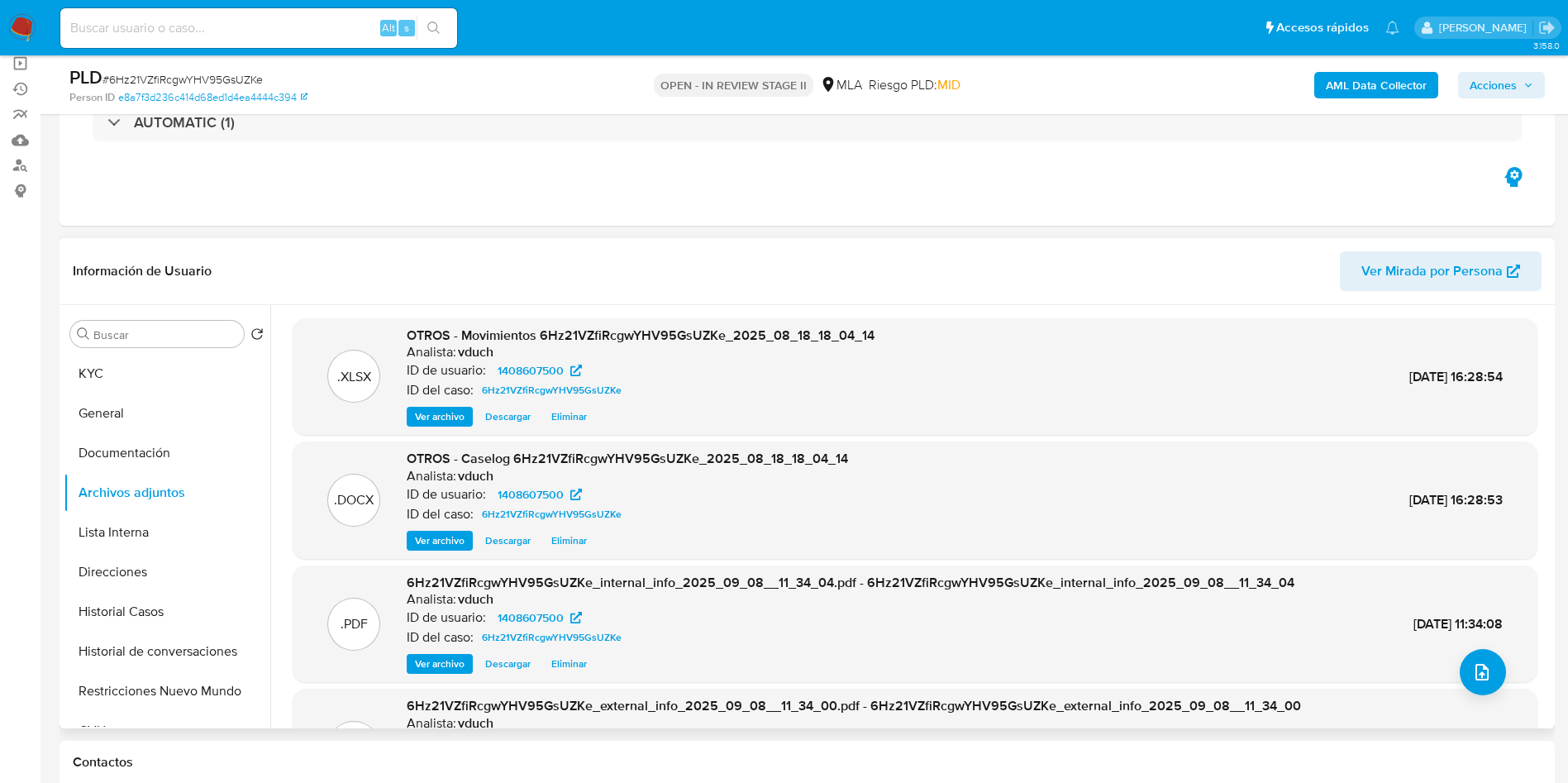
click at [448, 555] on div ".DOCX OTROS - Caselog 6Hz21VZfiRcgwYHV95GsUZKe_2025_08_18_18_04_14 Analista: vd…" at bounding box center [915, 499] width 1245 height 117
click at [449, 551] on div ".DOCX OTROS - Caselog 6Hz21VZfiRcgwYHV95GsUZKe_2025_08_18_18_04_14 Analista: vd…" at bounding box center [915, 499] width 1245 height 117
click at [450, 543] on span "Ver archivo" at bounding box center [439, 541] width 50 height 17
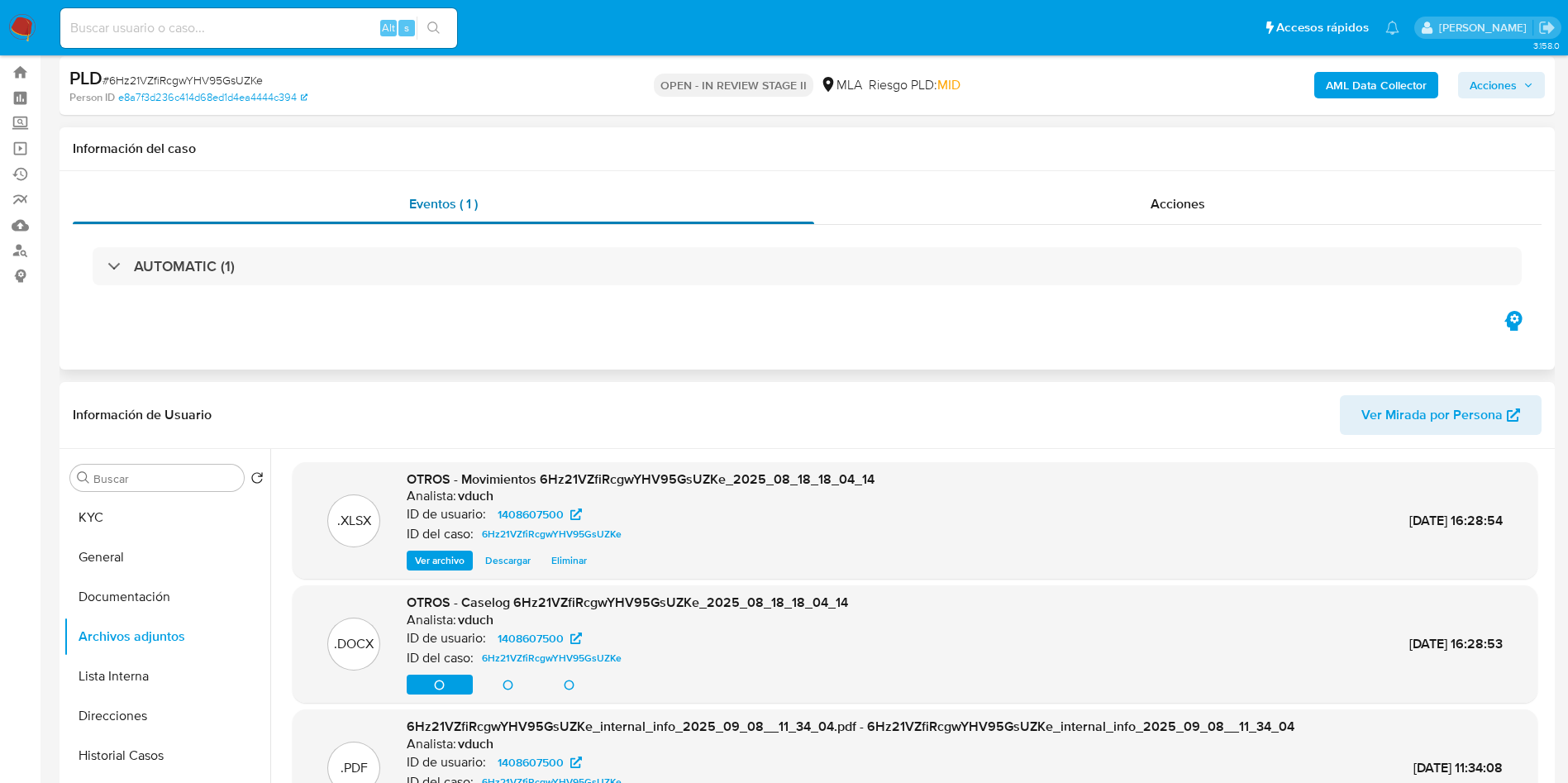
scroll to position [0, 0]
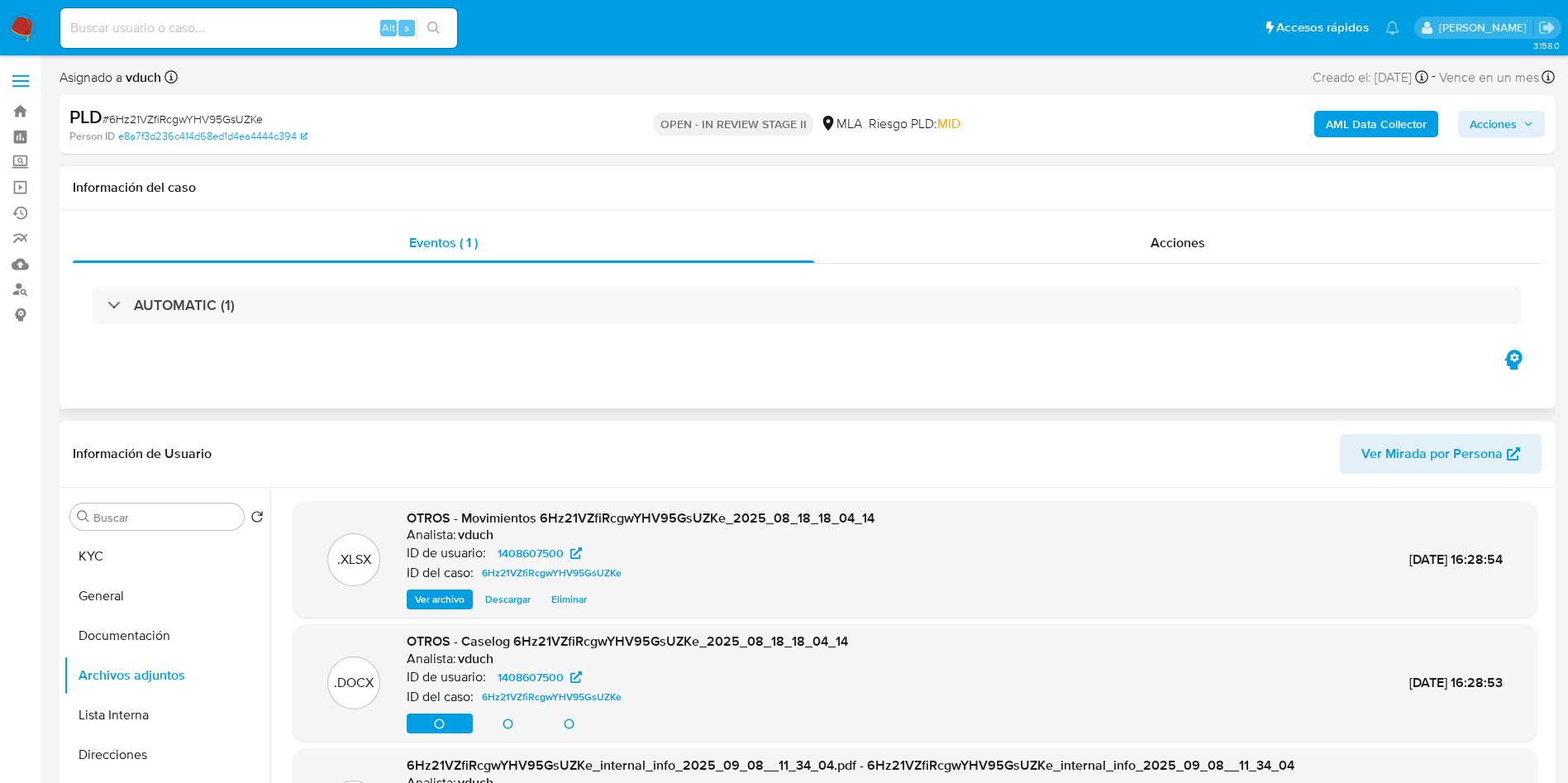
click at [737, 175] on div "Información del caso" at bounding box center [807, 188] width 1495 height 44
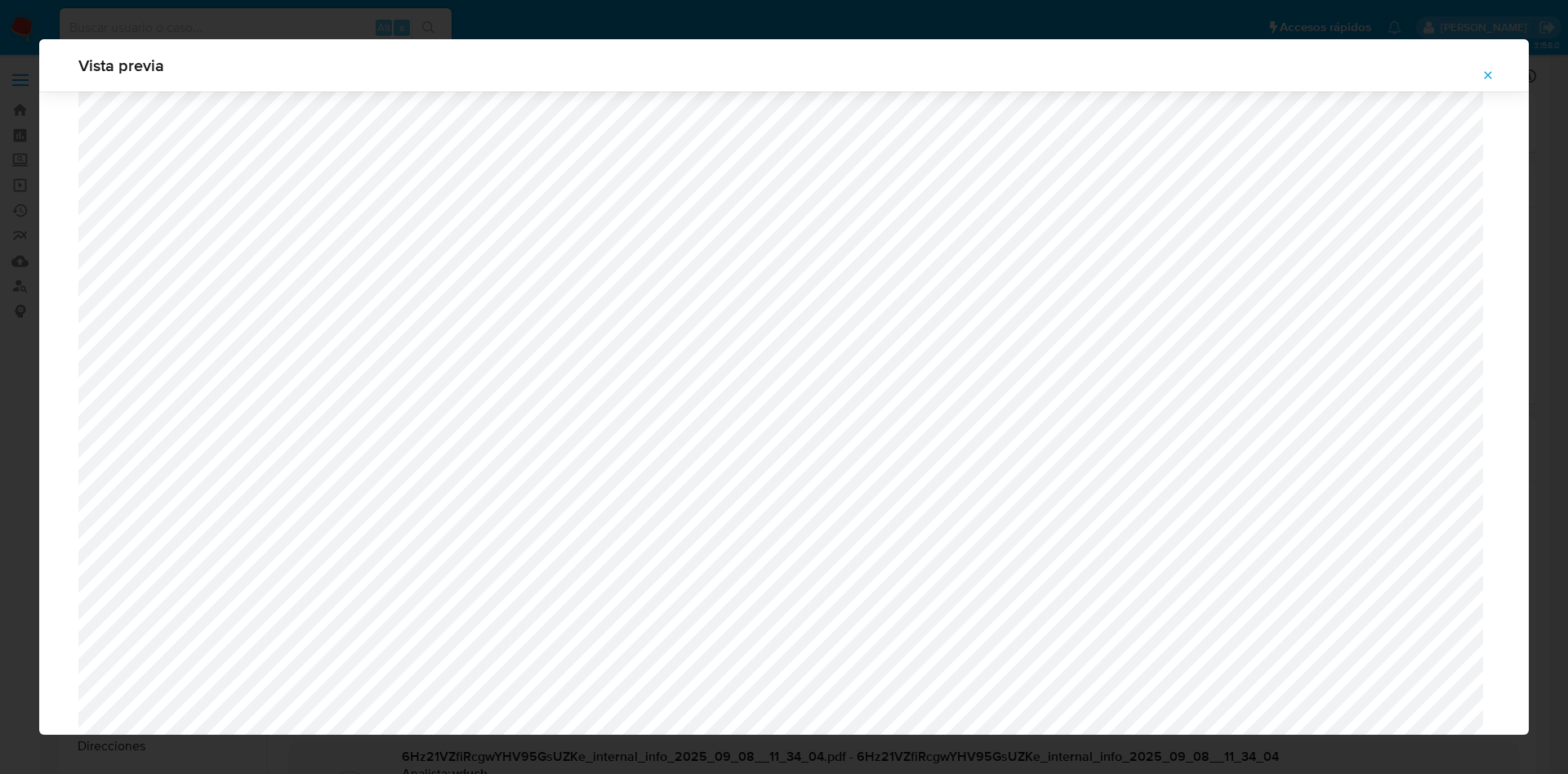
scroll to position [90, 0]
click at [1485, 83] on span "Attachment preview" at bounding box center [1488, 75] width 13 height 23
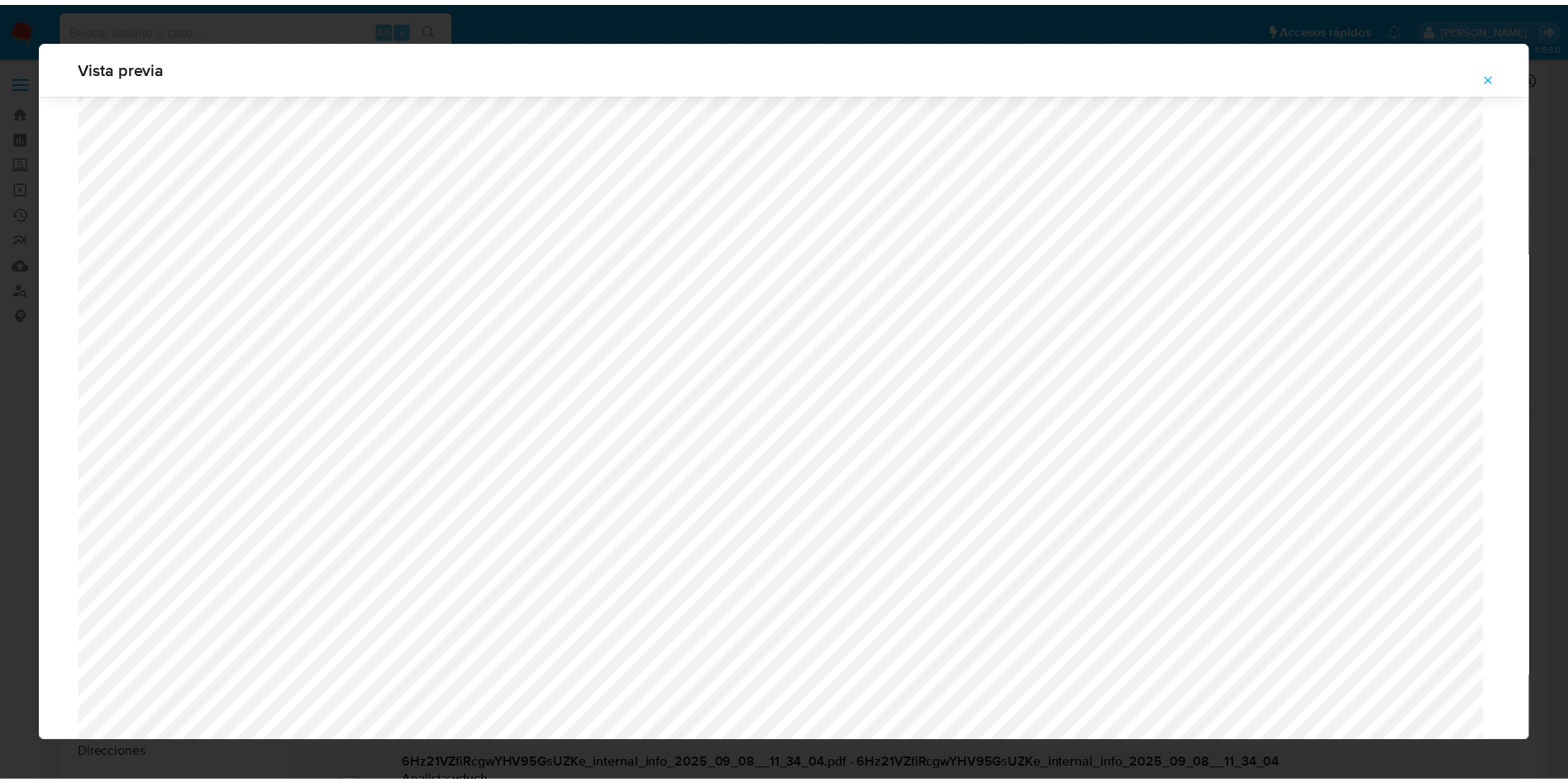
scroll to position [0, 0]
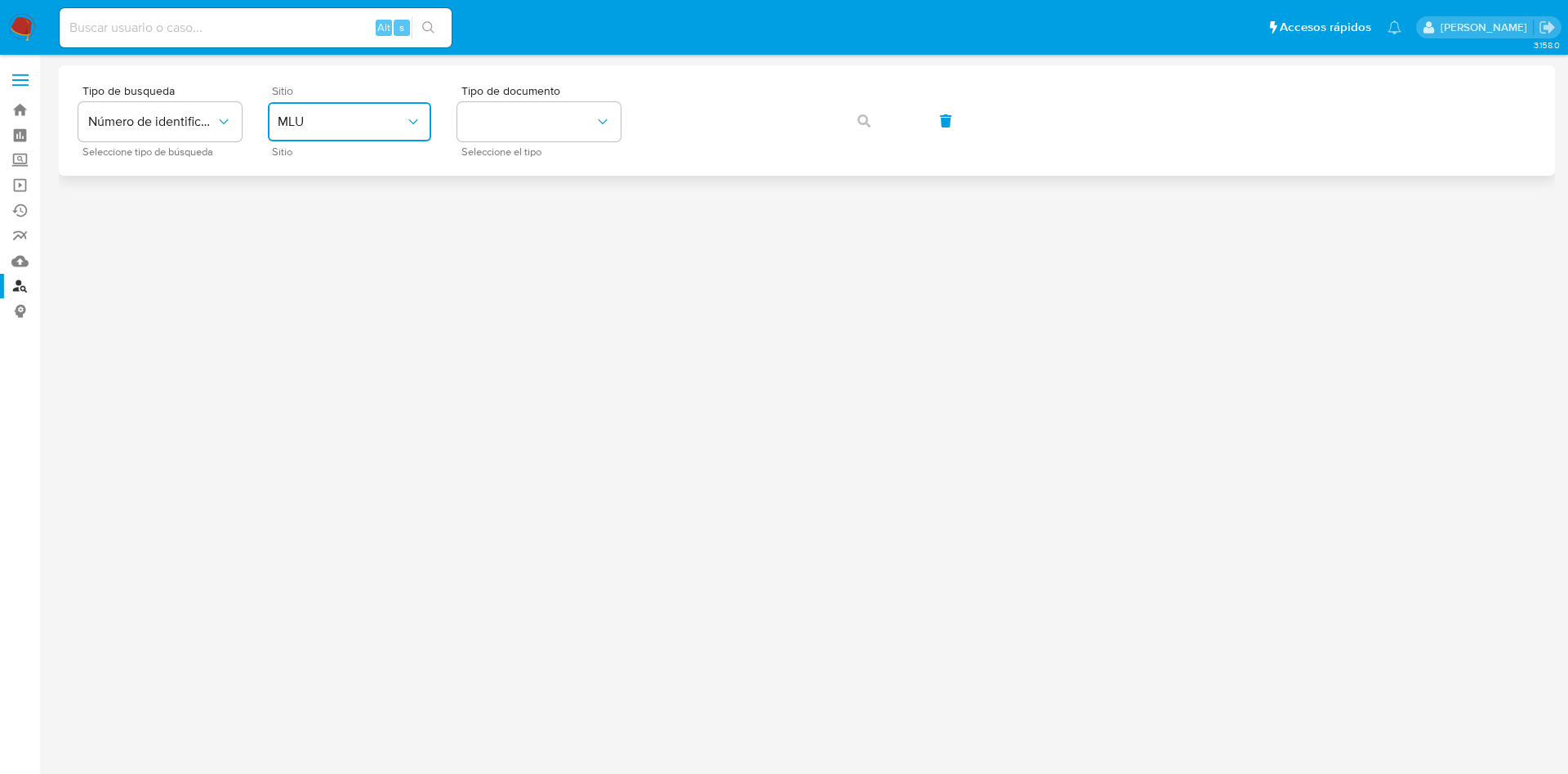
click at [362, 134] on button "MLU" at bounding box center [349, 121] width 163 height 39
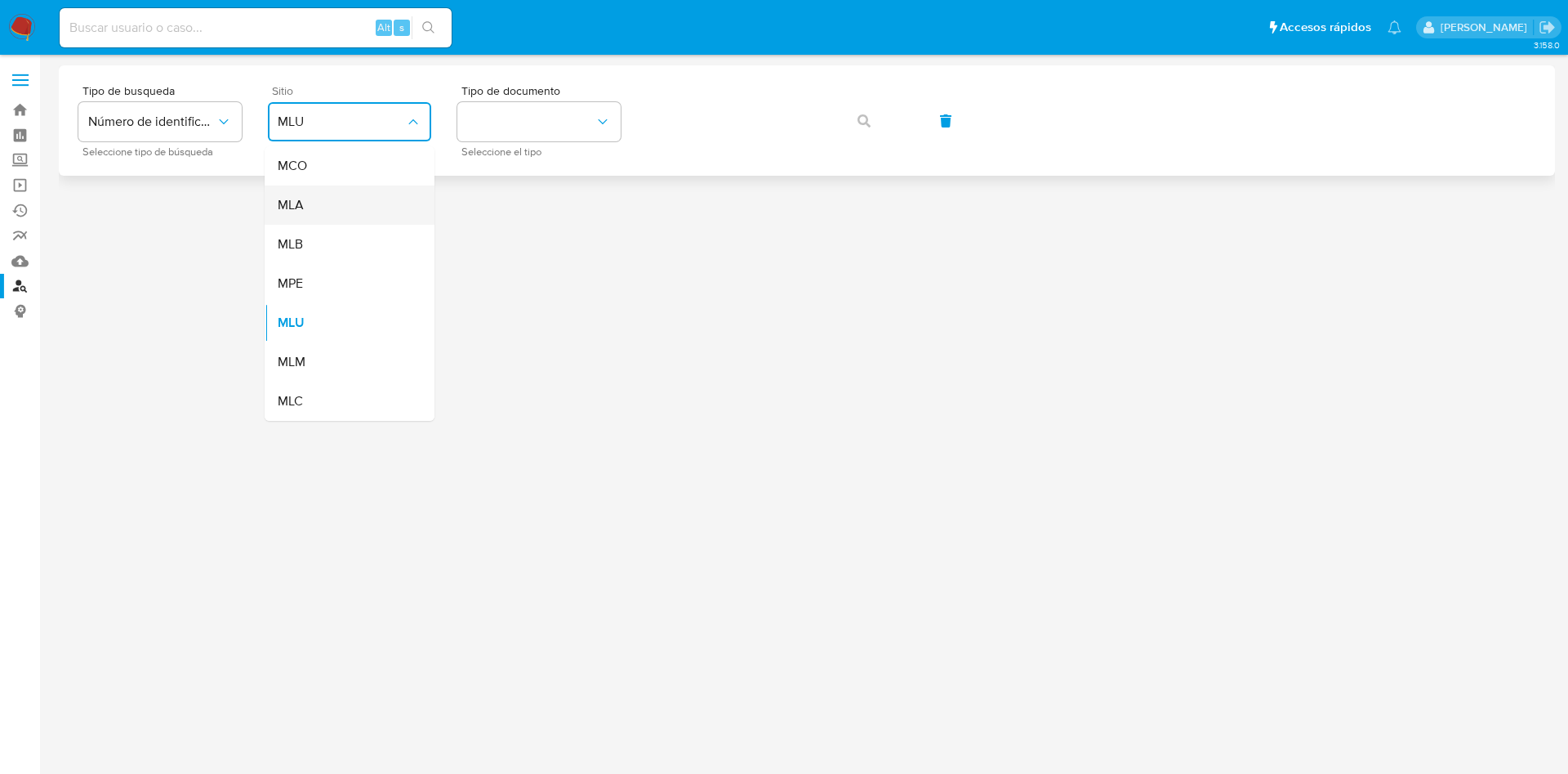
click at [308, 192] on div "MLA" at bounding box center [344, 205] width 134 height 39
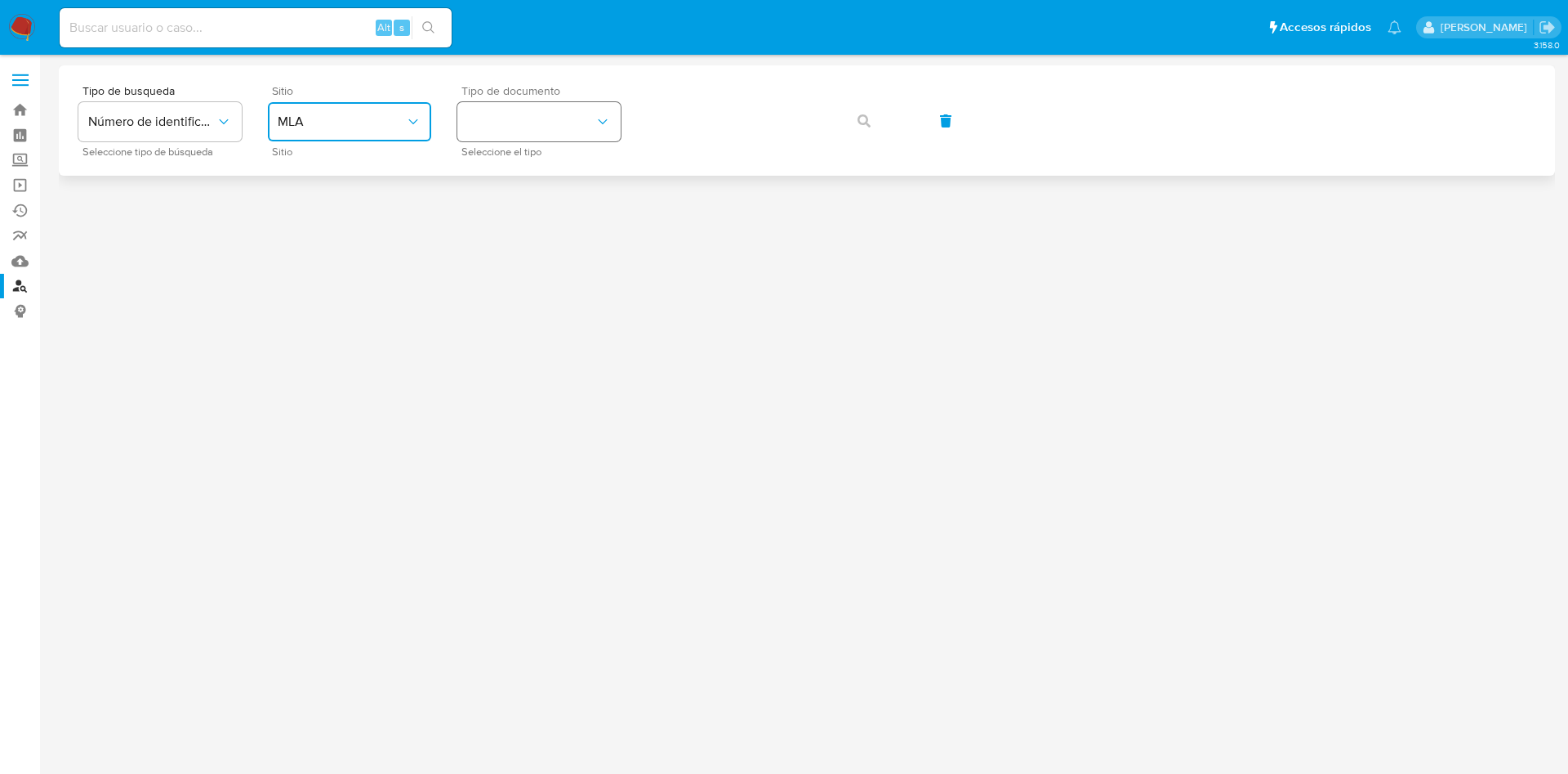
click at [489, 107] on button "identificationType" at bounding box center [539, 121] width 163 height 39
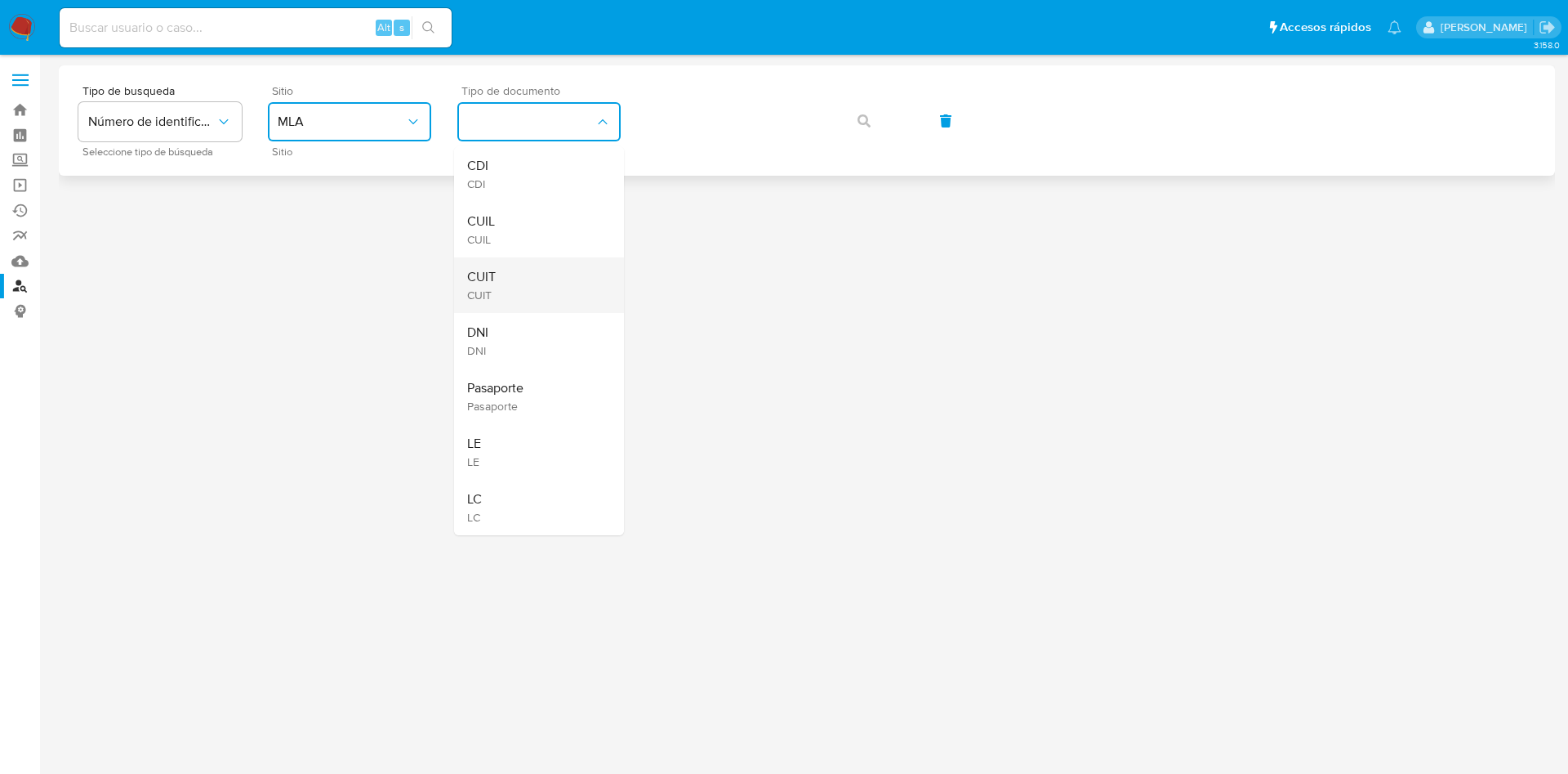
click at [499, 281] on div "CUIT CUIT" at bounding box center [533, 285] width 134 height 56
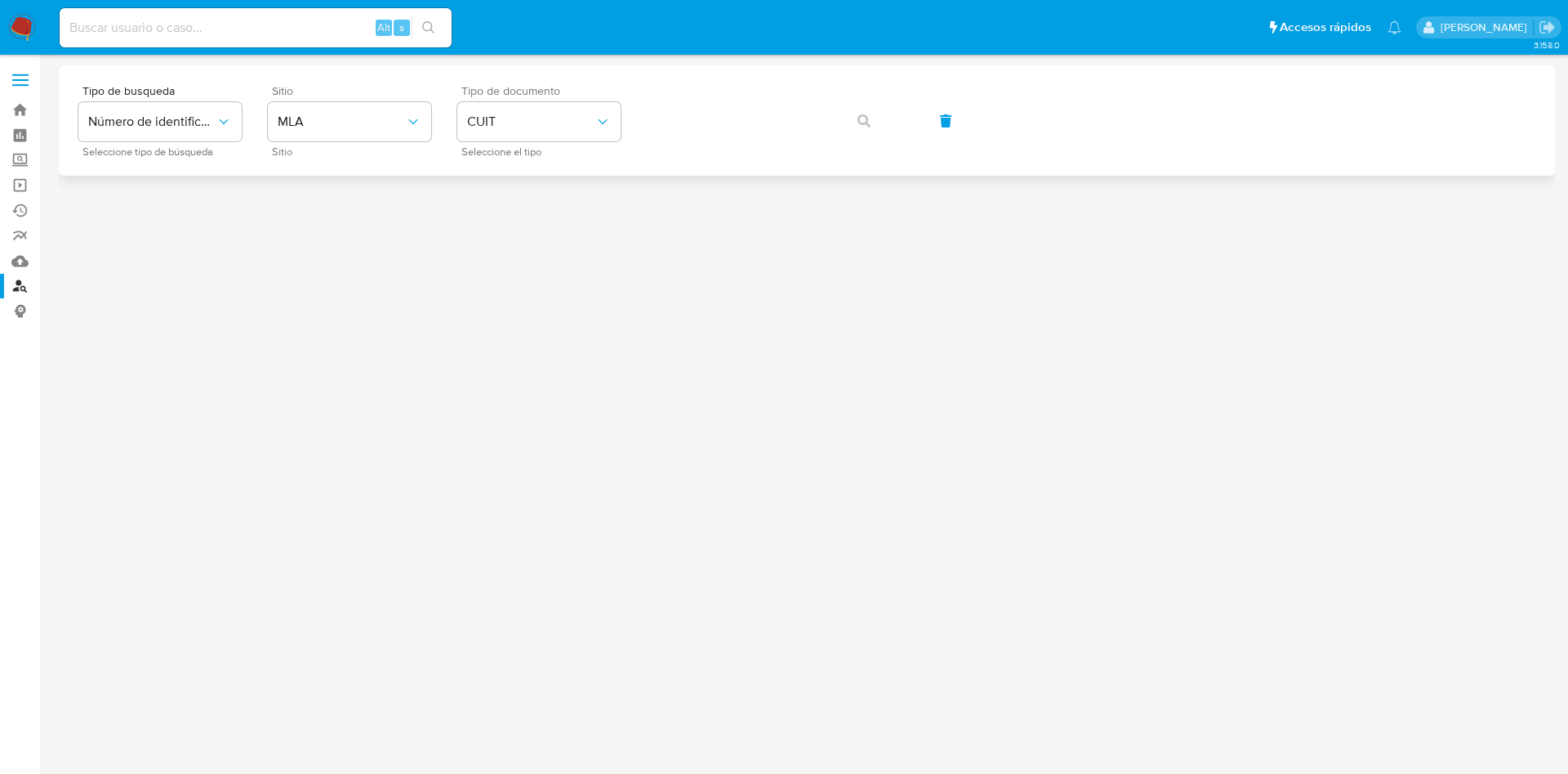
click at [717, 90] on div "Tipo de busqueda Número de identificación Seleccione tipo de búsqueda Sitio MLA…" at bounding box center [806, 120] width 1457 height 71
click at [871, 127] on button "button" at bounding box center [864, 120] width 56 height 39
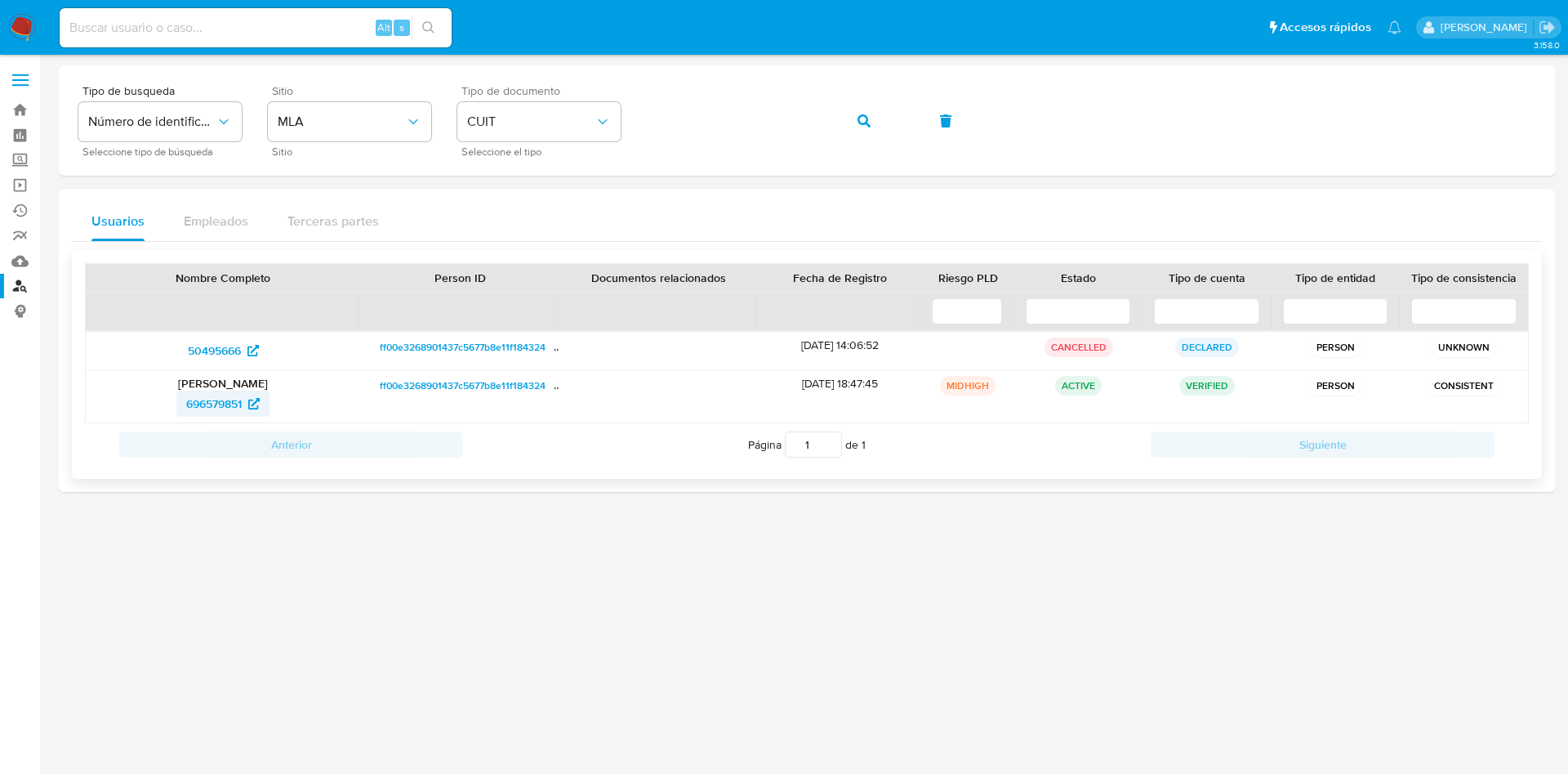
click at [221, 405] on span "696579851" at bounding box center [214, 403] width 56 height 26
click at [829, 115] on div "Tipo de busqueda Número de identificación Seleccione tipo de búsqueda Sitio MLA…" at bounding box center [806, 120] width 1457 height 71
click at [867, 117] on icon "button" at bounding box center [864, 121] width 13 height 13
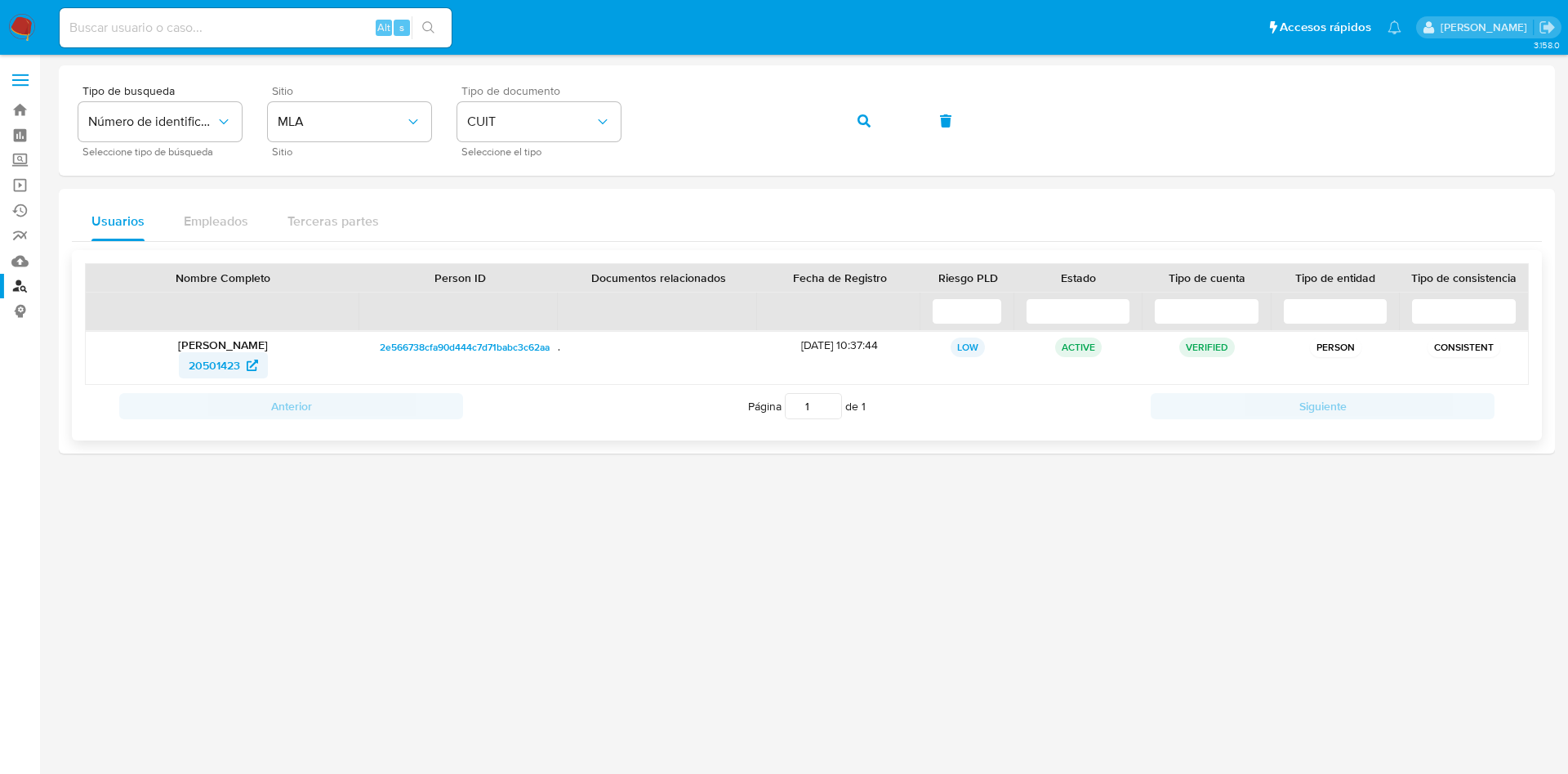
click at [205, 365] on span "20501423" at bounding box center [214, 365] width 52 height 26
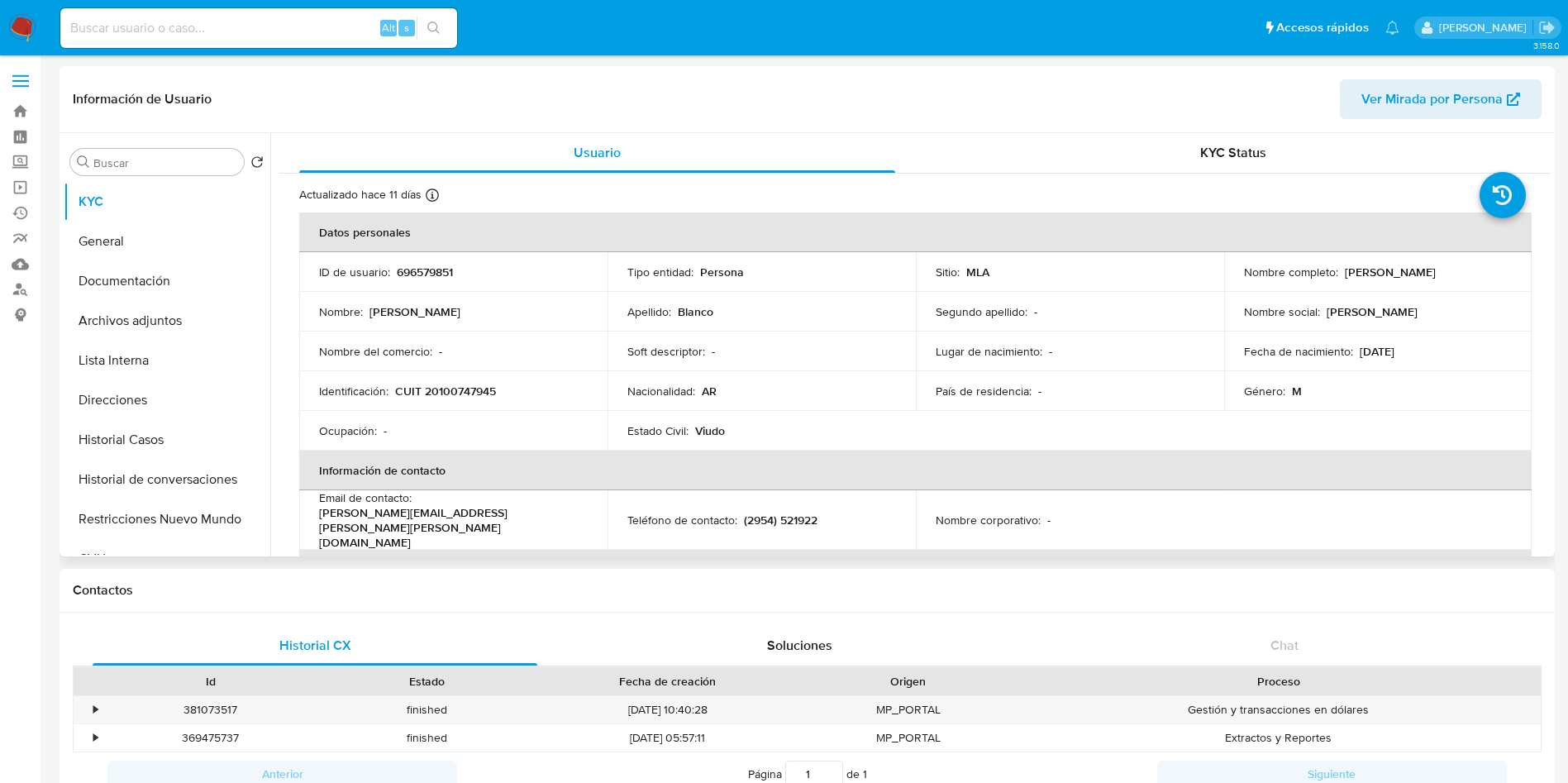
select select "10"
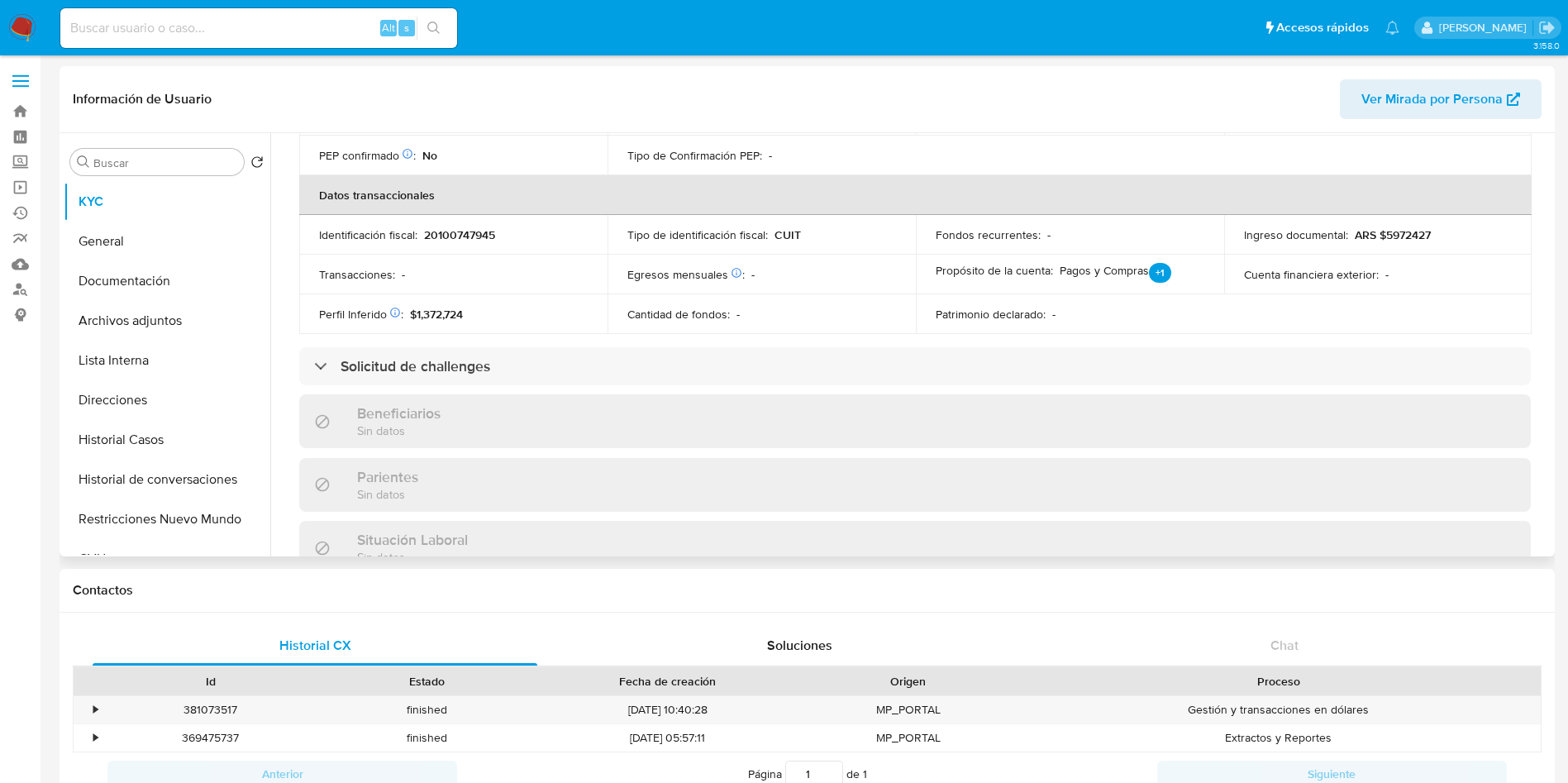
scroll to position [840, 0]
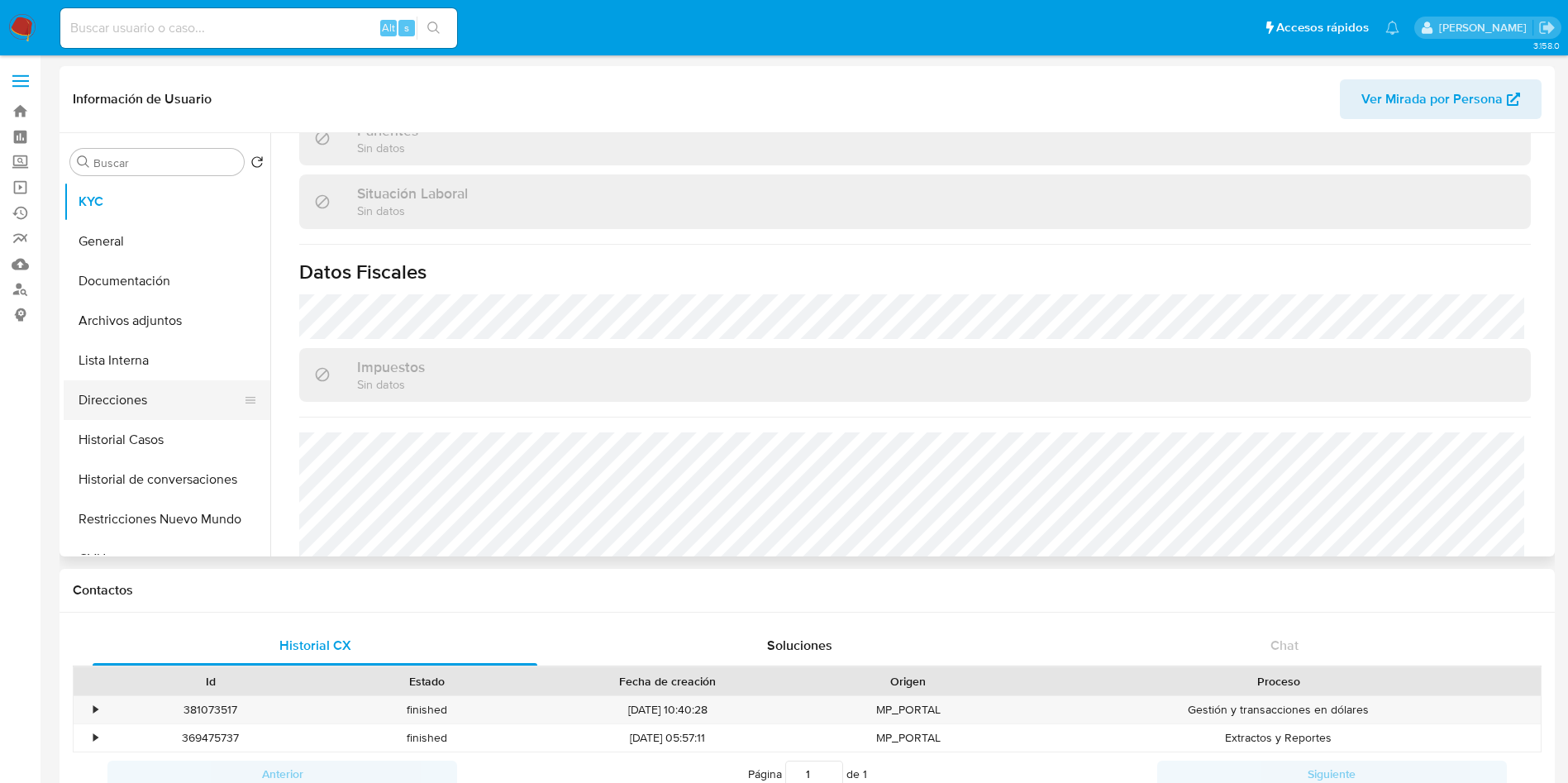
click at [127, 389] on button "Direcciones" at bounding box center [160, 400] width 193 height 40
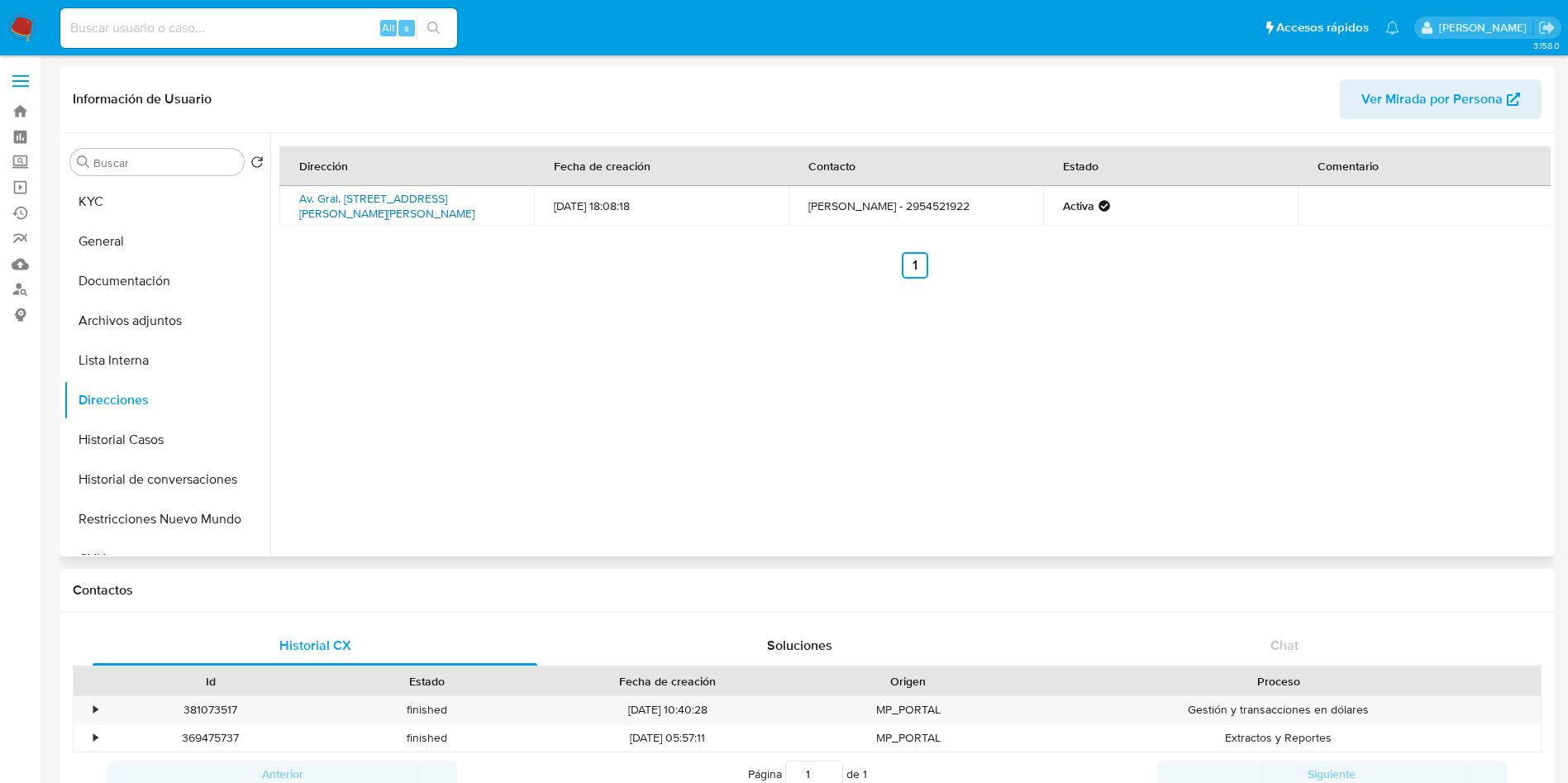
click at [430, 214] on link "Av. Gral. [STREET_ADDRESS][PERSON_NAME][PERSON_NAME]" at bounding box center [387, 205] width 175 height 31
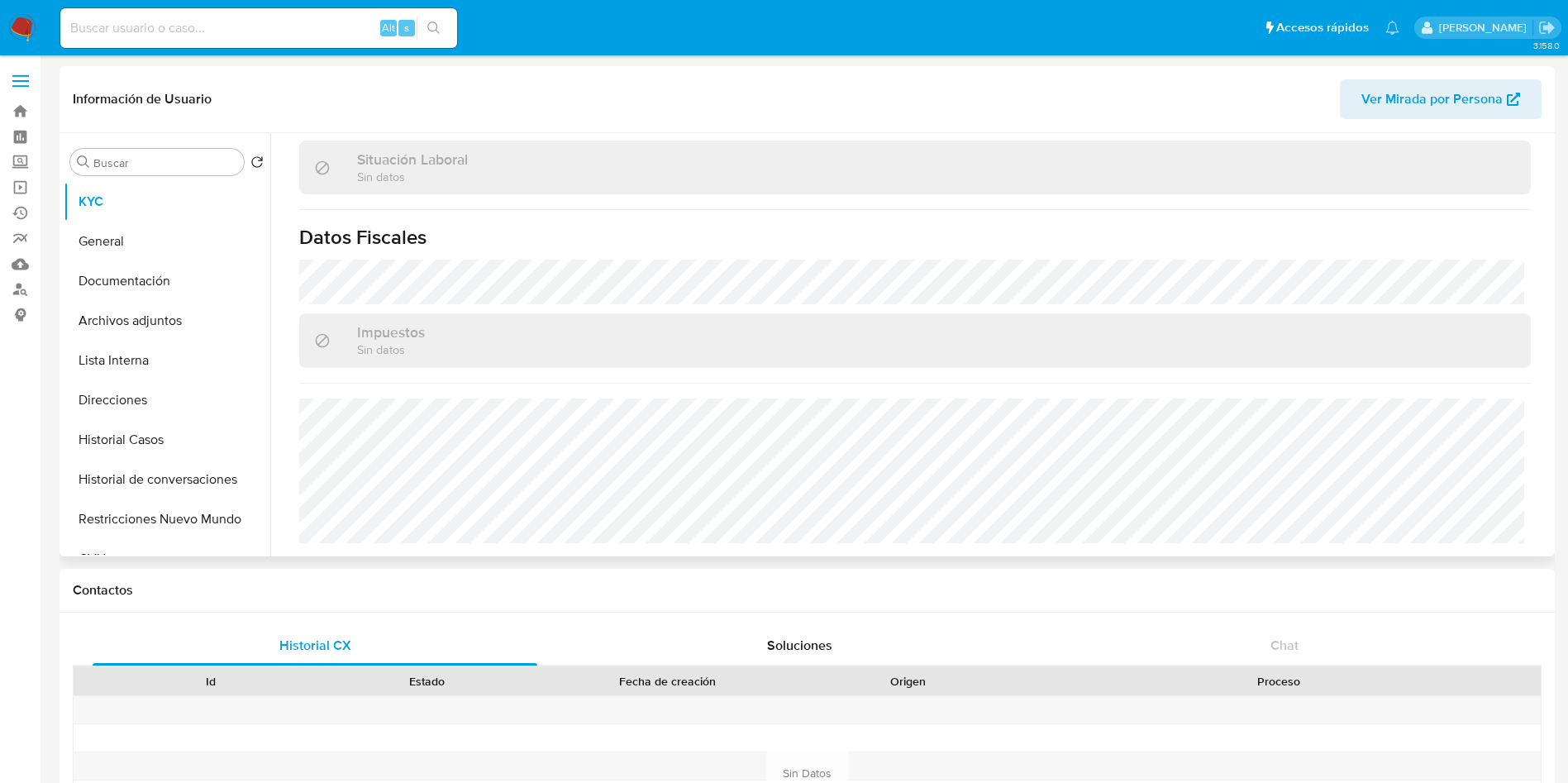
scroll to position [856, 0]
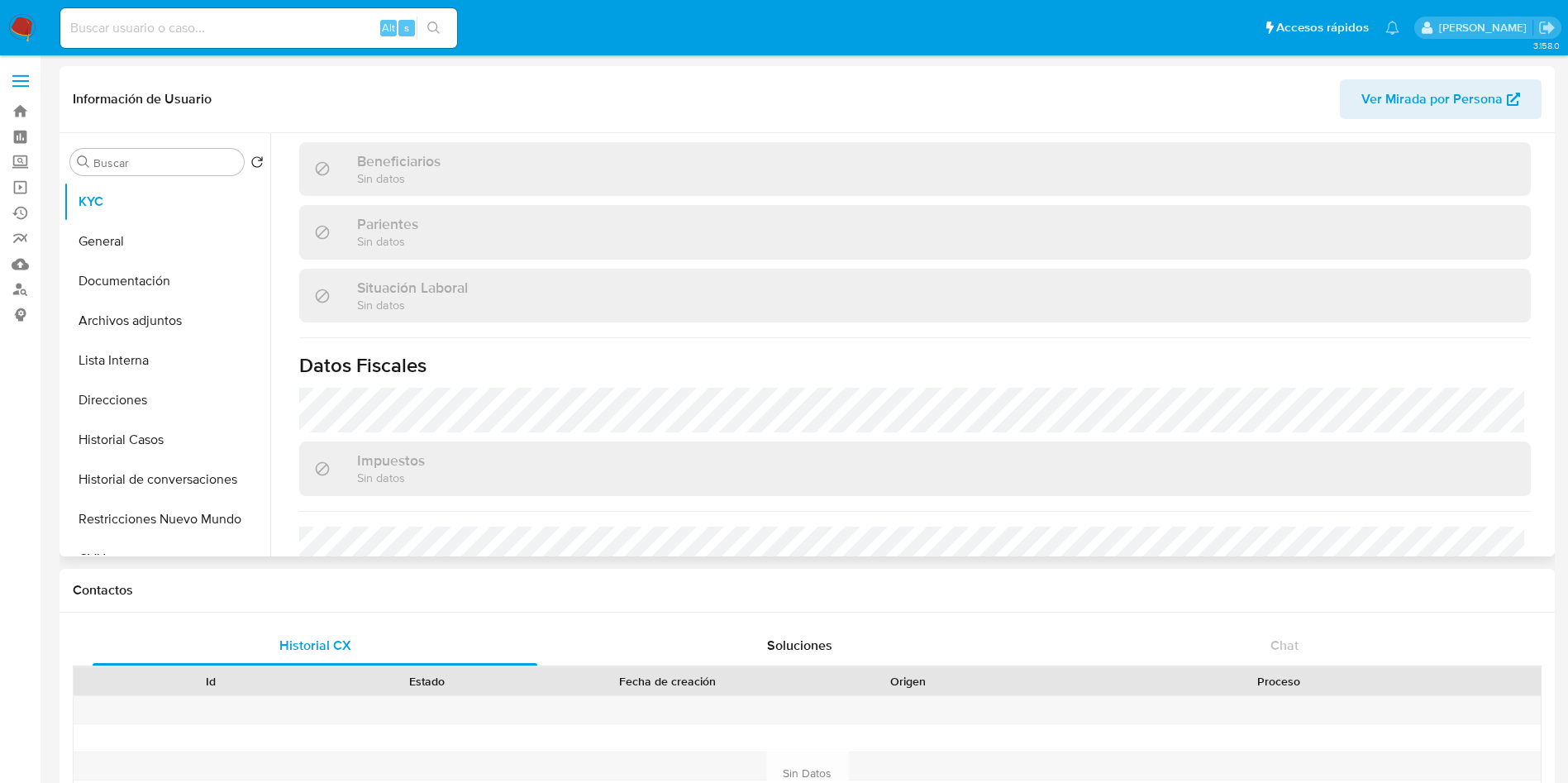
select select "10"
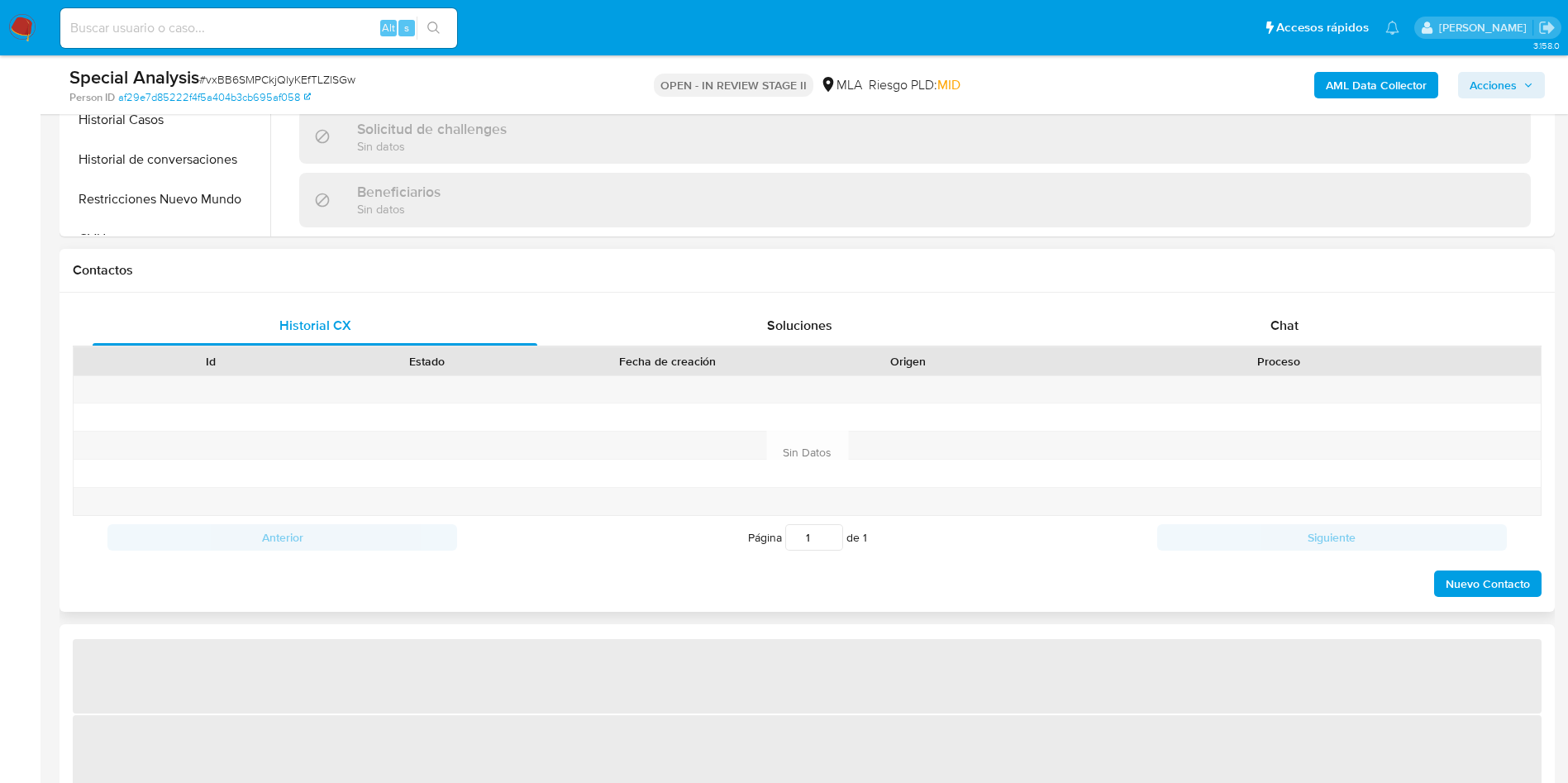
scroll to position [620, 0]
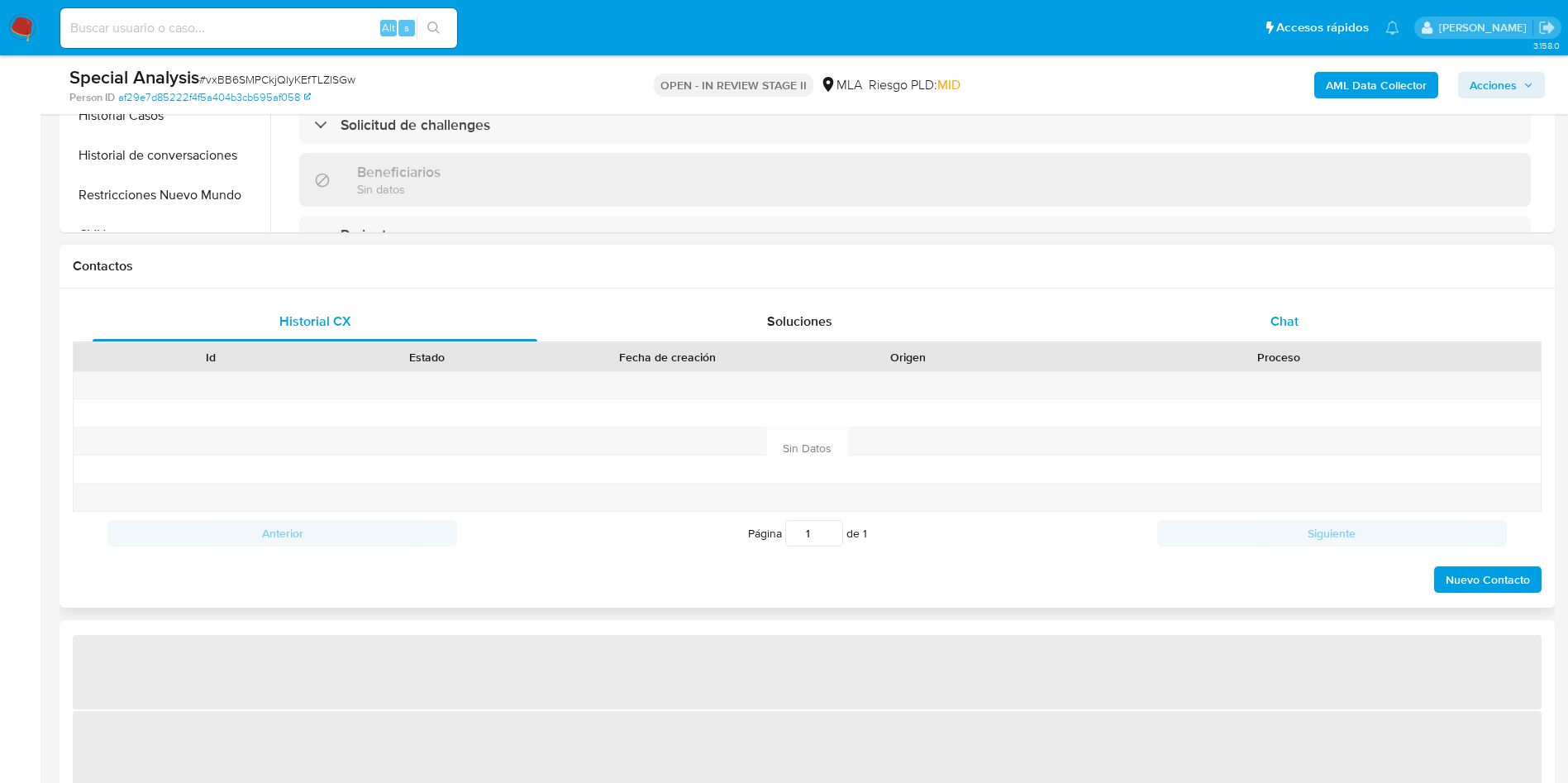
click at [1328, 324] on div "Chat" at bounding box center [1284, 321] width 445 height 40
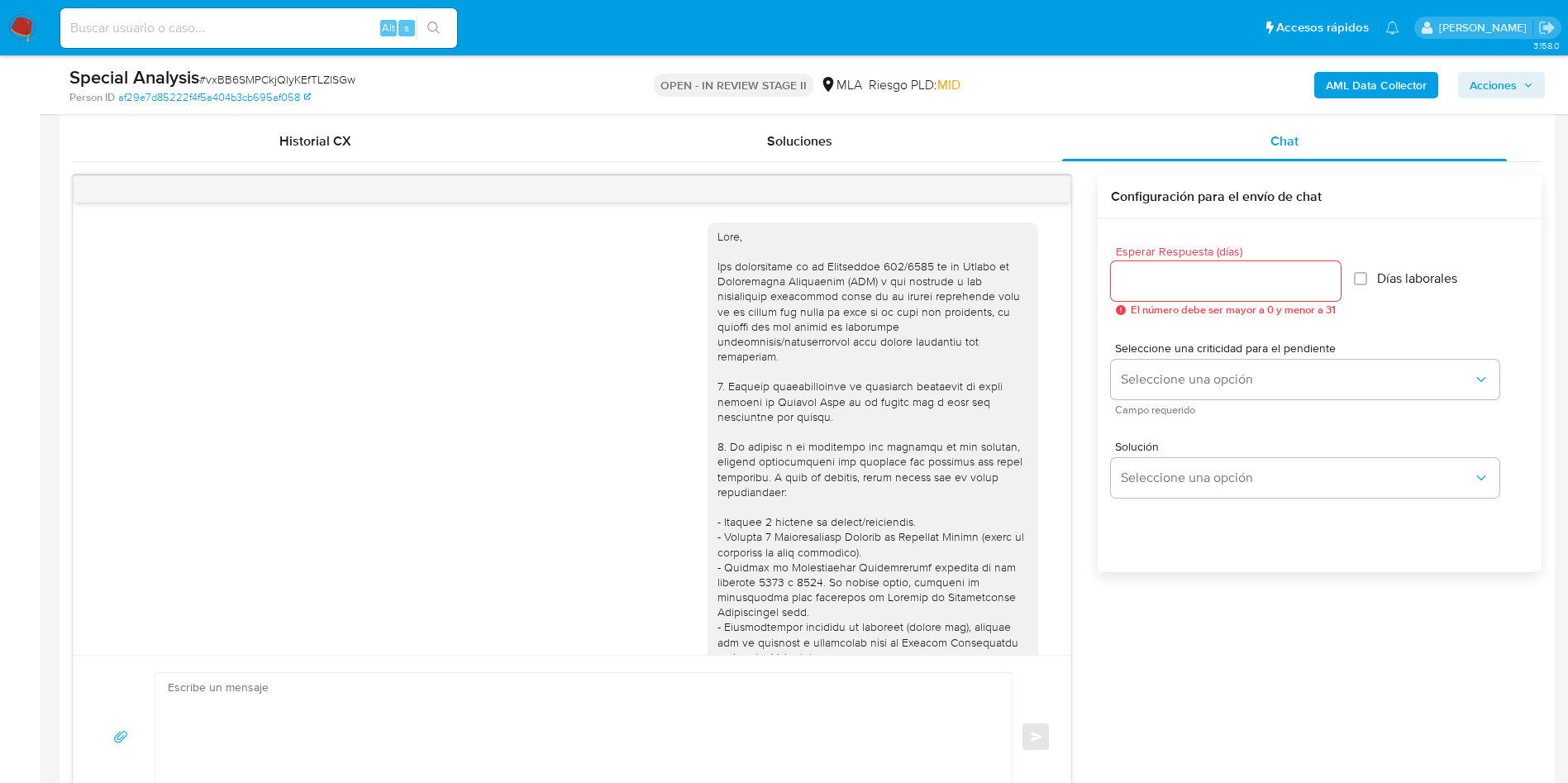
scroll to position [868, 0]
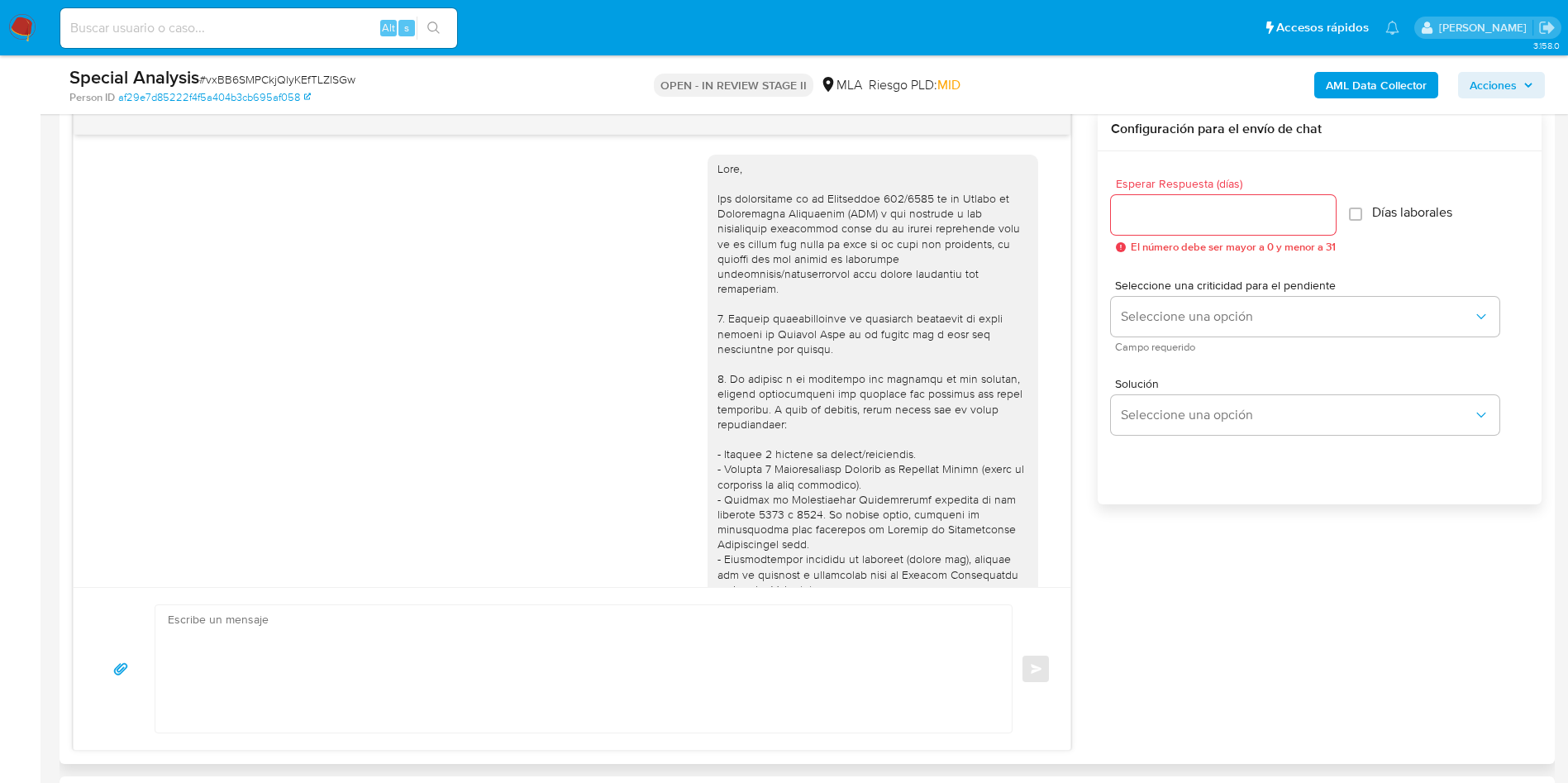
select select "10"
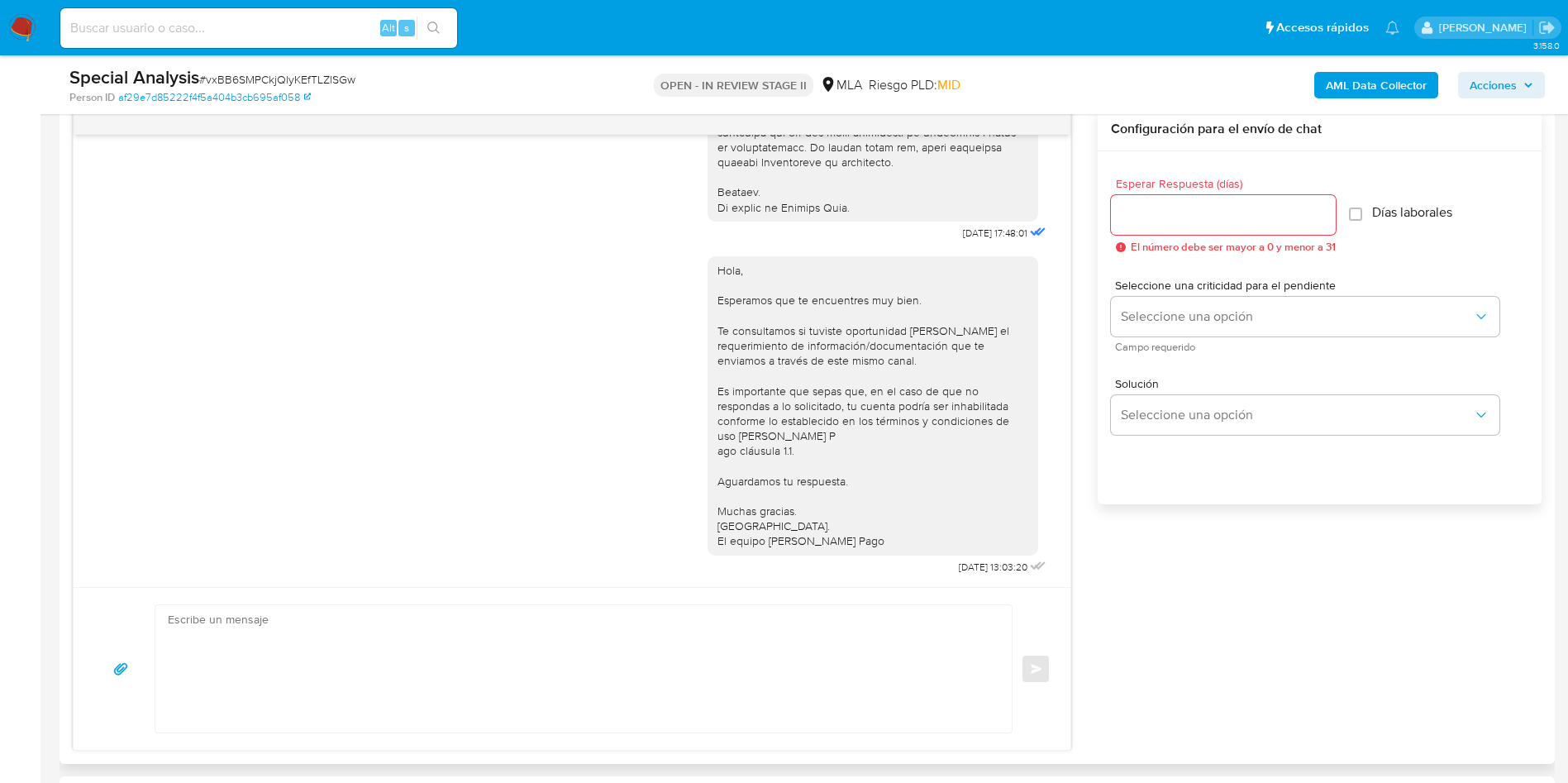
click at [403, 644] on textarea at bounding box center [579, 669] width 824 height 127
paste textarea "Hola, Queremos informarte que el uso de la cuenta es personal y no se deben can…"
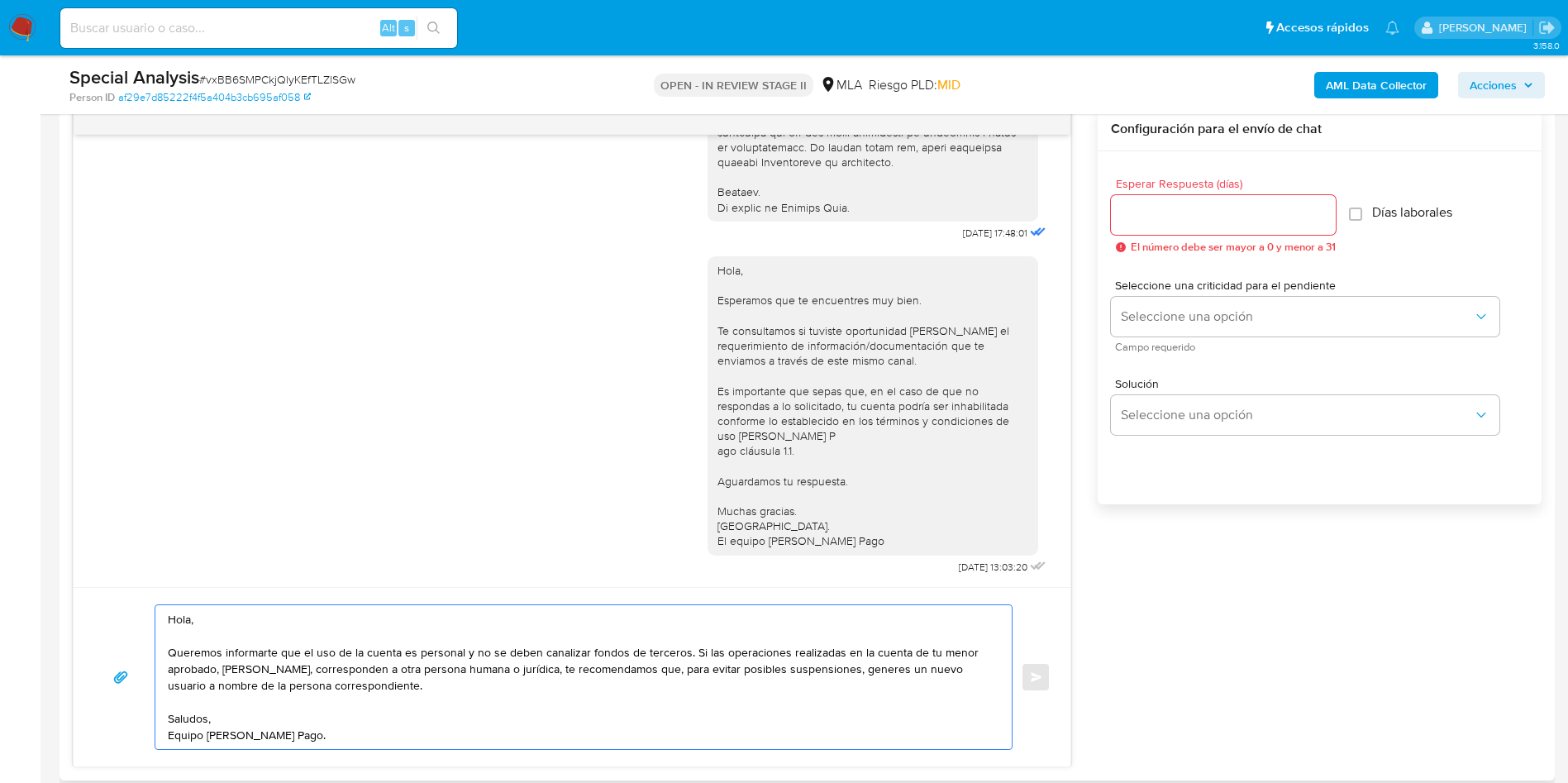
type textarea "Hola, Queremos informarte que el uso de la cuenta es personal y no se deben can…"
click at [1166, 220] on input "Esperar Respuesta (días)" at bounding box center [1223, 215] width 225 height 21
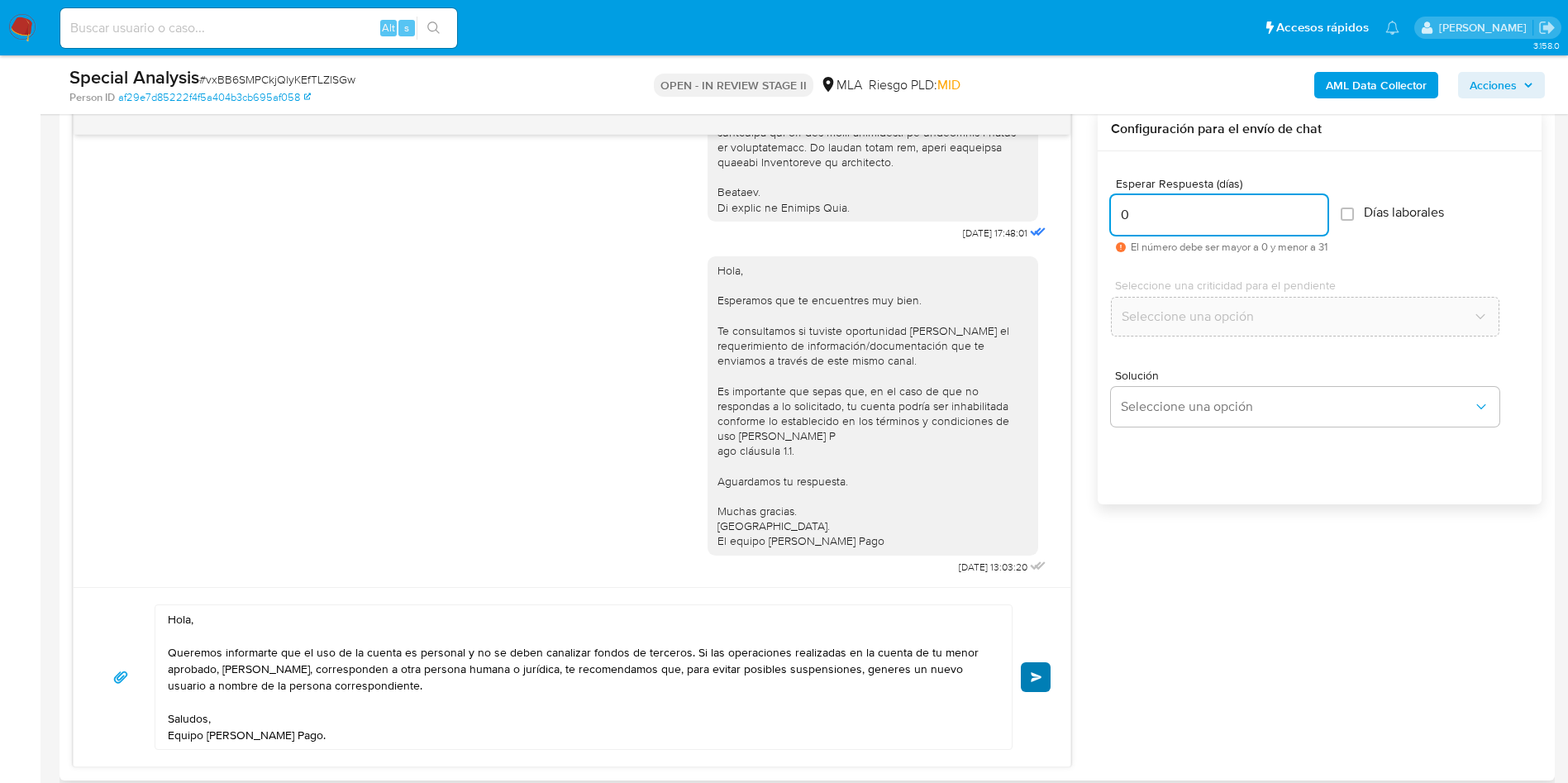
type input "0"
click at [1044, 679] on button "Enviar" at bounding box center [1036, 677] width 29 height 29
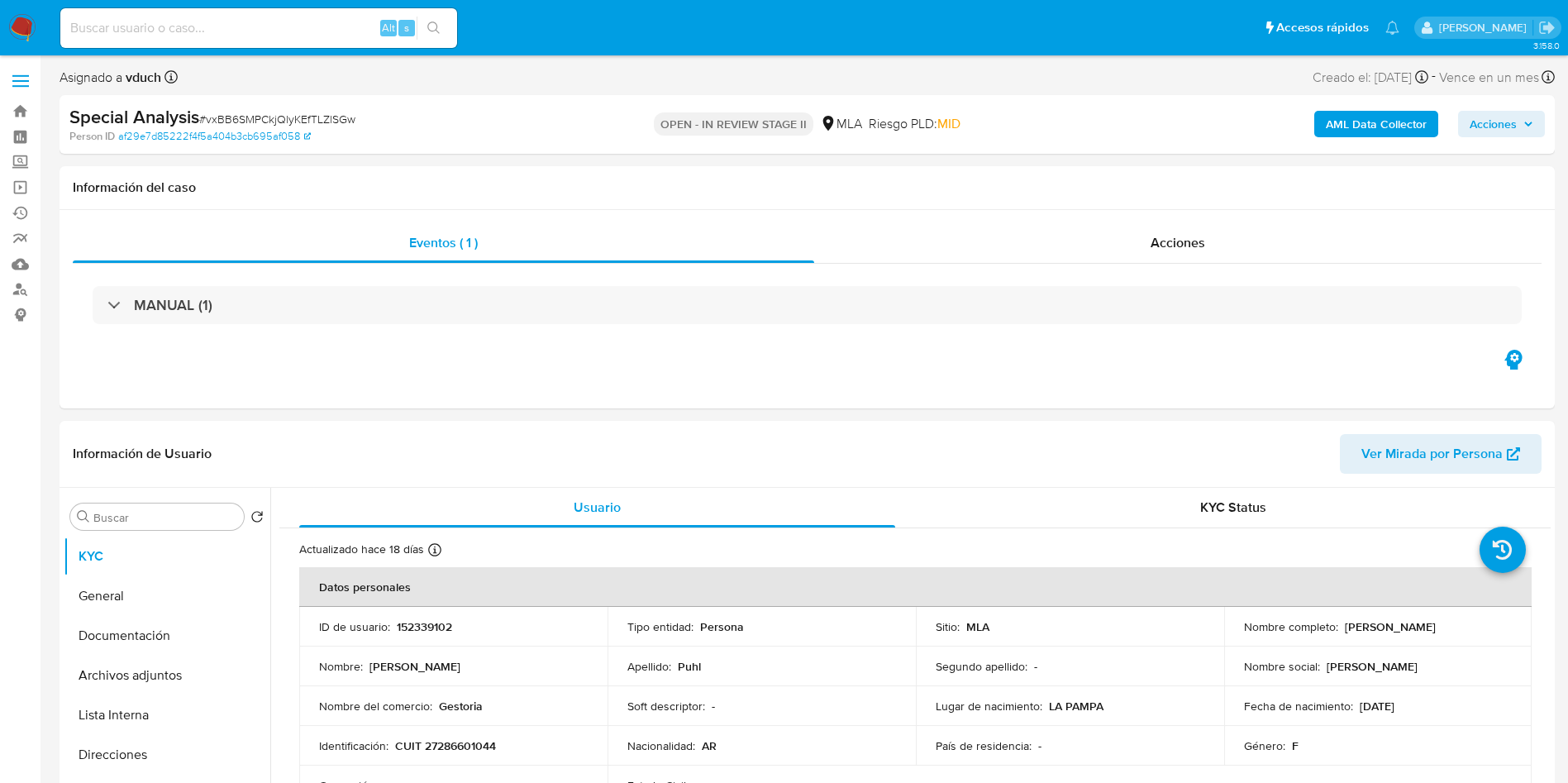
scroll to position [1092, 0]
click at [257, 111] on span "# vxBB6SMPCkjQlyKEfTLZlSGw" at bounding box center [277, 119] width 157 height 17
copy span "vxBB6SMPCkjQlyKEfTLZlSGw"
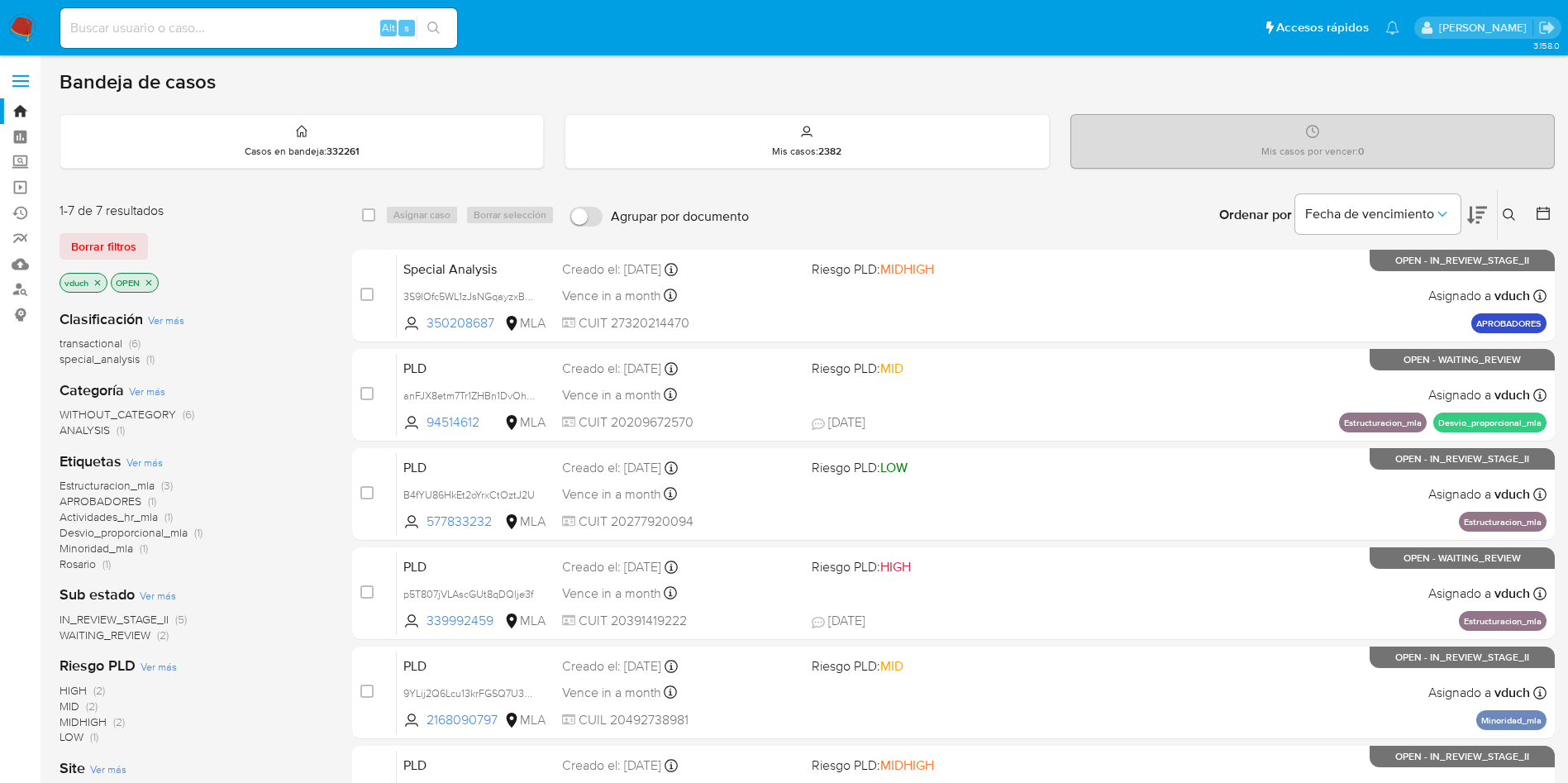
click at [1512, 205] on button at bounding box center [1512, 216] width 28 height 20
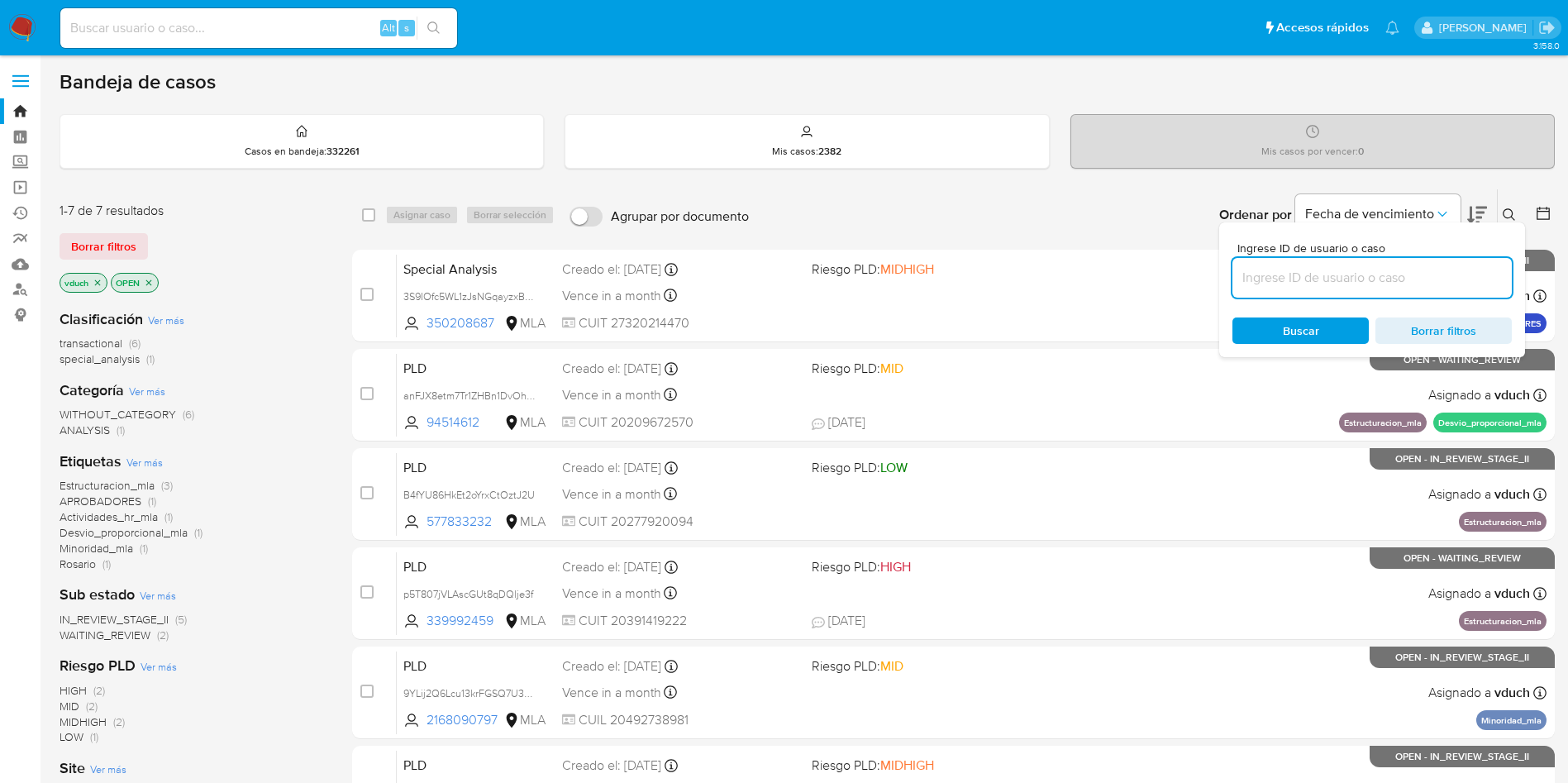
click at [1427, 276] on input at bounding box center [1372, 277] width 279 height 21
type input "vxBB6SMPCkjQlyKEfTLZlSGw"
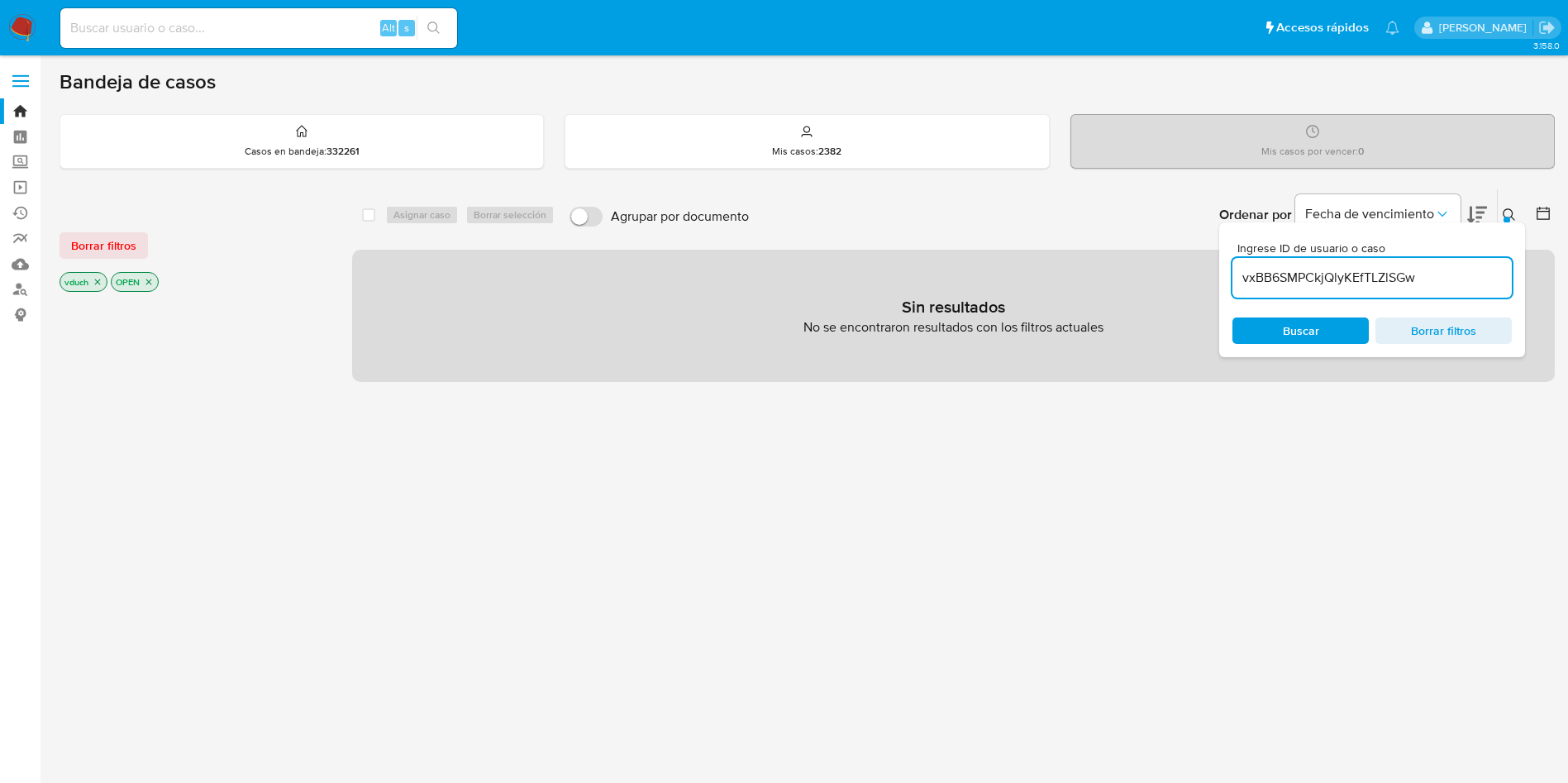
click at [149, 282] on icon "close-filter" at bounding box center [148, 282] width 10 height 10
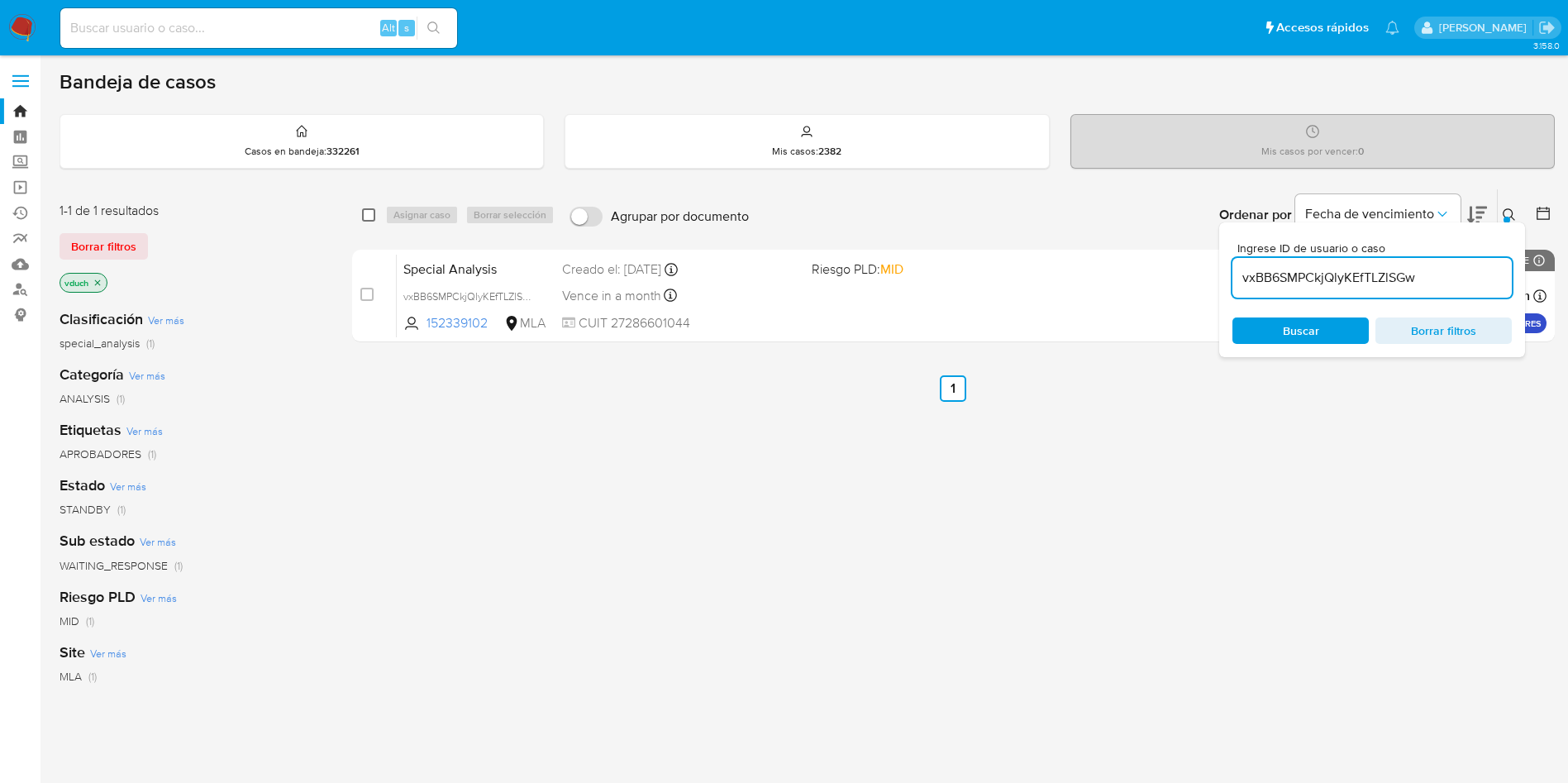
click at [369, 212] on input "checkbox" at bounding box center [369, 215] width 13 height 13
checkbox input "true"
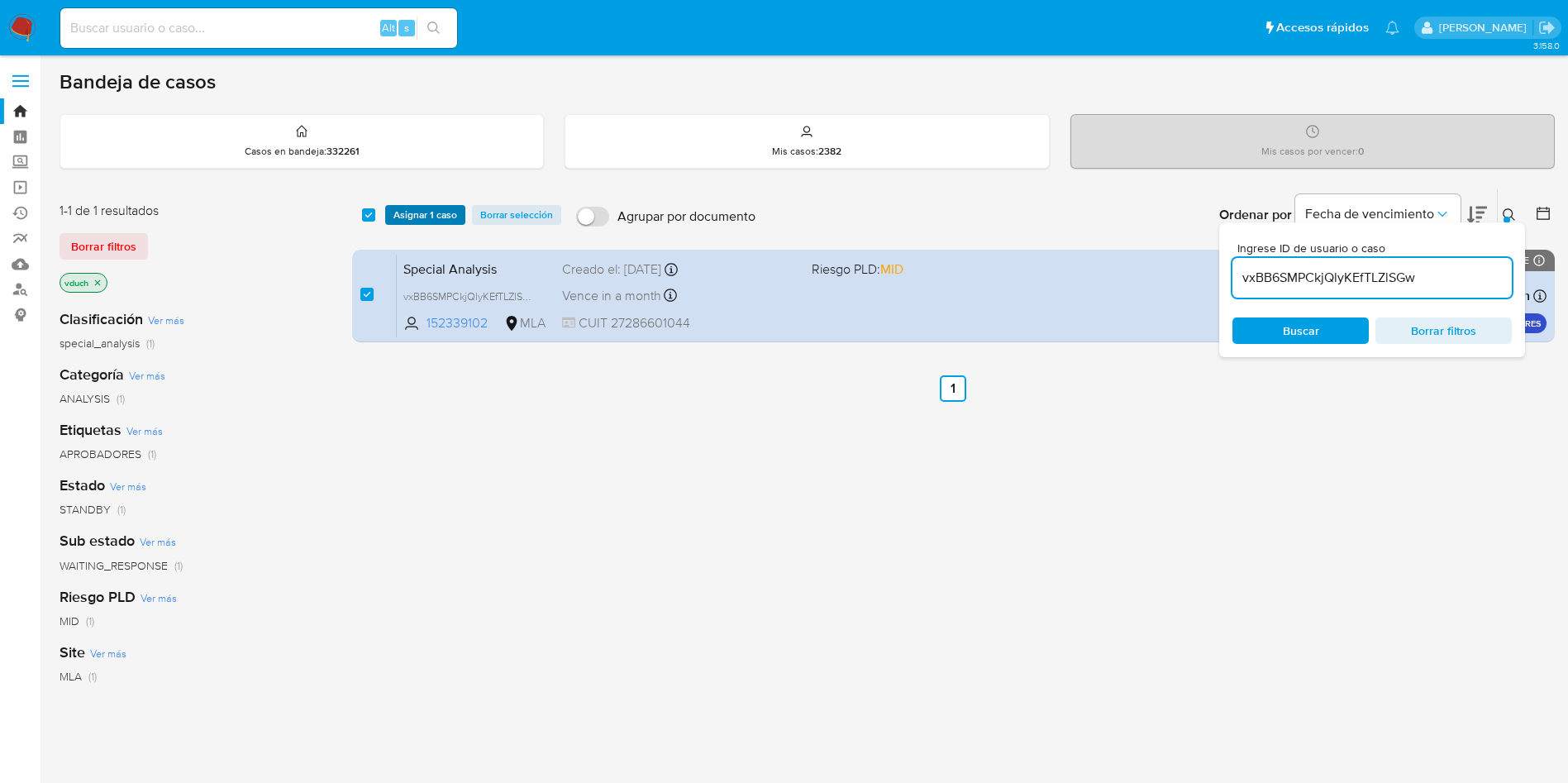
click at [387, 213] on button "Asignar 1 caso" at bounding box center [425, 216] width 80 height 20
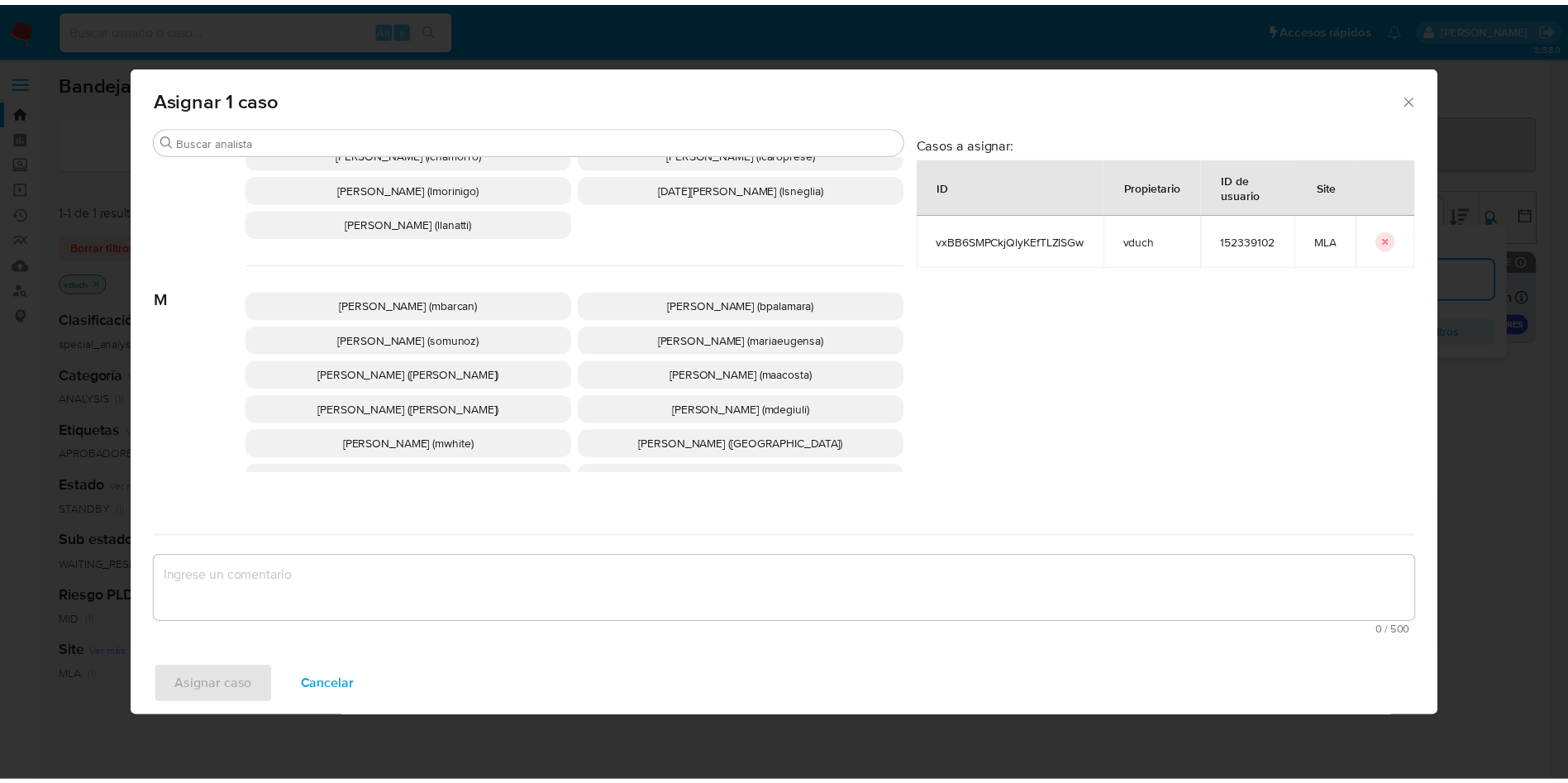
scroll to position [1430, 0]
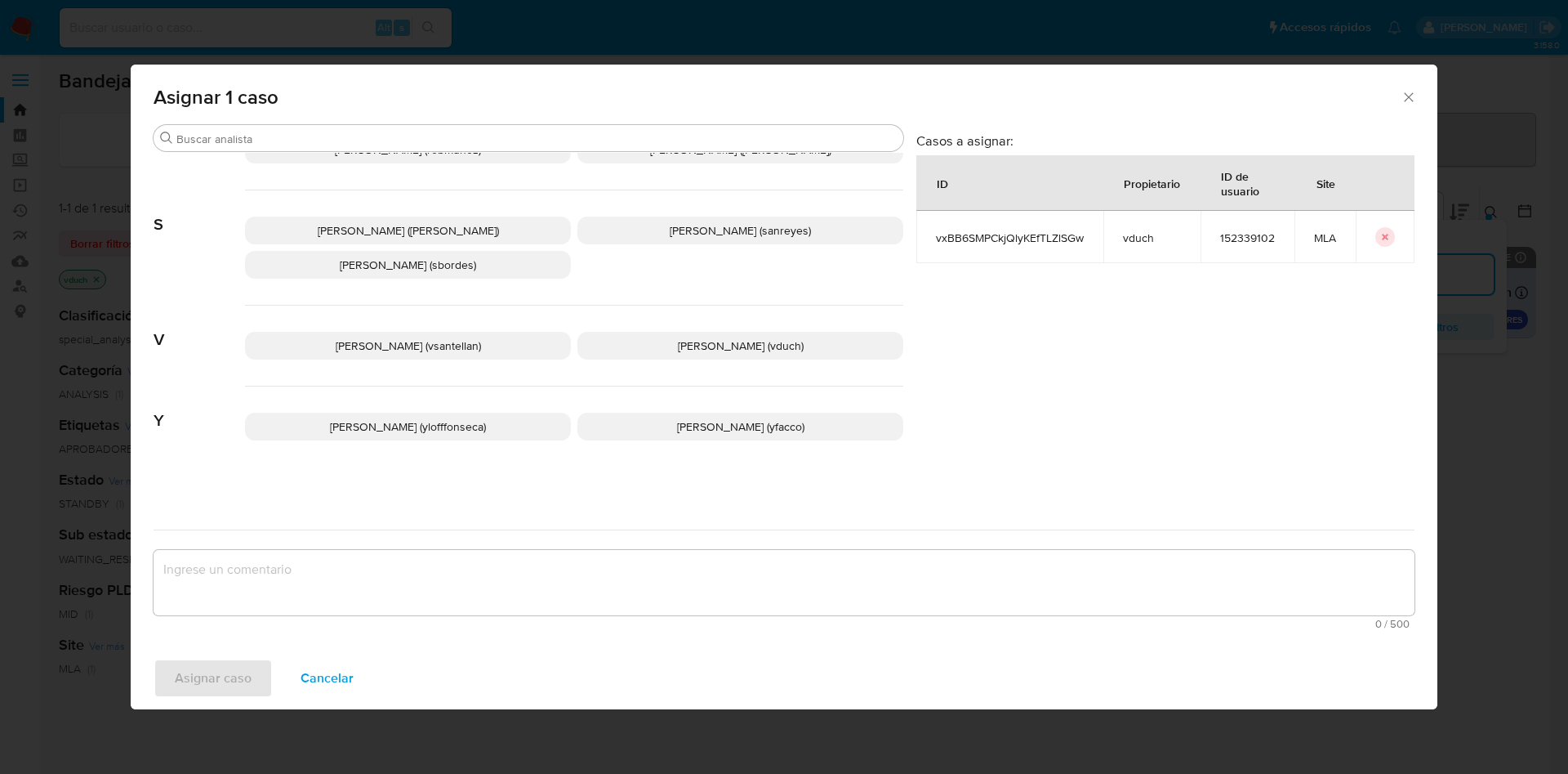
click at [754, 352] on span "[PERSON_NAME] (vduch)" at bounding box center [741, 346] width 126 height 16
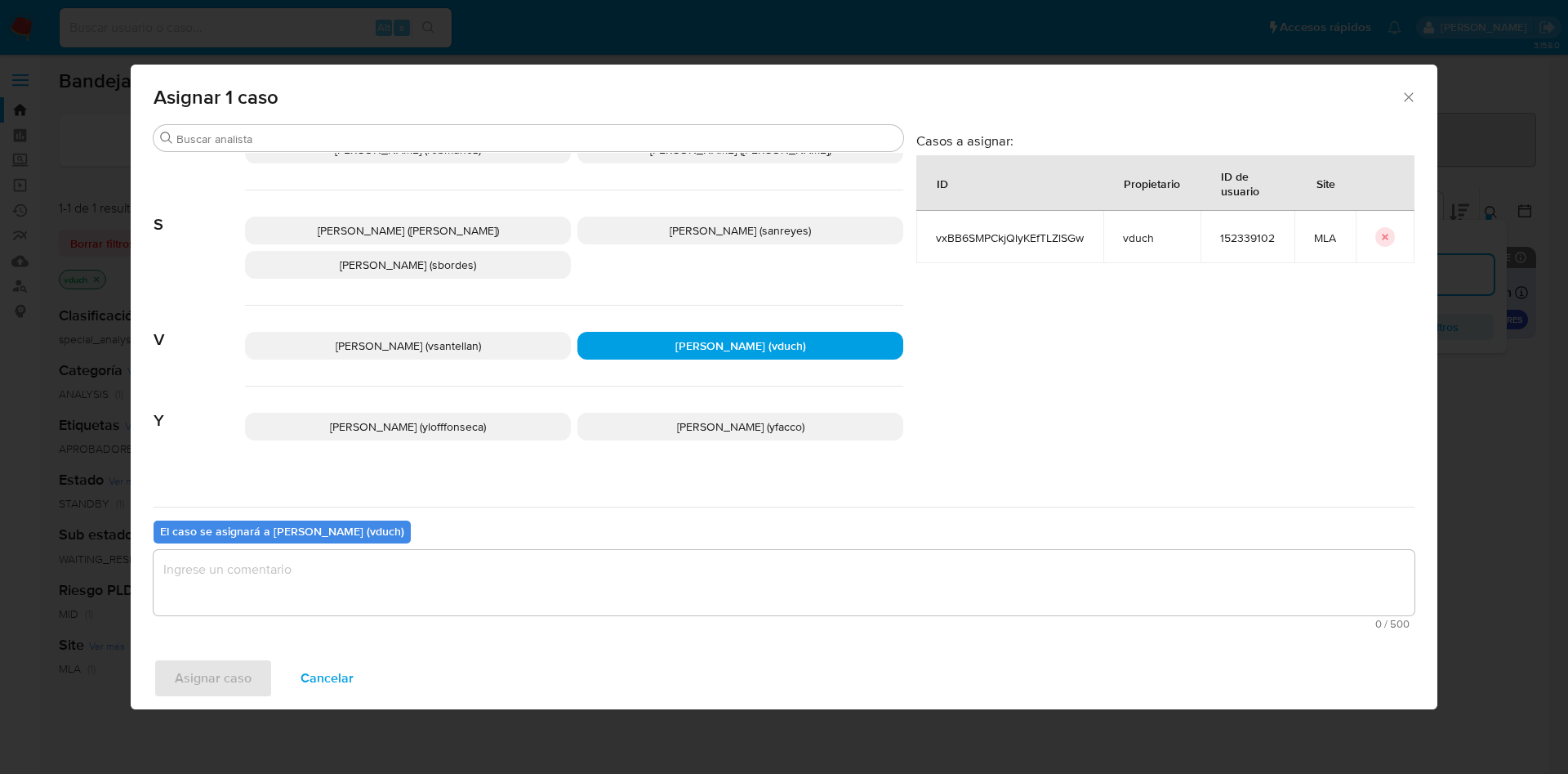
click at [771, 586] on textarea "assign-modal" at bounding box center [784, 583] width 1261 height 66
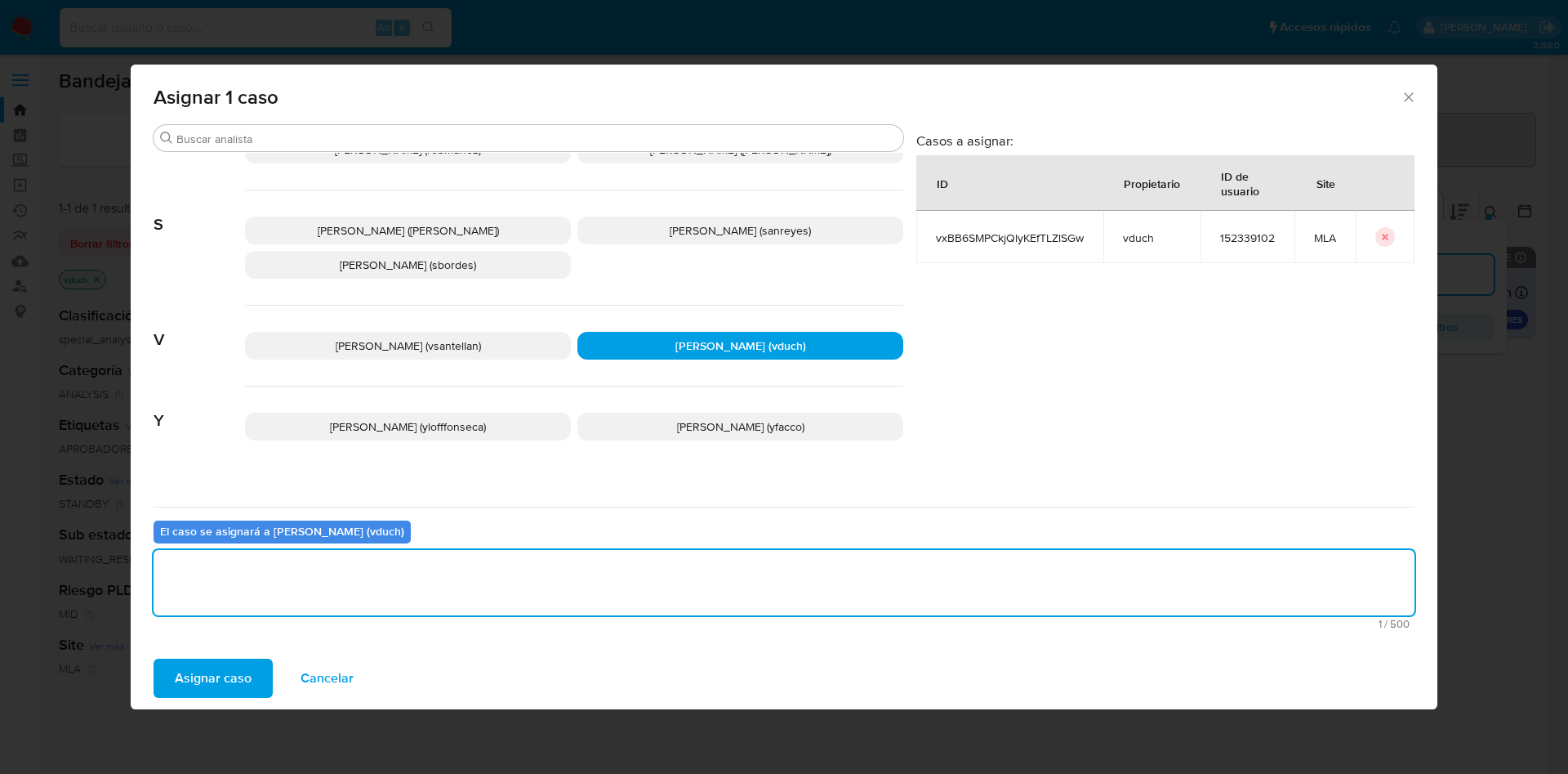
click at [257, 682] on button "Asignar caso" at bounding box center [213, 677] width 119 height 39
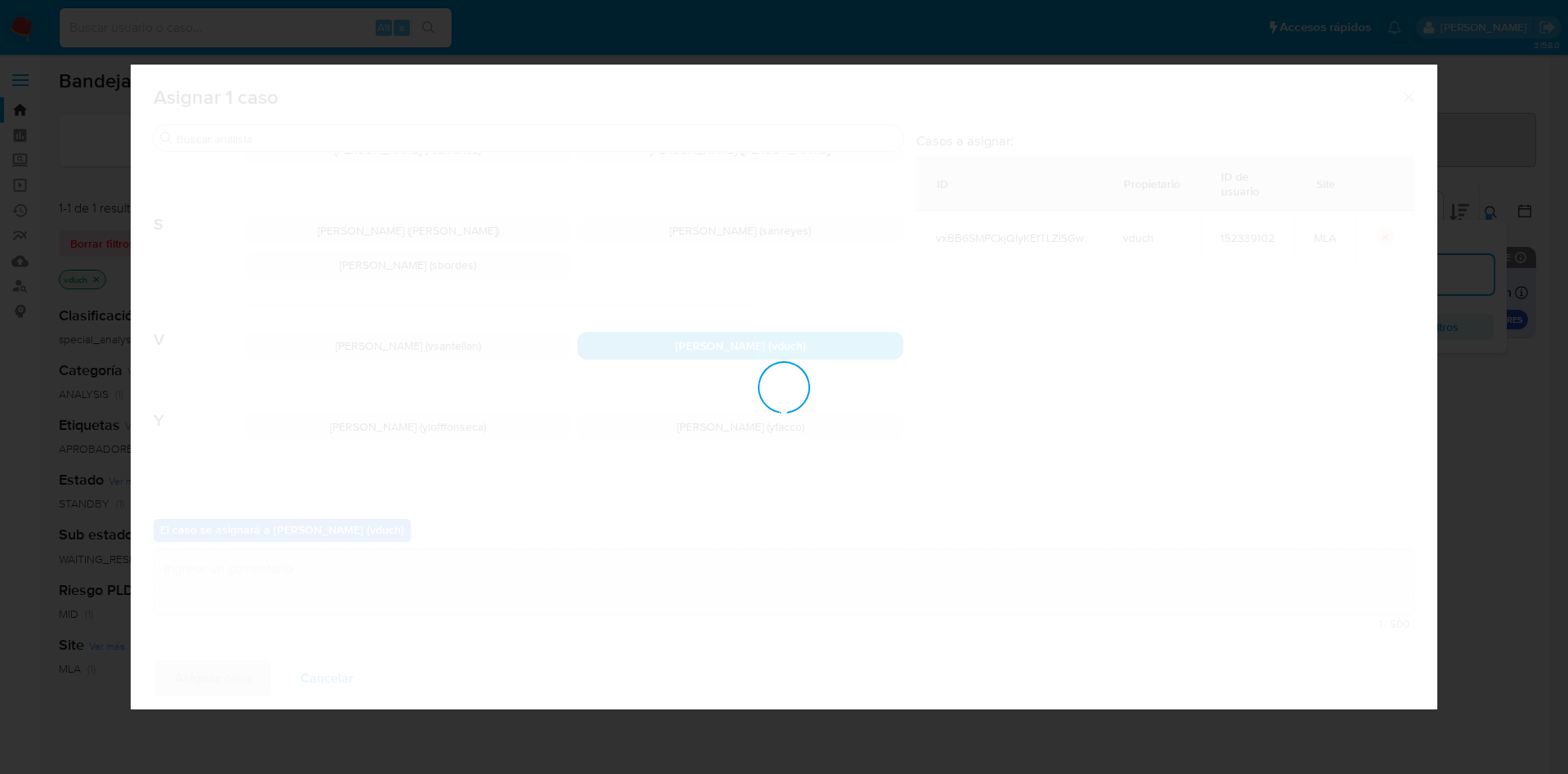
checkbox input "false"
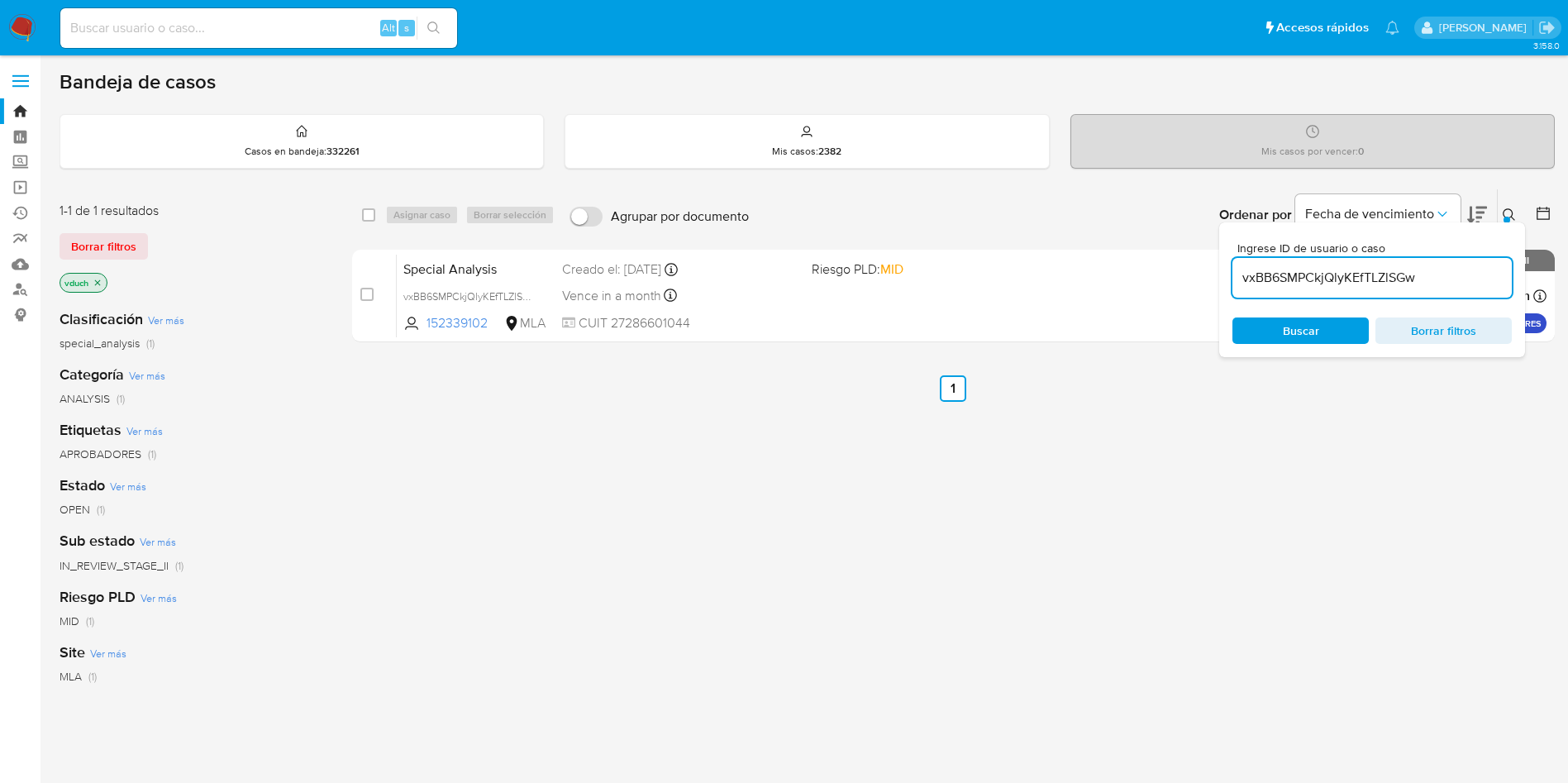
click at [333, 15] on div "Alt s" at bounding box center [259, 28] width 397 height 40
click at [333, 36] on input at bounding box center [259, 28] width 397 height 21
paste input "3S9IOfc5WL1zJsNGqayzxB2C"
type input "3S9IOfc5WL1zJsNGqayzxB2C"
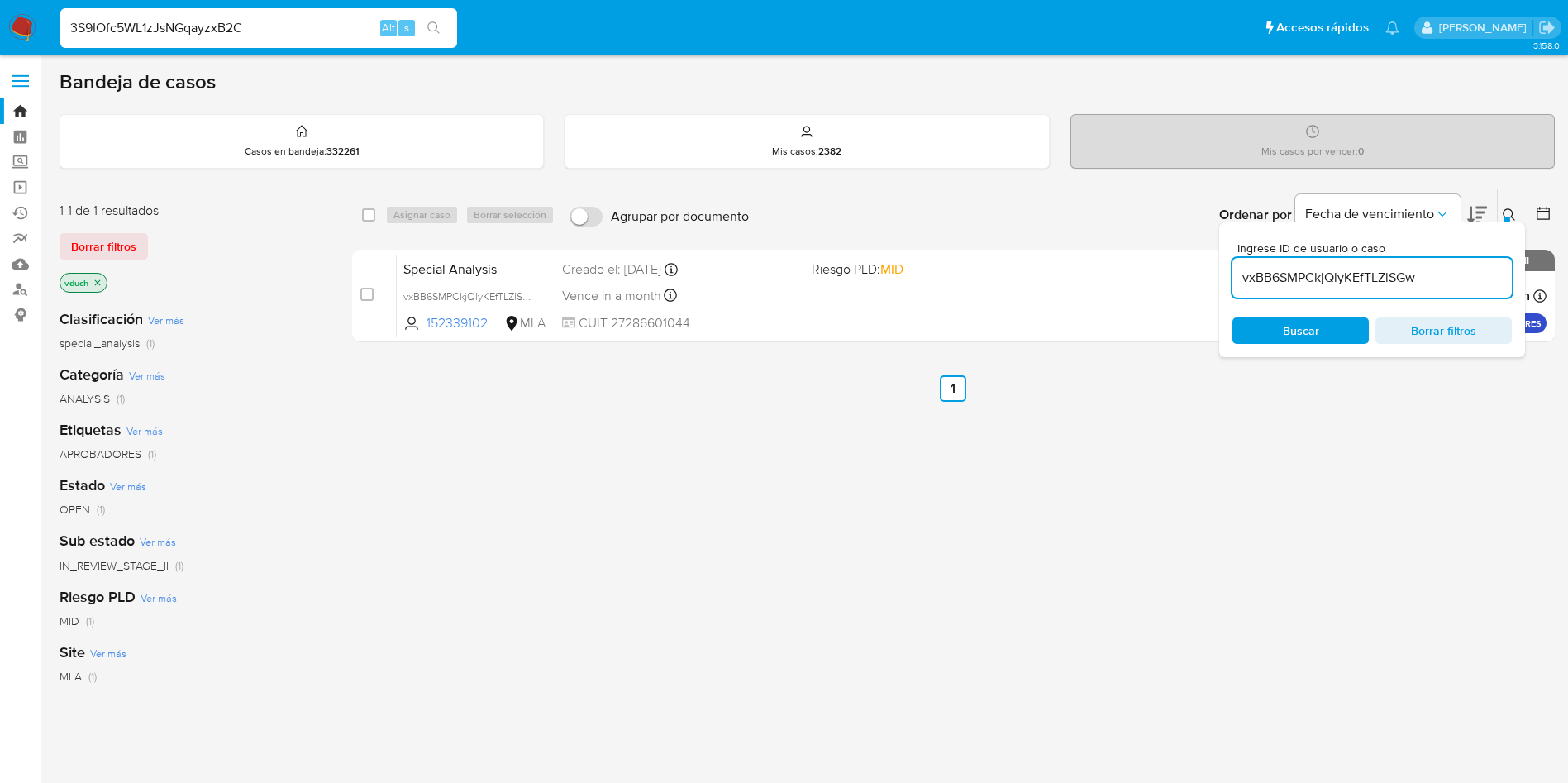
click at [440, 37] on button "search-icon" at bounding box center [433, 28] width 34 height 23
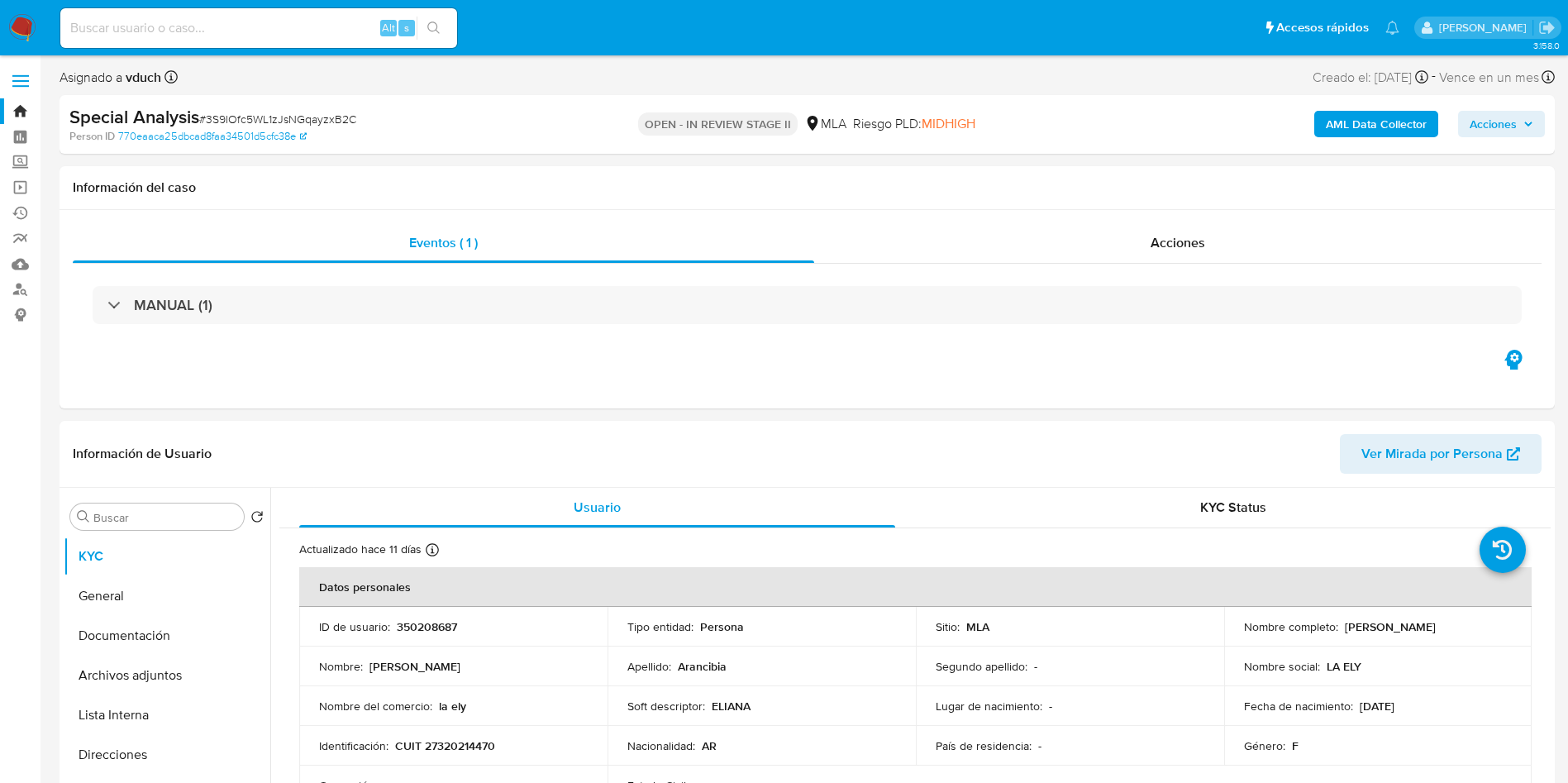
select select "10"
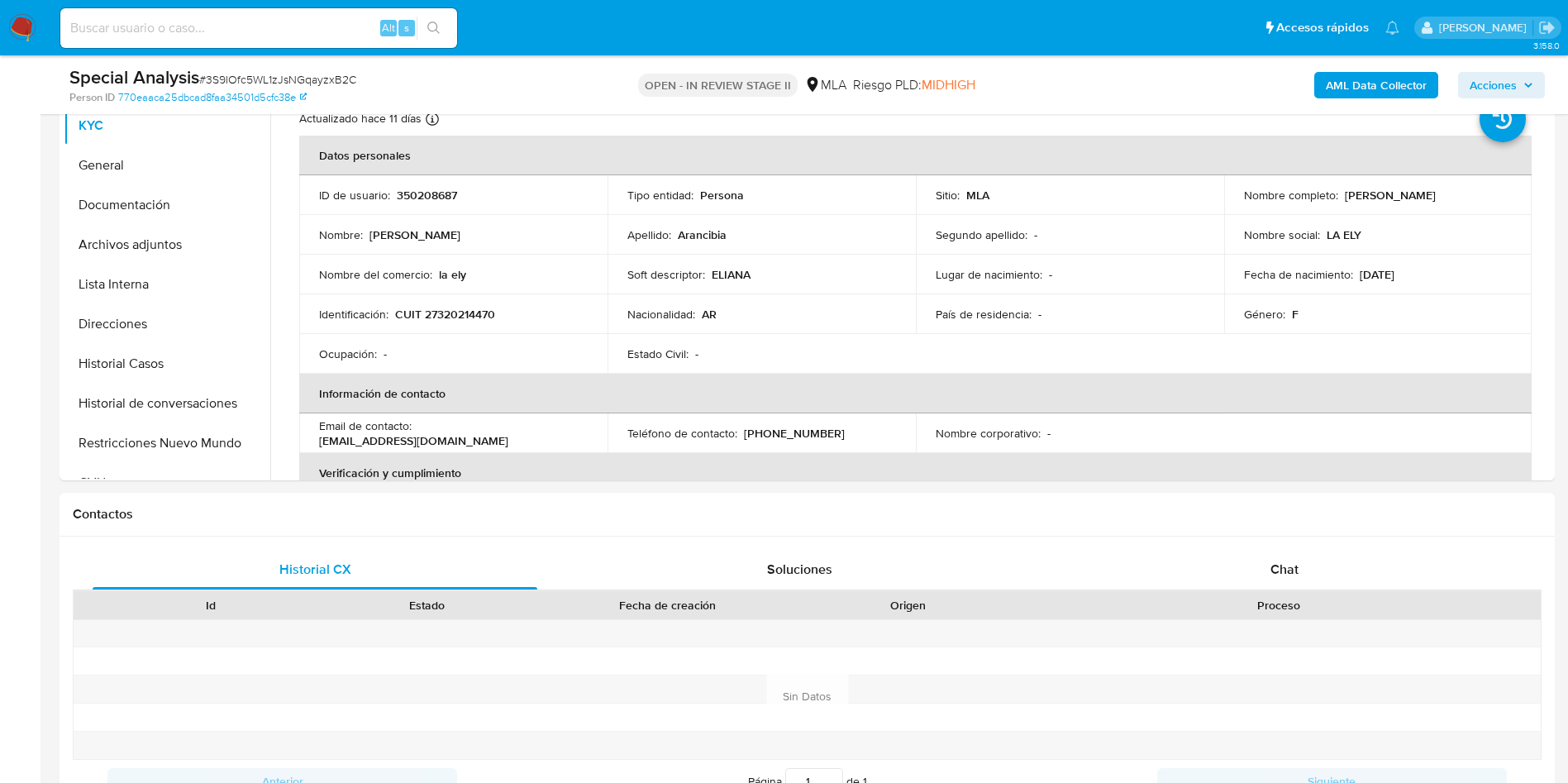
scroll to position [124, 0]
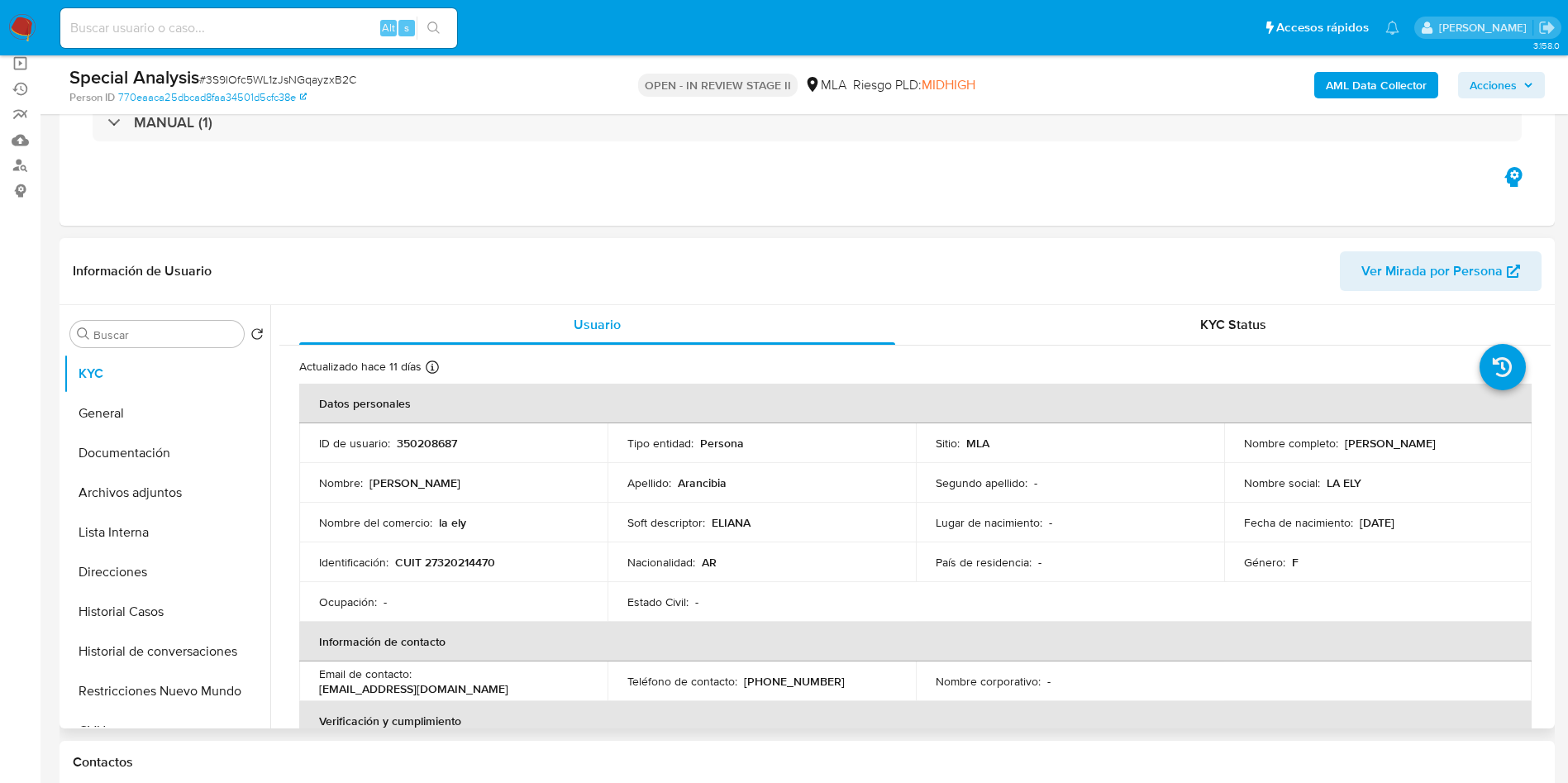
click at [403, 436] on p "350208687" at bounding box center [427, 443] width 61 height 15
copy p "350208687"
click at [775, 495] on td "Apellido : Arancibia" at bounding box center [762, 483] width 309 height 40
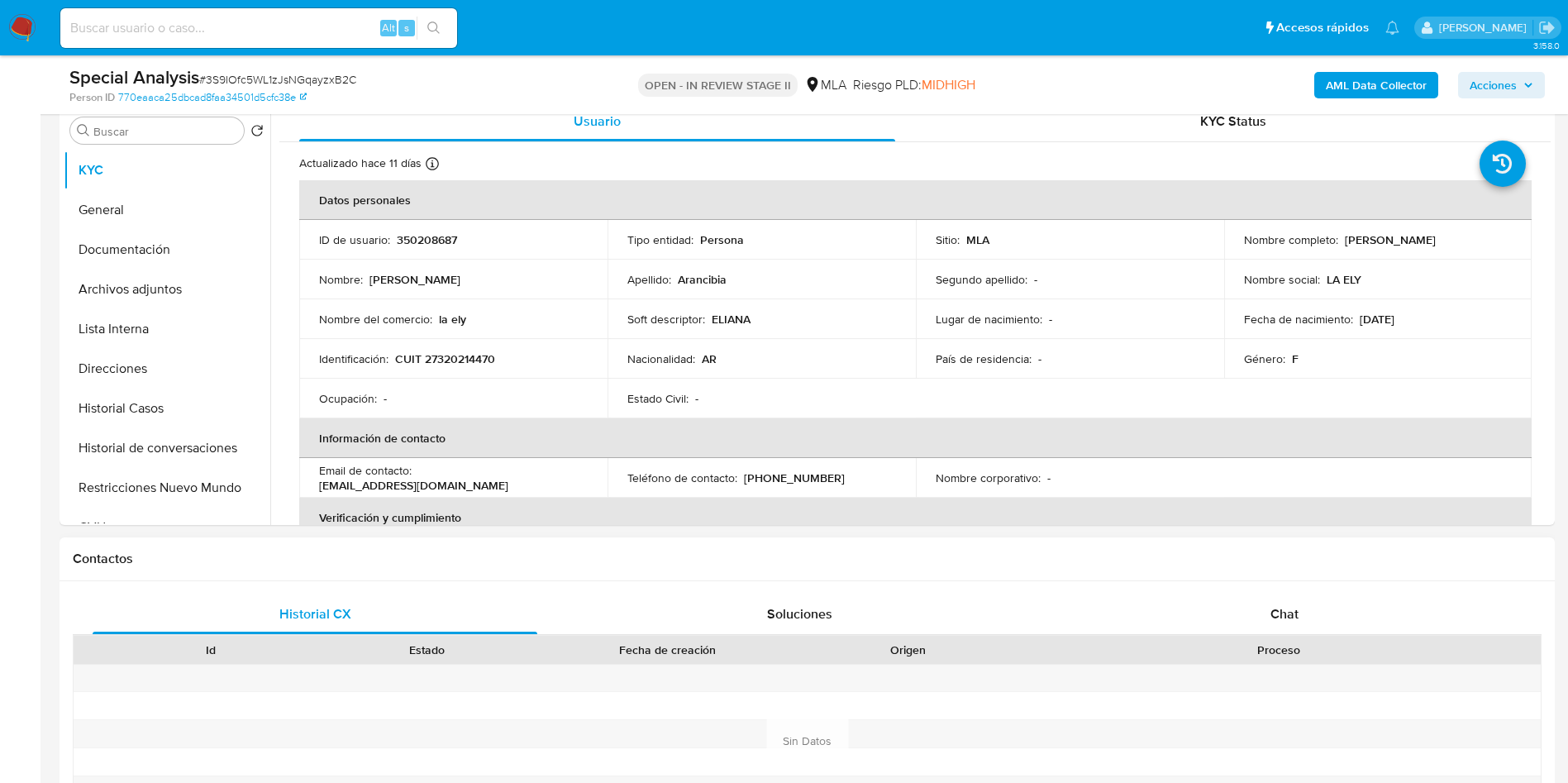
scroll to position [620, 0]
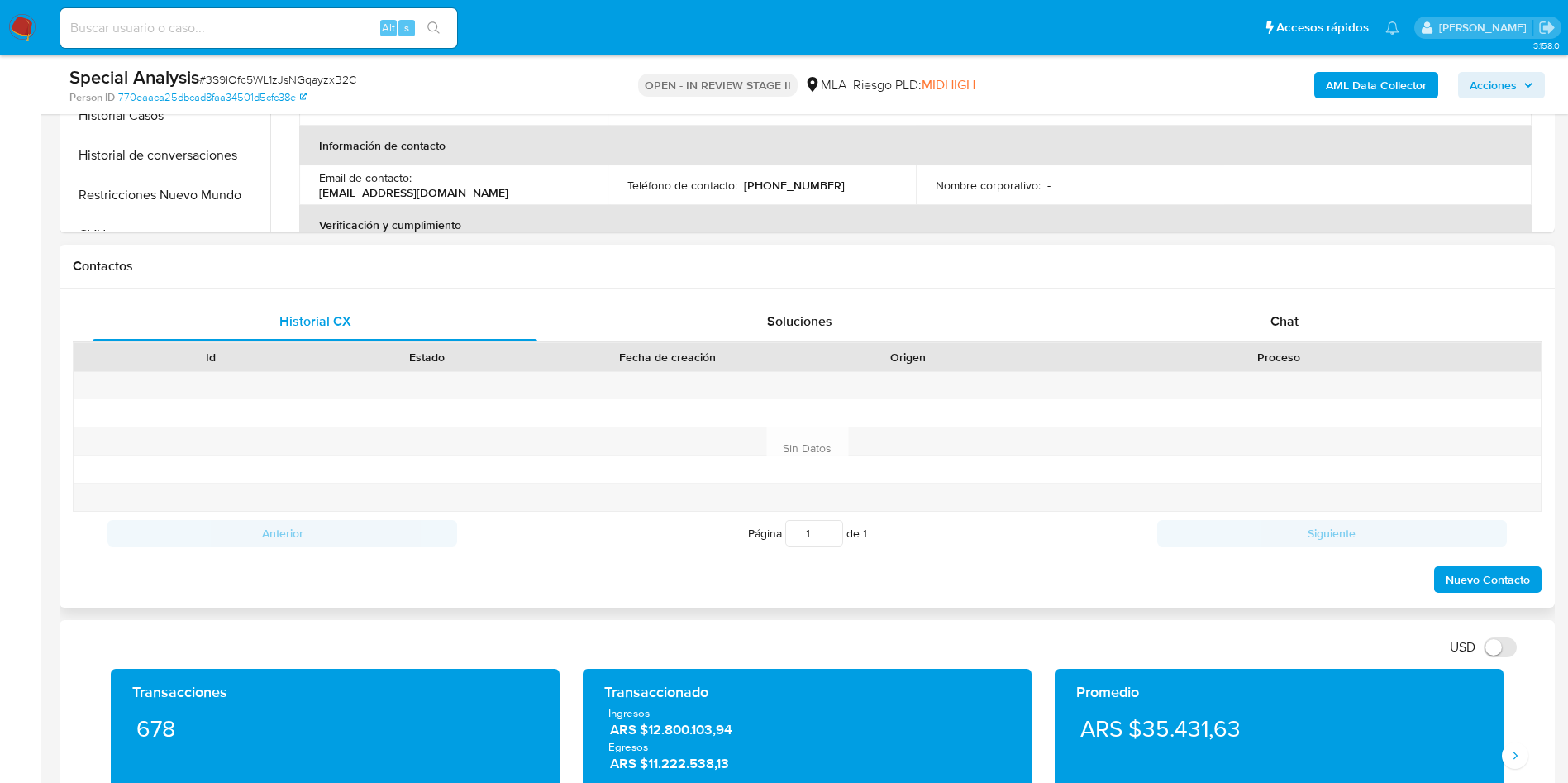
click at [1300, 299] on div "Historial CX Soluciones Chat Id Estado Fecha de creación Origen Proceso Anterio…" at bounding box center [807, 448] width 1495 height 319
click at [1398, 309] on div "Chat" at bounding box center [1284, 321] width 445 height 40
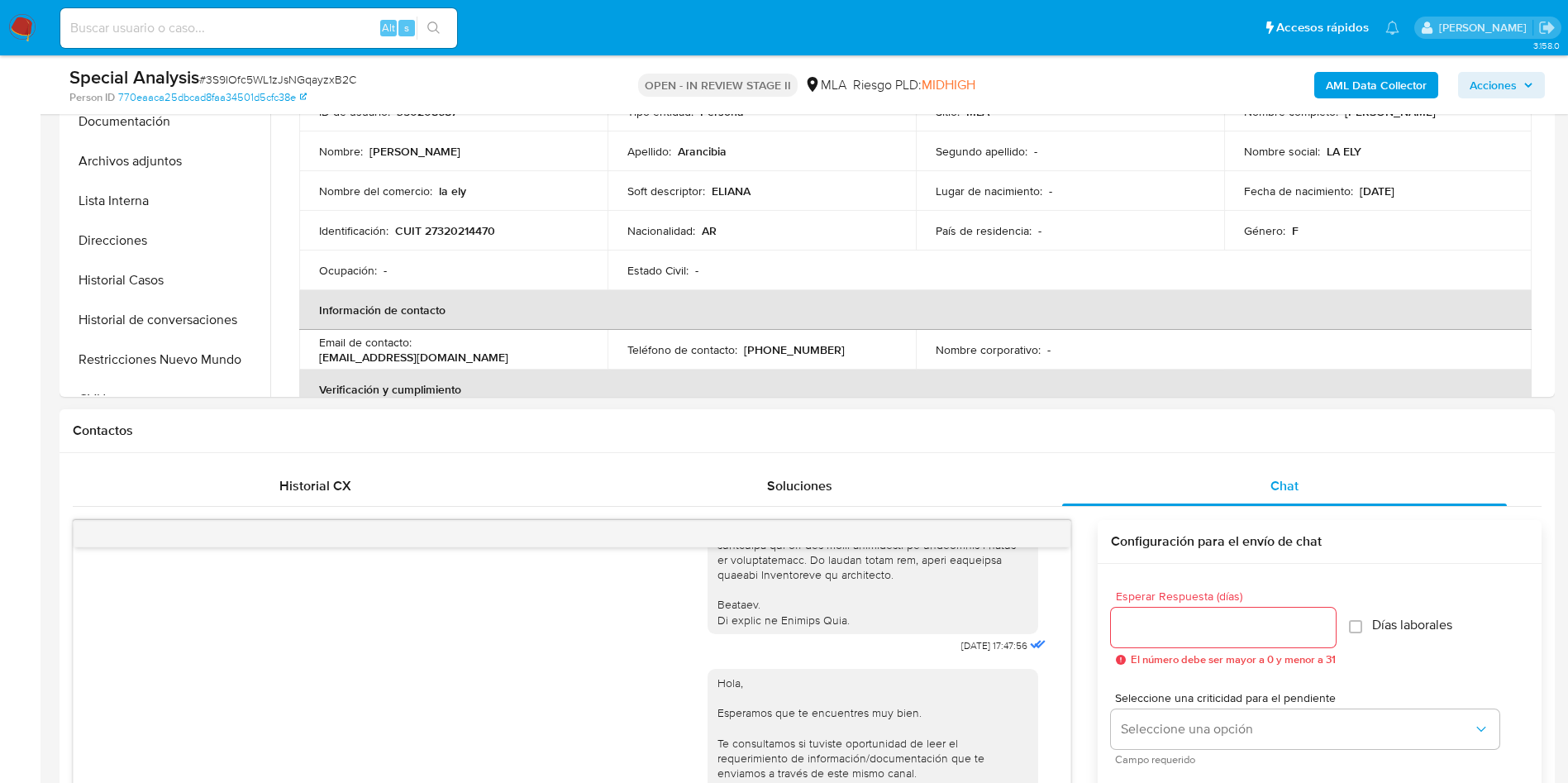
scroll to position [248, 0]
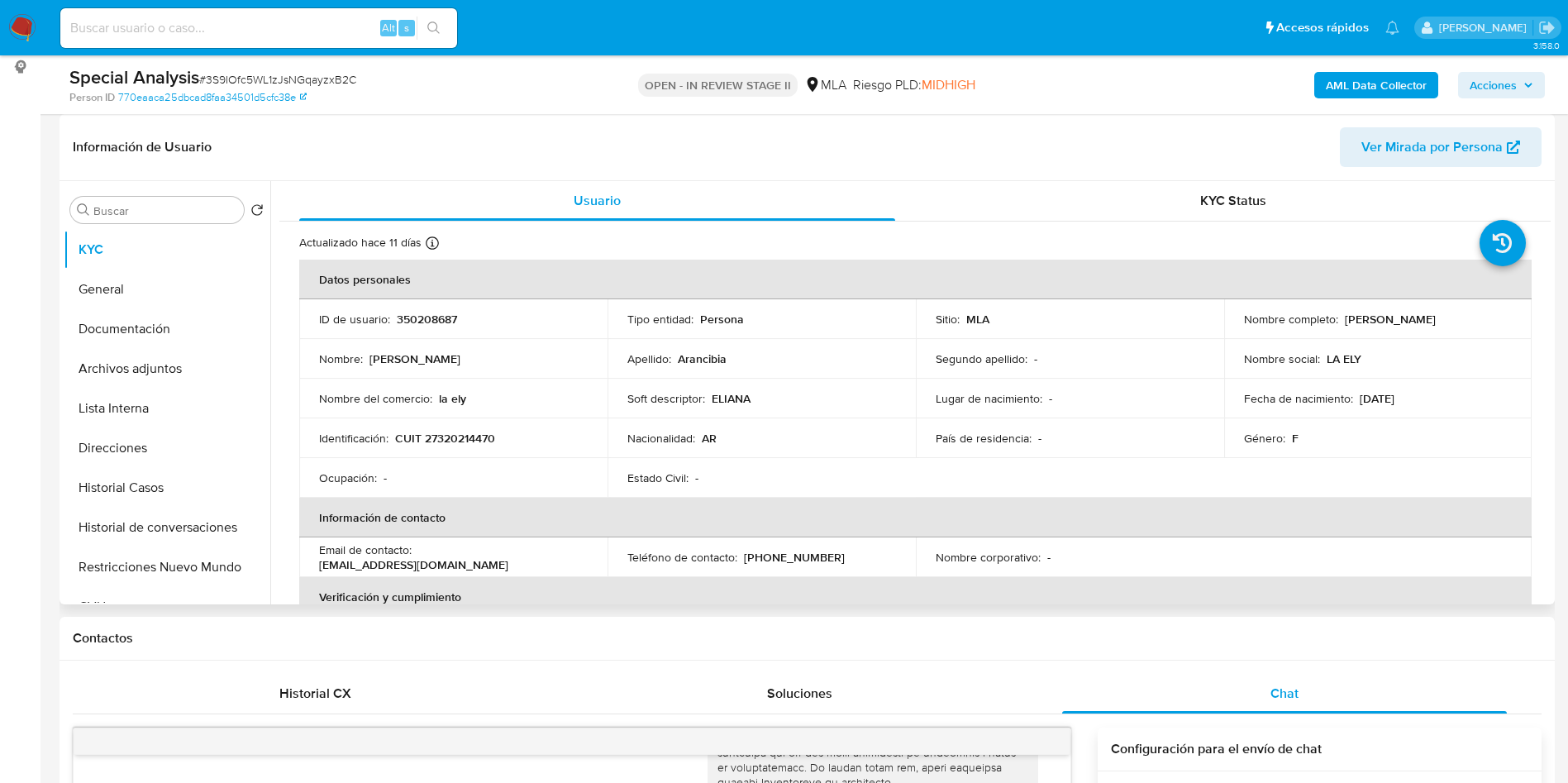
click at [428, 314] on p "350208687" at bounding box center [427, 319] width 61 height 15
click at [533, 346] on td "Nombre : [PERSON_NAME]" at bounding box center [453, 358] width 309 height 40
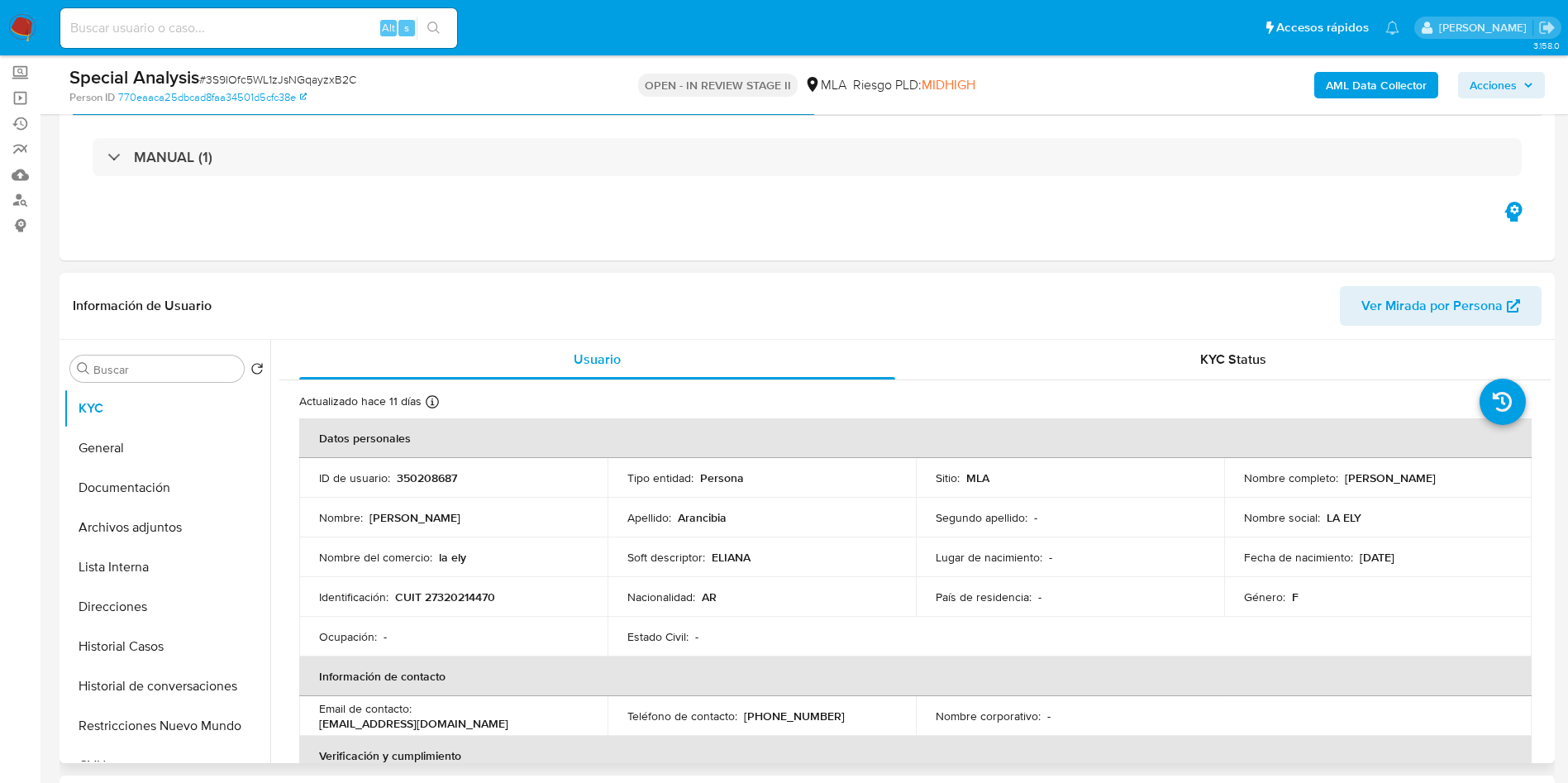
scroll to position [0, 0]
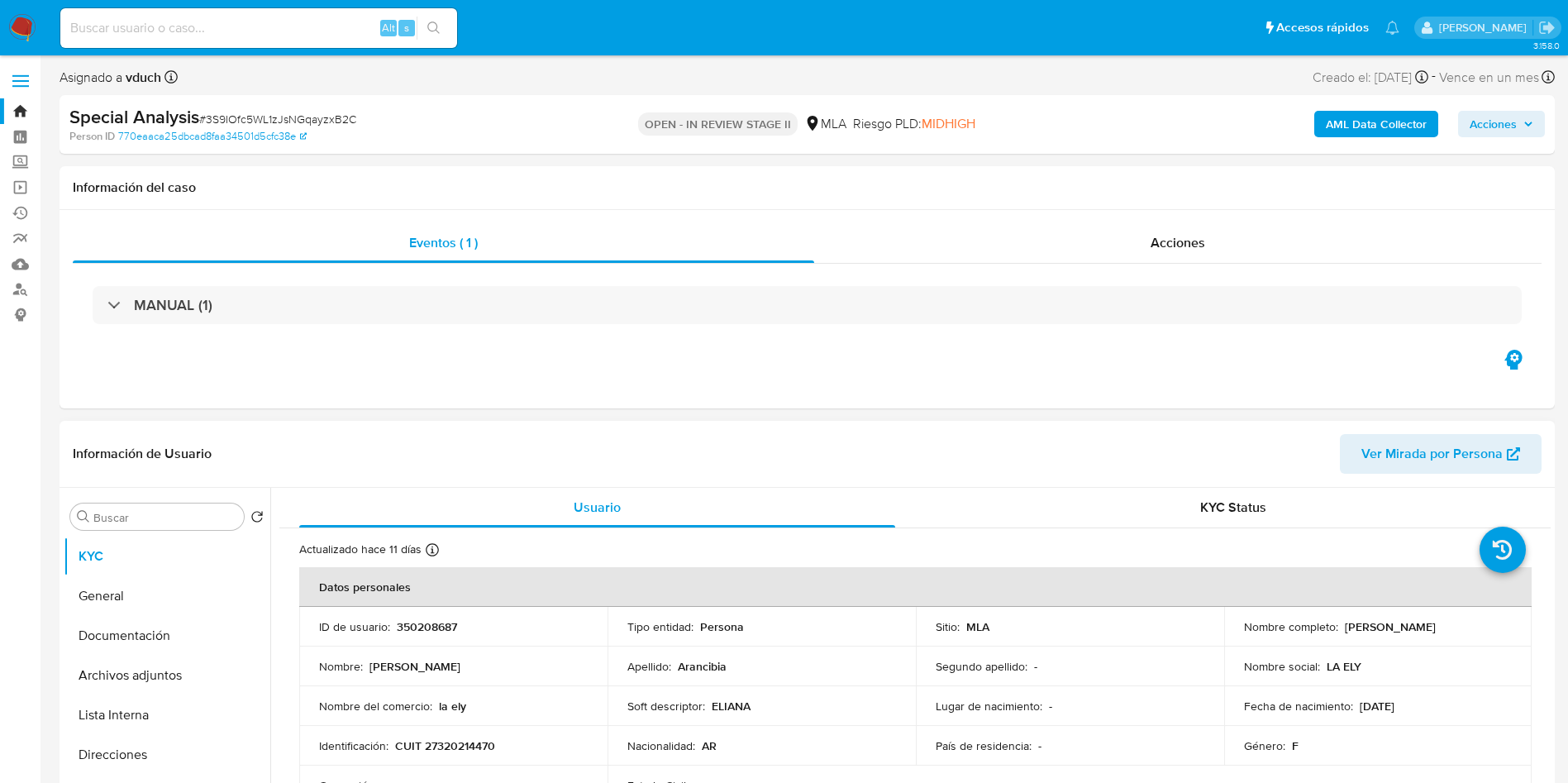
click at [470, 739] on p "CUIT 27320214470" at bounding box center [445, 745] width 100 height 15
copy p "27320214470"
click at [146, 520] on input "Buscar" at bounding box center [165, 518] width 144 height 15
type input "apr"
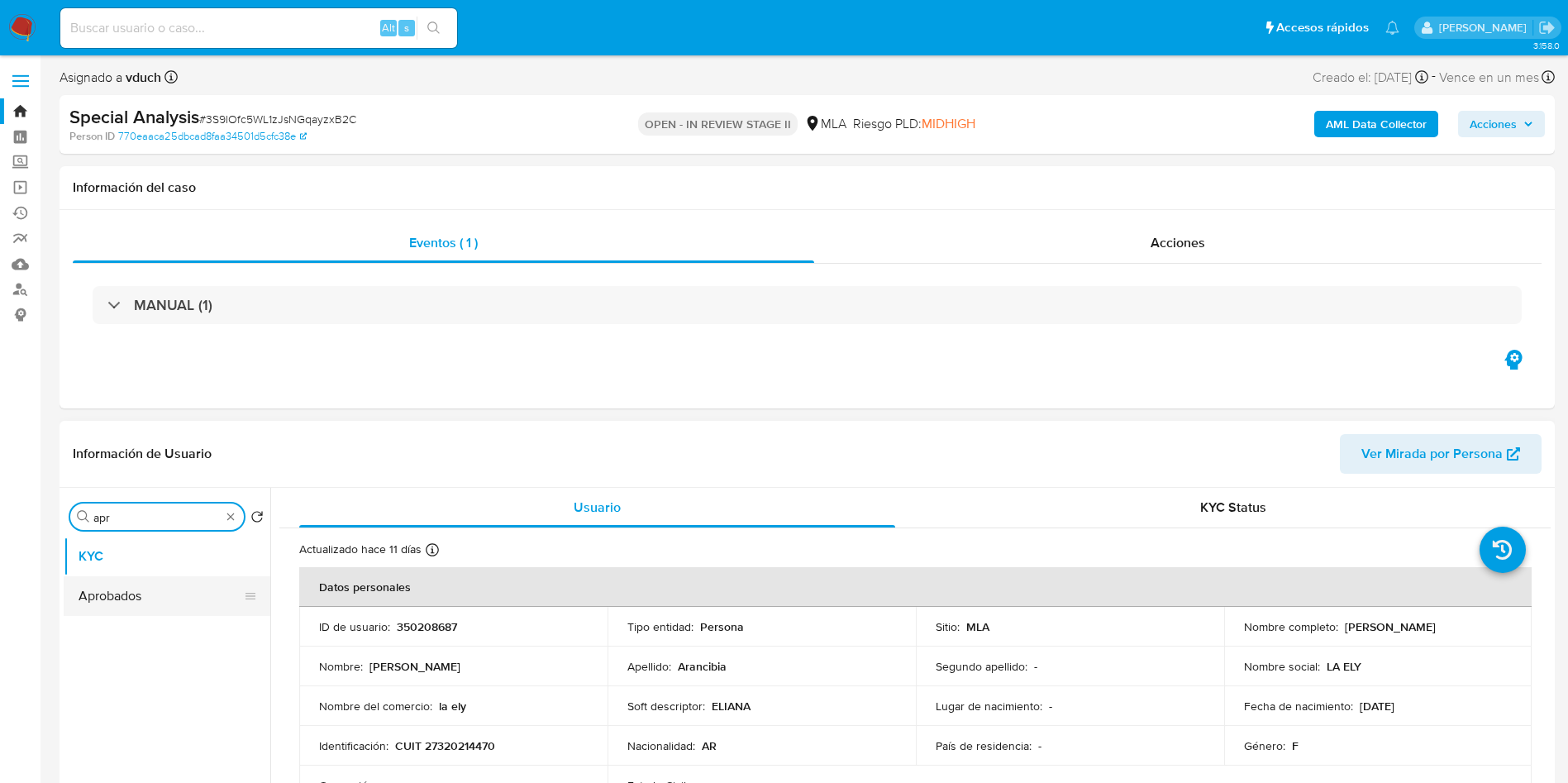
click at [125, 603] on button "Aprobados" at bounding box center [160, 595] width 193 height 40
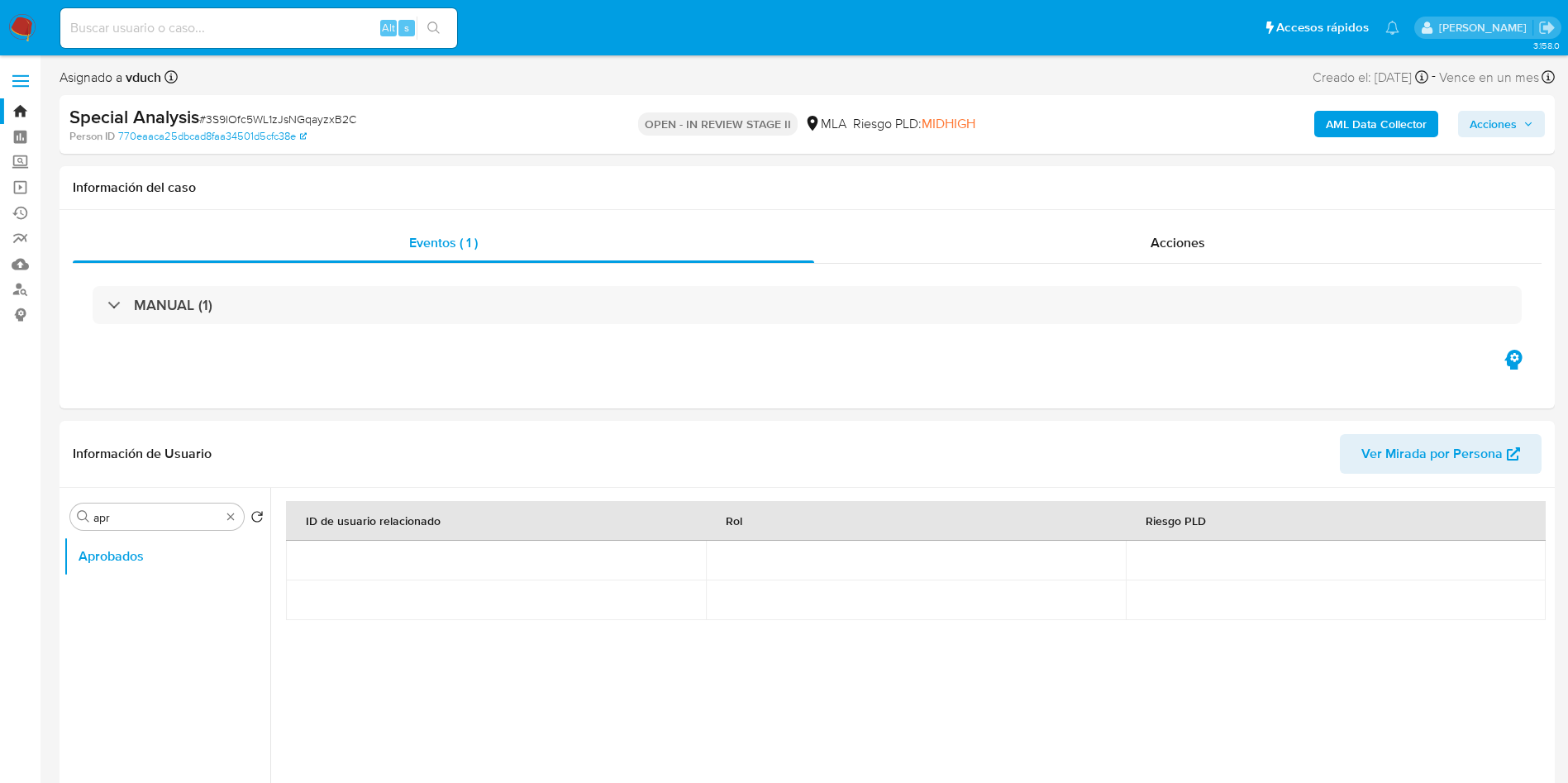
click at [246, 112] on span "# 3S9IOfc5WL1zJsNGqayzxB2C" at bounding box center [277, 119] width 158 height 17
copy span "3S9IOfc5WL1zJsNGqayzxB2C"
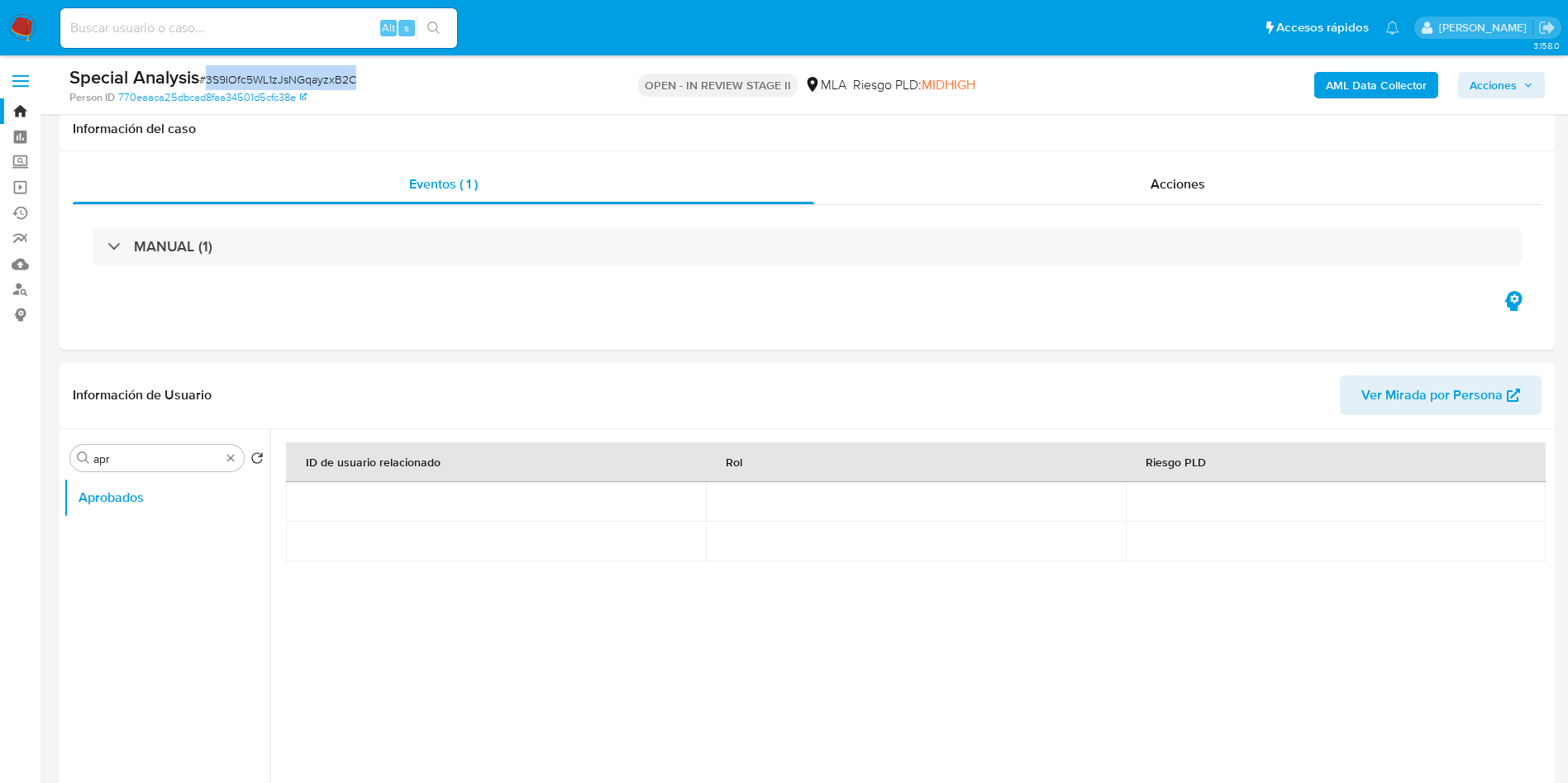
scroll to position [620, 0]
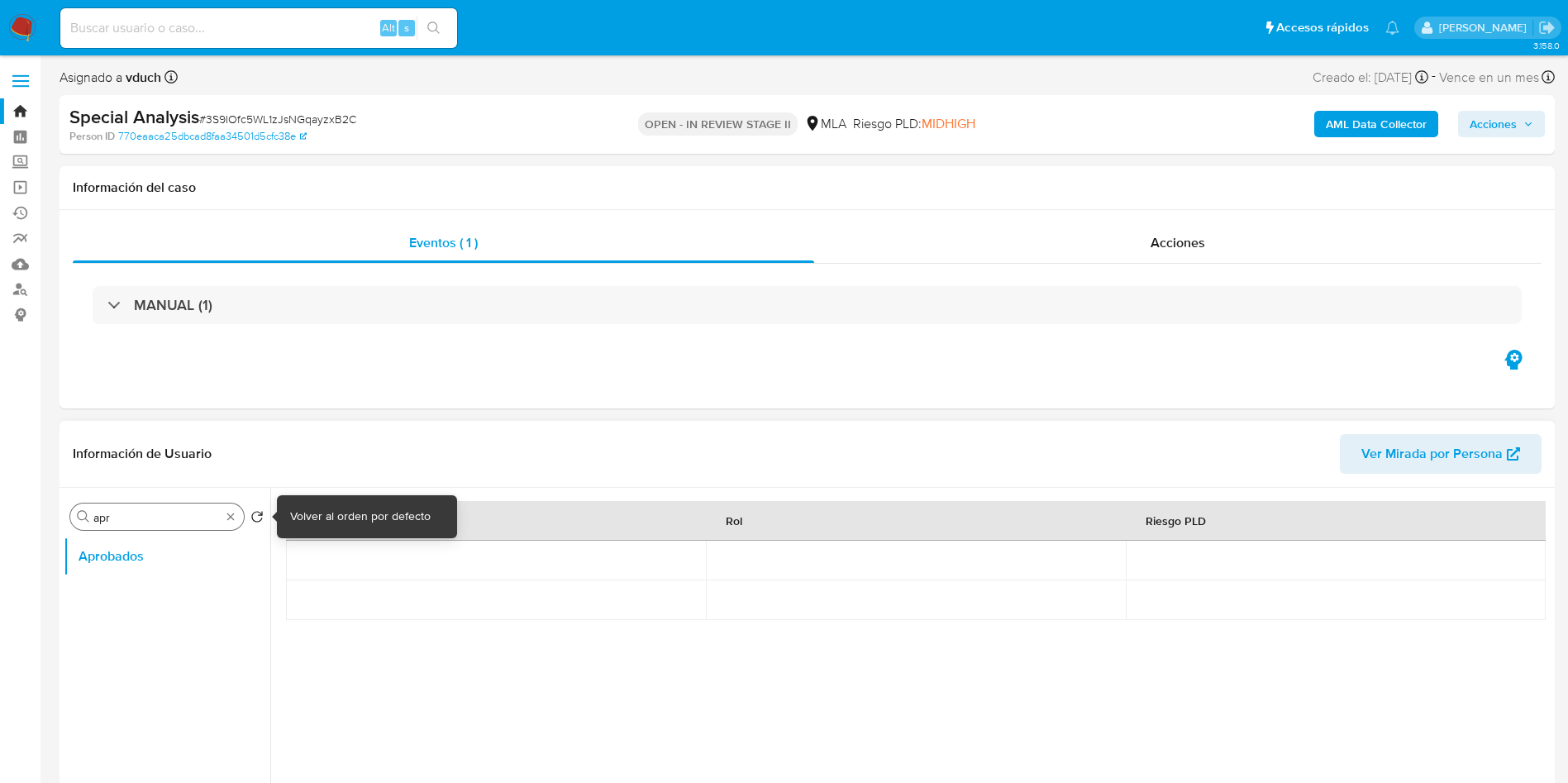
click at [243, 520] on div "Buscar apr" at bounding box center [157, 517] width 173 height 27
click at [239, 520] on div "Buscar apr" at bounding box center [157, 517] width 173 height 27
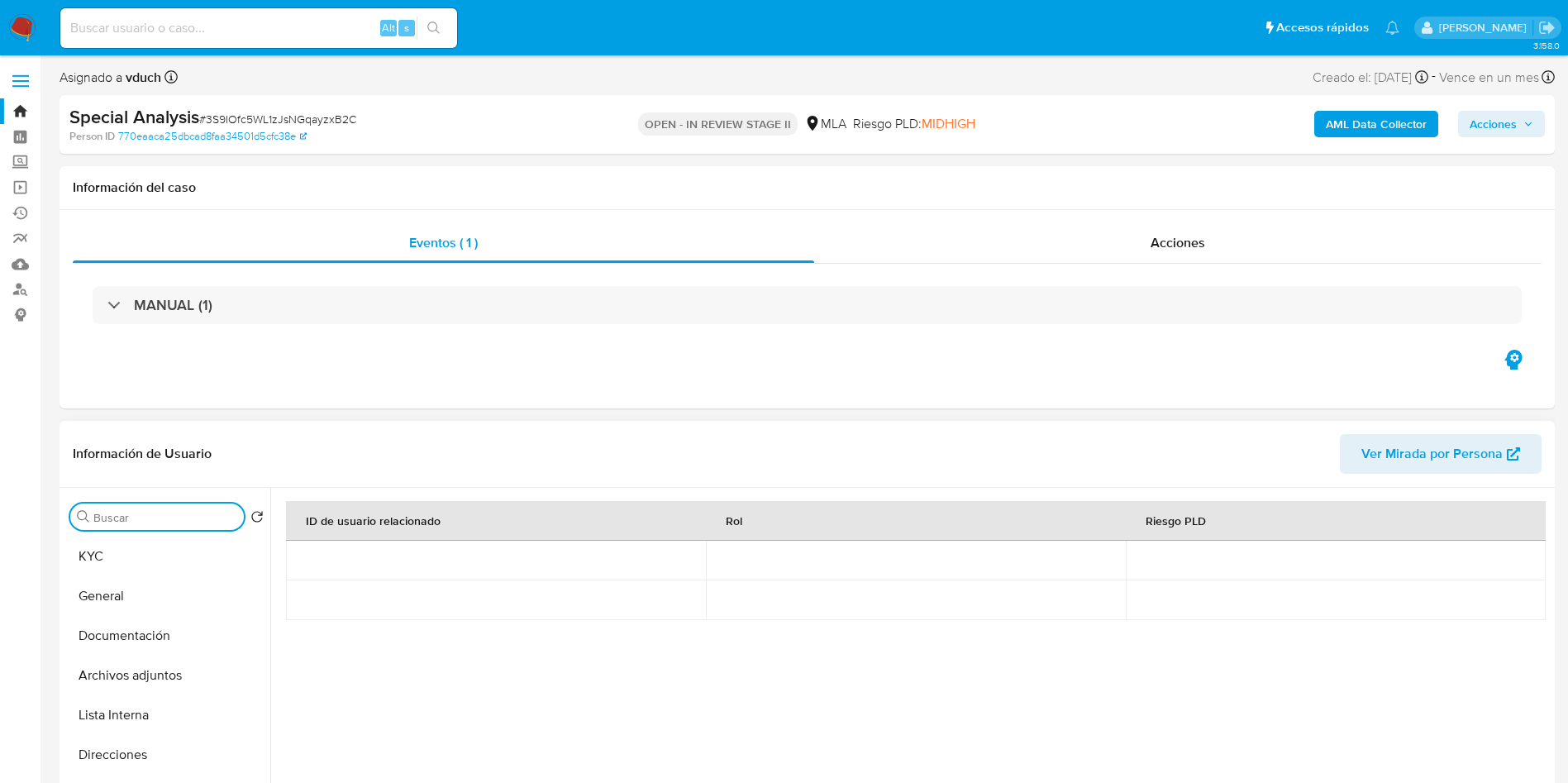
click at [182, 535] on div "Buscar Volver al orden por defecto KYC General Documentación Archivos adjuntos …" at bounding box center [167, 700] width 206 height 421
click at [196, 573] on button "KYC" at bounding box center [160, 555] width 193 height 40
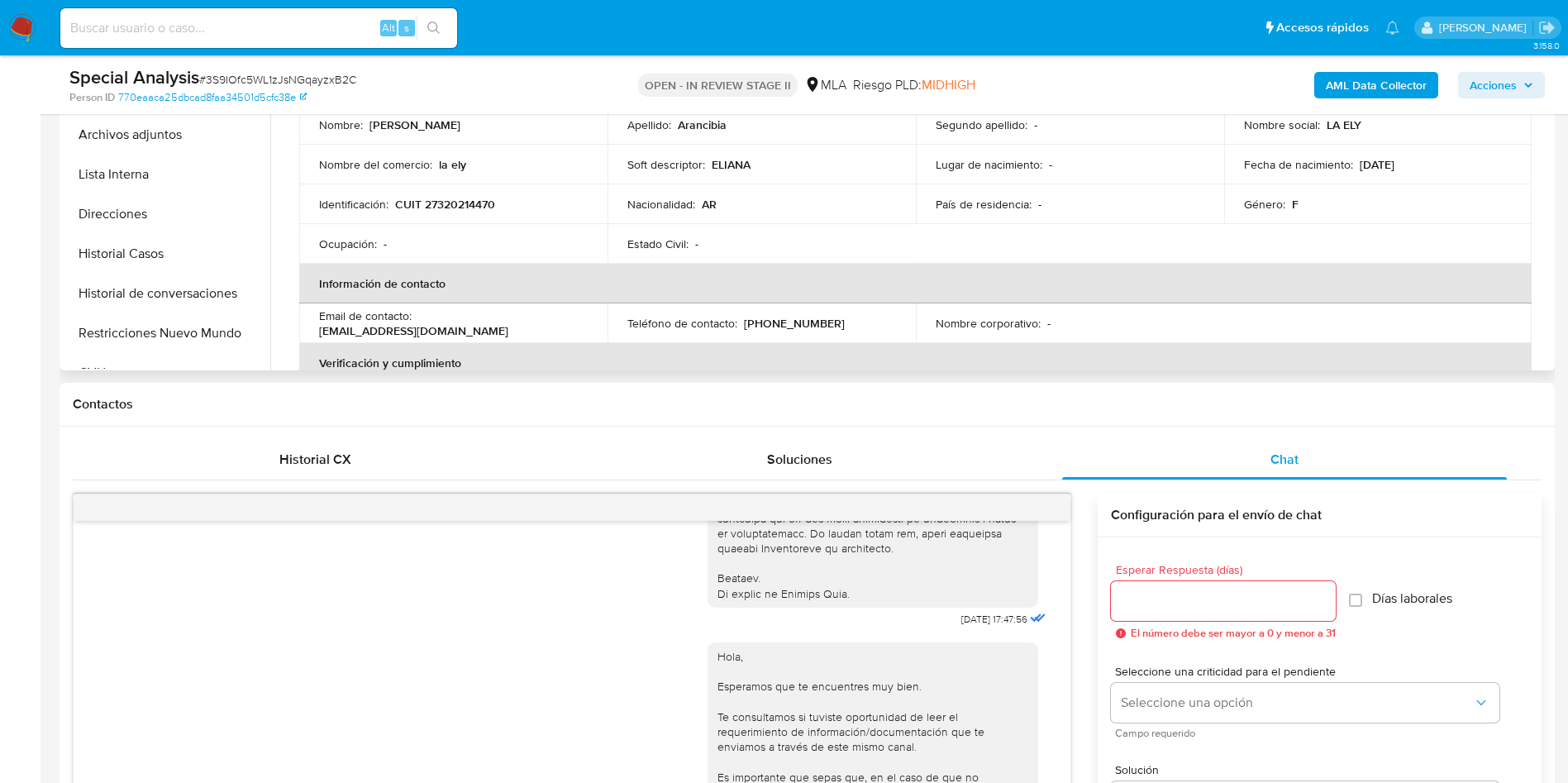
scroll to position [124, 0]
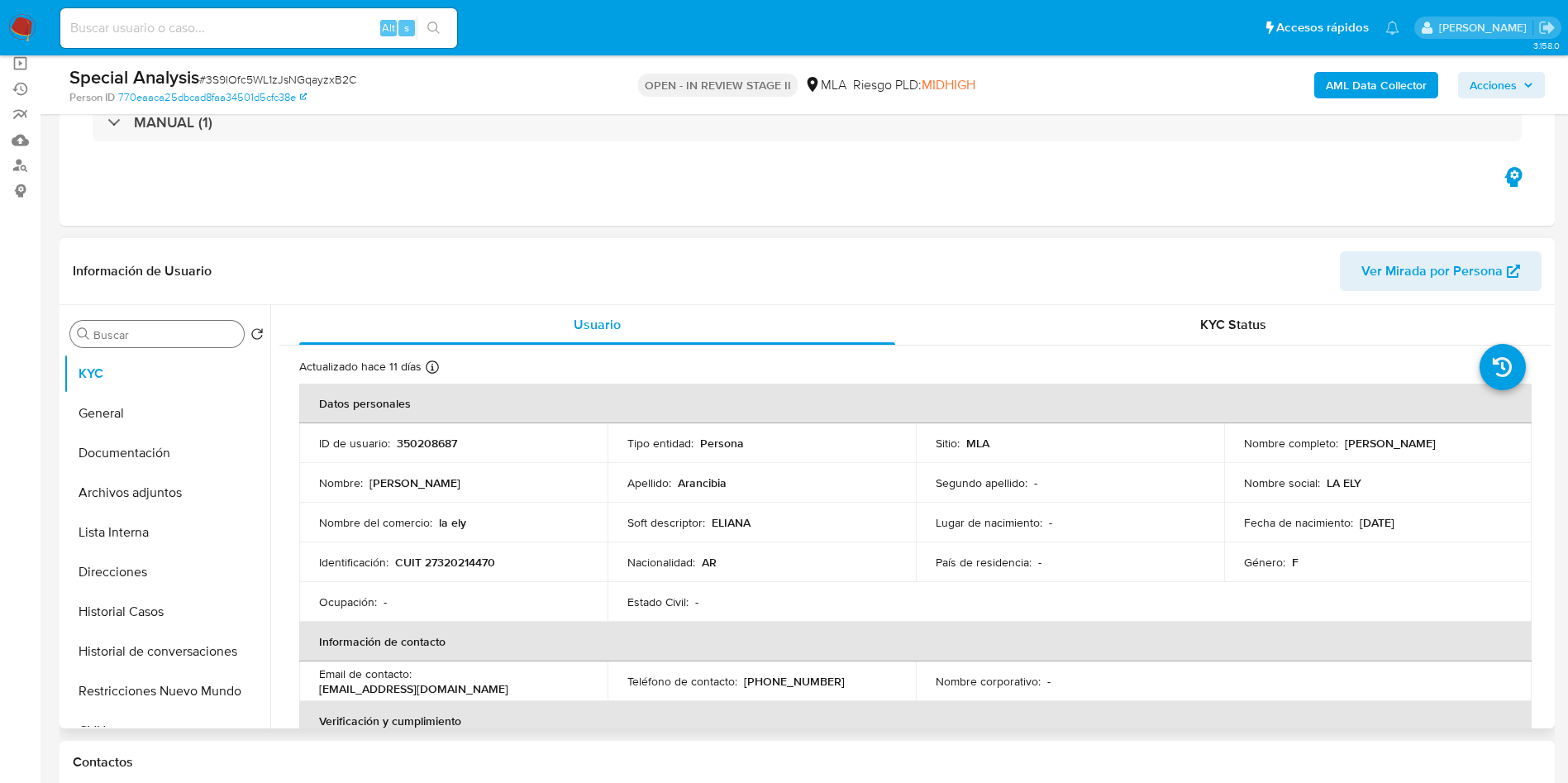
click at [462, 570] on td "Identificación : CUIT 27320214470" at bounding box center [453, 562] width 309 height 40
click at [461, 558] on p "CUIT 27320214470" at bounding box center [445, 562] width 100 height 15
copy p "27320214470"
click at [455, 595] on div "Ocupación : -" at bounding box center [453, 602] width 269 height 15
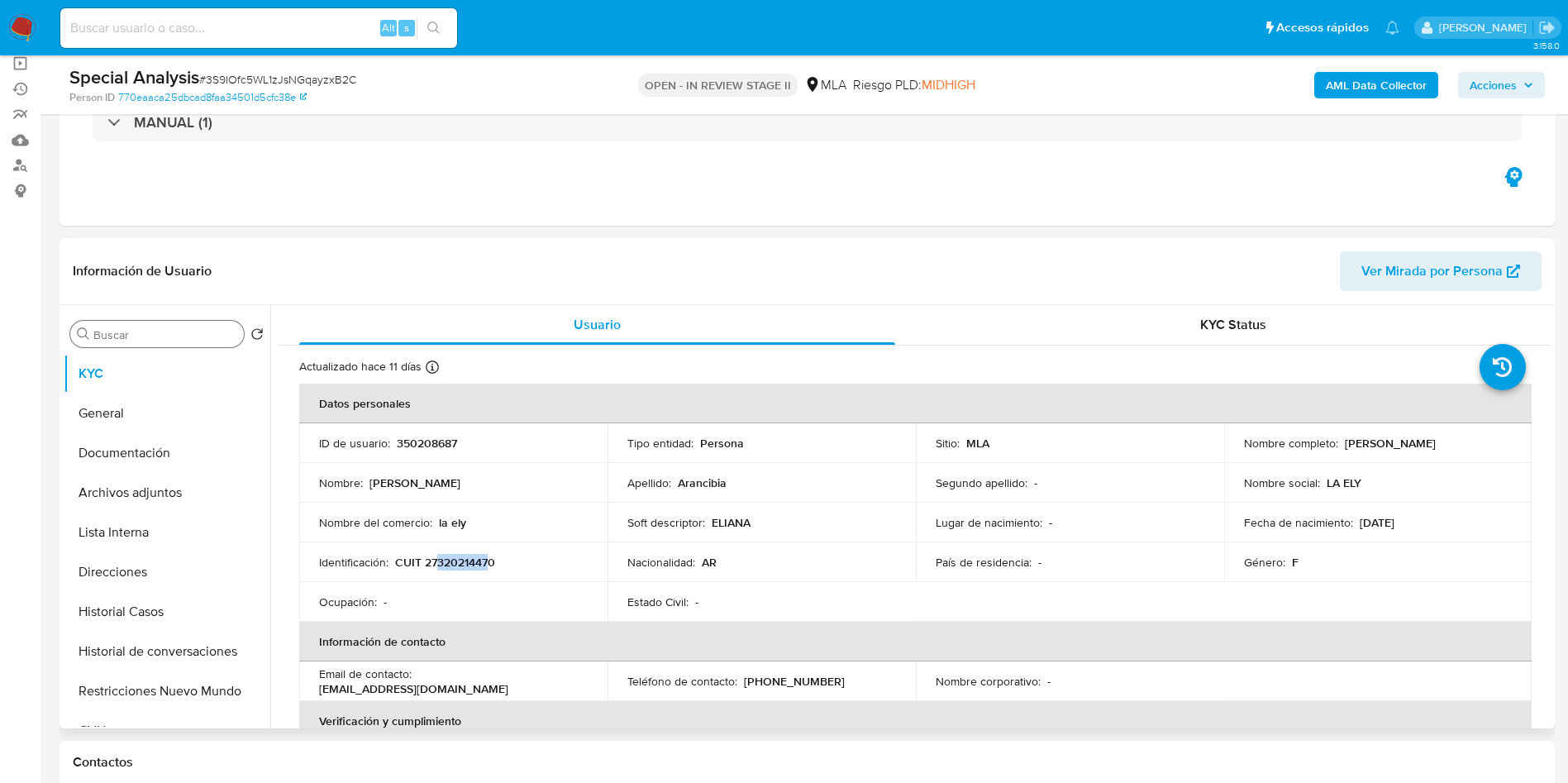
drag, startPoint x: 458, startPoint y: 558, endPoint x: 492, endPoint y: 563, distance: 34.4
click at [492, 563] on p "CUIT 27320214470" at bounding box center [445, 562] width 100 height 15
copy p "32021447"
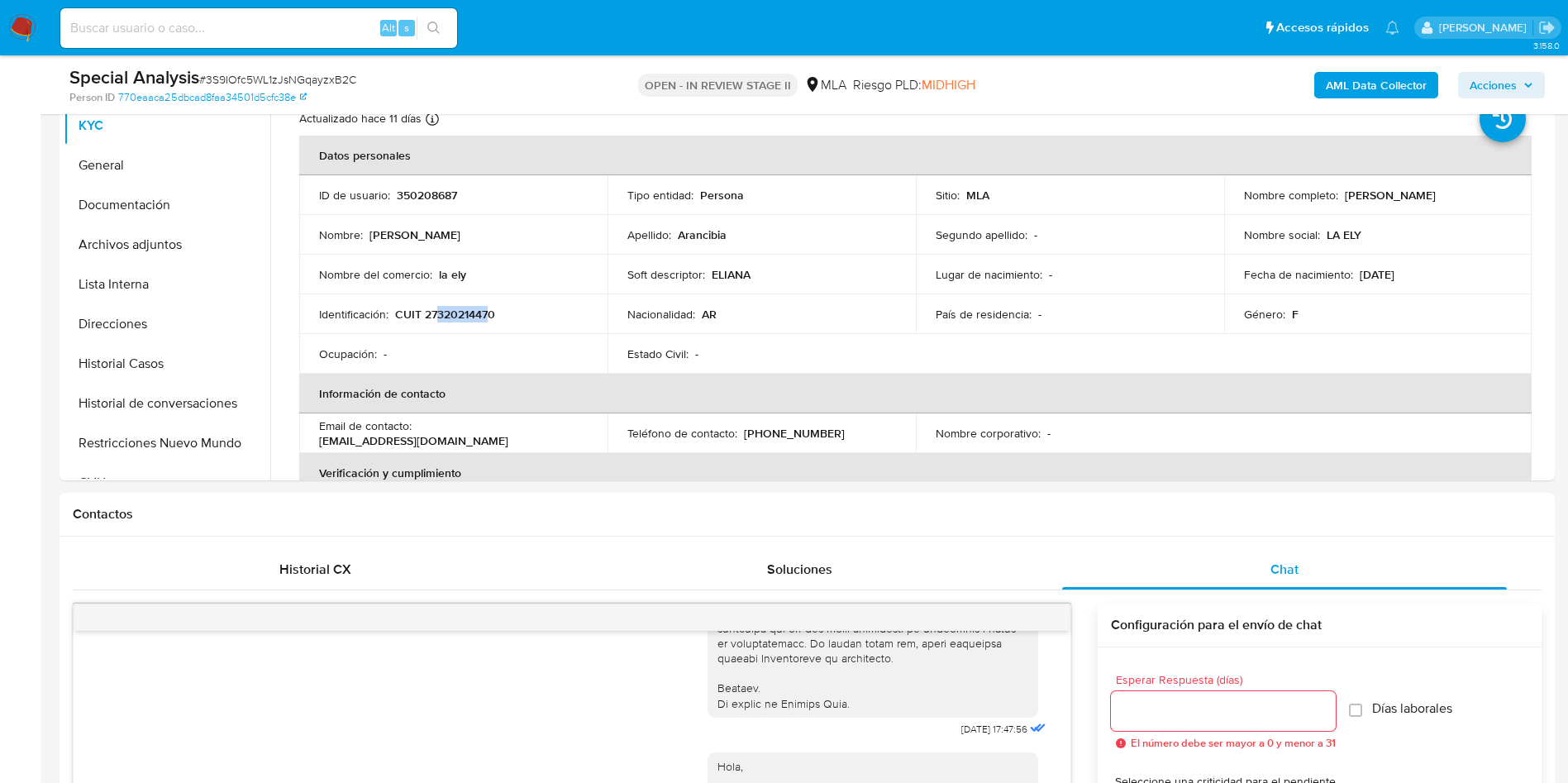
scroll to position [248, 0]
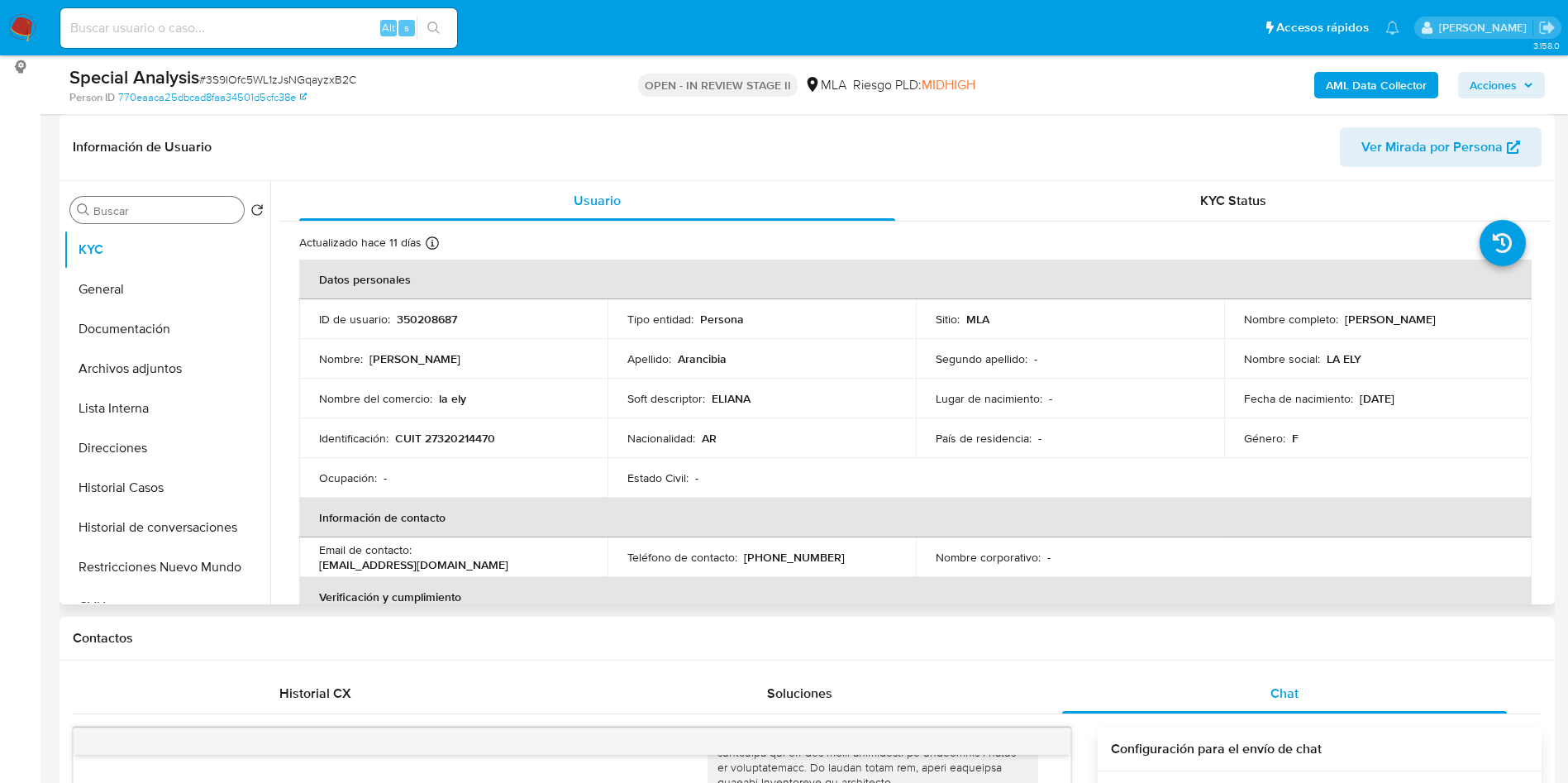
click at [702, 436] on p "AR" at bounding box center [709, 438] width 15 height 15
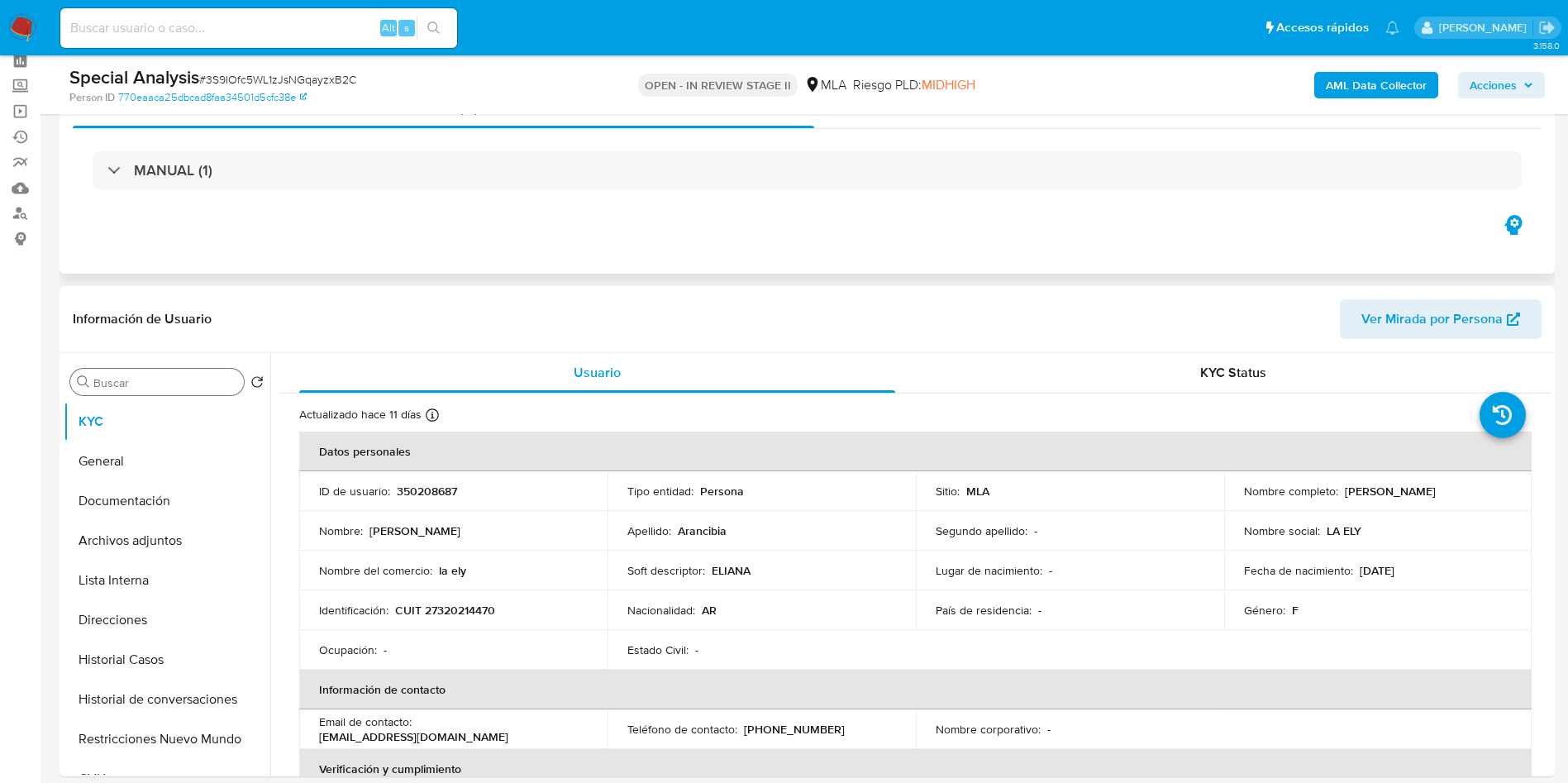
scroll to position [0, 0]
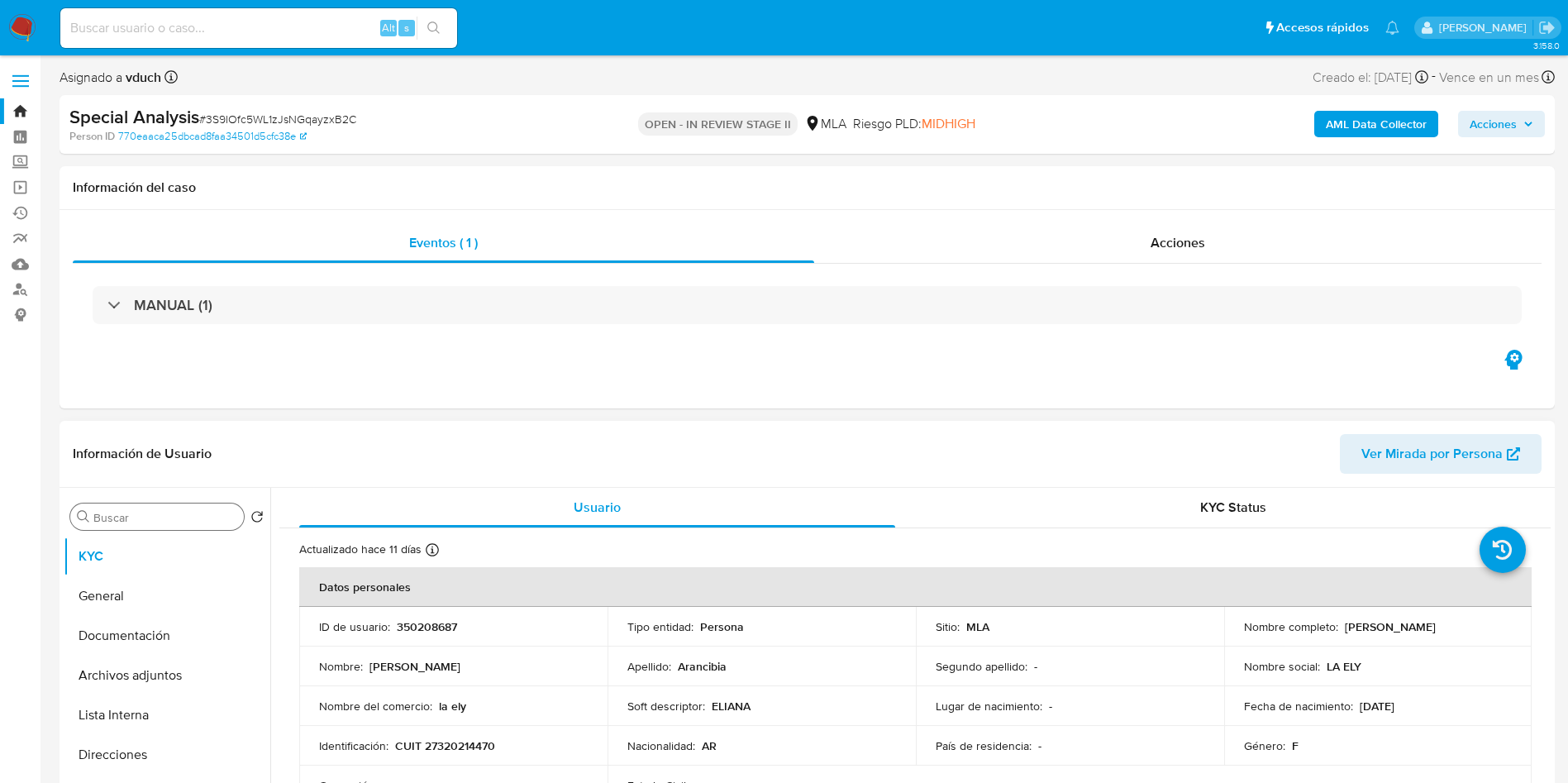
drag, startPoint x: 1344, startPoint y: 626, endPoint x: 1463, endPoint y: 632, distance: 119.2
click at [1463, 632] on div "Nombre completo : [PERSON_NAME]" at bounding box center [1379, 626] width 269 height 15
copy div "[PERSON_NAME]"
click at [680, 624] on p "Tipo entidad :" at bounding box center [661, 626] width 66 height 15
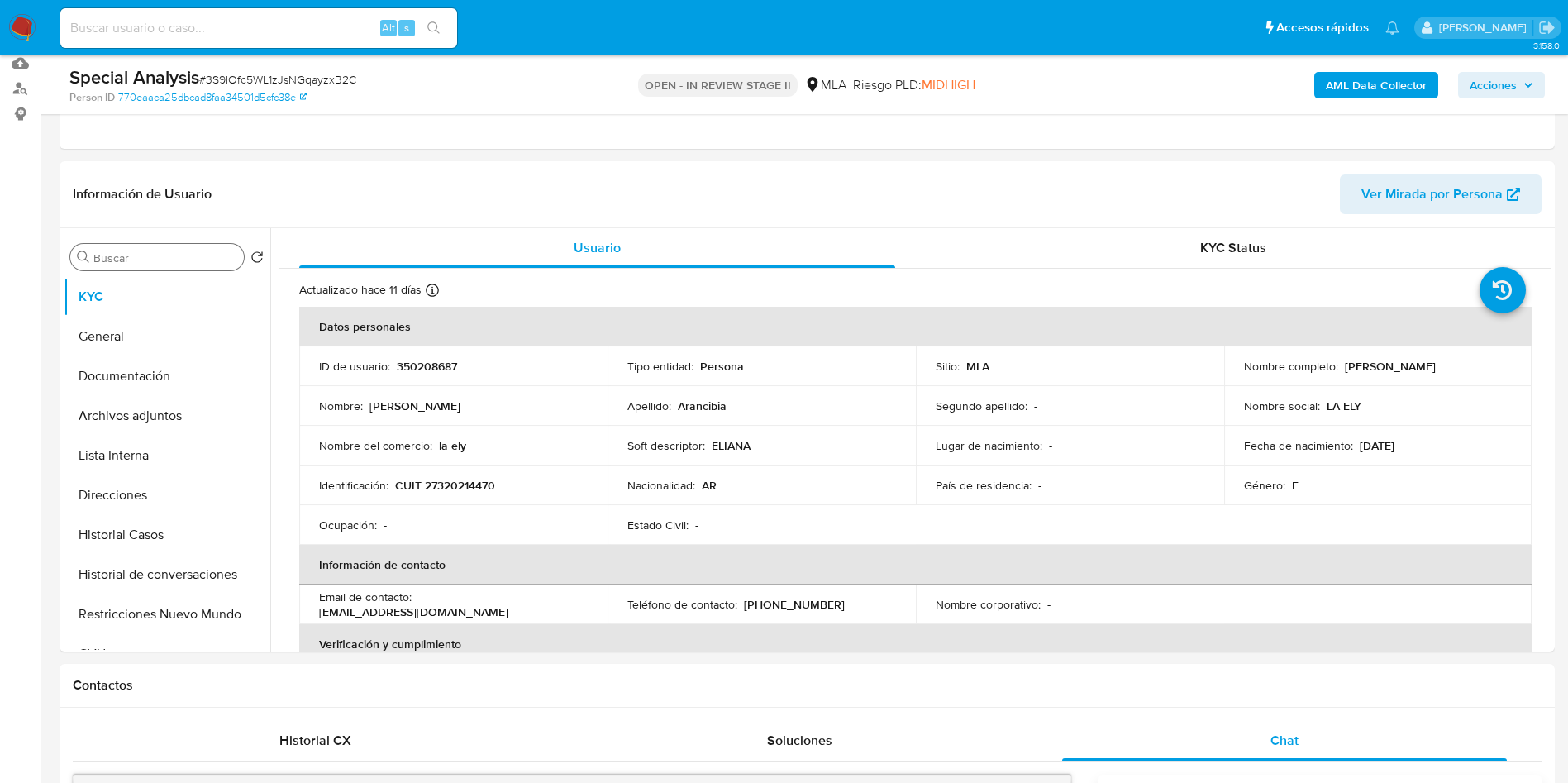
scroll to position [248, 0]
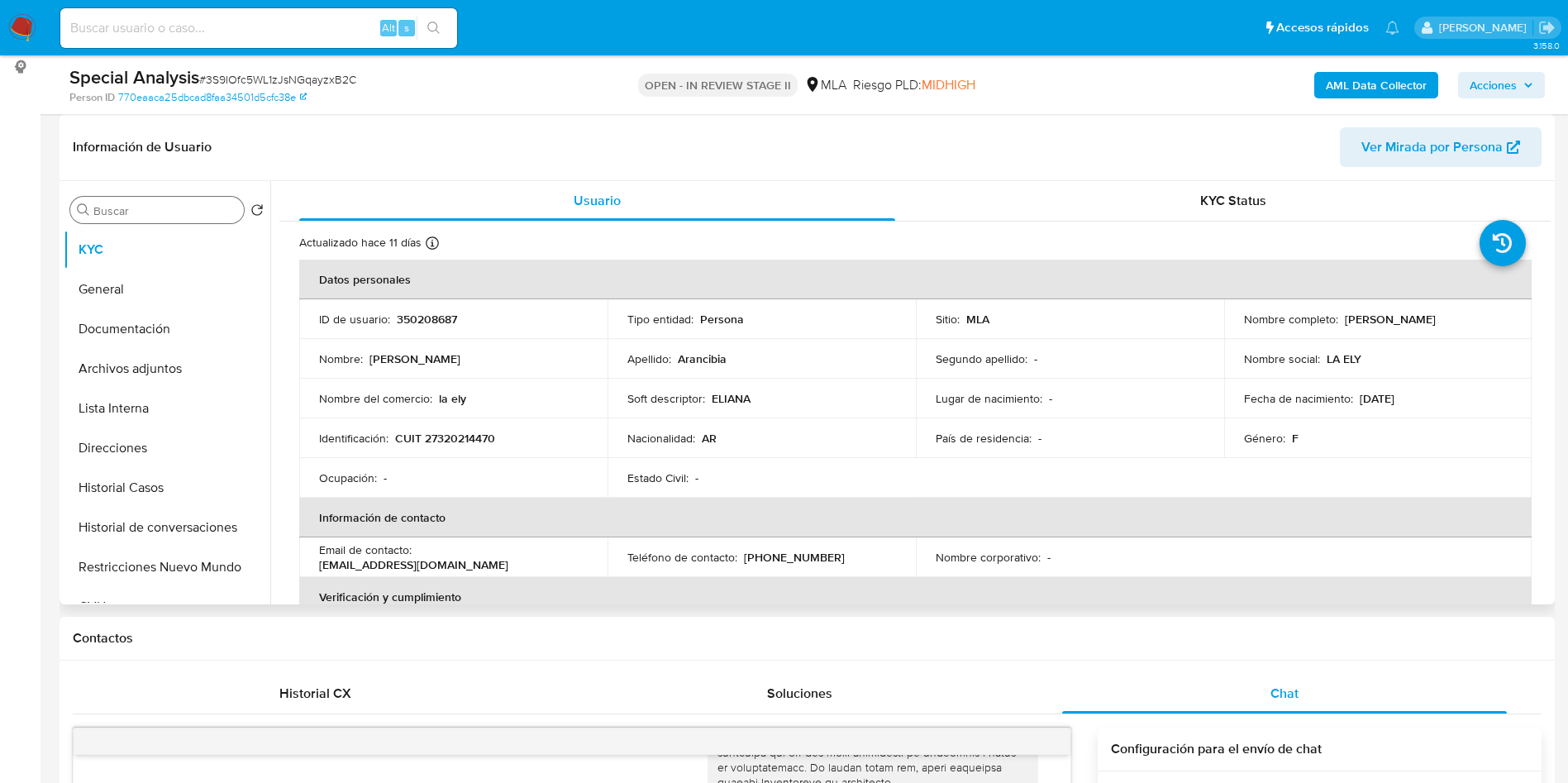
click at [818, 368] on td "Apellido : Arancibia" at bounding box center [762, 358] width 309 height 40
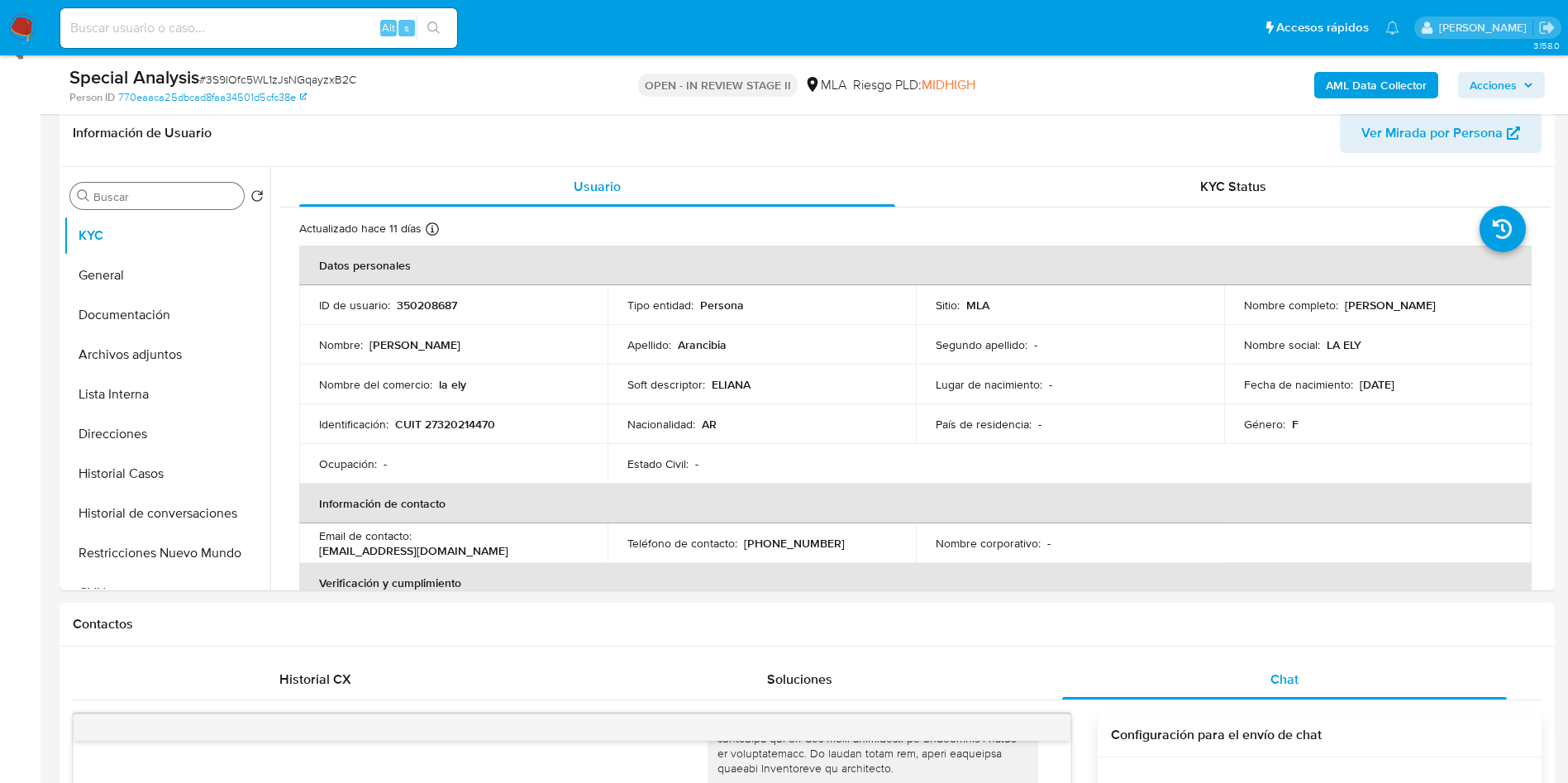
scroll to position [124, 0]
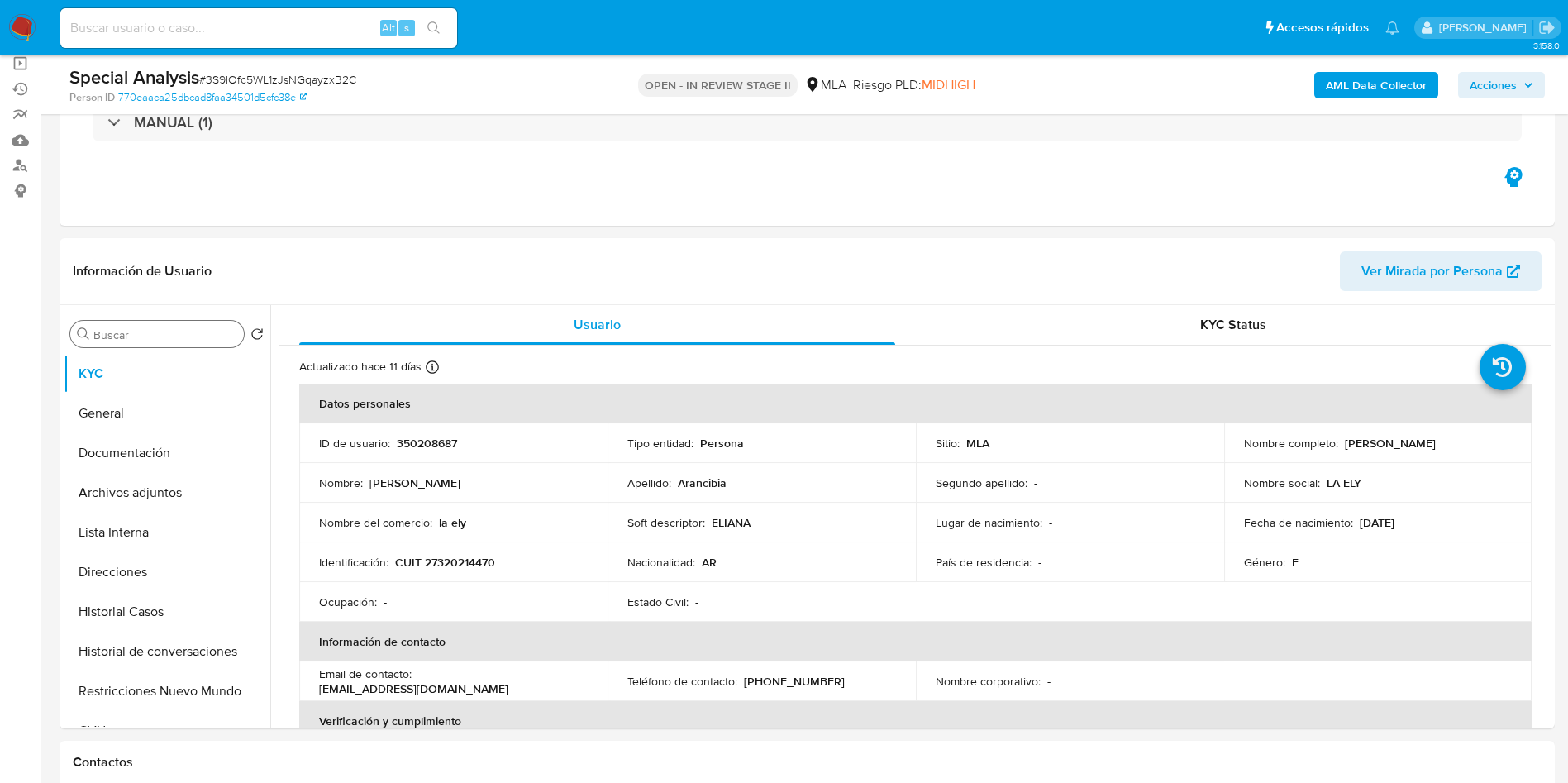
click at [182, 327] on input "Buscar" at bounding box center [165, 334] width 144 height 15
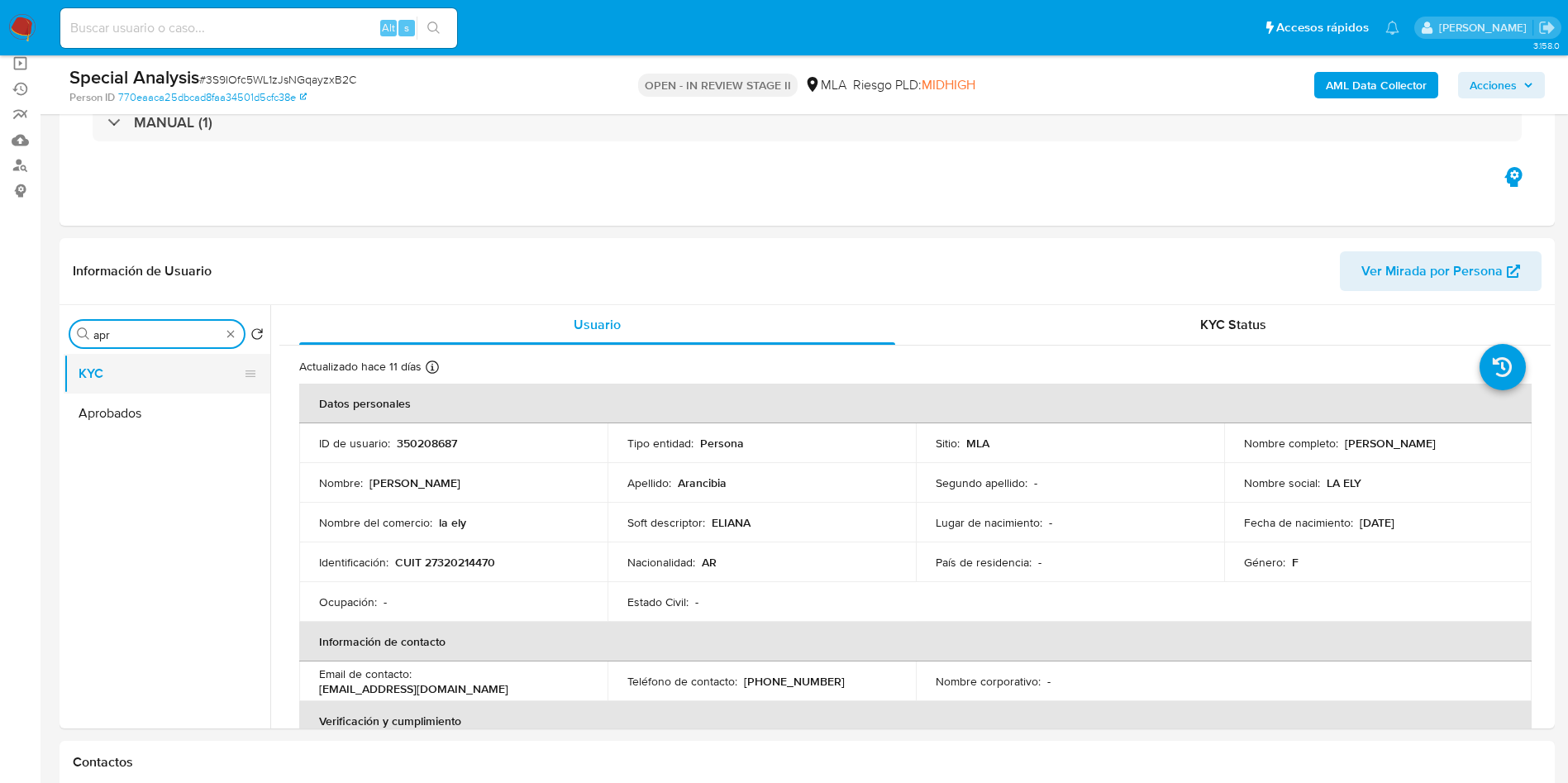
type input "apr"
click at [158, 392] on button "KYC" at bounding box center [160, 373] width 193 height 40
click at [171, 393] on button "Aprobados" at bounding box center [160, 413] width 193 height 40
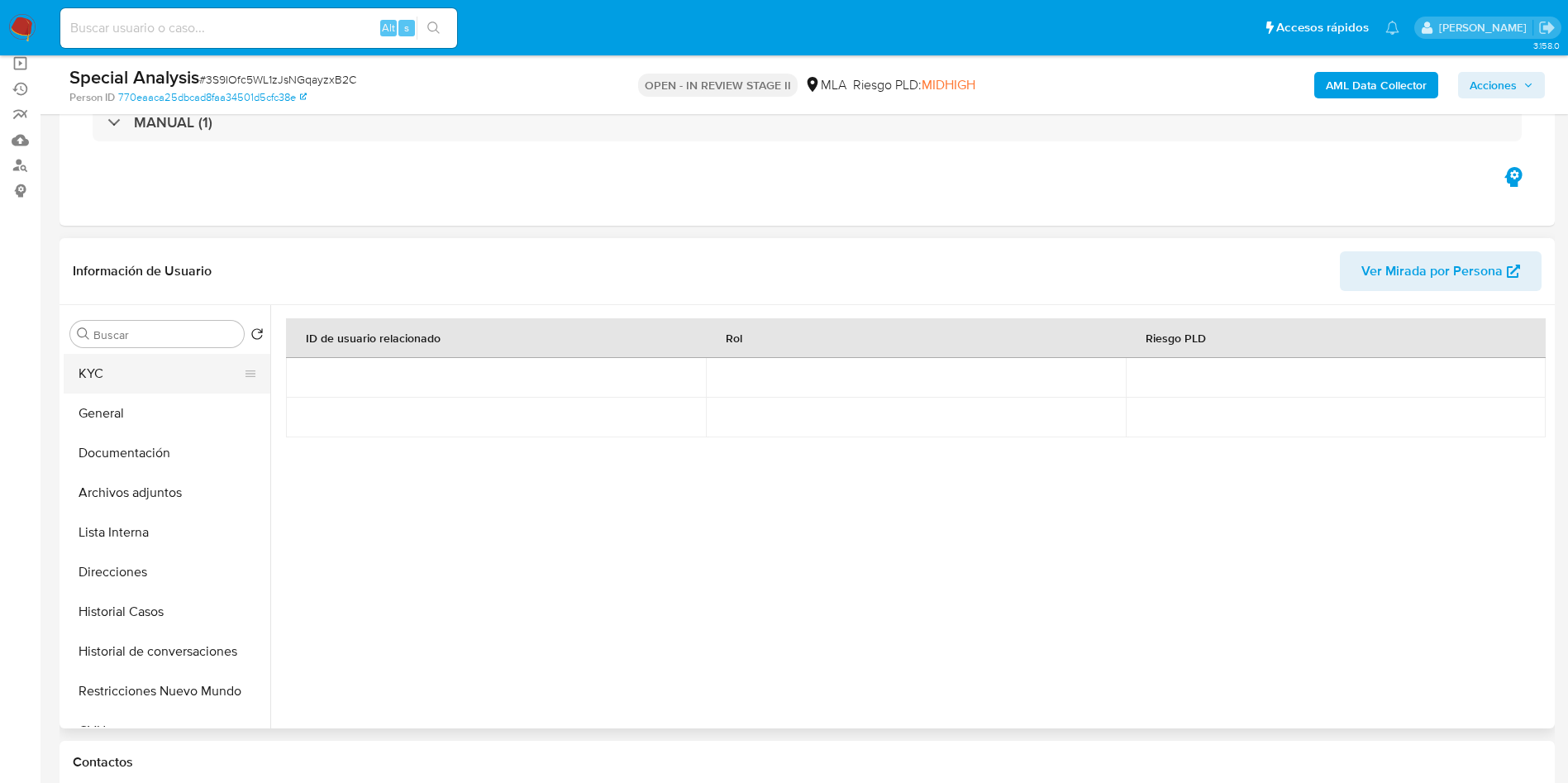
click at [154, 379] on button "KYC" at bounding box center [160, 373] width 193 height 40
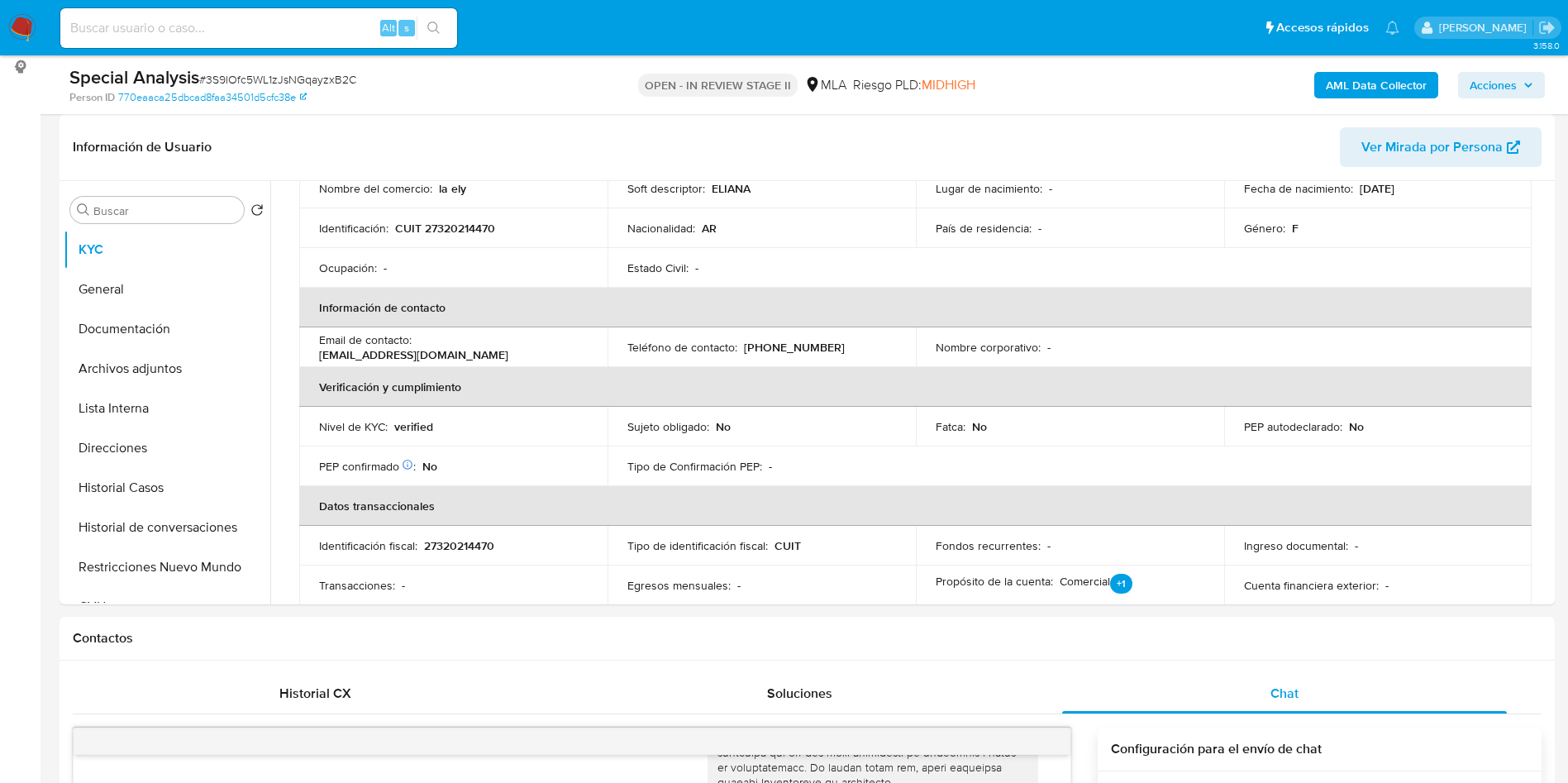
scroll to position [0, 0]
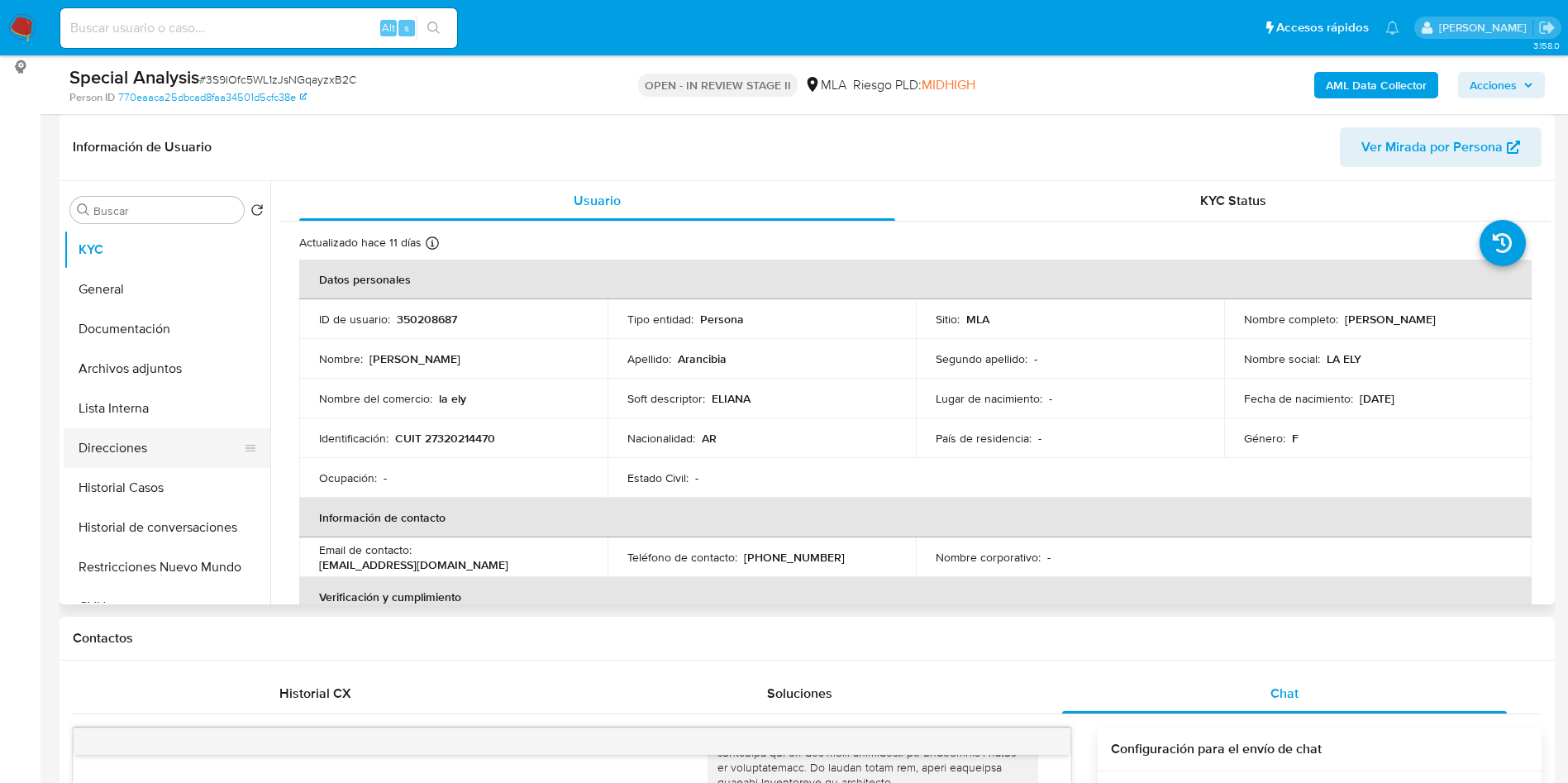
click at [125, 461] on button "Direcciones" at bounding box center [160, 448] width 193 height 40
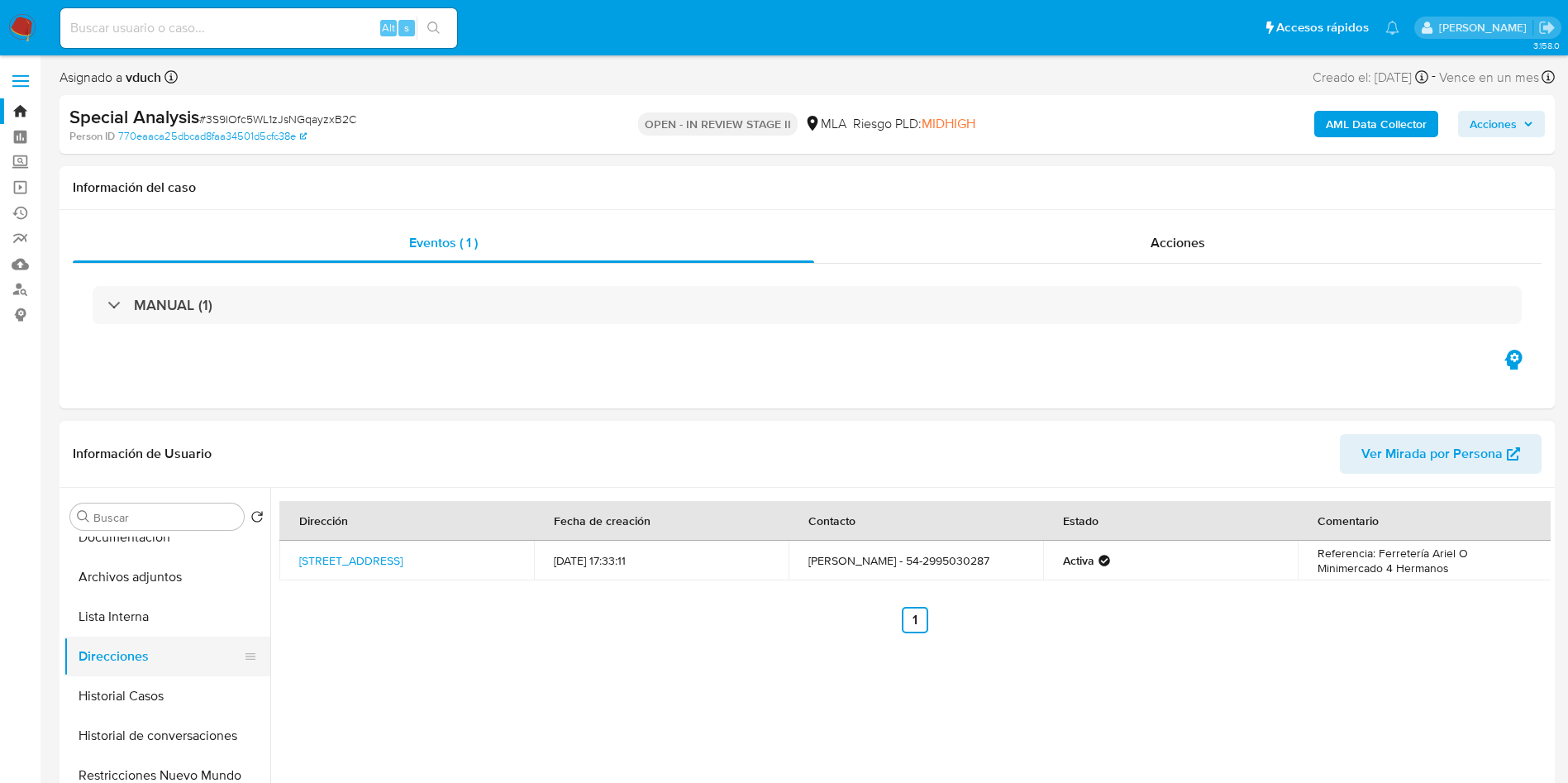
click at [171, 562] on ul "KYC General Documentación Archivos adjuntos Lista Interna Direcciones Historial…" at bounding box center [167, 722] width 206 height 373
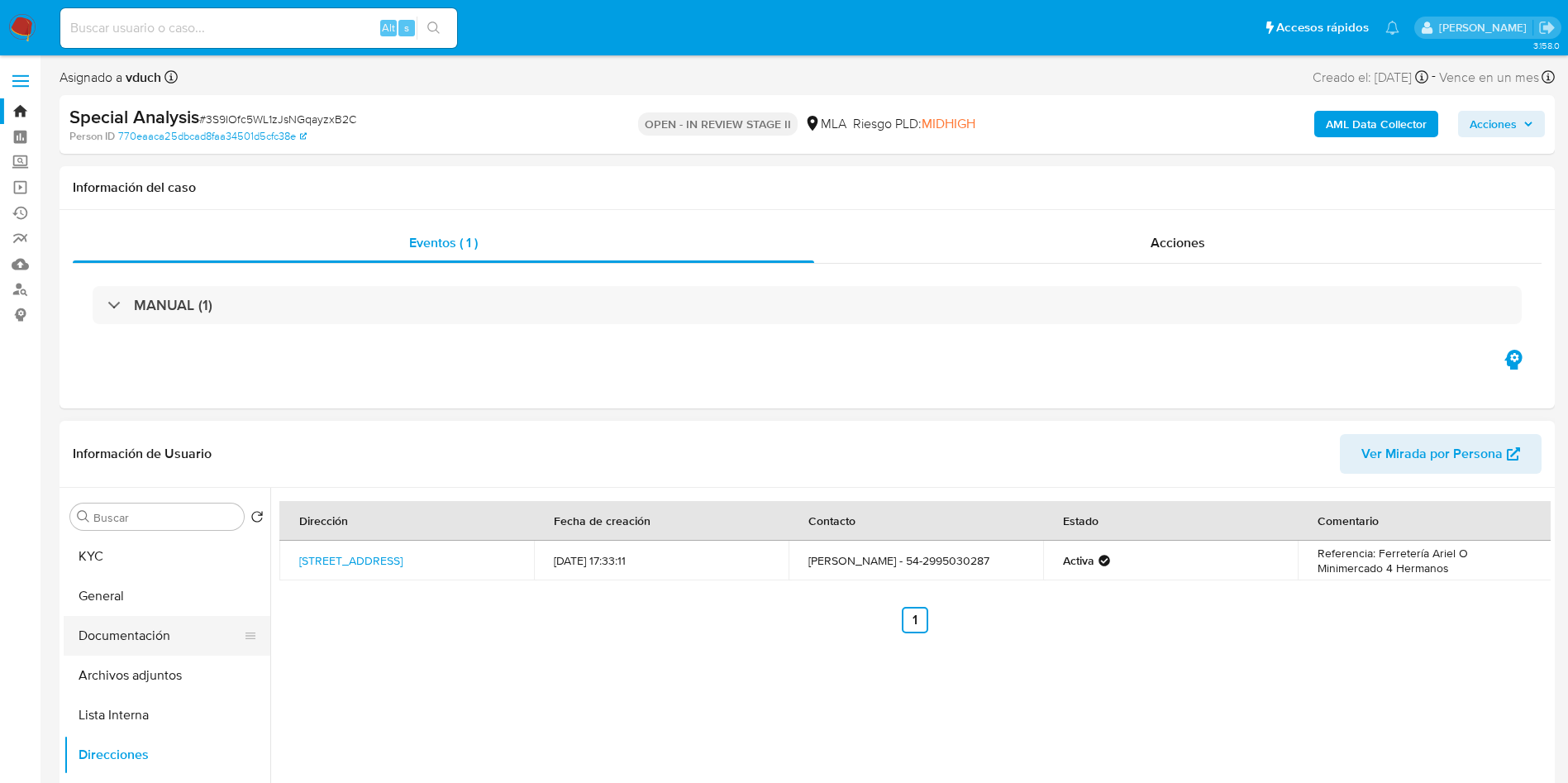
click at [101, 558] on button "KYC" at bounding box center [167, 555] width 206 height 40
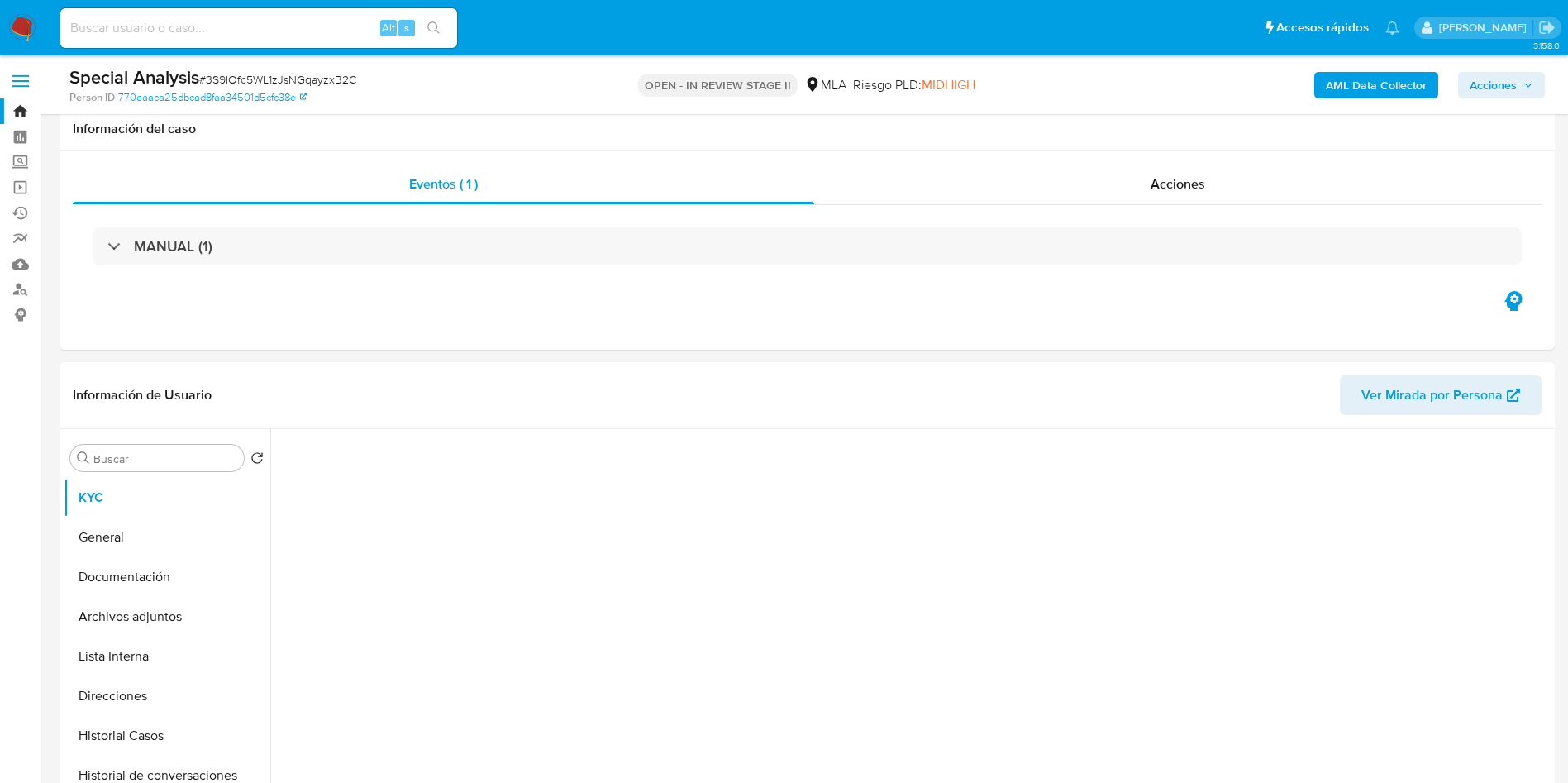
scroll to position [248, 0]
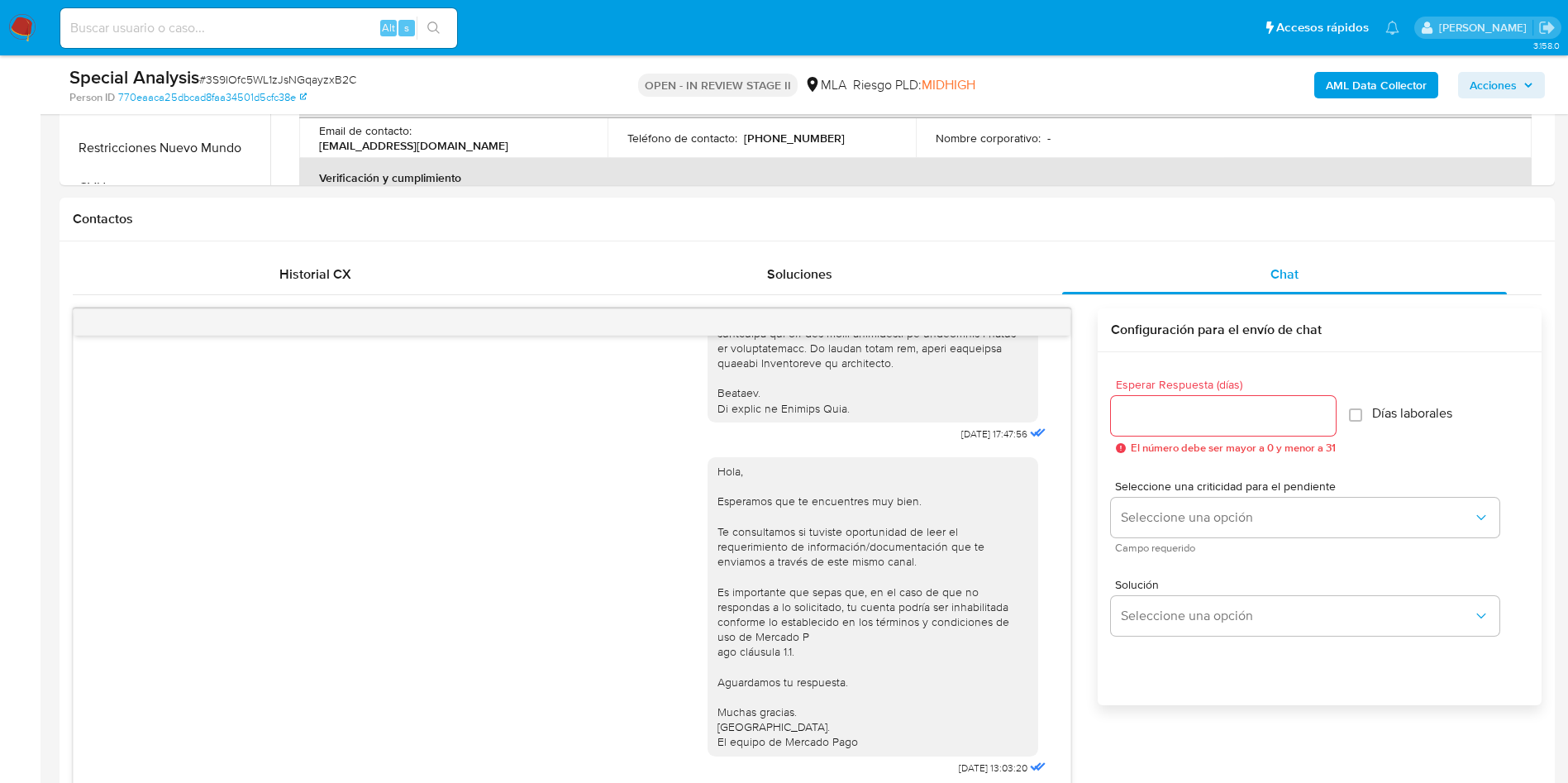
scroll to position [992, 0]
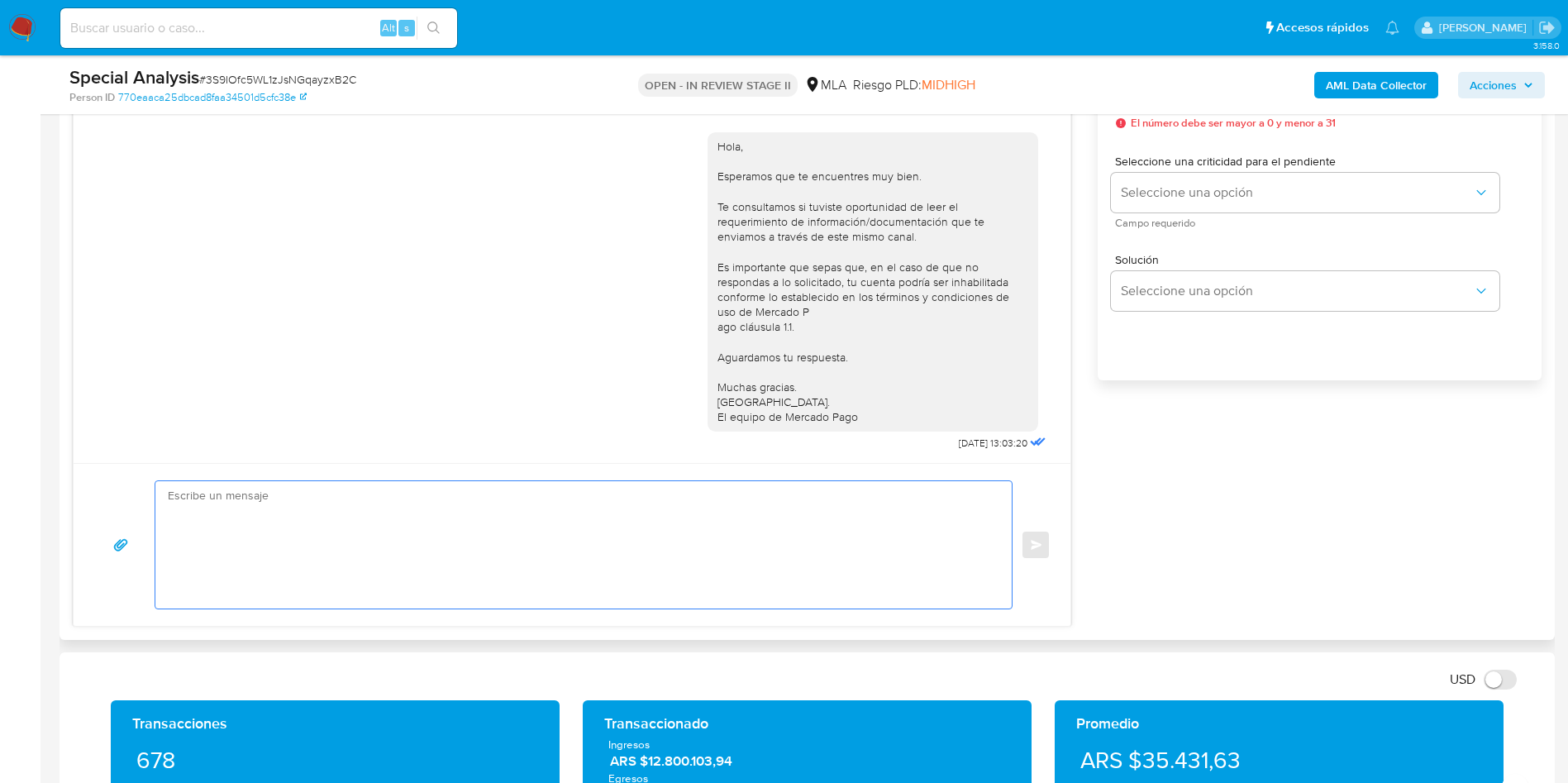
click at [427, 554] on textarea at bounding box center [579, 544] width 824 height 127
paste textarea "Hola [PERSON_NAME], Queremos informarte que el uso de la cuenta de Mercado Pago…"
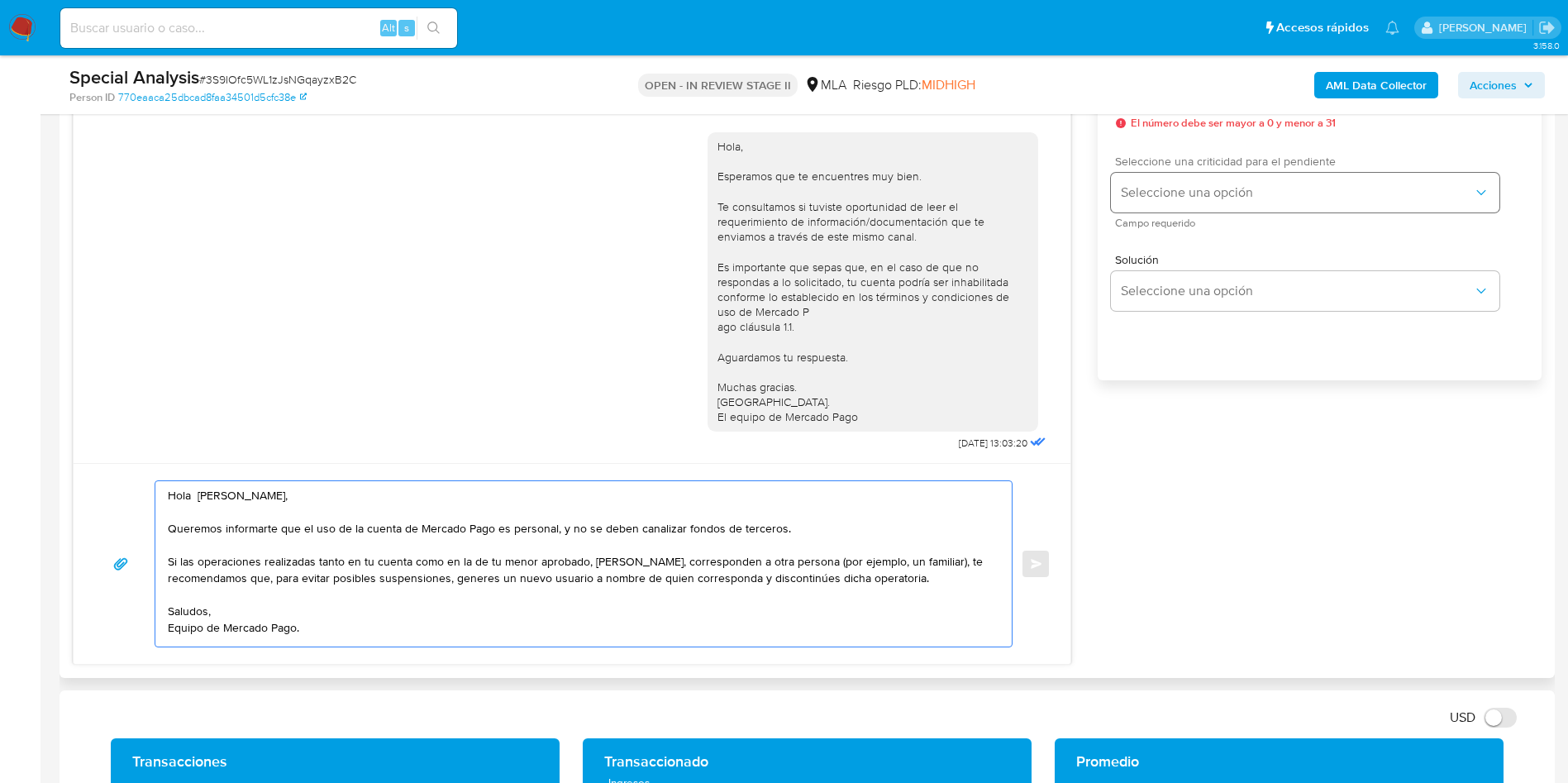
scroll to position [744, 0]
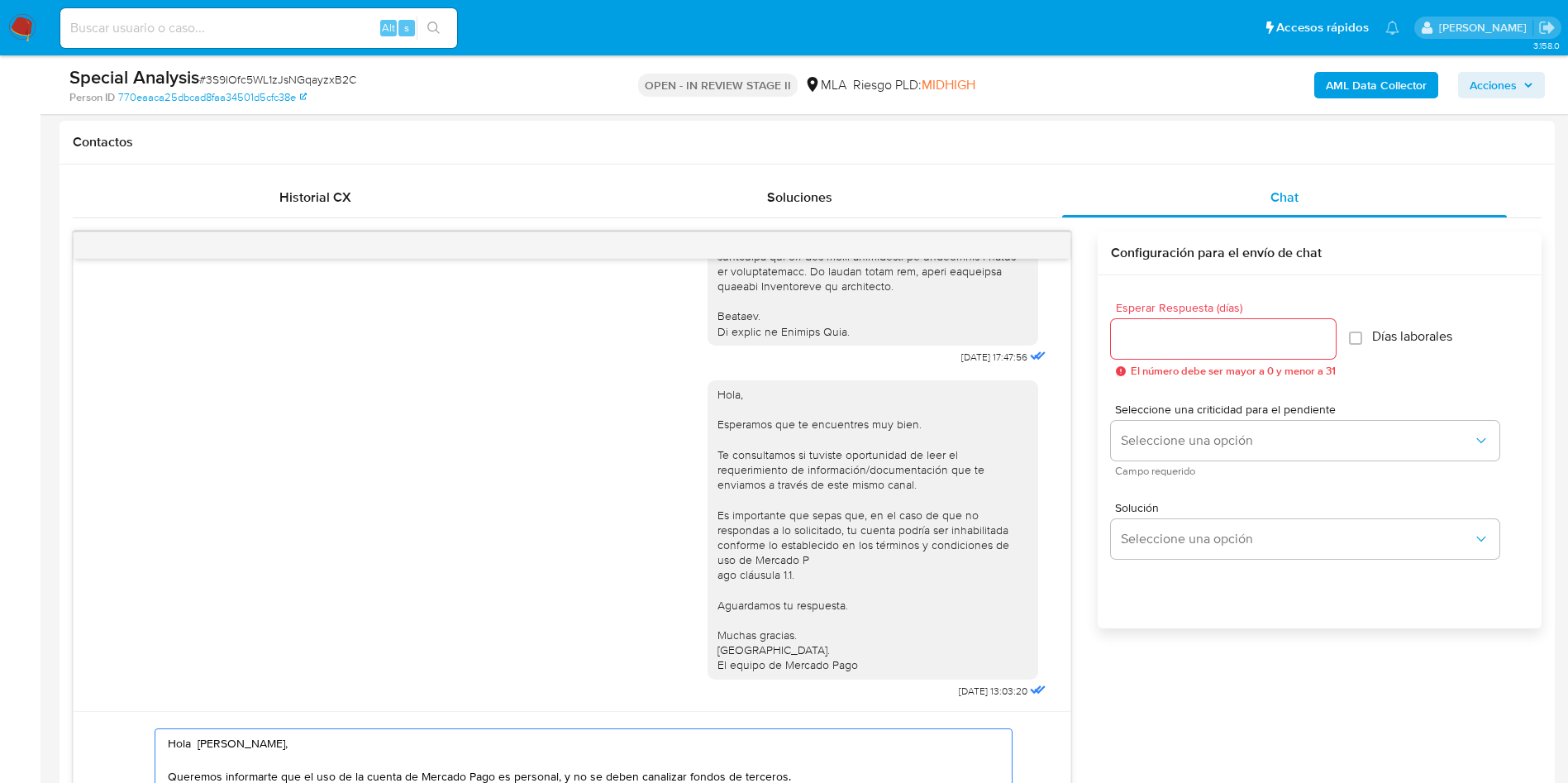
type textarea "Hola [PERSON_NAME], Queremos informarte que el uso de la cuenta de Mercado Pago…"
click at [1163, 333] on input "Esperar Respuesta (días)" at bounding box center [1223, 338] width 225 height 21
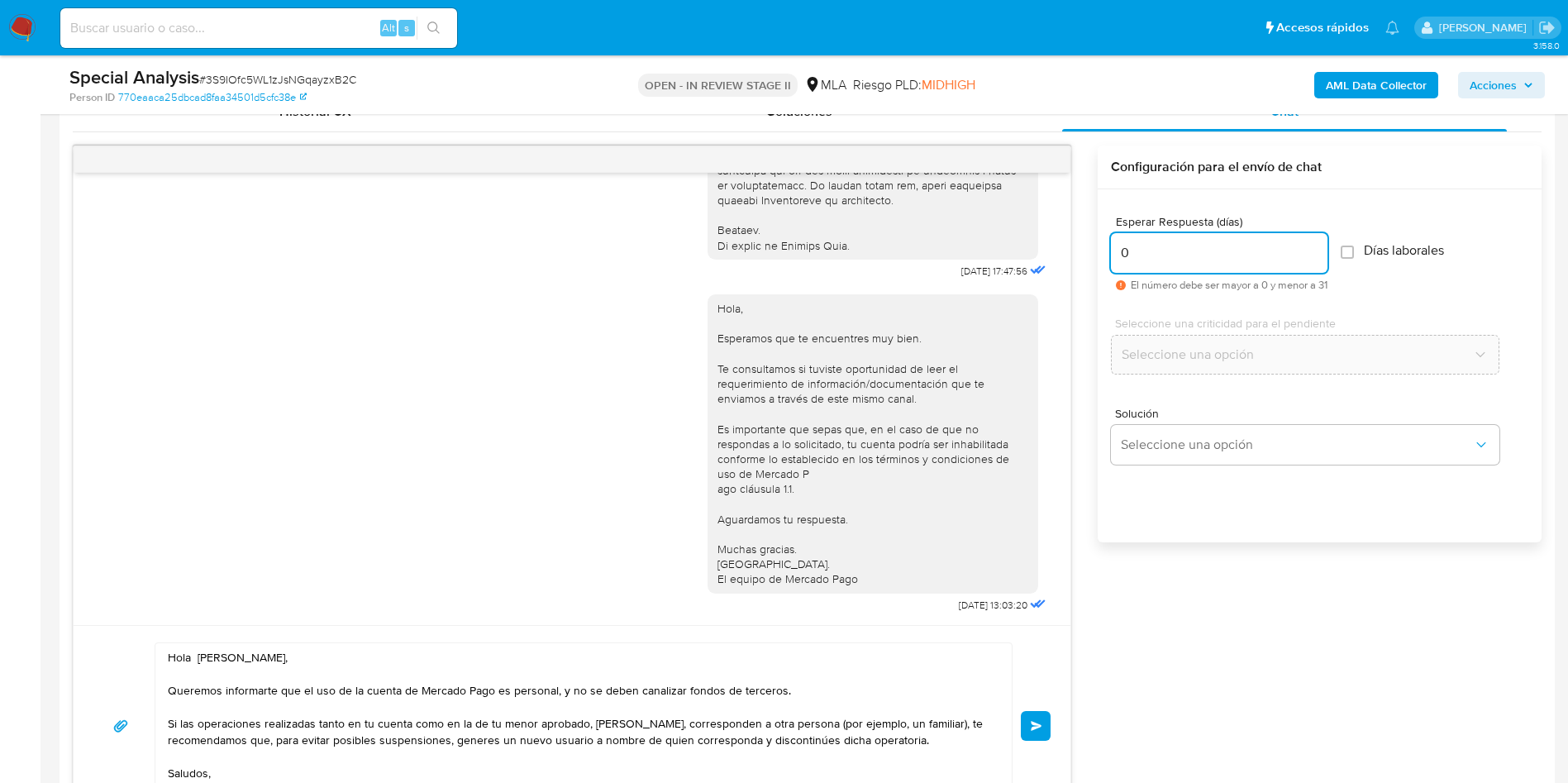
scroll to position [868, 0]
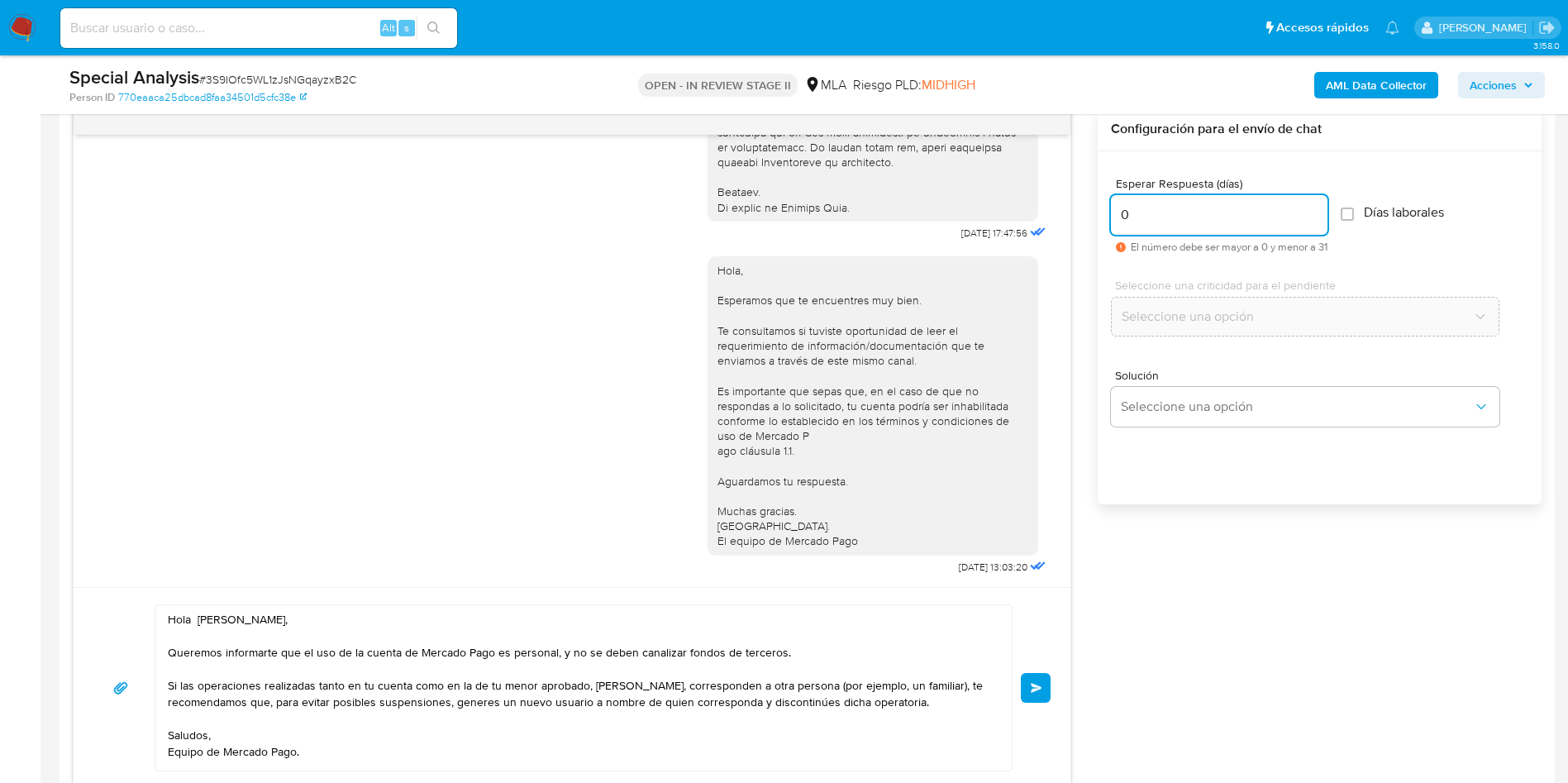
type input "0"
click at [201, 614] on textarea "Hola [PERSON_NAME], Queremos informarte que el uso de la cuenta de Mercado Pago…" at bounding box center [579, 687] width 824 height 165
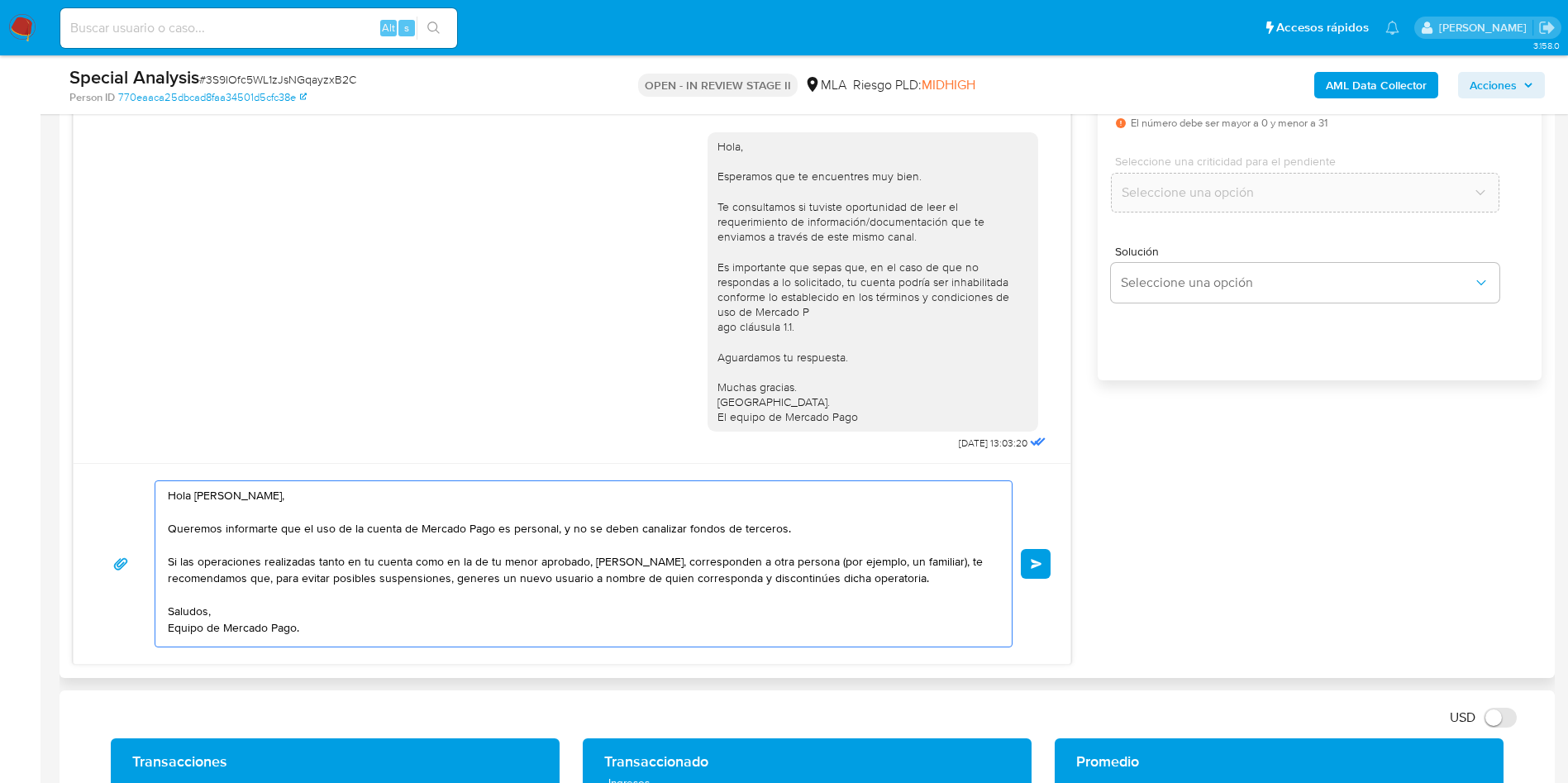
click at [449, 646] on textarea "Hola [PERSON_NAME], Queremos informarte que el uso de la cuenta de Mercado Pago…" at bounding box center [579, 563] width 824 height 165
click at [451, 639] on textarea "Hola [PERSON_NAME], Queremos informarte que el uso de la cuenta de Mercado Pago…" at bounding box center [579, 563] width 824 height 165
click at [420, 620] on textarea "Hola [PERSON_NAME], Queremos informarte que el uso de la cuenta de Mercado Pago…" at bounding box center [579, 563] width 824 height 165
click at [428, 633] on textarea "Hola [PERSON_NAME], Queremos informarte que el uso de la cuenta de Mercado Pago…" at bounding box center [579, 563] width 824 height 165
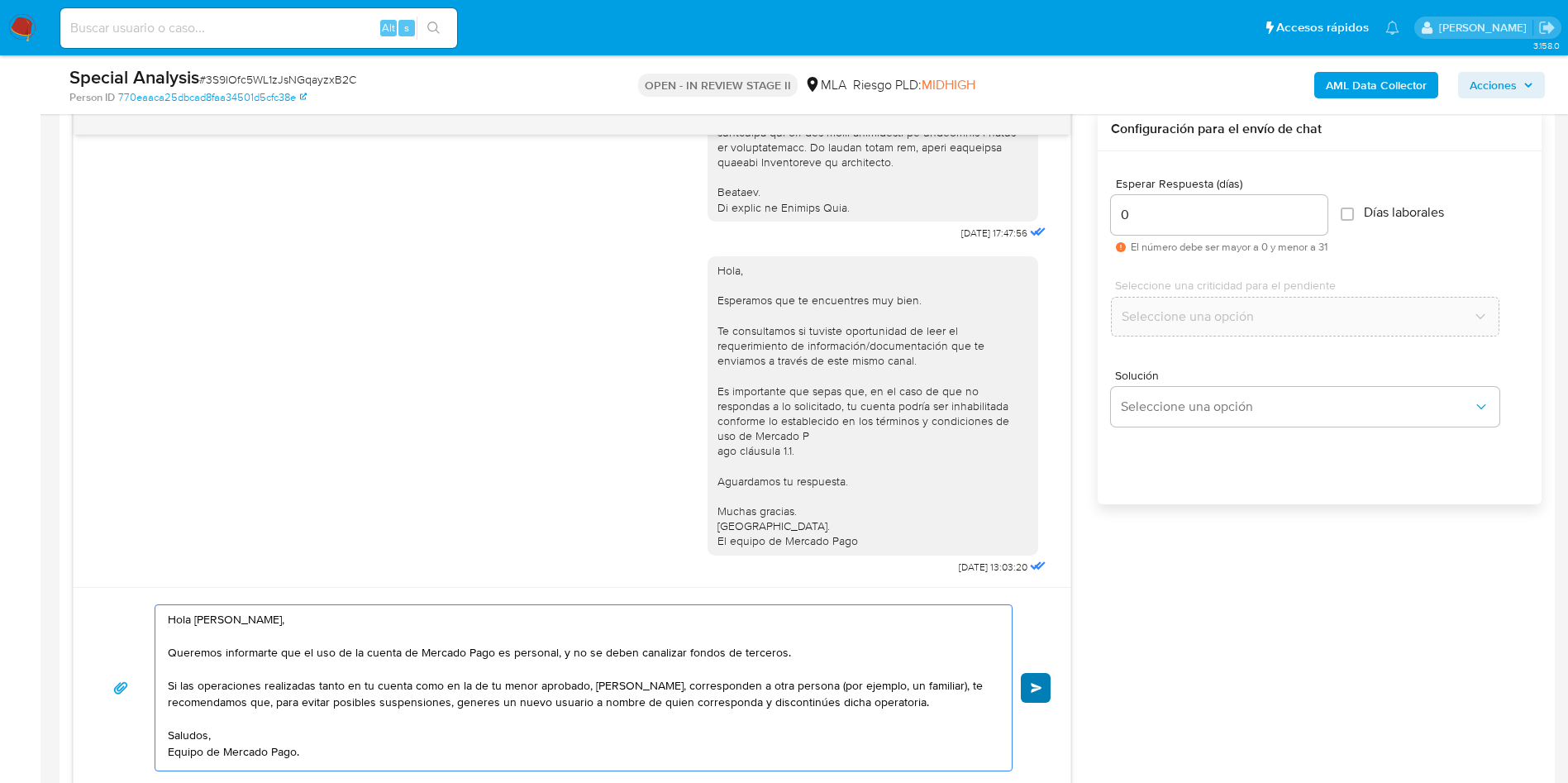
type textarea "Hola [PERSON_NAME], Queremos informarte que el uso de la cuenta de Mercado Pago…"
click at [1038, 683] on span "Enviar" at bounding box center [1036, 687] width 12 height 10
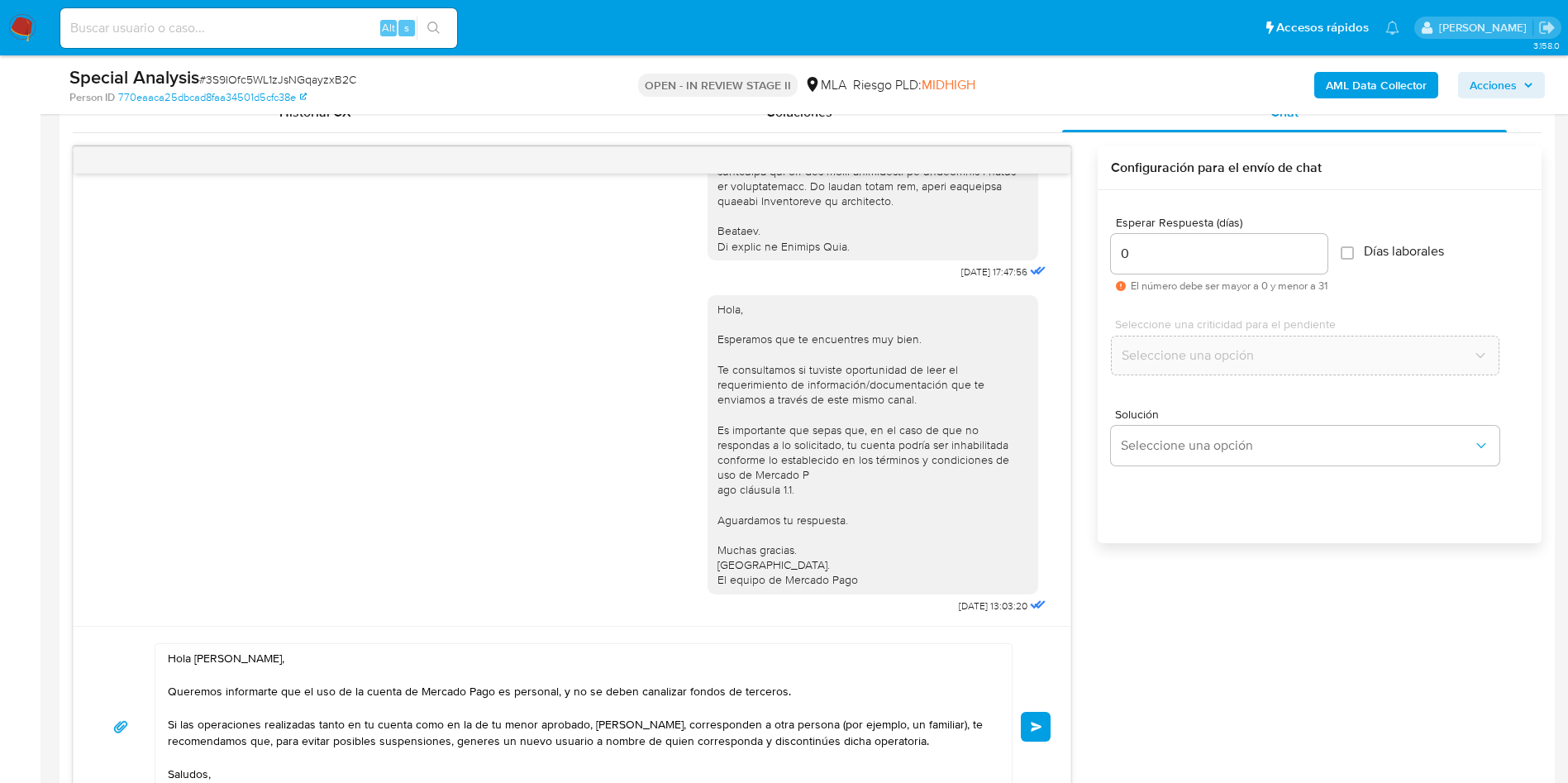
scroll to position [0, 0]
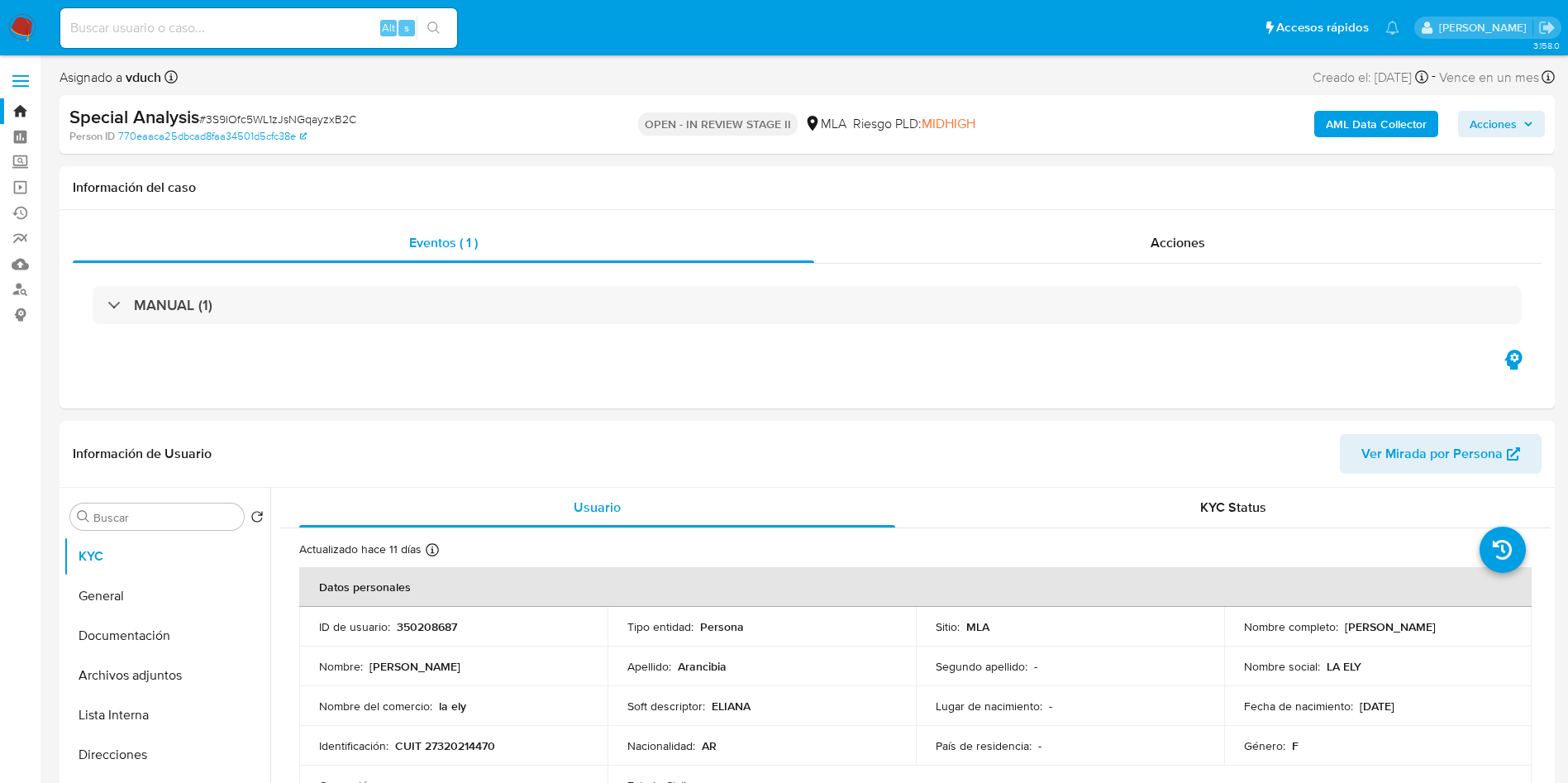
click at [242, 107] on div "Special Analysis # 3S9IOfc5WL1zJsNGqayzxB2C" at bounding box center [312, 117] width 486 height 25
copy span "3S9IOfc5WL1zJsNGqayzxB2C"
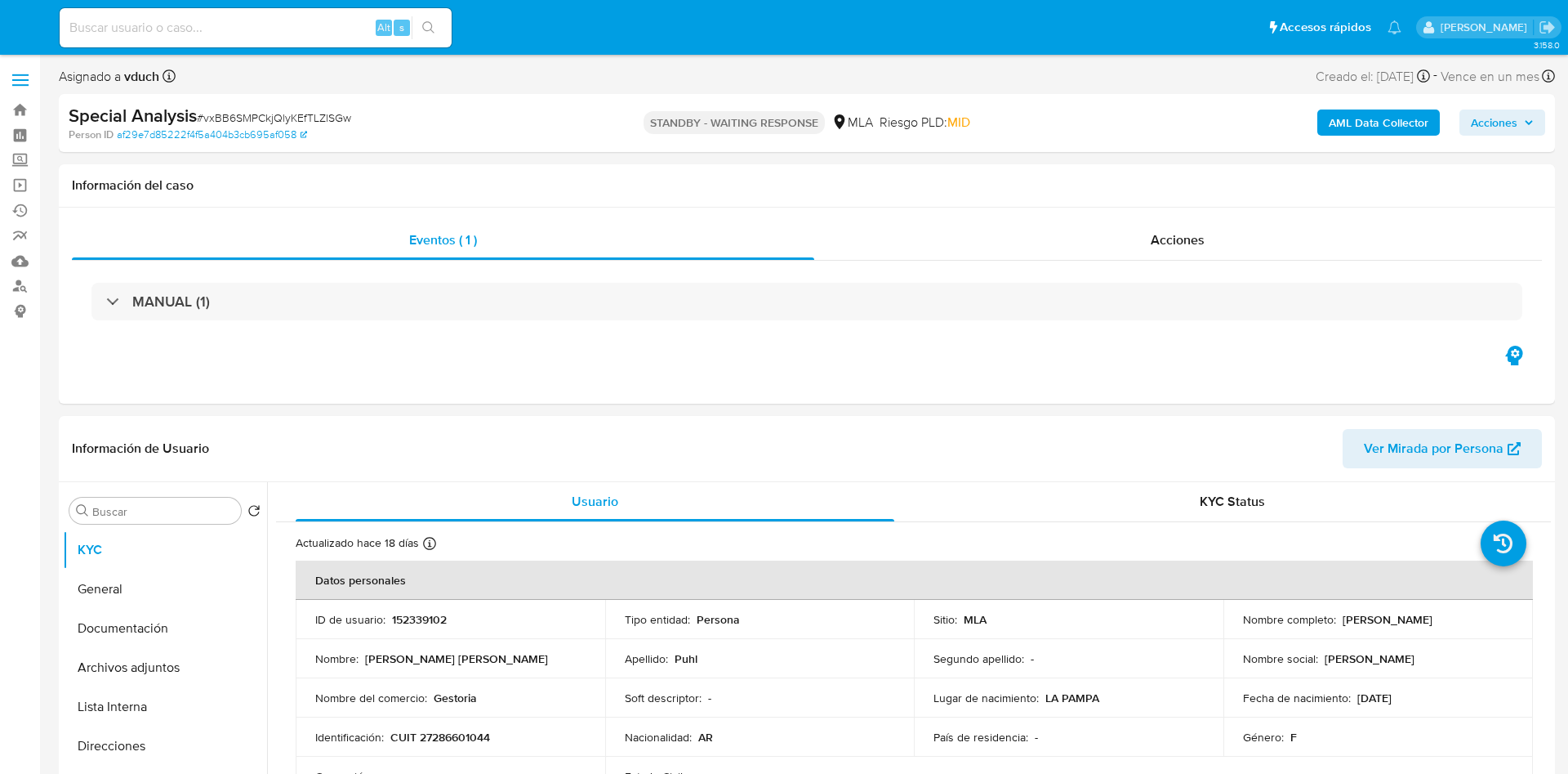
select select "10"
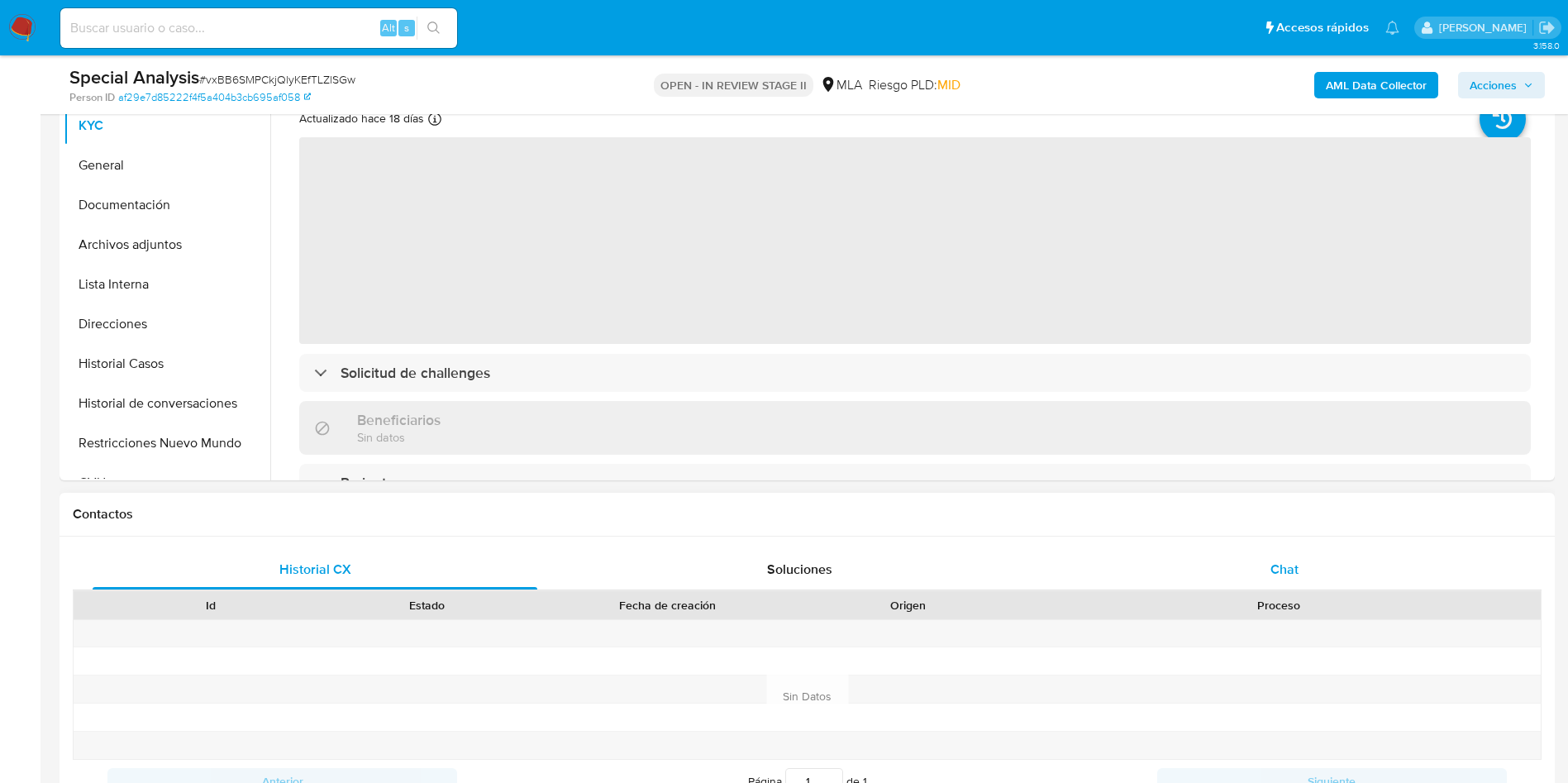
click at [1365, 588] on div "Chat" at bounding box center [1284, 569] width 445 height 40
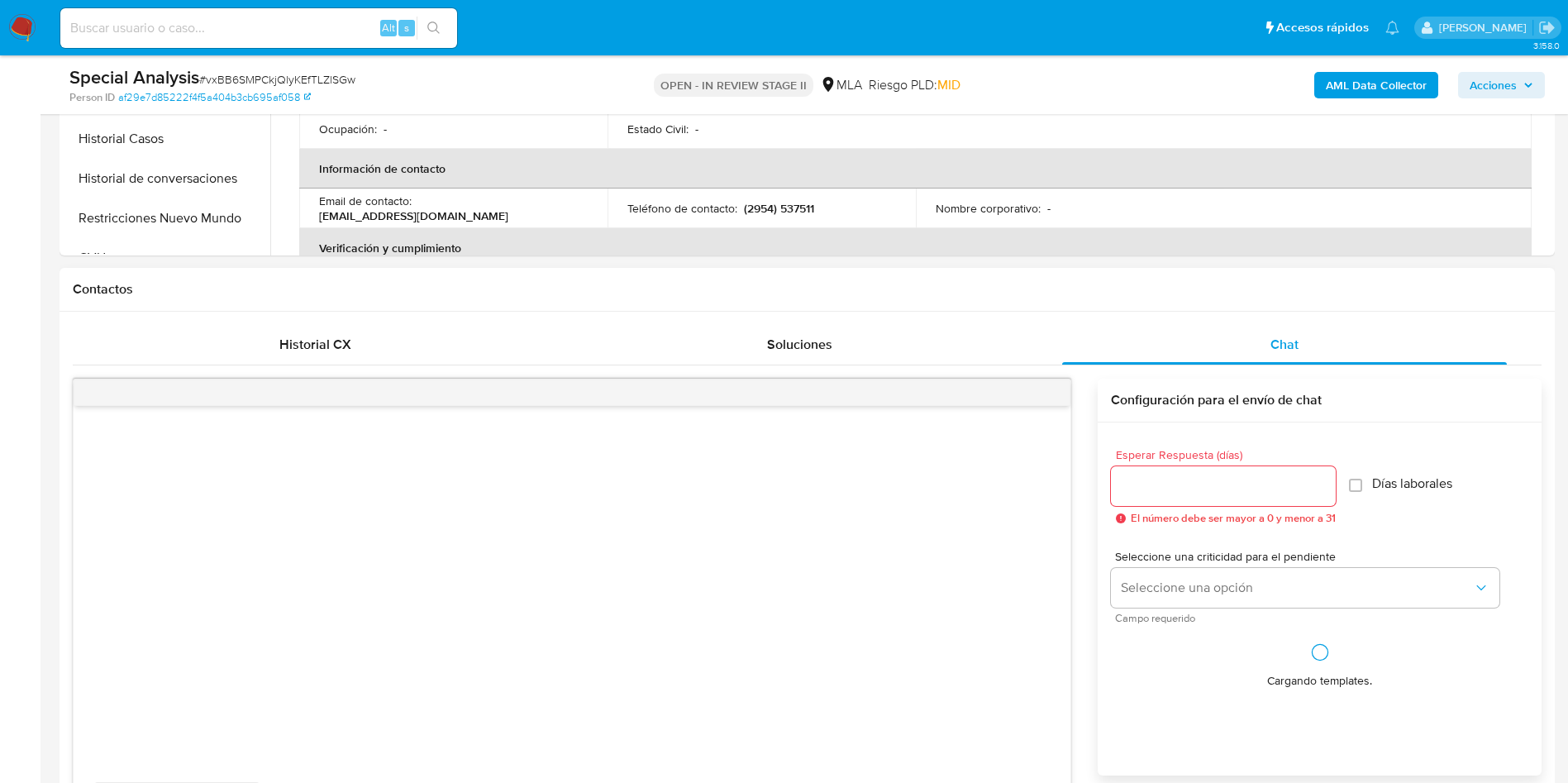
select select "10"
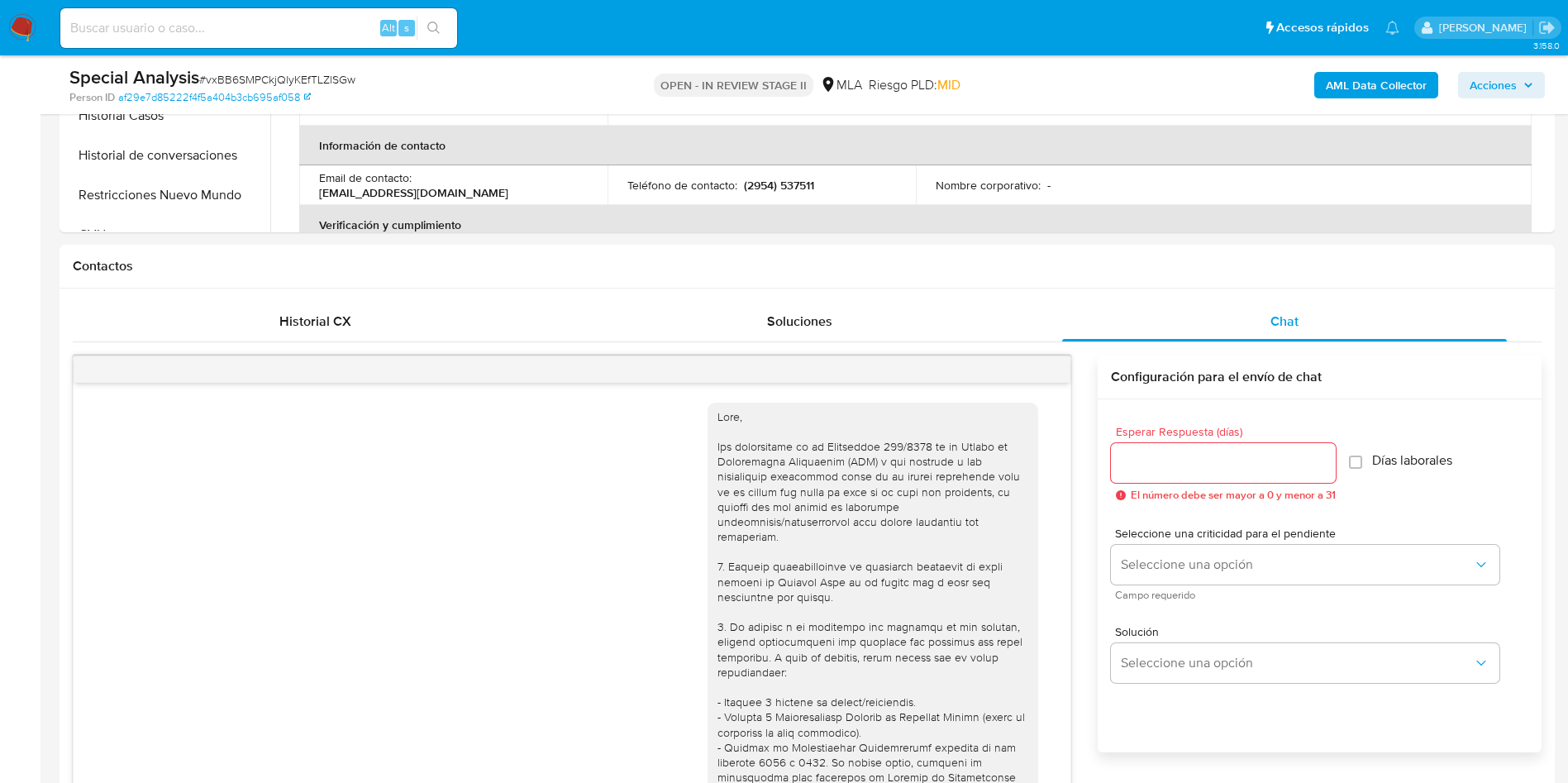
scroll to position [1092, 0]
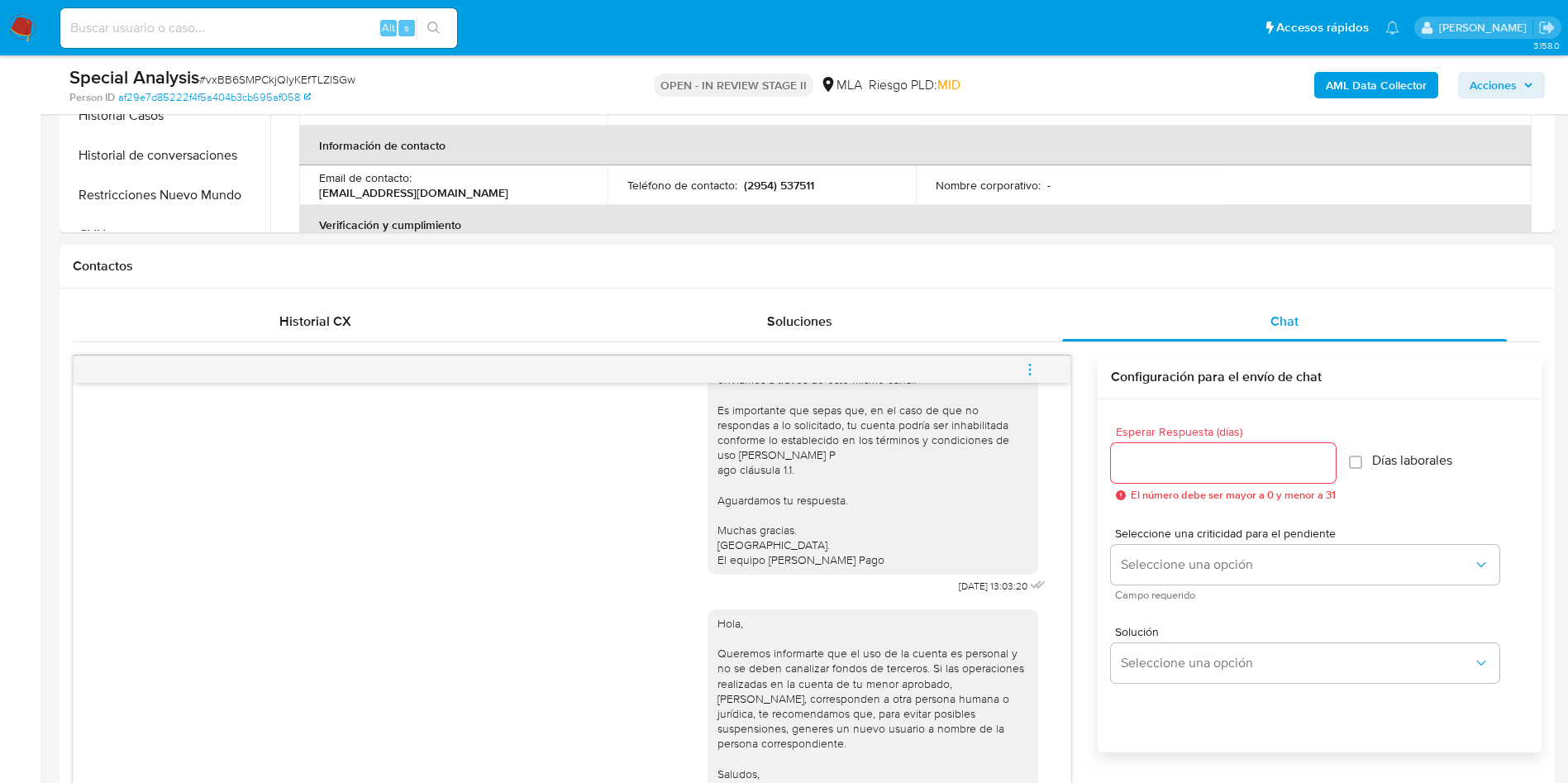
click at [1051, 375] on button "menu-action" at bounding box center [1030, 369] width 54 height 40
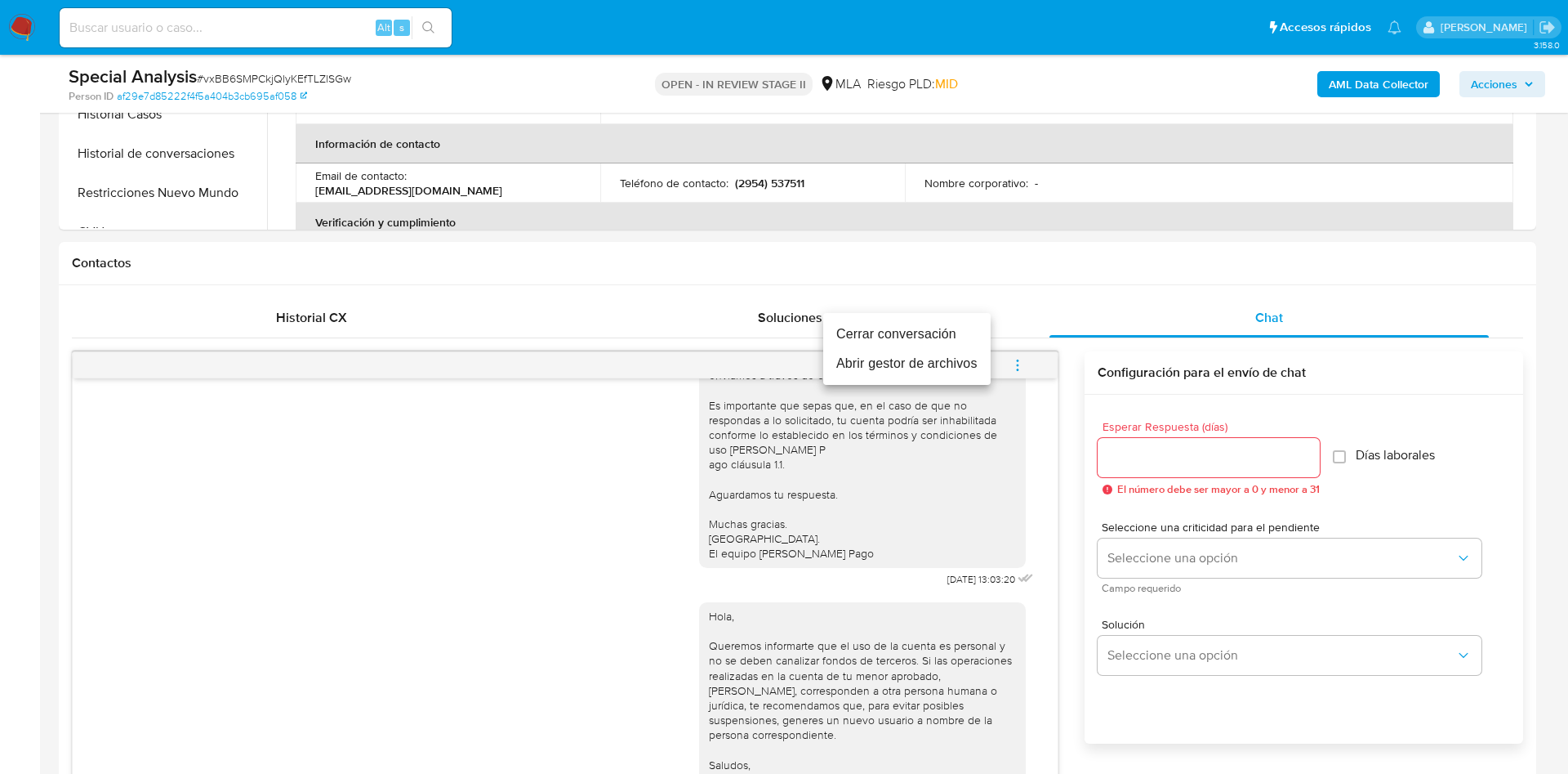
click at [918, 322] on li "Cerrar conversación" at bounding box center [907, 334] width 167 height 29
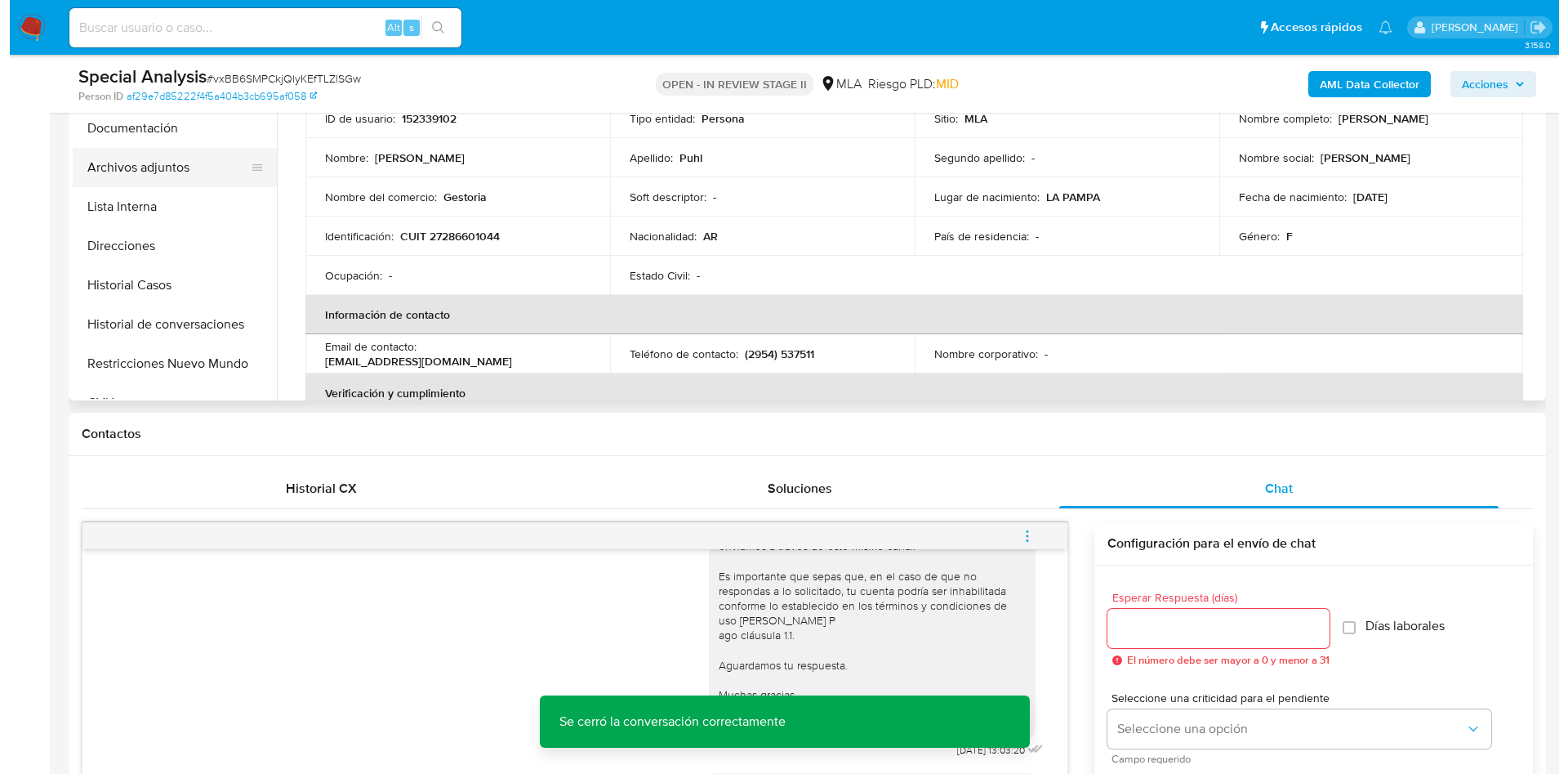
scroll to position [245, 0]
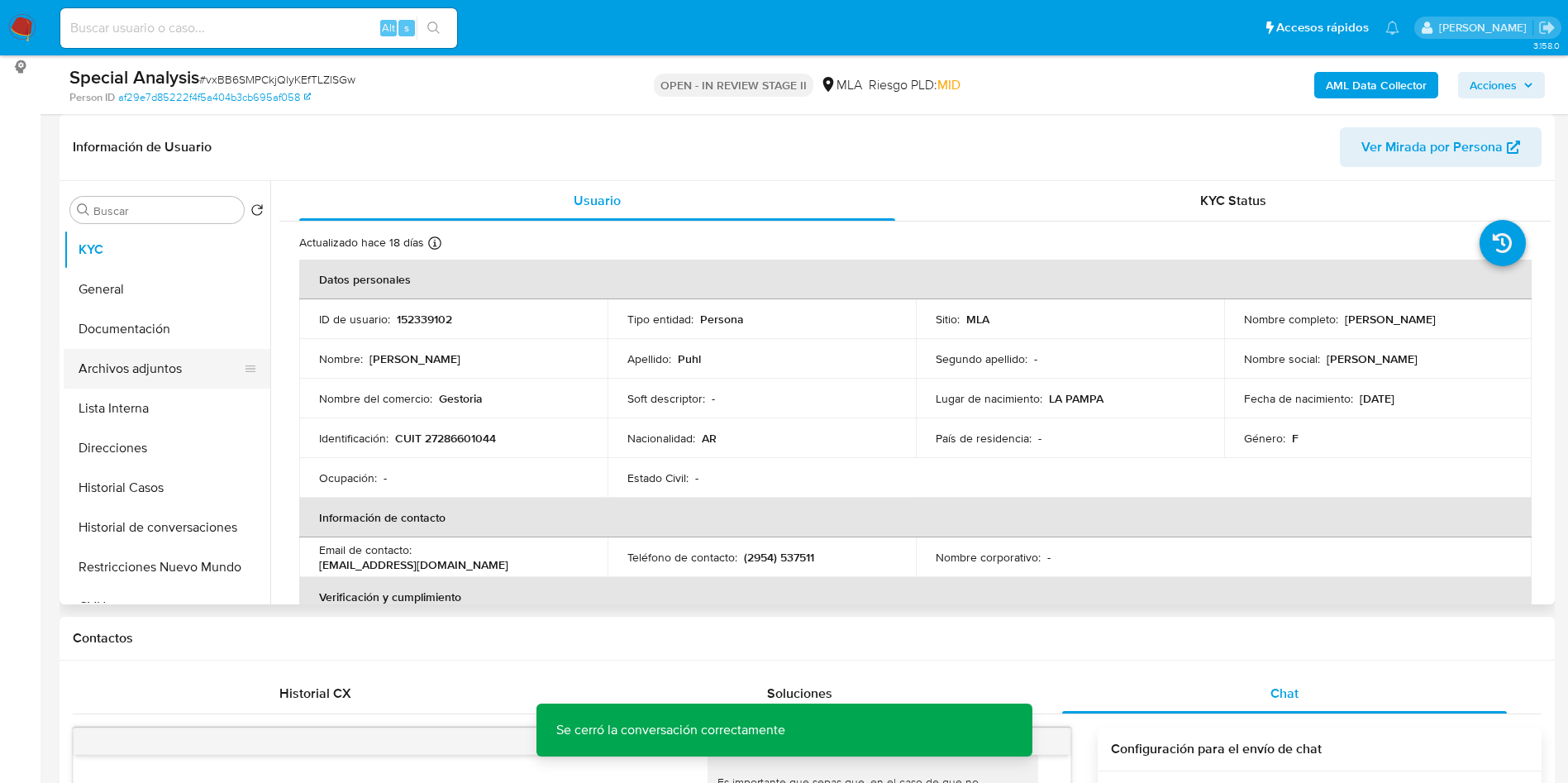
click at [203, 358] on button "Archivos adjuntos" at bounding box center [160, 368] width 193 height 40
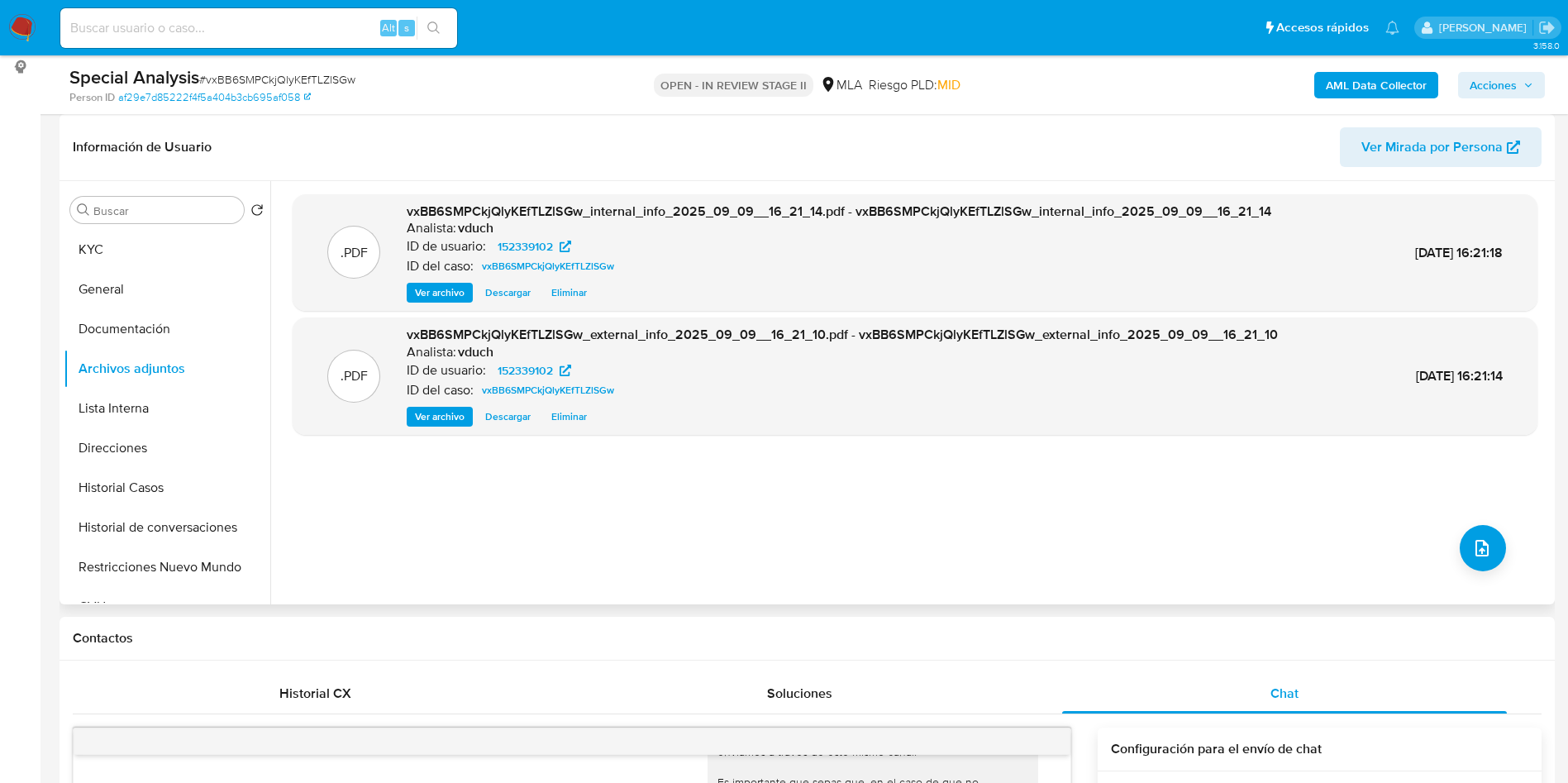
click at [1439, 530] on div ".PDF vxBB6SMPCkjQlyKEfTLZlSGw_internal_info_2025_09_09__16_21_14.pdf - vxBB6SMP…" at bounding box center [915, 392] width 1245 height 397
click at [1472, 535] on button "upload-file" at bounding box center [1483, 548] width 46 height 46
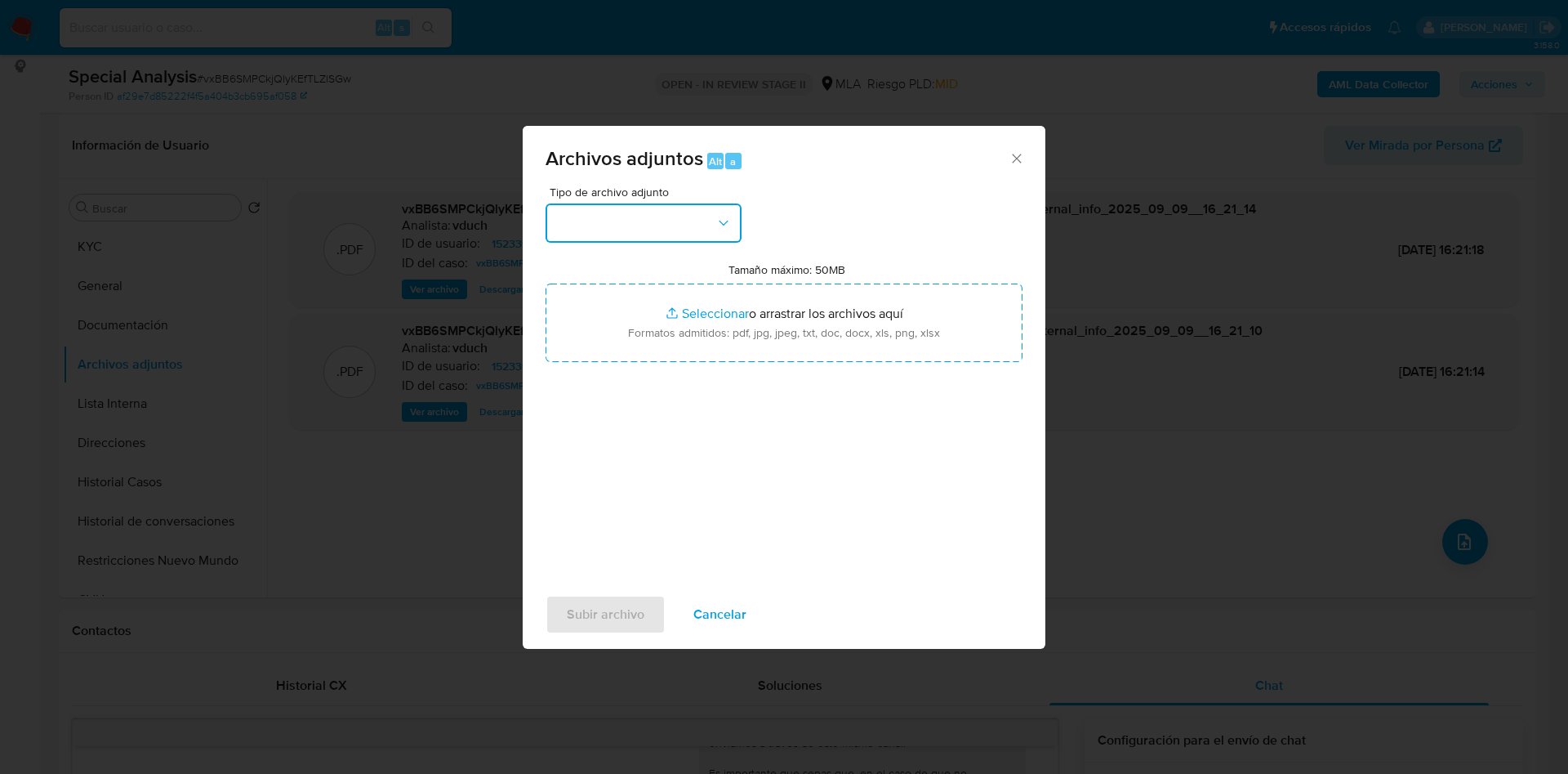
click at [678, 224] on button "button" at bounding box center [642, 222] width 196 height 39
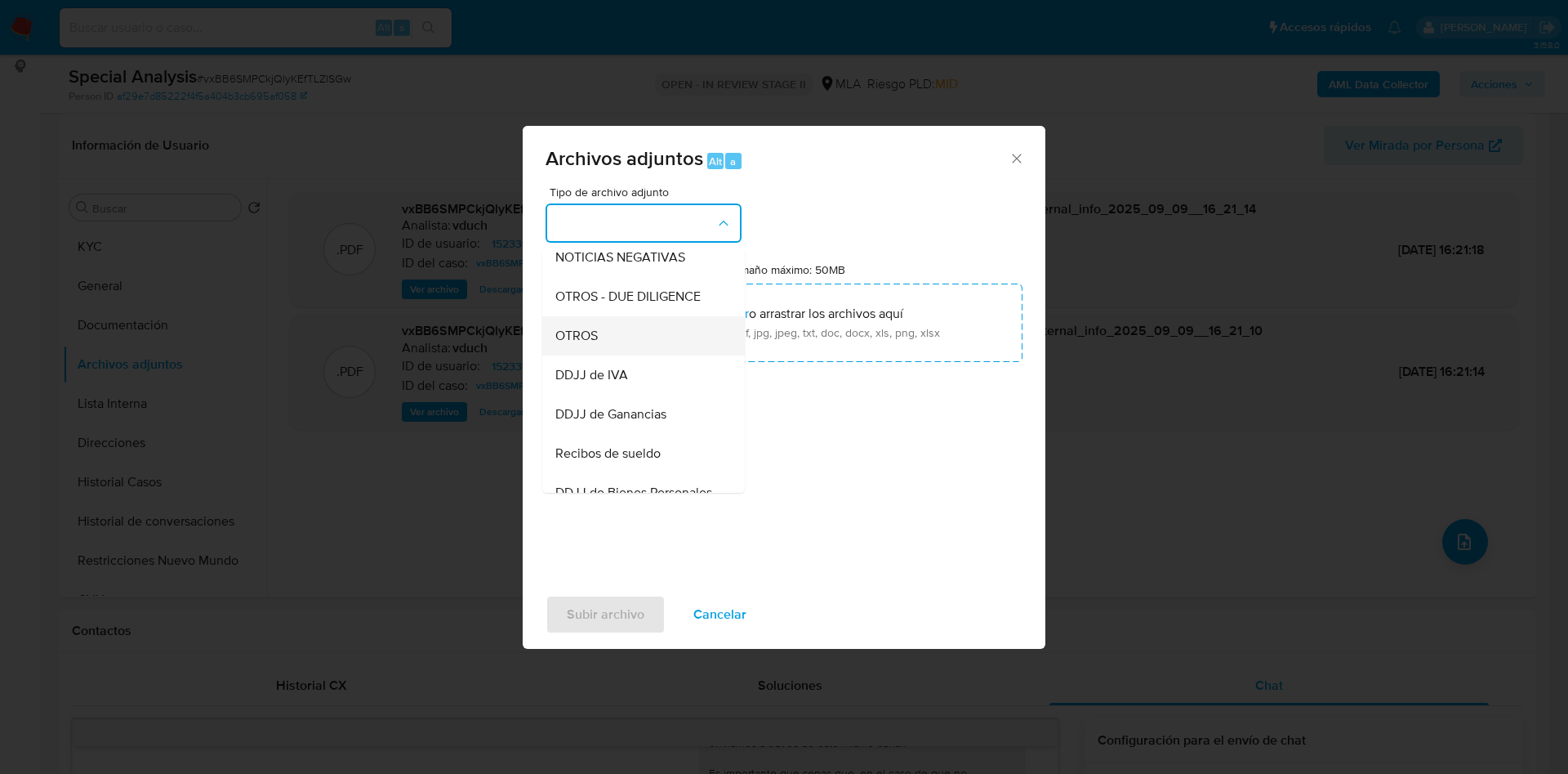
click at [632, 355] on div "OTROS" at bounding box center [638, 335] width 167 height 39
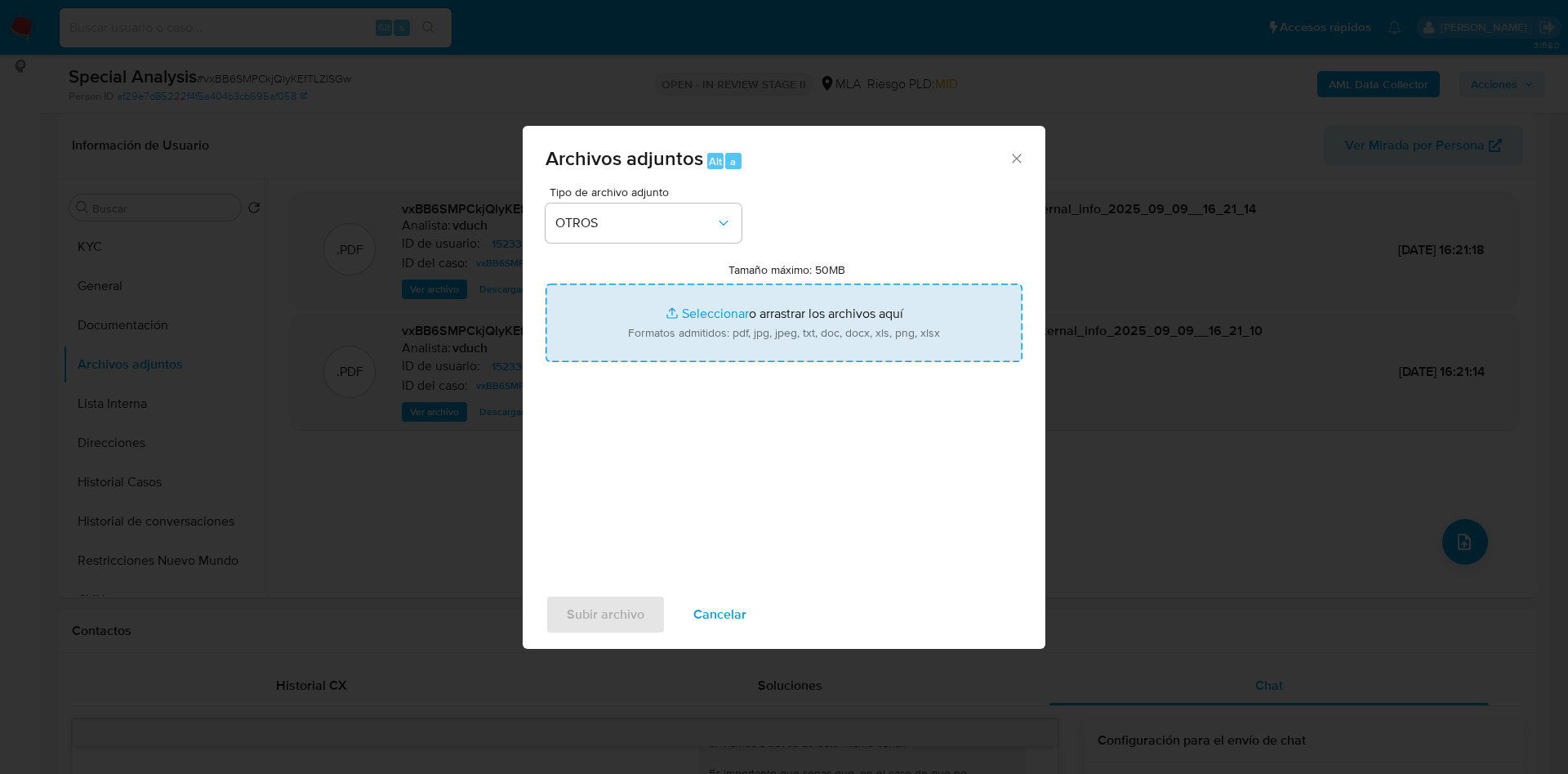
type input "C:\fakepath\Movimientos vxBB6SMPCkjQlyKEfTLZlSGw_2025_09_08_12_22_24.xlsx"
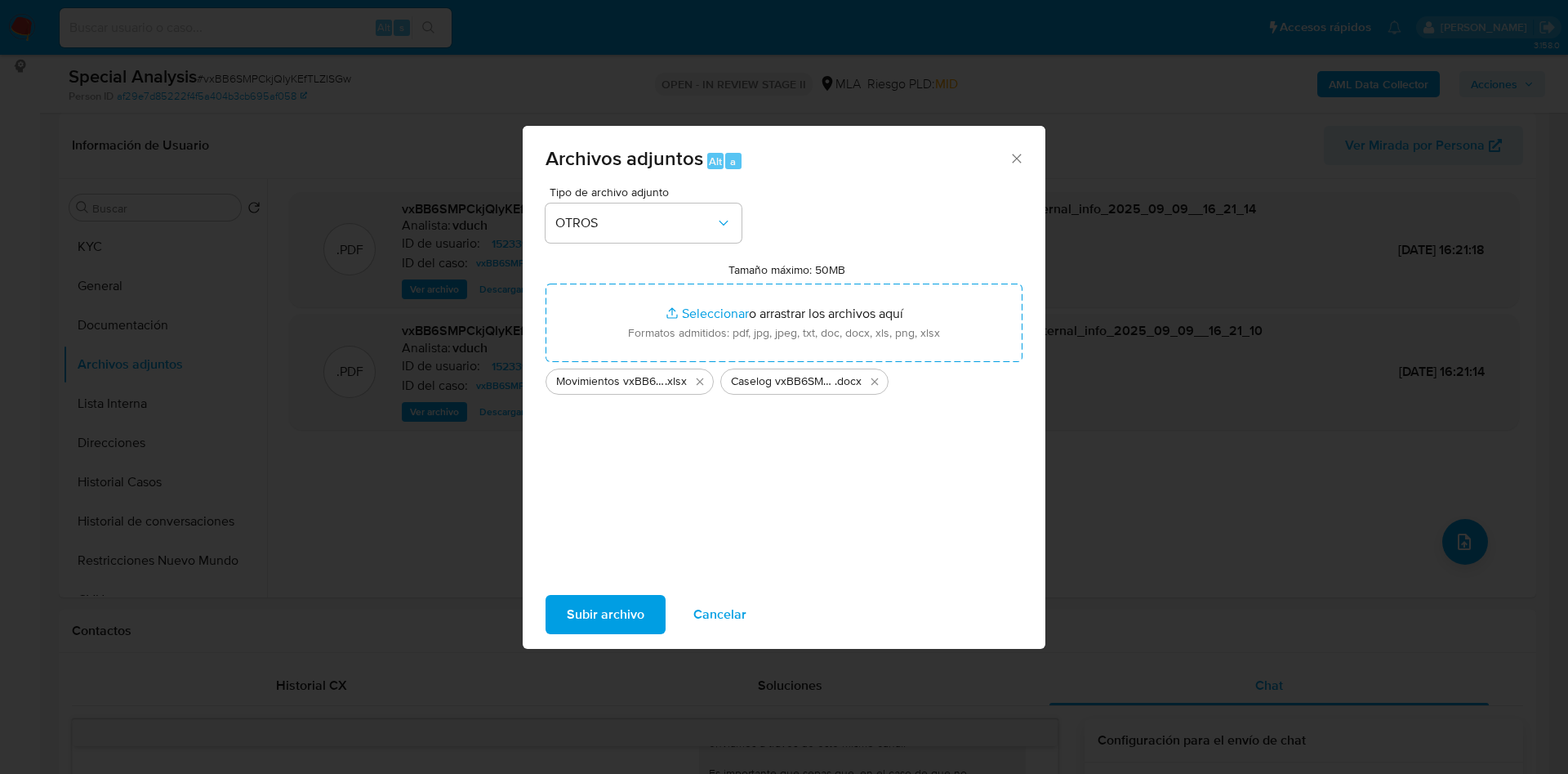
click at [720, 608] on span "Cancelar" at bounding box center [720, 614] width 53 height 36
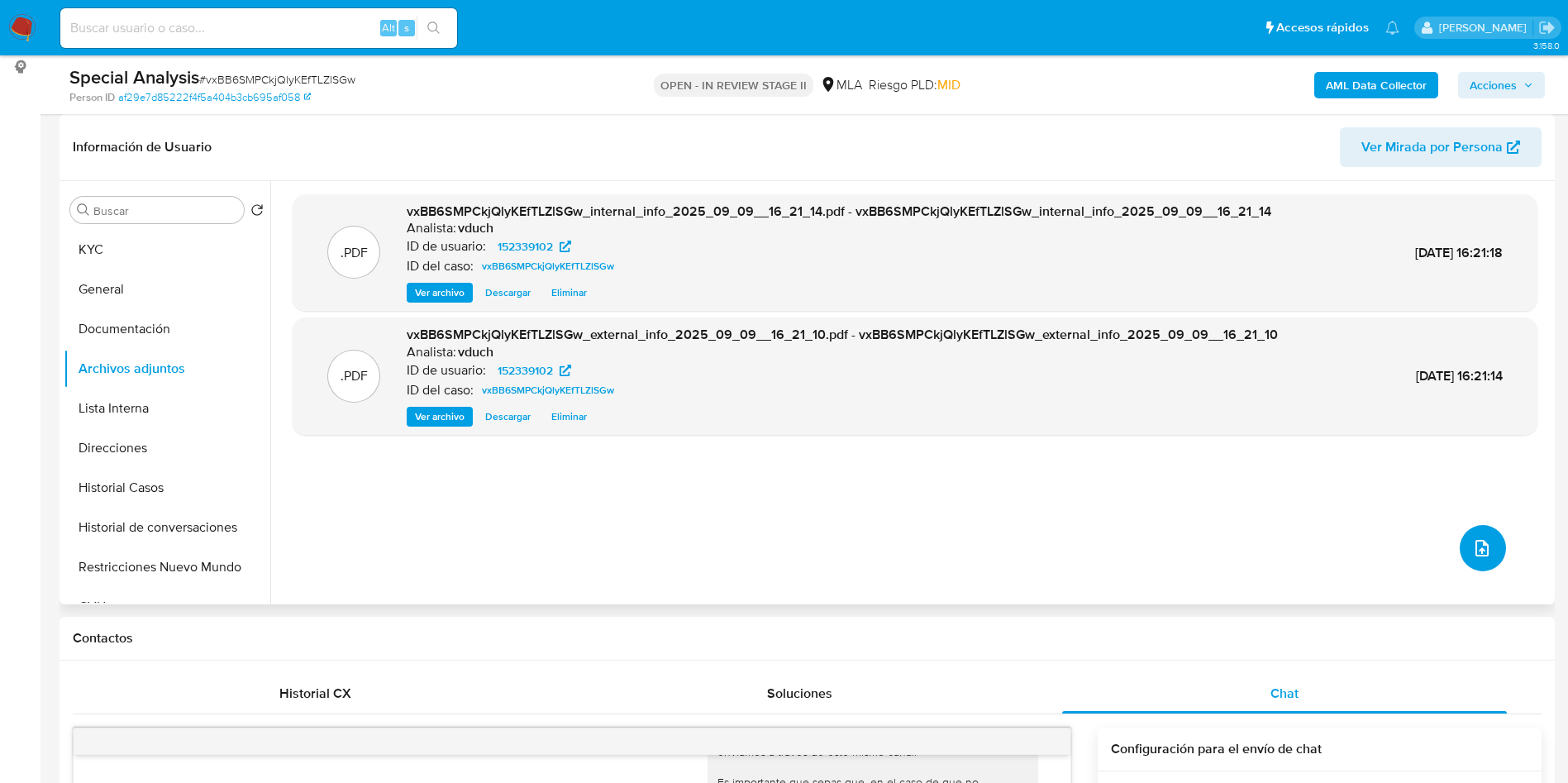
click at [1488, 541] on button "upload-file" at bounding box center [1483, 548] width 46 height 46
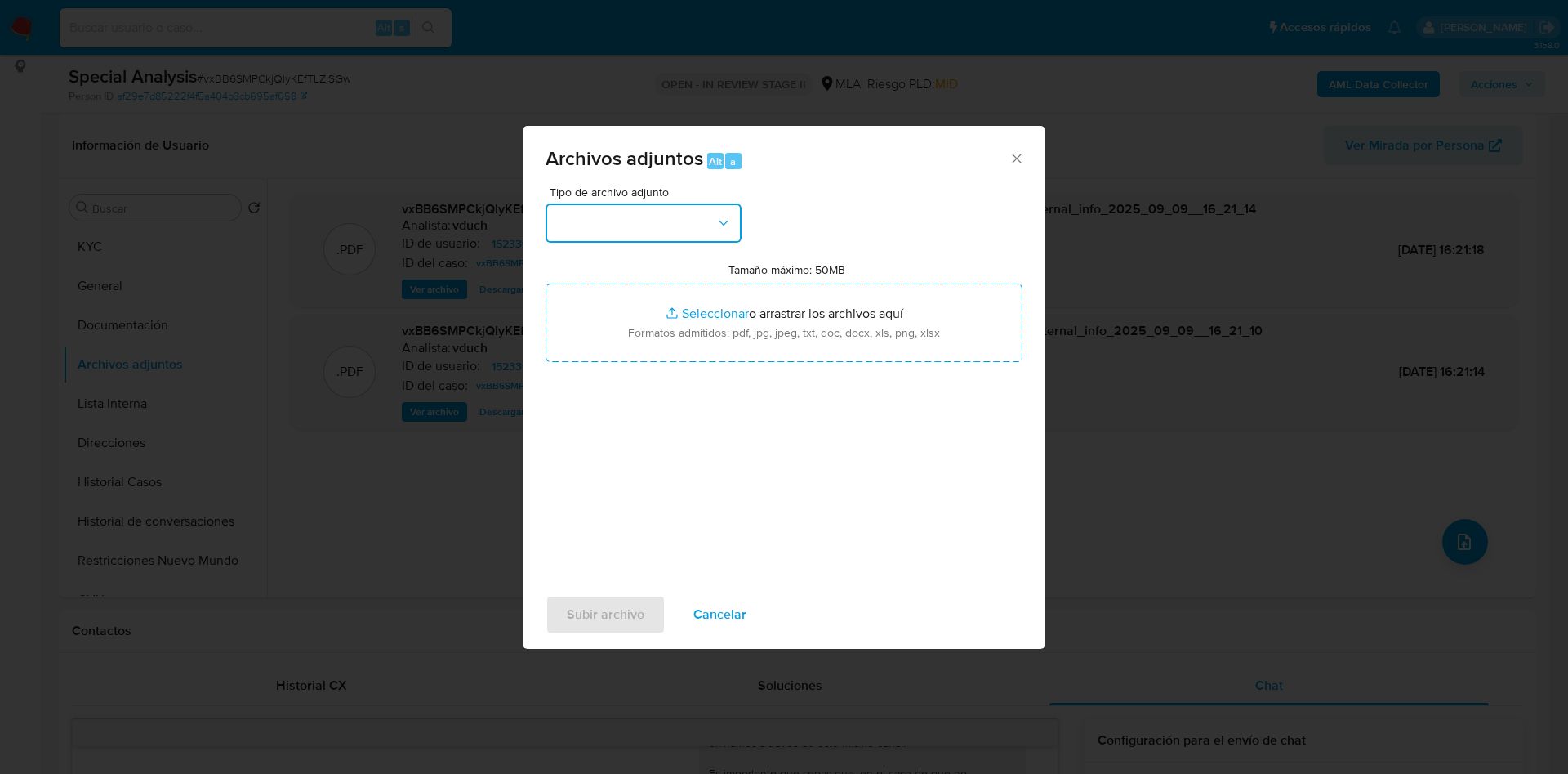
click at [690, 227] on button "button" at bounding box center [642, 222] width 196 height 39
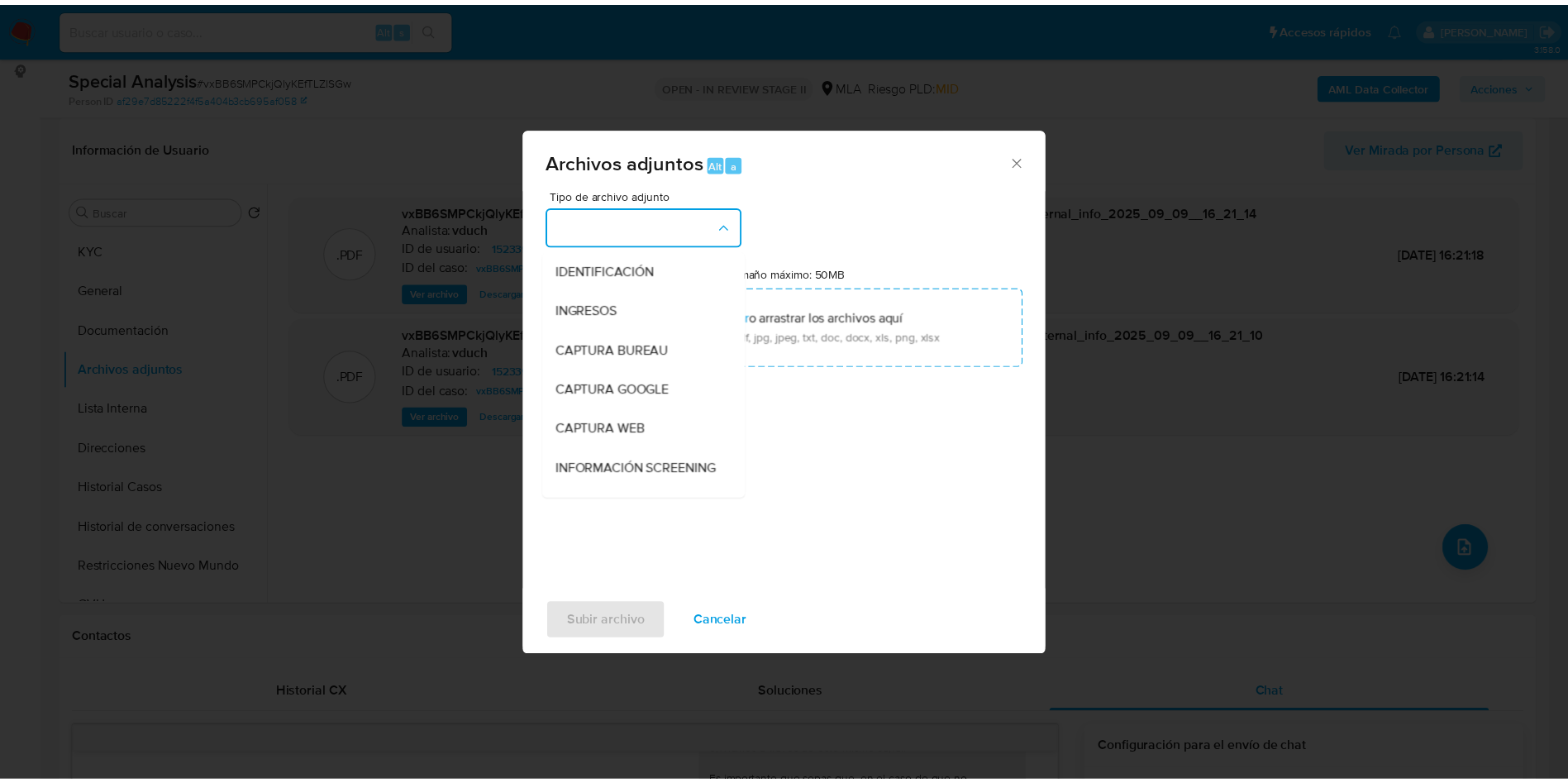
scroll to position [124, 0]
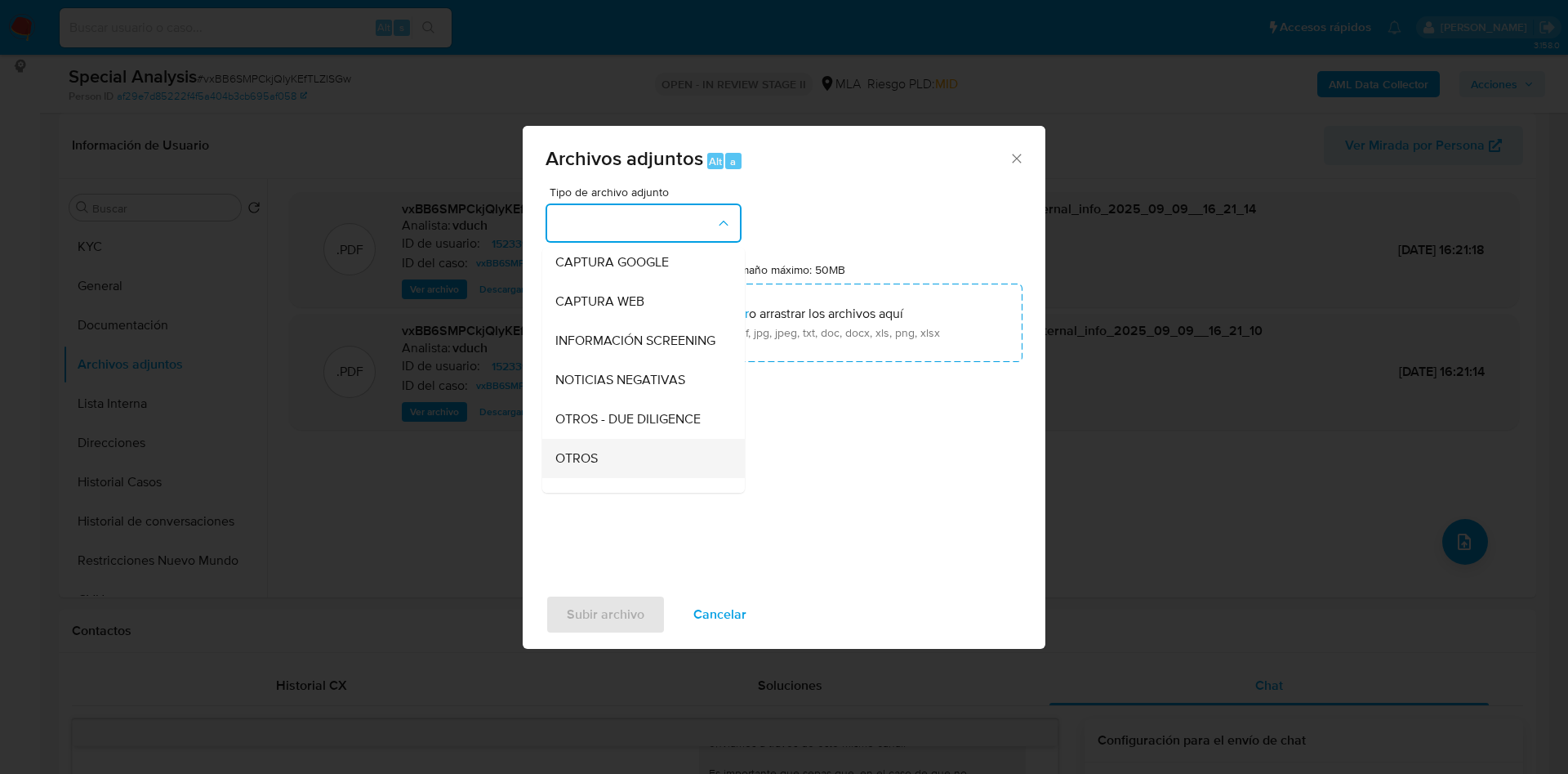
click at [630, 469] on div "OTROS" at bounding box center [638, 458] width 167 height 39
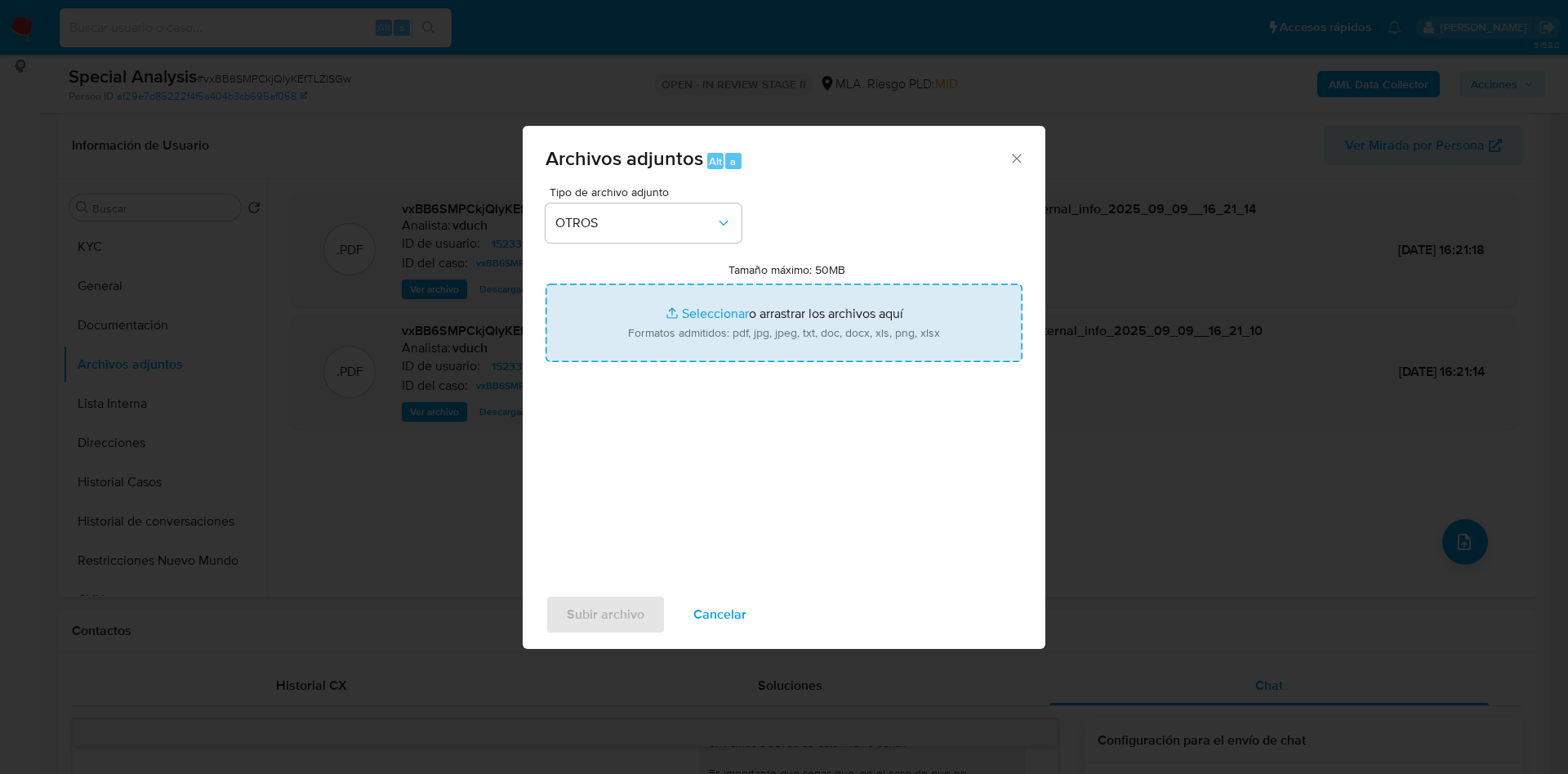
type input "C:\fakepath\Movimientos vxBB6SMPCkjQlyKEfTLZlSGw_2025_09_08_12_22_24.xlsx"
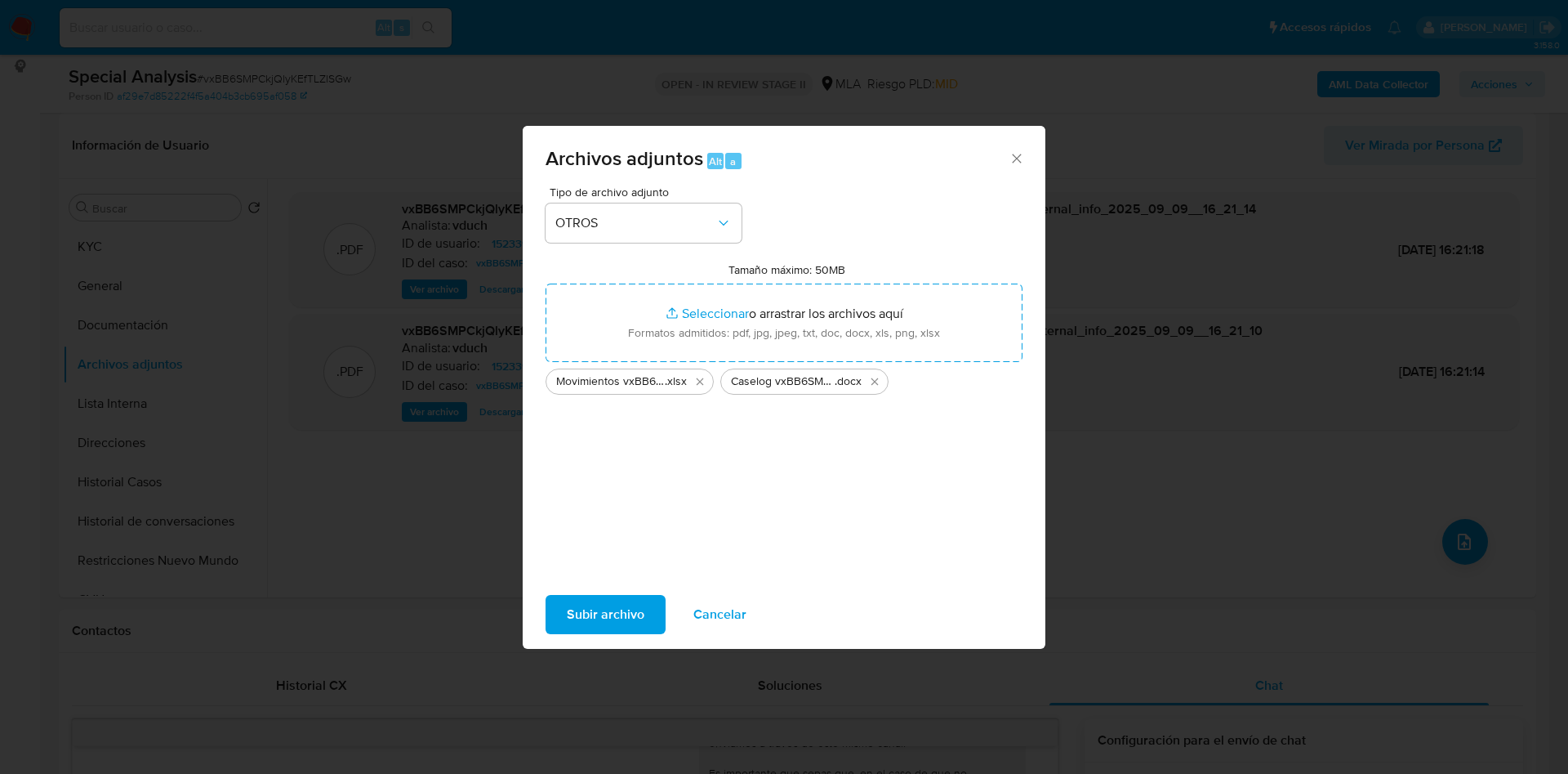
click at [641, 604] on span "Subir archivo" at bounding box center [605, 614] width 77 height 36
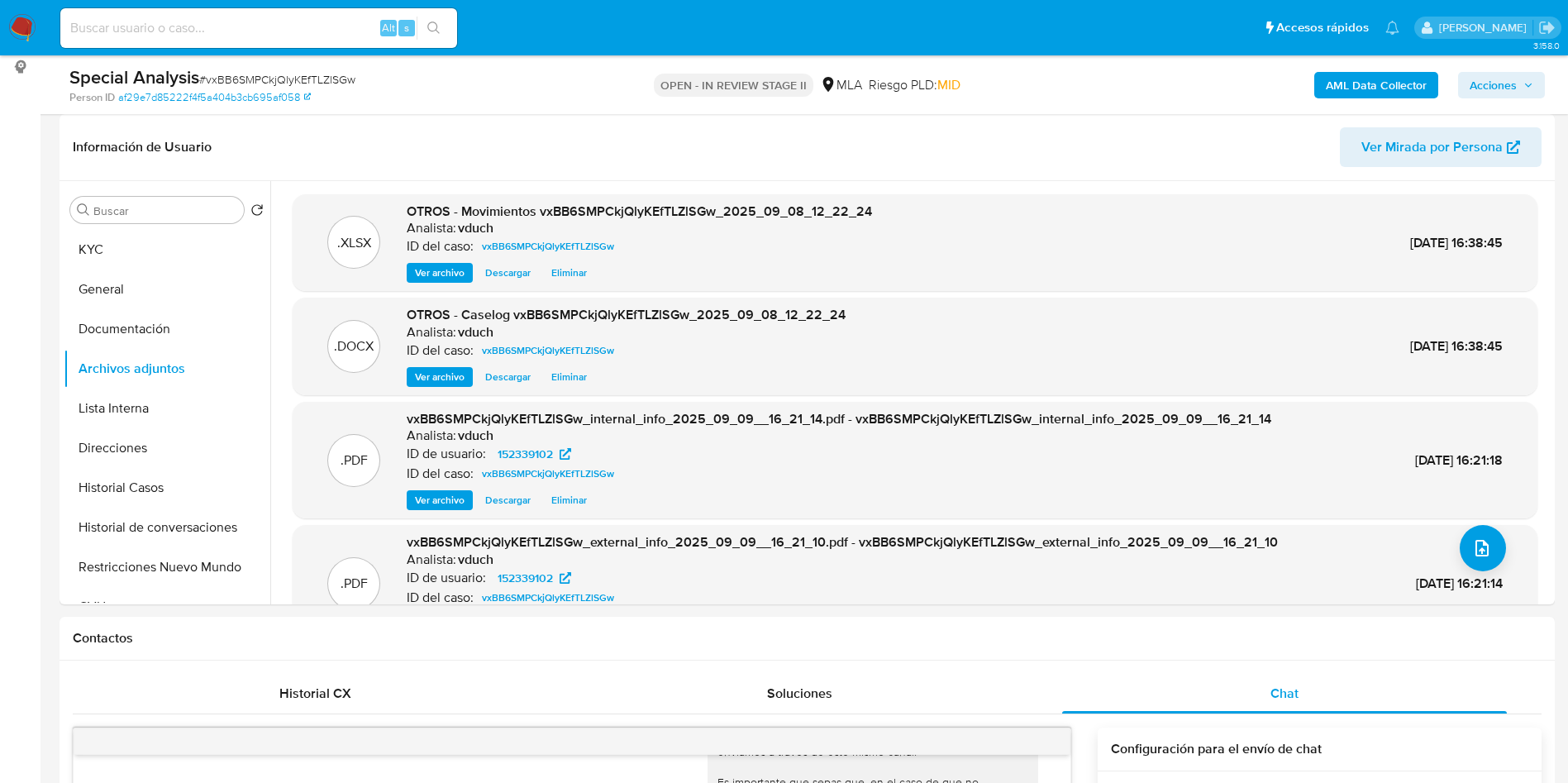
click at [1505, 86] on span "Acciones" at bounding box center [1493, 85] width 47 height 27
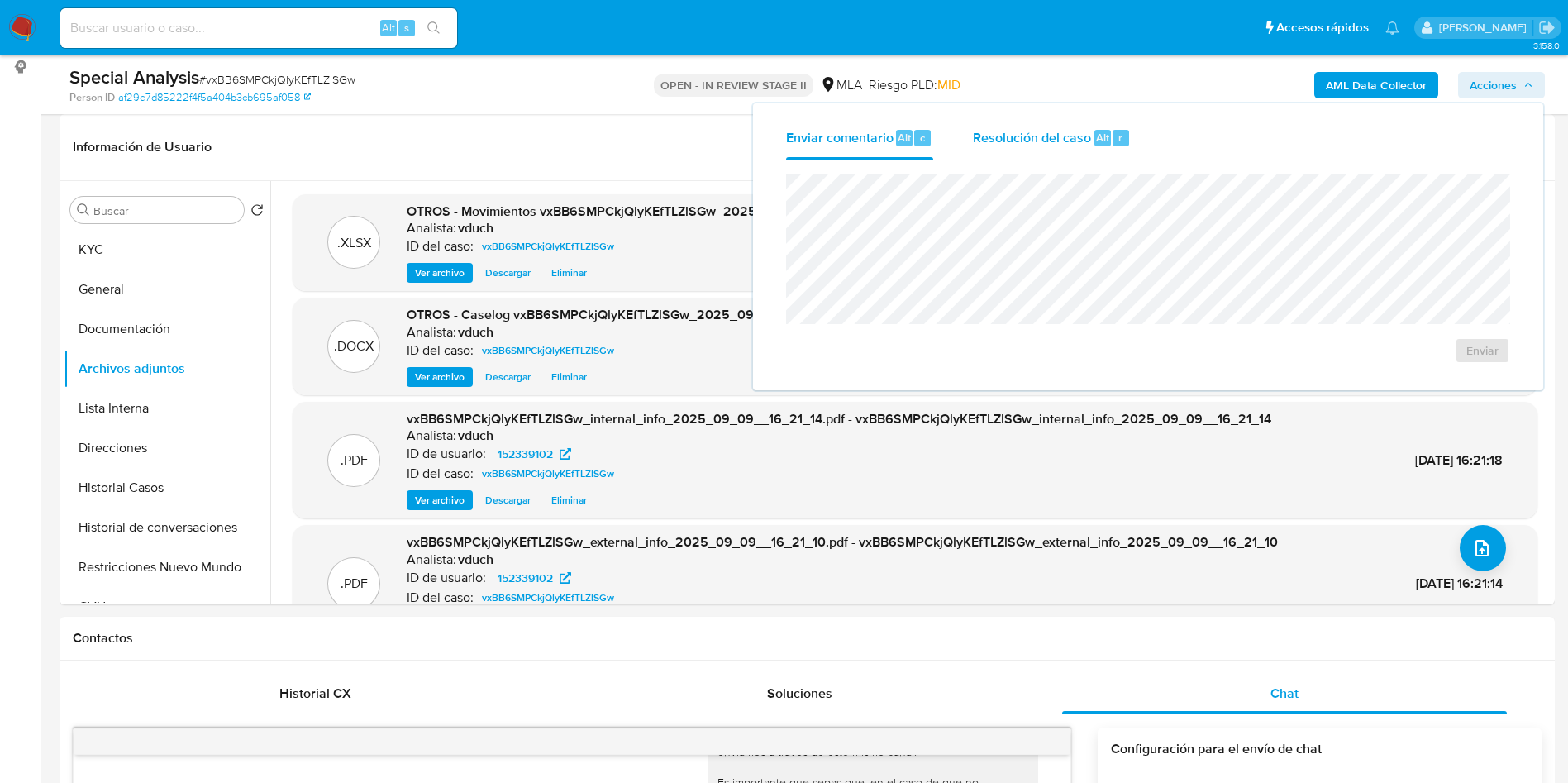
click at [1081, 152] on div "Resolución del caso Alt r" at bounding box center [1051, 138] width 158 height 43
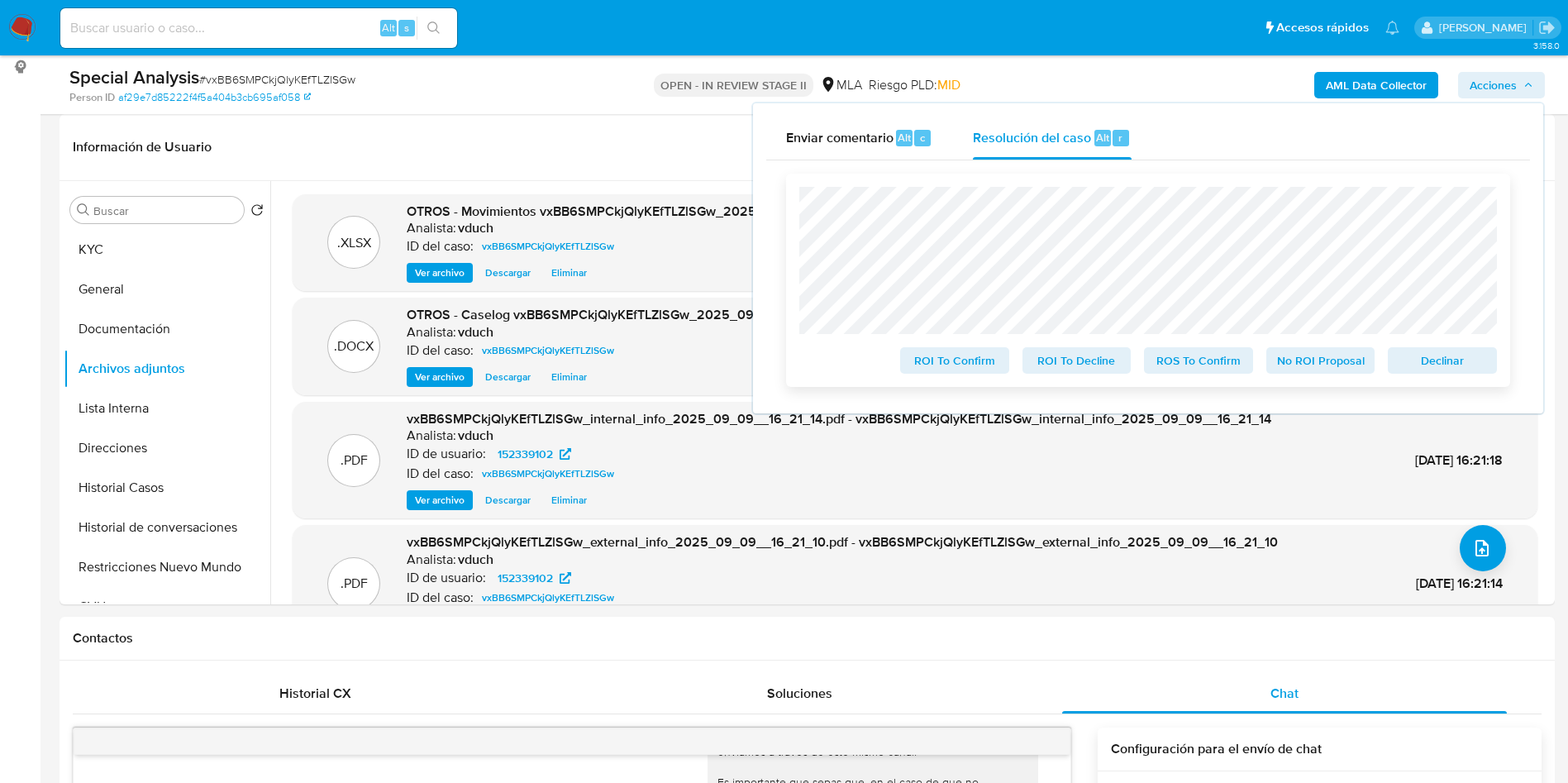
click at [1320, 370] on span "No ROI Proposal" at bounding box center [1320, 360] width 86 height 23
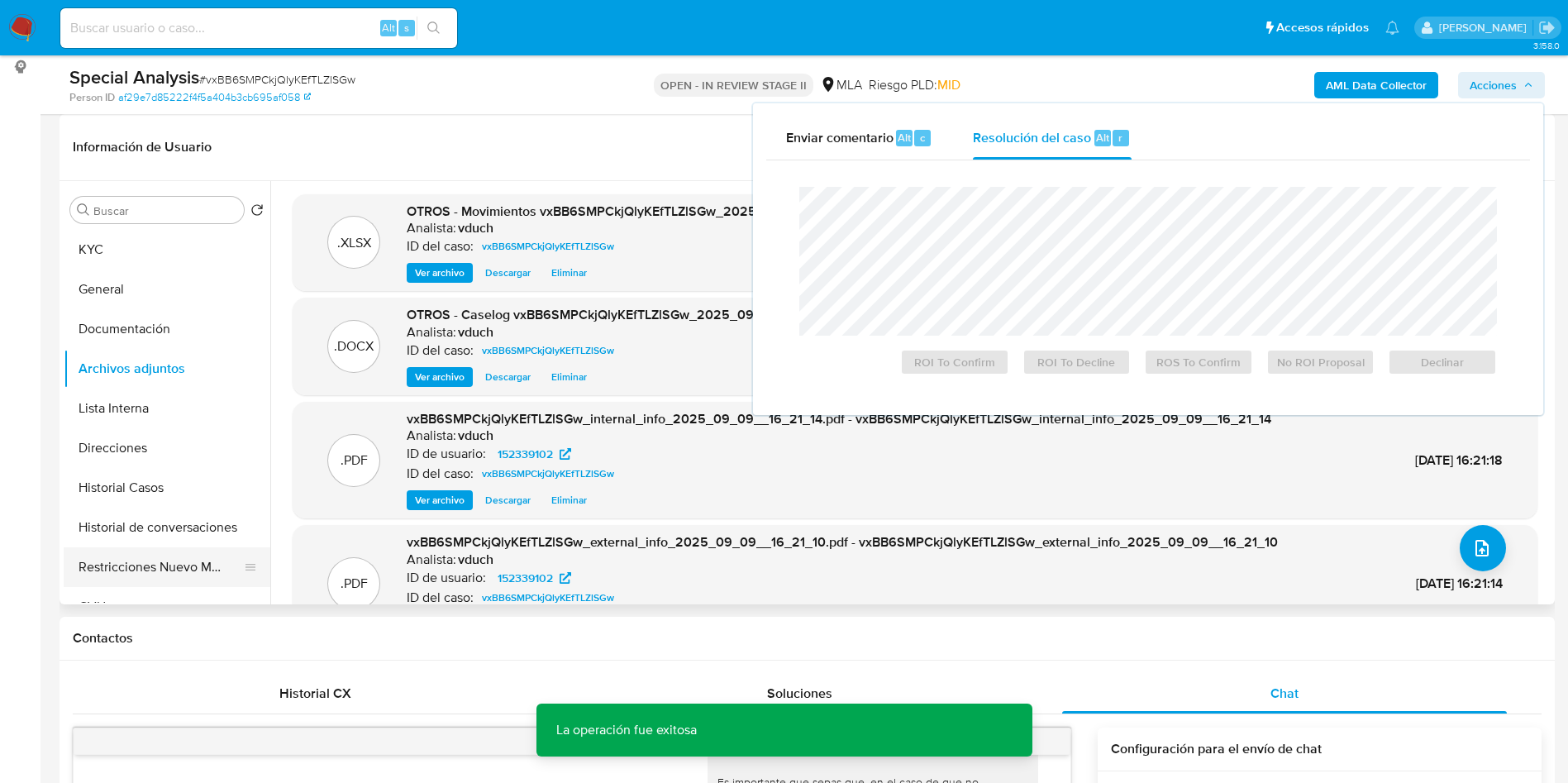
click at [135, 573] on button "Restricciones Nuevo Mundo" at bounding box center [160, 567] width 193 height 40
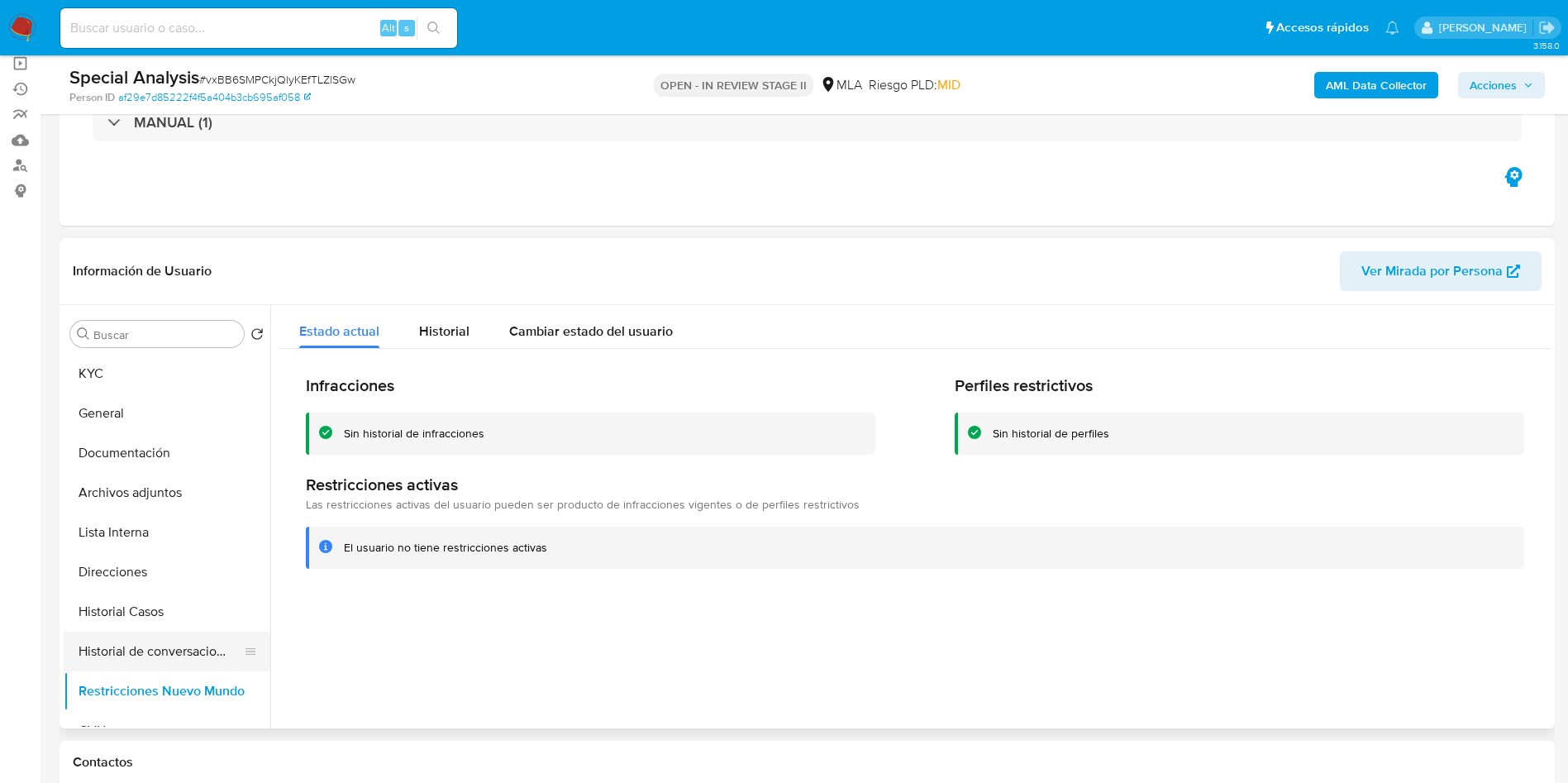
click at [187, 665] on button "Historial de conversaciones" at bounding box center [160, 651] width 193 height 40
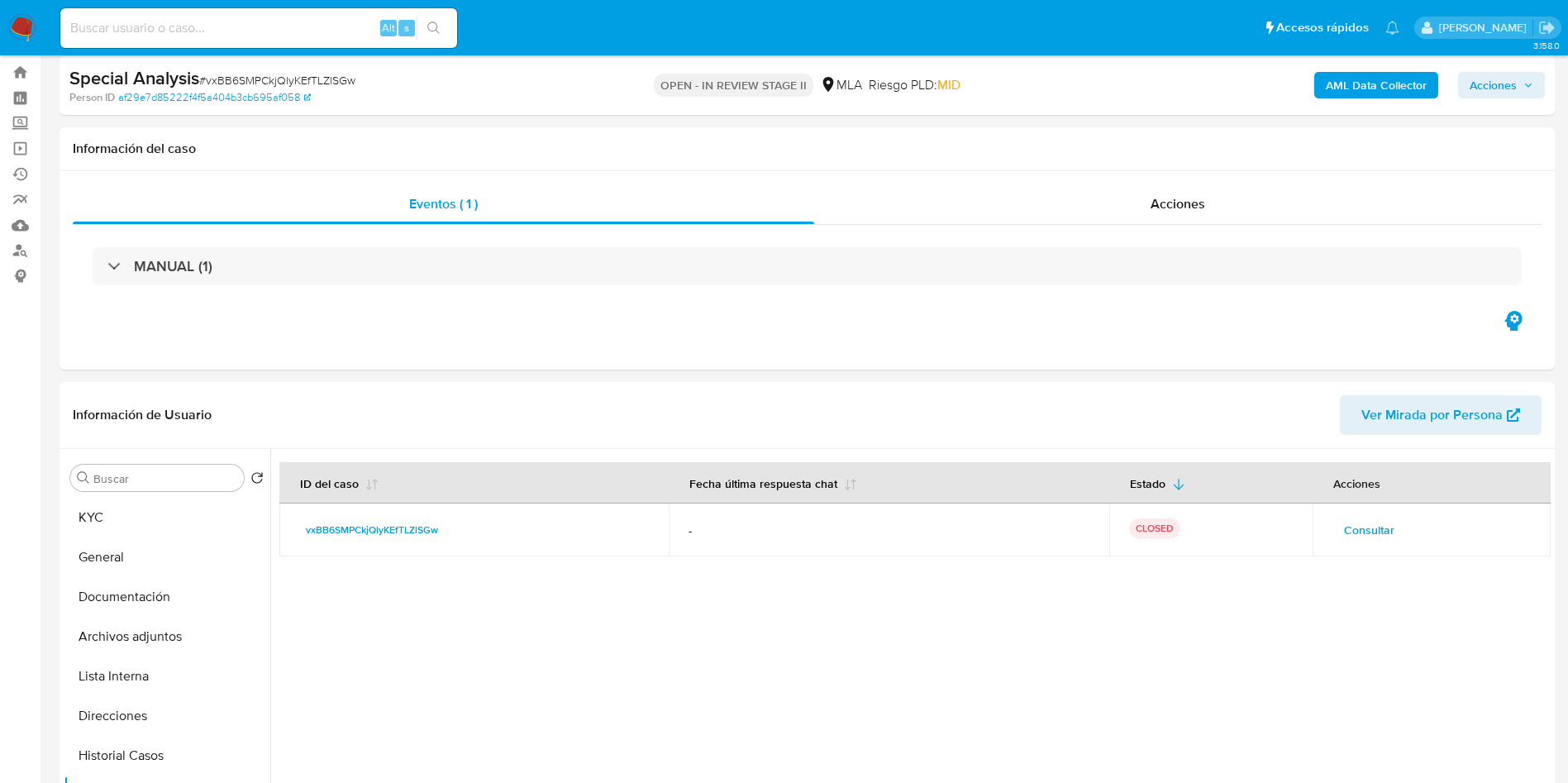
scroll to position [0, 0]
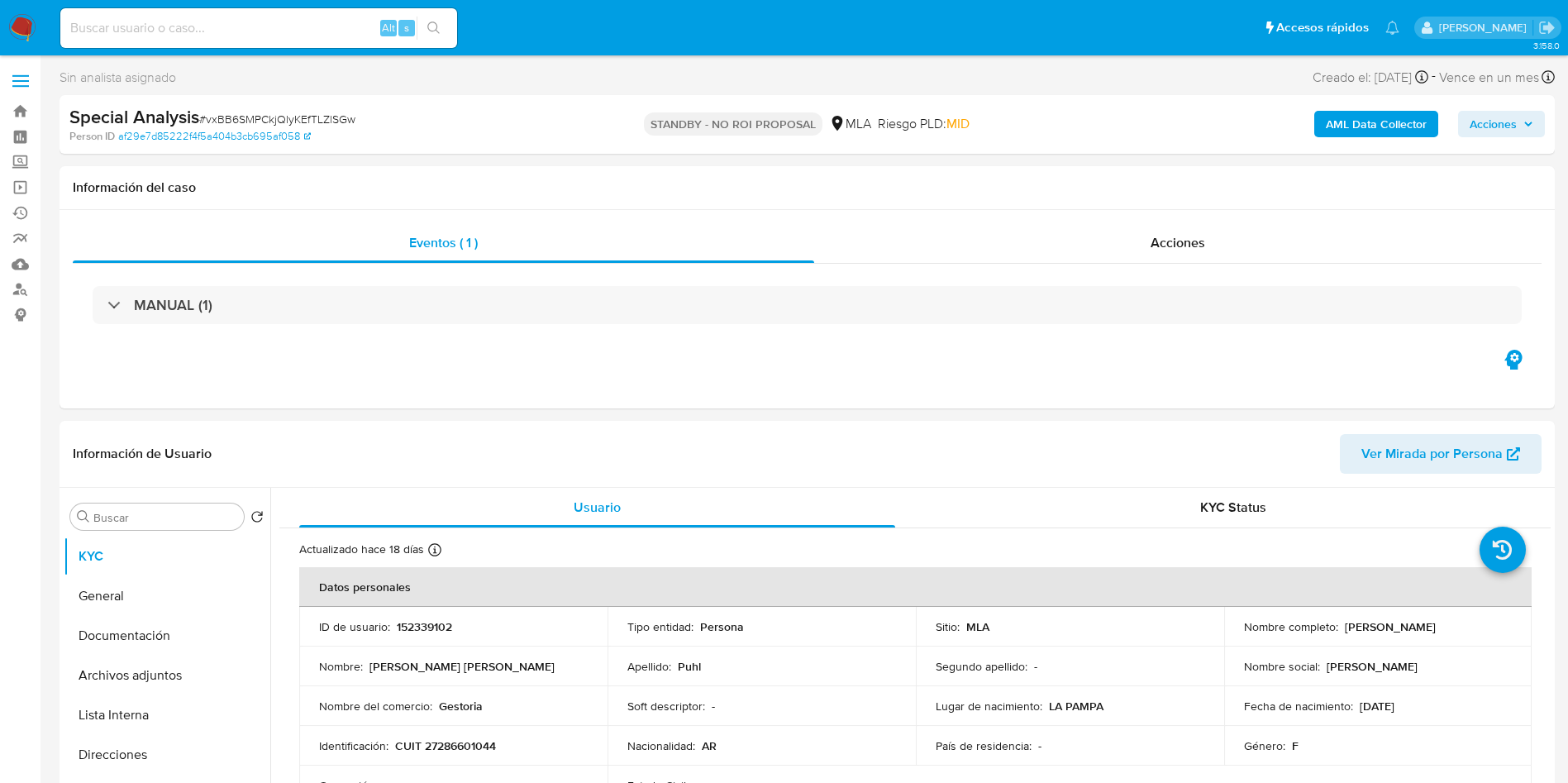
select select "10"
click at [288, 25] on input at bounding box center [259, 28] width 397 height 21
paste input "9YLij2Q6Lcu13krFGSQ7U3gA"
type input "9YLij2Q6Lcu13krFGSQ7U3gA"
click at [420, 18] on button "search-icon" at bounding box center [433, 28] width 34 height 23
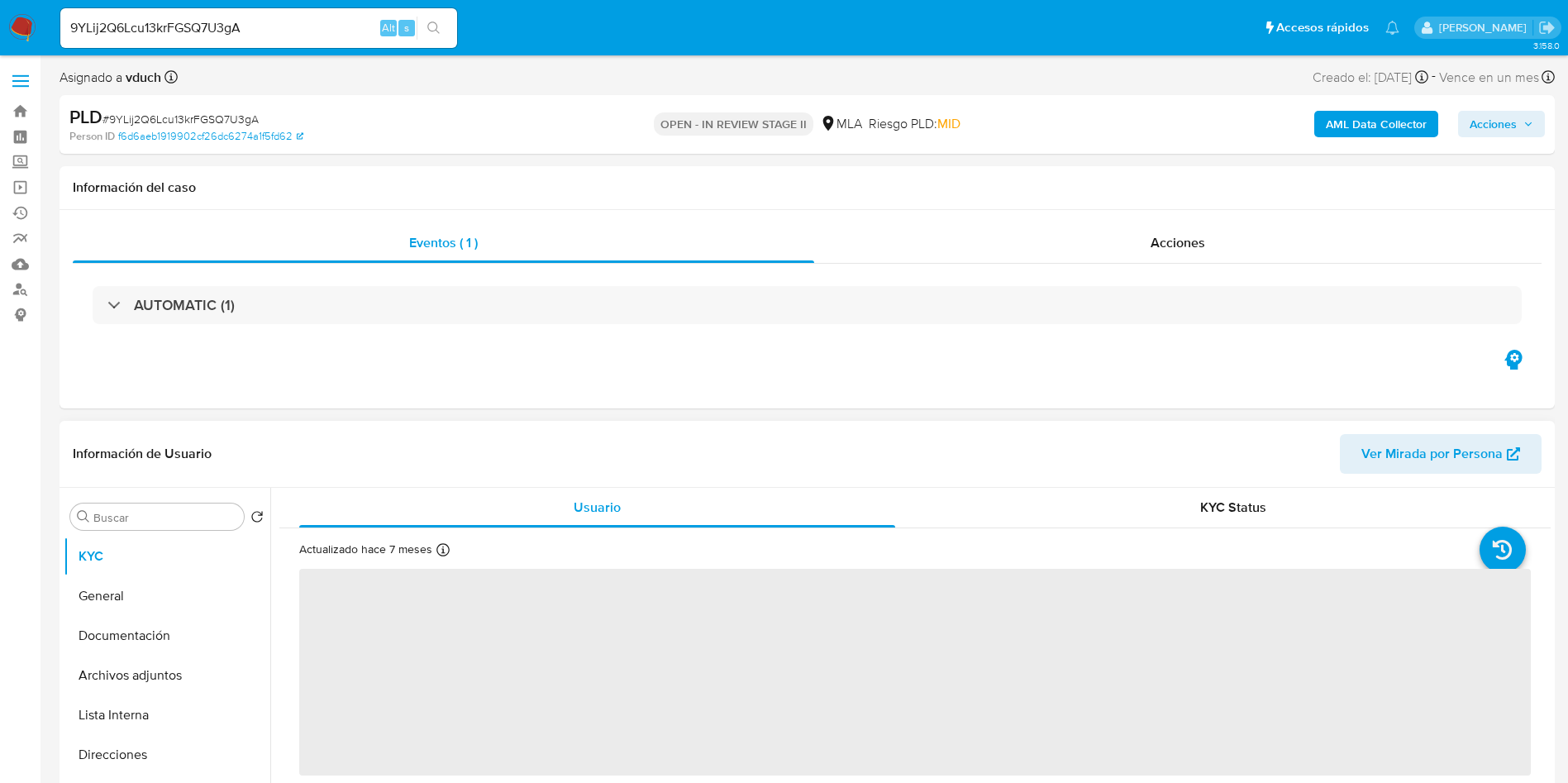
select select "10"
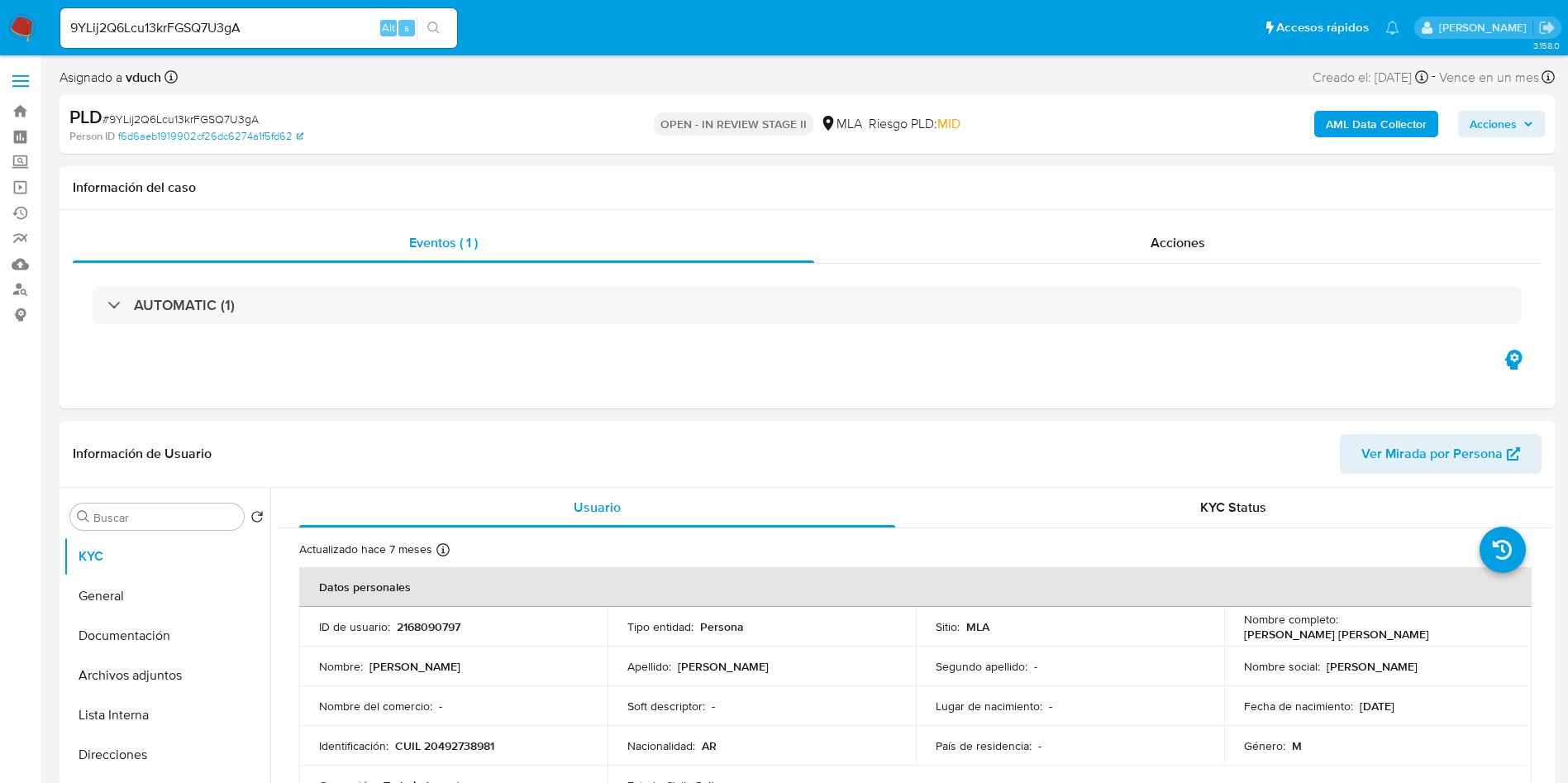
click at [227, 29] on input "9YLij2Q6Lcu13krFGSQ7U3gA" at bounding box center [259, 28] width 397 height 21
click at [525, 372] on div "Eventos ( 1 ) Acciones AUTOMATIC (1)" at bounding box center [807, 309] width 1495 height 198
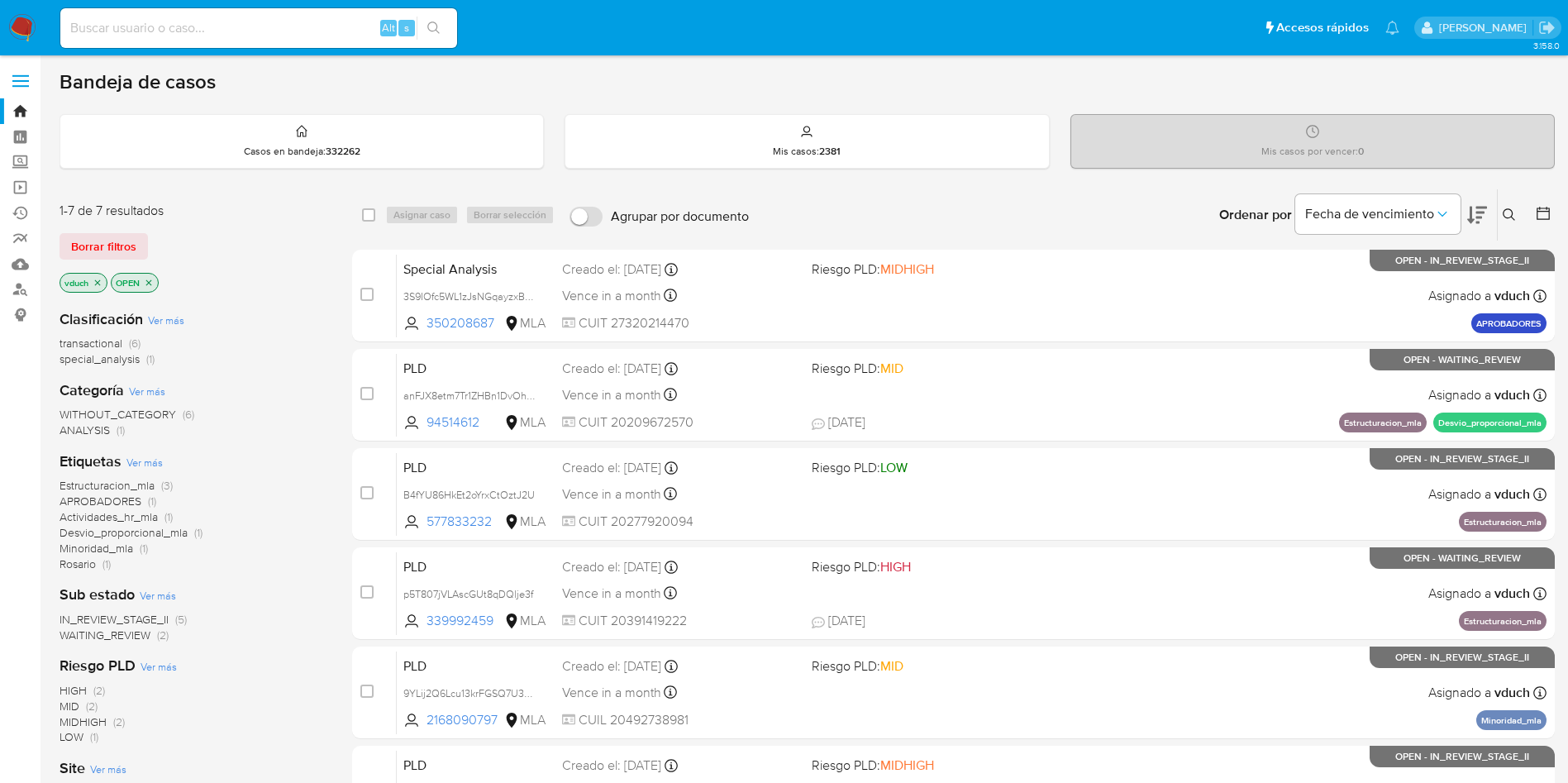
click at [392, 30] on span "Alt" at bounding box center [389, 28] width 13 height 16
paste input "EBPn5XEdTC7wiIwmgdN9EPqq"
type input "EBPn5XEdTC7wiIwmgdN9EPqq"
click at [435, 25] on icon "search-icon" at bounding box center [434, 28] width 13 height 13
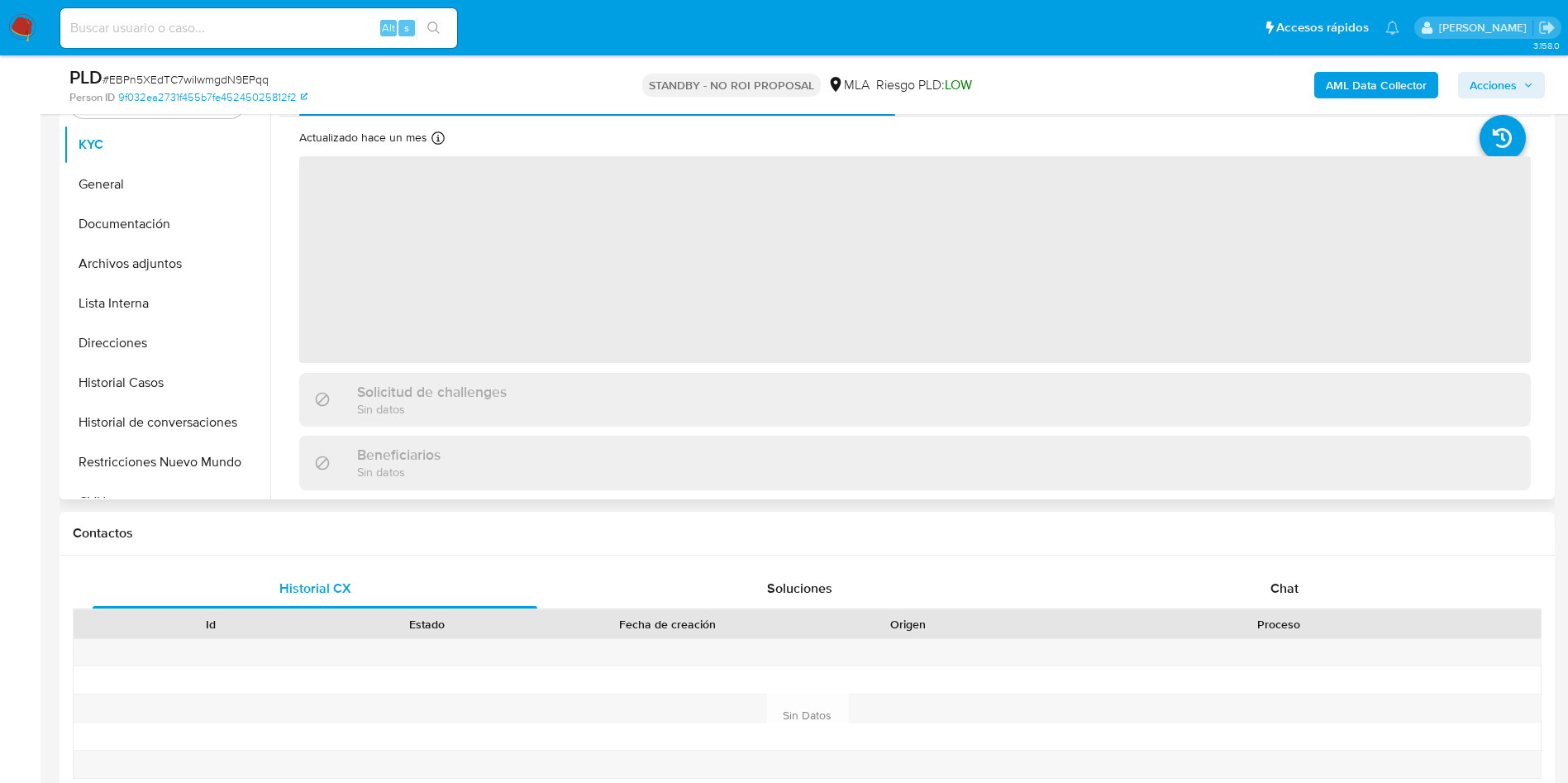
scroll to position [372, 0]
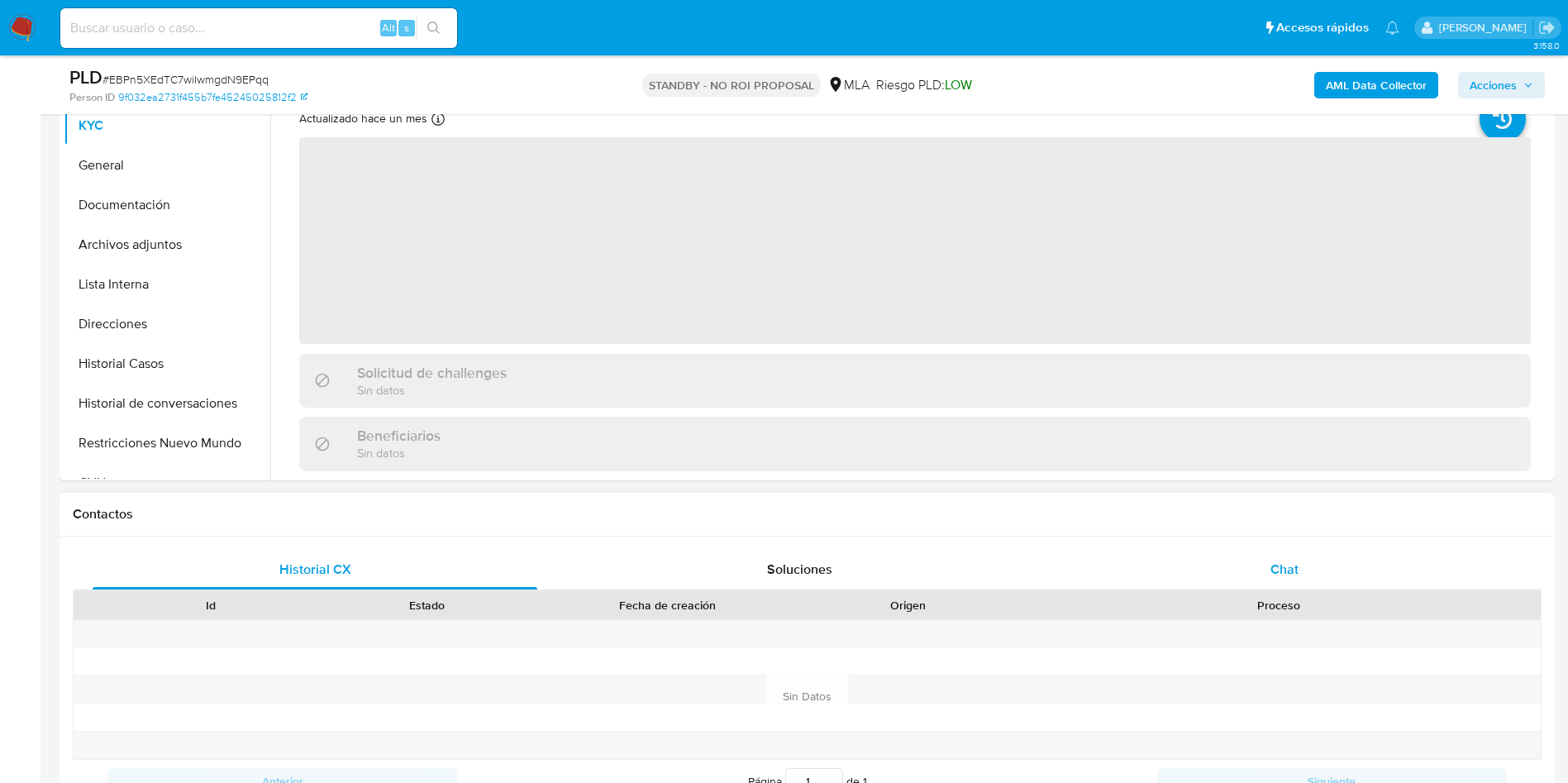
click at [1058, 520] on div "Chat" at bounding box center [1284, 569] width 445 height 40
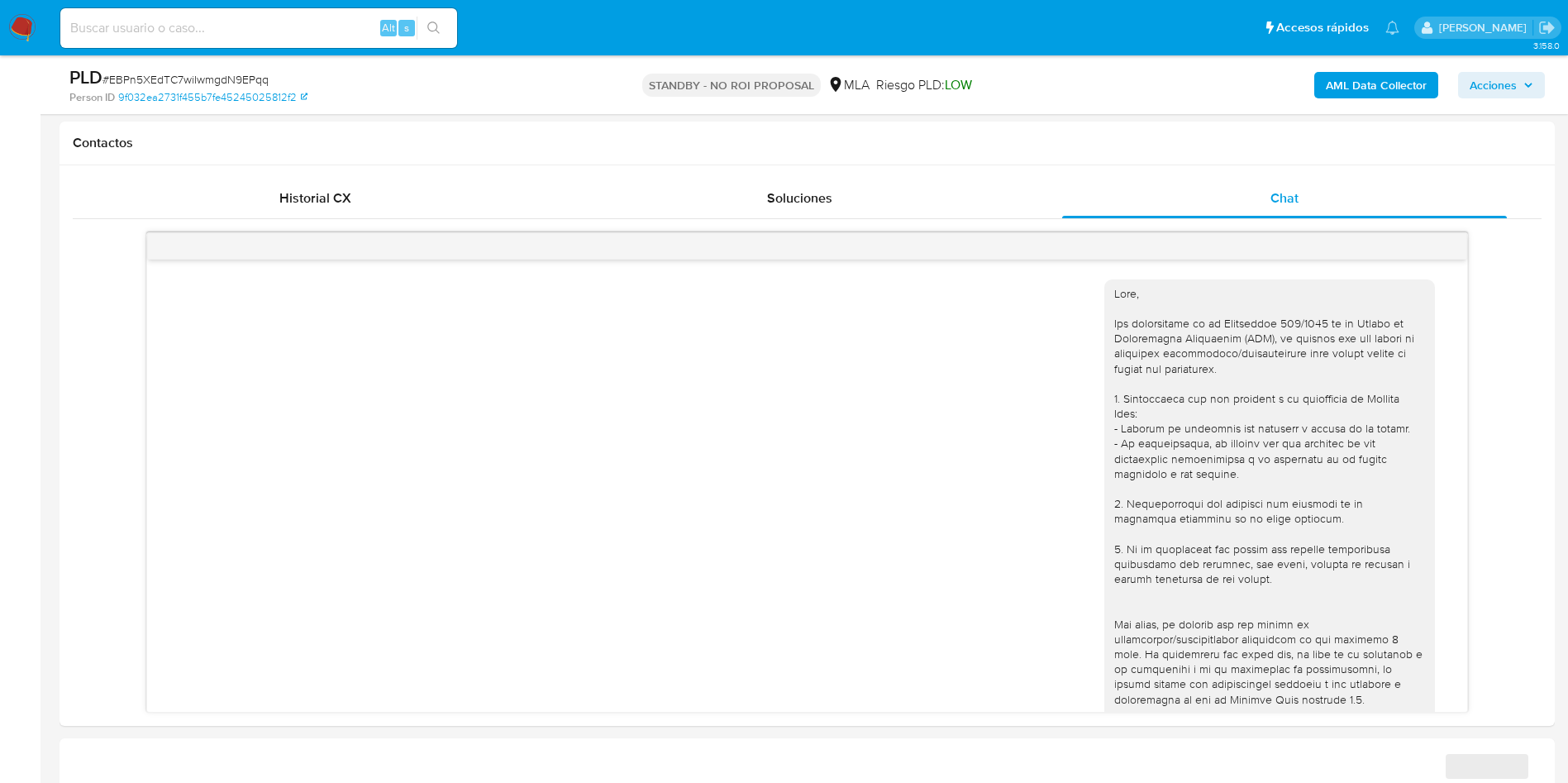
scroll to position [744, 0]
select select "10"
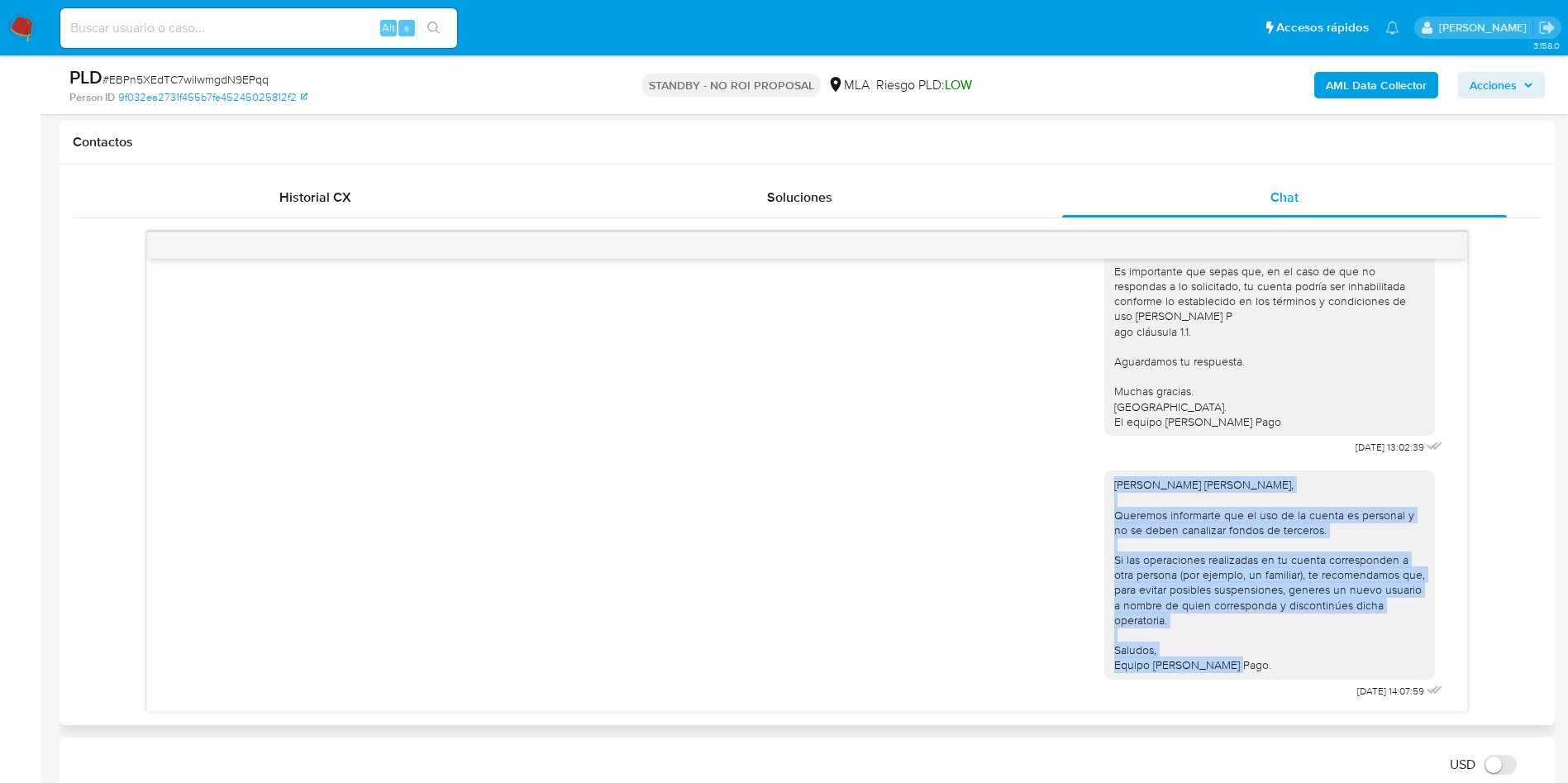
drag, startPoint x: 1229, startPoint y: 666, endPoint x: 1099, endPoint y: 484, distance: 223.7
click at [1058, 484] on div "[PERSON_NAME] [PERSON_NAME], Queremos informarte que el uso de la cuenta es per…" at bounding box center [1270, 575] width 310 height 195
copy div "Hola Franco Ariel Berdugo, Queremos informarte que el uso de la cuenta es perso…"
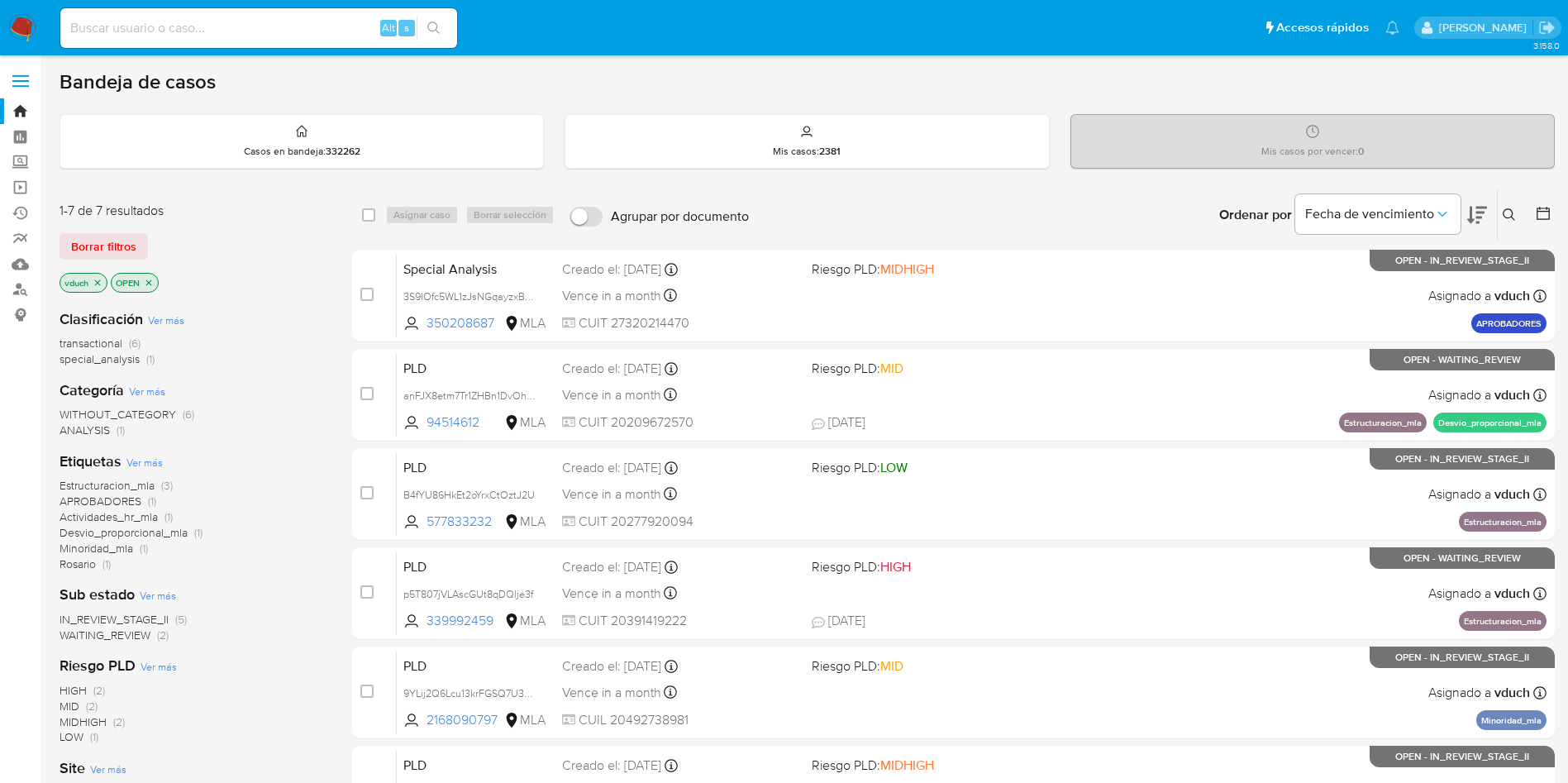
click at [367, 36] on input at bounding box center [259, 28] width 397 height 21
paste input "1890107837"
type input "1890107837"
click at [439, 26] on icon "search-icon" at bounding box center [434, 28] width 13 height 13
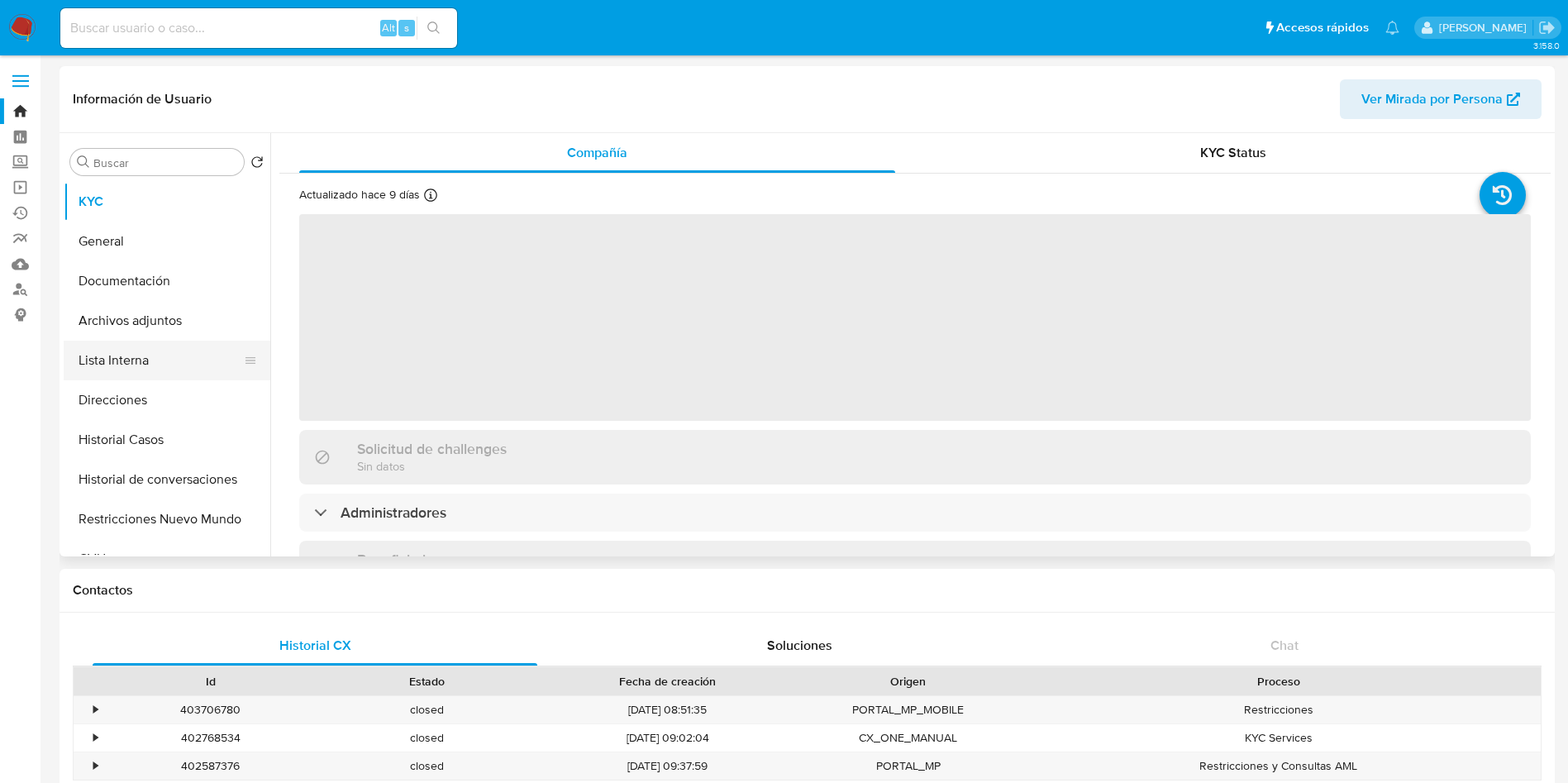
click at [147, 344] on button "Lista Interna" at bounding box center [160, 360] width 193 height 40
select select "10"
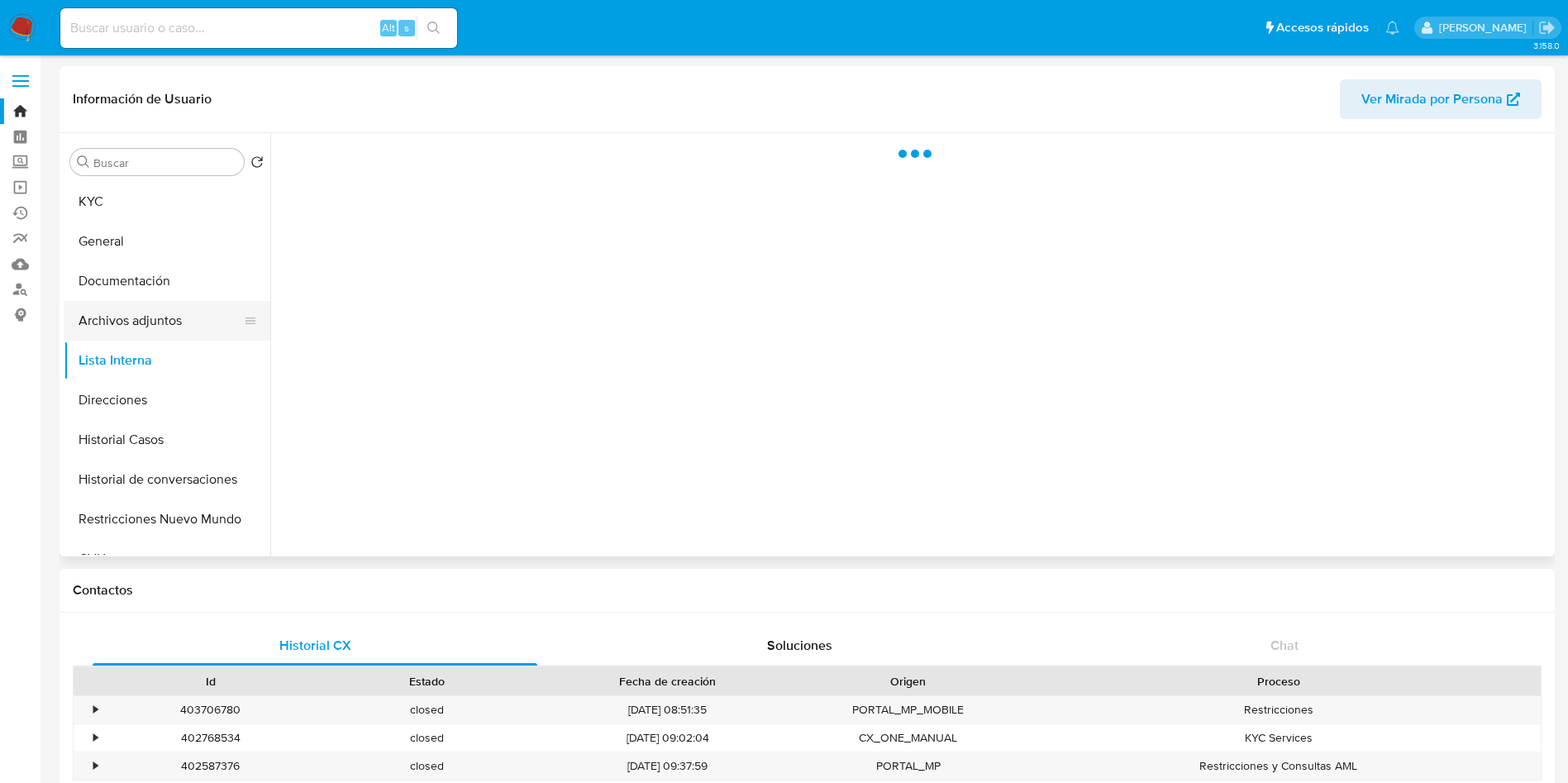
click at [160, 327] on button "Archivos adjuntos" at bounding box center [160, 321] width 193 height 40
click at [156, 275] on button "Documentación" at bounding box center [160, 281] width 193 height 40
click at [157, 304] on button "Archivos adjuntos" at bounding box center [160, 321] width 193 height 40
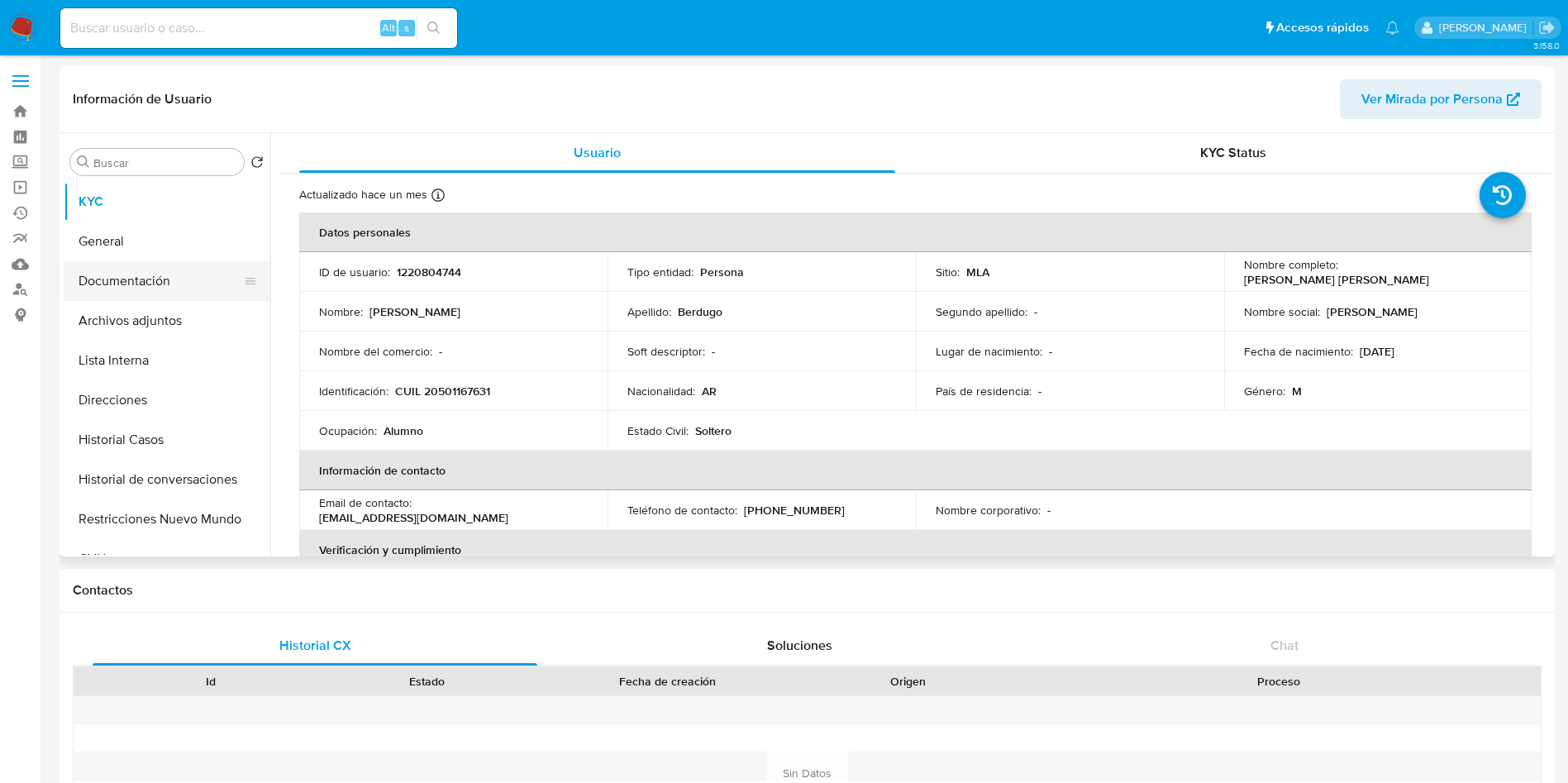
select select "10"
click at [164, 274] on button "Documentación" at bounding box center [160, 281] width 193 height 40
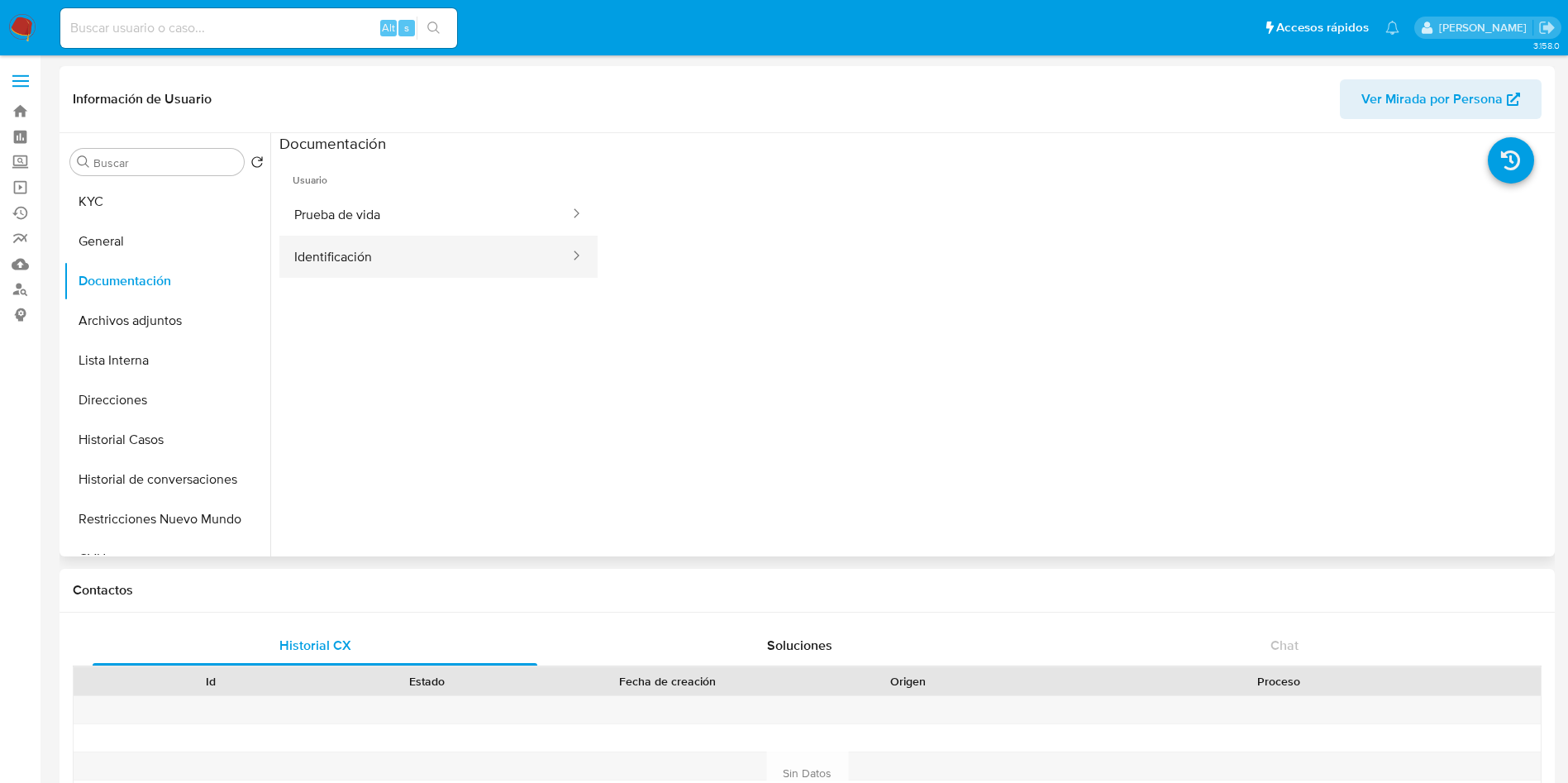
click at [353, 243] on button "Identificación" at bounding box center [425, 257] width 292 height 42
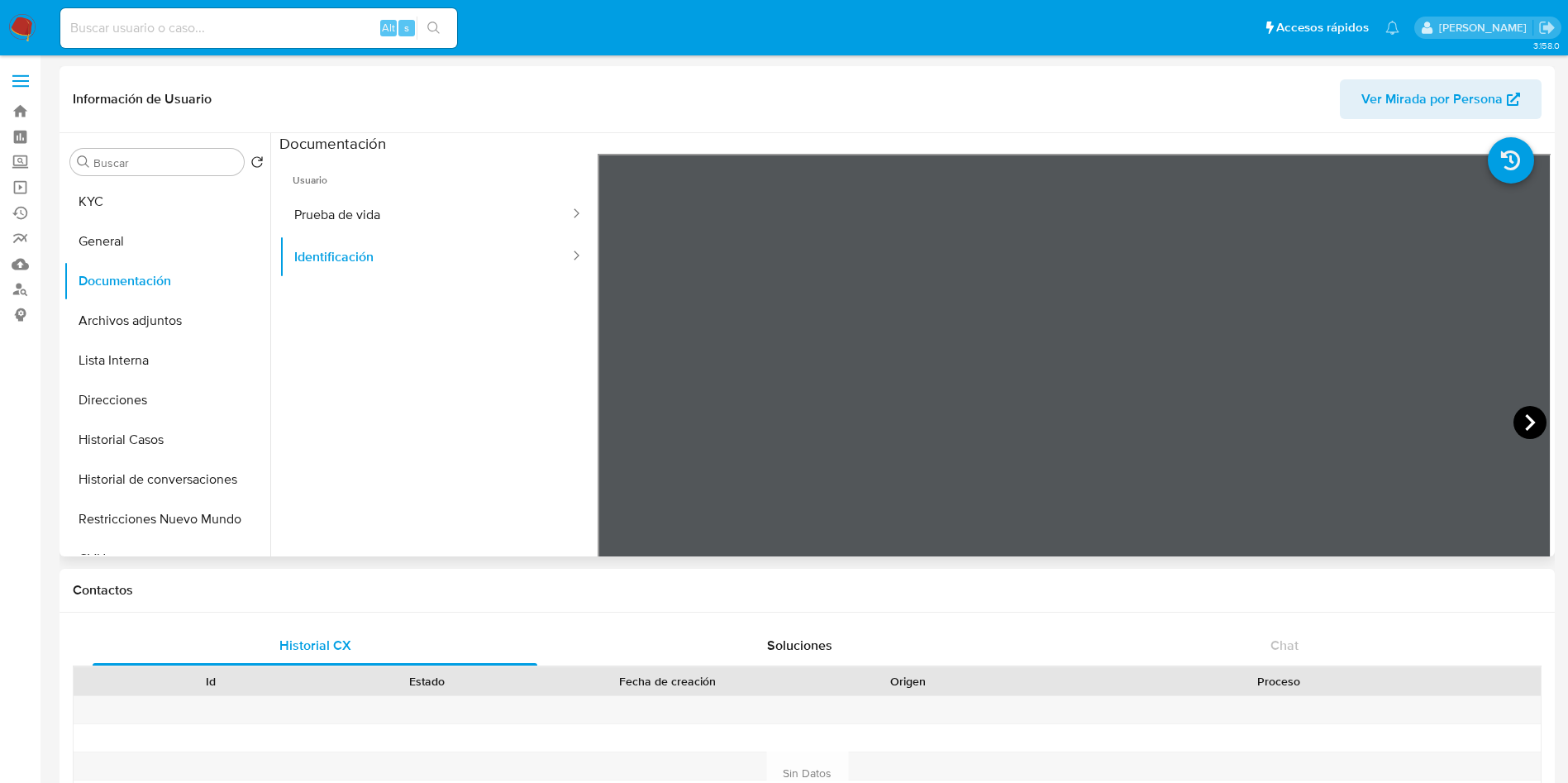
click at [1517, 427] on icon at bounding box center [1530, 423] width 33 height 33
click at [496, 383] on ul "Usuario Prueba de vida Identificación" at bounding box center [438, 392] width 318 height 476
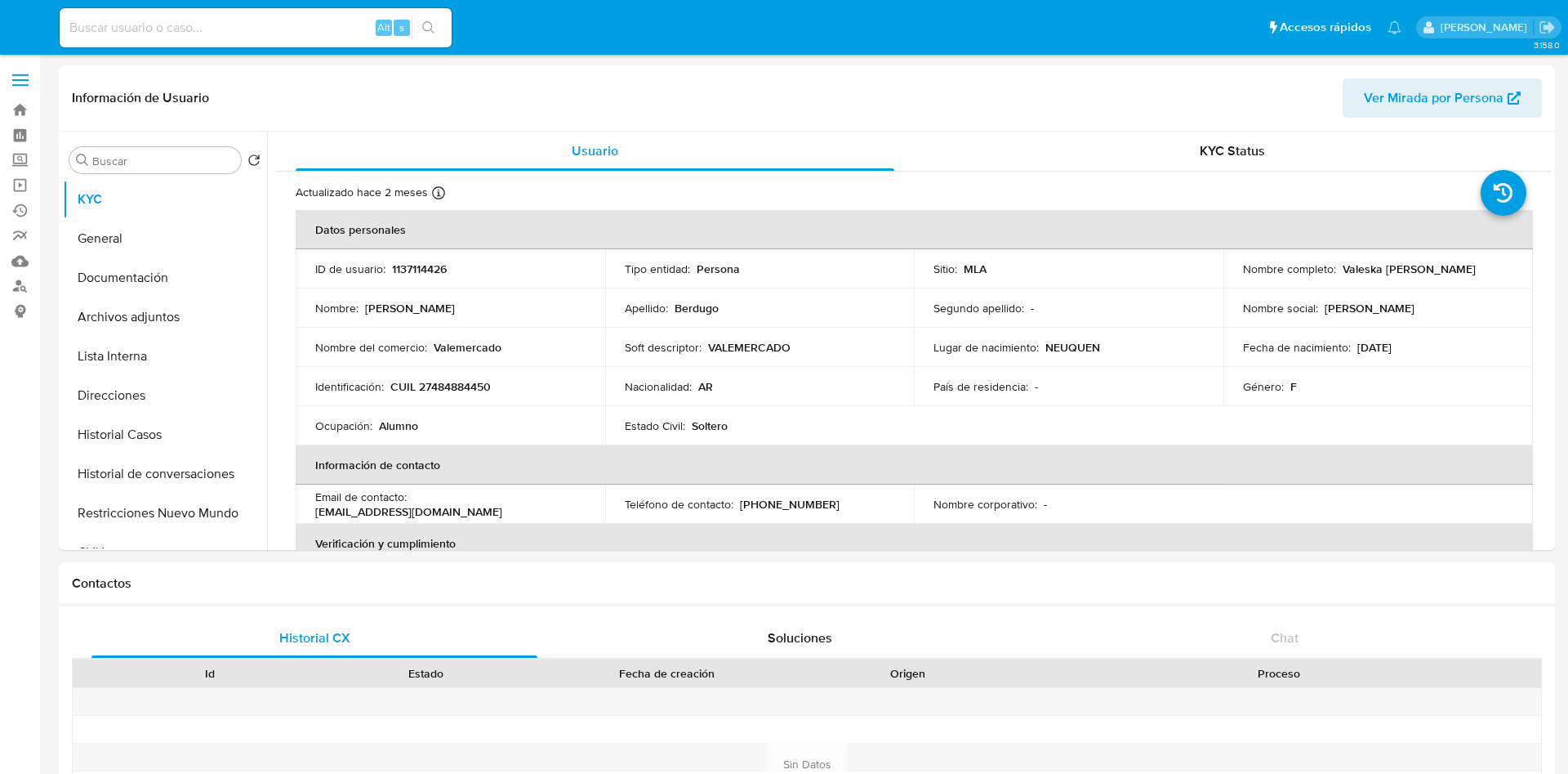
select select "10"
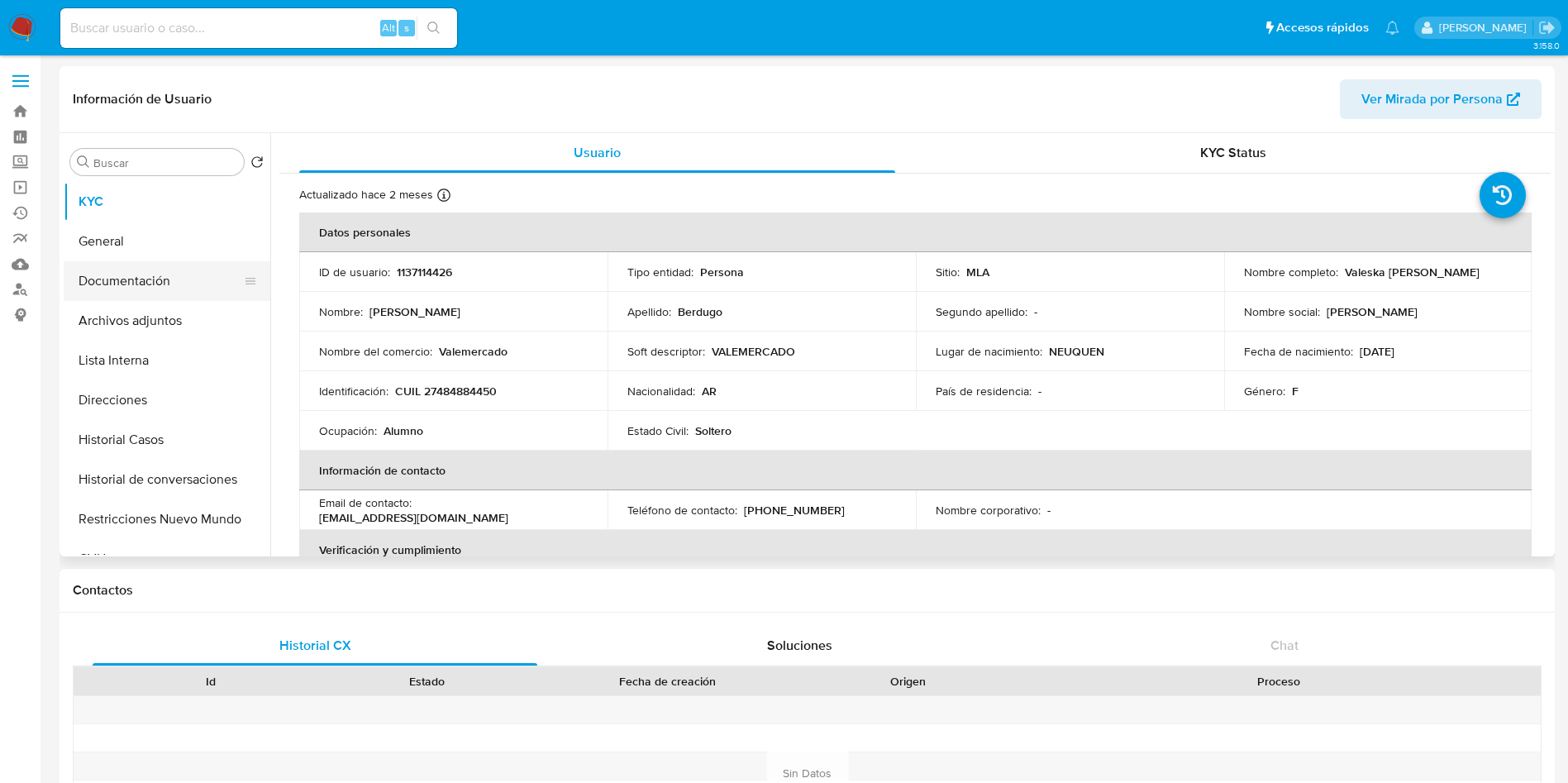
click at [156, 276] on button "Documentación" at bounding box center [160, 281] width 193 height 40
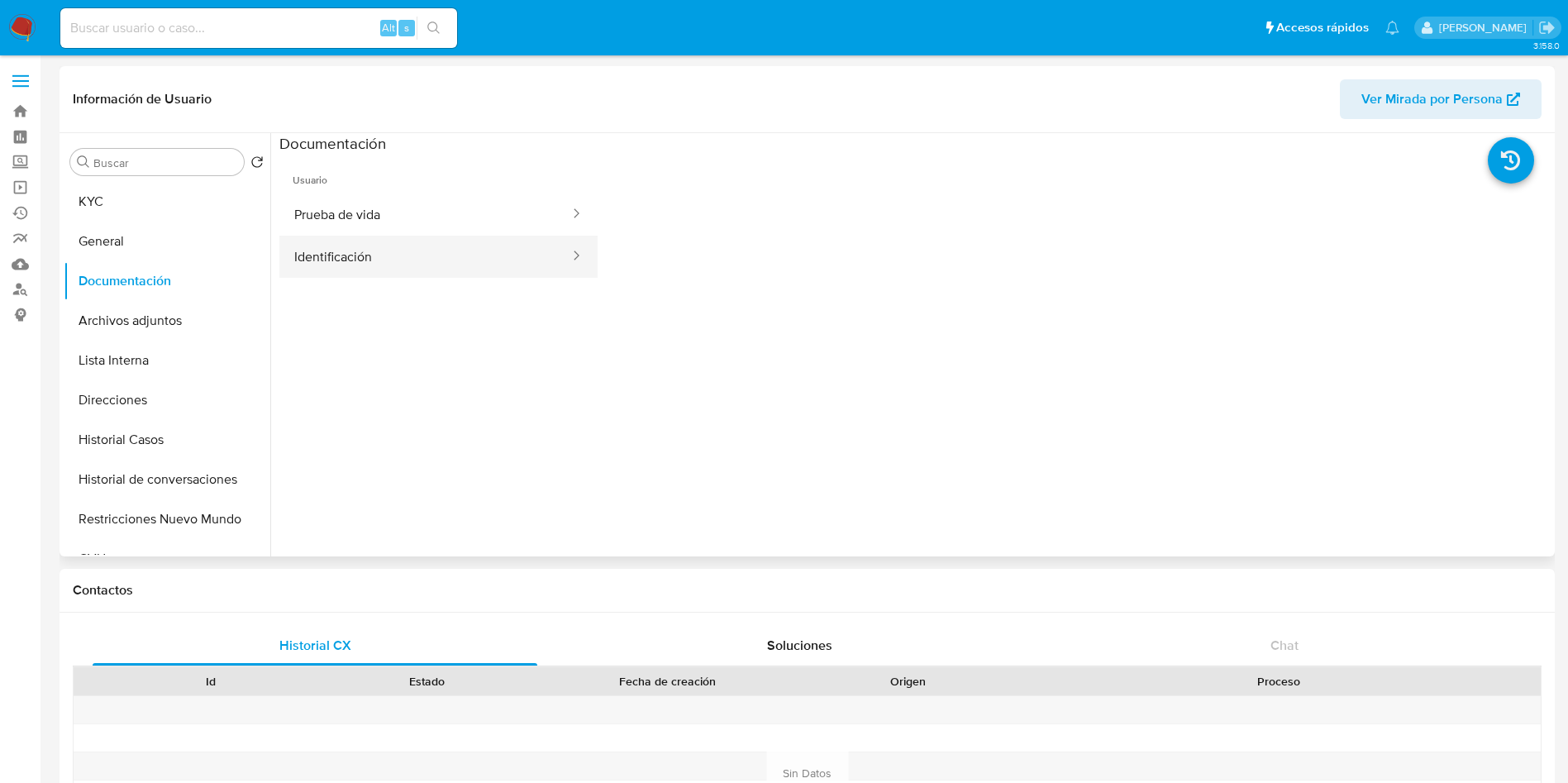
click at [406, 240] on button "Identificación" at bounding box center [425, 257] width 292 height 42
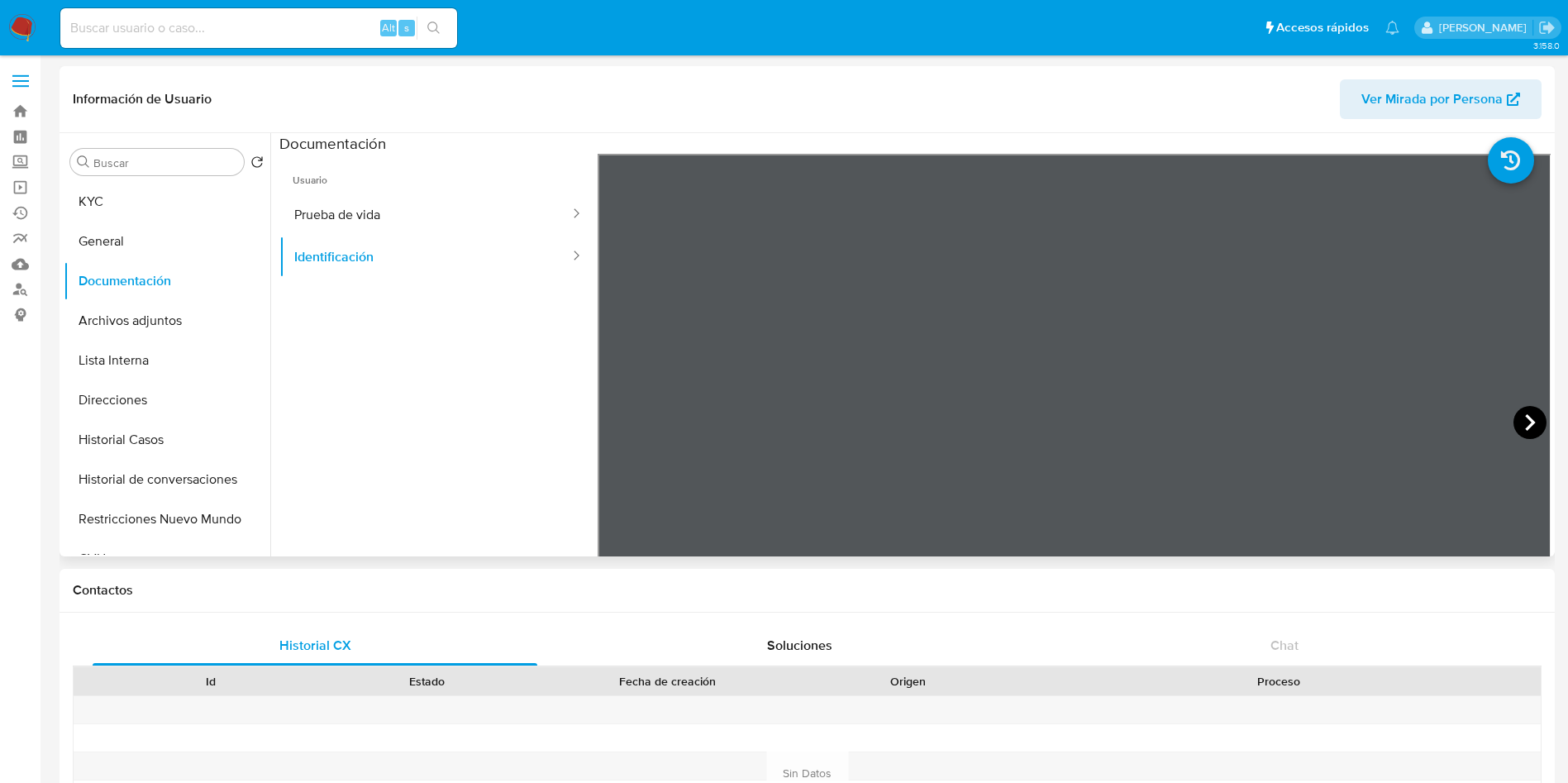
click at [1527, 419] on icon at bounding box center [1530, 423] width 10 height 17
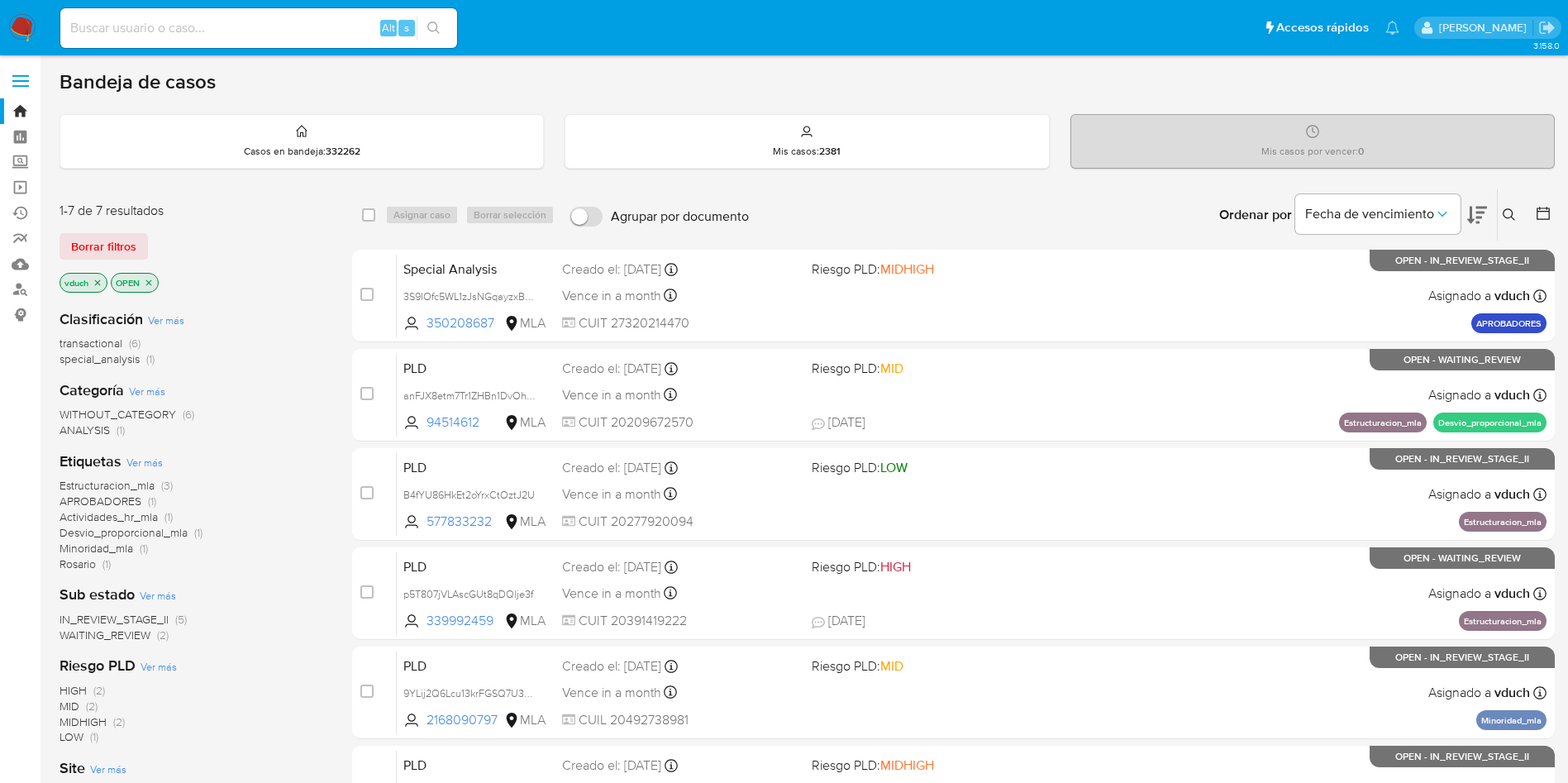
click at [1530, 216] on div at bounding box center [1540, 216] width 29 height 52
click at [1515, 217] on icon at bounding box center [1509, 215] width 13 height 13
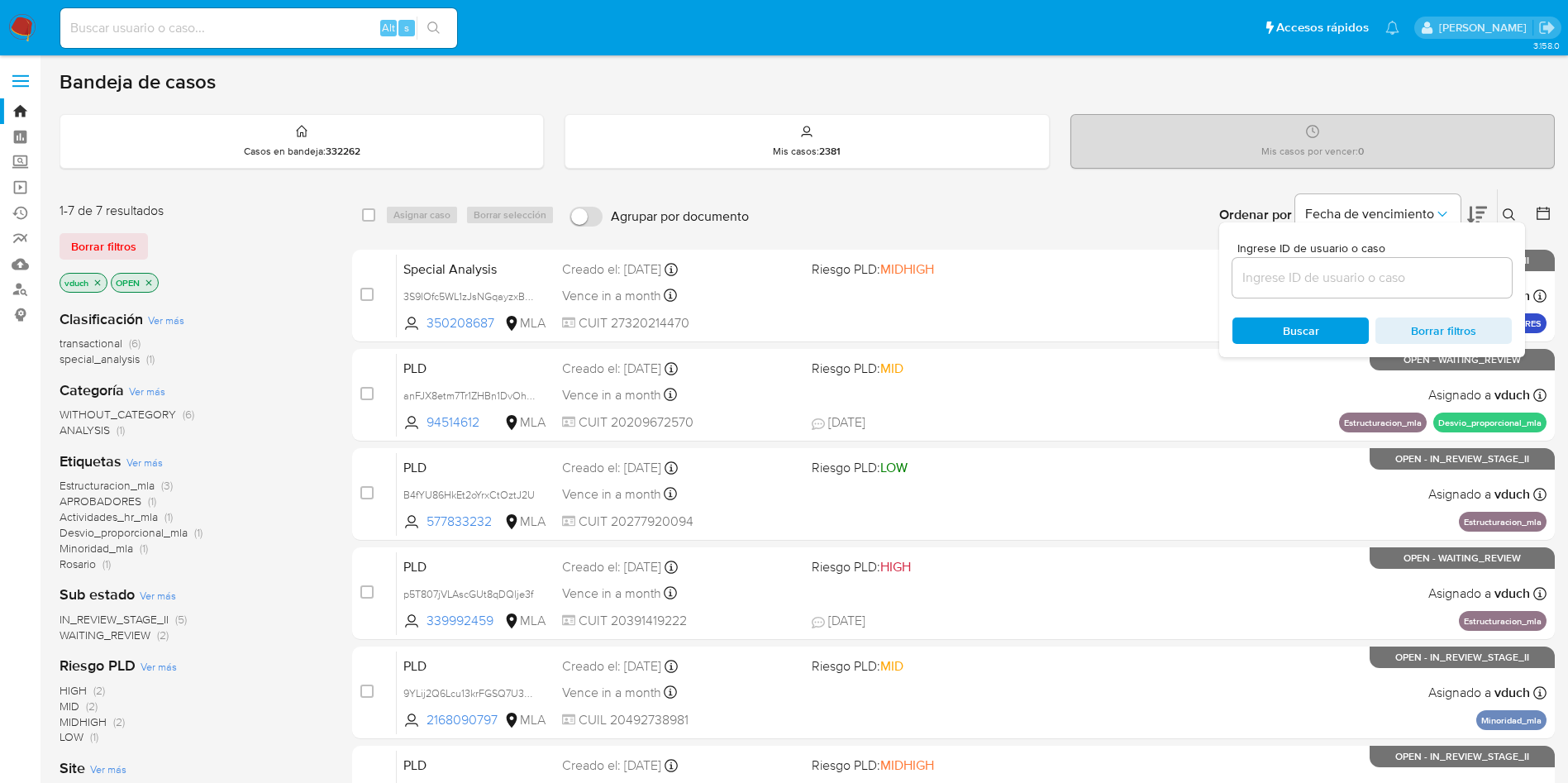
click at [1284, 278] on input at bounding box center [1372, 277] width 279 height 21
type input "3S9IOfc5WL1zJsNGqayzxB2C"
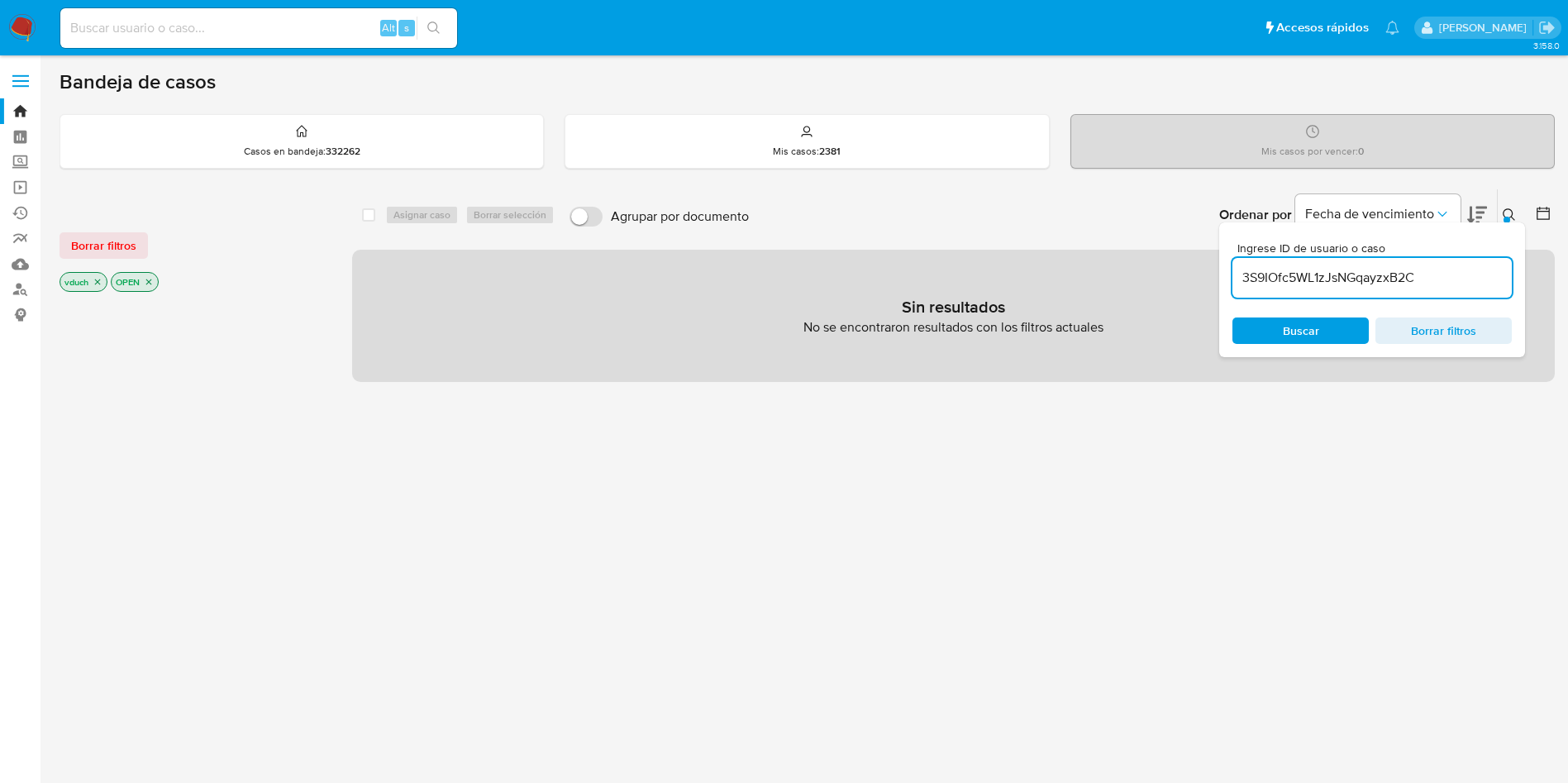
click at [154, 279] on icon "close-filter" at bounding box center [148, 282] width 10 height 10
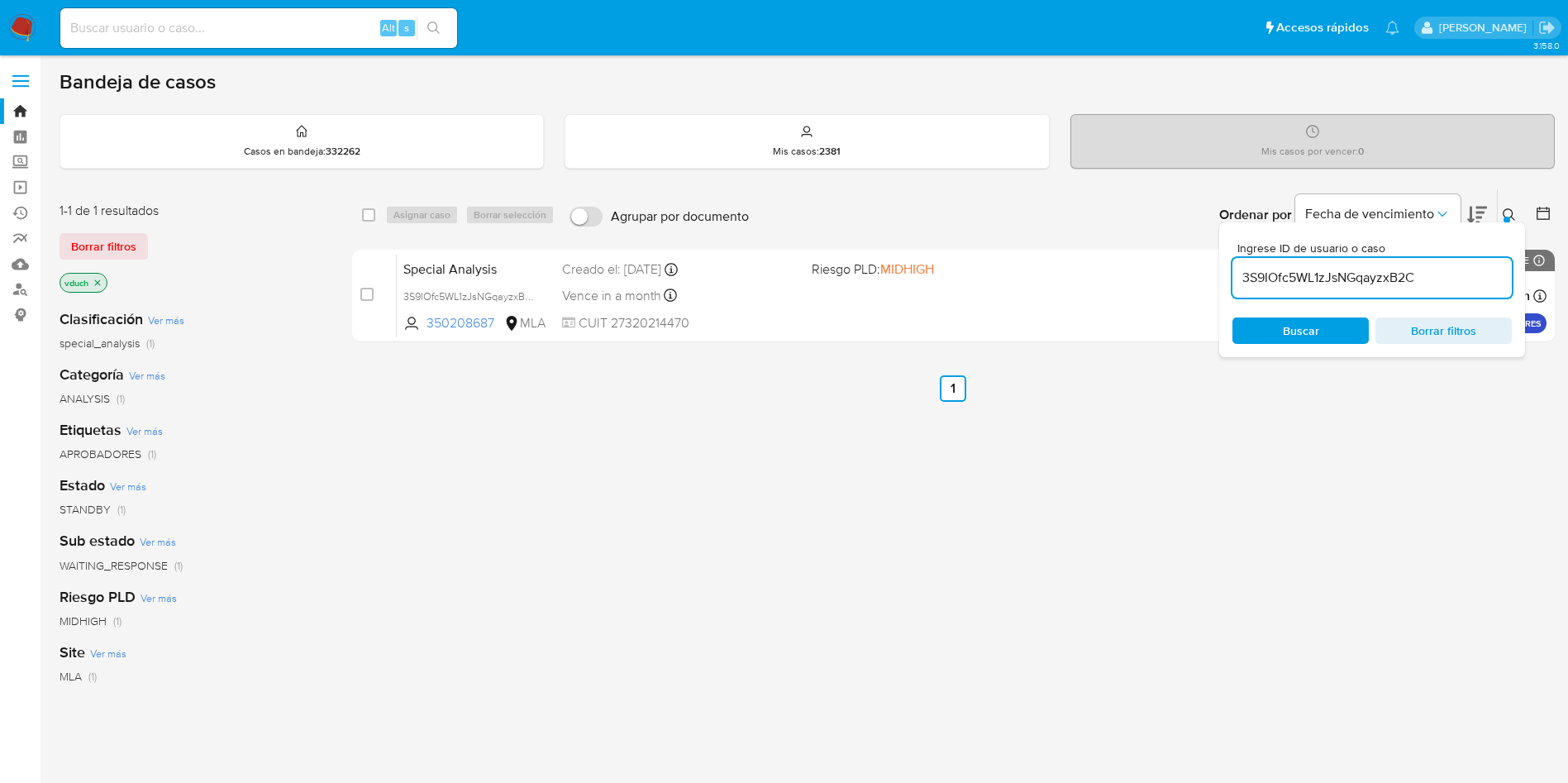
click at [375, 211] on input "checkbox" at bounding box center [369, 215] width 13 height 13
checkbox input "true"
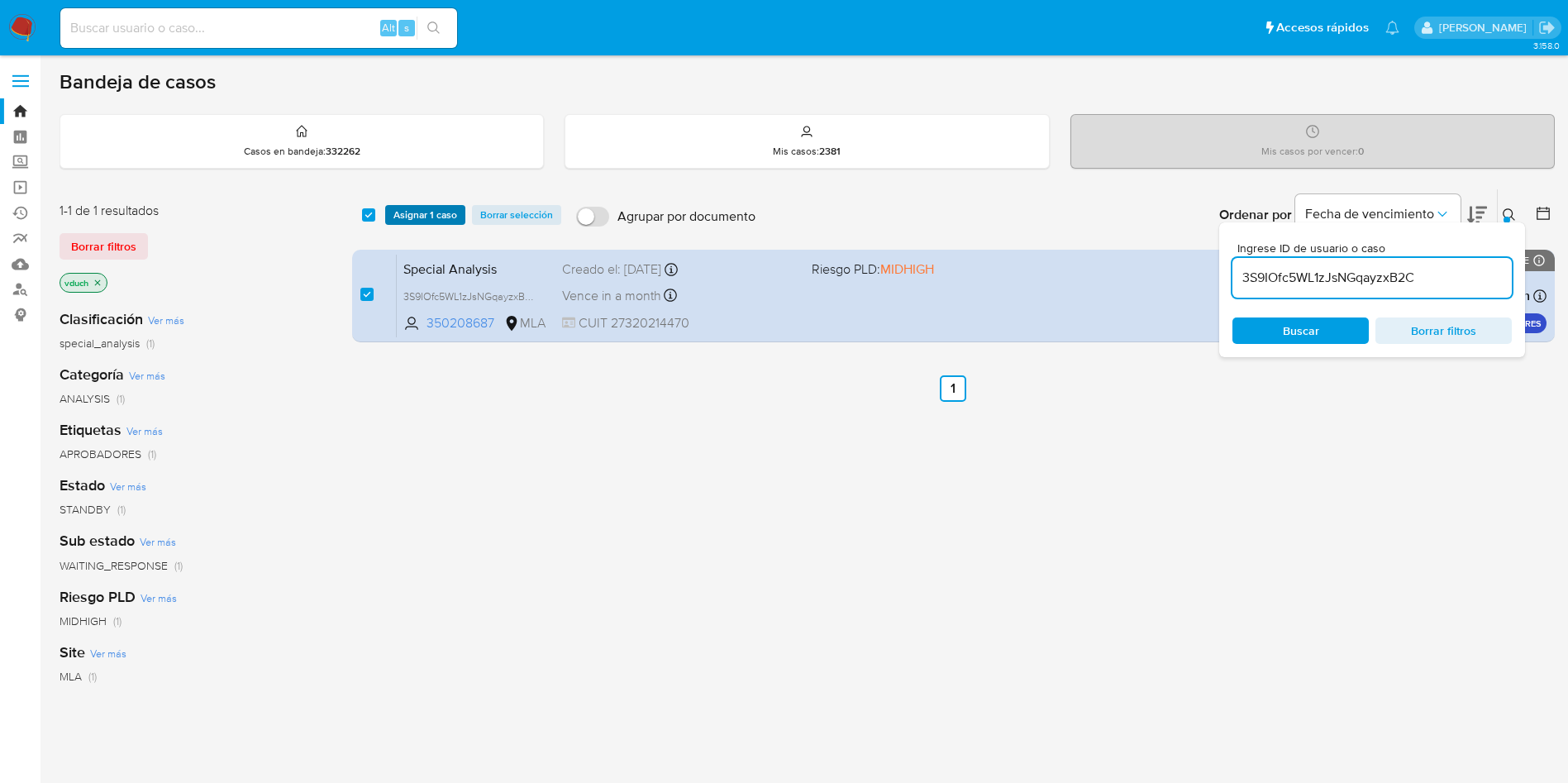
click at [393, 215] on span "Asignar 1 caso" at bounding box center [425, 215] width 64 height 17
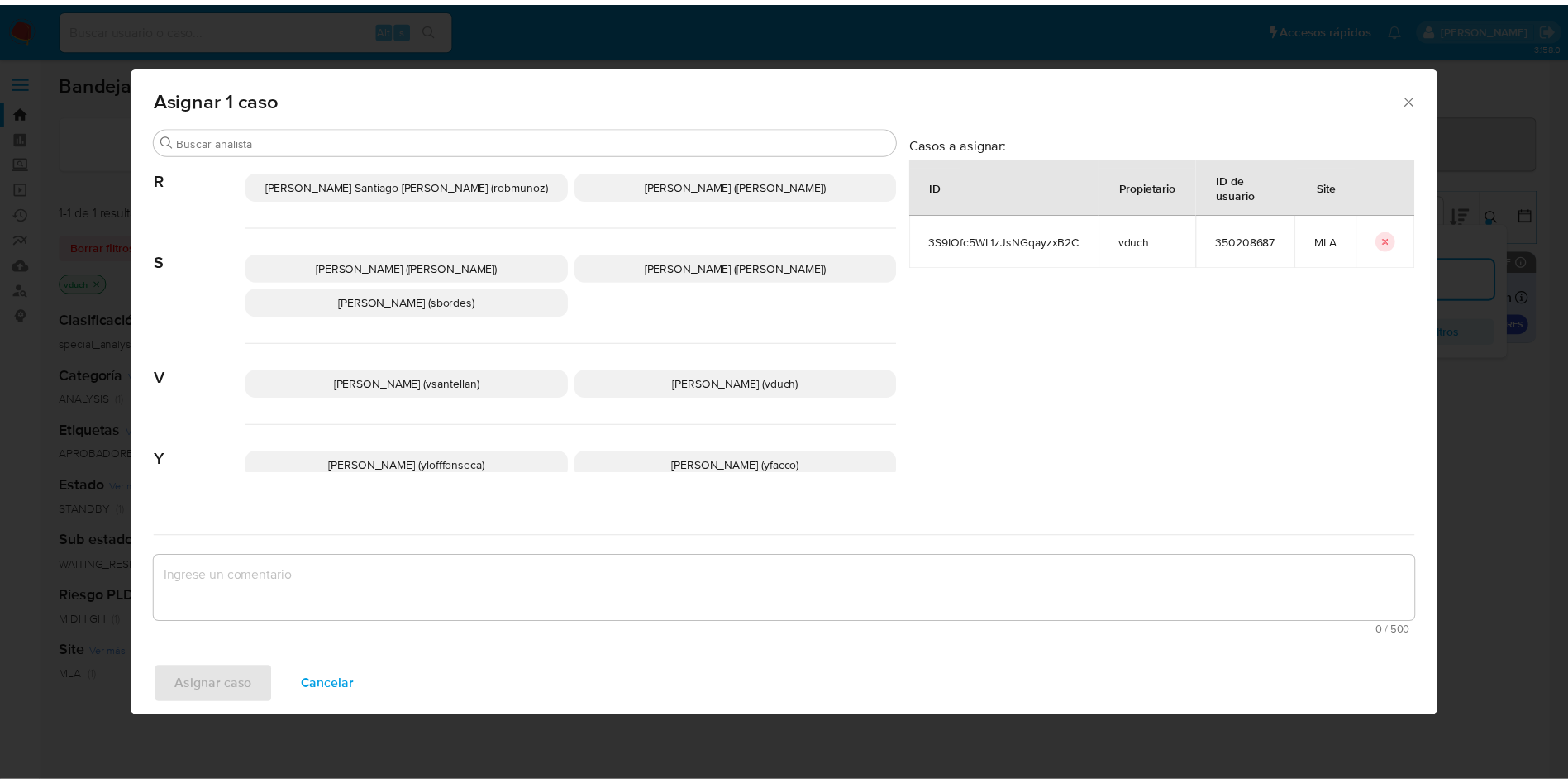
scroll to position [1430, 0]
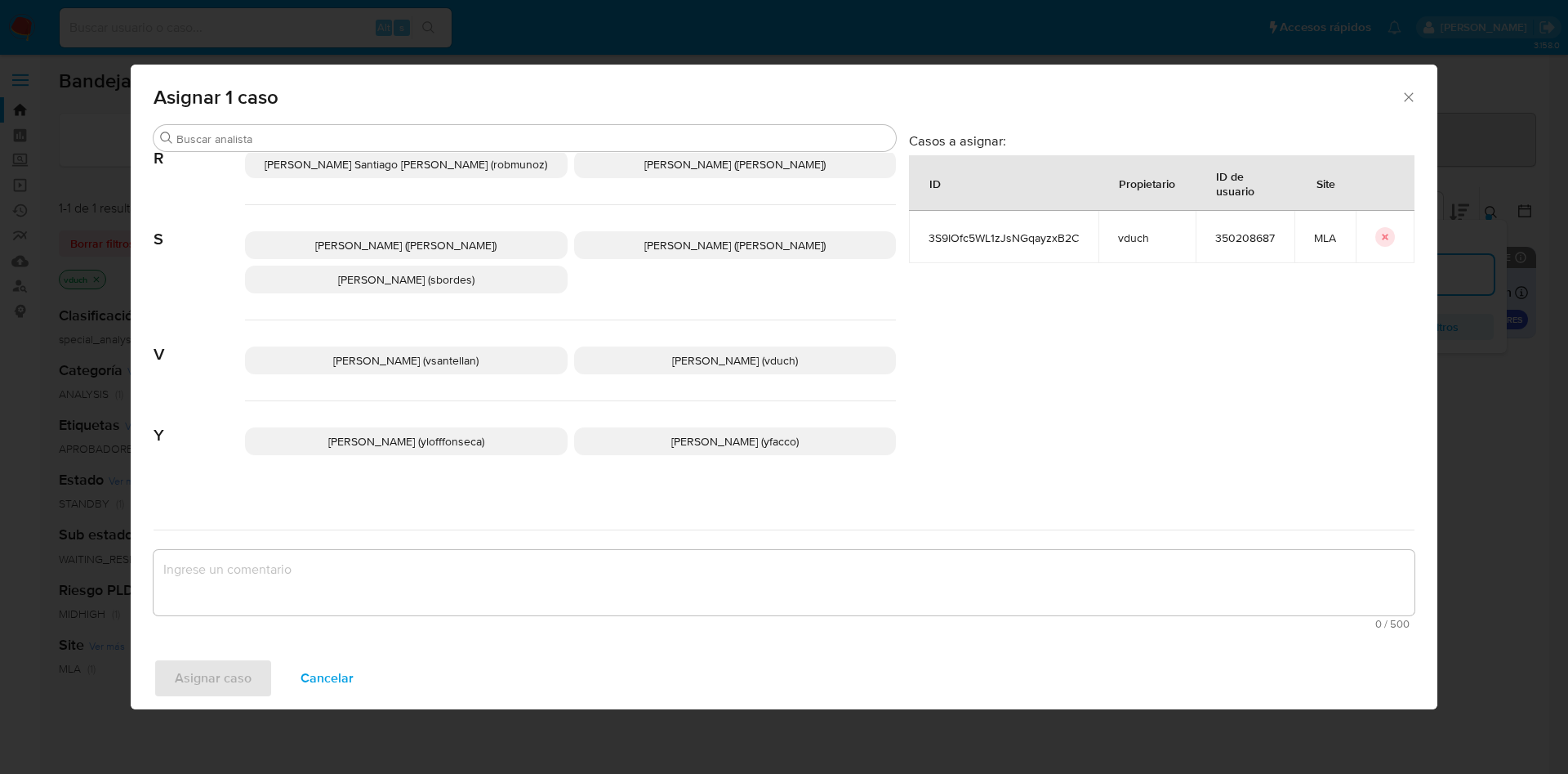
click at [749, 330] on div "Valentina Santellan Barbosa (vsantellan) Valeria Duch (vduch)" at bounding box center [570, 361] width 651 height 81
click at [775, 346] on p "Valeria Duch (vduch)" at bounding box center [735, 360] width 322 height 28
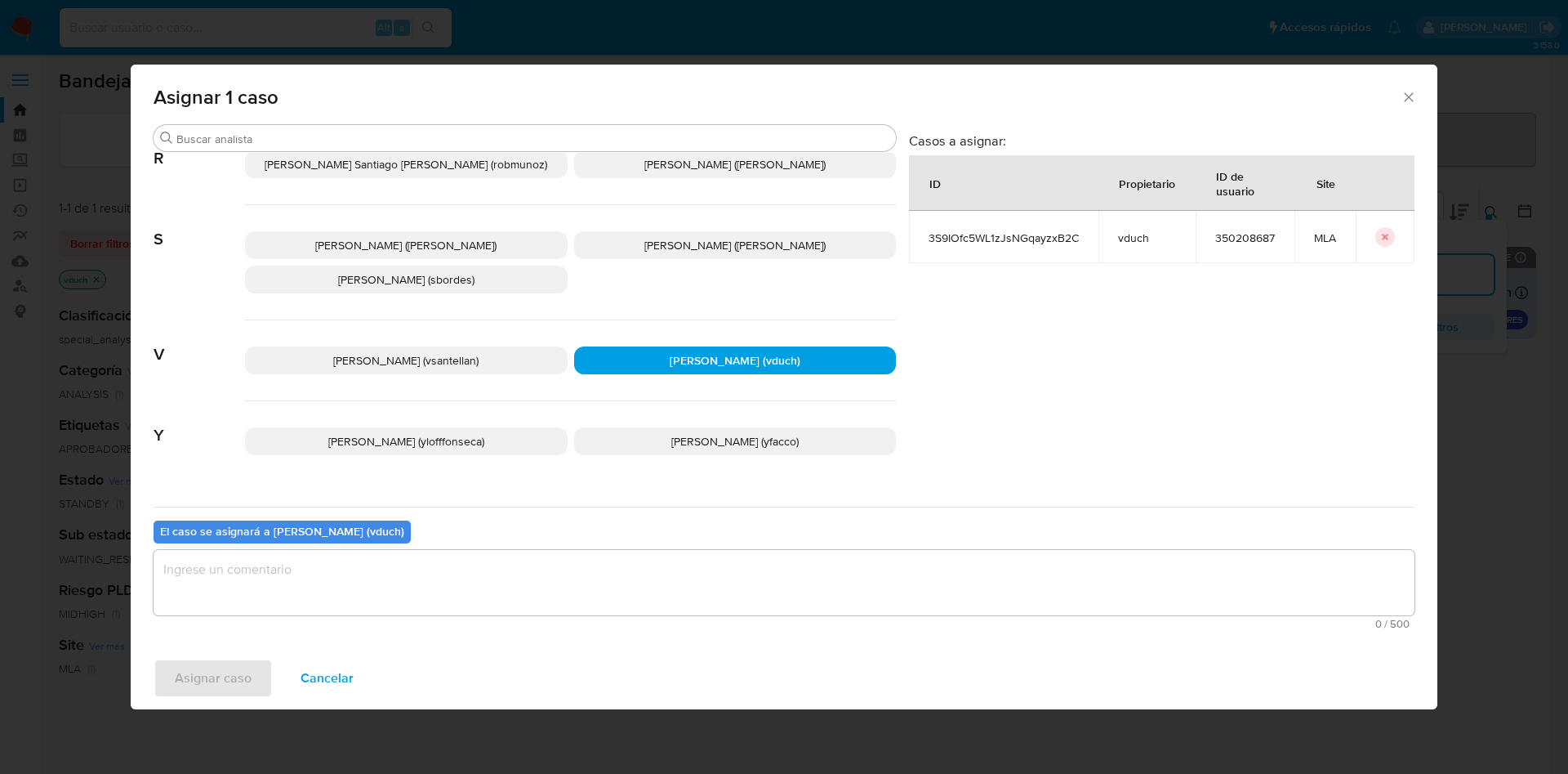
click at [748, 582] on textarea "assign-modal" at bounding box center [784, 583] width 1261 height 66
click at [230, 690] on span "Asignar caso" at bounding box center [213, 677] width 76 height 36
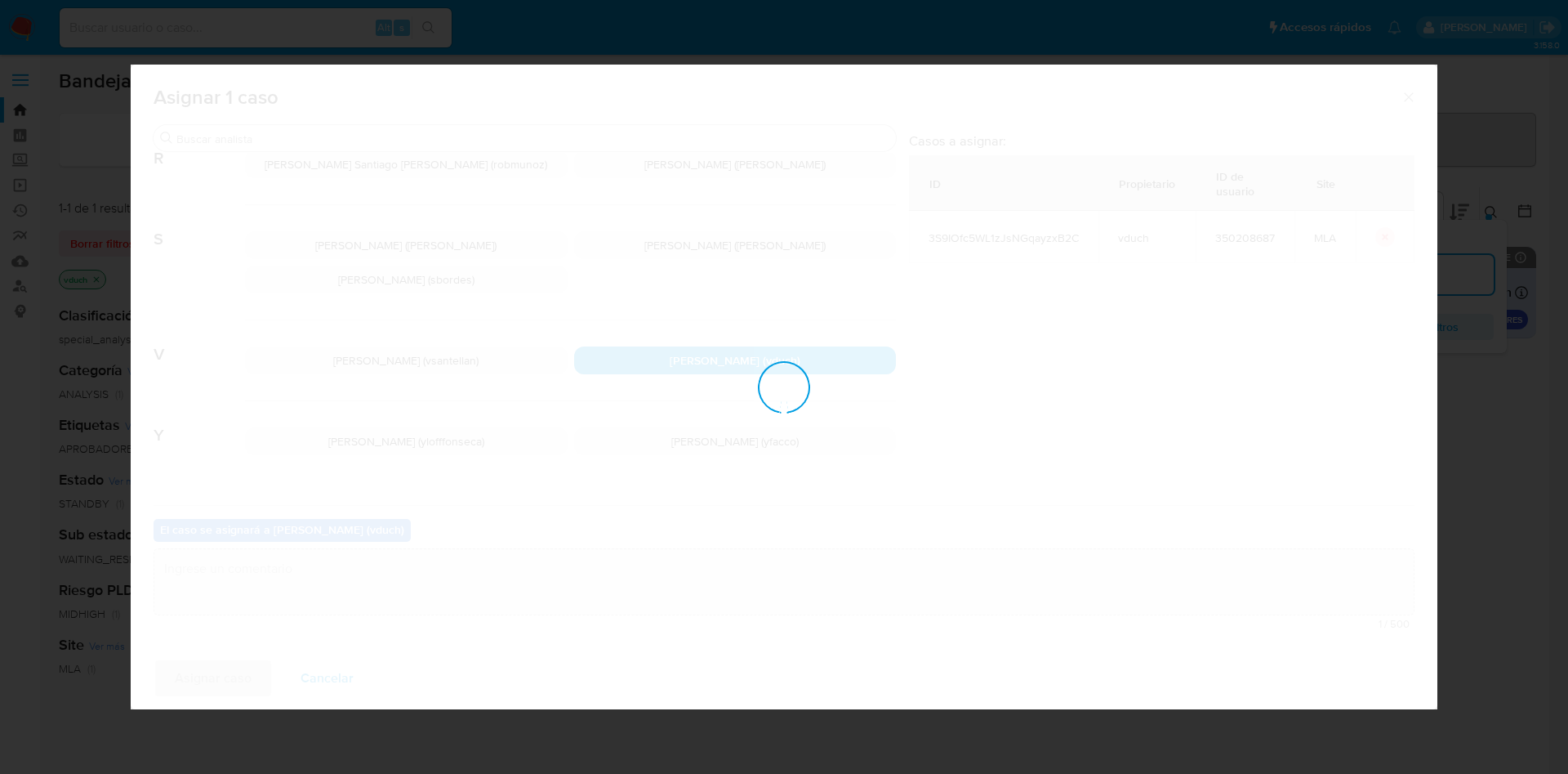
checkbox input "false"
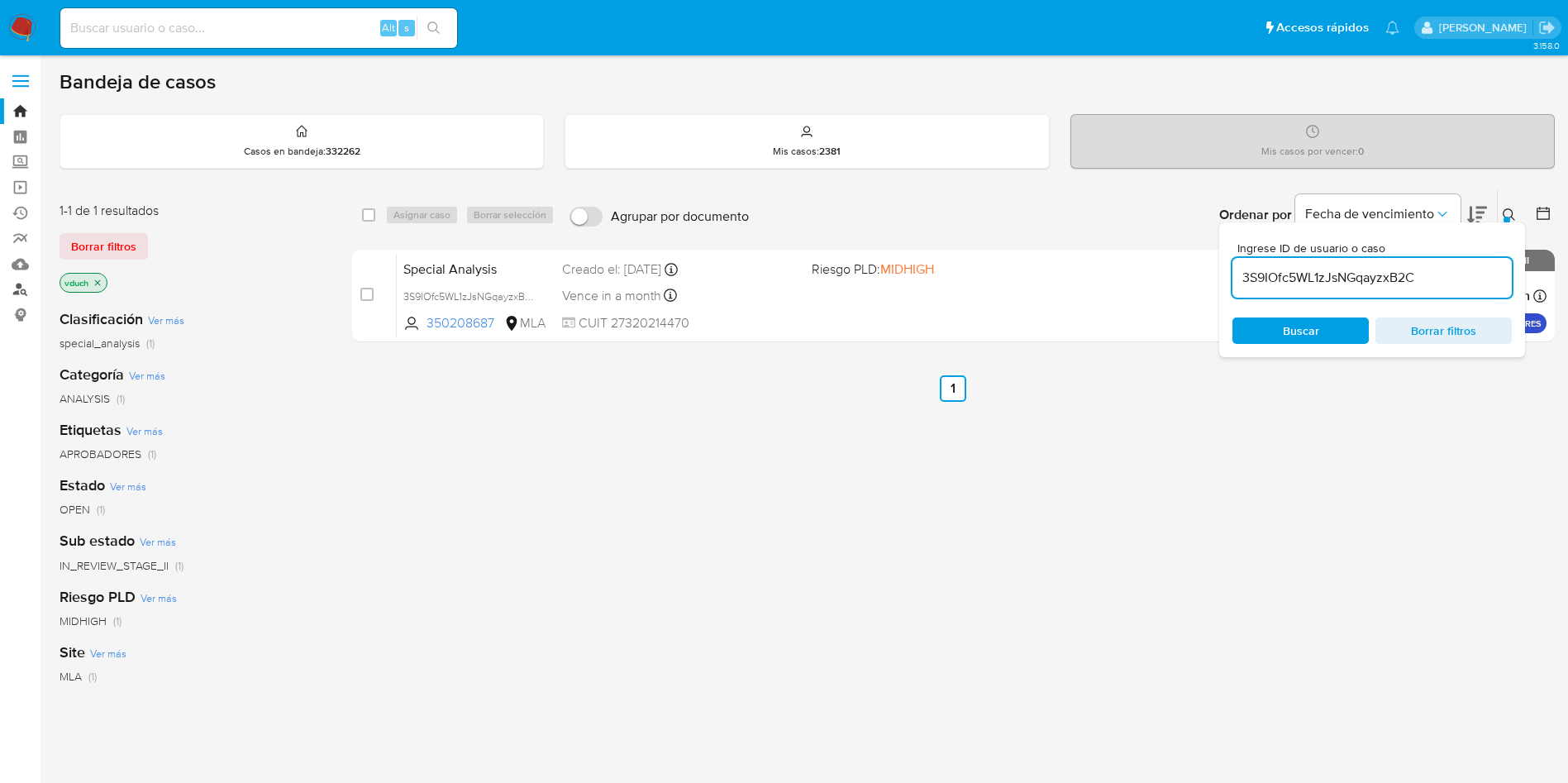
click at [12, 290] on link "Buscador de personas" at bounding box center [99, 290] width 197 height 26
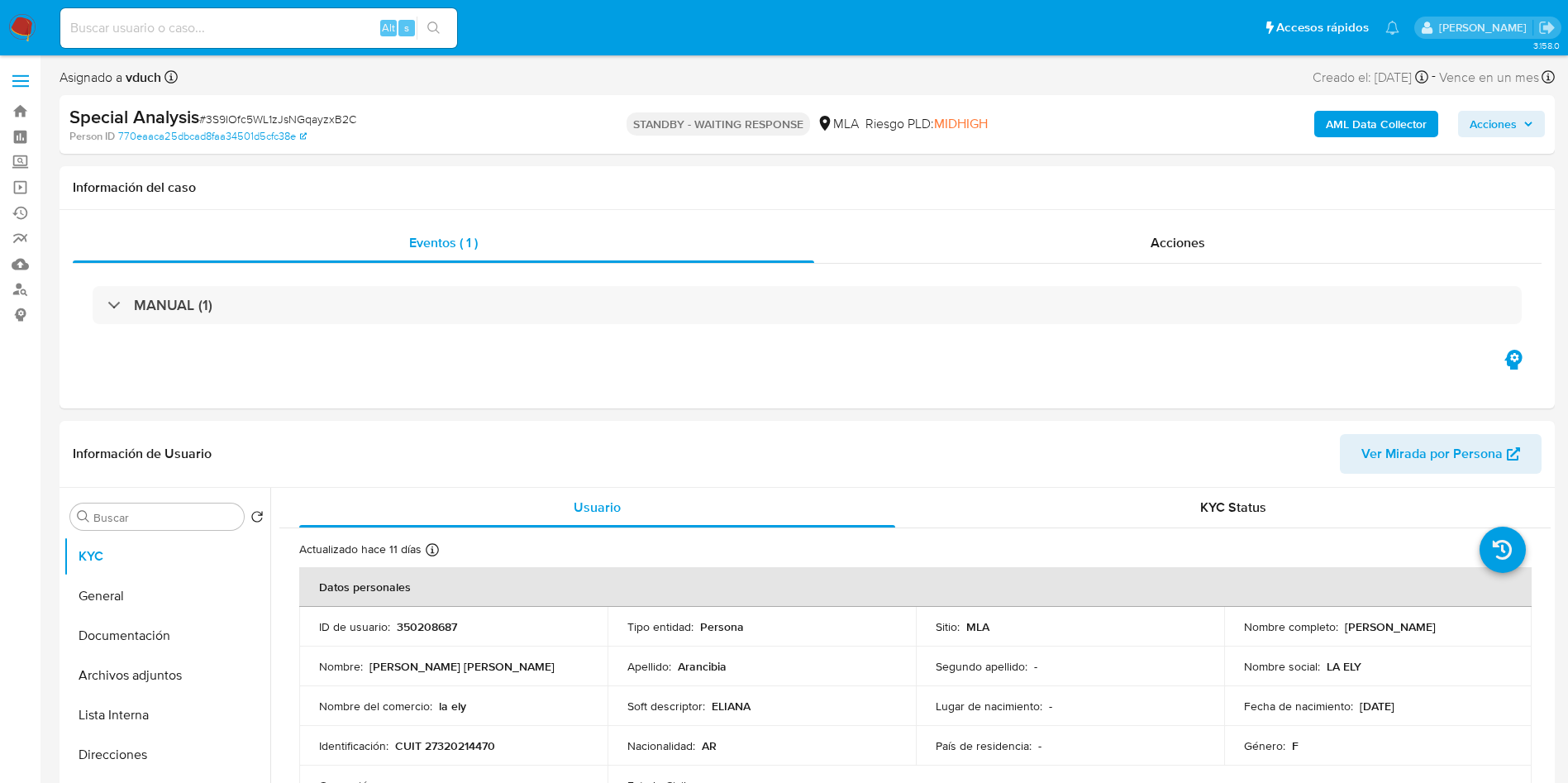
select select "10"
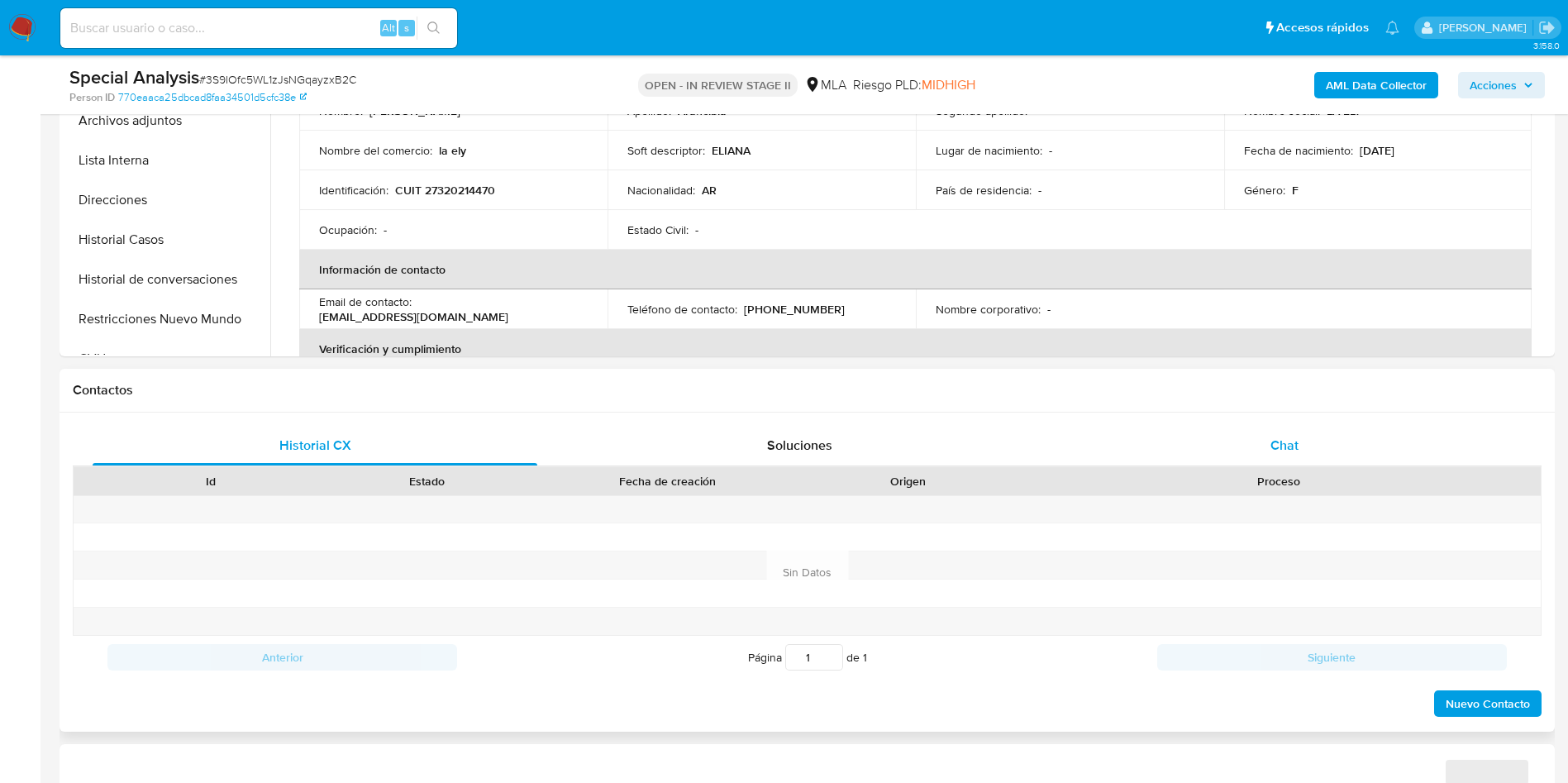
select select "10"
click at [1308, 450] on div "Chat" at bounding box center [1284, 445] width 445 height 40
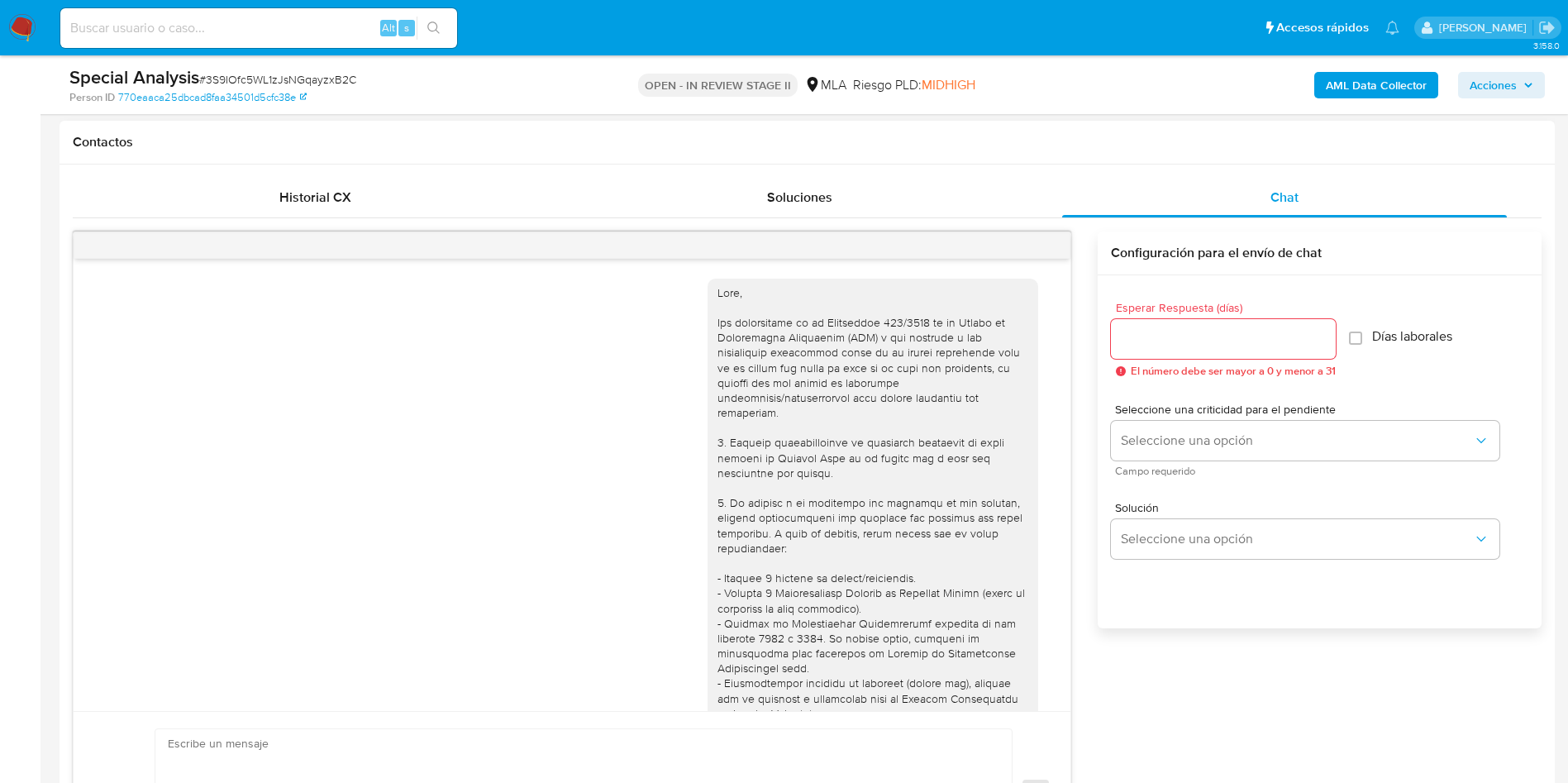
scroll to position [1137, 0]
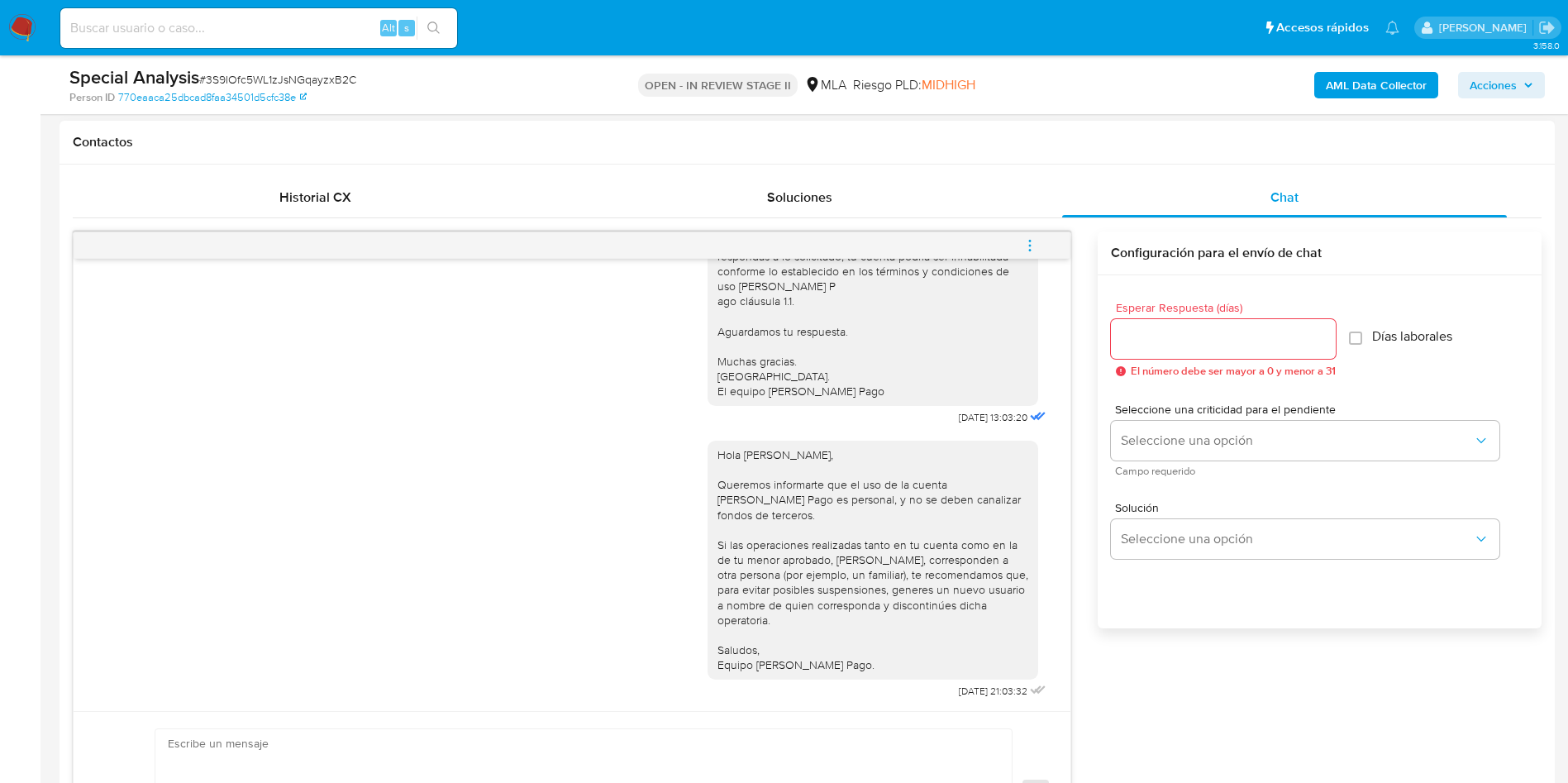
click at [1034, 258] on span "menu-action" at bounding box center [1030, 245] width 15 height 40
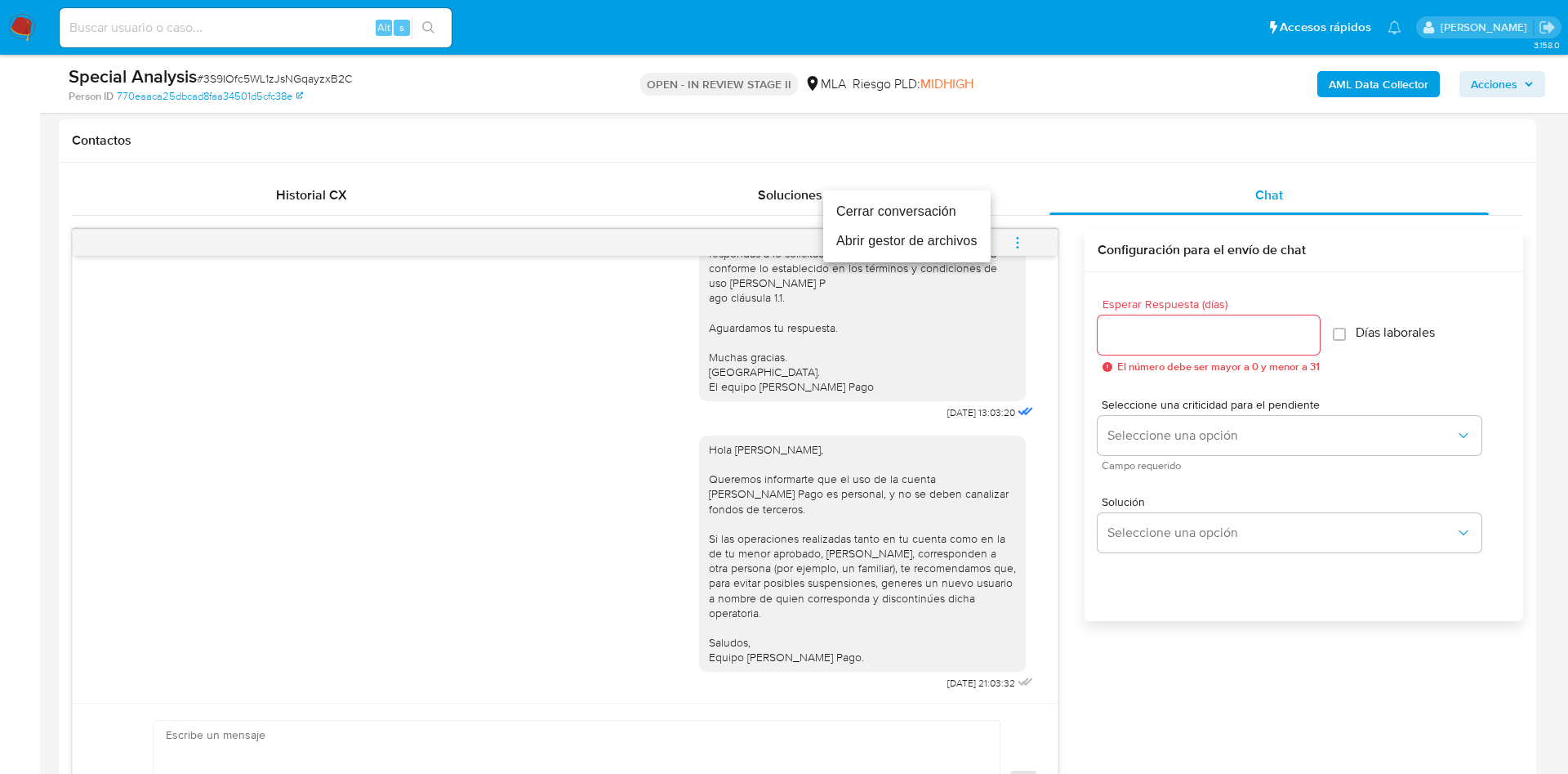
click at [931, 211] on li "Cerrar conversación" at bounding box center [907, 211] width 167 height 29
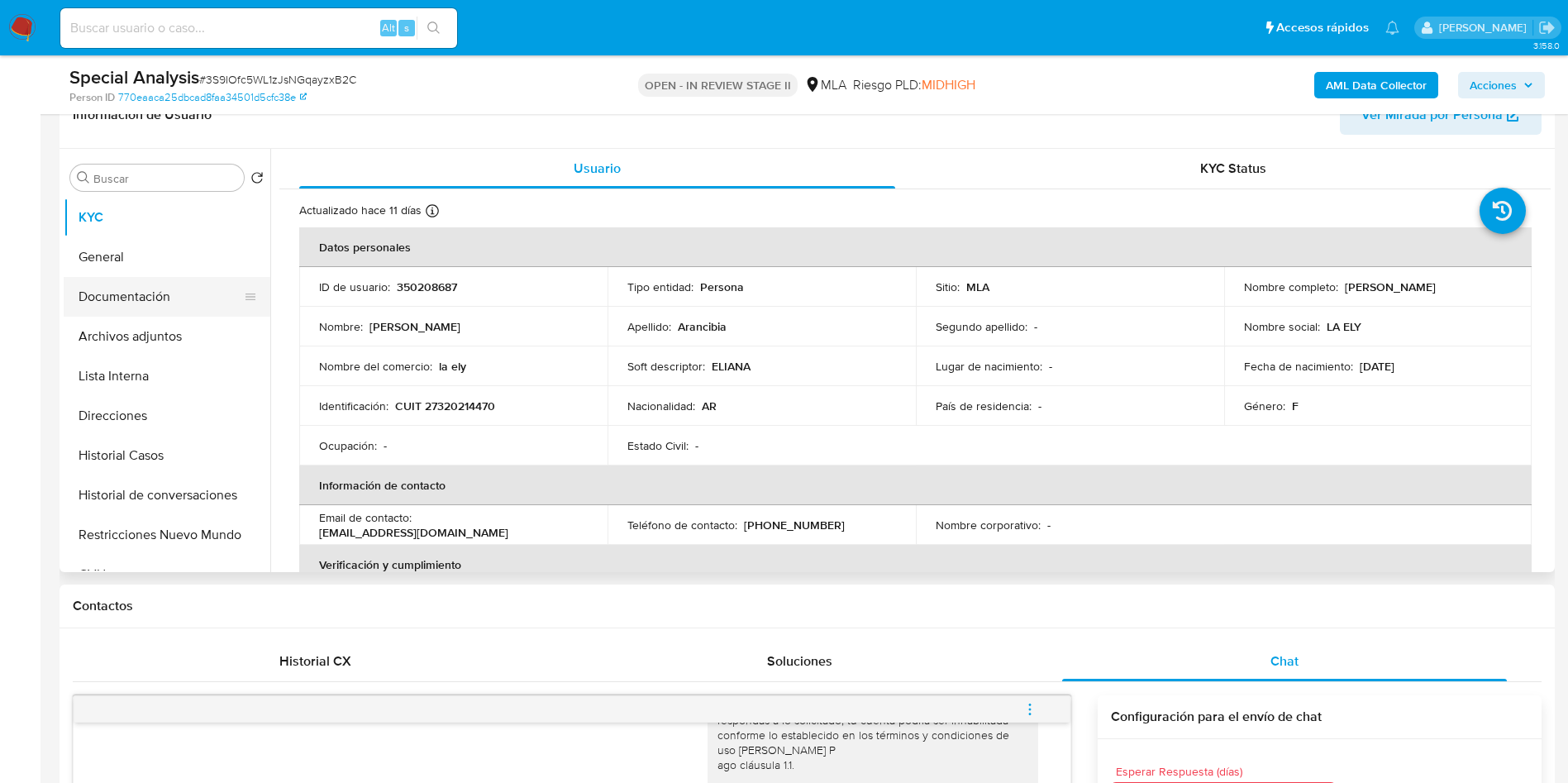
scroll to position [248, 0]
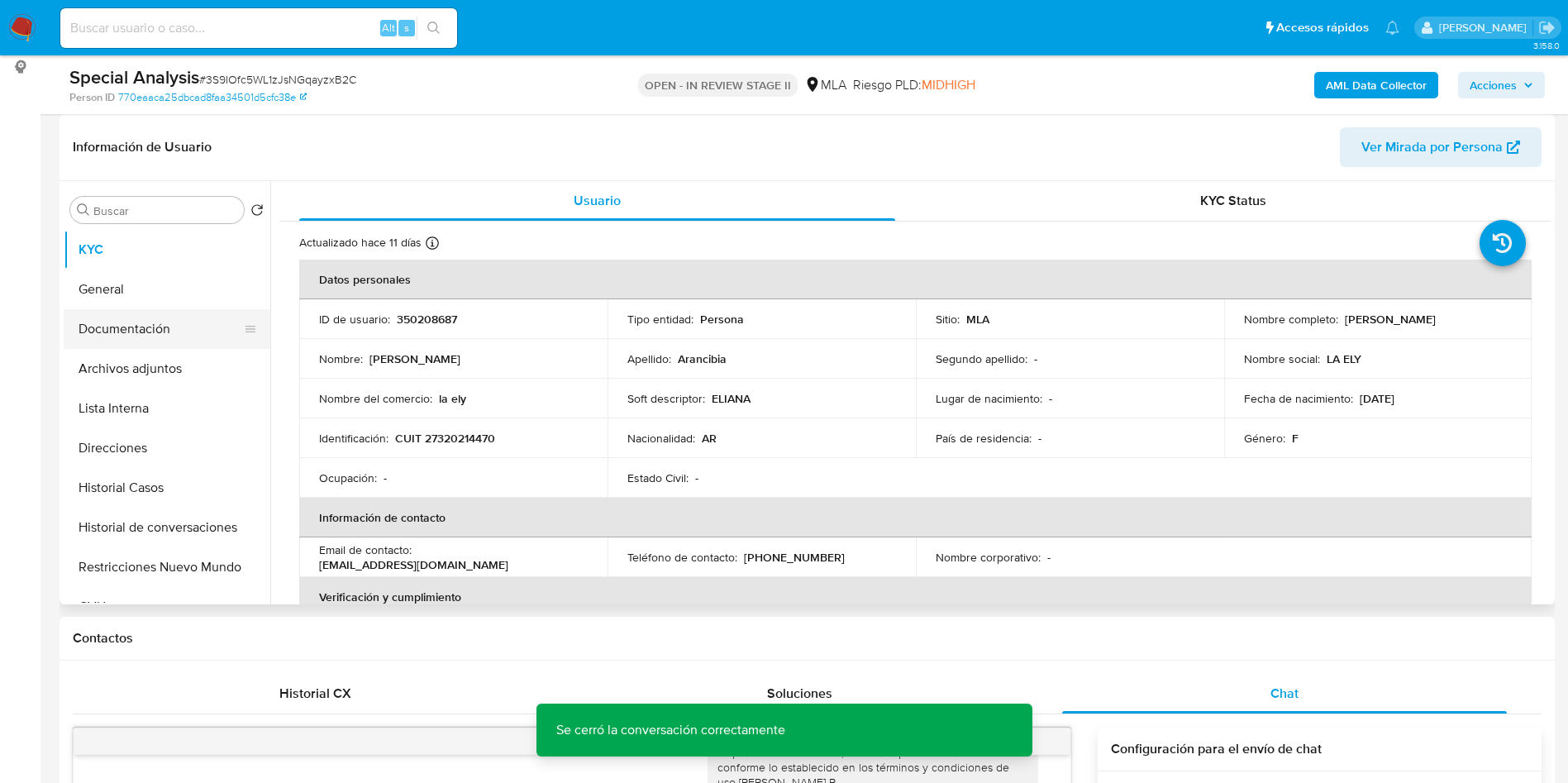
click at [141, 318] on button "Documentación" at bounding box center [160, 329] width 193 height 40
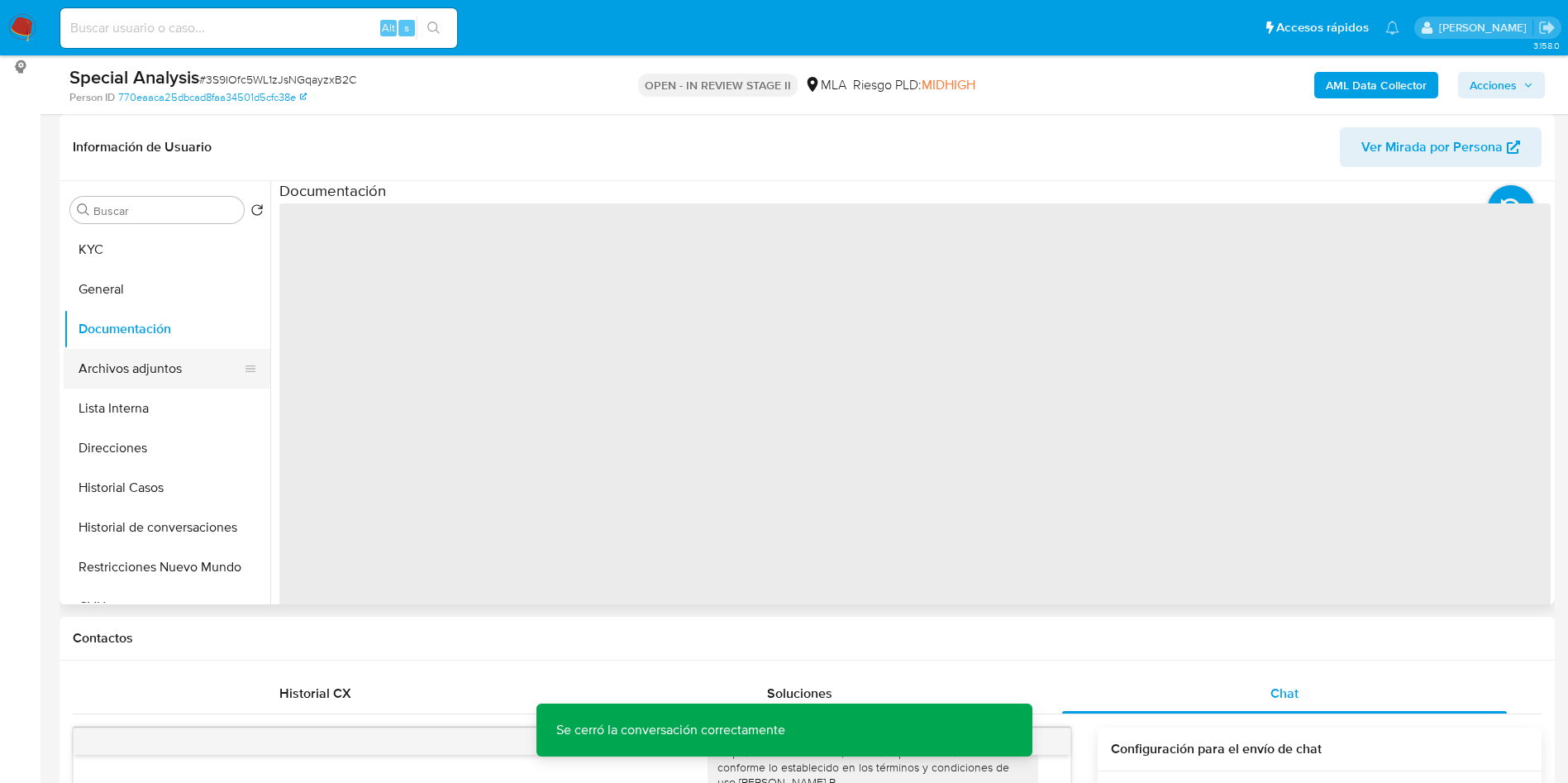
click at [154, 357] on button "Archivos adjuntos" at bounding box center [160, 368] width 193 height 40
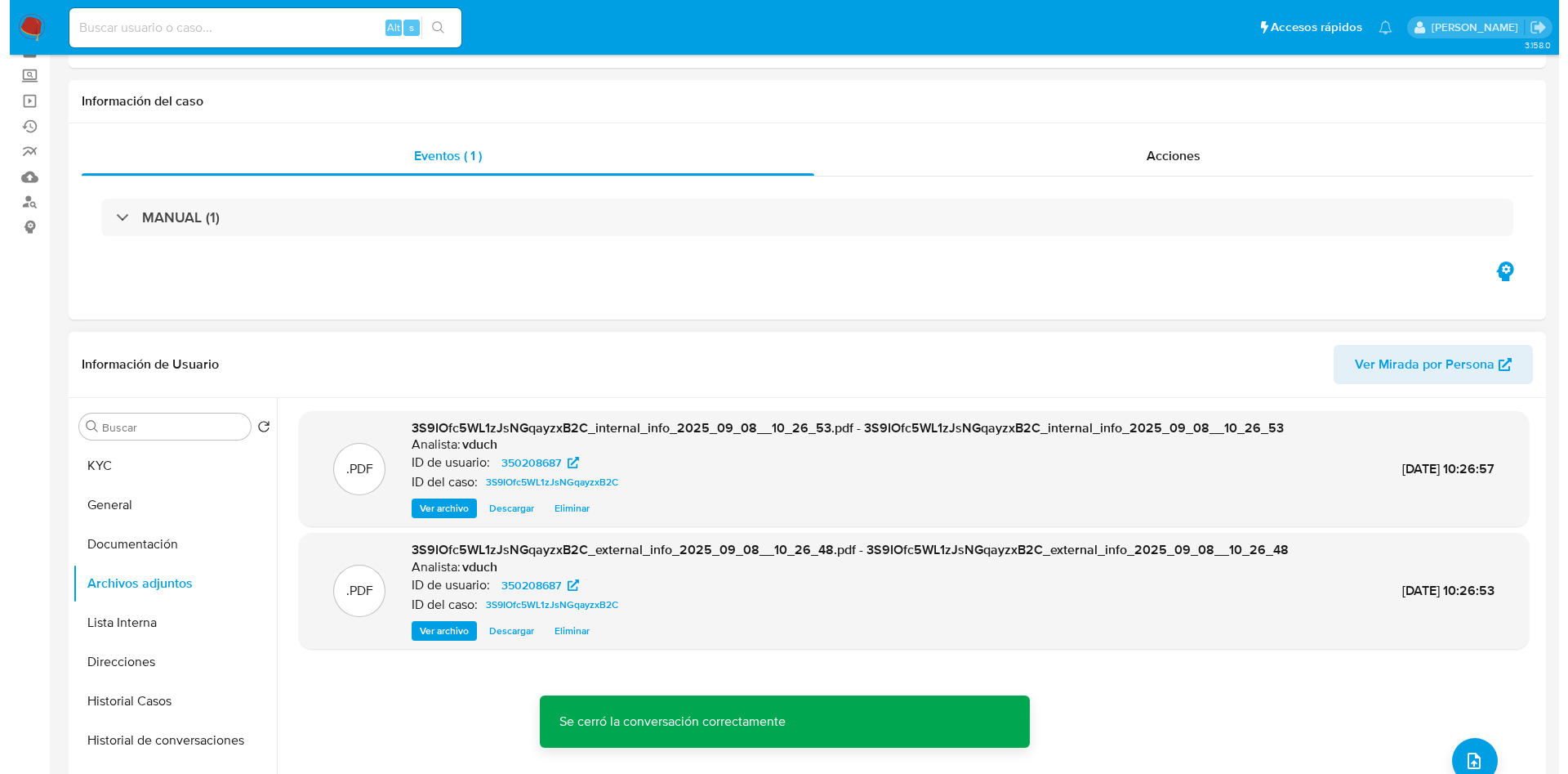
scroll to position [123, 0]
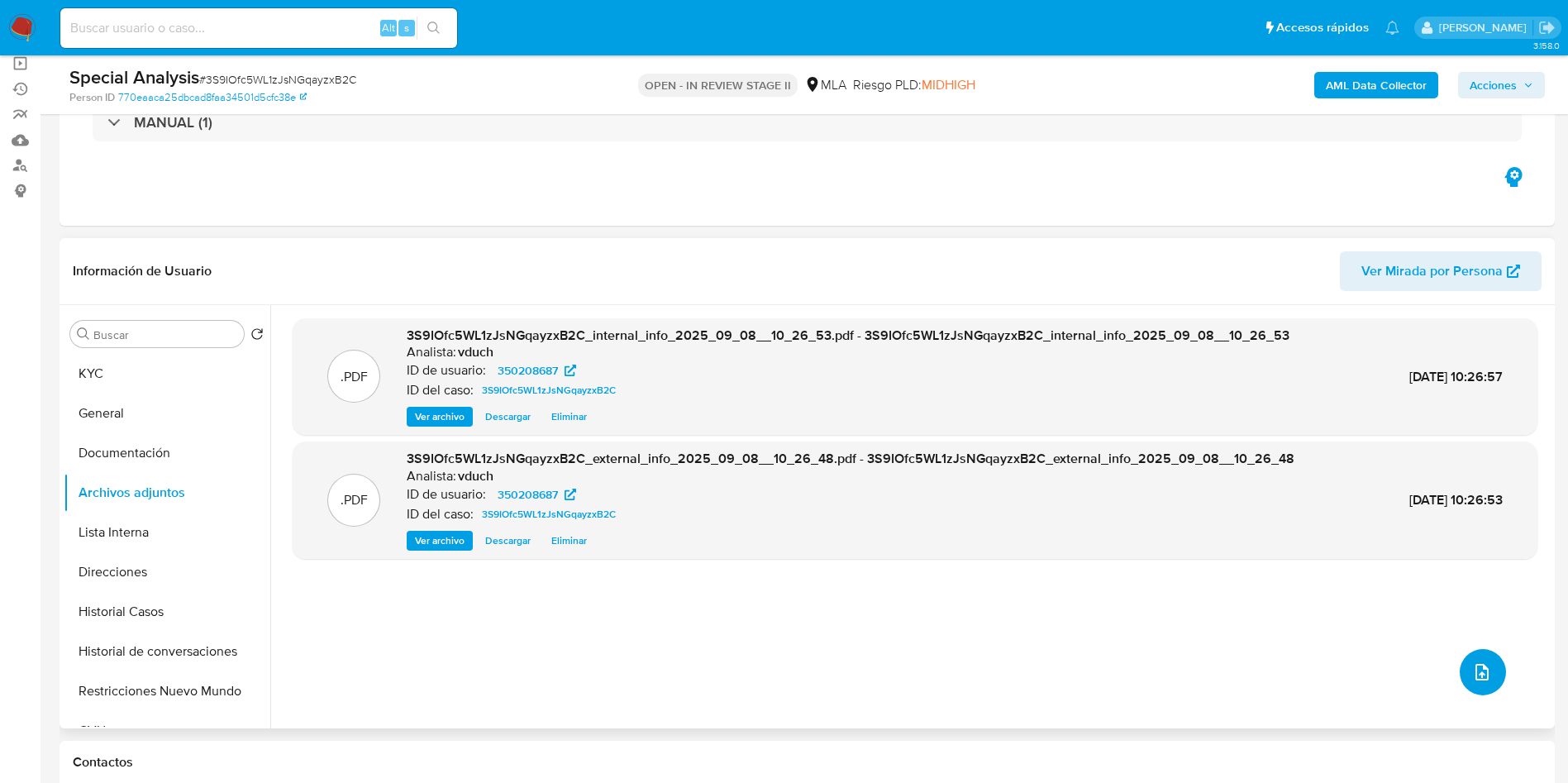
click at [1466, 683] on button "upload-file" at bounding box center [1483, 672] width 46 height 46
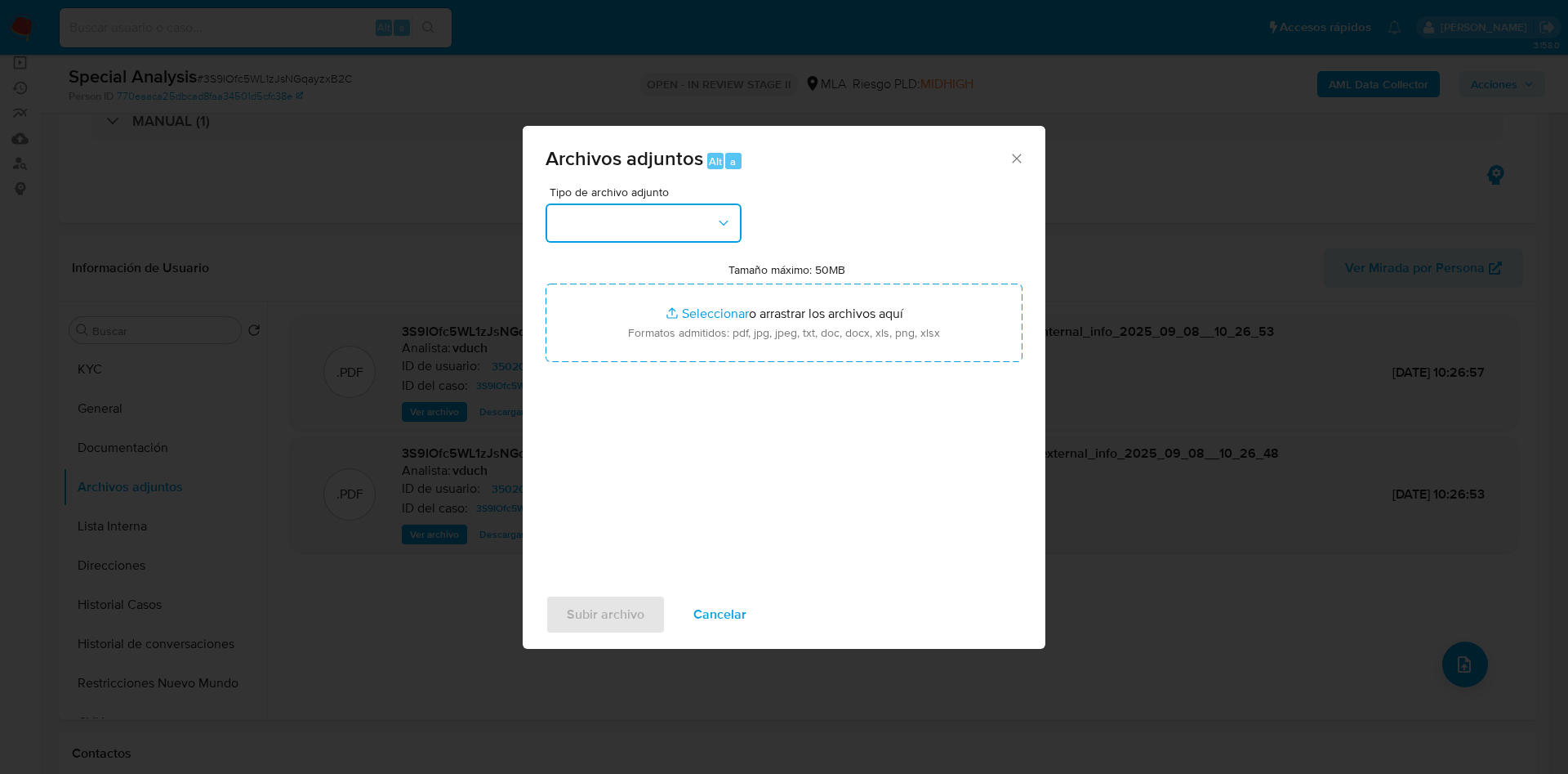
click at [686, 225] on button "button" at bounding box center [642, 222] width 196 height 39
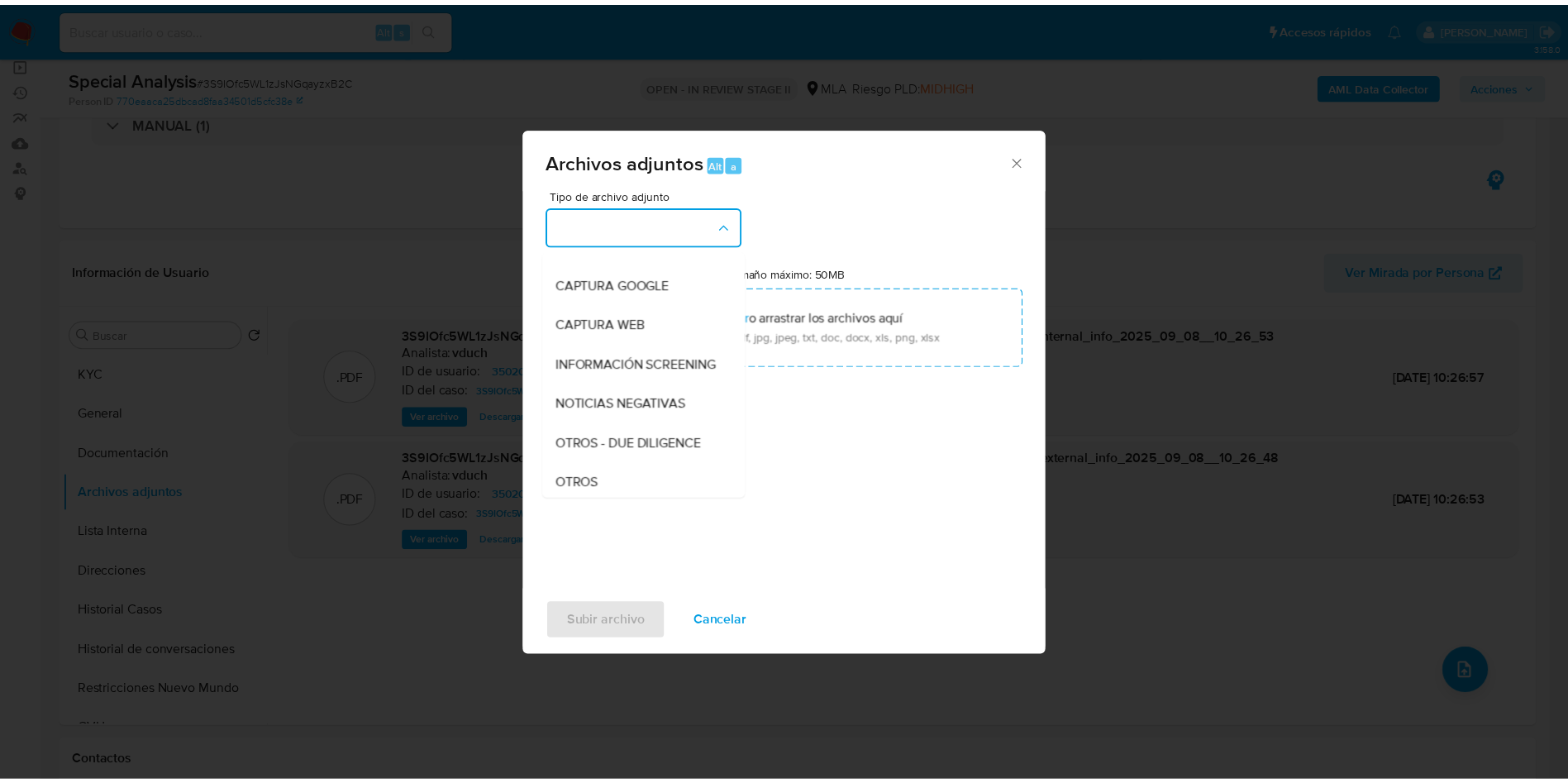
scroll to position [248, 0]
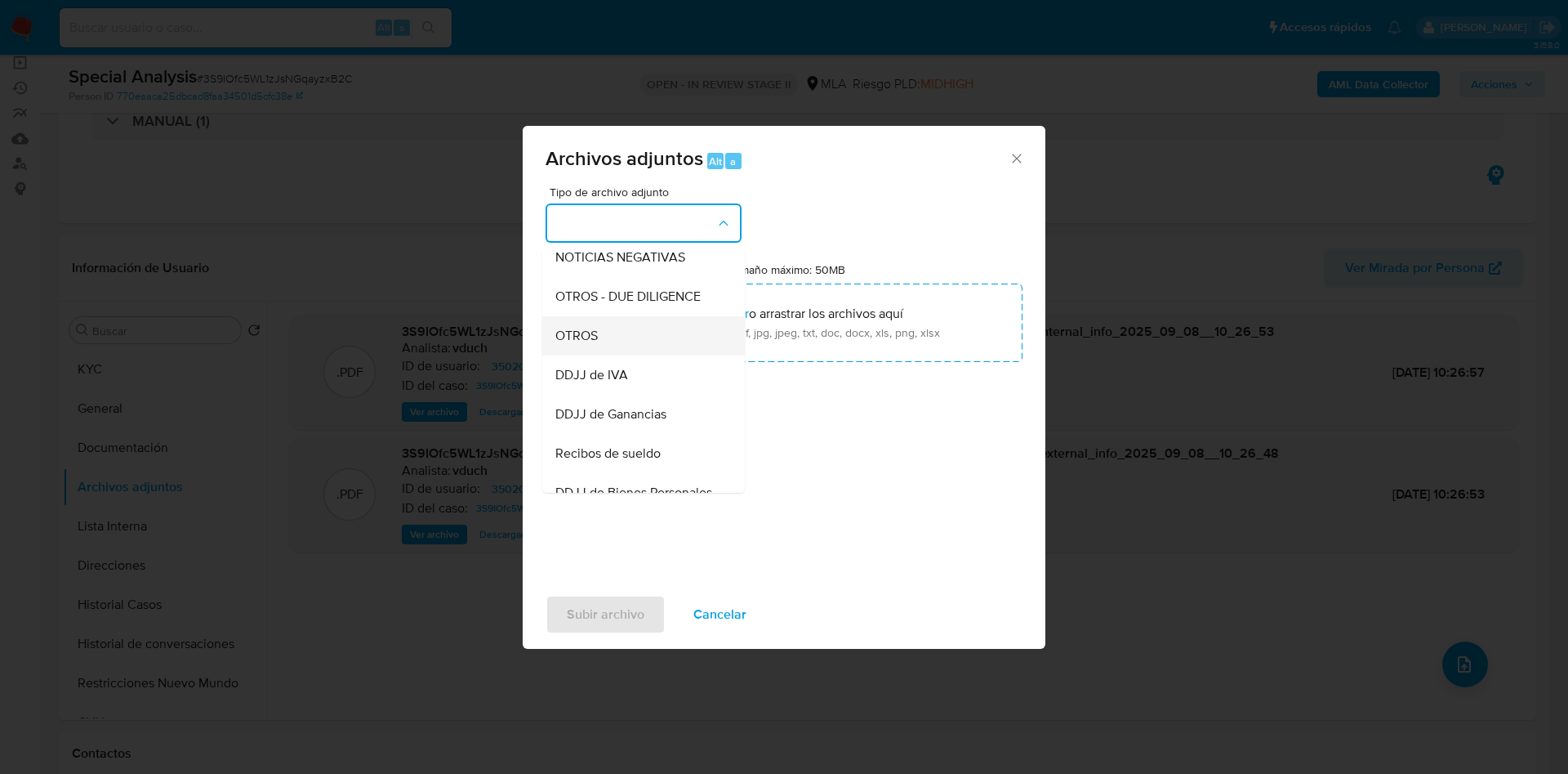
click at [608, 338] on div "OTROS" at bounding box center [638, 335] width 167 height 39
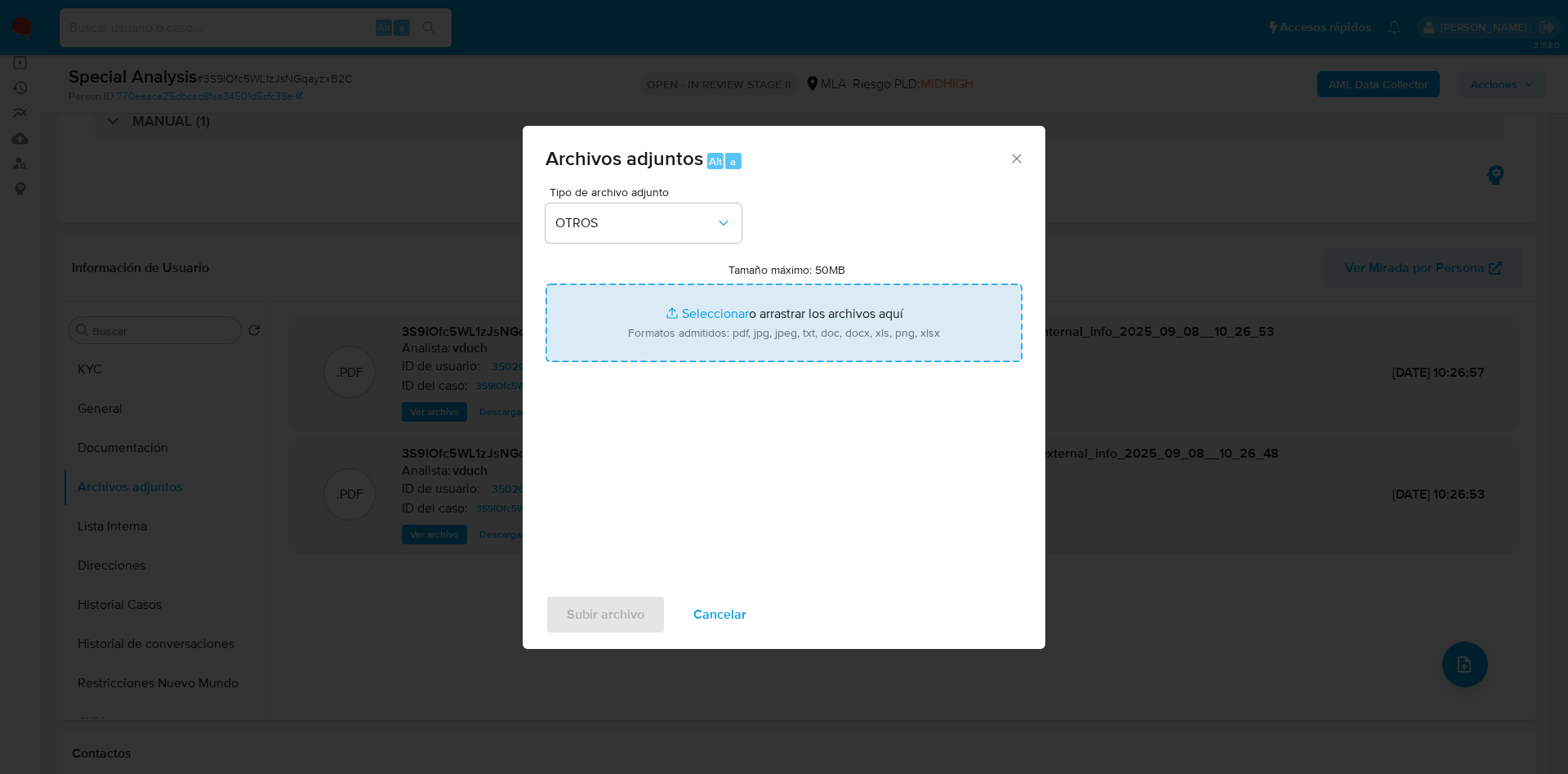
type input "C:\fakepath\Caselog 3S9IOfc5WL1zJsNGqayzxB2C_2025_09_08_12_45_19.docx"
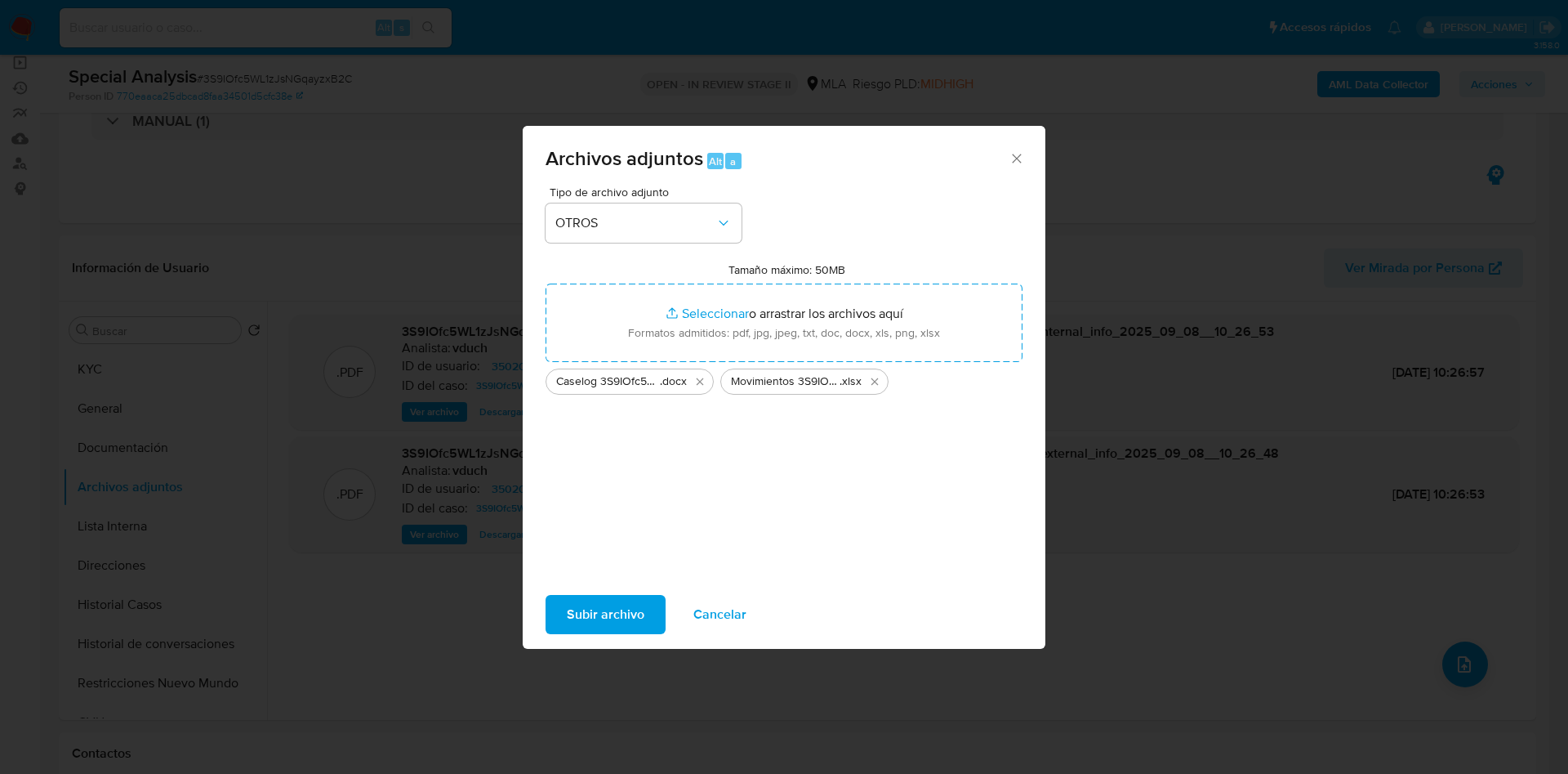
click at [624, 606] on span "Subir archivo" at bounding box center [605, 614] width 77 height 36
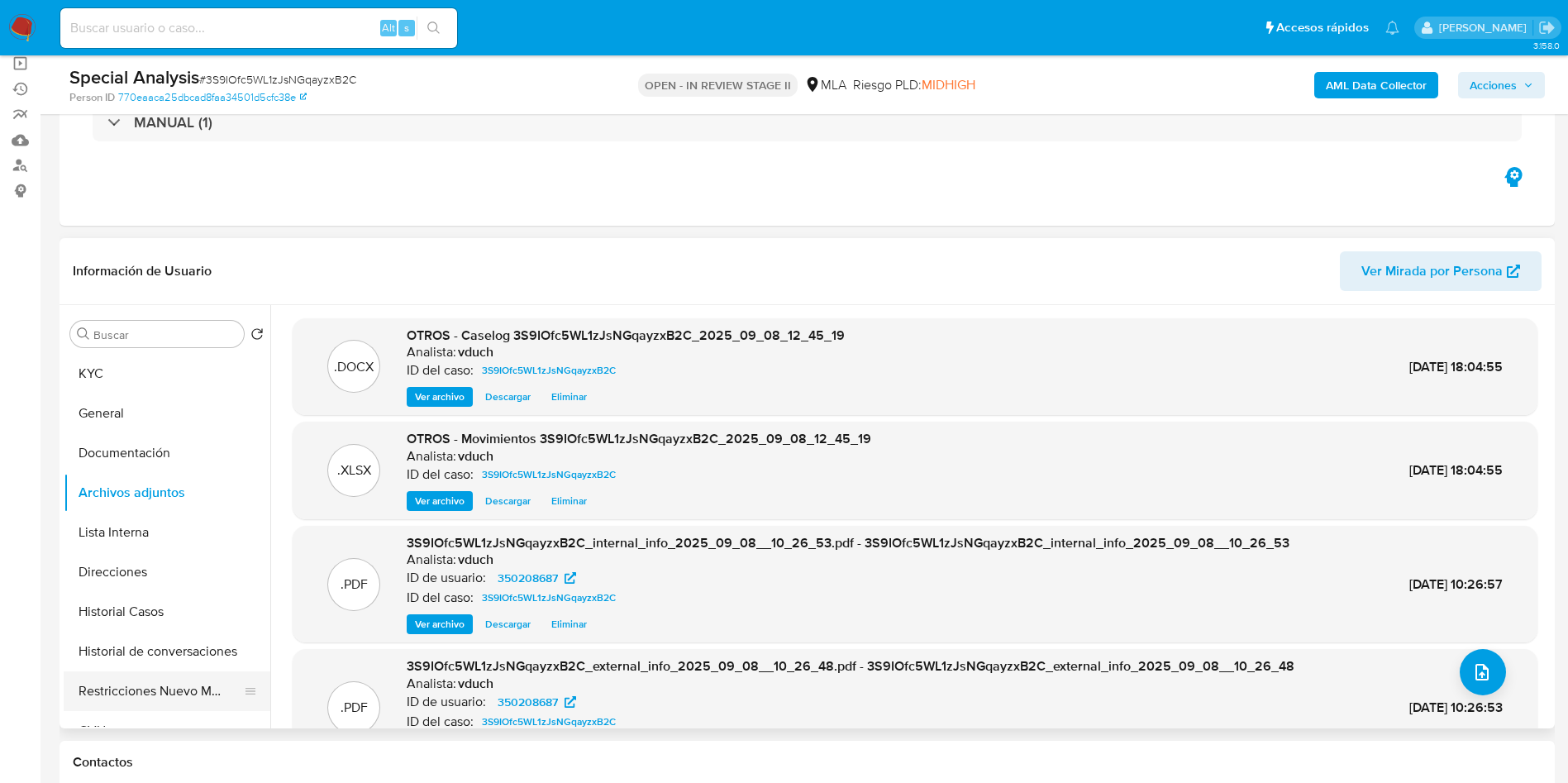
click at [133, 690] on button "Restricciones Nuevo Mundo" at bounding box center [160, 691] width 193 height 40
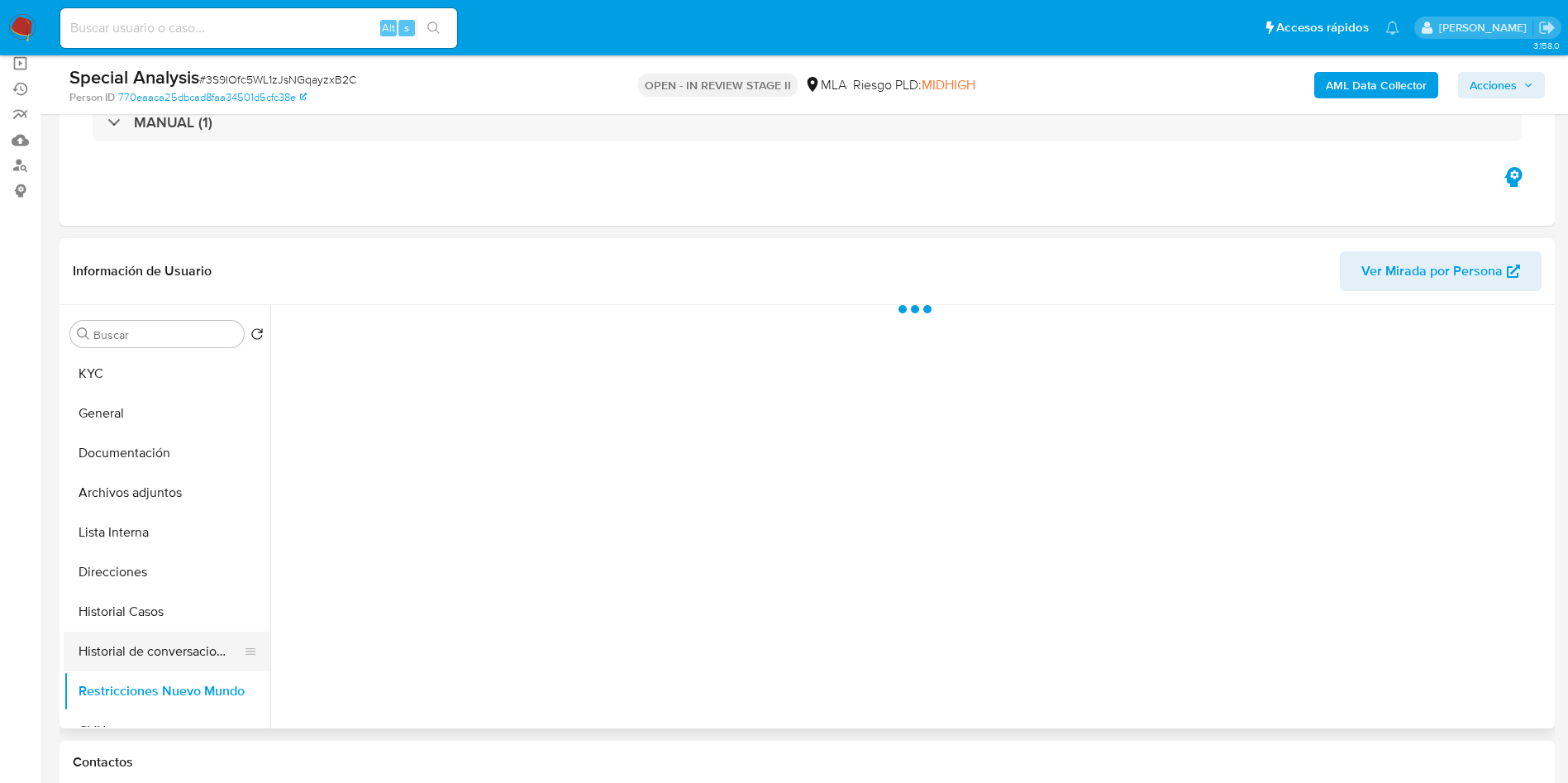
click at [134, 665] on button "Historial de conversaciones" at bounding box center [160, 651] width 193 height 40
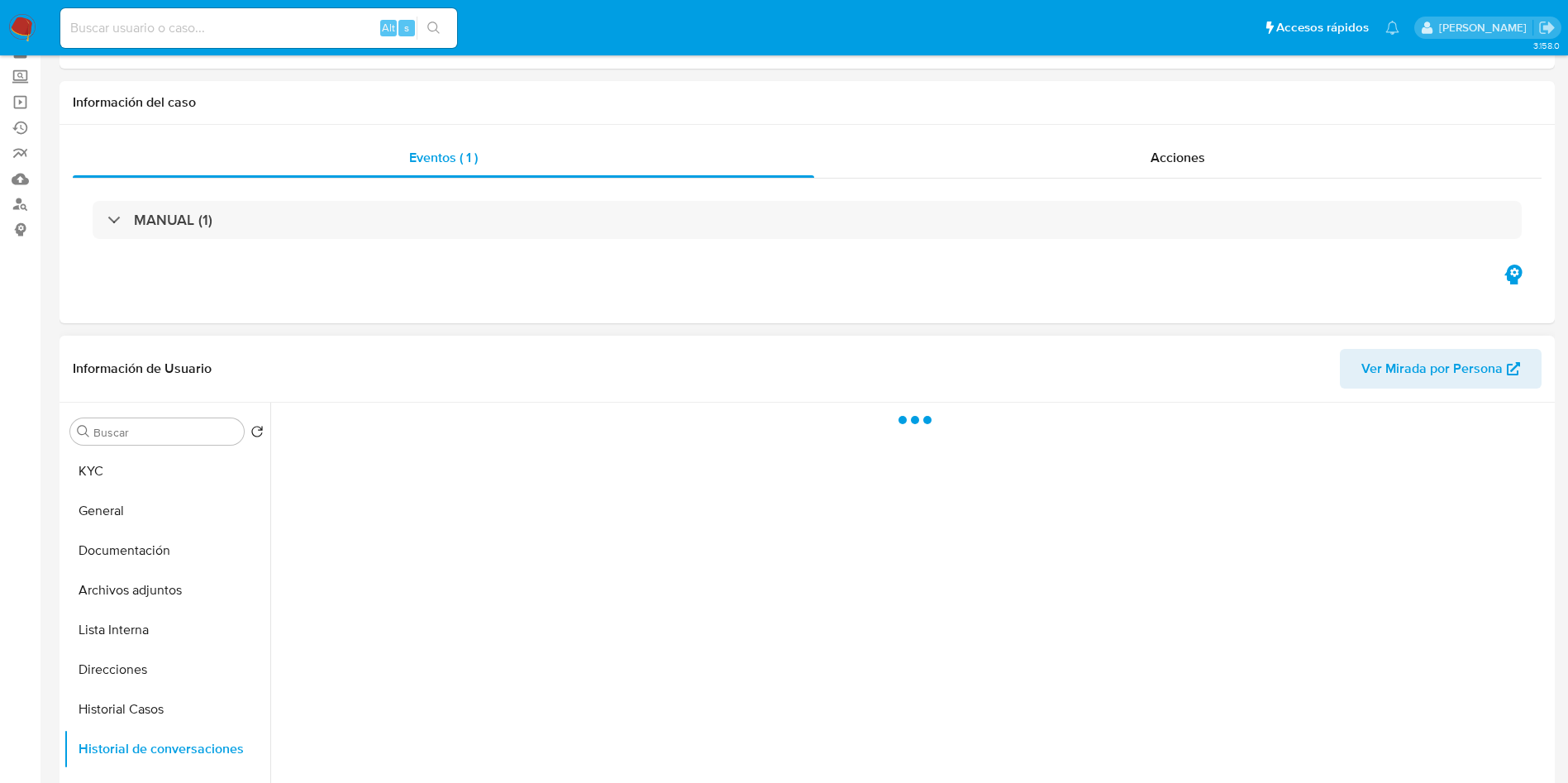
scroll to position [124, 0]
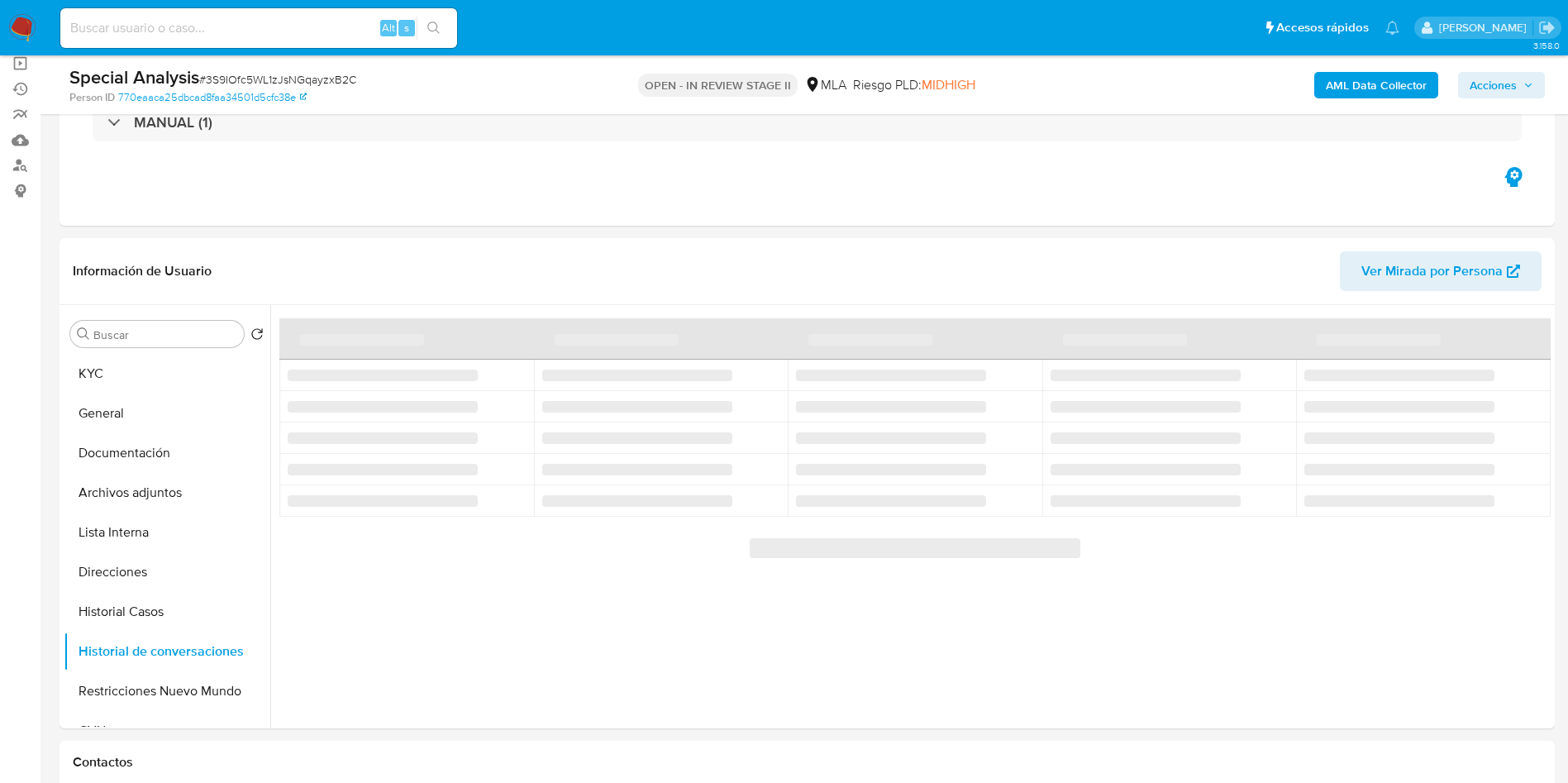
click at [1526, 80] on icon "button" at bounding box center [1528, 85] width 10 height 10
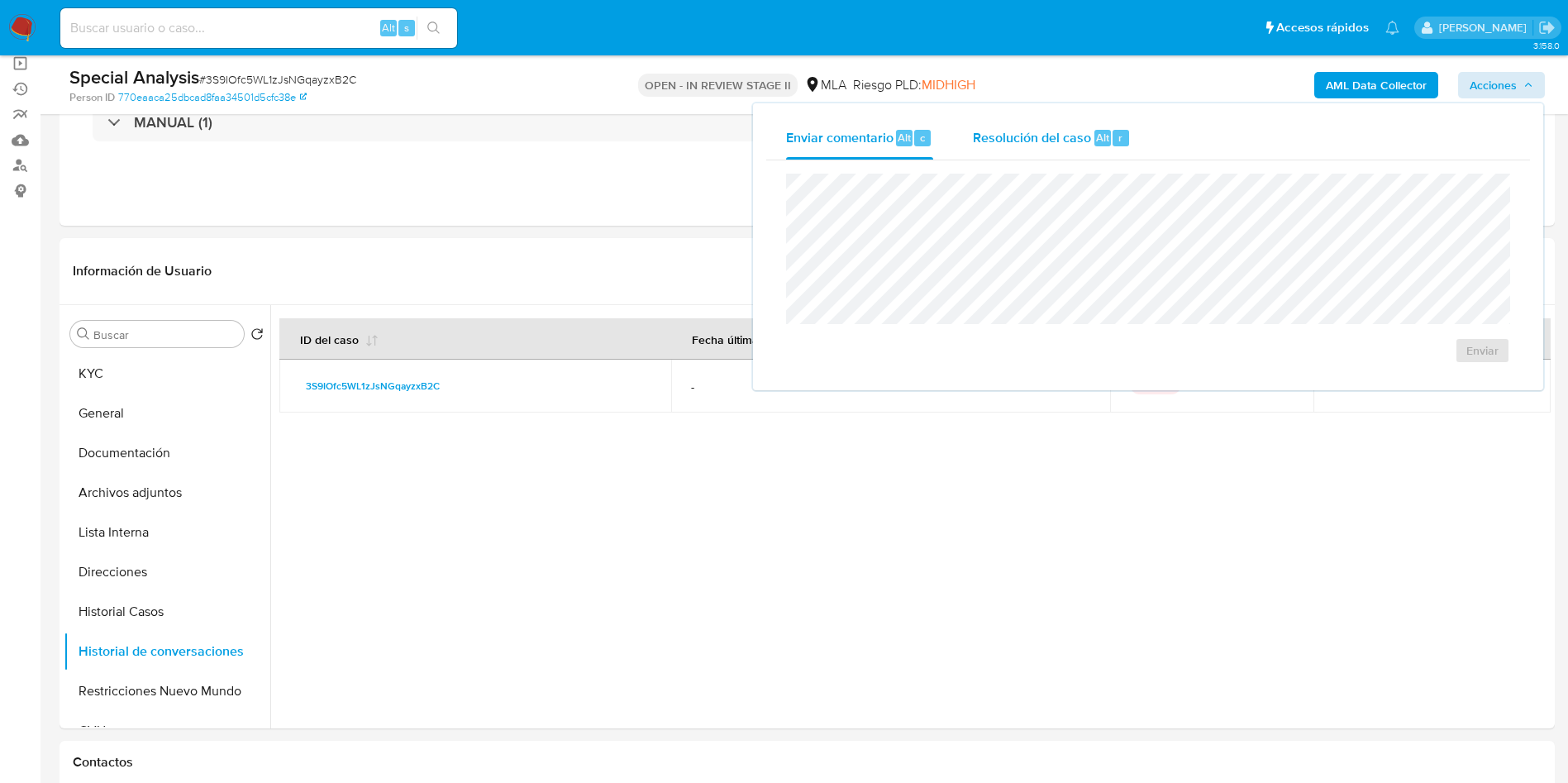
click at [1099, 137] on span "Alt" at bounding box center [1103, 137] width 13 height 16
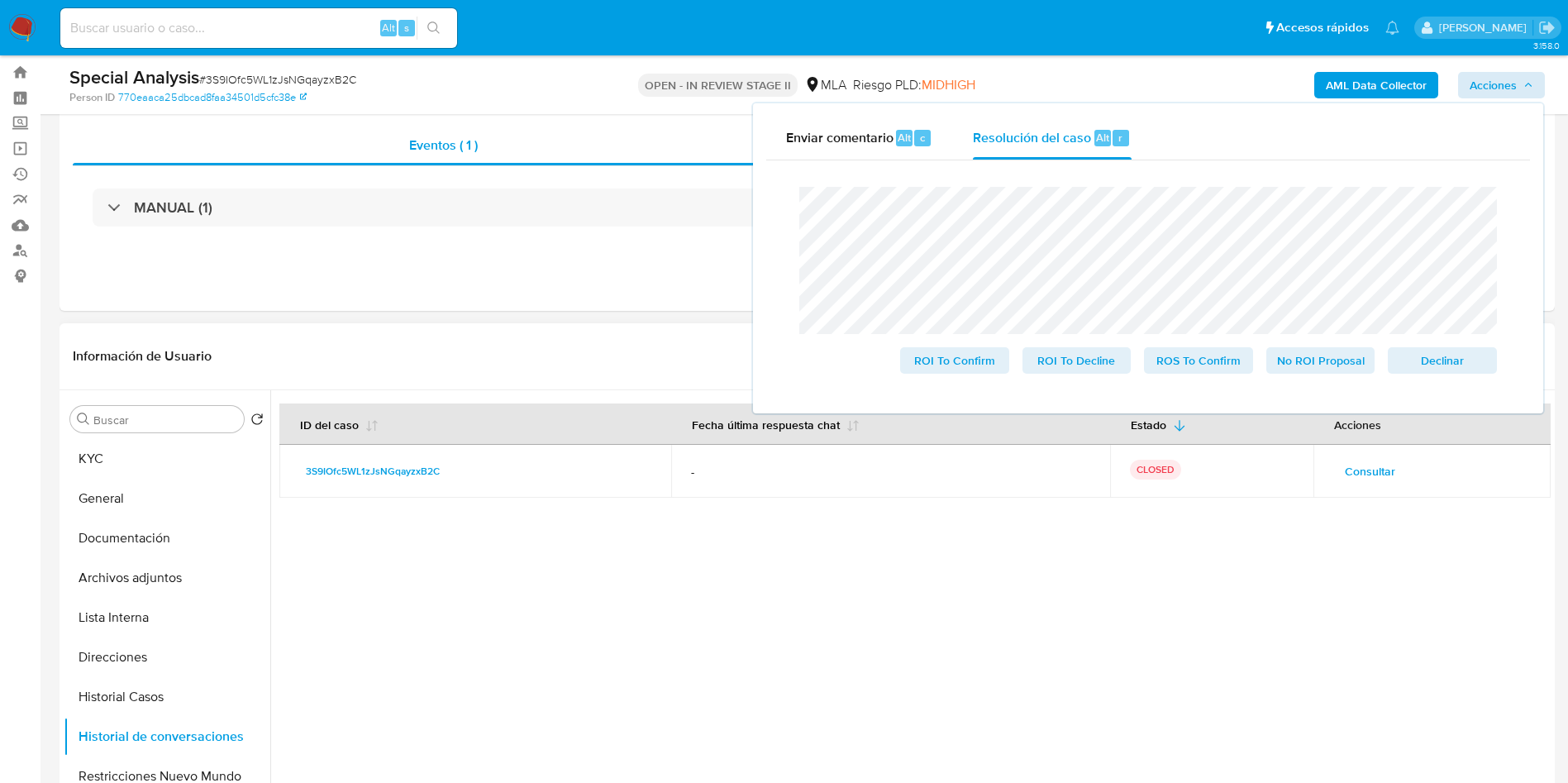
scroll to position [0, 0]
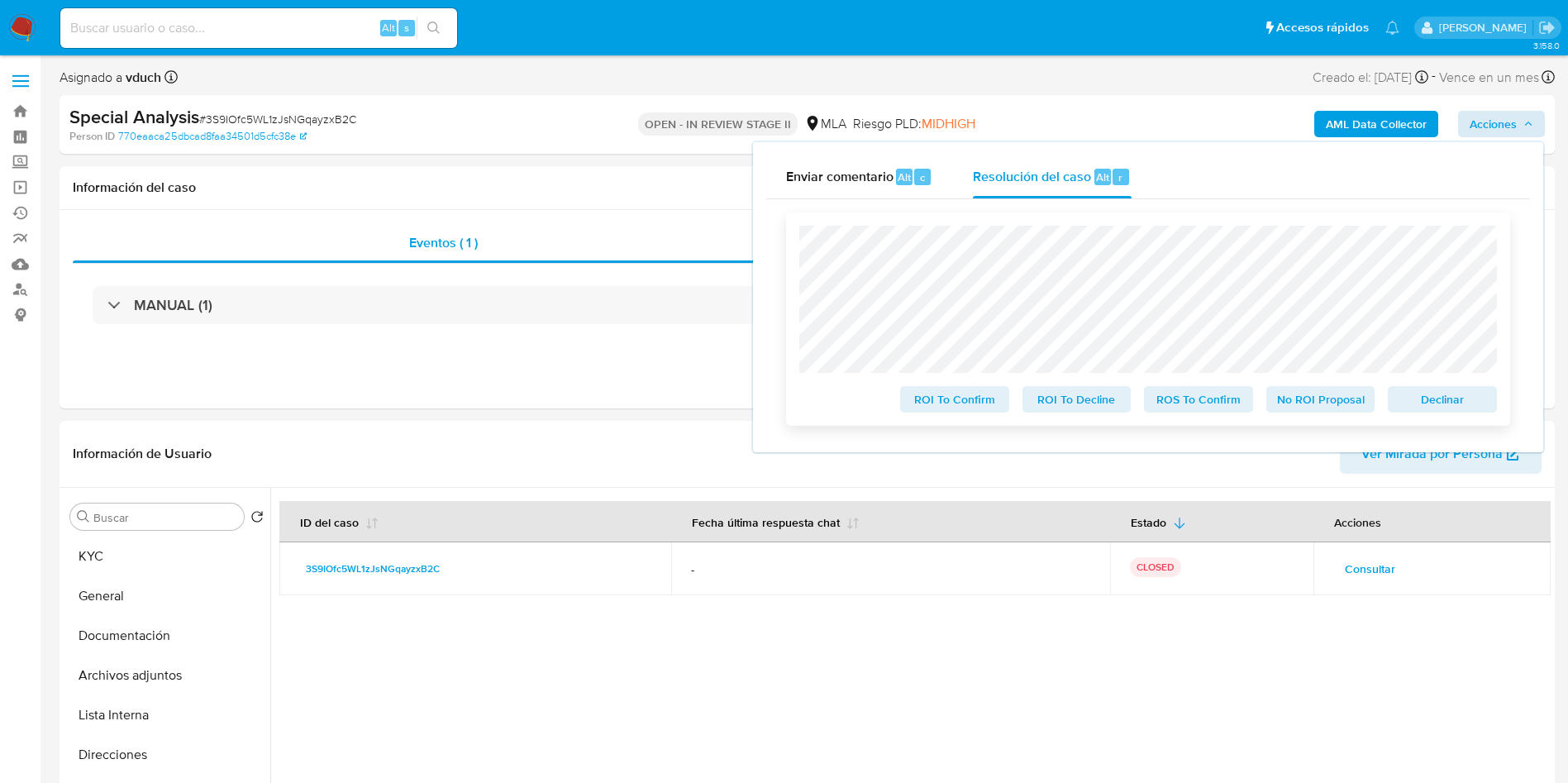
click at [1307, 409] on span "No ROI Proposal" at bounding box center [1320, 399] width 86 height 23
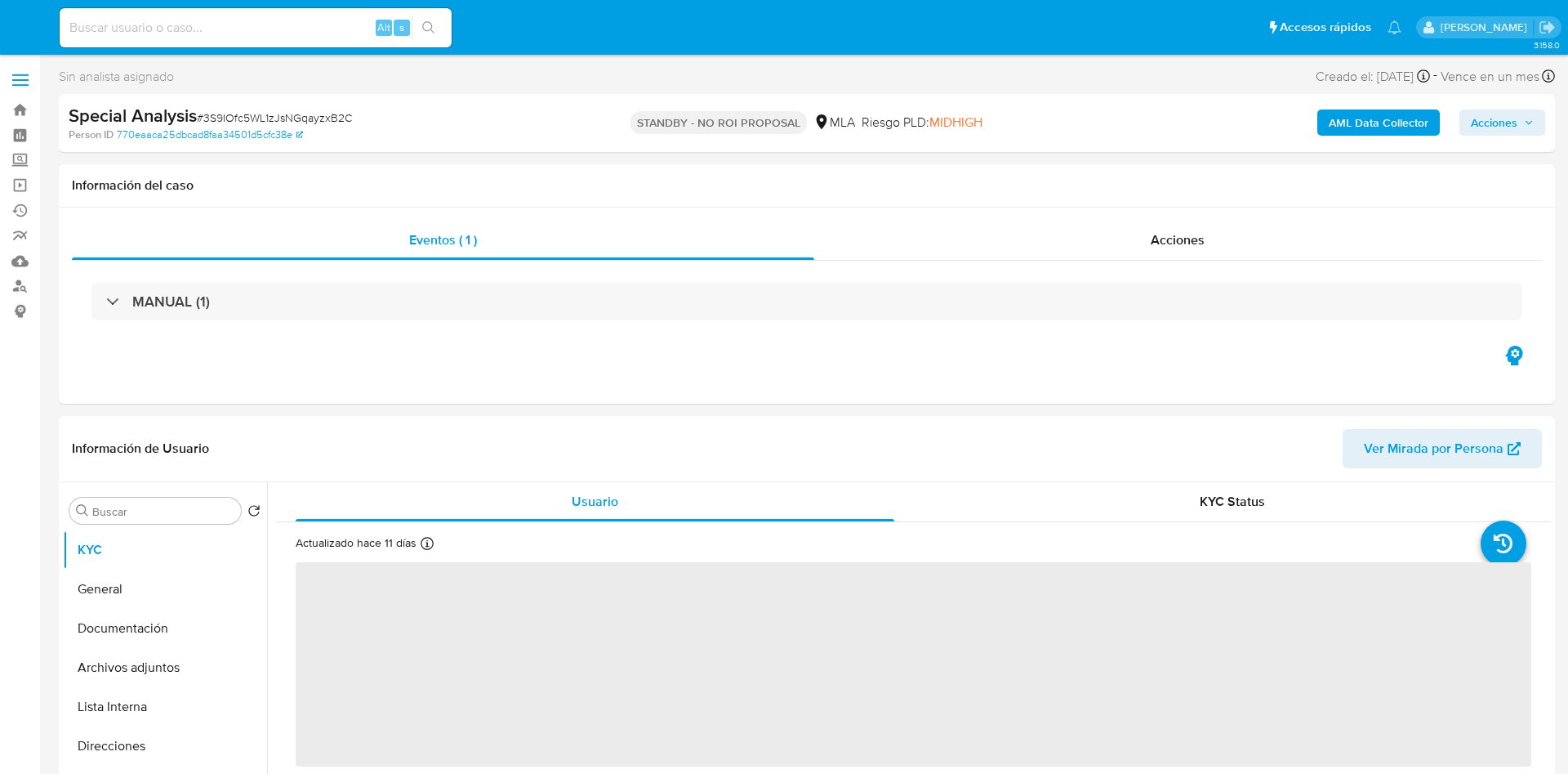
select select "10"
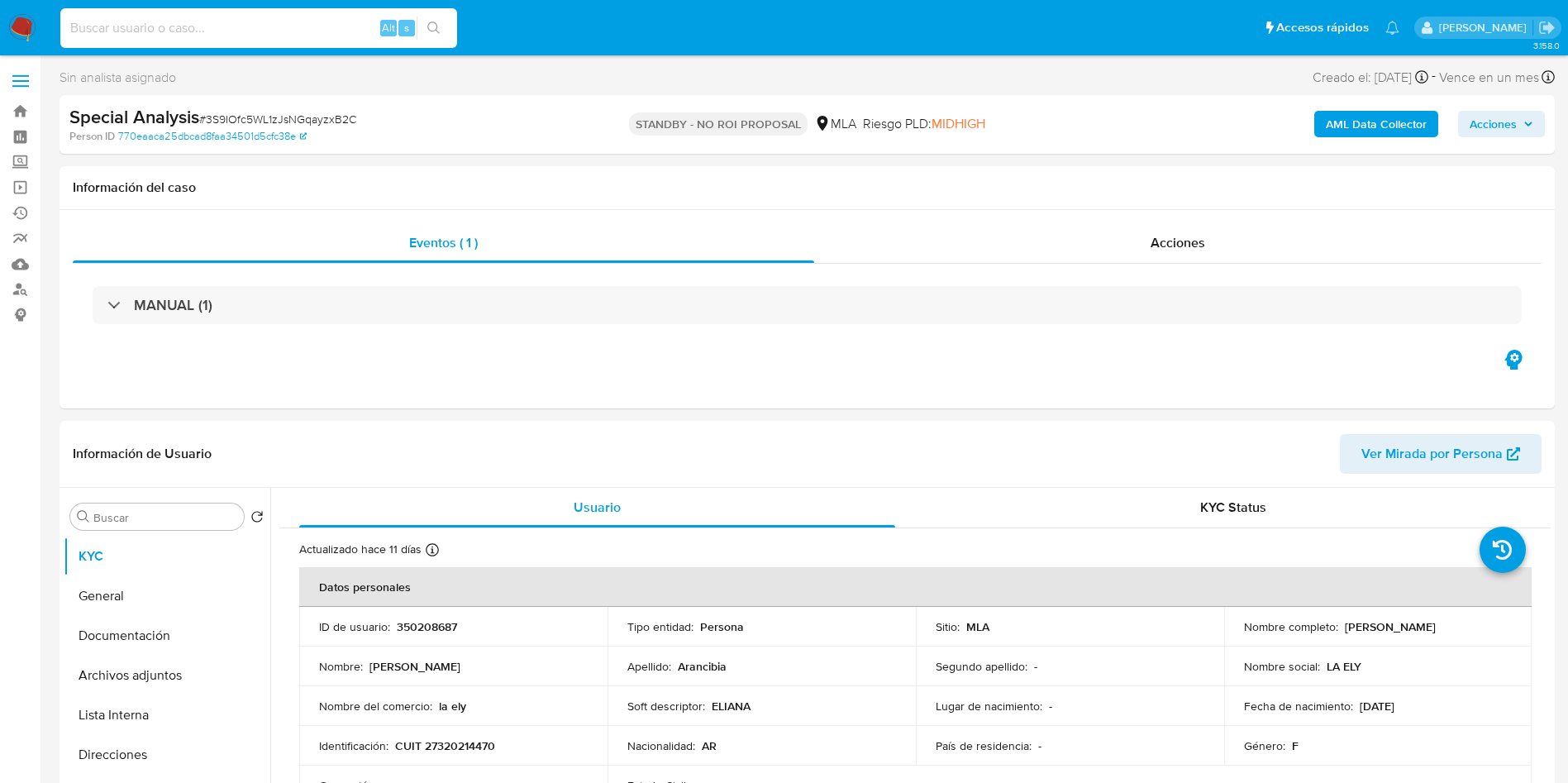
click at [358, 29] on input at bounding box center [259, 28] width 397 height 21
paste input "aDZ2KzPjAS5ZHYB0SXSWCWVt"
type input "aDZ2KzPjAS5ZHYB0SXSWCWVt"
click at [439, 28] on icon "search-icon" at bounding box center [434, 28] width 13 height 13
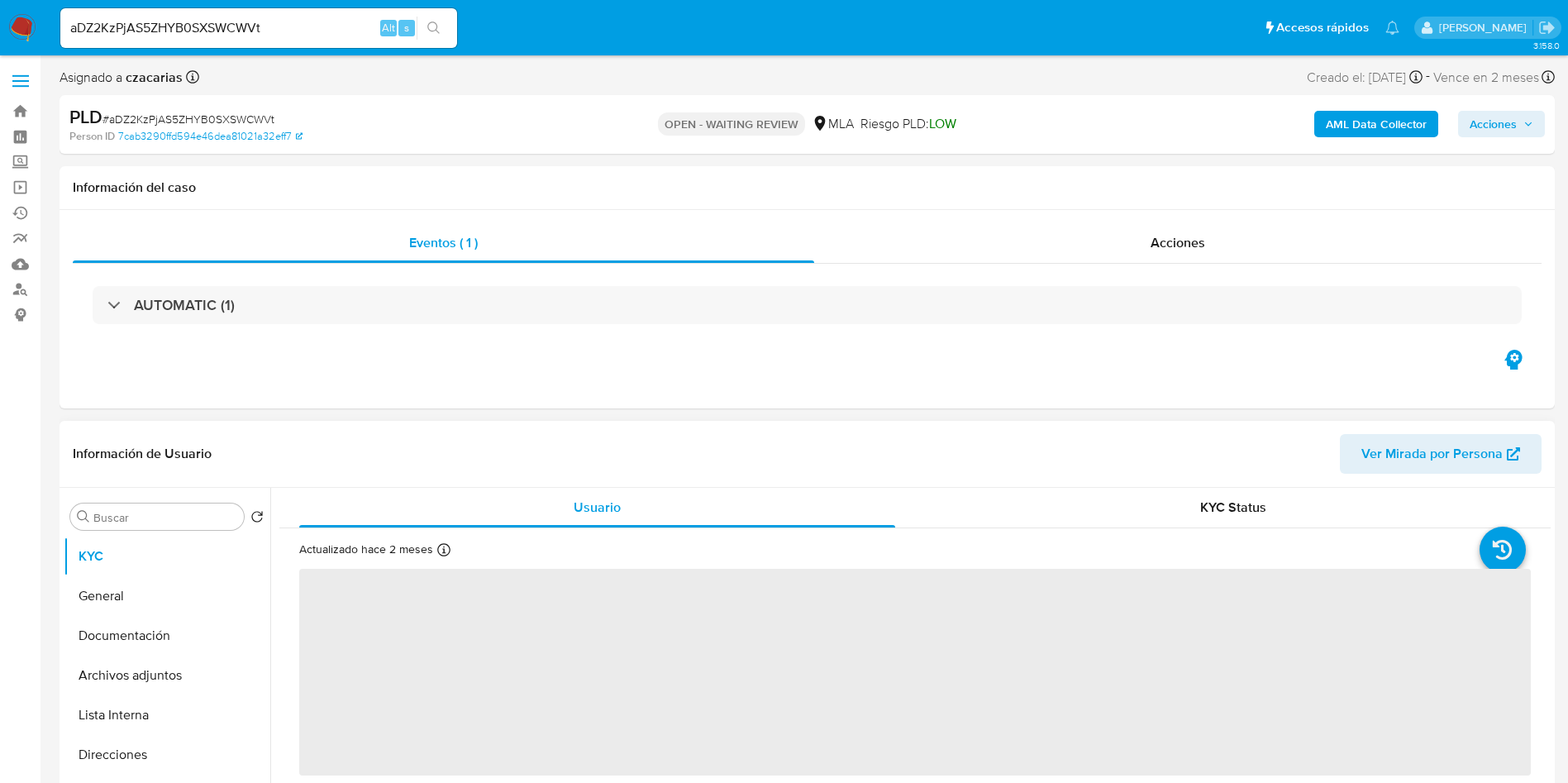
select select "10"
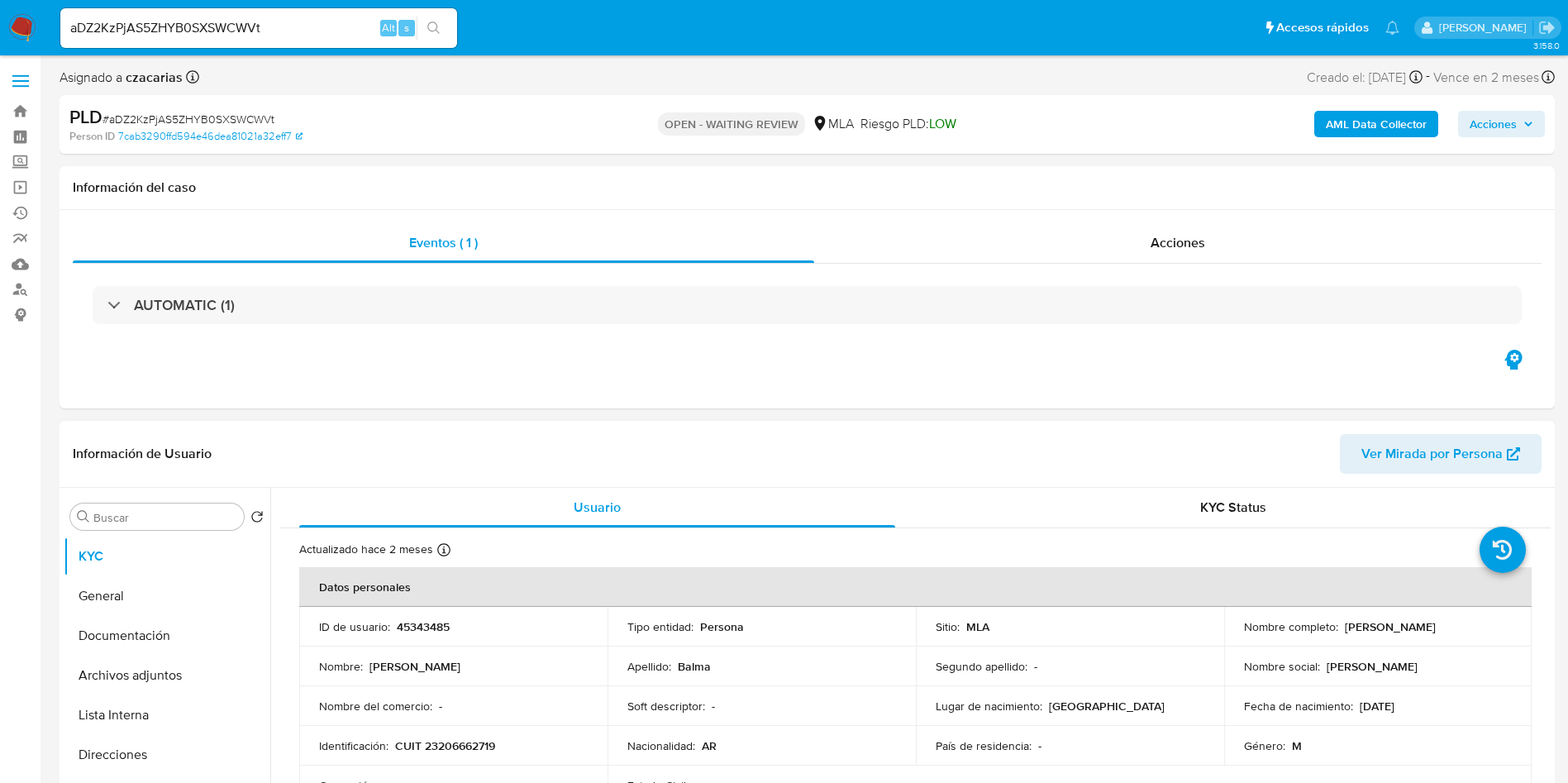
click at [425, 631] on p "45343485" at bounding box center [423, 626] width 53 height 15
copy p "45343485"
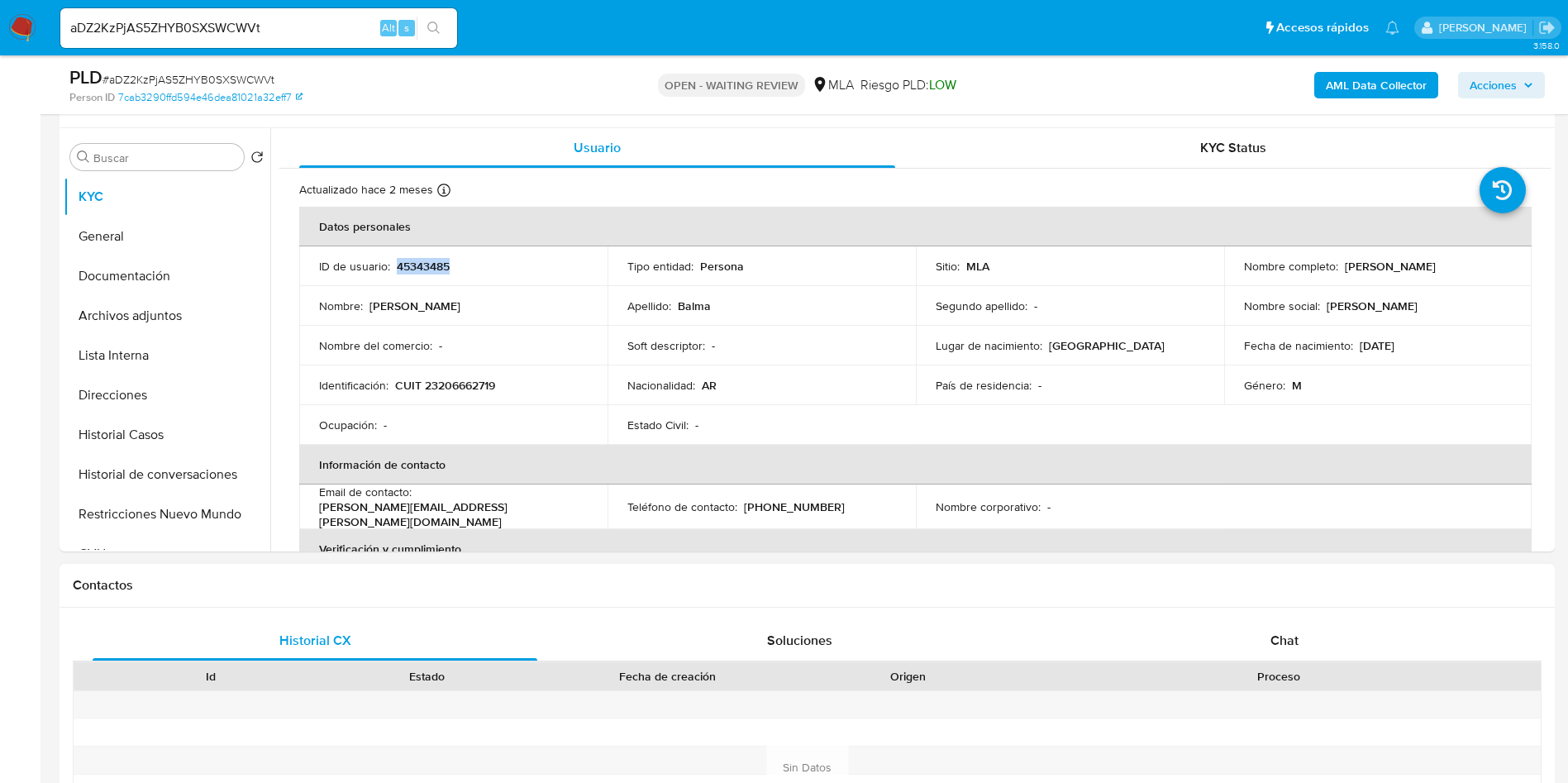
scroll to position [372, 0]
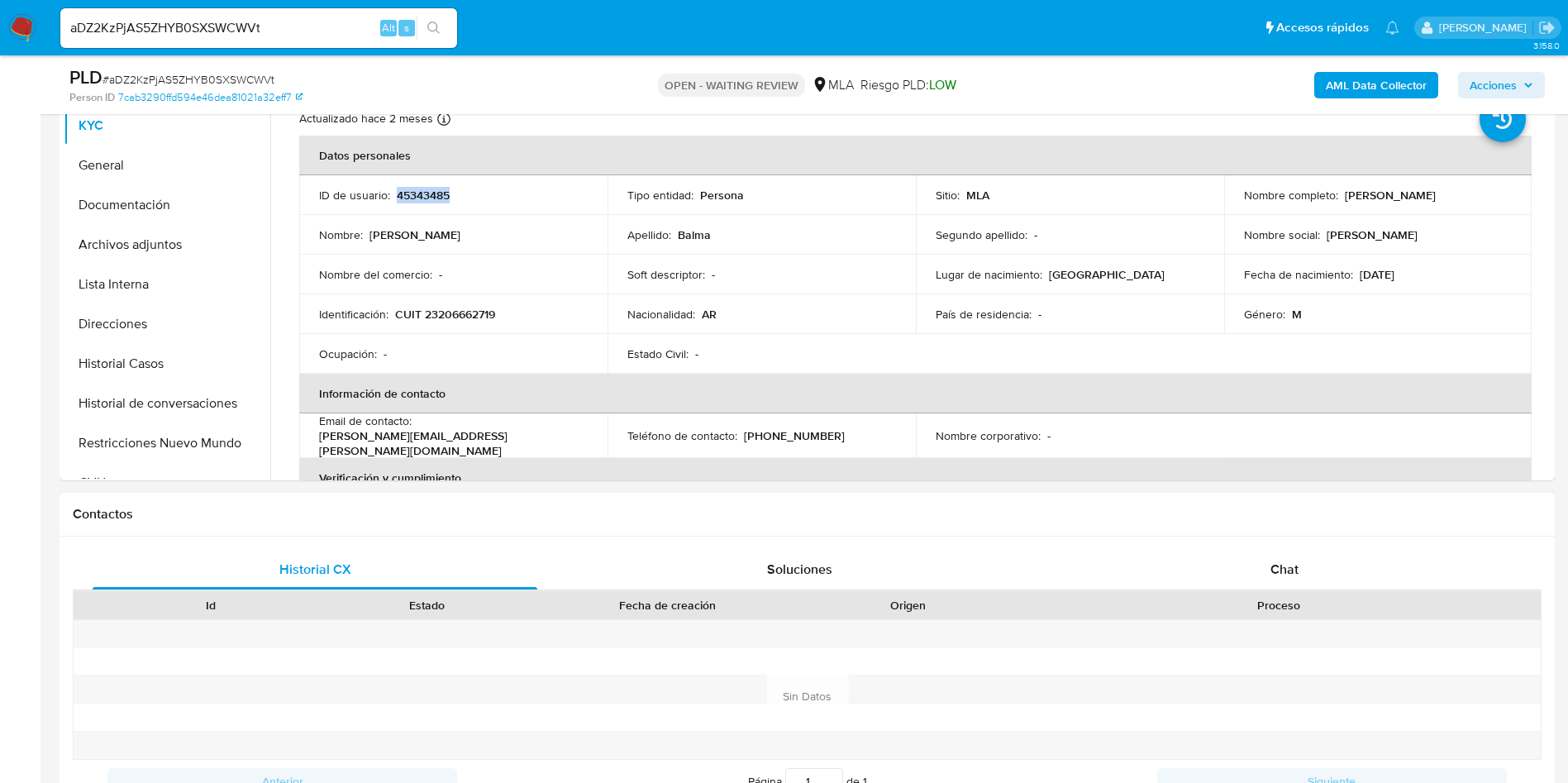
click at [1216, 542] on div "Historial CX Soluciones Chat Id Estado Fecha de creación Origen Proceso Anterio…" at bounding box center [807, 675] width 1495 height 279
click at [1194, 555] on div "Chat" at bounding box center [1284, 569] width 445 height 40
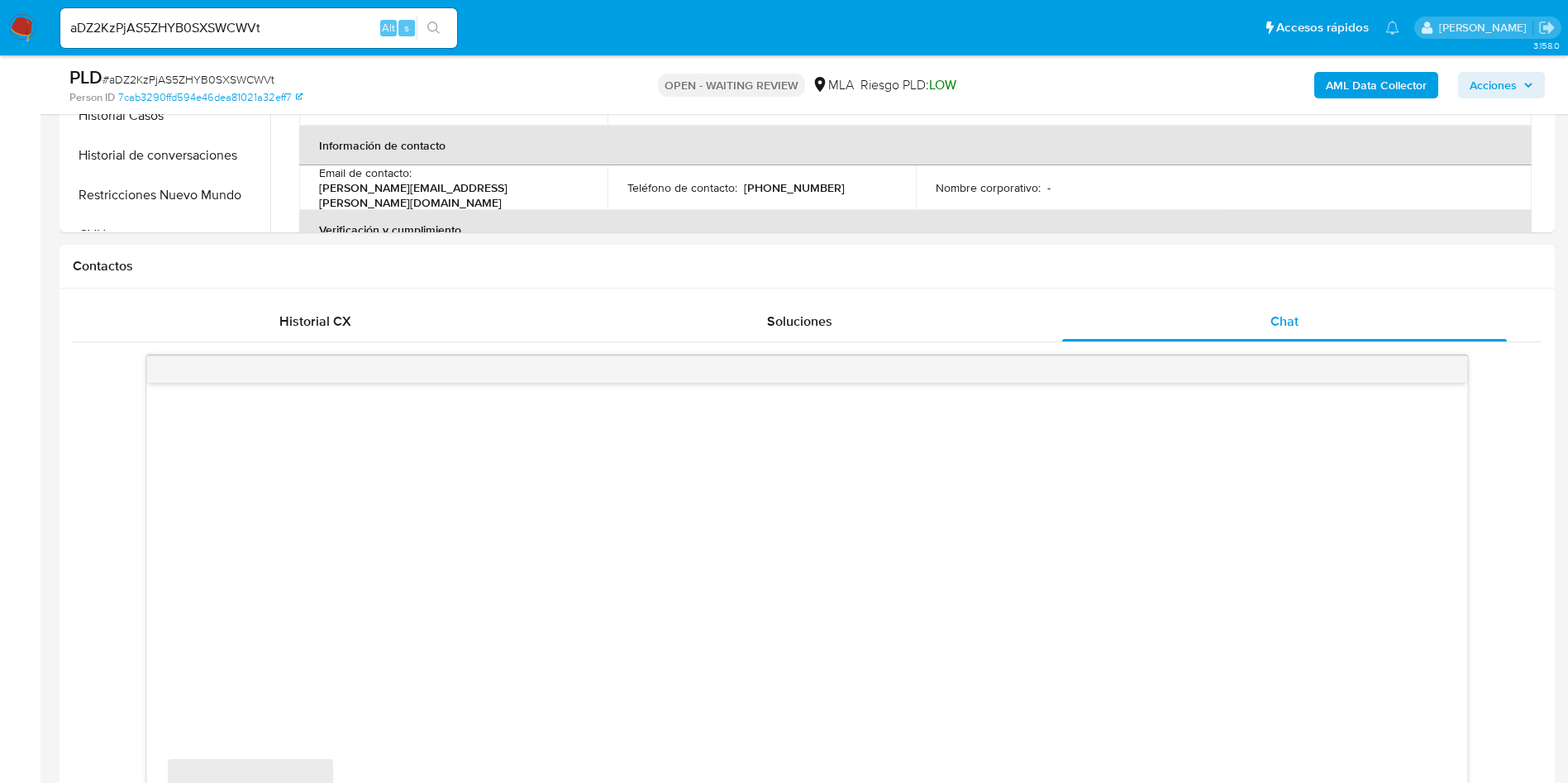
scroll to position [744, 0]
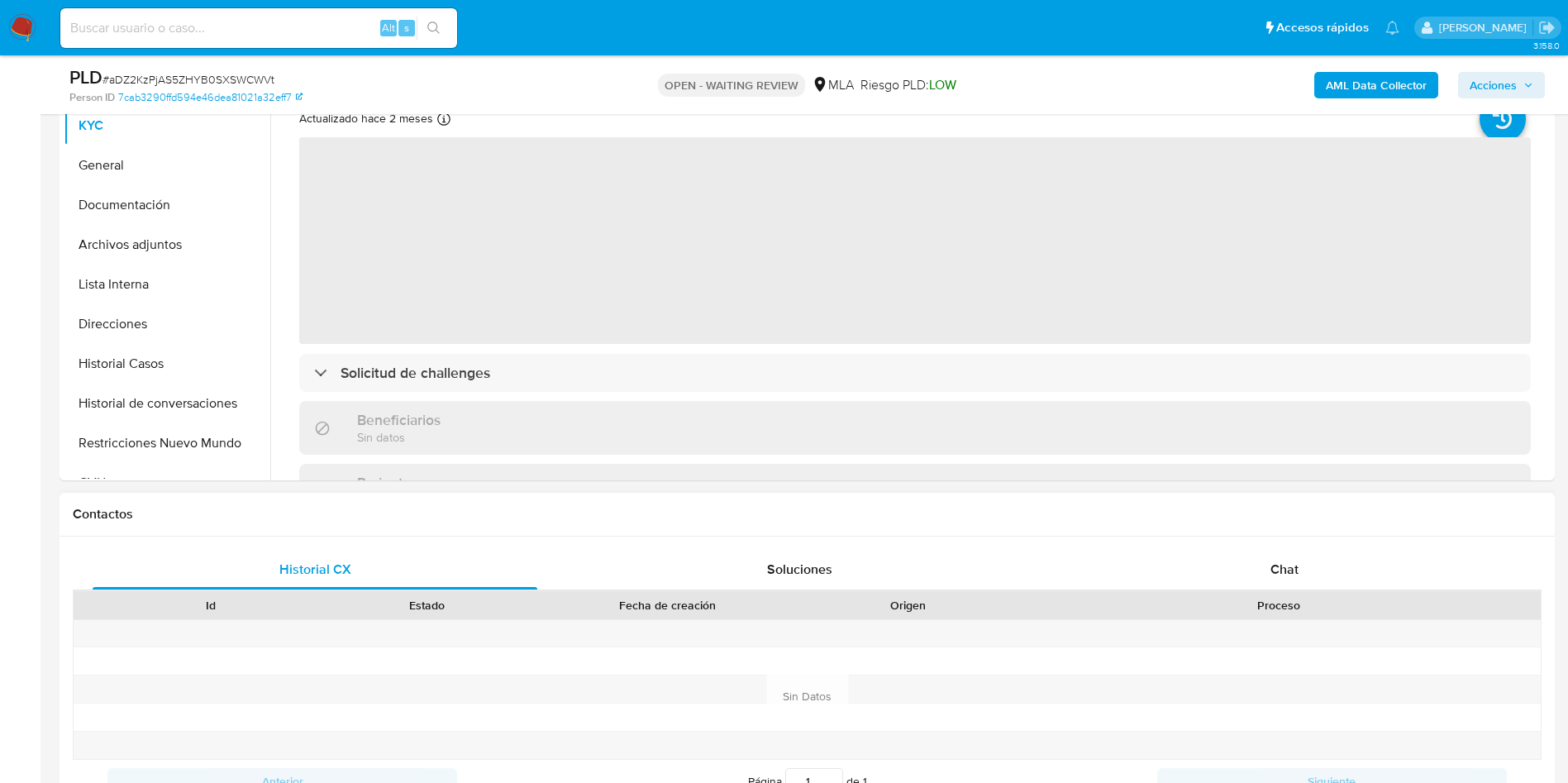
drag, startPoint x: 1390, startPoint y: 568, endPoint x: 1059, endPoint y: 592, distance: 331.9
click at [1390, 568] on div "Chat" at bounding box center [1284, 569] width 445 height 40
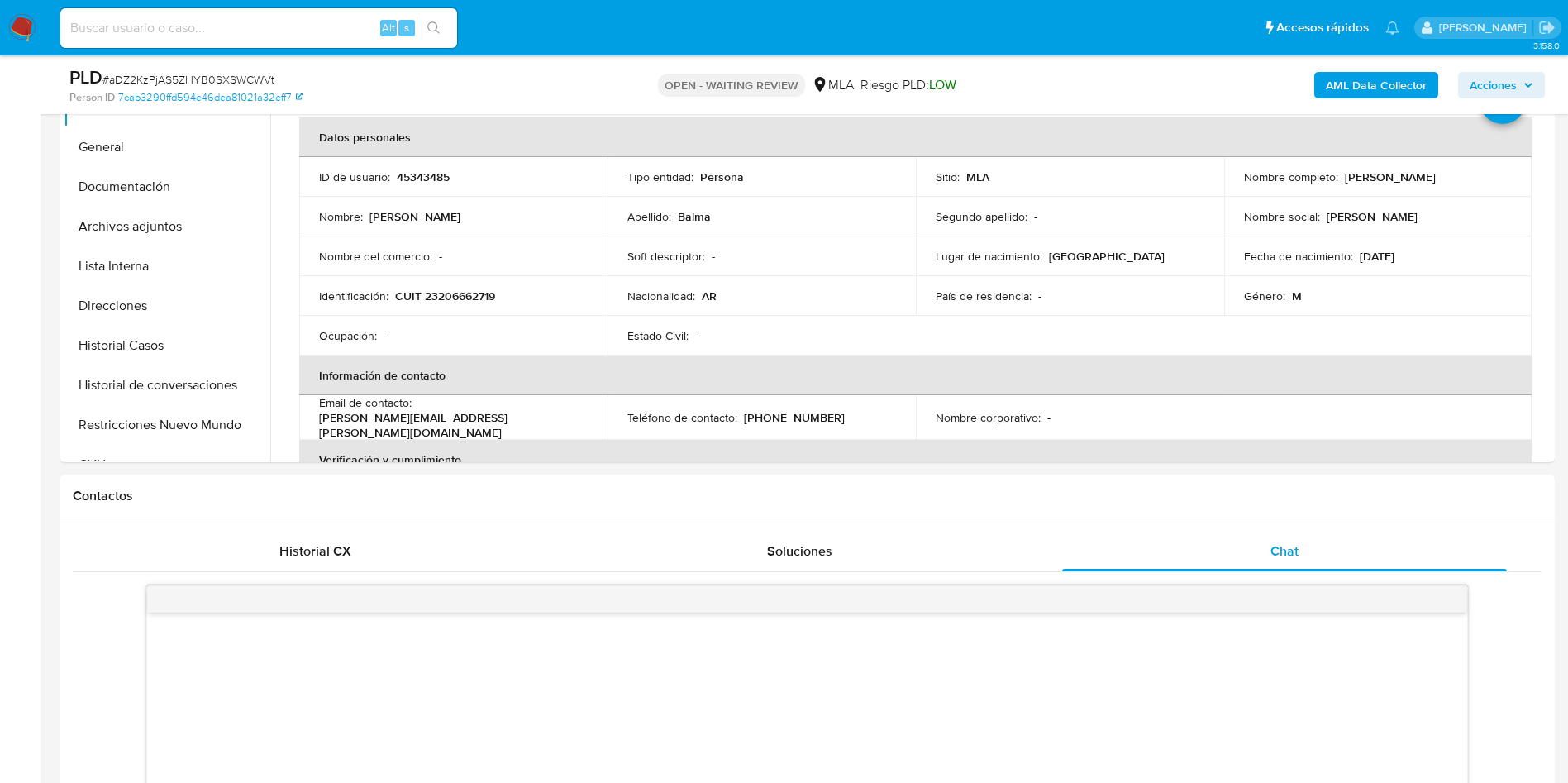
scroll to position [744, 0]
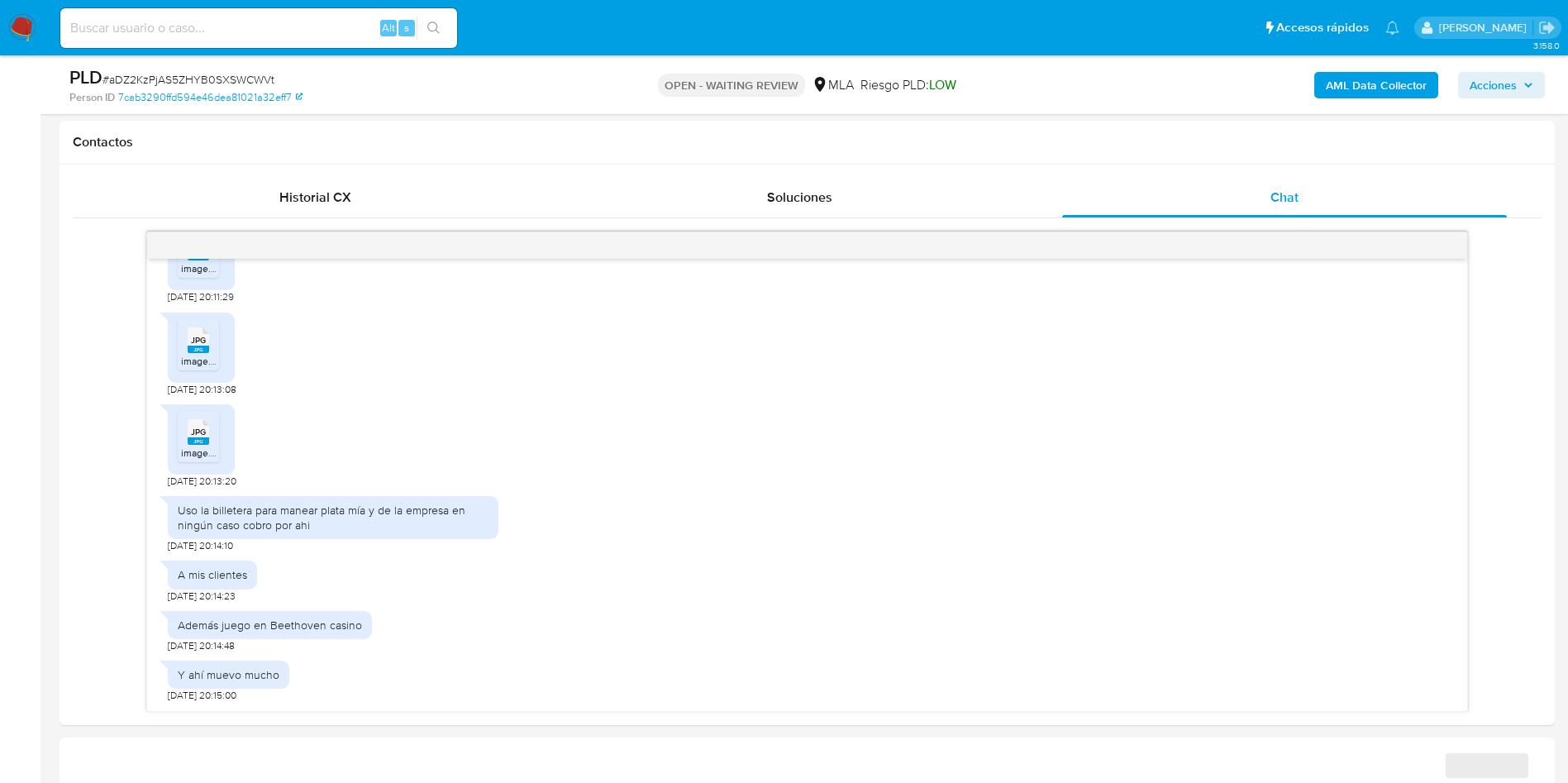
select select "10"
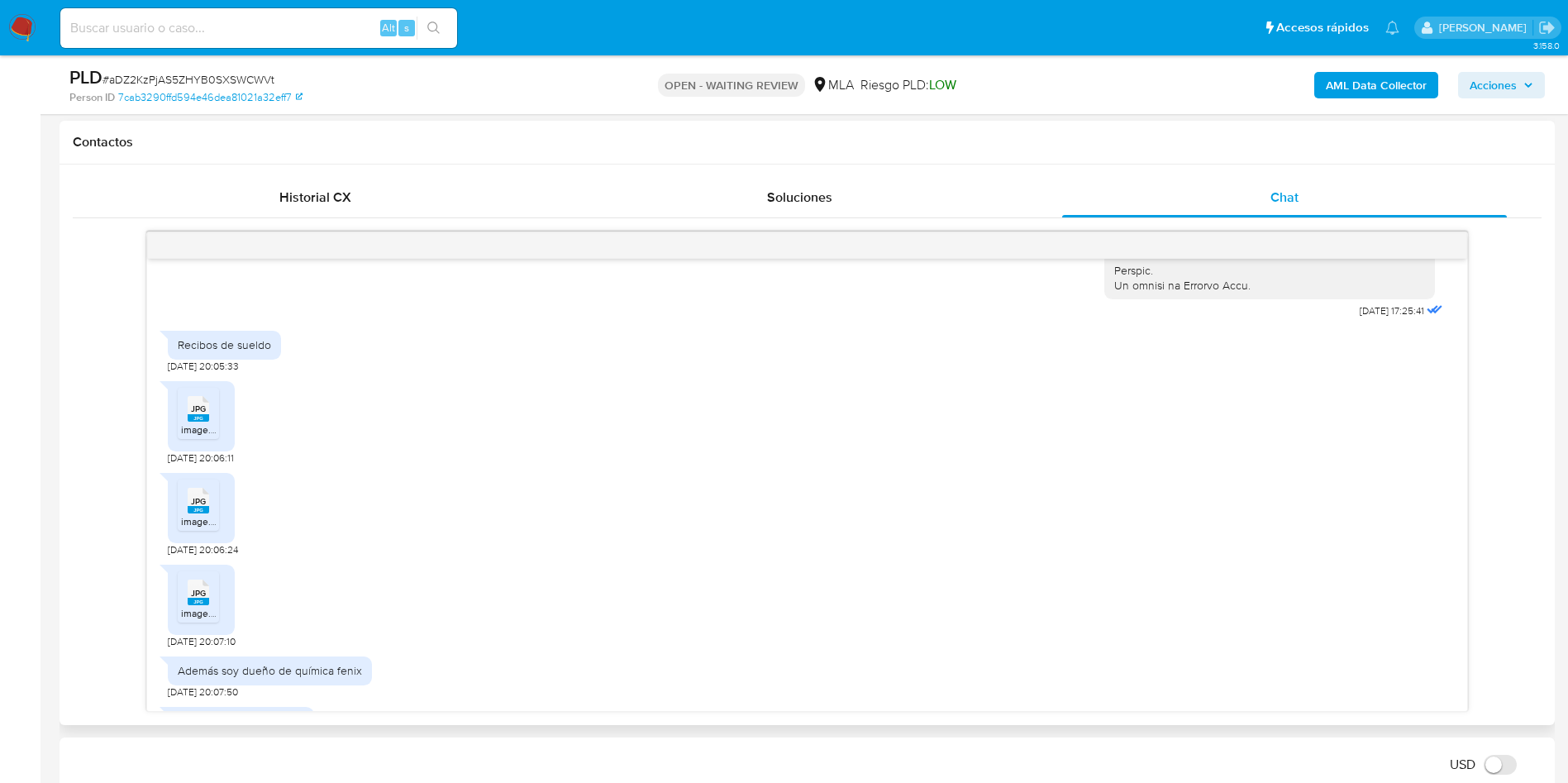
scroll to position [868, 0]
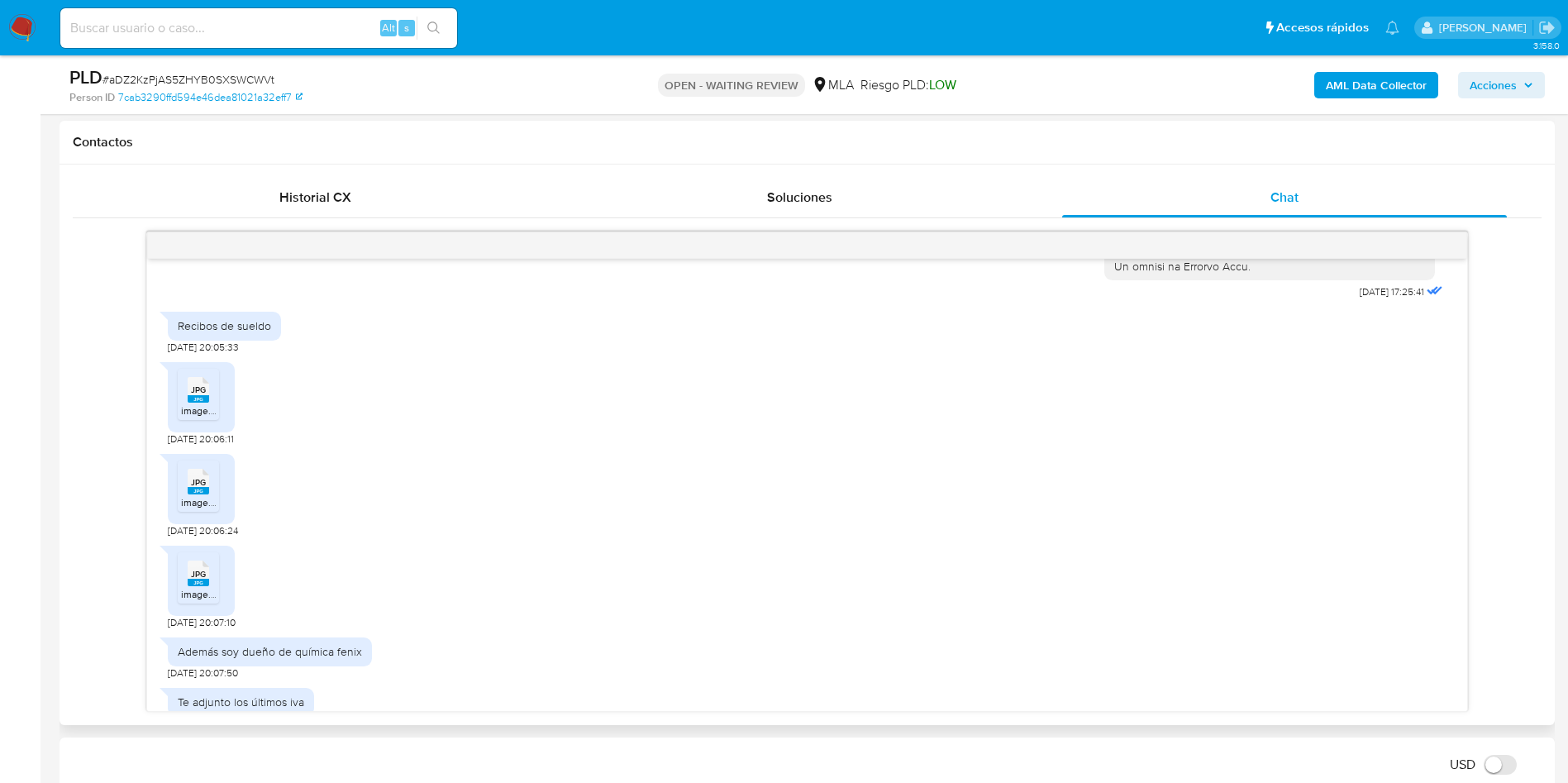
click at [191, 403] on icon at bounding box center [198, 390] width 21 height 26
click at [198, 487] on span "JPG" at bounding box center [198, 483] width 15 height 11
click at [202, 586] on icon at bounding box center [198, 573] width 21 height 26
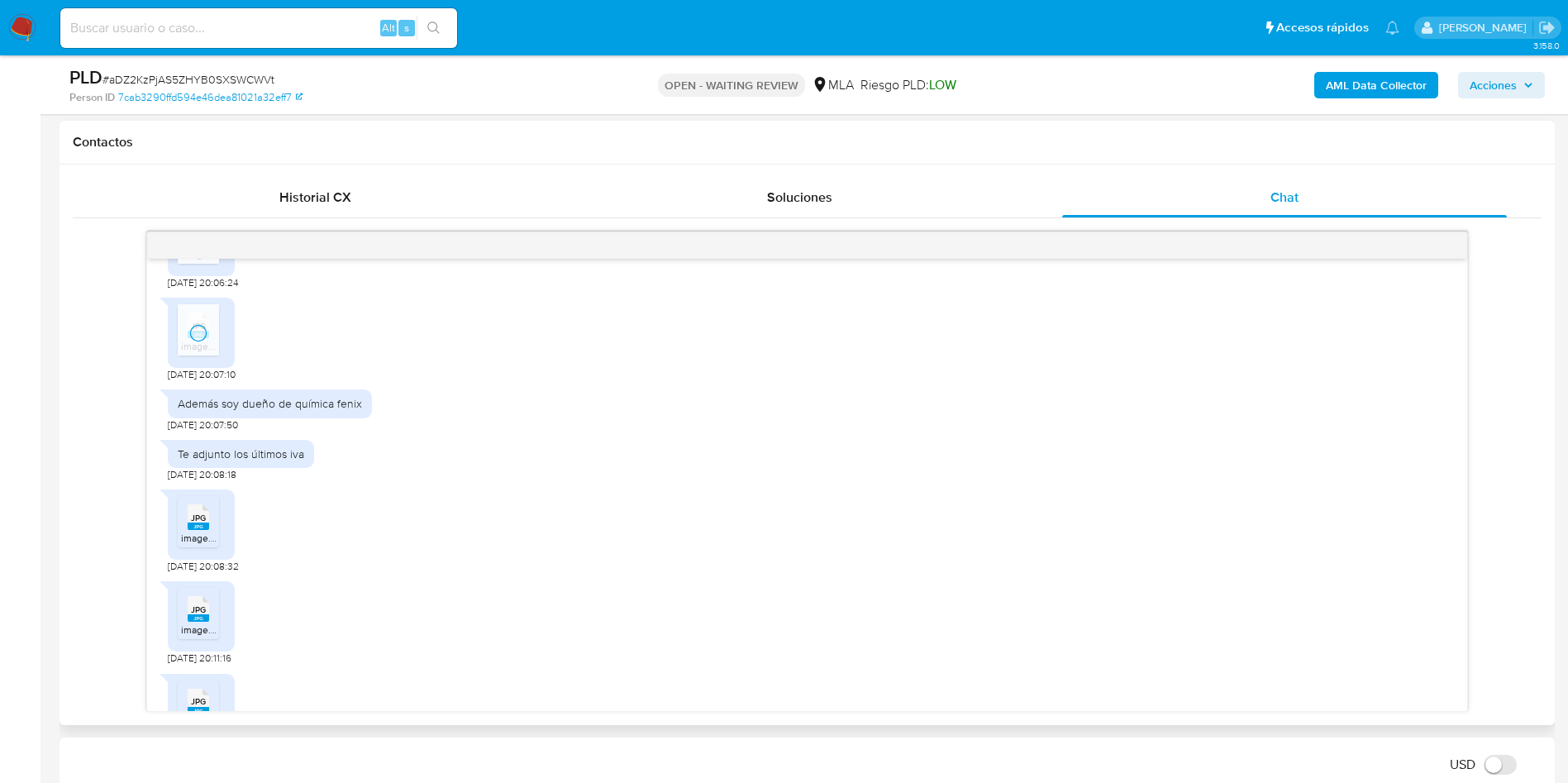
scroll to position [1240, 0]
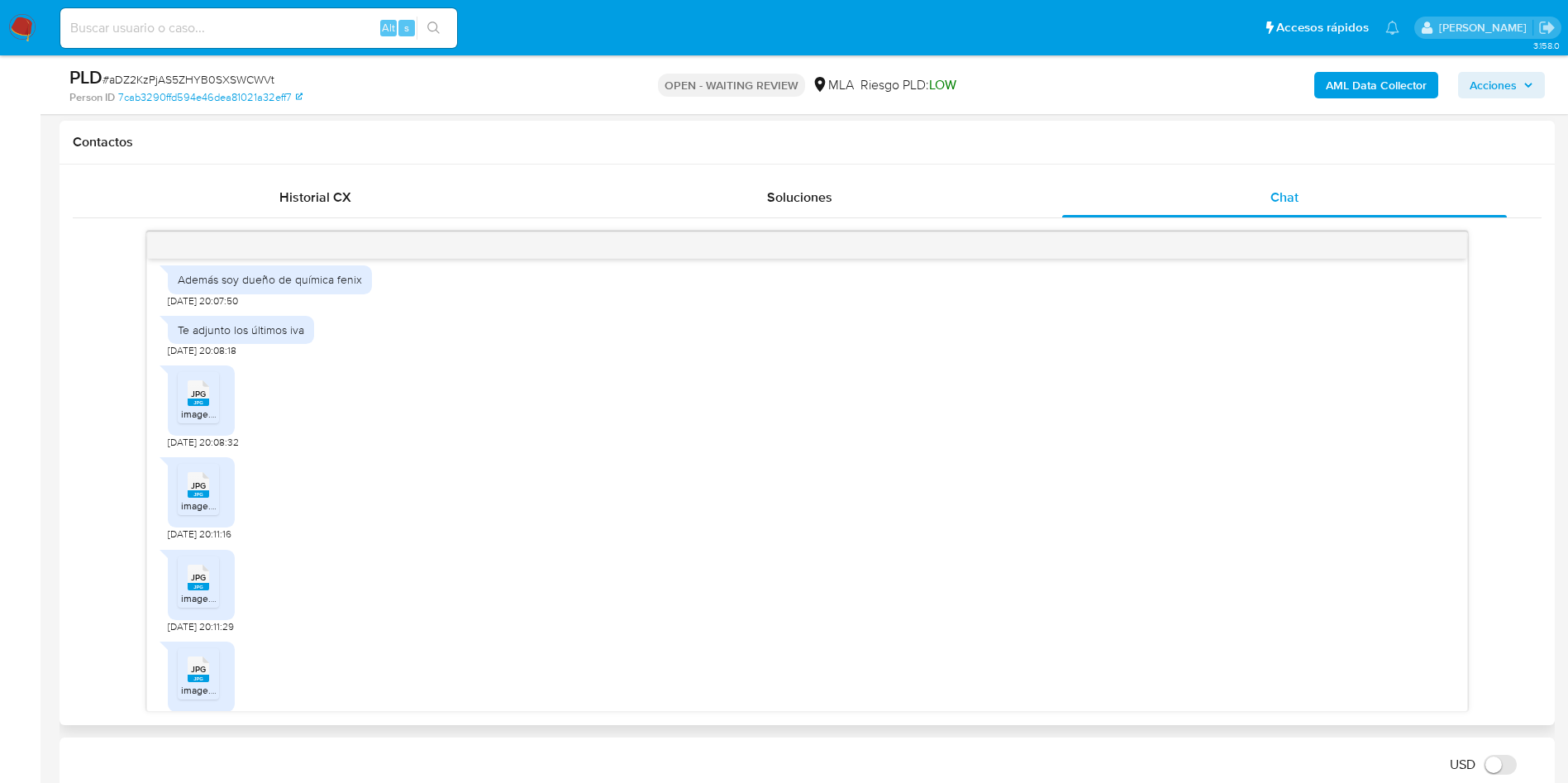
click at [209, 421] on span "image.jpg" at bounding box center [204, 414] width 44 height 14
click at [197, 512] on span "image.jpg" at bounding box center [204, 505] width 44 height 14
click at [205, 583] on span "JPG" at bounding box center [198, 578] width 15 height 11
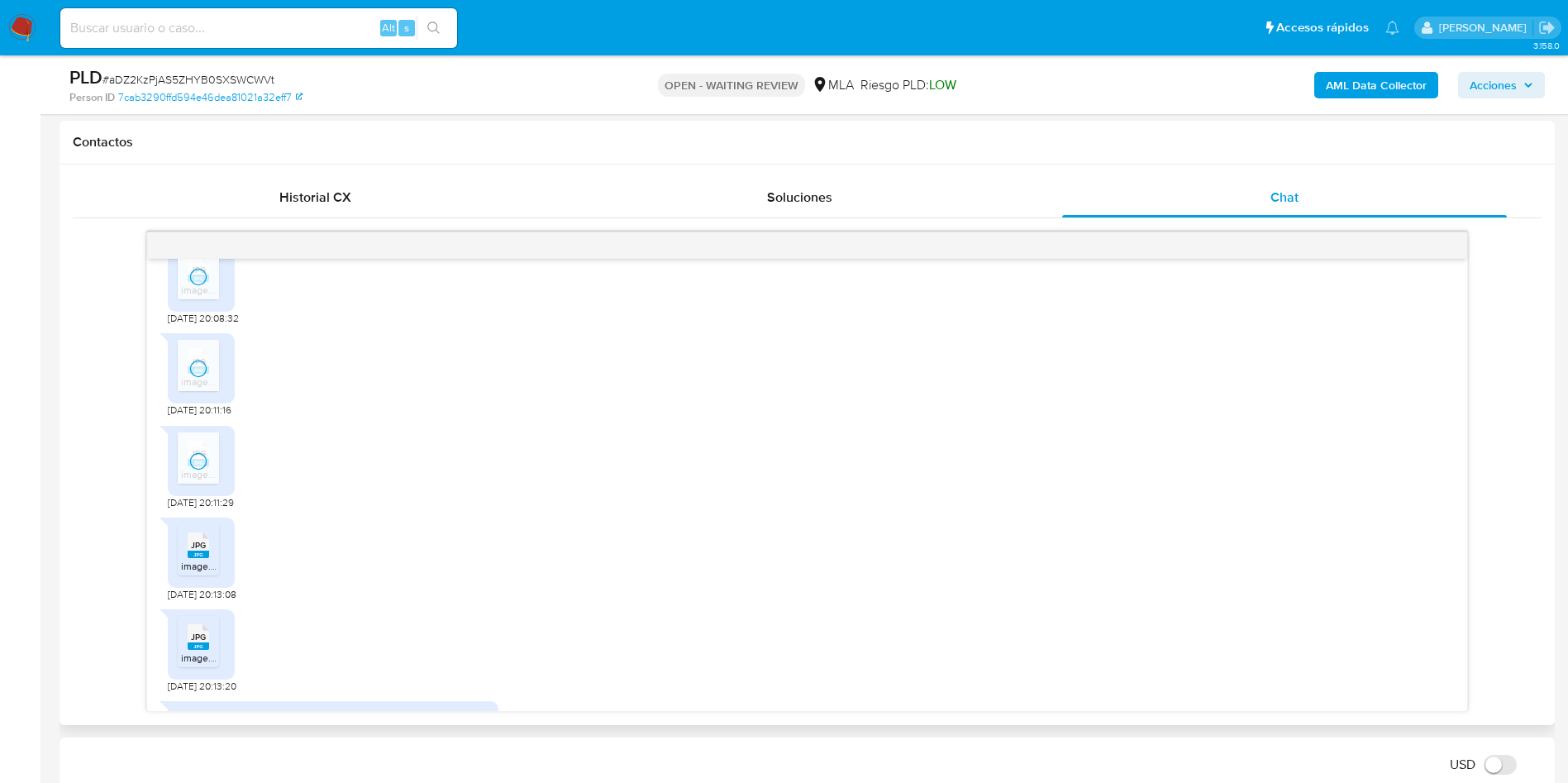
click at [186, 573] on span "image.jpg" at bounding box center [204, 566] width 44 height 14
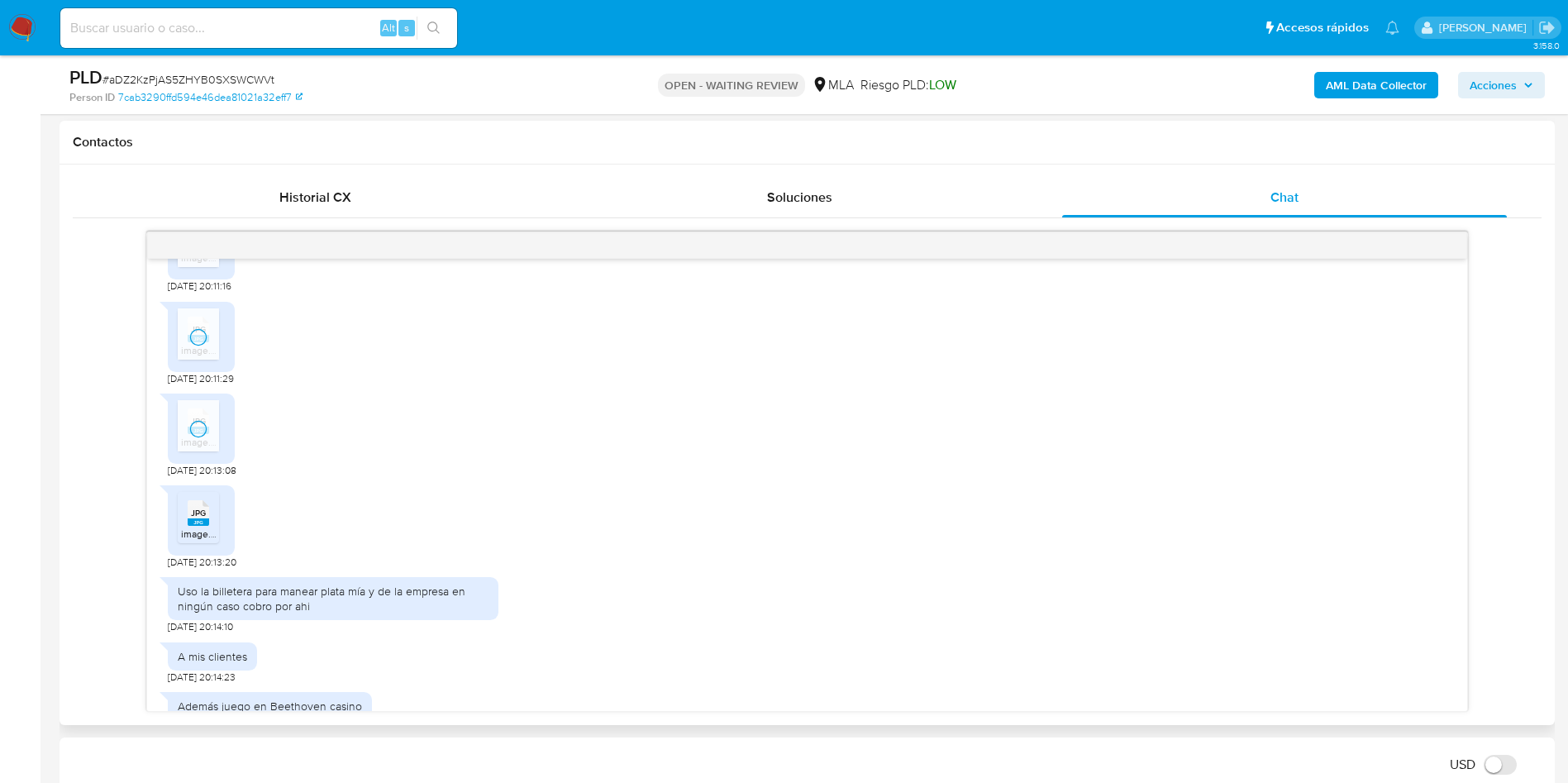
click at [199, 541] on span "image.jpg" at bounding box center [204, 533] width 44 height 14
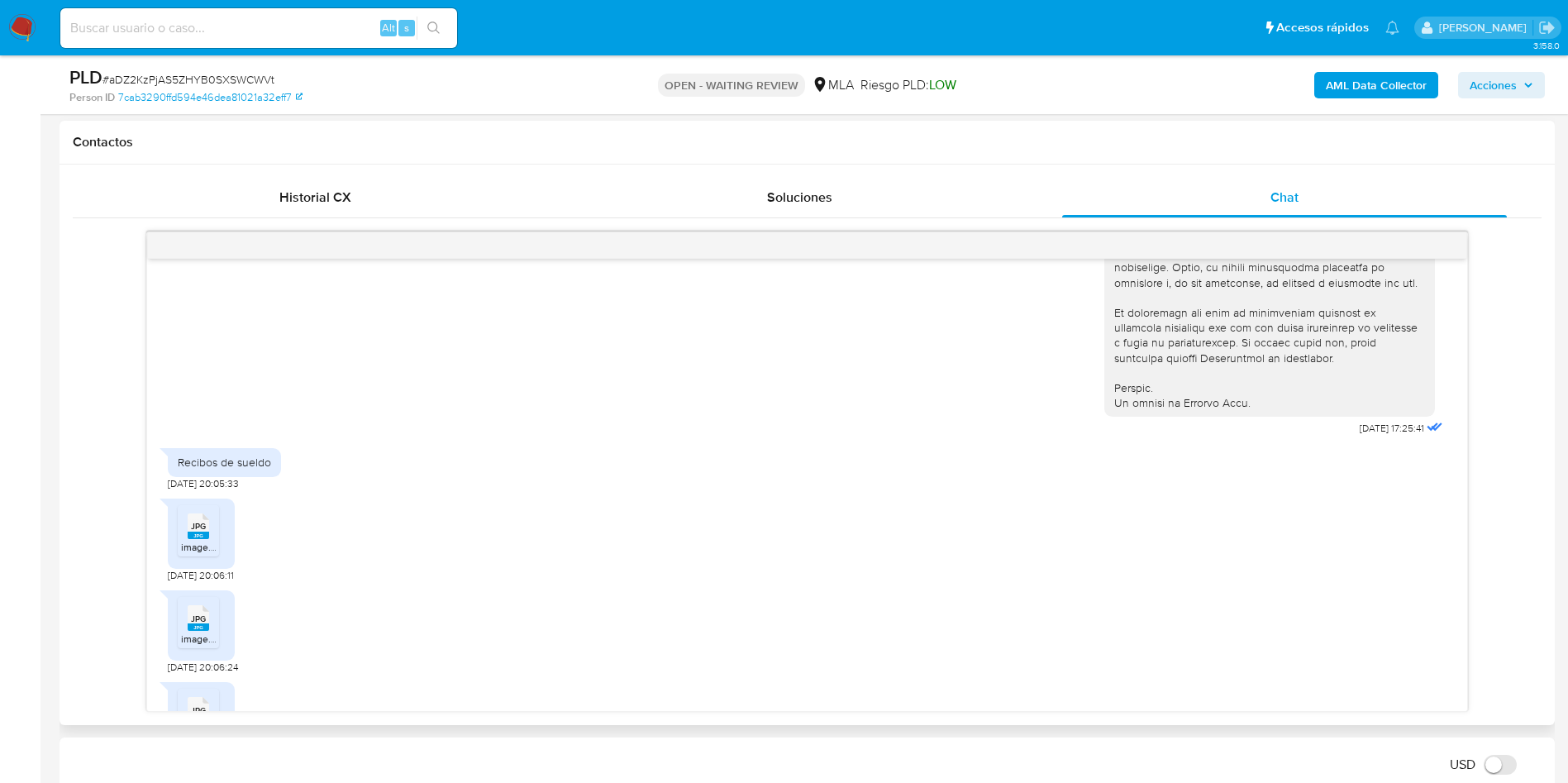
scroll to position [730, 0]
drag, startPoint x: 1370, startPoint y: 462, endPoint x: 1308, endPoint y: 463, distance: 62.0
copy span "18/08/2025"
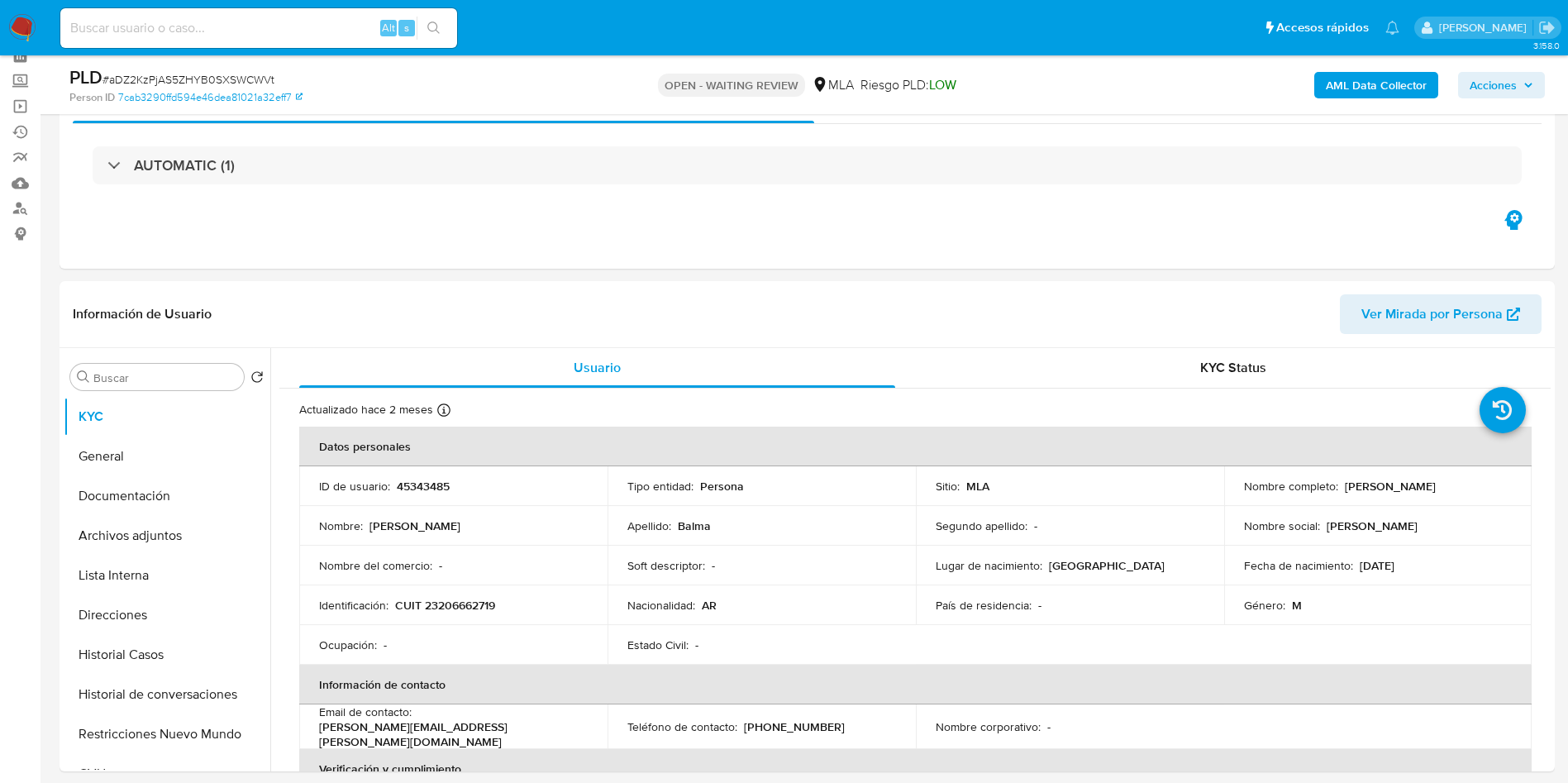
scroll to position [0, 0]
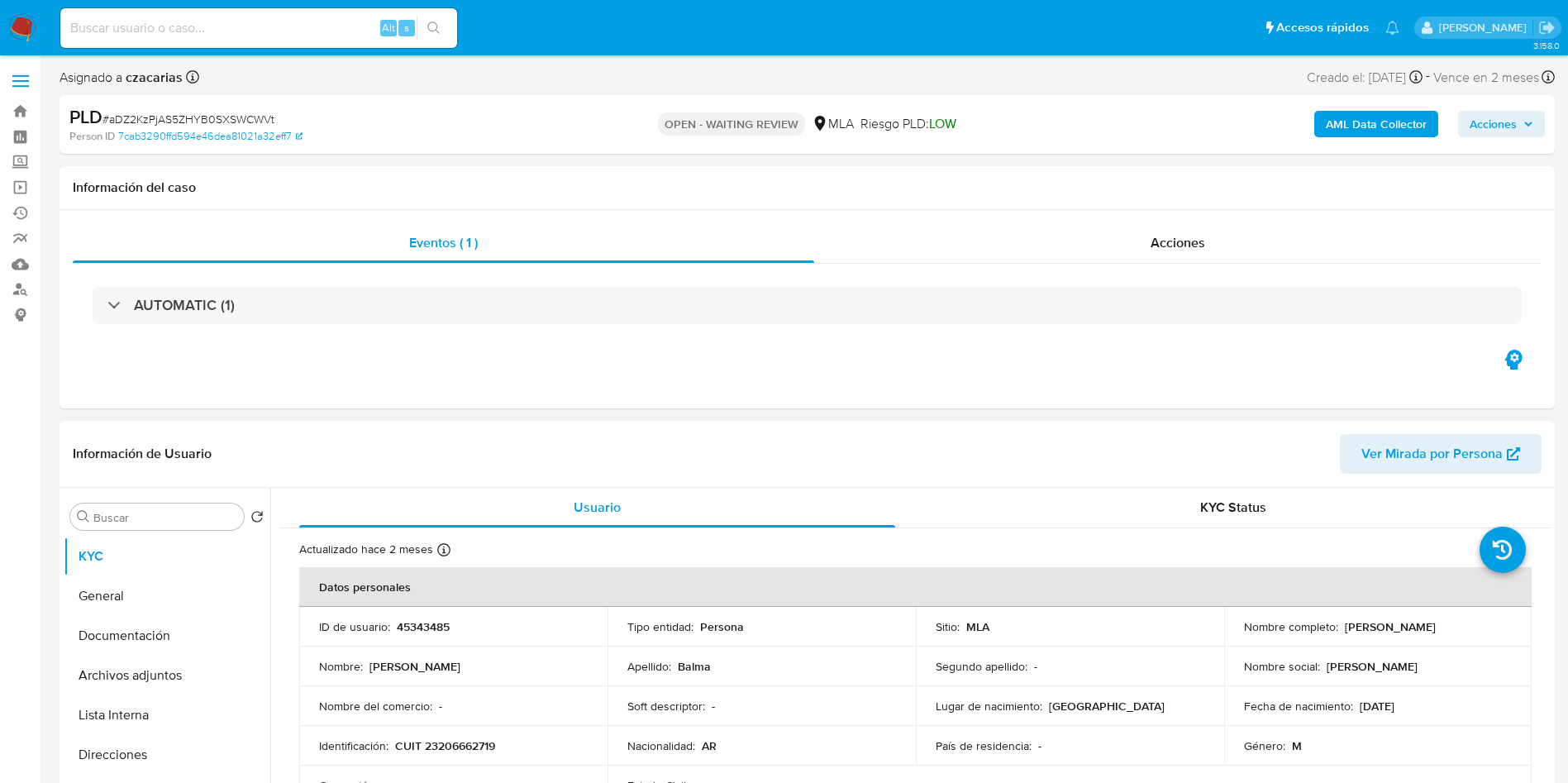
drag, startPoint x: 1344, startPoint y: 620, endPoint x: 1487, endPoint y: 625, distance: 143.1
click at [1487, 625] on div "Nombre completo : Raul Adolfo Balma" at bounding box center [1379, 626] width 269 height 15
click at [1334, 659] on p "Raul Adolfo" at bounding box center [1372, 666] width 91 height 15
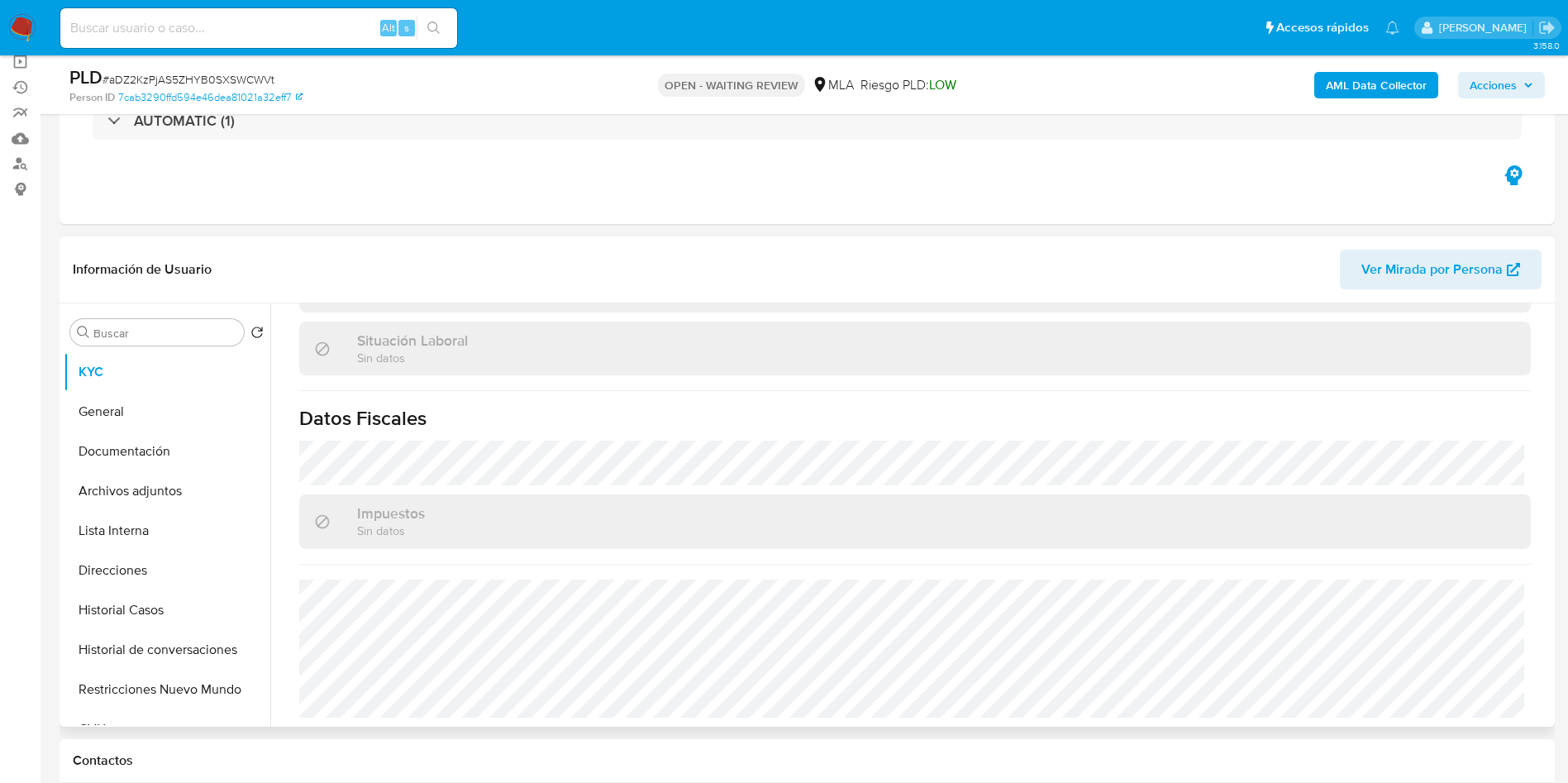
scroll to position [248, 0]
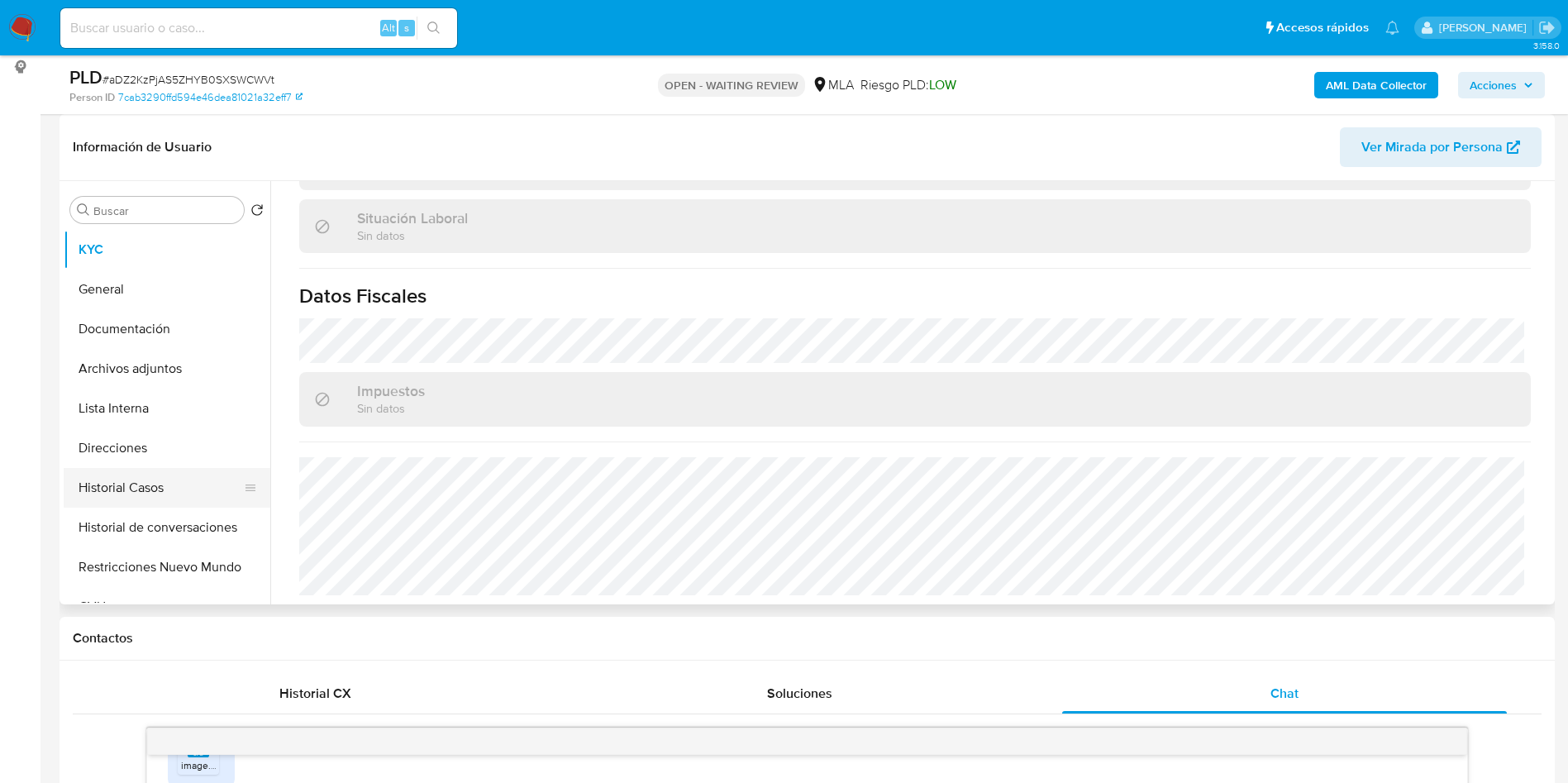
click at [158, 468] on button "Historial Casos" at bounding box center [160, 487] width 193 height 40
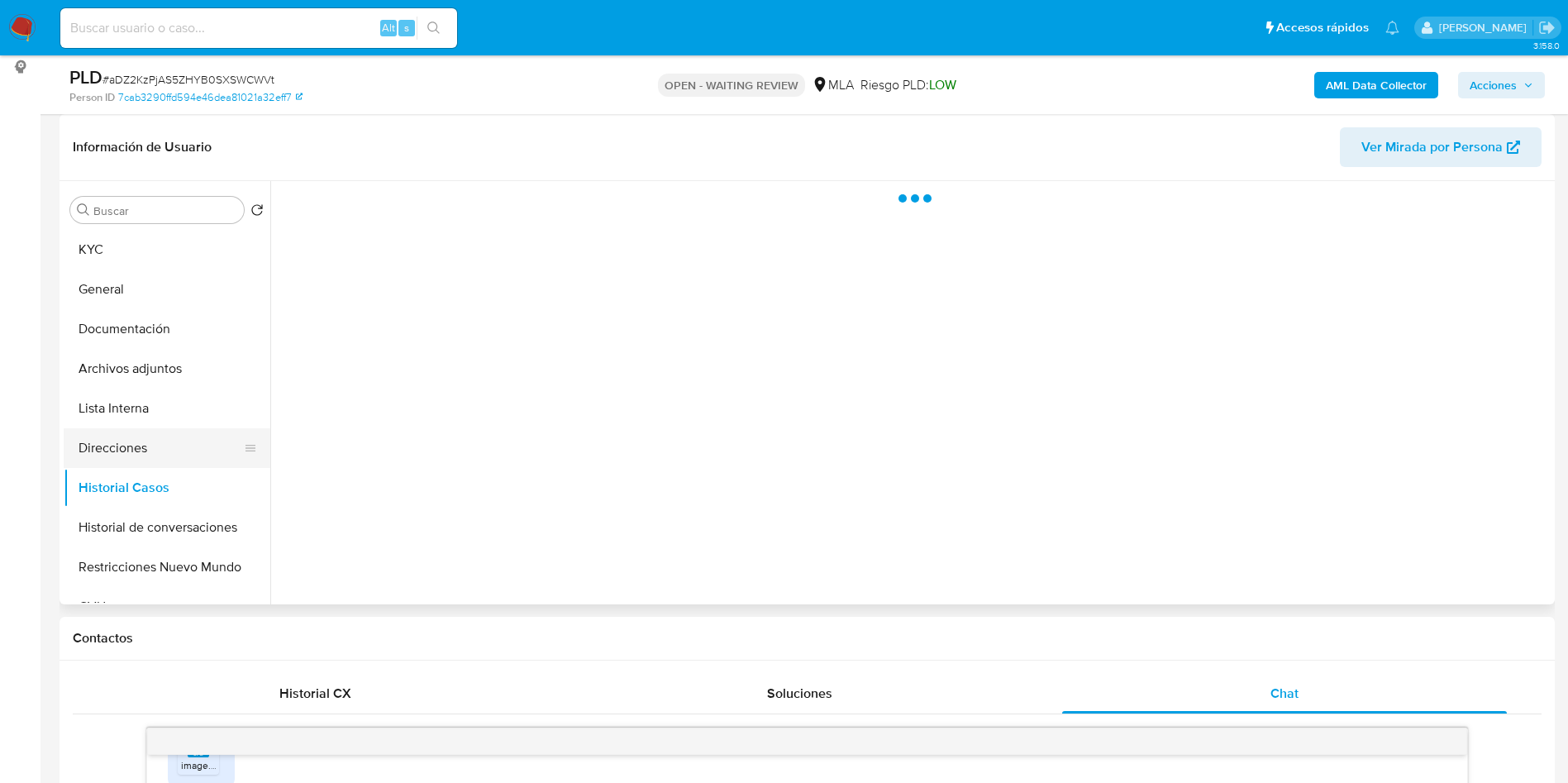
click at [156, 450] on button "Direcciones" at bounding box center [160, 448] width 193 height 40
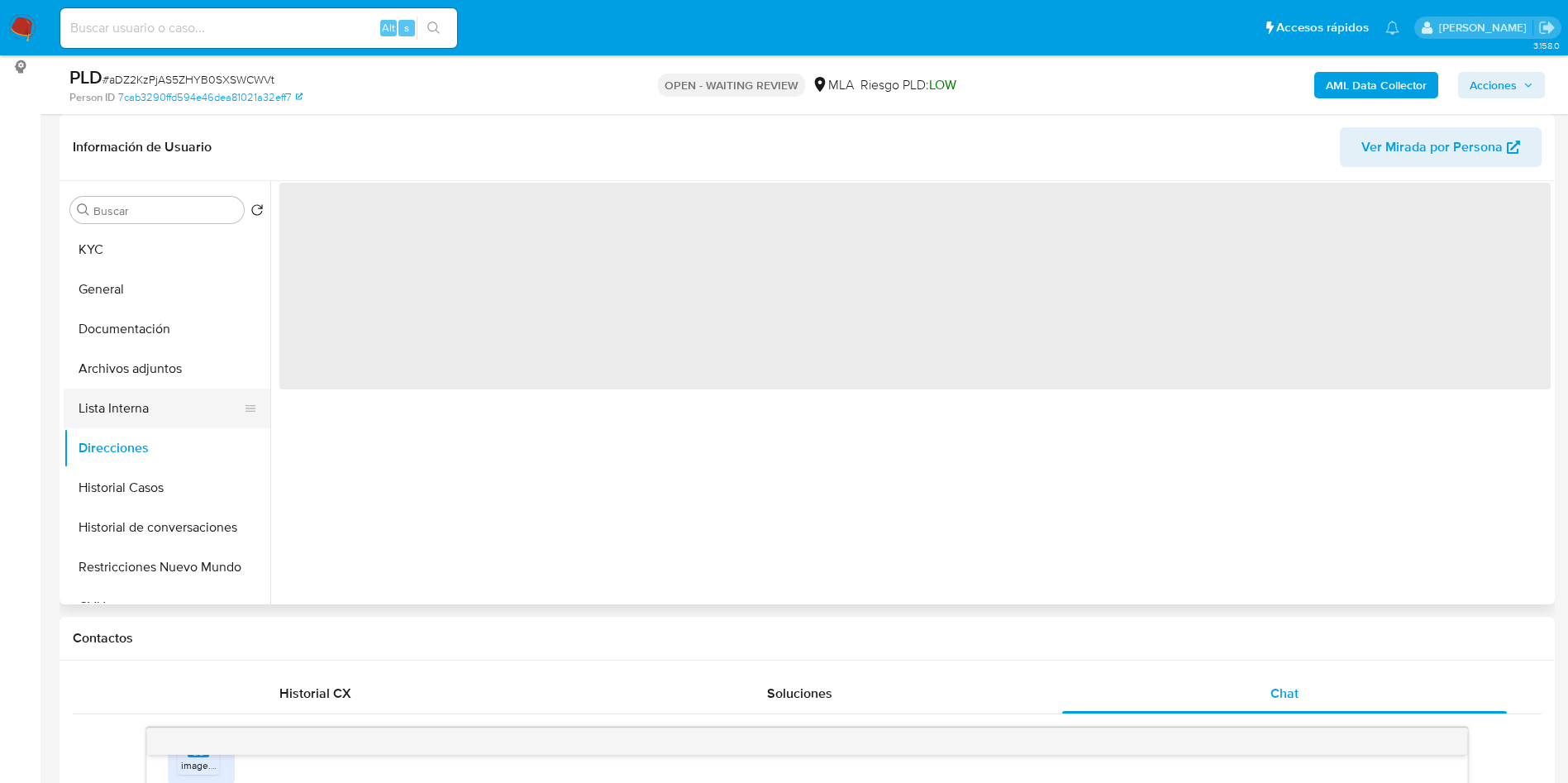
click at [91, 401] on button "Lista Interna" at bounding box center [160, 408] width 193 height 40
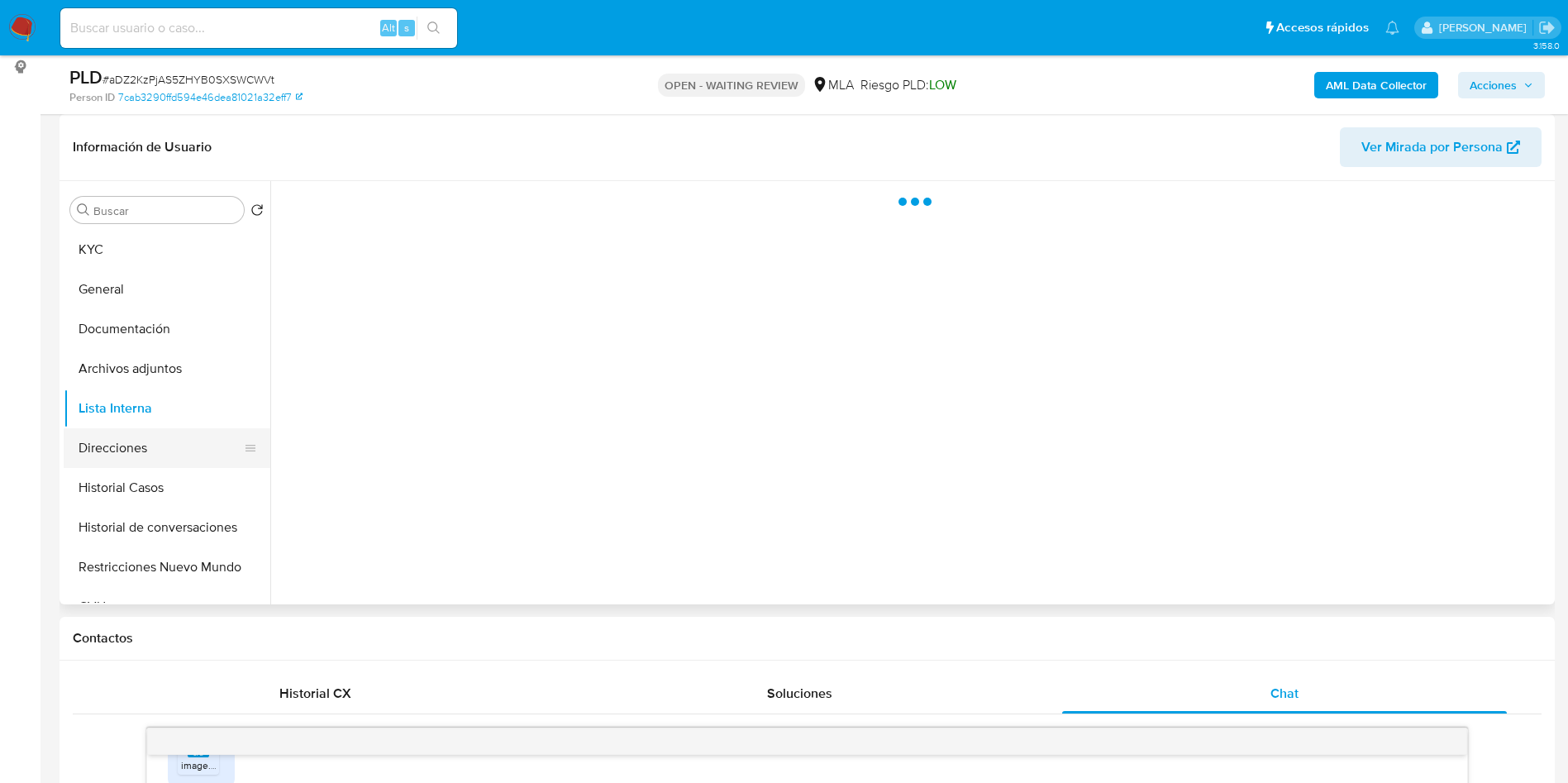
drag, startPoint x: 112, startPoint y: 441, endPoint x: 102, endPoint y: 443, distance: 10.2
click at [113, 442] on button "Direcciones" at bounding box center [160, 448] width 193 height 40
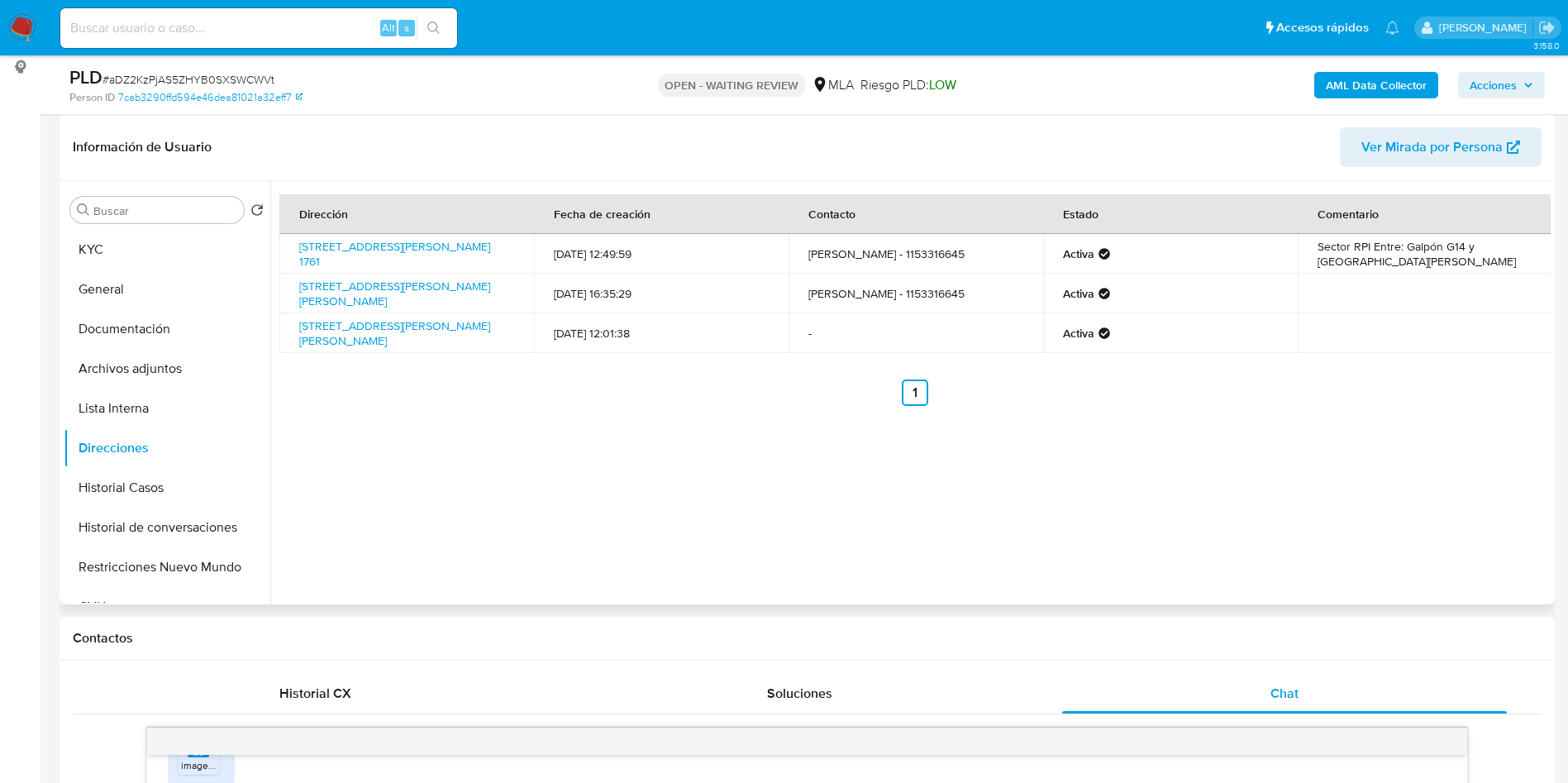
drag, startPoint x: 390, startPoint y: 263, endPoint x: 294, endPoint y: 240, distance: 98.7
click at [294, 240] on td "Calle 9 1761, Pilar, Buenos Aires, 1629, Argentina 1761" at bounding box center [406, 253] width 254 height 40
click at [345, 247] on link "Calle 9 1761, Pilar, Buenos Aires, 1629, Argentina 1761" at bounding box center [394, 253] width 191 height 31
click at [373, 288] on link "Sargento Cabral 608 608, General Rodríguez, Buenos Aires, 1748, Argentina 608" at bounding box center [394, 294] width 191 height 31
click at [183, 233] on button "KYC" at bounding box center [160, 249] width 193 height 40
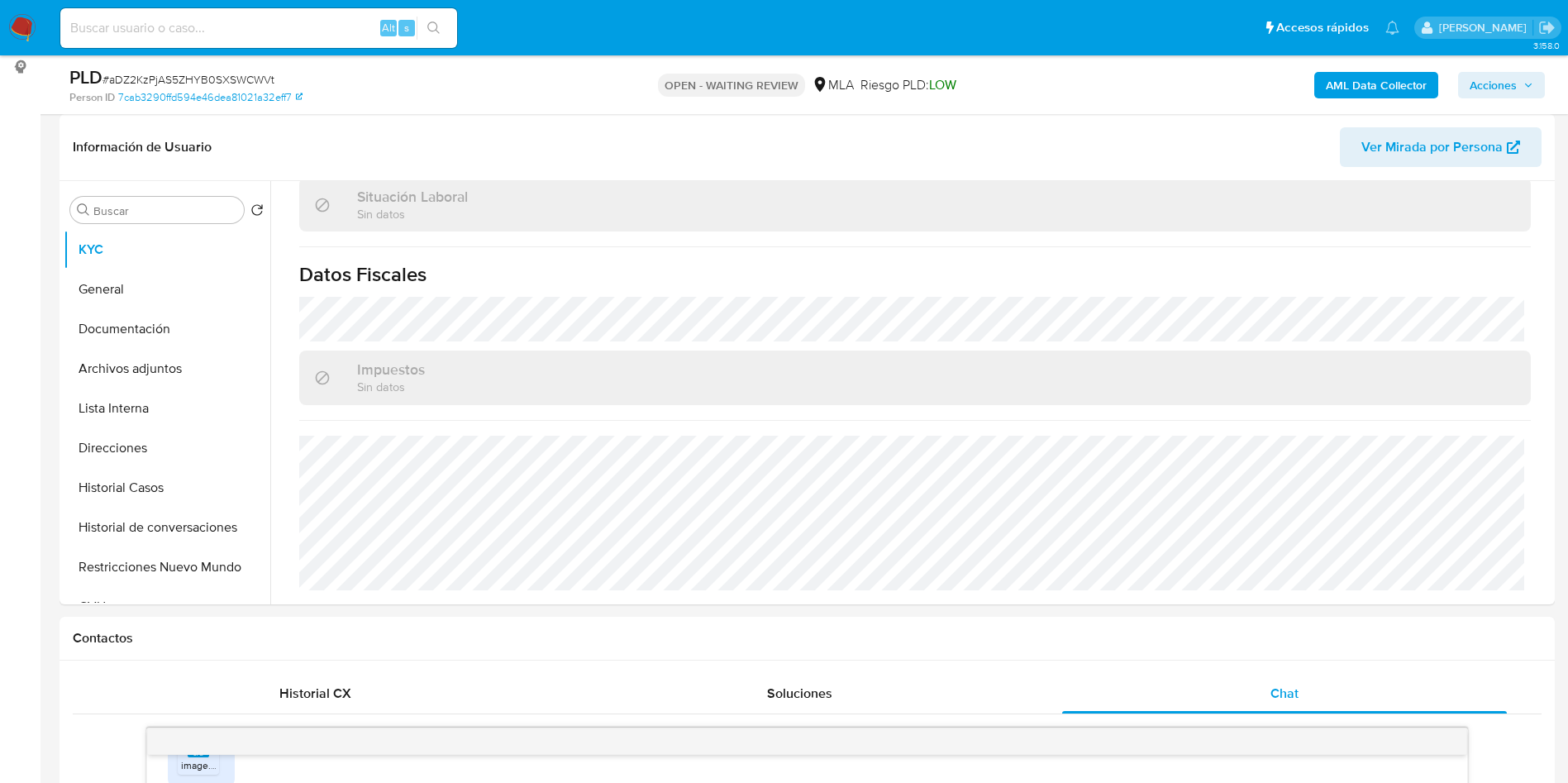
scroll to position [848, 0]
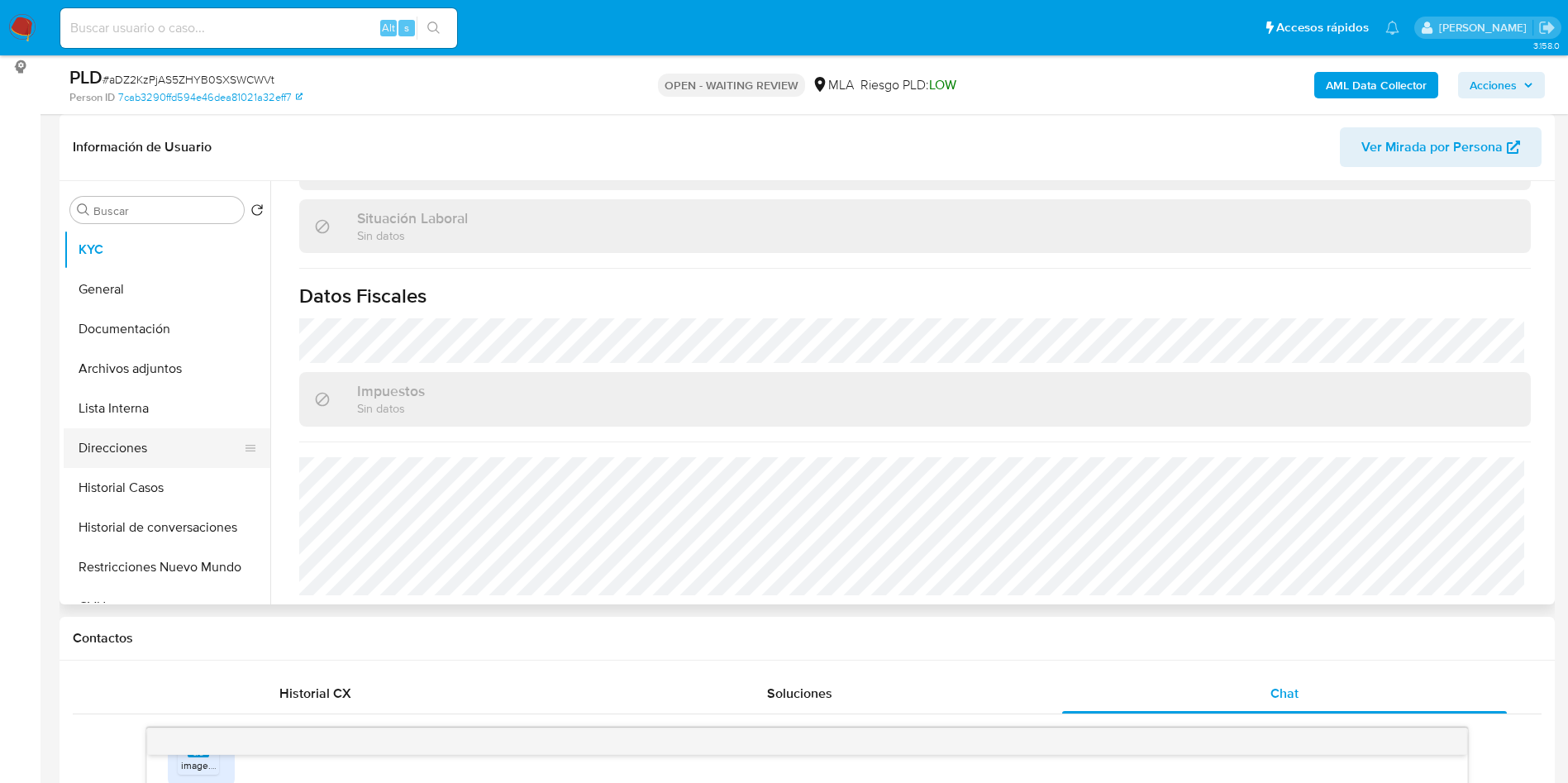
click at [197, 458] on button "Direcciones" at bounding box center [160, 448] width 193 height 40
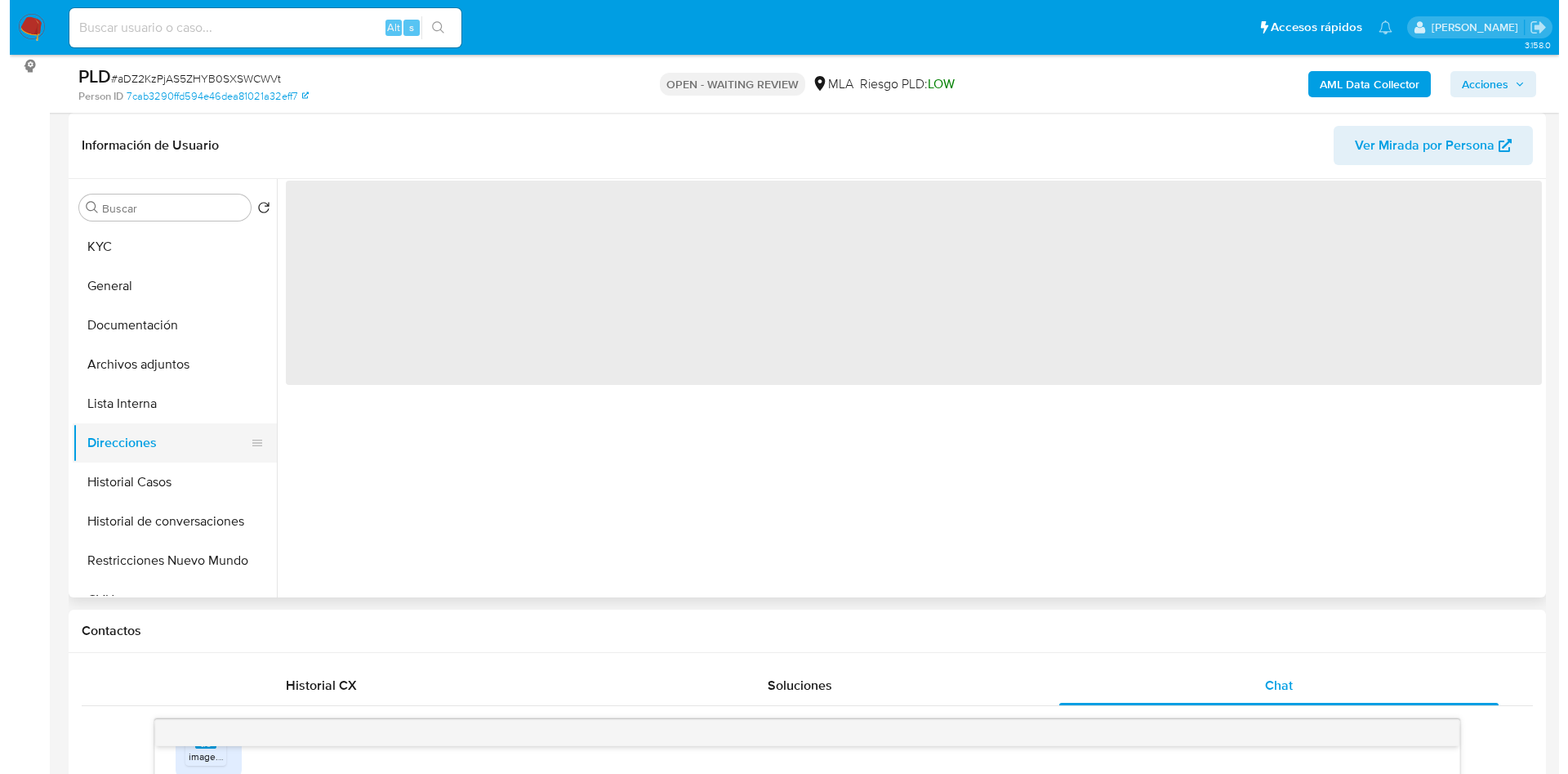
scroll to position [0, 0]
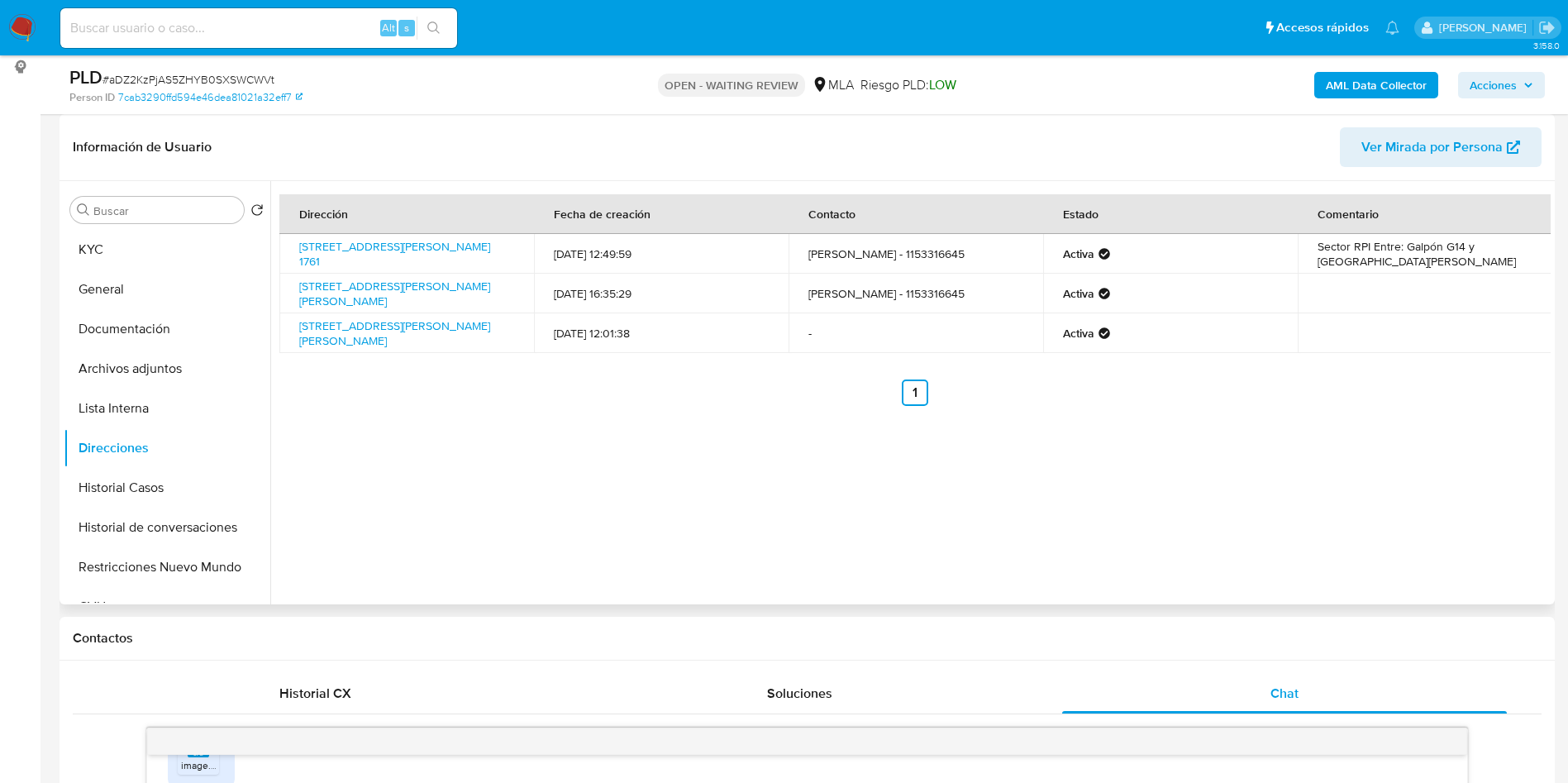
drag, startPoint x: 424, startPoint y: 261, endPoint x: 295, endPoint y: 249, distance: 129.6
click at [295, 249] on td "Calle 9 1761, Pilar, Buenos Aires, 1629, Argentina 1761" at bounding box center [406, 253] width 254 height 40
copy link "Calle 9 1761, Pilar, Buenos Aires, 1629, Argentina 1761"
click at [1324, 82] on button "AML Data Collector" at bounding box center [1376, 85] width 124 height 27
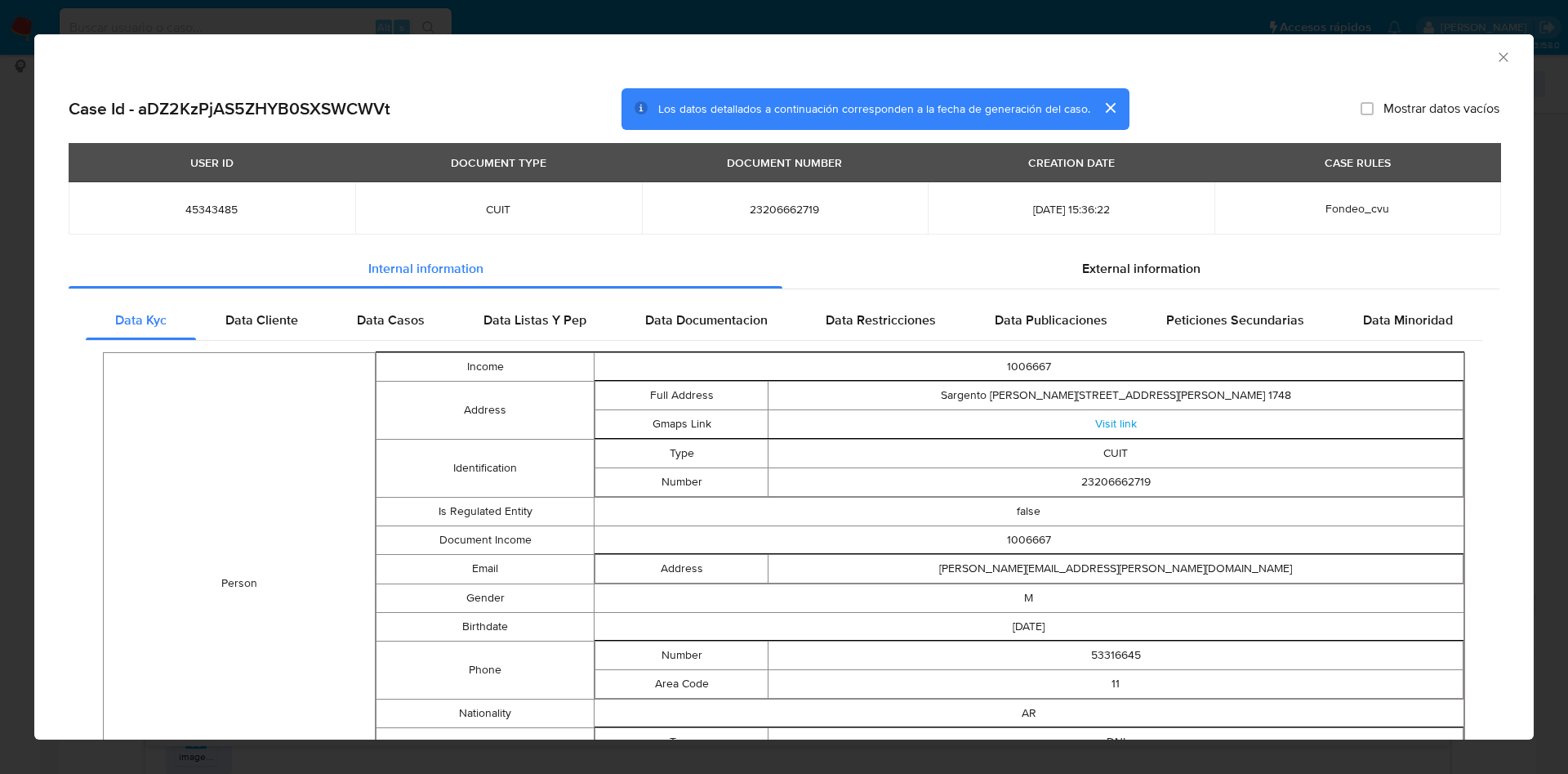
click at [1166, 247] on div "USER ID DOCUMENT TYPE DOCUMENT NUMBER CREATION DATE CASE RULES 45343485 CUIT 23…" at bounding box center [784, 196] width 1431 height 107
click at [1149, 270] on span "External information" at bounding box center [1141, 268] width 118 height 19
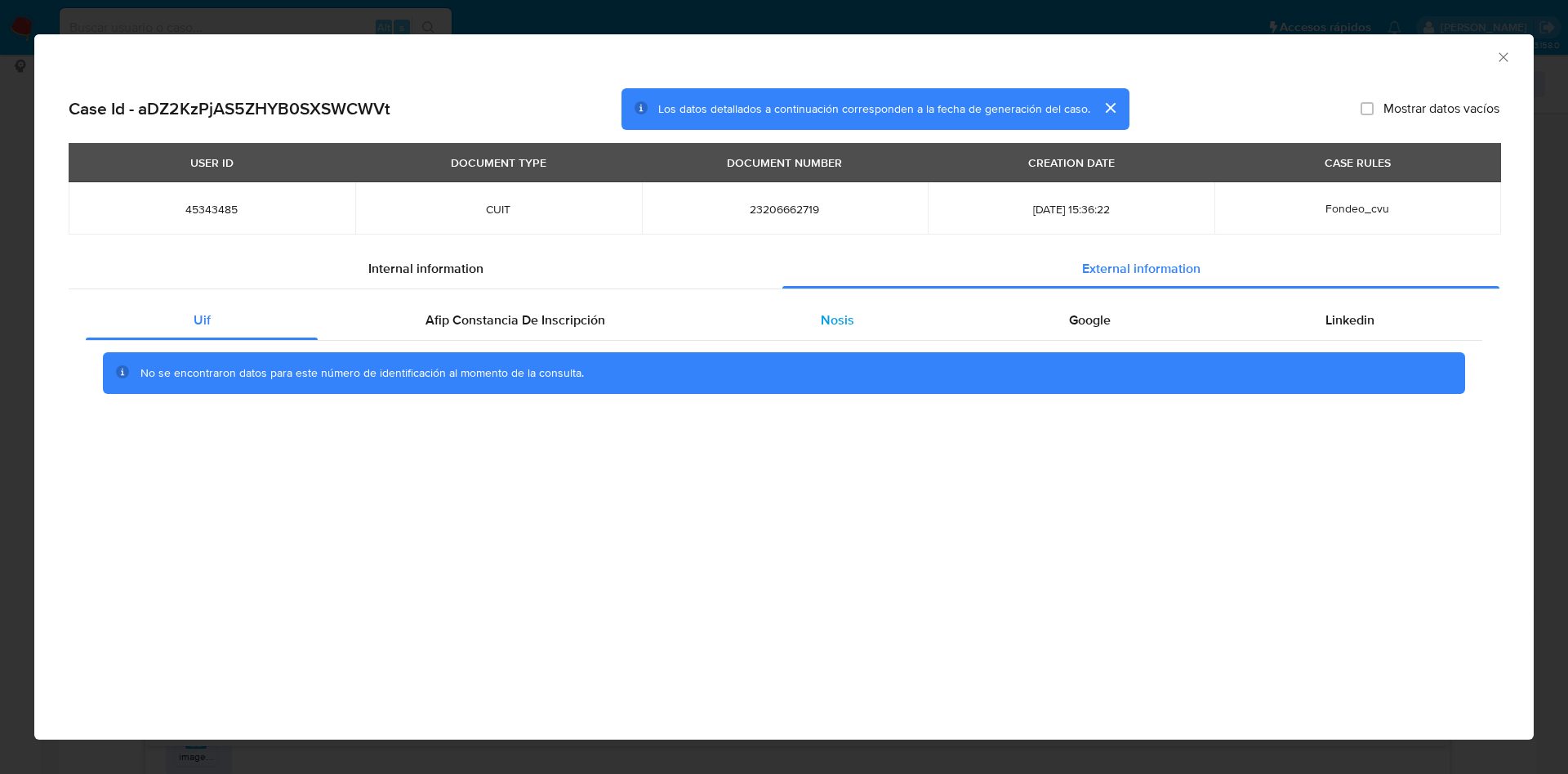
click at [757, 318] on div "Nosis" at bounding box center [836, 320] width 248 height 39
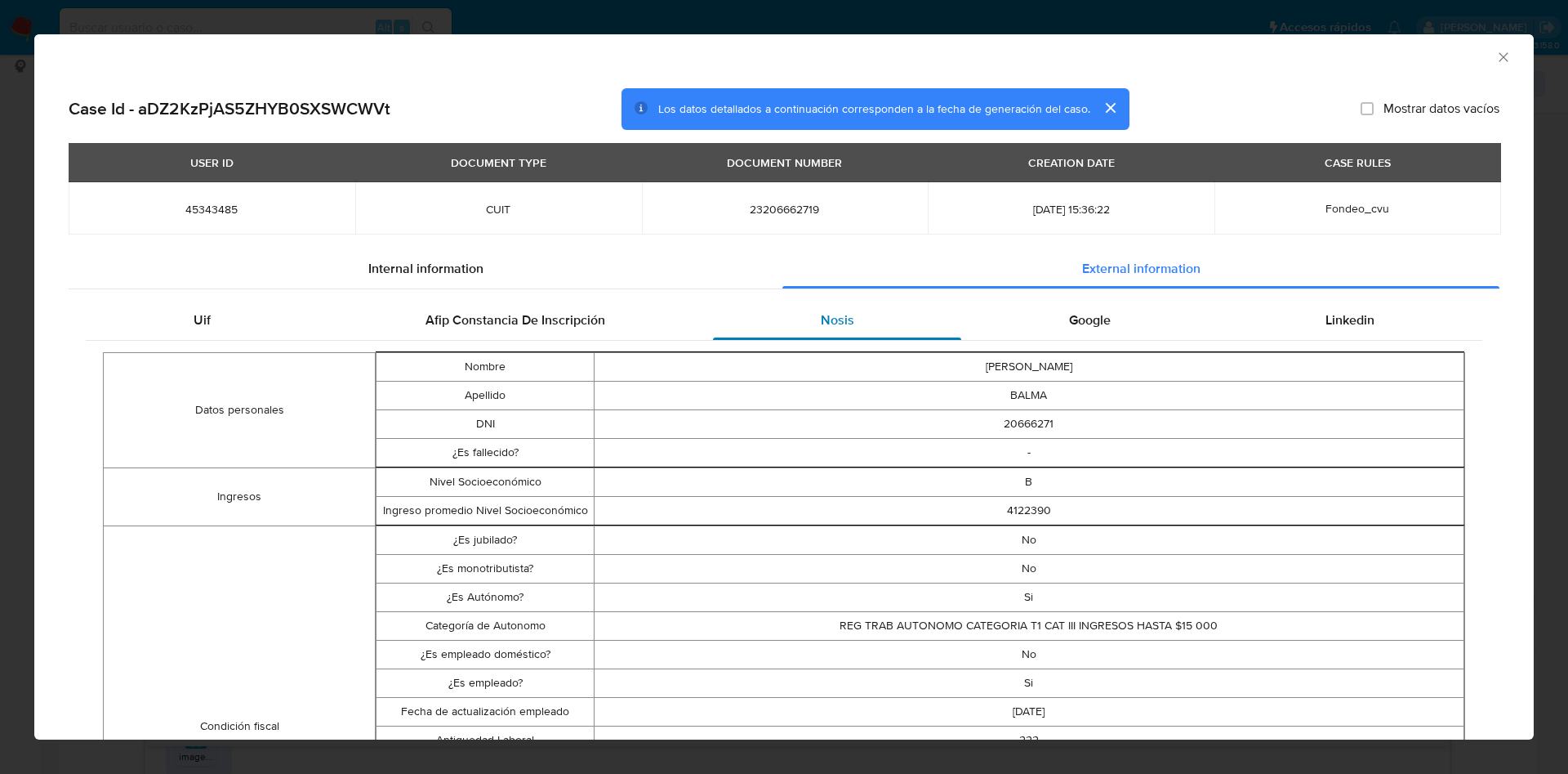
click at [821, 318] on span "Nosis" at bounding box center [837, 320] width 34 height 19
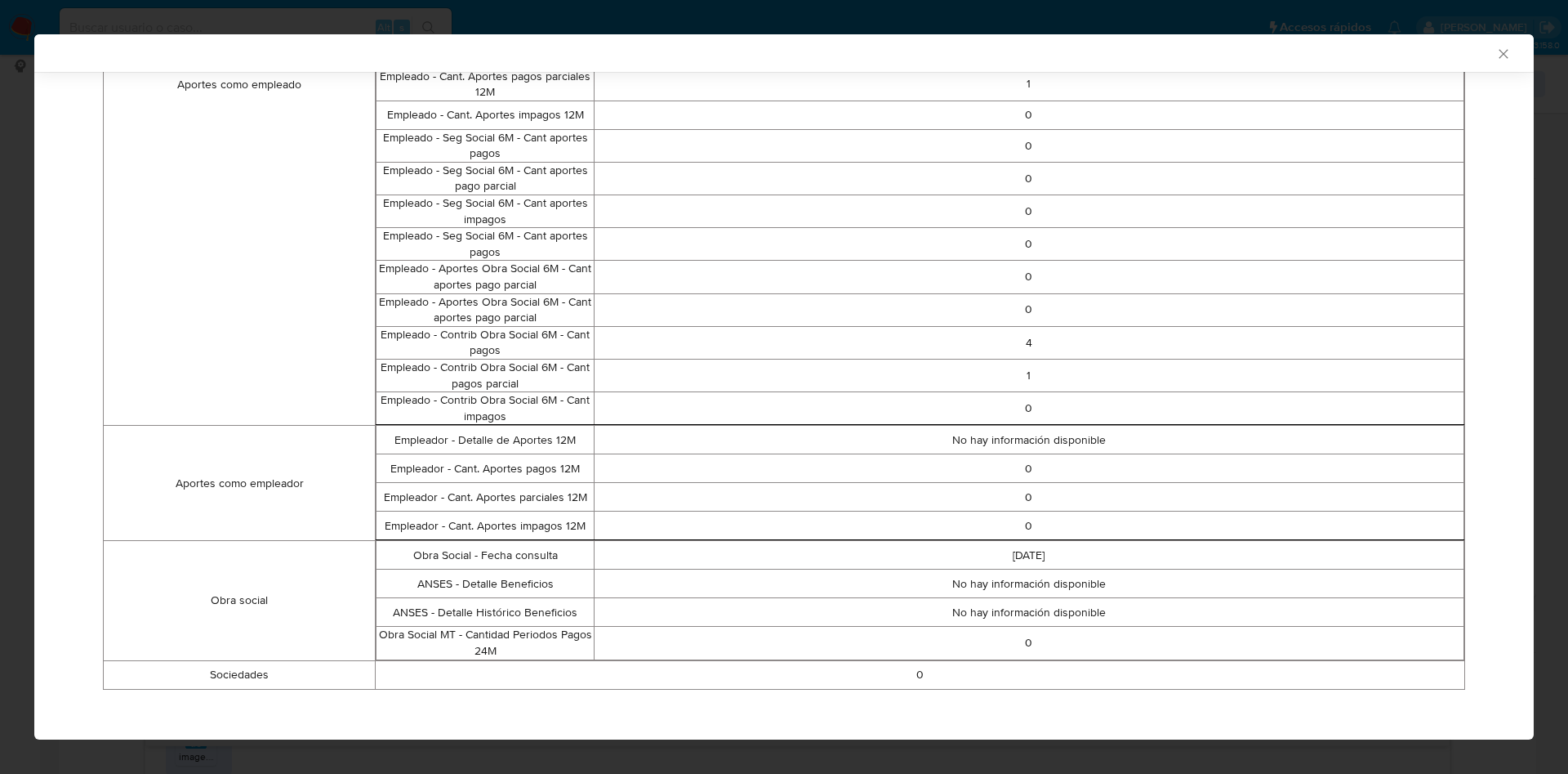
scroll to position [1186, 0]
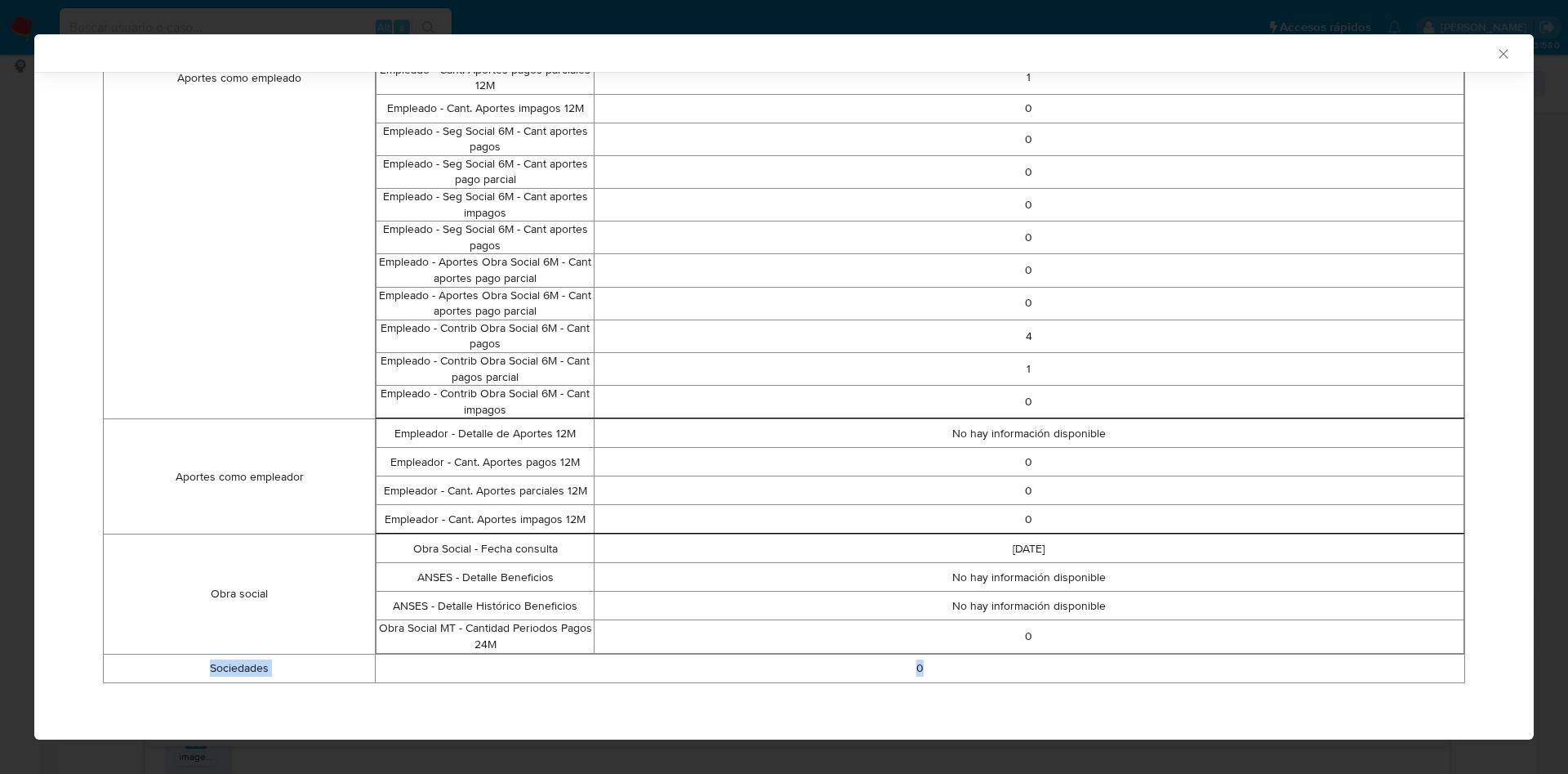
drag, startPoint x: 188, startPoint y: 657, endPoint x: 1031, endPoint y: 677, distance: 843.2
click at [1031, 677] on tr "Sociedades 0" at bounding box center [784, 667] width 1361 height 28
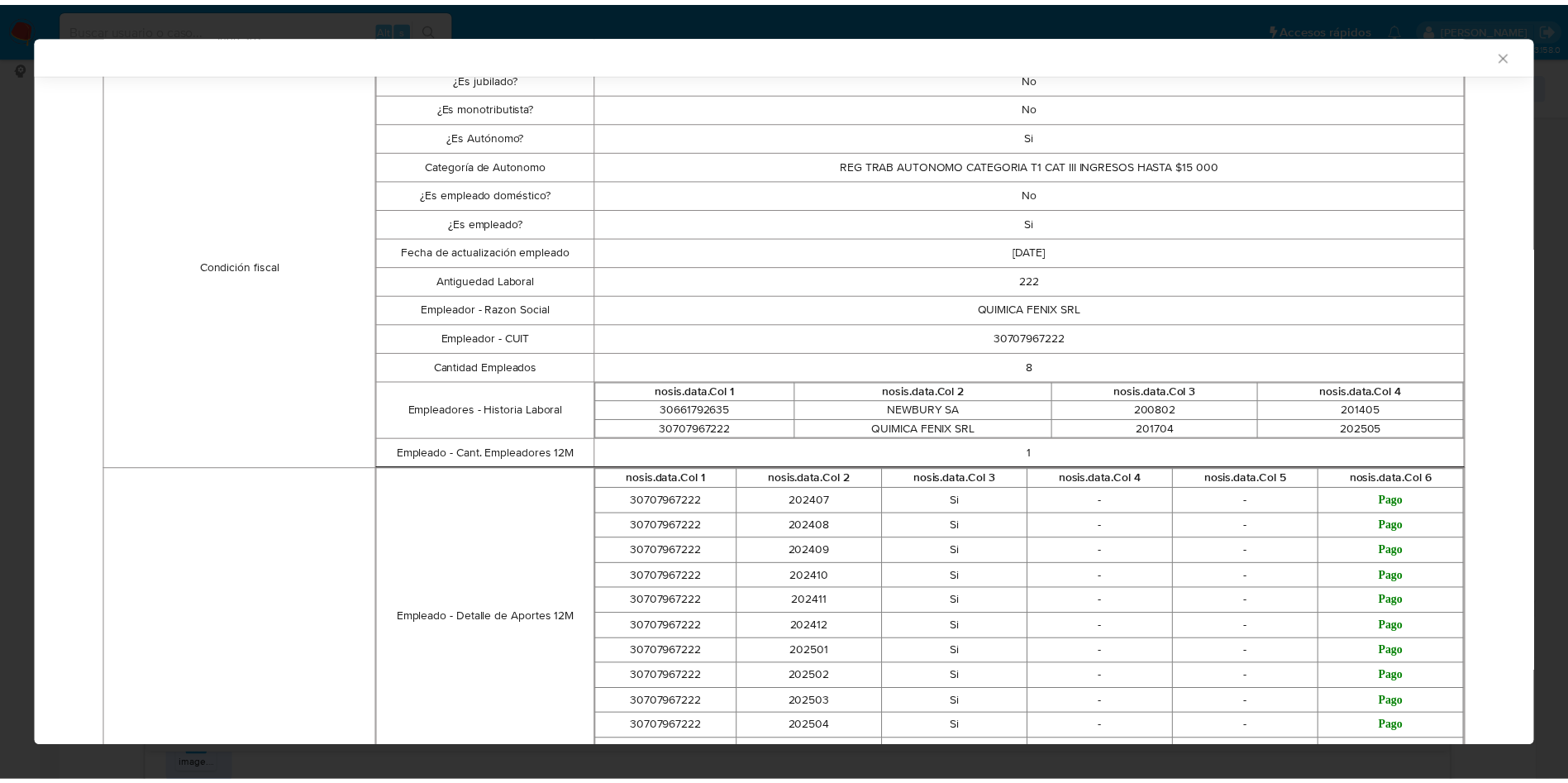
scroll to position [0, 0]
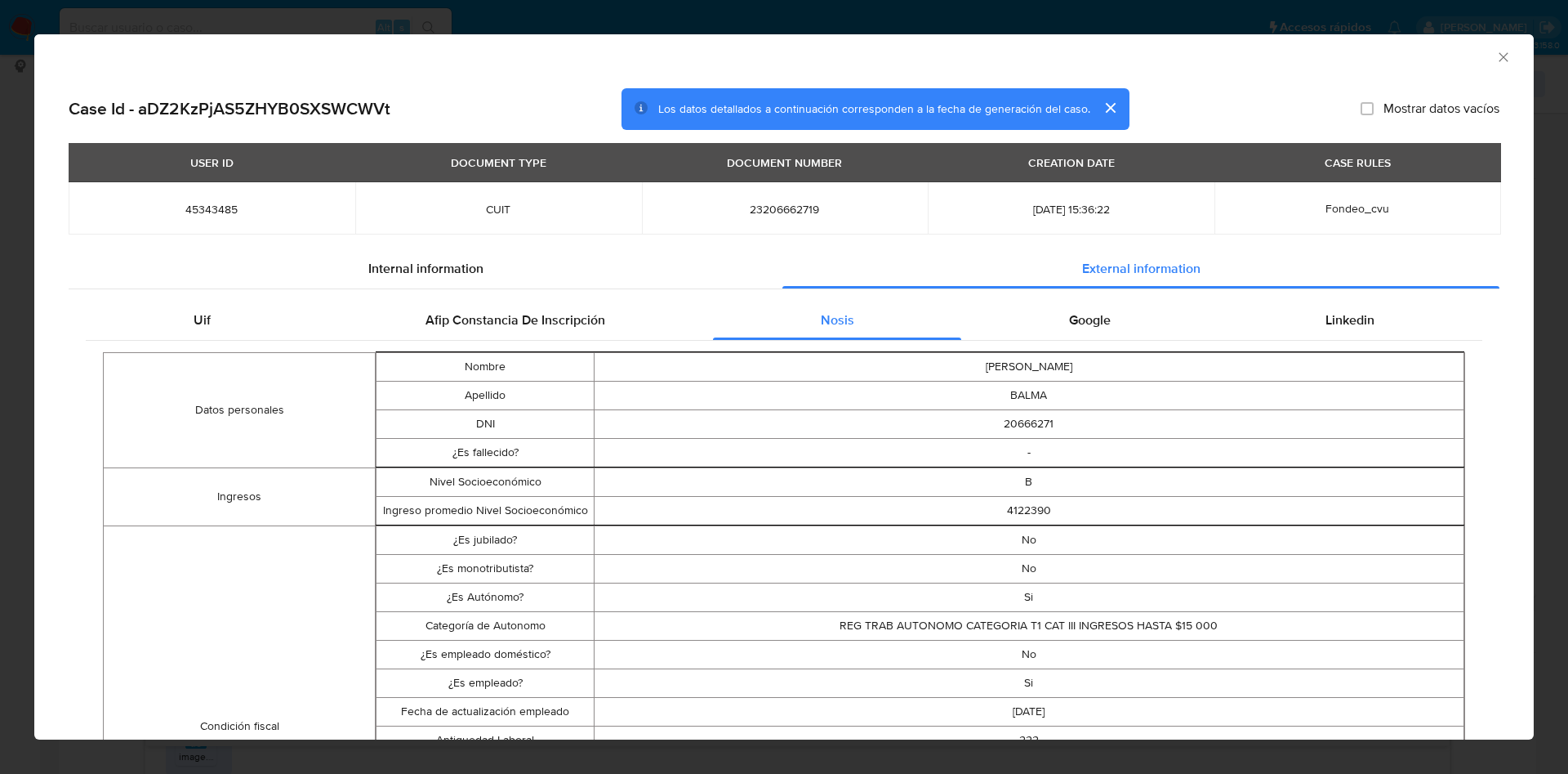
click at [1489, 45] on div "AML Data Collector" at bounding box center [784, 55] width 1500 height 41
click at [1495, 50] on icon "Cerrar ventana" at bounding box center [1503, 57] width 16 height 16
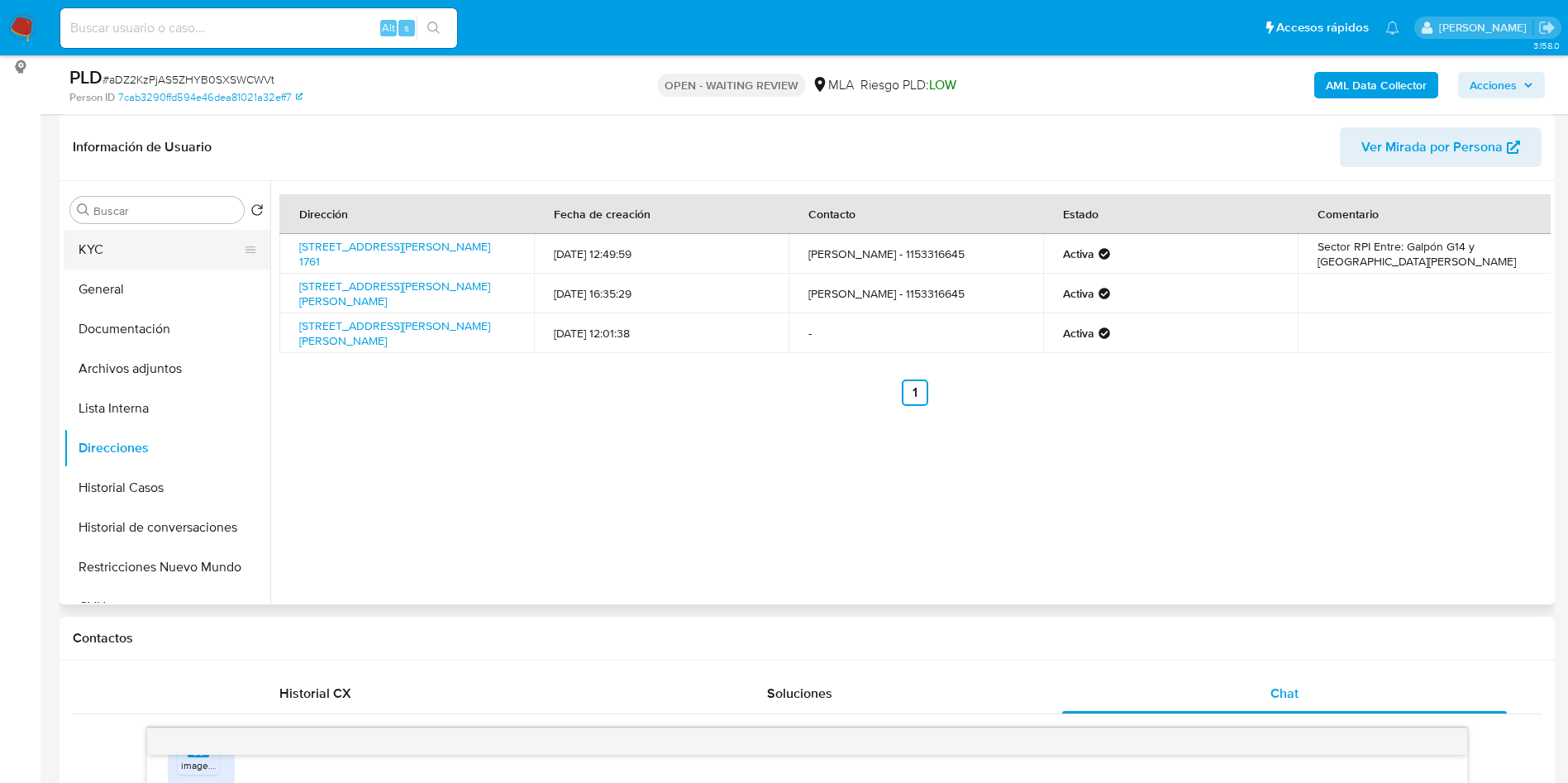
click at [117, 234] on button "KYC" at bounding box center [160, 249] width 193 height 40
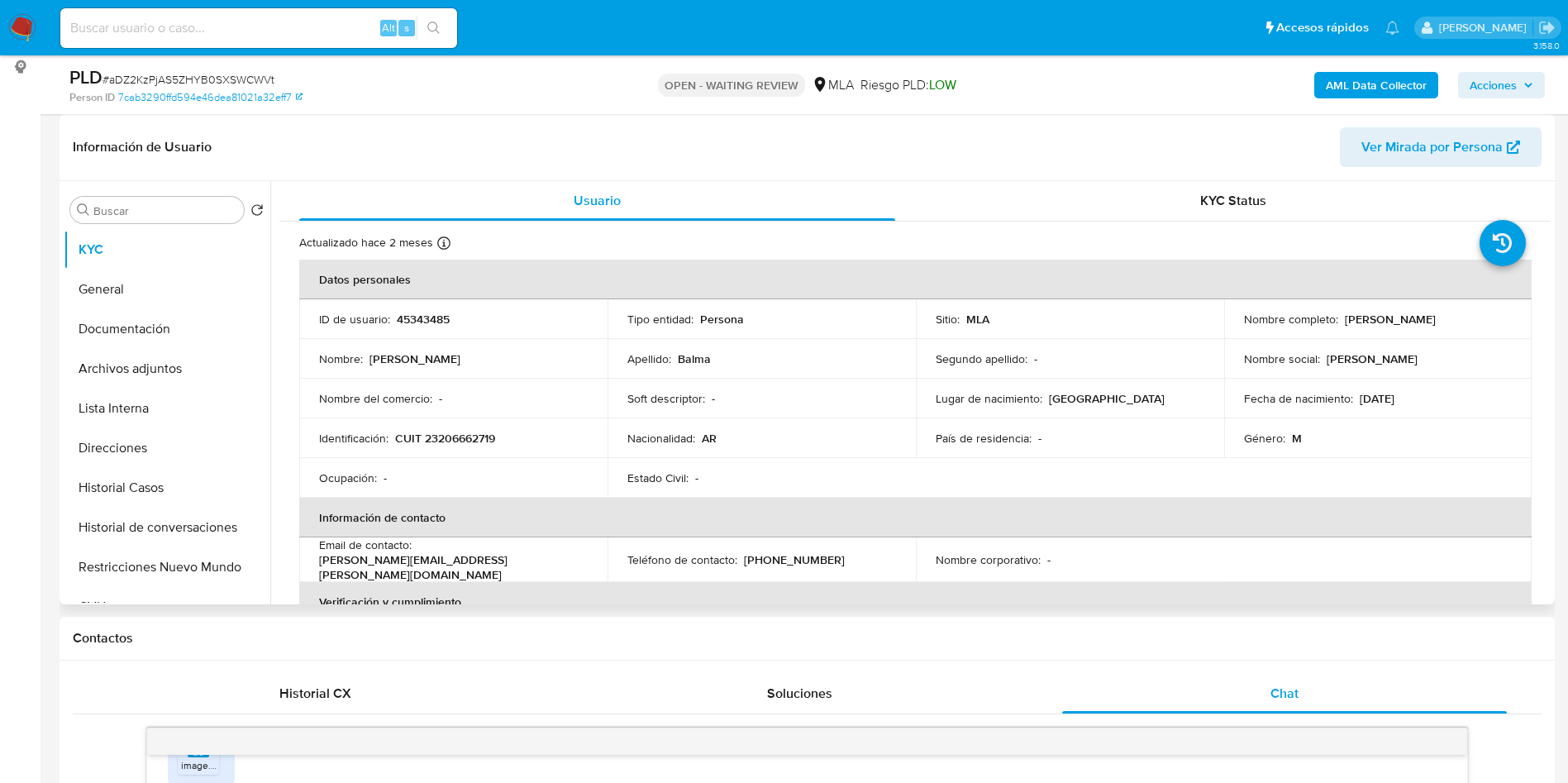
click at [421, 431] on p "CUIT 23206662719" at bounding box center [445, 438] width 100 height 15
click at [444, 438] on p "CUIT 23206662719" at bounding box center [445, 438] width 100 height 15
copy p "23206662719"
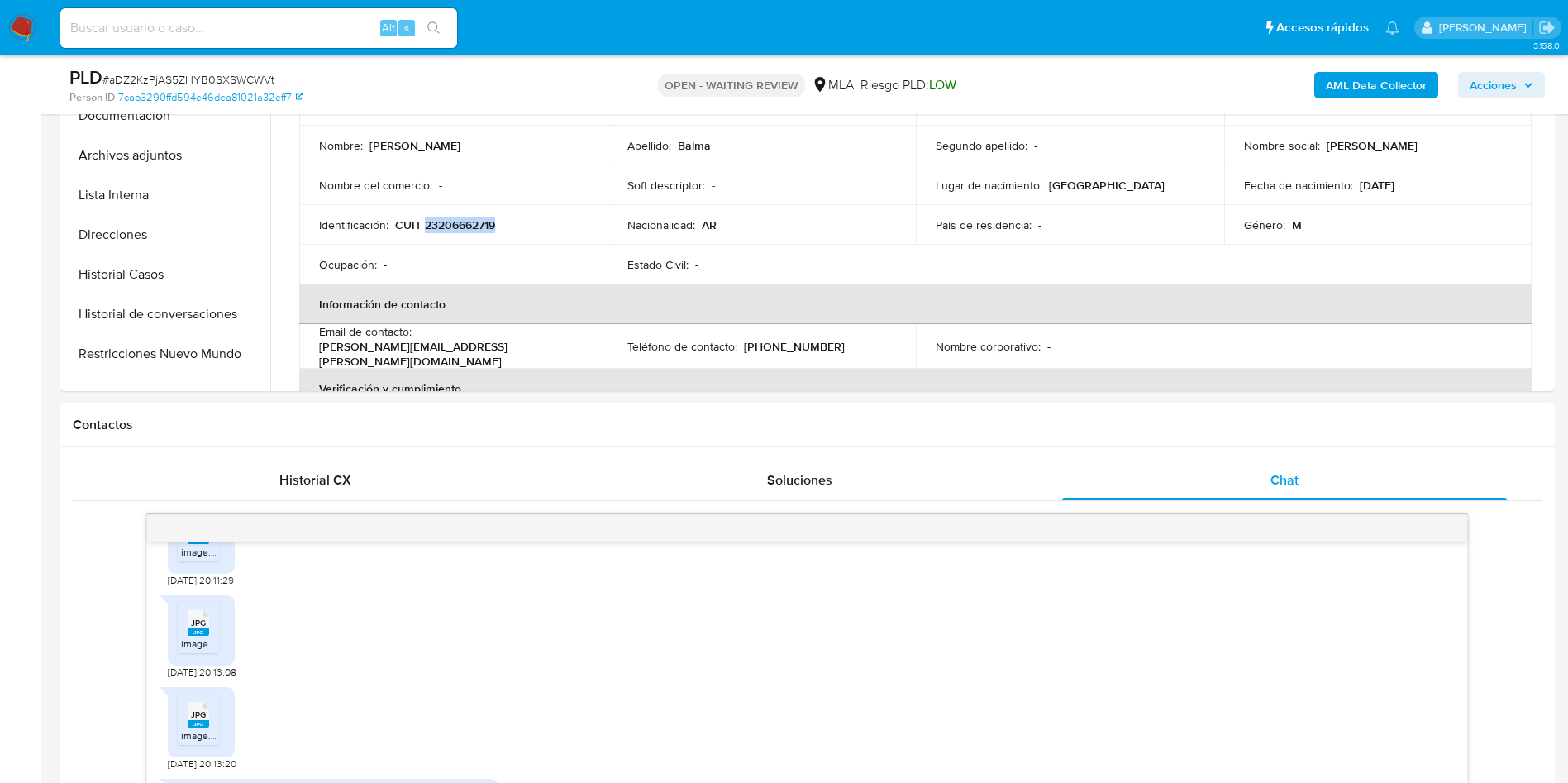
scroll to position [744, 0]
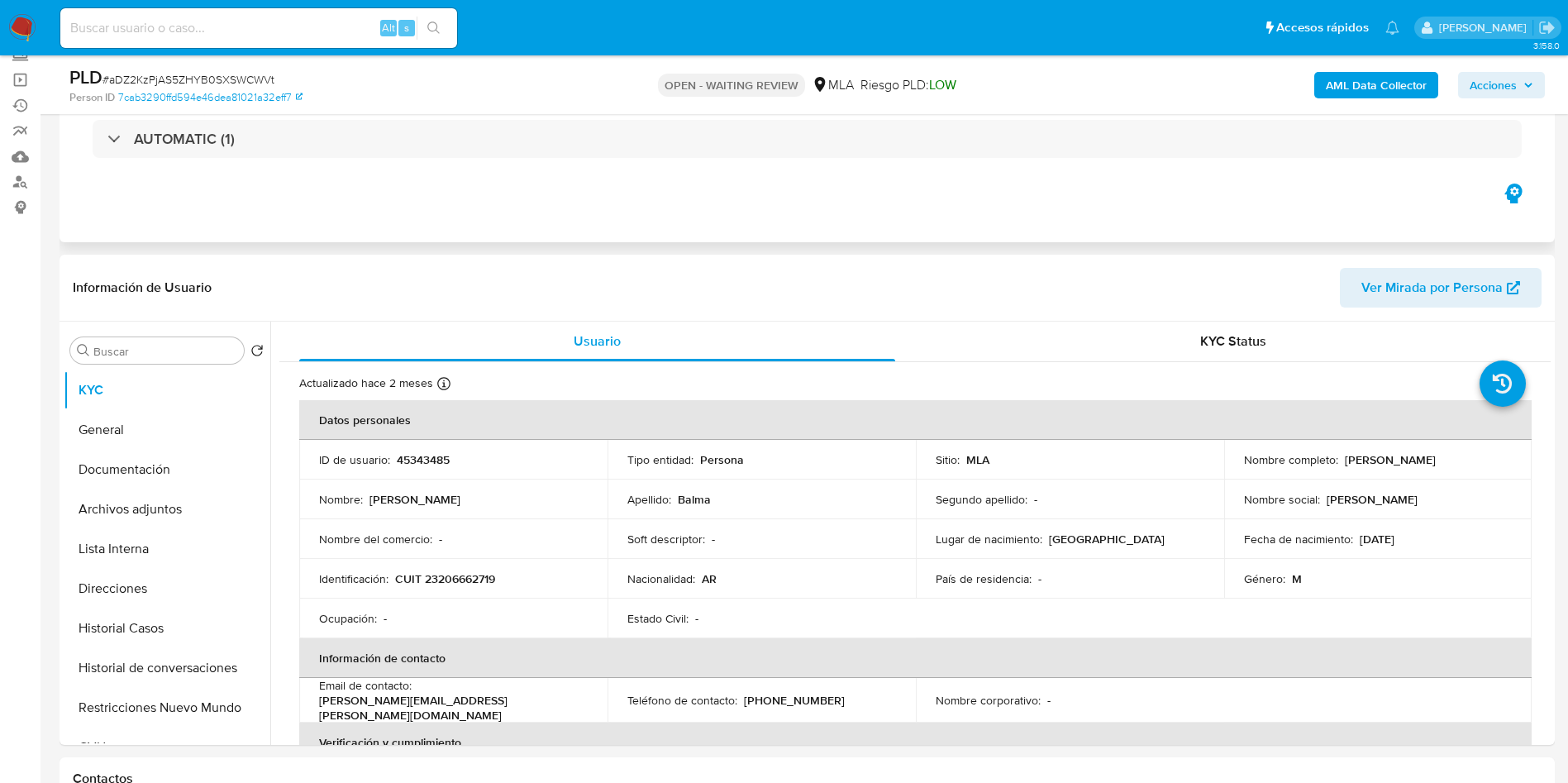
scroll to position [0, 0]
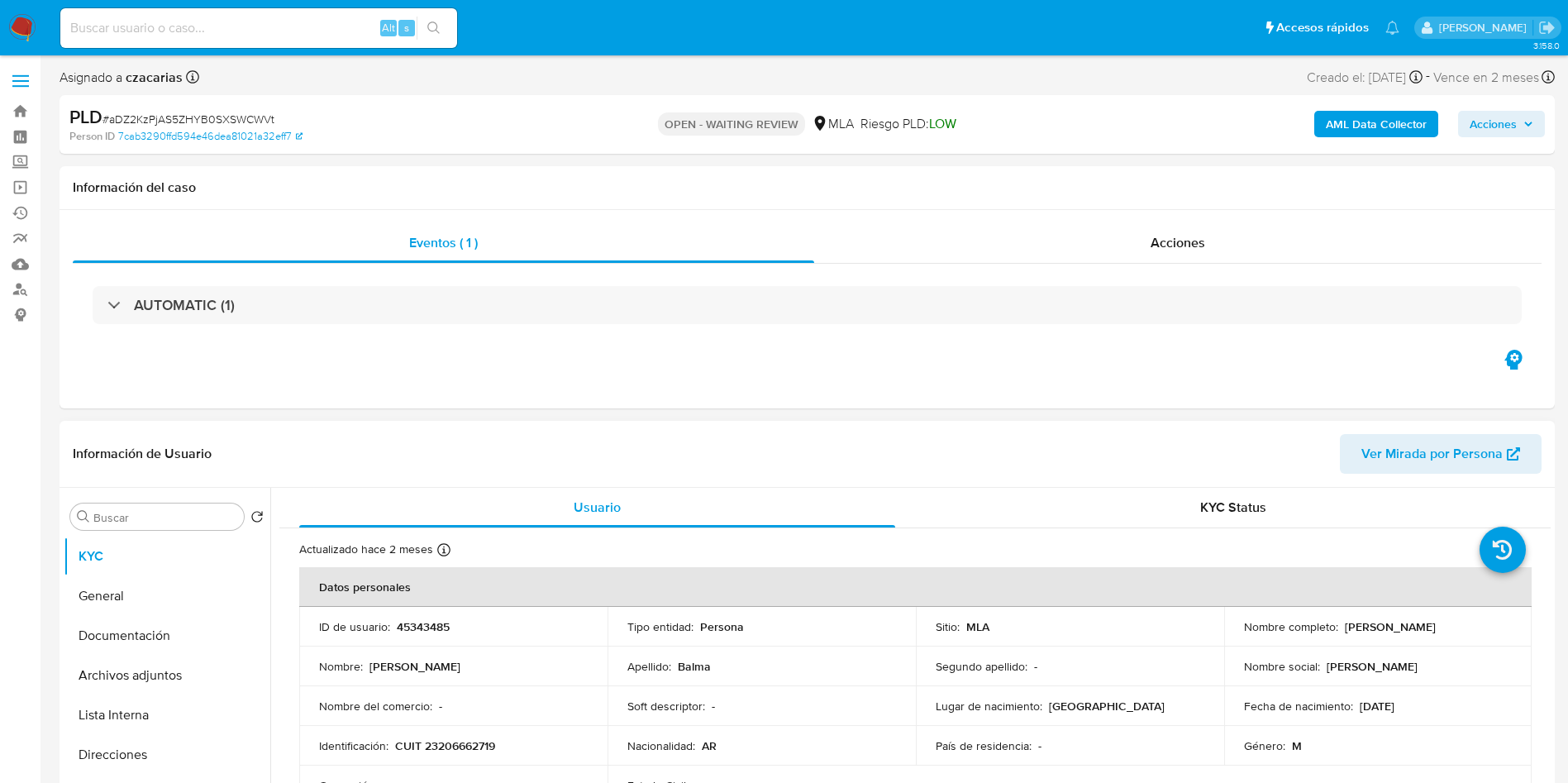
click at [748, 703] on div "Soft descriptor : -" at bounding box center [762, 706] width 269 height 15
click at [923, 77] on div "Asignado a czacarias Asignado el: 18/08/2025 14:12:33 Creado el: 12/08/2025 Cre…" at bounding box center [807, 80] width 1495 height 29
click at [251, 38] on div "Alt s" at bounding box center [259, 28] width 397 height 40
click at [259, 26] on input at bounding box center [259, 28] width 397 height 21
paste input "7tRNcD56yI2VudklXIT5d2gU"
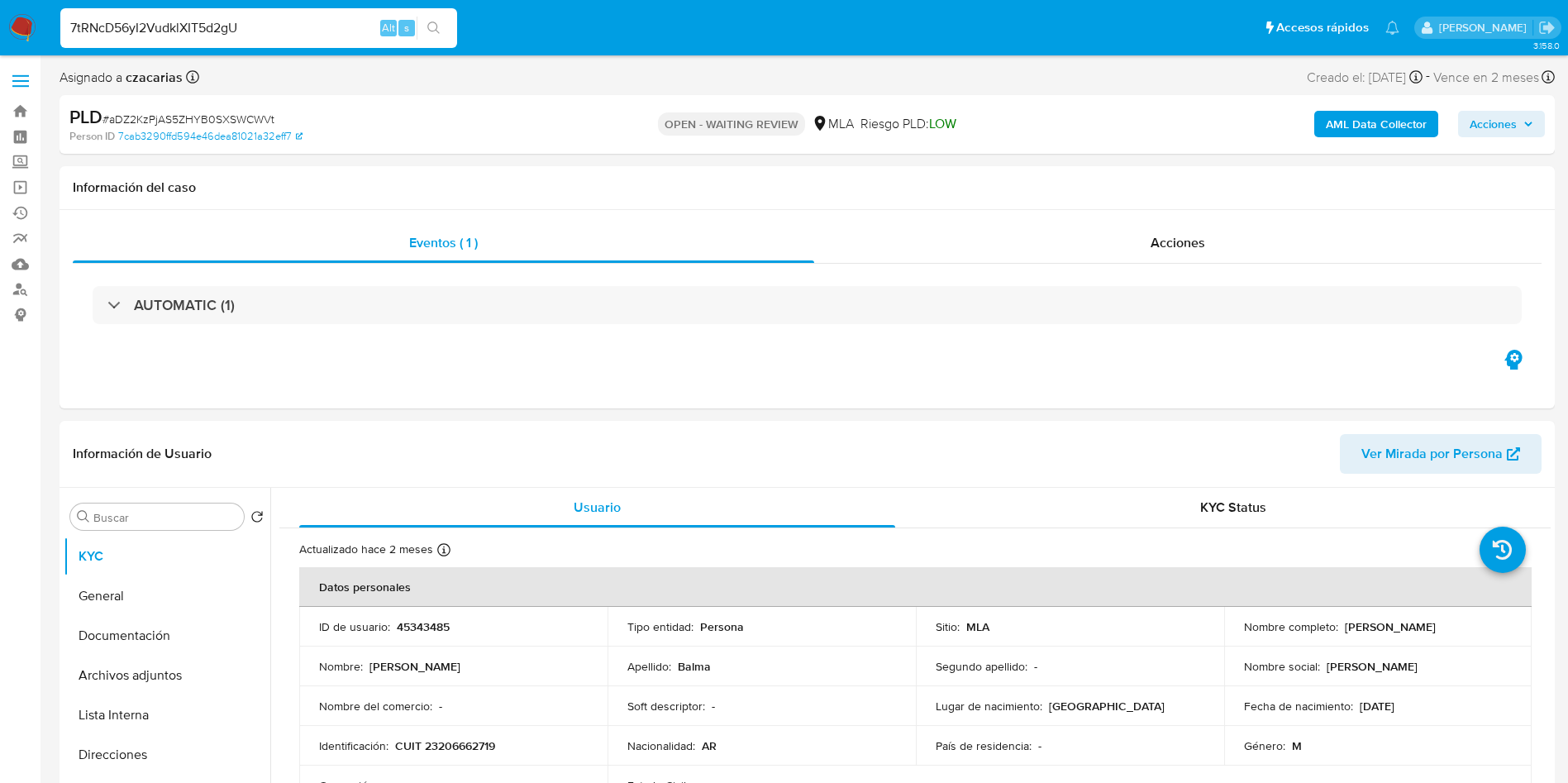
type input "7tRNcD56yI2VudklXIT5d2gU"
drag, startPoint x: 440, startPoint y: 24, endPoint x: 451, endPoint y: 12, distance: 16.3
click at [439, 23] on icon "search-icon" at bounding box center [434, 28] width 13 height 13
select select "10"
click at [424, 623] on p "1660703221" at bounding box center [427, 626] width 62 height 15
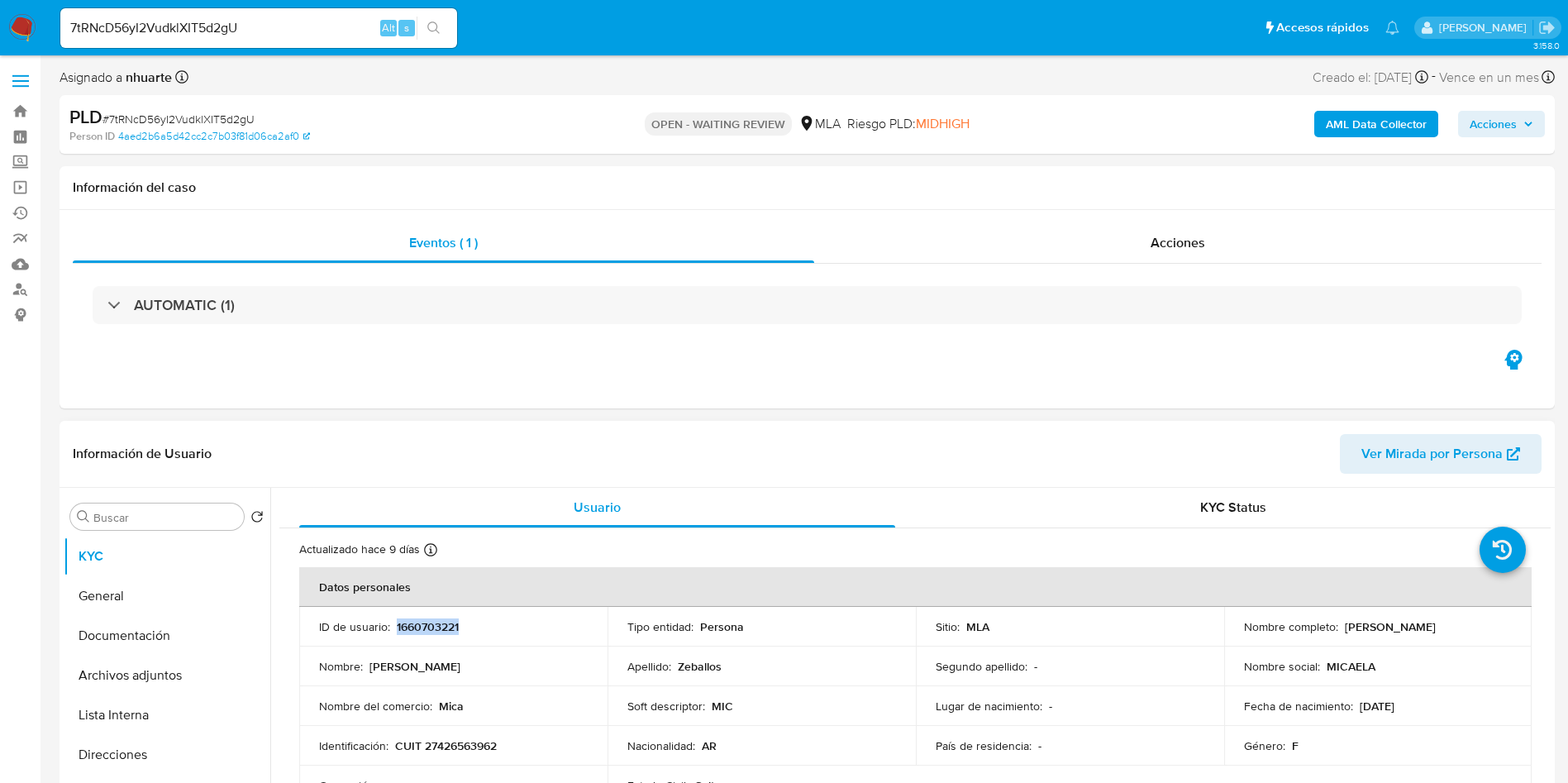
click at [424, 623] on p "1660703221" at bounding box center [427, 626] width 62 height 15
copy p "1660703221"
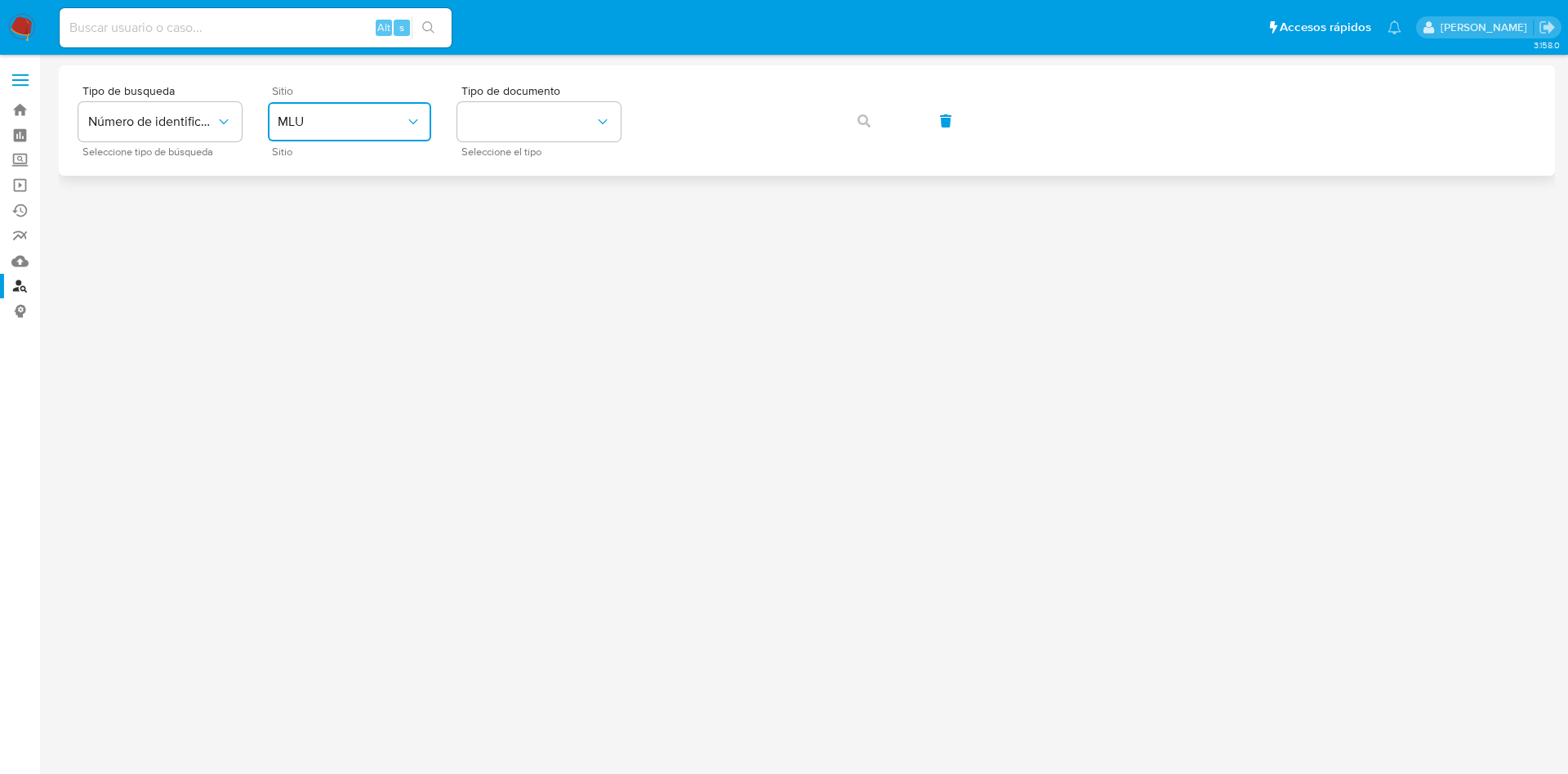
click at [326, 124] on span "MLU" at bounding box center [341, 122] width 127 height 16
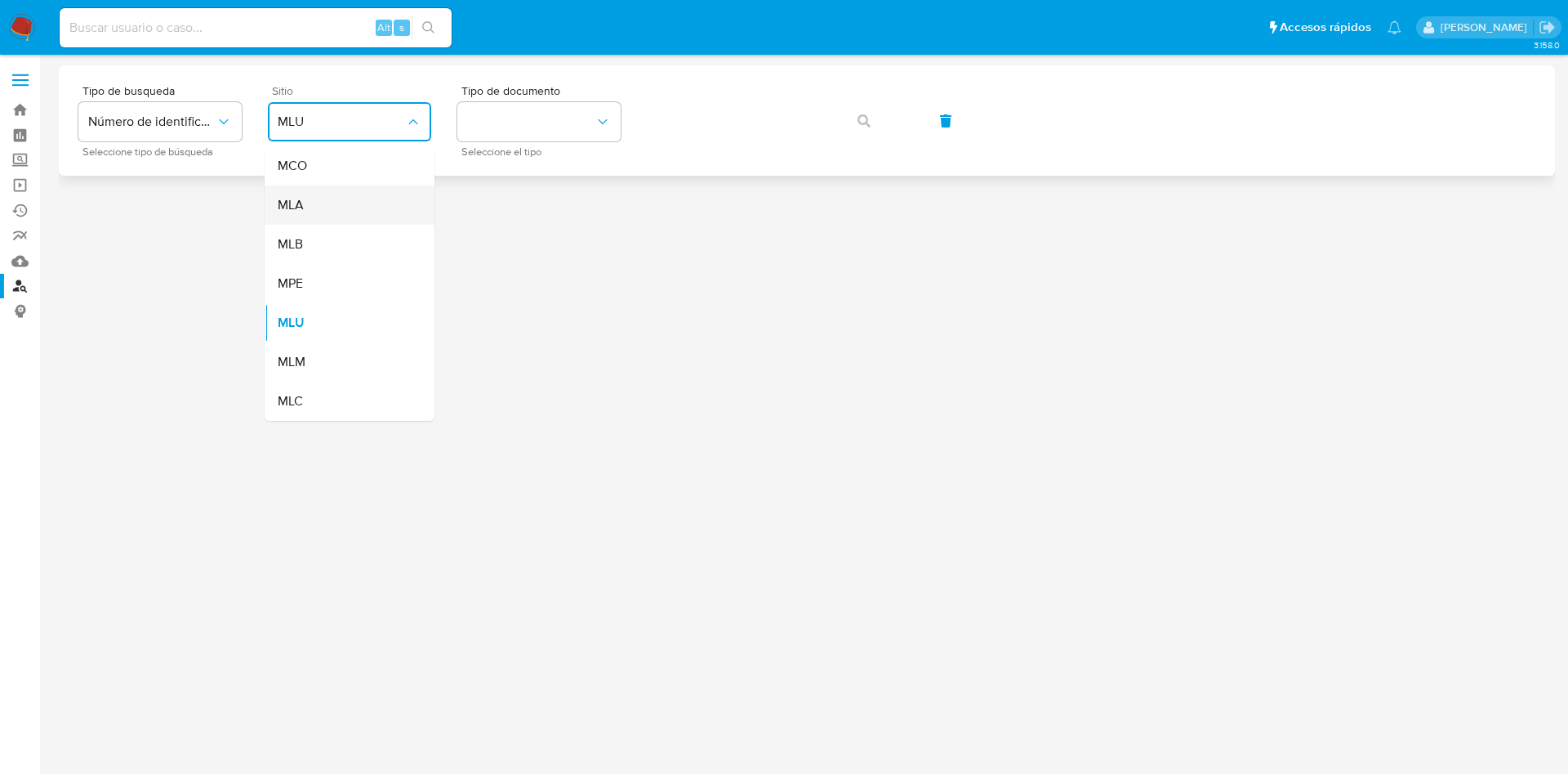
click at [302, 199] on span "MLA" at bounding box center [290, 205] width 26 height 16
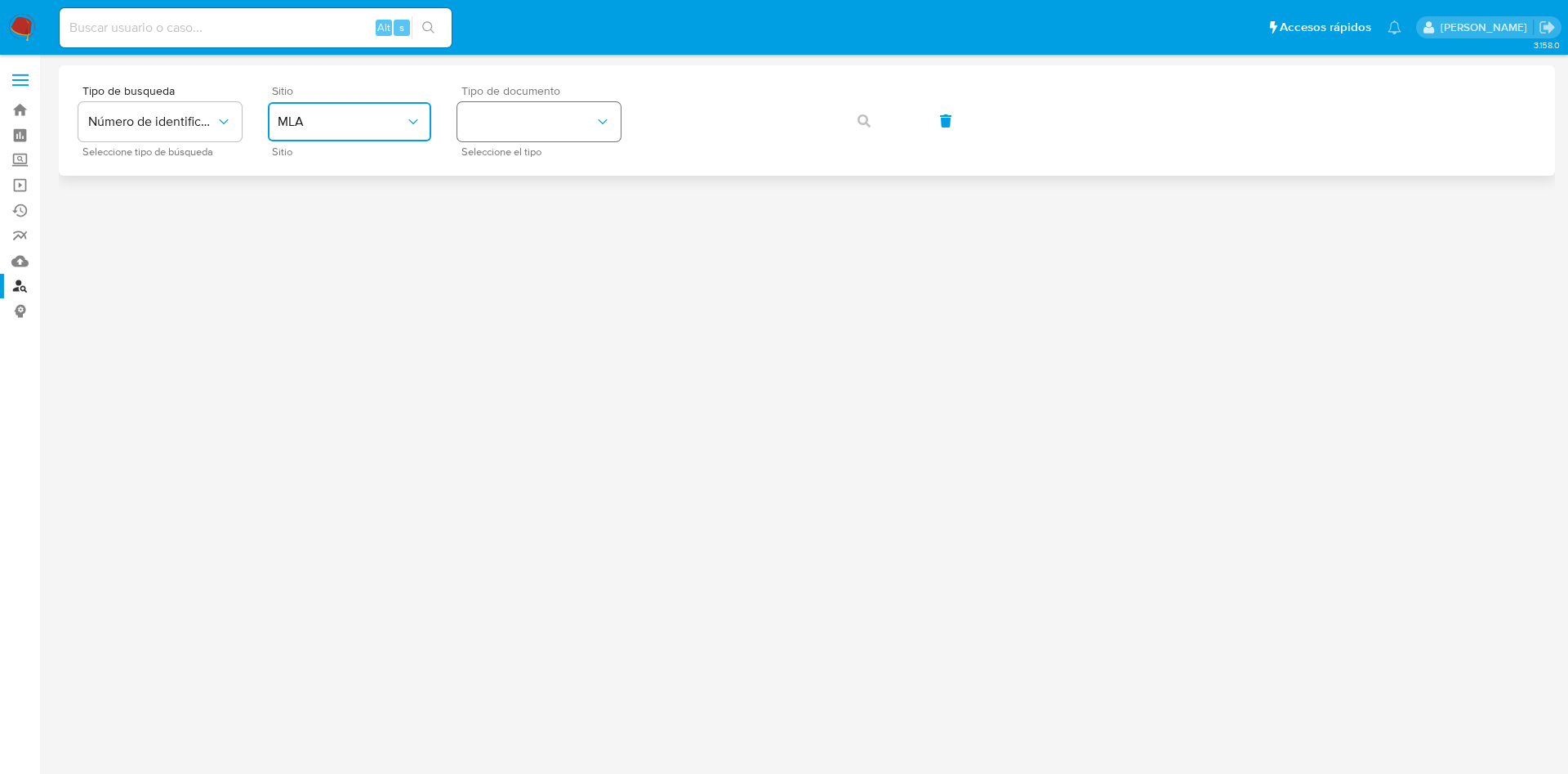
drag, startPoint x: 490, startPoint y: 139, endPoint x: 503, endPoint y: 132, distance: 14.8
click at [491, 138] on button "identificationType" at bounding box center [539, 121] width 163 height 39
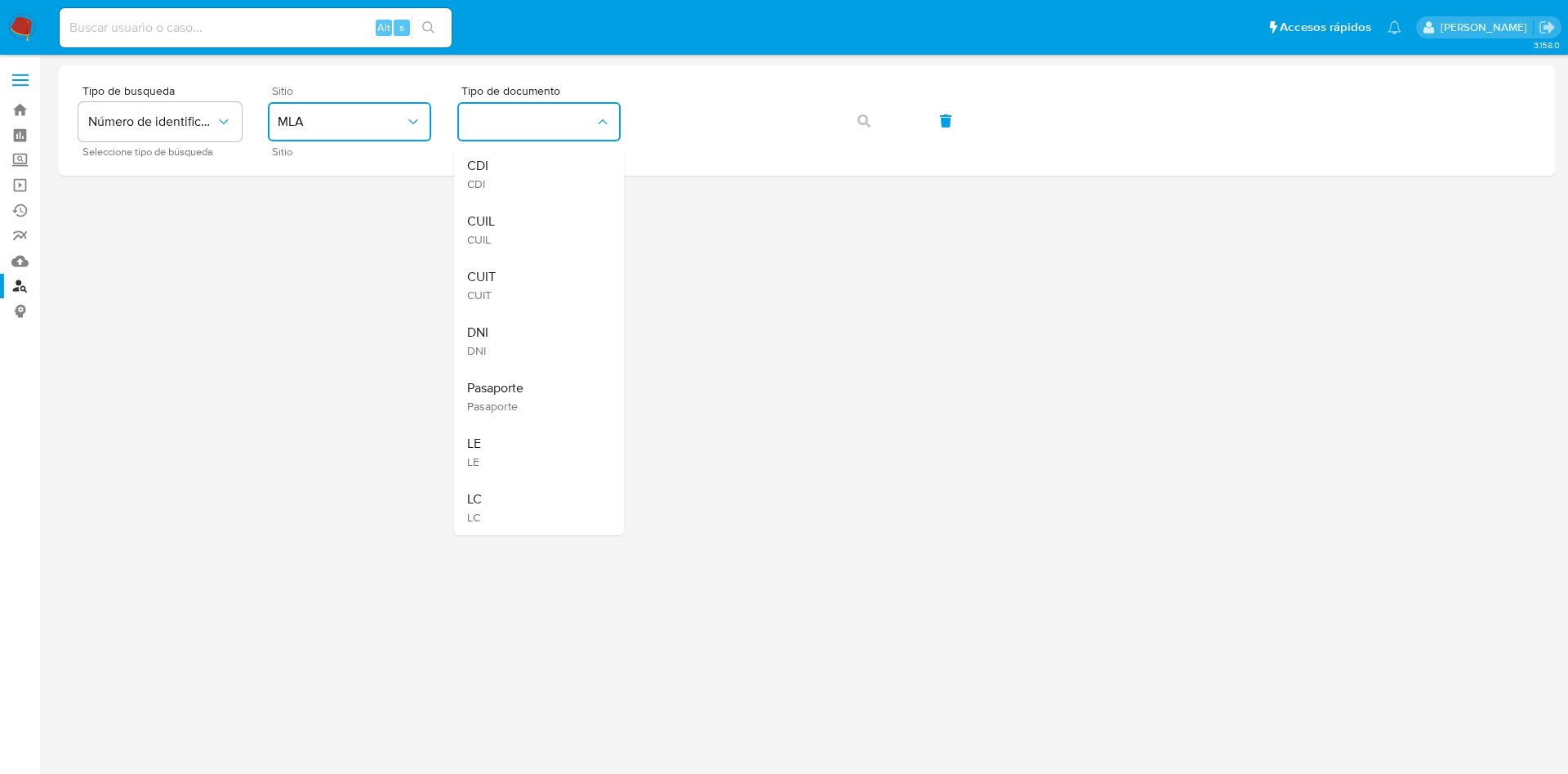
click at [498, 287] on div "CUIT CUIT" at bounding box center [533, 285] width 134 height 56
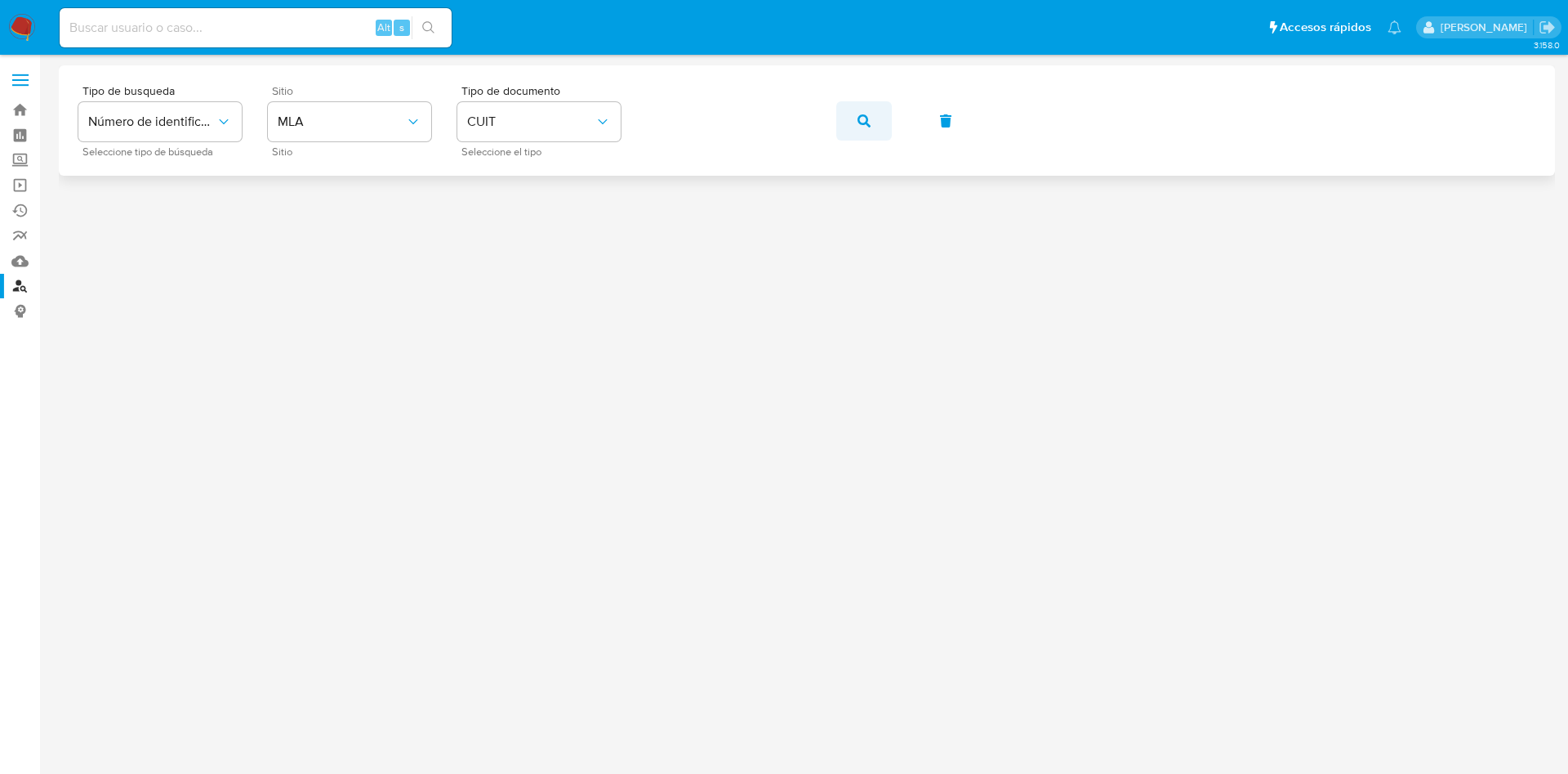
click at [870, 115] on icon "button" at bounding box center [864, 121] width 13 height 13
